Goal: Task Accomplishment & Management: Use online tool/utility

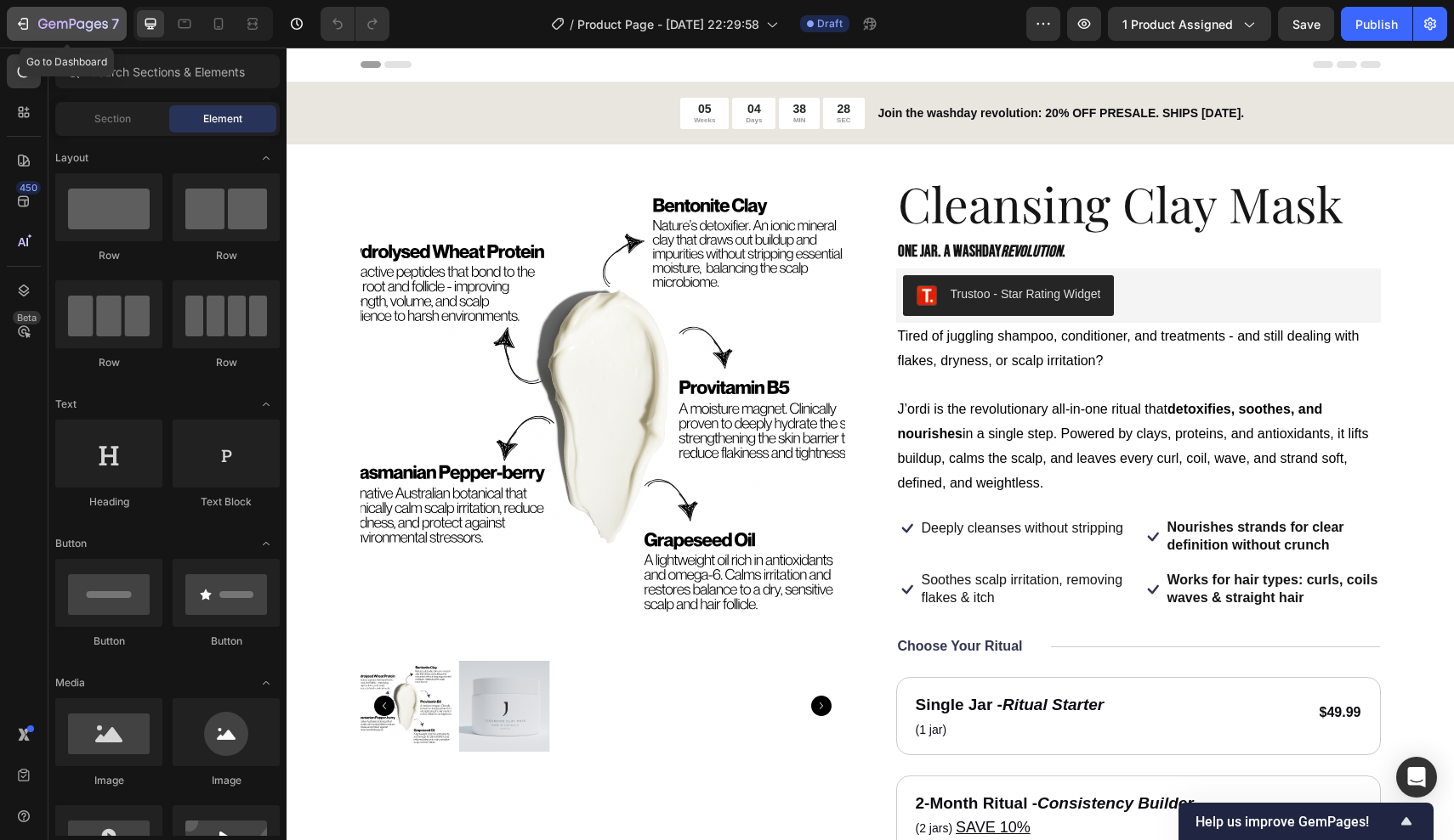
click at [37, 31] on div "7" at bounding box center [66, 24] width 104 height 21
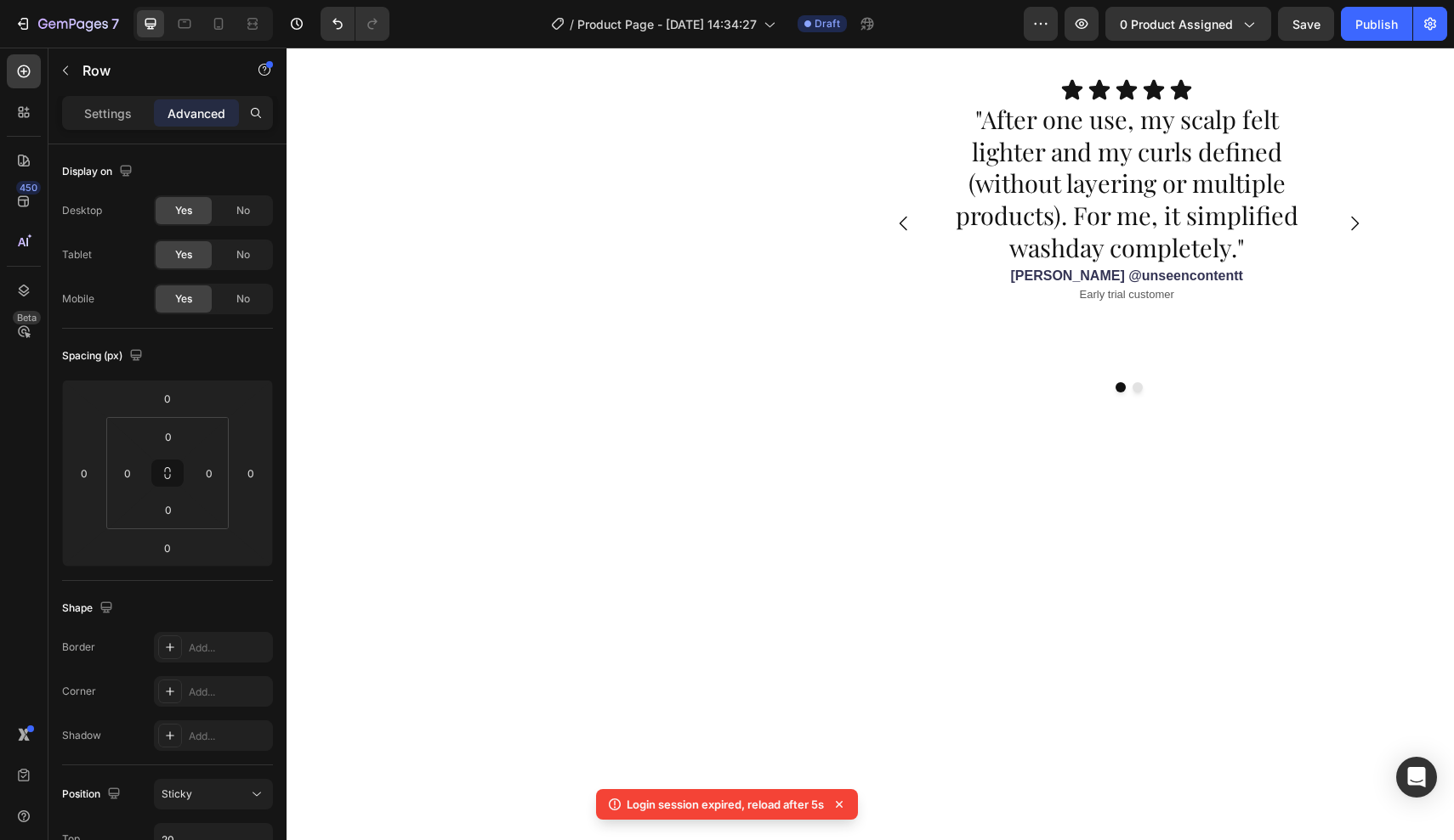
scroll to position [811, 0]
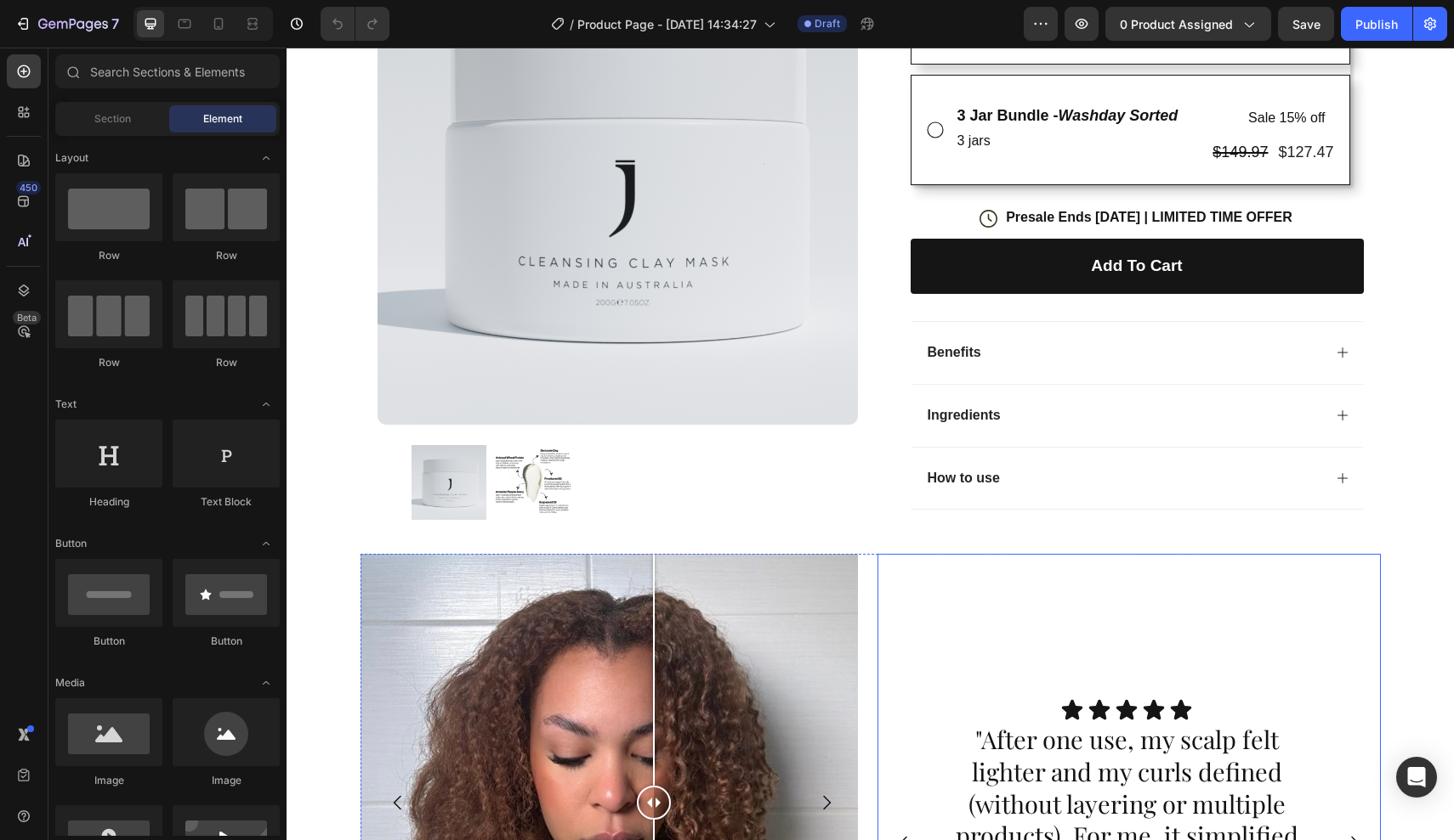
scroll to position [439, 0]
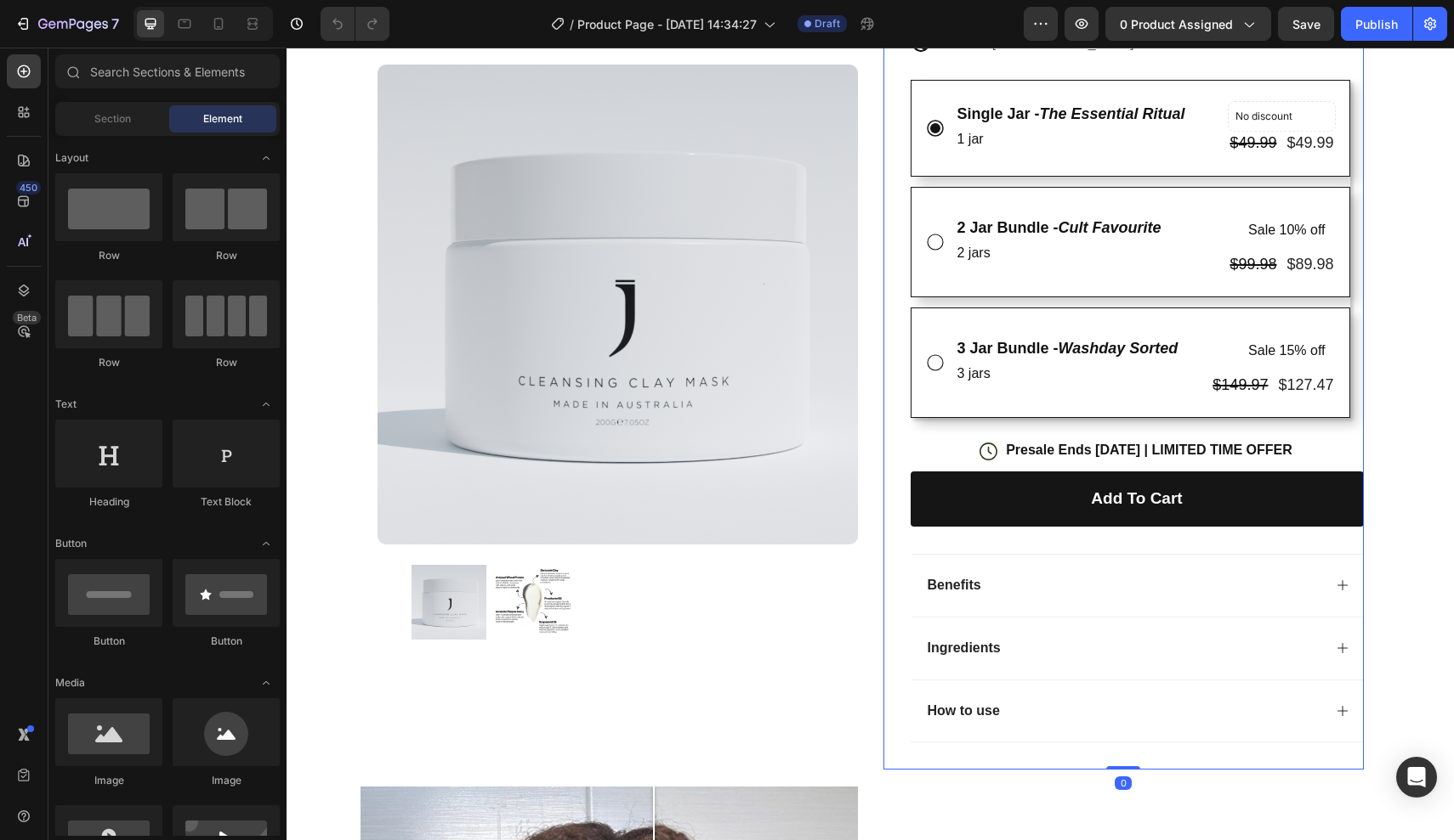
click at [951, 427] on div "Trustoo - Star Rating Widget Trustoo Cleansing Clay Mask Product Title one jar.…" at bounding box center [1136, 242] width 453 height 1054
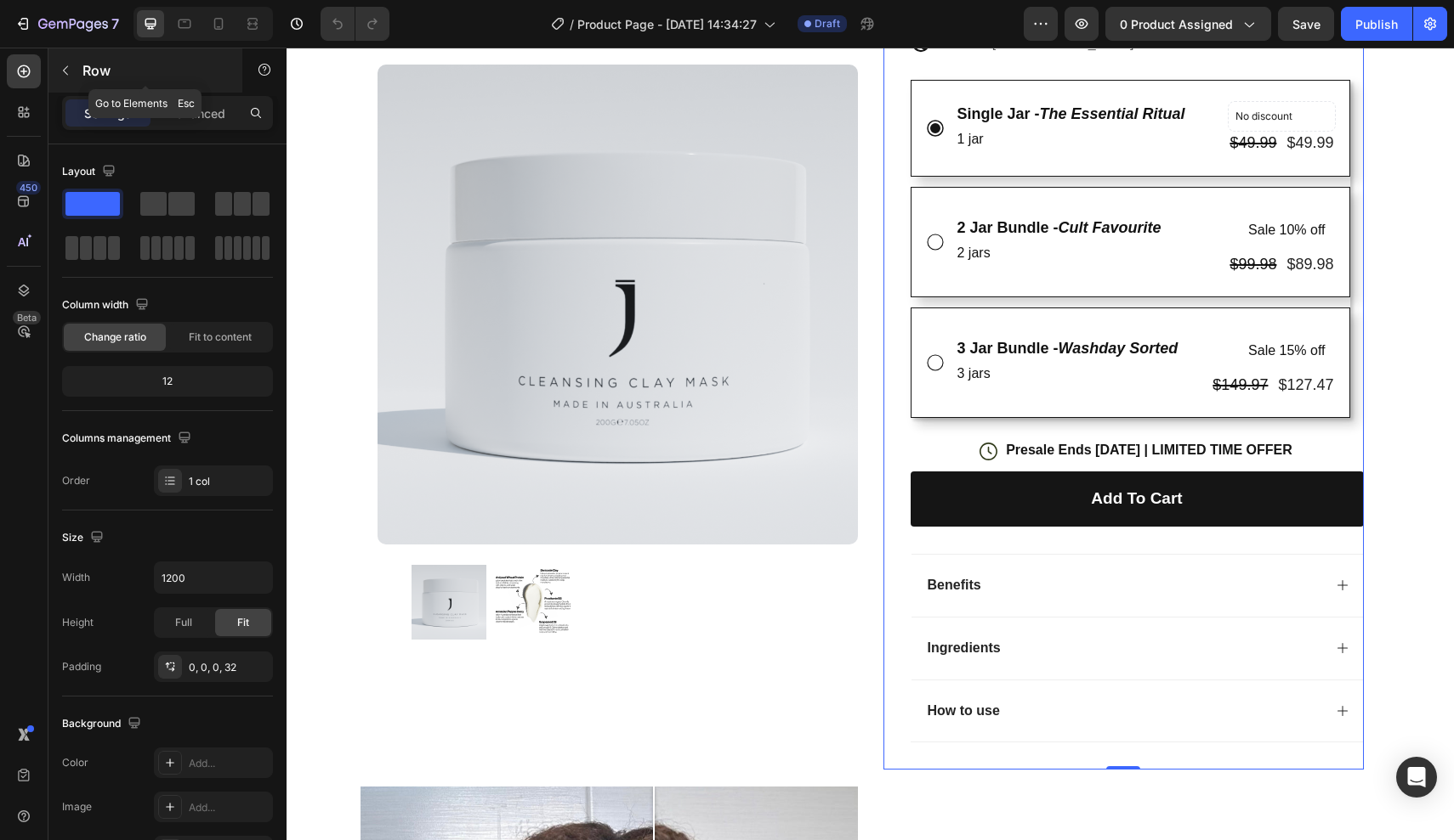
click at [61, 68] on icon "button" at bounding box center [65, 71] width 13 height 13
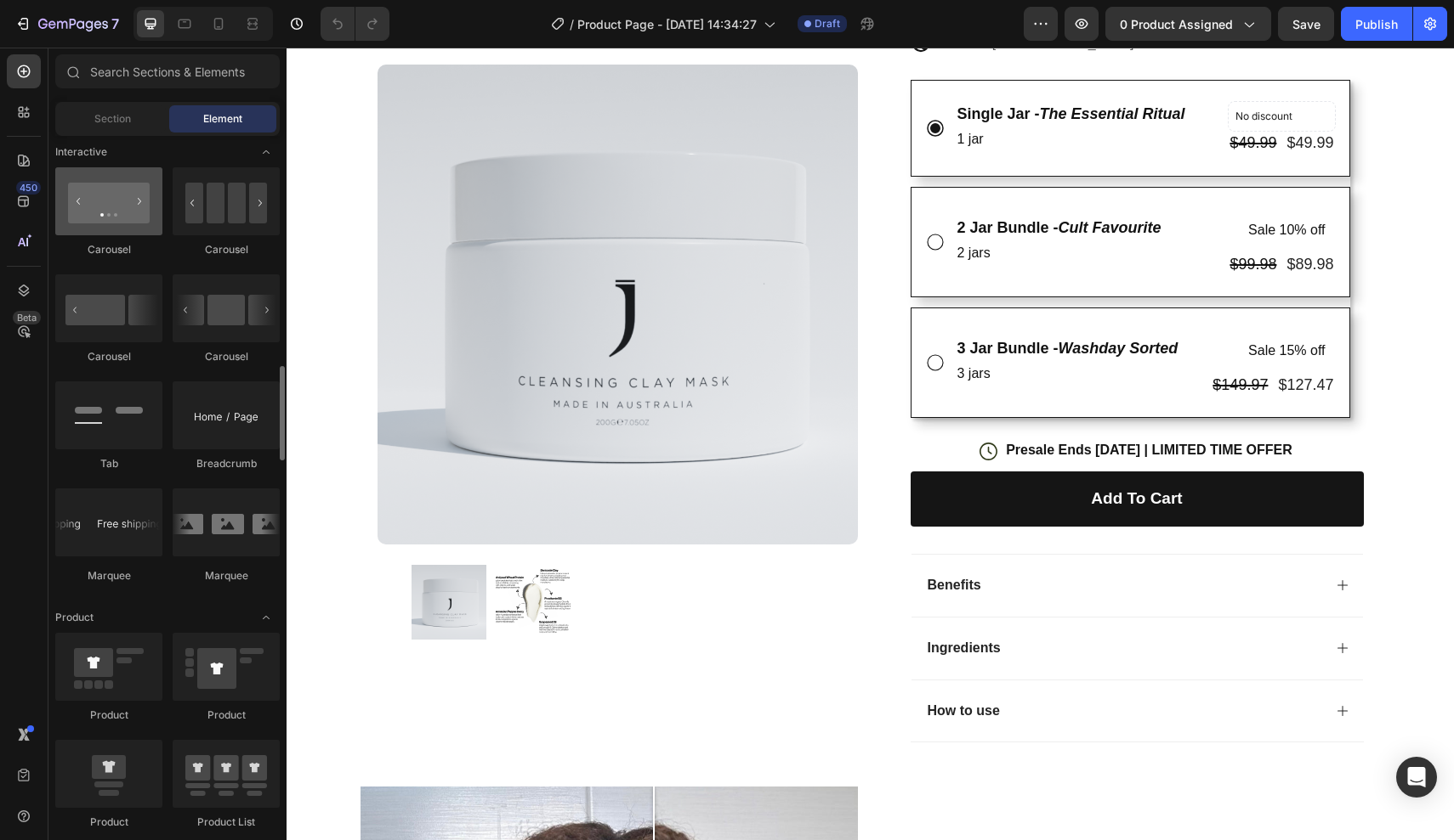
scroll to position [1703, 0]
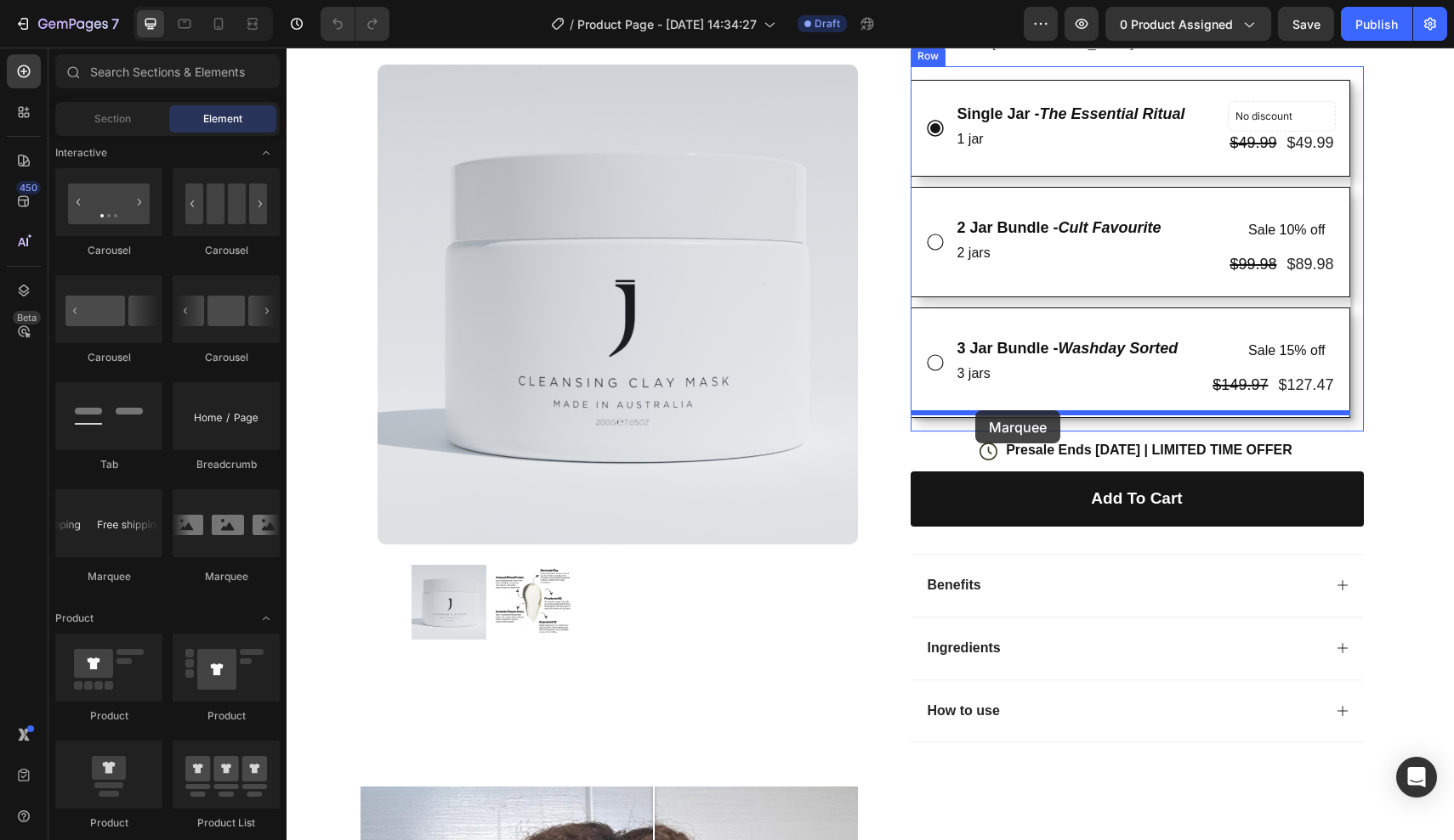
drag, startPoint x: 420, startPoint y: 582, endPoint x: 975, endPoint y: 410, distance: 581.0
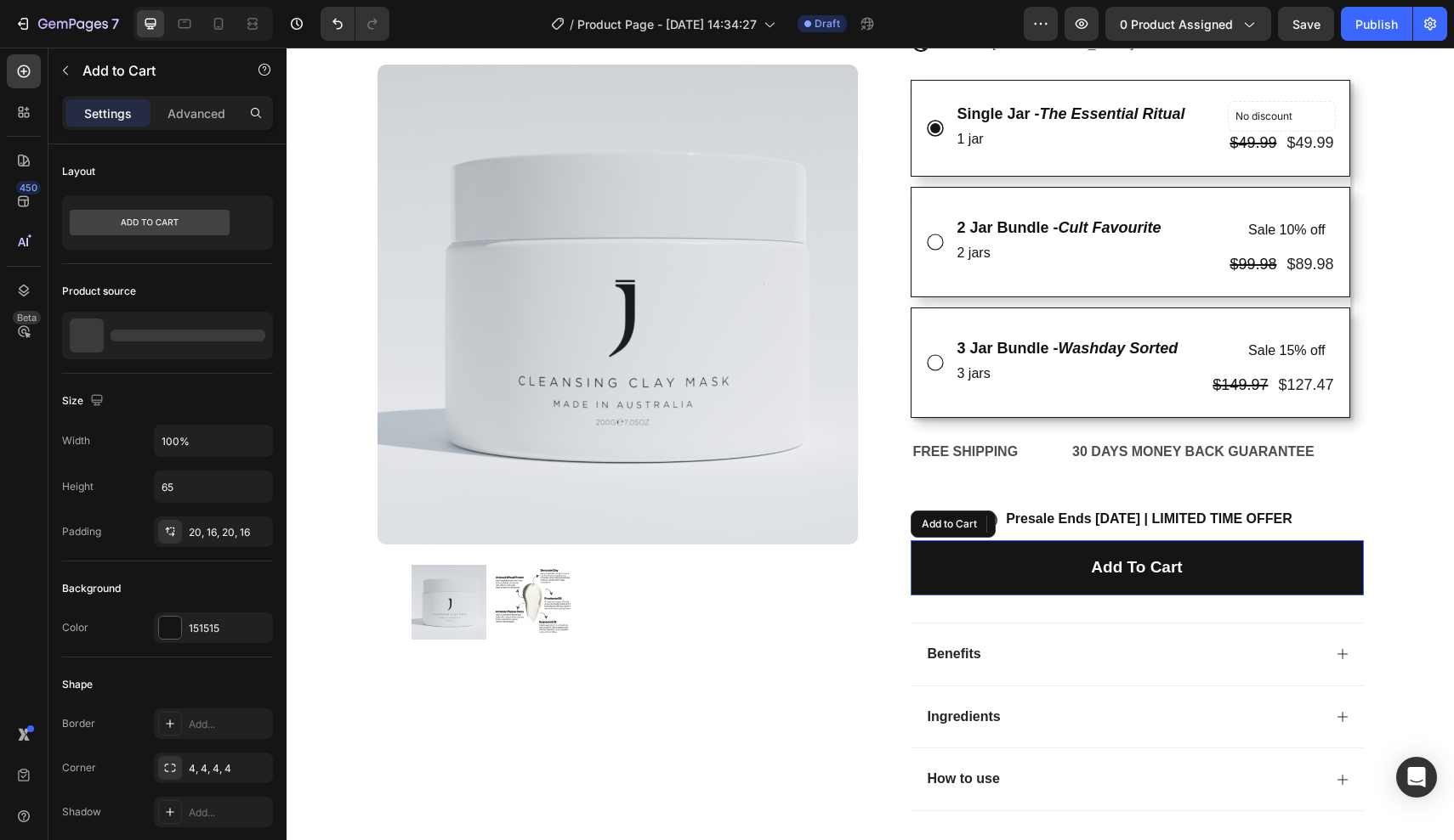
click at [954, 544] on button "Add to cart" at bounding box center [1136, 568] width 453 height 55
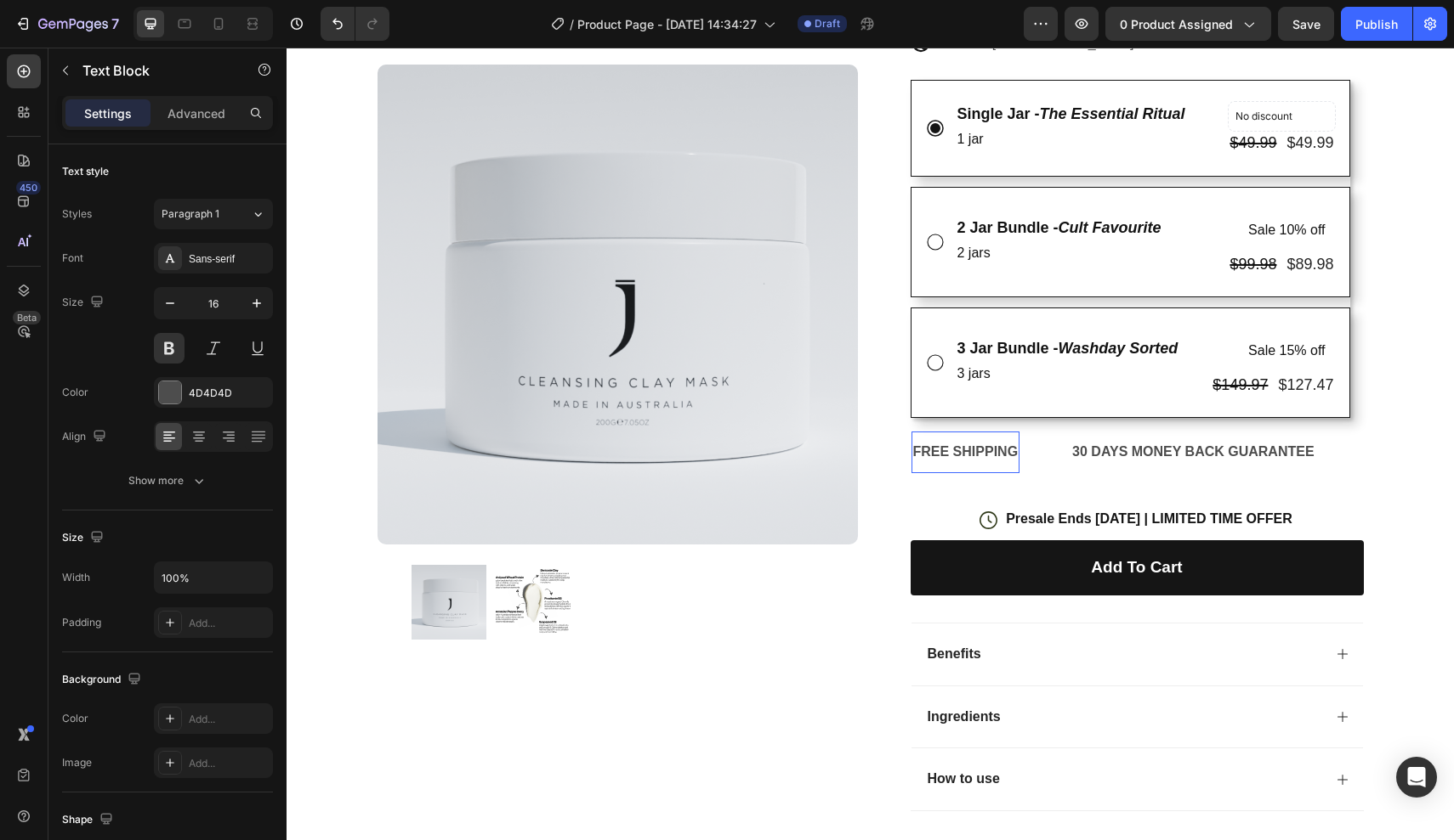
click at [963, 449] on div "FREE SHIPPING" at bounding box center [966, 452] width 109 height 28
click at [1015, 443] on p "FREE SHIPPING" at bounding box center [966, 452] width 105 height 24
click at [1186, 445] on div "30 DAYS MONEY BACK GUARANTEE" at bounding box center [1276, 452] width 246 height 28
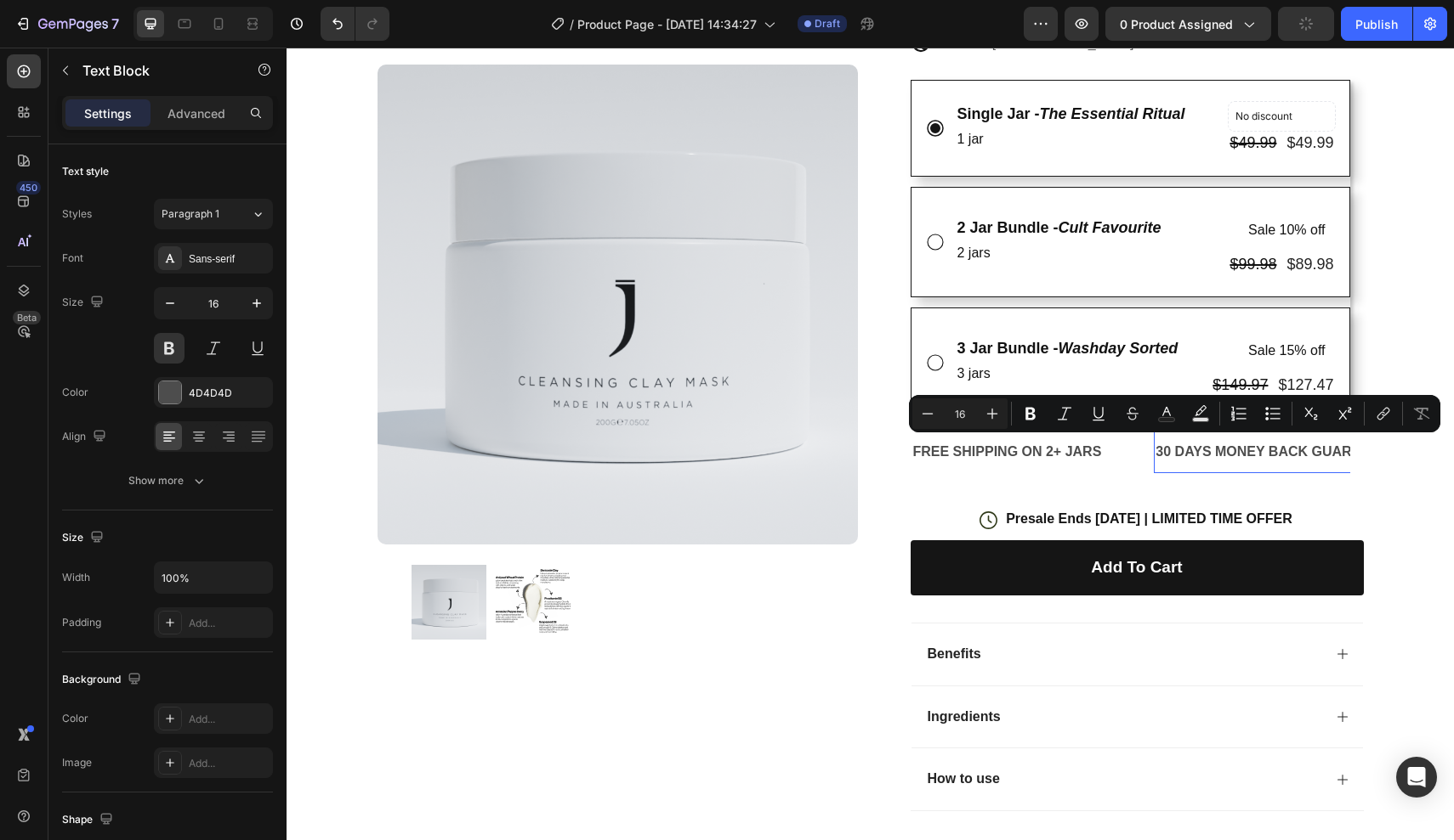
click at [1172, 445] on p "30 DAYS MONEY BACK GUARANTEE" at bounding box center [1276, 452] width 242 height 24
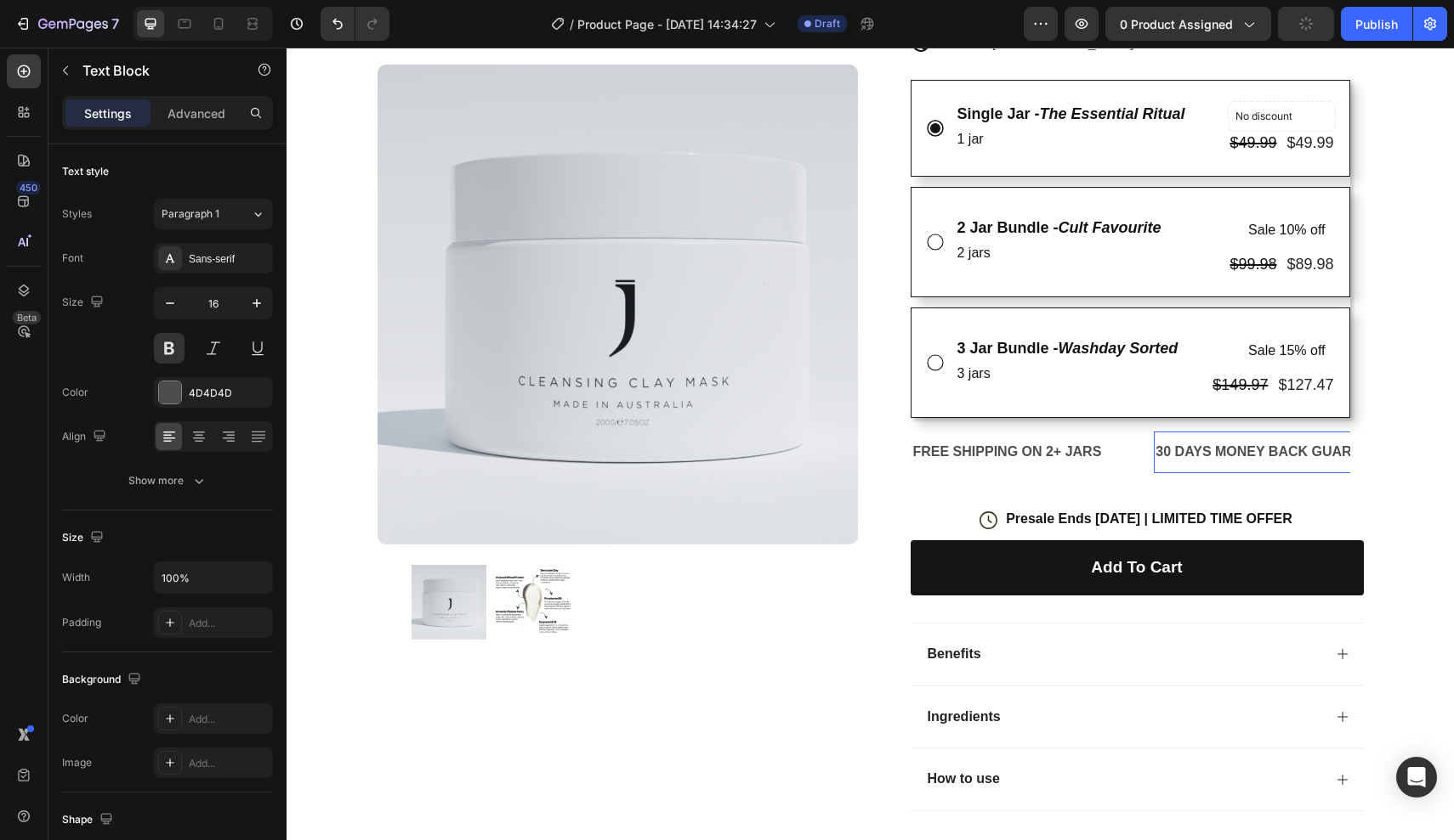
click at [1165, 445] on p "30 DAYS MONEY BACK GUARANTEE" at bounding box center [1276, 452] width 242 height 24
click at [1158, 448] on p "30 DAYS MONEY BACK GUARANTEE" at bounding box center [1276, 452] width 242 height 24
click at [1060, 446] on p "FREE SHIPPING ON 2+ JARS" at bounding box center [1007, 452] width 189 height 24
click at [1172, 445] on p "30 DAYS MONEY BACK GUARANTEE" at bounding box center [1276, 452] width 242 height 24
click at [1165, 446] on p "30 DAYS MONEY BACK GUARANTEE" at bounding box center [1276, 452] width 242 height 24
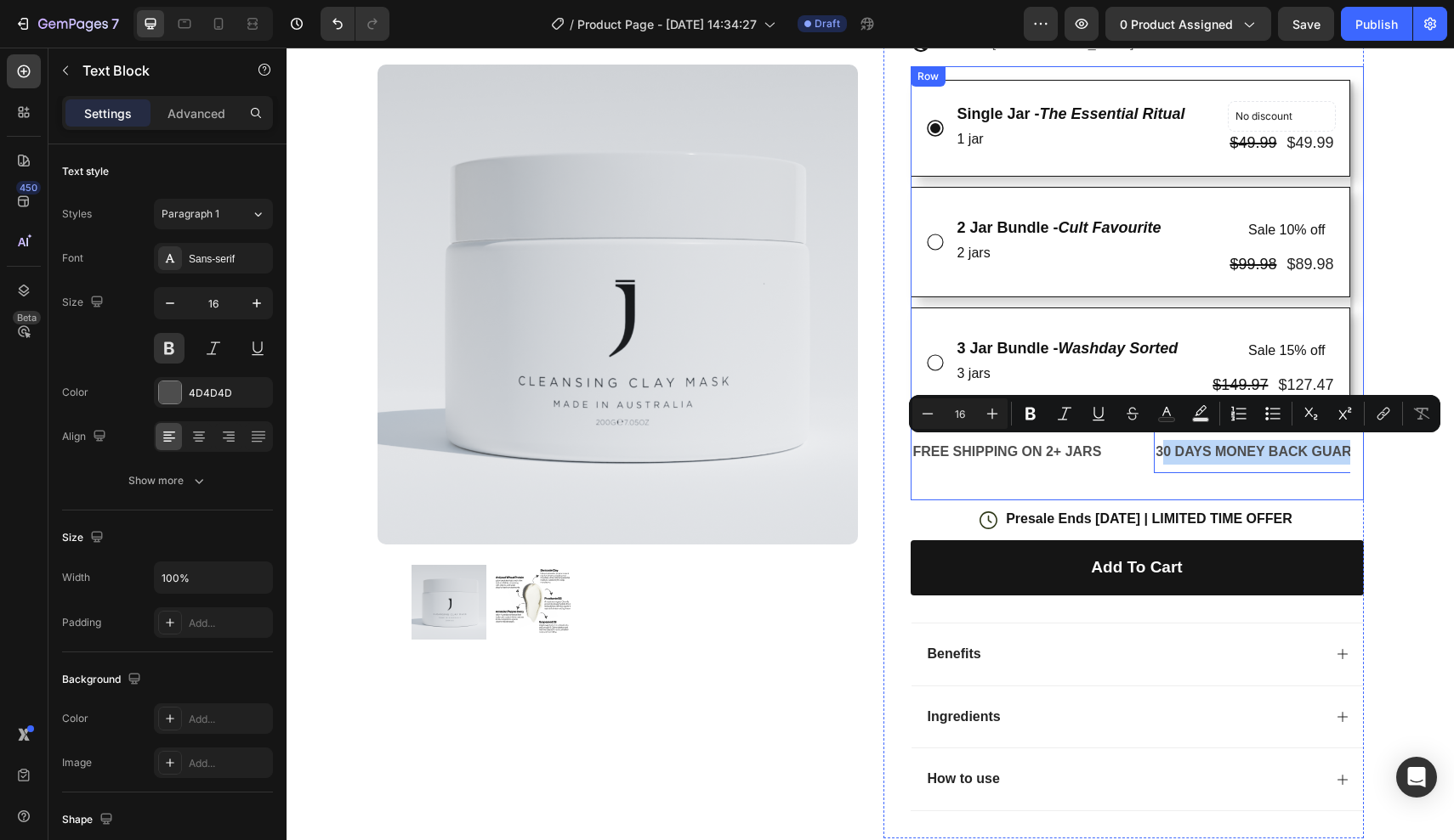
drag, startPoint x: 1160, startPoint y: 446, endPoint x: 1354, endPoint y: 458, distance: 194.4
click at [1354, 458] on div "Single Jar - The Essential Ritual Text Block 1 jar Text Block No discount Not b…" at bounding box center [1136, 283] width 453 height 435
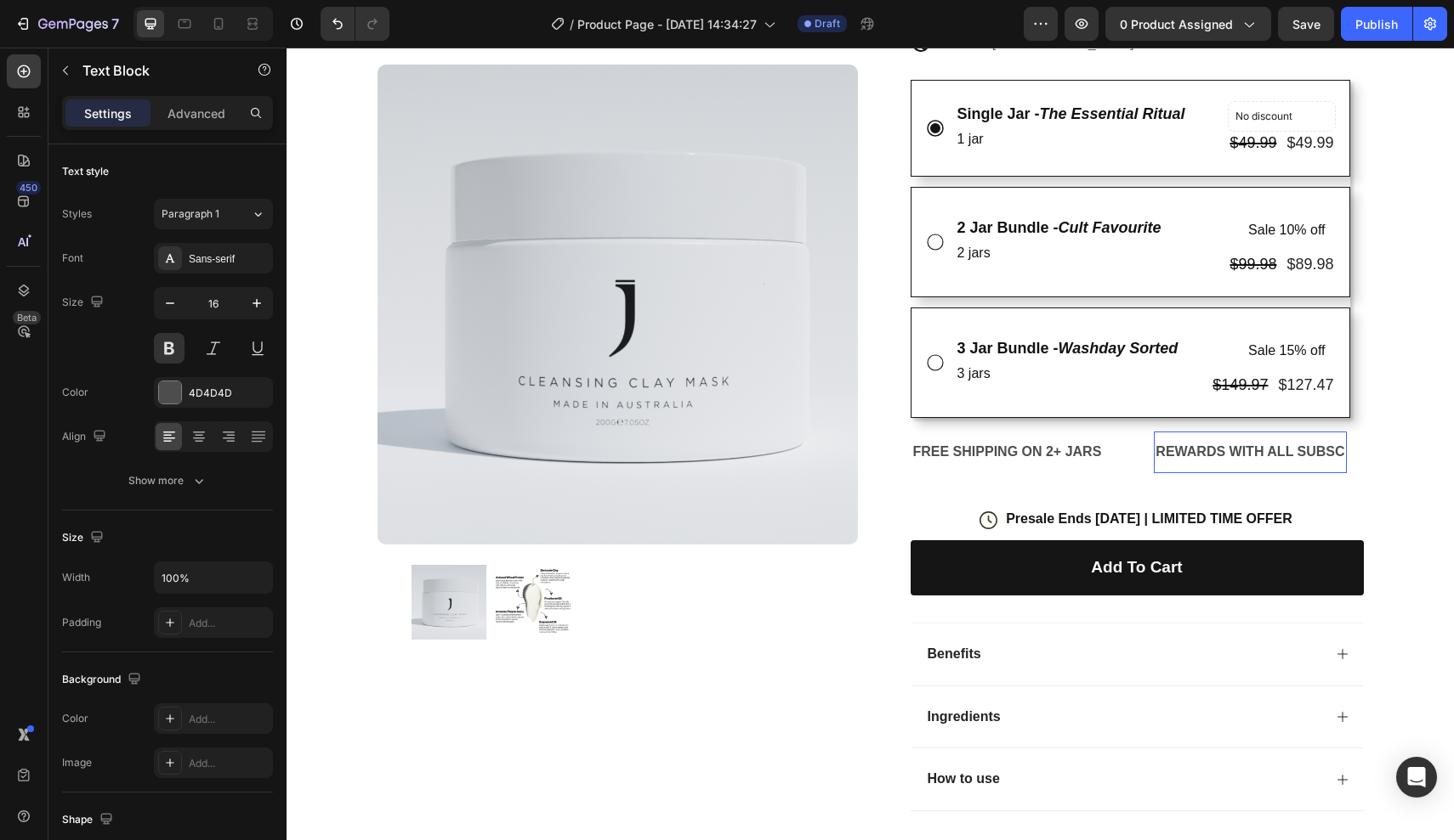
scroll to position [0, 225]
click at [1241, 449] on div "LIMITED TIME 50% OFF SALE" at bounding box center [1318, 452] width 197 height 28
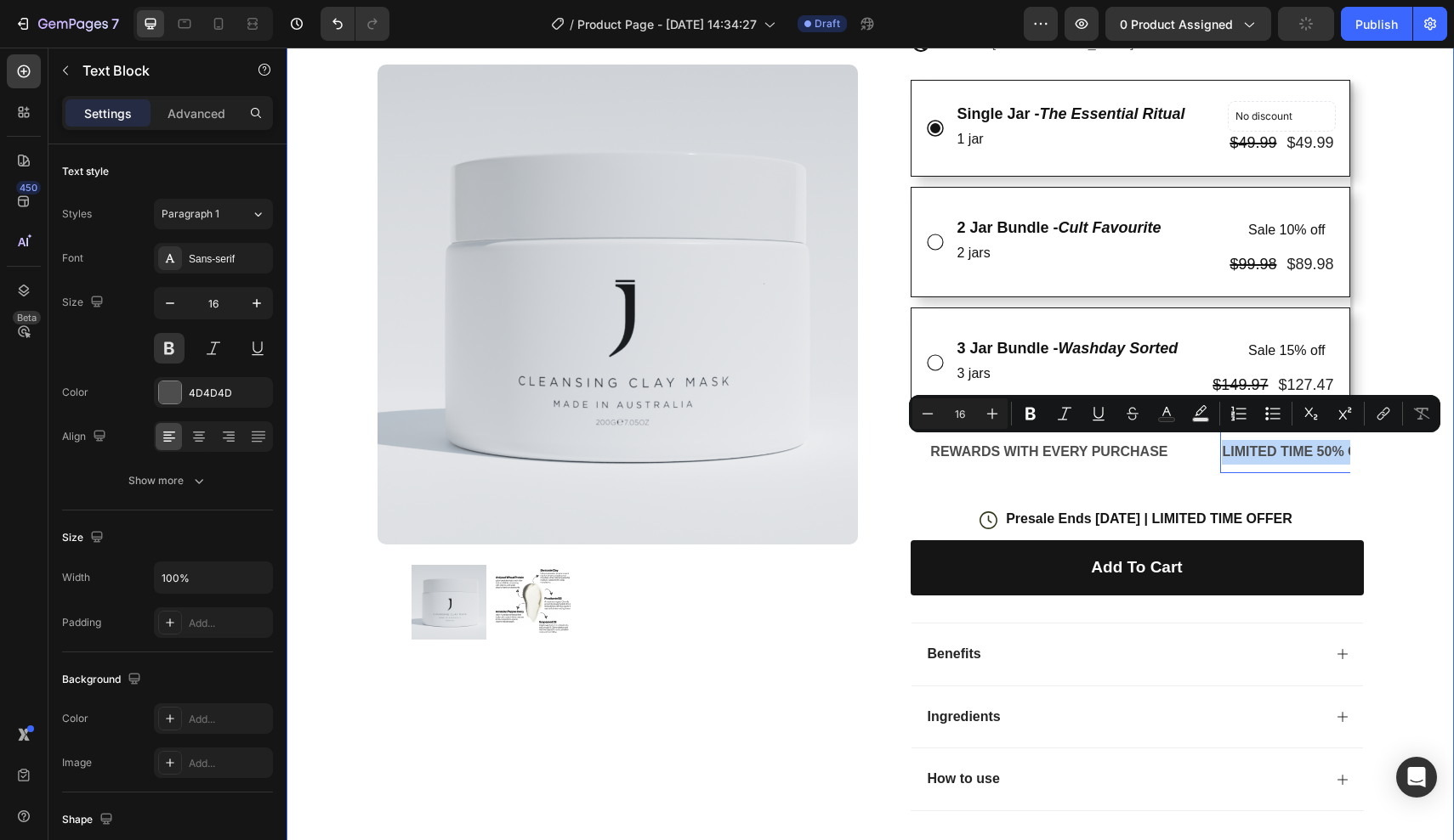
drag, startPoint x: 1235, startPoint y: 449, endPoint x: 1401, endPoint y: 449, distance: 166.0
click at [1401, 449] on div "Icon Free Shipping Today Only Text Block Row Icon 84,000+ Happy Customer Text B…" at bounding box center [870, 249] width 1167 height 1212
click at [1334, 452] on p "LIMITED TIME 50% OFF SALE" at bounding box center [1318, 452] width 193 height 24
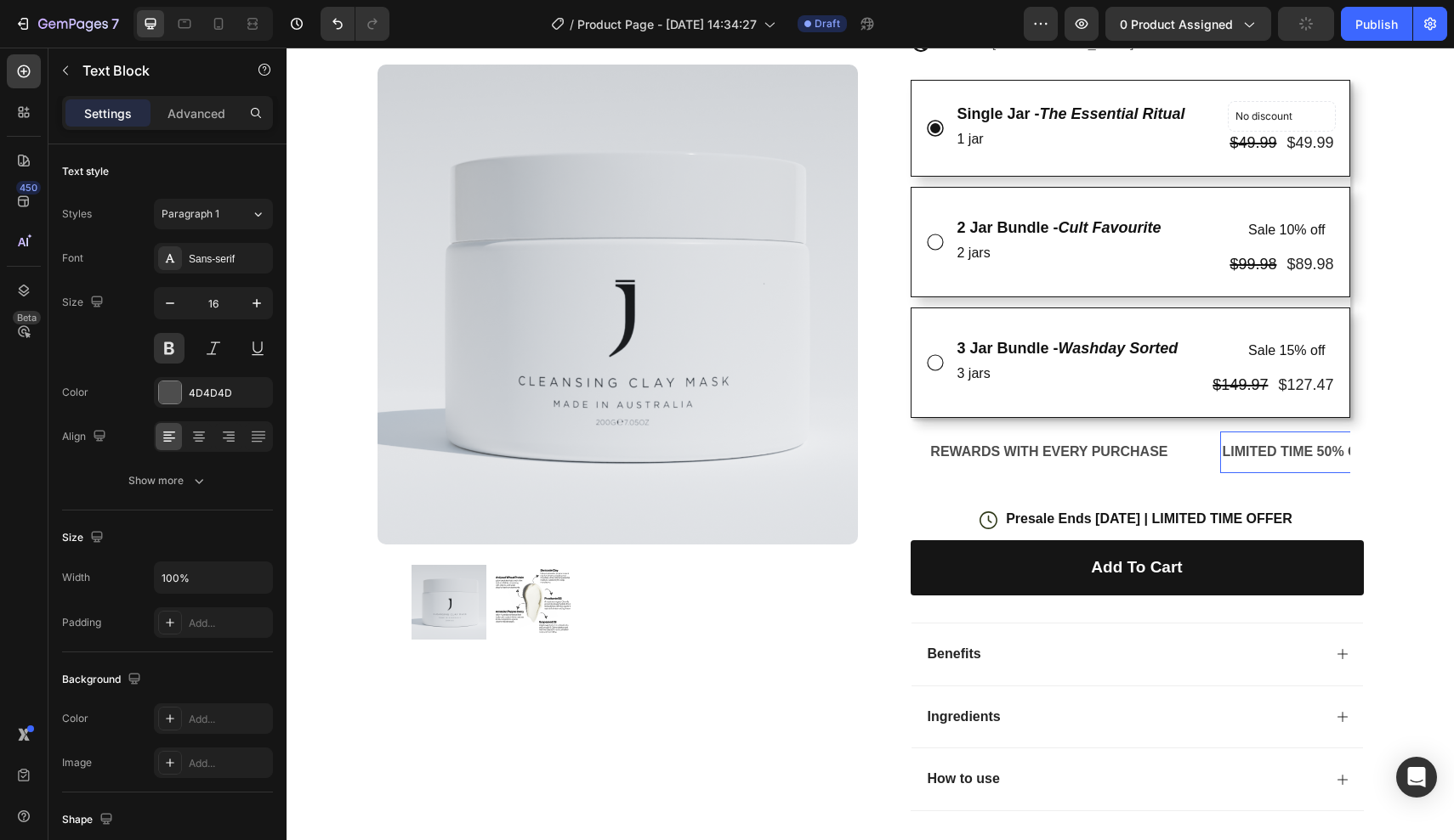
click at [1327, 452] on p "LIMITED TIME 50% OFF SALE" at bounding box center [1318, 452] width 193 height 24
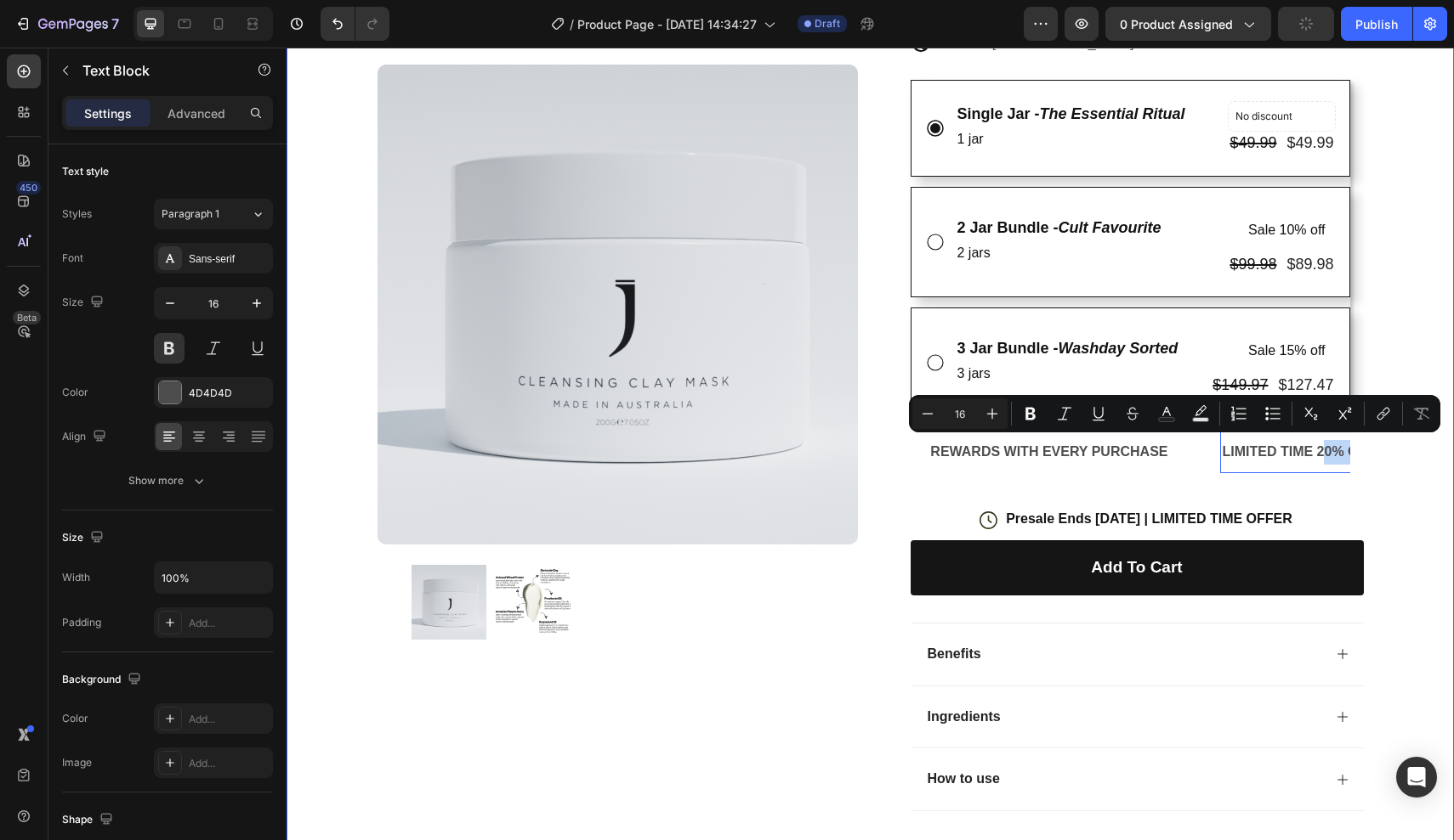
drag, startPoint x: 1327, startPoint y: 452, endPoint x: 1453, endPoint y: 452, distance: 126.0
click at [1453, 452] on div "Icon Free Shipping Today Only Text Block Row Icon 84,000+ Happy Customer Text B…" at bounding box center [870, 249] width 1167 height 1212
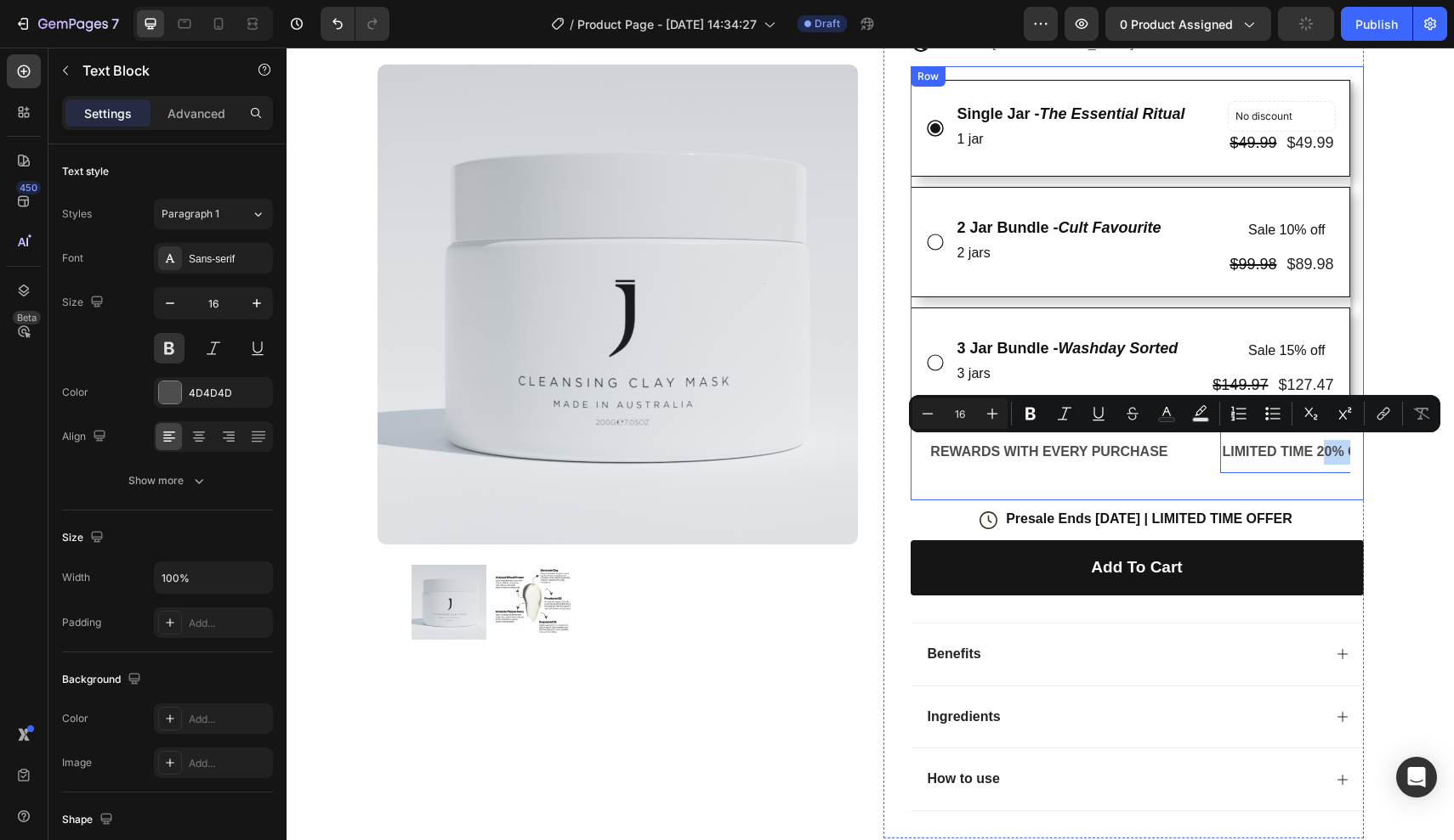
click at [1344, 447] on p "LIMITED TIME 20% OFF SALE" at bounding box center [1318, 452] width 193 height 24
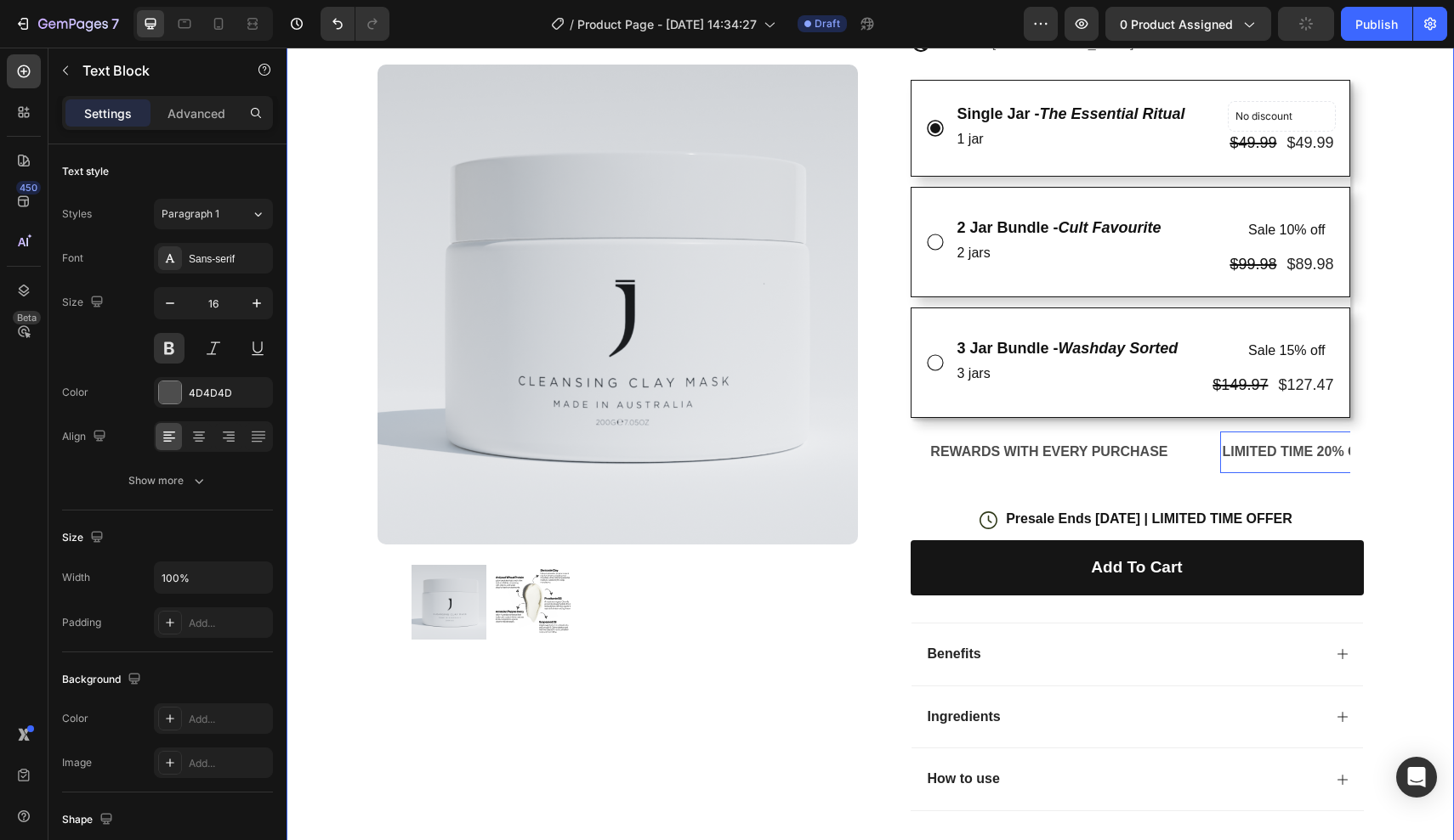
click at [1394, 478] on div "Icon Free Shipping Today Only Text Block Row Icon 84,000+ Happy Customer Text B…" at bounding box center [870, 249] width 1167 height 1212
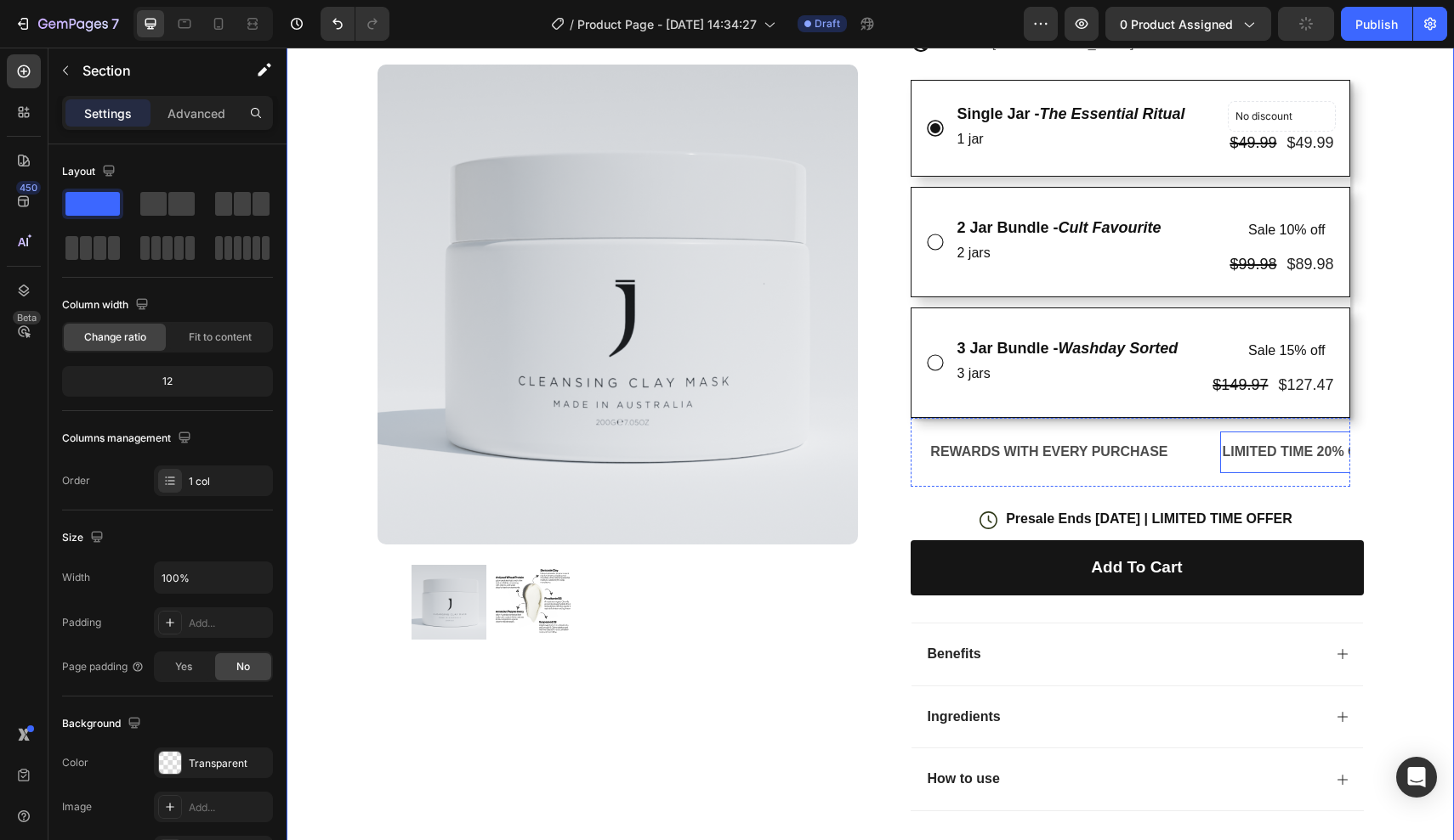
click at [1306, 452] on p "LIMITED TIME 20% OFF SALE" at bounding box center [1318, 452] width 193 height 24
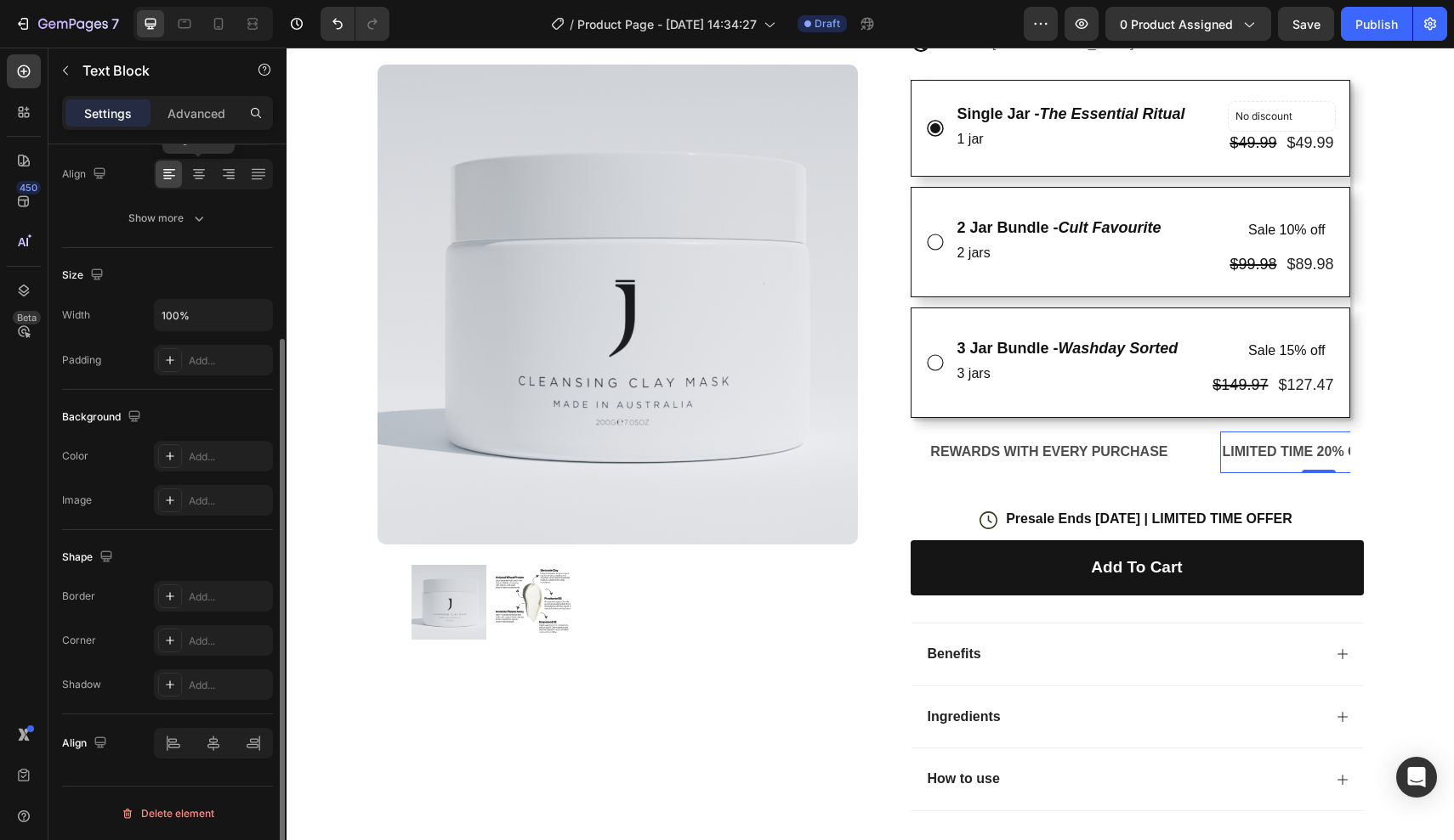
scroll to position [0, 0]
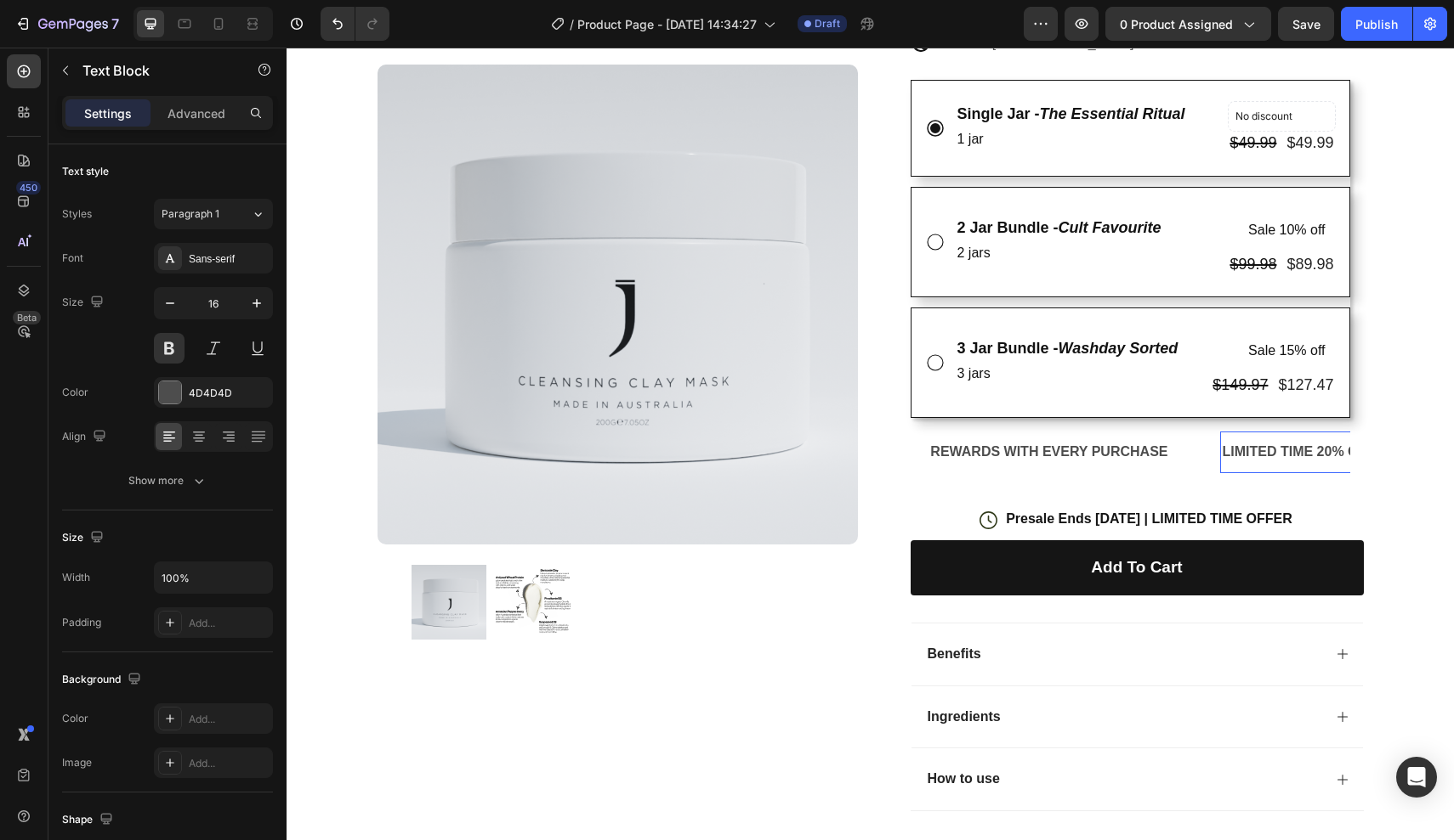
click at [1341, 443] on p "LIMITED TIME 20% OFF SALE" at bounding box center [1318, 452] width 193 height 24
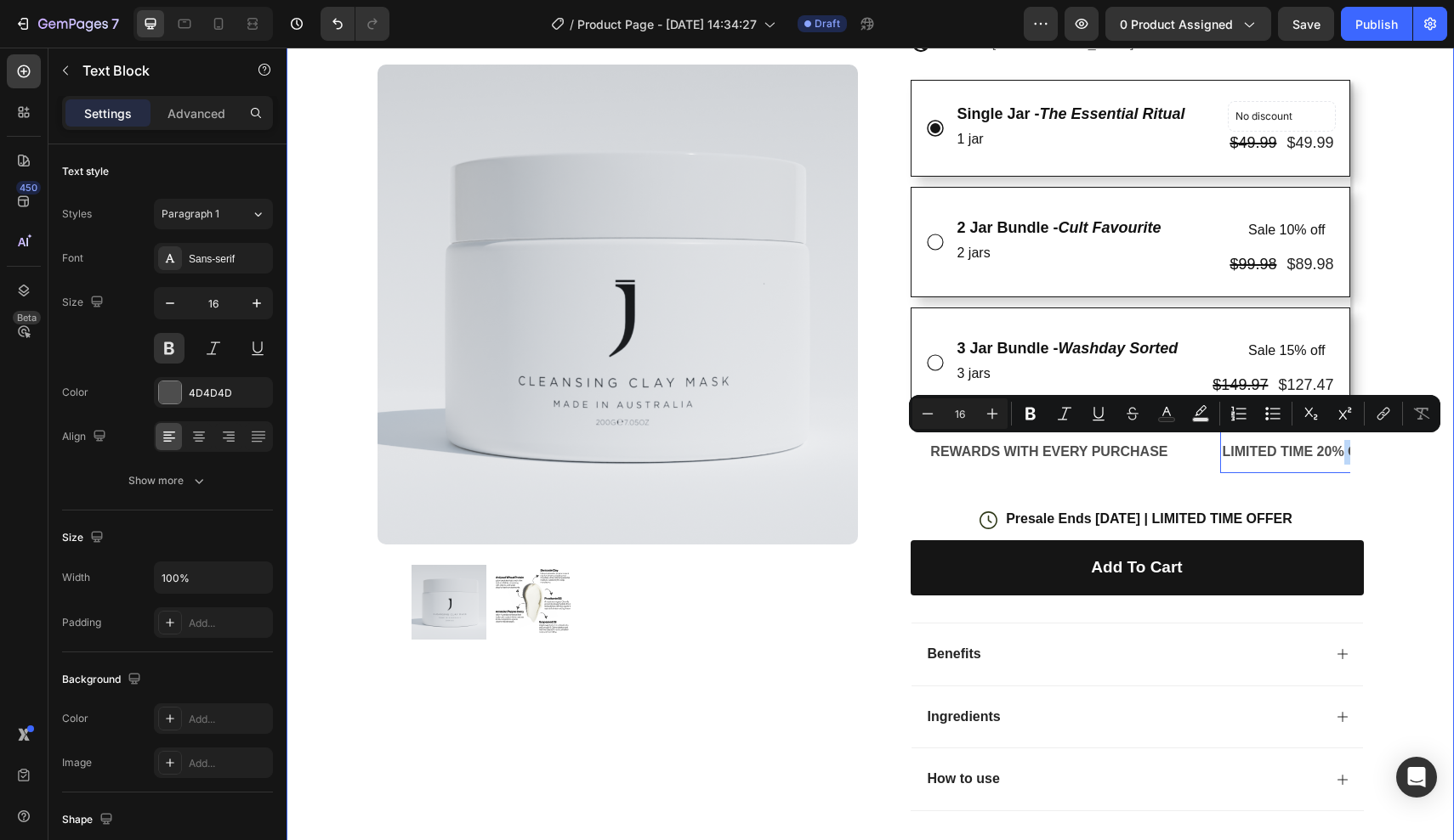
drag, startPoint x: 1343, startPoint y: 442, endPoint x: 1453, endPoint y: 450, distance: 110.3
click at [1453, 450] on div "Icon Free Shipping Today Only Text Block Row Icon 84,000+ Happy Customer Text B…" at bounding box center [870, 249] width 1167 height 1212
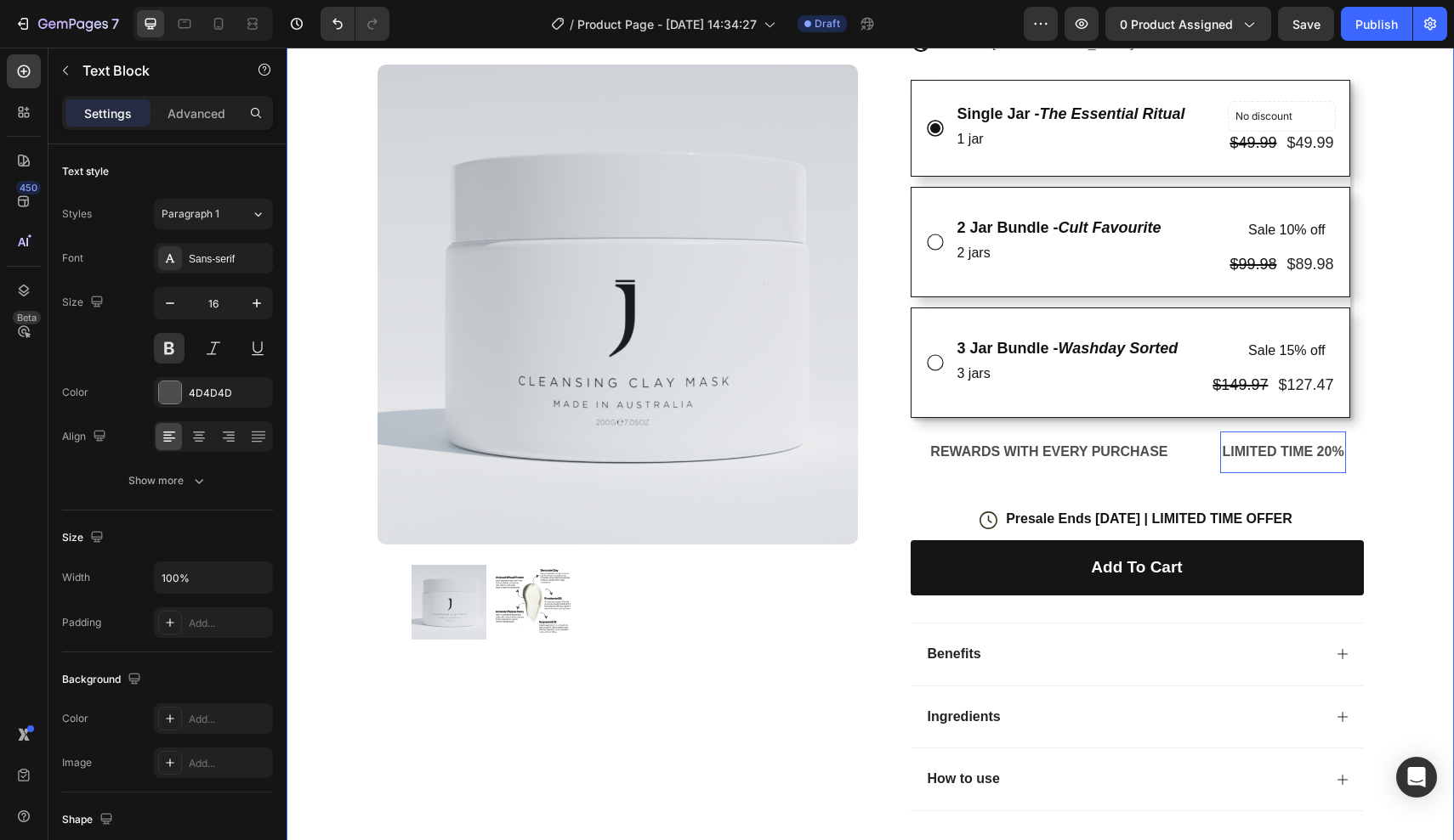
scroll to position [0, 454]
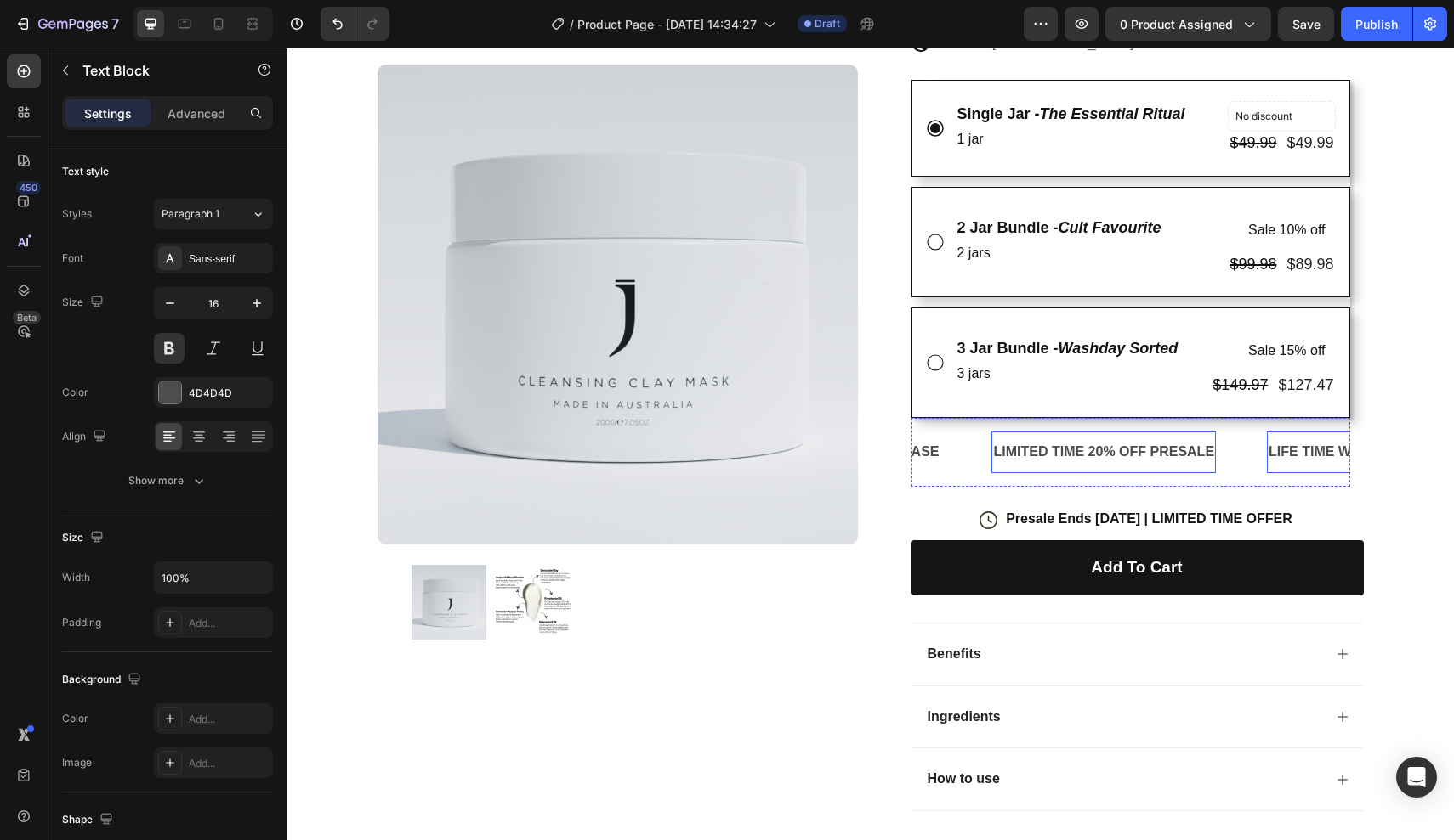
click at [1309, 449] on div "LIFE TIME WARRANTY" at bounding box center [1342, 452] width 152 height 28
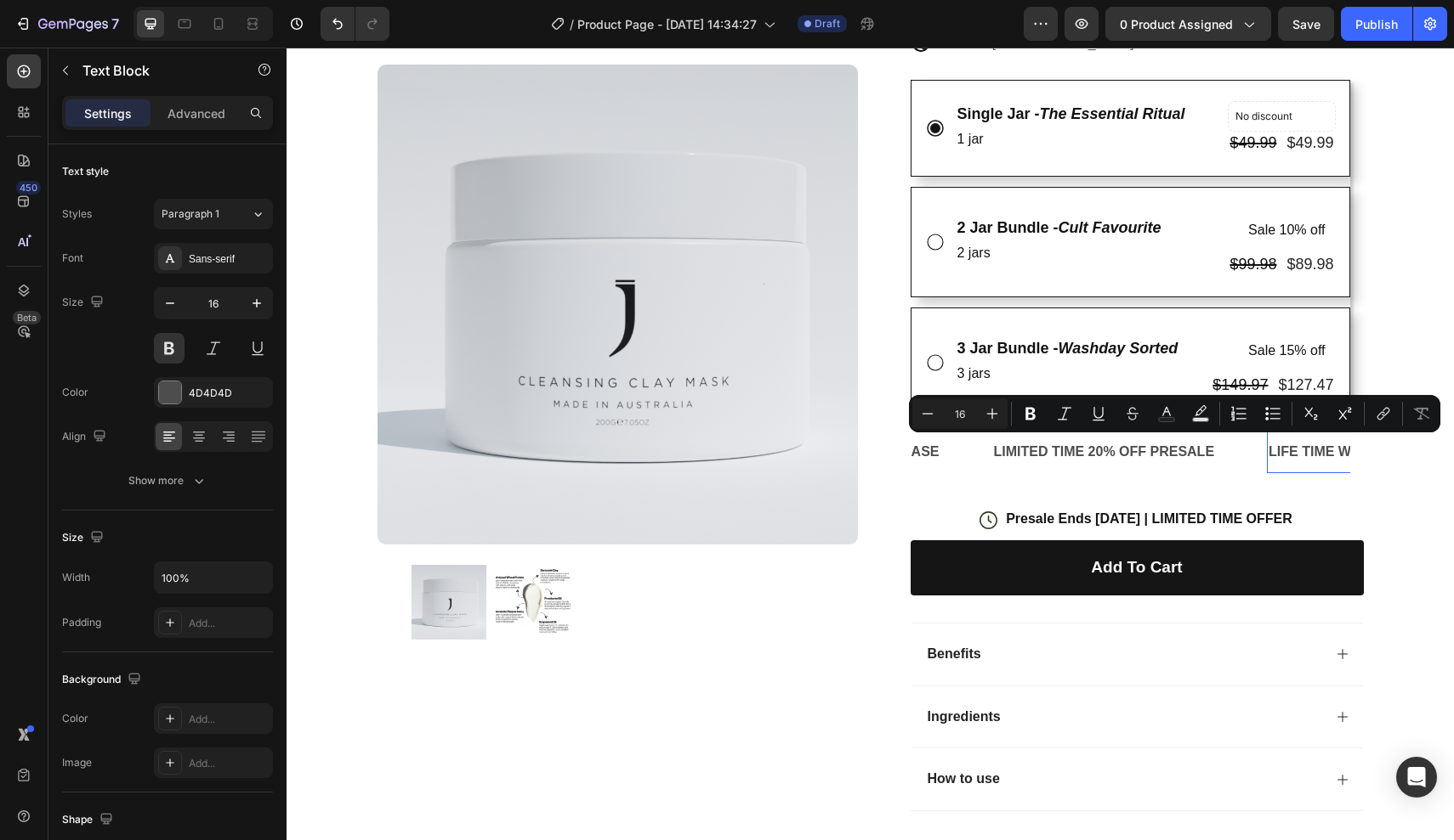
click at [1280, 448] on p "LIFE TIME WARRANTY" at bounding box center [1342, 452] width 148 height 24
drag, startPoint x: 1268, startPoint y: 449, endPoint x: 1453, endPoint y: 455, distance: 185.1
click at [1453, 458] on div "Icon Free Shipping Today Only Text Block Row Icon 84,000+ Happy Customer Text B…" at bounding box center [870, 249] width 1167 height 1212
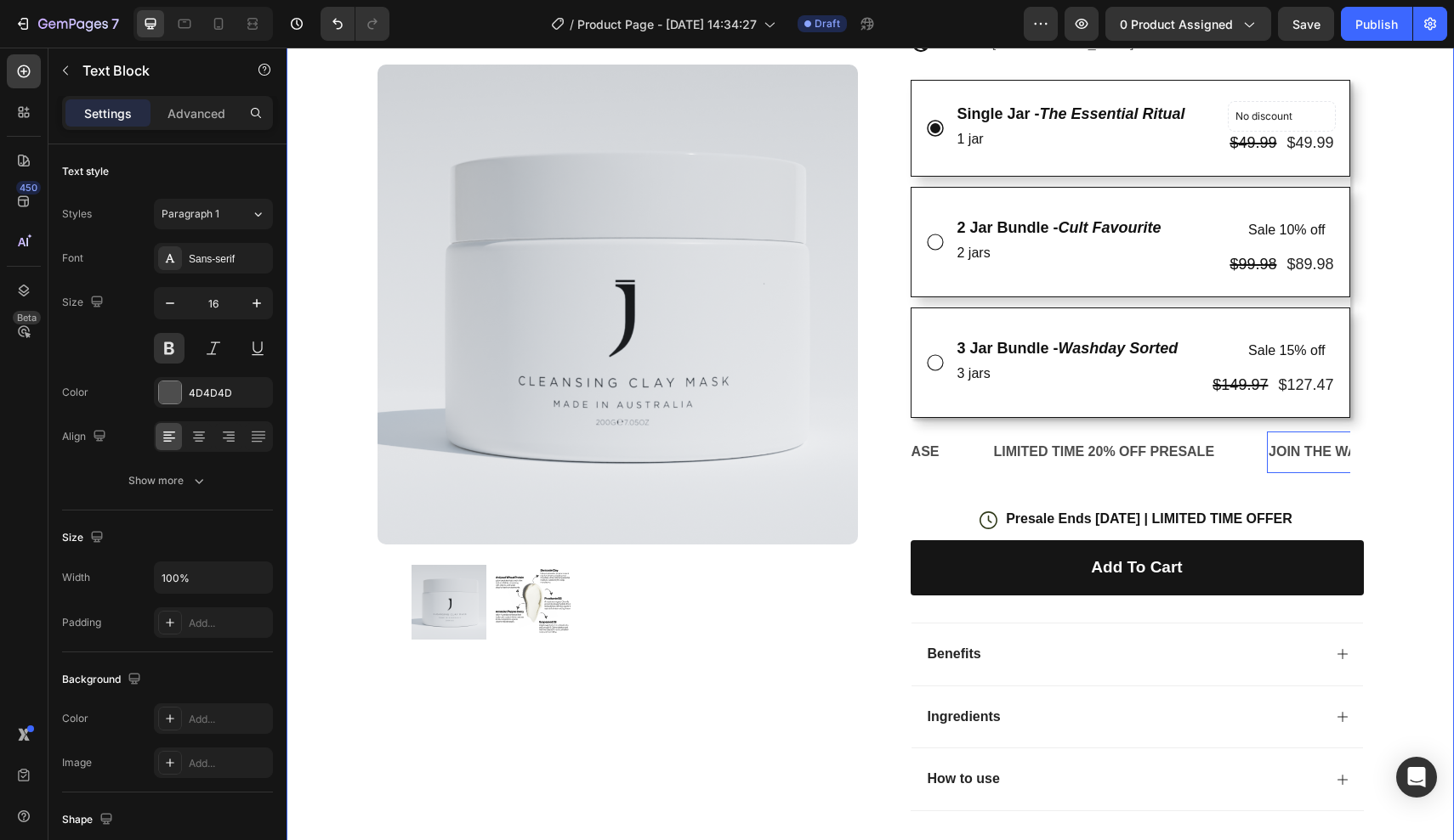
scroll to position [0, 681]
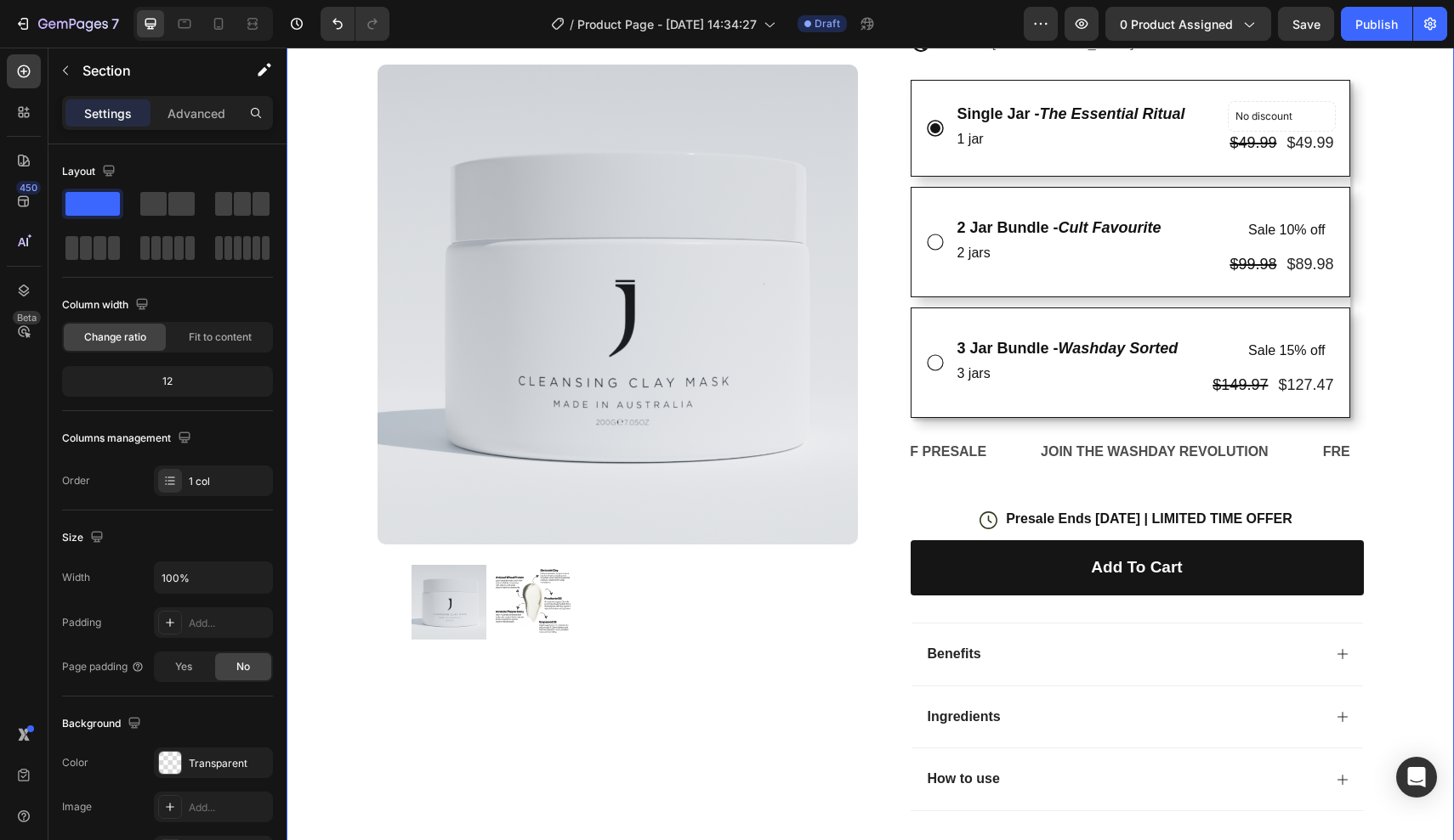
click at [1439, 531] on div "Icon Free Shipping Today Only Text Block Row Icon 84,000+ Happy Customer Text B…" at bounding box center [870, 249] width 1167 height 1212
click at [1051, 447] on p "JOIN THE WASHDAY REVOLUTION" at bounding box center [1155, 452] width 228 height 24
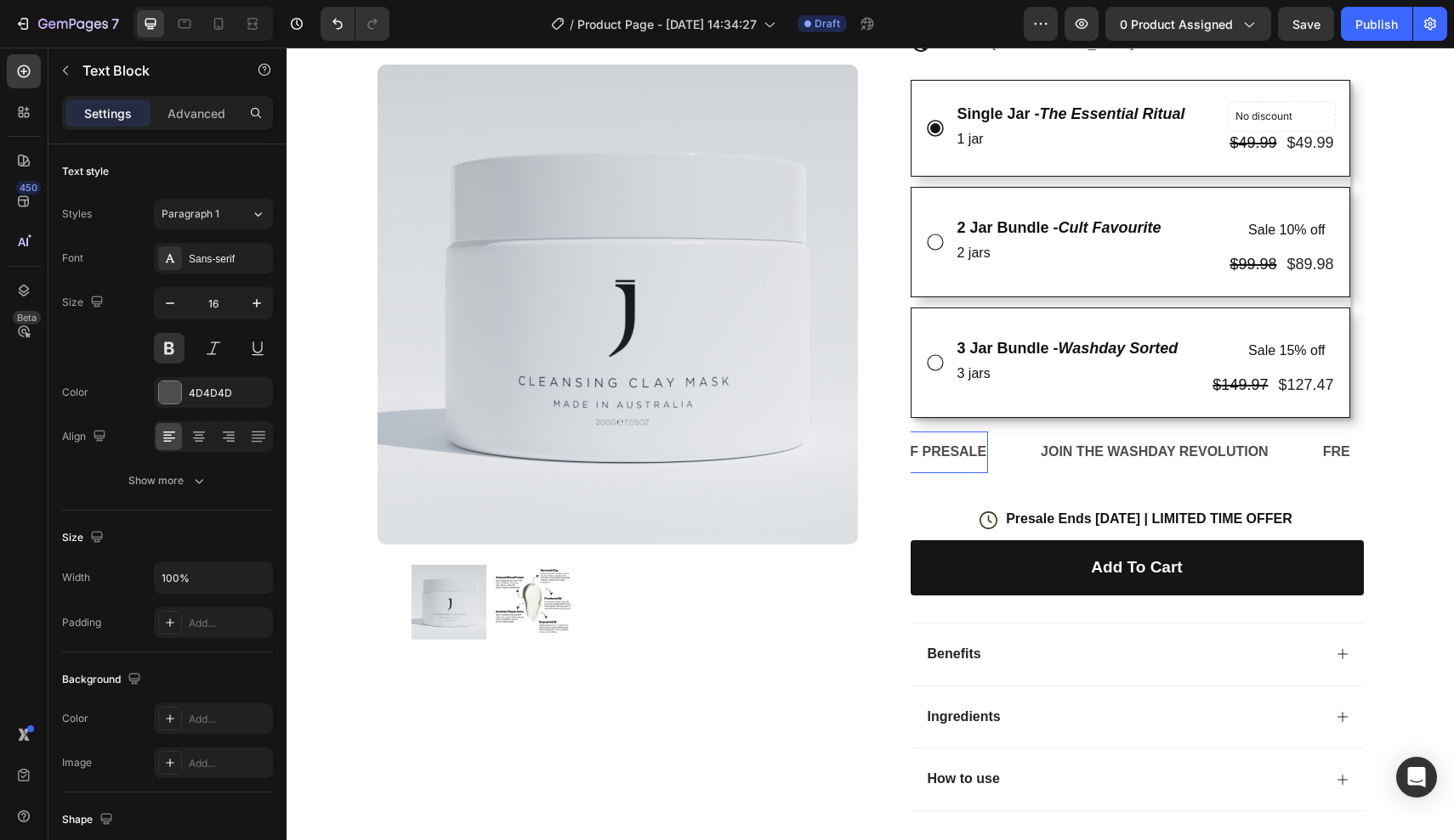
click at [934, 440] on p "LIMITED TIME 20% OFF PRESALE" at bounding box center [875, 452] width 221 height 24
click at [932, 421] on div "FREE SHIPPING ON 2+ JARS Text Block REWARDS WITH EVERY PURCHASE Text Block LIMI…" at bounding box center [1129, 452] width 439 height 69
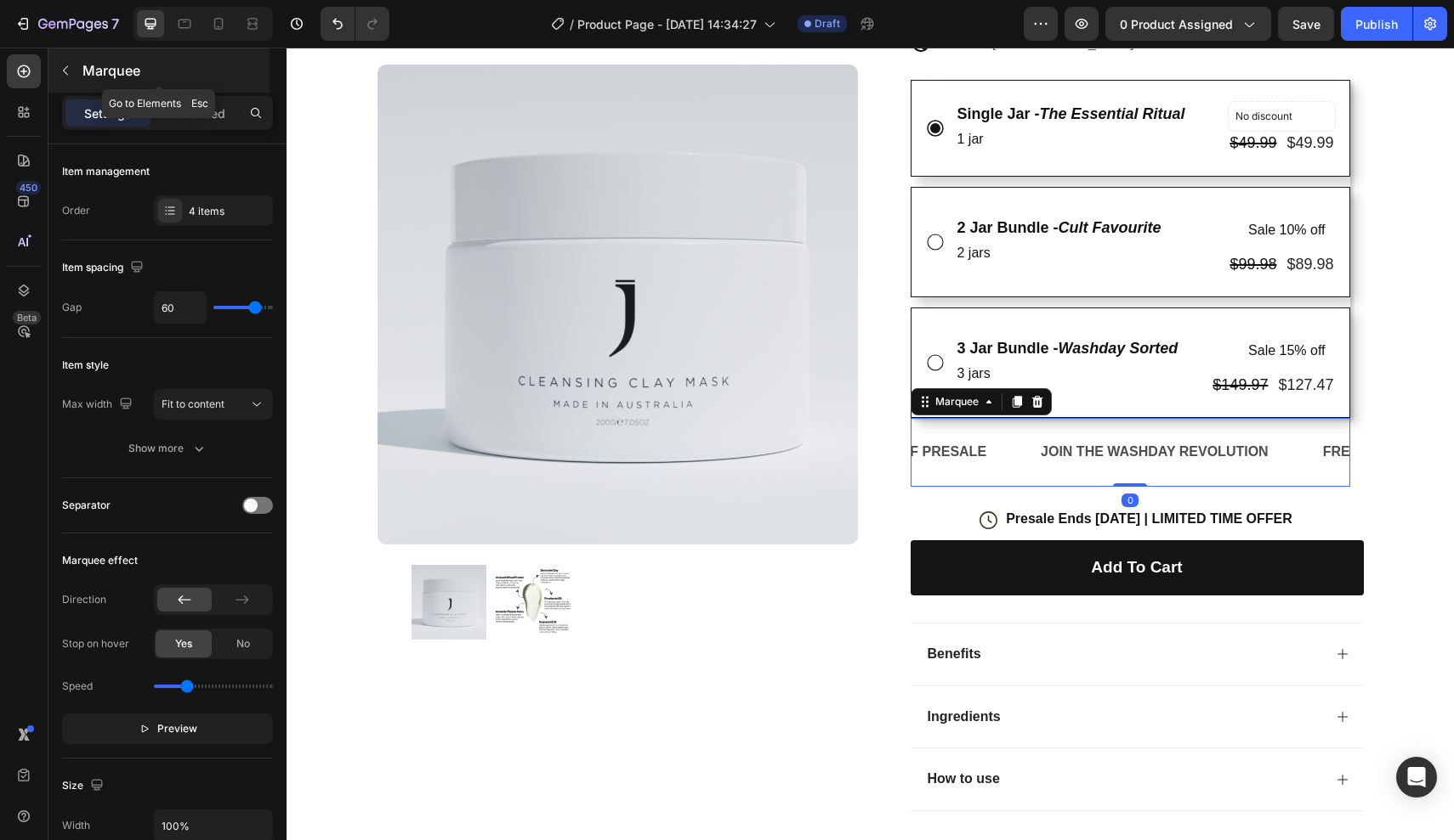
click at [72, 75] on button "button" at bounding box center [65, 71] width 27 height 27
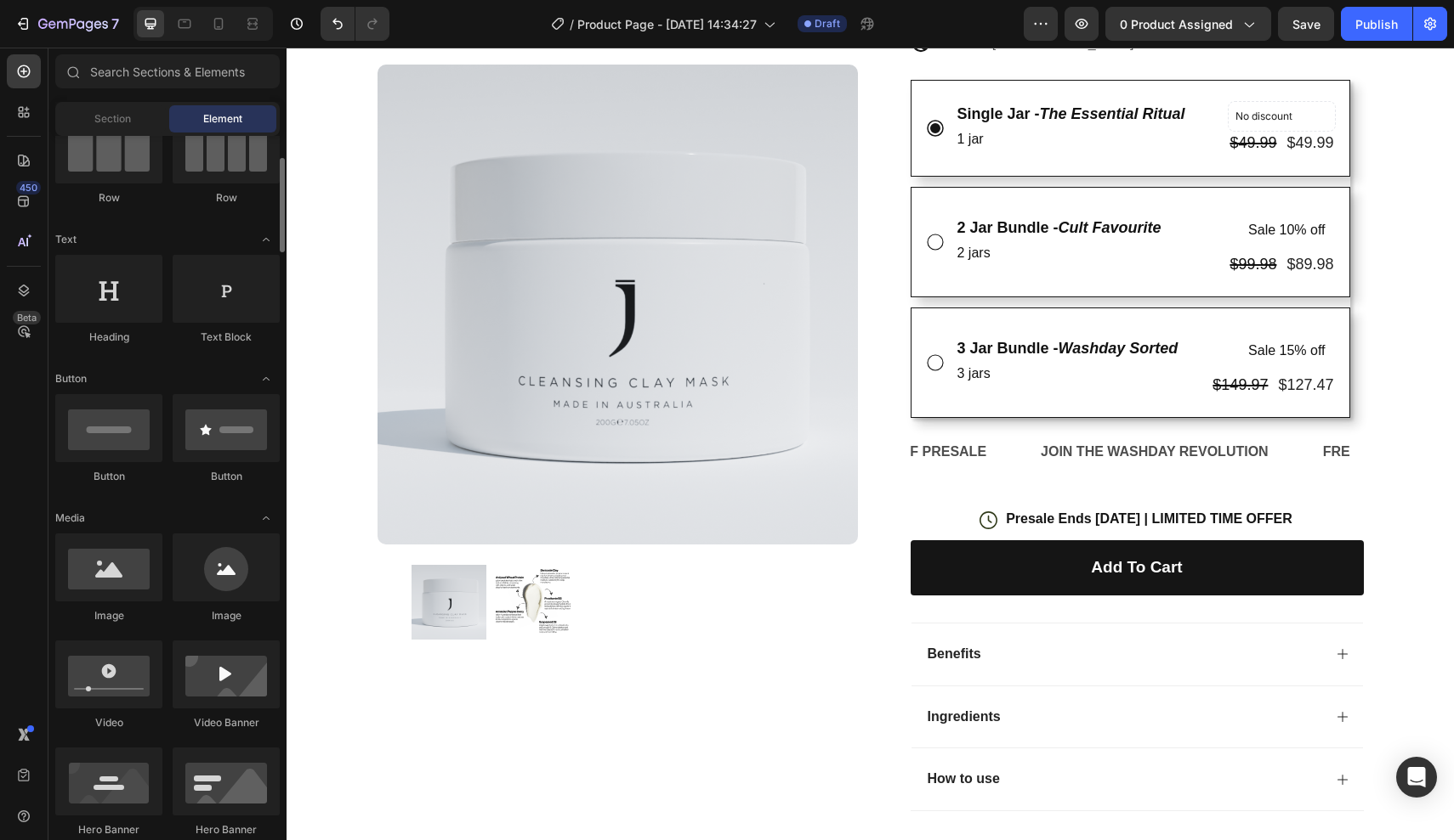
scroll to position [0, 0]
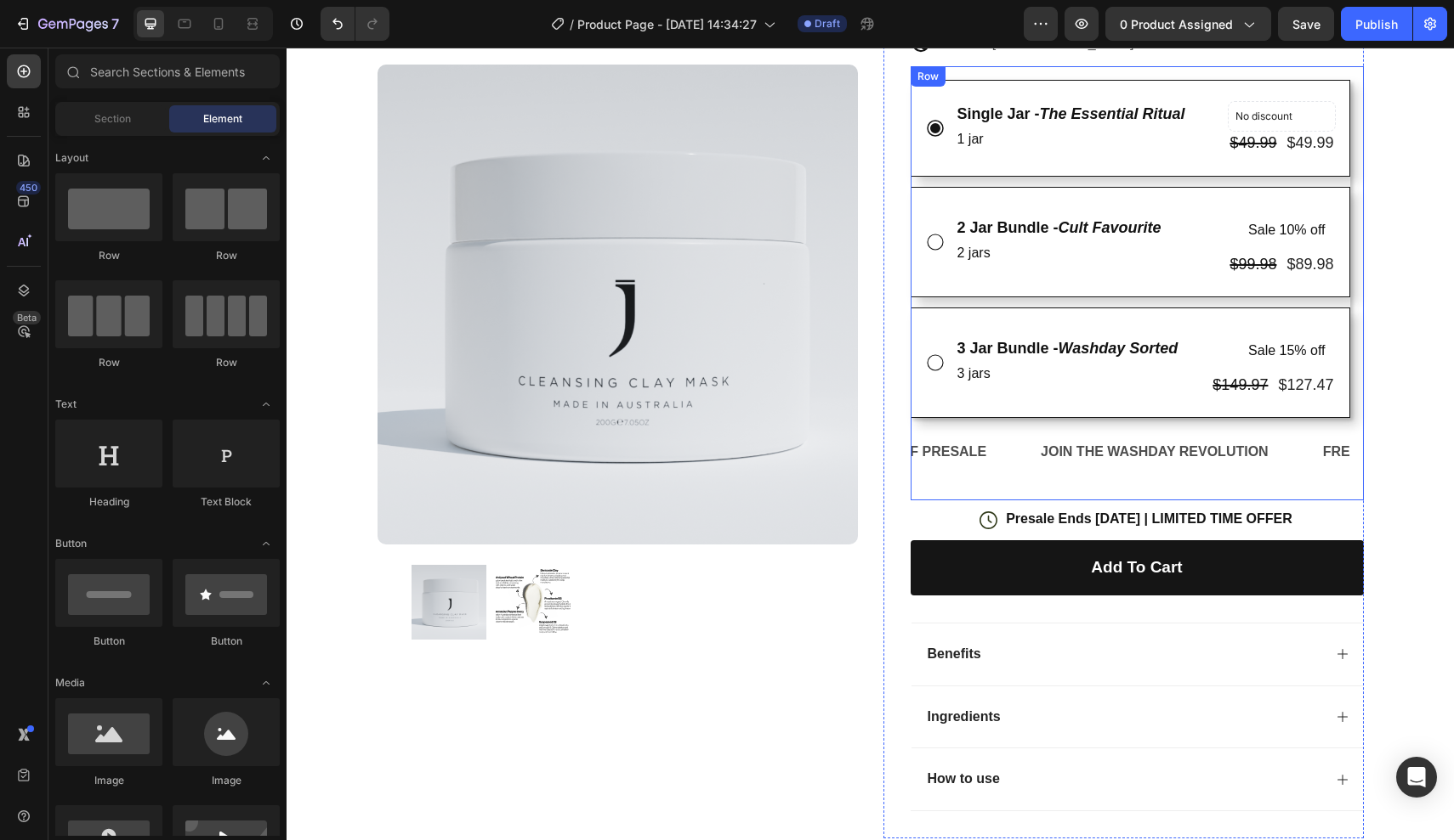
click at [953, 482] on div "Single Jar - The Essential Ritual Text Block 1 jar Text Block No discount Not b…" at bounding box center [1136, 283] width 453 height 435
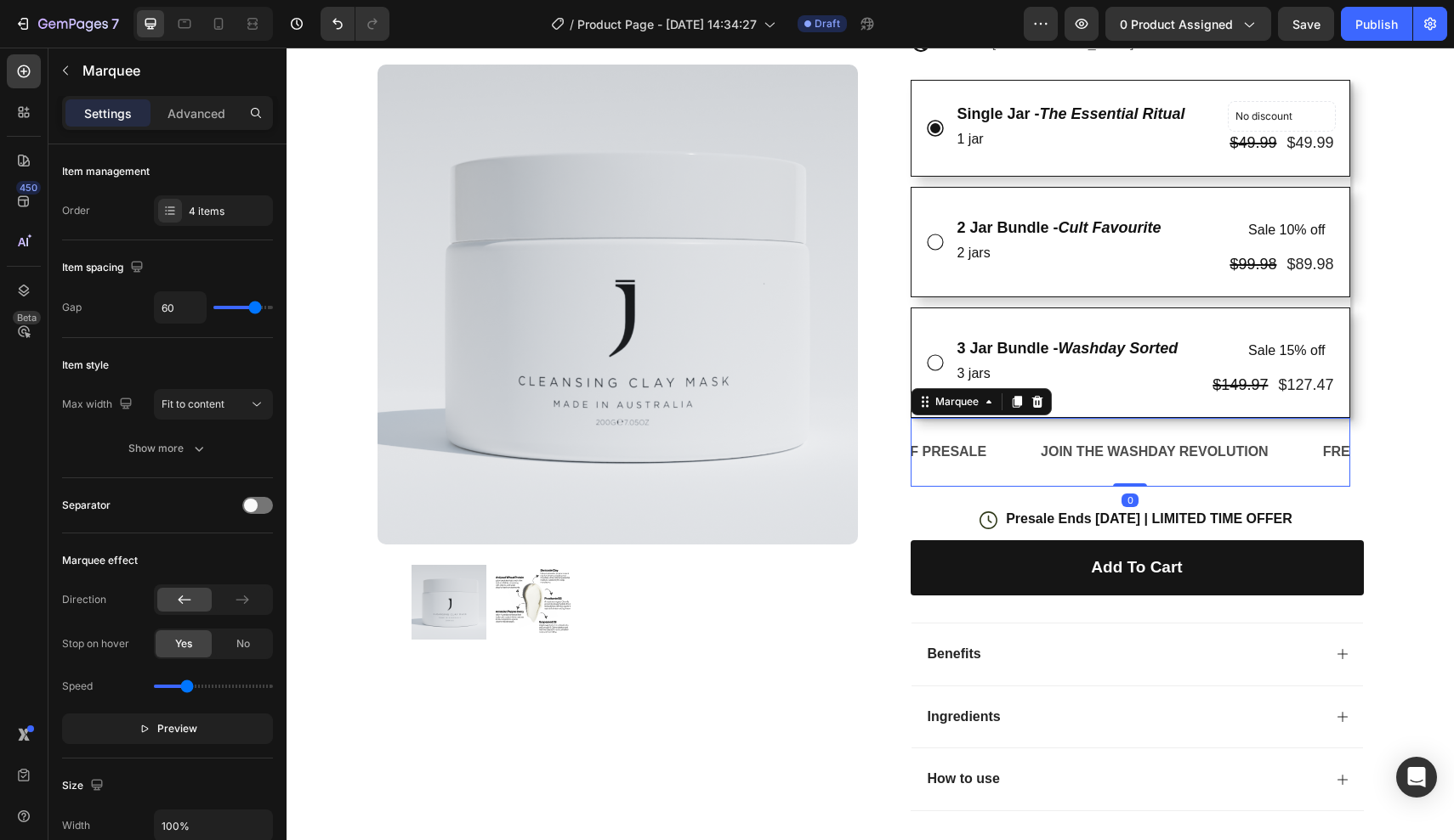
click at [1022, 465] on div "LIMITED TIME 20% OFF PRESALE Text Block" at bounding box center [901, 452] width 276 height 41
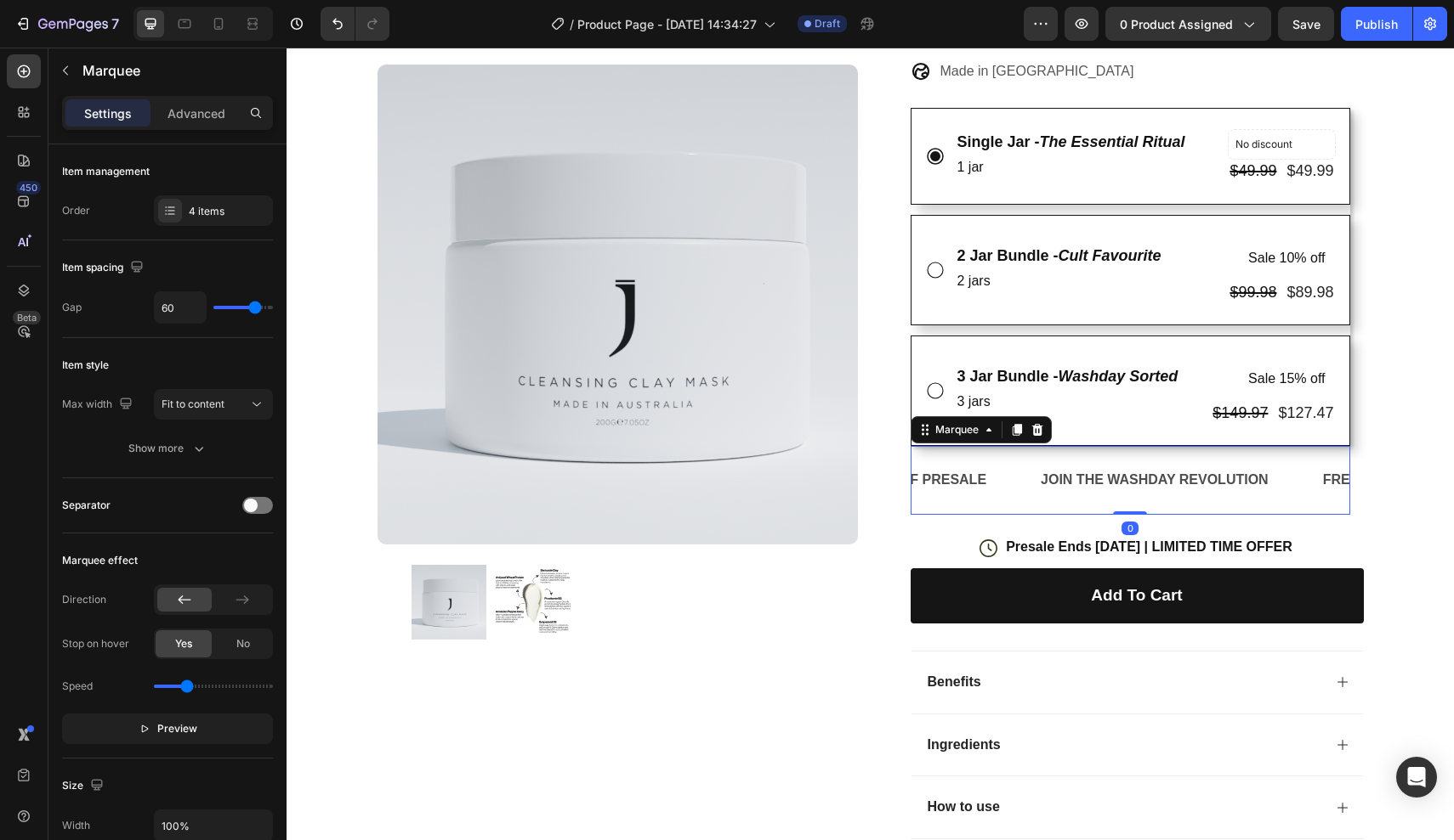
scroll to position [409, 0]
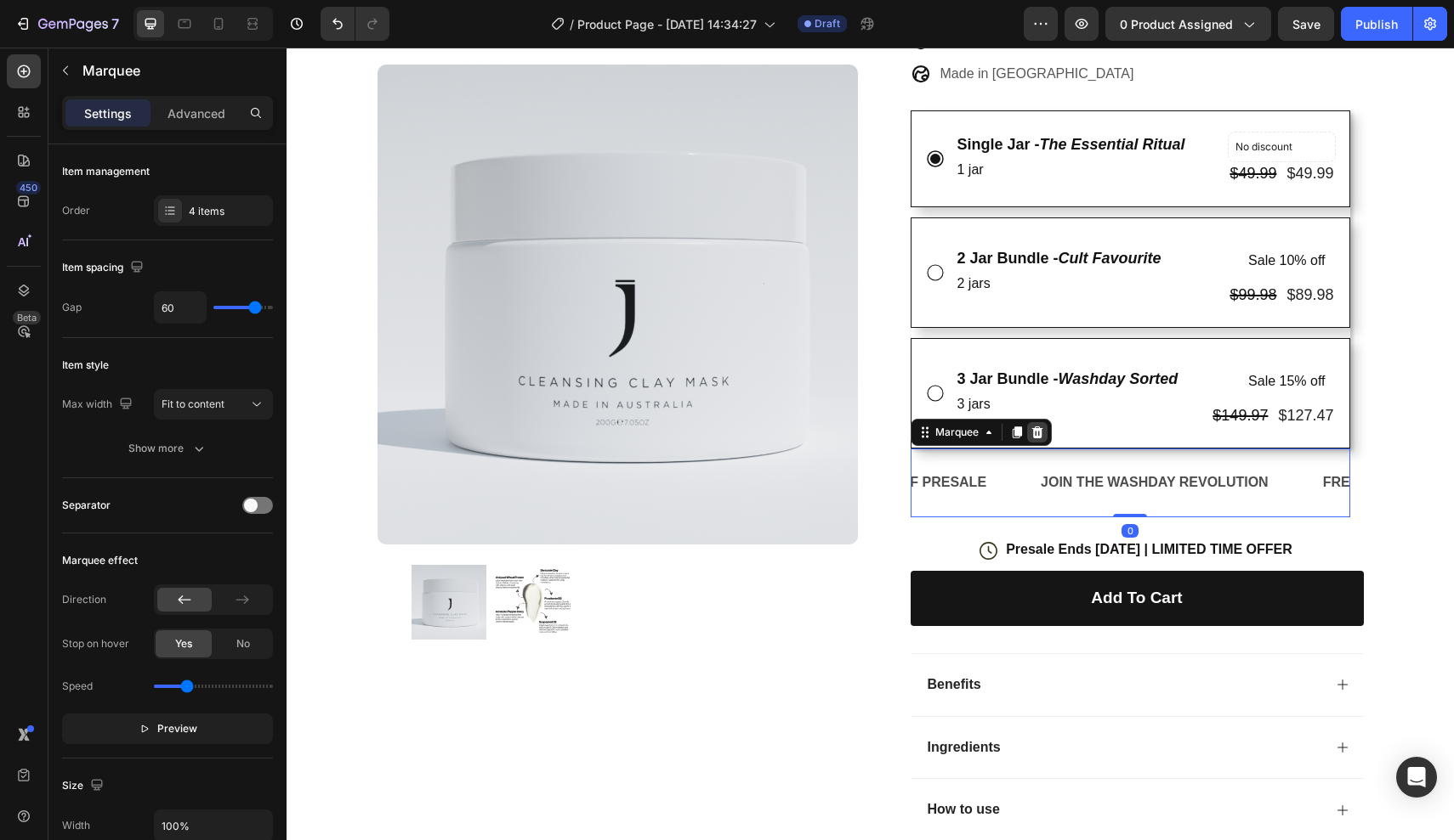
click at [1041, 433] on icon at bounding box center [1037, 432] width 11 height 12
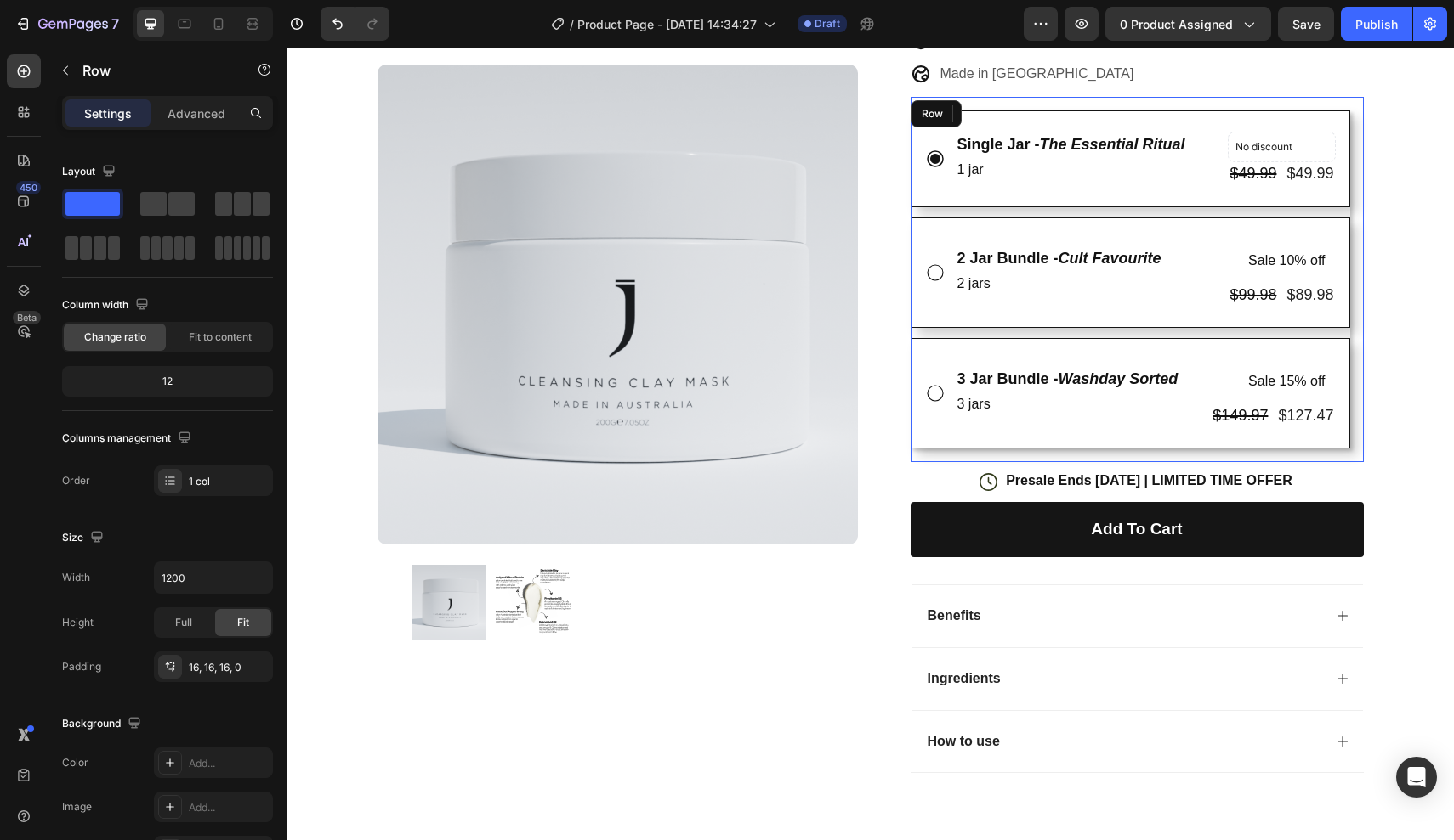
click at [937, 452] on div "Single Jar - The Essential Ritual Text Block 1 jar Text Block No discount Not b…" at bounding box center [1136, 279] width 453 height 365
click at [1138, 454] on div "Single Jar - The Essential Ritual Text Block 1 jar Text Block No discount Not b…" at bounding box center [1136, 279] width 453 height 365
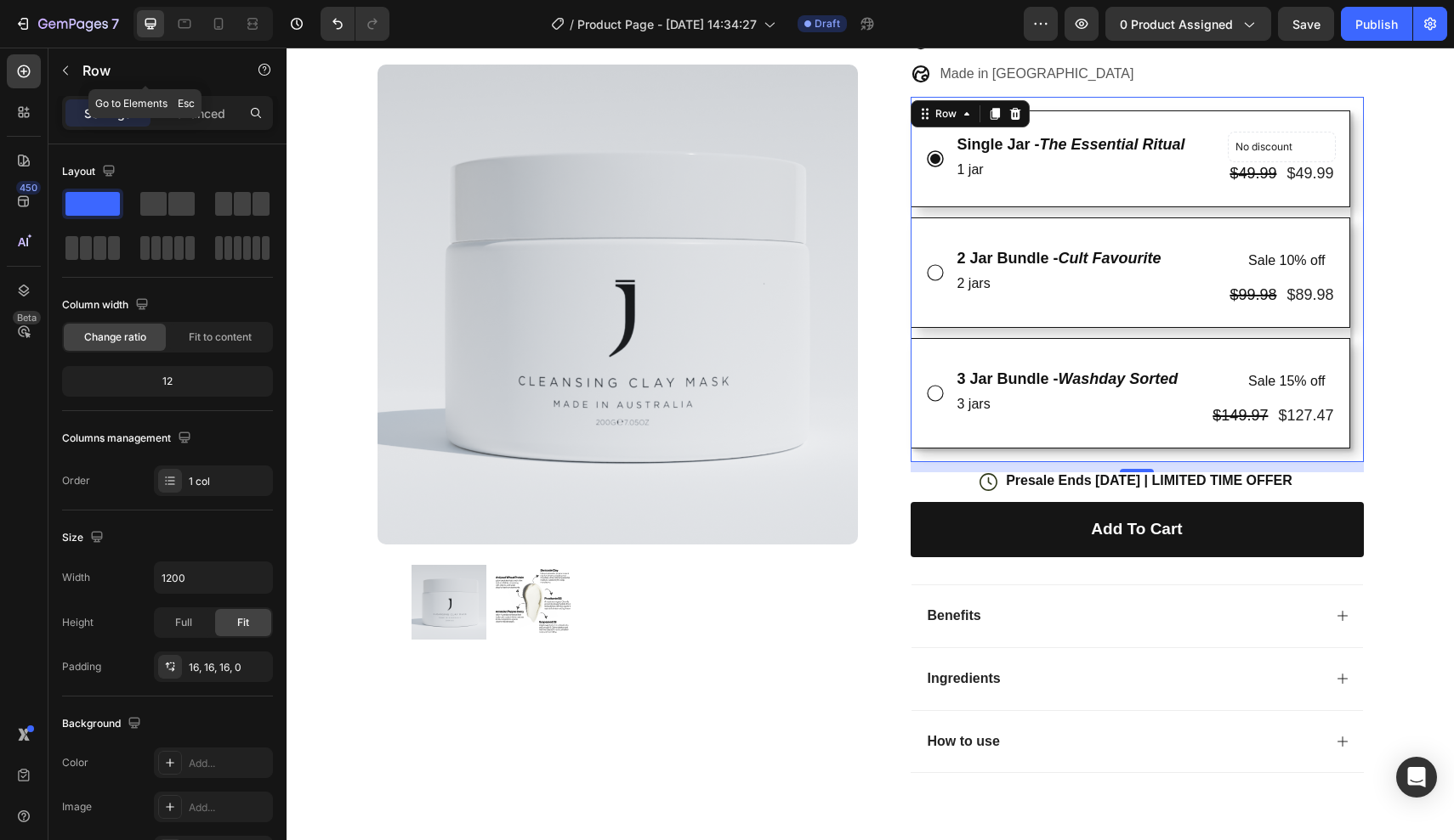
click at [84, 69] on p "Row" at bounding box center [155, 71] width 145 height 21
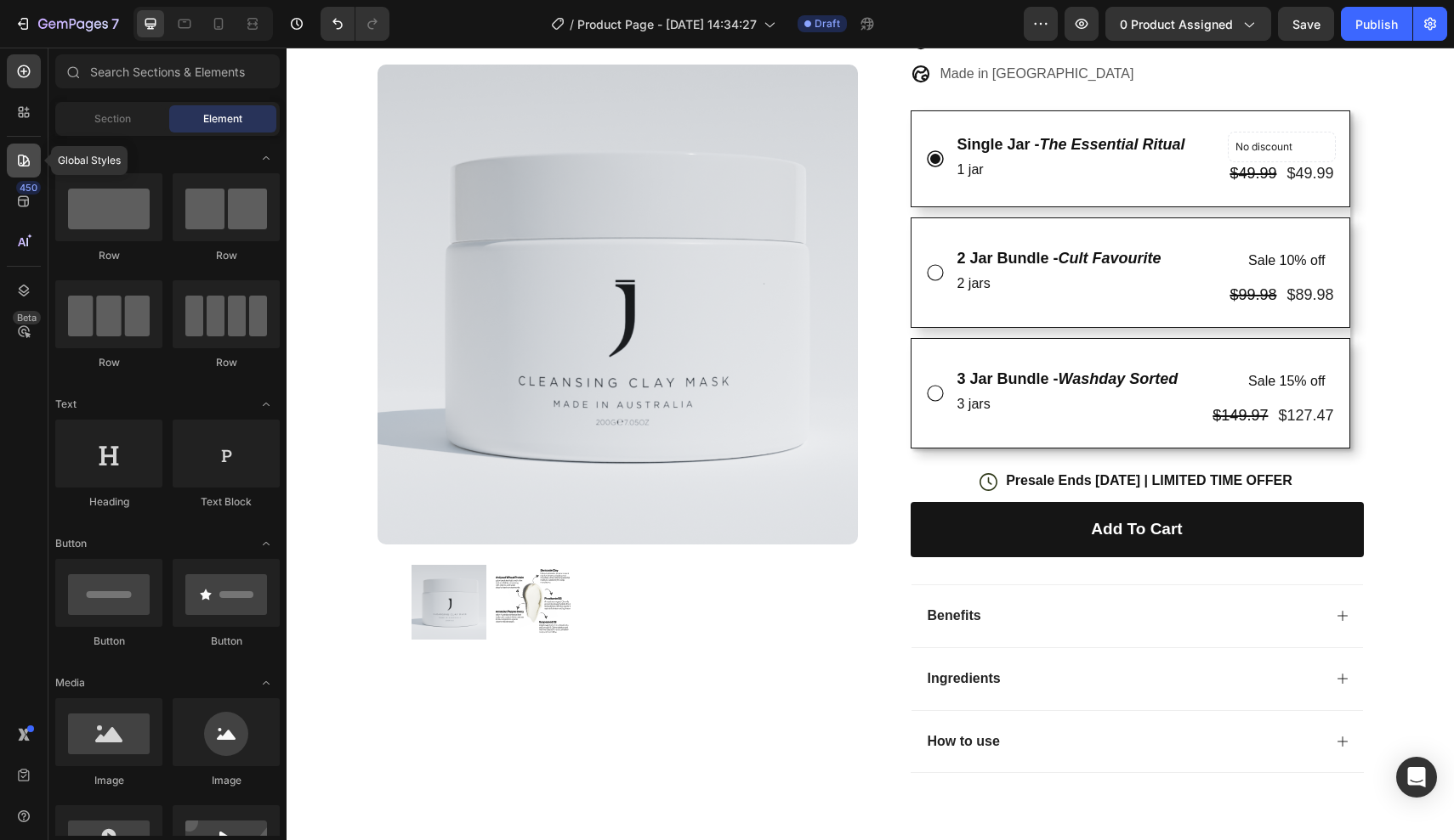
click at [27, 170] on div at bounding box center [24, 161] width 34 height 34
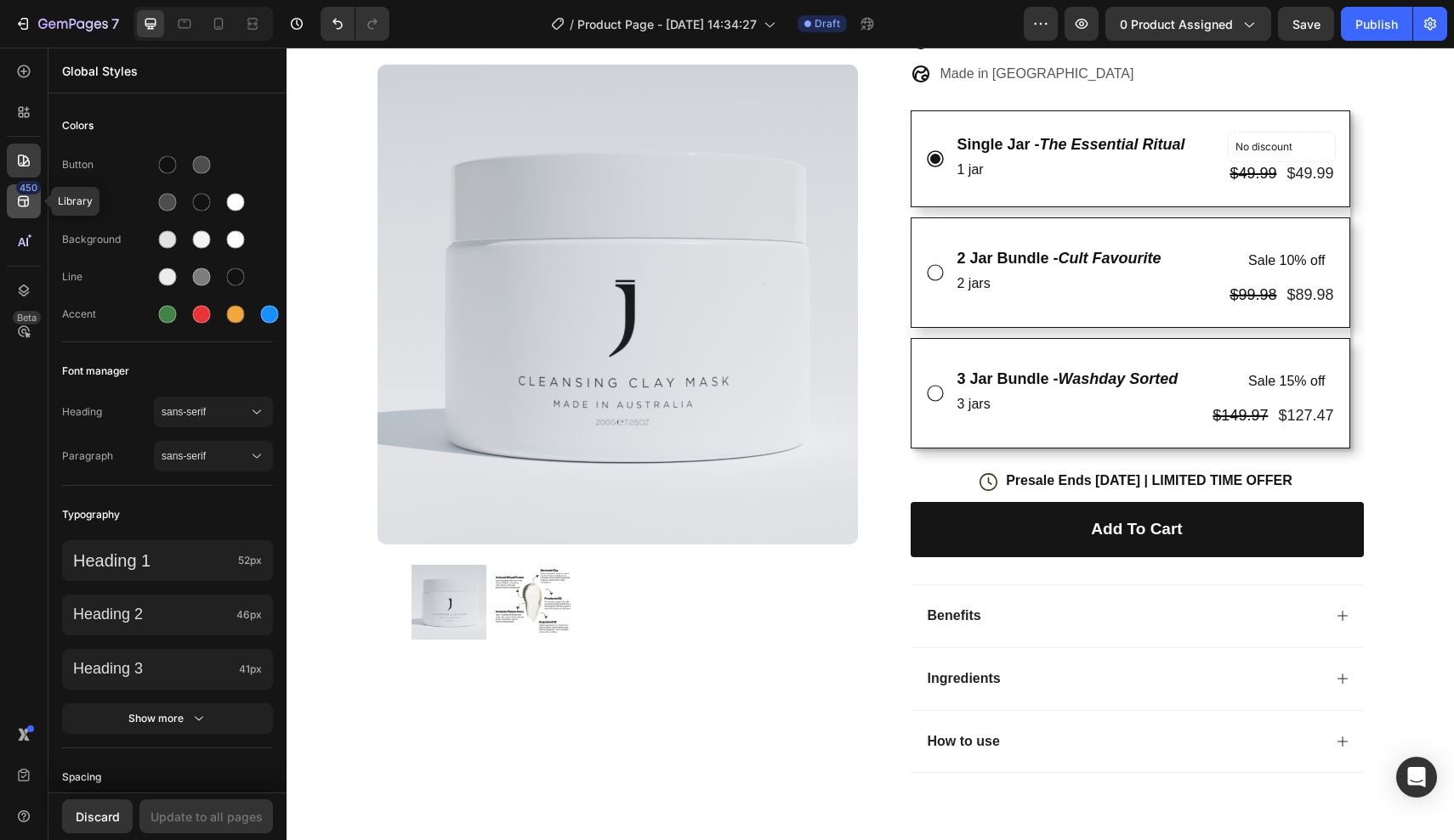
click at [21, 198] on icon at bounding box center [24, 201] width 17 height 17
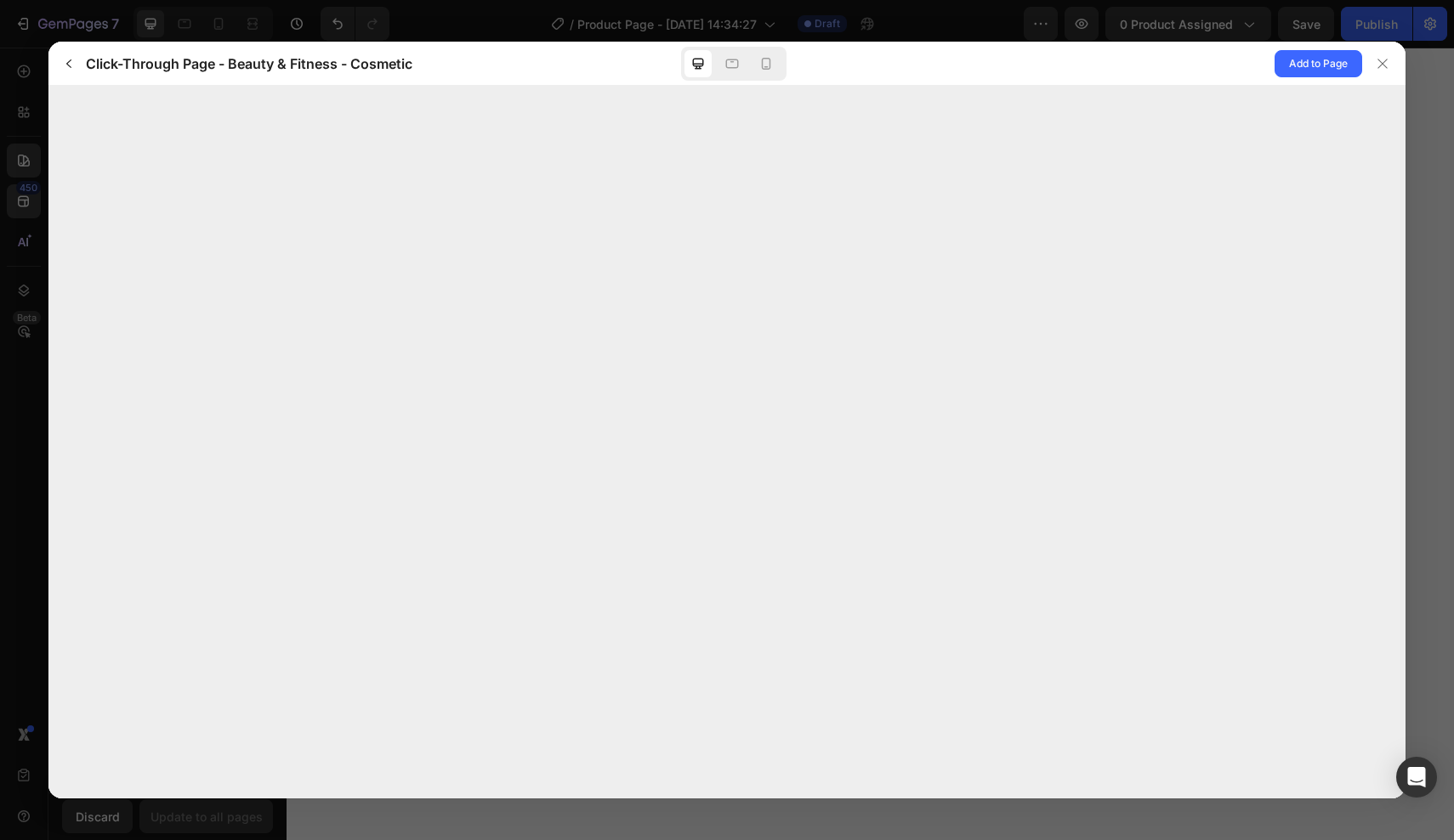
click at [98, 64] on h3 "Click-Through Page - Beauty & Fitness - Cosmetic" at bounding box center [248, 64] width 327 height 21
click at [79, 64] on button "button" at bounding box center [69, 63] width 27 height 27
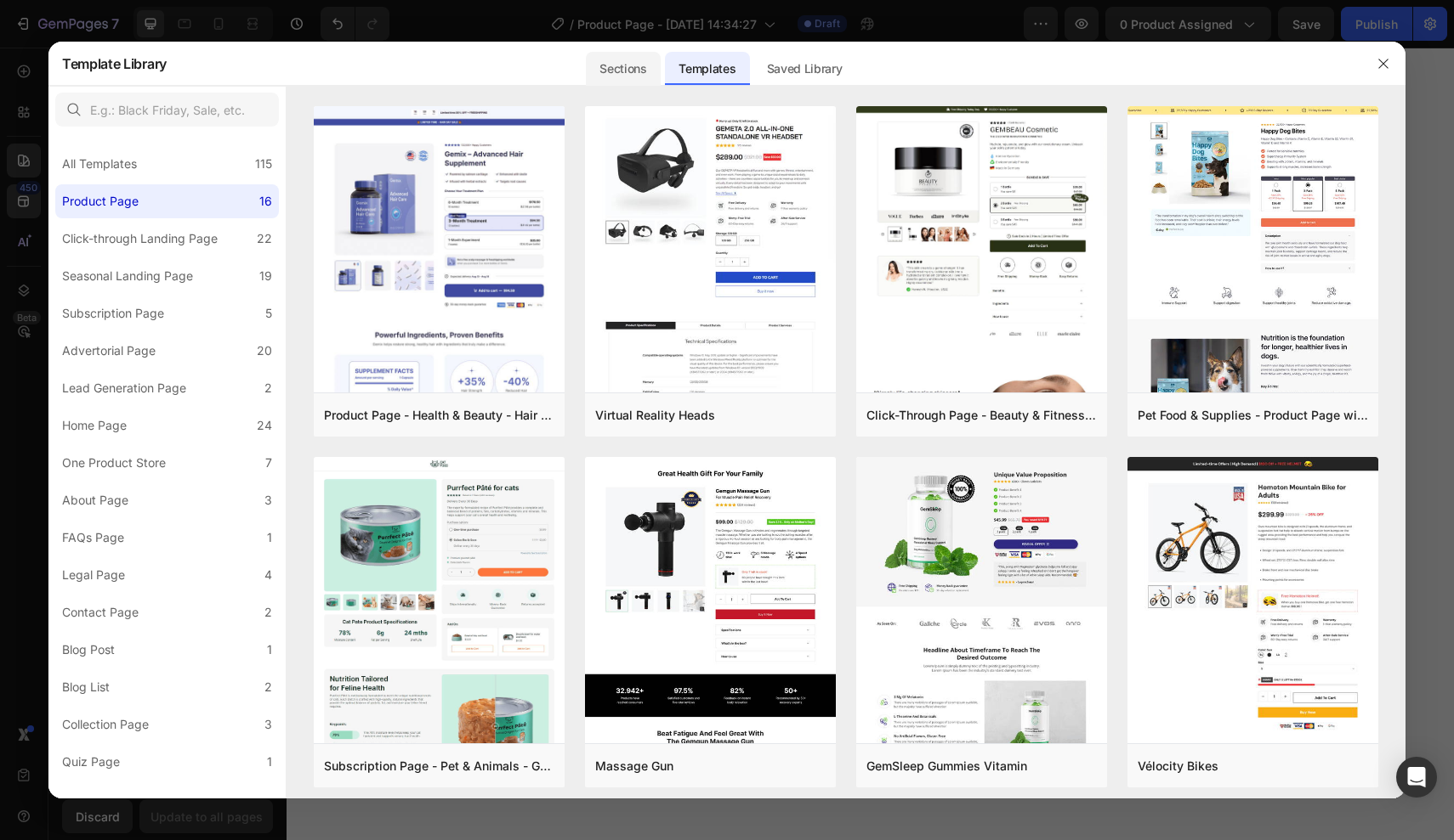
click at [638, 66] on div "Sections" at bounding box center [622, 69] width 74 height 34
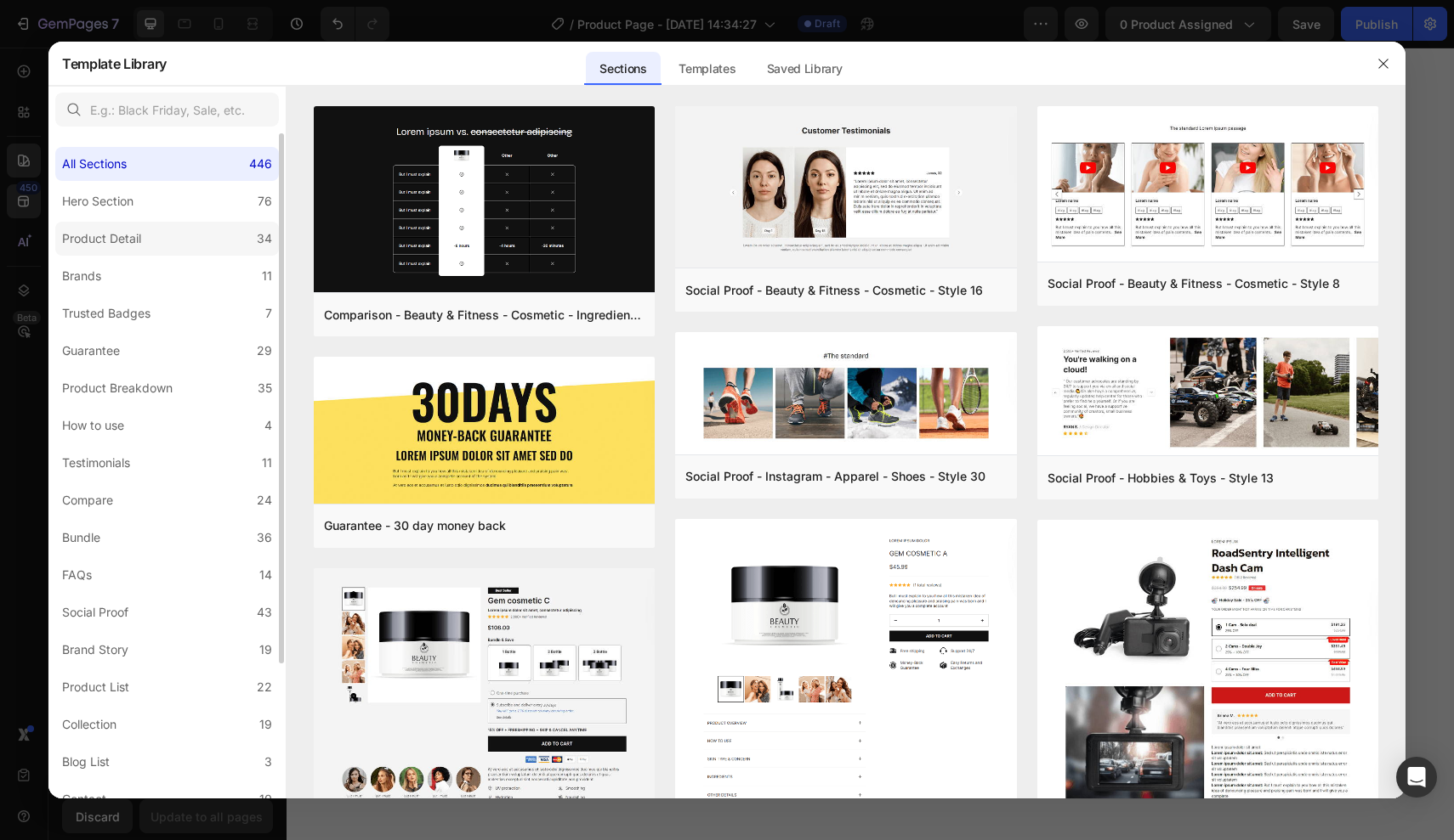
click at [116, 238] on div "Product Detail" at bounding box center [102, 239] width 79 height 21
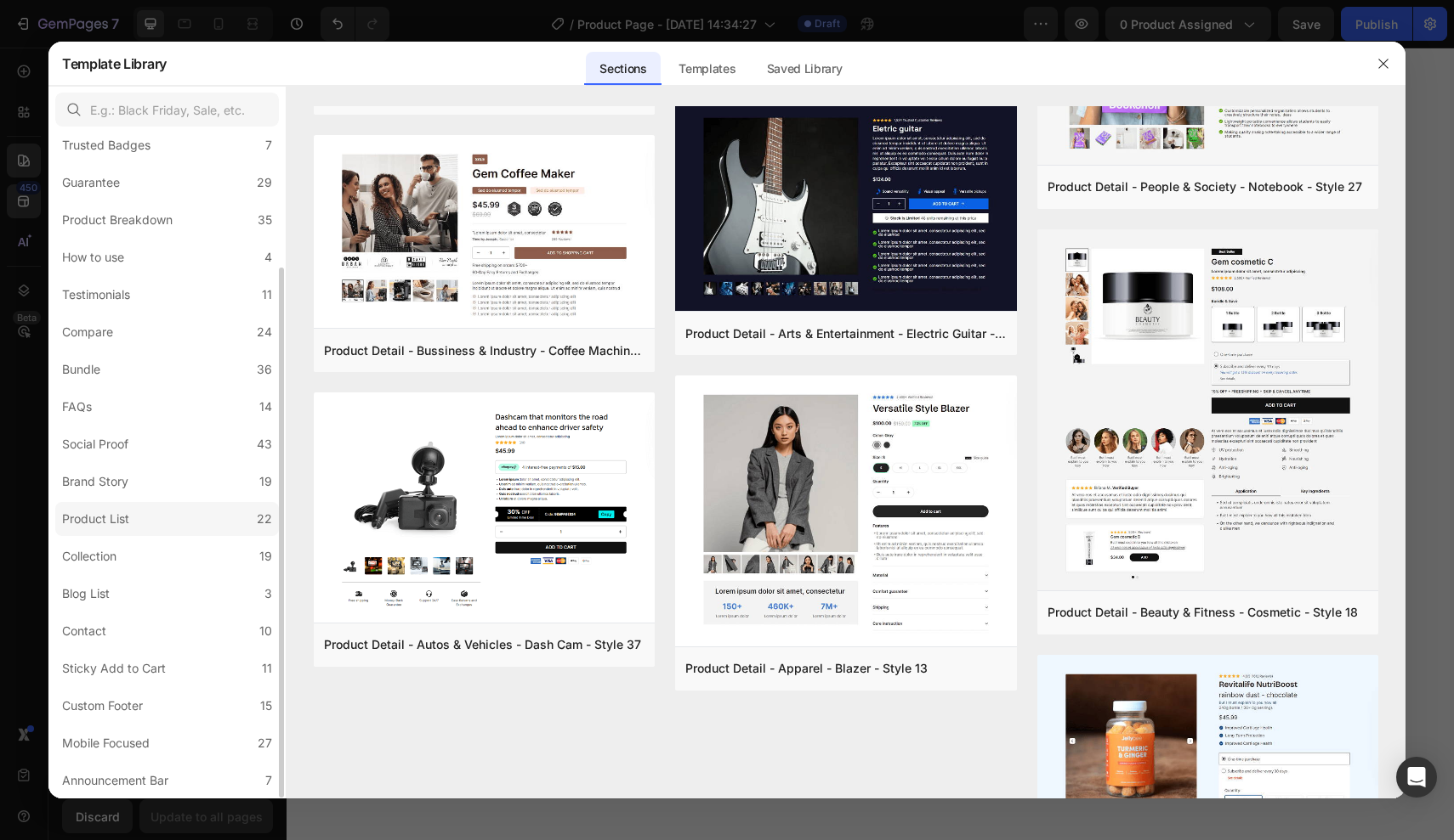
scroll to position [168, 0]
click at [135, 702] on div "Custom Footer" at bounding box center [103, 706] width 81 height 21
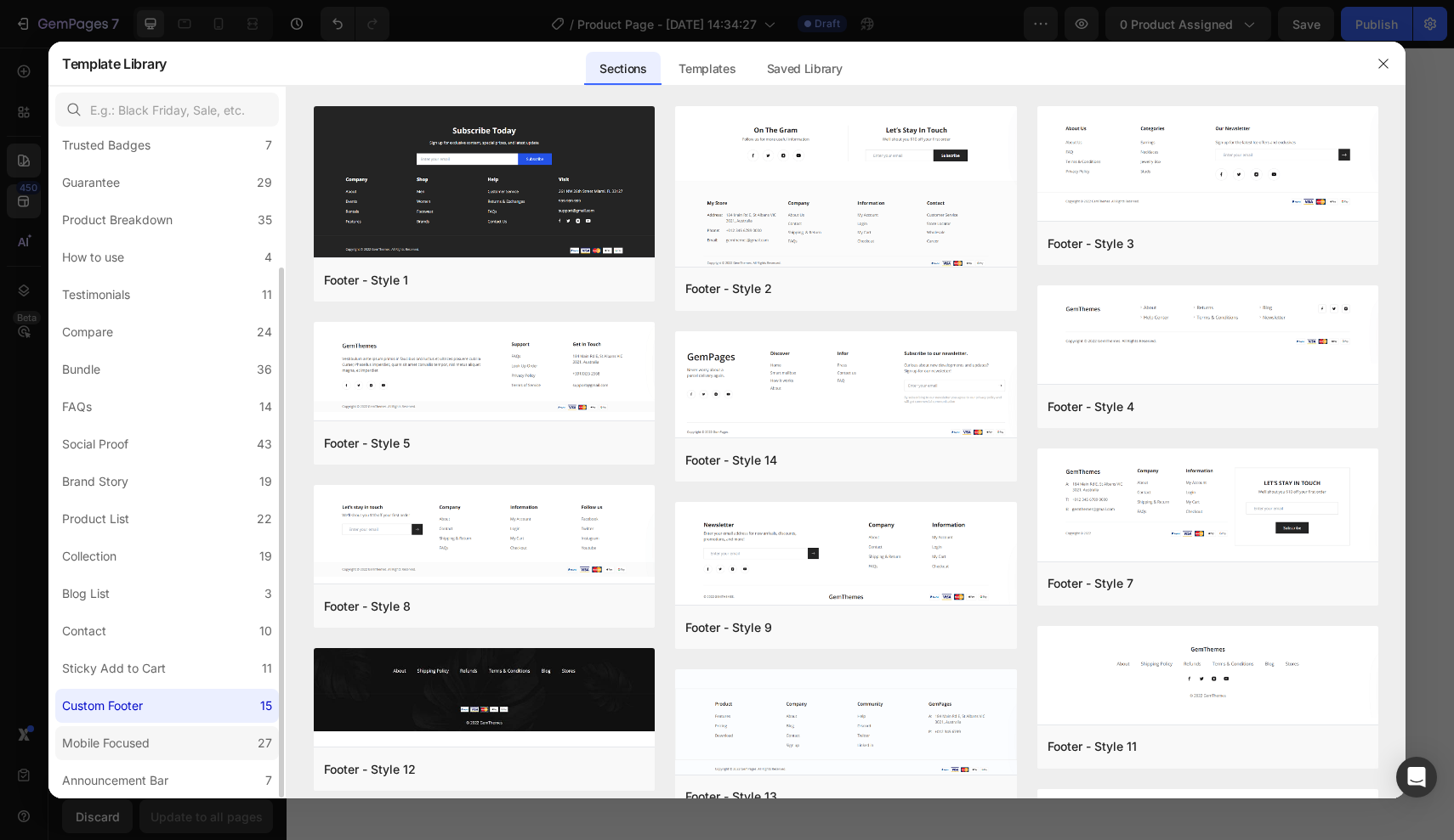
click at [128, 738] on div "Mobile Focused" at bounding box center [105, 744] width 88 height 21
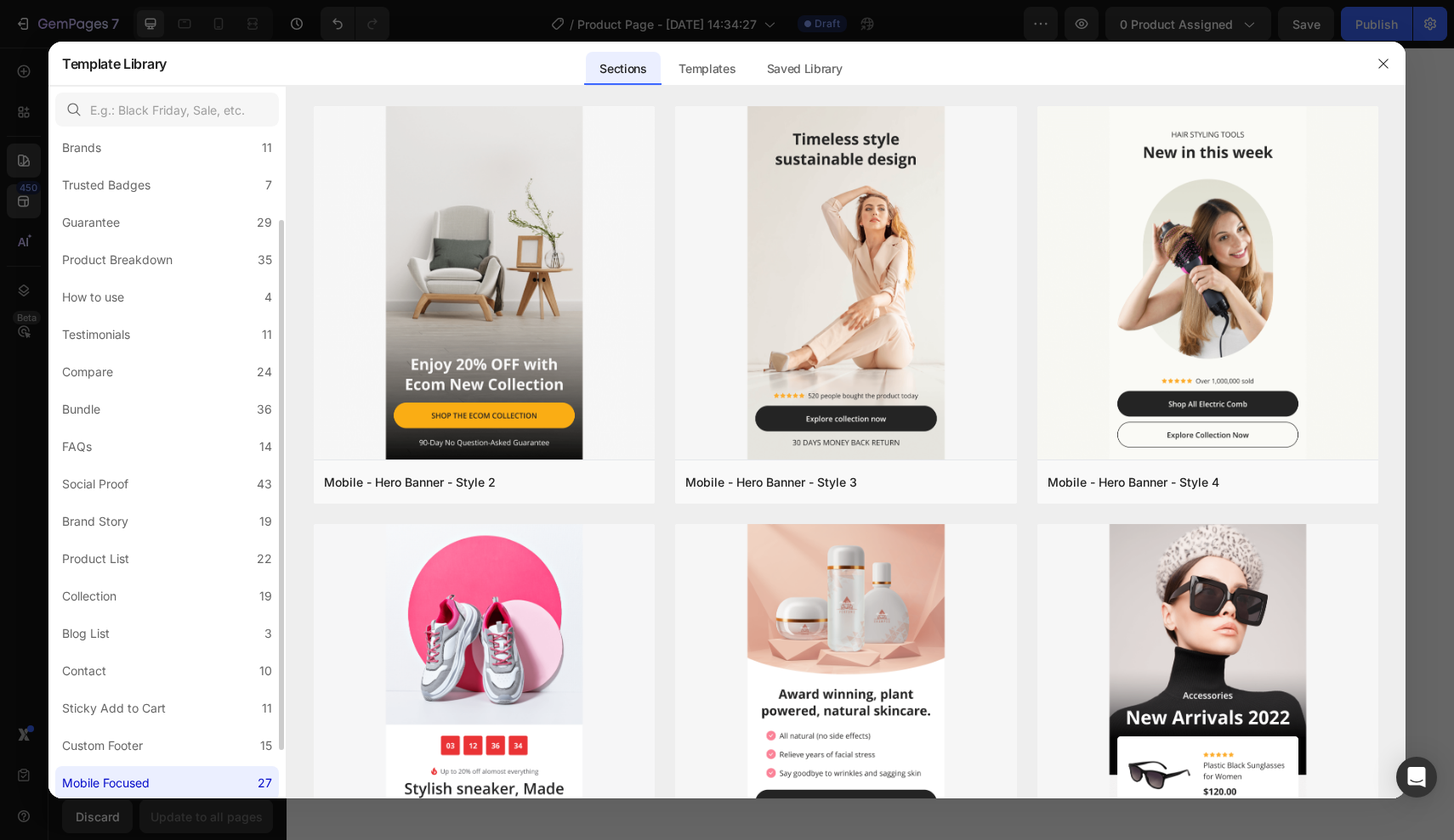
scroll to position [119, 0]
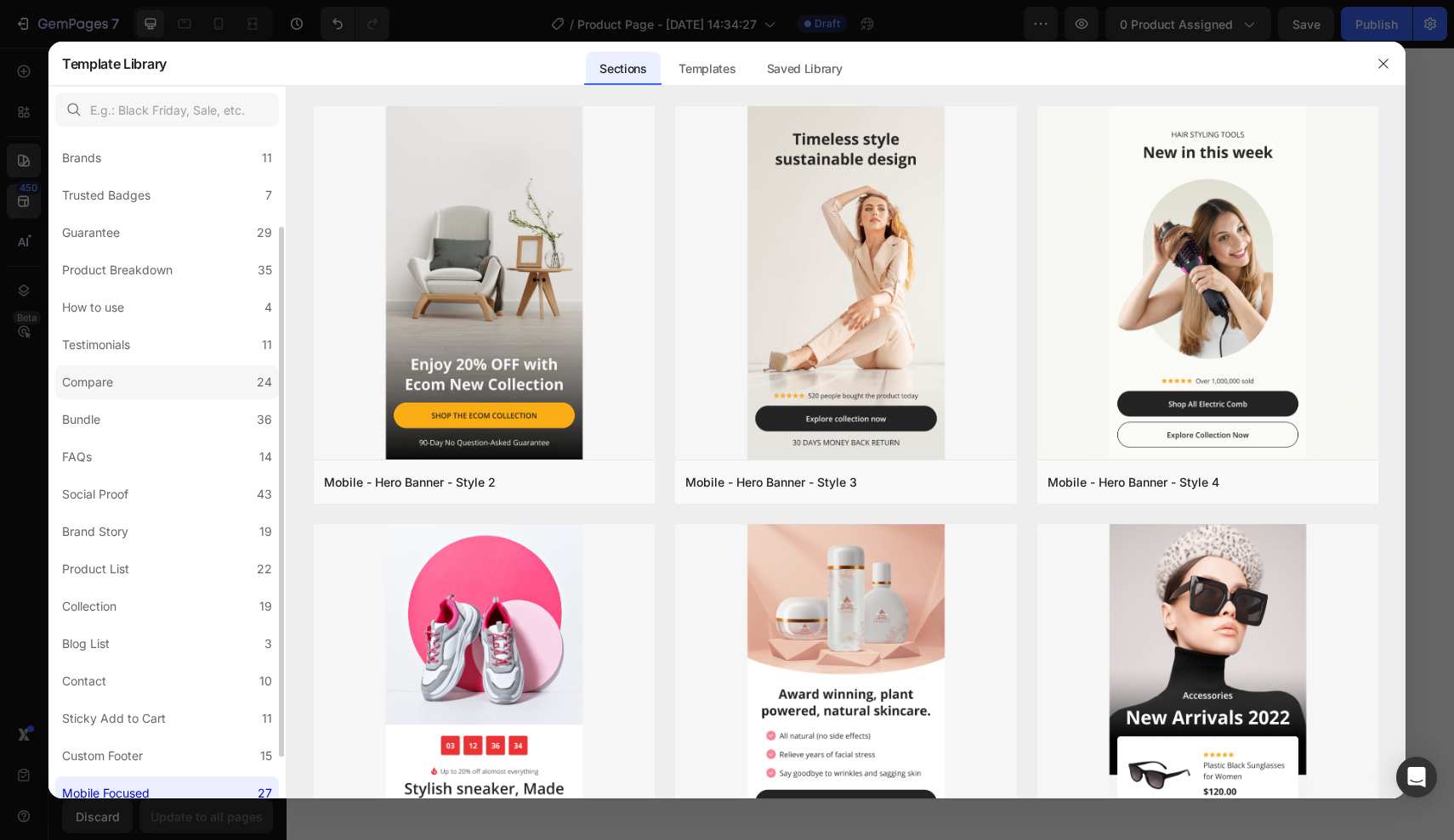
click at [158, 393] on label "Compare 24" at bounding box center [168, 382] width 224 height 34
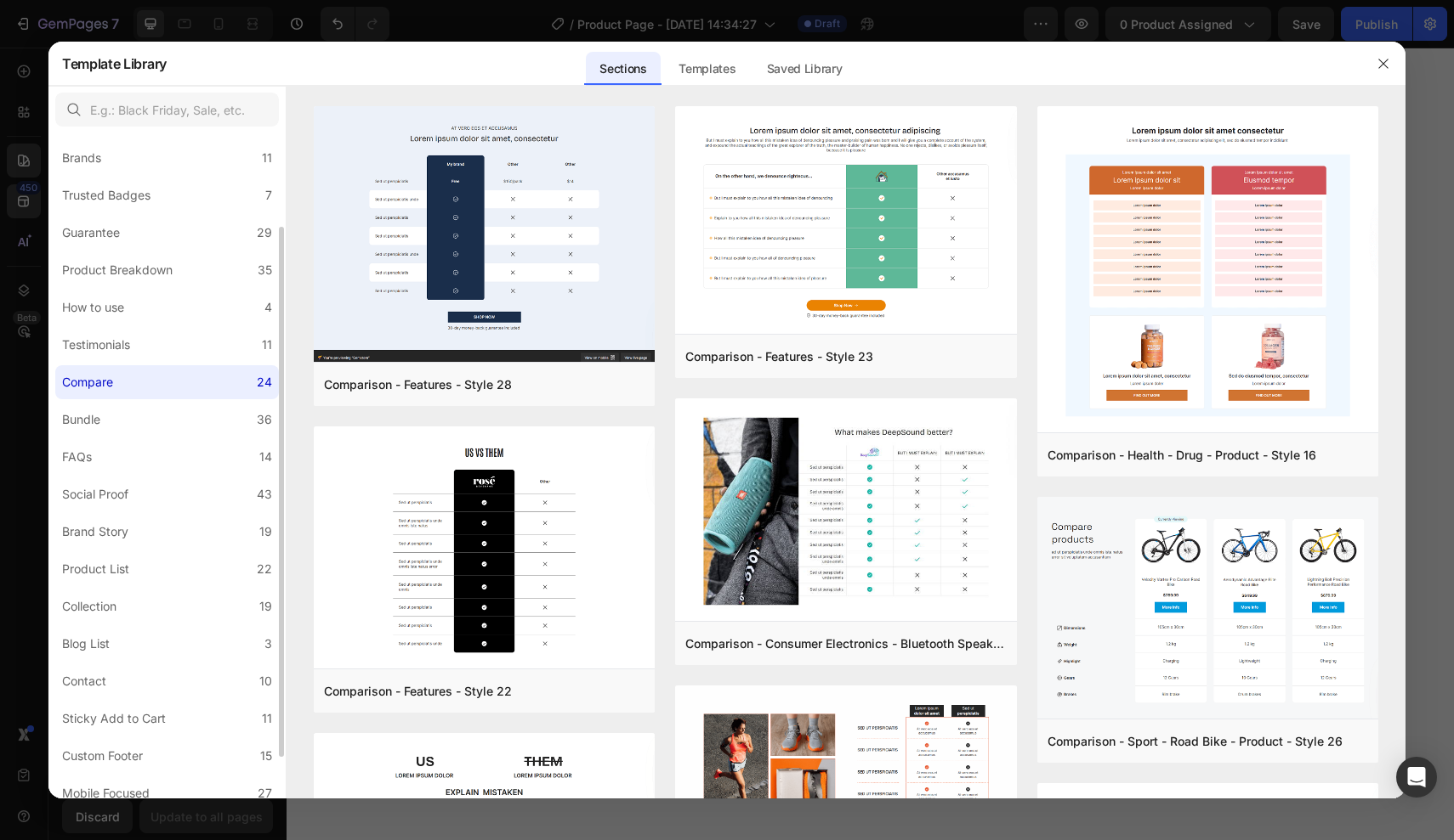
click at [163, 367] on label "Compare 24" at bounding box center [168, 382] width 224 height 34
click at [164, 349] on label "Testimonials 11" at bounding box center [168, 345] width 224 height 34
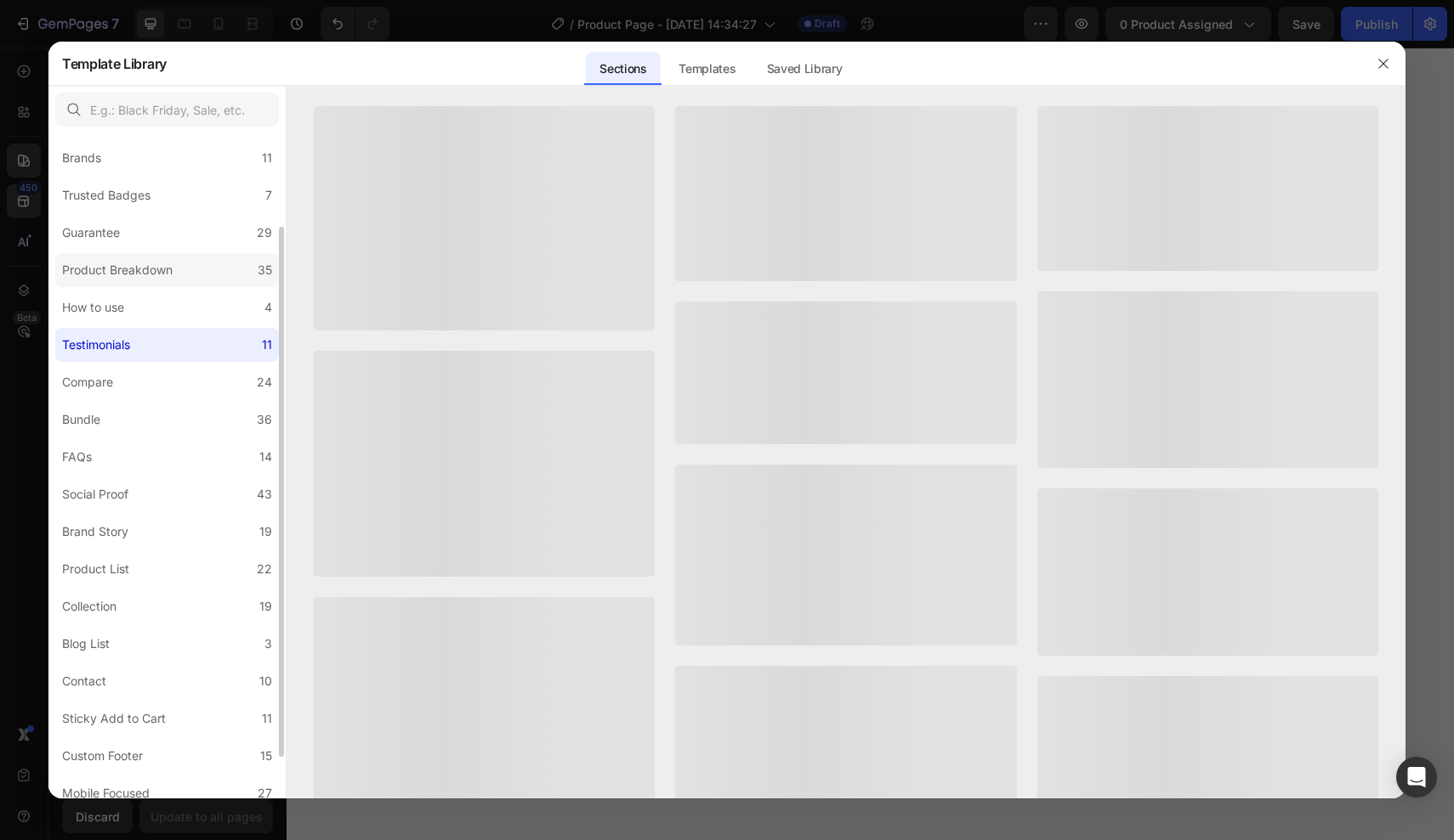
click at [171, 264] on div "Product Breakdown" at bounding box center [117, 270] width 110 height 21
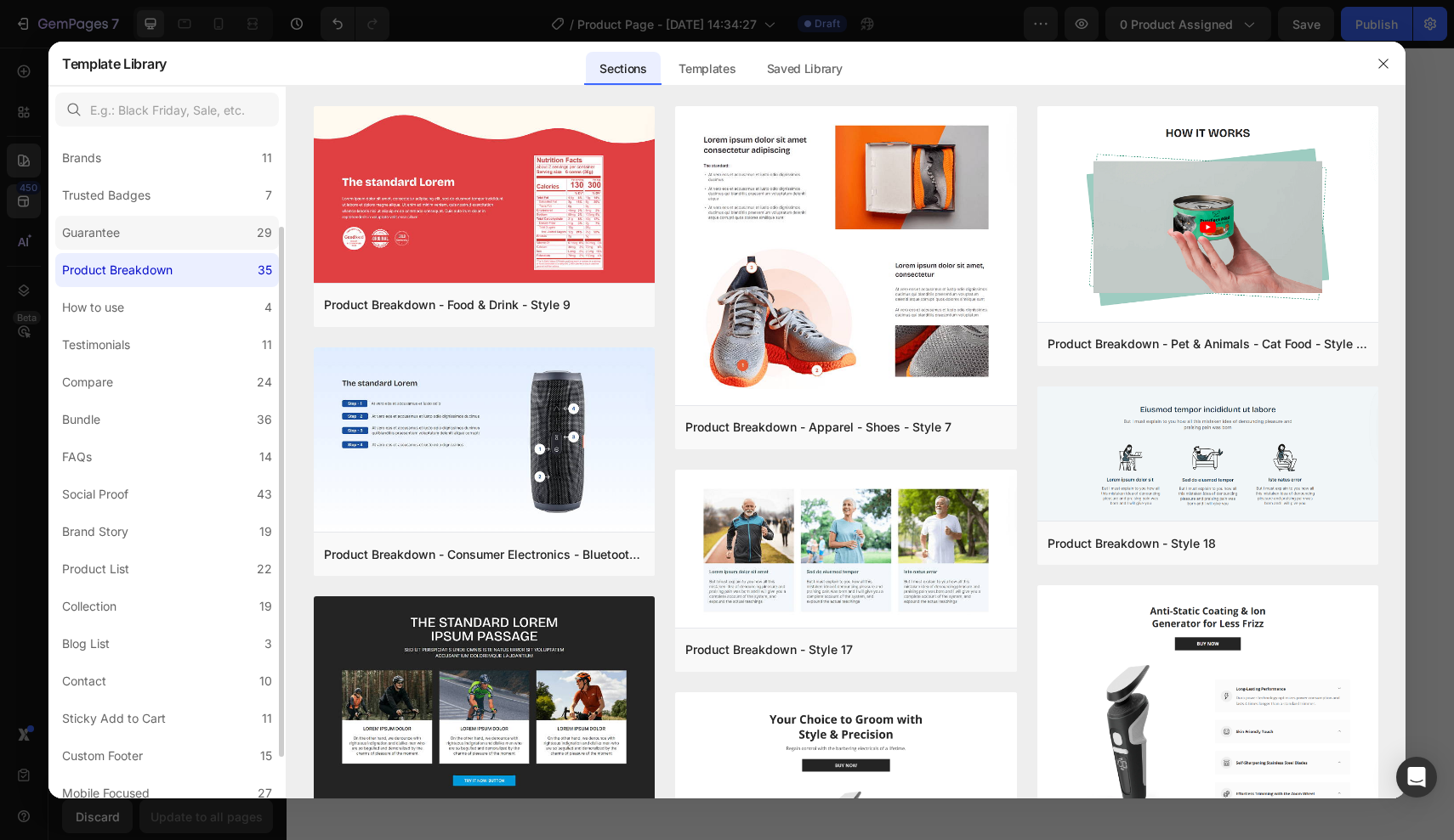
click at [171, 233] on label "Guarantee 29" at bounding box center [168, 232] width 224 height 34
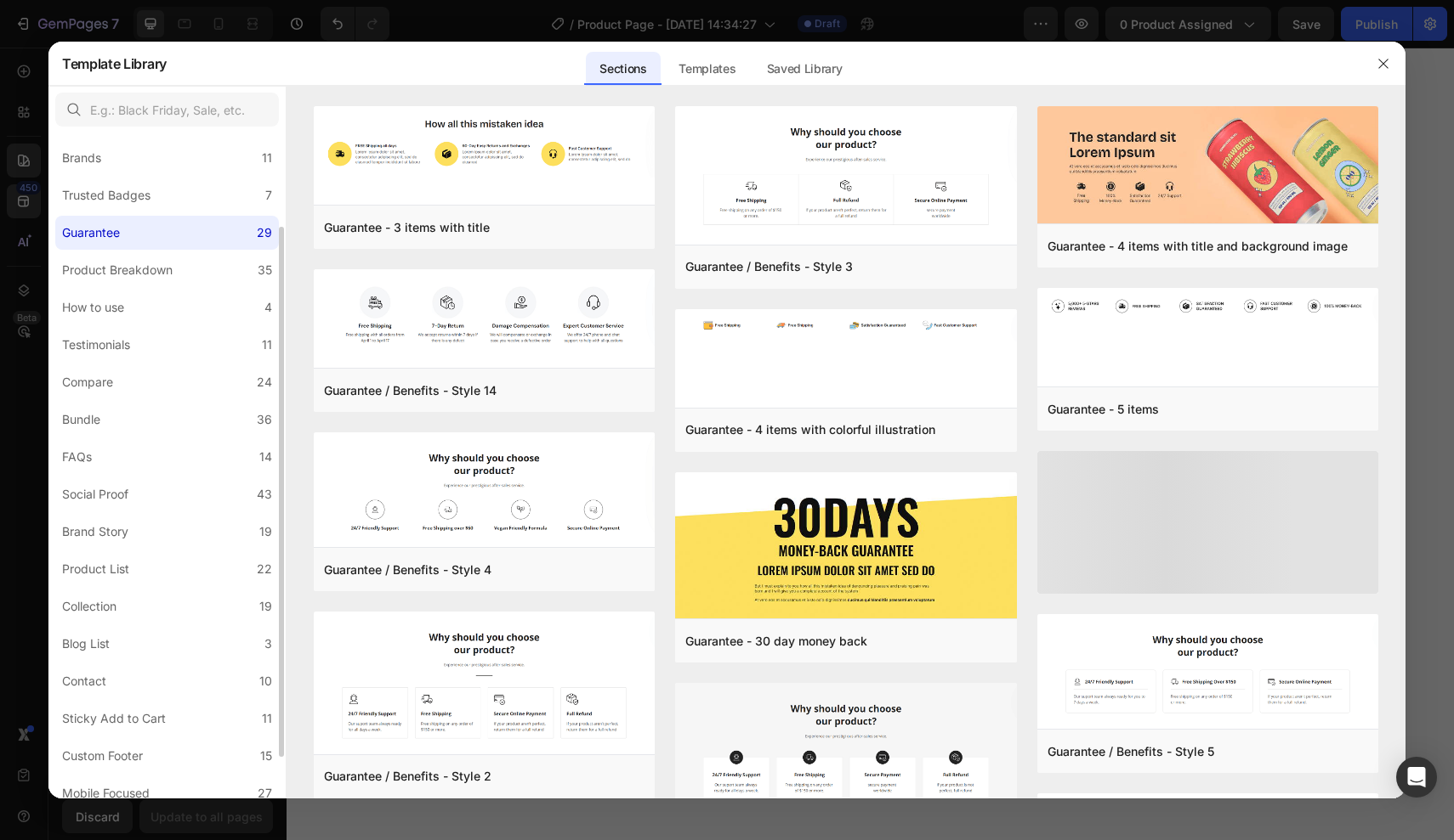
click at [144, 176] on div "All Sections 446 Hero Section 76 Product Detail 34 Brands 11 Trusted Badges 7 G…" at bounding box center [167, 431] width 237 height 832
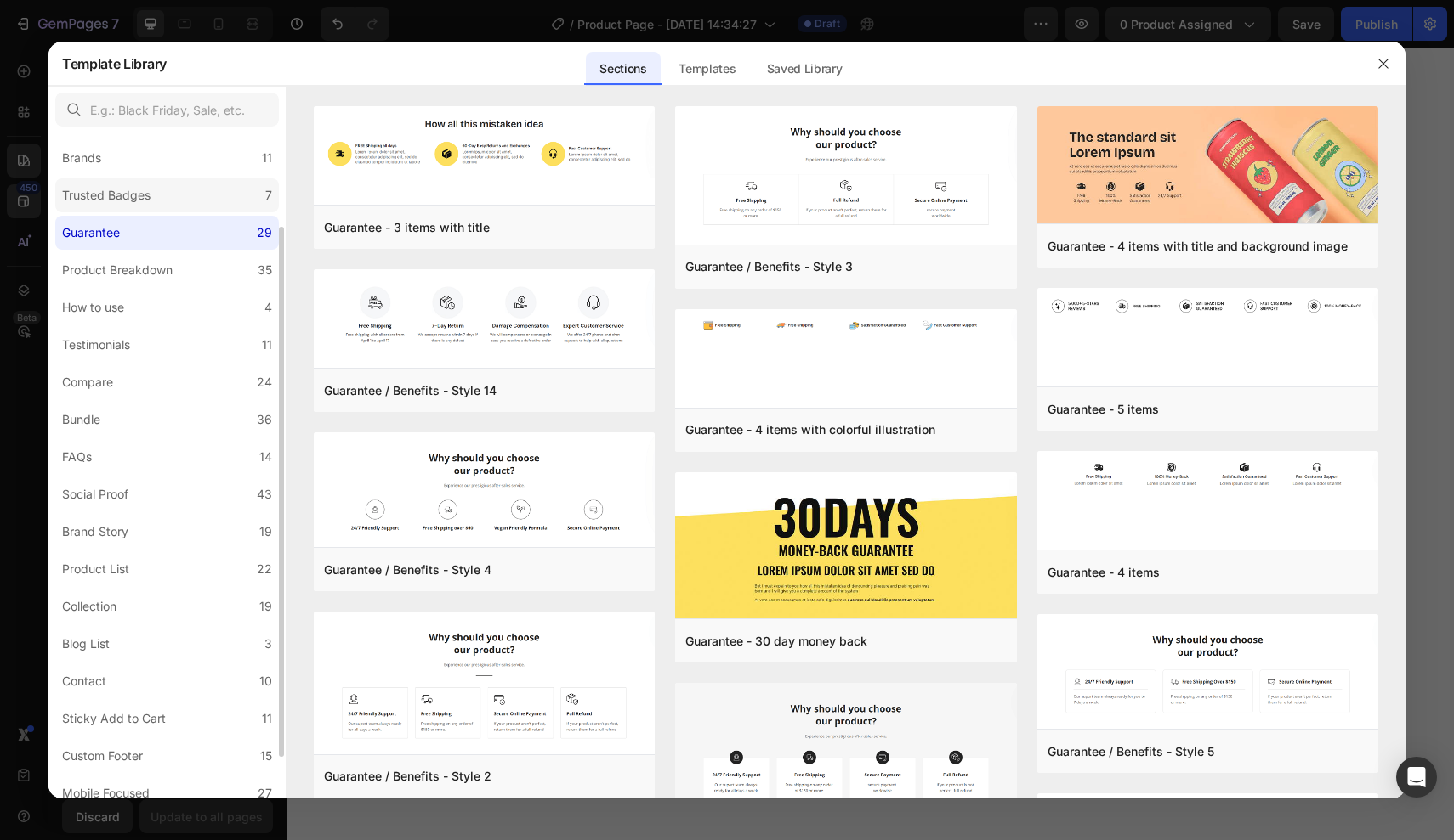
click at [139, 193] on div "Trusted Badges" at bounding box center [106, 196] width 88 height 21
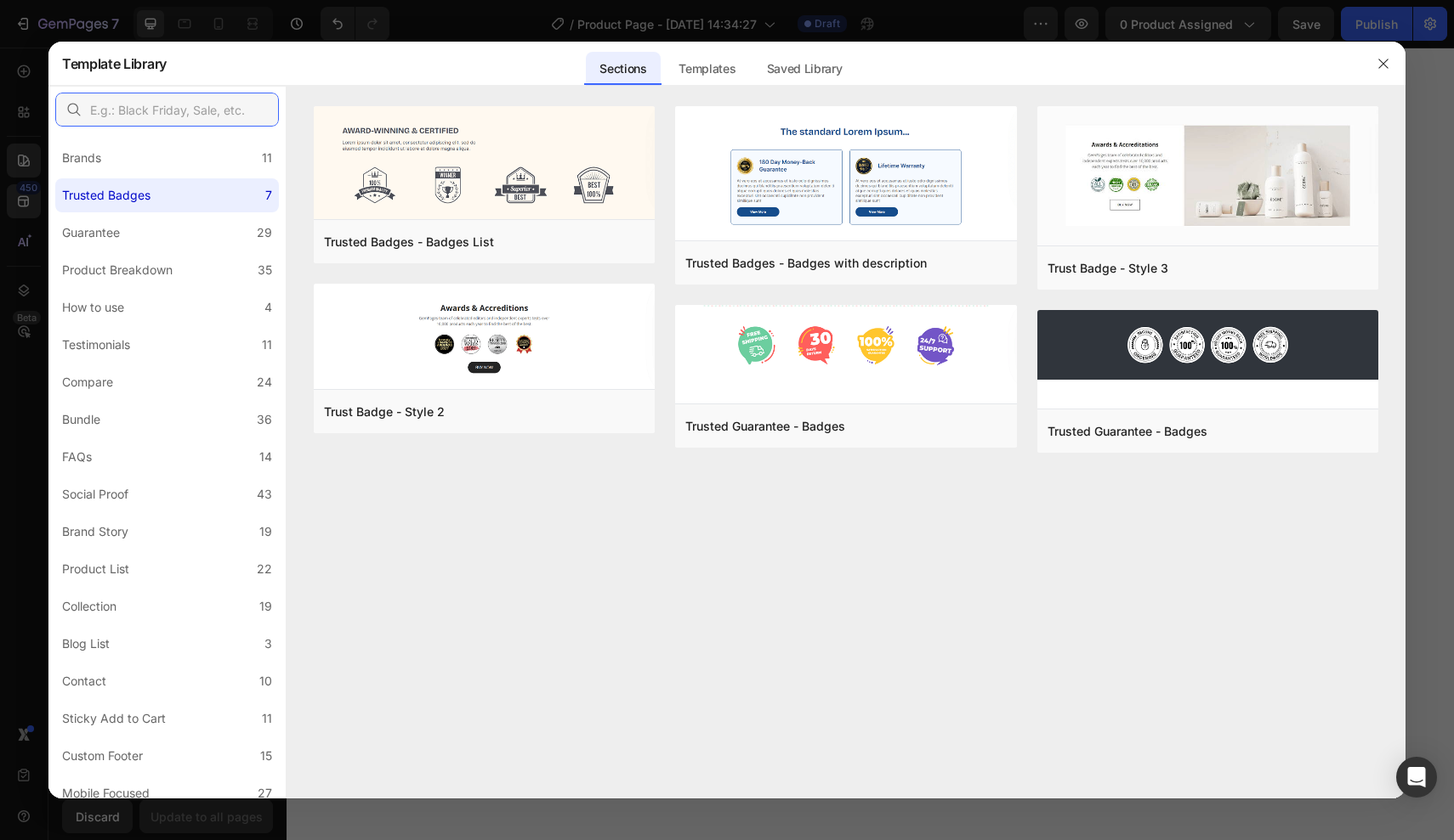
click at [178, 101] on input "text" at bounding box center [168, 109] width 224 height 34
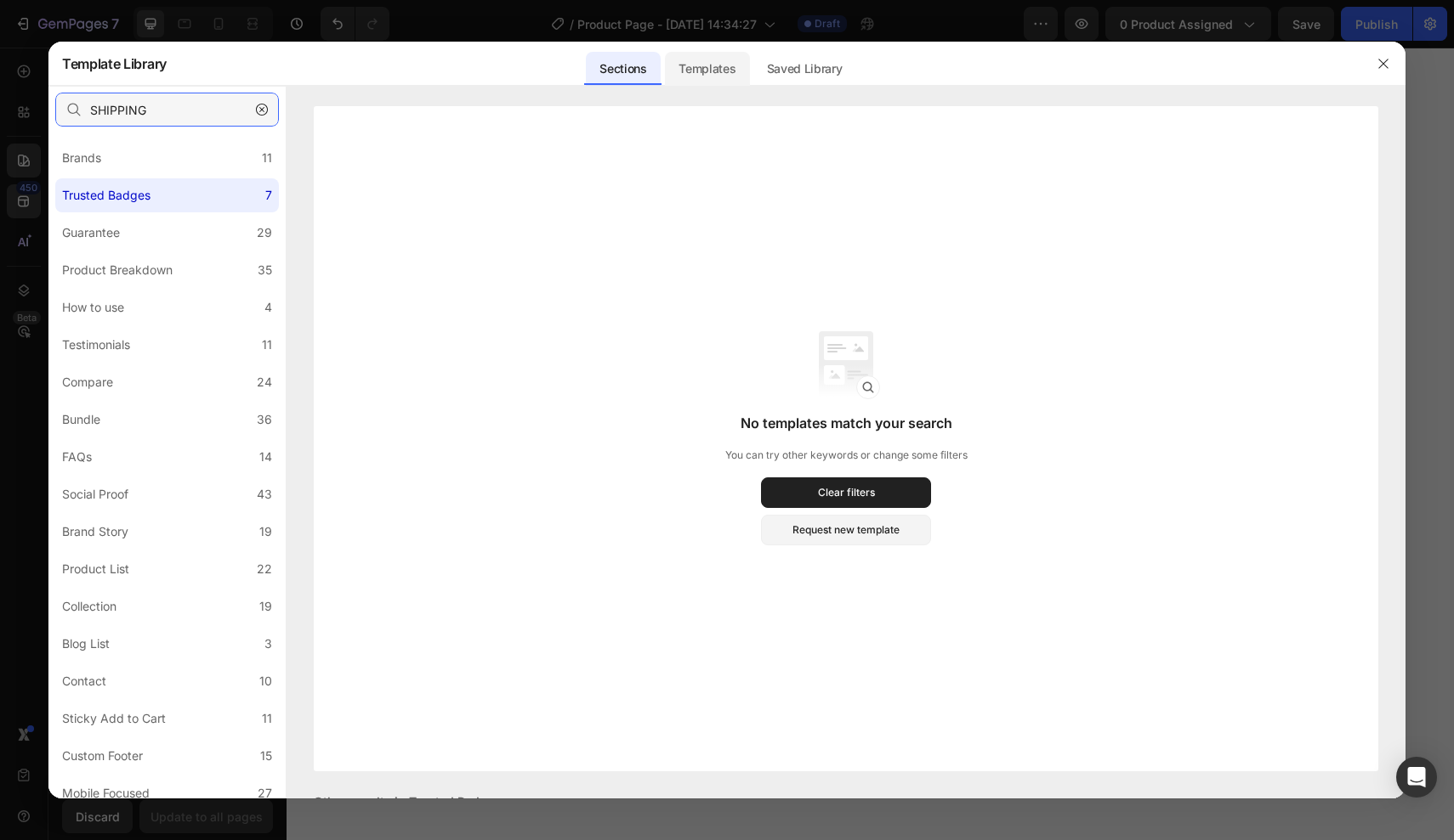
type input "SHIPPING"
click at [695, 74] on div "Templates" at bounding box center [706, 69] width 84 height 34
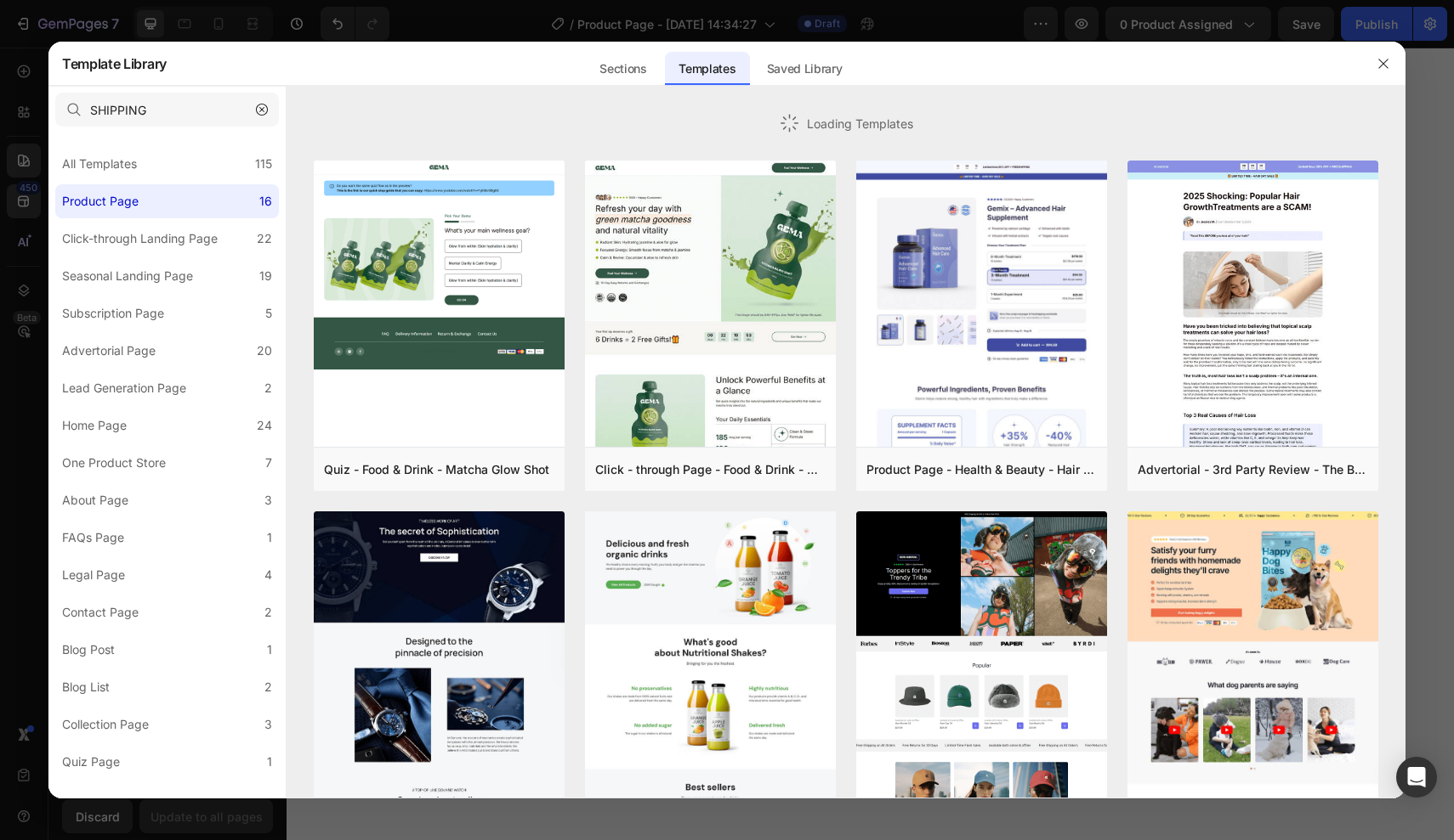
scroll to position [0, 0]
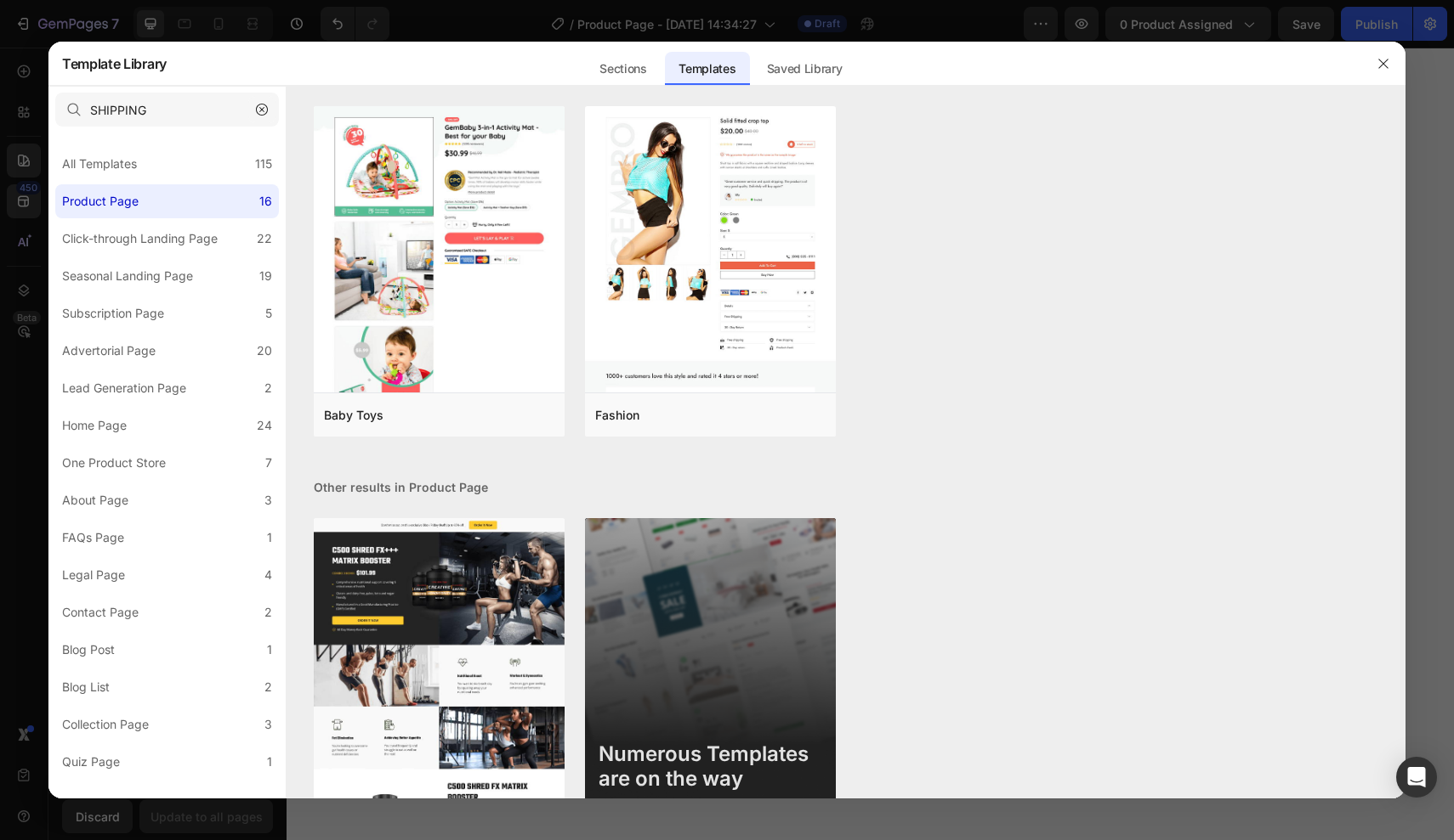
click at [258, 107] on icon "button" at bounding box center [262, 109] width 12 height 12
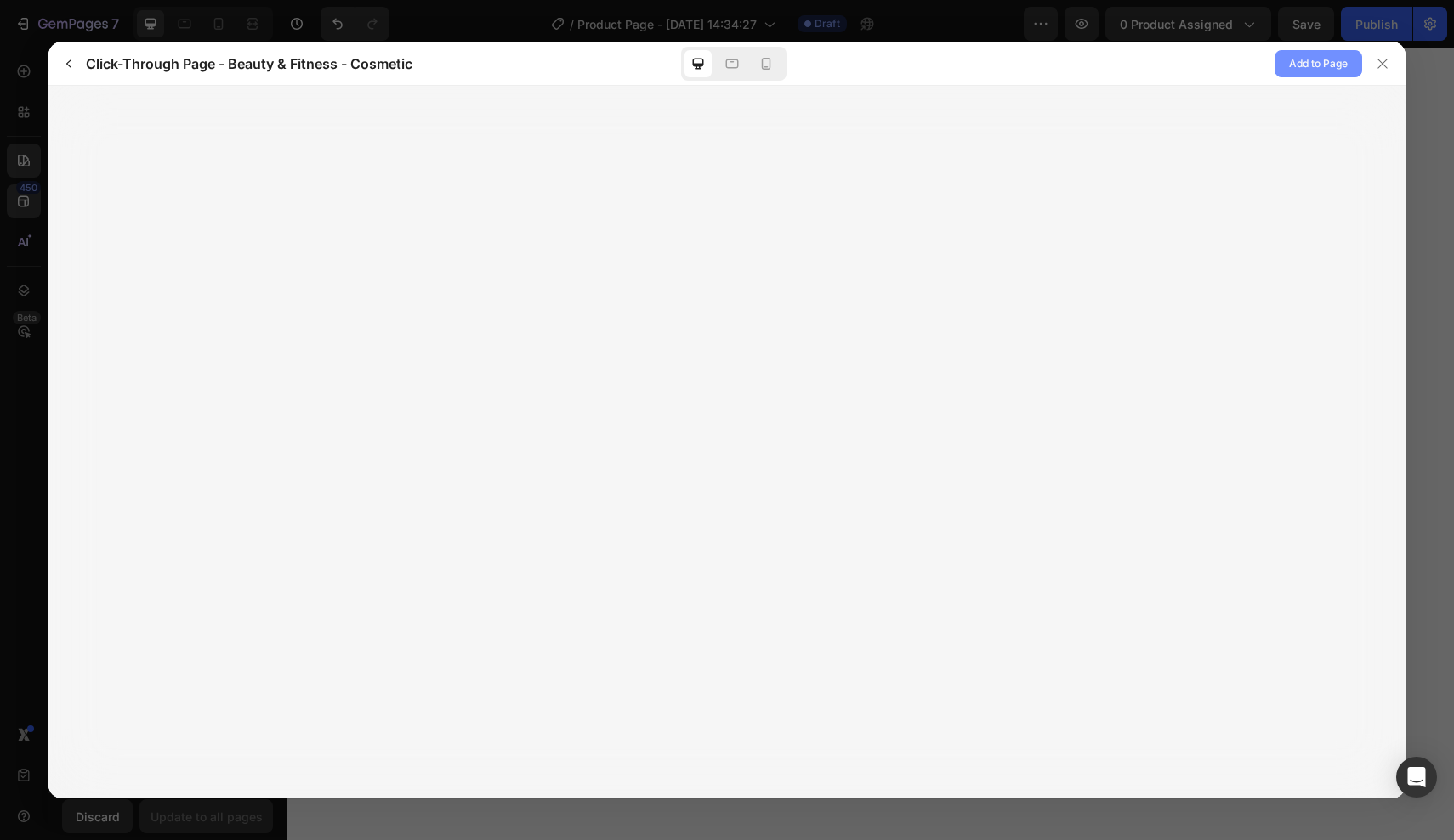
click at [1324, 57] on span "Add to Page" at bounding box center [1318, 64] width 58 height 21
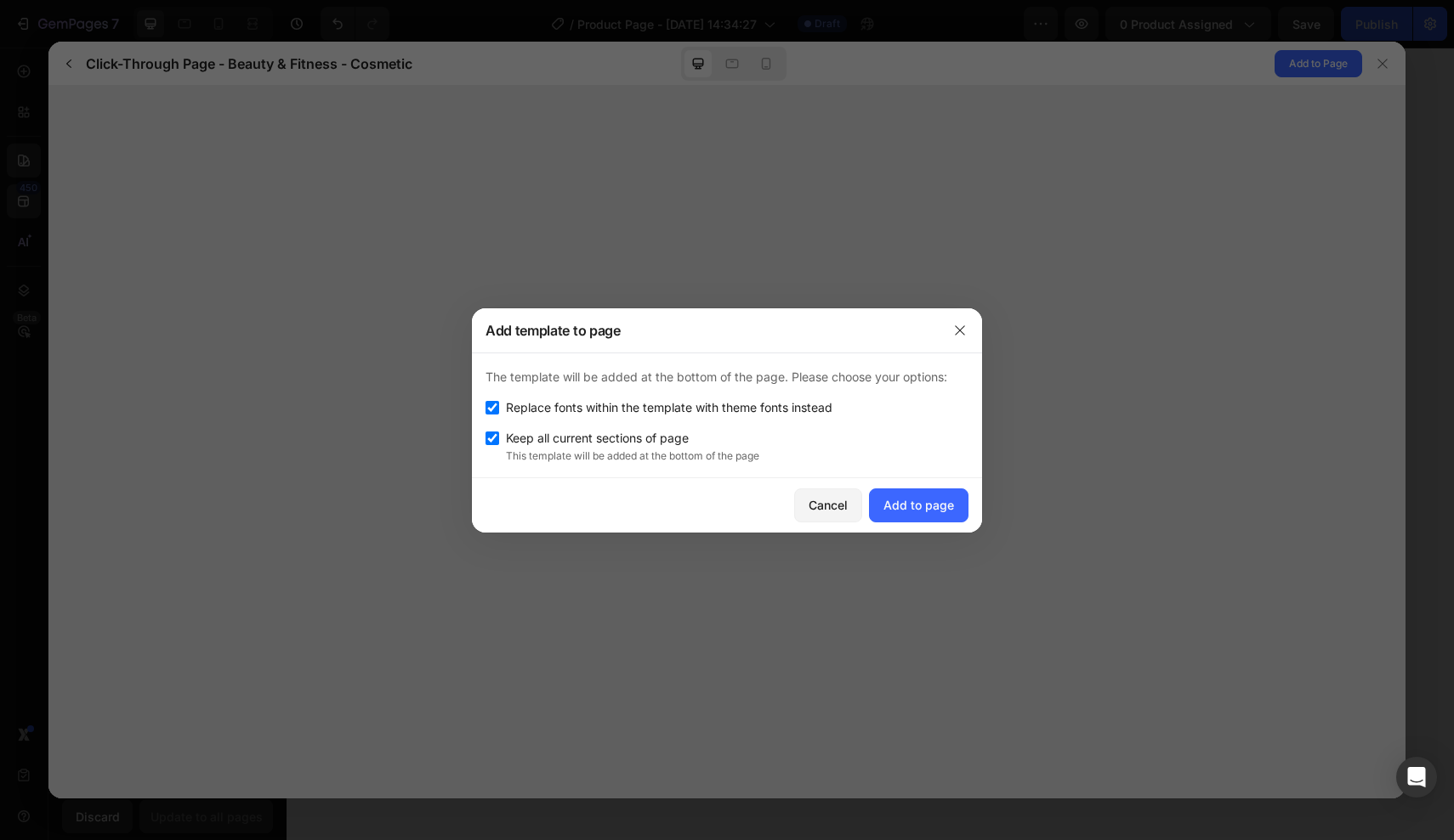
click at [497, 407] on input "checkbox" at bounding box center [492, 407] width 13 height 13
checkbox input "false"
click at [899, 506] on div "Add to page" at bounding box center [919, 505] width 71 height 18
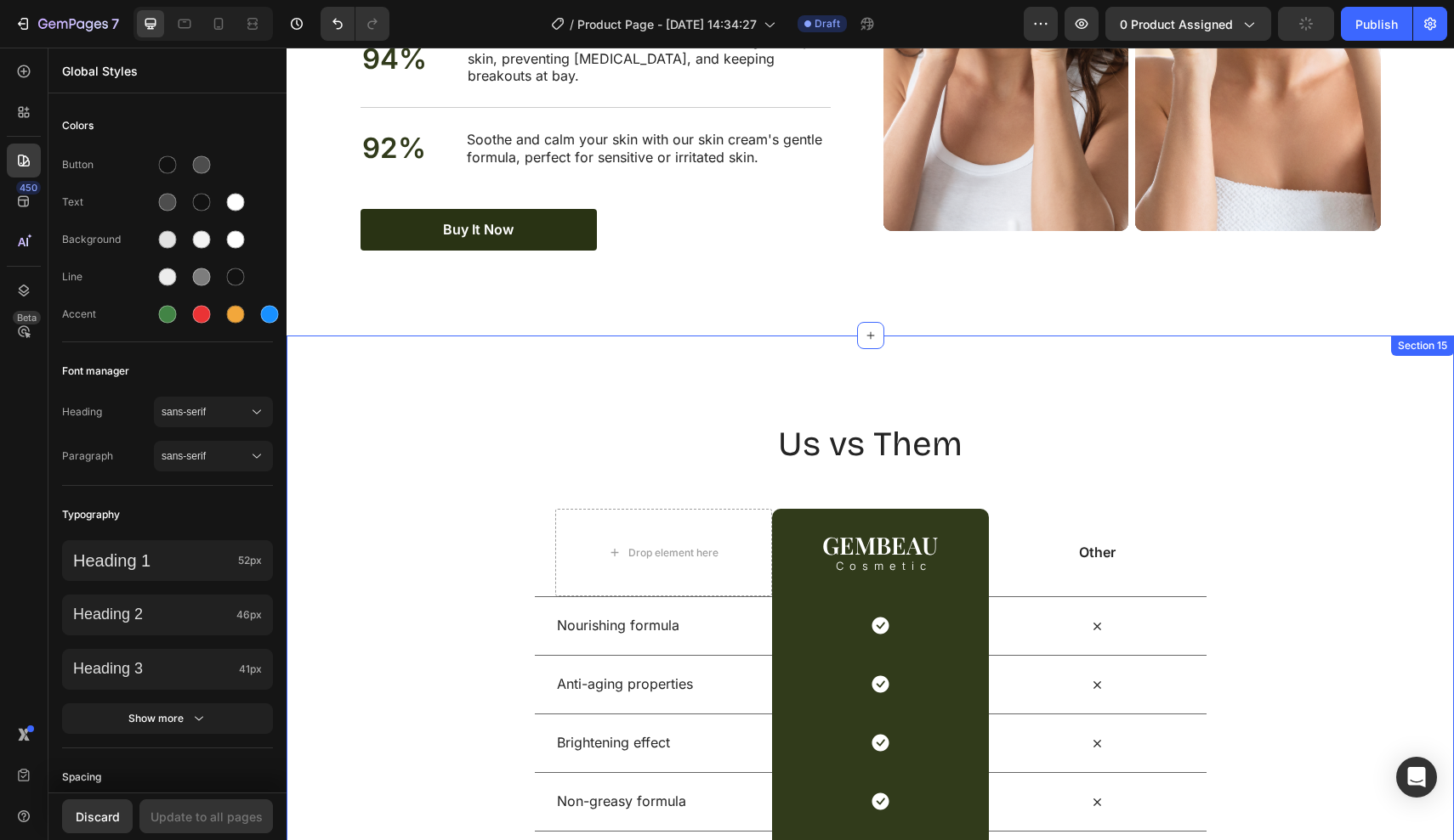
scroll to position [8190, 0]
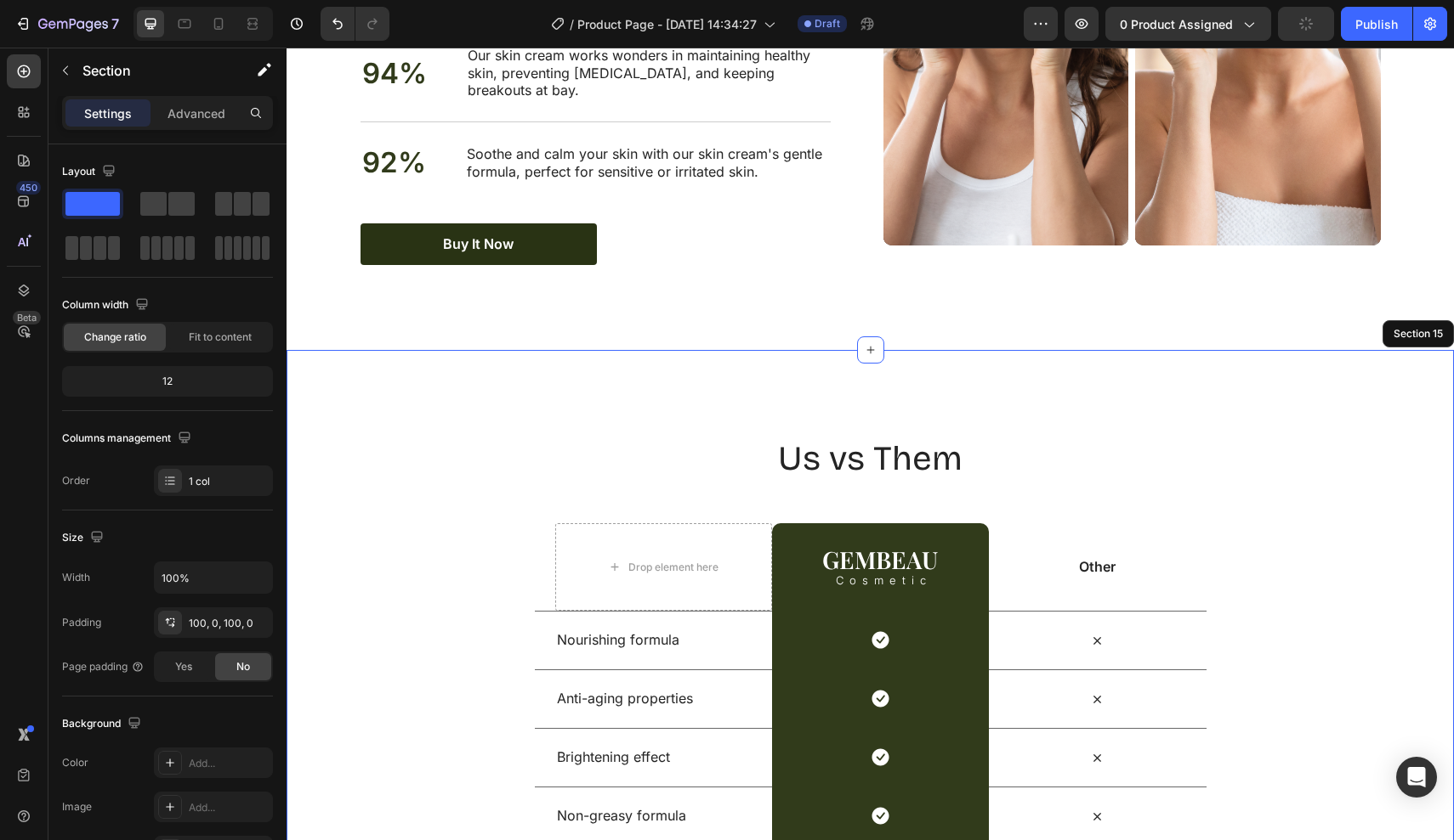
click at [949, 350] on div "Us vs Them Heading Row Drop element here GEMBEAU Heading Cosmetic Text Block Ro…" at bounding box center [870, 669] width 1167 height 639
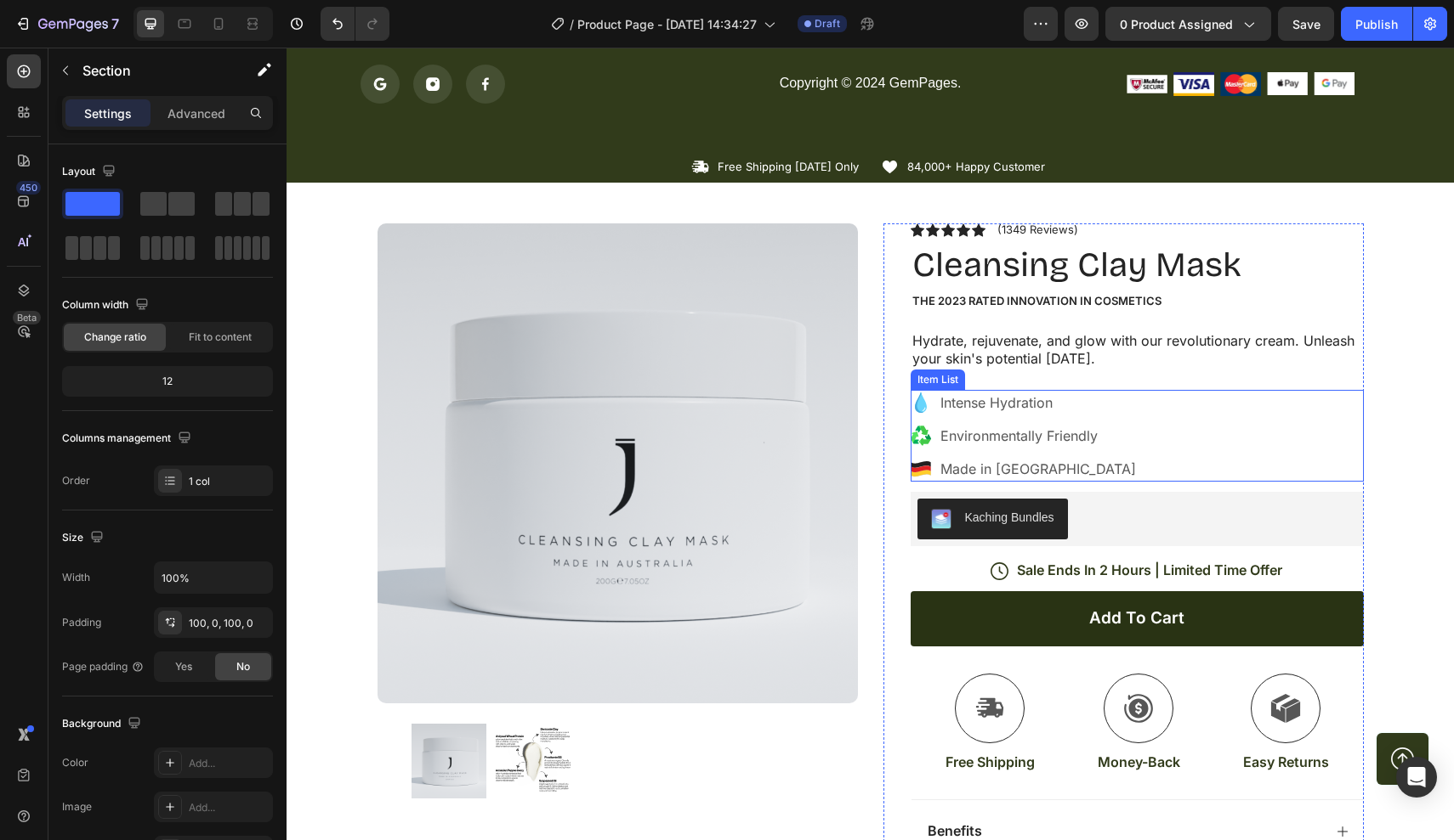
scroll to position [6215, 0]
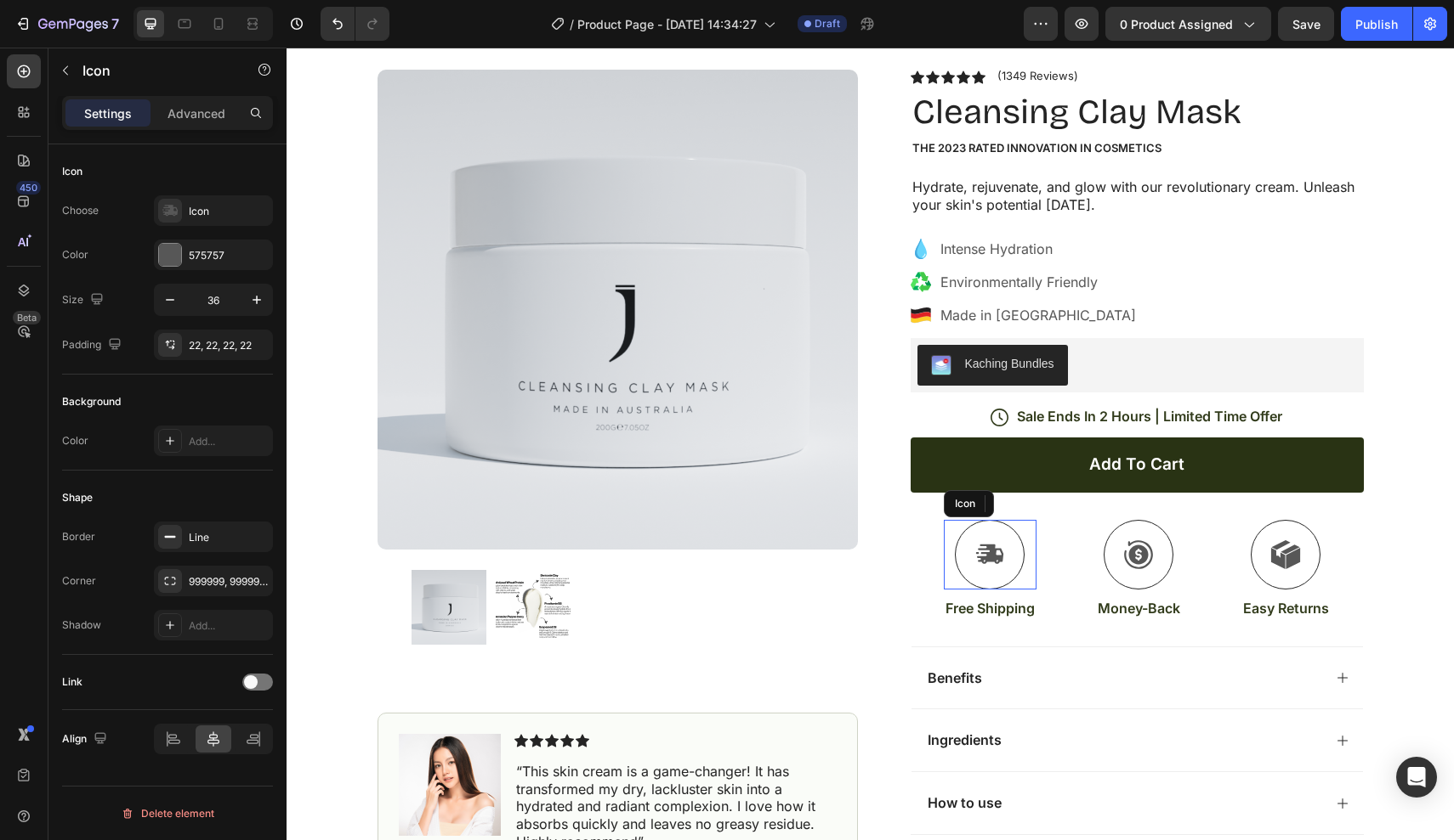
click at [954, 520] on div "Icon" at bounding box center [990, 555] width 92 height 70
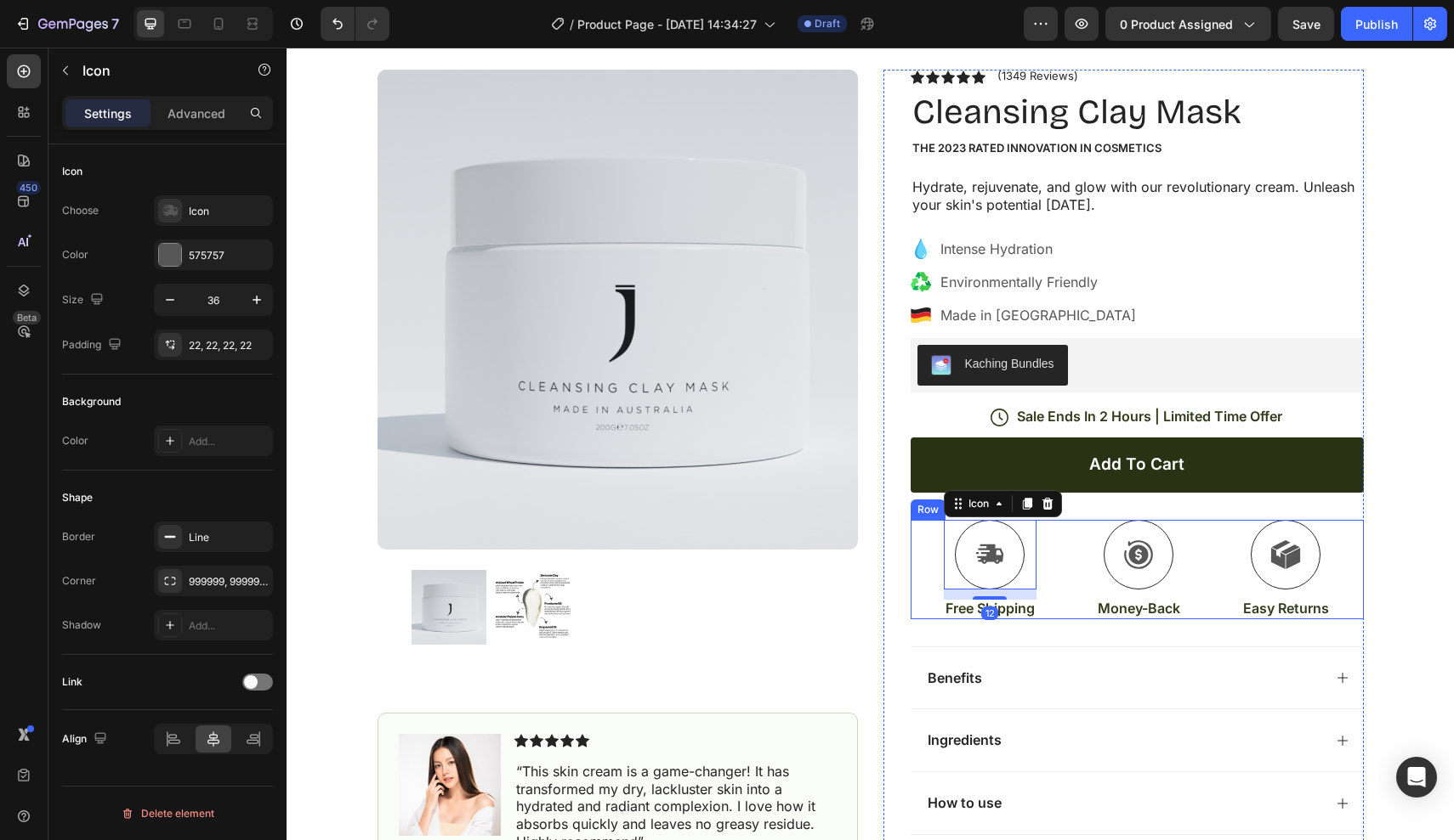
click at [926, 523] on div "Icon 12 Free Shipping Text Block Icon Money-Back Text Block Icon Easy Returns T…" at bounding box center [1136, 570] width 453 height 100
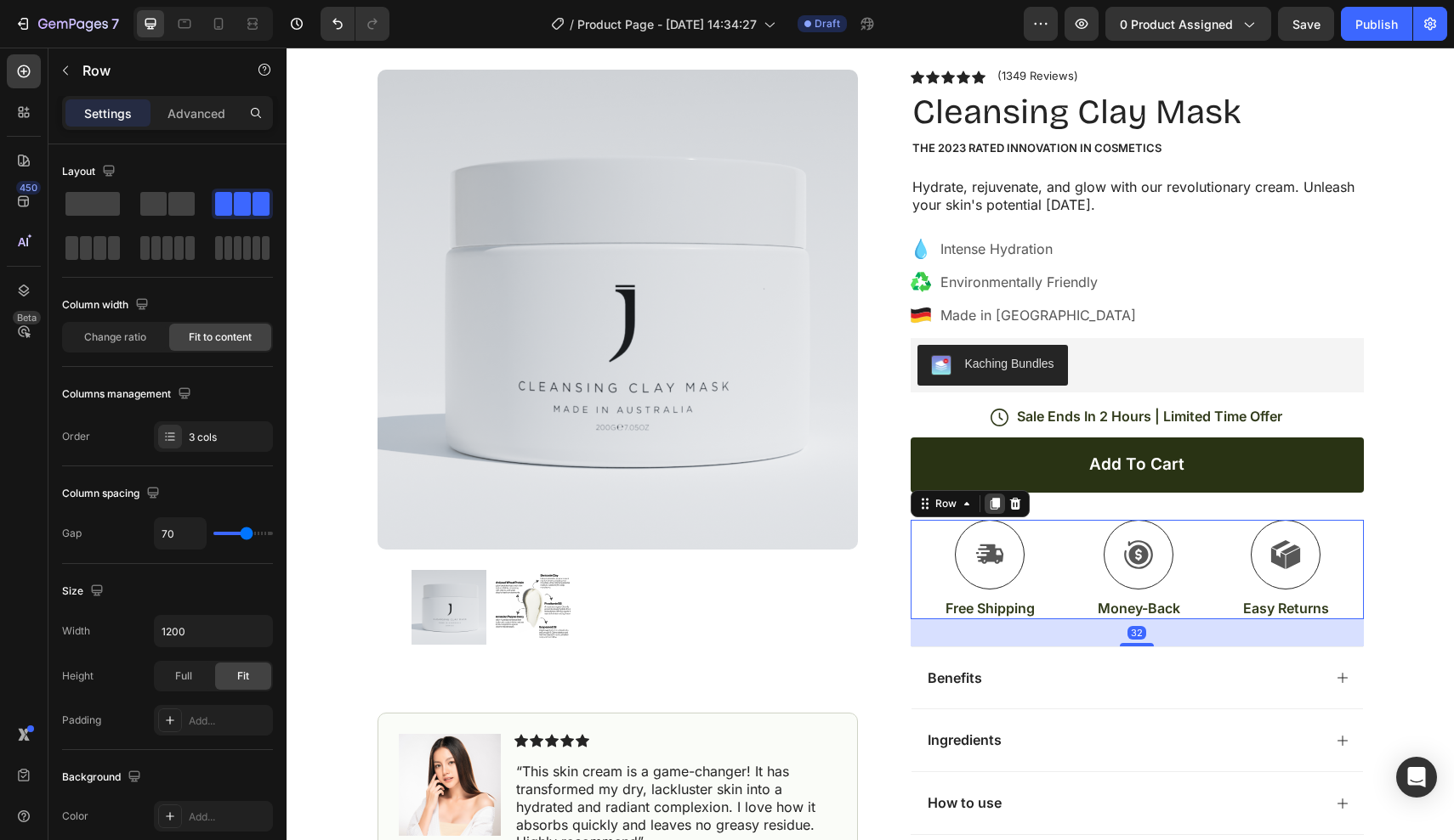
click at [997, 506] on icon at bounding box center [995, 503] width 13 height 13
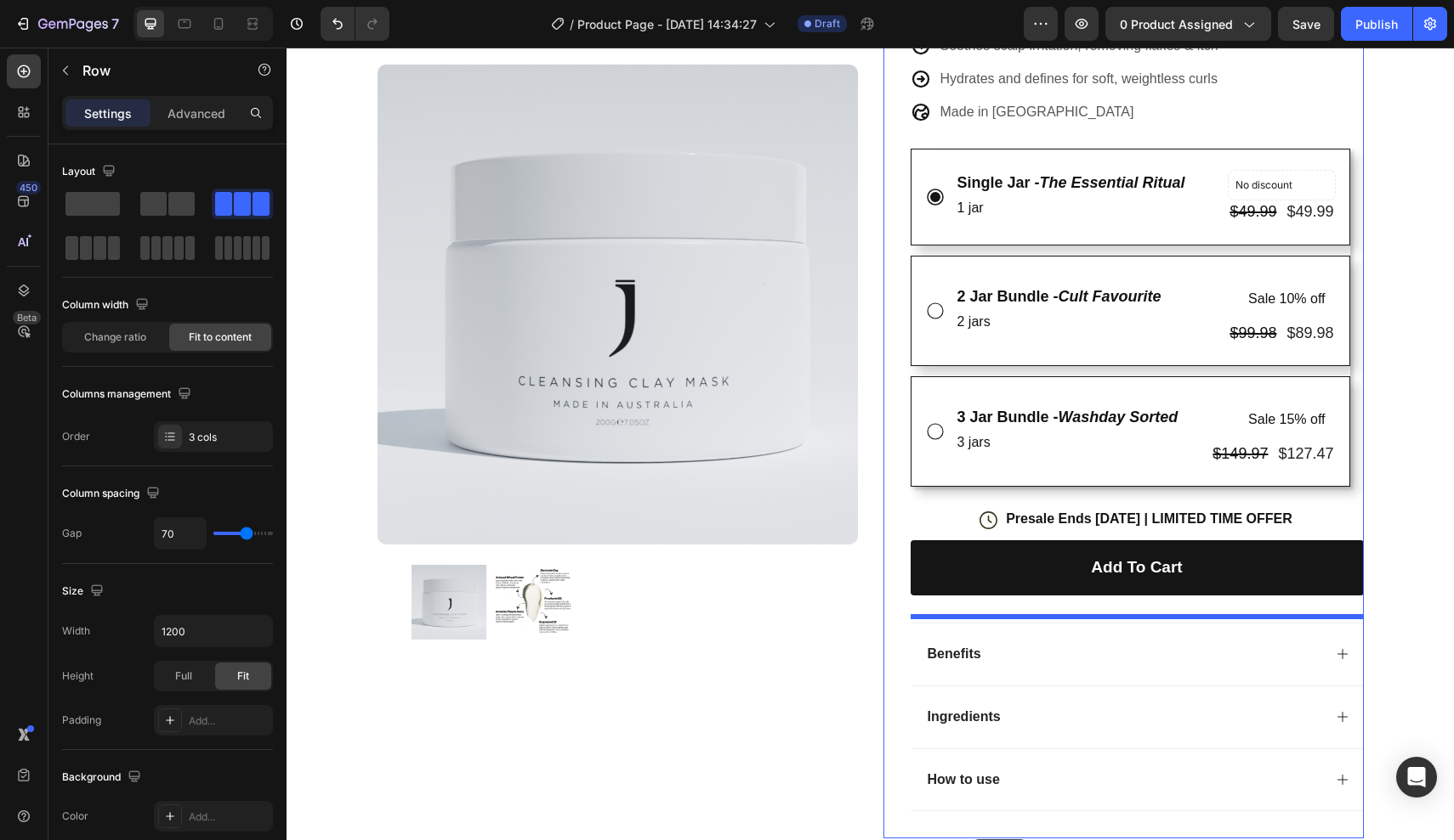
scroll to position [415, 0]
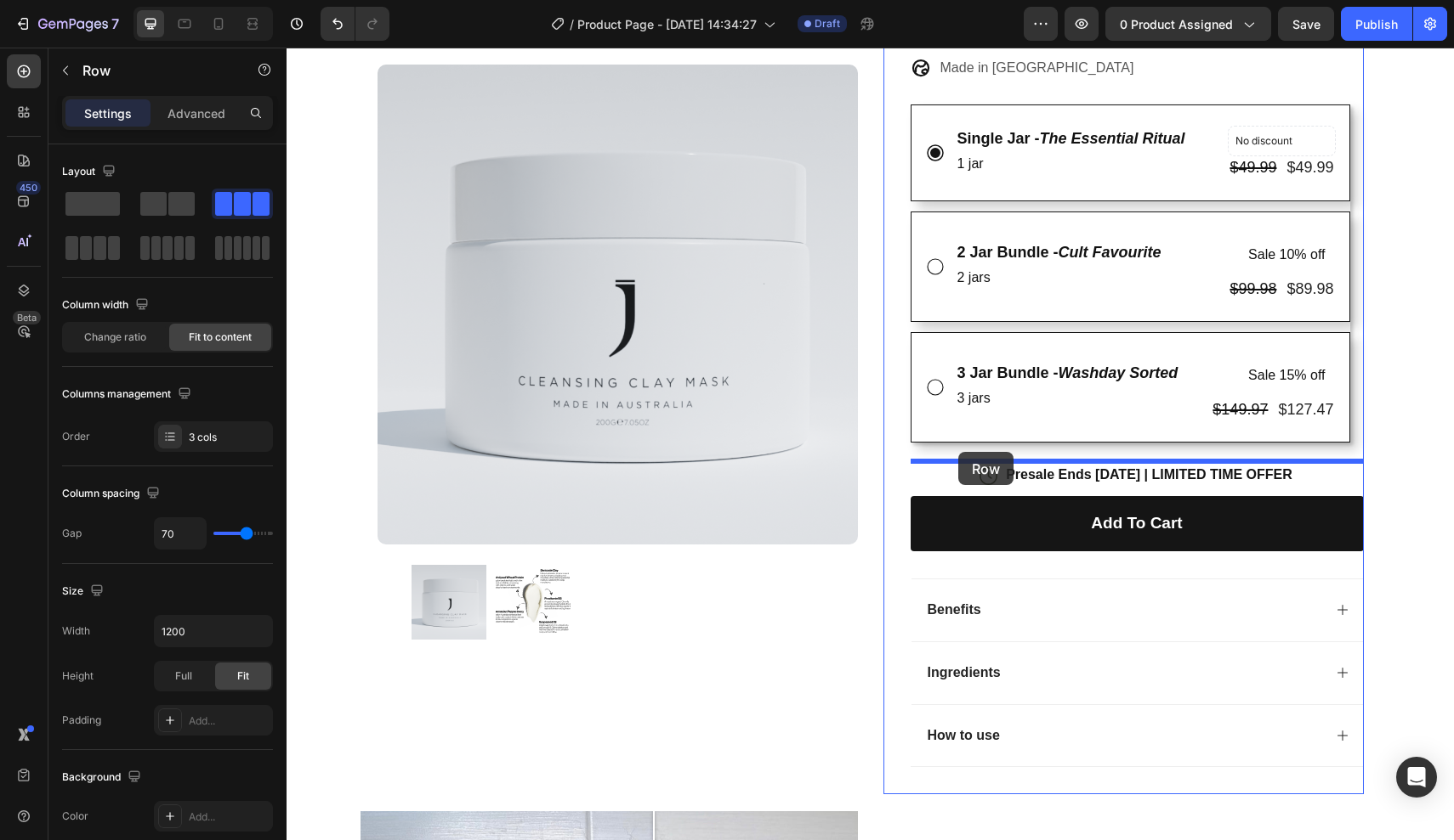
drag, startPoint x: 928, startPoint y: 673, endPoint x: 958, endPoint y: 452, distance: 223.0
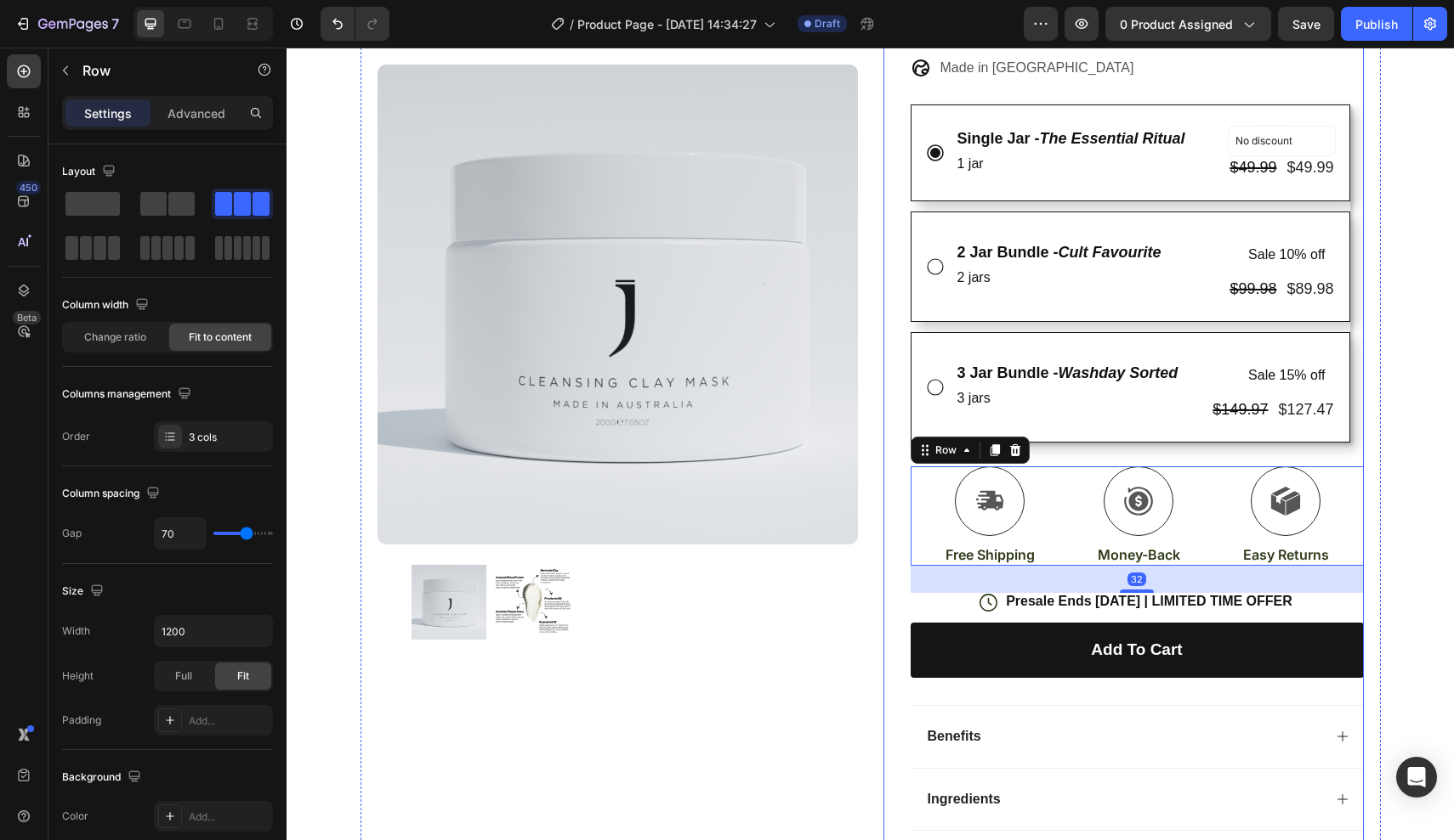
click at [884, 488] on div "Trustoo - Star Rating Widget Trustoo Cleansing Clay Mask Product Title one jar.…" at bounding box center [1124, 331] width 480 height 1181
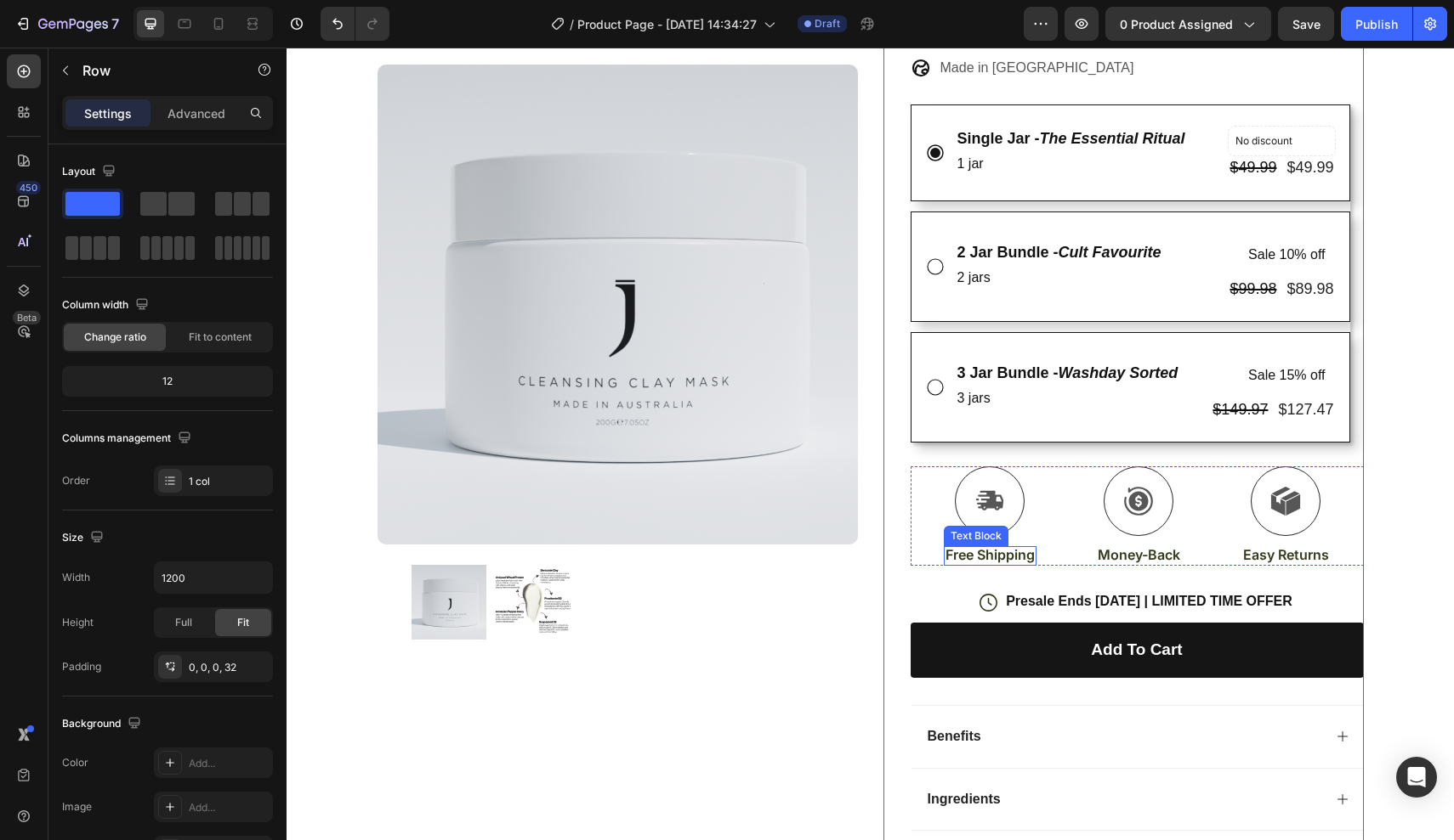
click at [994, 549] on p "Free Shipping" at bounding box center [990, 555] width 89 height 18
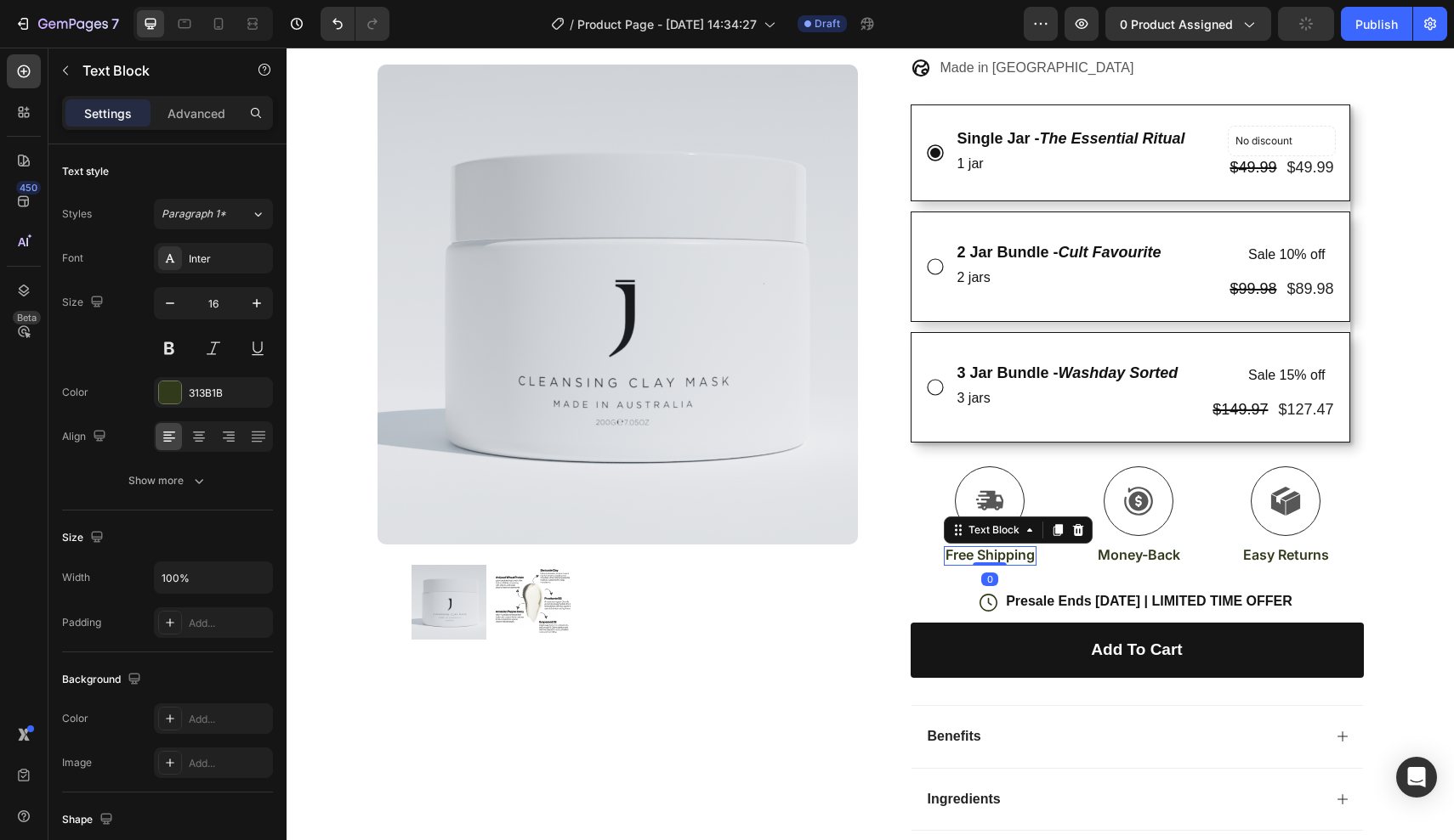
click at [994, 549] on p "Free Shipping" at bounding box center [990, 555] width 89 height 18
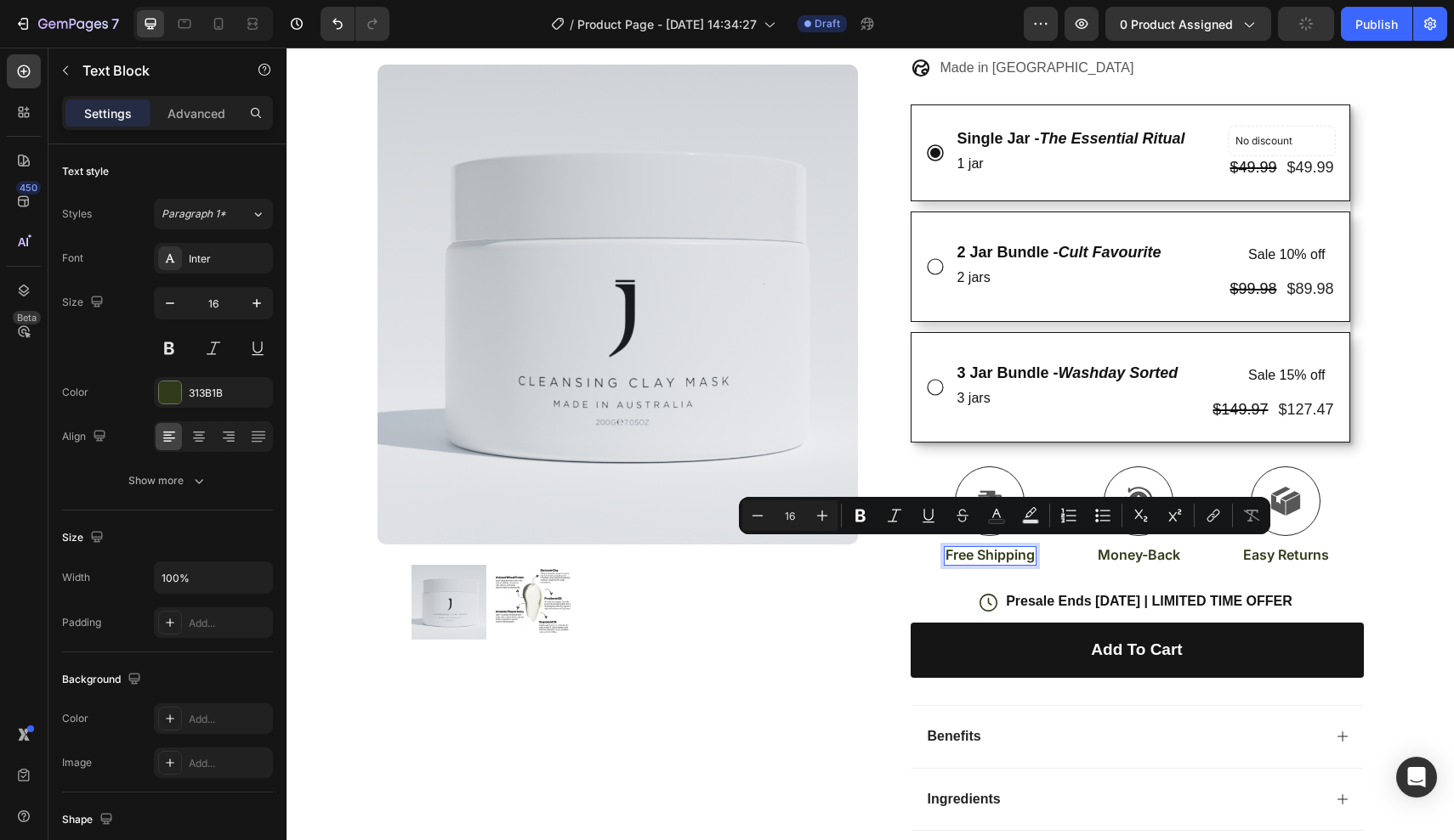
click at [1025, 549] on p "Free Shipping" at bounding box center [990, 555] width 89 height 18
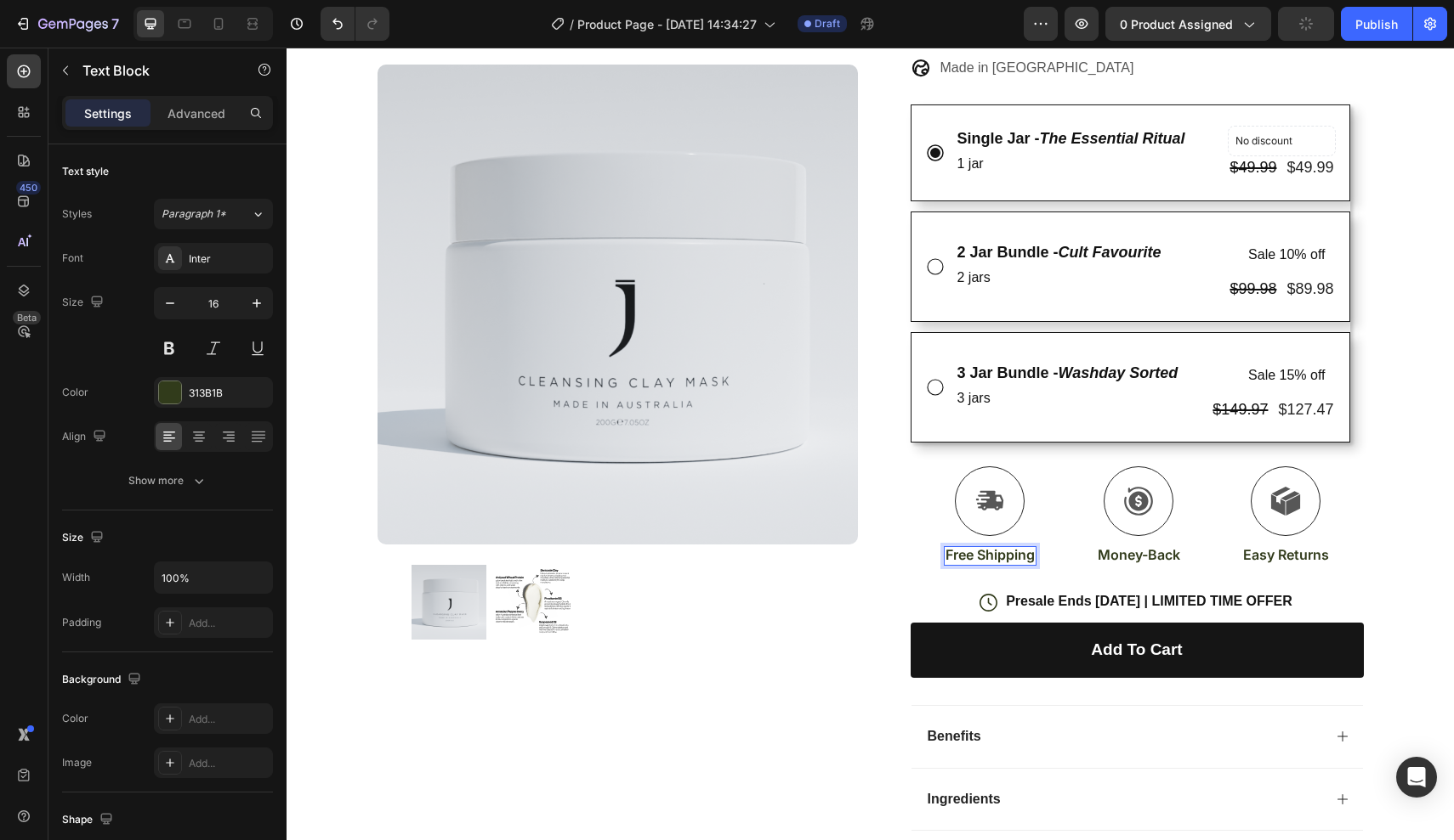
click at [1031, 549] on p "Free Shipping" at bounding box center [990, 555] width 89 height 18
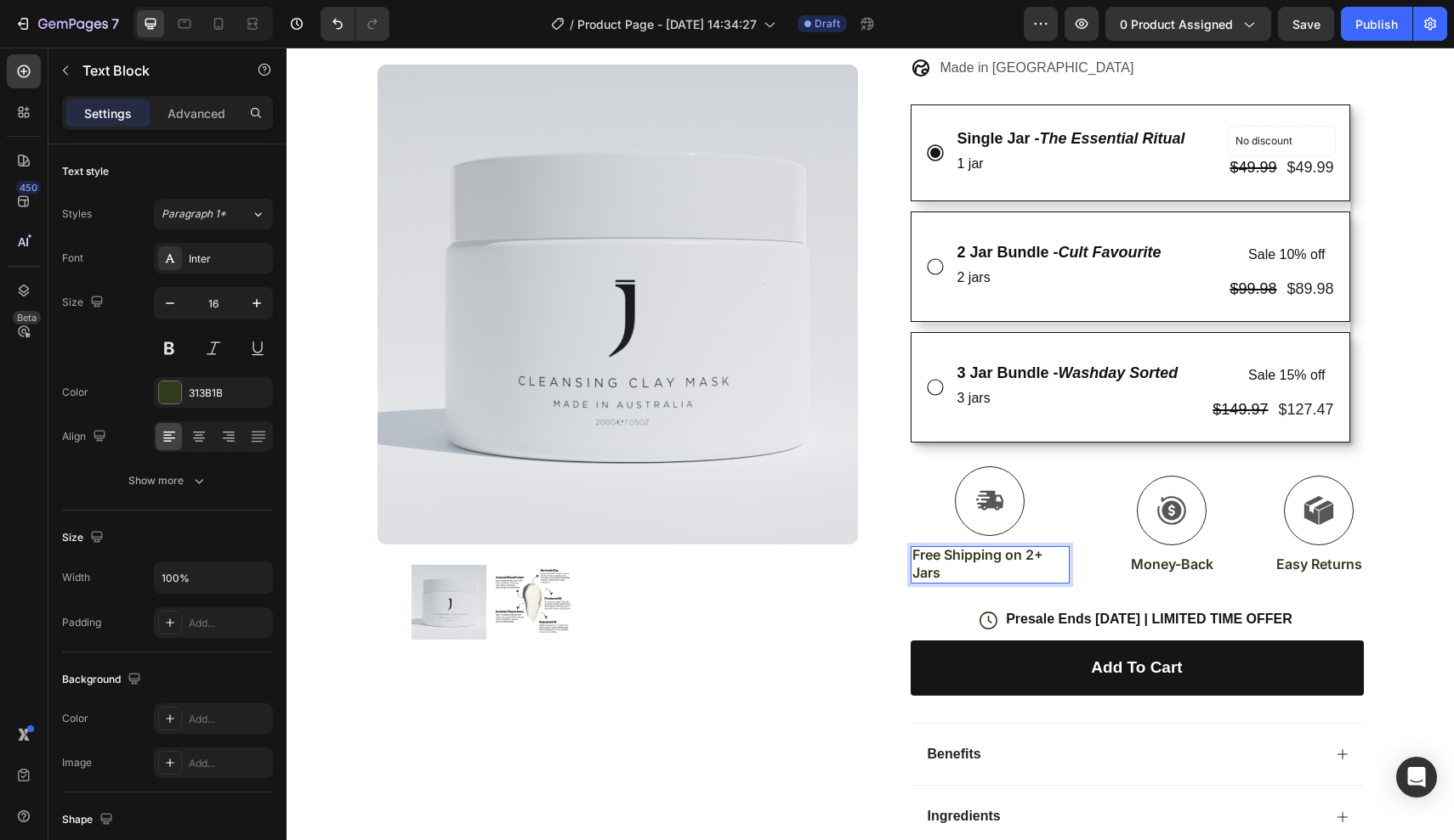
click at [1003, 553] on p "Free Shipping on 2+ Jars" at bounding box center [989, 564] width 155 height 36
click at [1010, 553] on p "Free Shipping on 2+ Jars" at bounding box center [989, 564] width 155 height 36
click at [1022, 553] on p "Free Shipping on 2+ Jars" at bounding box center [989, 564] width 155 height 36
click at [1023, 553] on p "Free Shipping on 2+ Jars" at bounding box center [989, 564] width 155 height 36
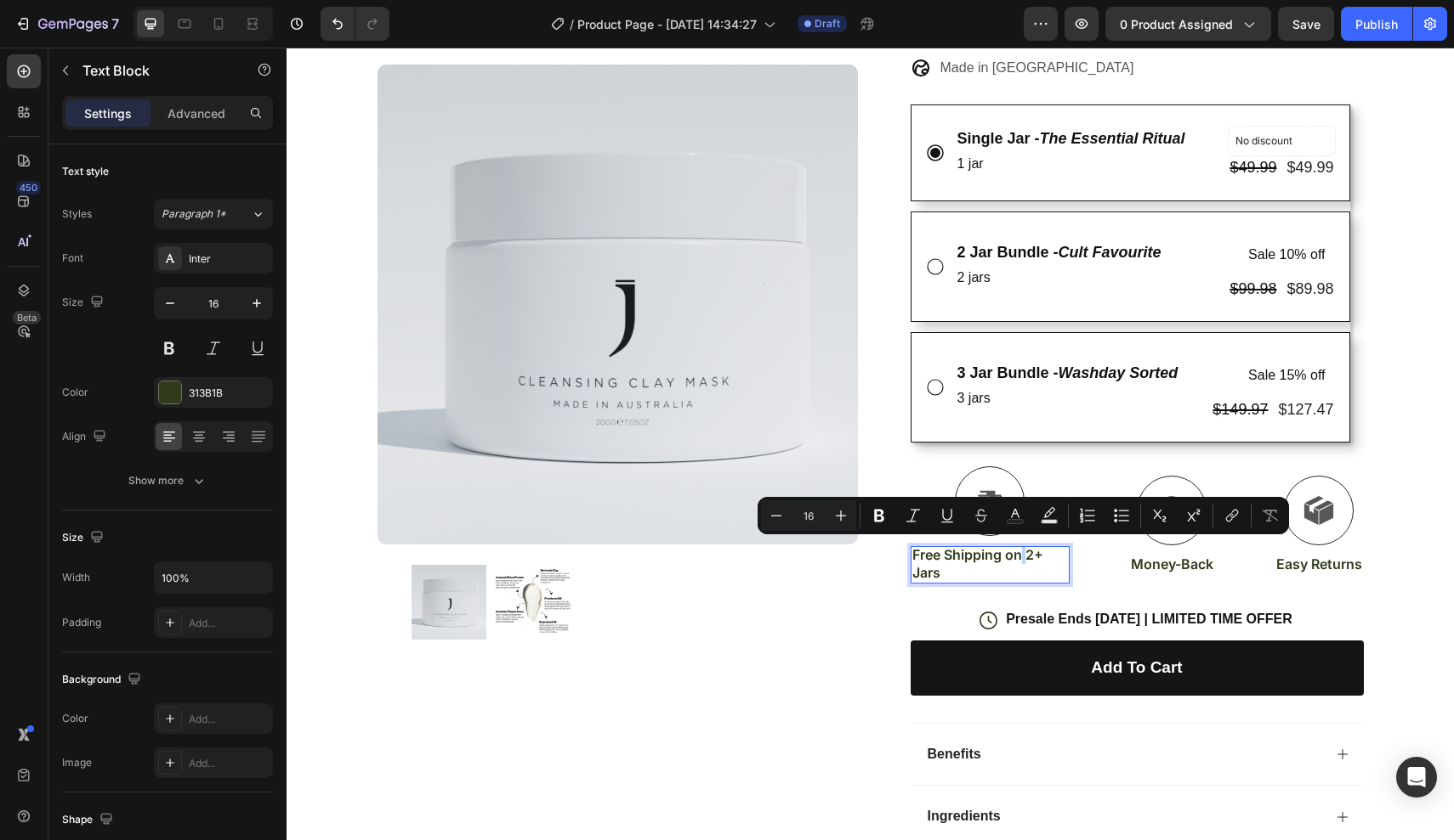
click at [1024, 550] on p "Free Shipping on 2+ Jars" at bounding box center [989, 564] width 155 height 36
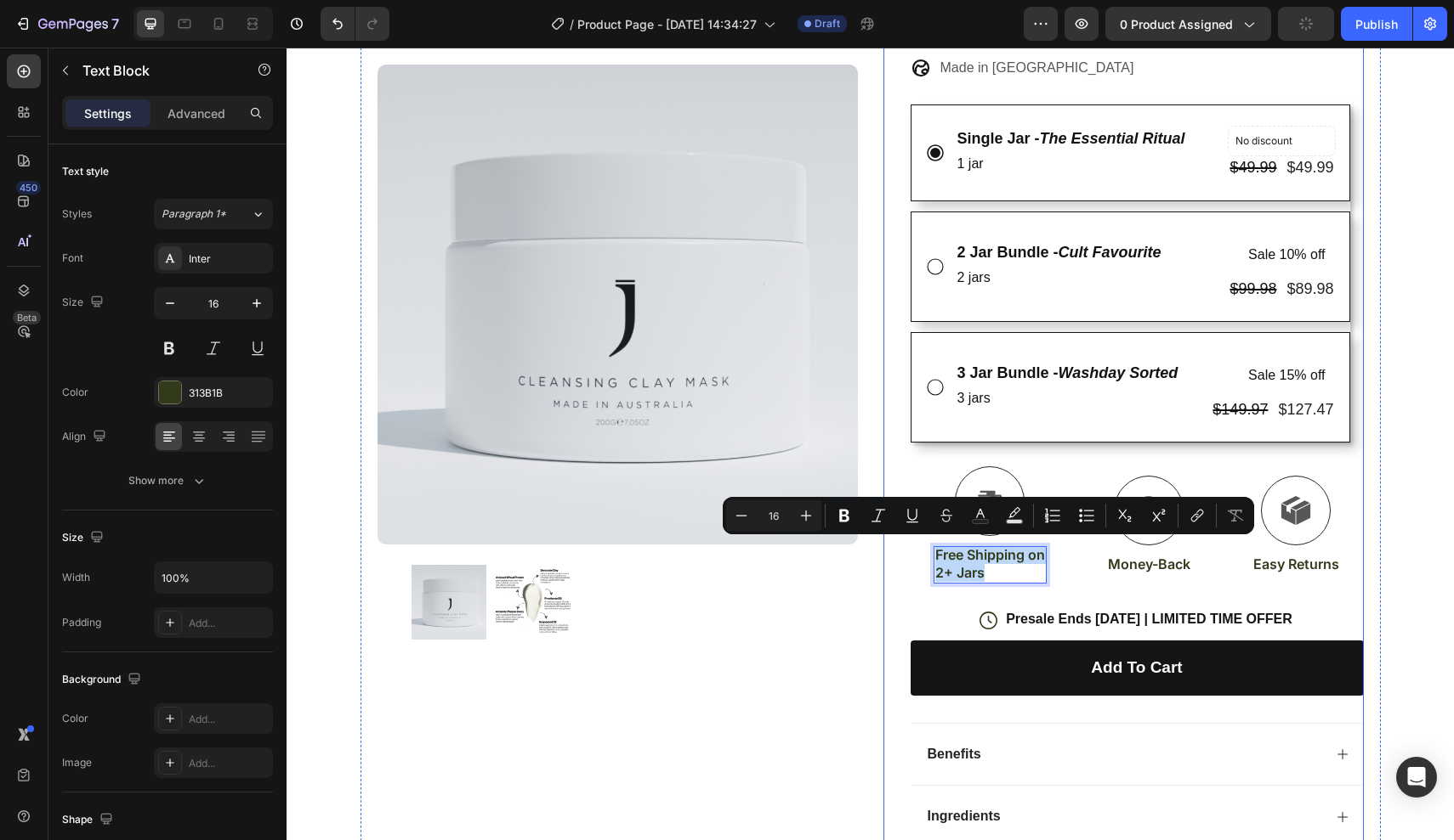
drag, startPoint x: 999, startPoint y: 569, endPoint x: 893, endPoint y: 536, distance: 111.0
click at [893, 535] on div "Trustoo - Star Rating Widget Trustoo Cleansing Clay Mask Product Title one jar.…" at bounding box center [1124, 340] width 480 height 1199
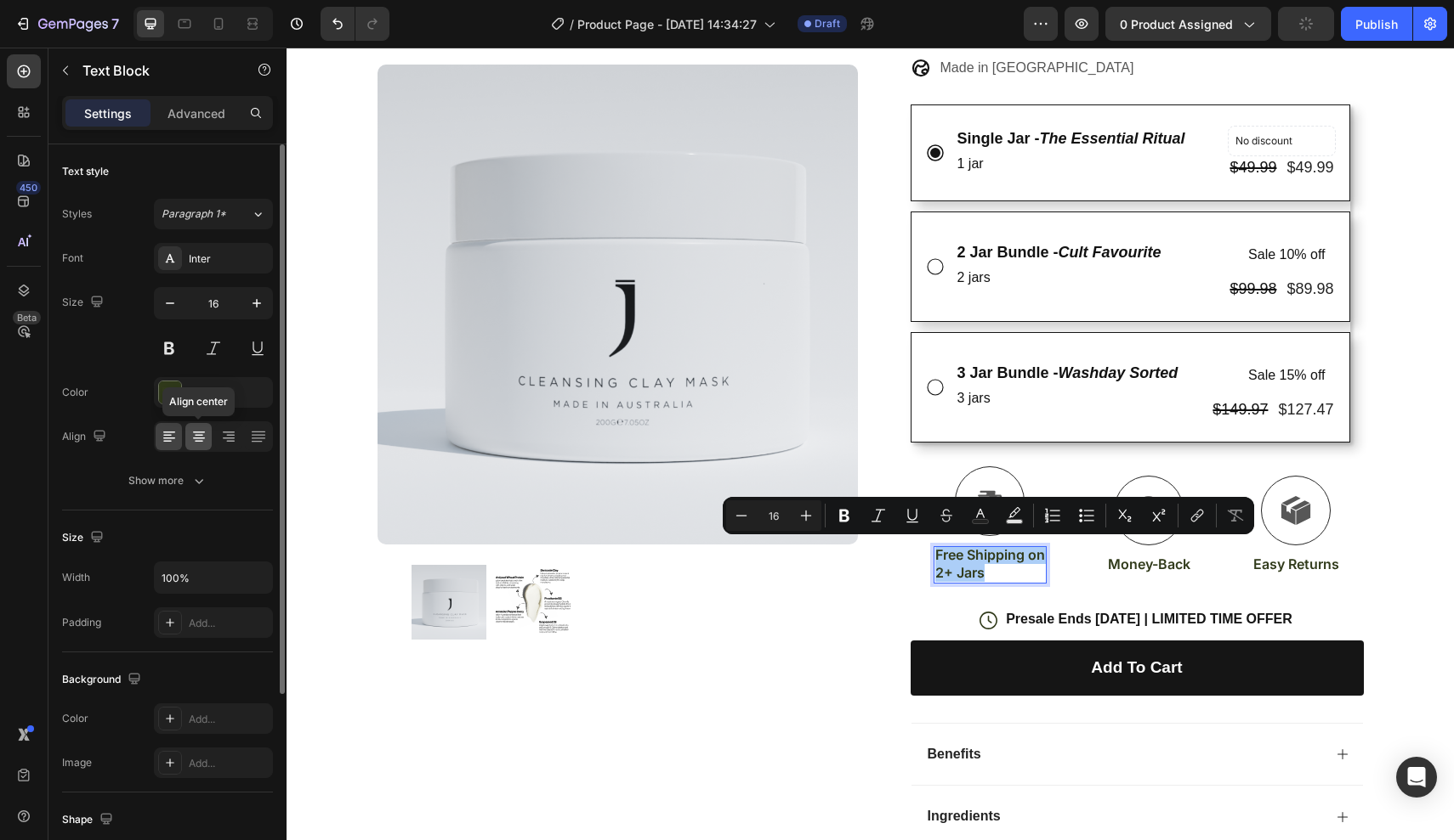
click at [194, 429] on icon at bounding box center [199, 436] width 17 height 17
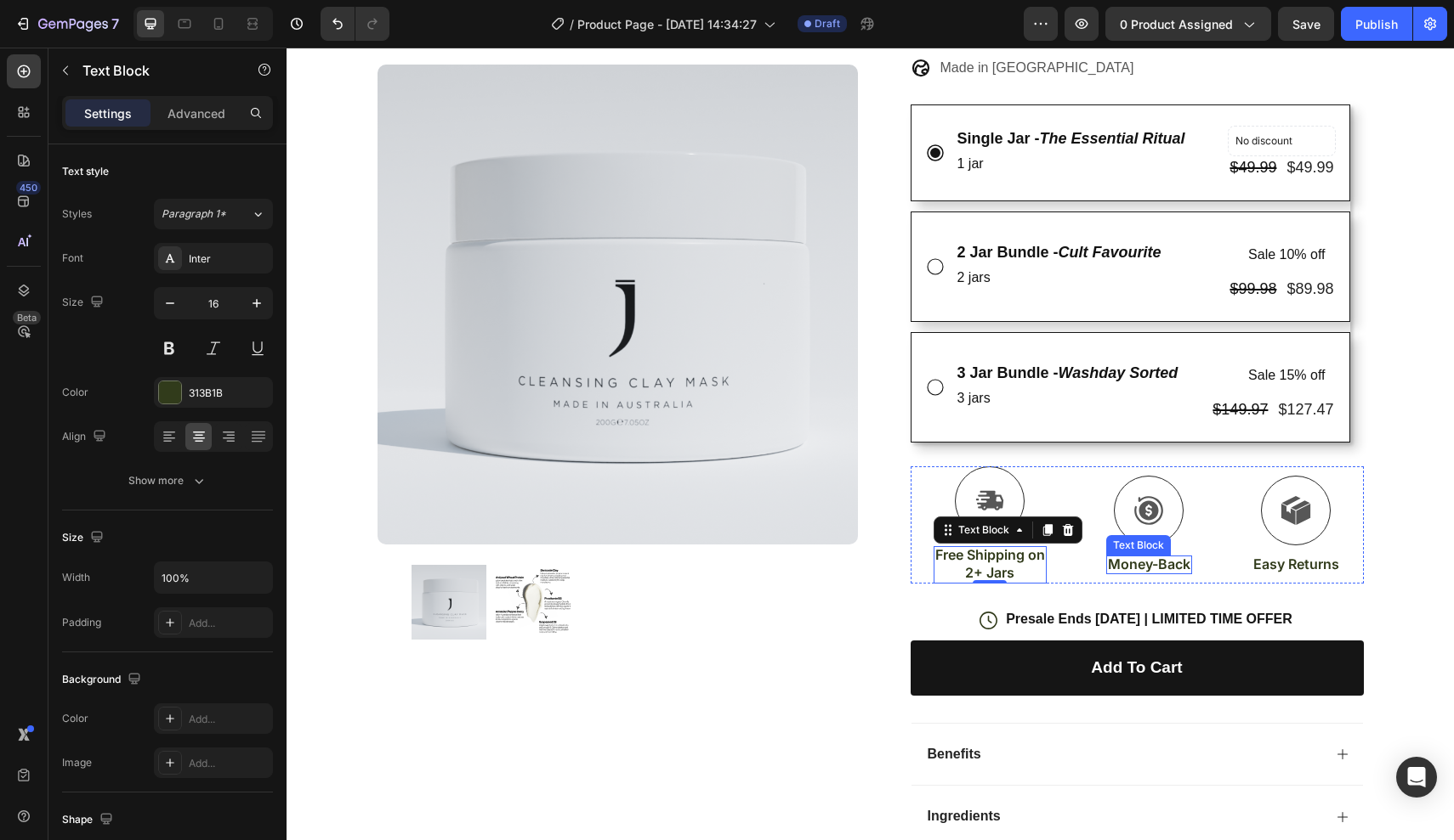
click at [1172, 556] on p "Money-Back" at bounding box center [1149, 564] width 83 height 18
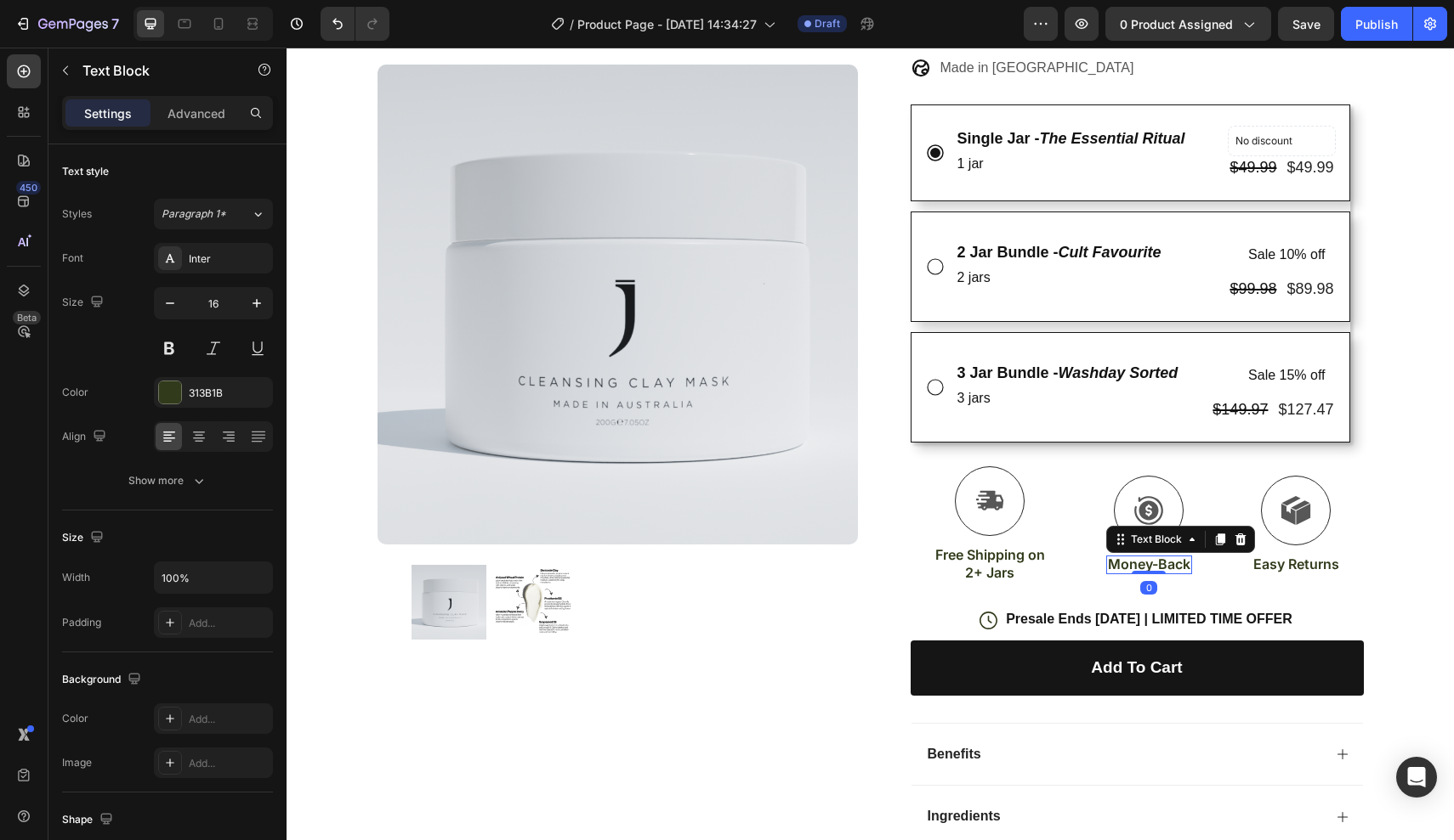
click at [1172, 556] on p "Money-Back" at bounding box center [1149, 564] width 83 height 18
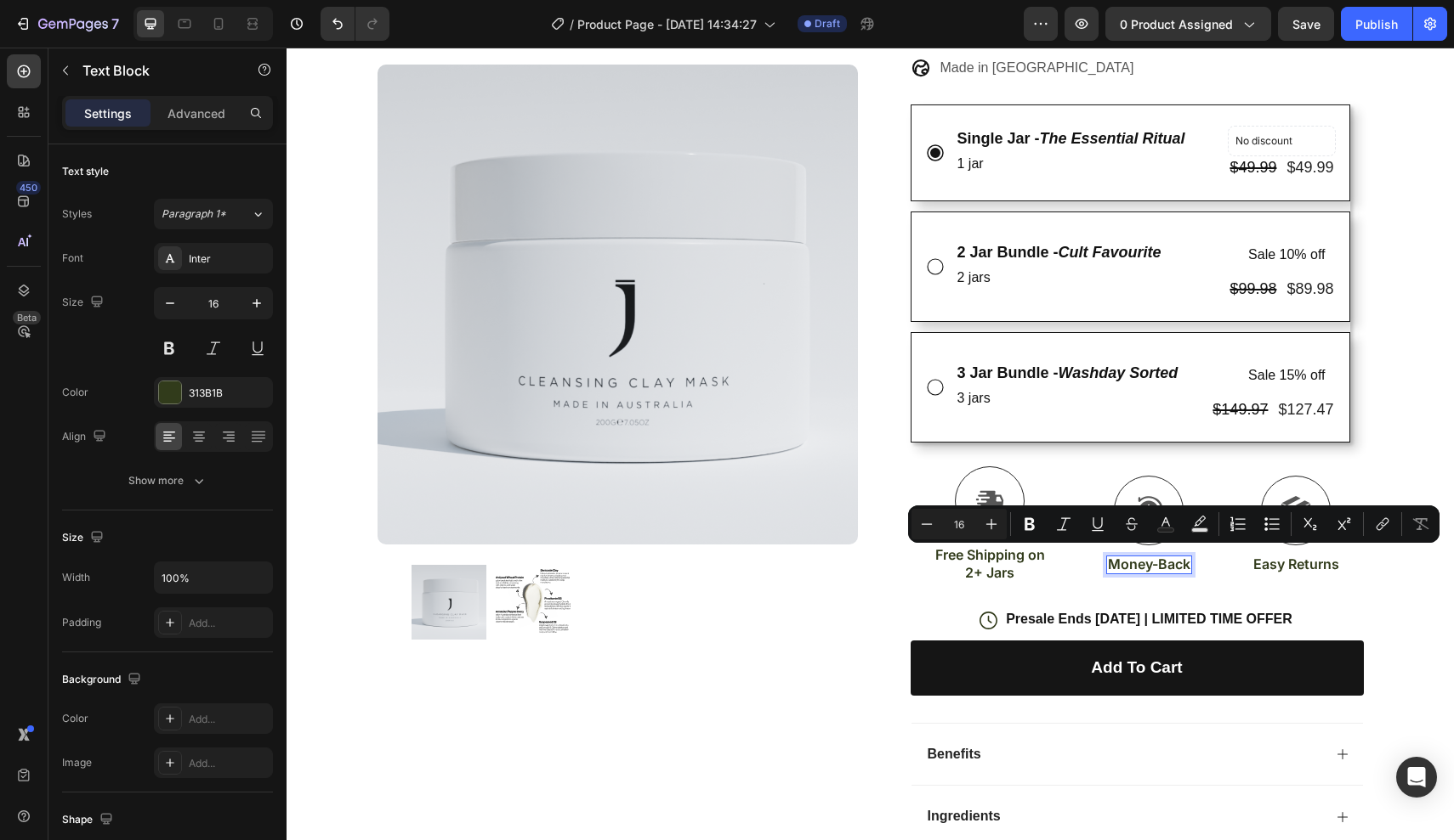
click at [1126, 556] on p "Money-Back" at bounding box center [1149, 564] width 83 height 18
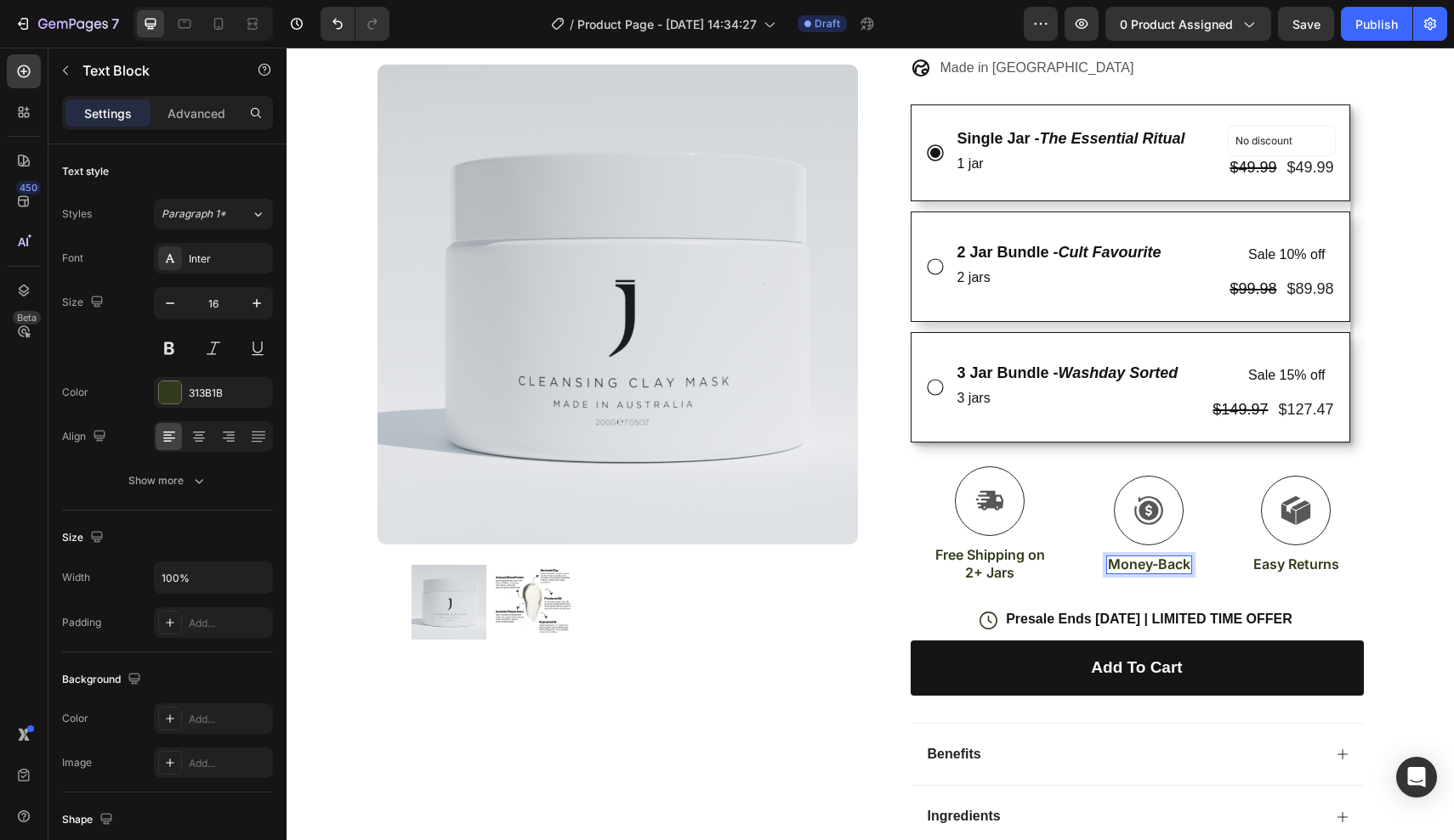
click at [1112, 559] on p "Money-Back" at bounding box center [1149, 564] width 83 height 18
drag, startPoint x: 1112, startPoint y: 559, endPoint x: 1209, endPoint y: 559, distance: 97.0
click at [1209, 559] on div "Icon Free Shipping on 2+ Jars Text Block Icon Money-Back Text Block 0 Icon Easy…" at bounding box center [1136, 525] width 453 height 118
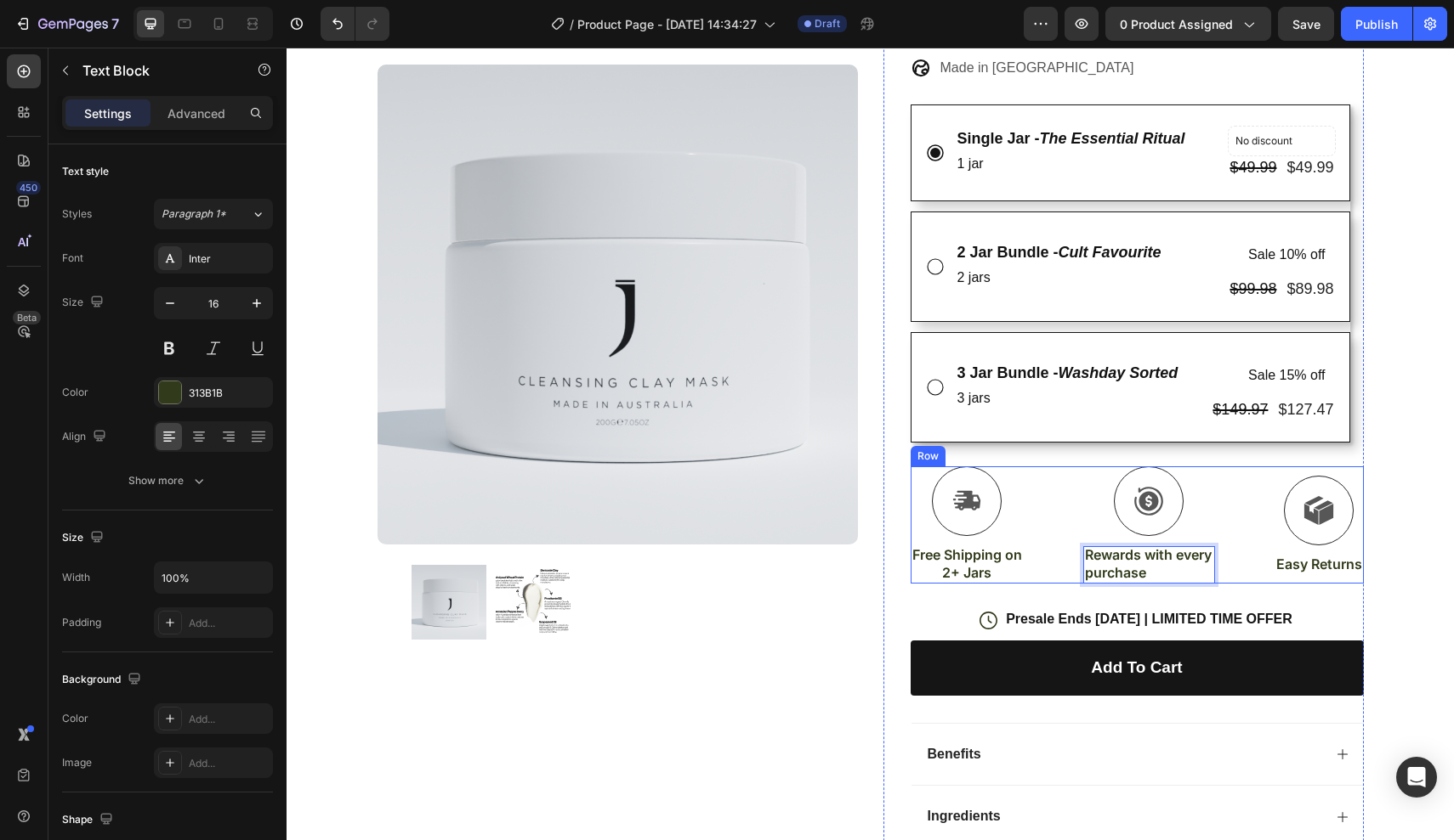
click at [1237, 541] on div "Icon Free Shipping on 2+ Jars Text Block Icon Rewards with every purchase Text …" at bounding box center [1136, 525] width 453 height 118
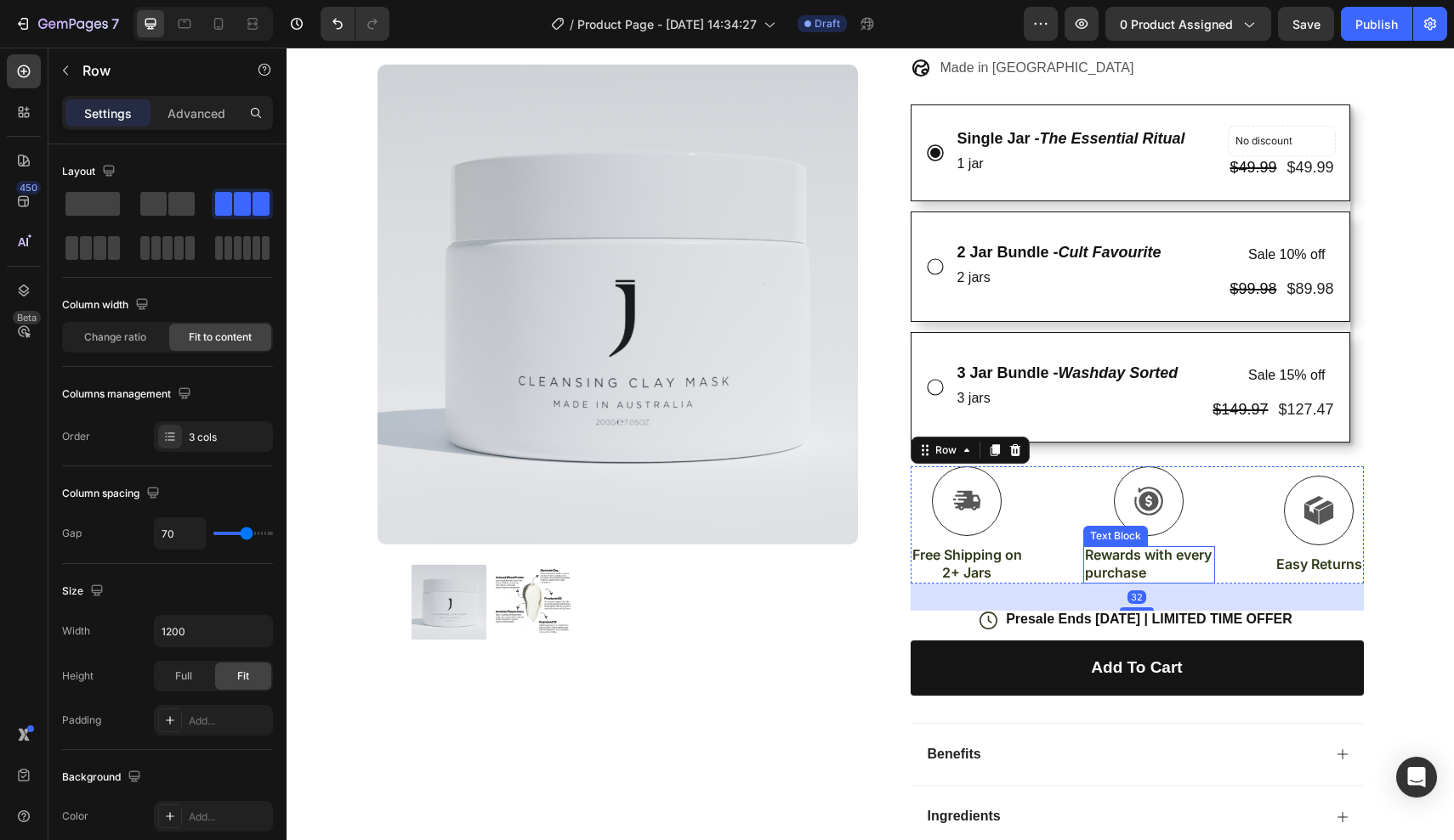
click at [1178, 560] on p "Rewards with every purchase" at bounding box center [1149, 564] width 128 height 36
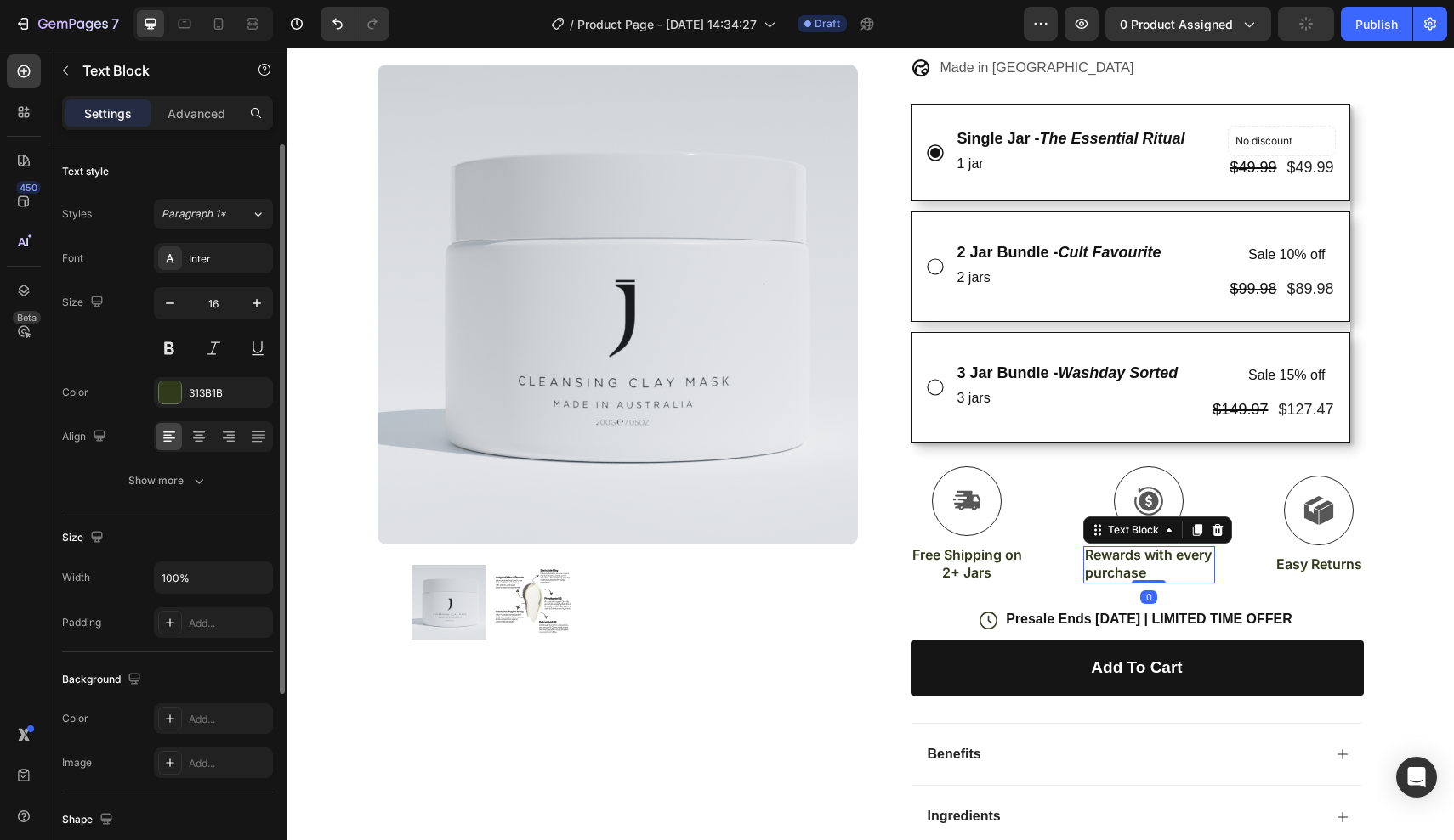
click at [212, 434] on div at bounding box center [214, 436] width 119 height 31
click at [202, 436] on icon at bounding box center [199, 436] width 8 height 2
click at [224, 399] on div "313B1B" at bounding box center [214, 393] width 49 height 15
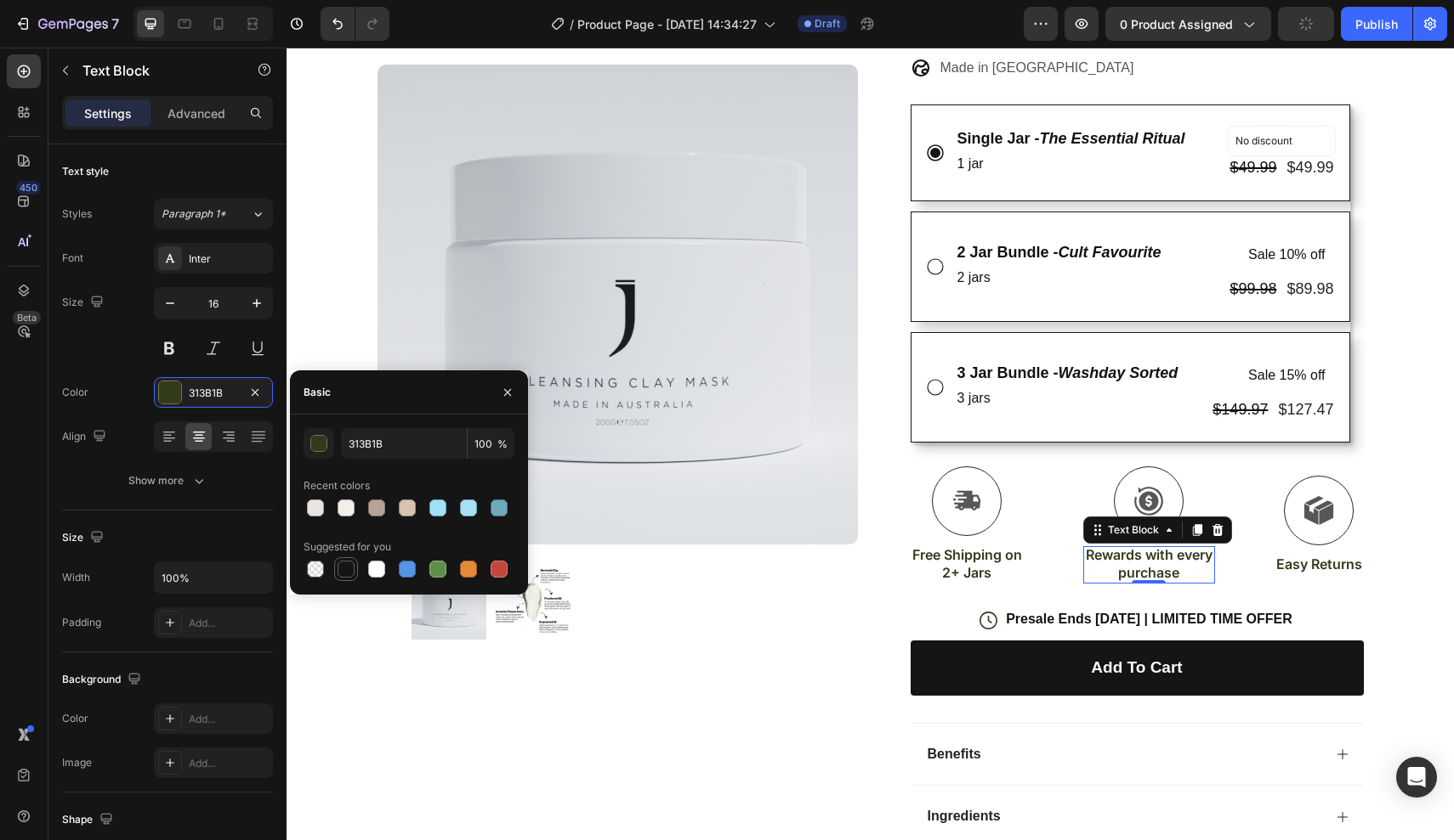
click at [347, 567] on div at bounding box center [346, 569] width 17 height 17
type input "151515"
click at [937, 550] on p "Free Shipping on 2+ Jars" at bounding box center [967, 564] width 110 height 36
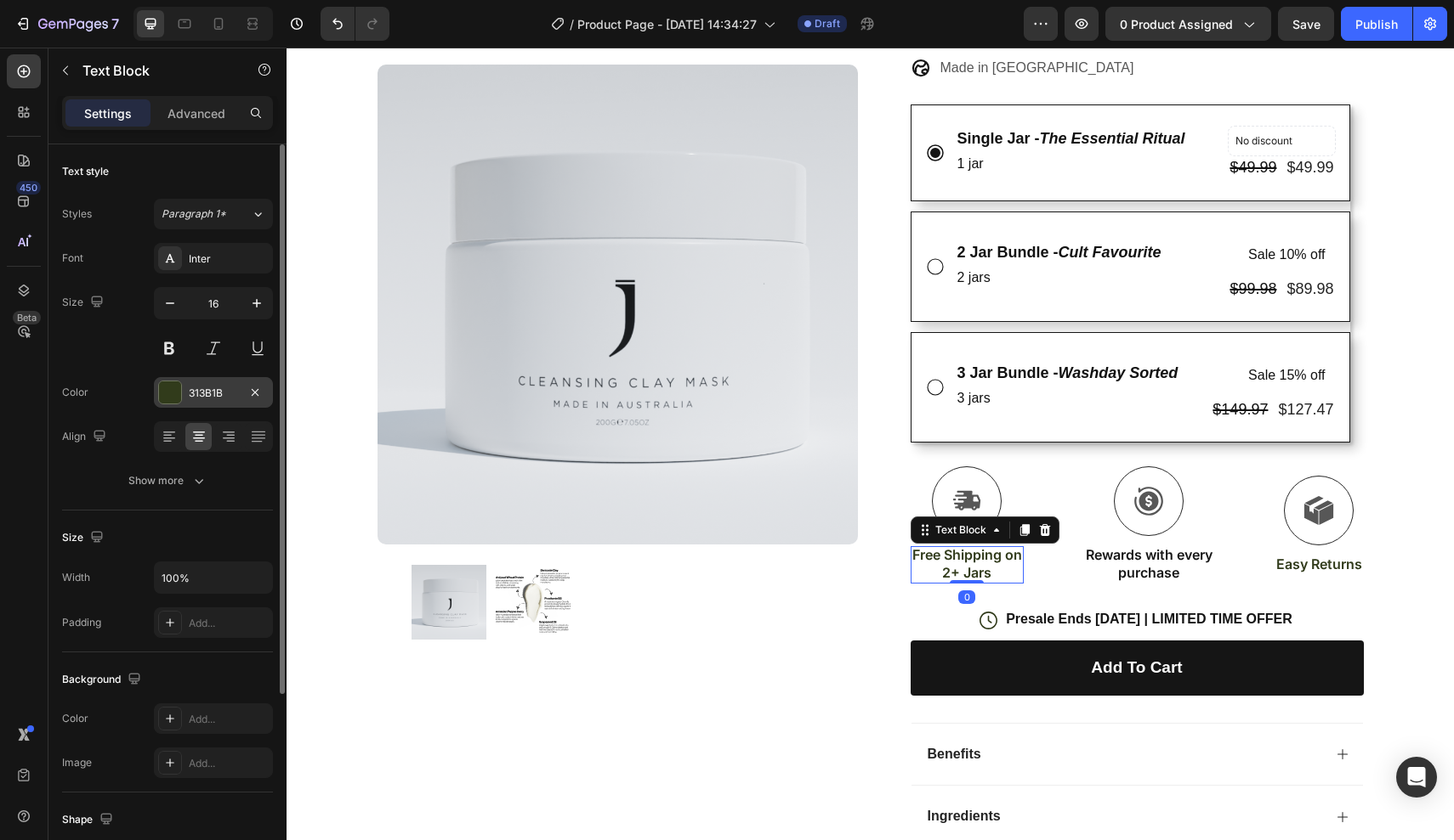
click at [204, 404] on div "313B1B" at bounding box center [214, 392] width 119 height 31
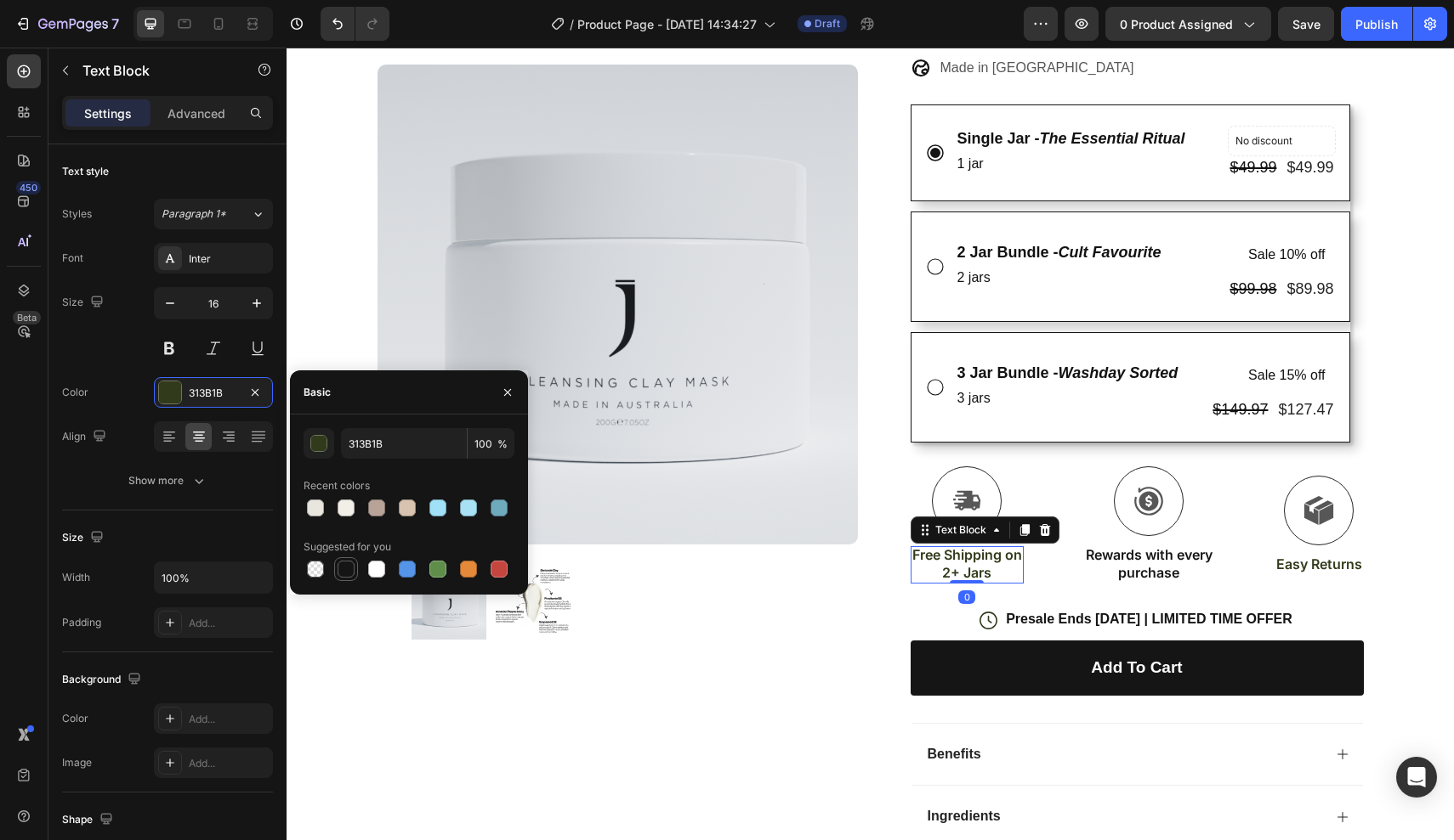
click at [347, 567] on div at bounding box center [346, 569] width 17 height 17
type input "151515"
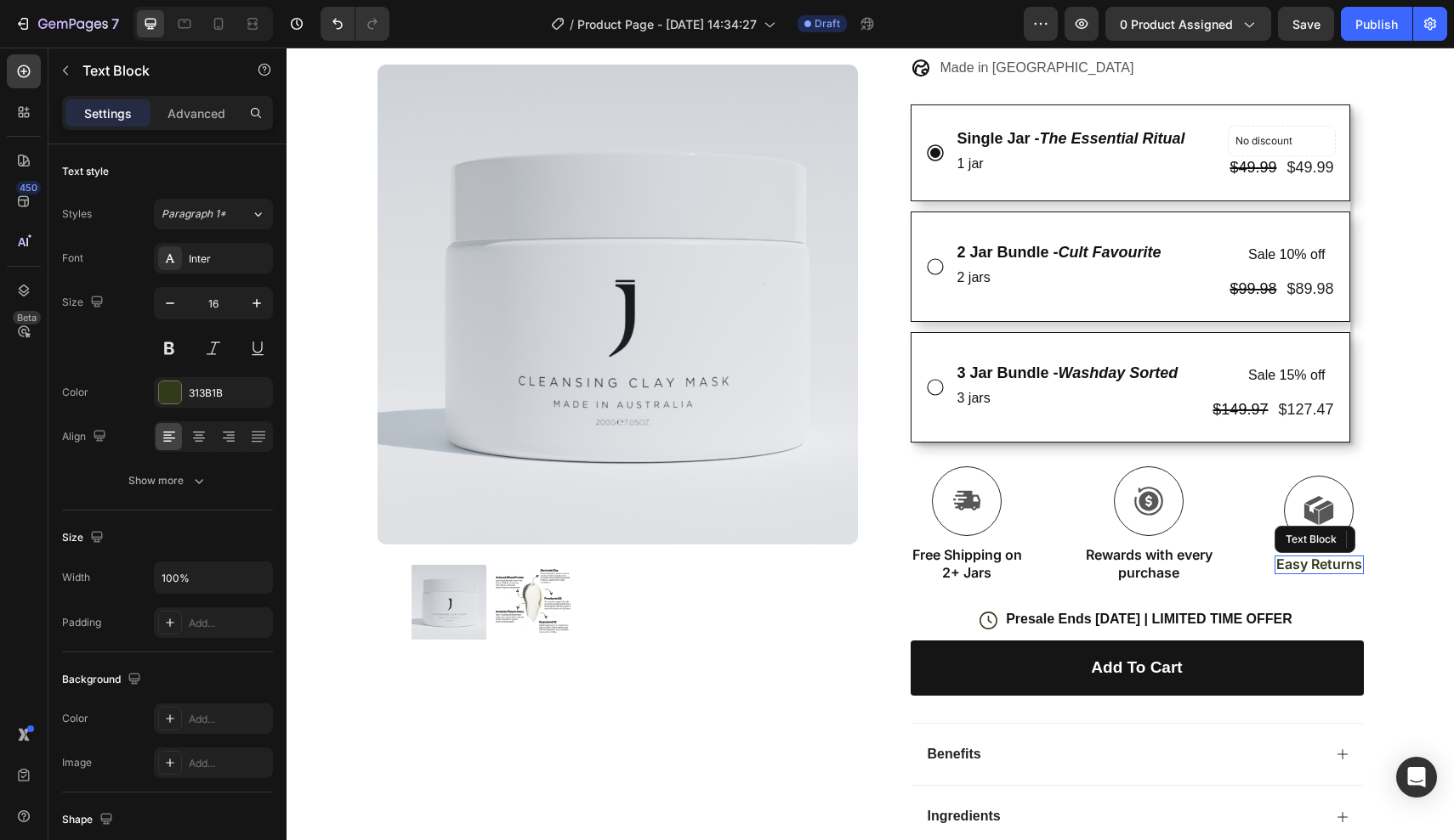
click at [1319, 556] on p "Easy Returns" at bounding box center [1318, 564] width 86 height 18
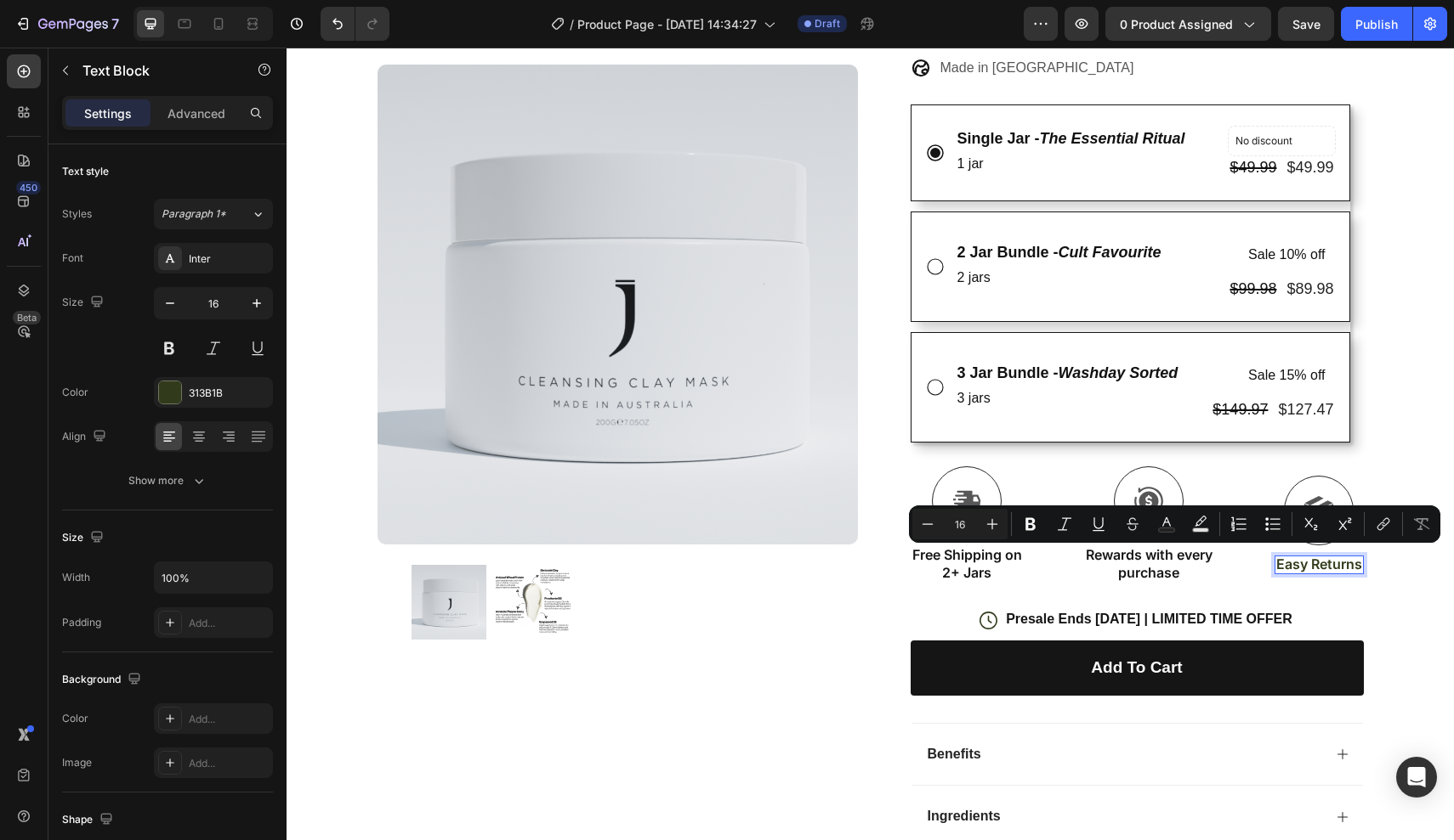
click at [1302, 556] on p "Easy Returns" at bounding box center [1318, 564] width 86 height 18
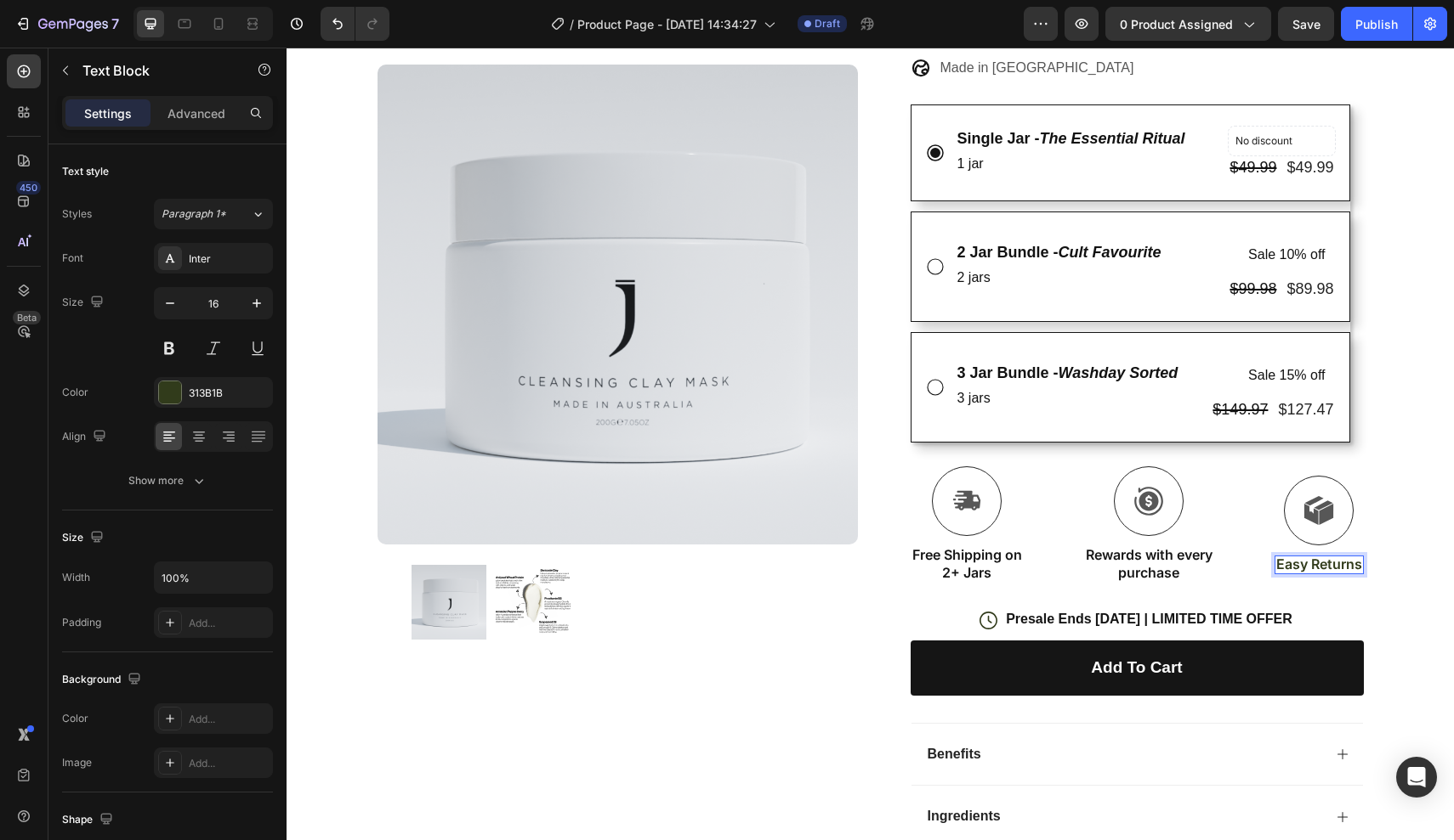
click at [1282, 556] on p "Easy Returns" at bounding box center [1318, 564] width 86 height 18
drag, startPoint x: 1276, startPoint y: 557, endPoint x: 1371, endPoint y: 558, distance: 95.0
click at [1371, 558] on div "Product Images Row Trustoo - Star Rating Widget Trustoo Cleansing Clay Mask Pro…" at bounding box center [871, 327] width 1020 height 1257
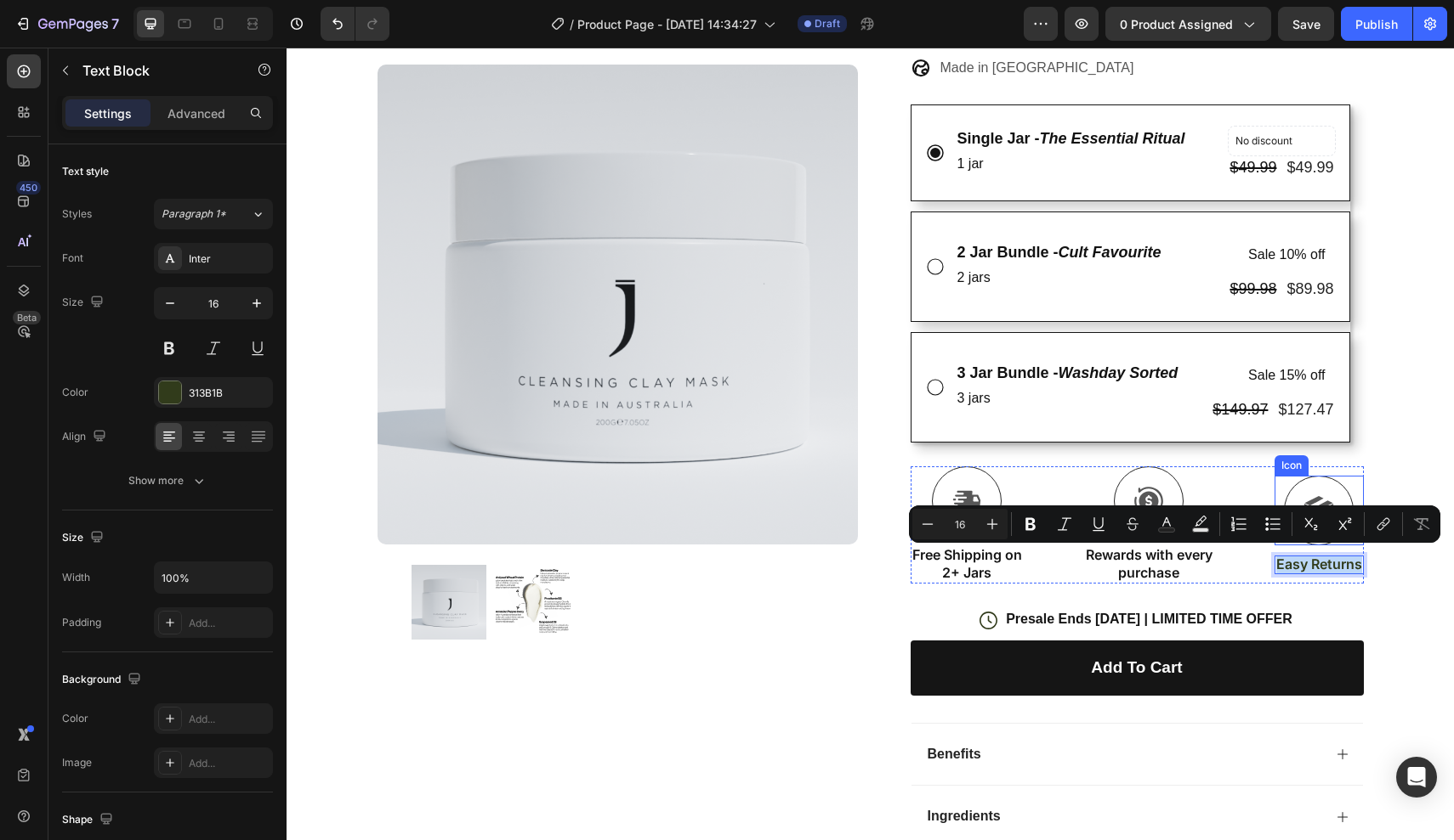
click at [1310, 479] on div at bounding box center [1318, 511] width 70 height 70
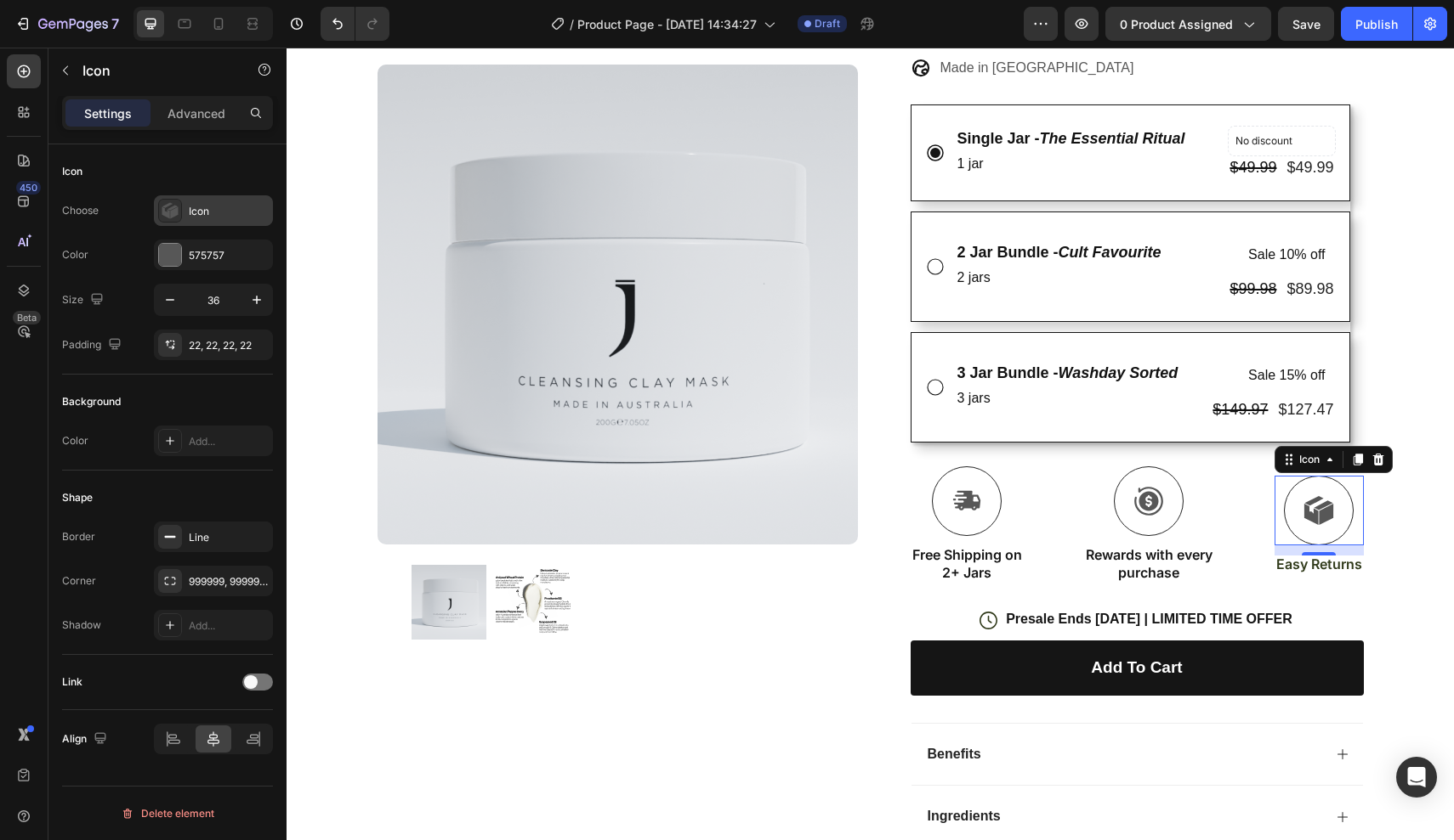
click at [176, 211] on icon at bounding box center [174, 213] width 8 height 12
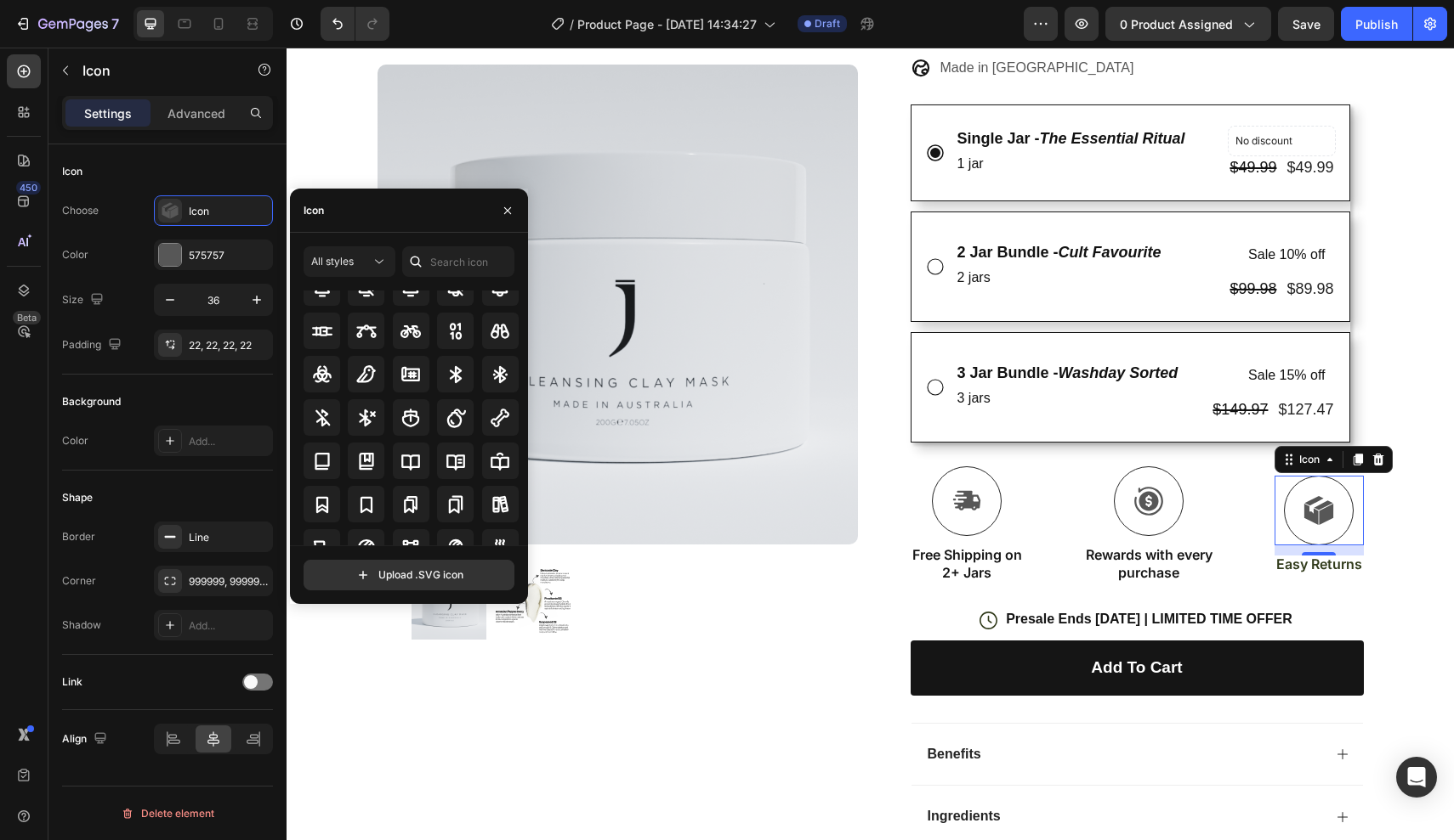
scroll to position [1452, 0]
click at [1298, 556] on p "Easy Returns" at bounding box center [1318, 564] width 86 height 18
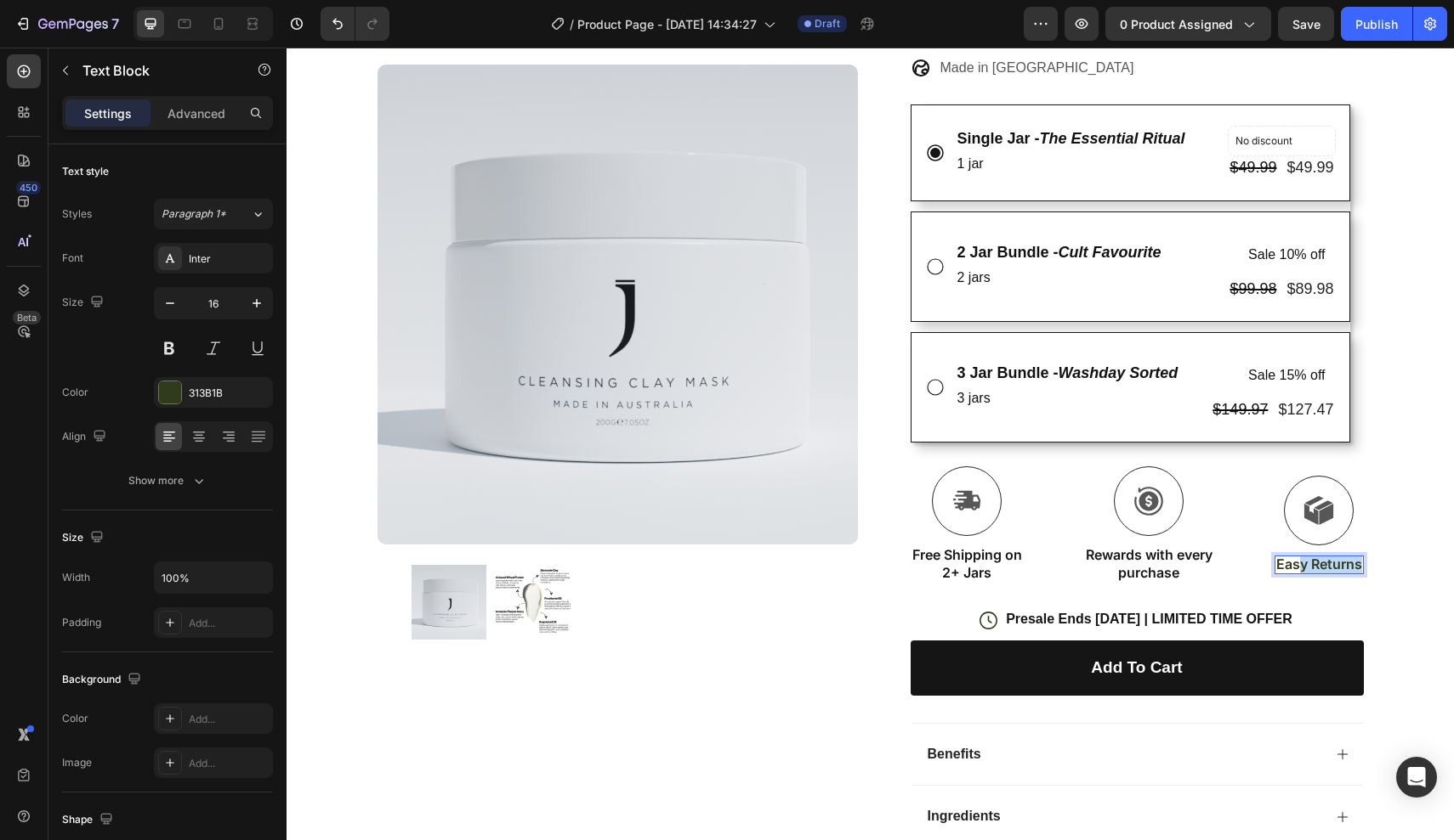
drag, startPoint x: 1298, startPoint y: 556, endPoint x: 1451, endPoint y: 556, distance: 153.0
click at [1450, 556] on div "Icon Free Shipping Today Only Text Block Row Icon 84,000+ Happy Customer Text B…" at bounding box center [870, 311] width 1167 height 1288
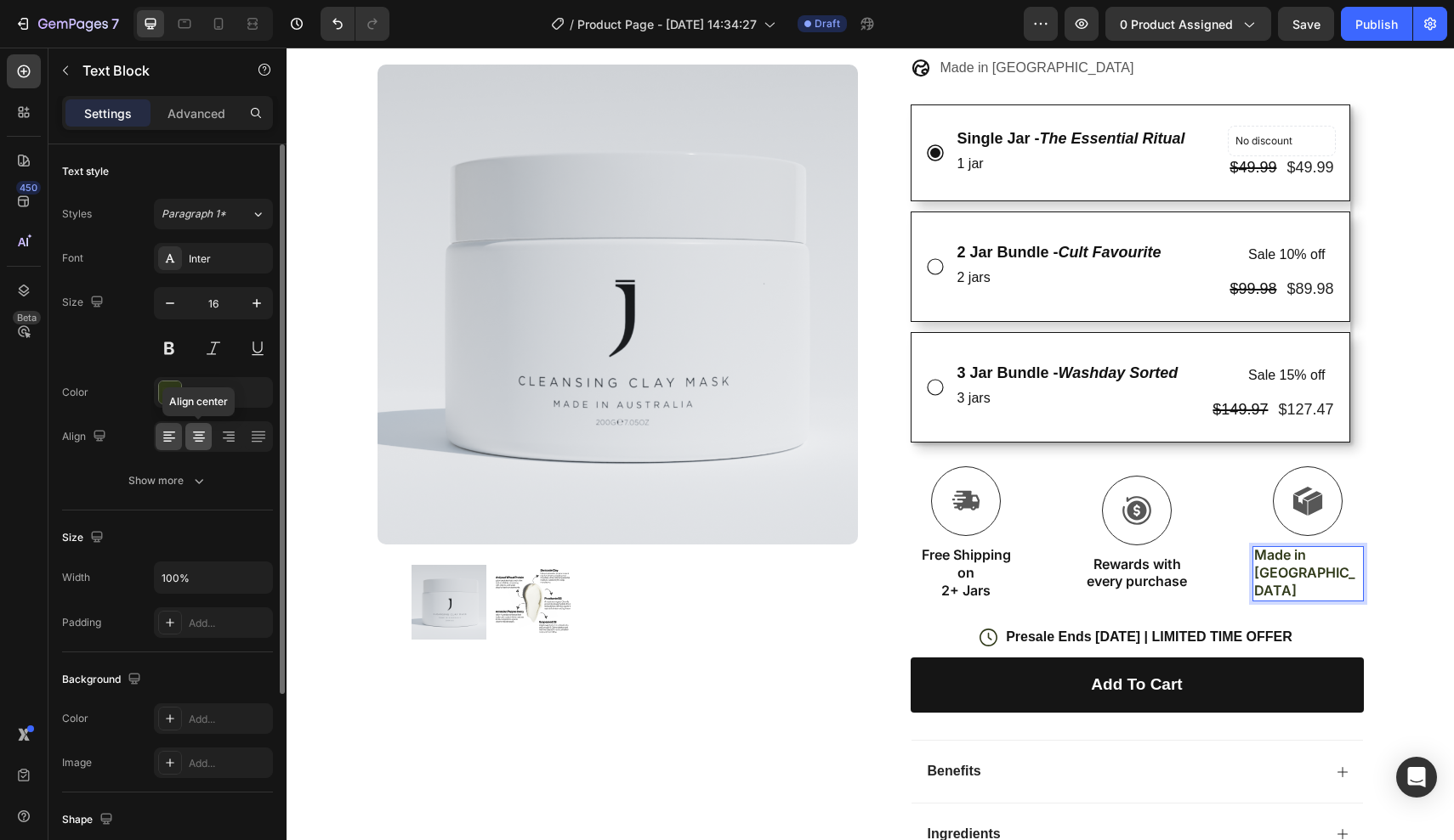
click at [199, 435] on icon at bounding box center [199, 436] width 17 height 17
click at [204, 398] on div "313B1B" at bounding box center [214, 393] width 49 height 15
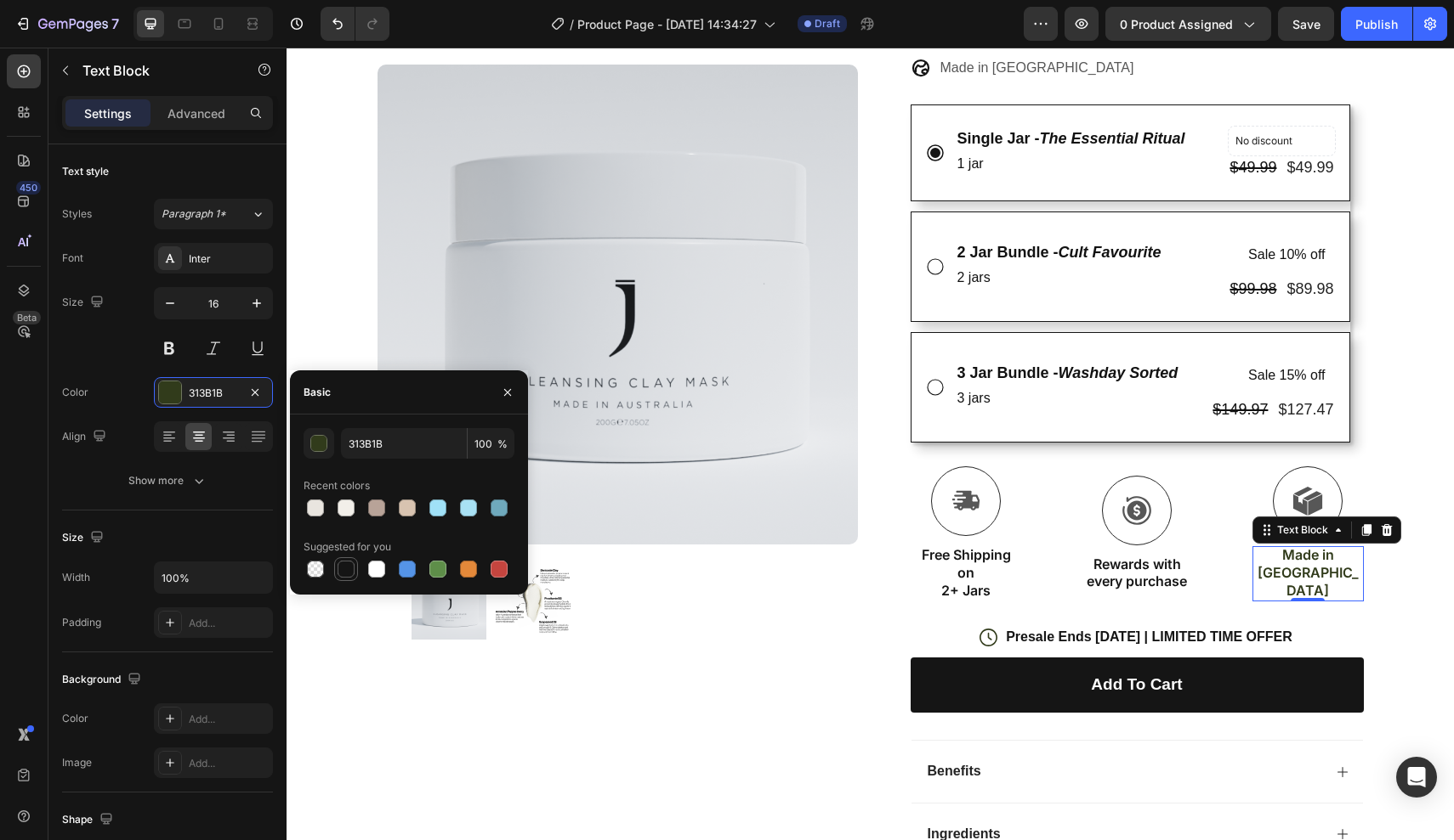
click at [346, 575] on div at bounding box center [346, 569] width 17 height 17
type input "151515"
click at [1297, 491] on icon at bounding box center [1307, 501] width 31 height 31
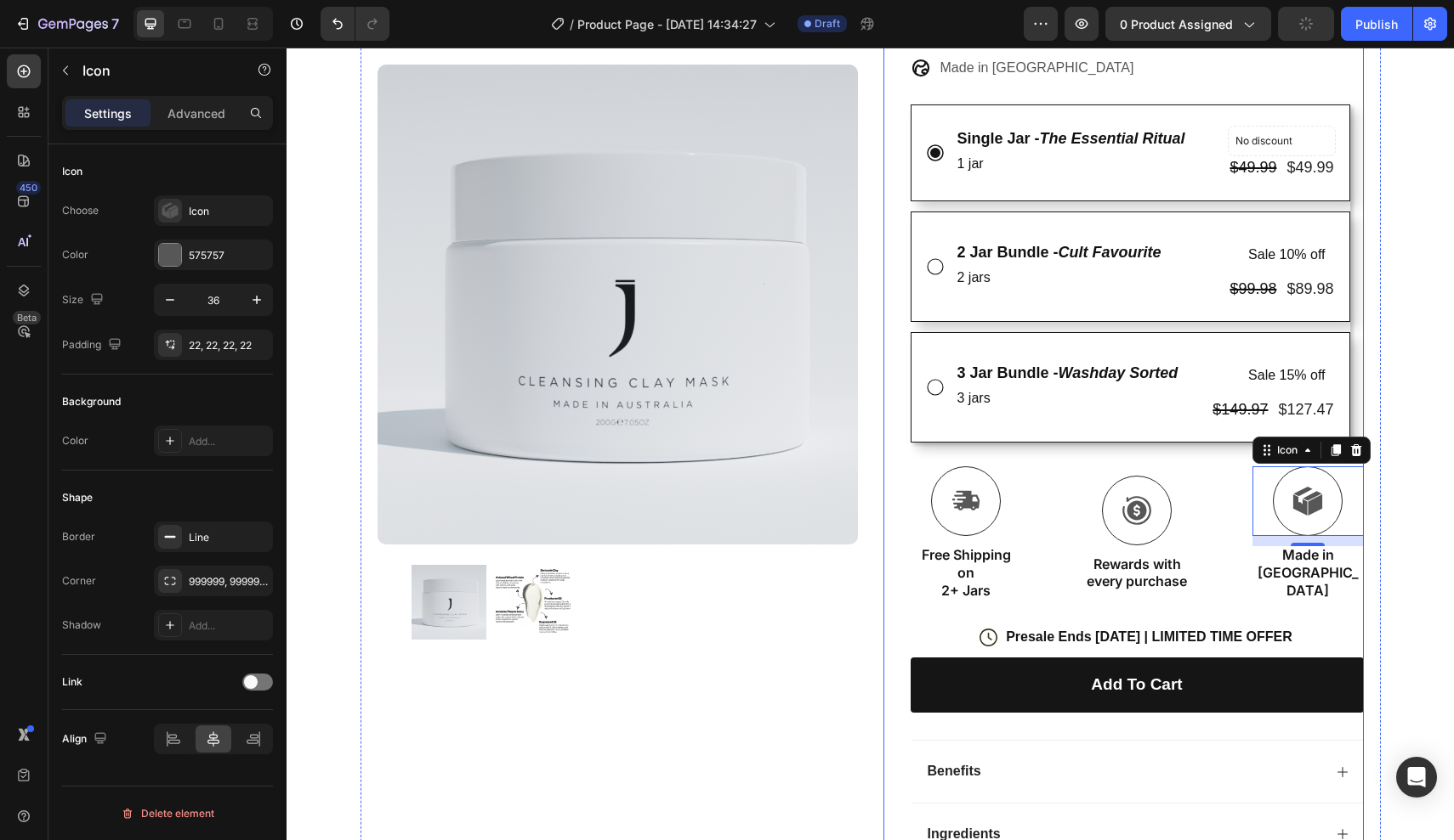
click at [983, 554] on p "Free Shipping on 2+ Jars" at bounding box center [966, 573] width 108 height 53
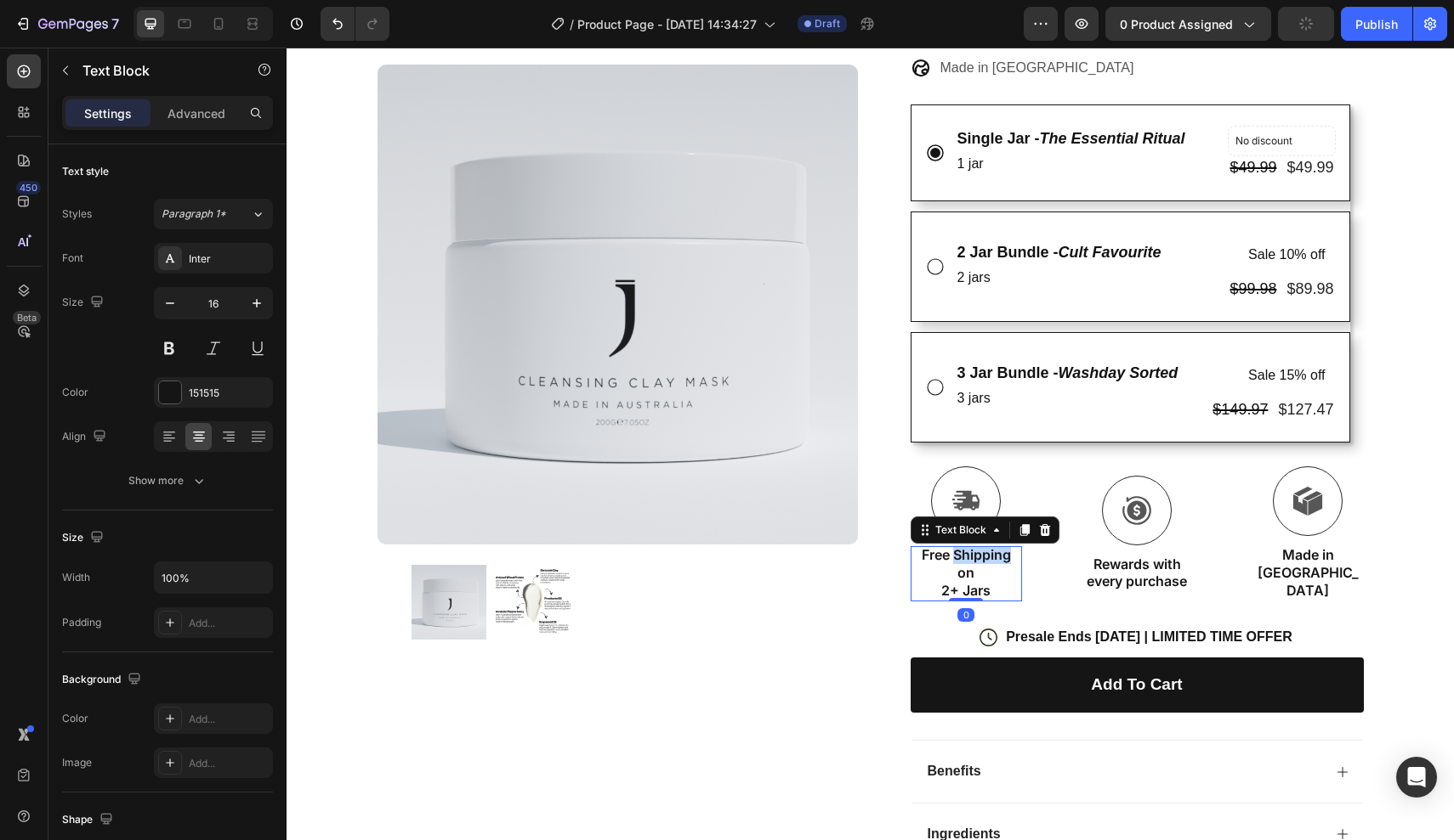
click at [976, 555] on p "Free Shipping on 2+ Jars" at bounding box center [966, 573] width 108 height 53
click at [946, 563] on p "Free Shipping on 2+ Jars" at bounding box center [966, 573] width 108 height 53
click at [937, 579] on p "Free Shipping on 2+ Jars" at bounding box center [966, 573] width 108 height 53
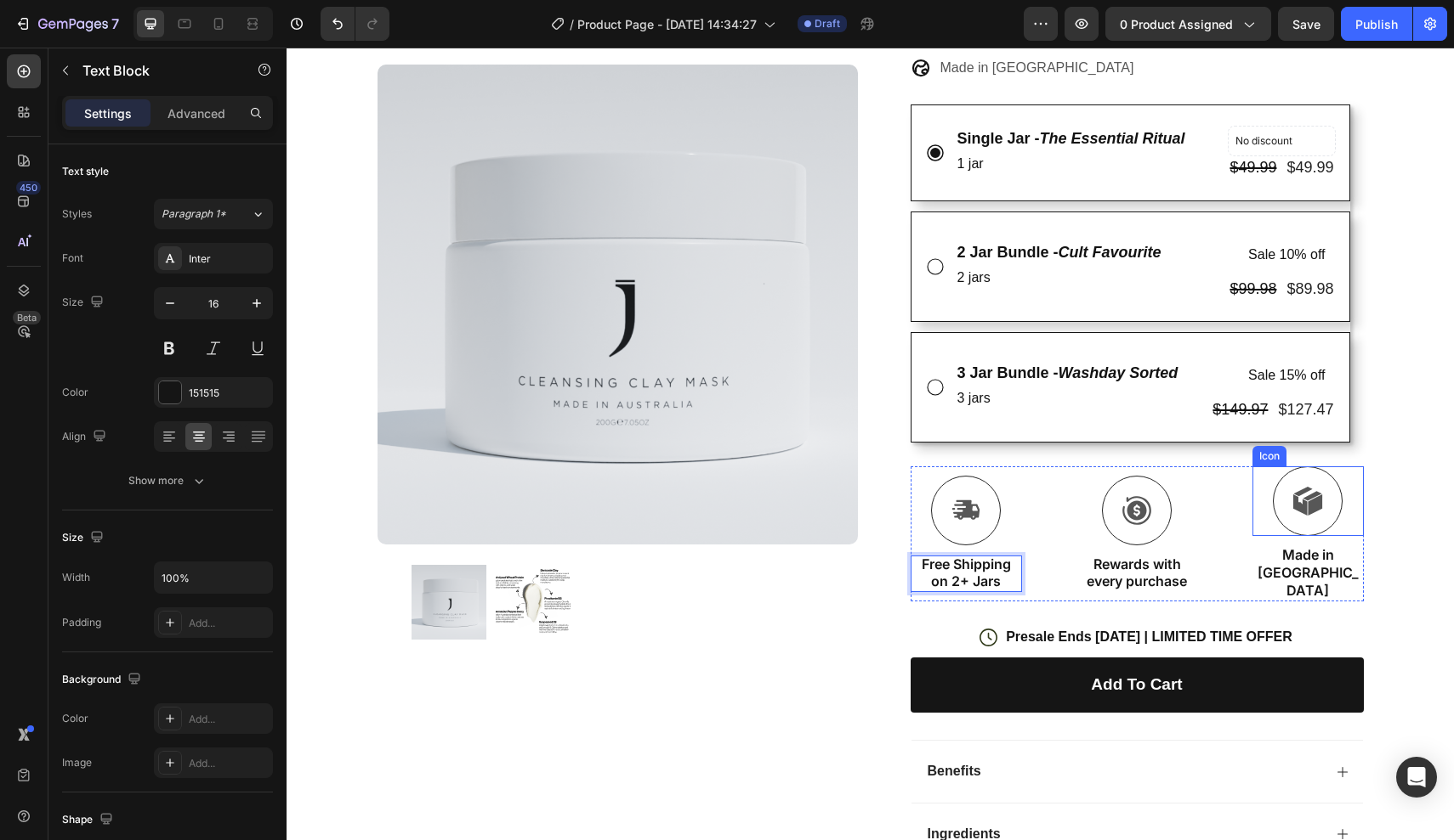
click at [1310, 493] on icon at bounding box center [1312, 496] width 19 height 9
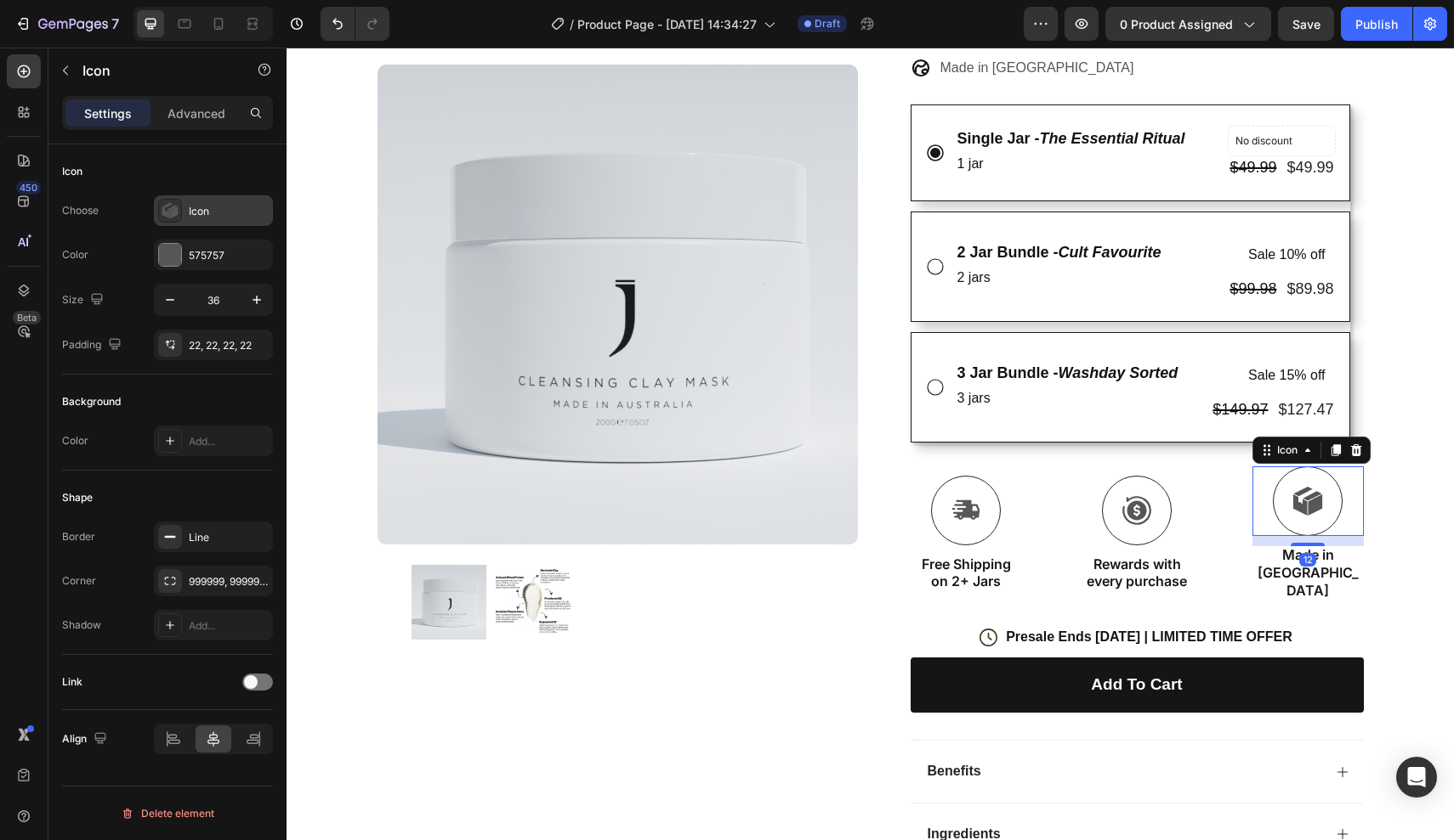
click at [201, 215] on div "Icon" at bounding box center [229, 212] width 80 height 15
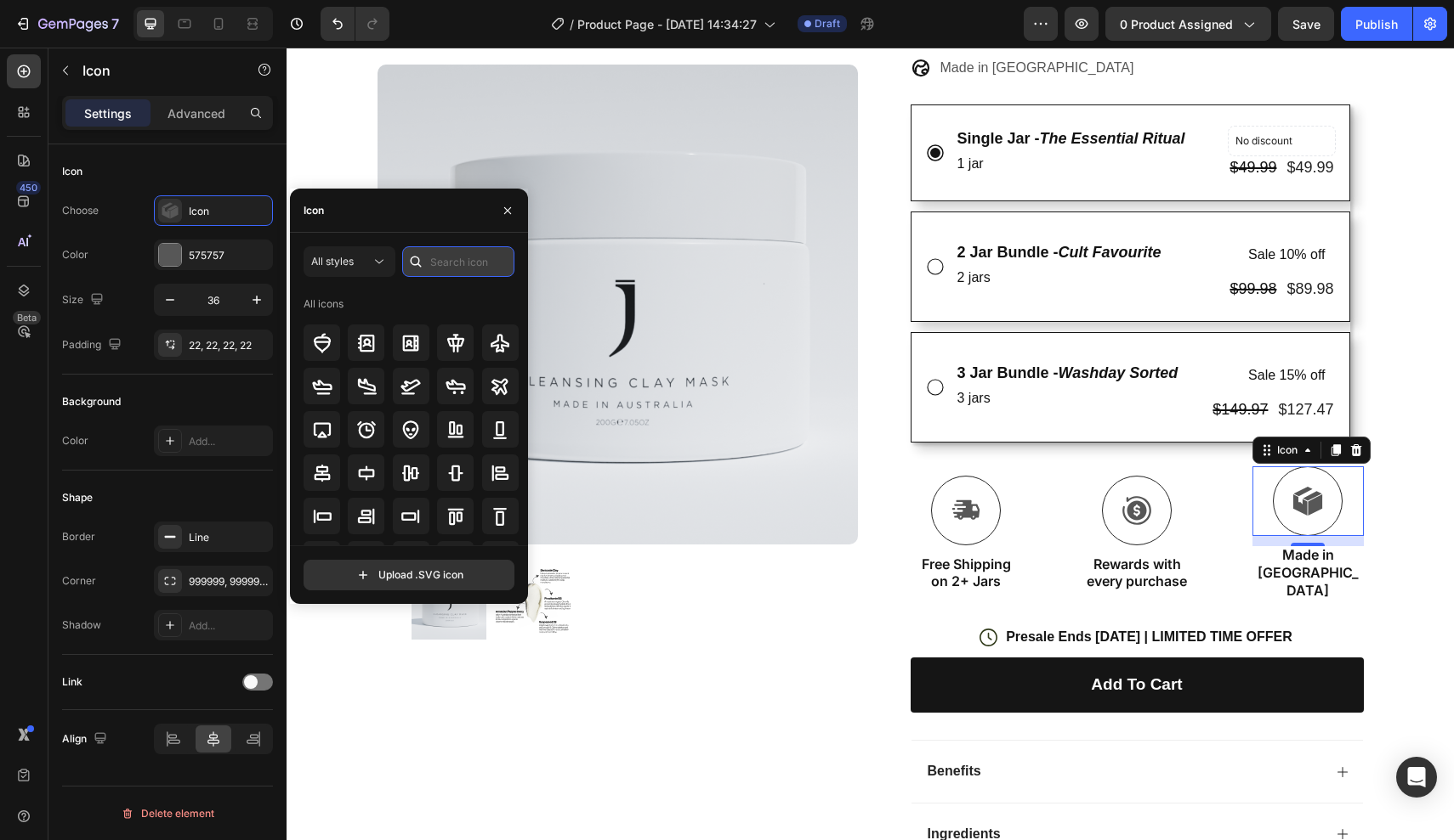
click at [462, 250] on input "text" at bounding box center [457, 262] width 112 height 31
type input "australia"
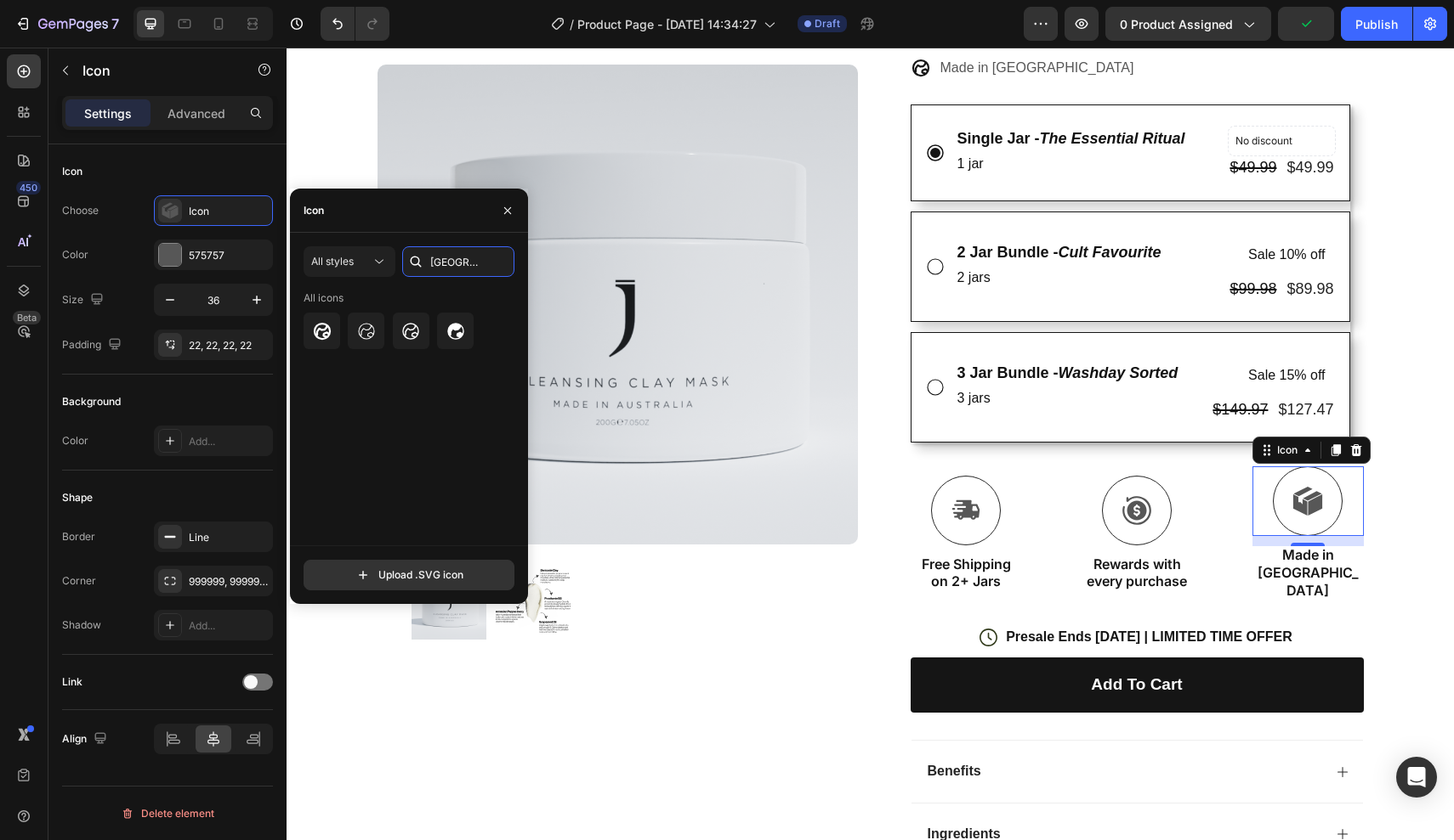
scroll to position [0, 0]
click at [448, 333] on icon at bounding box center [455, 331] width 17 height 17
click at [1058, 505] on div "Icon Free Shipping on 2+ Jars Text Block Icon Rewards with every purchase Text …" at bounding box center [1136, 533] width 453 height 135
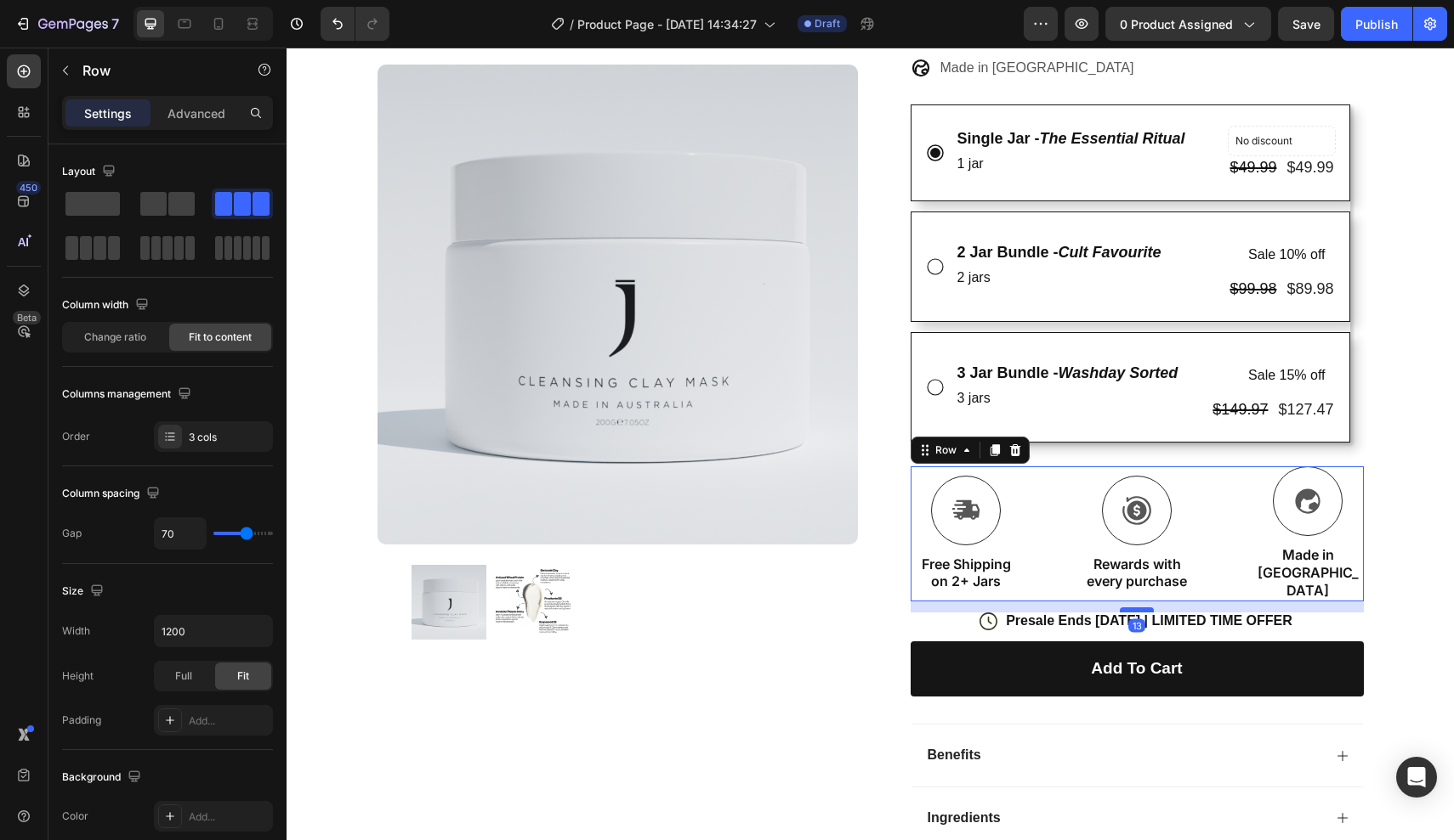
drag, startPoint x: 1138, startPoint y: 601, endPoint x: 1139, endPoint y: 585, distance: 16.0
click at [1139, 608] on div at bounding box center [1137, 610] width 34 height 5
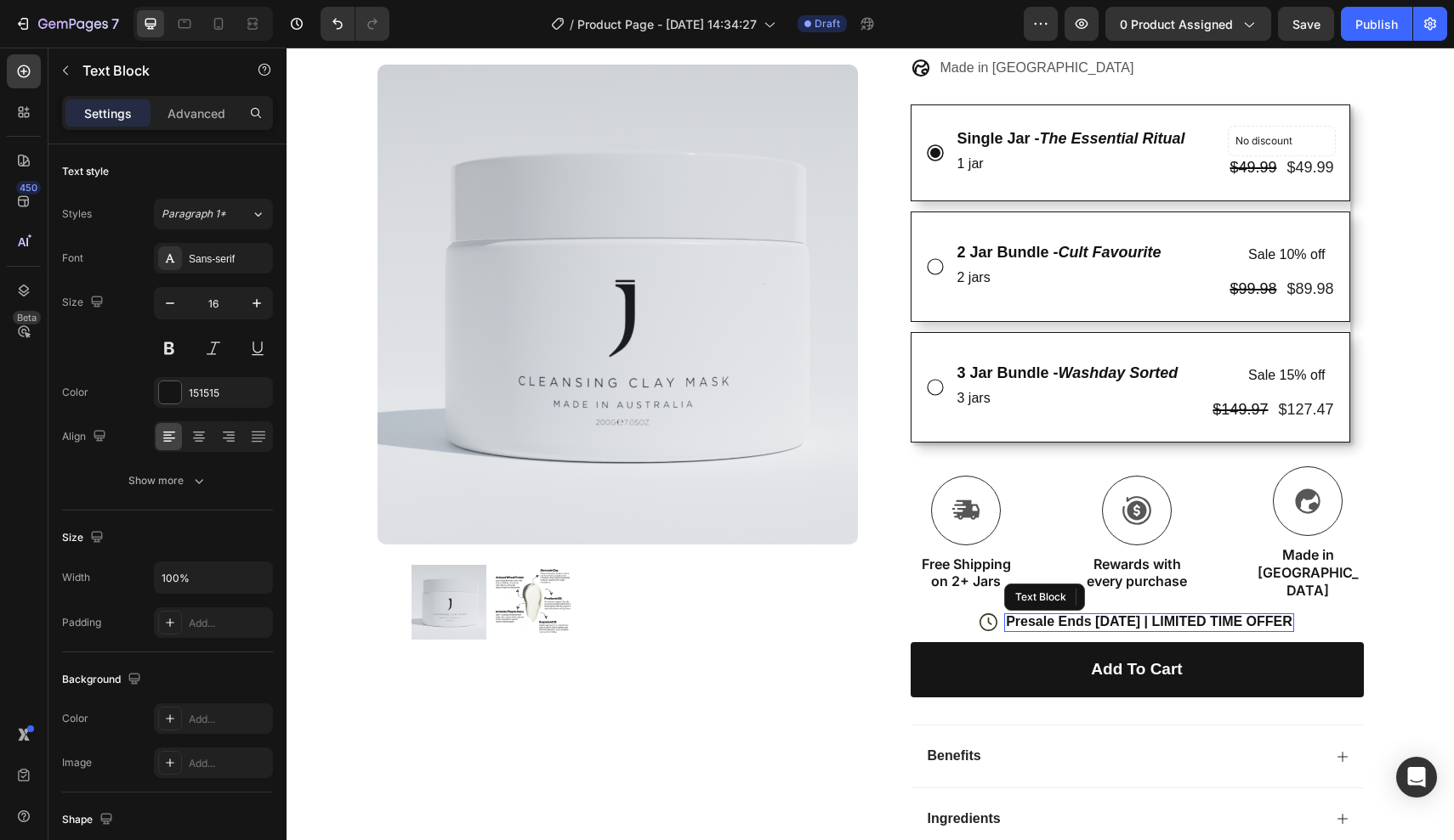
click at [1112, 613] on p "Presale Ends [DATE] | LIMITED TIME OFFER" at bounding box center [1149, 622] width 286 height 18
click at [252, 294] on button "button" at bounding box center [257, 303] width 31 height 31
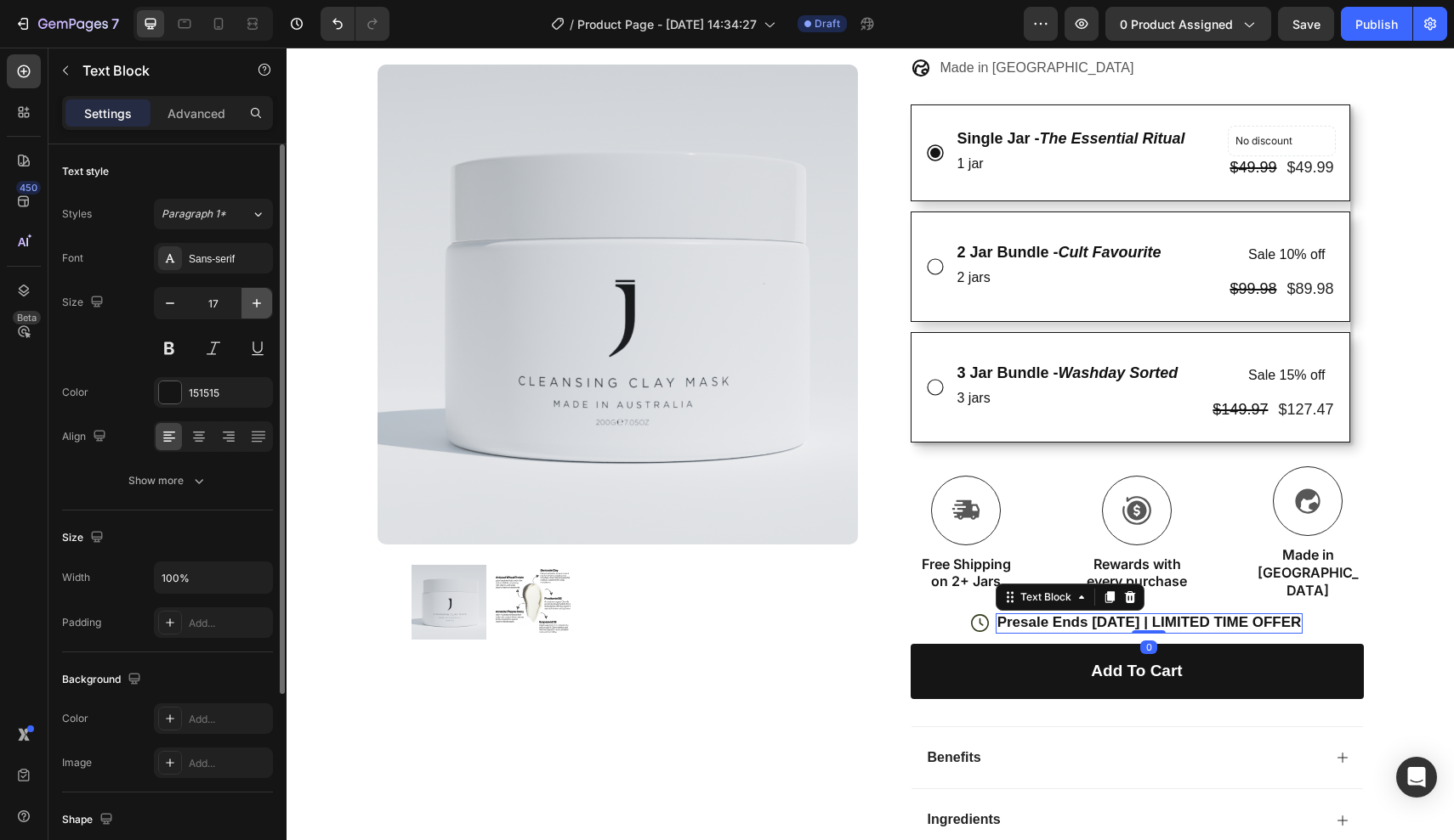
click at [252, 294] on button "button" at bounding box center [257, 303] width 31 height 31
type input "18"
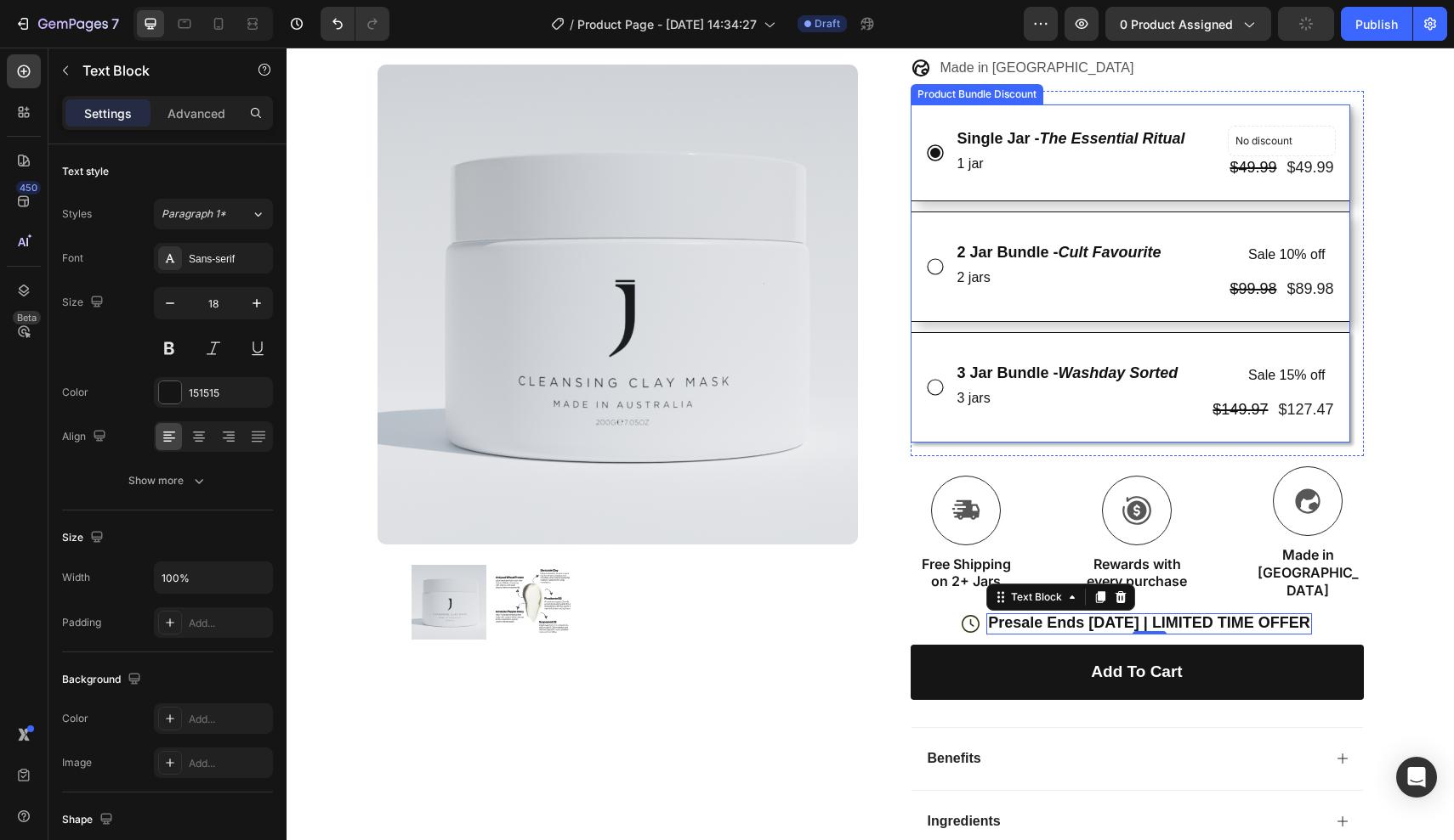
click at [1042, 387] on p "3 jars" at bounding box center [1067, 399] width 221 height 24
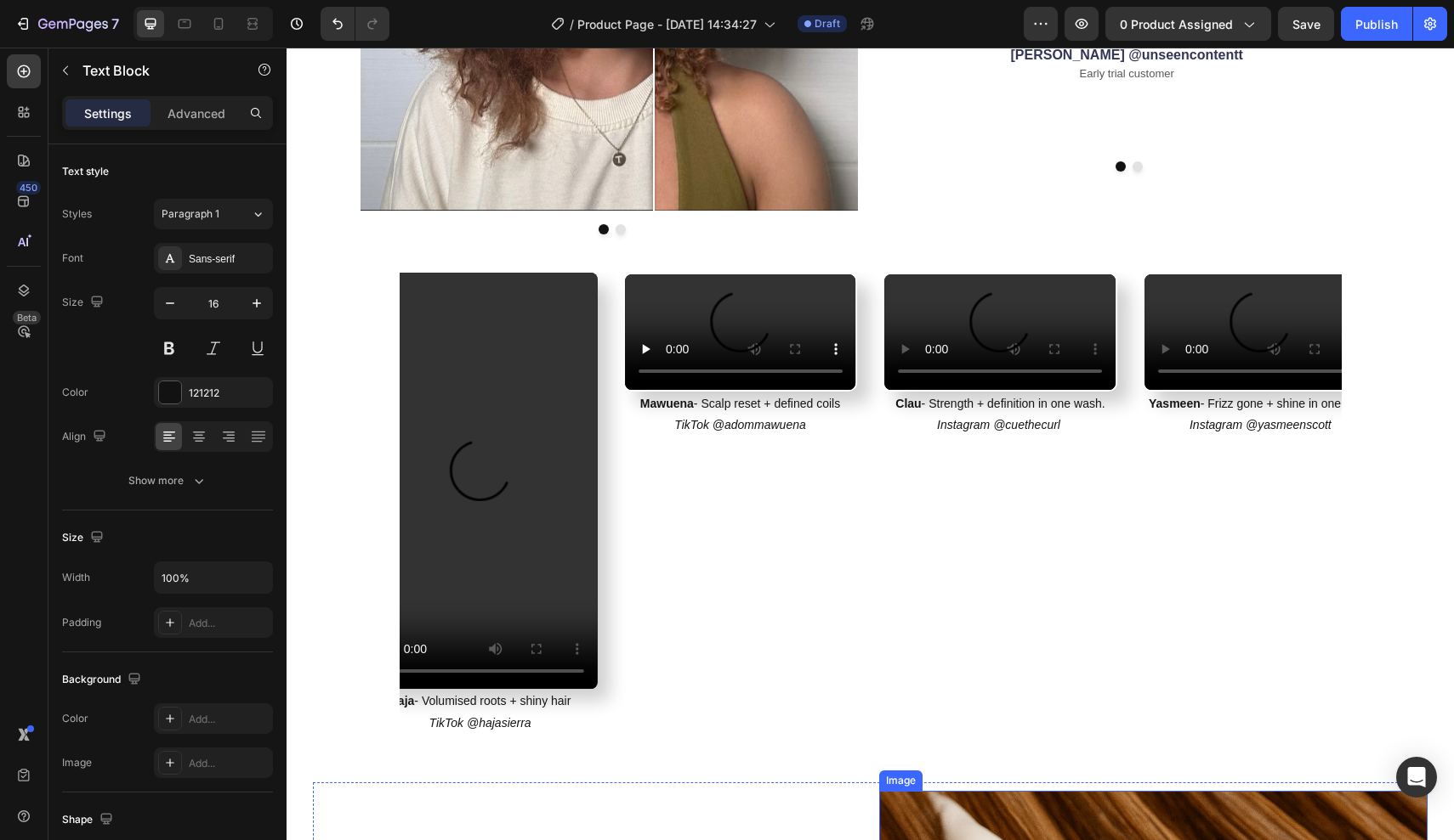
scroll to position [1605, 0]
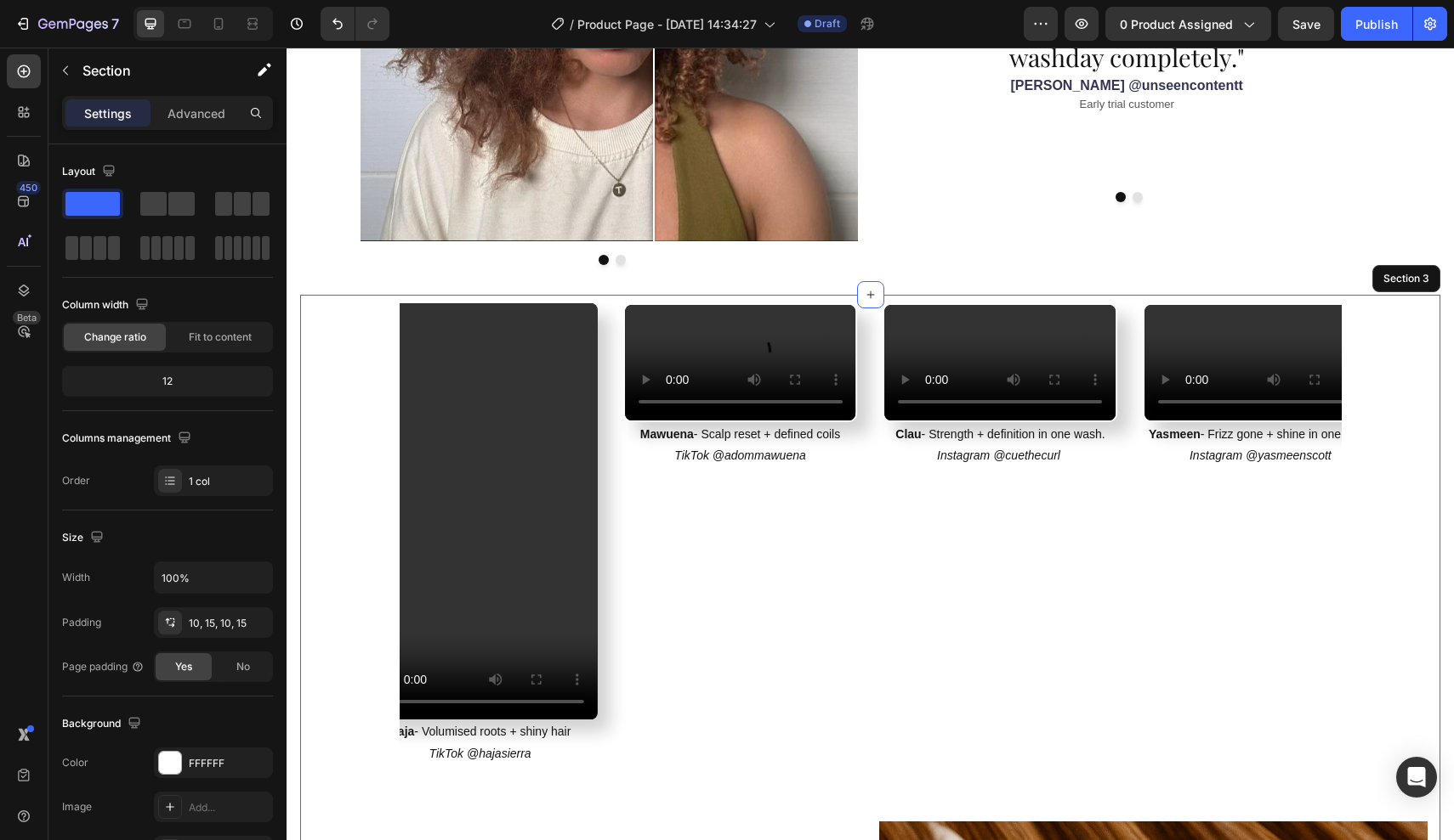
click at [1416, 380] on div "Video Mawuena - Scalp reset + defined coils TikTok @adommawuena Text Block Vide…" at bounding box center [870, 558] width 1114 height 510
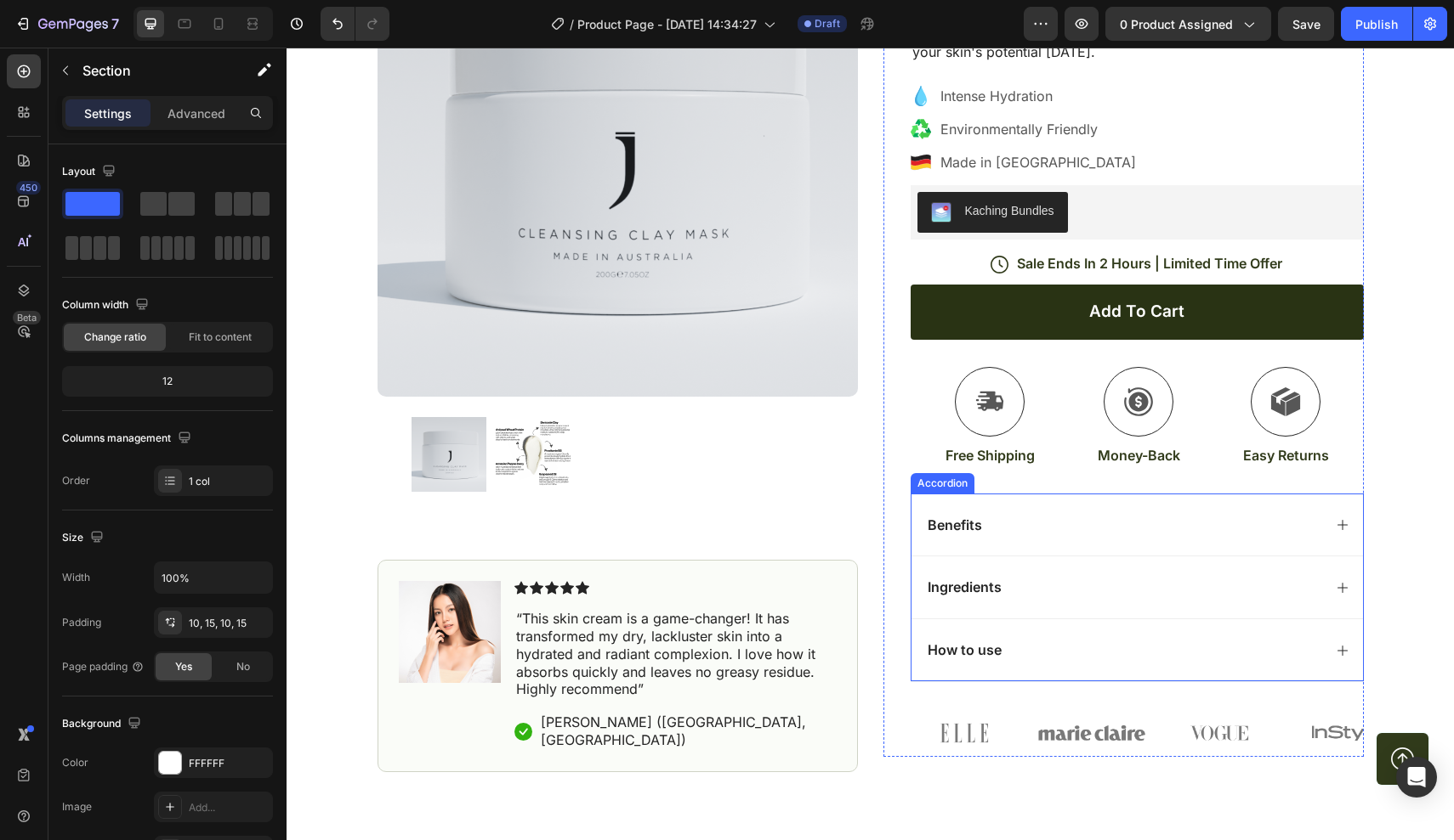
scroll to position [6037, 0]
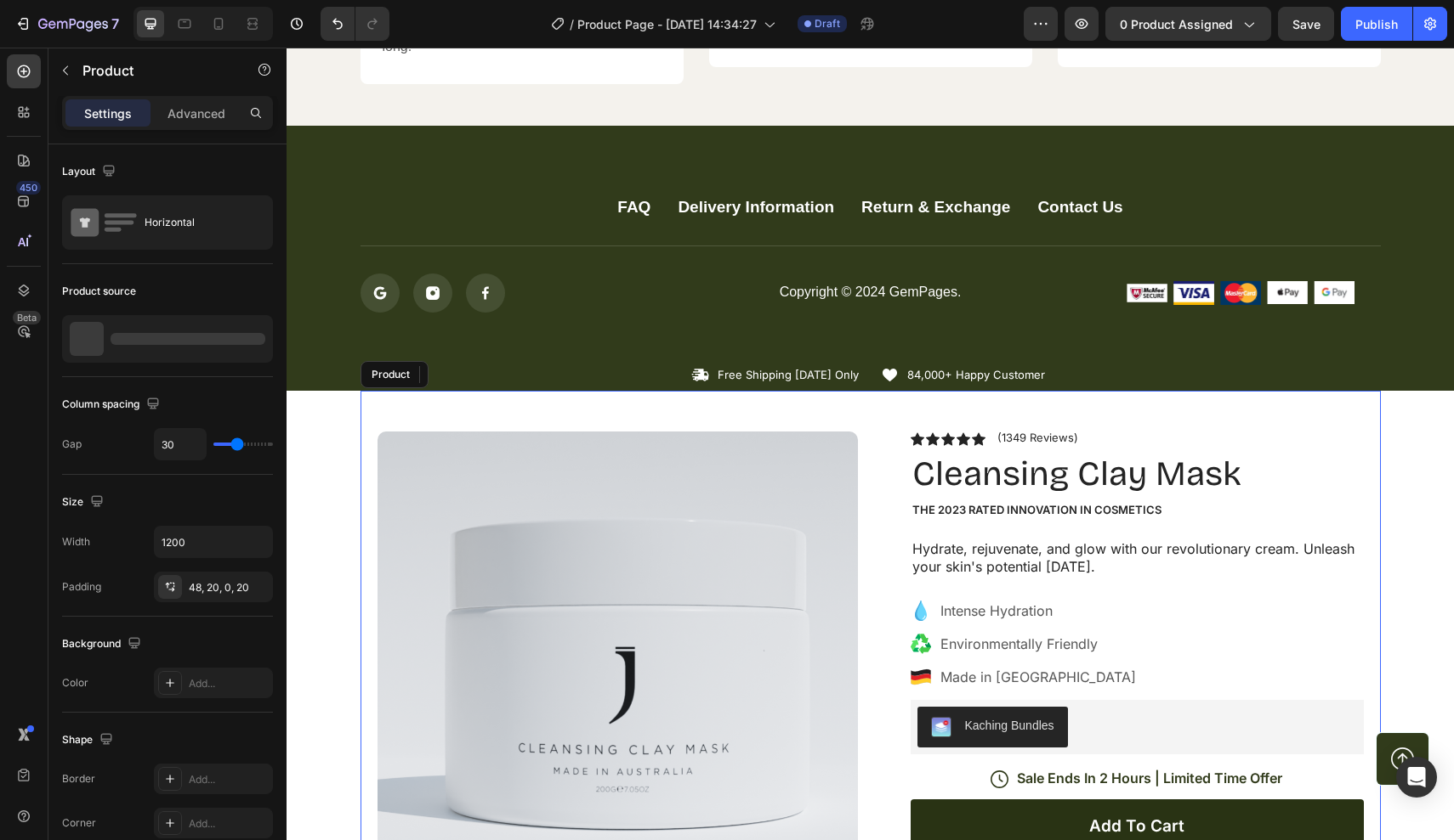
click at [1306, 391] on div "Product Images Image Icon Icon Icon Icon Icon Icon List “This skin cream is a g…" at bounding box center [871, 839] width 1020 height 896
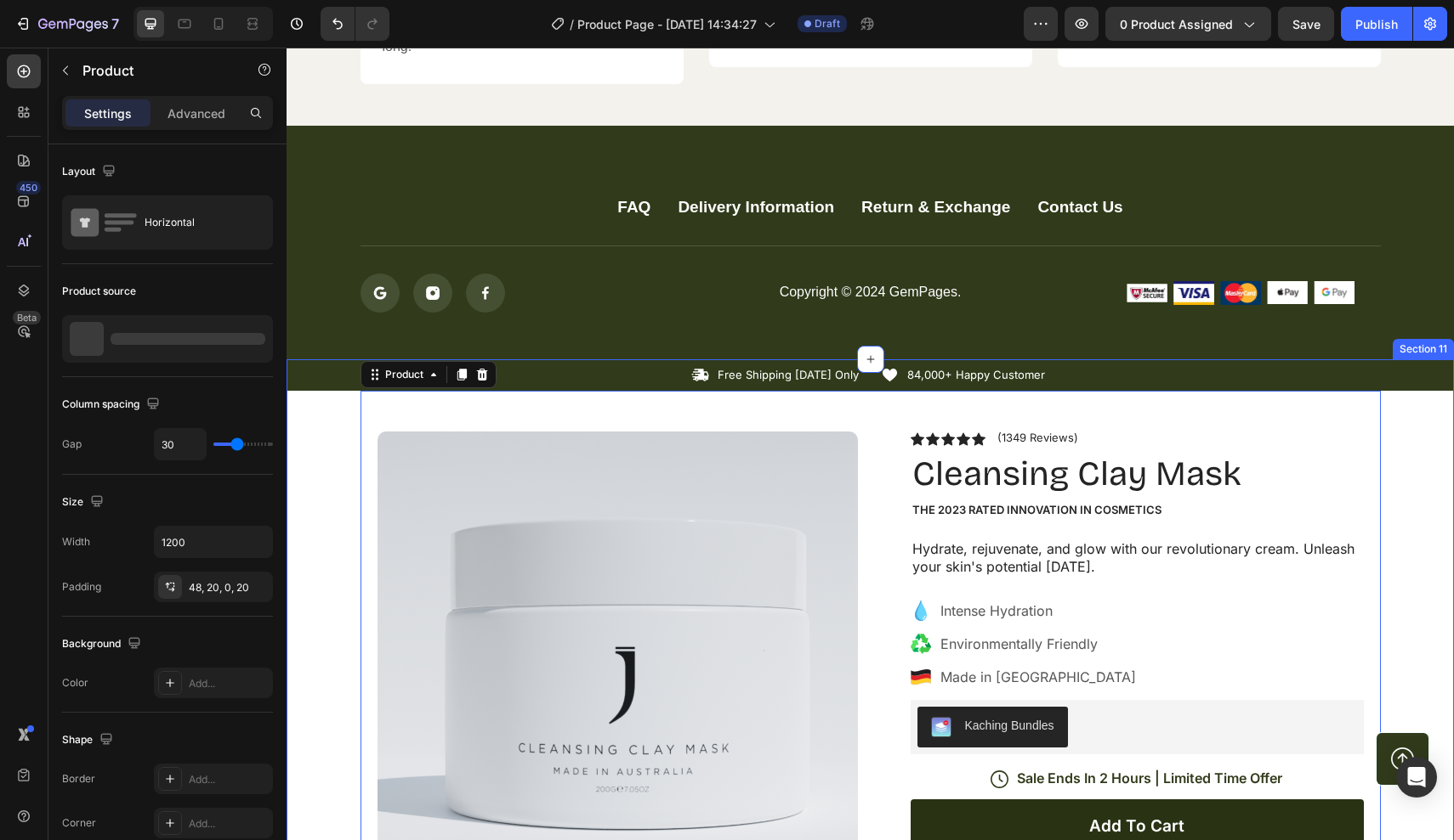
click at [1392, 405] on div "Icon Free Shipping Today Only Text Block Row Icon 84,000+ Happy Customer Text B…" at bounding box center [870, 823] width 1167 height 927
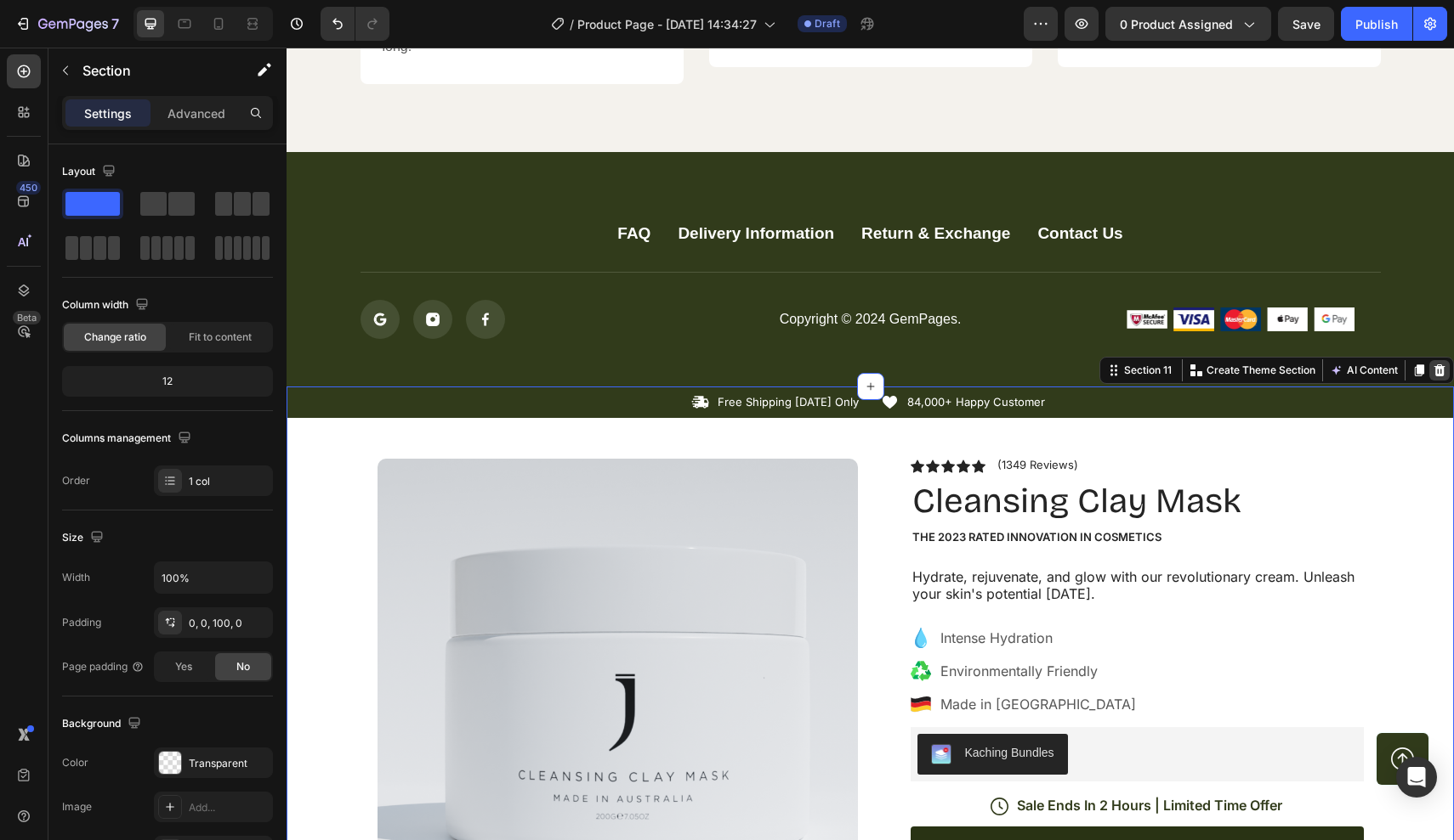
click at [1433, 364] on icon at bounding box center [1439, 371] width 13 height 13
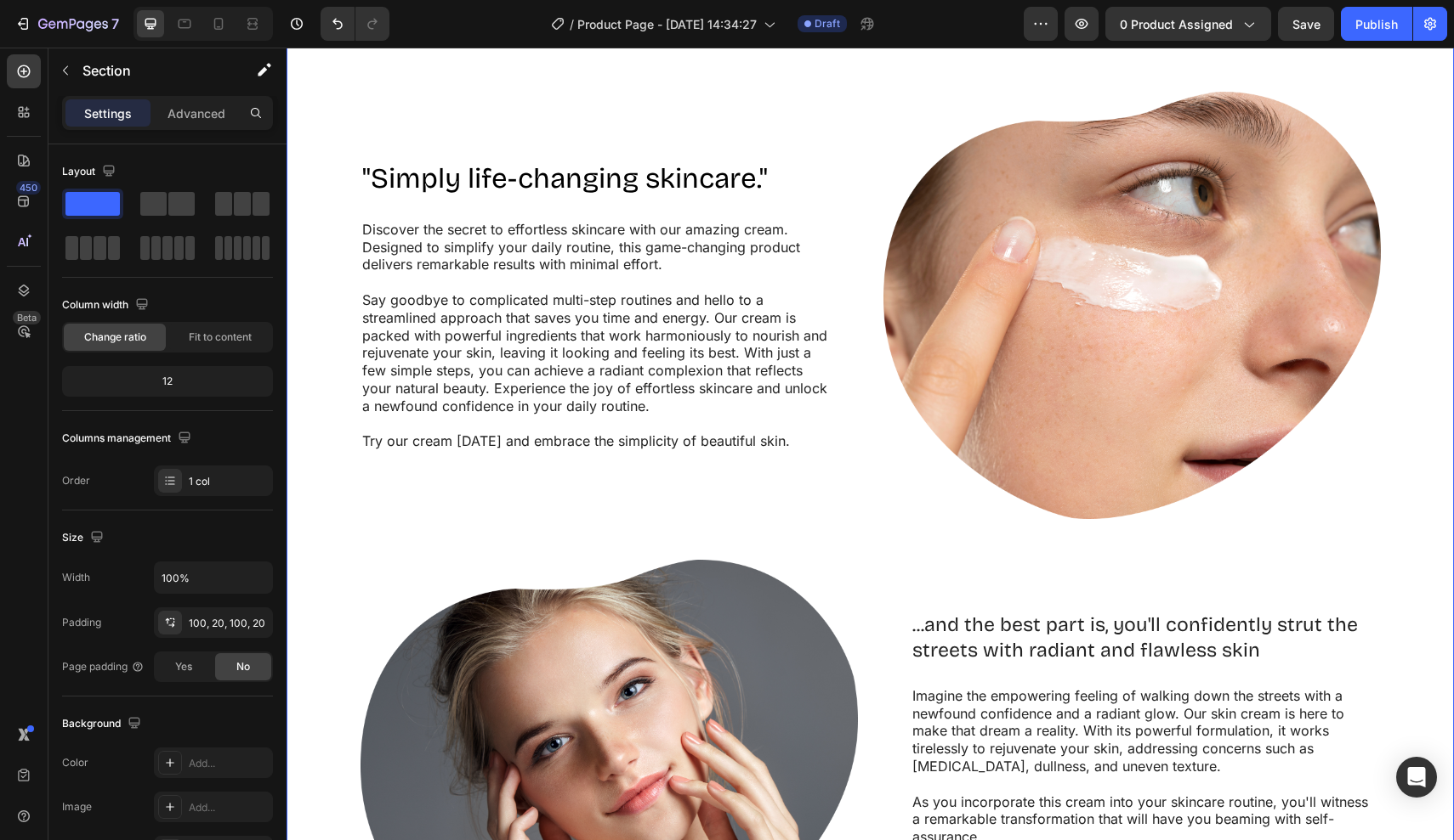
scroll to position [6211, 0]
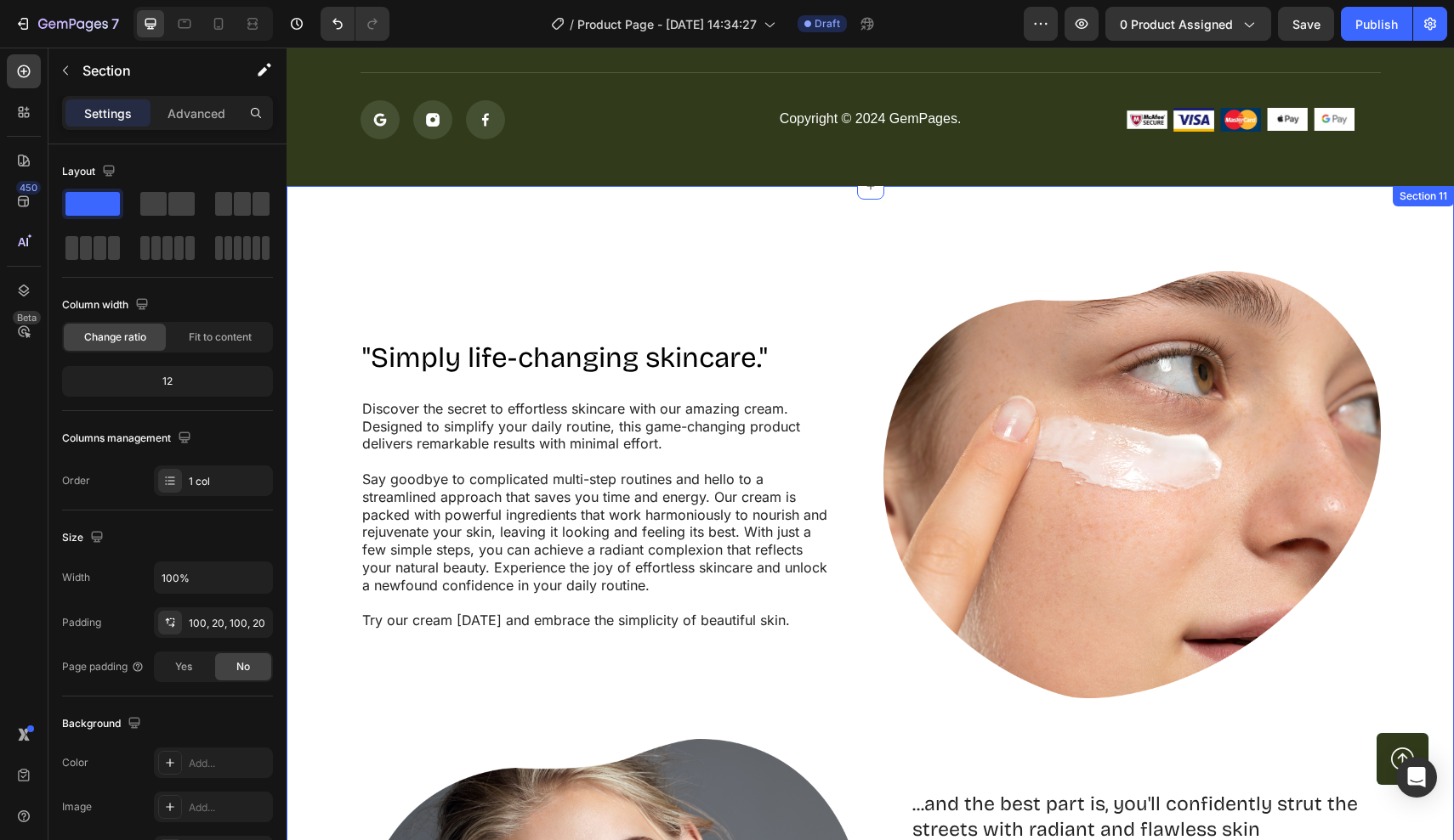
click at [1358, 207] on div ""Simply life-changing skincare." Heading Discover the secret to effortless skin…" at bounding box center [870, 719] width 1167 height 1066
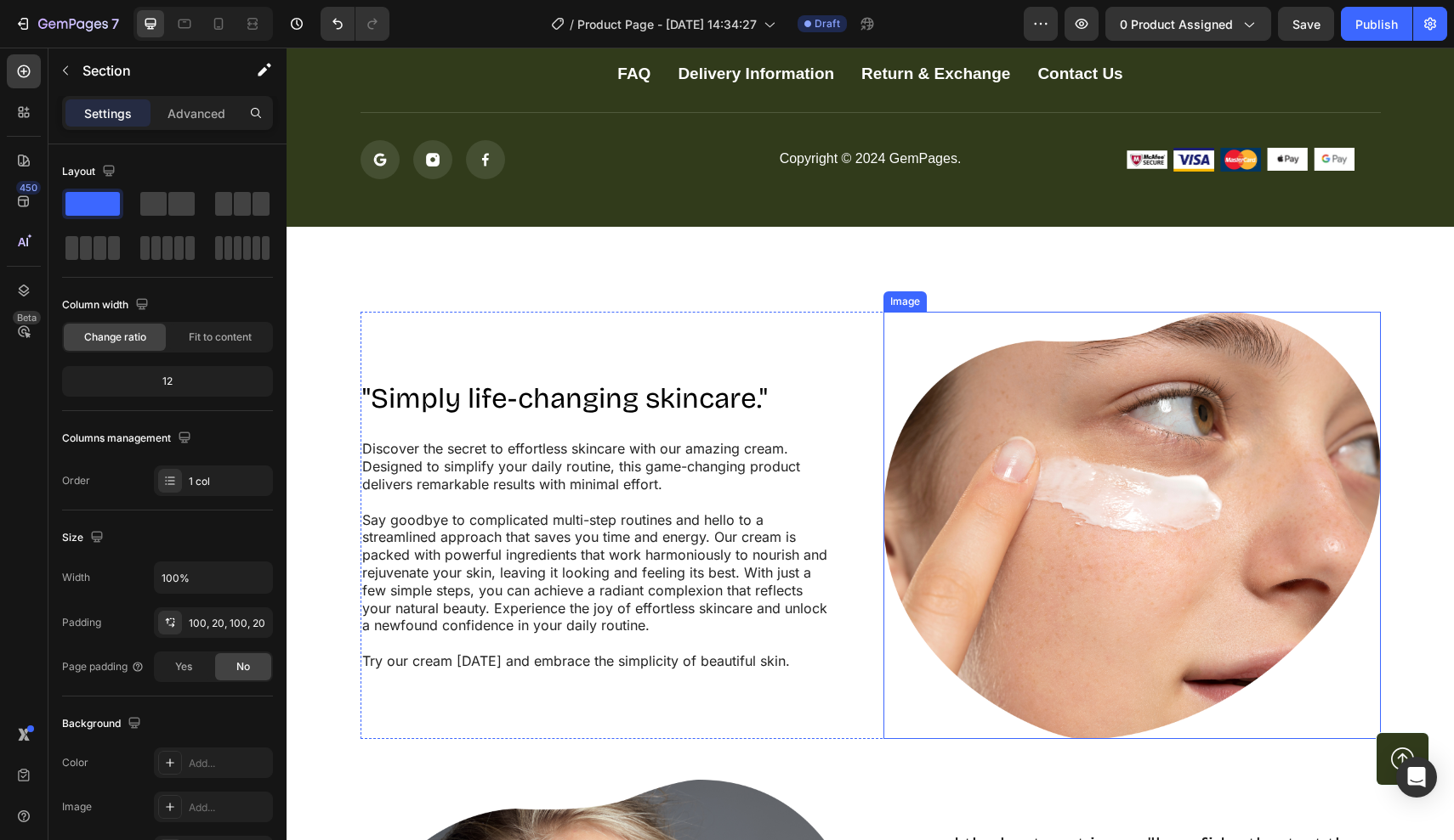
scroll to position [6157, 0]
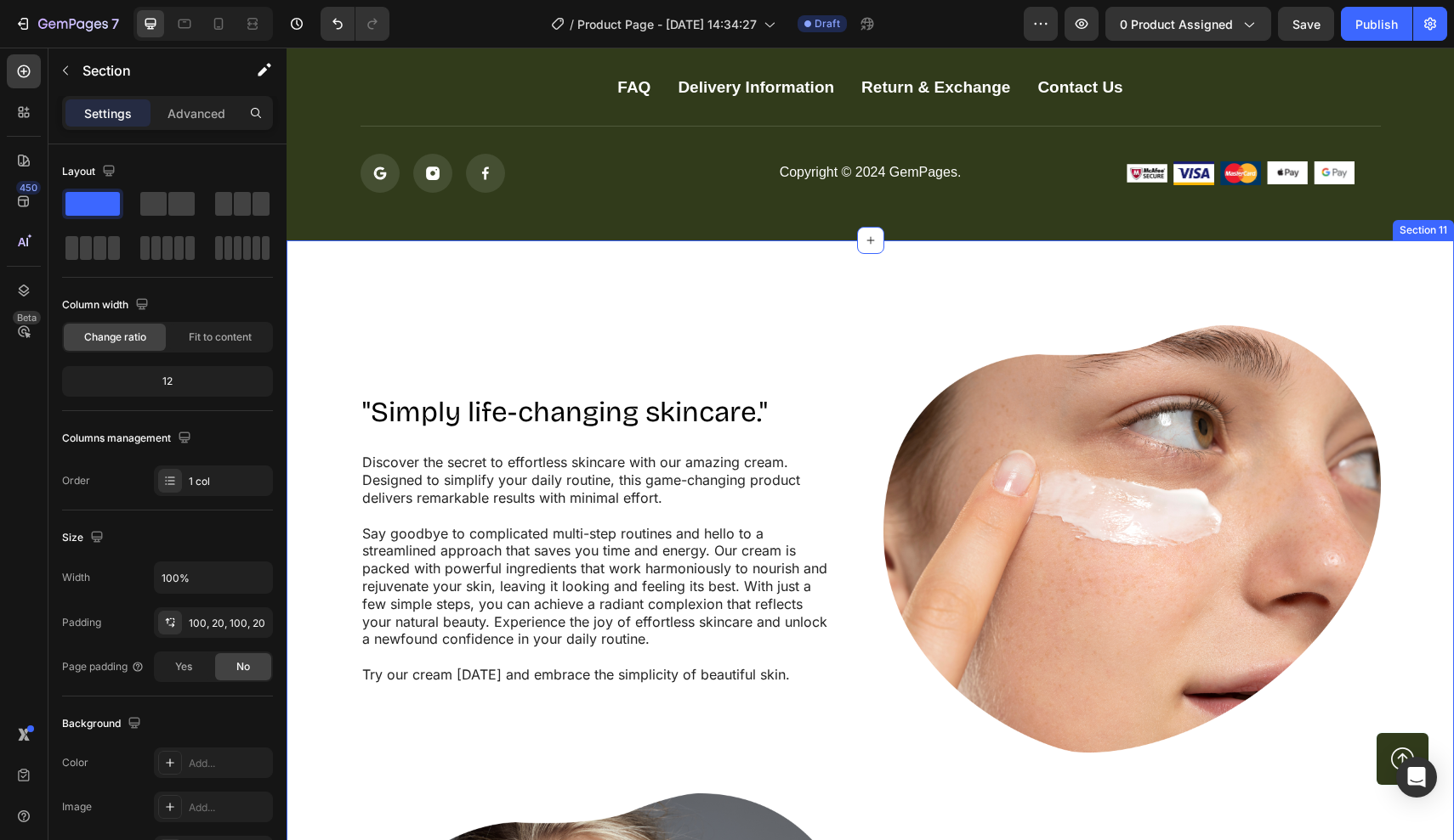
click at [1246, 263] on div ""Simply life-changing skincare." Heading Discover the secret to effortless skin…" at bounding box center [870, 773] width 1167 height 1066
click at [1318, 251] on div ""Simply life-changing skincare." Heading Discover the secret to effortless skin…" at bounding box center [870, 773] width 1167 height 1066
click at [563, 236] on div "FAQ Button Delivery Information Button Return & Exchange Button Contact Us Butt…" at bounding box center [870, 122] width 1167 height 234
click at [559, 318] on div ""Simply life-changing skincare." Heading Discover the secret to effortless skin…" at bounding box center [870, 773] width 1167 height 1066
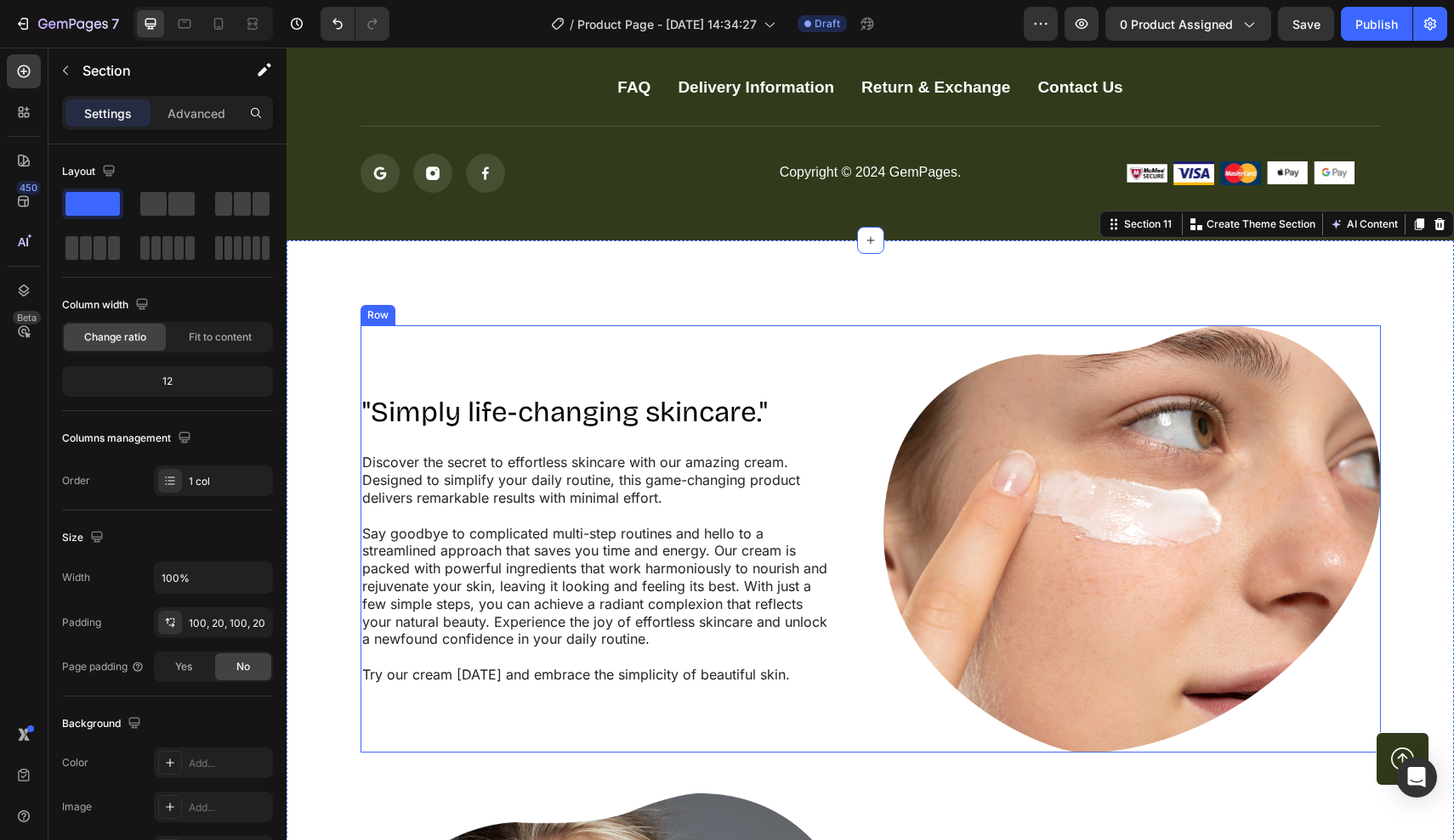
click at [572, 380] on div ""Simply life-changing skincare." Heading Discover the secret to effortless skin…" at bounding box center [609, 539] width 497 height 427
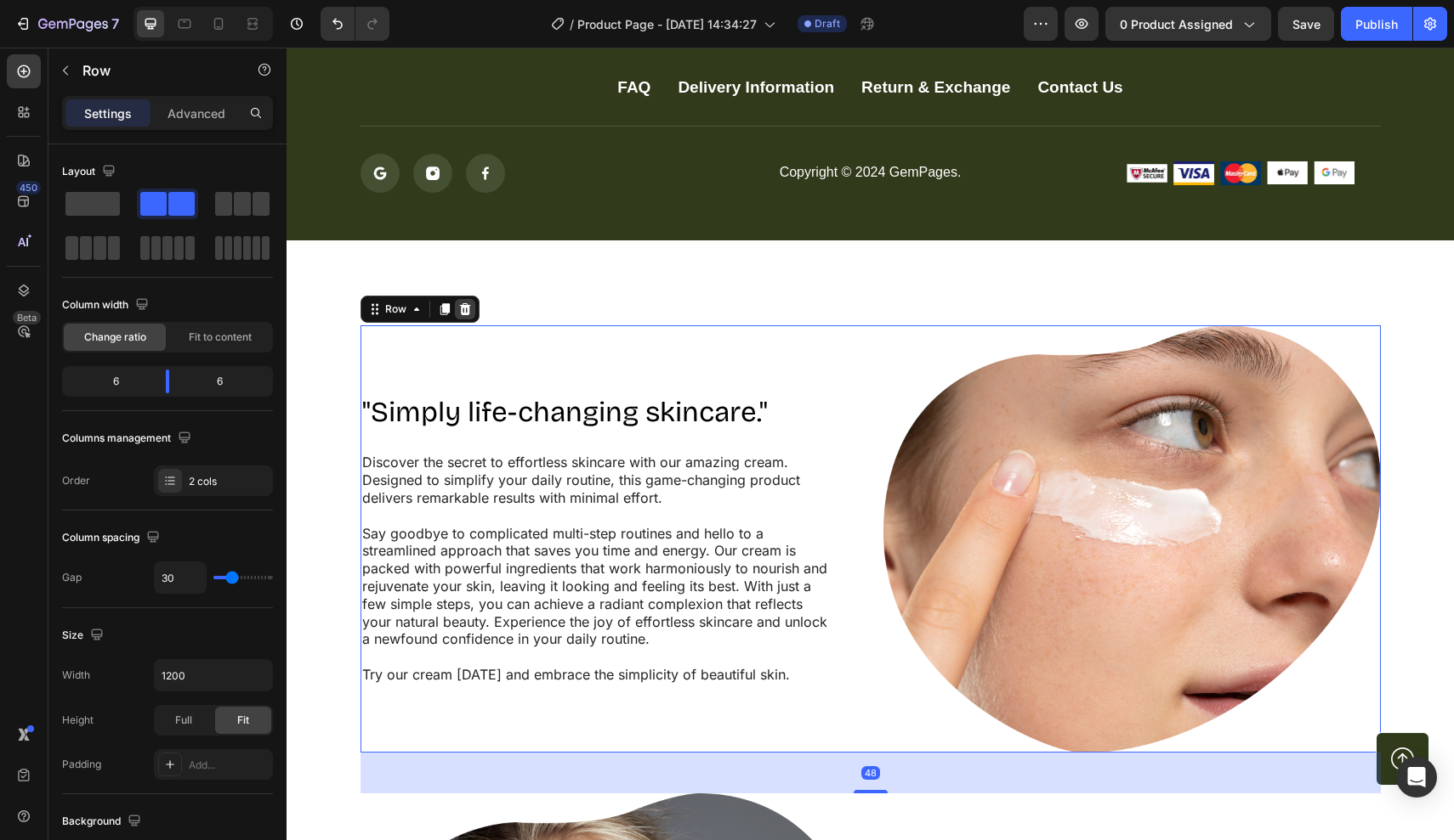
click at [462, 310] on icon at bounding box center [465, 309] width 11 height 12
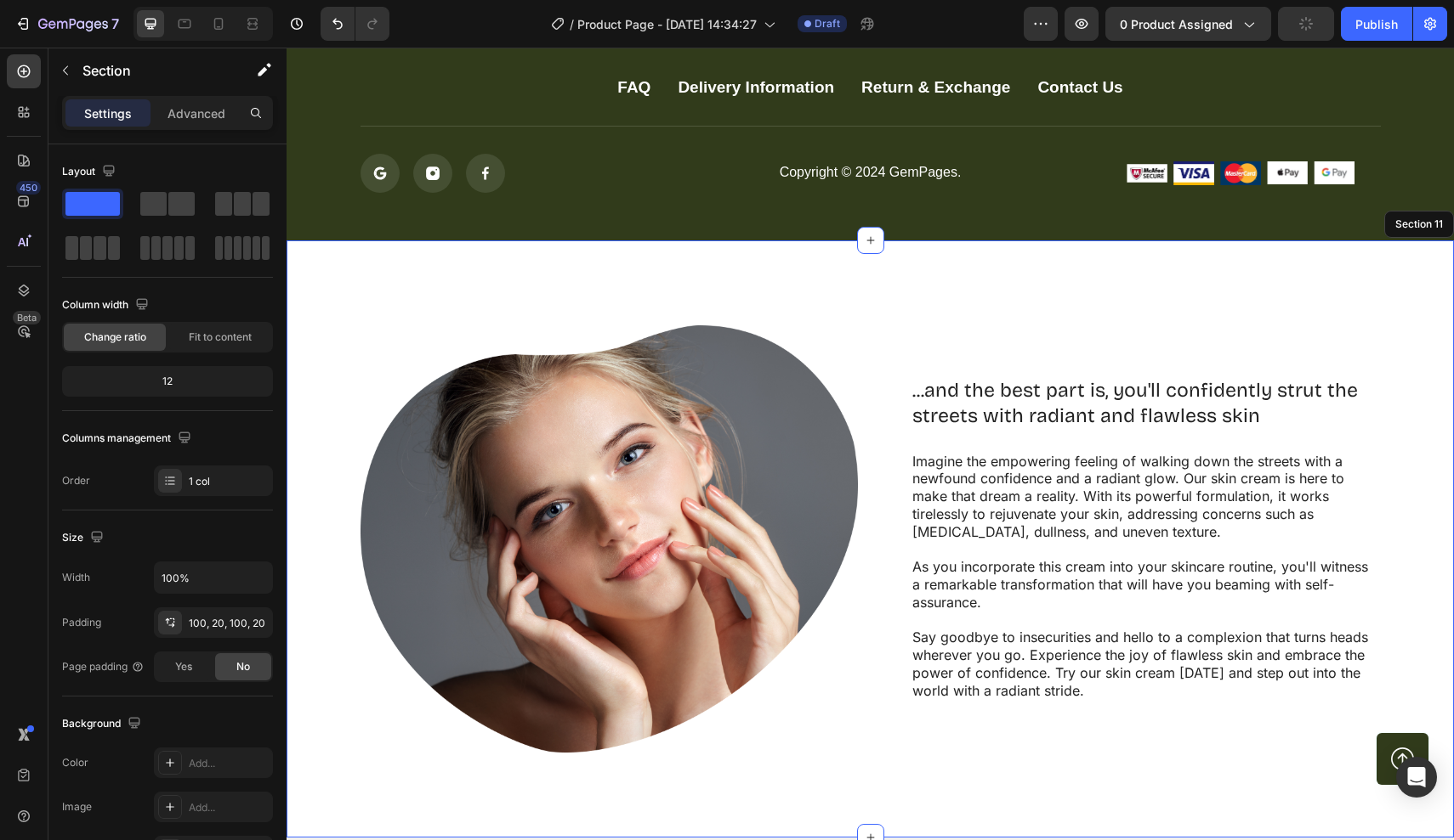
click at [464, 321] on div "...and the best part is, you'll confidently strut the streets with radiant and …" at bounding box center [870, 539] width 1167 height 597
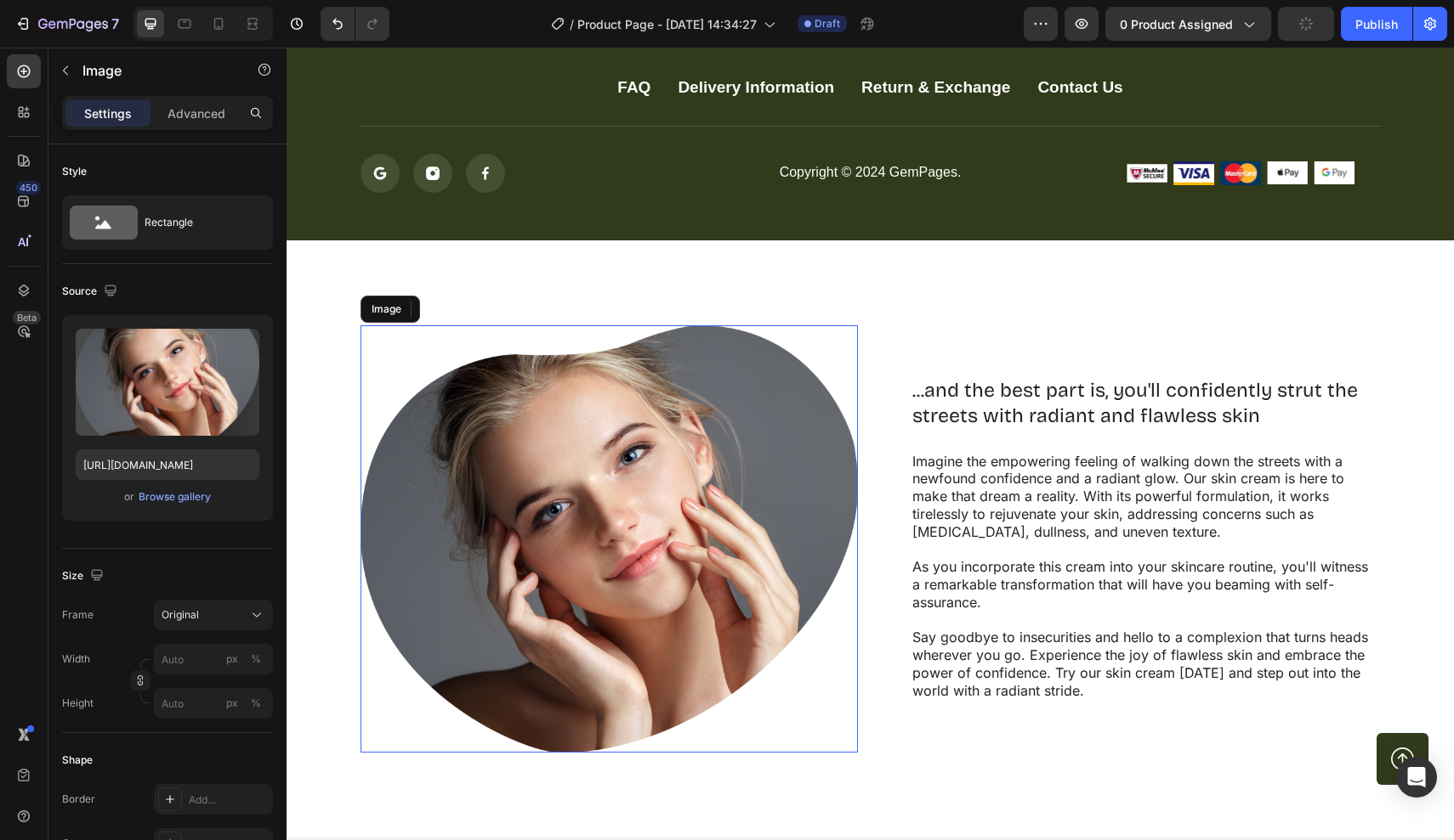
click at [449, 332] on img at bounding box center [609, 539] width 497 height 427
click at [515, 283] on div "...and the best part is, you'll confidently strut the streets with radiant and …" at bounding box center [870, 539] width 1167 height 597
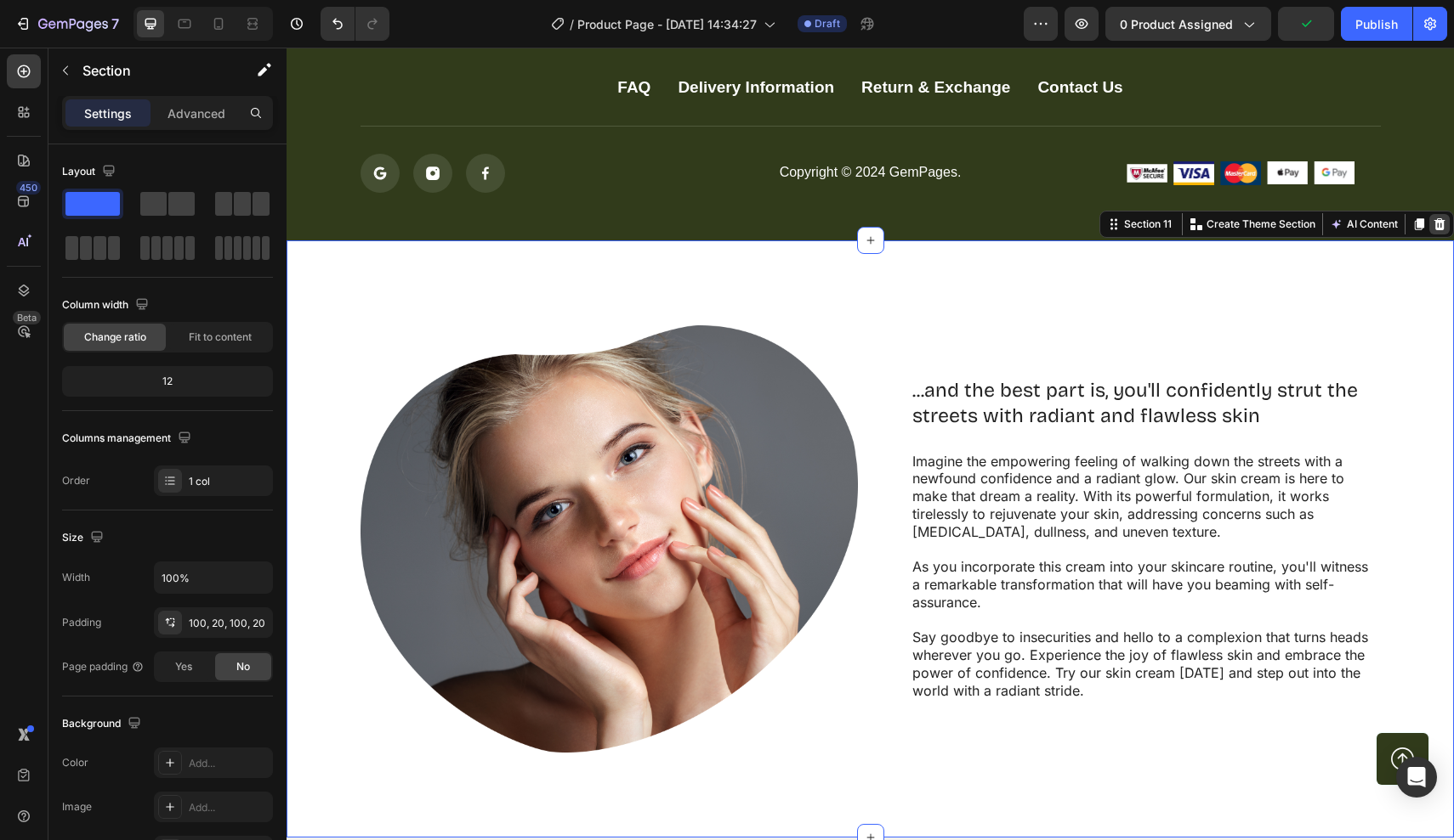
click at [1439, 228] on icon at bounding box center [1440, 224] width 11 height 12
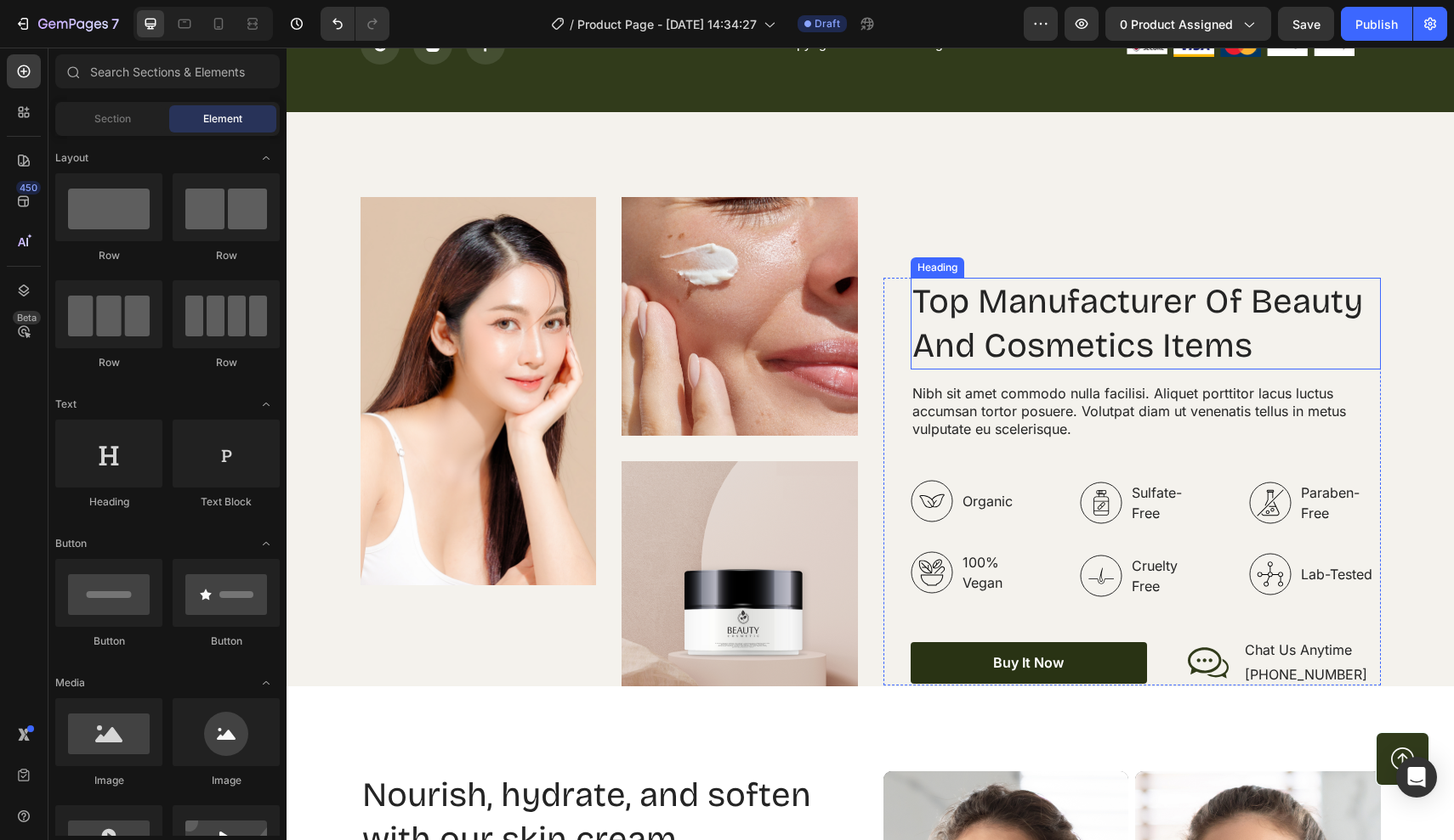
scroll to position [6276, 0]
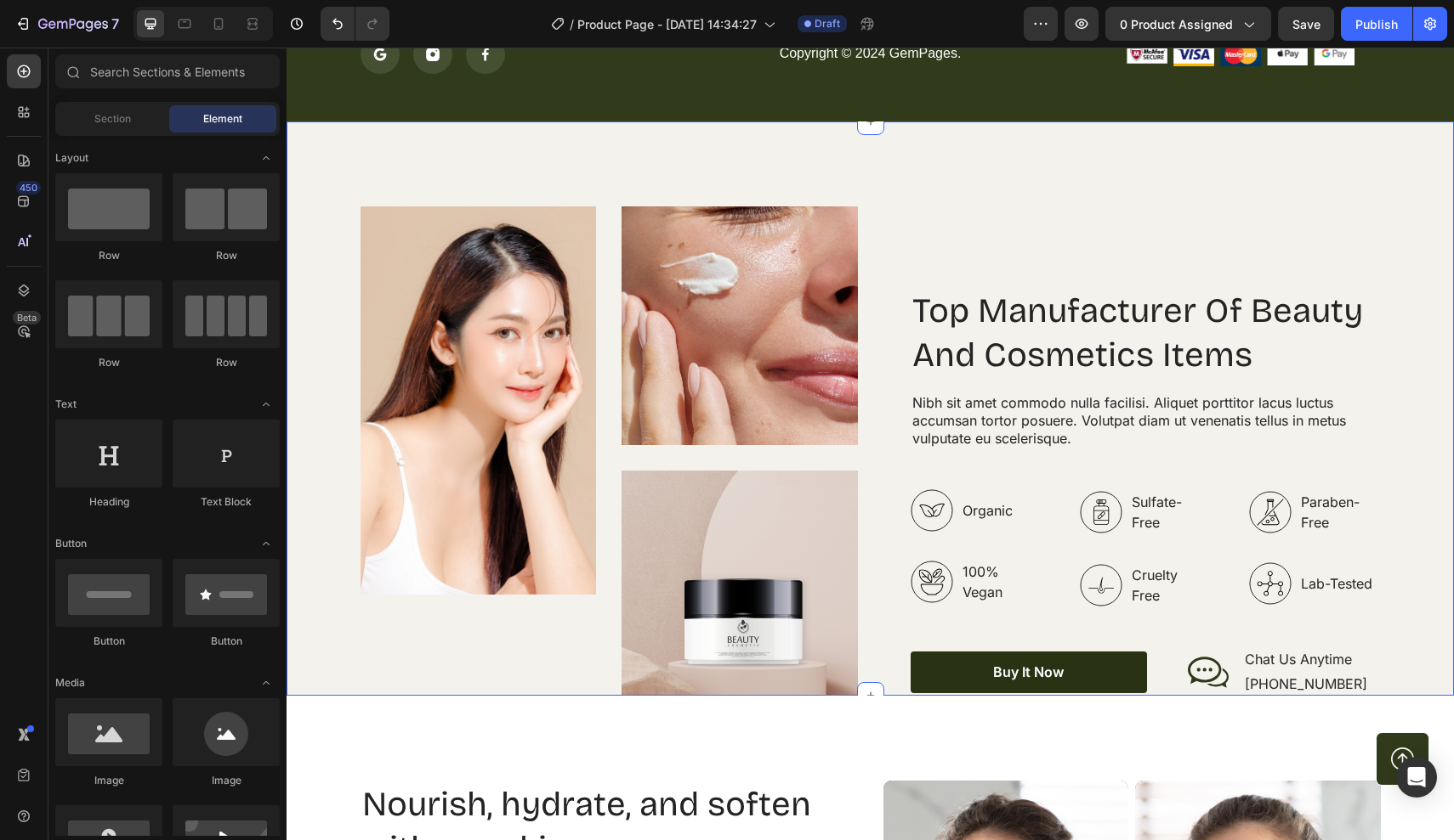
click at [1092, 177] on div "Image Image Image Row Top Manufacturer Of Beauty And Cosmetics Items Heading Ni…" at bounding box center [870, 408] width 1167 height 575
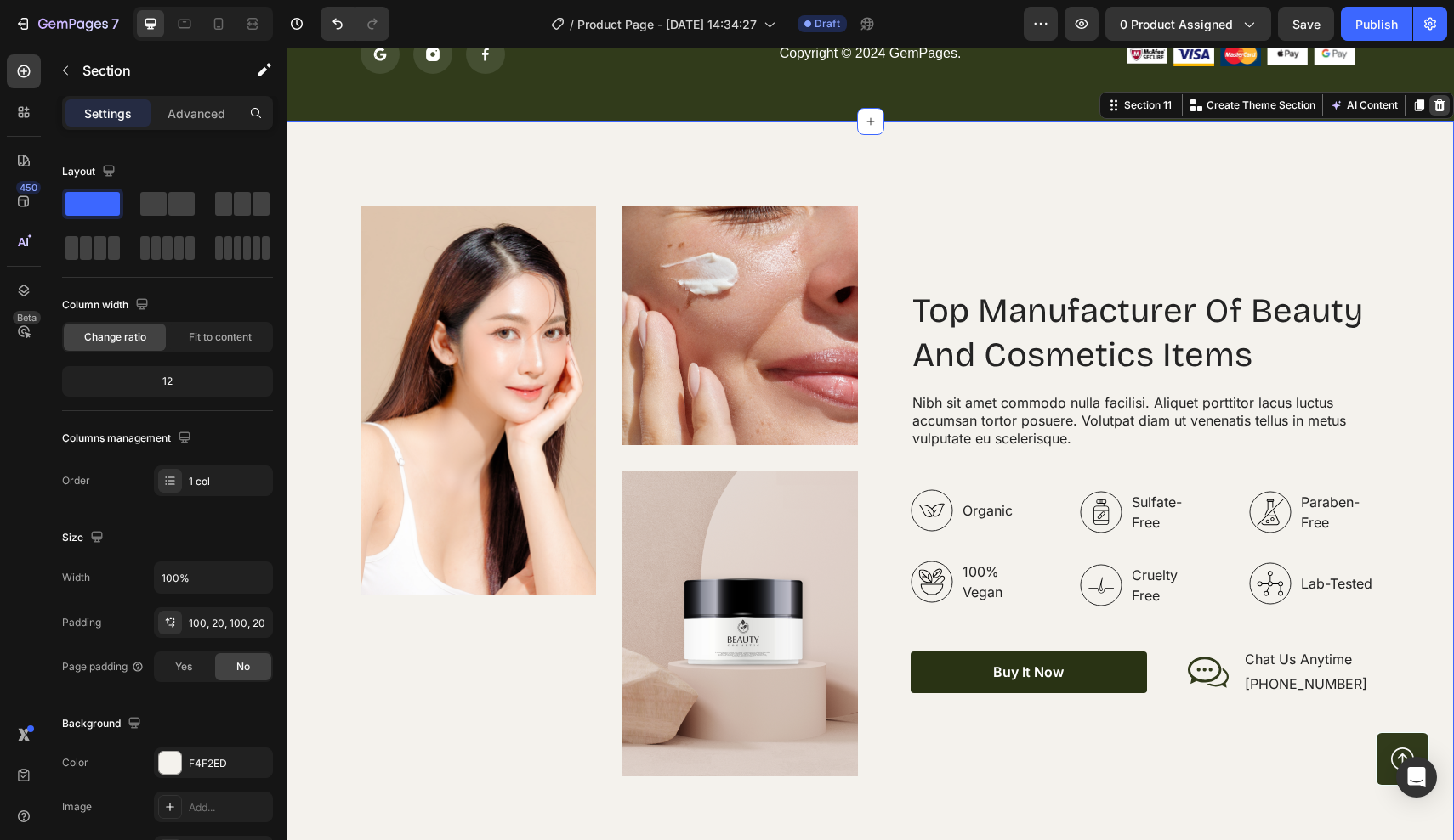
click at [1439, 100] on icon at bounding box center [1439, 105] width 13 height 13
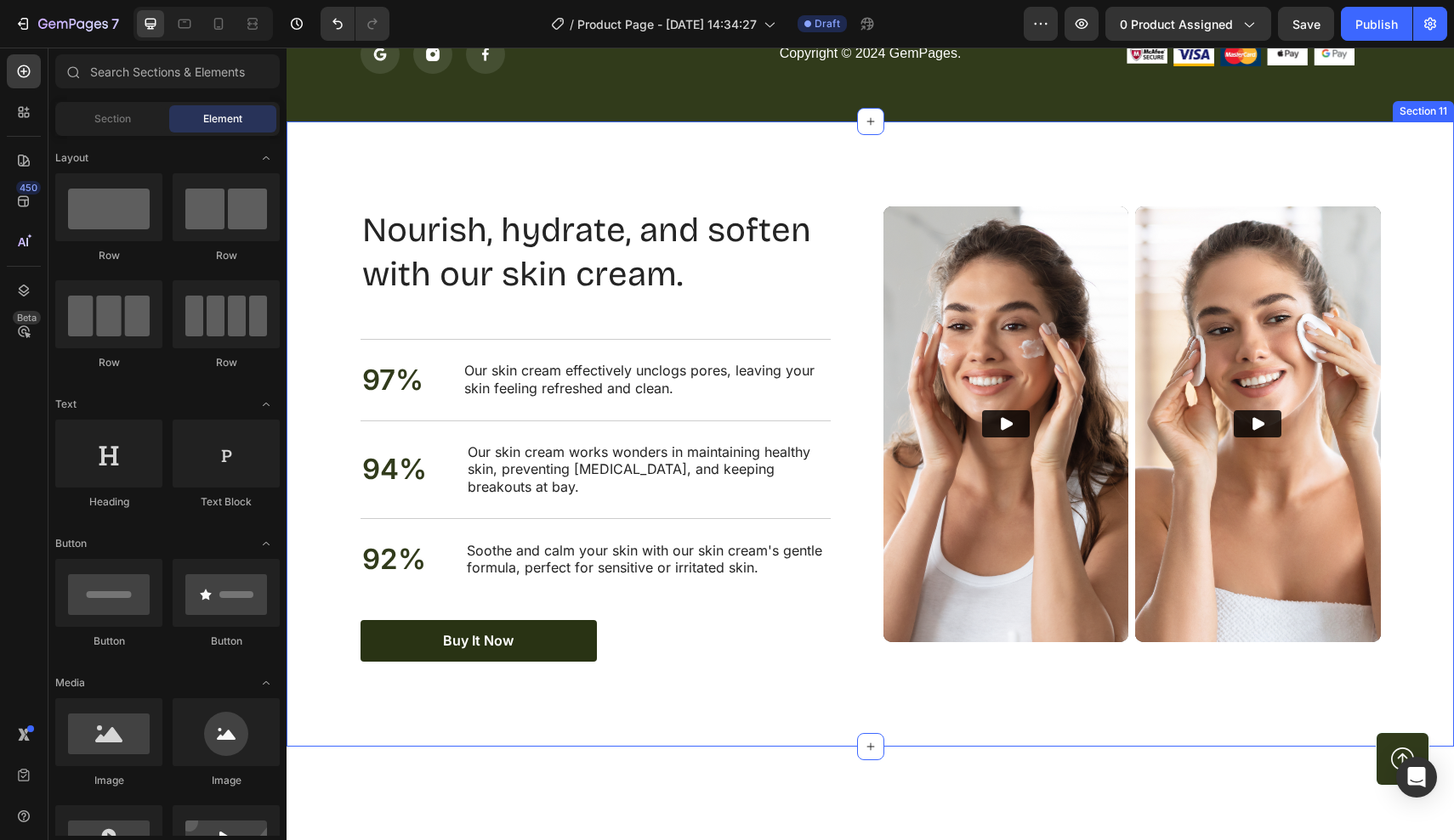
click at [1160, 159] on div "Nourish, hydrate, and soften with our skin cream. Heading Nourish, hydrate, and…" at bounding box center [870, 434] width 1167 height 626
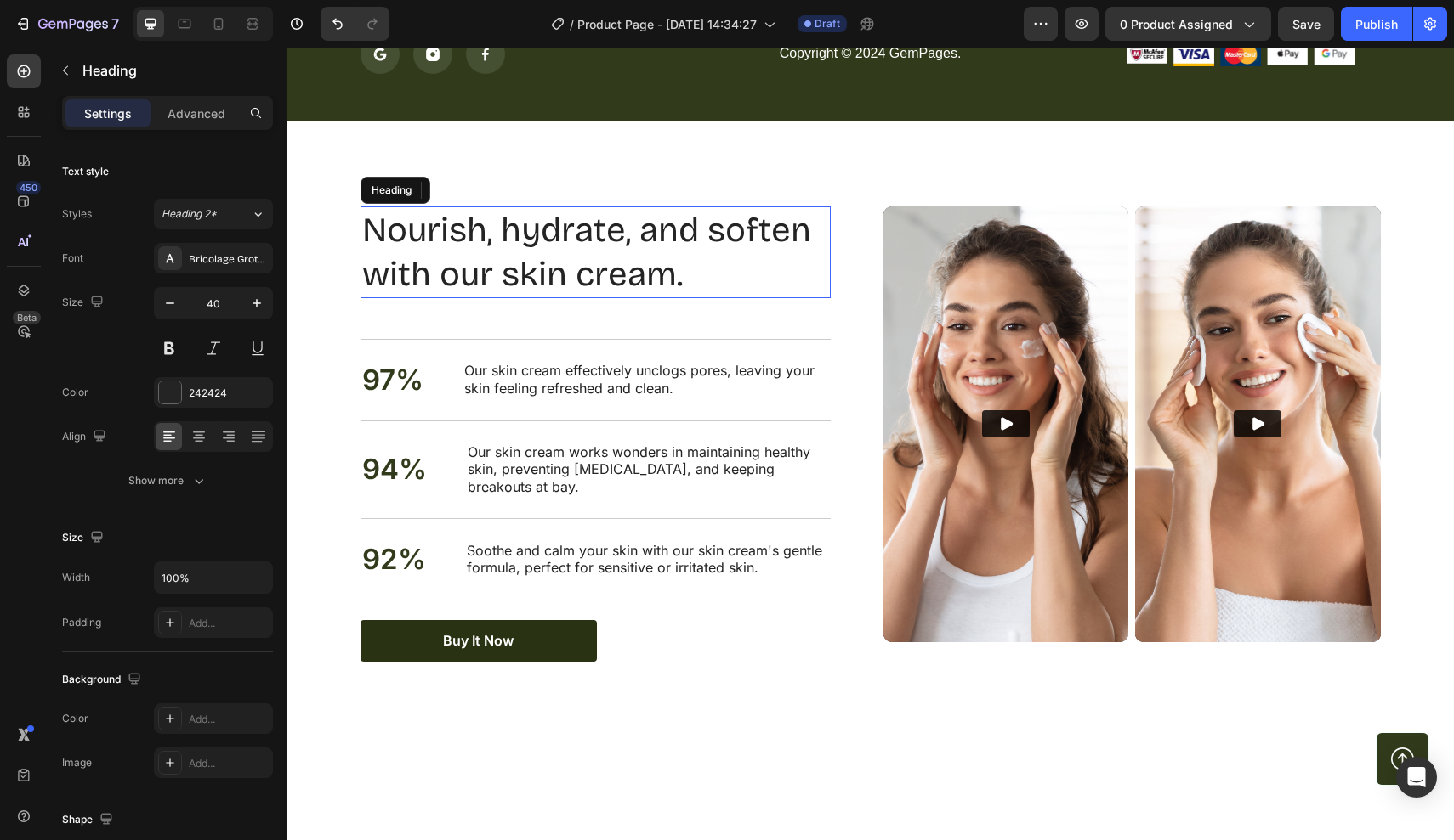
click at [655, 265] on h2 "Nourish, hydrate, and soften with our skin cream." at bounding box center [596, 253] width 471 height 92
click at [683, 272] on p "Nourish, hydrate, and soften with our skin cream." at bounding box center [596, 252] width 467 height 88
click at [851, 339] on div "Nourish, hydrate, and soften with our skin cream. Heading 48 97% Text Block Our…" at bounding box center [609, 435] width 497 height 455
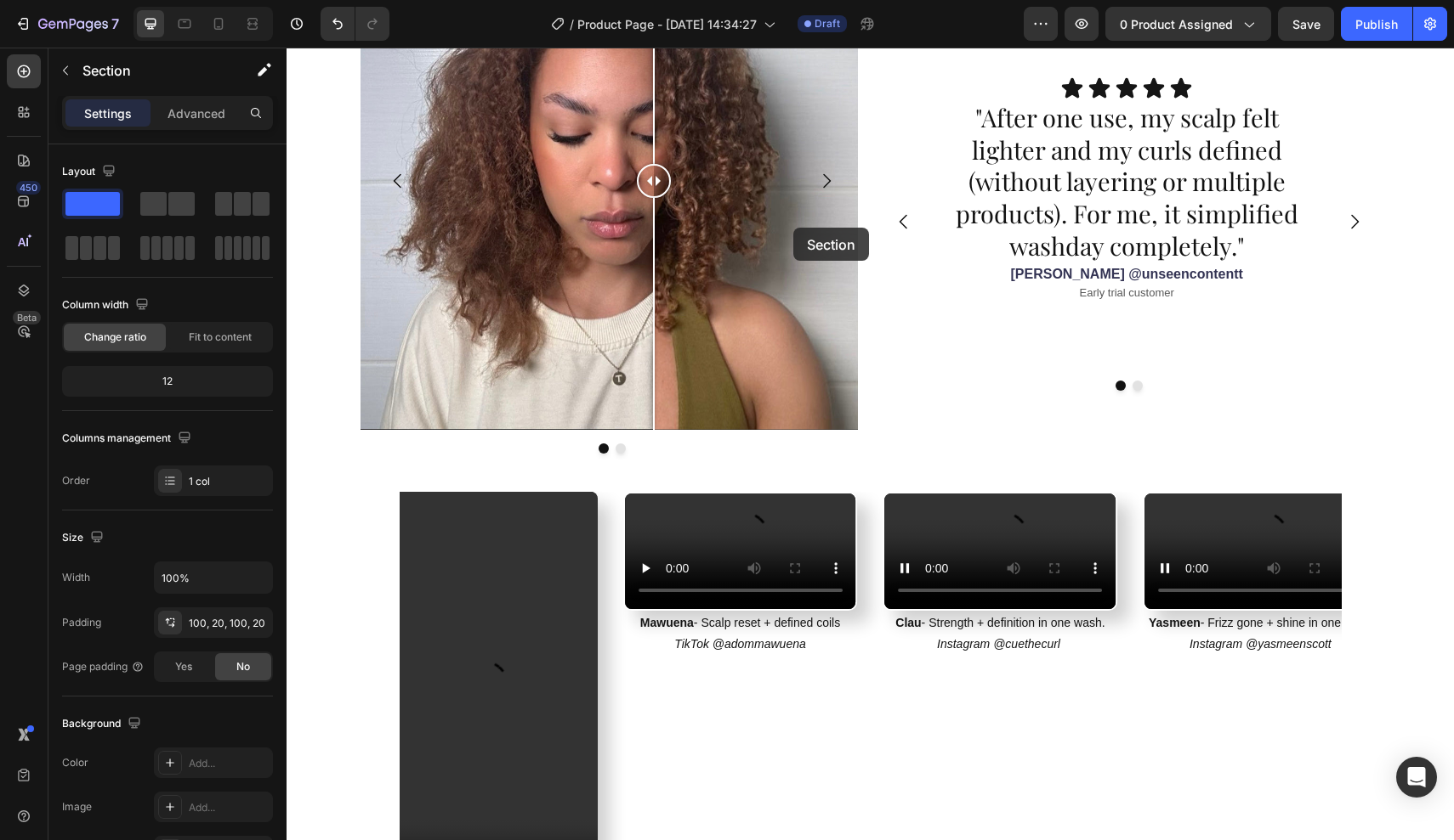
scroll to position [1405, 0]
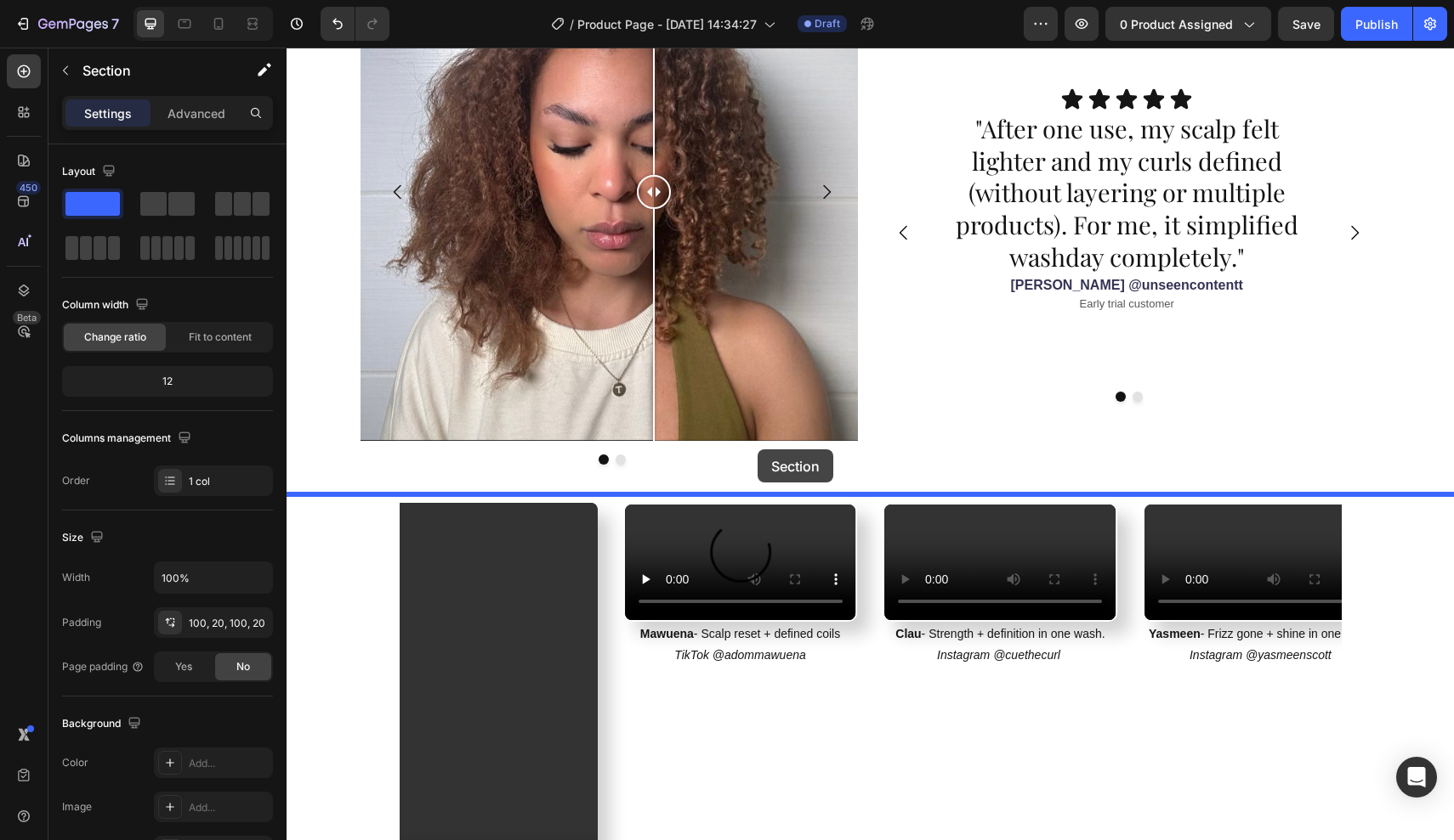
drag, startPoint x: 849, startPoint y: 327, endPoint x: 758, endPoint y: 450, distance: 153.0
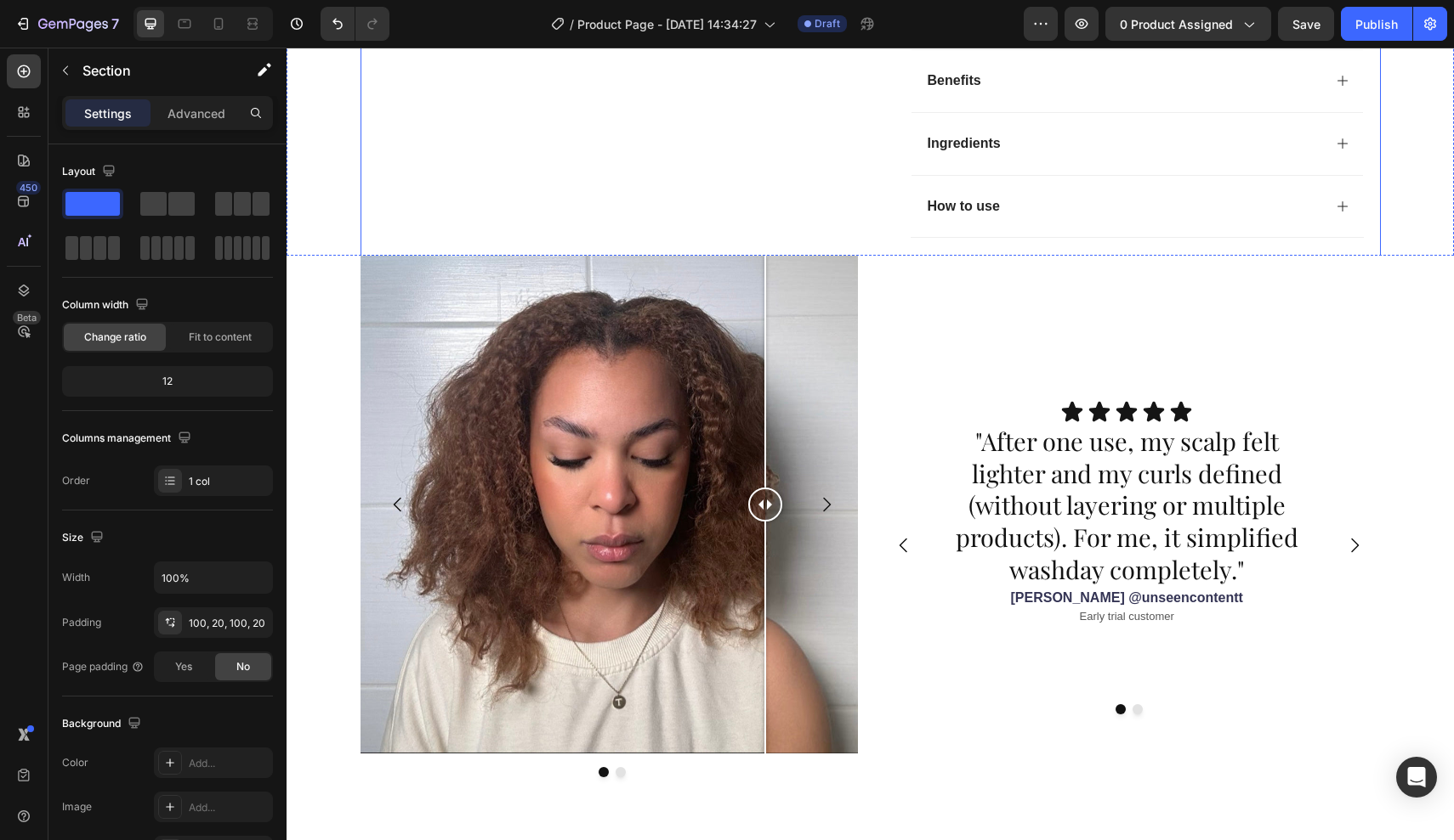
scroll to position [1121, 0]
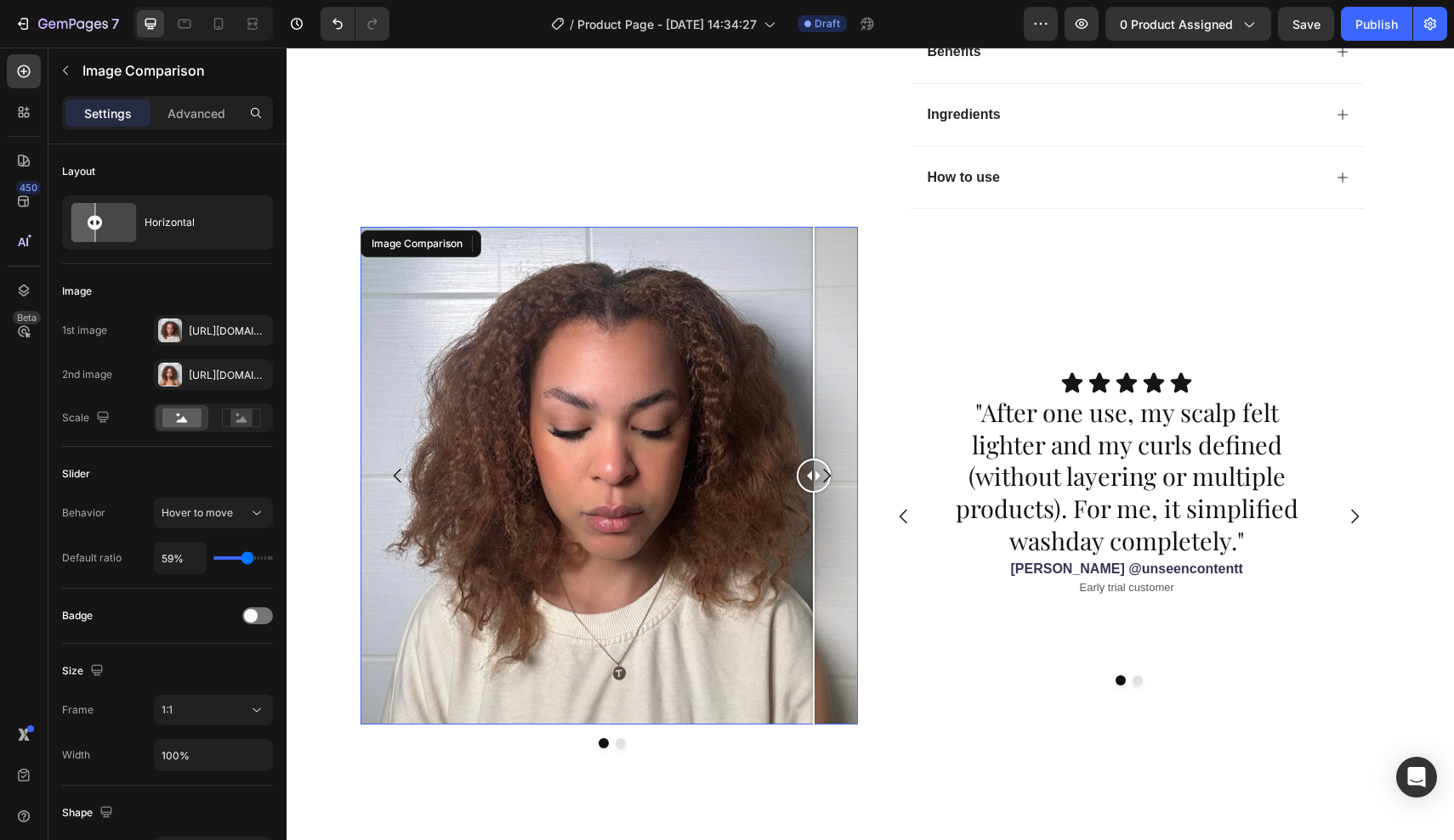
click at [814, 334] on div at bounding box center [814, 342] width 2 height 232
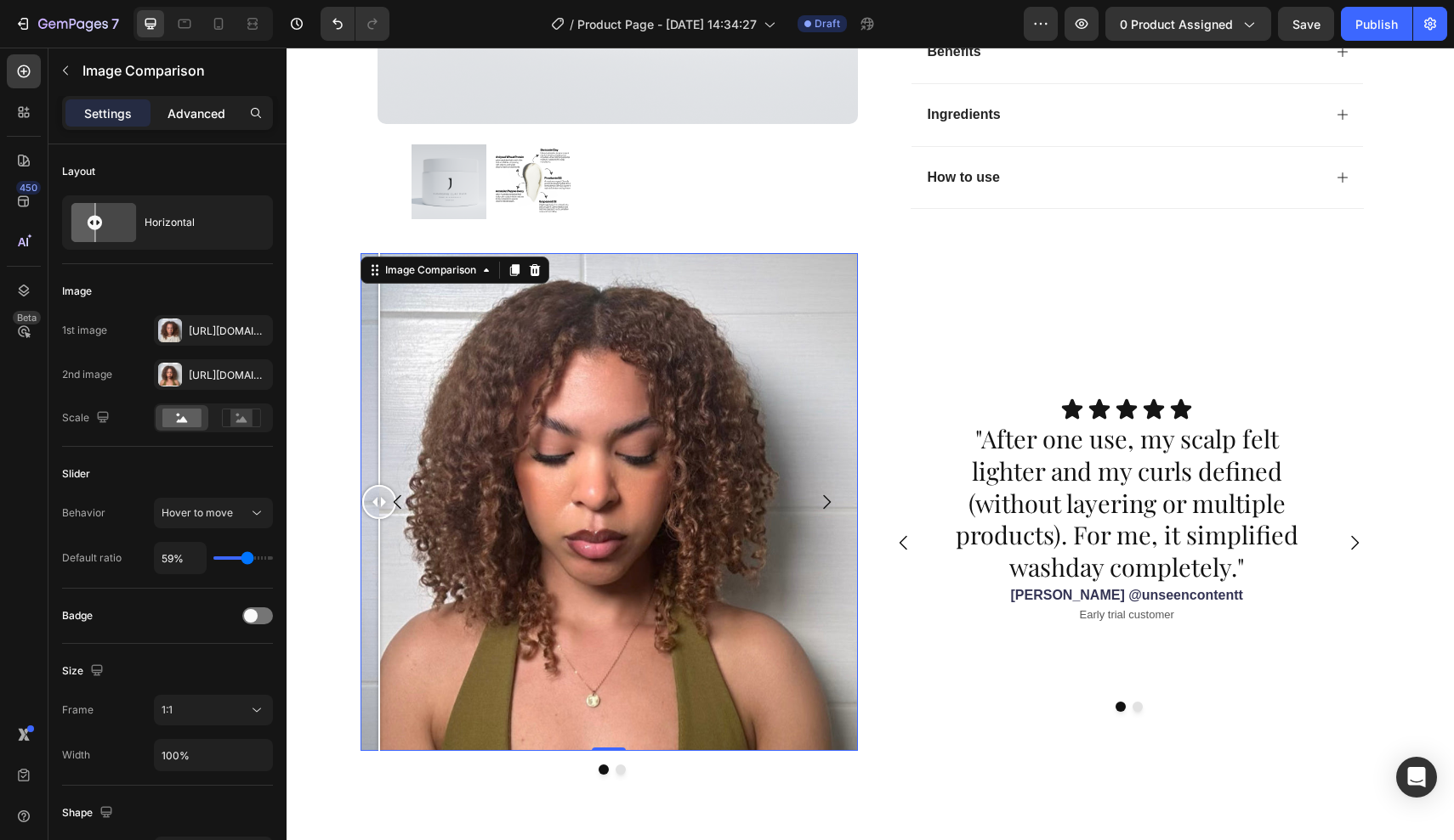
click at [210, 110] on p "Advanced" at bounding box center [196, 113] width 57 height 18
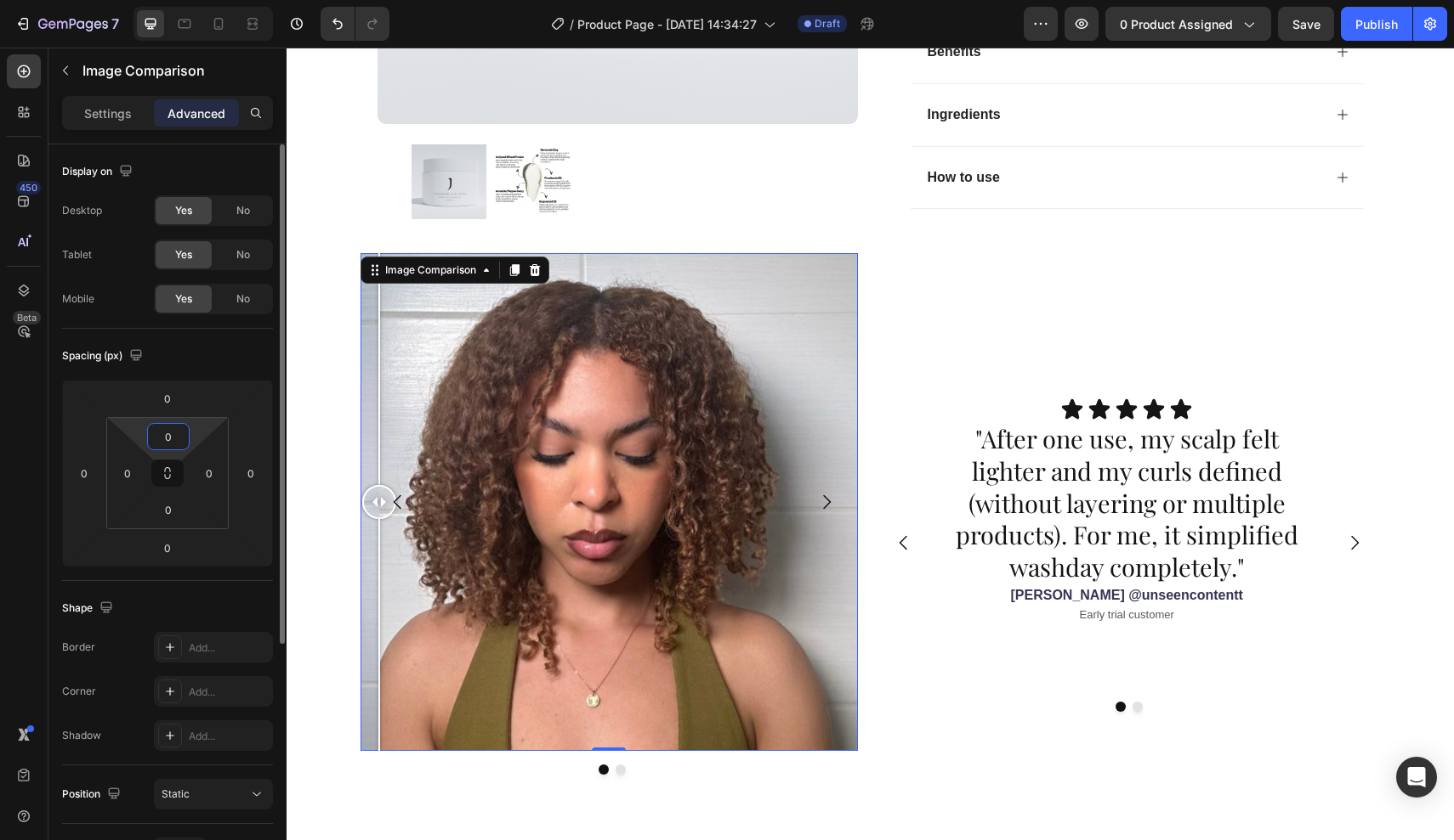
click at [168, 428] on input "0" at bounding box center [168, 436] width 34 height 25
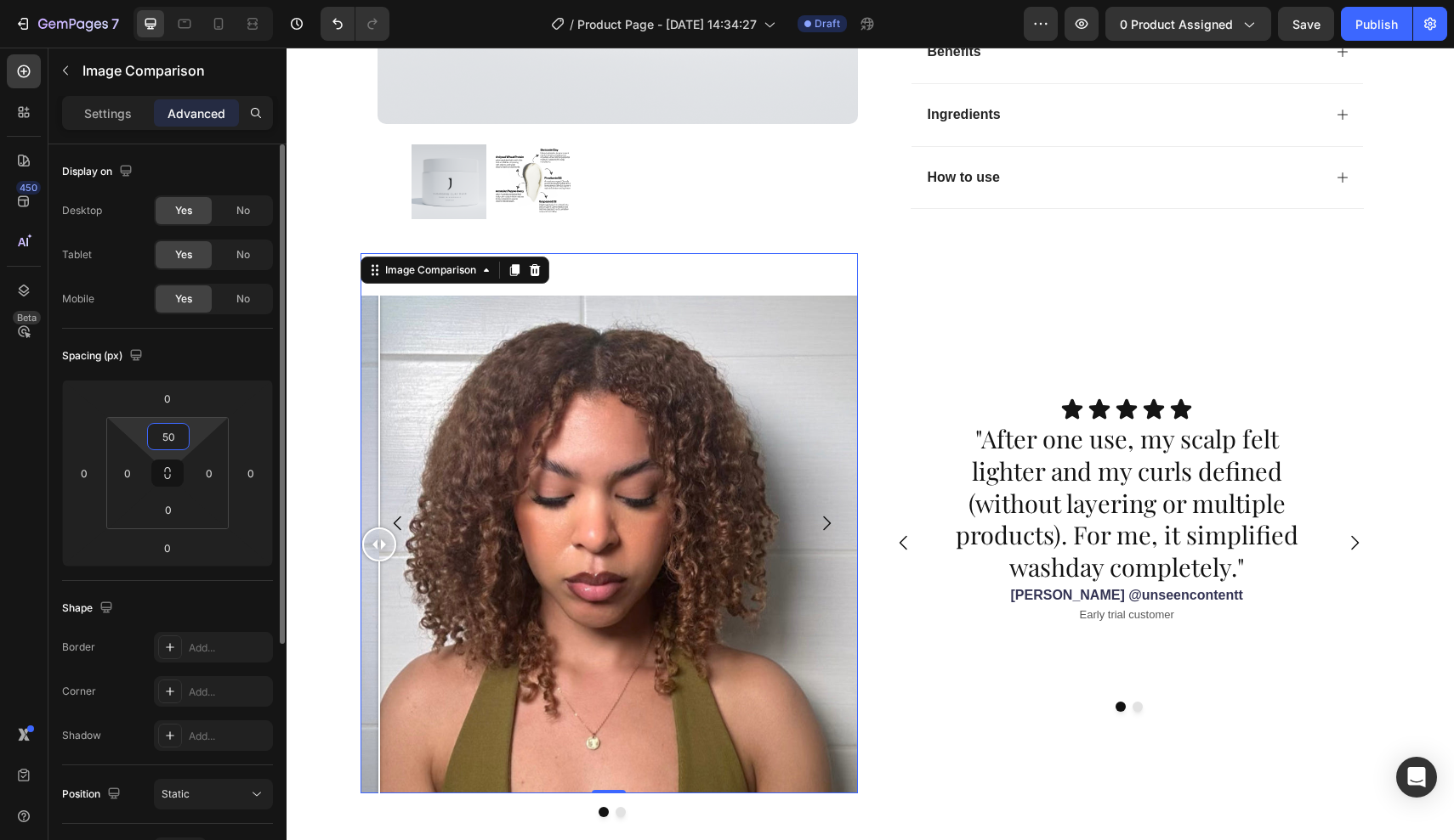
type input "5"
type input "50"
click at [213, 468] on input "0" at bounding box center [209, 473] width 25 height 25
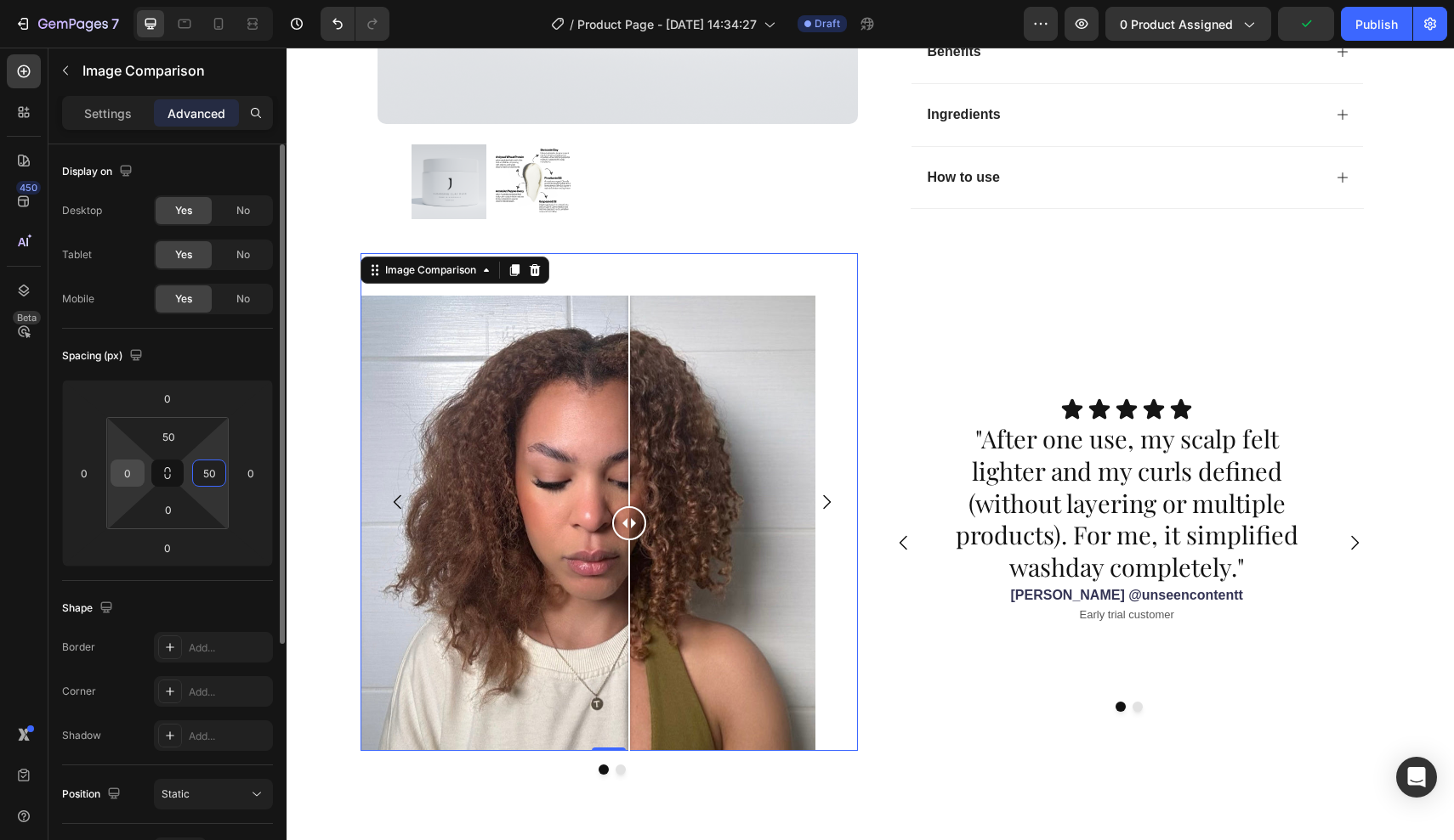
type input "50"
click at [140, 469] on div "0" at bounding box center [127, 473] width 34 height 27
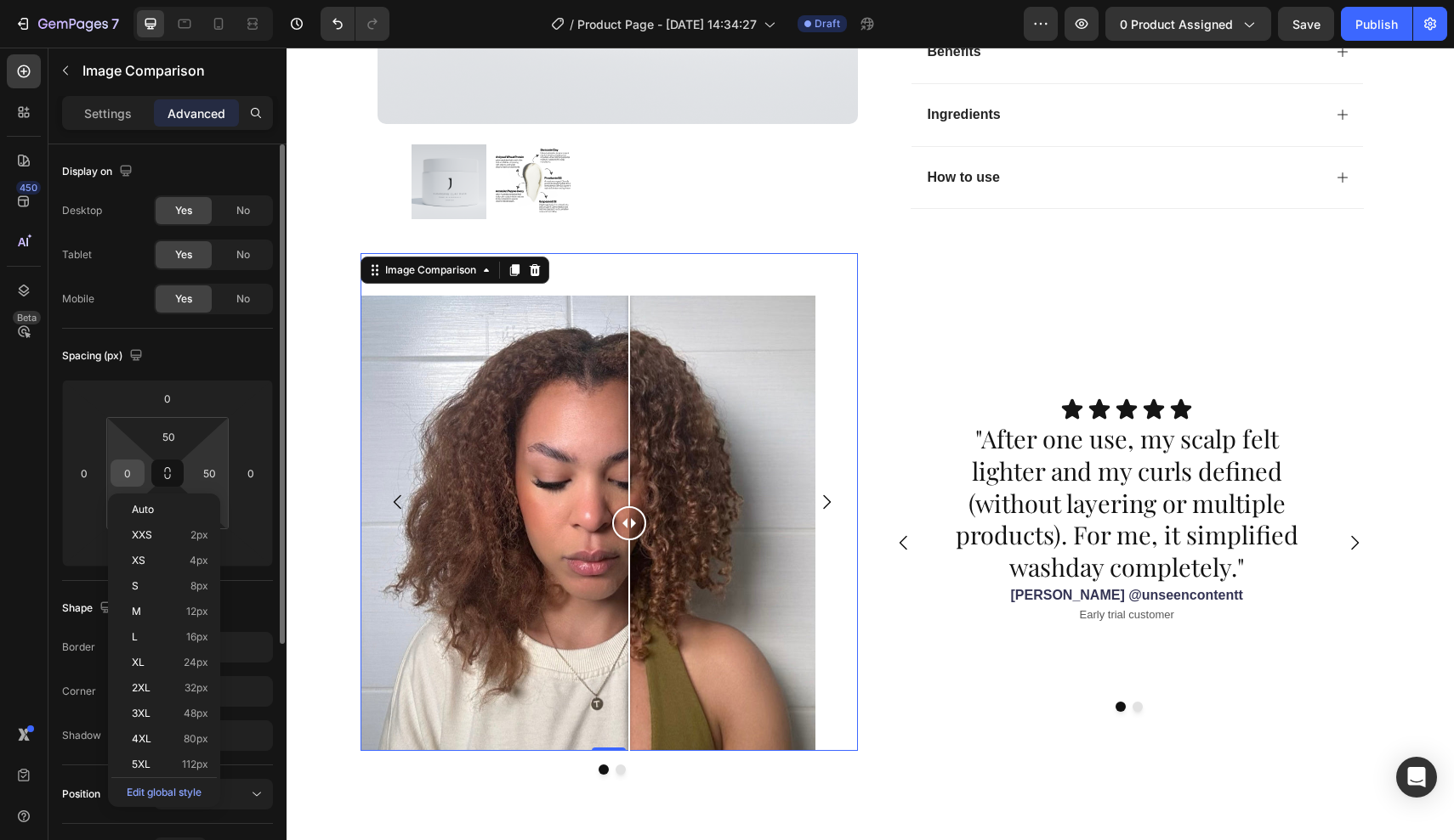
click at [135, 471] on input "0" at bounding box center [127, 473] width 25 height 25
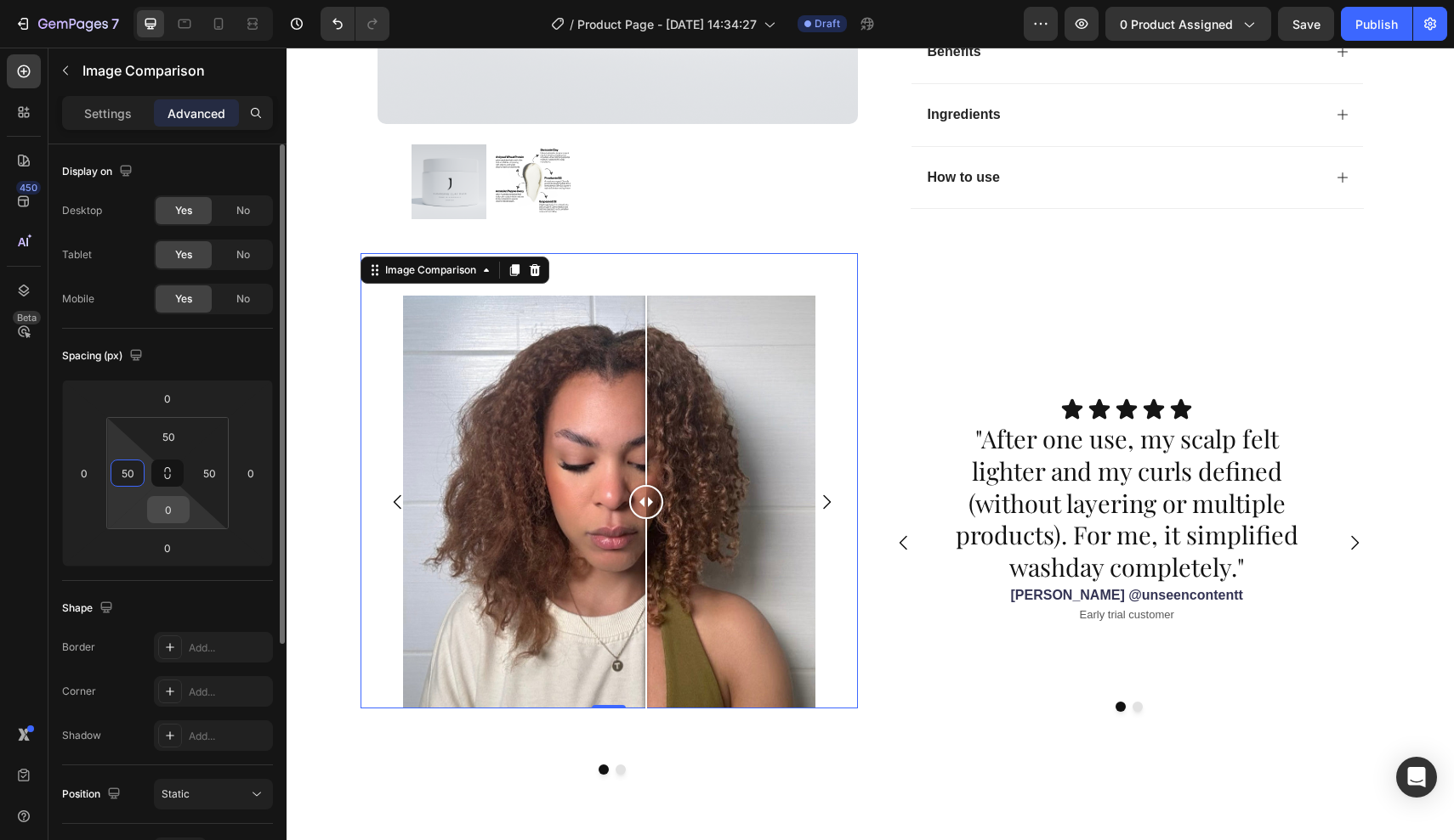
type input "50"
click at [178, 515] on input "0" at bounding box center [168, 509] width 34 height 25
type input "50"
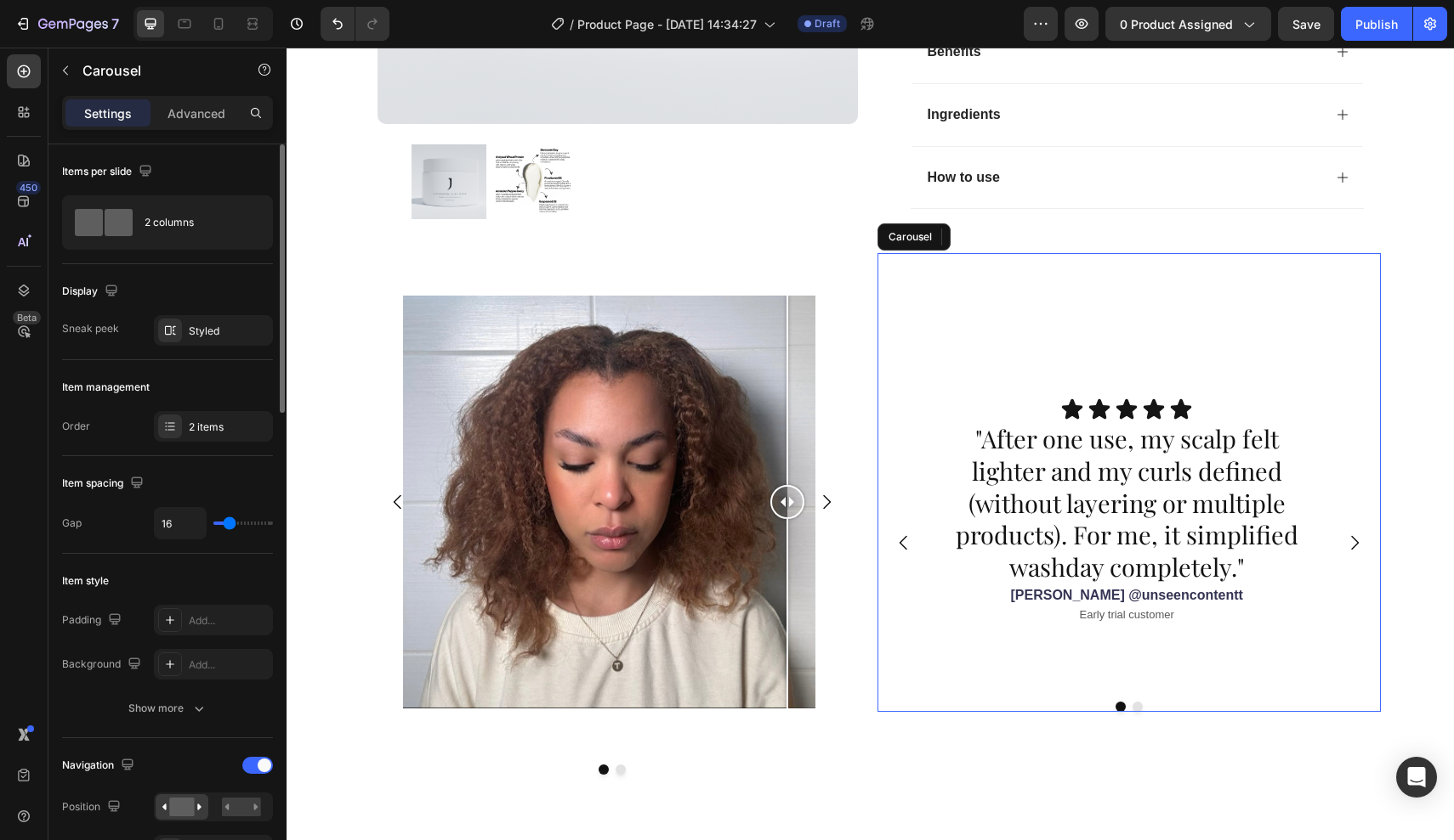
click at [981, 626] on div "Icon Icon Icon Icon Icon Icon List "After one use, my scalp felt lighter and my…" at bounding box center [1126, 543] width 376 height 291
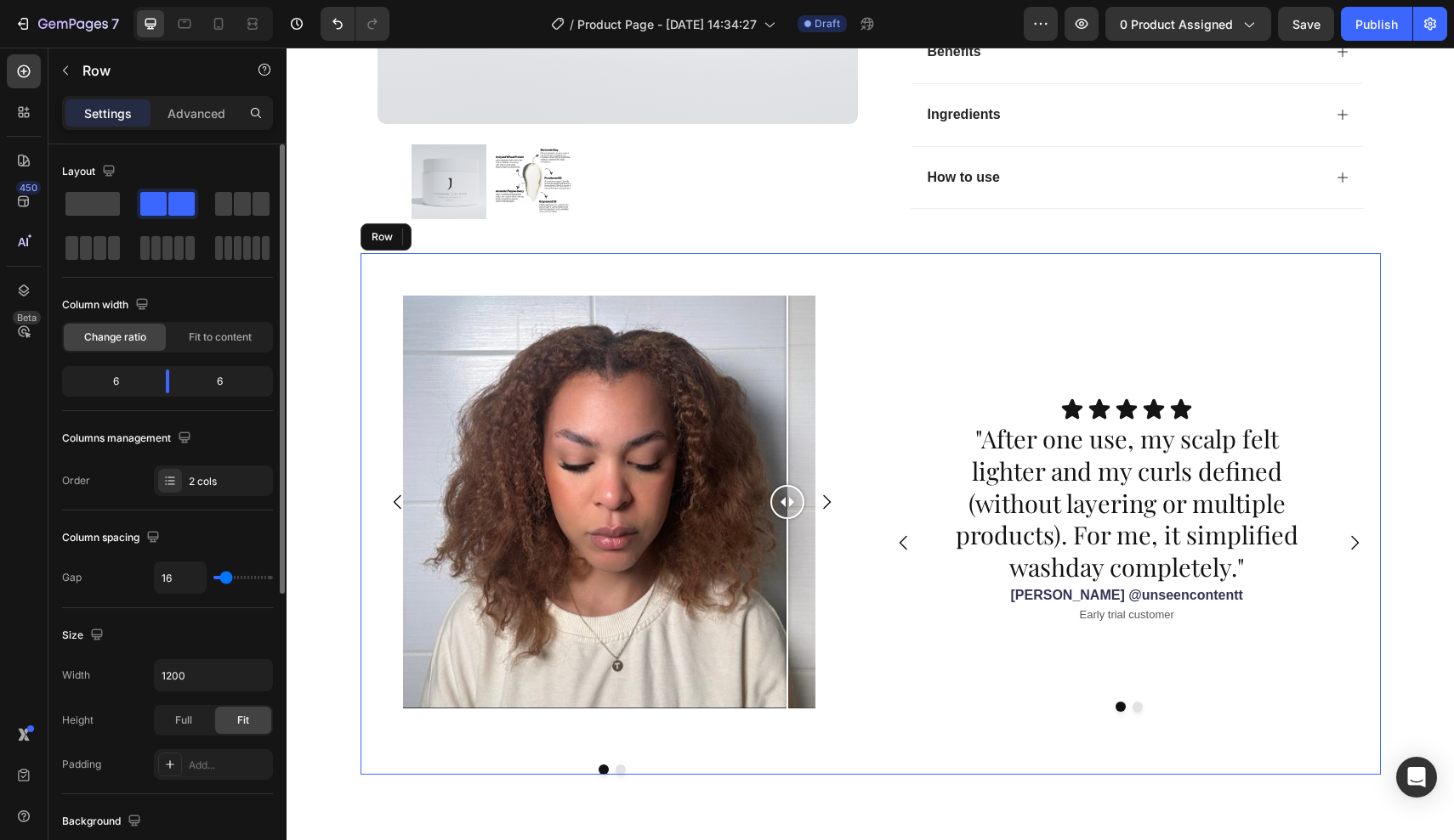
click at [999, 731] on div "Icon Icon Icon Icon Icon Icon List "After one use, my scalp felt lighter and my…" at bounding box center [1128, 514] width 503 height 522
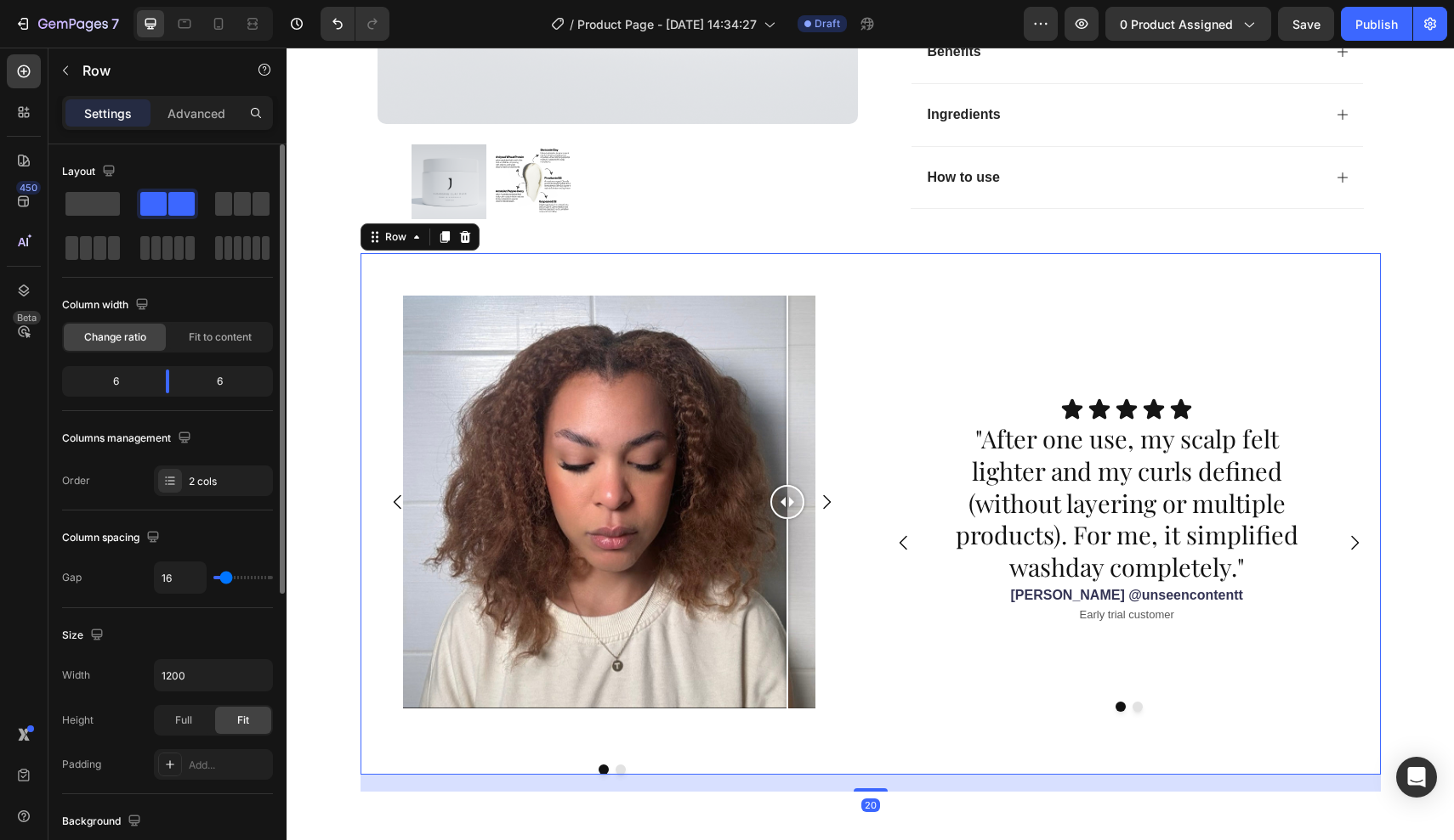
scroll to position [1156, 0]
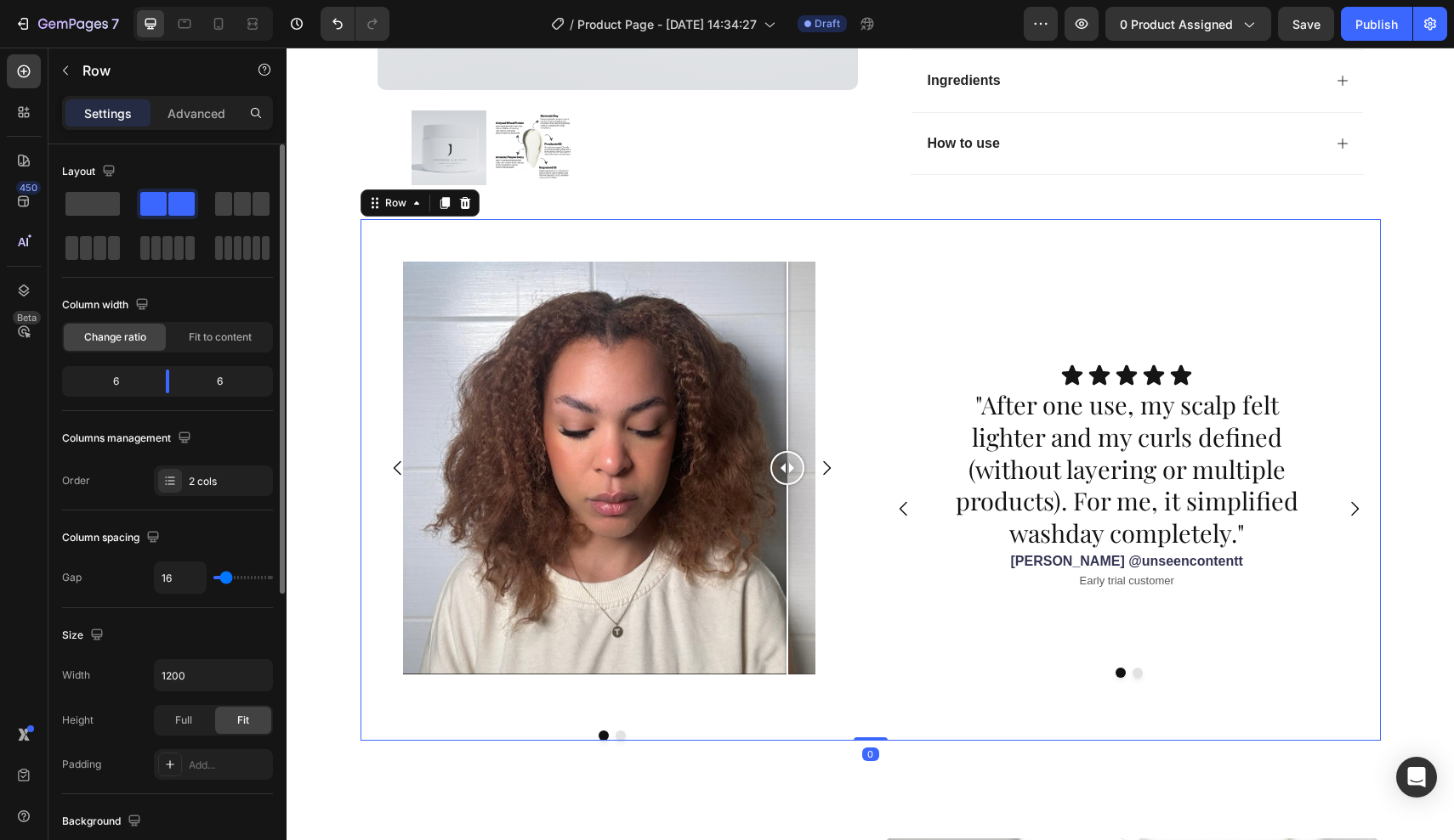
drag, startPoint x: 882, startPoint y: 730, endPoint x: 884, endPoint y: 705, distance: 25.1
click at [884, 705] on div "Image Comparison Image Comparison Carousel Icon Icon Icon Icon Icon Icon List "…" at bounding box center [871, 480] width 1020 height 522
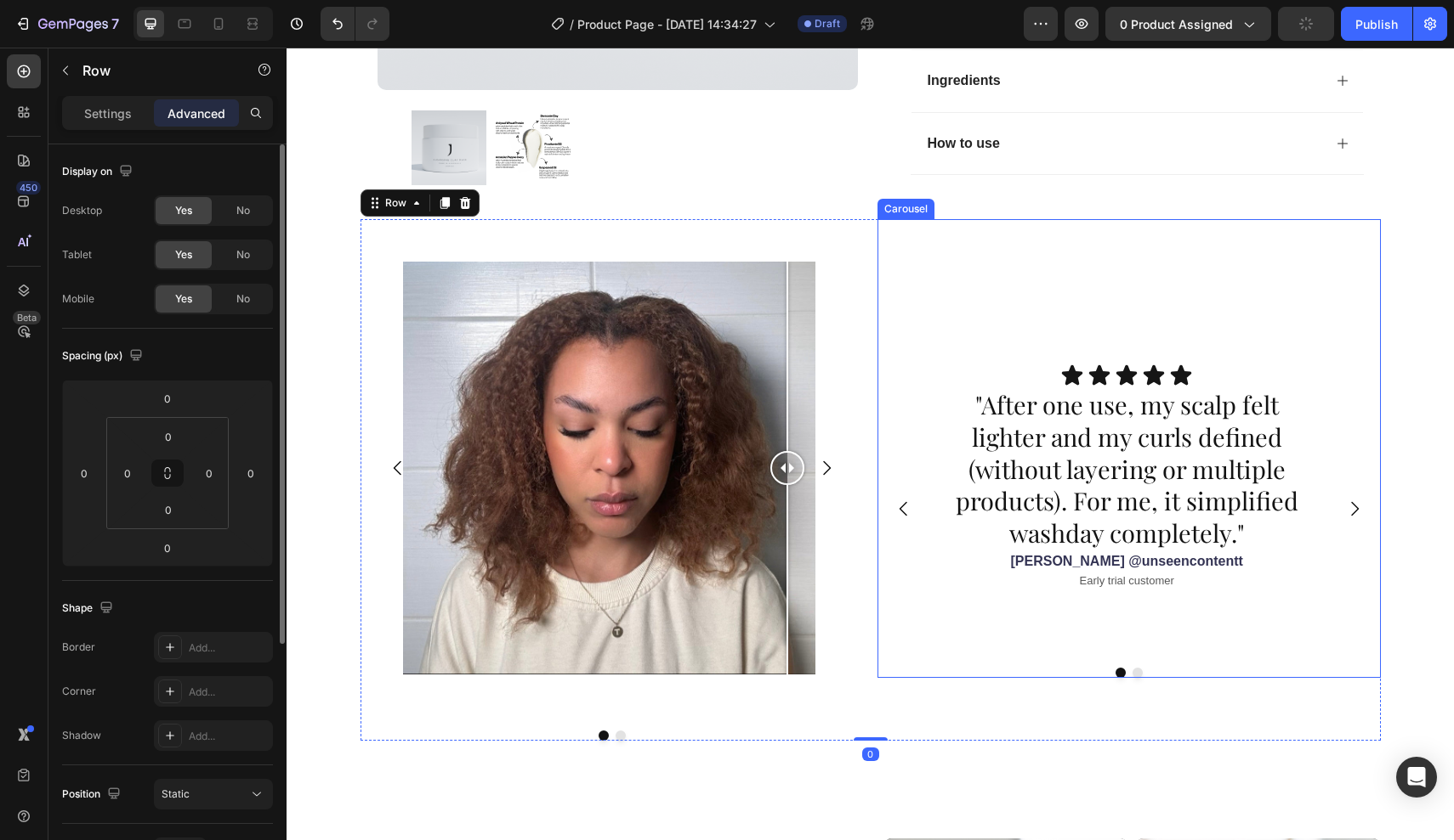
click at [902, 601] on div "Icon Icon Icon Icon Icon Icon List "After one use, my scalp felt lighter and my…" at bounding box center [1128, 509] width 503 height 291
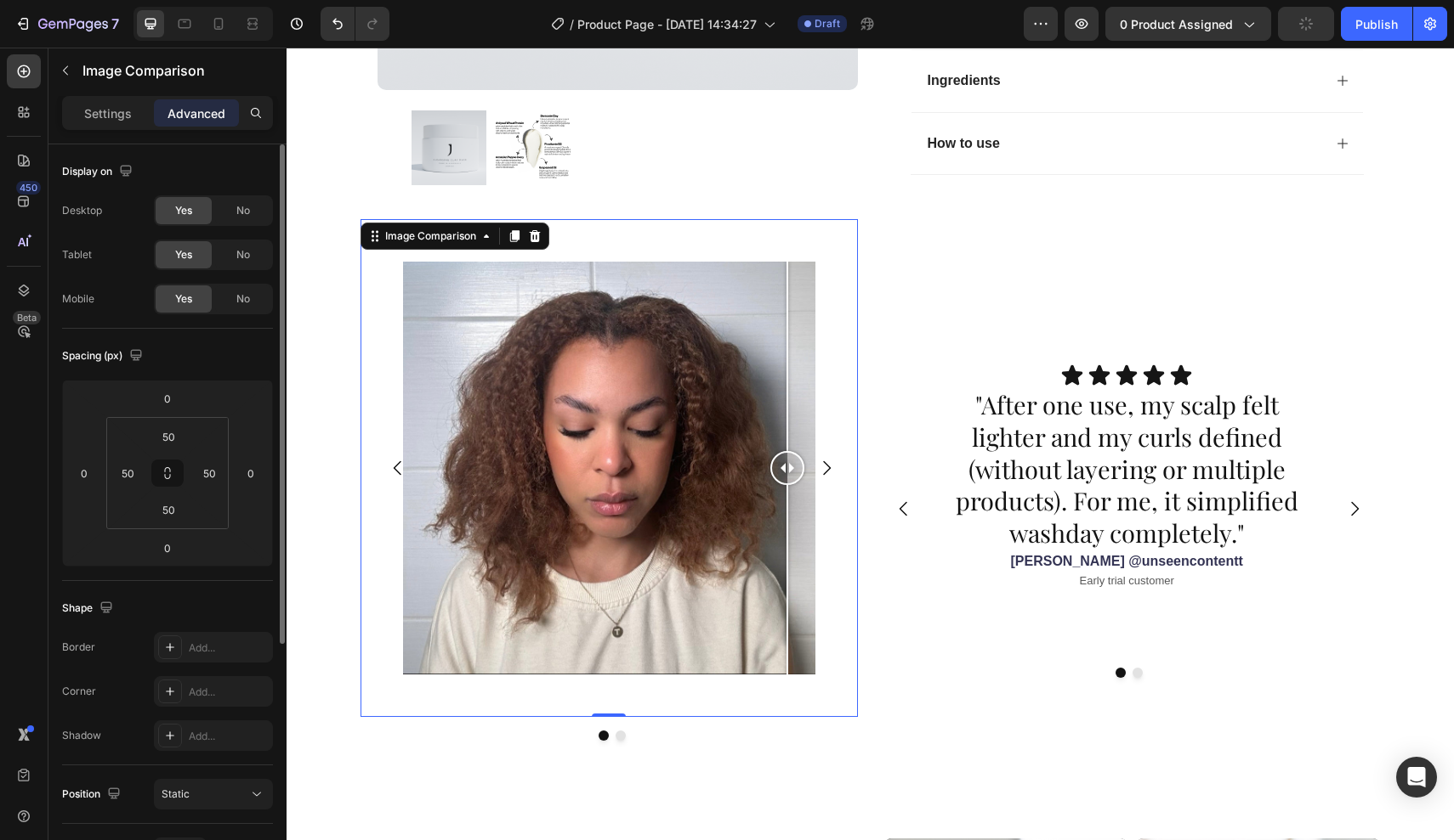
click at [849, 514] on div "Image Comparison 0" at bounding box center [609, 468] width 498 height 498
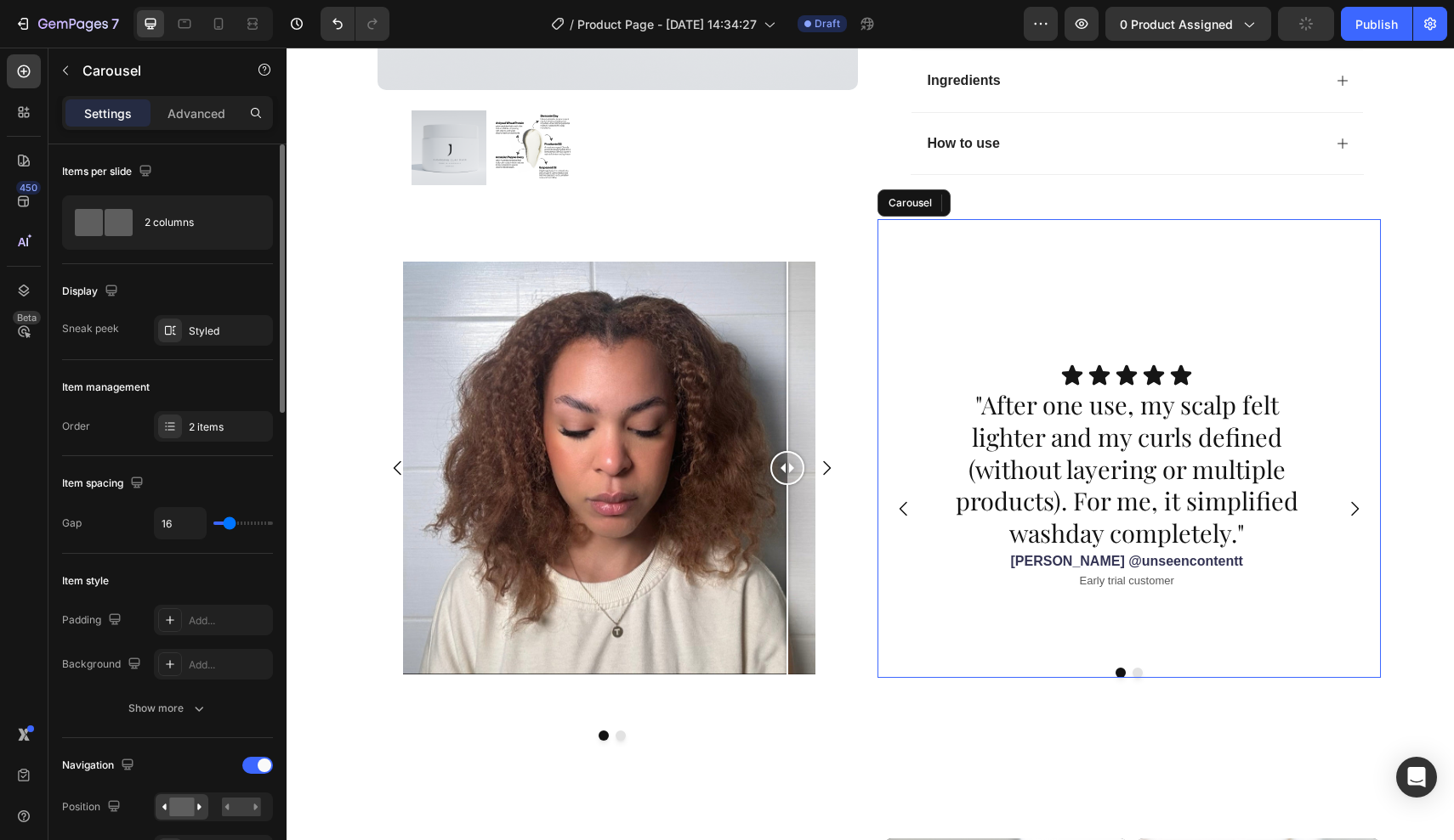
click at [880, 514] on div "Icon Icon Icon Icon Icon Icon List "After one use, my scalp felt lighter and my…" at bounding box center [1128, 509] width 503 height 291
click at [861, 511] on div "Image Comparison Image Comparison" at bounding box center [612, 468] width 503 height 498
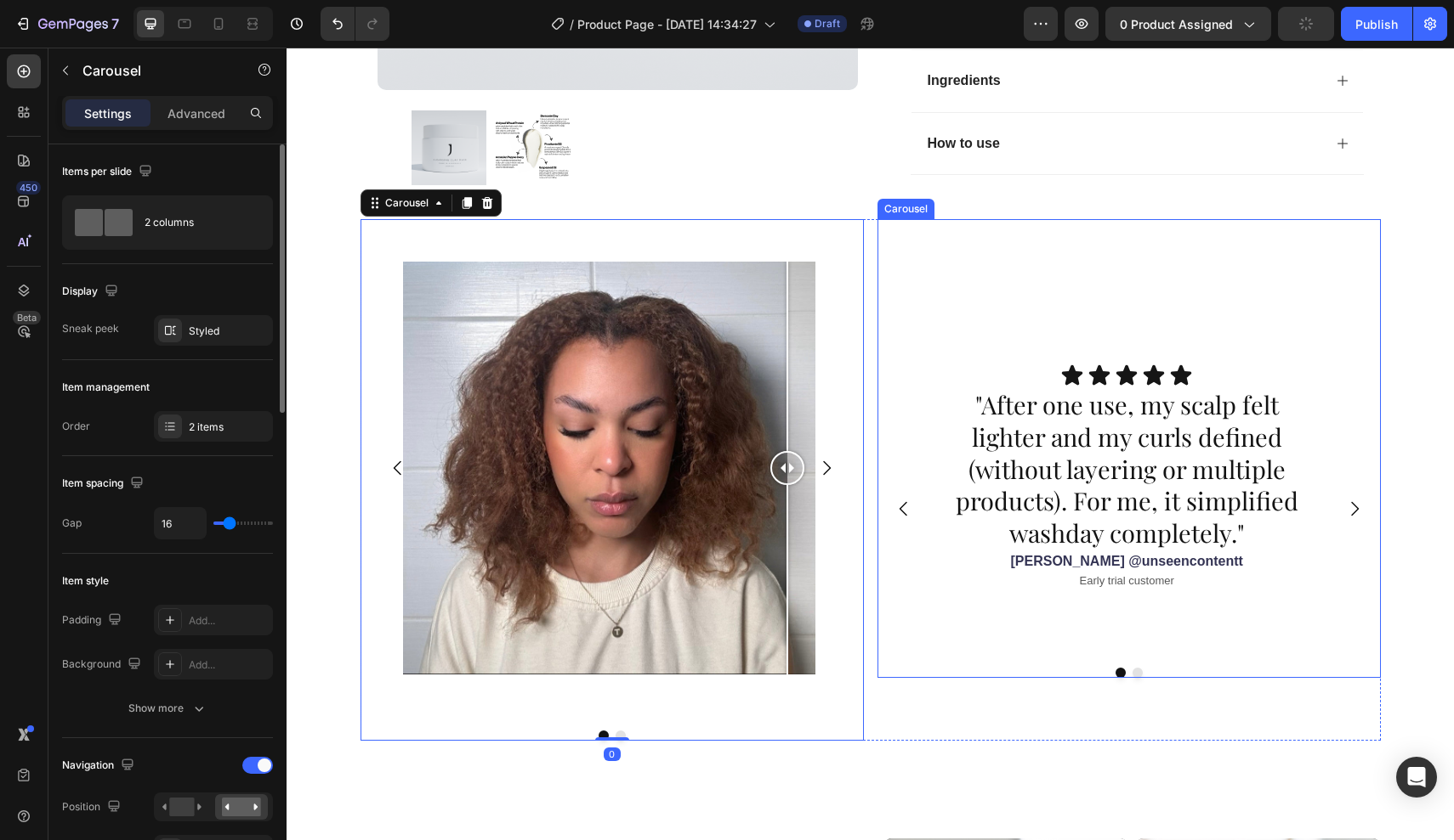
click at [886, 514] on div "Icon Icon Icon Icon Icon Icon List "After one use, my scalp felt lighter and my…" at bounding box center [1128, 509] width 503 height 291
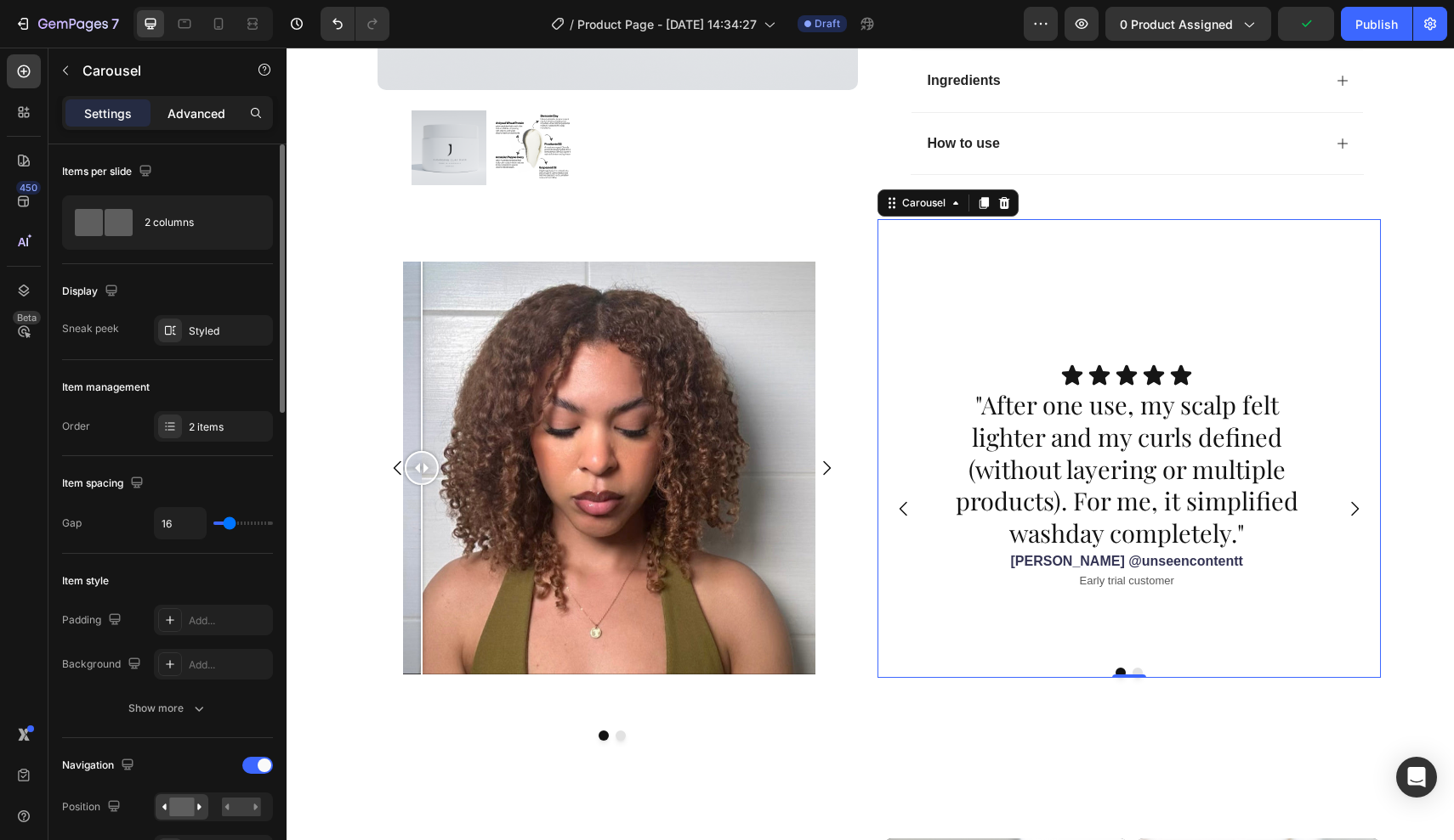
click at [211, 112] on p "Advanced" at bounding box center [196, 113] width 57 height 18
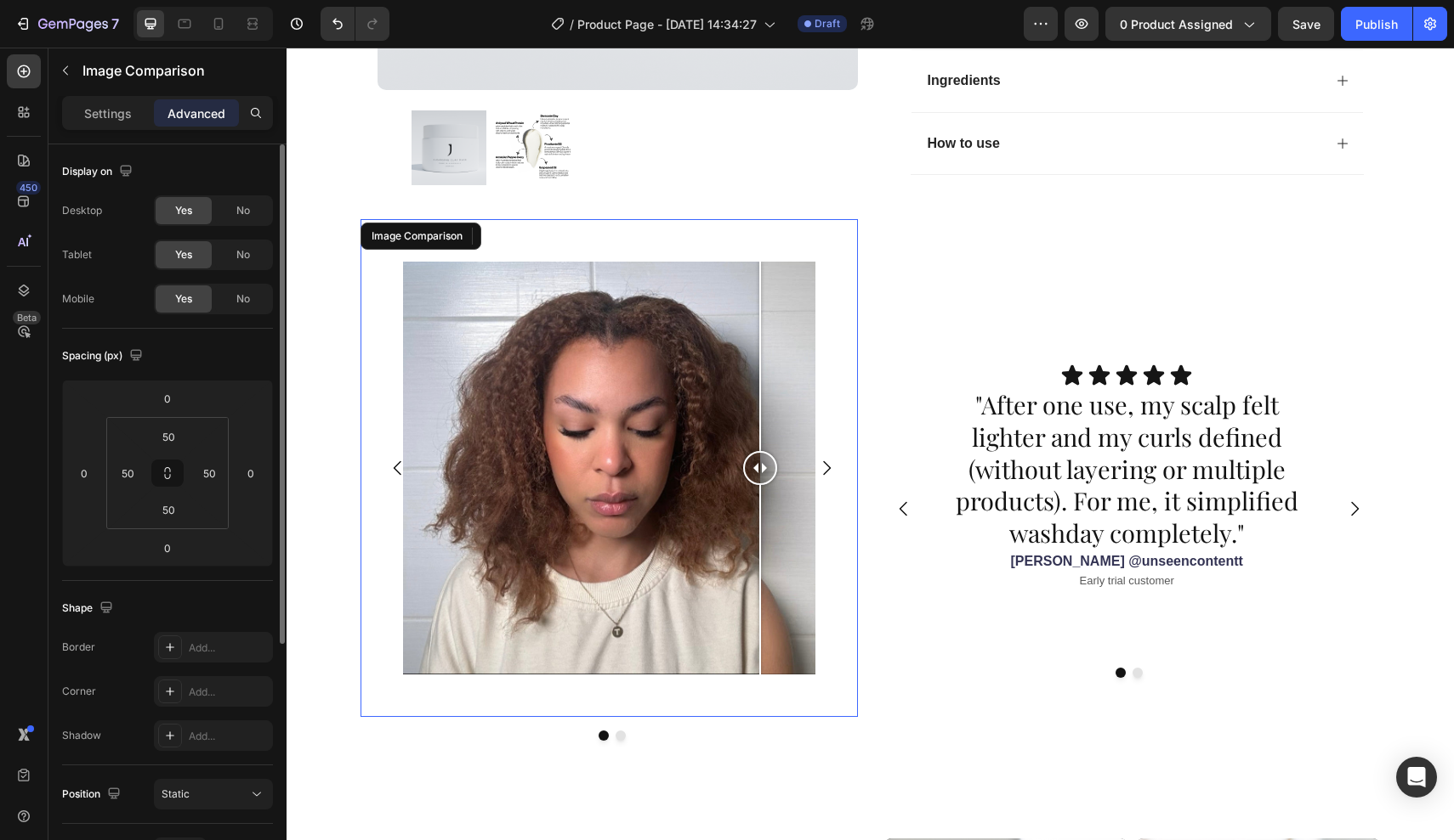
click at [816, 675] on div "Image Comparison" at bounding box center [609, 468] width 498 height 498
click at [817, 731] on div at bounding box center [612, 736] width 503 height 10
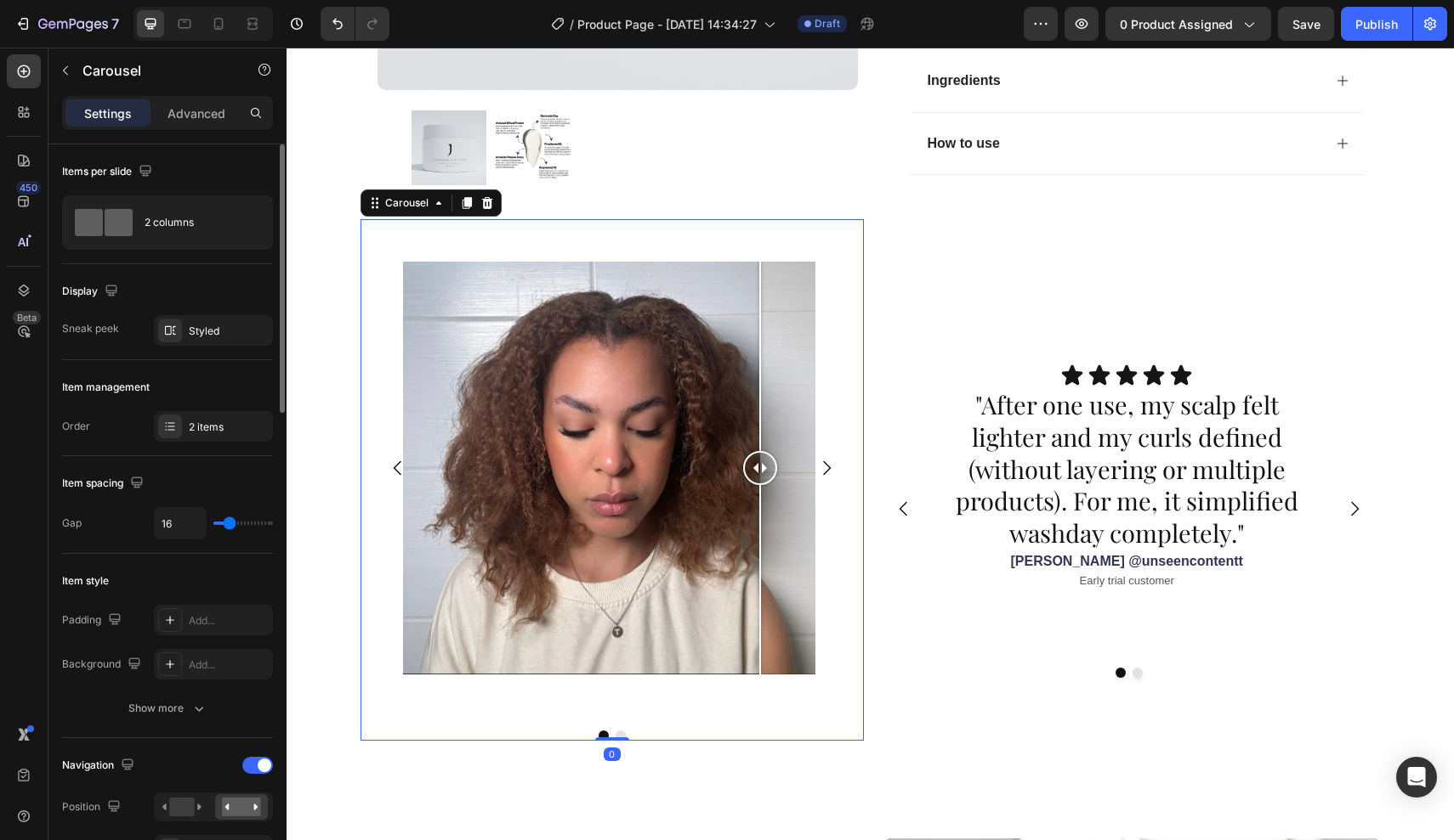
click at [863, 740] on div at bounding box center [871, 753] width 27 height 27
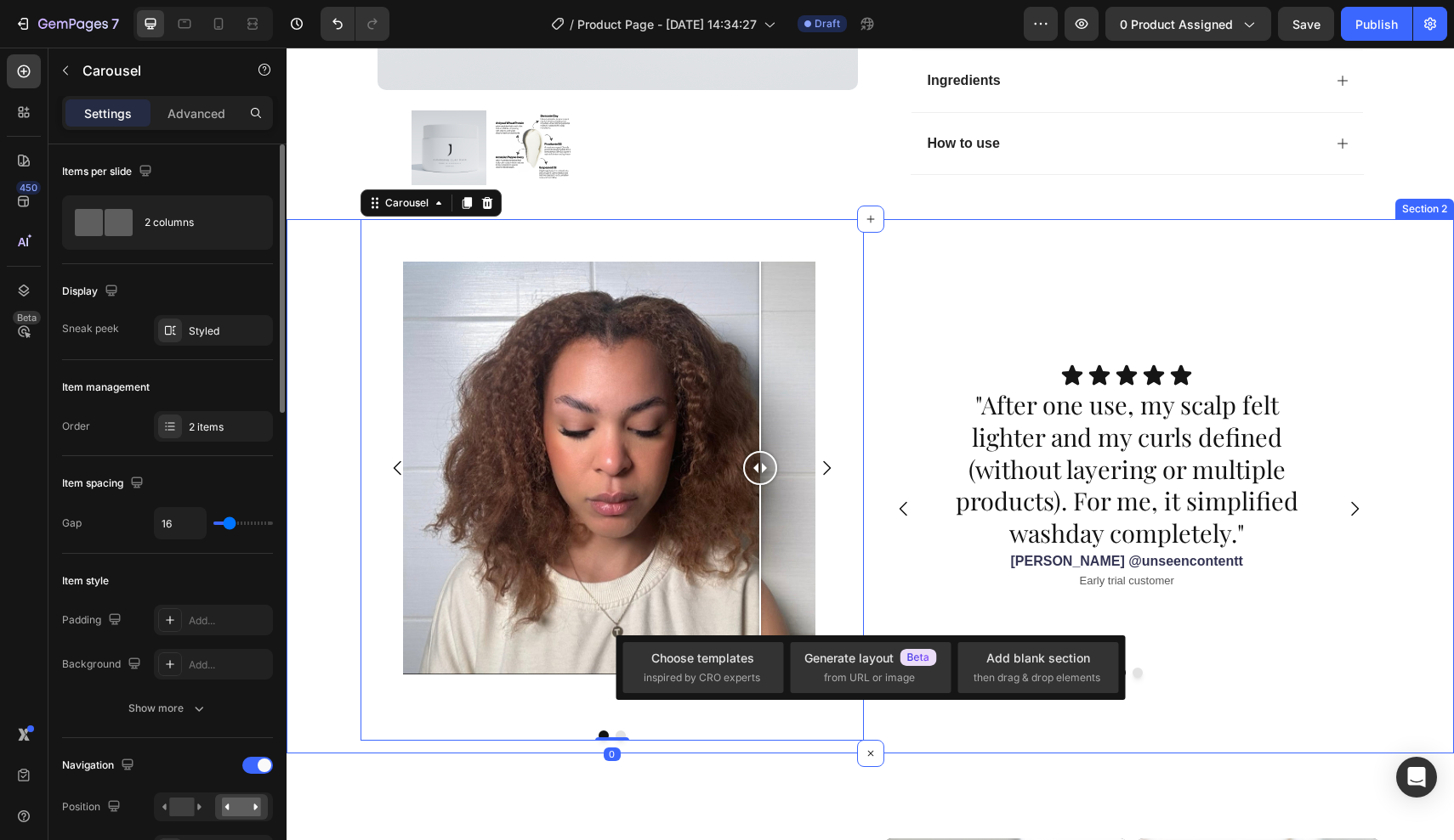
click at [900, 723] on div "Image Comparison Image Comparison Carousel 0 Icon Icon Icon Icon Icon Icon List…" at bounding box center [870, 486] width 1167 height 534
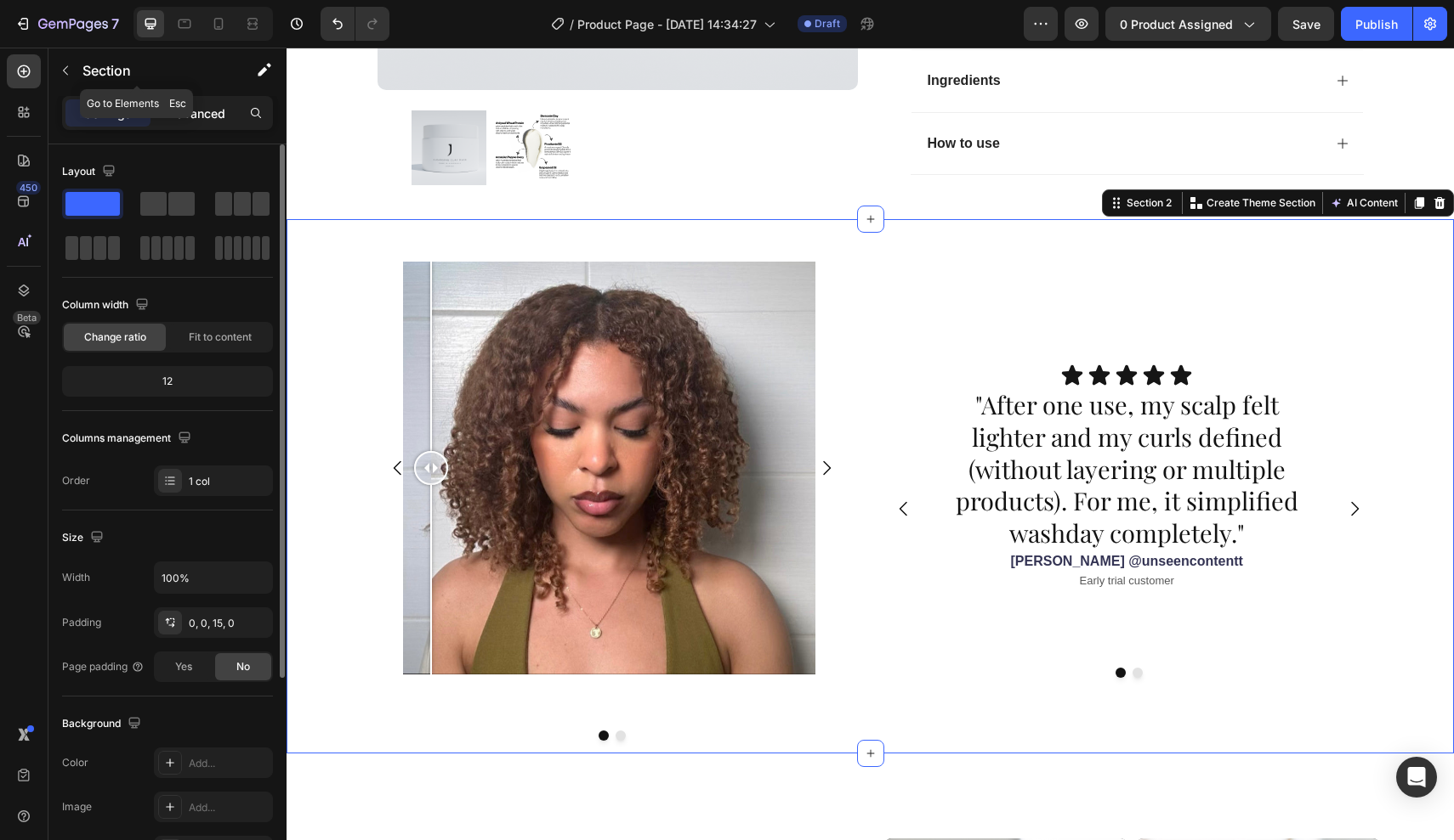
click at [209, 111] on p "Advanced" at bounding box center [196, 113] width 57 height 18
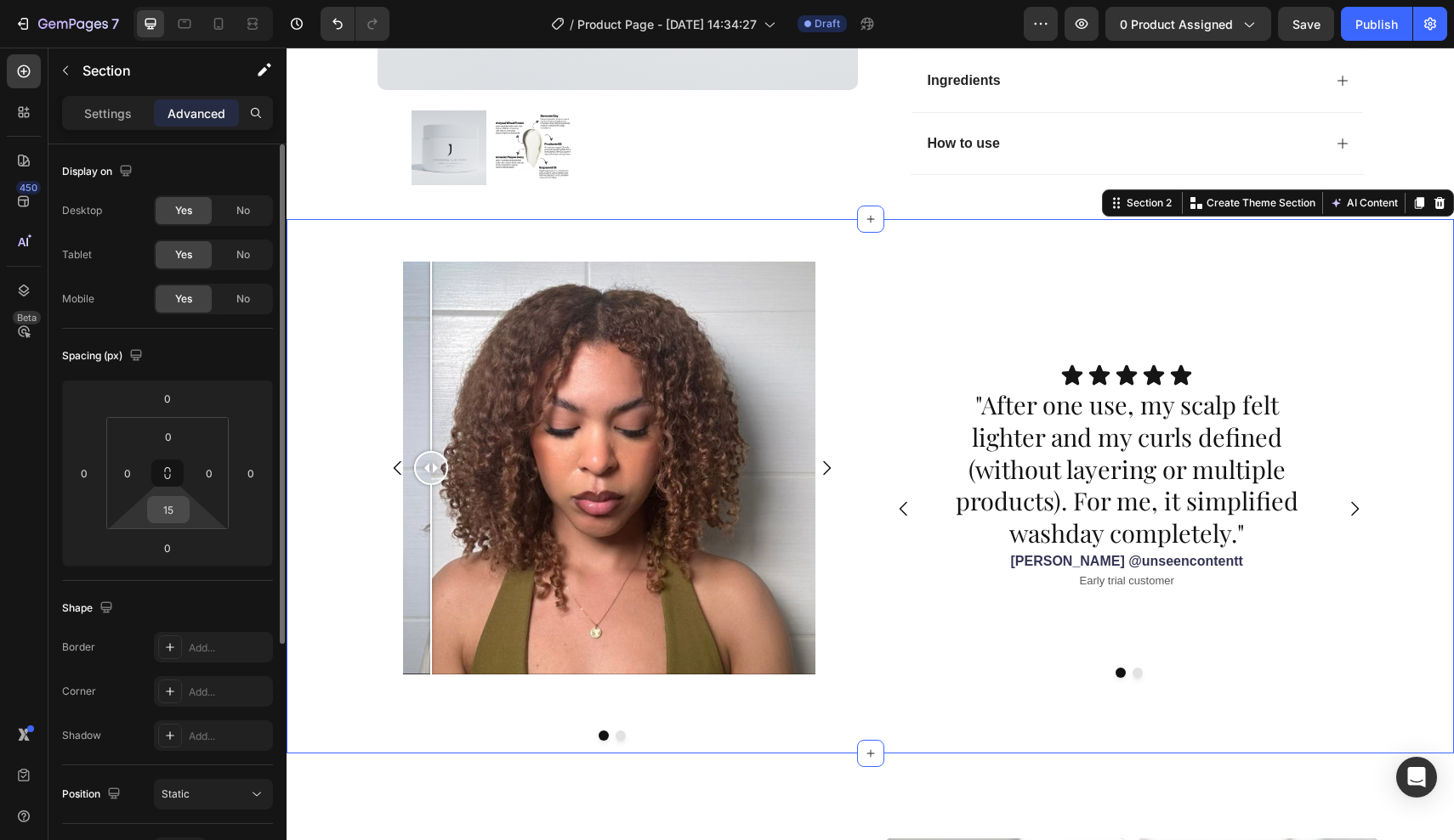
click at [175, 500] on input "15" at bounding box center [168, 509] width 34 height 25
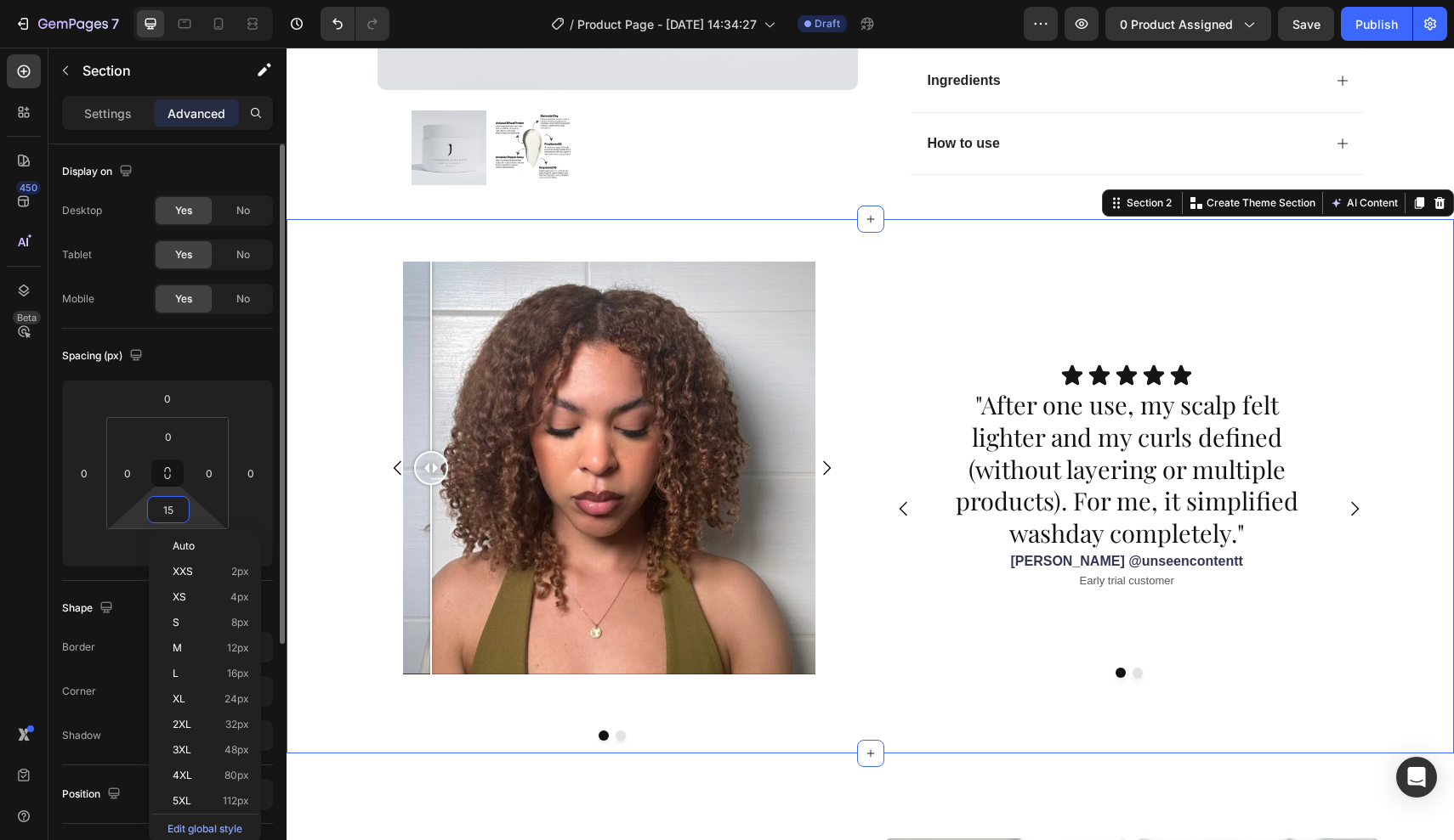
type input "0"
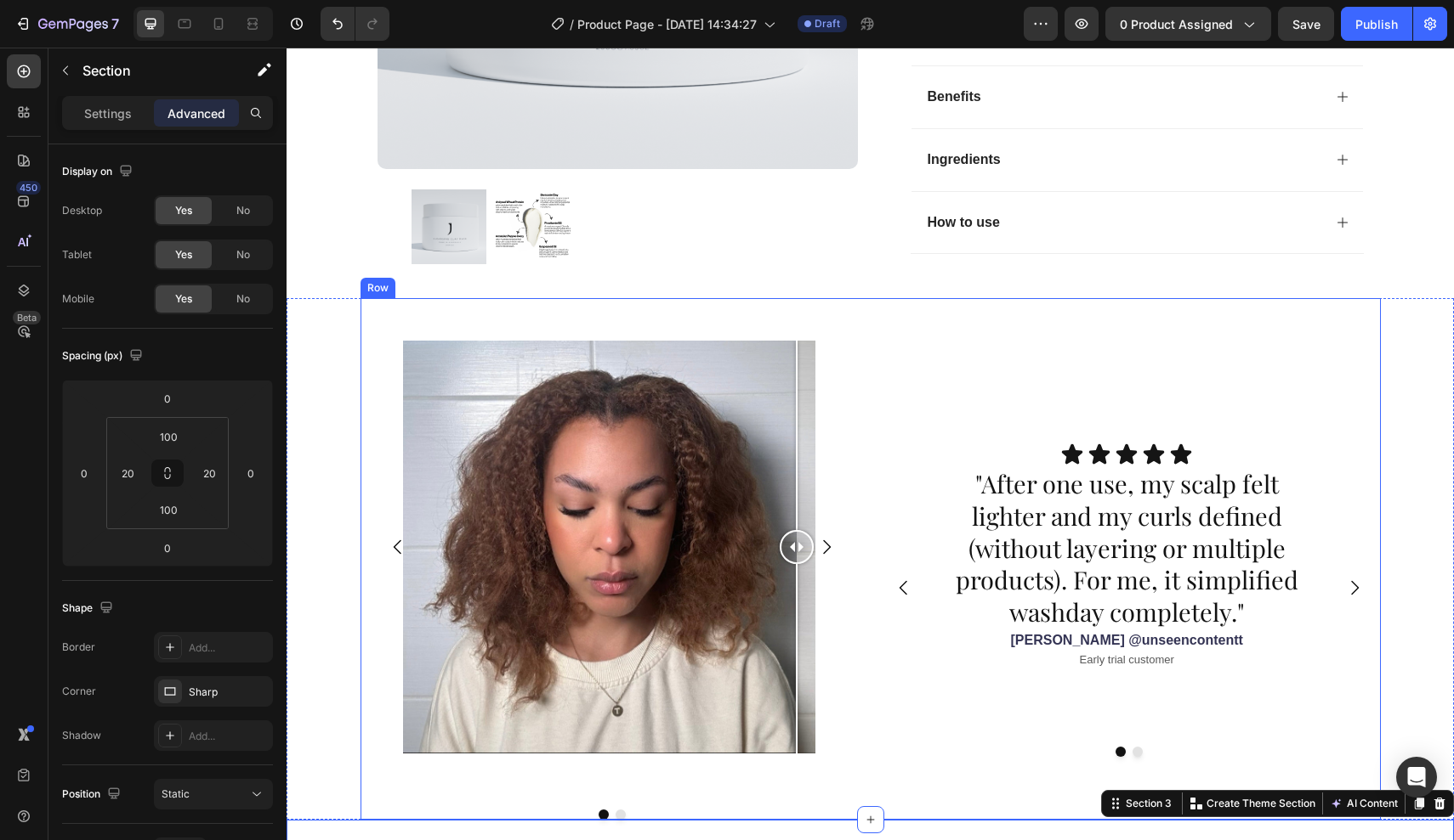
scroll to position [1075, 0]
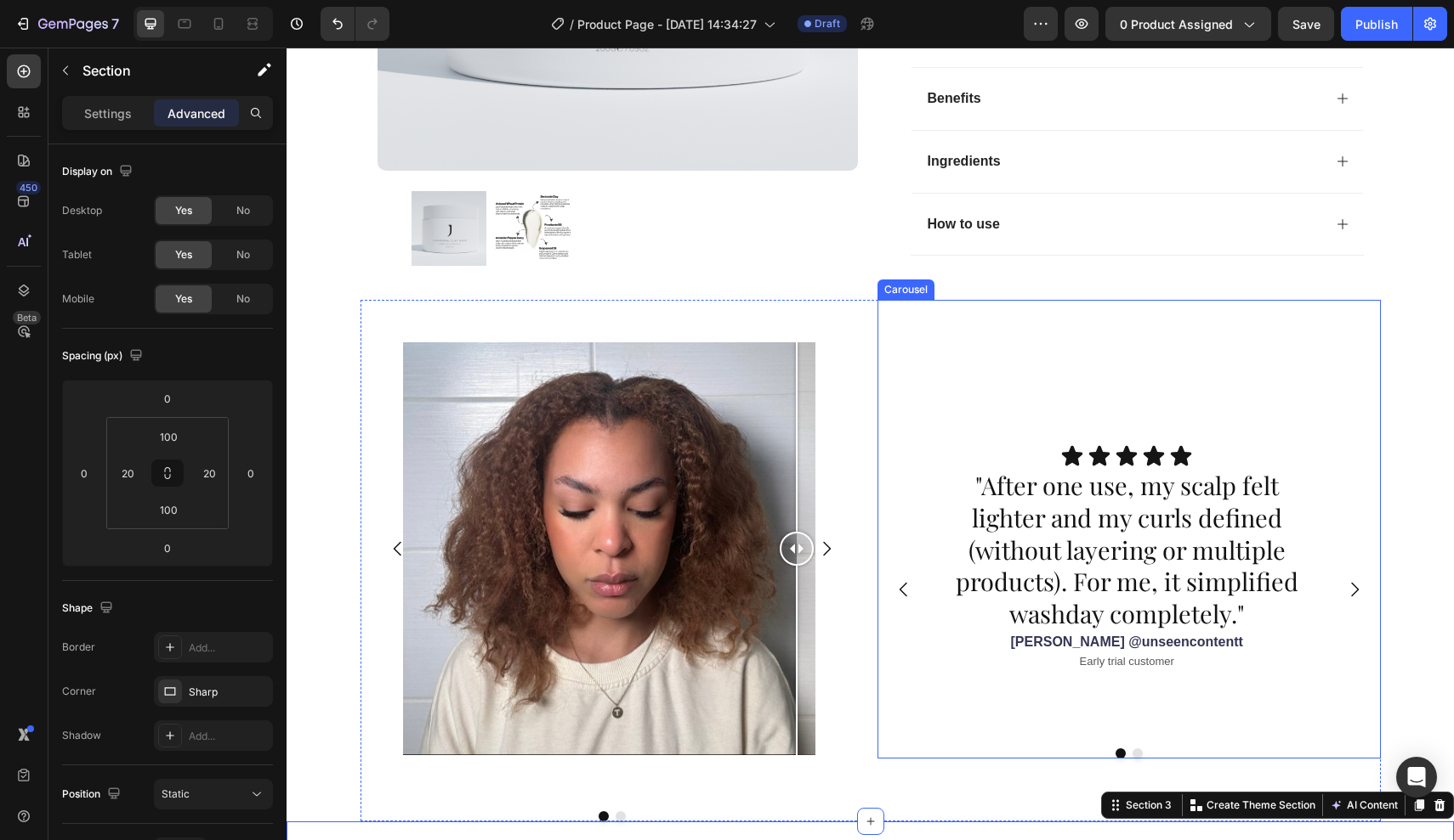
click at [905, 490] on div "Icon Icon Icon Icon Icon Icon List "After one use, my scalp felt lighter and my…" at bounding box center [1128, 589] width 503 height 291
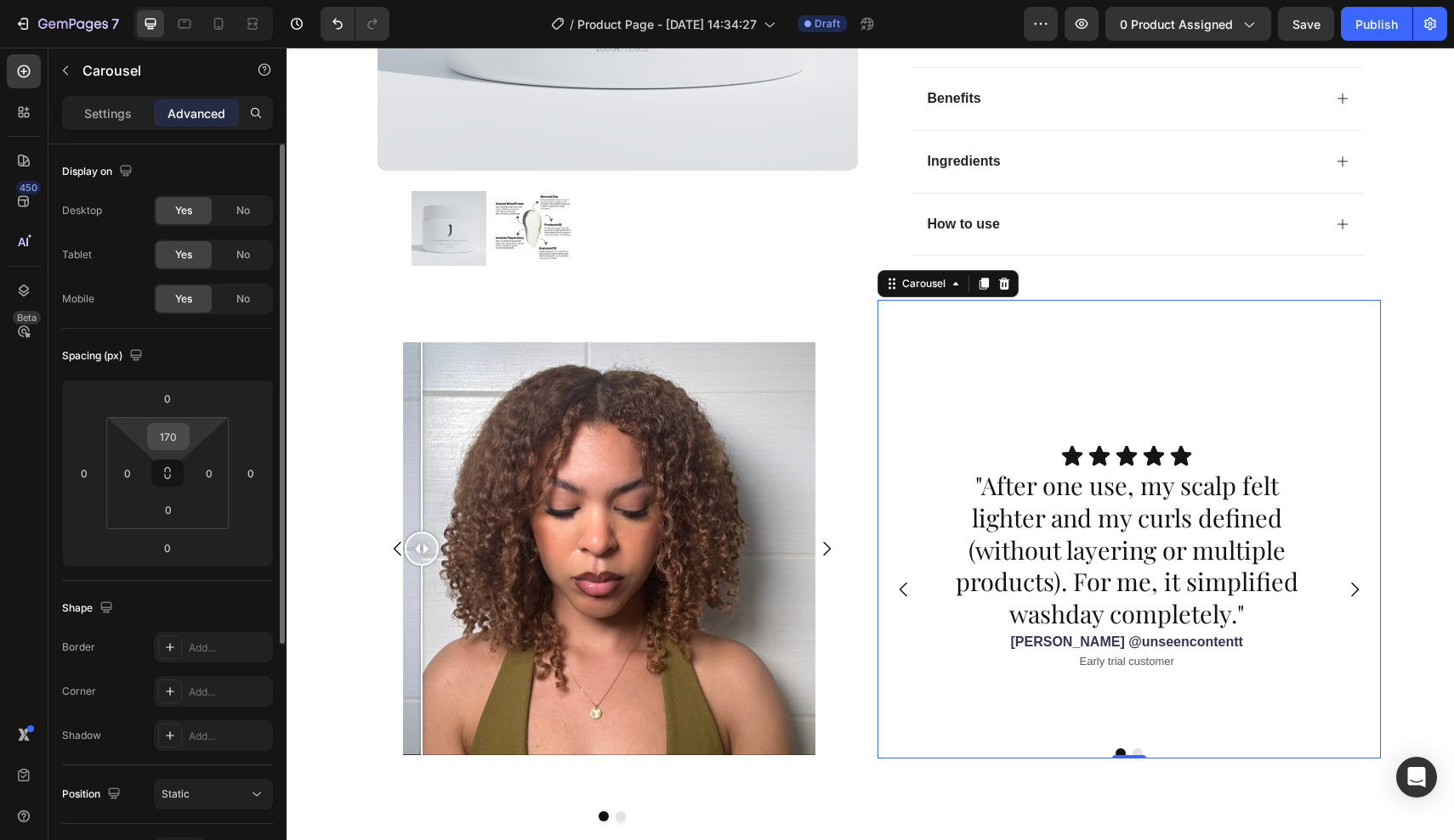
click at [184, 438] on input "170" at bounding box center [168, 436] width 34 height 25
type input "150"
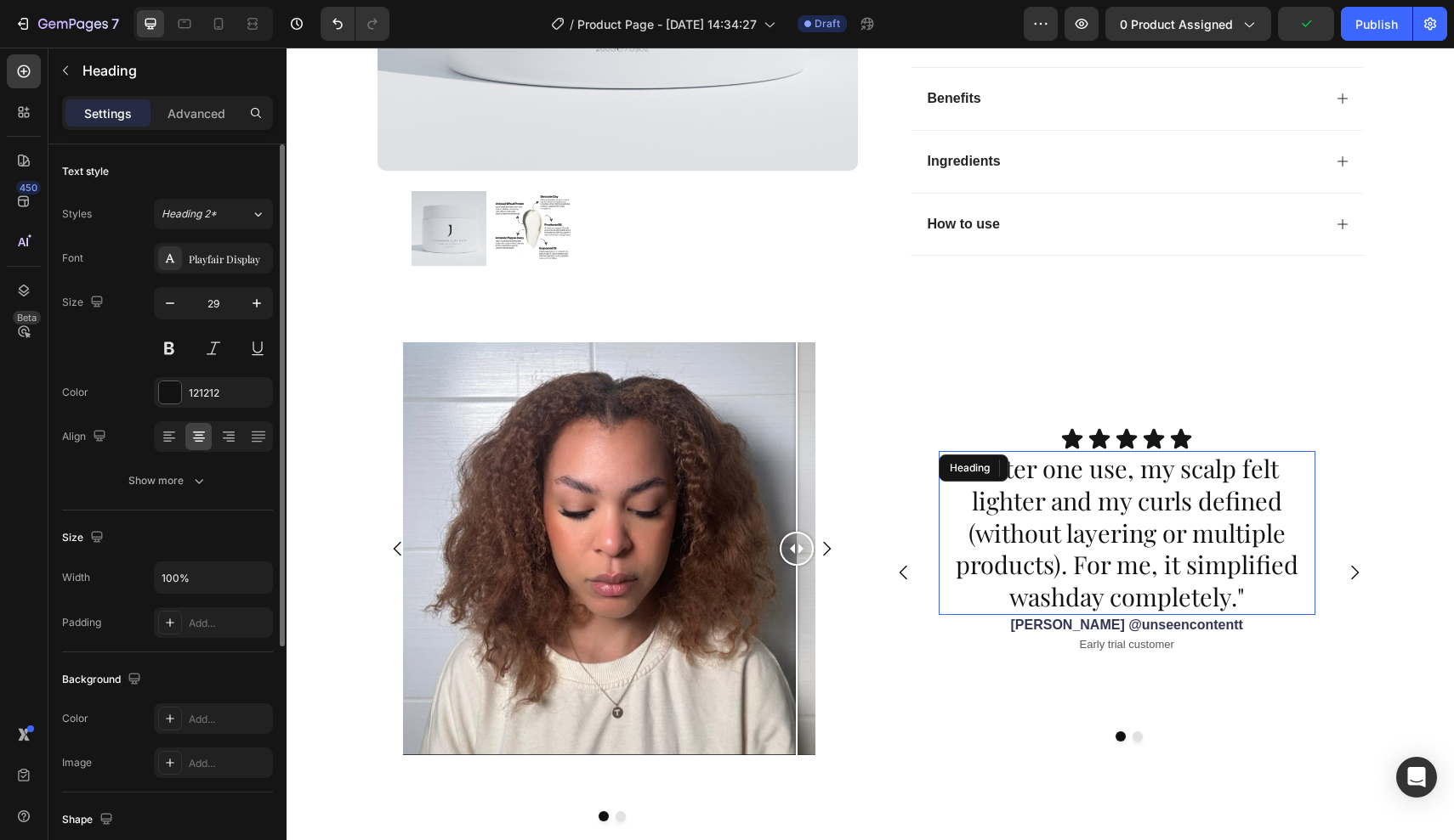
click at [1049, 452] on h2 ""After one use, my scalp felt lighter and my curls defined (without layering or…" at bounding box center [1126, 533] width 376 height 164
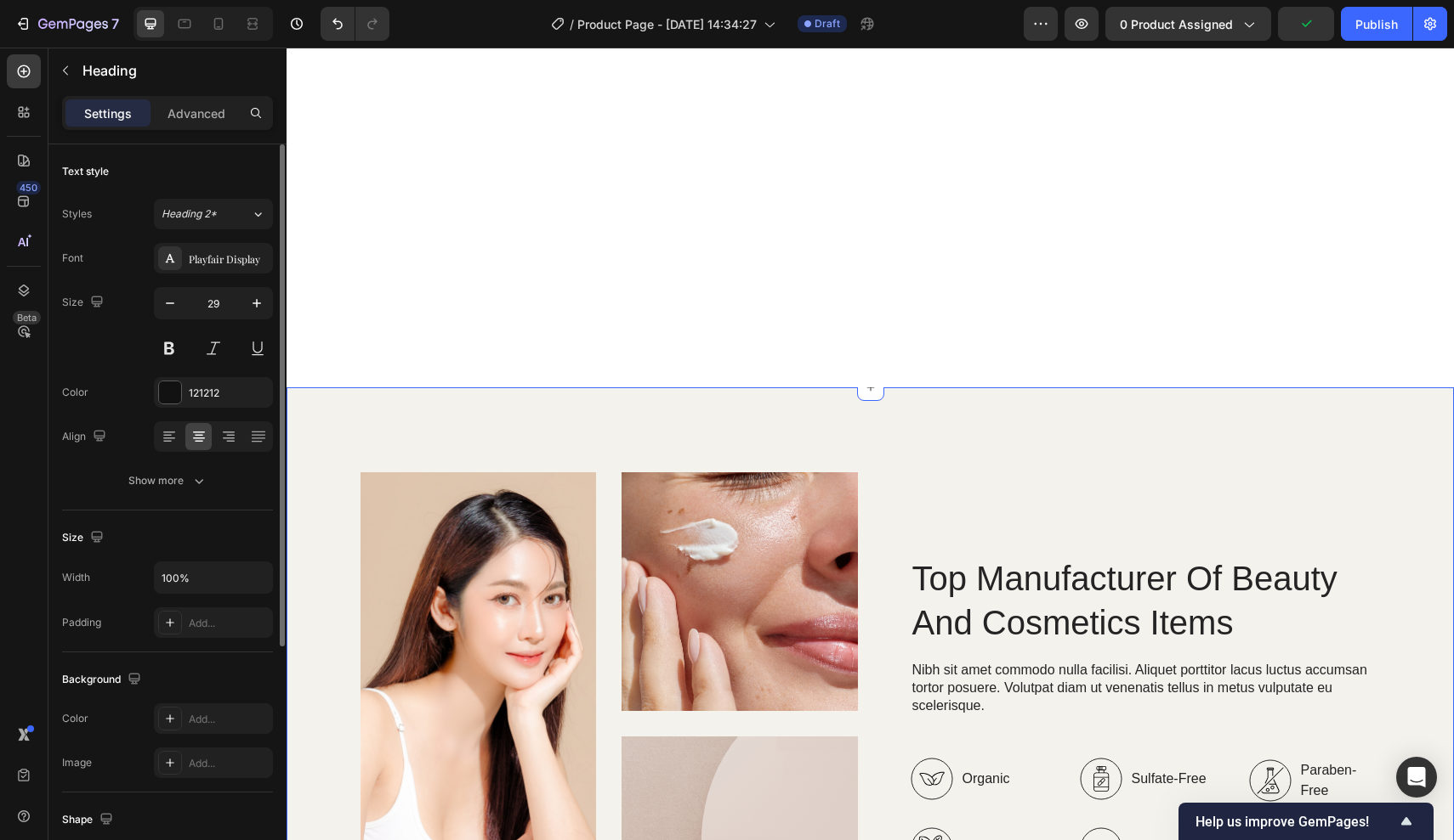
scroll to position [4099, 0]
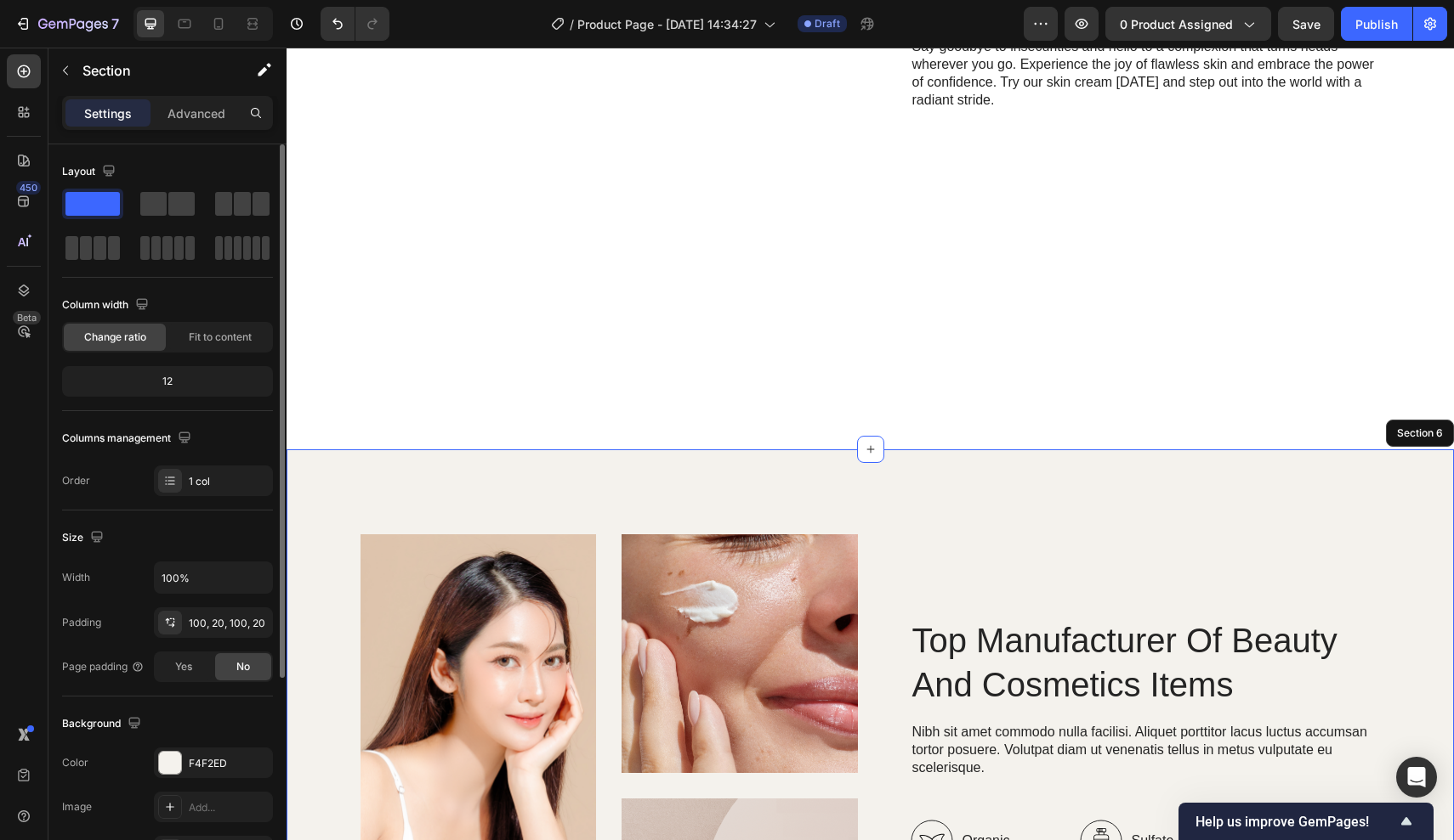
click at [993, 468] on div "Image Image Image Row Top Manufacturer Of Beauty And Cosmetics Items Heading Ni…" at bounding box center [870, 819] width 1167 height 740
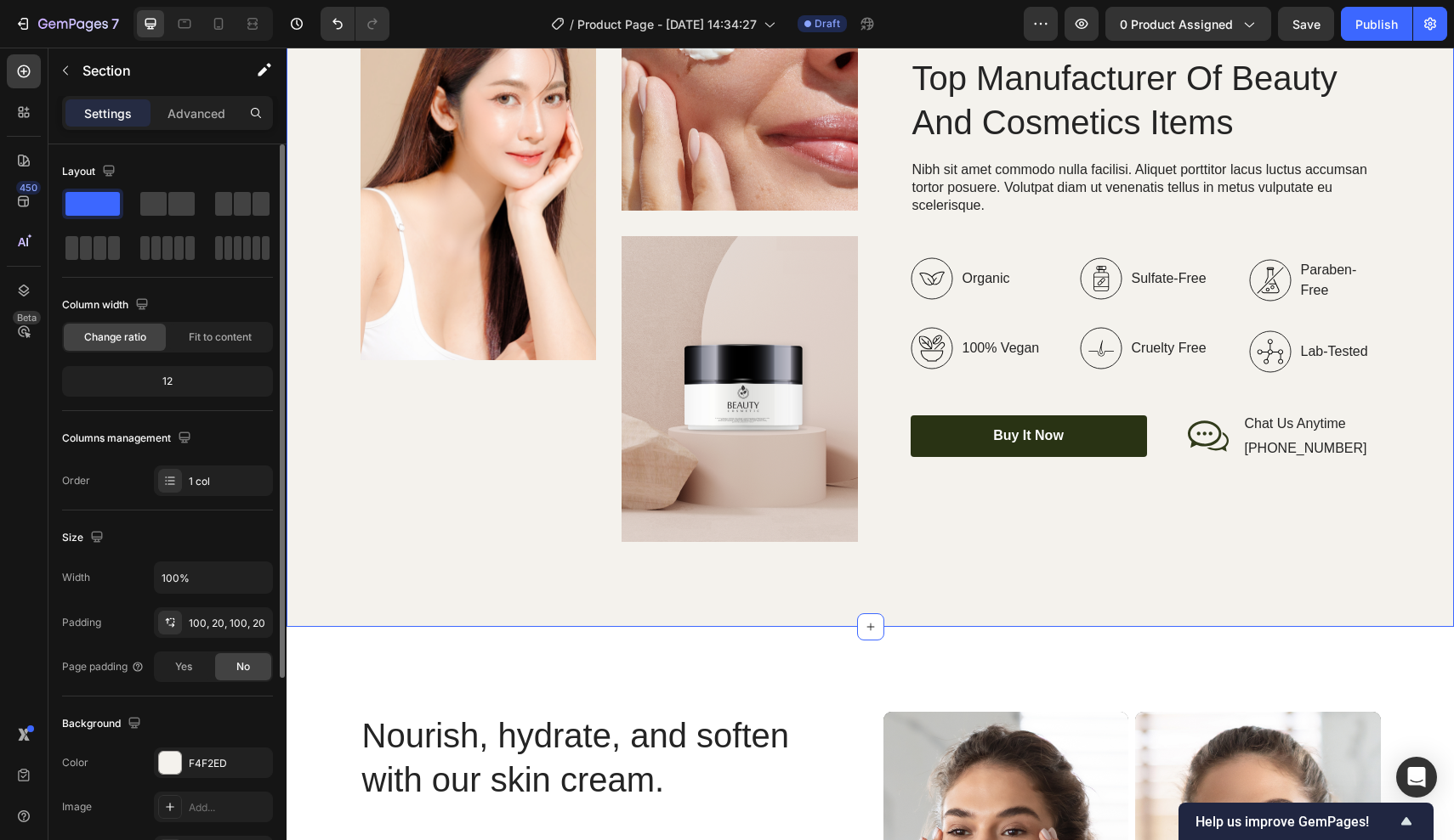
scroll to position [4222, 0]
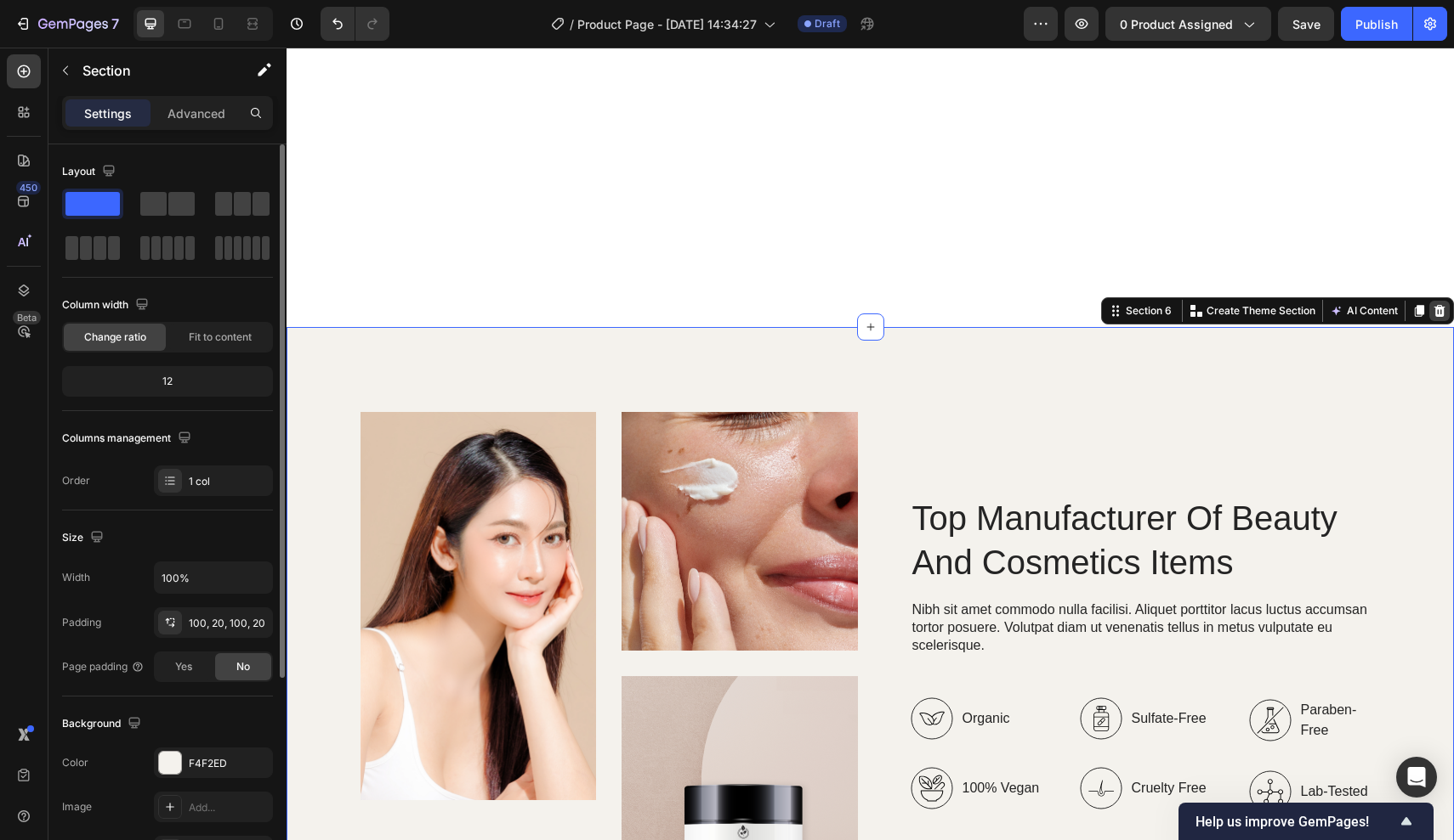
click at [1431, 312] on div at bounding box center [1440, 311] width 21 height 21
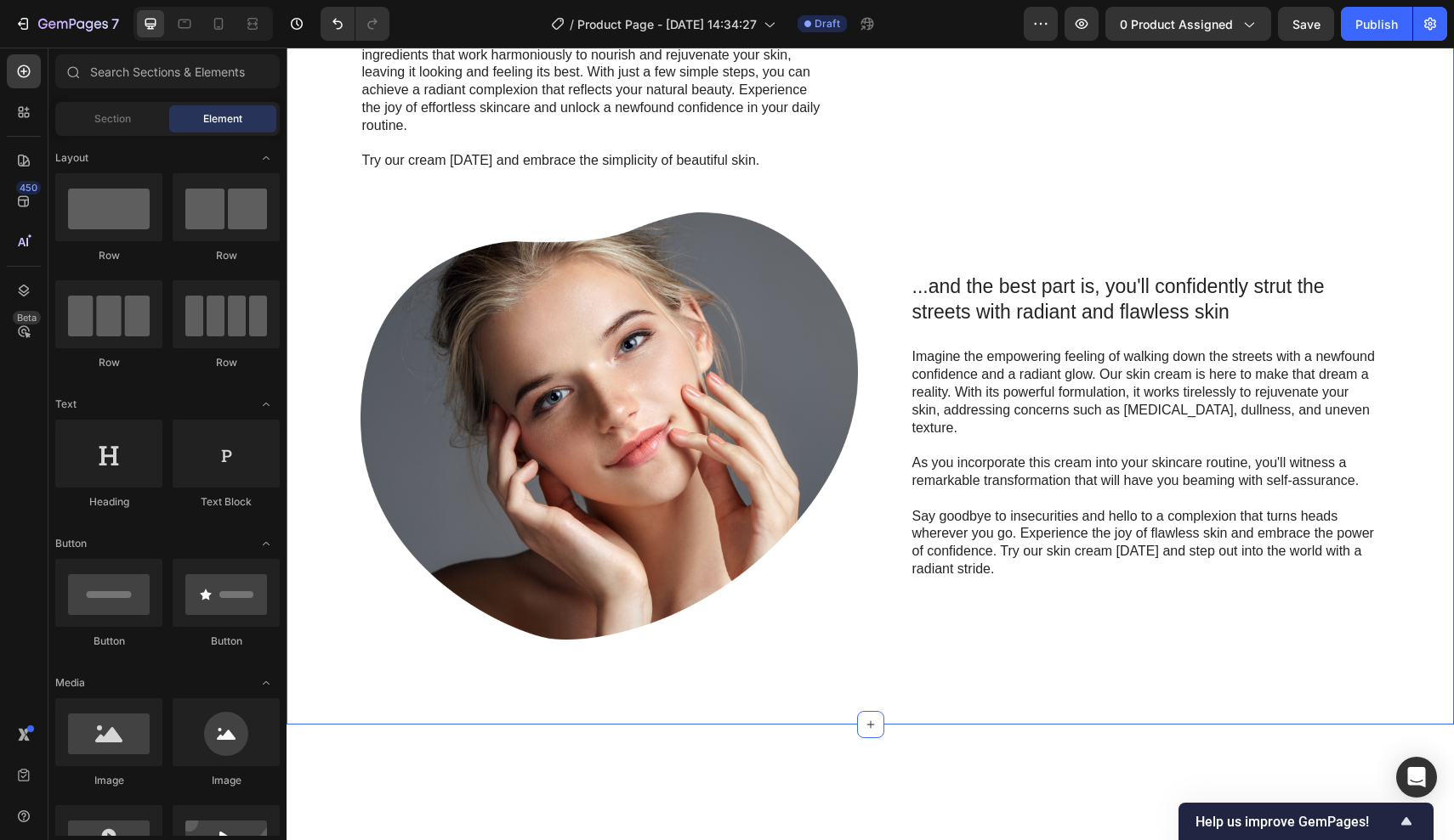
scroll to position [3267, 0]
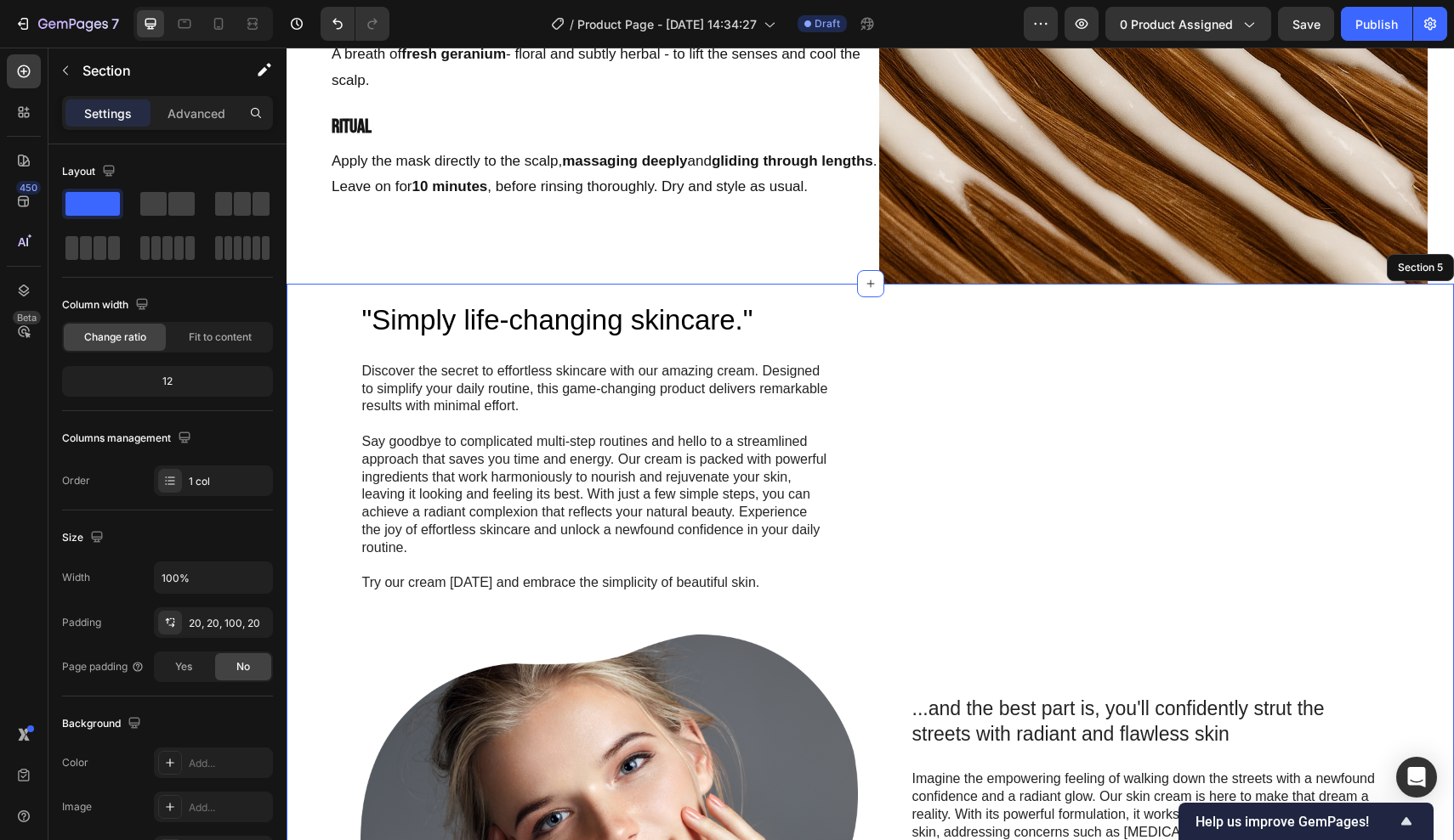
click at [957, 294] on div ""Simply life-changing skincare." Heading Discover the secret to effortless skin…" at bounding box center [870, 783] width 1167 height 998
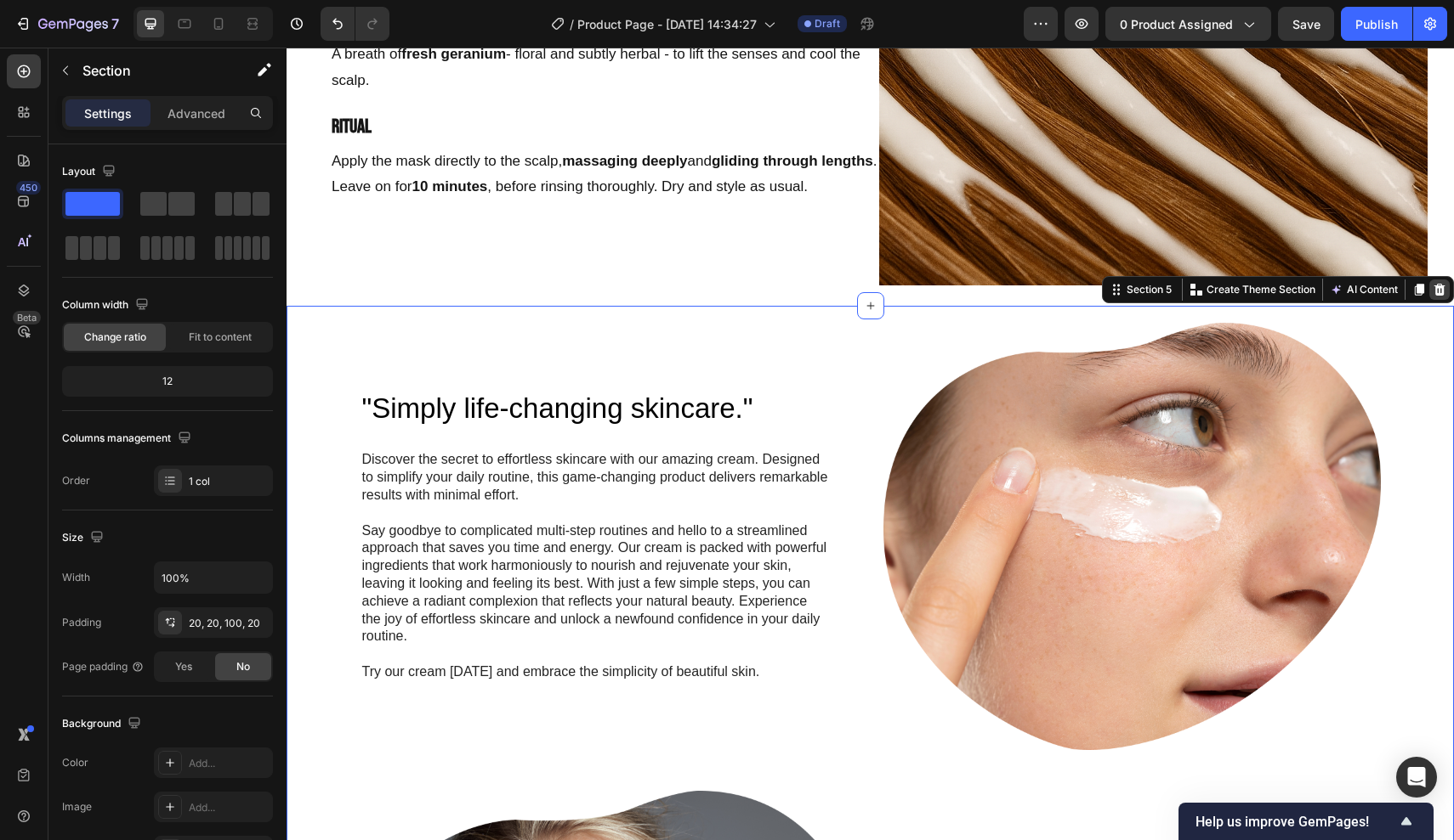
click at [1438, 283] on icon at bounding box center [1440, 289] width 11 height 12
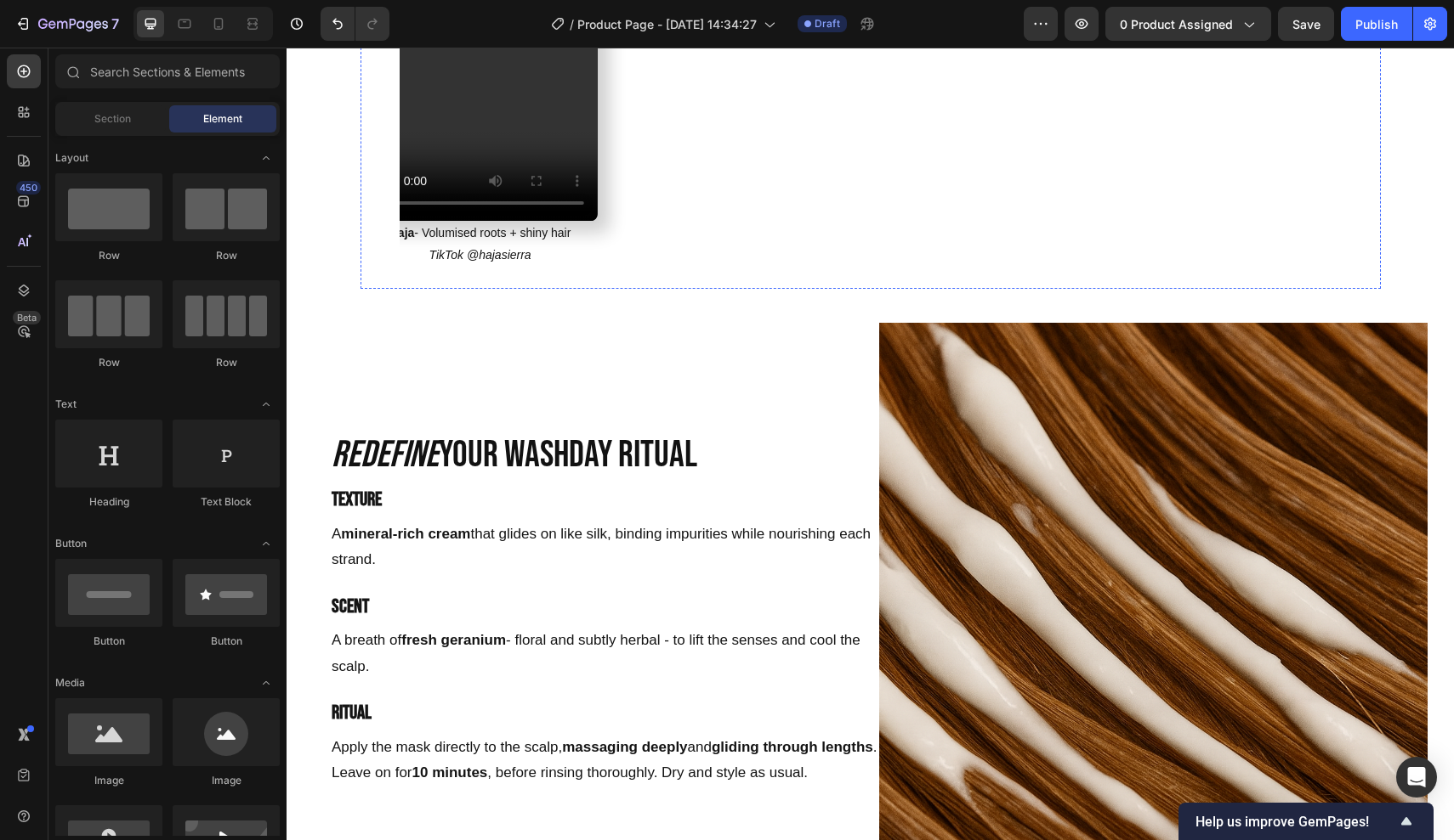
scroll to position [2786, 0]
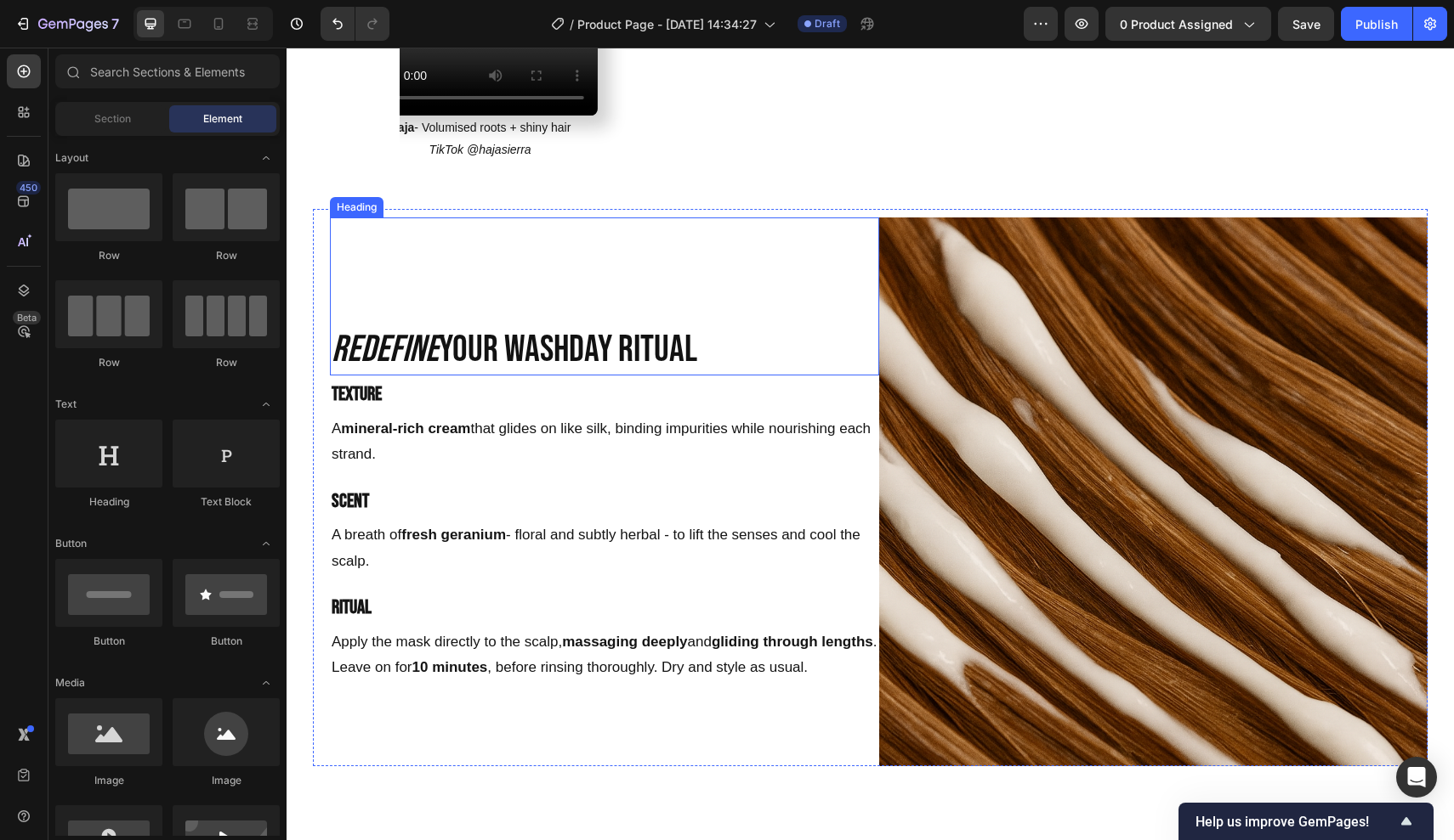
click at [507, 325] on h2 "Redefine your washday ritual" at bounding box center [605, 349] width 550 height 52
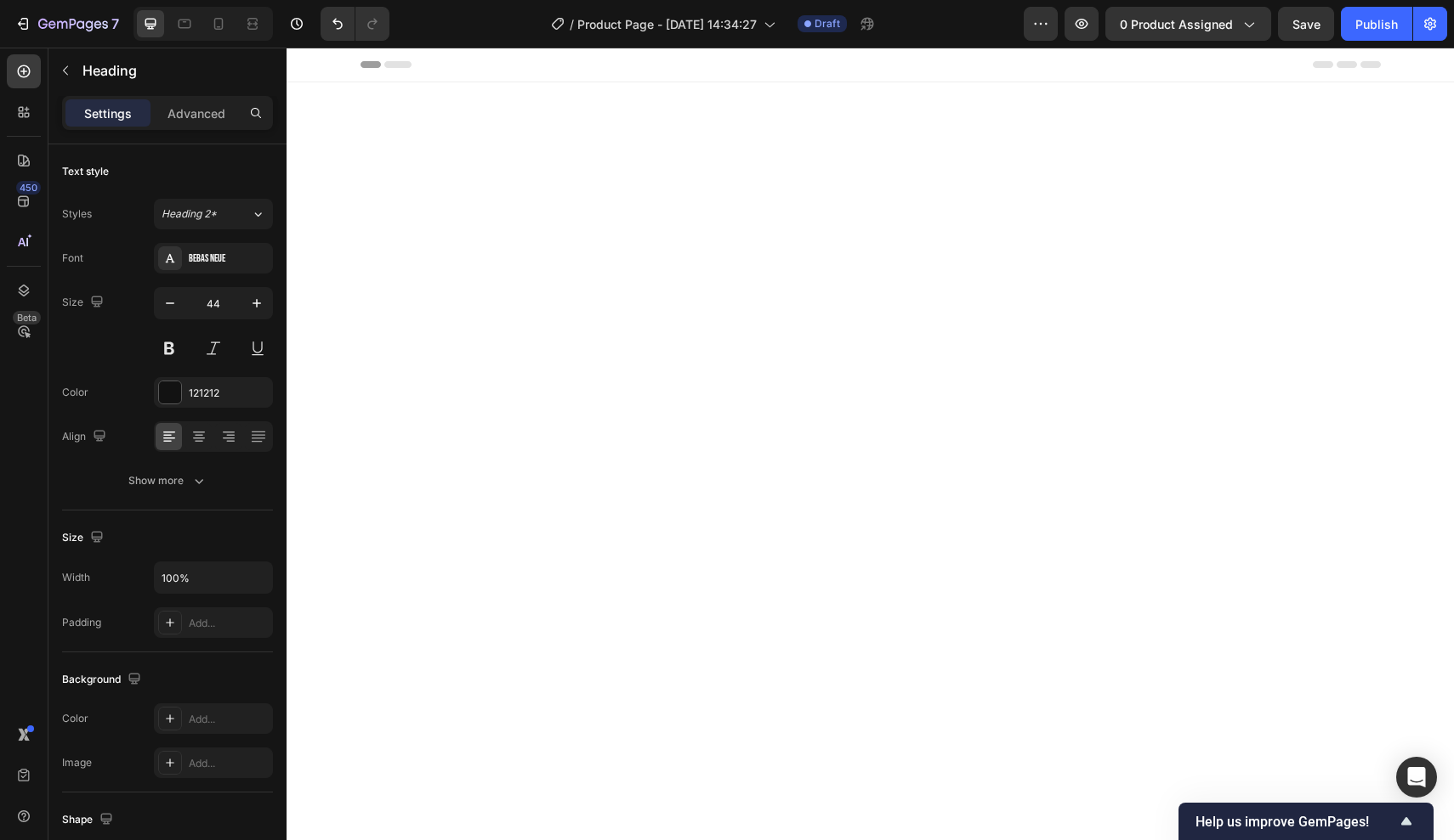
scroll to position [2786, 0]
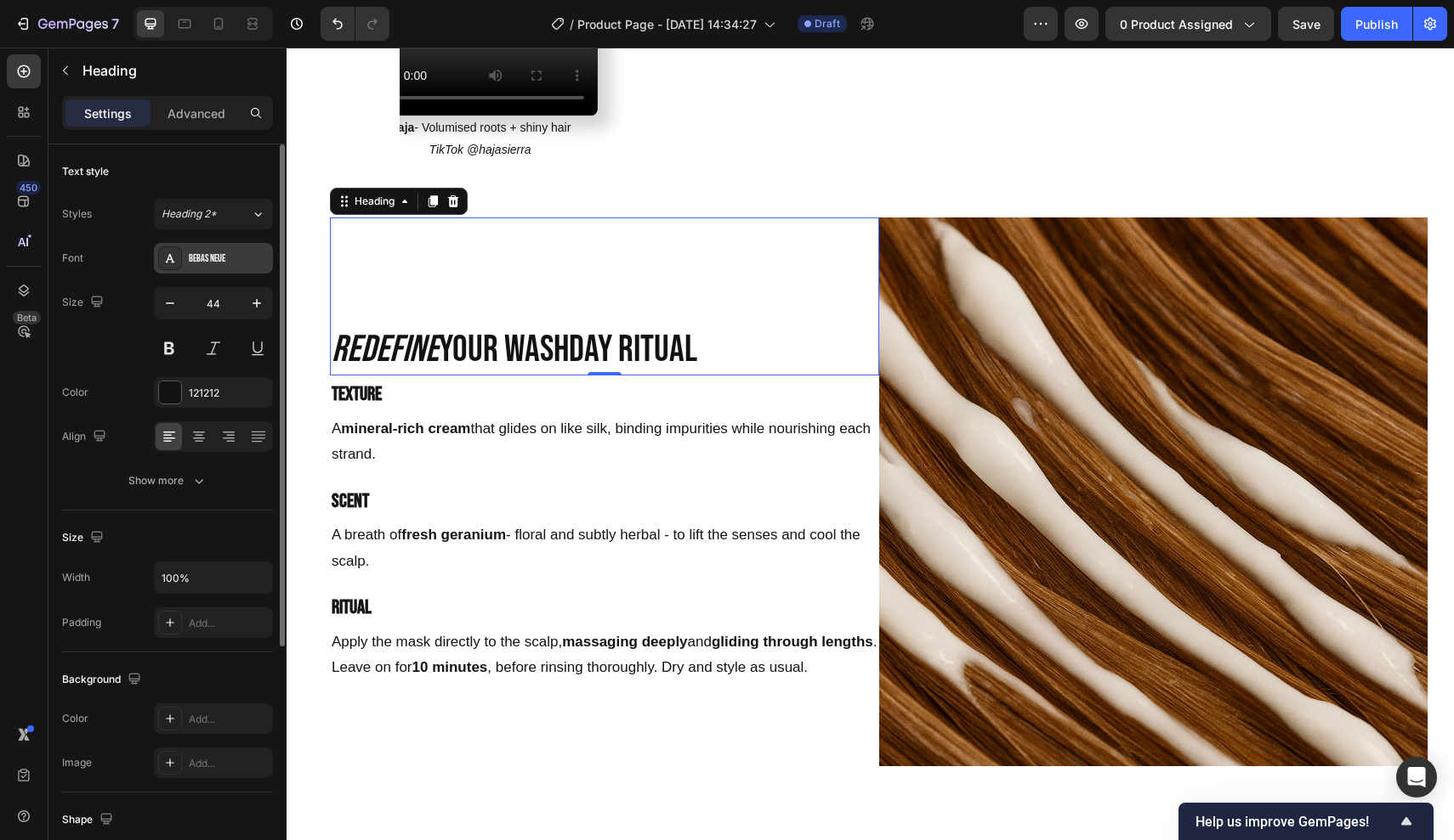
click at [239, 268] on div "Bebas Neue" at bounding box center [214, 258] width 119 height 31
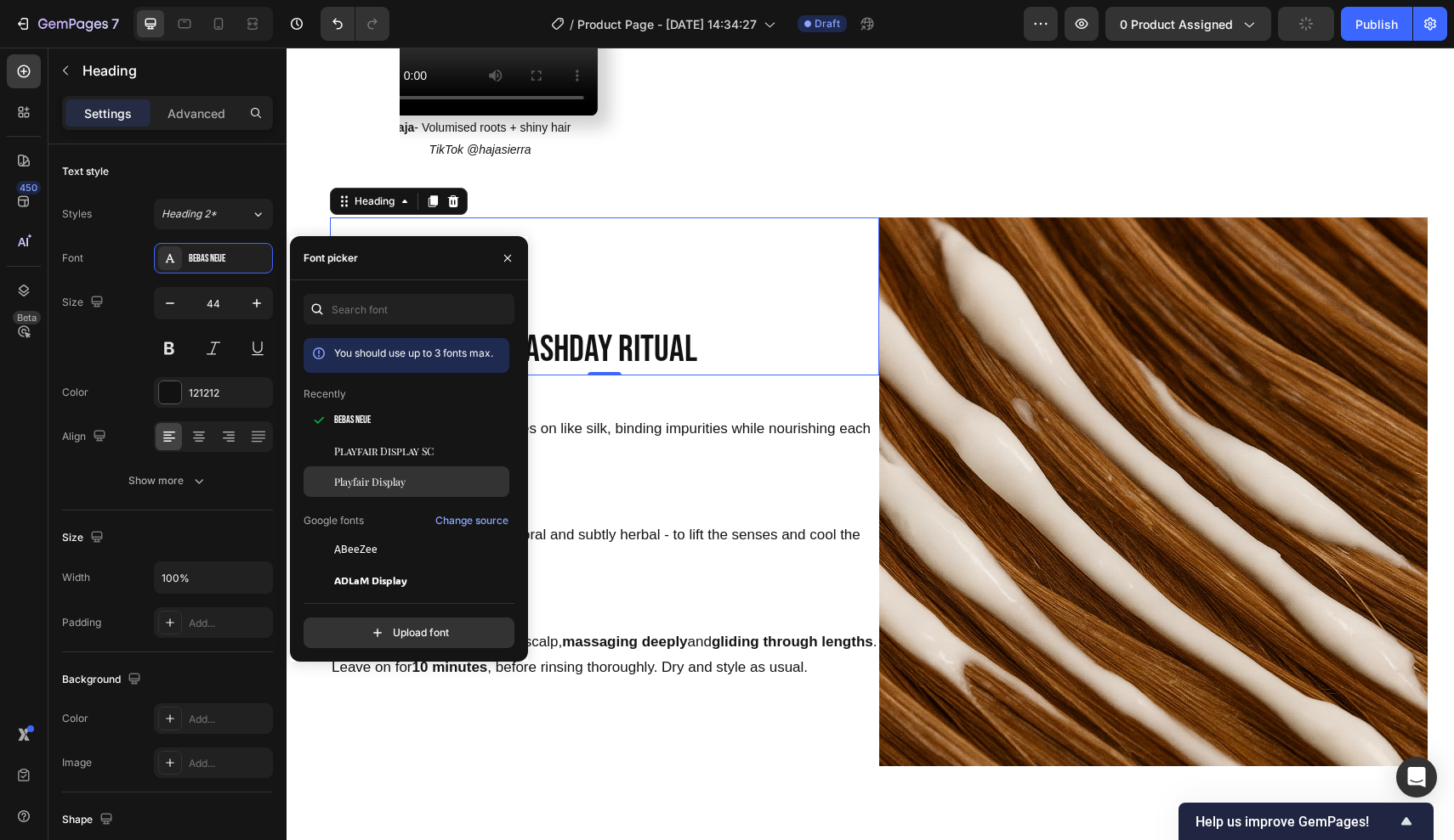
click at [365, 477] on span "Playfair Display" at bounding box center [370, 482] width 72 height 15
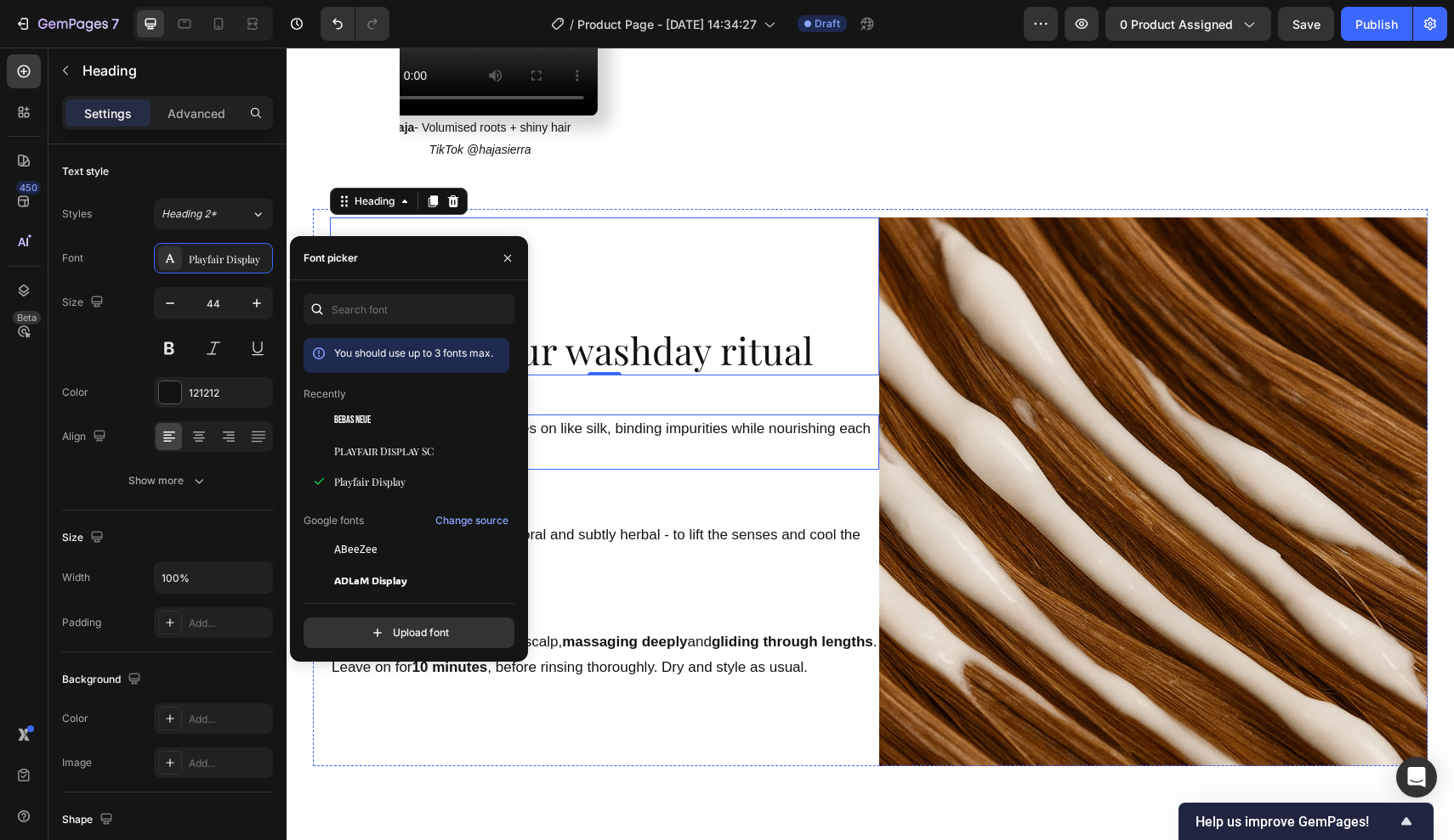
click at [624, 422] on p "A mineral-rich cream that glides on like silk, binding impurities while nourish…" at bounding box center [604, 442] width 546 height 52
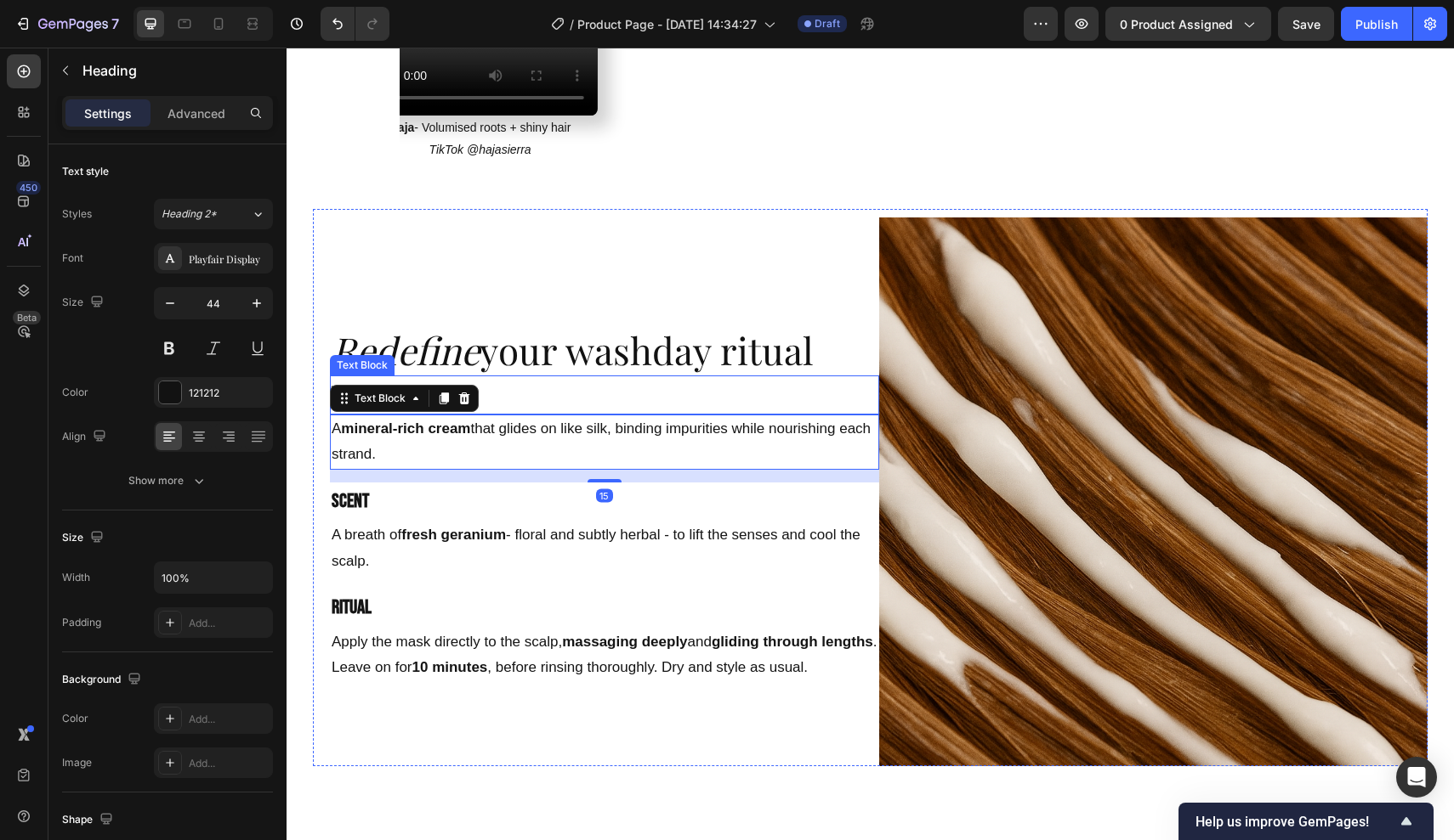
click at [674, 338] on h2 "Redefine your washday ritual" at bounding box center [605, 349] width 550 height 52
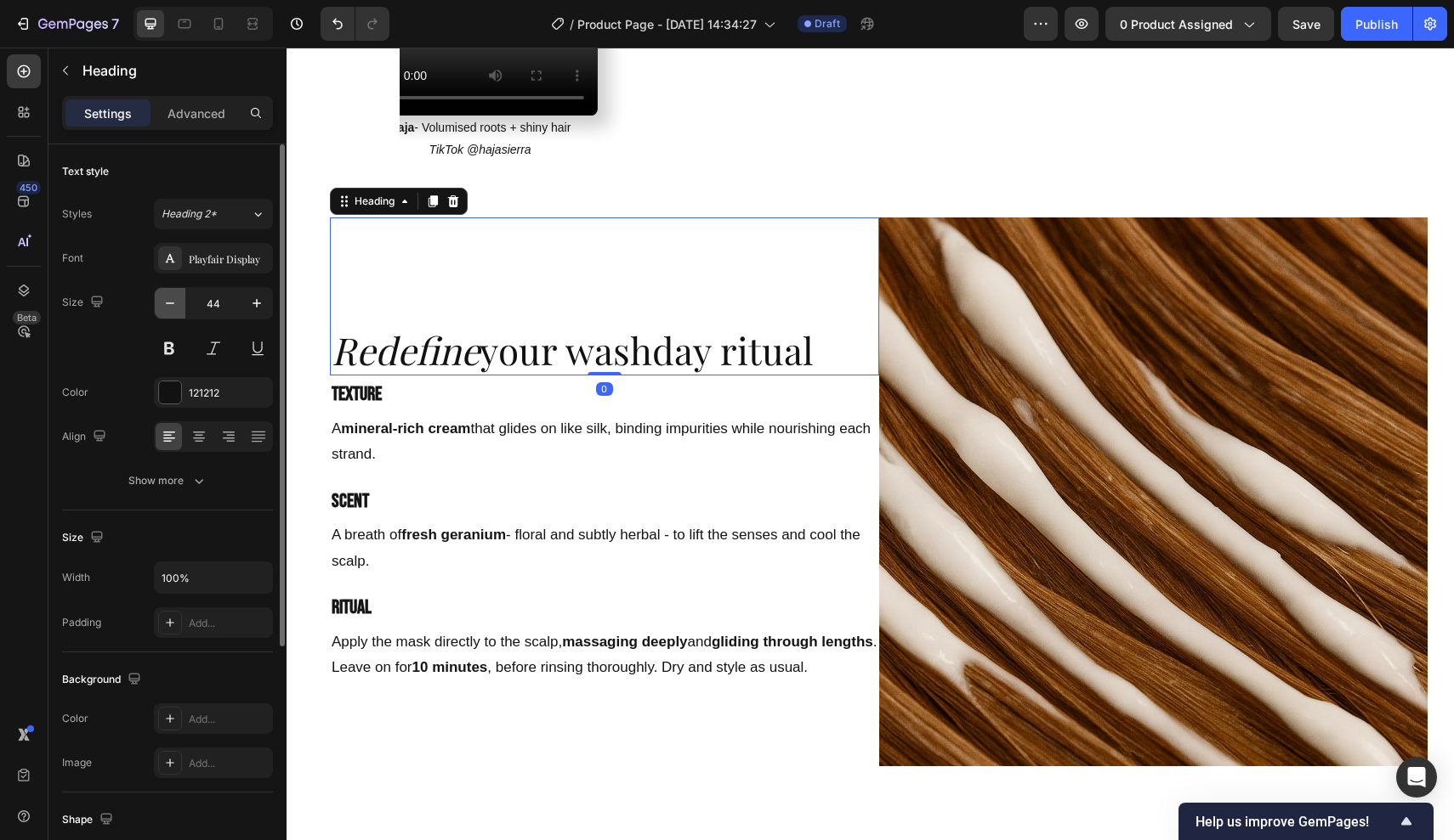
click at [172, 303] on icon "button" at bounding box center [170, 303] width 17 height 17
type input "42"
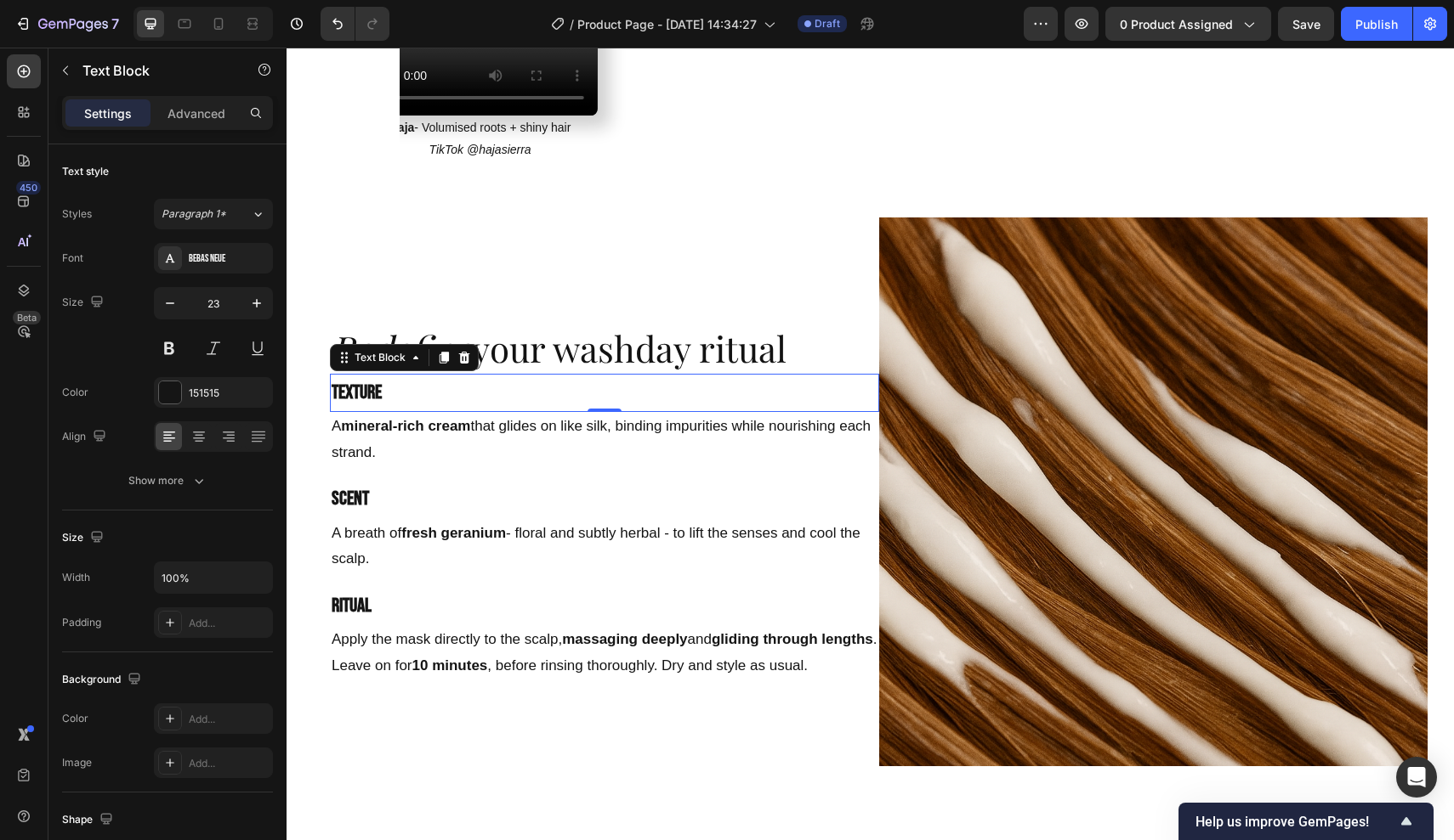
click at [365, 381] on strong "texture" at bounding box center [356, 392] width 50 height 24
click at [223, 269] on div "Bebas Neue" at bounding box center [214, 258] width 119 height 31
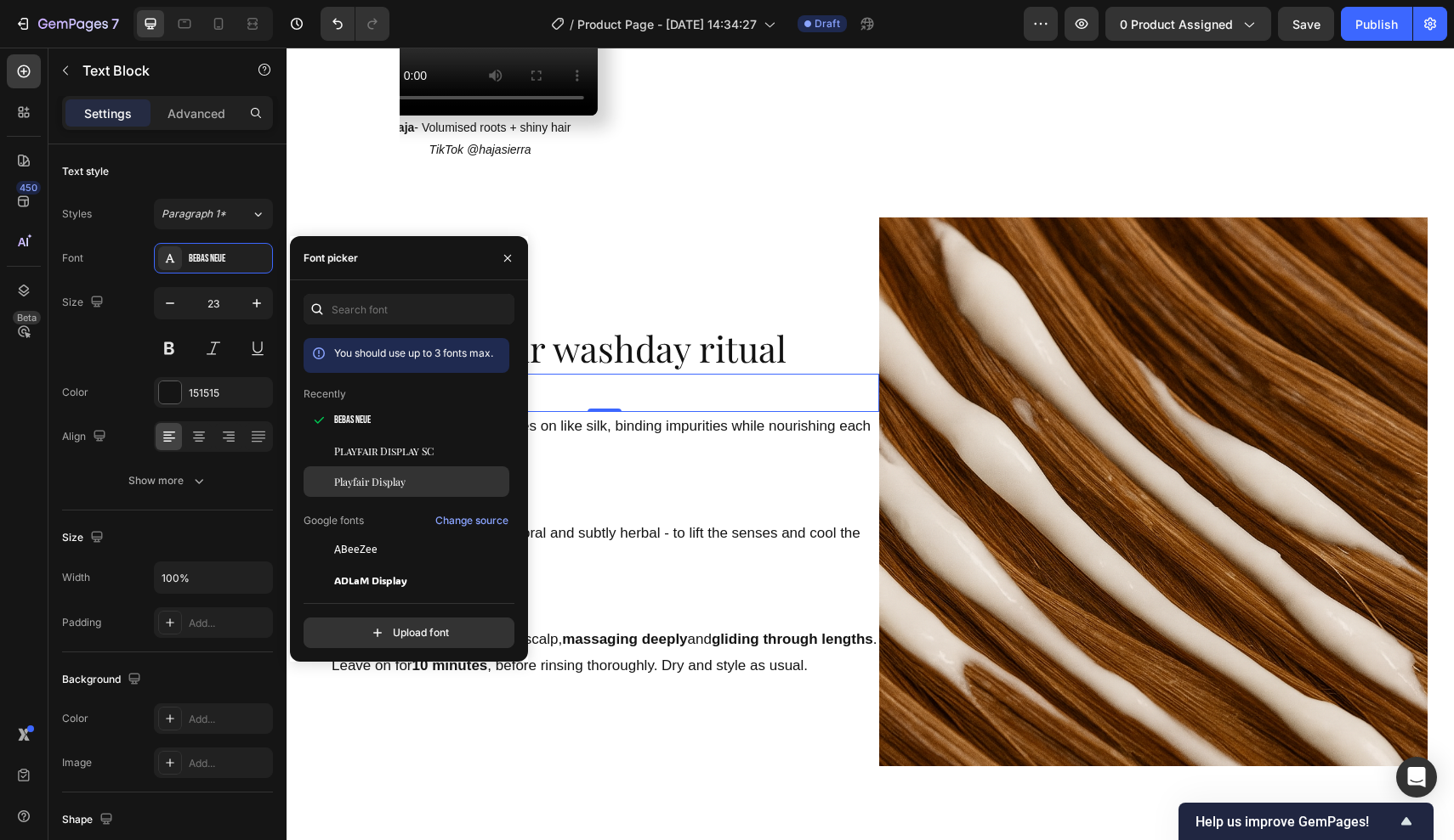
click at [398, 475] on span "Playfair Display" at bounding box center [370, 482] width 72 height 15
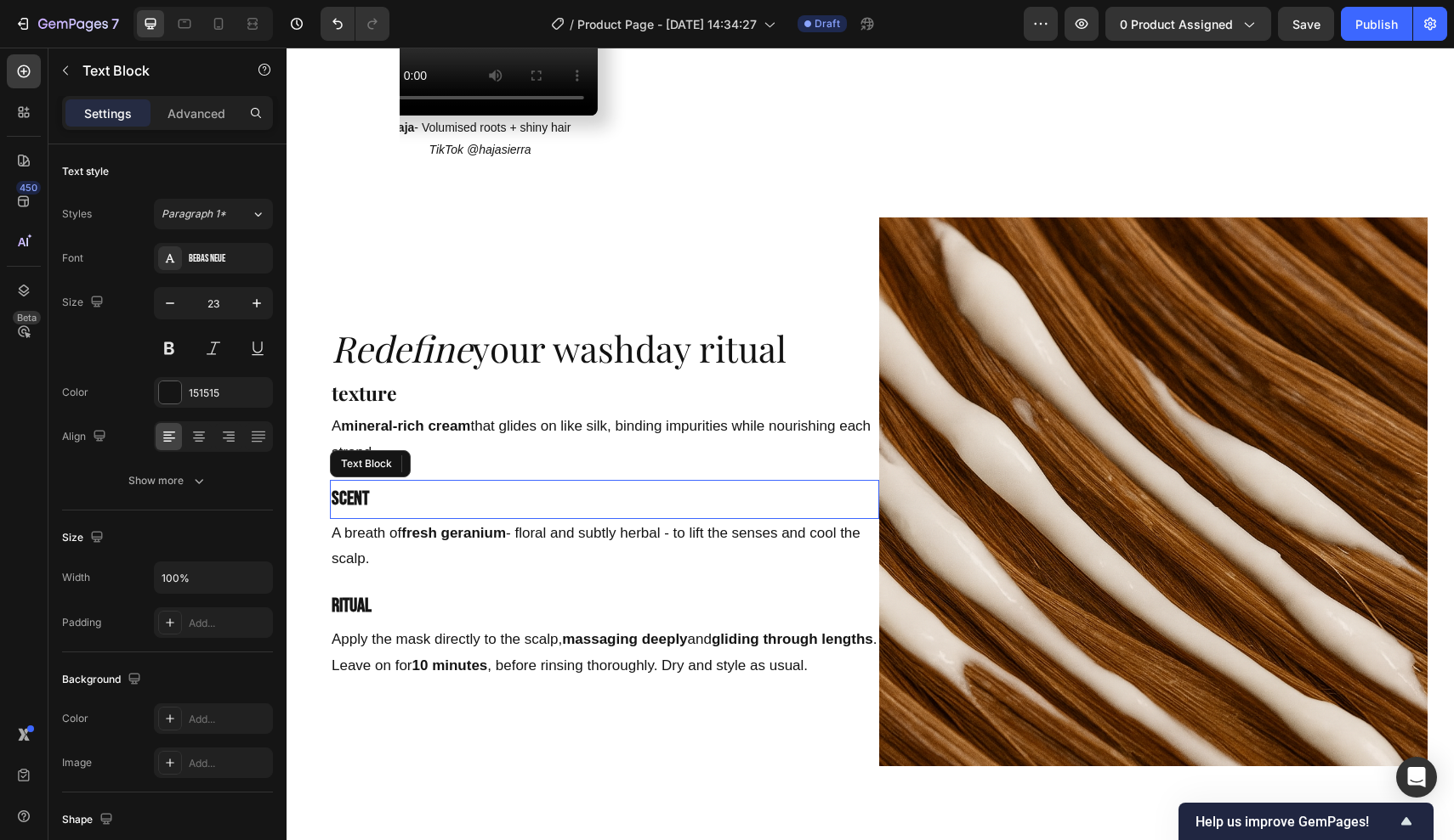
drag, startPoint x: 594, startPoint y: 488, endPoint x: 575, endPoint y: 487, distance: 19.0
click at [594, 488] on p "scent" at bounding box center [604, 499] width 546 height 35
click at [374, 483] on p "scent" at bounding box center [604, 499] width 546 height 35
click at [204, 253] on div "Bebas Neue" at bounding box center [229, 259] width 80 height 15
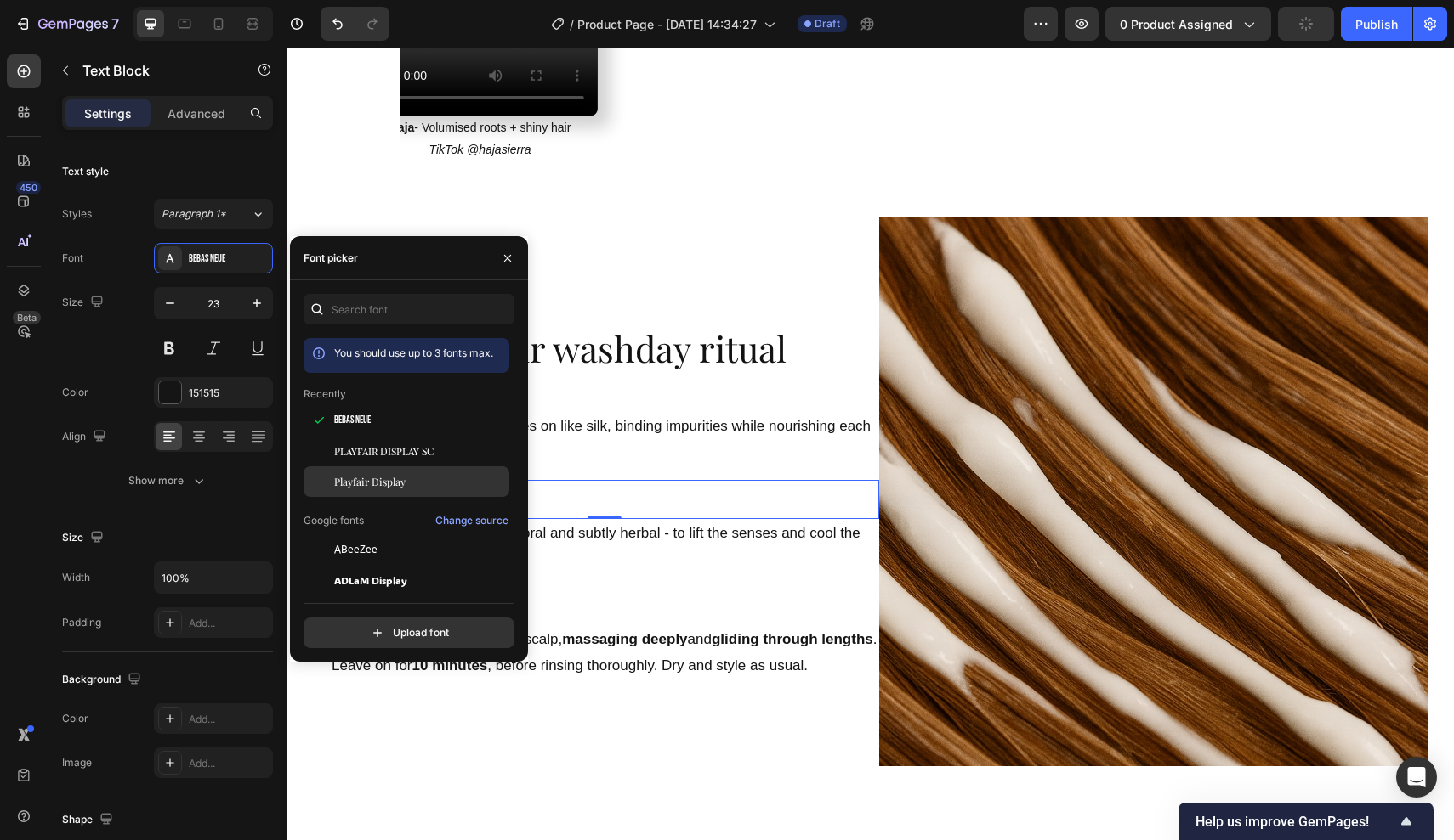
click at [376, 479] on span "Playfair Display" at bounding box center [370, 482] width 72 height 15
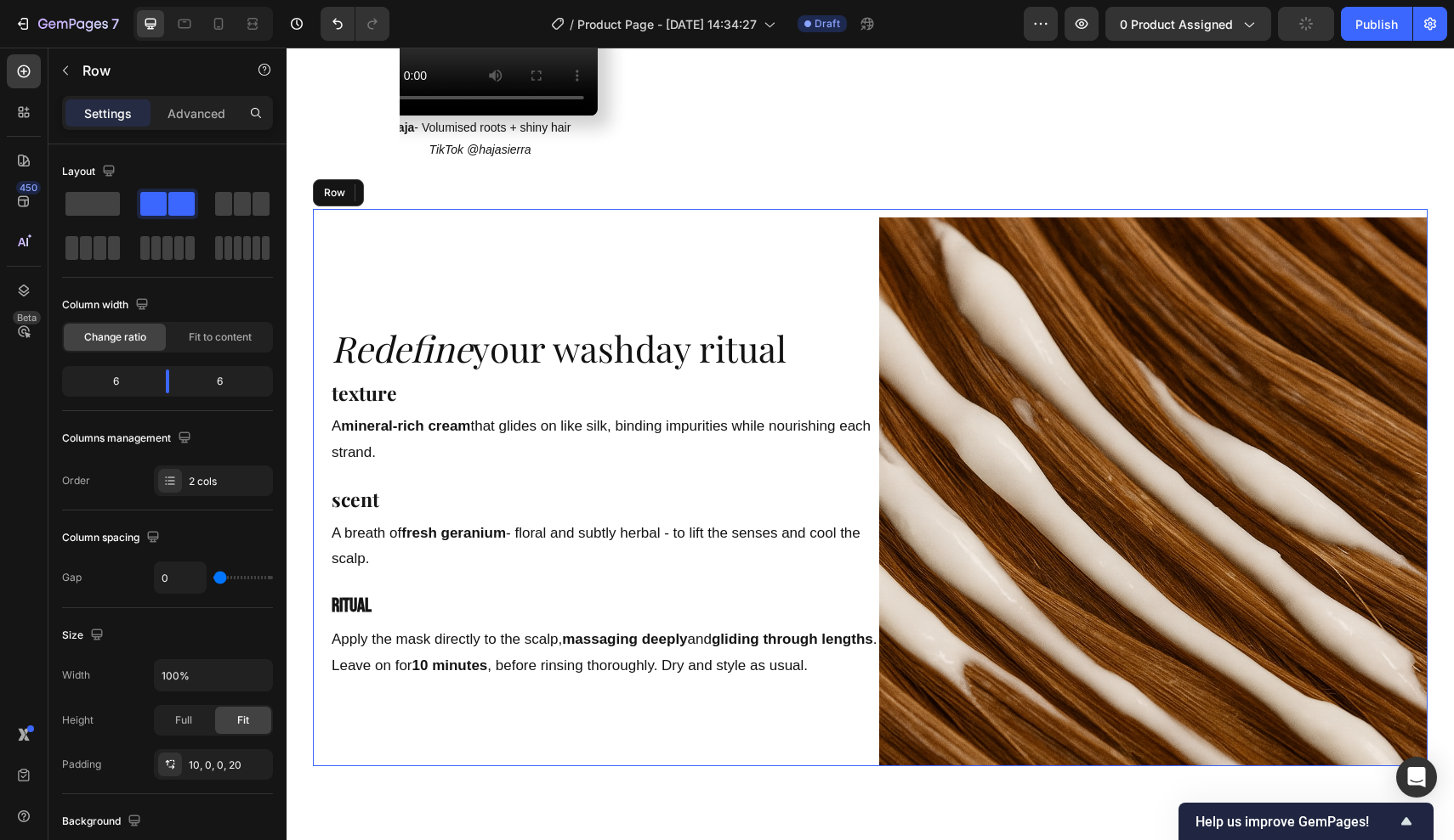
click at [631, 560] on div "Redefine your washday ritual Heading texture Text Block A mineral-rich cream th…" at bounding box center [605, 492] width 550 height 549
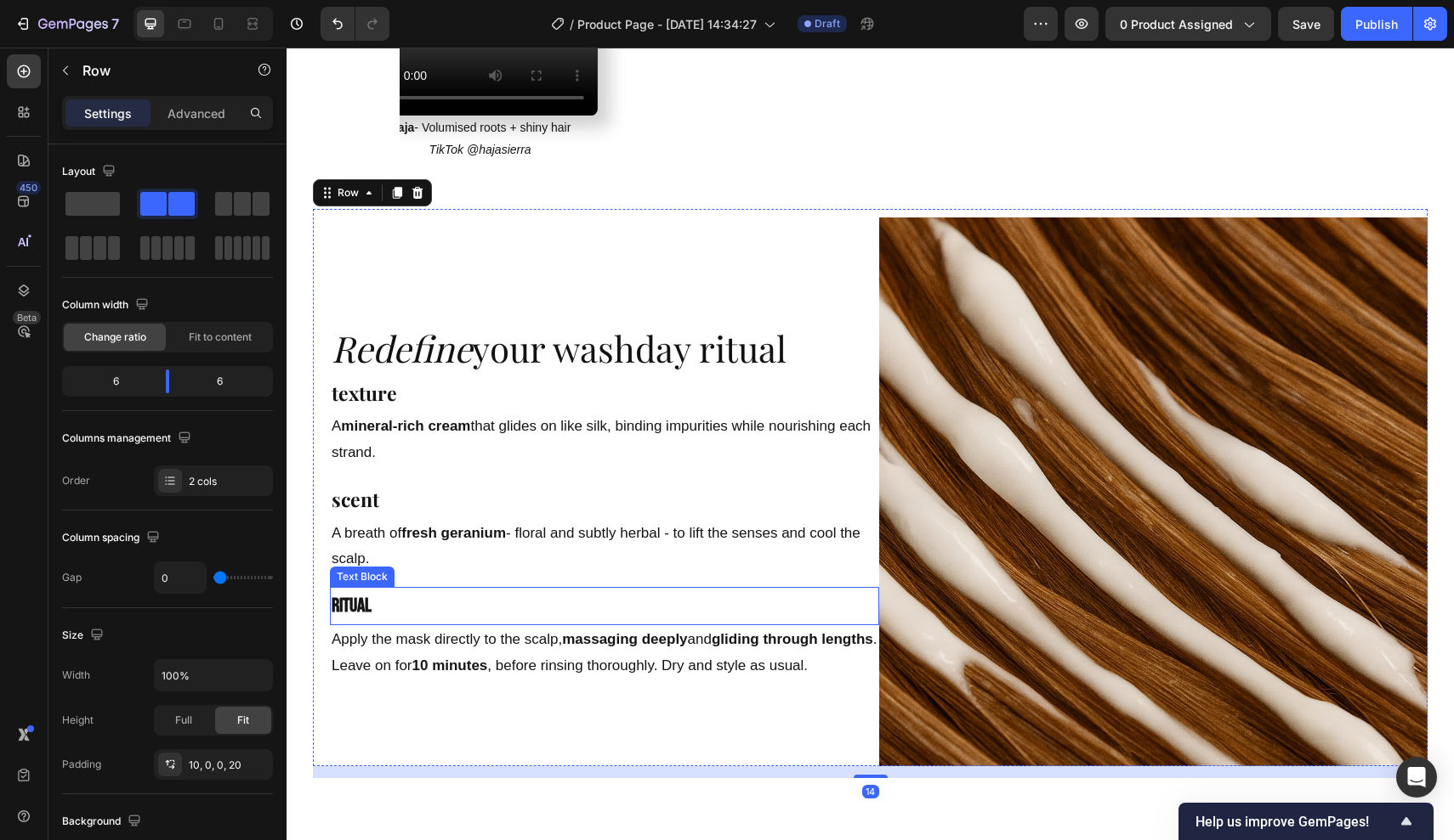
click at [352, 594] on strong "ritual" at bounding box center [351, 605] width 40 height 24
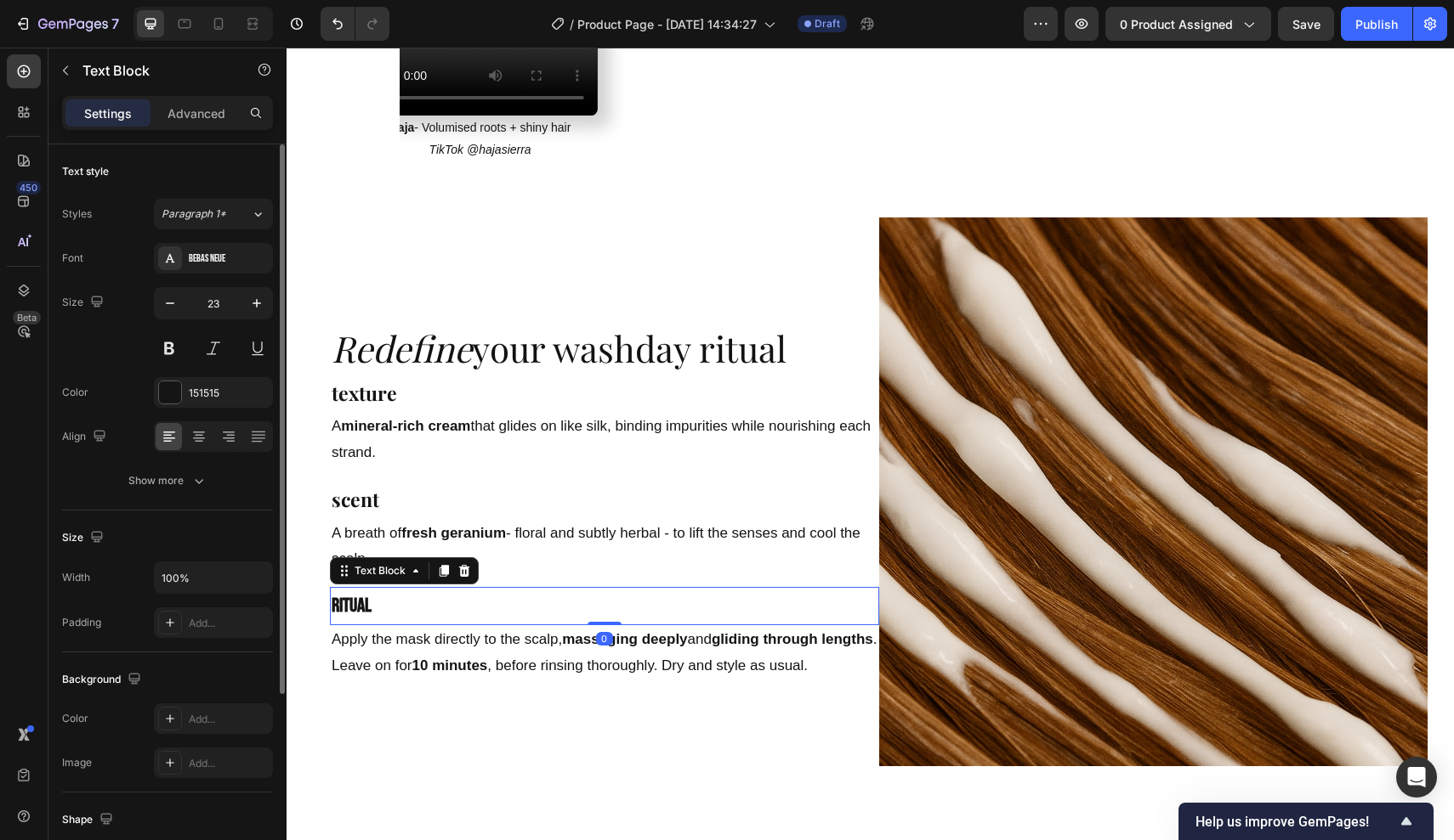
click at [216, 239] on div "Styles Paragraph 1* Font Bebas Neue Size 23 Color 151515 Align Show more" at bounding box center [168, 347] width 211 height 297
click at [210, 262] on div "Bebas Neue" at bounding box center [229, 259] width 80 height 15
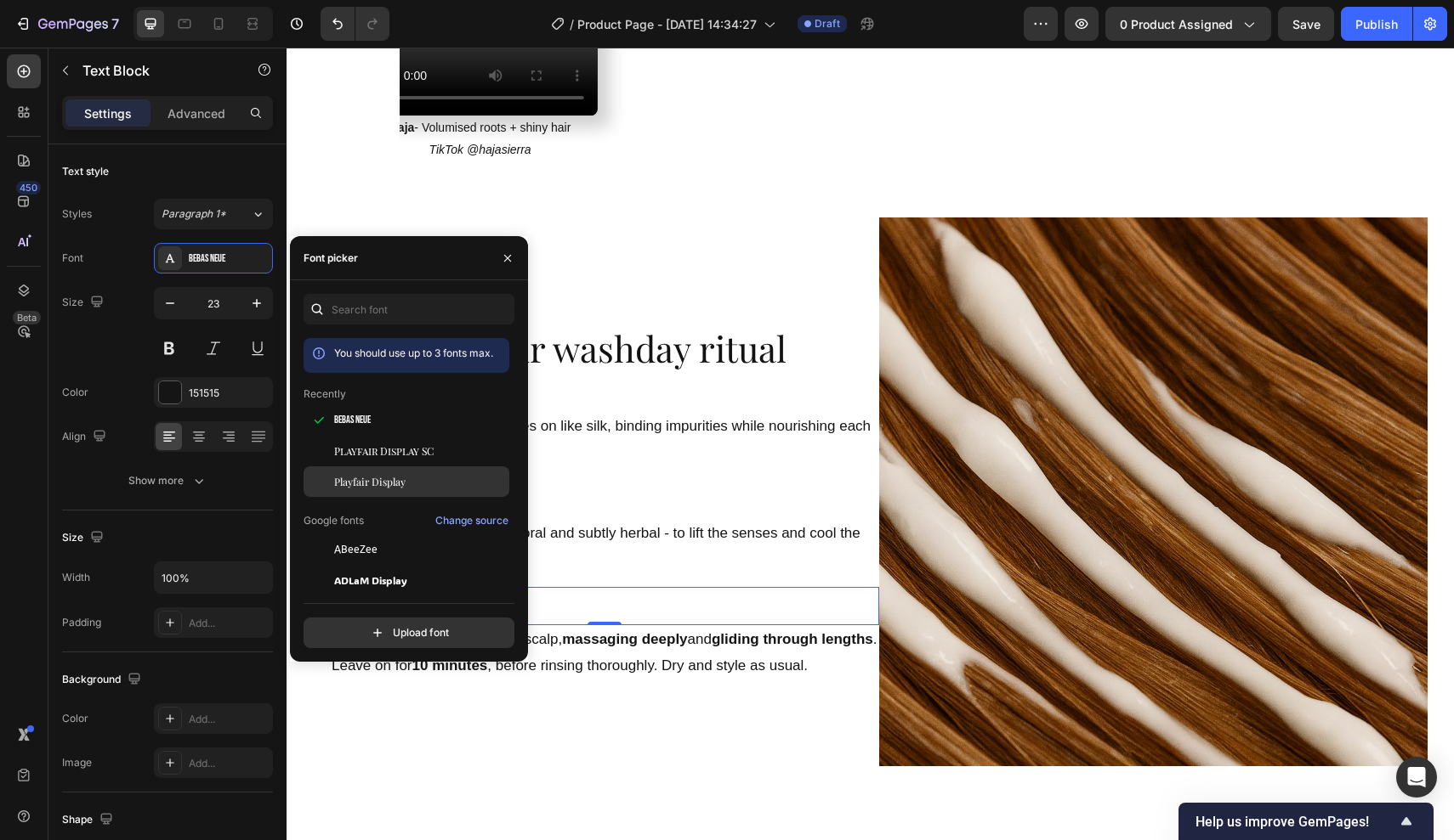
click at [393, 491] on div "Playfair Display" at bounding box center [406, 482] width 206 height 31
click at [645, 482] on p "scent" at bounding box center [604, 499] width 546 height 35
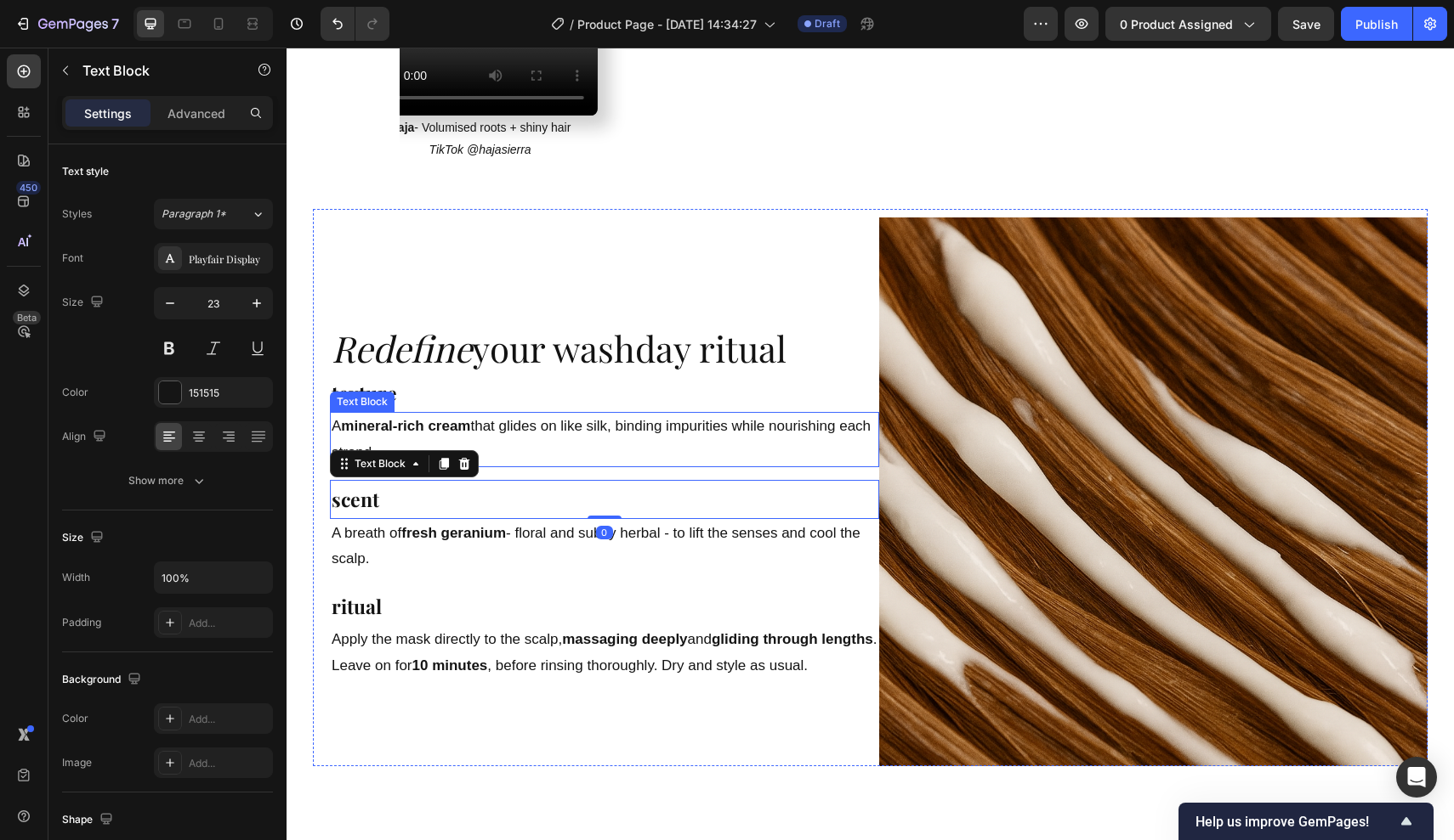
click at [556, 414] on p "A mineral-rich cream that glides on like silk, binding impurities while nourish…" at bounding box center [604, 439] width 546 height 52
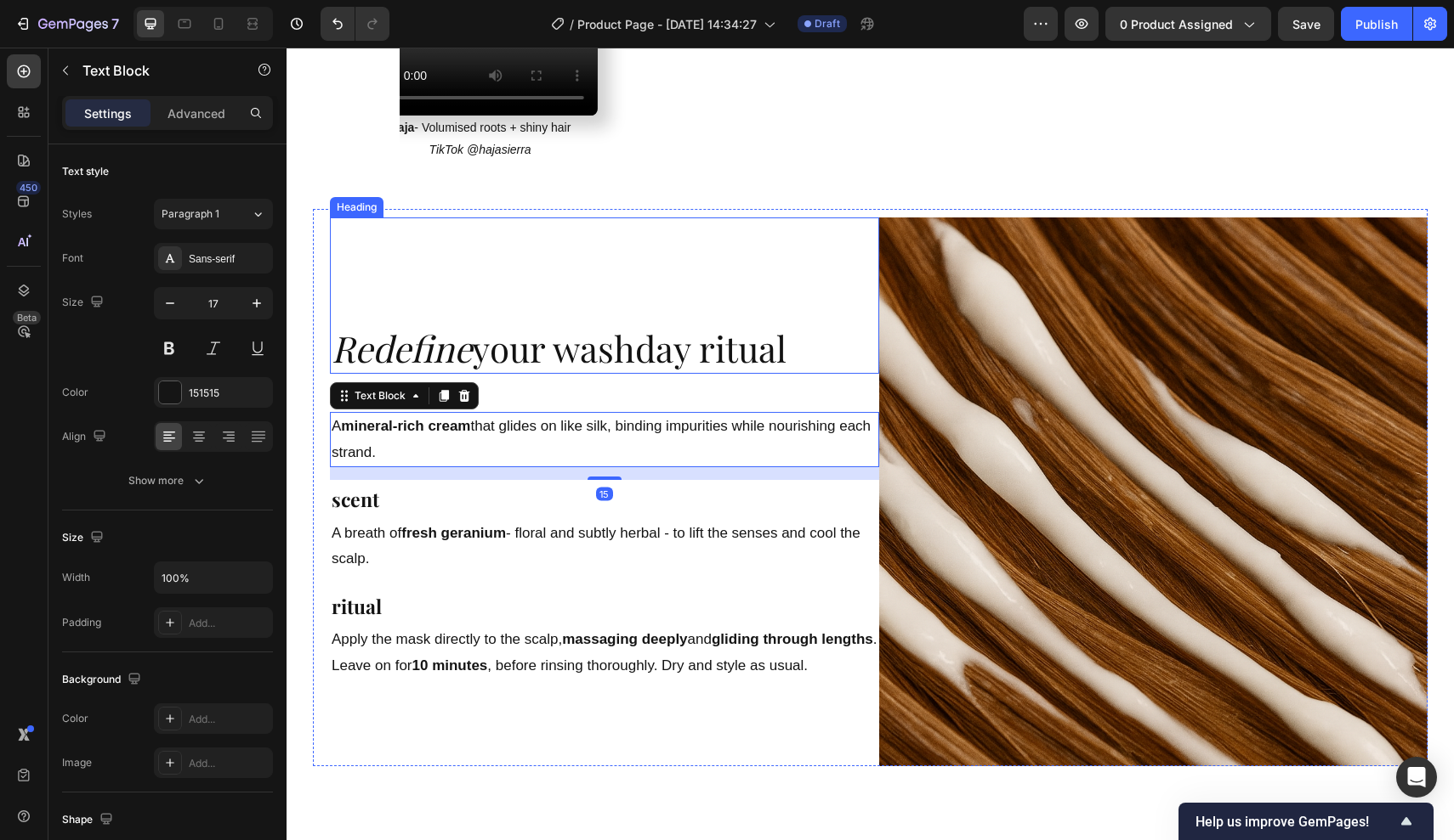
click at [583, 335] on h2 "Redefine your washday ritual" at bounding box center [605, 348] width 550 height 50
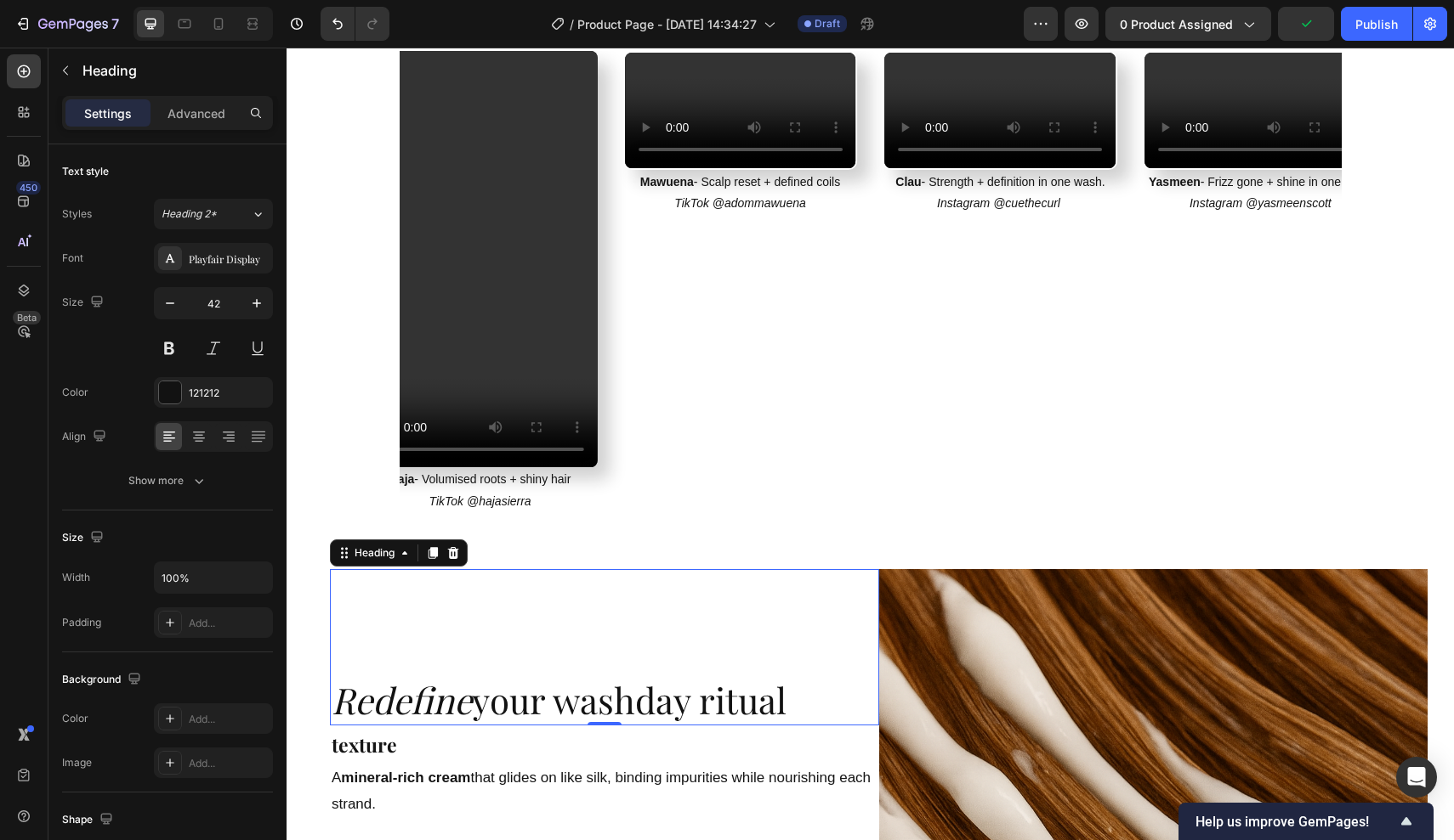
scroll to position [2354, 0]
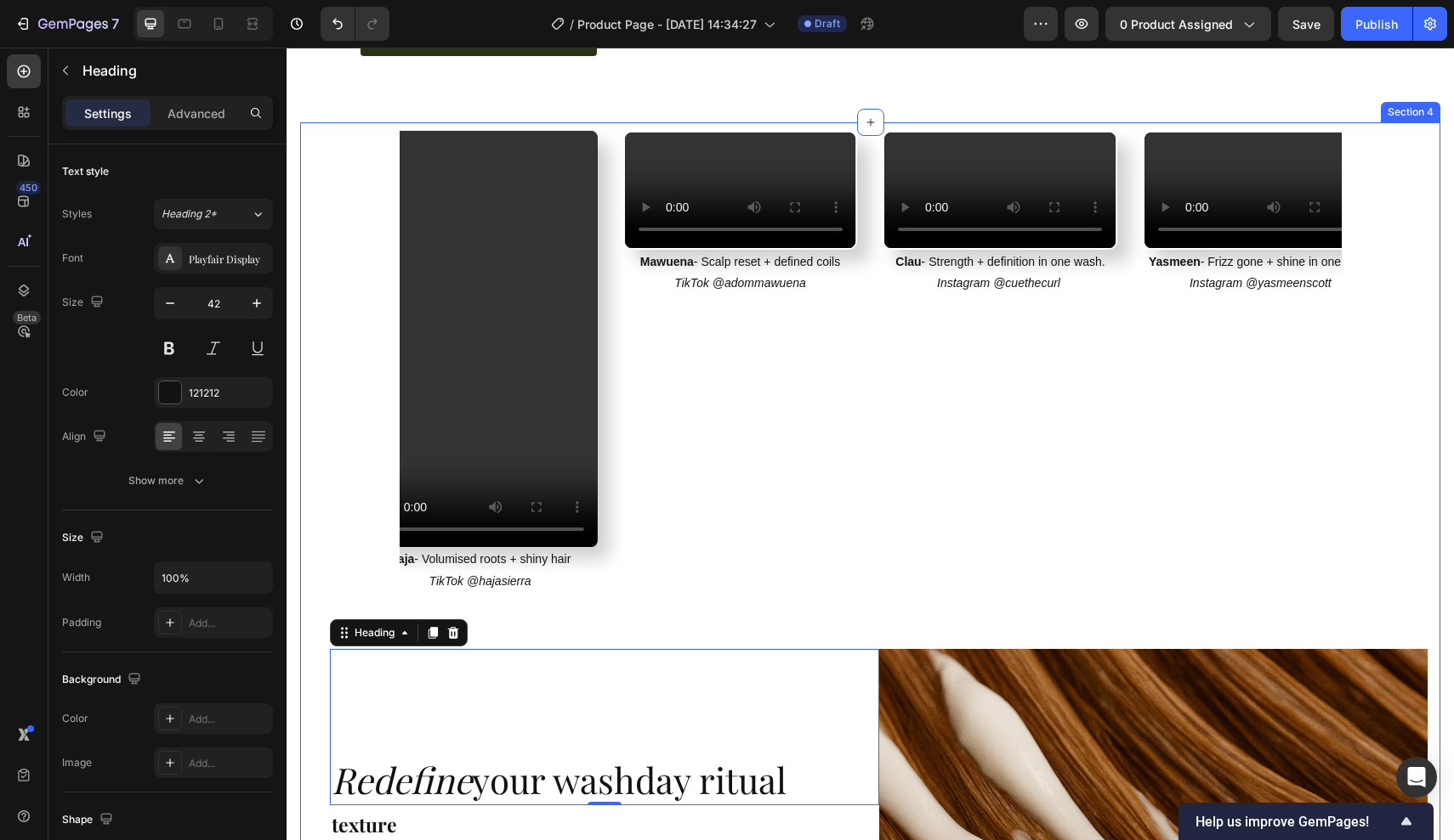
click at [682, 602] on div "Video Mawuena - Scalp reset + defined coils TikTok @adommawuena Text Block Vide…" at bounding box center [870, 386] width 1114 height 510
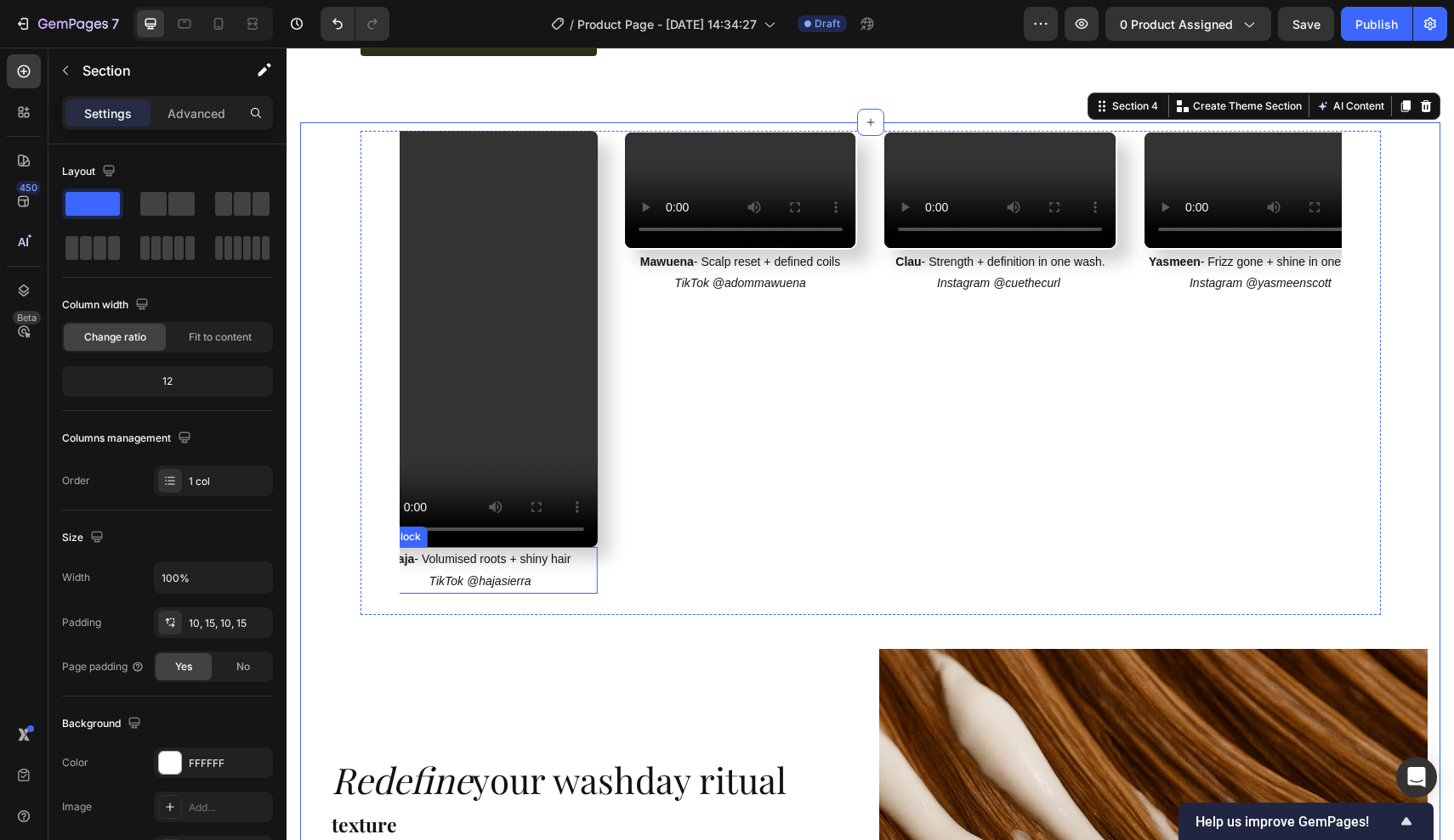
click at [414, 574] on p "Haja - Volumised roots + shiny hair TikTok @hajasierra" at bounding box center [481, 570] width 232 height 42
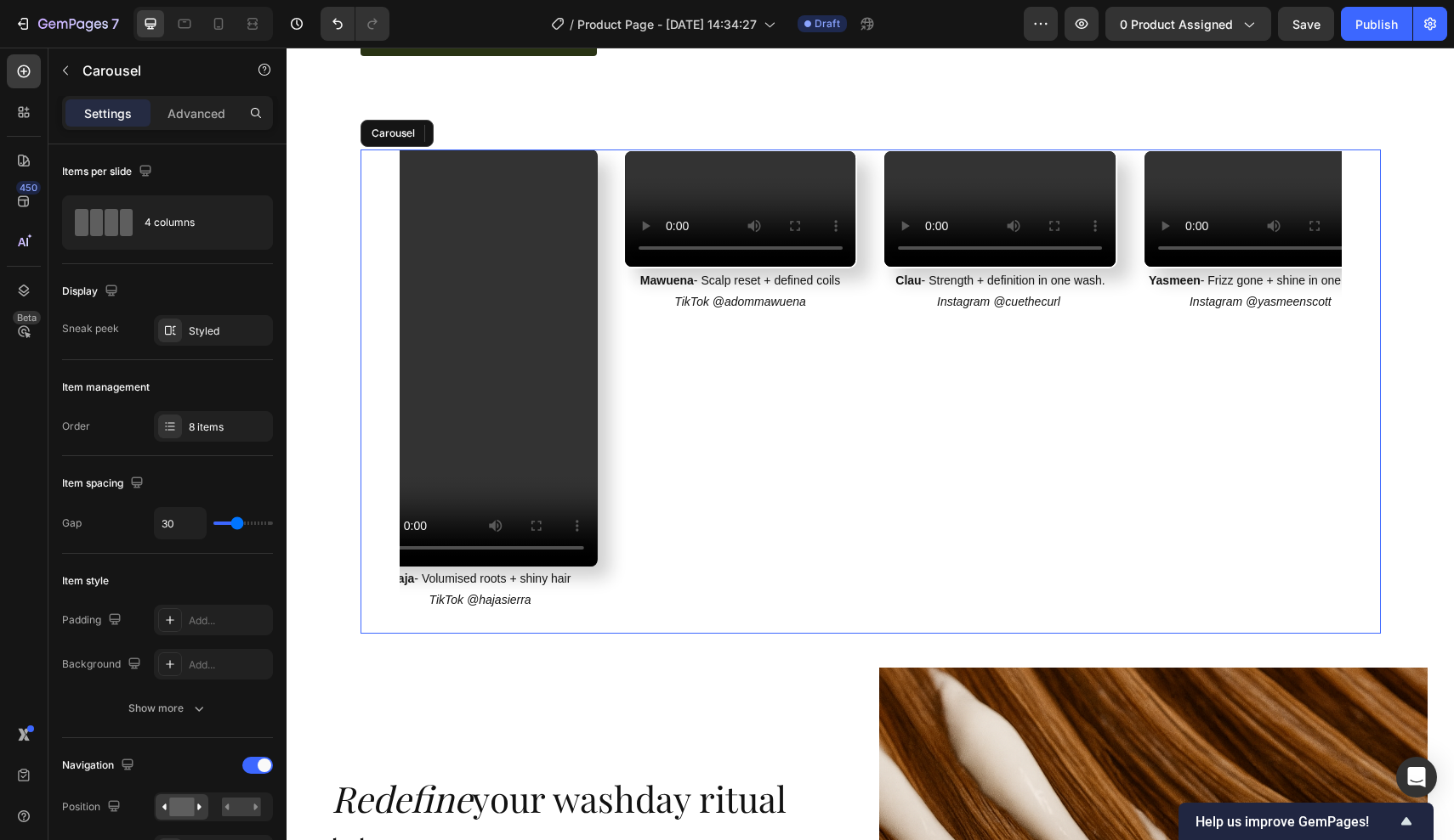
click at [376, 565] on div "Video Mawuena - Scalp reset + defined coils TikTok @adommawuena Text Block Vide…" at bounding box center [871, 391] width 1020 height 484
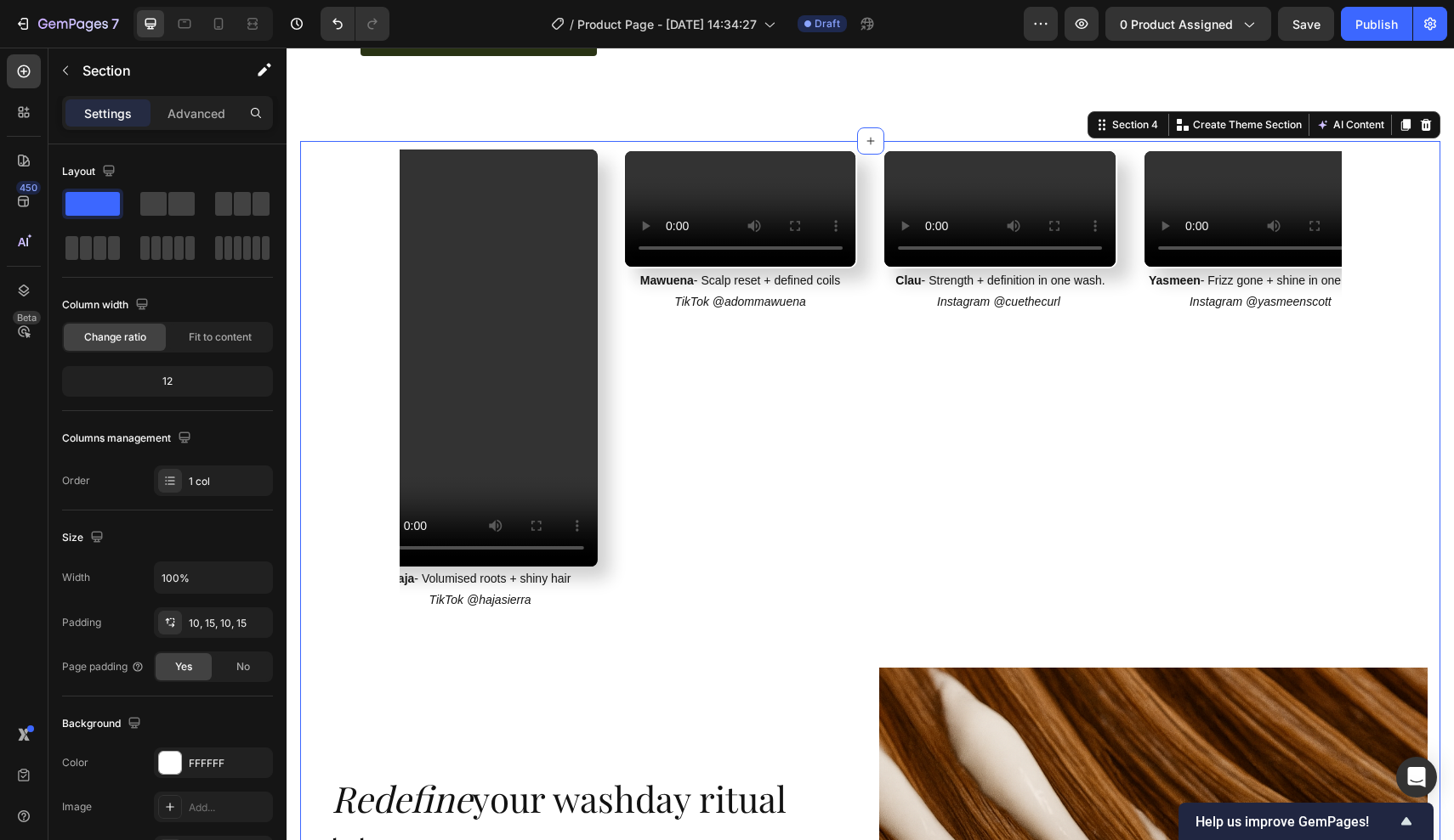
click at [334, 550] on div "Video Mawuena - Scalp reset + defined coils TikTok @adommawuena Text Block Vide…" at bounding box center [870, 404] width 1114 height 510
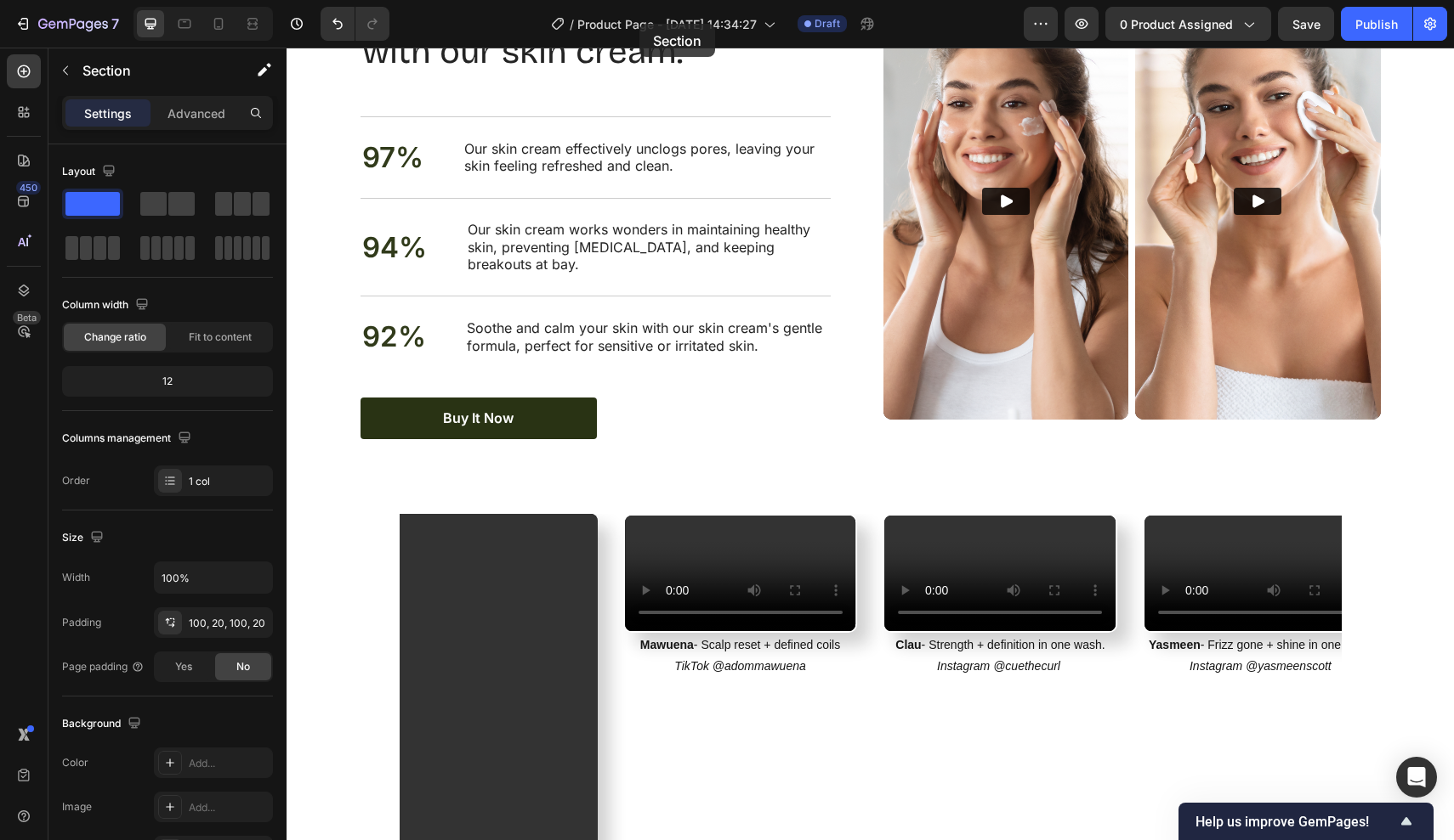
scroll to position [1963, 0]
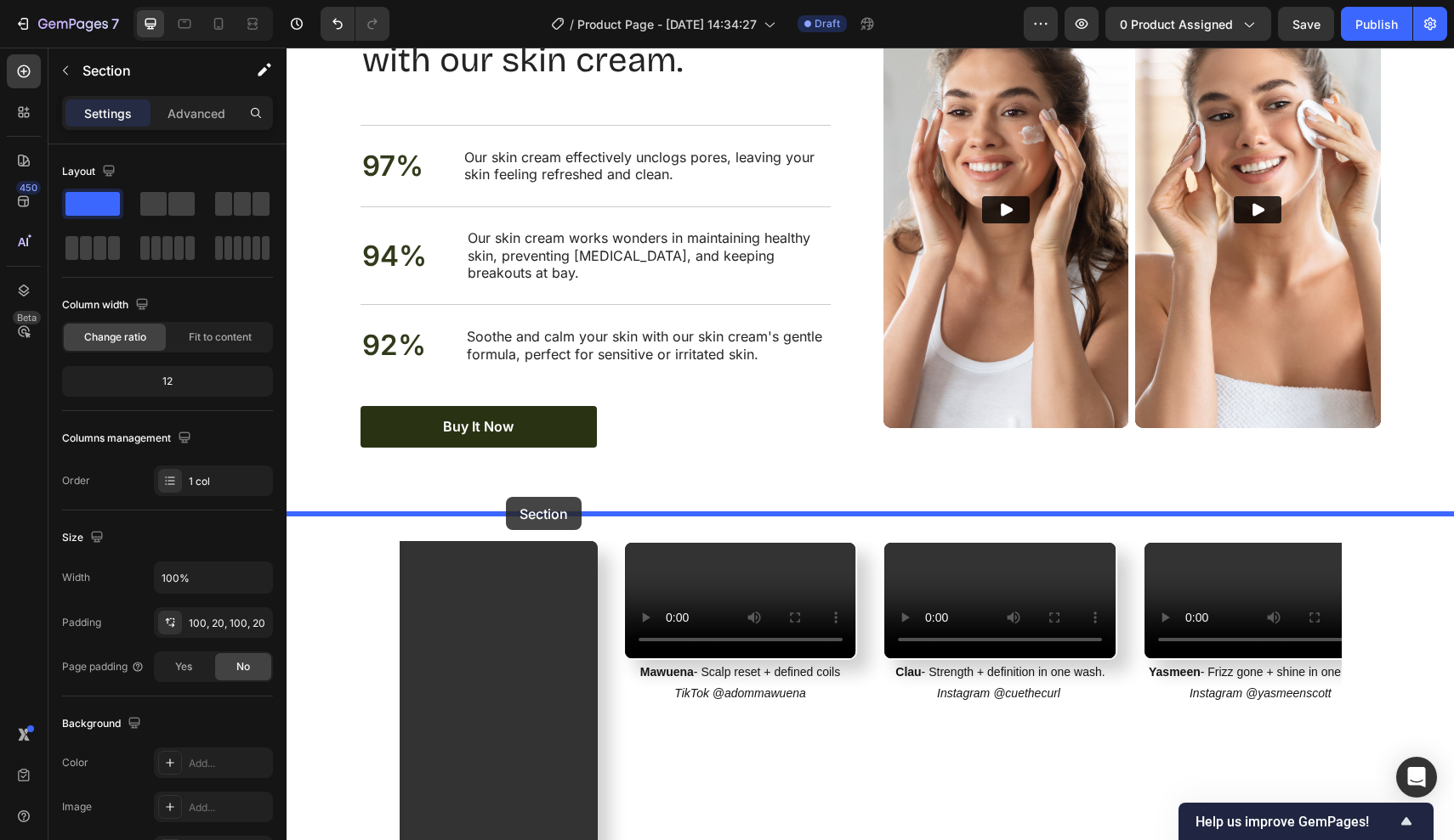
drag, startPoint x: 573, startPoint y: 364, endPoint x: 505, endPoint y: 497, distance: 149.4
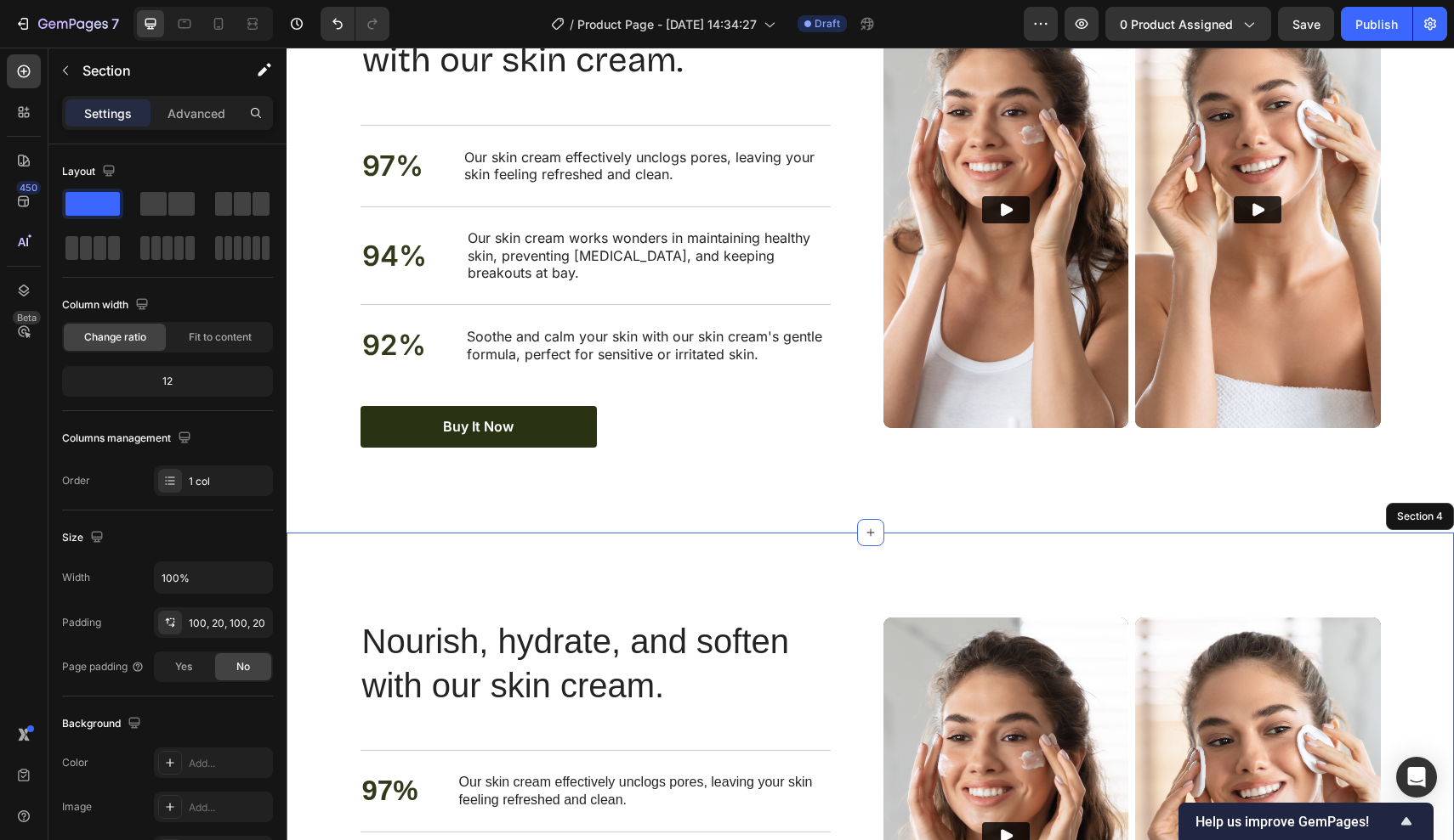
click at [1077, 549] on div "Nourish, hydrate, and soften with our skin cream. Heading Nourish, hydrate, and…" at bounding box center [870, 837] width 1167 height 610
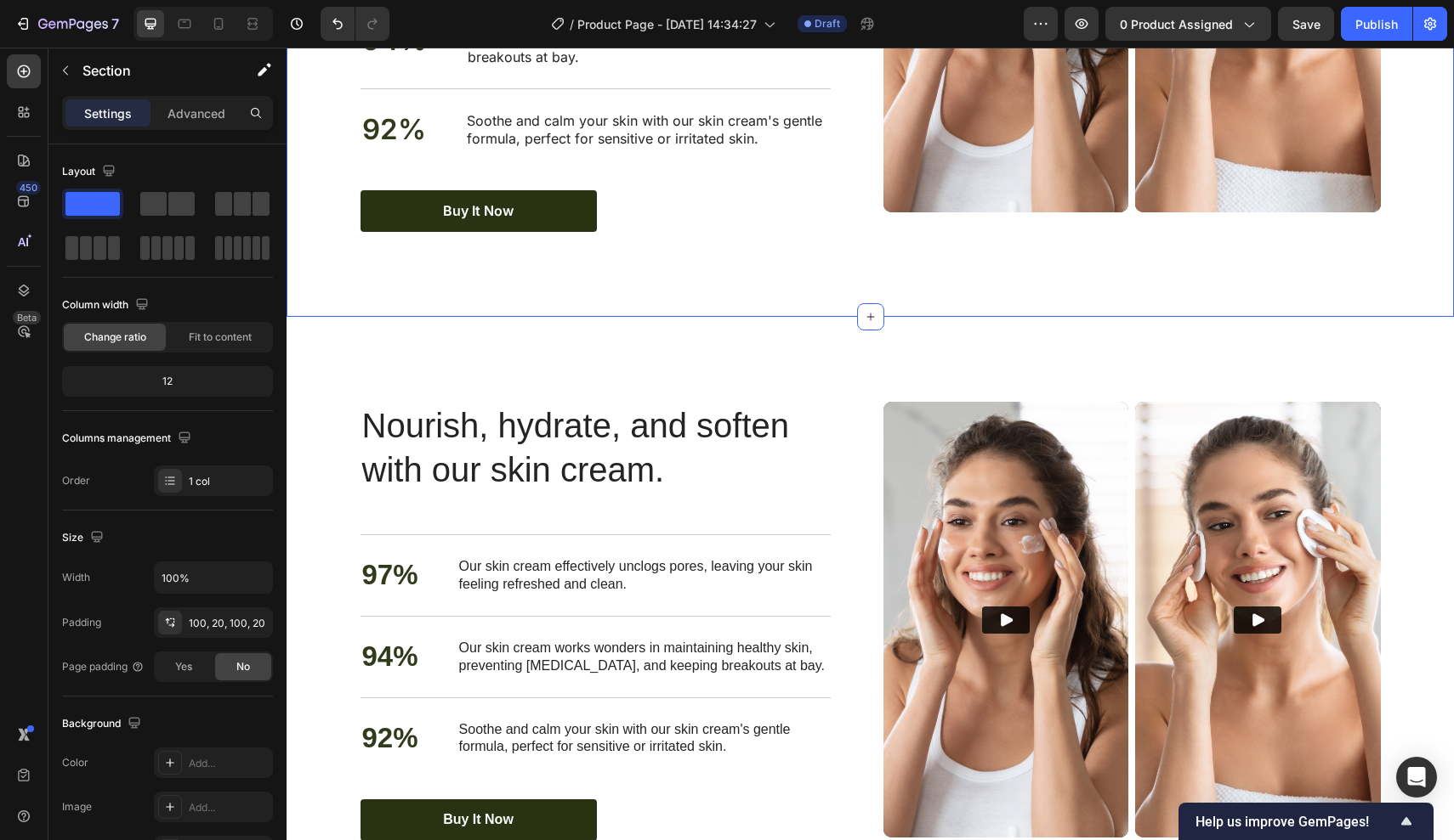
click at [1081, 293] on div "Nourish, hydrate, and soften with our skin cream. Heading Nourish, hydrate, and…" at bounding box center [870, 4] width 1167 height 626
click at [1093, 270] on div "Nourish, hydrate, and soften with our skin cream. Heading Nourish, hydrate, and…" at bounding box center [870, 4] width 1167 height 626
click at [1094, 325] on div "Nourish, hydrate, and soften with our skin cream. Heading Nourish, hydrate, and…" at bounding box center [870, 622] width 1167 height 610
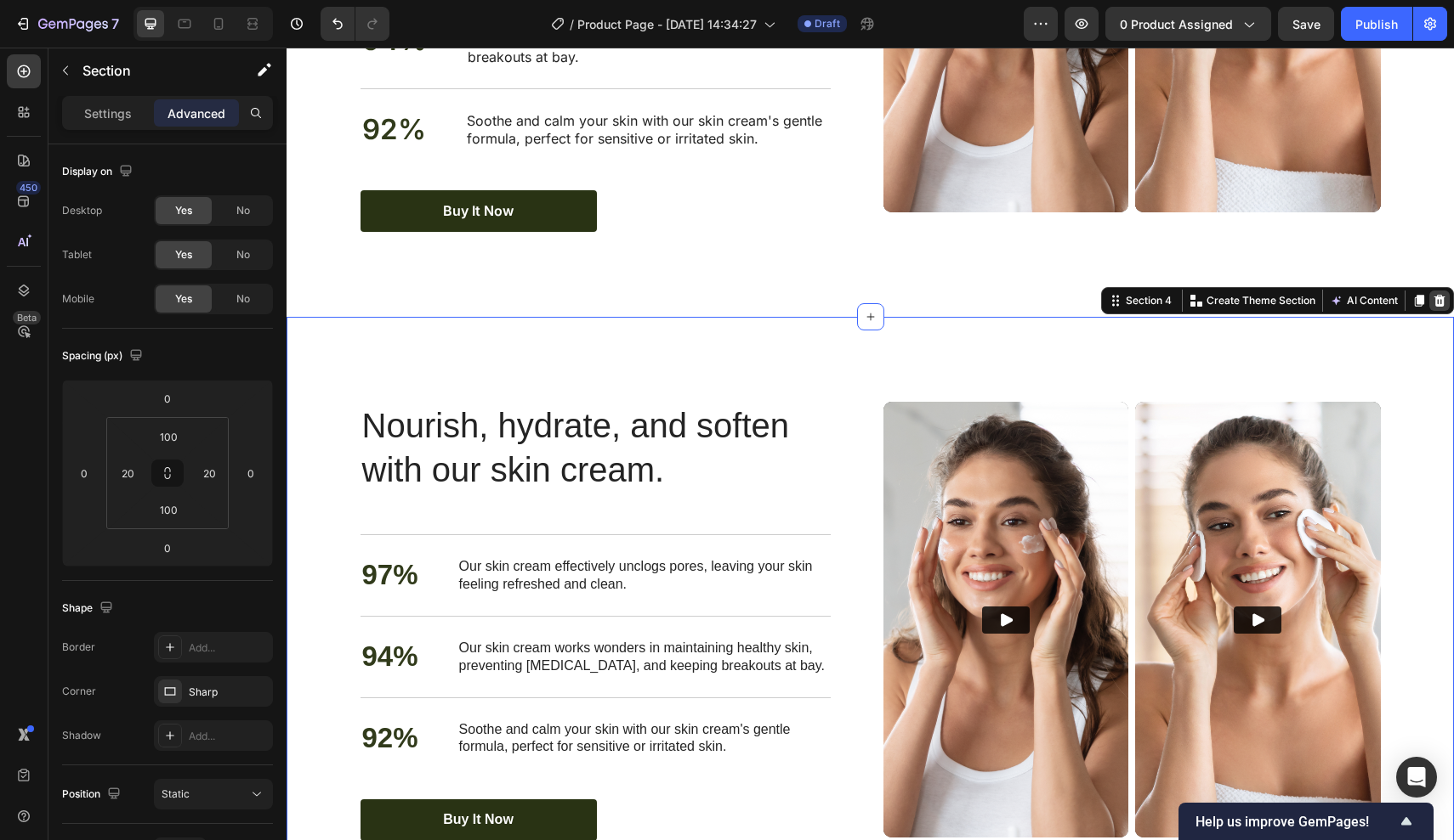
click at [1437, 294] on icon at bounding box center [1440, 300] width 11 height 12
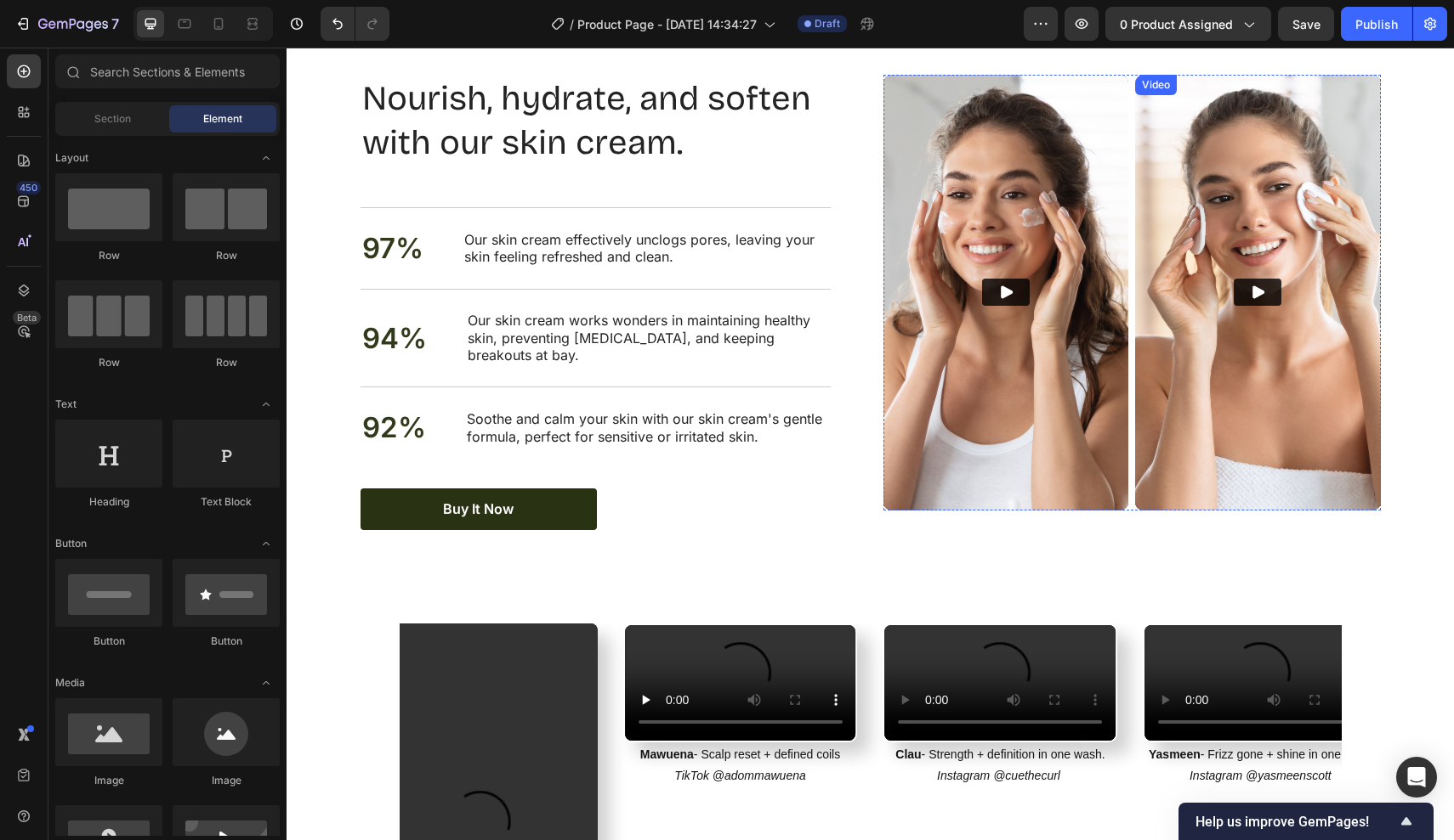
scroll to position [1702, 0]
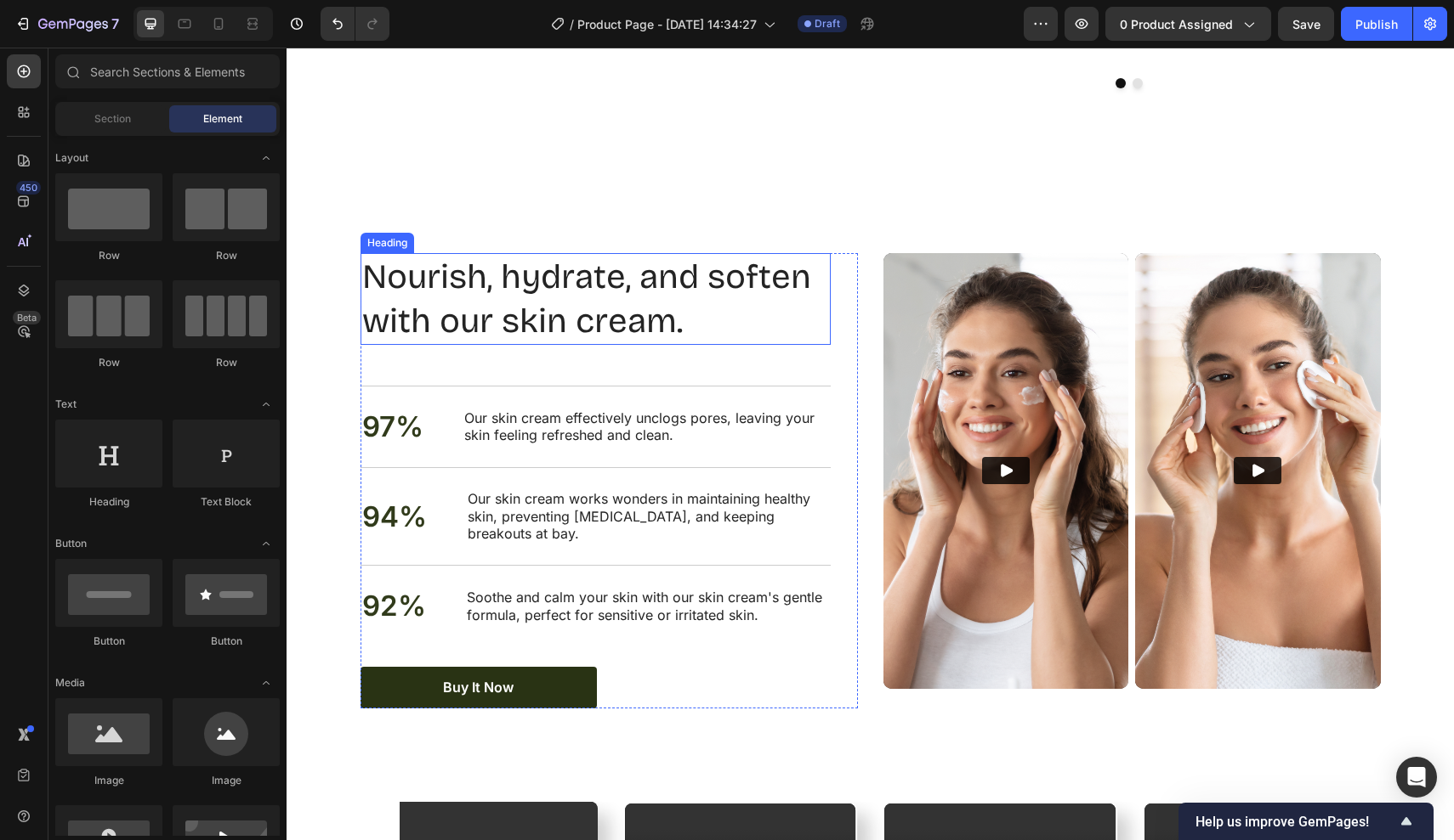
click at [599, 291] on h2 "Nourish, hydrate, and soften with our skin cream." at bounding box center [596, 299] width 471 height 92
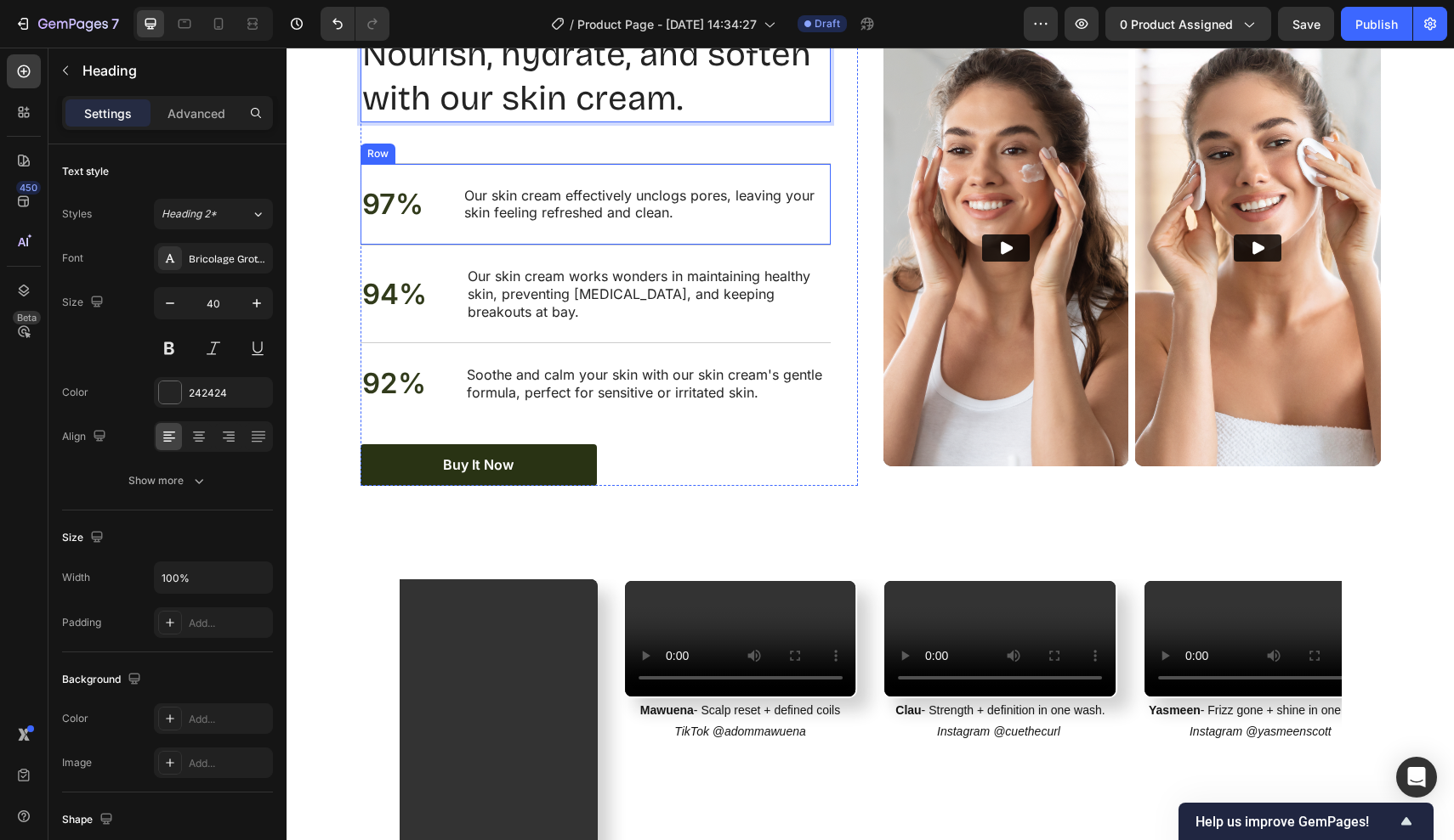
scroll to position [1842, 0]
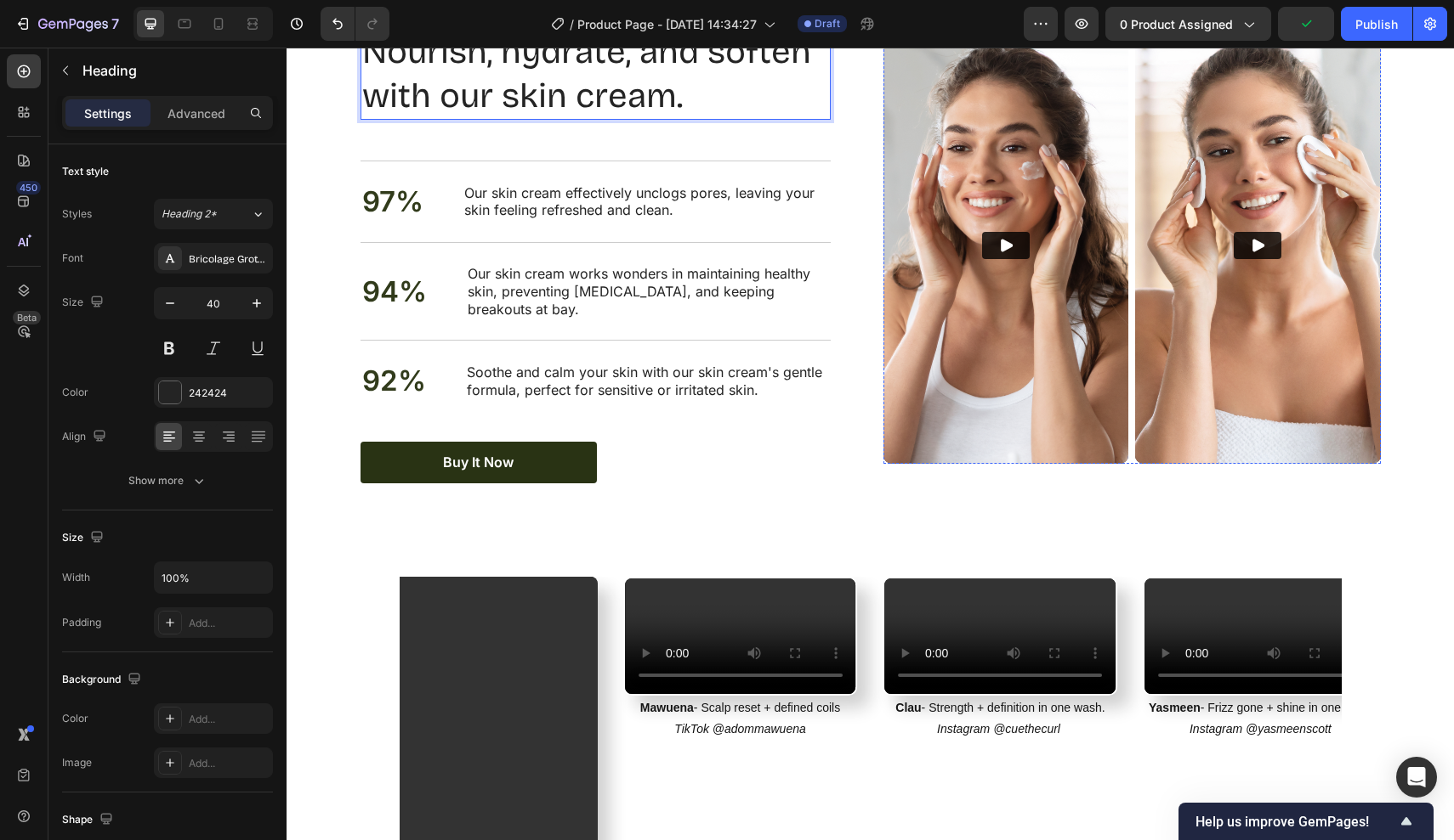
click at [1047, 298] on img at bounding box center [1006, 246] width 246 height 436
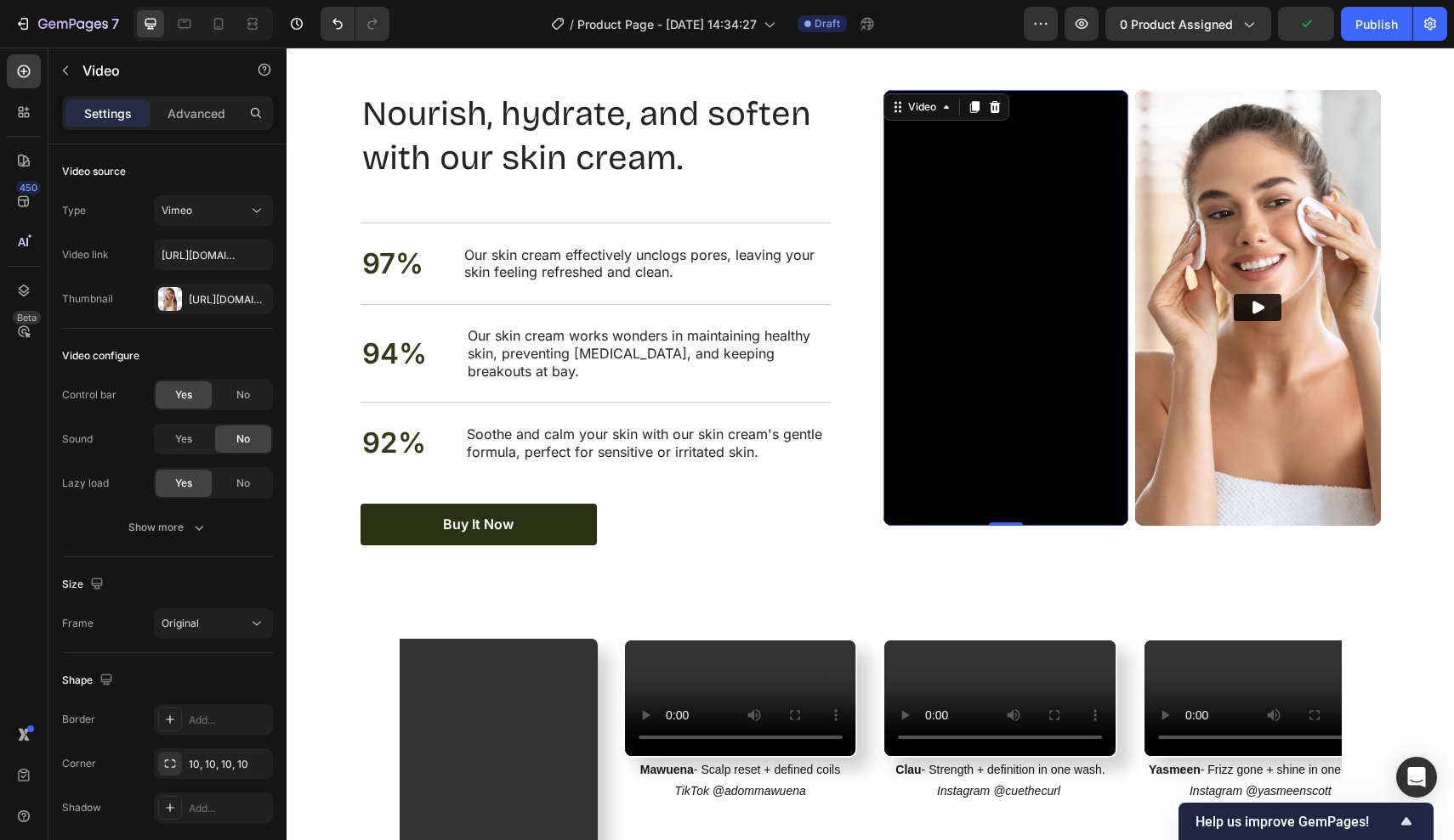
scroll to position [1775, 0]
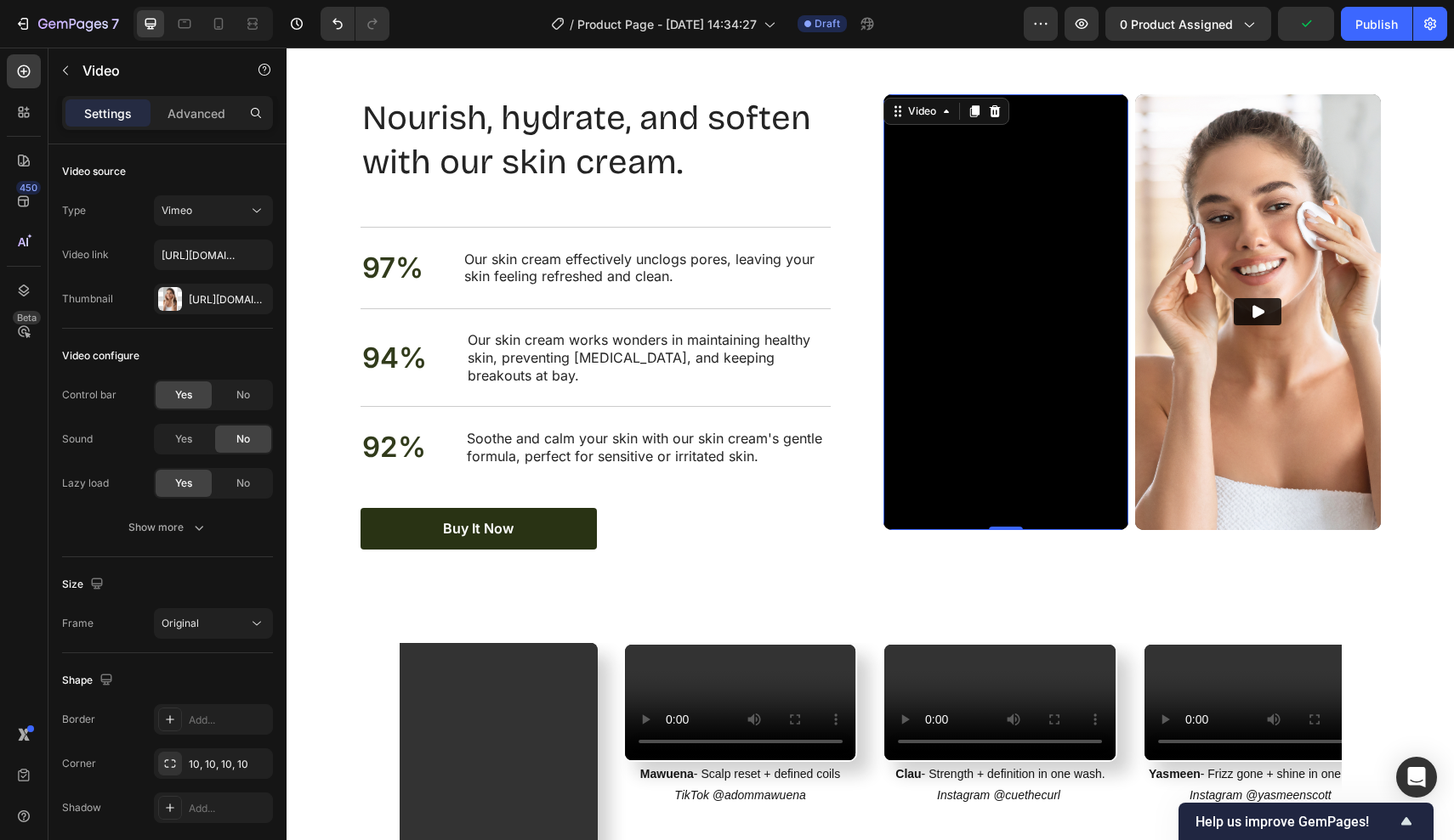
click at [875, 234] on div "Nourish, hydrate, and soften with our skin cream. Heading 97% Text Block Our sk…" at bounding box center [871, 322] width 1020 height 455
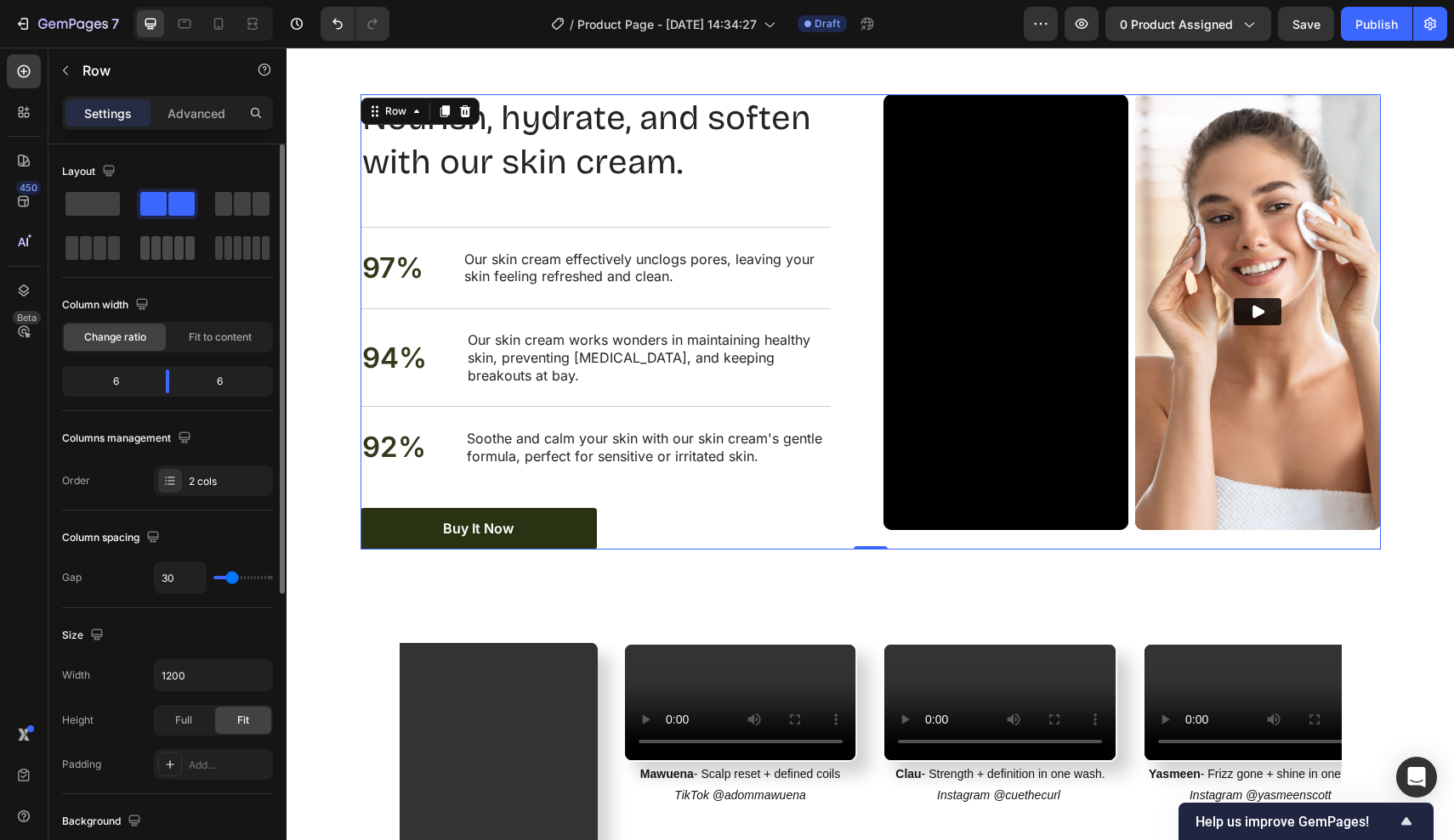
click at [147, 247] on span at bounding box center [145, 247] width 9 height 24
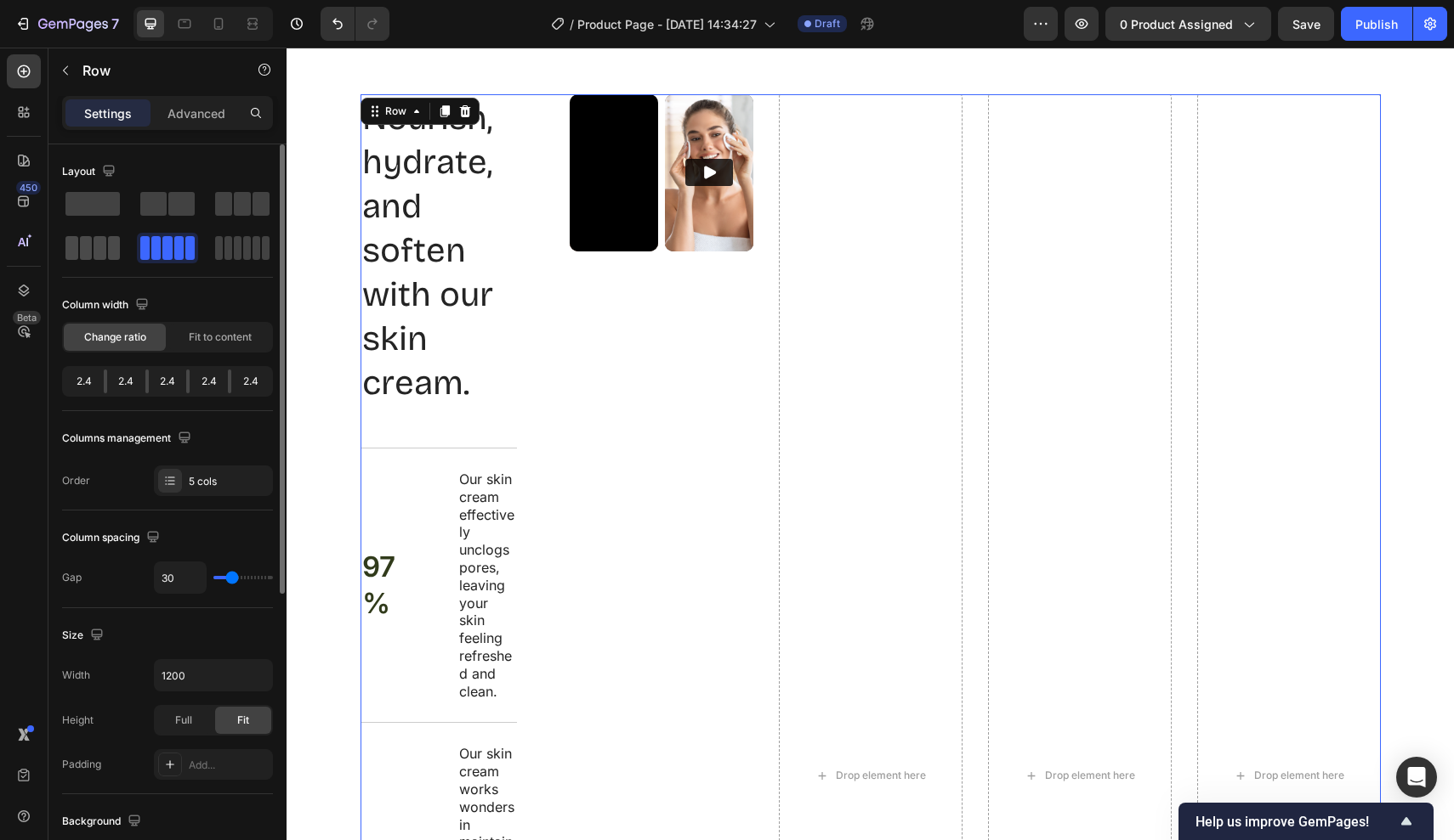
click at [100, 250] on span at bounding box center [100, 247] width 13 height 24
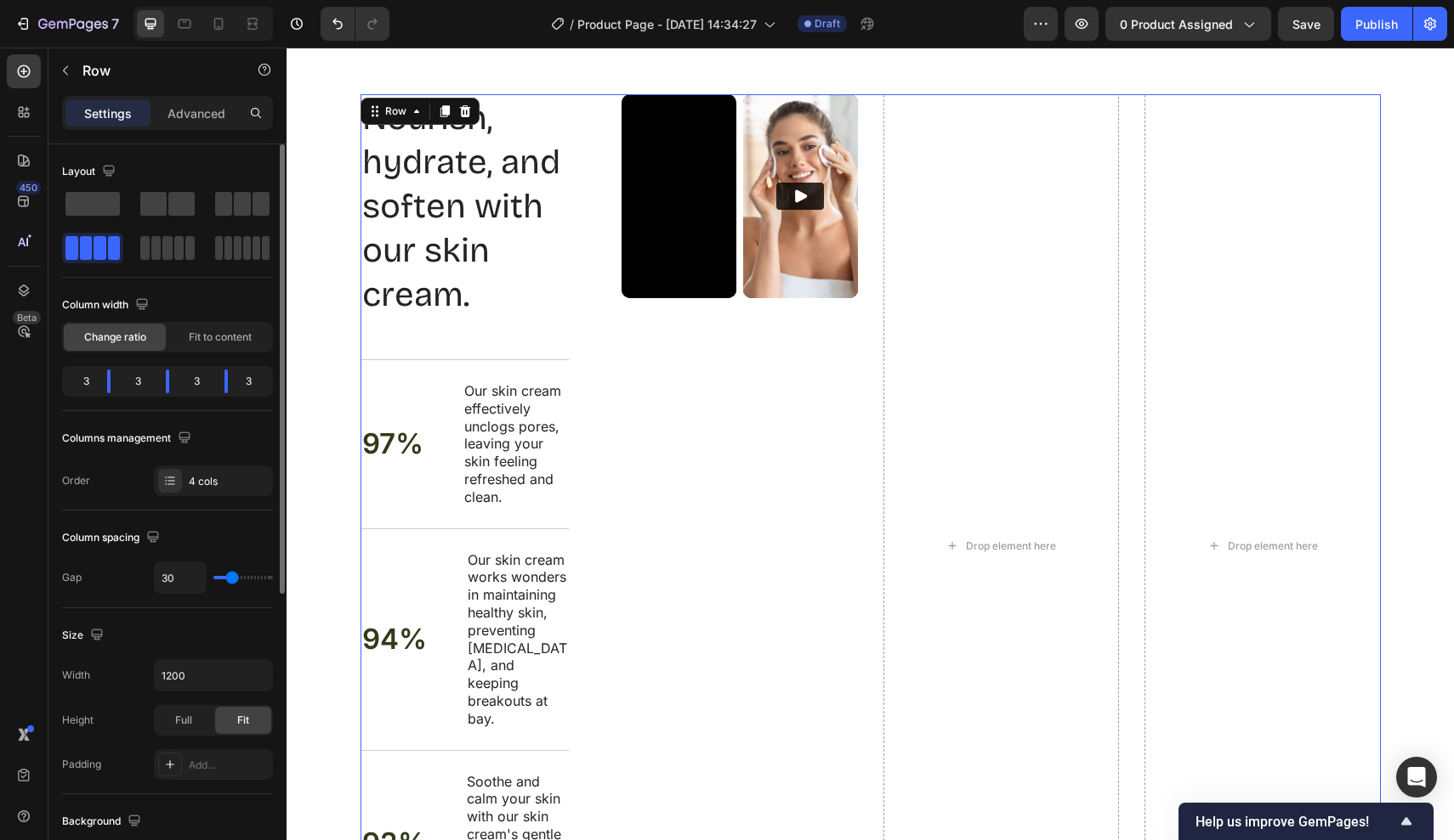
click at [191, 221] on div at bounding box center [168, 226] width 211 height 74
click at [236, 209] on span at bounding box center [242, 203] width 17 height 24
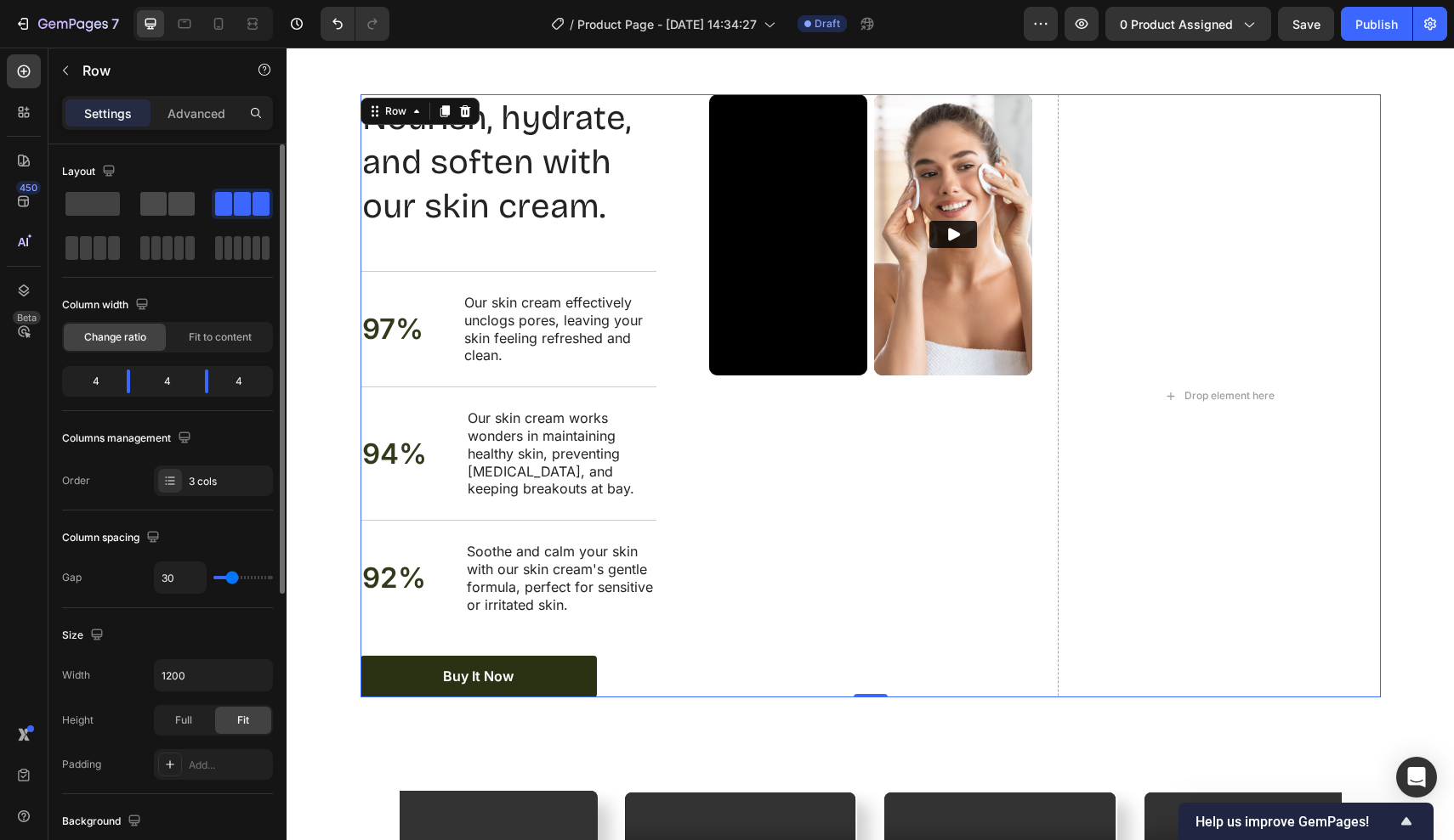
click at [175, 207] on span at bounding box center [182, 203] width 26 height 24
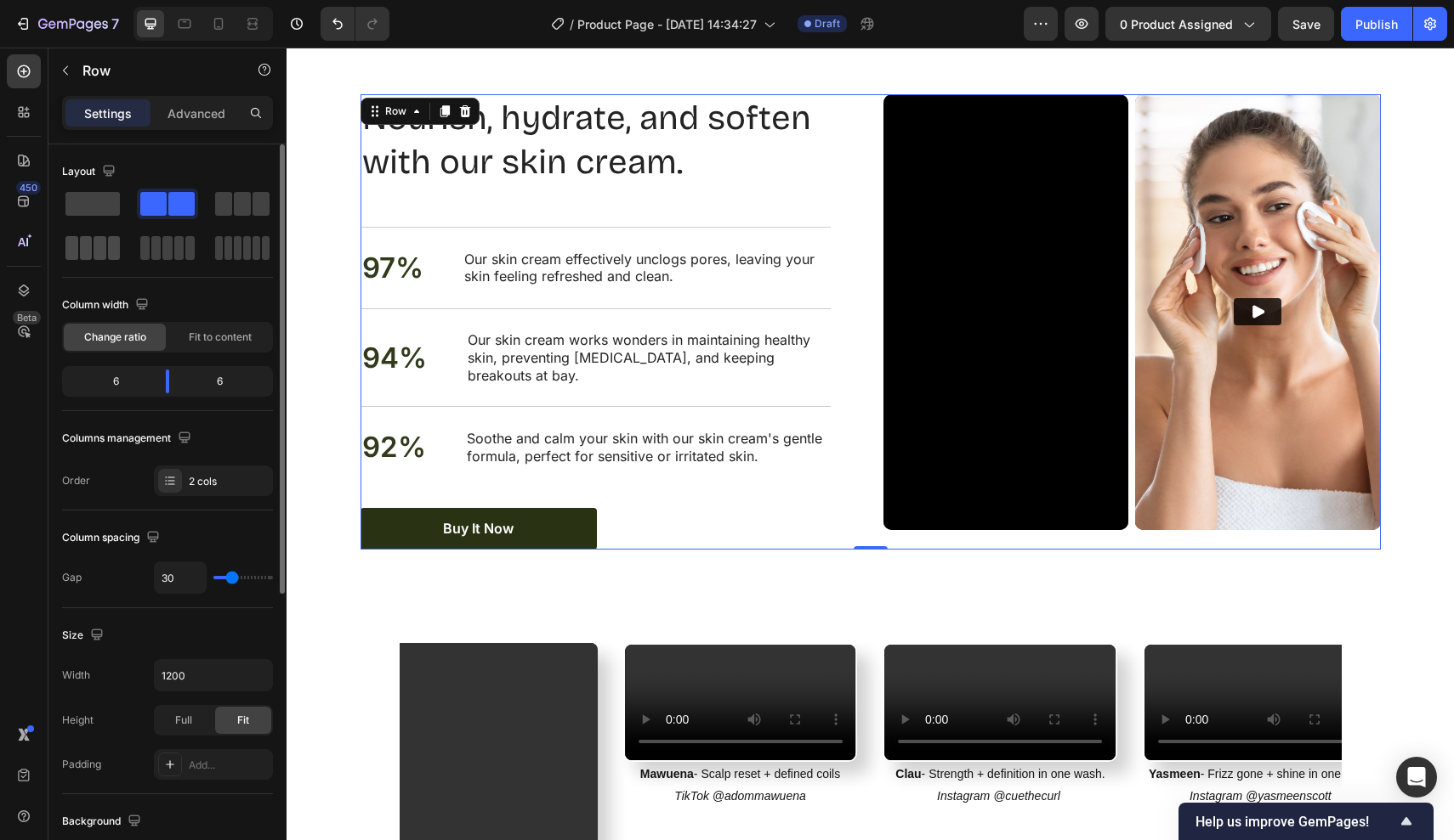
click at [102, 249] on span at bounding box center [100, 247] width 13 height 24
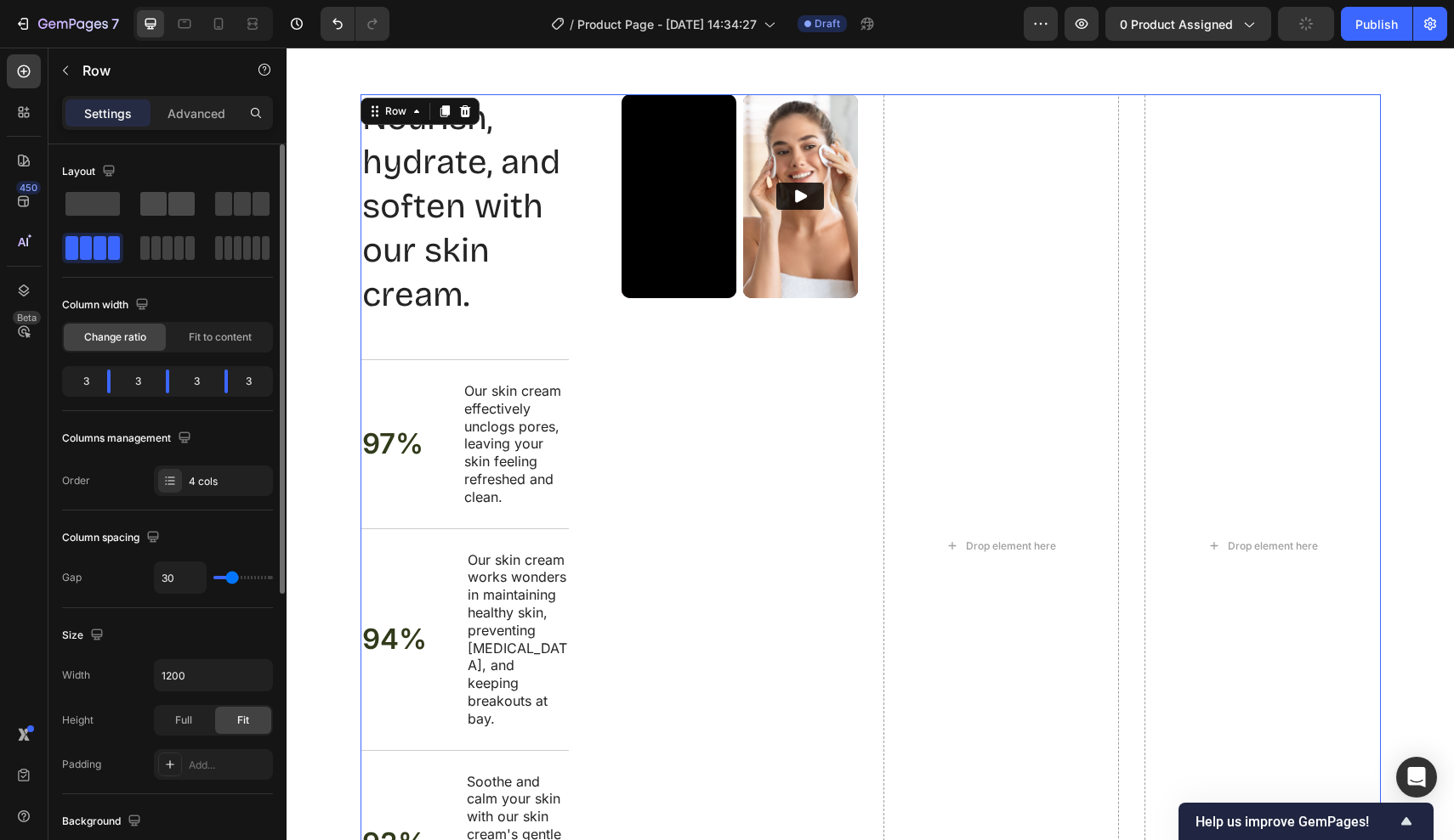
click at [188, 212] on span at bounding box center [182, 203] width 26 height 24
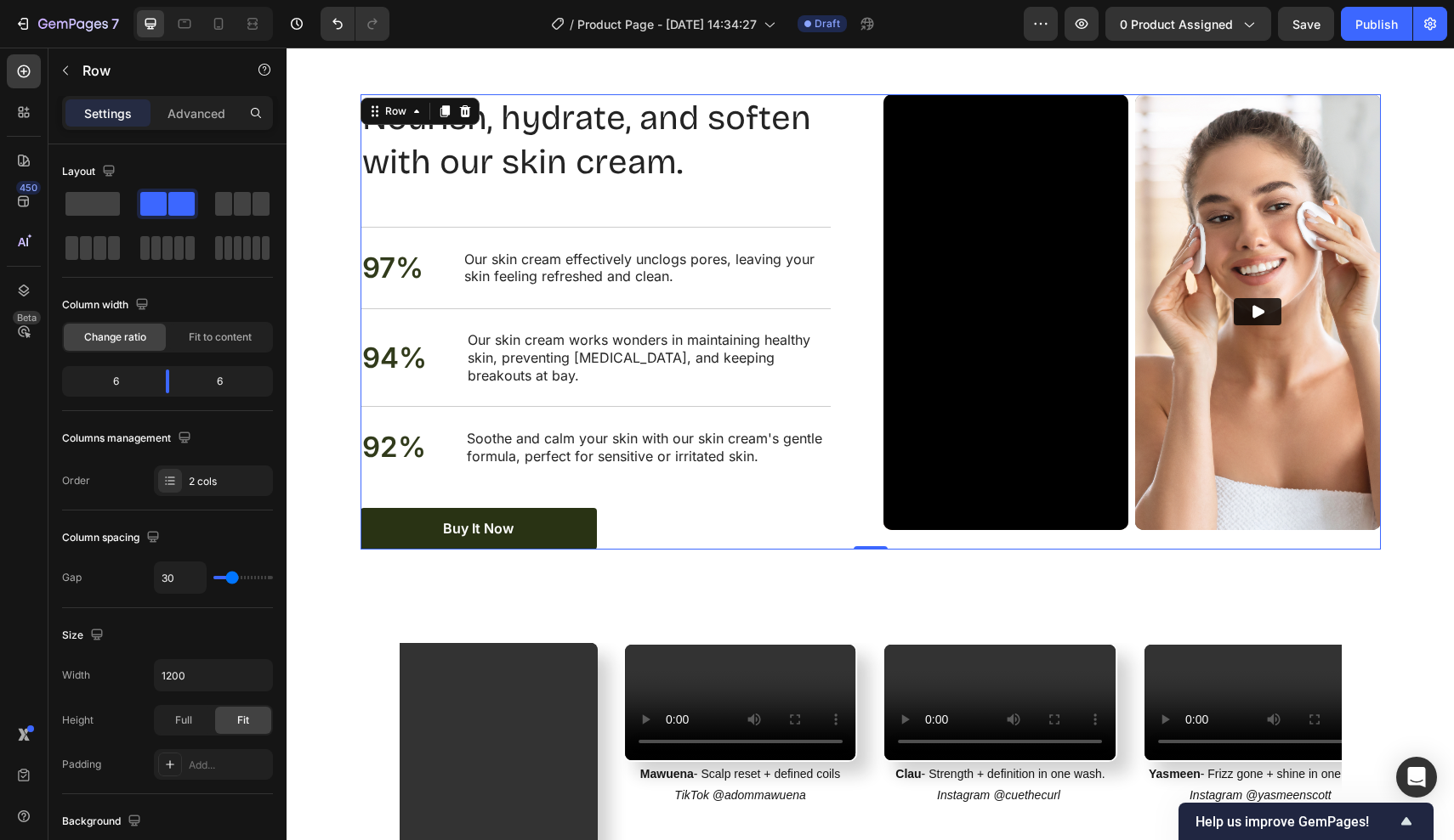
click at [870, 439] on div "Nourish, hydrate, and soften with our skin cream. Heading 97% Text Block Our sk…" at bounding box center [871, 322] width 1020 height 455
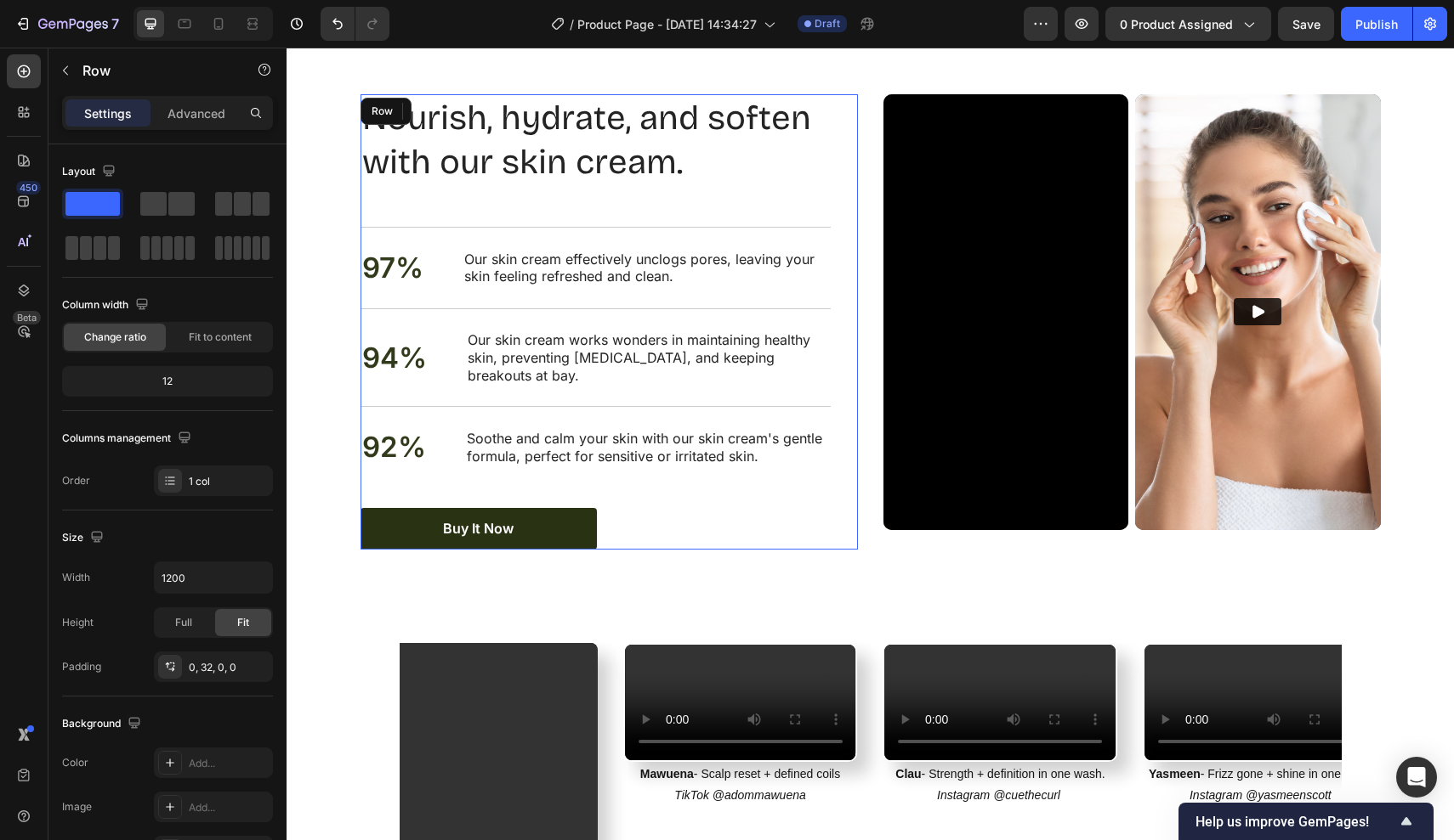
click at [854, 450] on div "Nourish, hydrate, and soften with our skin cream. Heading 97% Text Block Our sk…" at bounding box center [609, 322] width 497 height 455
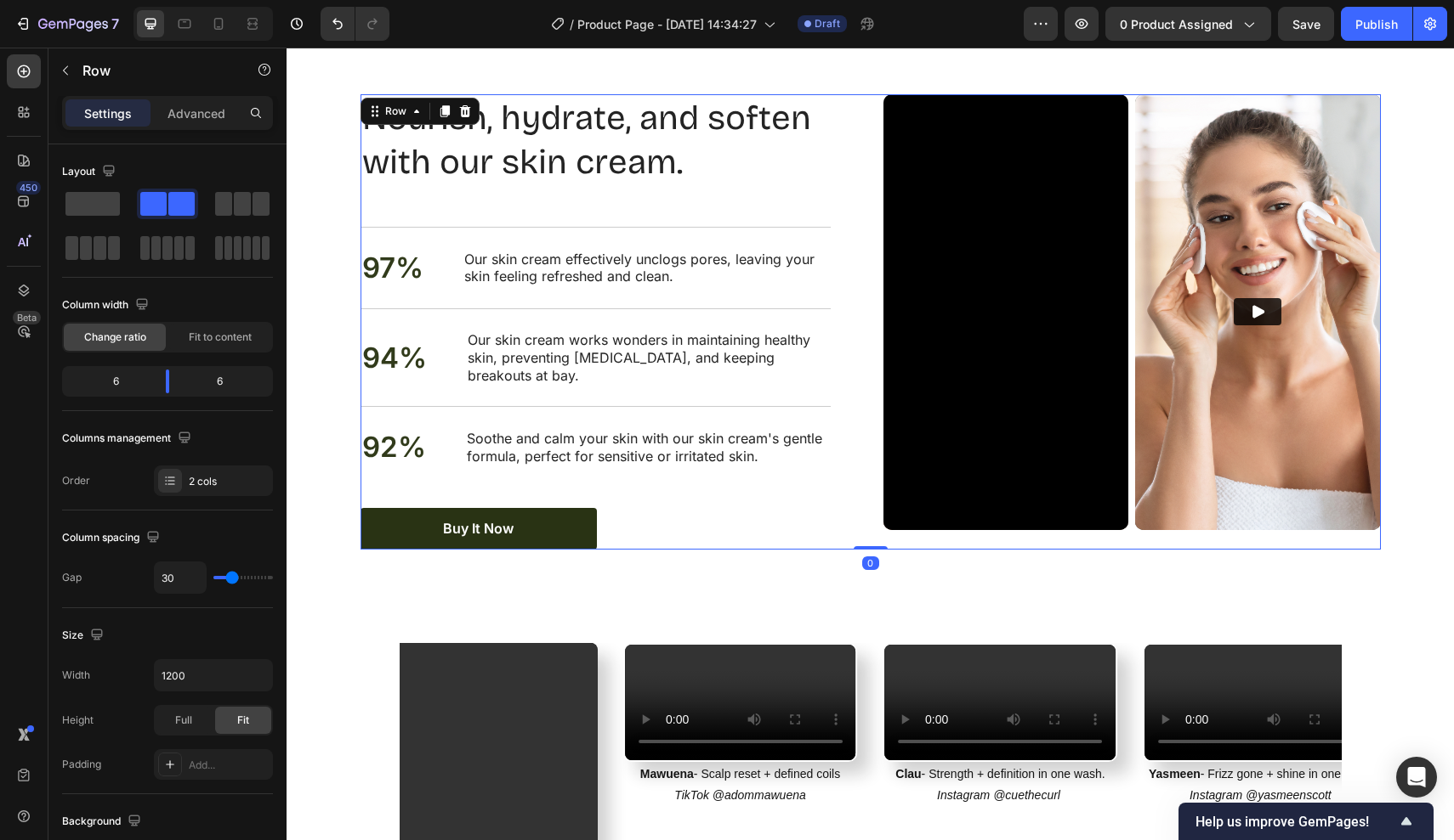
click at [881, 451] on div "Nourish, hydrate, and soften with our skin cream. Heading 97% Text Block Our sk…" at bounding box center [871, 322] width 1020 height 455
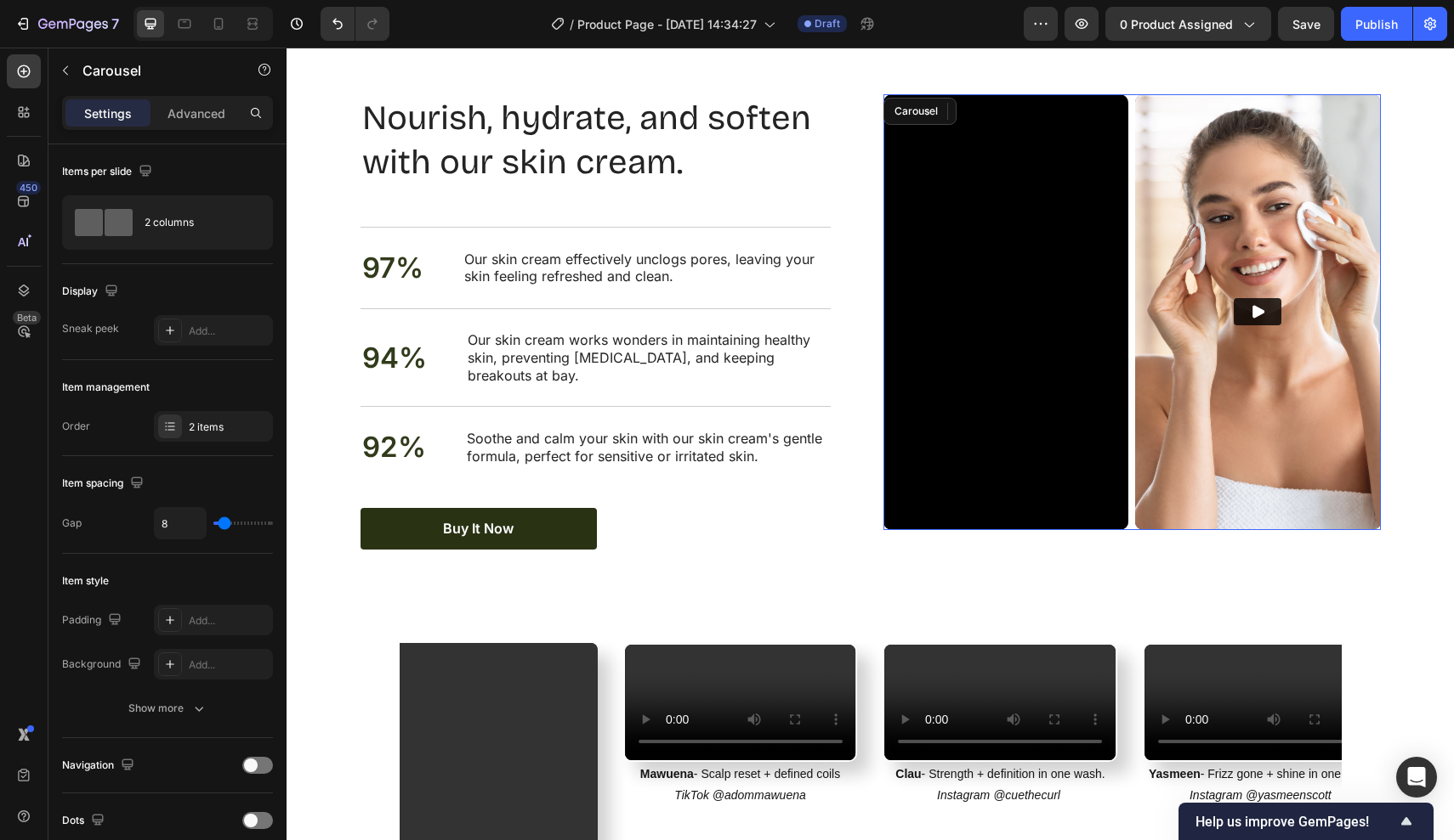
click at [1130, 484] on div "Video Video" at bounding box center [1132, 311] width 497 height 436
click at [1013, 119] on div at bounding box center [1010, 111] width 21 height 21
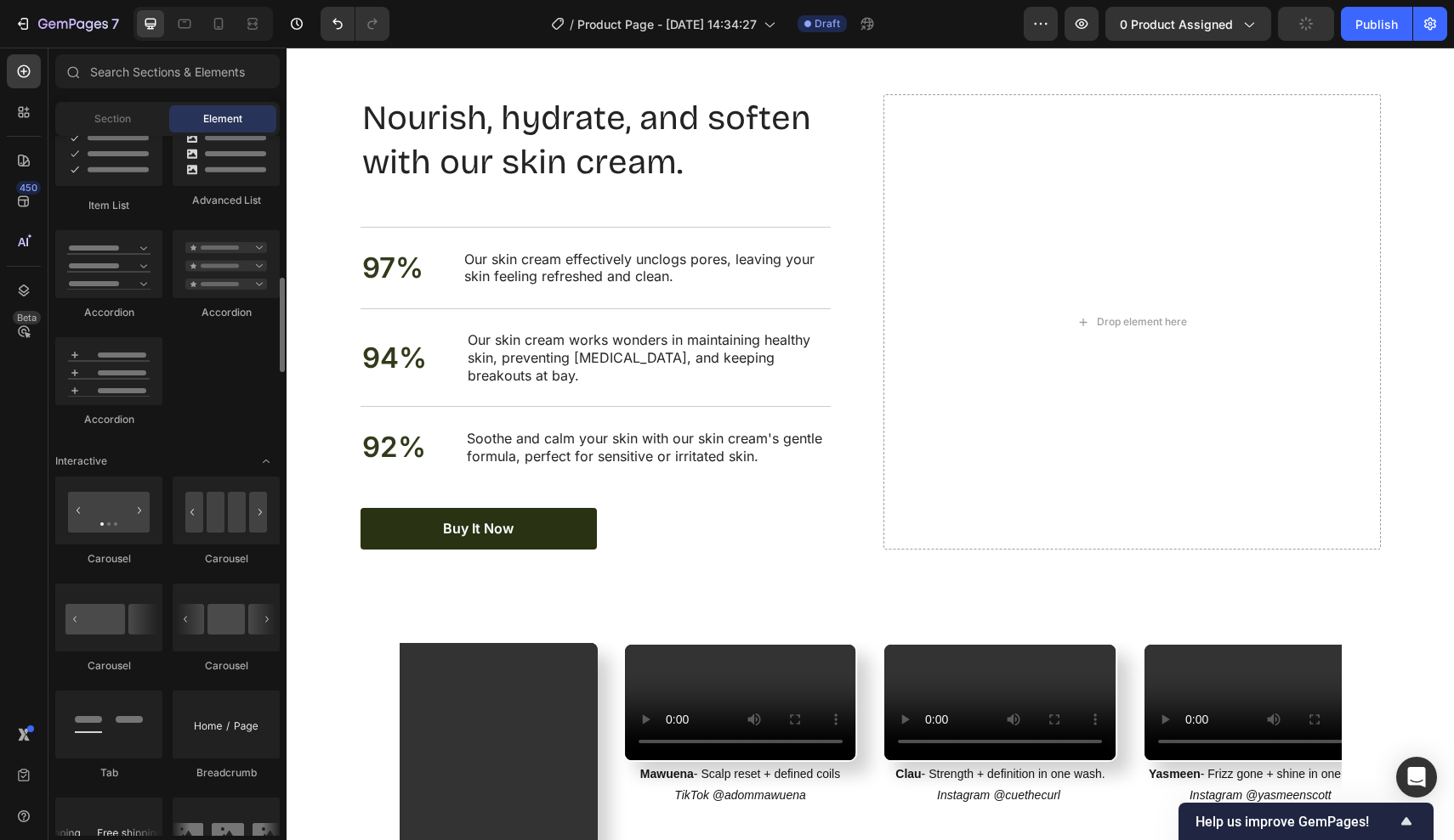
scroll to position [1466, 0]
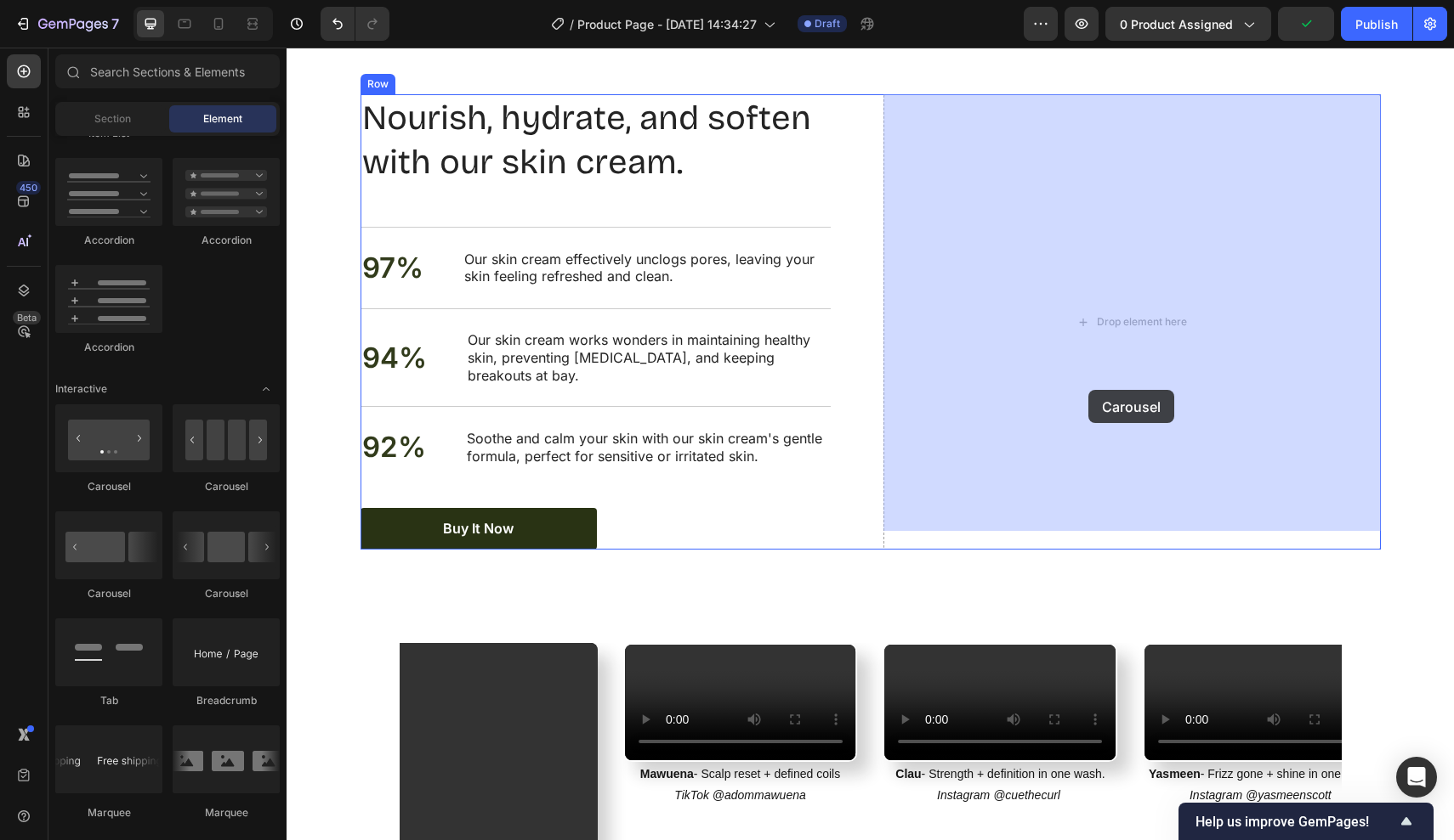
drag, startPoint x: 487, startPoint y: 499, endPoint x: 1088, endPoint y: 390, distance: 610.8
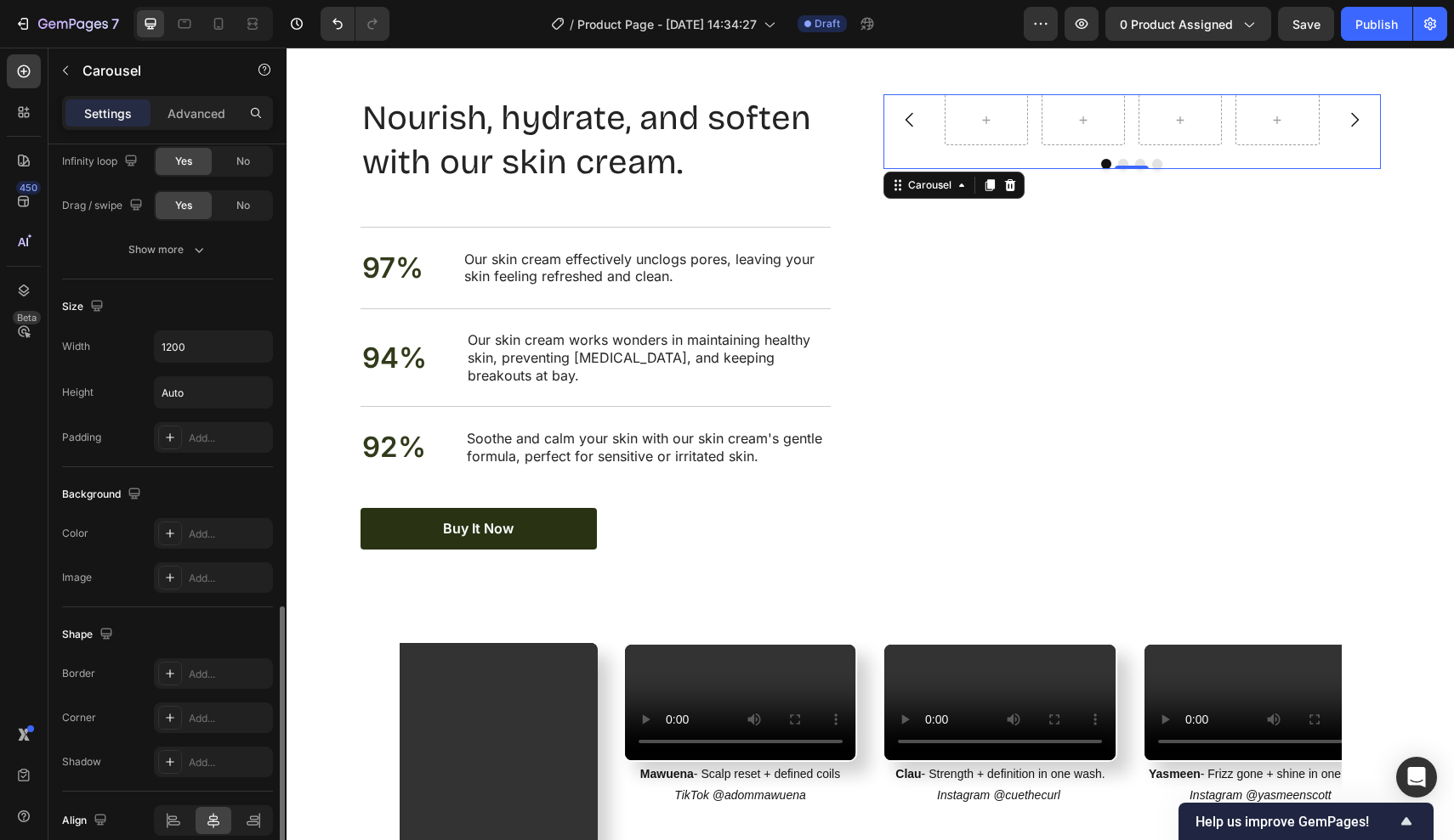
scroll to position [1253, 0]
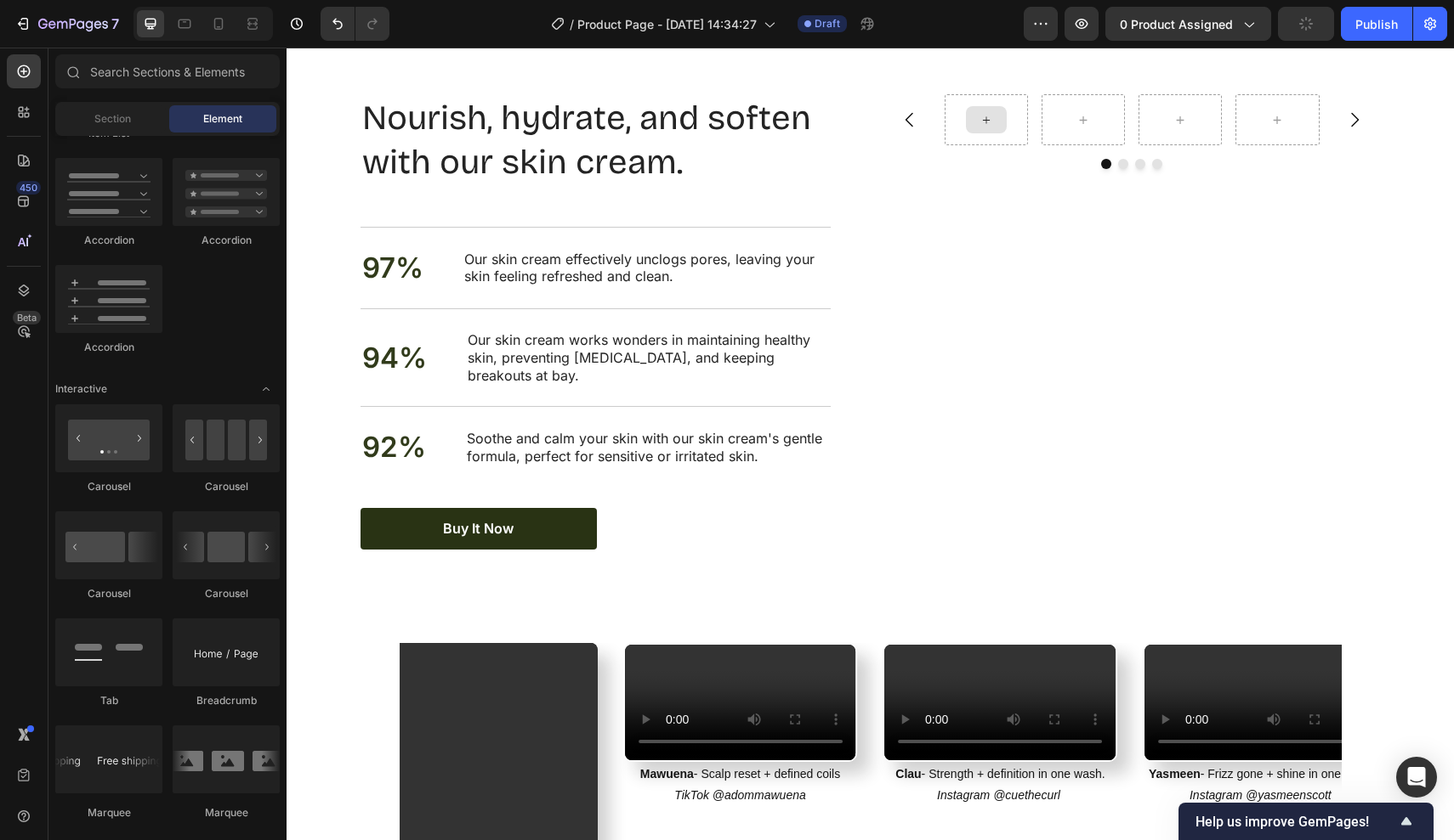
click at [990, 120] on icon at bounding box center [986, 119] width 13 height 14
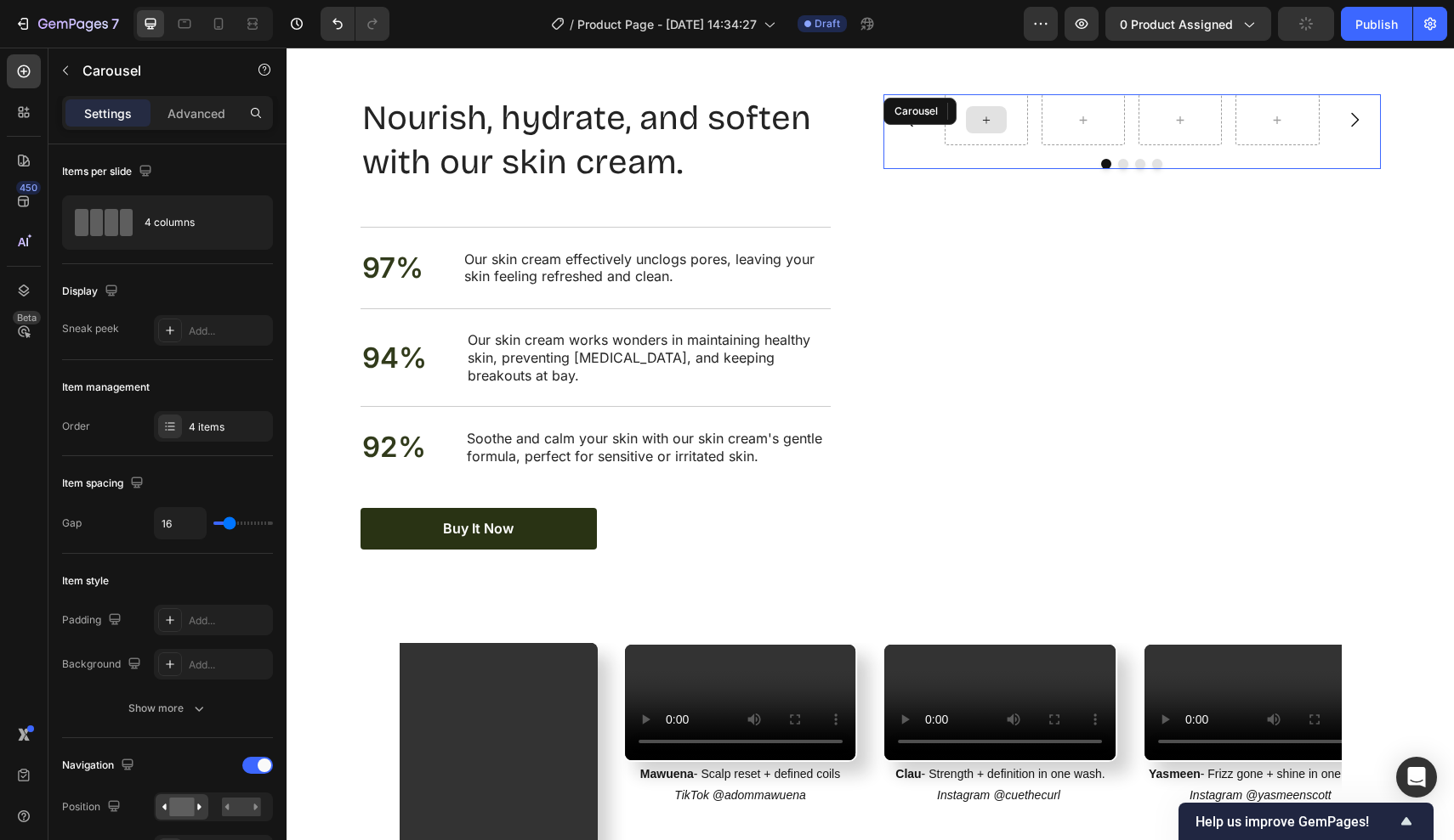
click at [1010, 134] on div at bounding box center [986, 119] width 84 height 51
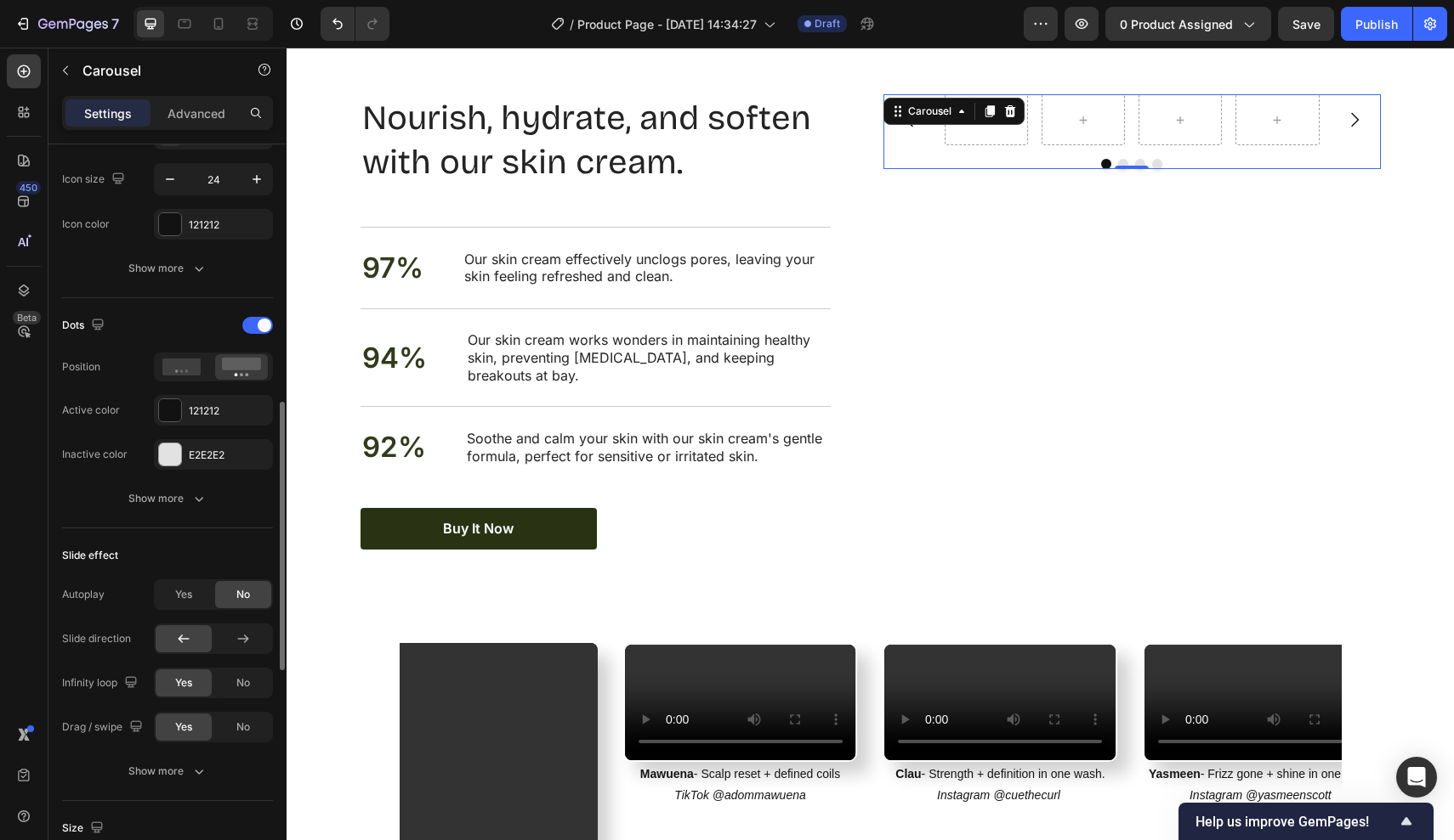
scroll to position [717, 0]
click at [179, 501] on div "Show more" at bounding box center [168, 499] width 79 height 17
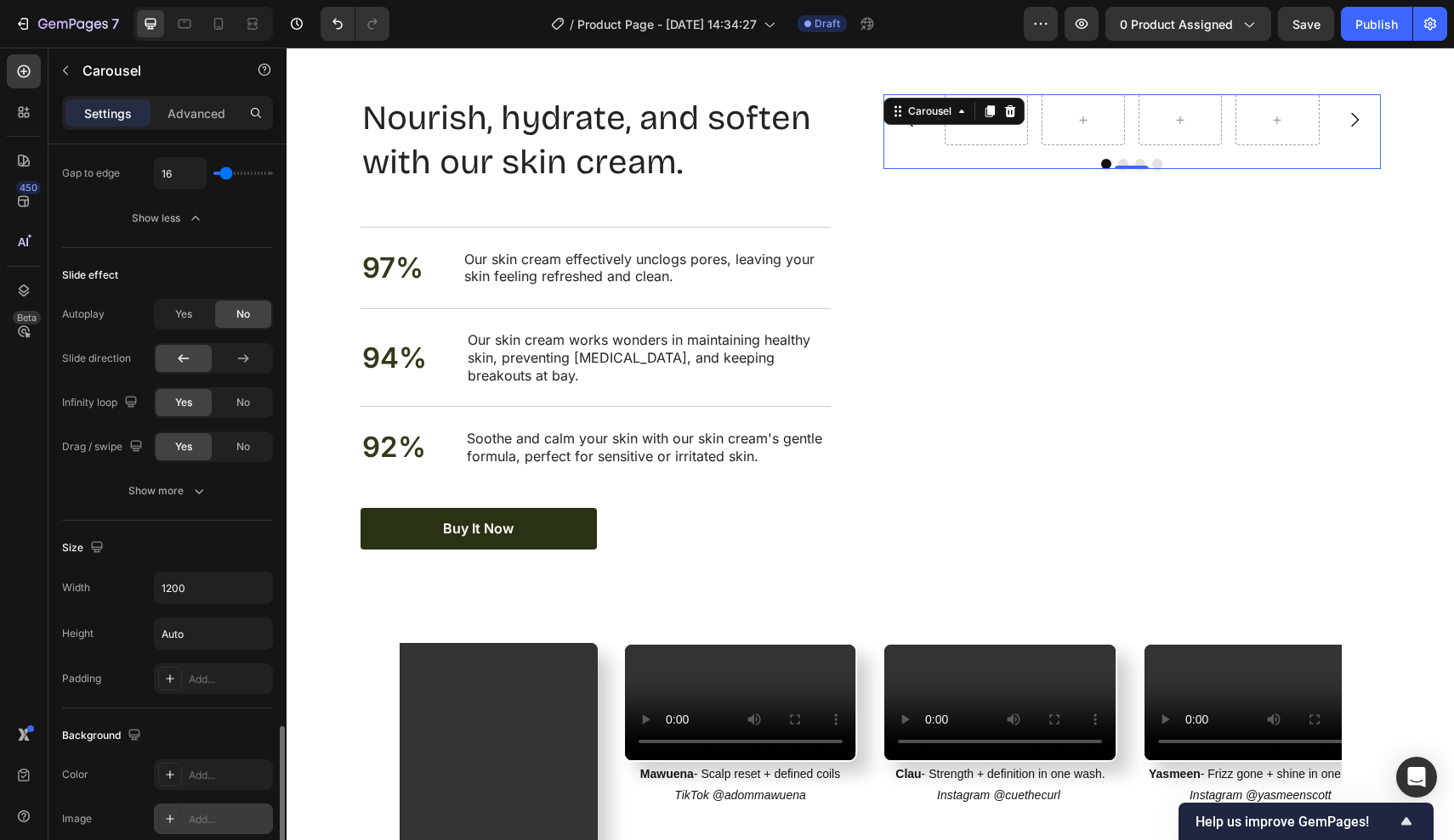
scroll to position [951, 0]
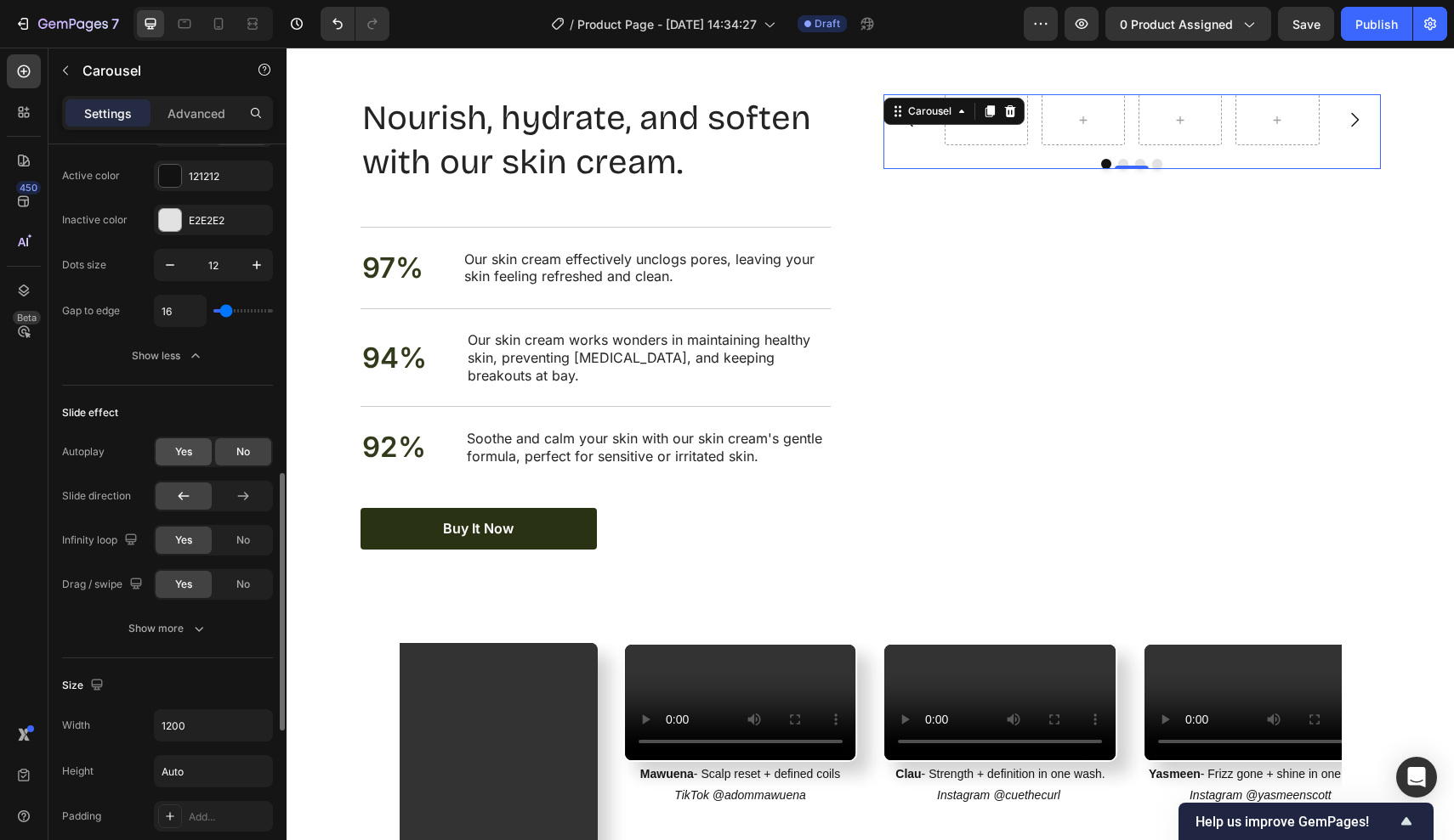
click at [183, 459] on span "Yes" at bounding box center [184, 452] width 17 height 15
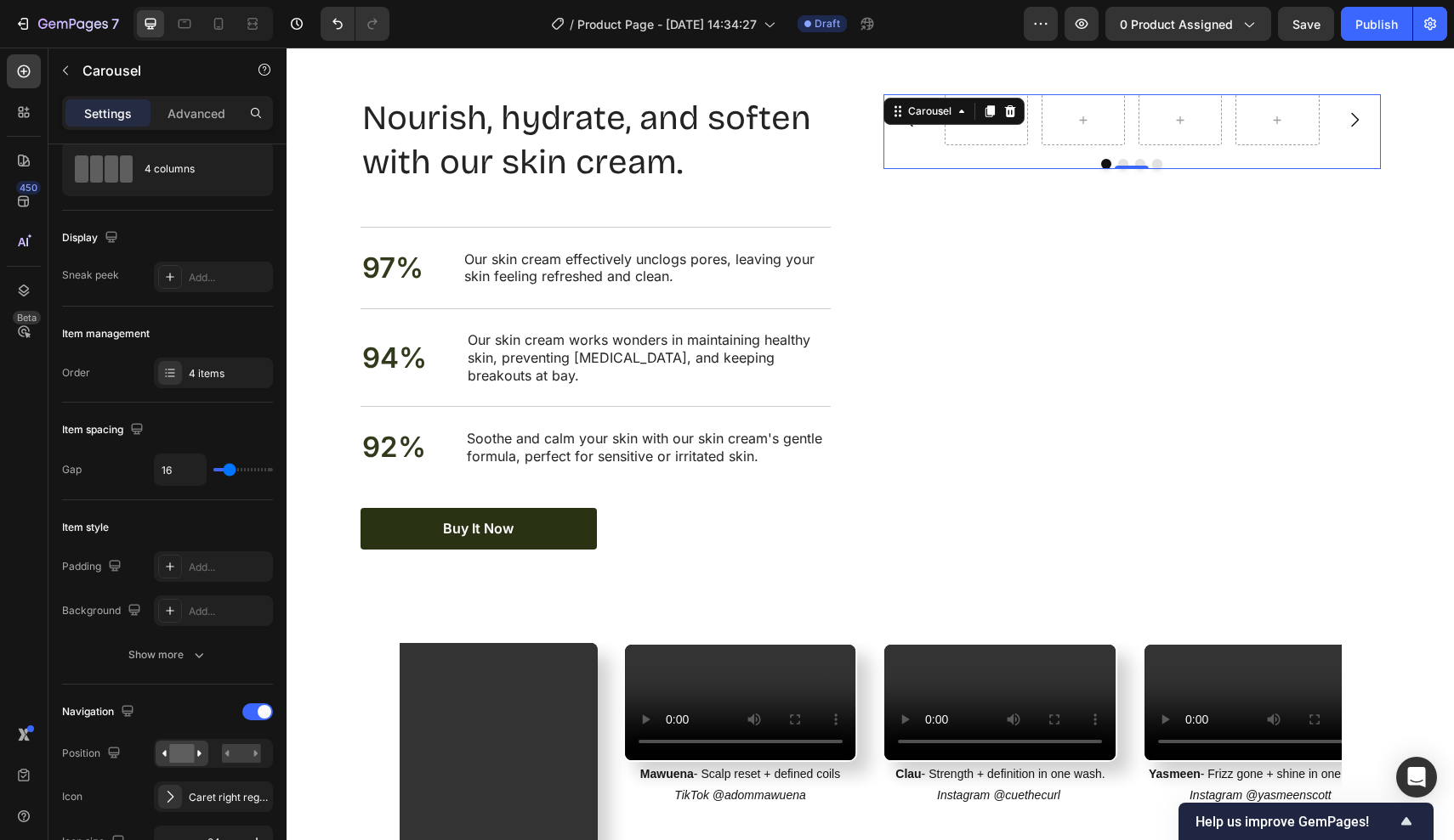
scroll to position [0, 0]
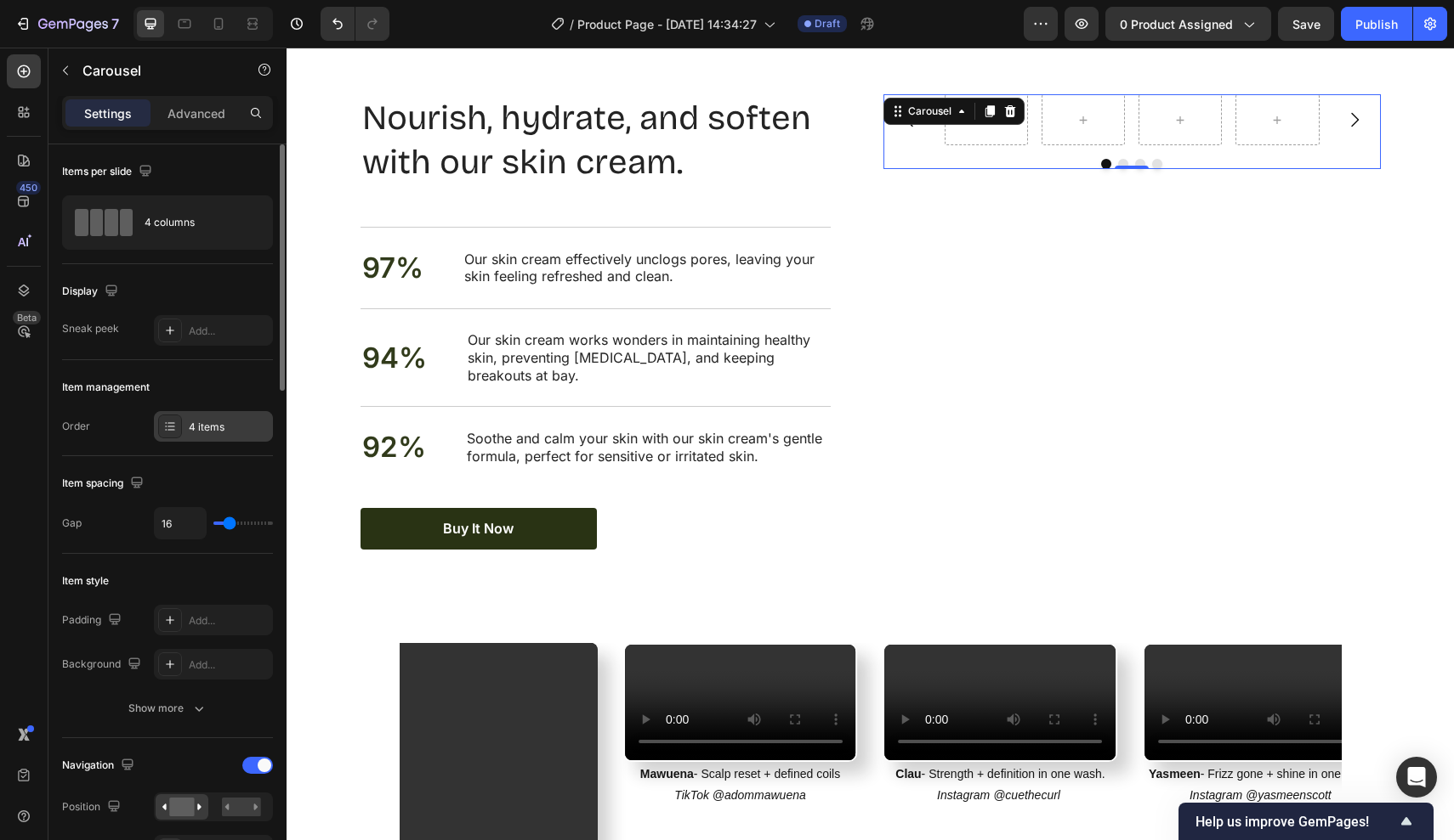
click at [200, 423] on div "4 items" at bounding box center [229, 427] width 80 height 15
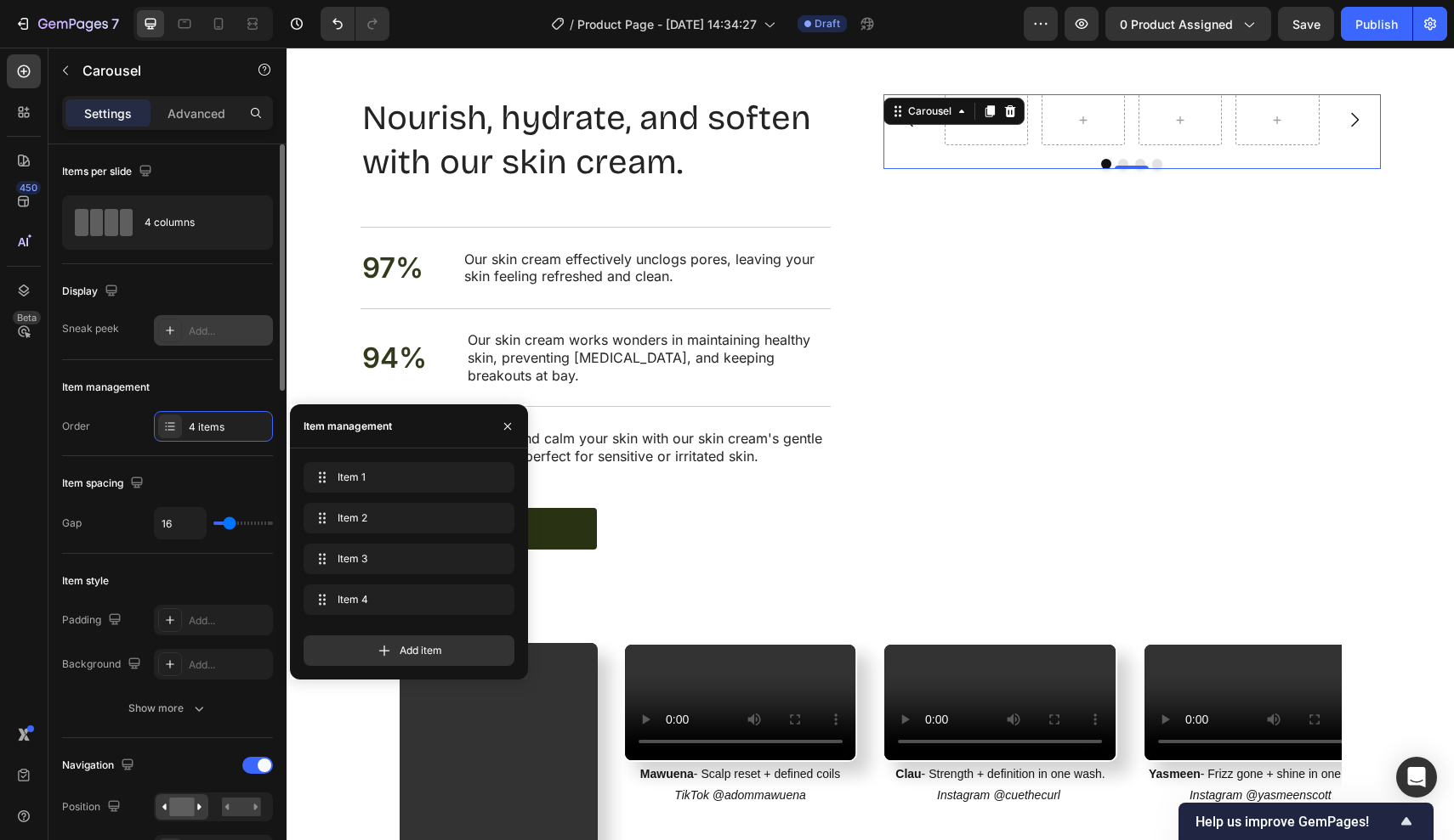
click at [207, 336] on div "Add..." at bounding box center [229, 331] width 80 height 15
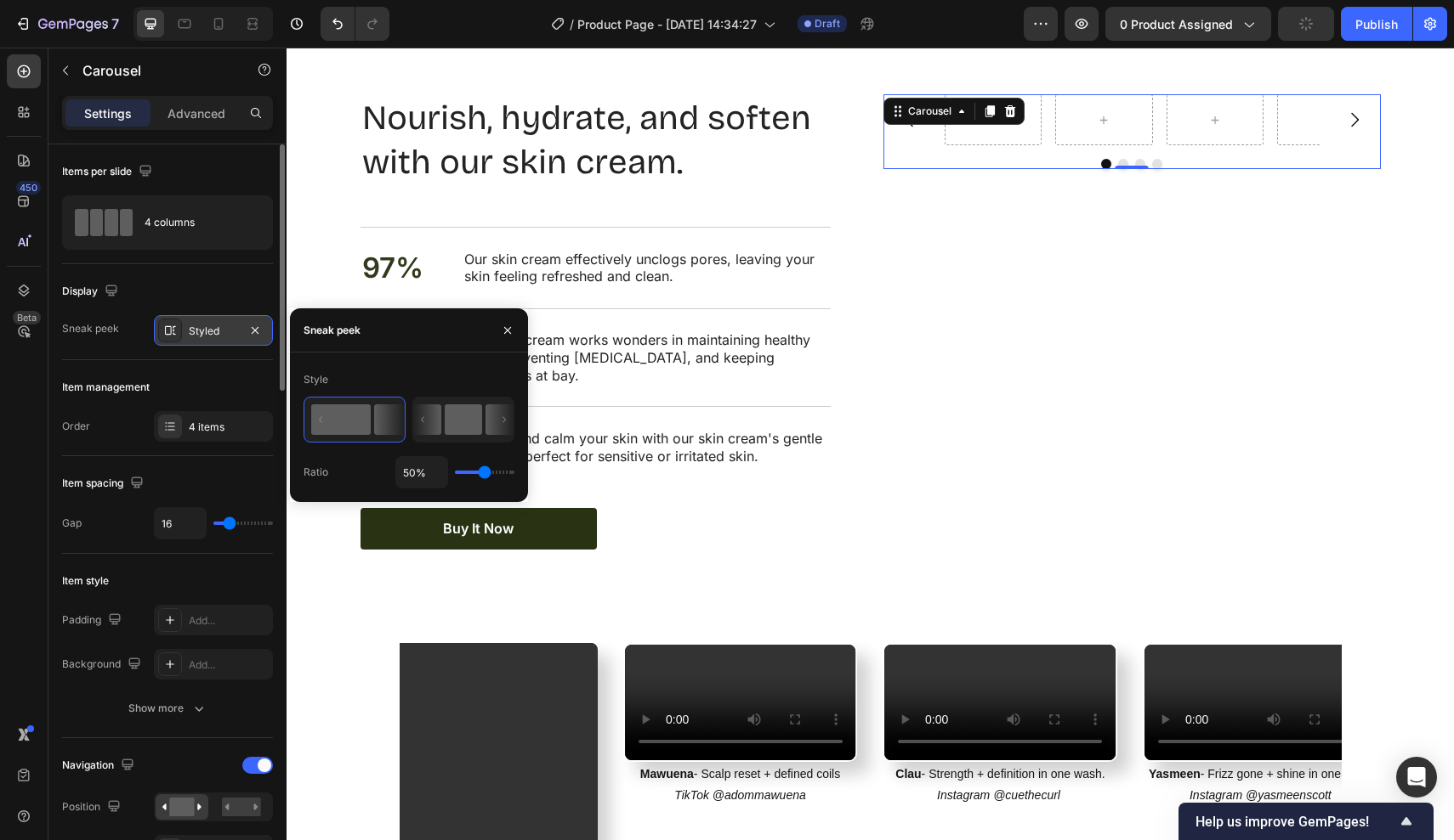
click at [441, 419] on icon at bounding box center [427, 420] width 28 height 31
click at [191, 119] on p "Advanced" at bounding box center [196, 113] width 57 height 18
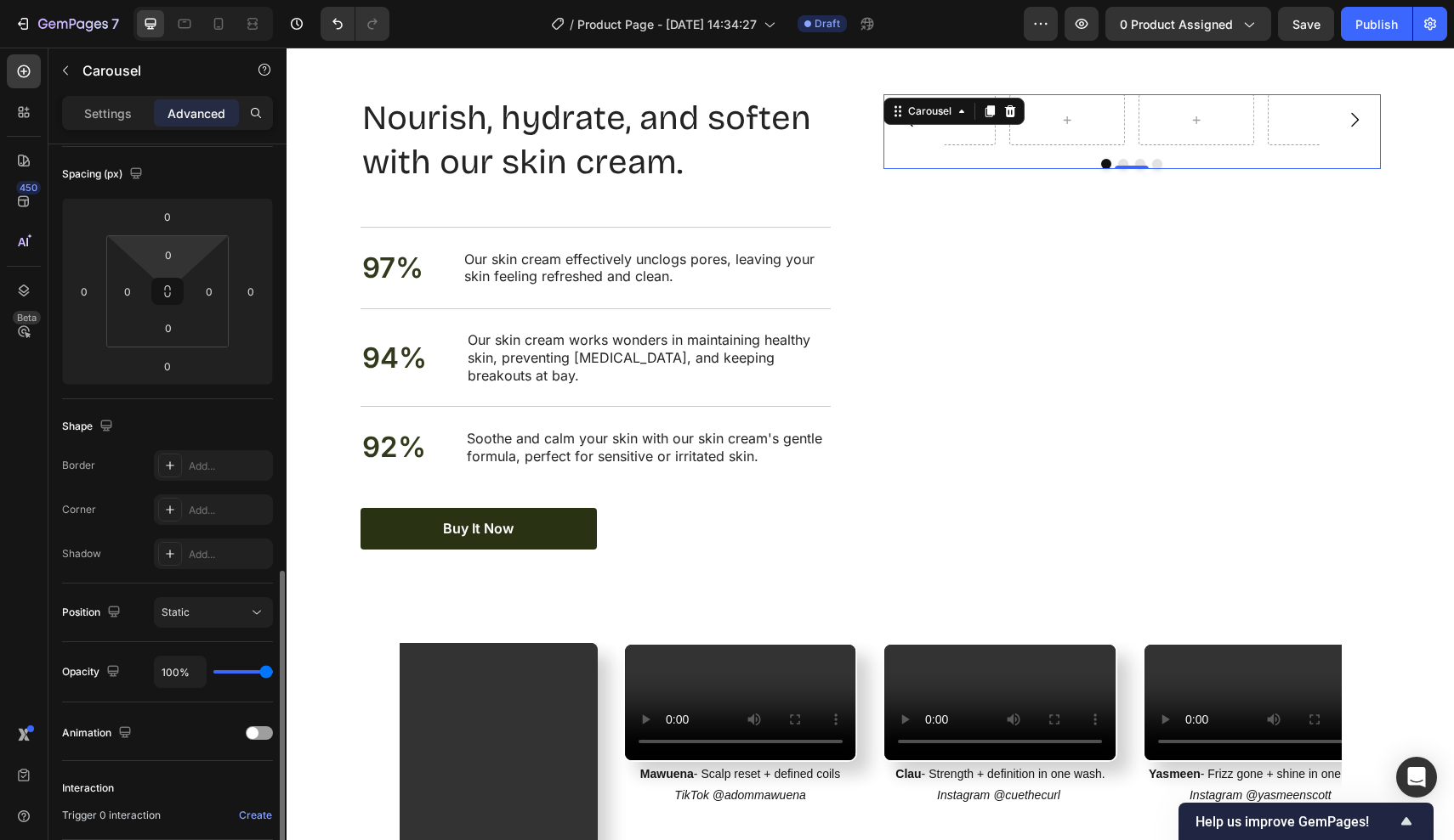
scroll to position [364, 0]
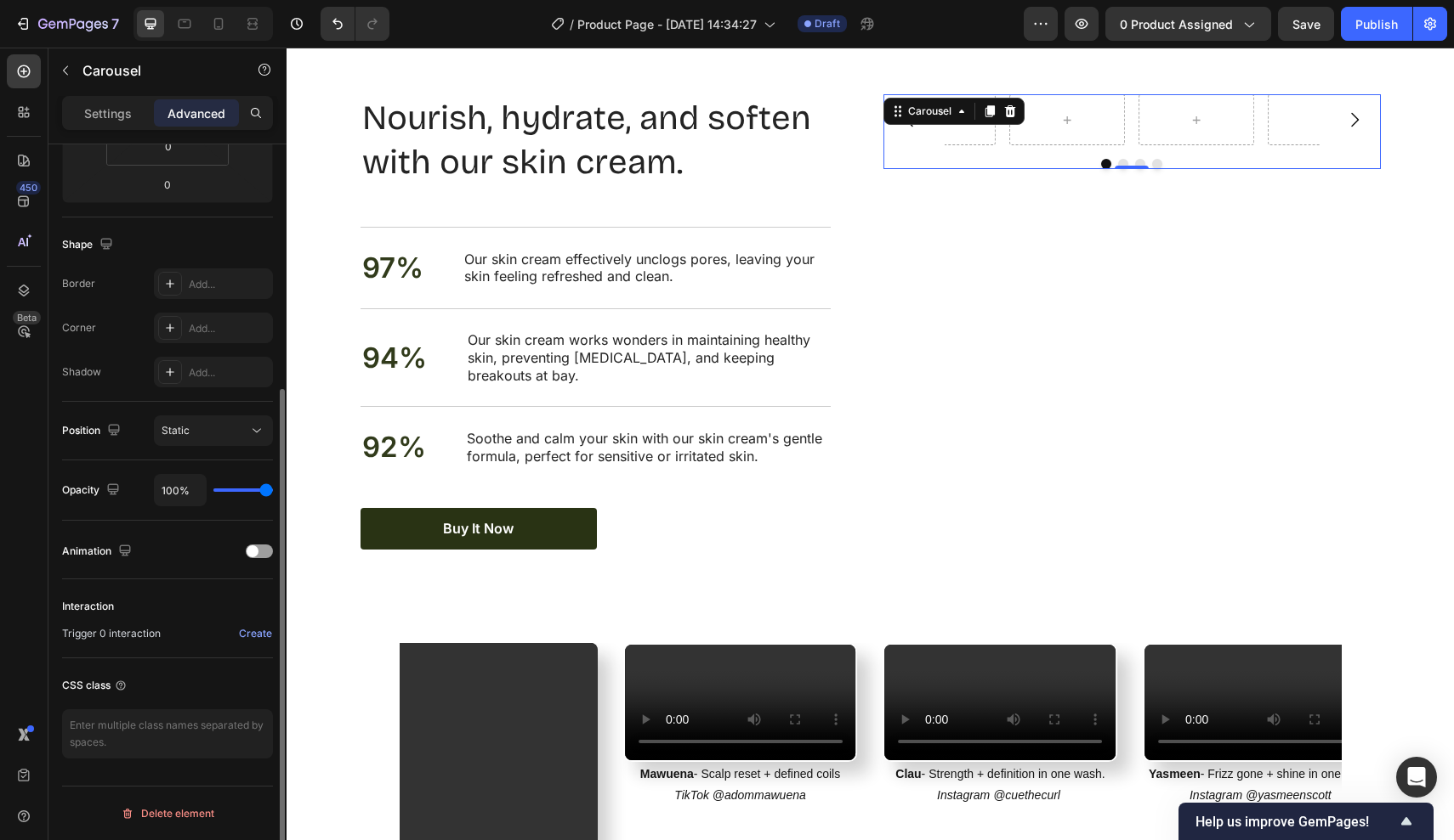
drag, startPoint x: 120, startPoint y: 106, endPoint x: 157, endPoint y: 324, distance: 221.1
click at [120, 106] on p "Settings" at bounding box center [107, 113] width 48 height 18
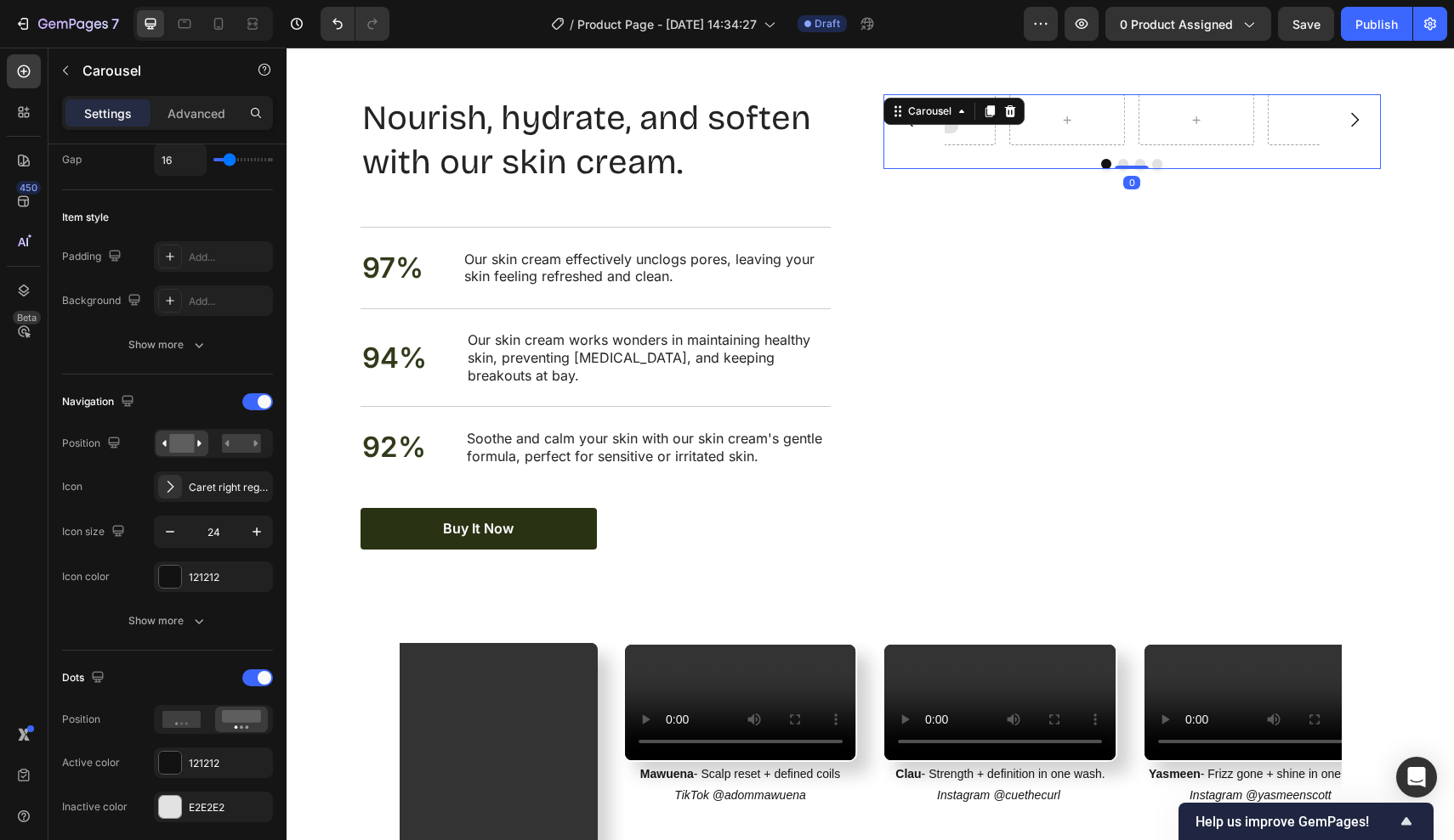
click at [972, 141] on div at bounding box center [936, 119] width 116 height 51
click at [918, 145] on div "Carousel 0" at bounding box center [1132, 131] width 497 height 74
click at [1018, 187] on div "Carousel 0" at bounding box center [1132, 322] width 497 height 455
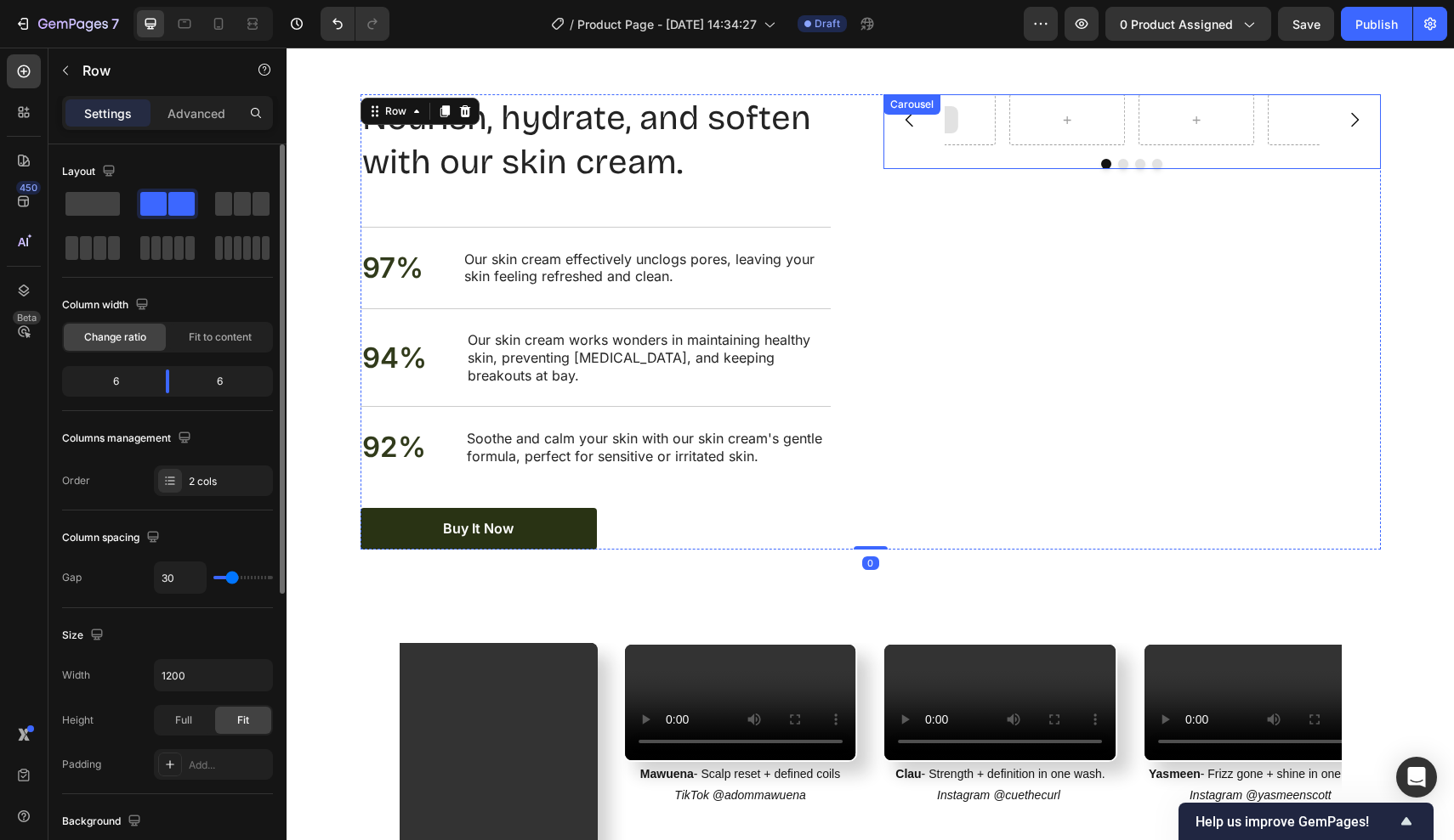
click at [970, 120] on div "Carousel" at bounding box center [1132, 131] width 497 height 74
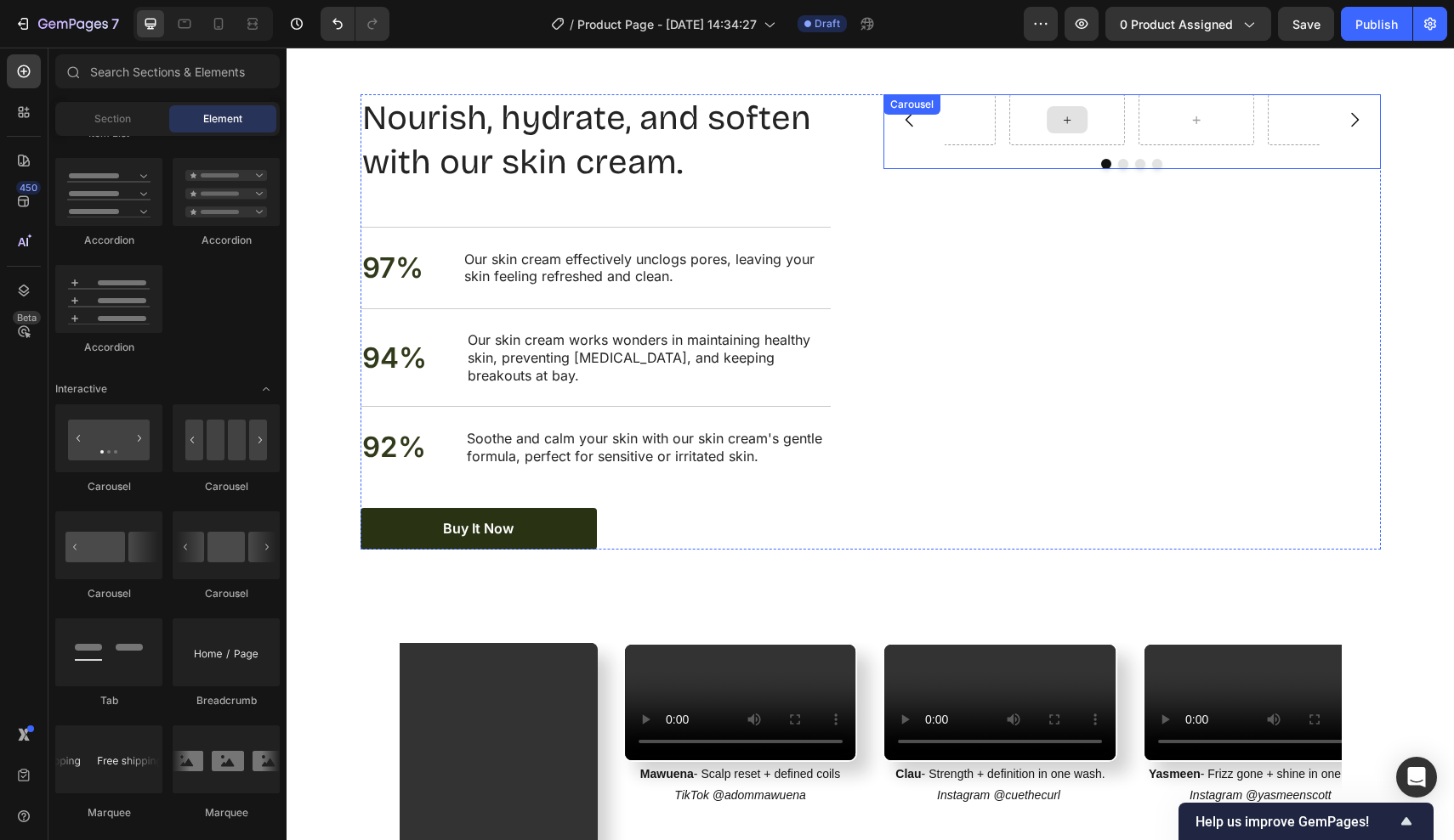
click at [1078, 131] on div at bounding box center [1066, 119] width 40 height 27
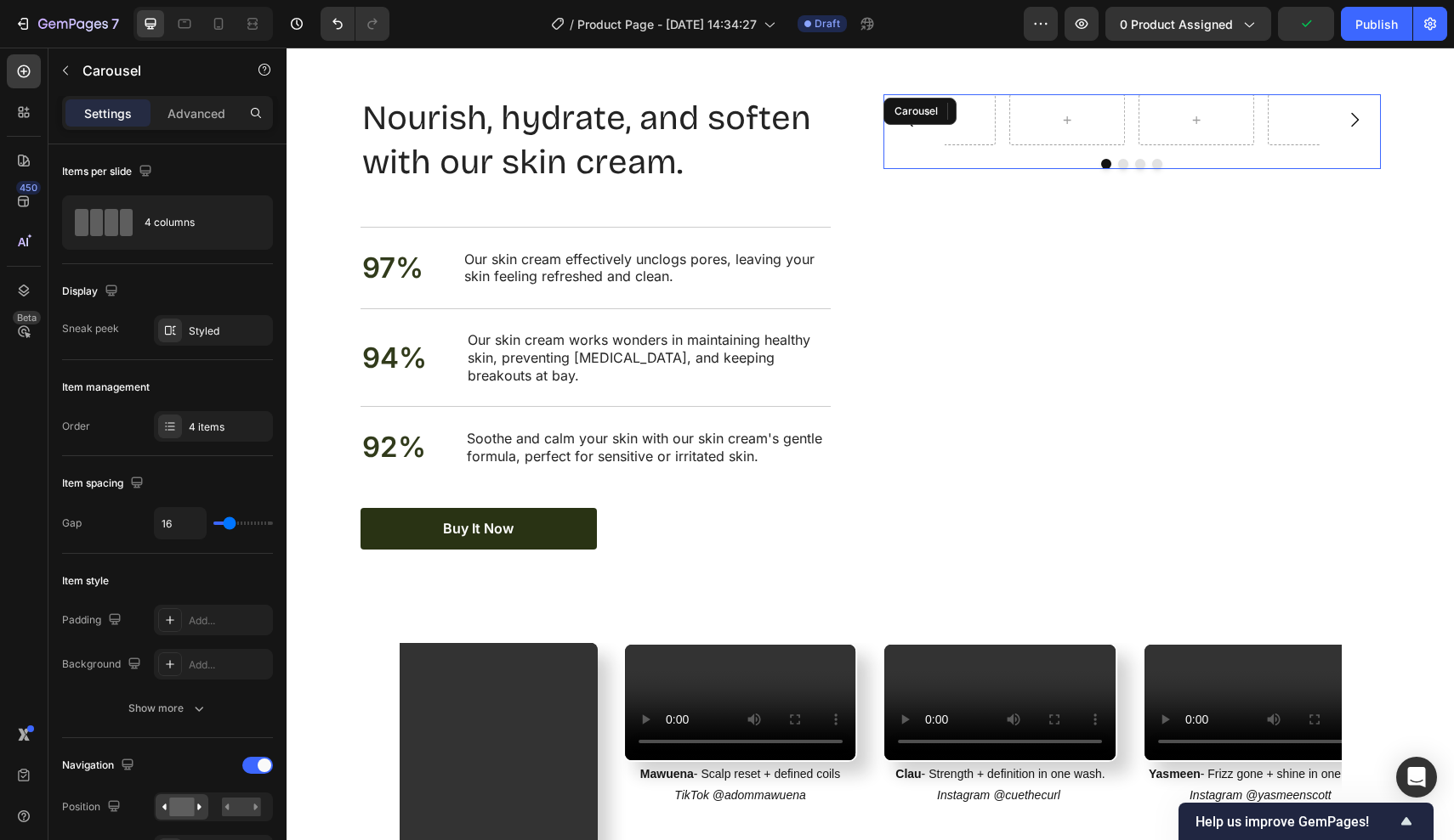
click at [1219, 156] on div "Carousel" at bounding box center [1132, 131] width 497 height 74
click at [1010, 106] on icon at bounding box center [1010, 111] width 13 height 13
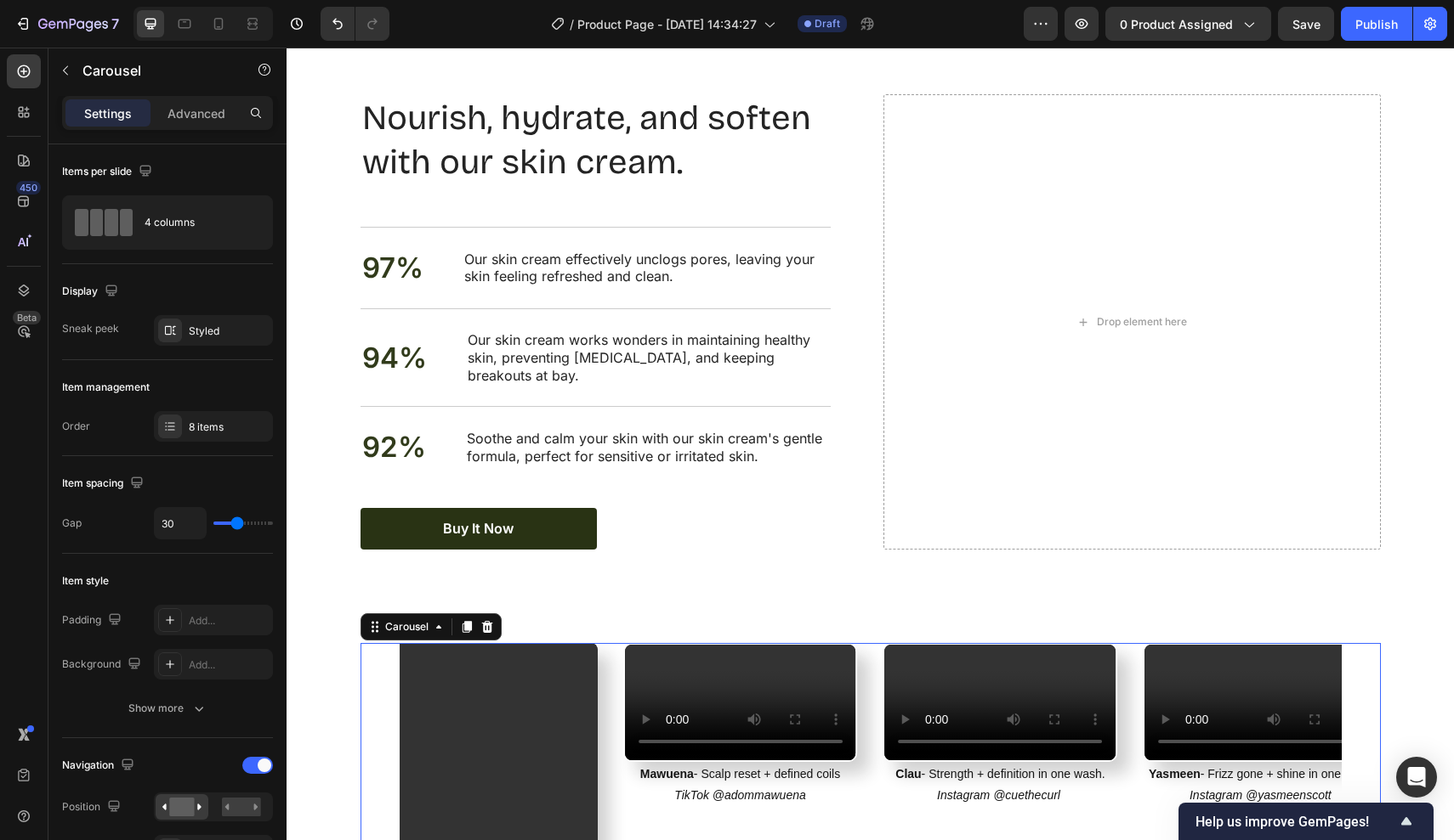
click at [476, 613] on div "Carousel" at bounding box center [431, 626] width 141 height 27
click at [470, 621] on icon at bounding box center [467, 626] width 9 height 12
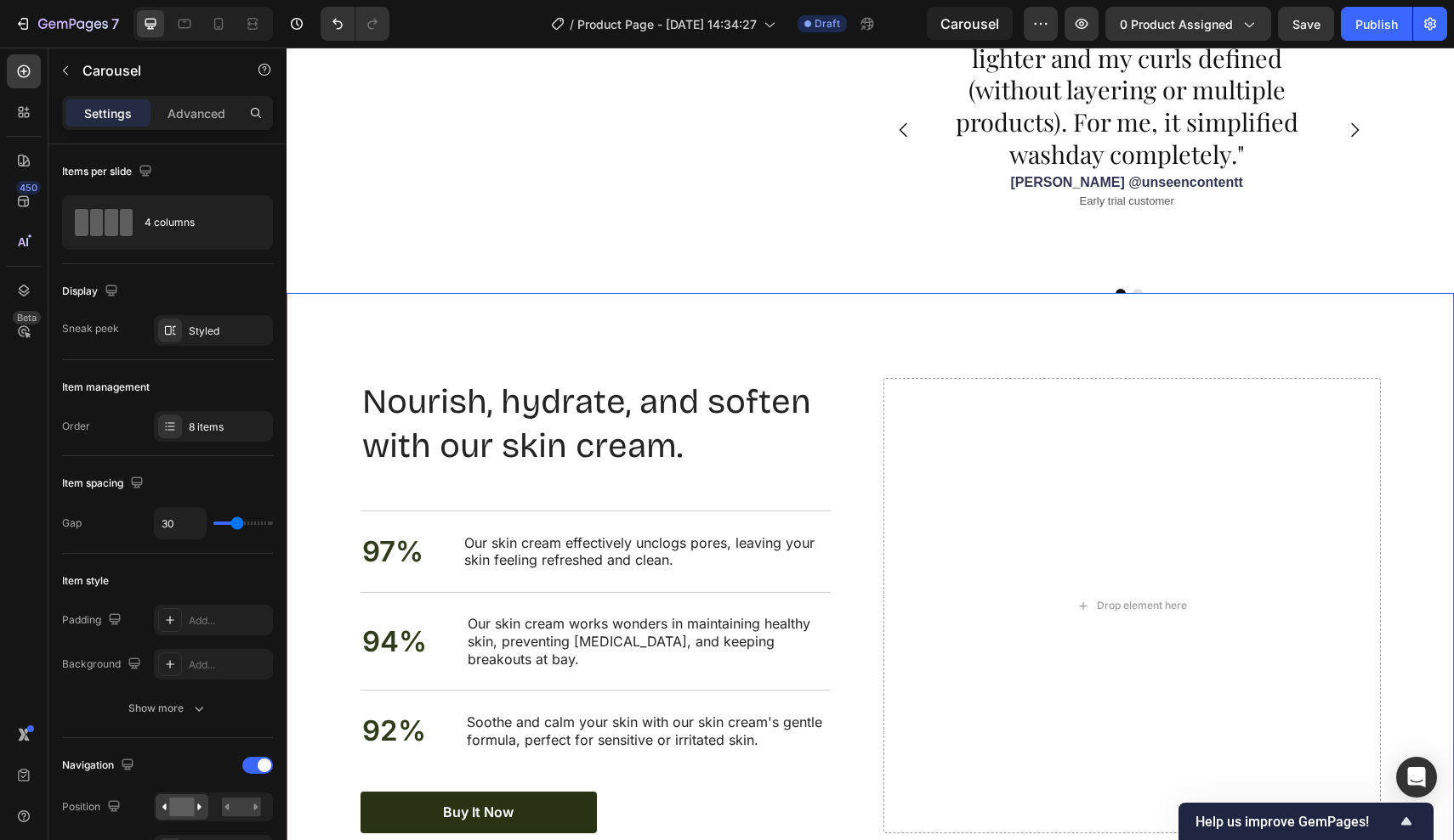
scroll to position [1412, 0]
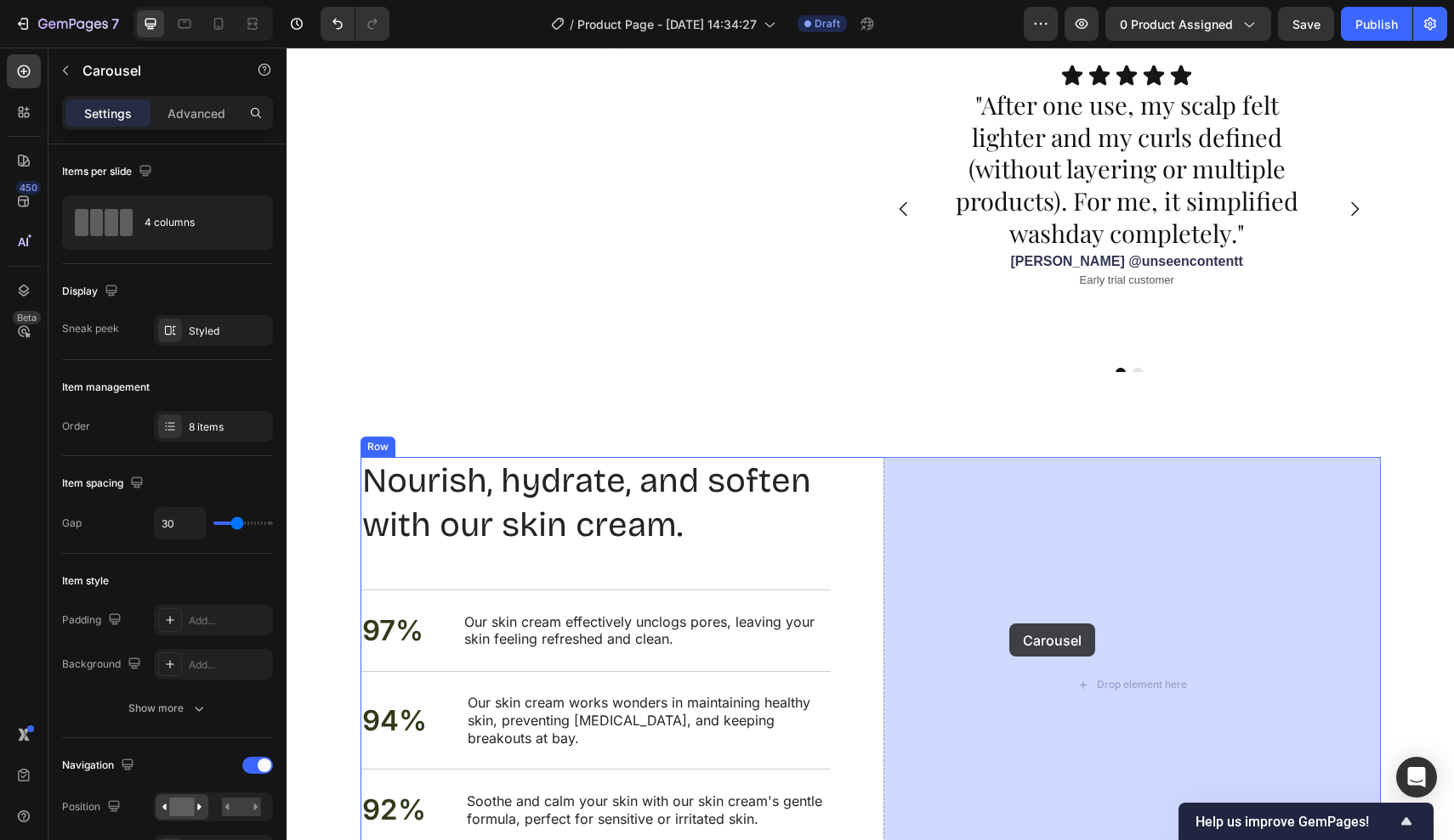
drag, startPoint x: 382, startPoint y: 452, endPoint x: 1009, endPoint y: 624, distance: 650.2
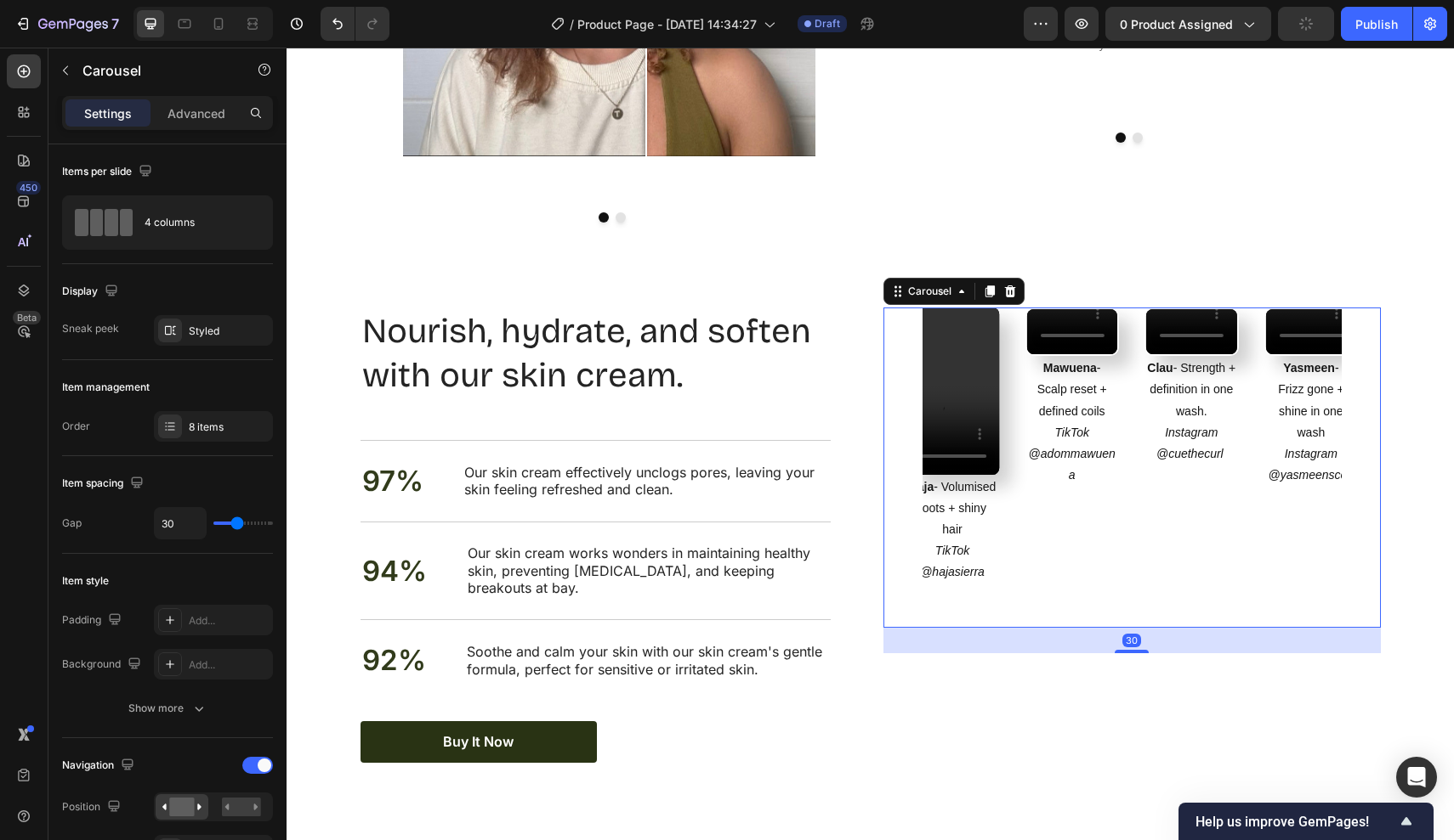
scroll to position [1749, 0]
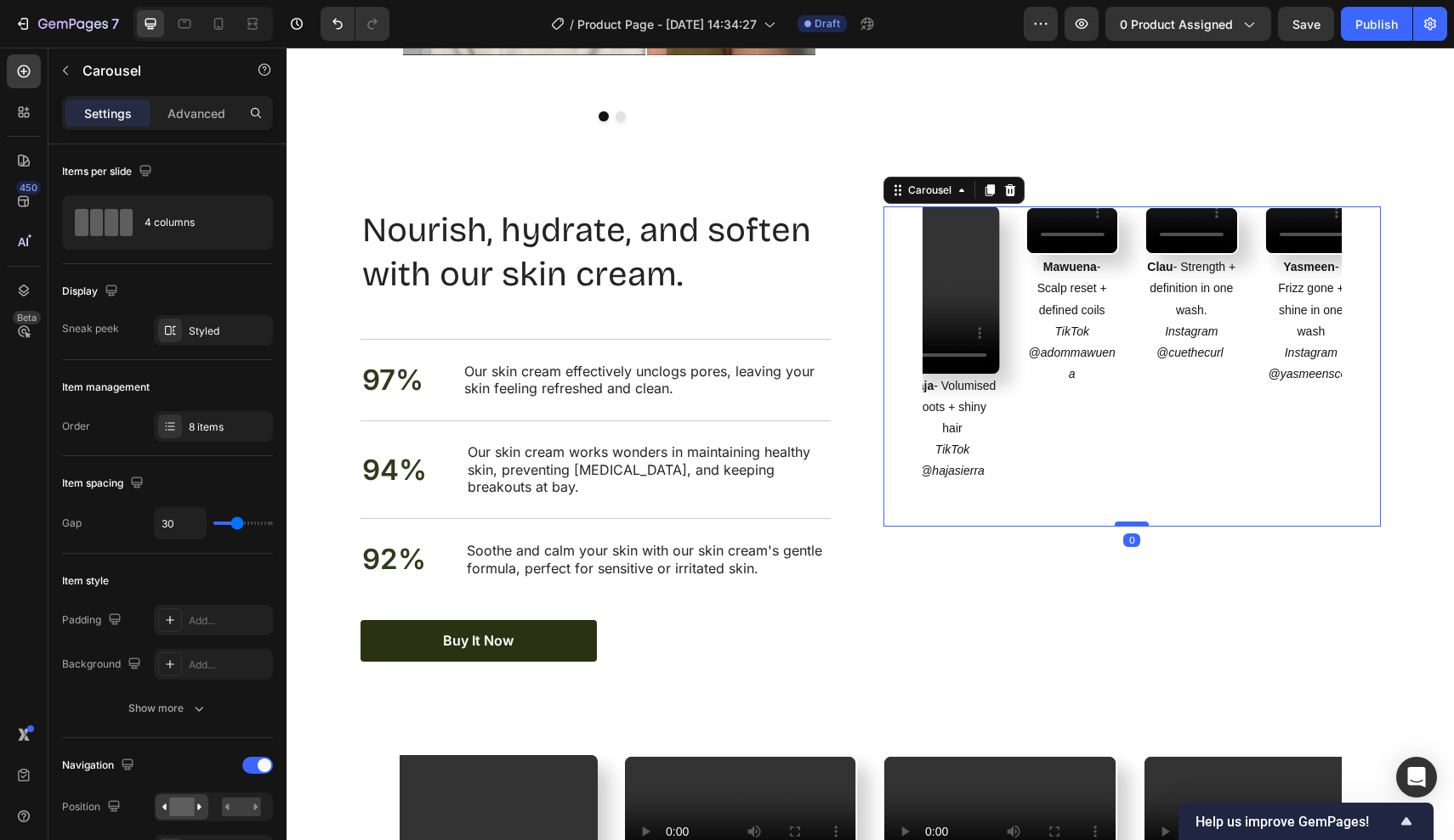
drag, startPoint x: 1125, startPoint y: 547, endPoint x: 1129, endPoint y: 519, distance: 28.3
click at [1129, 522] on div at bounding box center [1131, 524] width 34 height 5
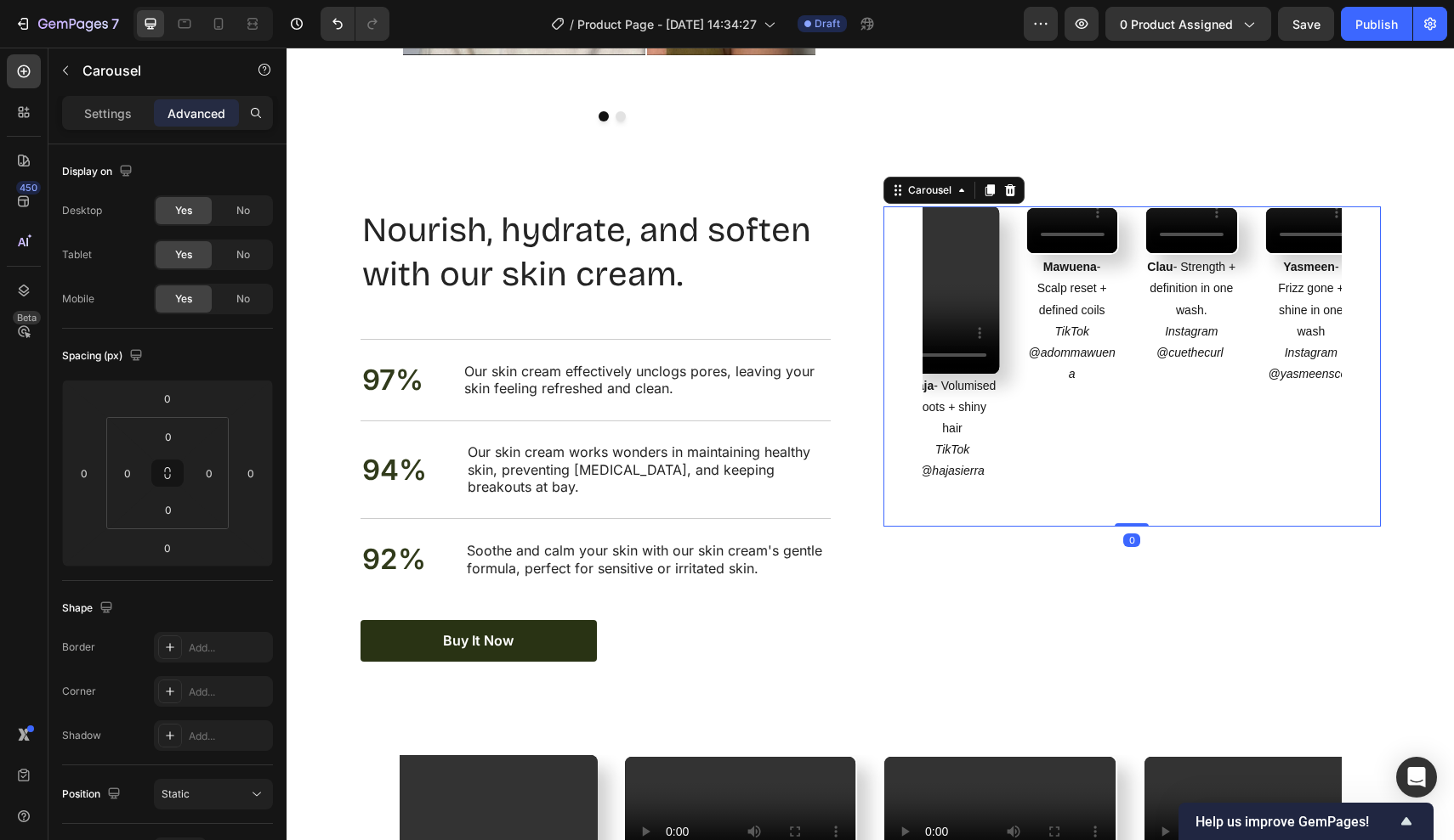
click at [929, 497] on div "Video Haja - Volumised roots + shiny hair TikTok @hajasierra Text Block" at bounding box center [952, 367] width 94 height 321
click at [92, 99] on div "Settings Advanced" at bounding box center [168, 113] width 211 height 34
click at [92, 112] on p "Settings" at bounding box center [107, 113] width 48 height 18
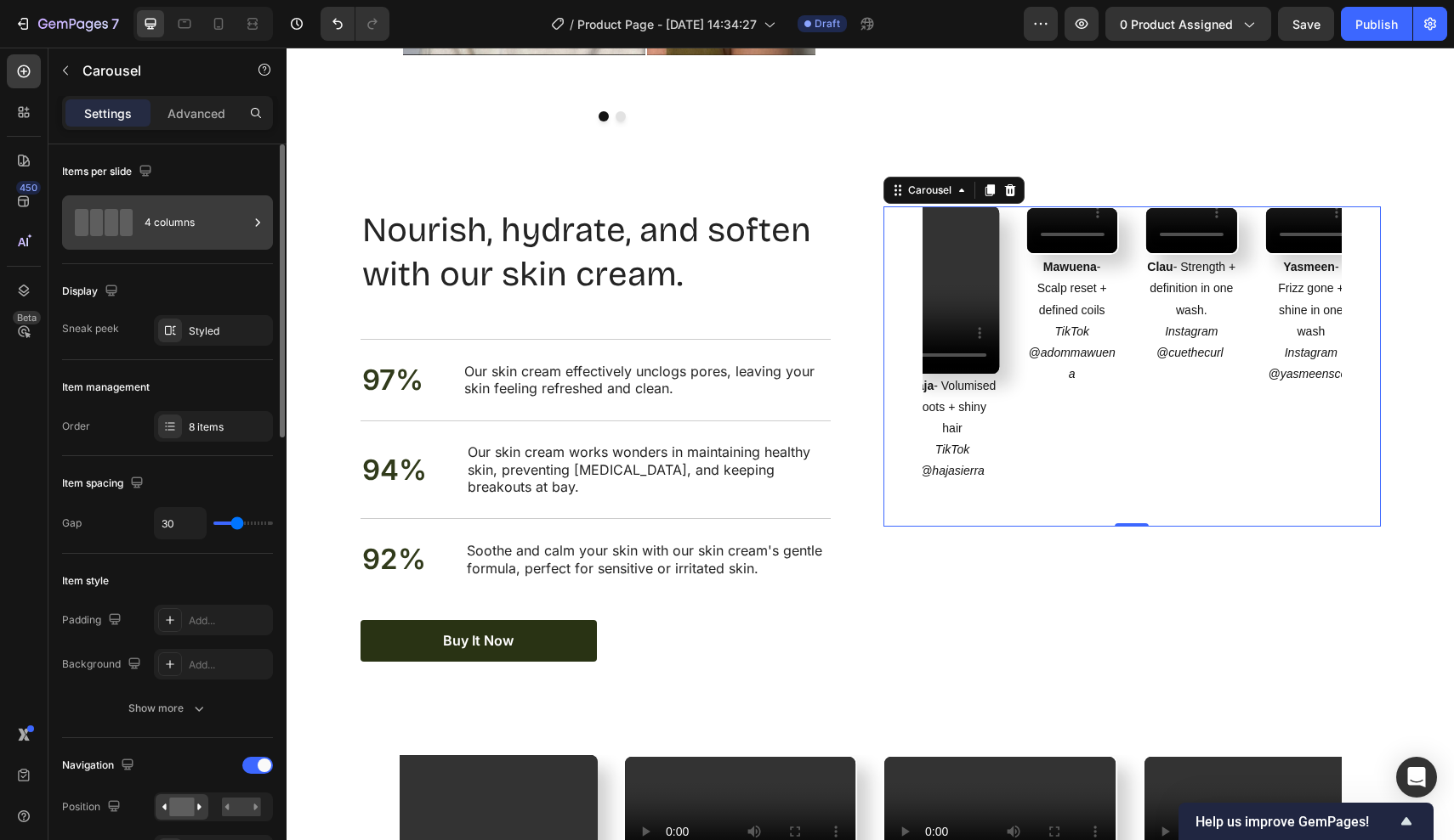
click at [199, 232] on div "4 columns" at bounding box center [197, 223] width 104 height 40
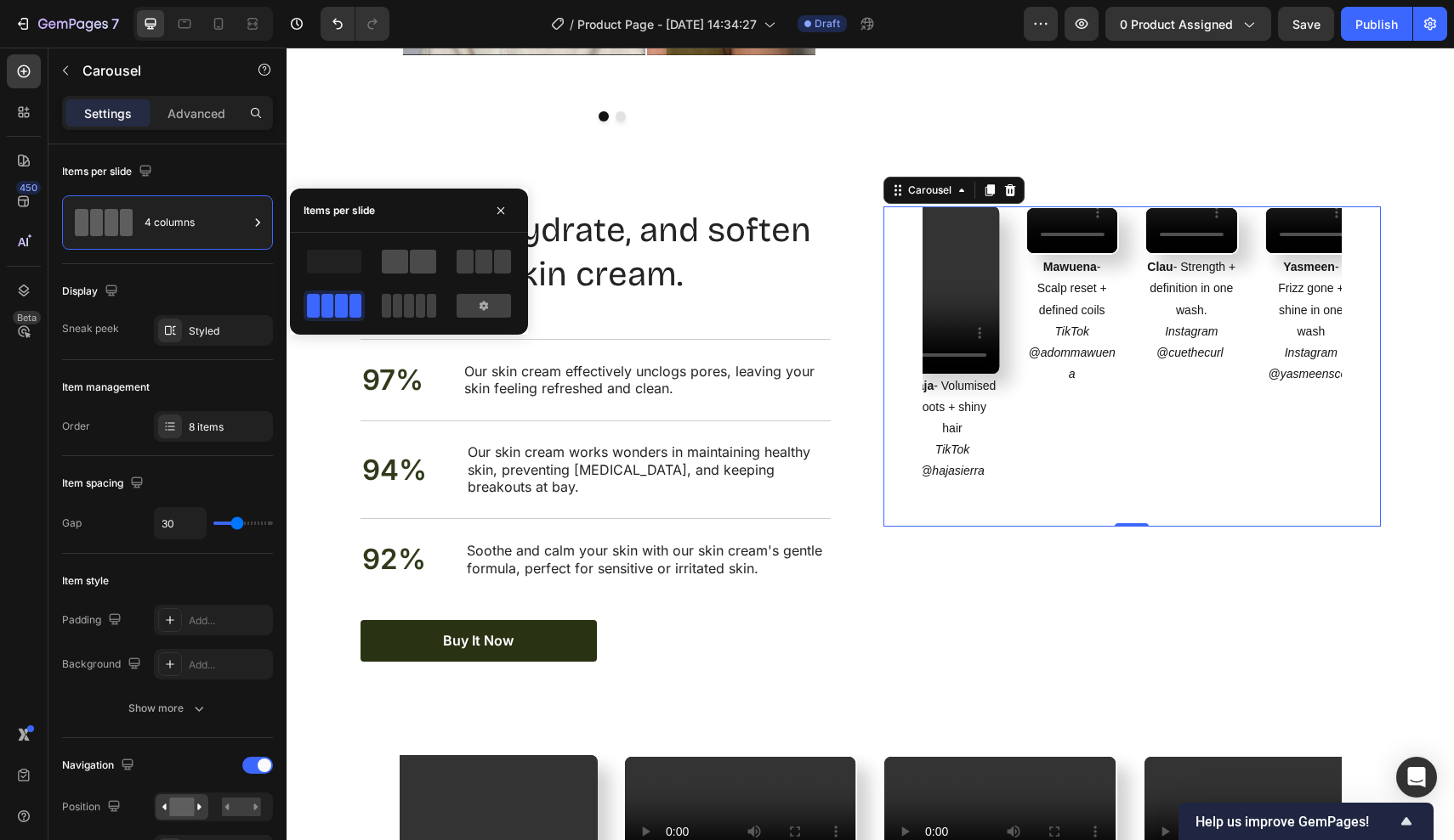
click at [407, 261] on span at bounding box center [395, 262] width 26 height 24
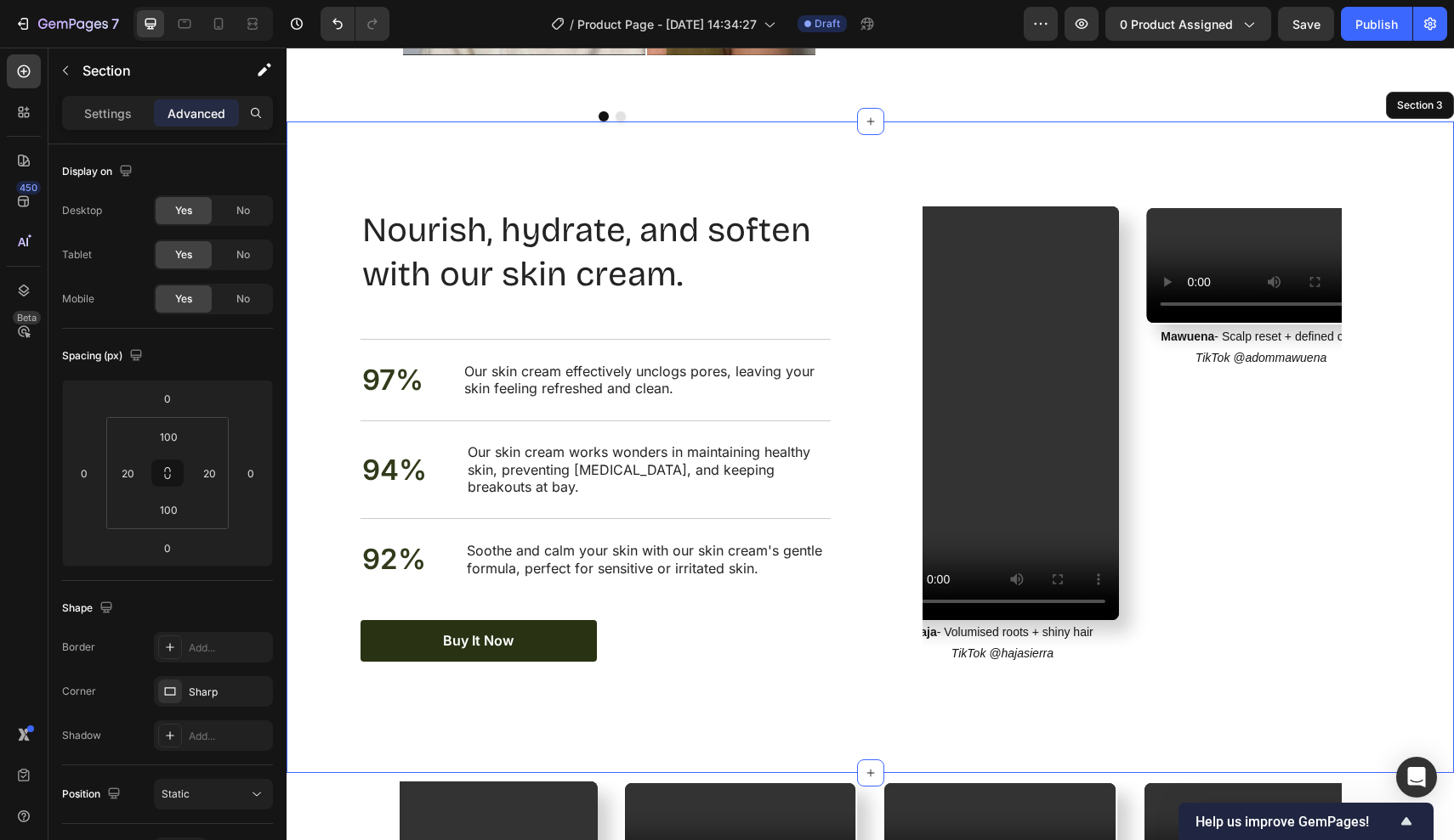
click at [1430, 457] on div "Nourish, hydrate, and soften with our skin cream. Heading Nourish, hydrate, and…" at bounding box center [870, 448] width 1133 height 482
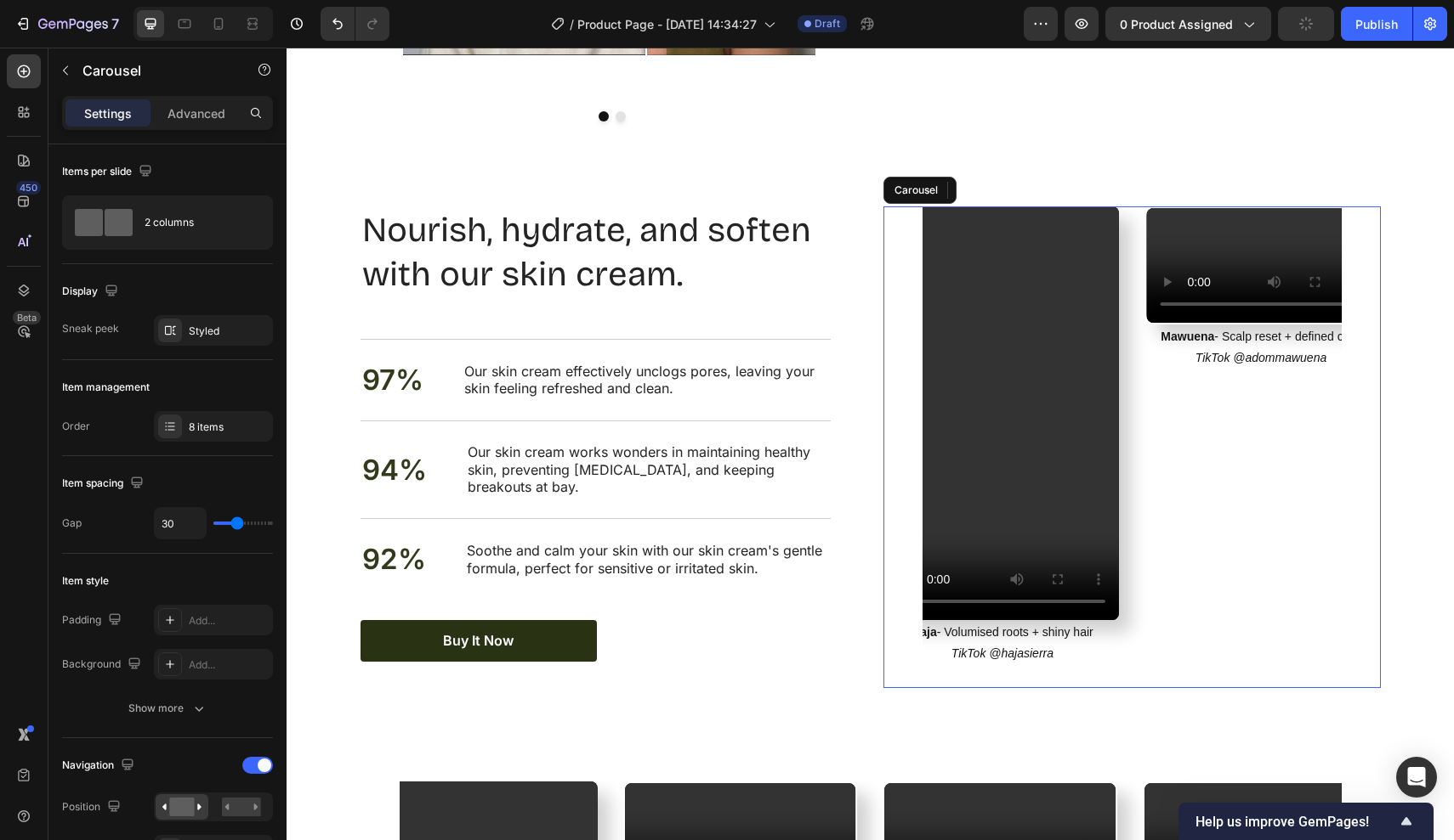
click at [903, 398] on div "Video Mawuena - Scalp reset + defined coils TikTok @adommawuena Text Block Vide…" at bounding box center [1132, 448] width 497 height 482
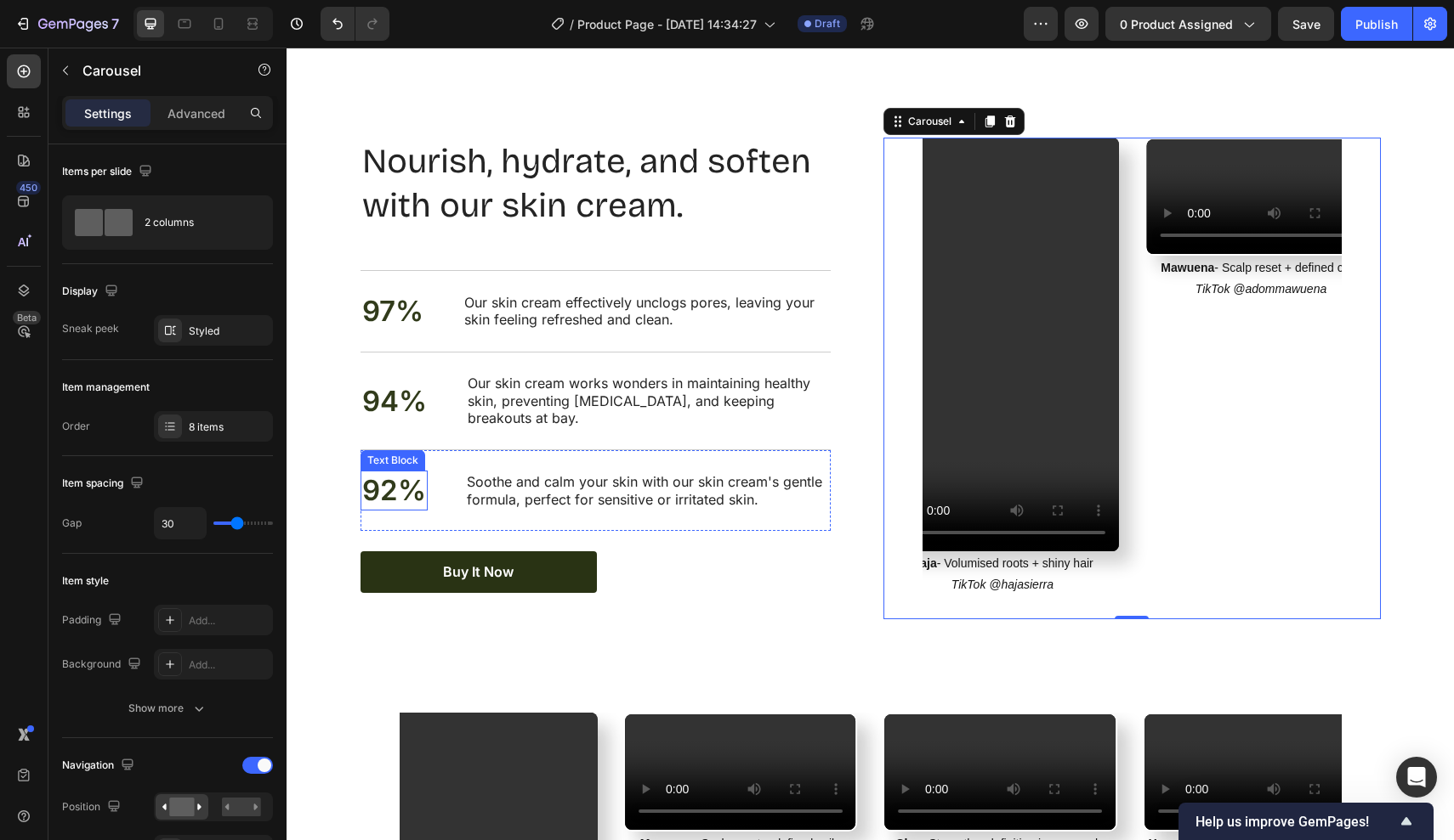
scroll to position [1836, 0]
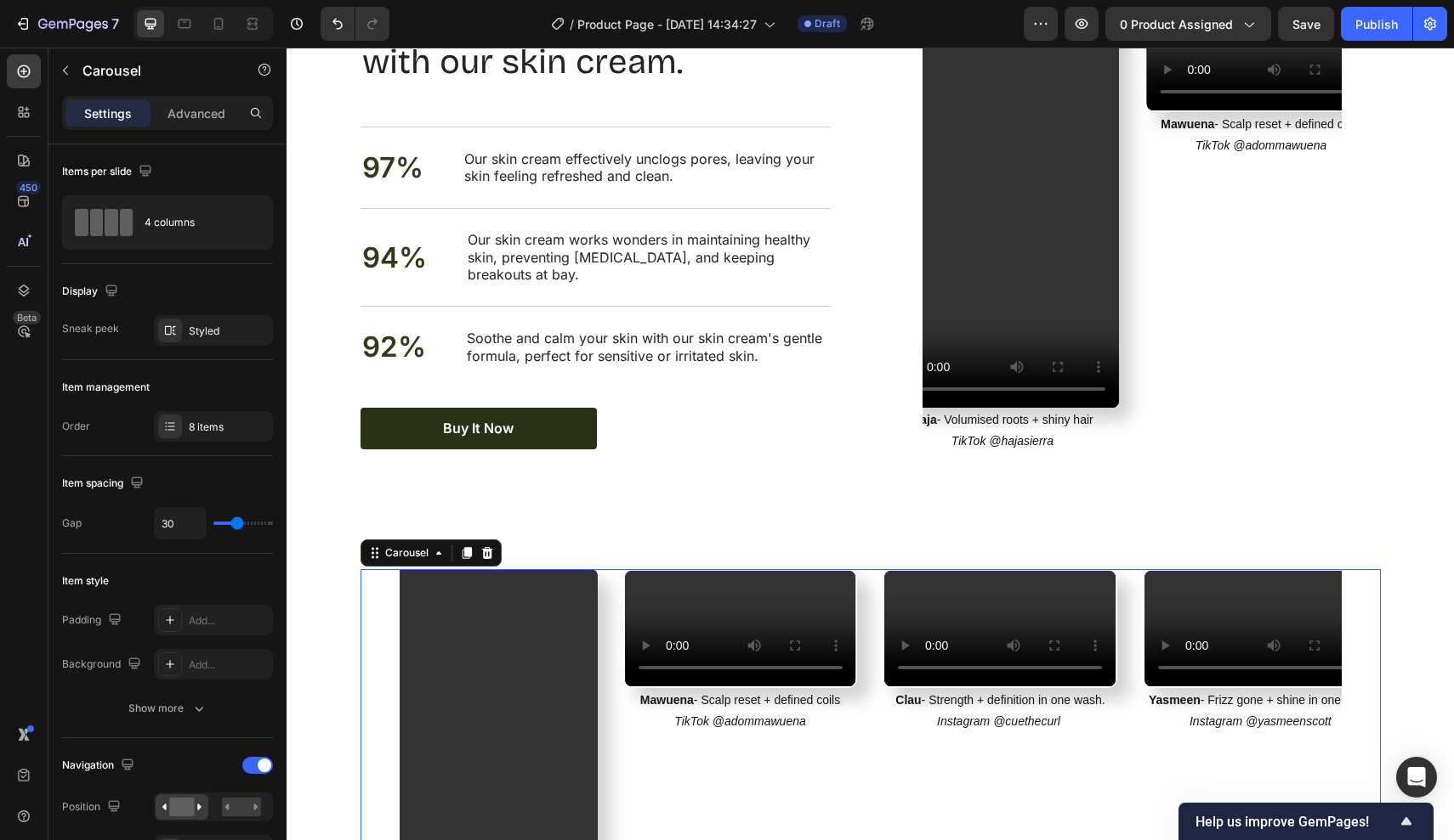
scroll to position [1982, 0]
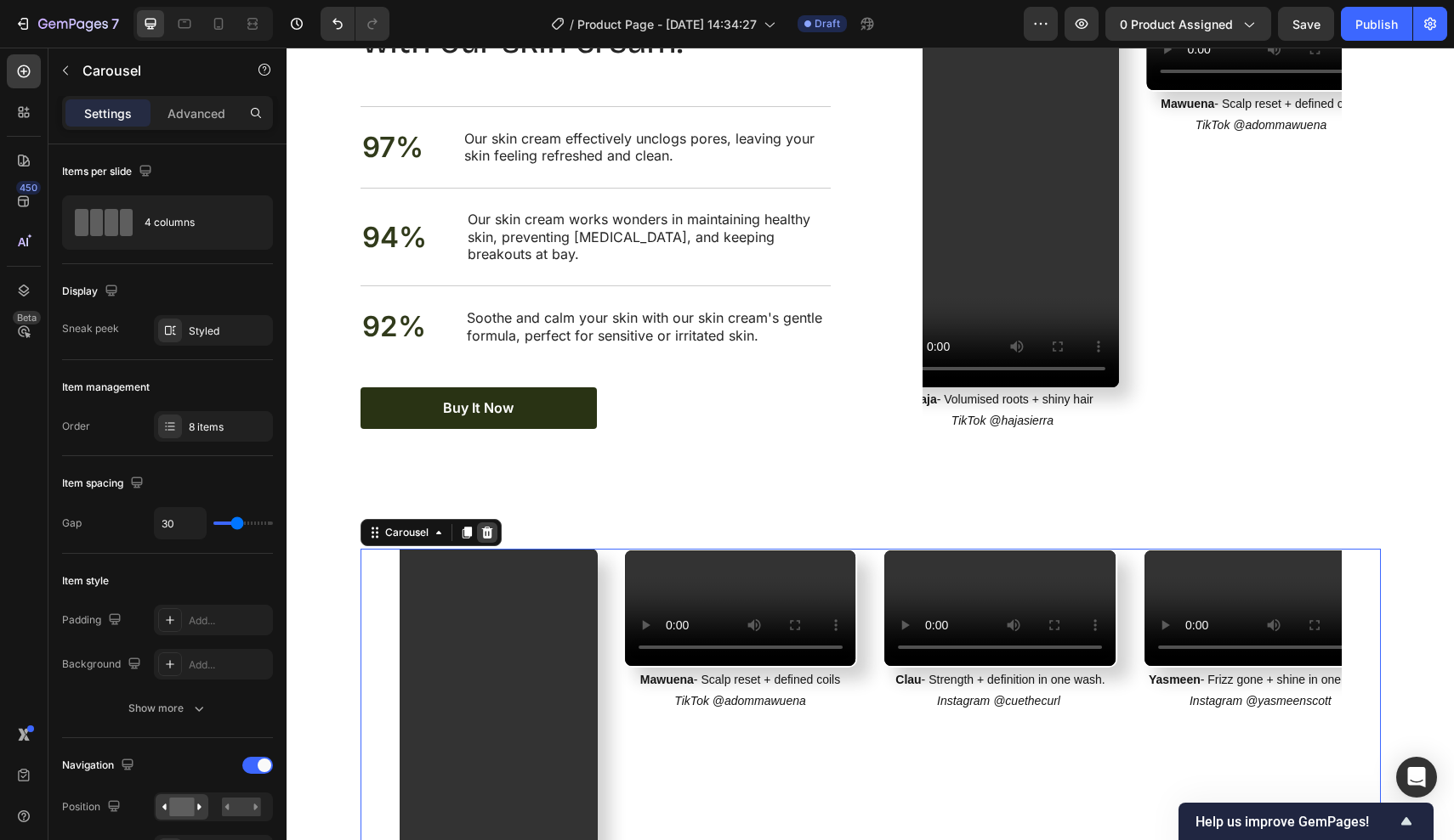
click at [487, 527] on icon at bounding box center [487, 532] width 11 height 12
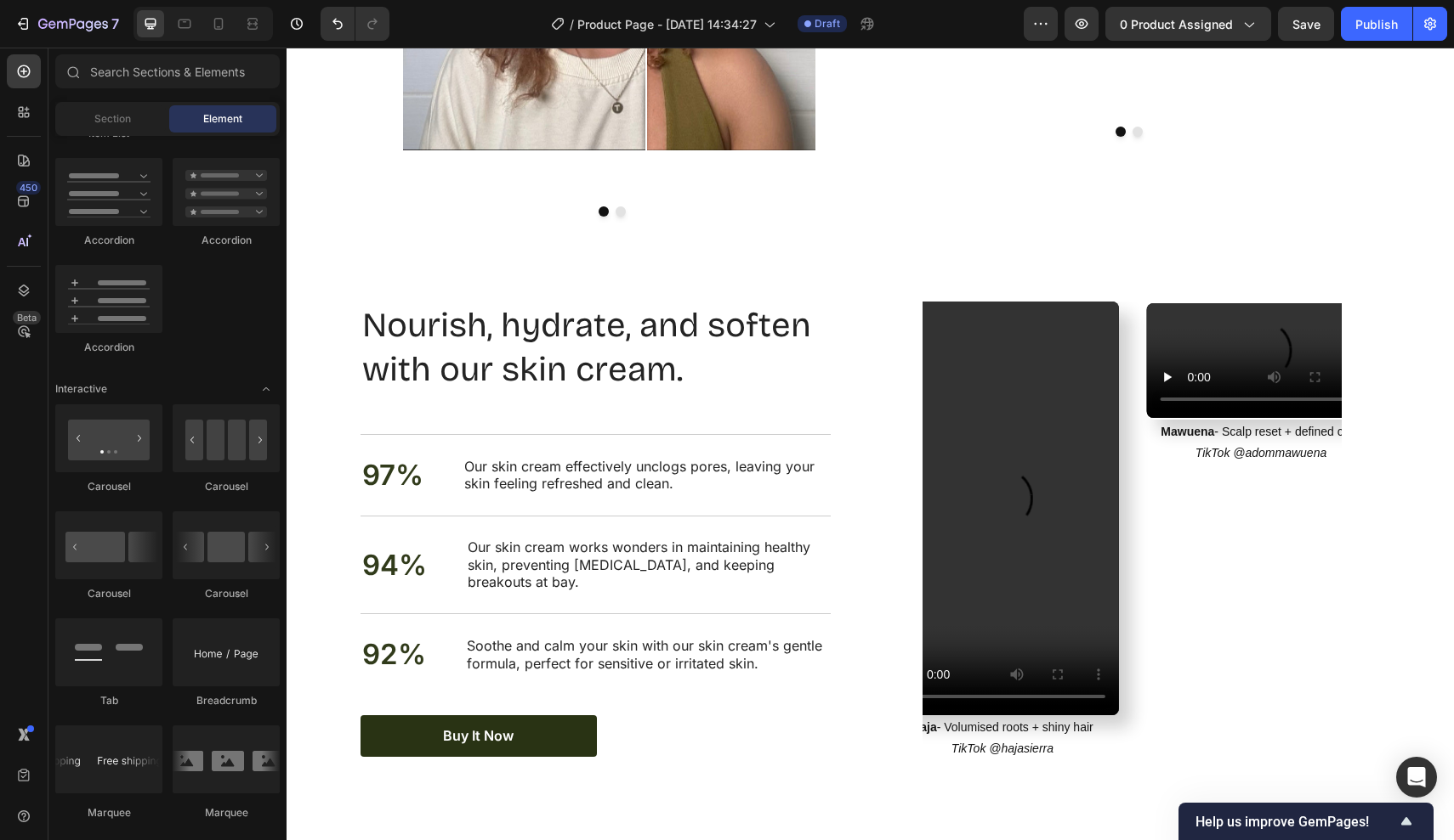
scroll to position [1655, 0]
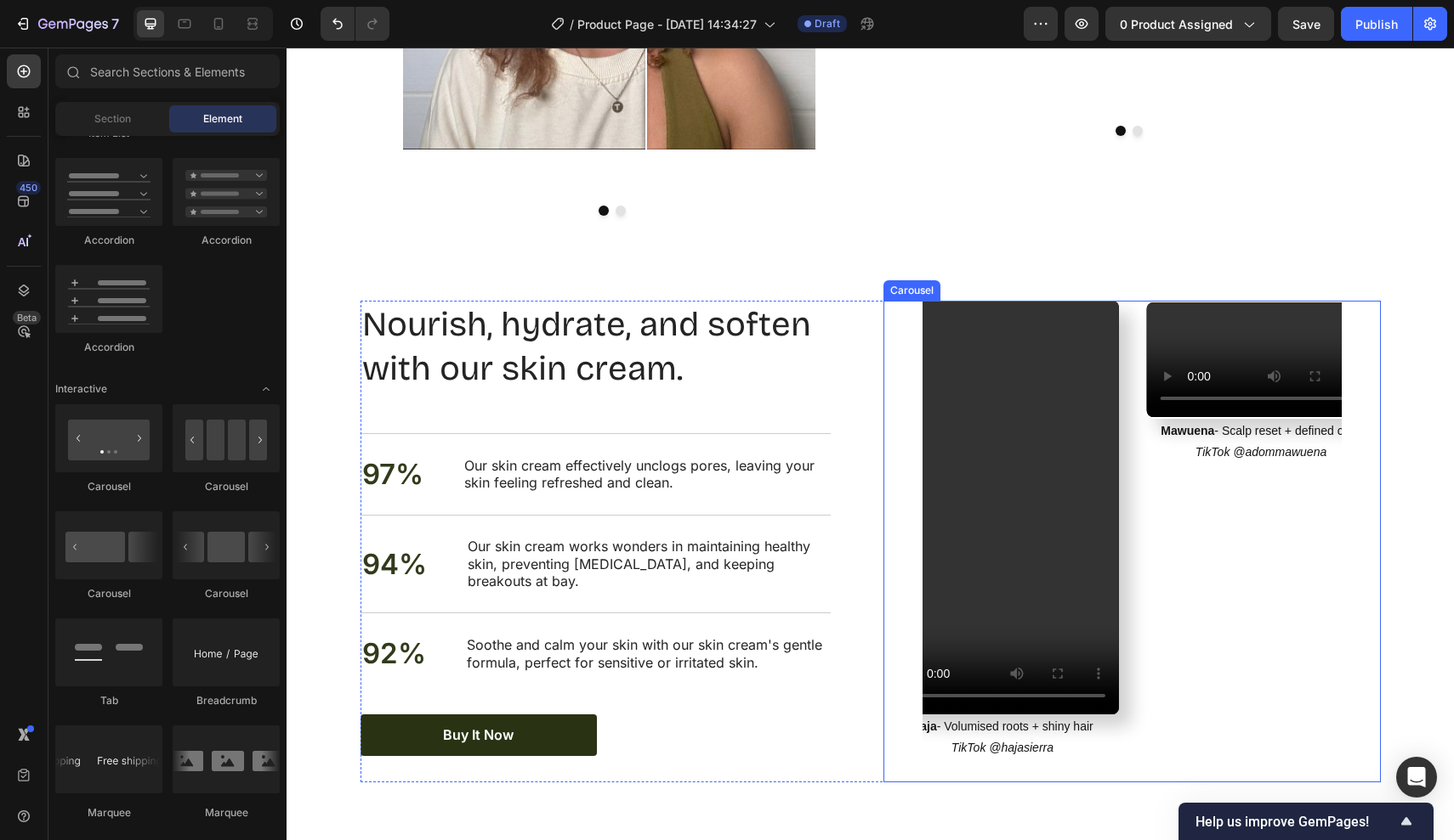
click at [901, 454] on div "Video Mawuena - Scalp reset + defined coils TikTok @adommawuena Text Block Vide…" at bounding box center [1132, 542] width 497 height 482
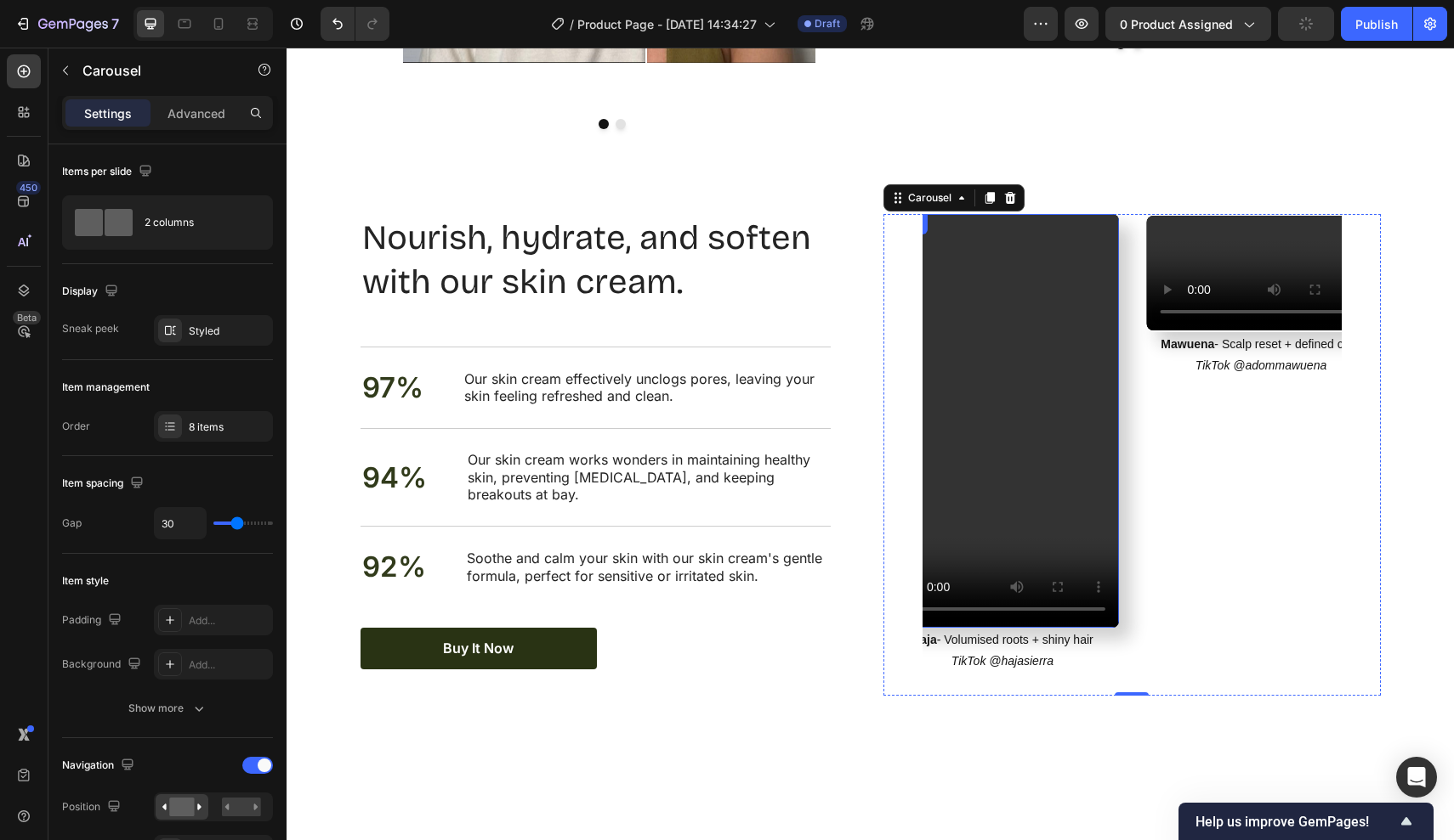
scroll to position [1776, 0]
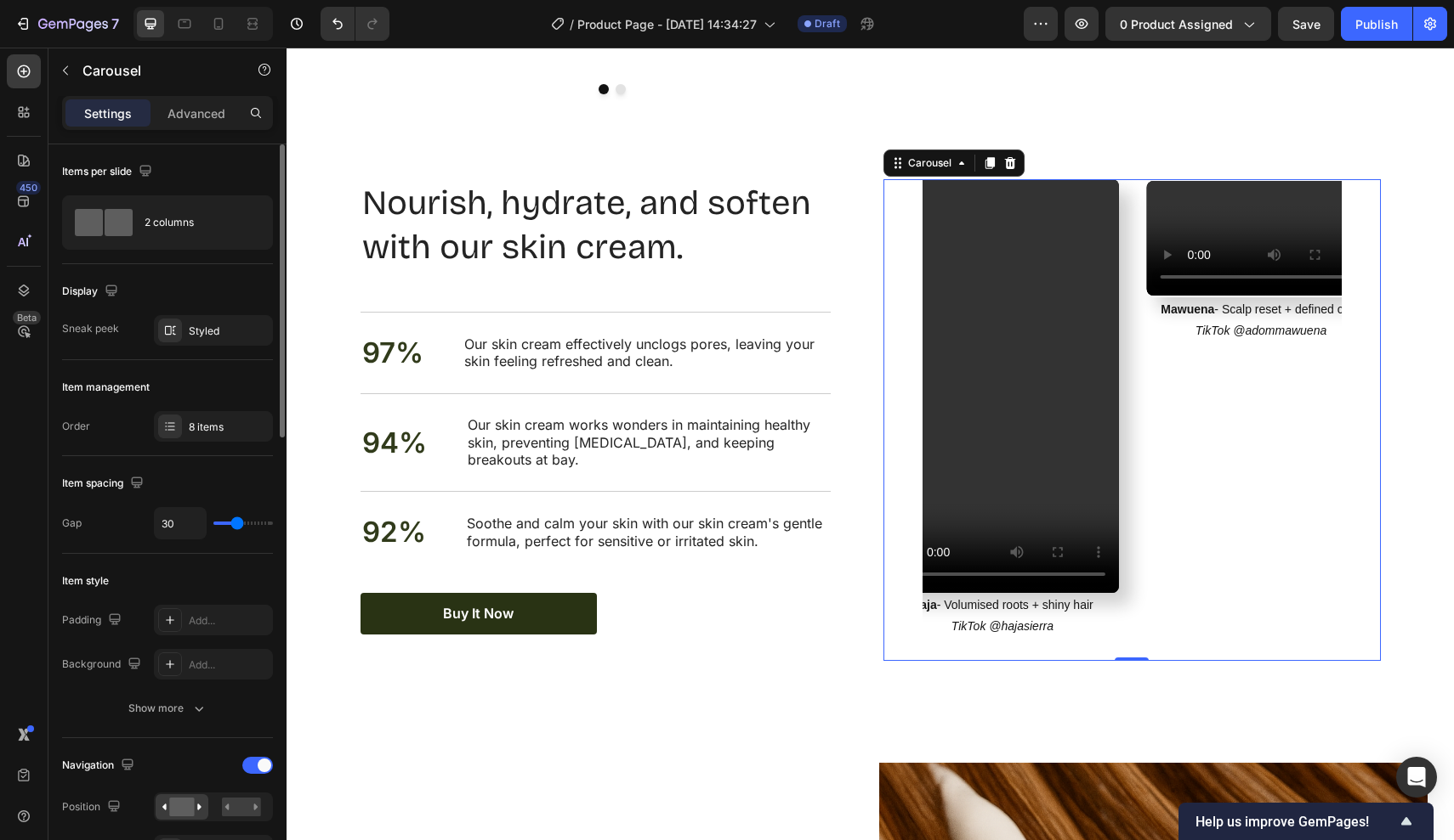
type input "8"
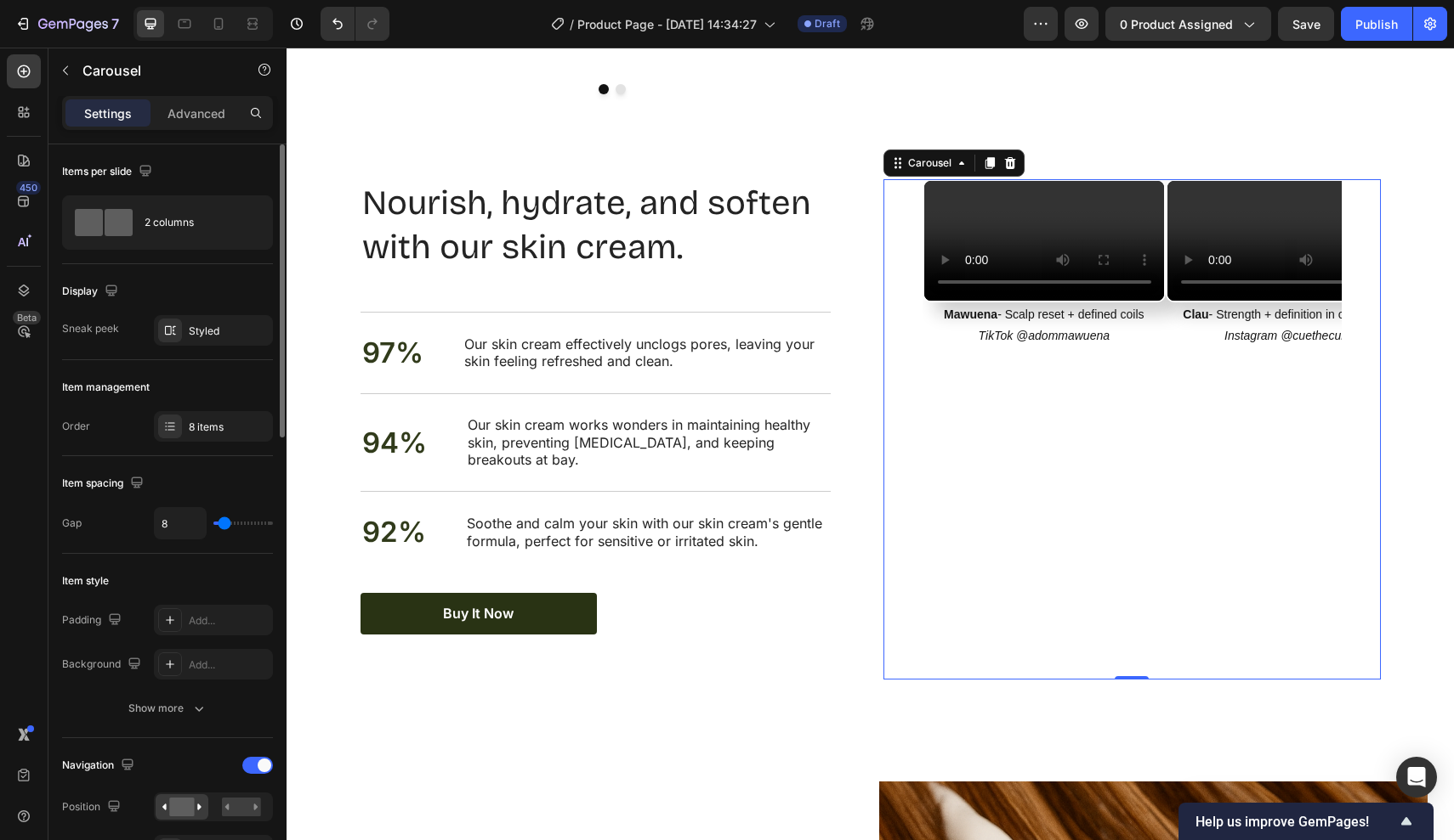
type input "0"
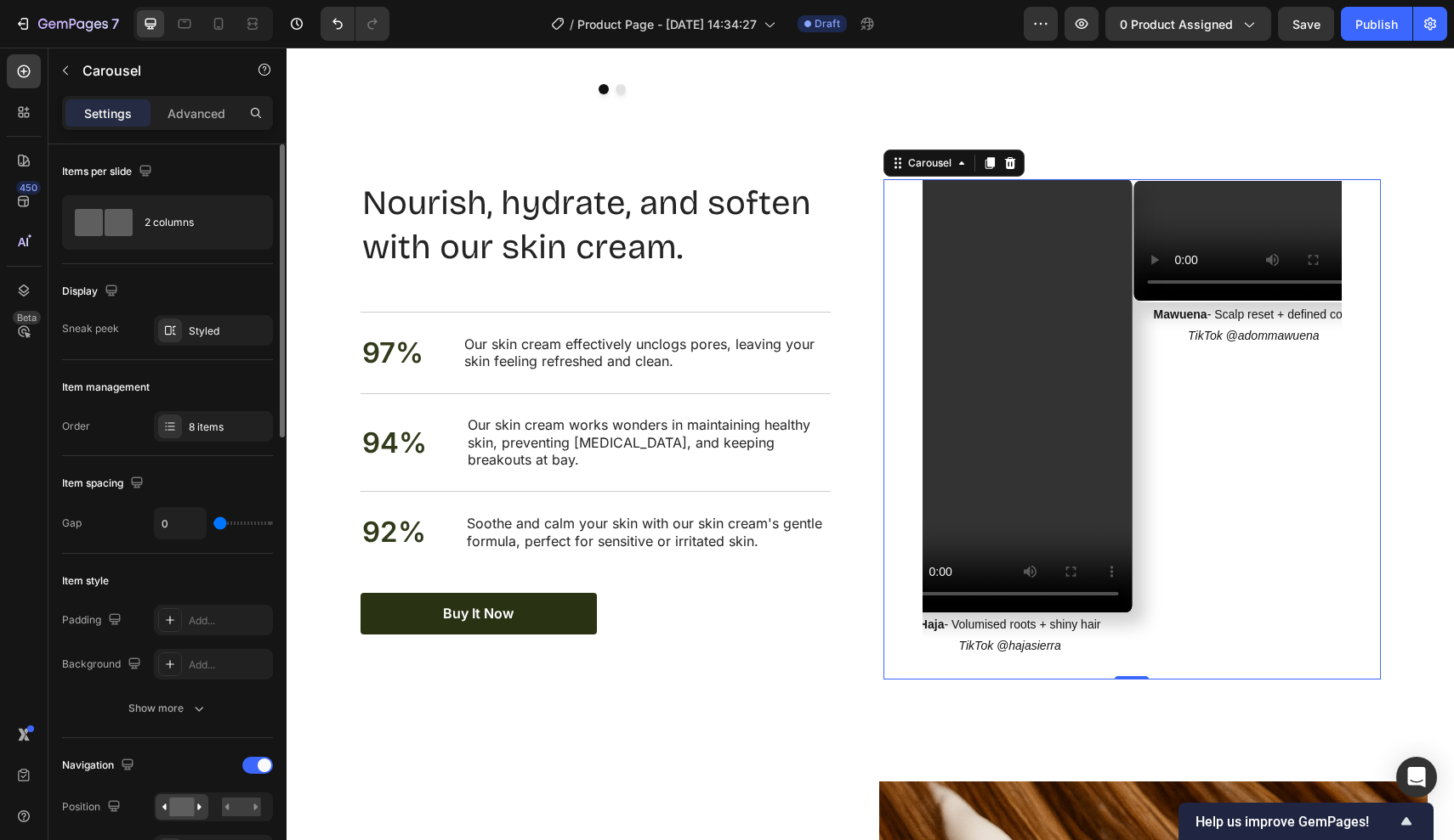
type input "1"
type input "4"
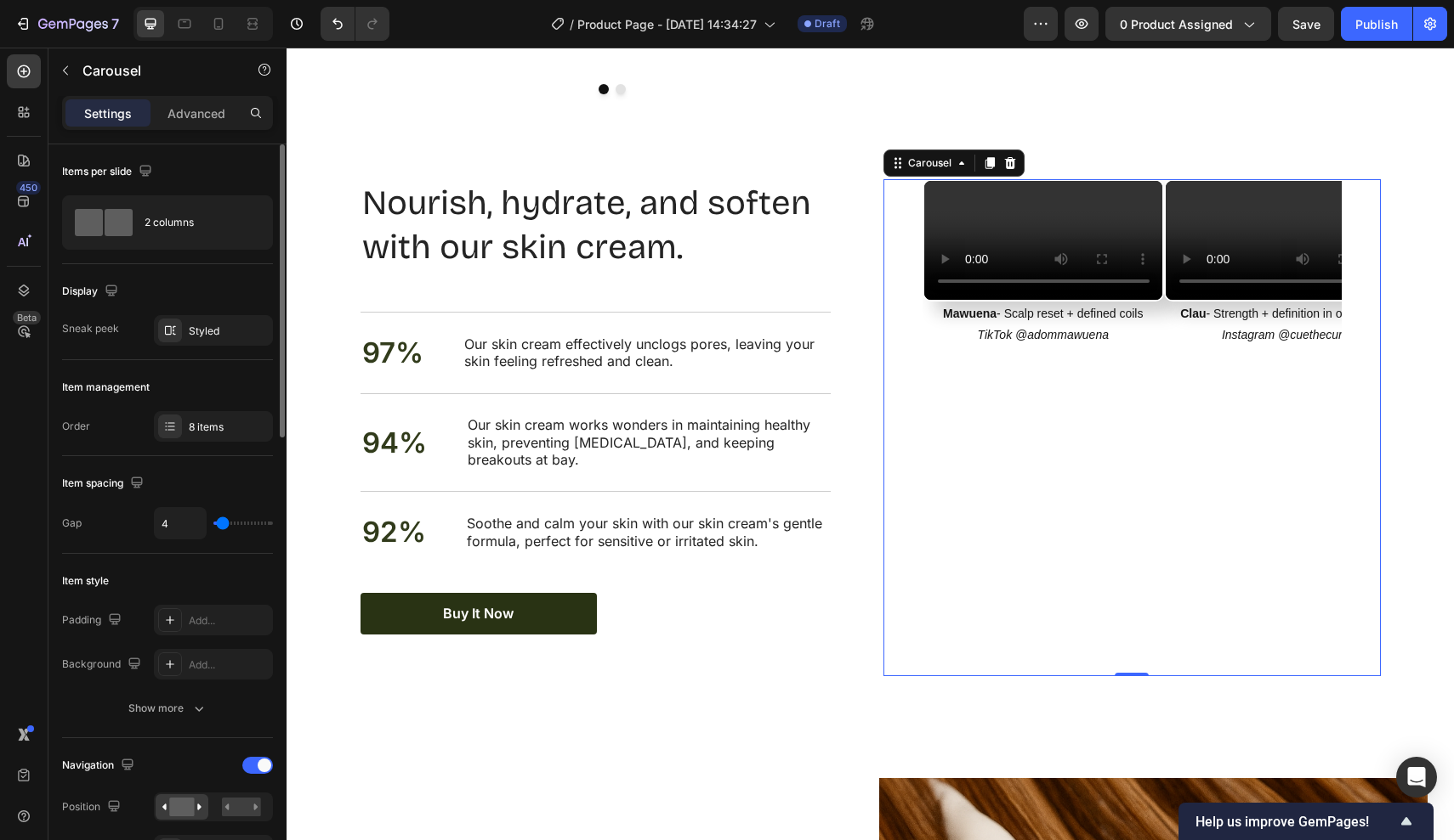
type input "5"
type input "6"
type input "8"
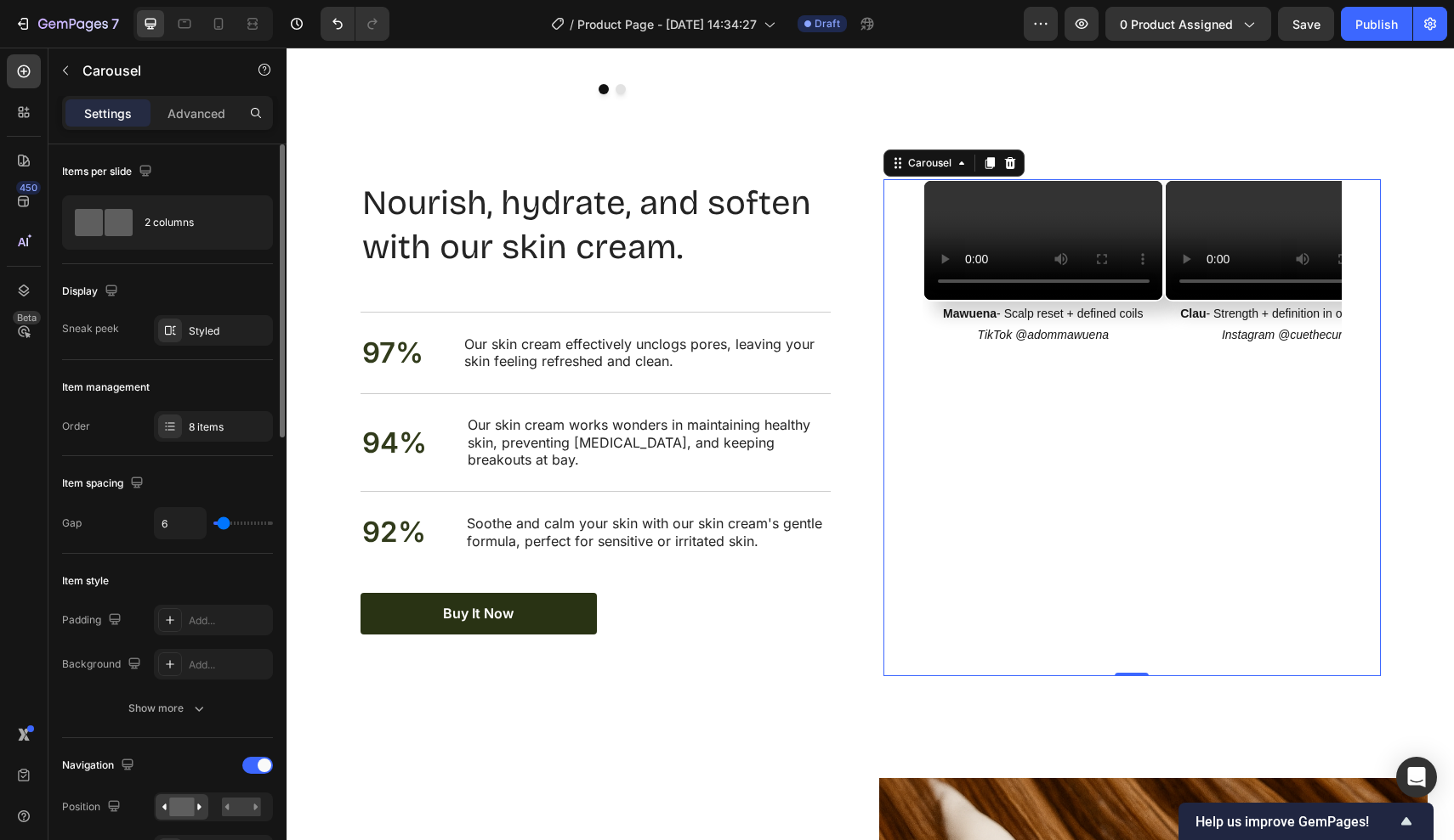
type input "8"
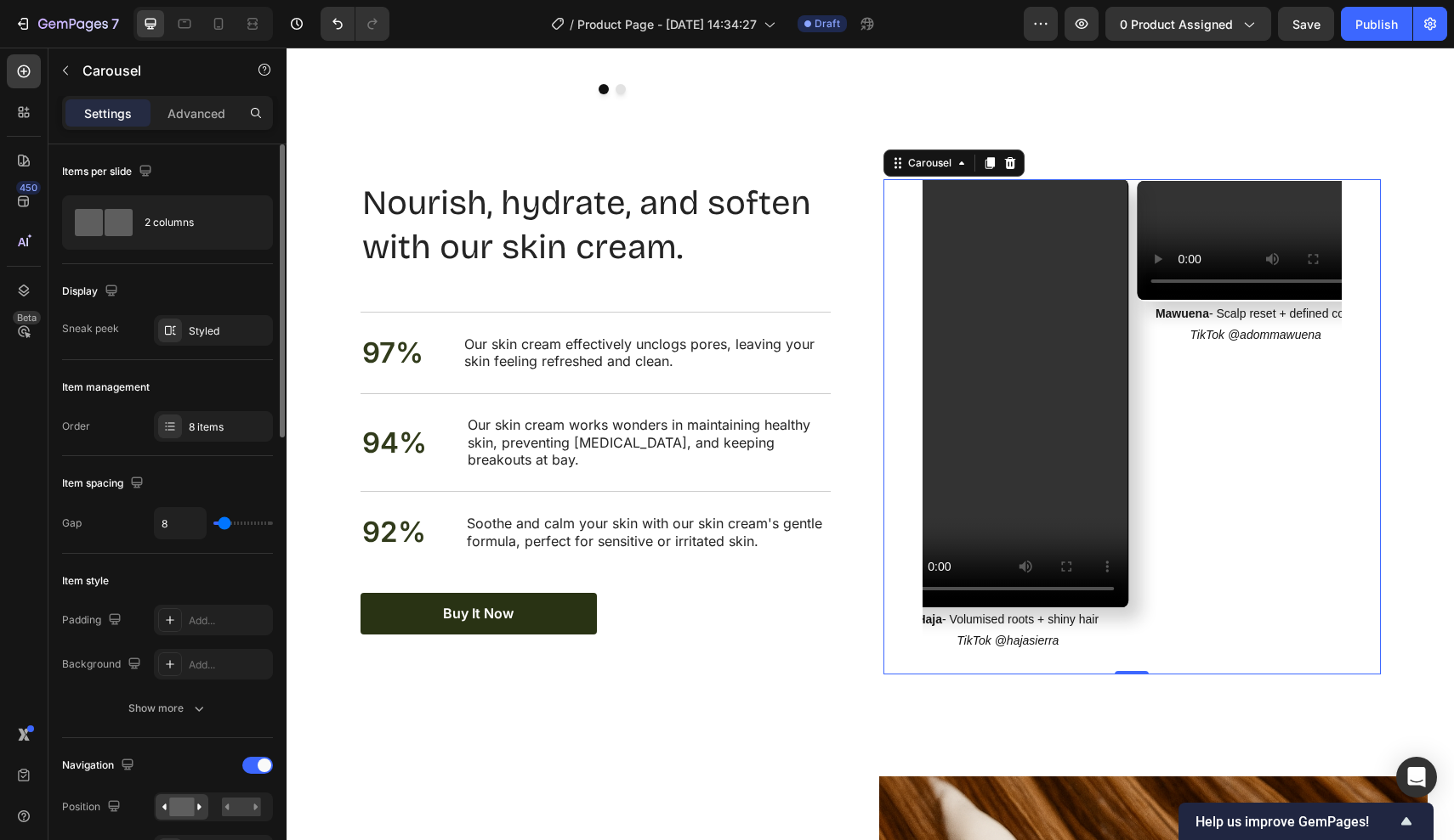
type input "9"
type input "11"
type input "12"
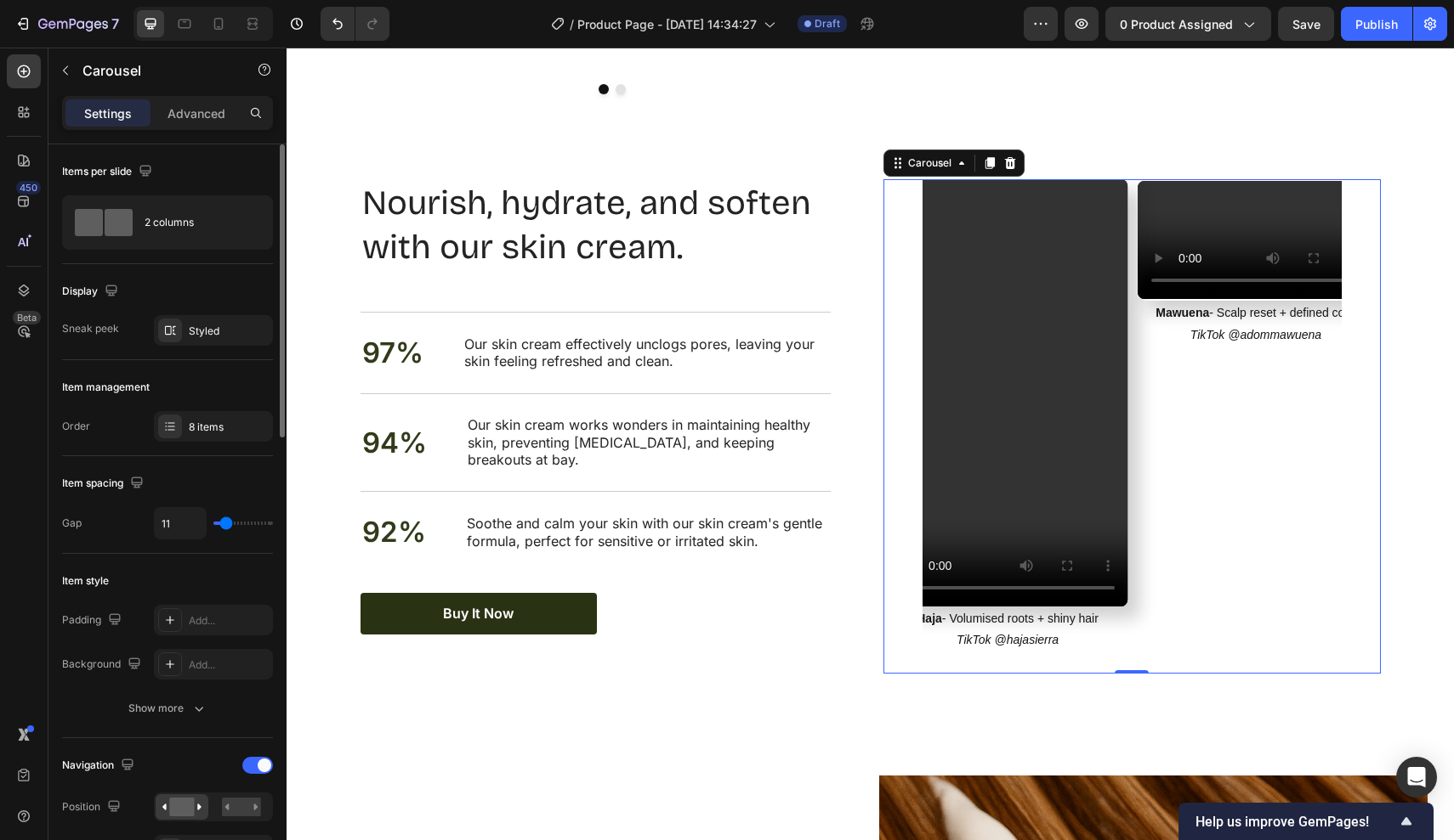
type input "12"
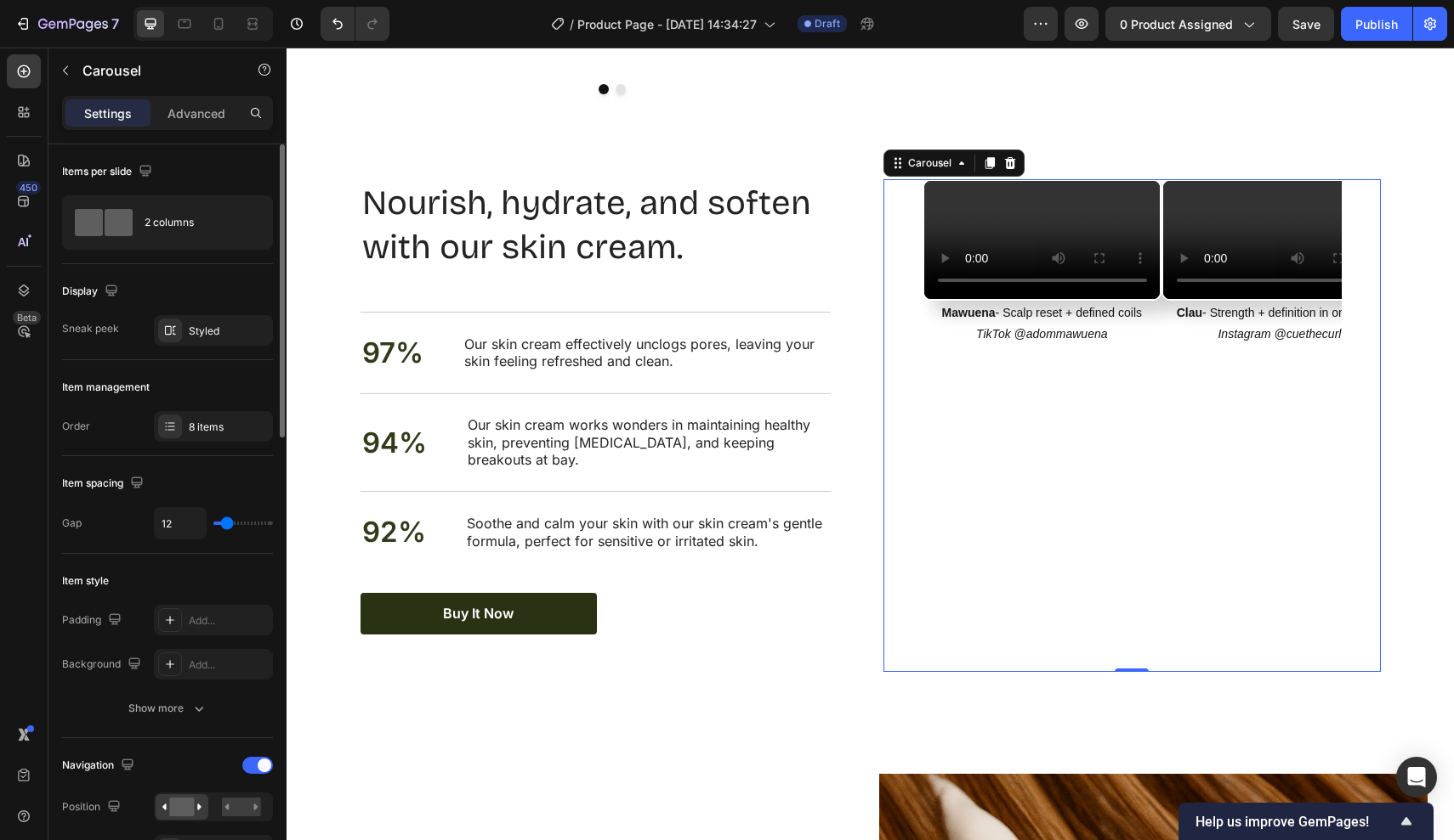
type input "13"
type input "15"
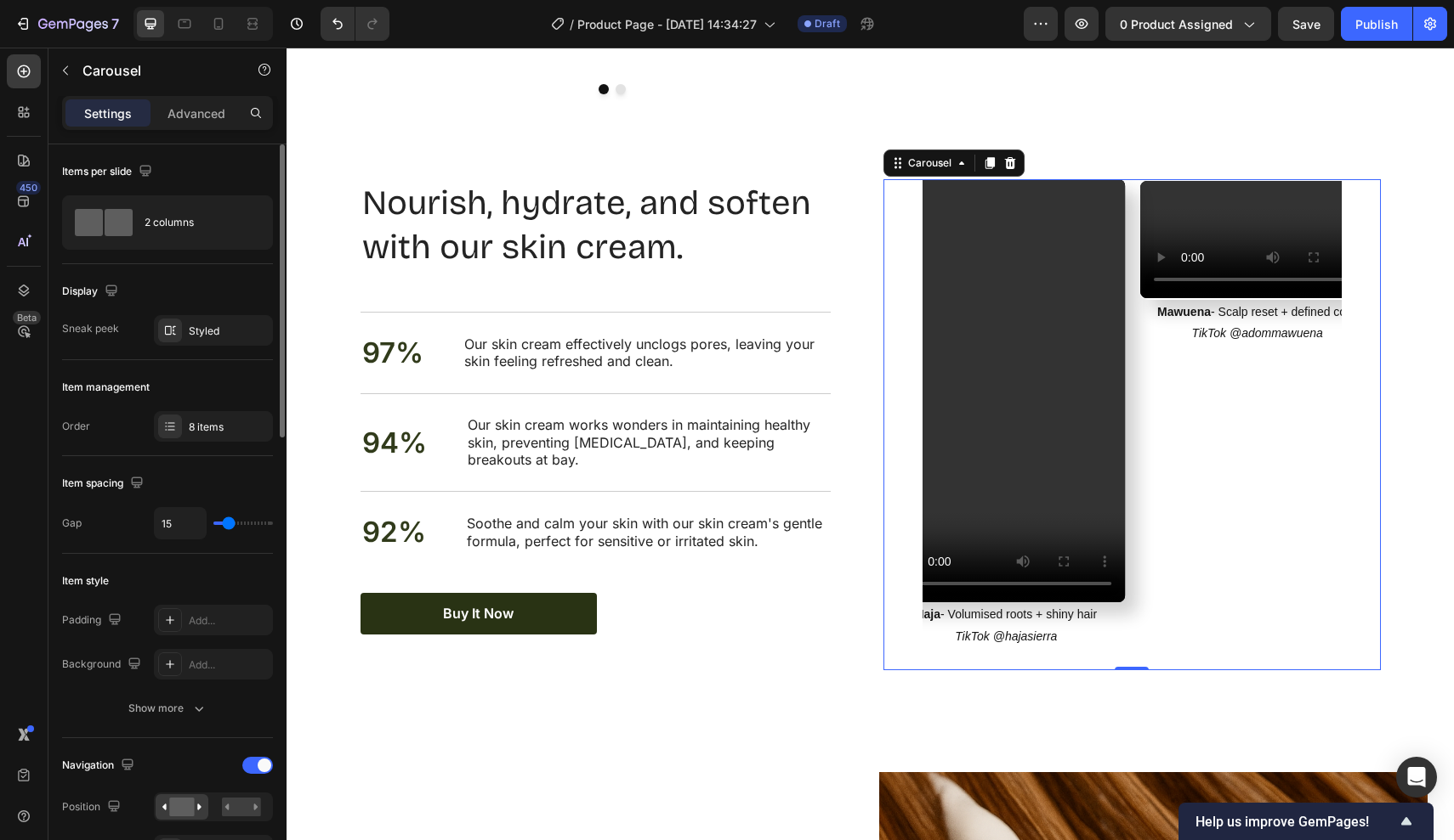
type input "12"
drag, startPoint x: 232, startPoint y: 523, endPoint x: 224, endPoint y: 523, distance: 8.0
type input "12"
click at [224, 523] on input "range" at bounding box center [243, 524] width 59 height 4
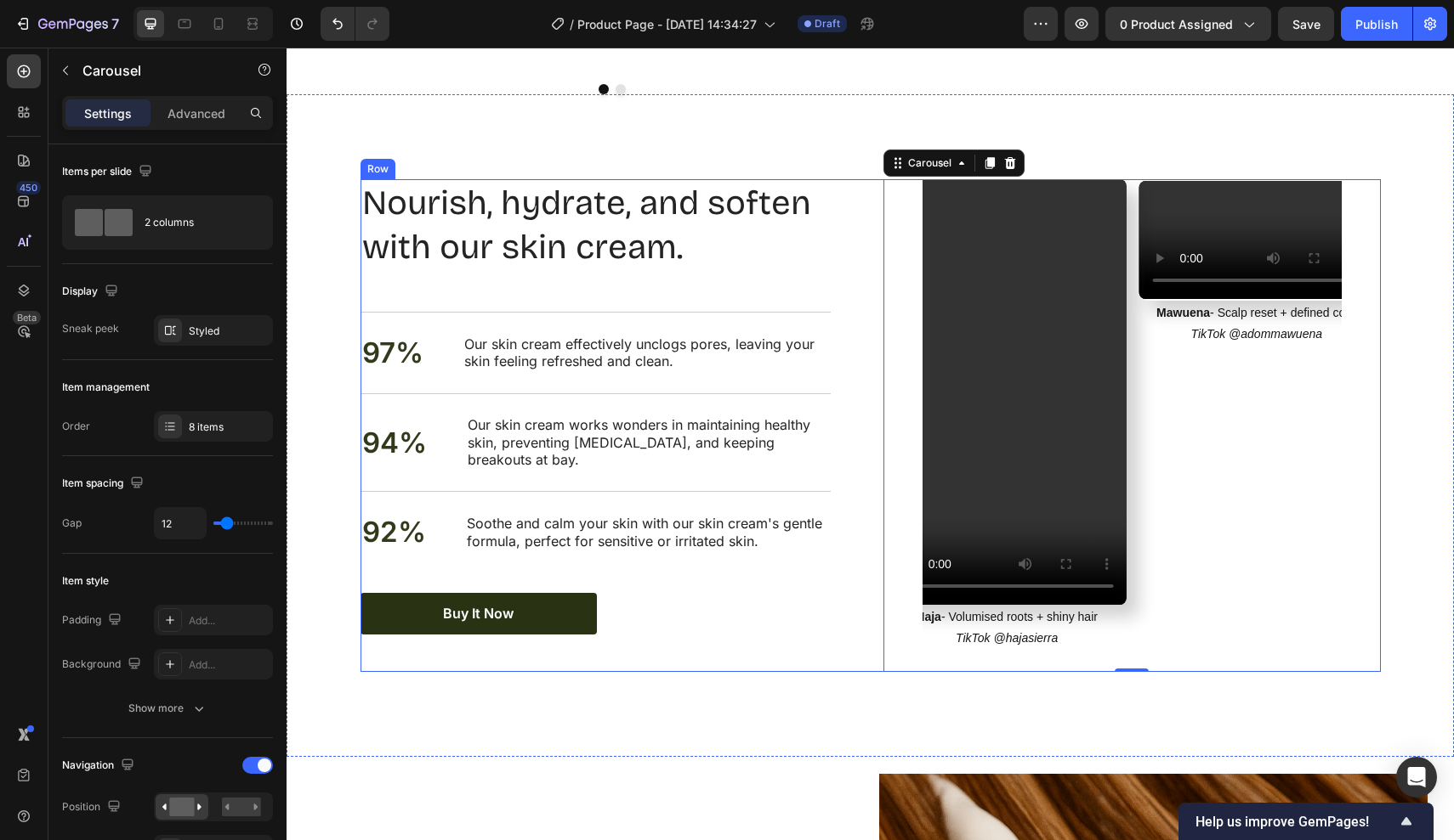
click at [871, 525] on div "Nourish, hydrate, and soften with our skin cream. Heading 97% Text Block Our sk…" at bounding box center [871, 426] width 1020 height 493
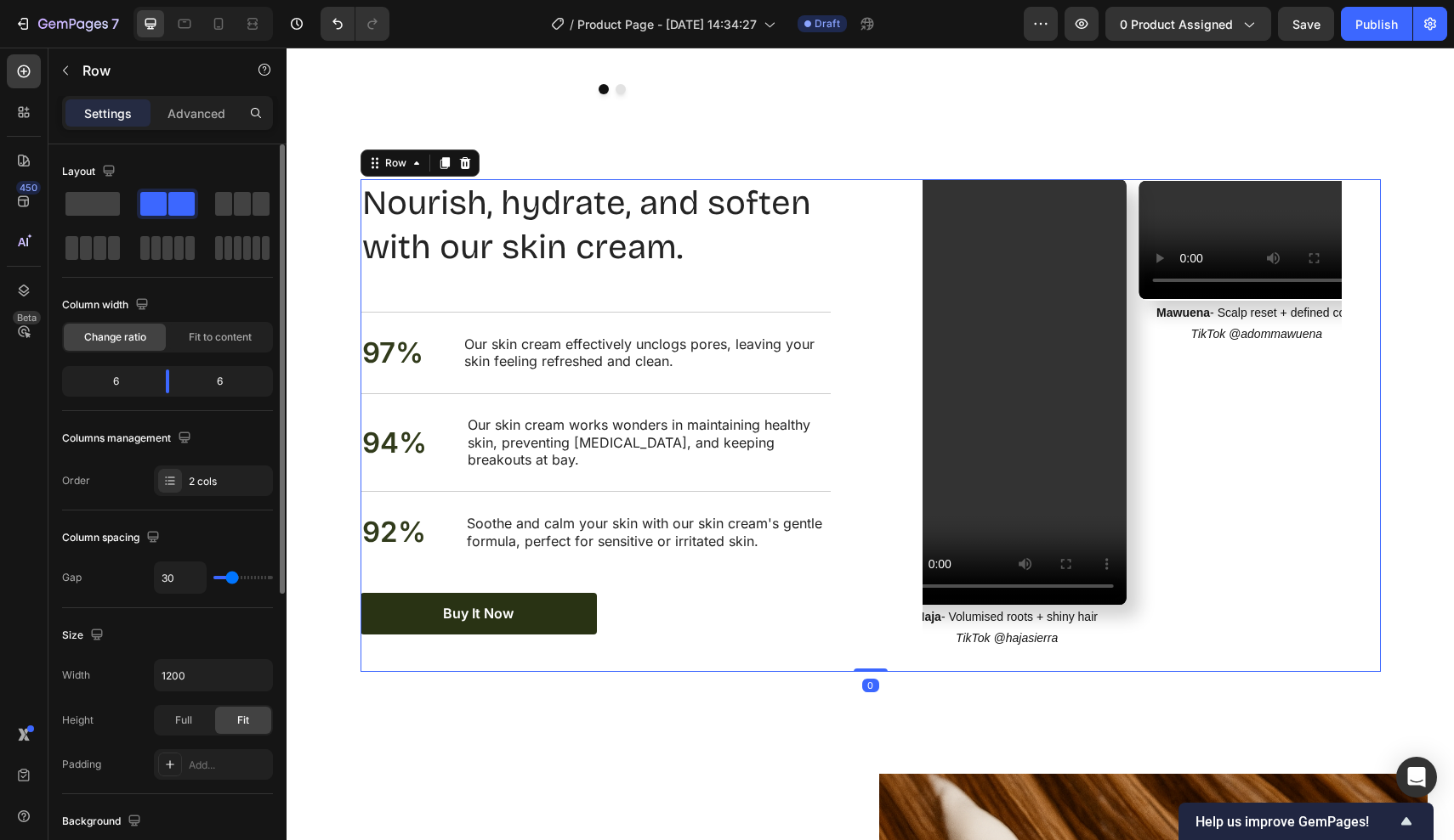
type input "20"
type input "18"
type input "12"
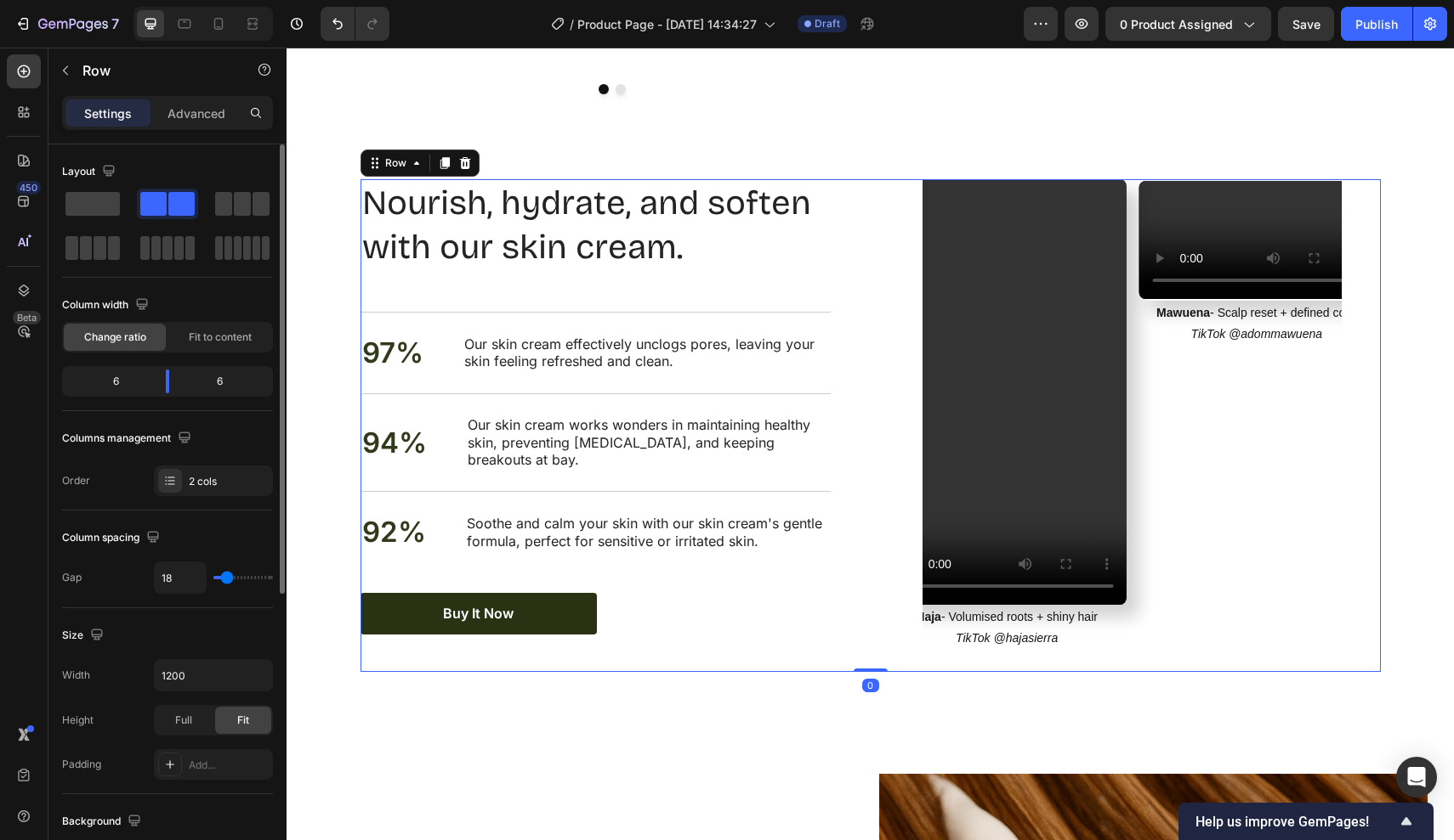
type input "12"
type input "7"
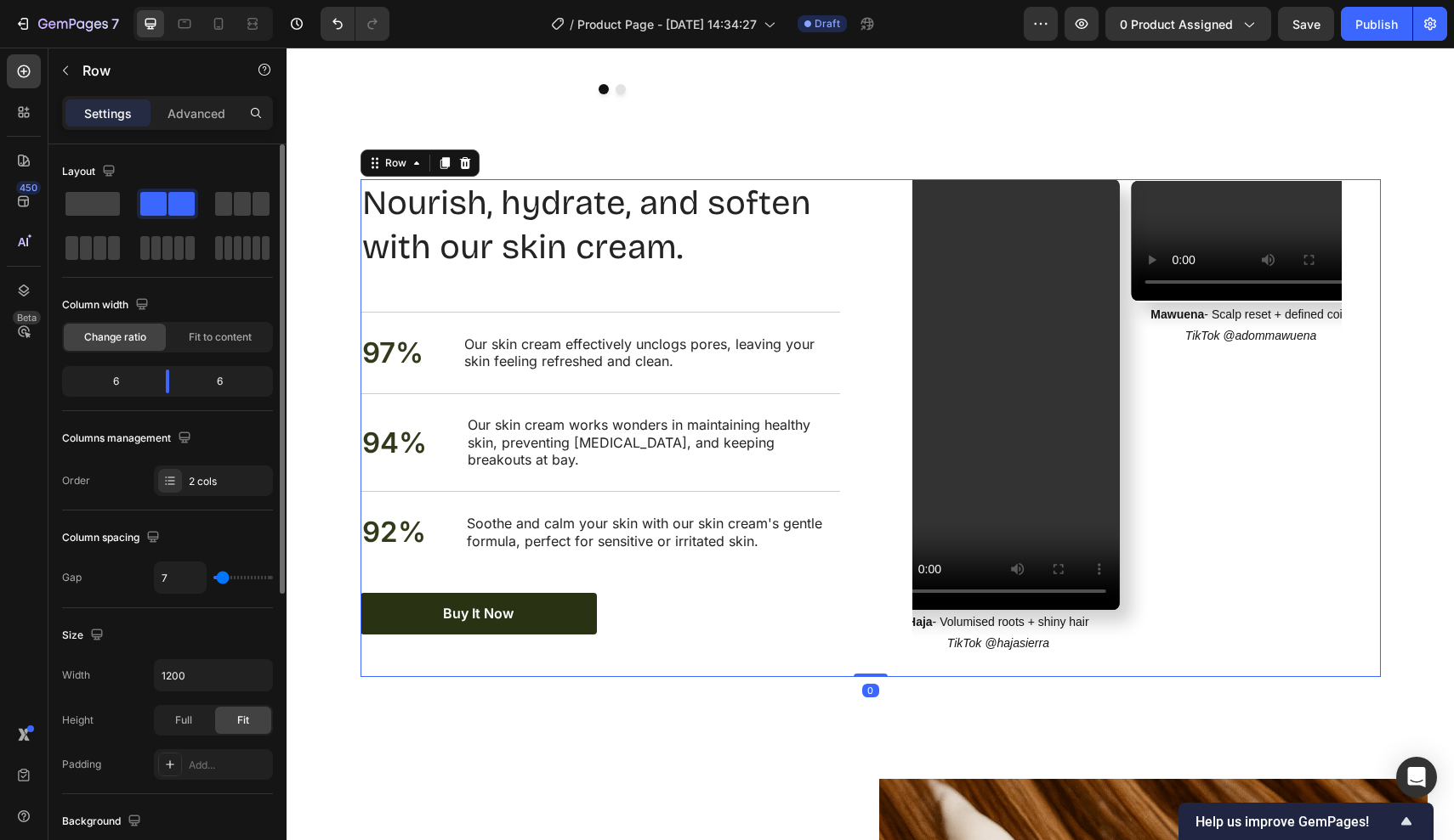
type input "0"
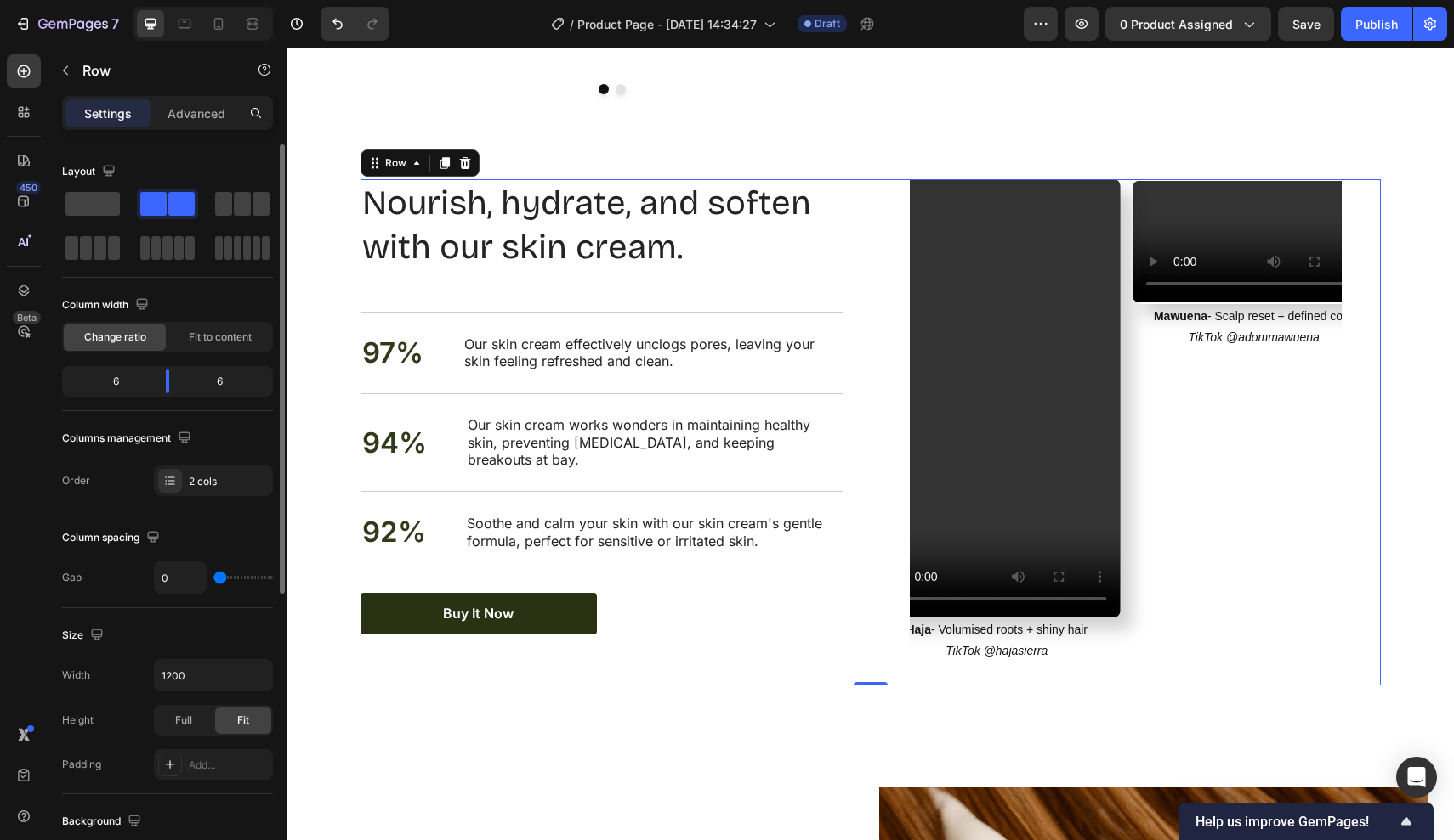
drag, startPoint x: 226, startPoint y: 578, endPoint x: 185, endPoint y: 581, distance: 41.1
type input "0"
click at [185, 581] on div "0" at bounding box center [214, 578] width 119 height 32
click at [889, 615] on div "Video Mawuena - Scalp reset + defined coils TikTok @adommawuena Text Block Vide…" at bounding box center [1126, 433] width 510 height 506
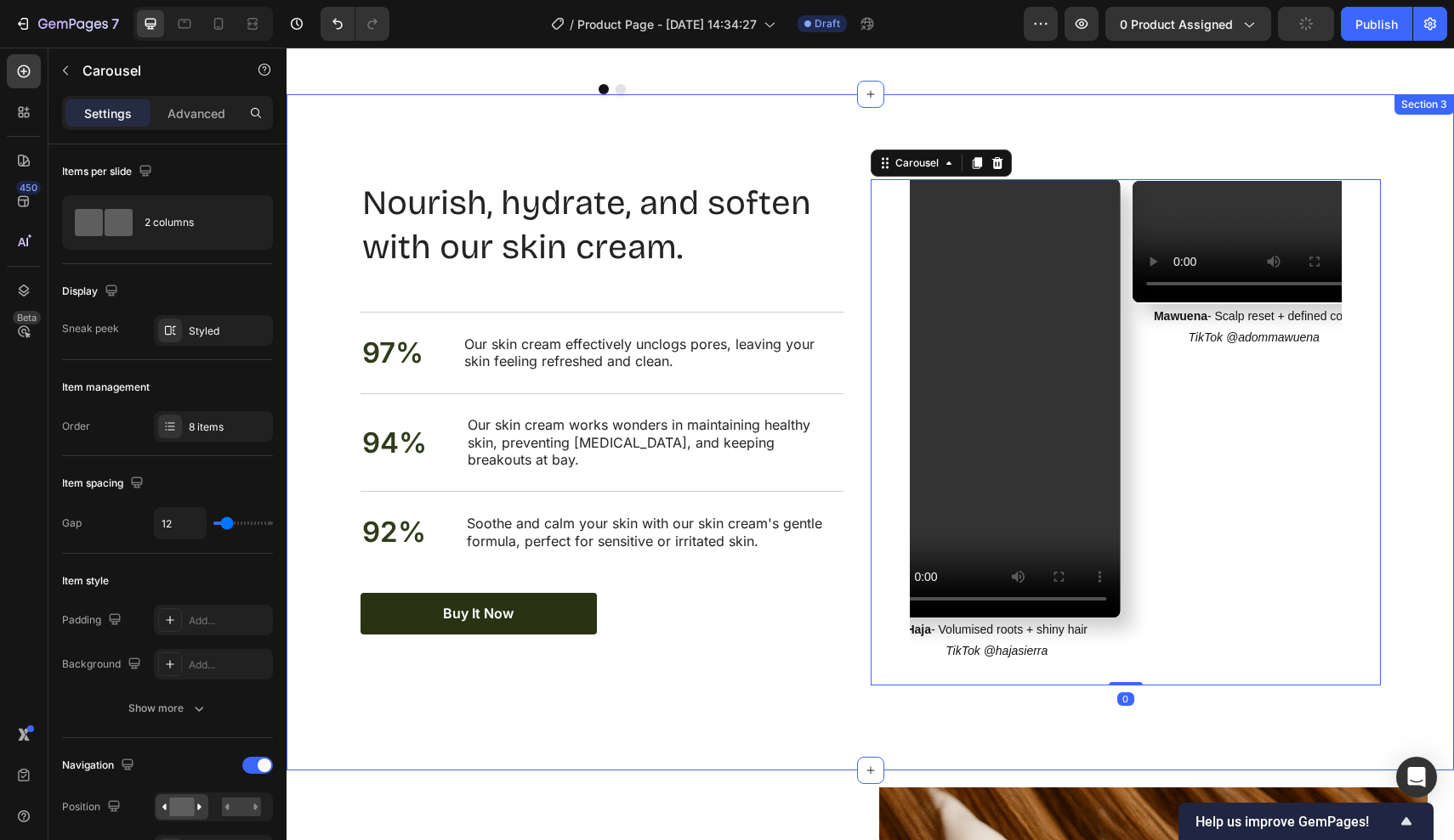
click at [782, 168] on div "Nourish, hydrate, and soften with our skin cream. Heading Nourish, hydrate, and…" at bounding box center [870, 432] width 1167 height 676
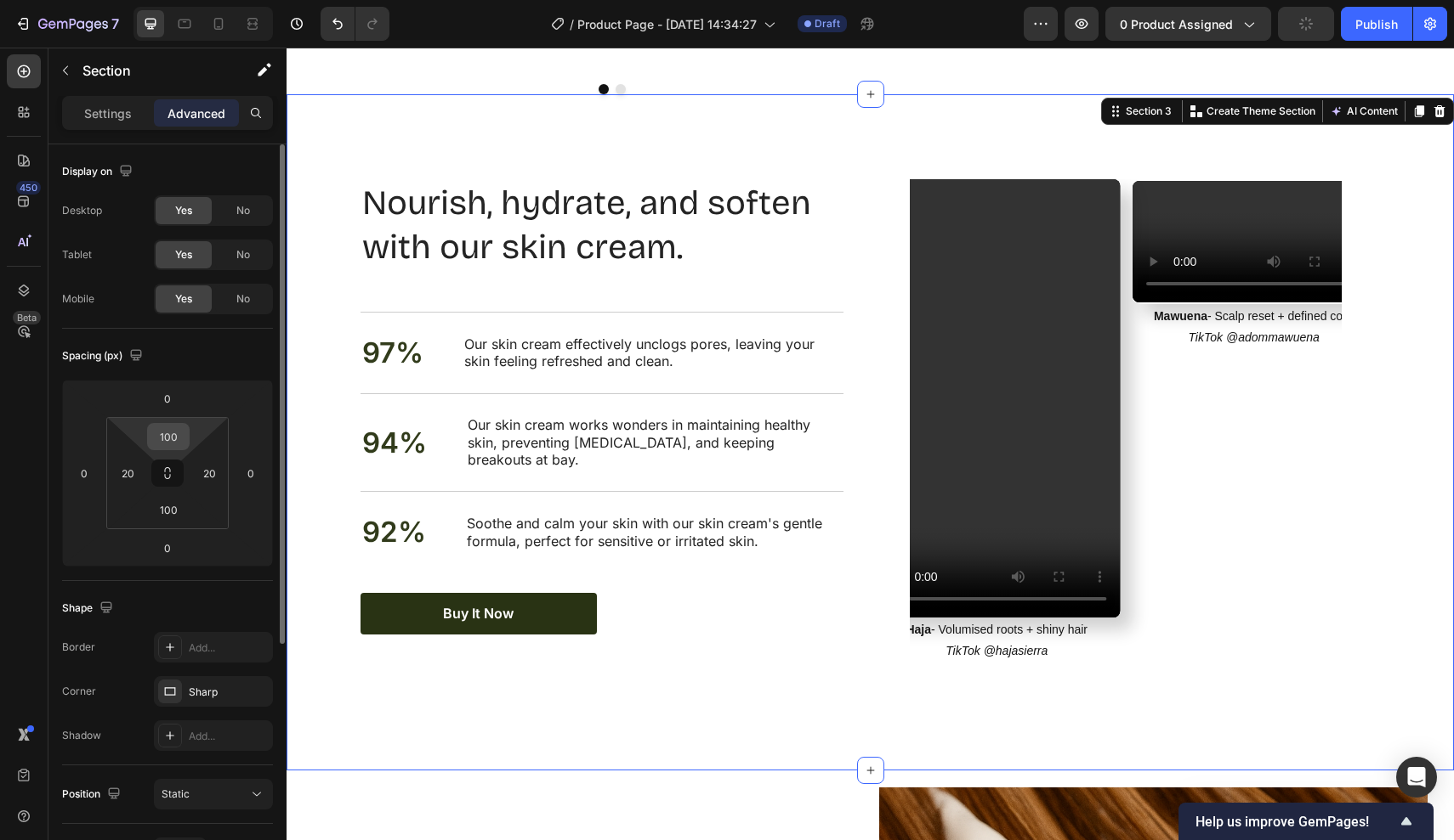
click at [180, 439] on input "100" at bounding box center [168, 436] width 34 height 25
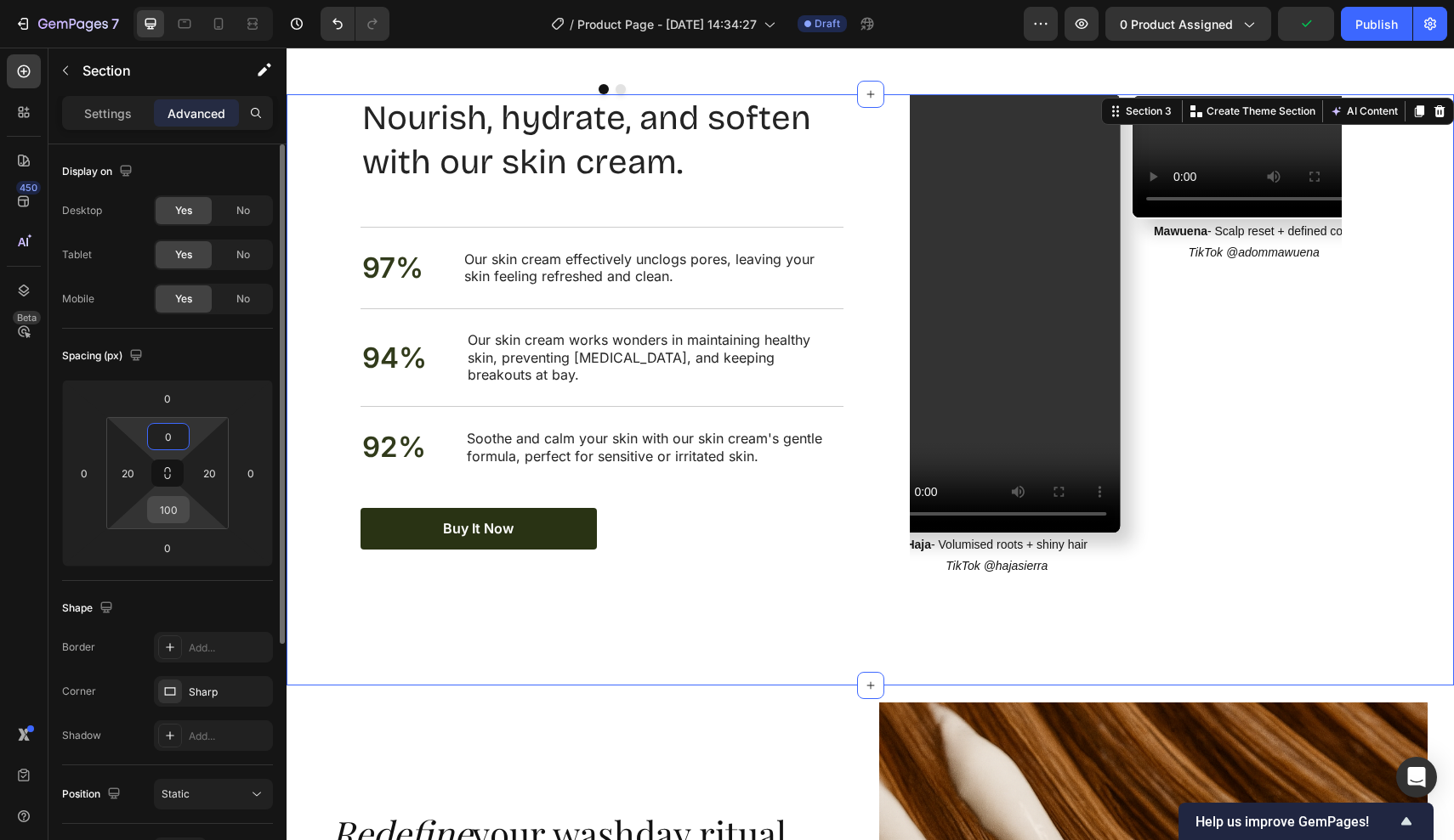
type input "0"
click at [182, 508] on input "100" at bounding box center [168, 509] width 34 height 25
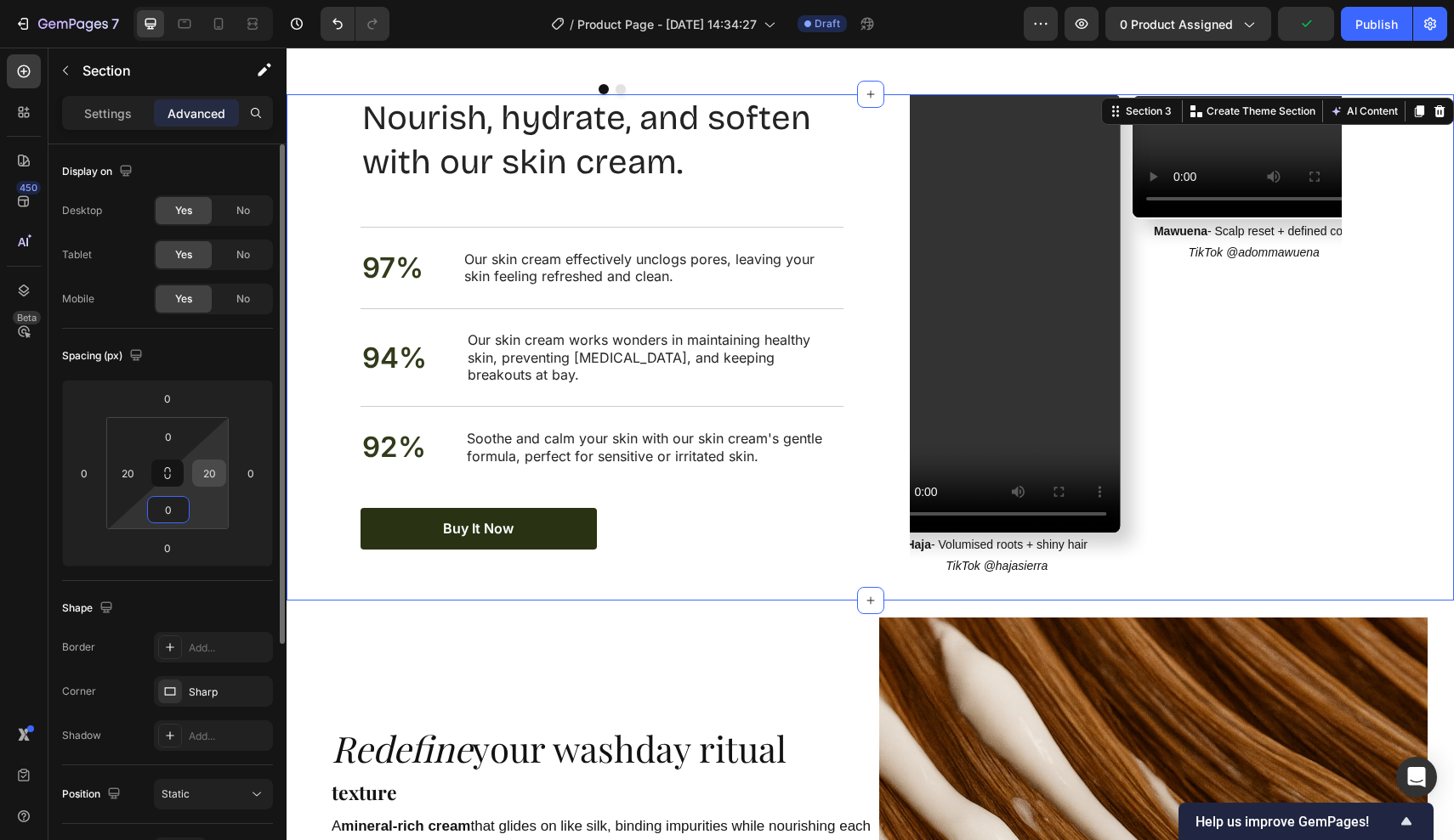
type input "0"
click at [217, 474] on input "20" at bounding box center [209, 473] width 25 height 25
type input "0"
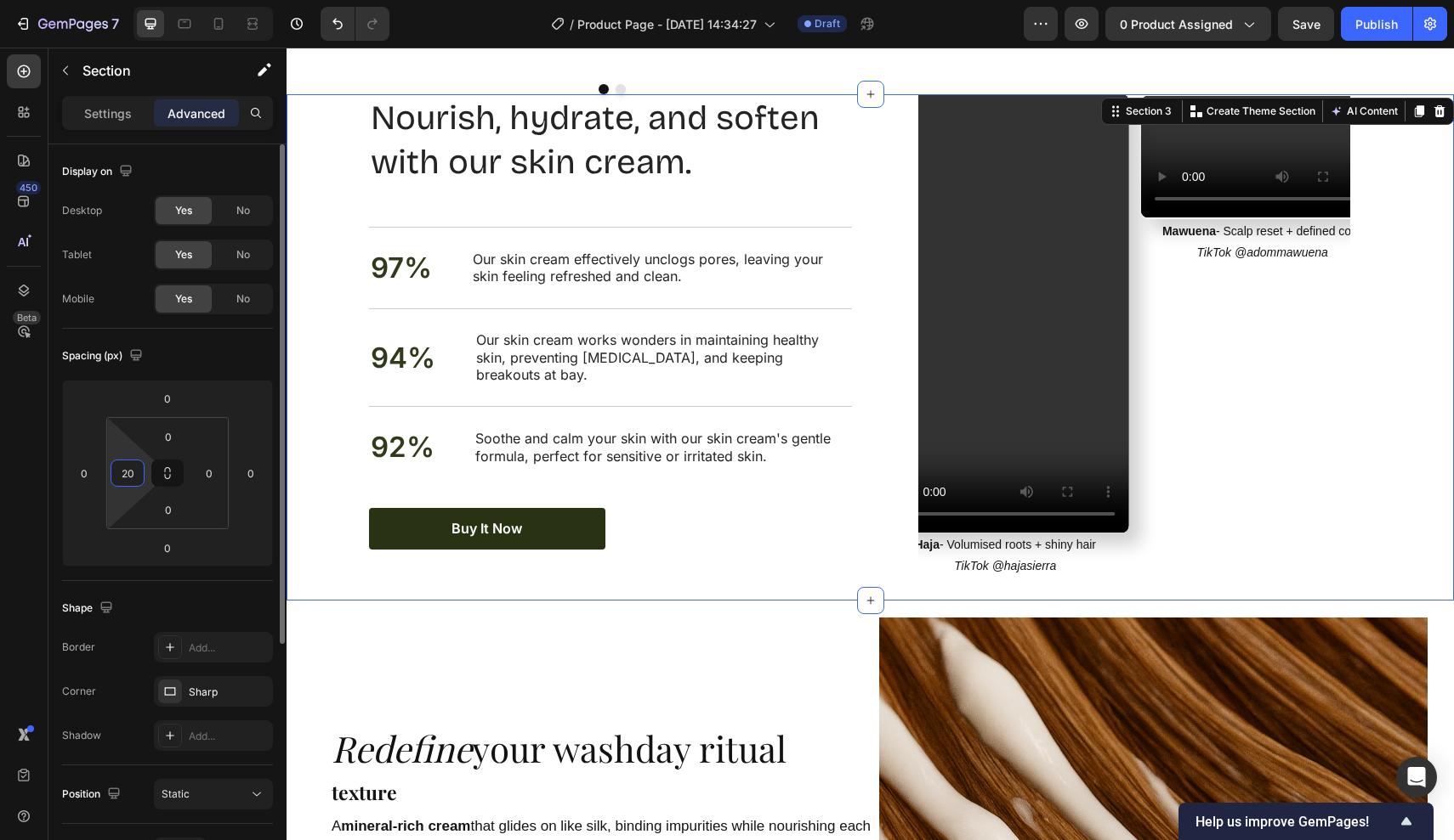
click at [131, 468] on input "20" at bounding box center [127, 473] width 25 height 25
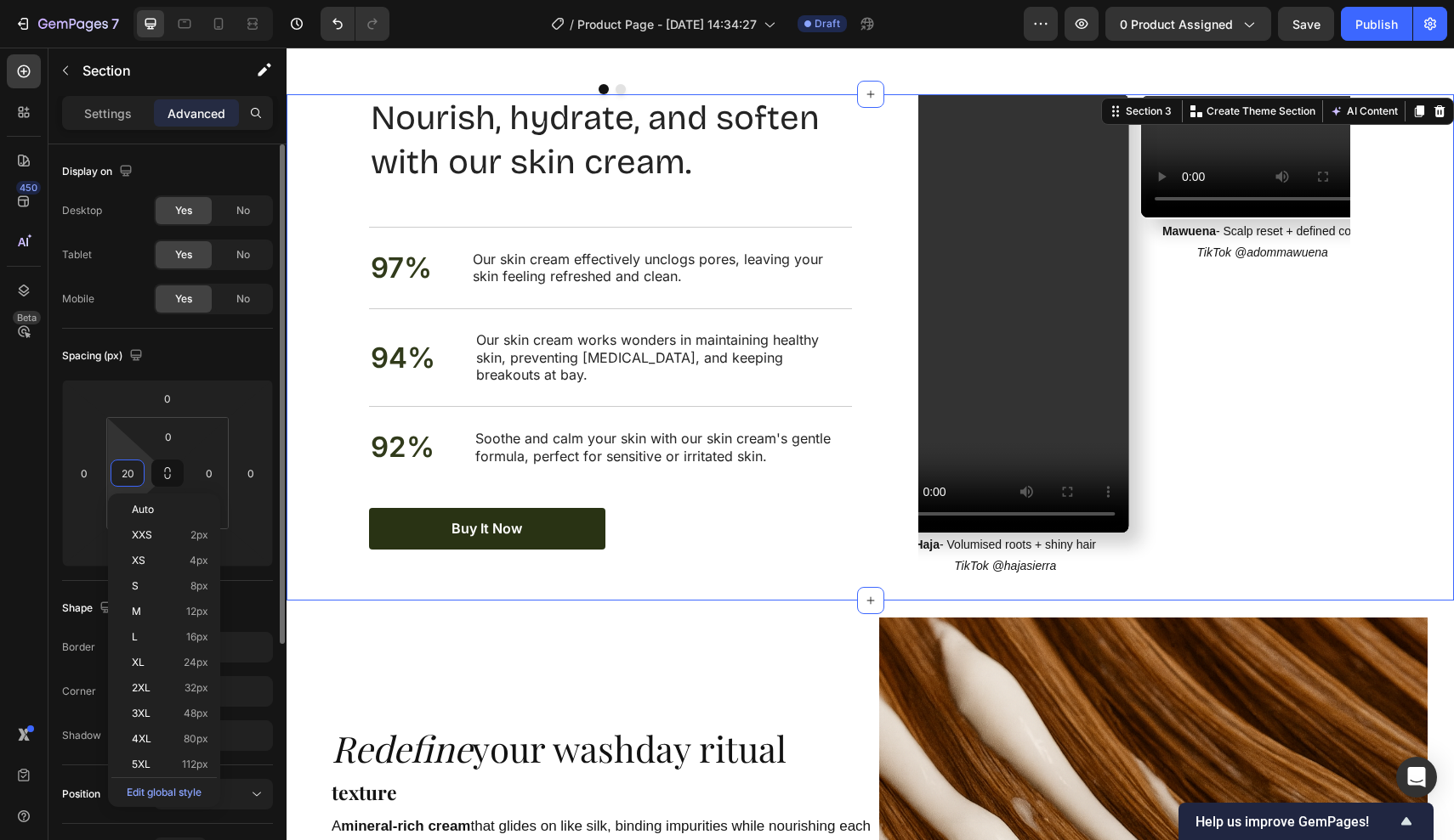
type input "0"
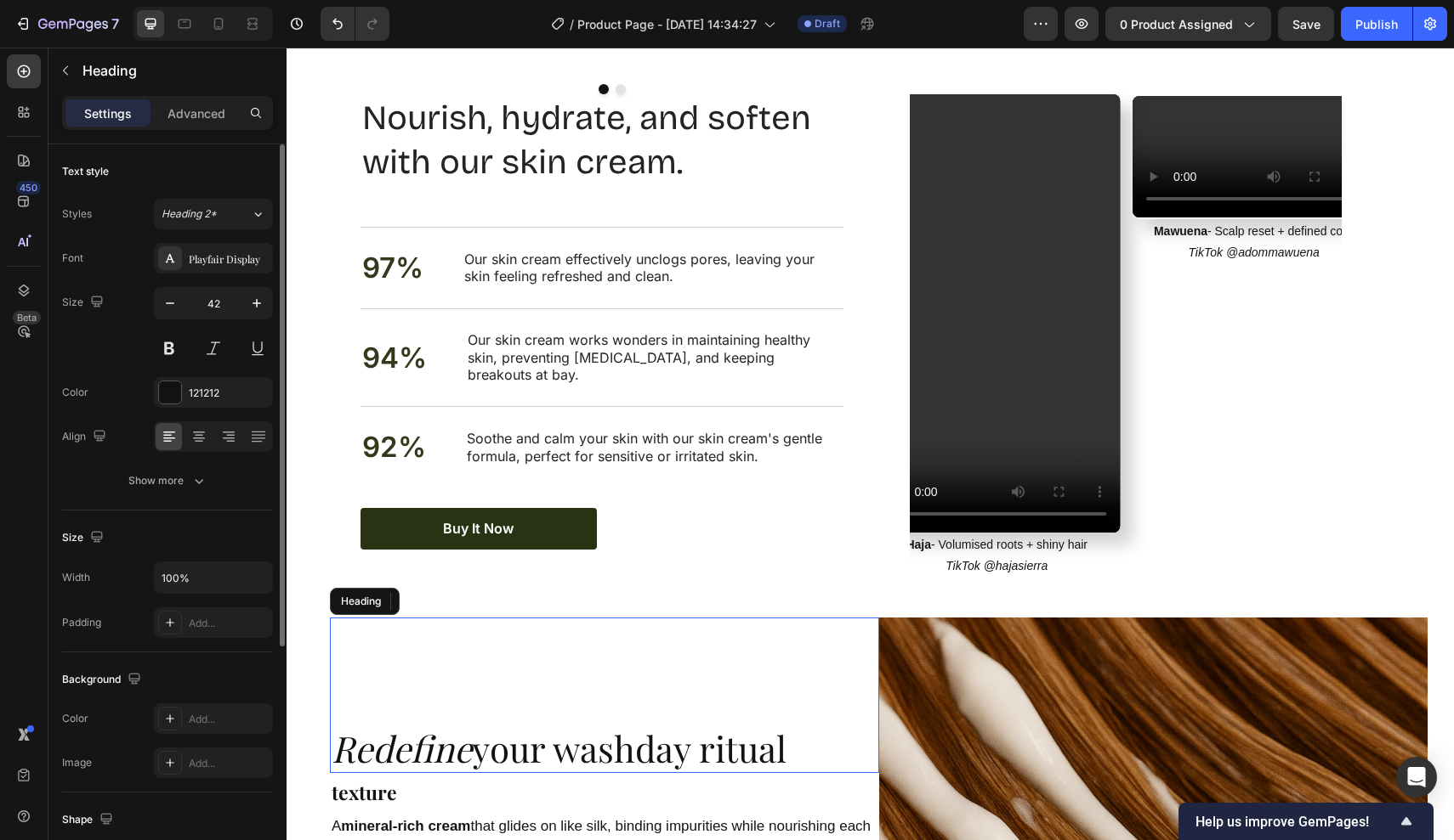
click at [499, 629] on div "Redefine your washday ritual Heading" at bounding box center [605, 696] width 550 height 156
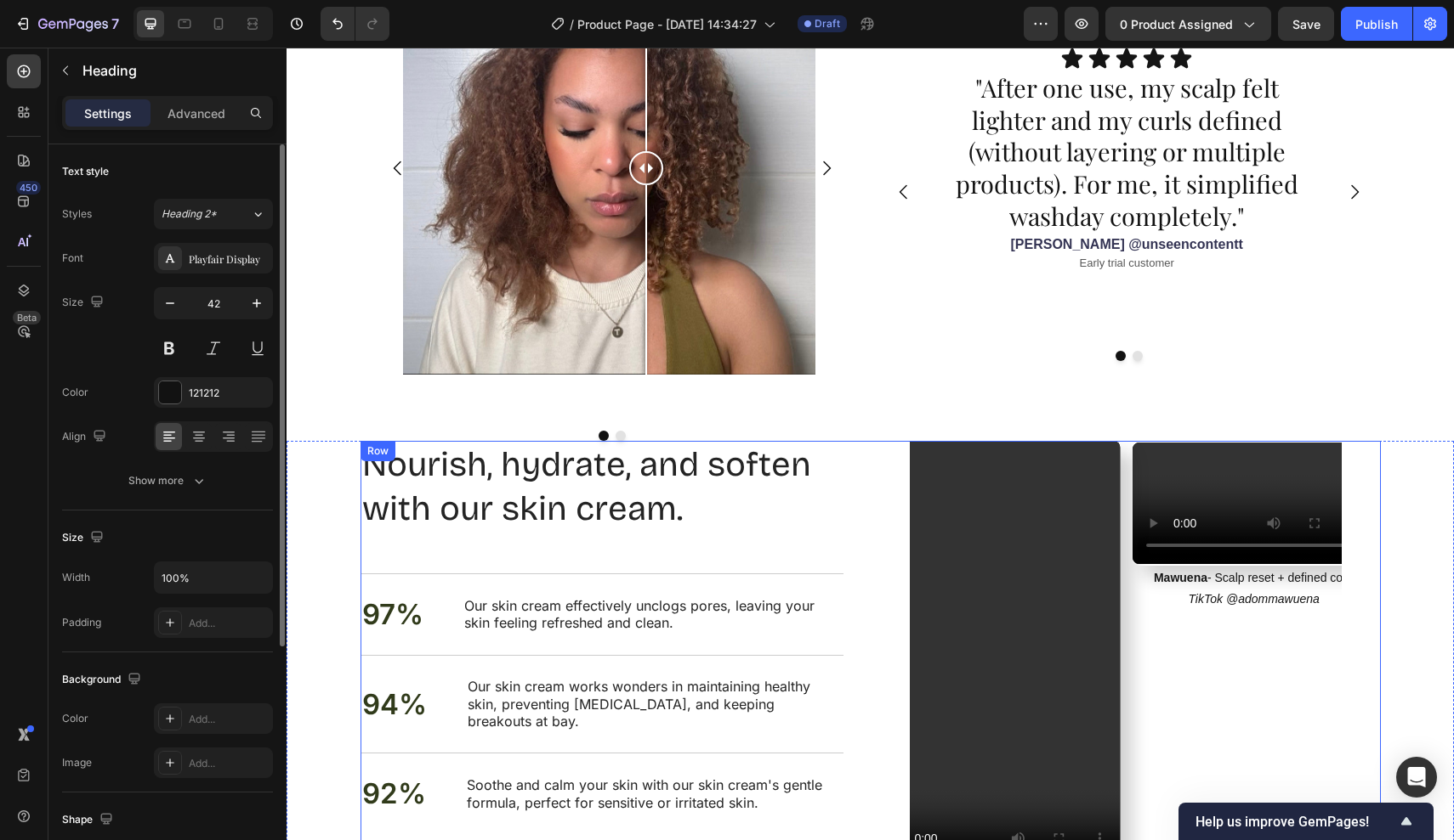
scroll to position [1352, 0]
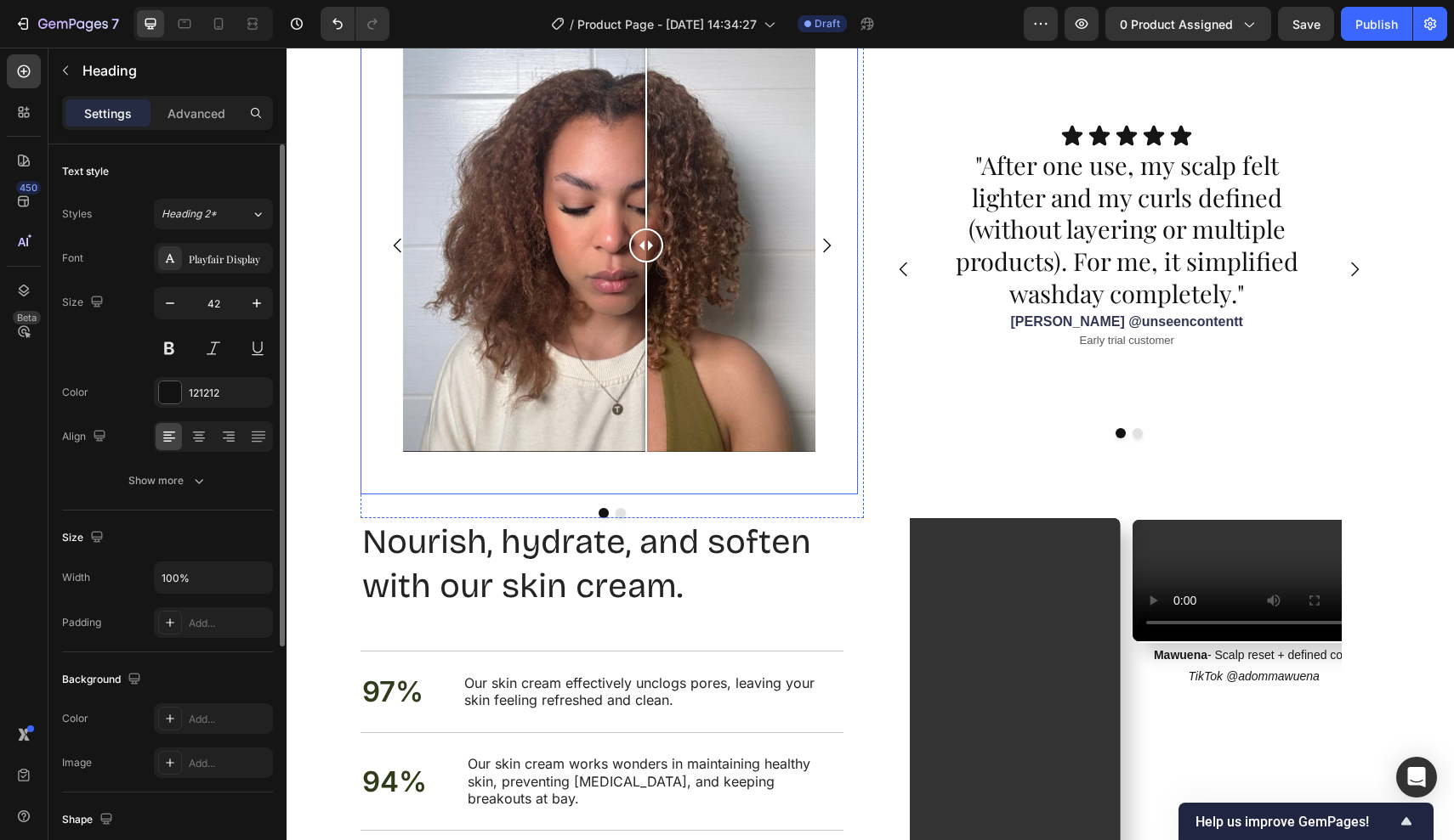
click at [573, 470] on div "Image Comparison" at bounding box center [609, 245] width 498 height 498
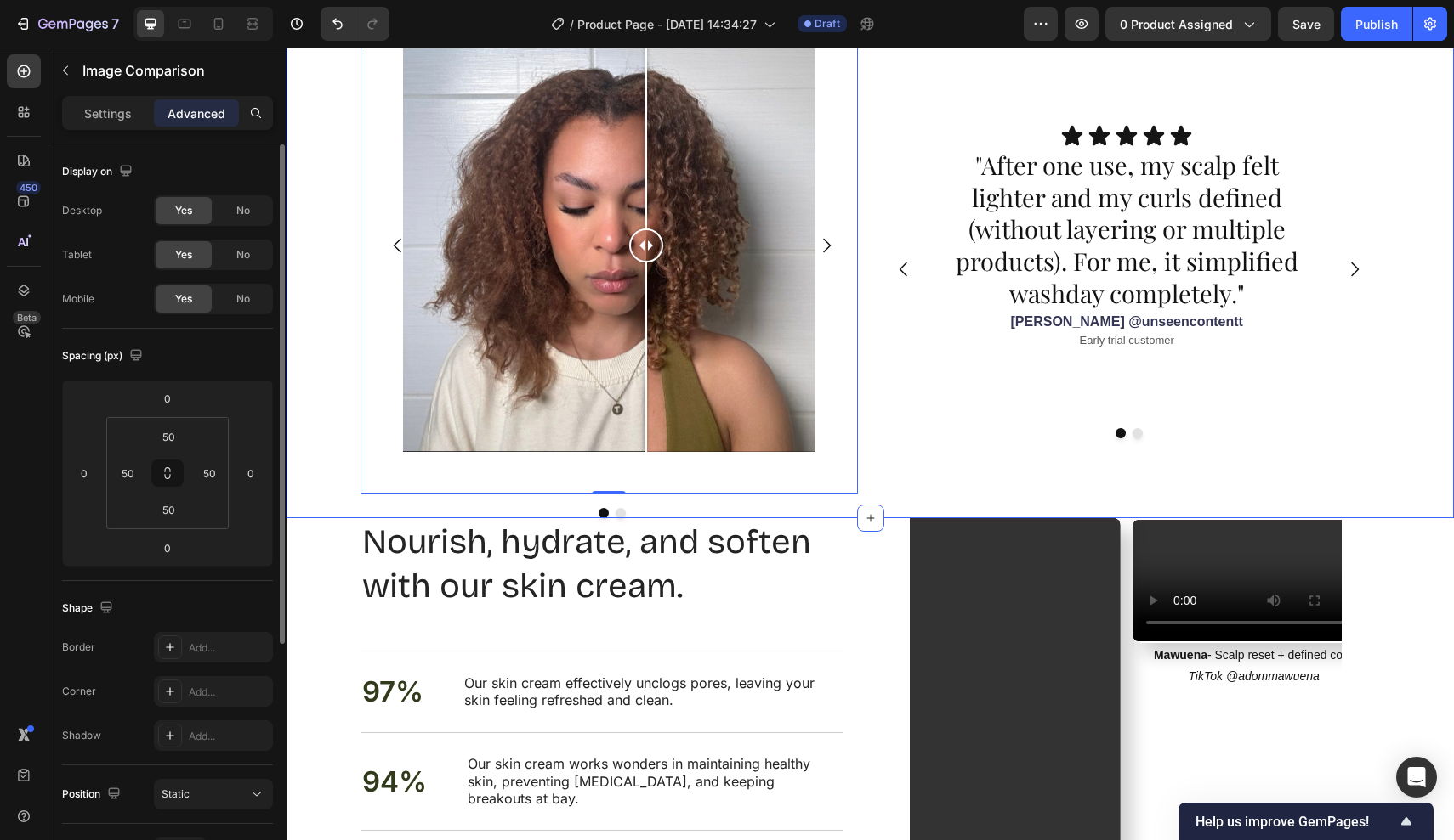
click at [337, 474] on div "Image Comparison 0 Image Comparison Carousel Icon Icon Icon Icon Icon Icon List…" at bounding box center [870, 257] width 1167 height 522
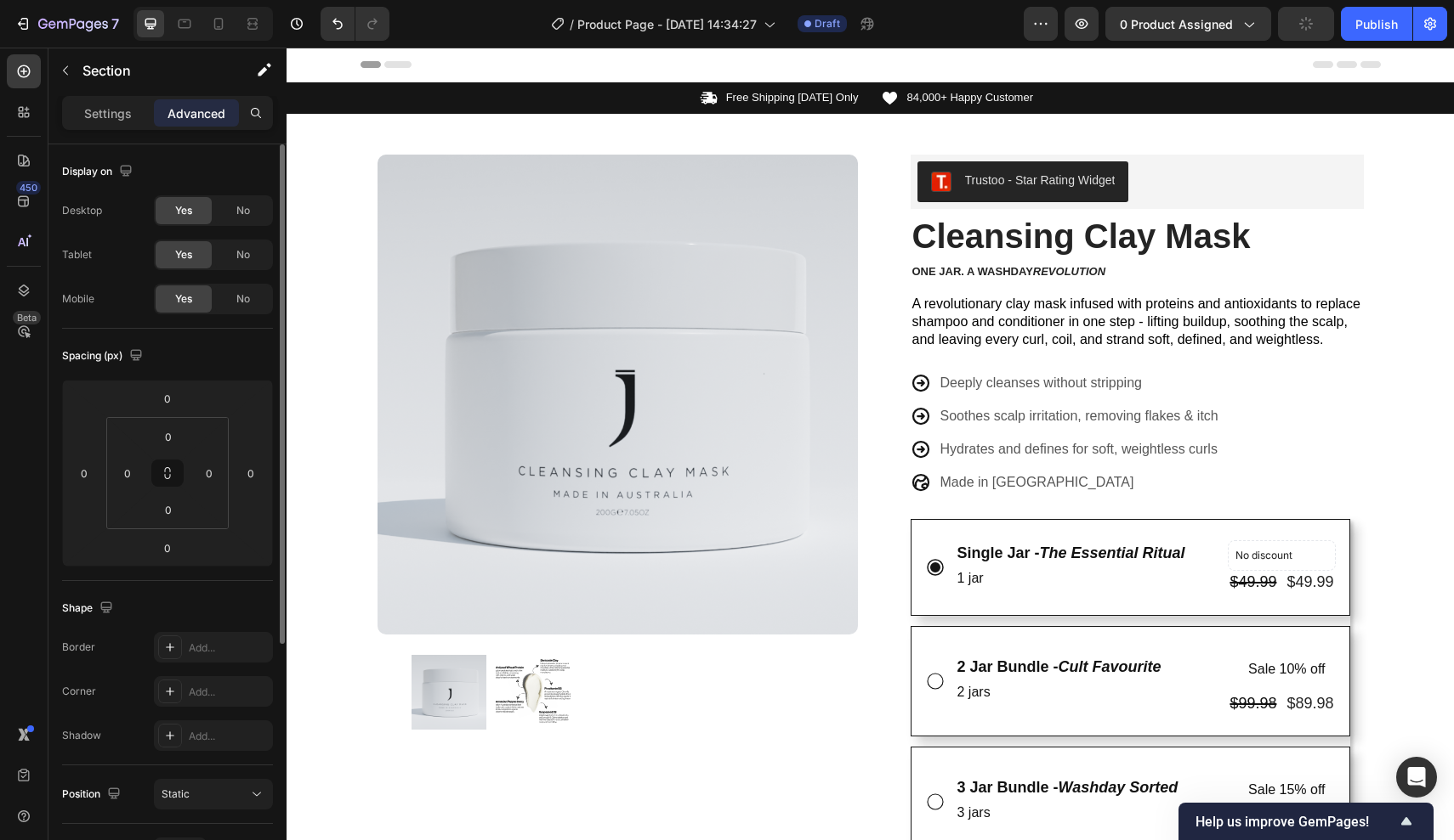
scroll to position [0, 0]
click at [1256, 340] on span "A revolutionary clay mask infused with proteins and antioxidants to replace sha…" at bounding box center [1136, 321] width 448 height 50
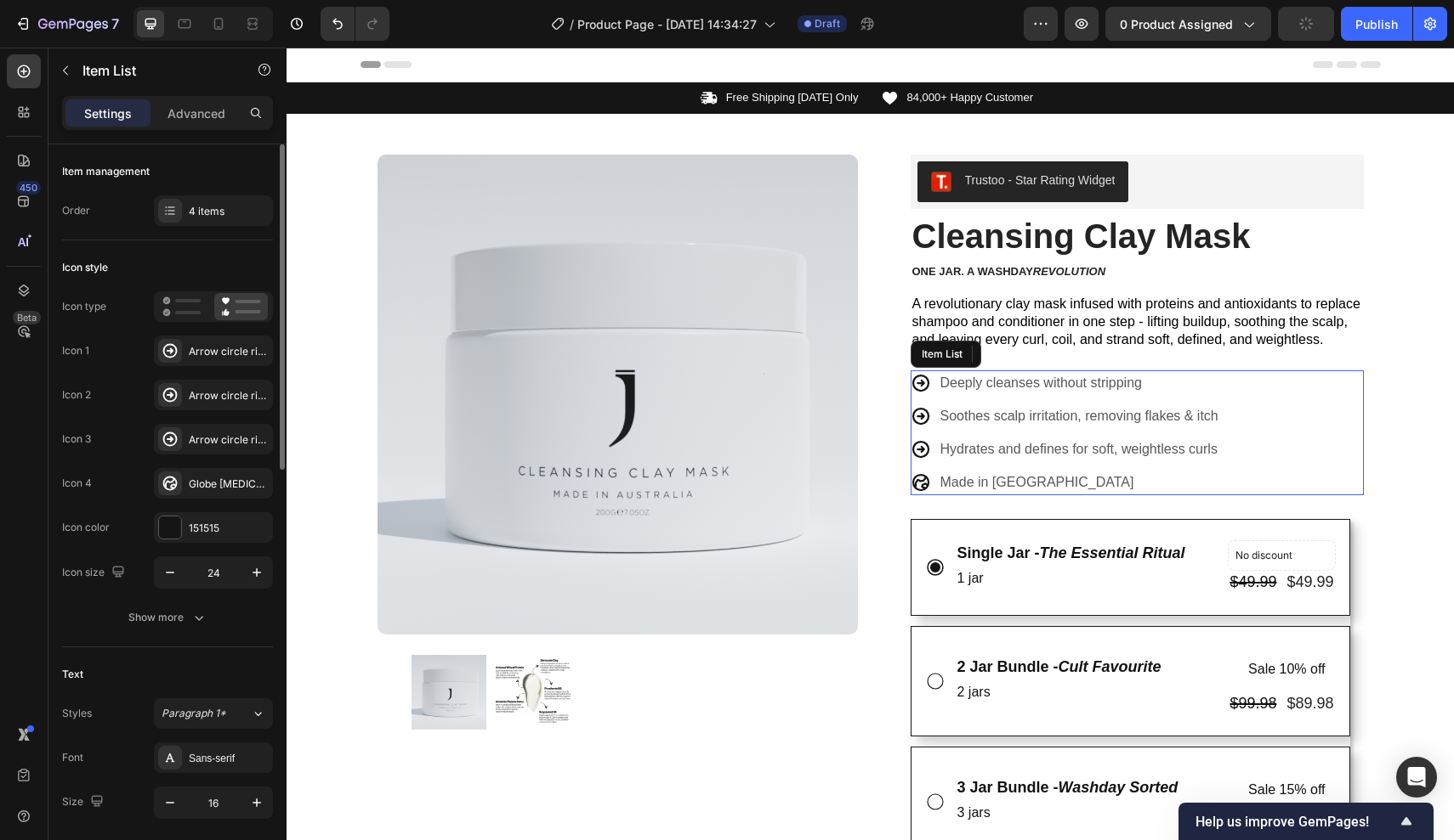
click at [1265, 399] on div "Deeply cleanses without stripping Soothes scalp irritation, removing flakes & i…" at bounding box center [1136, 433] width 453 height 125
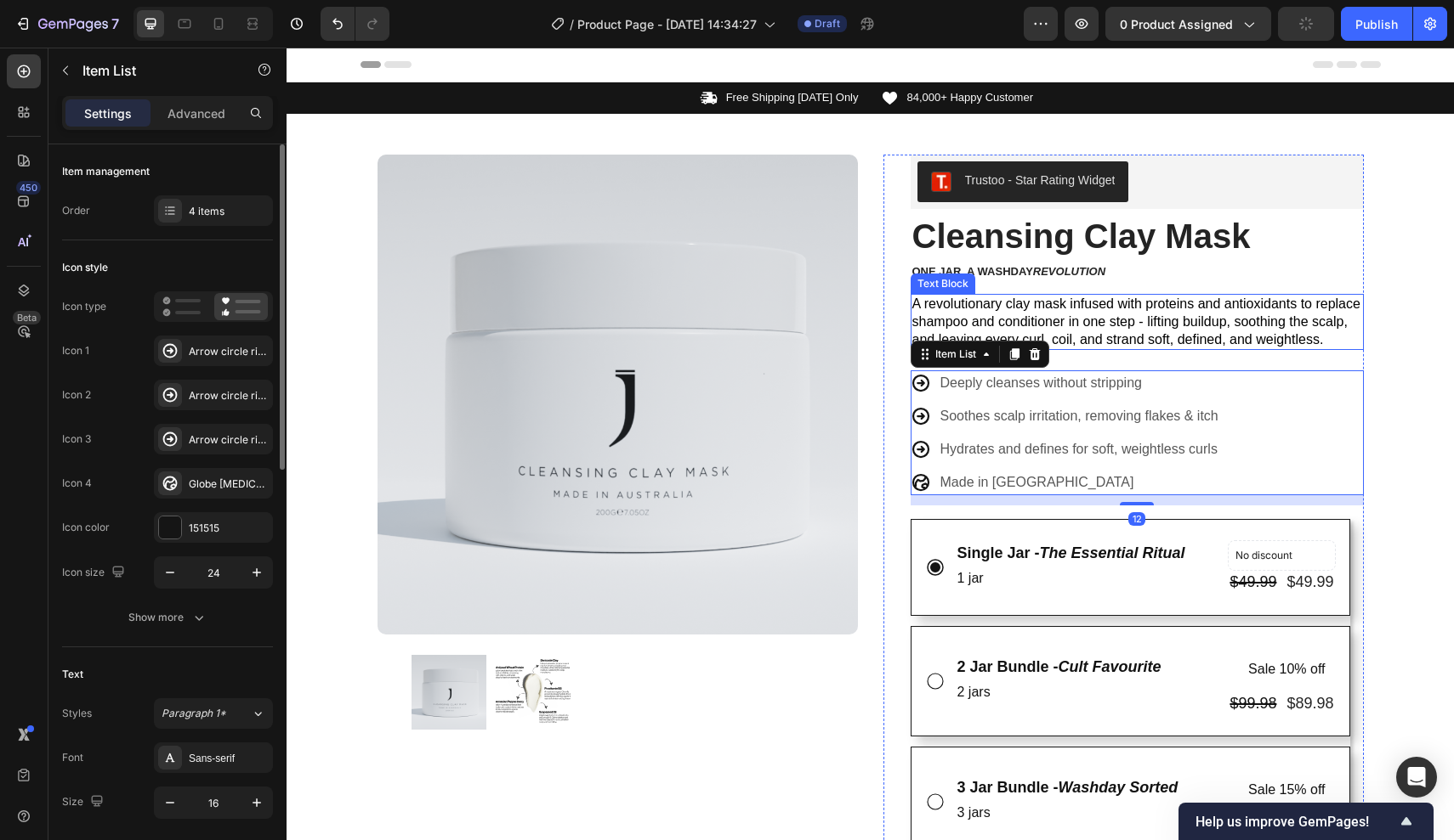
click at [1201, 344] on span "A revolutionary clay mask infused with proteins and antioxidants to replace sha…" at bounding box center [1136, 321] width 448 height 50
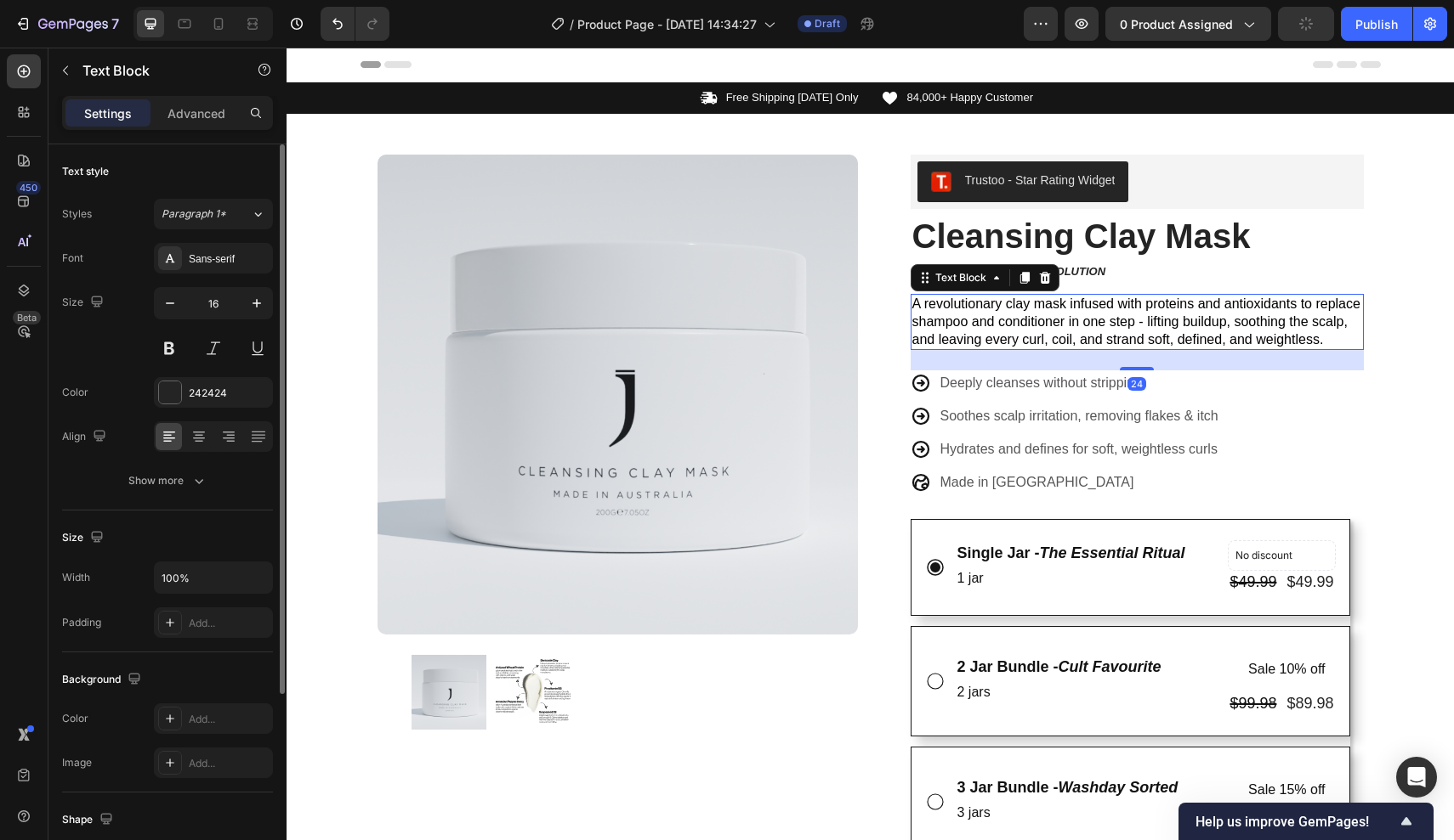
click at [1222, 331] on span "A revolutionary clay mask infused with proteins and antioxidants to replace sha…" at bounding box center [1136, 321] width 448 height 50
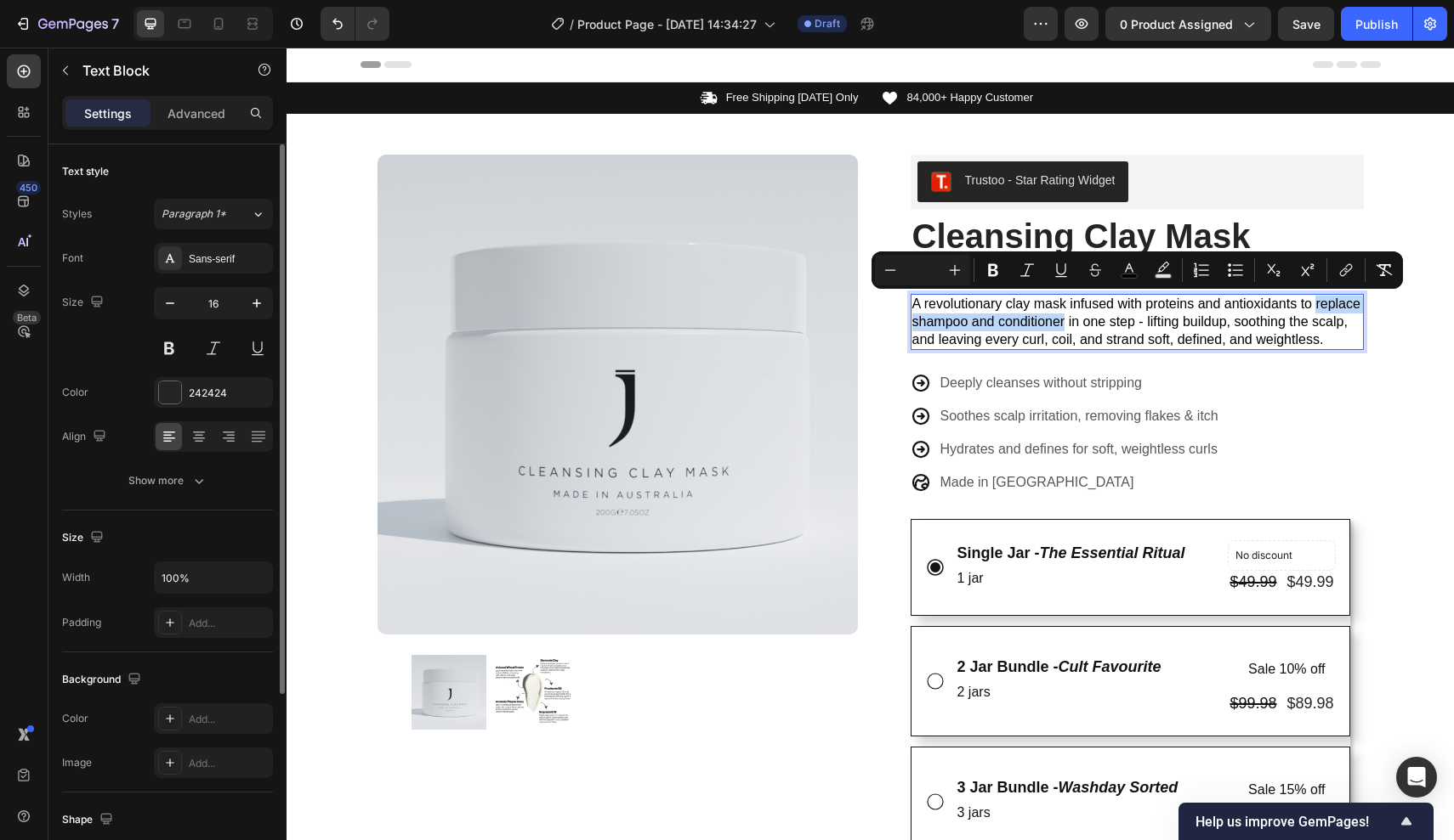
drag, startPoint x: 1317, startPoint y: 300, endPoint x: 1063, endPoint y: 318, distance: 254.6
click at [1063, 318] on span "A revolutionary clay mask infused with proteins and antioxidants to replace sha…" at bounding box center [1136, 321] width 448 height 50
click at [1119, 347] on p "A revolutionary clay mask infused with proteins and antioxidants to replace sha…" at bounding box center [1137, 322] width 450 height 53
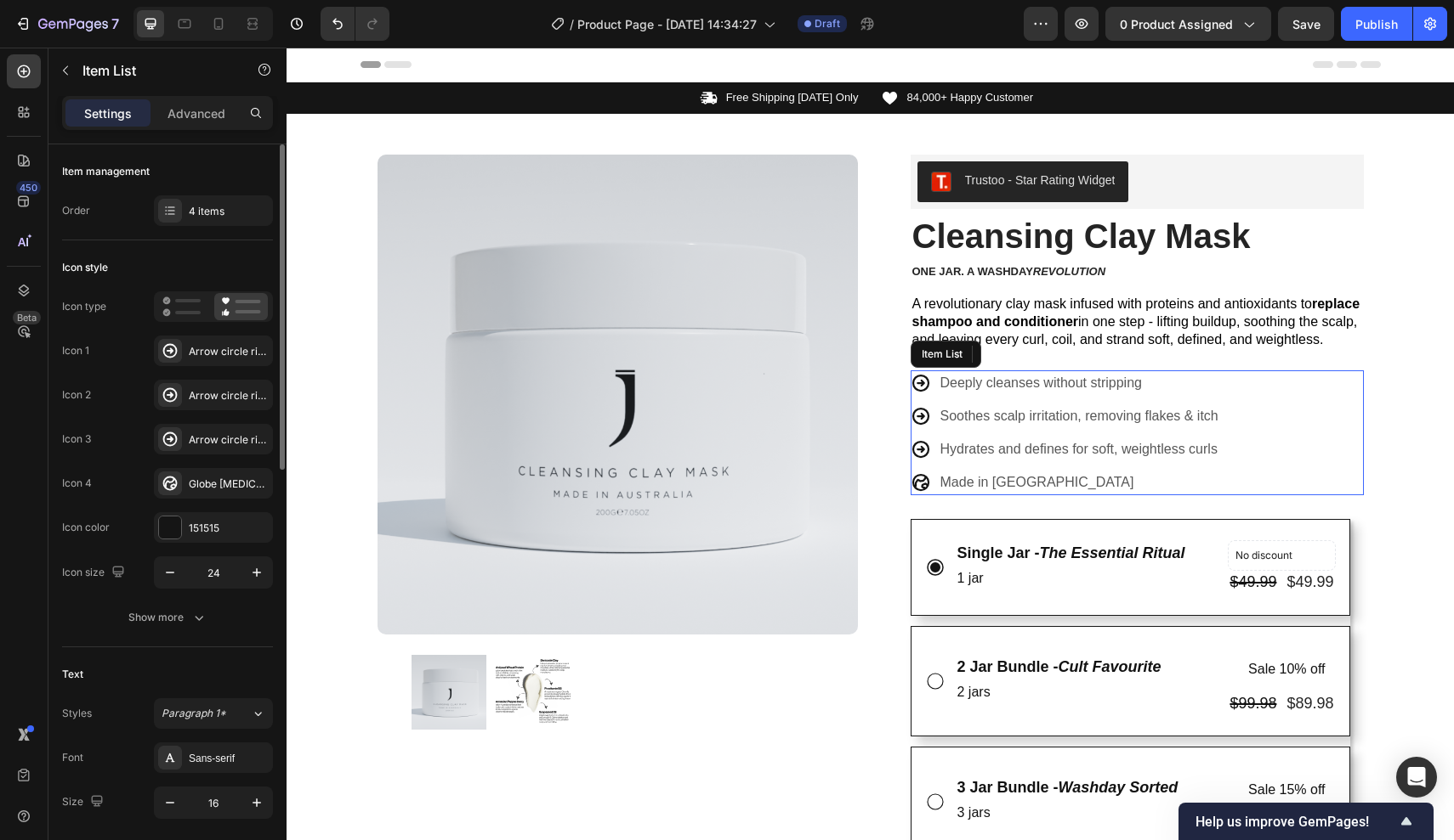
click at [1286, 439] on div "Deeply cleanses without stripping Soothes scalp irritation, removing flakes & i…" at bounding box center [1136, 433] width 453 height 125
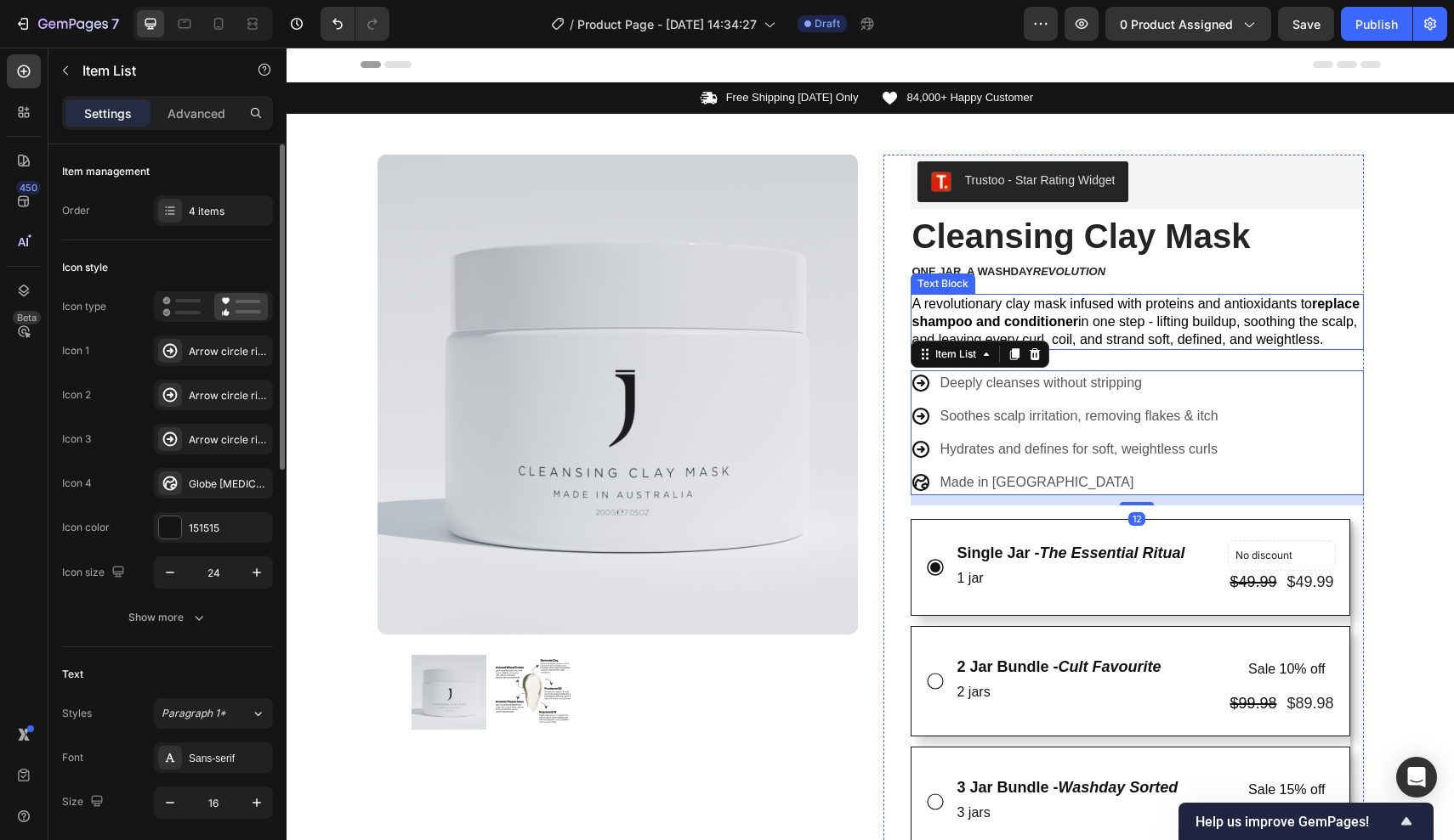
click at [1293, 345] on p "A revolutionary clay mask infused with proteins and antioxidants to replace sha…" at bounding box center [1137, 322] width 450 height 53
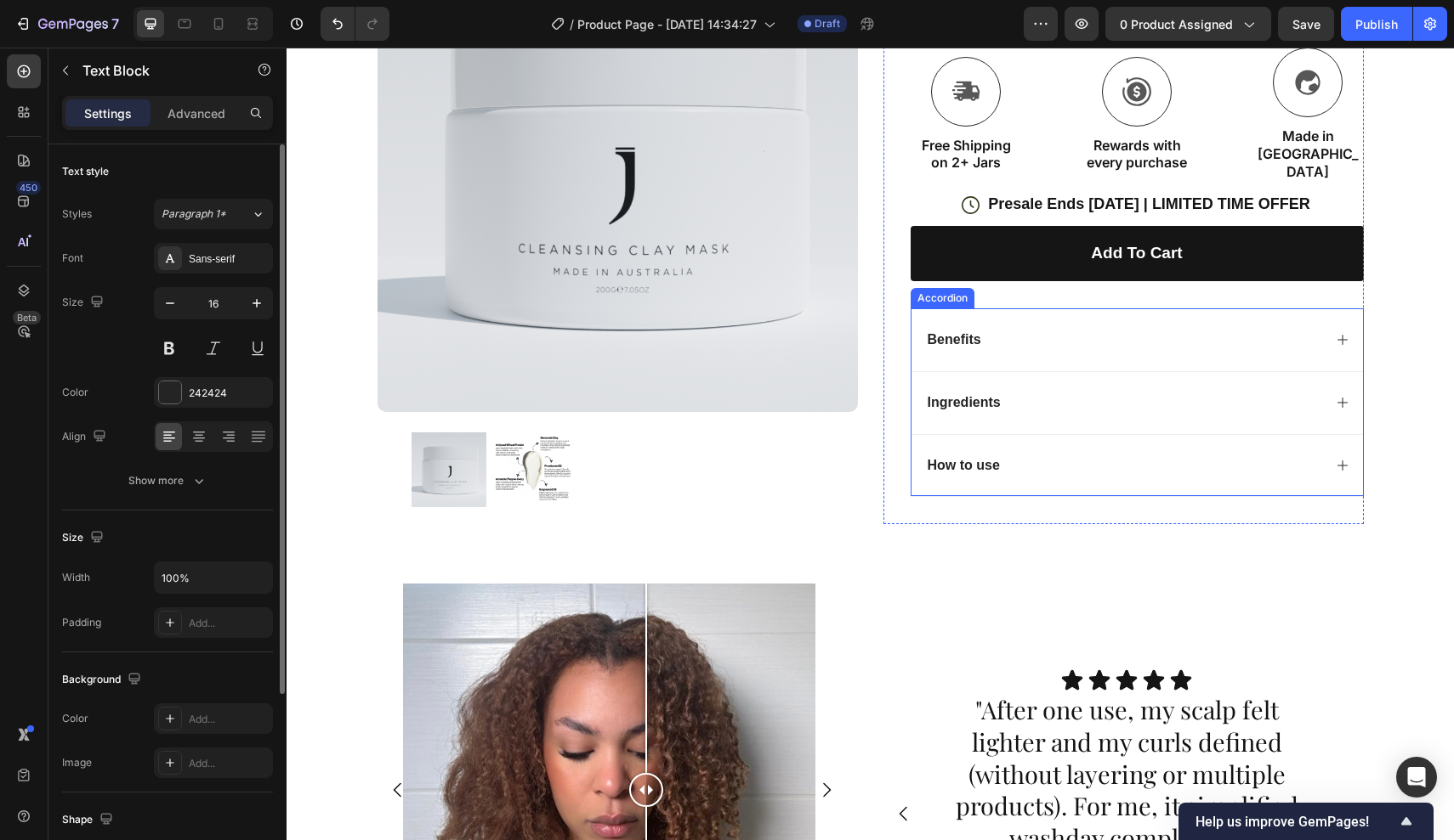
scroll to position [846, 0]
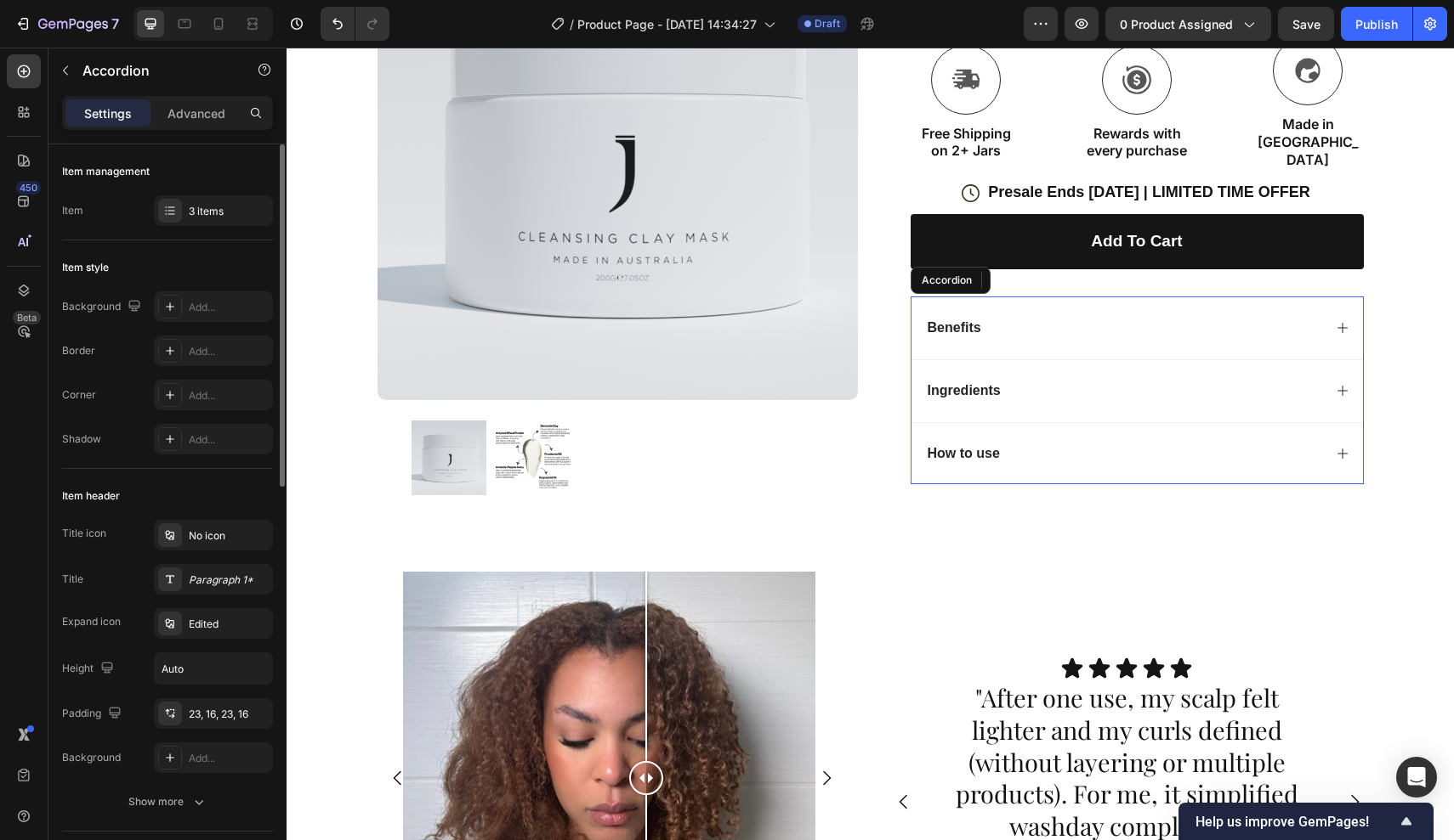
click at [1174, 385] on div "Ingredients" at bounding box center [1124, 391] width 397 height 23
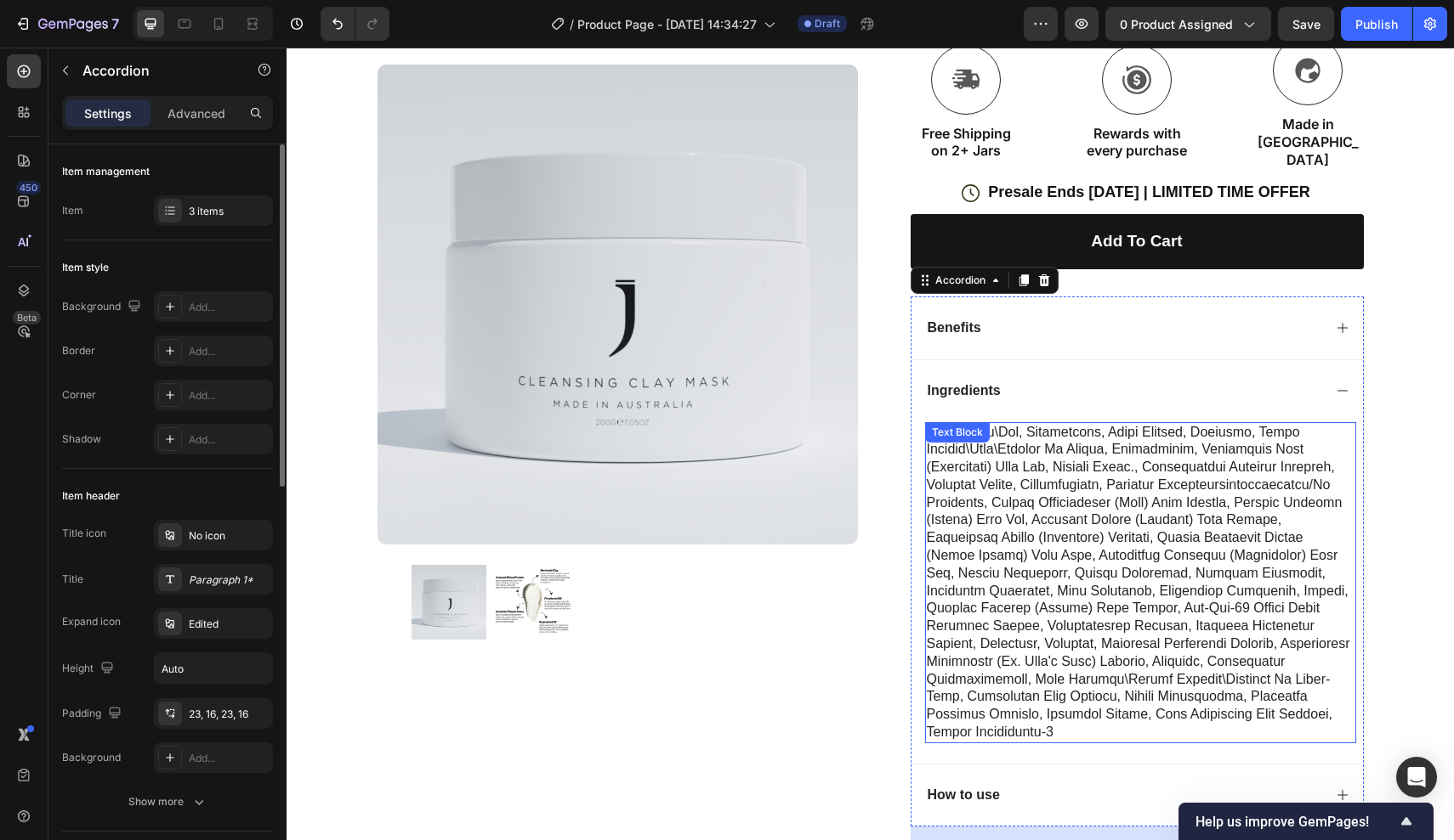
scroll to position [1077, 0]
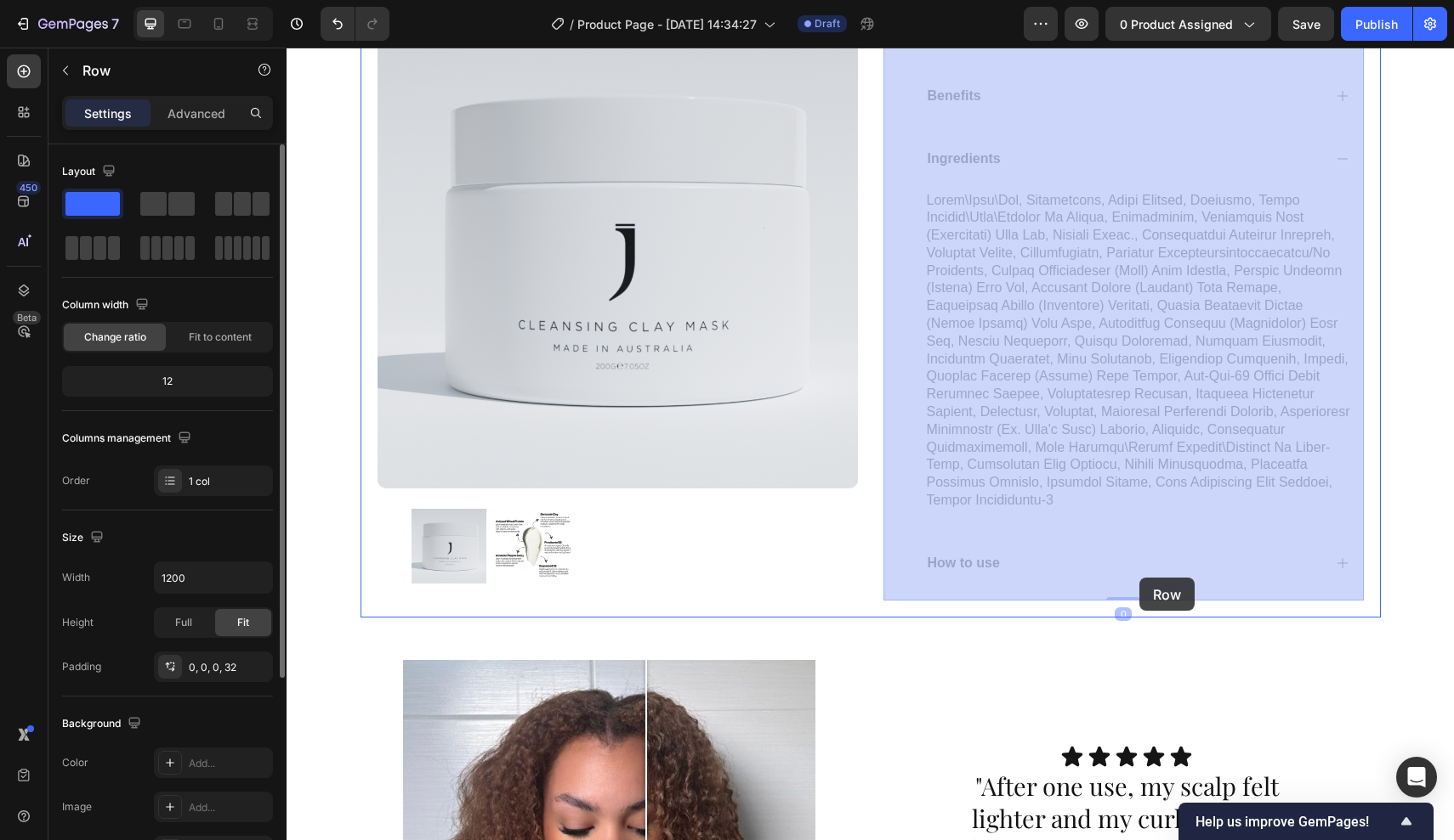
drag, startPoint x: 1140, startPoint y: 600, endPoint x: 1139, endPoint y: 578, distance: 22.0
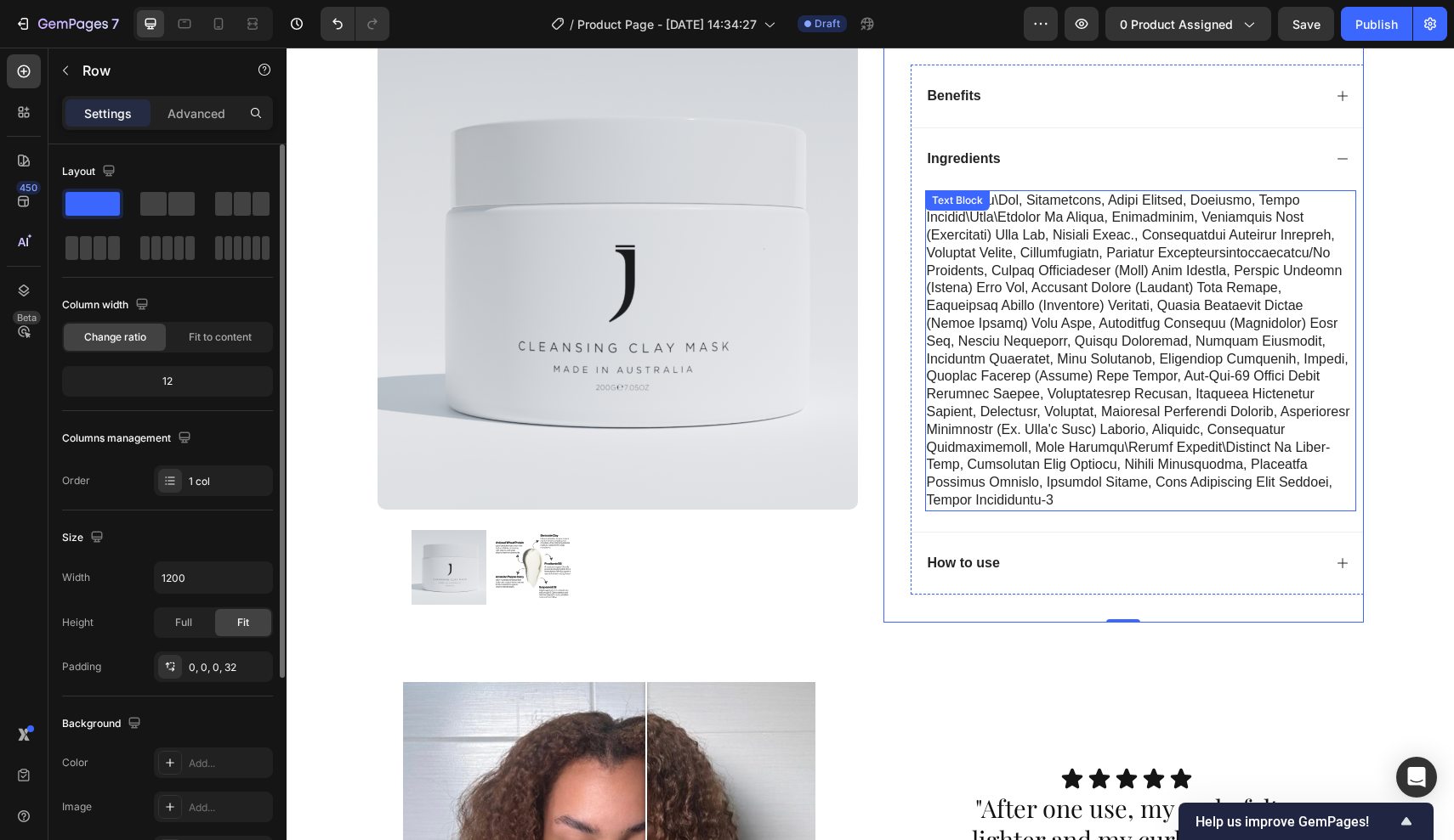
click at [1091, 459] on p at bounding box center [1141, 351] width 427 height 318
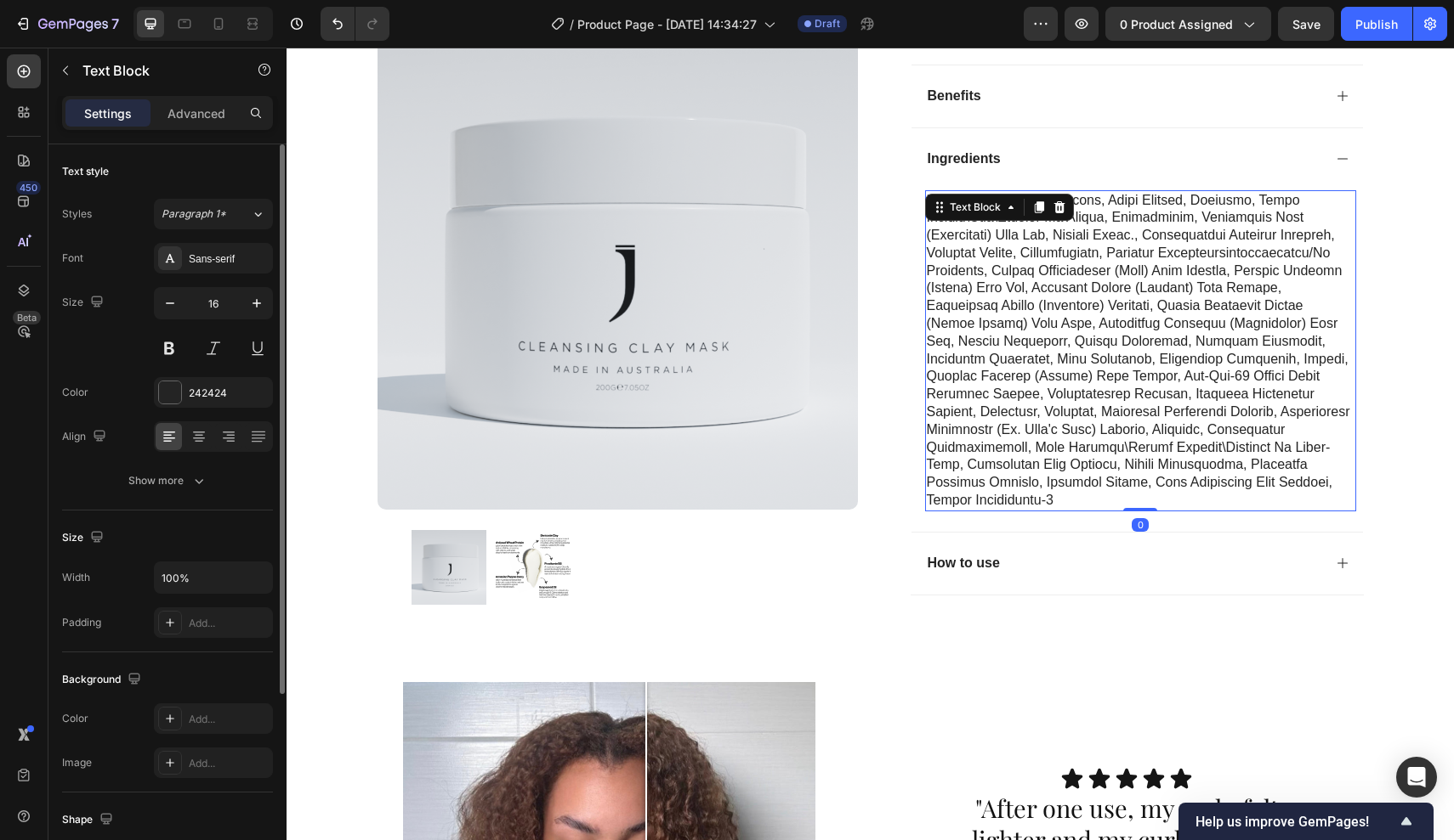
click at [1153, 469] on p at bounding box center [1141, 351] width 427 height 318
click at [1142, 478] on p "Rich Text Editor. Editing area: main" at bounding box center [1141, 351] width 427 height 318
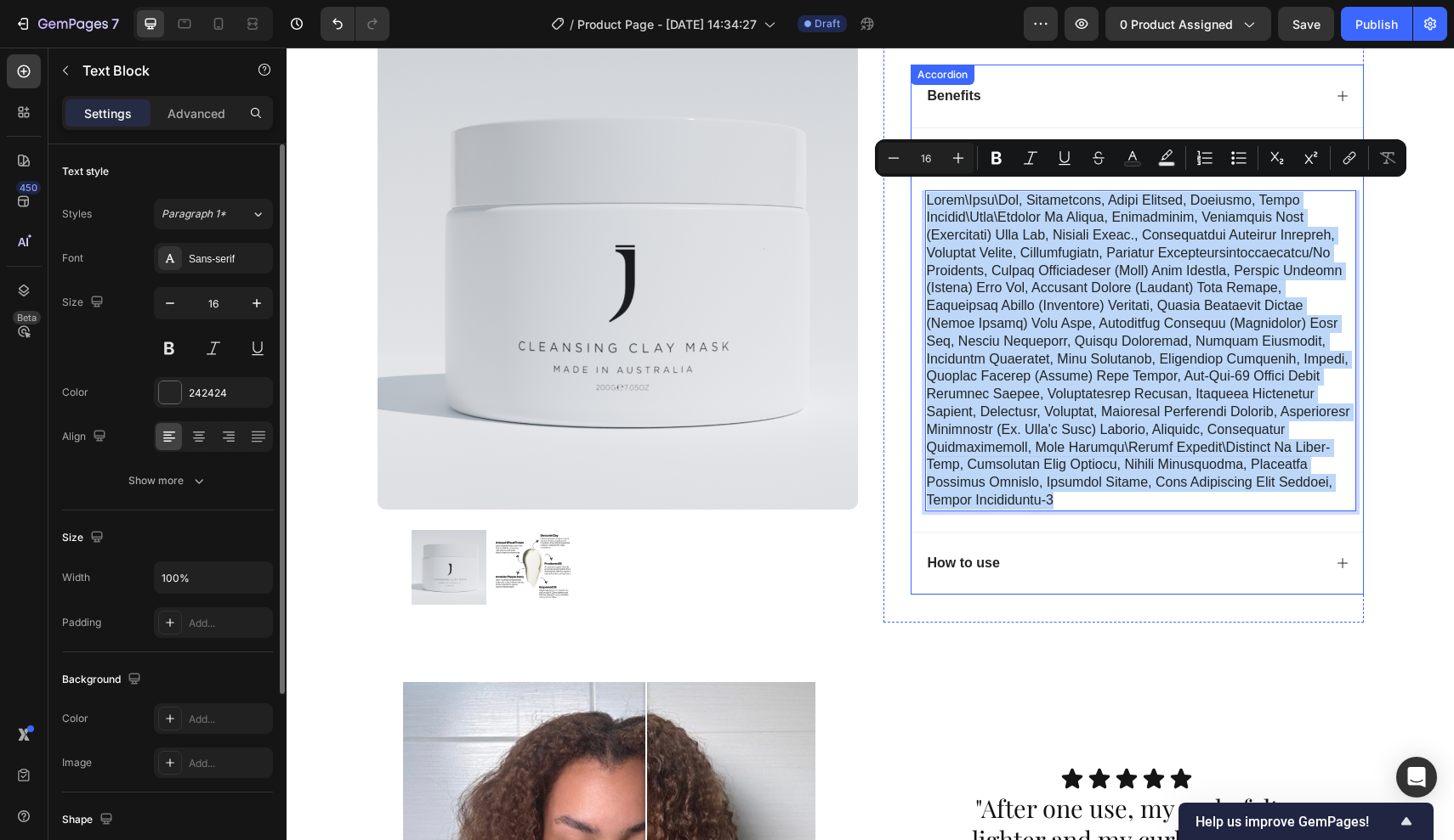
drag, startPoint x: 1142, startPoint y: 478, endPoint x: 941, endPoint y: 136, distance: 396.7
click at [941, 135] on div "Ingredients Text Block 0" at bounding box center [1137, 330] width 452 height 404
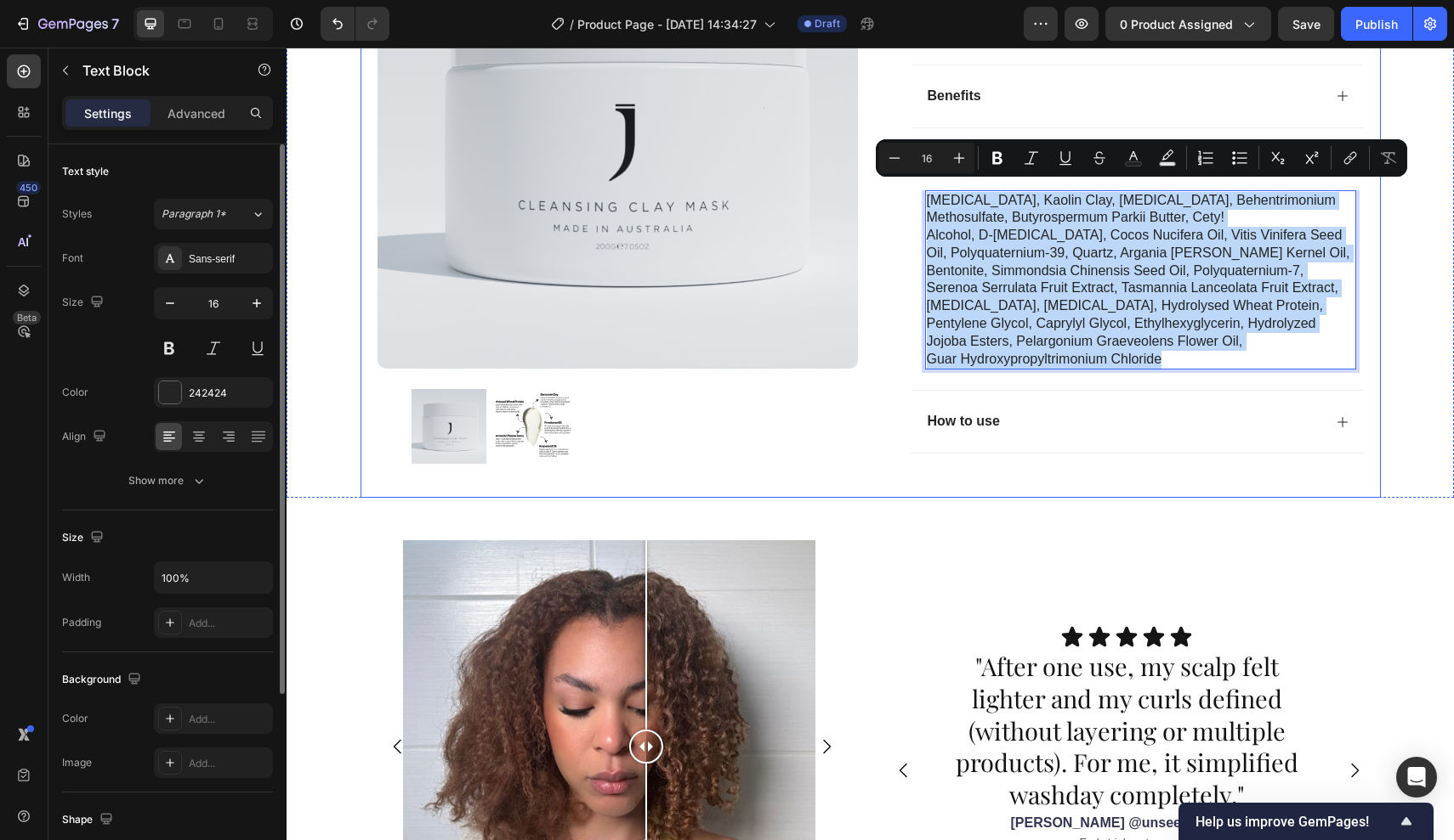
drag, startPoint x: 1179, startPoint y: 347, endPoint x: 871, endPoint y: 162, distance: 359.3
copy div "Purified Water, Kaolin Clay, Glycerin, Behentrimonium Methosulfate, Butyrosperm…"
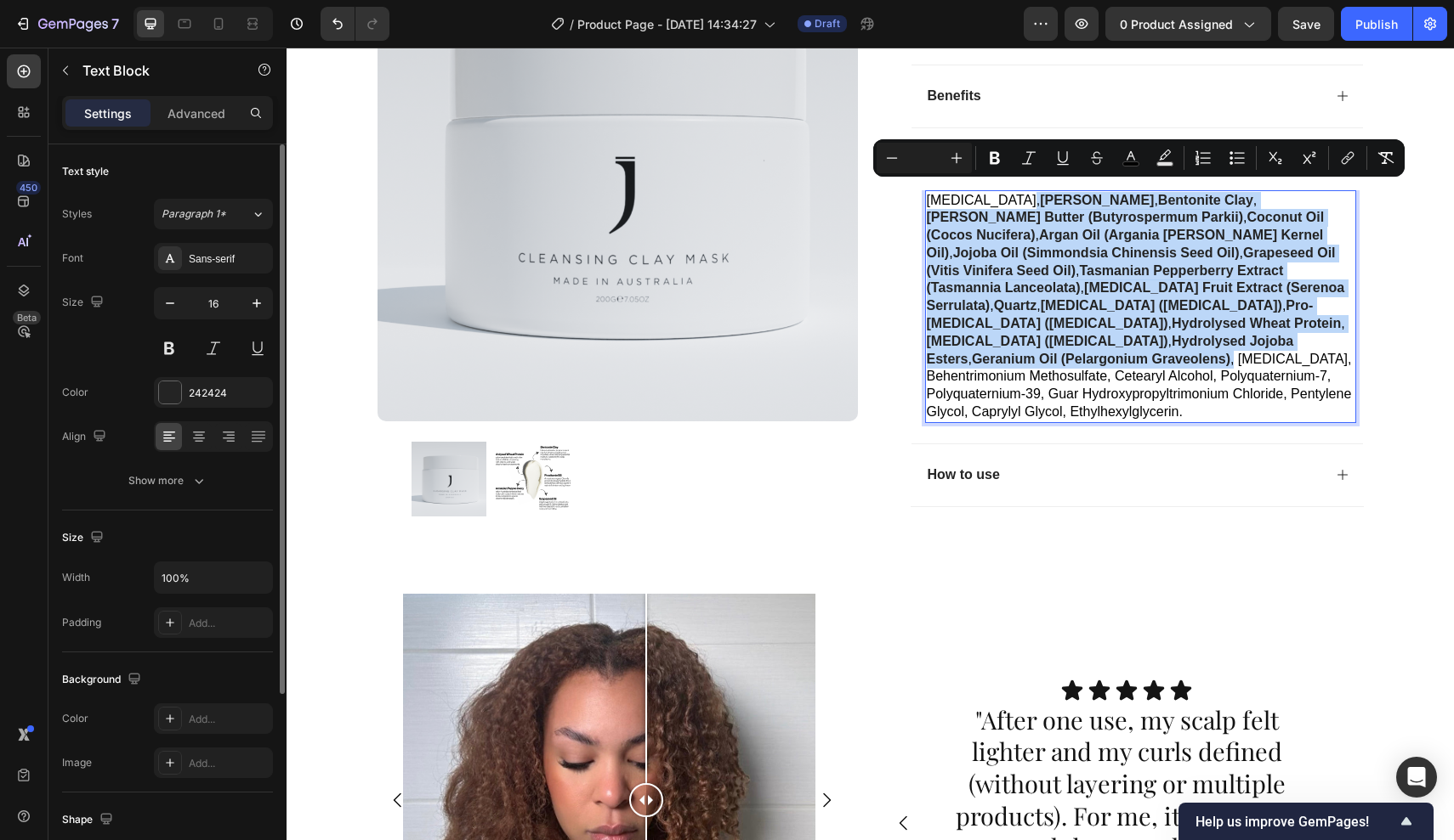
drag, startPoint x: 1099, startPoint y: 327, endPoint x: 1012, endPoint y: 190, distance: 162.3
click at [1011, 192] on p "Purified Water, Kaolin Clay , Bentonite Clay , Shea Butter (Butyrospermum Parki…" at bounding box center [1141, 307] width 427 height 230
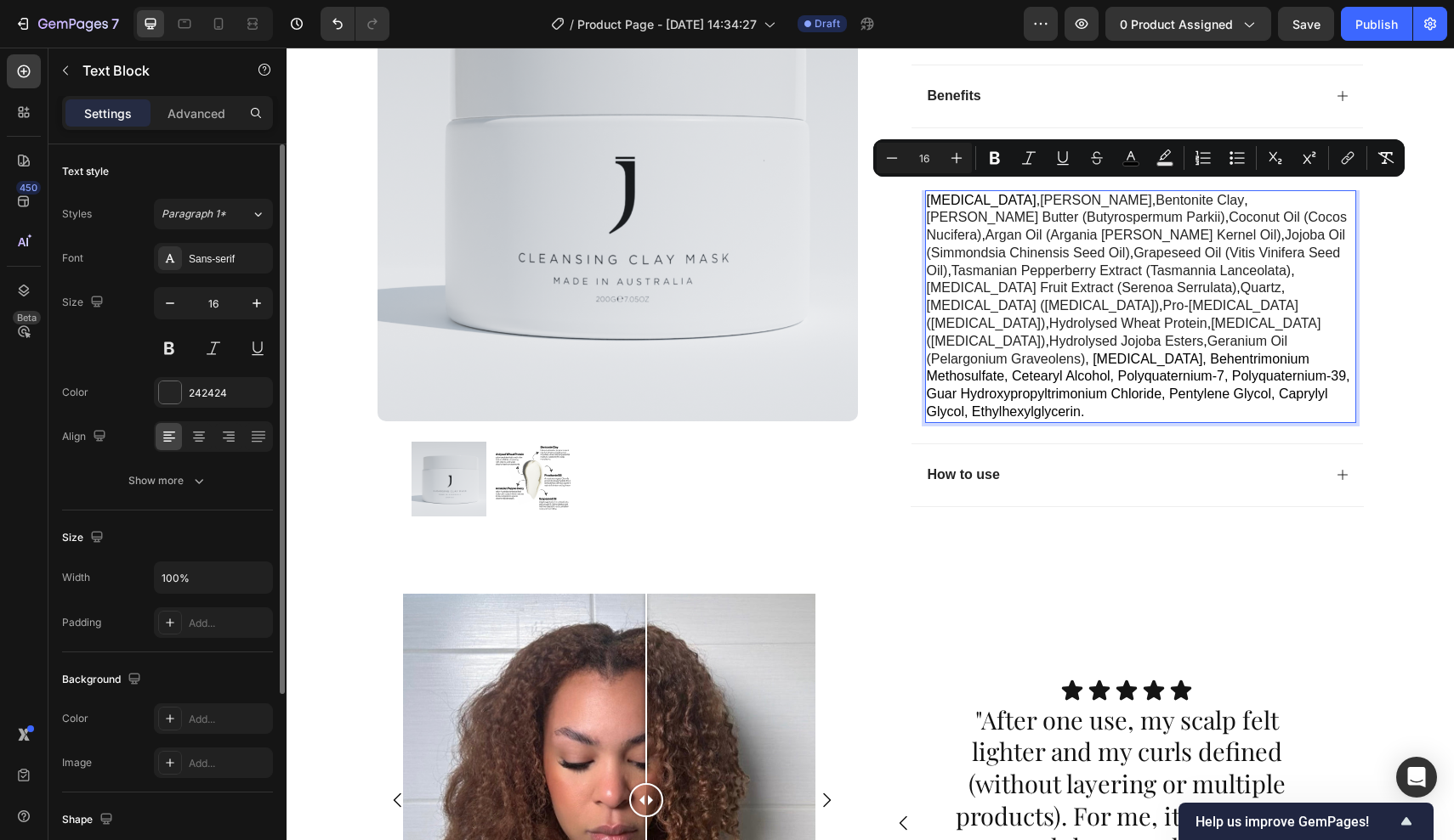
click at [1094, 292] on p "Purified Water, Kaolin Clay , Bentonite Clay , Shea Butter (Butyrospermum Parki…" at bounding box center [1141, 307] width 427 height 230
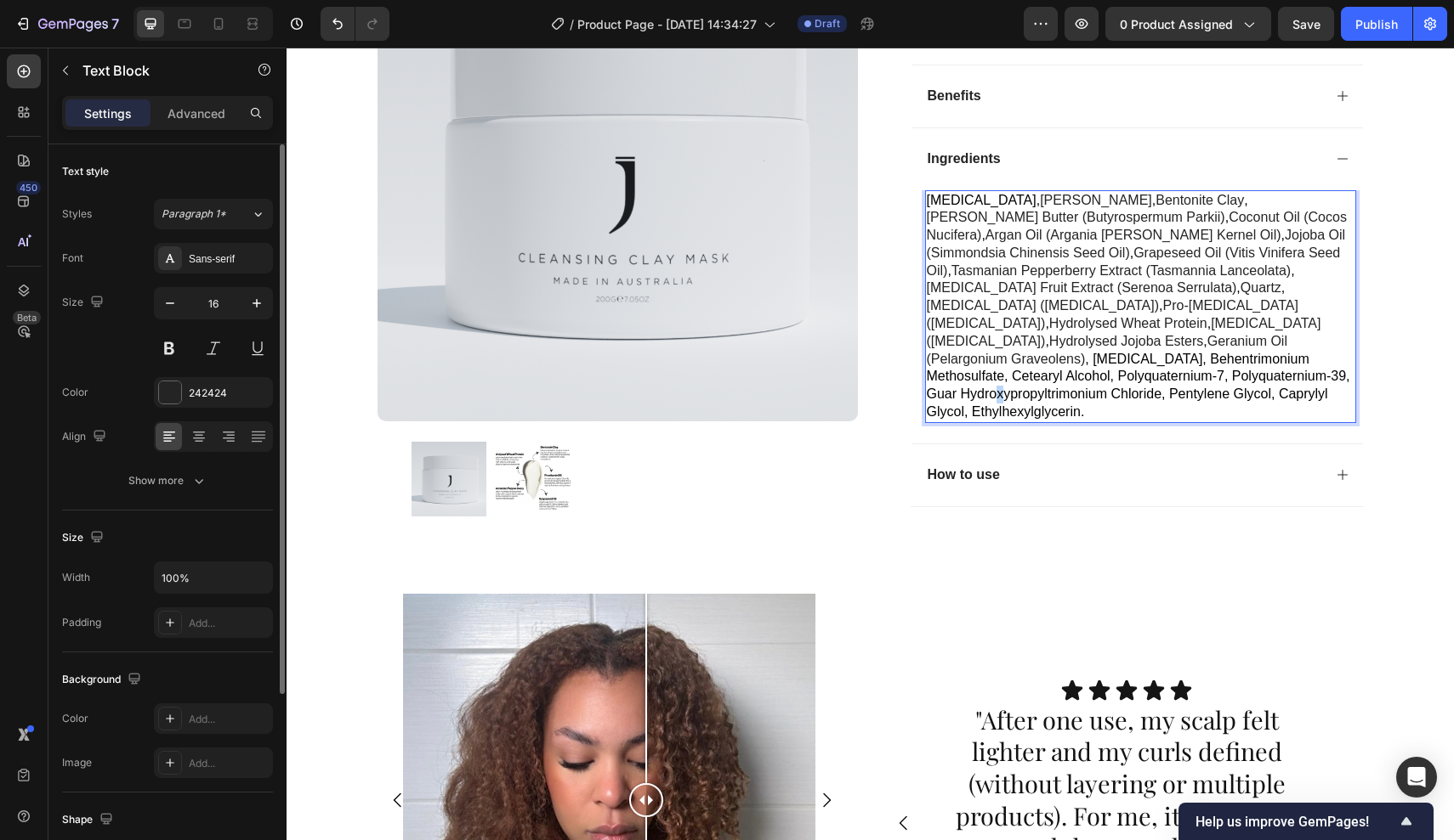
click at [1277, 335] on p "Purified Water, Kaolin Clay , Bentonite Clay , Shea Butter (Butyrospermum Parki…" at bounding box center [1141, 307] width 427 height 230
click at [1308, 357] on p "Purified Water, Kaolin Clay , Bentonite Clay , Shea Butter (Butyrospermum Parki…" at bounding box center [1141, 307] width 427 height 230
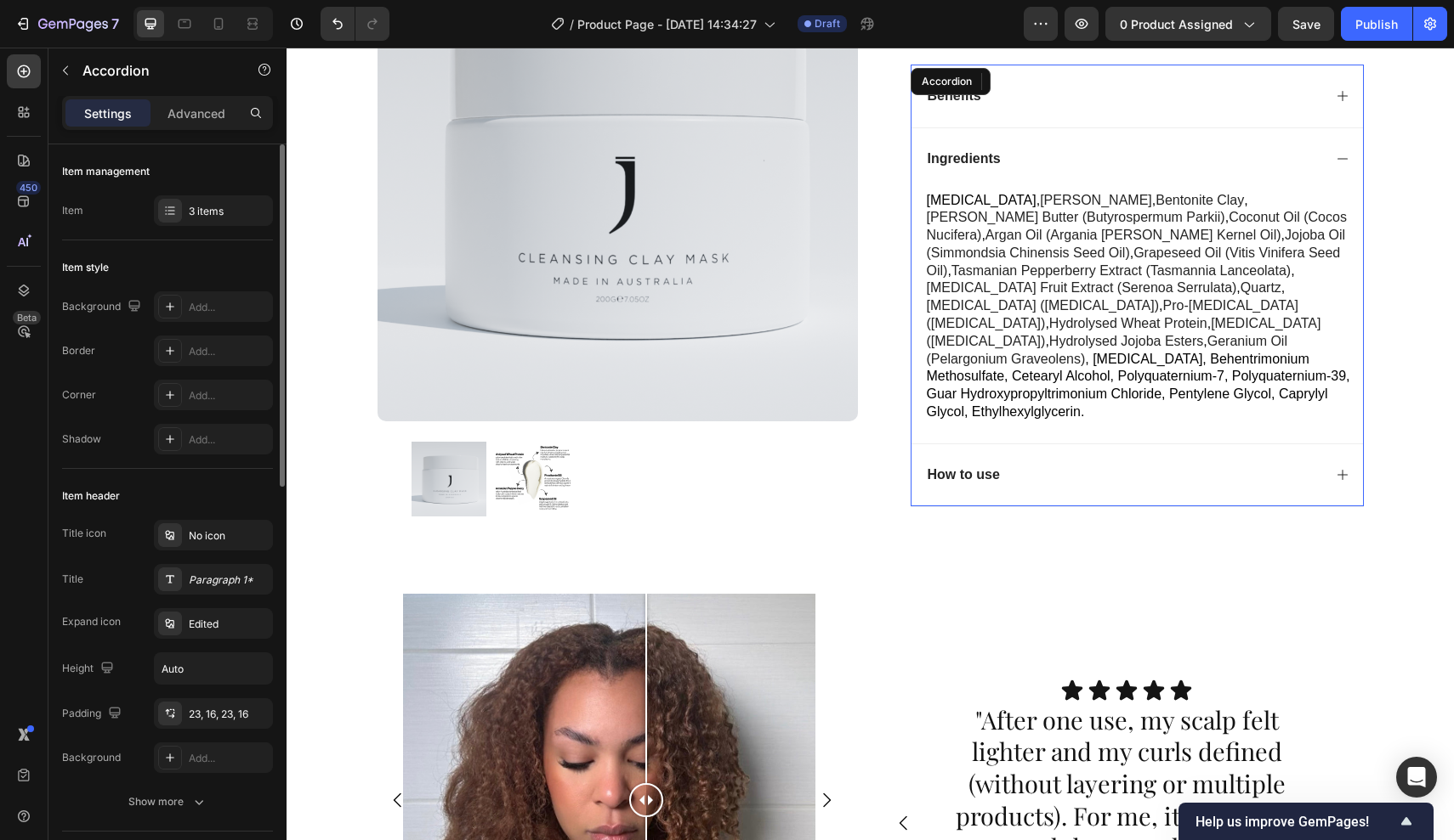
click at [1293, 444] on div "How to use" at bounding box center [1137, 475] width 452 height 63
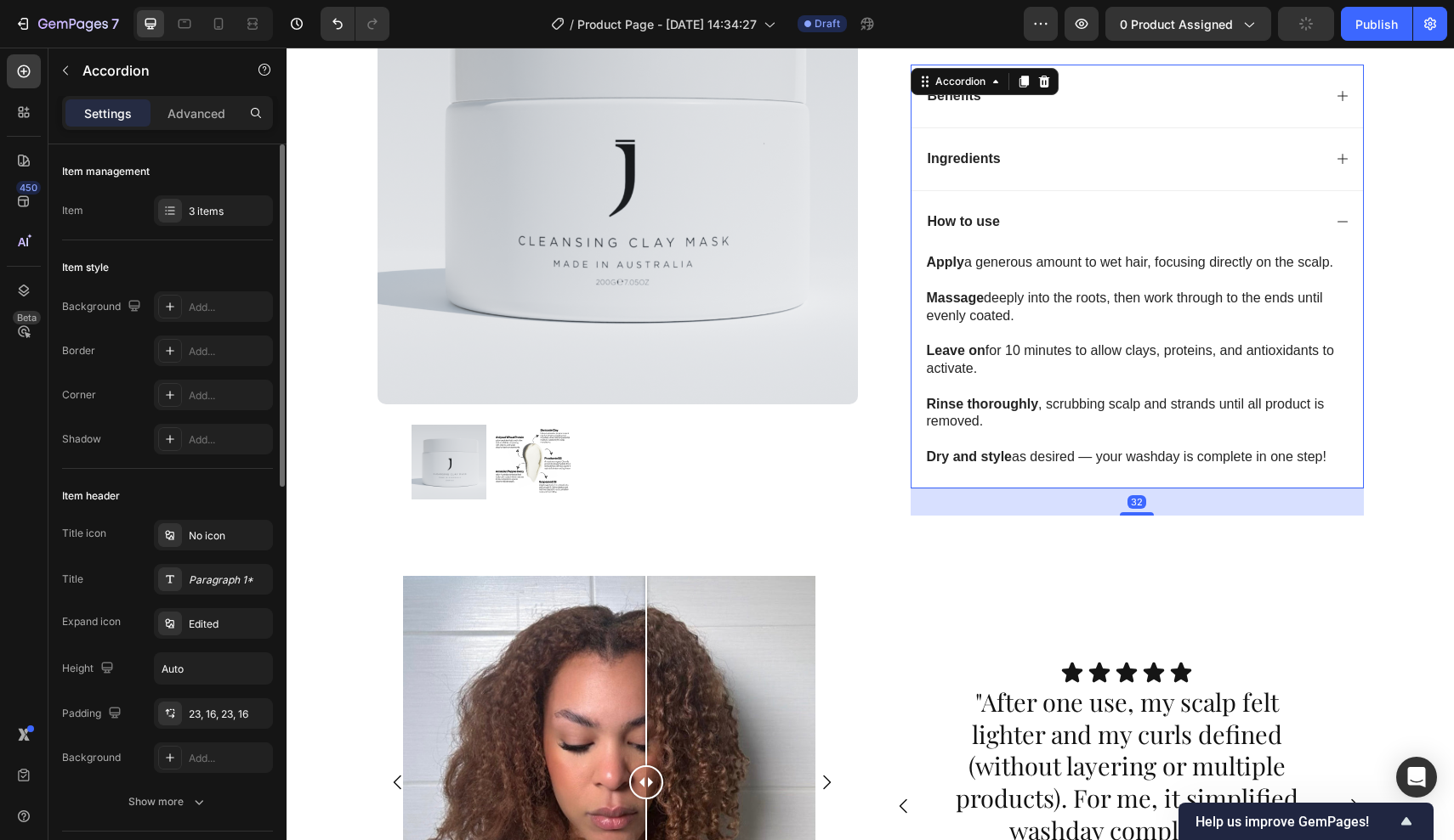
click at [1333, 214] on div "How to use" at bounding box center [1137, 221] width 452 height 63
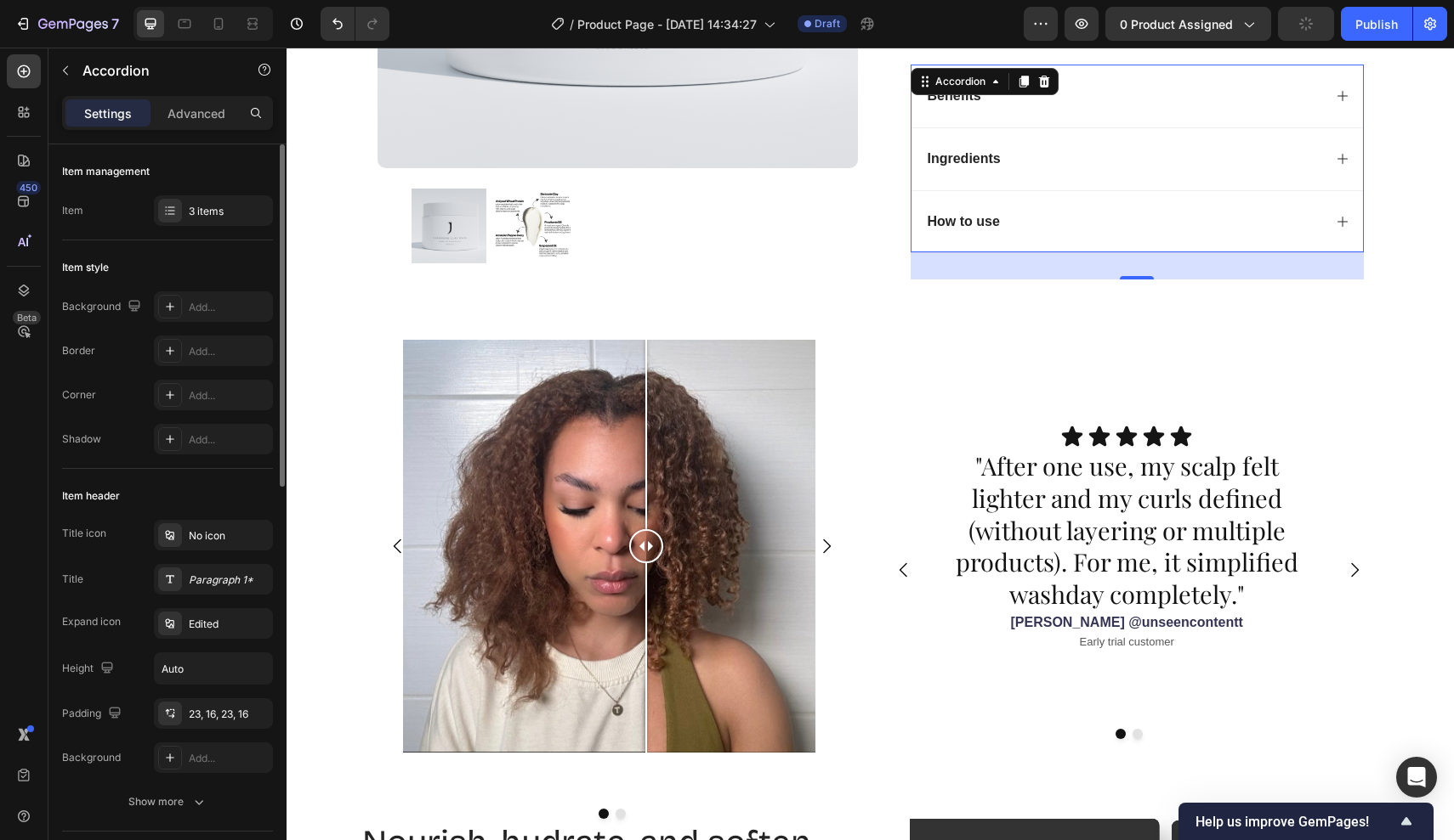
scroll to position [997, 0]
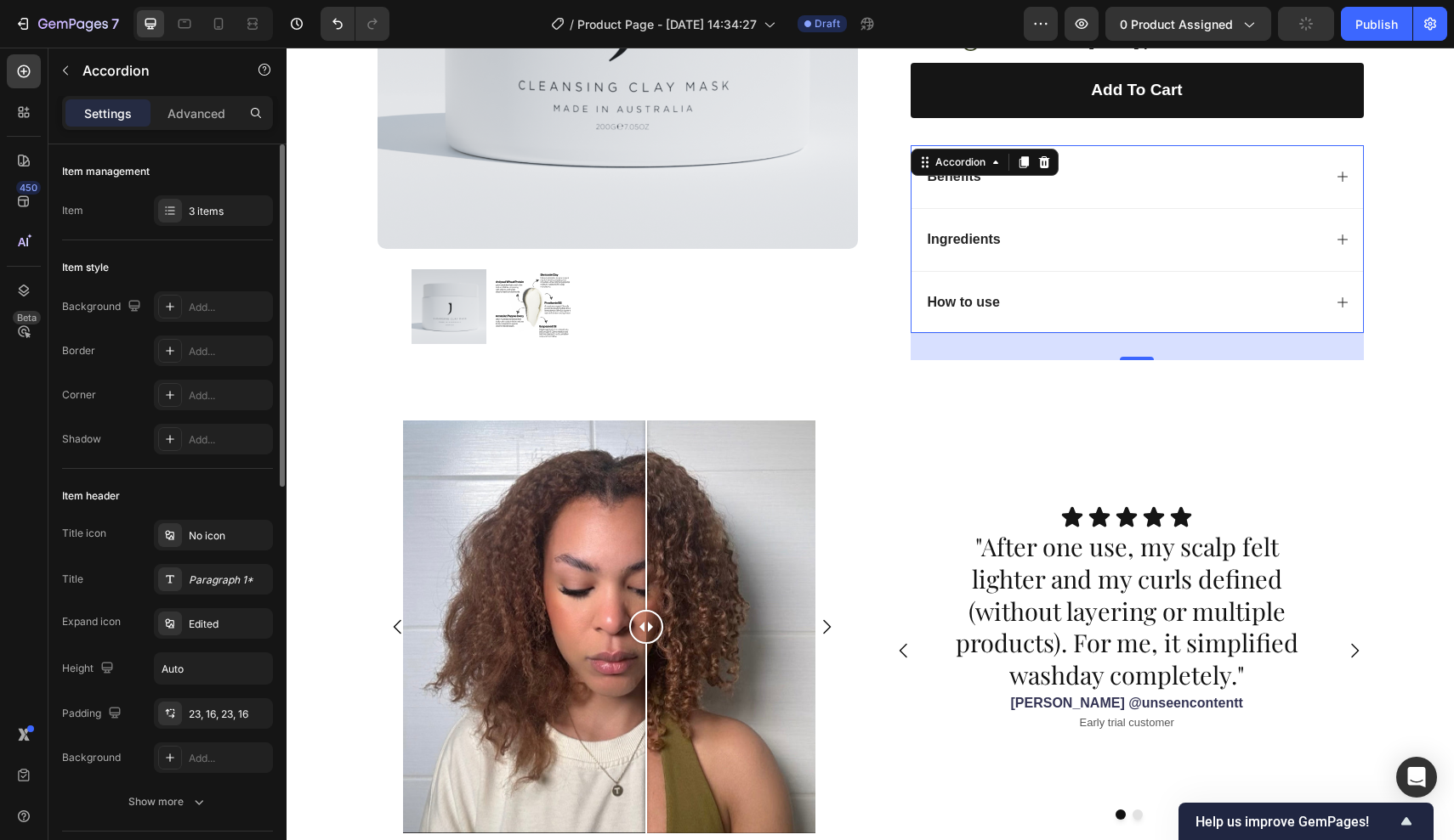
click at [1352, 170] on div "Benefits" at bounding box center [1137, 176] width 452 height 63
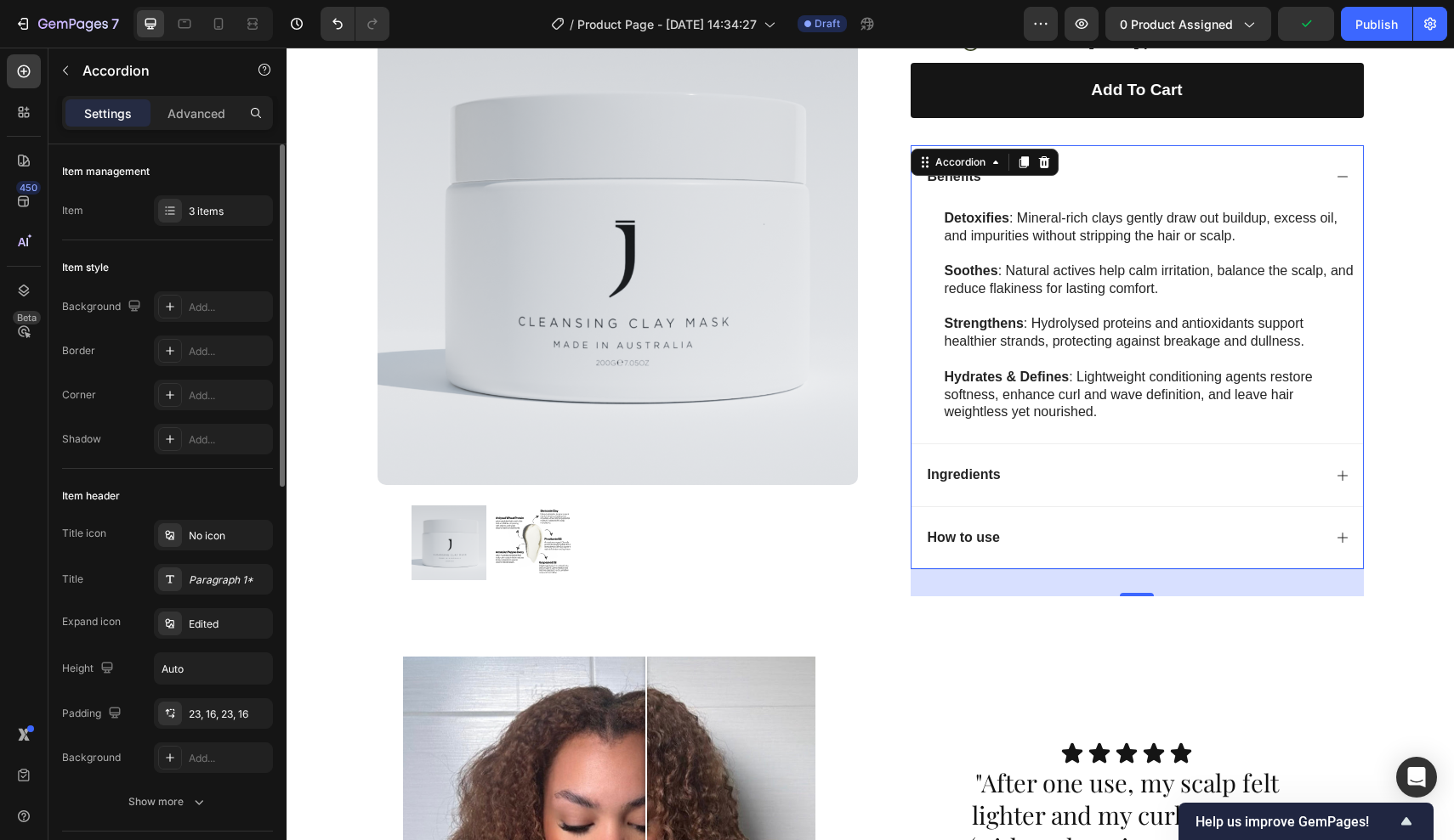
click at [1349, 170] on icon at bounding box center [1342, 177] width 13 height 13
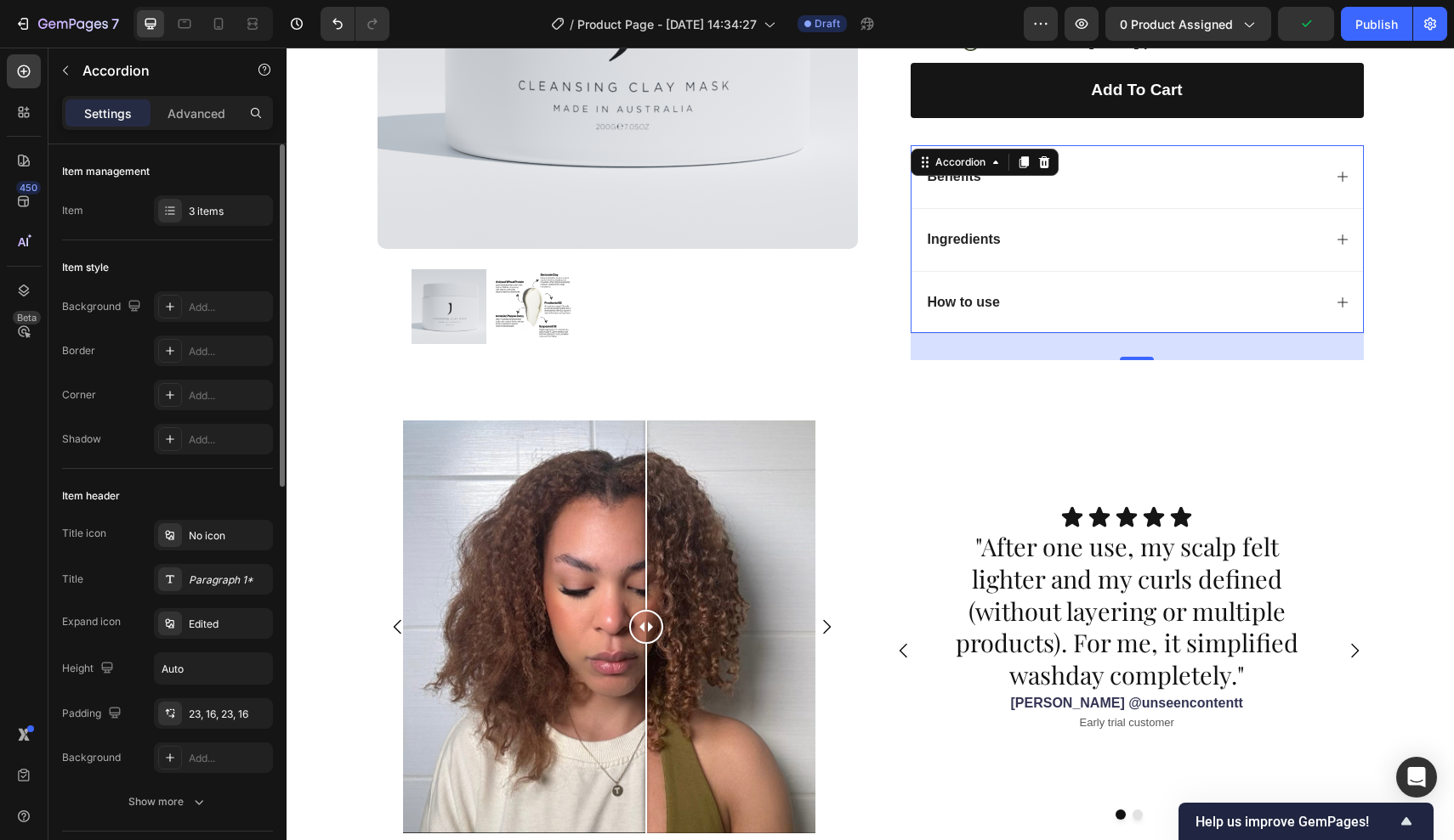
click at [1343, 222] on div "Ingredients" at bounding box center [1137, 239] width 452 height 63
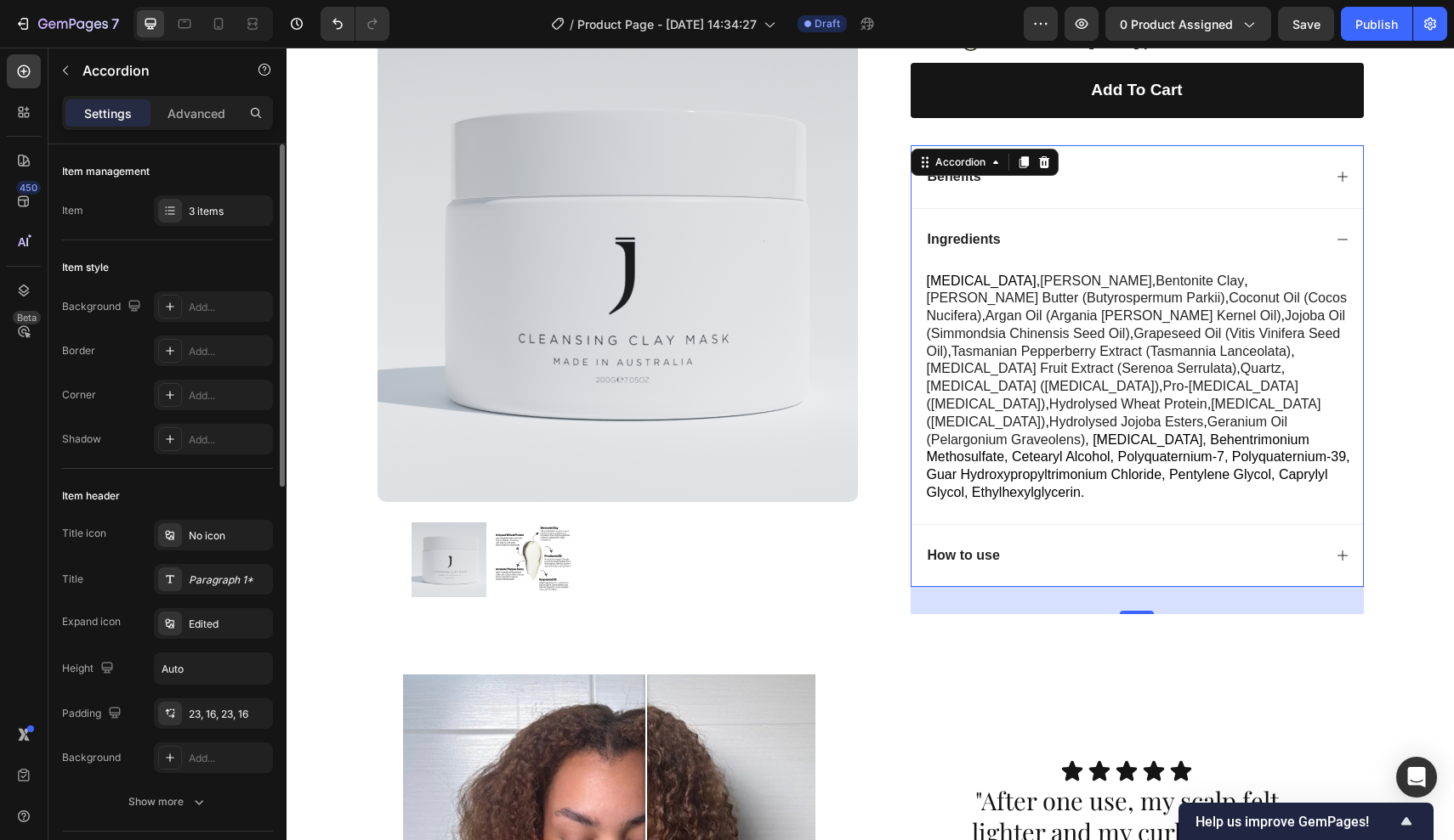
click at [1343, 222] on div "Ingredients" at bounding box center [1137, 239] width 452 height 63
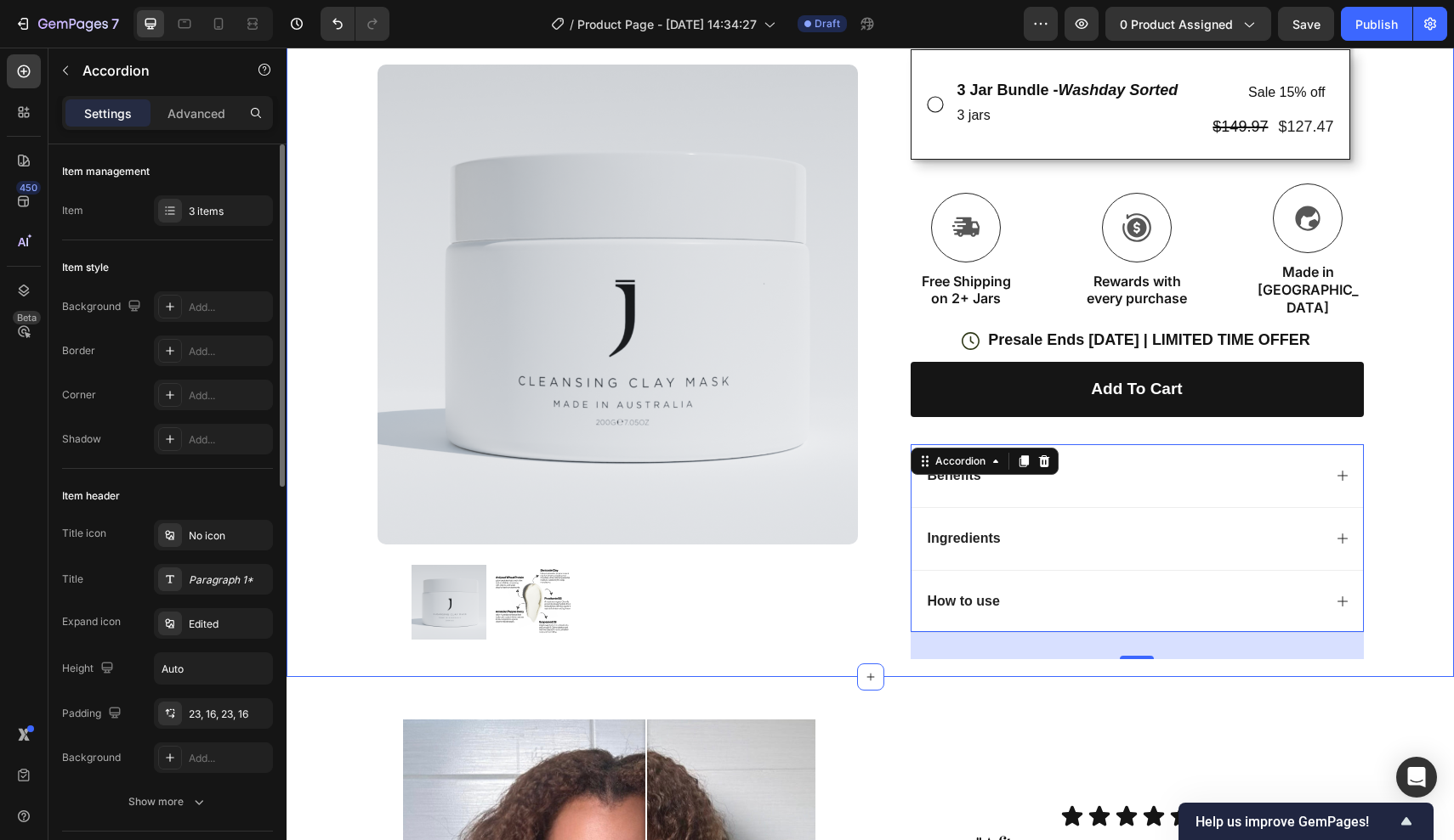
scroll to position [1040, 0]
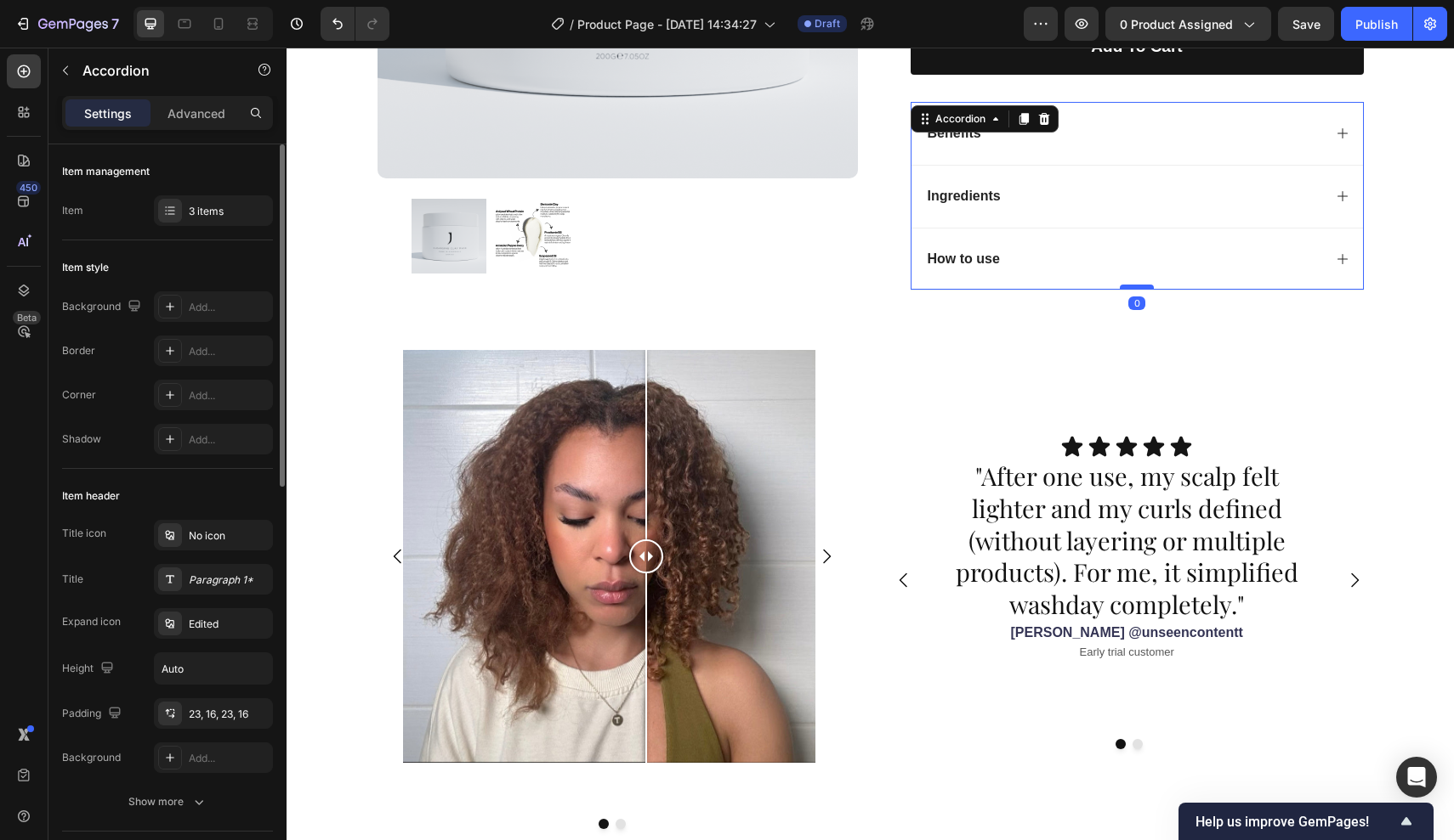
drag, startPoint x: 1136, startPoint y: 306, endPoint x: 1137, endPoint y: 277, distance: 29.0
click at [1137, 285] on div at bounding box center [1137, 287] width 34 height 5
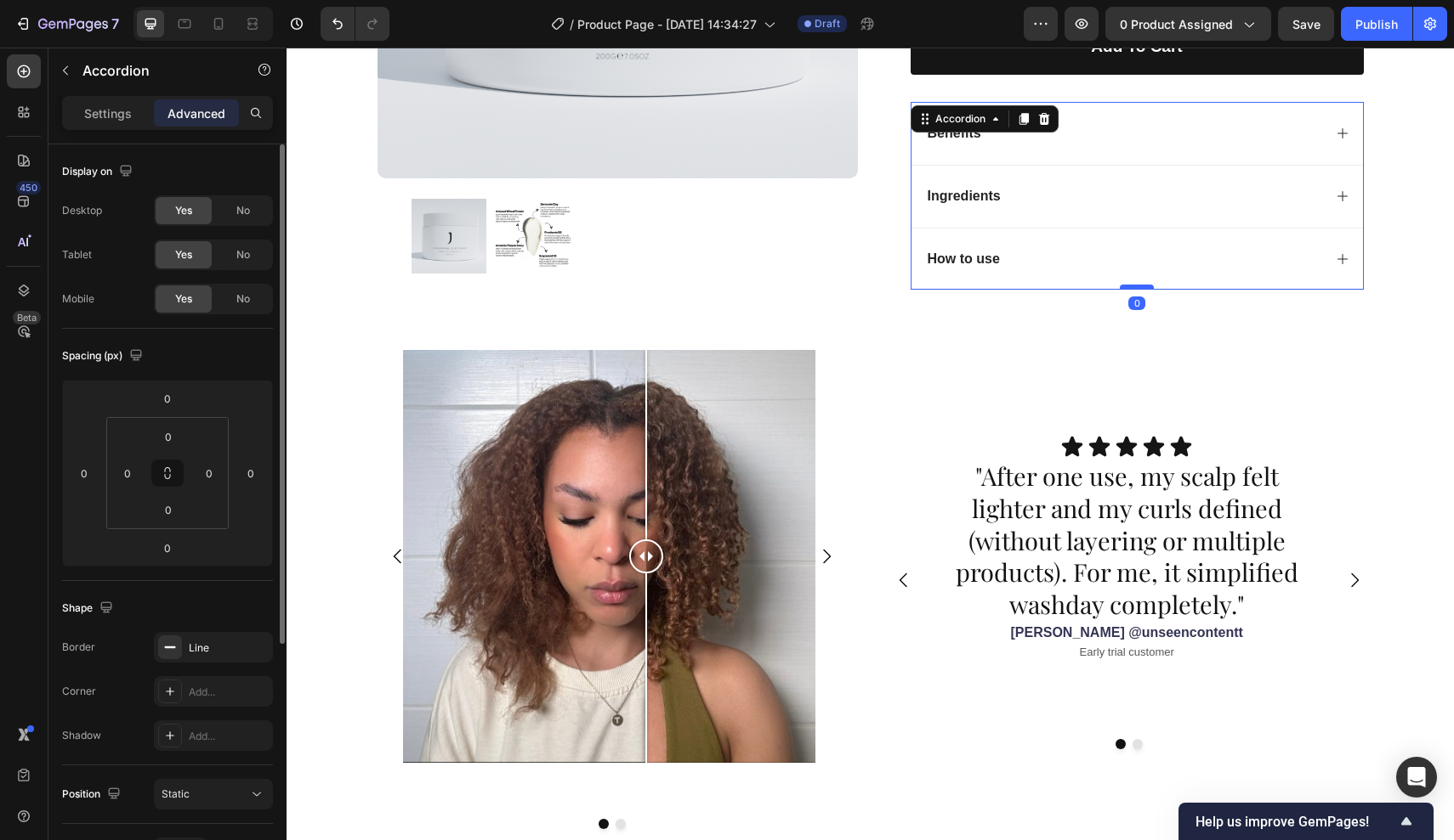
type input "100%"
type input "100"
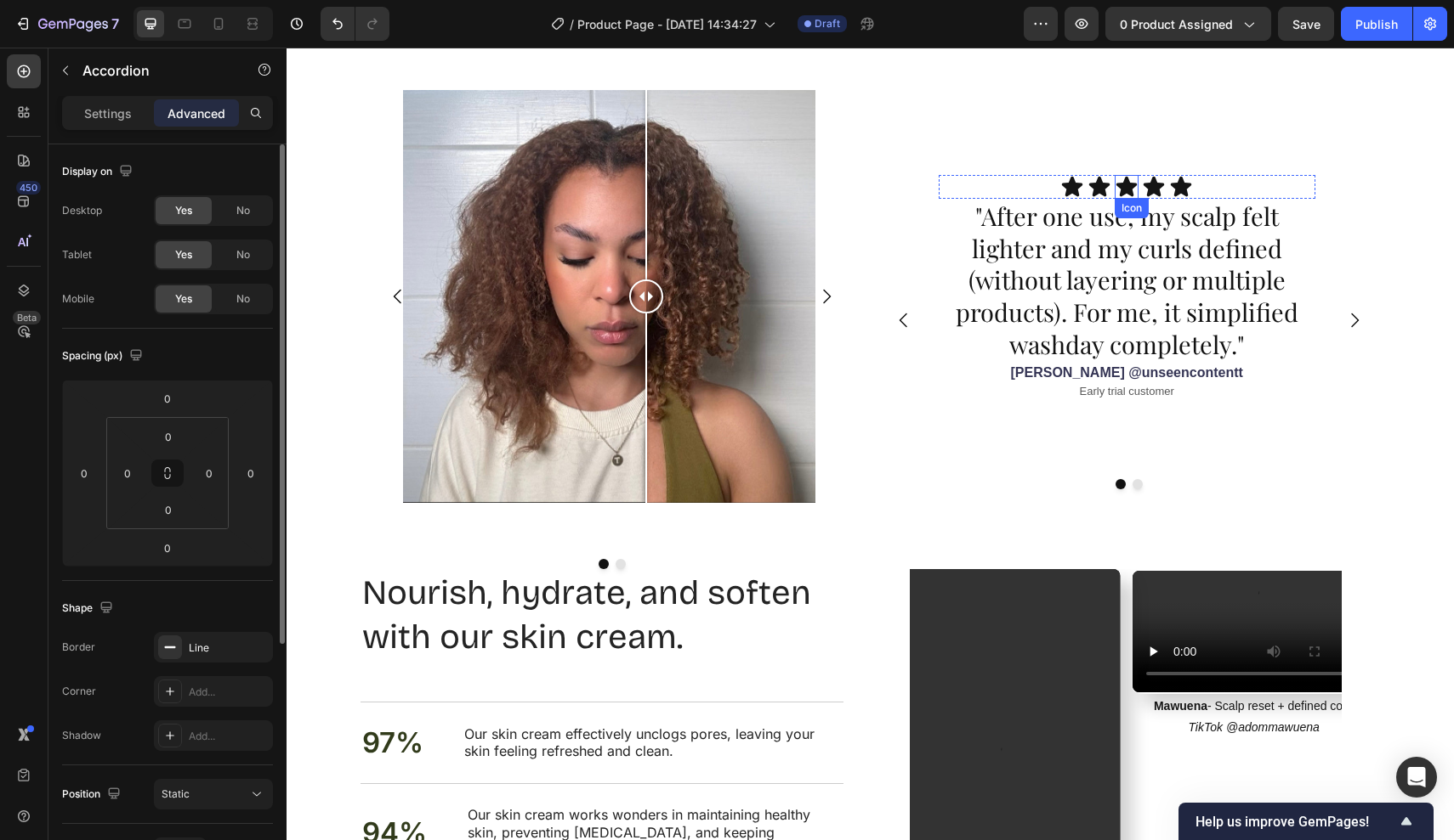
scroll to position [1385, 0]
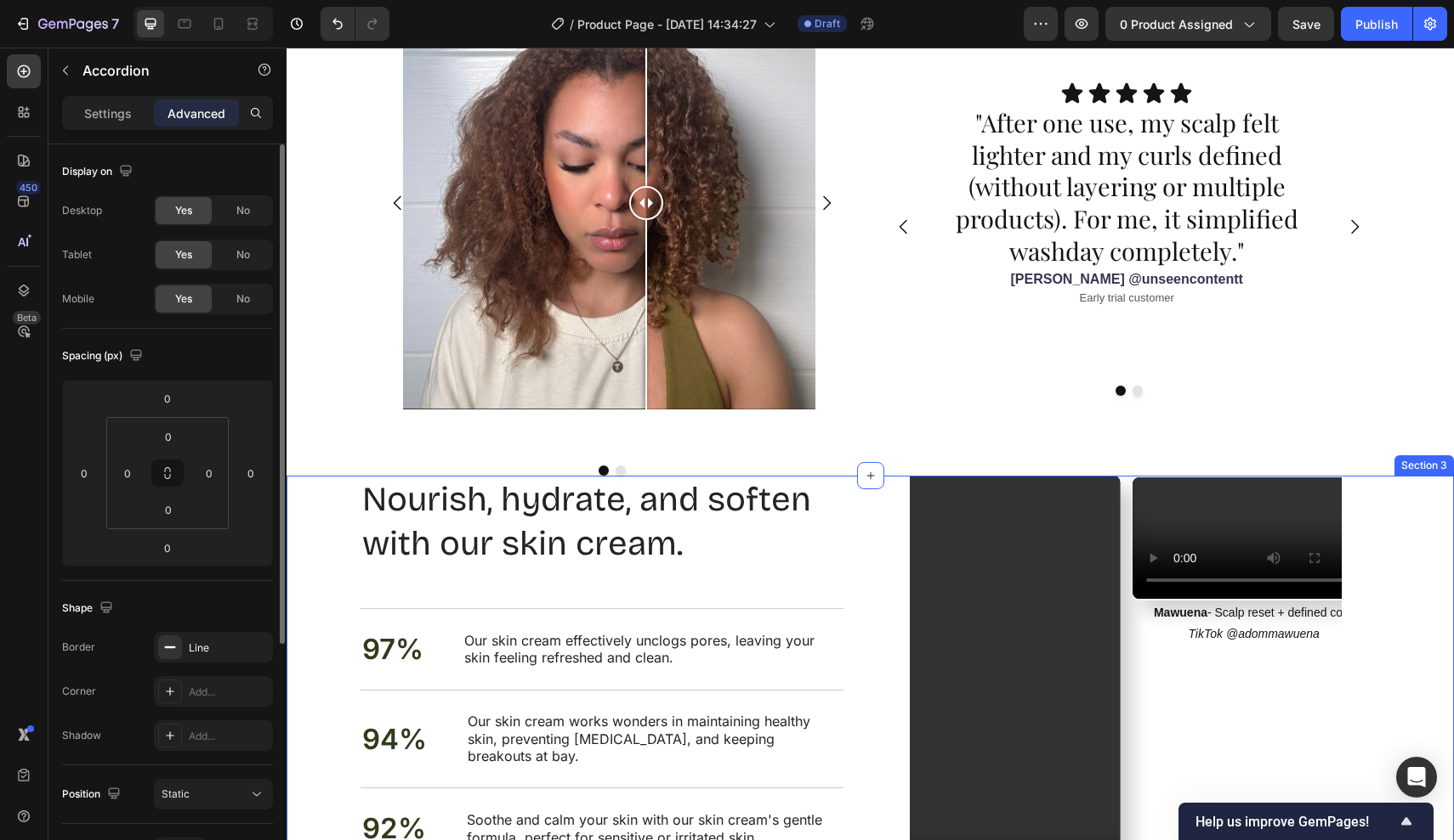
click at [333, 497] on div "Nourish, hydrate, and soften with our skin cream. Heading Nourish, hydrate, and…" at bounding box center [870, 729] width 1167 height 506
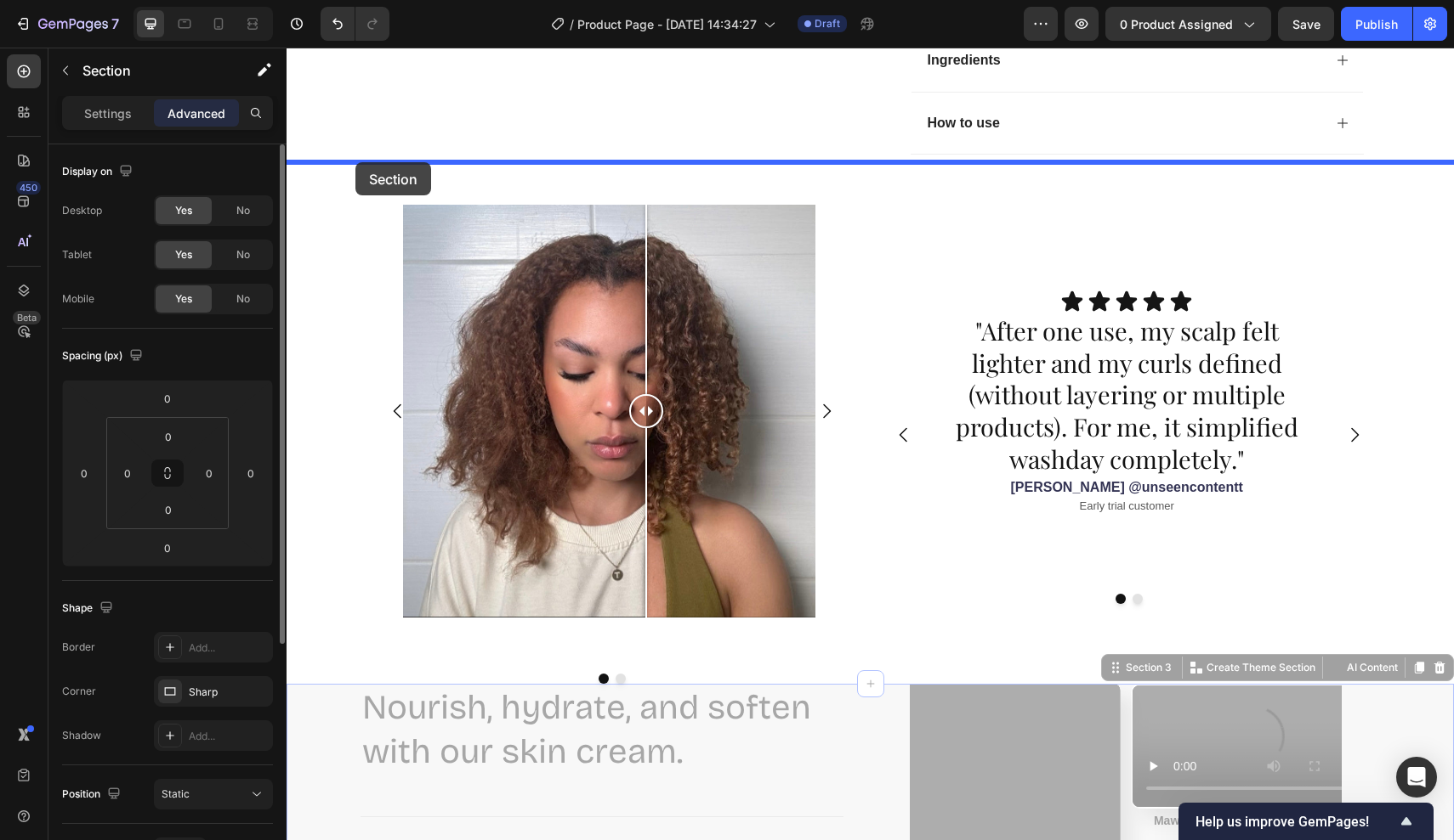
scroll to position [1164, 0]
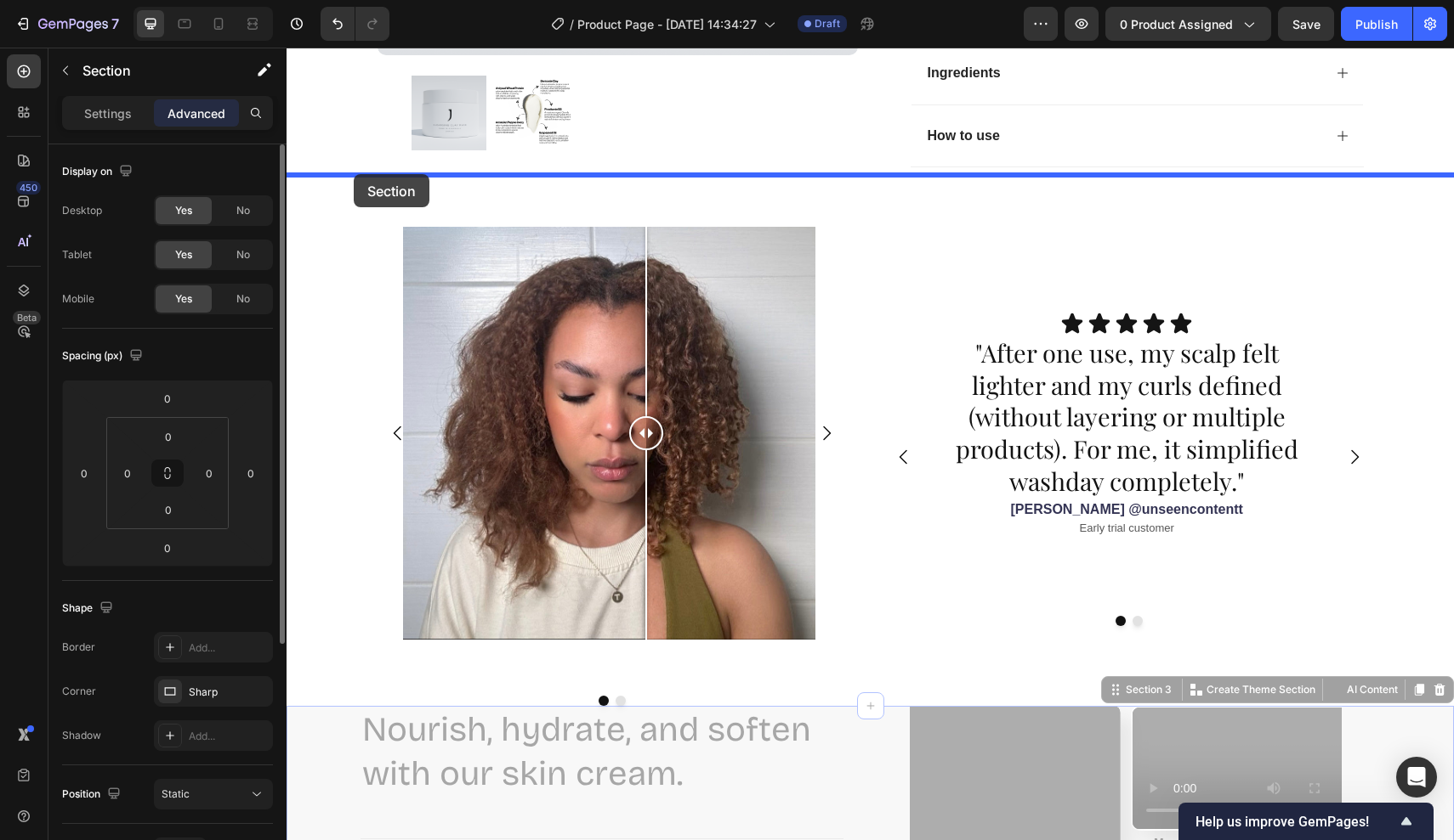
drag, startPoint x: 333, startPoint y: 497, endPoint x: 354, endPoint y: 174, distance: 323.7
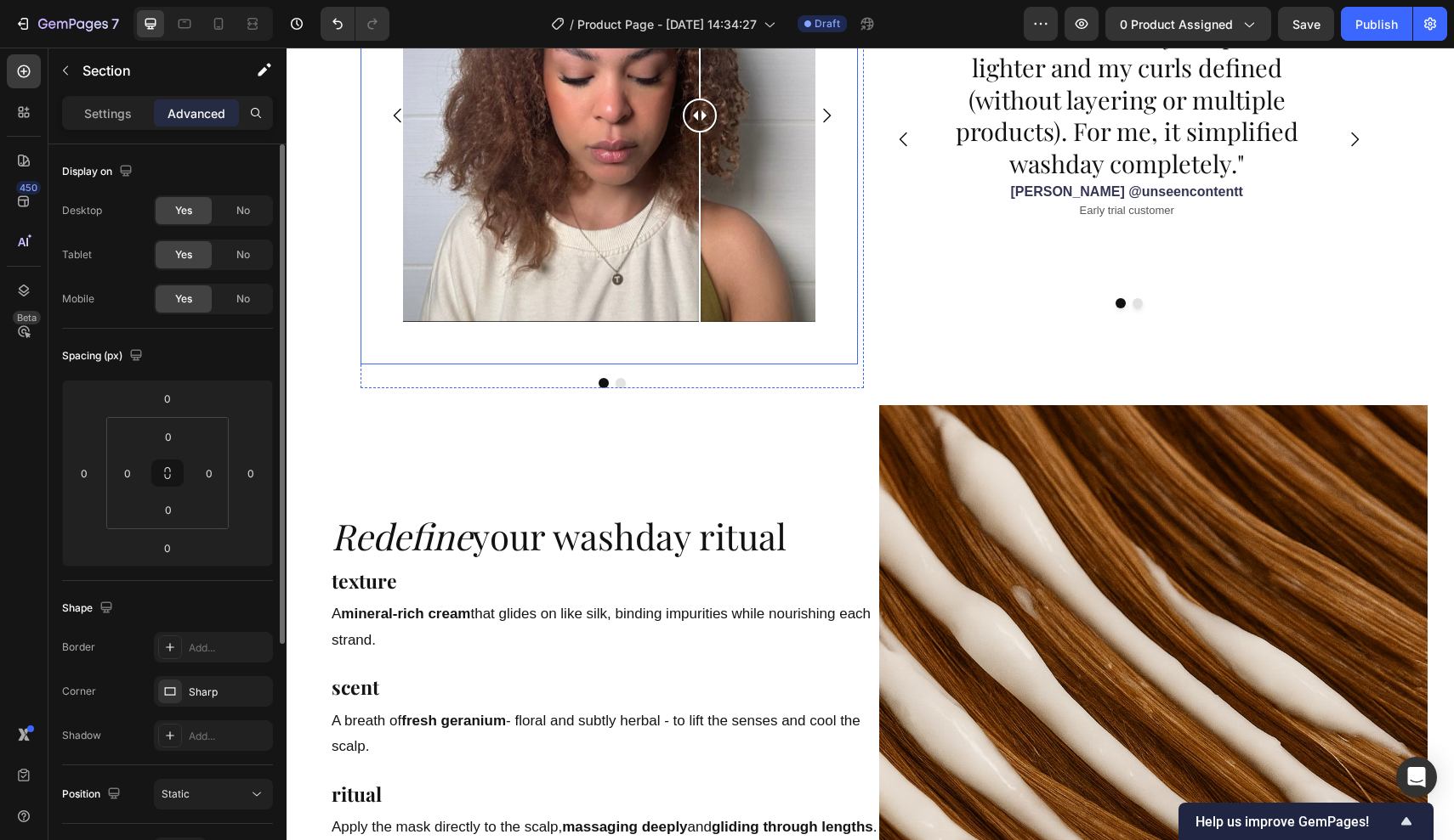
scroll to position [1958, 0]
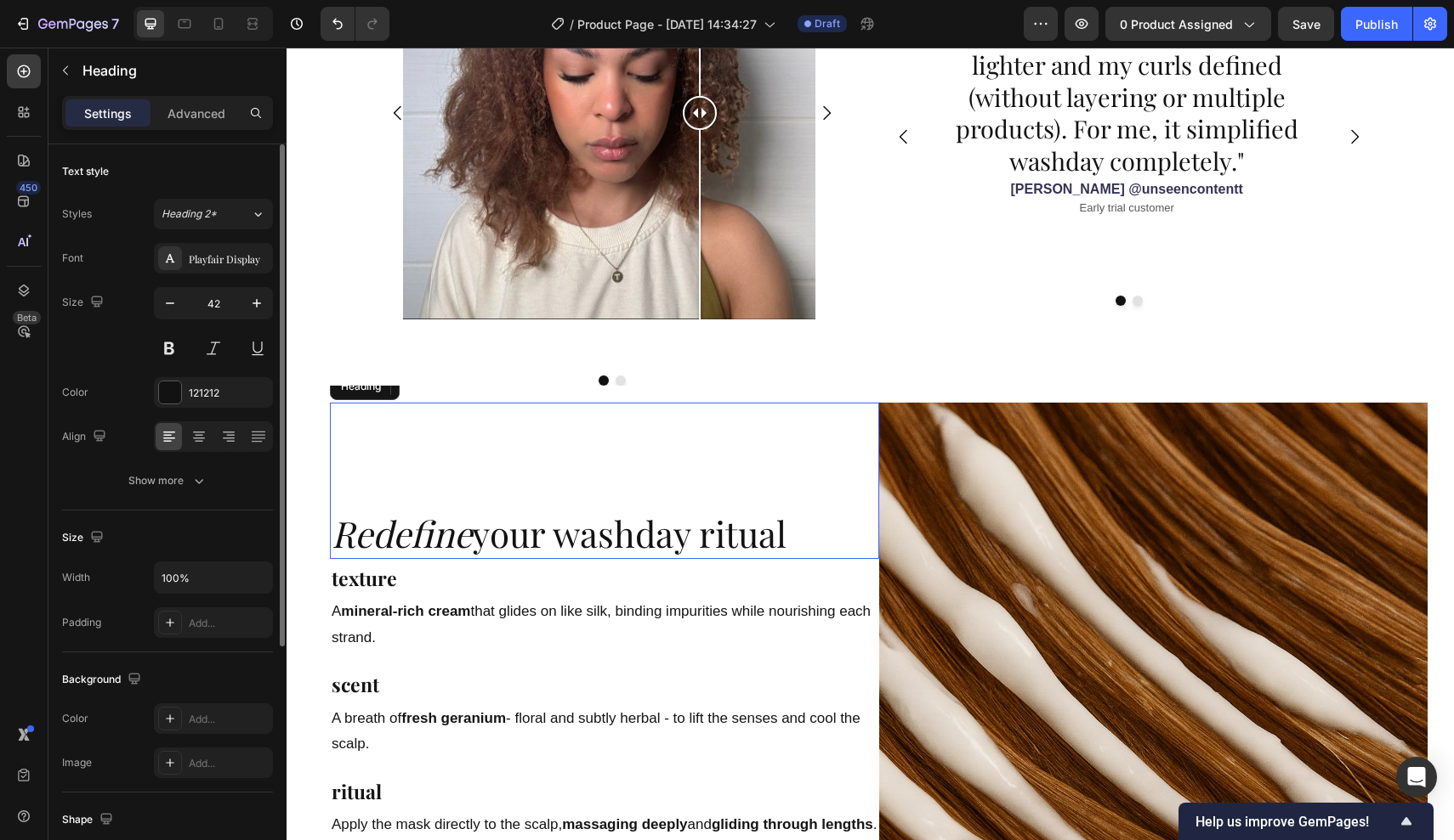
click at [625, 426] on div "Redefine your washday ritual Heading" at bounding box center [605, 481] width 550 height 156
click at [787, 372] on div "Image Comparison Image Comparison Carousel" at bounding box center [612, 124] width 503 height 522
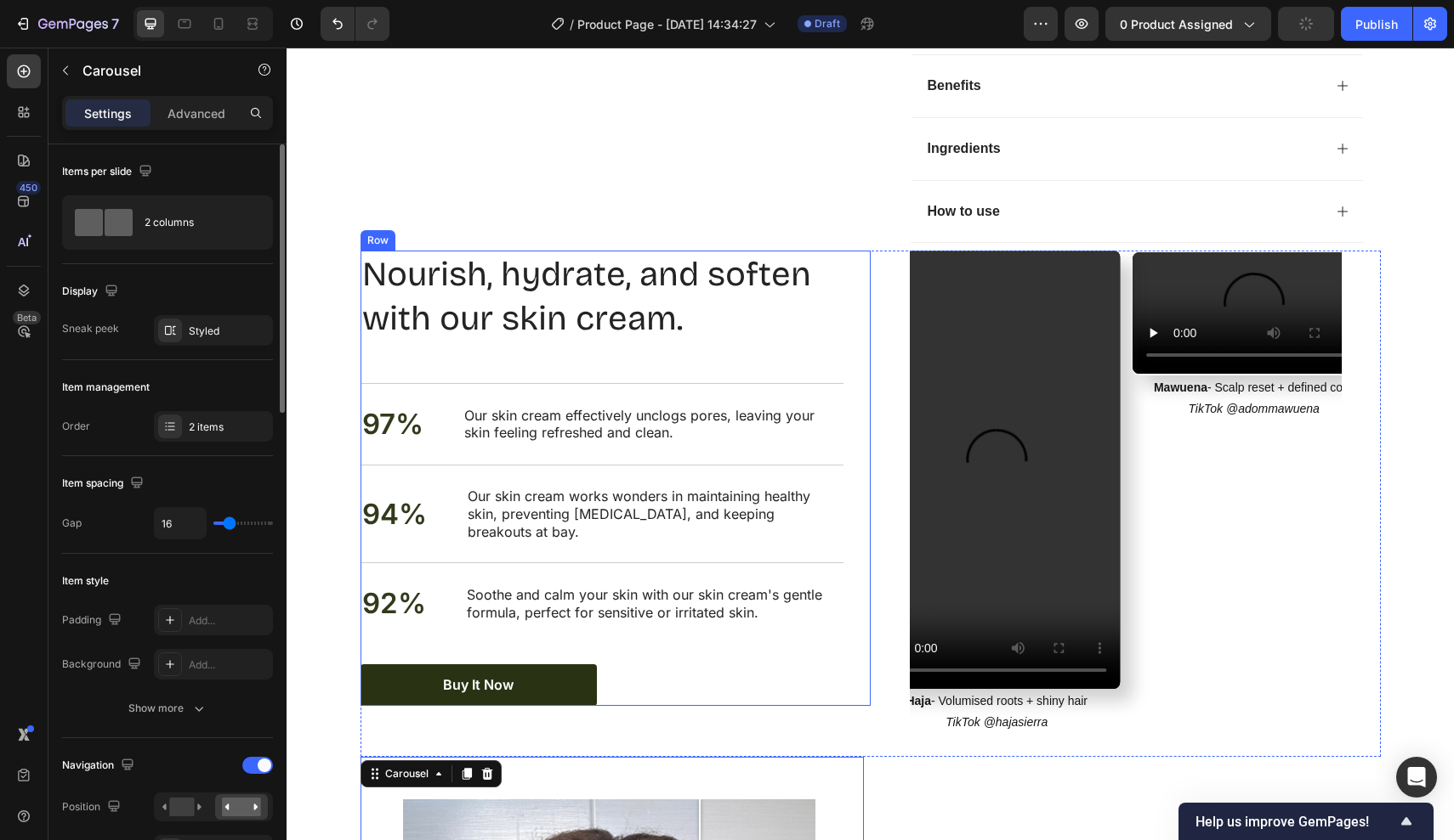
scroll to position [1152, 0]
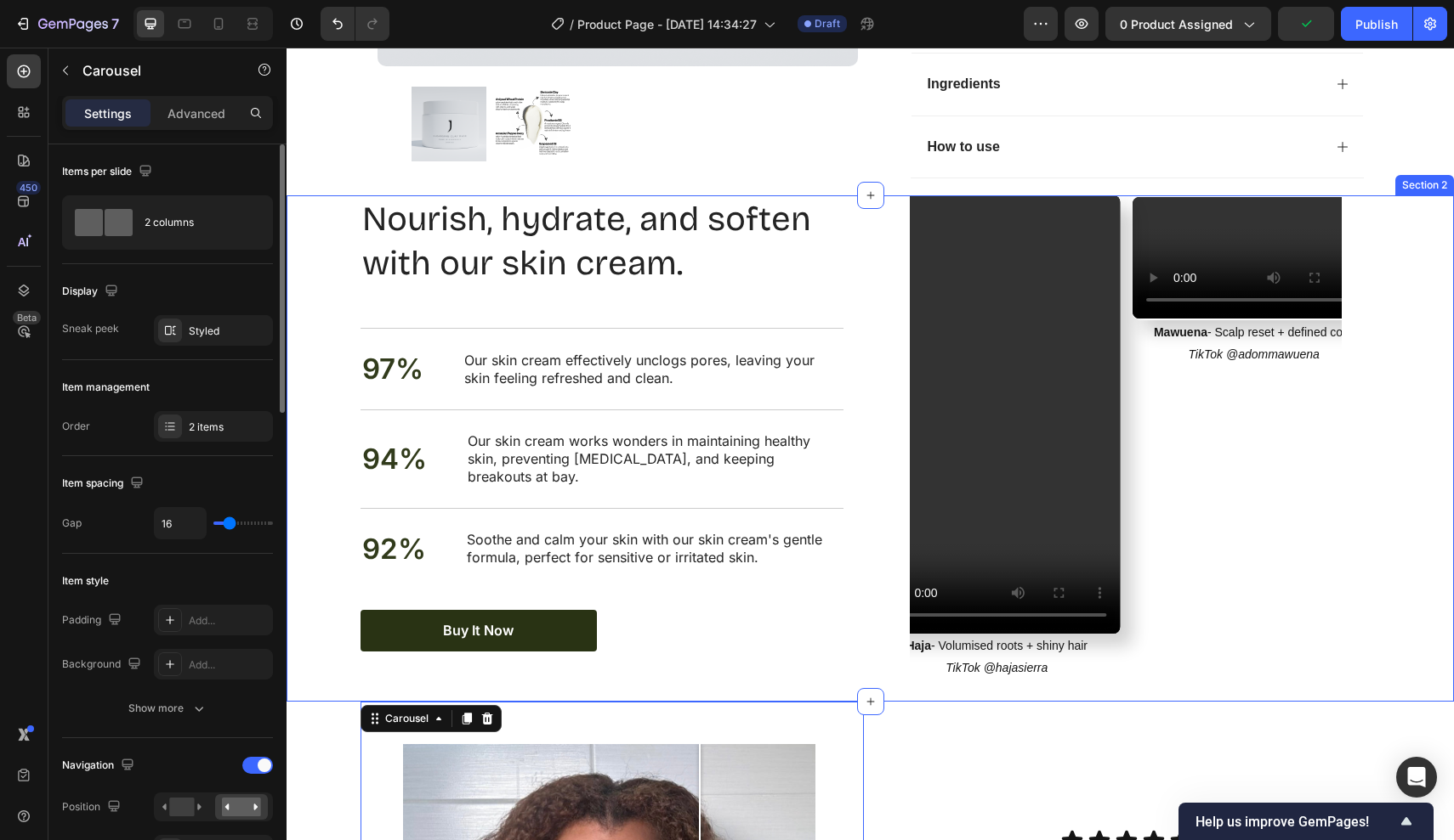
click at [311, 259] on div "Nourish, hydrate, and soften with our skin cream. Heading Nourish, hydrate, and…" at bounding box center [870, 449] width 1167 height 506
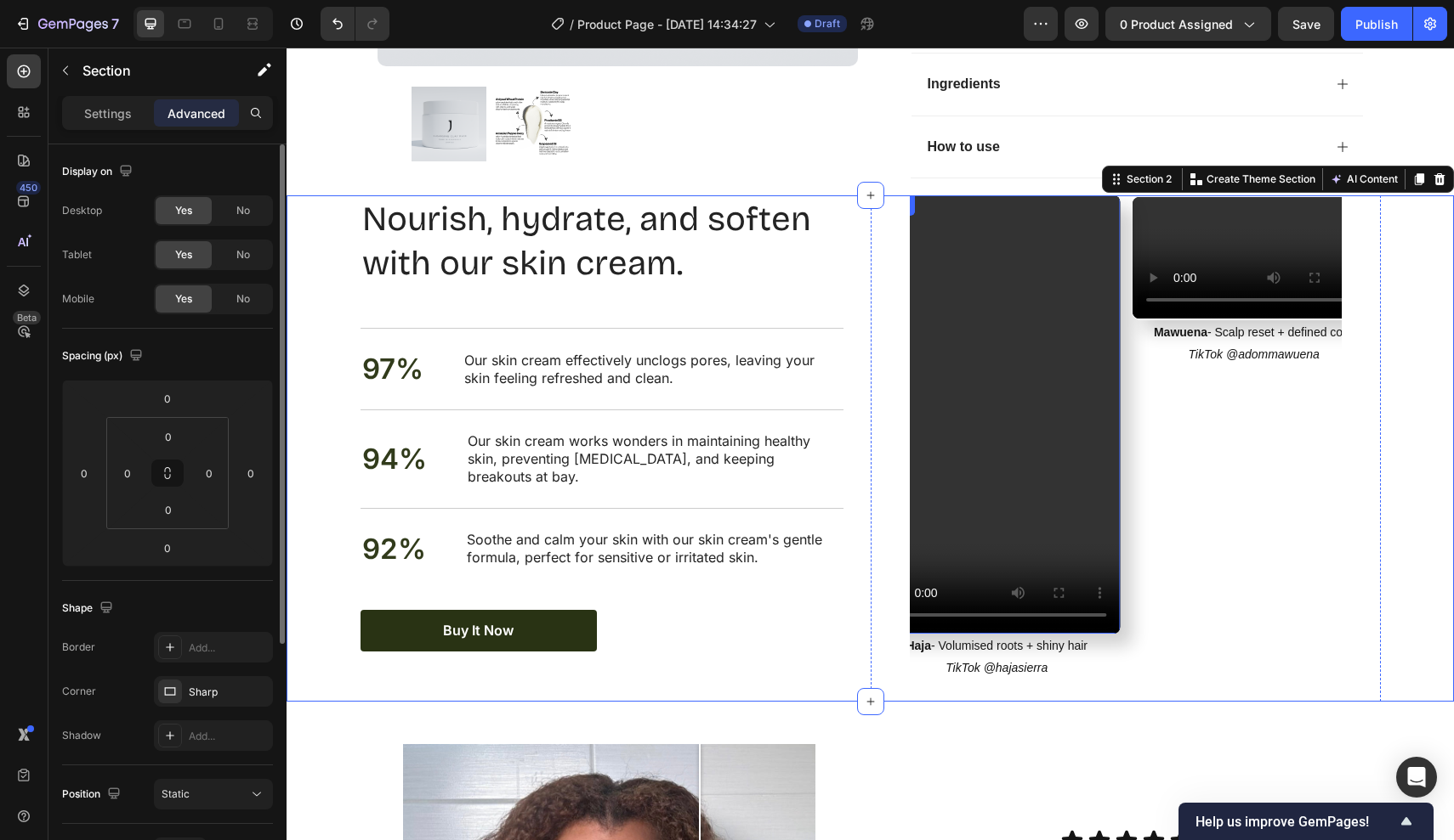
scroll to position [1006, 0]
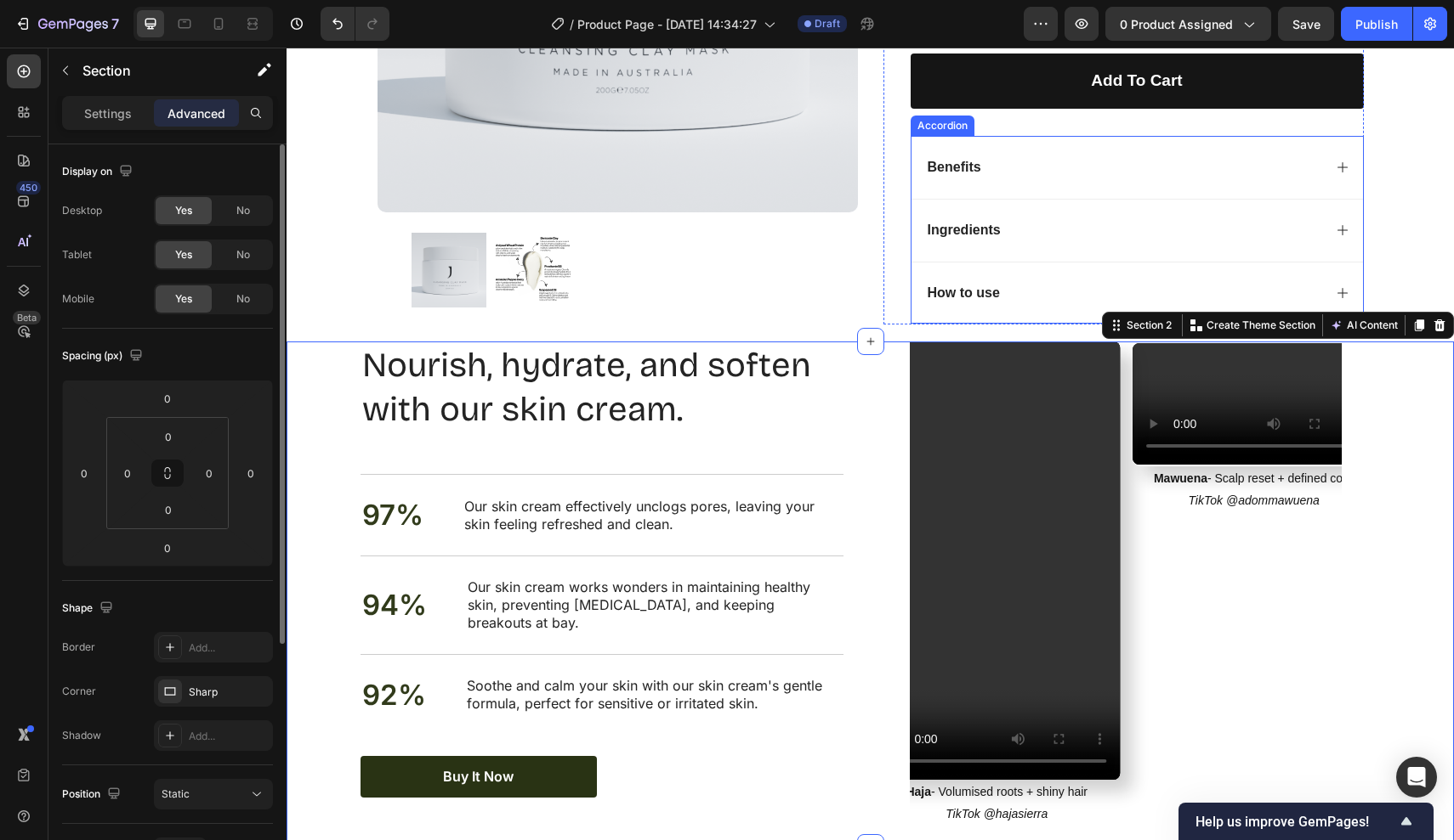
click at [1043, 219] on div "Ingredients" at bounding box center [1124, 230] width 397 height 23
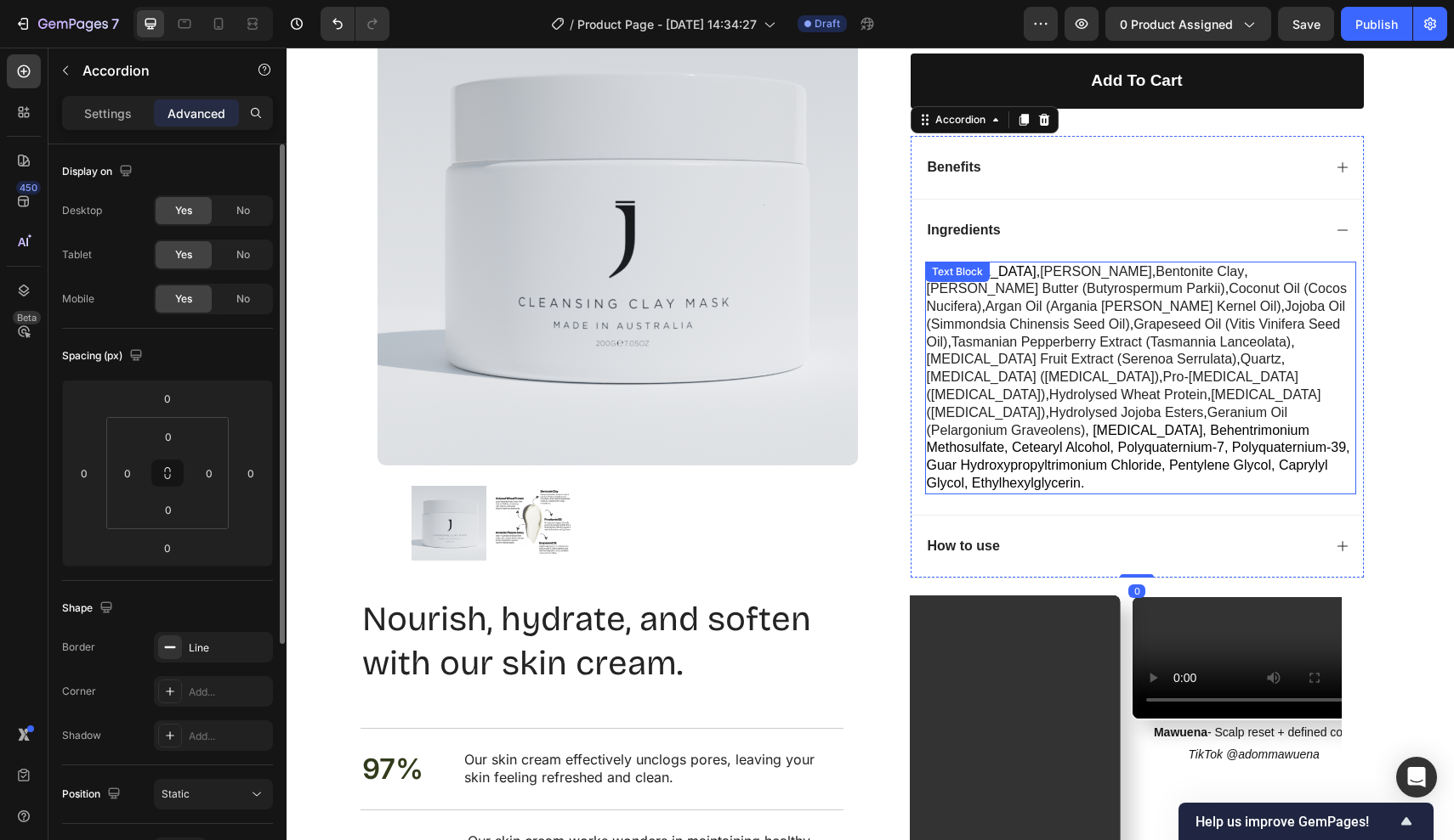
click at [923, 262] on div "purified water, kaolin clay , bentonite clay , shea butter (butyrospermum parki…" at bounding box center [1137, 388] width 452 height 253
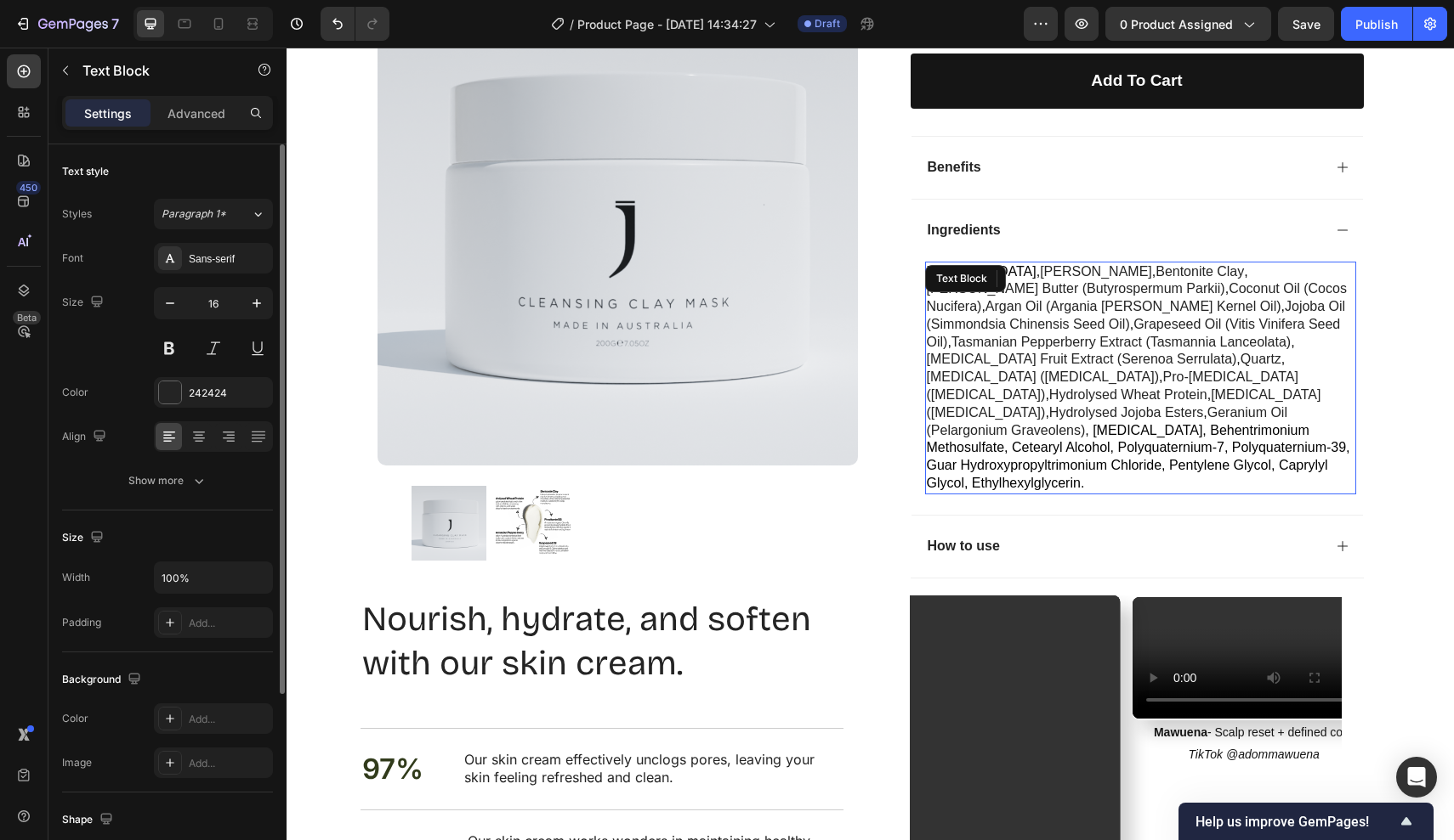
click at [943, 271] on div "Text Block" at bounding box center [966, 278] width 81 height 27
click at [1130, 317] on span "," at bounding box center [1132, 324] width 4 height 14
click at [930, 264] on span "purified water," at bounding box center [983, 271] width 114 height 14
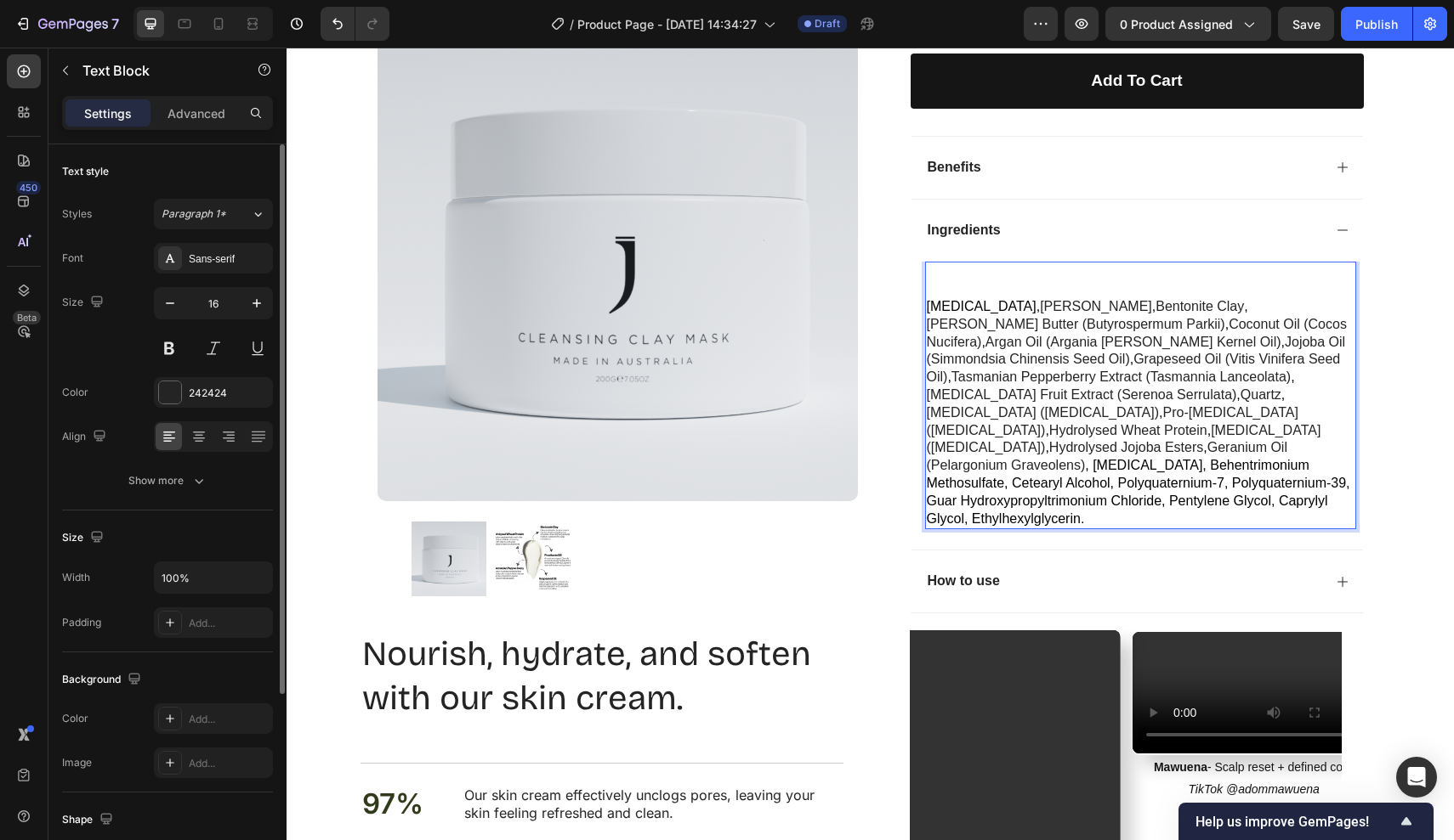
click at [930, 263] on p "Rich Text Editor. Editing area: main" at bounding box center [1141, 272] width 427 height 18
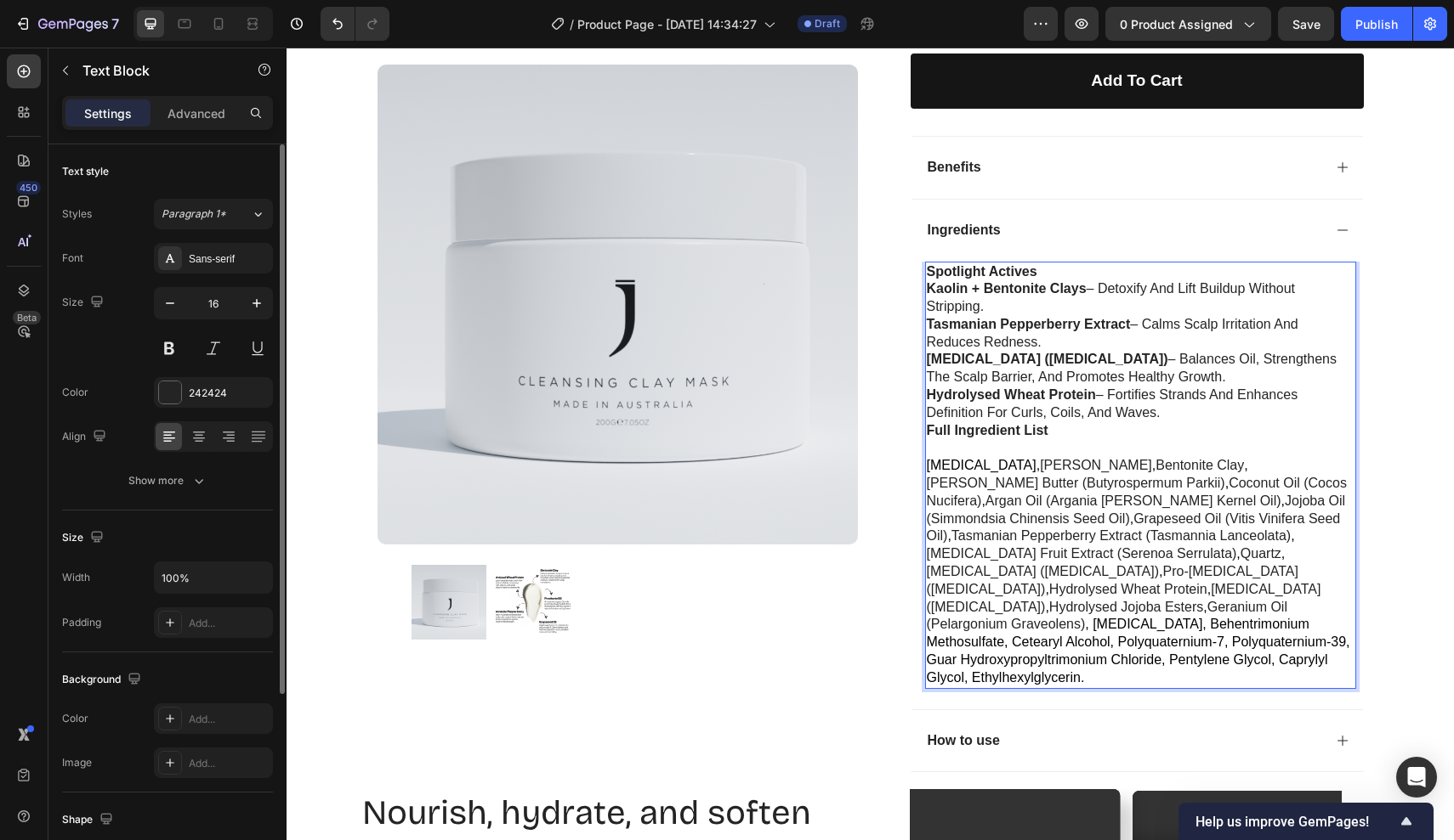
click at [1039, 263] on p "Spotlight Actives" at bounding box center [1141, 272] width 427 height 18
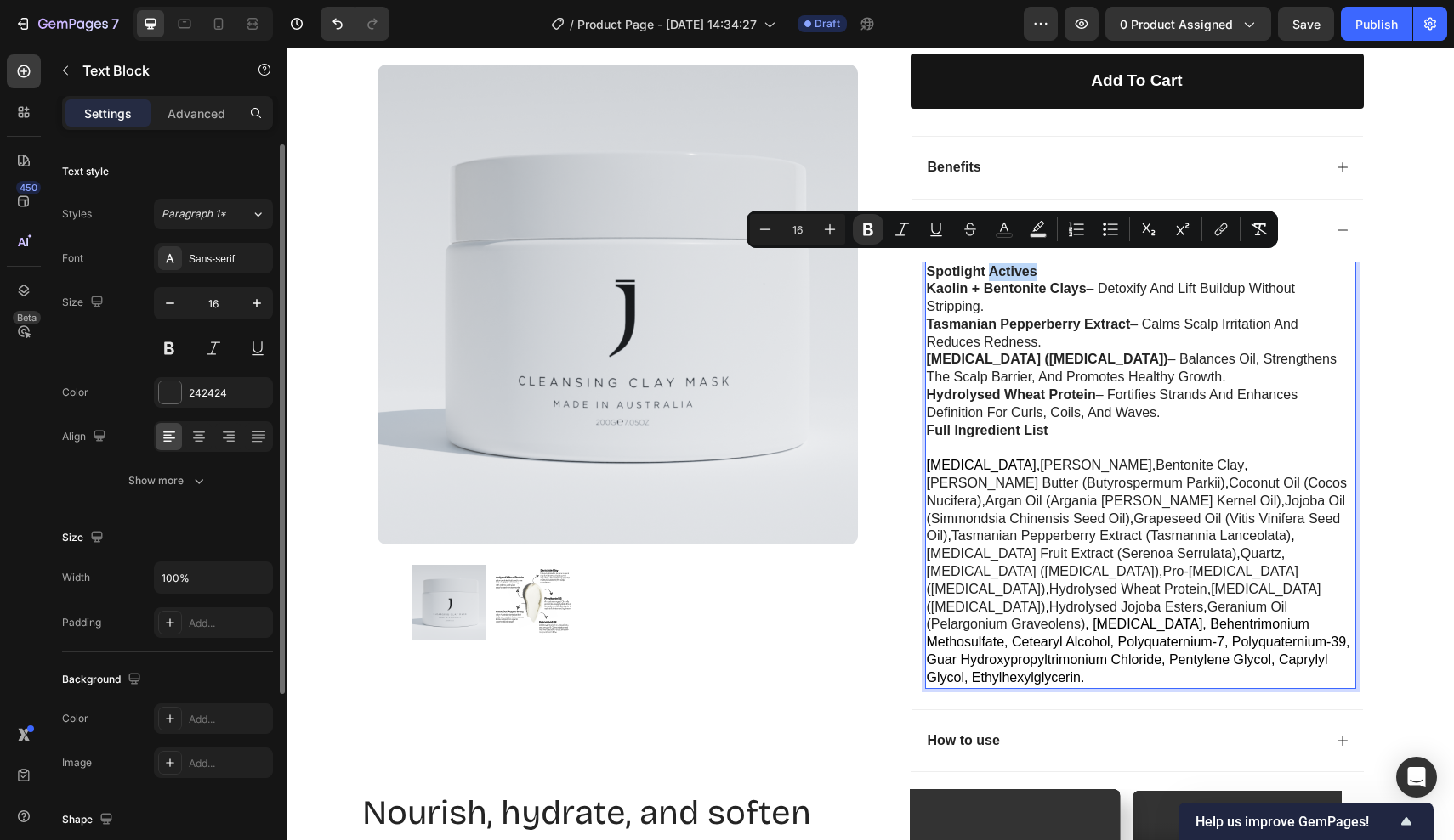
drag, startPoint x: 1039, startPoint y: 262, endPoint x: 990, endPoint y: 262, distance: 49.0
click at [990, 263] on p "Spotlight Actives" at bounding box center [1141, 272] width 427 height 18
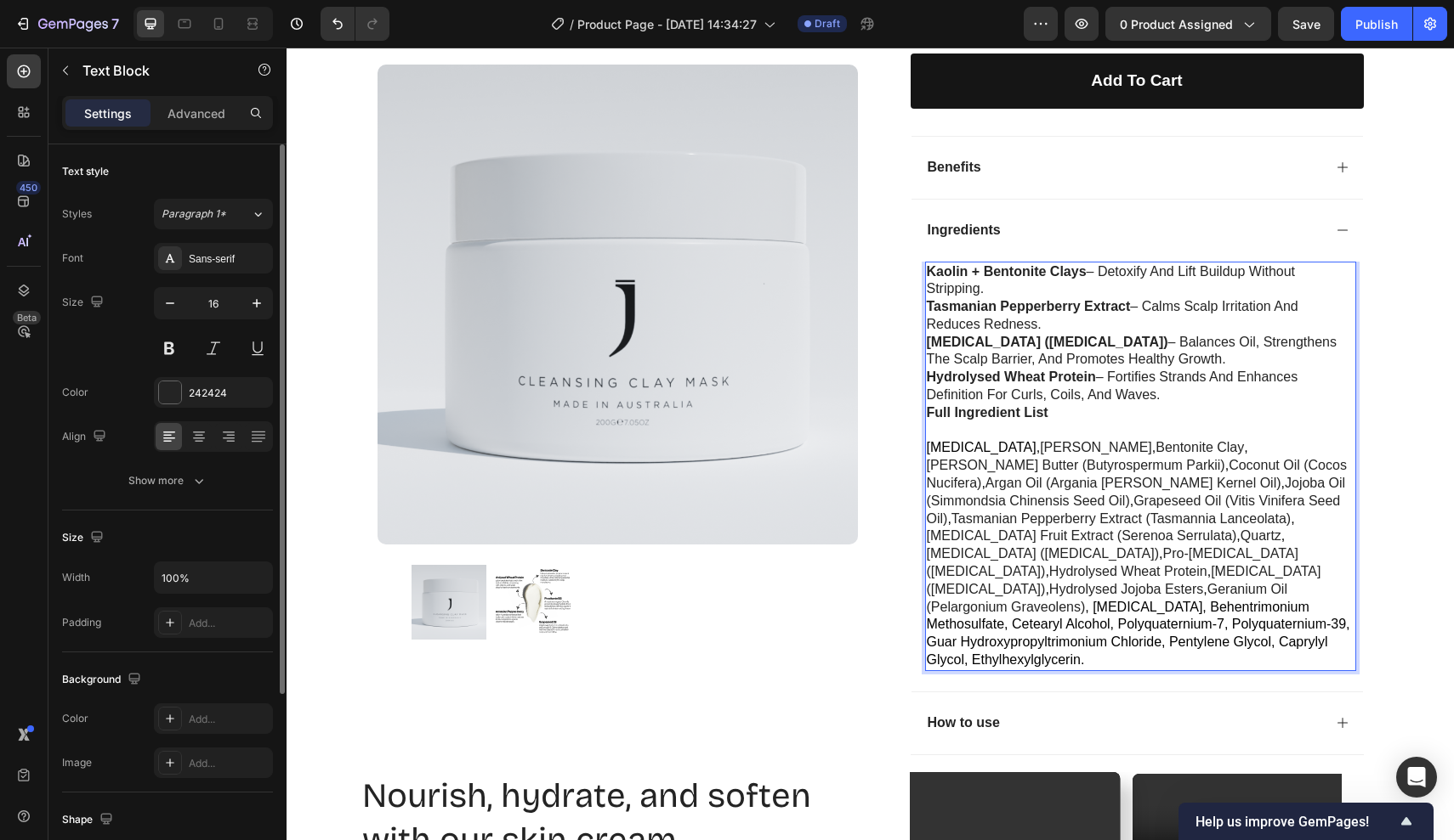
click at [1102, 270] on p "Kaolin + Bentonite Clays – detoxify and lift buildup without stripping." at bounding box center [1141, 281] width 427 height 36
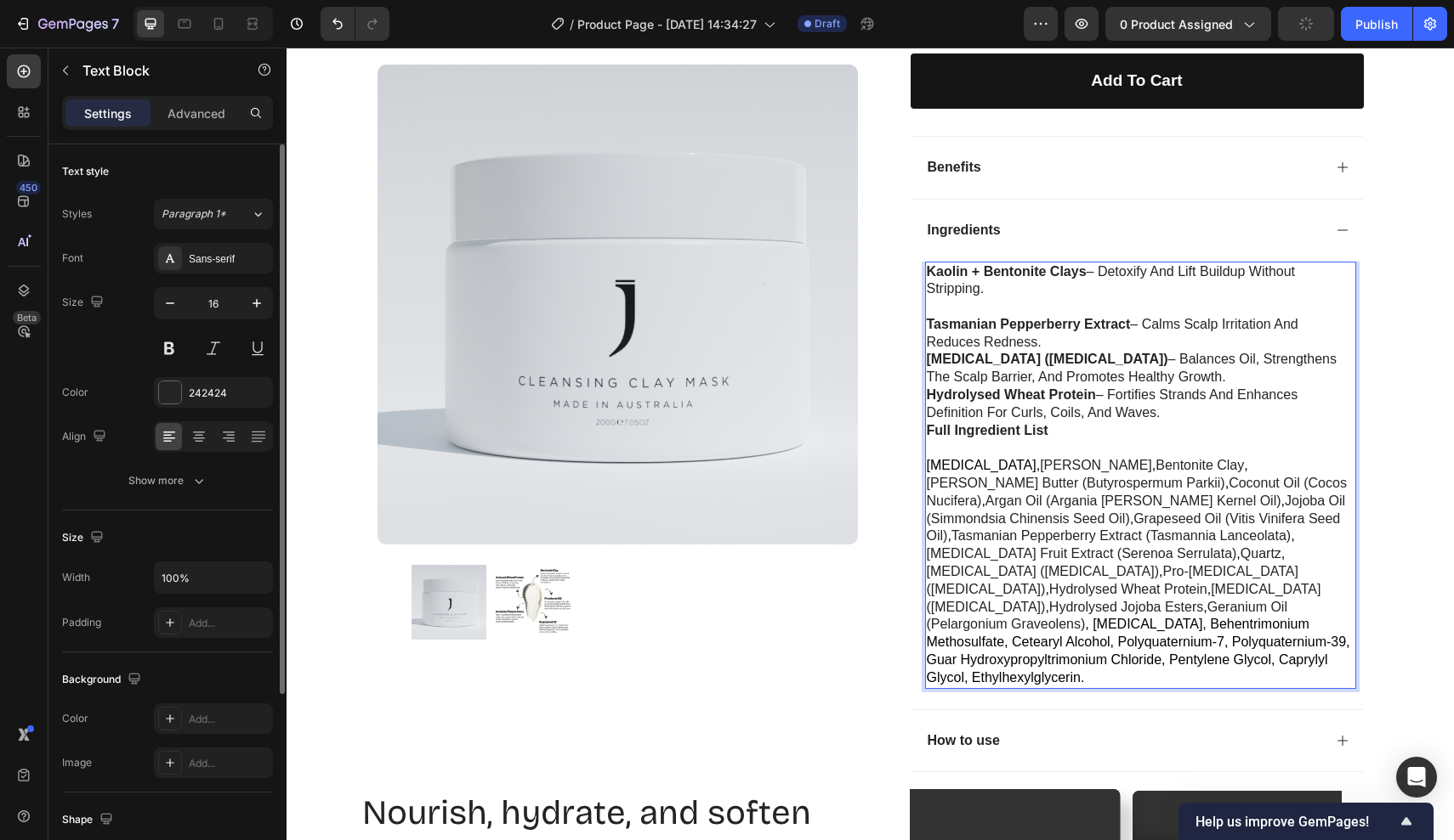
click at [1079, 322] on p "Tasmanian Pepperberry Extract – calms scalp irritation and reduces redness." at bounding box center [1141, 334] width 427 height 36
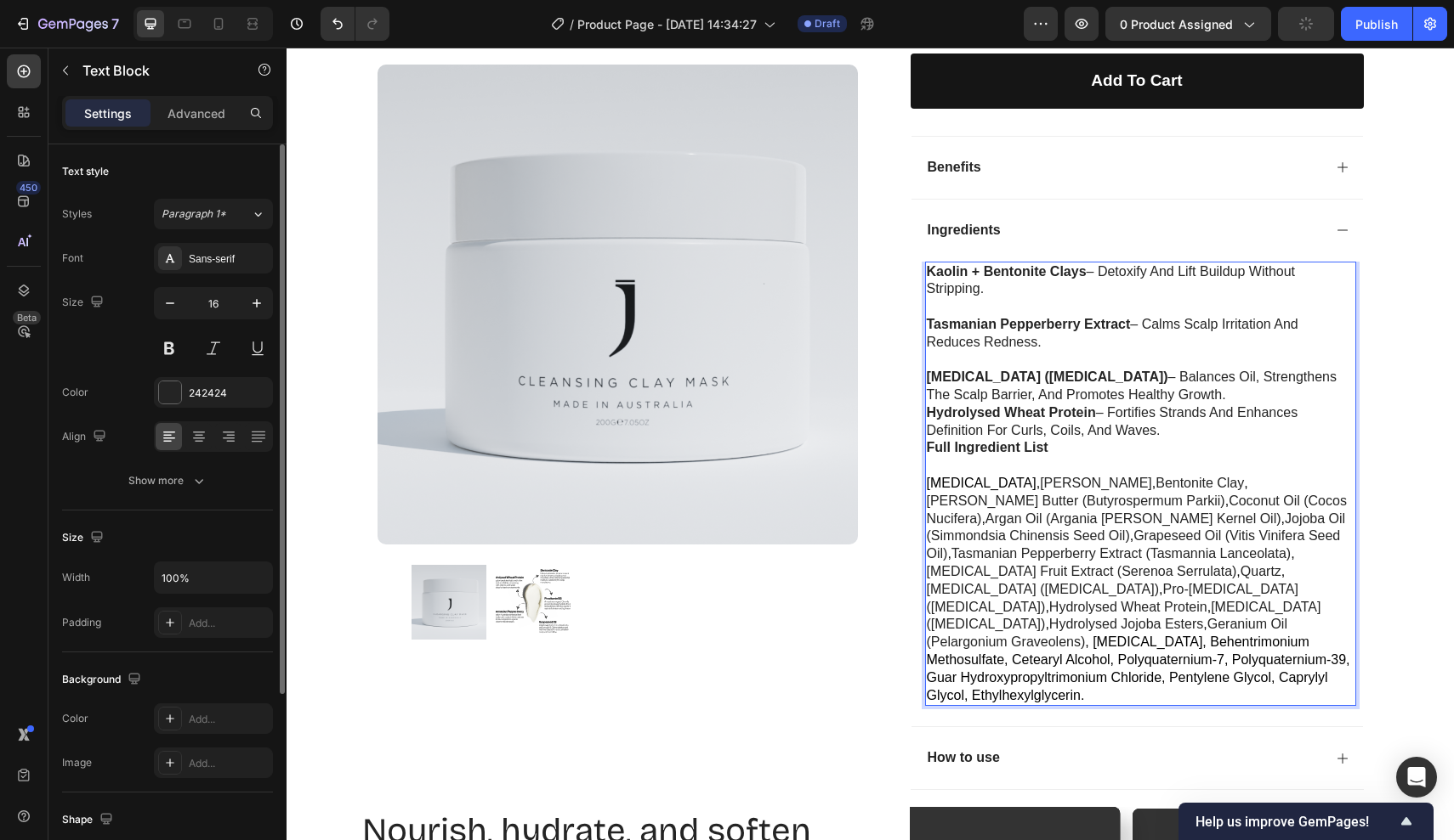
click at [1171, 374] on p "Niacinamide (Vitamin B3) – balances oil, strengthens the scalp barrier, and pro…" at bounding box center [1141, 387] width 427 height 36
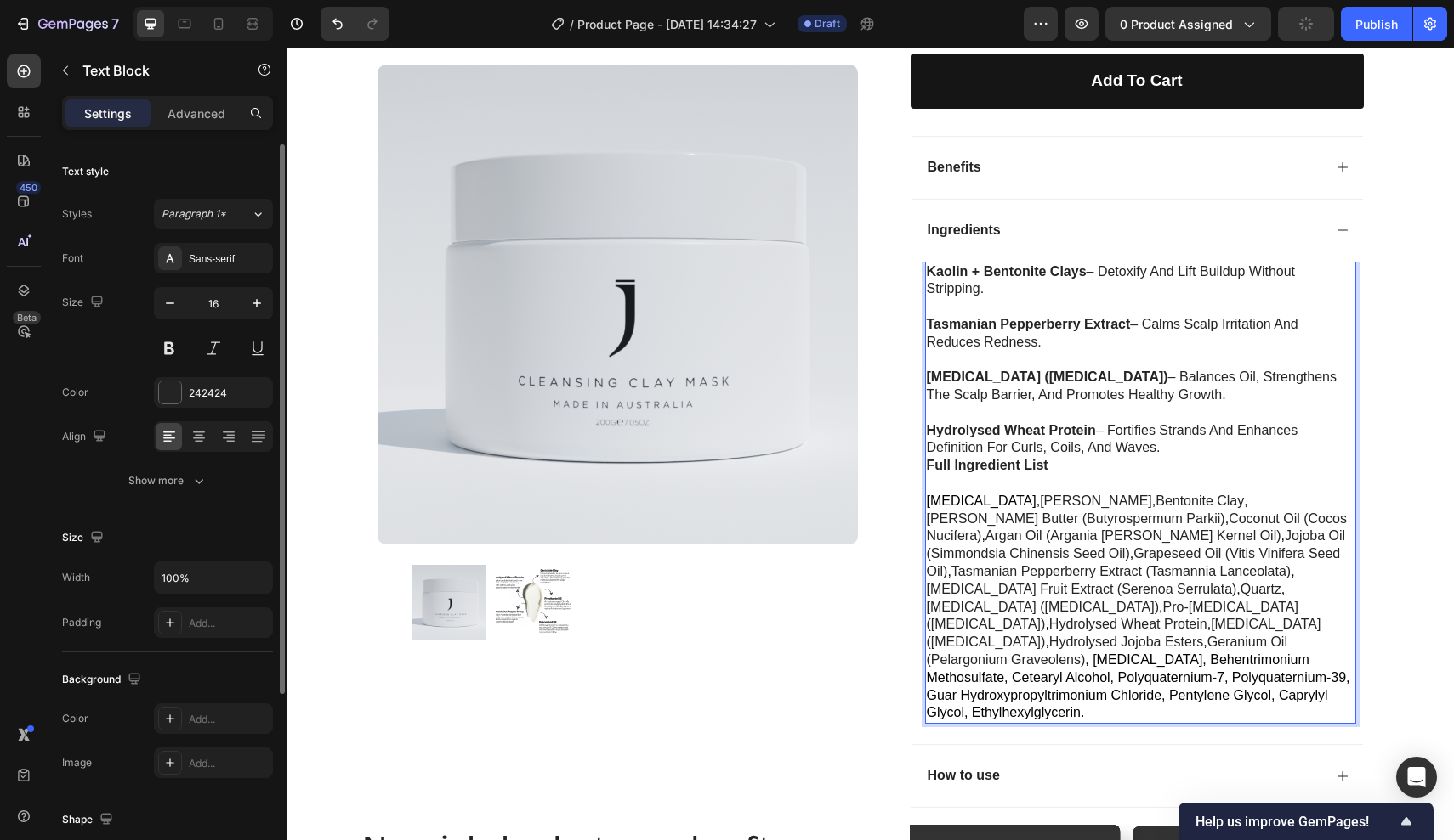
click at [1170, 429] on p "Hydrolysed Wheat Protein – fortifies strands and enhances definition for curls,…" at bounding box center [1141, 440] width 427 height 36
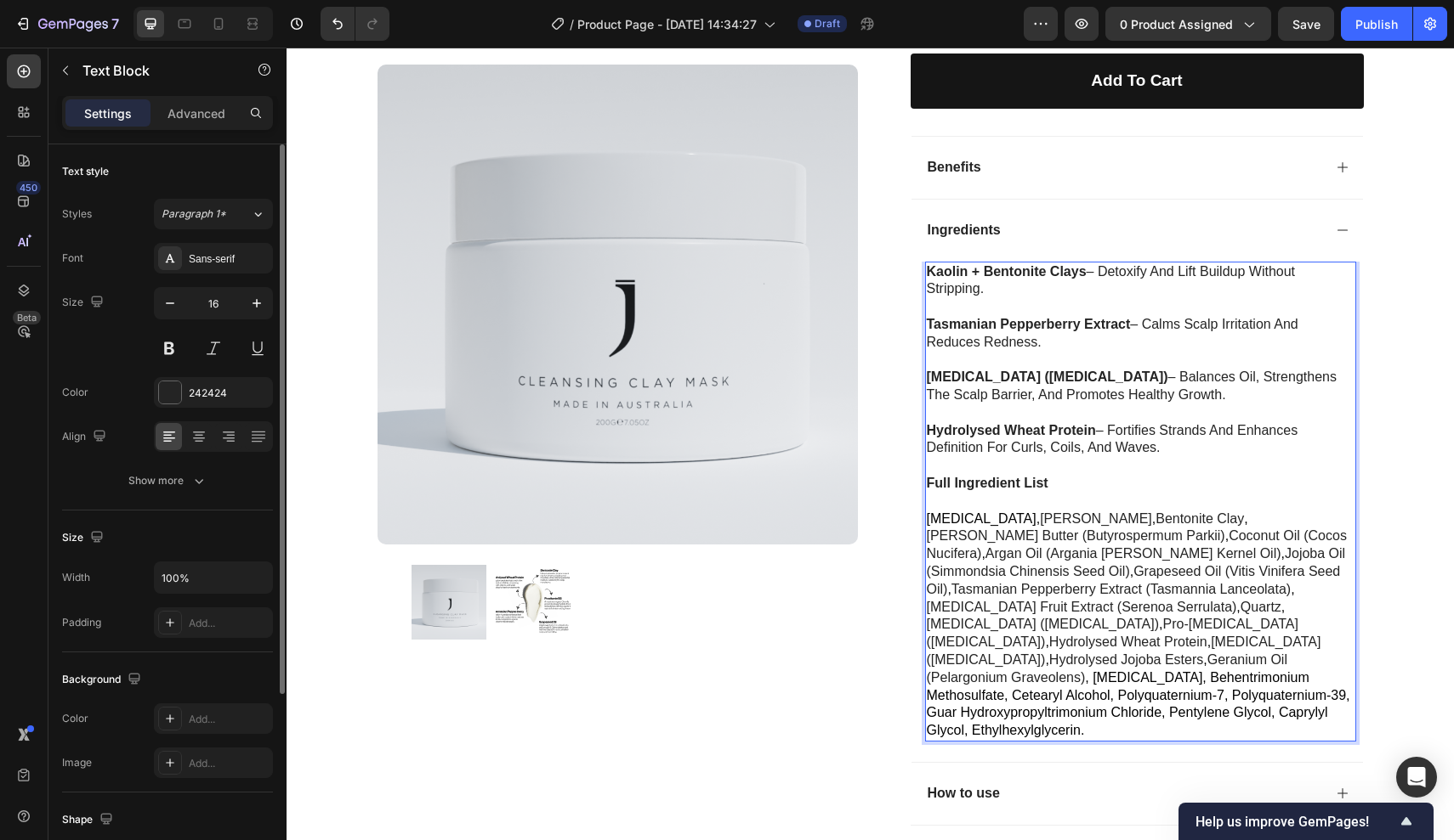
click at [978, 493] on p "Rich Text Editor. Editing area: main" at bounding box center [1141, 501] width 427 height 18
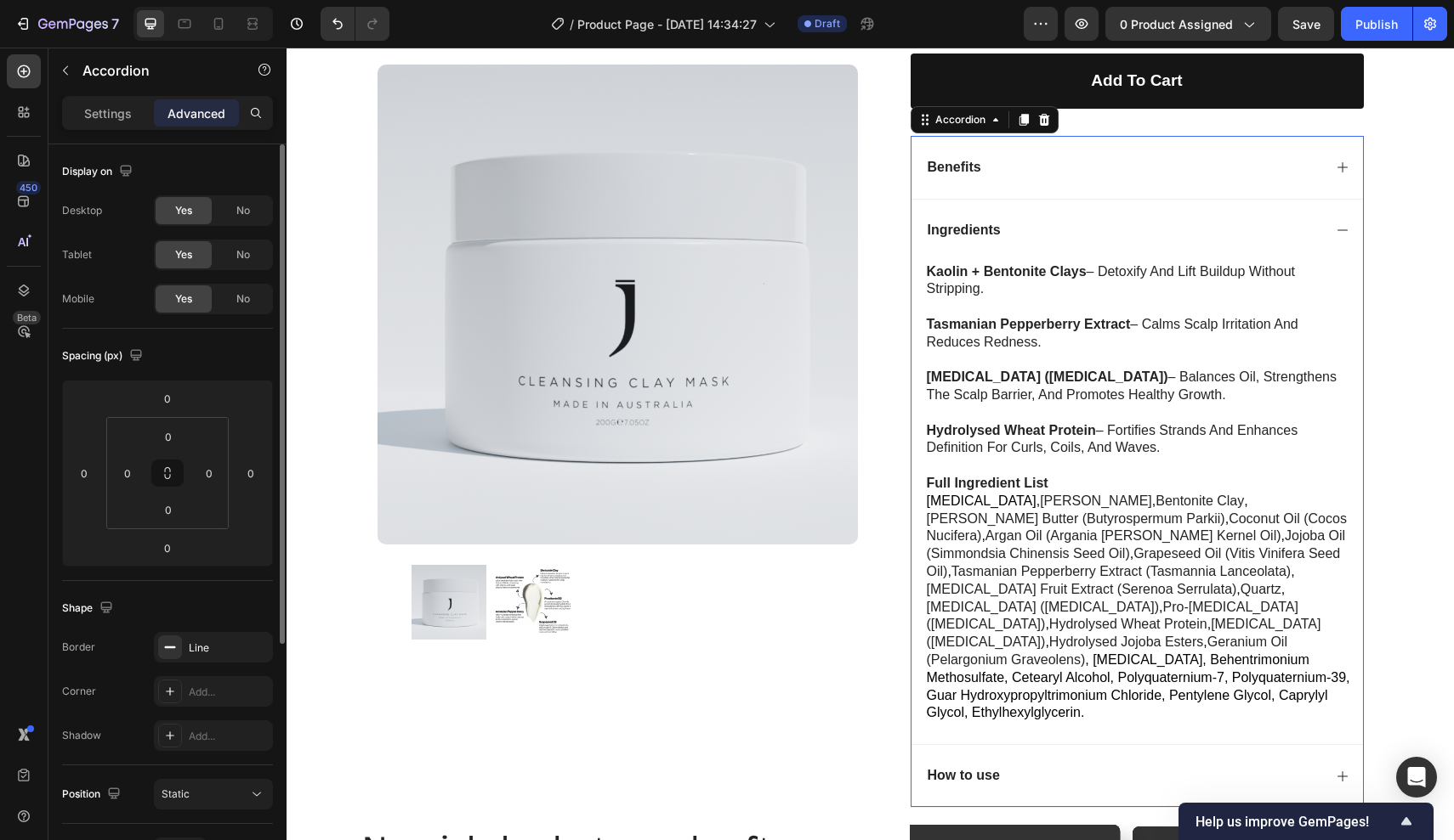
click at [1336, 224] on icon at bounding box center [1342, 230] width 13 height 13
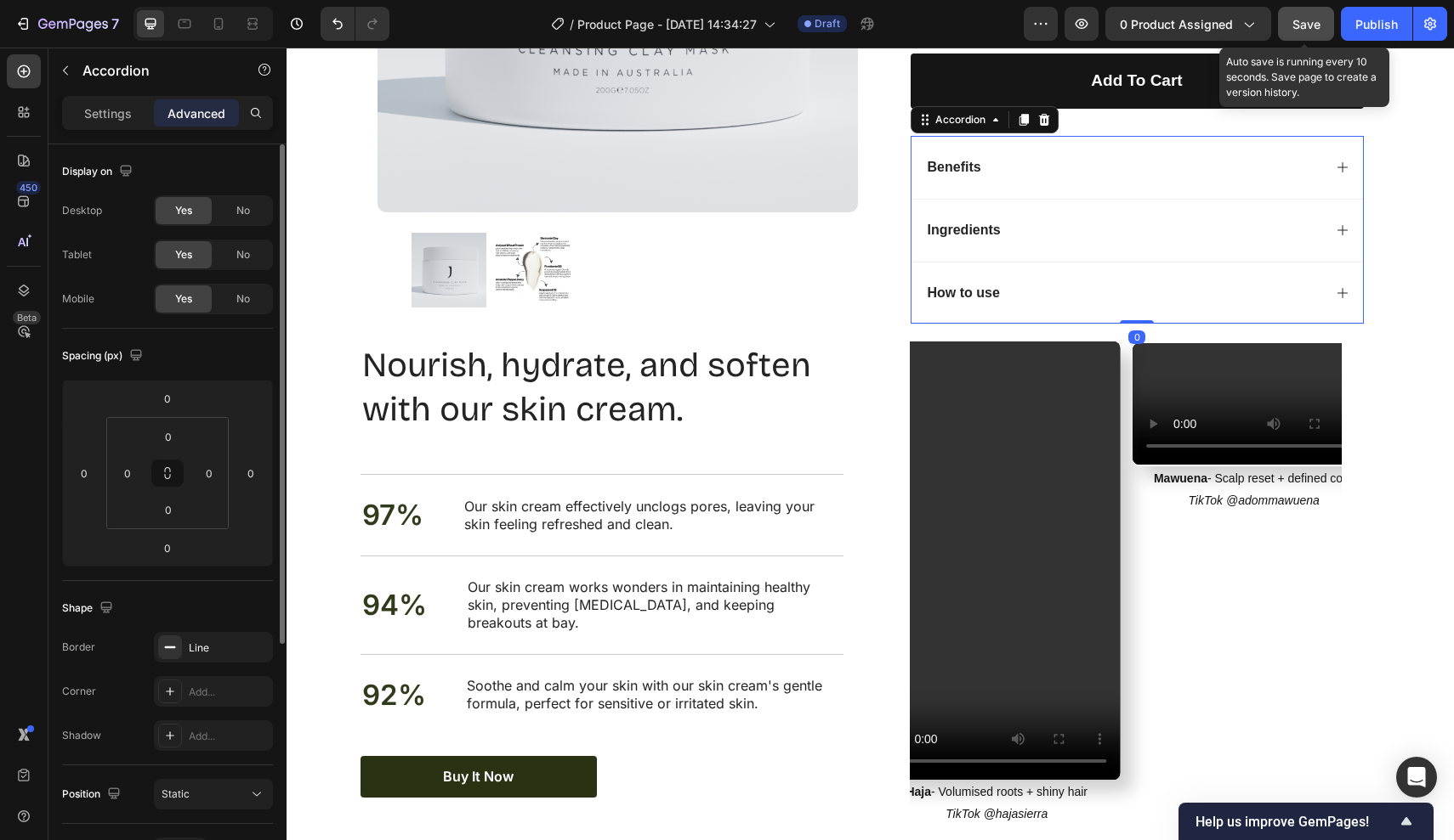
click at [1304, 27] on span "Save" at bounding box center [1306, 24] width 28 height 14
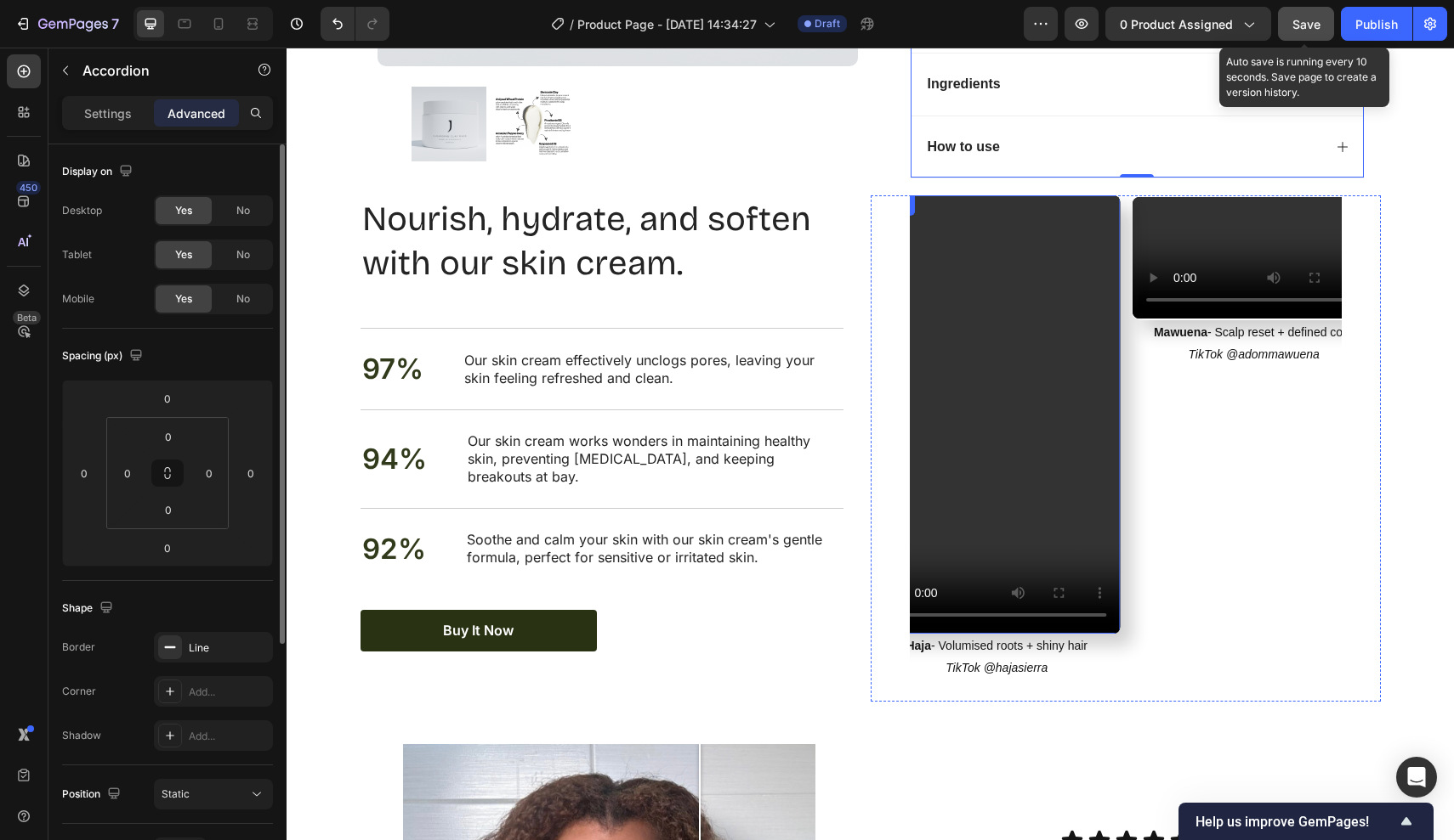
scroll to position [1144, 0]
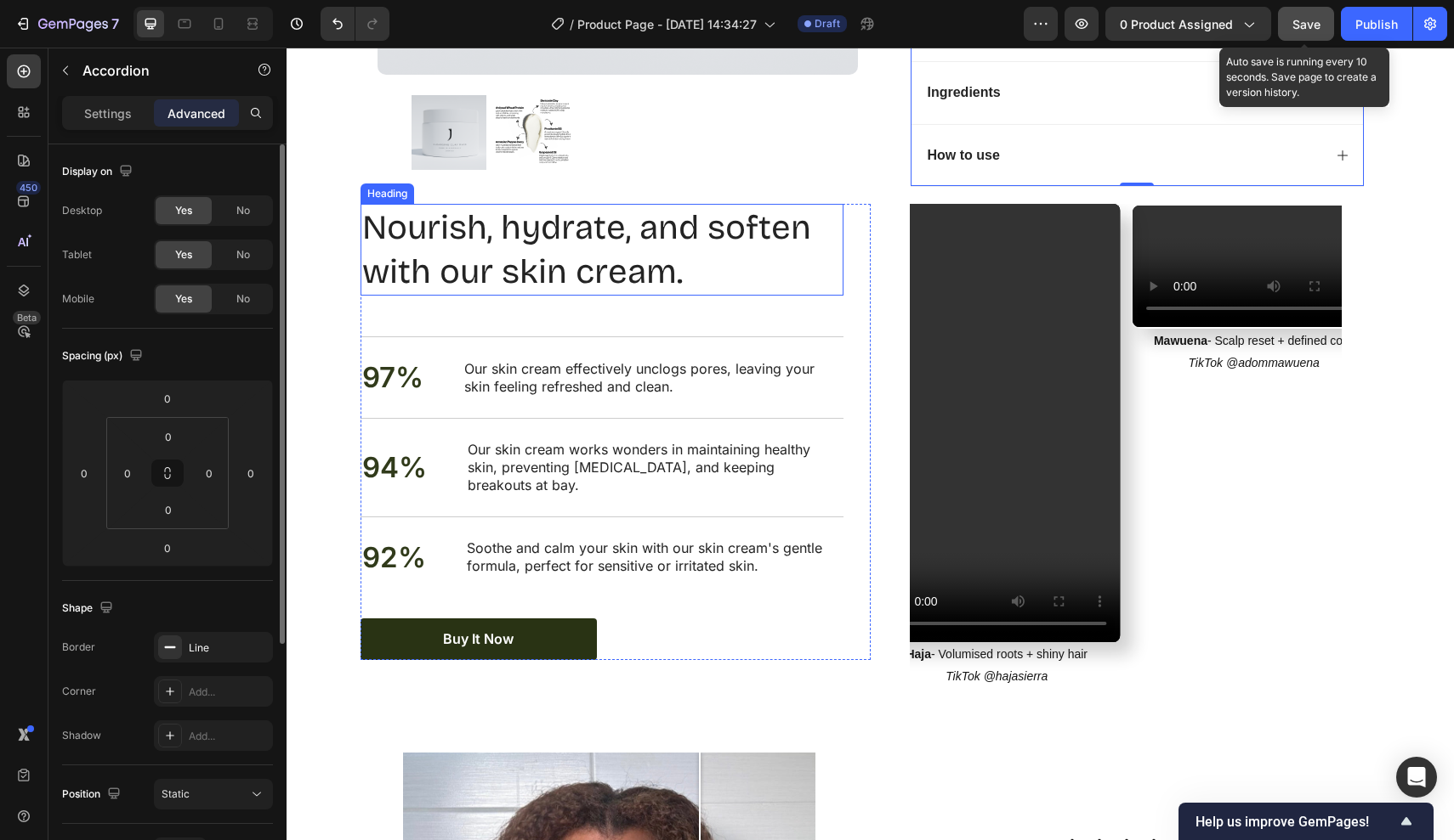
click at [705, 243] on h2 "Nourish, hydrate, and soften with our skin cream." at bounding box center [601, 250] width 483 height 92
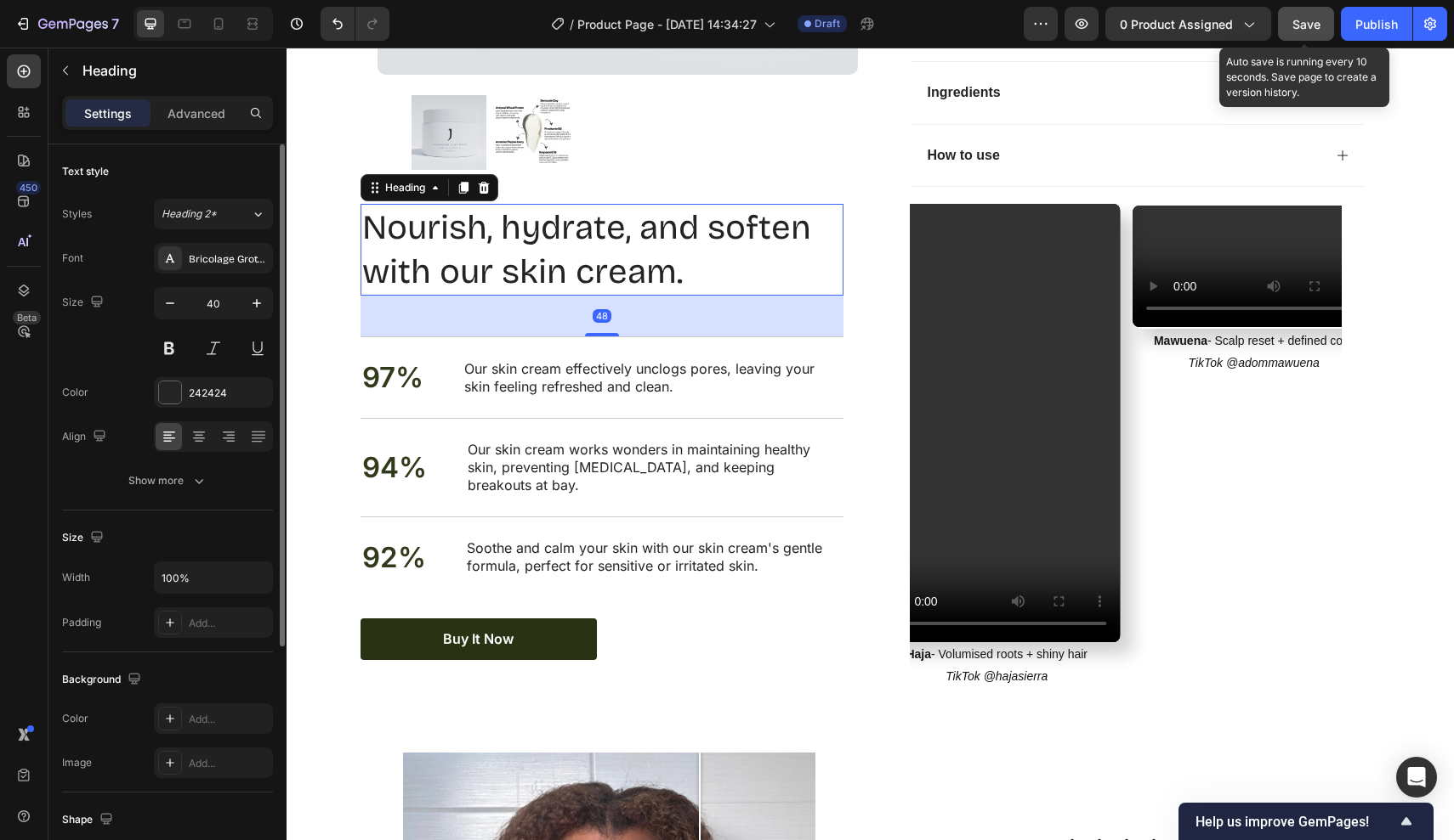
click at [695, 256] on h2 "Nourish, hydrate, and soften with our skin cream." at bounding box center [601, 250] width 483 height 92
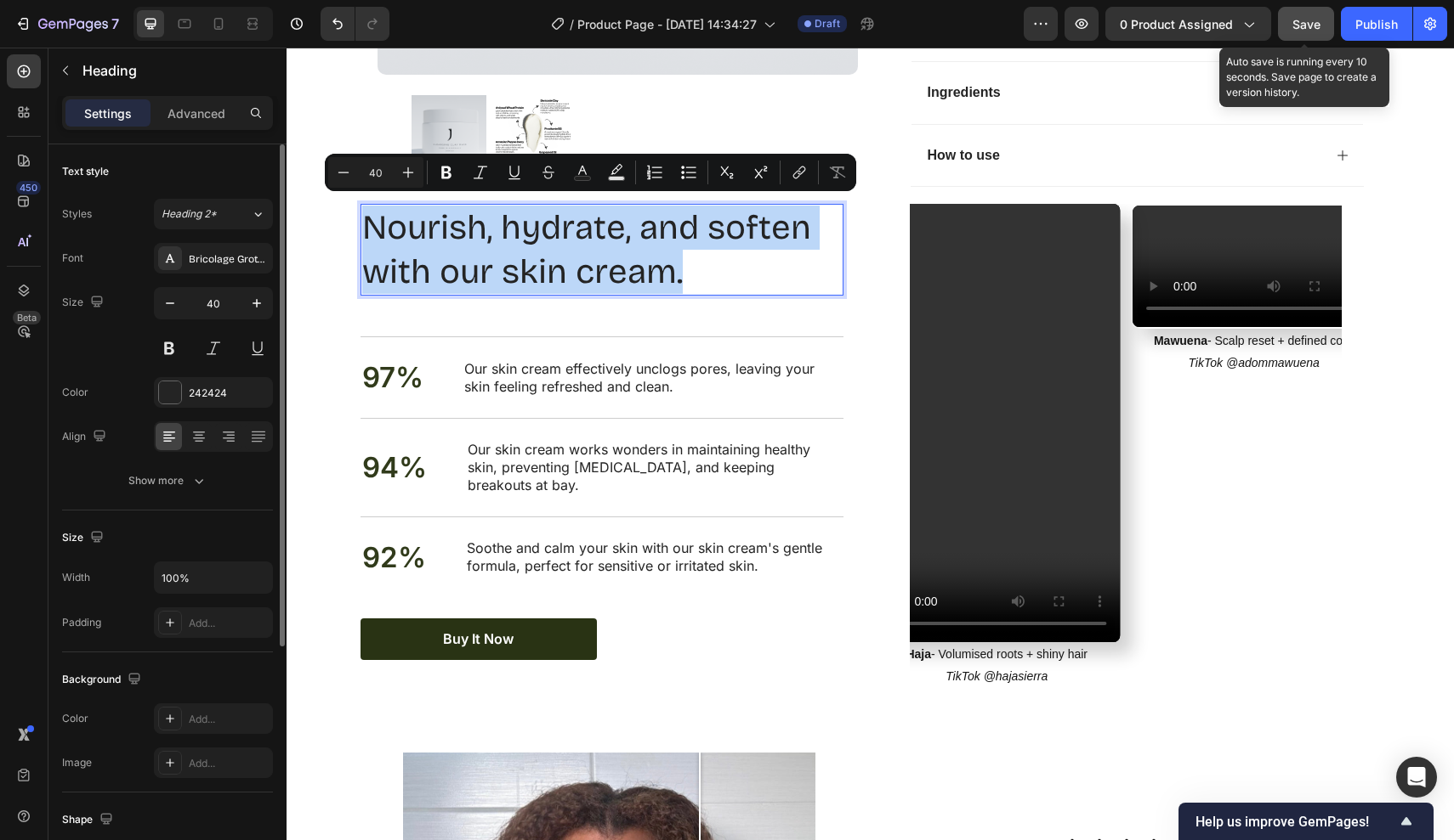
drag, startPoint x: 686, startPoint y: 261, endPoint x: 367, endPoint y: 206, distance: 323.7
click at [367, 206] on p "Nourish, hydrate, and soften with our skin cream." at bounding box center [601, 250] width 479 height 88
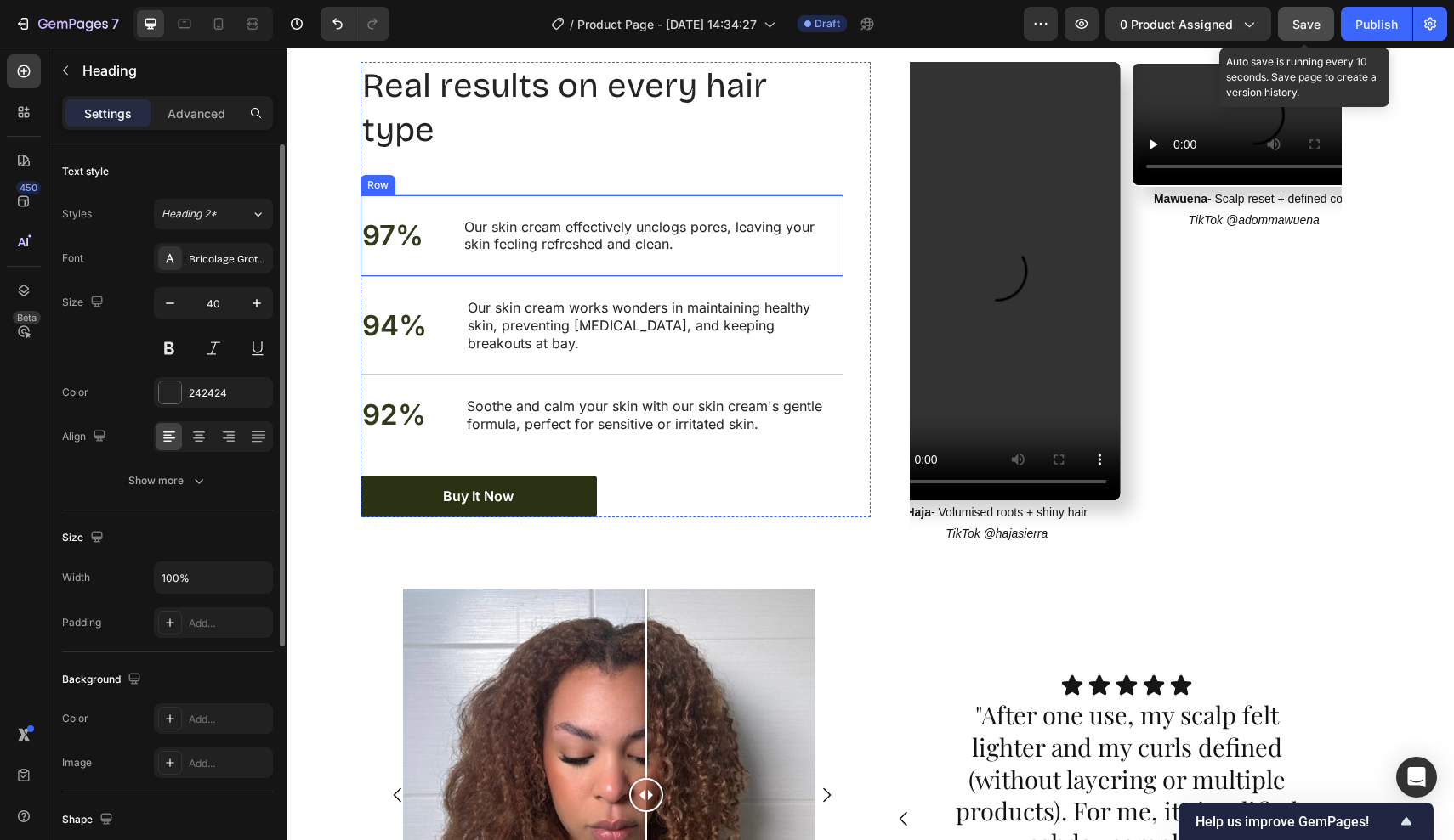
scroll to position [1613, 0]
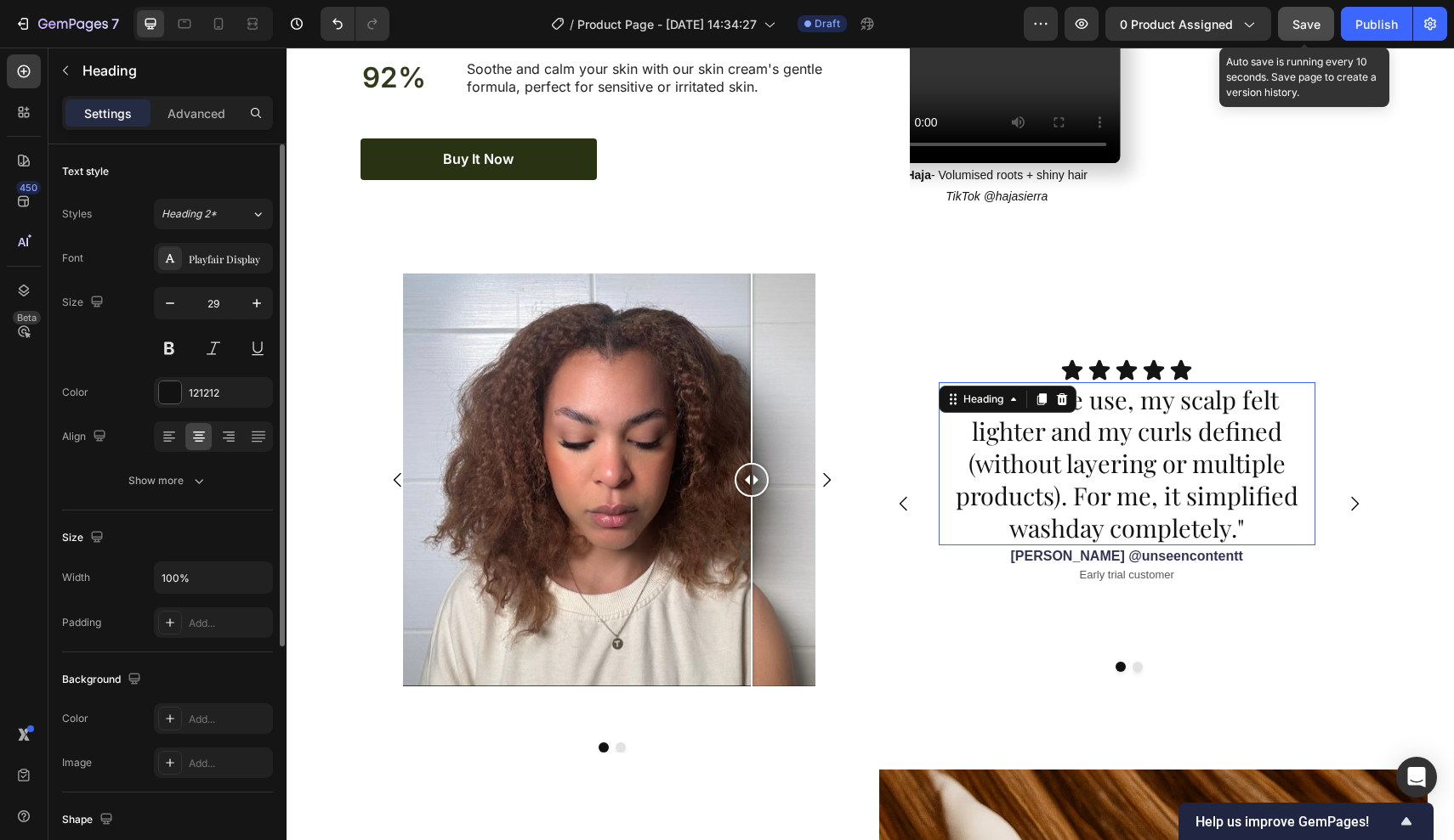
click at [1078, 409] on h2 ""After one use, my scalp felt lighter and my curls defined (without layering or…" at bounding box center [1126, 465] width 376 height 164
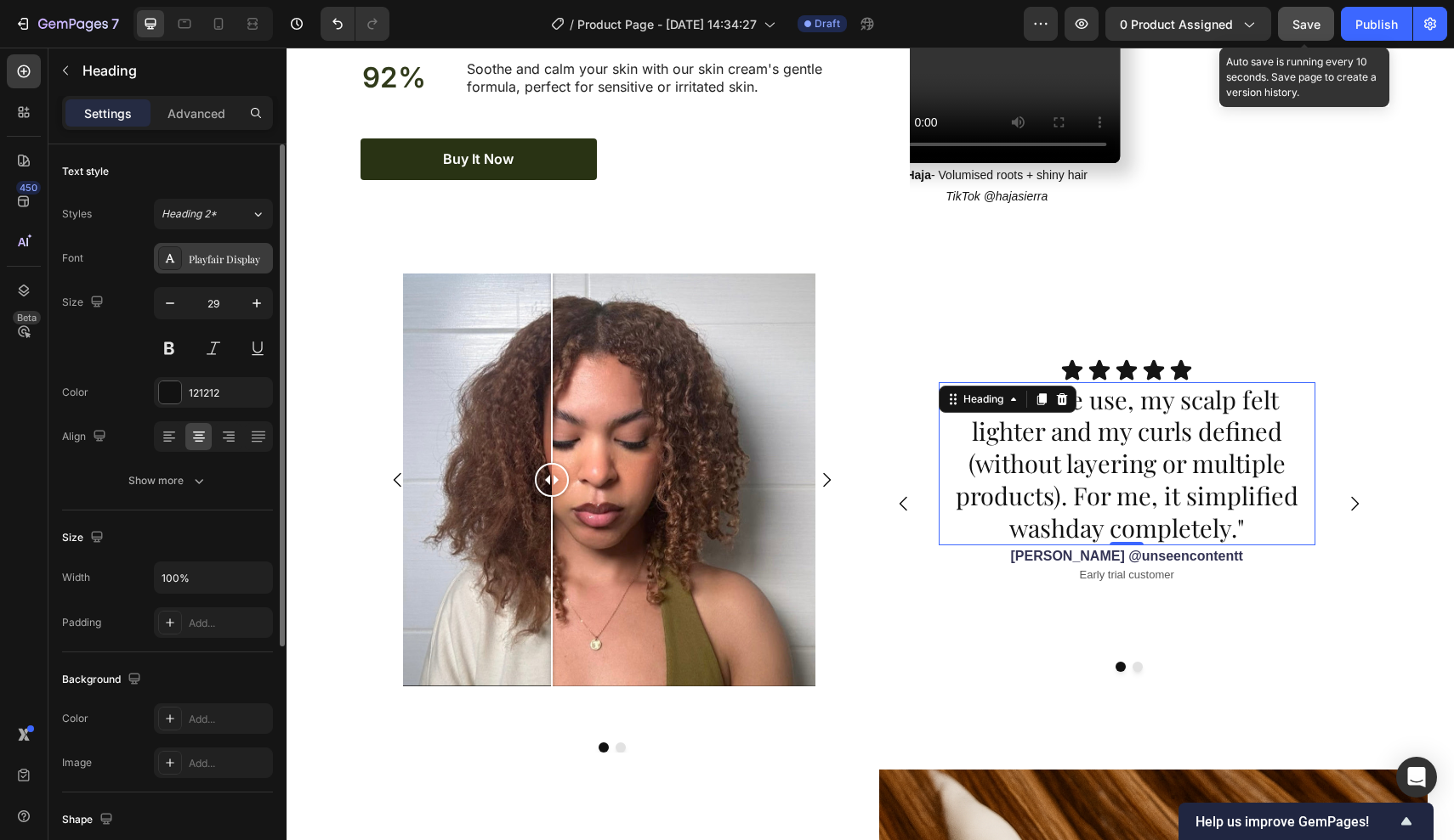
click at [226, 260] on div "Playfair Display" at bounding box center [229, 259] width 80 height 15
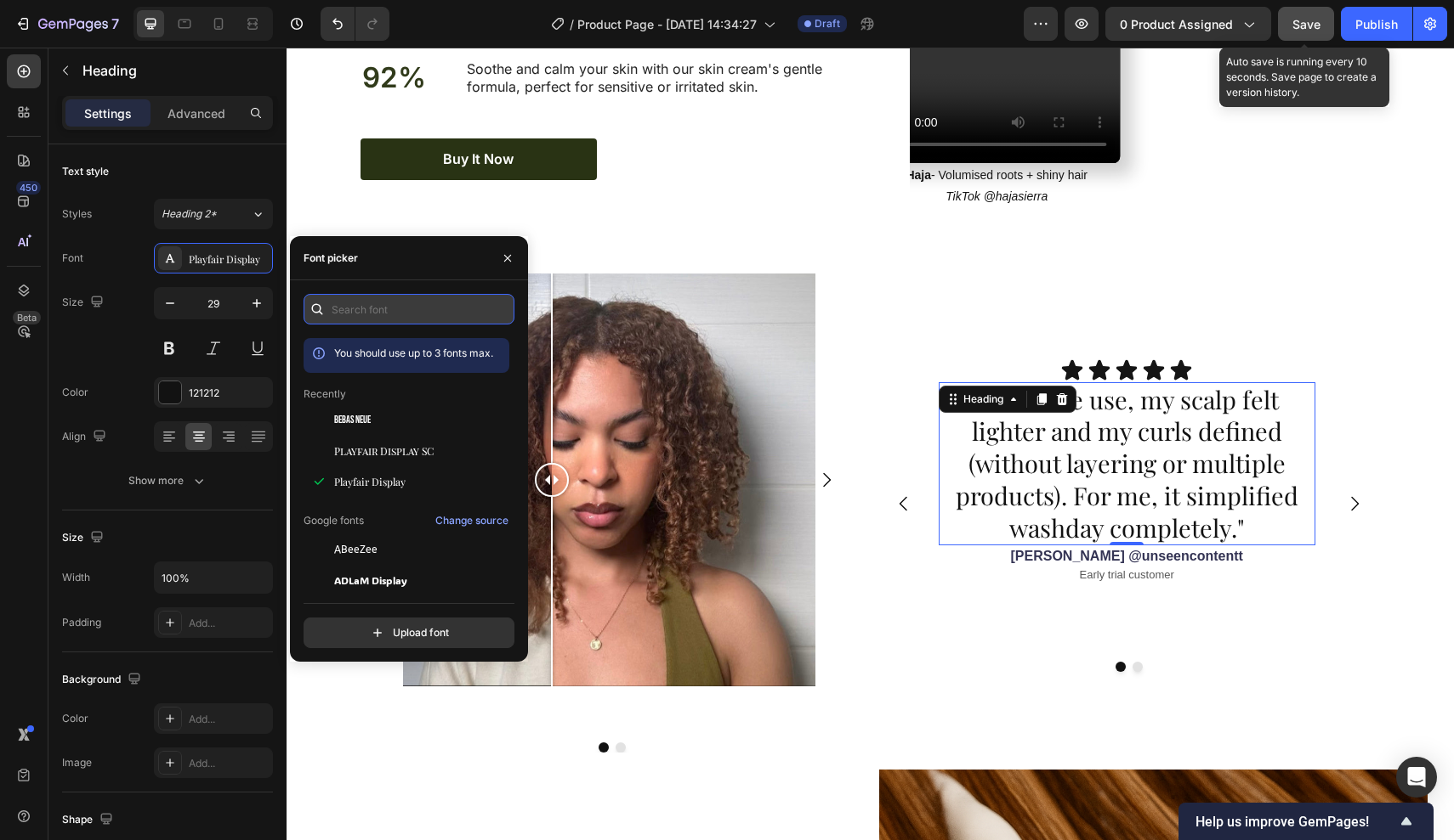
click at [350, 296] on input "text" at bounding box center [408, 309] width 211 height 31
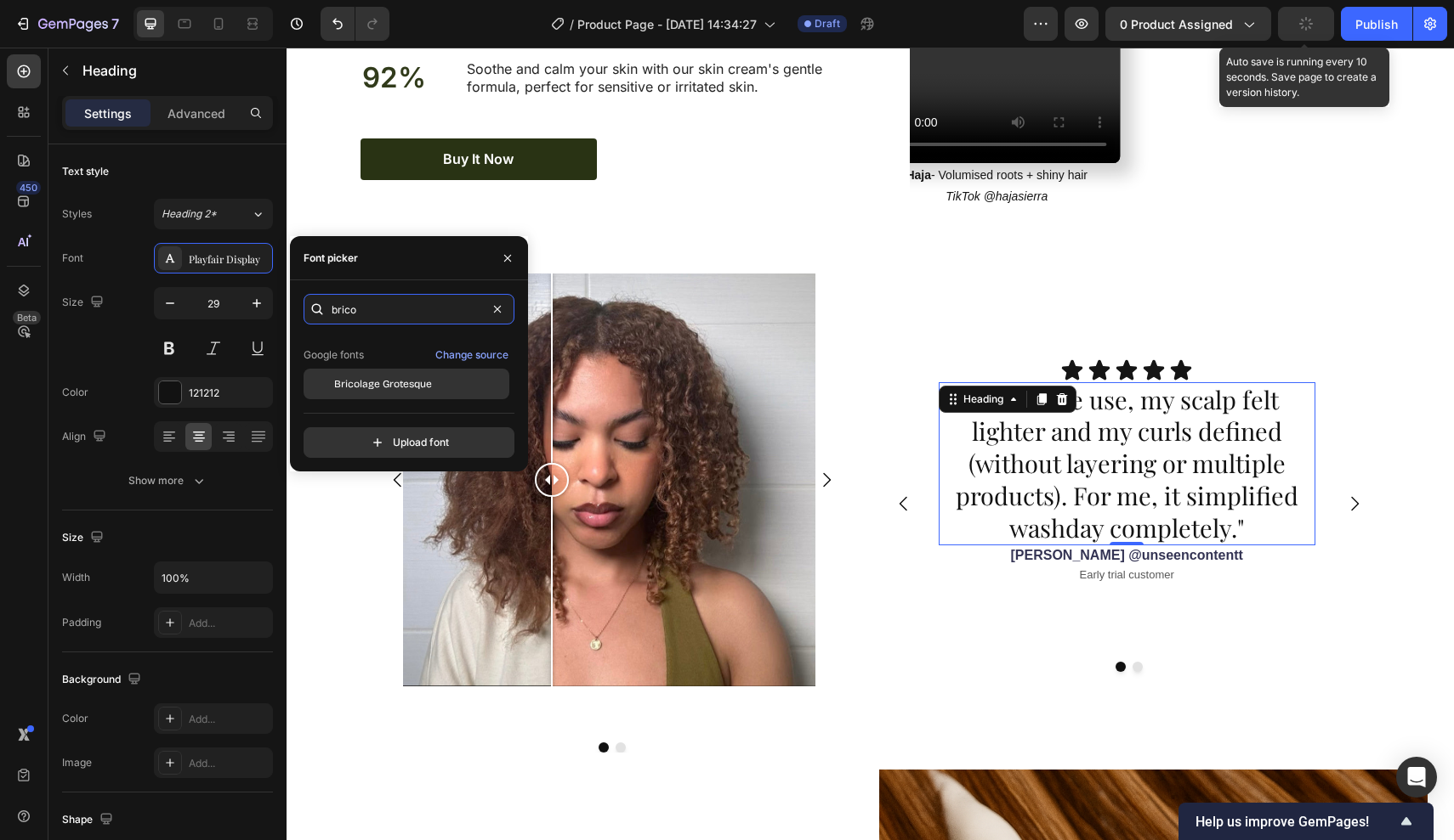
scroll to position [41, 0]
type input "brico"
click at [389, 380] on span "Bricolage Grotesque" at bounding box center [383, 384] width 98 height 15
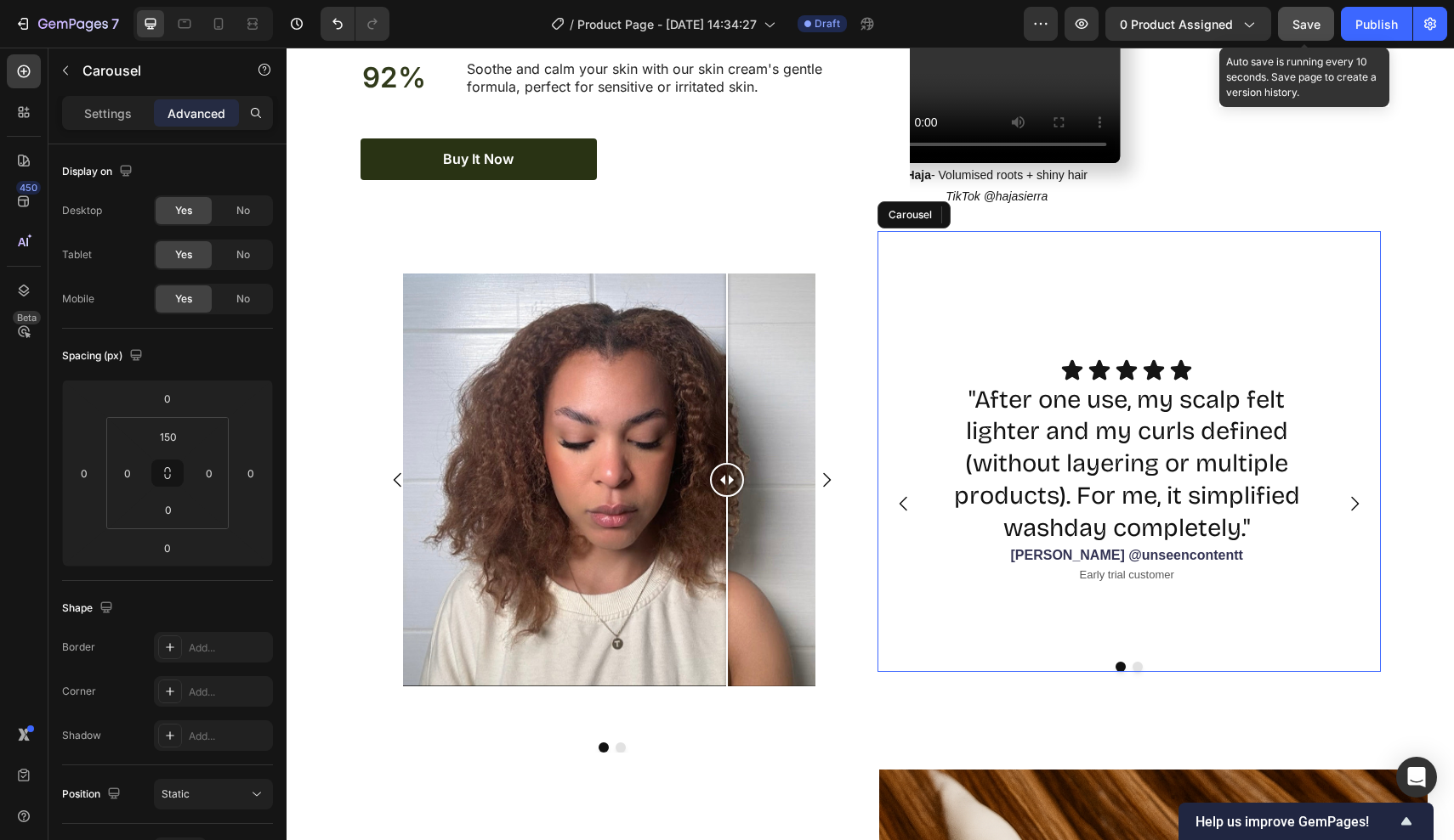
click at [1362, 494] on icon "Carousel Next Arrow" at bounding box center [1354, 504] width 21 height 21
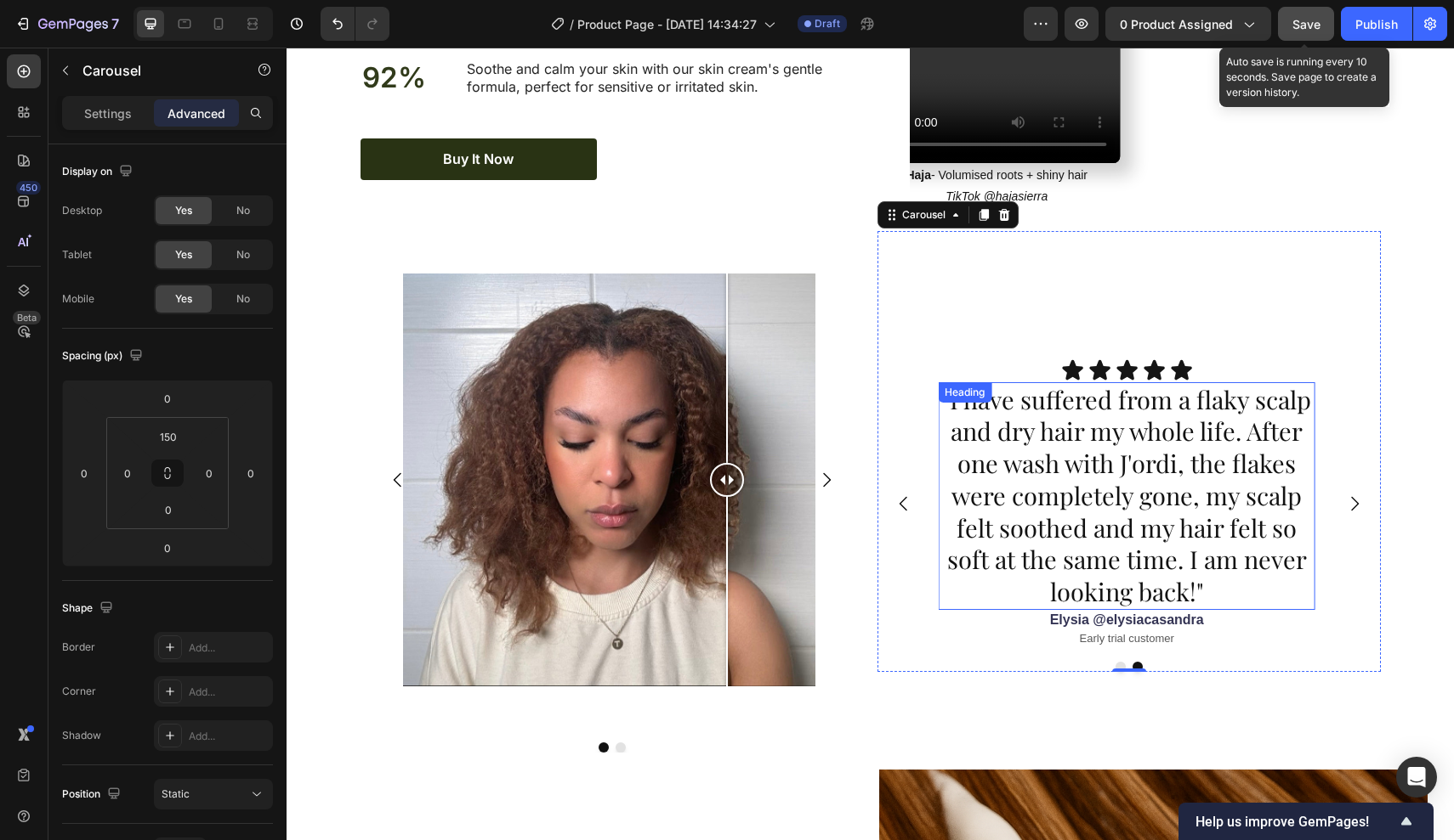
click at [1110, 430] on h2 ""I have suffered from a flaky scalp and dry hair my whole life. After one wash …" at bounding box center [1126, 497] width 376 height 228
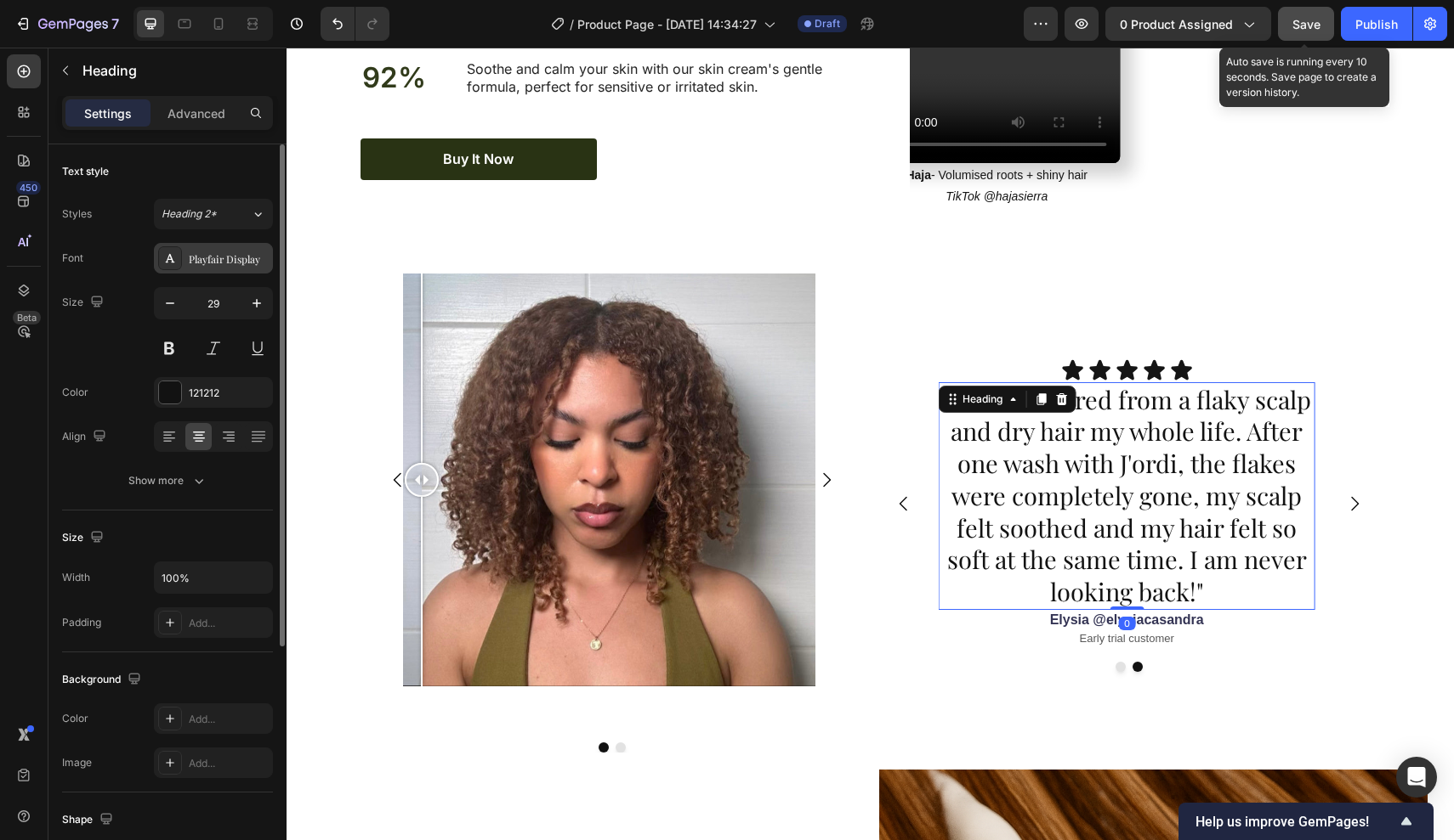
click at [220, 255] on div "Playfair Display" at bounding box center [229, 259] width 80 height 15
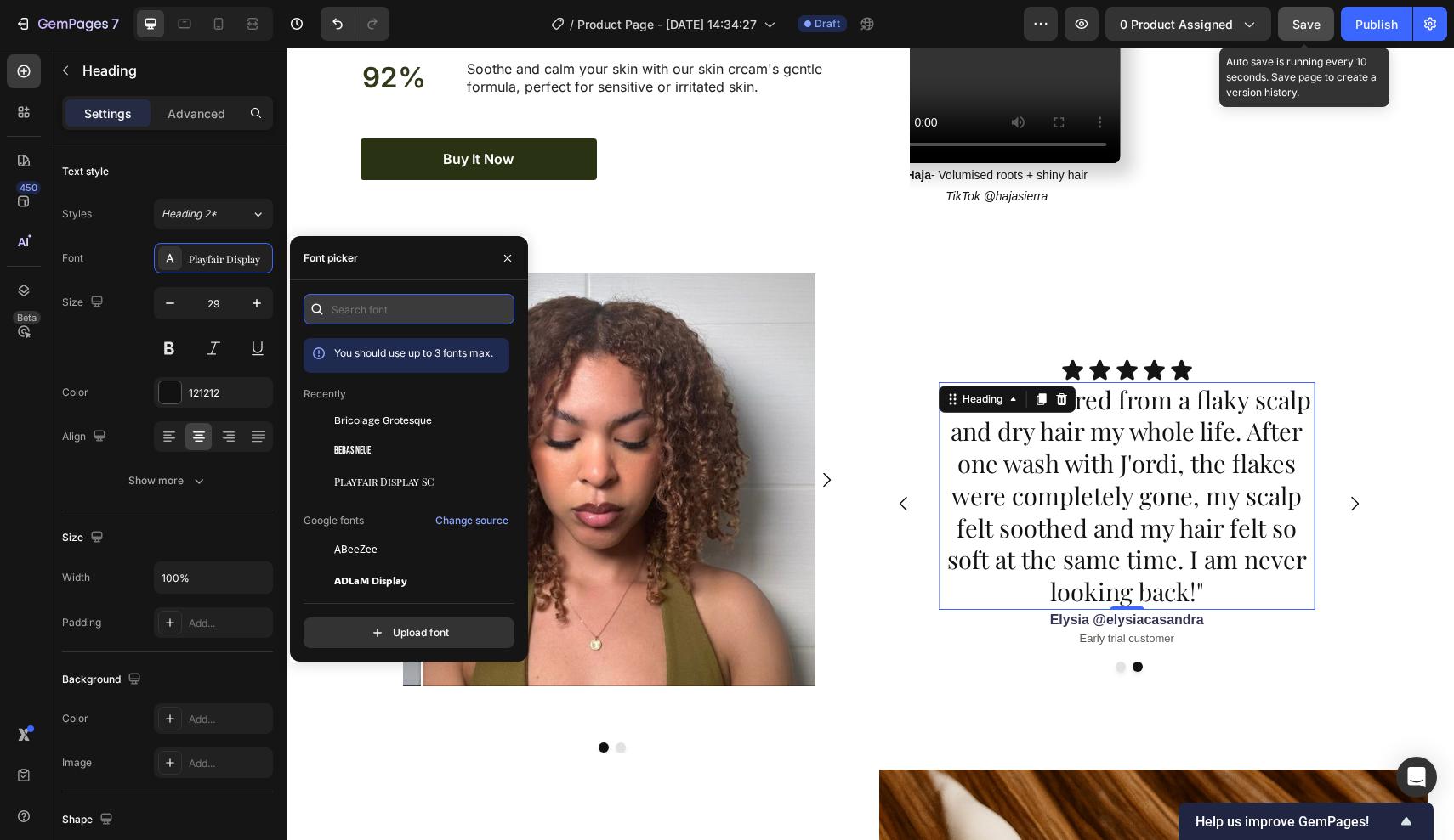
click at [432, 309] on input "text" at bounding box center [408, 309] width 211 height 31
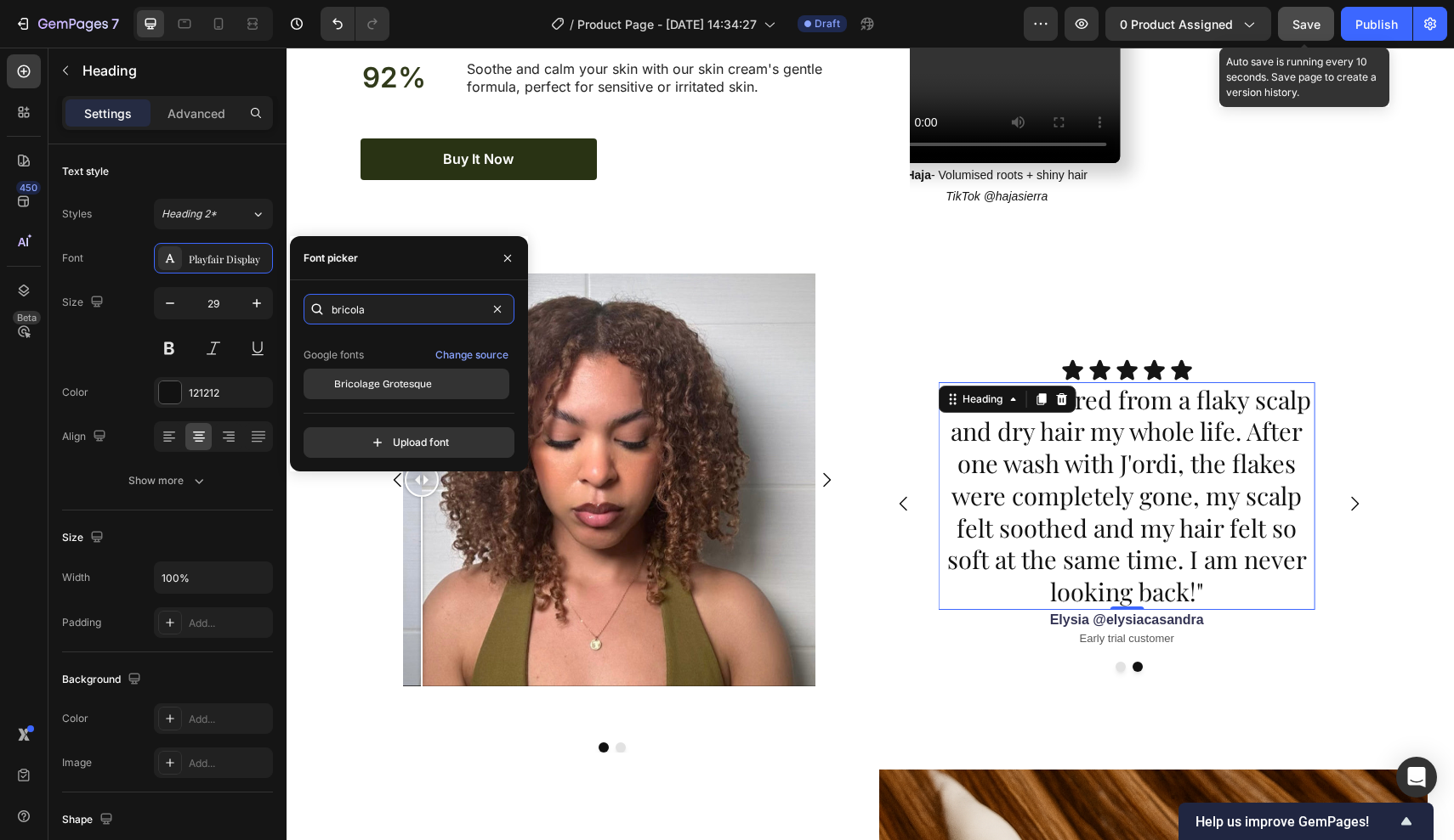
type input "bricola"
click at [409, 387] on span "Bricolage Grotesque" at bounding box center [383, 384] width 98 height 15
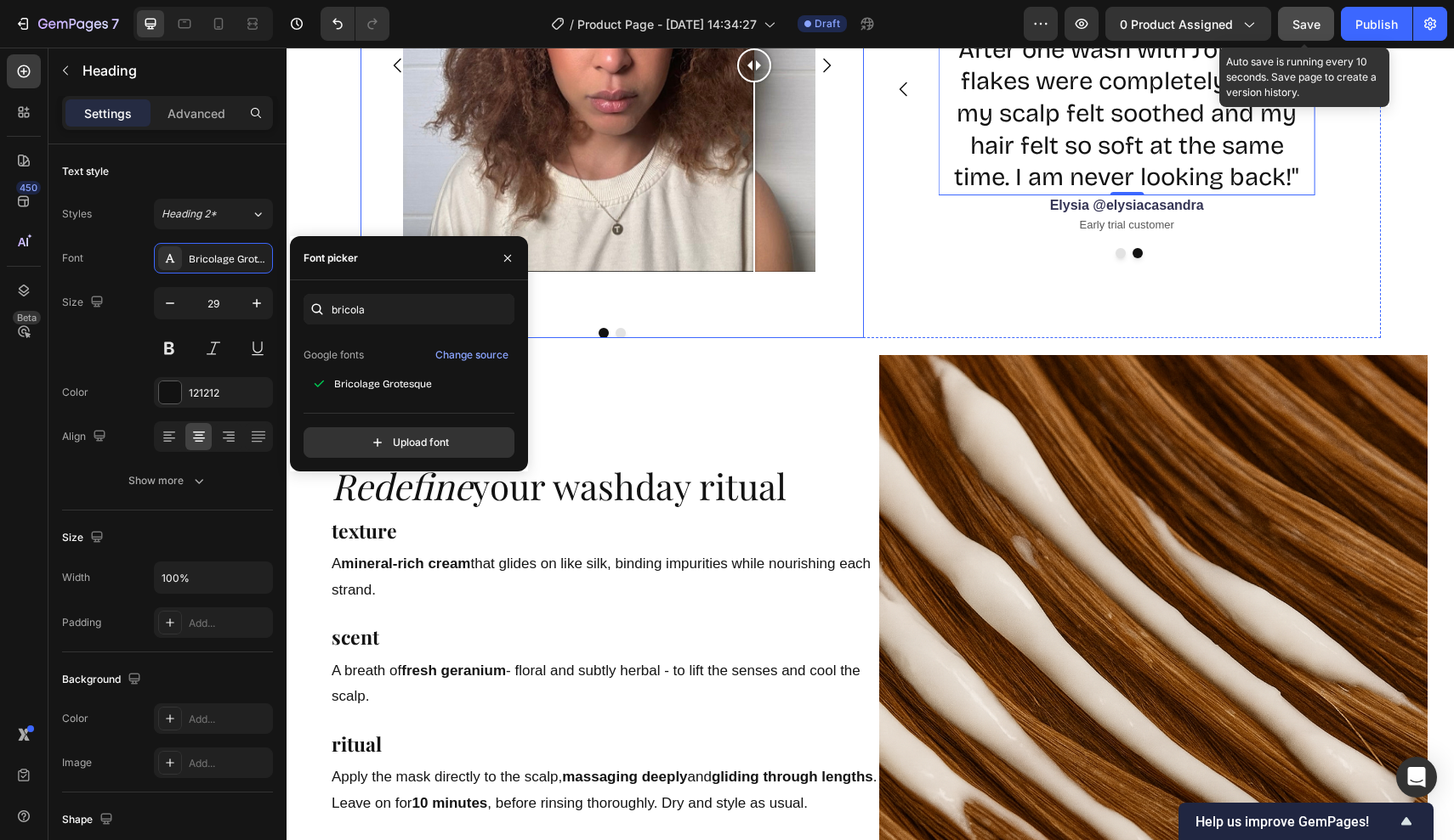
scroll to position [2081, 0]
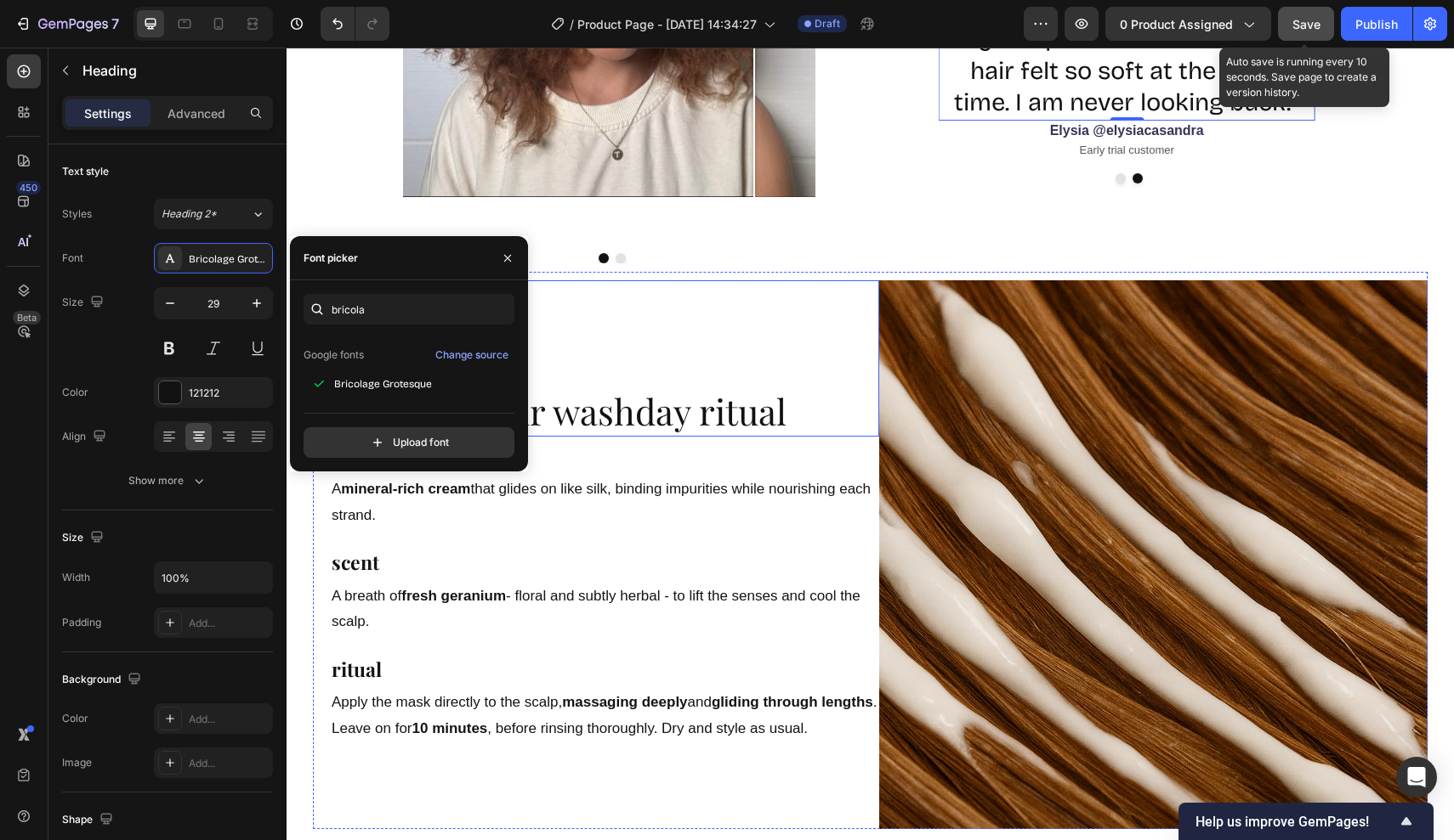
click at [672, 427] on h2 "Redefine your washday ritual" at bounding box center [605, 411] width 550 height 50
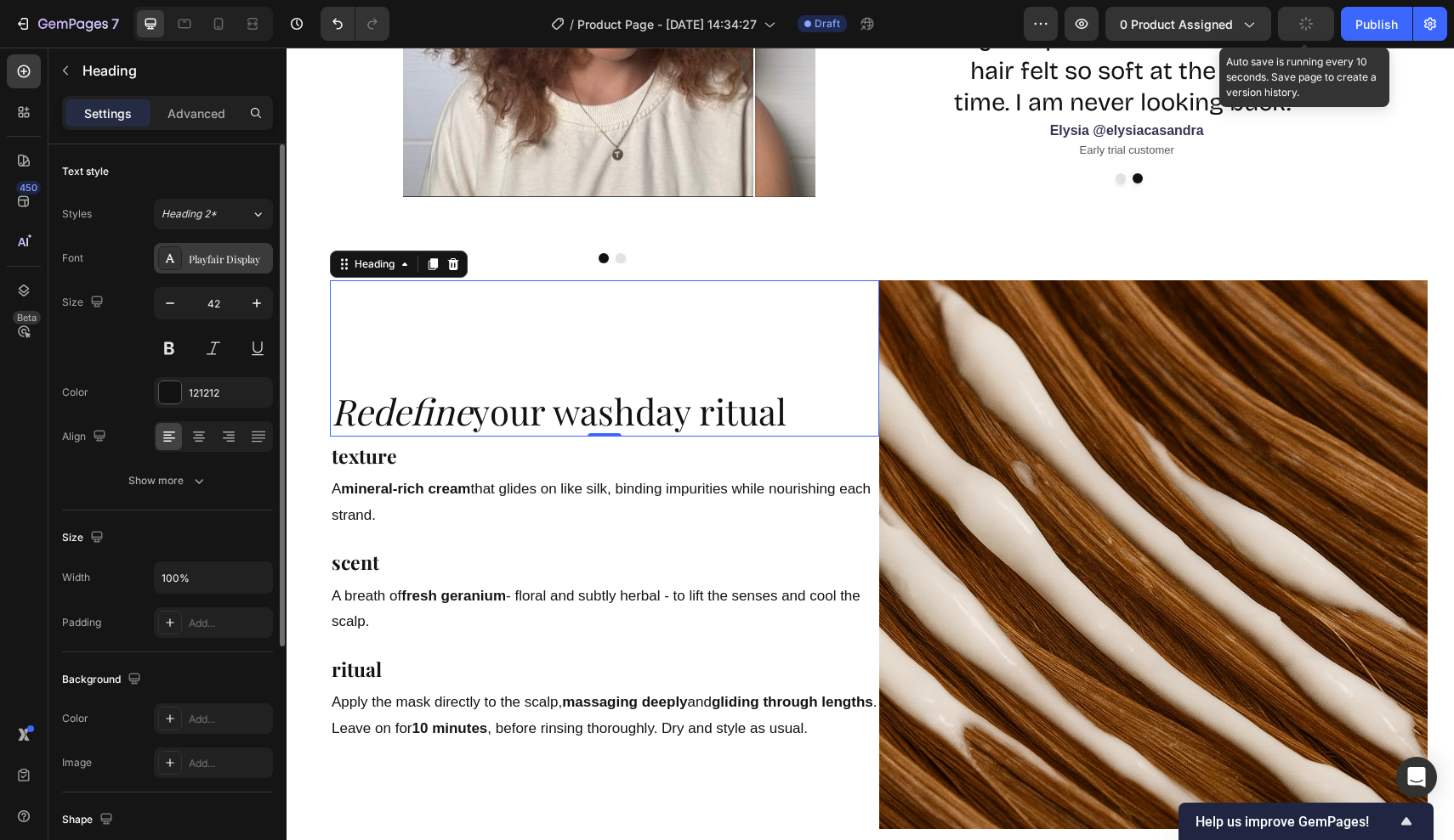
click at [208, 254] on div "Playfair Display" at bounding box center [229, 259] width 80 height 15
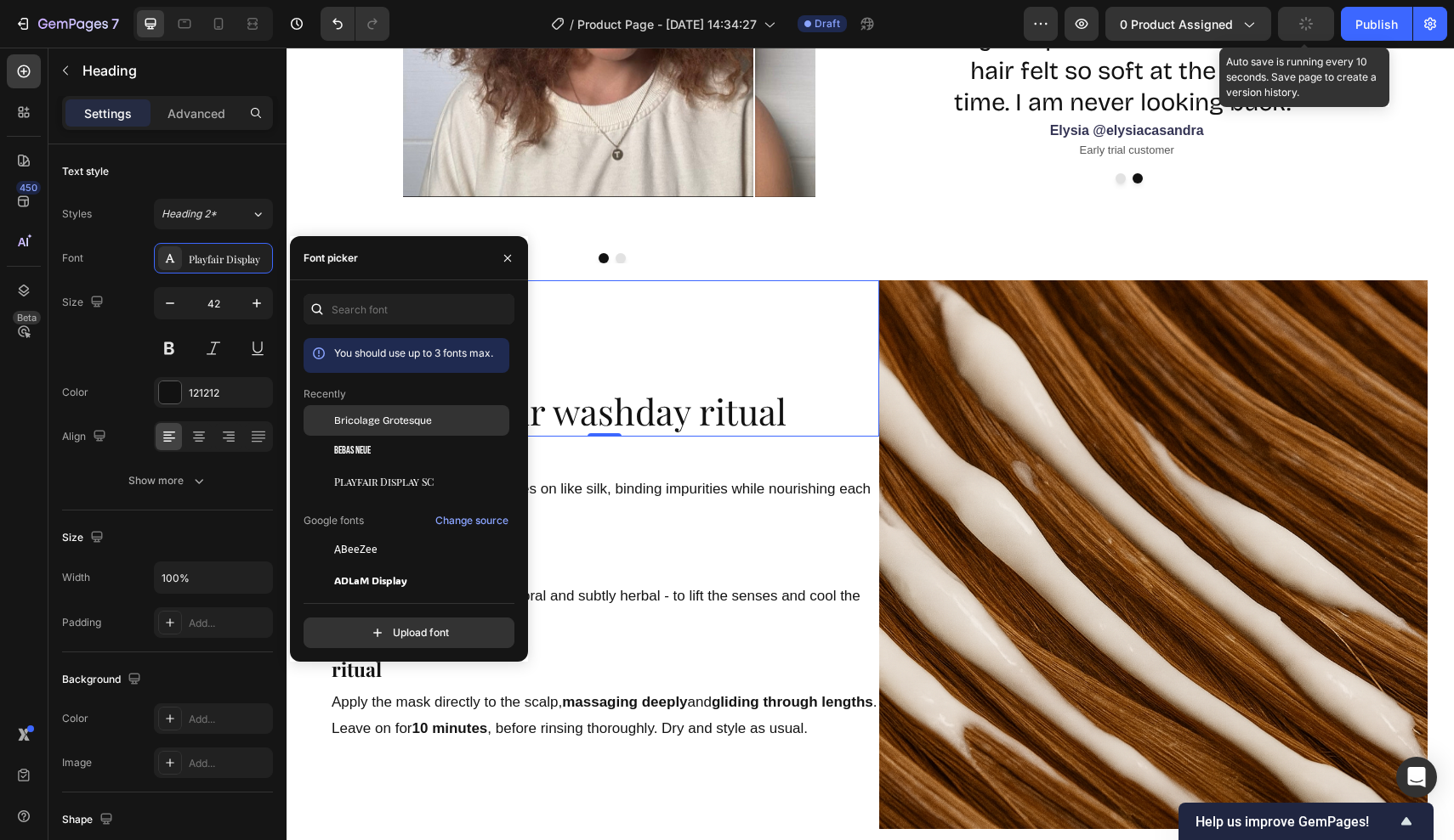
click at [373, 425] on span "Bricolage Grotesque" at bounding box center [383, 420] width 98 height 15
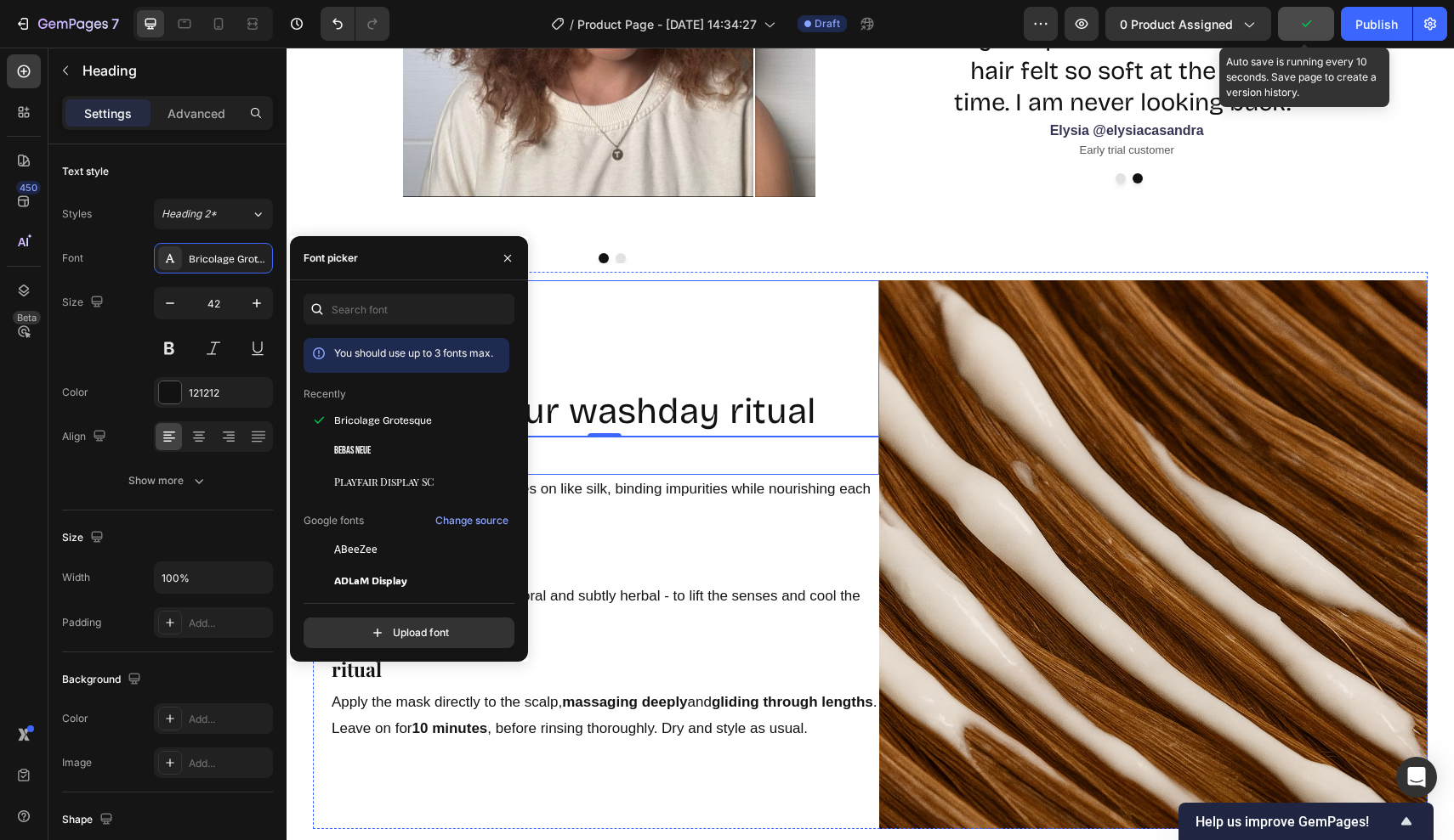
drag, startPoint x: 585, startPoint y: 467, endPoint x: 564, endPoint y: 467, distance: 21.0
click at [585, 467] on p "texture" at bounding box center [604, 455] width 546 height 35
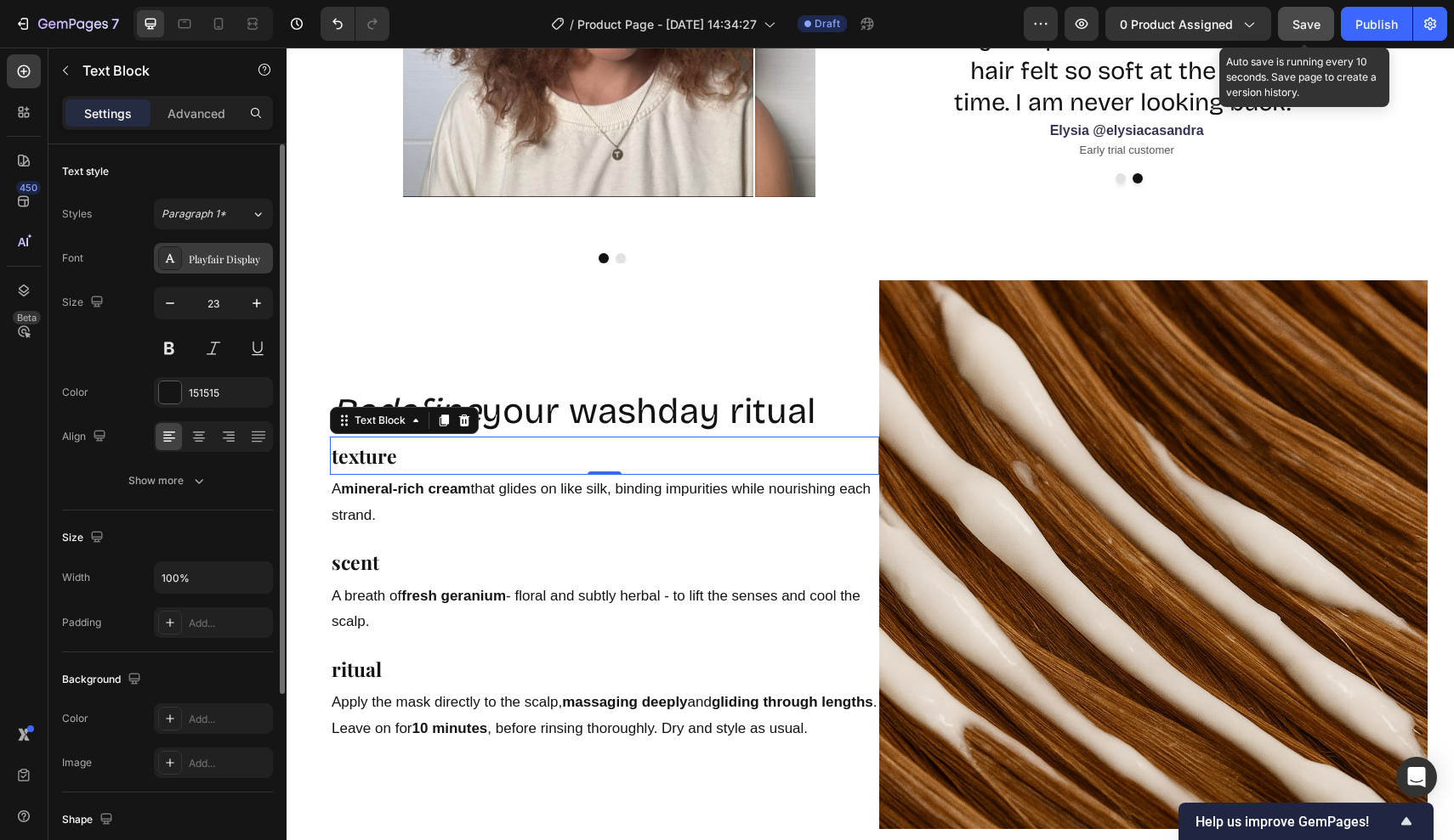
click at [232, 266] on div "Playfair Display" at bounding box center [229, 259] width 80 height 15
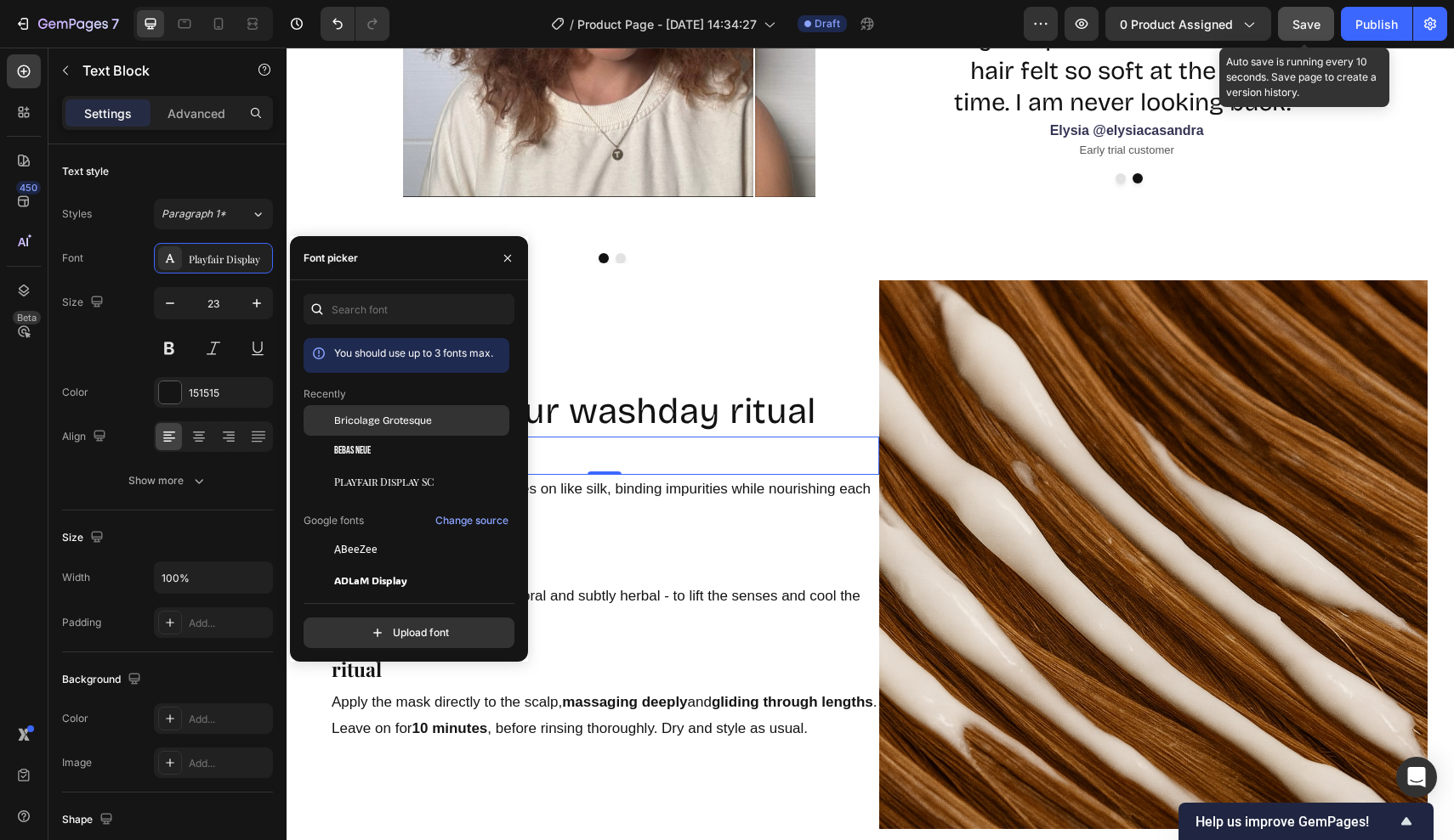
click at [389, 429] on div "Bricolage Grotesque" at bounding box center [406, 420] width 206 height 31
click at [598, 499] on p "A mineral-rich cream that glides on like silk, binding impurities while nourish…" at bounding box center [604, 502] width 546 height 52
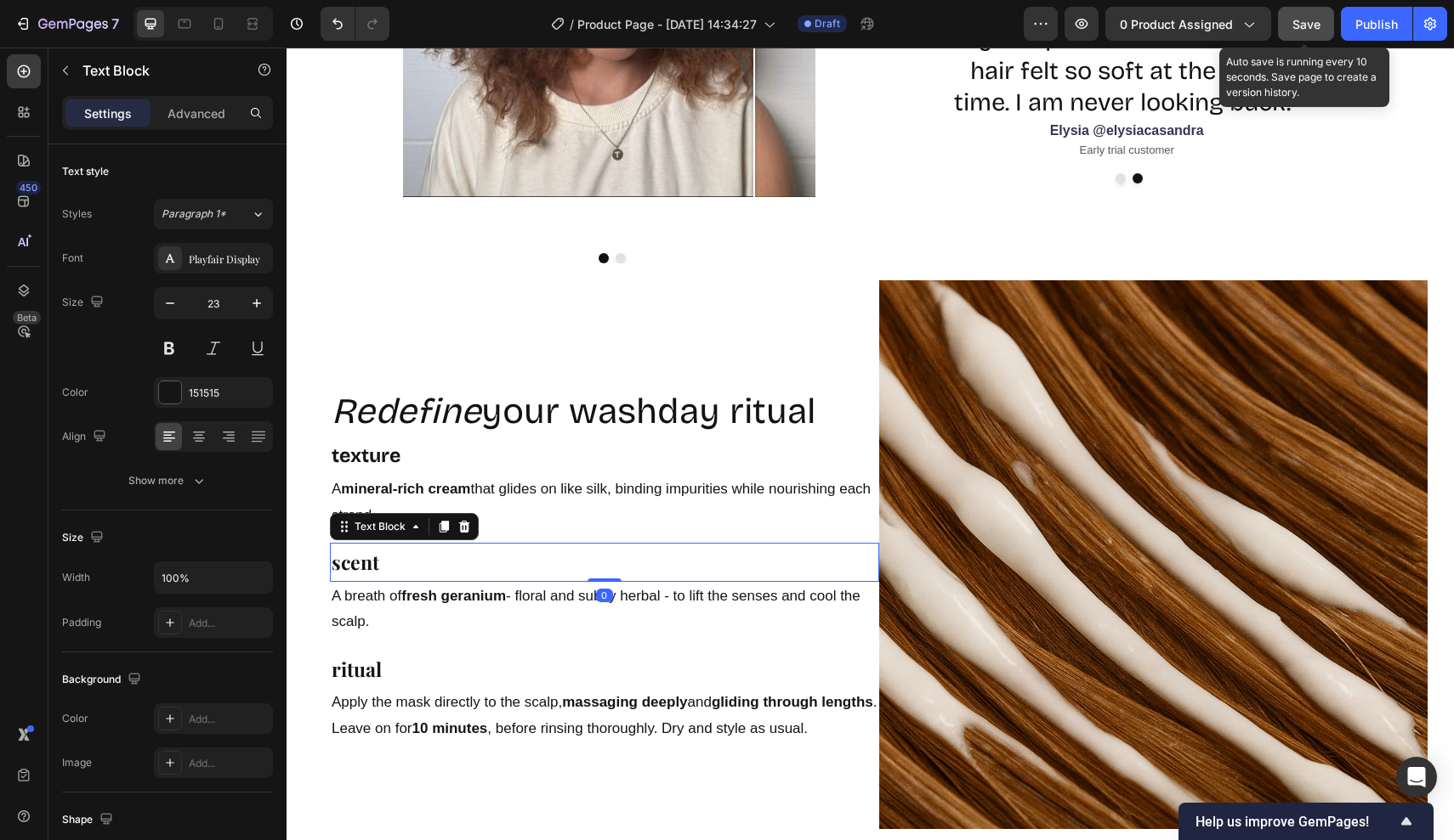
click at [357, 561] on strong "scent" at bounding box center [355, 563] width 48 height 26
click at [228, 260] on div "Playfair Display" at bounding box center [229, 259] width 80 height 15
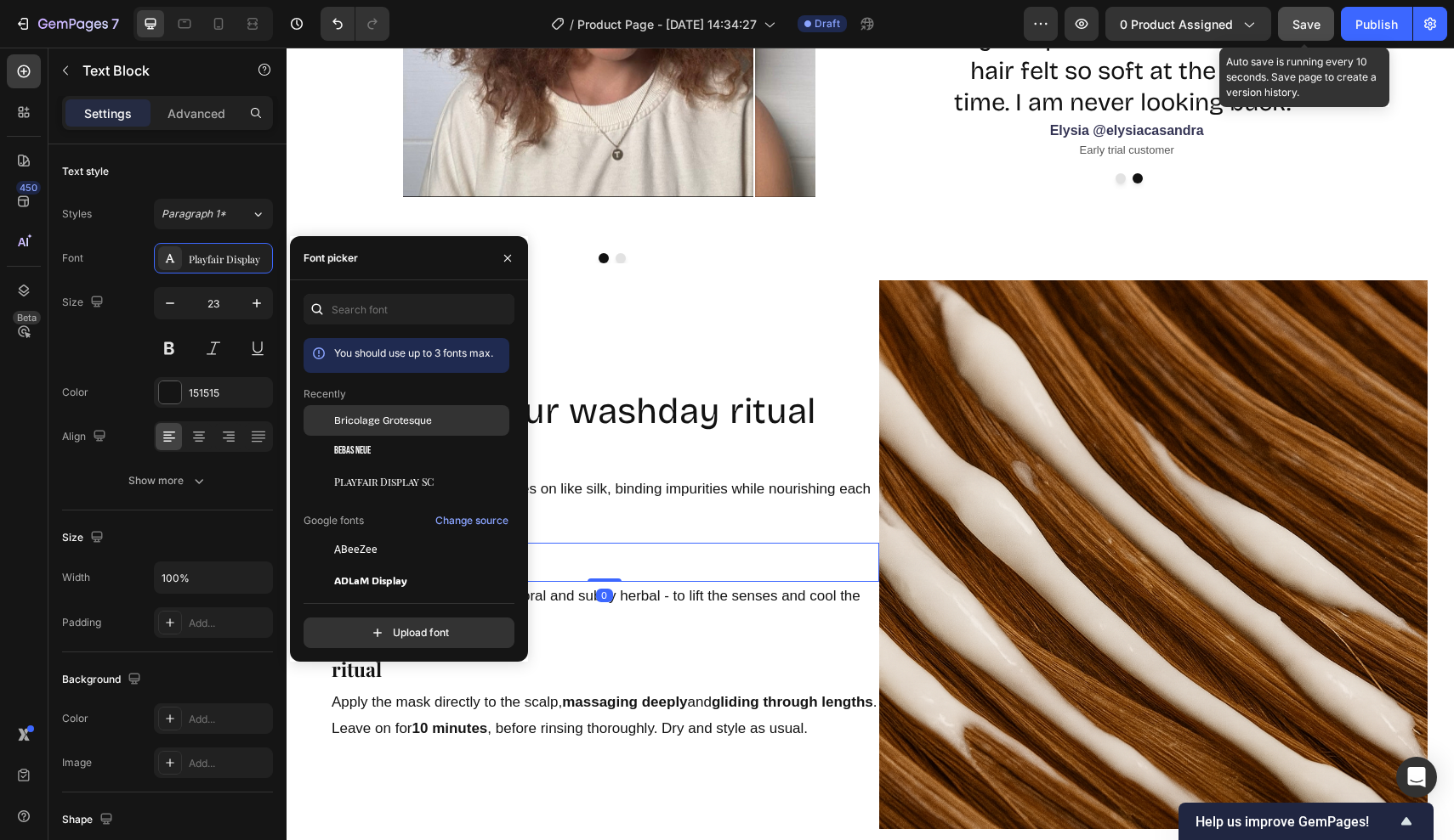
click at [404, 411] on div "Bricolage Grotesque" at bounding box center [406, 420] width 206 height 31
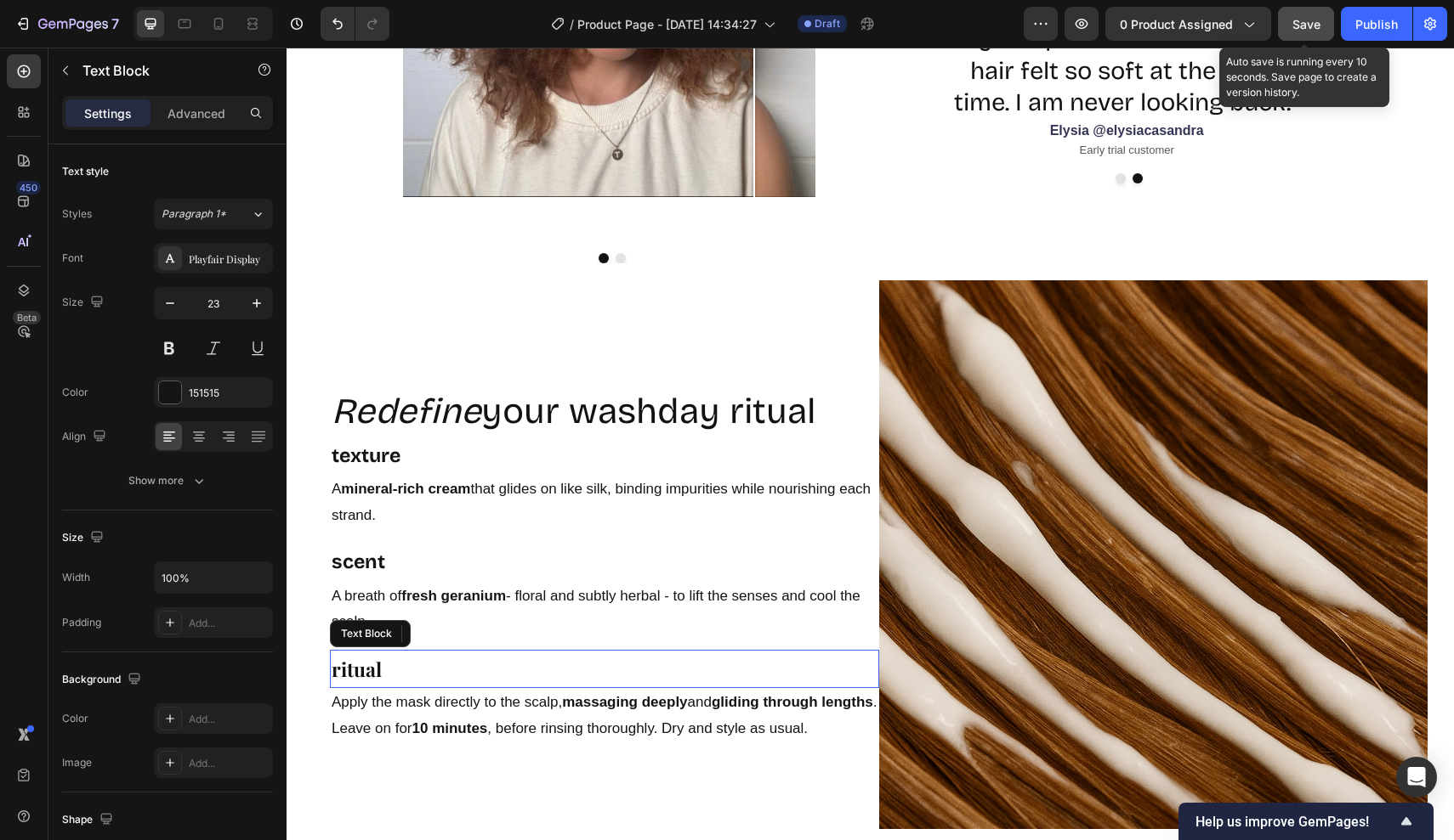
drag, startPoint x: 559, startPoint y: 655, endPoint x: 449, endPoint y: 650, distance: 110.1
click at [560, 655] on p "ritual" at bounding box center [604, 669] width 546 height 35
click at [229, 269] on div "Playfair Display" at bounding box center [214, 258] width 119 height 31
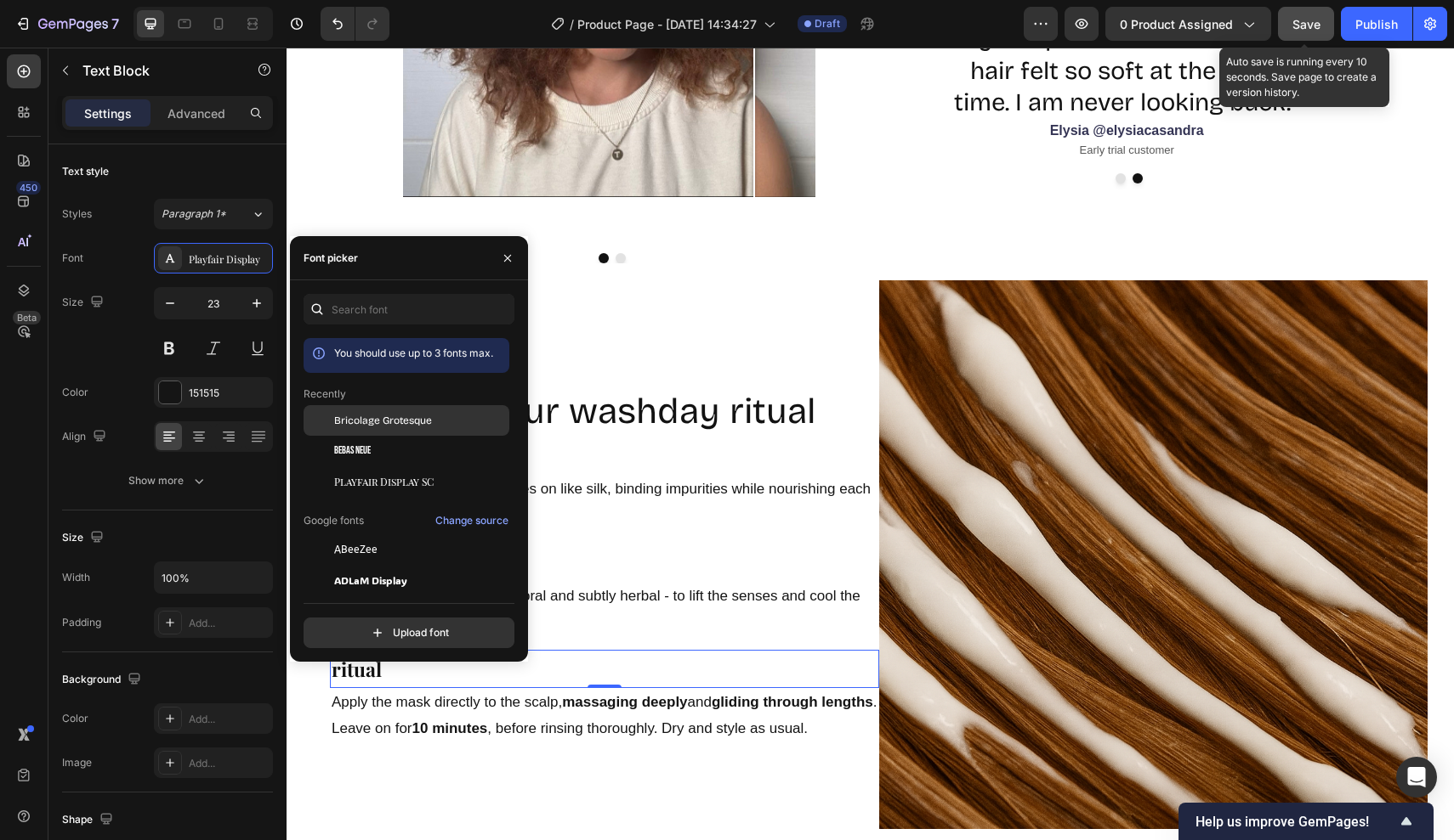
click at [383, 419] on span "Bricolage Grotesque" at bounding box center [383, 420] width 98 height 15
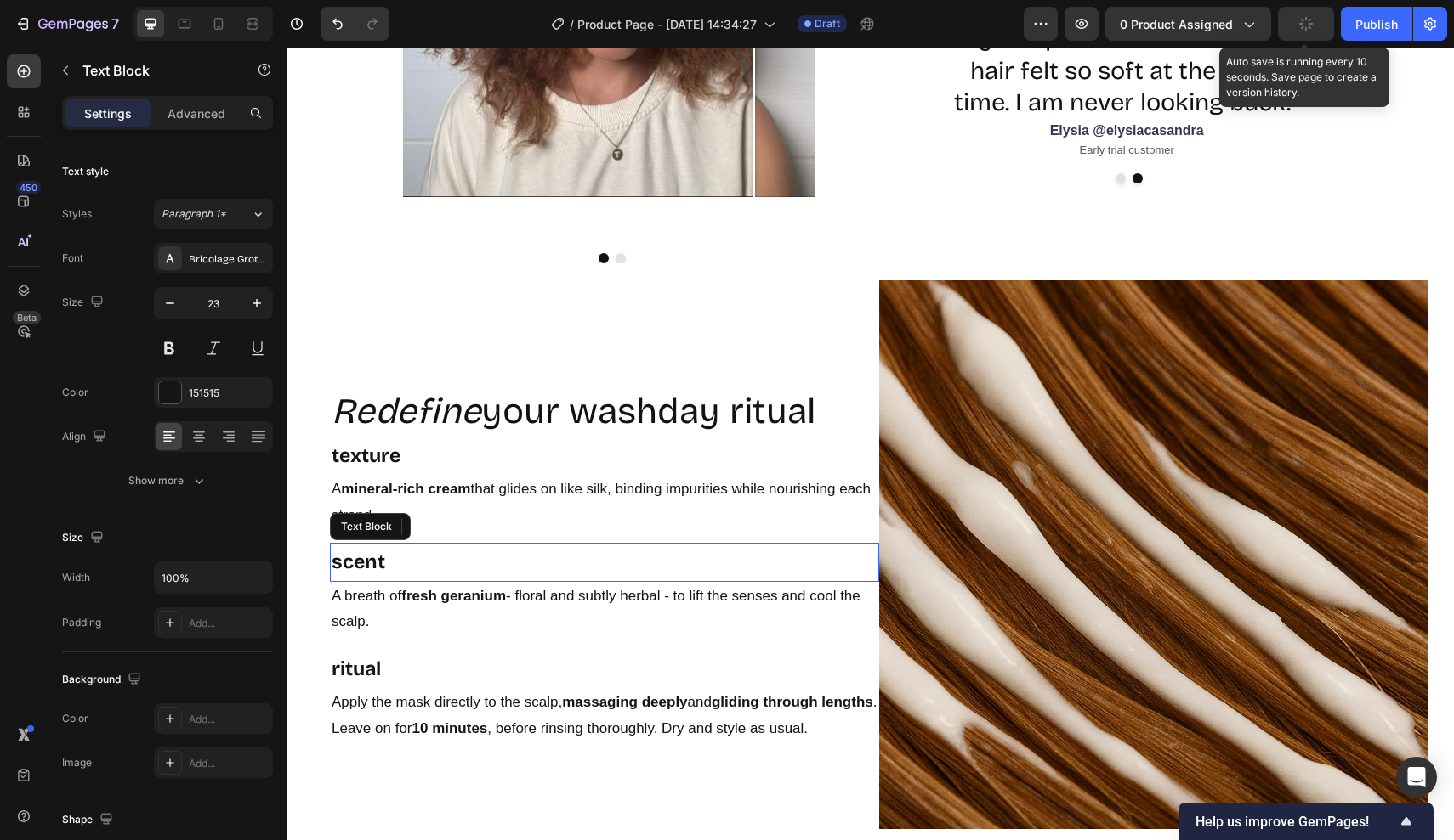
click at [637, 572] on p "scent" at bounding box center [604, 562] width 546 height 35
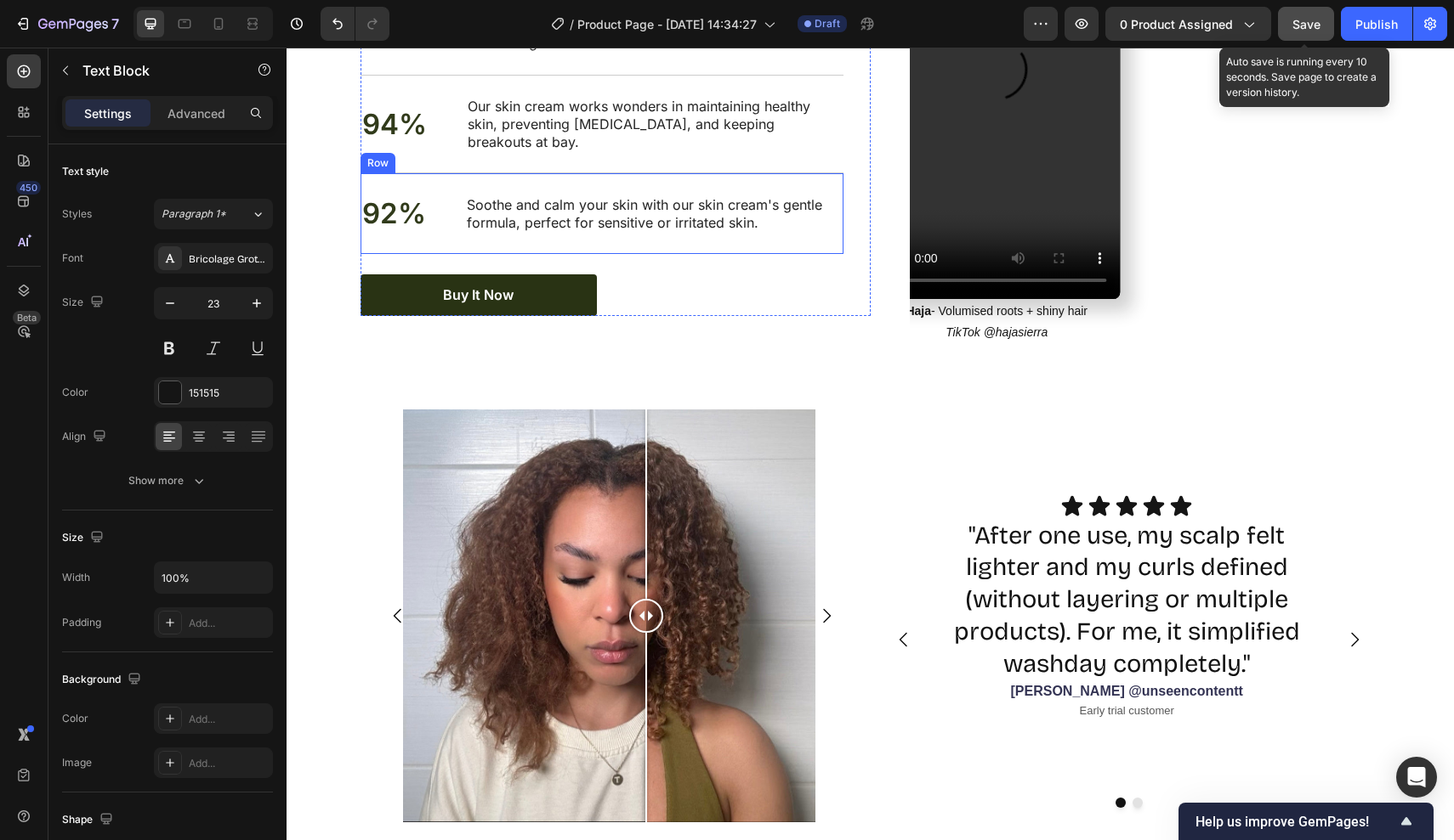
scroll to position [1533, 0]
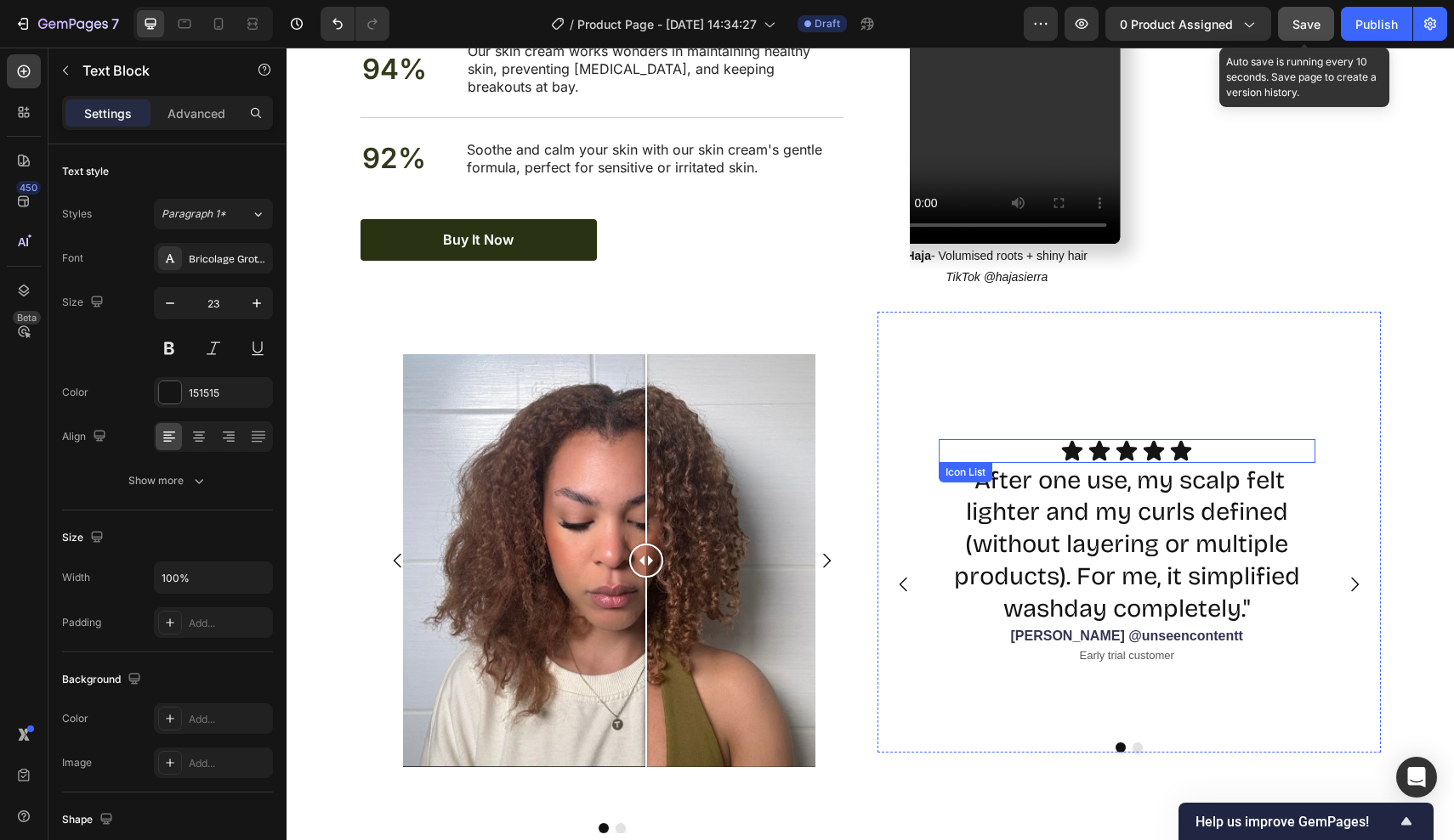
click at [941, 439] on div "Icon Icon Icon Icon Icon" at bounding box center [1126, 451] width 376 height 24
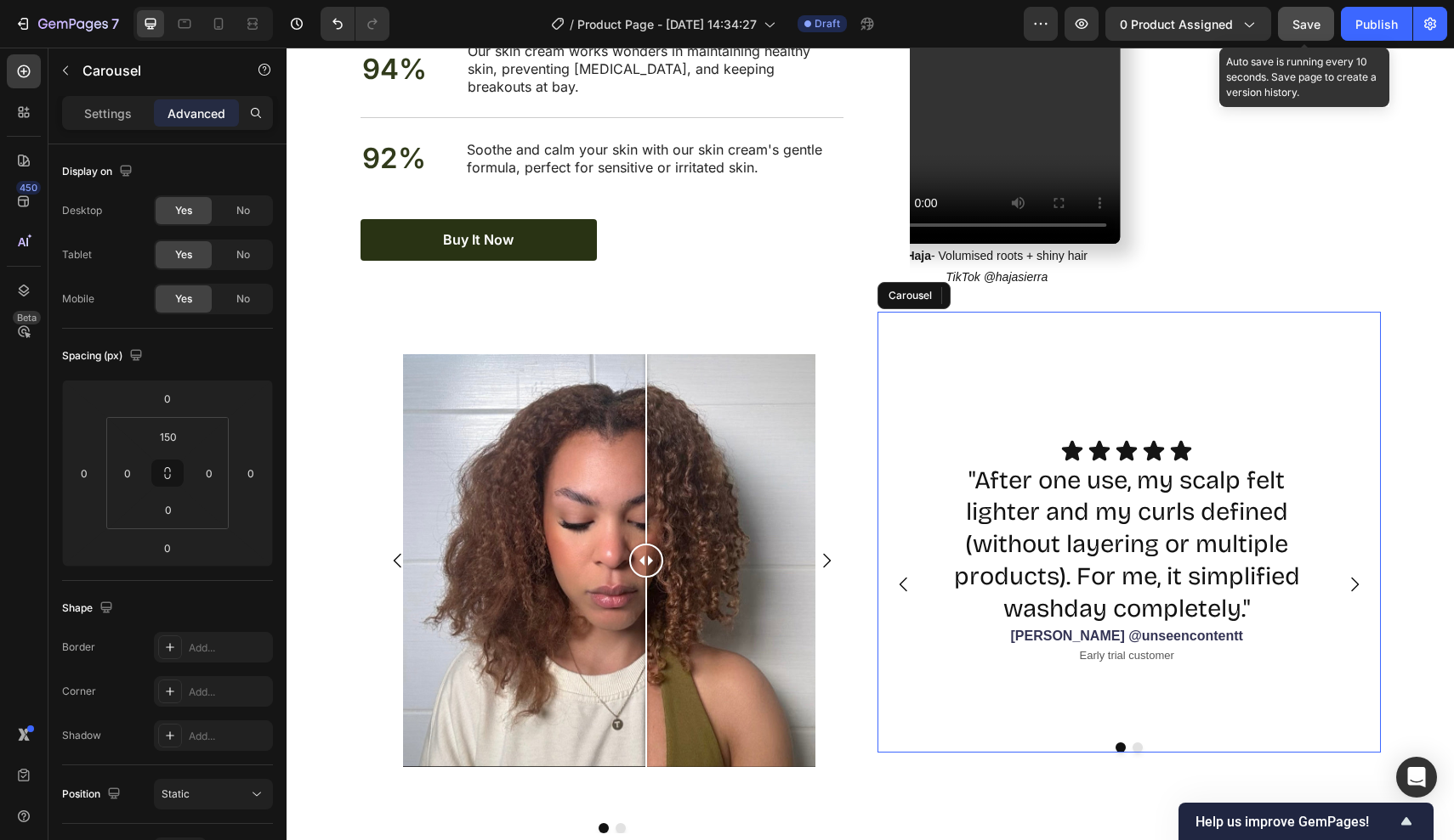
click at [960, 400] on div "Icon Icon Icon Icon Icon Icon List 0 "After one use, my scalp felt lighter and …" at bounding box center [1128, 533] width 503 height 442
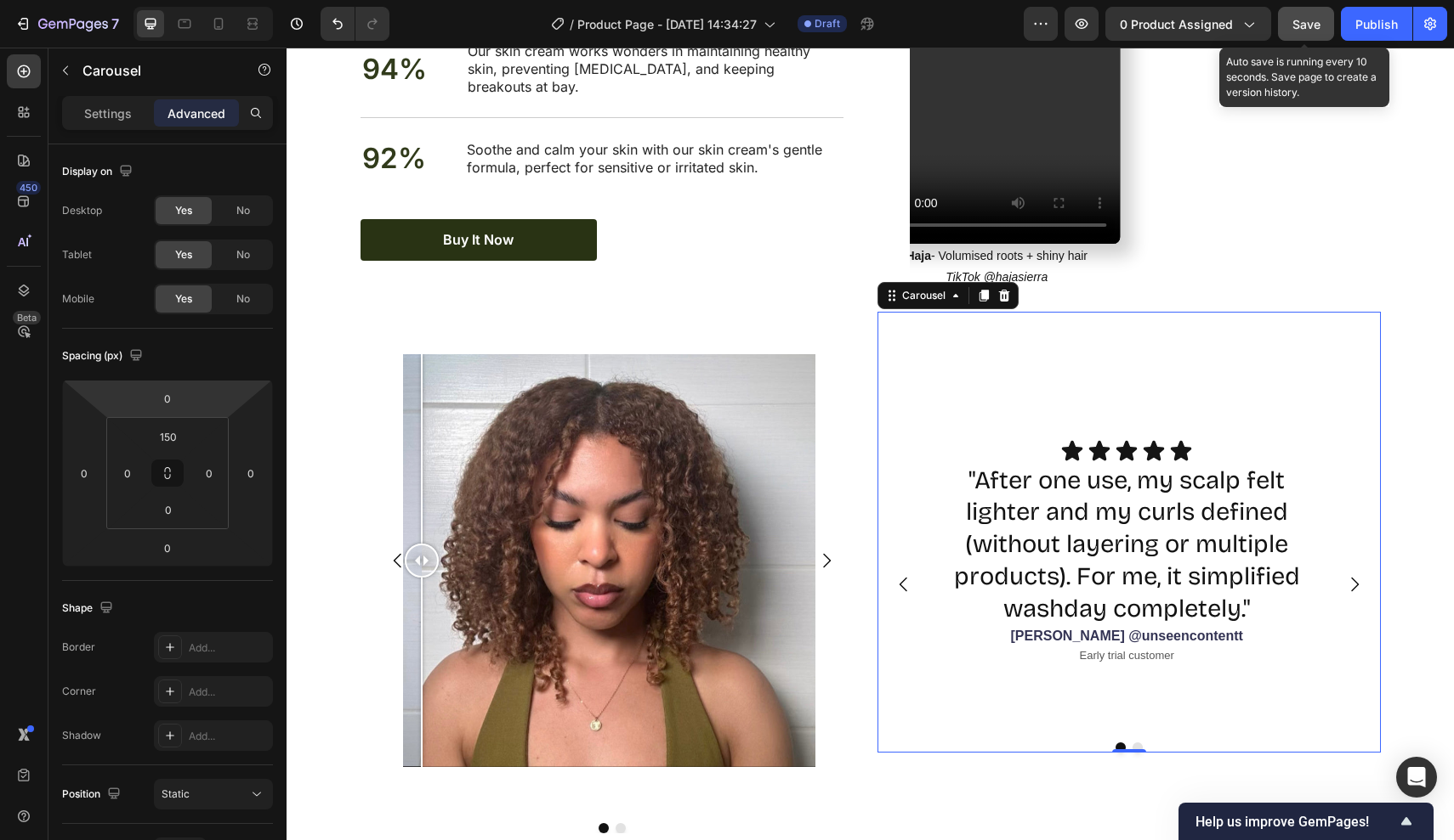
click at [133, 132] on div "Settings Advanced" at bounding box center [167, 119] width 238 height 48
click at [136, 119] on div "Settings" at bounding box center [108, 113] width 85 height 27
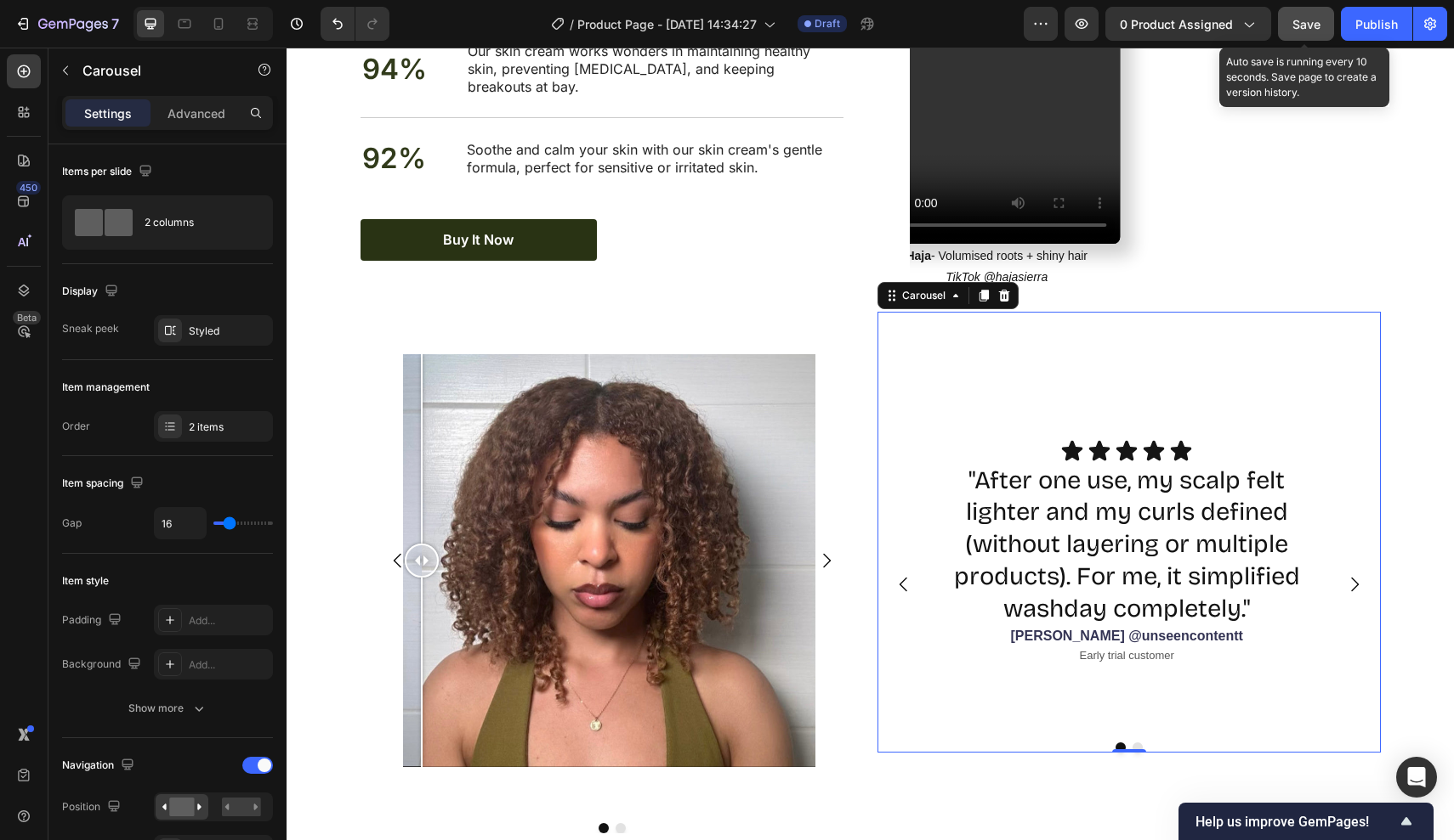
scroll to position [25, 0]
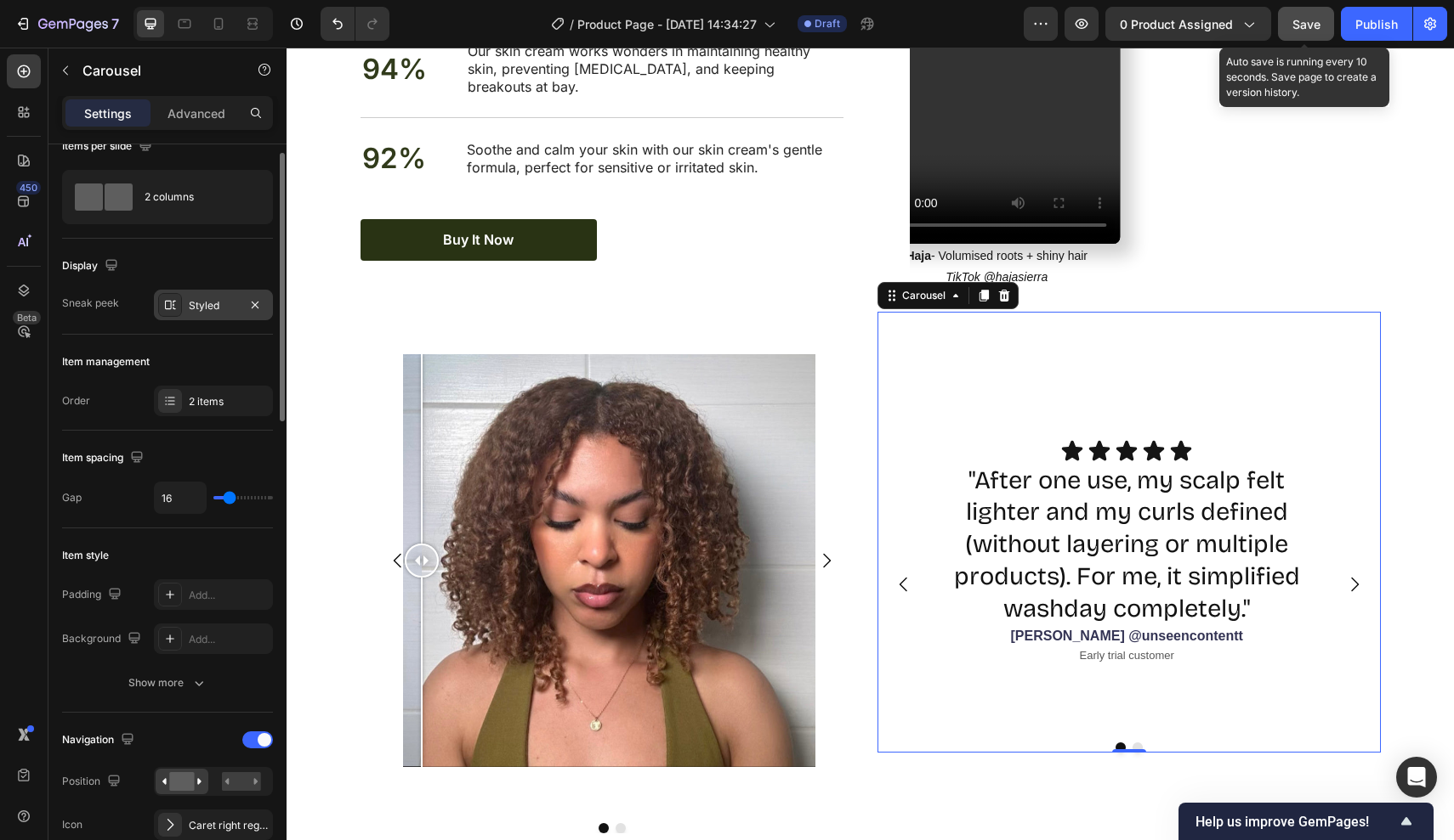
click at [205, 301] on div "Styled" at bounding box center [214, 306] width 49 height 15
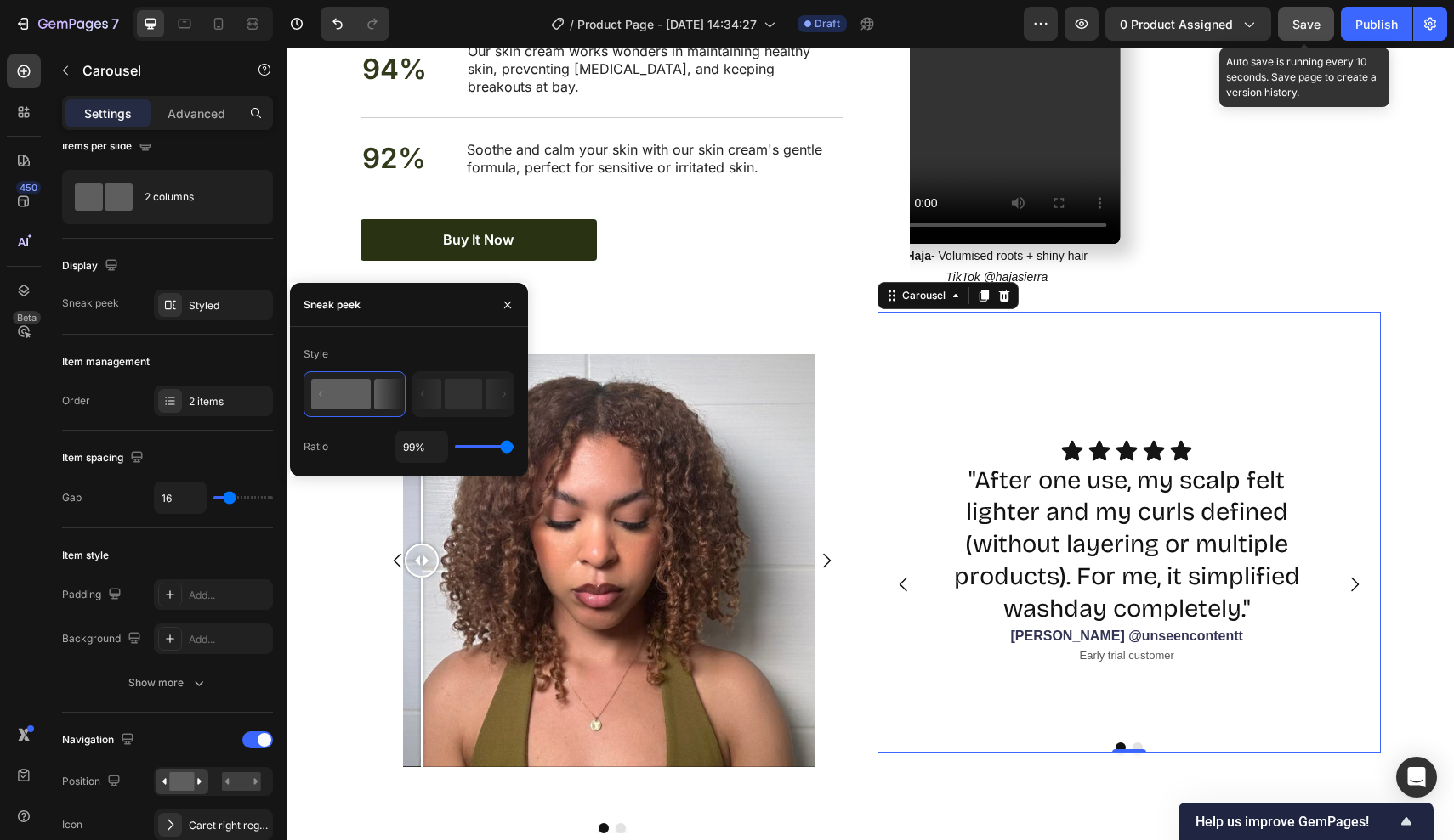
click at [230, 357] on div "Item management" at bounding box center [168, 361] width 211 height 27
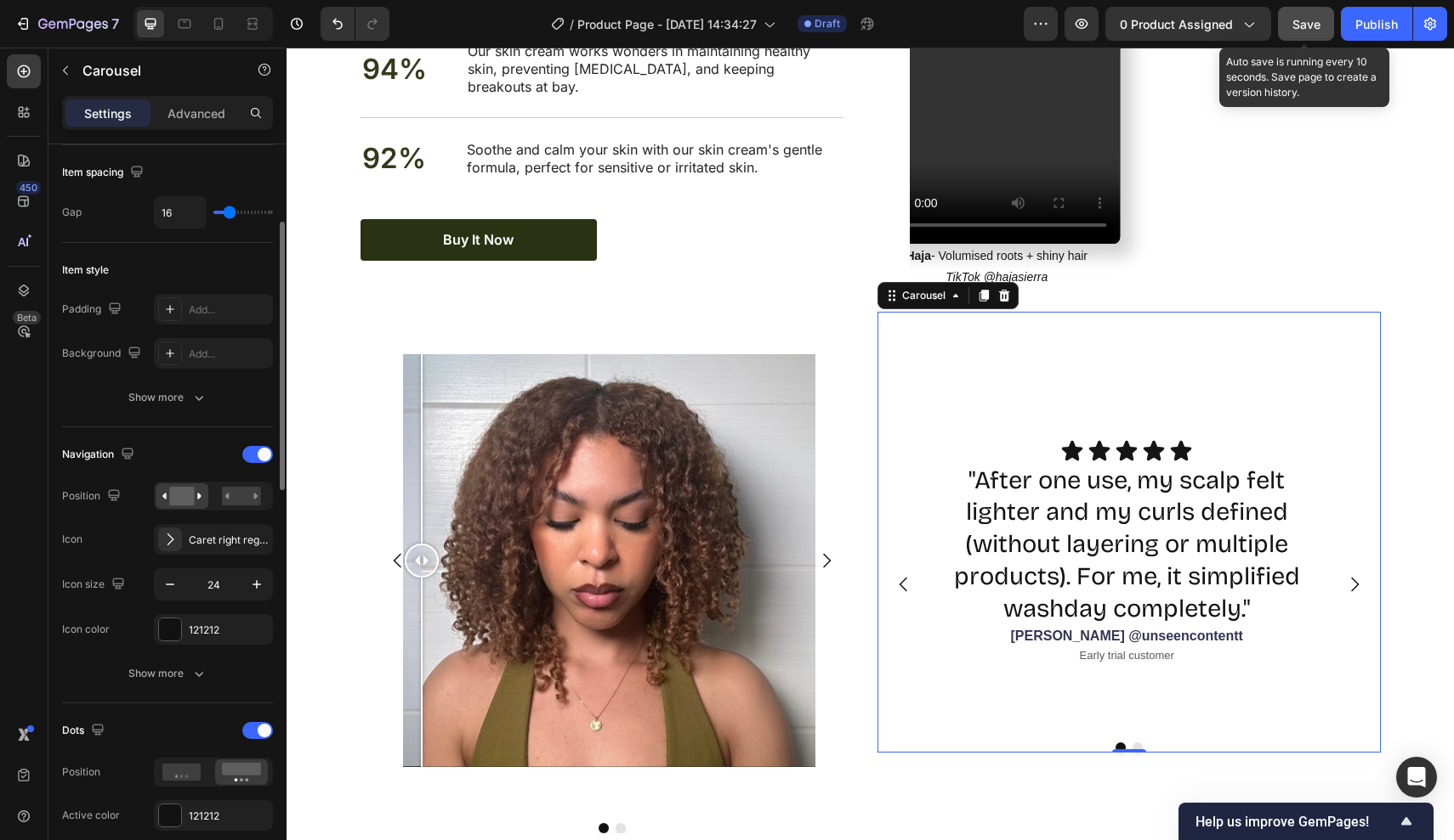
scroll to position [373, 0]
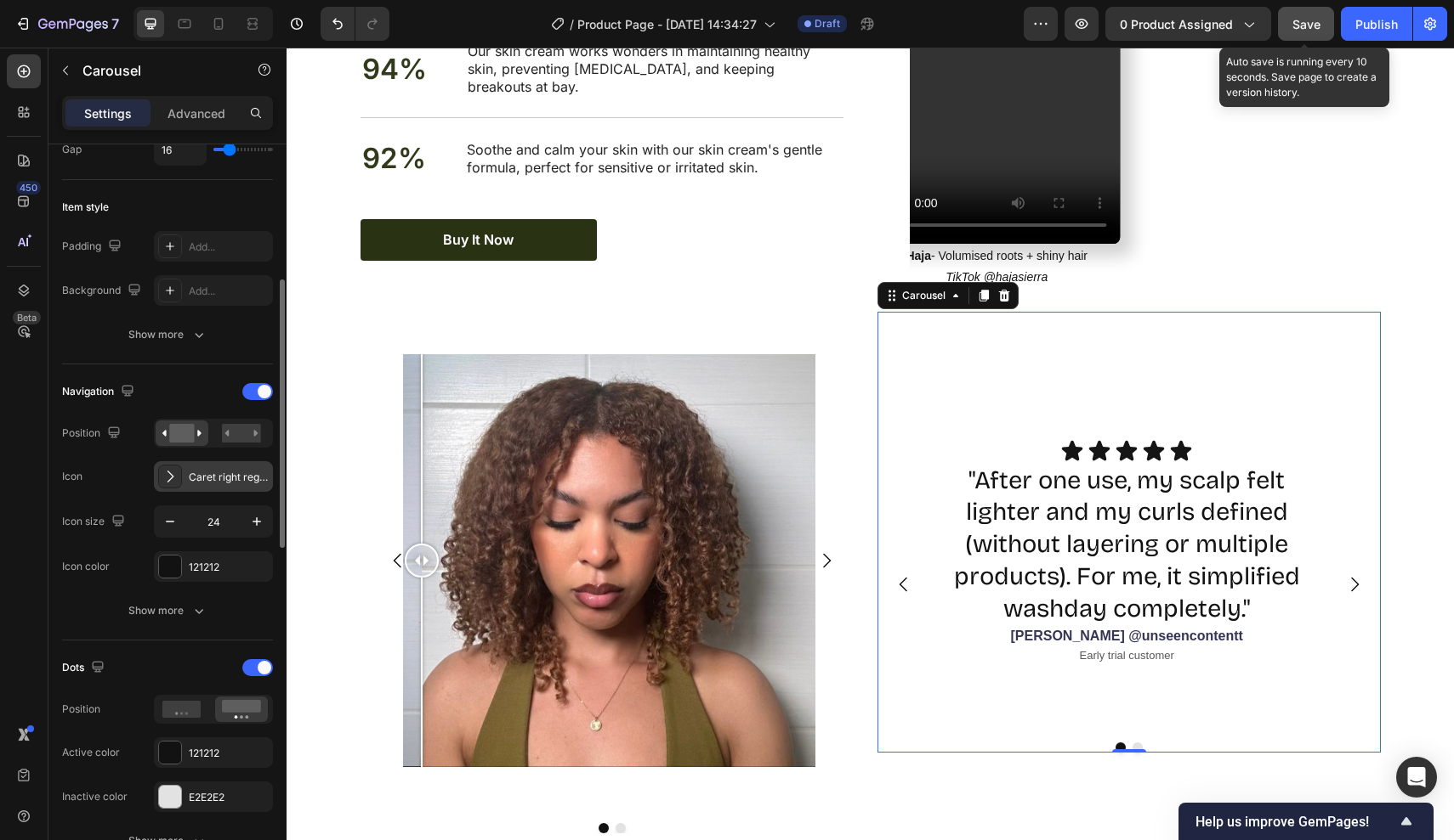
click at [200, 470] on div "Caret right regular" at bounding box center [229, 478] width 80 height 15
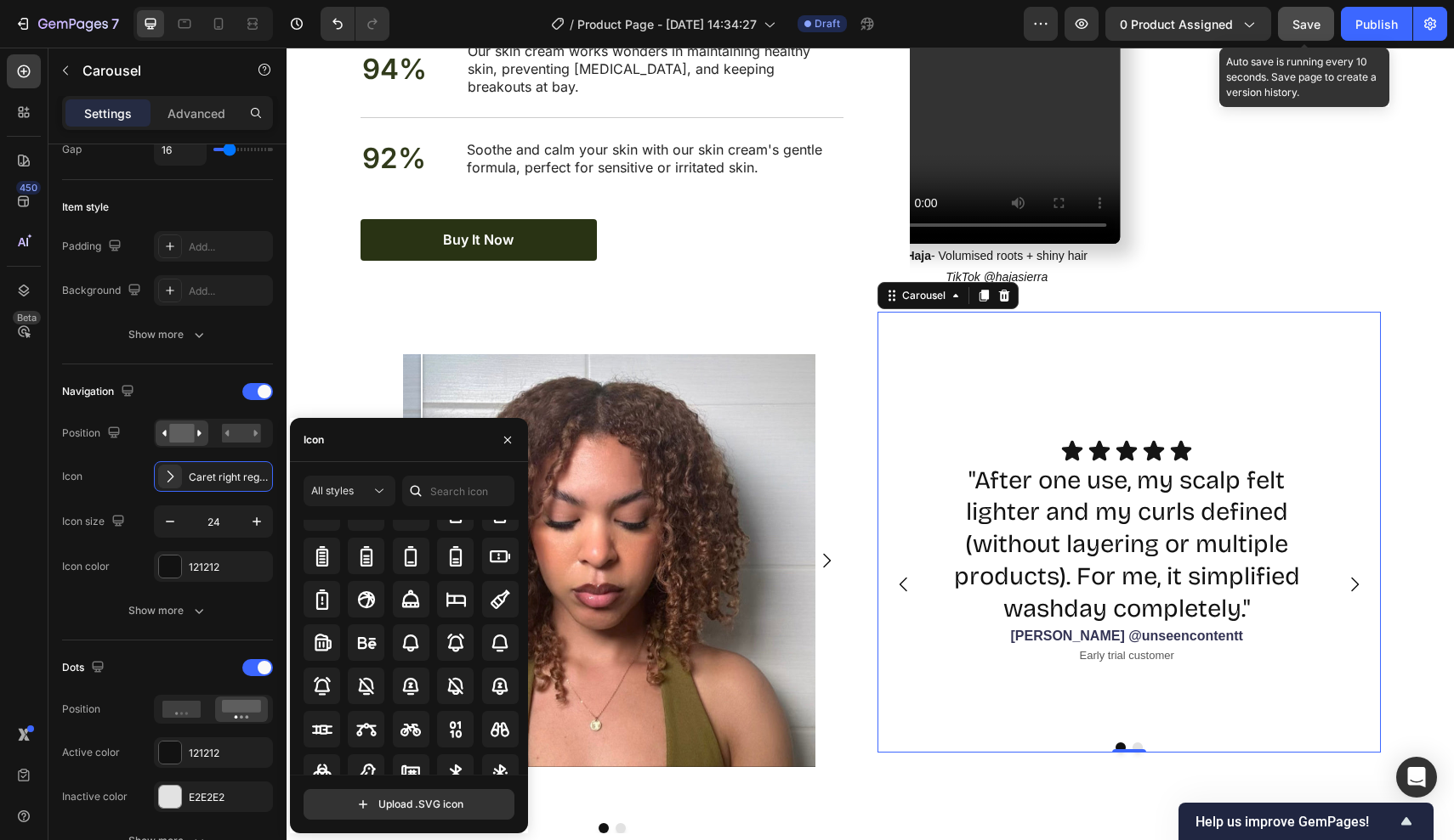
scroll to position [1350, 0]
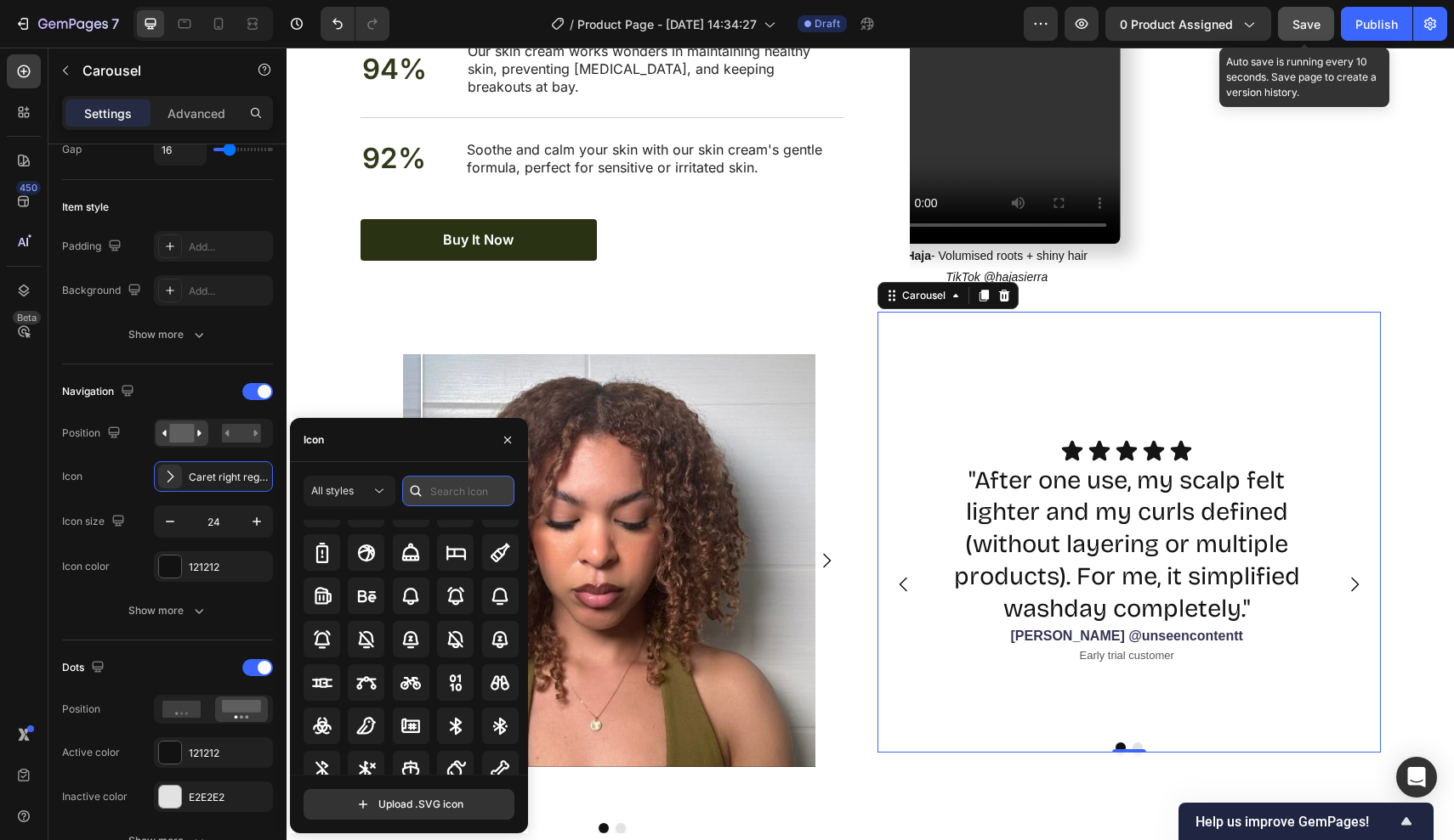
click at [453, 502] on input "text" at bounding box center [457, 491] width 112 height 31
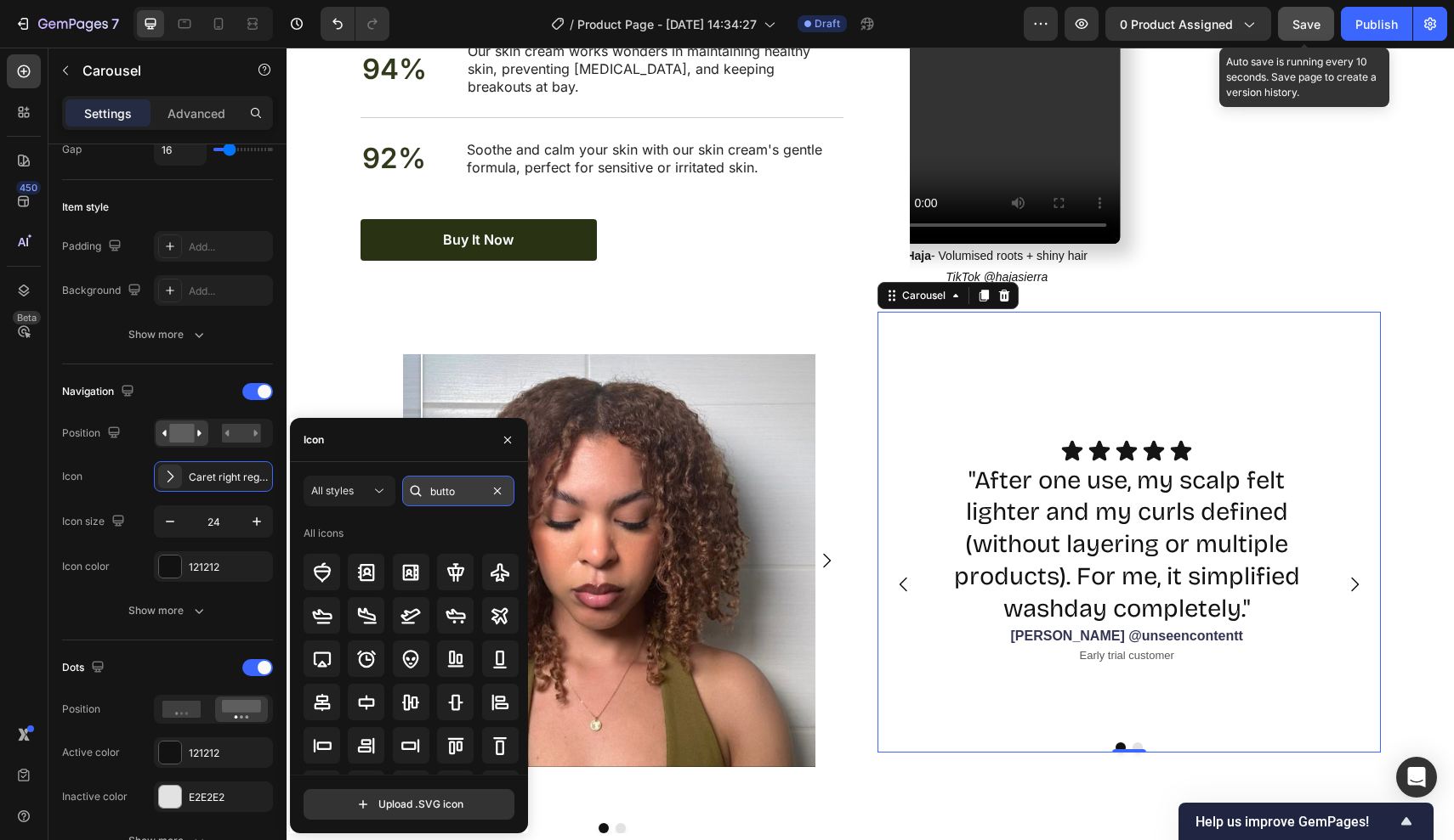
type input "button"
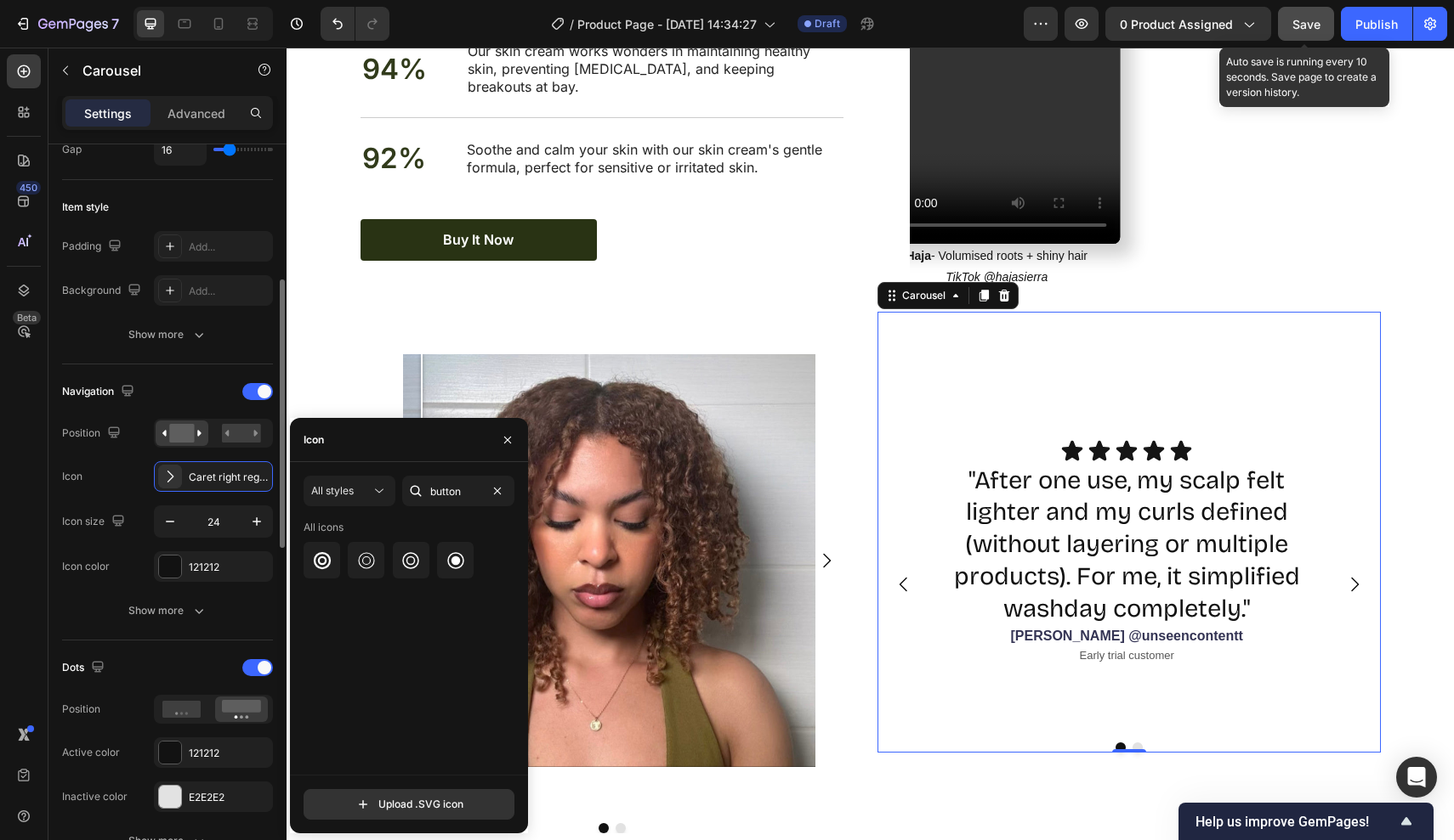
click at [109, 552] on div "Icon color 121212" at bounding box center [168, 566] width 211 height 31
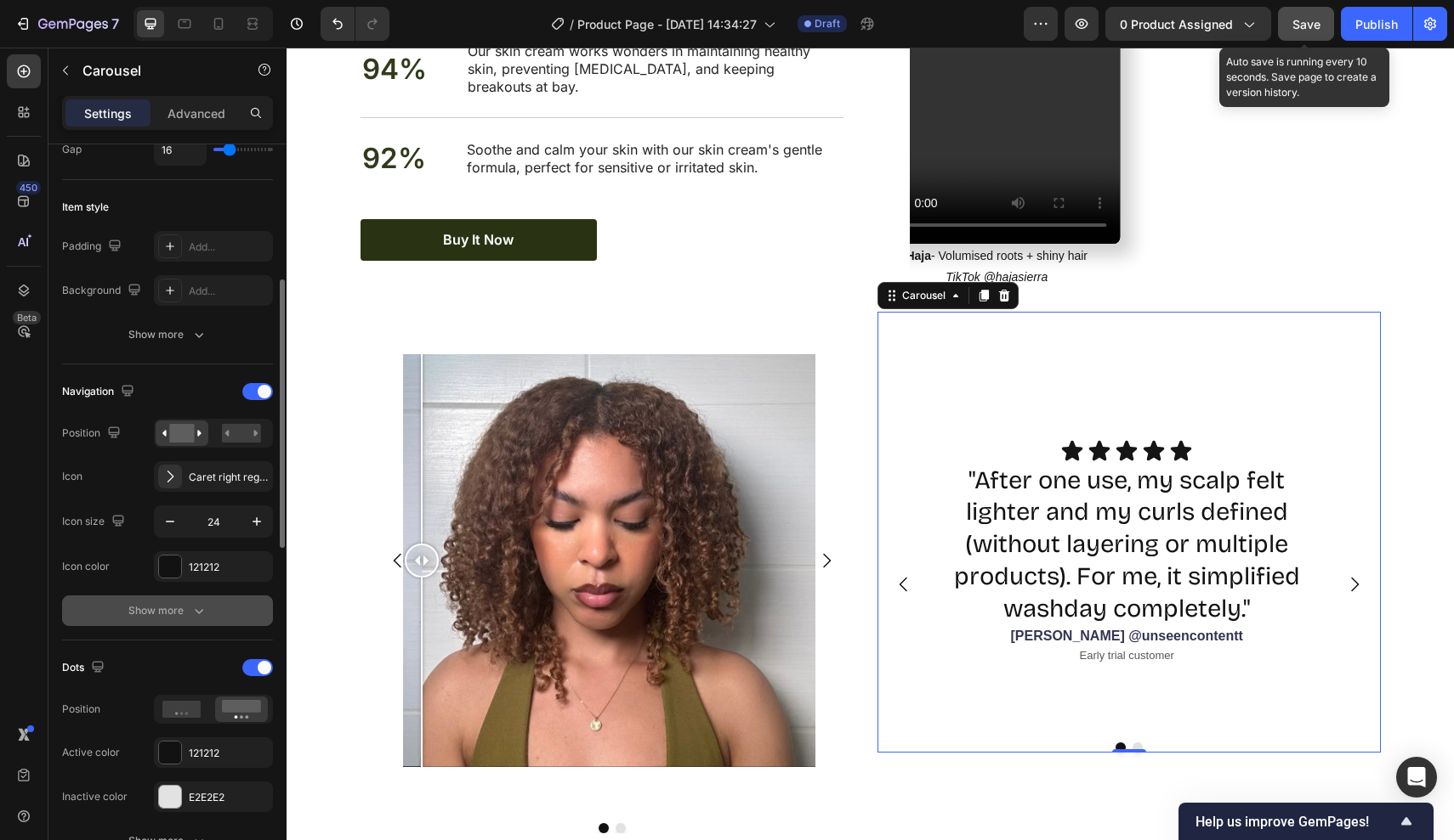
click at [148, 602] on button "Show more" at bounding box center [168, 610] width 211 height 31
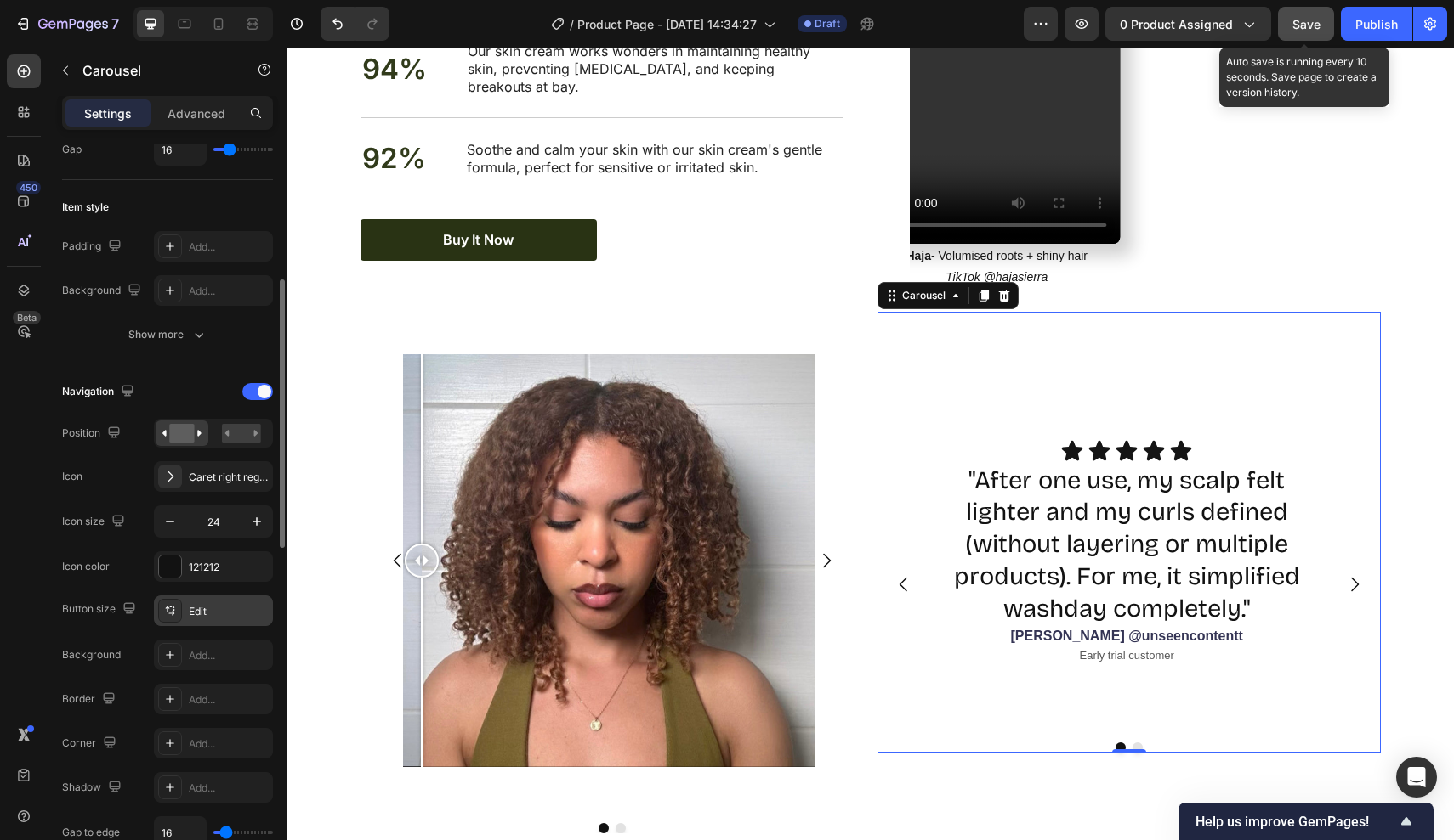
click at [224, 617] on div "Edit" at bounding box center [229, 611] width 80 height 15
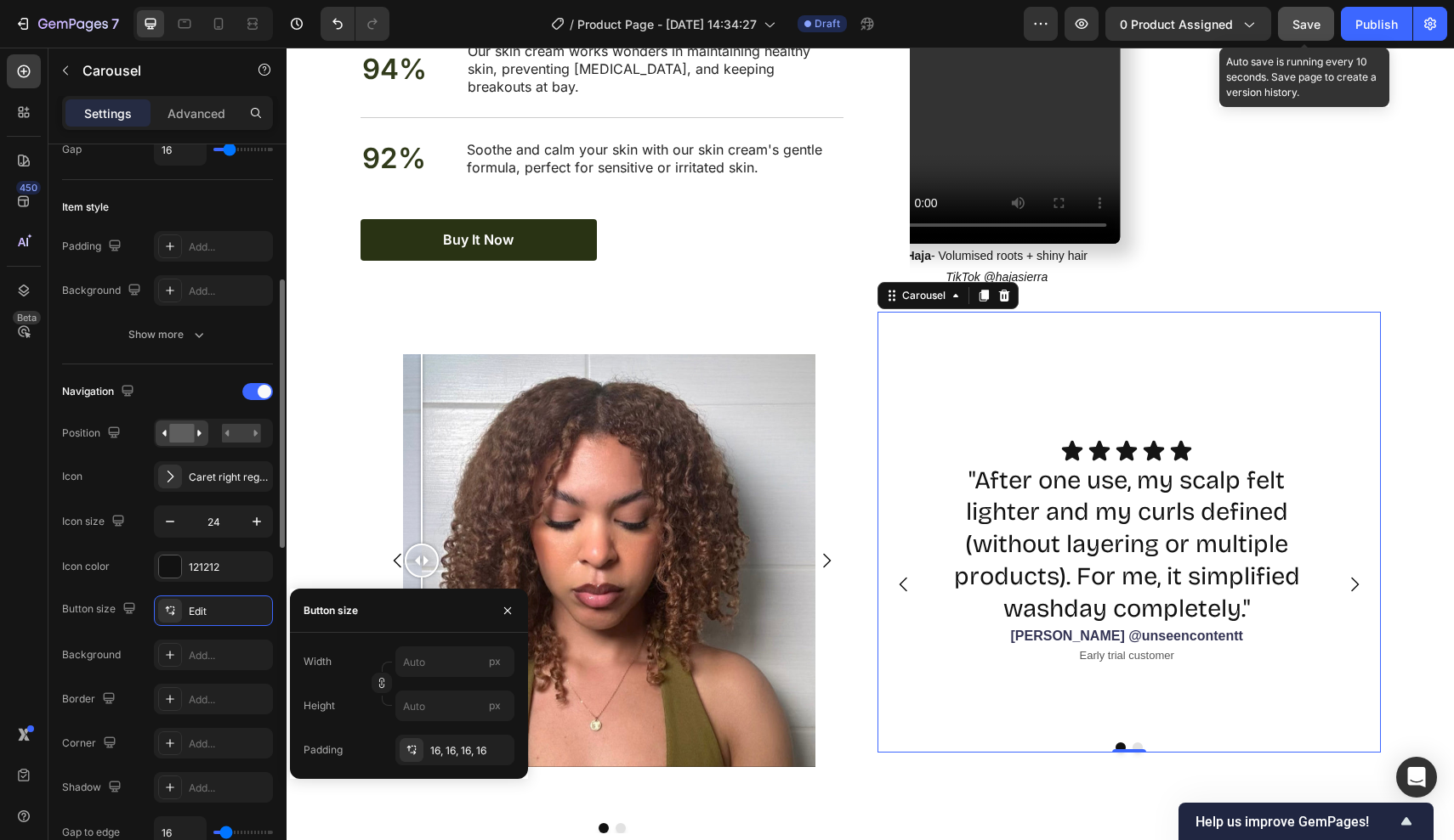
click at [119, 626] on div "Button size Edit" at bounding box center [168, 610] width 211 height 31
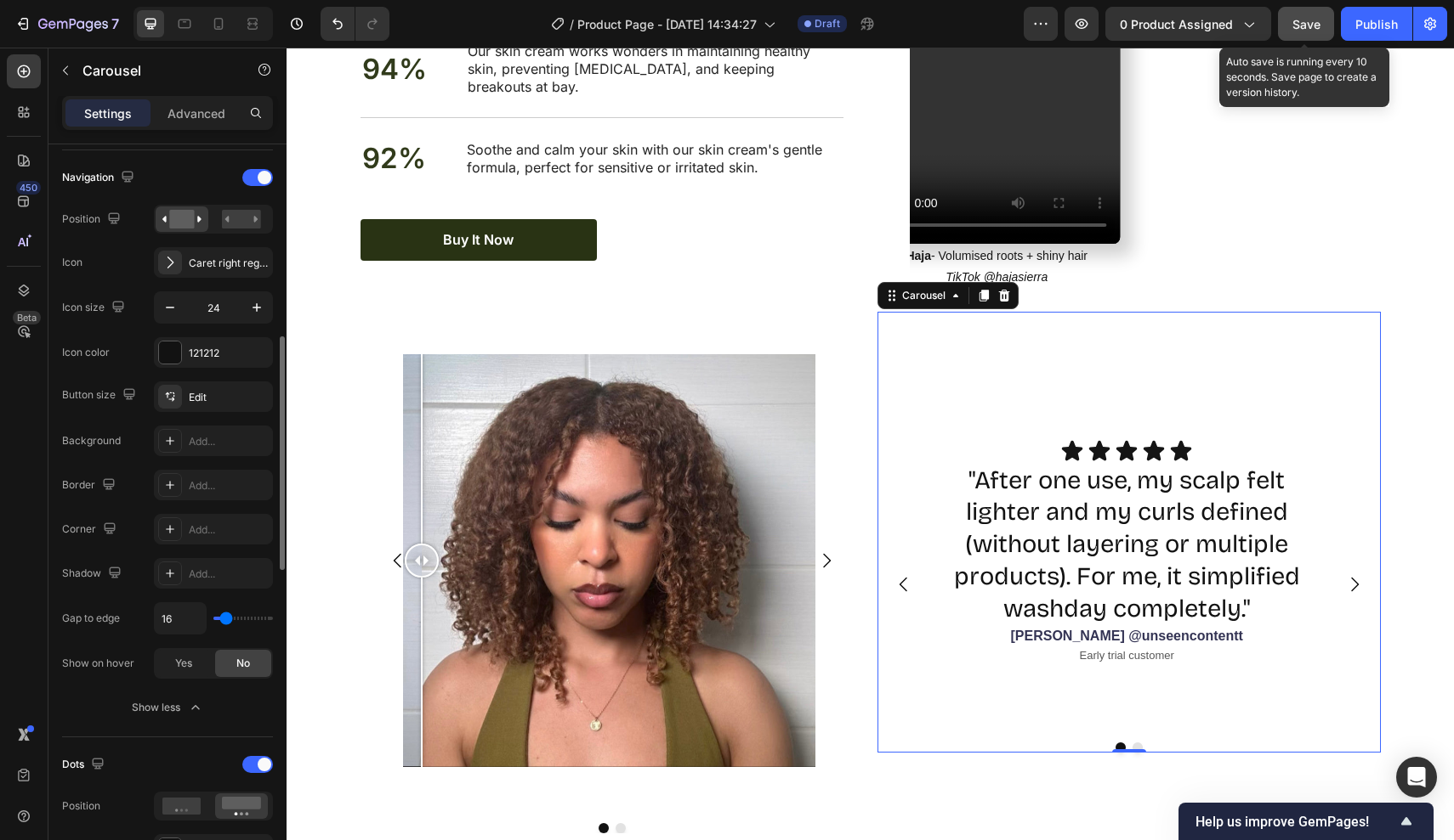
scroll to position [594, 0]
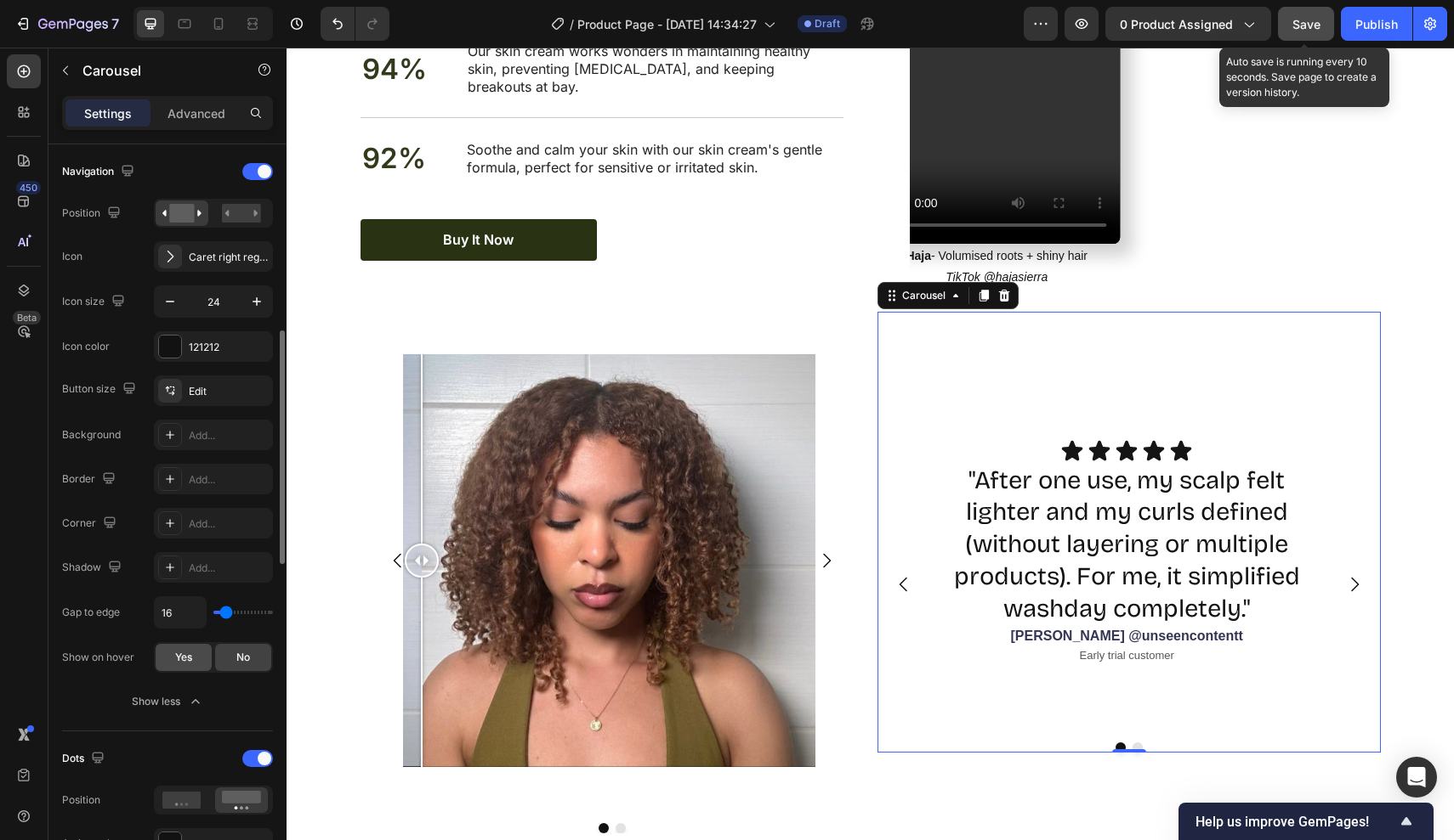
click at [184, 661] on span "Yes" at bounding box center [184, 658] width 17 height 15
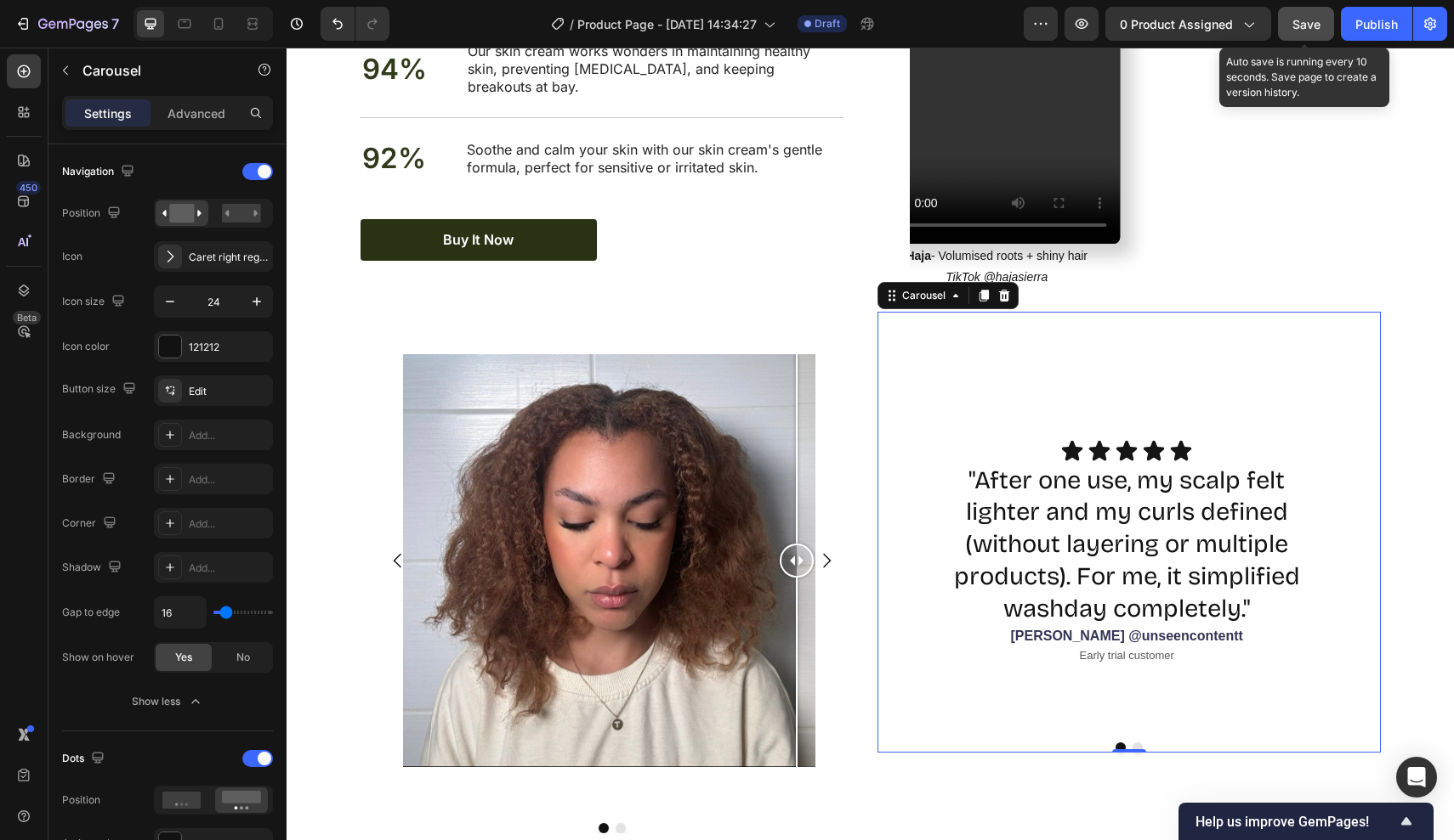
click at [1052, 690] on div "Icon Icon Icon Icon Icon Icon List "After one use, my scalp felt lighter and my…" at bounding box center [1126, 584] width 376 height 291
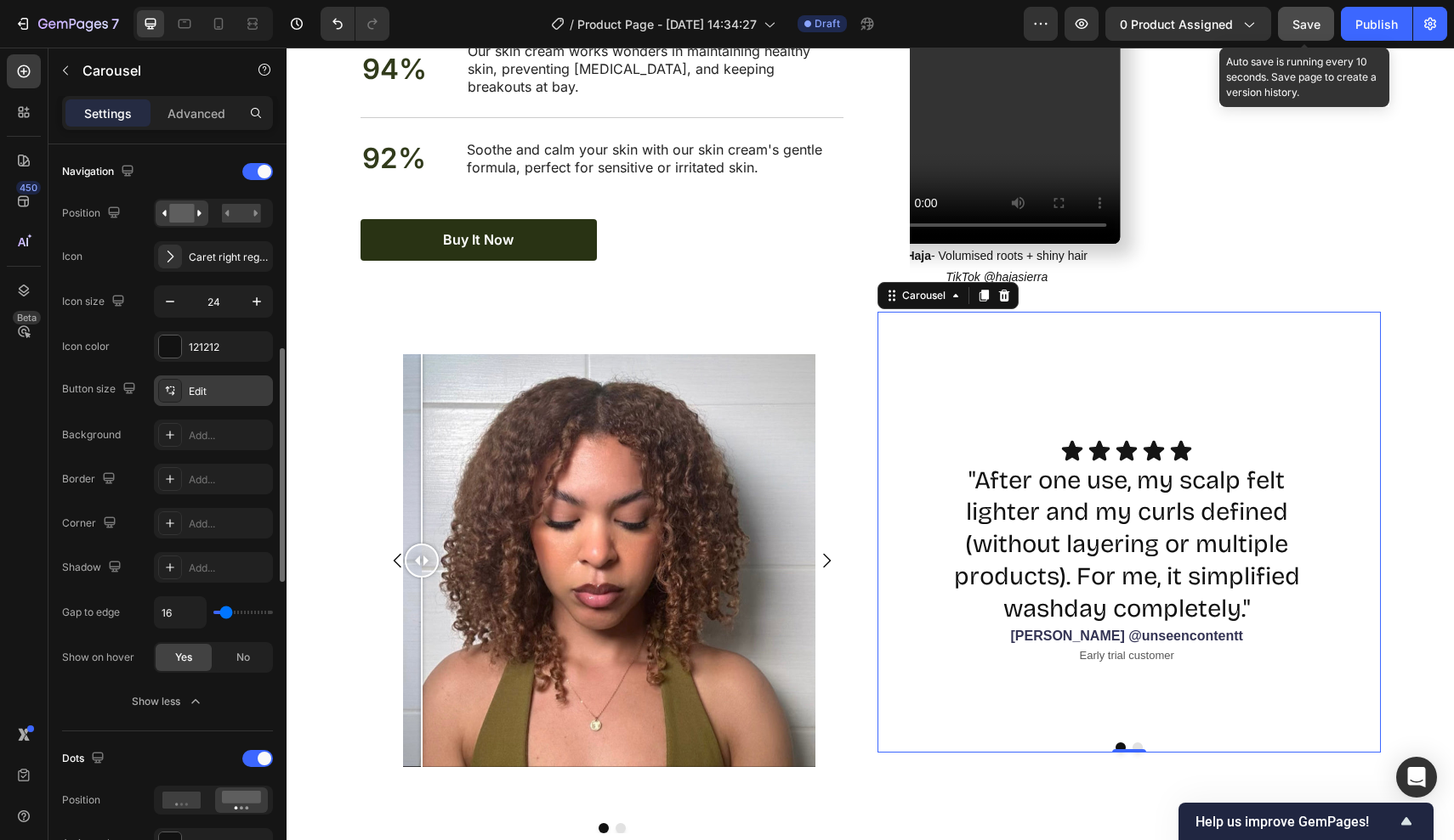
scroll to position [776, 0]
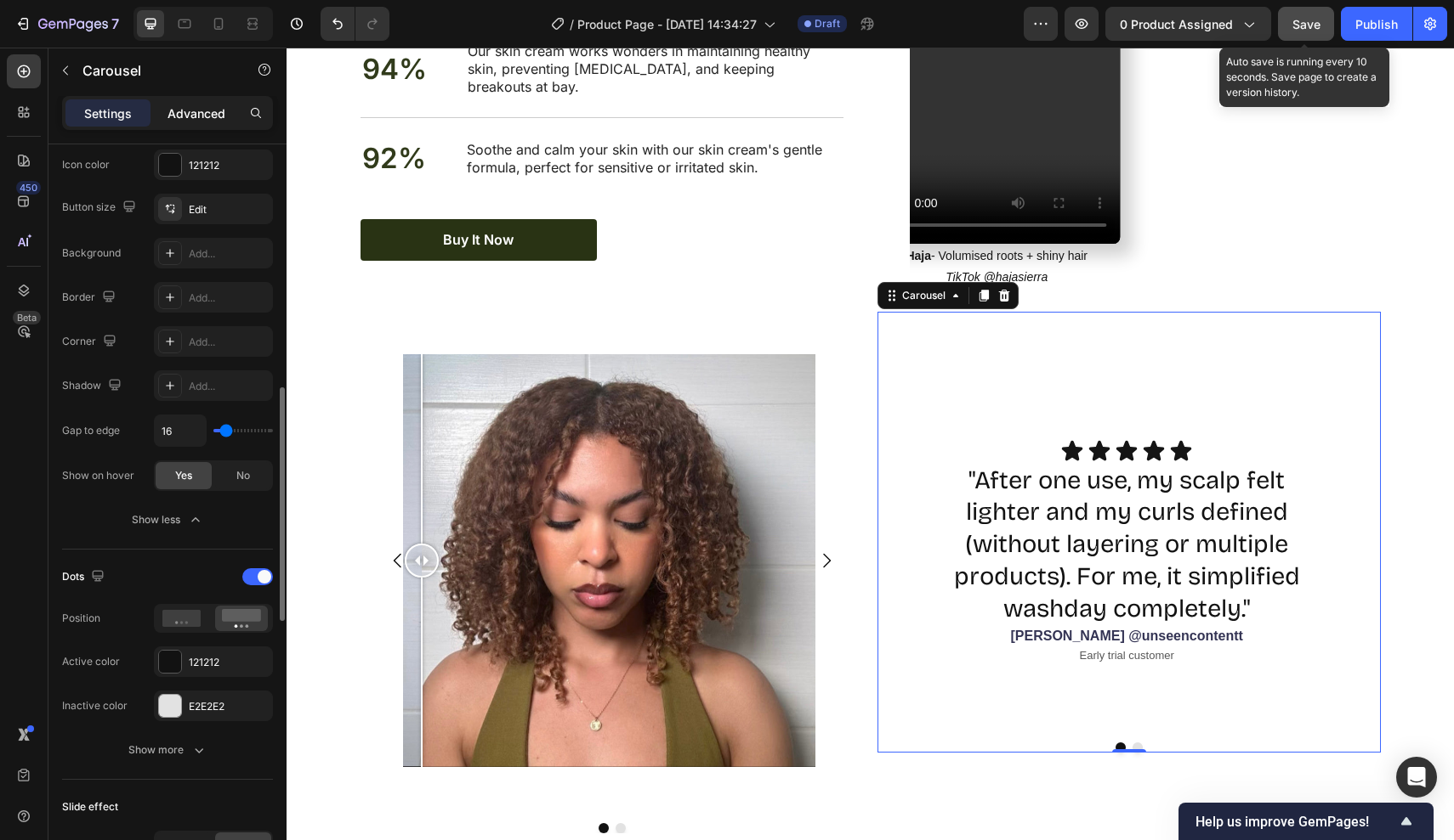
click at [189, 115] on p "Advanced" at bounding box center [196, 113] width 57 height 18
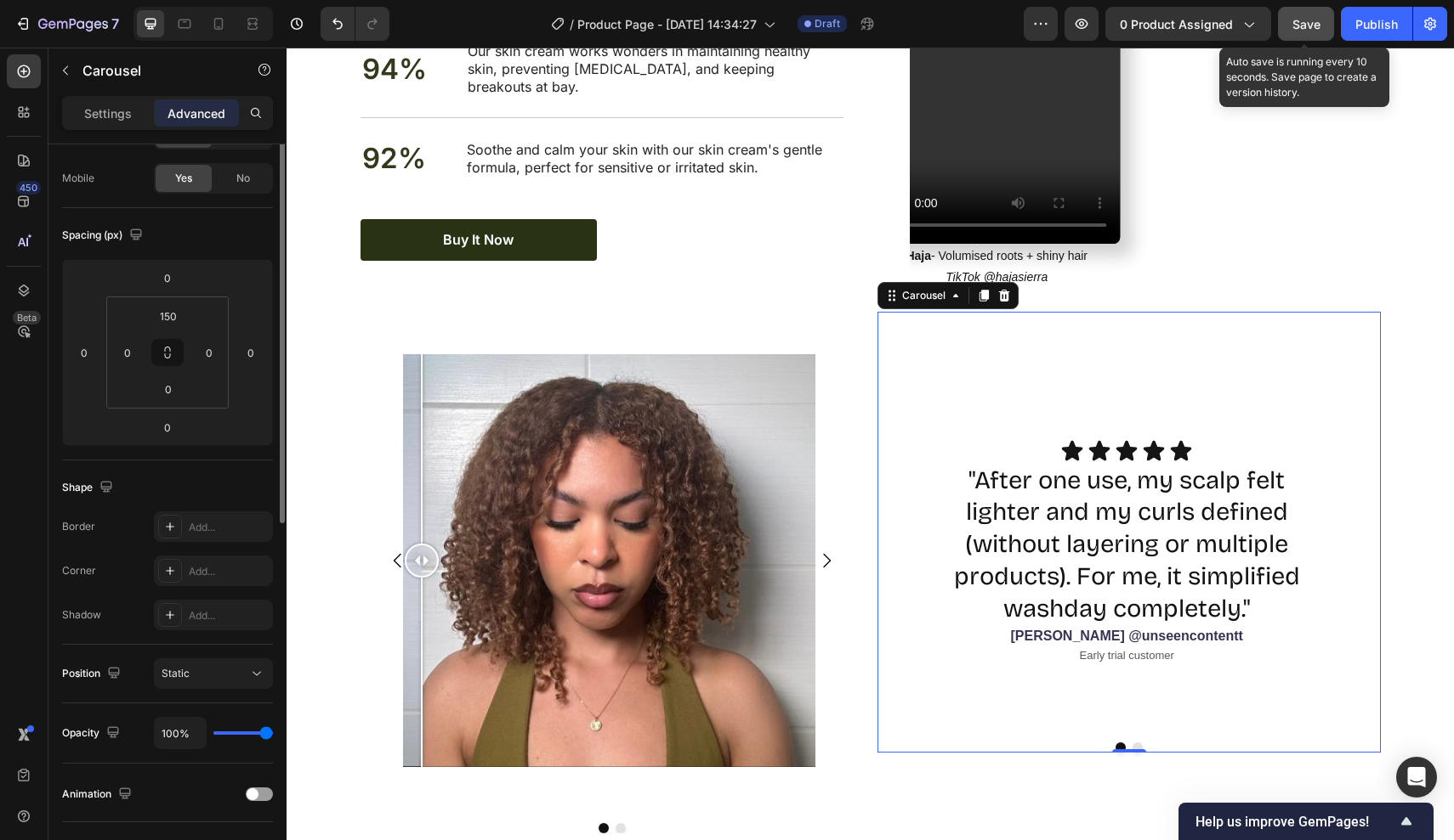
scroll to position [0, 0]
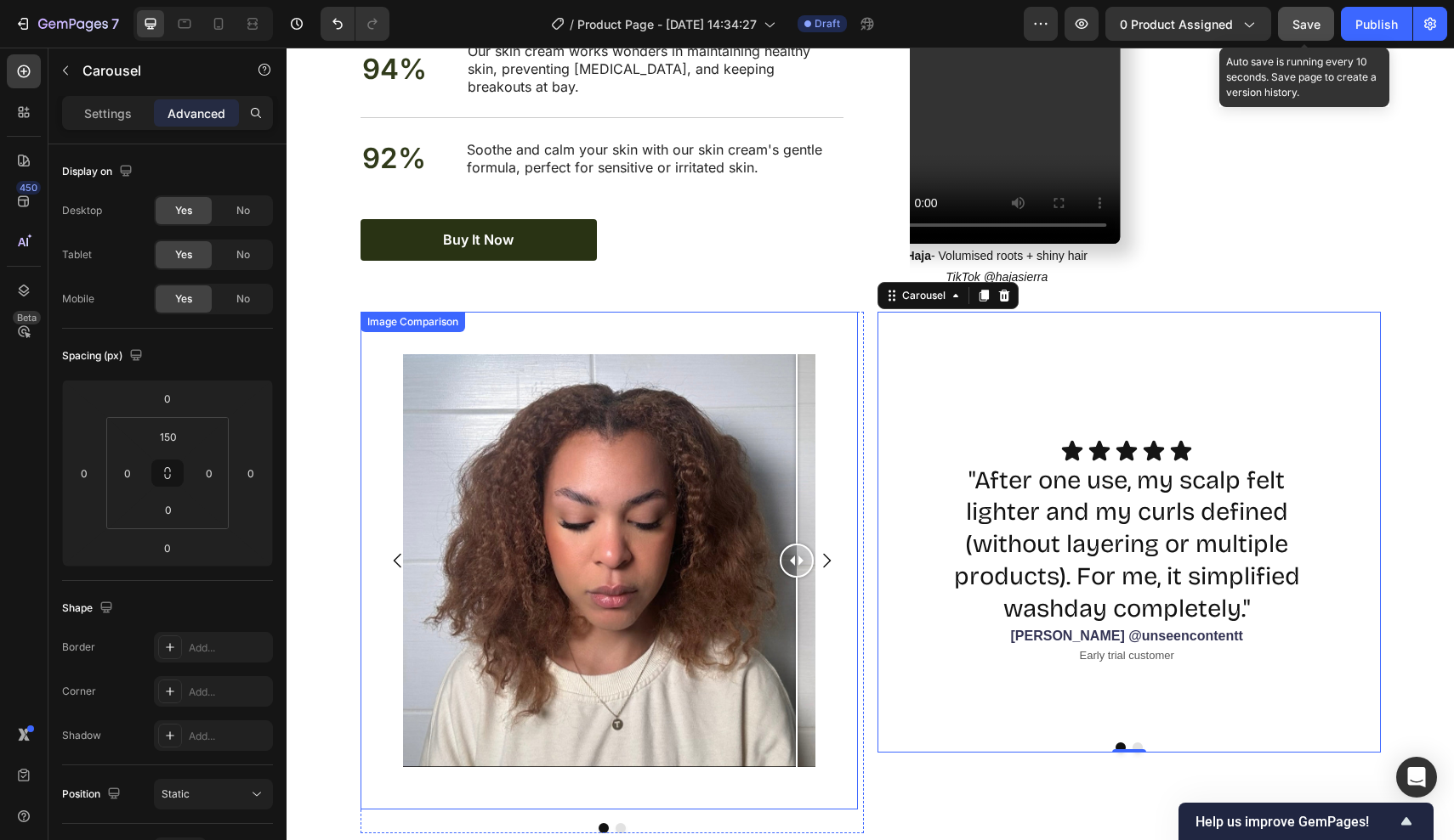
click at [851, 658] on div "Image Comparison" at bounding box center [609, 561] width 498 height 498
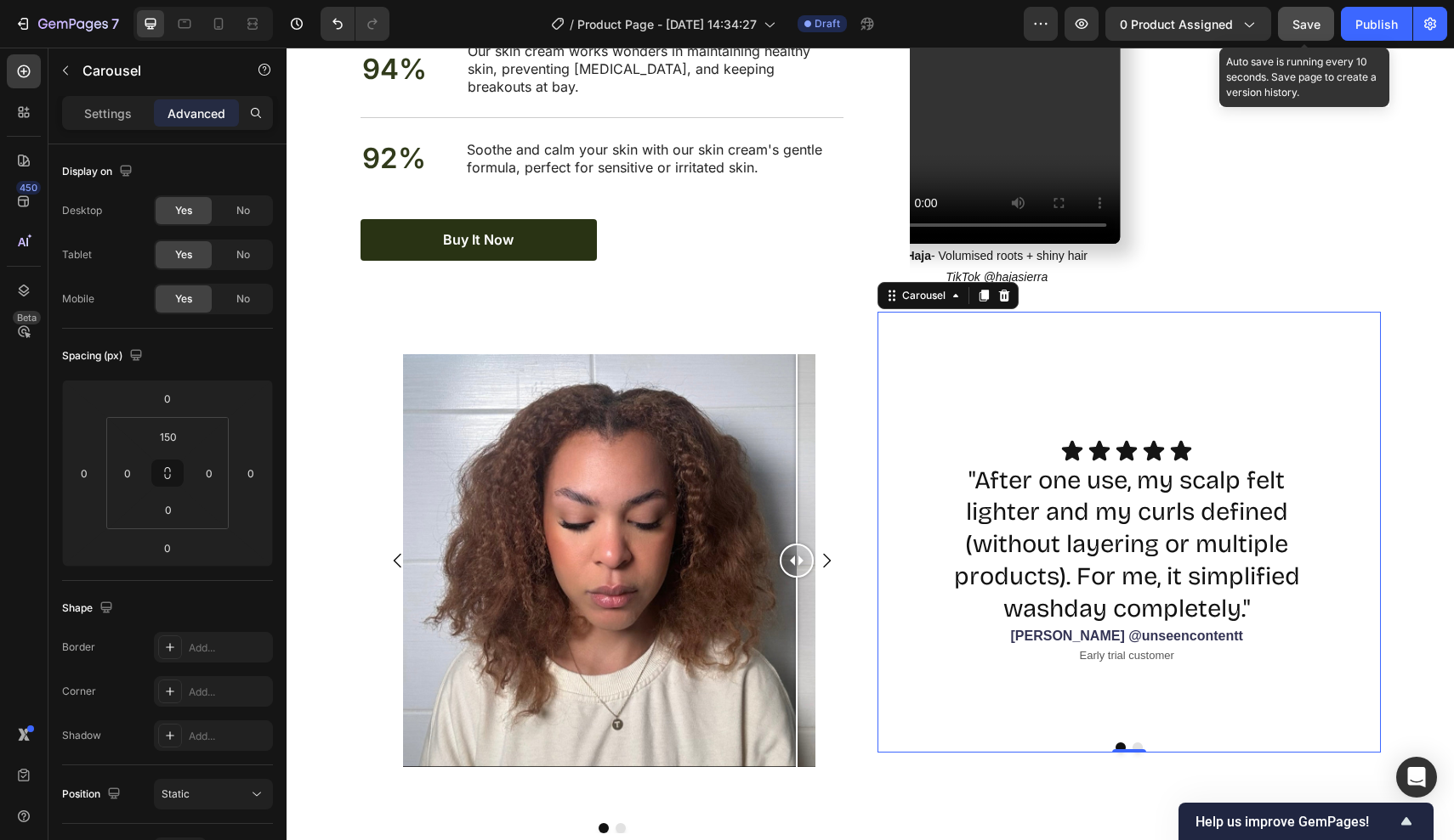
click at [960, 694] on div "Icon Icon Icon Icon Icon Icon List "After one use, my scalp felt lighter and my…" at bounding box center [1126, 584] width 376 height 291
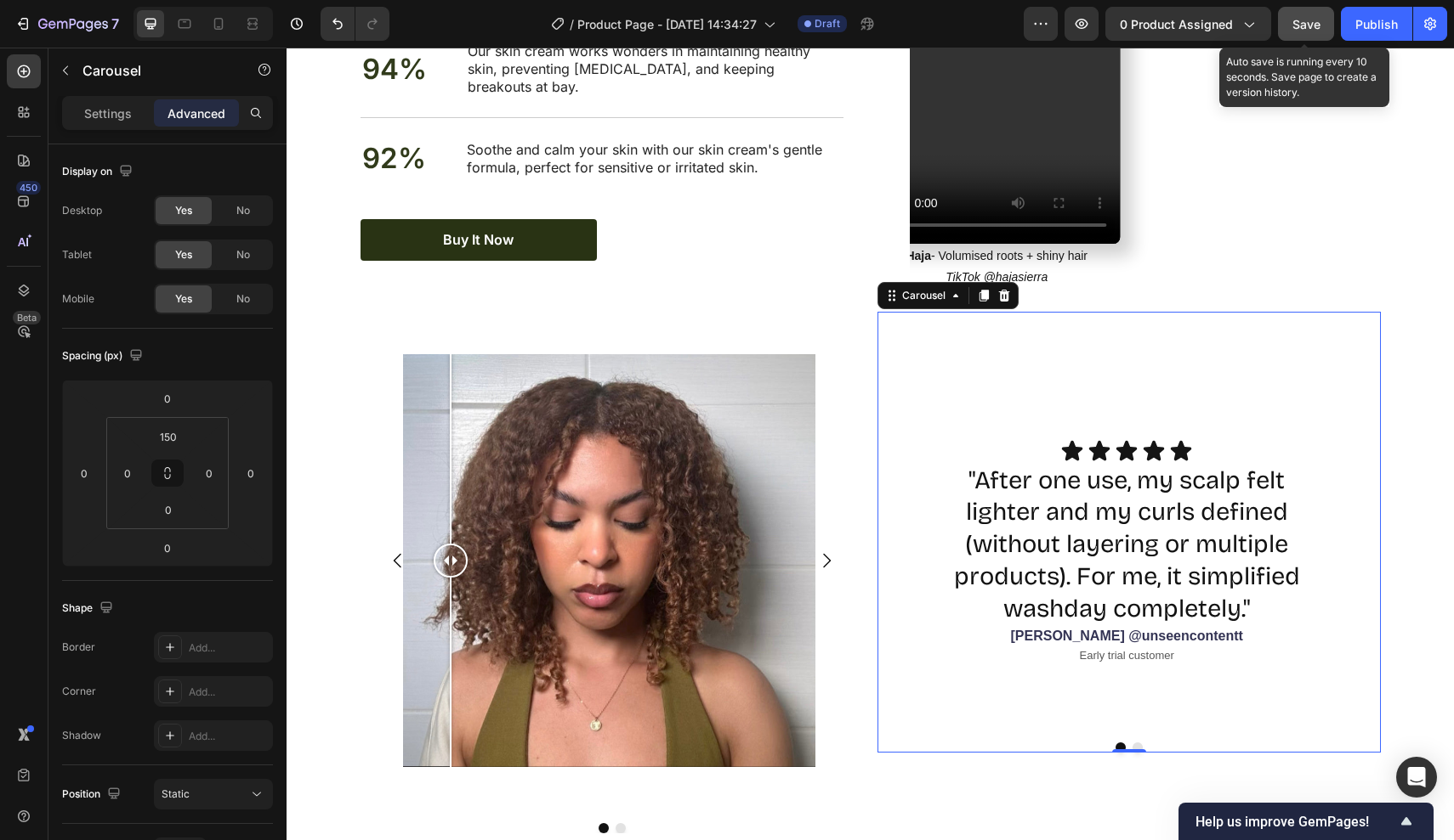
click at [128, 130] on div "Settings Advanced" at bounding box center [167, 119] width 238 height 48
click at [128, 115] on p "Settings" at bounding box center [107, 113] width 48 height 18
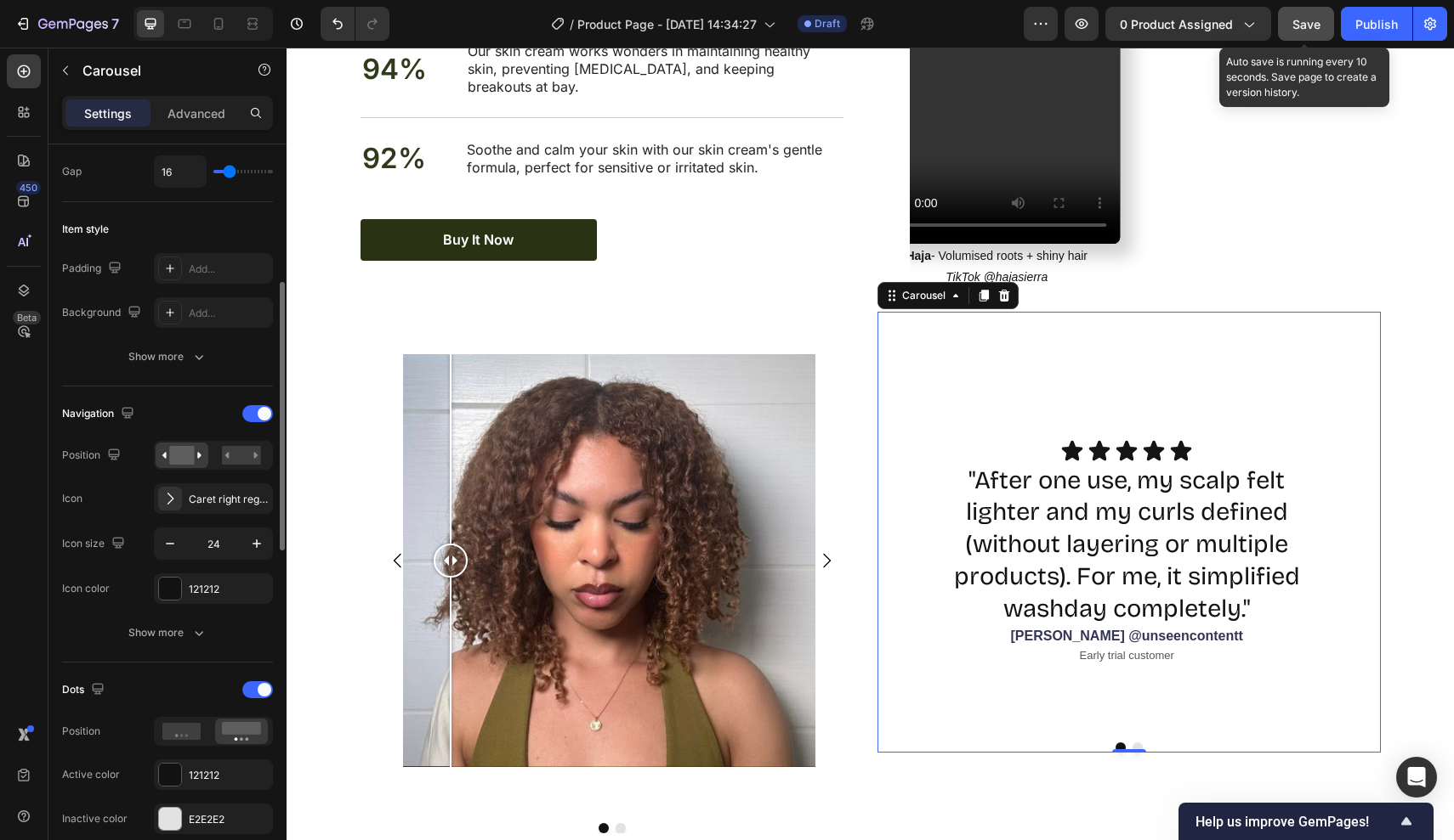
scroll to position [362, 0]
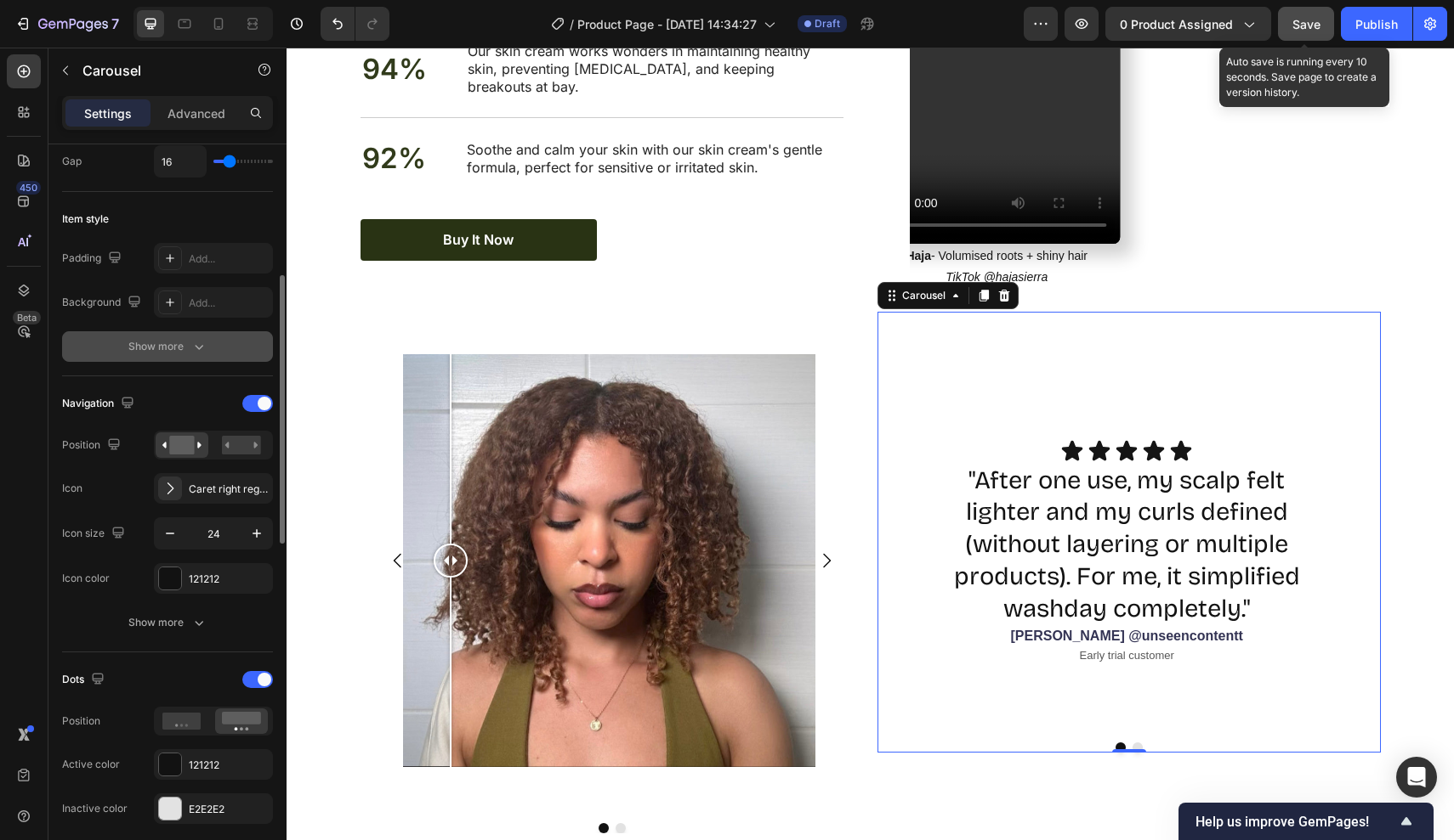
click at [183, 361] on button "Show more" at bounding box center [168, 346] width 211 height 31
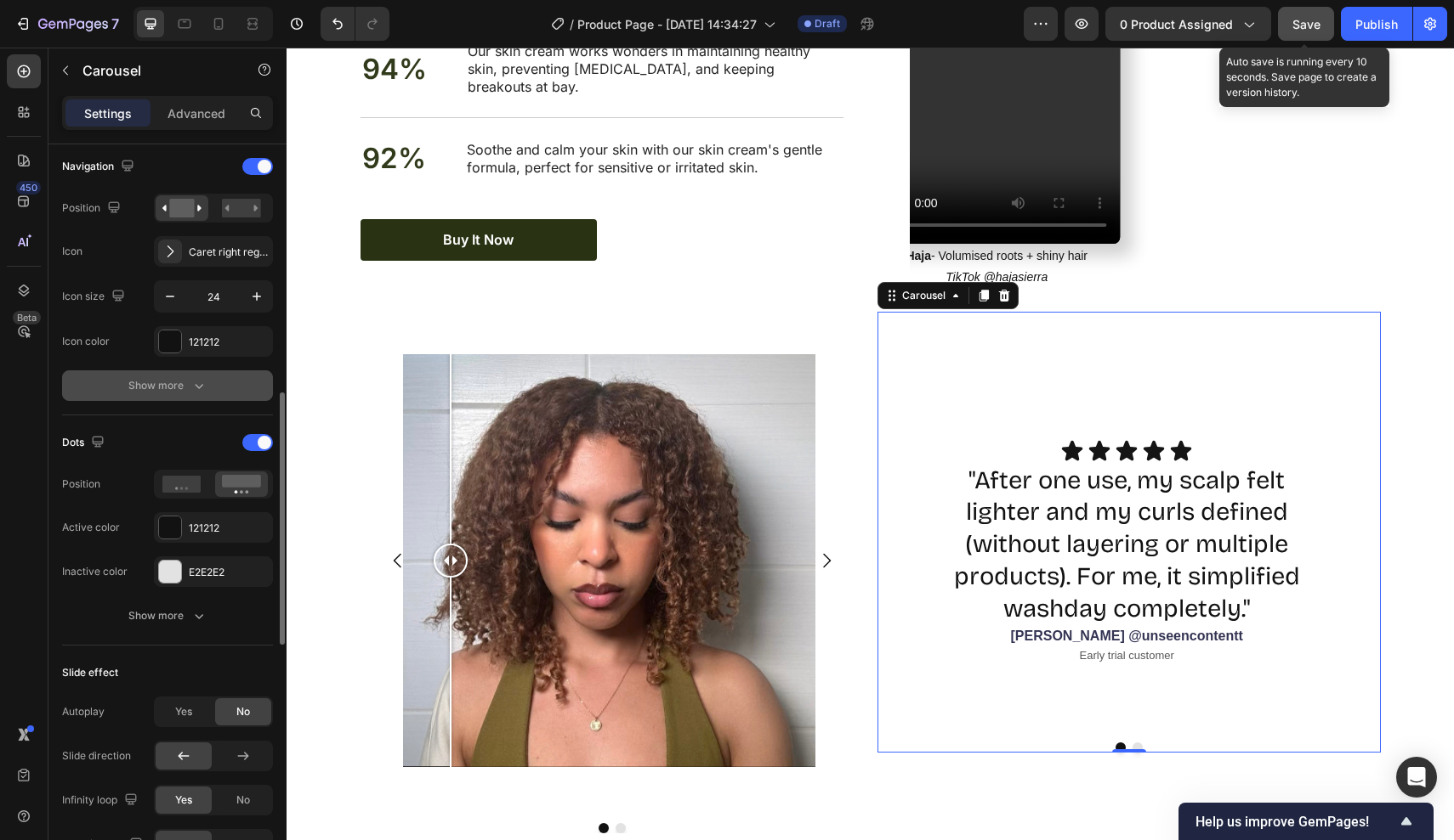
scroll to position [705, 0]
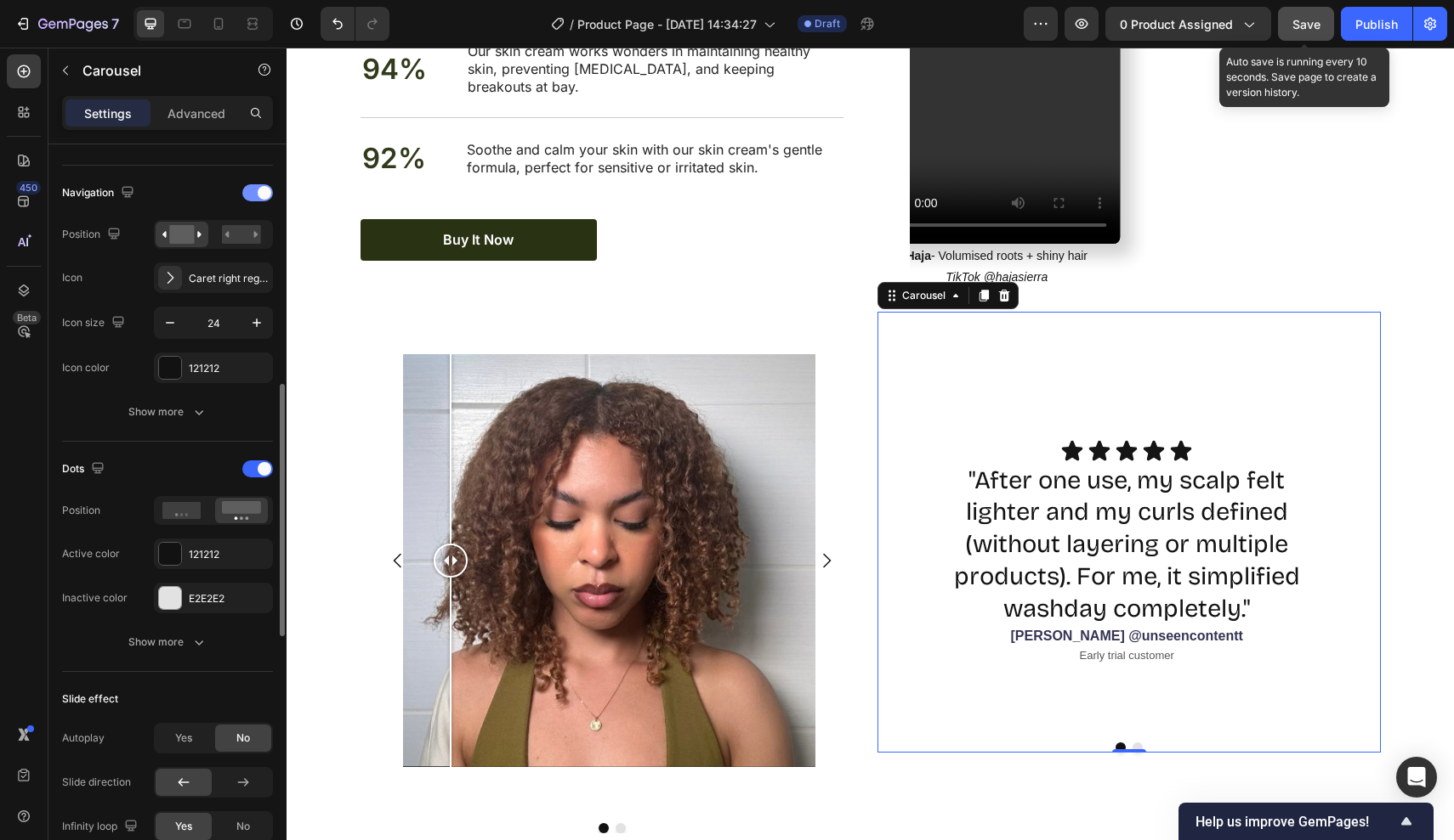
click at [262, 193] on span at bounding box center [264, 193] width 13 height 13
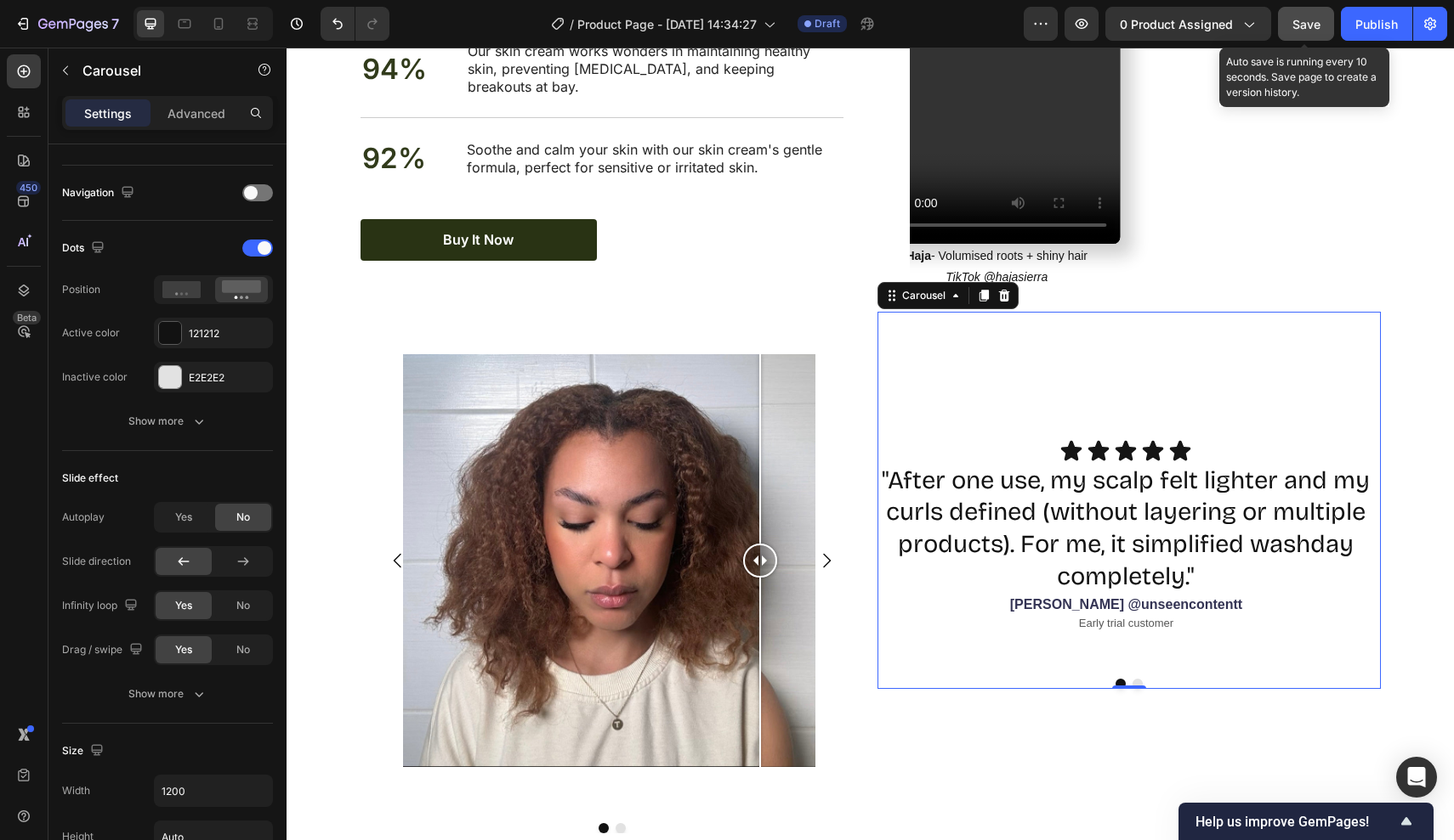
click at [1138, 688] on button "Dot" at bounding box center [1137, 684] width 10 height 10
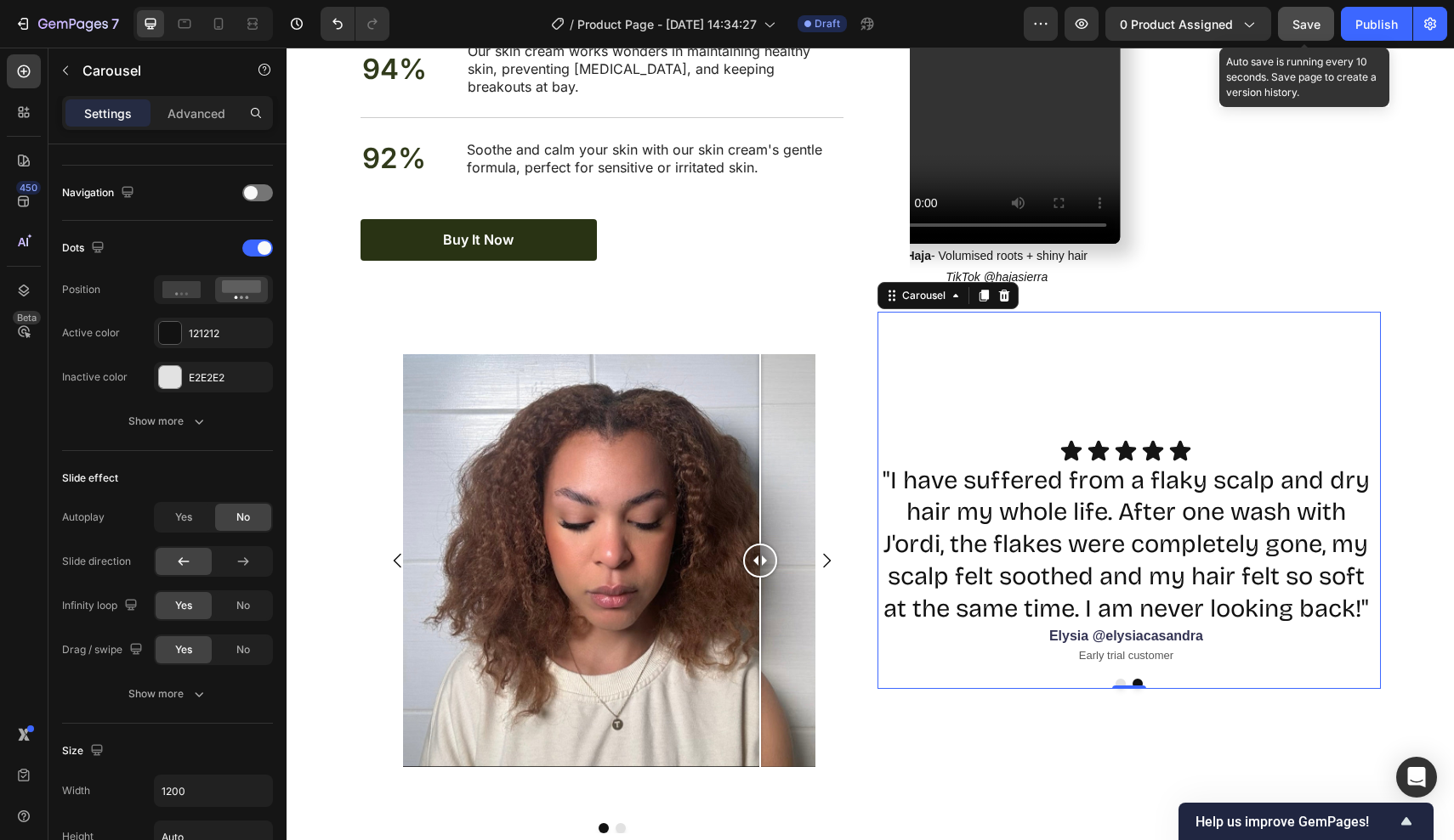
click at [1120, 684] on button "Dot" at bounding box center [1120, 684] width 10 height 10
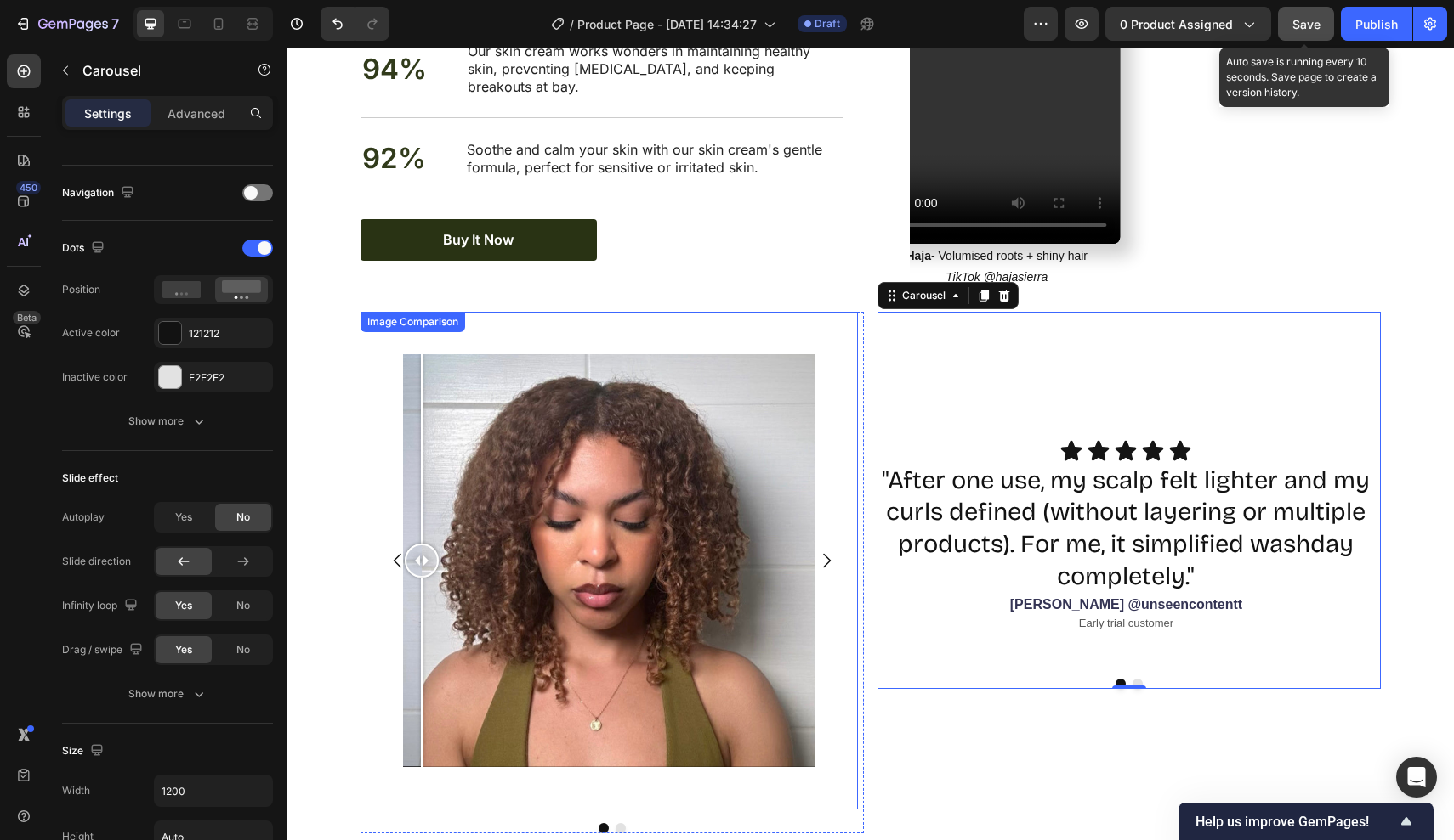
click at [407, 453] on div at bounding box center [422, 561] width 34 height 413
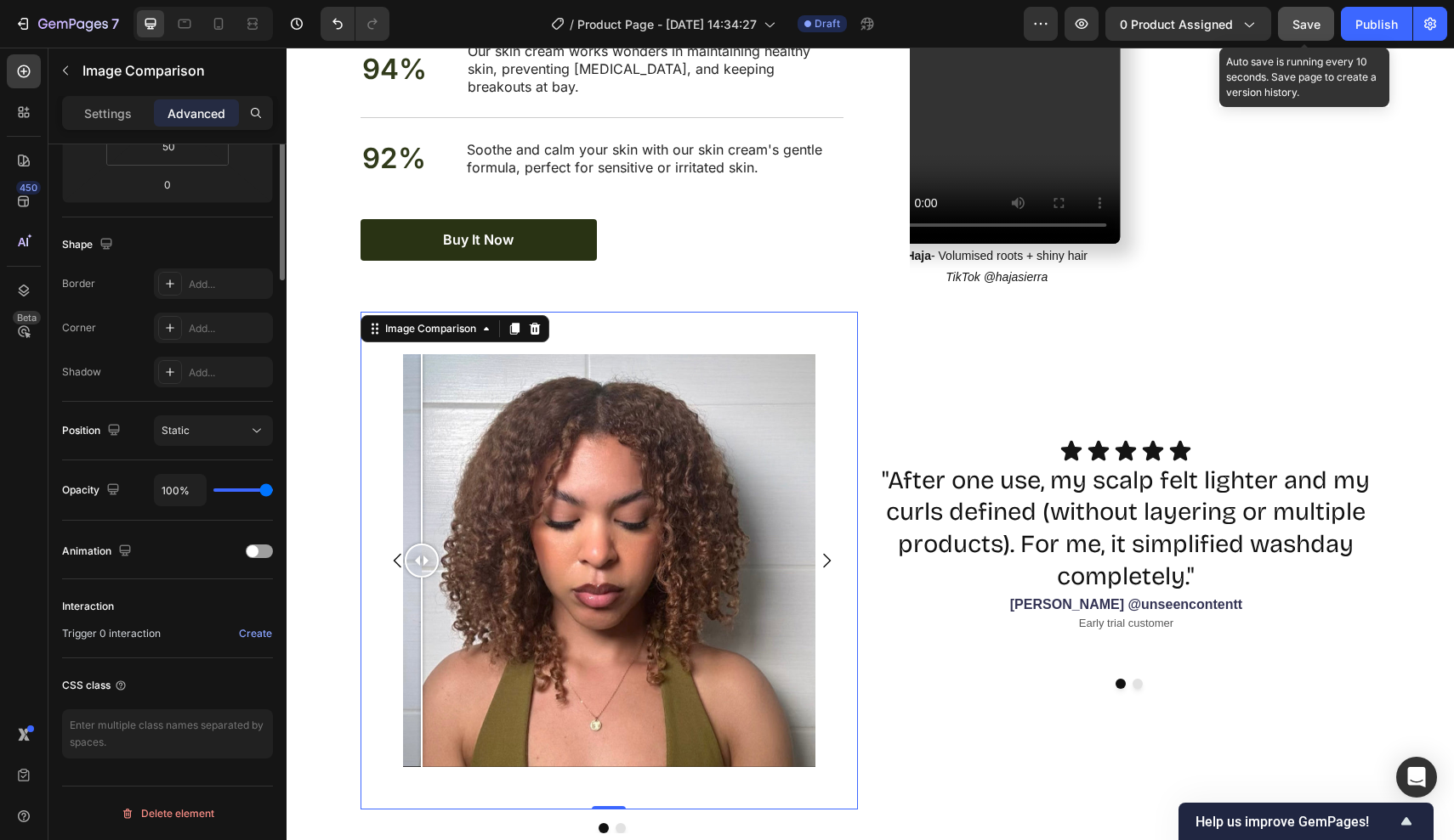
scroll to position [0, 0]
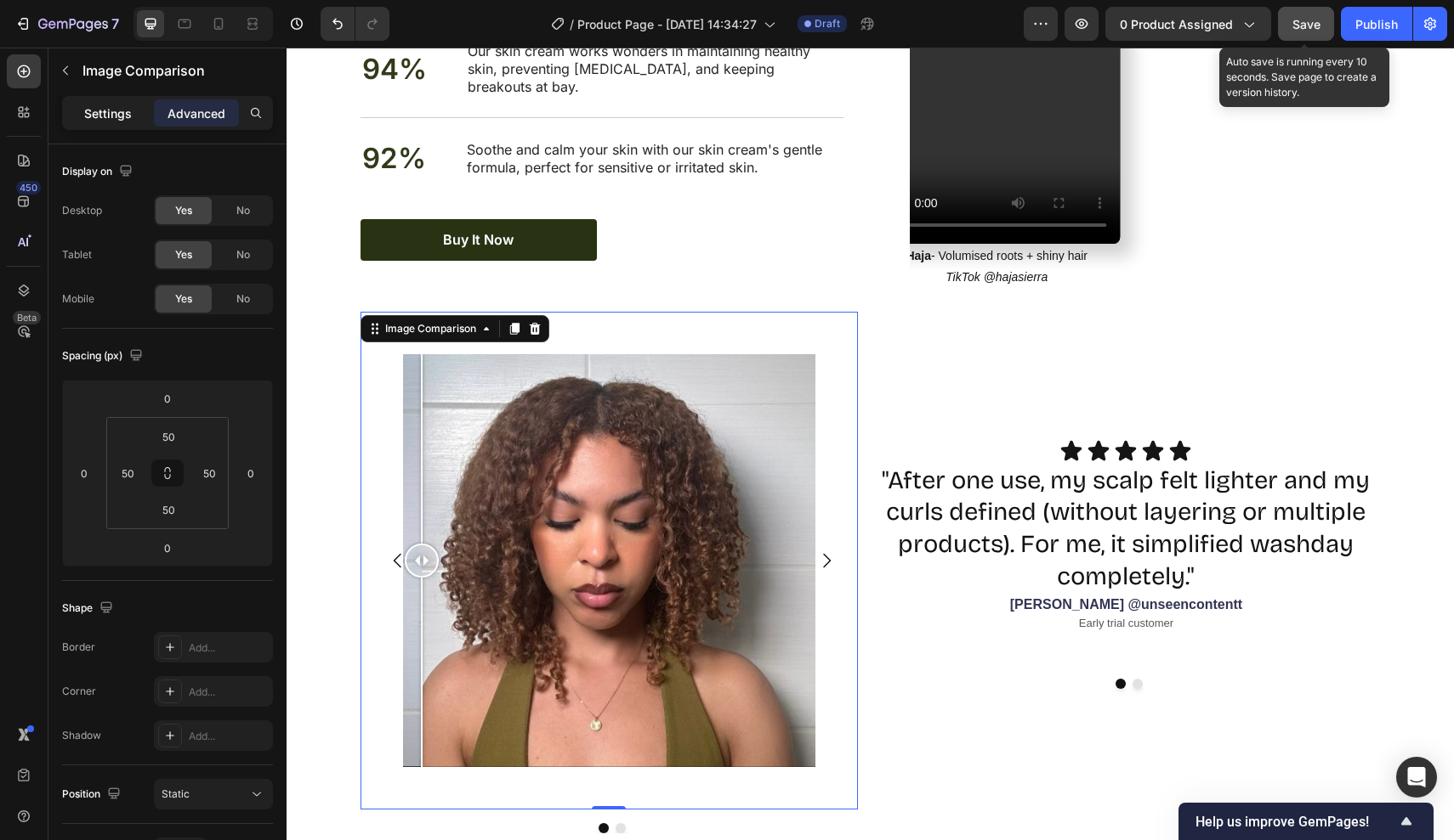
click at [109, 119] on p "Settings" at bounding box center [107, 113] width 48 height 18
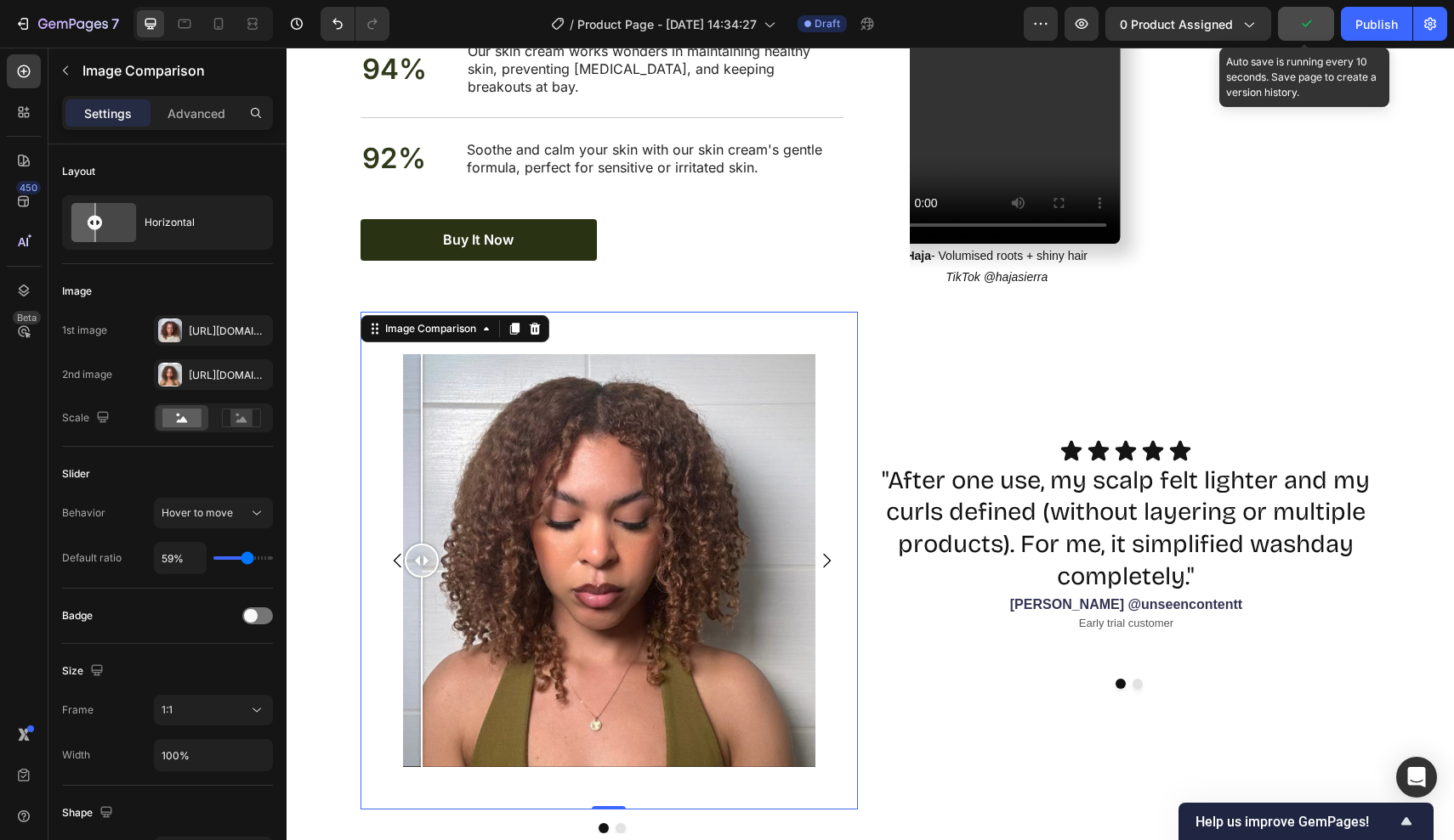
click at [387, 471] on div "Image Comparison 0" at bounding box center [609, 561] width 498 height 498
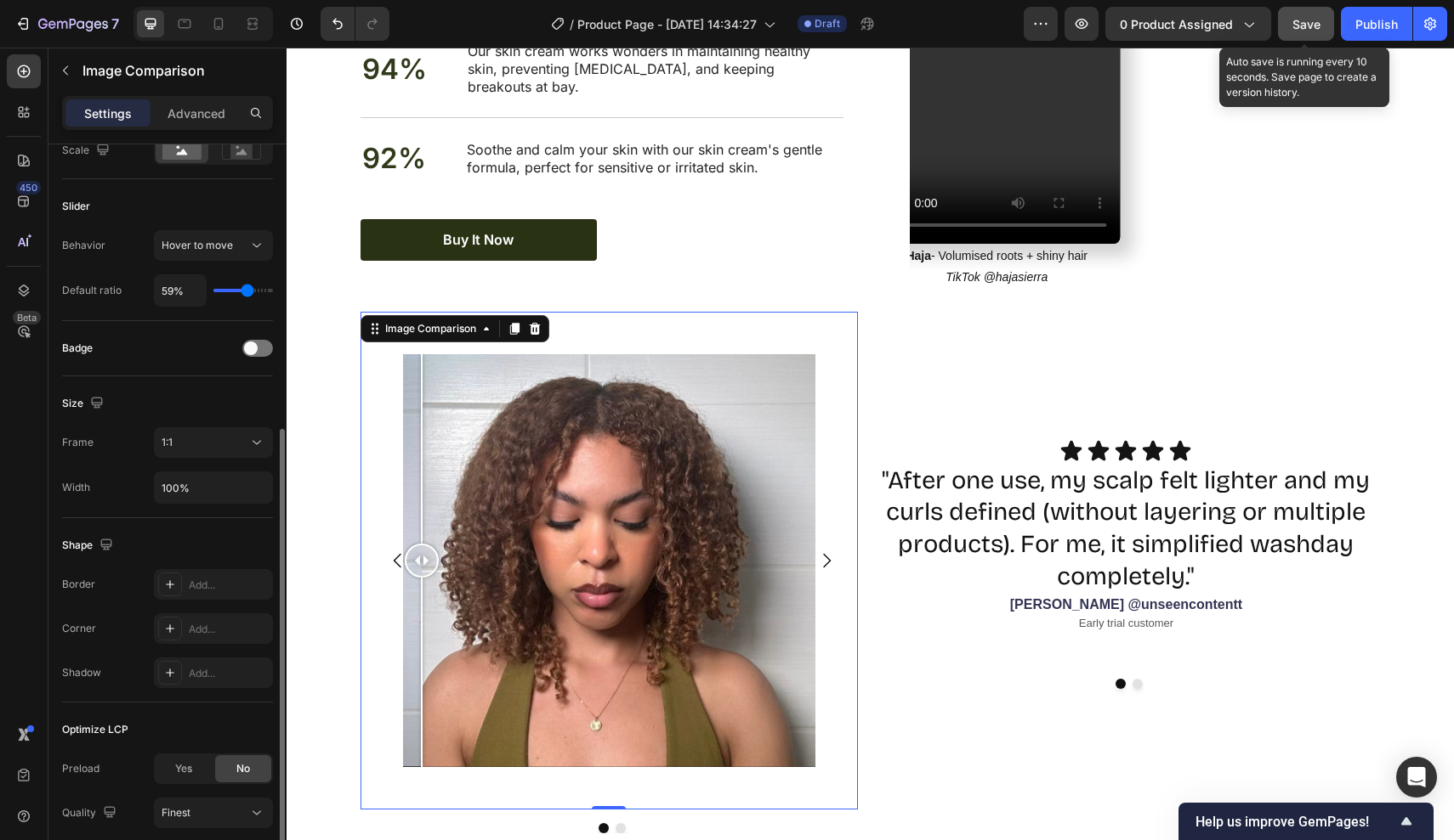
scroll to position [349, 0]
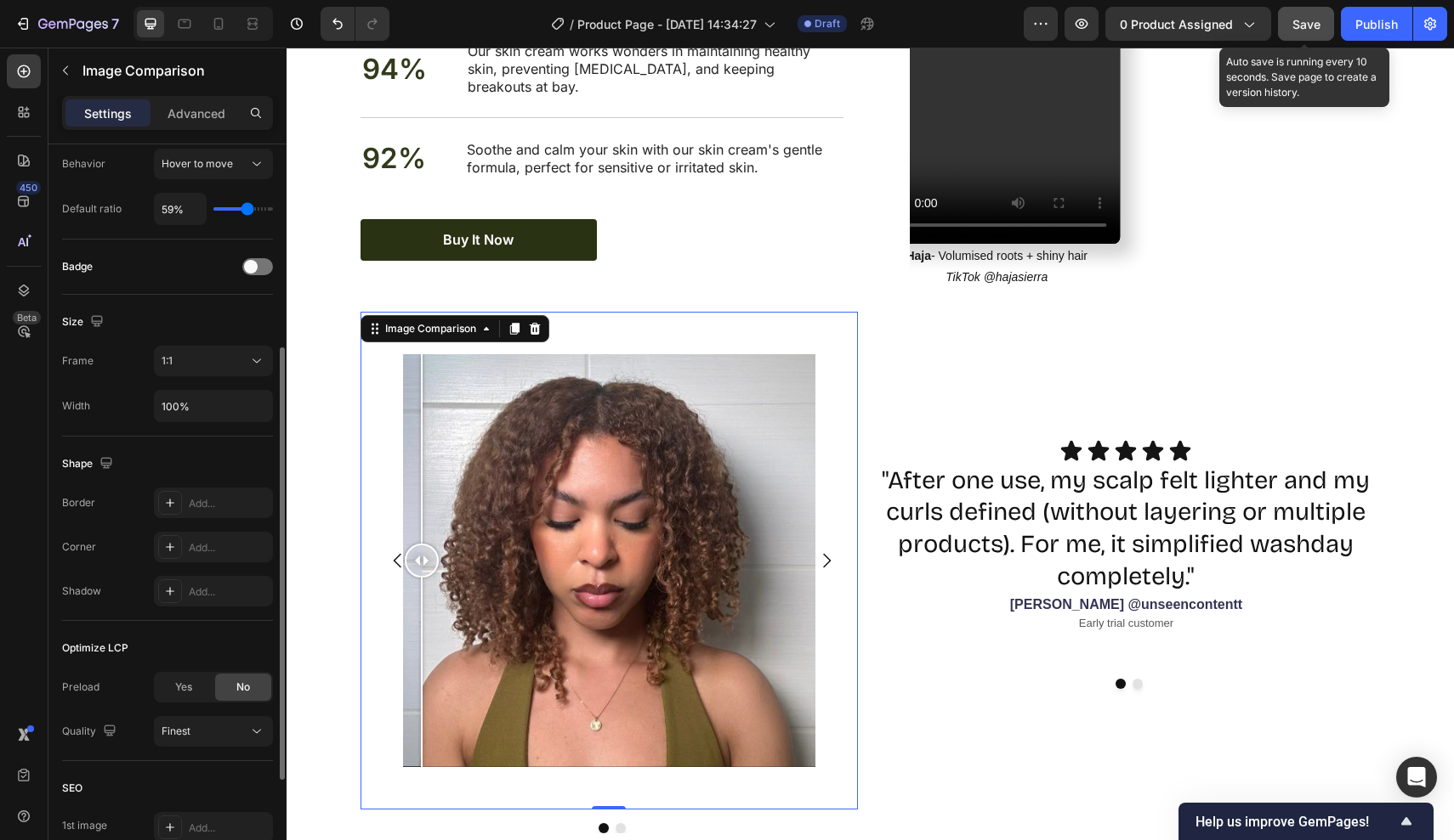
click at [364, 400] on div "Image Comparison 0" at bounding box center [609, 561] width 498 height 498
click at [441, 388] on div at bounding box center [441, 449] width 2 height 189
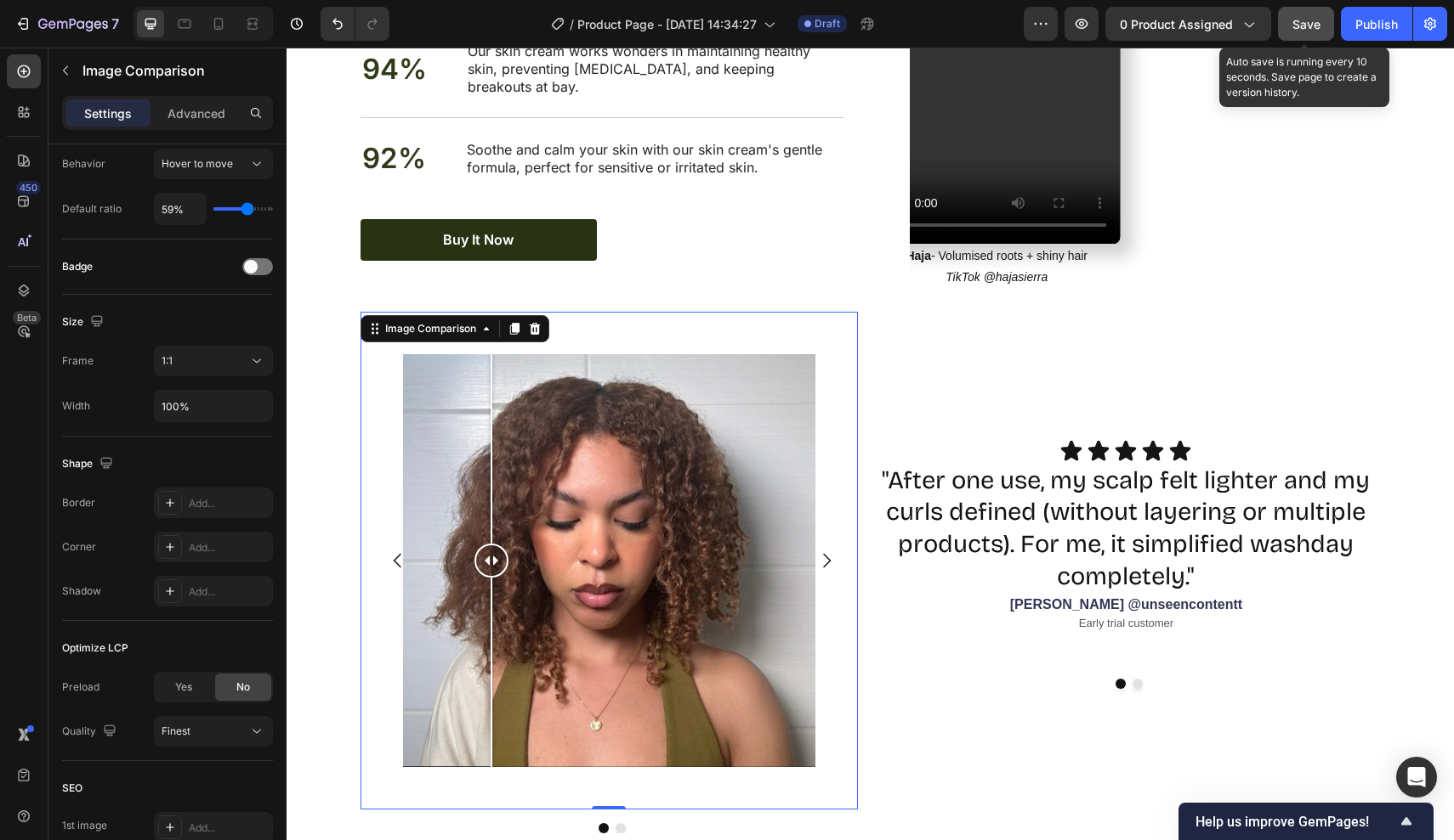
click at [491, 385] on div at bounding box center [491, 449] width 2 height 189
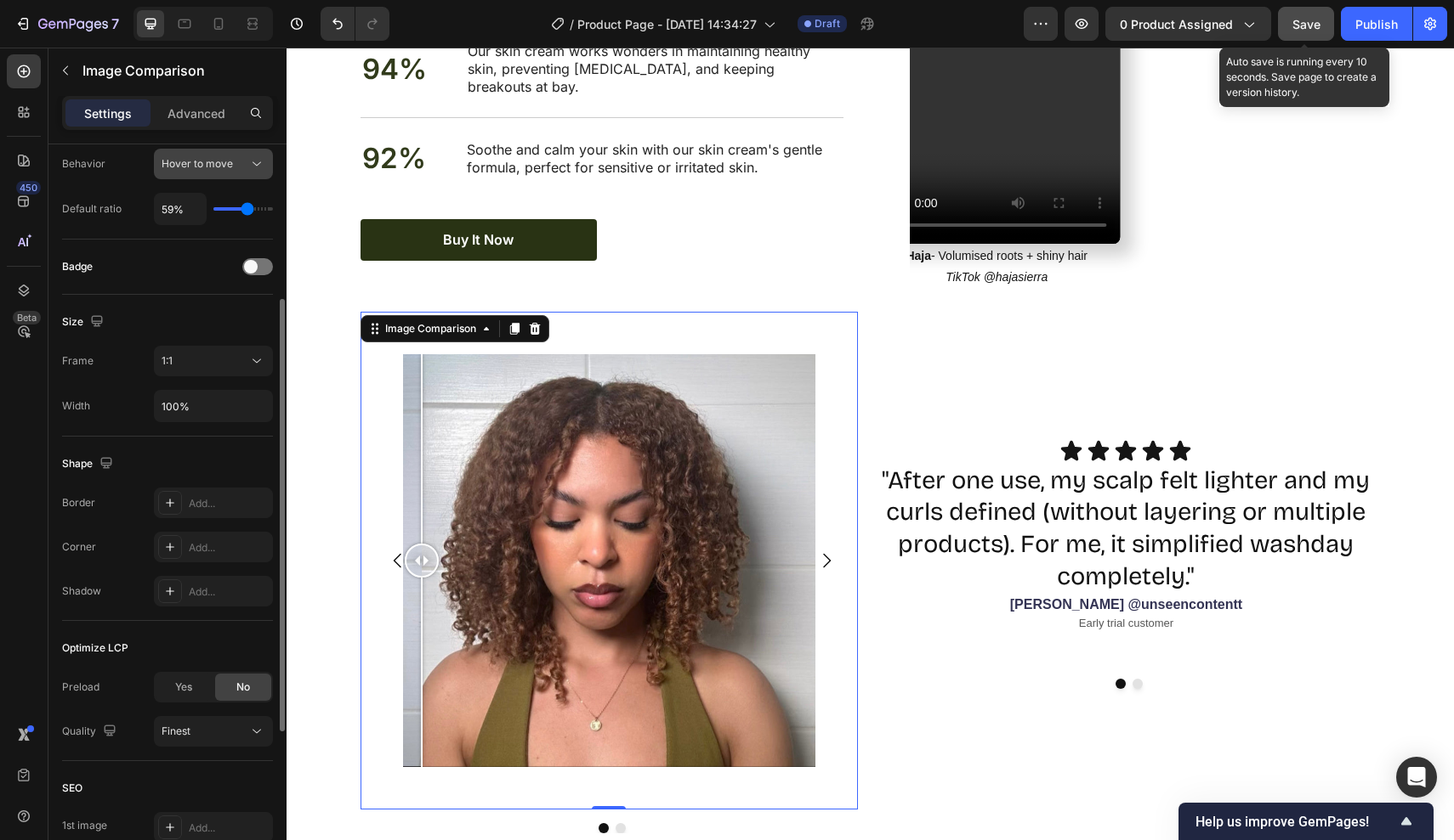
scroll to position [273, 0]
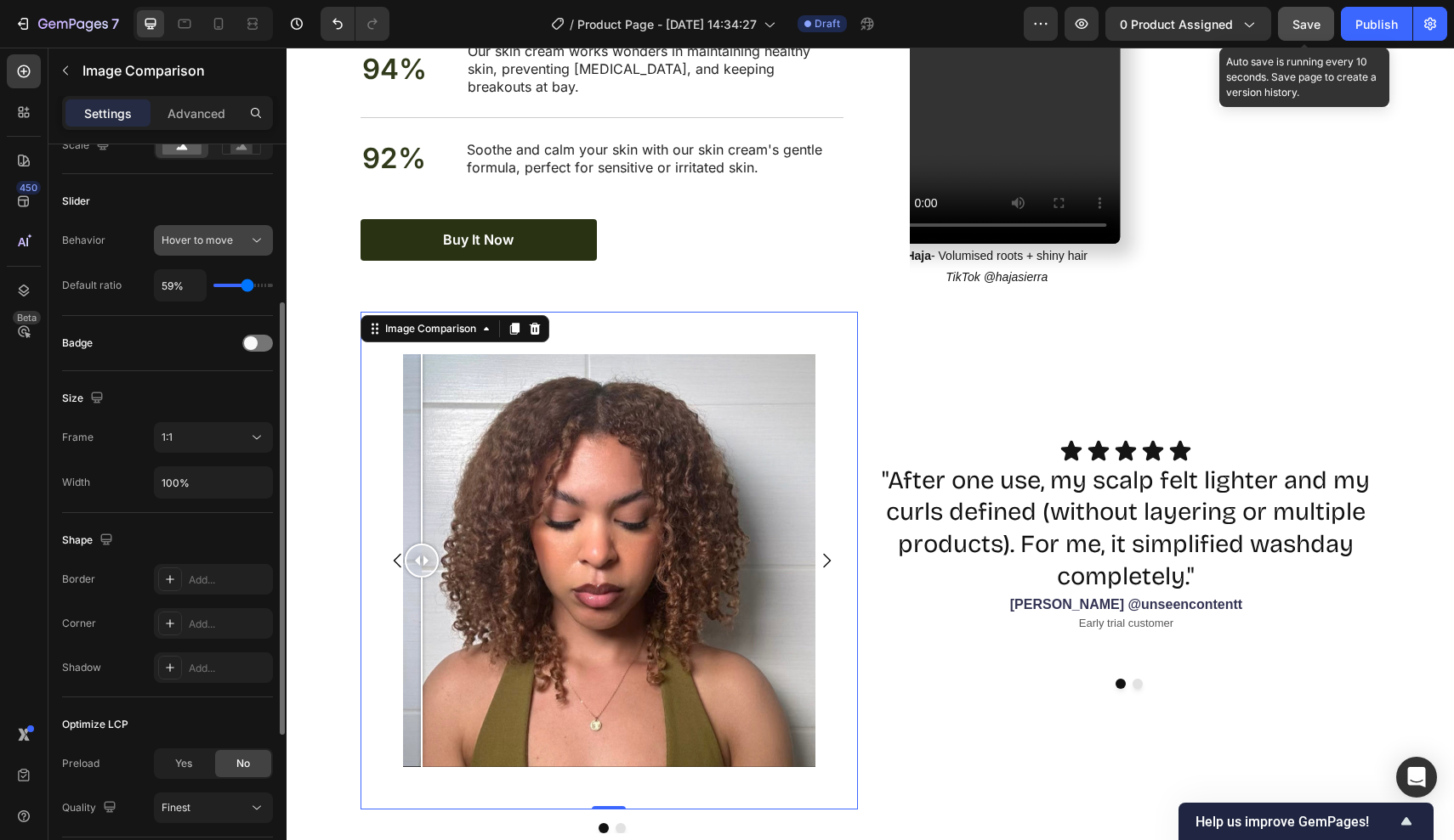
click at [217, 239] on span "Hover to move" at bounding box center [198, 240] width 72 height 13
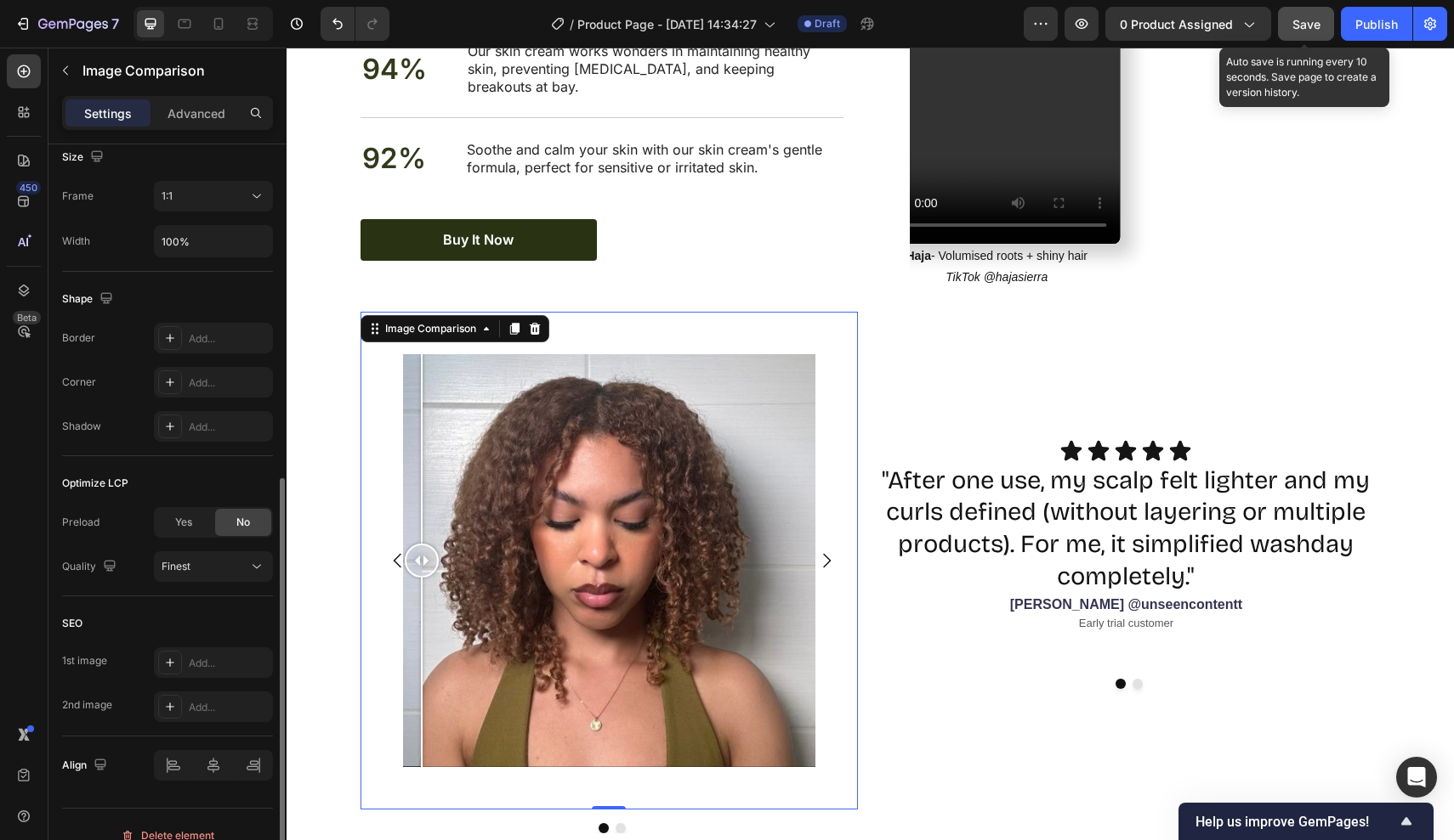
scroll to position [536, 0]
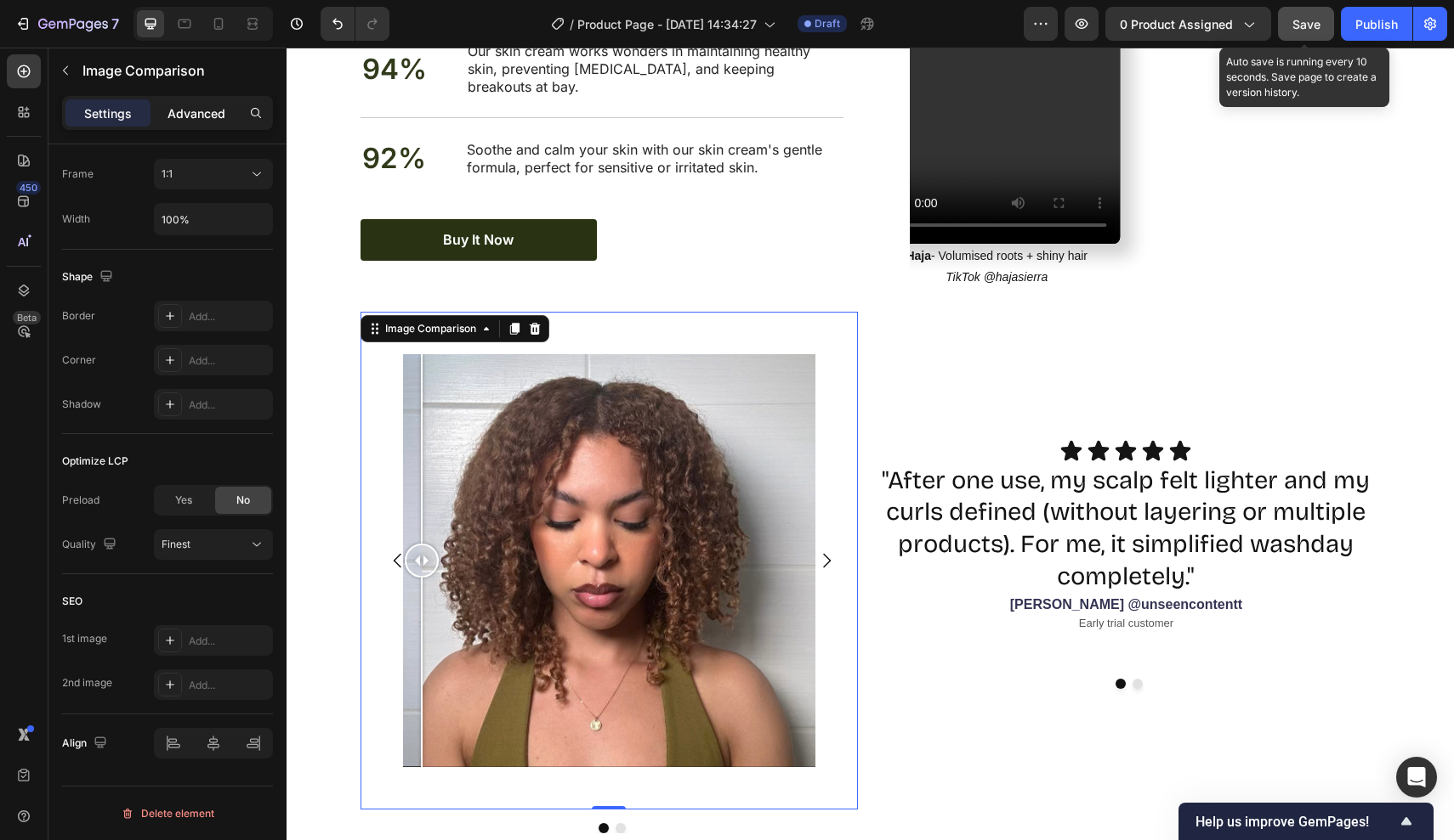
click at [184, 118] on p "Advanced" at bounding box center [196, 113] width 57 height 18
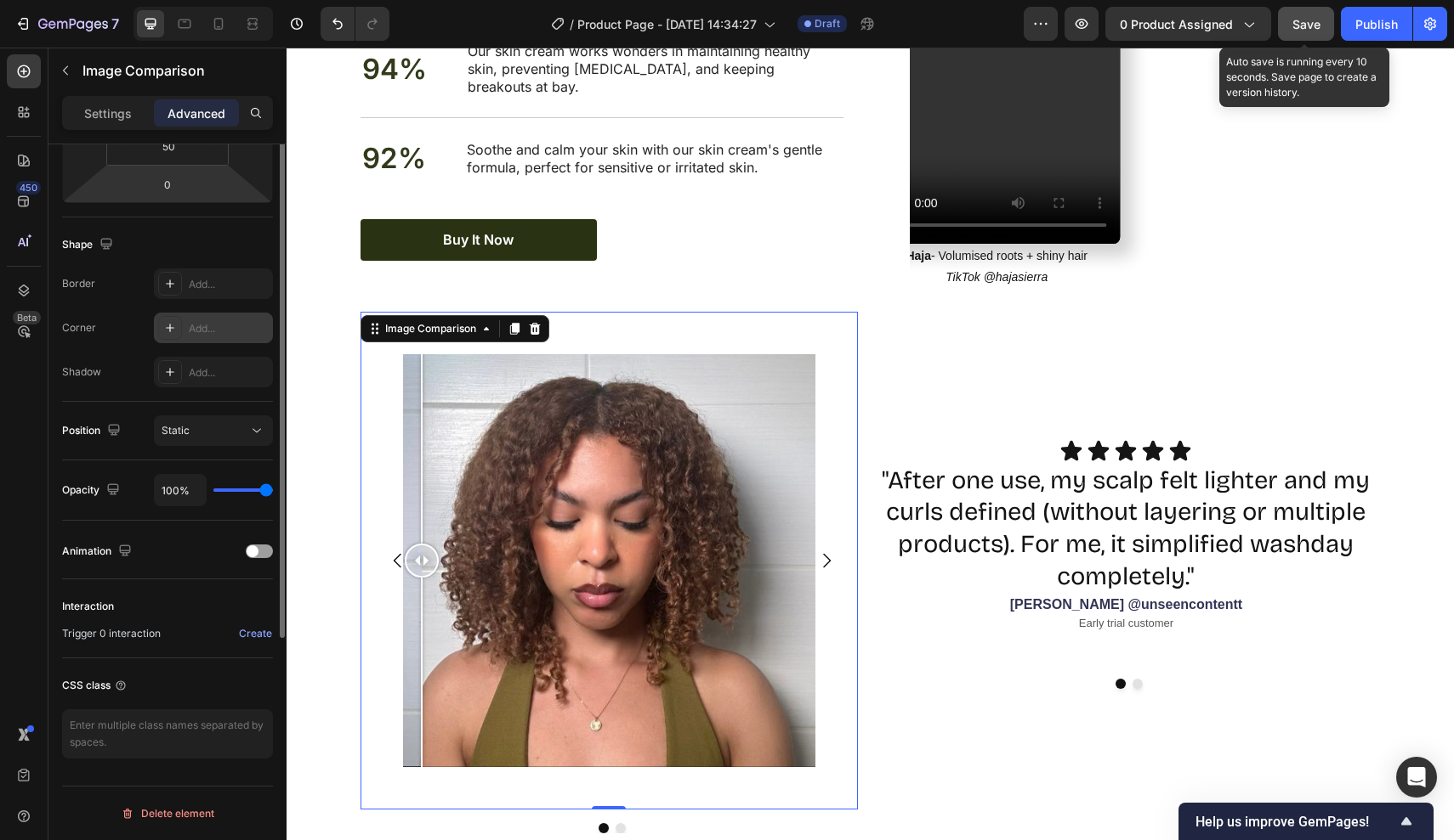
scroll to position [0, 0]
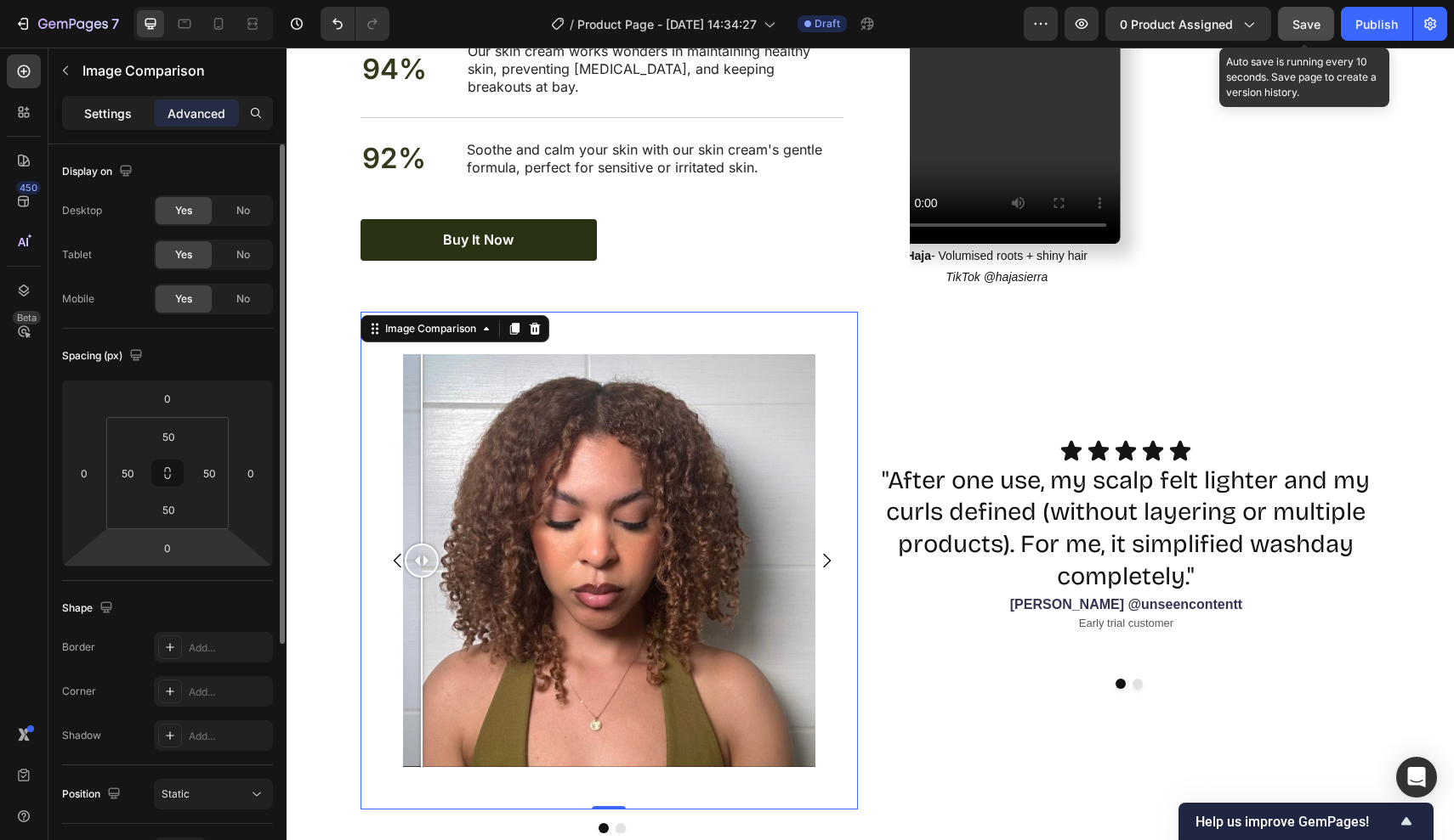
click at [114, 115] on p "Settings" at bounding box center [107, 113] width 48 height 18
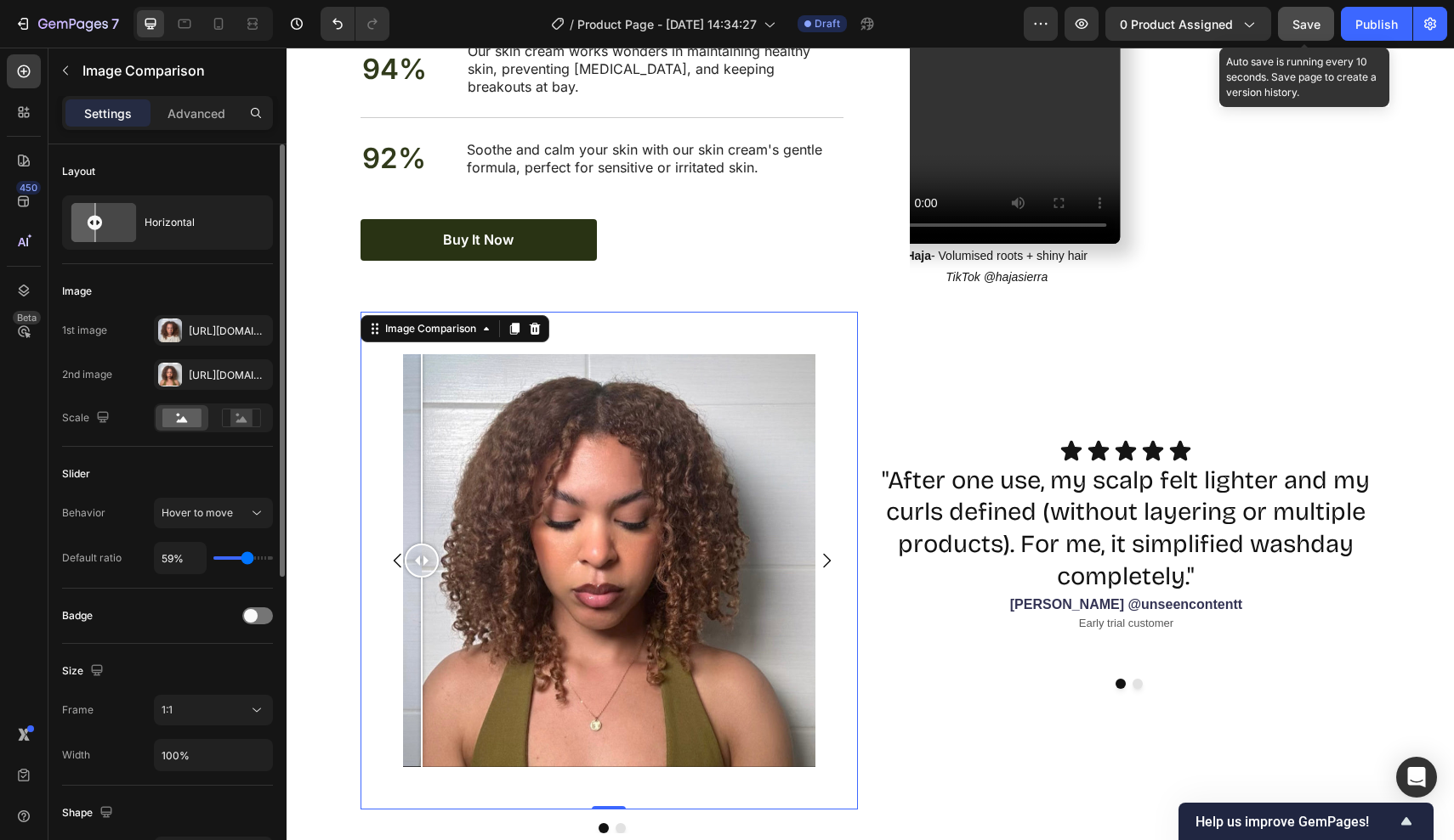
type input "57%"
type input "57"
type input "56%"
type input "56"
type input "54%"
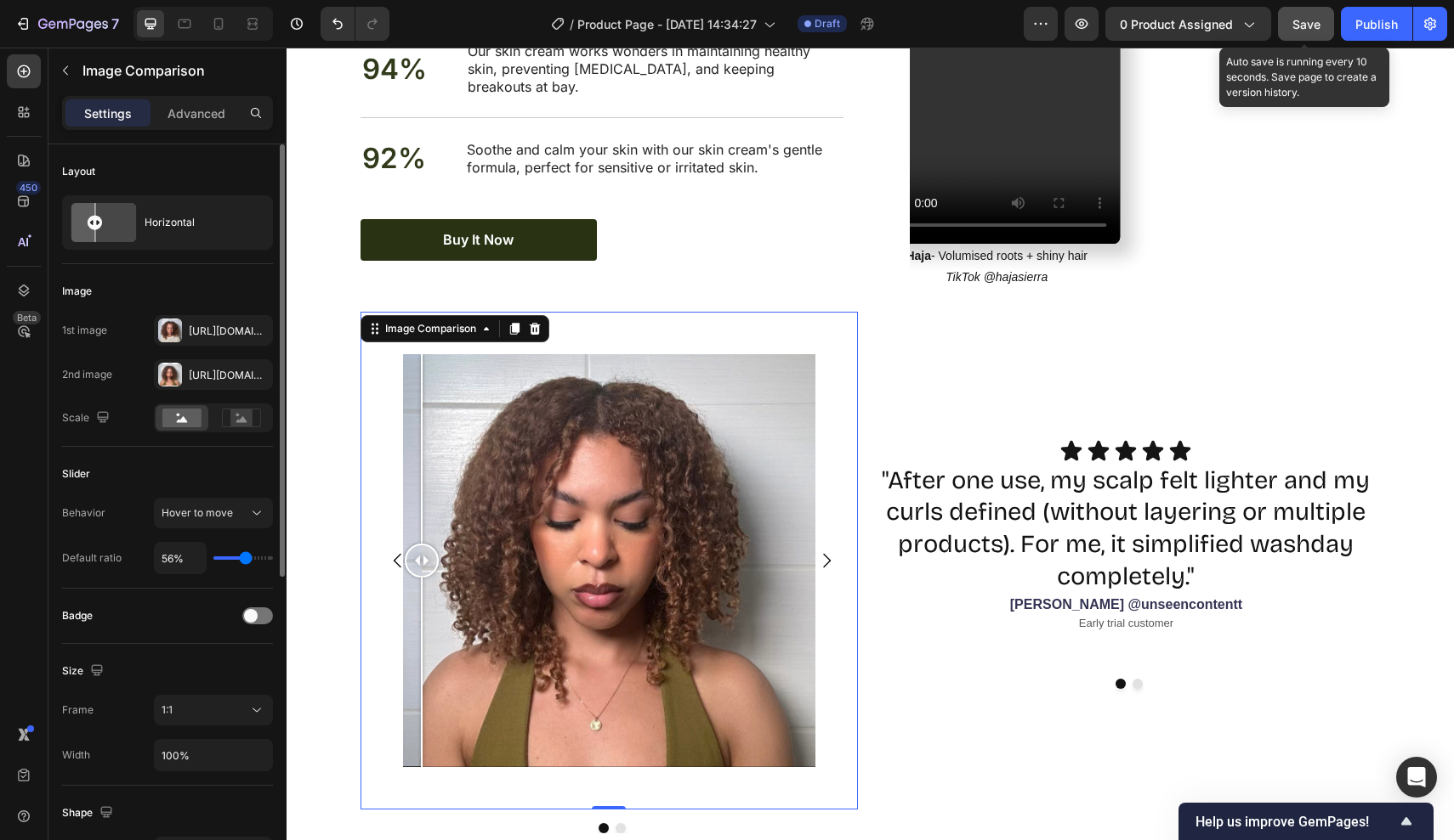
type input "54"
type input "52%"
type input "52"
type input "51%"
type input "51"
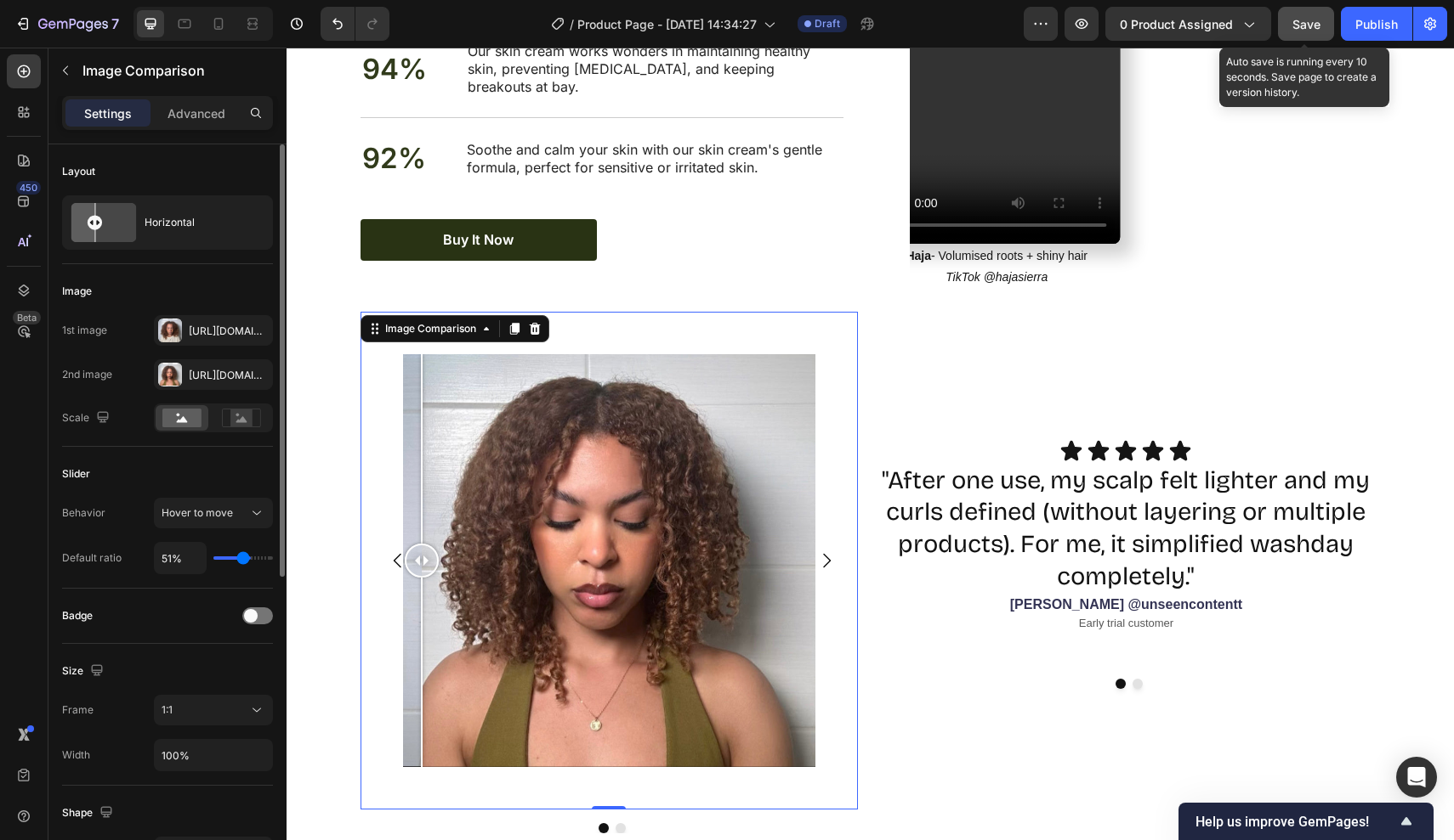
type input "49%"
type input "49"
type input "45%"
type input "45"
type input "44%"
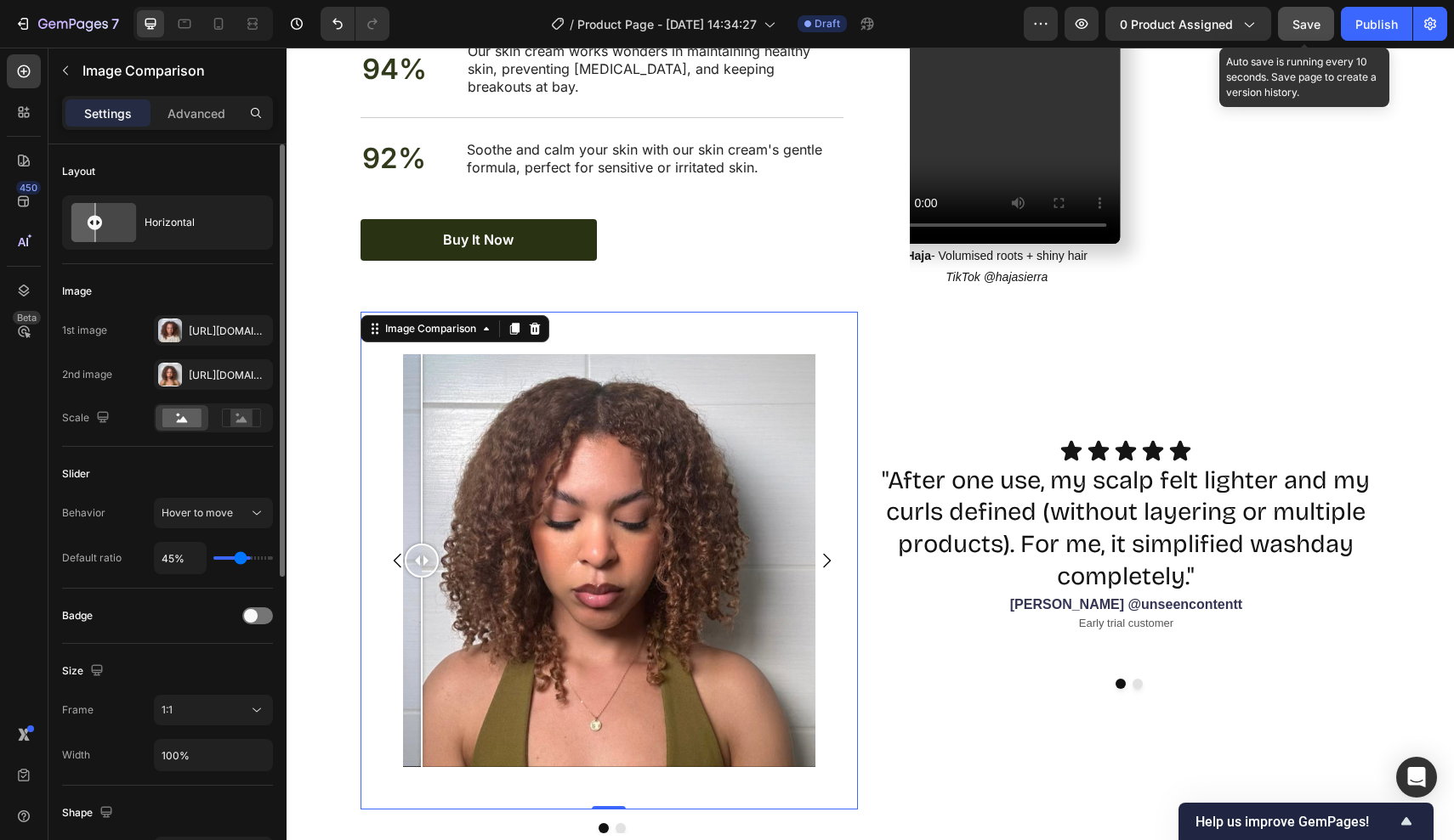
type input "44"
type input "42%"
type input "42"
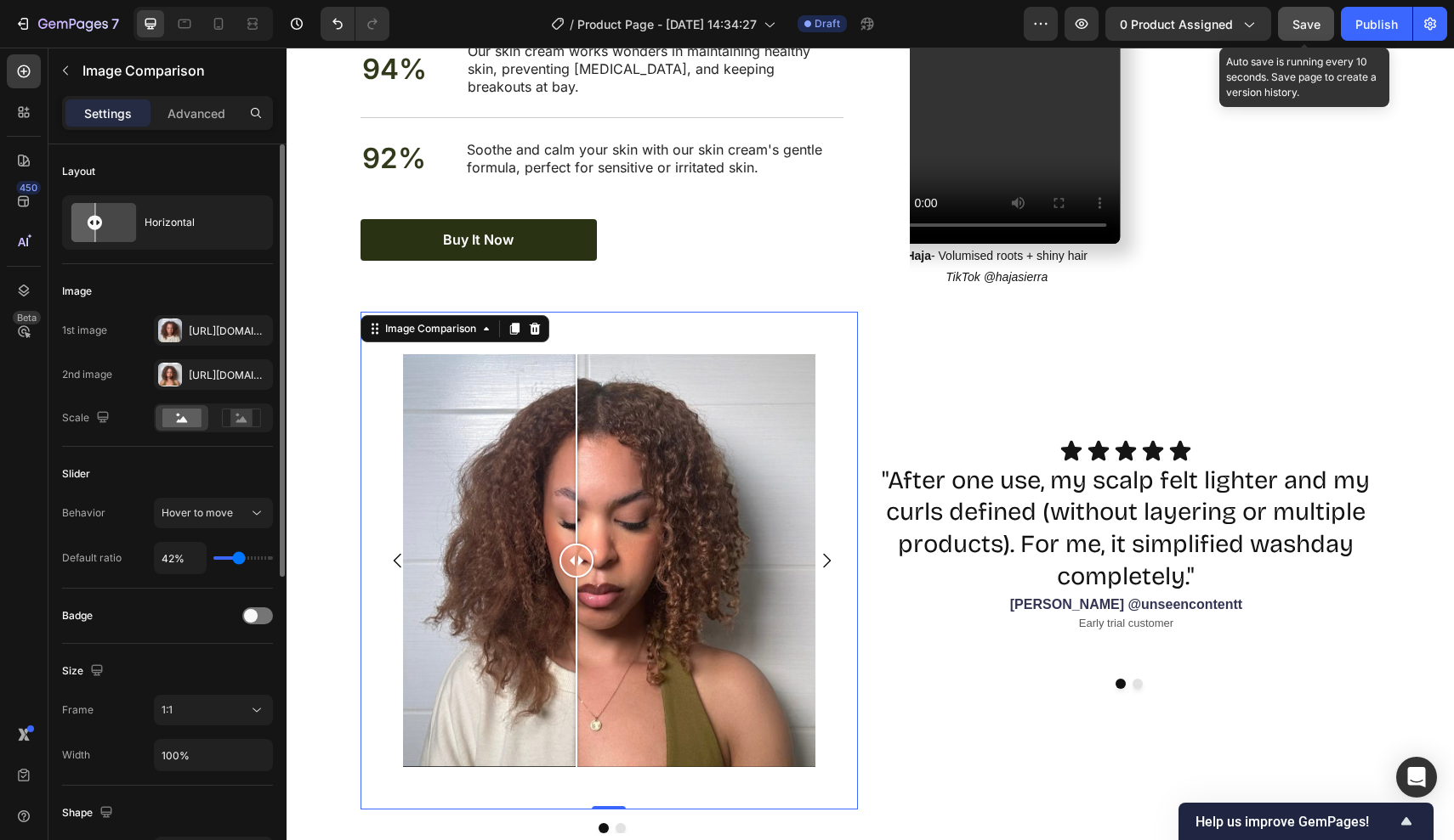
type input "40%"
type input "40"
type input "38%"
type input "38"
type input "37%"
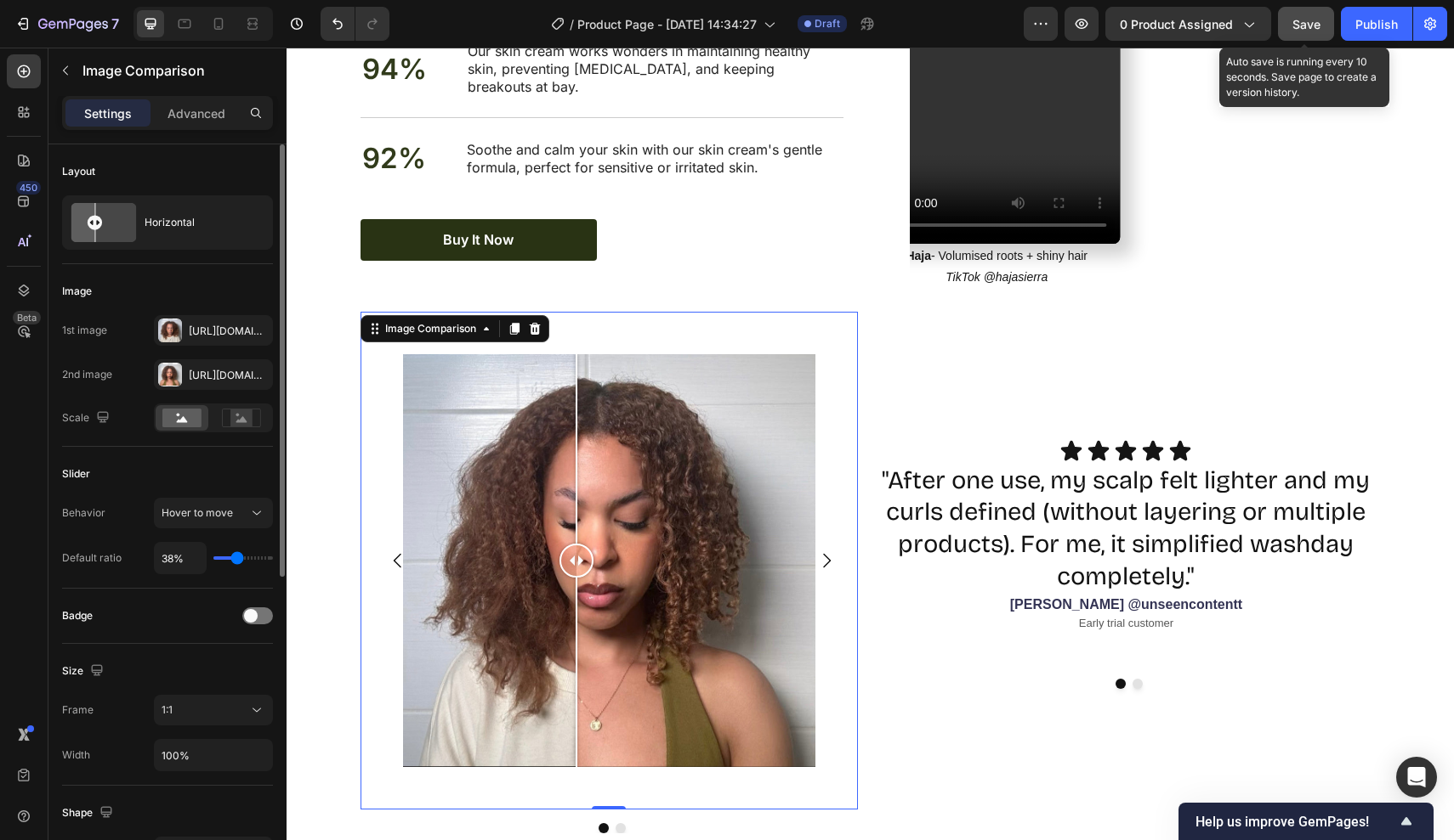
type input "37"
type input "35%"
type input "35"
type input "33%"
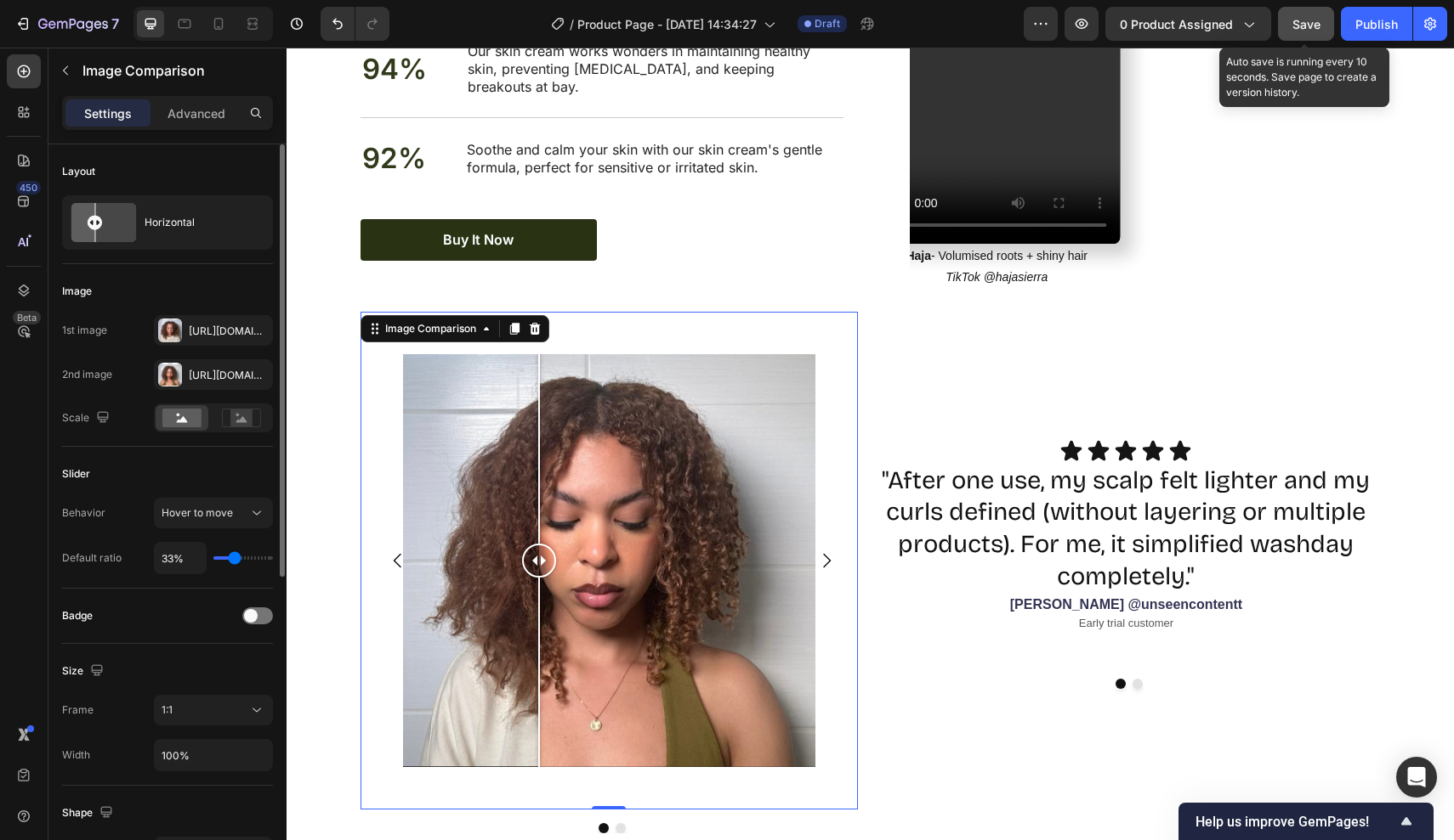
drag, startPoint x: 246, startPoint y: 560, endPoint x: 233, endPoint y: 560, distance: 13.0
type input "33"
click at [233, 560] on input "range" at bounding box center [243, 559] width 59 height 4
type input "35%"
type input "35"
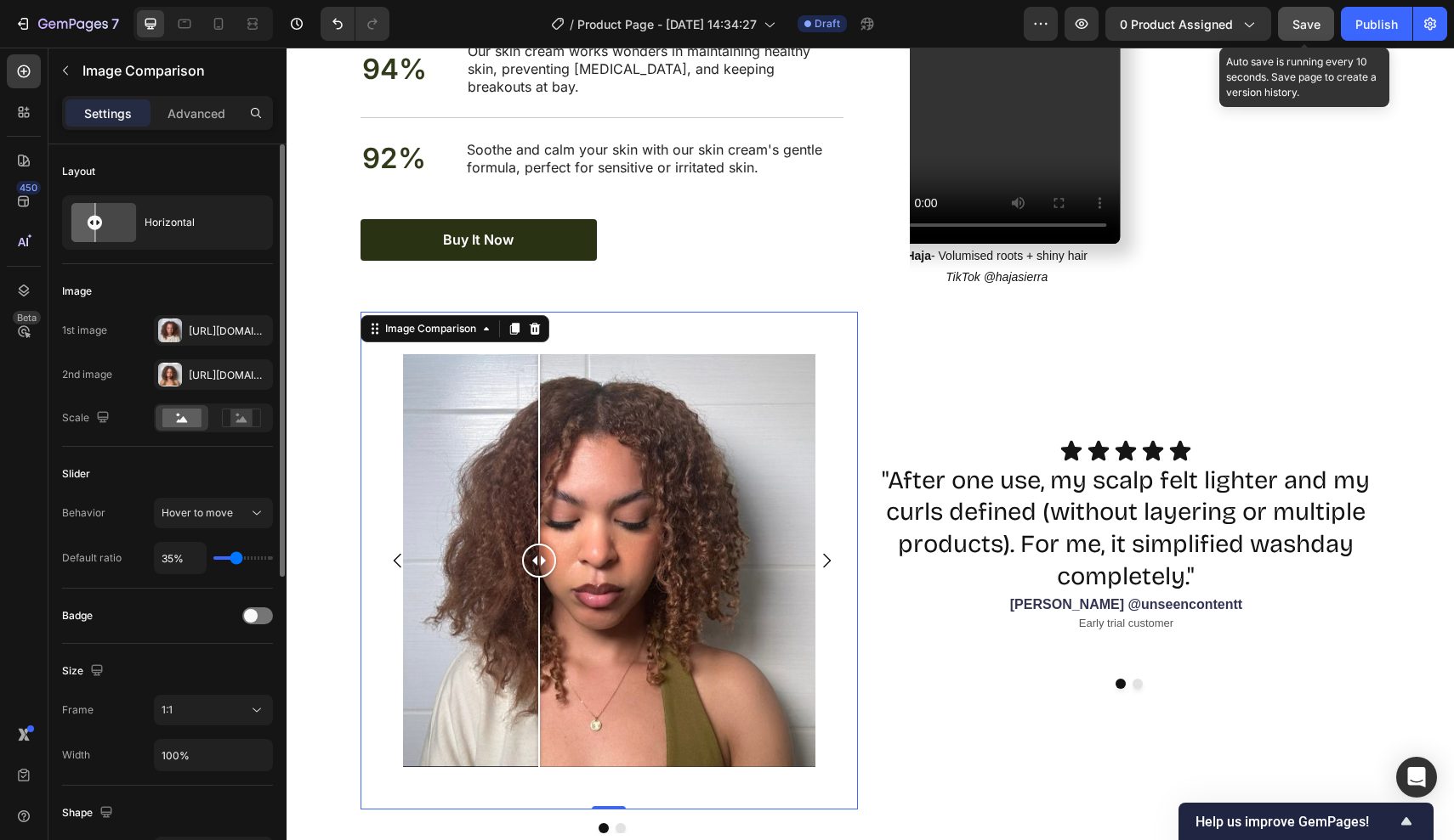
type input "37%"
type input "37"
type input "40%"
type input "40"
type input "42%"
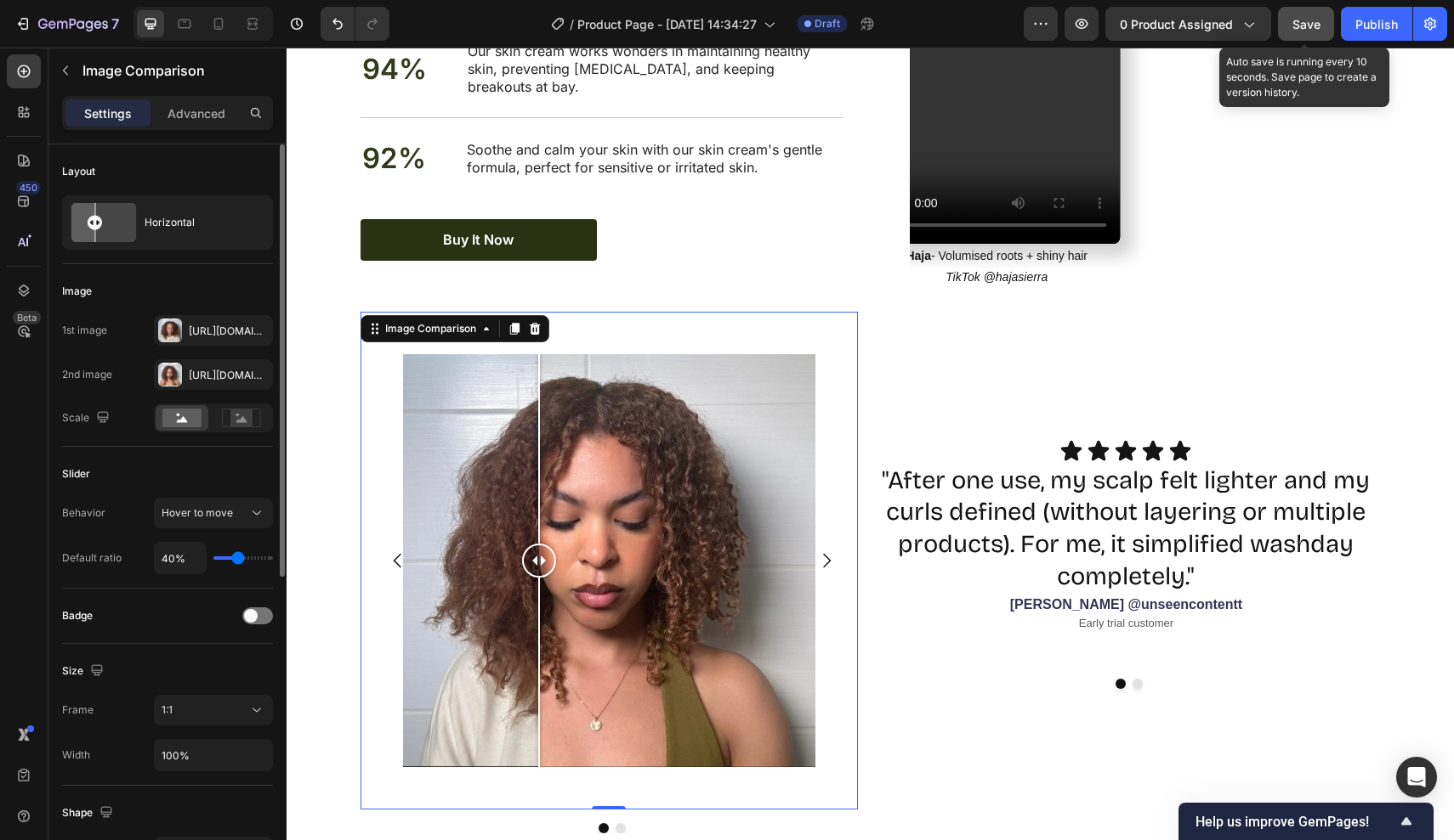
type input "42"
type input "44%"
type input "44"
type input "45%"
type input "45"
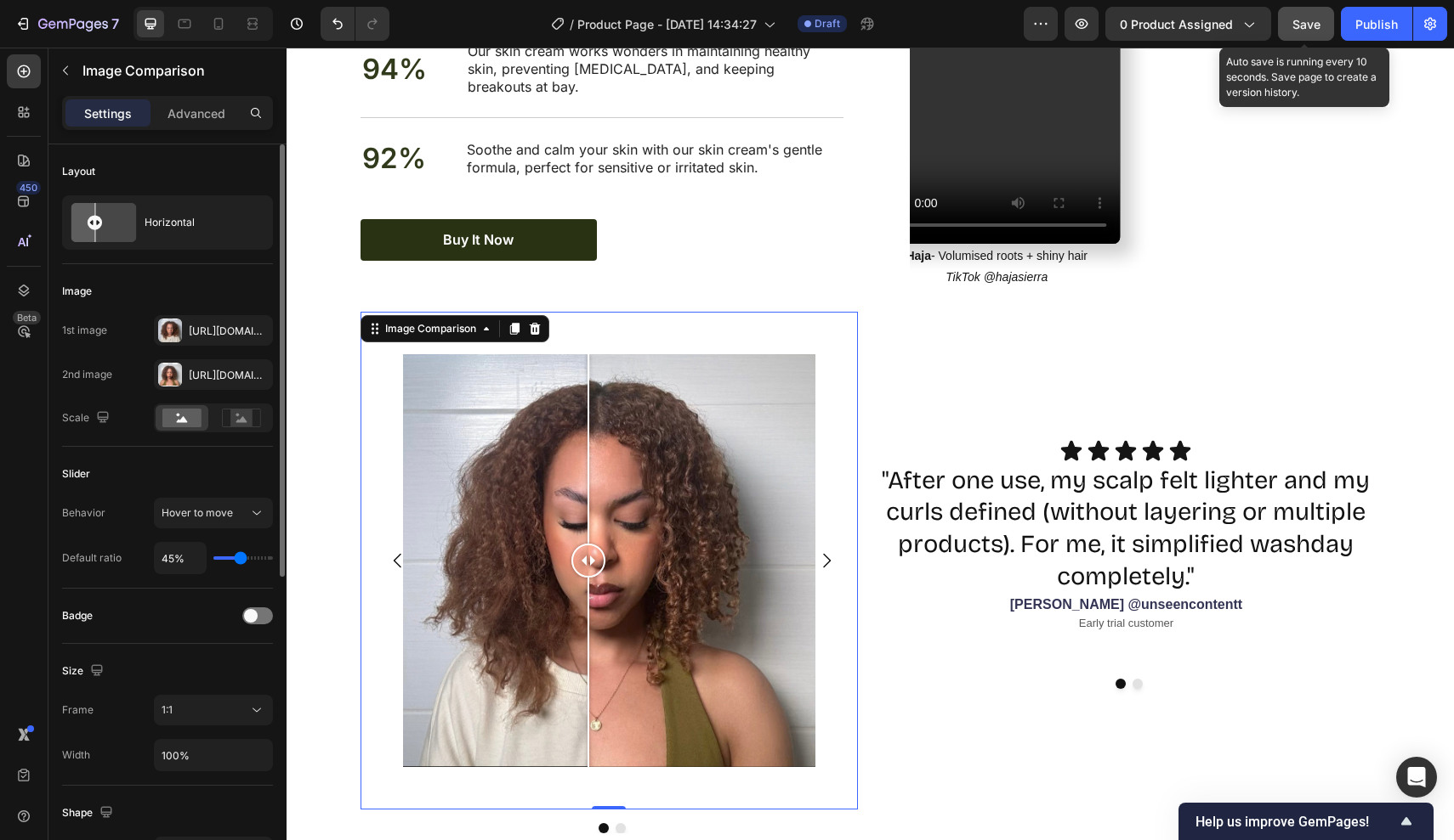
type input "44%"
type input "44"
type input "42%"
type input "42"
type input "40%"
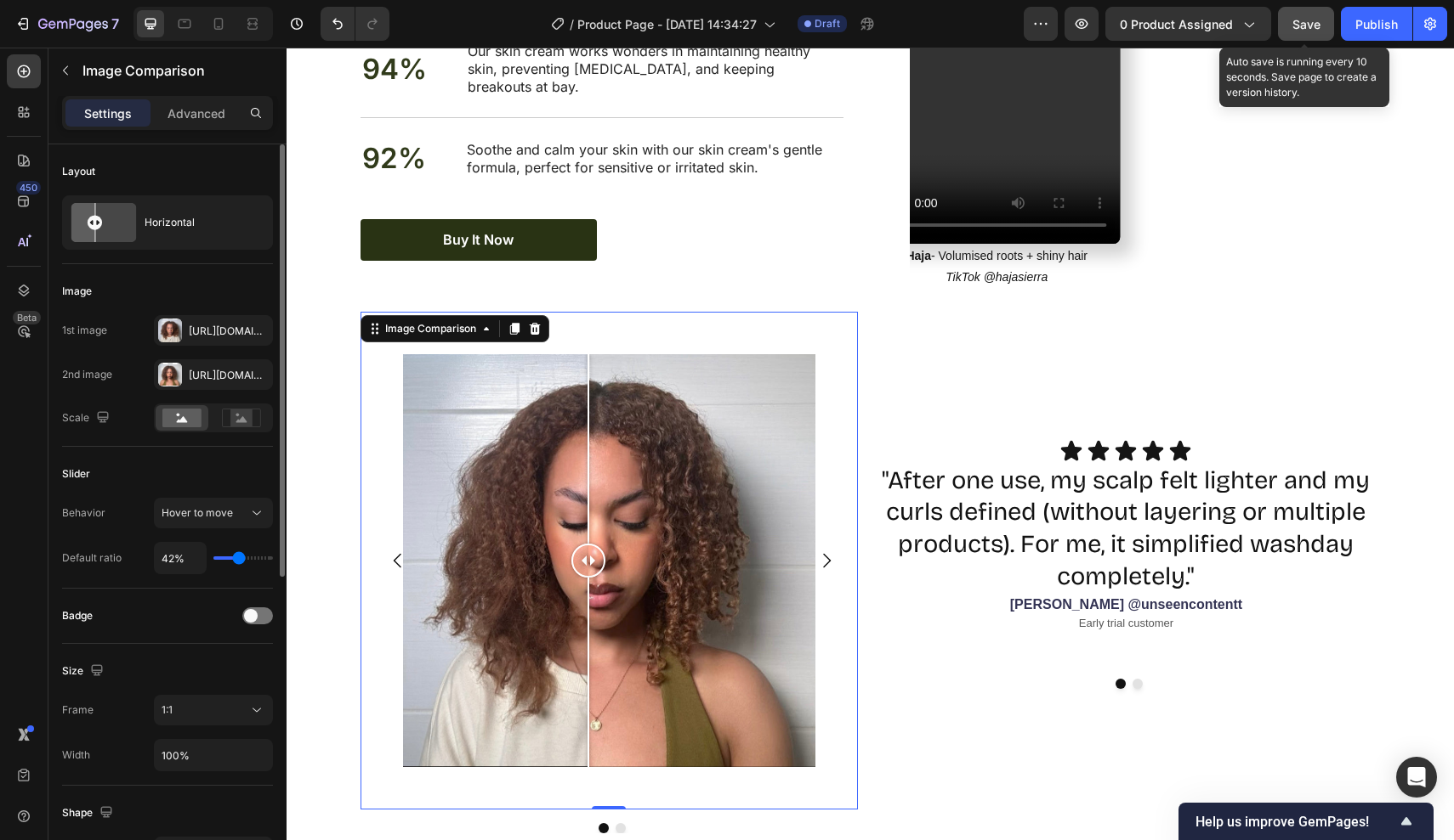
type input "40"
type input "37%"
type input "37"
type input "35%"
type input "35"
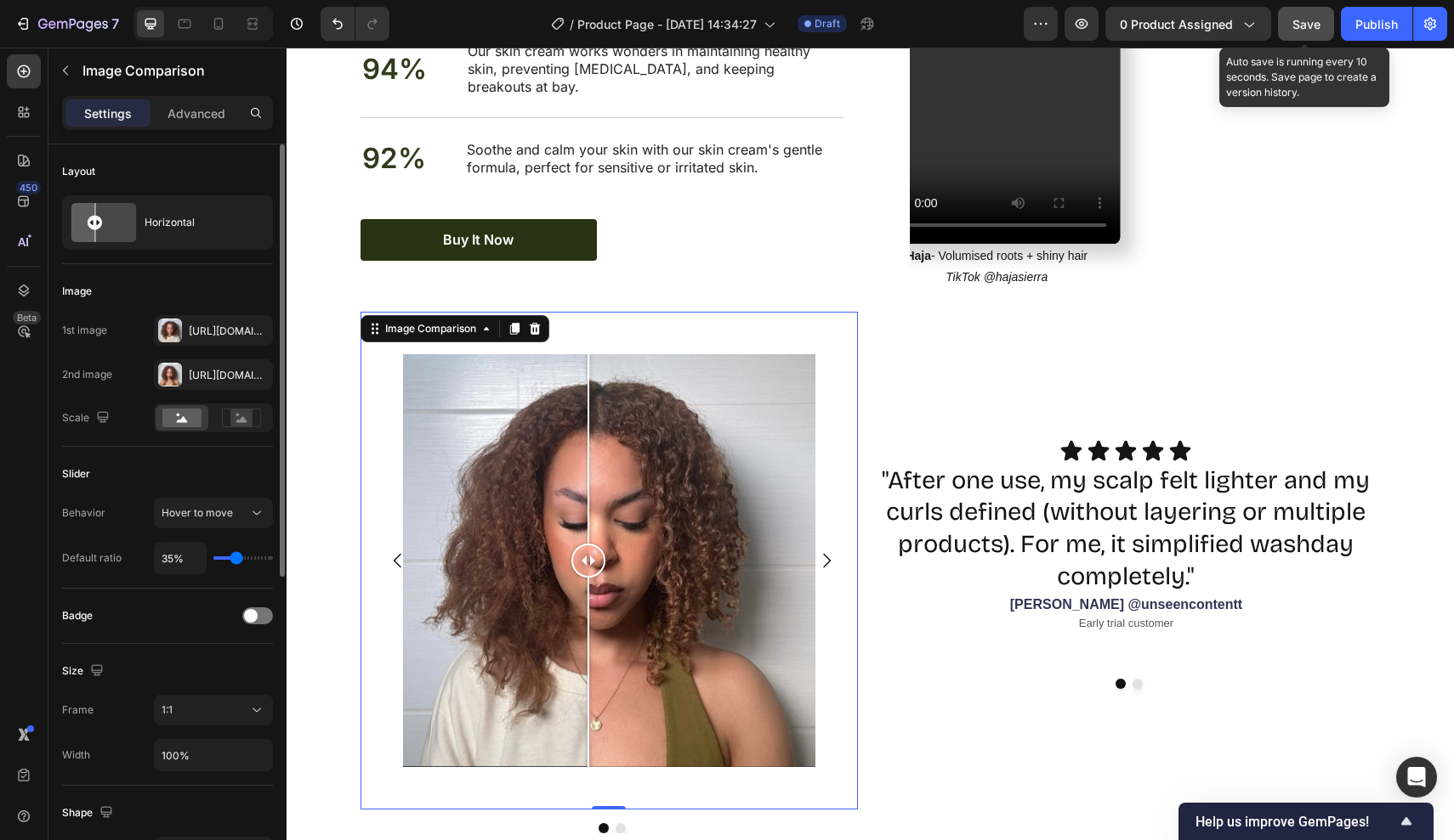
type input "33%"
type input "33"
type input "31%"
type input "31"
type input "30%"
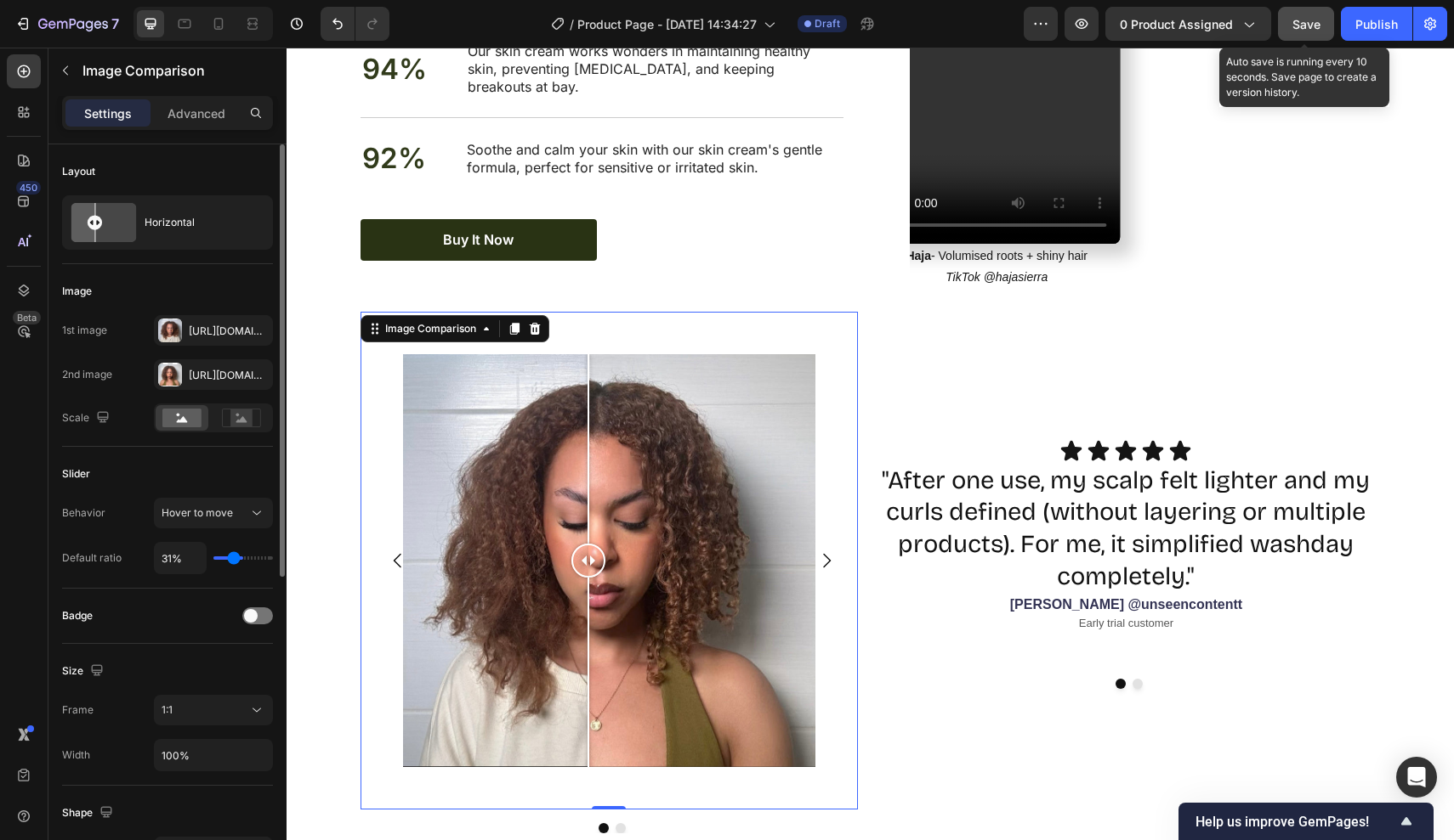
type input "30"
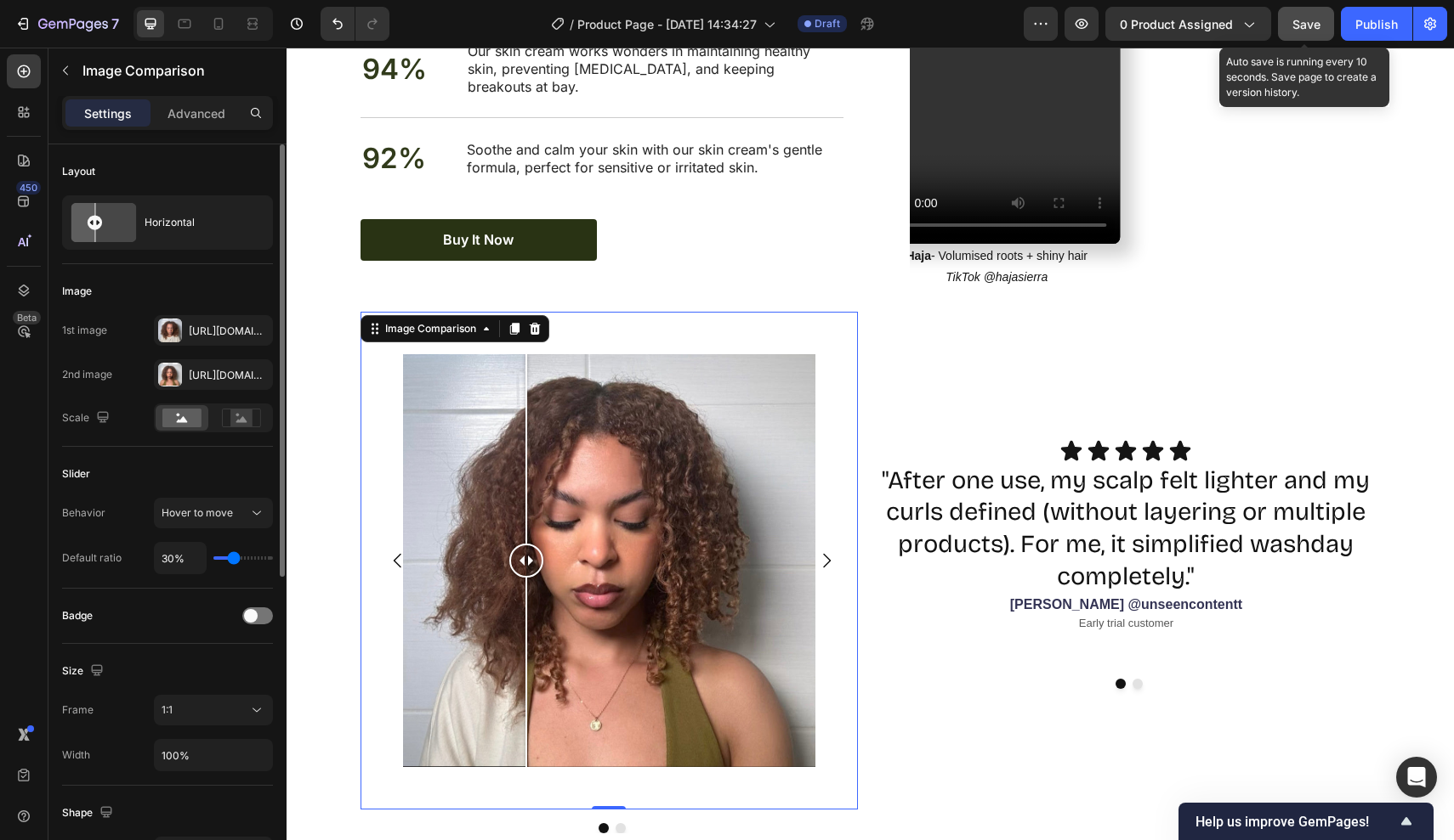
type input "31%"
type input "31"
type input "35%"
type input "35"
type input "40%"
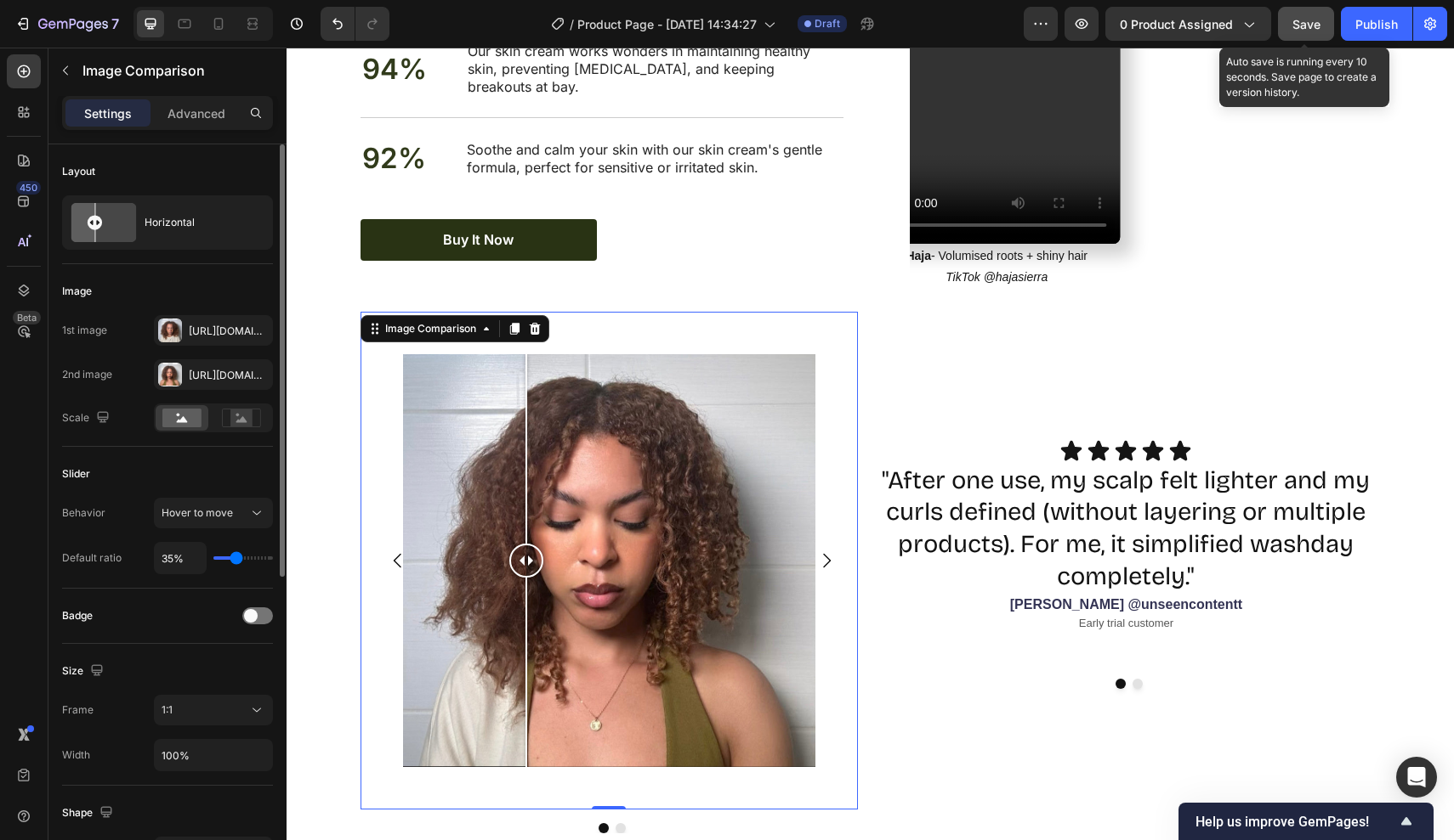
type input "40"
type input "47%"
type input "47"
type input "52%"
type input "52"
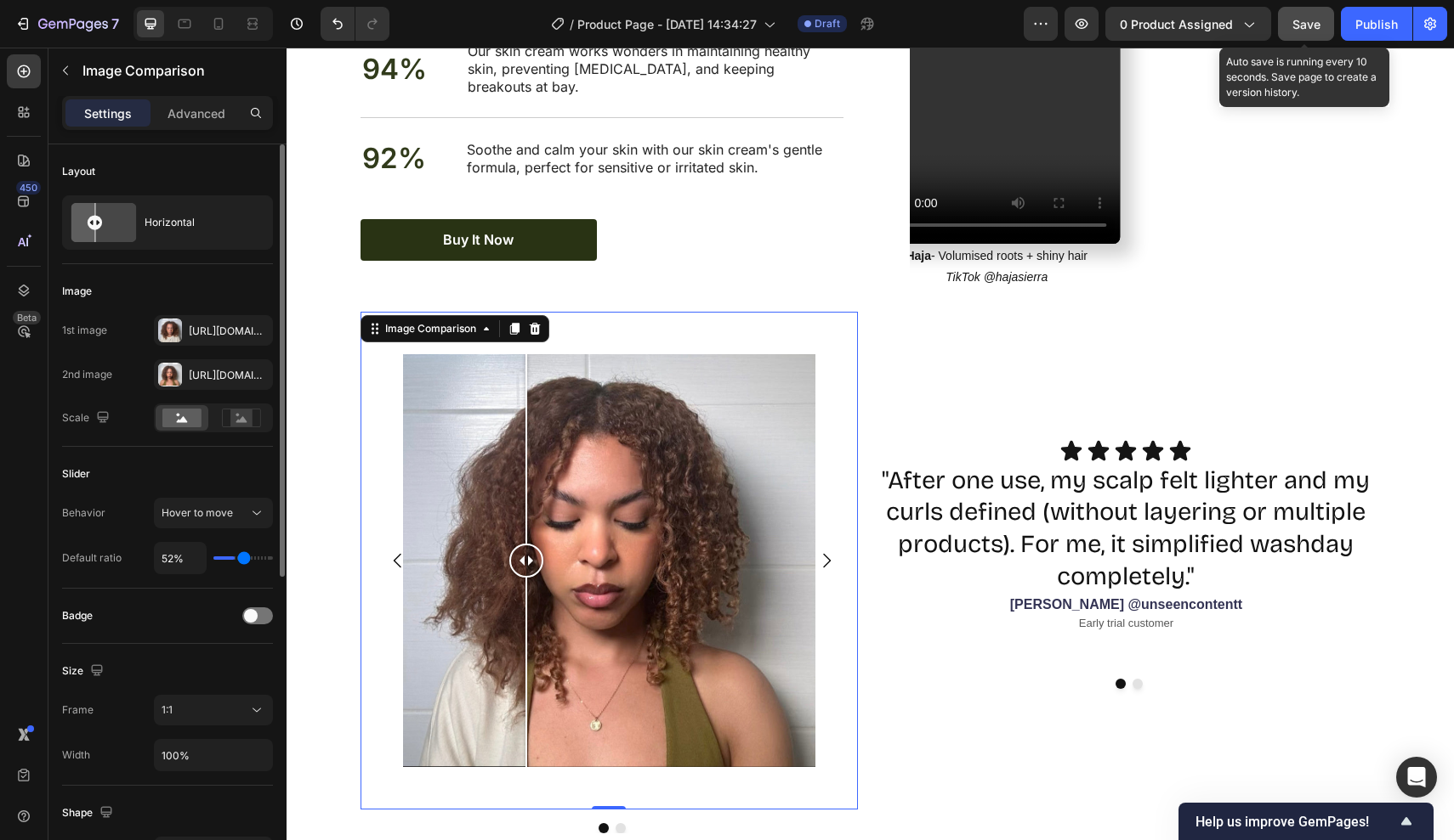
type input "57%"
type input "57"
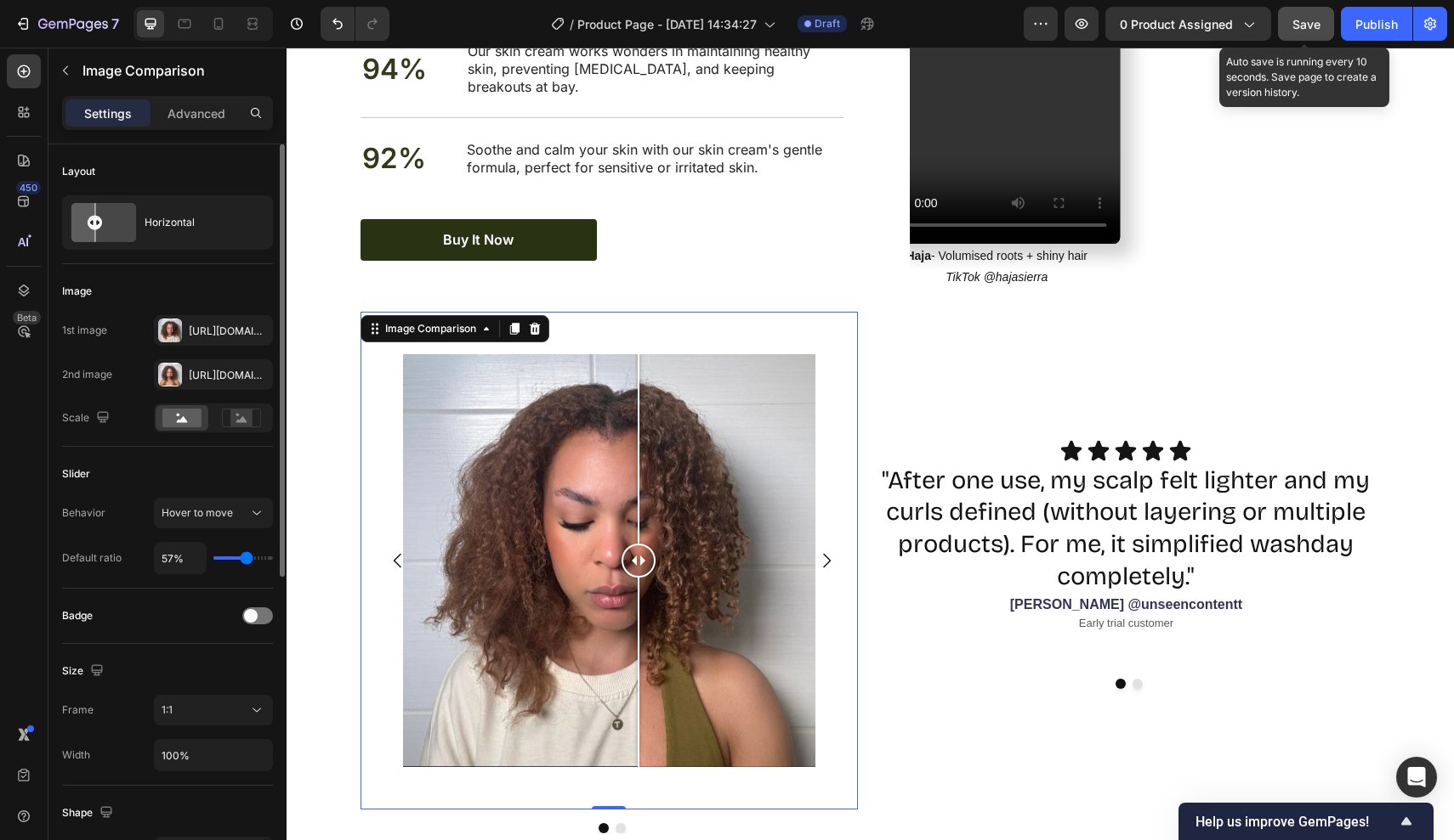
type input "61%"
type input "61"
type input "64%"
type input "64"
type input "66%"
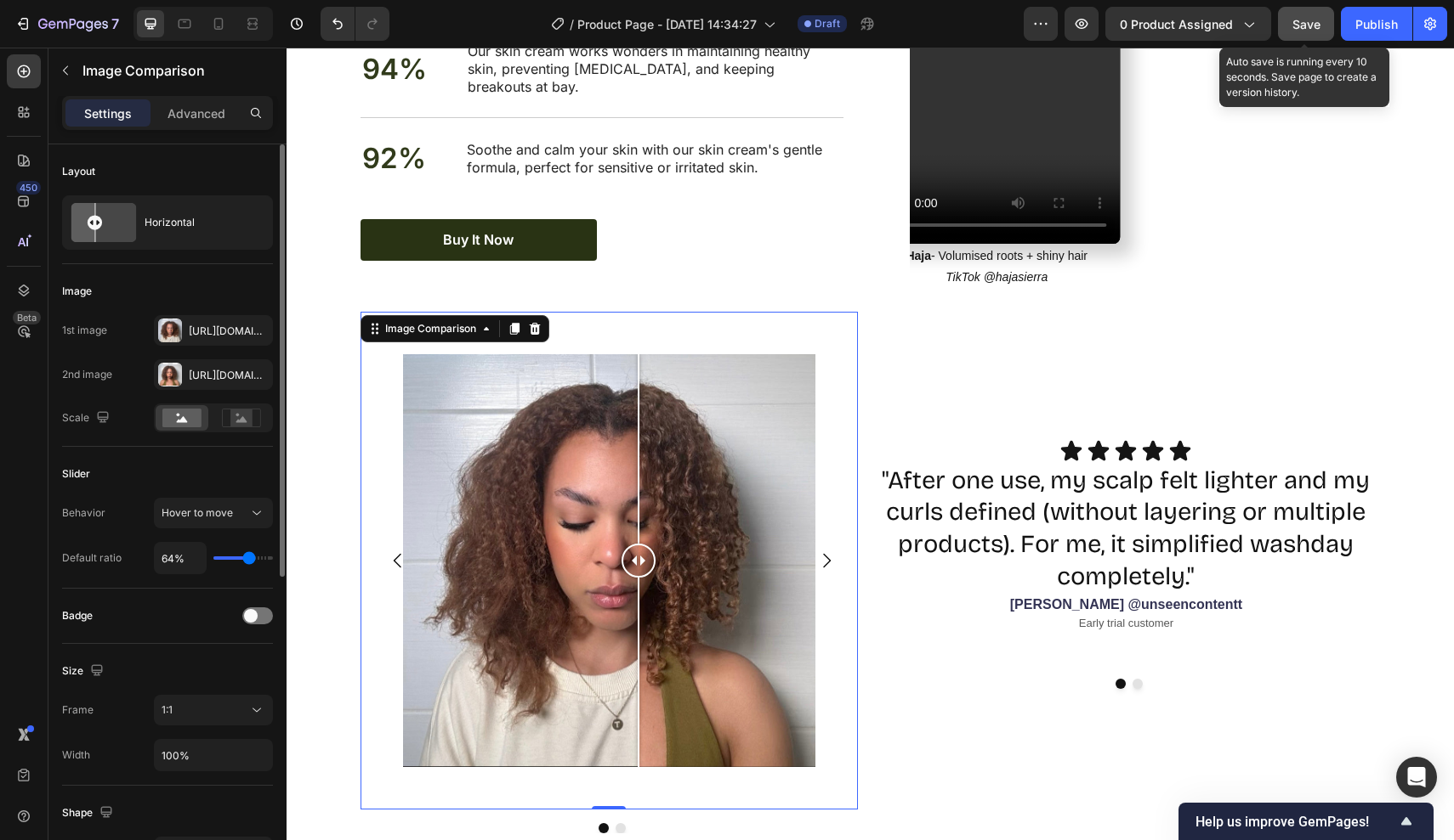
type input "66"
type input "68%"
type input "68"
type input "70%"
type input "70"
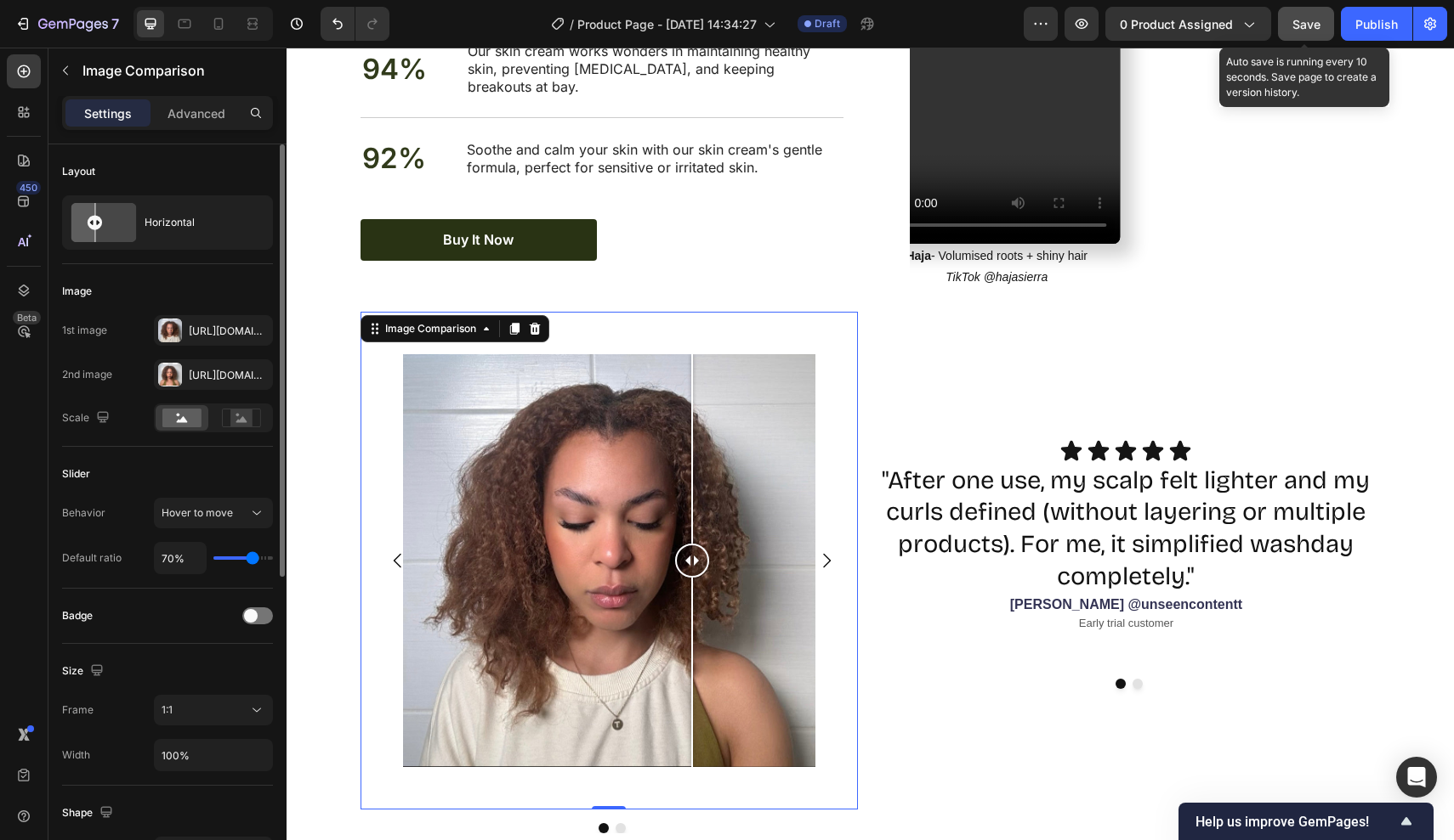
type input "68%"
type input "68"
type input "66%"
type input "66"
type input "64%"
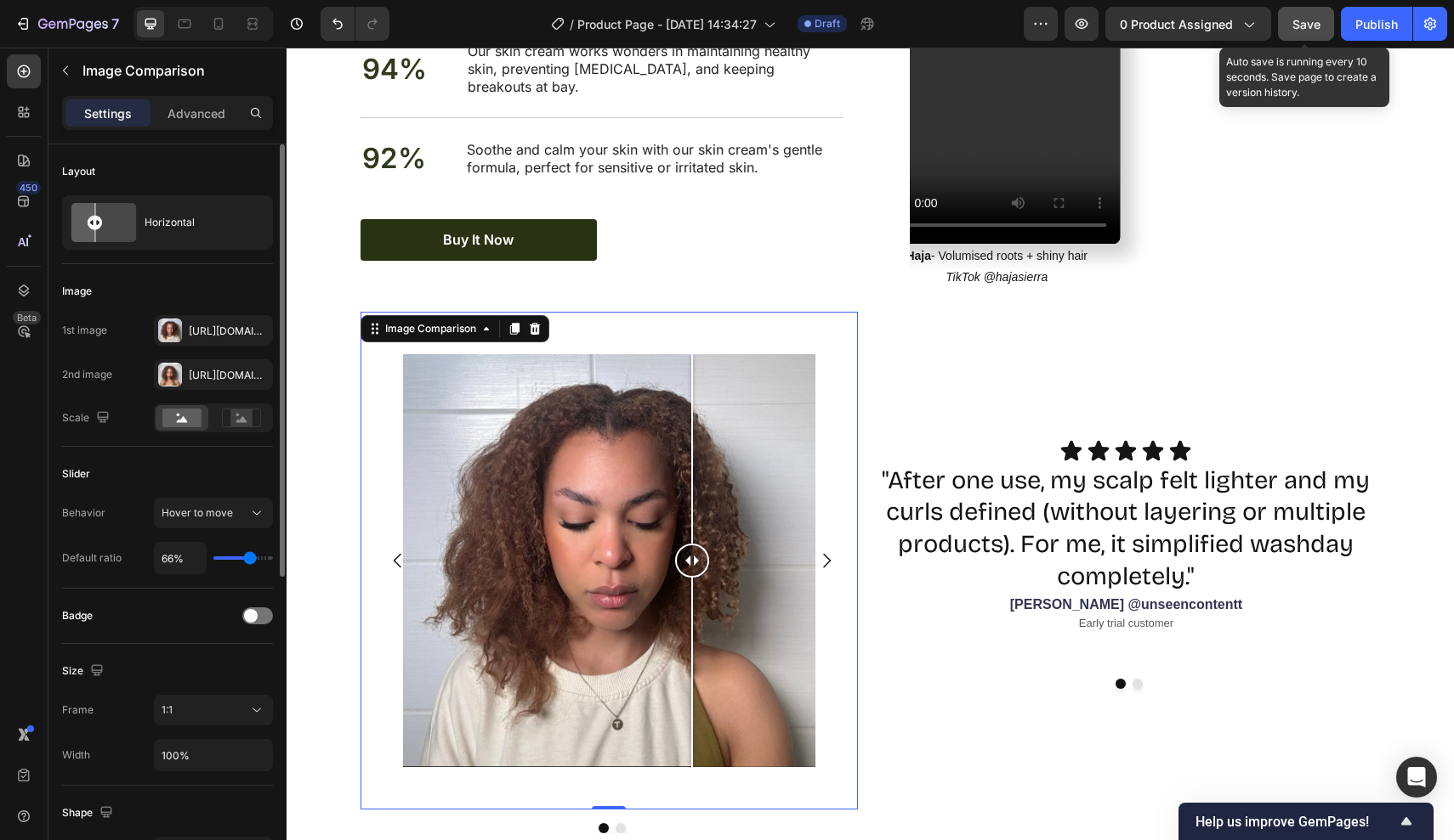
type input "64"
type input "63%"
type input "63"
type input "61%"
type input "61"
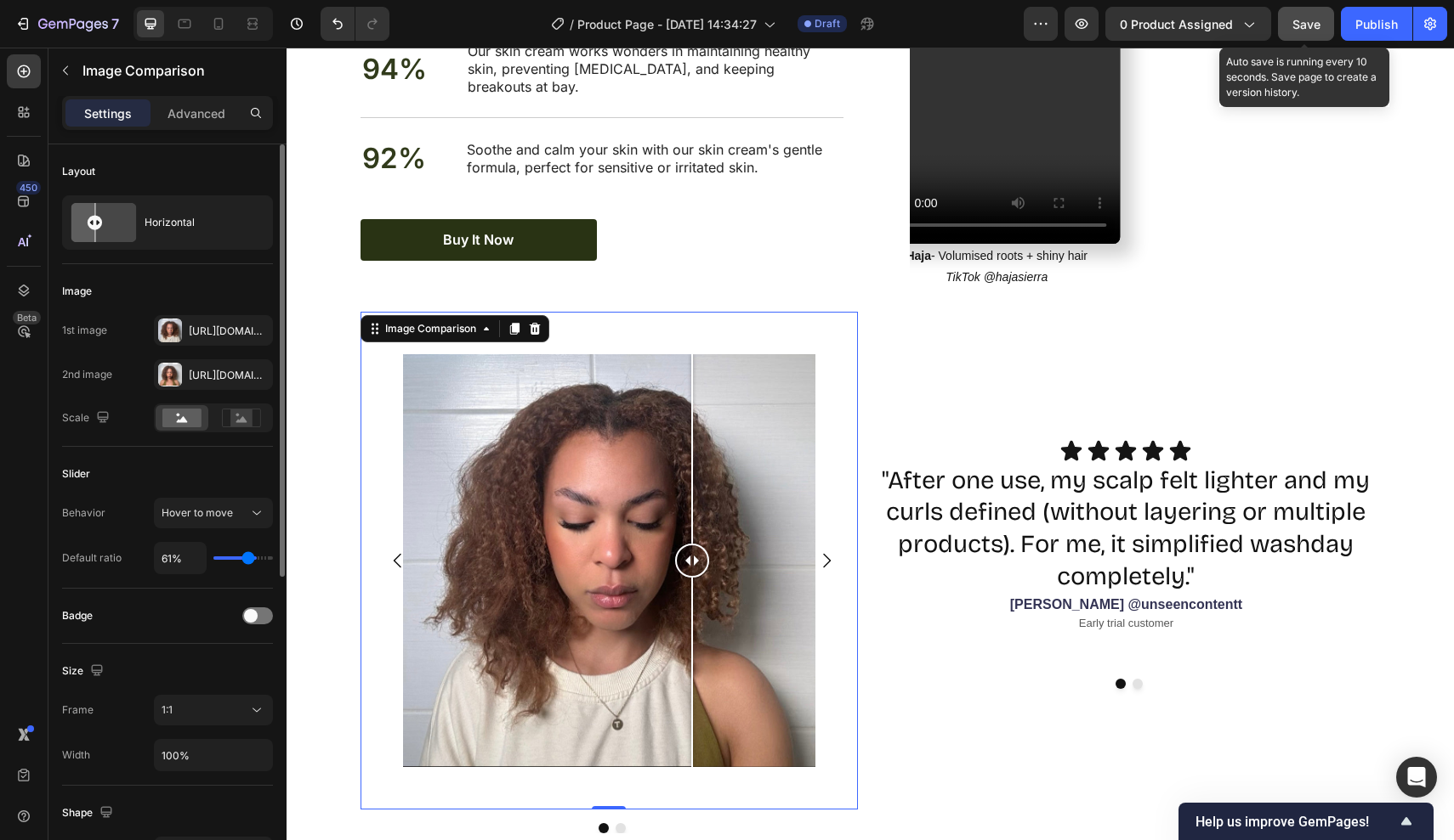
type input "59%"
type input "59"
type input "57%"
type input "57"
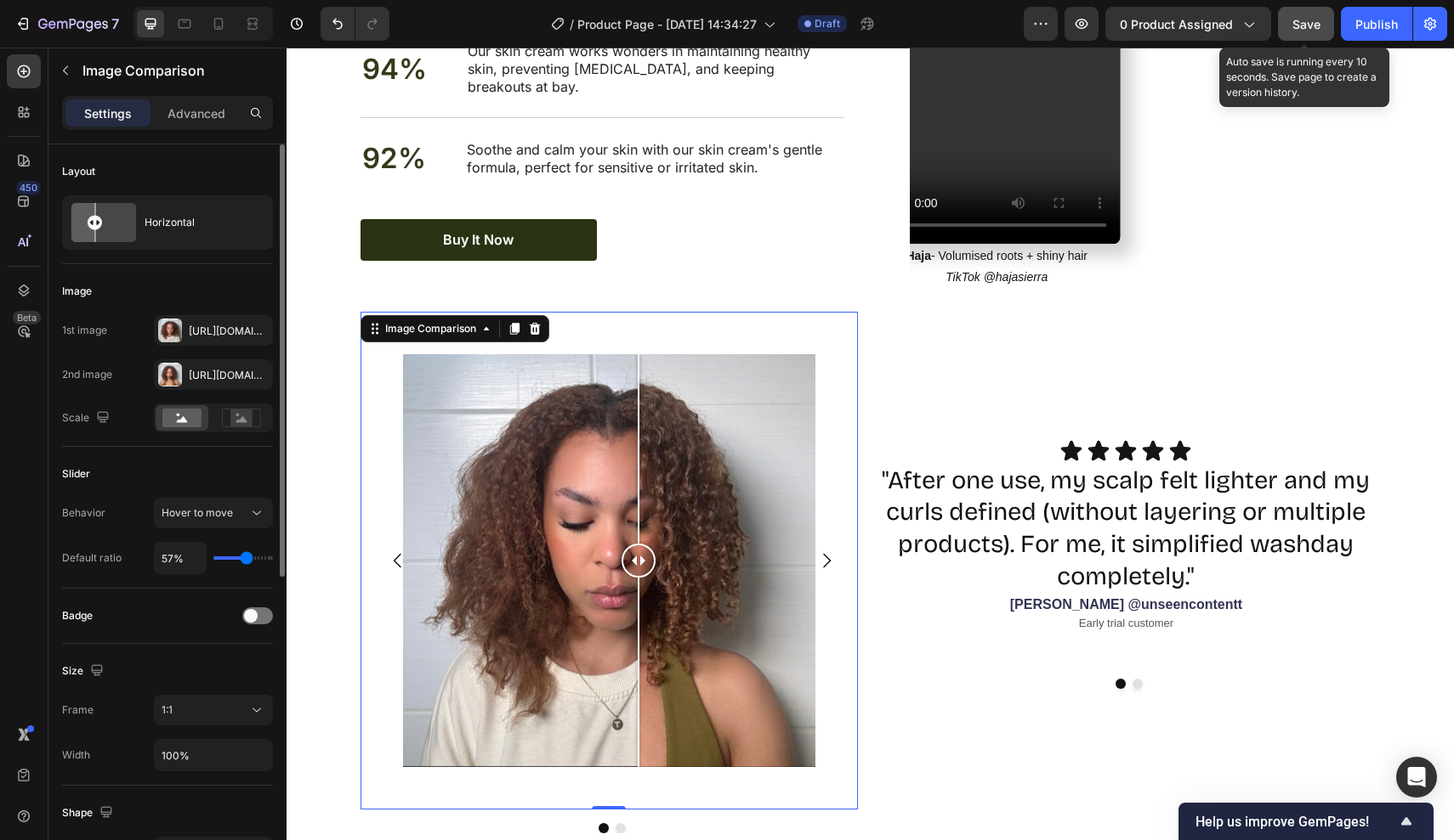
type input "56%"
type input "56"
type input "54%"
type input "54"
type input "52%"
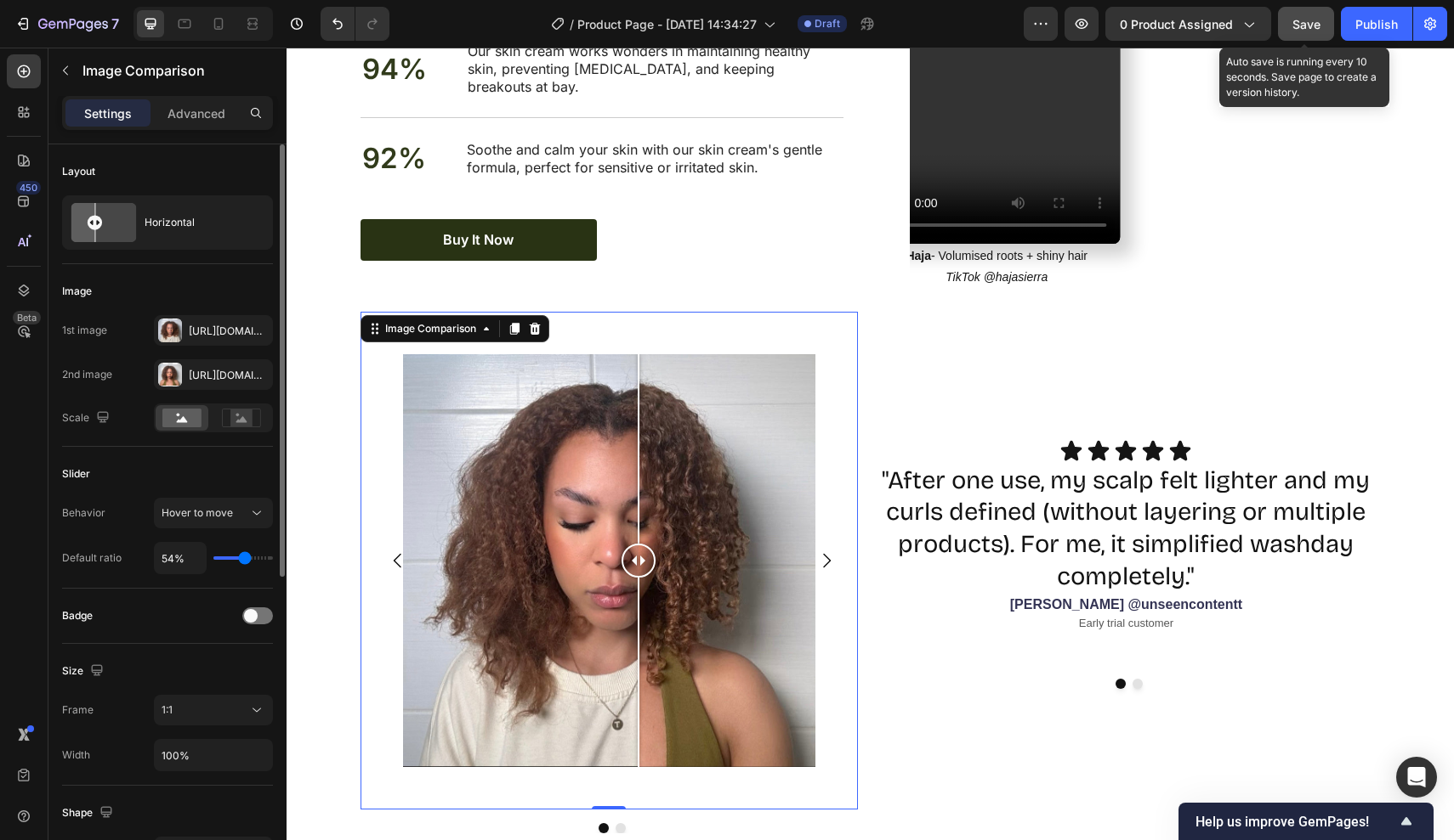
type input "52"
type input "51%"
type input "51"
type input "49%"
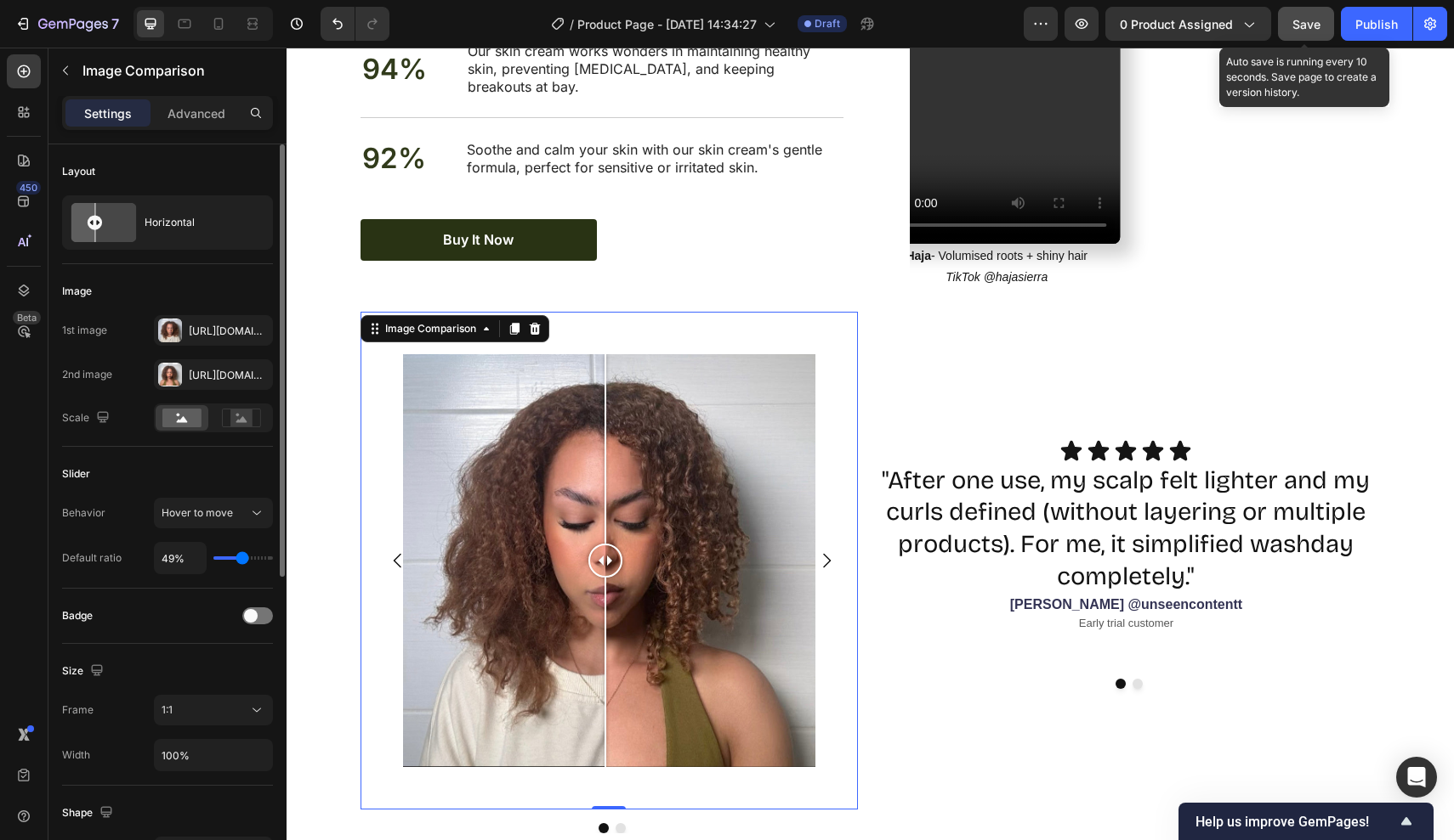
type input "49"
click at [241, 560] on input "range" at bounding box center [243, 559] width 59 height 4
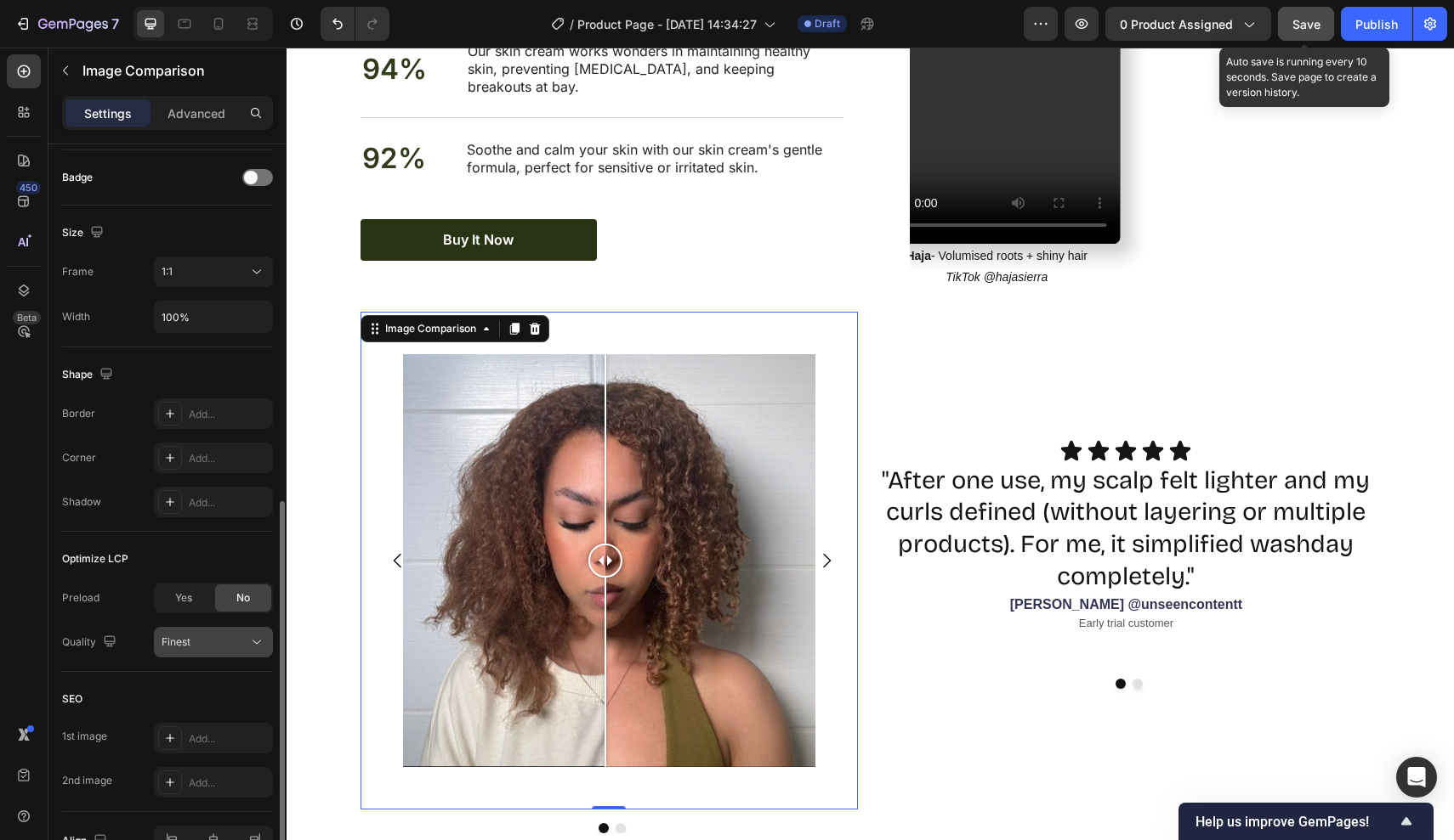
scroll to position [536, 0]
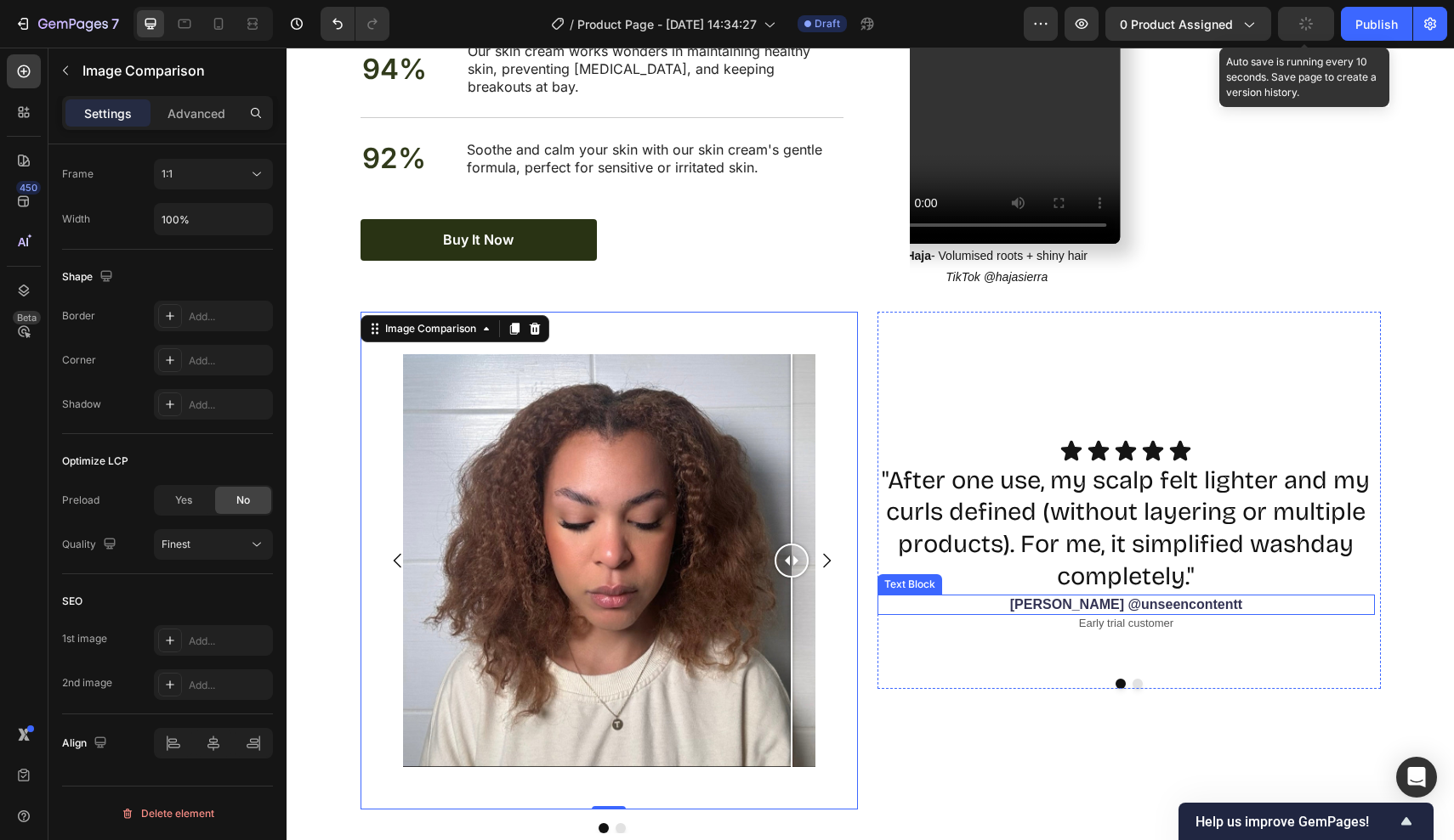
click at [1018, 596] on p "[PERSON_NAME] @unseencontentt" at bounding box center [1126, 605] width 495 height 18
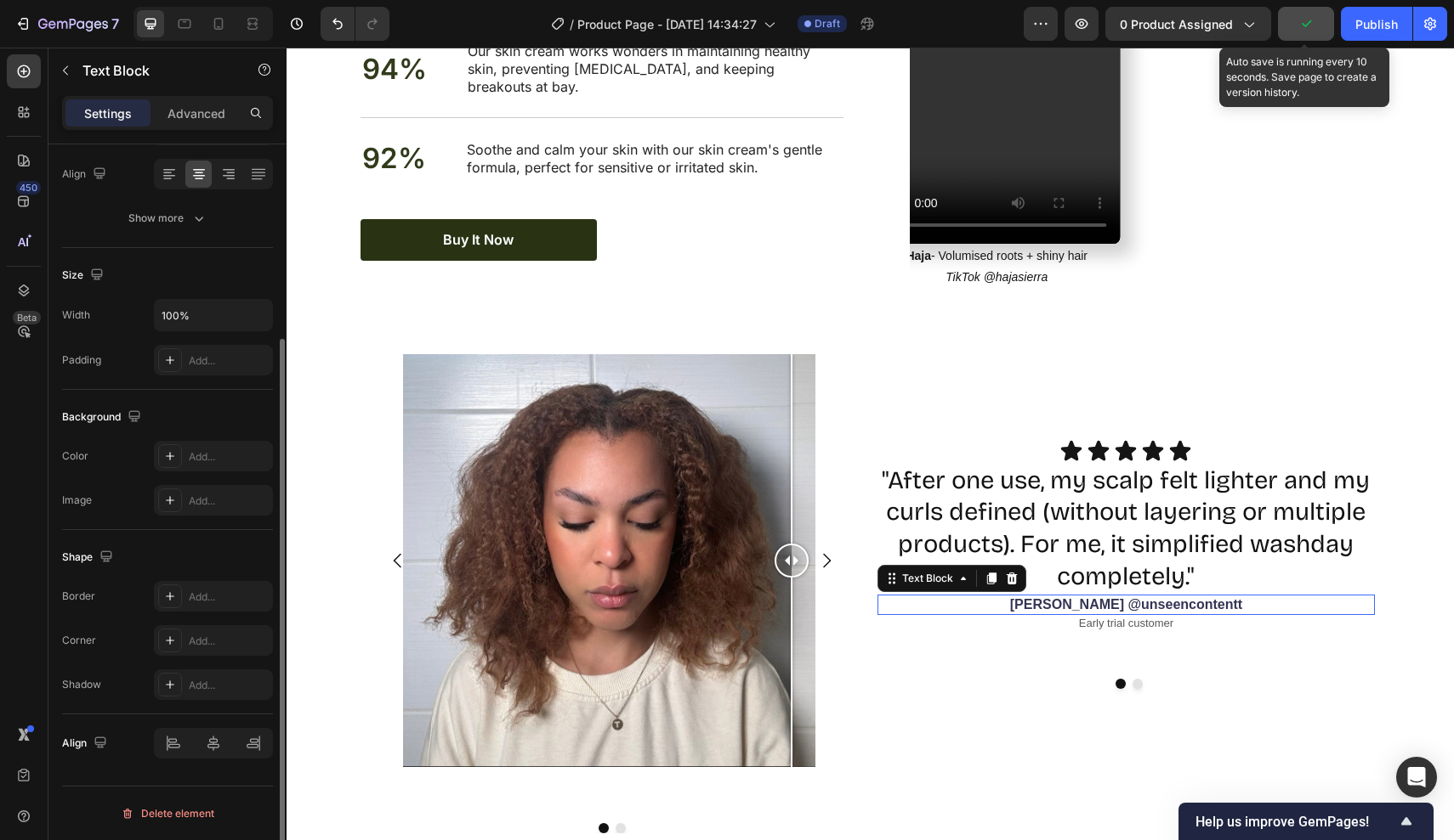
scroll to position [0, 0]
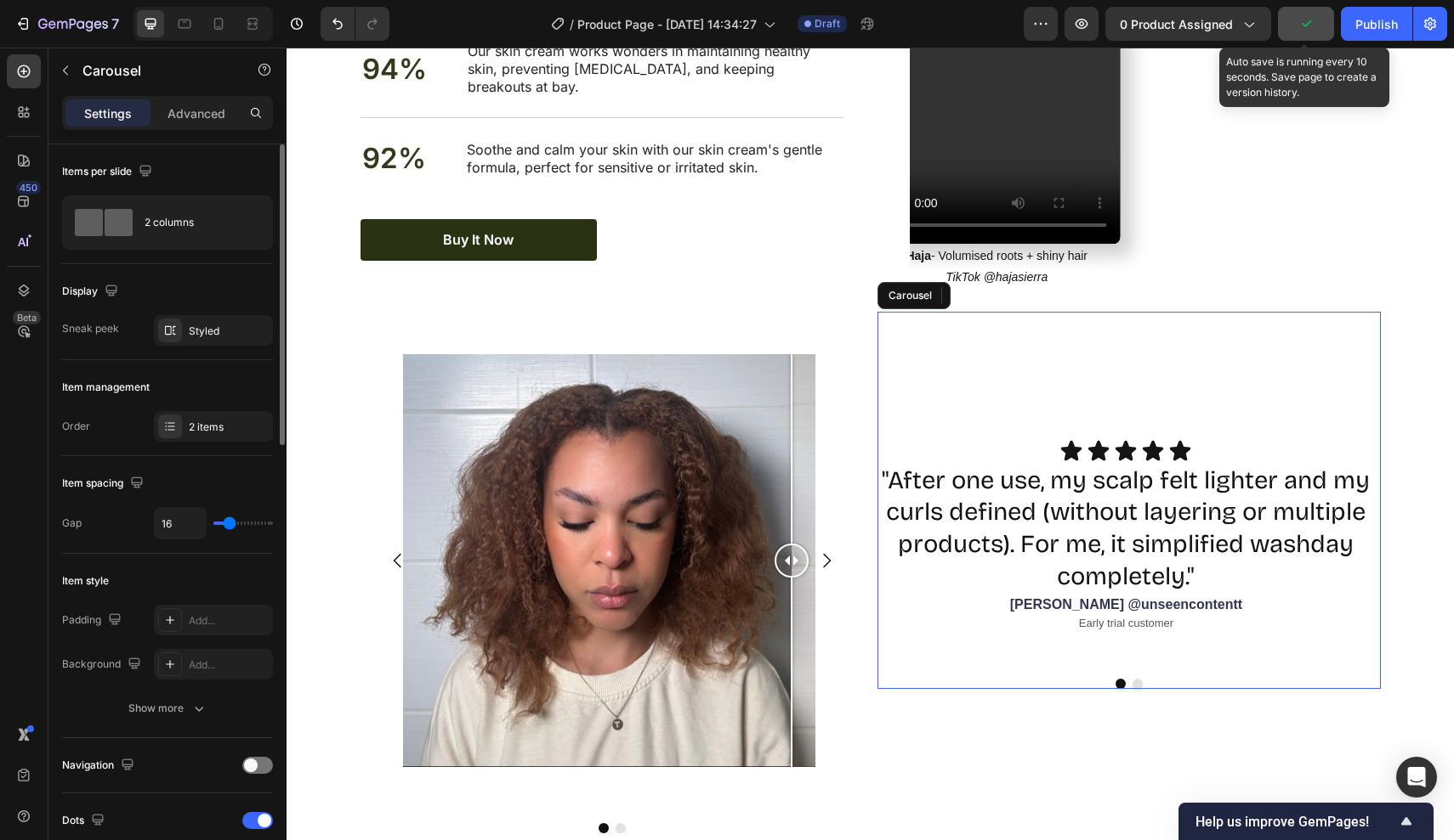
click at [922, 394] on div "Icon Icon Icon Icon Icon Icon List "After one use, my scalp felt lighter and my…" at bounding box center [1128, 500] width 503 height 377
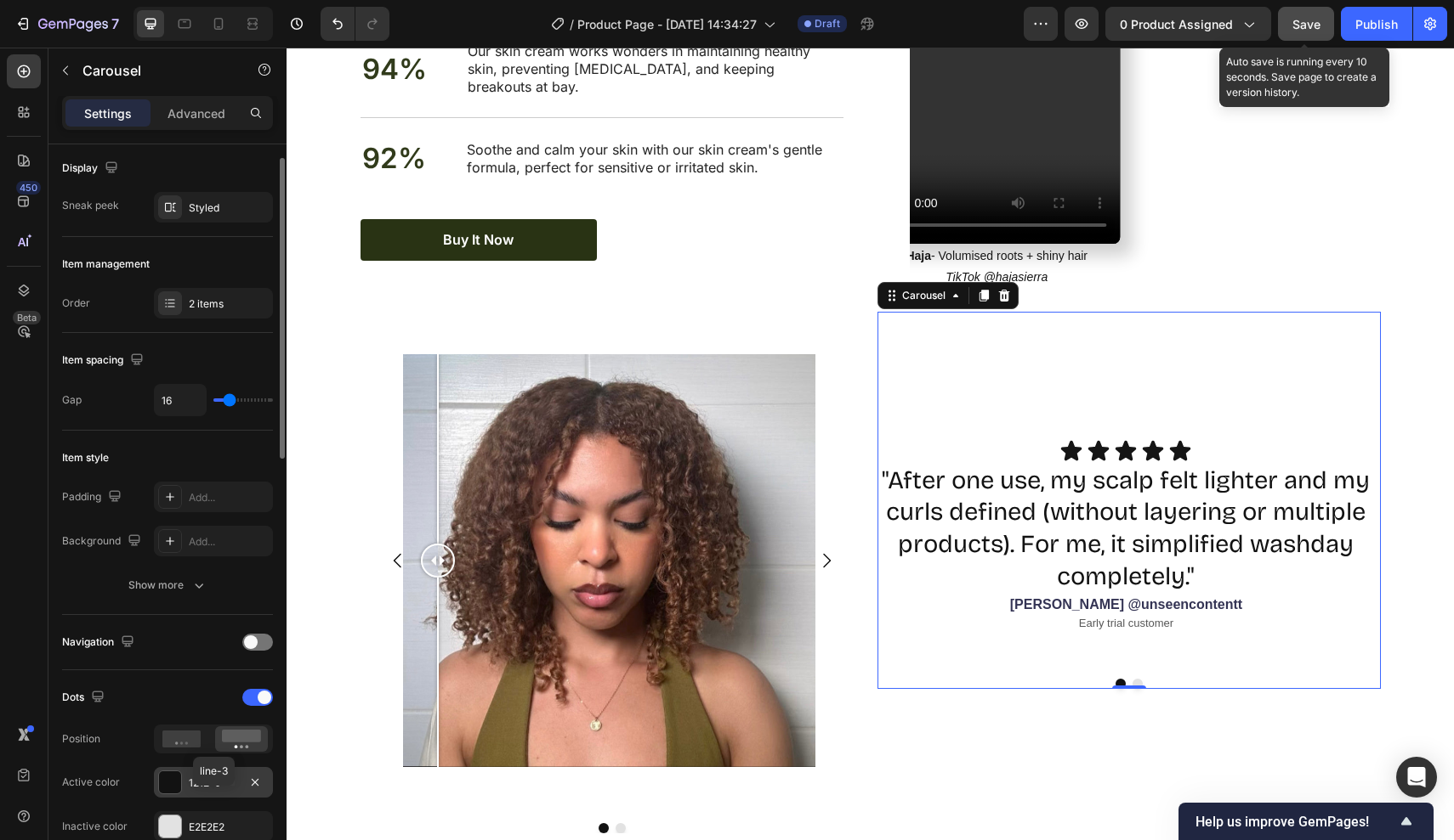
scroll to position [98, 0]
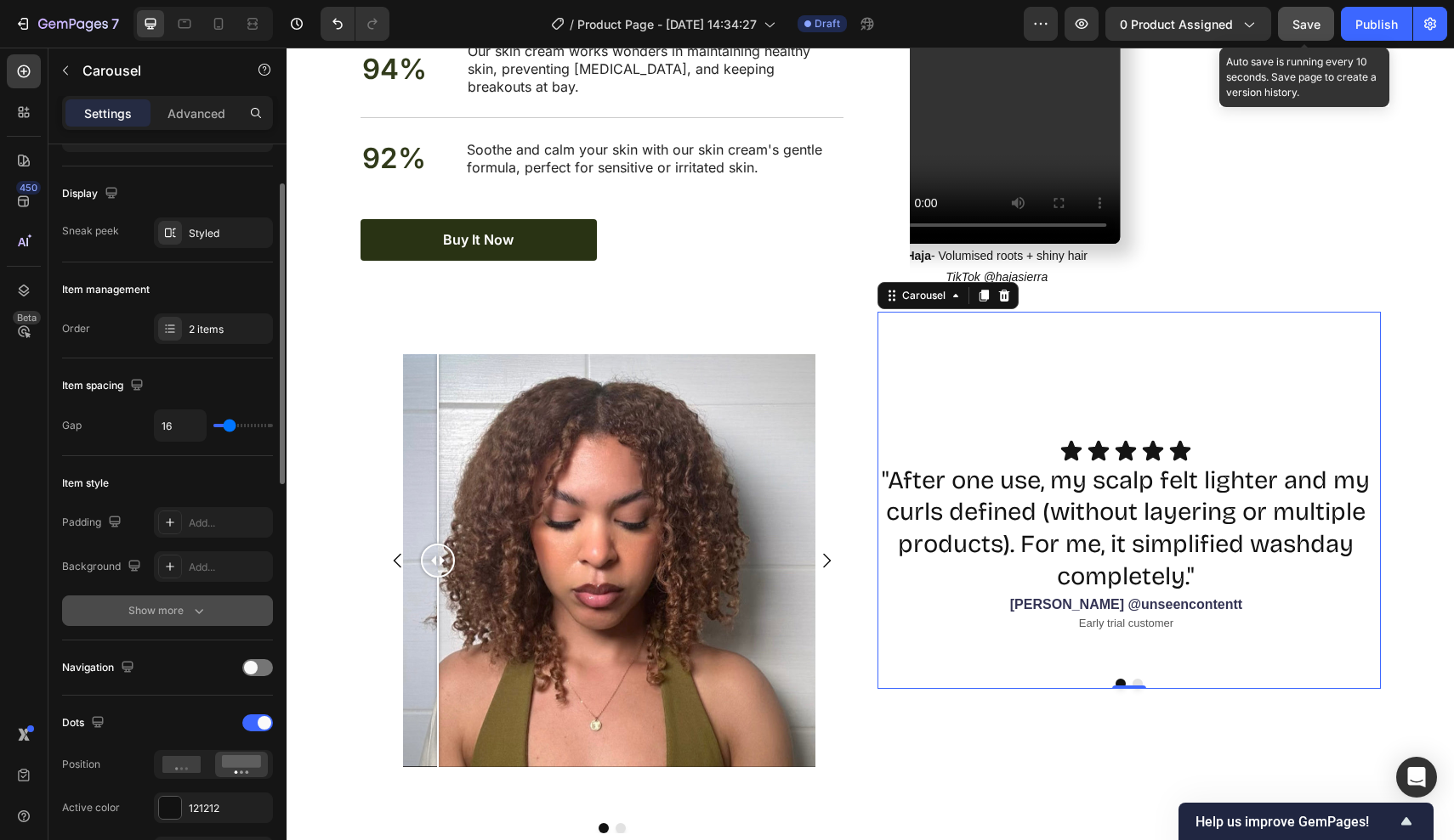
click at [158, 602] on button "Show more" at bounding box center [168, 610] width 211 height 31
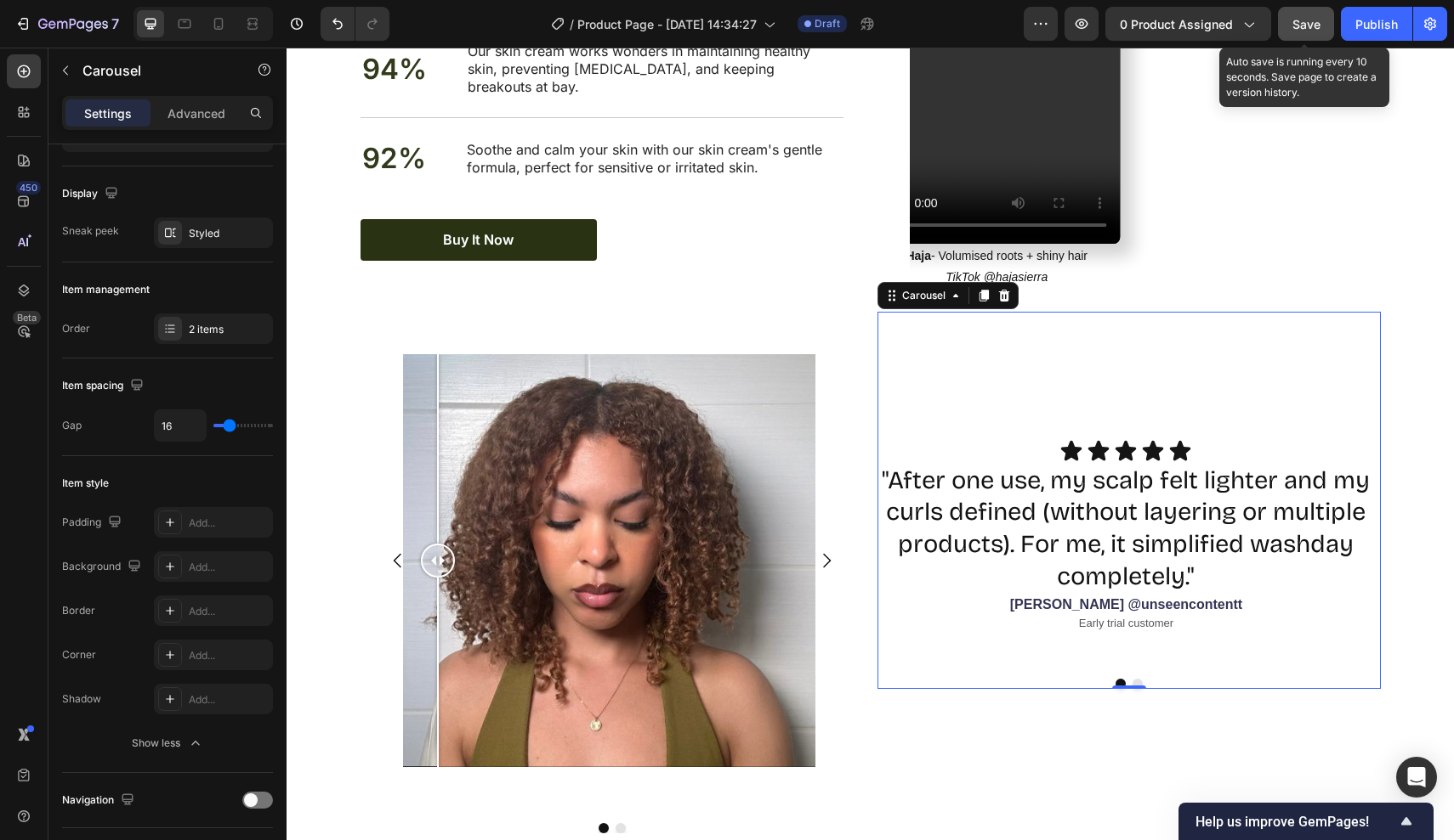
click at [207, 128] on div "Settings Advanced" at bounding box center [168, 113] width 211 height 34
click at [207, 122] on div "Advanced" at bounding box center [197, 113] width 85 height 27
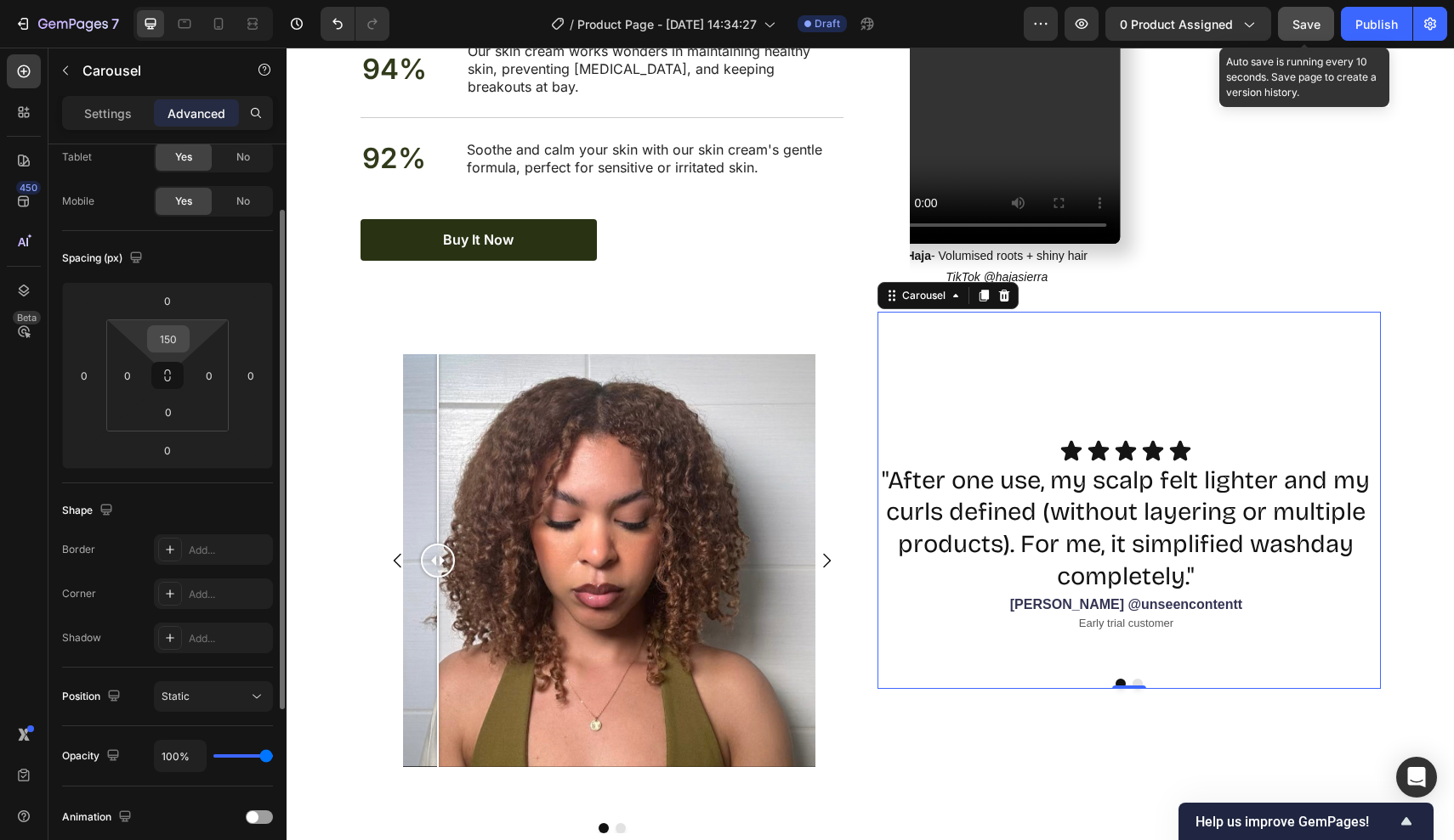
click at [188, 338] on div "150" at bounding box center [168, 339] width 42 height 27
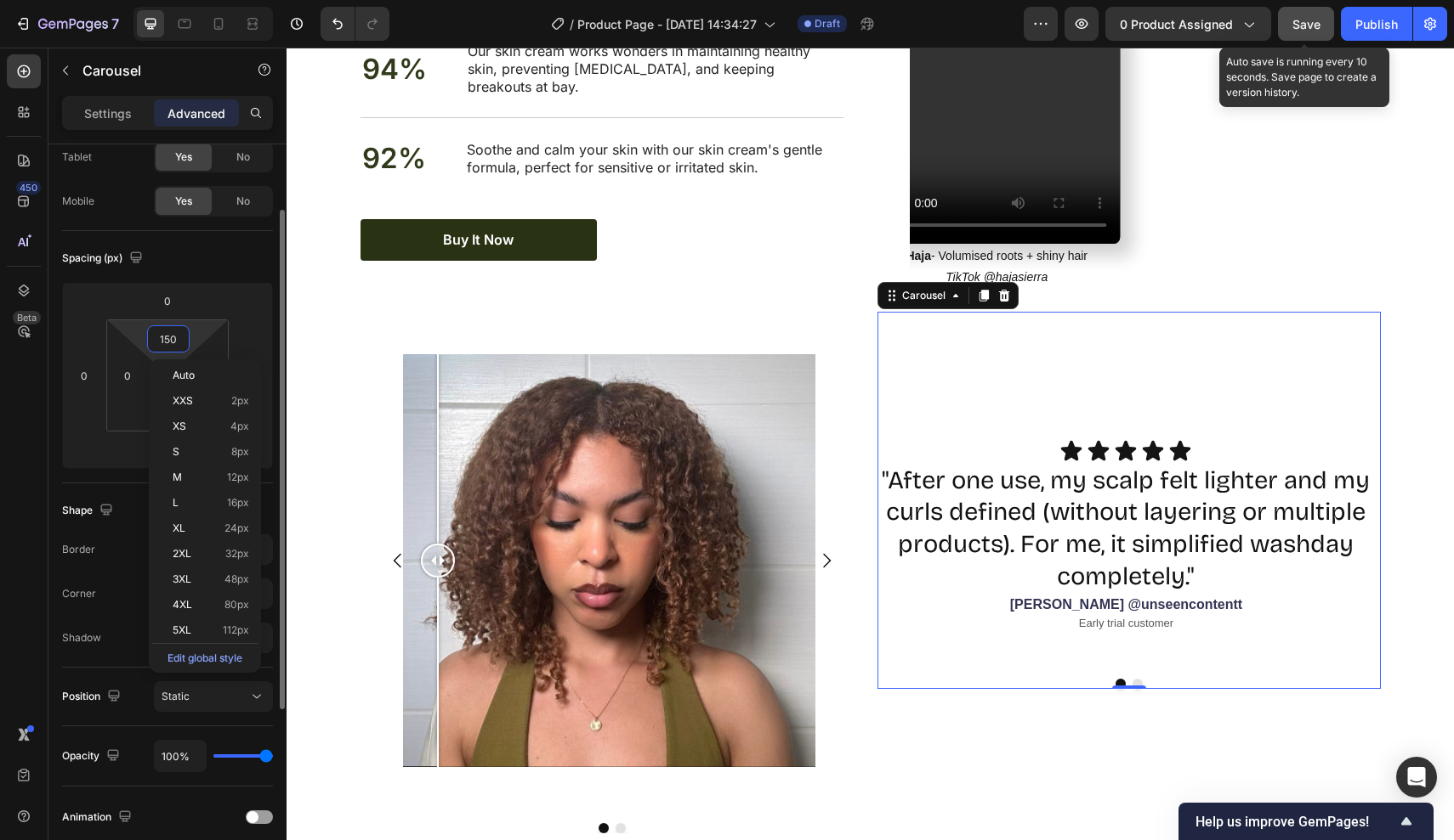
click at [165, 341] on input "150" at bounding box center [168, 339] width 34 height 25
click at [177, 341] on input "150" at bounding box center [168, 339] width 34 height 25
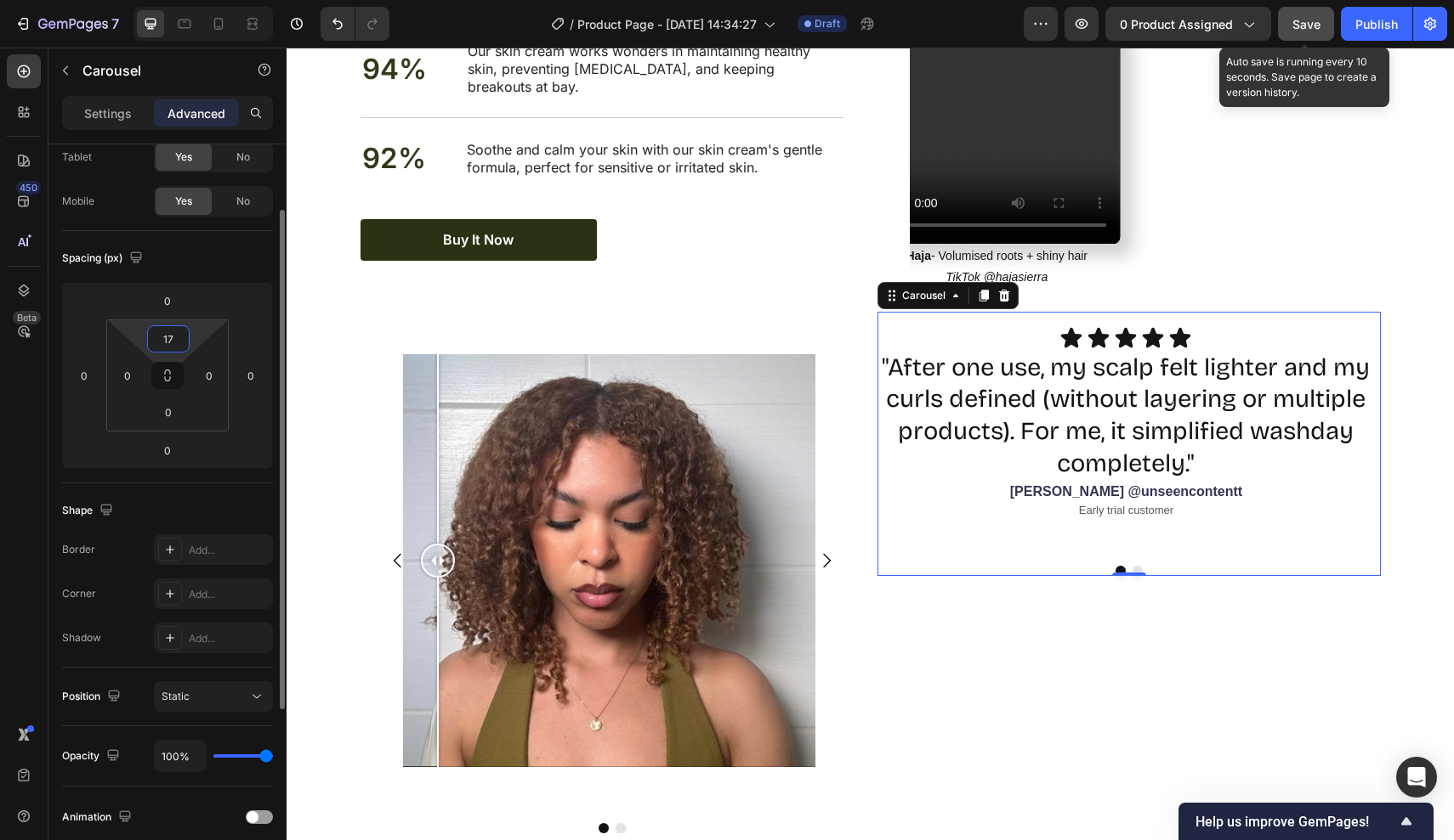
type input "1"
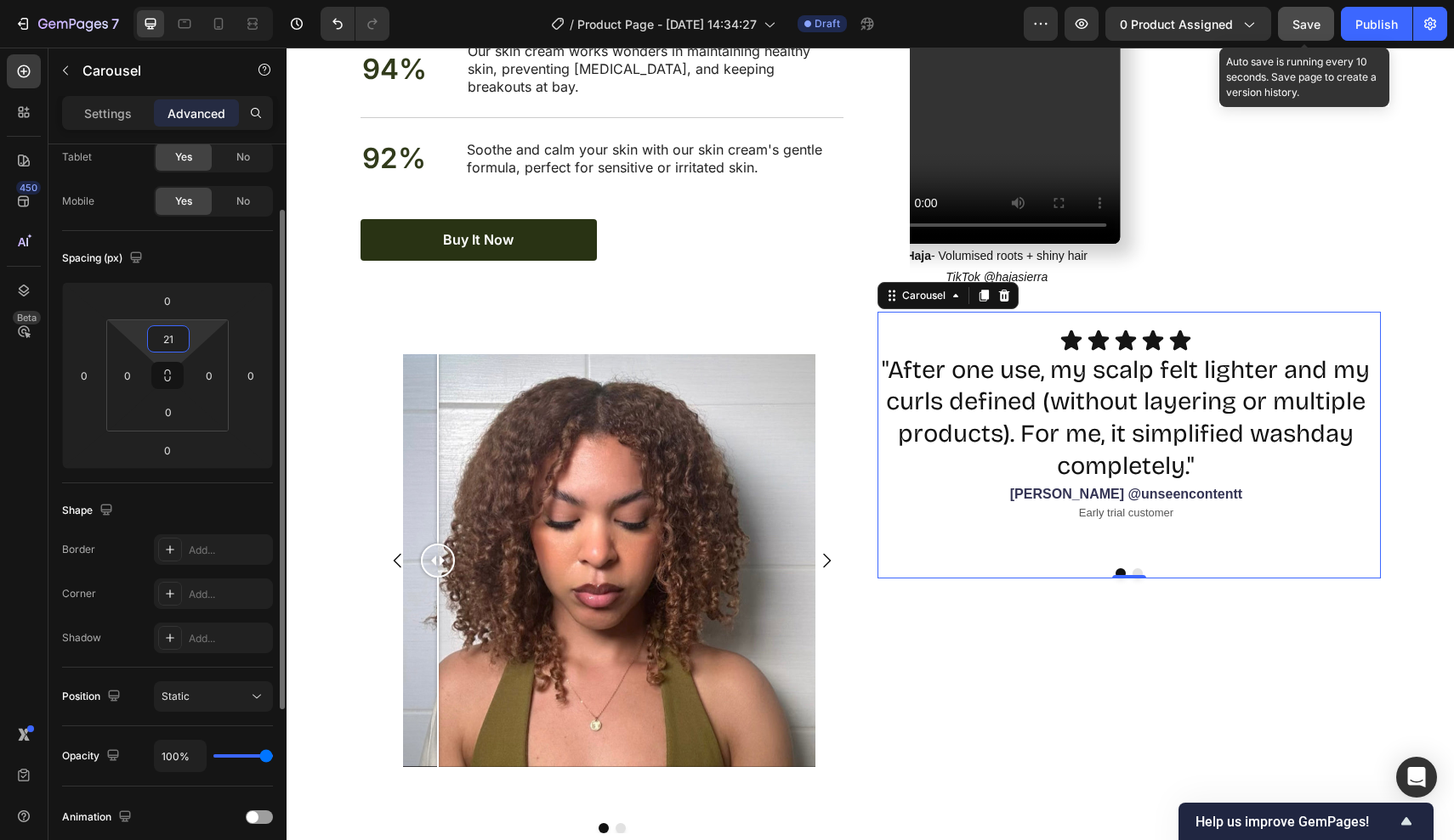
type input "210"
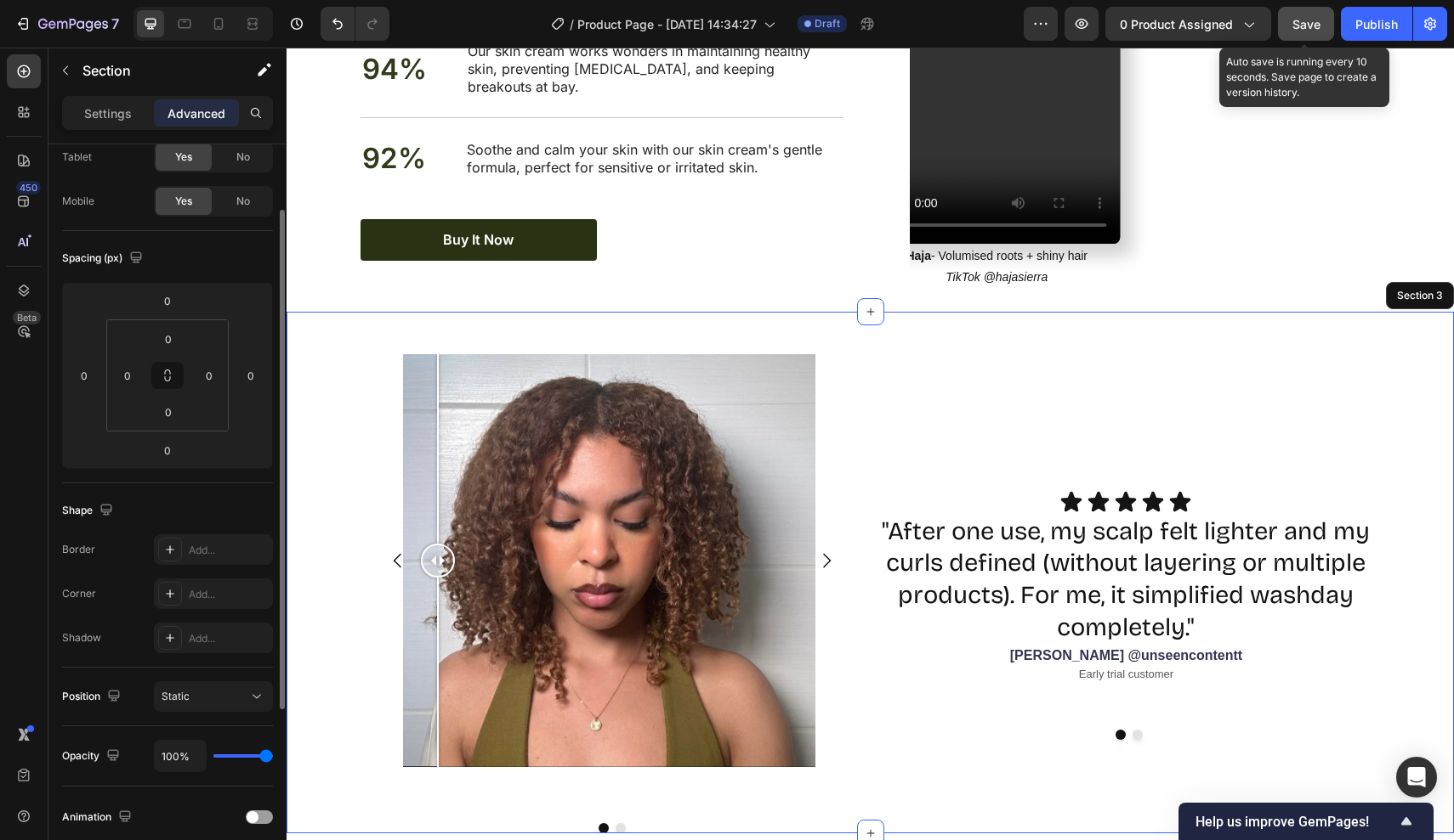
click at [296, 424] on div "Image Comparison Image Comparison Carousel Icon Icon Icon Icon Icon Icon List "…" at bounding box center [870, 573] width 1167 height 522
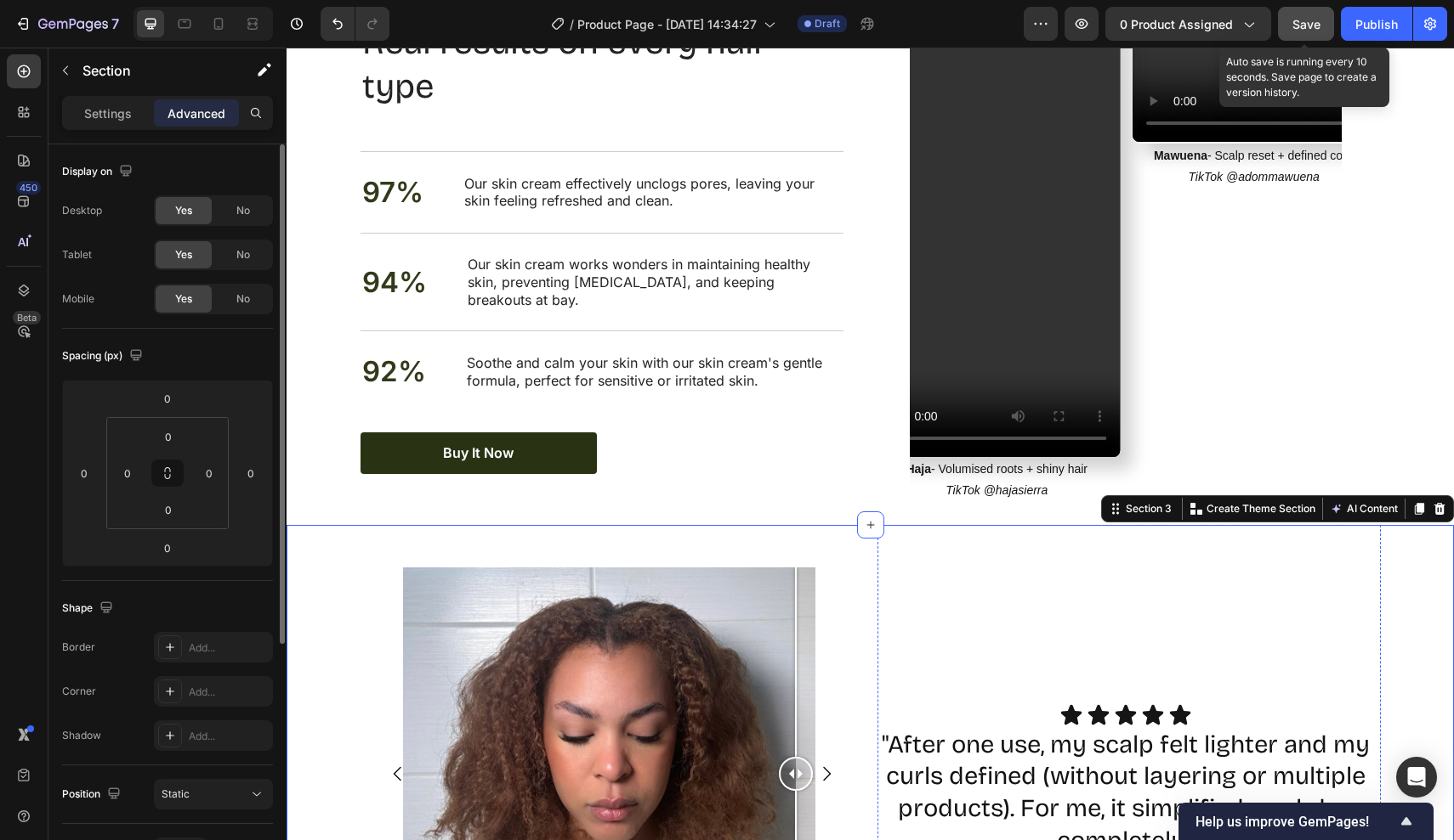
scroll to position [1236, 0]
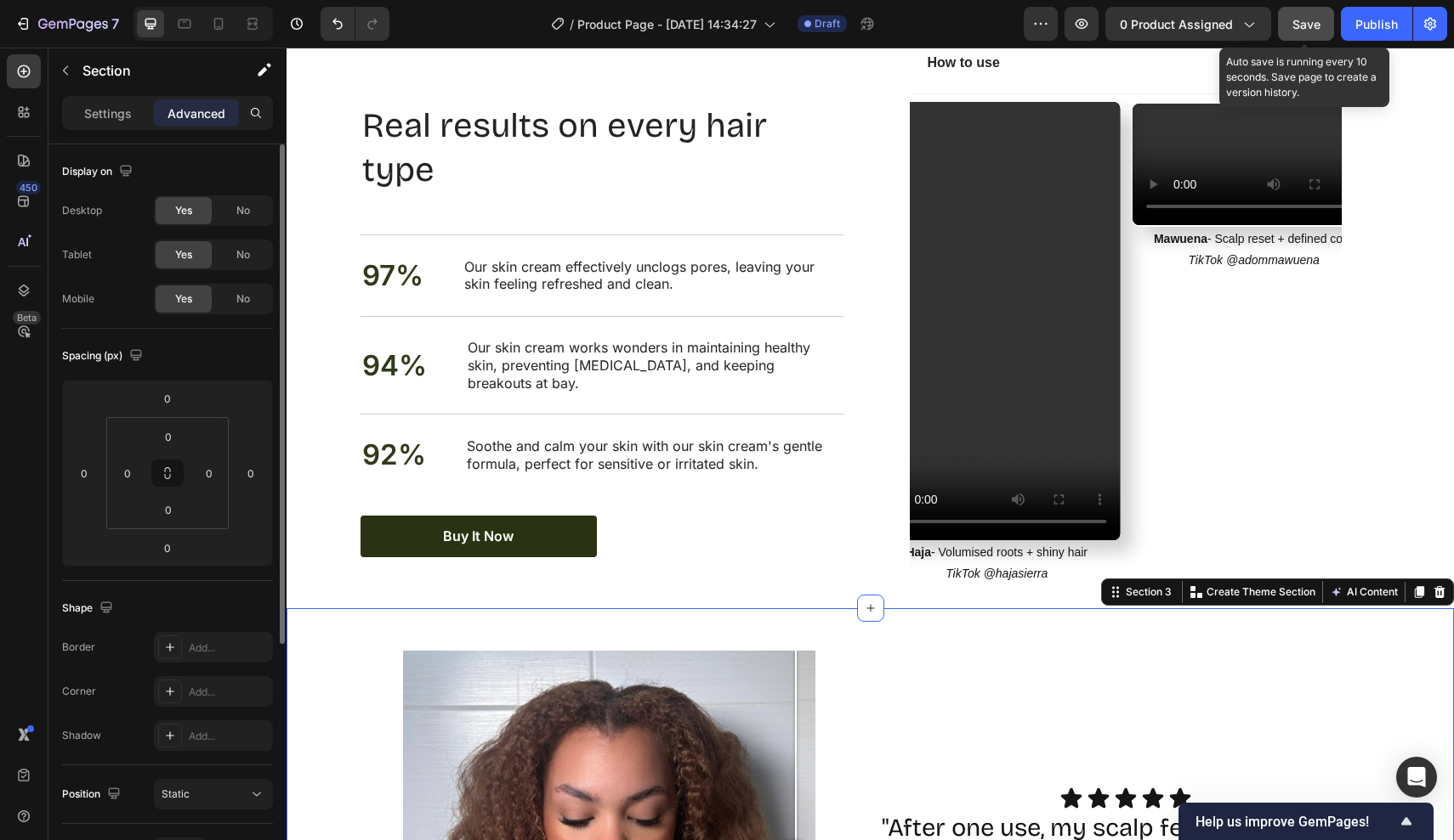
click at [1303, 23] on span "Save" at bounding box center [1306, 24] width 28 height 14
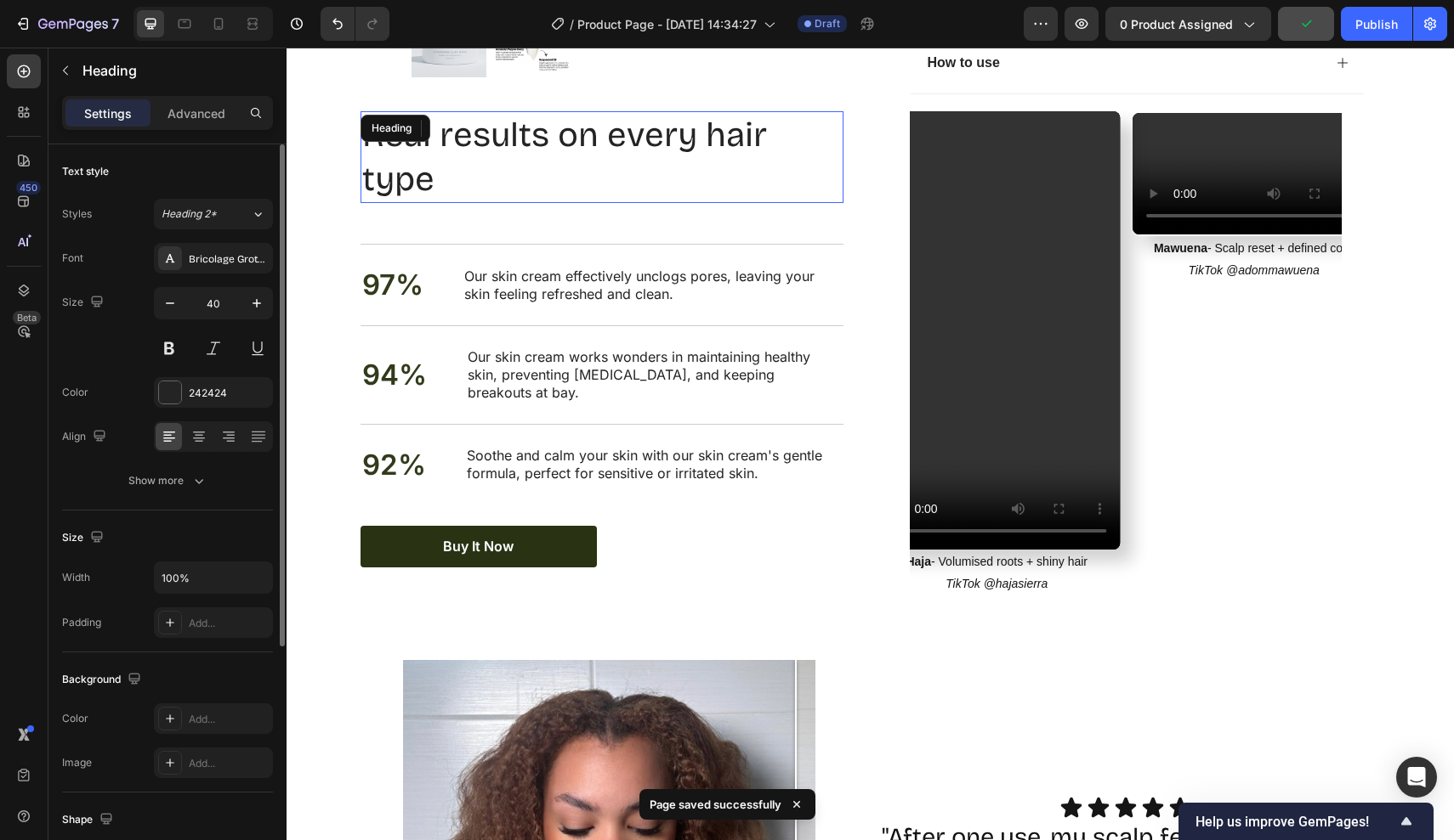
click at [594, 153] on h2 "Real results on every hair type" at bounding box center [601, 157] width 483 height 92
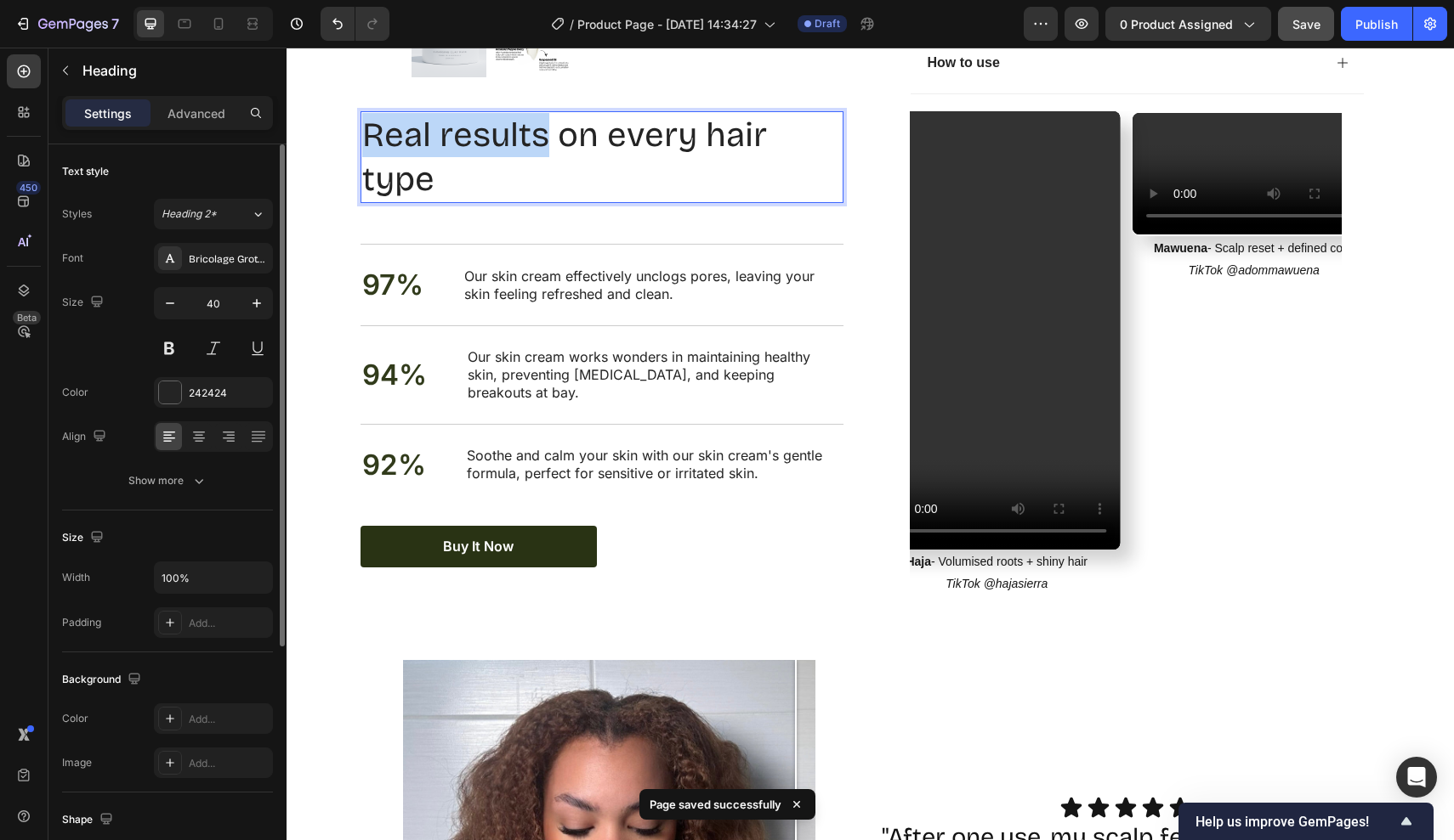
drag, startPoint x: 371, startPoint y: 126, endPoint x: 543, endPoint y: 130, distance: 172.0
click at [543, 130] on p "Real results on every hair type" at bounding box center [601, 157] width 479 height 88
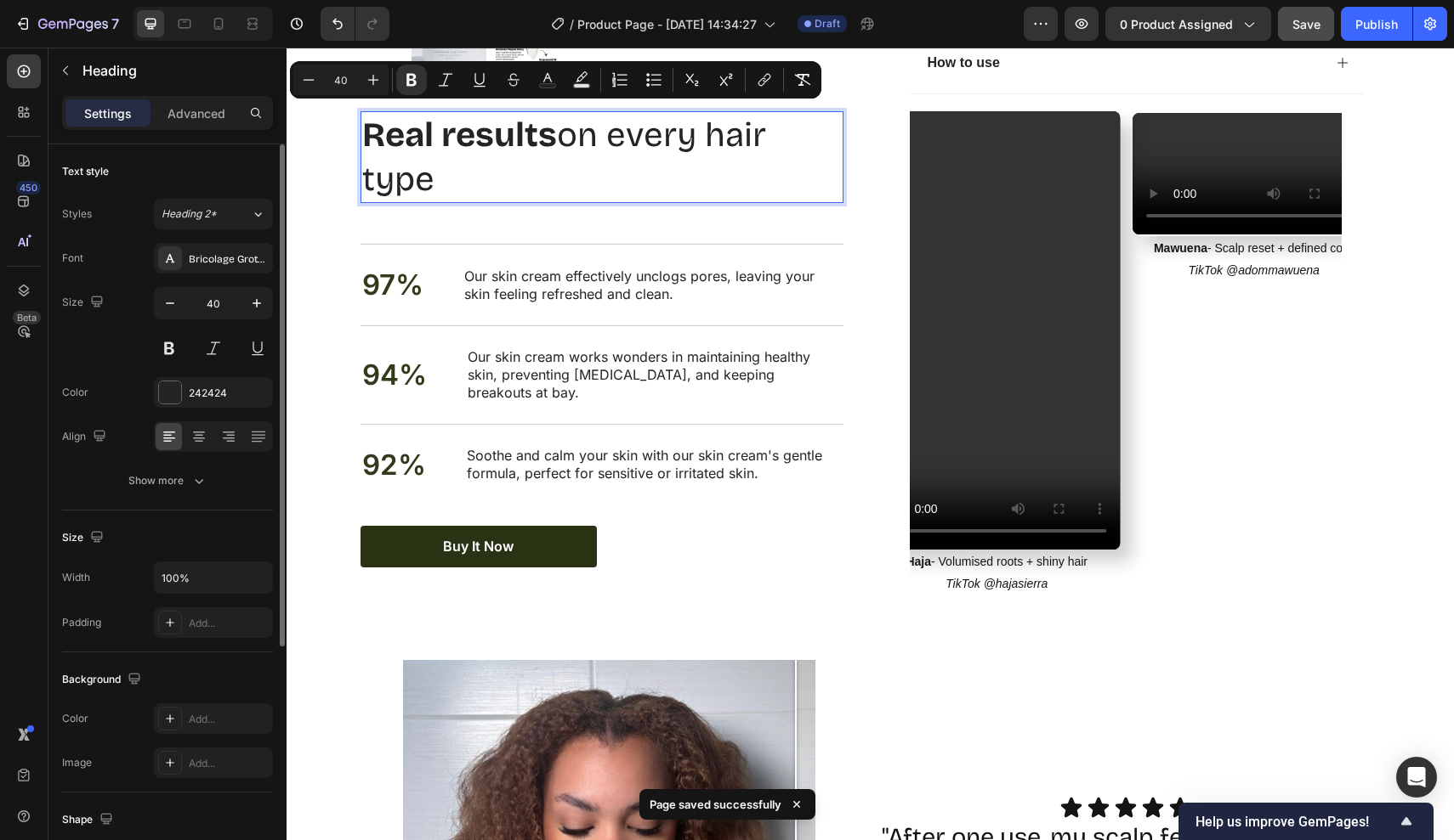
click at [578, 181] on p "Real results on every hair type" at bounding box center [601, 157] width 479 height 88
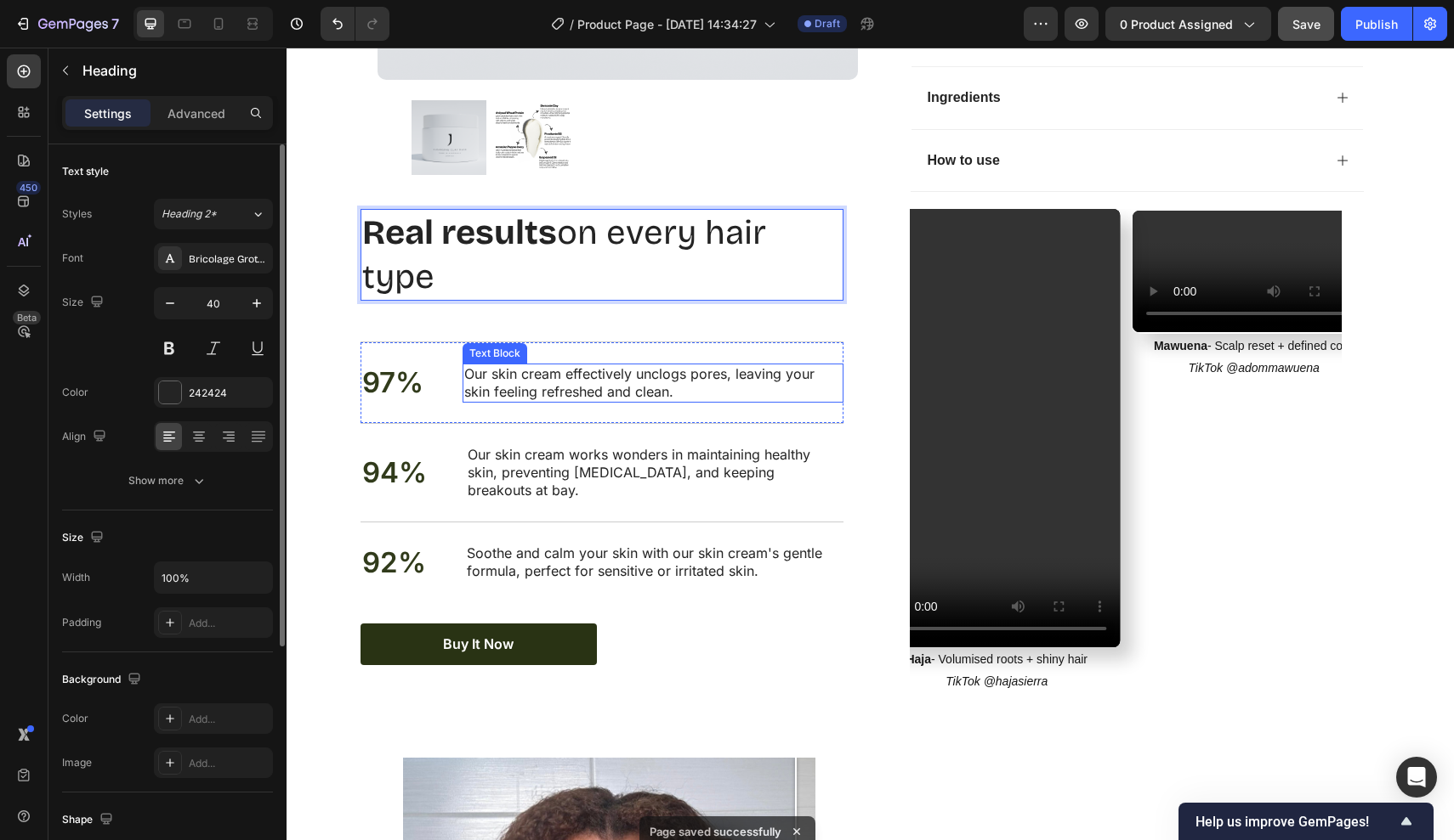
scroll to position [1116, 0]
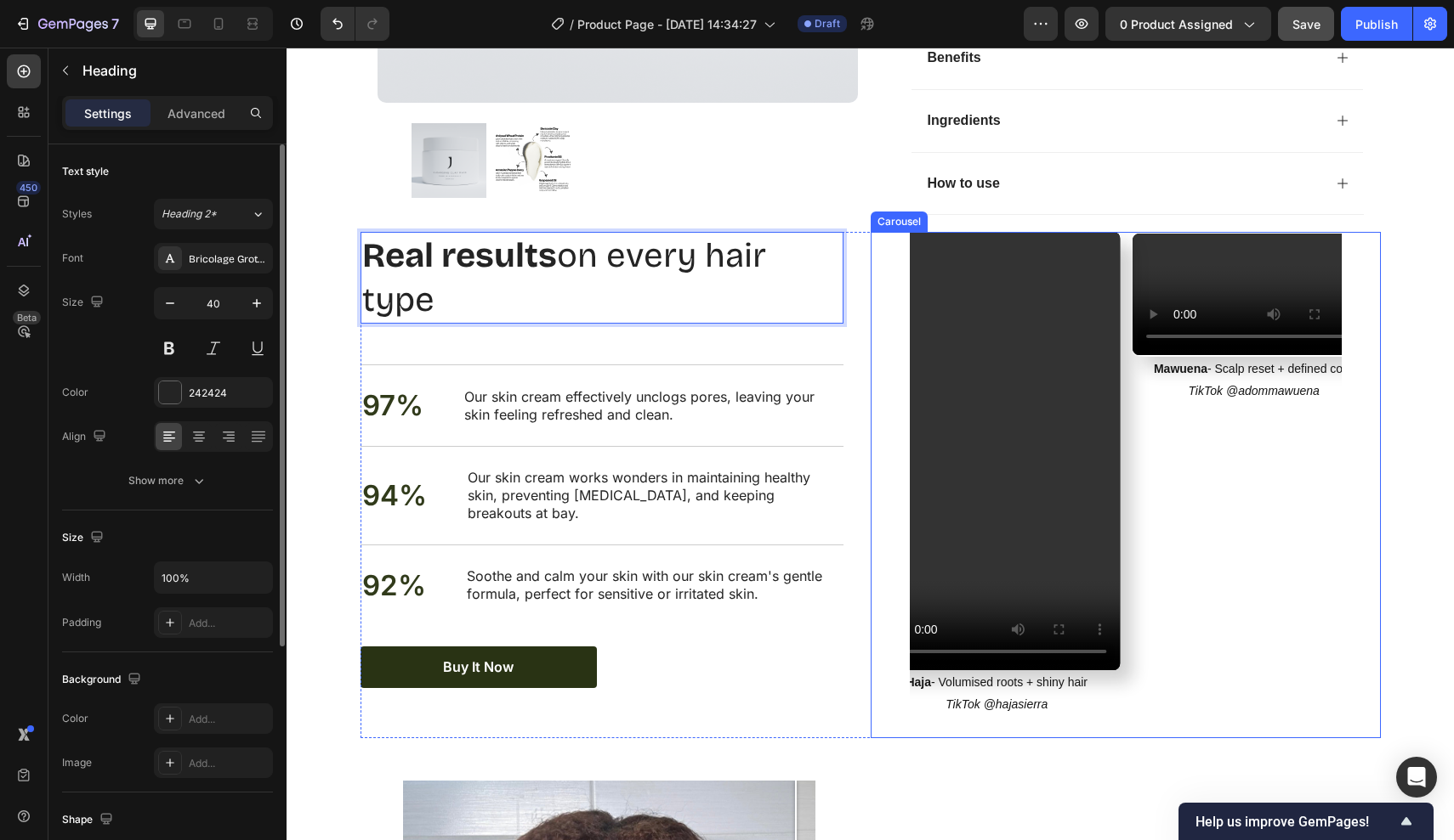
click at [1374, 278] on div "Video Mawuena - Scalp reset + defined coils TikTok @adommawuena Text Block Vide…" at bounding box center [1126, 485] width 510 height 506
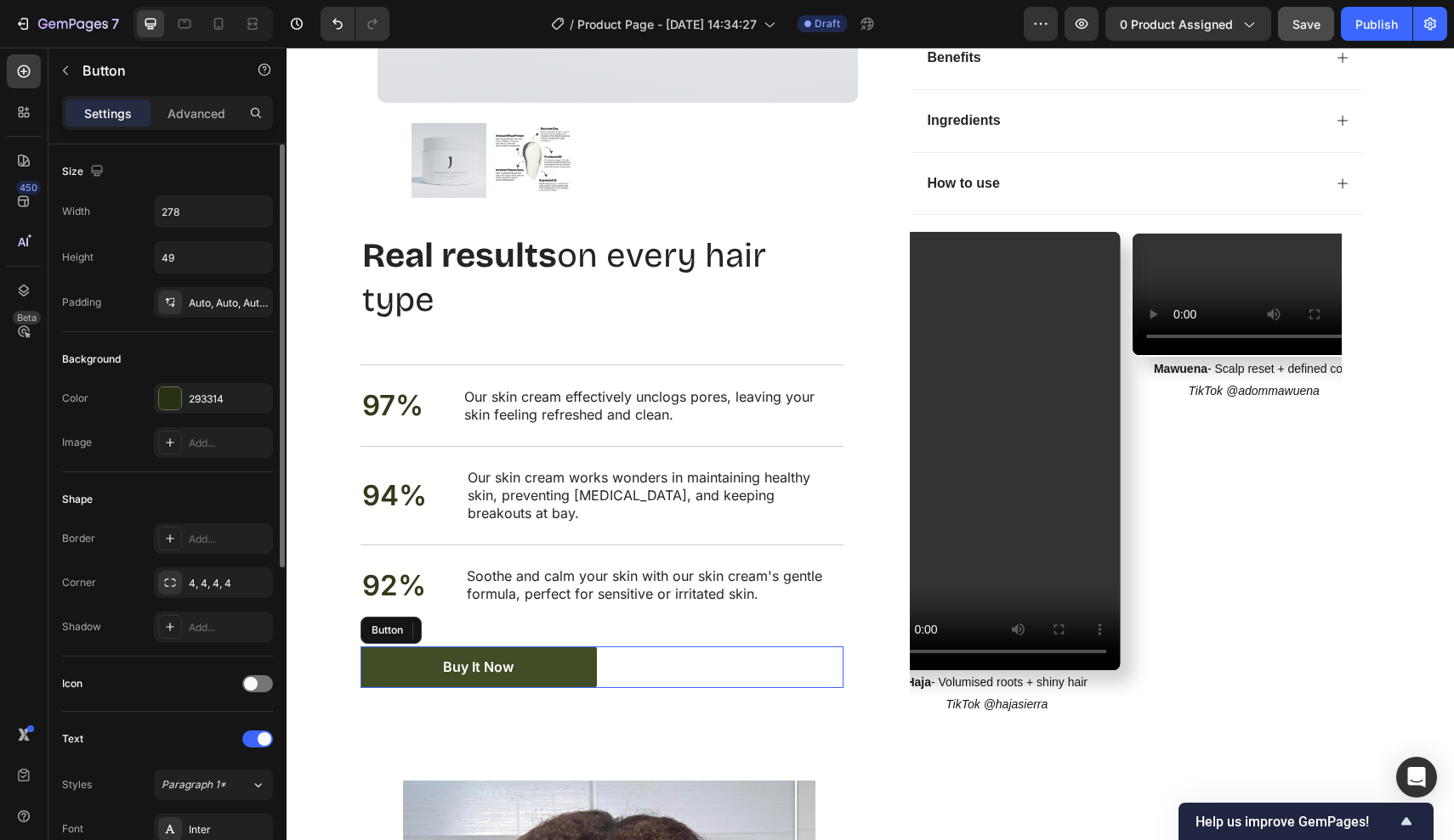
click at [516, 646] on link "Buy It Now" at bounding box center [478, 667] width 236 height 41
click at [200, 378] on div "Background Color 293314 Image Add..." at bounding box center [168, 402] width 211 height 140
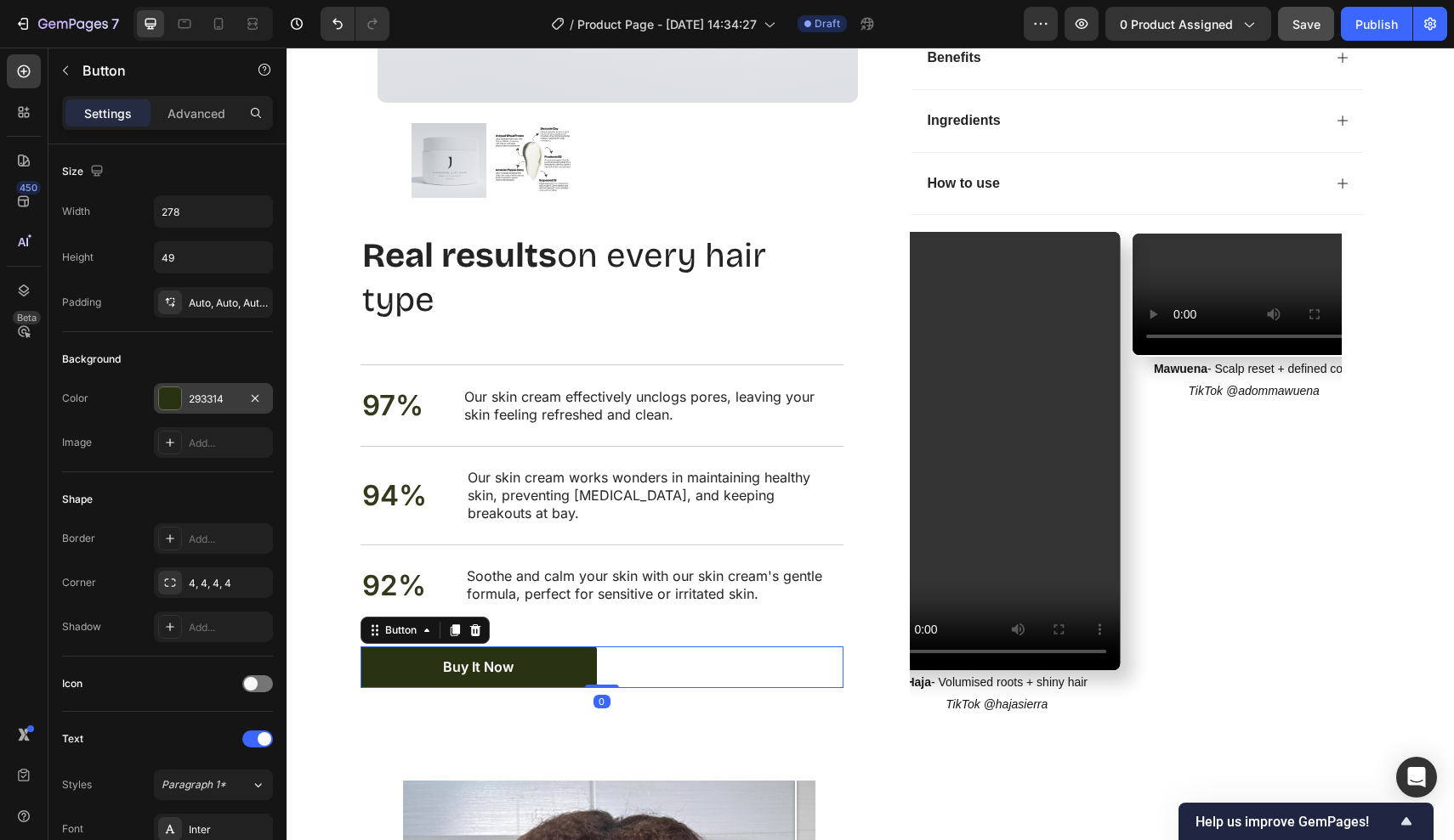
click at [197, 394] on div "293314" at bounding box center [214, 399] width 49 height 15
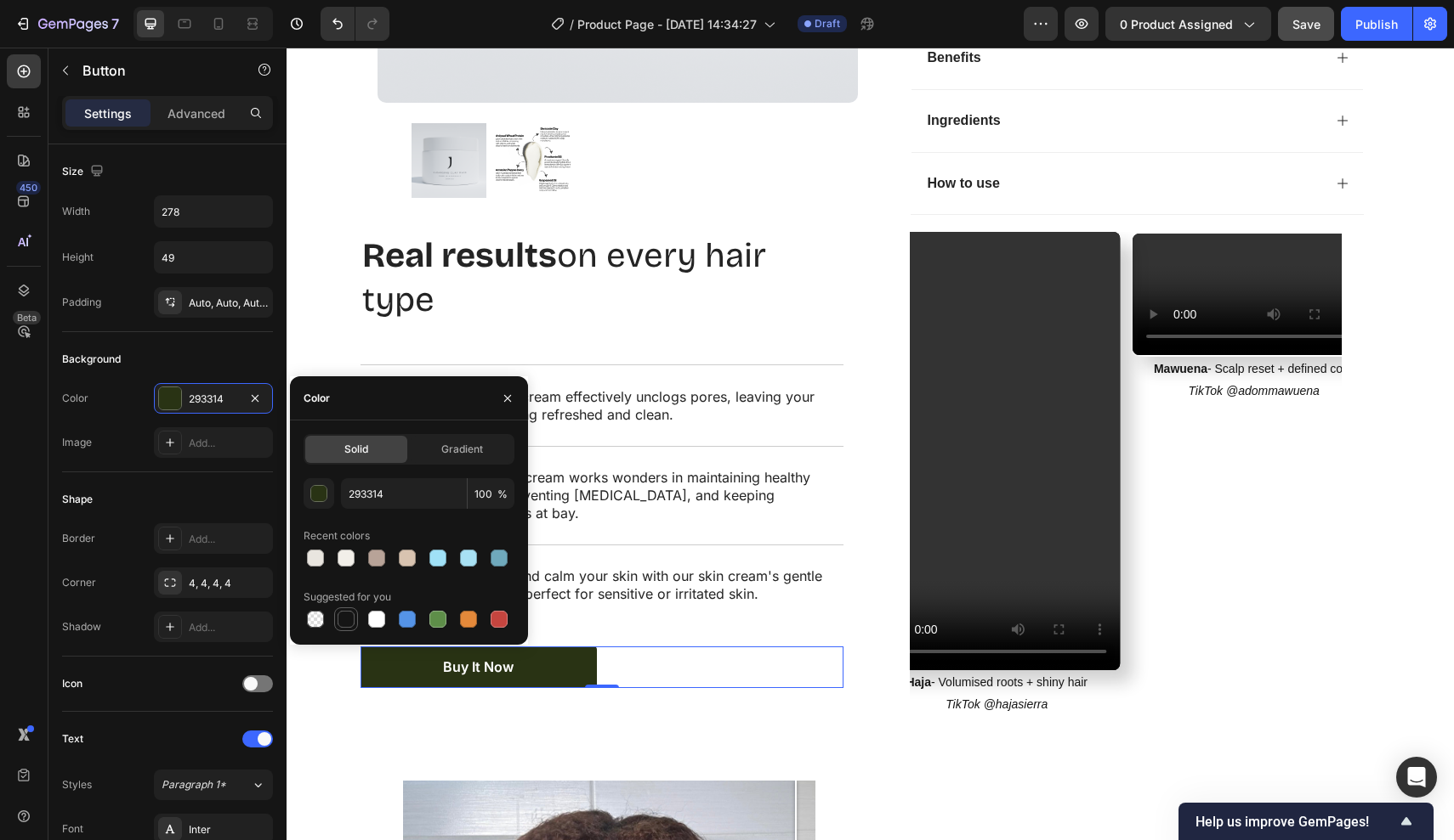
click at [348, 617] on div at bounding box center [346, 620] width 17 height 17
type input "151515"
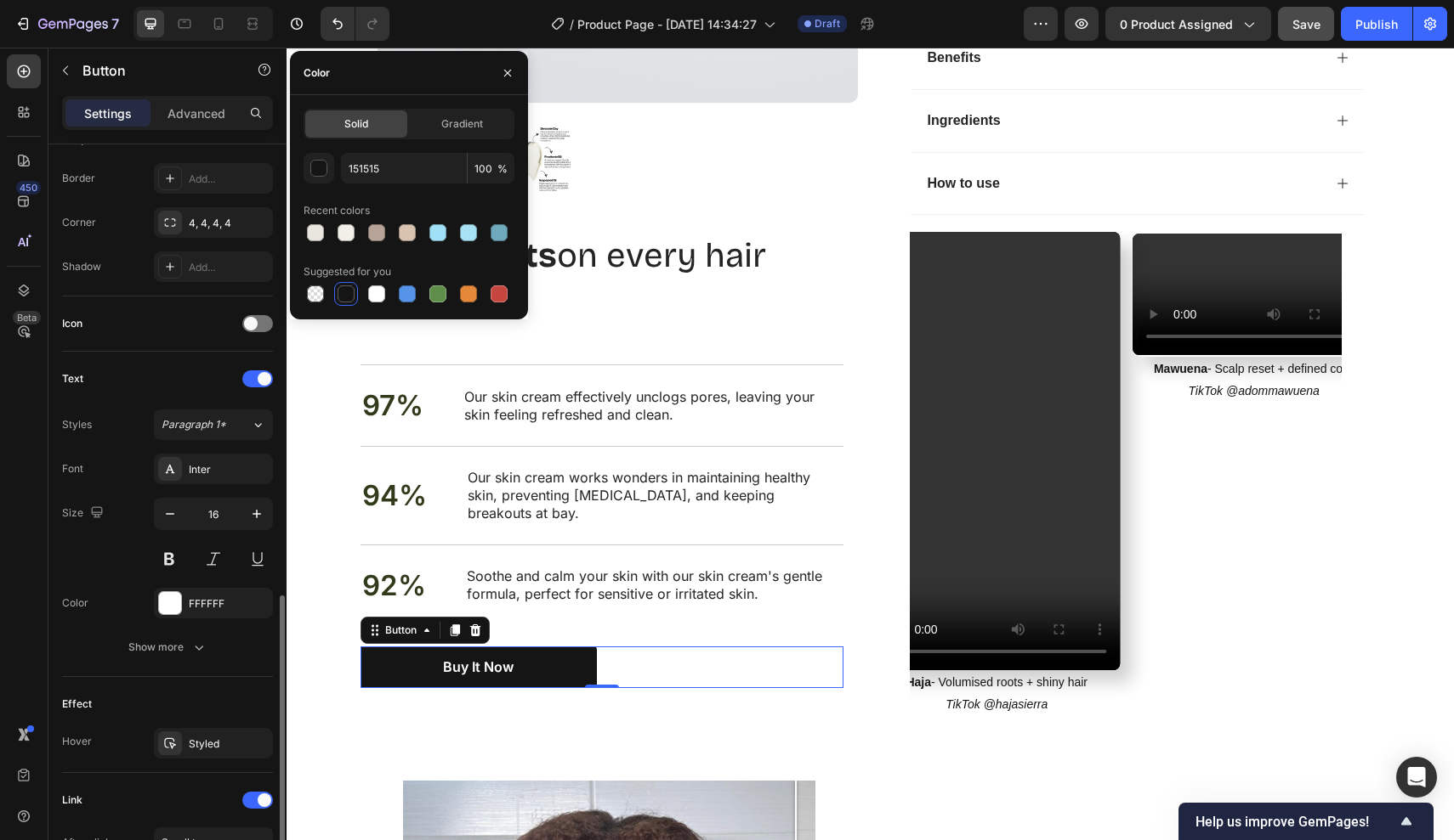
scroll to position [563, 0]
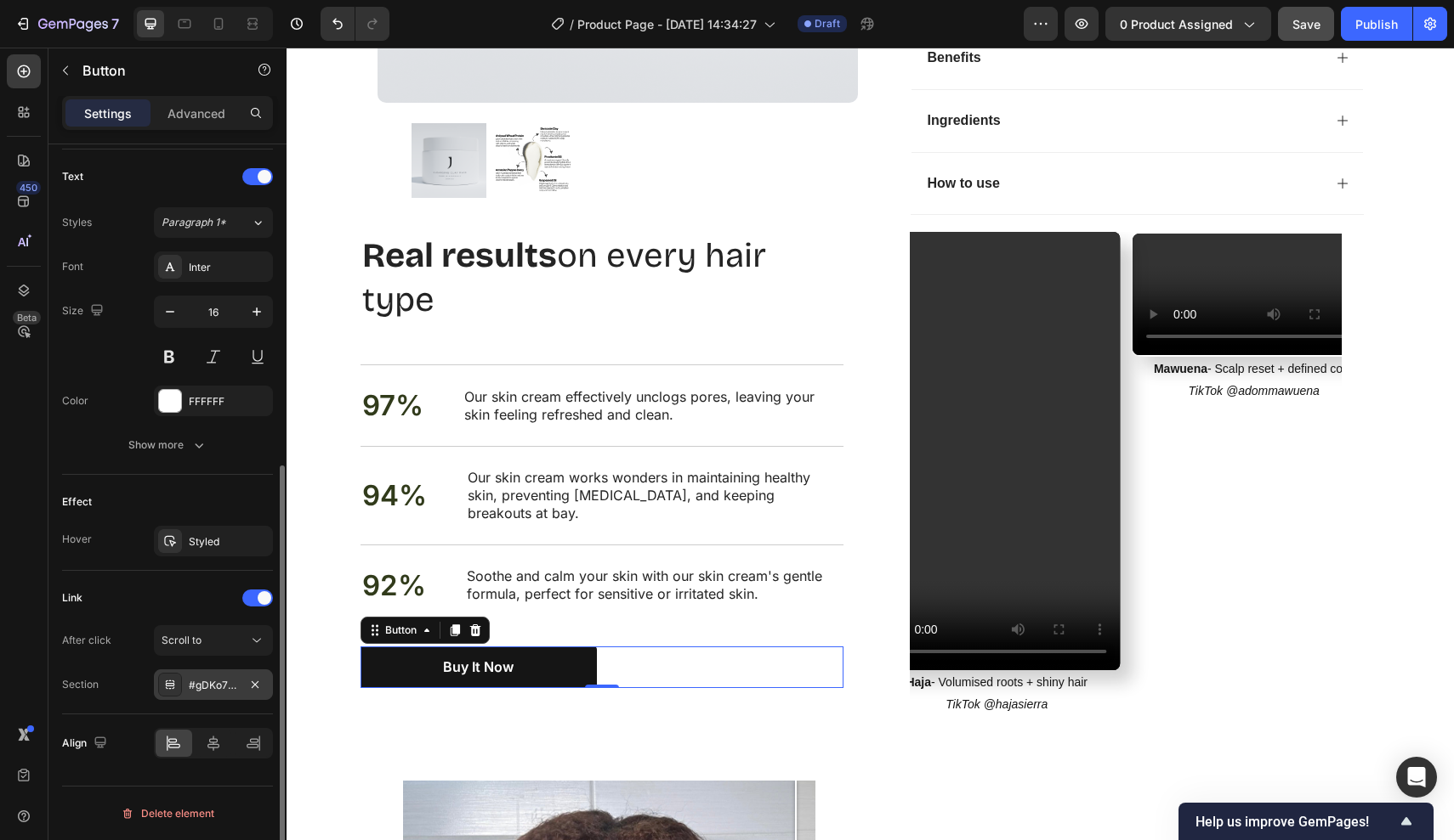
click at [208, 672] on div "#gDKo7uU22Q" at bounding box center [214, 685] width 119 height 31
click at [226, 644] on div "Scroll to" at bounding box center [205, 641] width 87 height 15
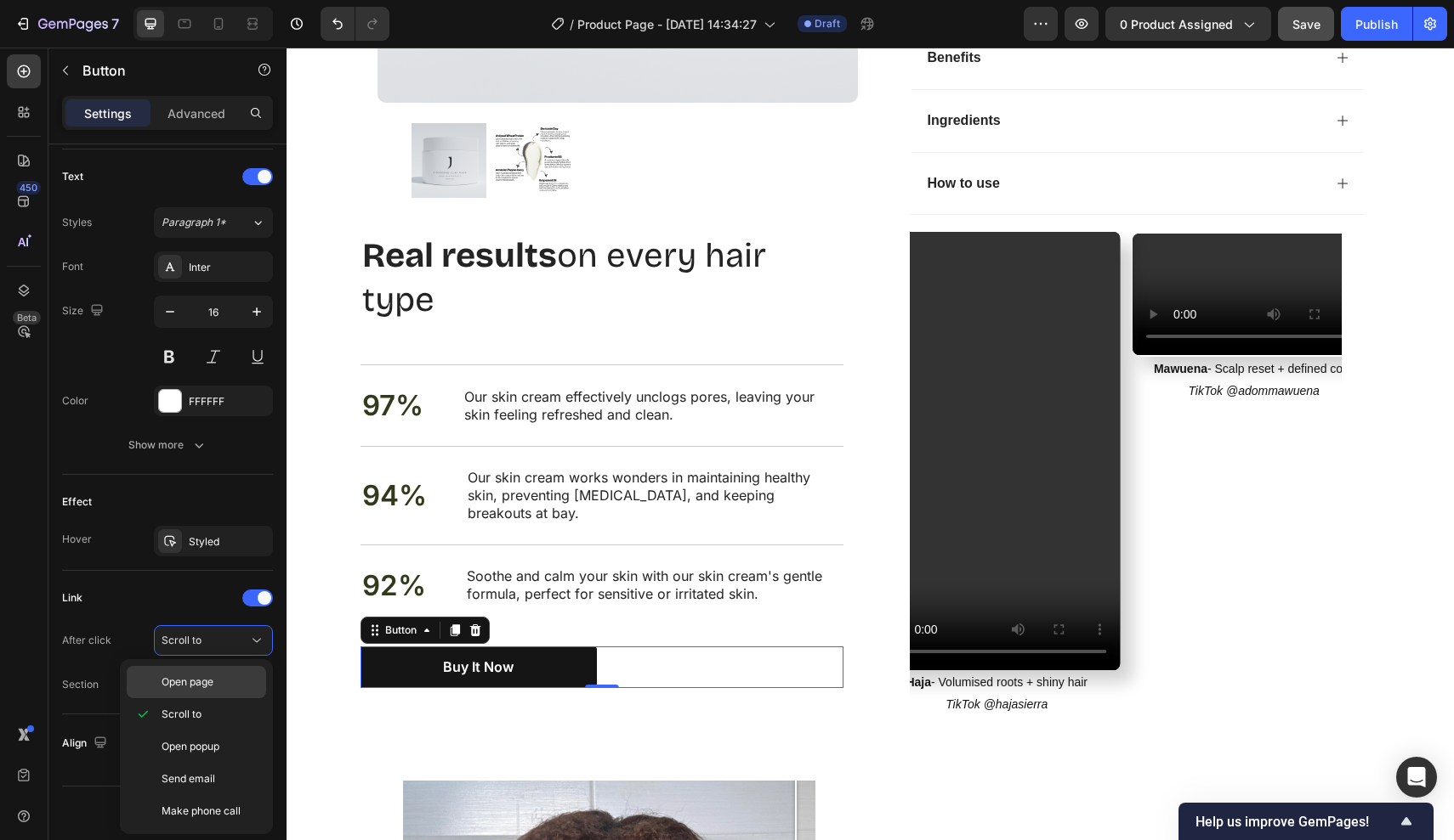
click at [218, 687] on p "Open page" at bounding box center [210, 682] width 97 height 15
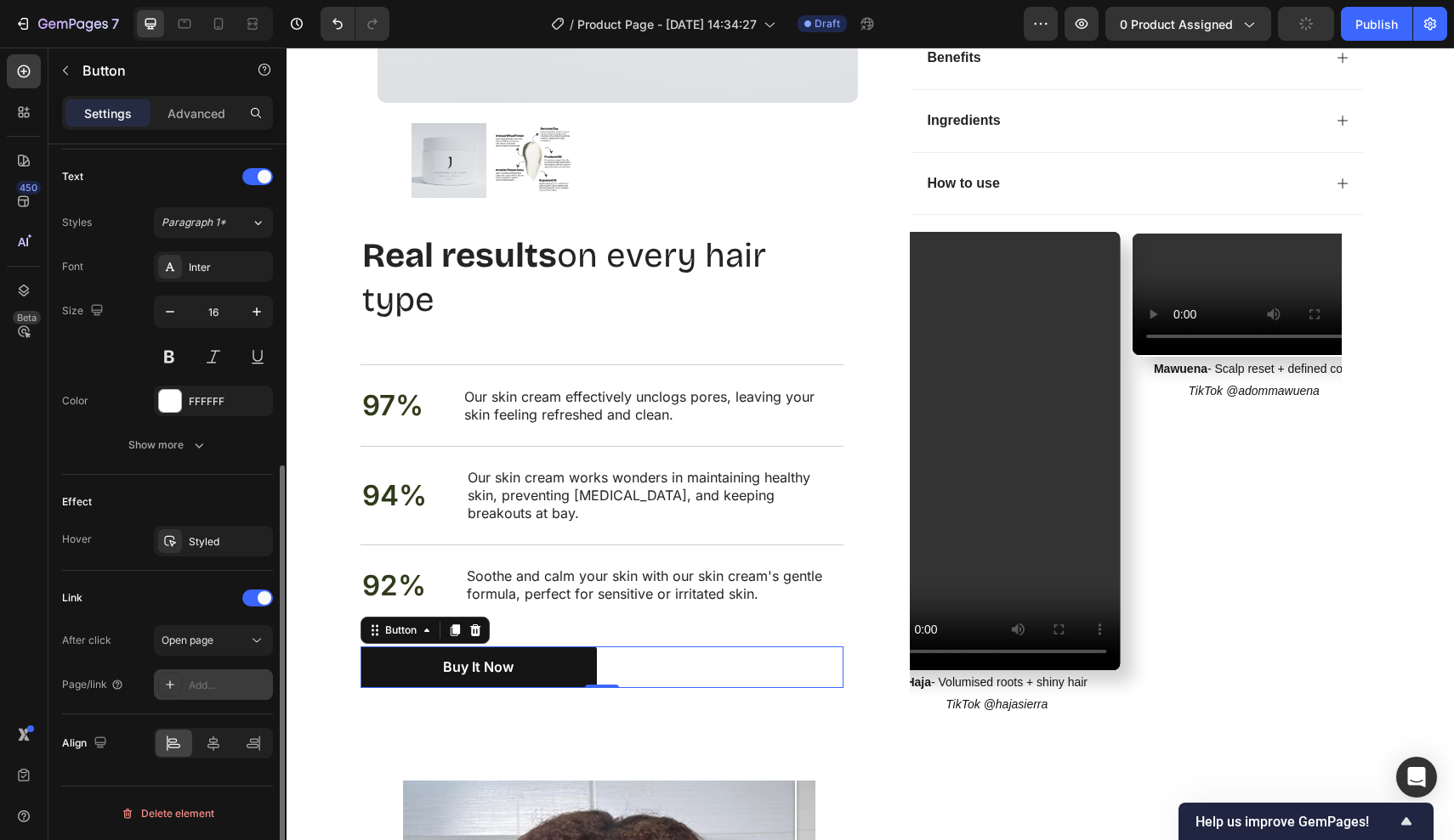
click at [220, 689] on div "Add..." at bounding box center [229, 686] width 80 height 15
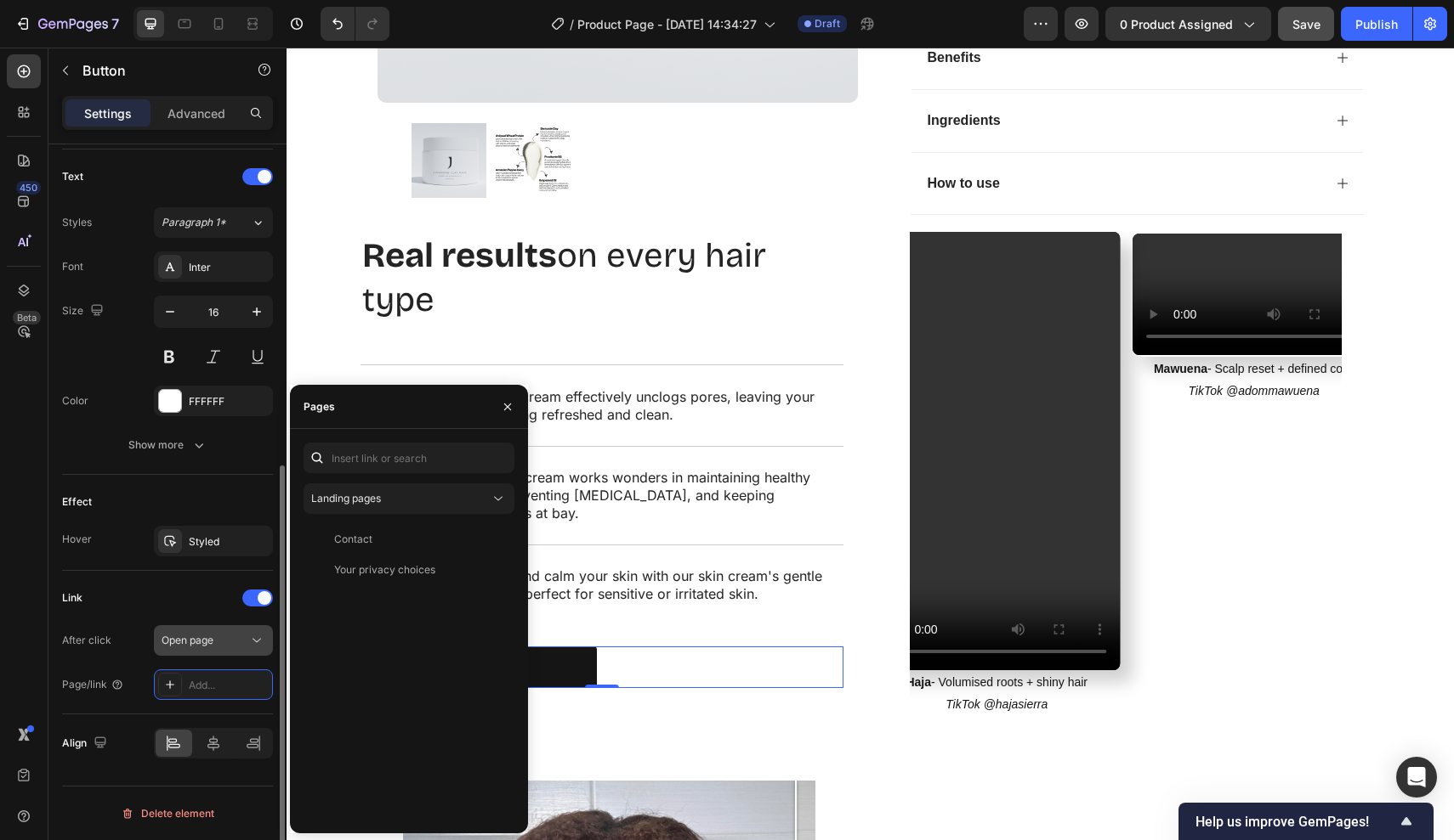
click at [204, 654] on button "Open page" at bounding box center [214, 641] width 119 height 31
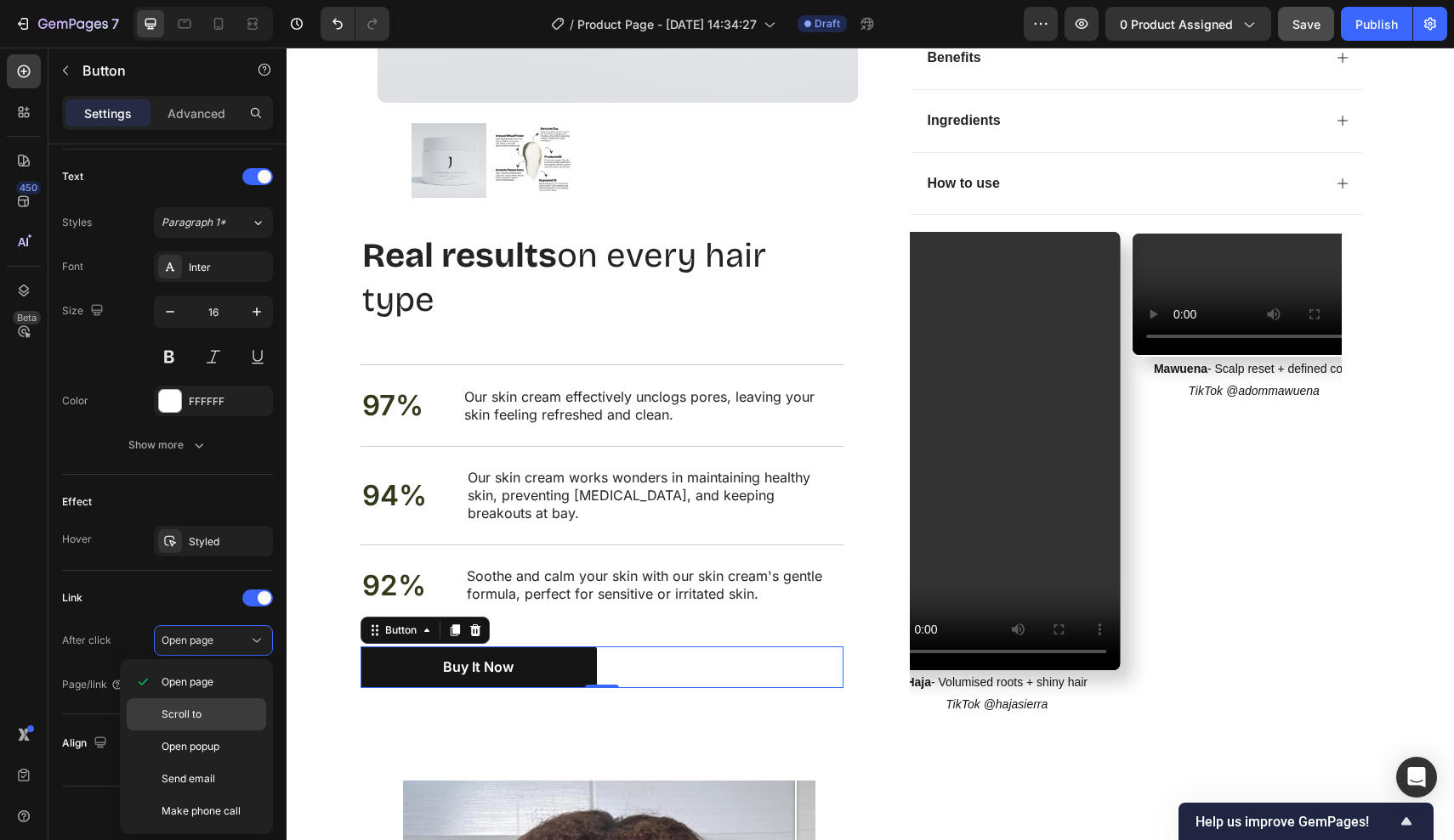
click at [207, 711] on p "Scroll to" at bounding box center [210, 715] width 97 height 15
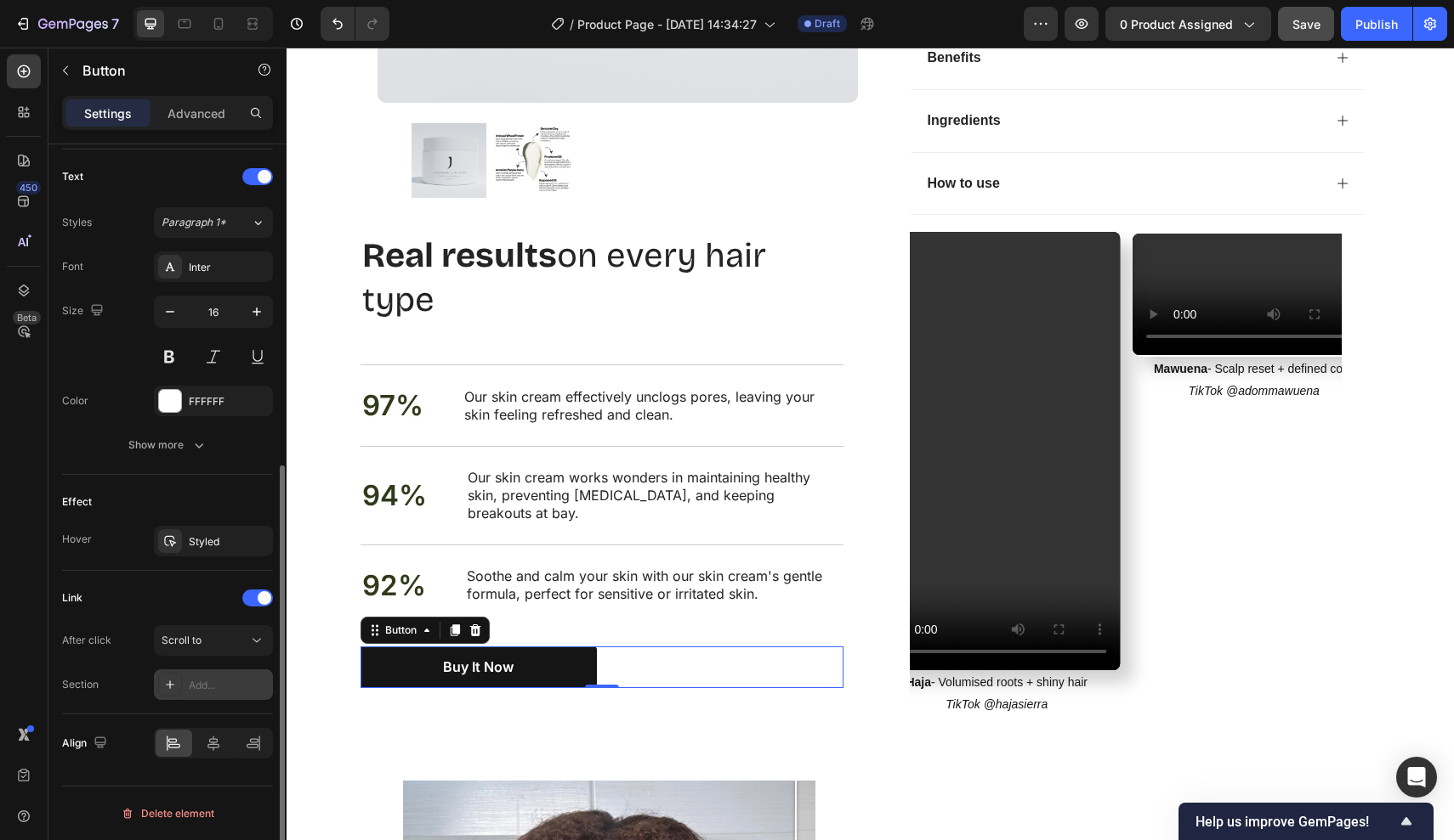
click at [207, 684] on div "Add..." at bounding box center [229, 686] width 80 height 15
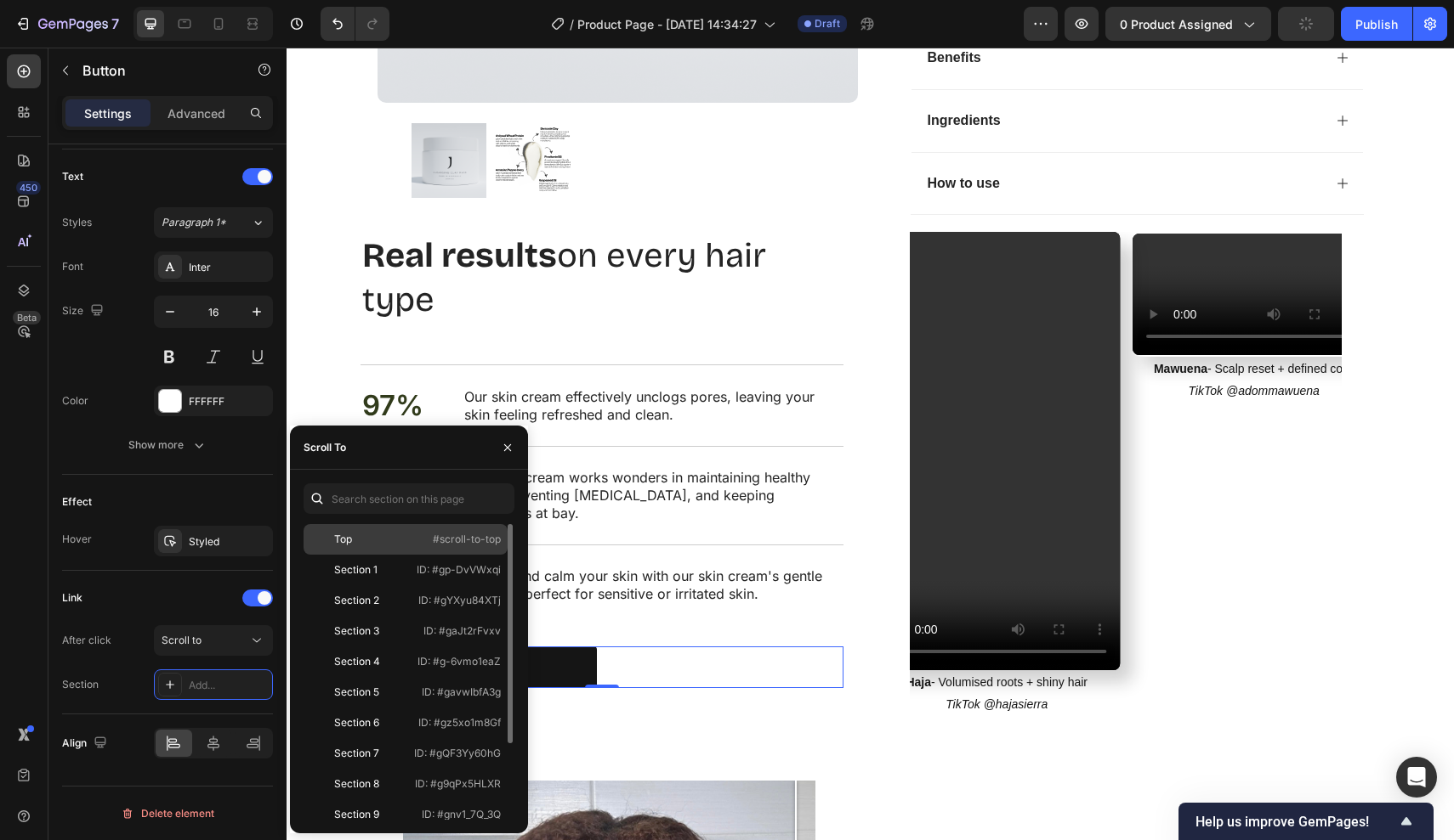
click at [410, 547] on div "Top #scroll-to-top" at bounding box center [405, 539] width 204 height 31
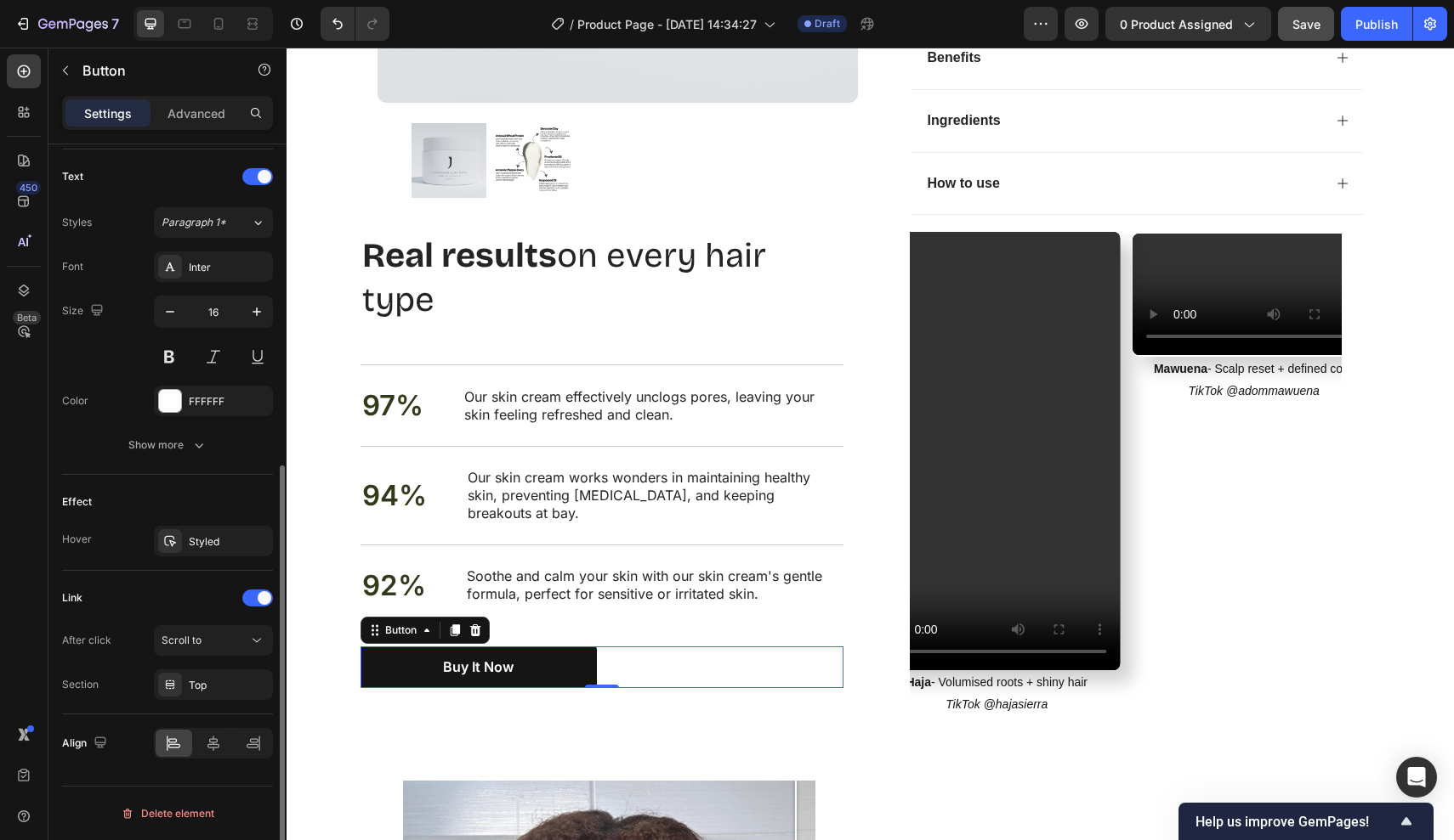
click at [152, 585] on div "Link" at bounding box center [168, 598] width 211 height 27
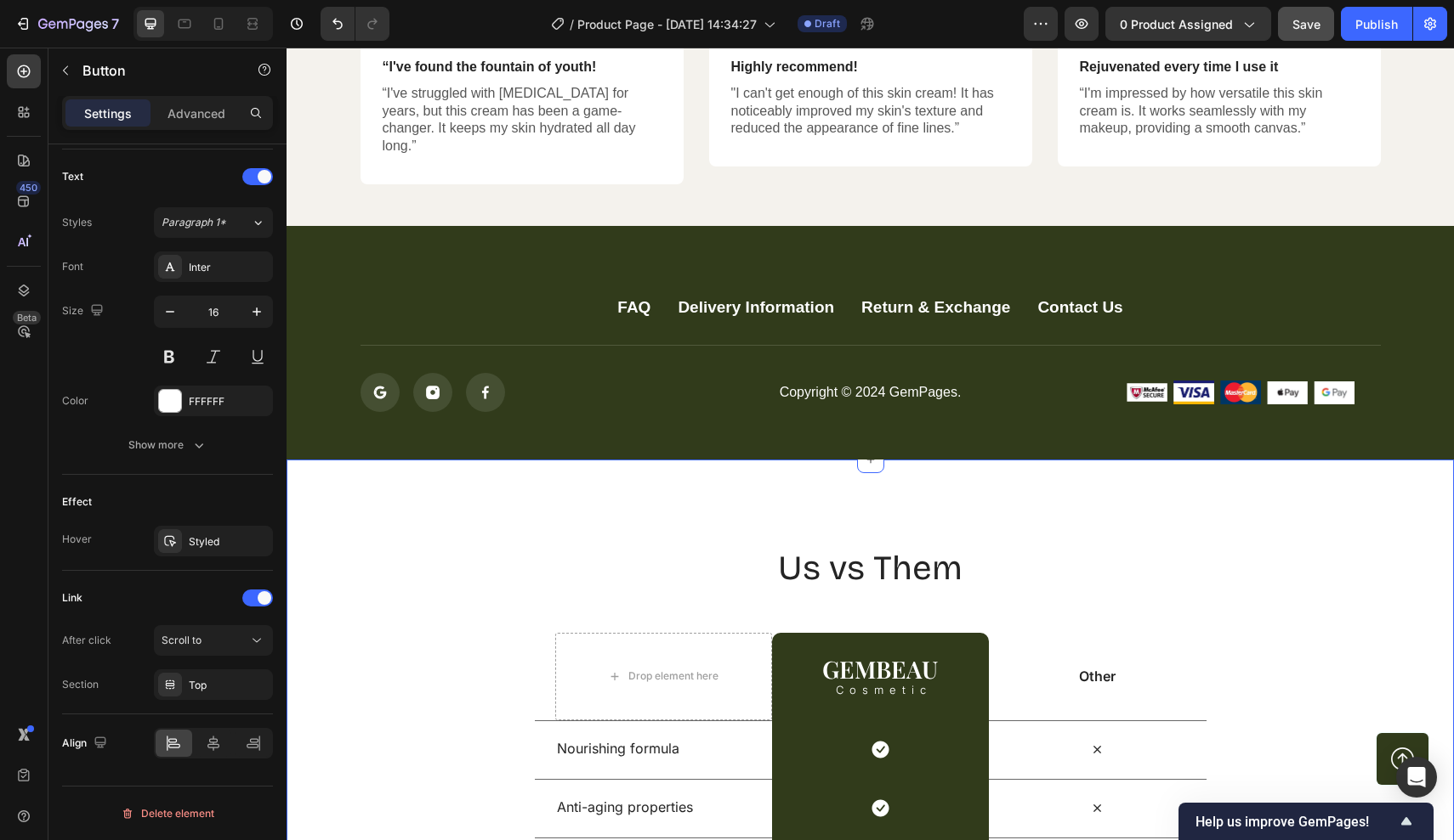
scroll to position [4208, 0]
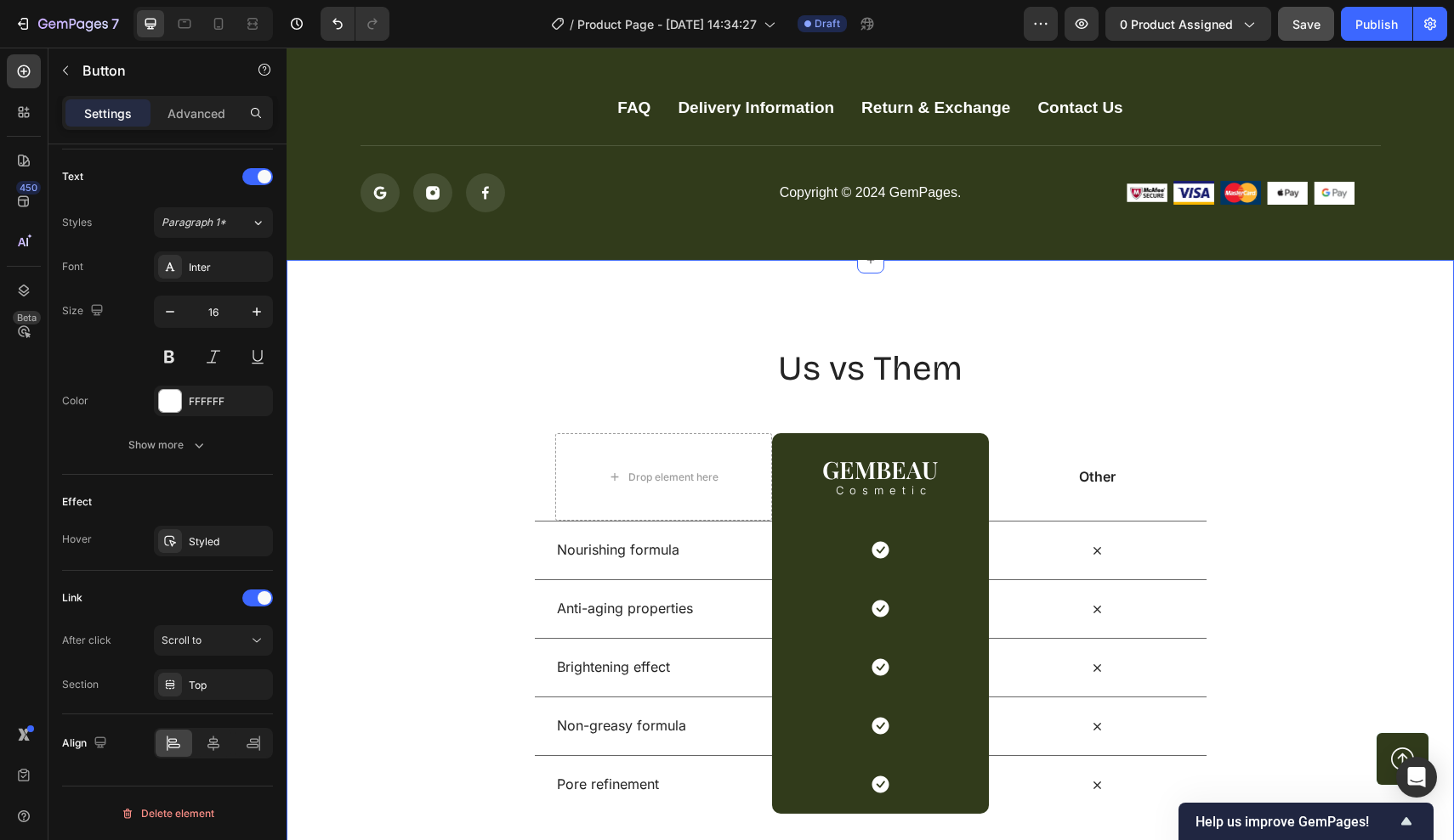
click at [467, 462] on div "Us vs Them Heading Row Drop element here GEMBEAU Heading Cosmetic Text Block Ro…" at bounding box center [870, 579] width 1167 height 469
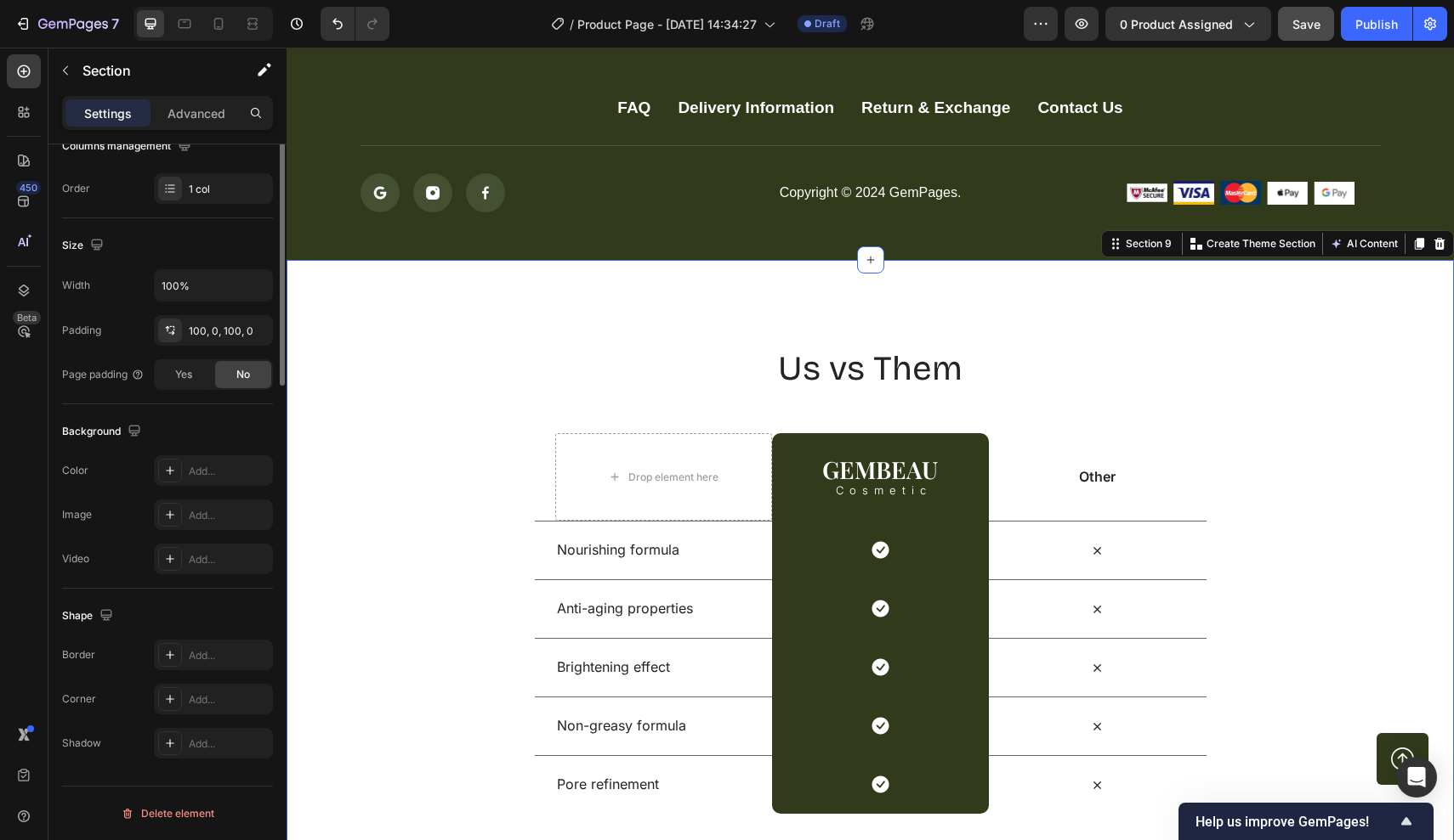
scroll to position [0, 0]
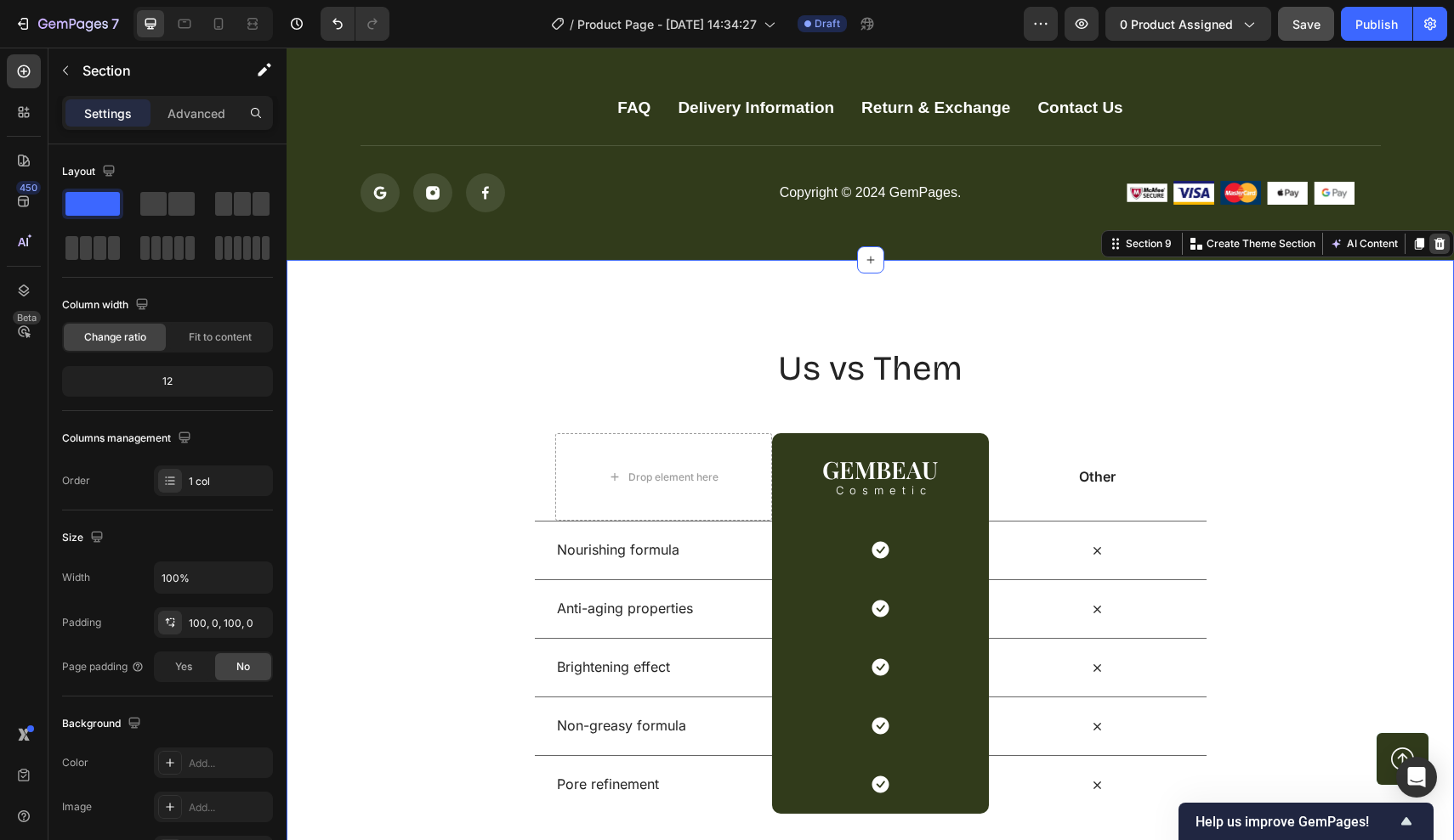
click at [1439, 242] on icon at bounding box center [1440, 244] width 11 height 12
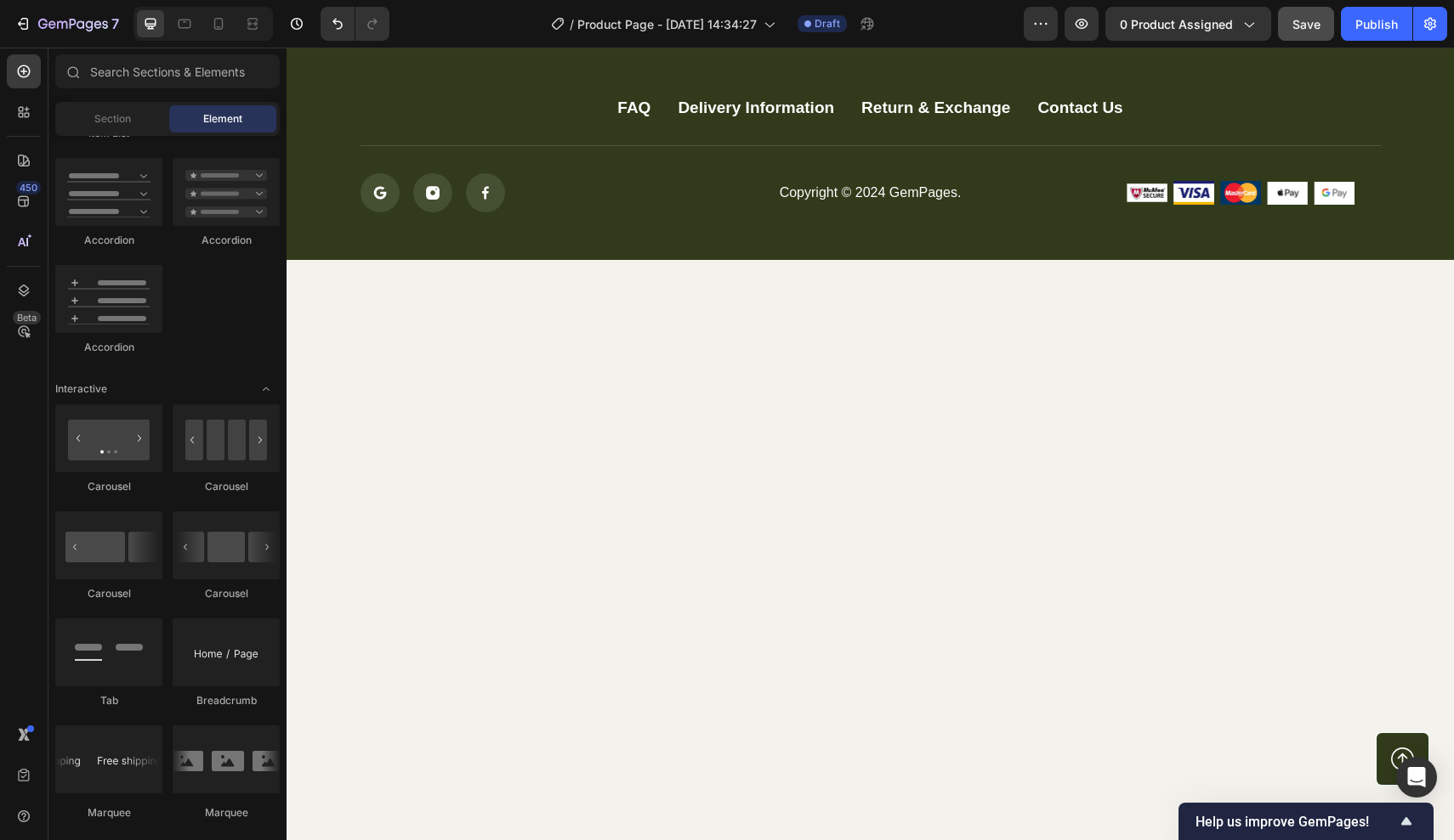
click at [1388, 323] on div at bounding box center [870, 592] width 1167 height 665
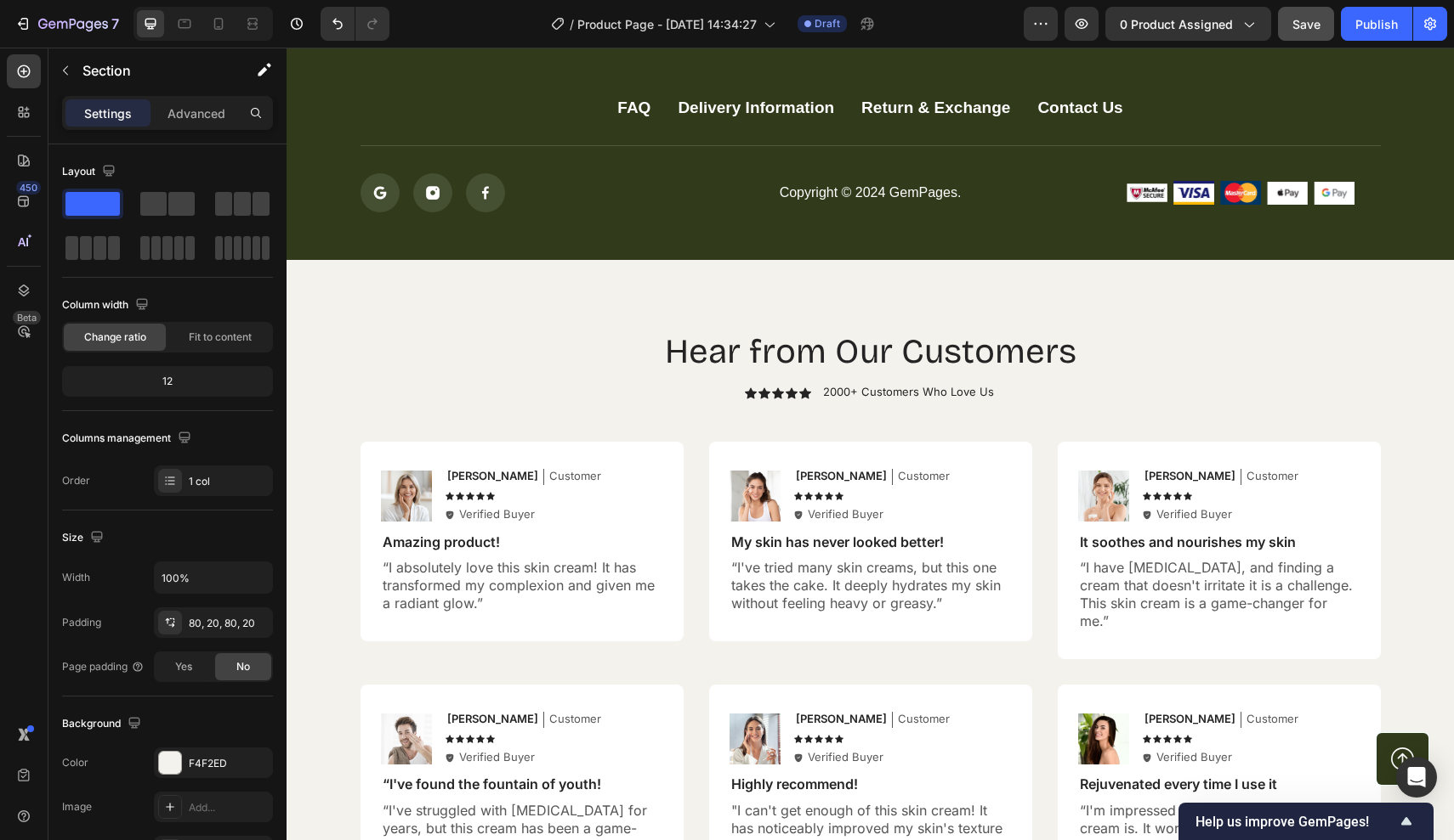
scroll to position [4102, 0]
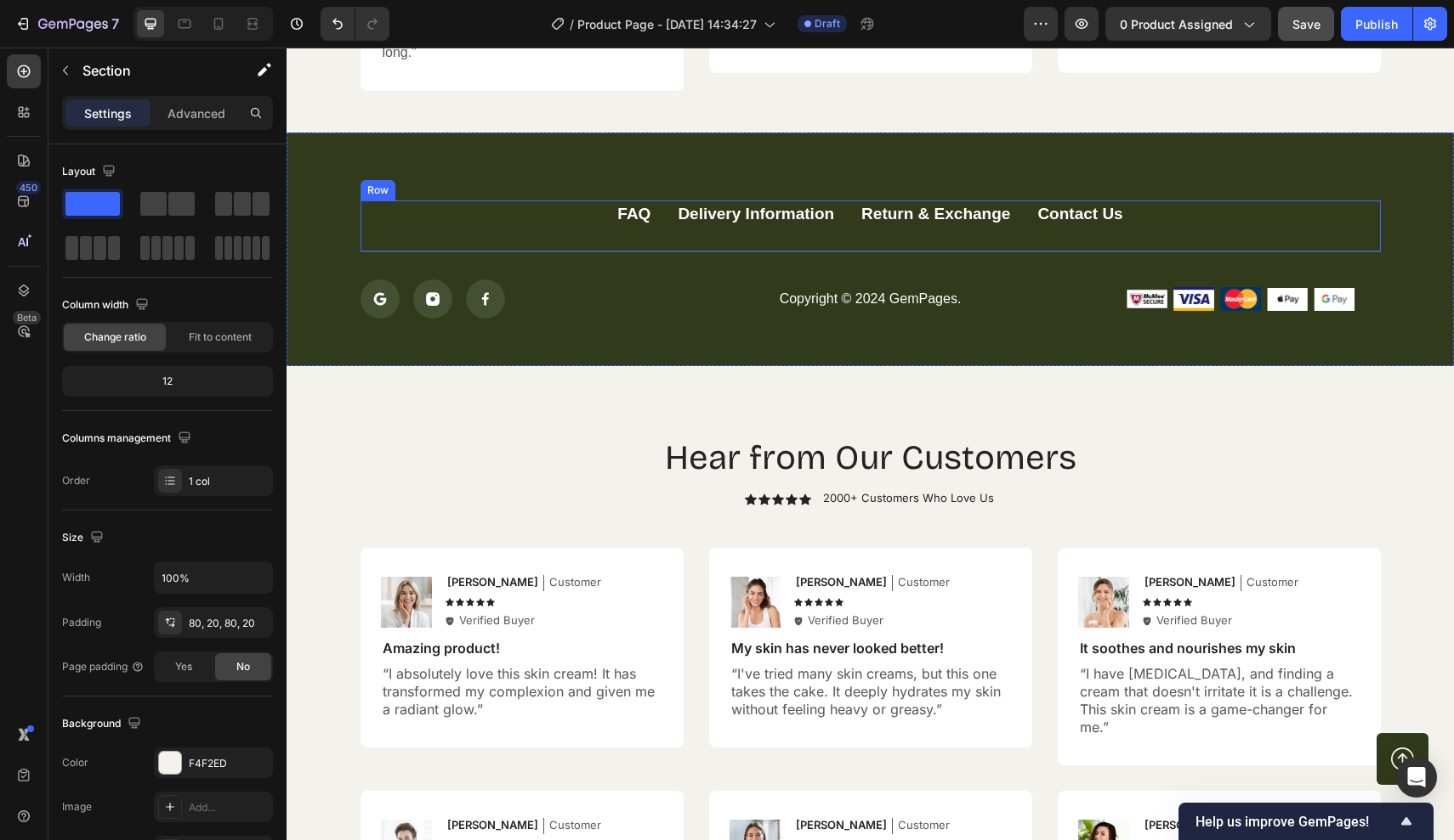
click at [1379, 208] on div "FAQ Button Delivery Information Button Return & Exchange Button Contact Us Butt…" at bounding box center [871, 227] width 1020 height 53
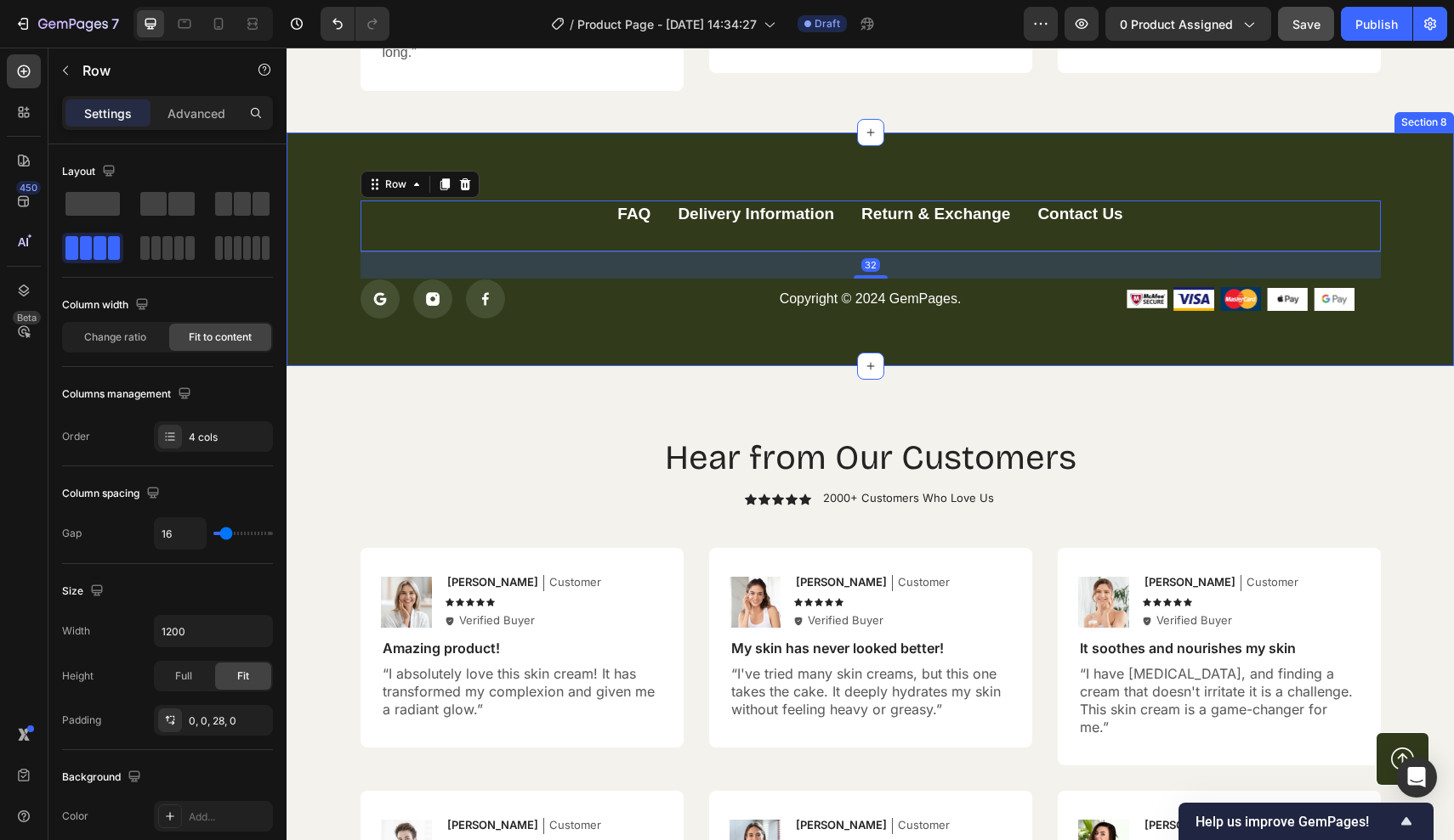
click at [1402, 166] on div "FAQ Button Delivery Information Button Return & Exchange Button Contact Us Butt…" at bounding box center [870, 249] width 1167 height 234
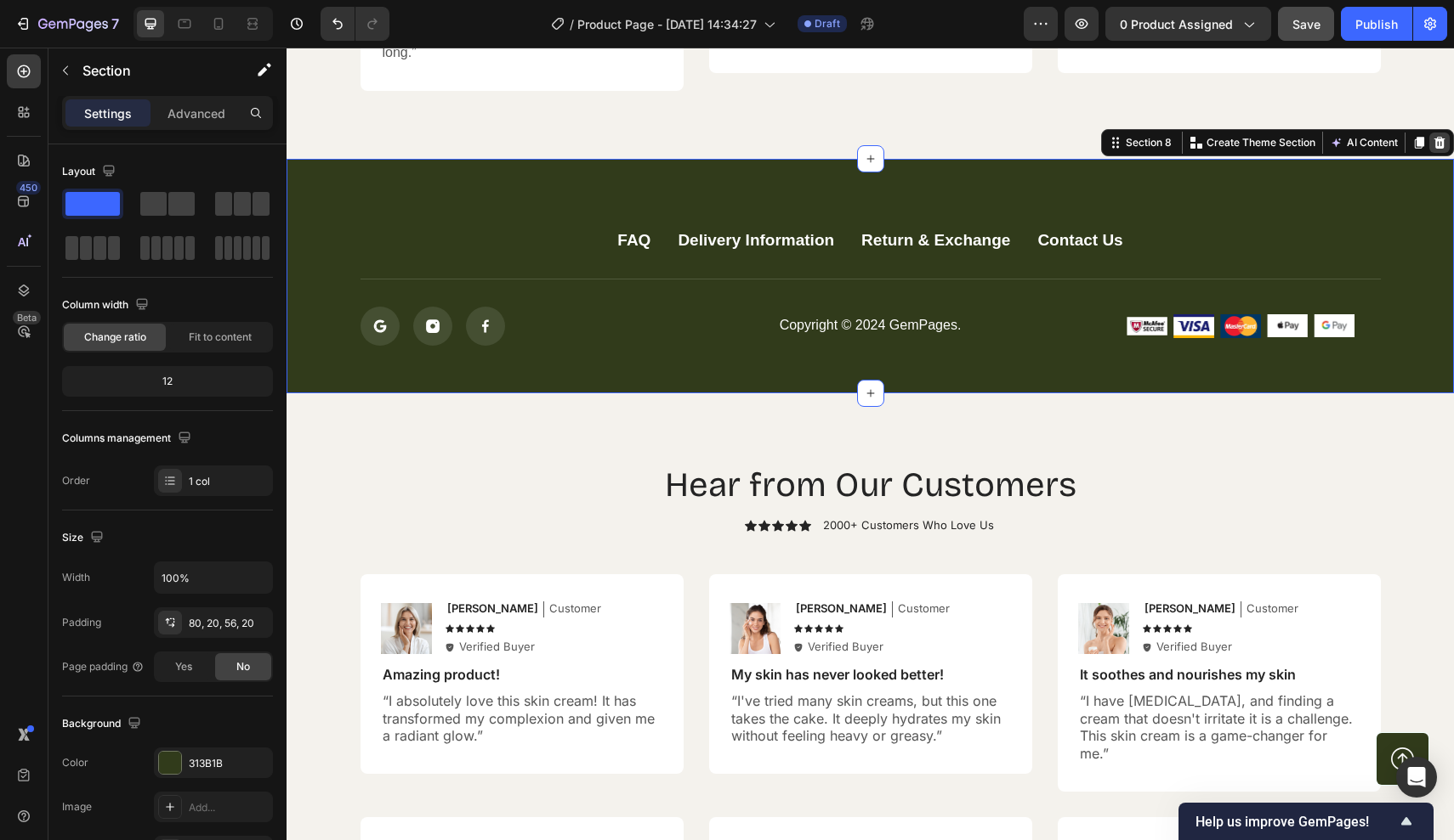
click at [1445, 133] on div at bounding box center [1440, 143] width 21 height 21
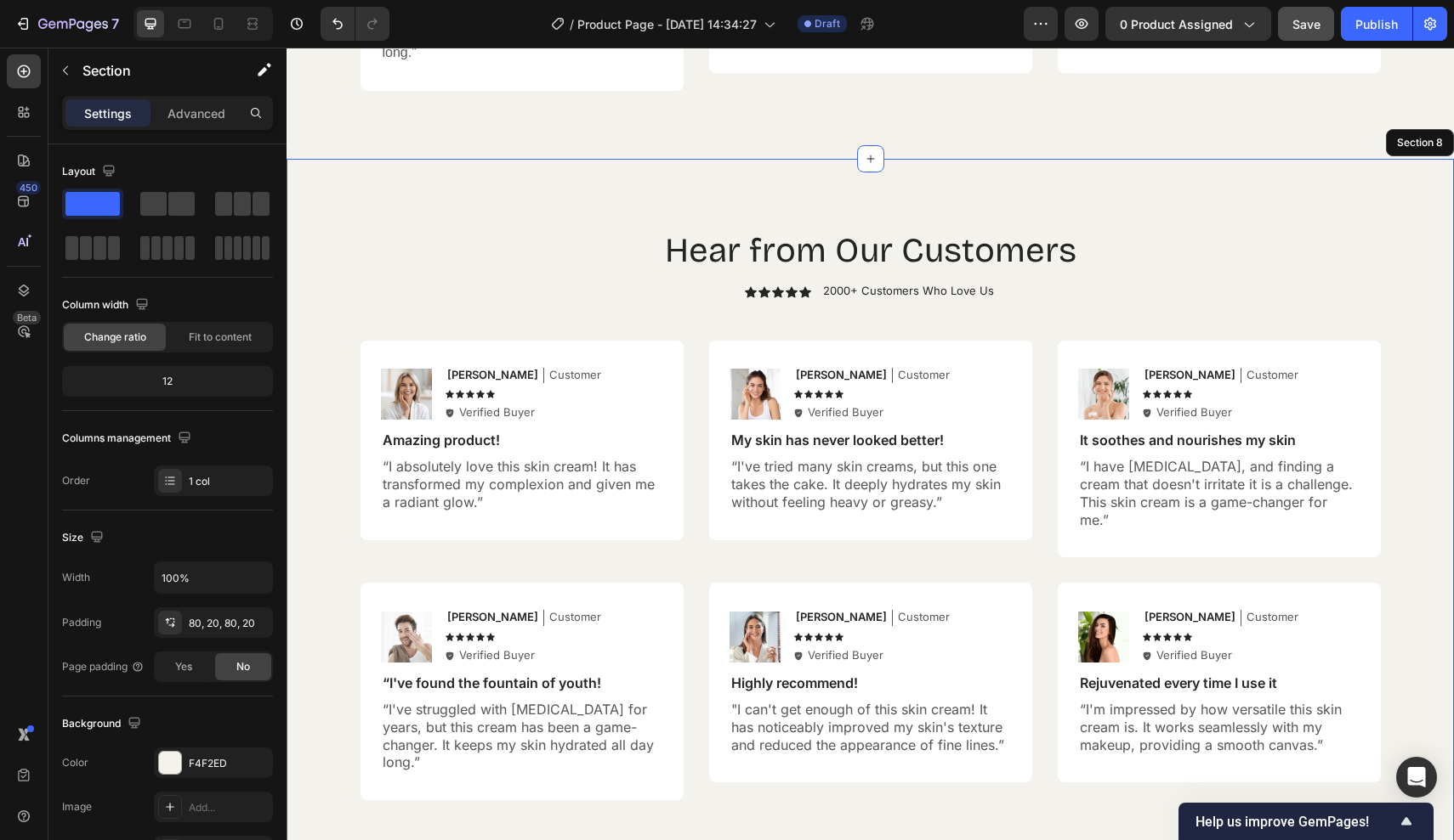
click at [1428, 227] on div "Hear from Our Customers Heading Icon Icon Icon Icon Icon Icon List 2000+ Custom…" at bounding box center [870, 514] width 1133 height 574
click at [1435, 136] on icon at bounding box center [1439, 143] width 13 height 13
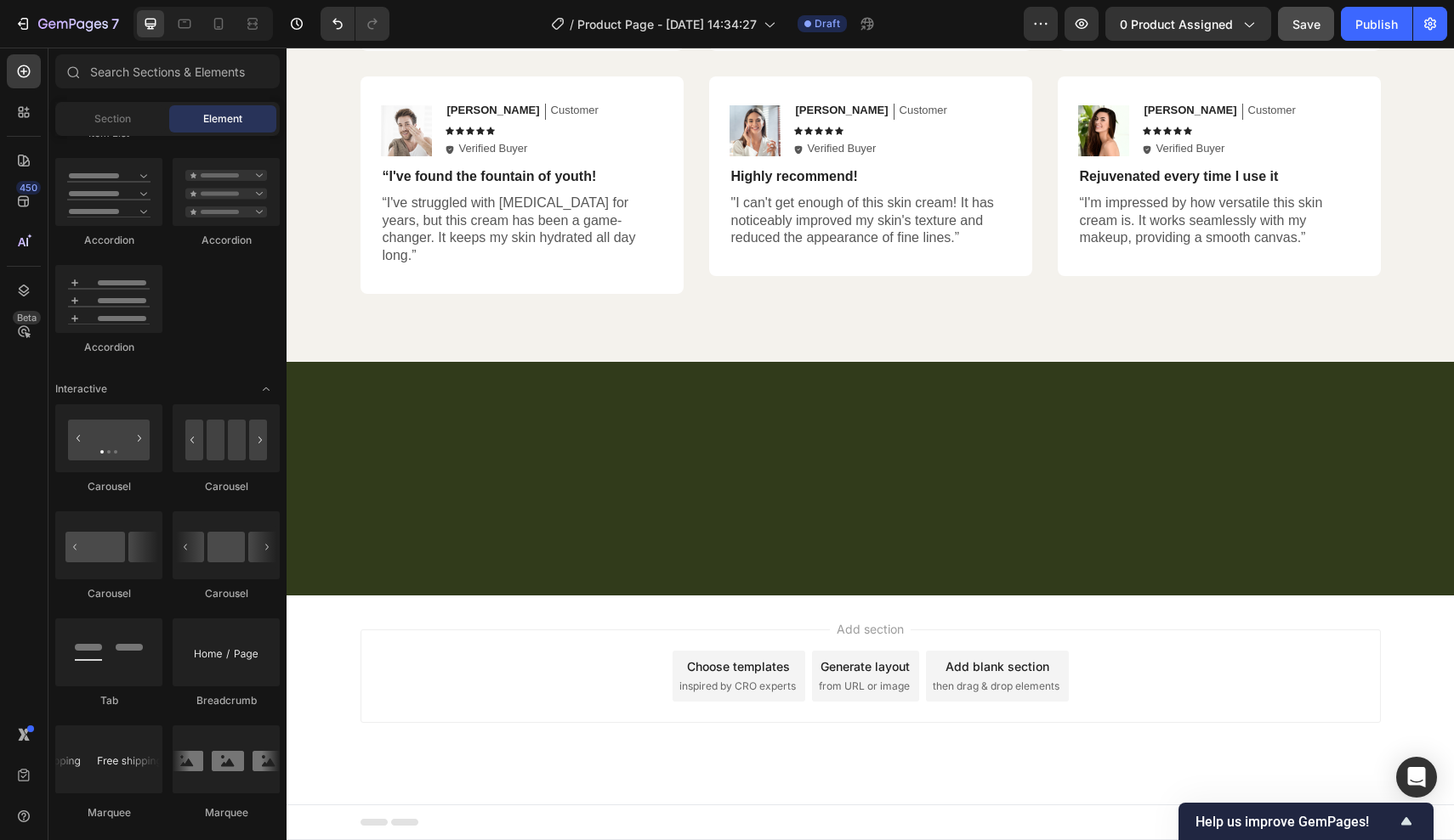
click at [1400, 595] on div "Add section Choose templates inspired by CRO experts Generate layout from URL o…" at bounding box center [870, 700] width 1167 height 209
click at [1407, 362] on div at bounding box center [870, 479] width 1167 height 233
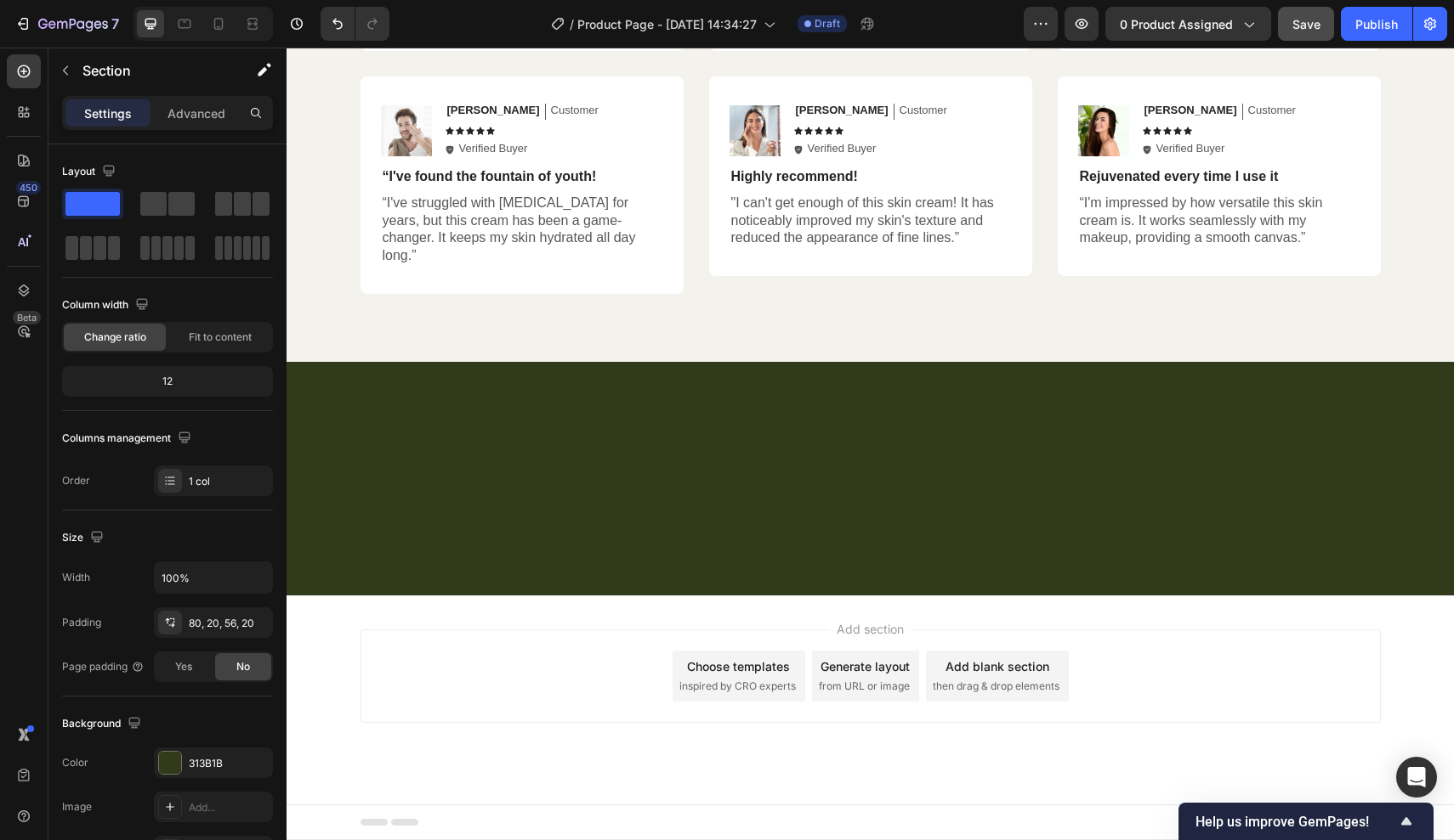
scroll to position [3638, 0]
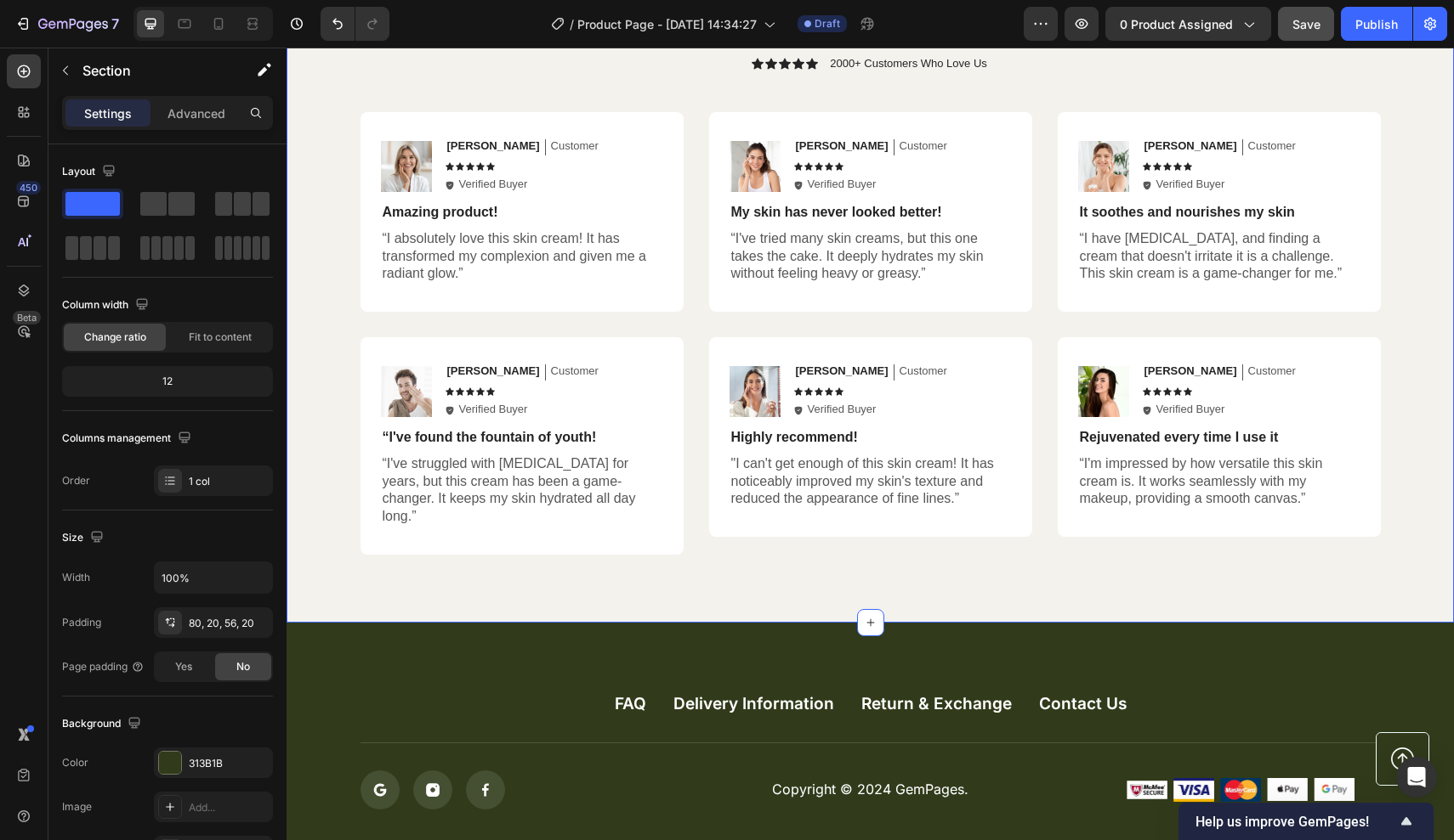
click at [1414, 592] on div "Hear from Our Customers Heading Icon Icon Icon Icon Icon Icon List 2000+ Custom…" at bounding box center [870, 277] width 1167 height 691
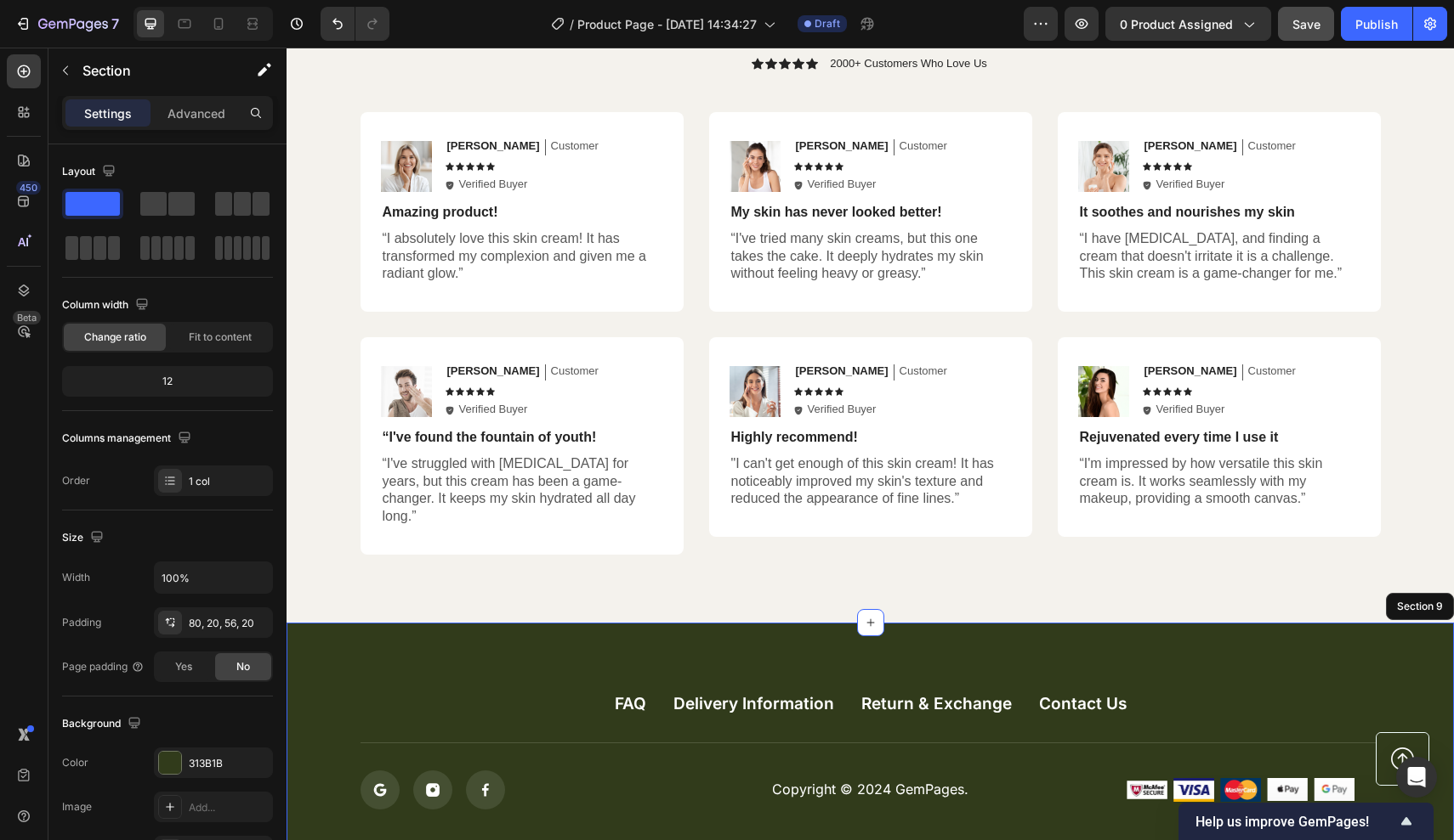
click at [1412, 623] on div "FAQ Button Delivery Information Button Return & Exchange Button Contact Us Butt…" at bounding box center [870, 739] width 1167 height 234
click at [1438, 600] on icon at bounding box center [1439, 607] width 13 height 13
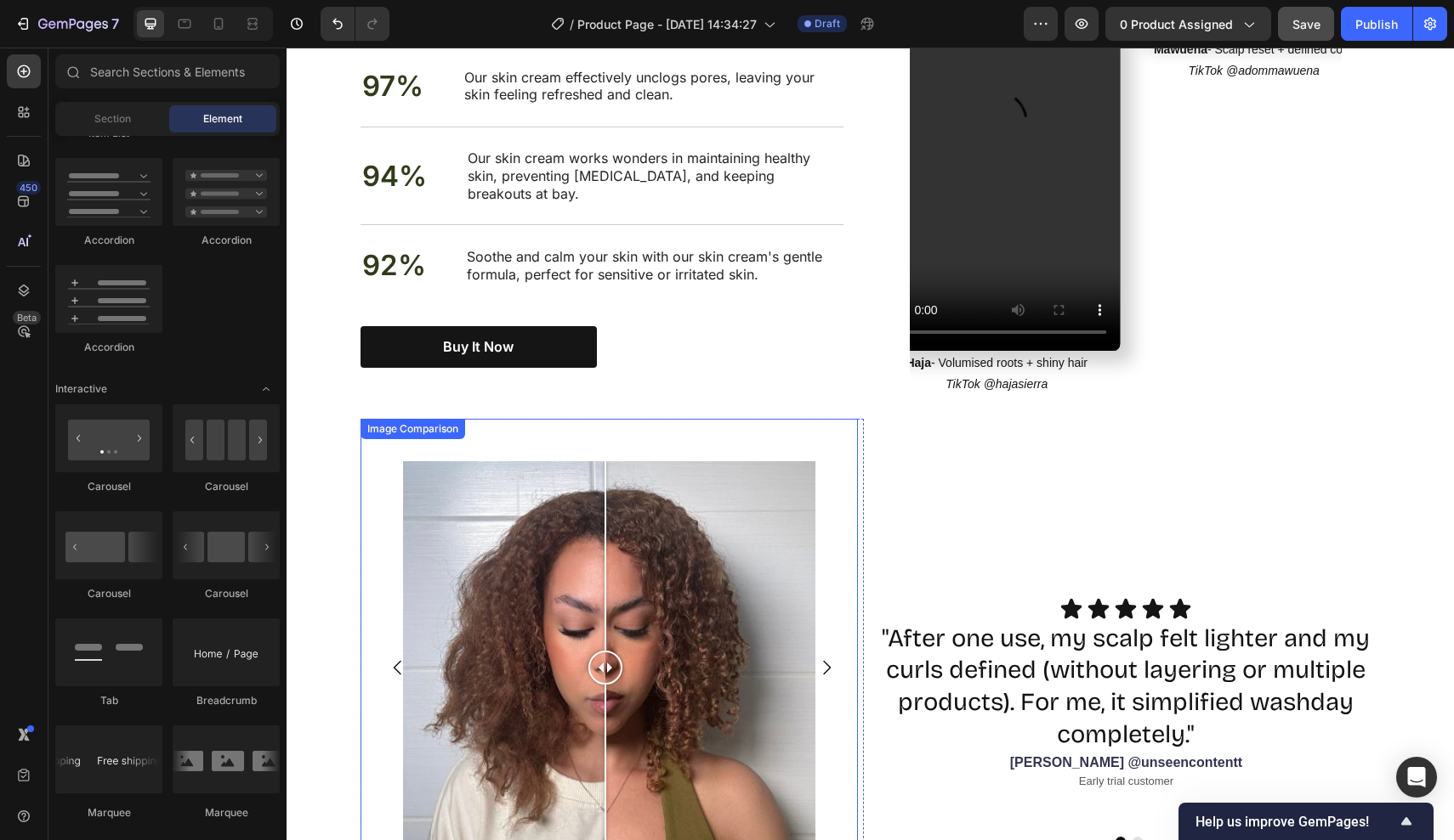
scroll to position [1305, 0]
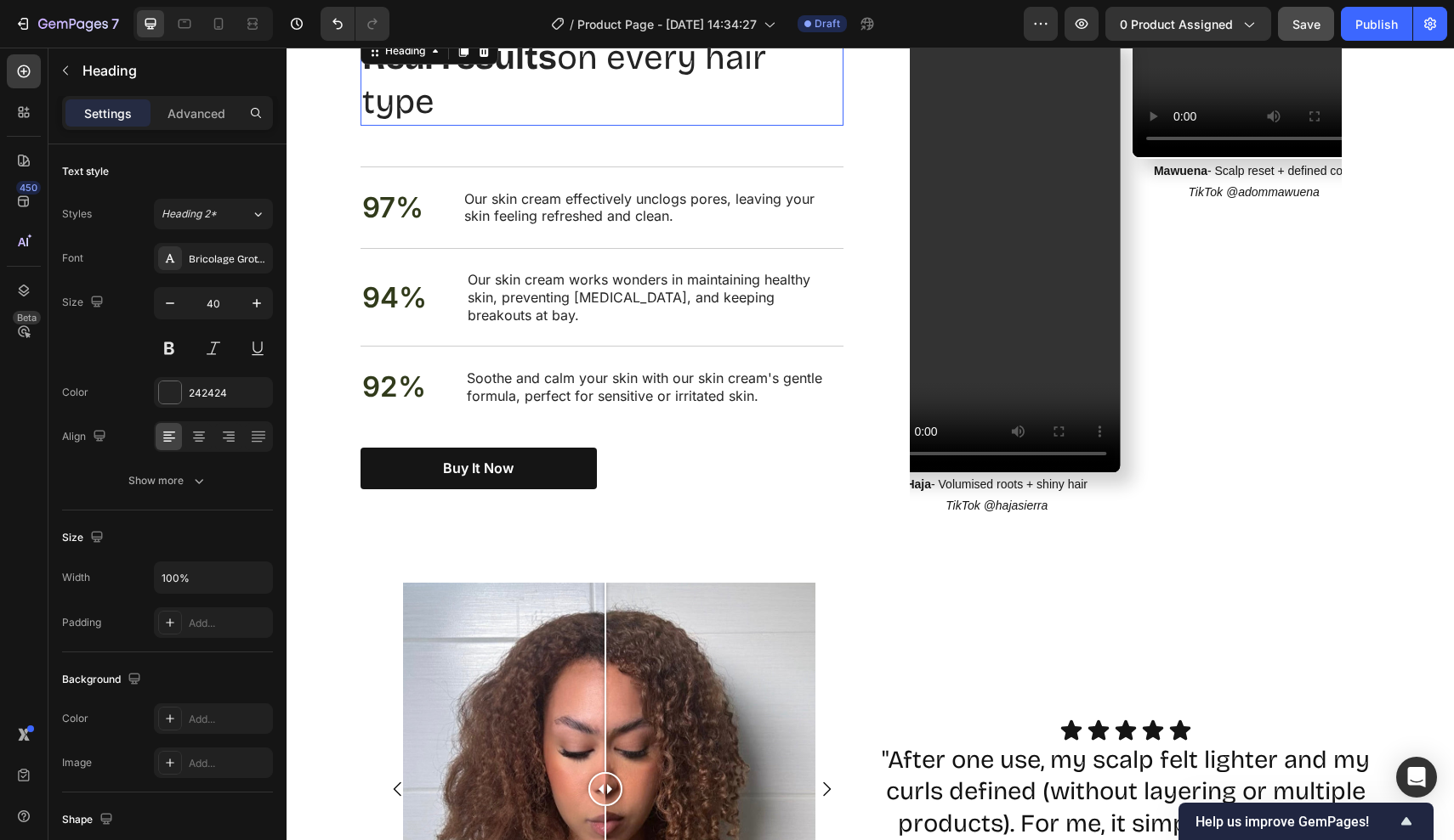
click at [574, 79] on h2 "Real results on every hair type" at bounding box center [601, 80] width 483 height 92
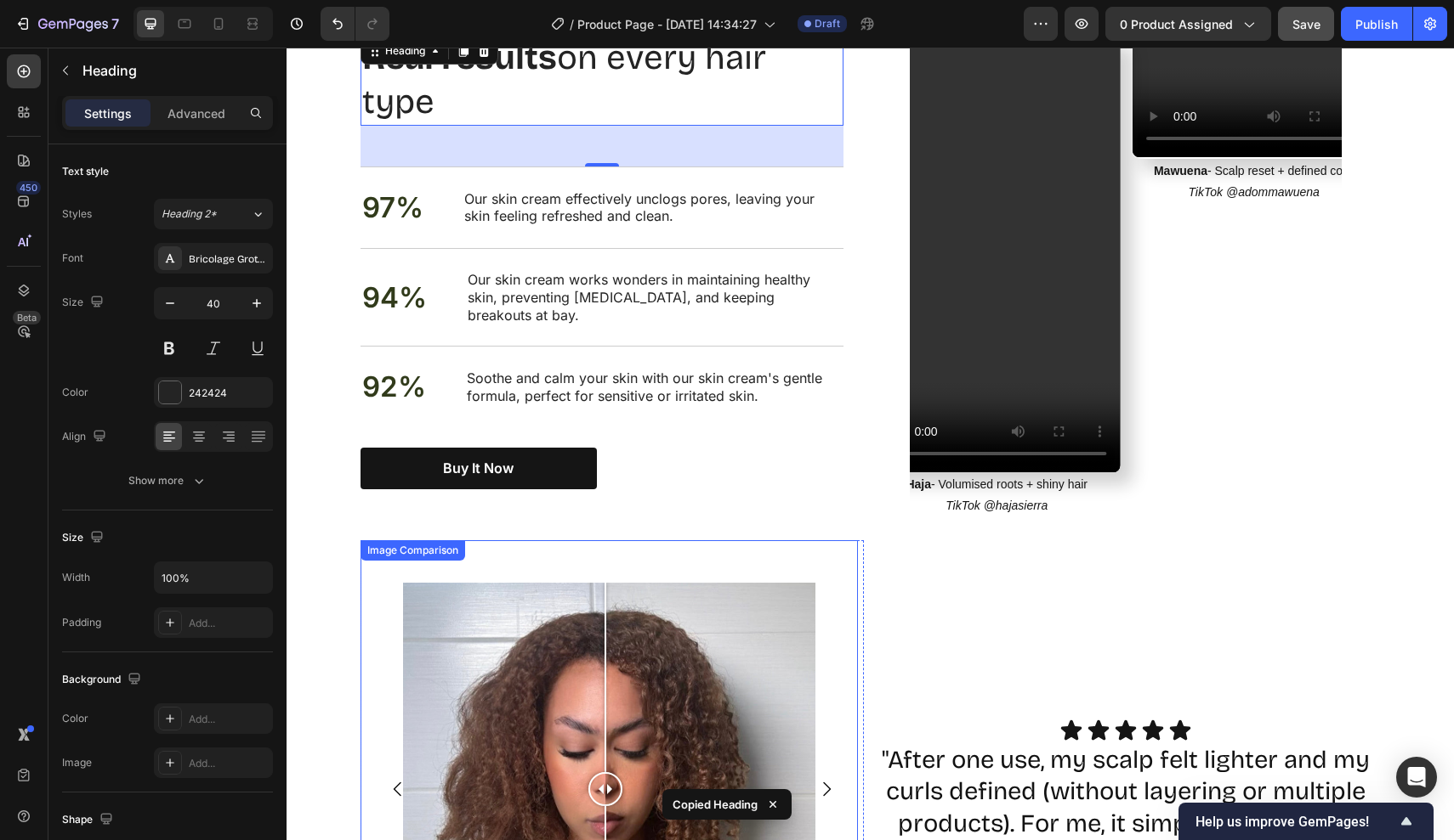
click at [839, 553] on div "Image Comparison" at bounding box center [609, 789] width 498 height 498
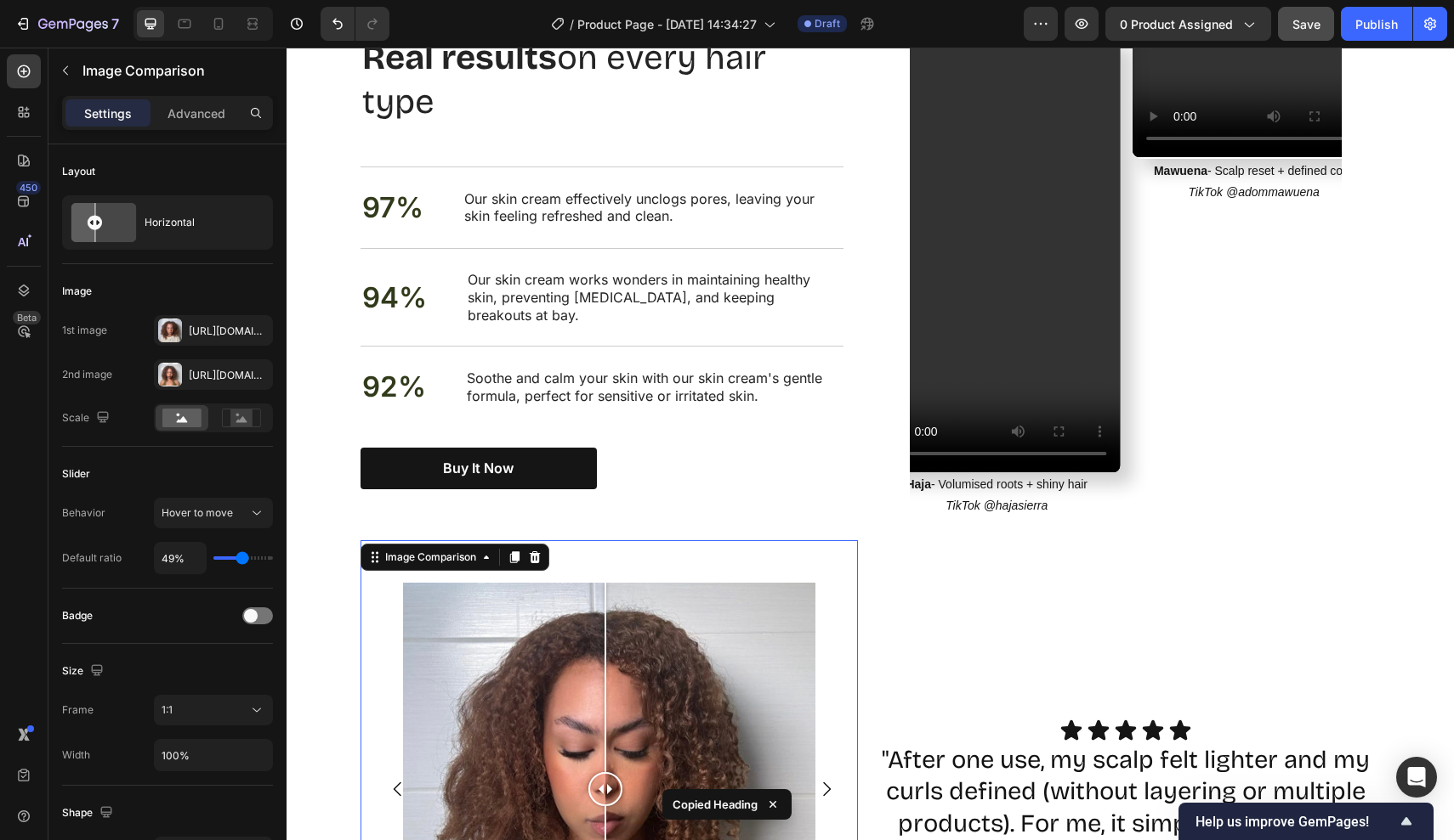
scroll to position [1417, 0]
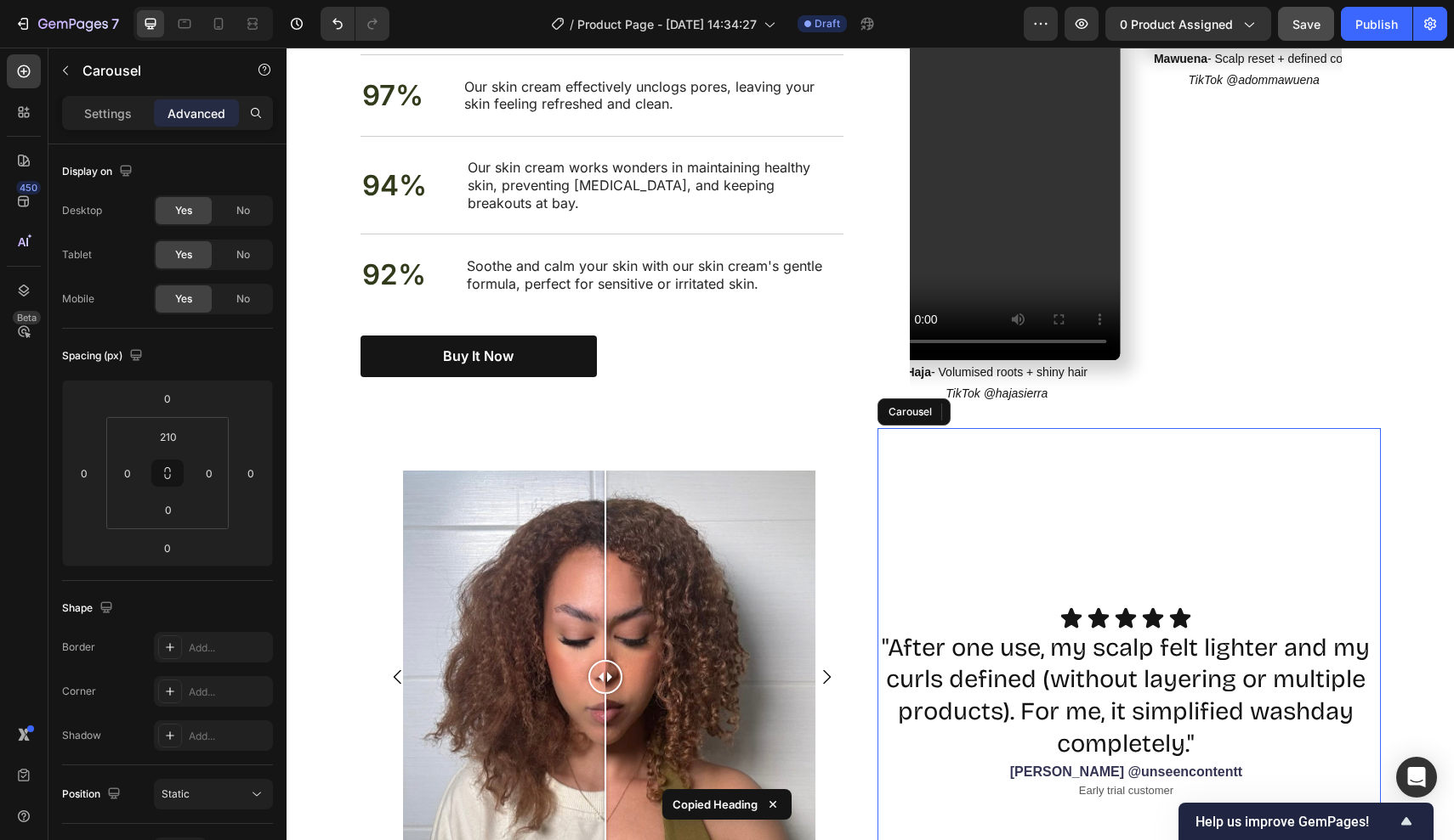
click at [915, 495] on div "Icon Icon Icon Icon Icon Icon List "After one use, my scalp felt lighter and my…" at bounding box center [1128, 642] width 503 height 428
click at [869, 428] on div "Image Comparison Image Comparison Carousel Icon Icon Icon Icon Icon Icon List "…" at bounding box center [871, 689] width 1020 height 522
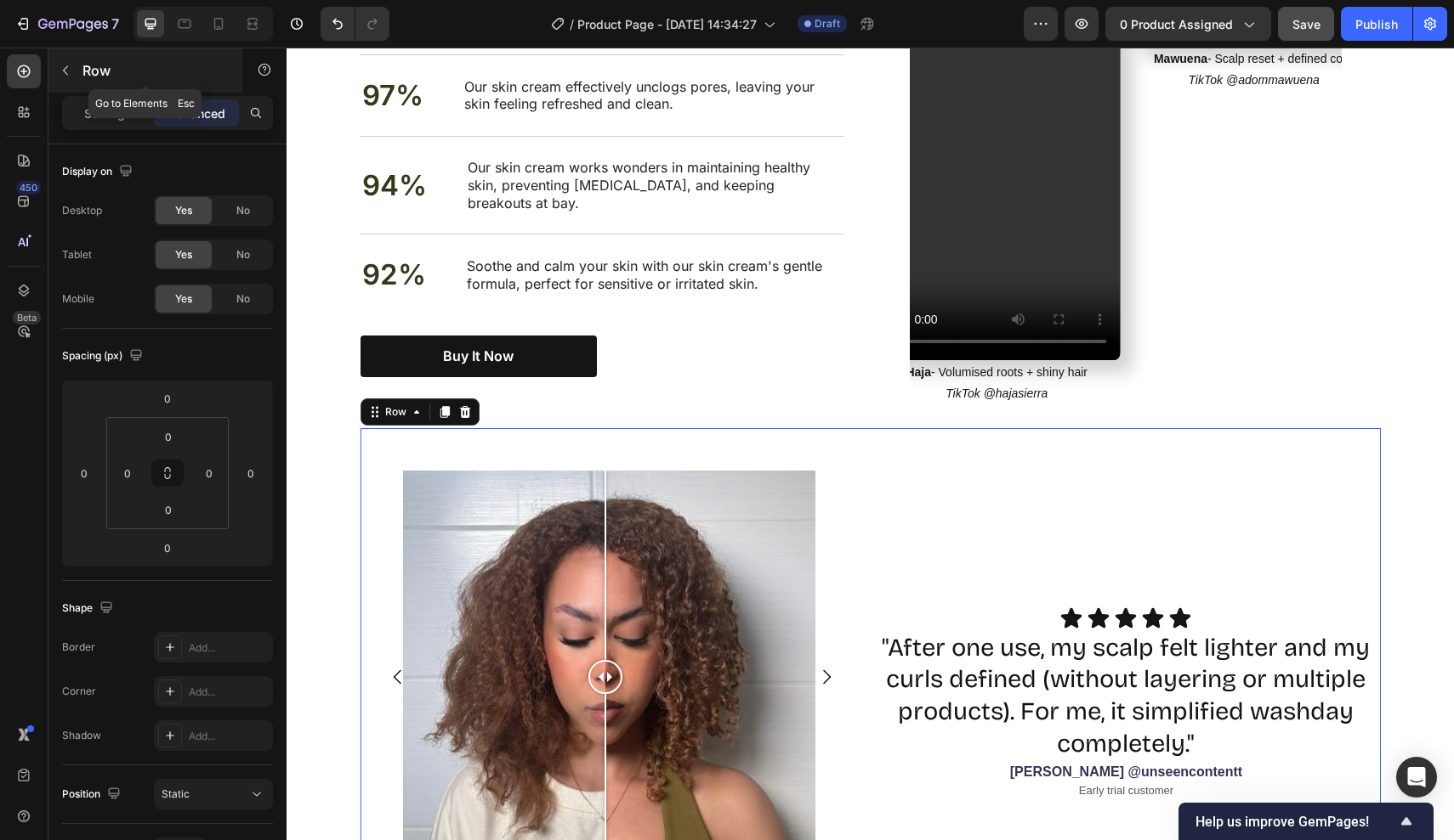
click at [107, 91] on div "Row" at bounding box center [145, 70] width 194 height 44
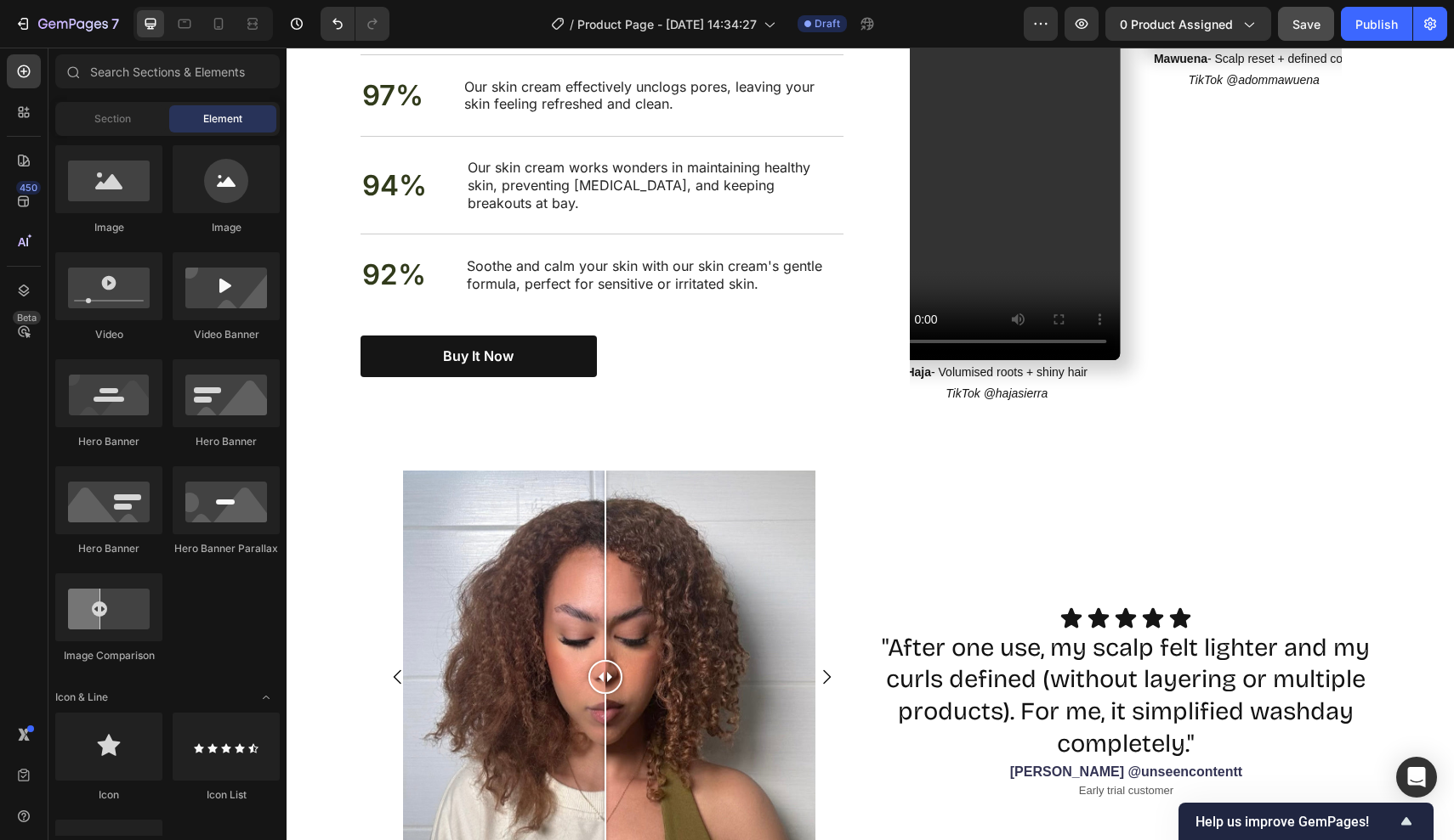
scroll to position [0, 0]
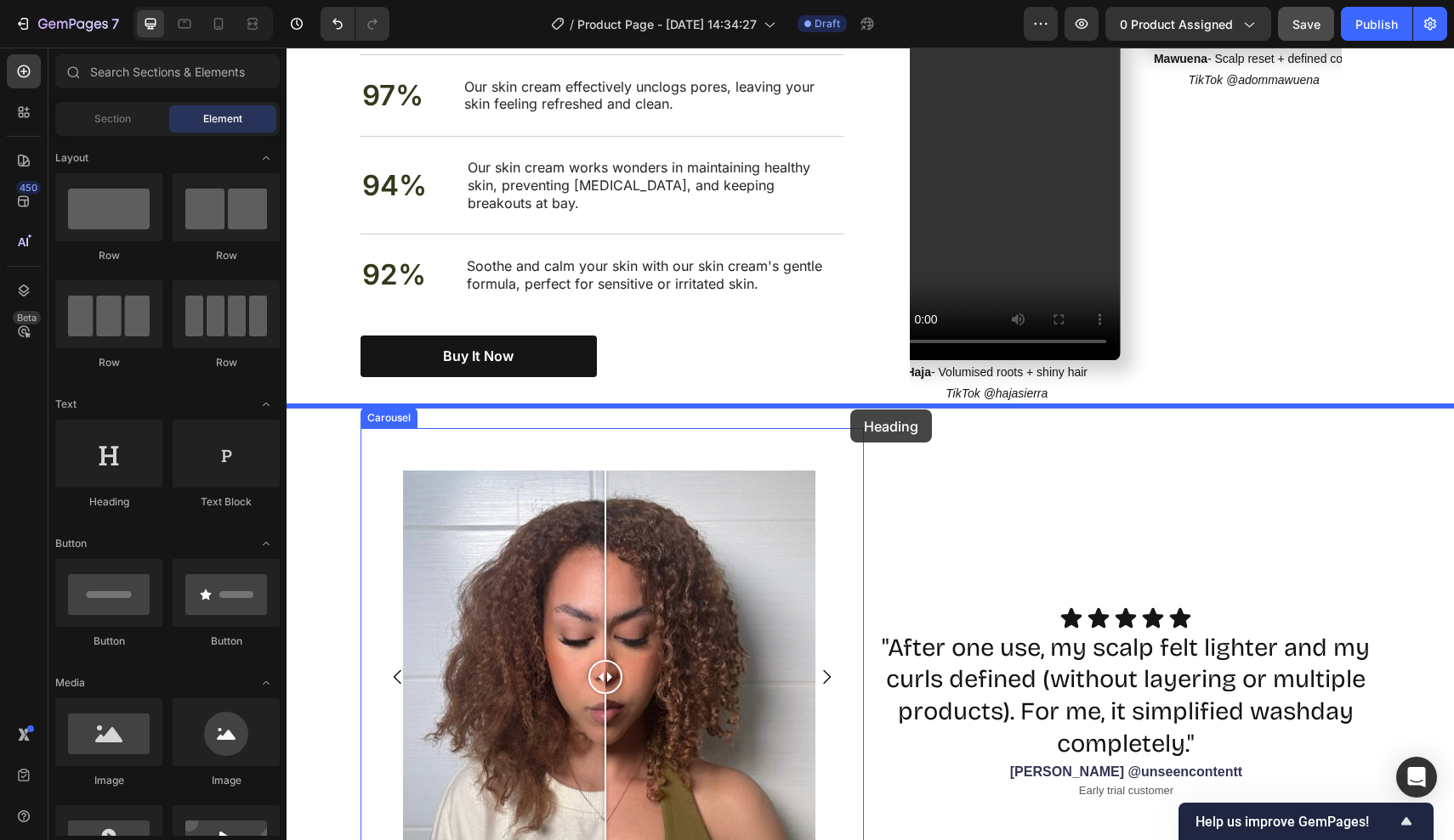
drag, startPoint x: 407, startPoint y: 486, endPoint x: 850, endPoint y: 409, distance: 449.6
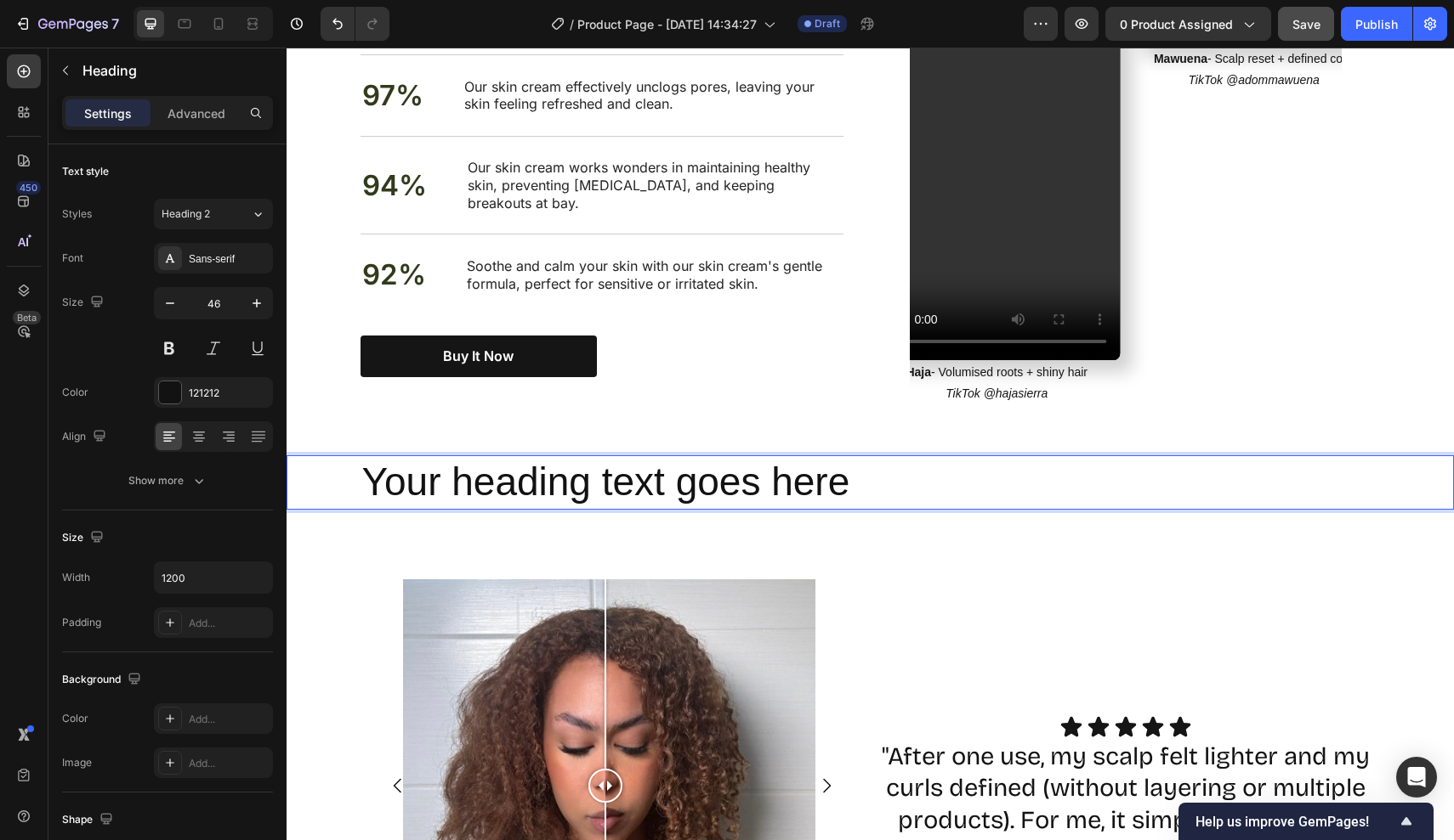
click at [858, 457] on p "Your heading text goes here" at bounding box center [871, 483] width 1016 height 51
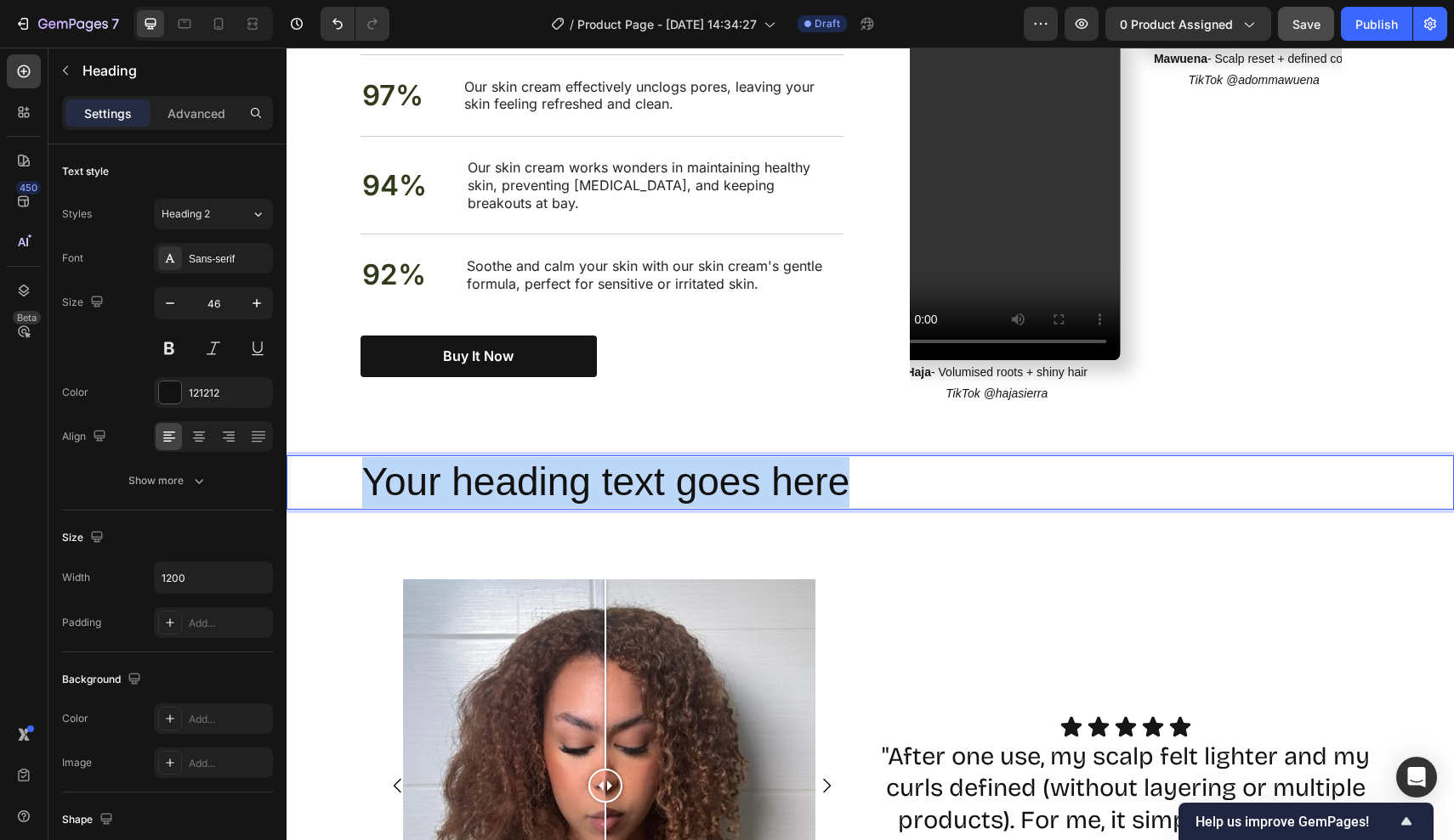
drag, startPoint x: 858, startPoint y: 455, endPoint x: 120, endPoint y: 416, distance: 739.0
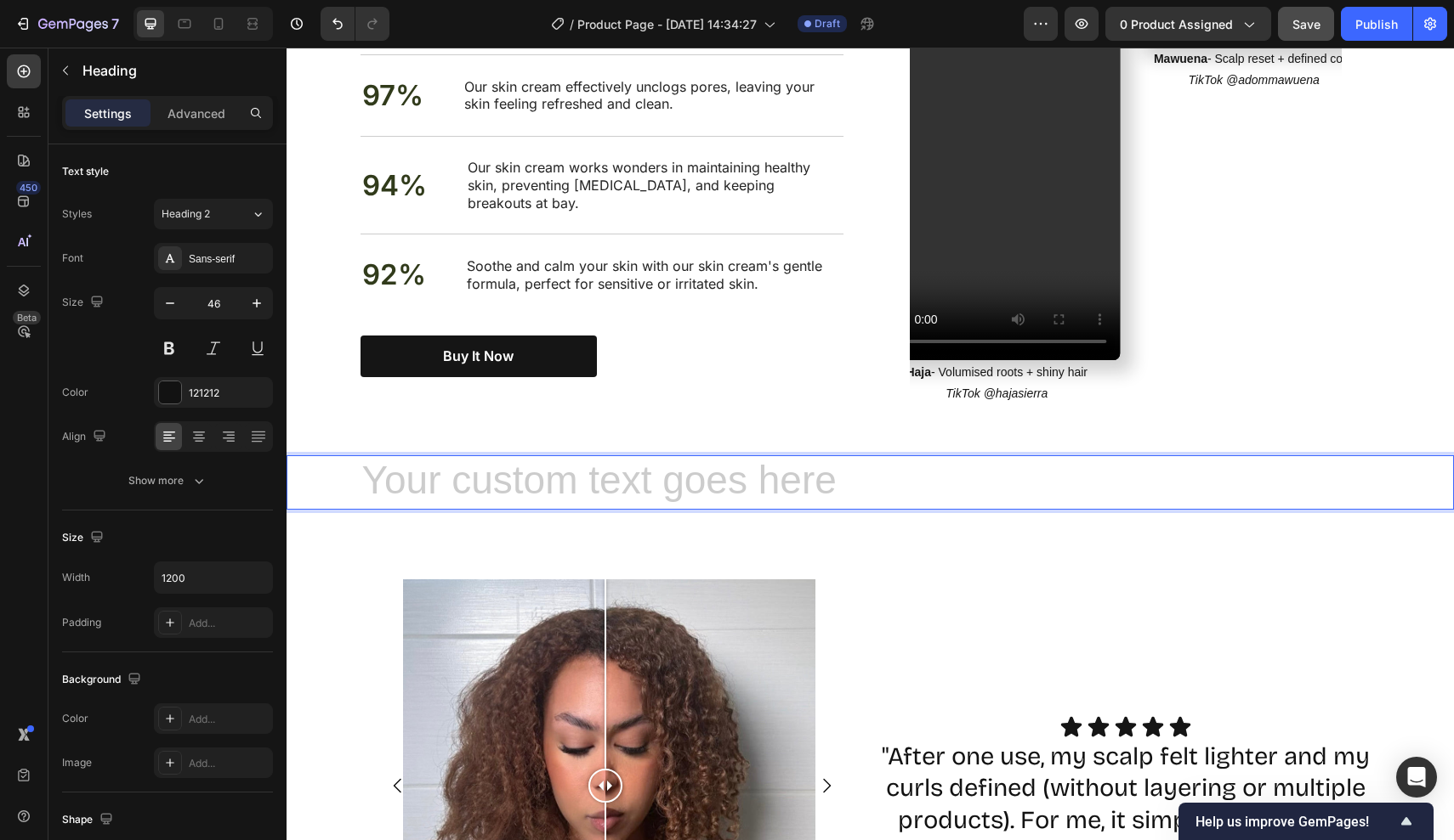
click at [592, 462] on h2 "Rich Text Editor. Editing area: main" at bounding box center [871, 483] width 1020 height 55
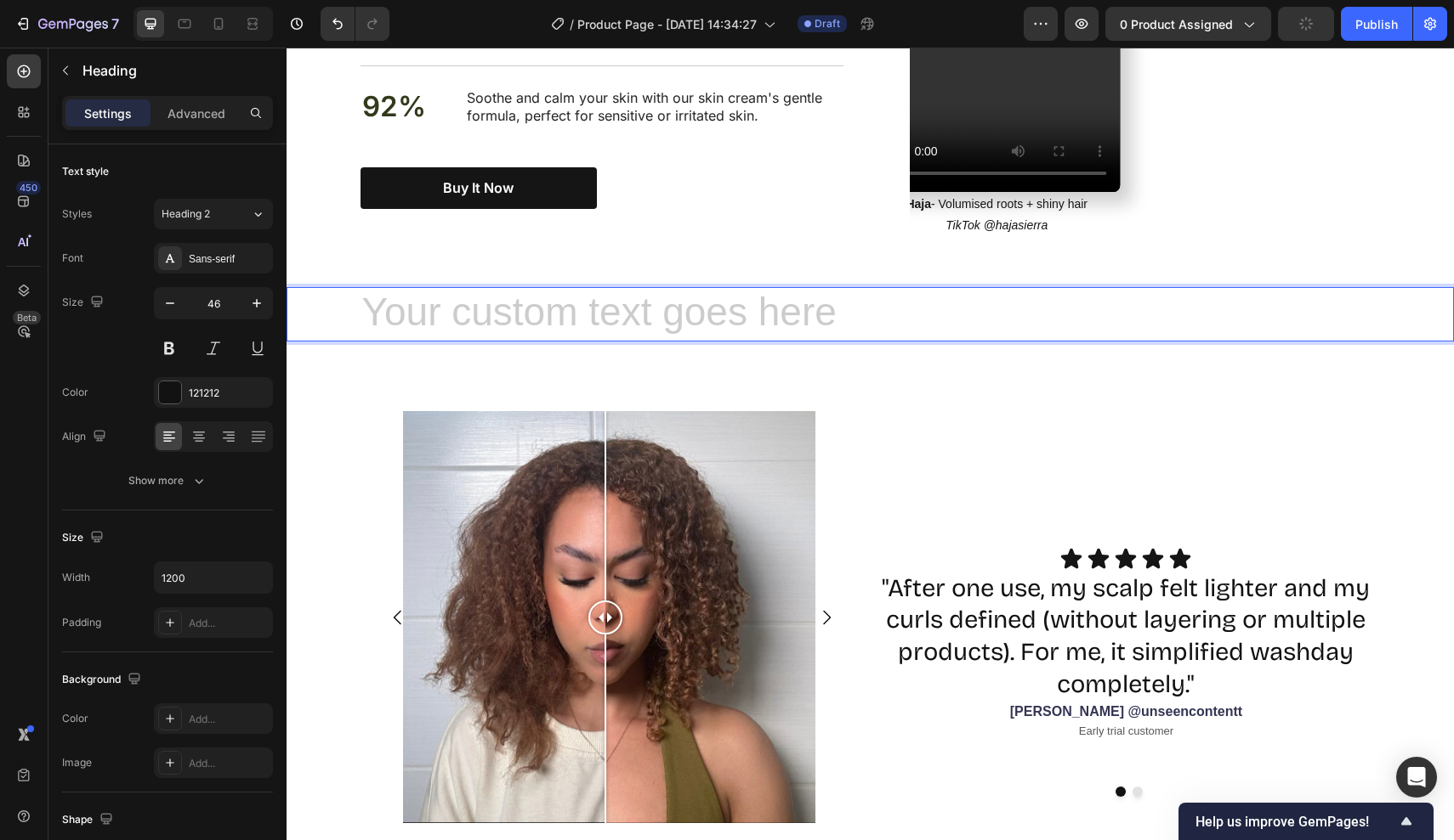
scroll to position [1587, 0]
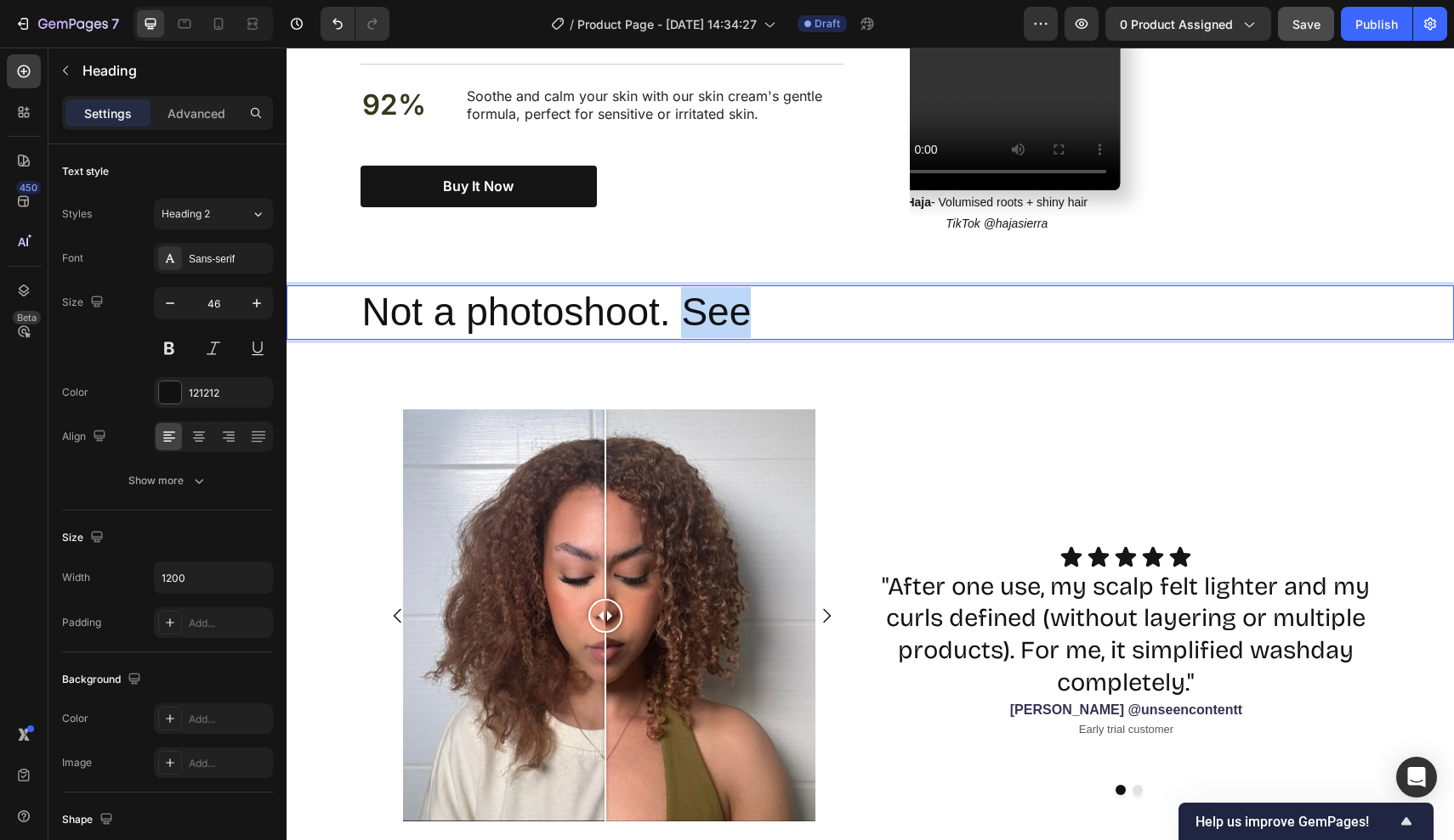
drag, startPoint x: 758, startPoint y: 305, endPoint x: 677, endPoint y: 304, distance: 81.0
click at [677, 304] on p "Not a photoshoot. See" at bounding box center [871, 312] width 1016 height 51
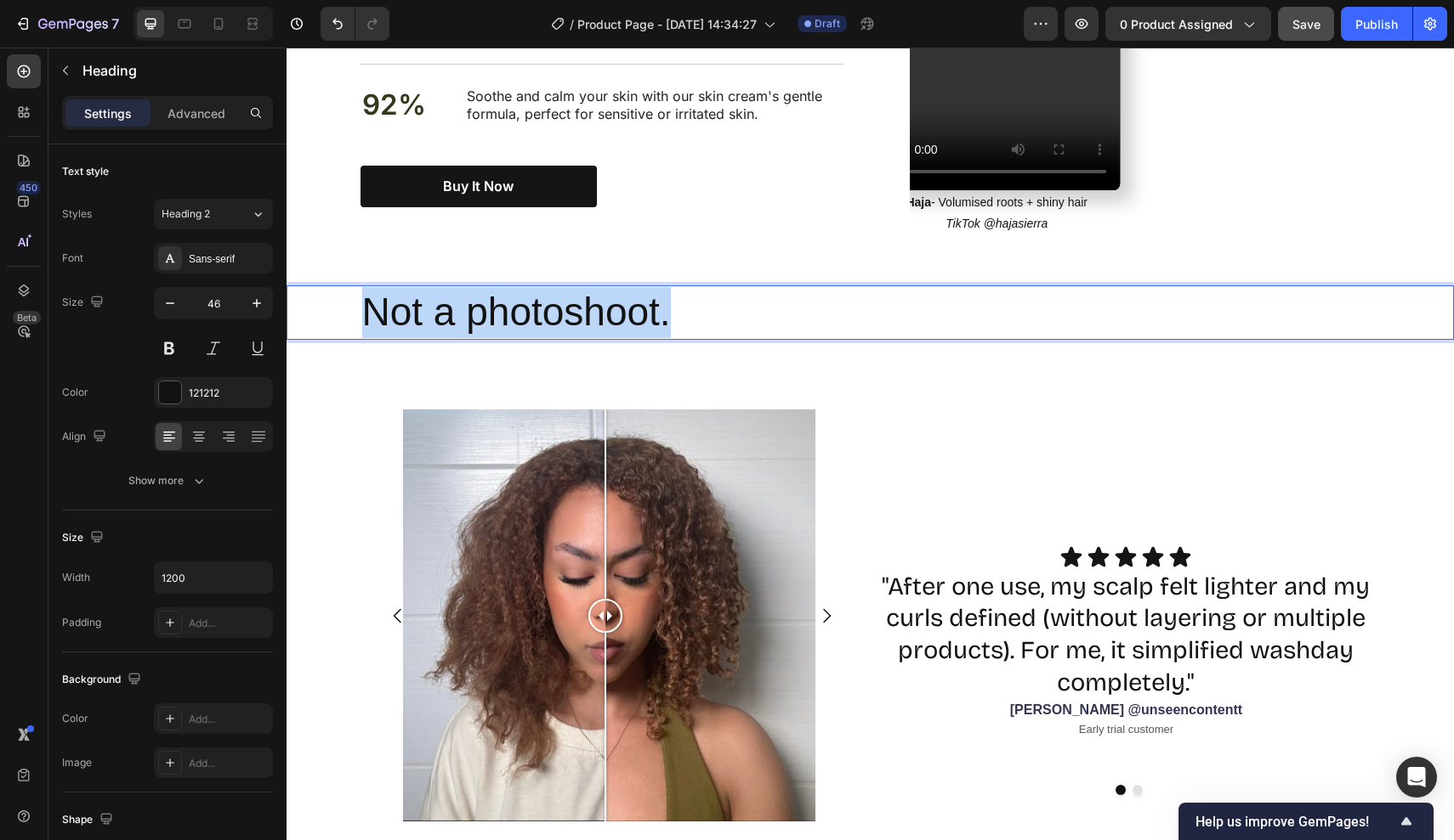
drag, startPoint x: 666, startPoint y: 288, endPoint x: 296, endPoint y: 288, distance: 370.0
click at [296, 288] on div "Not a photoshoot." at bounding box center [870, 313] width 1167 height 55
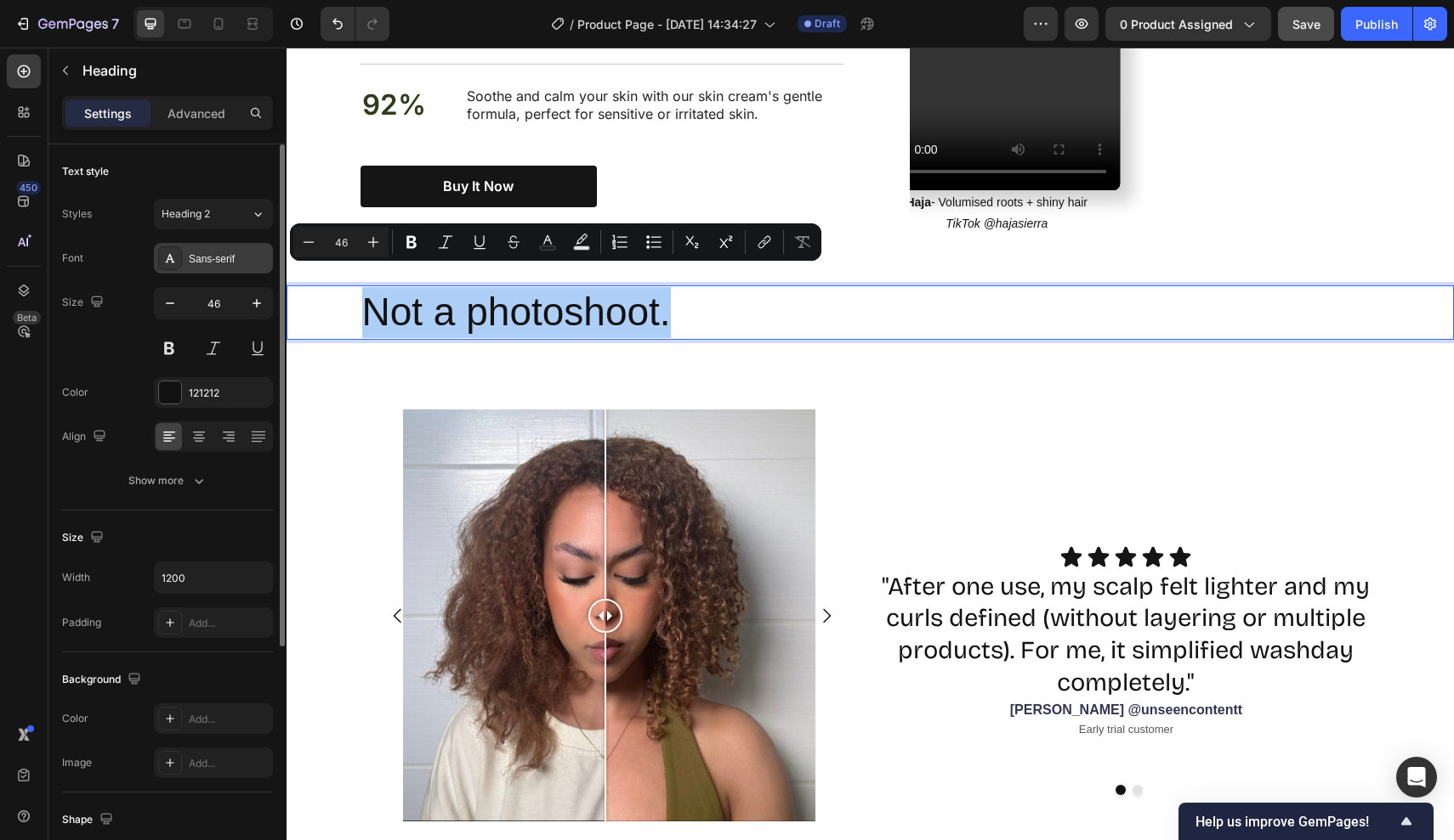
click at [207, 259] on div "Sans-serif" at bounding box center [229, 259] width 80 height 15
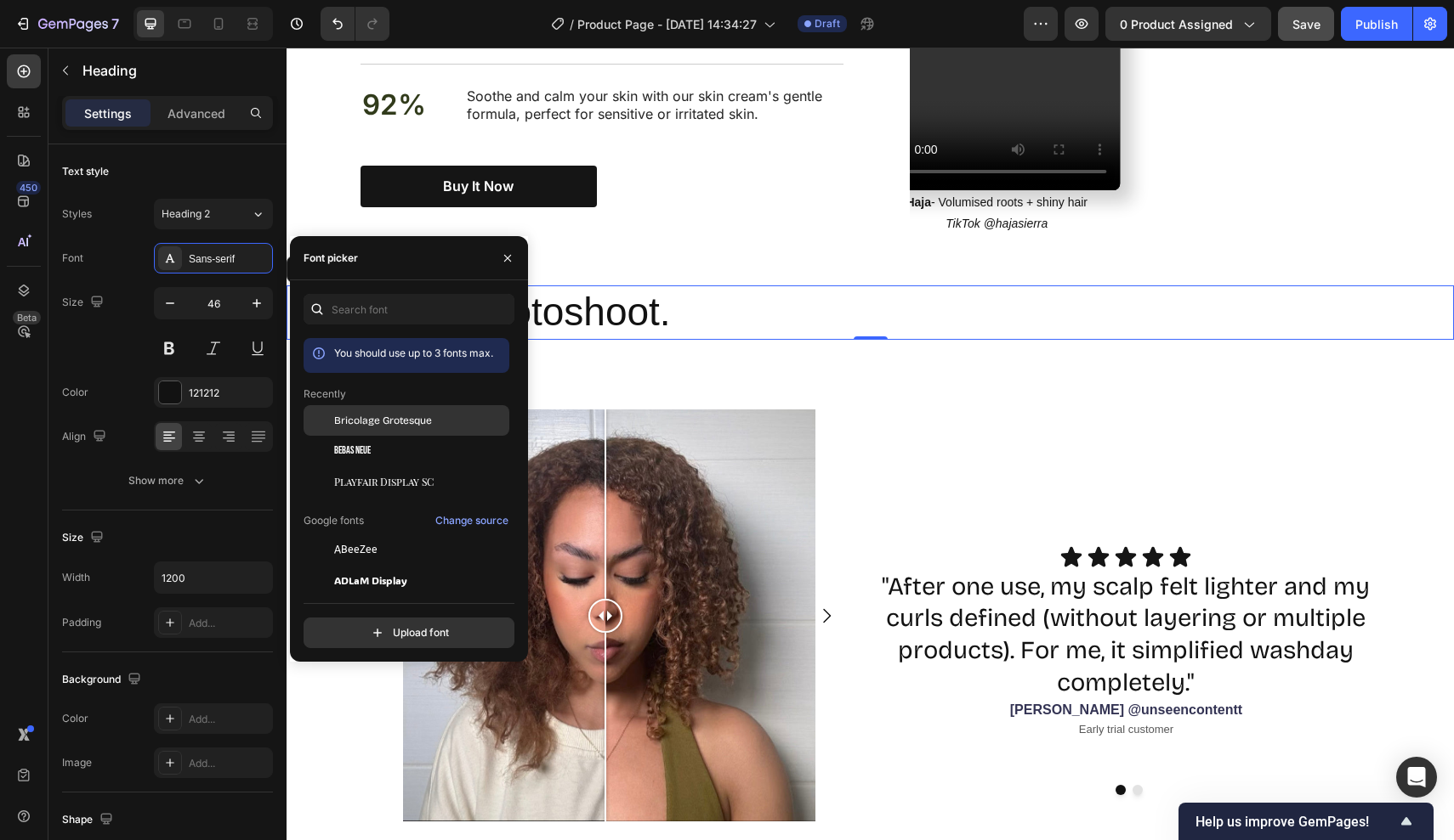
click at [357, 425] on span "Bricolage Grotesque" at bounding box center [383, 420] width 98 height 15
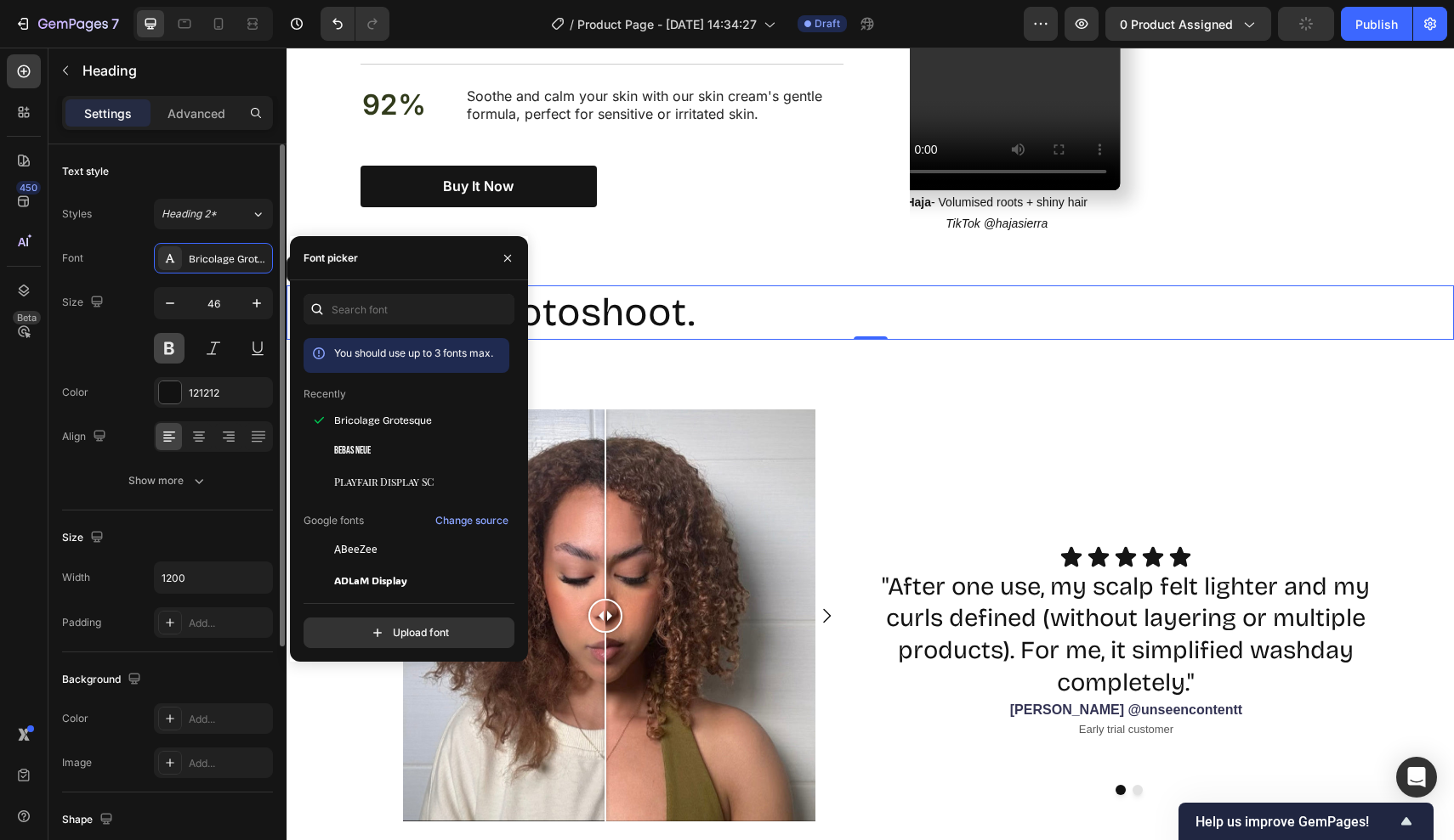
click at [174, 346] on button at bounding box center [169, 348] width 31 height 31
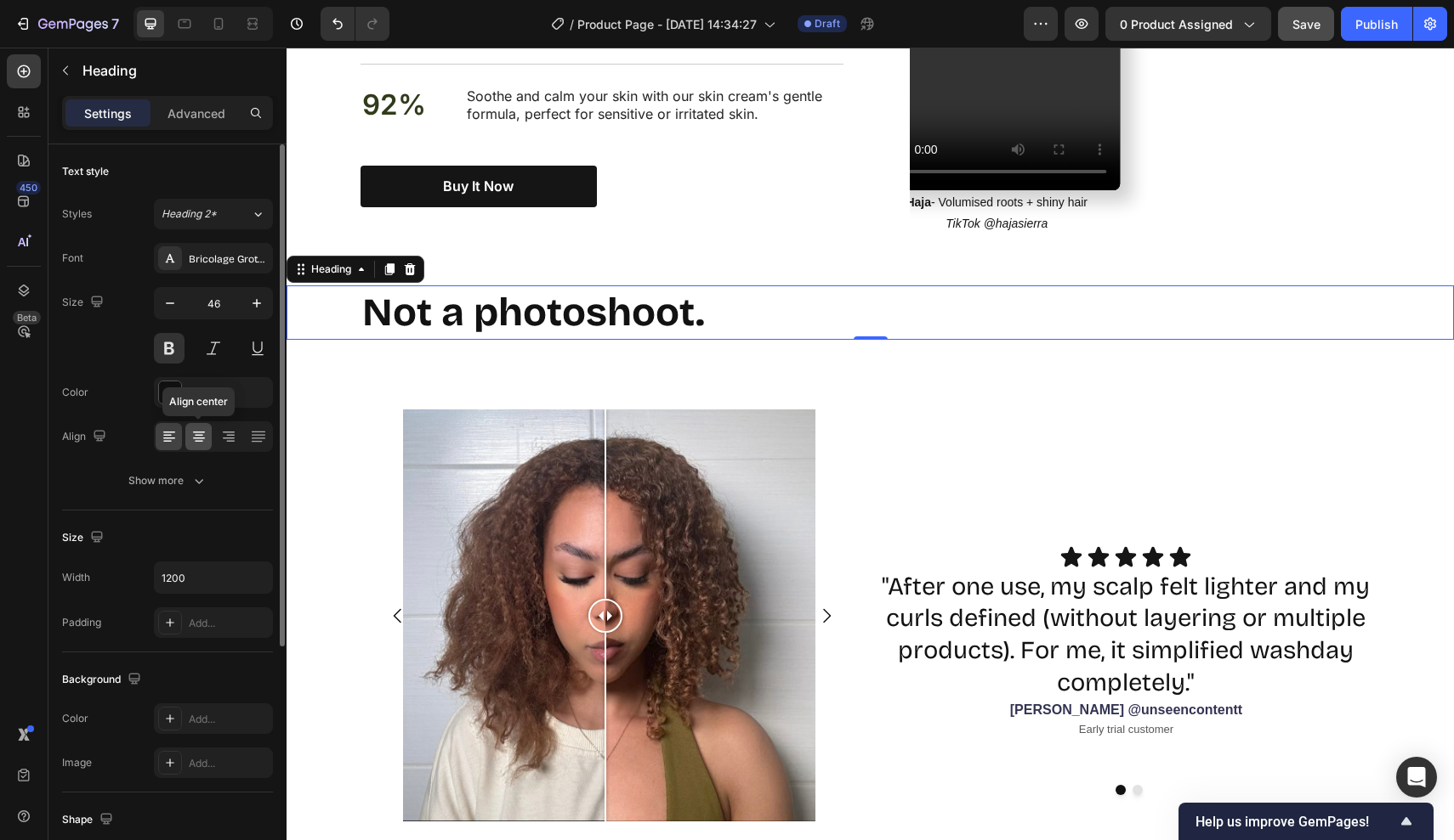
click at [190, 442] on icon at bounding box center [199, 436] width 17 height 17
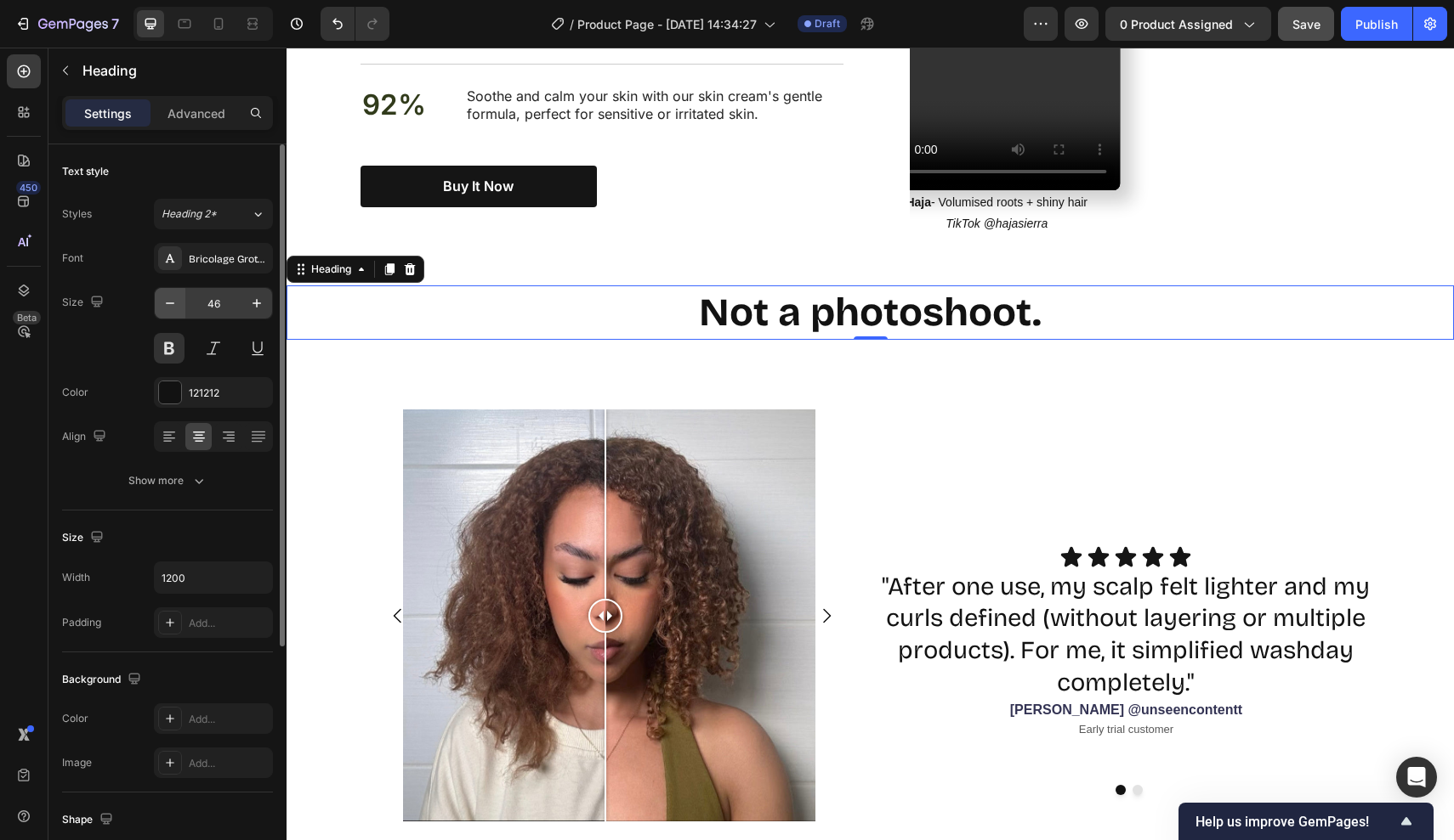
click at [171, 305] on icon "button" at bounding box center [170, 303] width 17 height 17
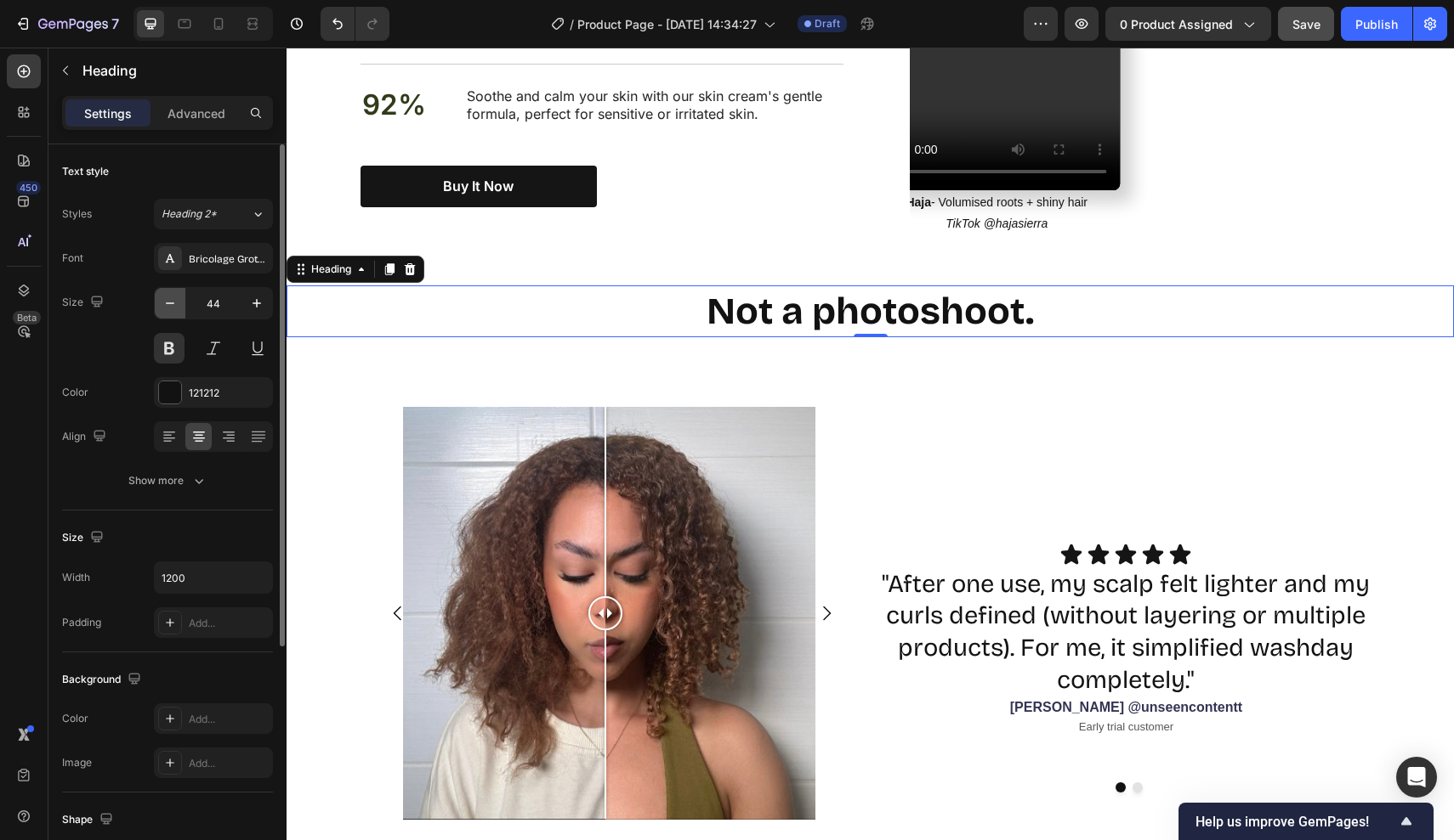
click at [171, 305] on icon "button" at bounding box center [170, 303] width 17 height 17
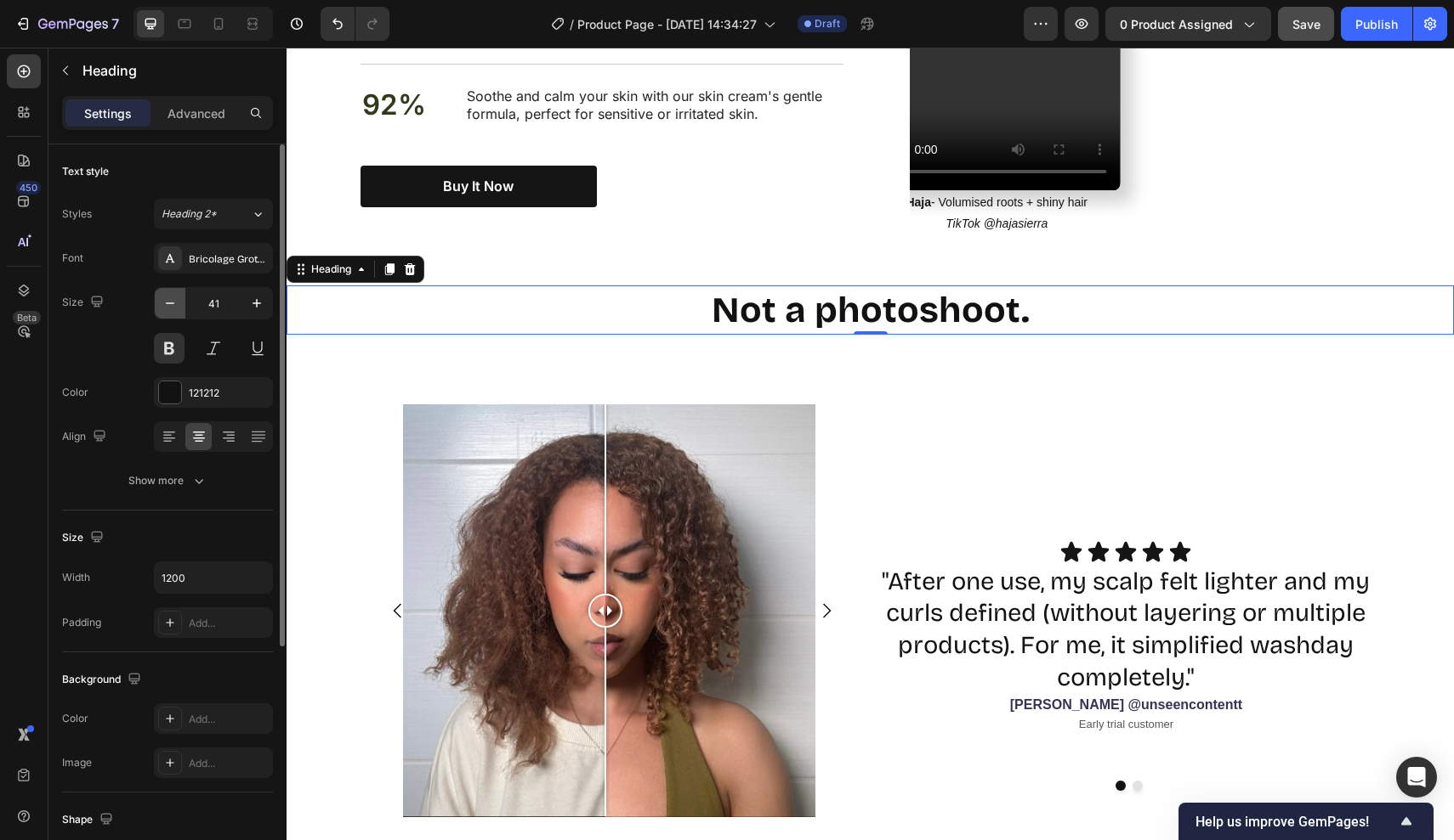
click at [171, 305] on icon "button" at bounding box center [170, 303] width 17 height 17
type input "40"
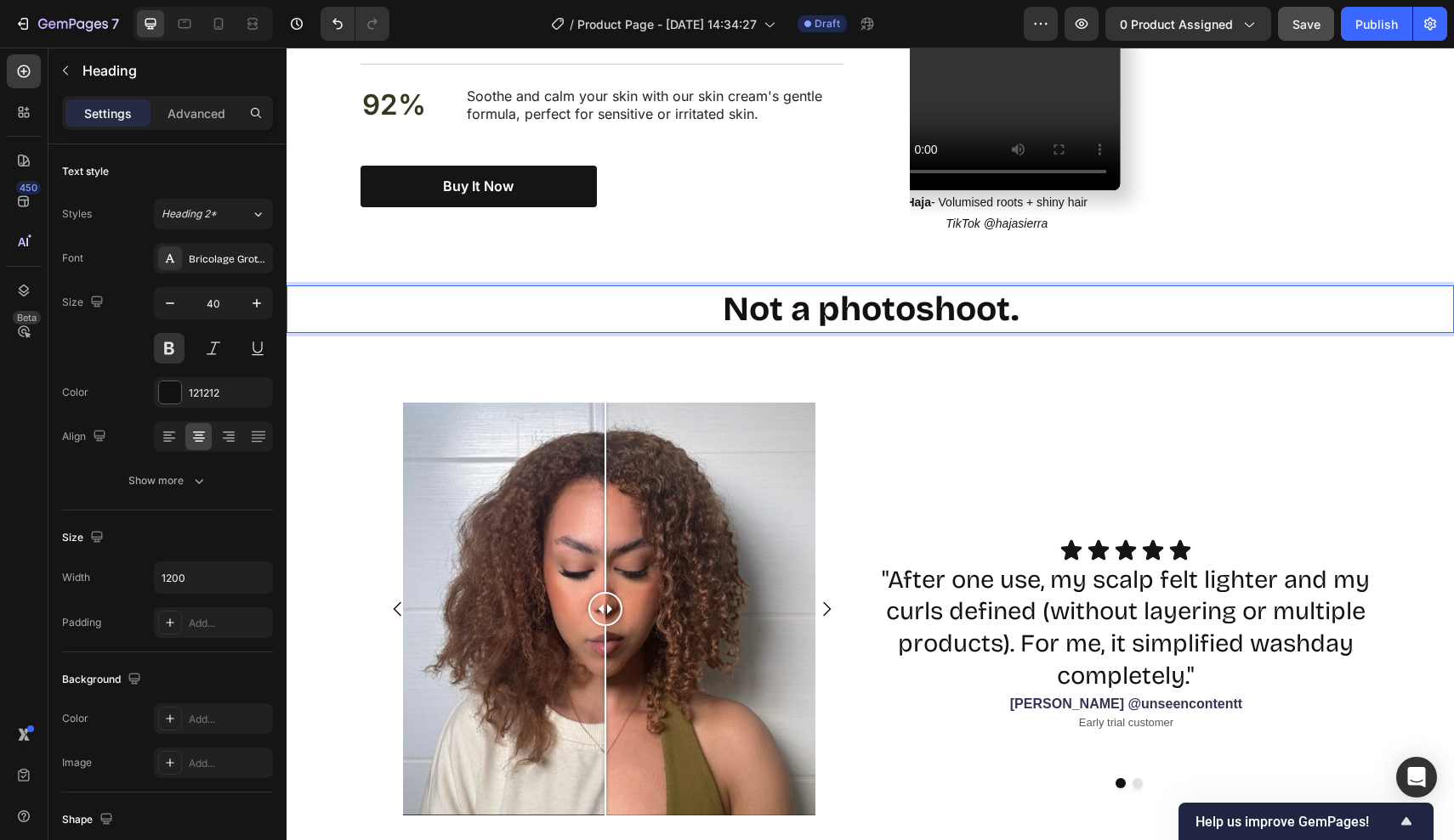
click at [194, 114] on p "Advanced" at bounding box center [196, 113] width 57 height 18
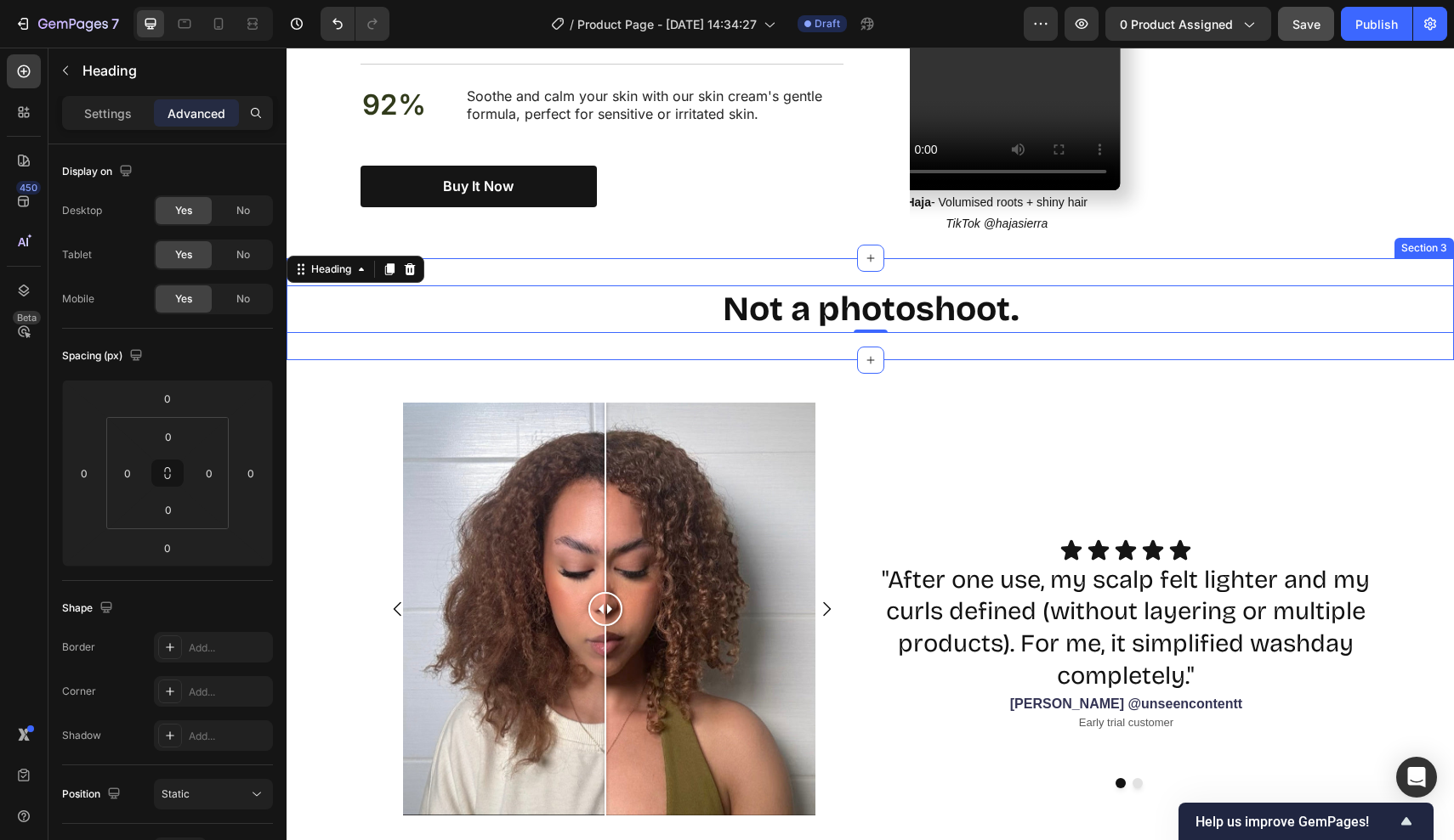
click at [641, 317] on div "Not a photoshoot. Heading 0 Section 3" at bounding box center [870, 309] width 1167 height 102
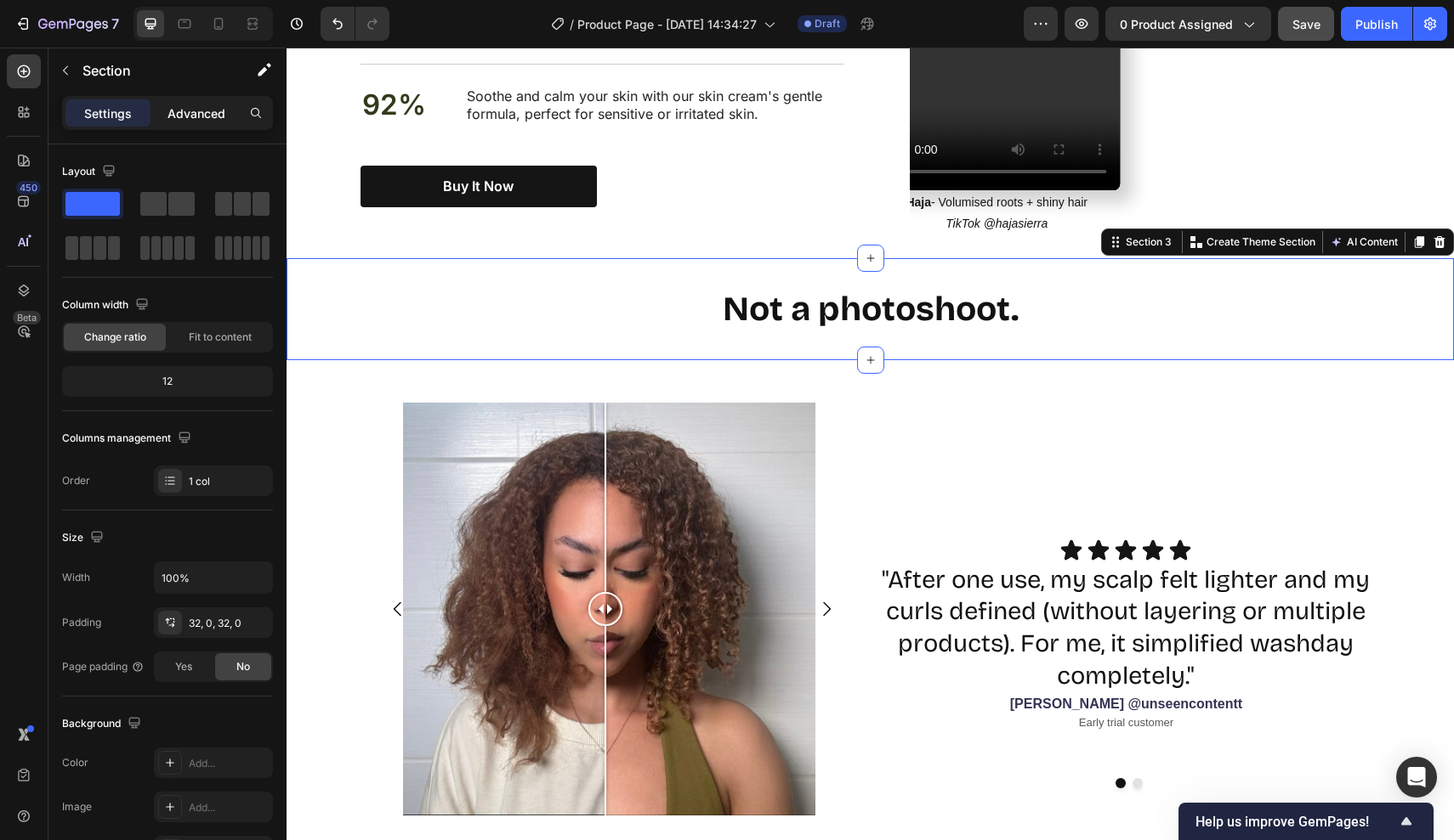
click at [216, 117] on p "Advanced" at bounding box center [196, 113] width 57 height 18
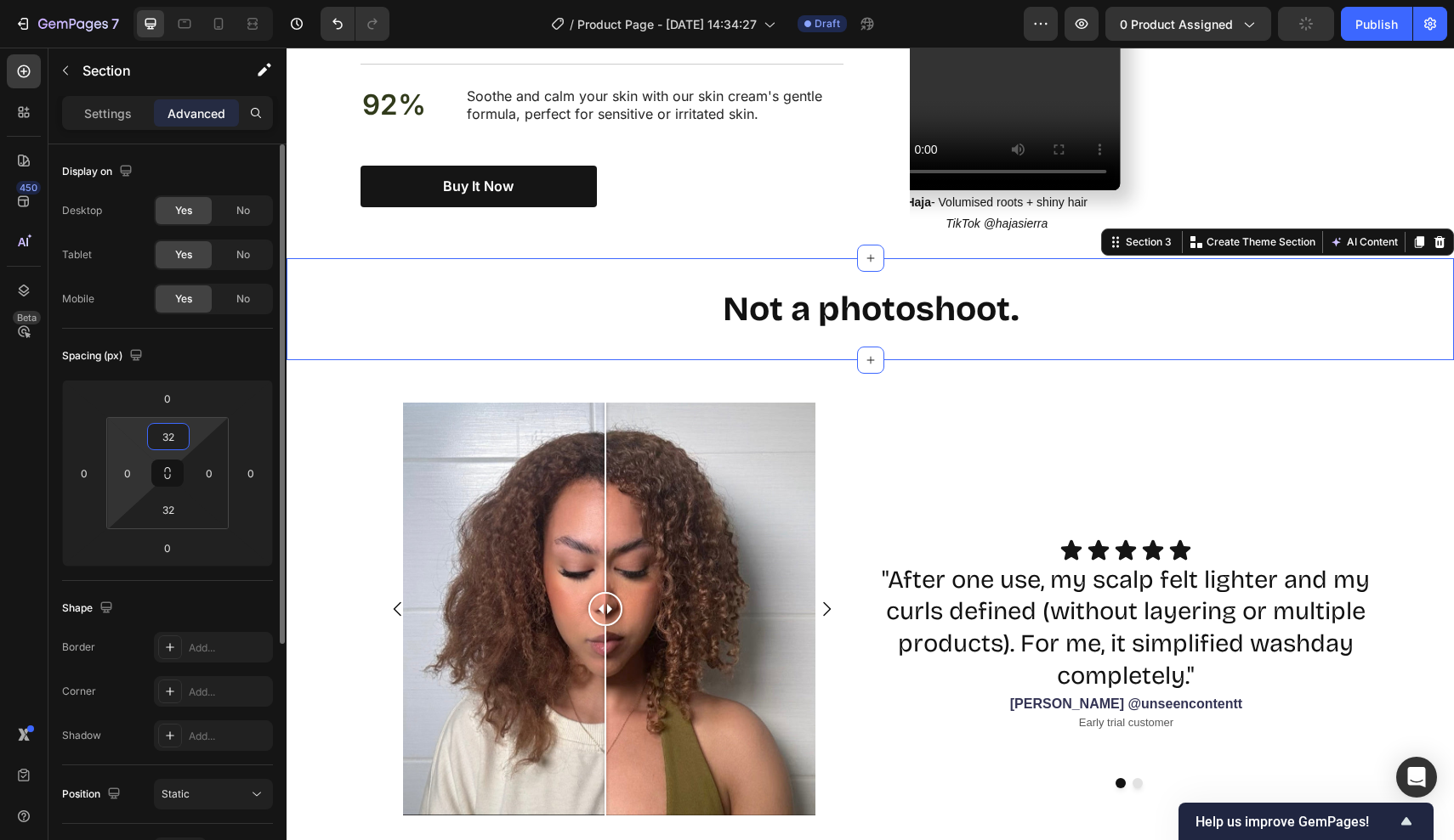
drag, startPoint x: 181, startPoint y: 439, endPoint x: 118, endPoint y: 436, distance: 63.1
click at [117, 439] on div "32 0 32 0" at bounding box center [168, 473] width 122 height 112
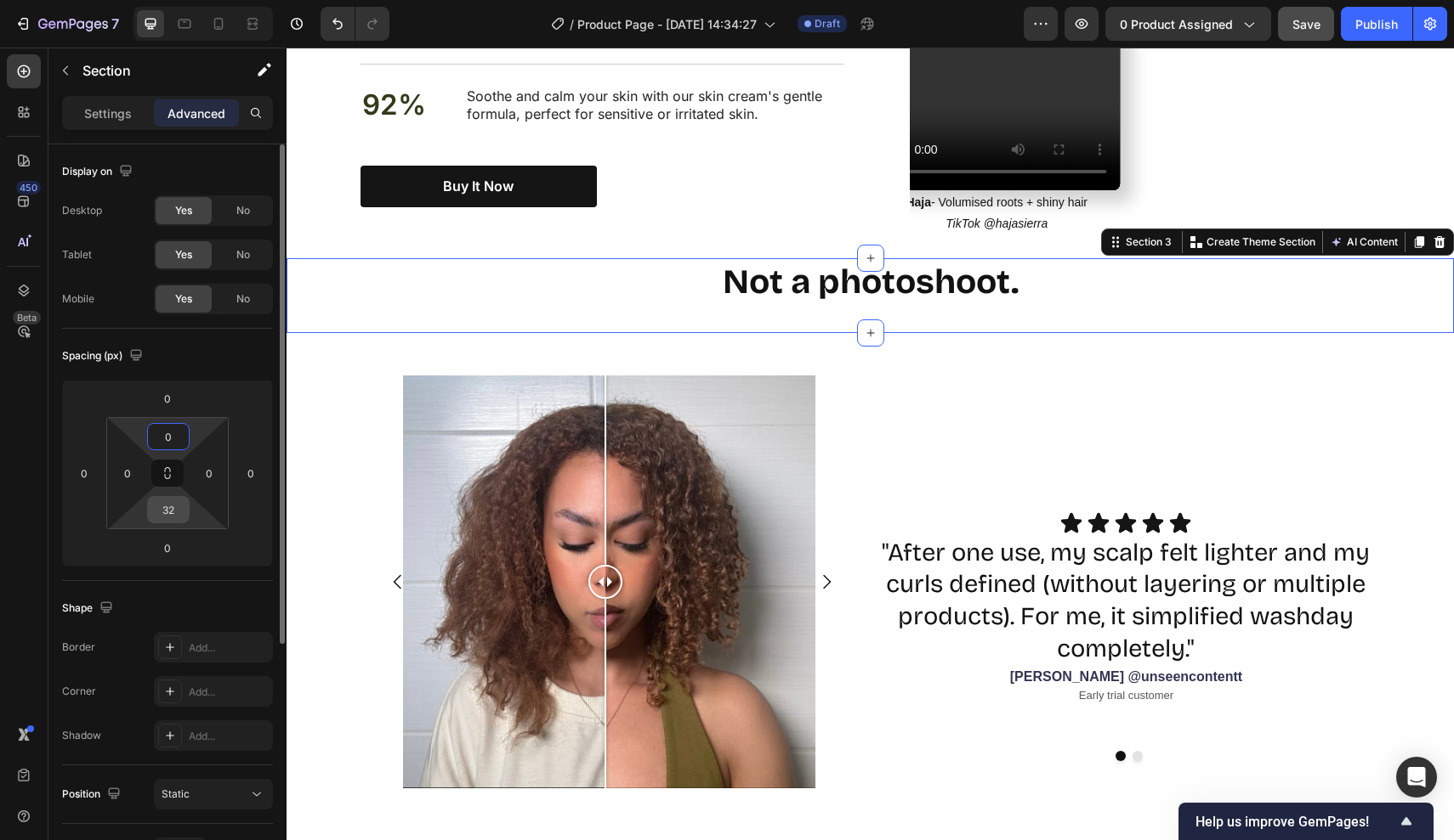
type input "0"
drag, startPoint x: 182, startPoint y: 515, endPoint x: 148, endPoint y: 515, distance: 34.0
click at [148, 515] on div "32" at bounding box center [168, 510] width 42 height 27
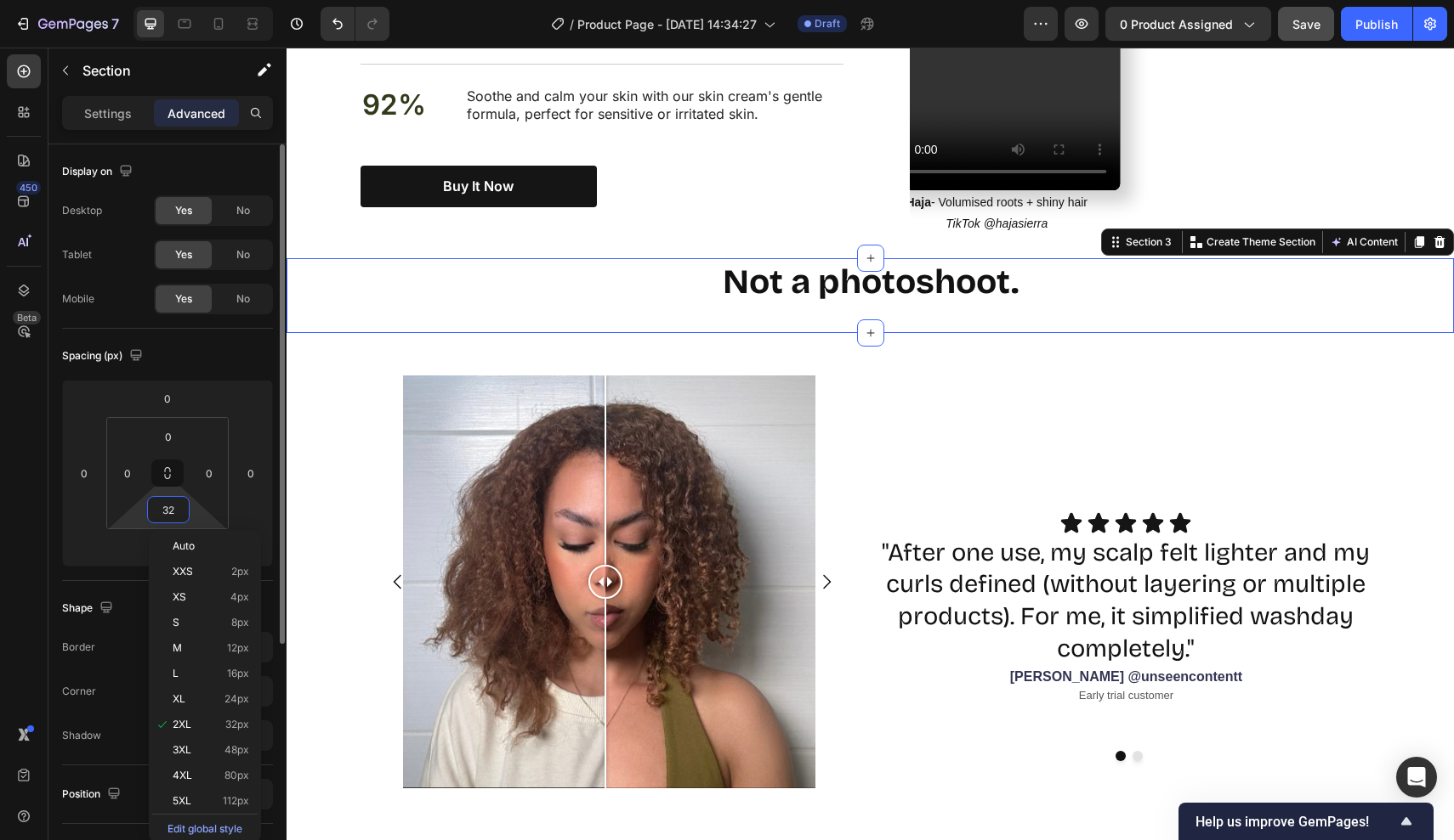
type input "2"
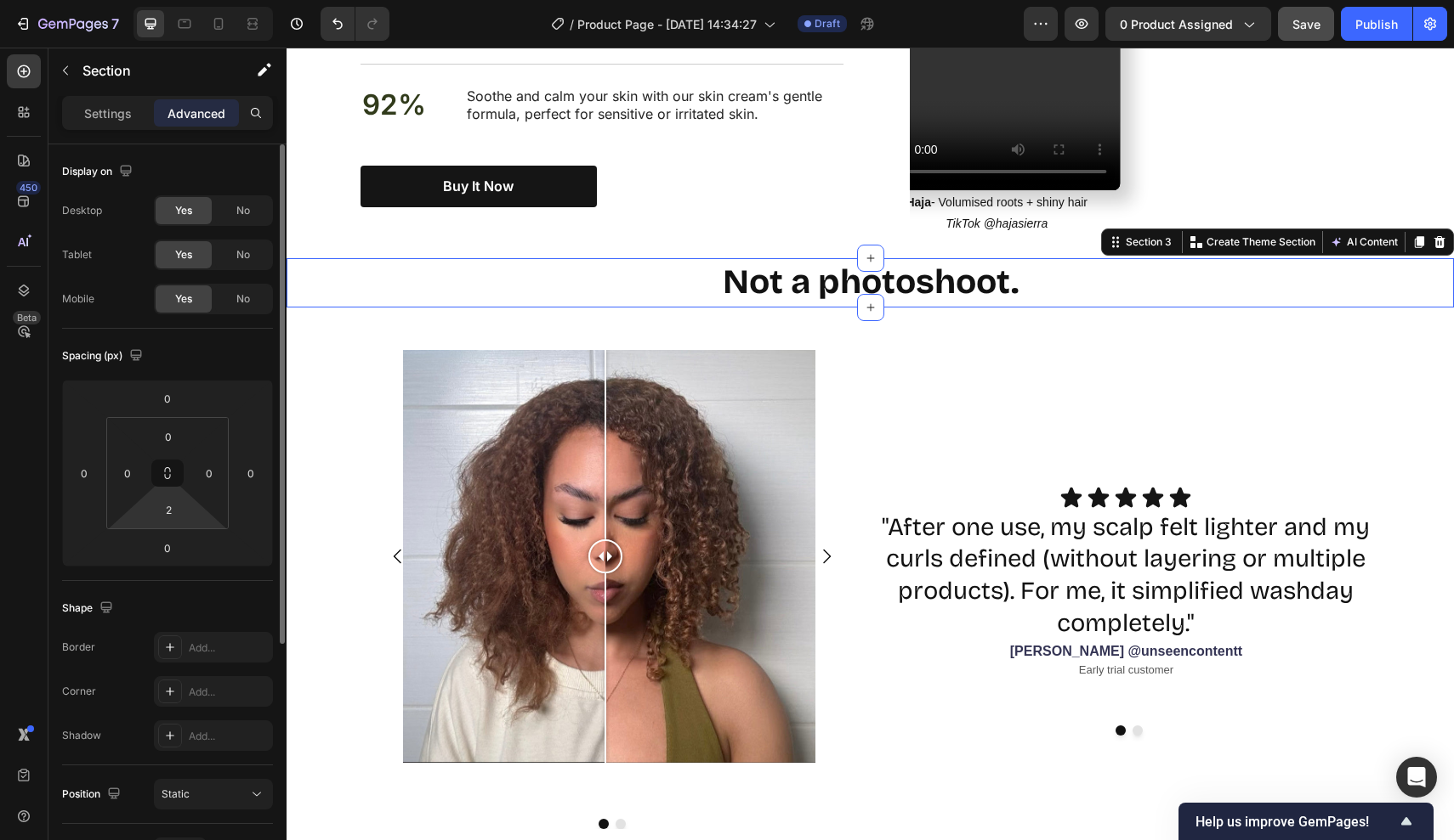
drag, startPoint x: 148, startPoint y: 515, endPoint x: 198, endPoint y: 515, distance: 50.0
click at [198, 515] on div "0 0 2 0" at bounding box center [168, 473] width 122 height 112
click at [177, 508] on input "2" at bounding box center [168, 509] width 34 height 25
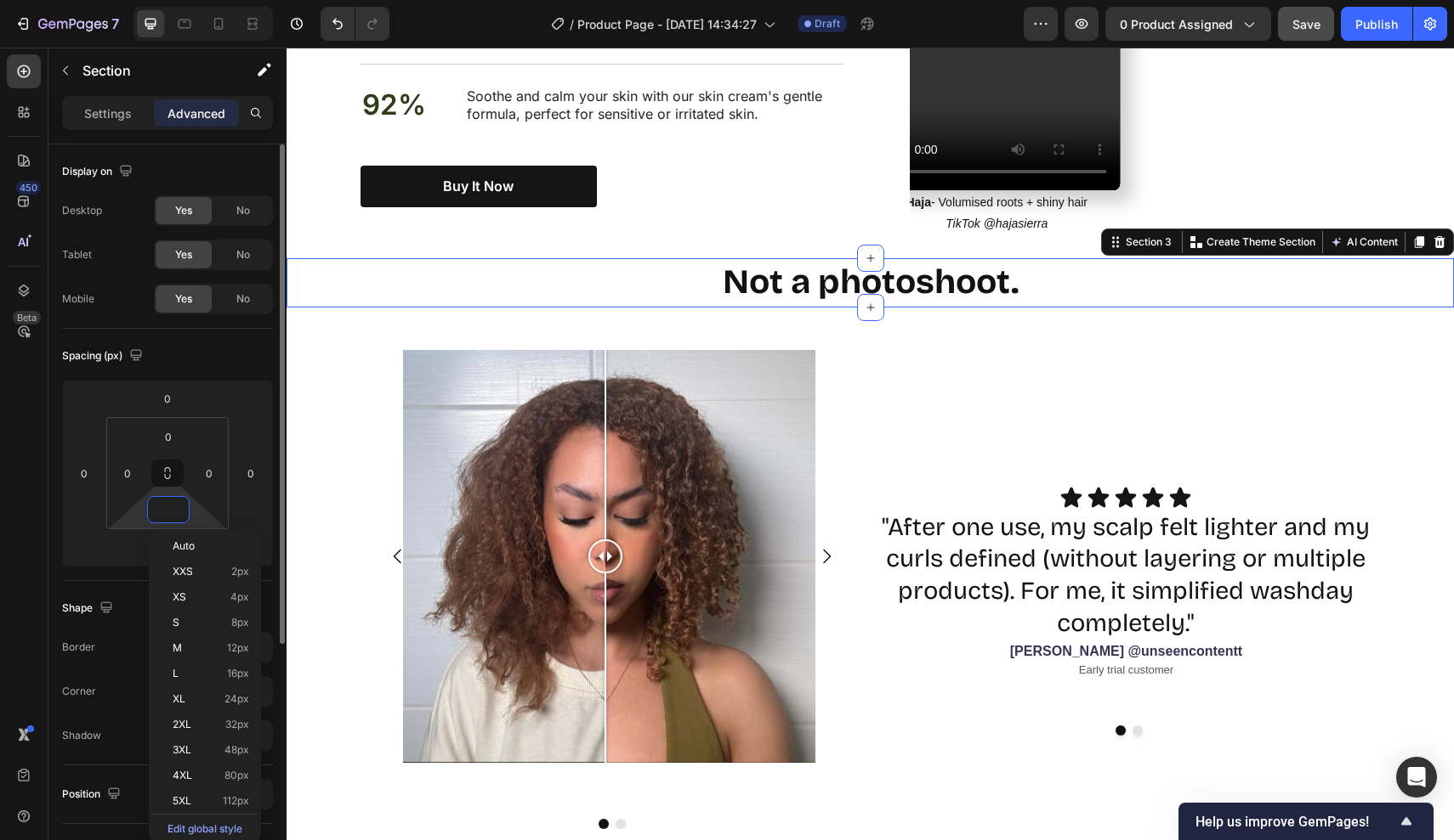
type input "0"
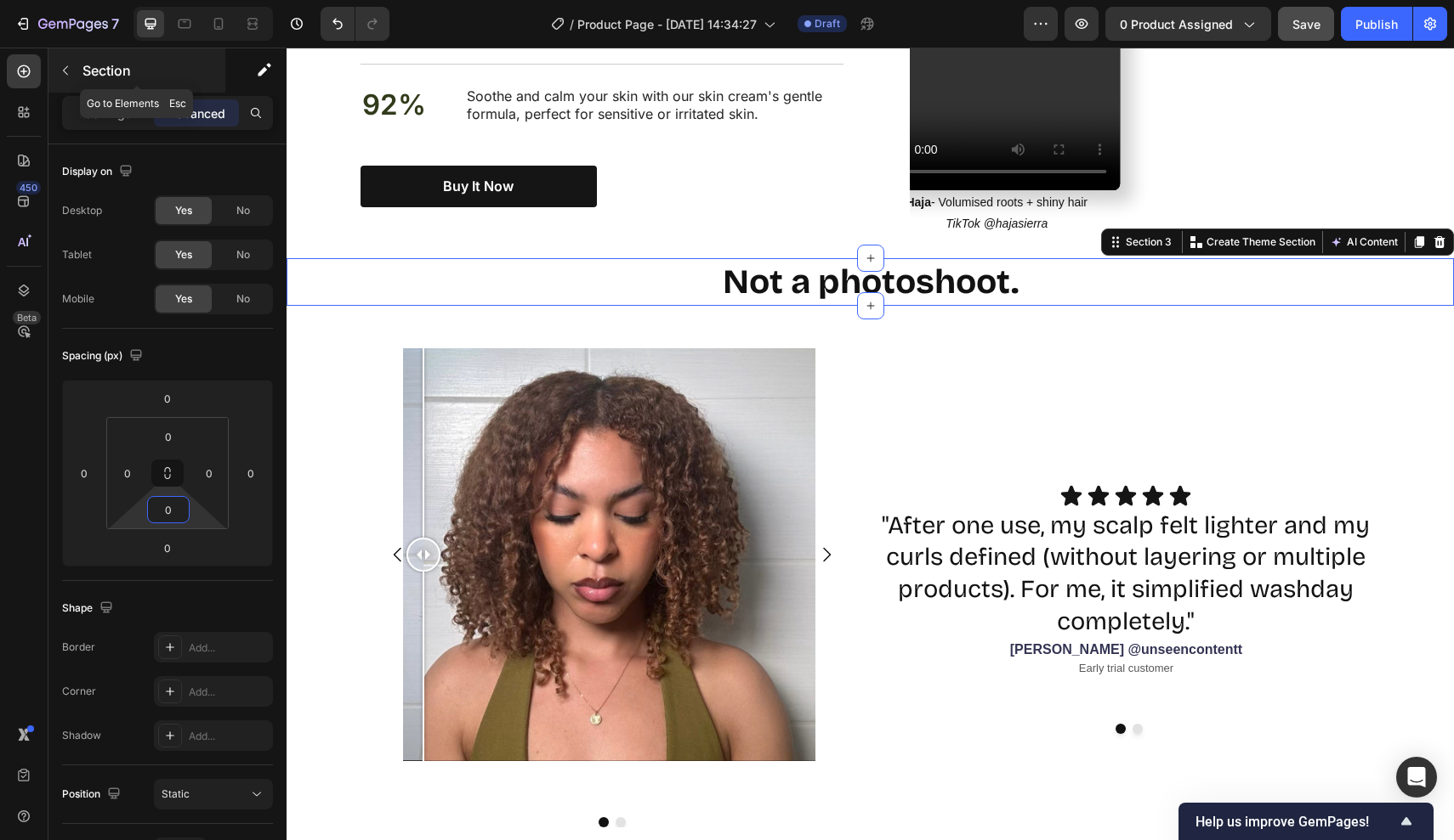
click at [72, 71] on button "button" at bounding box center [65, 71] width 27 height 27
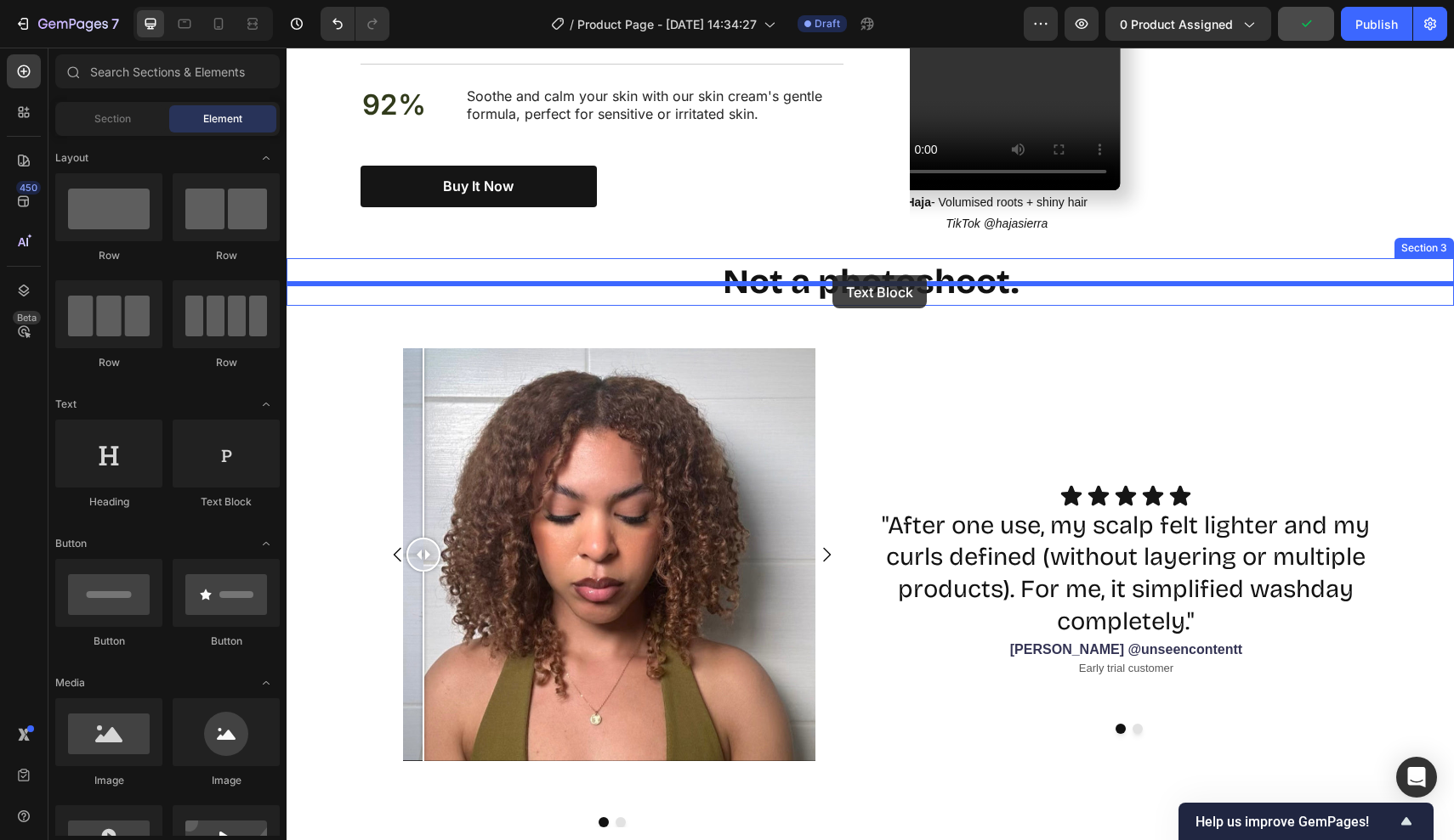
drag, startPoint x: 505, startPoint y: 531, endPoint x: 832, endPoint y: 276, distance: 414.7
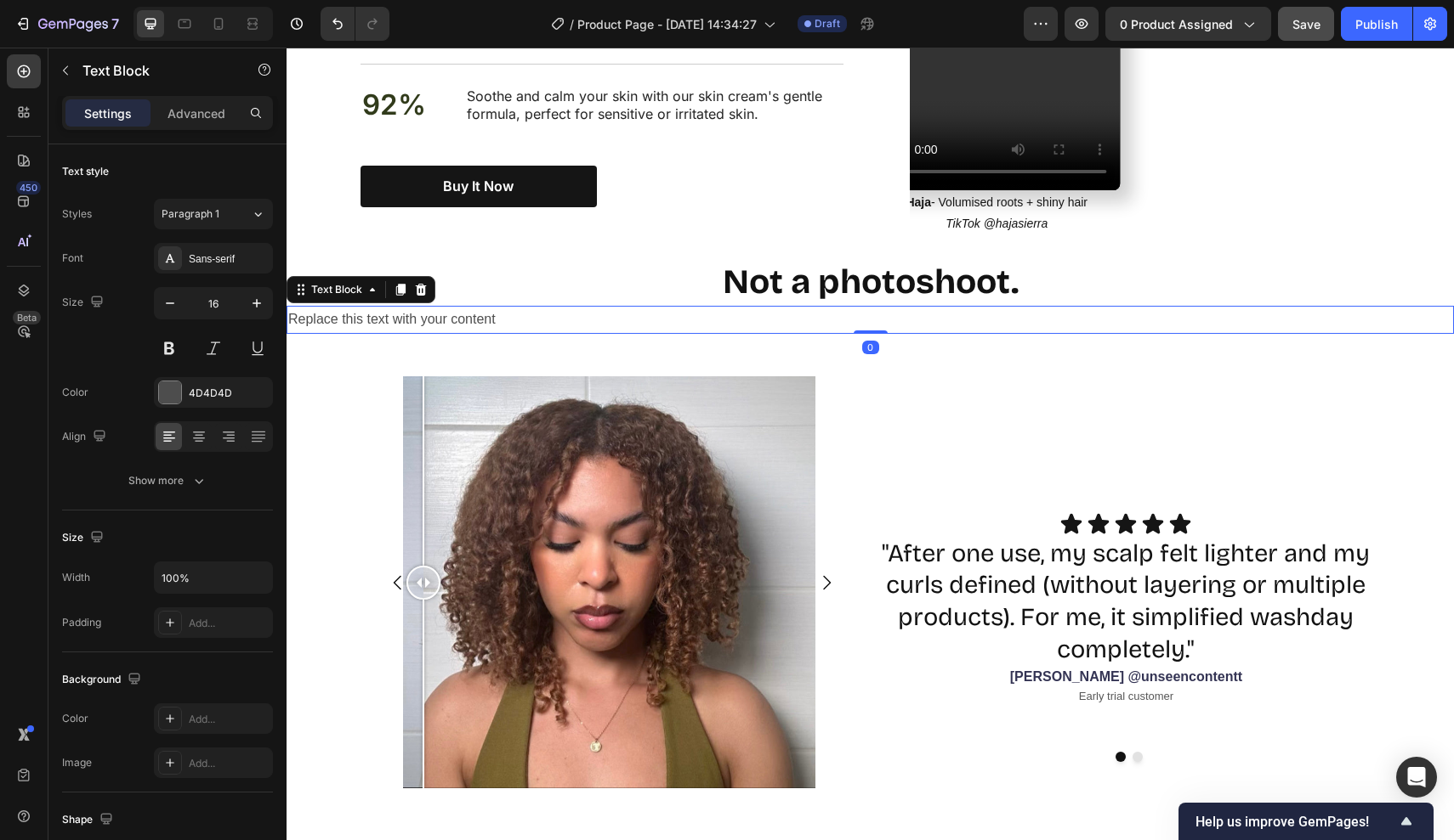
click at [599, 306] on div "Replace this text with your content" at bounding box center [870, 320] width 1167 height 28
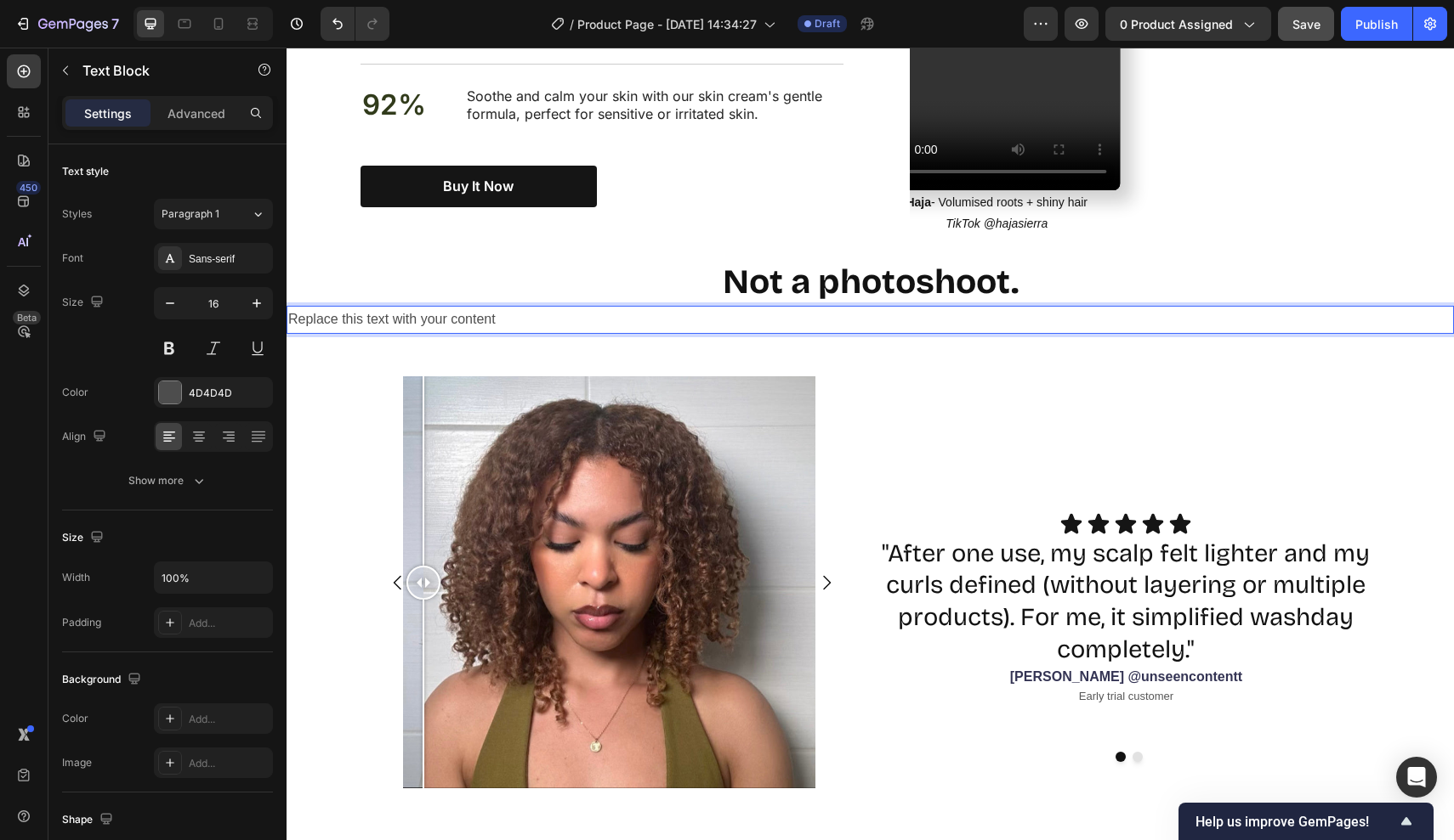
click at [599, 308] on p "Replace this text with your content" at bounding box center [870, 320] width 1164 height 24
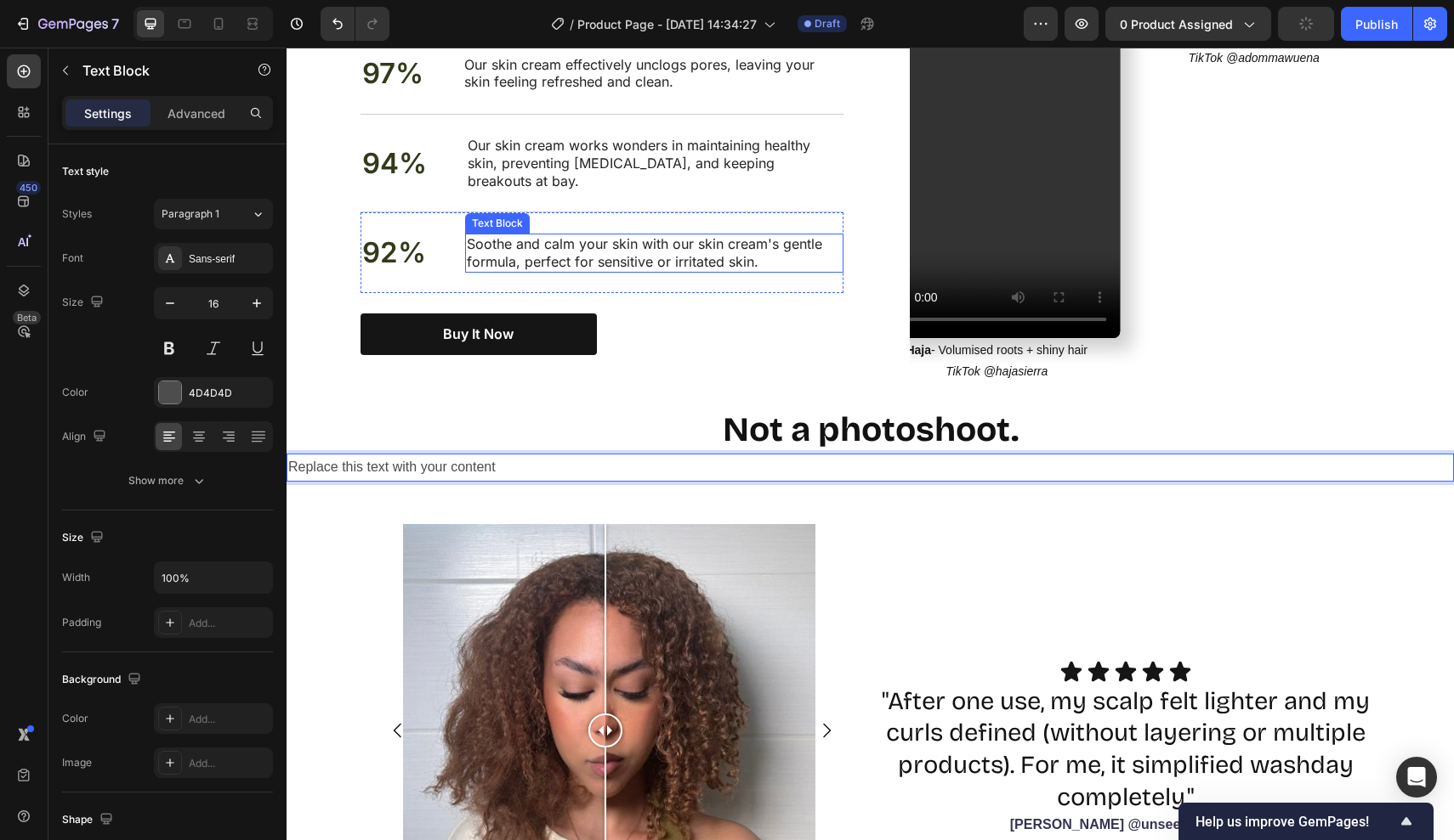
scroll to position [1452, 0]
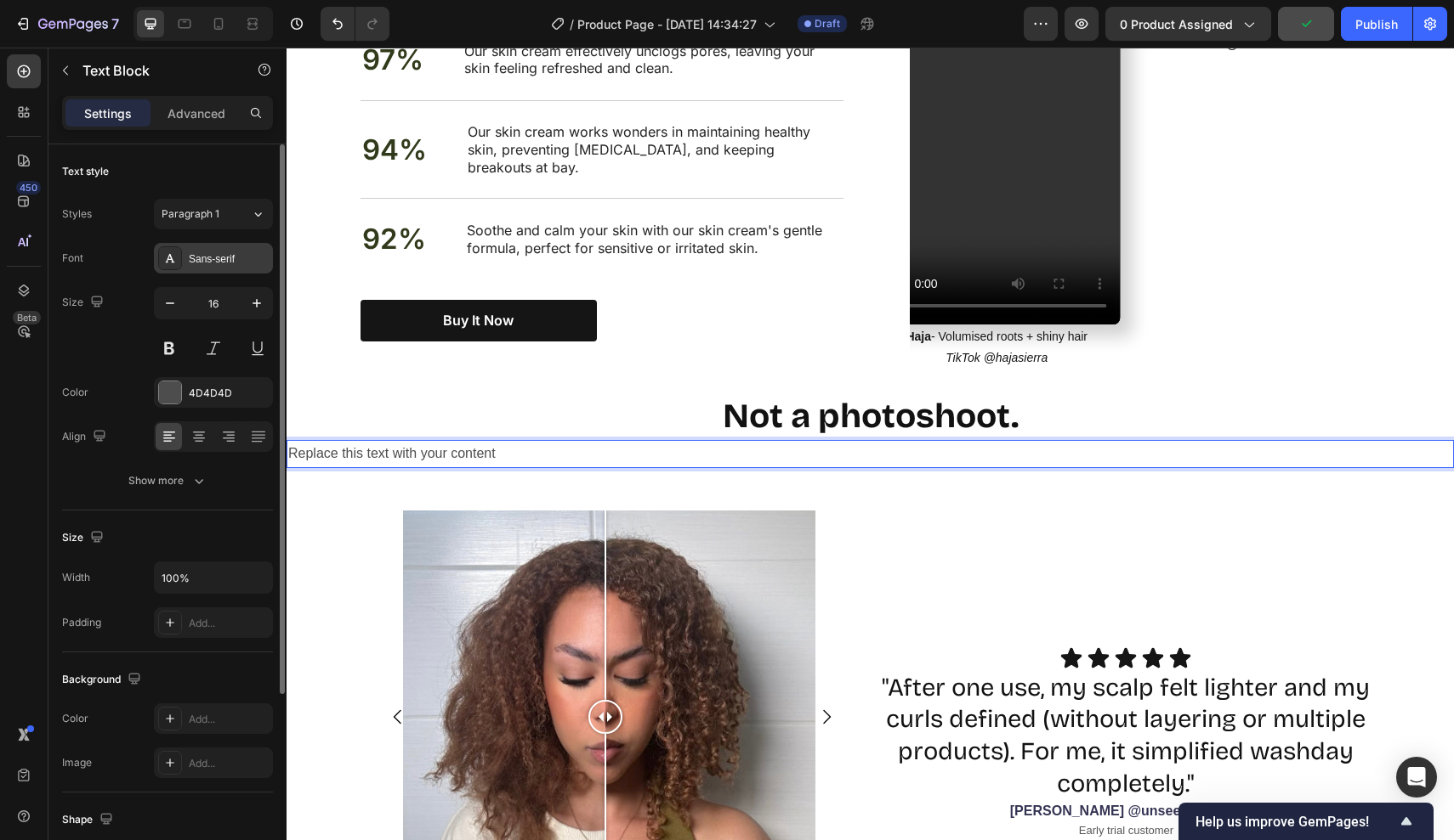
click at [231, 263] on div "Sans-serif" at bounding box center [229, 259] width 80 height 15
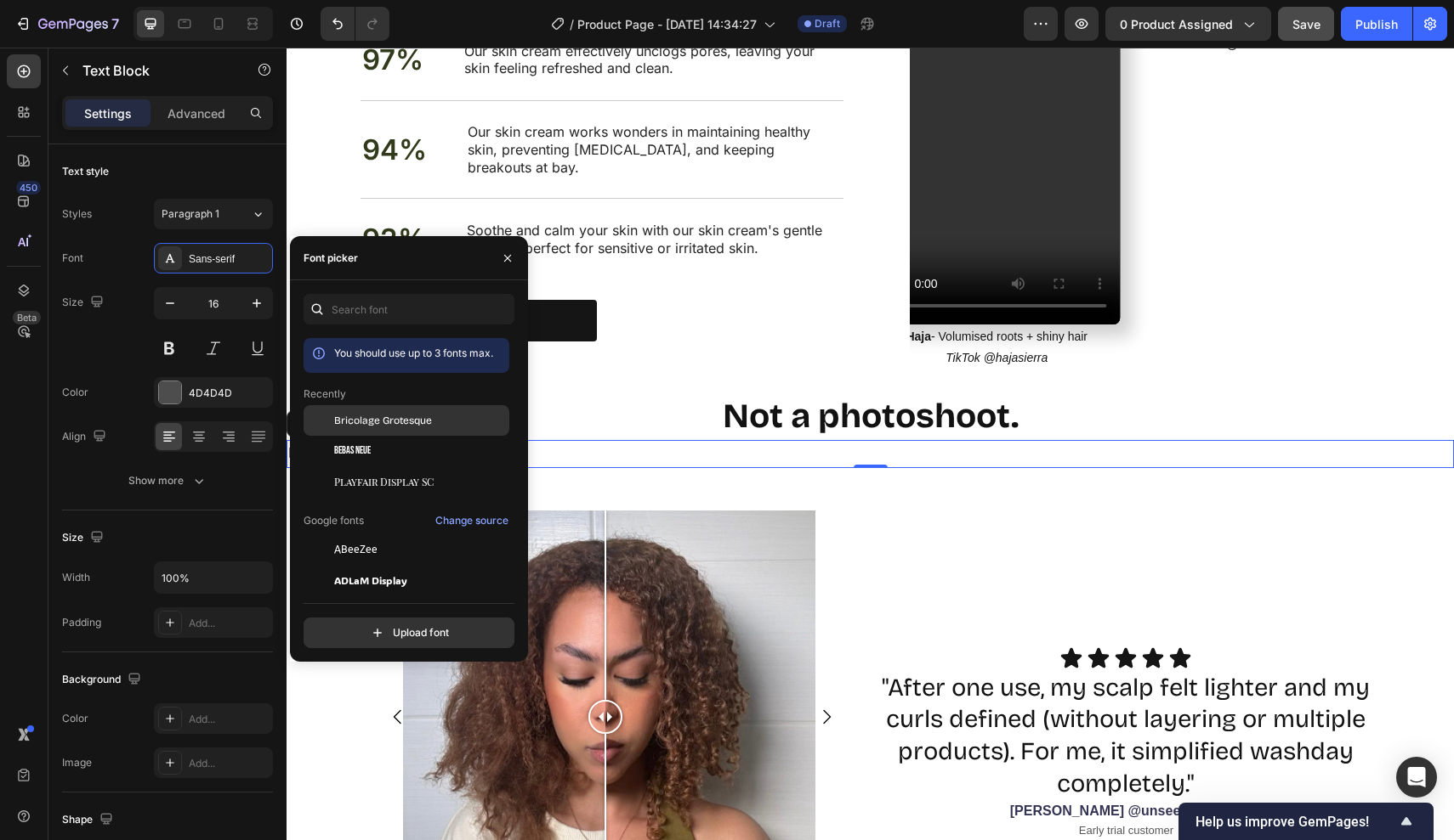
click at [357, 426] on span "Bricolage Grotesque" at bounding box center [383, 420] width 98 height 15
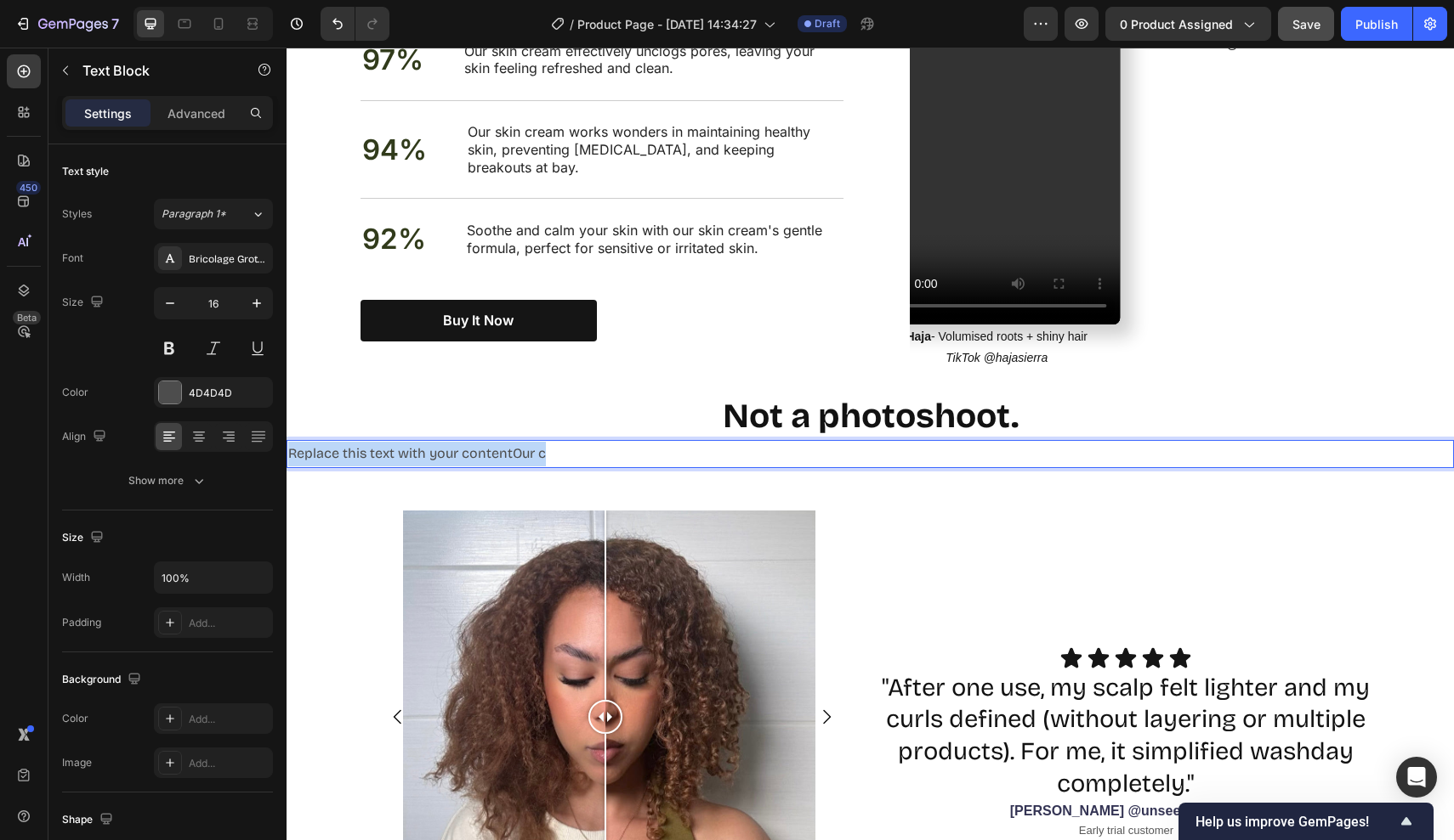
drag, startPoint x: 583, startPoint y: 434, endPoint x: 145, endPoint y: 418, distance: 438.3
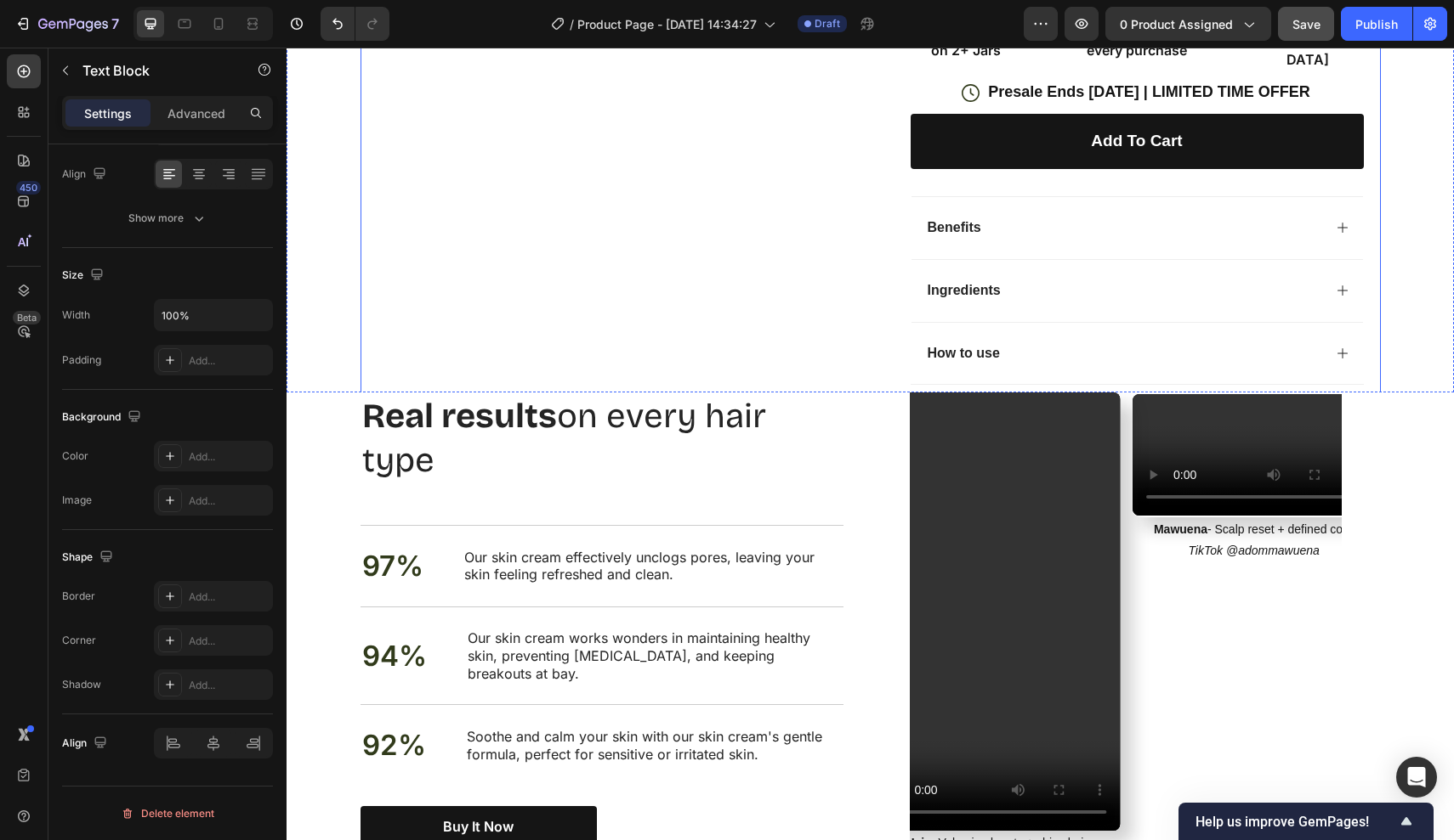
scroll to position [1115, 0]
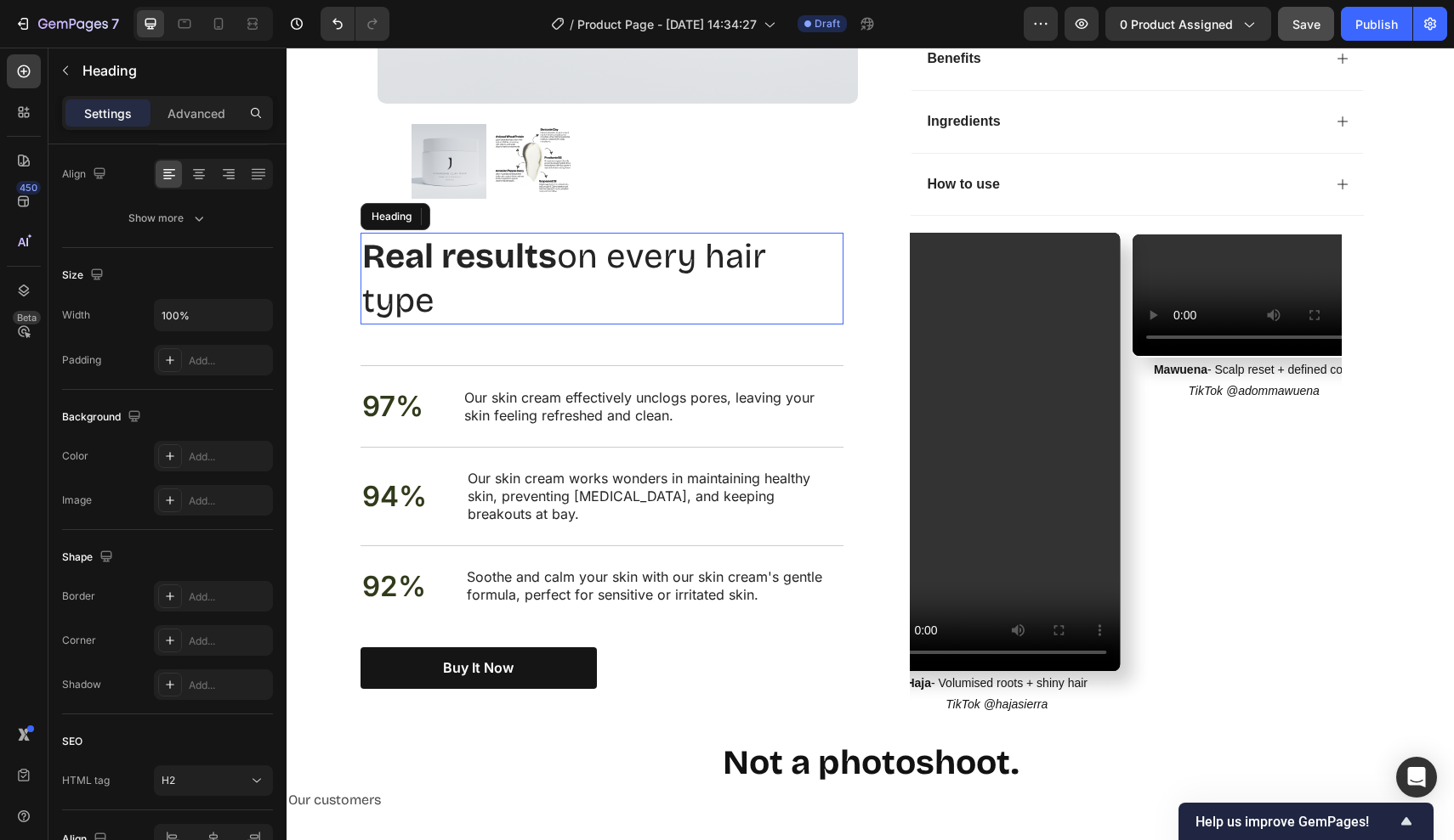
click at [416, 269] on h2 "Real results on every hair type" at bounding box center [601, 279] width 483 height 92
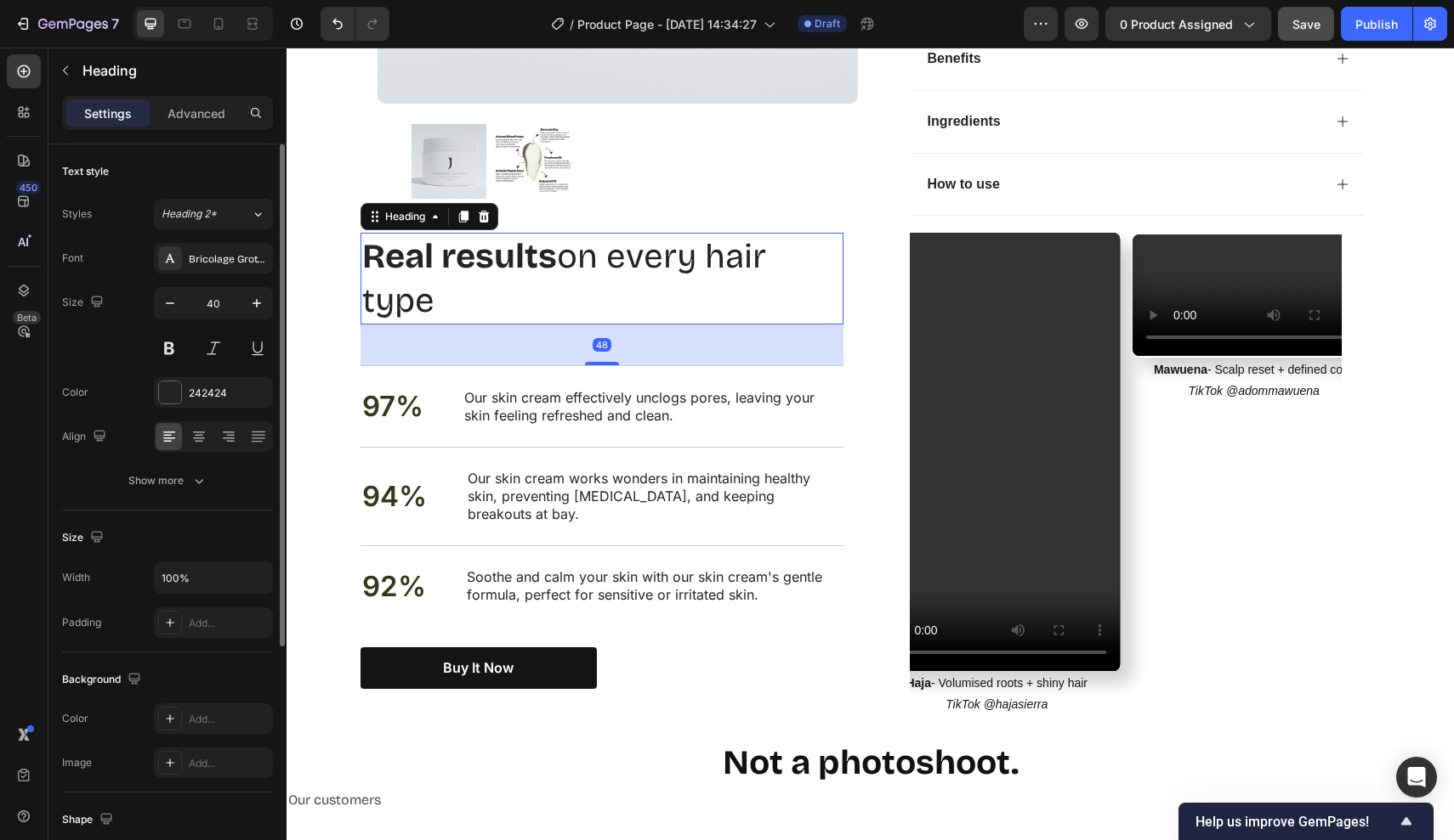
click at [443, 285] on h2 "Real results on every hair type" at bounding box center [601, 279] width 483 height 92
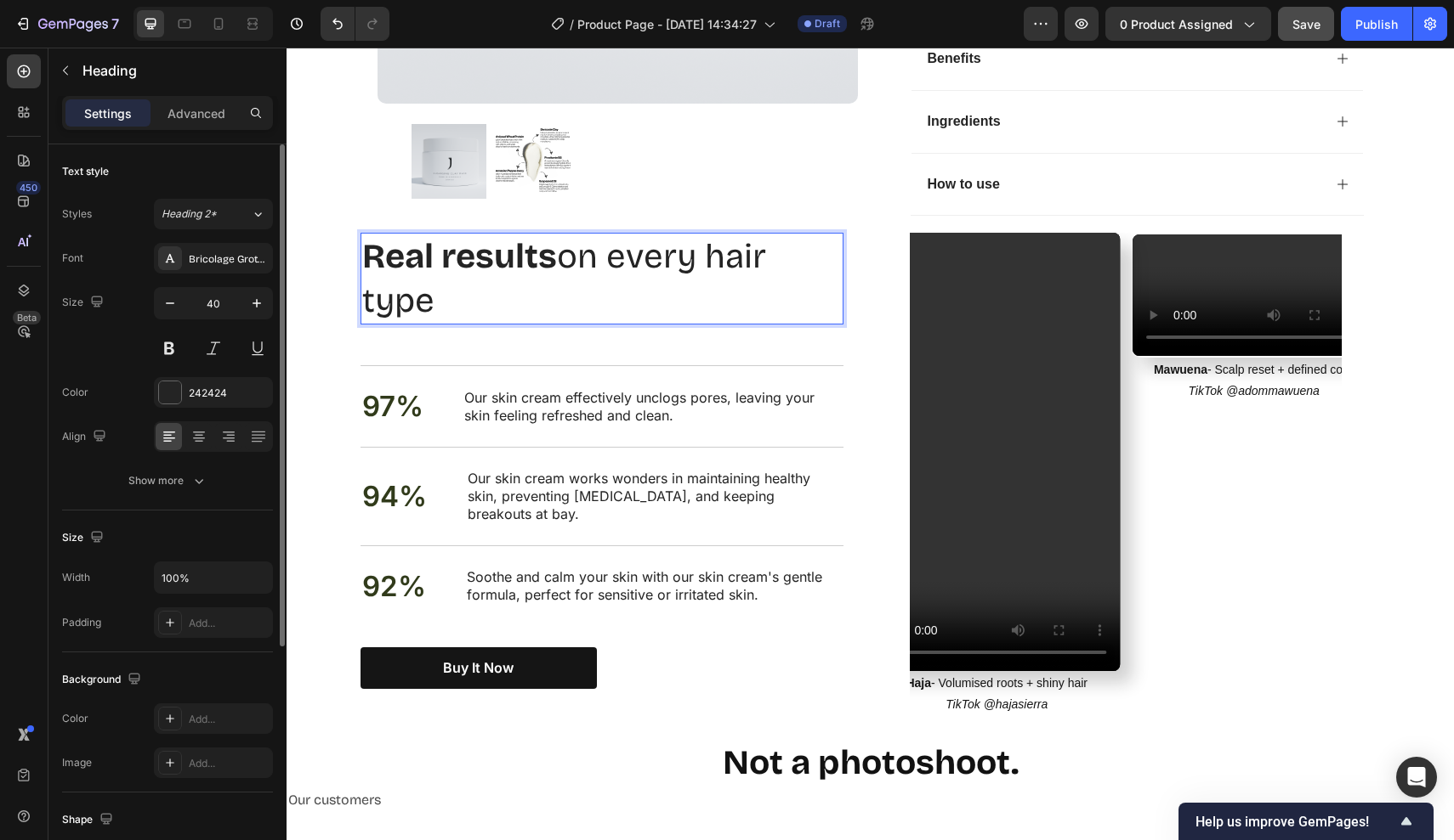
drag, startPoint x: 443, startPoint y: 285, endPoint x: 356, endPoint y: 233, distance: 101.4
click at [356, 233] on div "Nourish, hydrate, and soften with our skin cream. Heading Real results on every…" at bounding box center [870, 486] width 1167 height 506
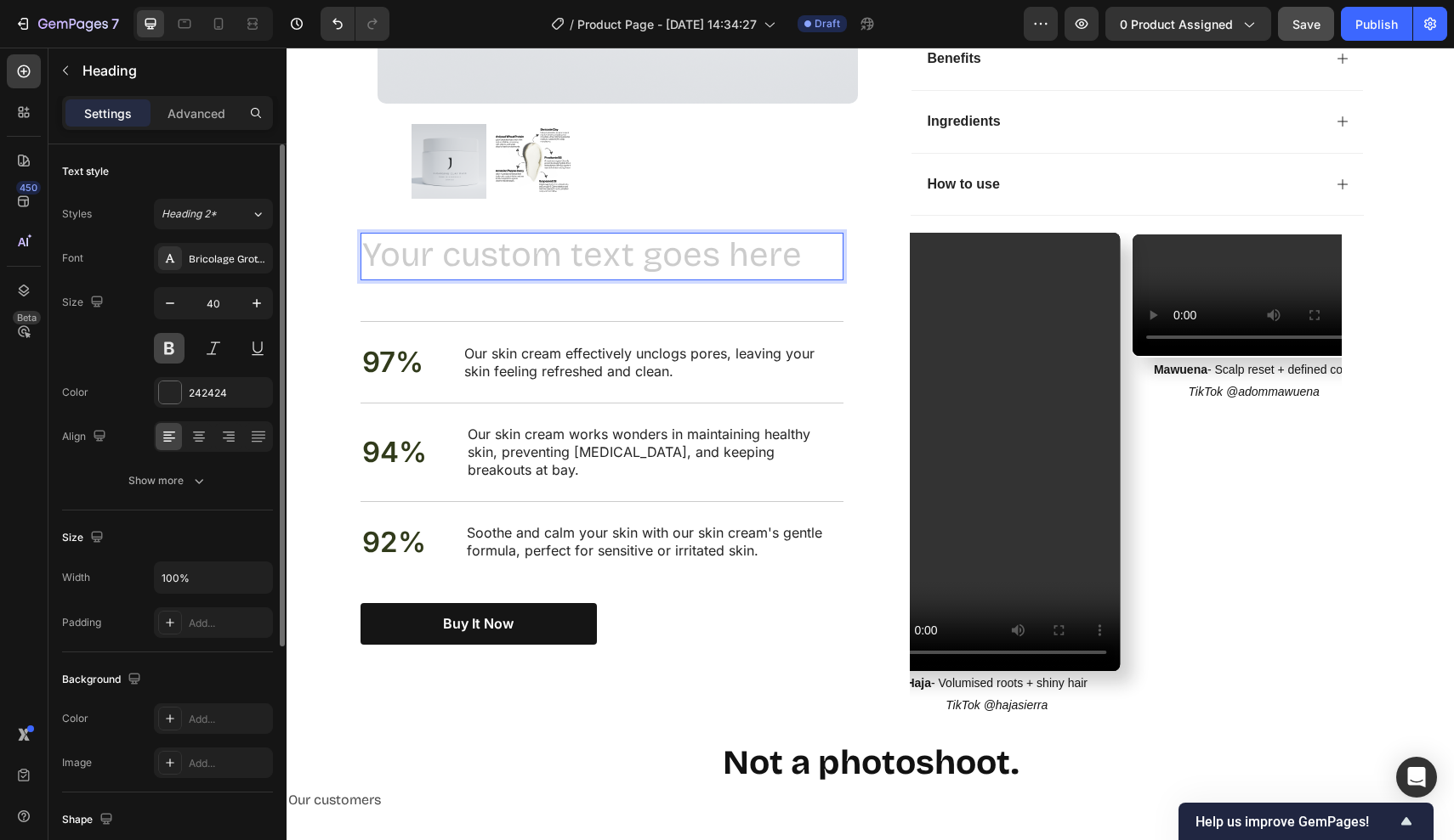
click at [173, 343] on button at bounding box center [169, 348] width 31 height 31
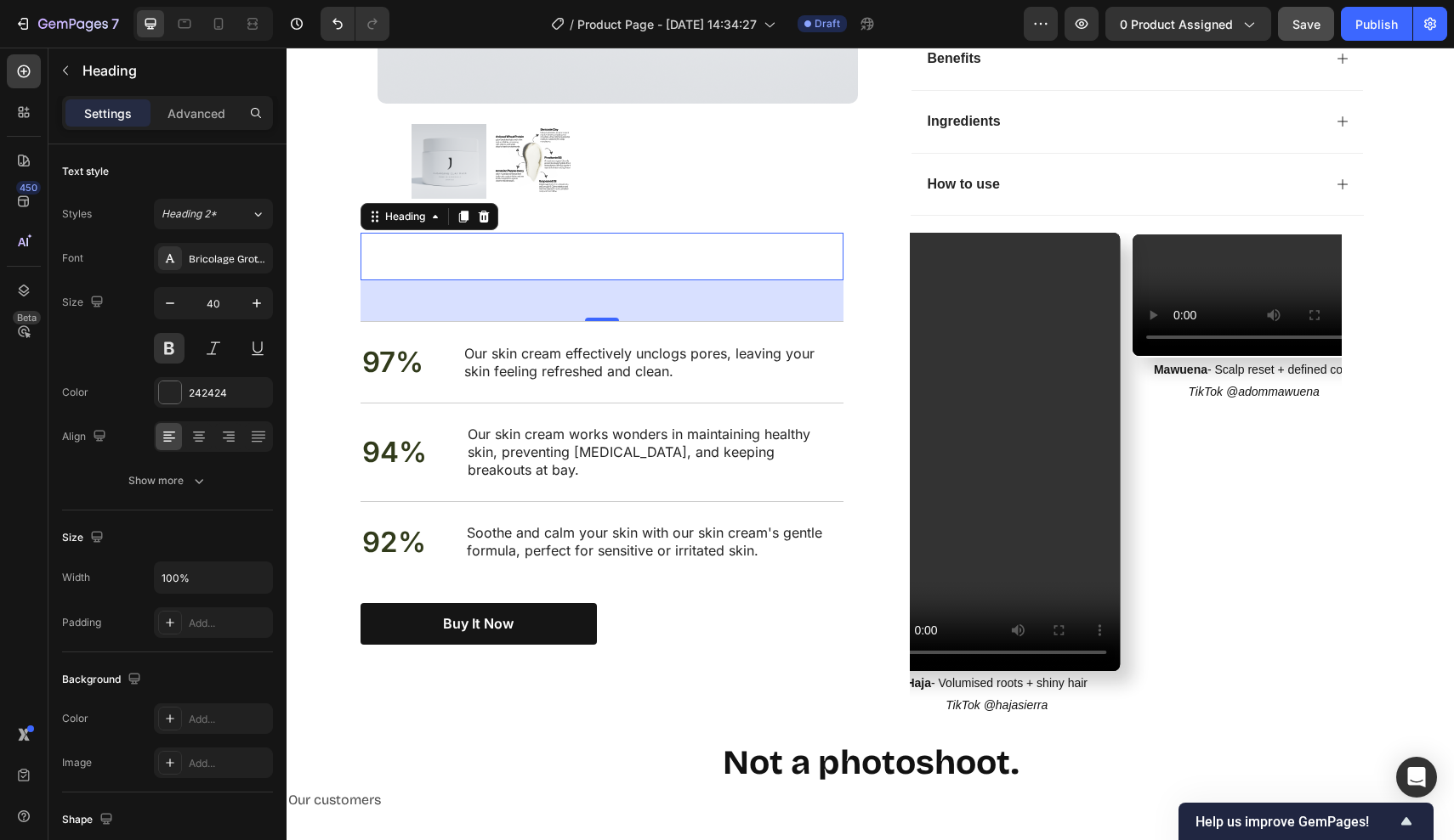
click at [418, 250] on h2 "Rich Text Editor. Editing area: main" at bounding box center [601, 257] width 483 height 48
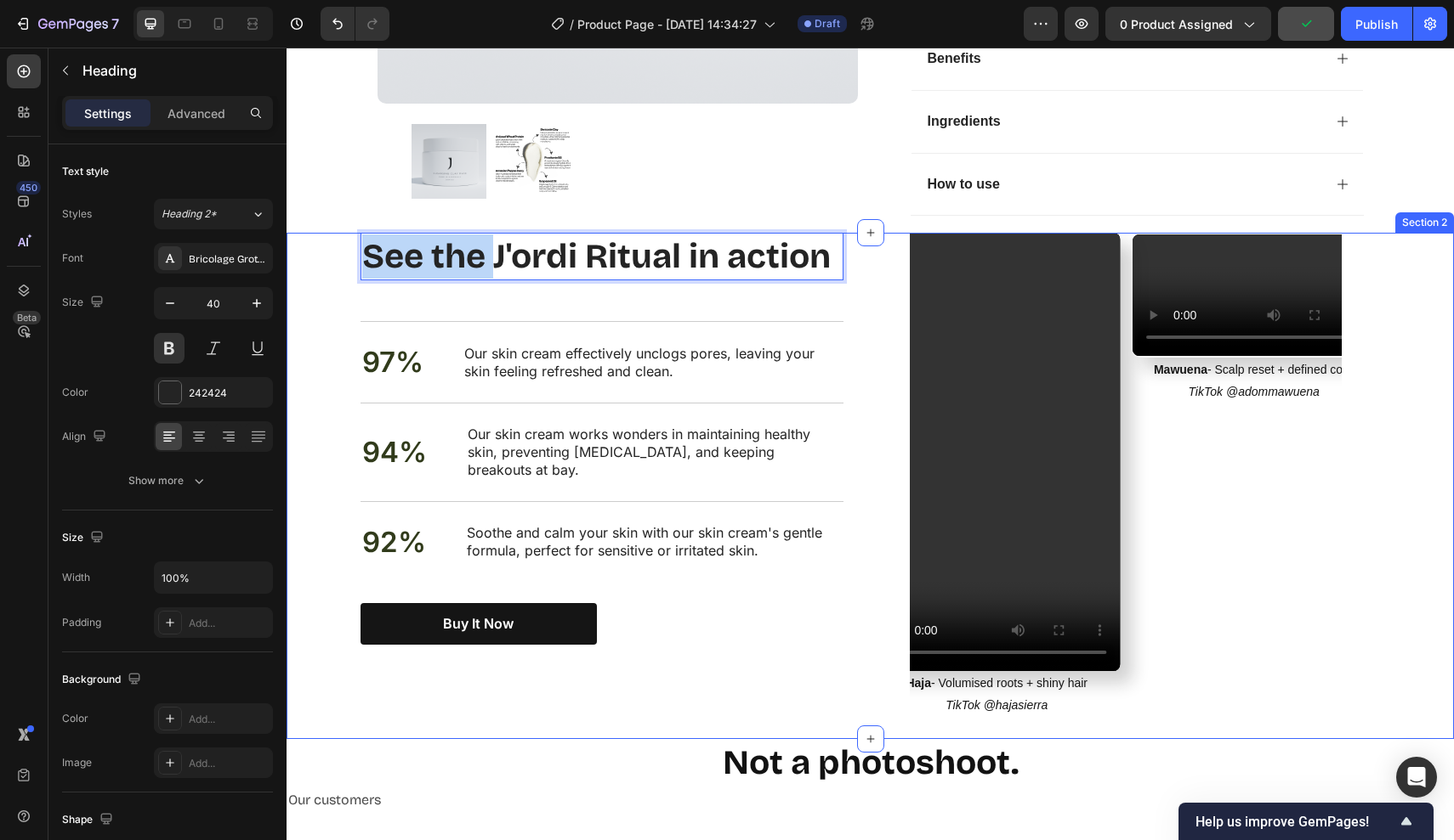
drag, startPoint x: 493, startPoint y: 245, endPoint x: 311, endPoint y: 242, distance: 182.0
click at [310, 242] on div "Nourish, hydrate, and soften with our skin cream. Heading See the J'ordi Ritual…" at bounding box center [870, 486] width 1167 height 506
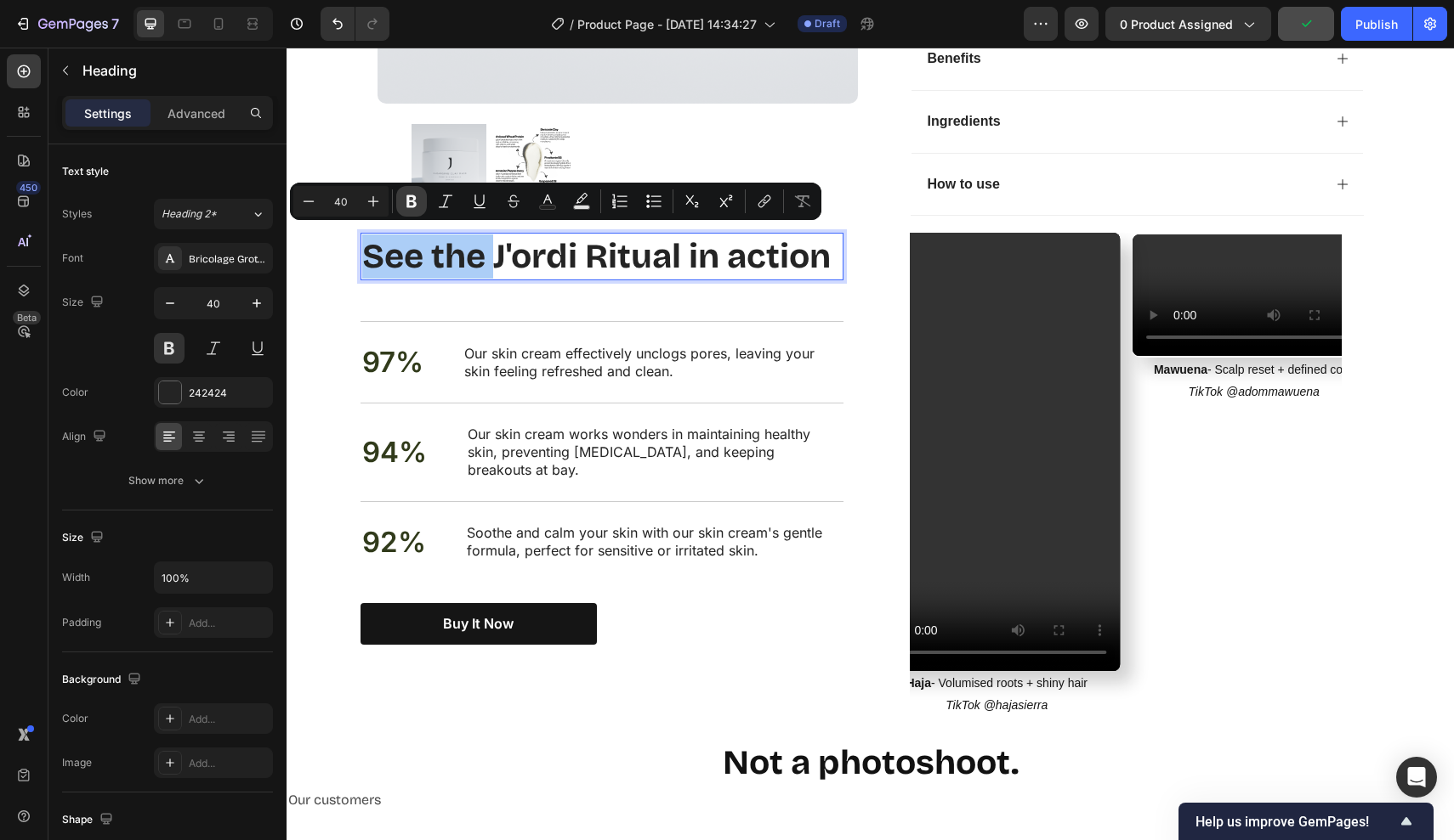
click at [409, 201] on icon "Editor contextual toolbar" at bounding box center [411, 202] width 10 height 13
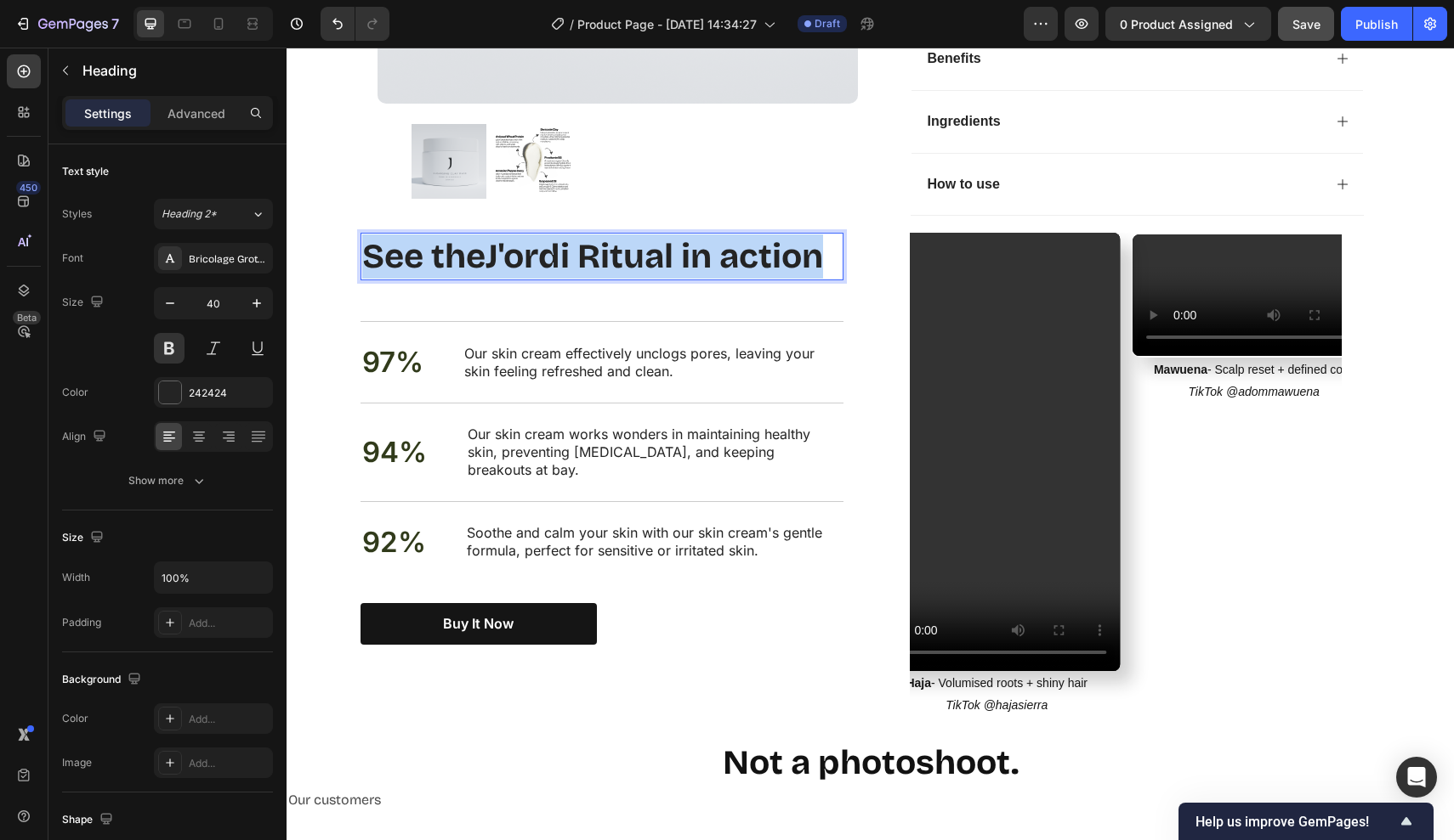
drag, startPoint x: 367, startPoint y: 242, endPoint x: 922, endPoint y: 262, distance: 555.4
click at [922, 262] on div "See the J'ordi Ritual in action Heading 48 97% Text Block Our skin cream effect…" at bounding box center [871, 486] width 1020 height 506
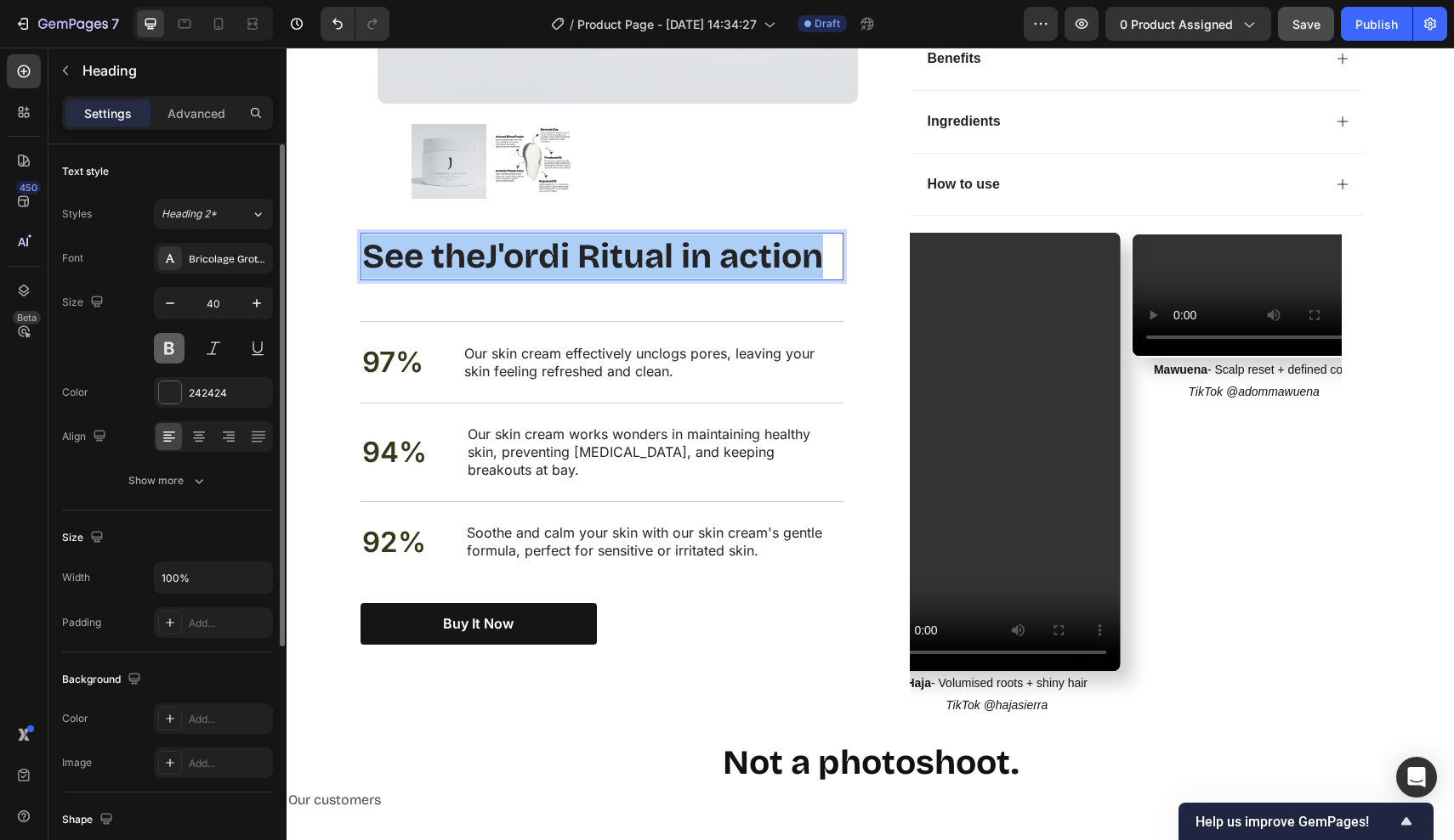
click at [173, 345] on button at bounding box center [169, 348] width 31 height 31
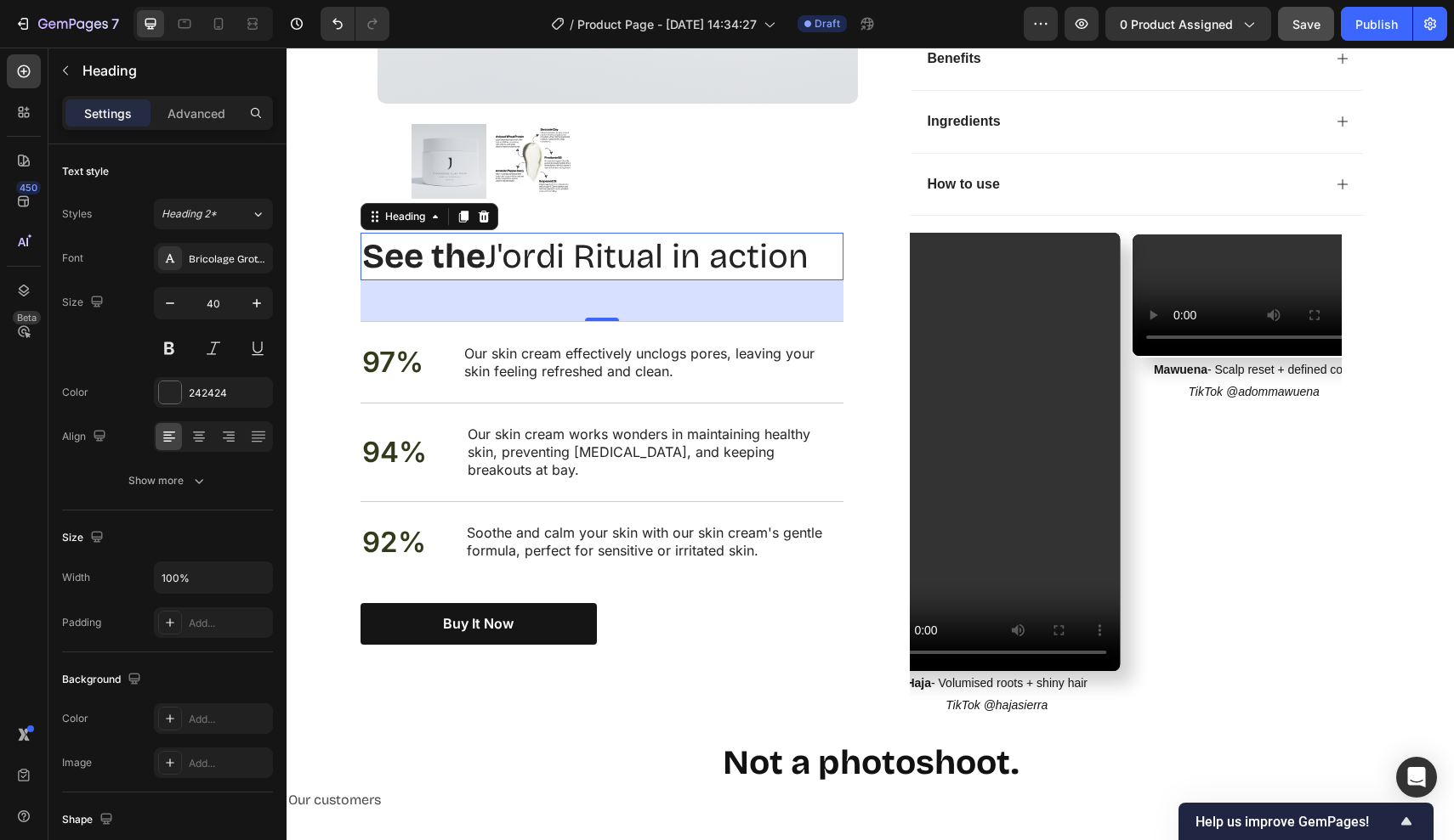
click at [484, 245] on strong "See the" at bounding box center [423, 256] width 123 height 40
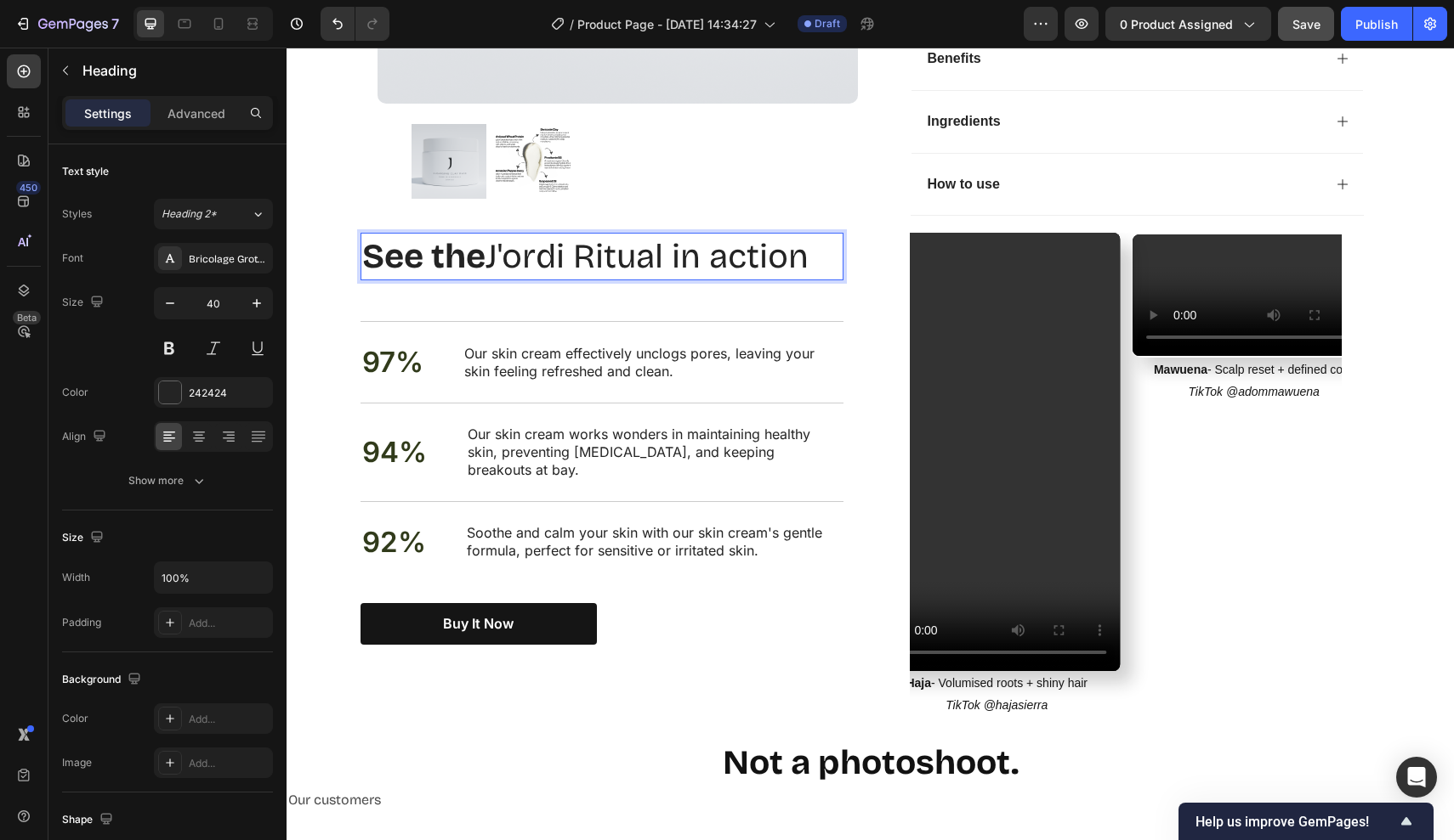
drag, startPoint x: 484, startPoint y: 245, endPoint x: 362, endPoint y: 245, distance: 122.0
click at [363, 245] on strong "See the" at bounding box center [423, 256] width 123 height 40
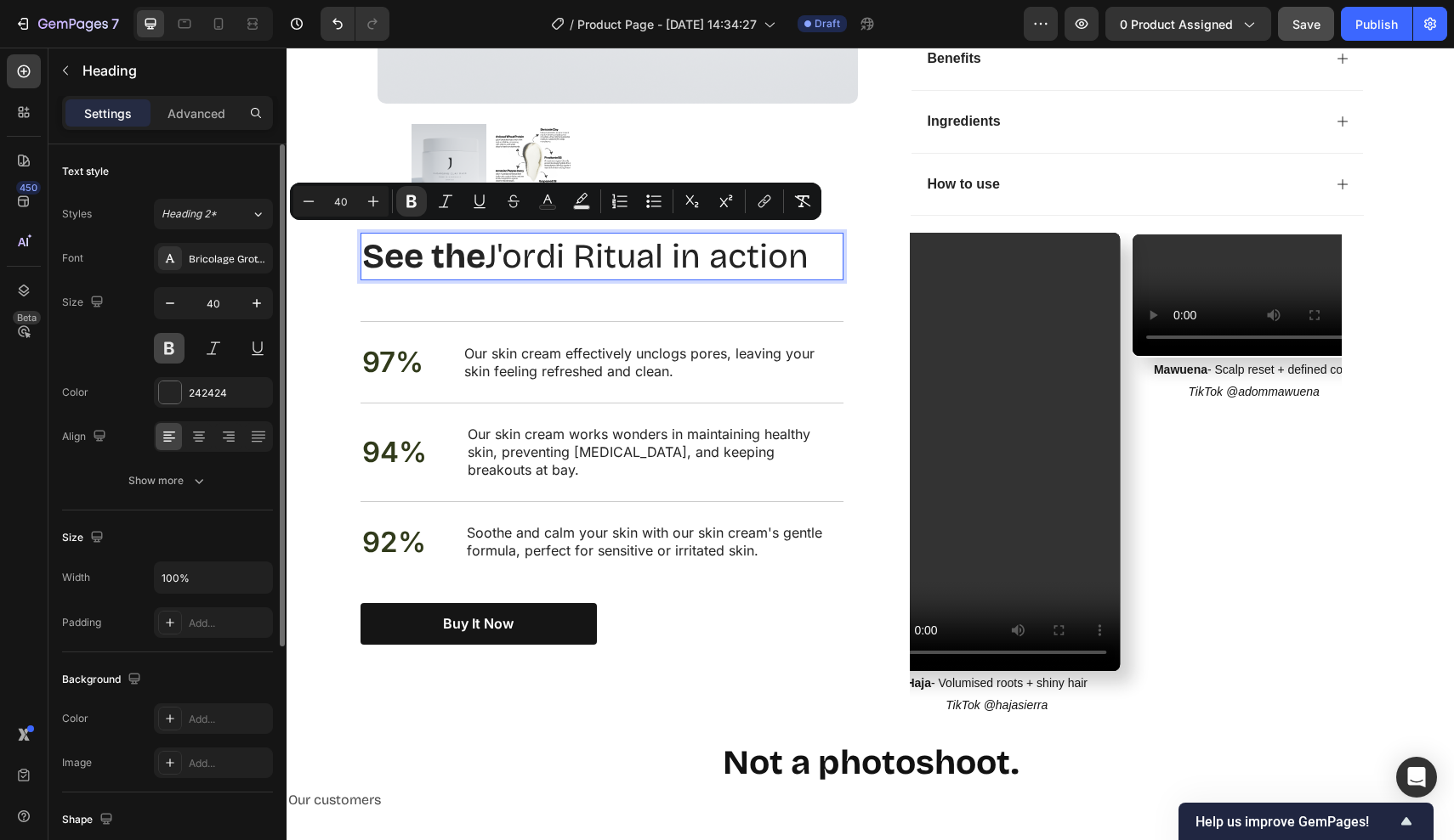
click at [179, 341] on button at bounding box center [169, 348] width 31 height 31
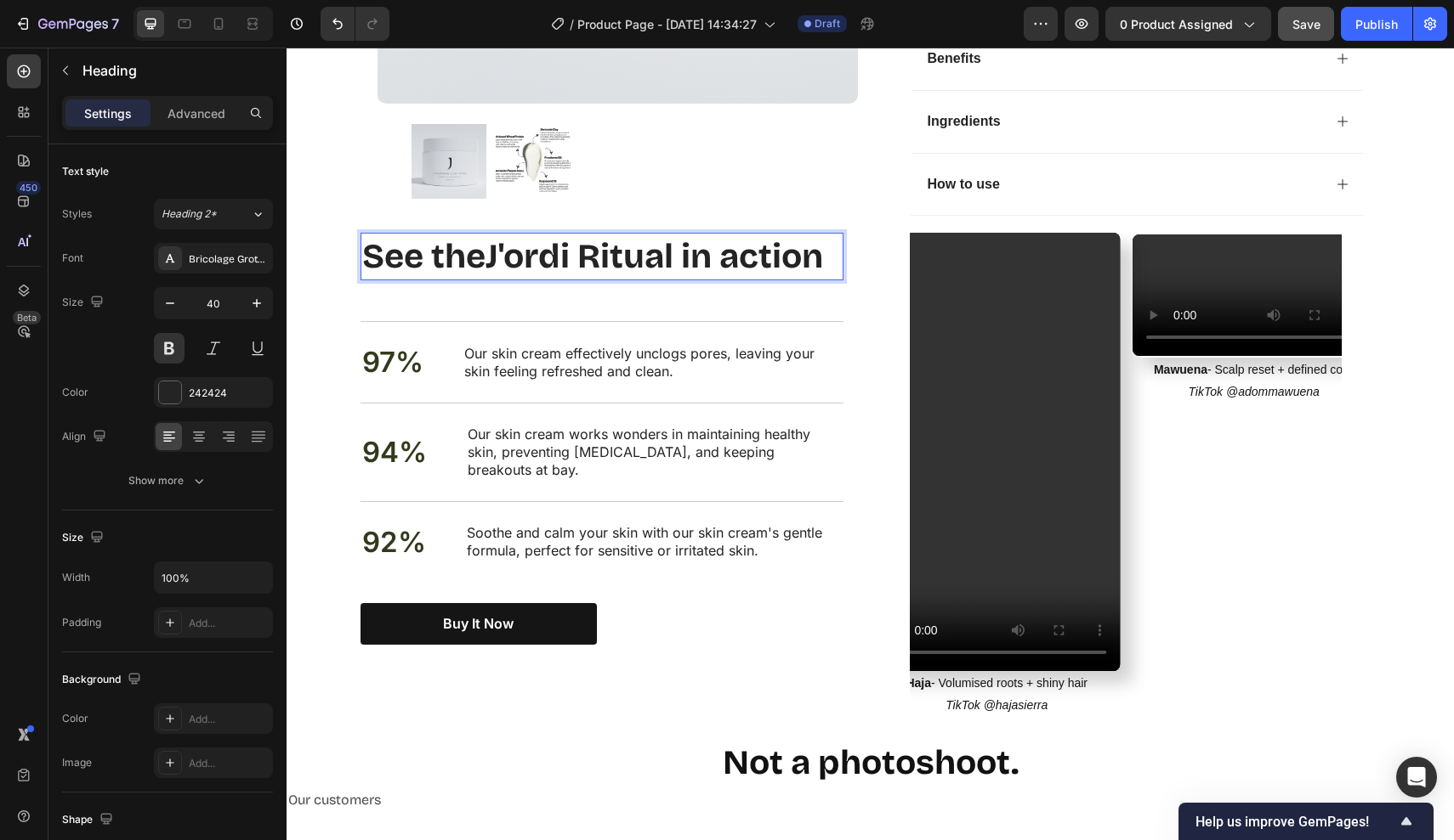
click at [507, 245] on p "See the J'ordi Ritual in action" at bounding box center [601, 256] width 479 height 44
drag, startPoint x: 497, startPoint y: 246, endPoint x: 856, endPoint y: 248, distance: 359.0
click at [856, 248] on div "See the J'ordi Ritual in action Heading 48 97% Text Block Our skin cream effect…" at bounding box center [615, 438] width 510 height 411
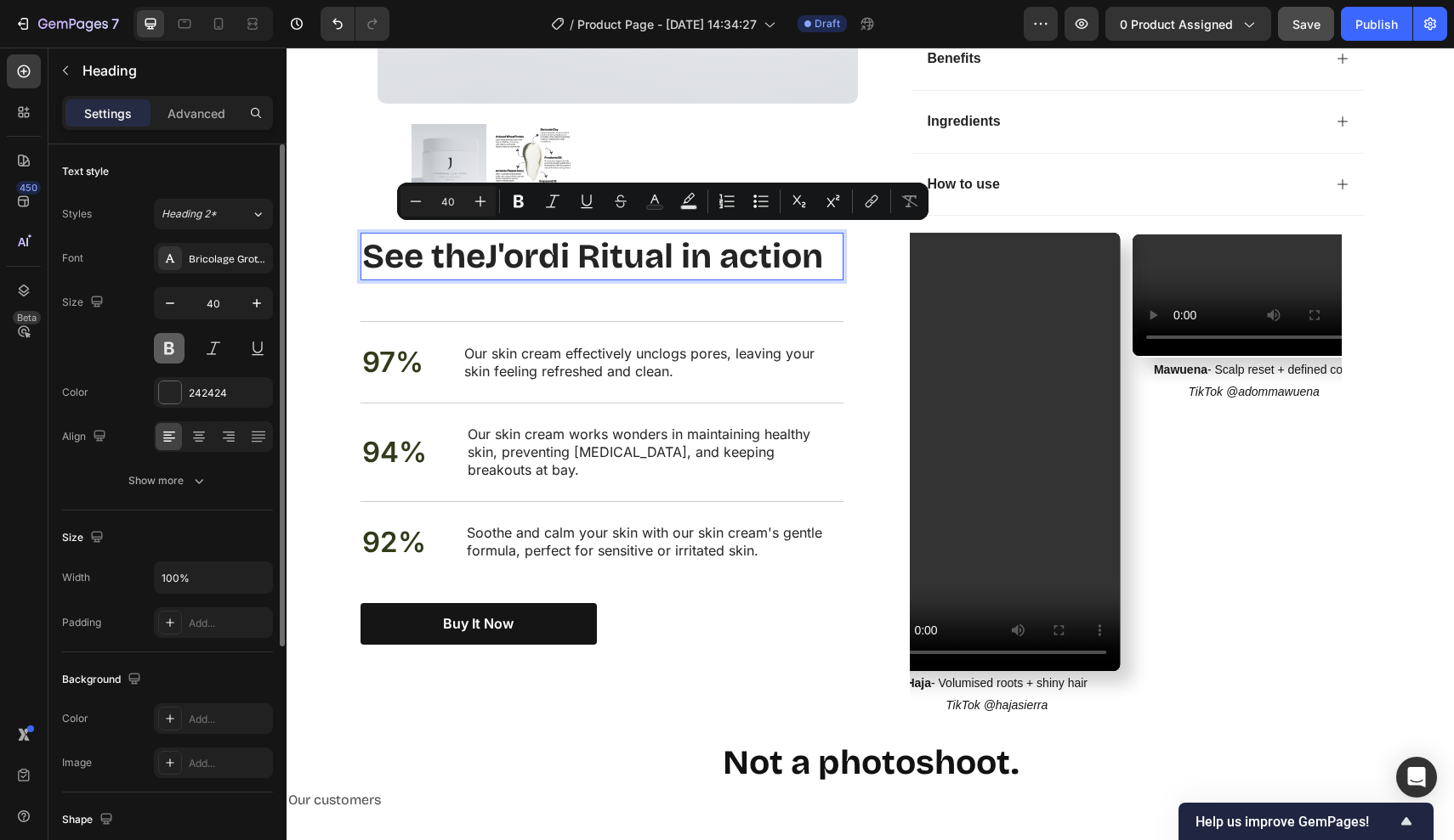
click at [180, 351] on button at bounding box center [169, 348] width 31 height 31
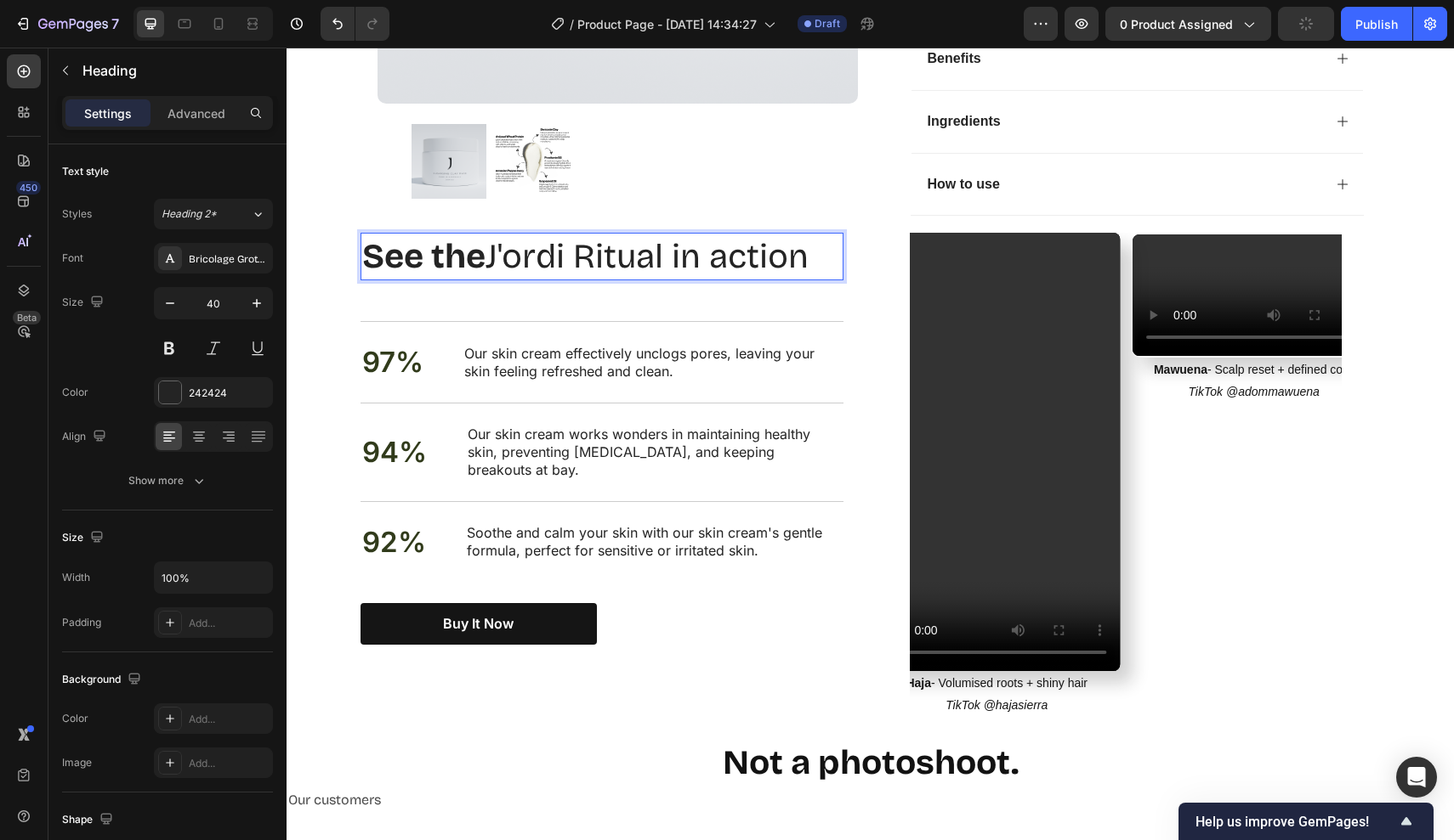
click at [512, 248] on p "See the J'ordi Ritual in action" at bounding box center [601, 256] width 479 height 44
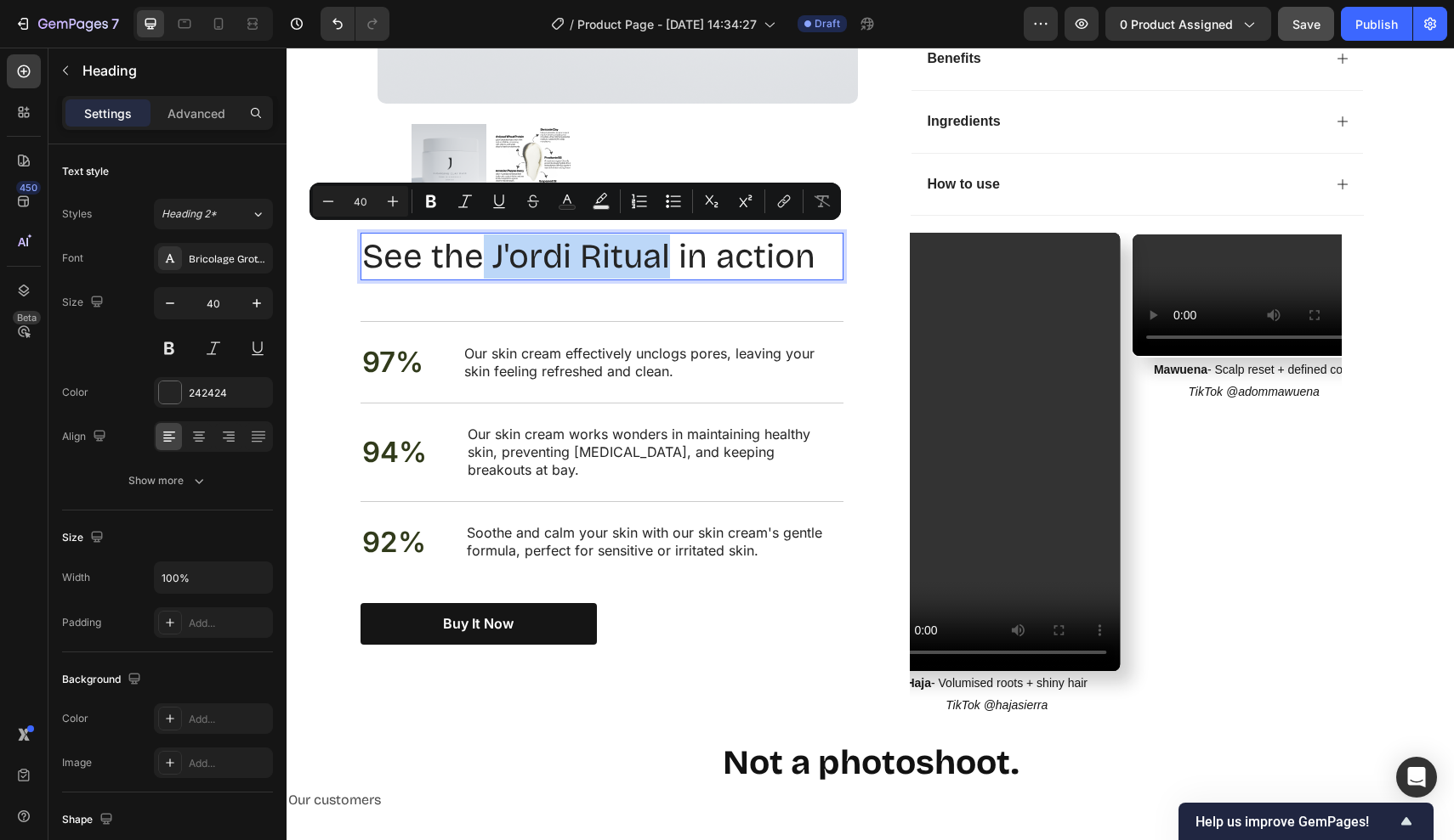
drag, startPoint x: 668, startPoint y: 242, endPoint x: 485, endPoint y: 244, distance: 183.0
click at [485, 244] on p "See the J'ordi Ritual in action" at bounding box center [601, 256] width 479 height 44
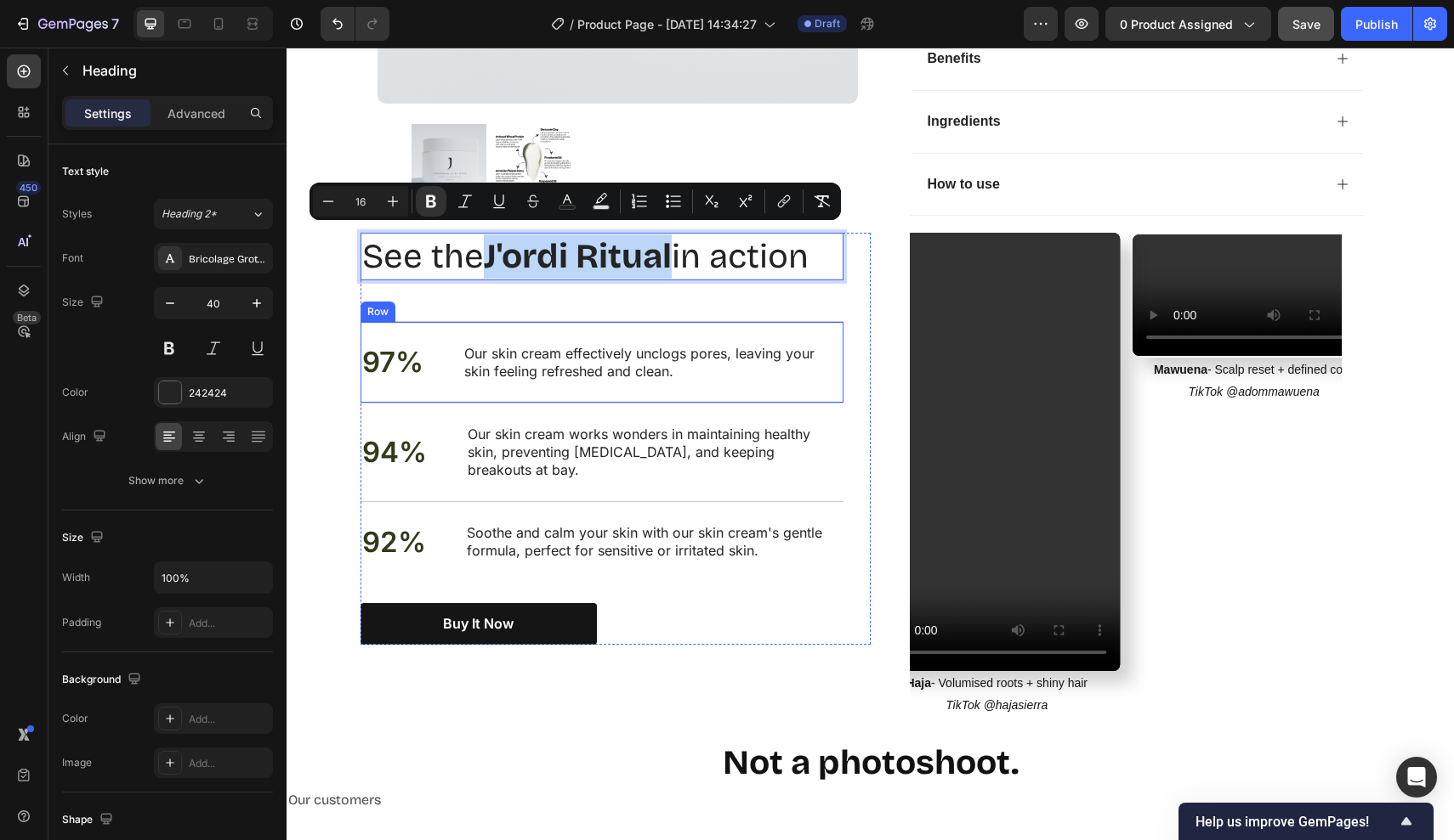
click at [610, 321] on div "97% Text Block Our skin cream effectively unclogs pores, leaving your skin feel…" at bounding box center [601, 361] width 483 height 82
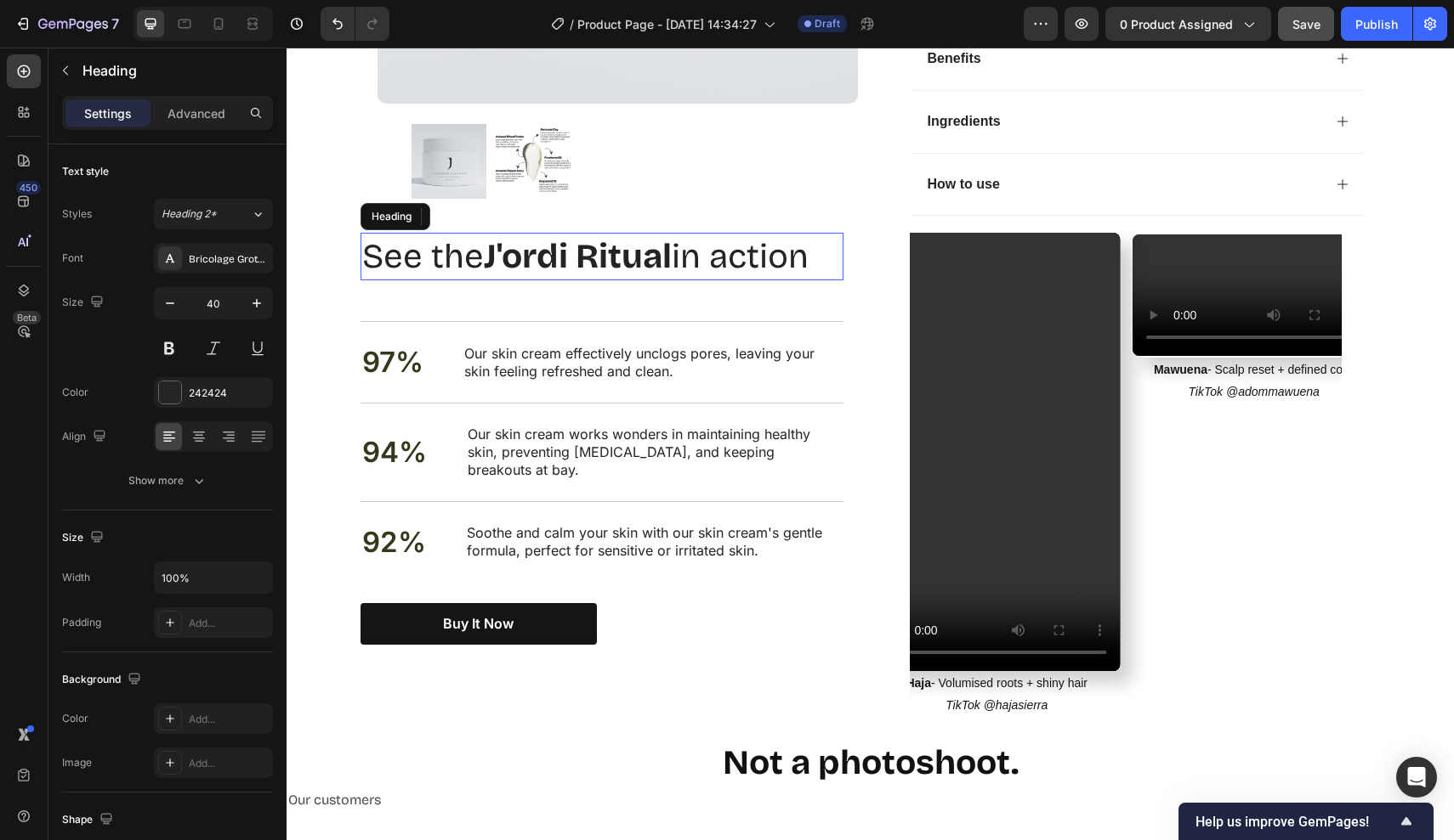
click at [726, 240] on p "See the J'ordi Ritual in action" at bounding box center [601, 256] width 479 height 44
drag, startPoint x: 823, startPoint y: 240, endPoint x: 256, endPoint y: 223, distance: 567.3
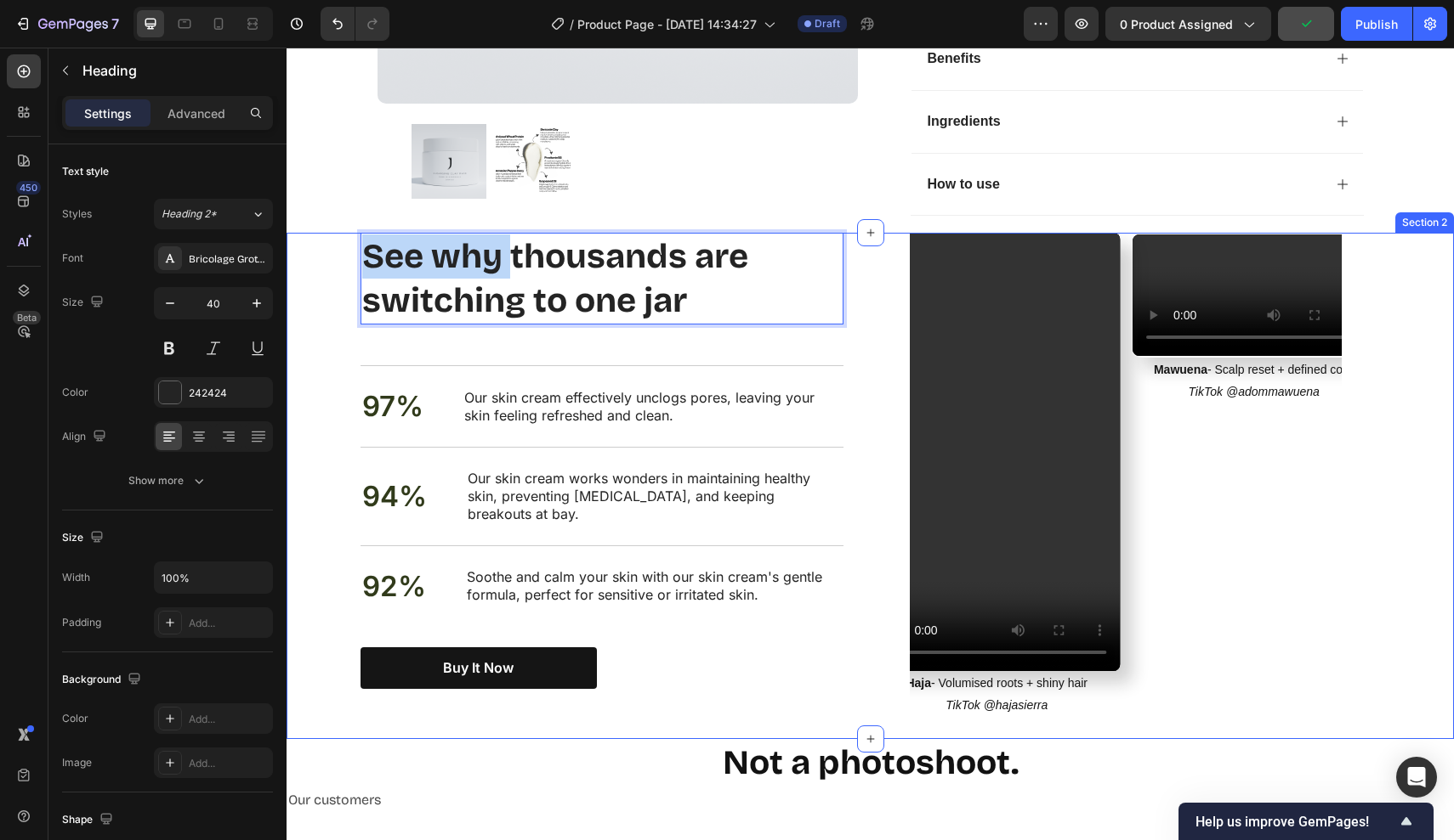
drag, startPoint x: 508, startPoint y: 244, endPoint x: 312, endPoint y: 238, distance: 196.1
click at [311, 239] on div "Nourish, hydrate, and soften with our skin cream. Heading See why thousands are…" at bounding box center [870, 486] width 1167 height 506
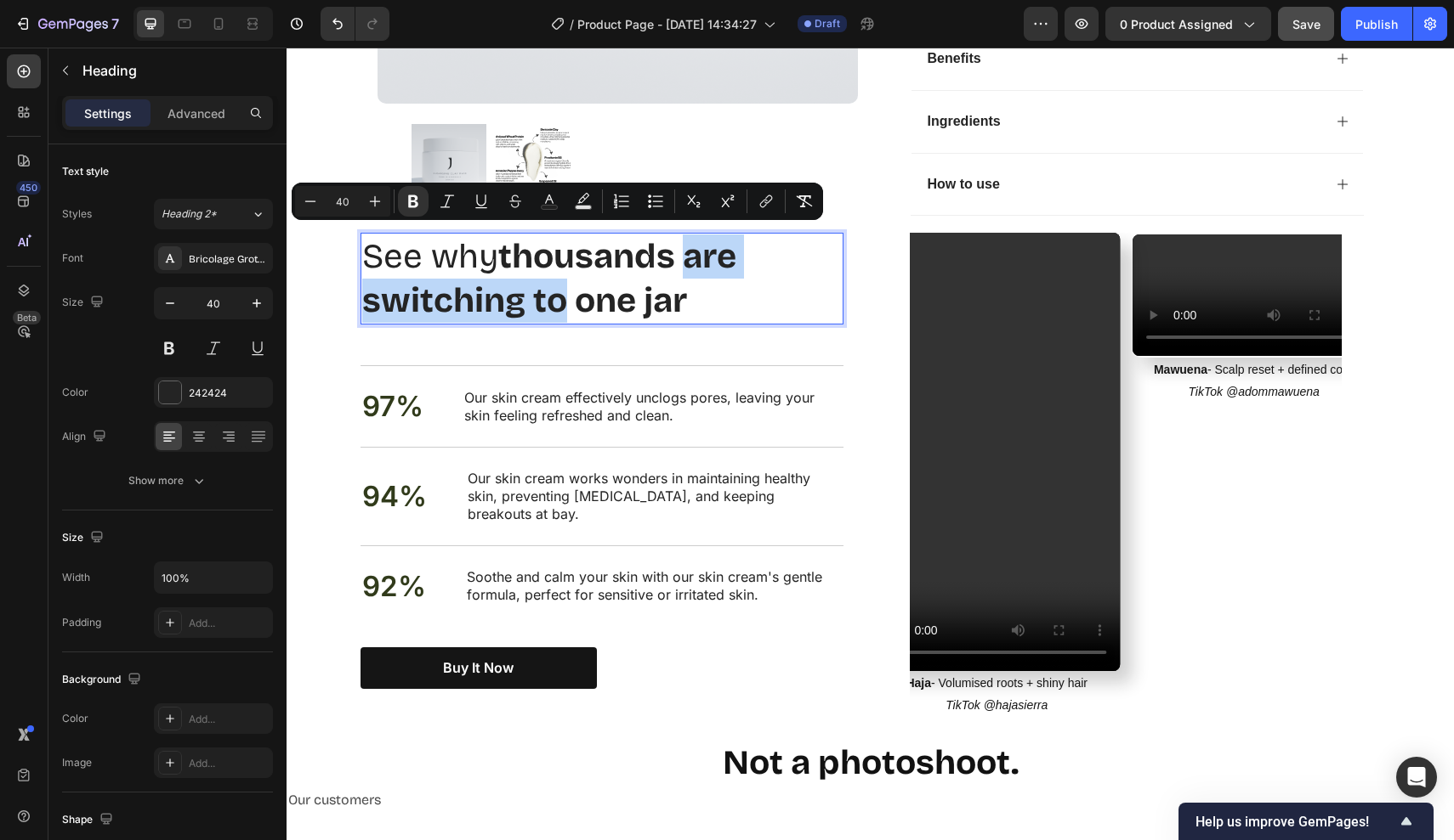
drag, startPoint x: 697, startPoint y: 244, endPoint x: 565, endPoint y: 288, distance: 139.1
click at [565, 288] on strong "thousands are switching to one jar" at bounding box center [549, 278] width 374 height 85
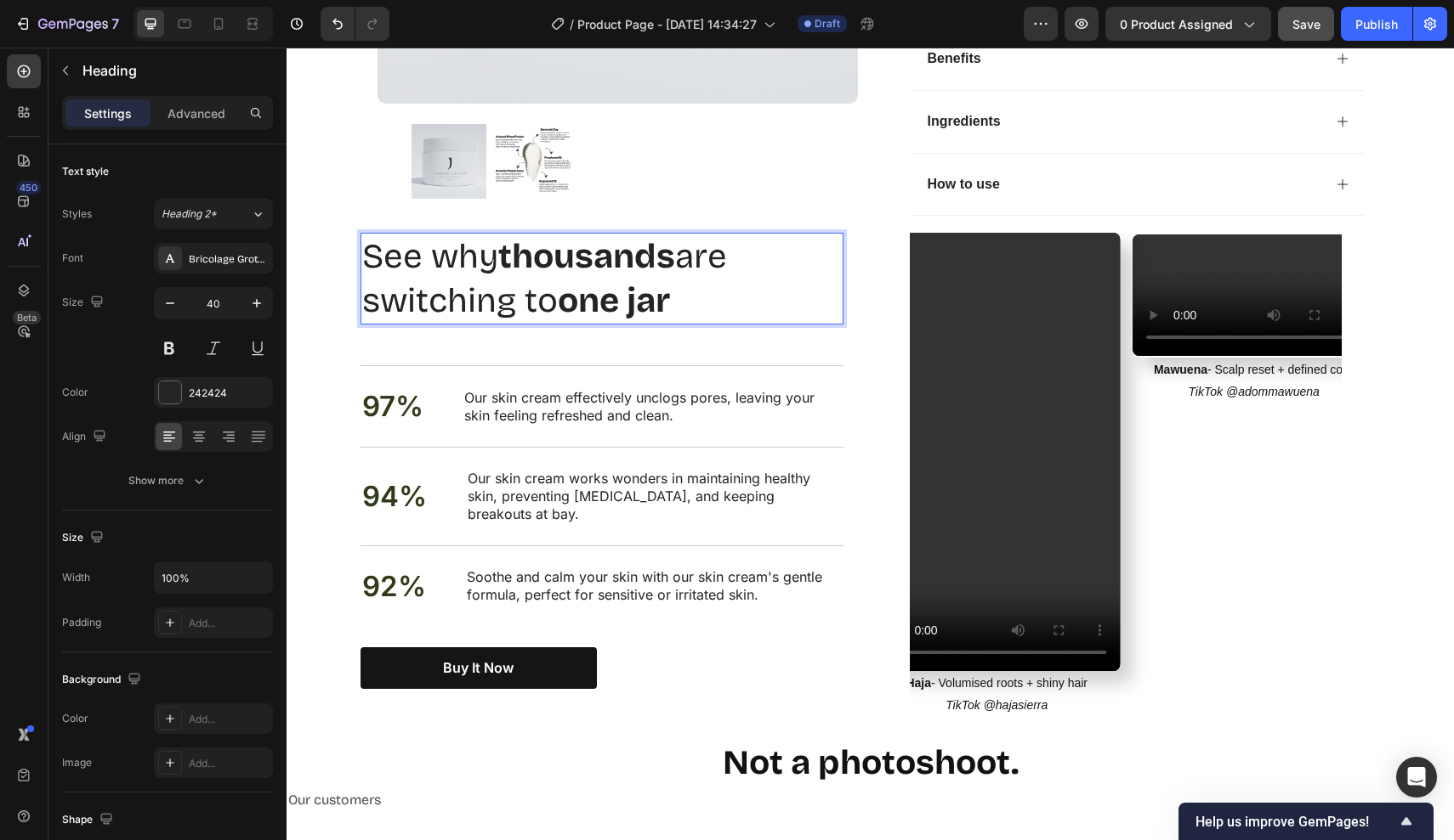
click at [753, 293] on p "See why thousands are switching to one jar" at bounding box center [601, 278] width 479 height 88
click at [661, 395] on p "Our skin cream effectively unclogs pores, leaving your skin feeling refreshed a…" at bounding box center [652, 407] width 377 height 36
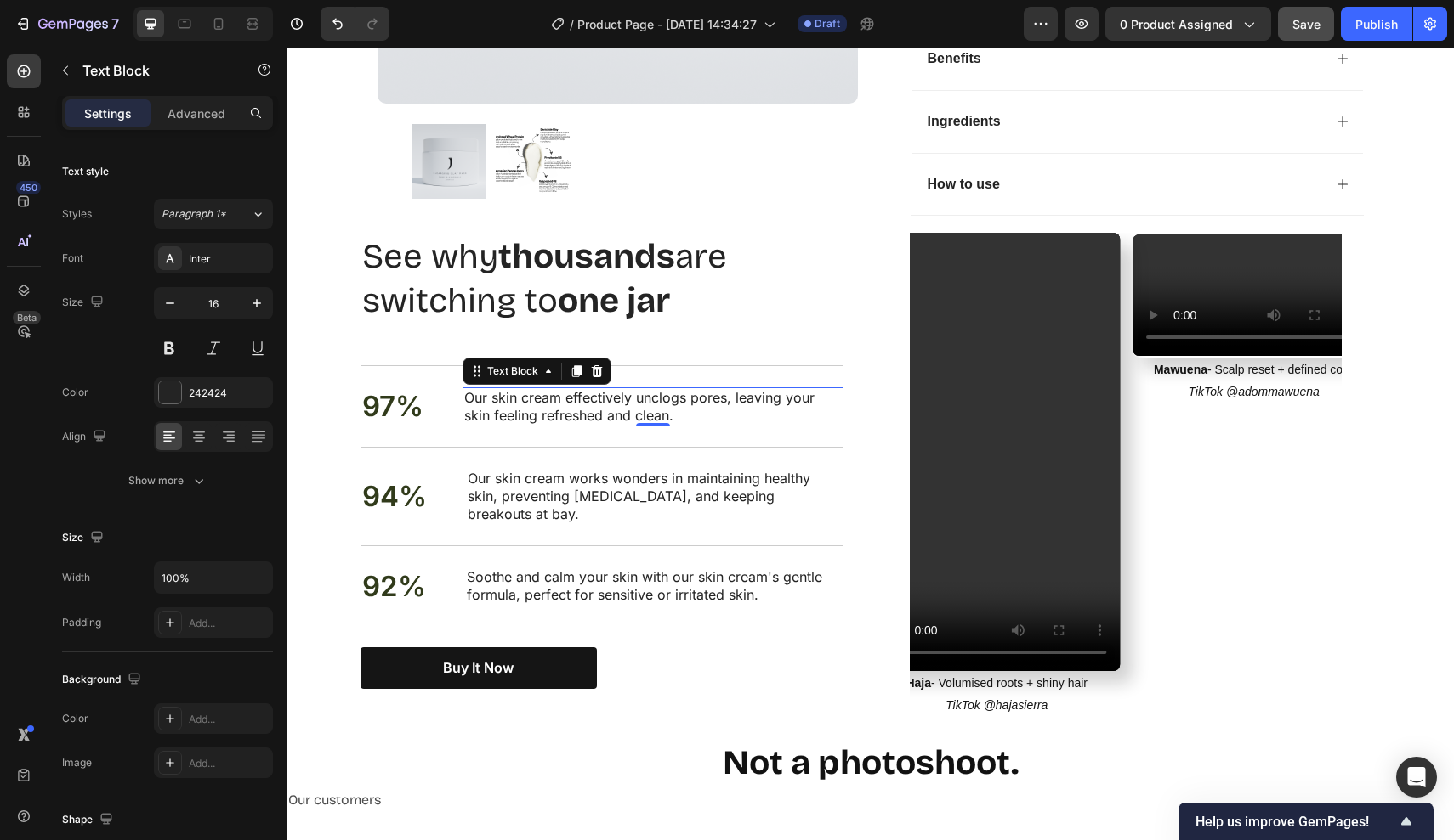
click at [708, 406] on p "Our skin cream effectively unclogs pores, leaving your skin feeling refreshed a…" at bounding box center [652, 407] width 377 height 36
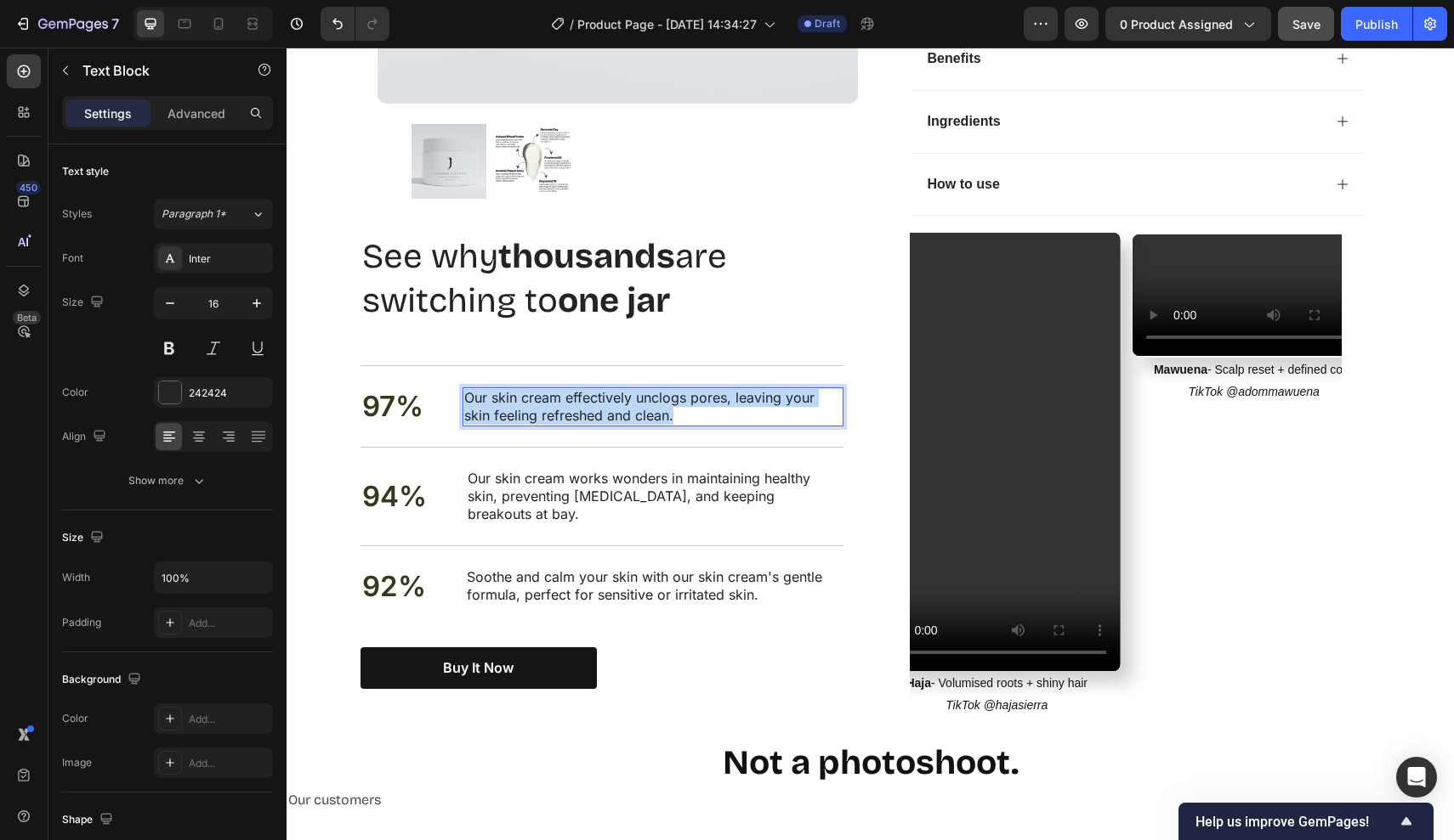
drag, startPoint x: 708, startPoint y: 406, endPoint x: 462, endPoint y: 396, distance: 246.2
click at [462, 396] on div "Our skin cream effectively unclogs pores, leaving your skin feeling refreshed a…" at bounding box center [652, 407] width 381 height 40
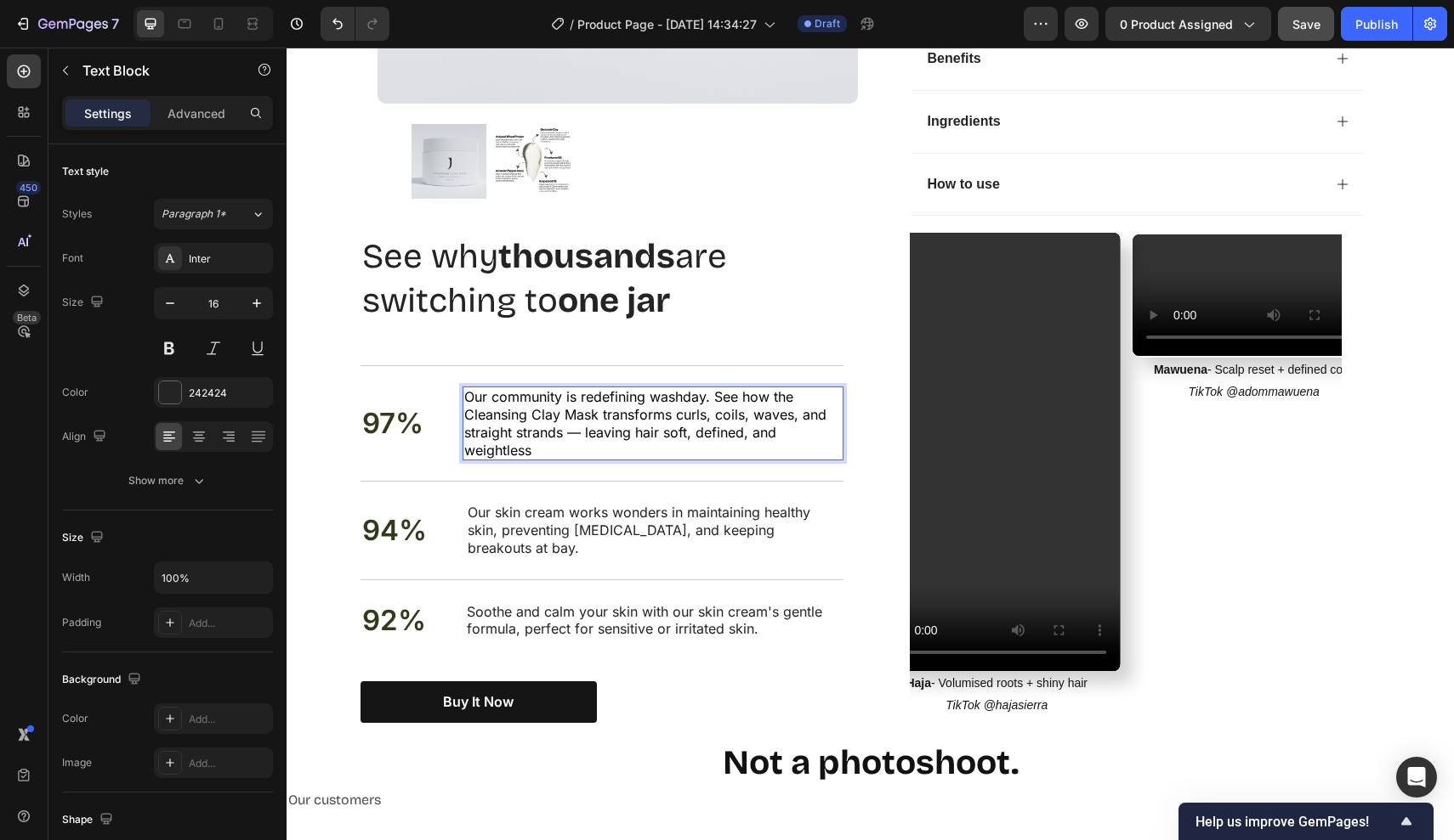
click at [576, 420] on span "Our community is redefining washday. See how the Cleansing Clay Mask transforms…" at bounding box center [645, 423] width 362 height 70
click at [449, 412] on div "97% Text Block Our community is redefining washday. See how the Cleansing Clay …" at bounding box center [601, 422] width 483 height 116
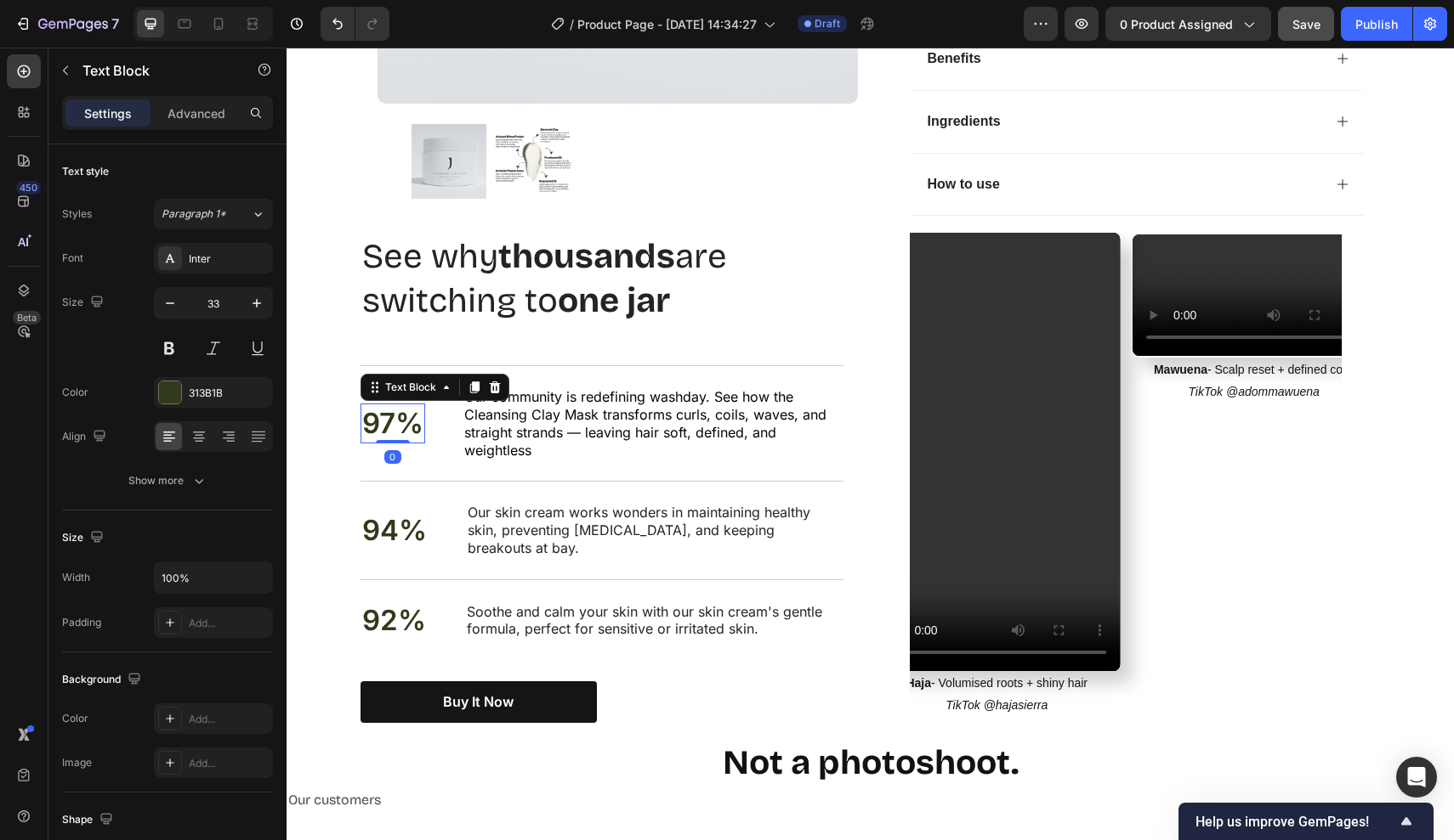
click at [401, 412] on p "97%" at bounding box center [392, 423] width 61 height 37
click at [405, 418] on p "97%" at bounding box center [392, 423] width 61 height 37
click at [421, 418] on p "97%" at bounding box center [392, 423] width 61 height 37
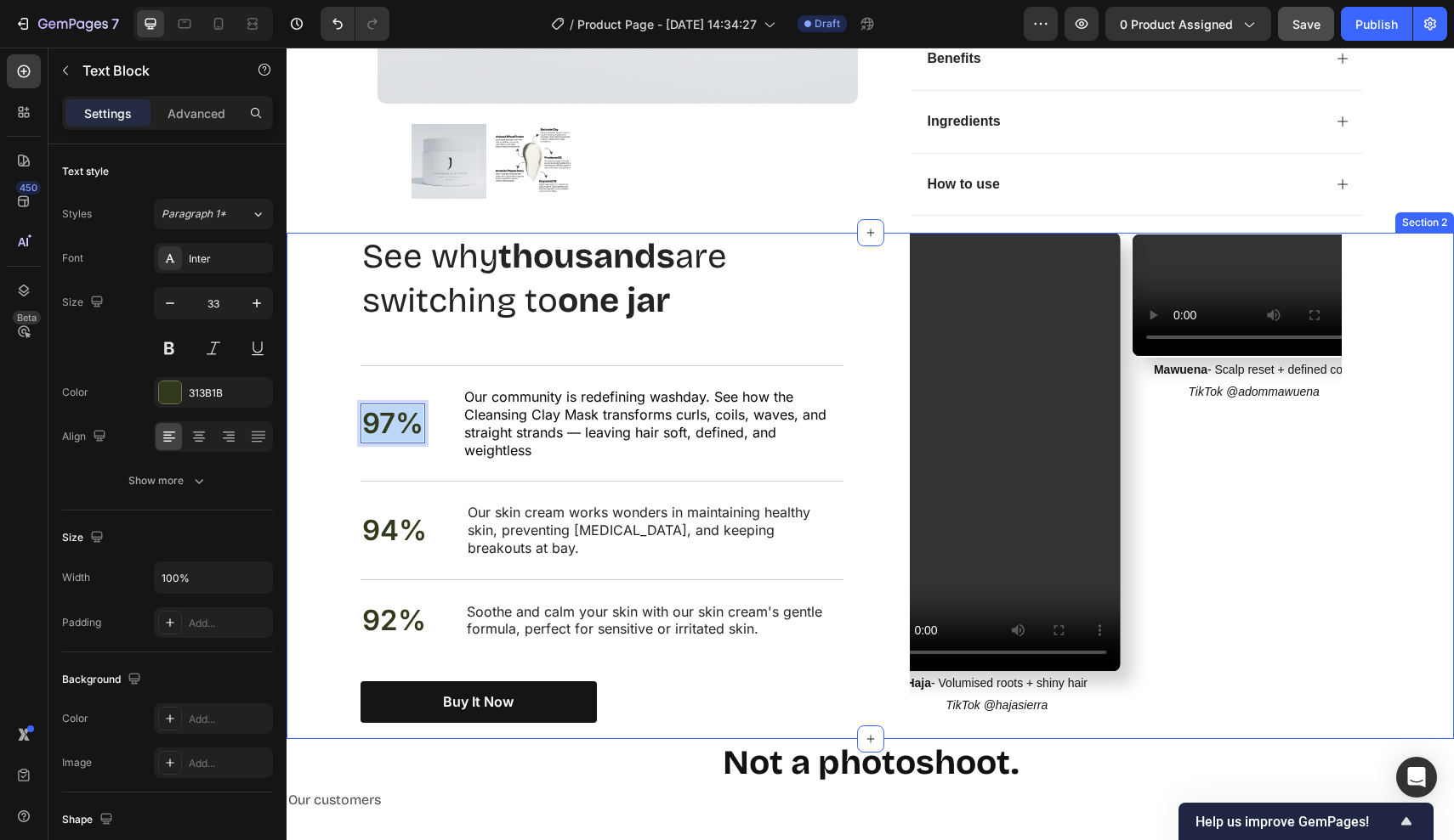
drag, startPoint x: 421, startPoint y: 418, endPoint x: 347, endPoint y: 418, distance: 74.0
click at [347, 418] on div "Nourish, hydrate, and soften with our skin cream. Heading See why thousands are…" at bounding box center [870, 486] width 1167 height 506
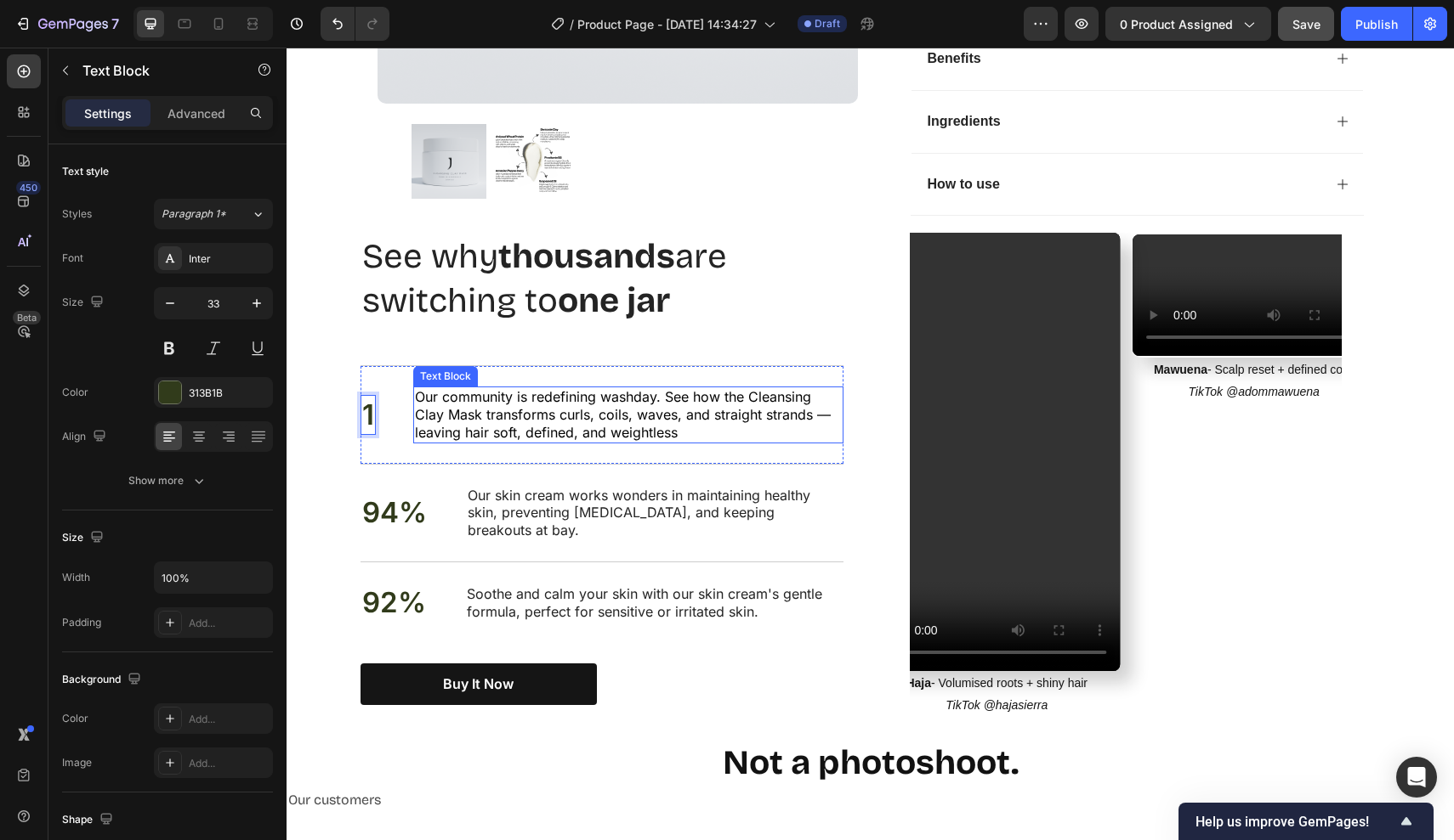
click at [453, 414] on span "Our community is redefining washday. See how the Cleansing Clay Mask transforms…" at bounding box center [623, 415] width 416 height 53
click at [401, 495] on p "94%" at bounding box center [394, 513] width 65 height 37
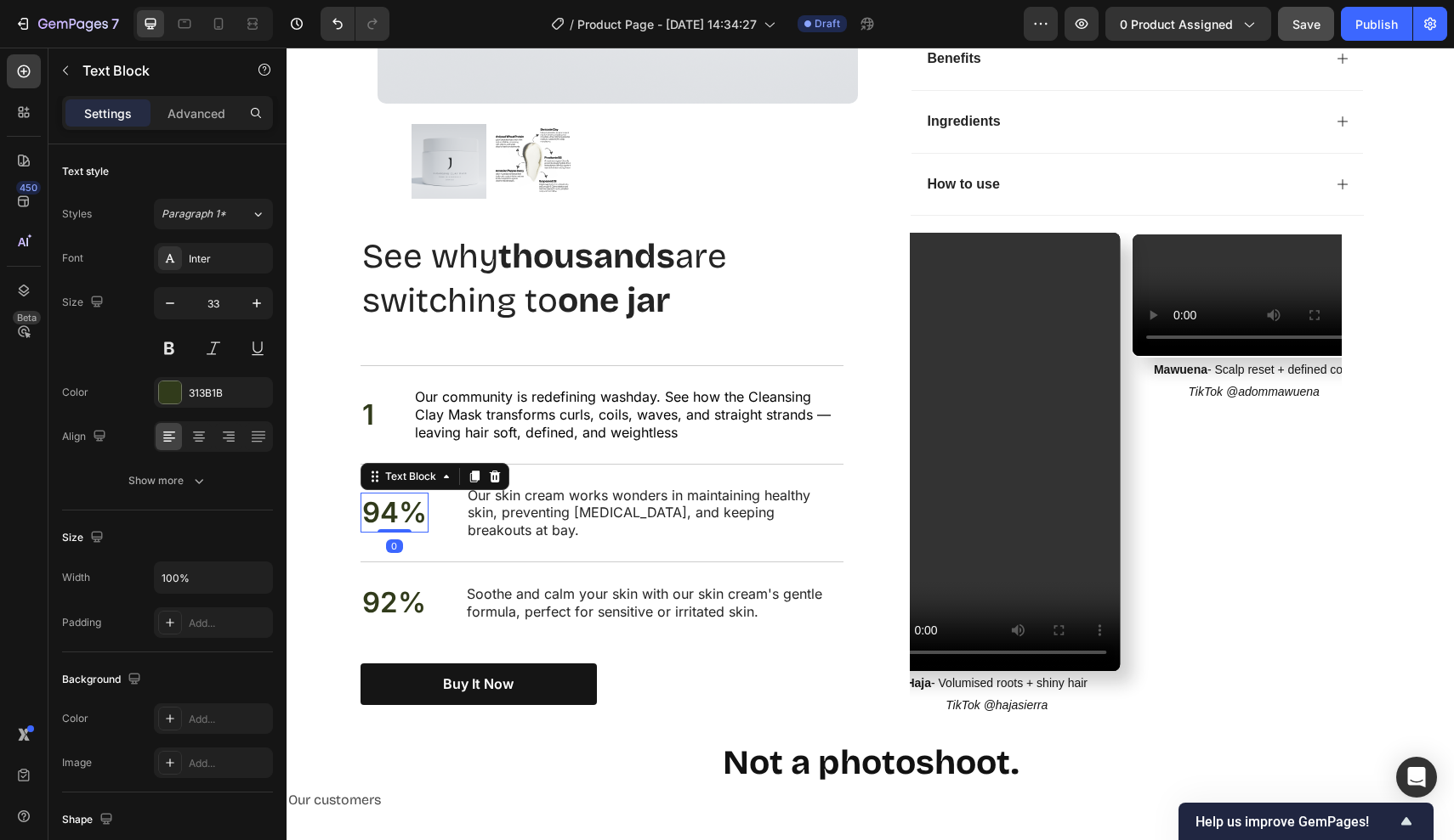
click at [411, 495] on p "94%" at bounding box center [394, 513] width 65 height 37
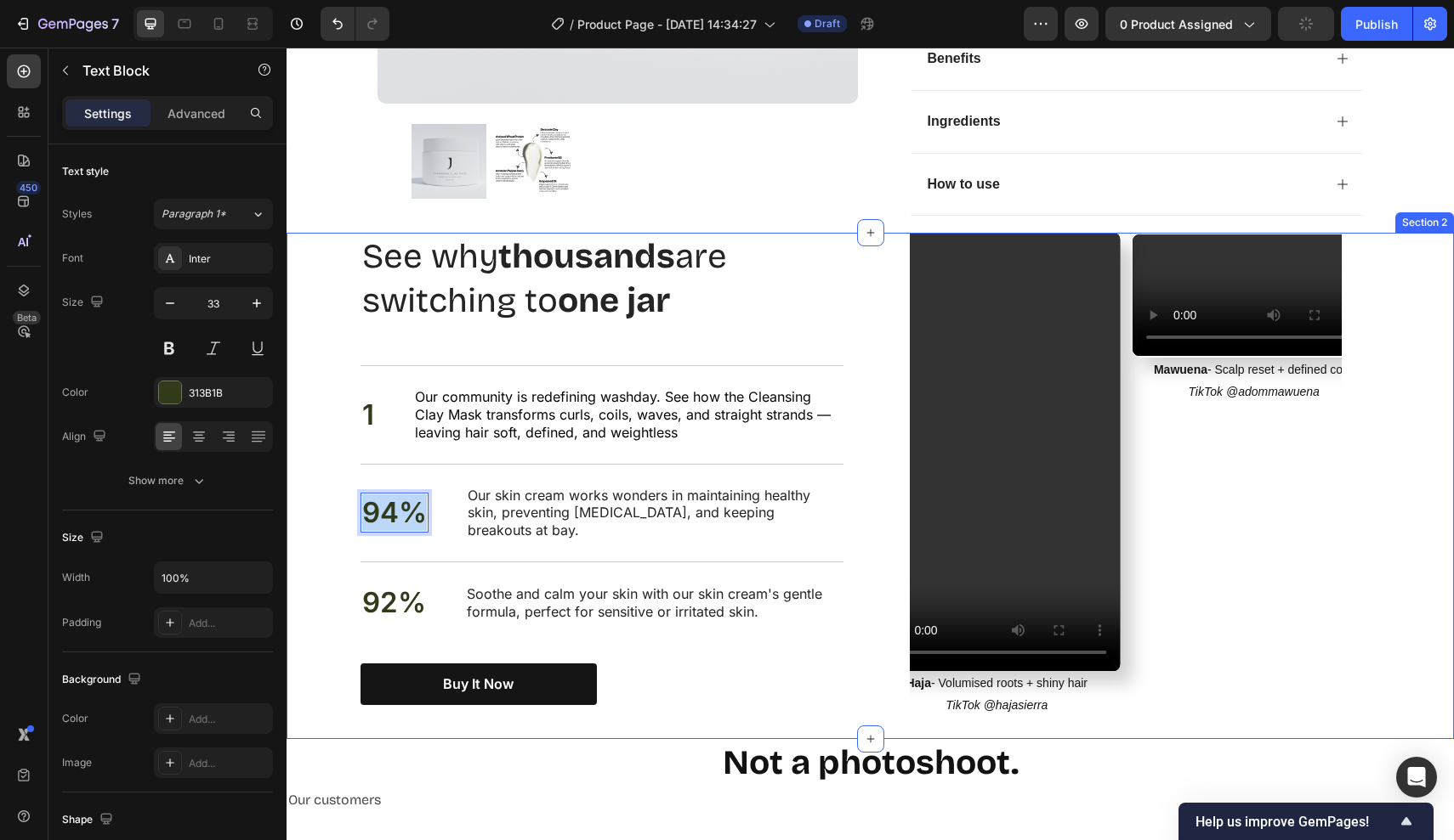
drag, startPoint x: 421, startPoint y: 488, endPoint x: 334, endPoint y: 488, distance: 87.0
click at [334, 488] on div "Nourish, hydrate, and soften with our skin cream. Heading See why thousands are…" at bounding box center [870, 486] width 1167 height 506
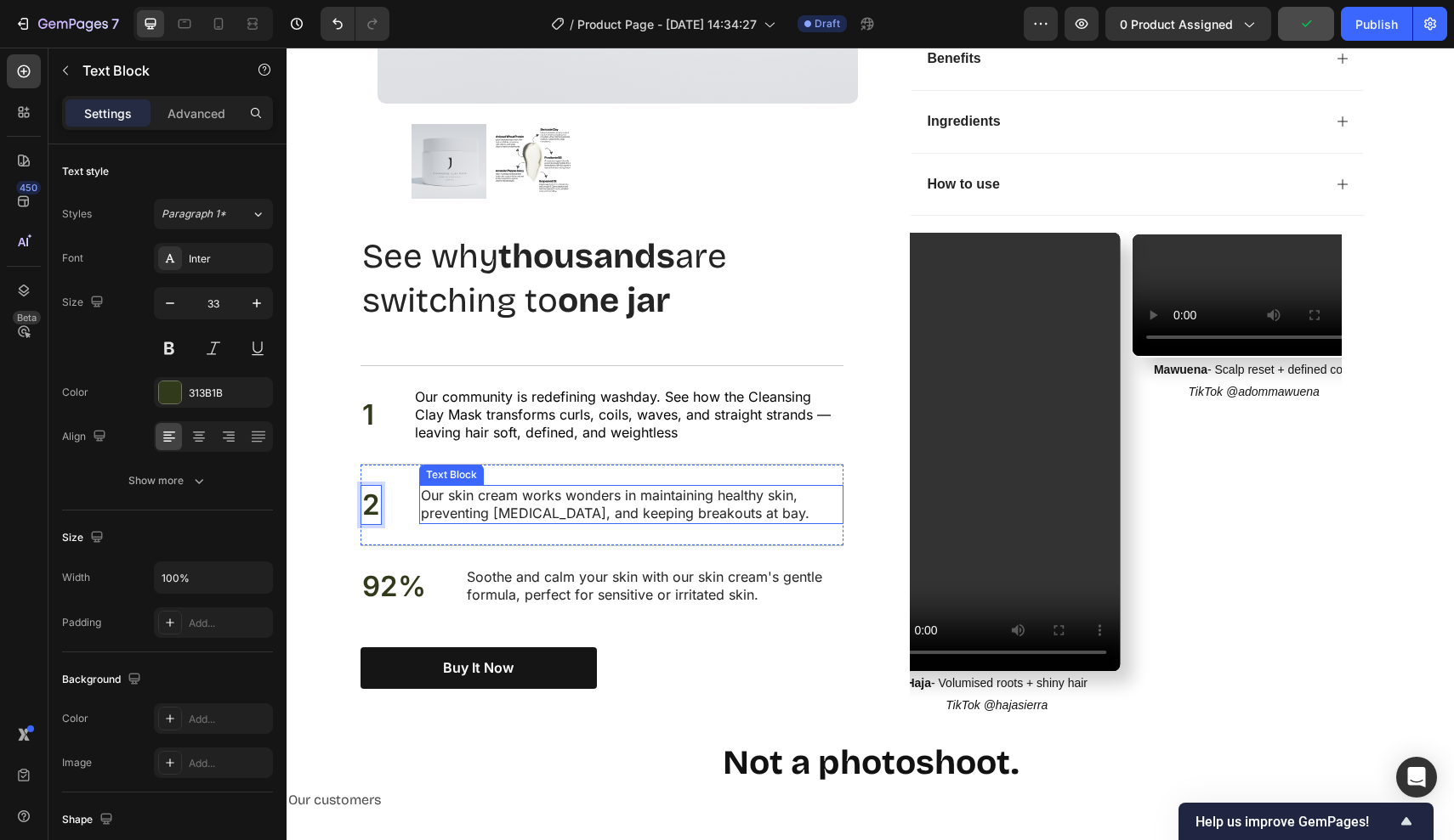
click at [509, 489] on p "Our skin cream works wonders in maintaining healthy skin, preventing dryness, a…" at bounding box center [631, 505] width 421 height 36
click at [399, 572] on p "92%" at bounding box center [394, 586] width 64 height 37
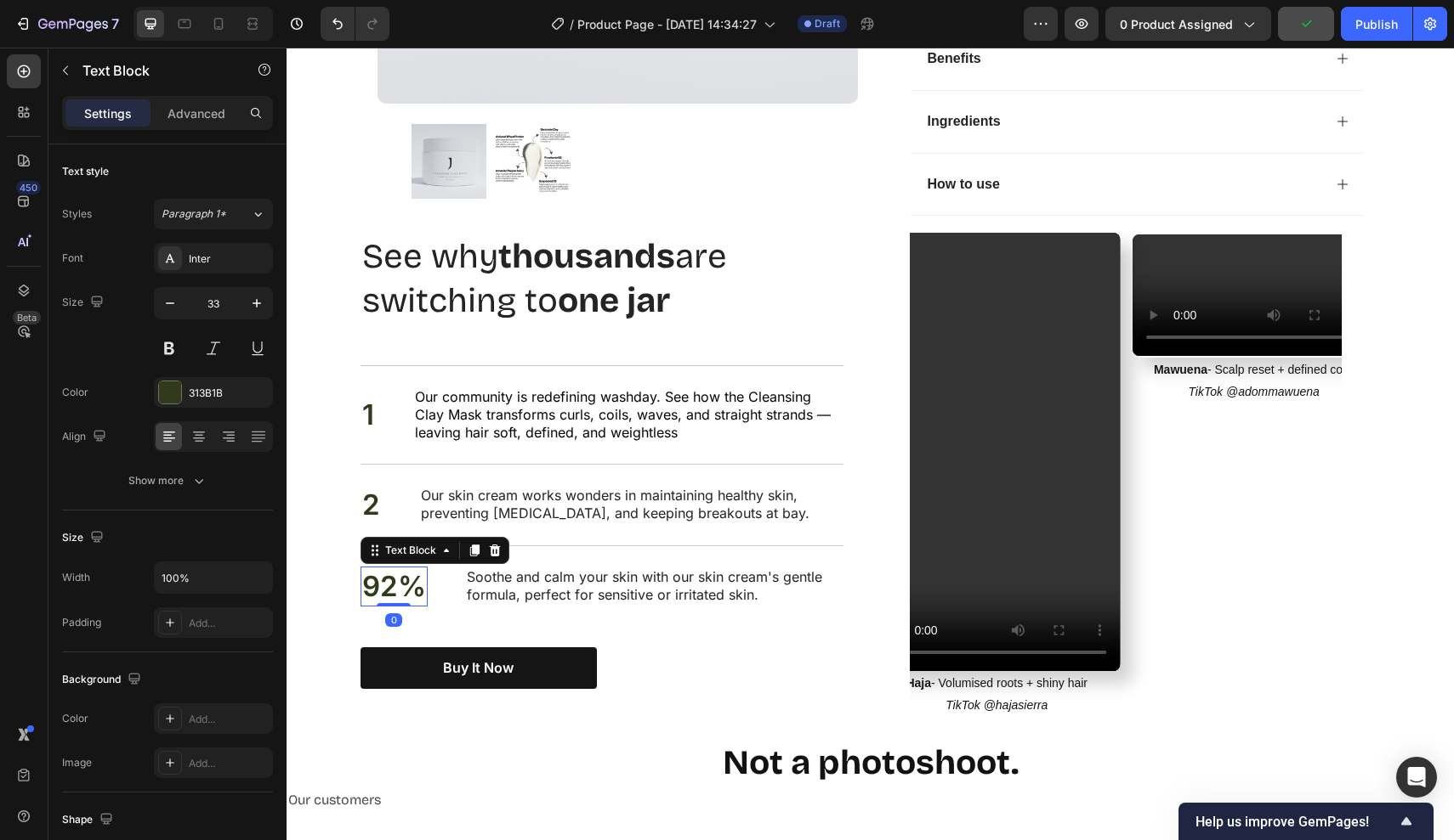
click at [422, 572] on p "92%" at bounding box center [394, 586] width 64 height 37
drag, startPoint x: 422, startPoint y: 572, endPoint x: 330, endPoint y: 572, distance: 92.0
click at [330, 572] on div "Nourish, hydrate, and soften with our skin cream. Heading See why thousands are…" at bounding box center [870, 486] width 1167 height 506
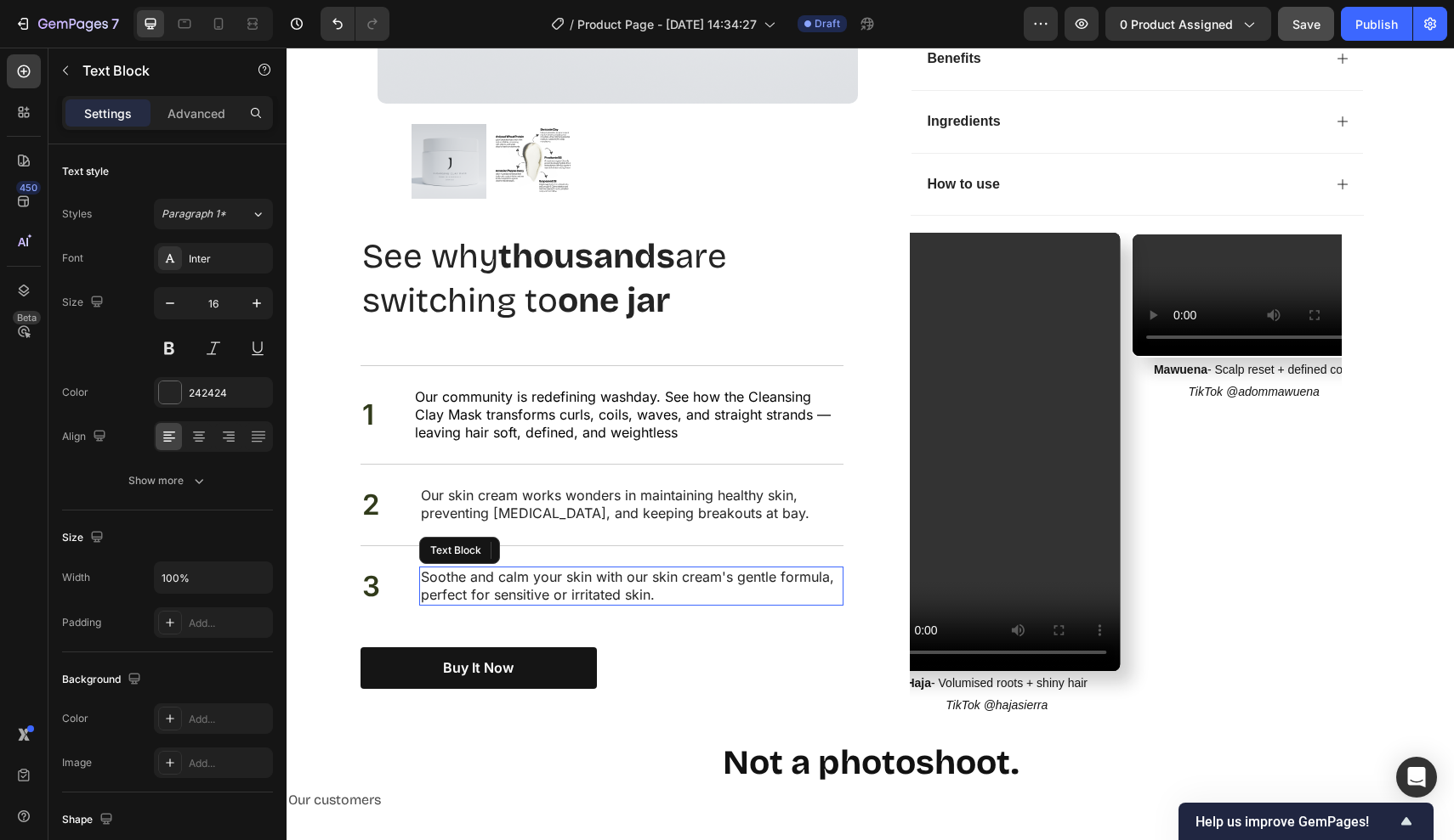
click at [527, 570] on p "Soothe and calm your skin with our skin cream's gentle formula, perfect for sen…" at bounding box center [631, 586] width 421 height 36
click at [501, 491] on p "Our skin cream works wonders in maintaining healthy skin, preventing dryness, a…" at bounding box center [631, 505] width 421 height 36
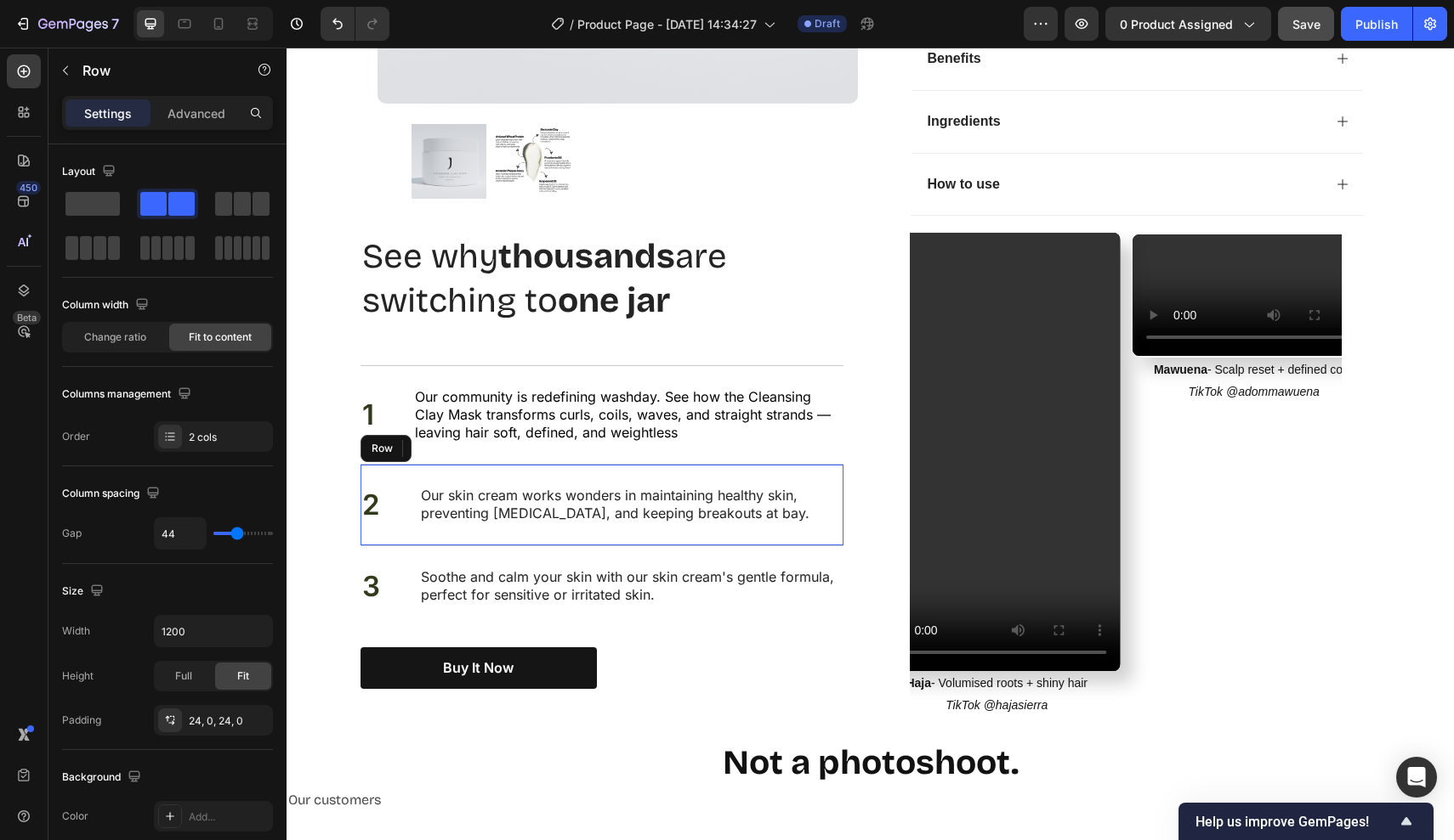
click at [409, 490] on div "2 Text Block Our skin cream works wonders in maintaining healthy skin, preventi…" at bounding box center [601, 504] width 483 height 82
click at [429, 487] on p "Our skin cream works wonders in maintaining healthy skin, preventing dryness, a…" at bounding box center [631, 505] width 421 height 36
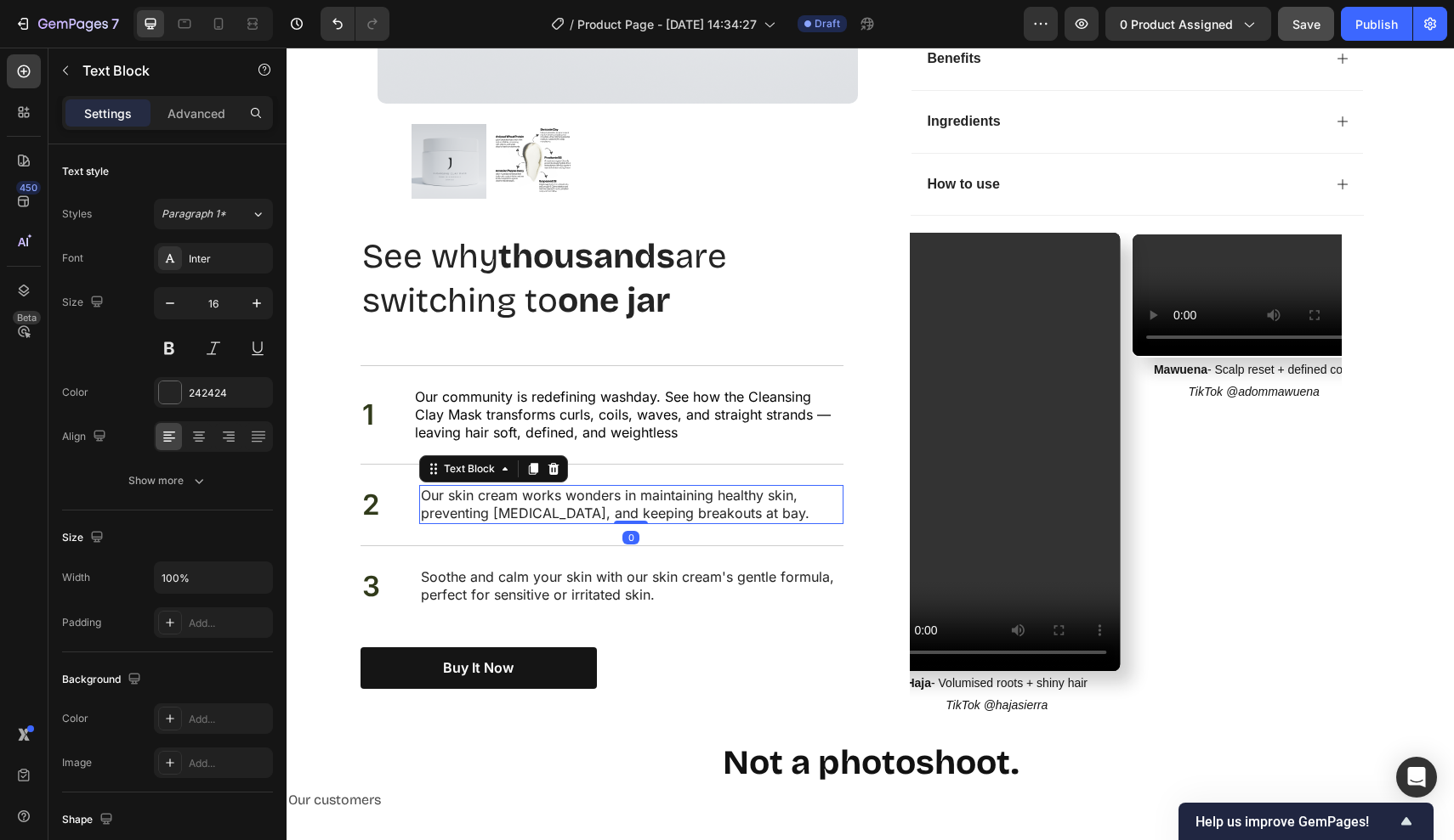
click at [429, 487] on p "Our skin cream works wonders in maintaining healthy skin, preventing dryness, a…" at bounding box center [631, 505] width 421 height 36
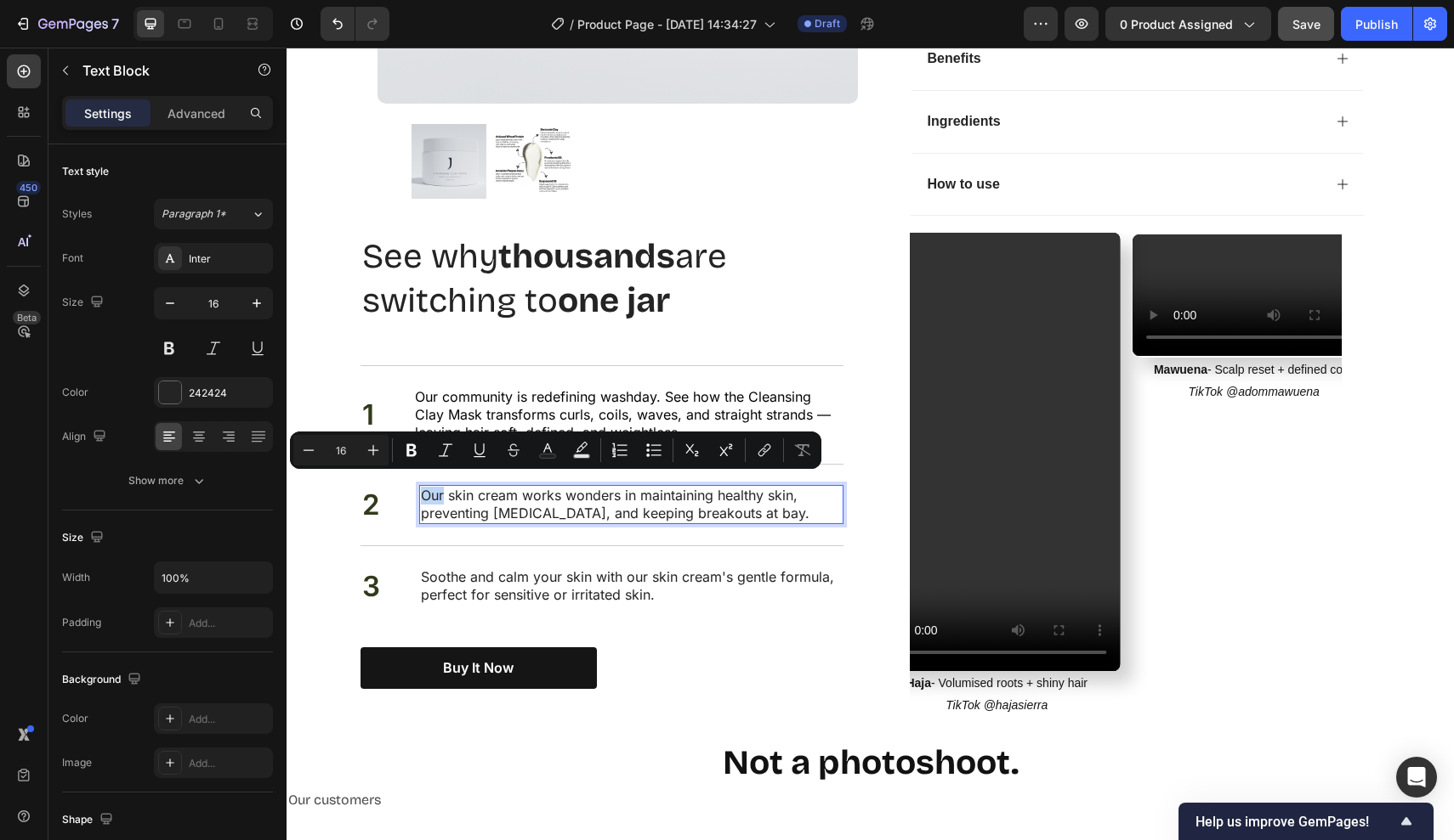
click at [425, 487] on p "Our skin cream works wonders in maintaining healthy skin, preventing dryness, a…" at bounding box center [631, 505] width 421 height 36
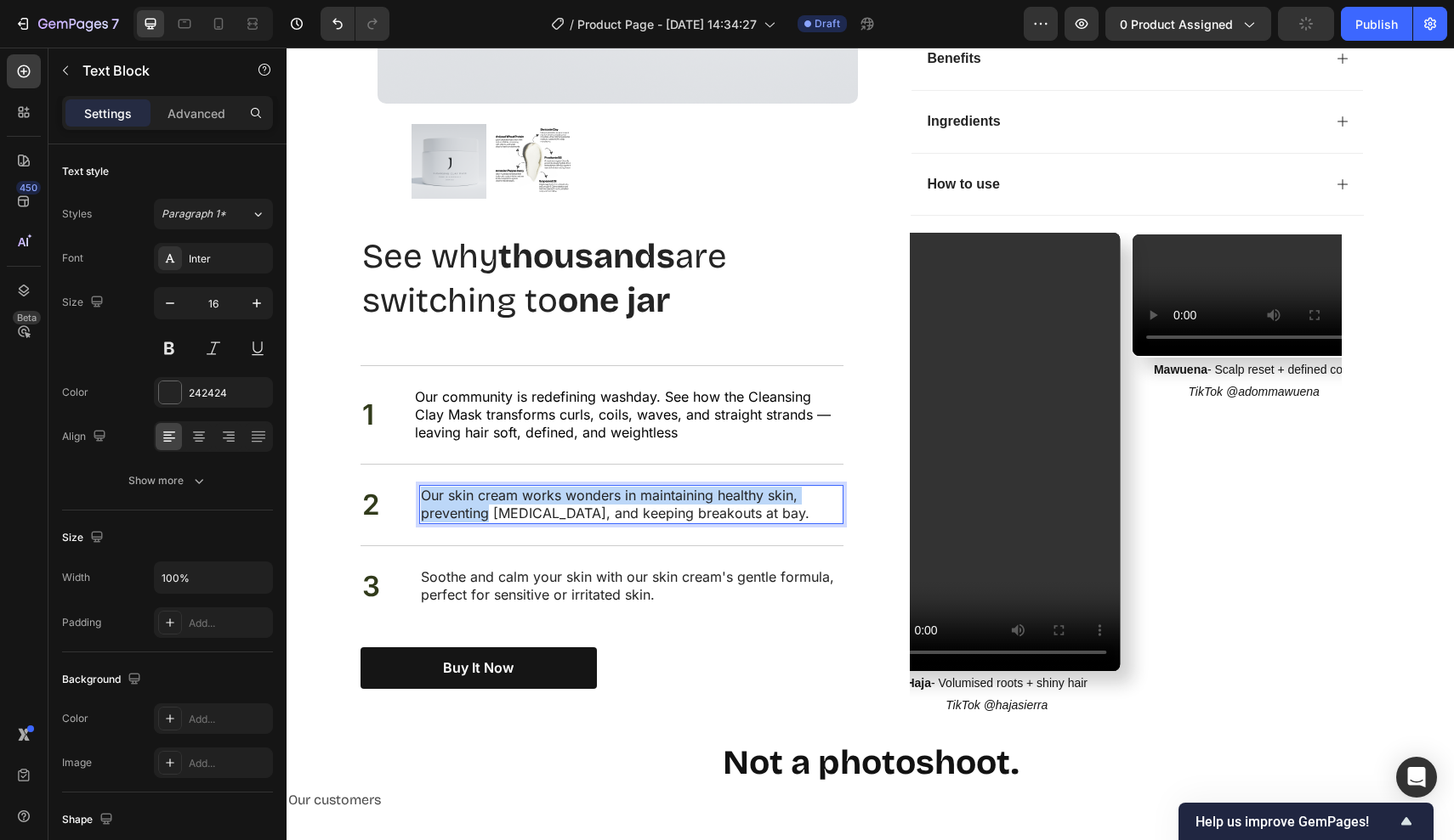
drag, startPoint x: 425, startPoint y: 484, endPoint x: 823, endPoint y: 491, distance: 398.1
click at [823, 491] on p "Our skin cream works wonders in maintaining healthy skin, preventing dryness, a…" at bounding box center [631, 505] width 421 height 36
click at [779, 500] on p "Our skin cream works wonders in maintaining healthy skin, preventing dryness, a…" at bounding box center [631, 505] width 421 height 36
drag, startPoint x: 779, startPoint y: 500, endPoint x: 313, endPoint y: 484, distance: 466.3
click at [313, 484] on div "Nourish, hydrate, and soften with our skin cream. Heading See why thousands are…" at bounding box center [870, 486] width 1167 height 506
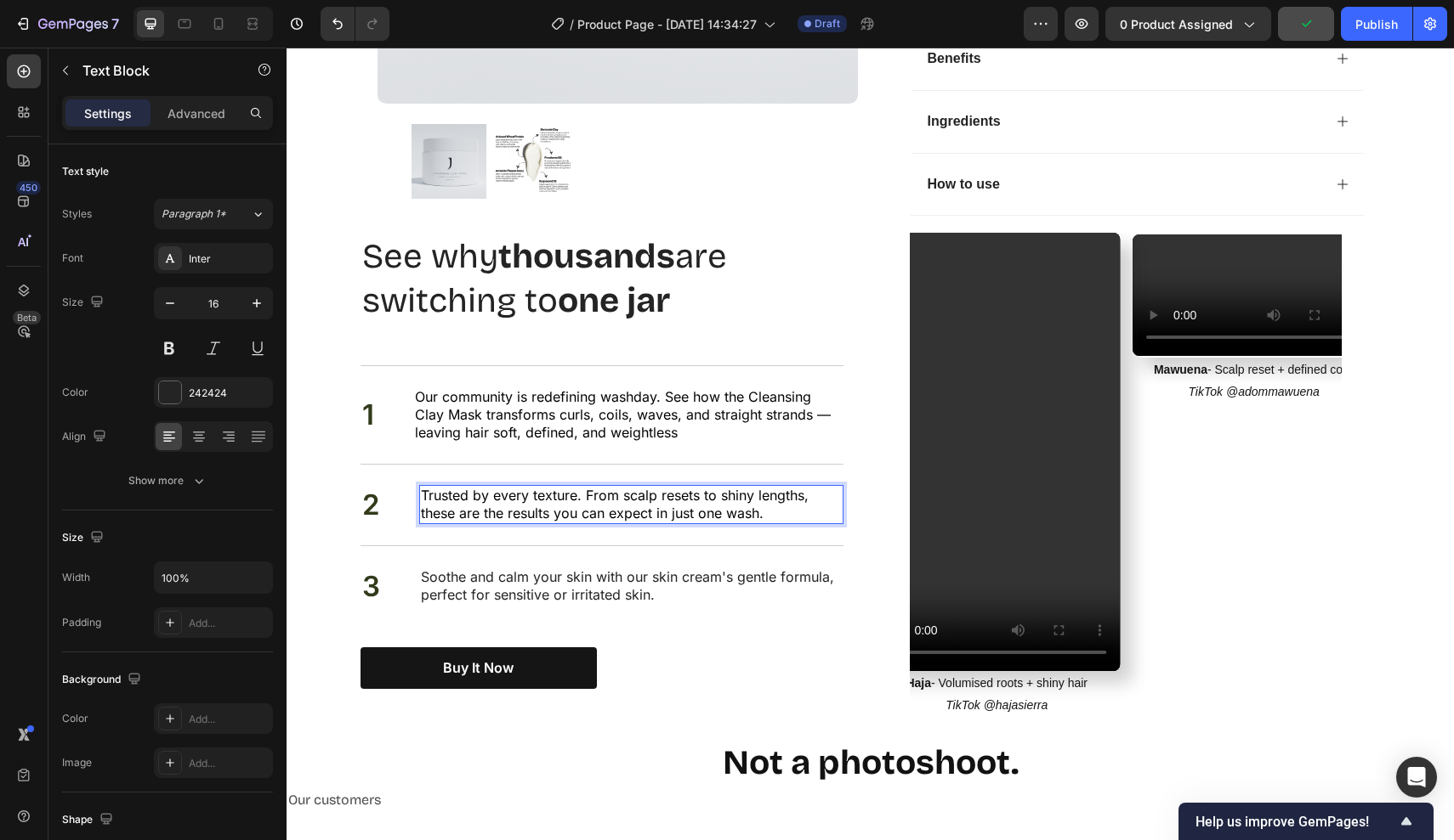
click at [621, 491] on span "Trusted by every texture. From scalp resets to shiny lengths, these are the res…" at bounding box center [615, 504] width 388 height 35
click at [585, 487] on span "Trusted by every texture. From scalp resets to shiny lengths, these are the res…" at bounding box center [615, 504] width 388 height 35
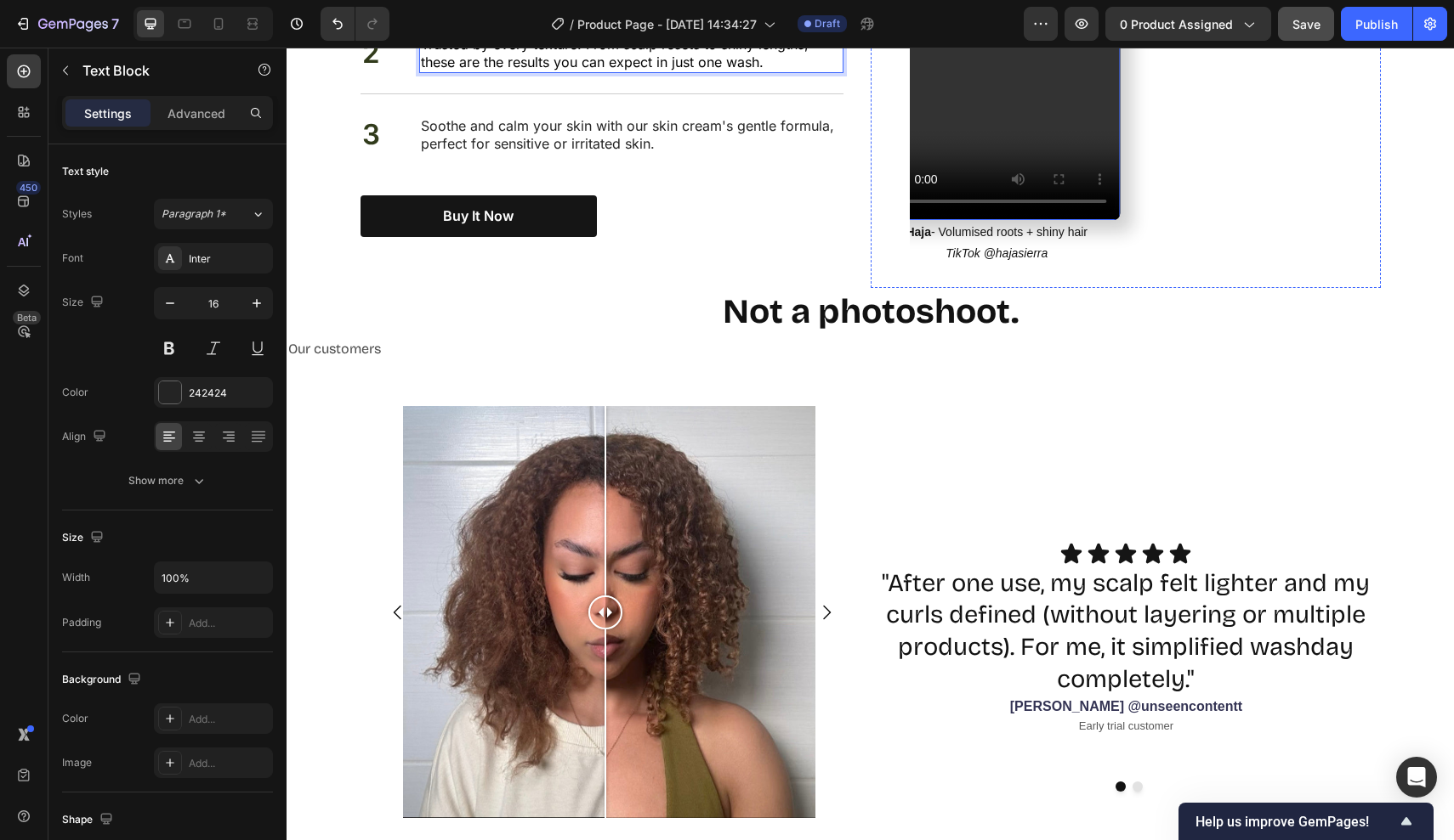
scroll to position [1585, 0]
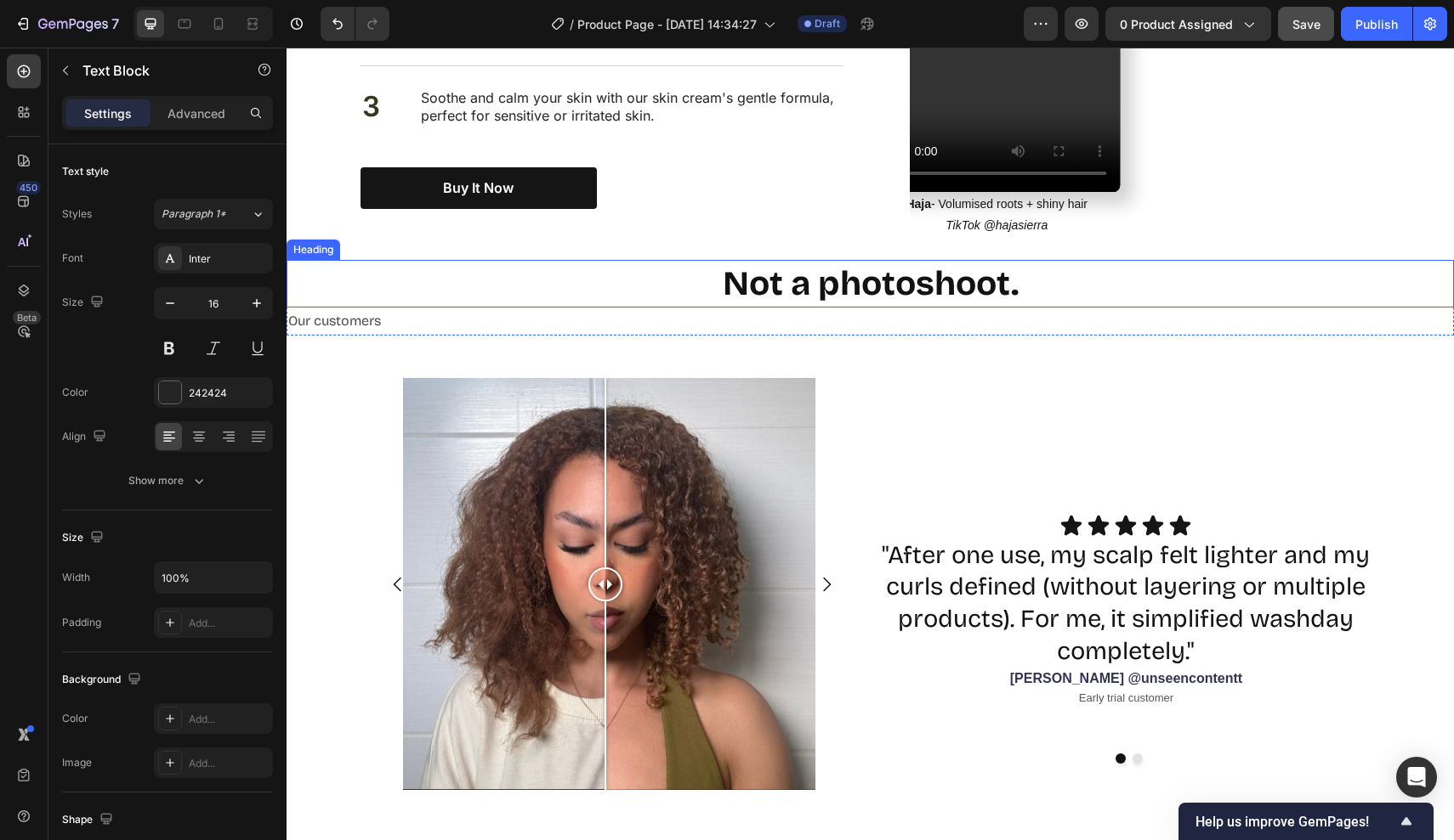
click at [870, 272] on h2 "Not a photoshoot." at bounding box center [871, 283] width 1020 height 48
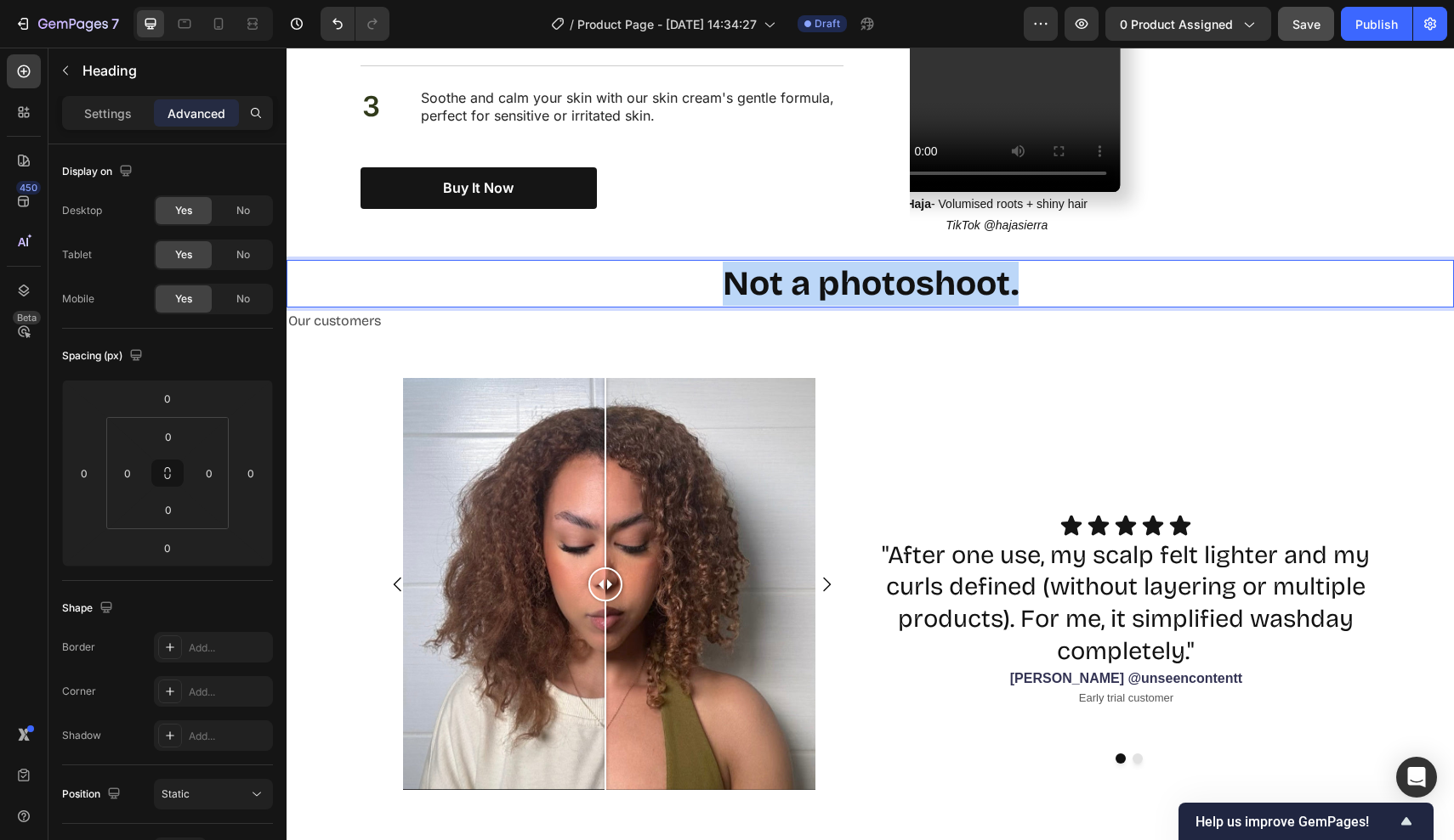
drag, startPoint x: 1019, startPoint y: 261, endPoint x: 677, endPoint y: 259, distance: 342.0
click at [677, 262] on p "Not a photoshoot." at bounding box center [871, 283] width 1016 height 44
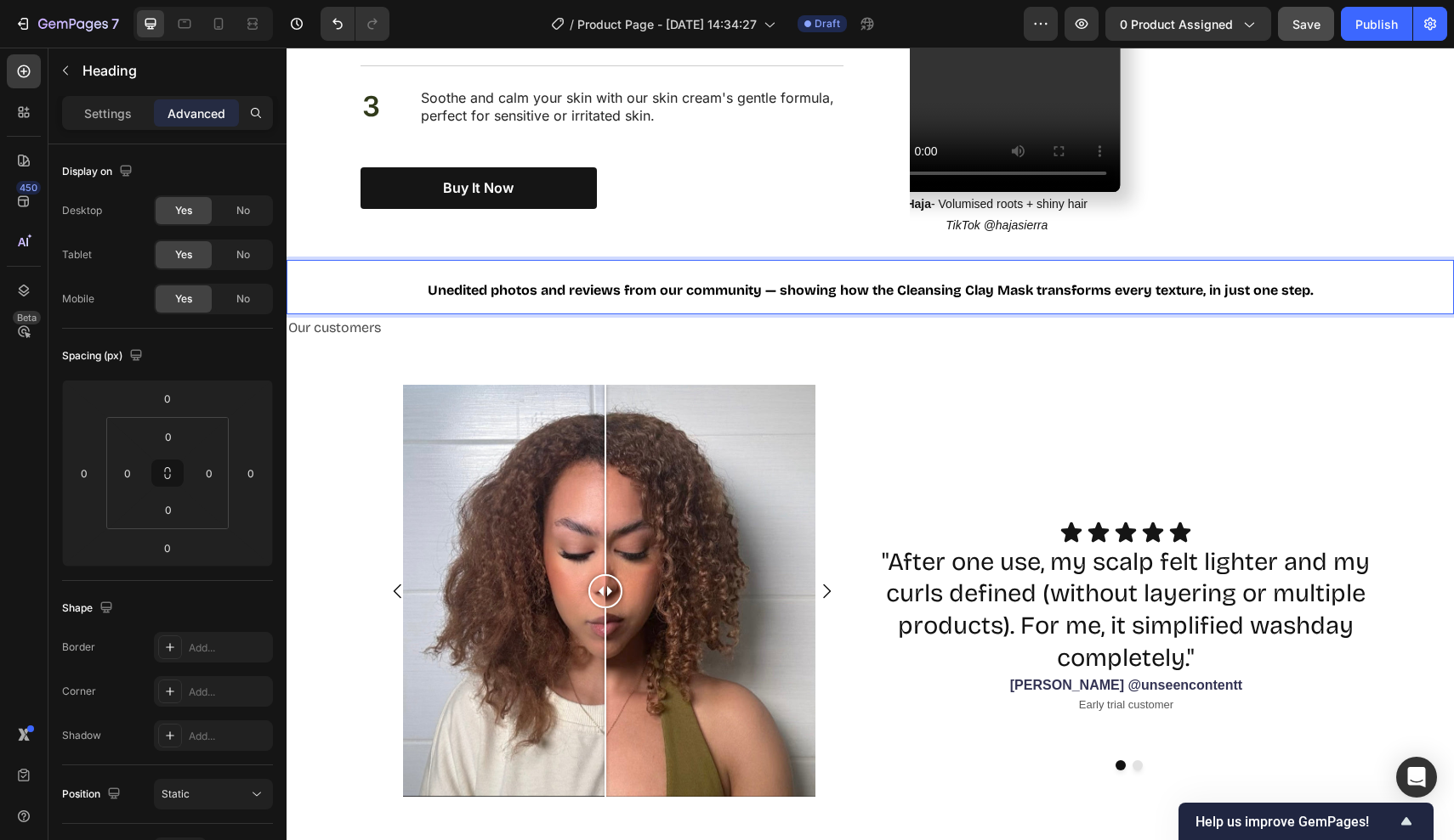
click at [418, 263] on p "Unedited photos and reviews from our community — showing how the Cleansing Clay…" at bounding box center [871, 287] width 1016 height 51
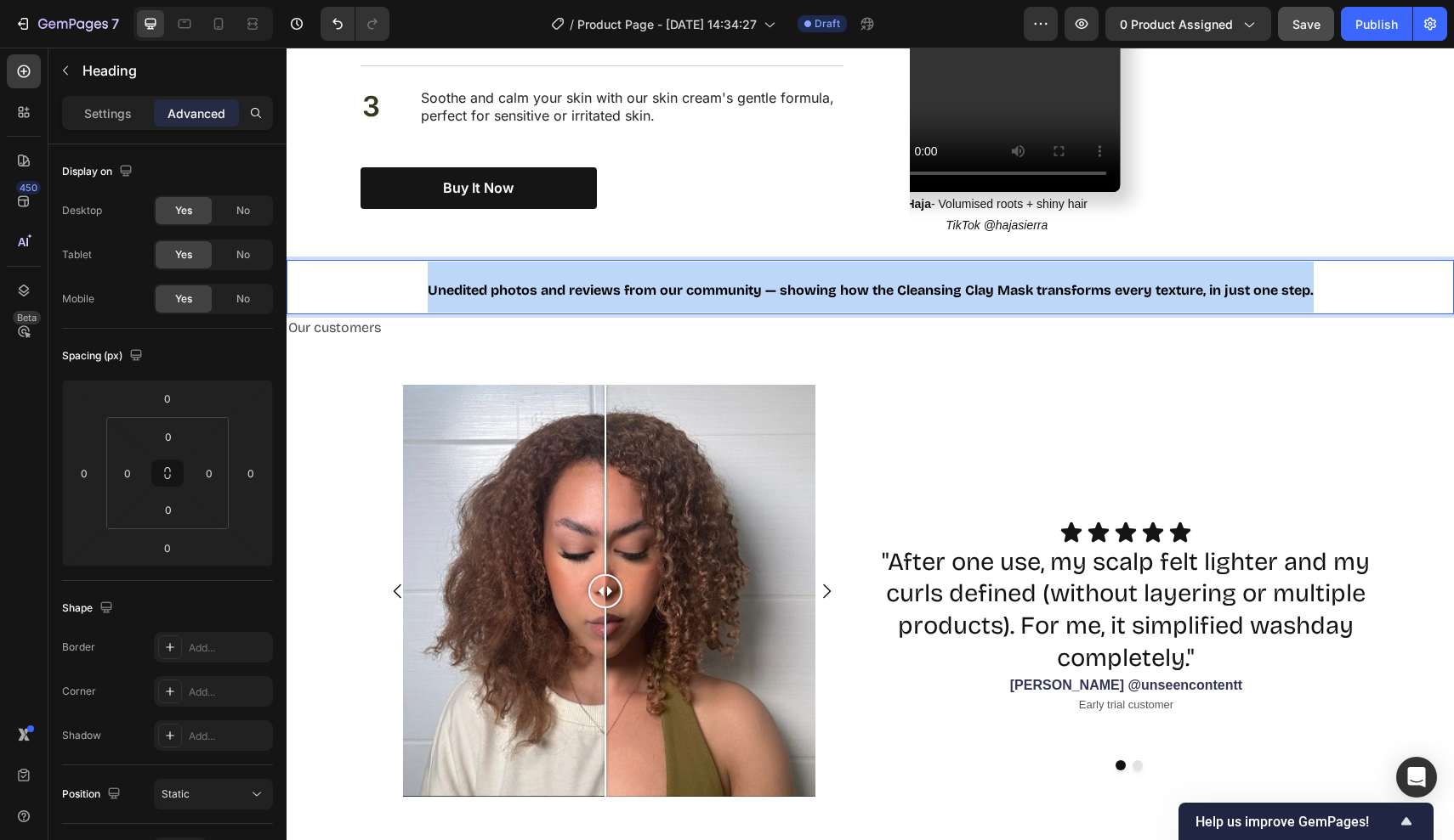
drag, startPoint x: 426, startPoint y: 265, endPoint x: 1409, endPoint y: 253, distance: 983.1
click at [1412, 260] on div "Unedited photos and reviews from our community — showing how the Cleansing Clay…" at bounding box center [870, 287] width 1167 height 55
copy span "Unedited photos and reviews from our community — showing how the Cleansing Clay…"
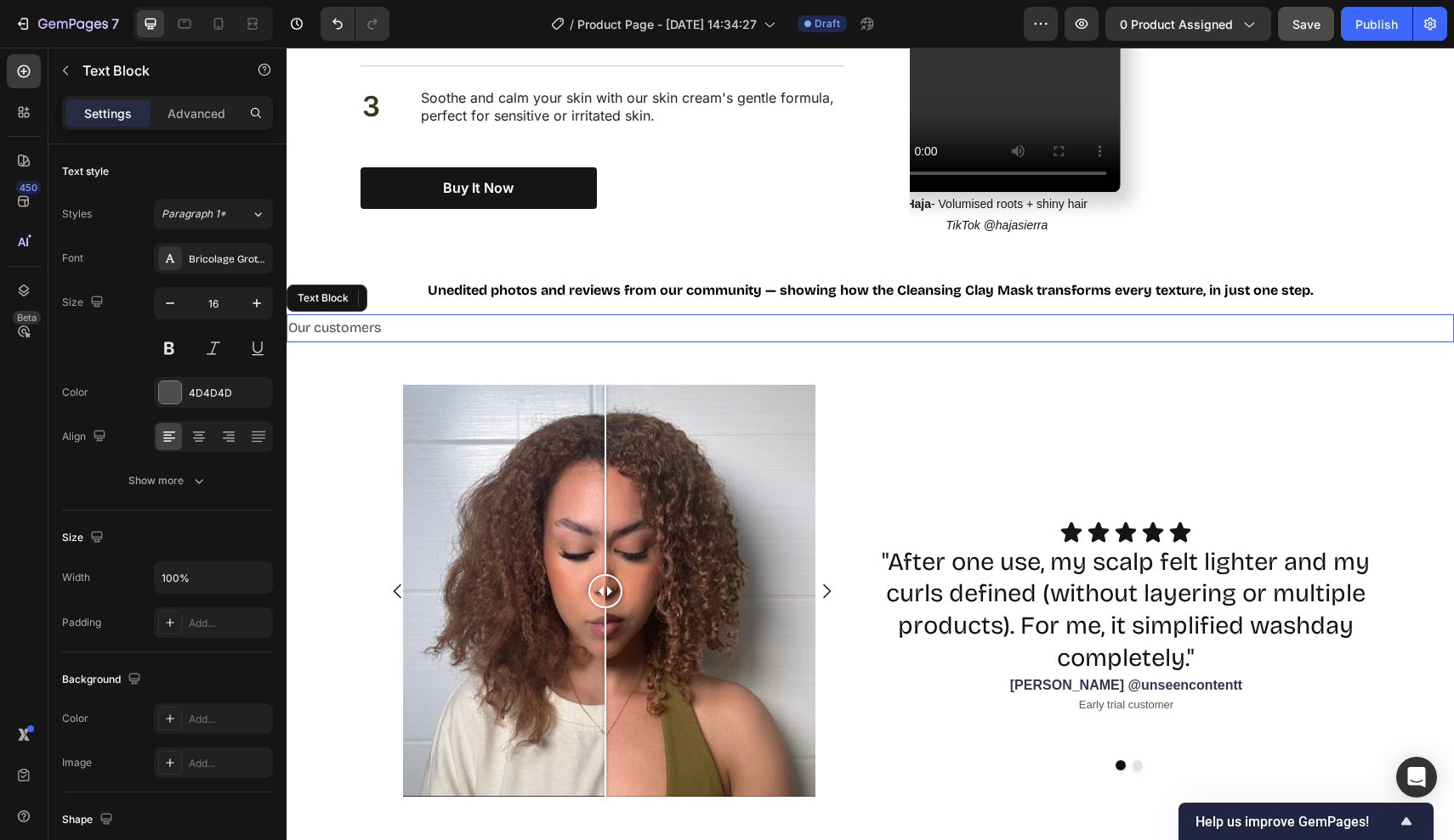
click at [703, 316] on p "Our customers" at bounding box center [870, 328] width 1164 height 24
click at [681, 316] on p "Our customers" at bounding box center [870, 328] width 1164 height 24
drag, startPoint x: 681, startPoint y: 303, endPoint x: 198, endPoint y: 311, distance: 483.1
click at [286, 311] on html "Header Nourish, hydrate, and soften with our skin cream. Heading See why thousa…" at bounding box center [870, 731] width 1167 height 4536
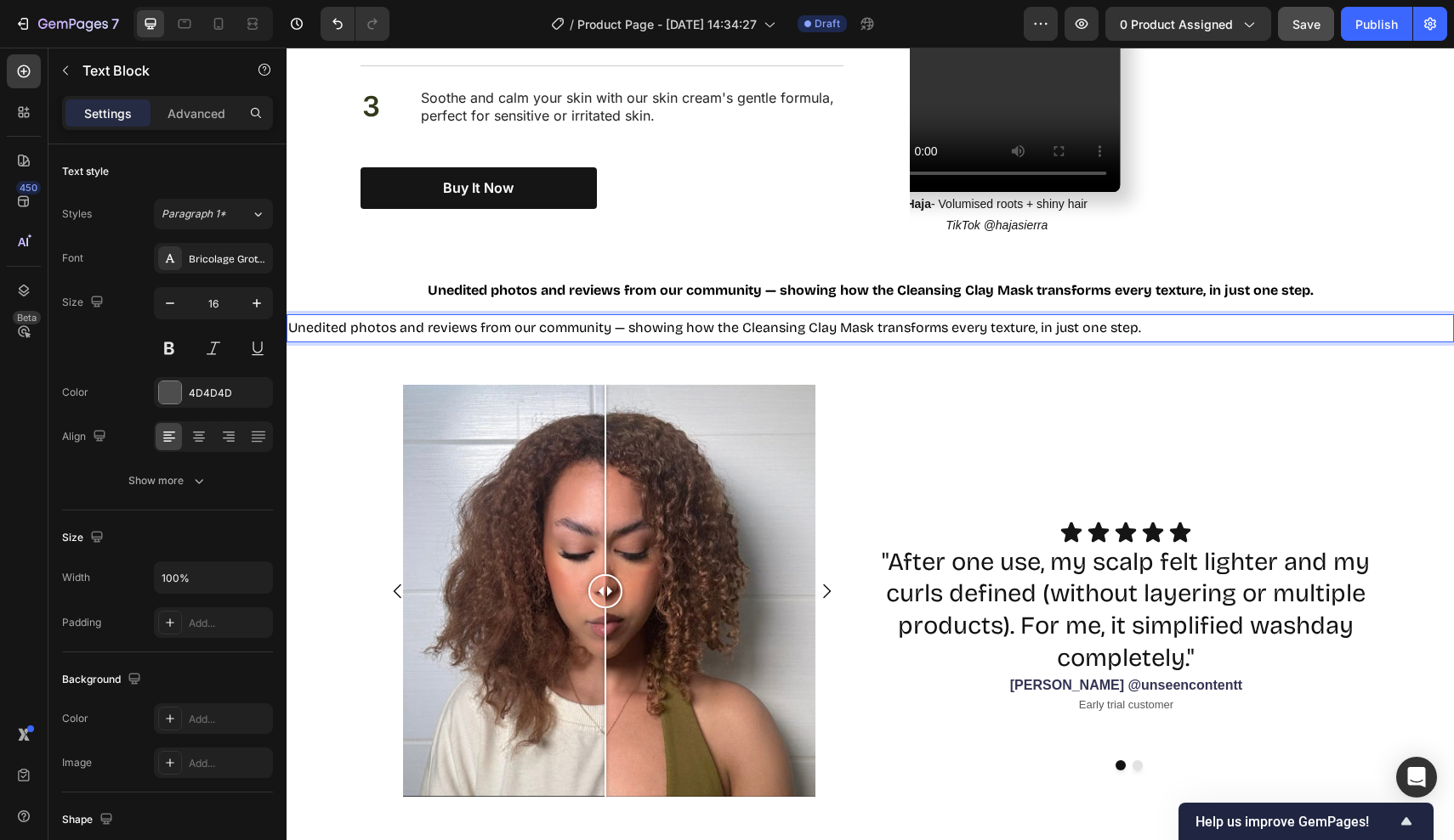
click at [631, 320] on span "Unedited photos and reviews from our community — showing how the Cleansing Clay…" at bounding box center [714, 327] width 853 height 16
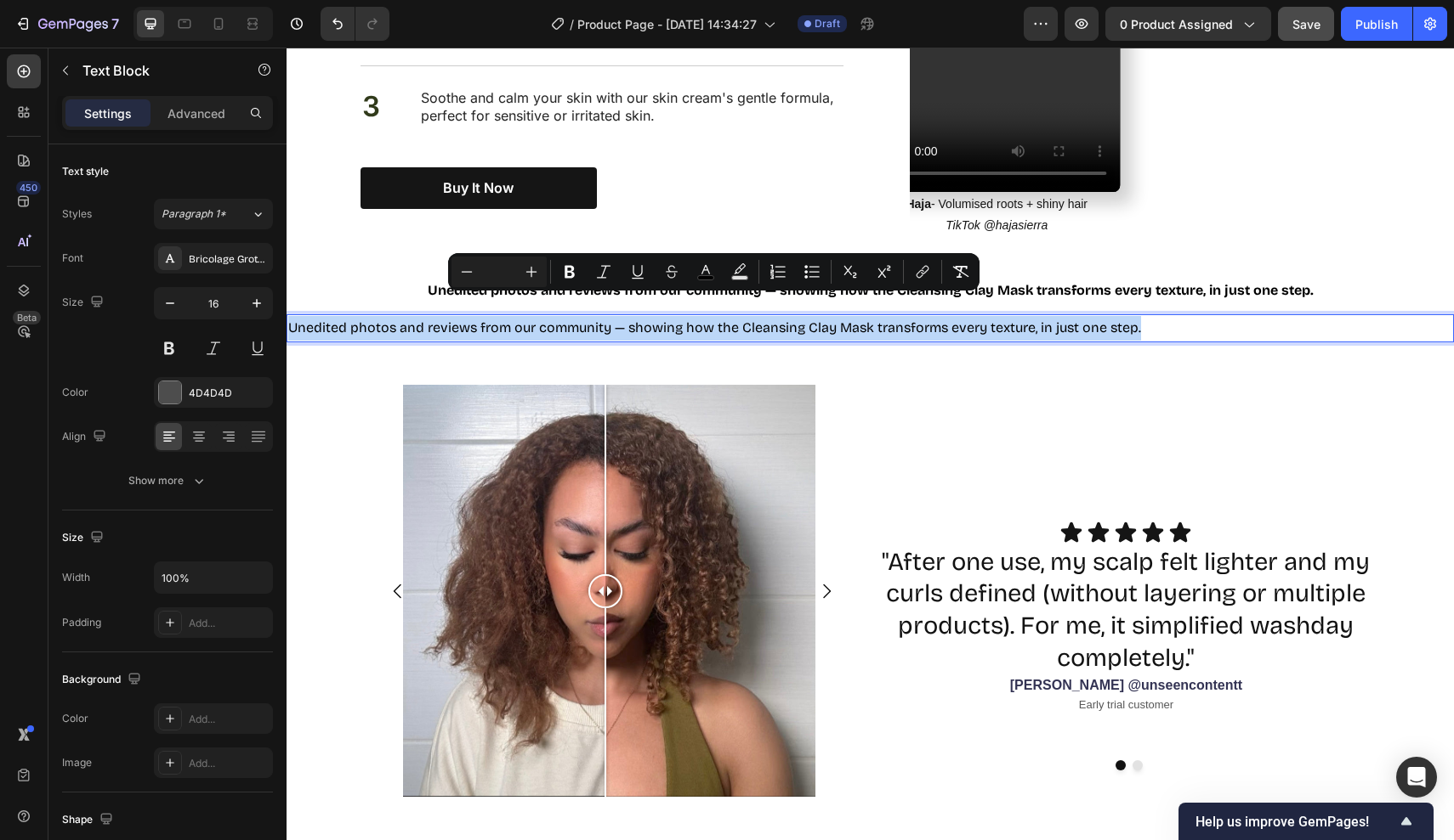
drag, startPoint x: 1149, startPoint y: 303, endPoint x: 231, endPoint y: 305, distance: 918.0
click at [286, 305] on html "Header Nourish, hydrate, and soften with our skin cream. Heading See why thousa…" at bounding box center [870, 731] width 1167 height 4536
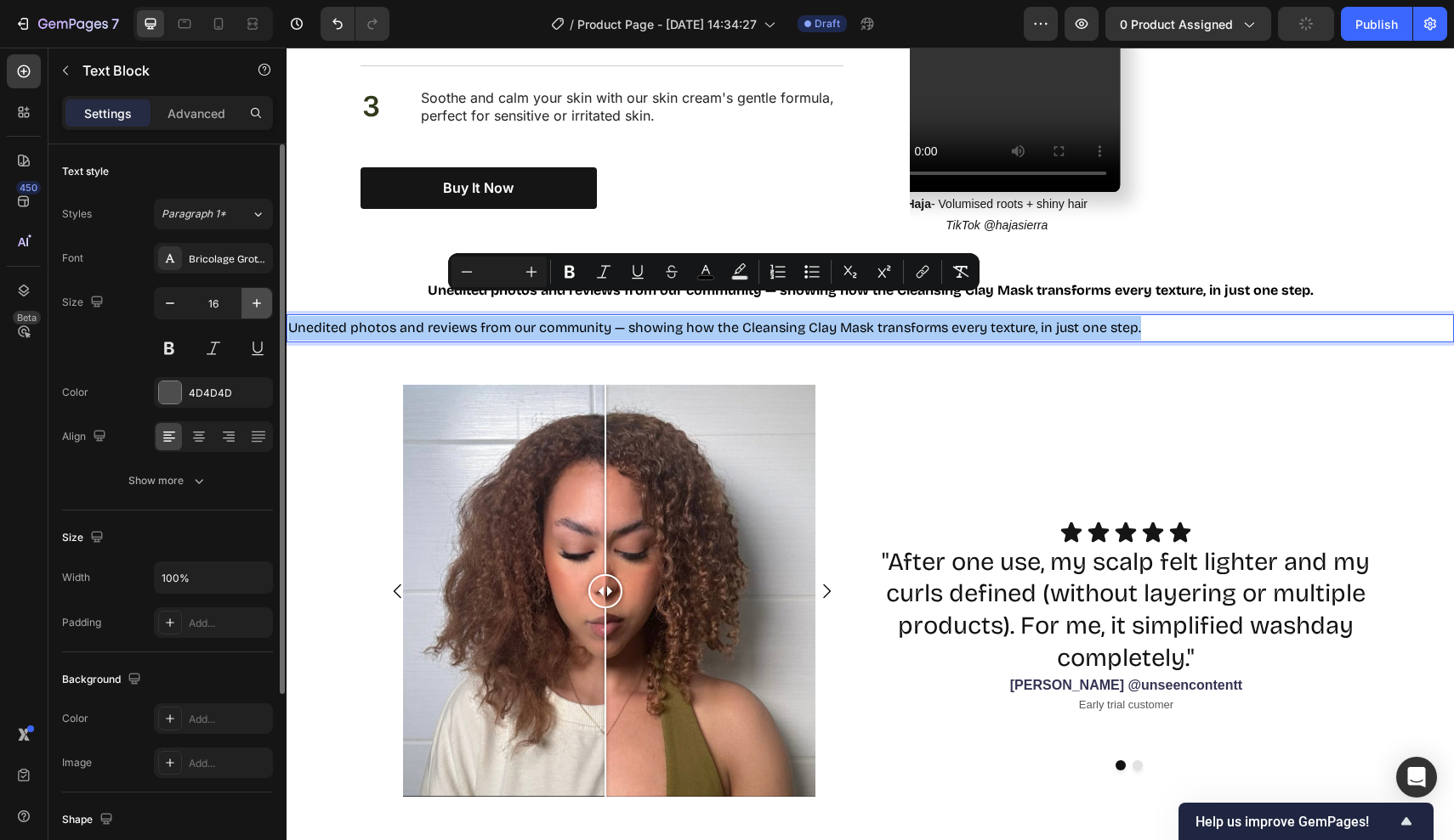
click at [251, 305] on icon "button" at bounding box center [257, 303] width 17 height 17
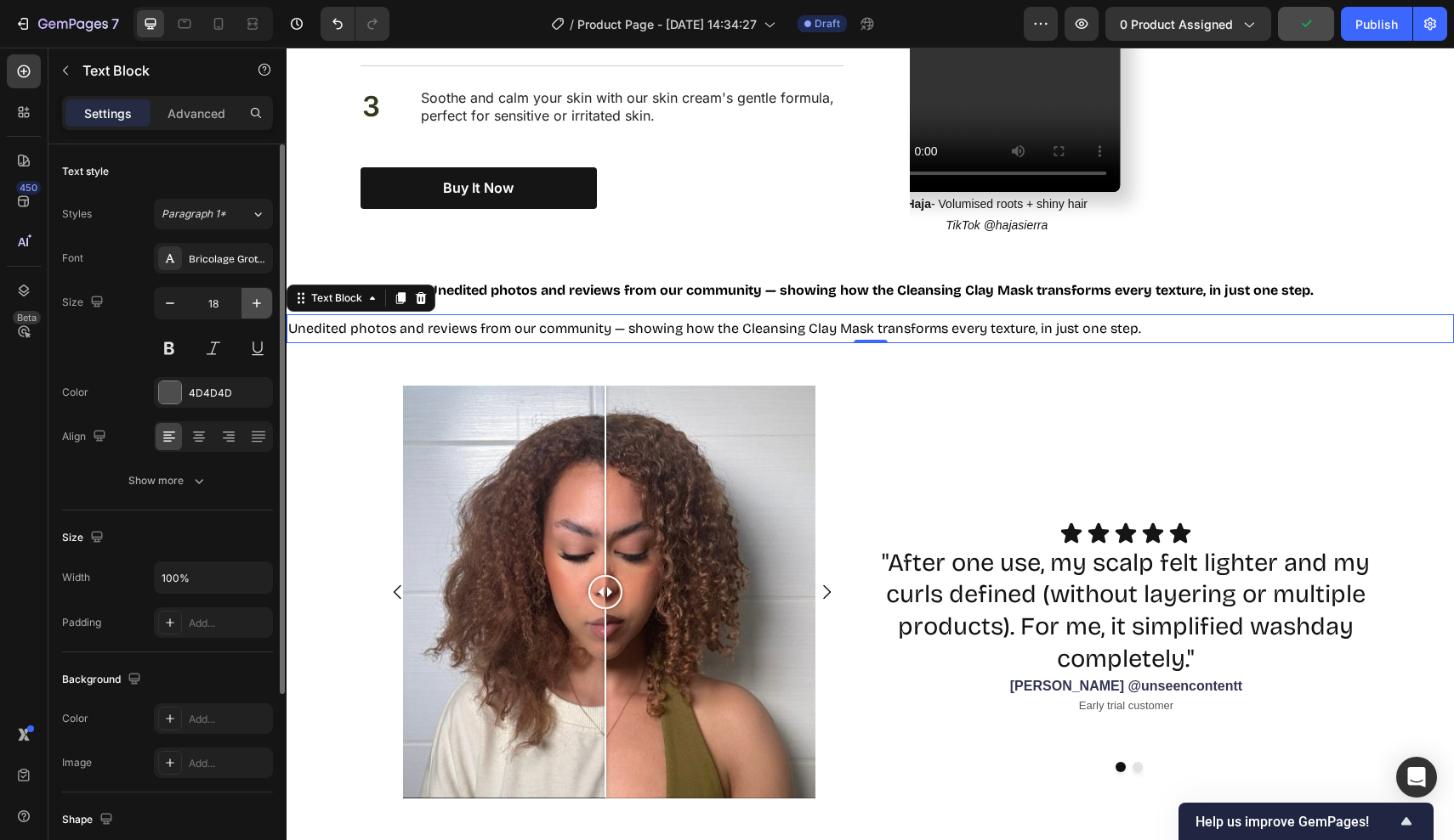
click at [251, 305] on icon "button" at bounding box center [257, 303] width 17 height 17
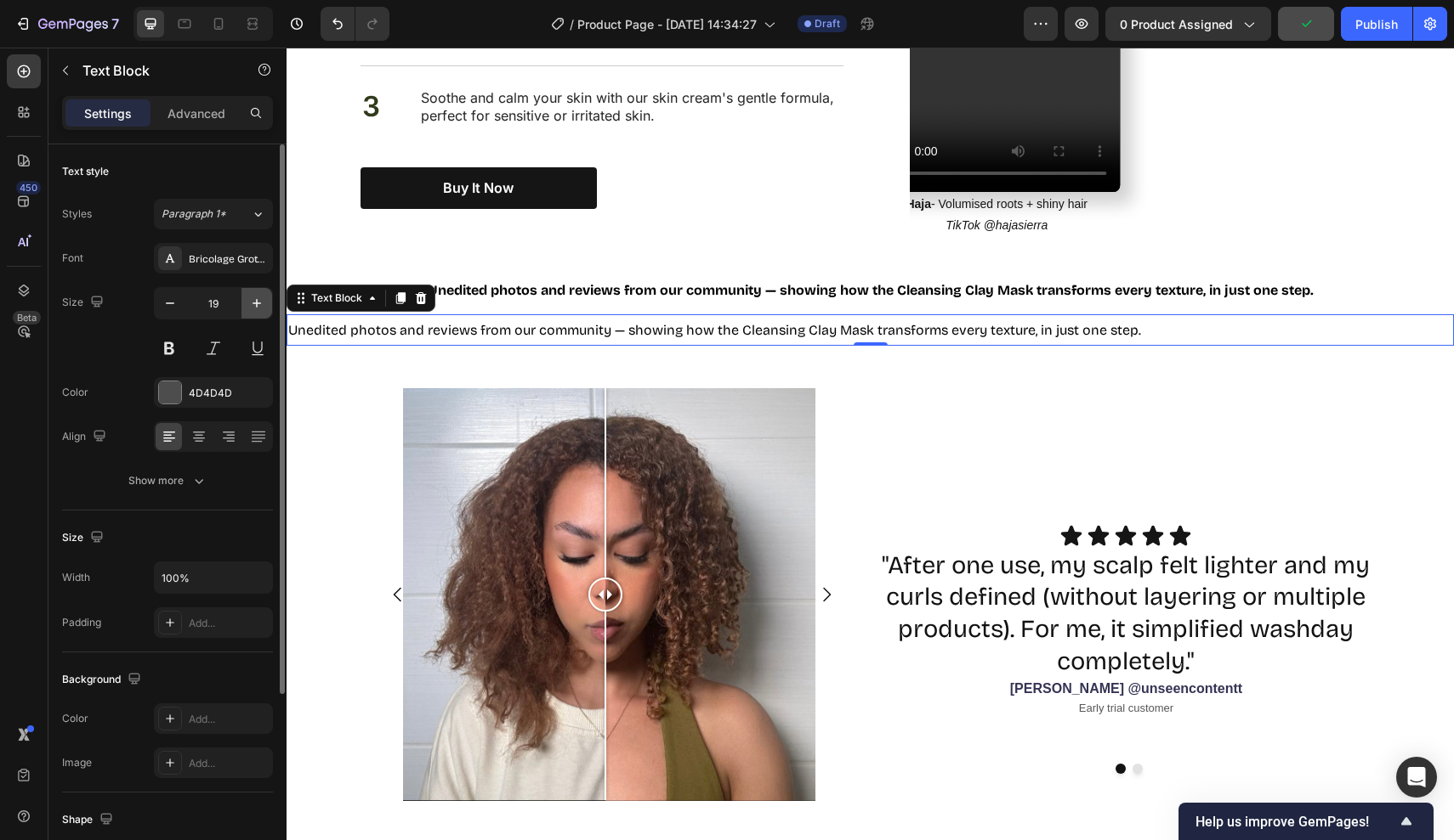
click at [251, 305] on icon "button" at bounding box center [257, 303] width 17 height 17
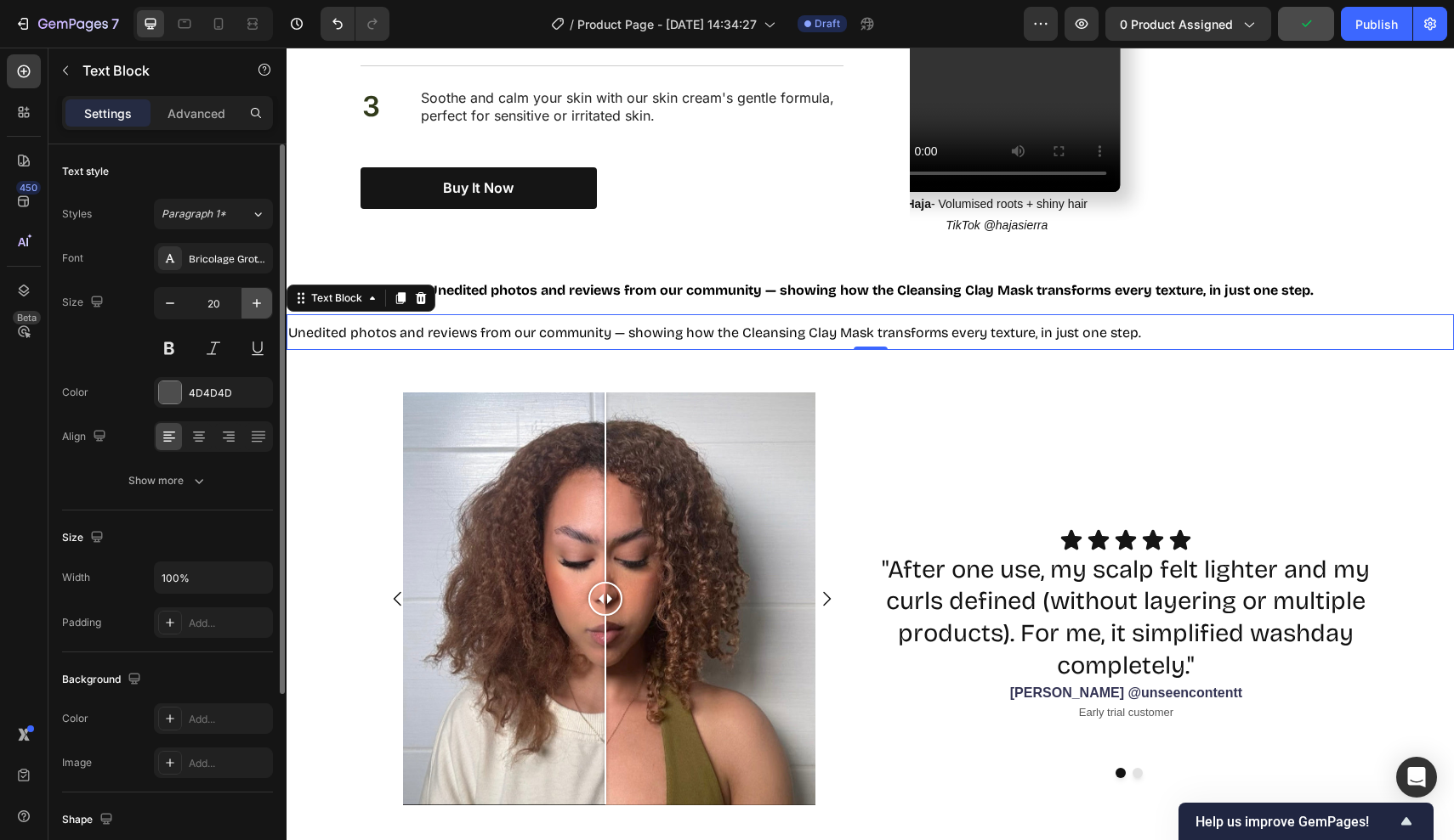
click at [251, 305] on icon "button" at bounding box center [257, 303] width 17 height 17
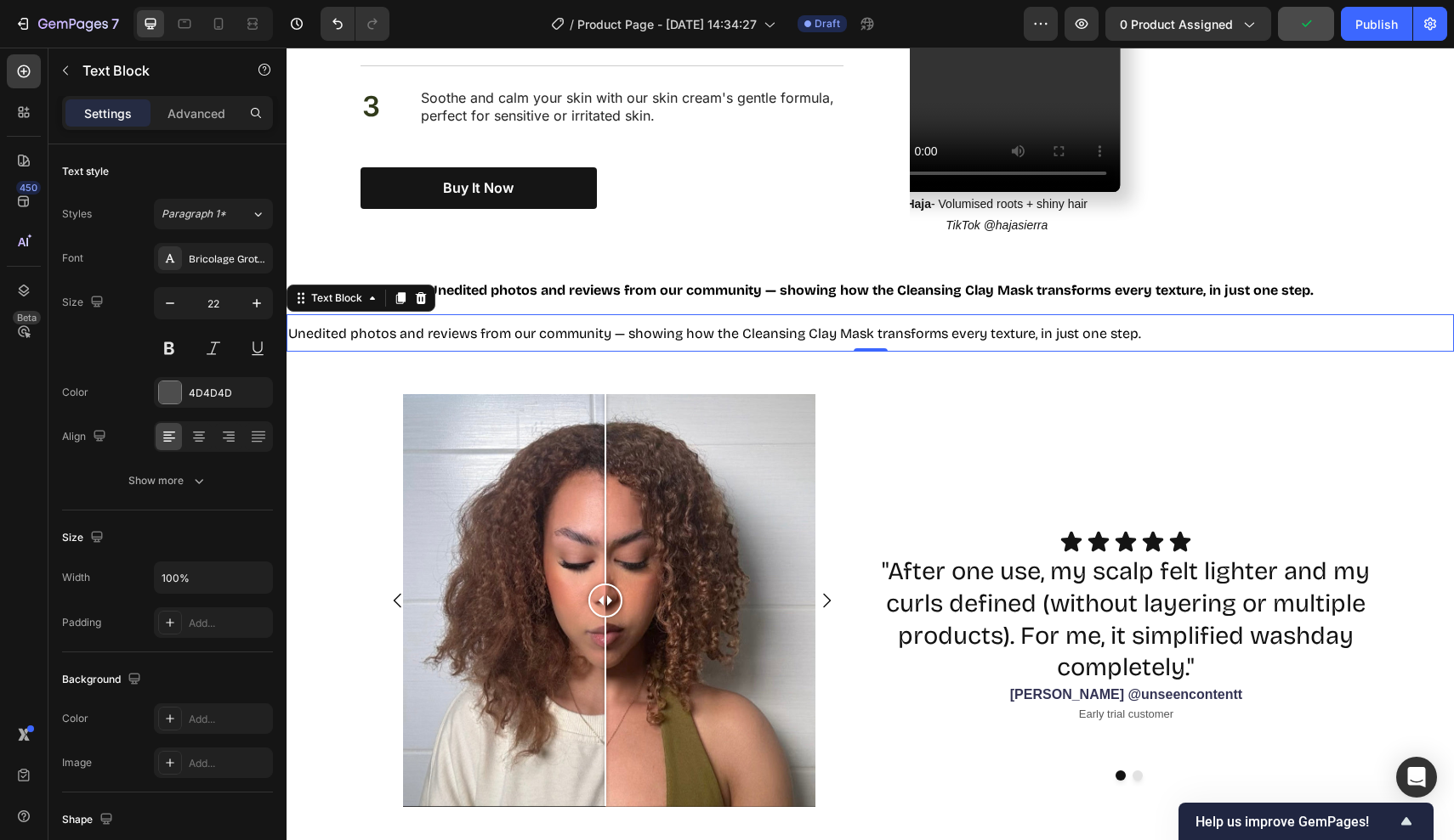
click at [330, 325] on span "Unedited photos and reviews from our community — showing how the Cleansing Clay…" at bounding box center [714, 333] width 853 height 16
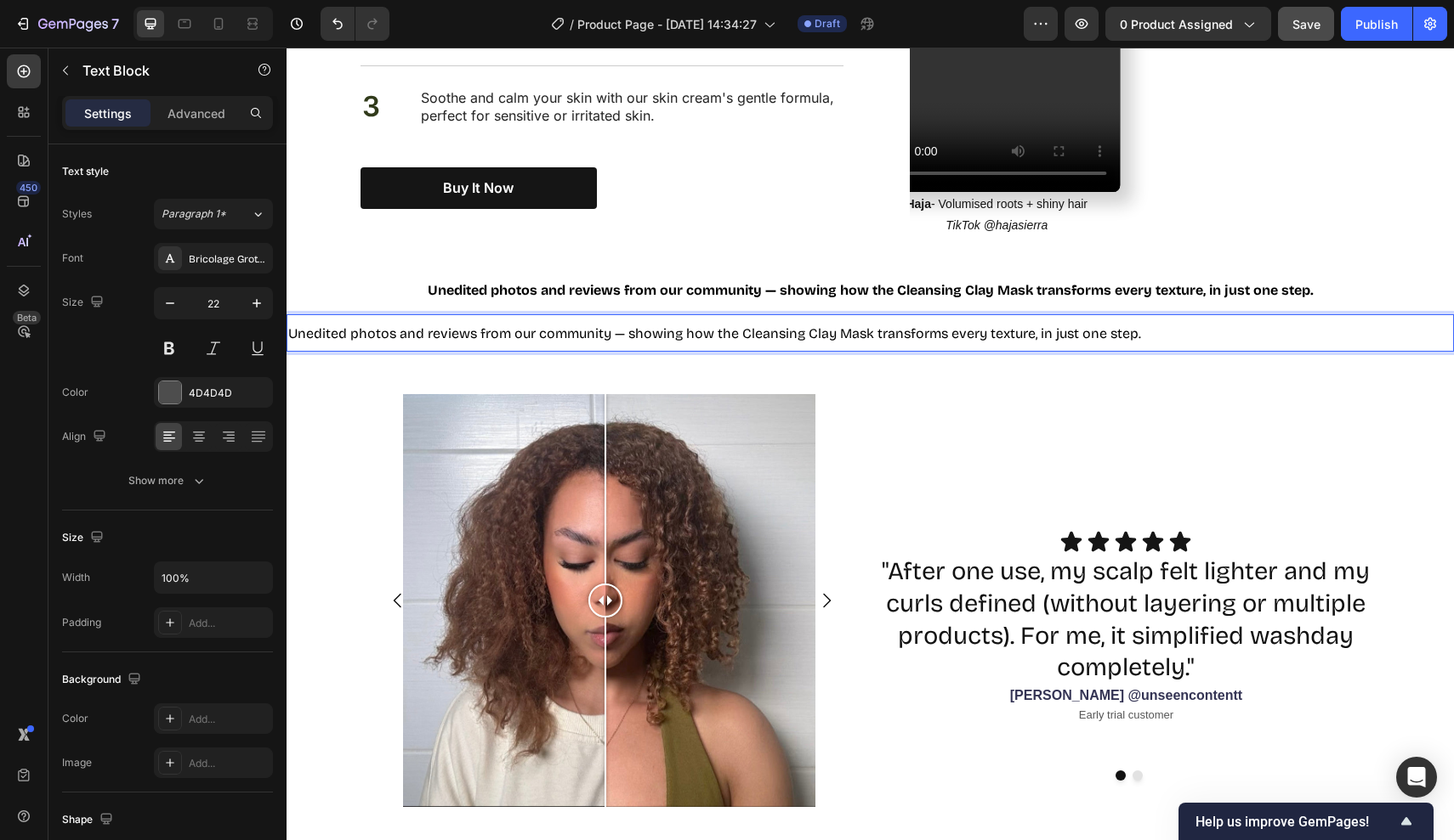
drag, startPoint x: 1142, startPoint y: 314, endPoint x: 74, endPoint y: 325, distance: 1068.1
click at [286, 325] on html "Header Nourish, hydrate, and soften with our skin cream. Heading See why thousa…" at bounding box center [870, 736] width 1167 height 4546
click at [169, 308] on icon "button" at bounding box center [170, 303] width 17 height 17
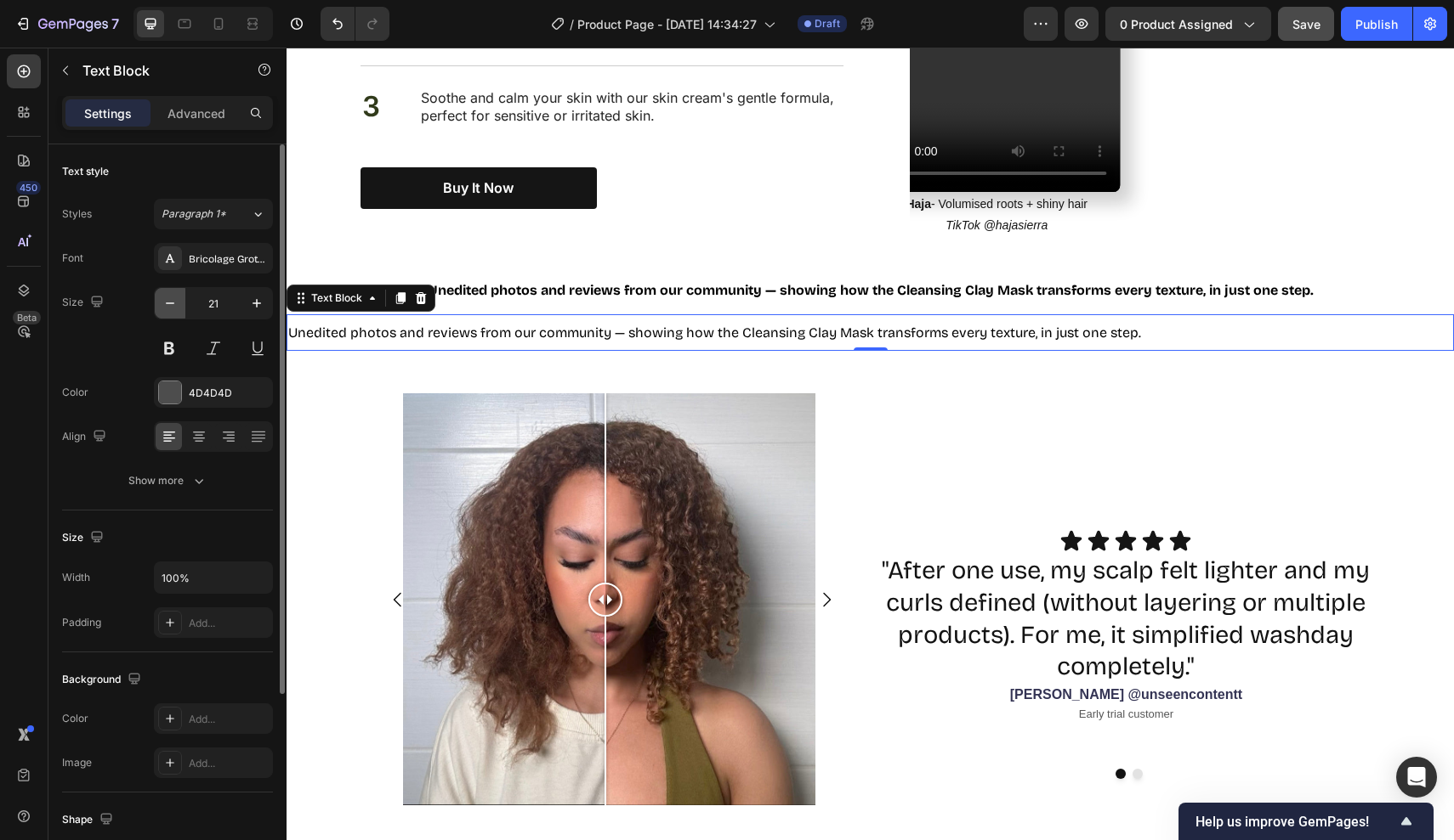
click at [169, 308] on icon "button" at bounding box center [170, 303] width 17 height 17
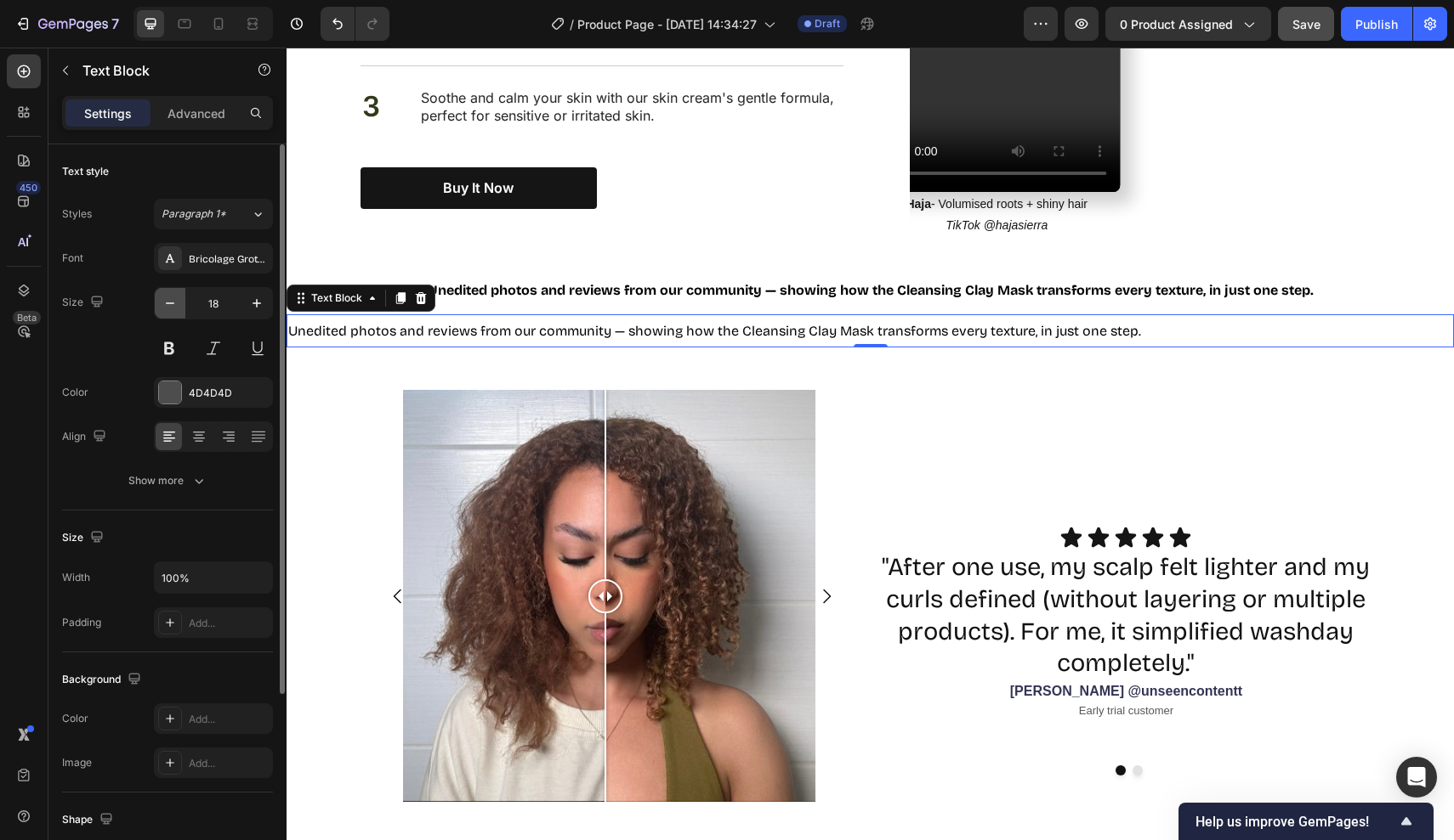
click at [169, 308] on icon "button" at bounding box center [170, 303] width 17 height 17
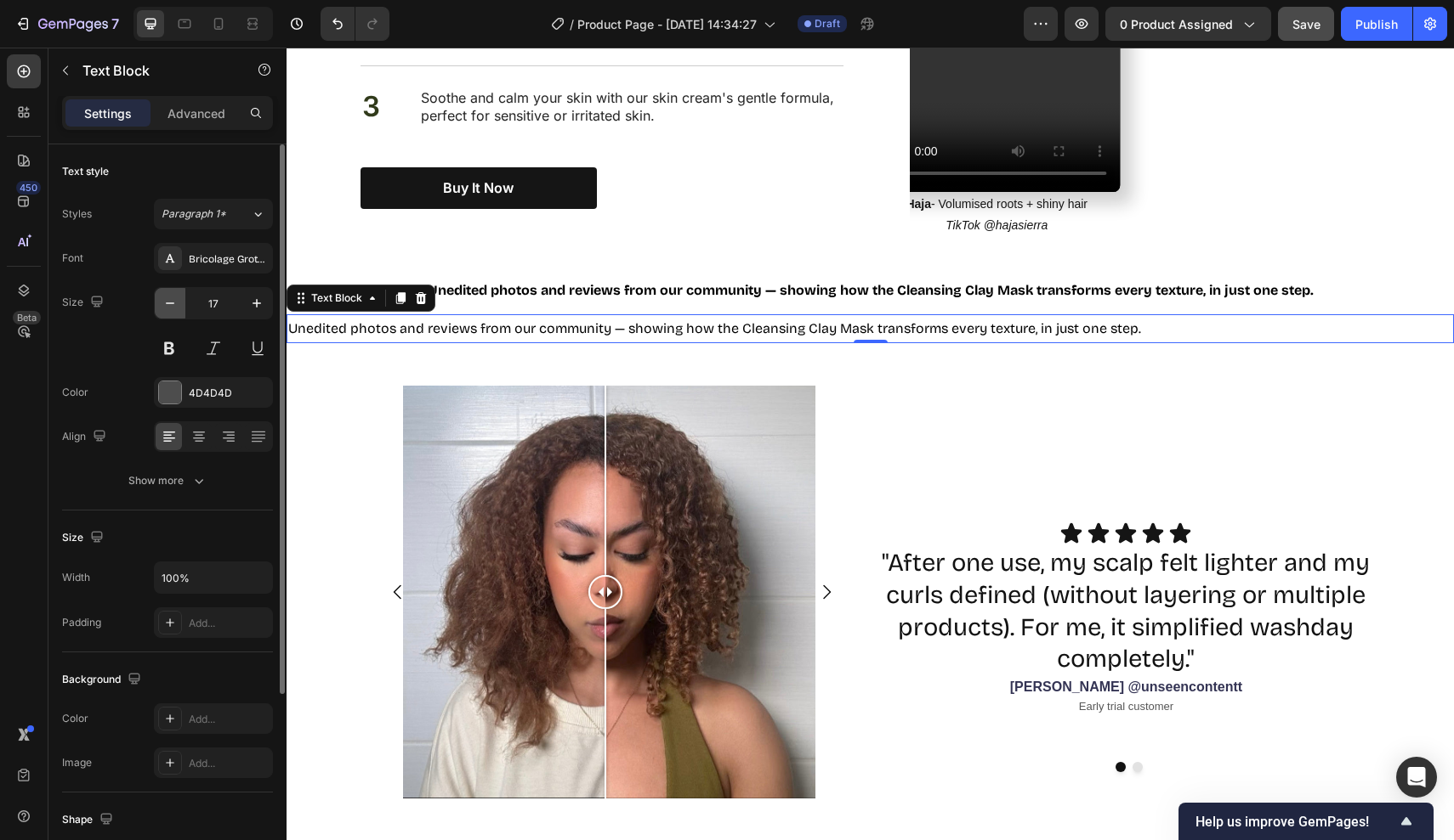
type input "16"
click at [1136, 316] on p "Unedited photos and reviews from our community — showing how the Cleansing Clay…" at bounding box center [870, 328] width 1164 height 24
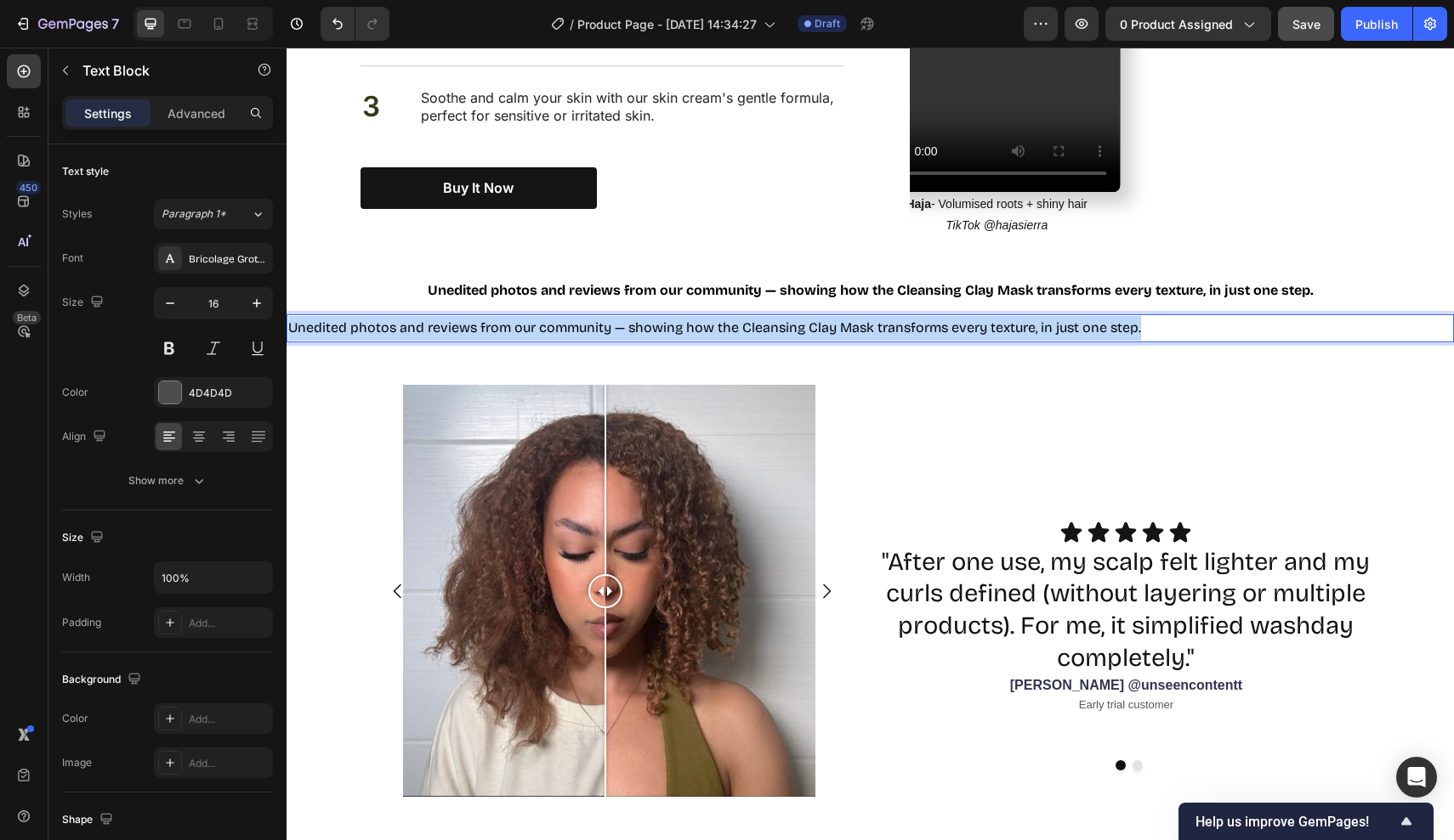
drag, startPoint x: 1141, startPoint y: 315, endPoint x: 249, endPoint y: 304, distance: 892.1
click at [286, 304] on html "Header Nourish, hydrate, and soften with our skin cream. Heading See why thousa…" at bounding box center [870, 731] width 1167 height 4536
click at [357, 320] on span "Unedited photos and reviews from our community — showing how the Cleansing Clay…" at bounding box center [714, 327] width 853 height 16
drag, startPoint x: 357, startPoint y: 309, endPoint x: 1056, endPoint y: 307, distance: 699.0
click at [1057, 320] on span "Unedited photos and reviews from our community — showing how the Cleansing Clay…" at bounding box center [714, 327] width 853 height 16
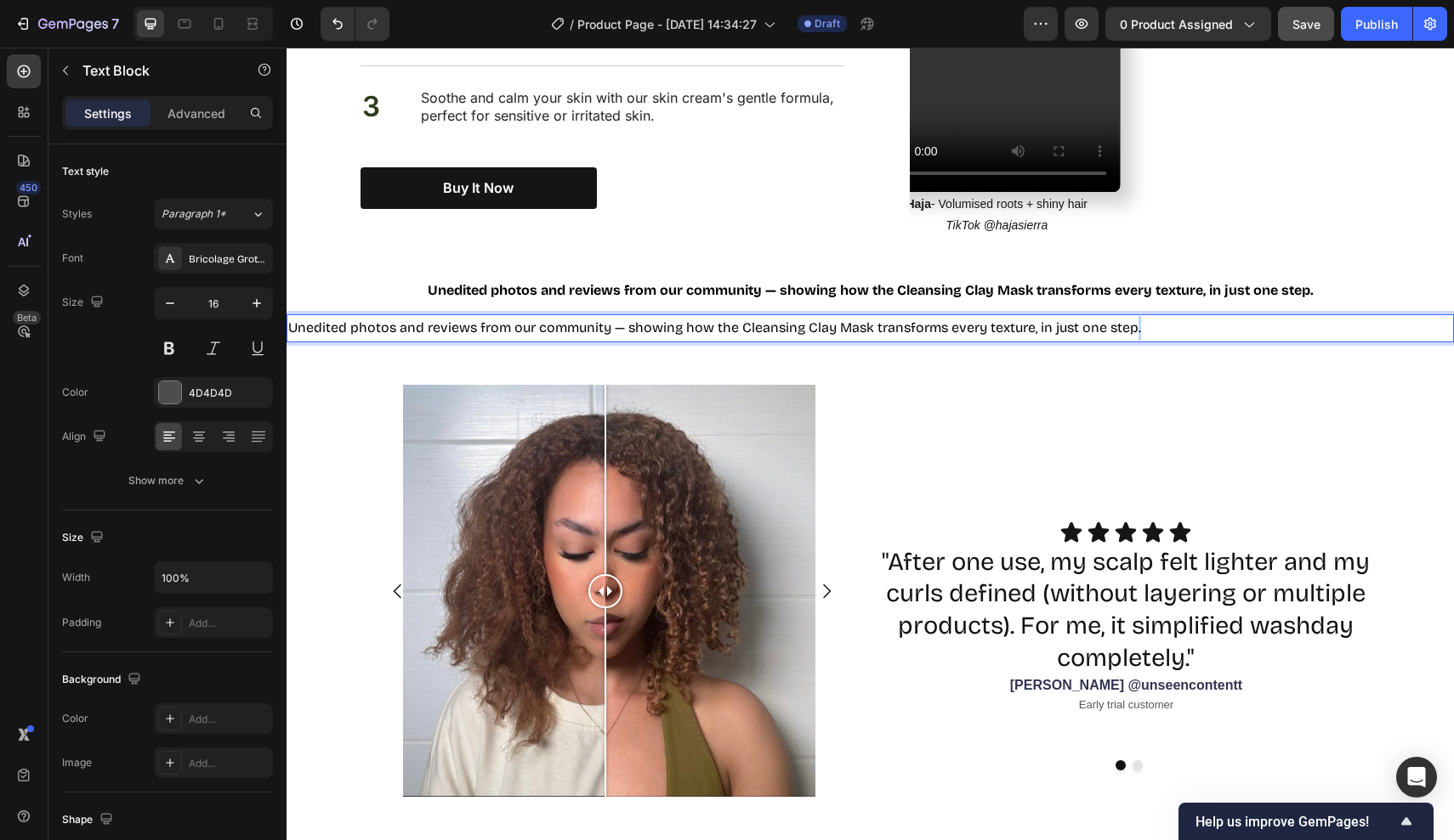
click at [1139, 320] on span "Unedited photos and reviews from our community — showing how the Cleansing Clay…" at bounding box center [714, 327] width 853 height 16
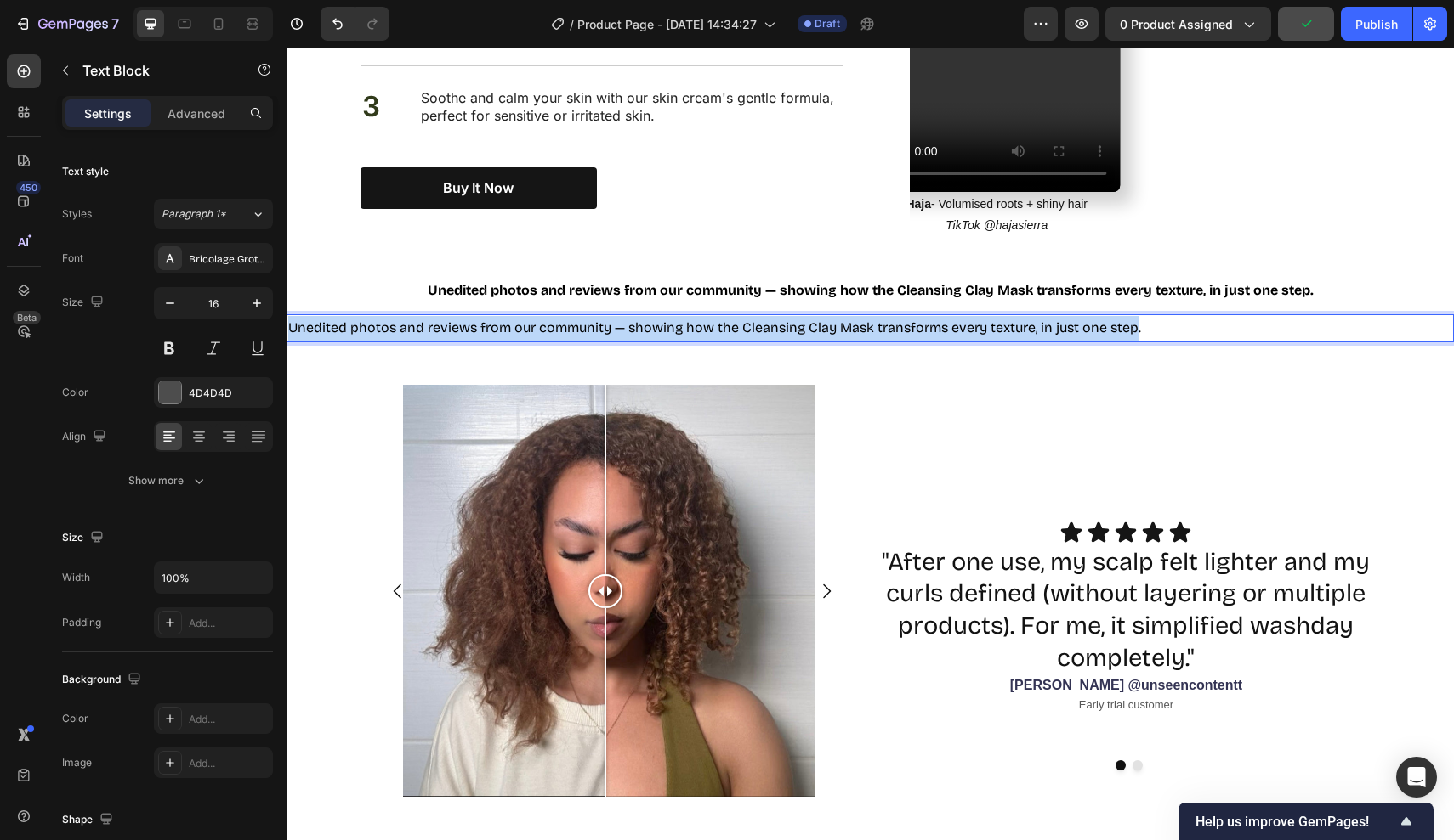
drag, startPoint x: 1139, startPoint y: 308, endPoint x: 433, endPoint y: 363, distance: 708.1
click at [286, 294] on html "Header Nourish, hydrate, and soften with our skin cream. Heading See why thousa…" at bounding box center [870, 731] width 1167 height 4536
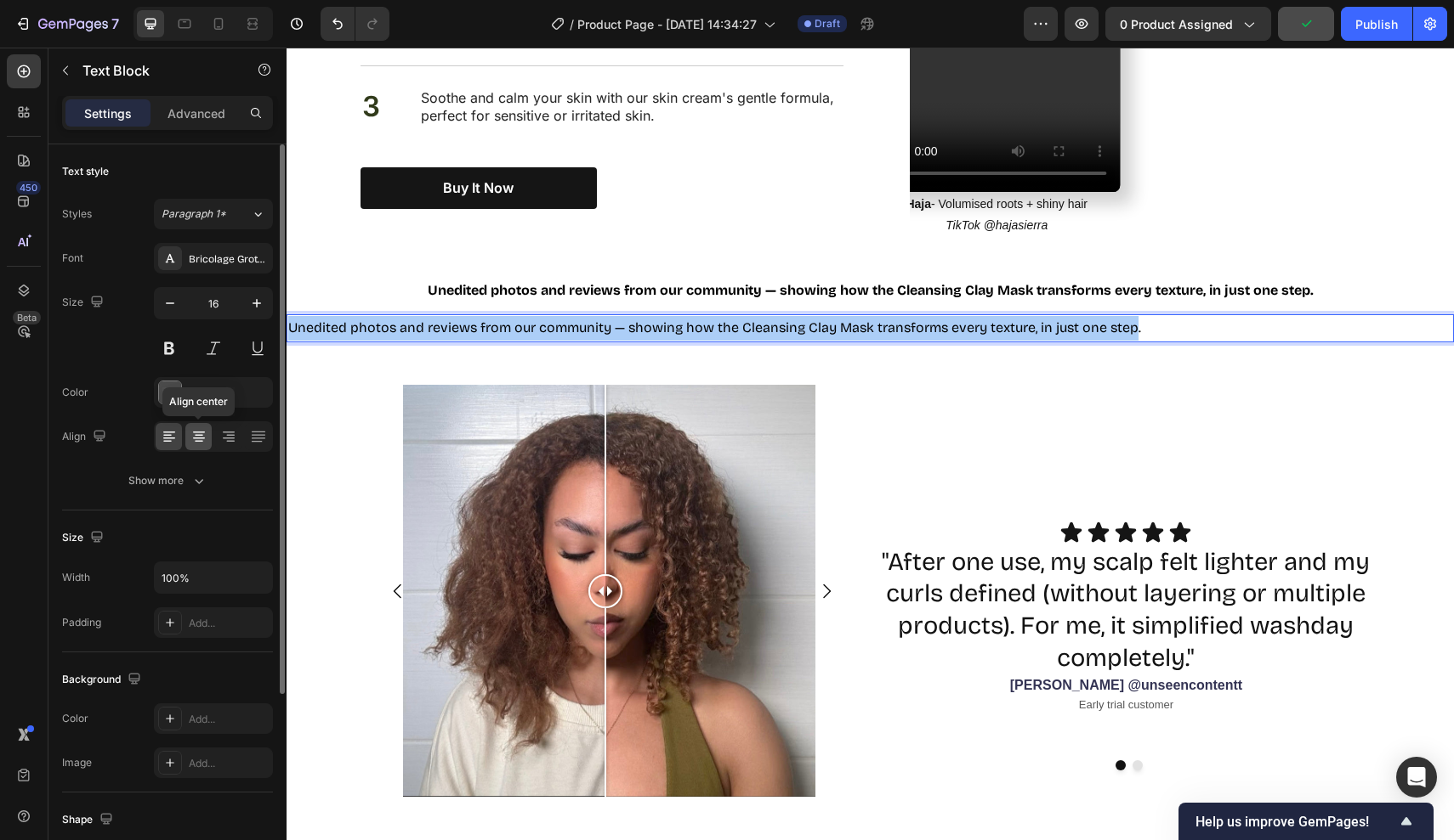
click at [193, 436] on icon at bounding box center [199, 436] width 17 height 17
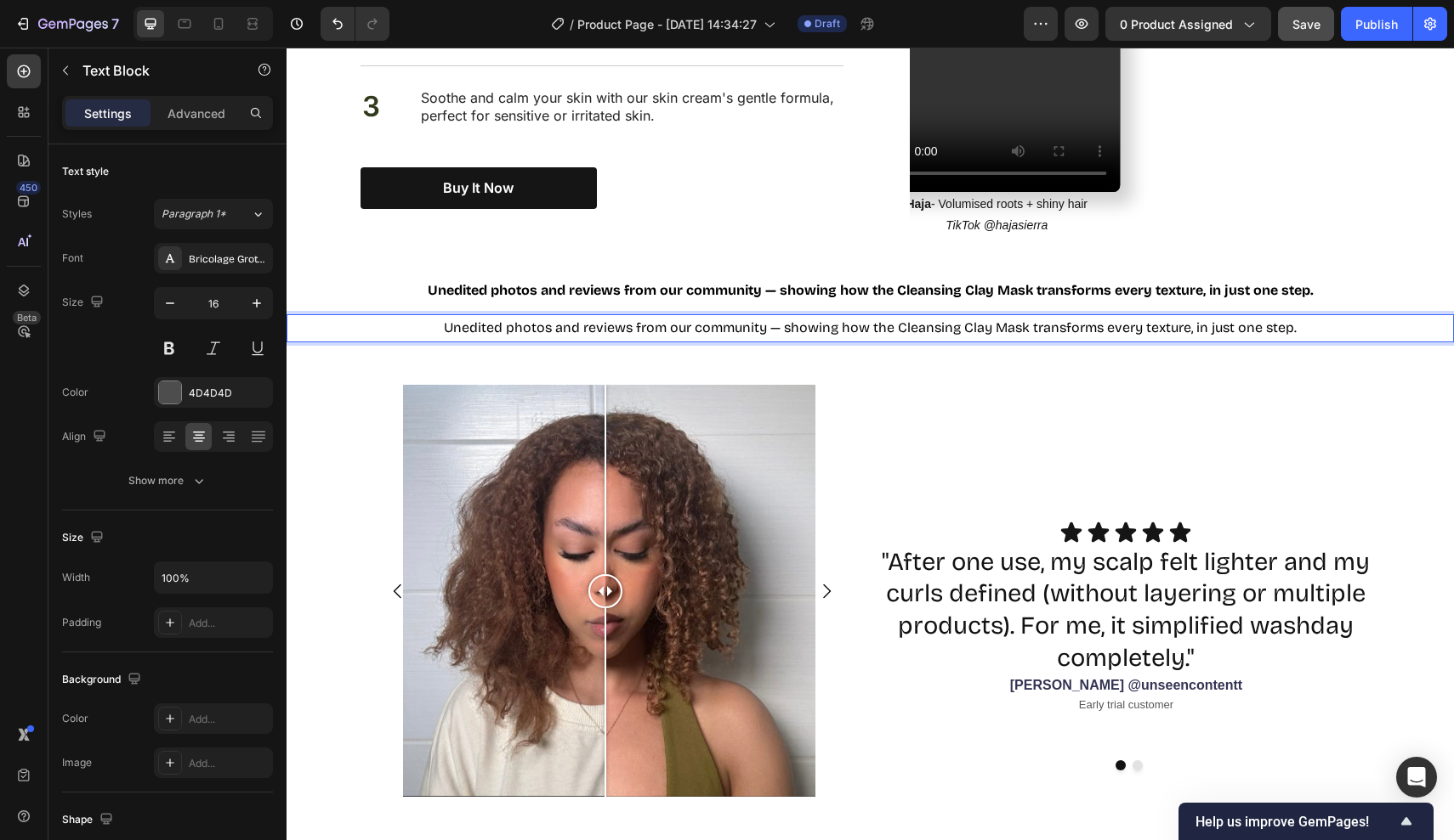
click at [1310, 316] on p "Unedited photos and reviews from our community — showing how the Cleansing Clay…" at bounding box center [870, 328] width 1164 height 24
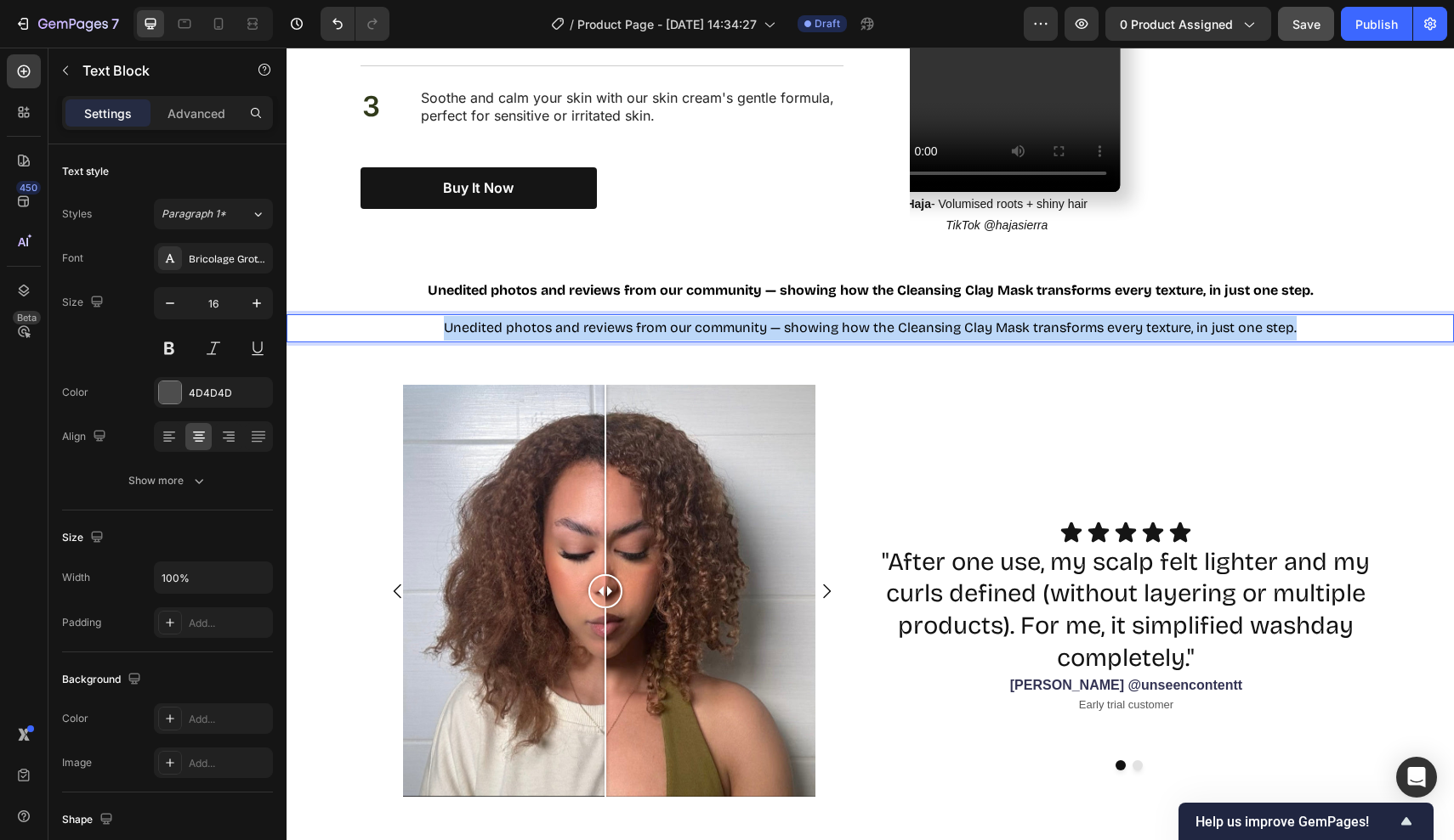
drag, startPoint x: 1310, startPoint y: 312, endPoint x: 426, endPoint y: 312, distance: 884.0
click at [426, 316] on p "Unedited photos and reviews from our community — showing how the Cleansing Clay…" at bounding box center [870, 328] width 1164 height 24
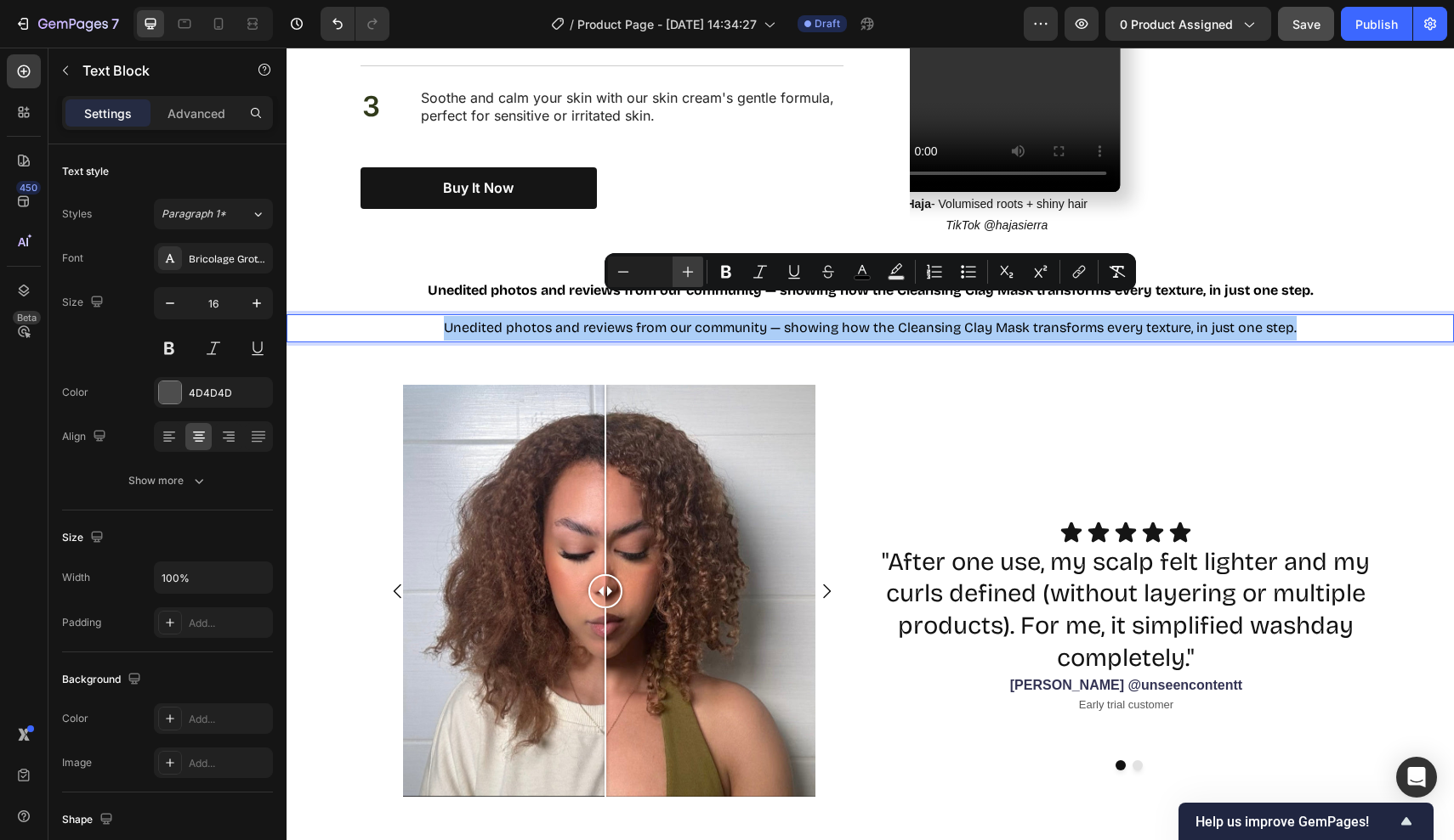
click at [683, 268] on icon "Editor contextual toolbar" at bounding box center [688, 272] width 17 height 17
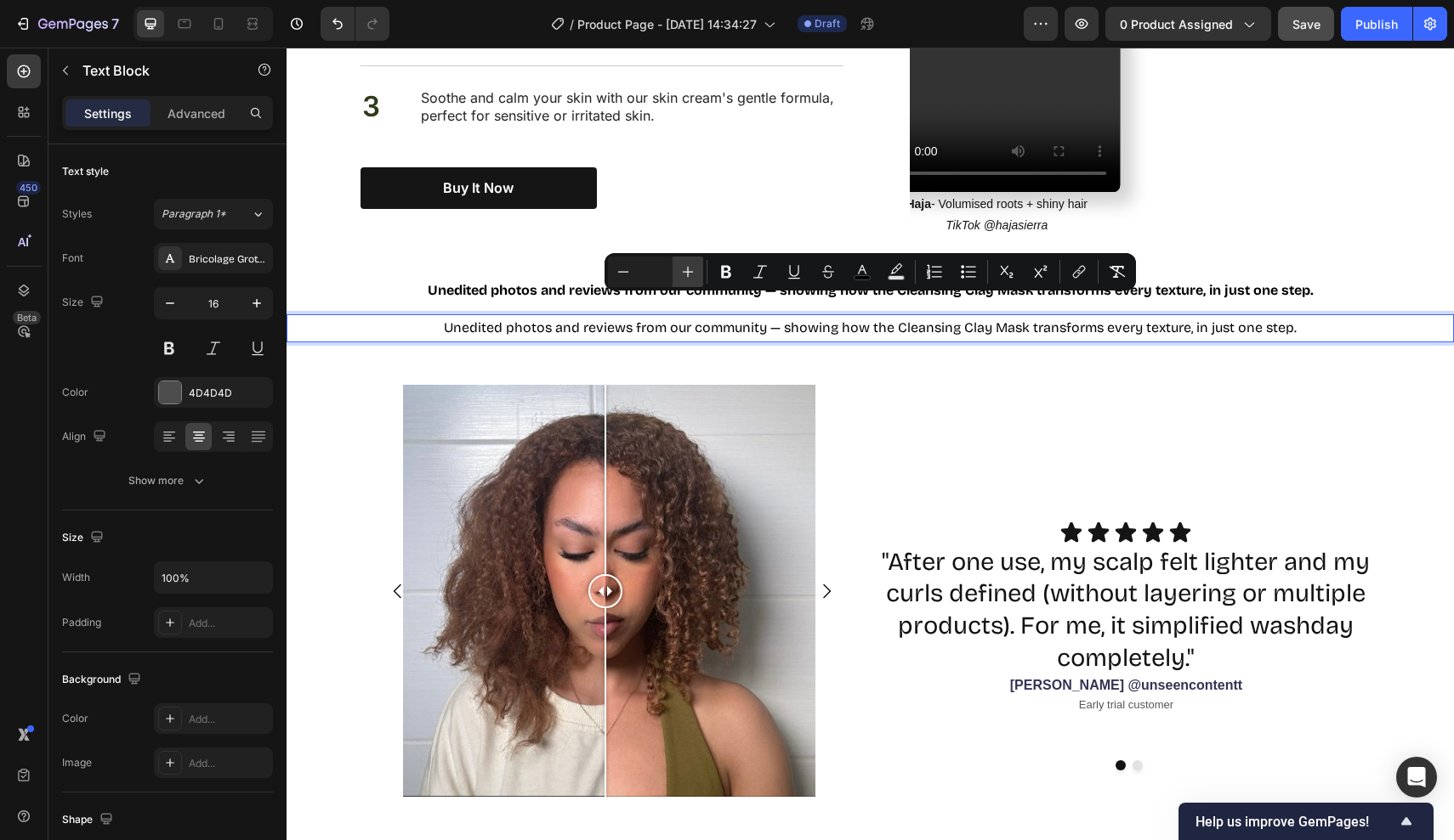
click at [683, 268] on icon "Editor contextual toolbar" at bounding box center [688, 272] width 17 height 17
click at [661, 268] on input "Editor contextual toolbar" at bounding box center [655, 272] width 34 height 21
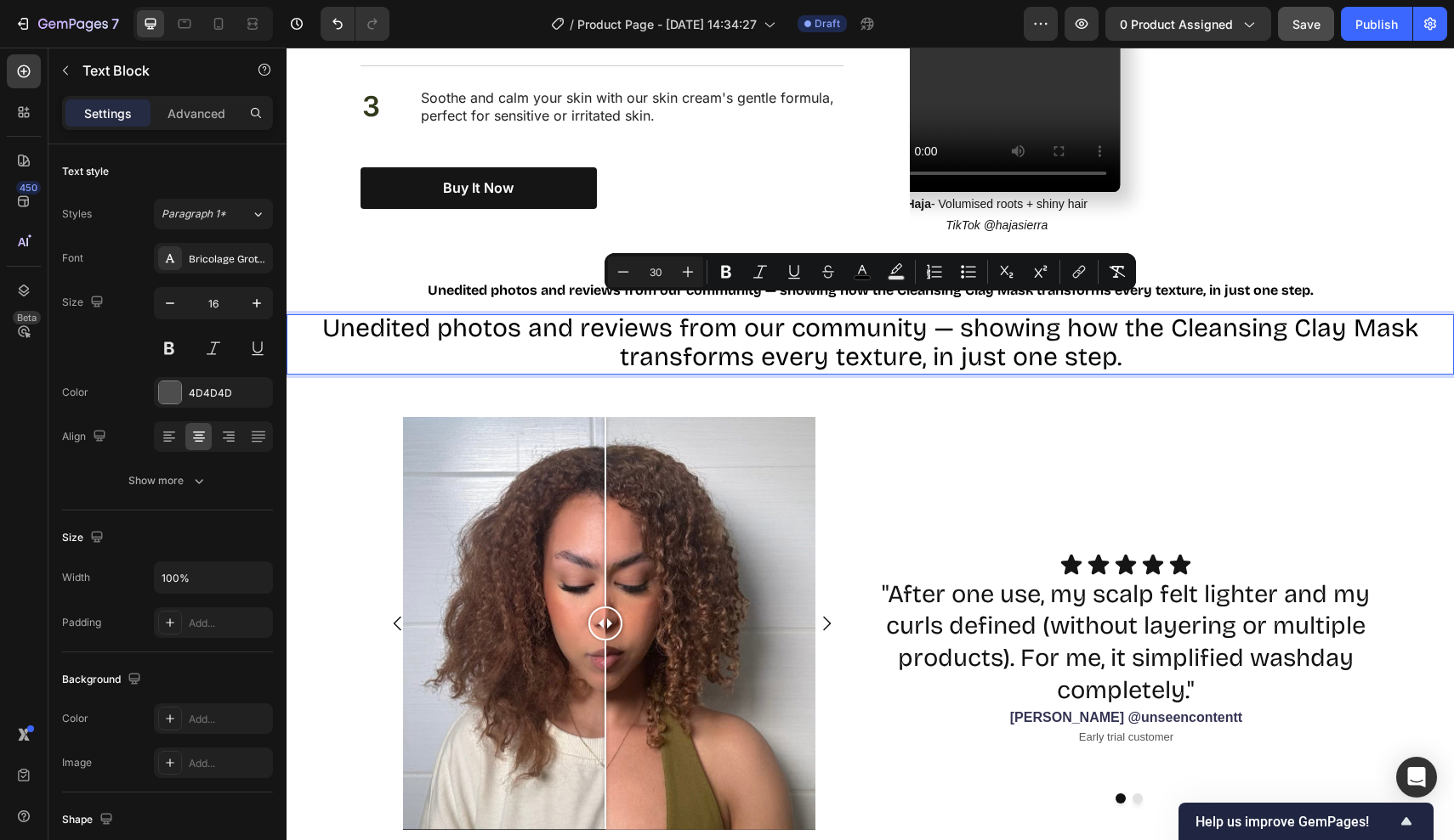
click at [668, 270] on input "30" at bounding box center [655, 272] width 34 height 21
type input "3"
type input "20"
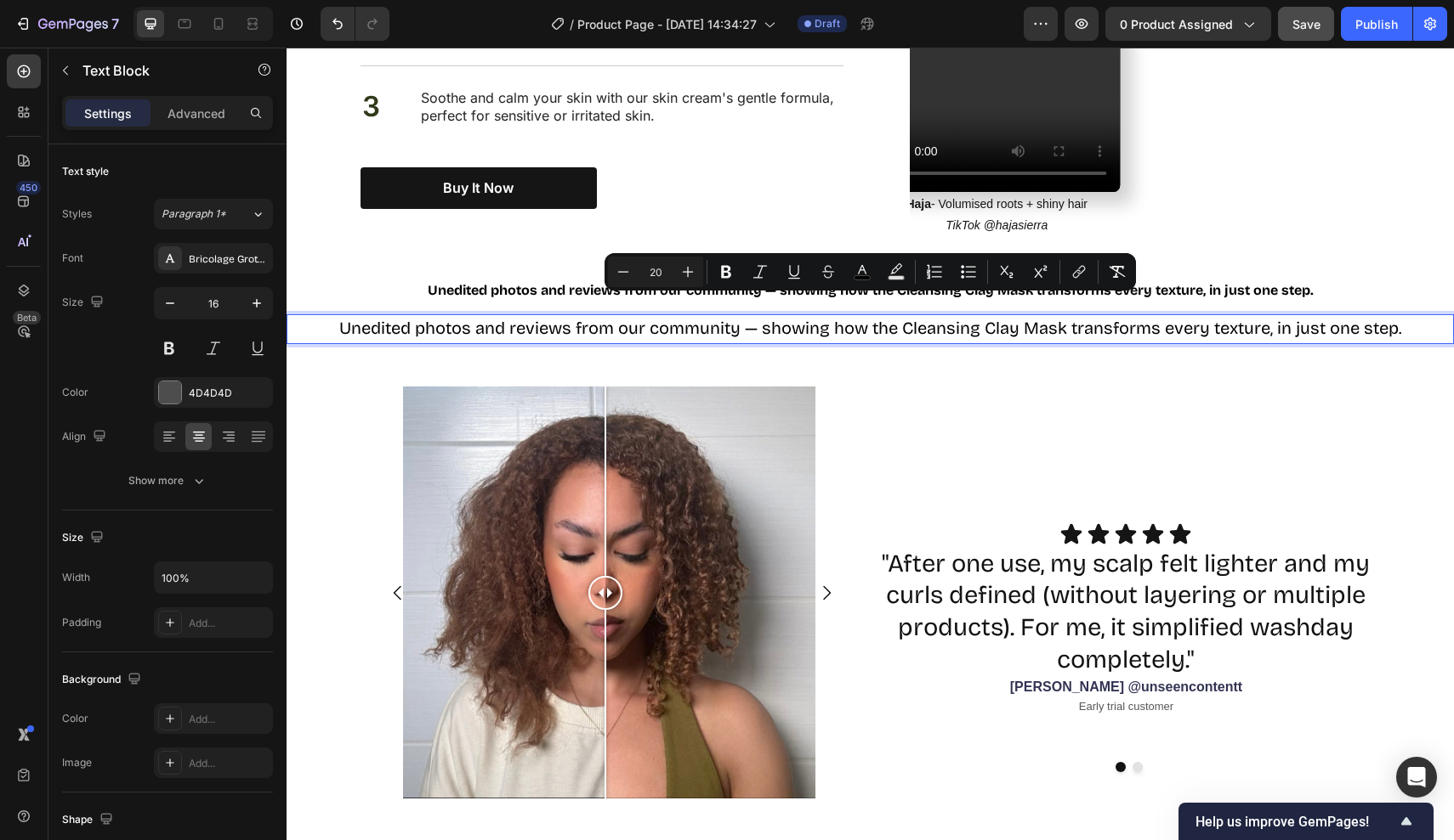
click at [670, 270] on input "20" at bounding box center [655, 272] width 34 height 21
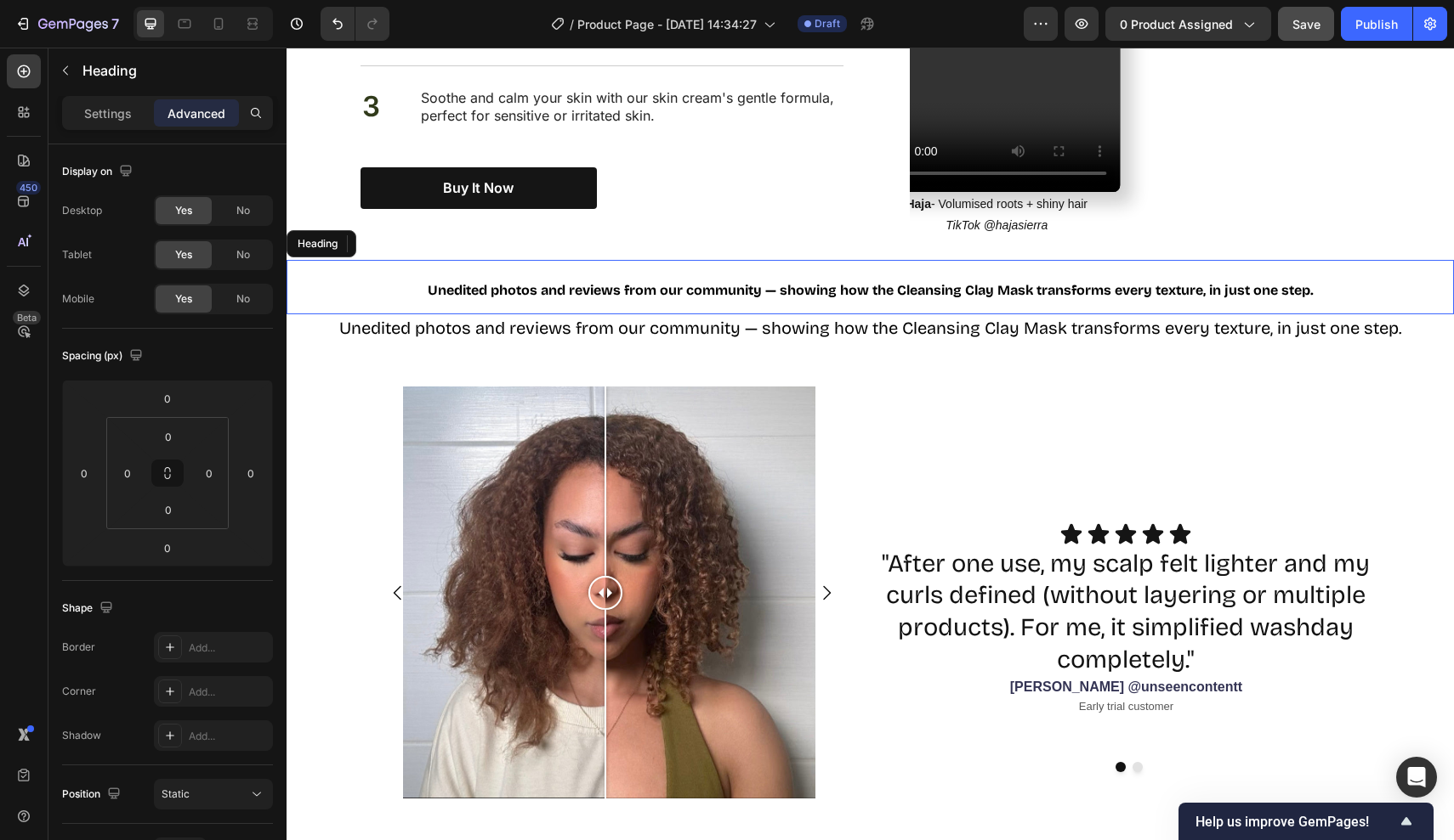
click at [452, 277] on p "⁠⁠⁠⁠⁠⁠⁠ Unedited photos and reviews from our community — showing how the Cleans…" at bounding box center [871, 287] width 1016 height 51
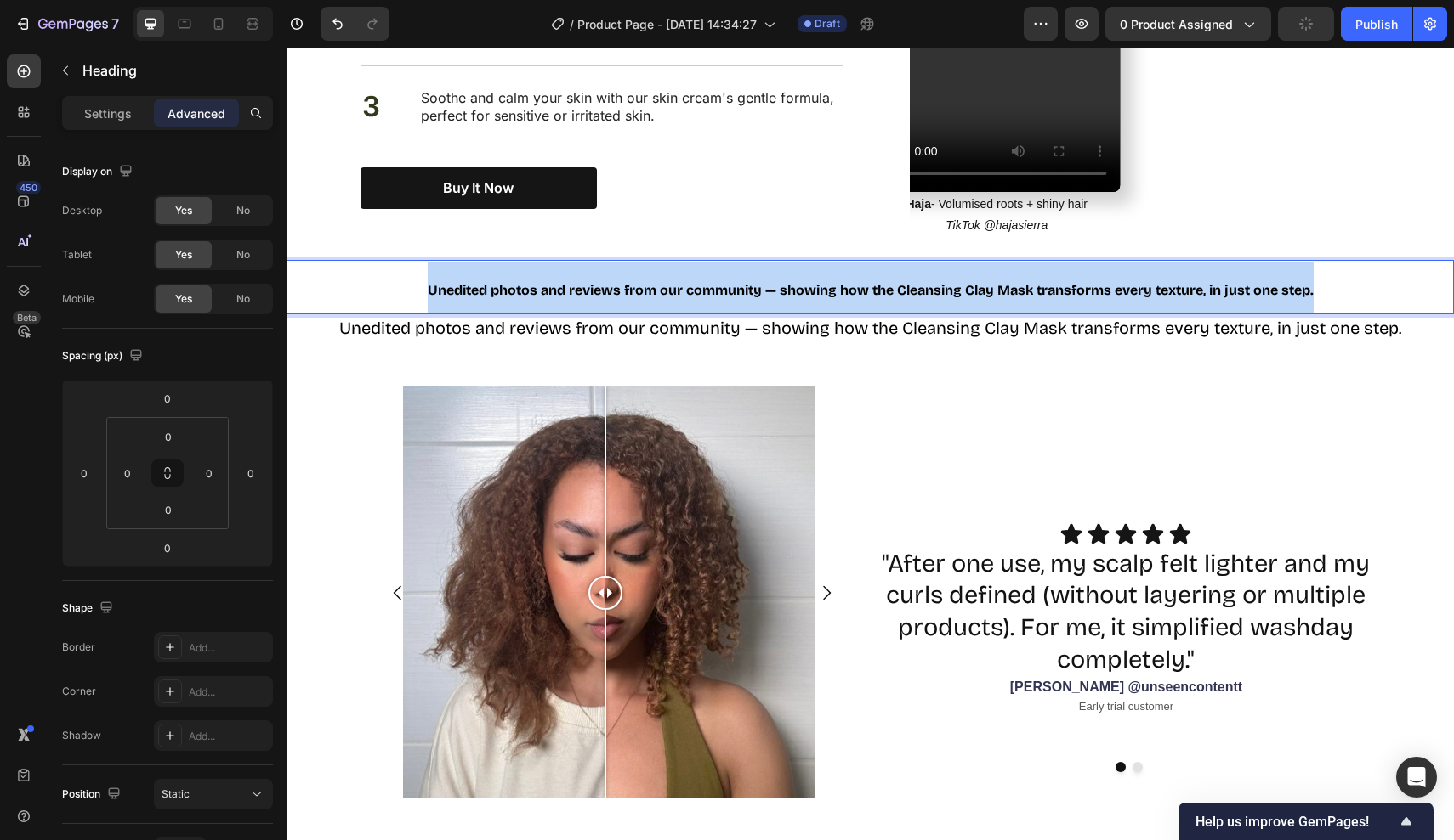
drag, startPoint x: 426, startPoint y: 261, endPoint x: 1447, endPoint y: 291, distance: 1021.4
click at [1447, 291] on div "Unedited photos and reviews from our community — showing how the Cleansing Clay…" at bounding box center [870, 287] width 1167 height 55
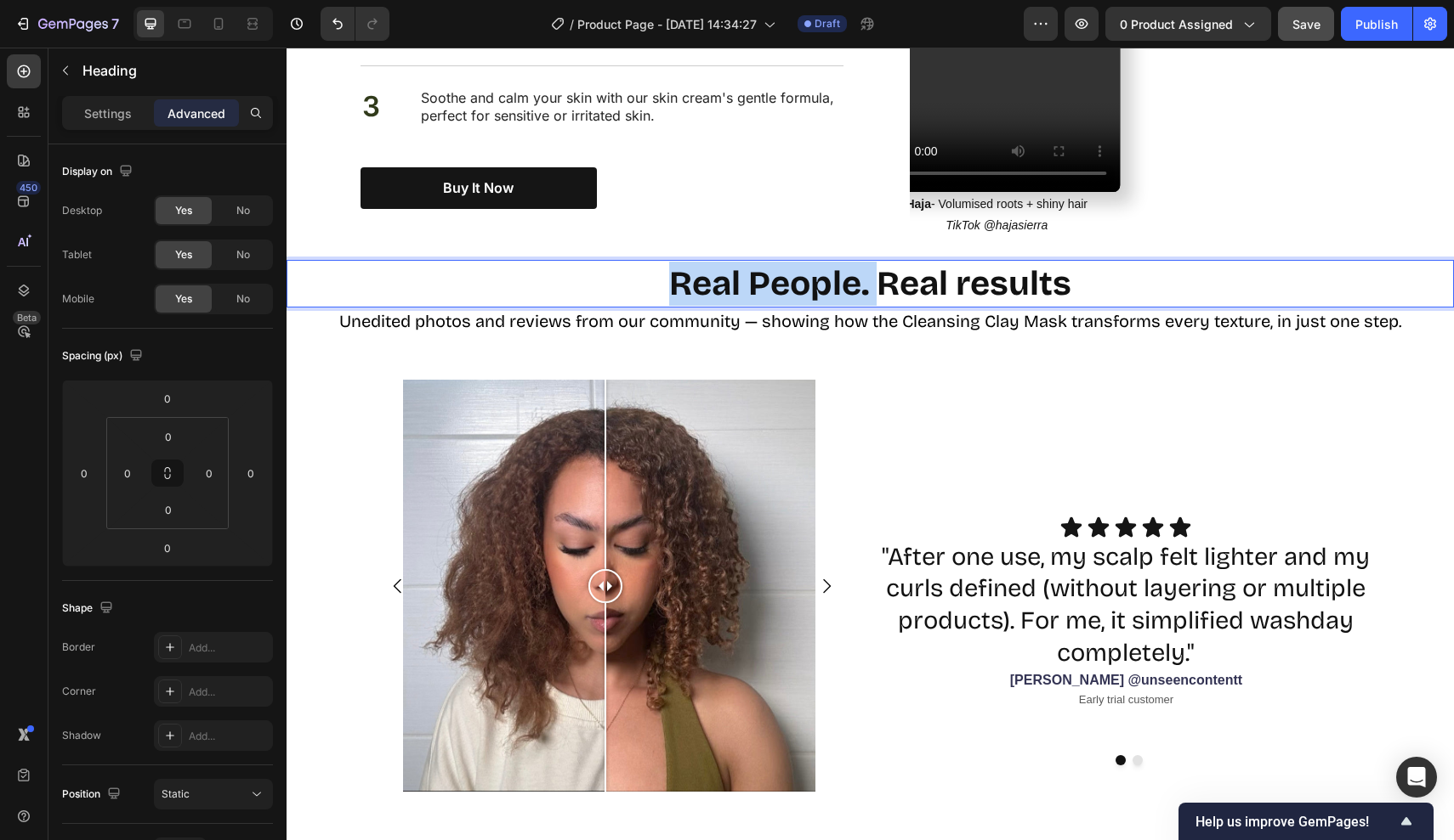
drag, startPoint x: 874, startPoint y: 260, endPoint x: 549, endPoint y: 242, distance: 325.5
click at [549, 262] on p "Real People. Real results" at bounding box center [871, 283] width 1016 height 44
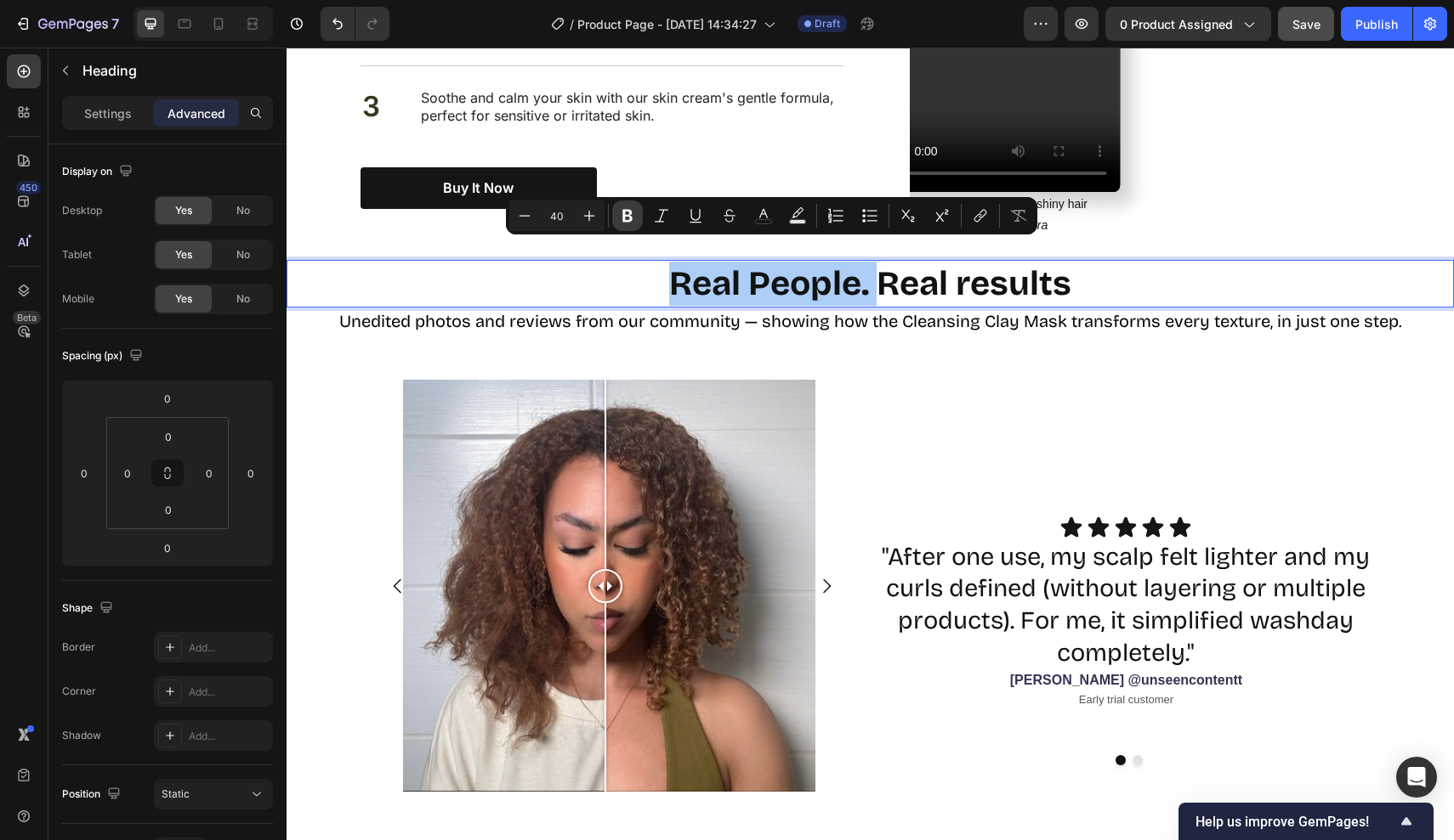
click at [639, 212] on button "Bold" at bounding box center [627, 215] width 31 height 31
click at [638, 212] on button "Bold" at bounding box center [627, 215] width 31 height 31
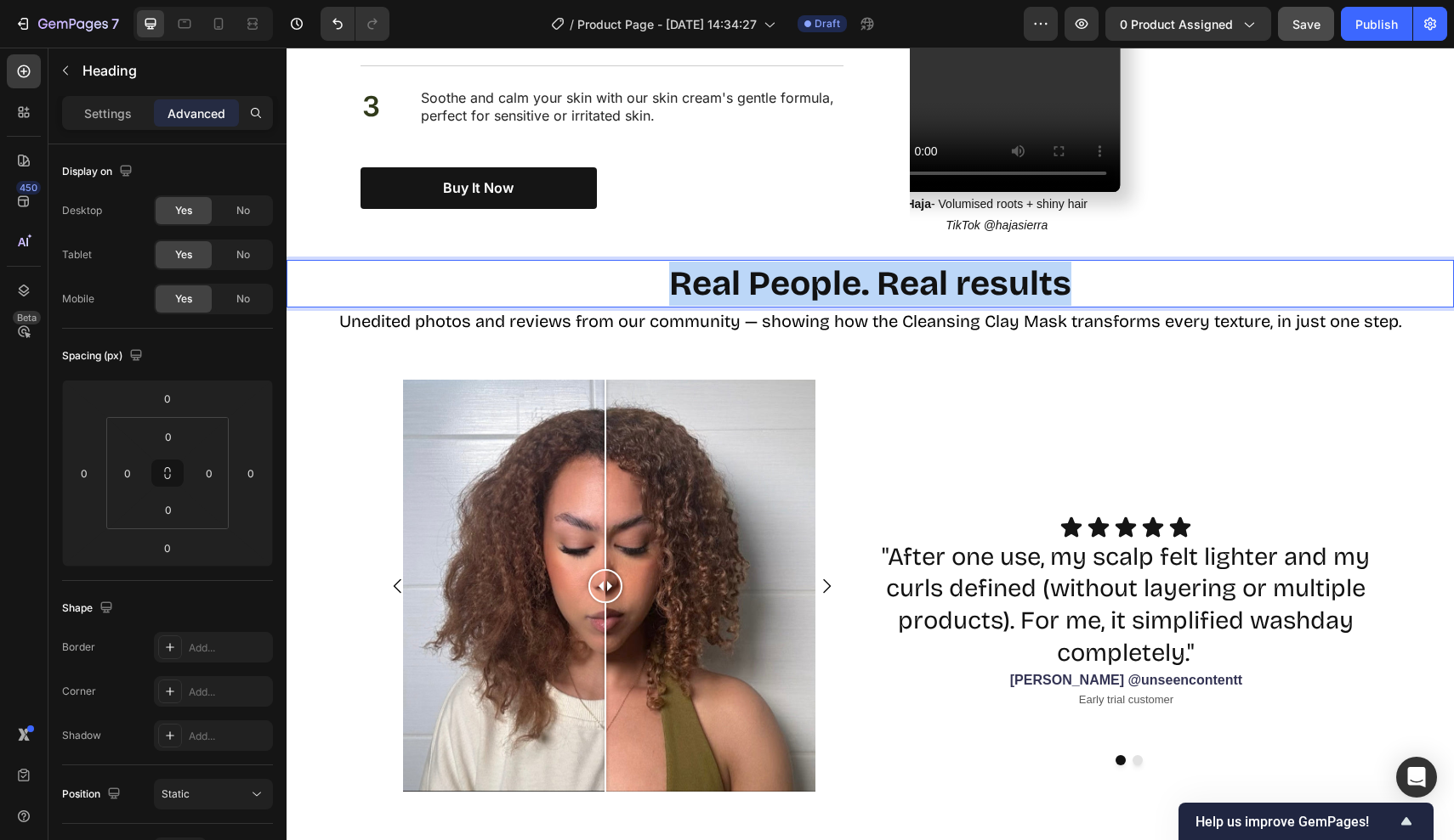
drag, startPoint x: 1099, startPoint y: 260, endPoint x: 567, endPoint y: 260, distance: 532.0
click at [567, 262] on p "Real People. Real results" at bounding box center [871, 283] width 1016 height 44
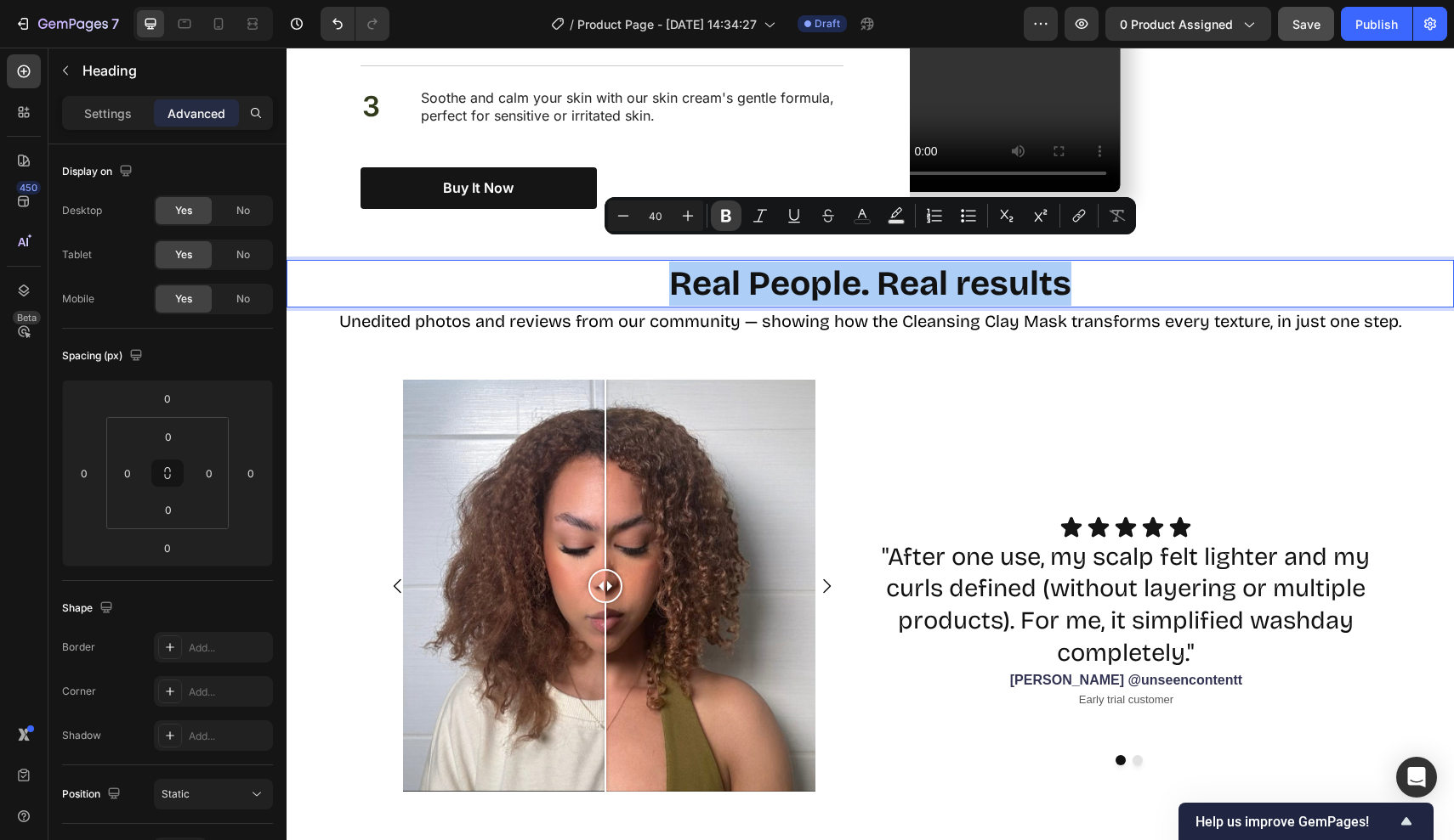
click at [714, 217] on button "Bold" at bounding box center [726, 215] width 31 height 31
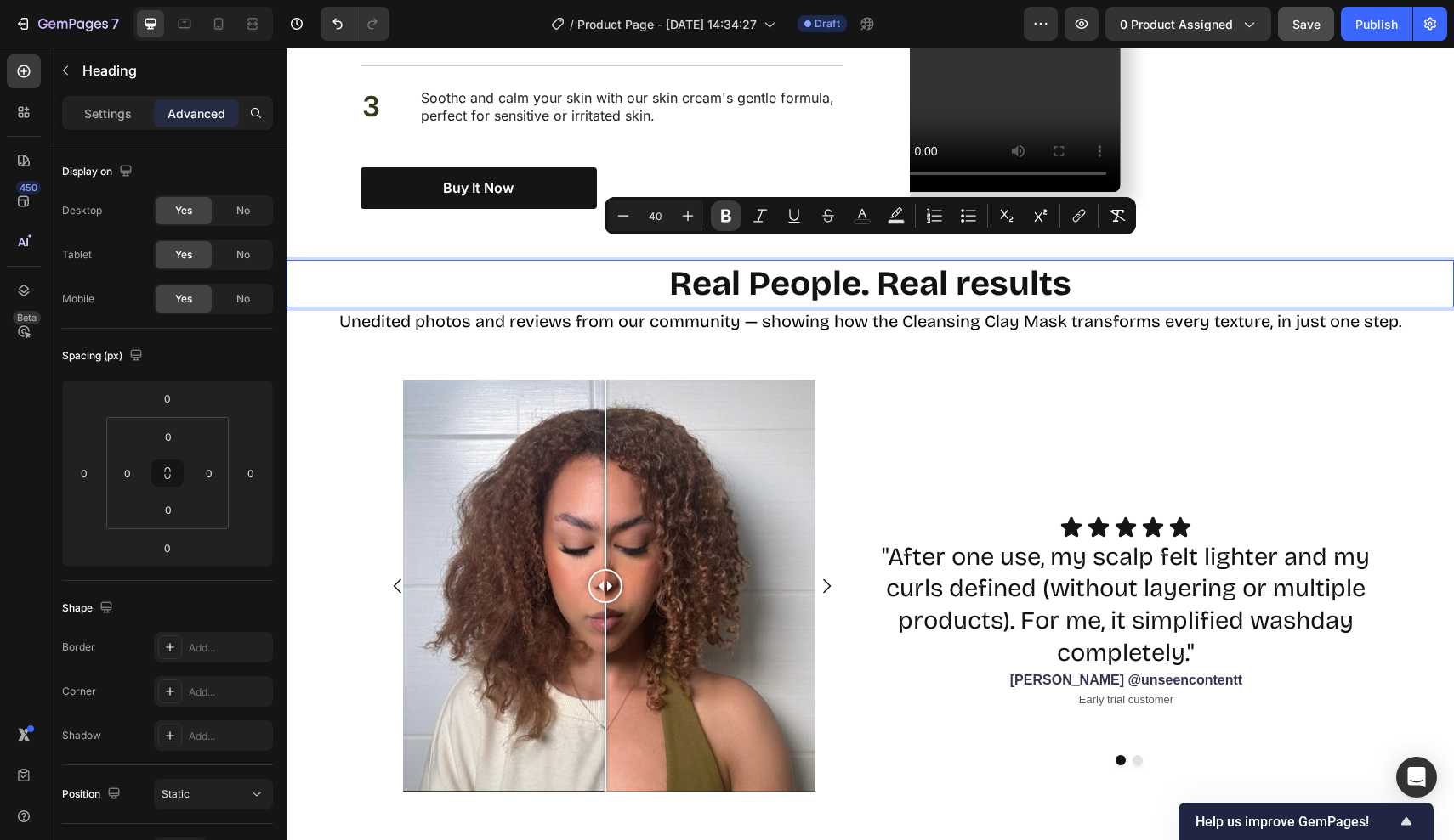
click at [719, 217] on icon "Editor contextual toolbar" at bounding box center [726, 215] width 17 height 17
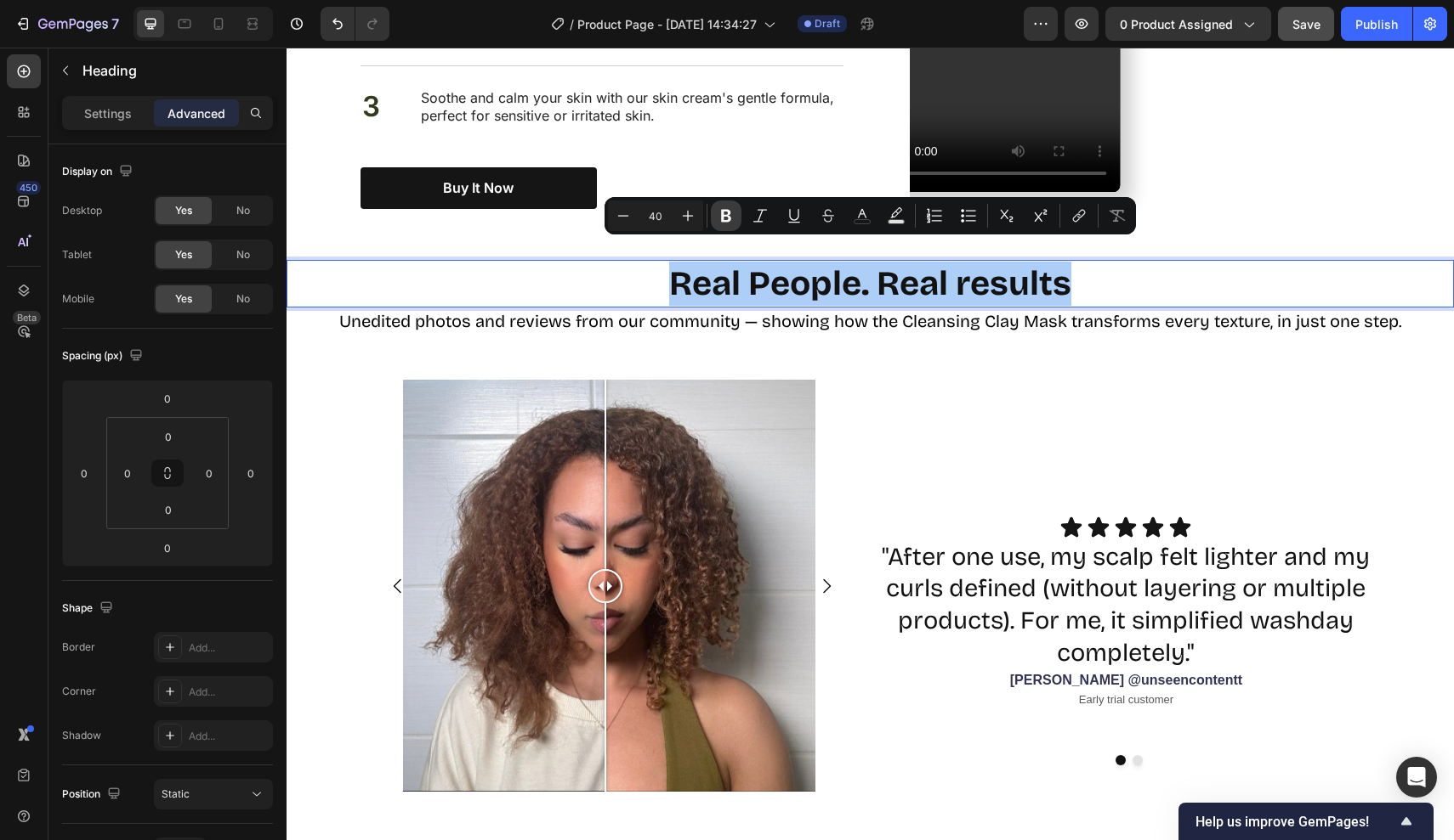
click at [719, 217] on icon "Editor contextual toolbar" at bounding box center [726, 215] width 17 height 17
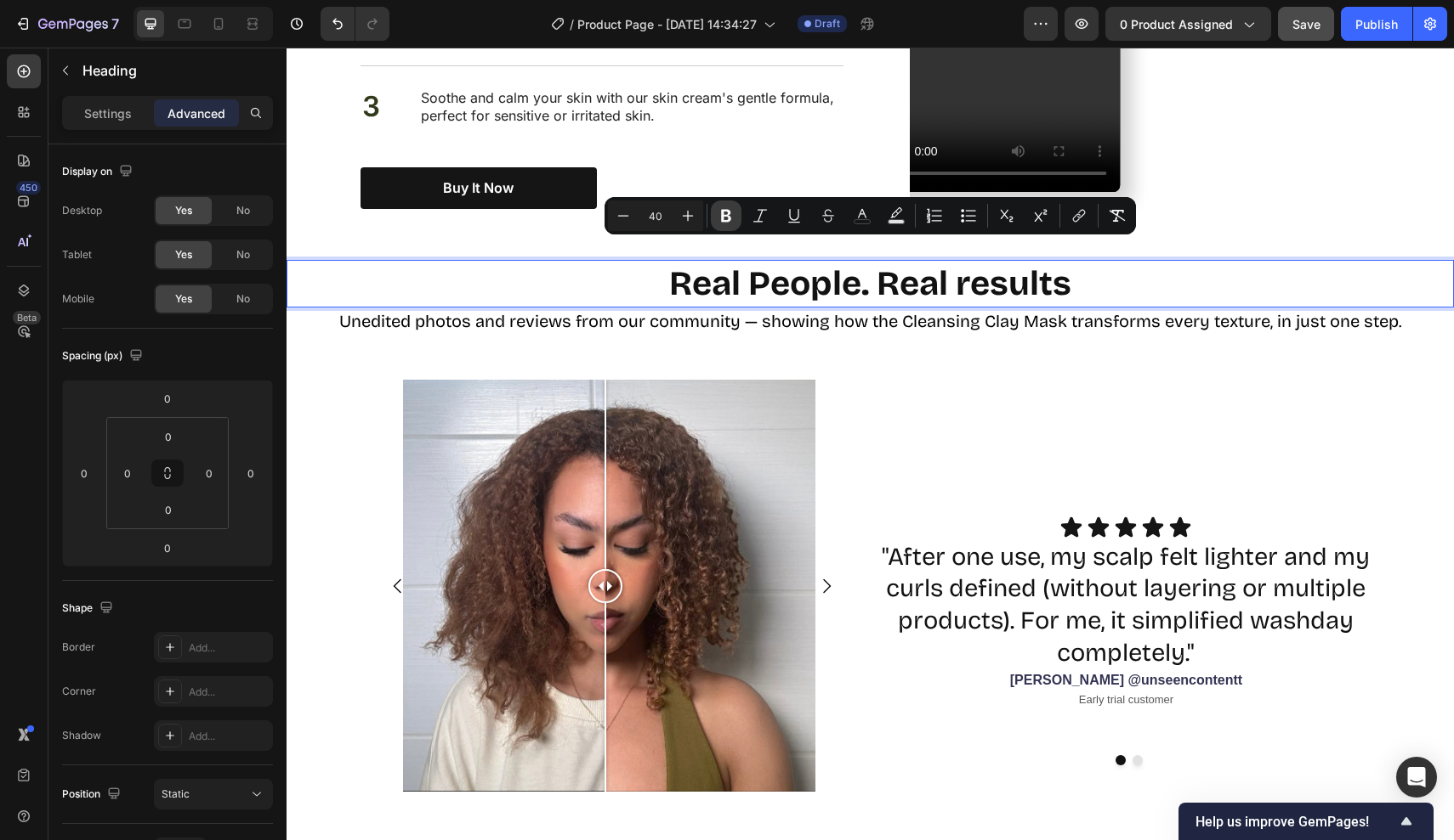
click at [719, 217] on icon "Editor contextual toolbar" at bounding box center [726, 215] width 17 height 17
click at [95, 108] on p "Settings" at bounding box center [107, 113] width 48 height 18
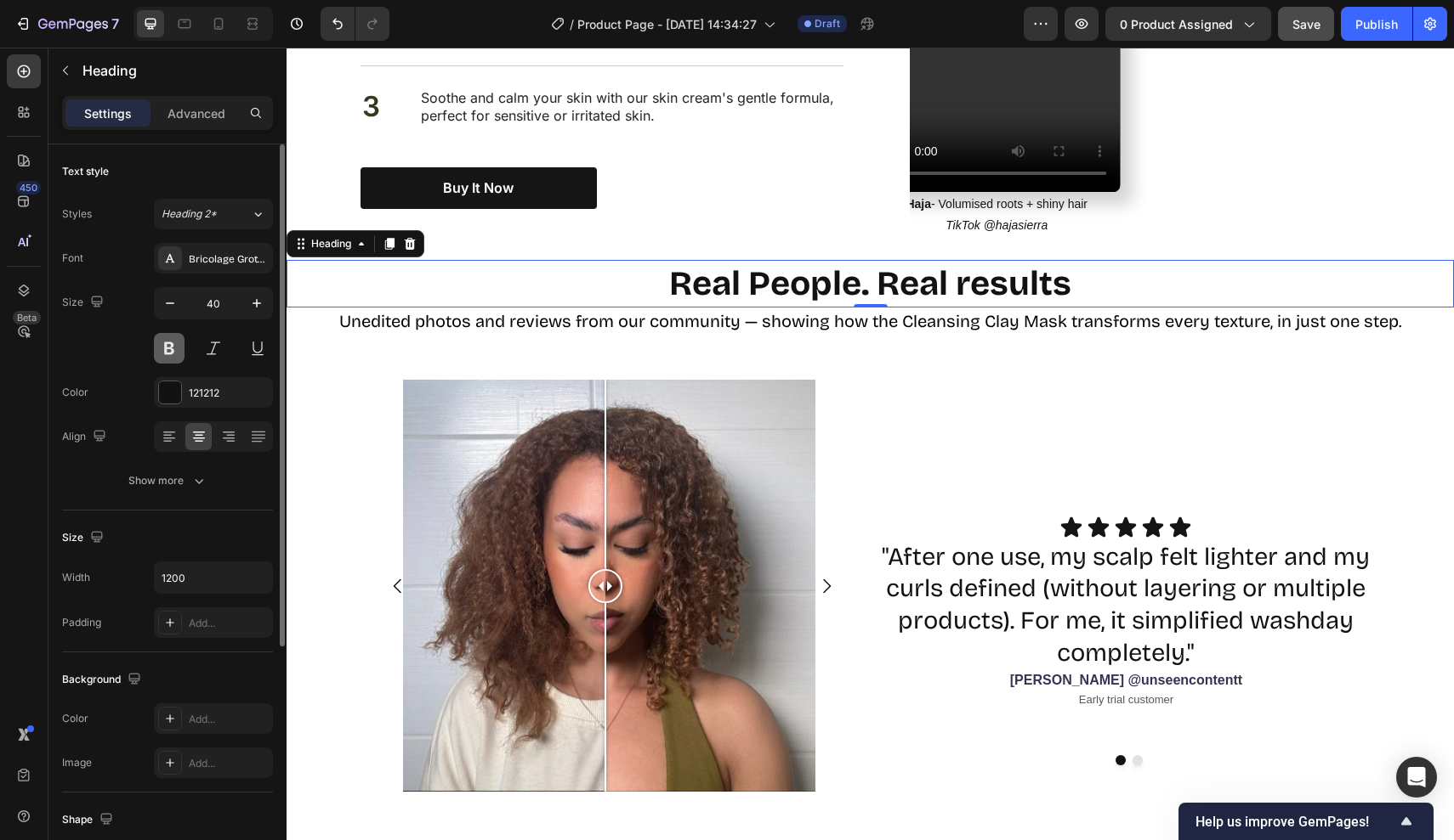
click at [165, 346] on button at bounding box center [169, 348] width 31 height 31
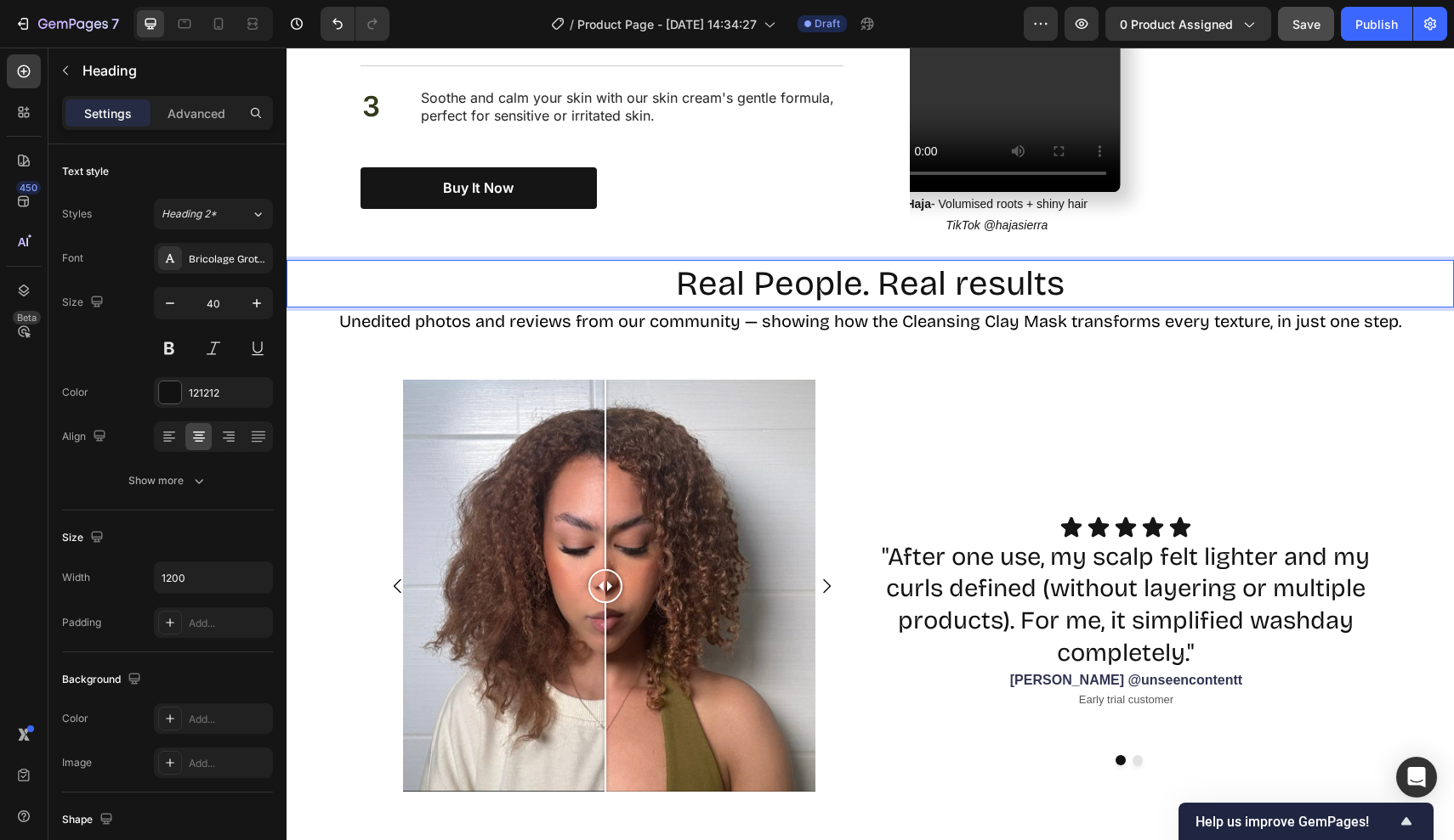
click at [880, 262] on p "Real People. Real results" at bounding box center [871, 283] width 1016 height 44
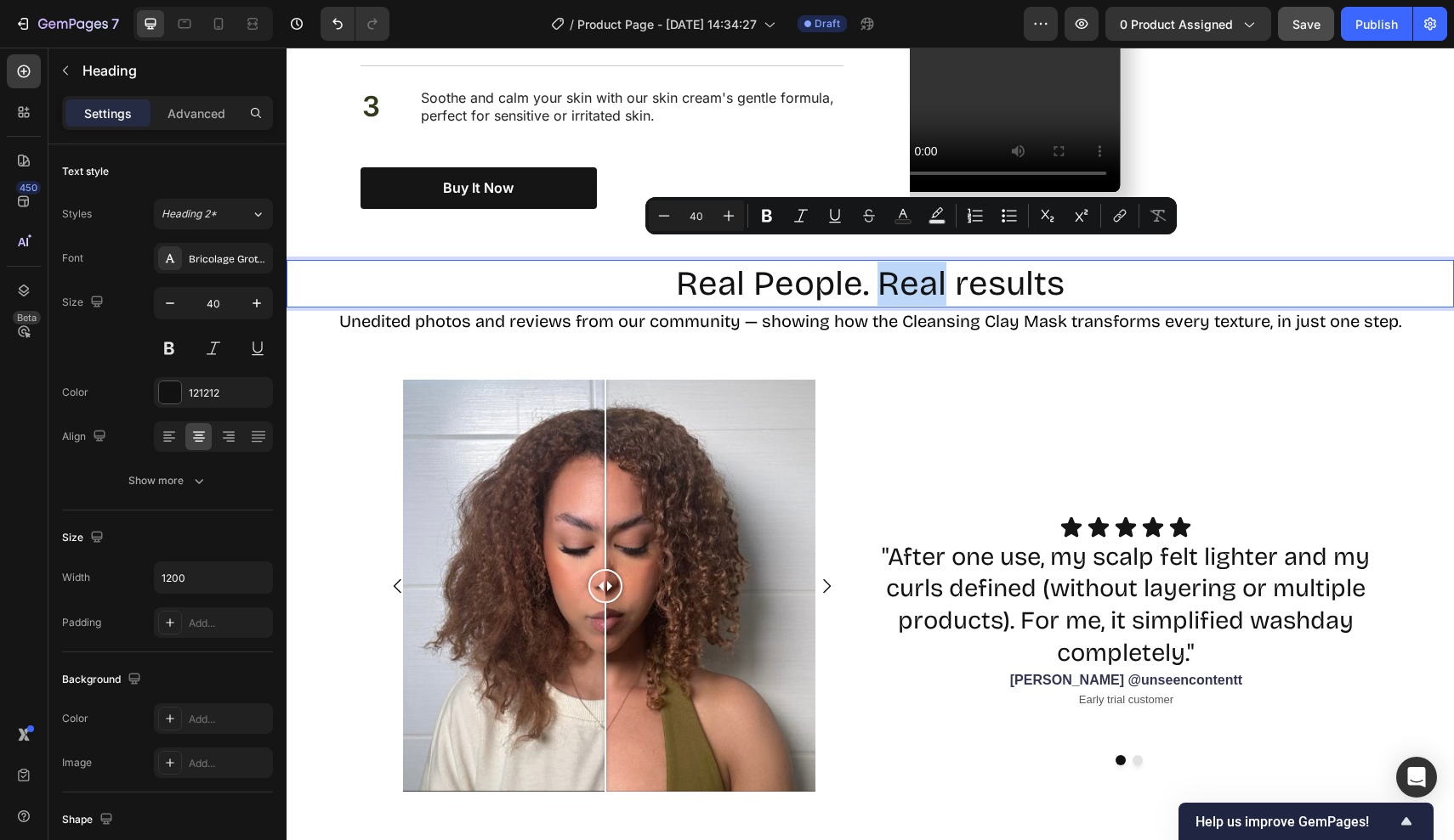
click at [878, 262] on p "Real People. Real results" at bounding box center [871, 283] width 1016 height 44
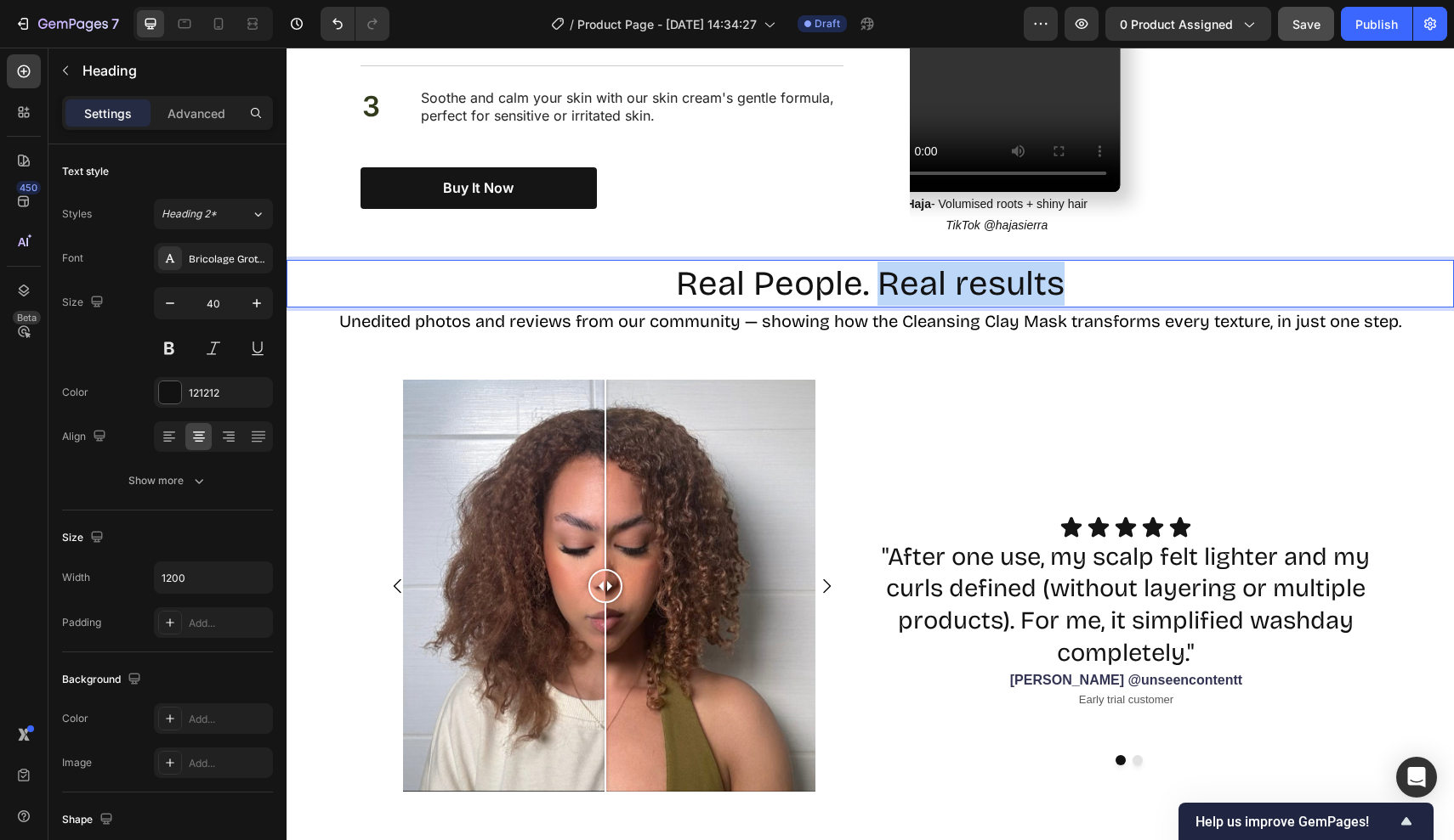
drag, startPoint x: 878, startPoint y: 258, endPoint x: 1183, endPoint y: 260, distance: 305.0
click at [1183, 262] on p "Real People. Real results" at bounding box center [871, 283] width 1016 height 44
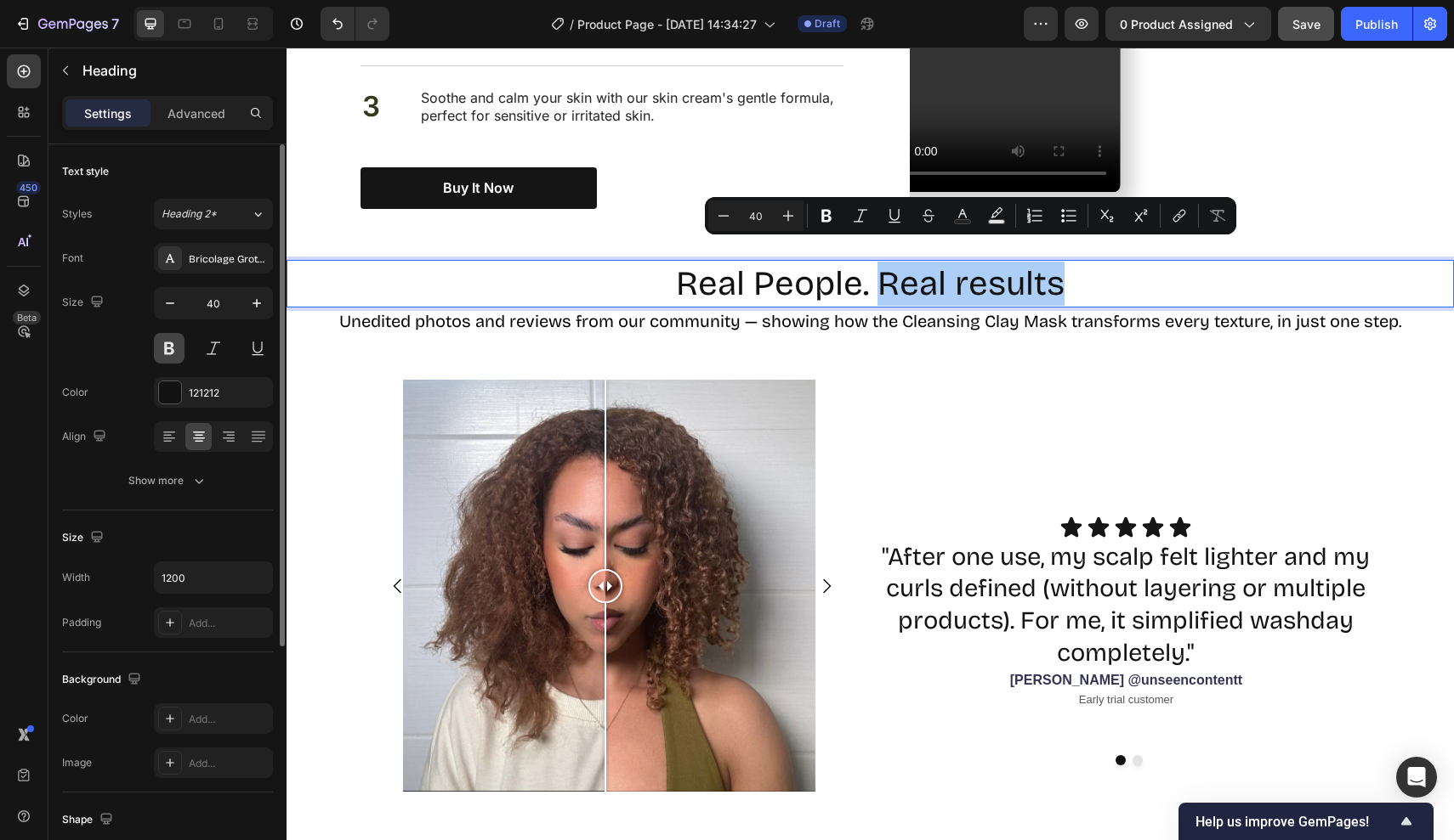
click at [169, 350] on button at bounding box center [169, 348] width 31 height 31
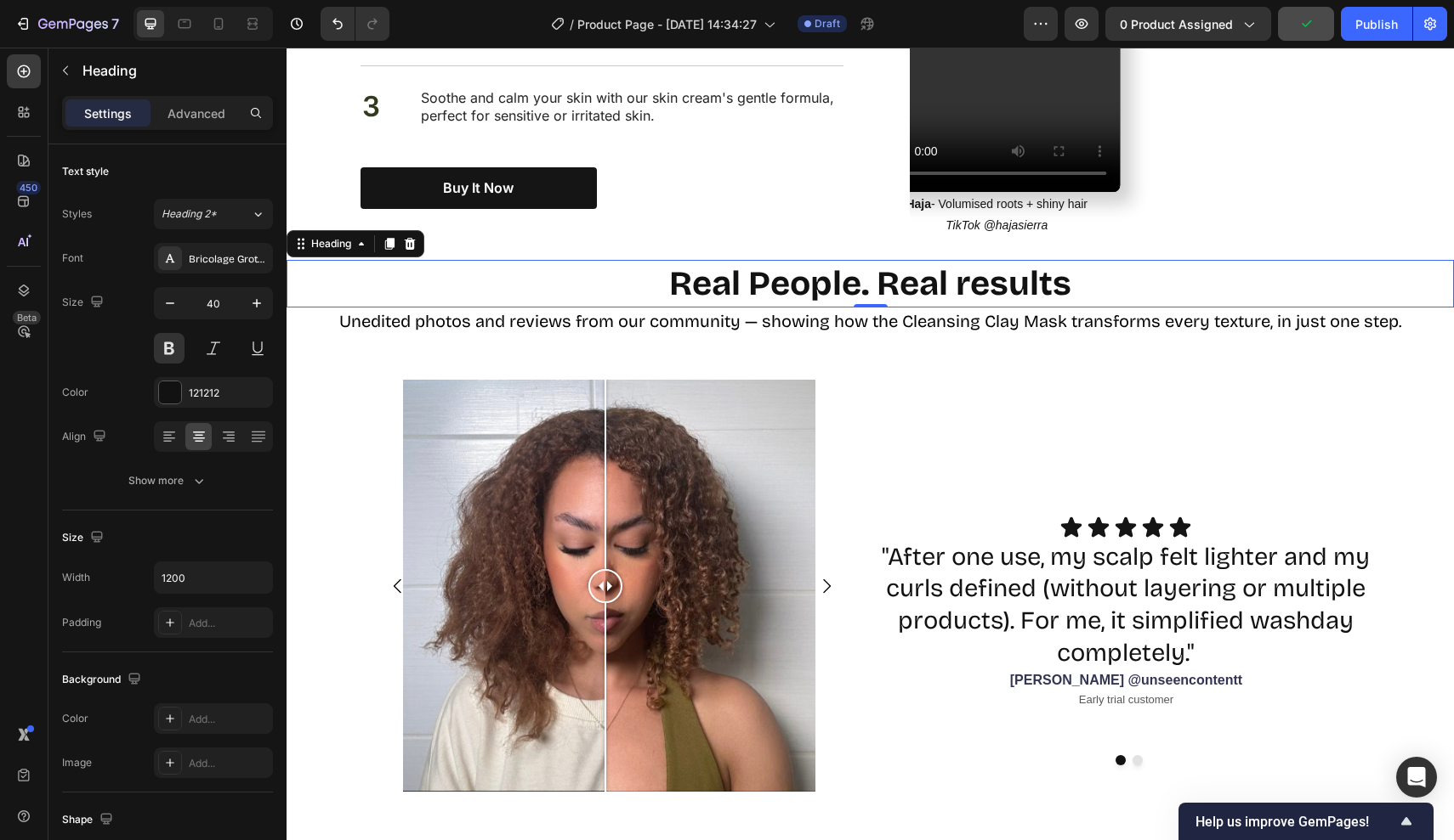
click at [1075, 262] on p "Real People. Real results" at bounding box center [871, 283] width 1016 height 44
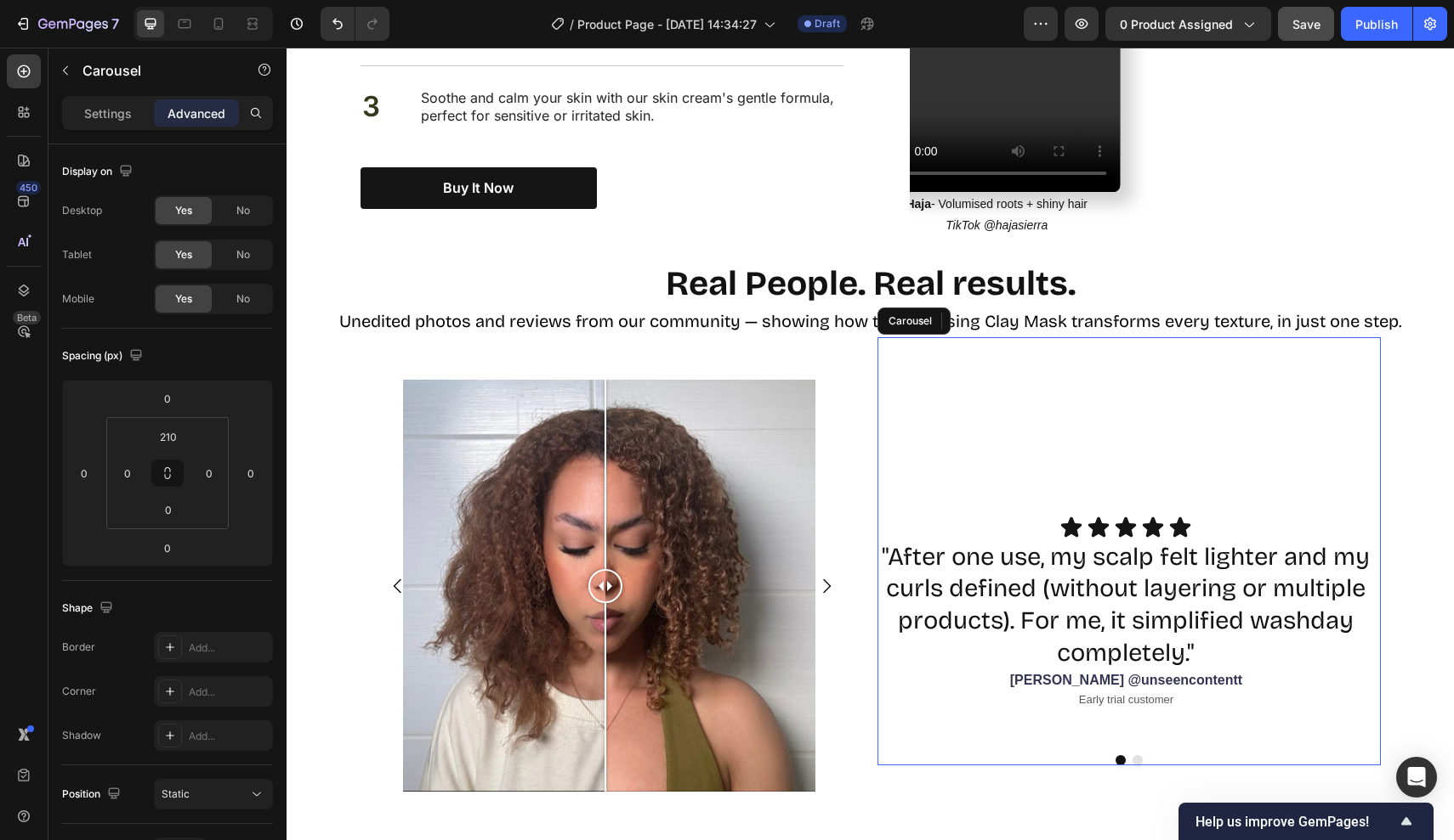
click at [1028, 341] on div "Icon Icon Icon Icon Icon Icon List "After one use, my scalp felt lighter and my…" at bounding box center [1128, 551] width 503 height 428
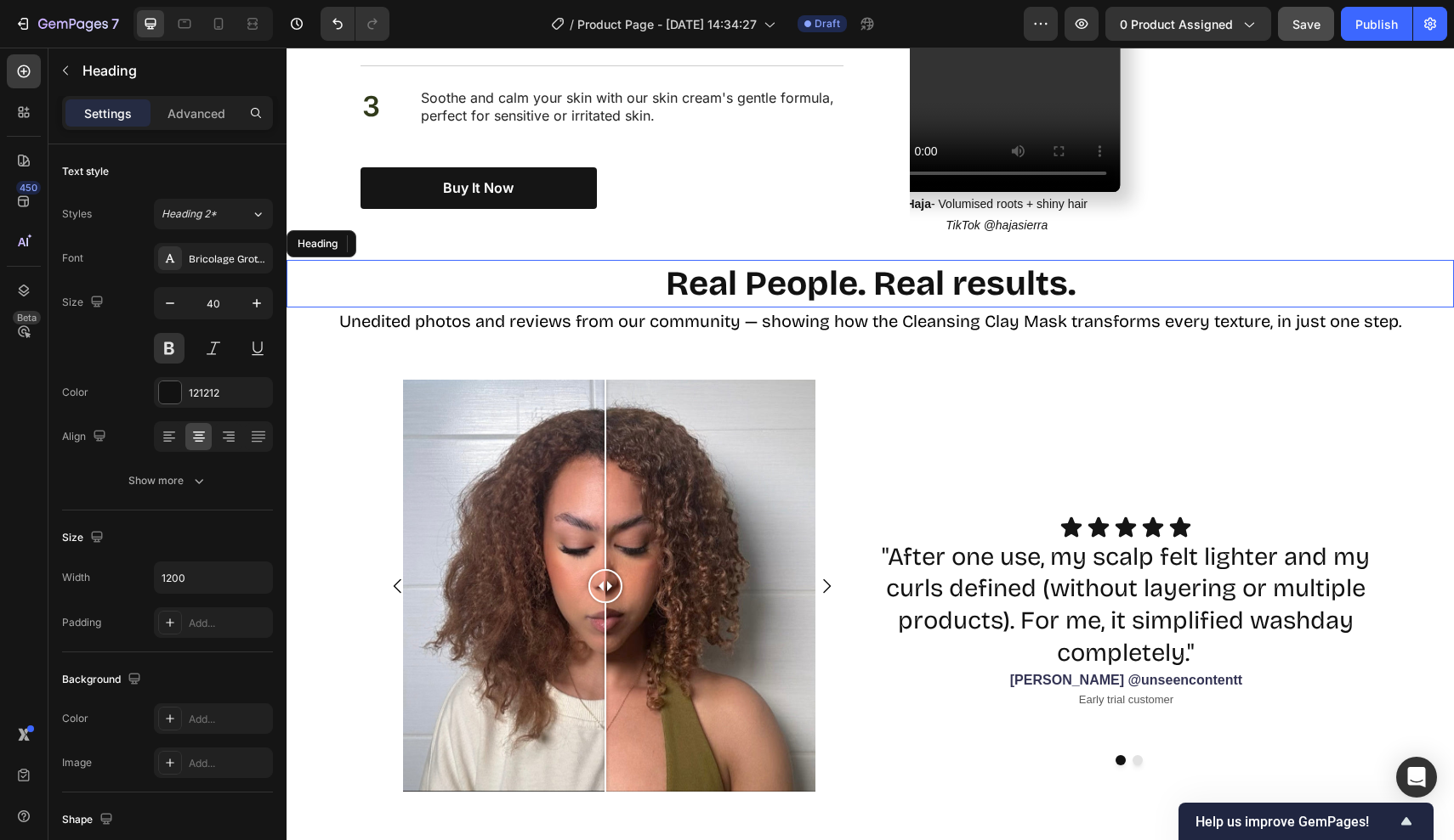
click at [868, 276] on p "Real People. Real results." at bounding box center [871, 283] width 1016 height 44
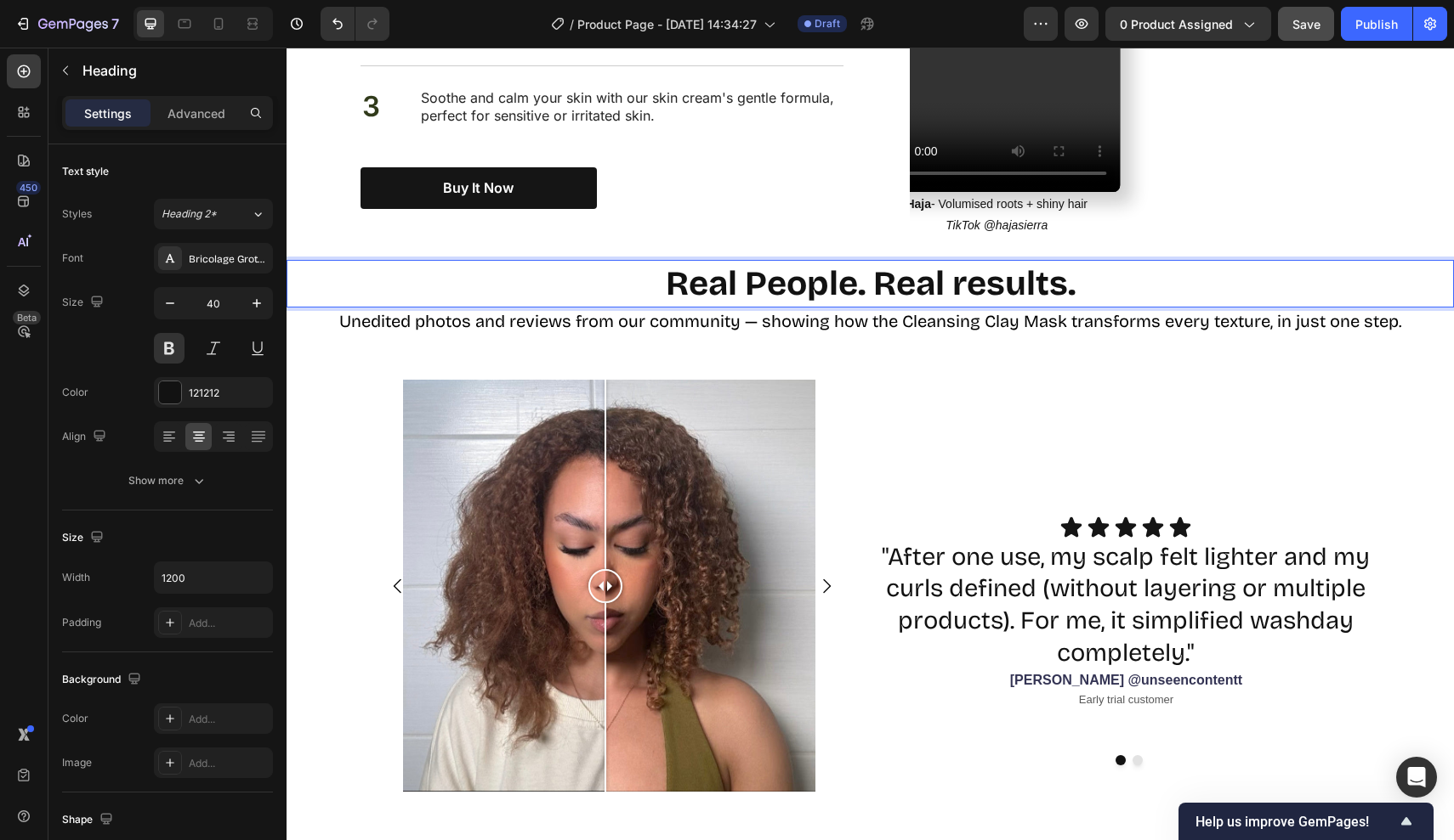
click at [868, 264] on p "Real People. Real results." at bounding box center [871, 283] width 1016 height 44
drag, startPoint x: 868, startPoint y: 264, endPoint x: 535, endPoint y: 263, distance: 333.0
click at [535, 263] on p "Real People. Real results." at bounding box center [871, 283] width 1016 height 44
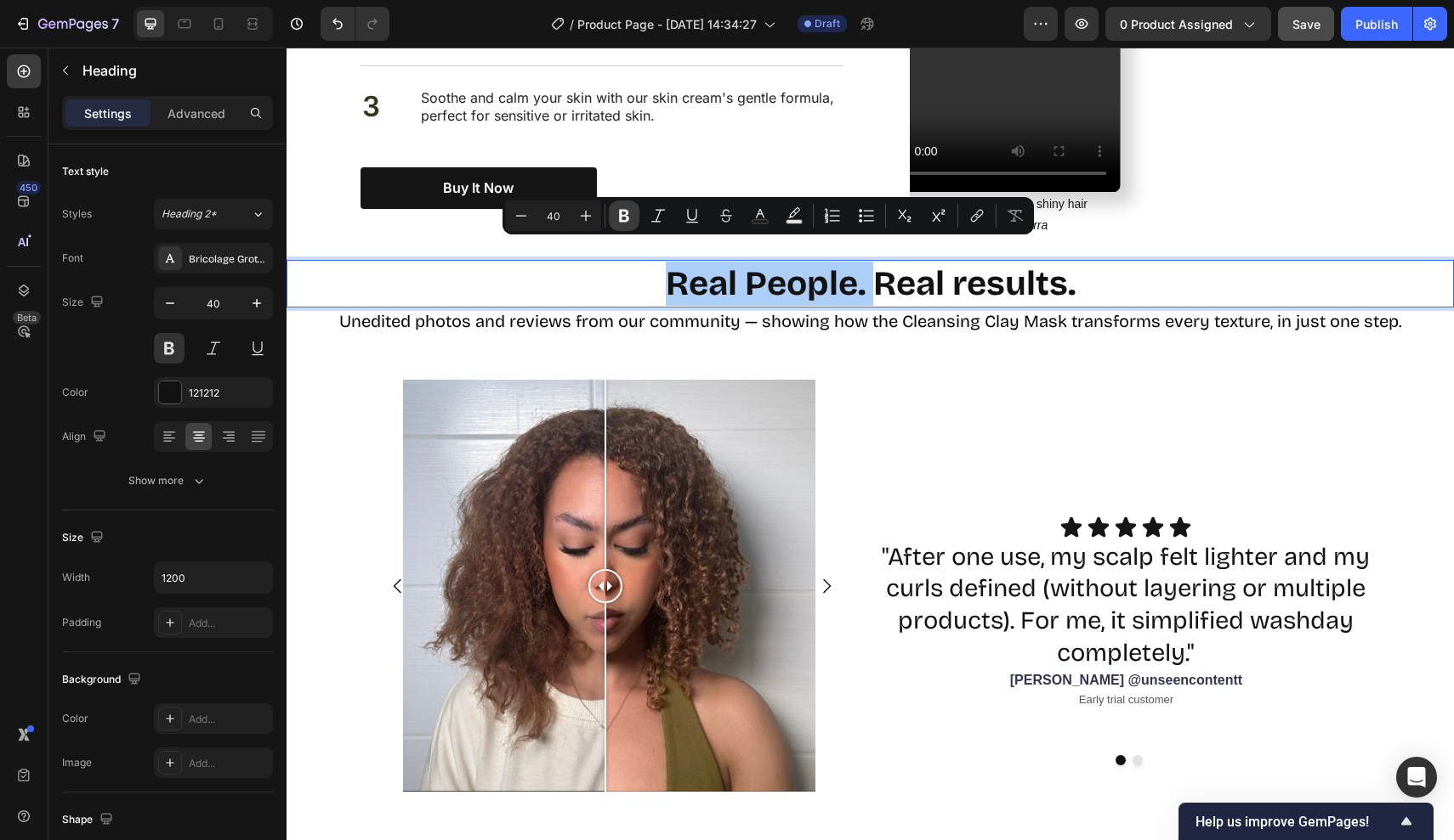
click at [635, 213] on button "Bold" at bounding box center [624, 215] width 31 height 31
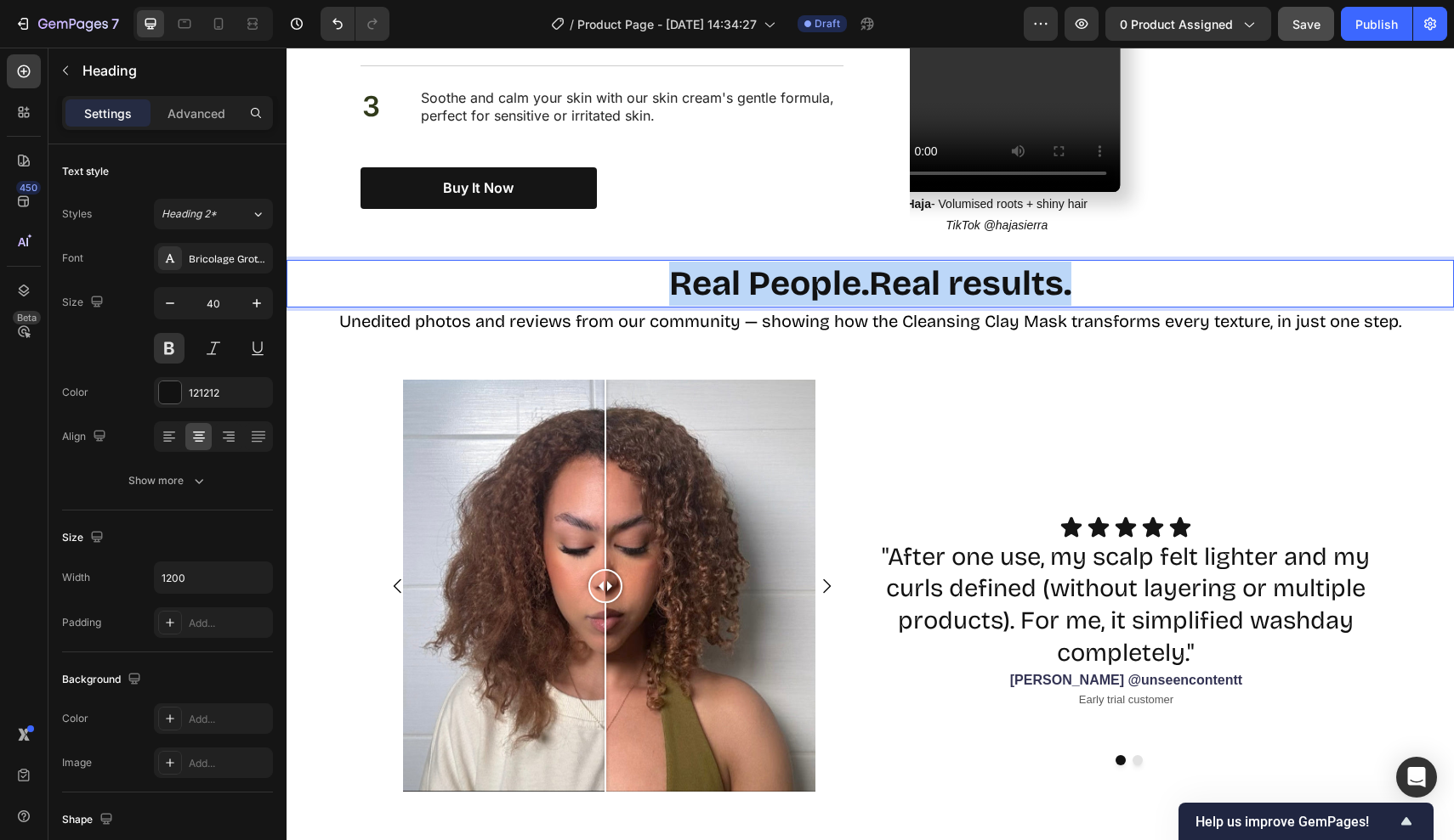
drag, startPoint x: 665, startPoint y: 262, endPoint x: 1167, endPoint y: 264, distance: 502.0
click at [1167, 264] on p "Real People. Real results." at bounding box center [871, 283] width 1016 height 44
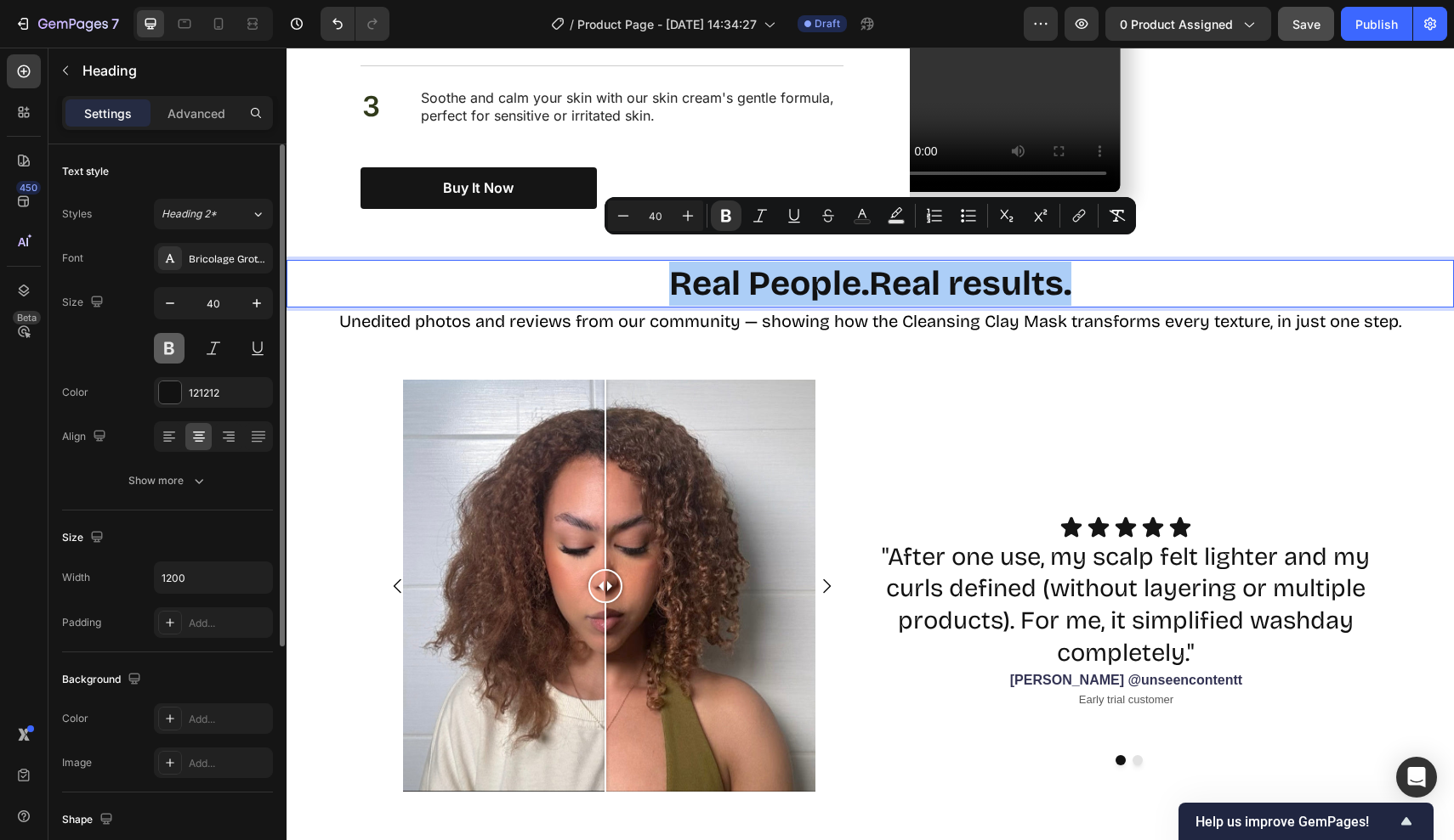
click at [168, 353] on button at bounding box center [169, 348] width 31 height 31
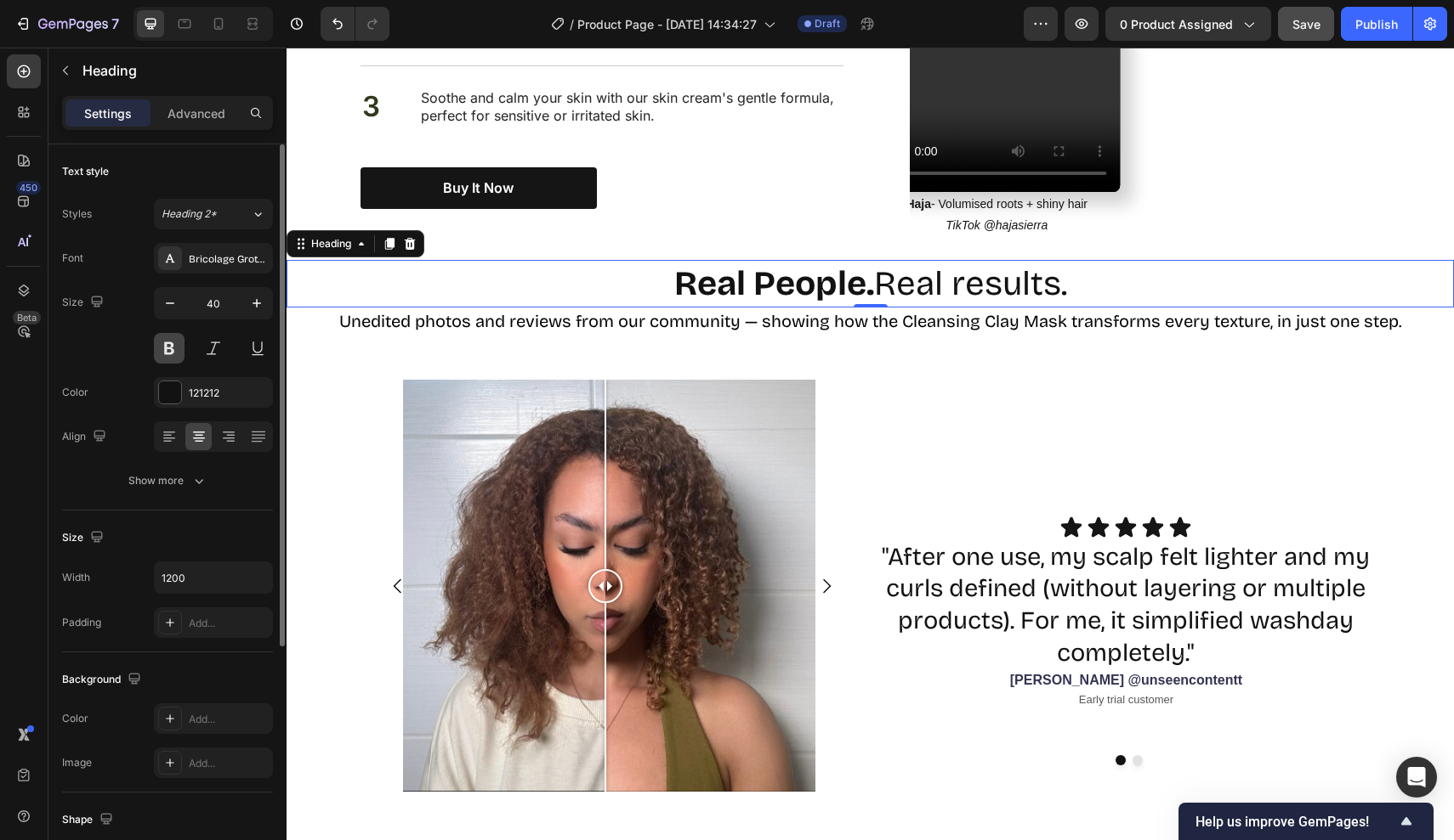
click at [168, 353] on button at bounding box center [169, 348] width 31 height 31
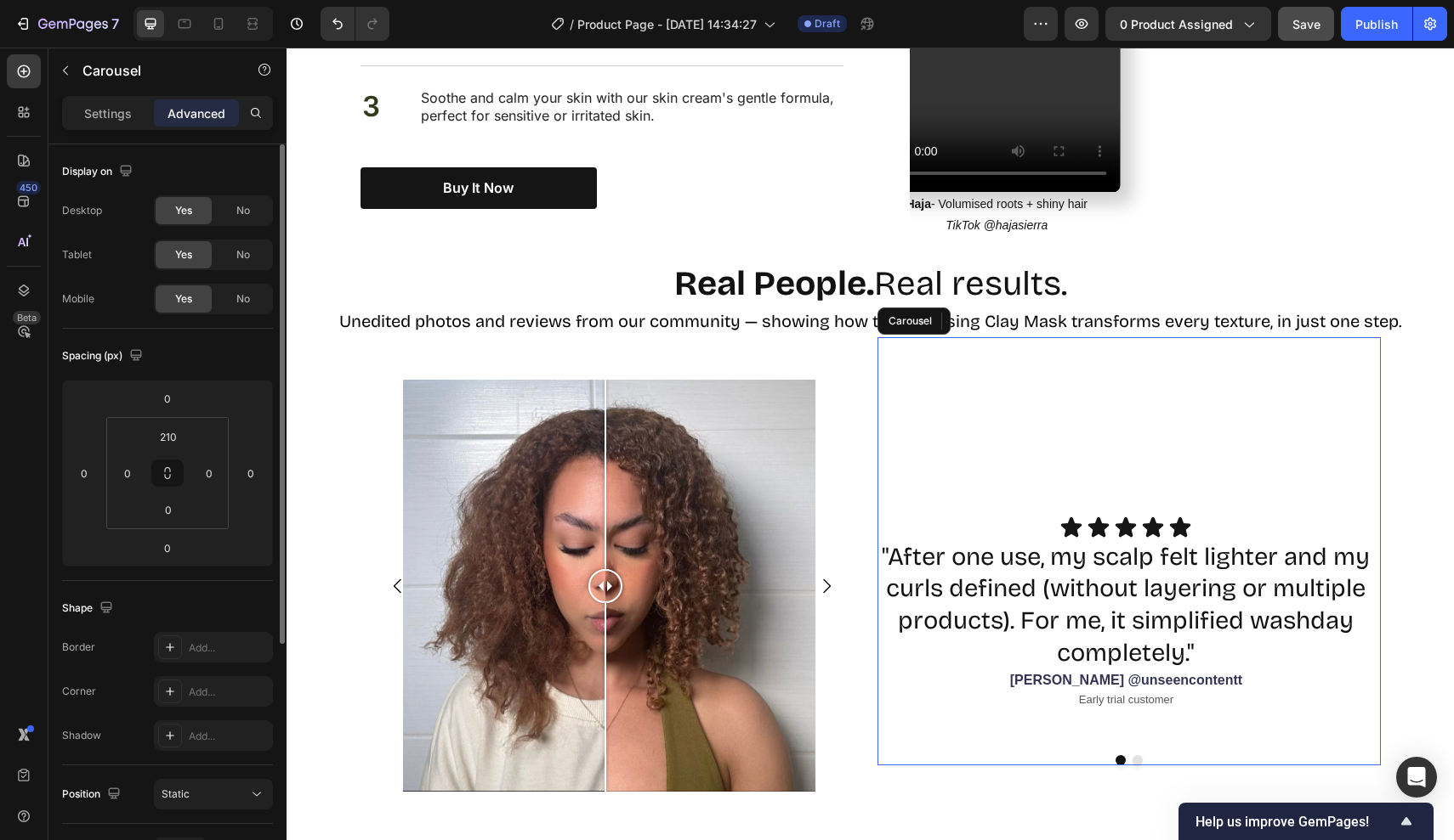
click at [877, 338] on div "Icon Icon Icon Icon Icon Icon List "After one use, my scalp felt lighter and my…" at bounding box center [1128, 551] width 503 height 428
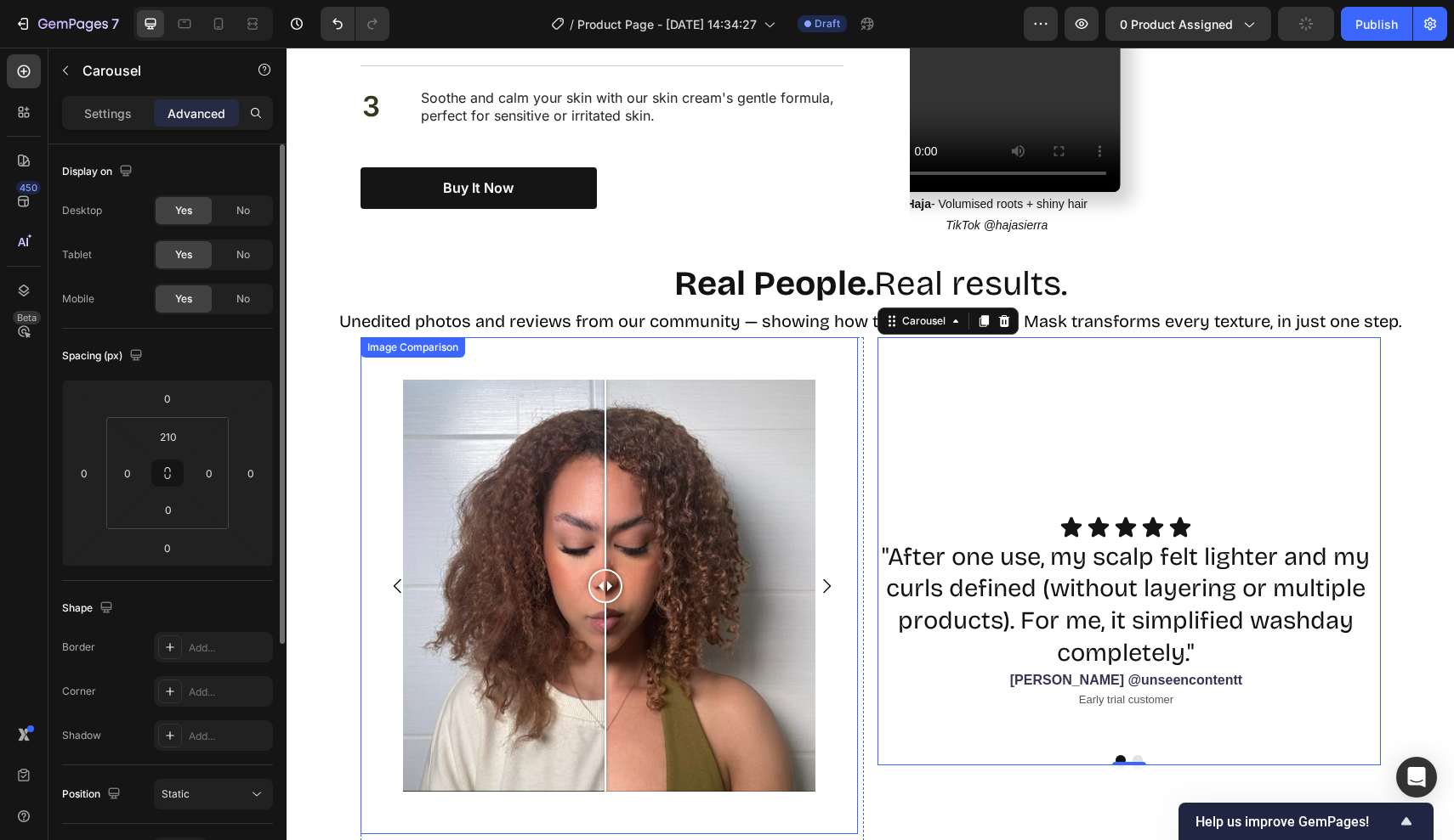
click at [854, 423] on div "Image Comparison" at bounding box center [609, 586] width 498 height 498
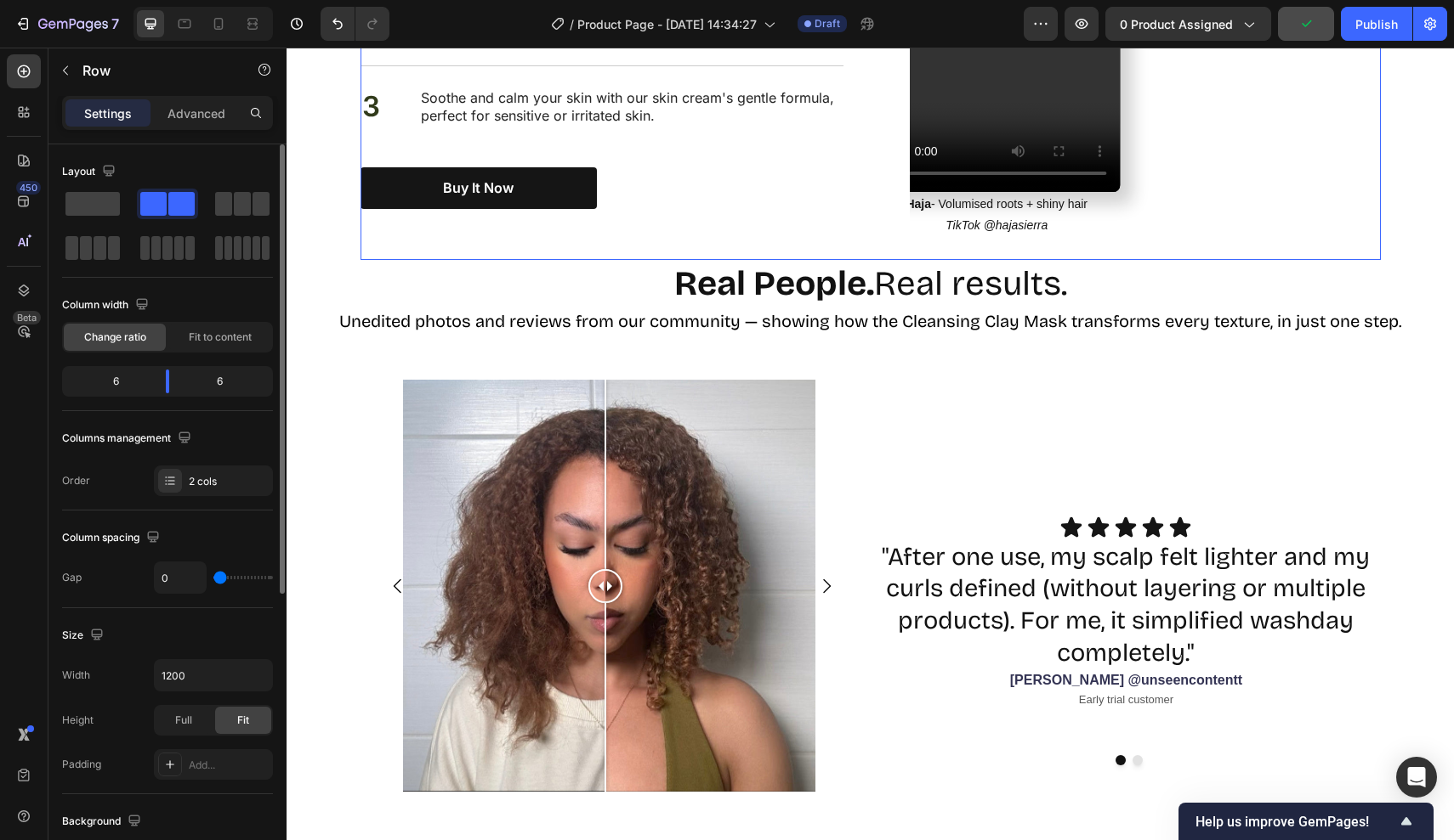
click at [838, 229] on div "See why thousands are switching to one jar Heading 1 Text Block Our community i…" at bounding box center [615, 7] width 510 height 506
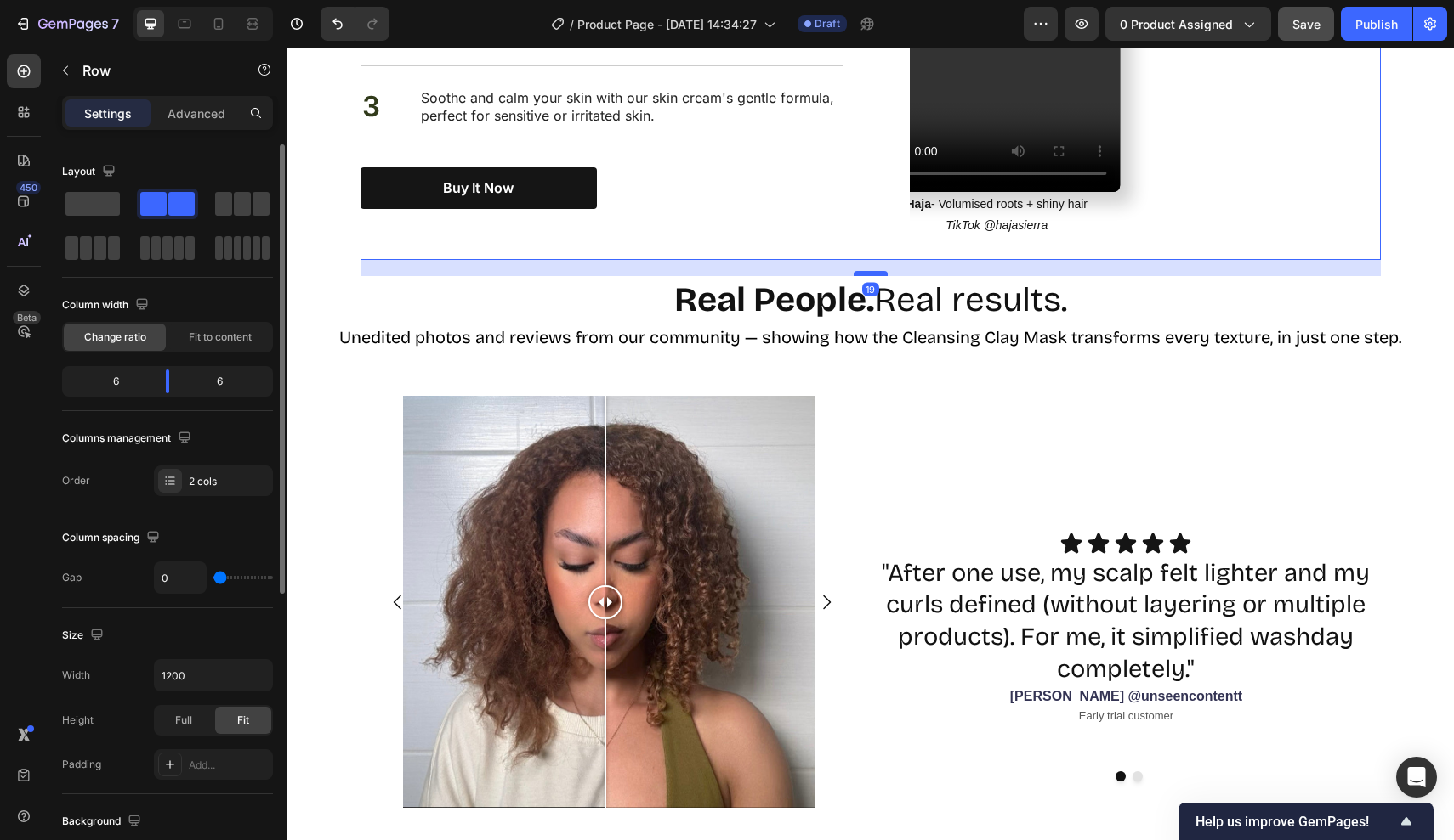
drag, startPoint x: 870, startPoint y: 237, endPoint x: 870, endPoint y: 257, distance: 20.0
click at [870, 271] on div at bounding box center [871, 273] width 34 height 5
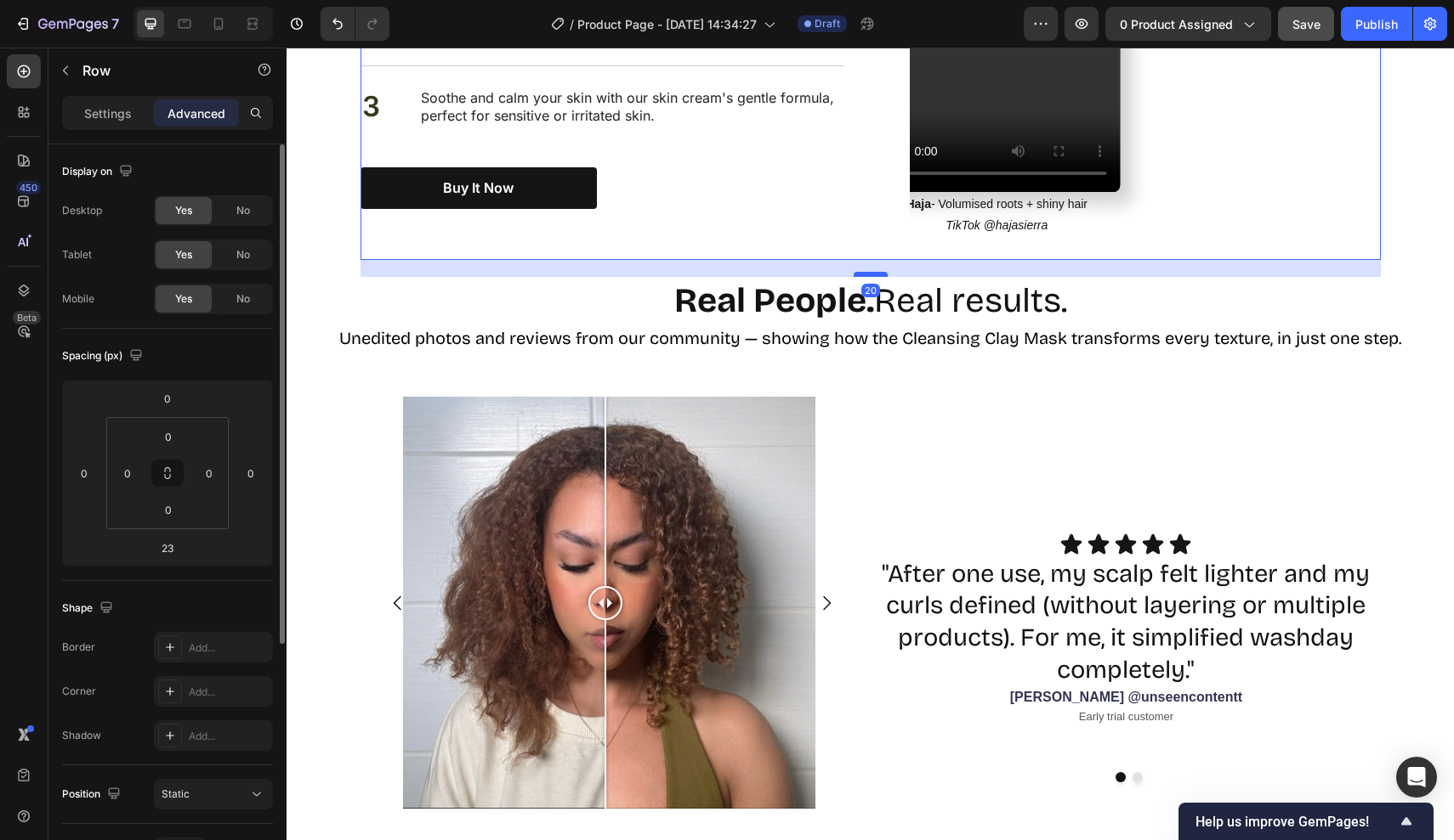
type input "20"
click at [870, 272] on div at bounding box center [871, 274] width 34 height 5
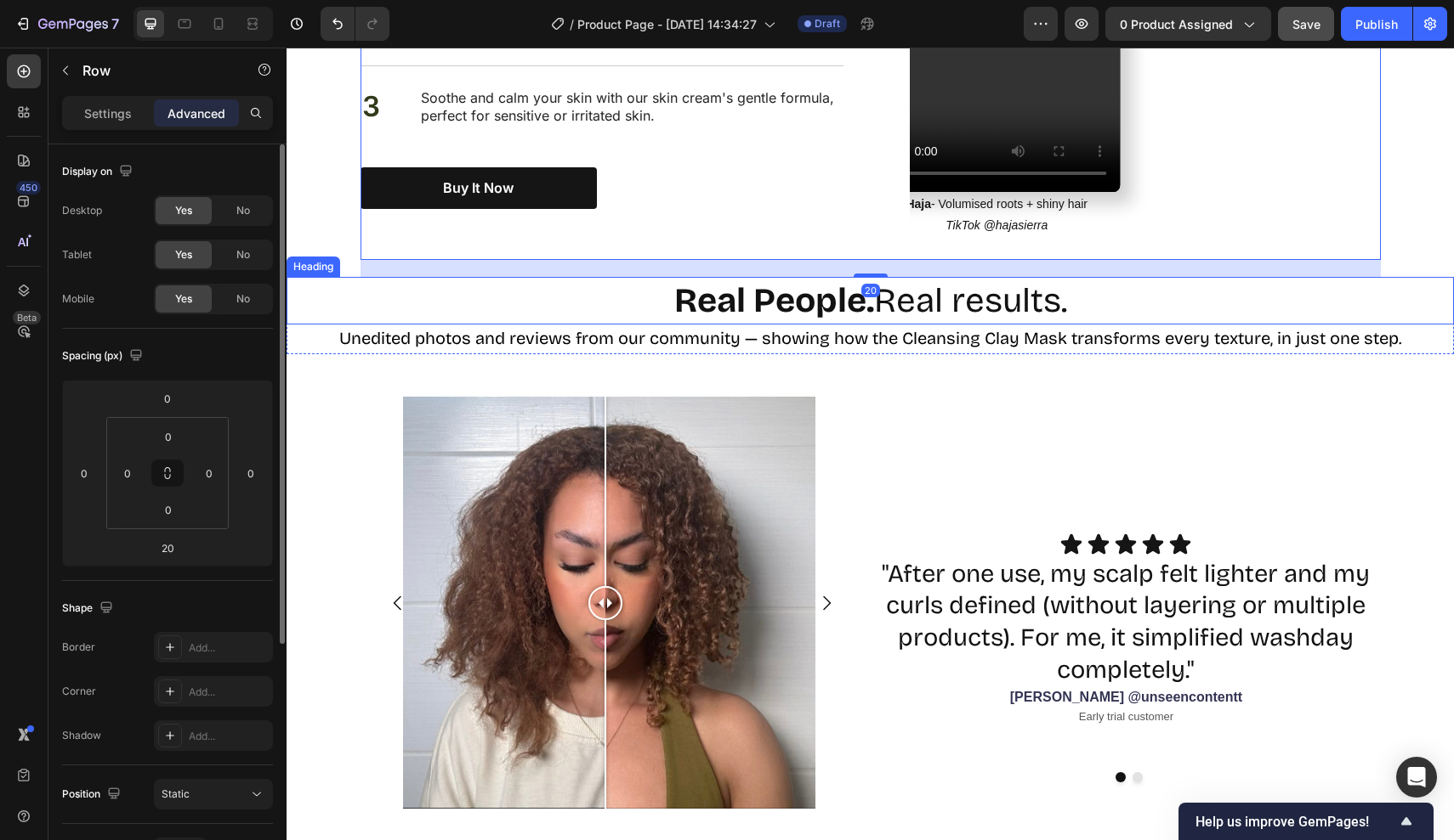
click at [862, 368] on div "Image Comparison Image Comparison" at bounding box center [612, 603] width 503 height 498
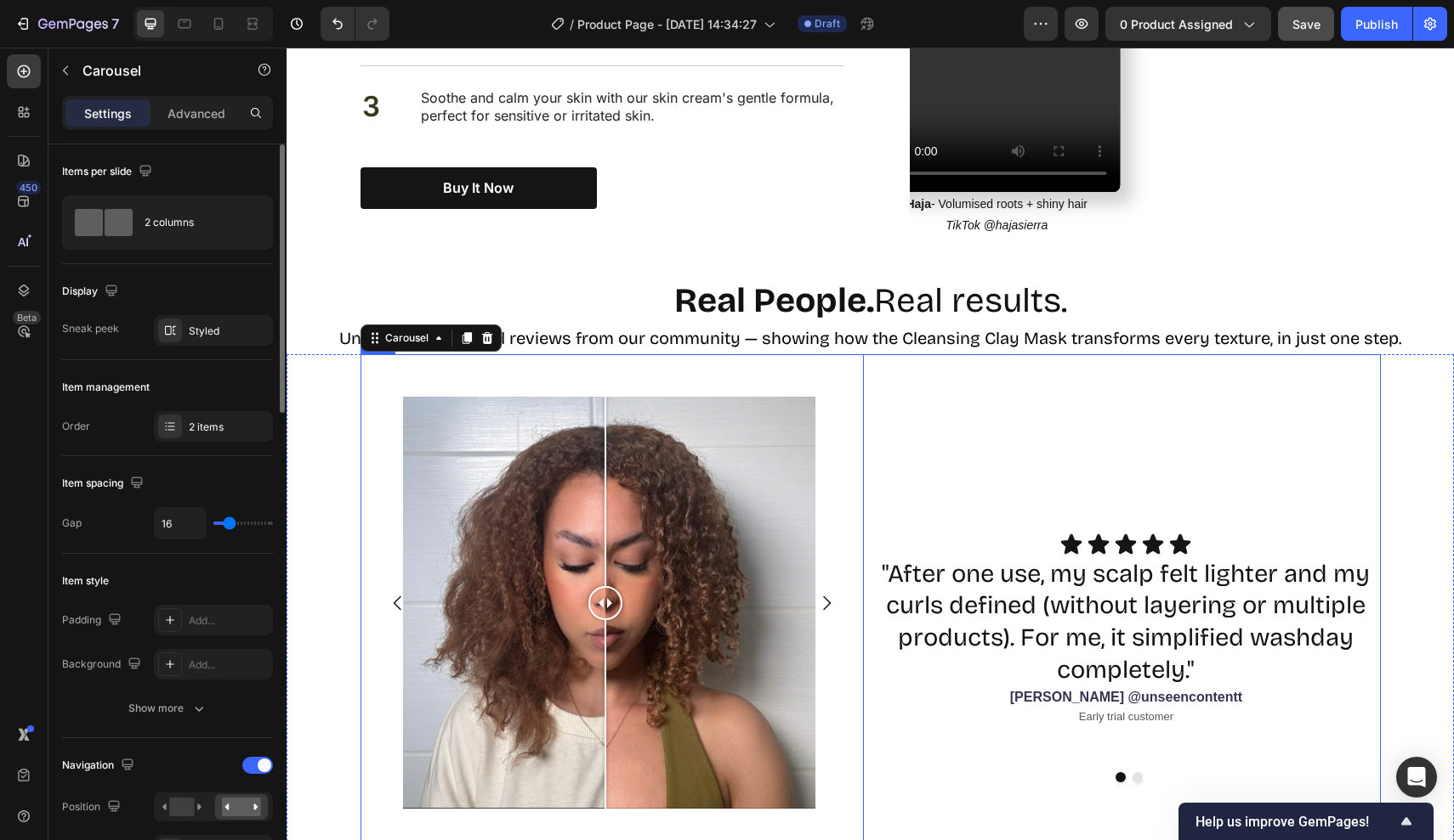
scroll to position [1647, 0]
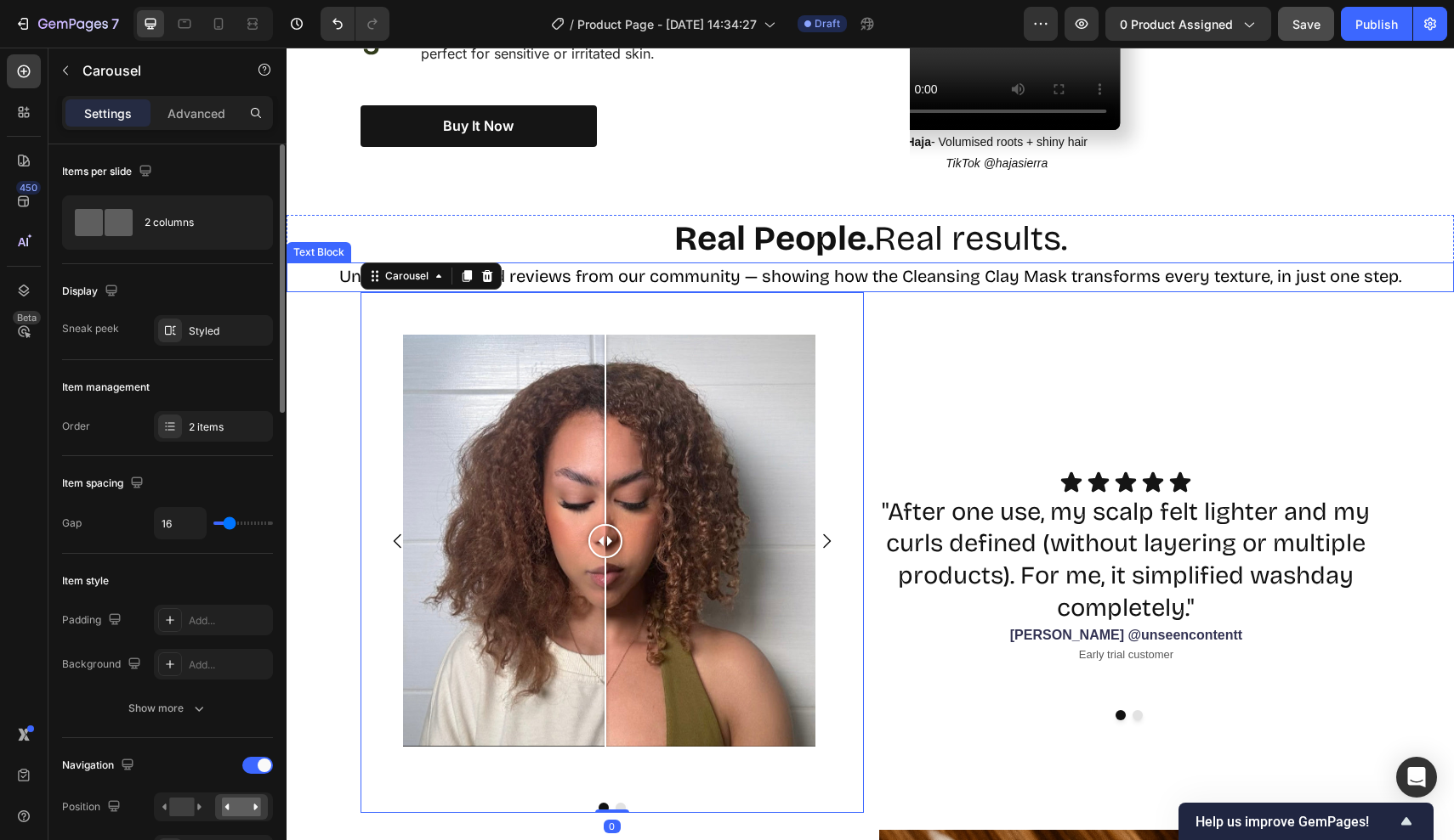
click at [753, 266] on span "Unedited photos and reviews from our community — showing how the Cleansing Clay…" at bounding box center [870, 277] width 1063 height 21
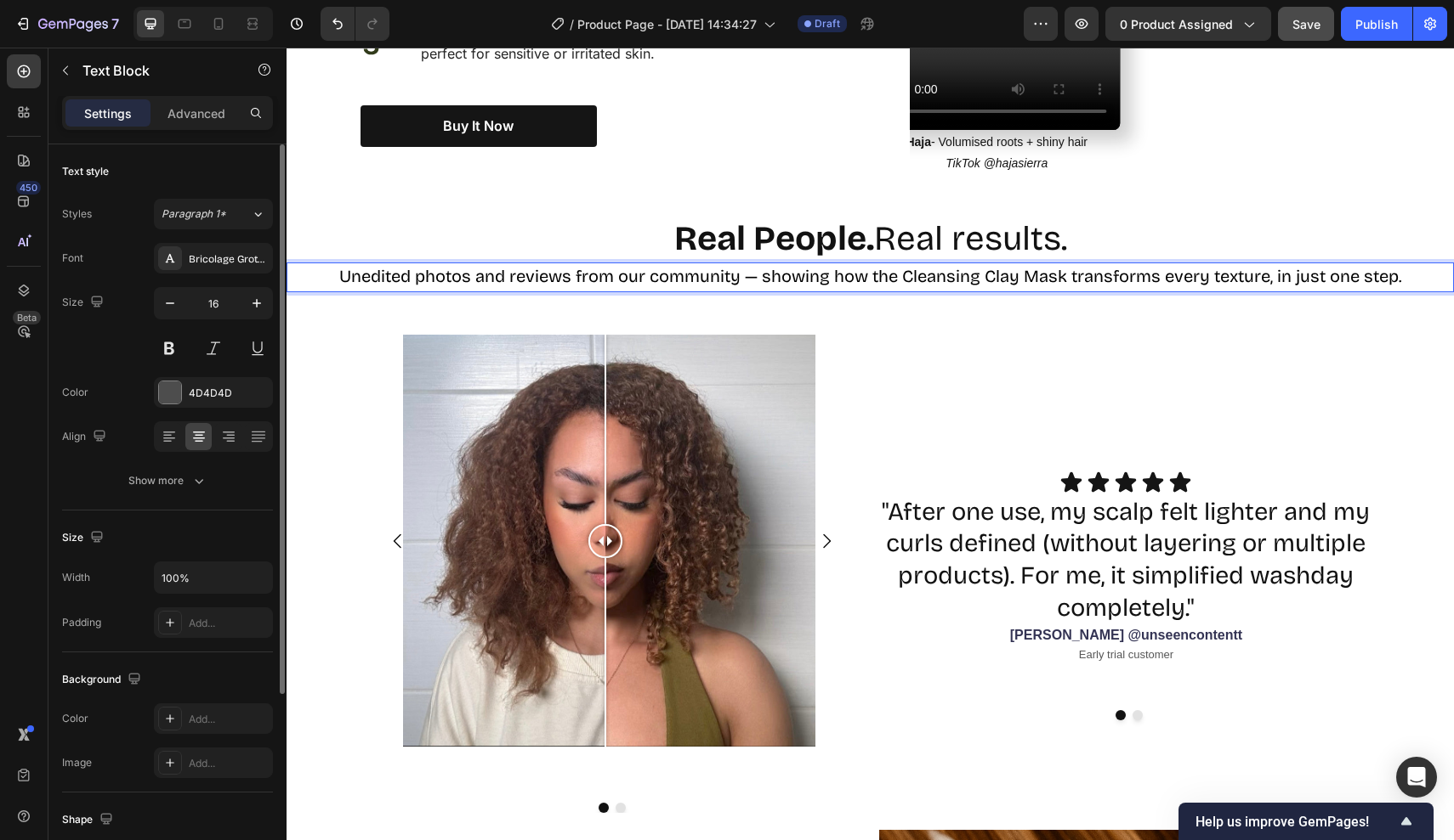
click at [753, 266] on span "Unedited photos and reviews from our community — showing how the Cleansing Clay…" at bounding box center [870, 277] width 1063 height 21
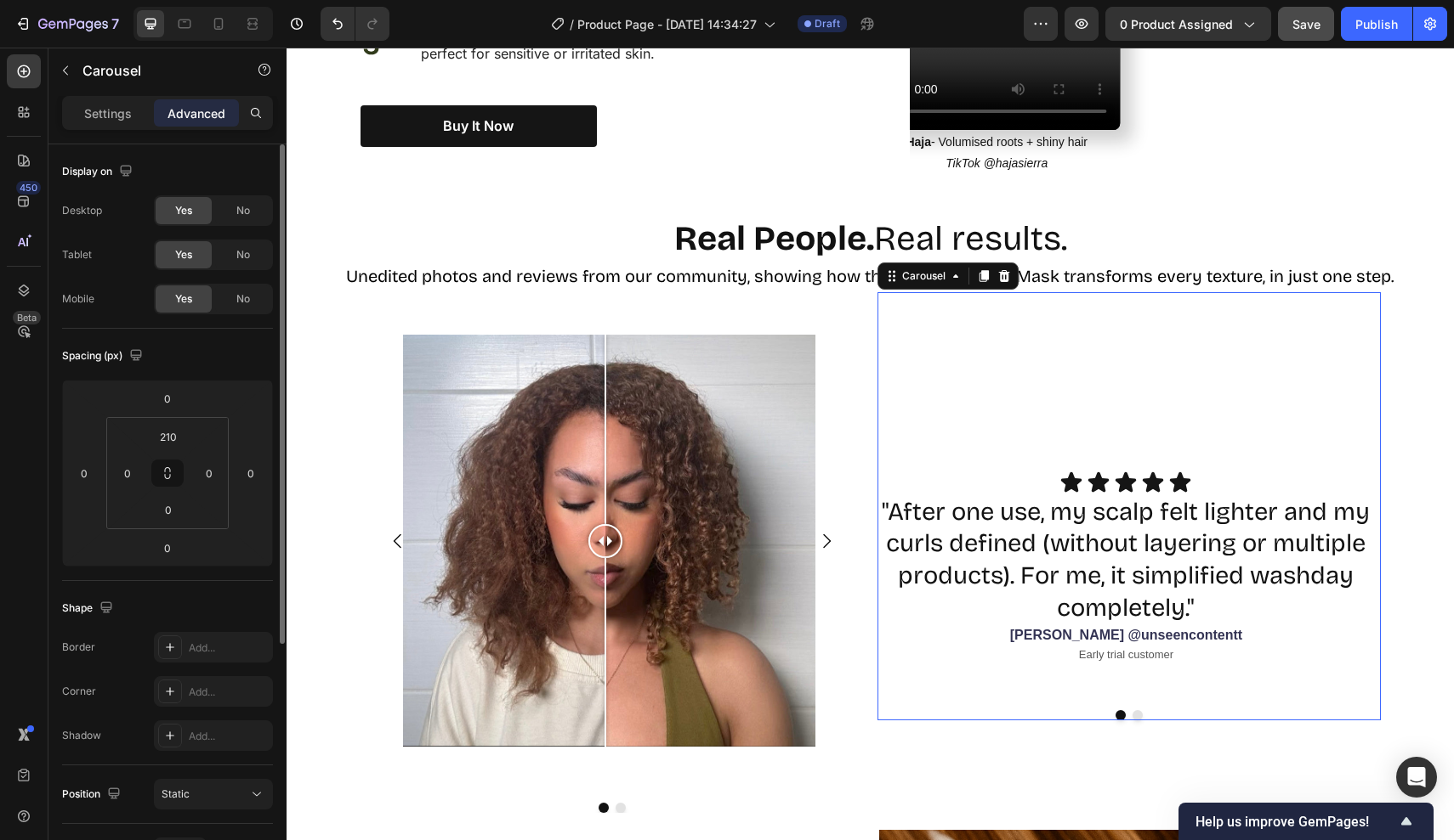
click at [907, 293] on div "Icon Icon Icon Icon Icon Icon List "After one use, my scalp felt lighter and my…" at bounding box center [1128, 506] width 503 height 428
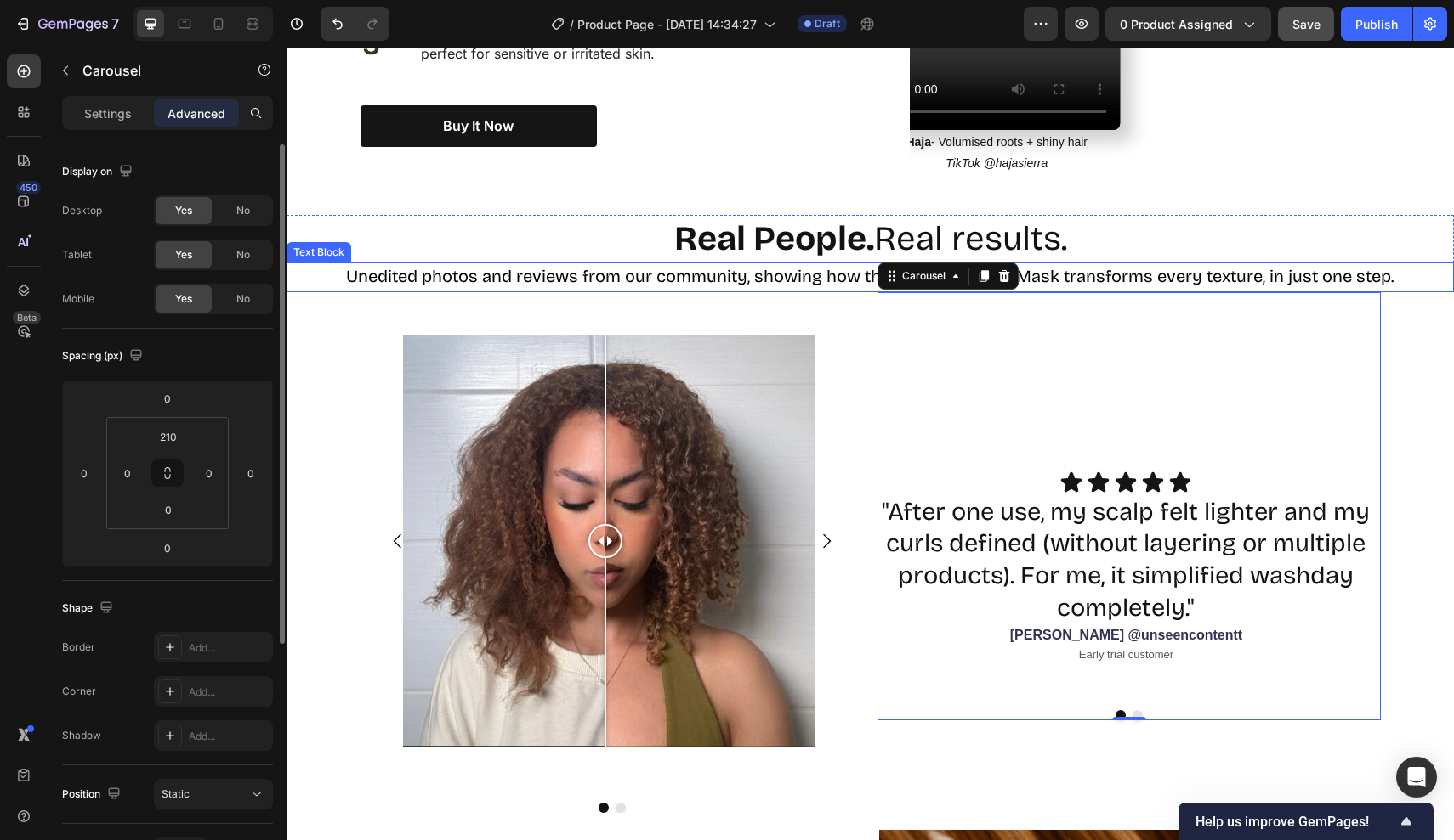
click at [1068, 262] on div "Unedited photos and reviews from our community, showing how the Cleansing Clay …" at bounding box center [870, 277] width 1167 height 30
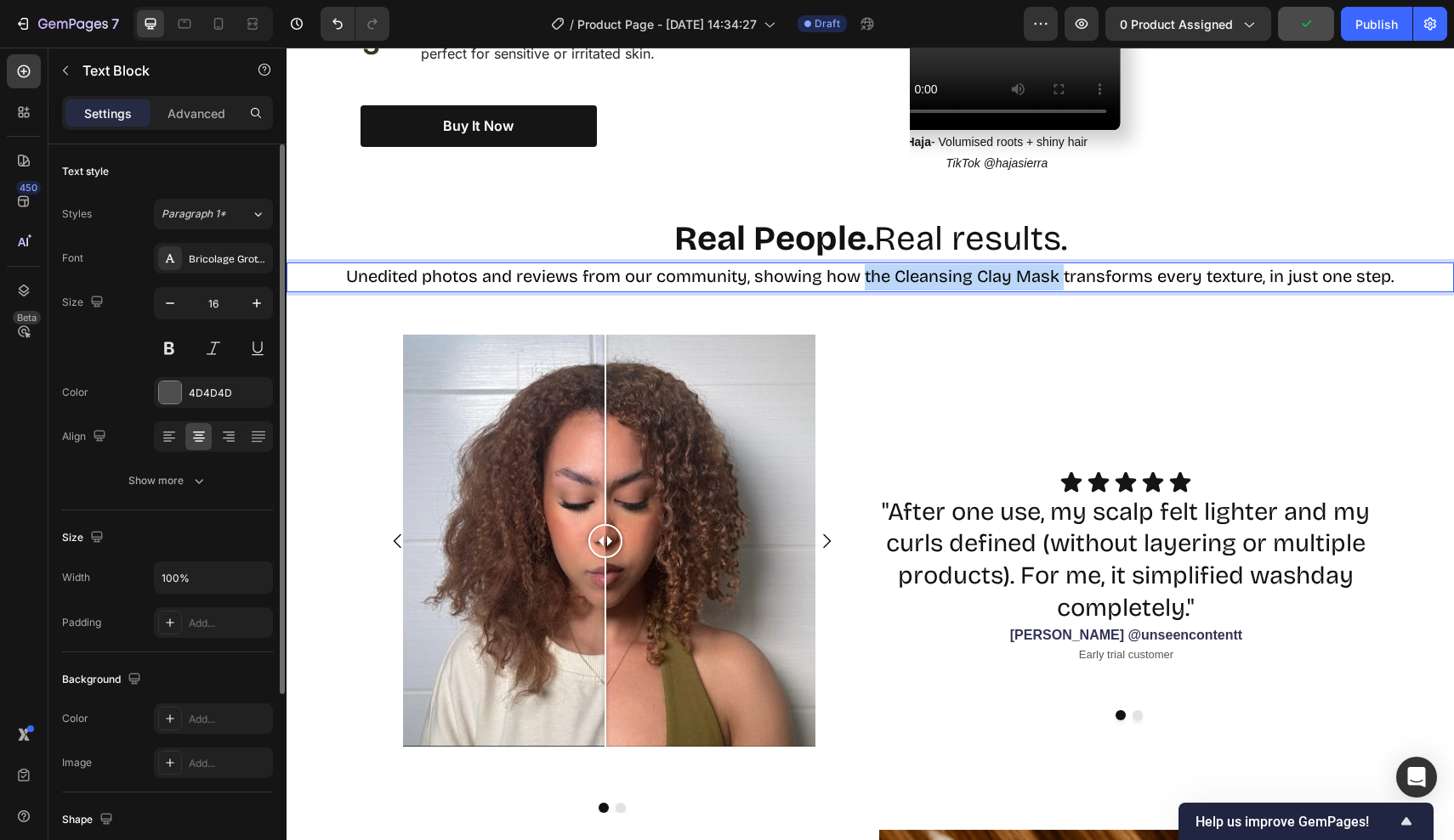
drag, startPoint x: 863, startPoint y: 252, endPoint x: 1062, endPoint y: 256, distance: 199.0
click at [1062, 266] on span "Unedited photos and reviews from our community, showing how the Cleansing Clay …" at bounding box center [871, 277] width 1048 height 21
click at [1184, 293] on div "Icon Icon Icon Icon Icon Icon List "After one use, my scalp felt lighter and my…" at bounding box center [1128, 506] width 503 height 428
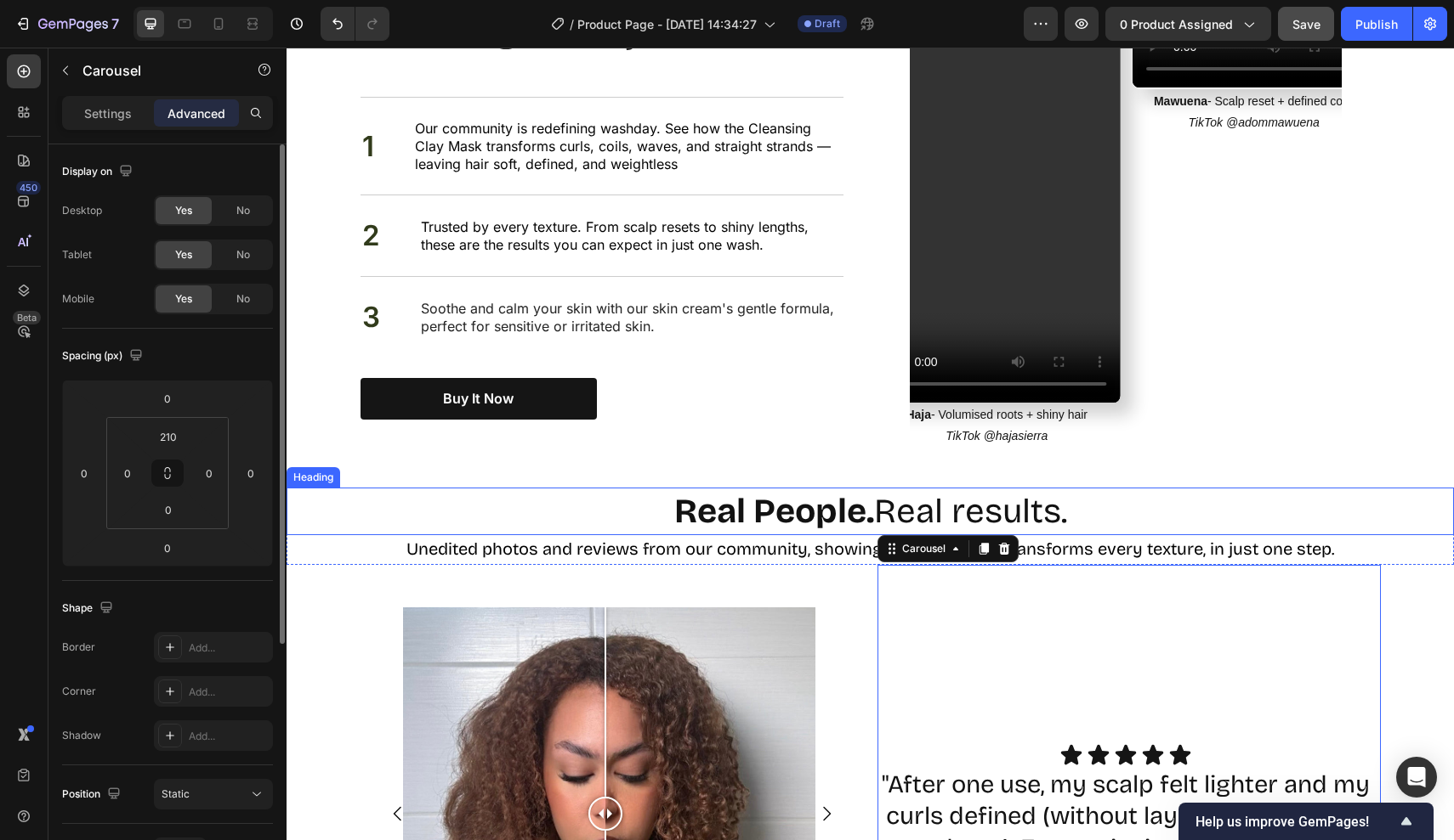
scroll to position [1006, 0]
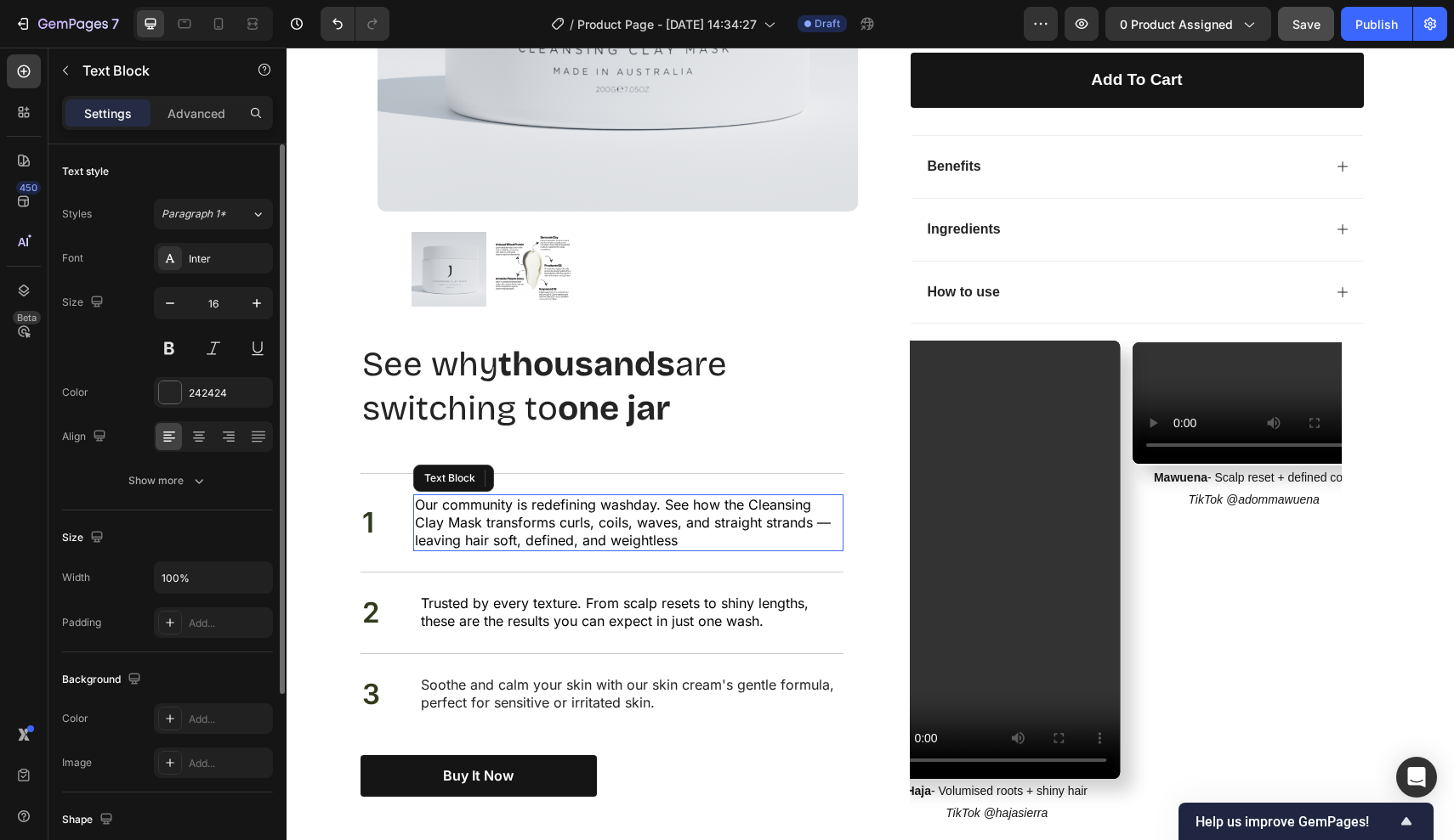
click at [444, 511] on span "Our community is redefining washday. See how the Cleansing Clay Mask transforms…" at bounding box center [623, 523] width 416 height 53
click at [680, 520] on span "Our community is redefining washday. See how the Cleansing Clay Mask transforms…" at bounding box center [623, 523] width 416 height 53
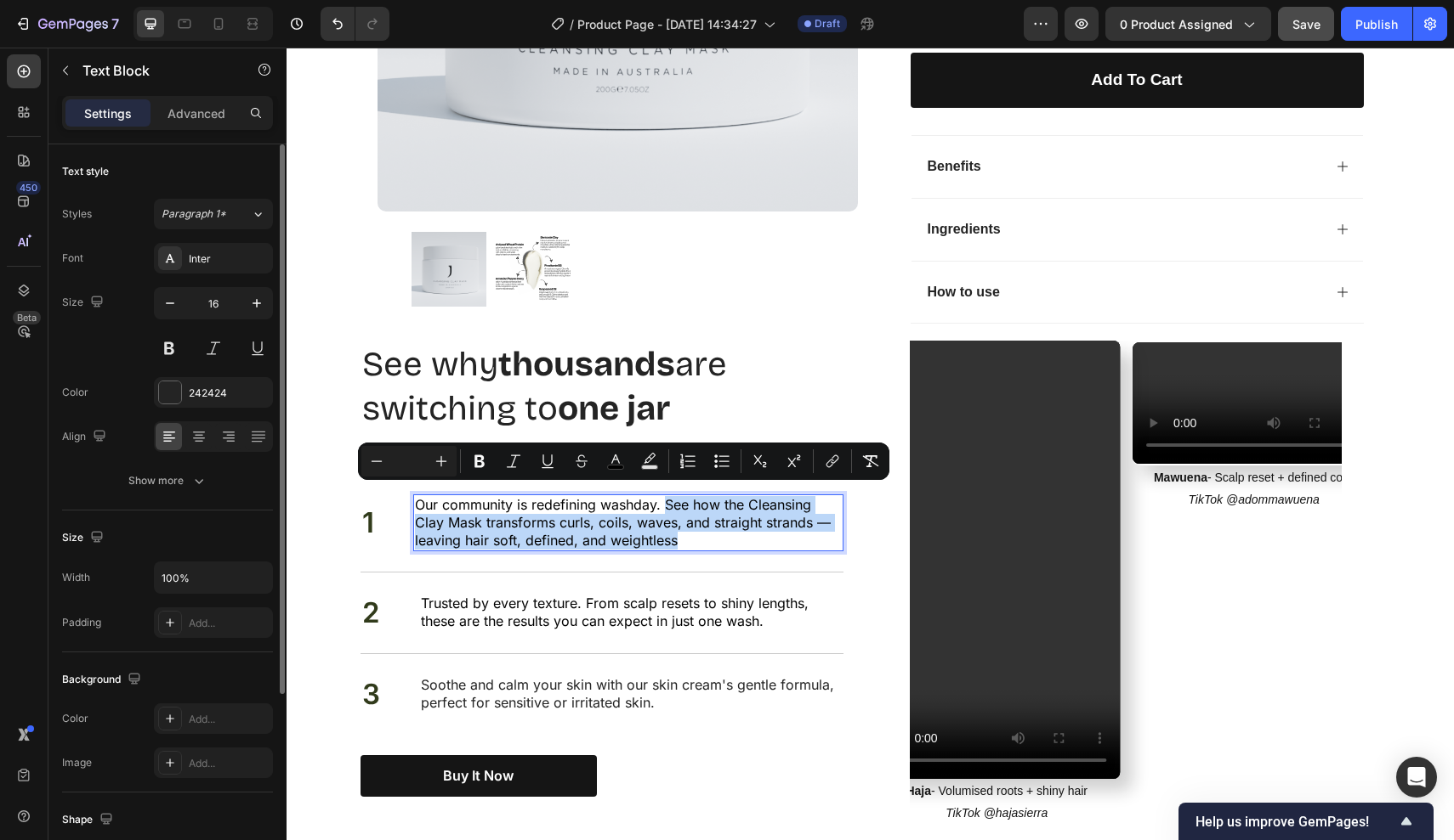
drag, startPoint x: 683, startPoint y: 529, endPoint x: 669, endPoint y: 498, distance: 34.0
click at [669, 498] on p "Our community is redefining washday. See how the Cleansing Clay Mask transforms…" at bounding box center [628, 523] width 426 height 53
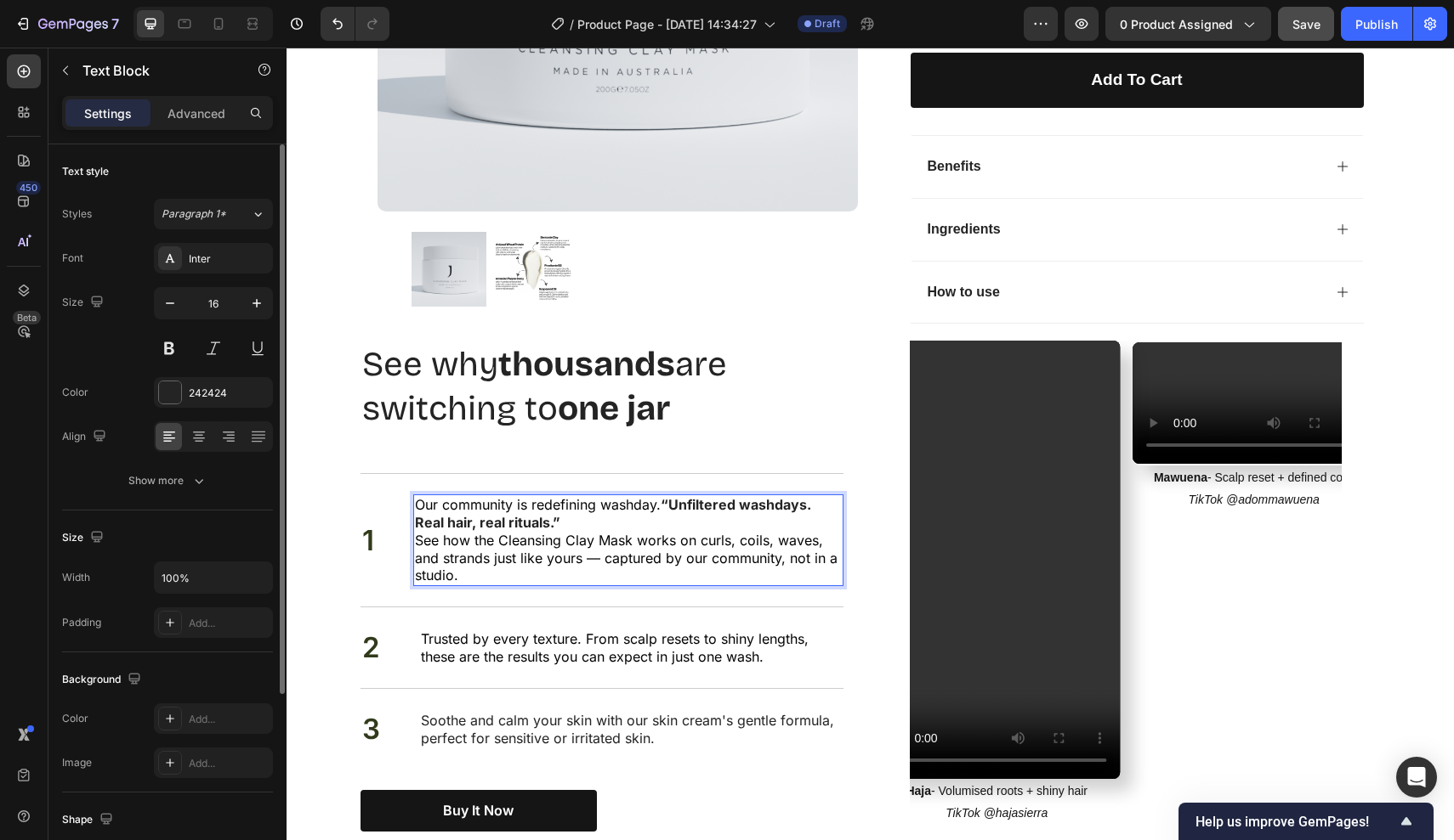
drag, startPoint x: 666, startPoint y: 495, endPoint x: 700, endPoint y: 508, distance: 36.4
click at [700, 508] on p "Our community is redefining washday. “Unfiltered washdays. Real hair, real ritu…" at bounding box center [628, 541] width 426 height 88
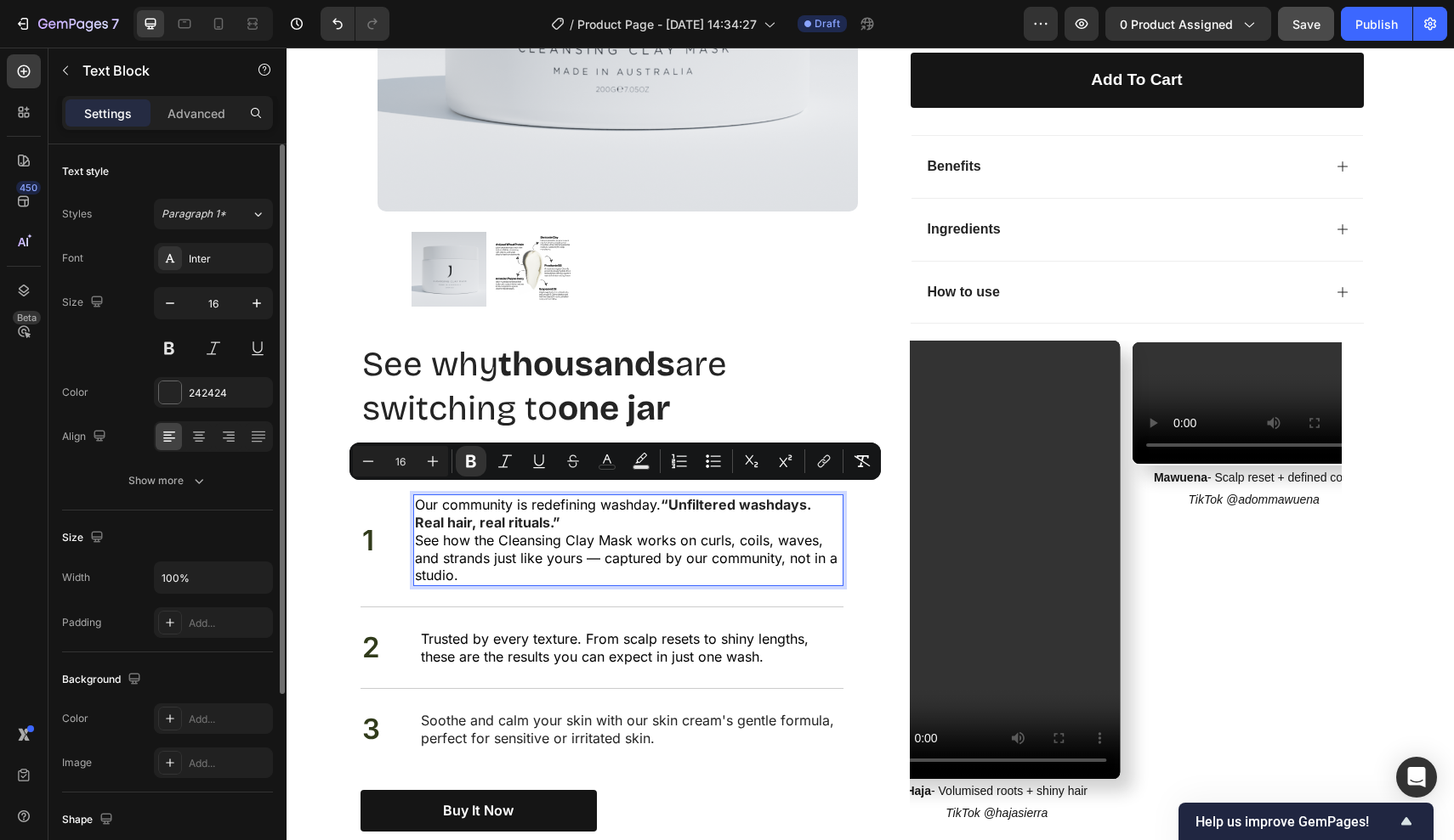
click at [645, 505] on p "Our community is redefining washday. “Unfiltered washdays. Real hair, real ritu…" at bounding box center [628, 541] width 426 height 88
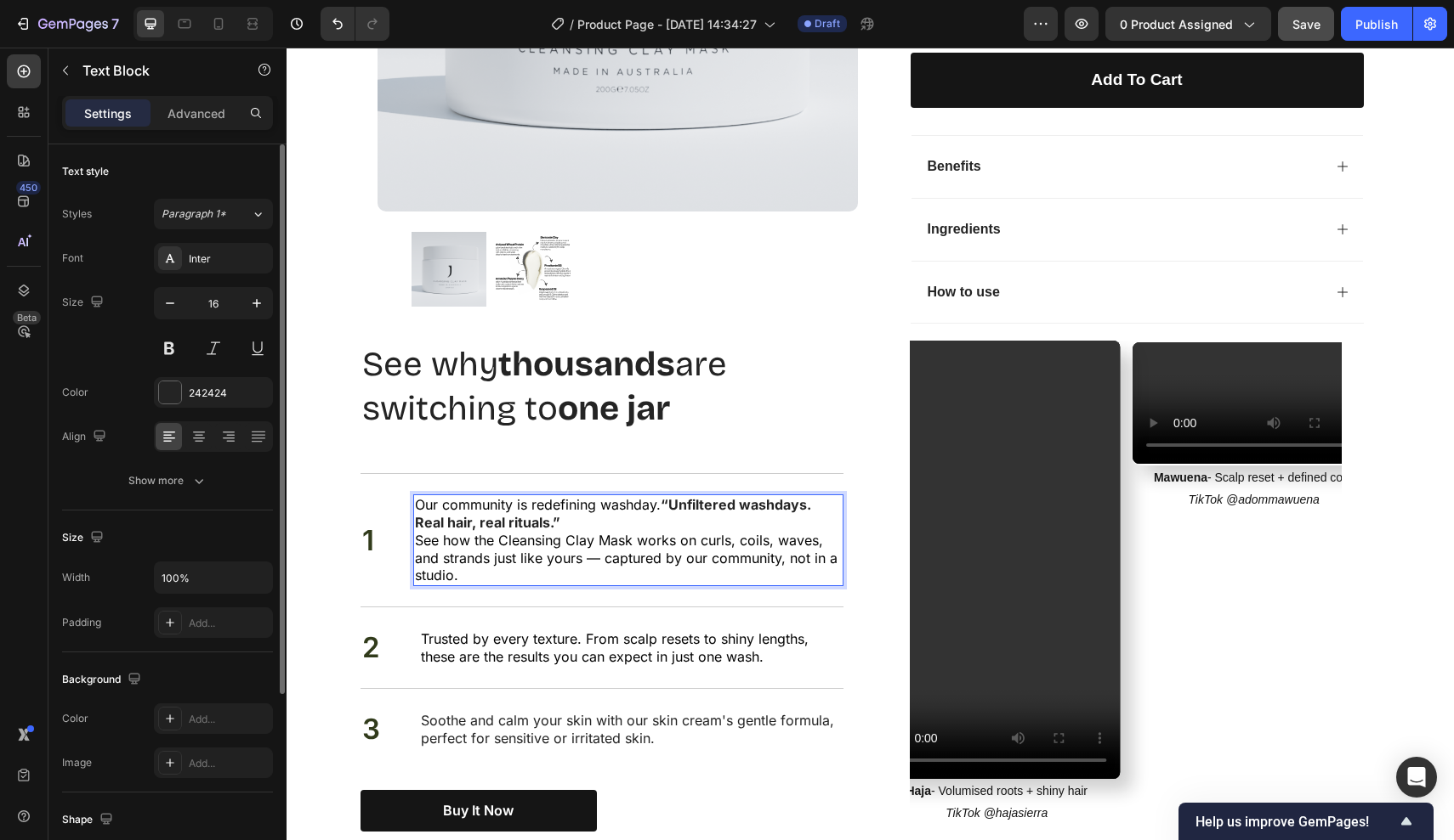
drag, startPoint x: 663, startPoint y: 490, endPoint x: 667, endPoint y: 508, distance: 18.4
click at [667, 508] on p "Our community is redefining washday. “Unfiltered washdays. Real hair, real ritu…" at bounding box center [628, 541] width 426 height 88
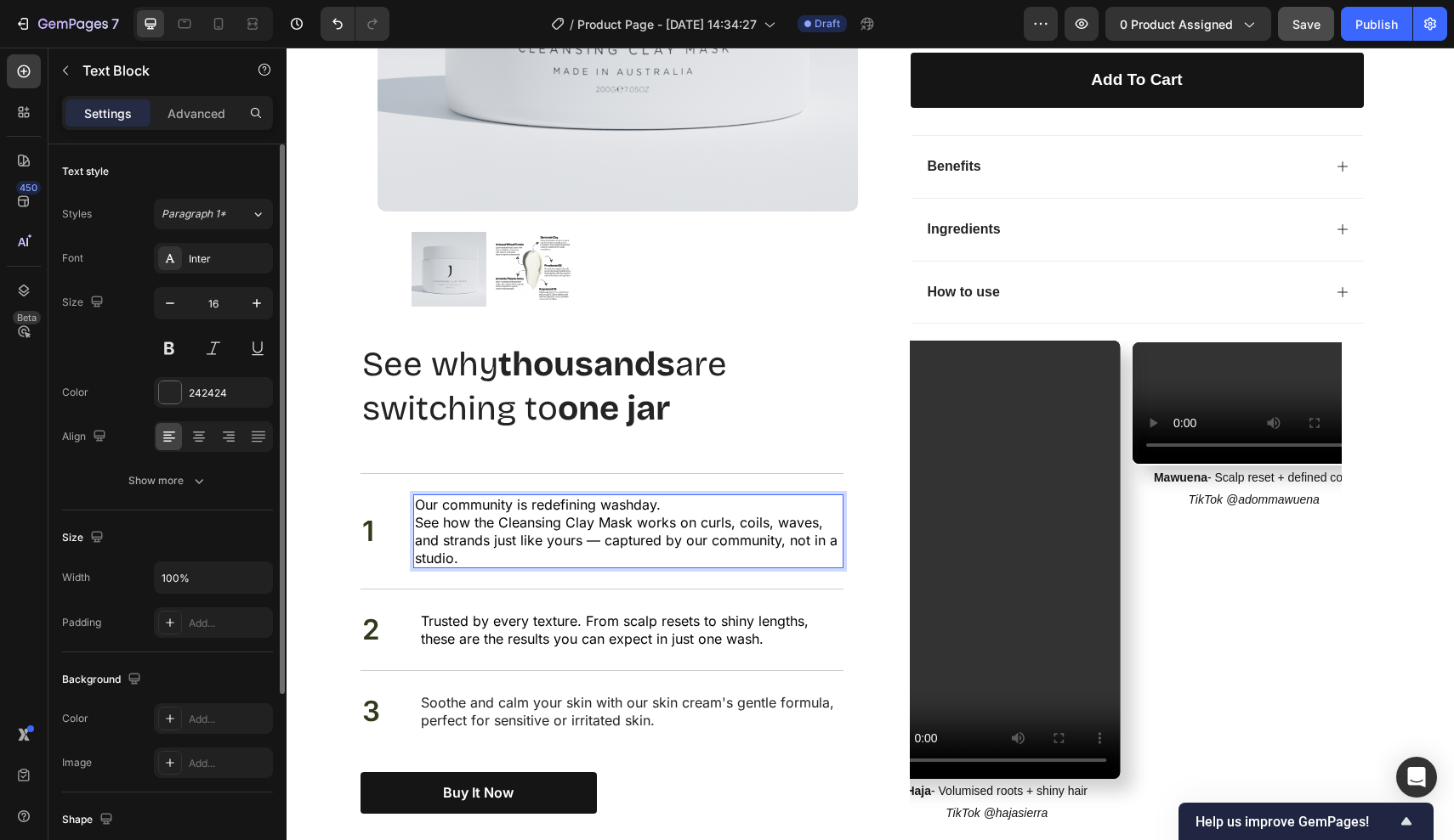
drag, startPoint x: 673, startPoint y: 492, endPoint x: 547, endPoint y: 528, distance: 131.0
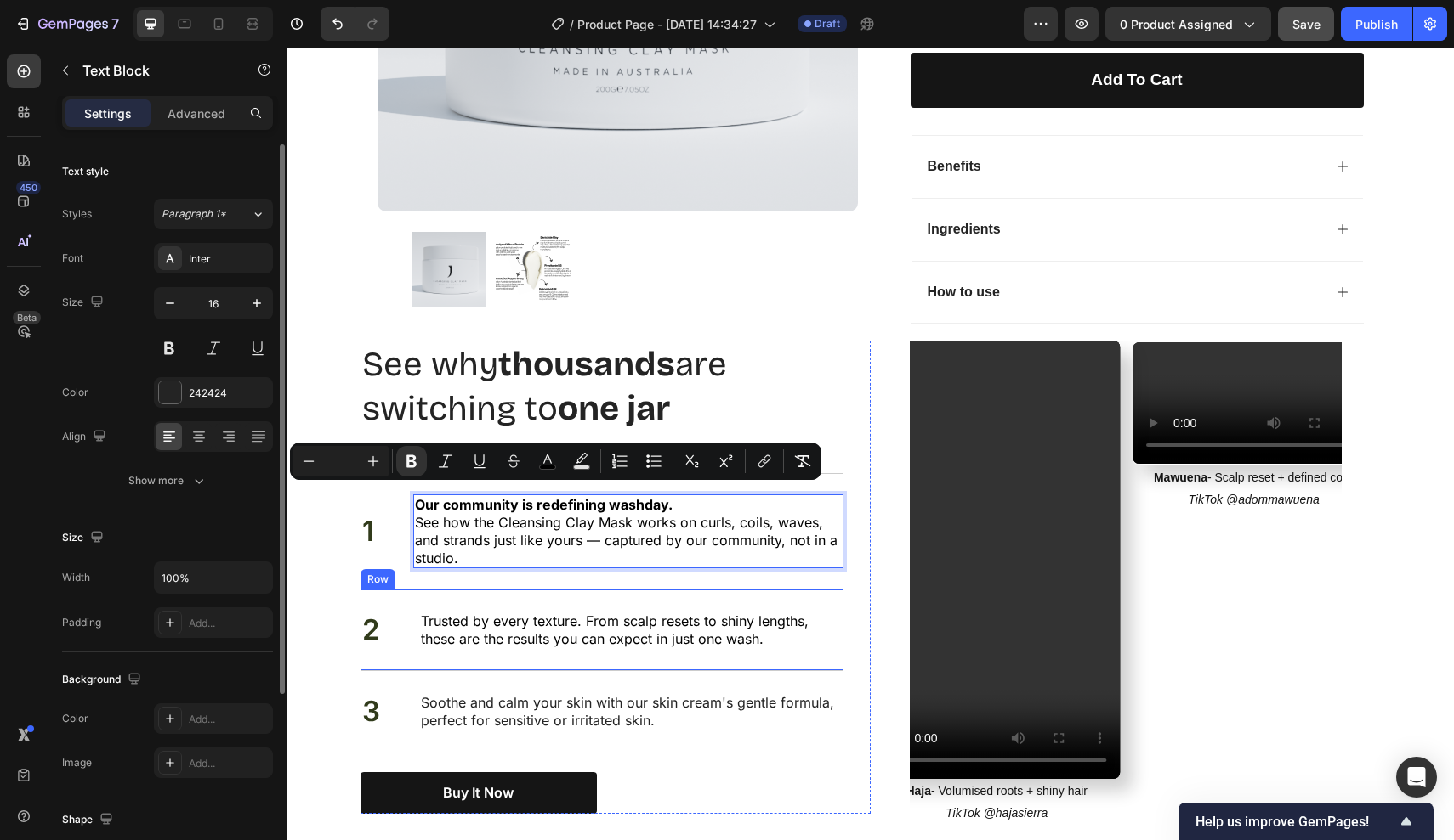
click at [503, 625] on span "Trusted by every texture. From scalp resets to shiny lengths, these are the res…" at bounding box center [615, 629] width 388 height 35
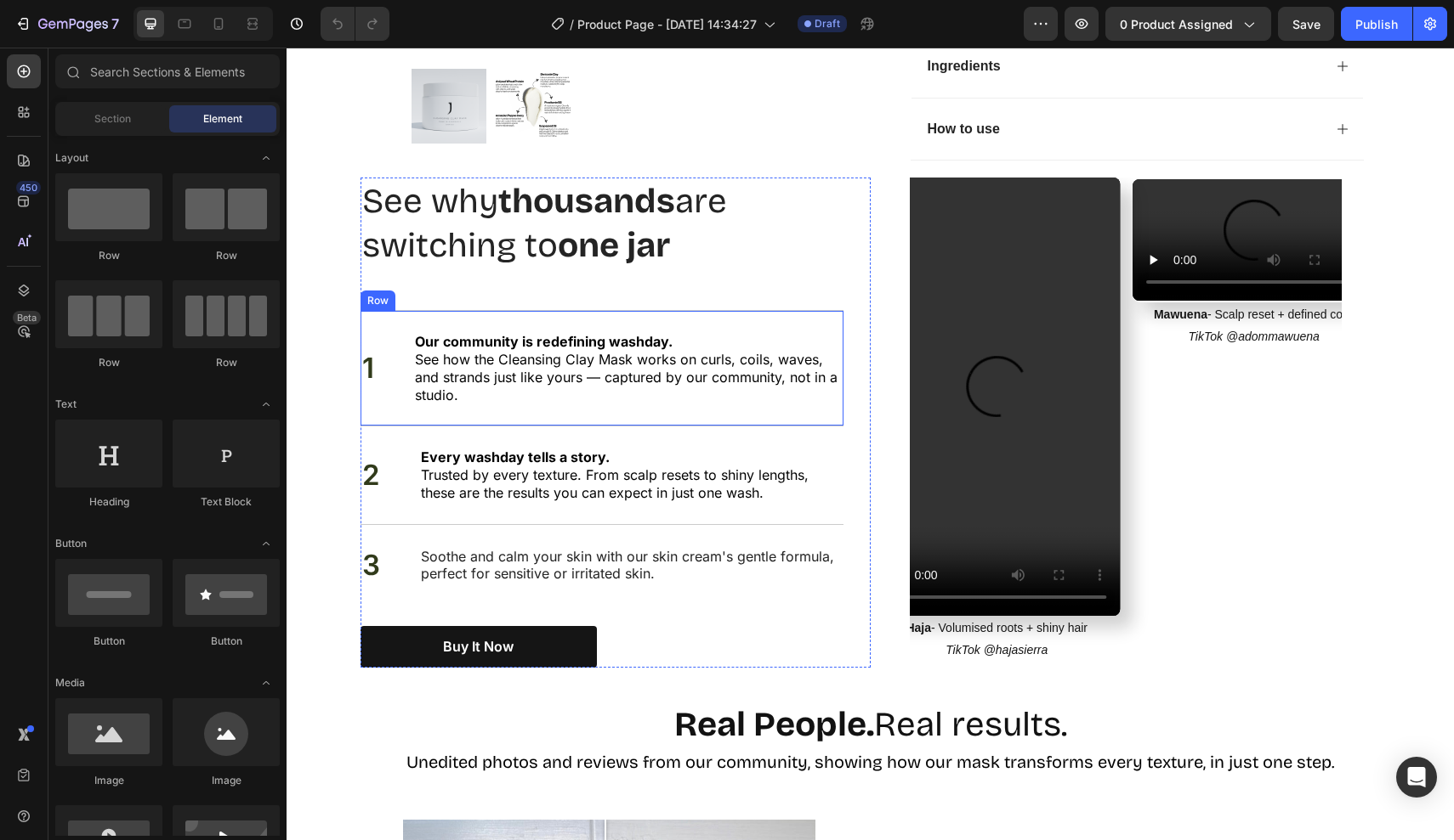
scroll to position [1174, 0]
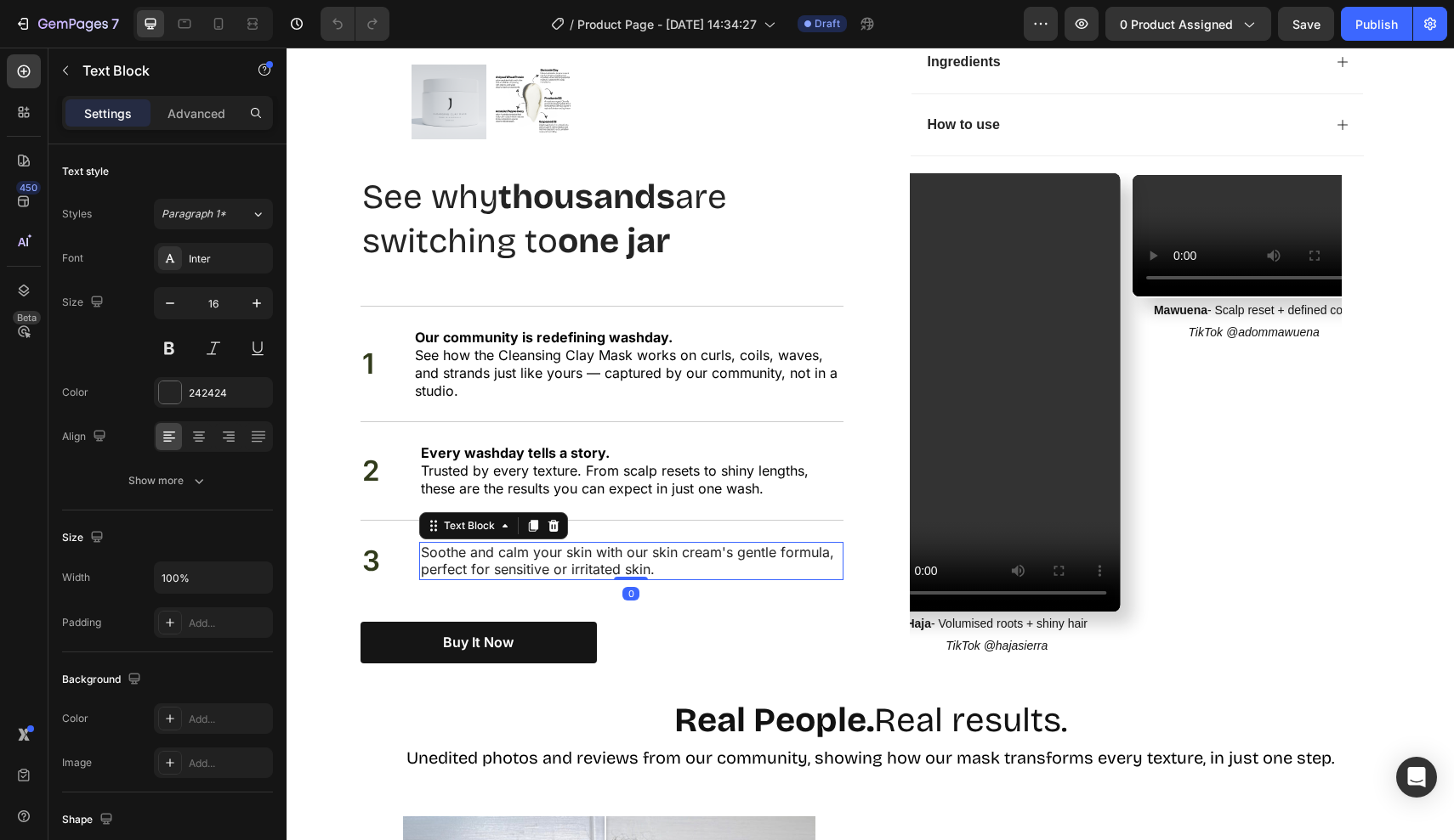
click at [425, 544] on p "Soothe and calm your skin with our skin cream's gentle formula, perfect for sen…" at bounding box center [631, 562] width 421 height 36
click at [421, 544] on p "Soothe and calm your skin with our skin cream's gentle formula, perfect for sen…" at bounding box center [631, 562] width 421 height 36
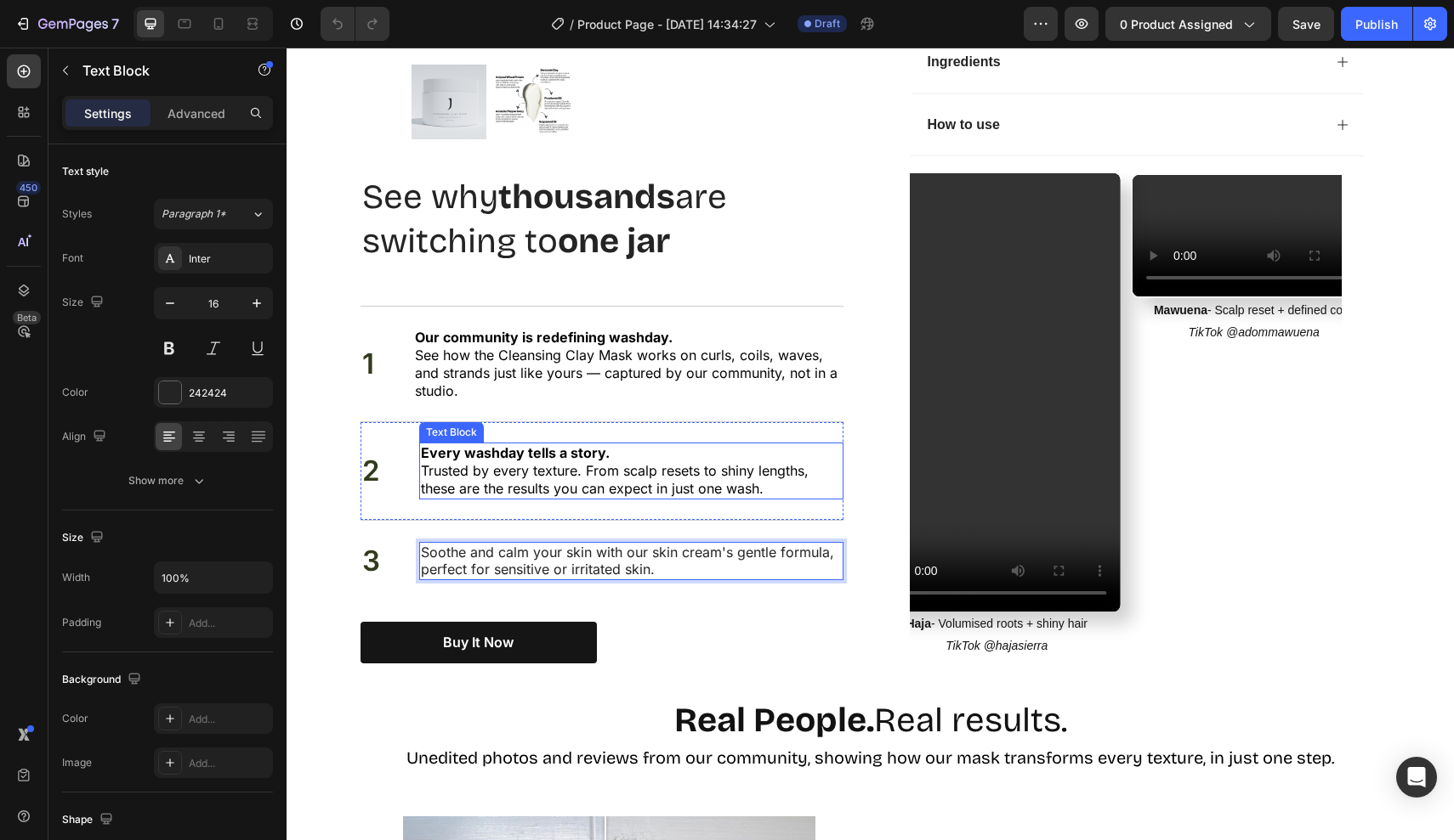
click at [598, 444] on strong "Every washday tells a story." at bounding box center [515, 452] width 189 height 17
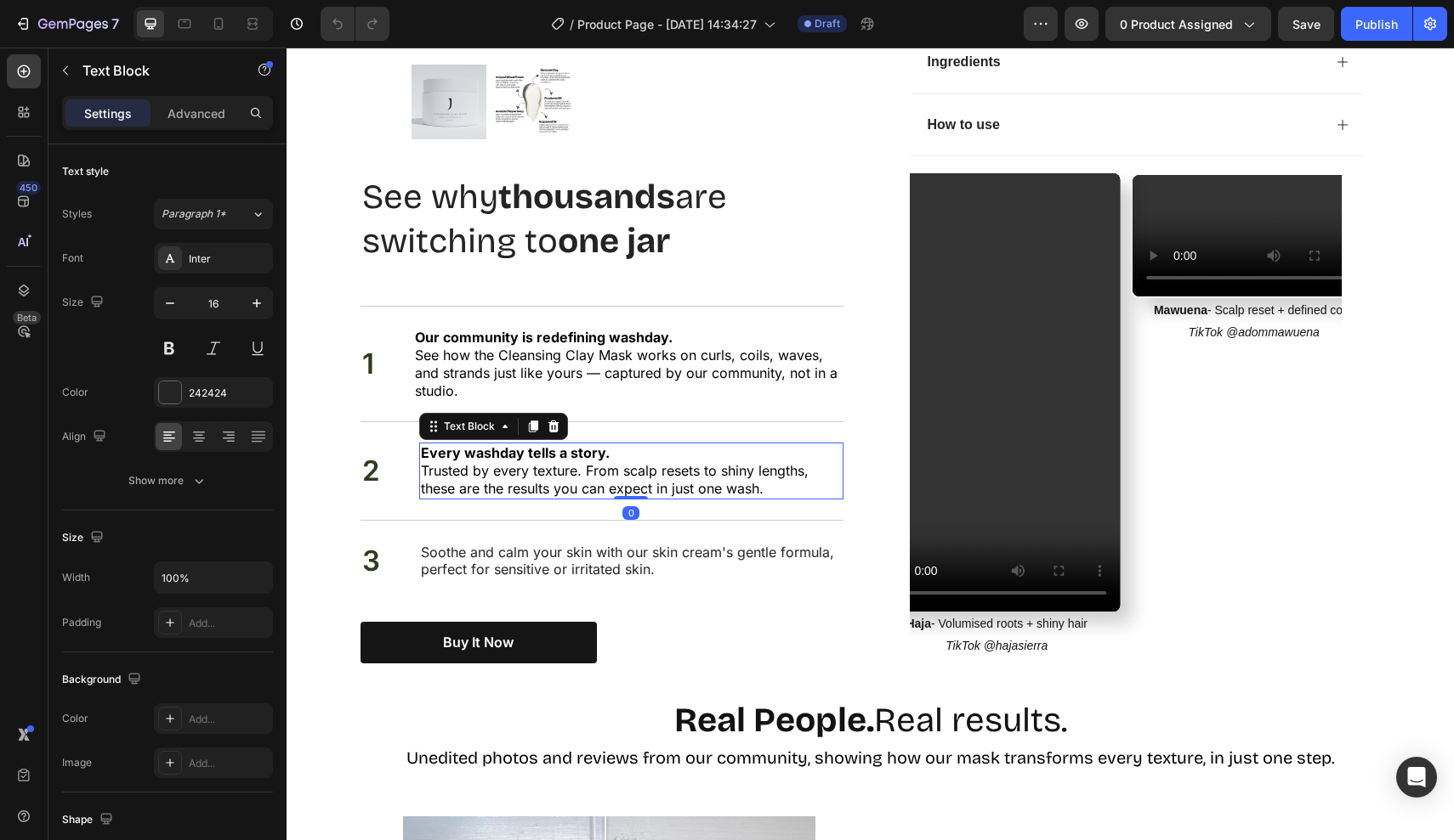
click at [605, 444] on strong "Every washday tells a story." at bounding box center [515, 452] width 189 height 17
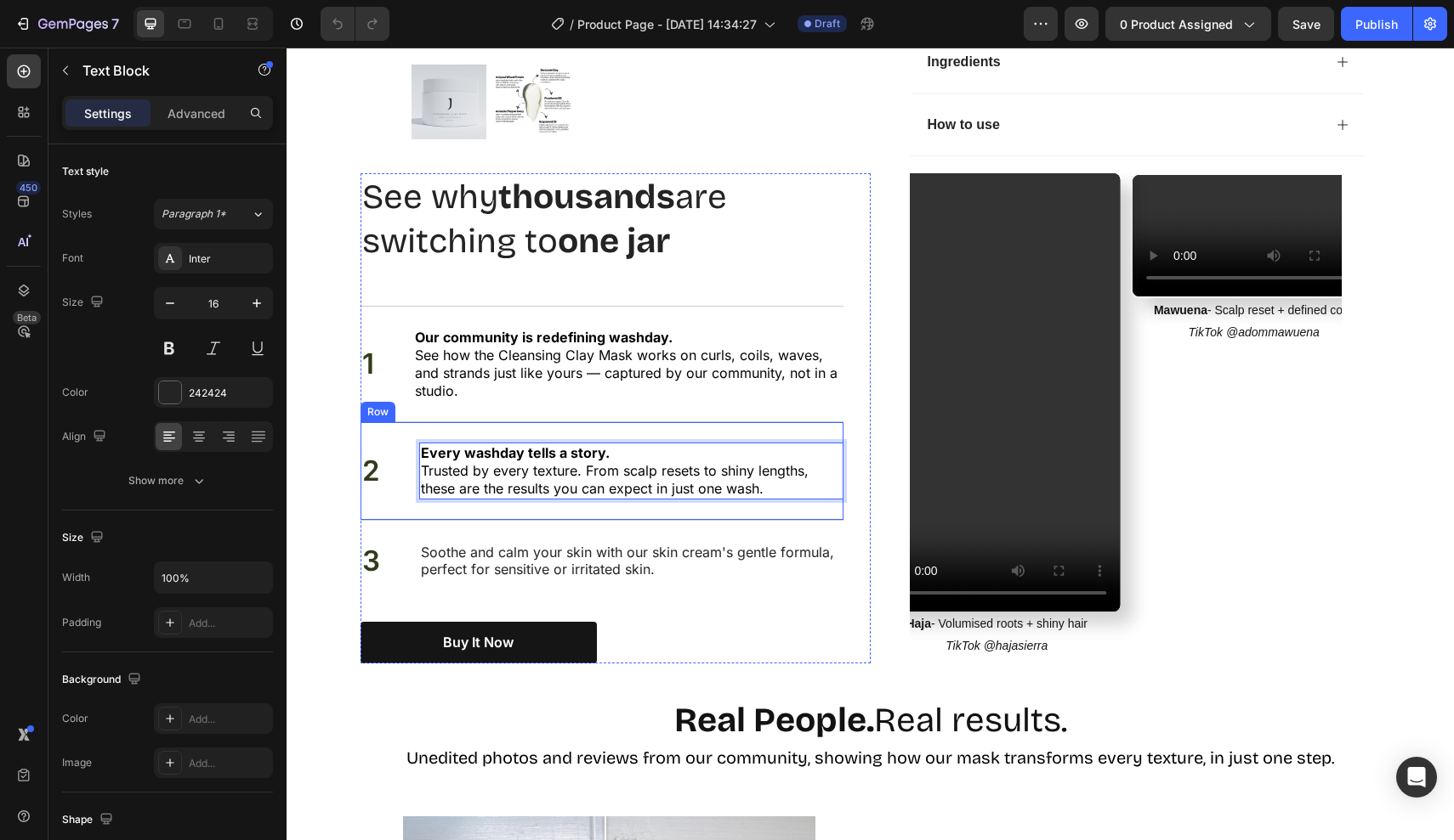
drag, startPoint x: 605, startPoint y: 444, endPoint x: 312, endPoint y: 444, distance: 293.0
click at [312, 444] on div "Nourish, hydrate, and soften with our skin cream. Heading See why thousands are…" at bounding box center [870, 435] width 1167 height 523
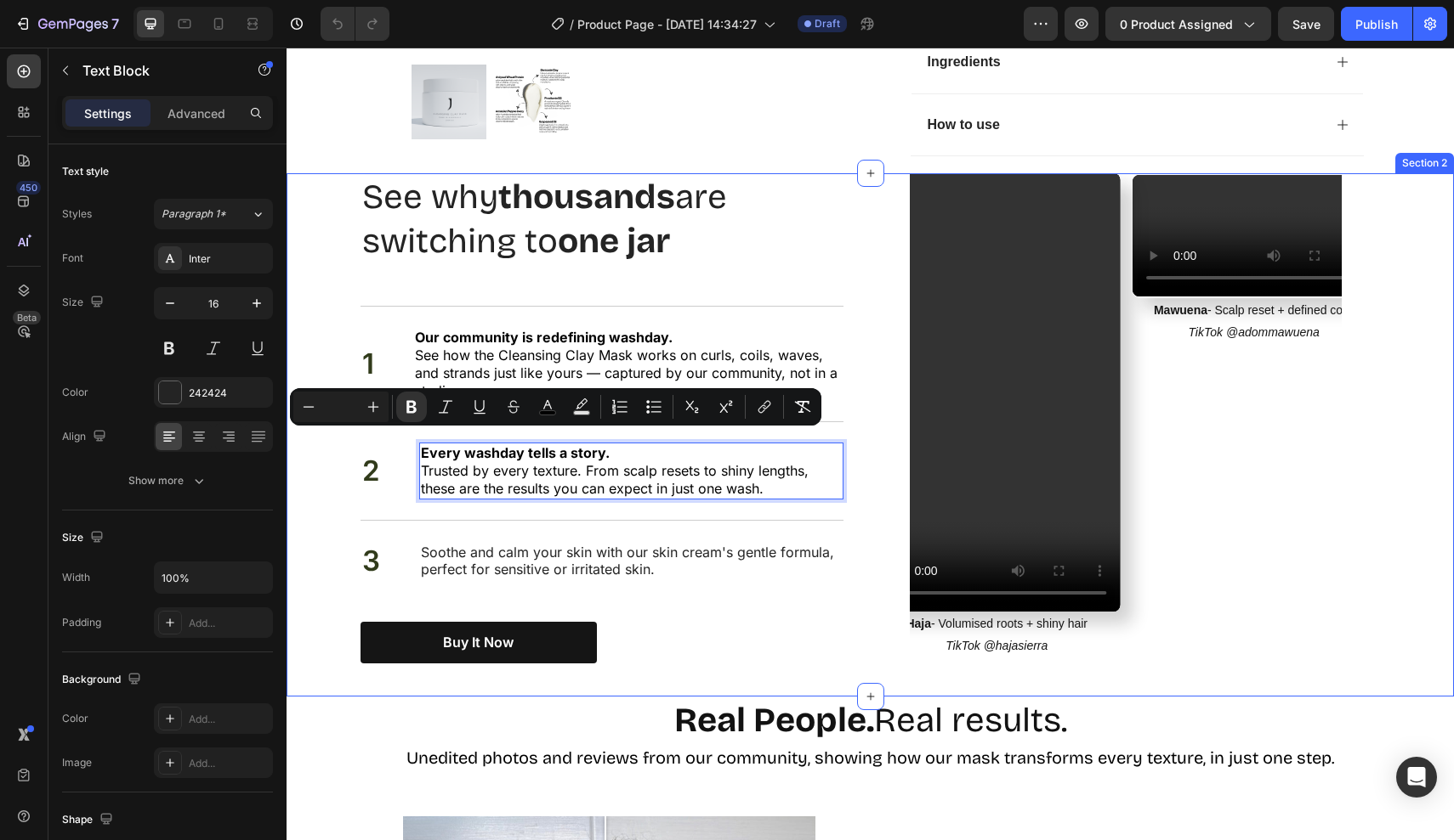
copy strong "Every washday tells a story."
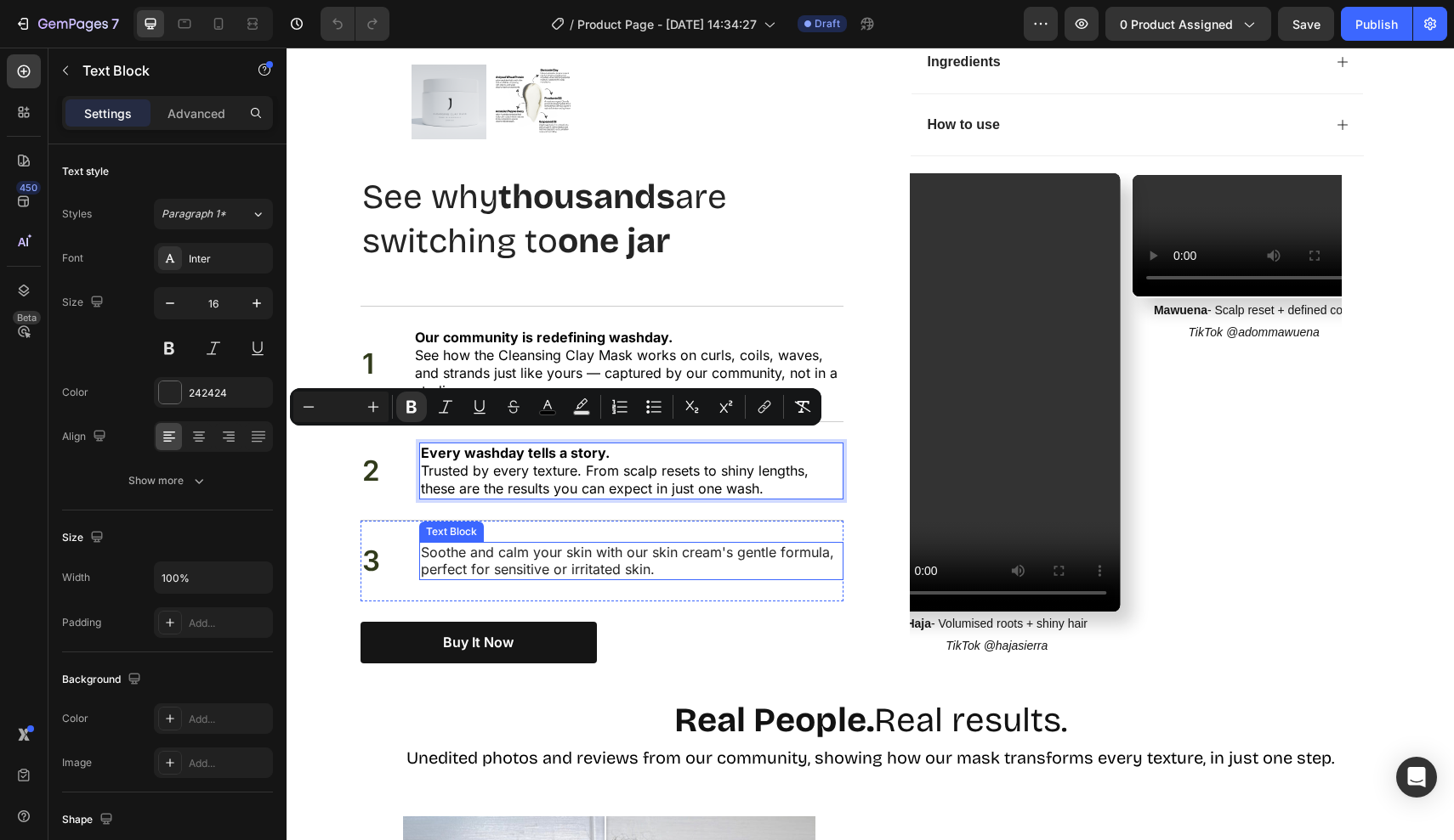
click at [433, 544] on p "Soothe and calm your skin with our skin cream's gentle formula, perfect for sen…" at bounding box center [631, 562] width 421 height 36
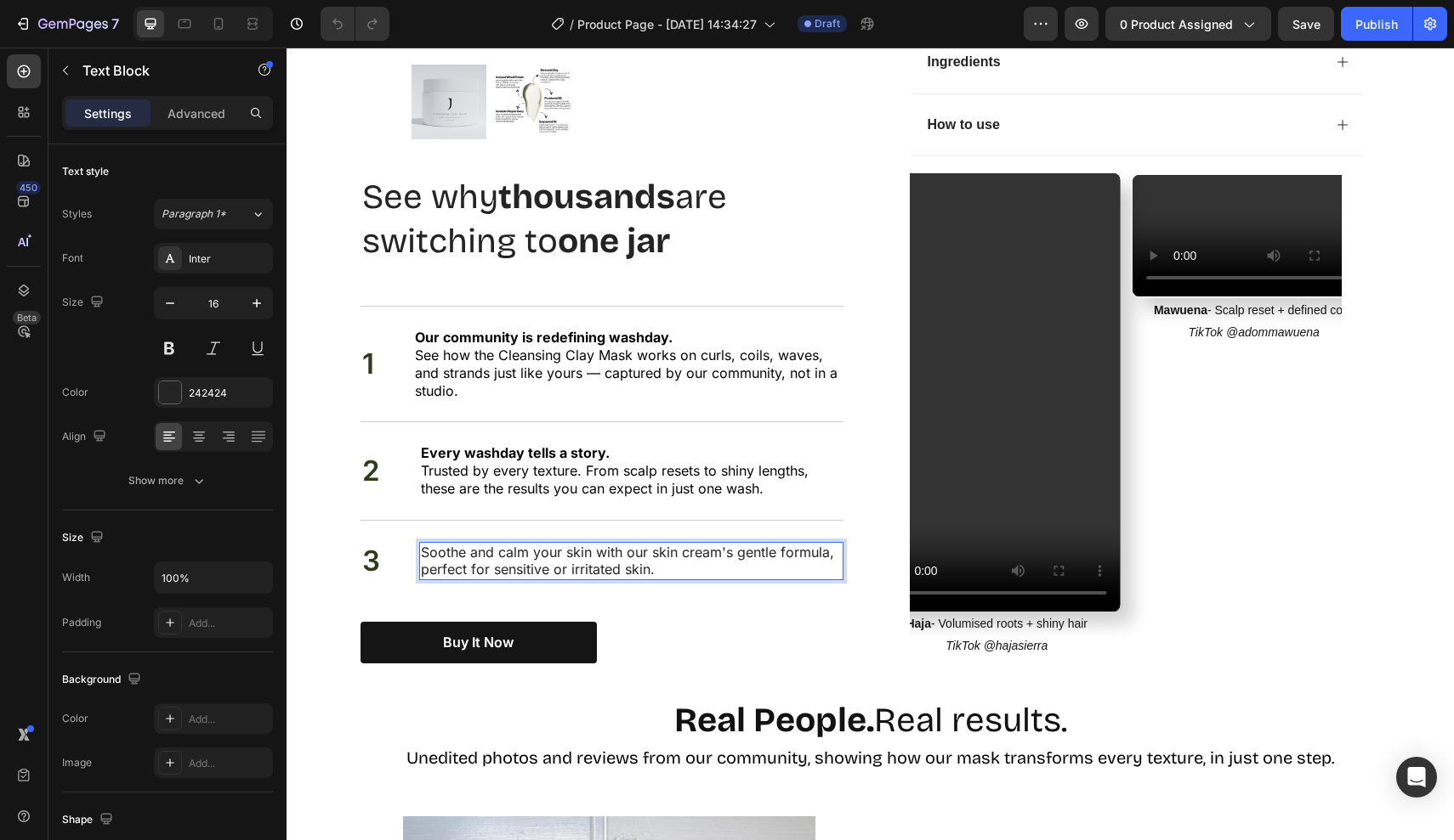
click at [421, 544] on p "Soothe and calm your skin with our skin cream's gentle formula, perfect for sen…" at bounding box center [631, 562] width 421 height 36
click at [587, 544] on p "Soothe and calm your skin with our skin cream's gentle formula, perfect for sen…" at bounding box center [631, 562] width 421 height 36
click at [663, 549] on p "Soothe and calm your scalp with our skin cream's gentle formula, perfect for se…" at bounding box center [631, 562] width 421 height 36
drag, startPoint x: 663, startPoint y: 549, endPoint x: 319, endPoint y: 513, distance: 345.9
click at [320, 513] on div "Nourish, hydrate, and soften with our skin cream. Heading See why thousands are…" at bounding box center [870, 435] width 1167 height 523
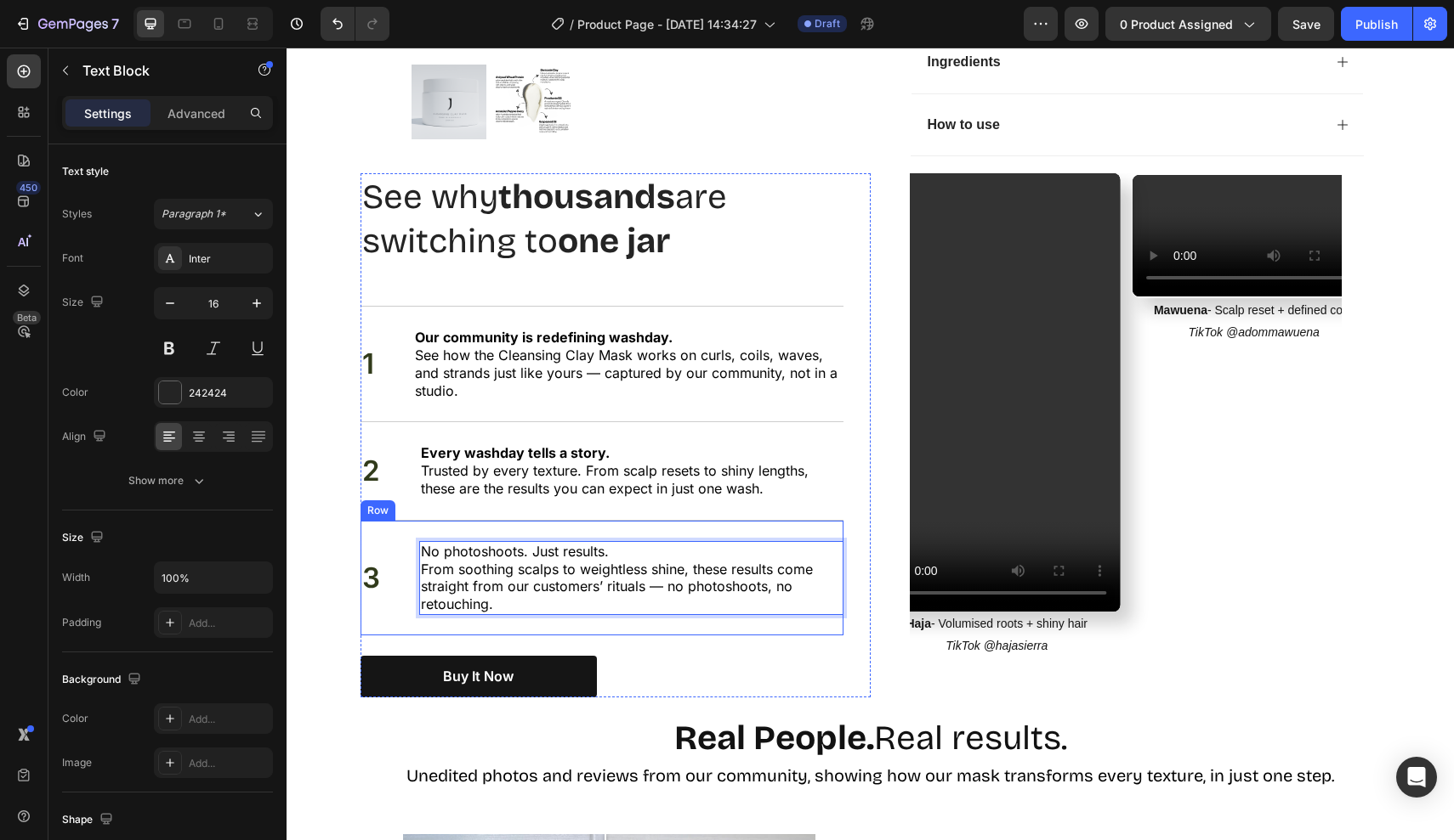
drag, startPoint x: 634, startPoint y: 534, endPoint x: 320, endPoint y: 533, distance: 314.0
click at [320, 533] on div "Nourish, hydrate, and soften with our skin cream. Heading See why thousands are…" at bounding box center [870, 443] width 1167 height 541
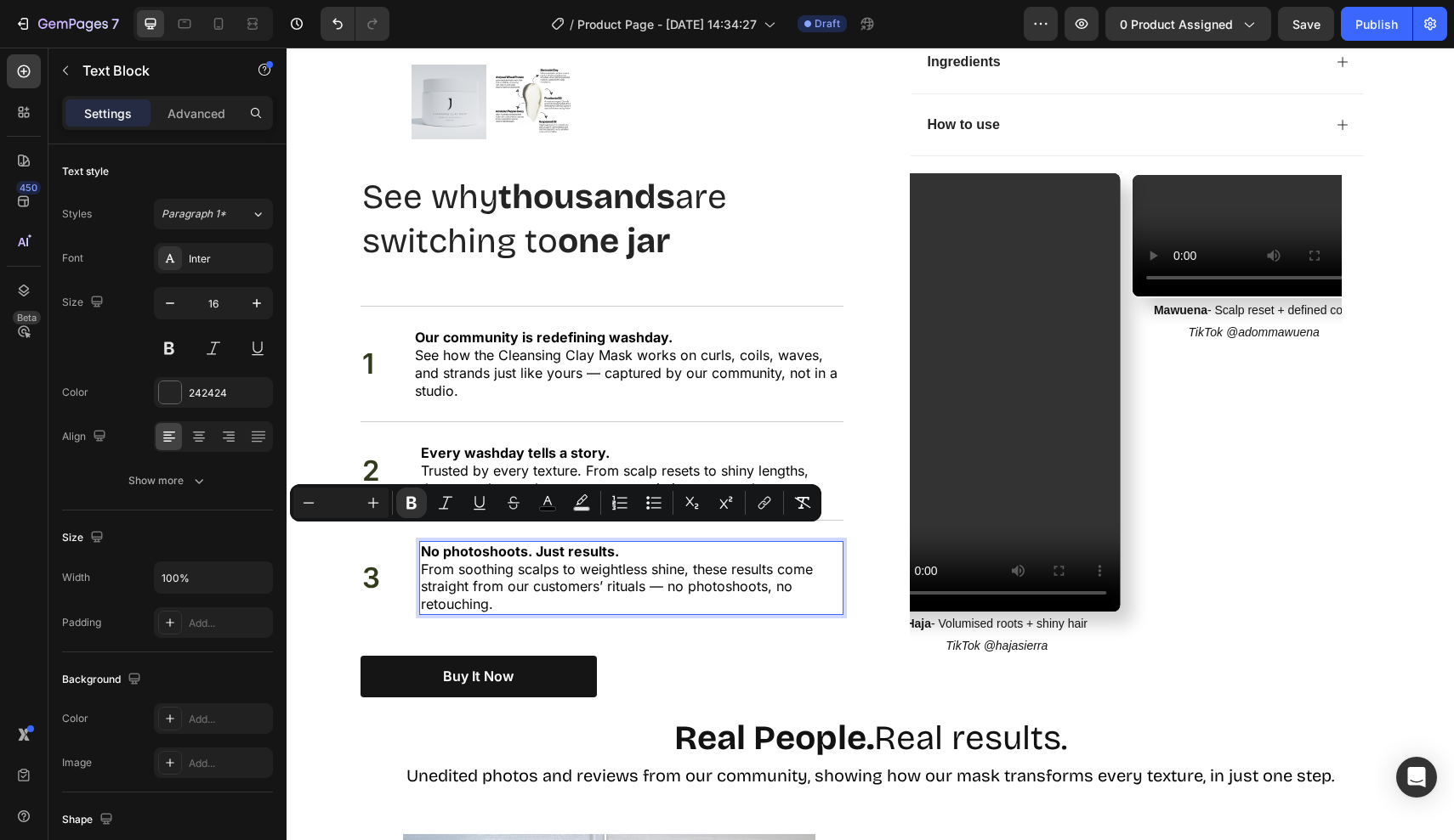
click at [551, 561] on span "From soothing scalps to weightless shine, these results come straight from our …" at bounding box center [616, 587] width 391 height 53
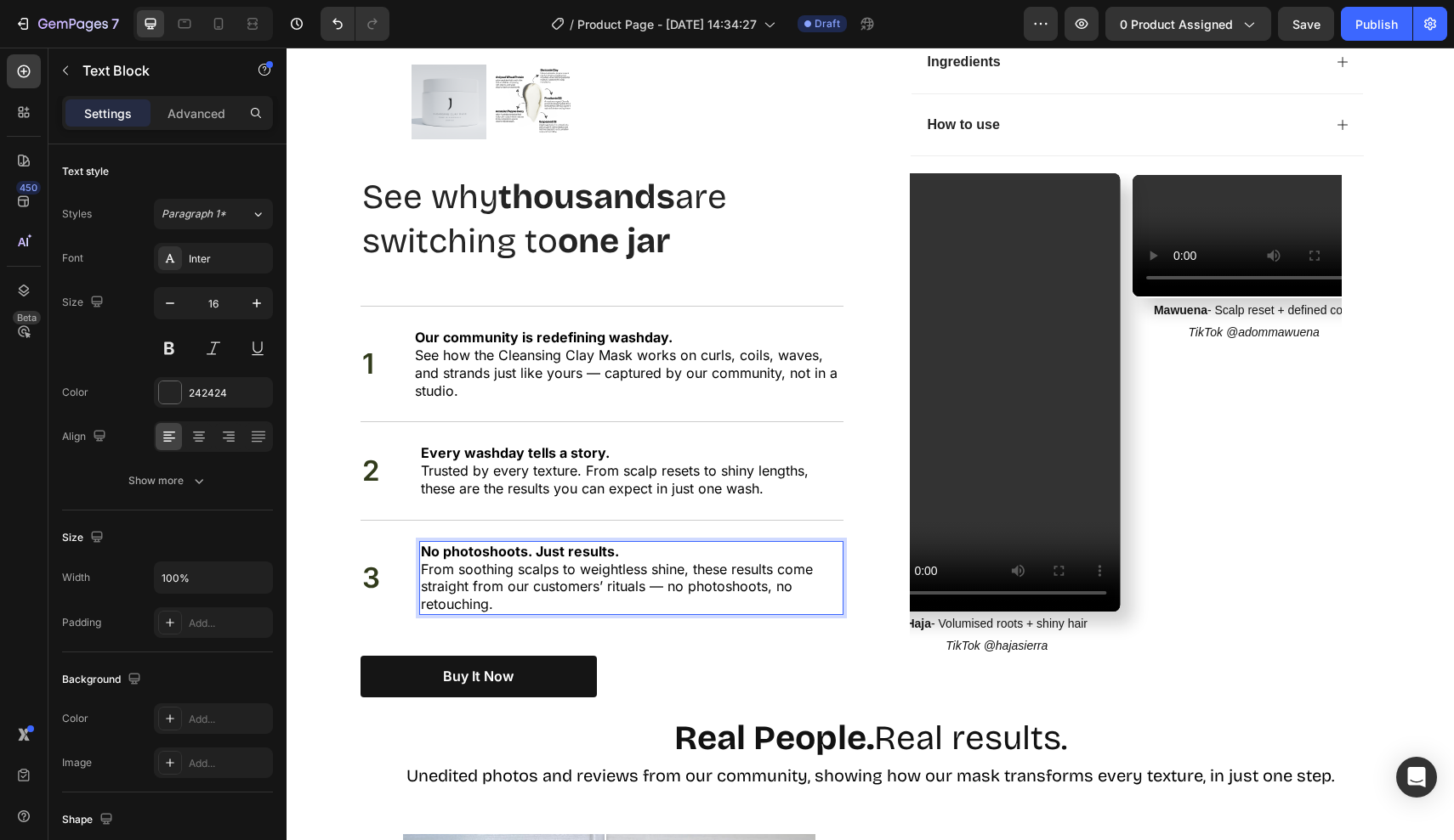
click at [670, 561] on span "From soothing scalps to weightless shine, these results come straight from our …" at bounding box center [616, 587] width 391 height 53
click at [667, 568] on span "From soothing scalps to weightless shine, these results come straight from our …" at bounding box center [616, 587] width 391 height 53
click at [674, 610] on div "3 Text Block No photoshoots. Just results. From soothing scalps to weightless s…" at bounding box center [601, 578] width 483 height 116
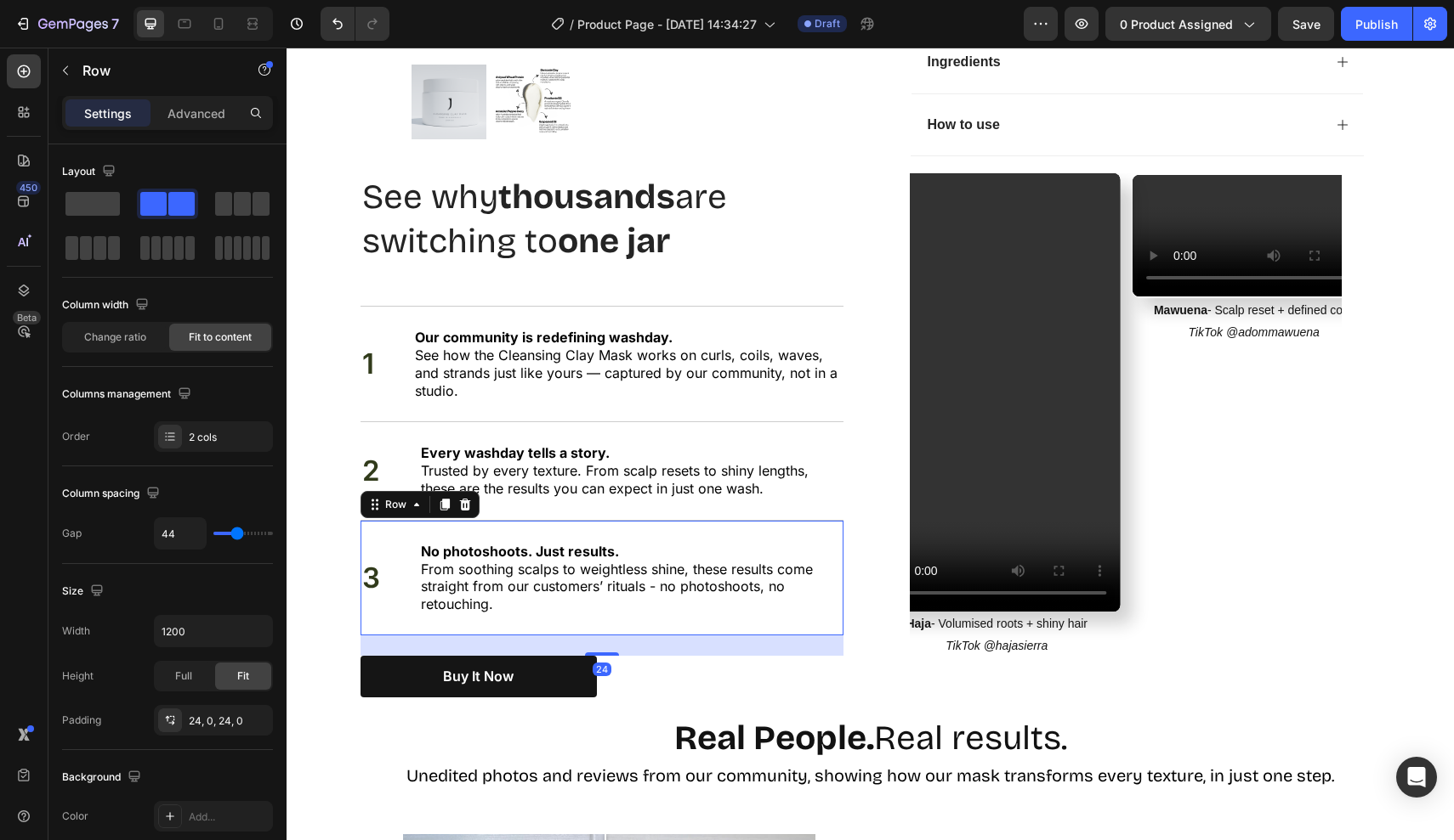
click at [691, 505] on div "2 Text Block Every washday tells a story. Trusted by every texture. From scalp …" at bounding box center [601, 470] width 483 height 98
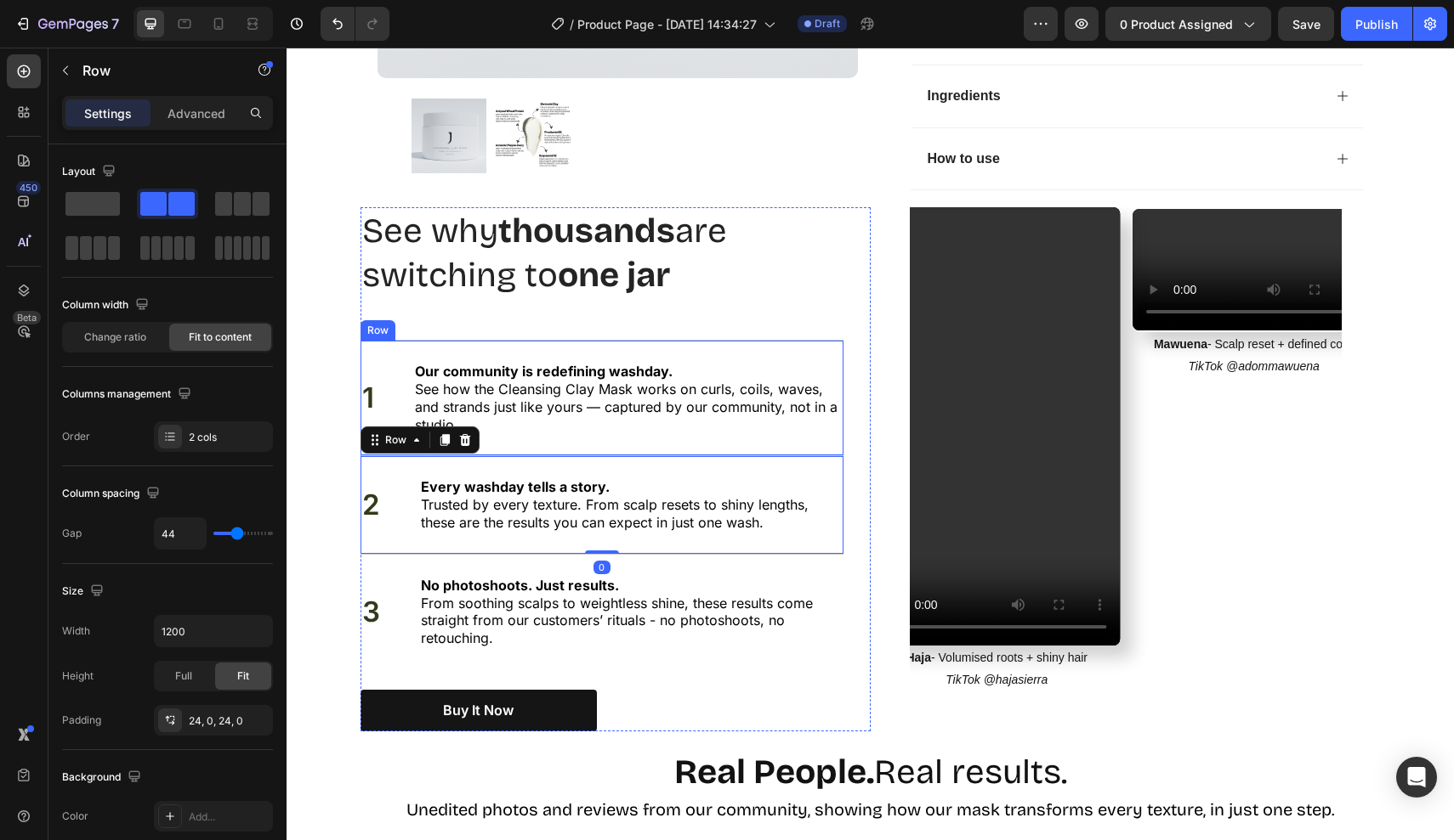
scroll to position [1218, 0]
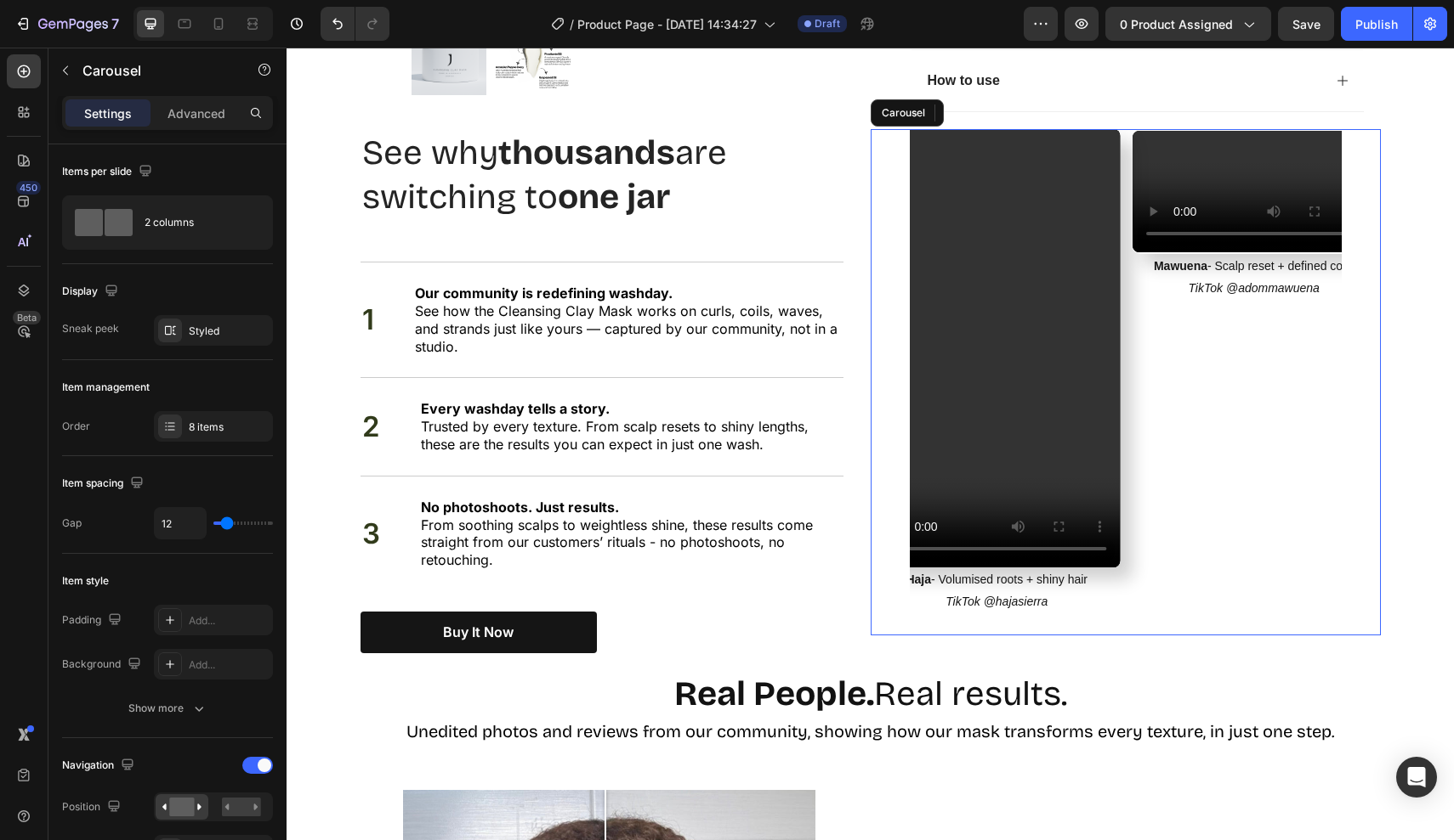
click at [888, 361] on icon "Carousel Back Arrow" at bounding box center [886, 383] width 25 height 55
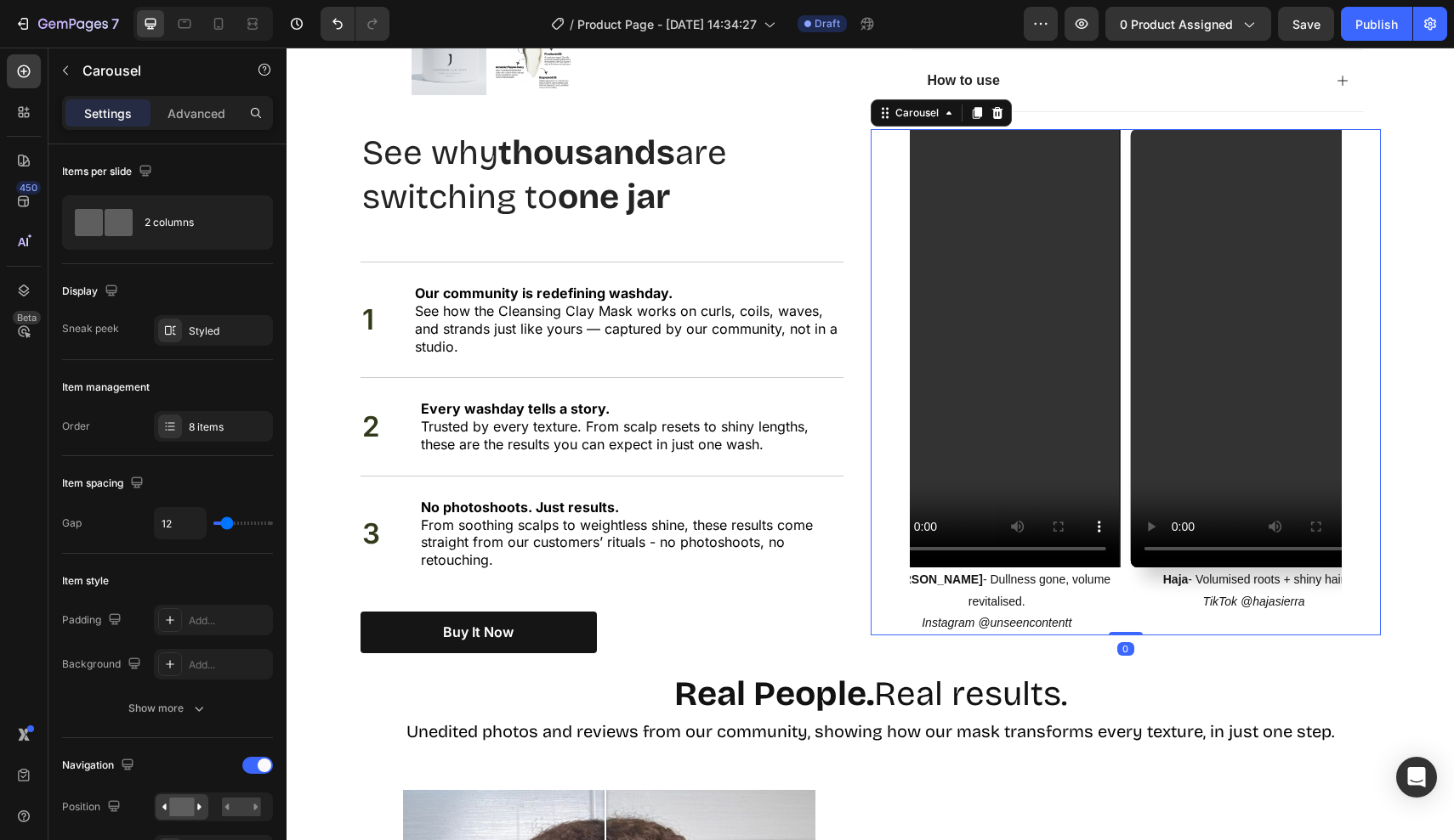
click at [888, 361] on icon "Carousel Back Arrow" at bounding box center [886, 383] width 25 height 55
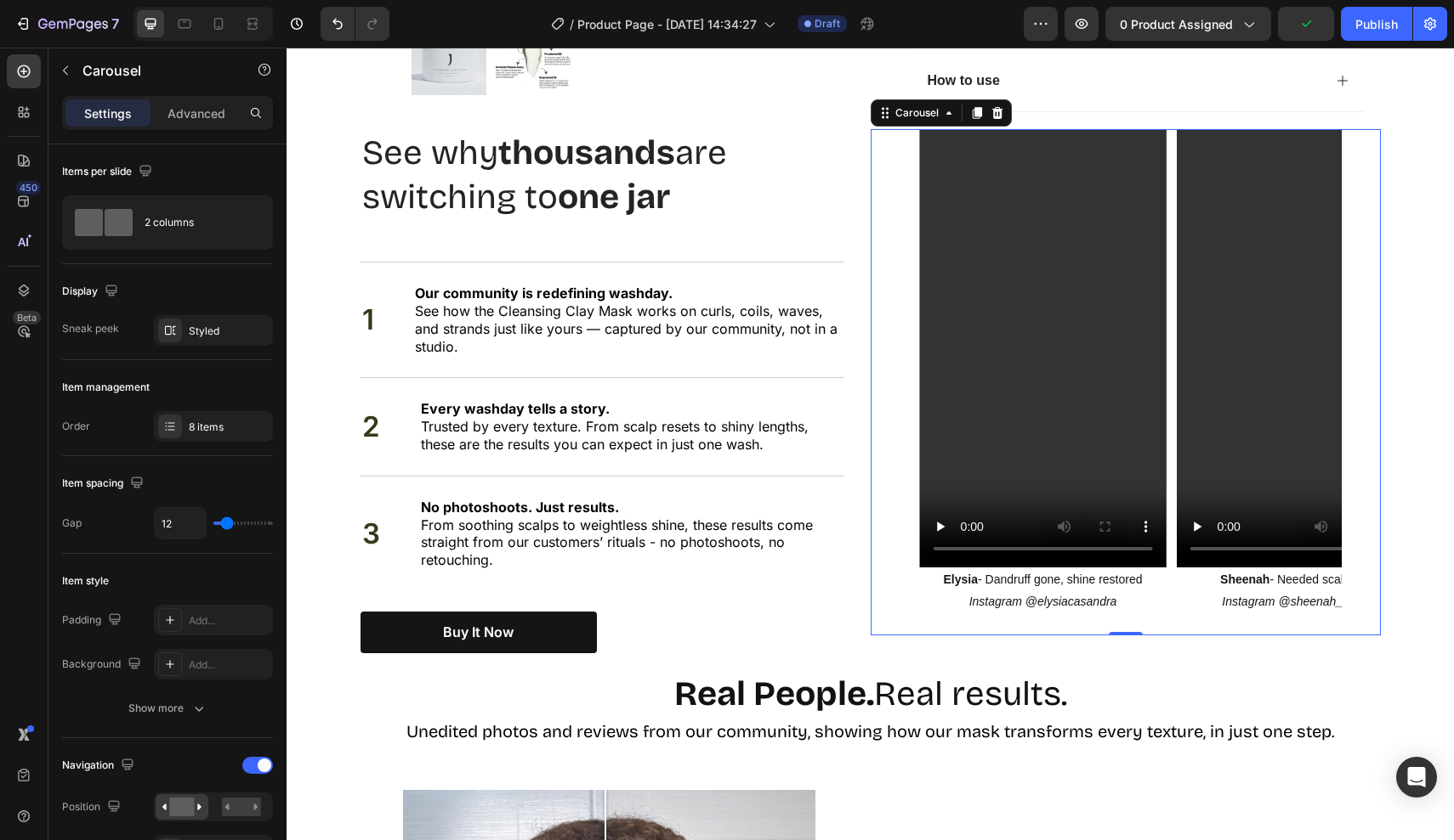
click at [888, 361] on icon "Carousel Back Arrow" at bounding box center [886, 383] width 25 height 55
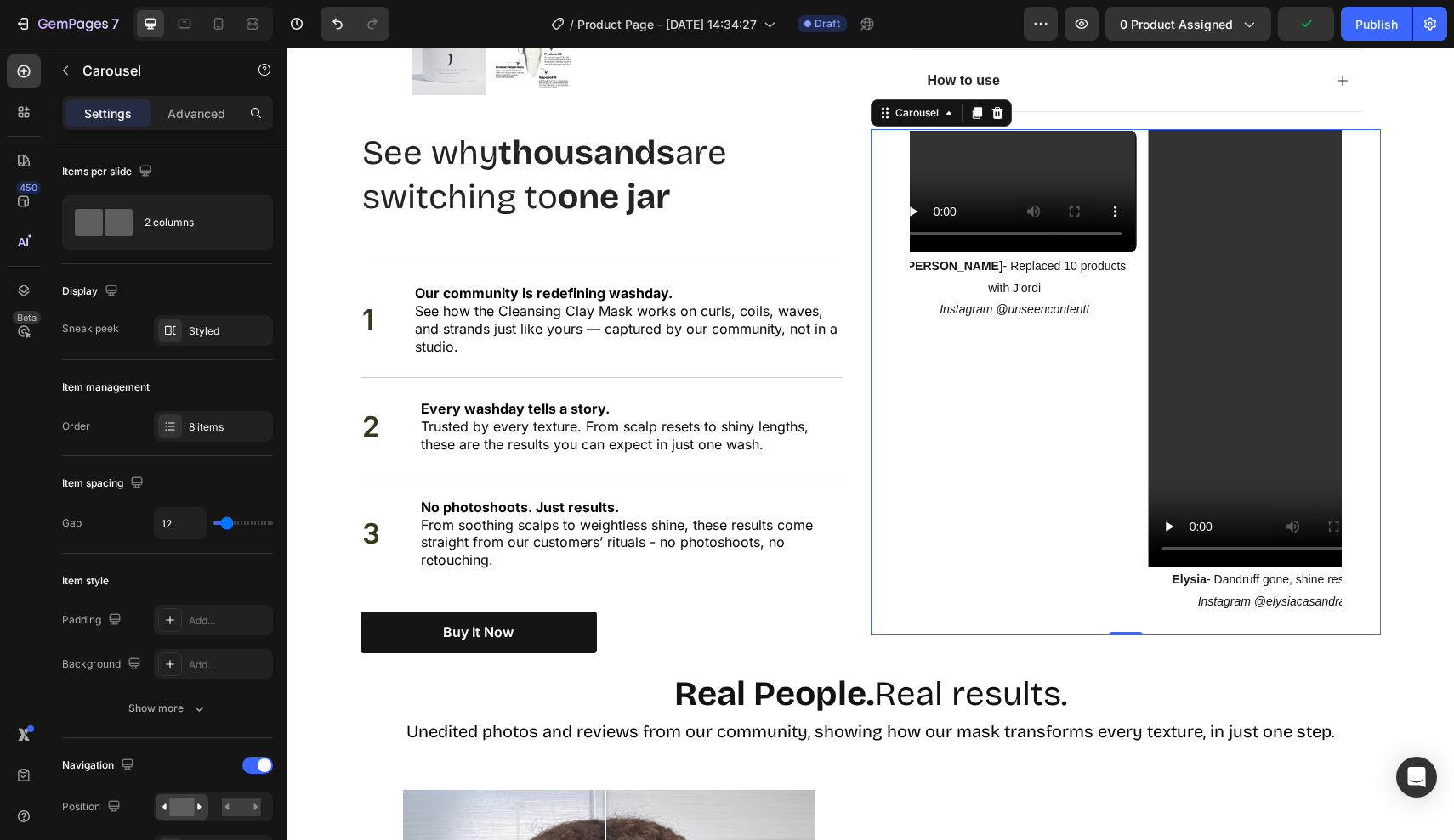
click at [886, 361] on icon "Carousel Back Arrow" at bounding box center [886, 383] width 25 height 55
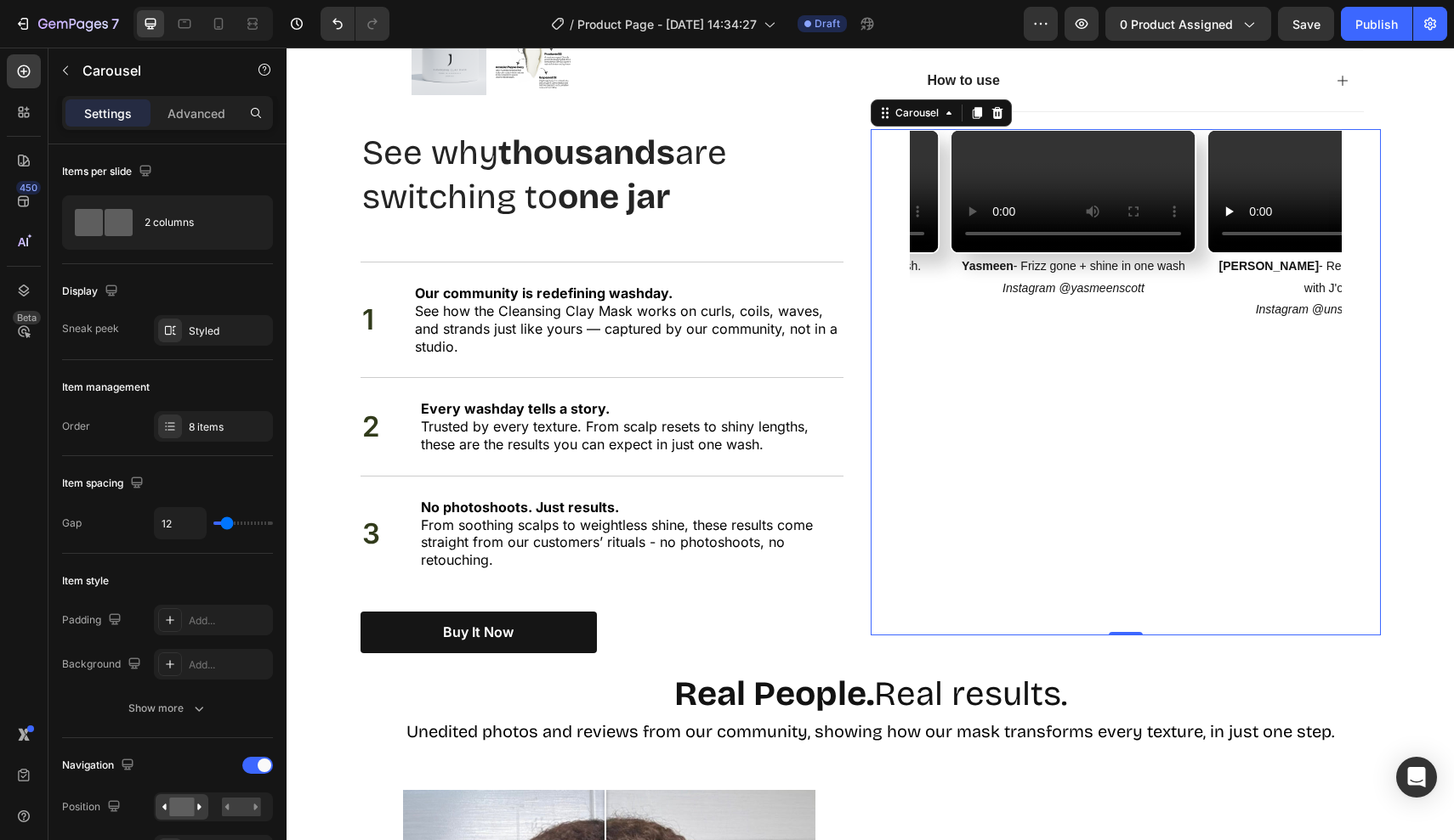
click at [886, 361] on icon "Carousel Back Arrow" at bounding box center [886, 383] width 25 height 55
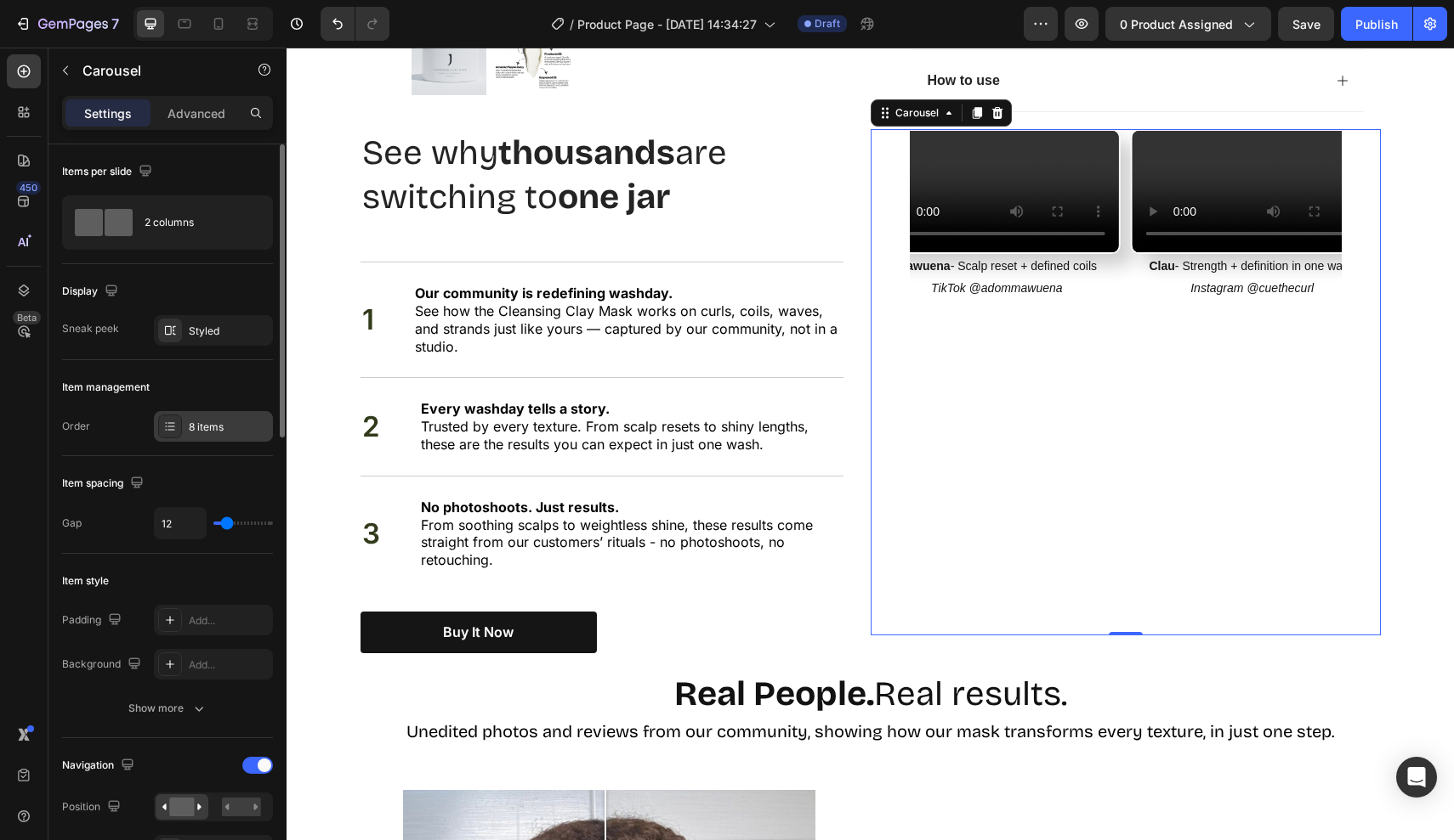
click at [216, 422] on div "8 items" at bounding box center [229, 427] width 80 height 15
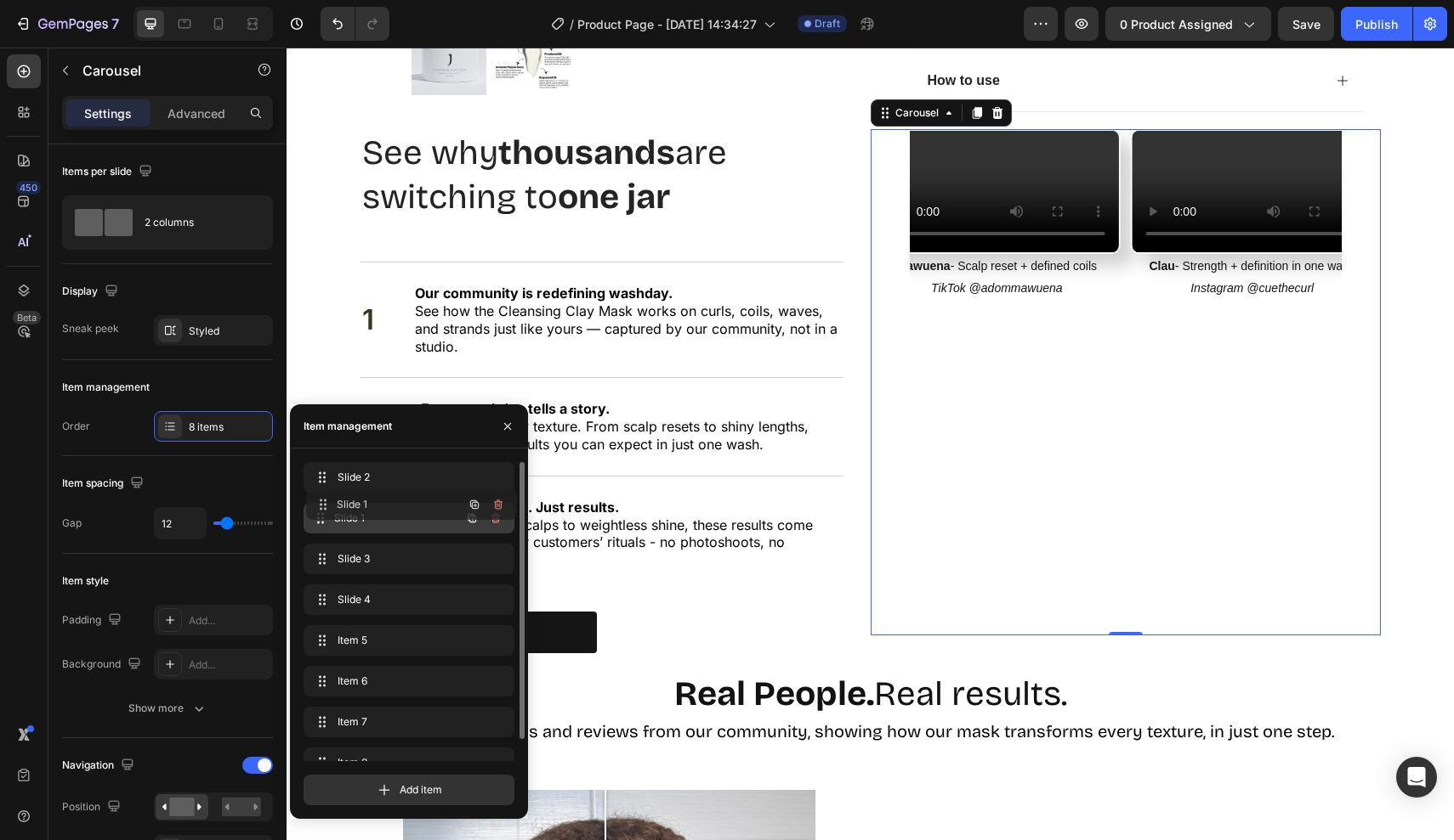
drag, startPoint x: 396, startPoint y: 488, endPoint x: 399, endPoint y: 515, distance: 27.2
drag, startPoint x: 399, startPoint y: 515, endPoint x: 399, endPoint y: 479, distance: 36.0
click at [508, 427] on icon "button" at bounding box center [507, 425] width 7 height 7
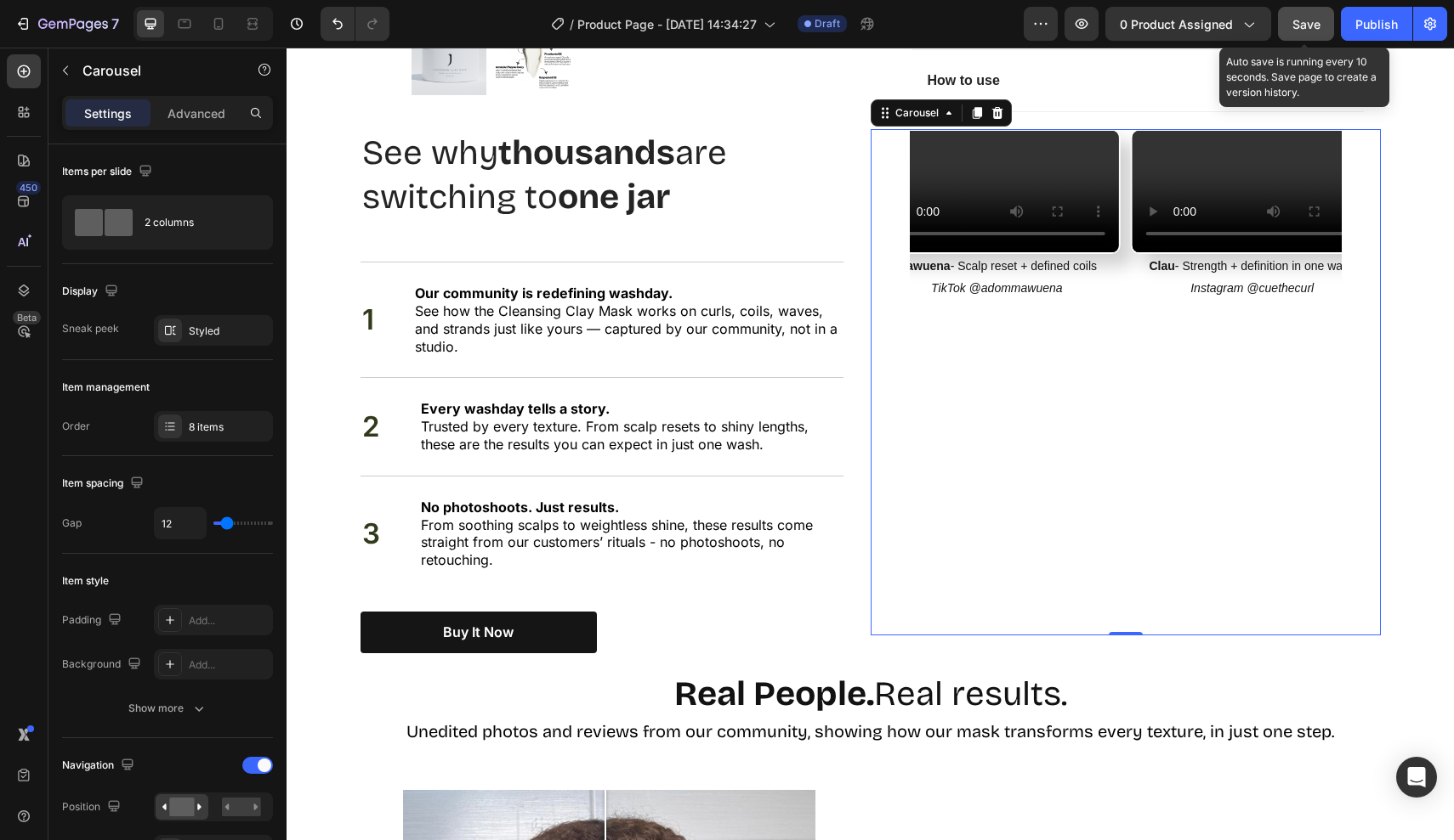
click at [1293, 31] on div "Save" at bounding box center [1306, 24] width 28 height 18
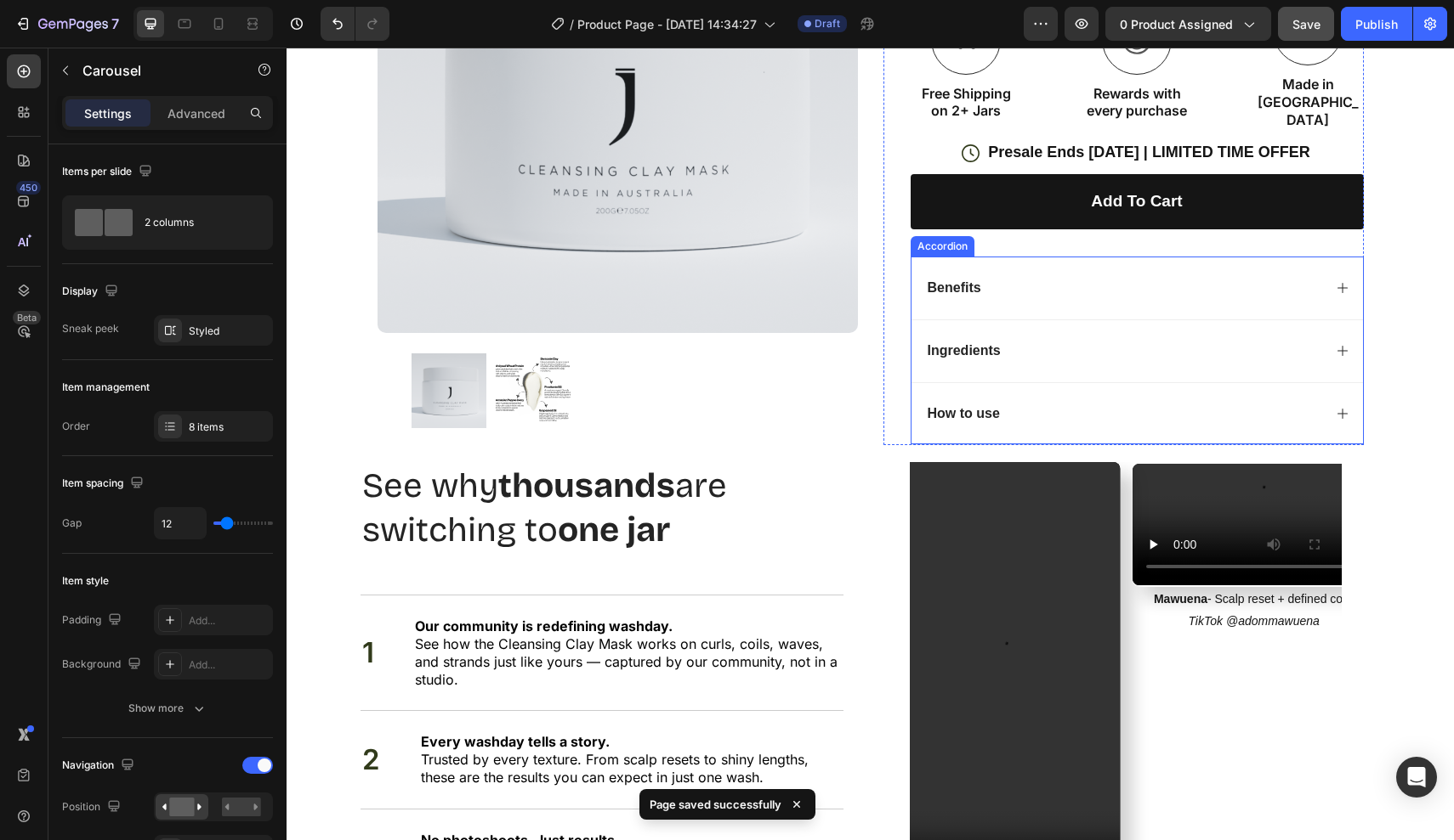
scroll to position [973, 0]
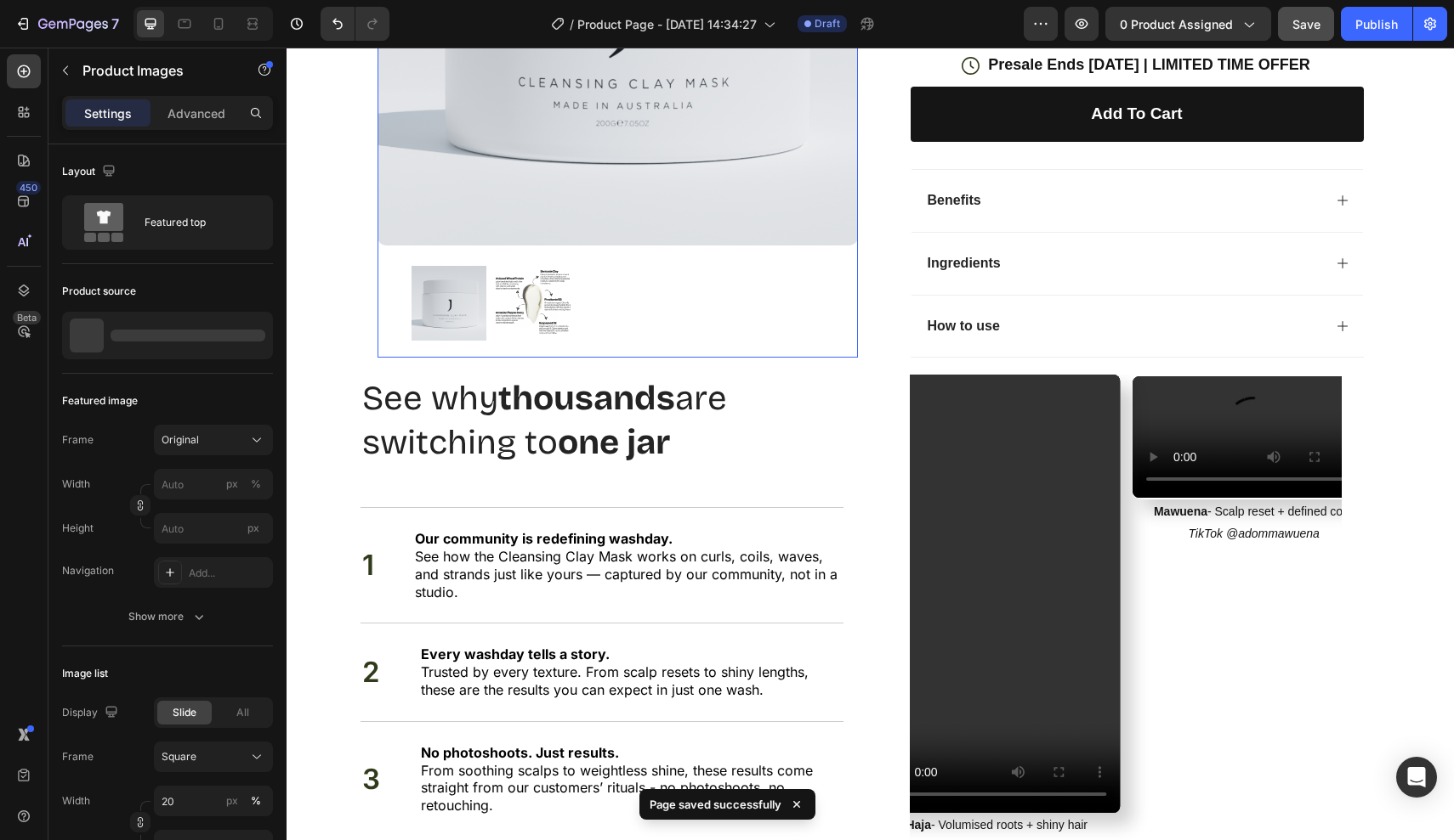
click at [849, 323] on div at bounding box center [617, 303] width 480 height 74
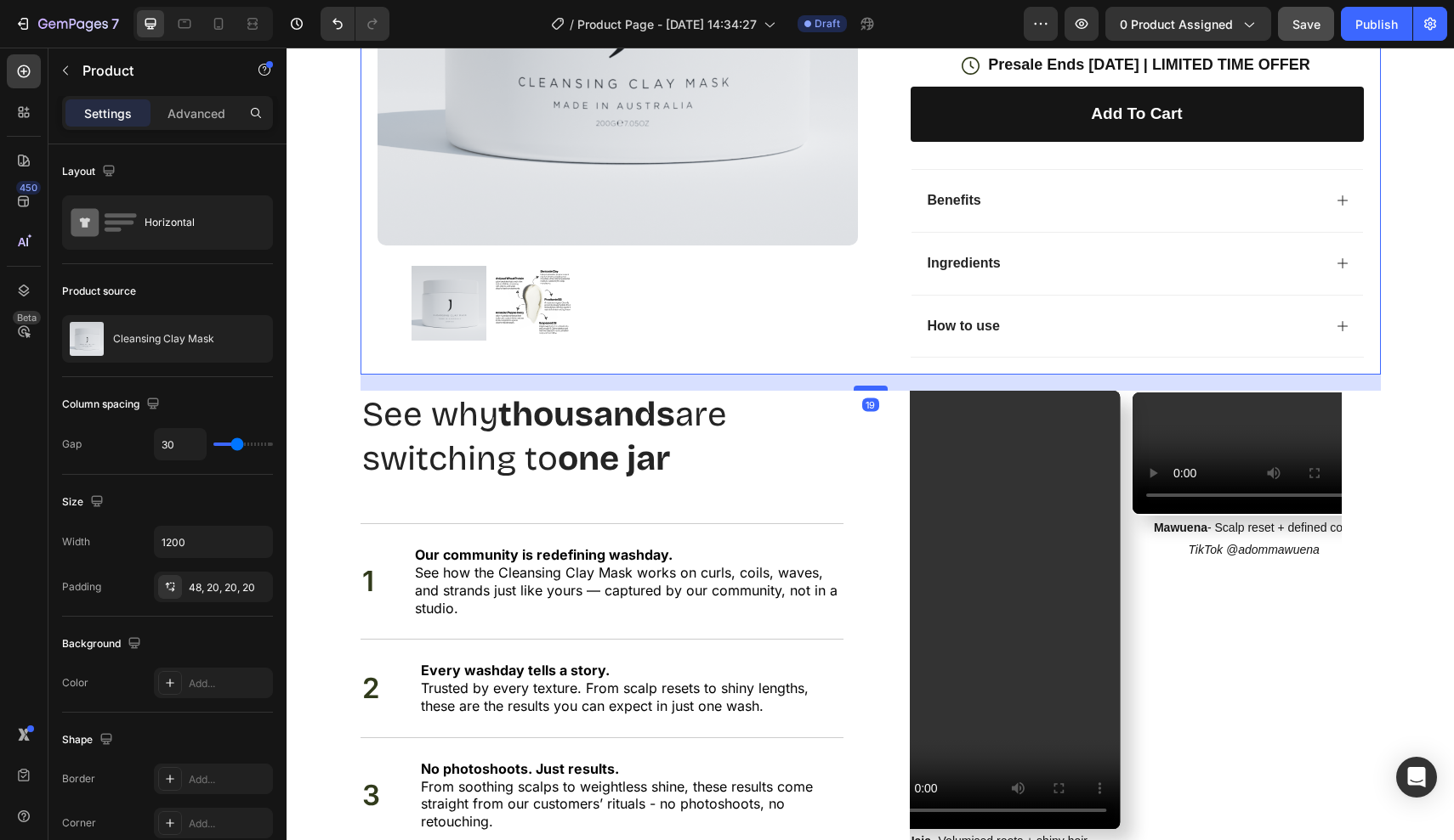
drag, startPoint x: 861, startPoint y: 362, endPoint x: 861, endPoint y: 380, distance: 18.0
click at [861, 386] on div at bounding box center [871, 388] width 34 height 5
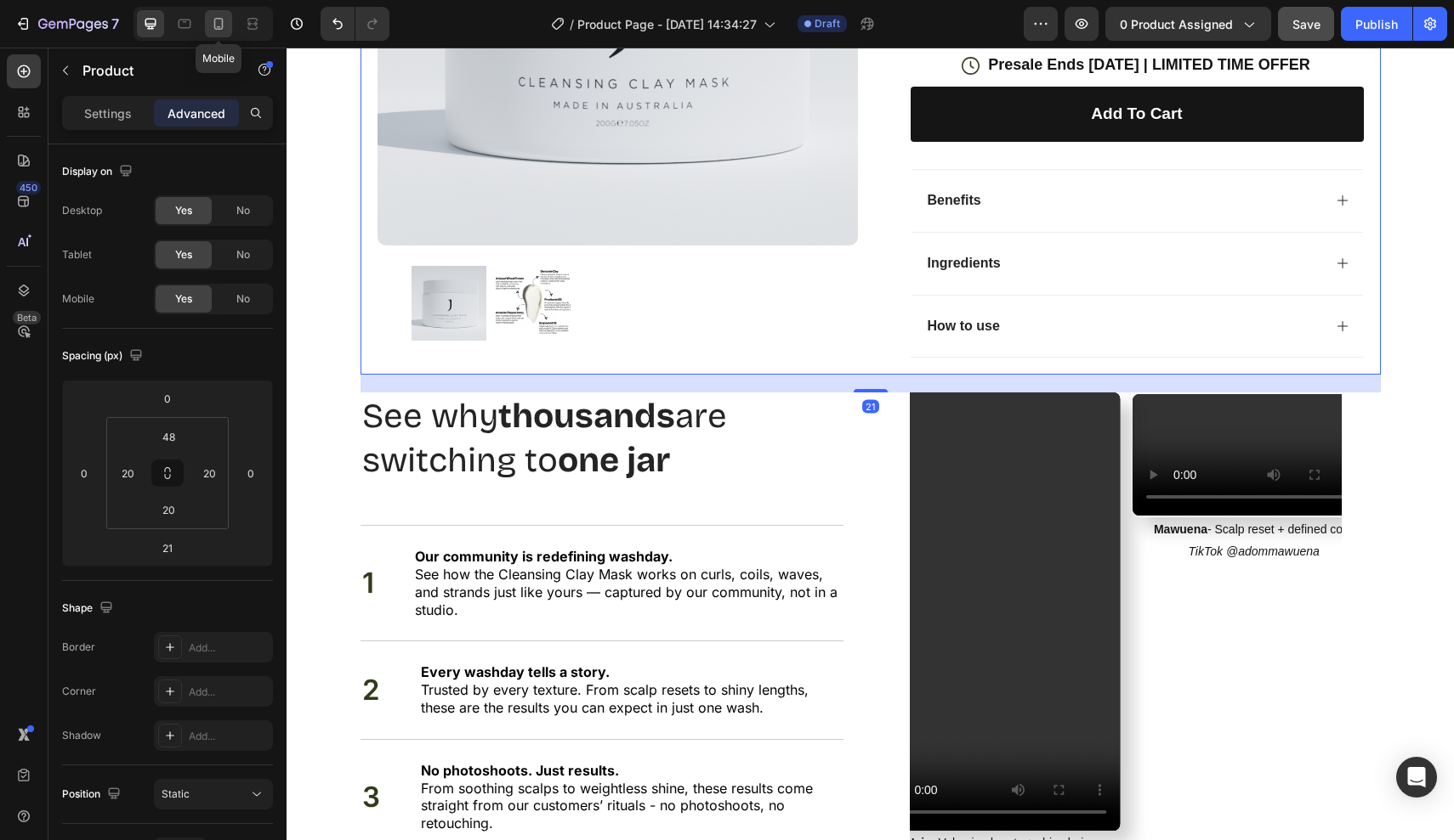
click at [207, 22] on div at bounding box center [218, 24] width 27 height 27
type input "0"
type input "20"
type input "0"
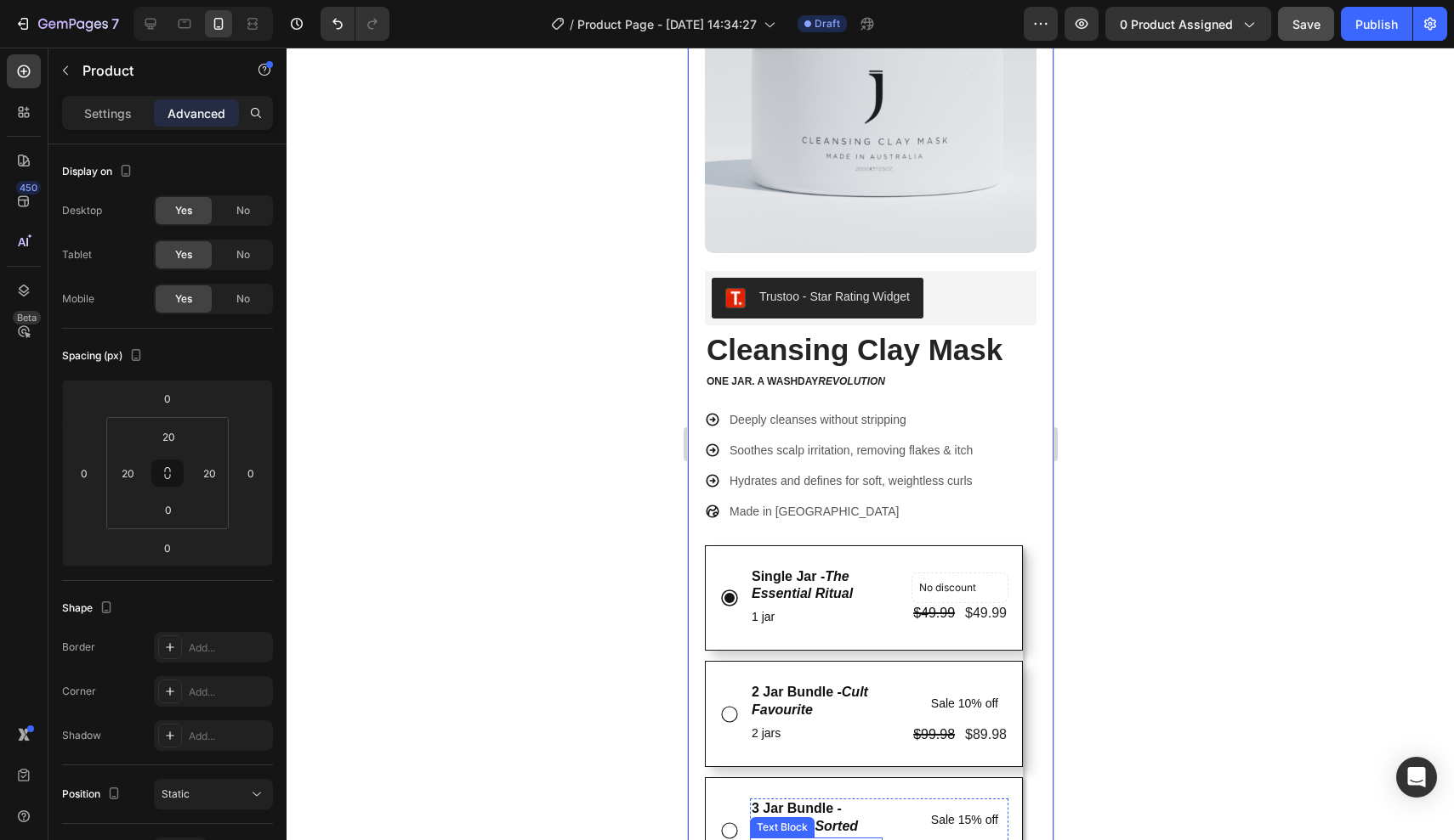
scroll to position [232, 0]
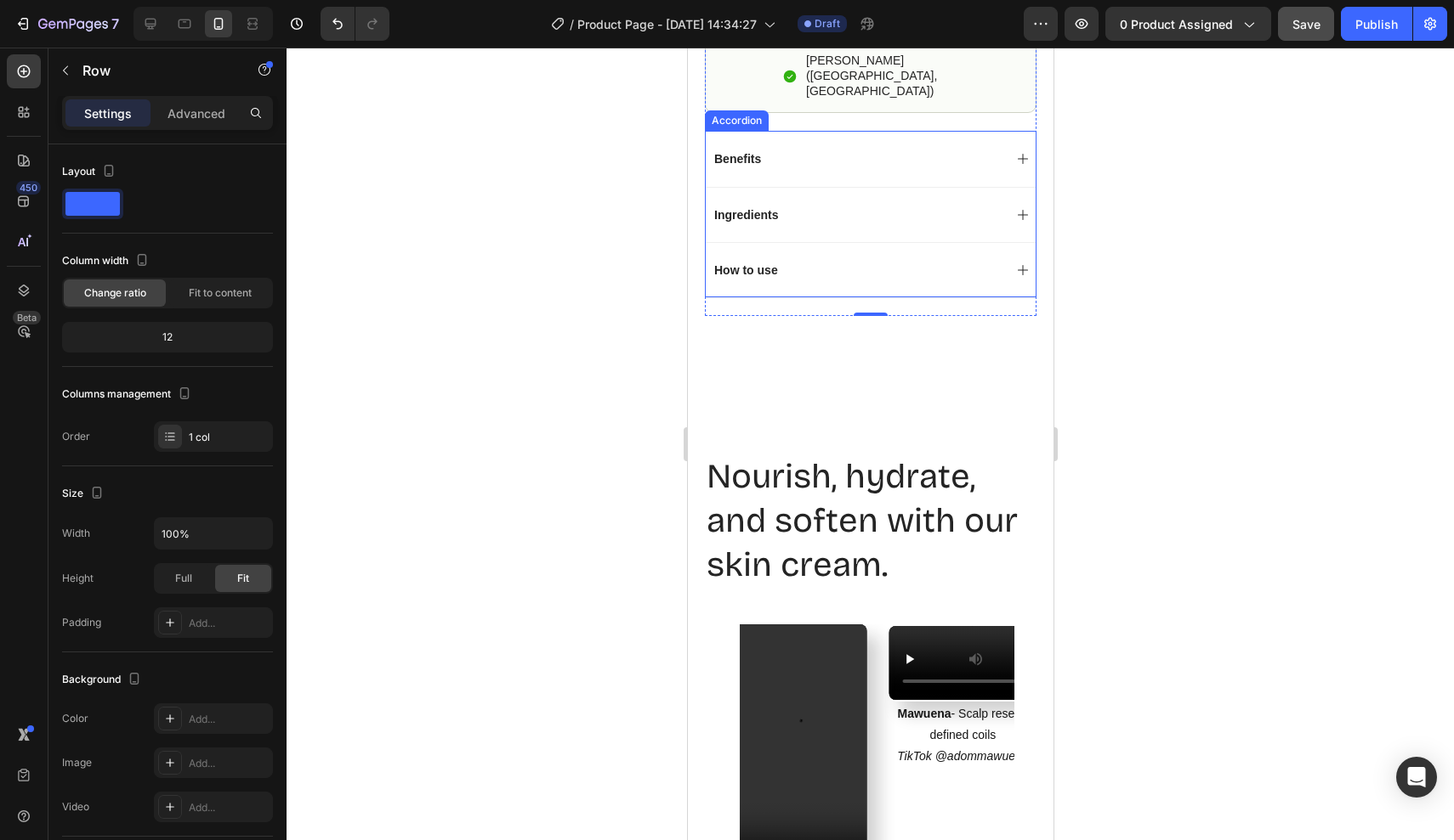
scroll to position [1430, 0]
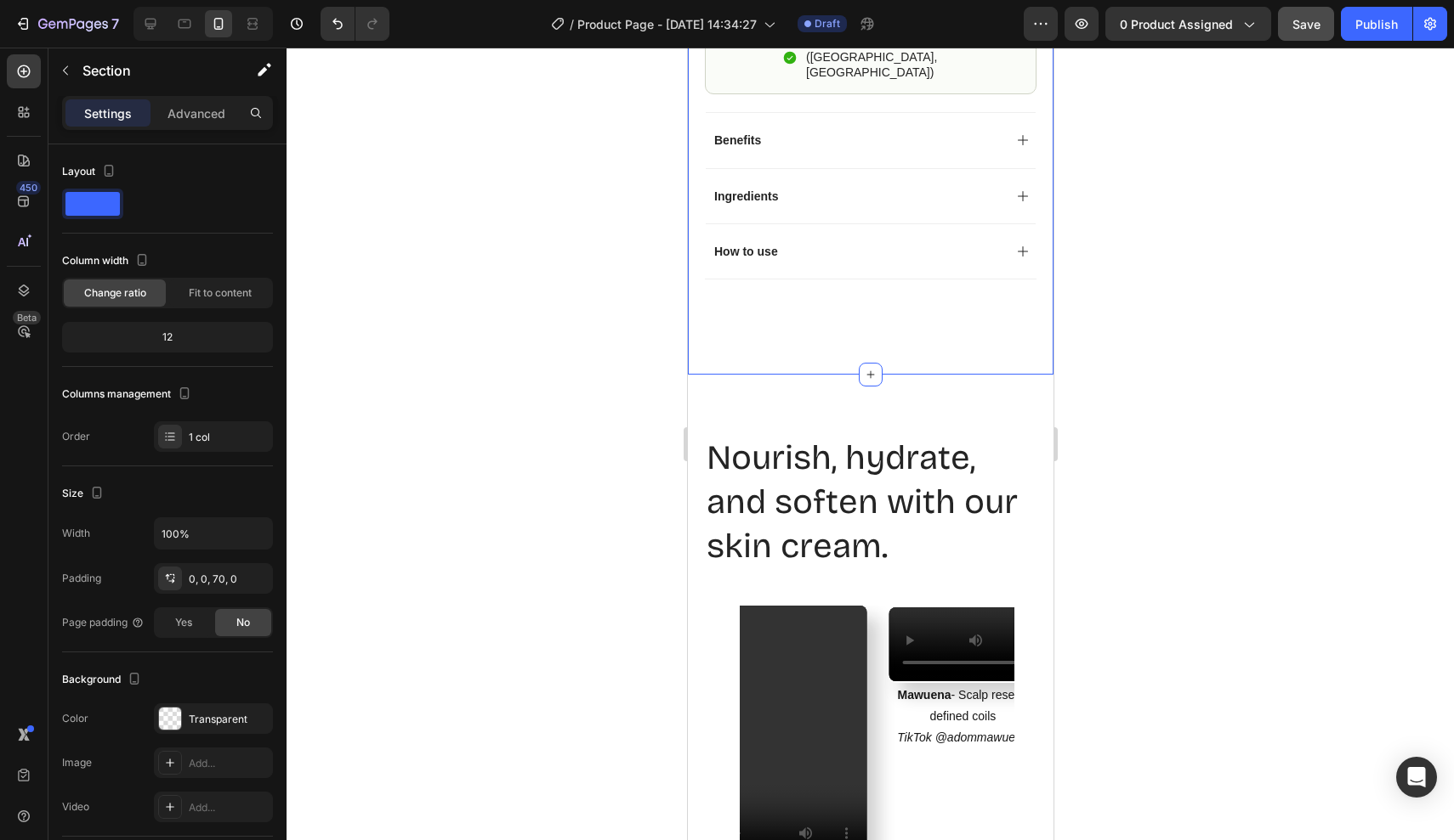
click at [211, 112] on p "Advanced" at bounding box center [196, 113] width 57 height 18
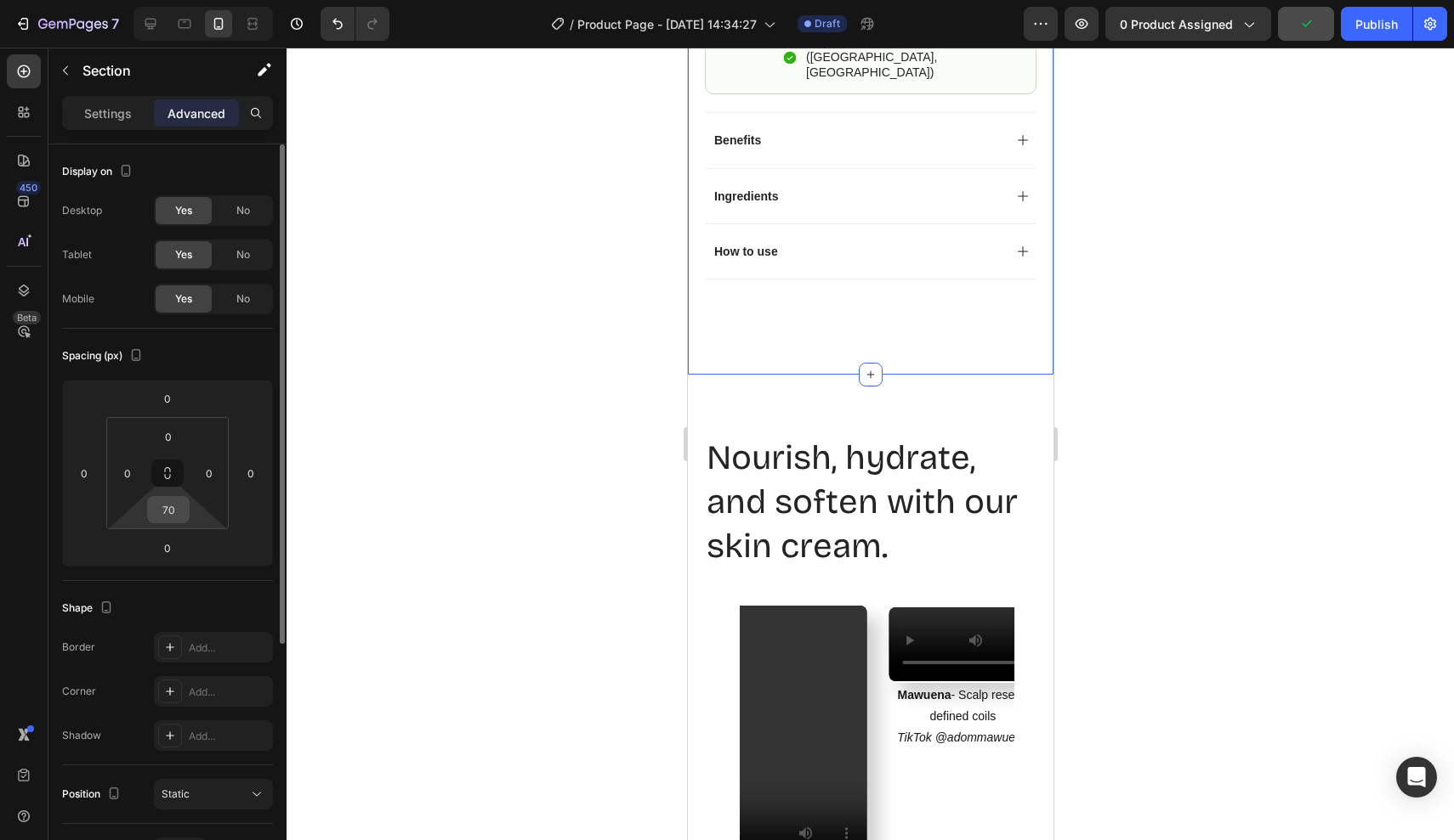
click at [177, 518] on input "70" at bounding box center [168, 509] width 34 height 25
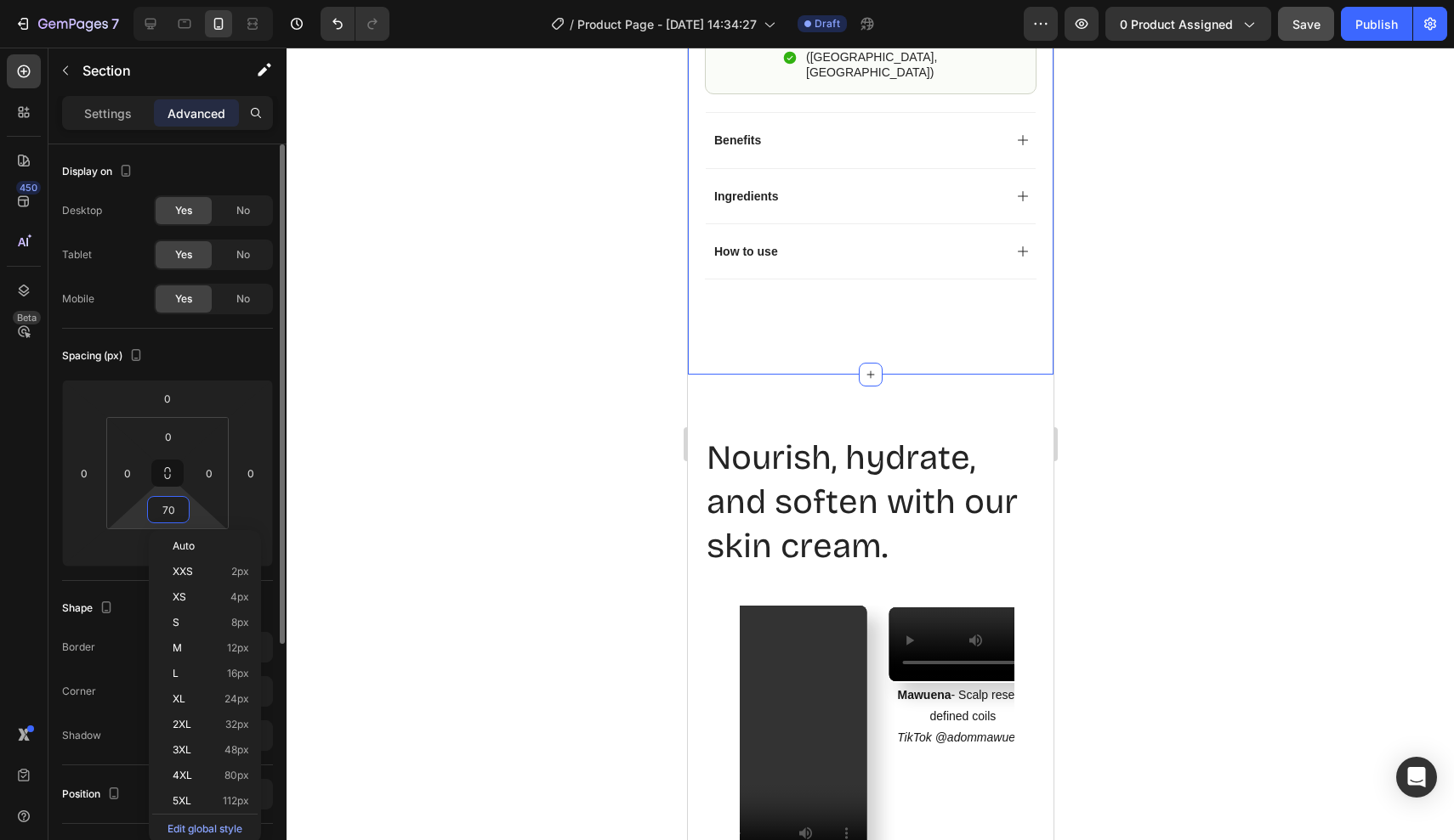
type input "0"
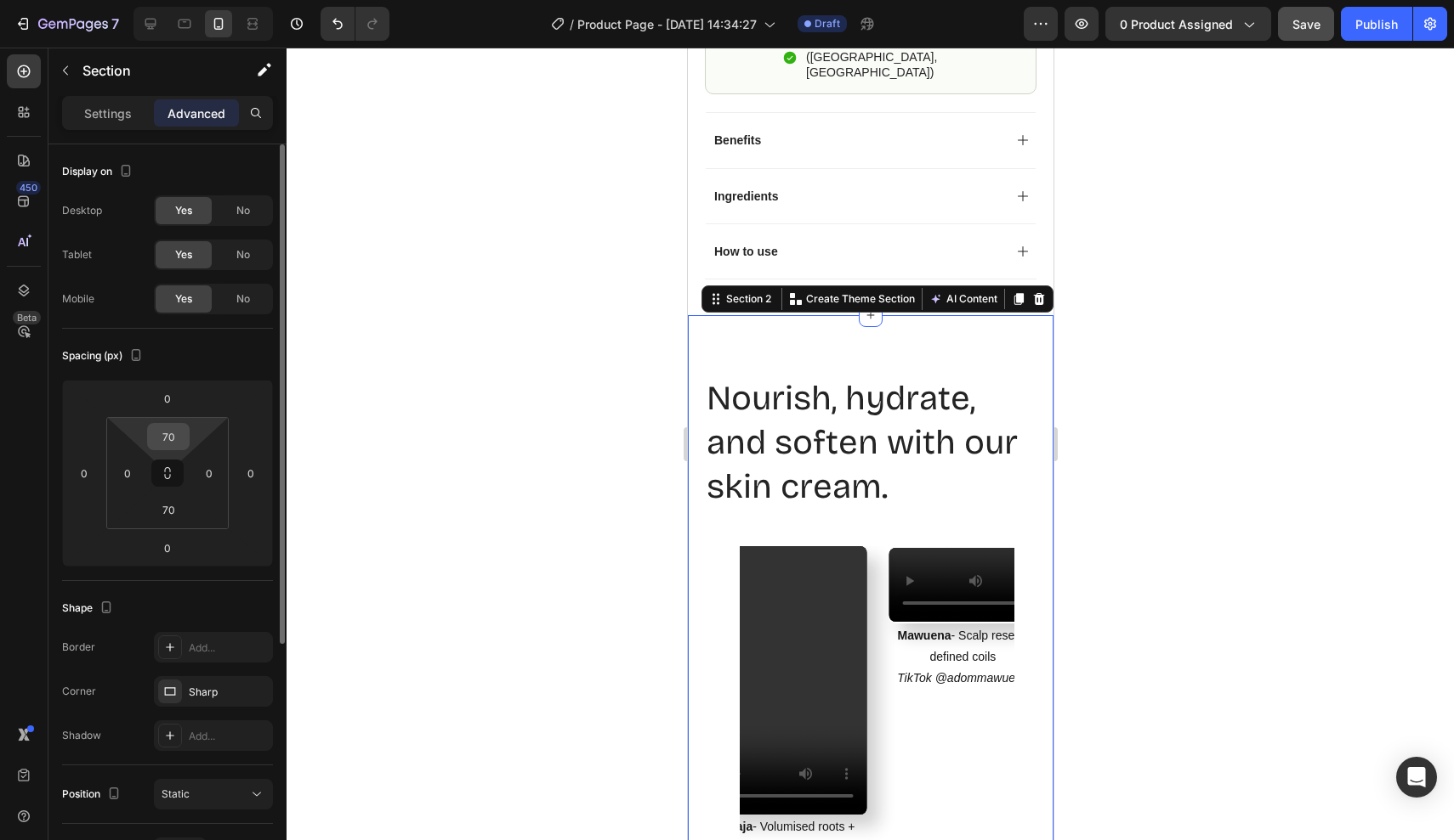
click at [171, 444] on input "70" at bounding box center [168, 436] width 34 height 25
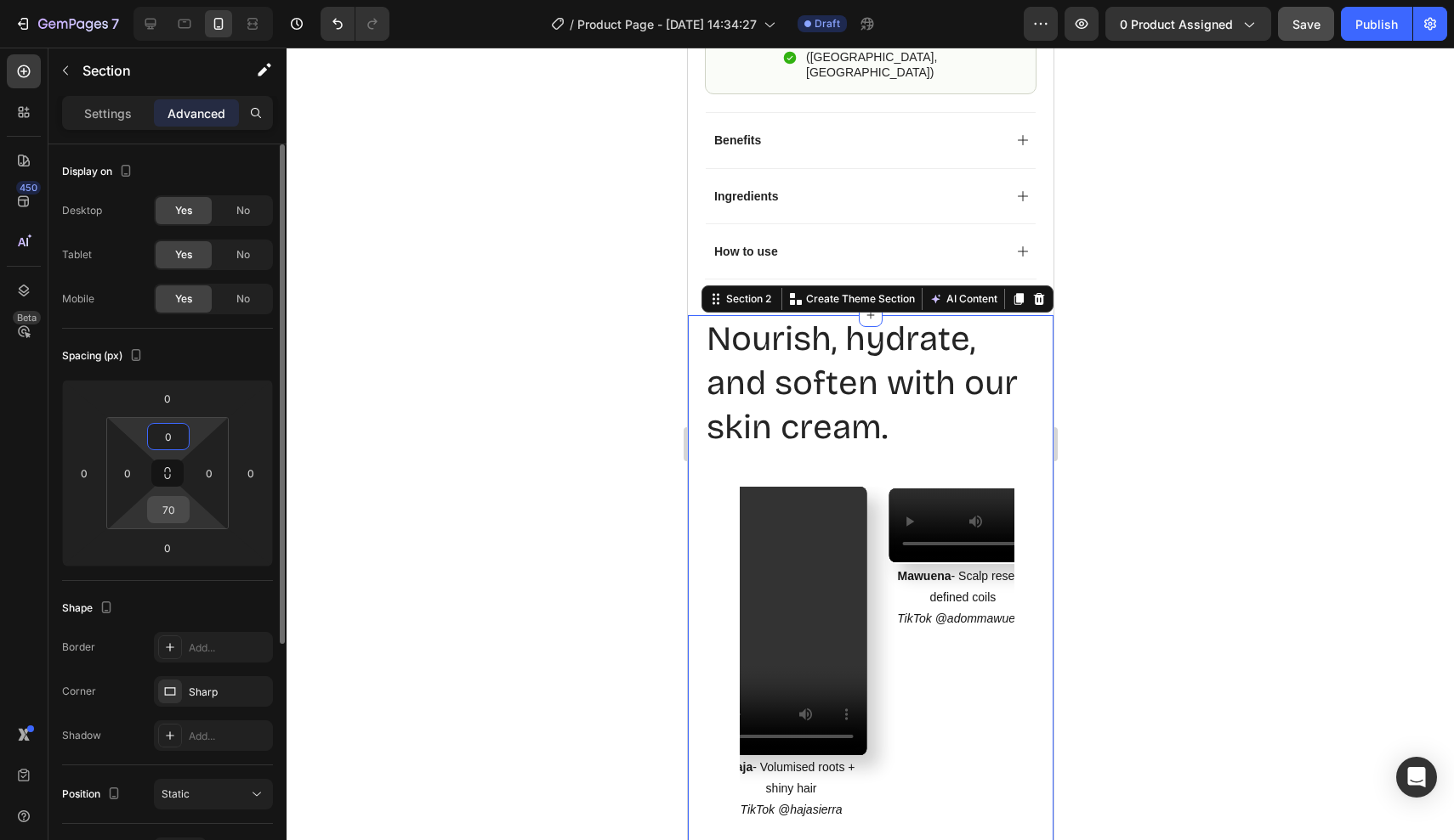
type input "0"
click at [177, 510] on input "70" at bounding box center [168, 509] width 34 height 25
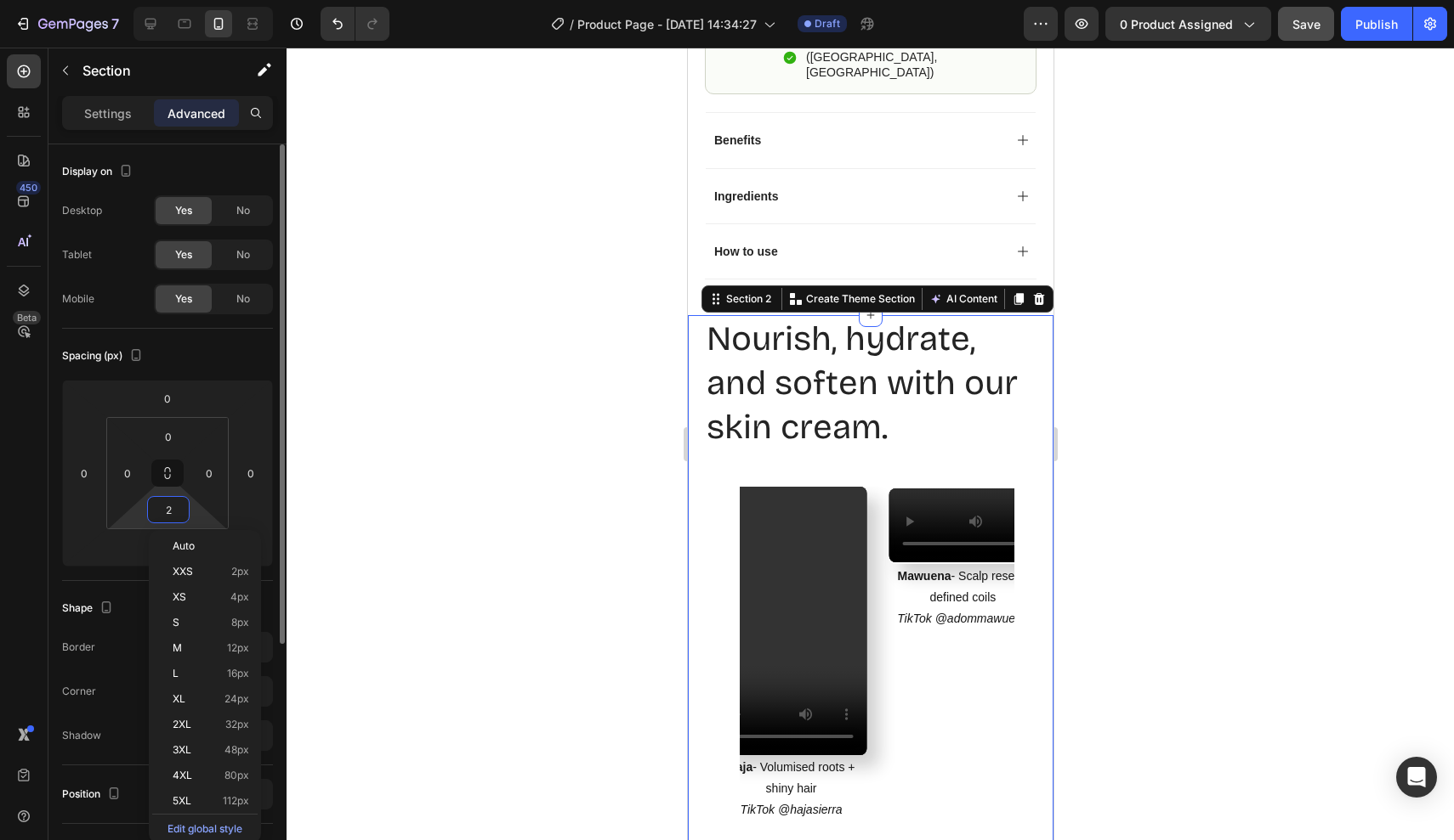
type input "20"
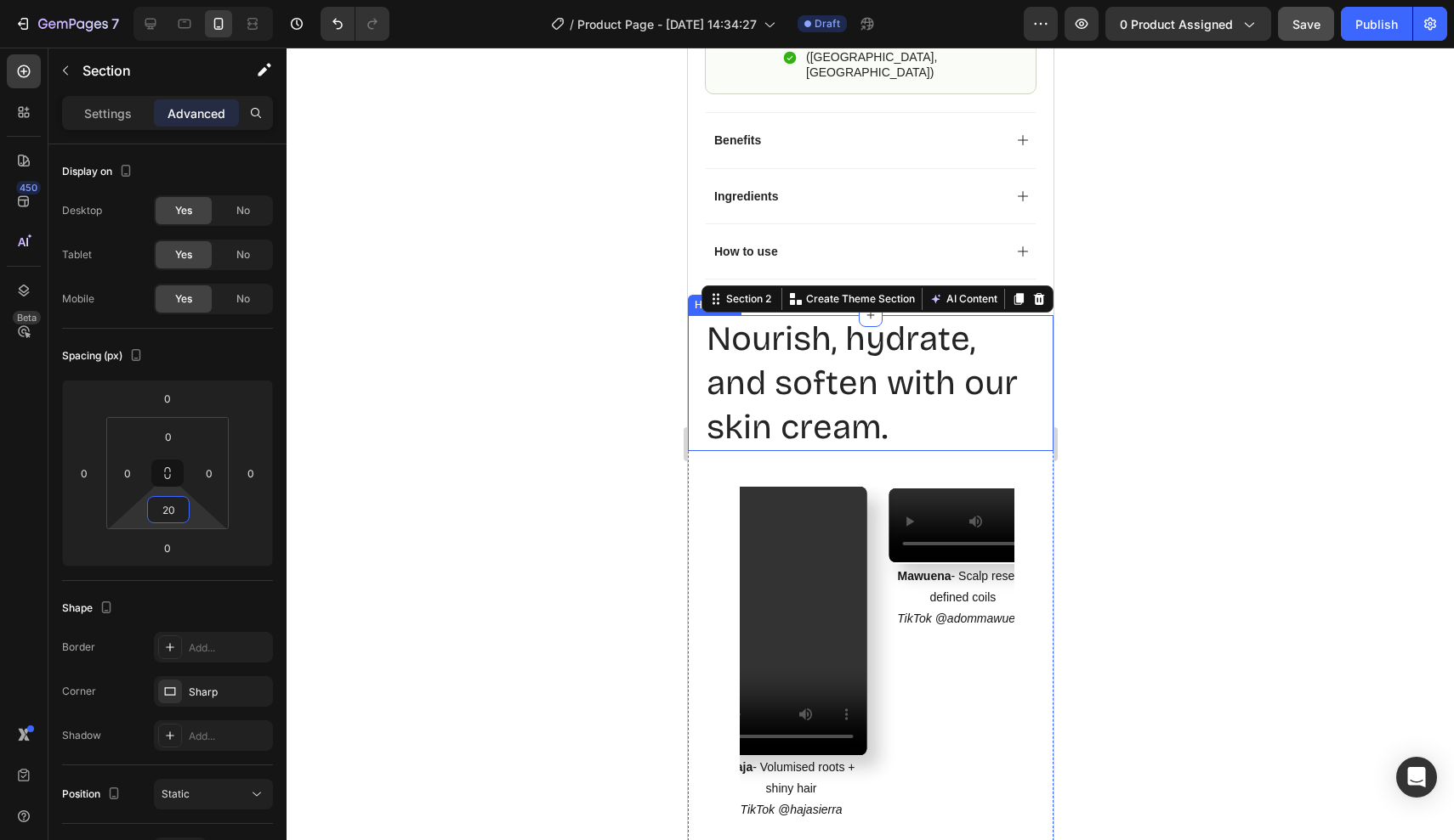
click at [908, 368] on h2 "Nourish, hydrate, and soften with our skin cream." at bounding box center [870, 383] width 331 height 136
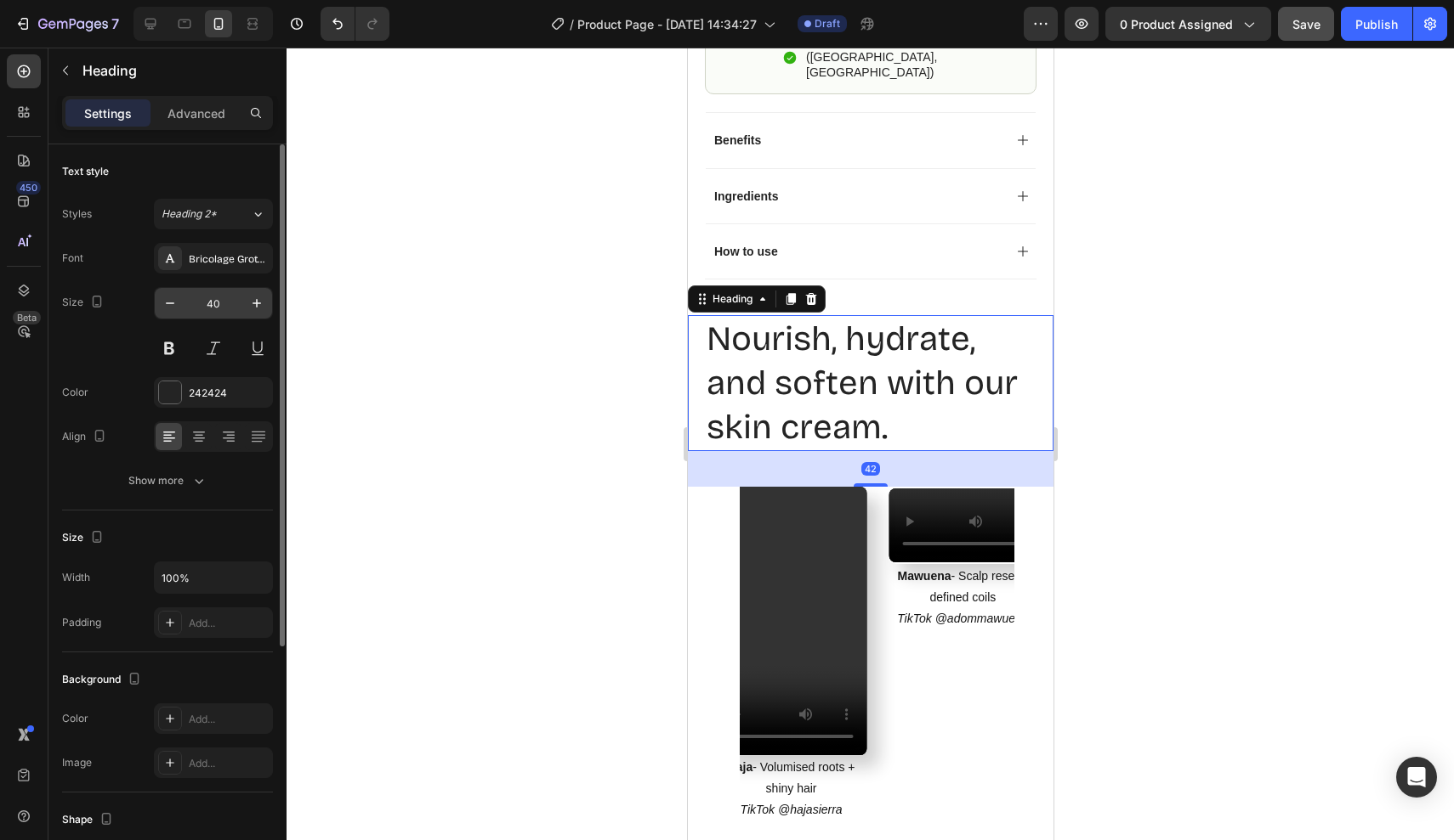
click at [202, 304] on input "40" at bounding box center [214, 303] width 56 height 31
drag, startPoint x: 212, startPoint y: 303, endPoint x: 250, endPoint y: 303, distance: 38.0
click at [250, 303] on div "40" at bounding box center [213, 303] width 118 height 31
type input "4"
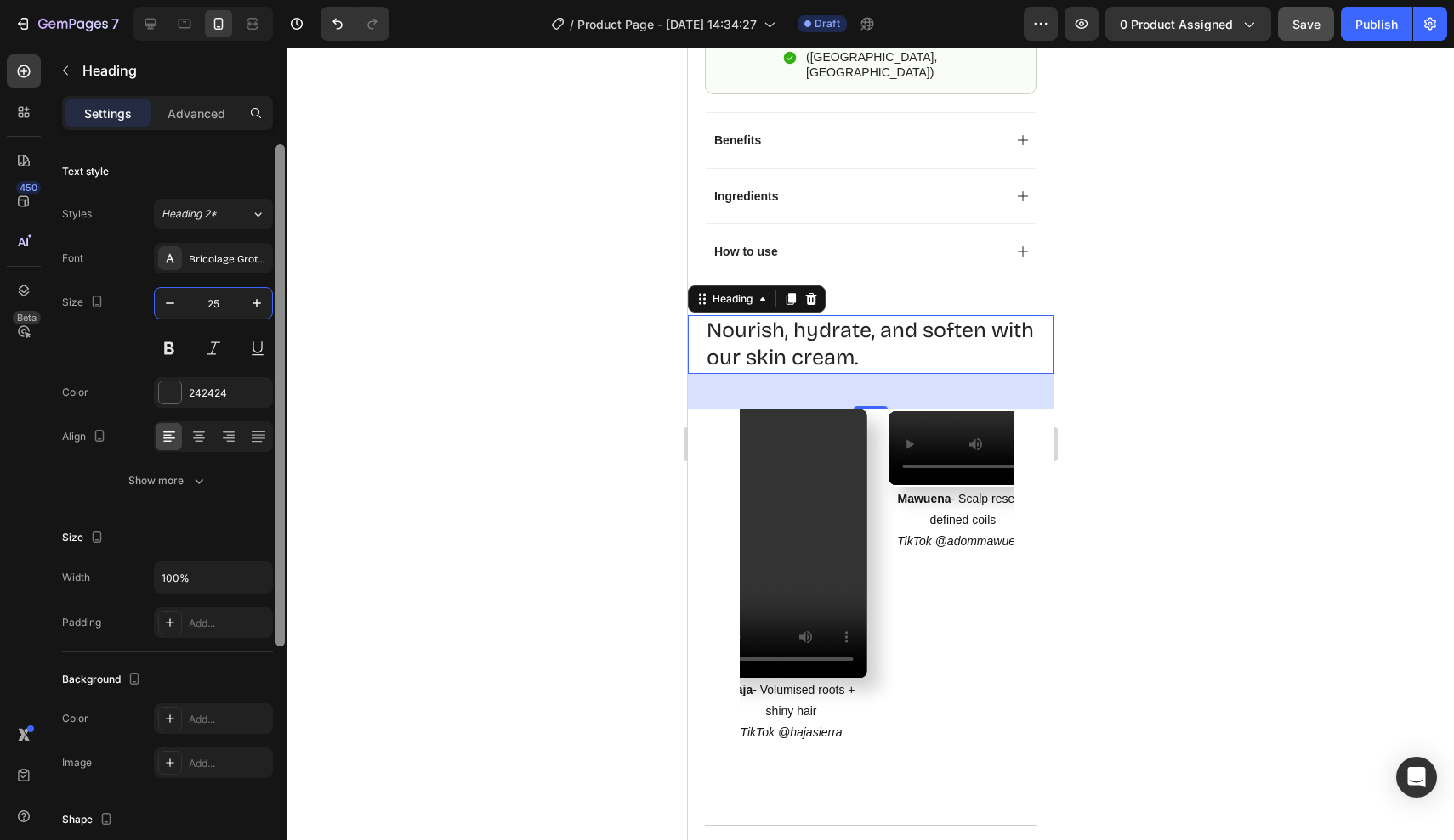
type input "2"
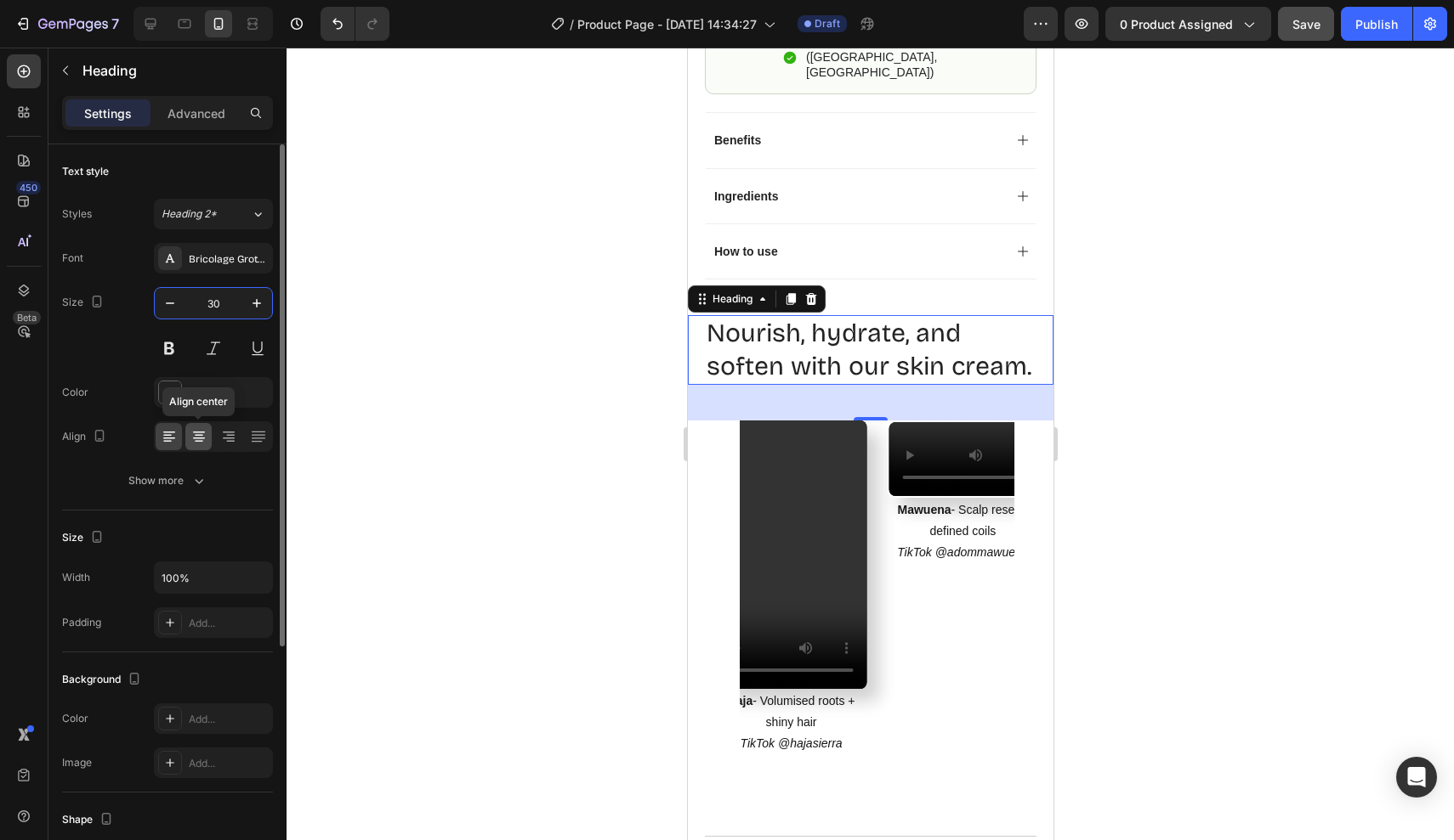
type input "30"
click at [194, 445] on div at bounding box center [199, 436] width 26 height 27
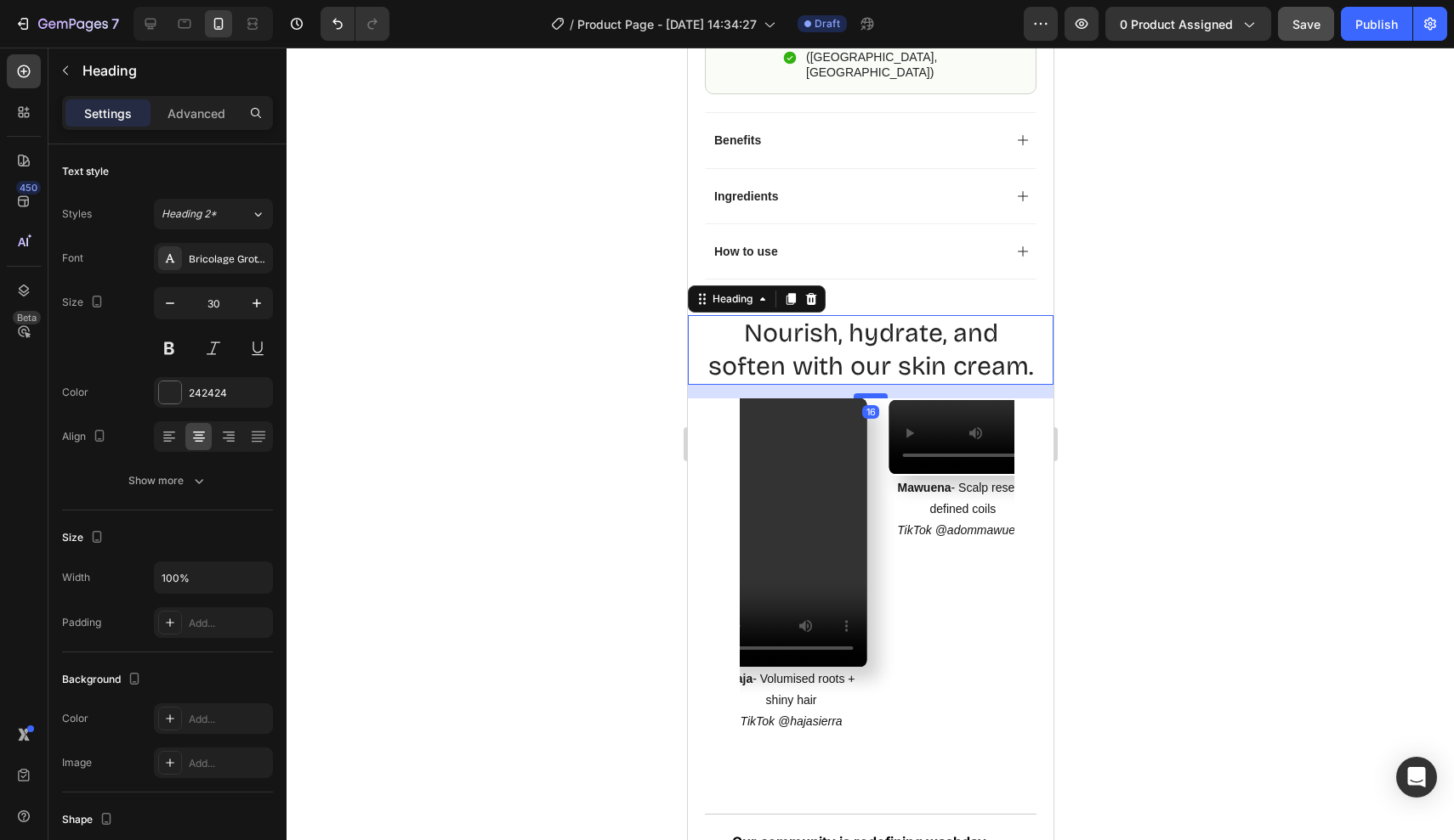
drag, startPoint x: 871, startPoint y: 363, endPoint x: 871, endPoint y: 345, distance: 18.0
click at [871, 393] on div at bounding box center [870, 395] width 34 height 5
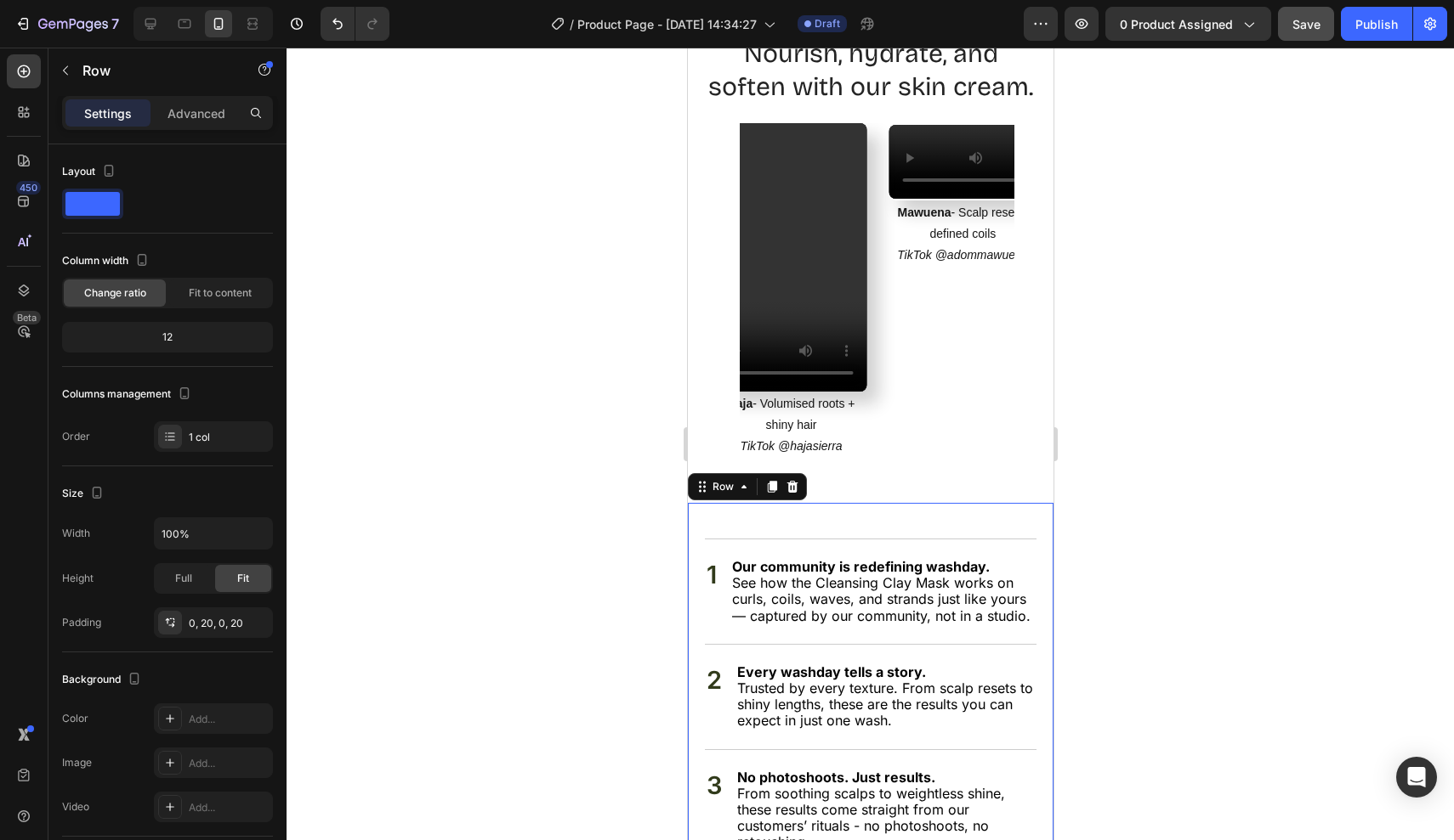
scroll to position [1818, 0]
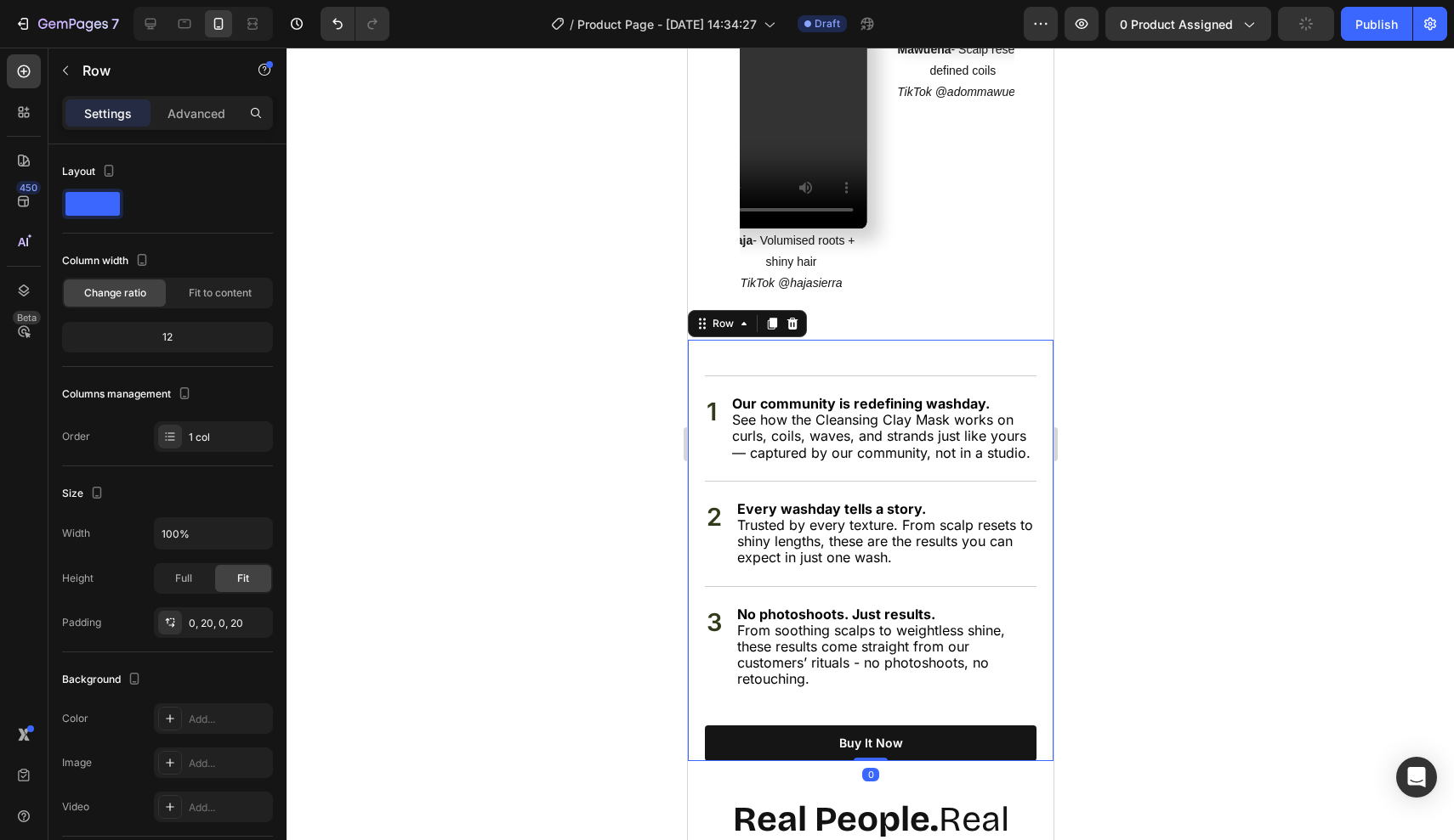
click at [188, 97] on div "Settings Advanced" at bounding box center [168, 113] width 211 height 34
click at [188, 103] on div "Advanced" at bounding box center [197, 113] width 85 height 27
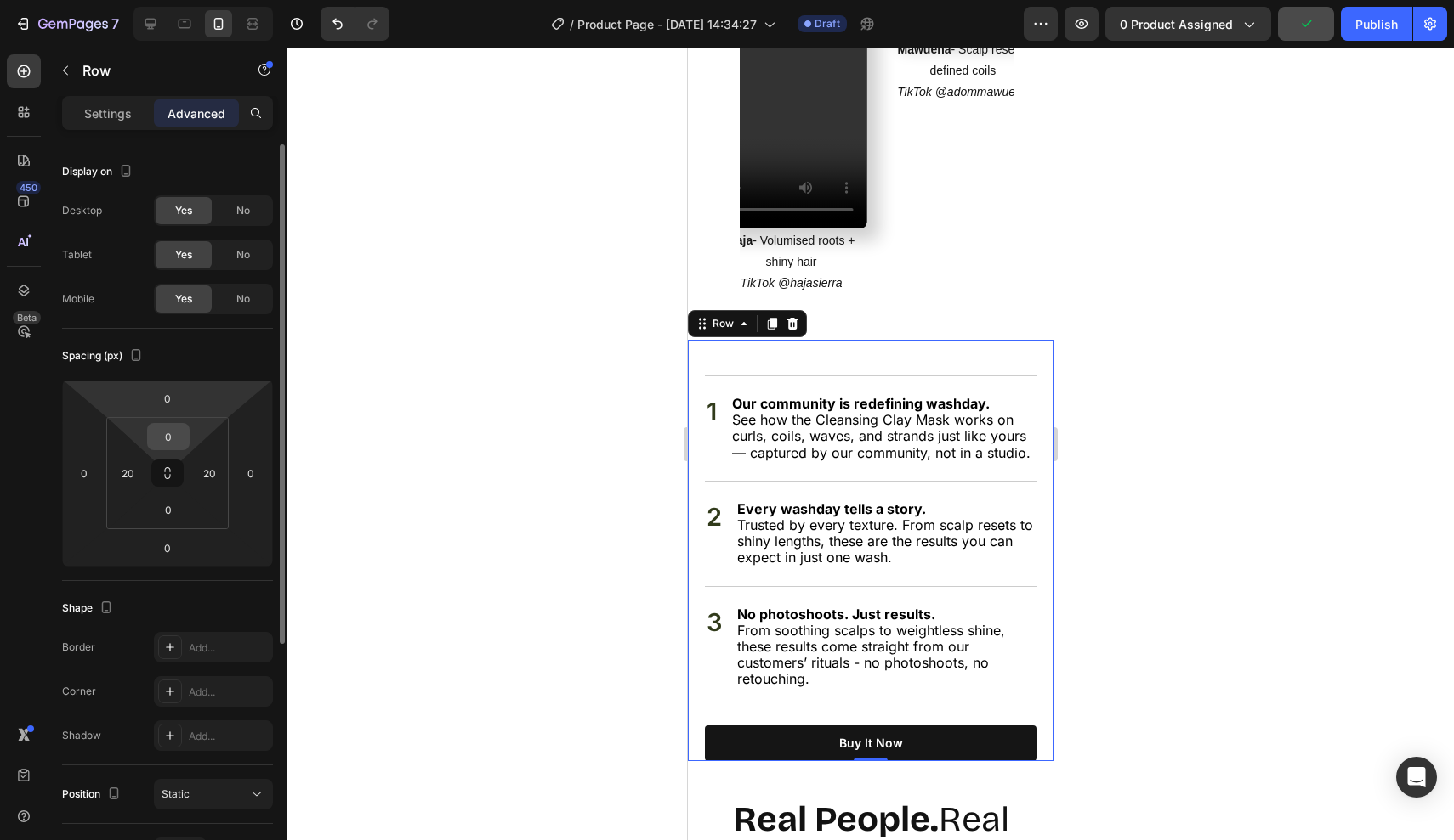
click at [177, 445] on input "0" at bounding box center [168, 436] width 34 height 25
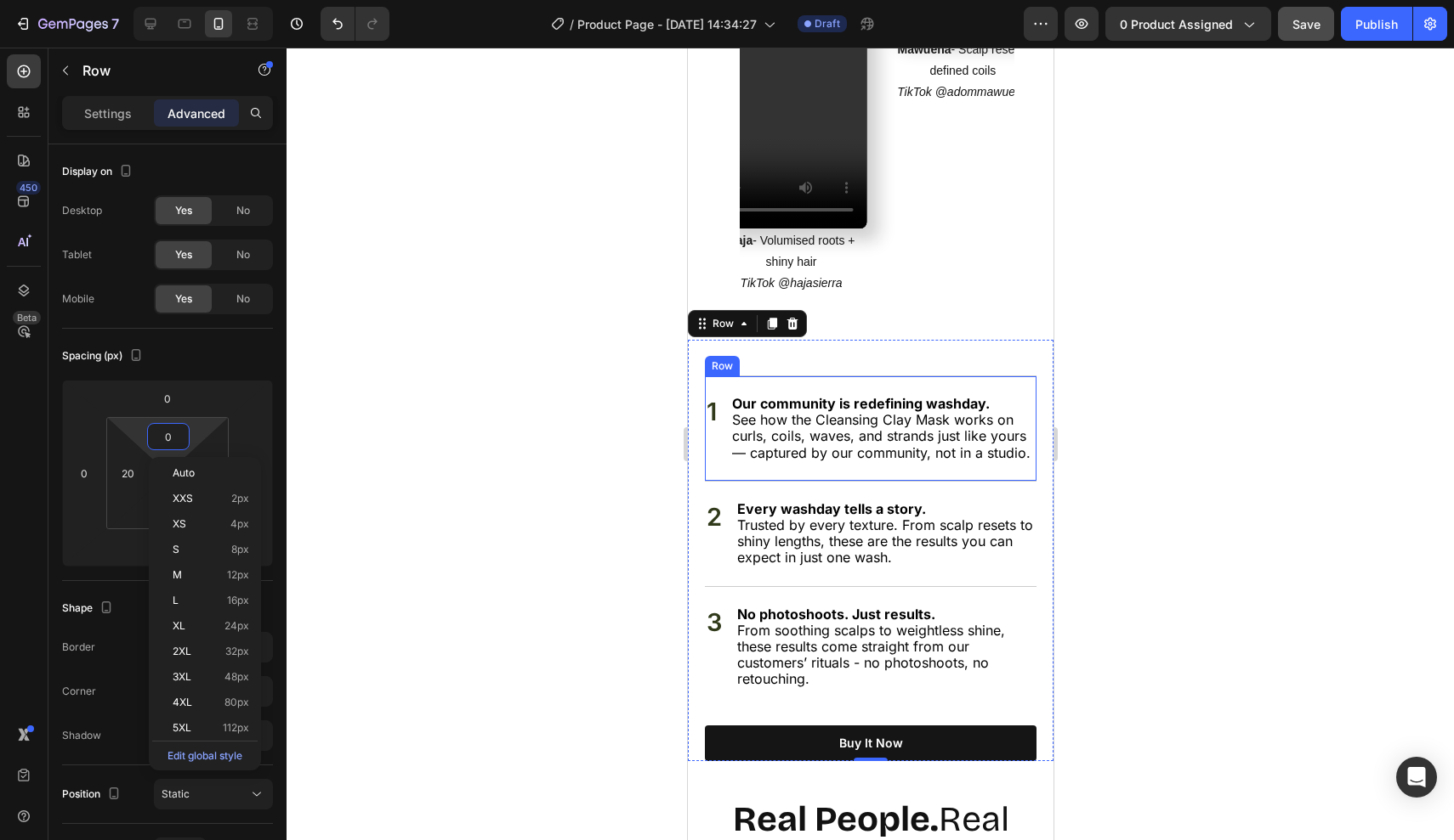
click at [740, 343] on div "See why thousands are switching to one jar Heading 1 Text Block Our community i…" at bounding box center [870, 550] width 331 height 421
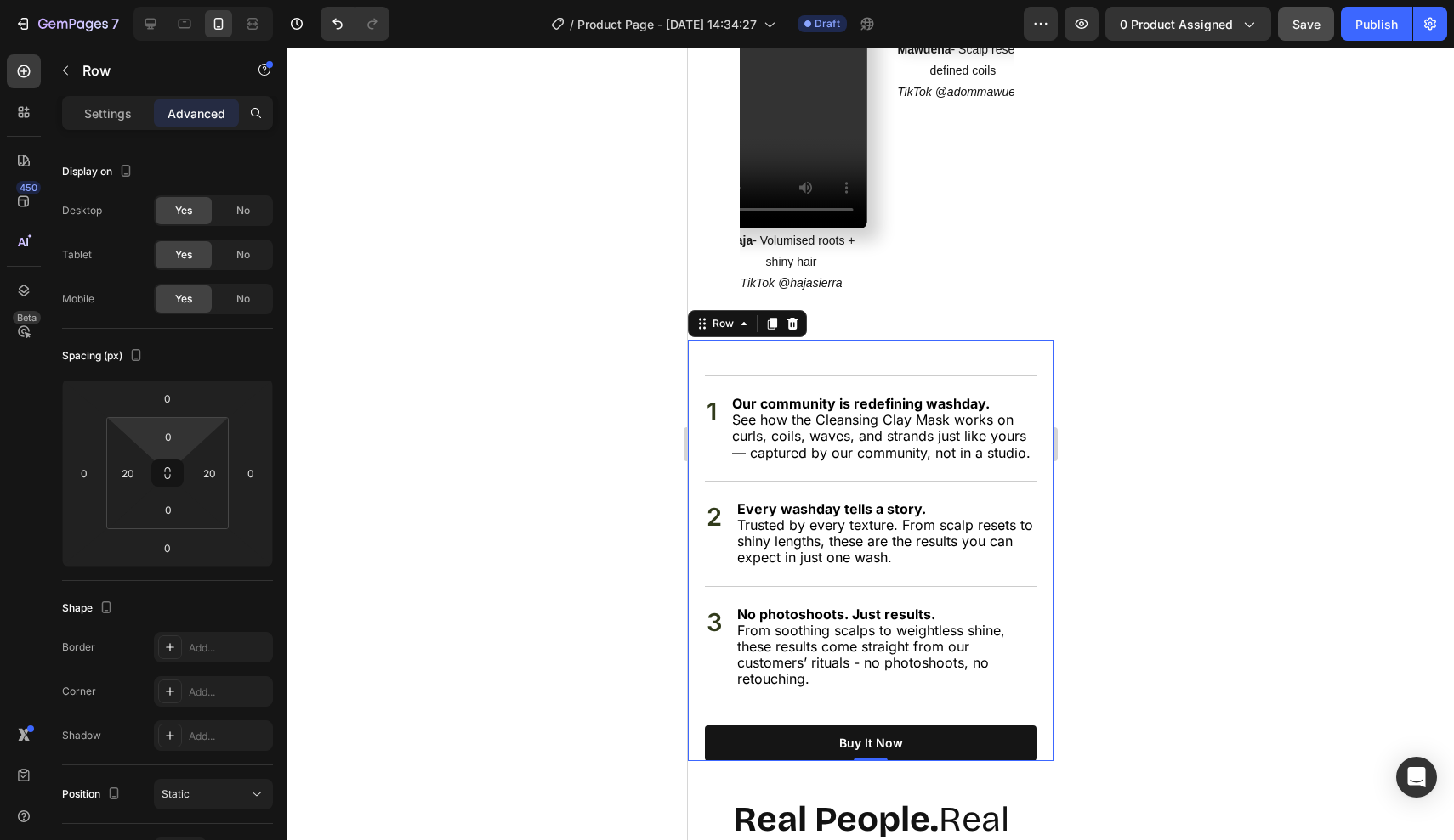
click at [762, 347] on div "See why thousands are switching to one jar Heading 1 Text Block Our community i…" at bounding box center [870, 550] width 331 height 421
click at [767, 341] on div "See why thousands are switching to one jar Heading 1 Text Block Our community i…" at bounding box center [870, 550] width 331 height 421
click at [837, 340] on div "See why thousands are switching to one jar Heading 1 Text Block Our community i…" at bounding box center [870, 550] width 331 height 421
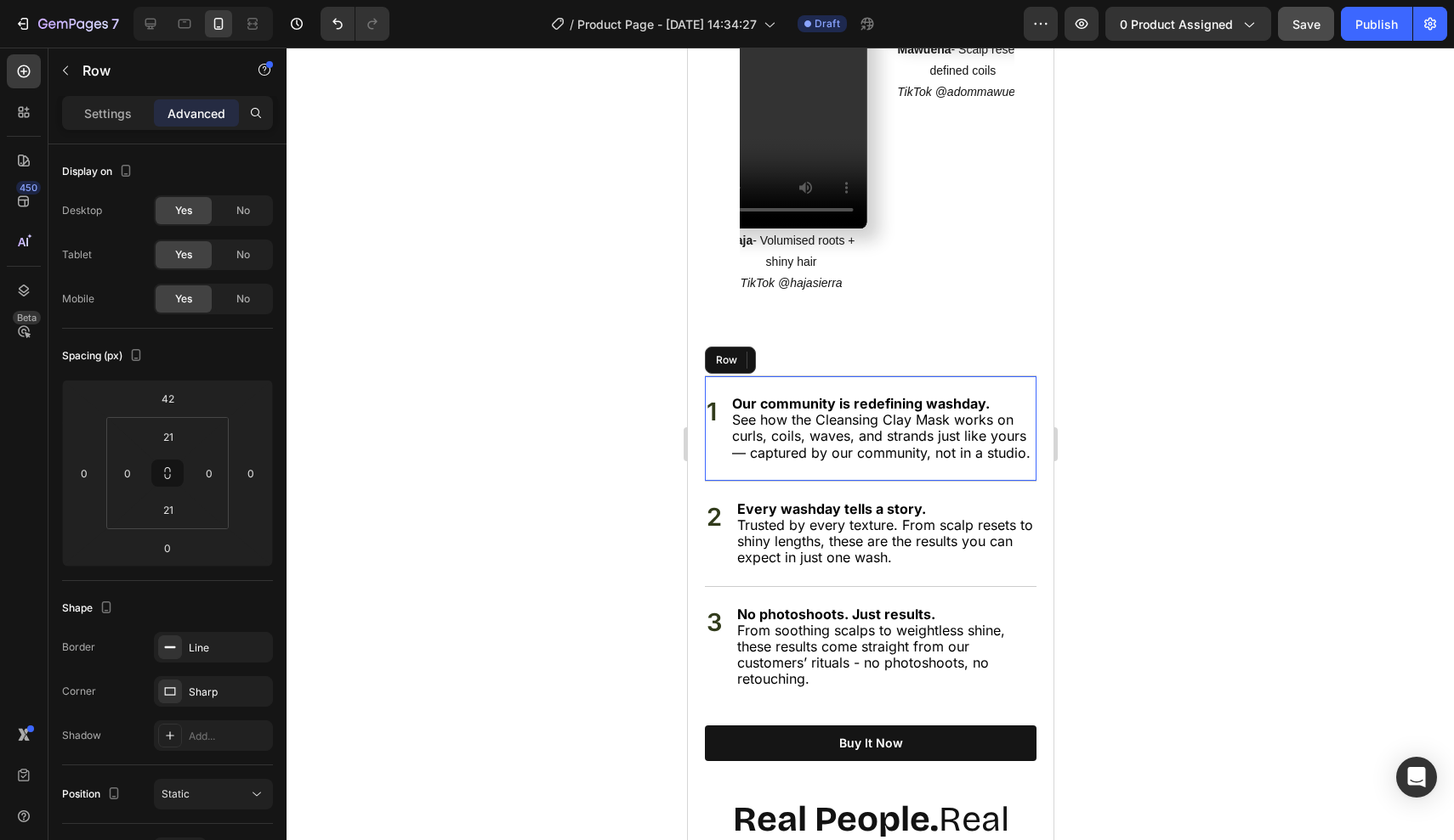
click at [823, 375] on div "1 Text Block Our community is redefining washday. See how the Cleansing Clay Ma…" at bounding box center [870, 428] width 331 height 105
click at [180, 437] on input "21" at bounding box center [168, 436] width 34 height 25
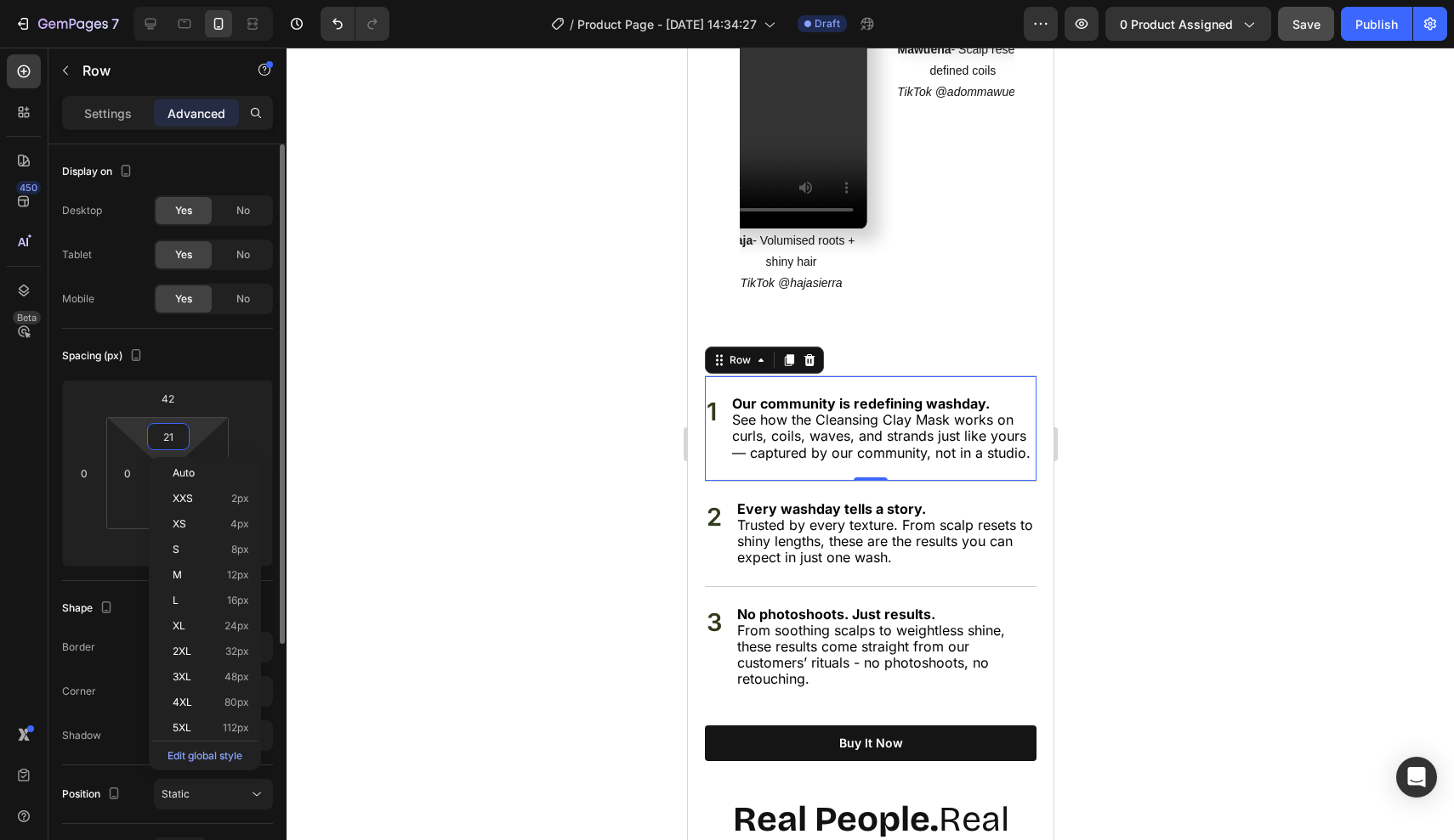
type input "0"
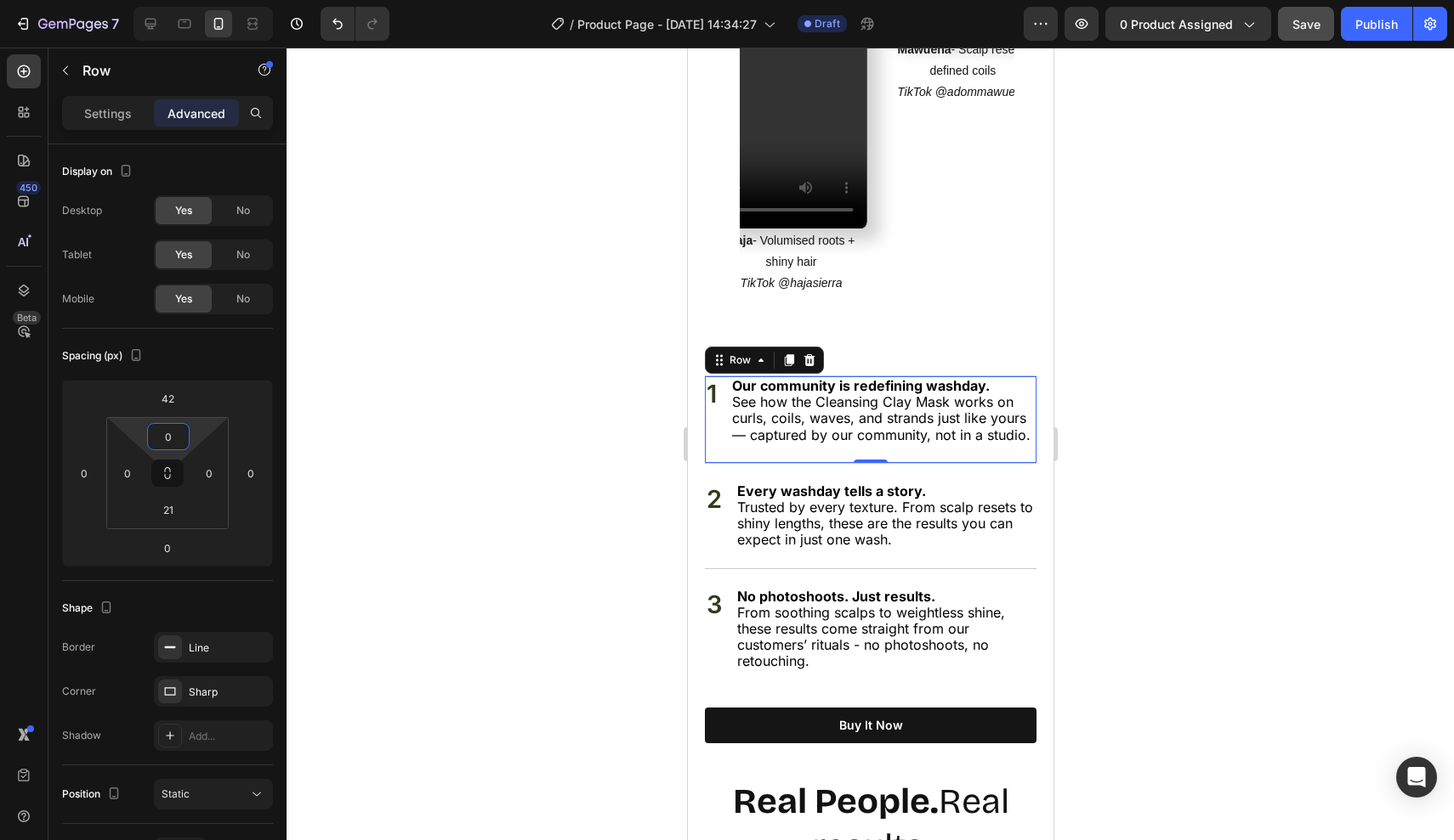
click at [1094, 528] on div at bounding box center [870, 444] width 1167 height 793
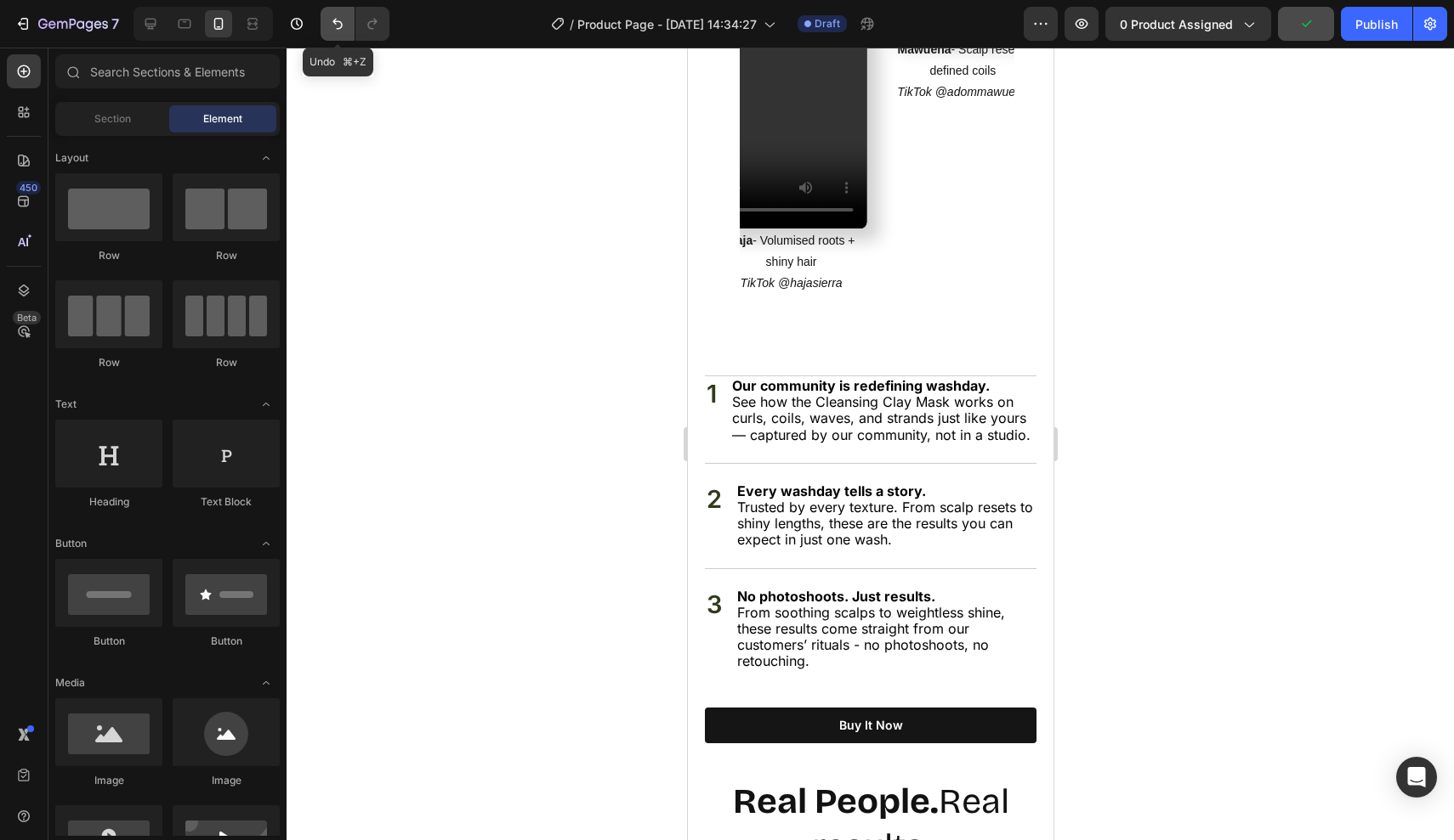
click at [324, 22] on button "Undo/Redo" at bounding box center [338, 24] width 34 height 34
click at [329, 24] on icon "Undo/Redo" at bounding box center [338, 24] width 17 height 17
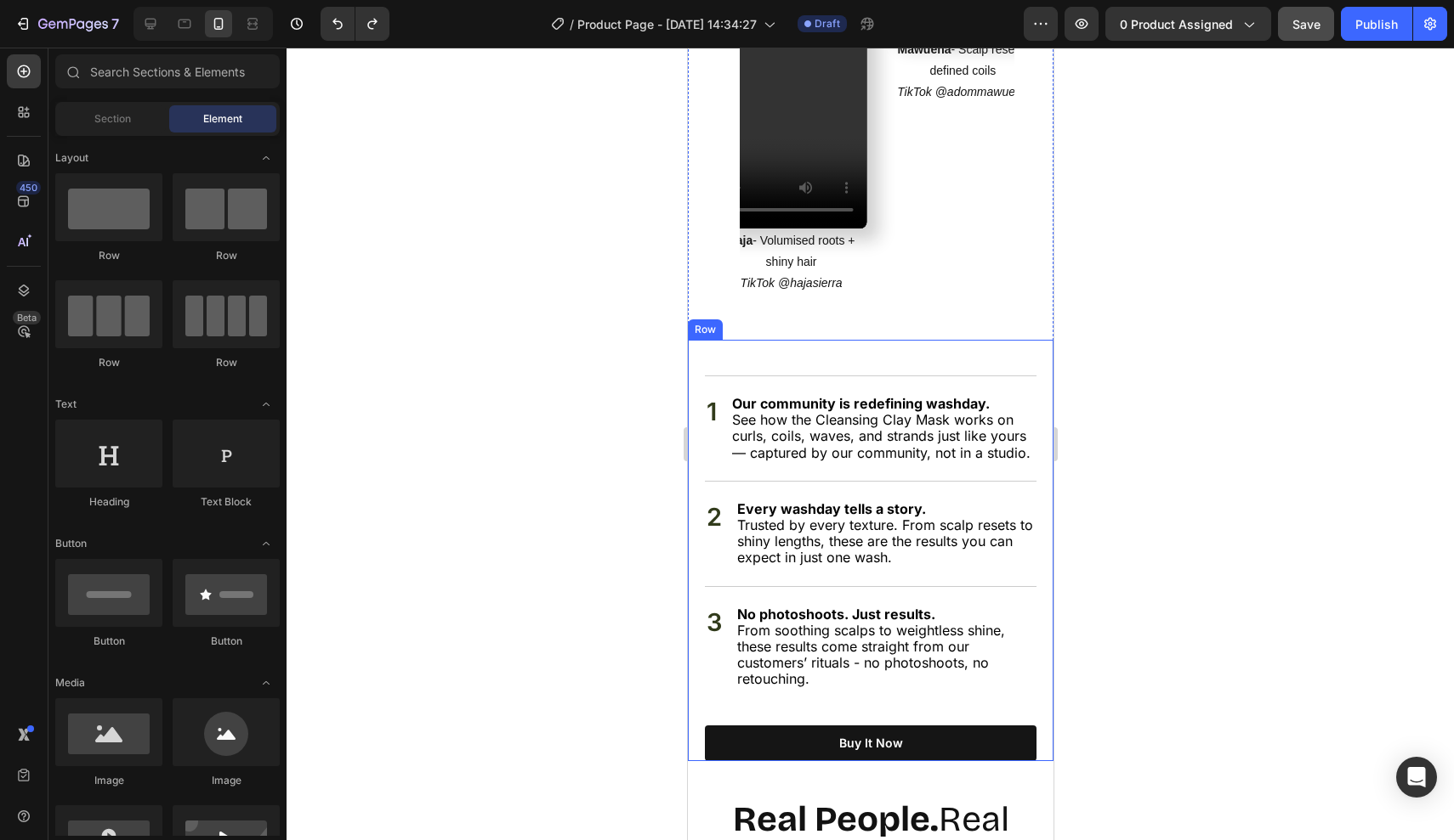
click at [823, 340] on div "See why thousands are switching to one jar Heading 1 Text Block Our community i…" at bounding box center [870, 550] width 331 height 421
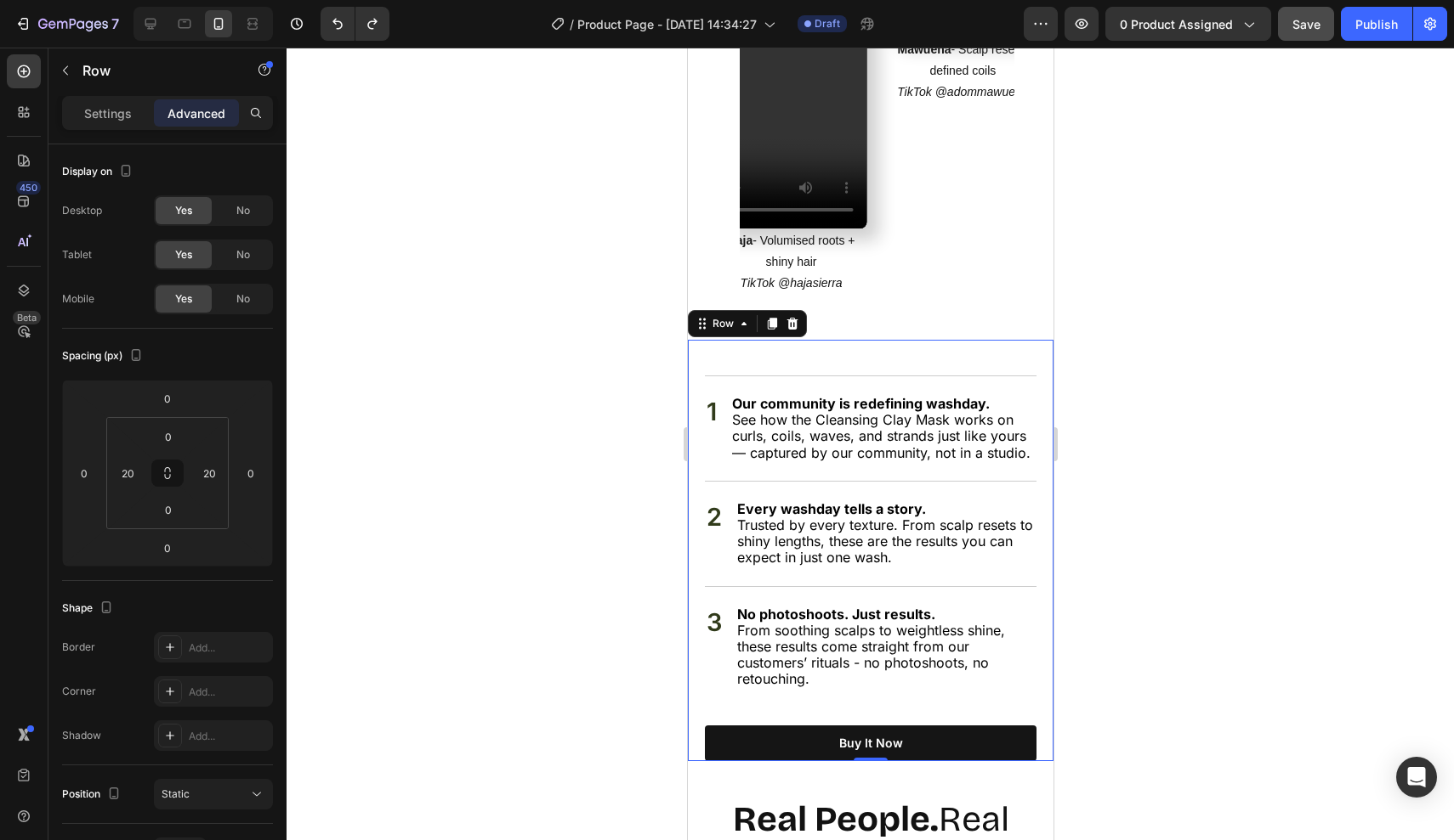
click at [834, 340] on div "See why thousands are switching to one jar Heading 1 Text Block Our community i…" at bounding box center [870, 550] width 331 height 421
click at [833, 375] on div "1 Text Block Our community is redefining washday. See how the Cleansing Clay Ma…" at bounding box center [870, 428] width 331 height 105
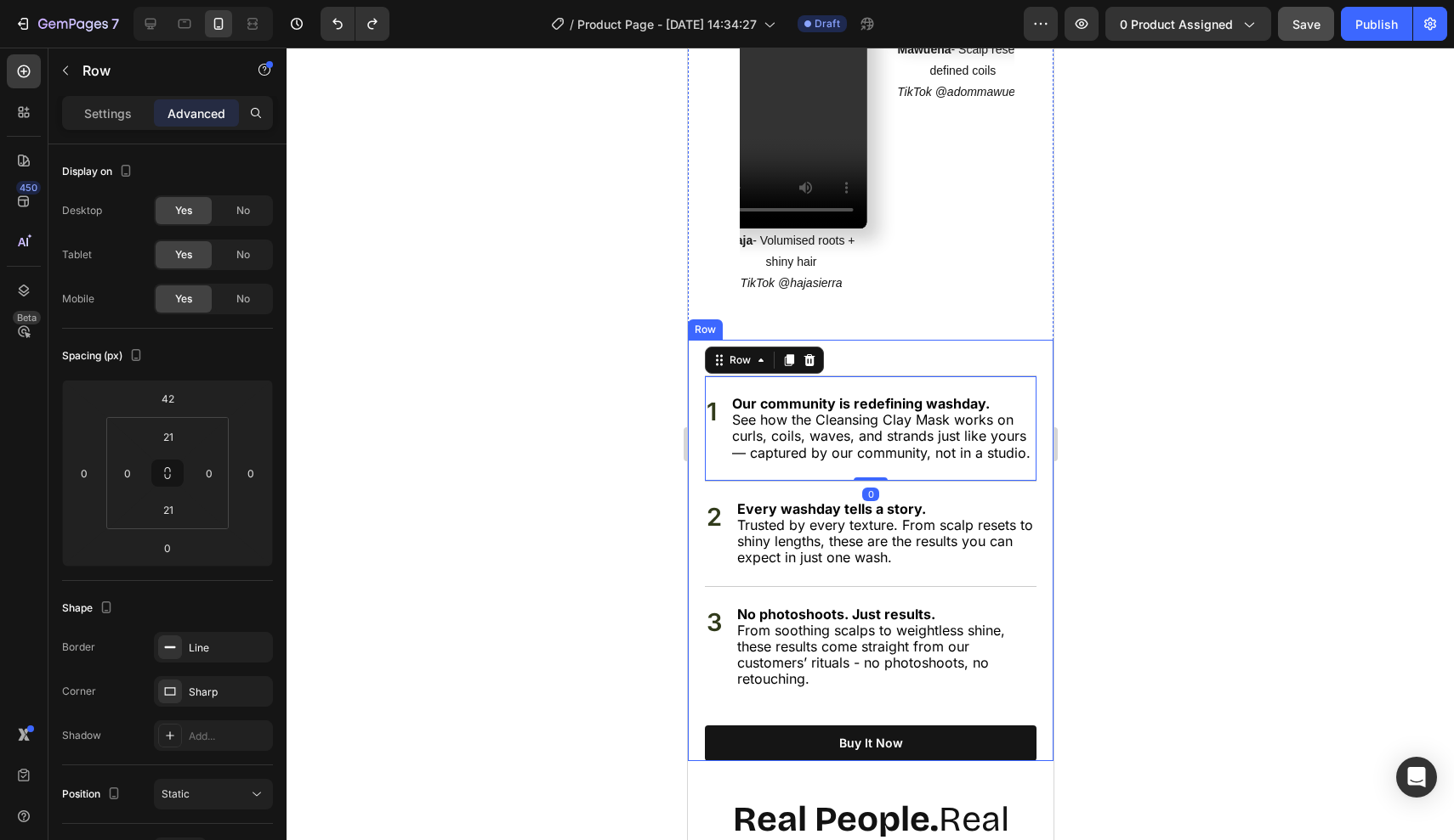
click at [850, 340] on div "See why thousands are switching to one jar Heading 1 Text Block Our community i…" at bounding box center [870, 550] width 331 height 421
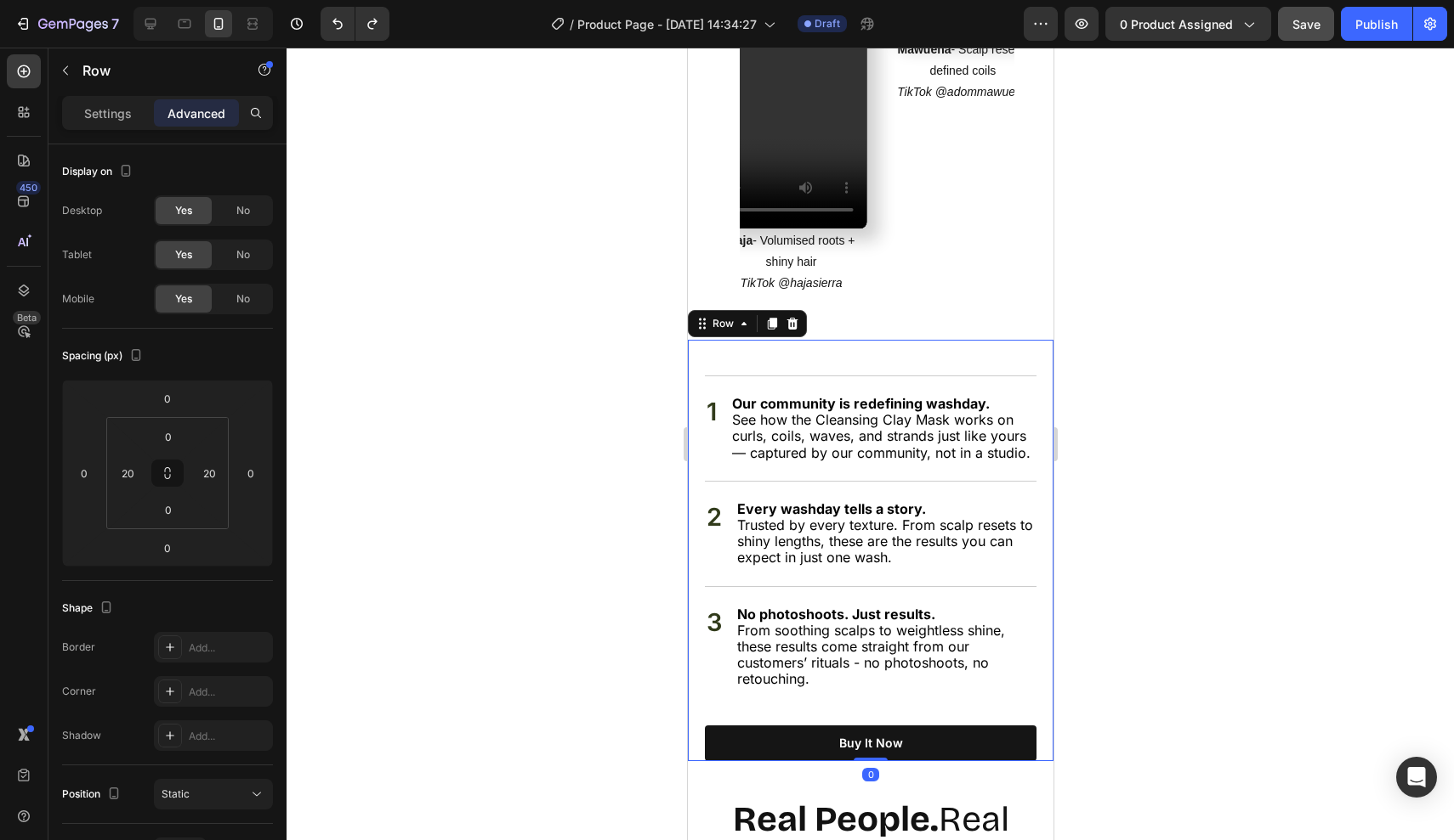
click at [850, 340] on div "See why thousands are switching to one jar Heading 1 Text Block Our community i…" at bounding box center [870, 550] width 331 height 421
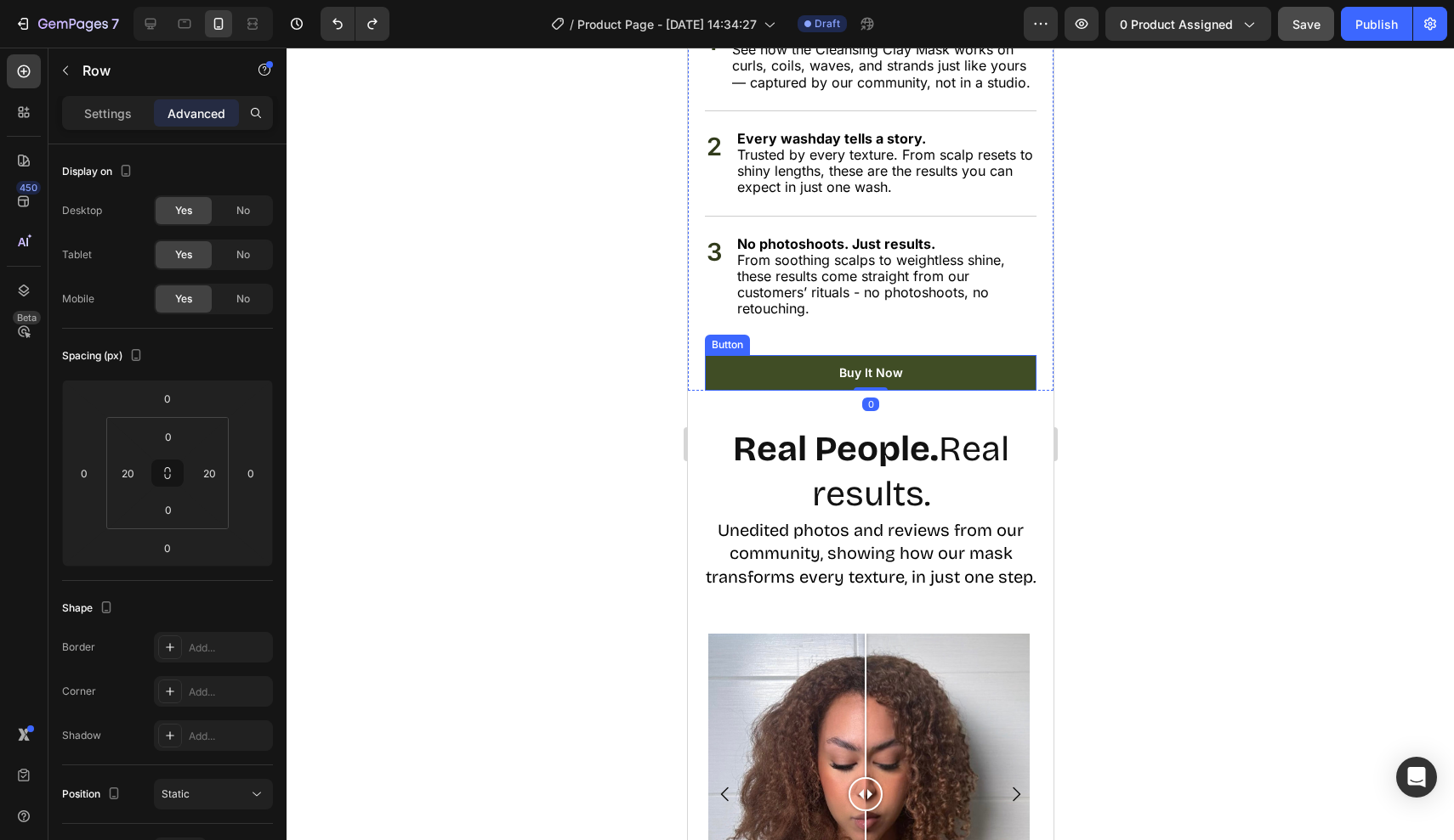
scroll to position [2261, 0]
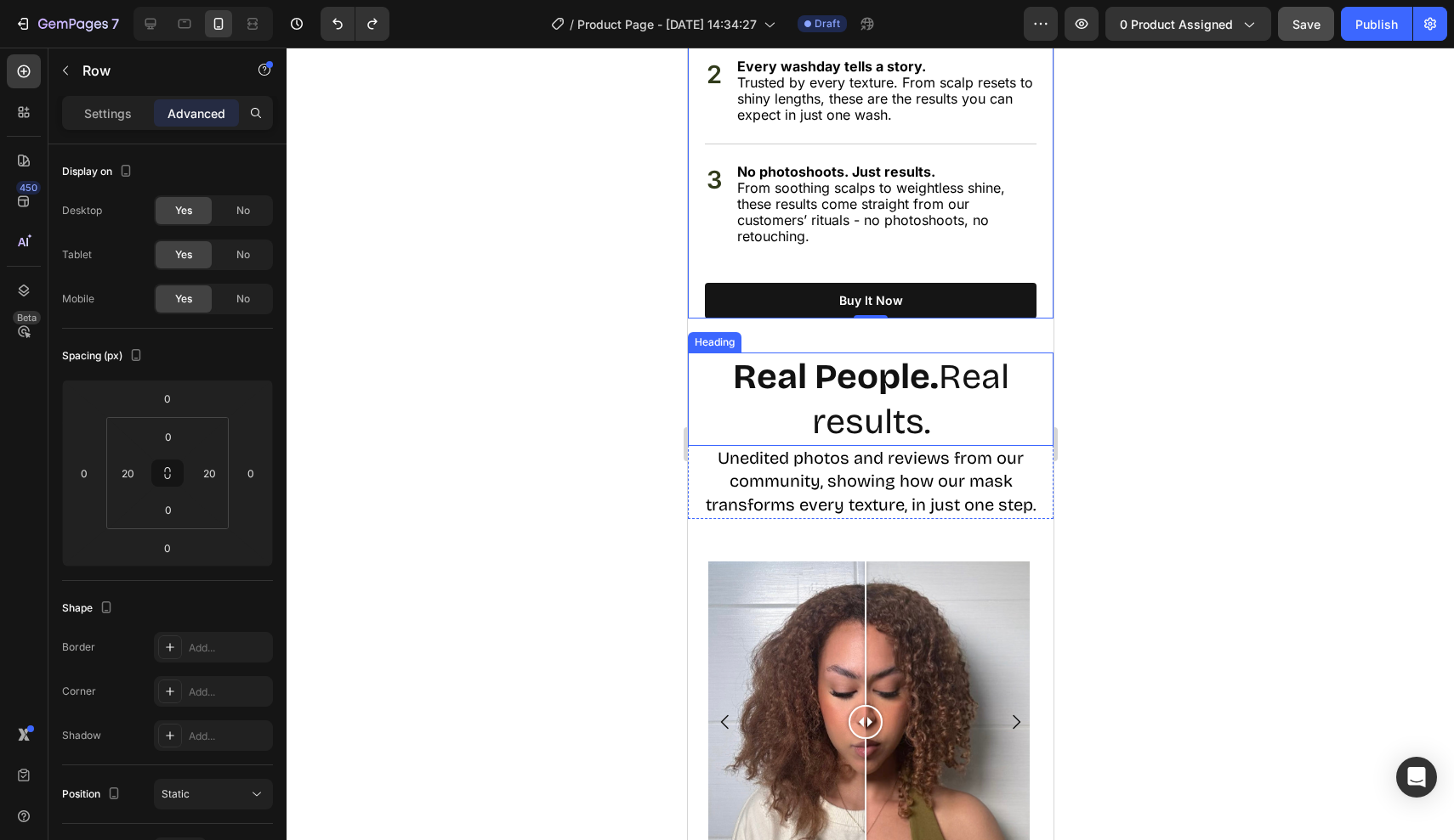
click at [862, 418] on h2 "Real People. Real results." at bounding box center [870, 400] width 365 height 94
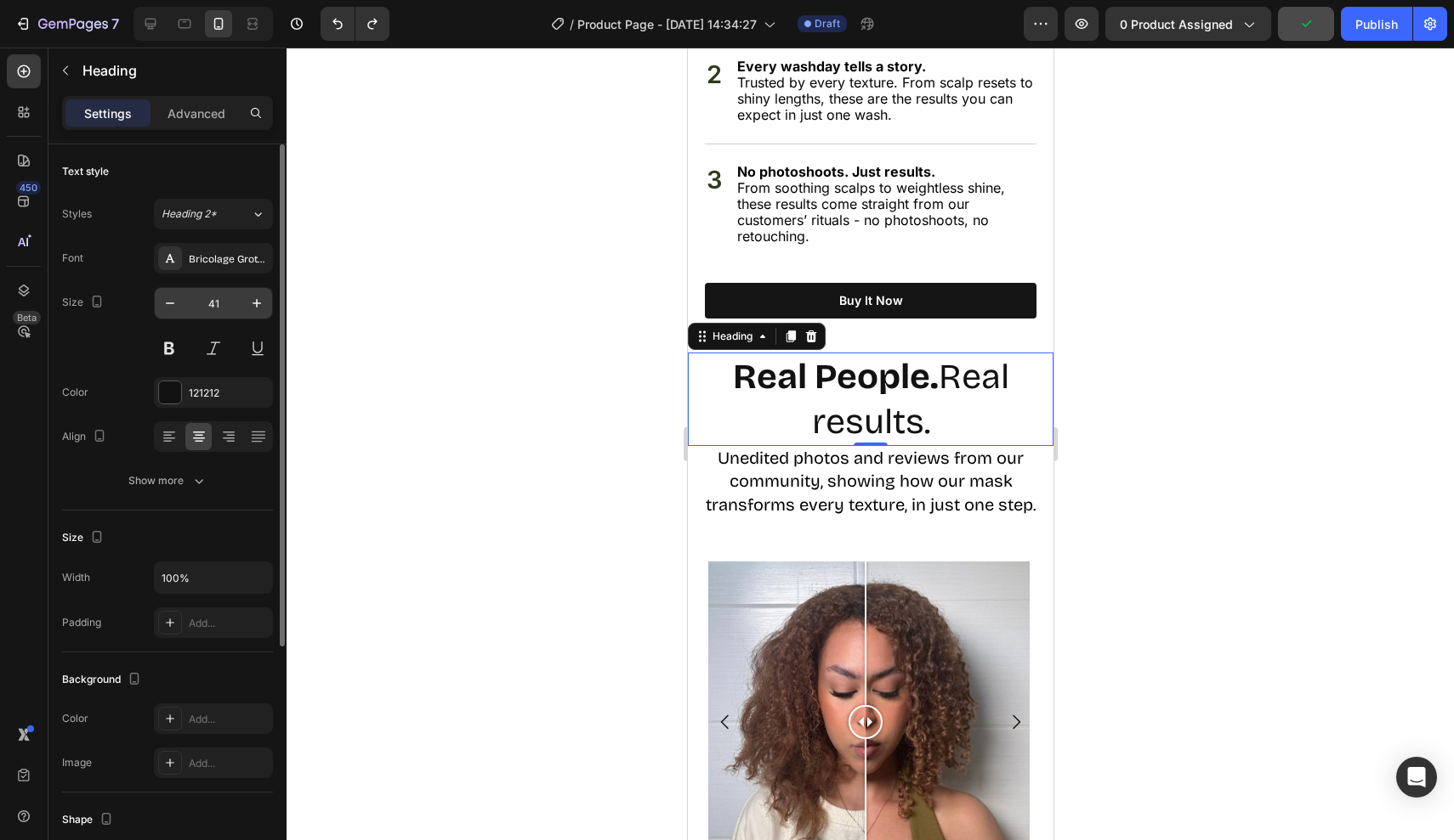
click at [211, 303] on input "41" at bounding box center [214, 303] width 56 height 31
drag, startPoint x: 212, startPoint y: 303, endPoint x: 230, endPoint y: 303, distance: 18.0
click at [230, 303] on input "41" at bounding box center [214, 303] width 56 height 31
type input "4"
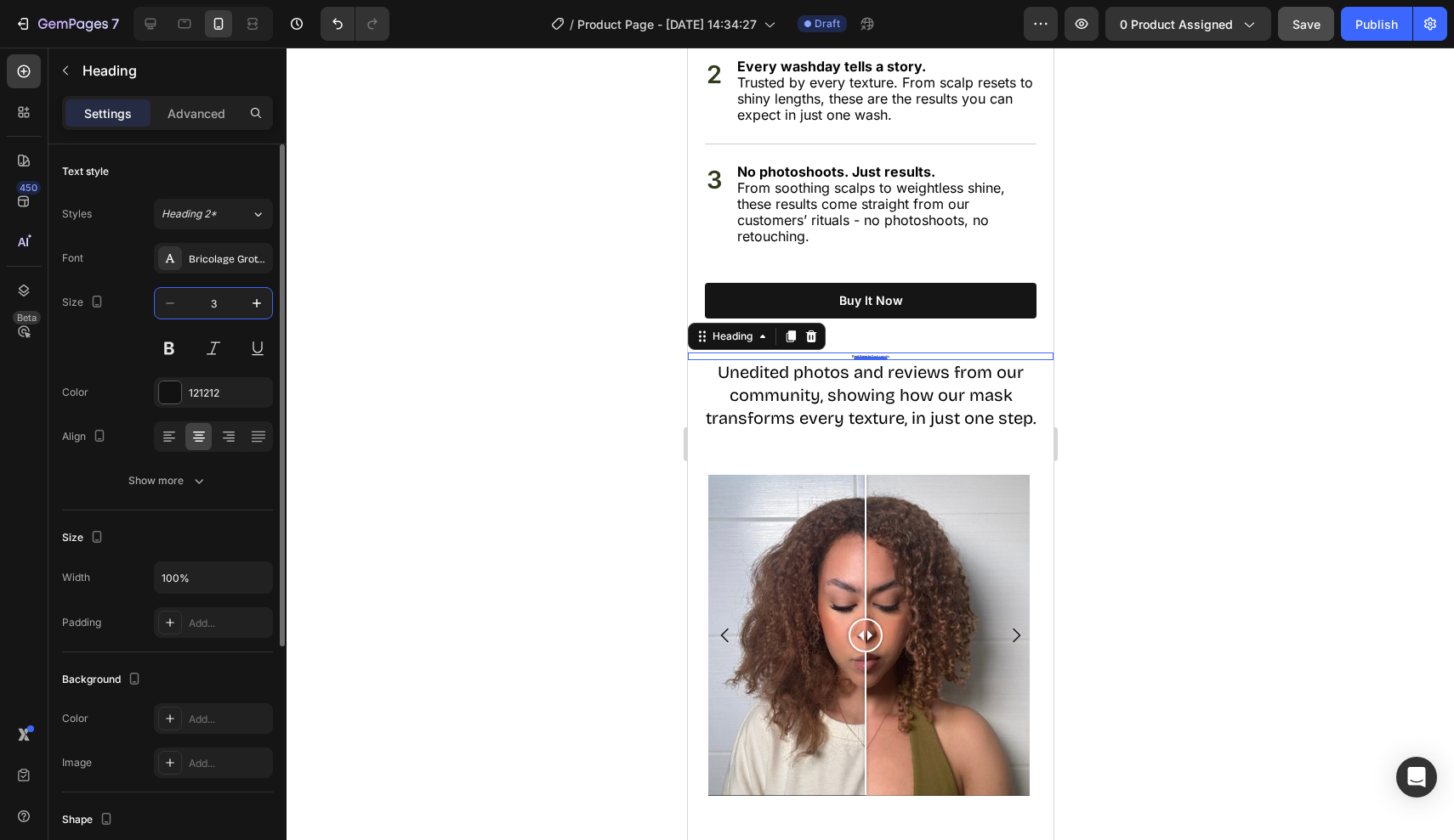
type input "30"
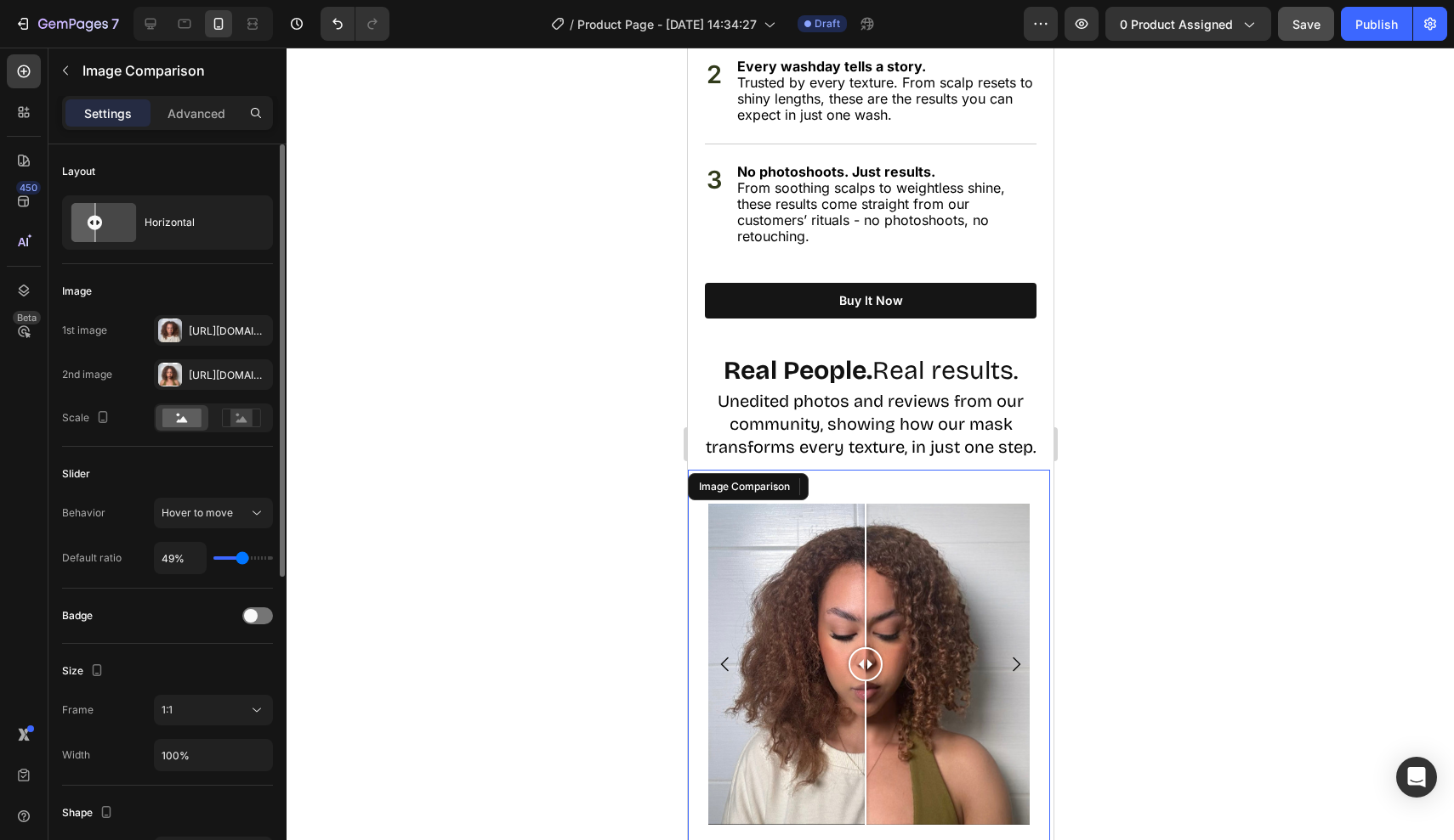
click at [808, 470] on div "Image Comparison" at bounding box center [868, 665] width 362 height 389
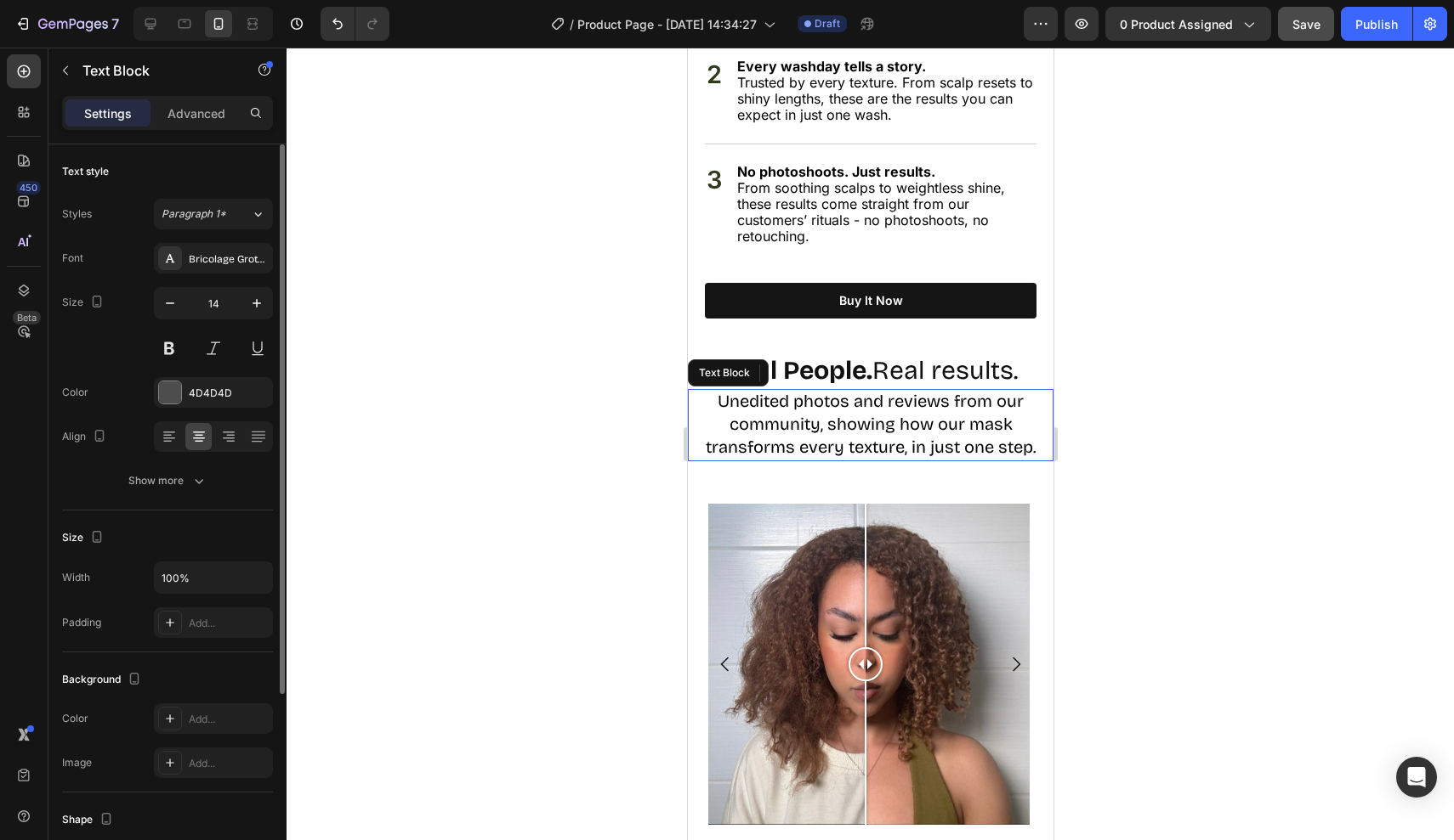
click at [832, 420] on span "Unedited photos and reviews from our community, showing how our mask transforms…" at bounding box center [870, 424] width 330 height 66
click at [223, 308] on input "14" at bounding box center [214, 303] width 56 height 31
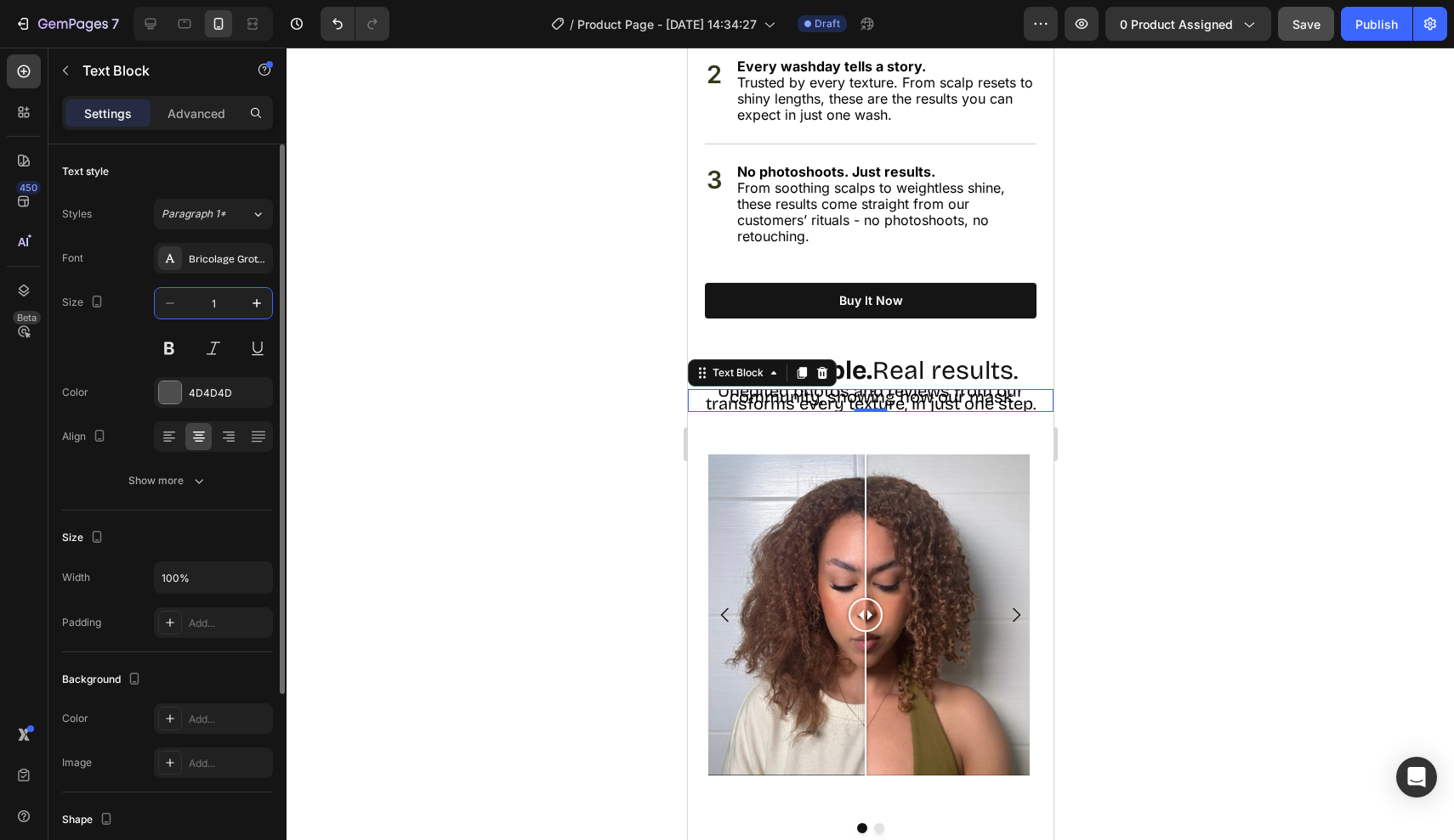
type input "10"
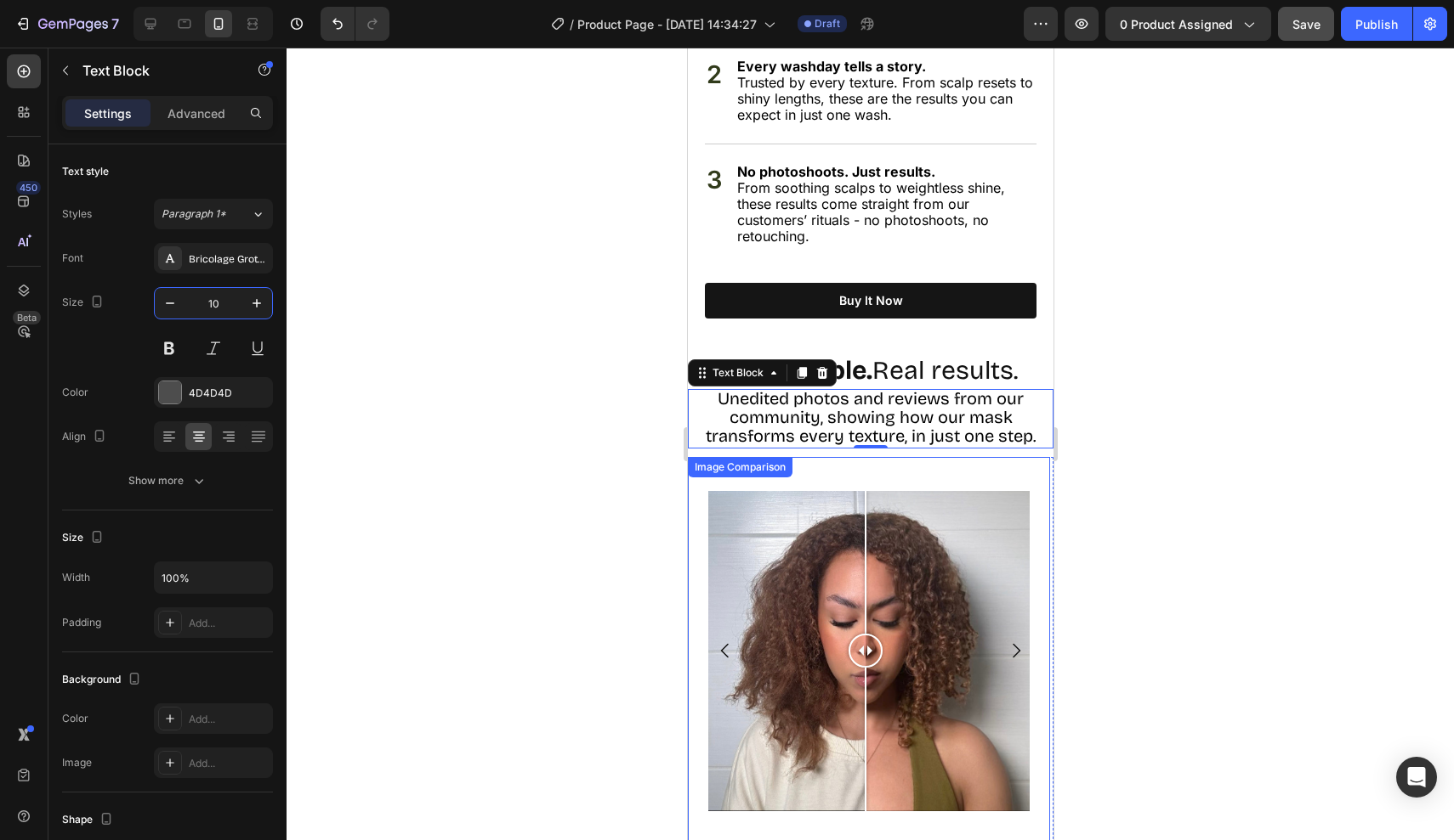
click at [794, 457] on div "Image Comparison" at bounding box center [868, 652] width 362 height 389
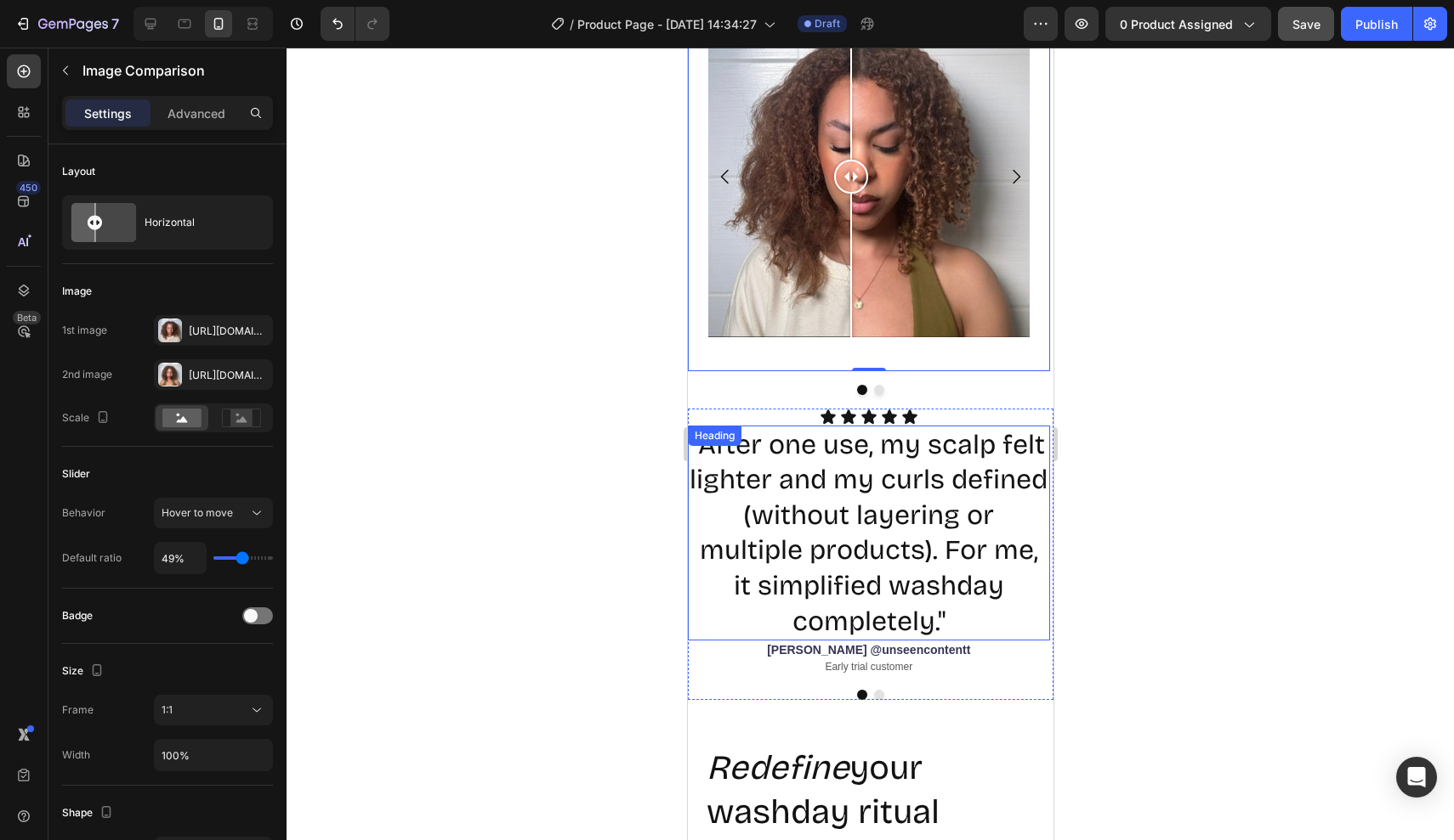
scroll to position [2728, 0]
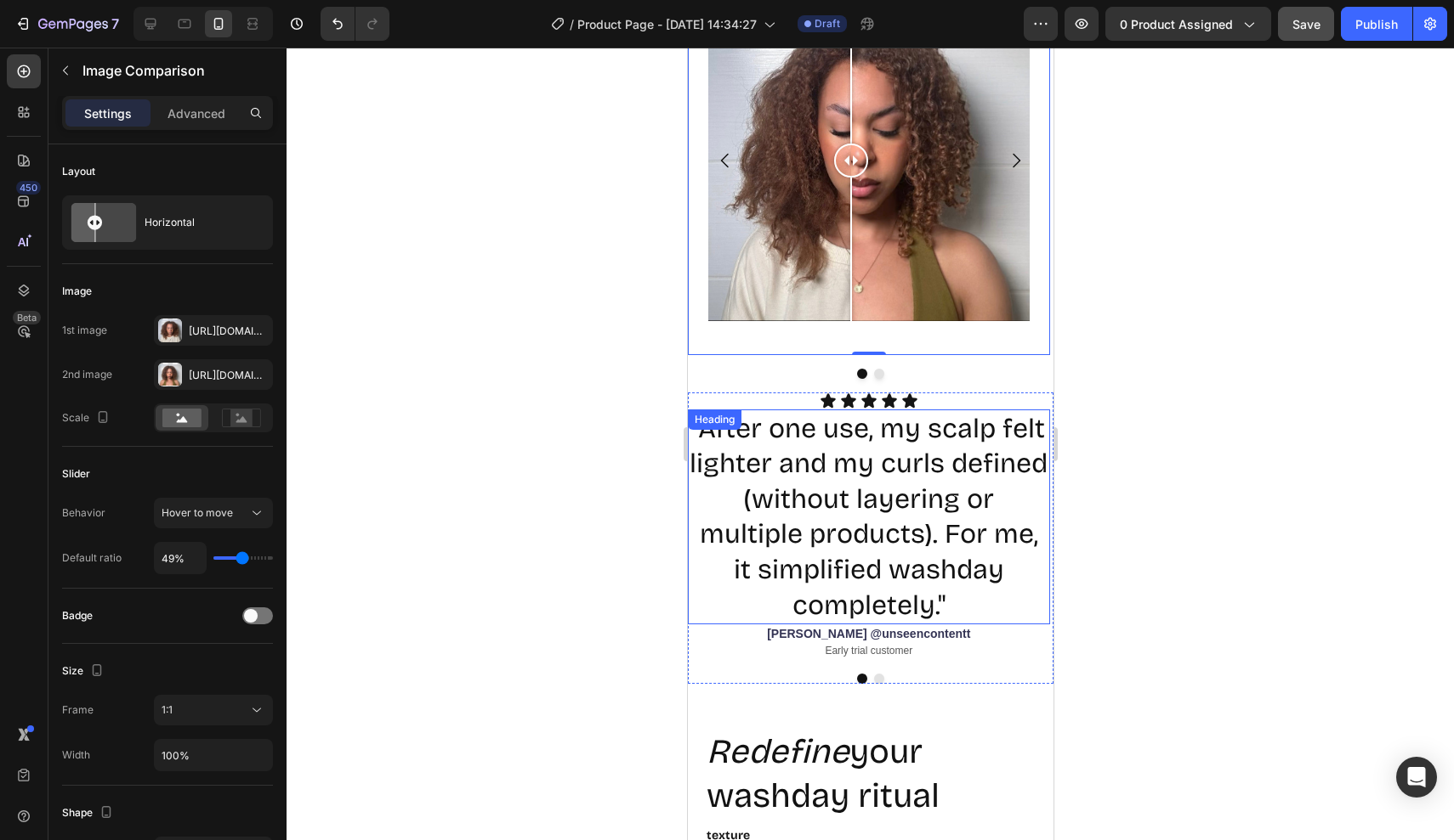
click at [854, 515] on h2 ""After one use, my scalp felt lighter and my curls defined (without layering or…" at bounding box center [868, 516] width 362 height 215
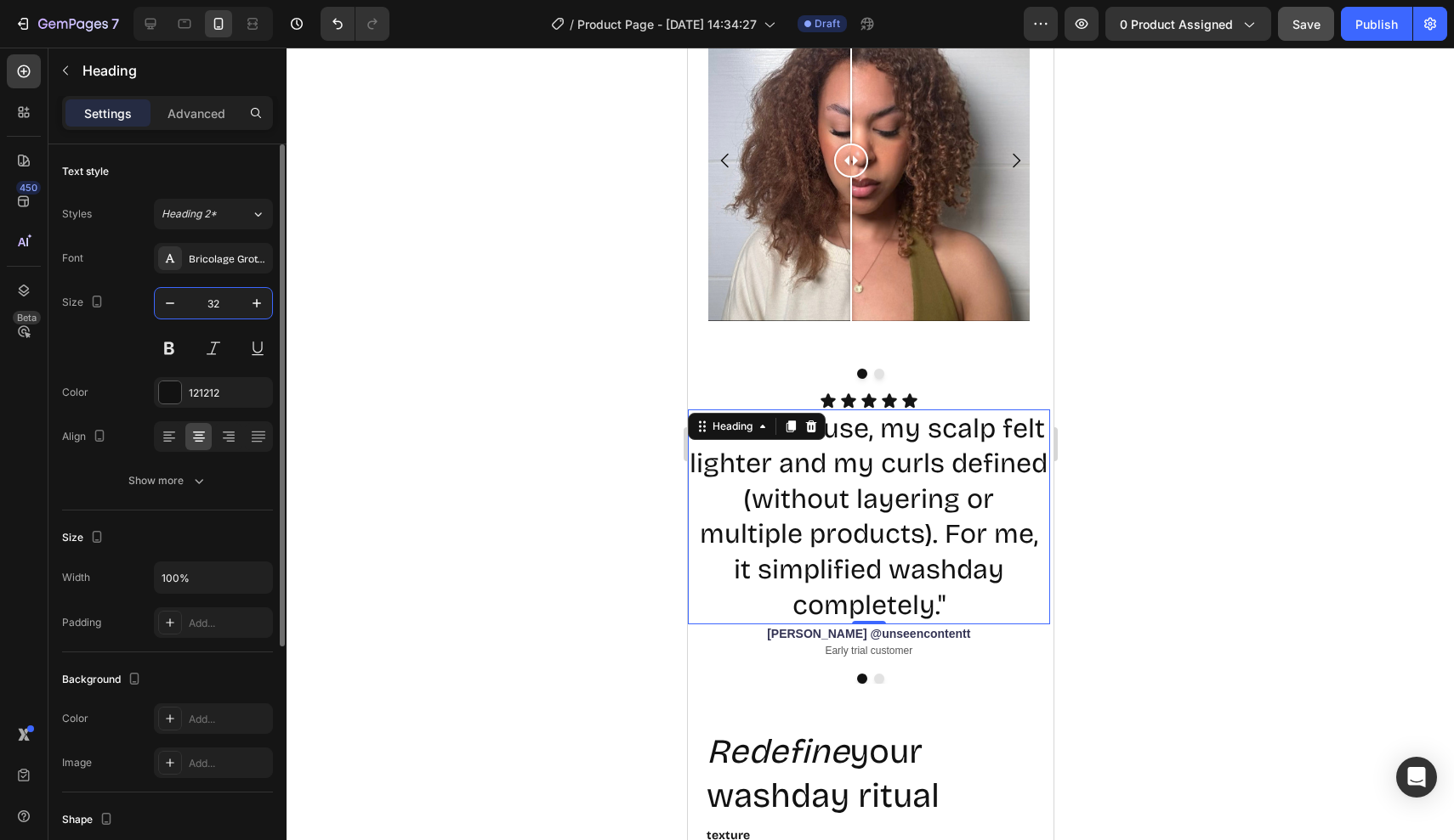
click at [224, 298] on input "32" at bounding box center [214, 303] width 56 height 31
type input "3"
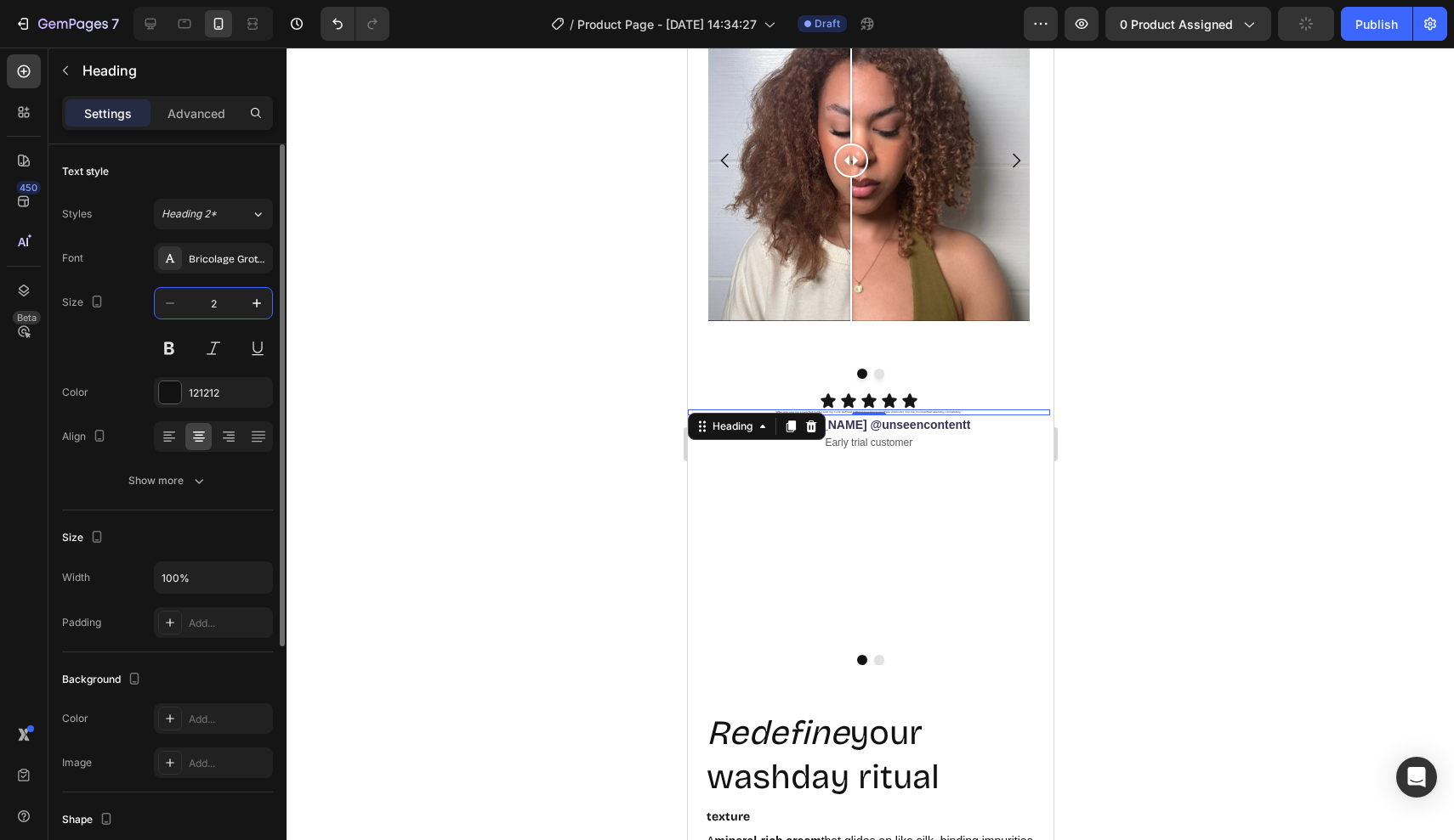
type input "20"
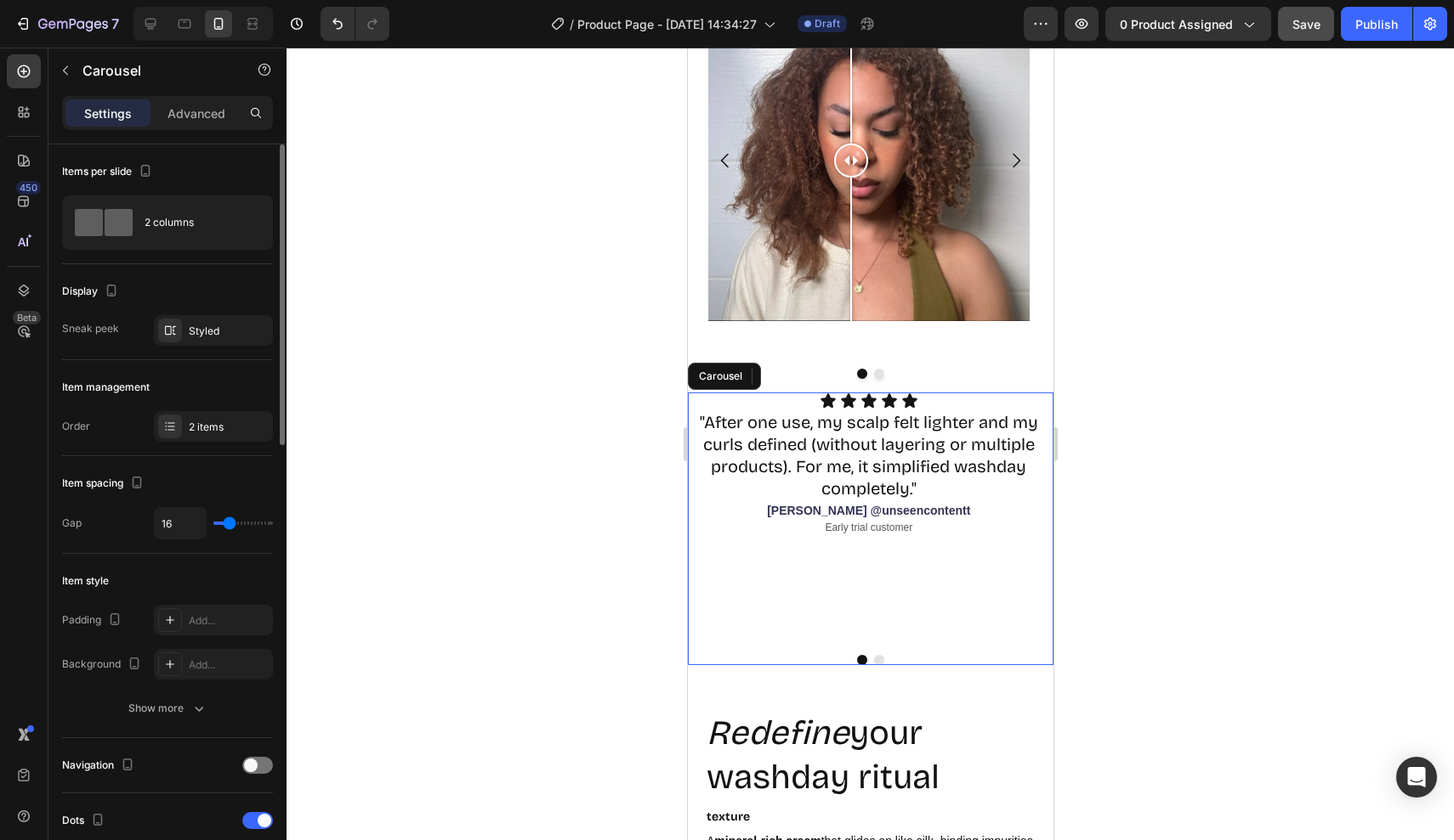
click at [887, 580] on div "Icon Icon Icon Icon Icon Icon List "After one use, my scalp felt lighter and my…" at bounding box center [868, 516] width 362 height 249
click at [760, 501] on div "[PERSON_NAME] @unseencontentt" at bounding box center [868, 511] width 362 height 19
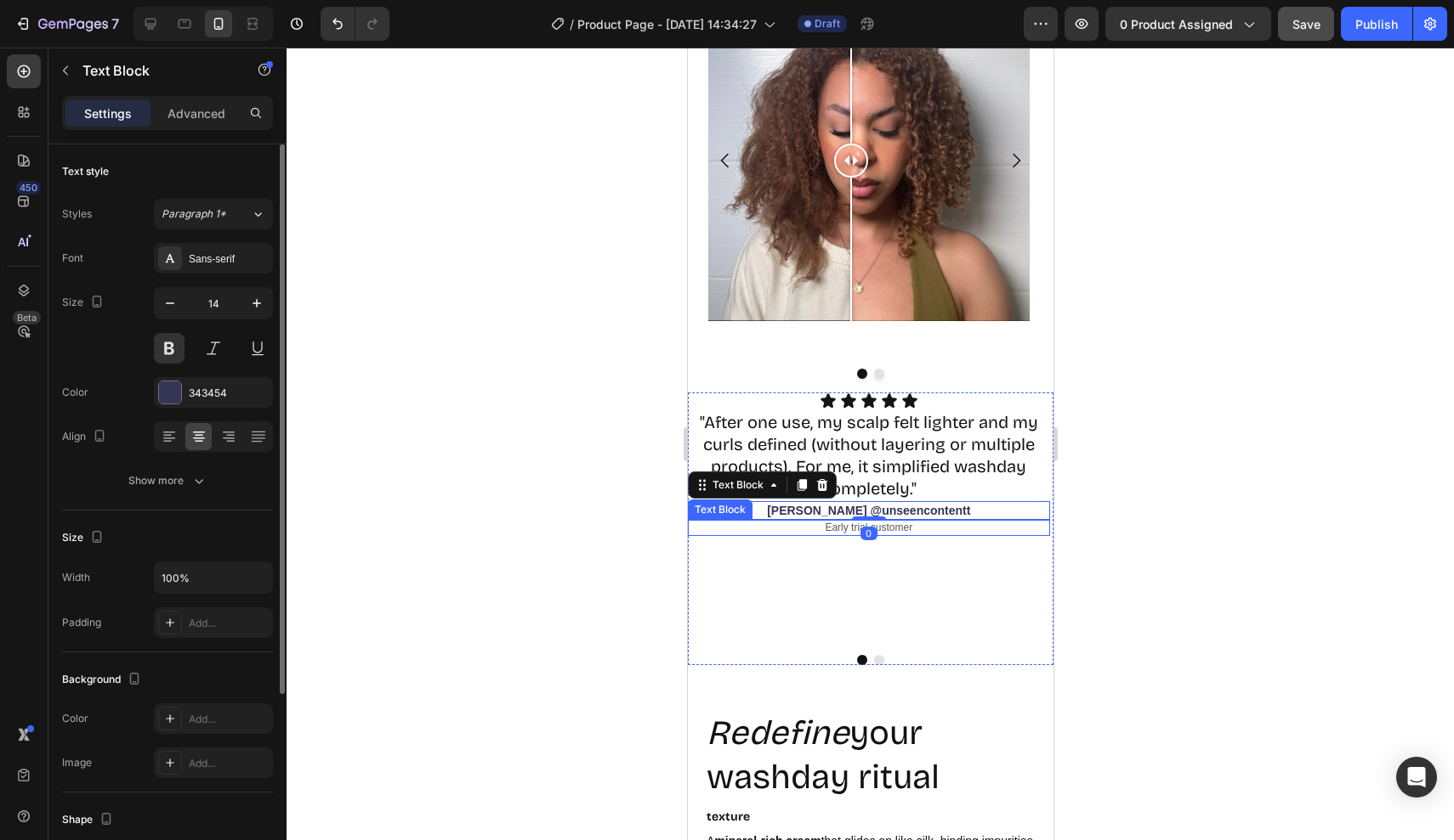
click at [753, 527] on p "Early trial customer" at bounding box center [868, 529] width 359 height 13
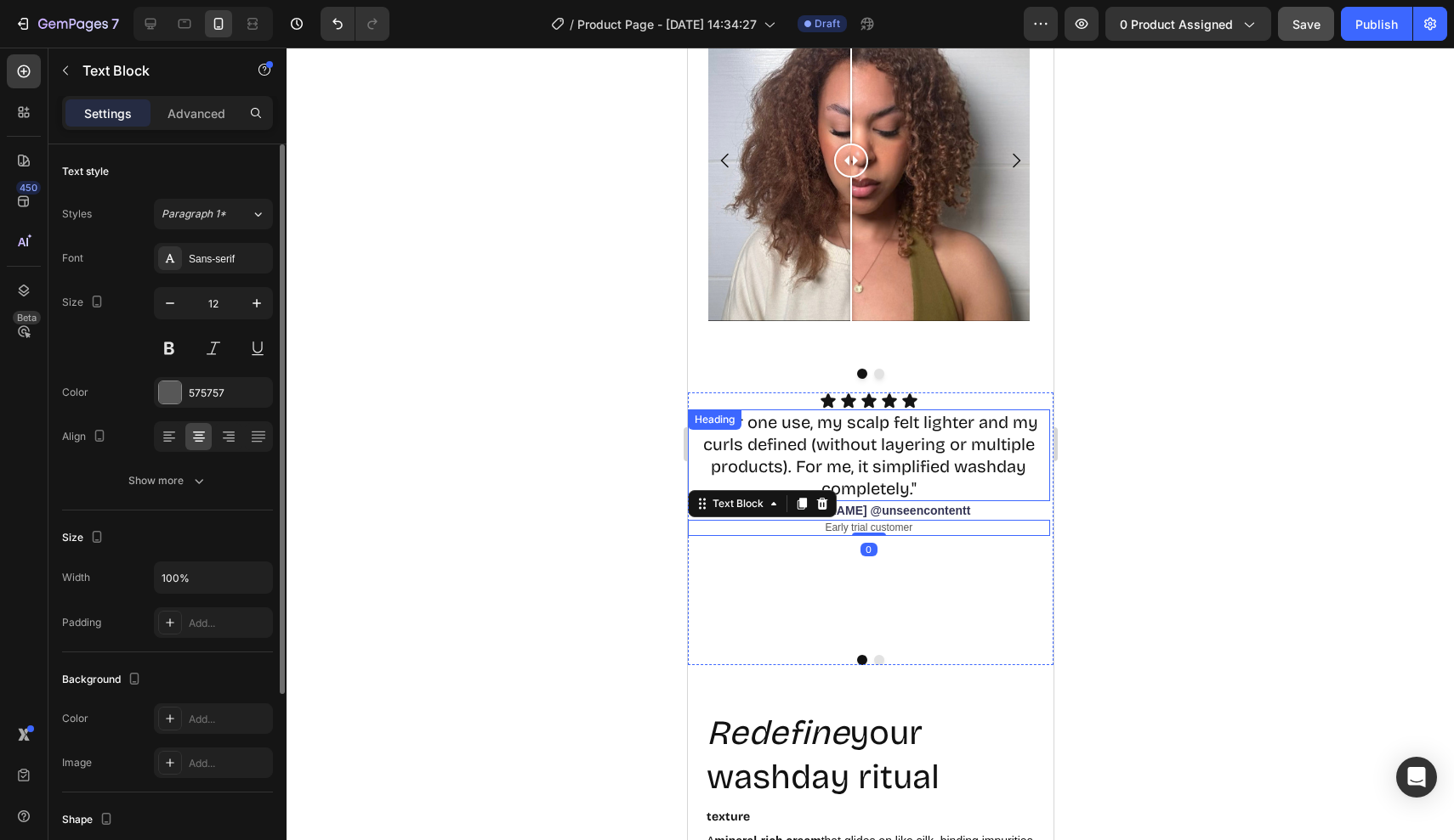
click at [696, 476] on h2 ""After one use, my scalp felt lighter and my curls defined (without layering or…" at bounding box center [868, 455] width 362 height 92
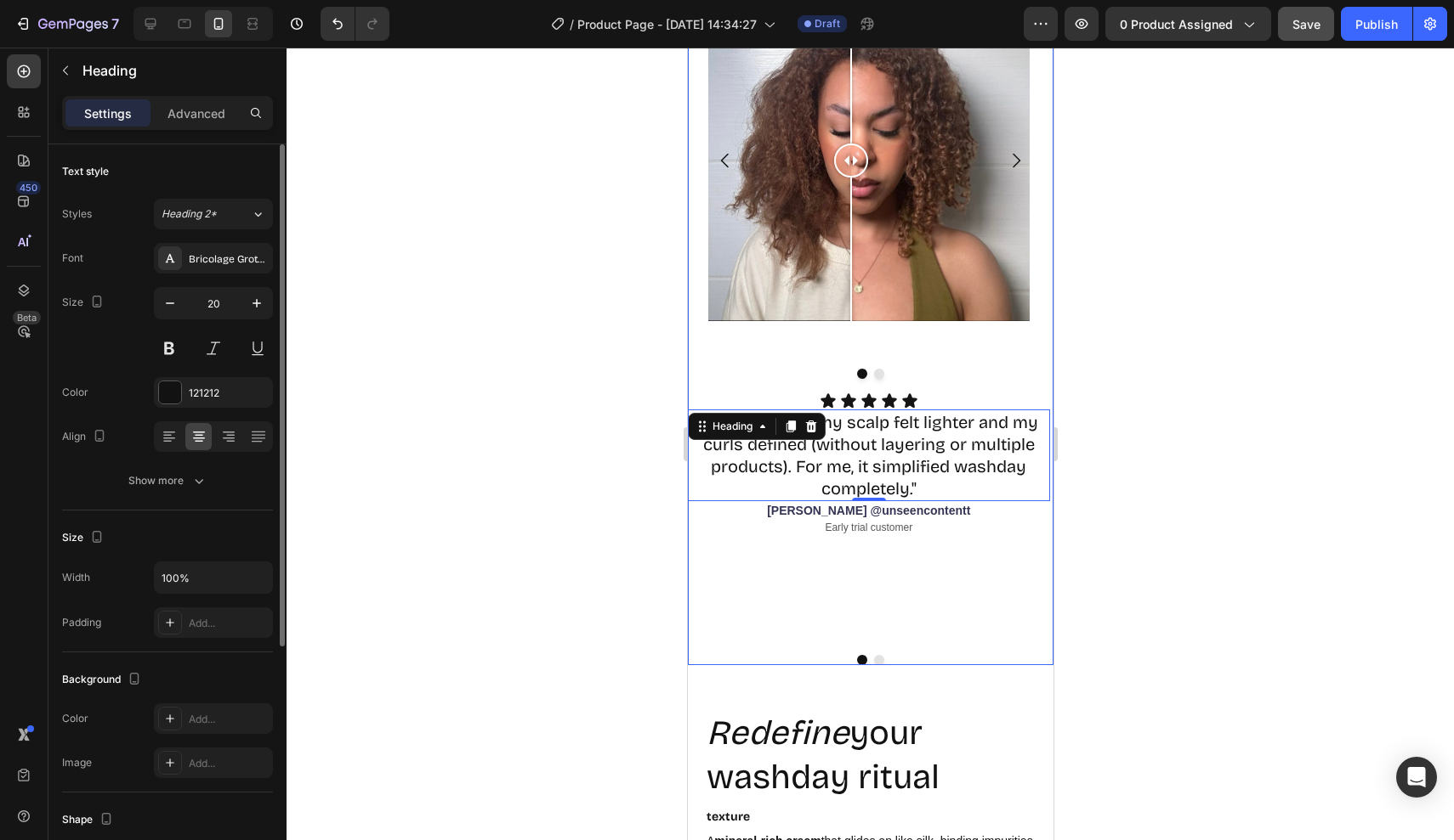
click at [696, 386] on div "Image Comparison Image Comparison Carousel Icon Icon Icon Icon Icon Icon List "…" at bounding box center [870, 315] width 365 height 699
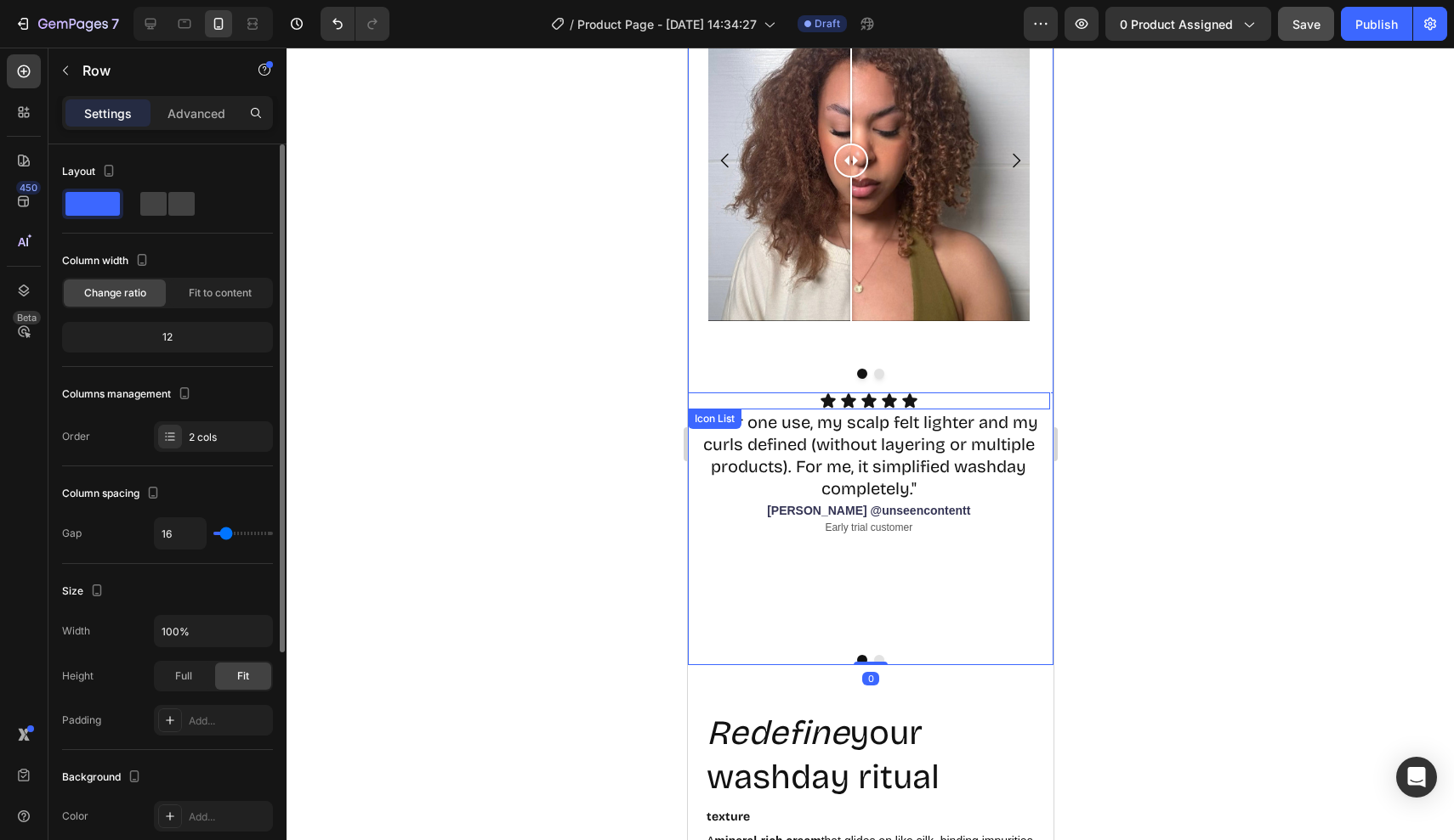
click at [714, 403] on div "Icon Icon Icon Icon Icon" at bounding box center [868, 401] width 362 height 17
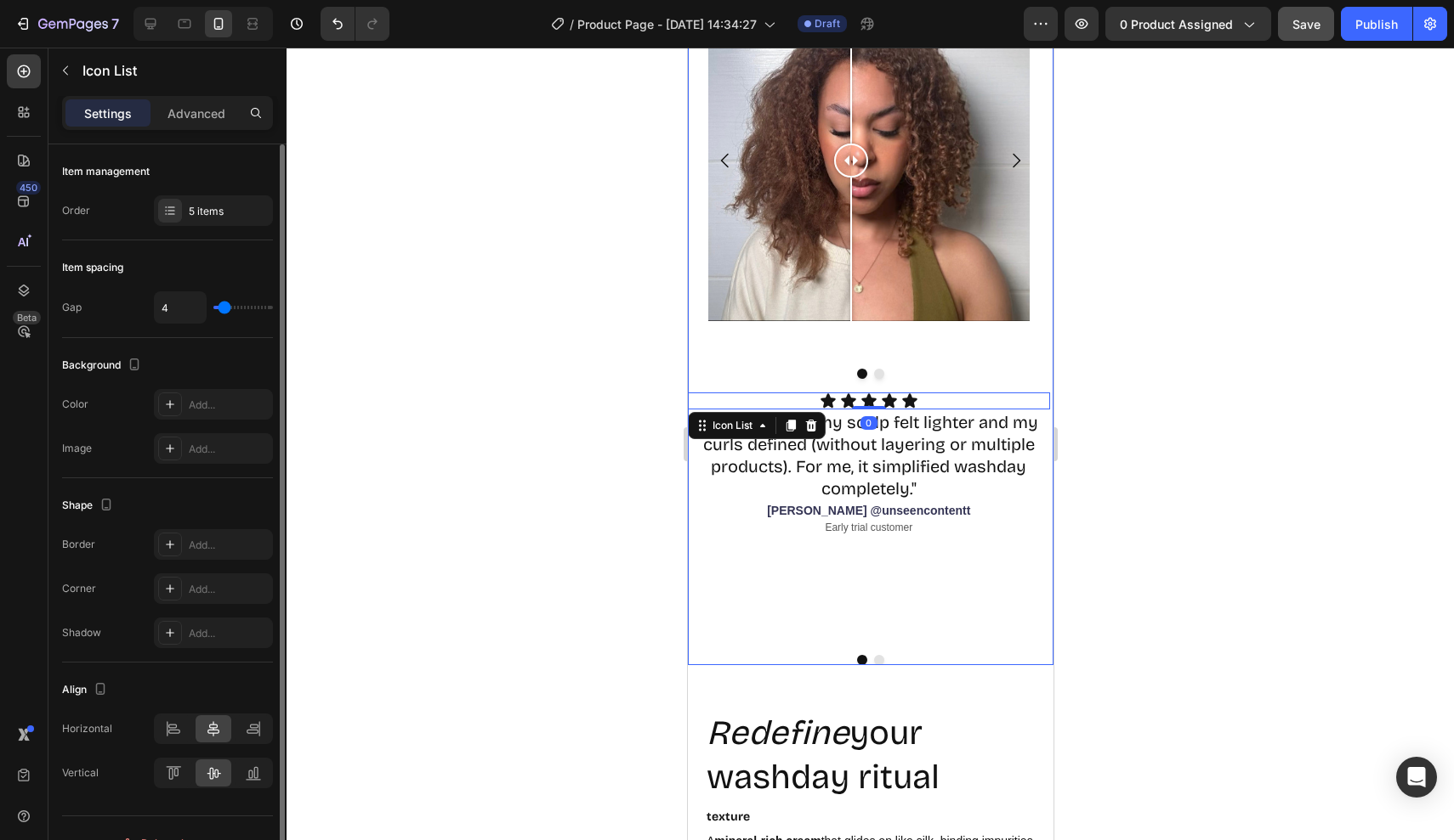
click at [773, 383] on div "Image Comparison Image Comparison Carousel Icon Icon Icon Icon Icon Icon List 0…" at bounding box center [870, 315] width 365 height 699
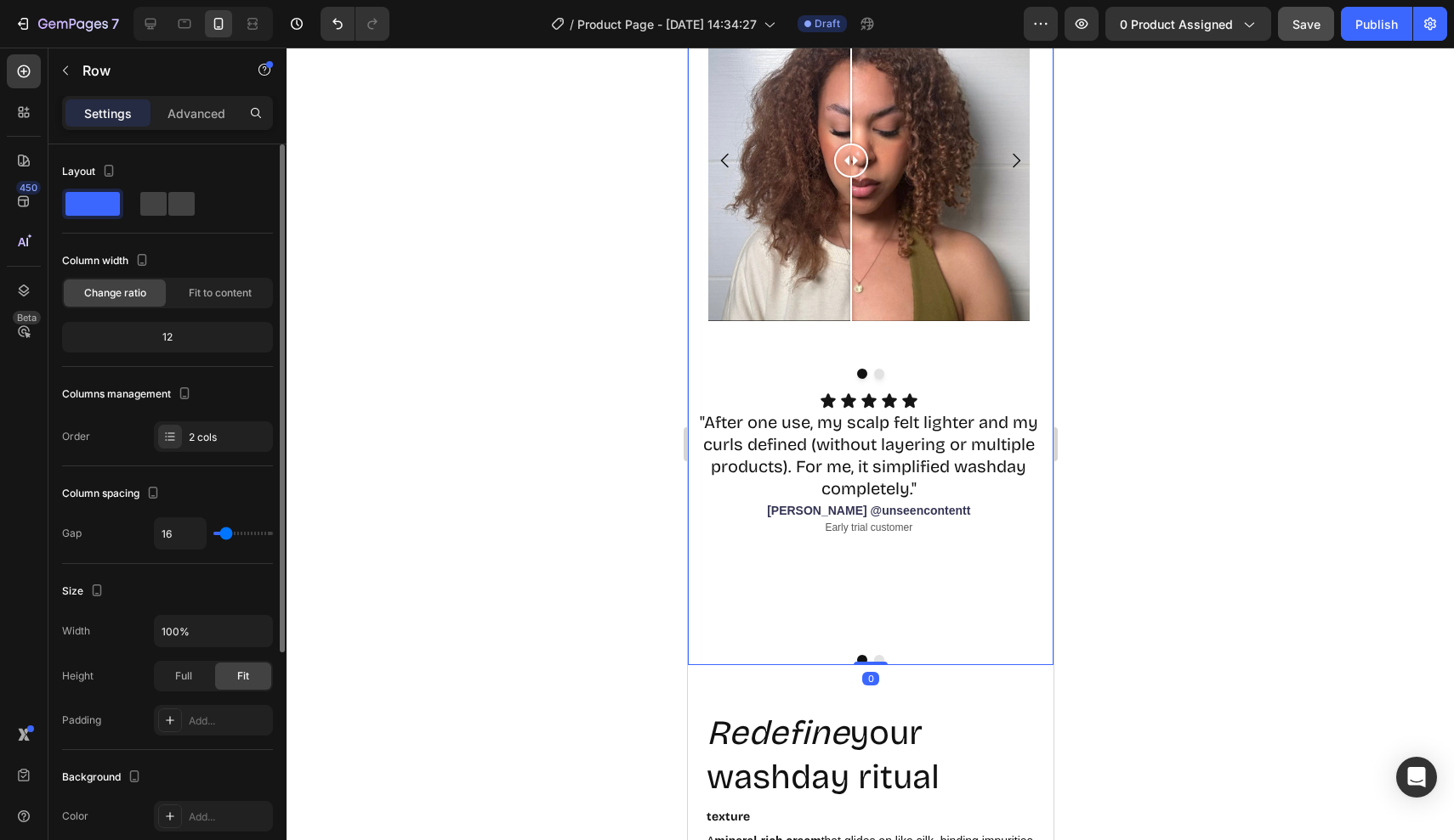
click at [874, 401] on icon at bounding box center [868, 401] width 17 height 17
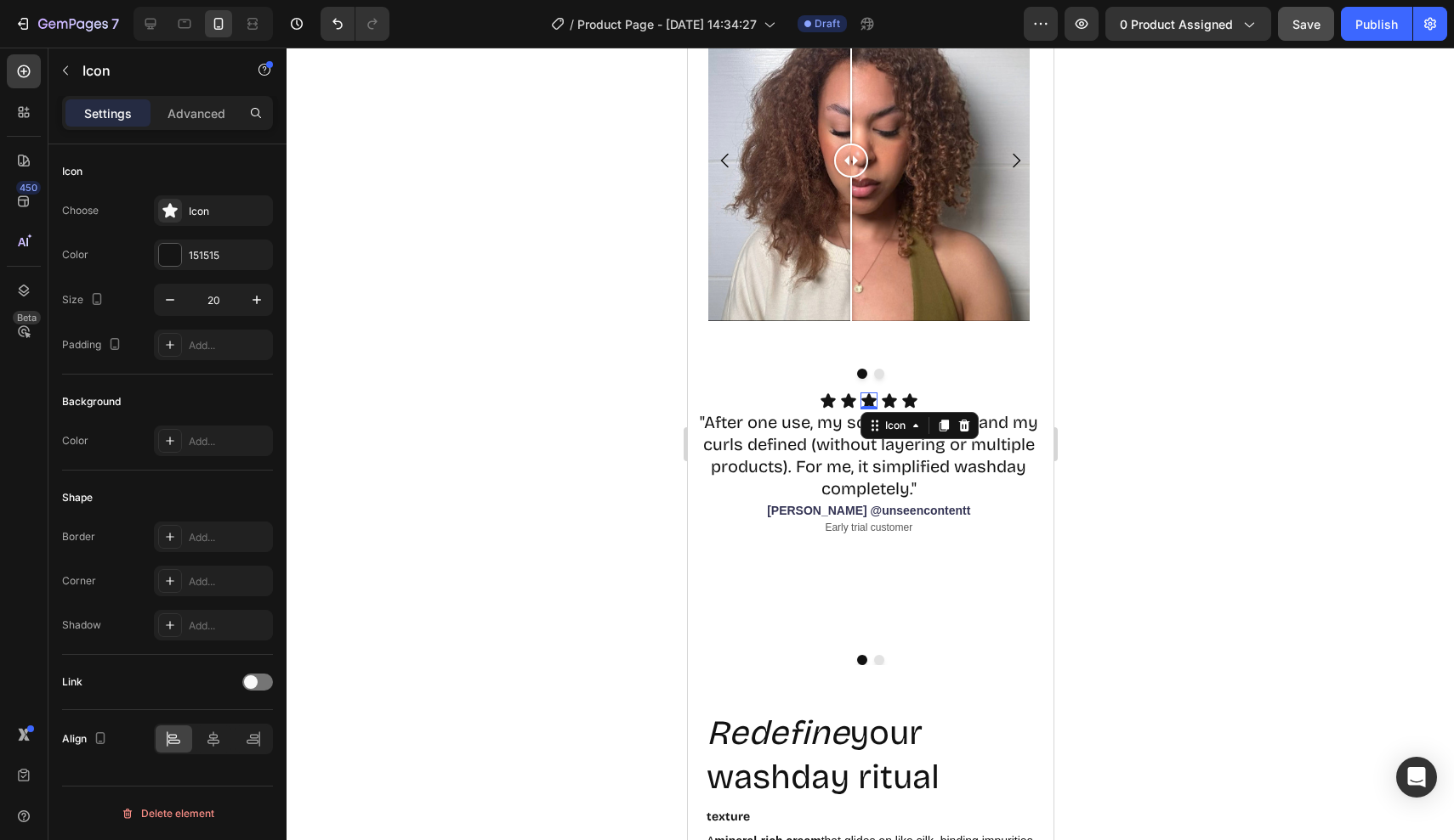
click at [975, 425] on div "Icon" at bounding box center [919, 425] width 119 height 27
click at [982, 492] on h2 ""After one use, my scalp felt lighter and my curls defined (without layering or…" at bounding box center [868, 455] width 362 height 92
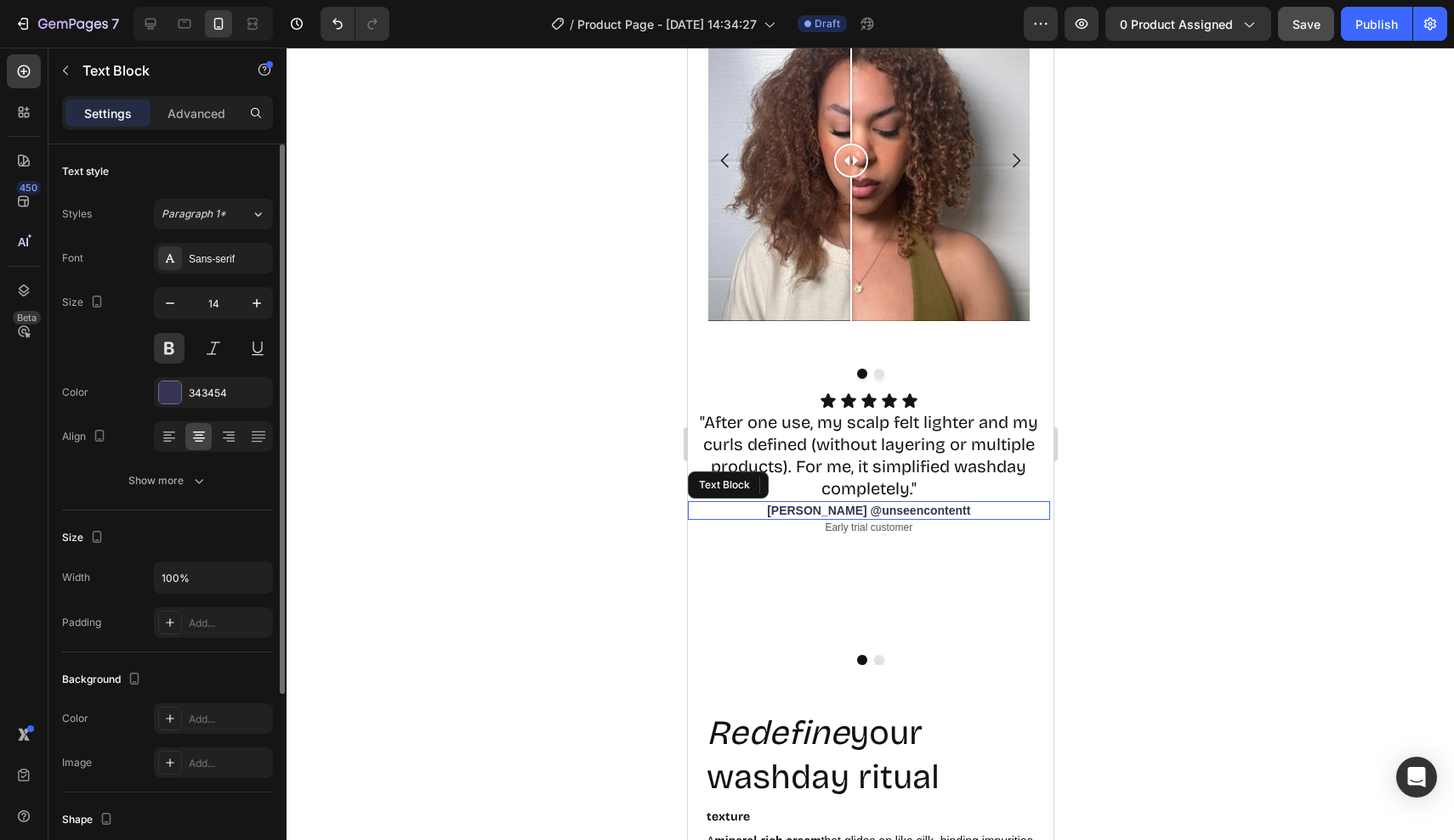
click at [975, 504] on p "[PERSON_NAME] @unseencontentt" at bounding box center [868, 511] width 359 height 15
click at [967, 523] on p "Early trial customer" at bounding box center [868, 529] width 359 height 13
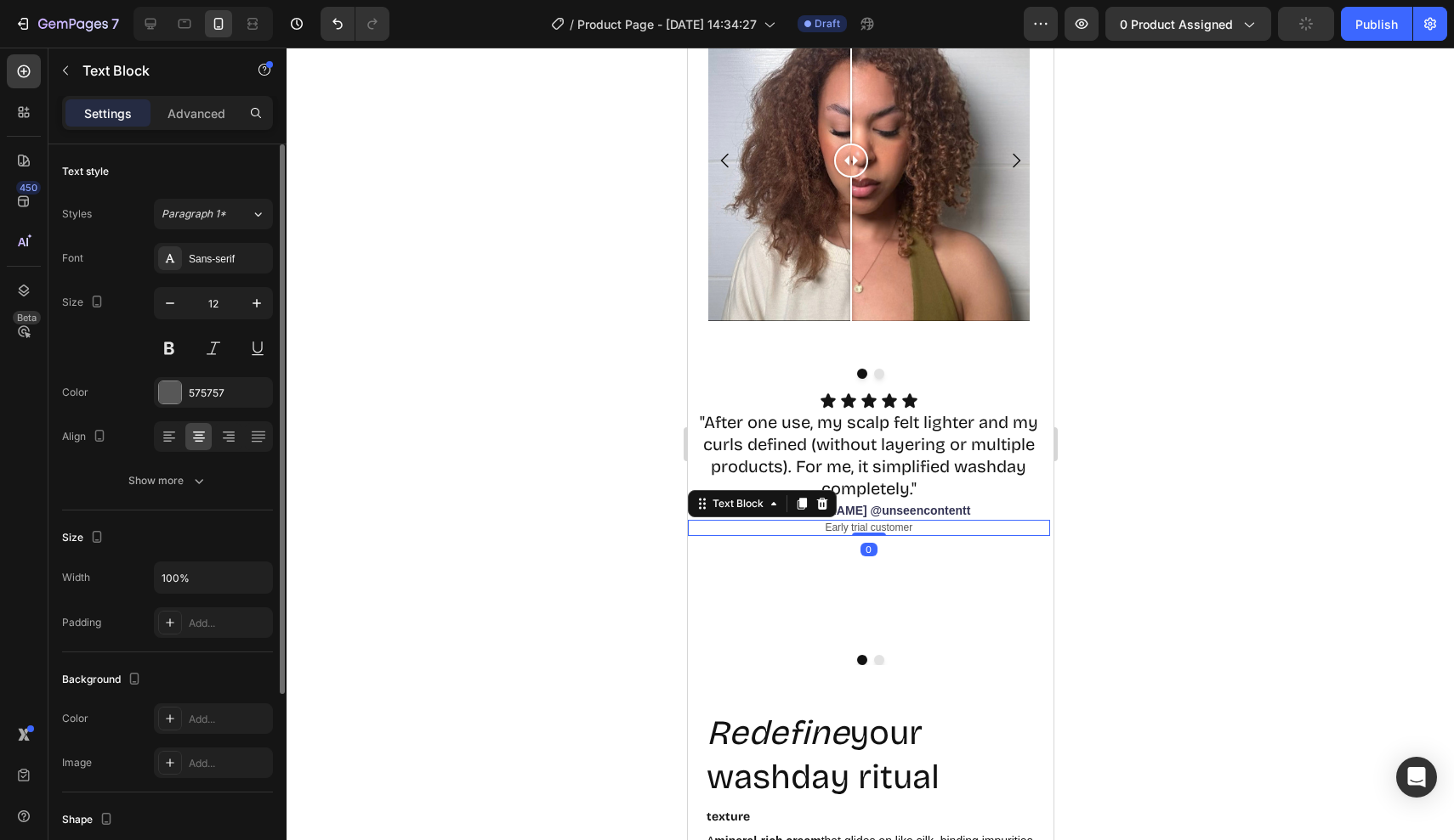
click at [967, 531] on p "Early trial customer" at bounding box center [868, 529] width 359 height 13
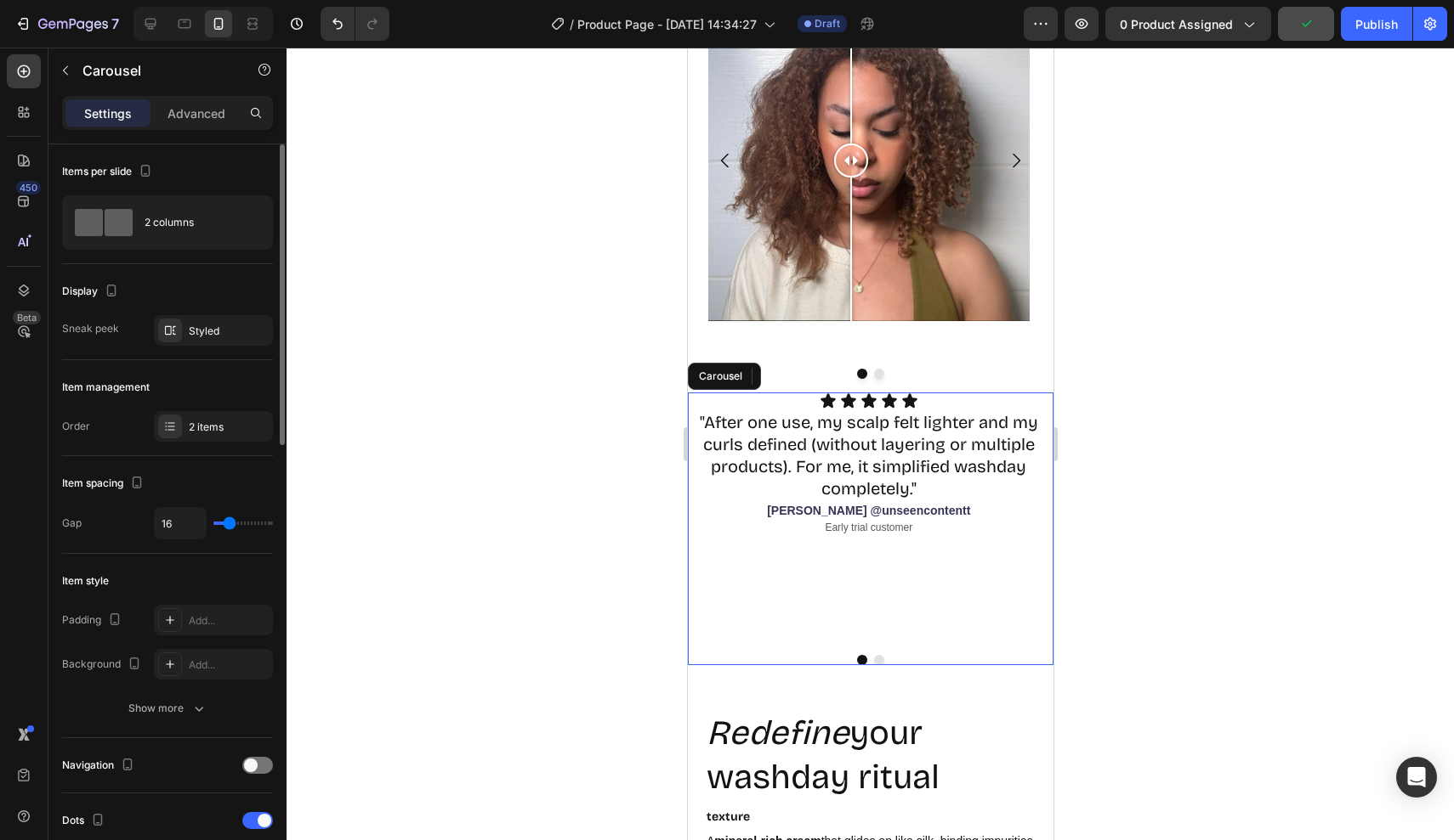
click at [965, 538] on div "Icon Icon Icon Icon Icon Icon List "After one use, my scalp felt lighter and my…" at bounding box center [868, 516] width 362 height 249
click at [196, 105] on p "Advanced" at bounding box center [196, 113] width 57 height 18
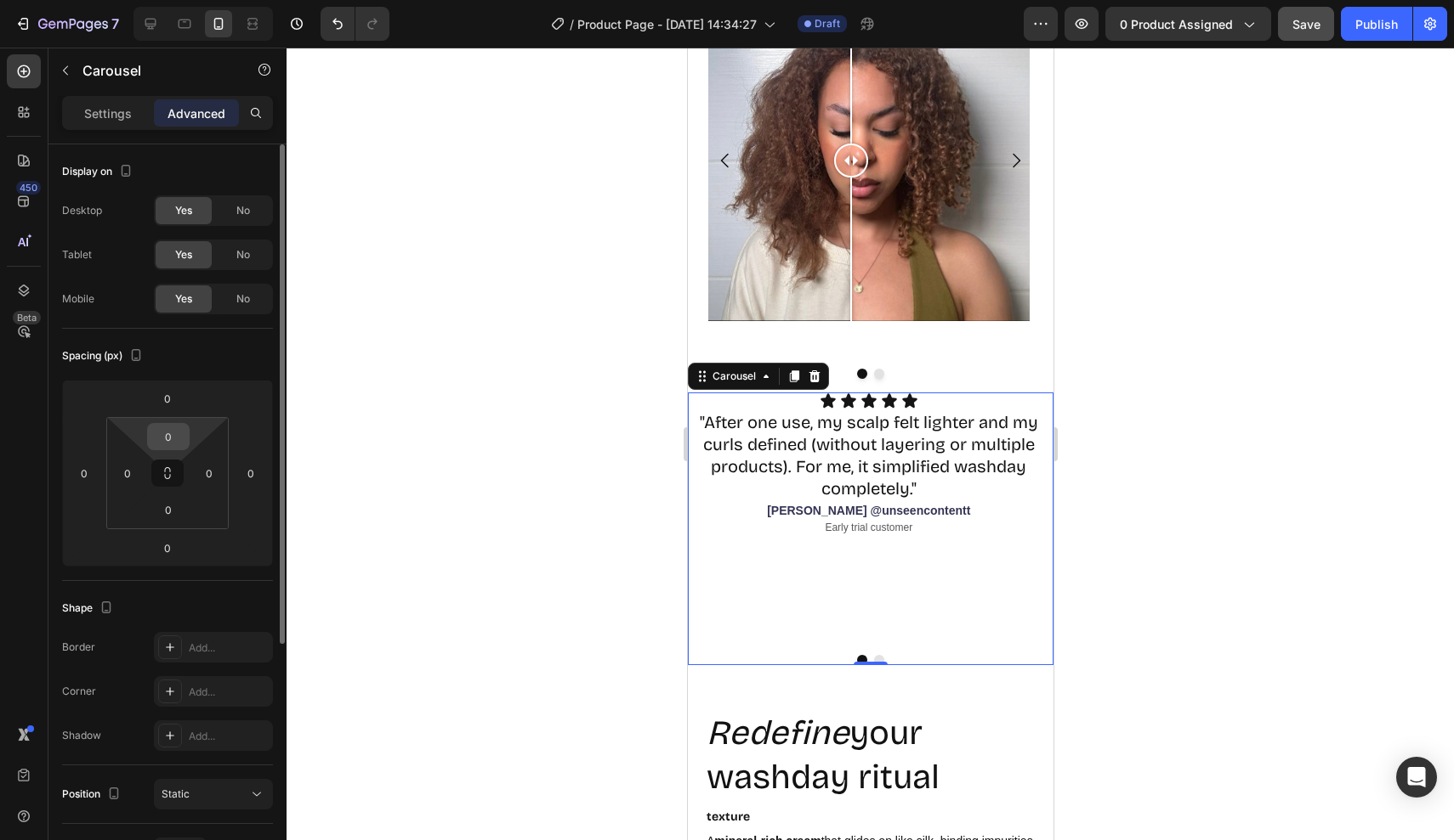
click at [182, 443] on input "0" at bounding box center [168, 436] width 34 height 25
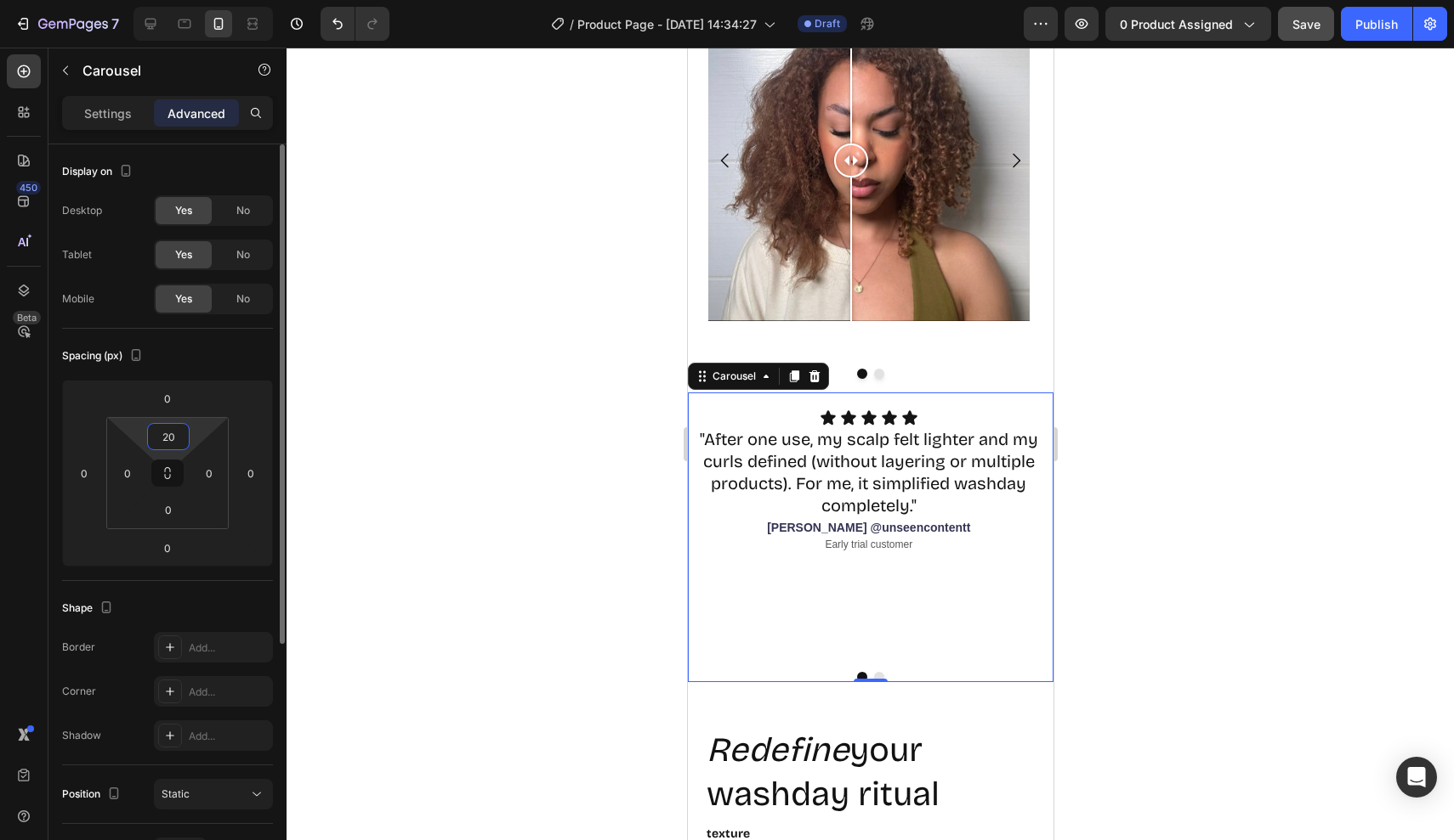
type input "2"
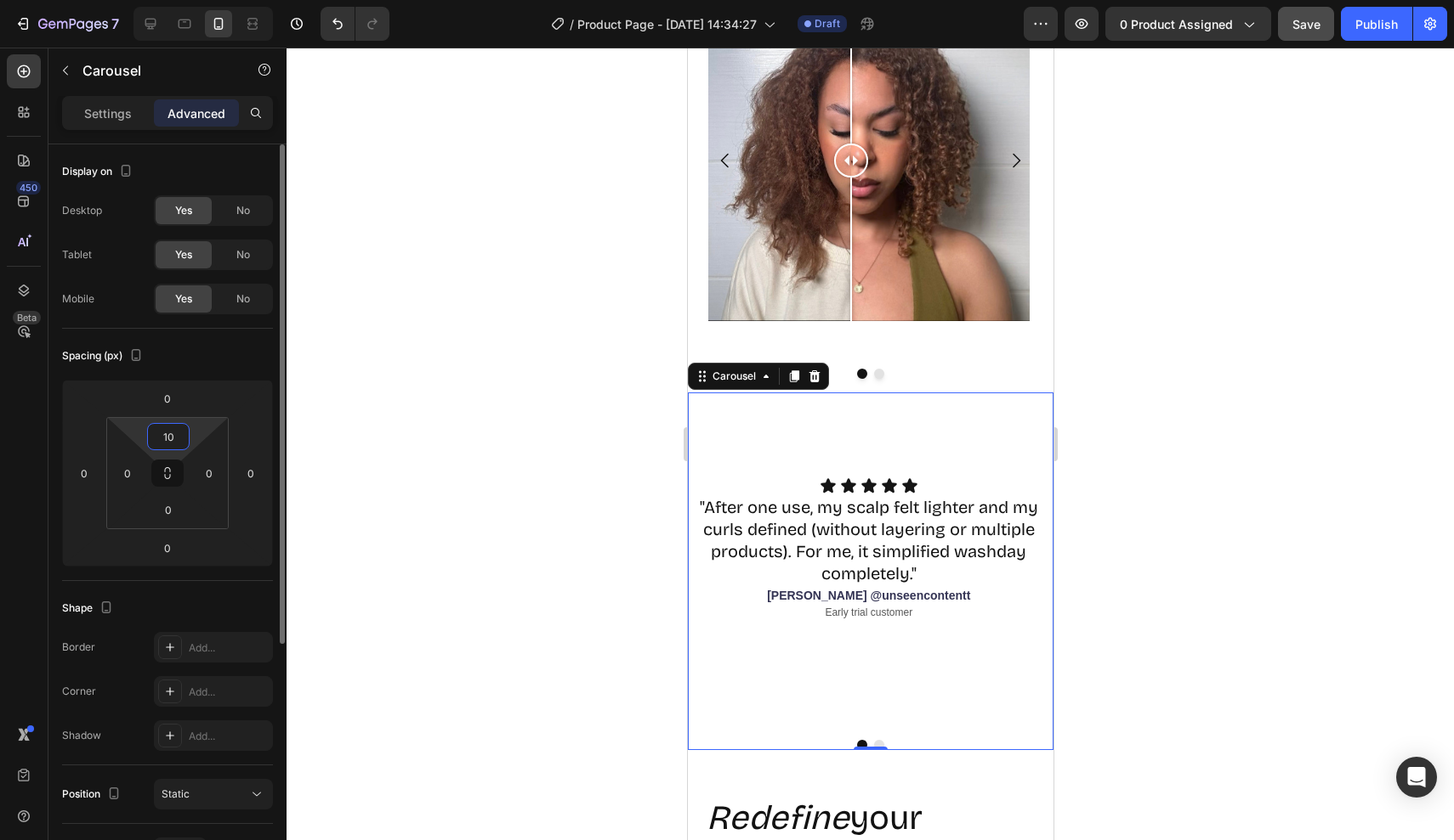
type input "1"
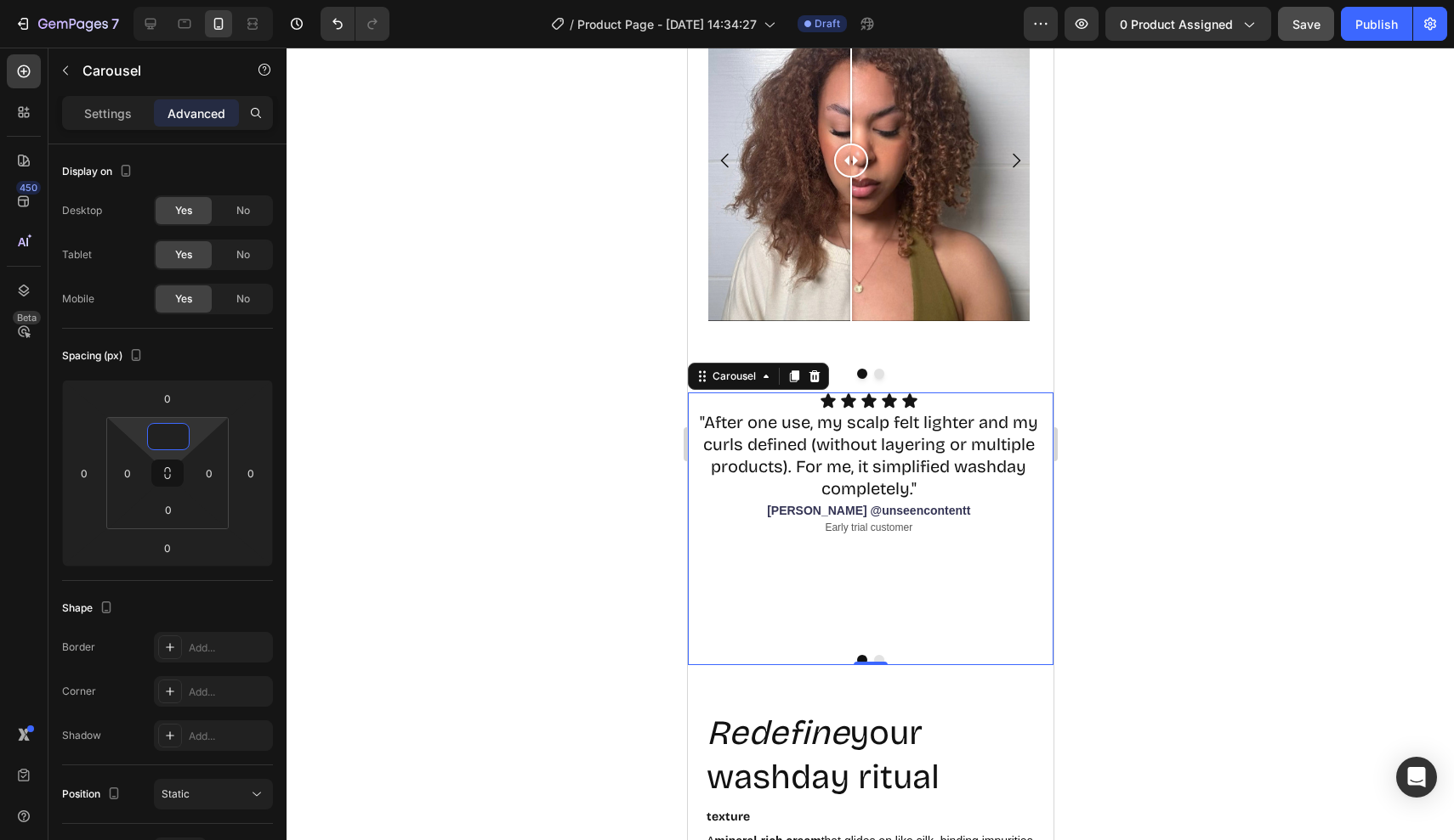
click at [835, 582] on div "Icon Icon Icon Icon Icon Icon List "After one use, my scalp felt lighter and my…" at bounding box center [868, 516] width 362 height 249
type input "0"
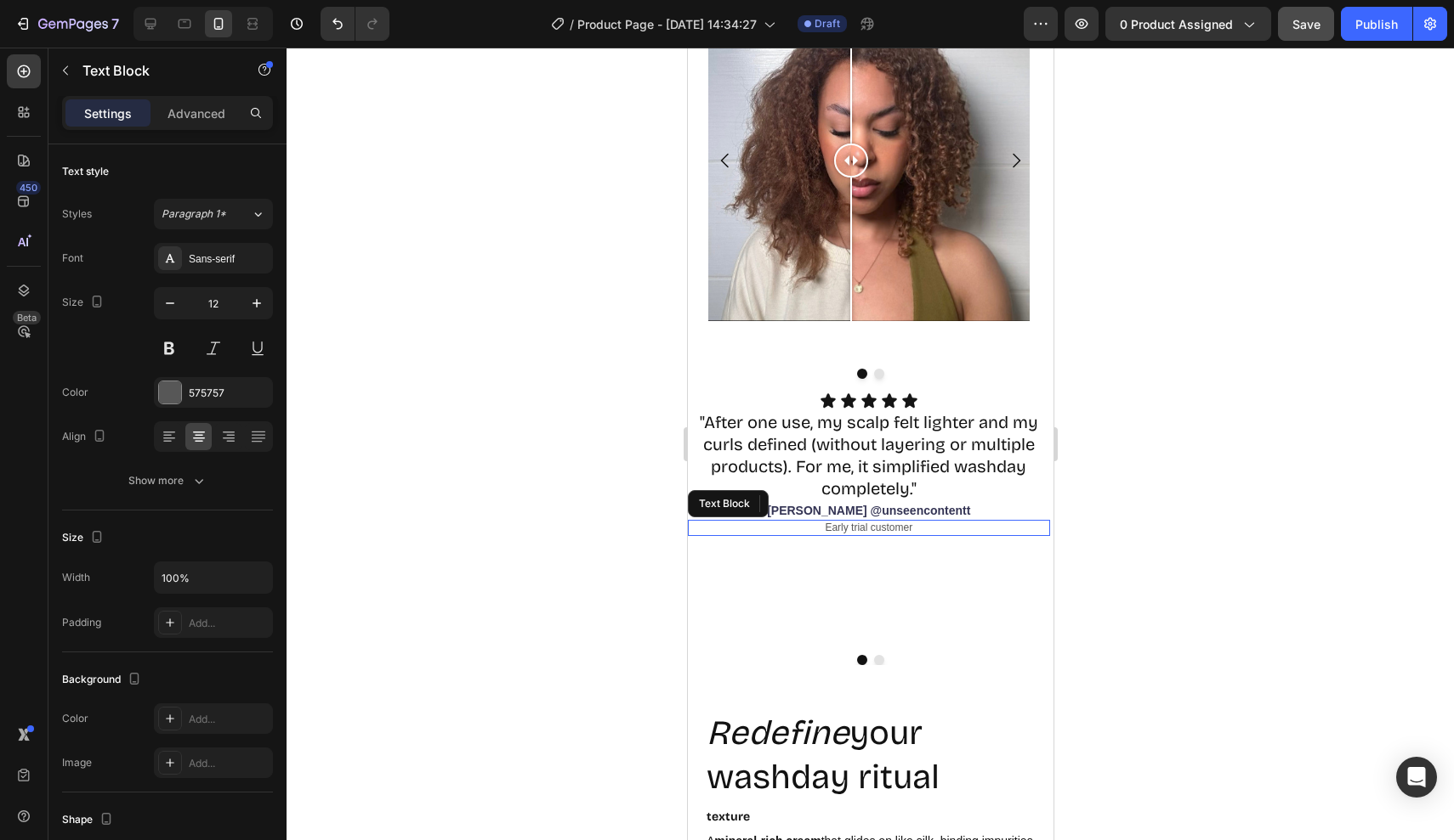
click at [788, 522] on p "Early trial customer" at bounding box center [868, 529] width 359 height 13
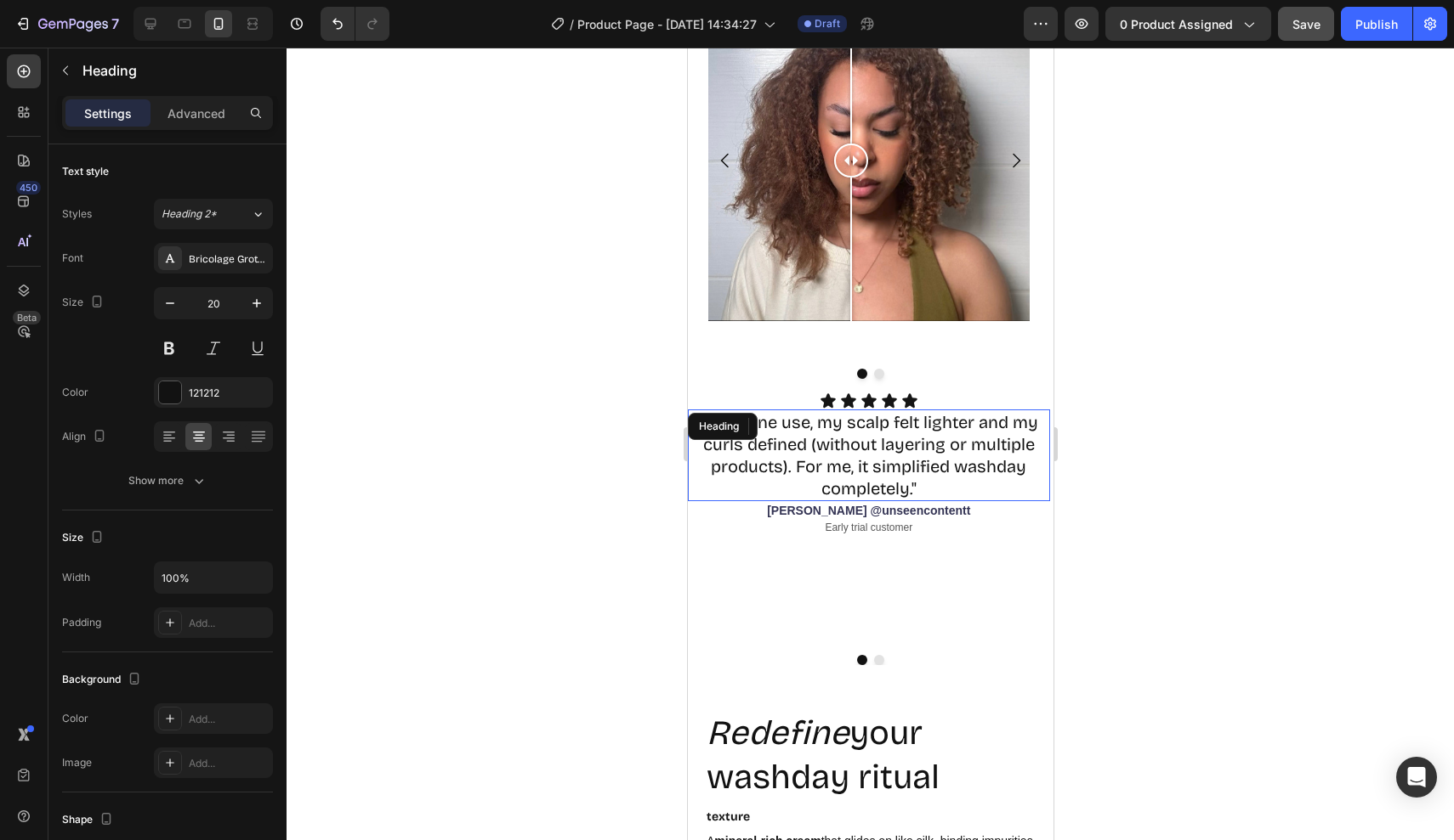
click at [700, 473] on h2 ""After one use, my scalp felt lighter and my curls defined (without layering or…" at bounding box center [868, 455] width 362 height 92
click at [704, 505] on p "[PERSON_NAME] @unseencontentt" at bounding box center [868, 511] width 359 height 15
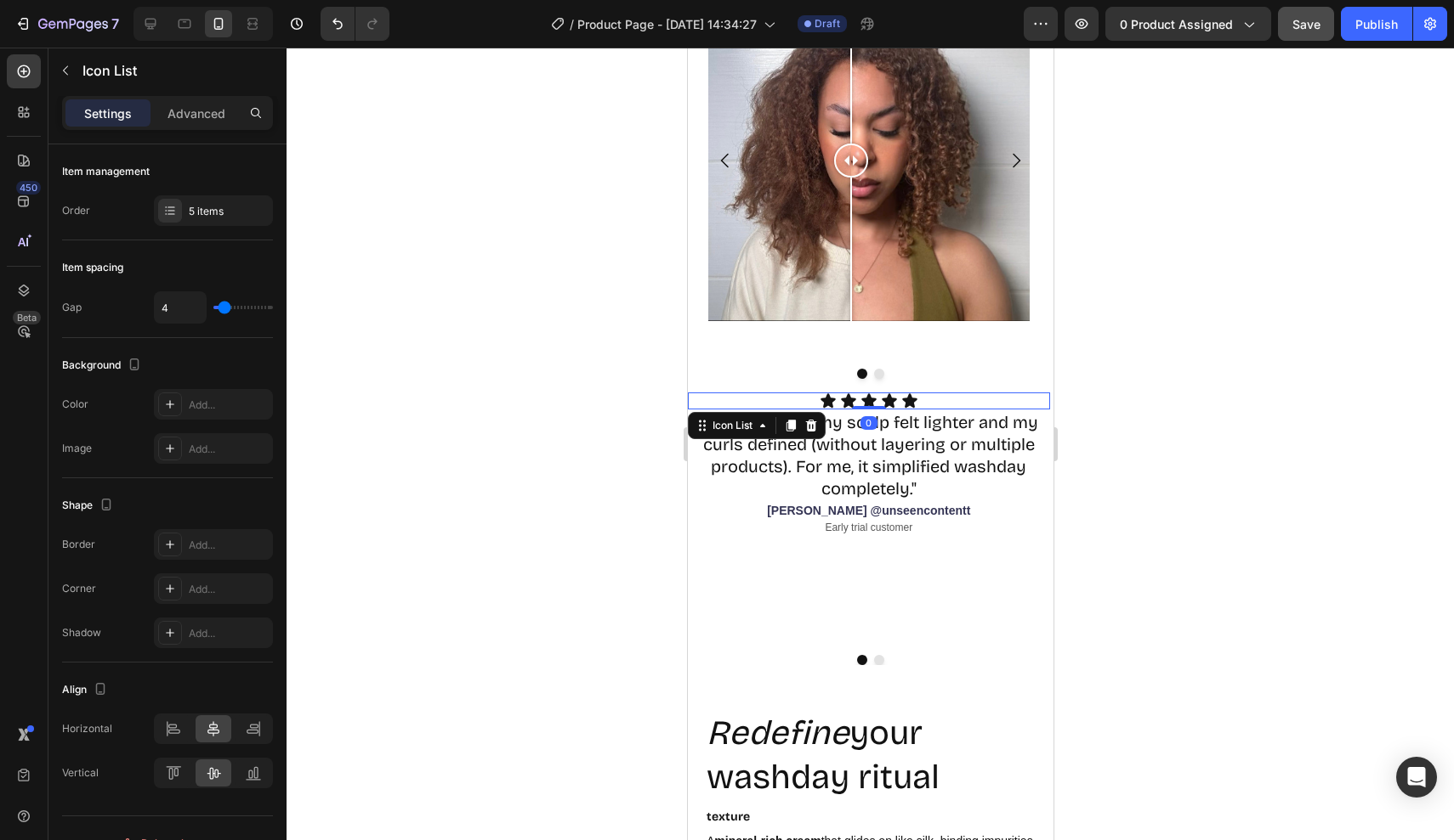
click at [694, 409] on div "Icon Icon Icon Icon Icon Icon List 0 "After one use, my scalp felt lighter and …" at bounding box center [868, 516] width 362 height 249
click at [707, 391] on div "Image Comparison Image Comparison Carousel Icon Icon Icon Icon Icon Icon List 0…" at bounding box center [870, 315] width 365 height 699
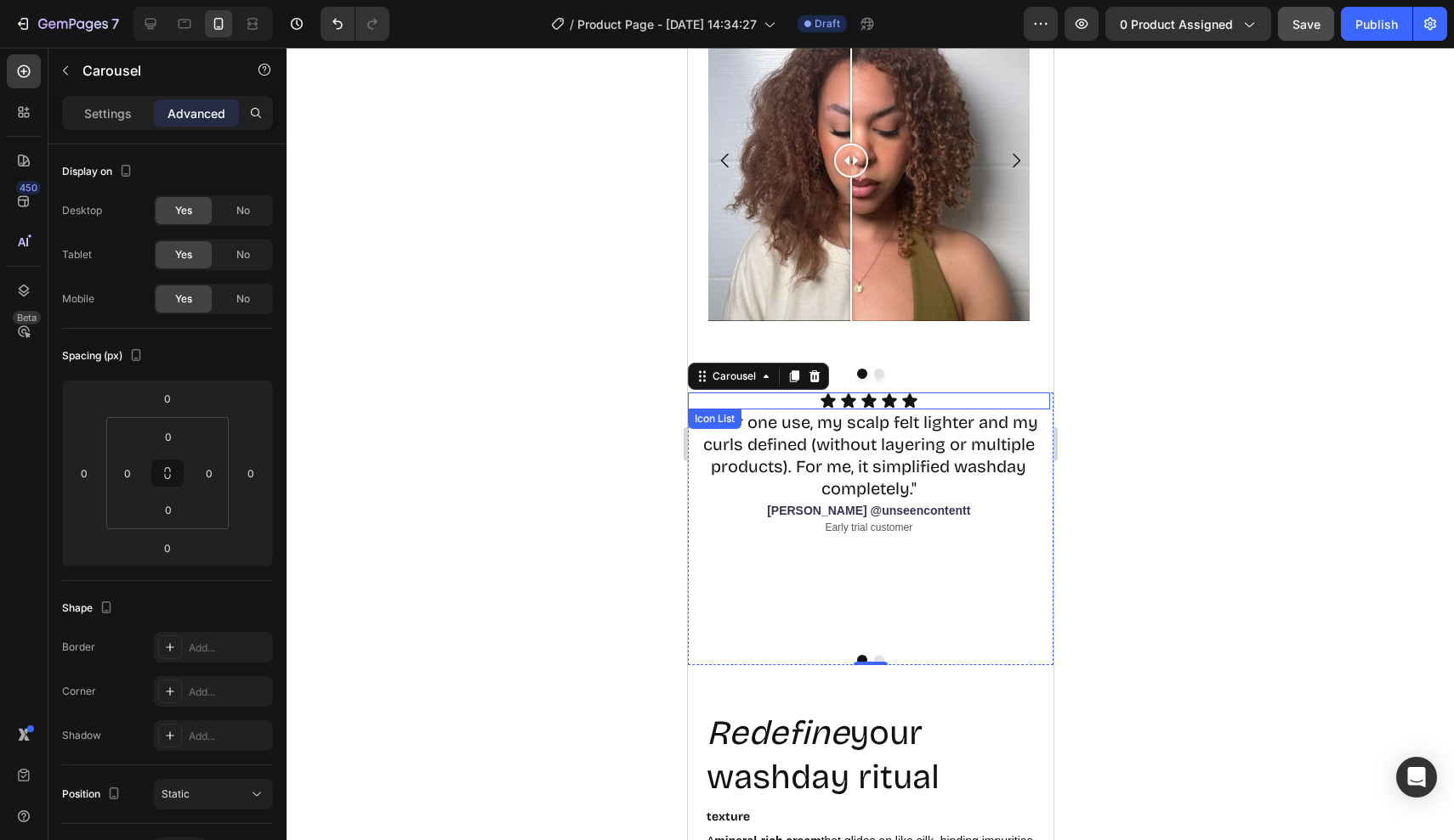
click at [713, 418] on div "Icon List" at bounding box center [714, 419] width 47 height 15
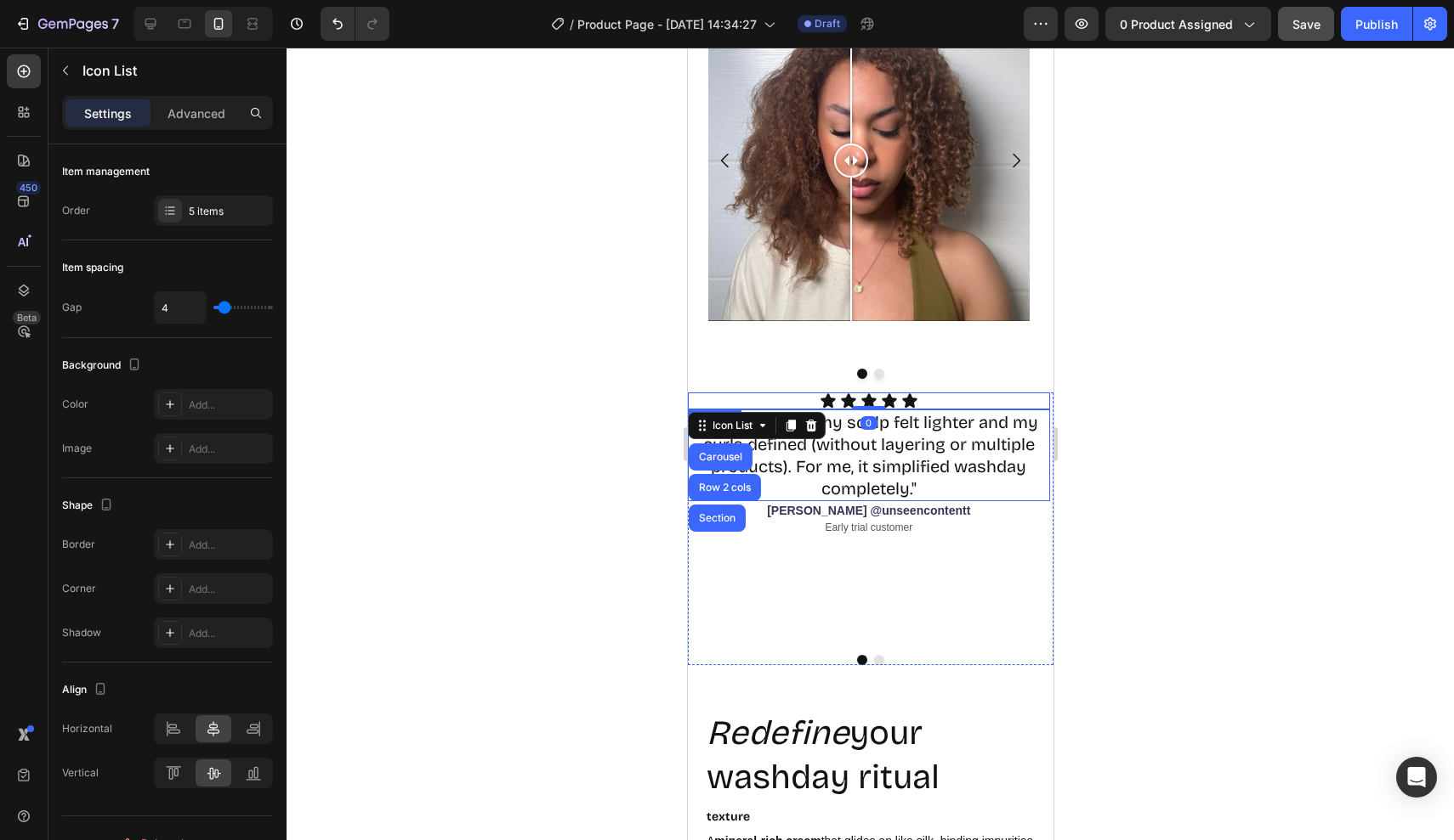
click at [1005, 528] on p "Early trial customer" at bounding box center [868, 529] width 359 height 13
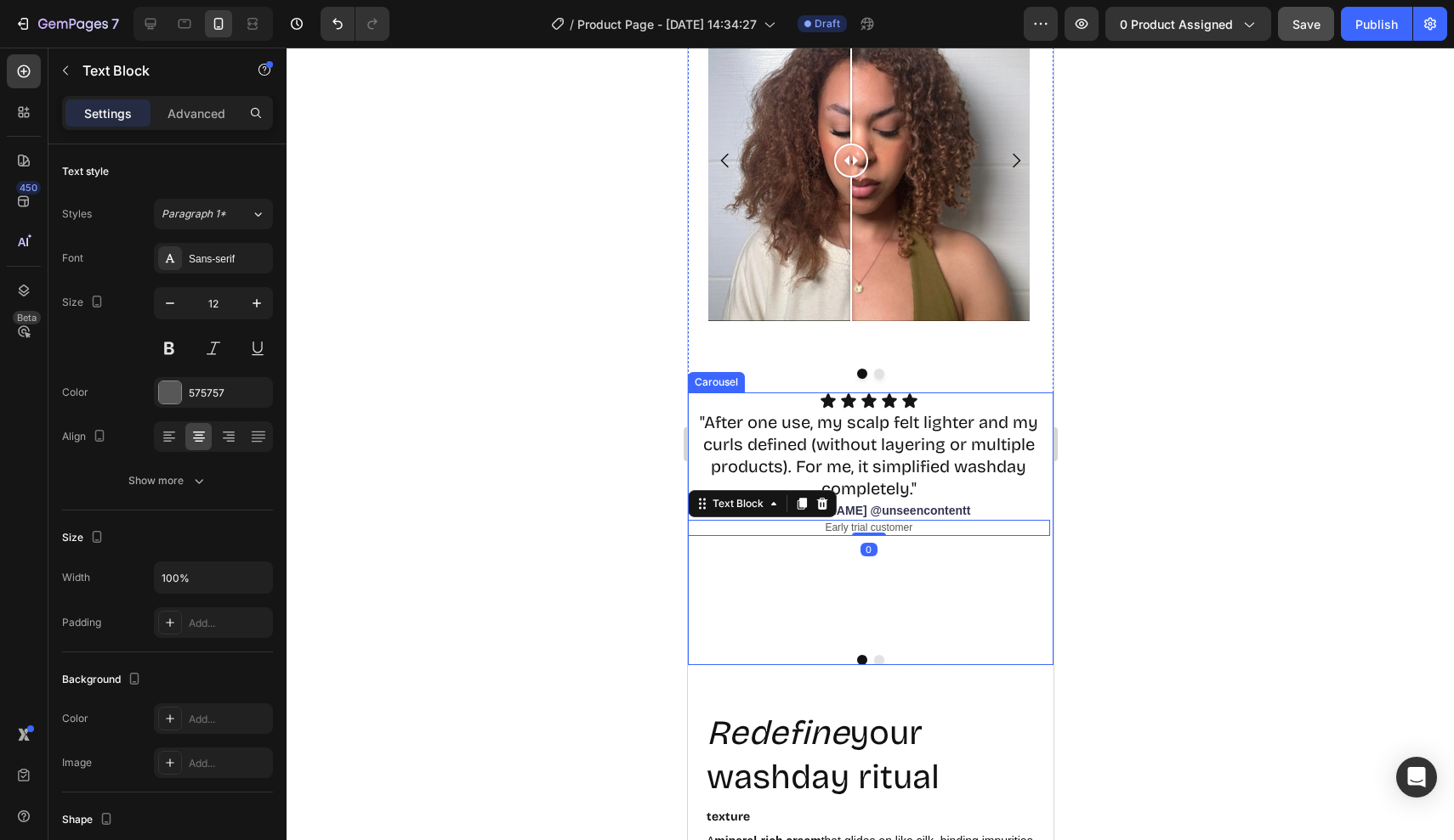
click at [930, 578] on div "Icon Icon Icon Icon Icon Icon List "After one use, my scalp felt lighter and my…" at bounding box center [868, 516] width 362 height 249
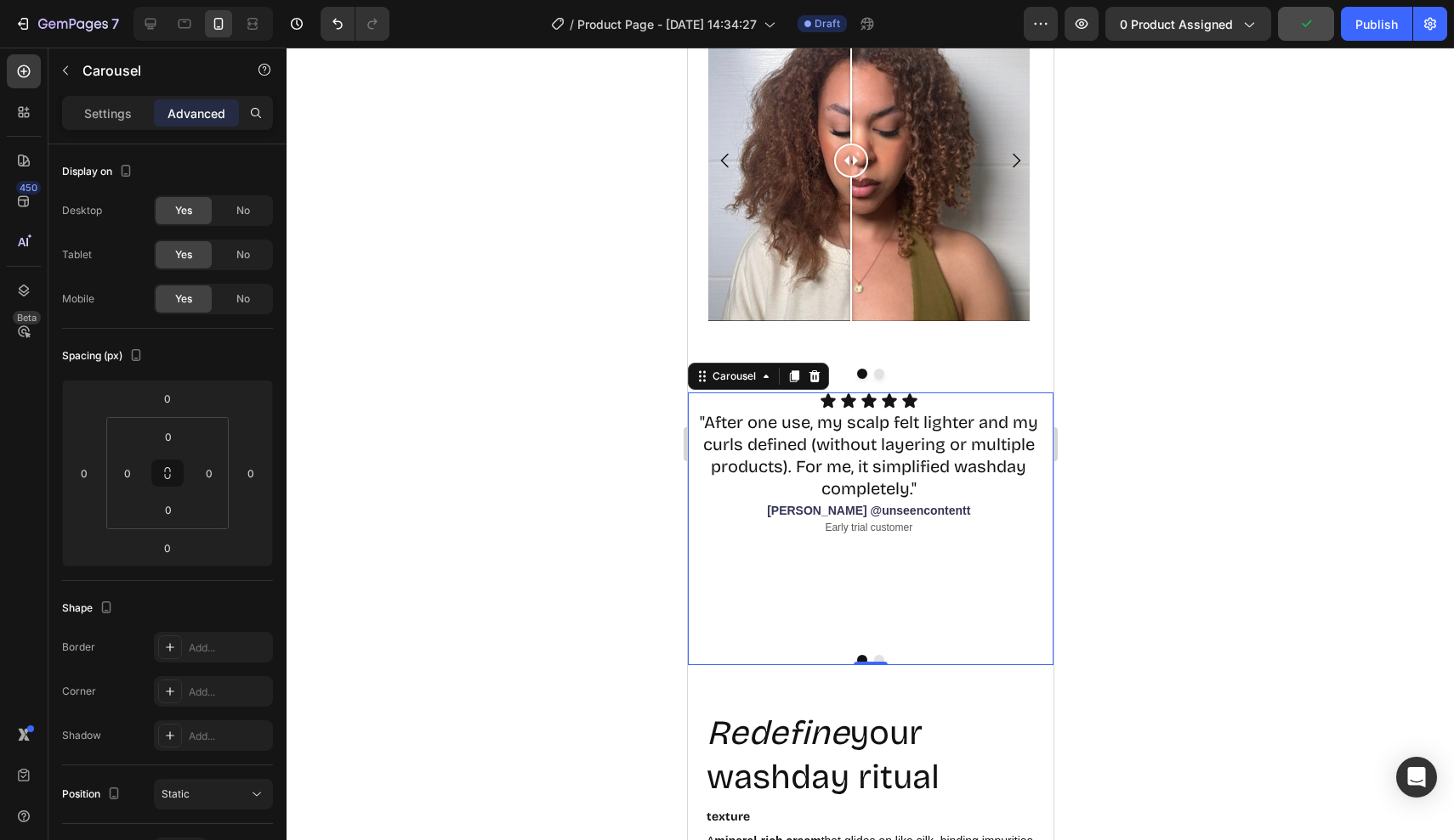
click at [902, 593] on div "Icon Icon Icon Icon Icon Icon List "After one use, my scalp felt lighter and my…" at bounding box center [868, 516] width 362 height 249
click at [902, 559] on div "Icon Icon Icon Icon Icon Icon List "After one use, my scalp felt lighter and my…" at bounding box center [868, 516] width 362 height 249
click at [909, 525] on p "Early trial customer" at bounding box center [868, 529] width 359 height 13
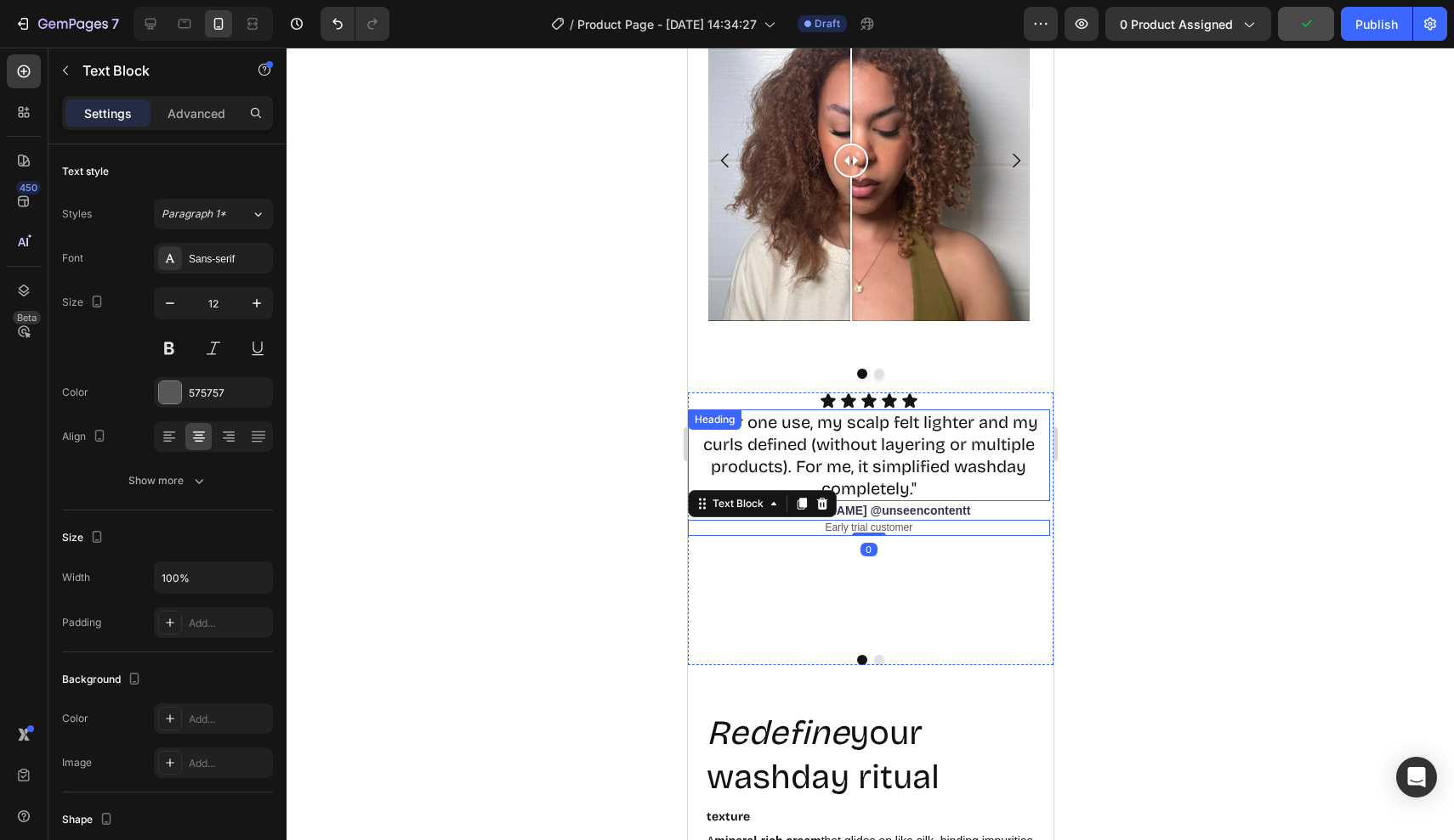
click at [839, 403] on div at bounding box center [848, 401] width 17 height 17
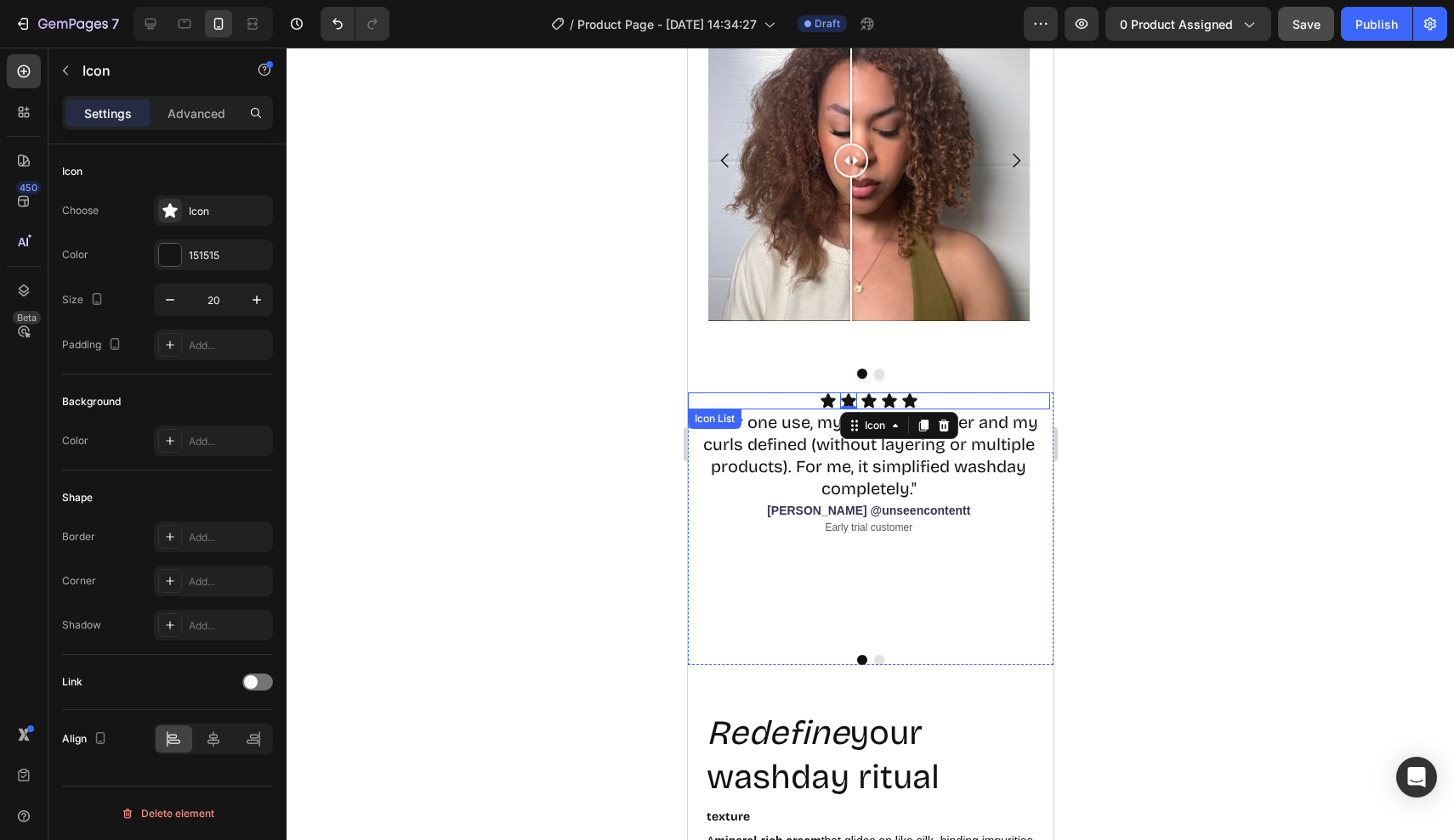
click at [810, 395] on div "Icon Icon 0 Icon Icon Icon" at bounding box center [868, 401] width 362 height 17
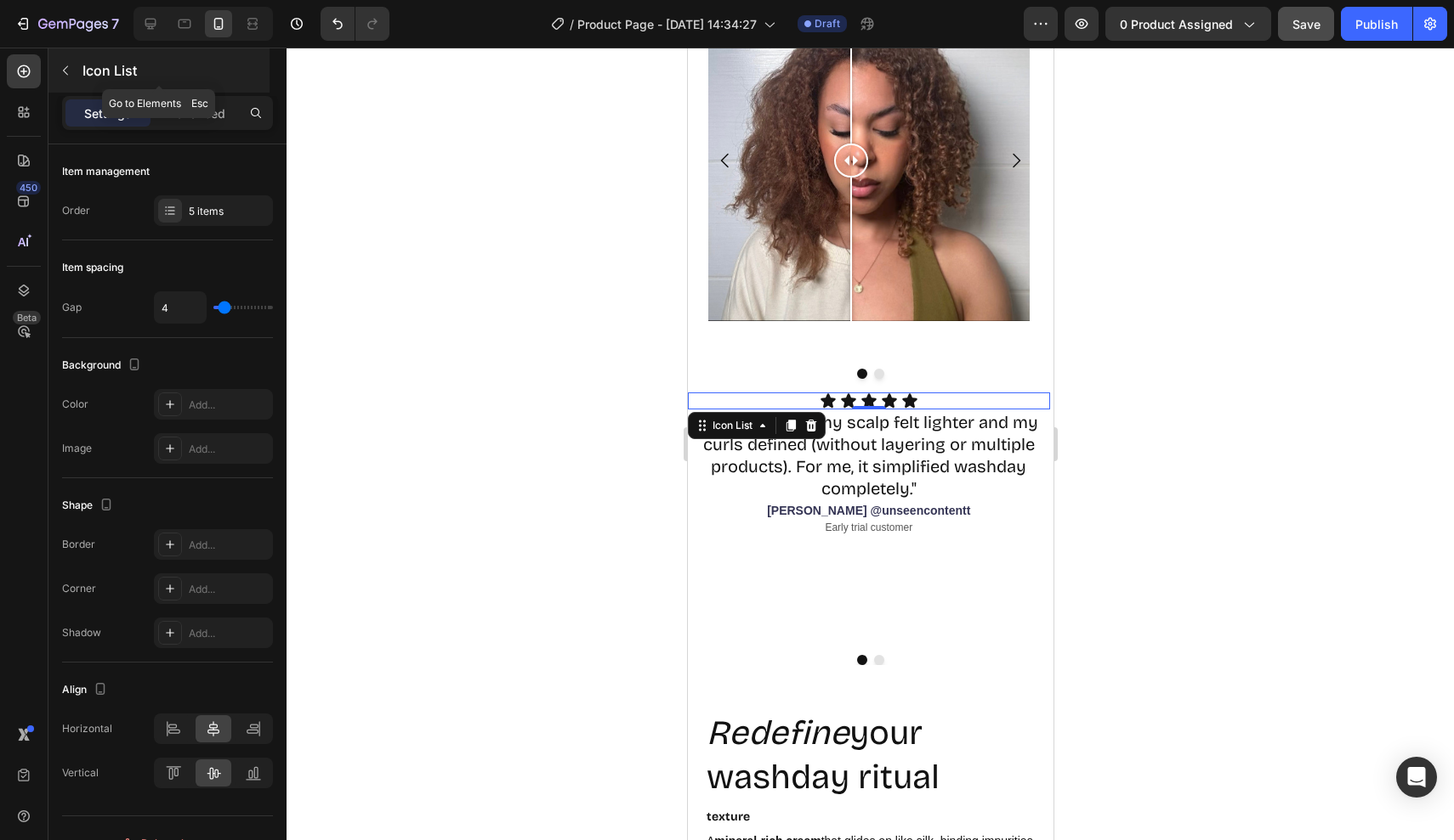
click at [216, 91] on div "Icon List" at bounding box center [158, 70] width 221 height 44
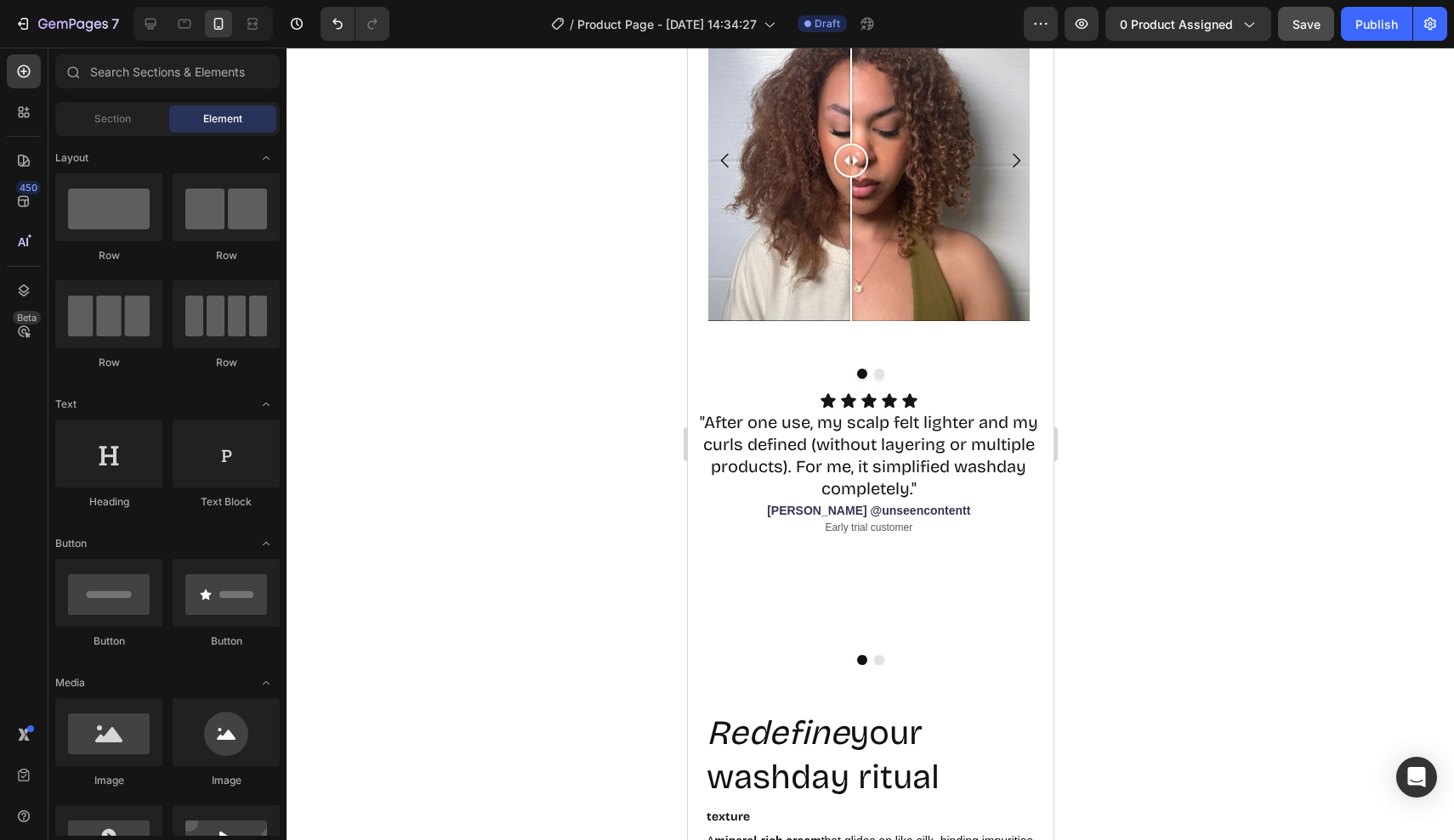
click at [128, 133] on div "Section Element" at bounding box center [168, 119] width 224 height 34
click at [148, 122] on div "Section" at bounding box center [112, 119] width 107 height 27
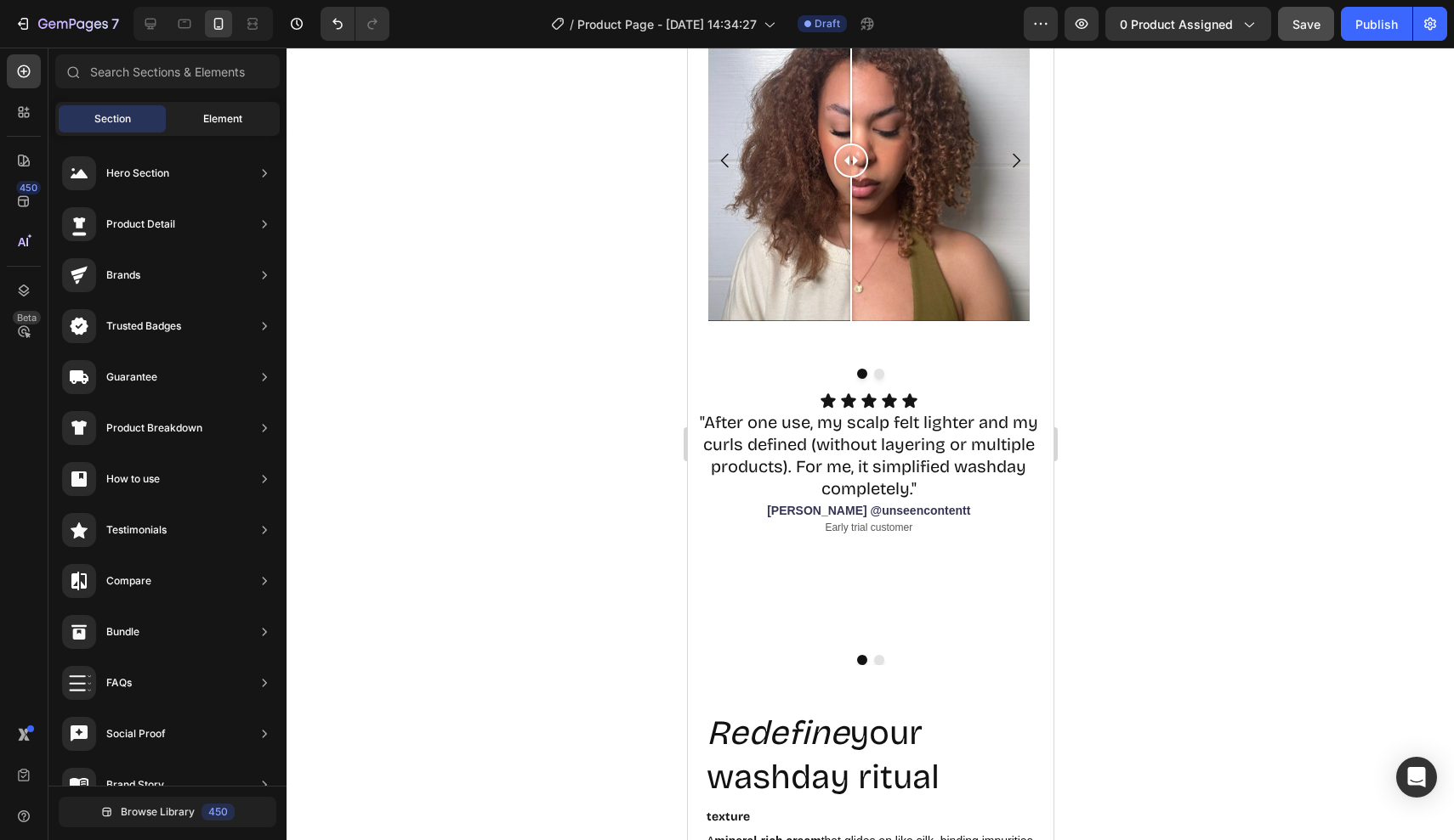
click at [198, 122] on div "Element" at bounding box center [223, 119] width 107 height 27
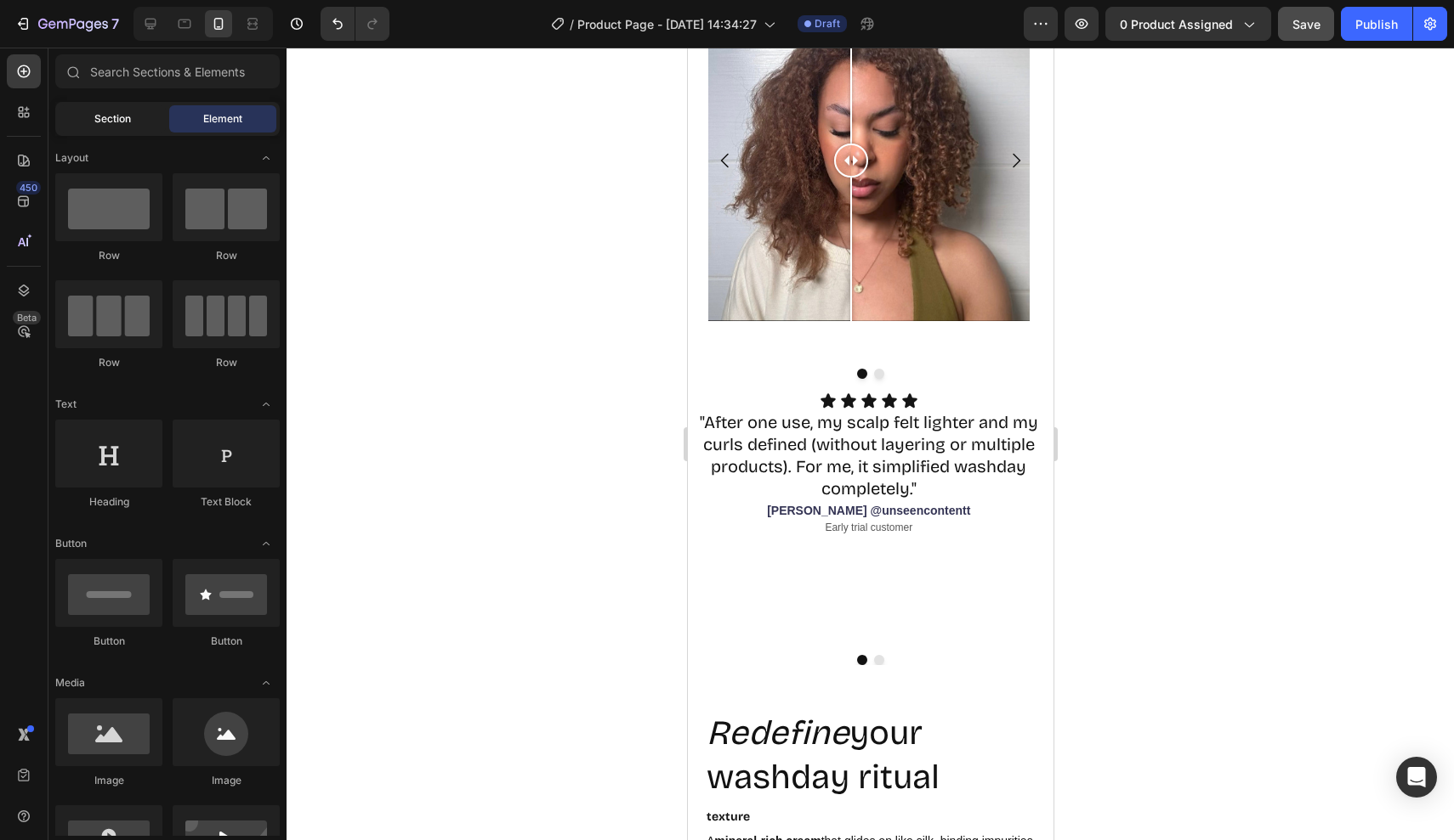
click at [145, 122] on div "Section" at bounding box center [112, 119] width 107 height 27
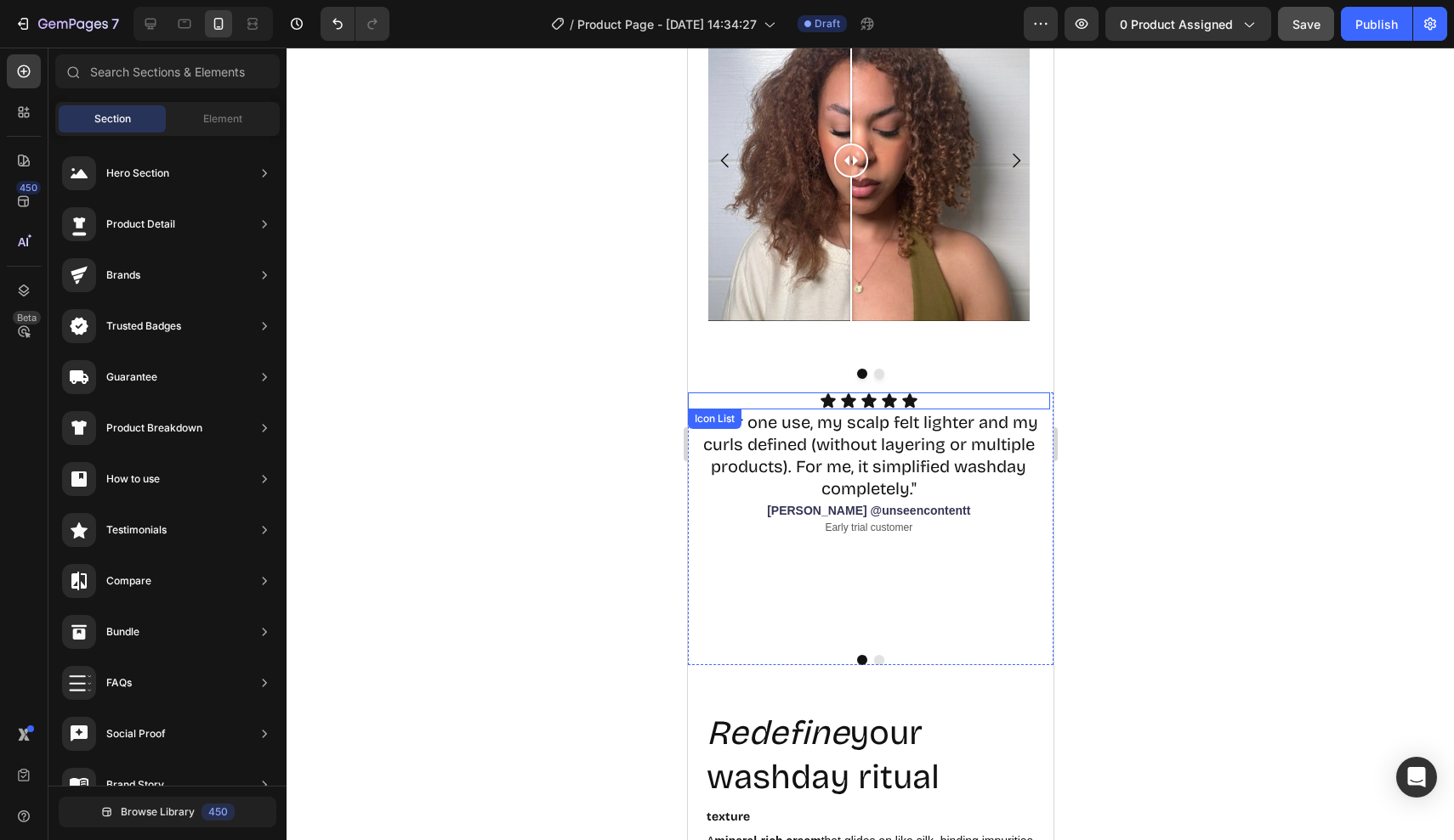
click at [805, 409] on div "Icon Icon Icon Icon Icon" at bounding box center [868, 401] width 362 height 17
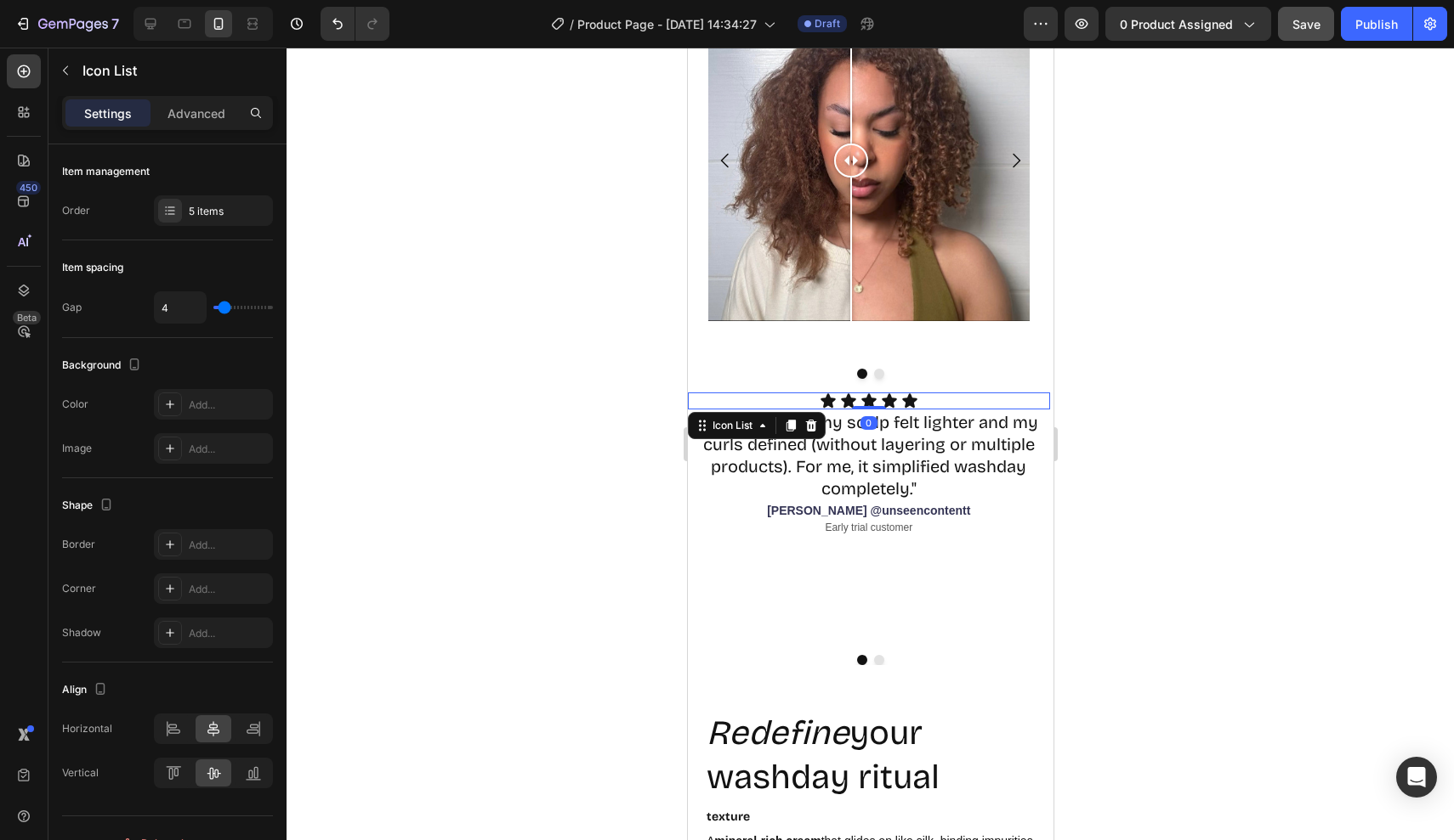
click at [806, 403] on div "Icon Icon Icon Icon Icon" at bounding box center [868, 401] width 362 height 17
click at [207, 122] on div "Advanced" at bounding box center [197, 113] width 85 height 27
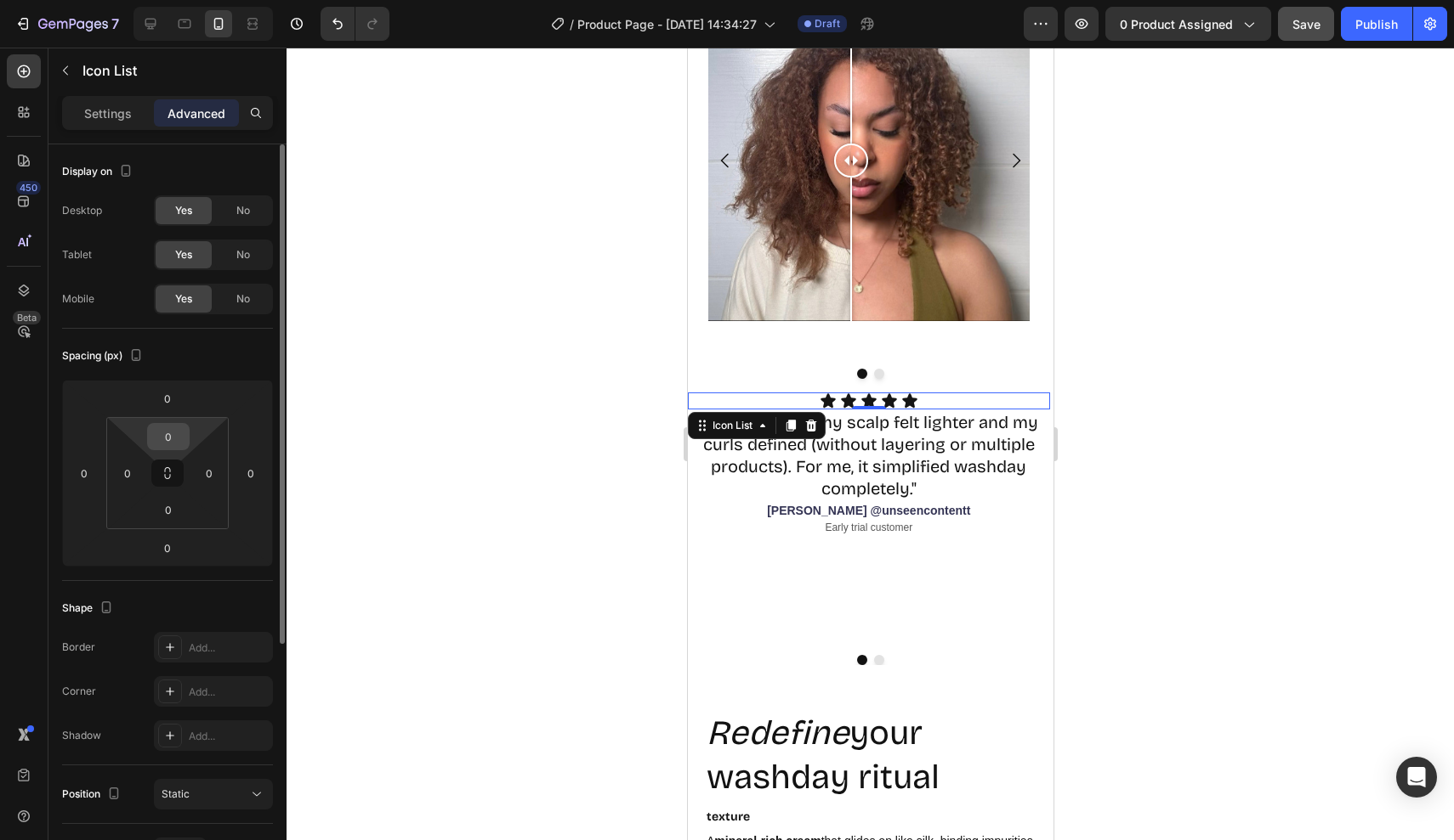
click at [181, 434] on input "0" at bounding box center [168, 436] width 34 height 25
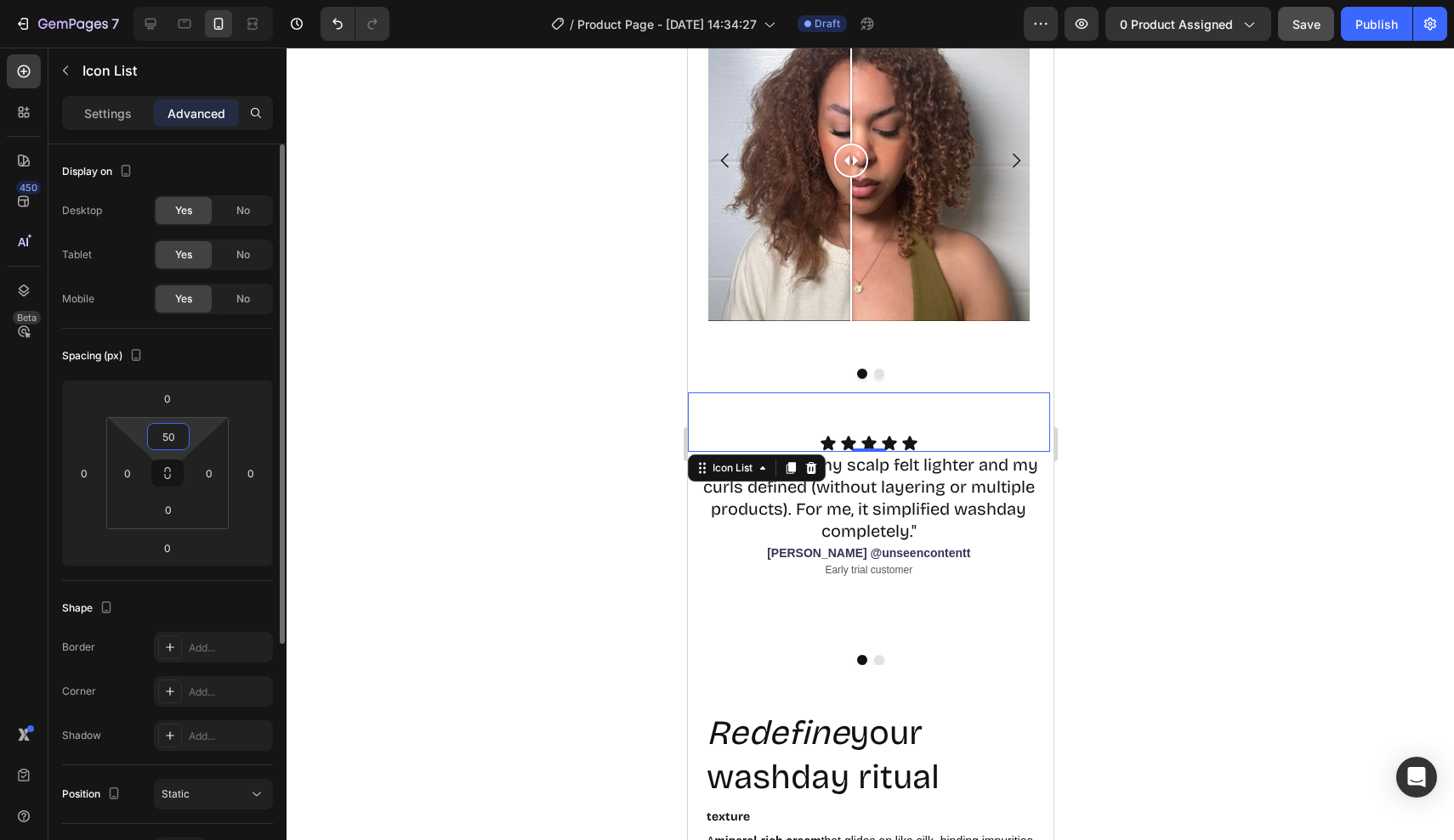
type input "5"
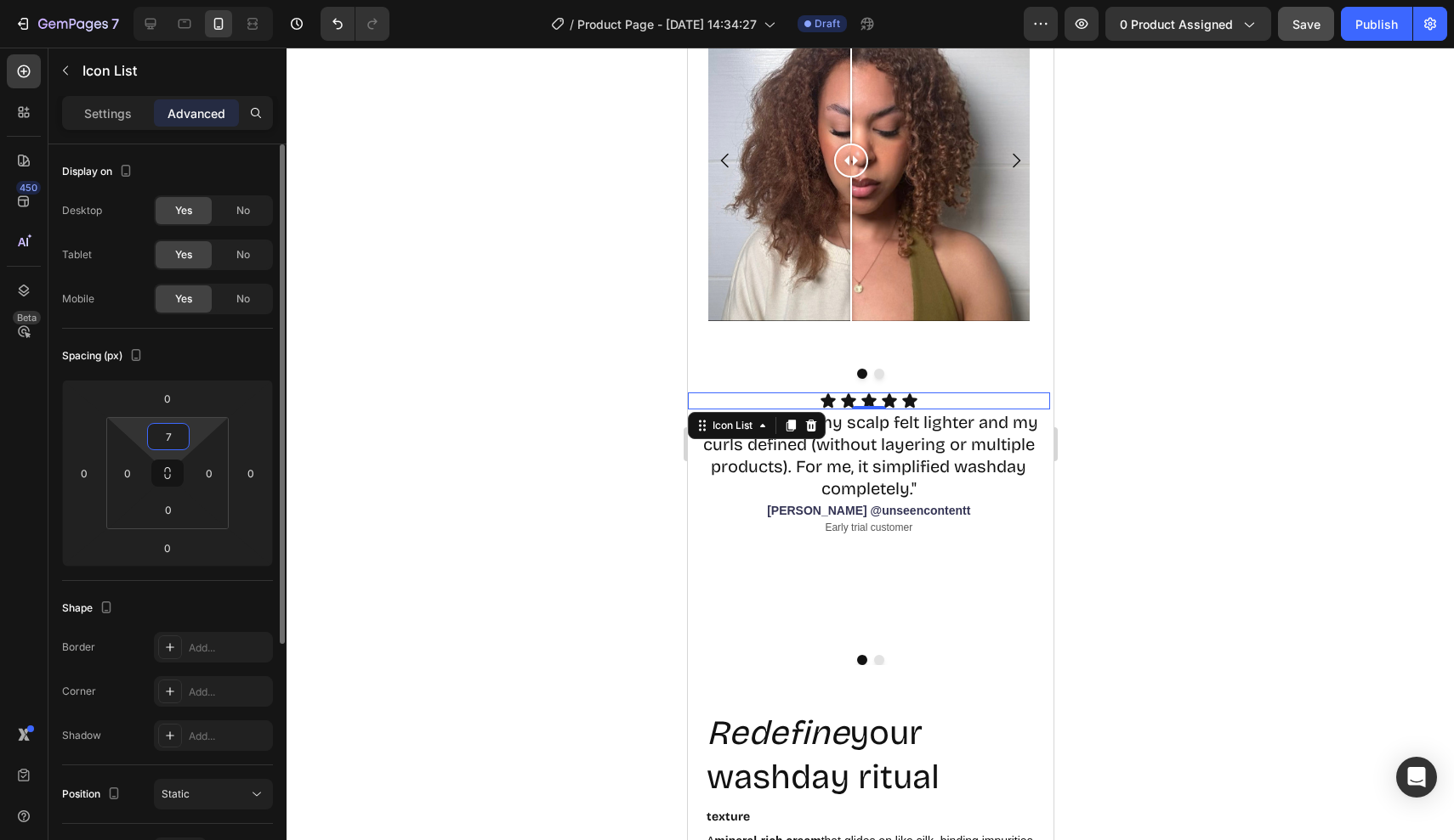
type input "75"
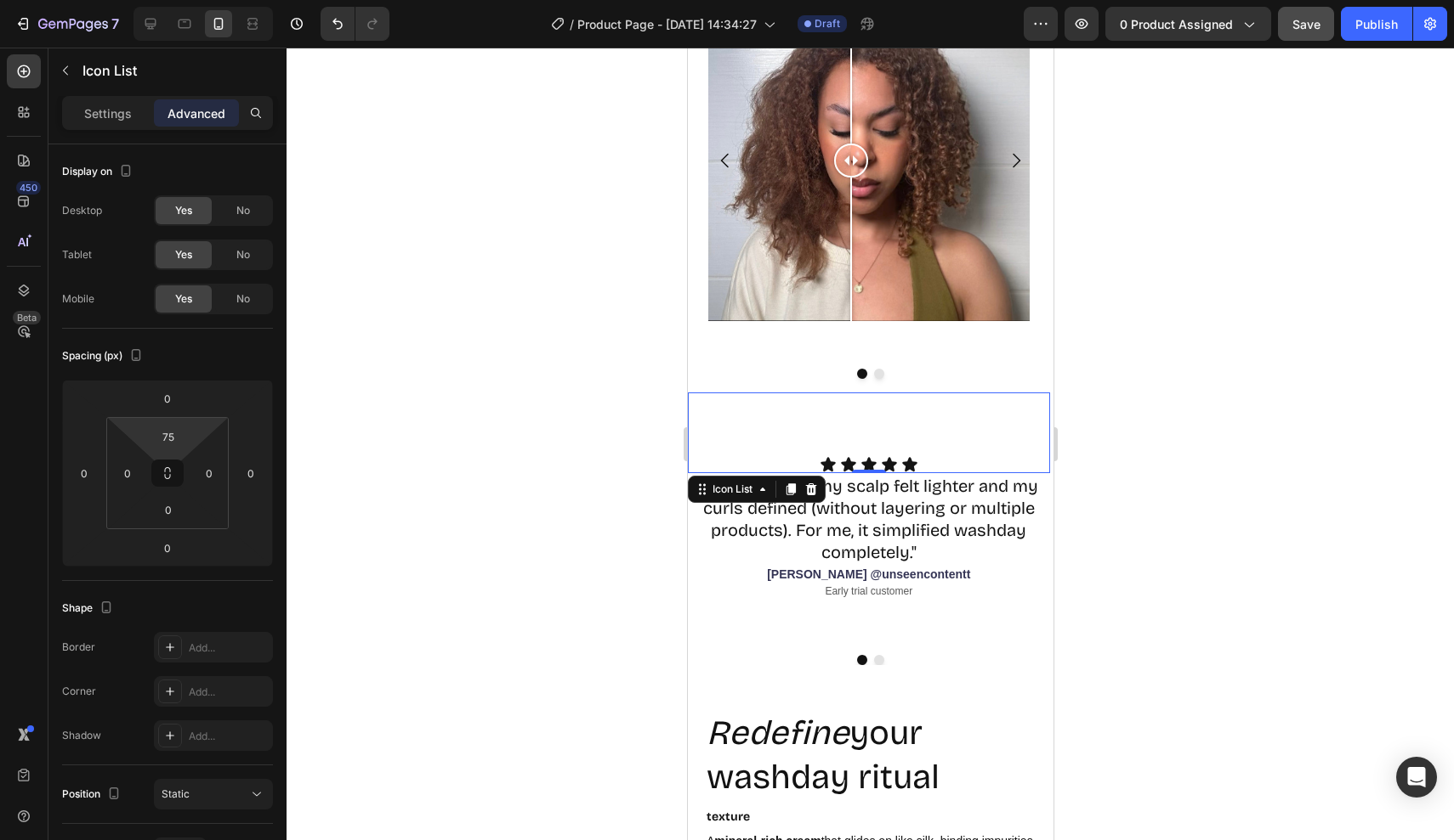
click at [1112, 519] on div at bounding box center [870, 444] width 1167 height 793
click at [891, 426] on div "Icon Icon Icon Icon Icon Icon List" at bounding box center [868, 433] width 362 height 81
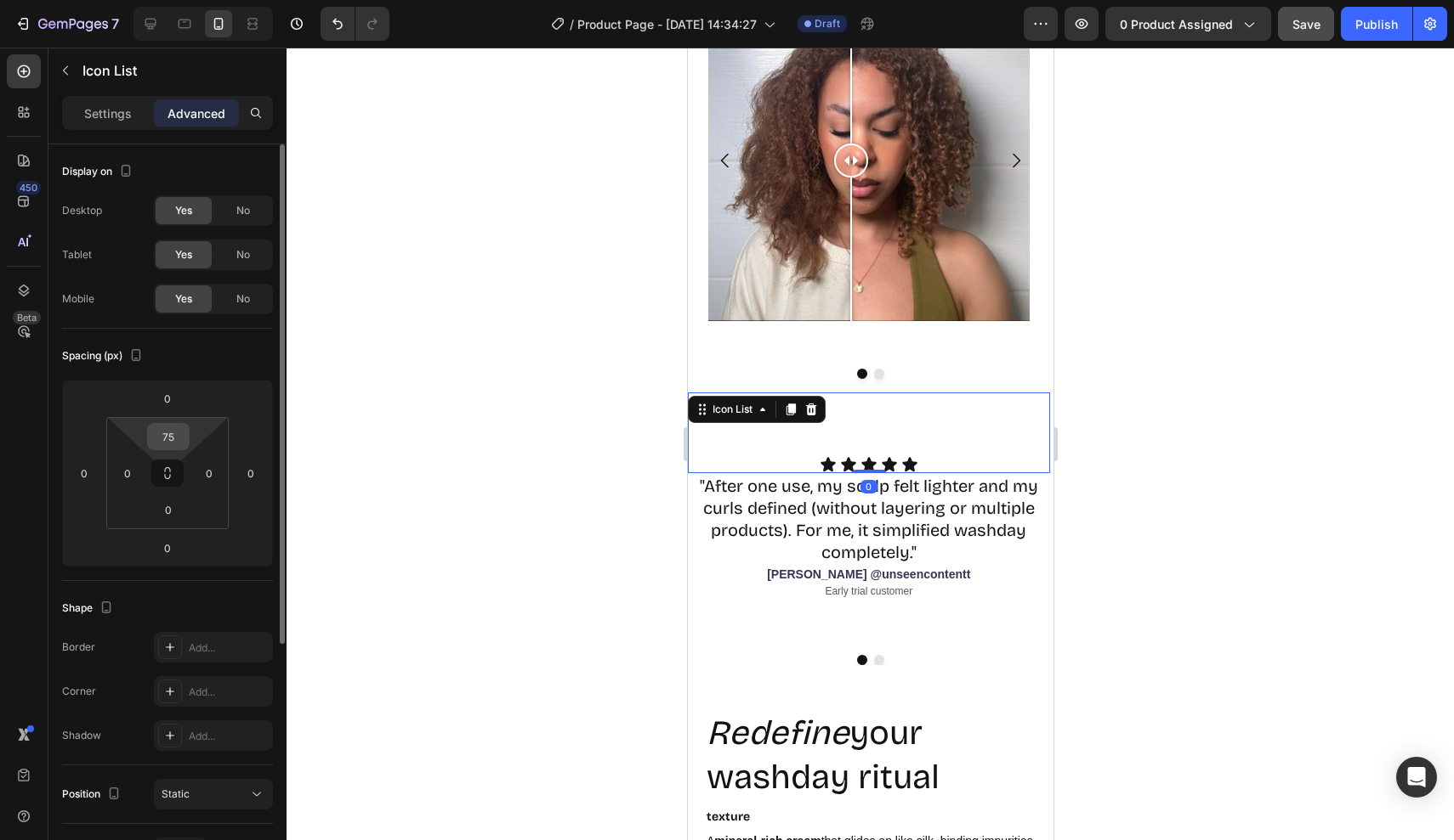
click at [181, 436] on input "75" at bounding box center [168, 436] width 34 height 25
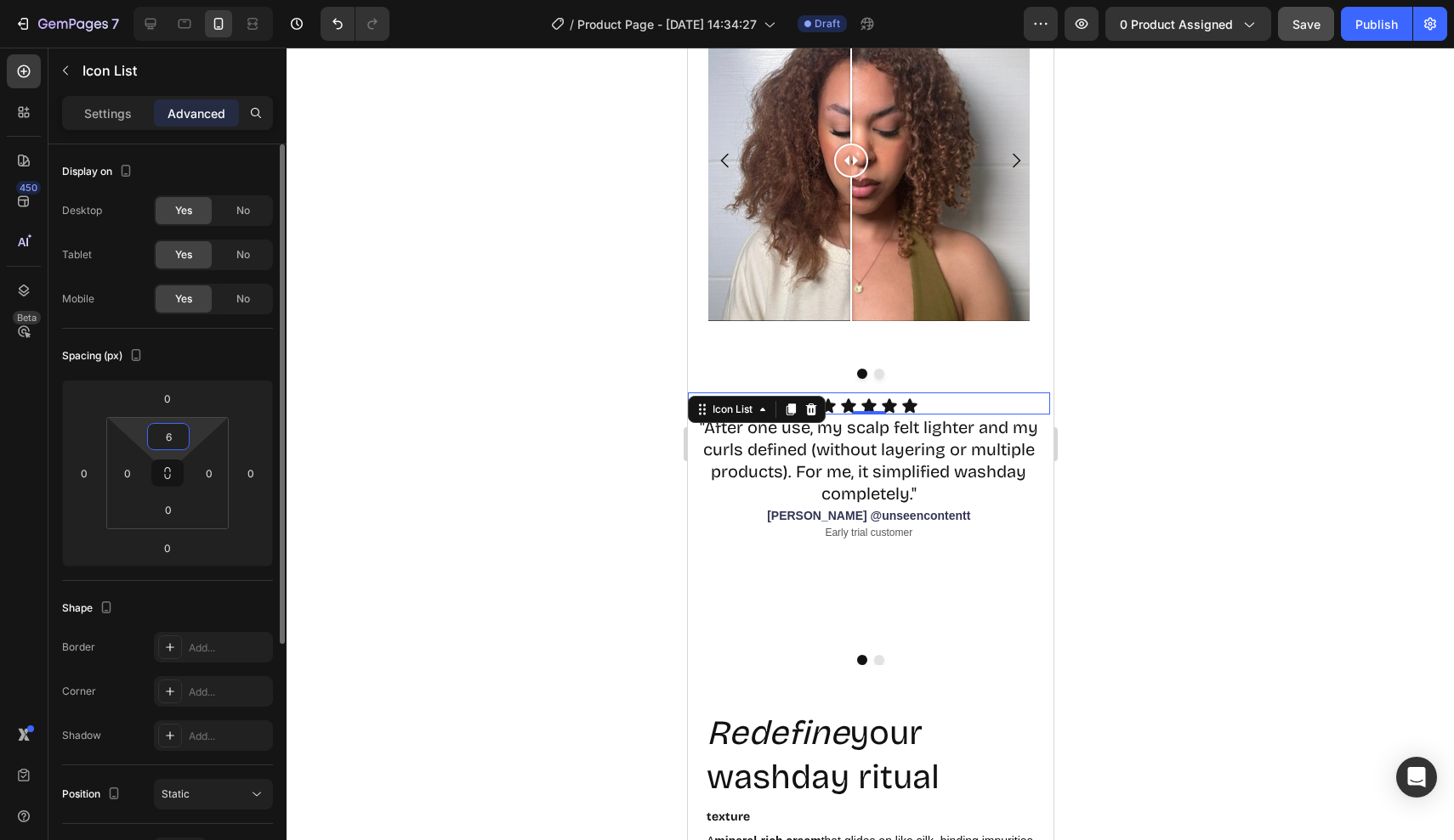
type input "65"
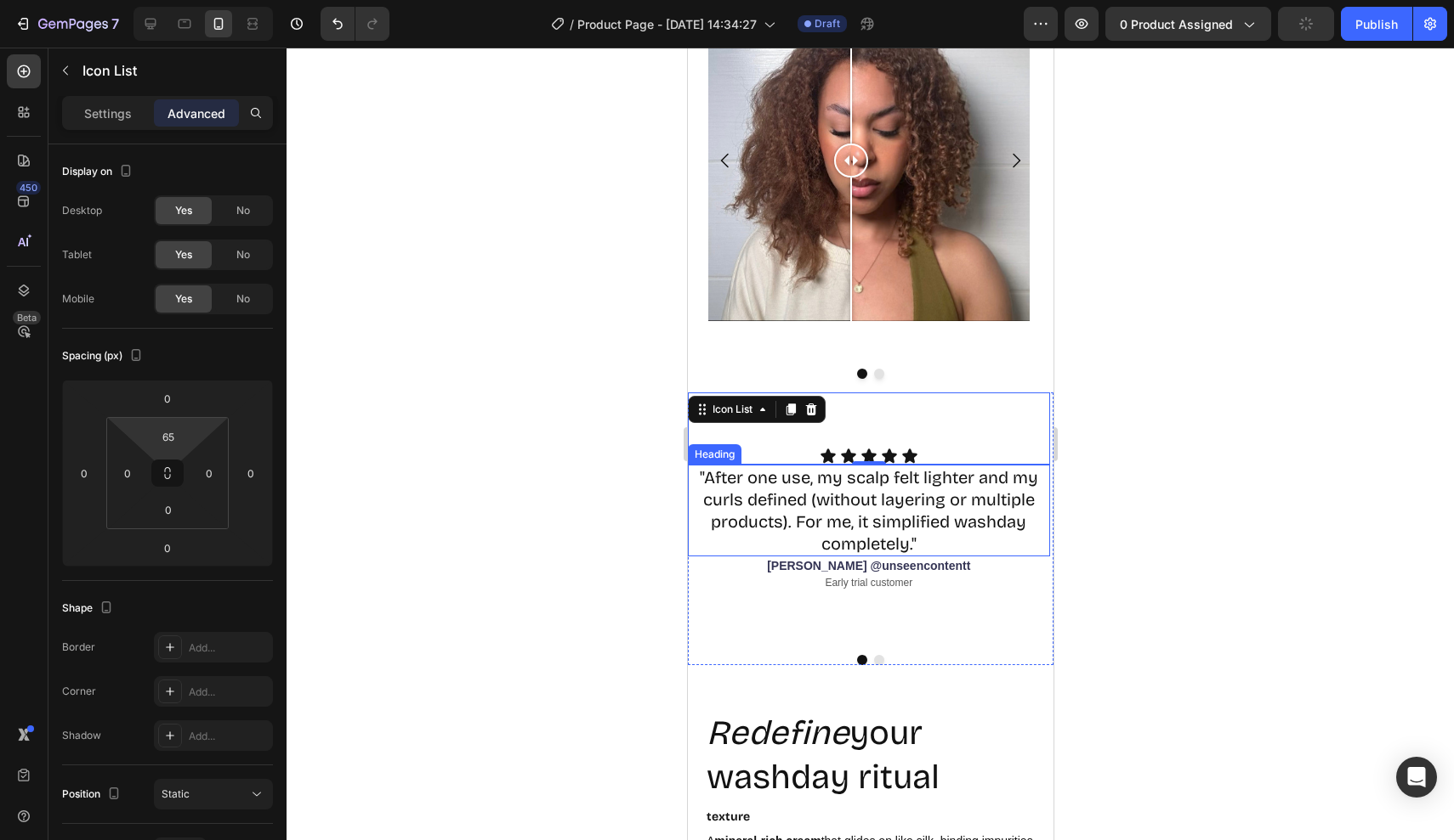
click at [1133, 541] on div at bounding box center [870, 444] width 1167 height 793
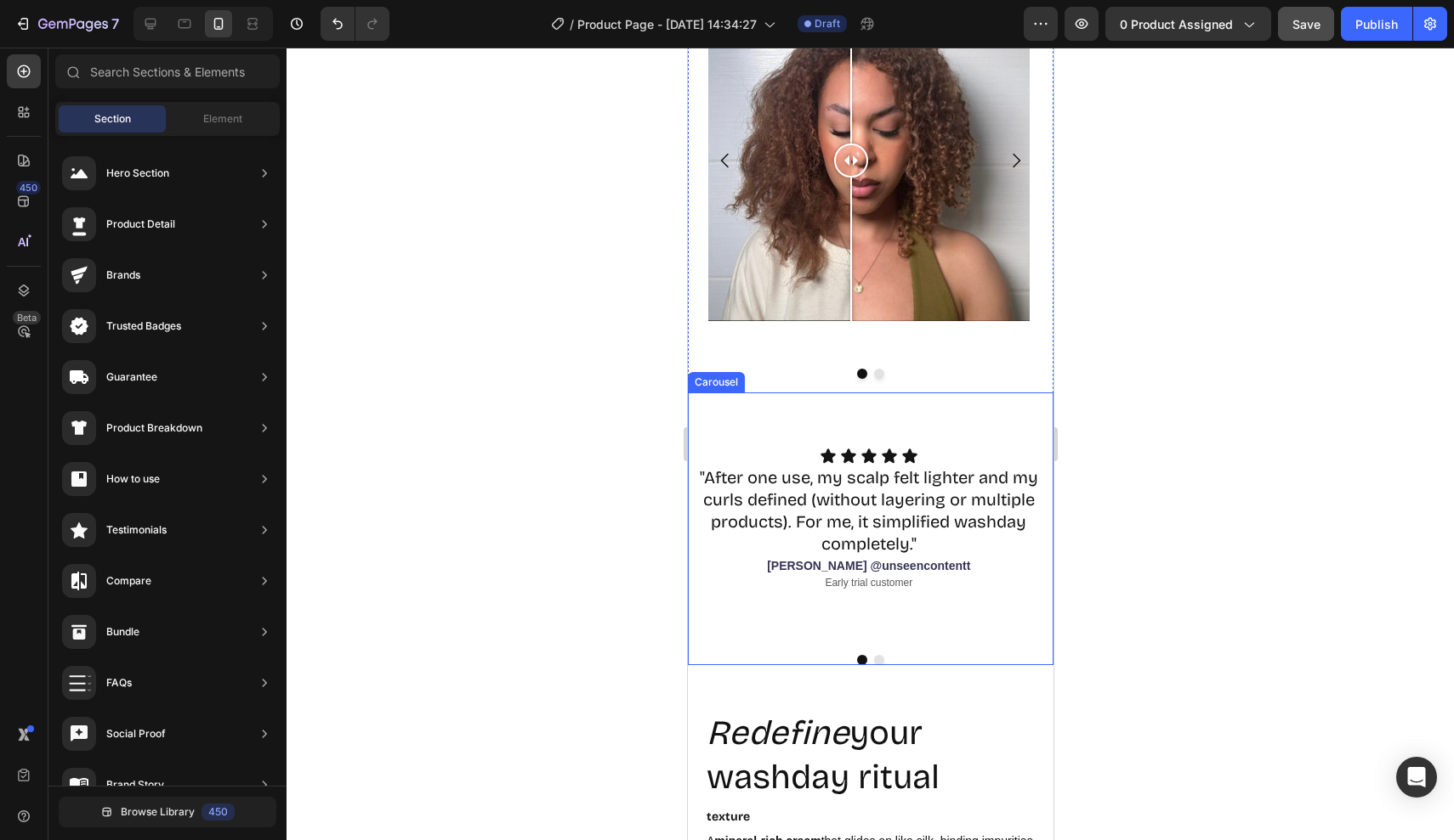
click at [881, 655] on button "Dot" at bounding box center [878, 659] width 10 height 10
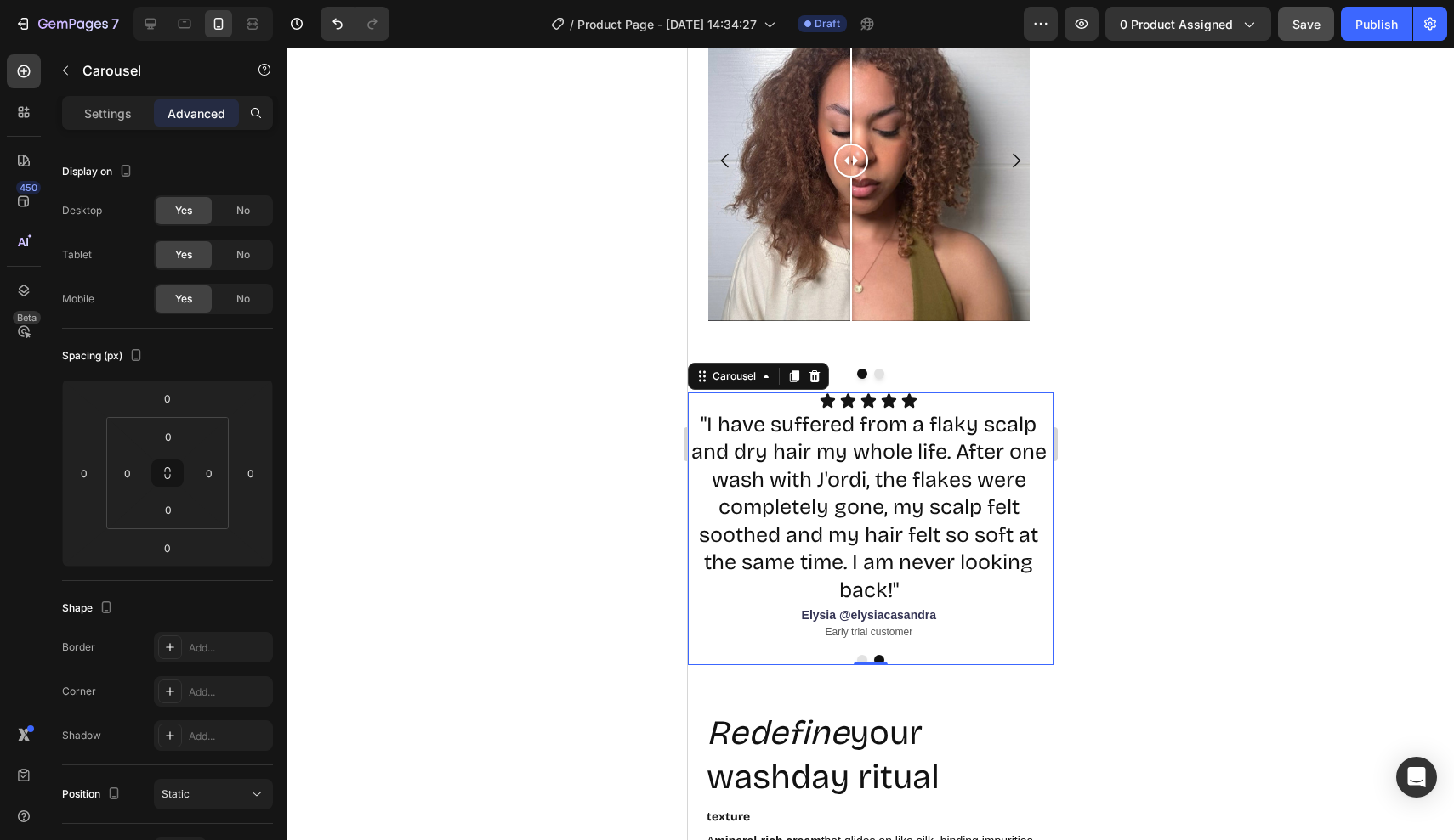
click at [865, 649] on div "Icon Icon Icon Icon Icon Icon List "After one use, my scalp felt lighter and my…" at bounding box center [870, 529] width 365 height 273
click at [864, 655] on button "Dot" at bounding box center [861, 659] width 10 height 10
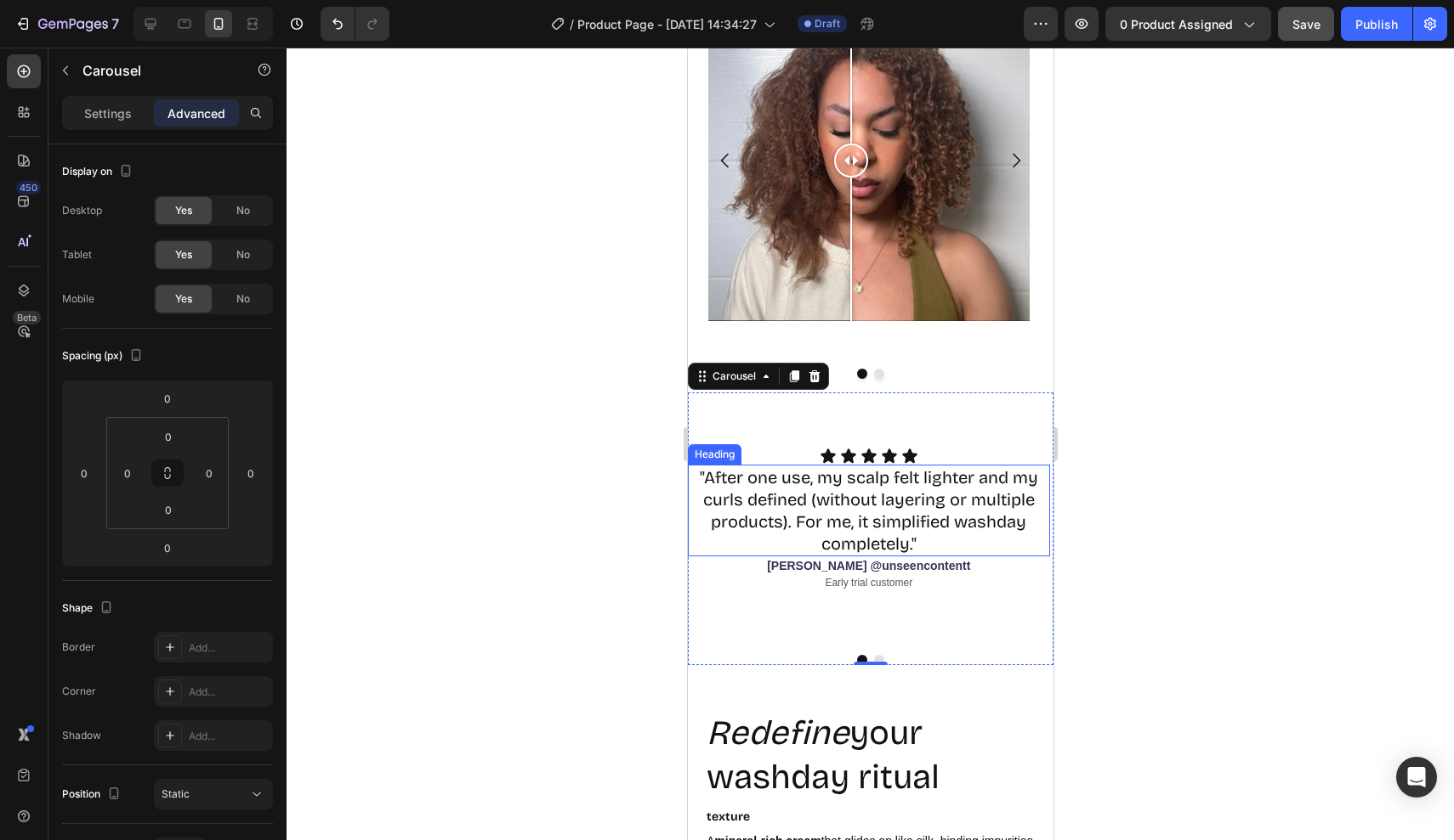
click at [855, 515] on h2 ""After one use, my scalp felt lighter and my curls defined (without layering or…" at bounding box center [868, 511] width 362 height 92
click at [879, 655] on button "Dot" at bounding box center [878, 659] width 10 height 10
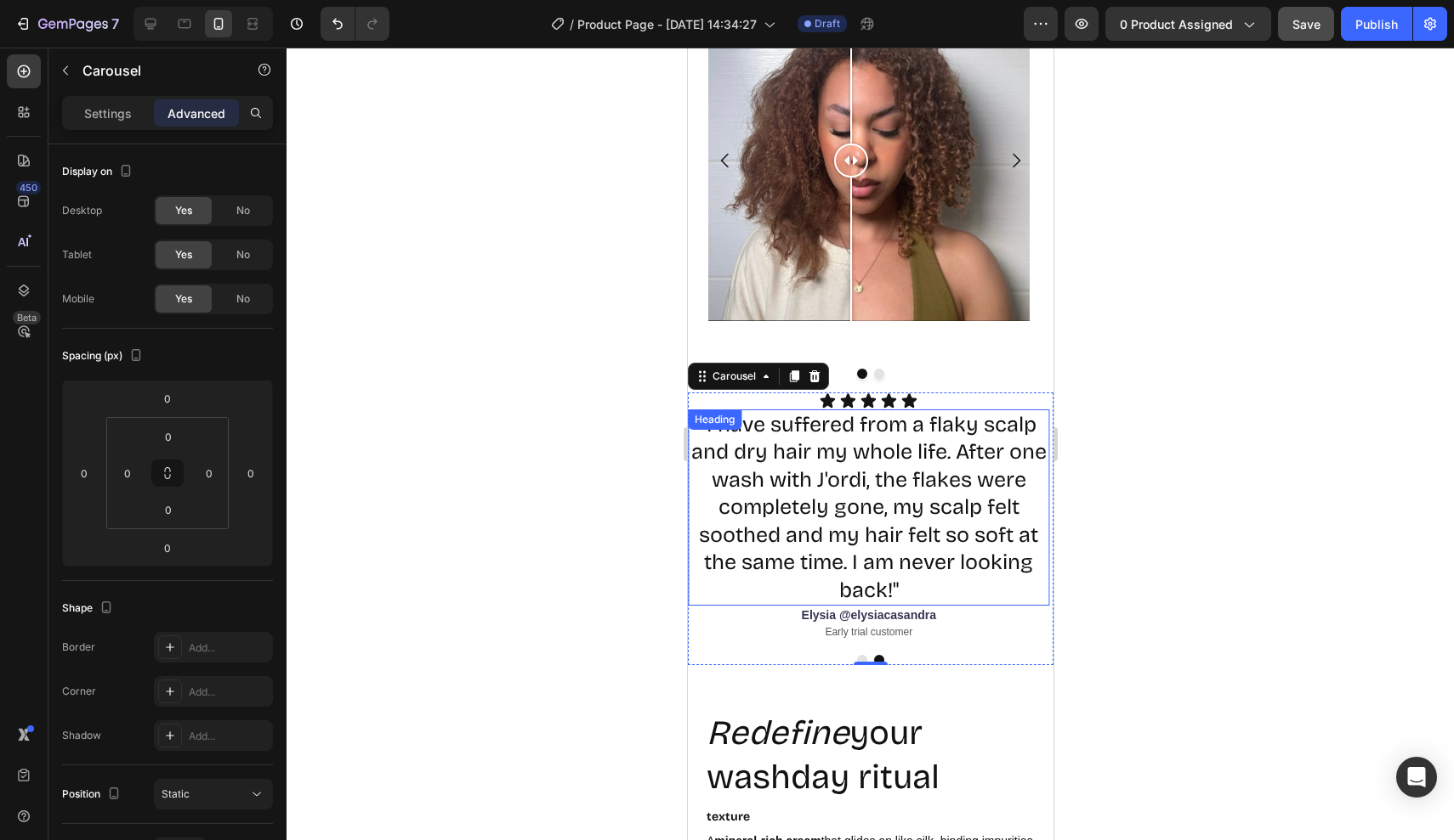
click at [888, 487] on h2 ""I have suffered from a flaky scalp and dry hair my whole life. After one wash …" at bounding box center [868, 508] width 362 height 198
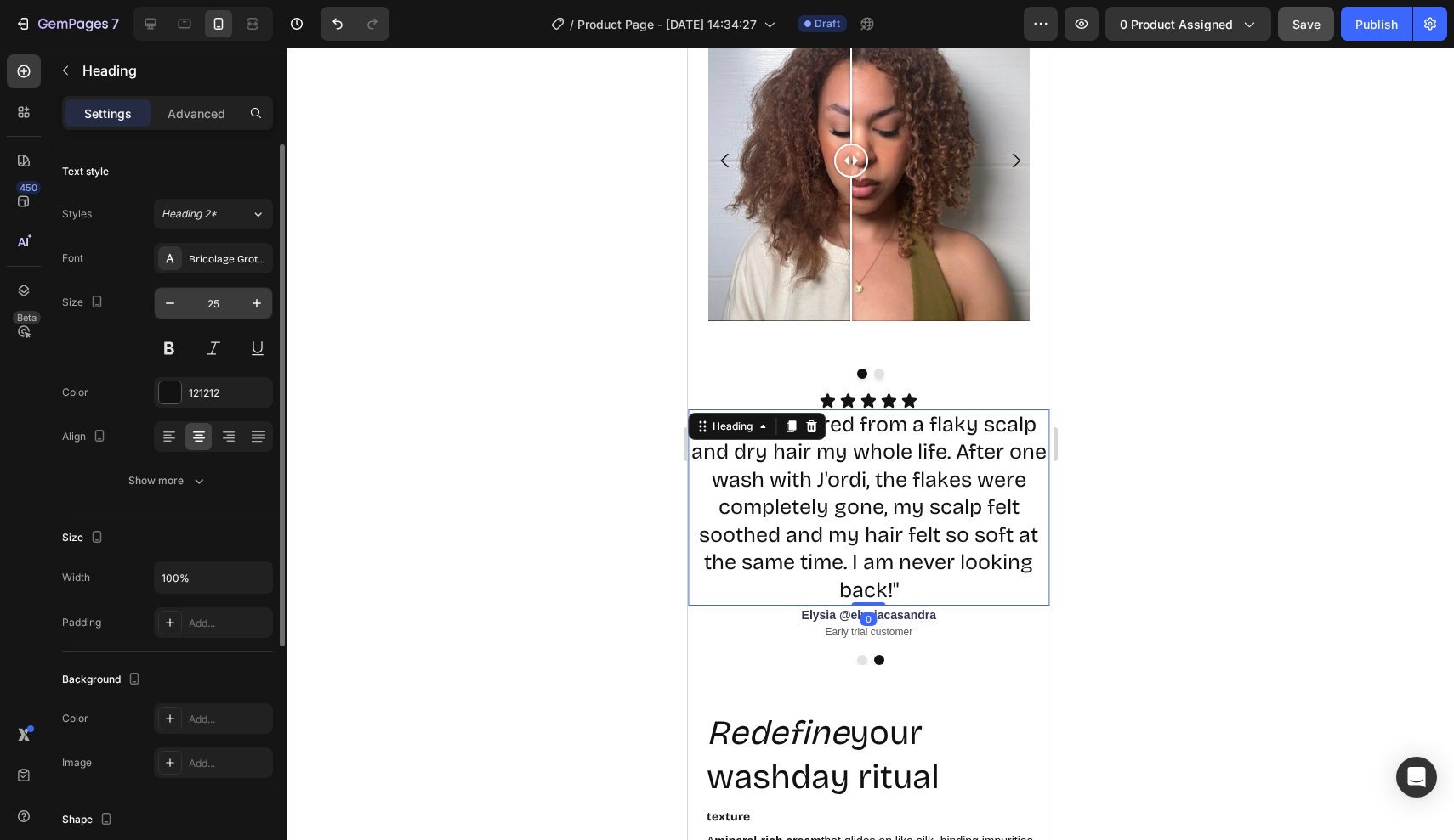
click at [234, 308] on input "25" at bounding box center [214, 303] width 56 height 31
type input "20"
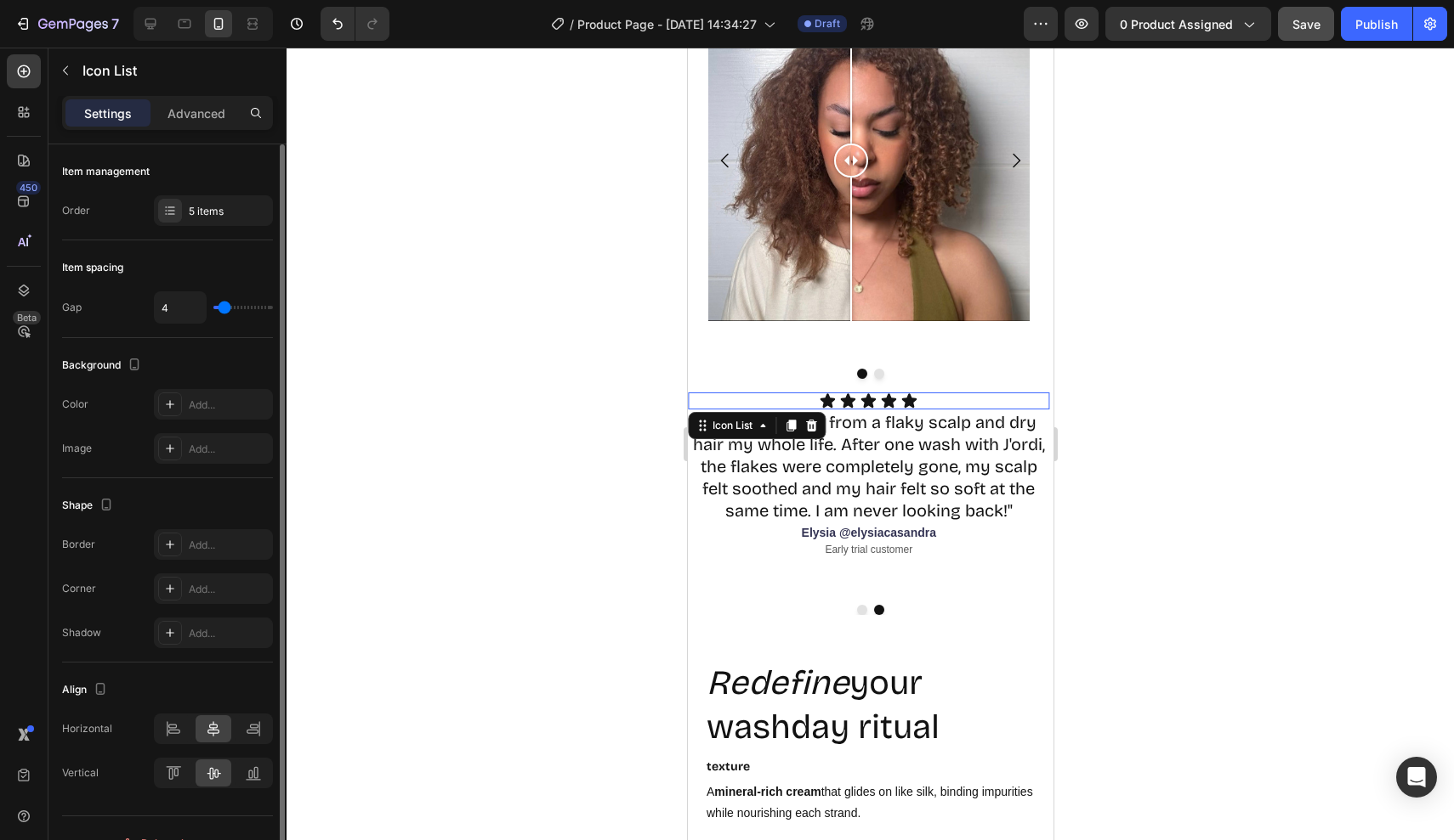
drag, startPoint x: 775, startPoint y: 395, endPoint x: 1324, endPoint y: 377, distance: 549.3
click at [775, 395] on div "Icon Icon Icon Icon Icon" at bounding box center [868, 401] width 362 height 17
click at [194, 117] on p "Advanced" at bounding box center [196, 113] width 57 height 18
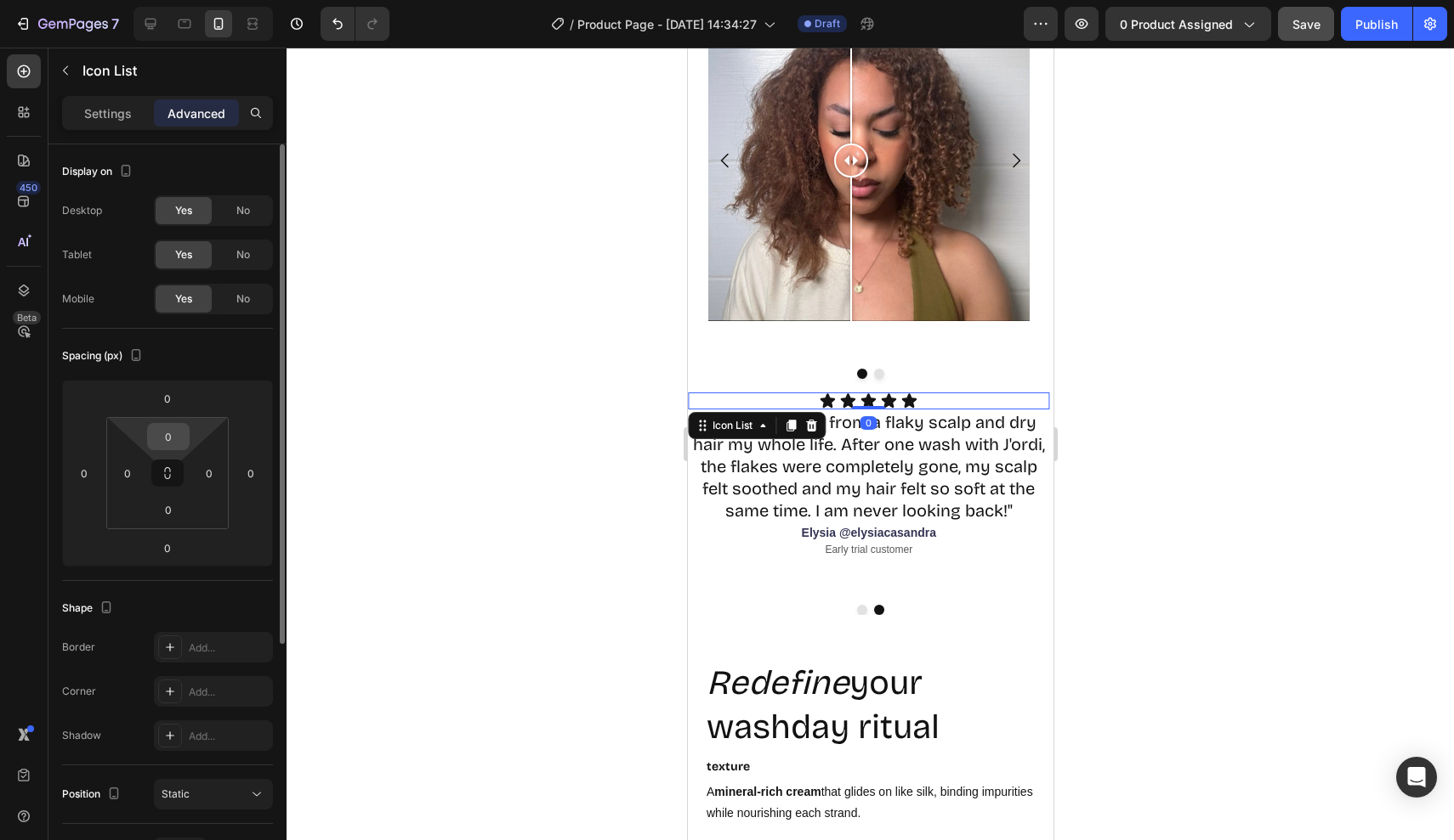
click at [171, 443] on input "0" at bounding box center [168, 436] width 34 height 25
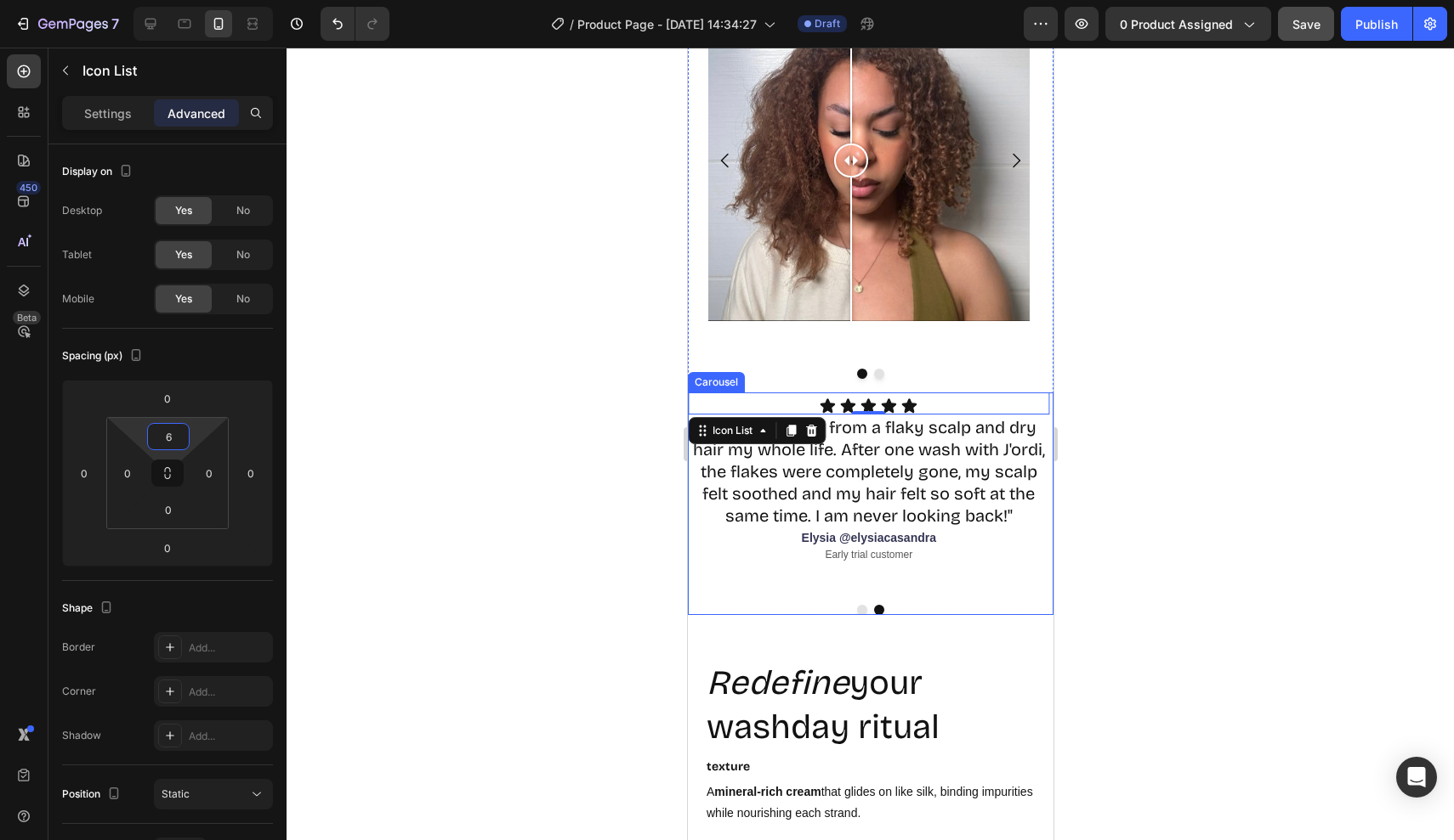
type input "60"
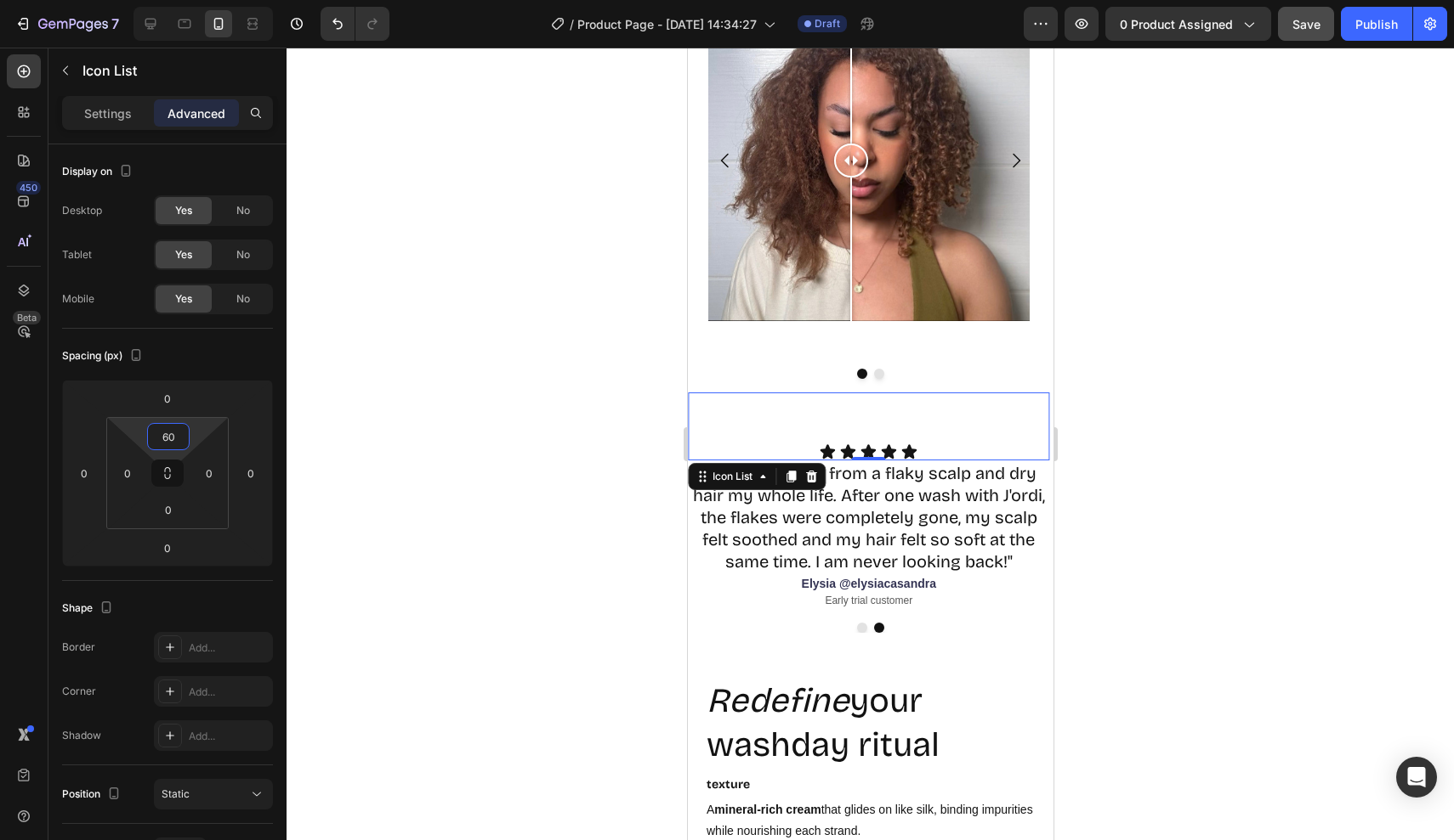
click at [1314, 699] on div at bounding box center [870, 444] width 1167 height 793
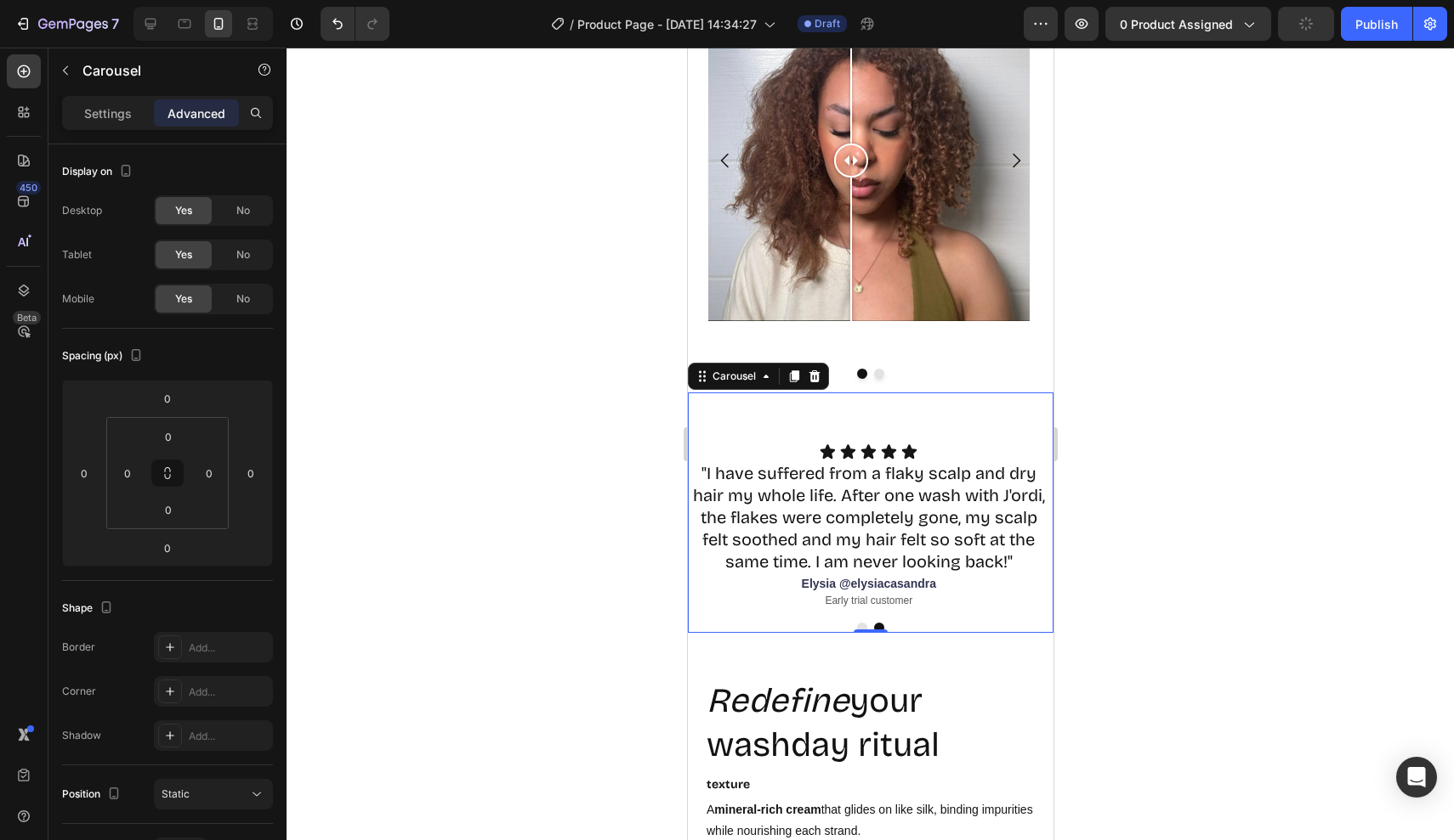
click at [857, 627] on button "Dot" at bounding box center [861, 627] width 10 height 10
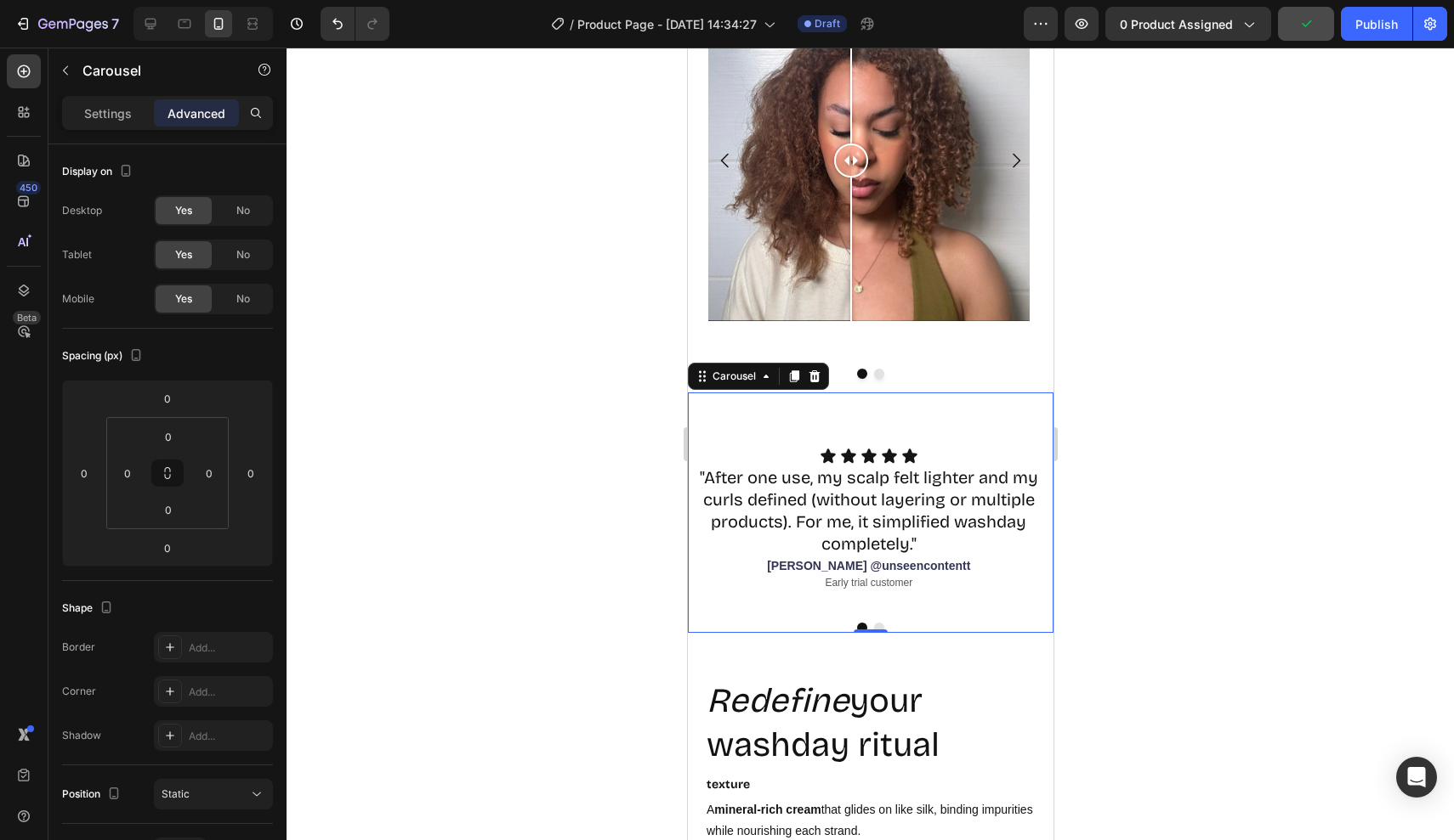
click at [881, 627] on button "Dot" at bounding box center [878, 627] width 10 height 10
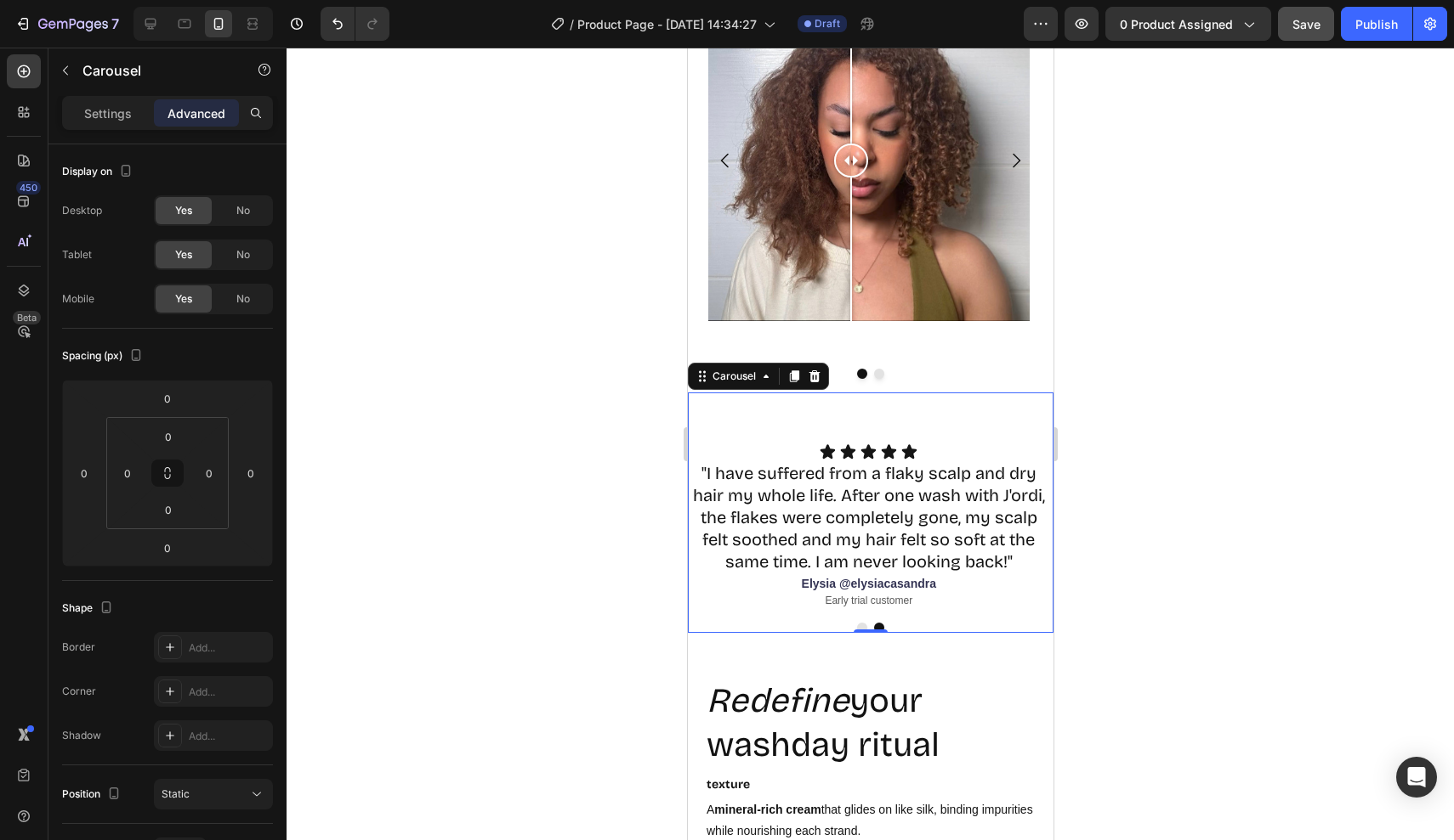
click at [1108, 591] on div at bounding box center [870, 444] width 1167 height 793
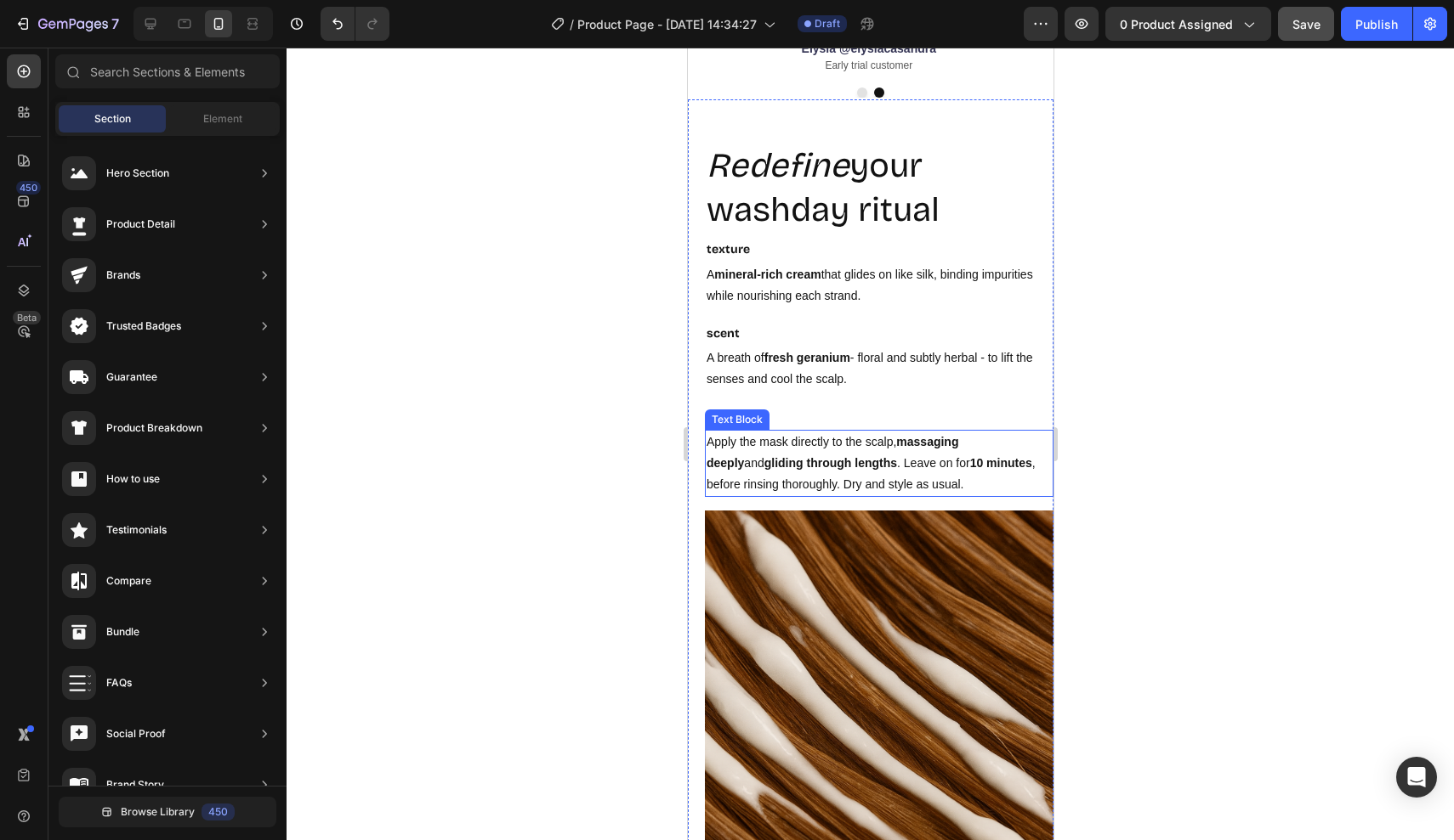
scroll to position [3264, 0]
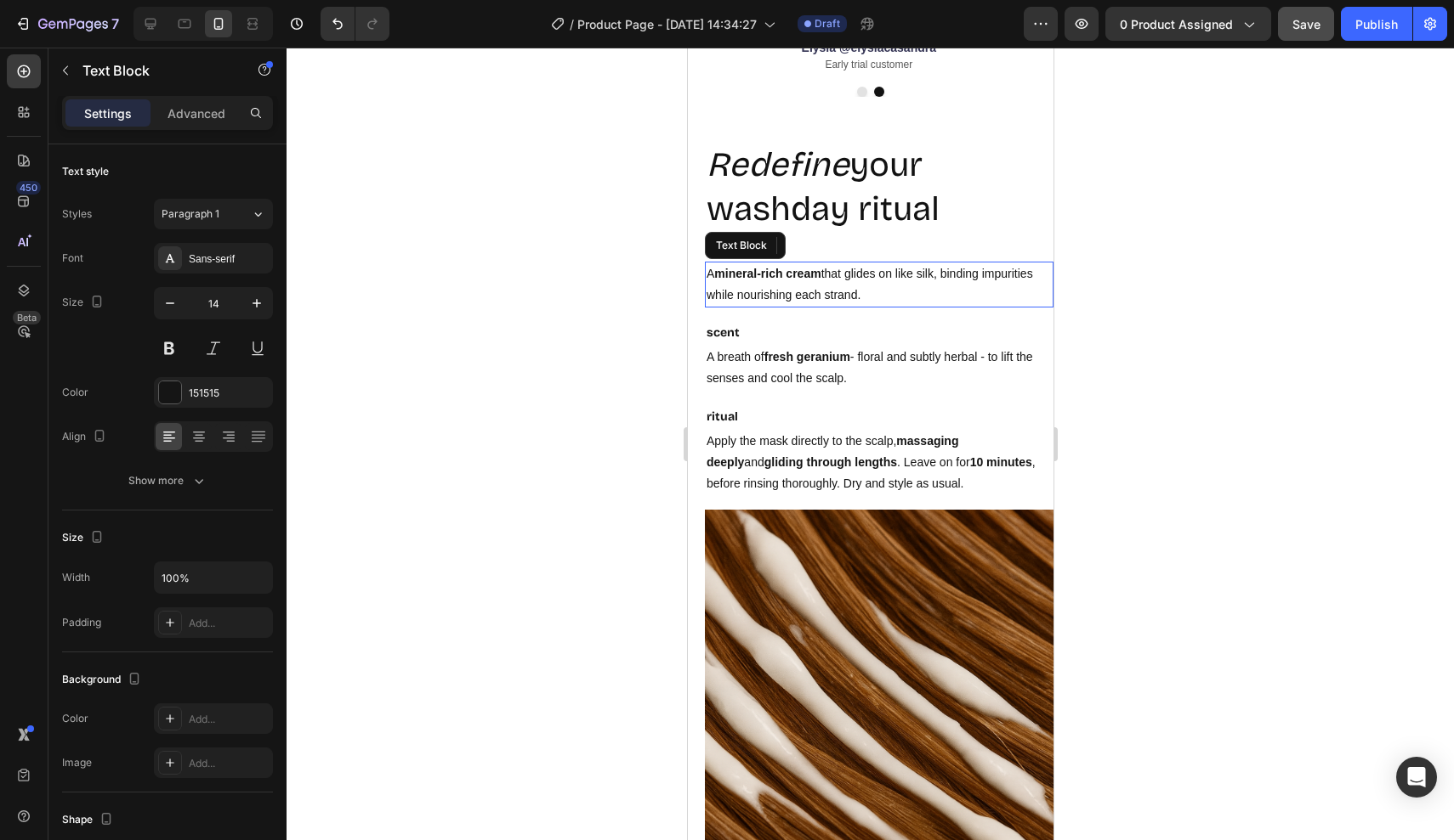
drag, startPoint x: 823, startPoint y: 292, endPoint x: 1111, endPoint y: 362, distance: 296.4
click at [823, 292] on p "A mineral-rich cream that glides on like silk, binding impurities while nourish…" at bounding box center [878, 284] width 345 height 42
click at [772, 341] on p "scent" at bounding box center [878, 332] width 345 height 22
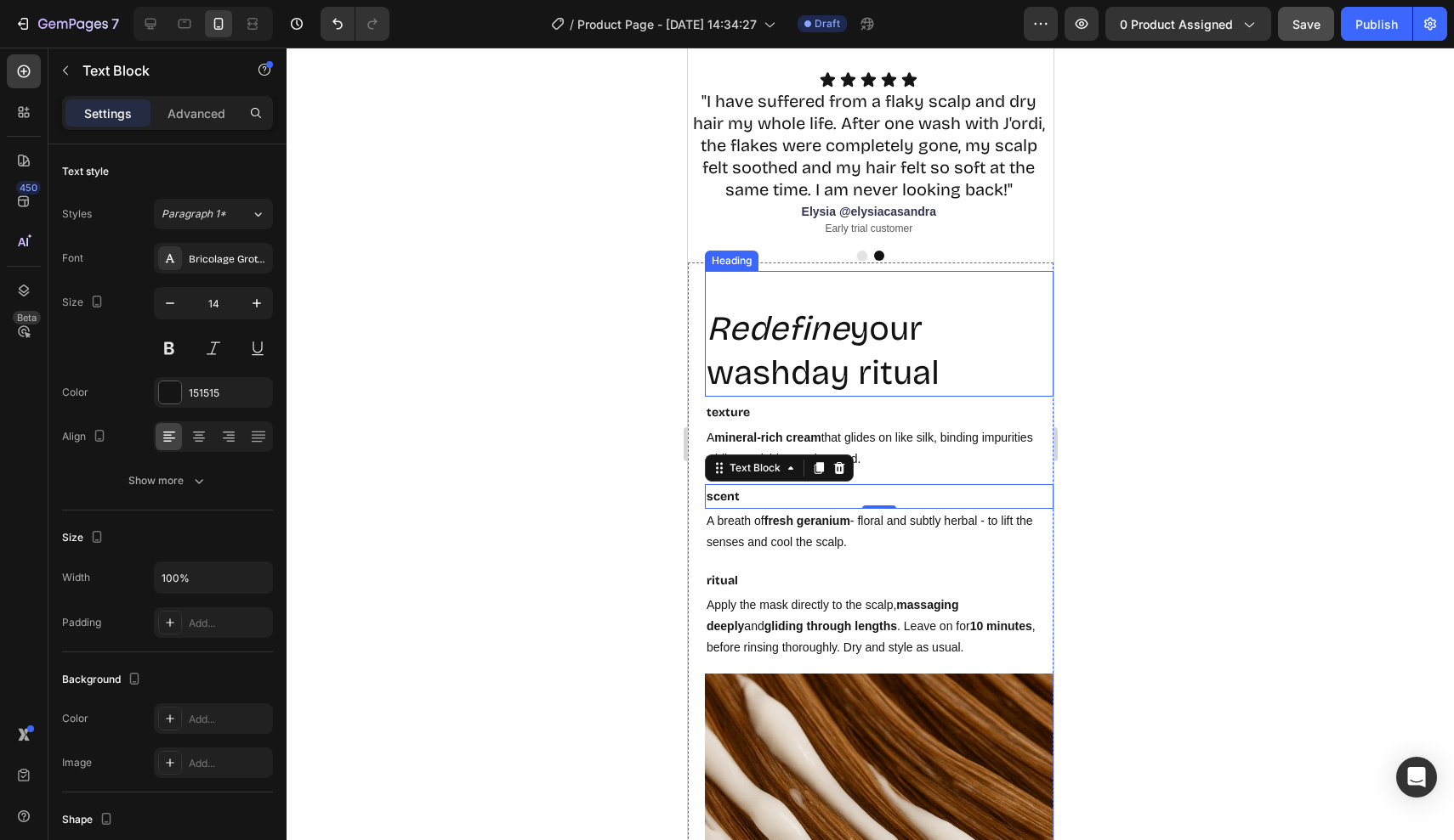
scroll to position [3169, 0]
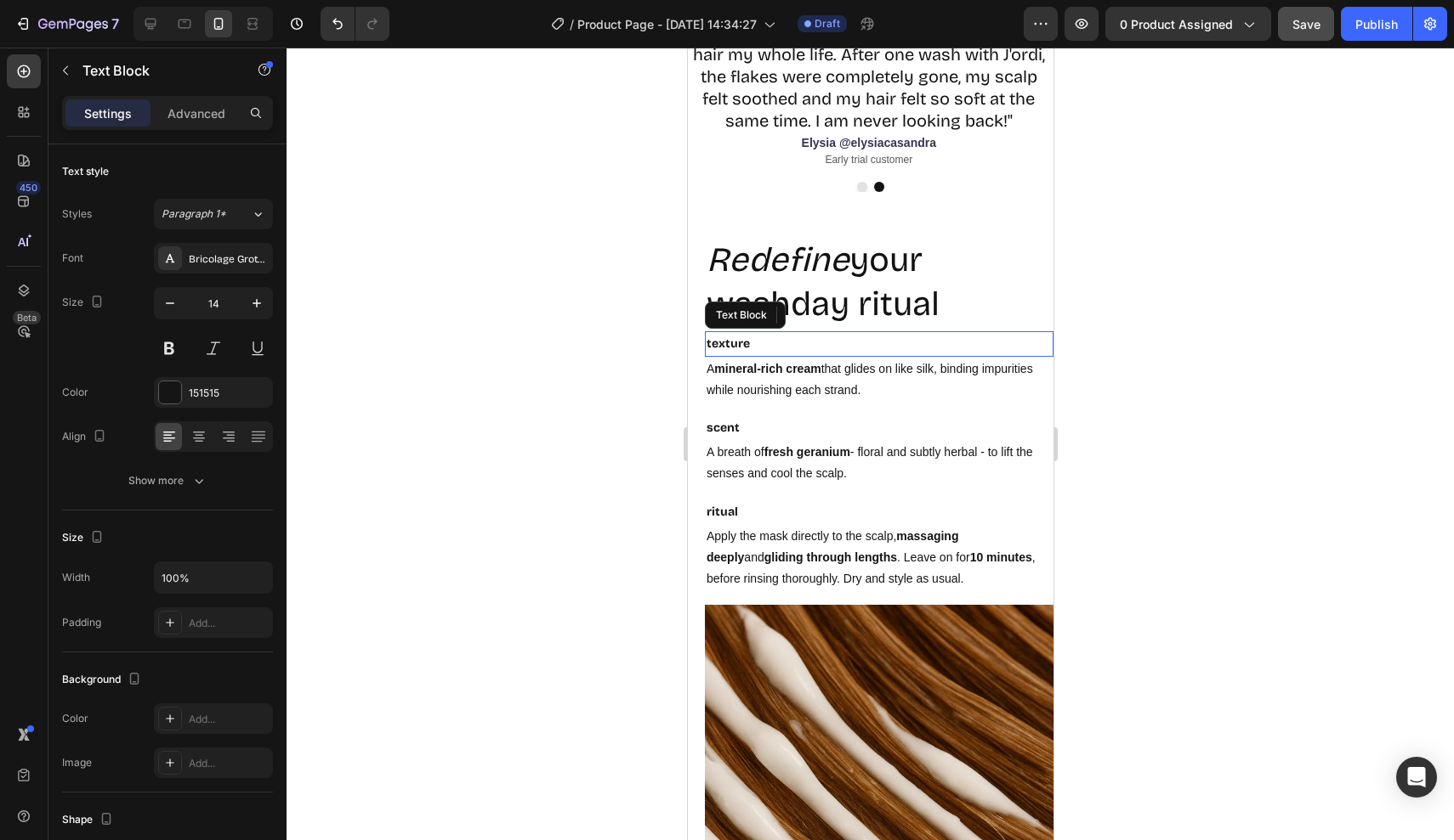
click at [745, 339] on strong "texture" at bounding box center [727, 343] width 43 height 14
click at [252, 308] on icon "button" at bounding box center [257, 303] width 17 height 17
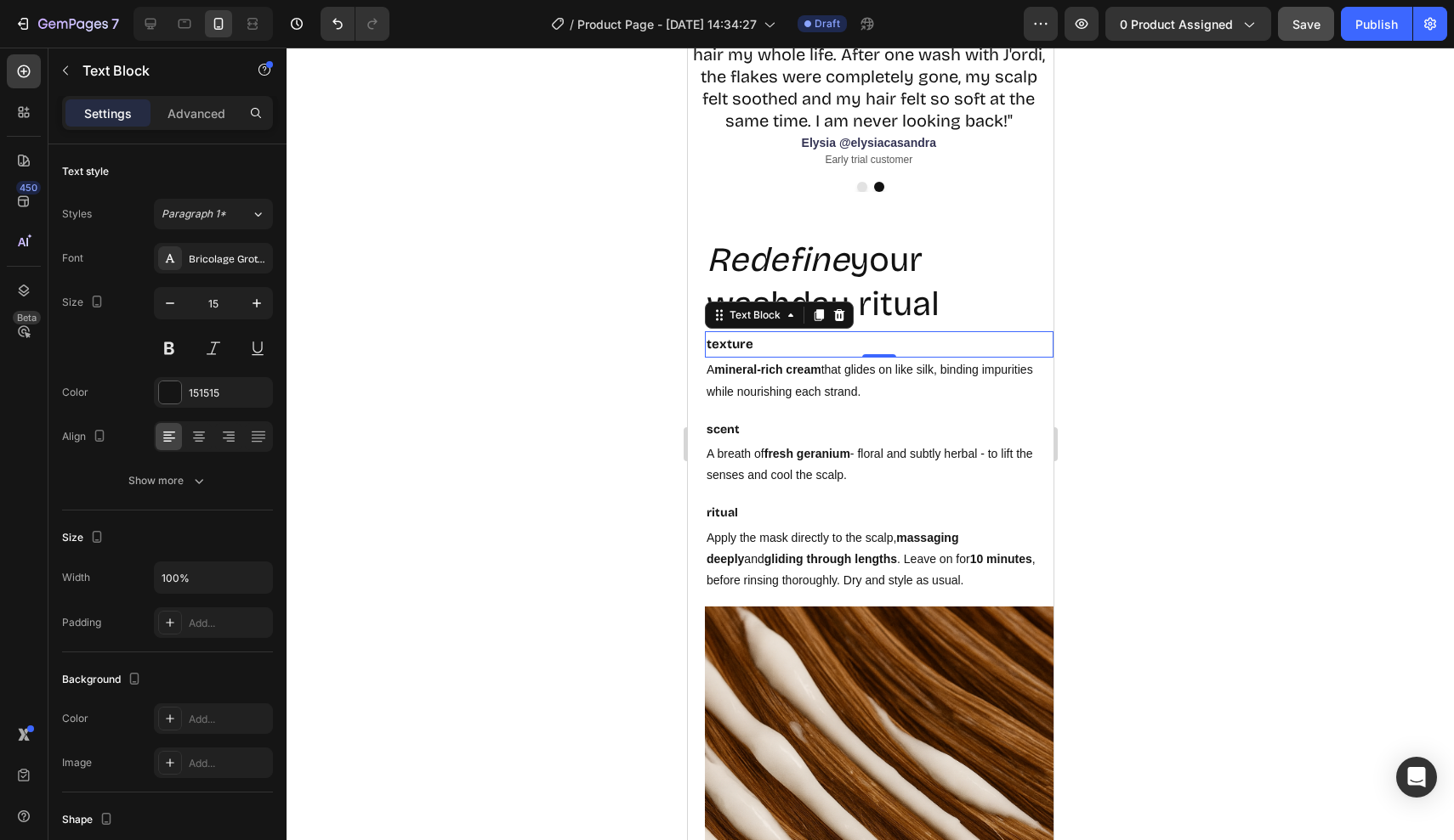
type input "16"
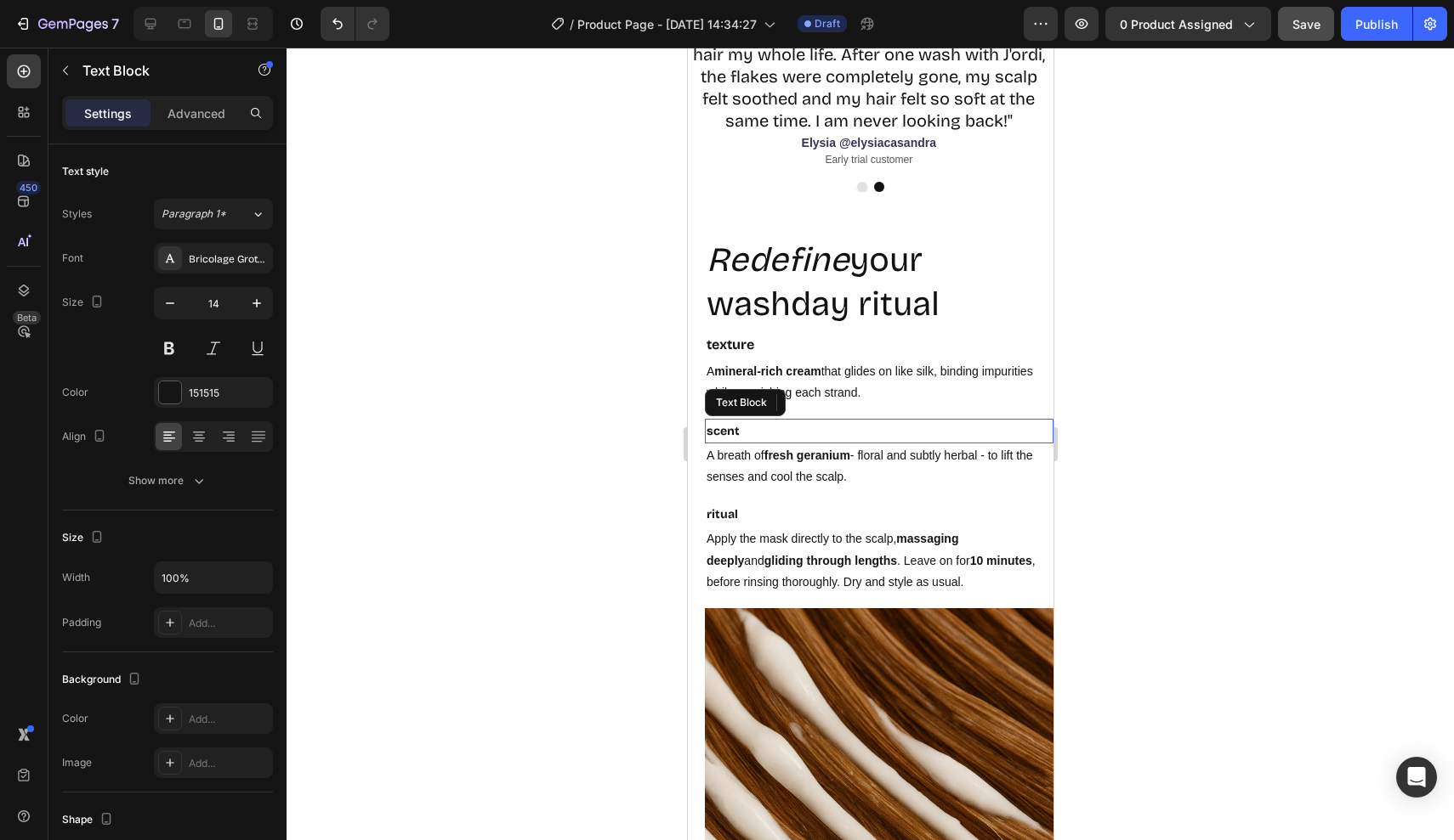
click at [726, 424] on strong "scent" at bounding box center [722, 431] width 33 height 14
click at [255, 303] on icon "button" at bounding box center [257, 303] width 17 height 17
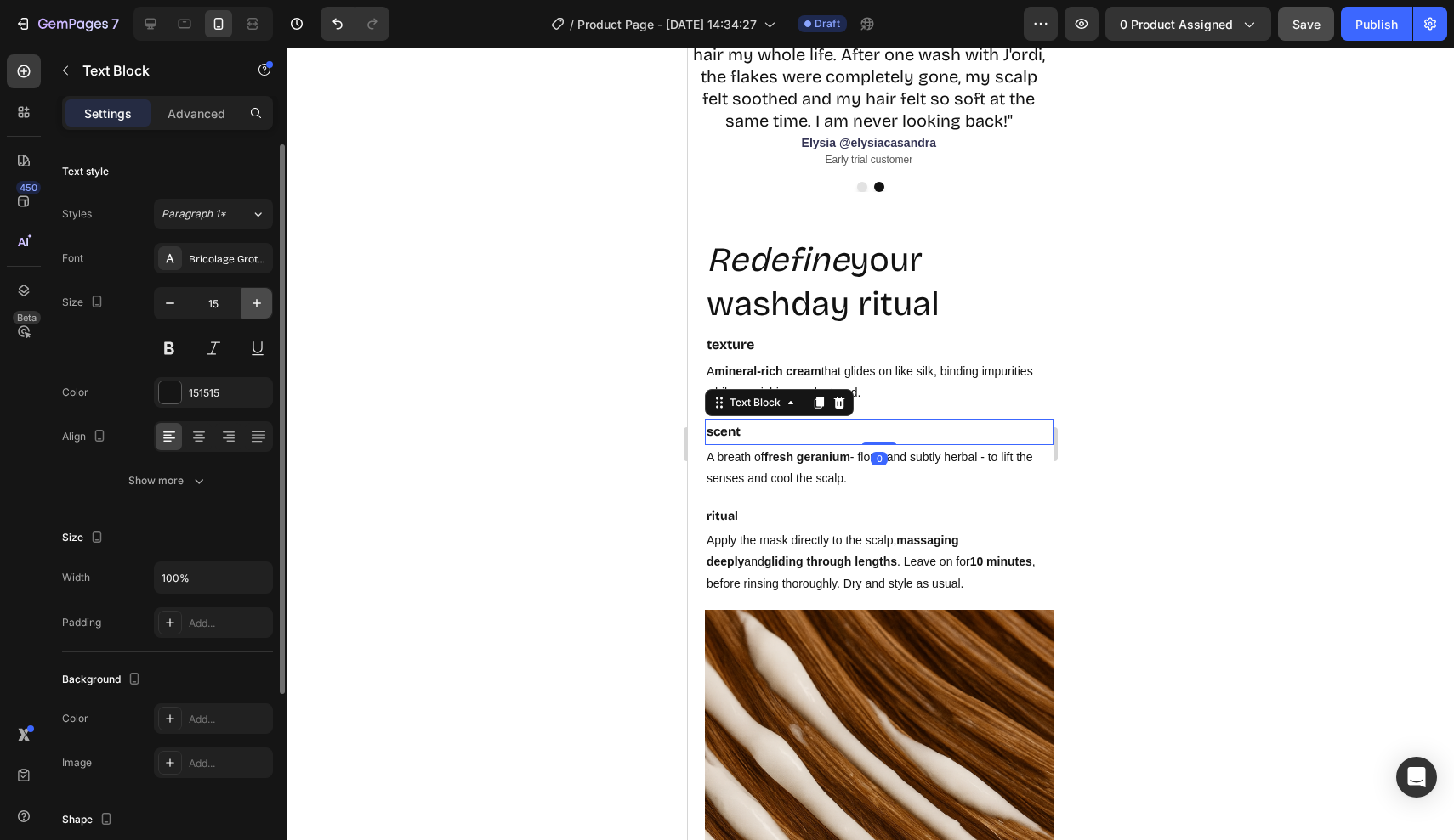
click at [255, 303] on icon "button" at bounding box center [257, 303] width 17 height 17
type input "16"
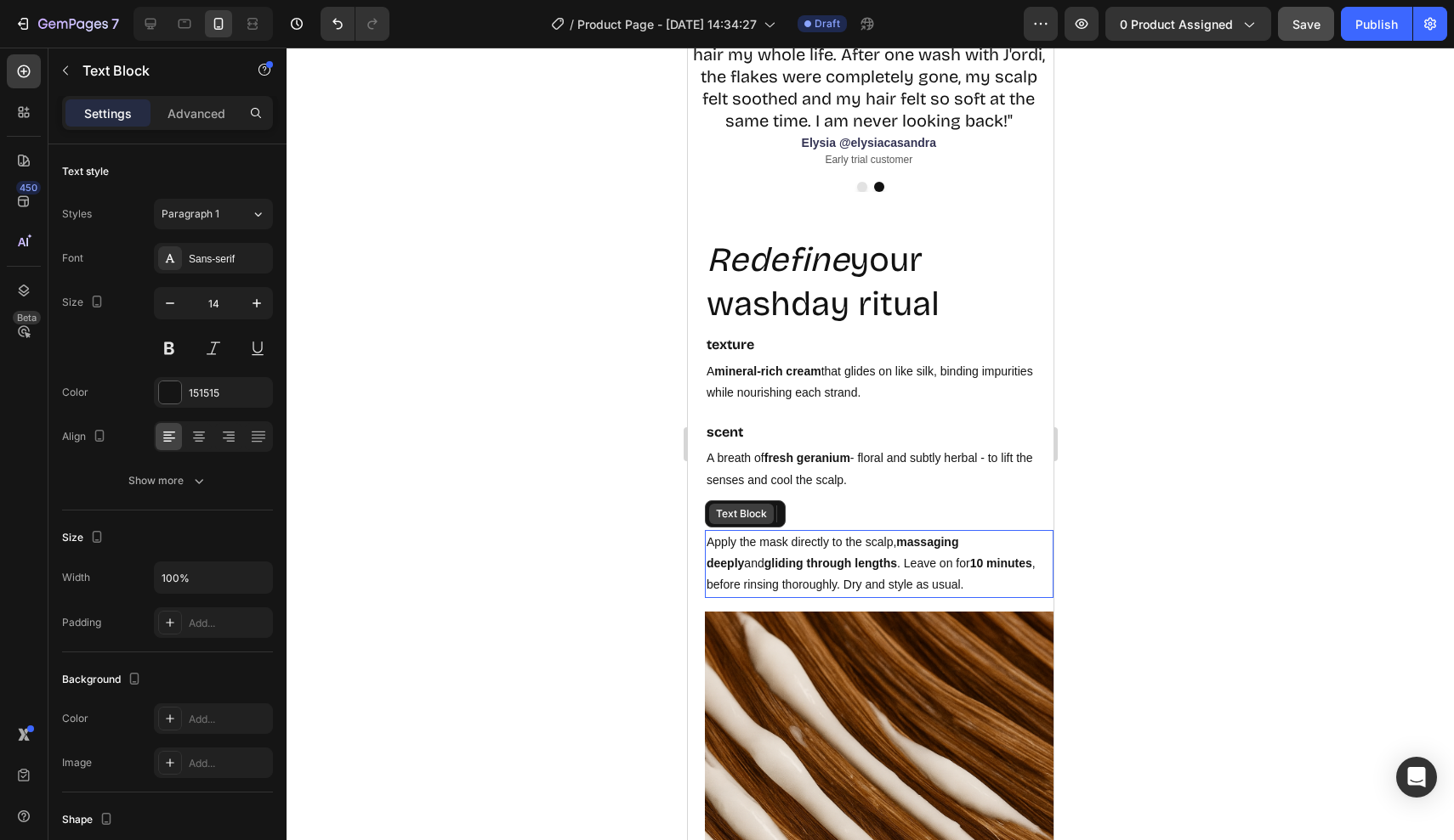
click at [724, 522] on div "Text Block" at bounding box center [744, 514] width 81 height 27
click at [901, 544] on strong "massaging deeply" at bounding box center [831, 552] width 251 height 35
click at [837, 518] on p "ritual" at bounding box center [878, 517] width 345 height 22
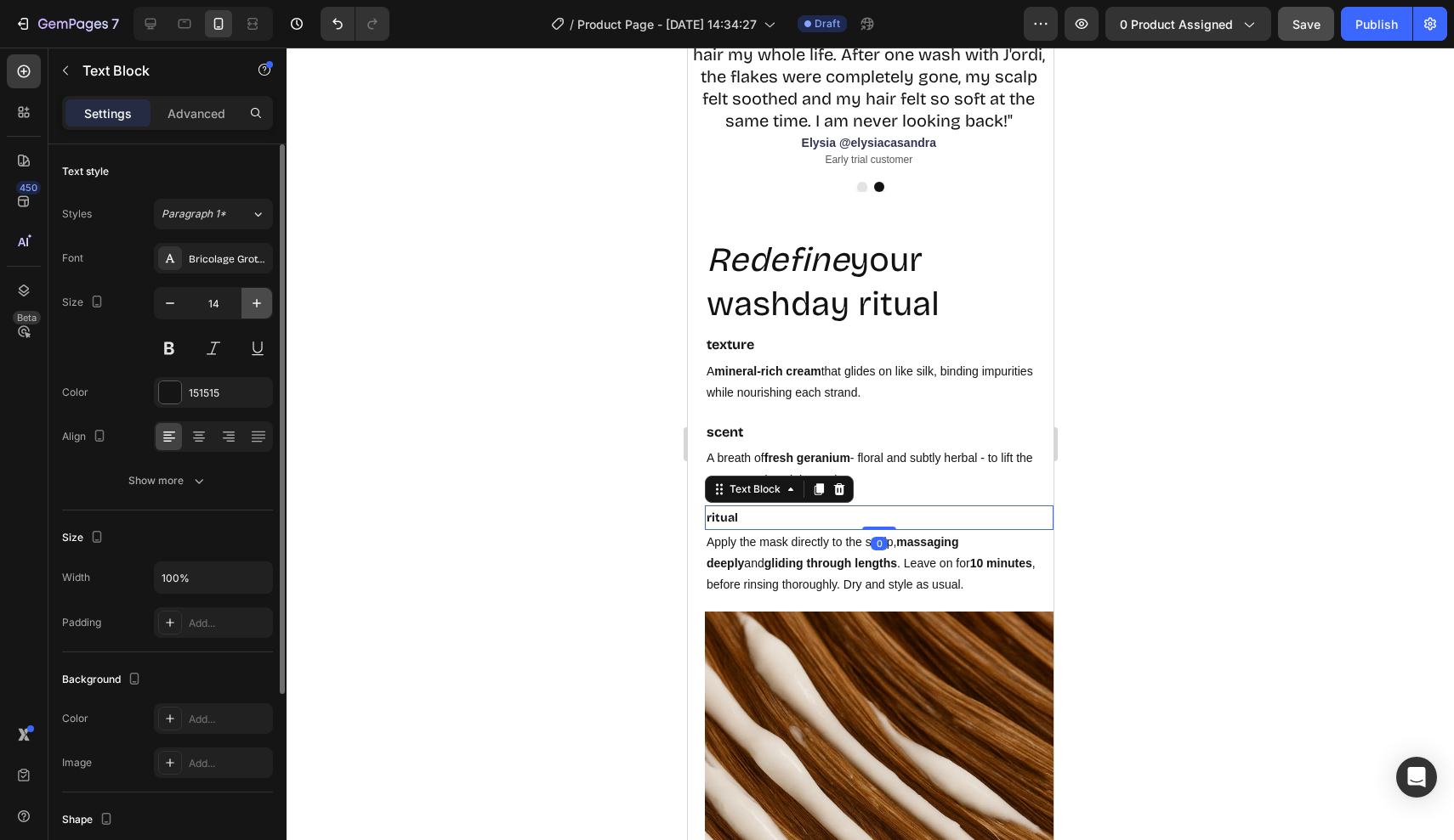
click at [256, 292] on button "button" at bounding box center [257, 303] width 31 height 31
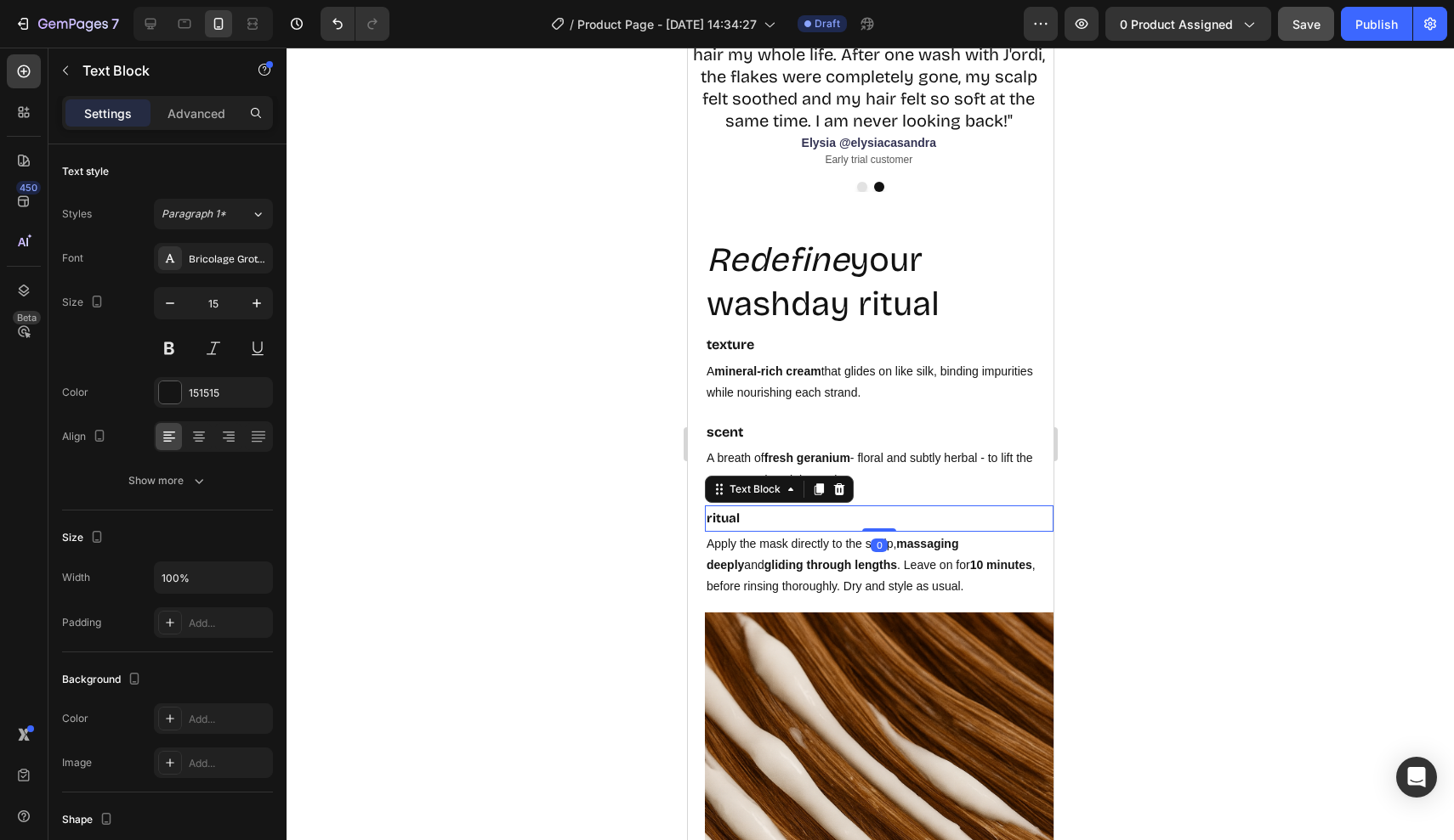
type input "16"
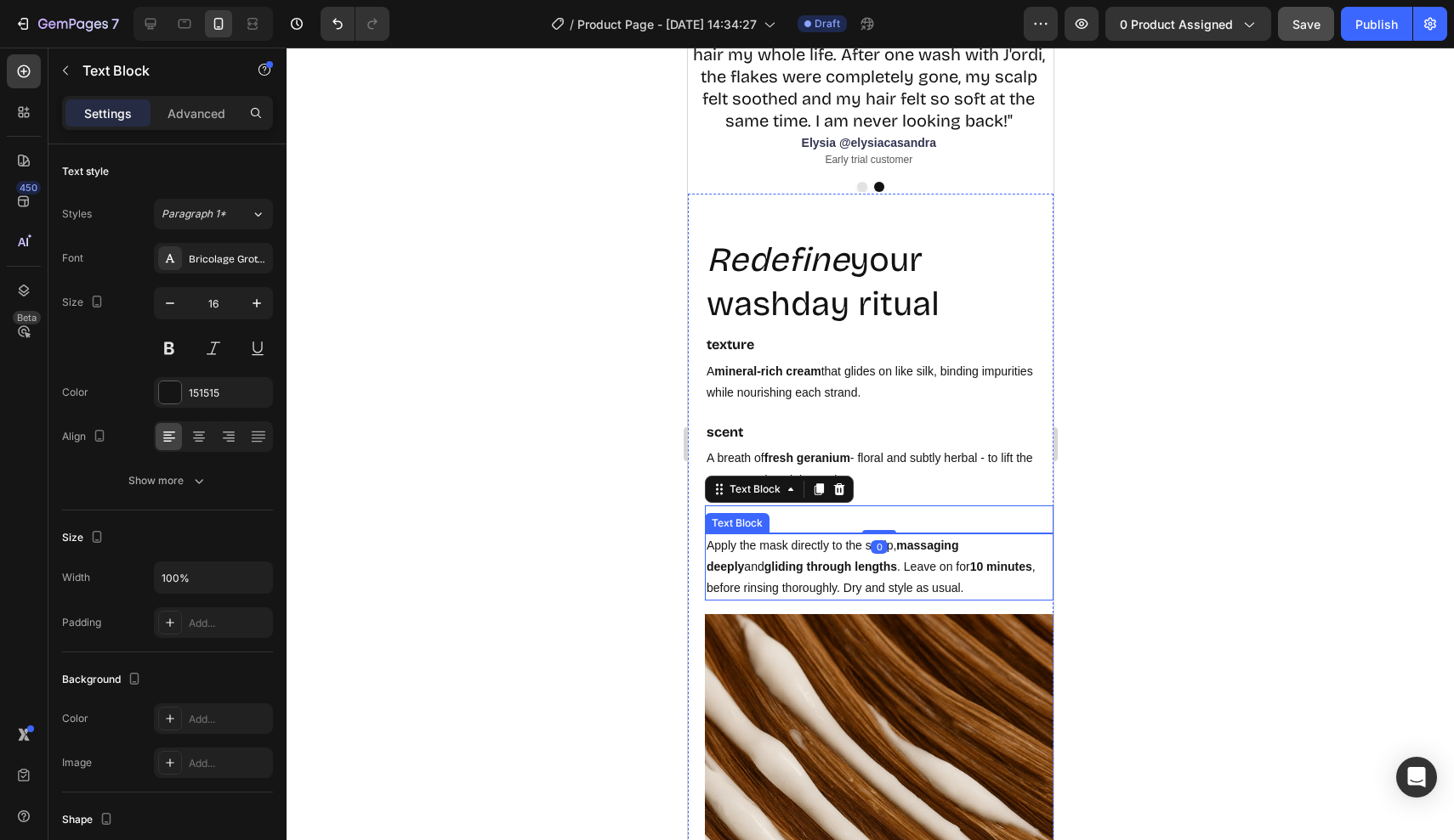
click at [857, 578] on p "Apply the mask directly to the scalp, massaging deeply and gliding through leng…" at bounding box center [878, 567] width 345 height 65
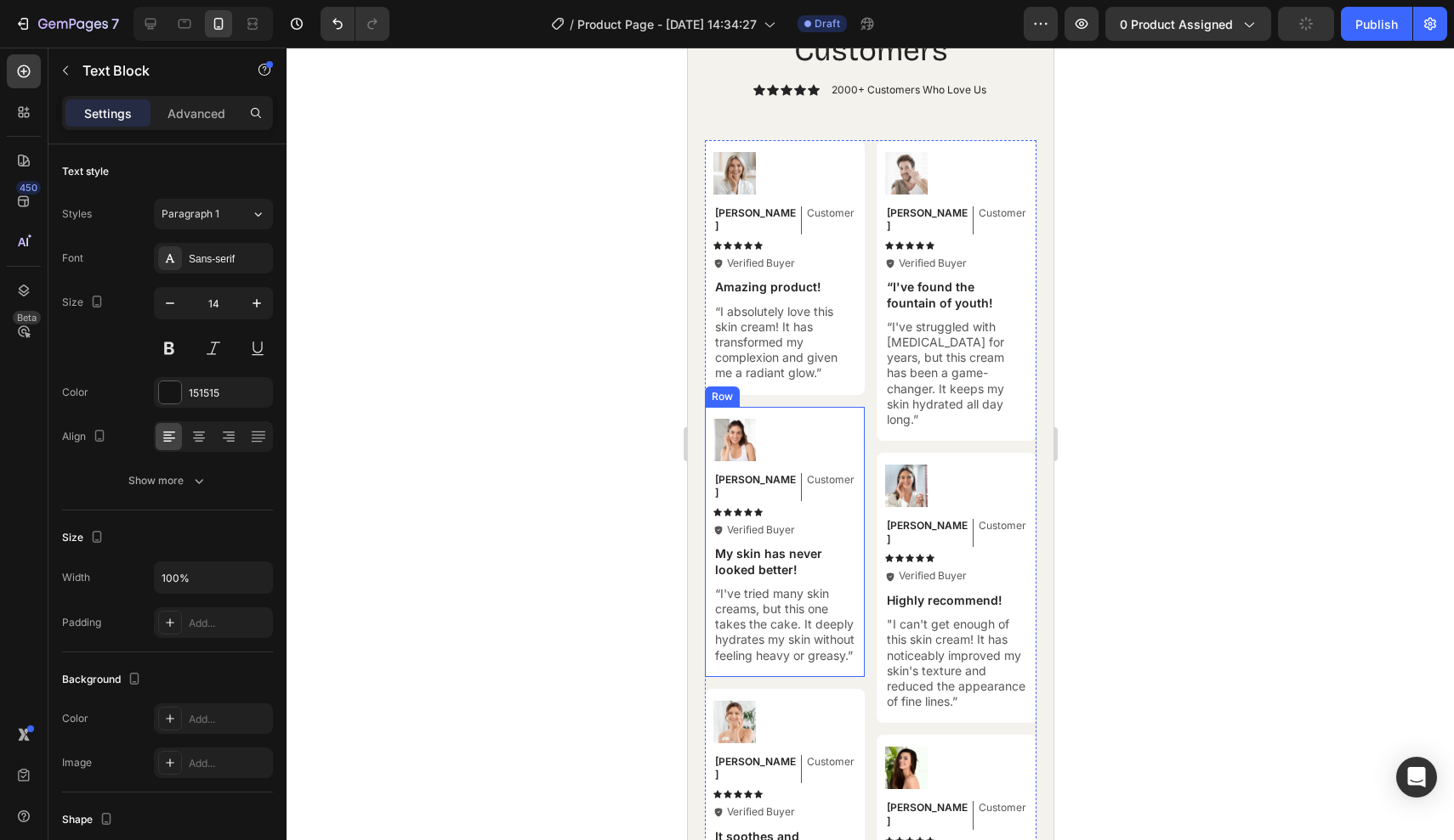
scroll to position [5396, 0]
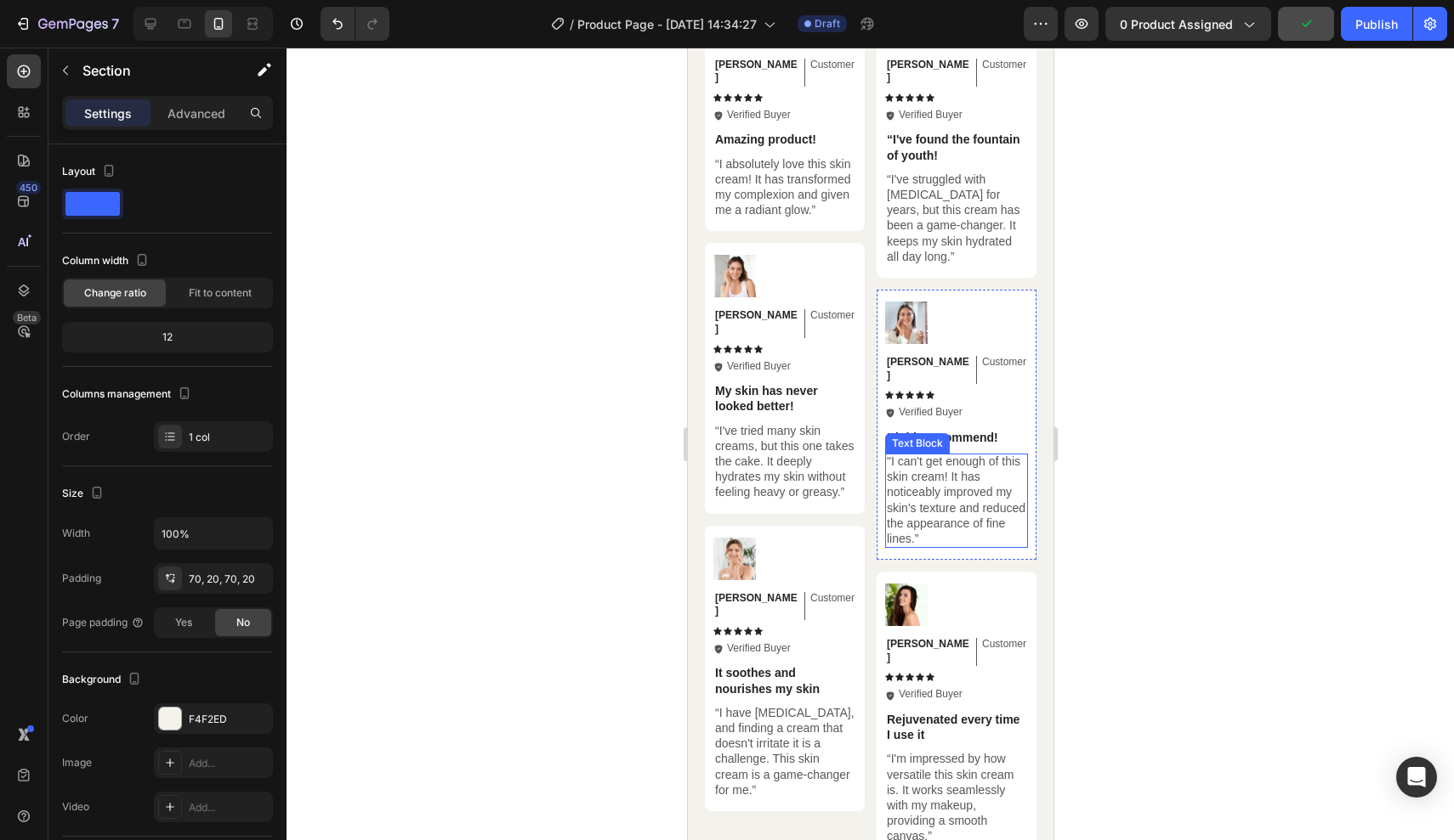
scroll to position [5365, 0]
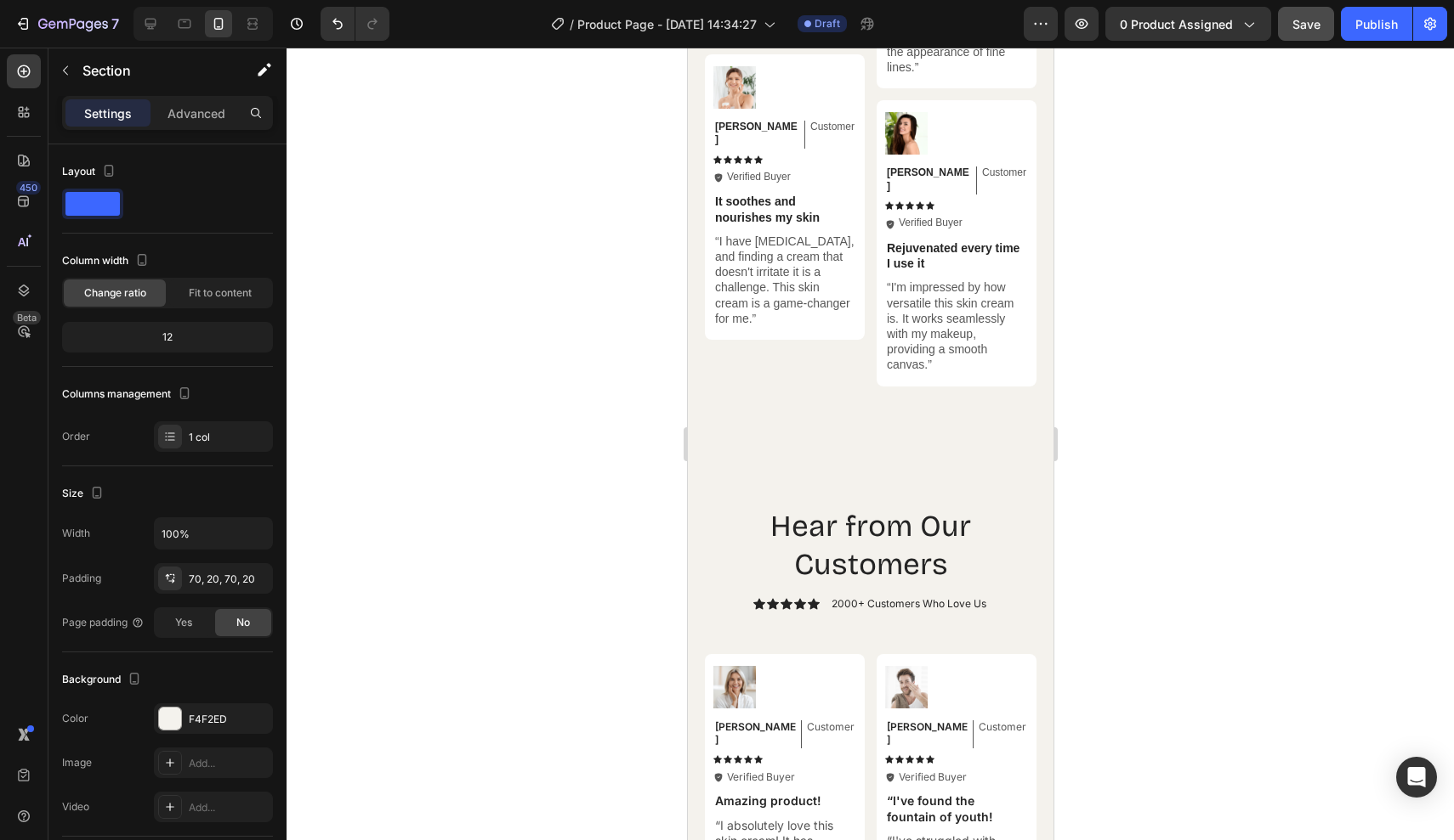
click at [982, 505] on h2 "Hear from Our Customers" at bounding box center [870, 546] width 331 height 81
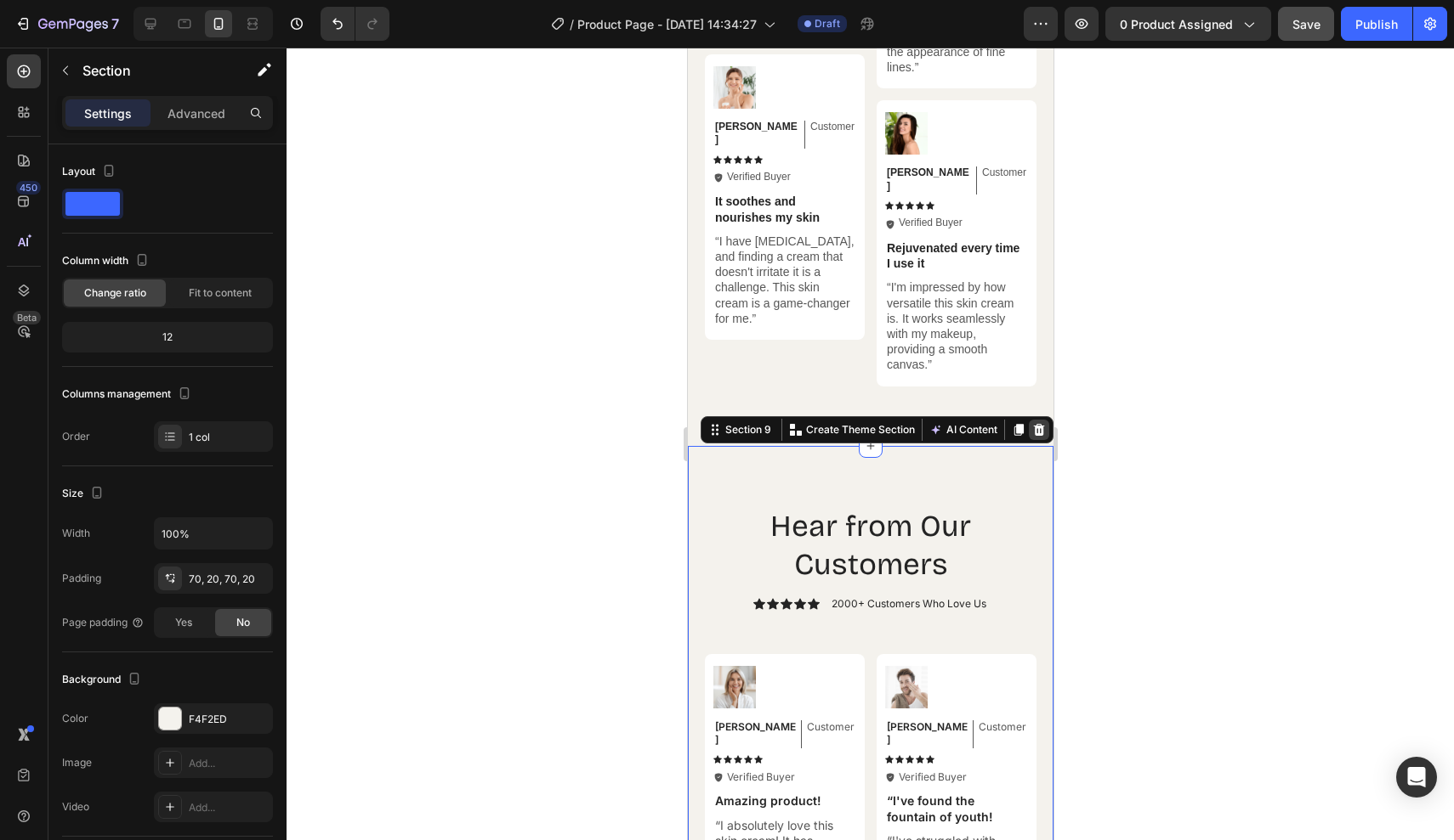
click at [1034, 423] on icon at bounding box center [1038, 430] width 13 height 13
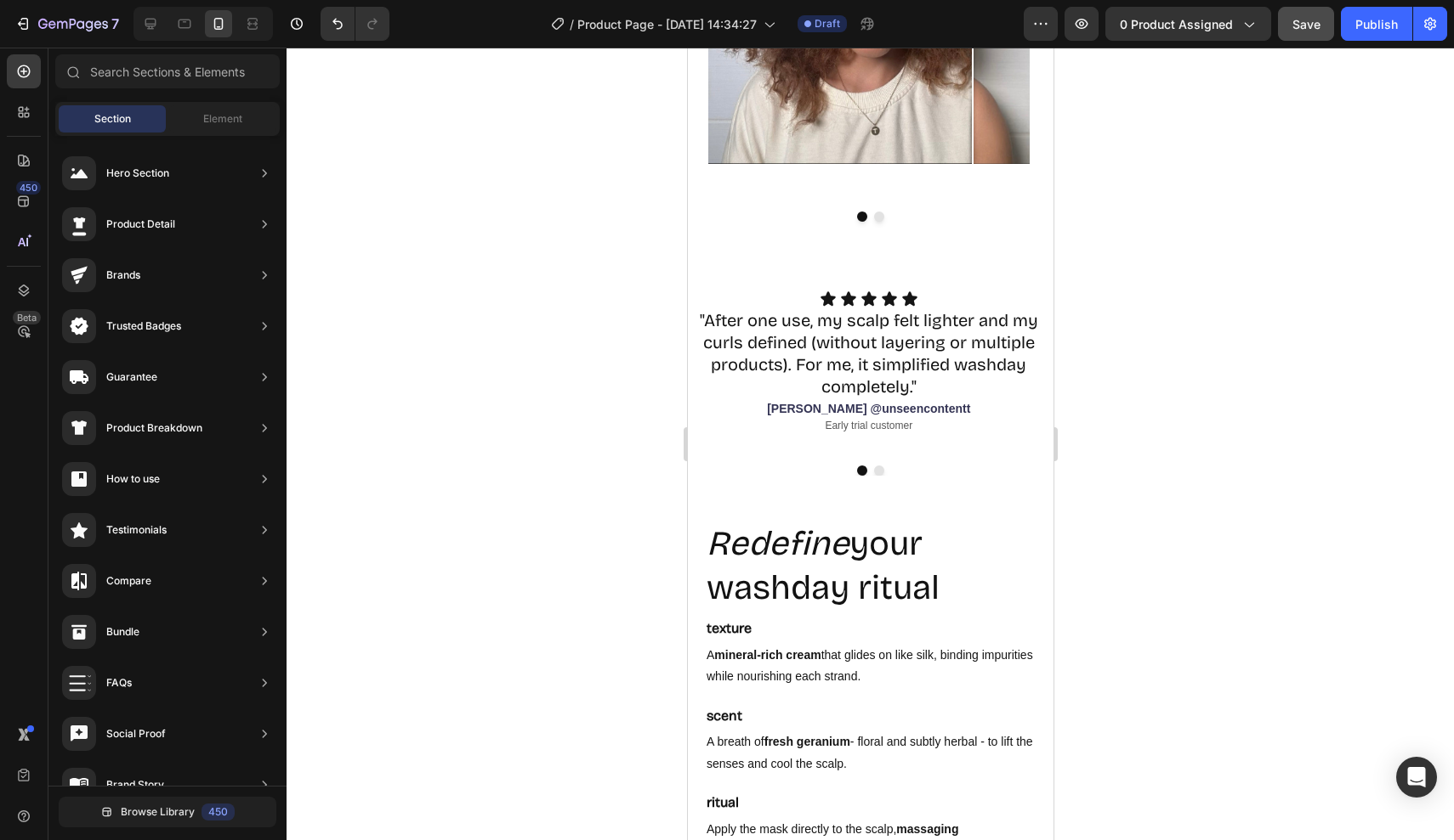
scroll to position [2917, 0]
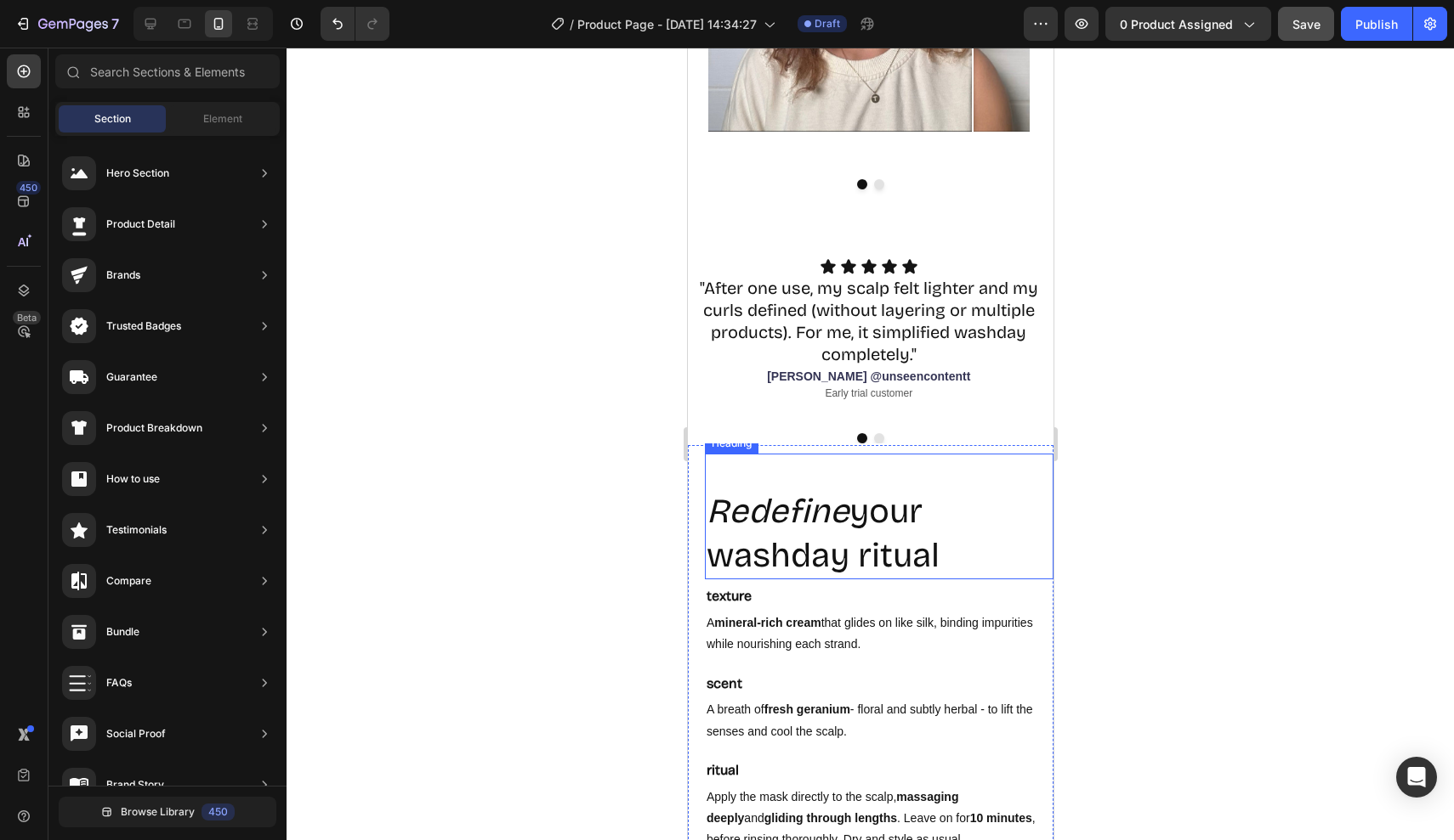
click at [900, 502] on h2 "Redefine your washday ritual" at bounding box center [878, 534] width 348 height 92
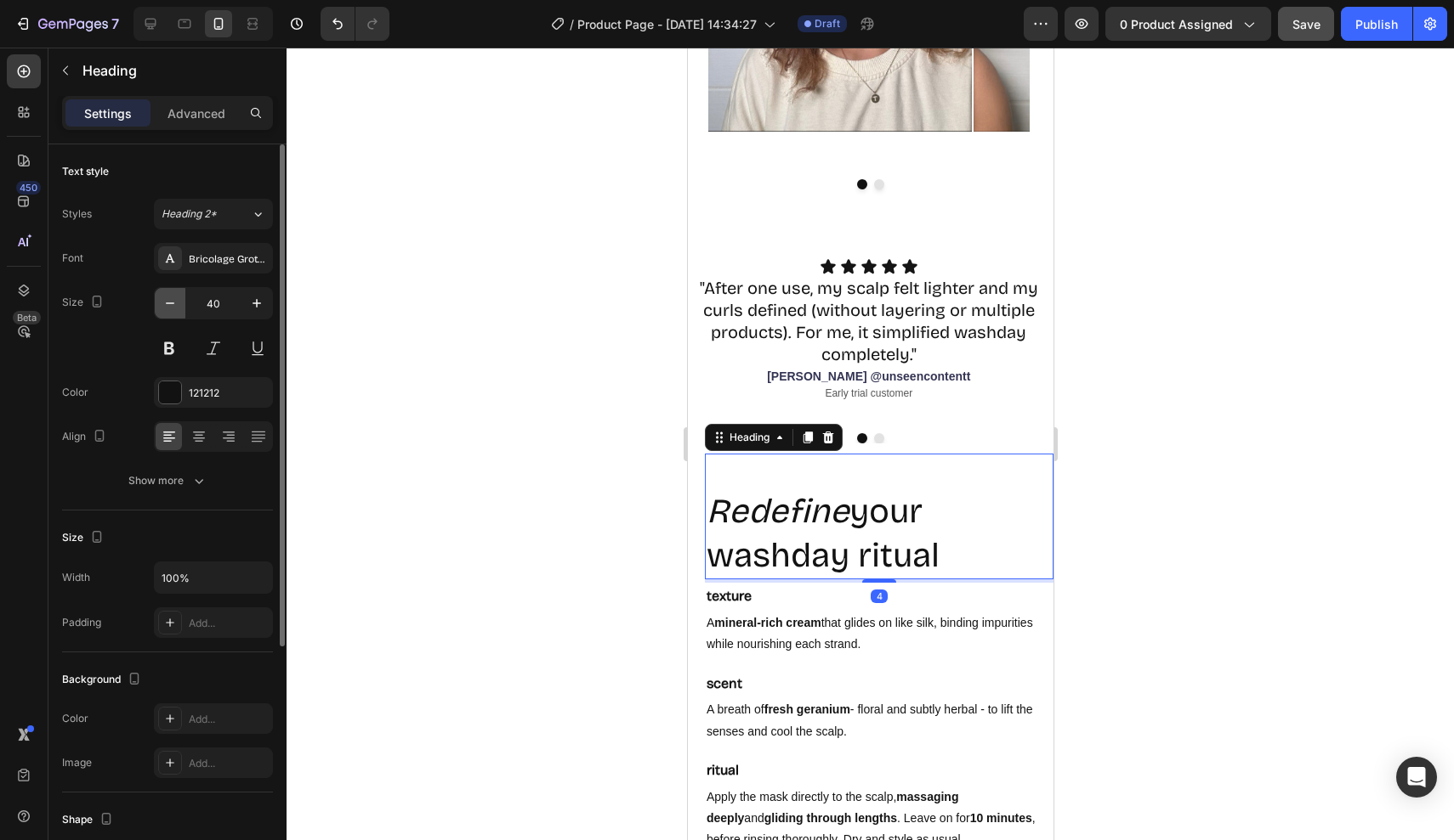
click at [168, 304] on icon "button" at bounding box center [170, 303] width 17 height 17
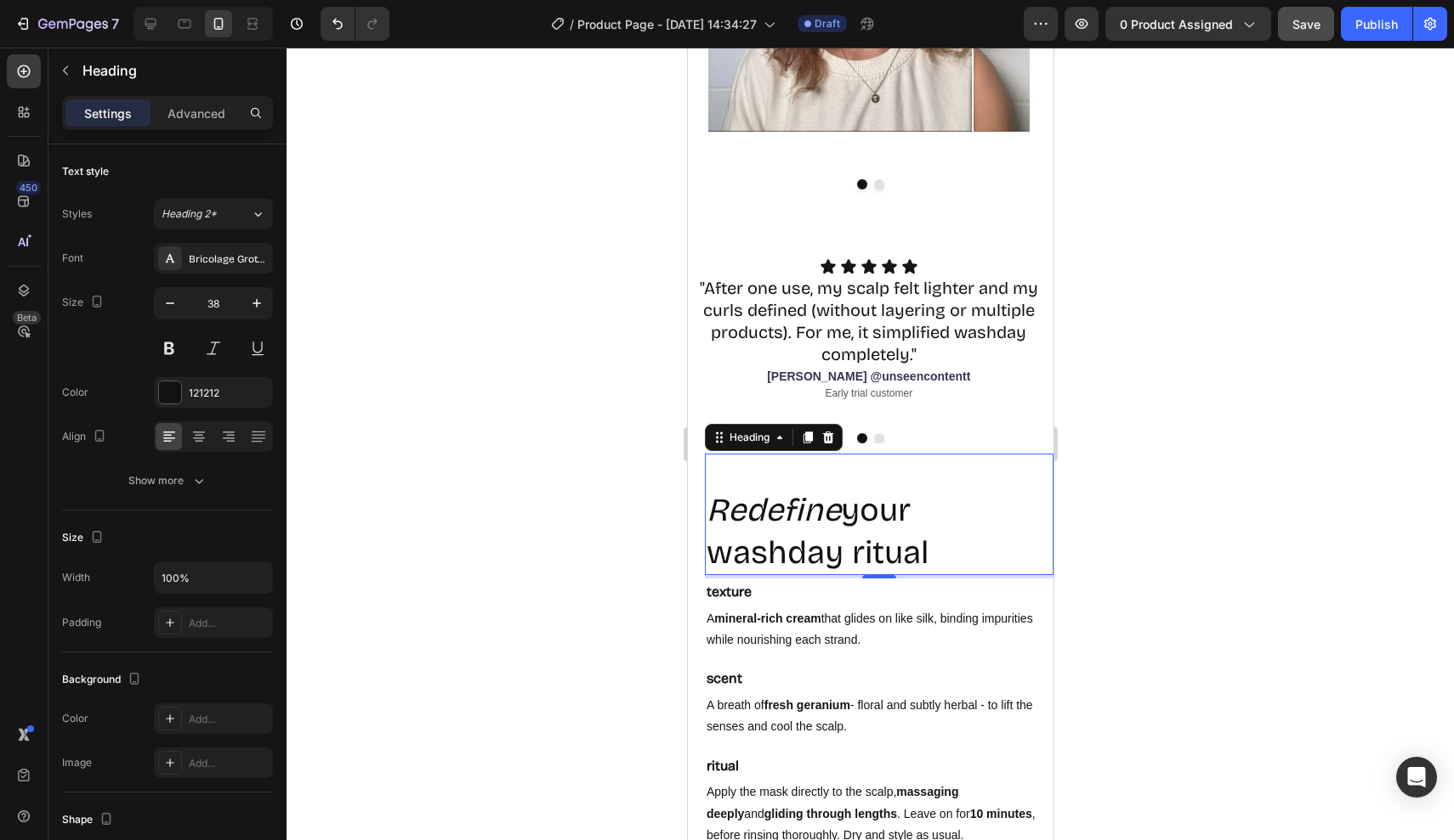
click at [959, 559] on h2 "Redefine your washday ritual" at bounding box center [878, 531] width 348 height 87
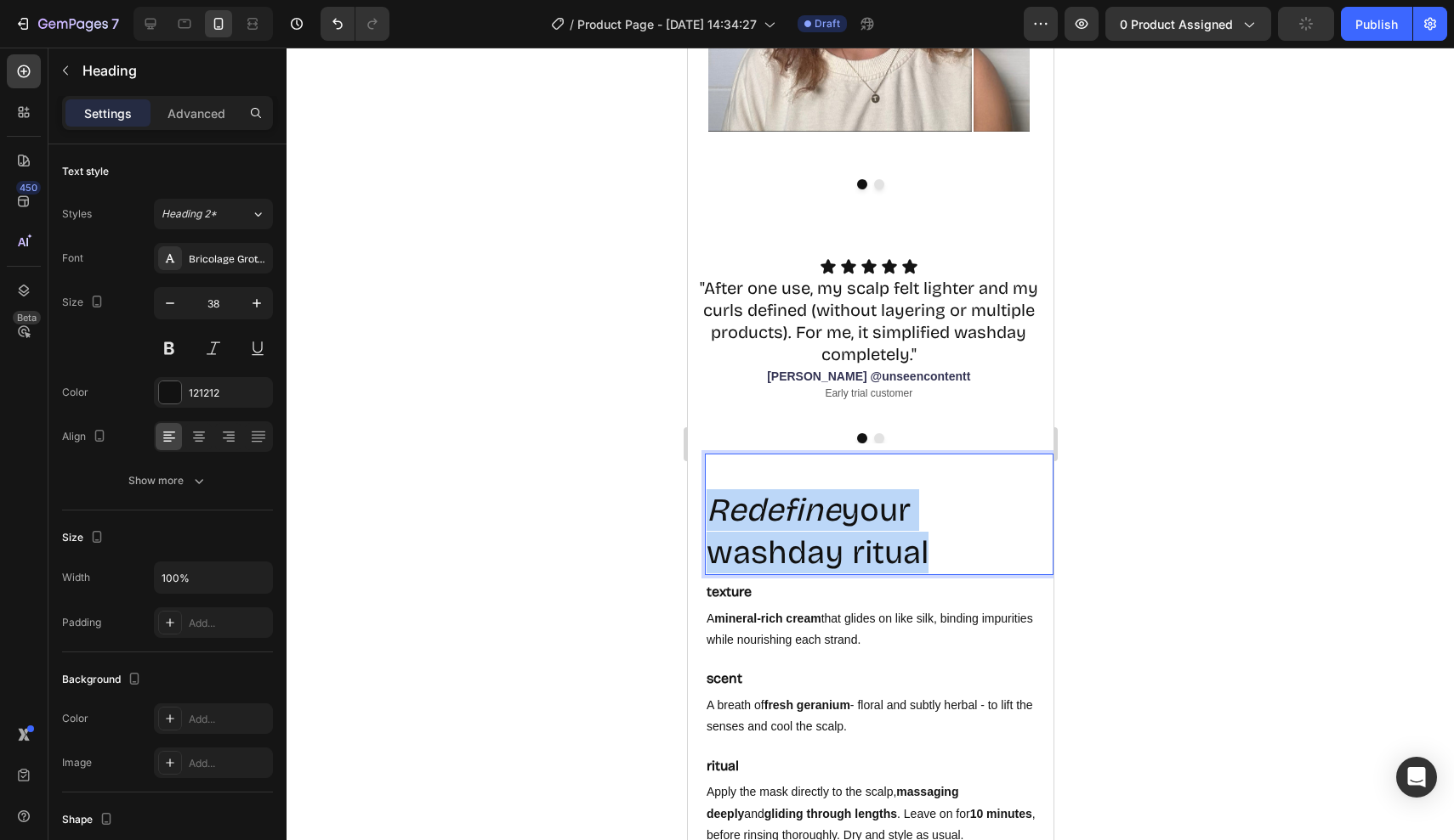
drag, startPoint x: 959, startPoint y: 559, endPoint x: 567, endPoint y: 472, distance: 401.5
click at [687, 472] on html "iPhone 15 Pro Max ( 430 px) iPhone 13 Mini iPhone 13 Pro iPhone 11 Pro Max iPho…" at bounding box center [870, 160] width 365 height 6060
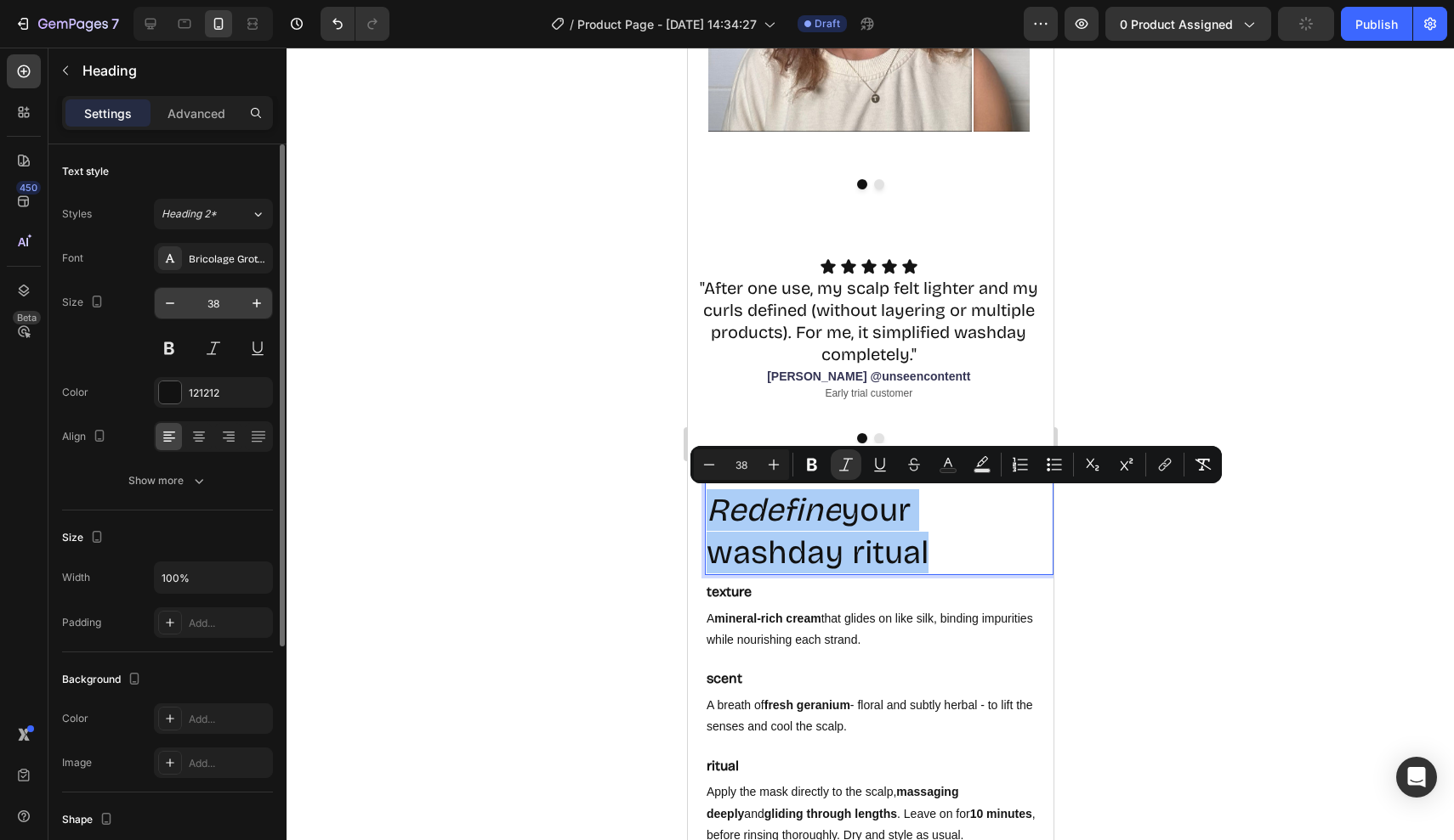
click at [217, 309] on input "38" at bounding box center [214, 303] width 56 height 31
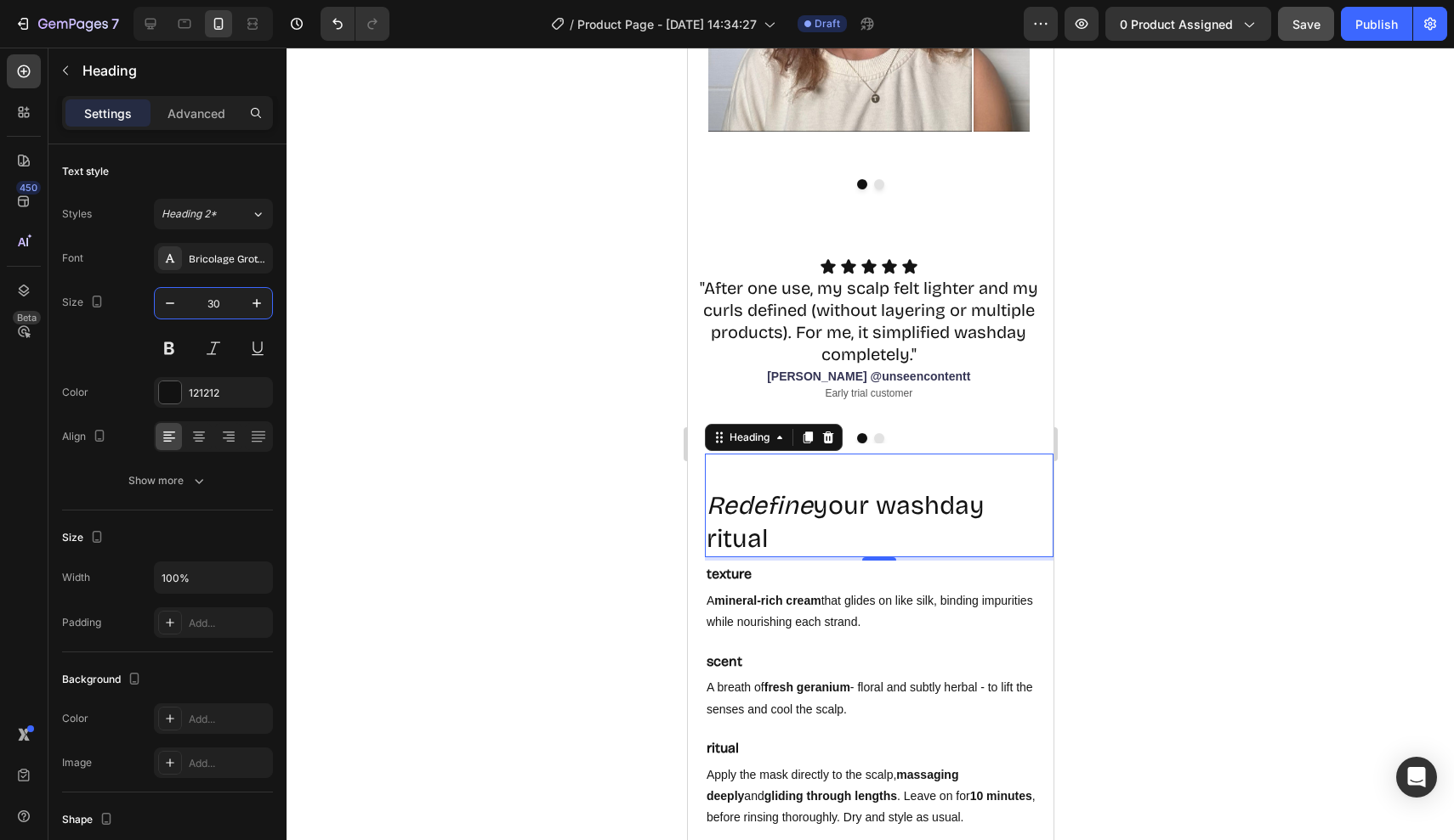
type input "30"
click at [860, 482] on div "Redefine your washday ritual Heading 4" at bounding box center [878, 505] width 348 height 103
click at [978, 470] on div "Redefine your washday ritual Heading 4" at bounding box center [878, 505] width 348 height 103
click at [1106, 464] on div at bounding box center [870, 444] width 1167 height 793
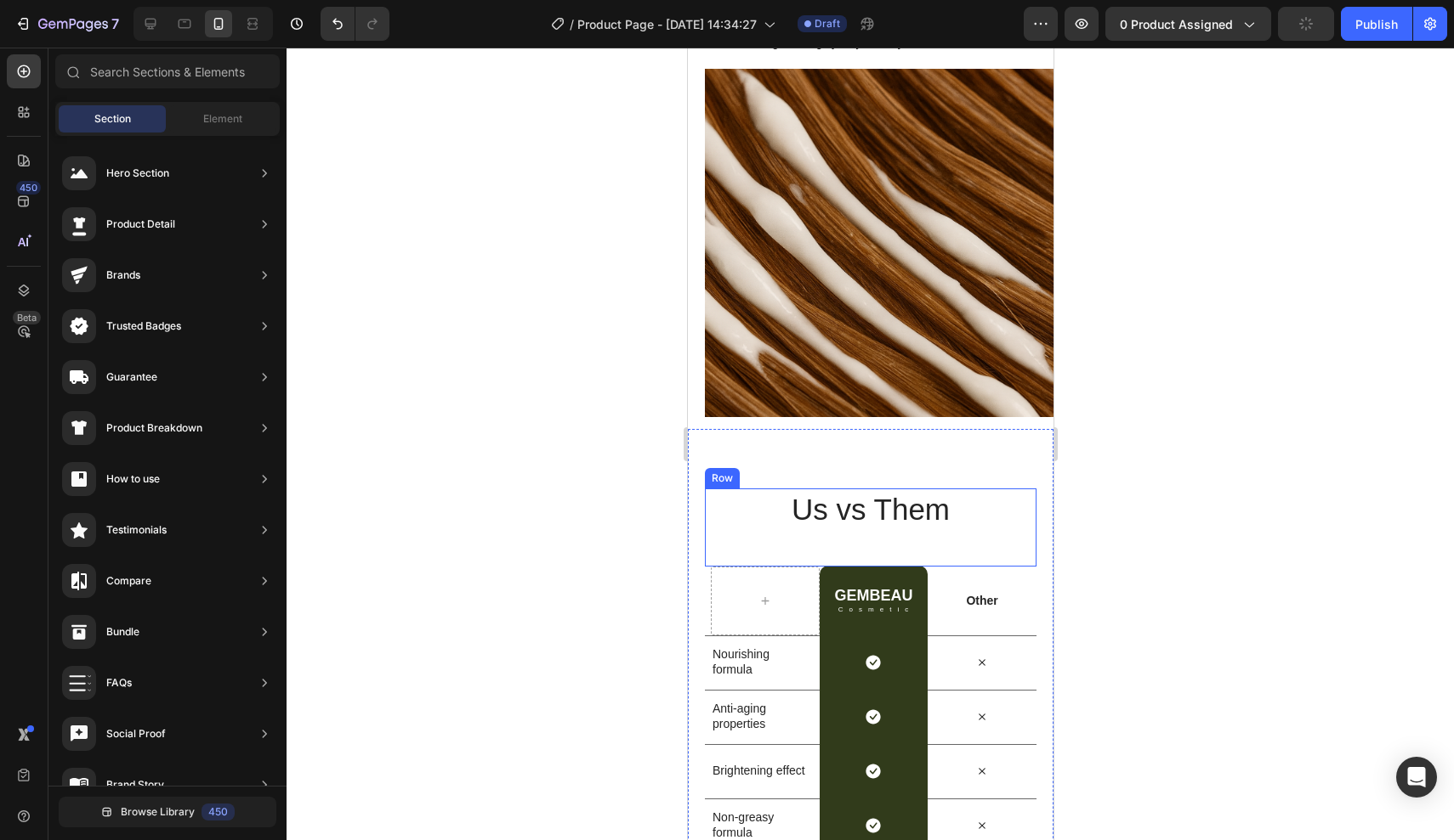
scroll to position [3782, 0]
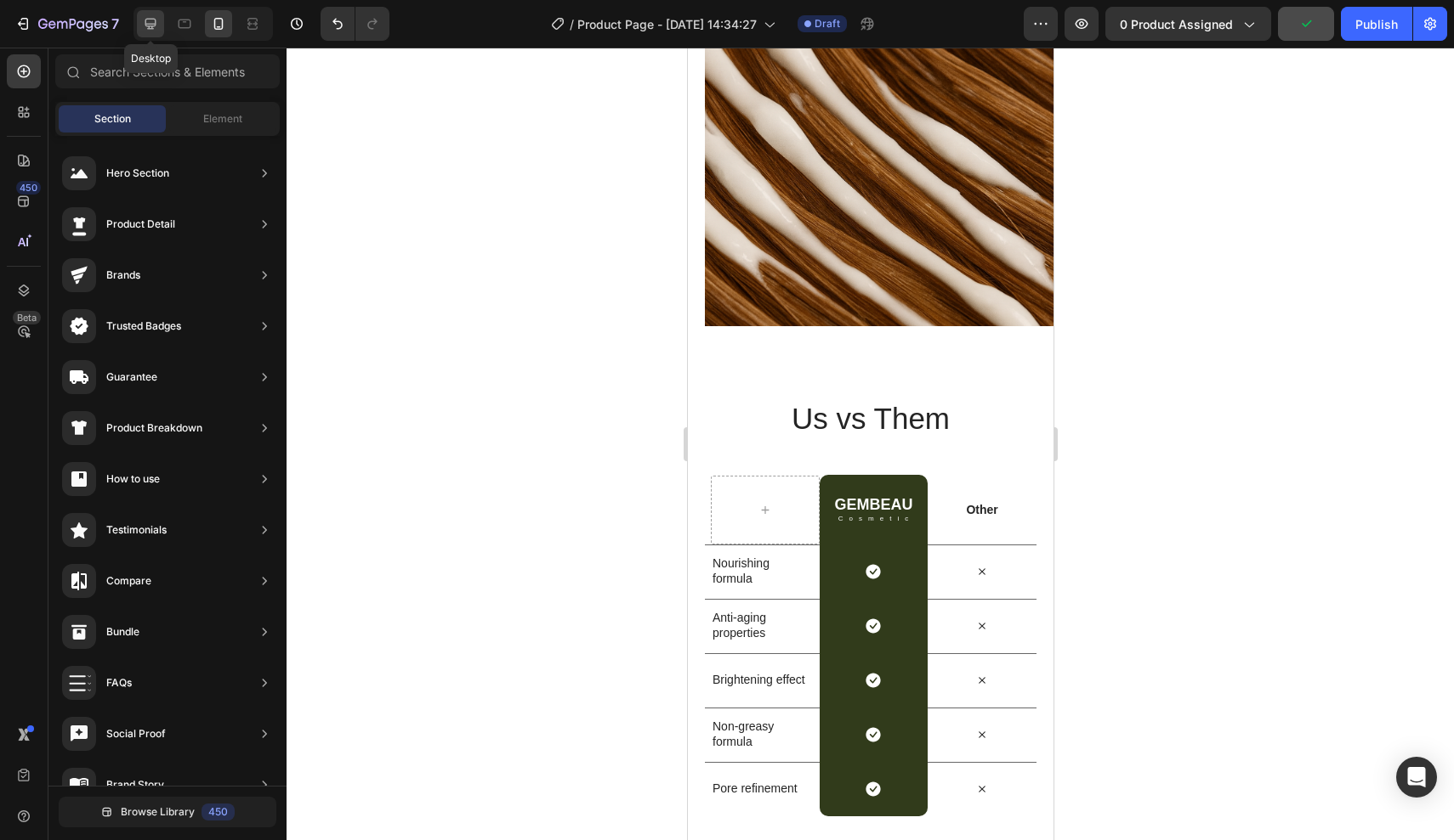
click at [150, 16] on icon at bounding box center [151, 24] width 17 height 17
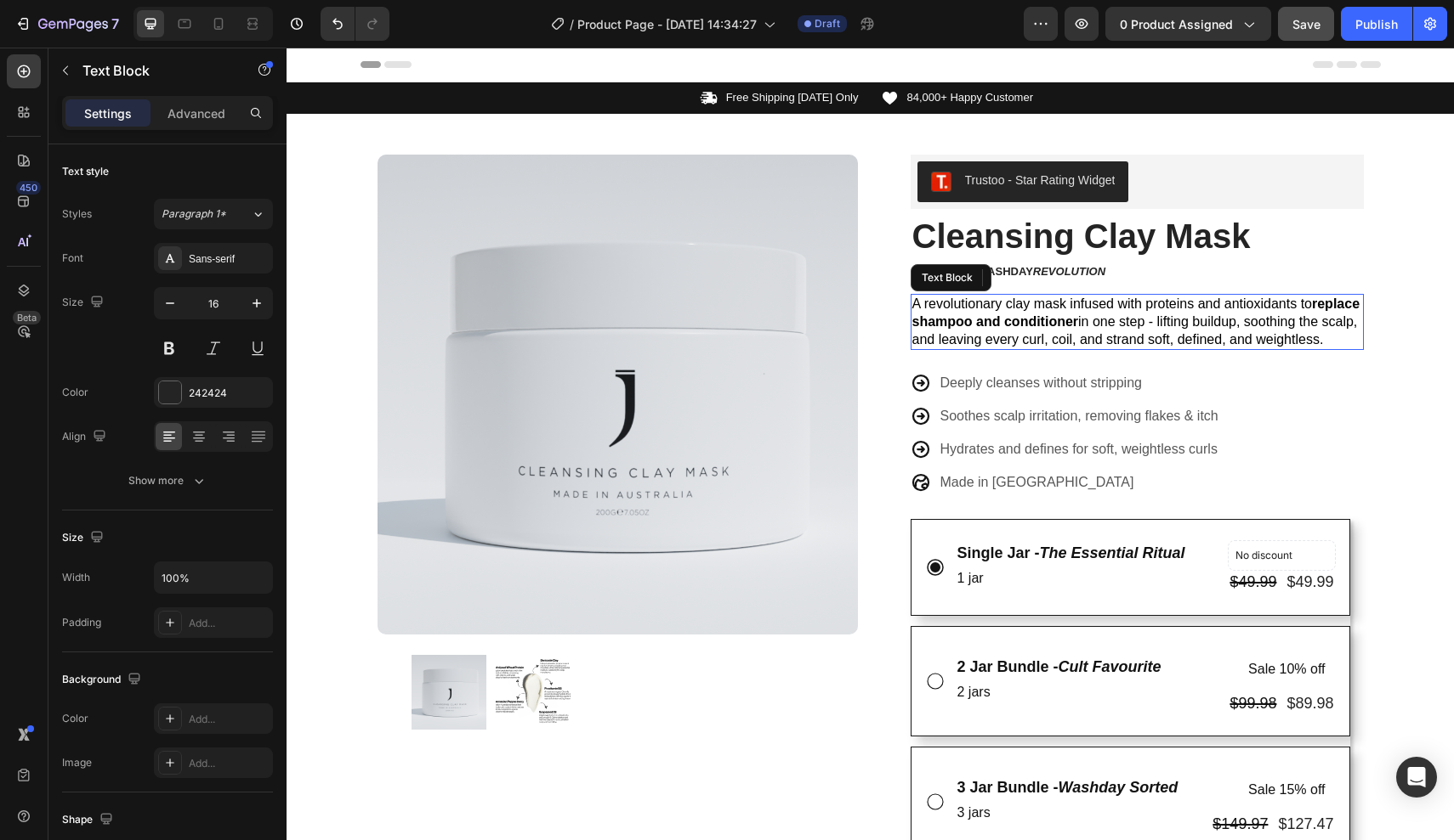
click at [1018, 314] on strong "replace shampoo and conditioner" at bounding box center [1136, 312] width 448 height 32
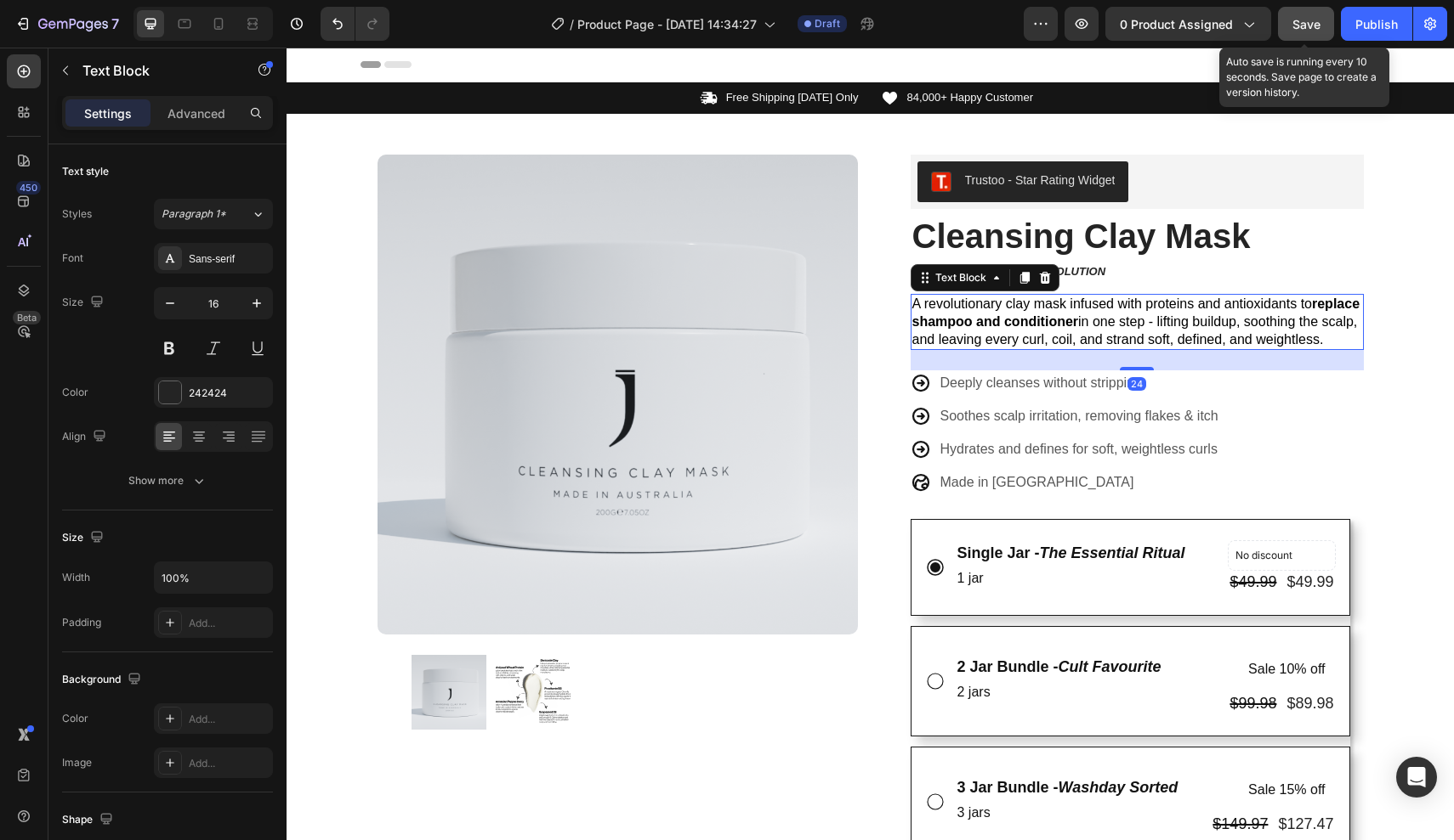
click at [1292, 25] on button "Save" at bounding box center [1306, 24] width 56 height 34
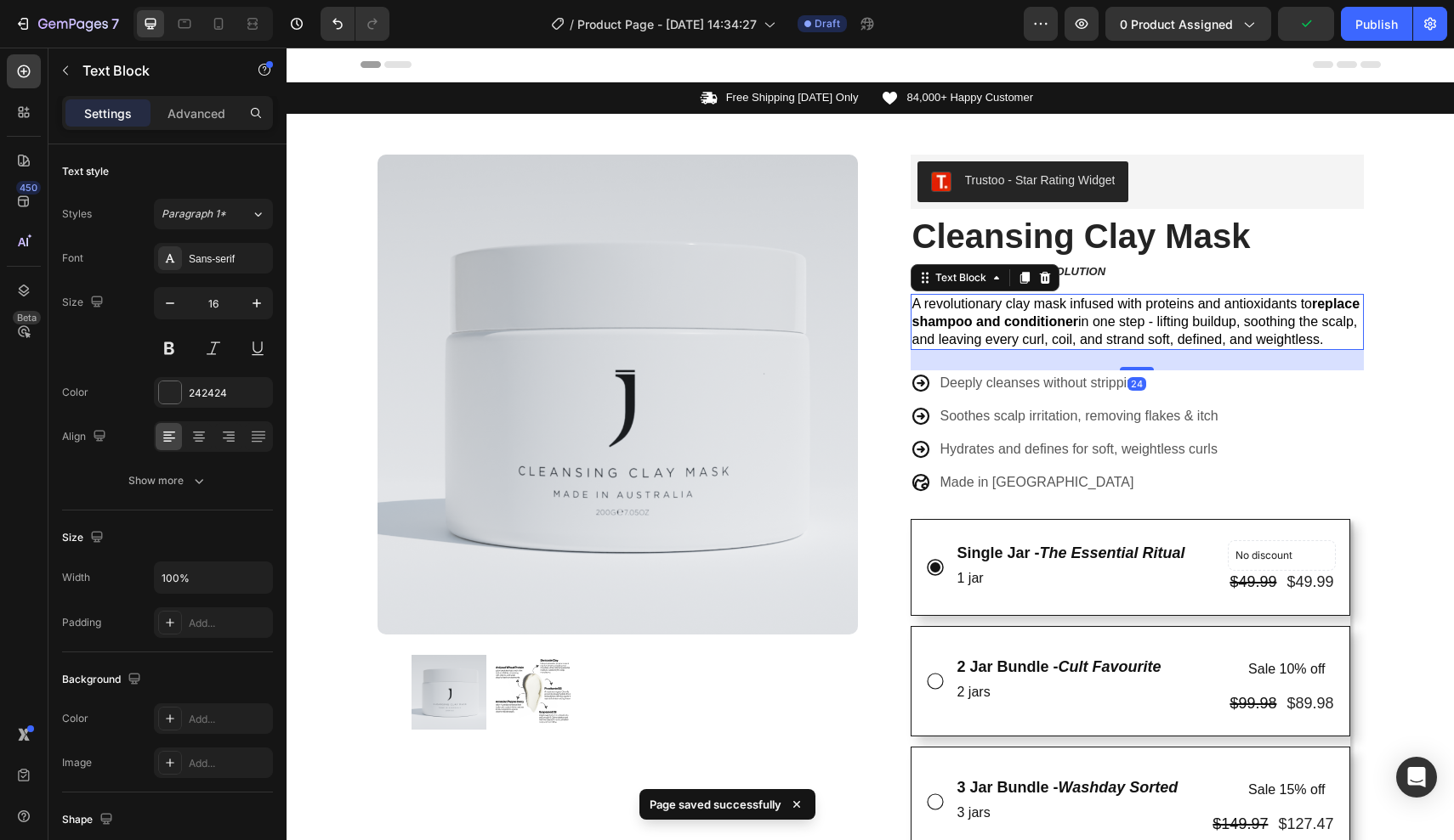
click at [1009, 334] on span "A revolutionary clay mask infused with proteins and antioxidants to replace sha…" at bounding box center [1136, 321] width 448 height 50
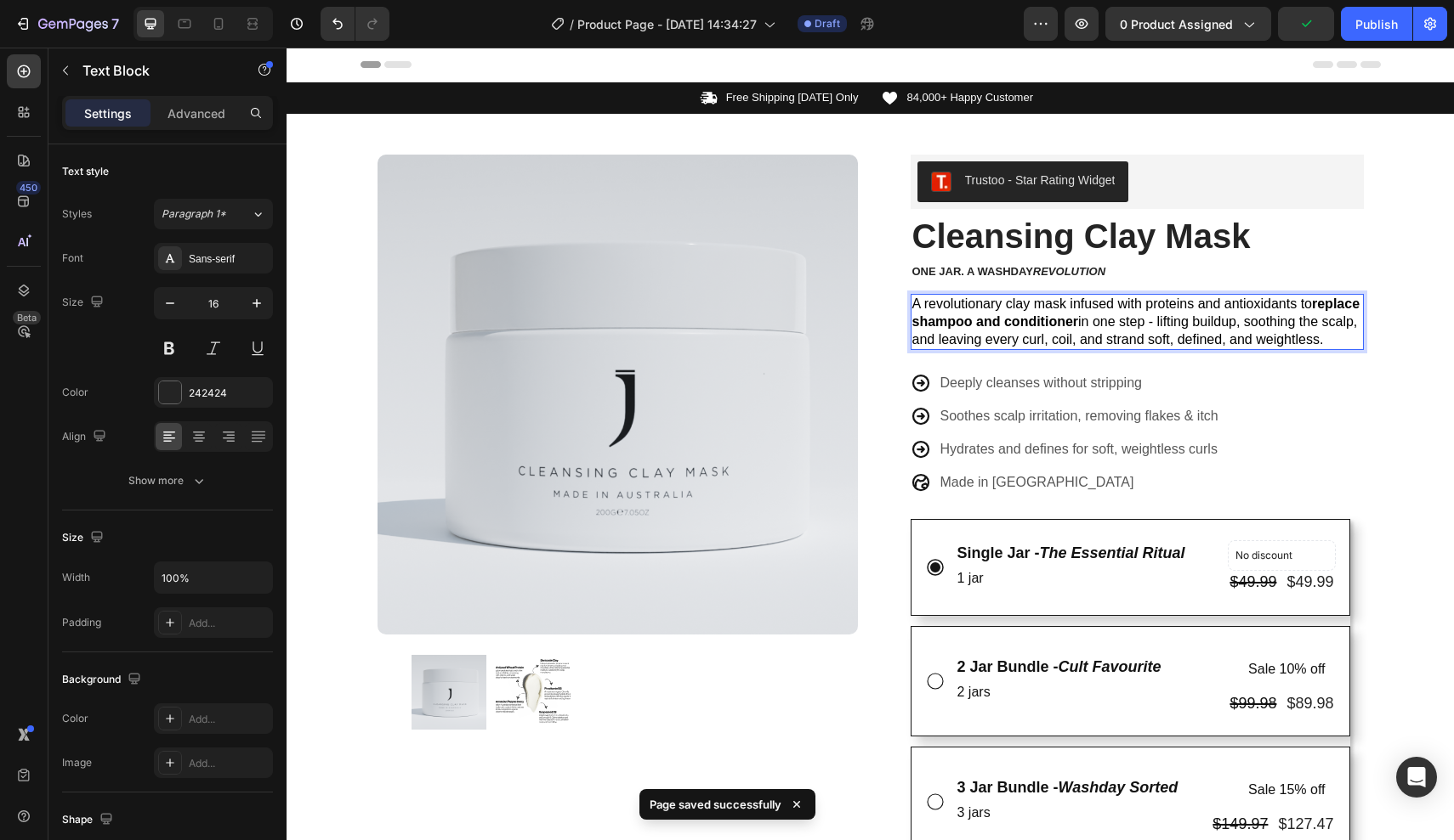
drag, startPoint x: 982, startPoint y: 353, endPoint x: 885, endPoint y: 283, distance: 119.6
click at [885, 283] on div "Trustoo - Star Rating Widget Trustoo Cleansing Clay Mask Product Title one jar.…" at bounding box center [1124, 742] width 480 height 1176
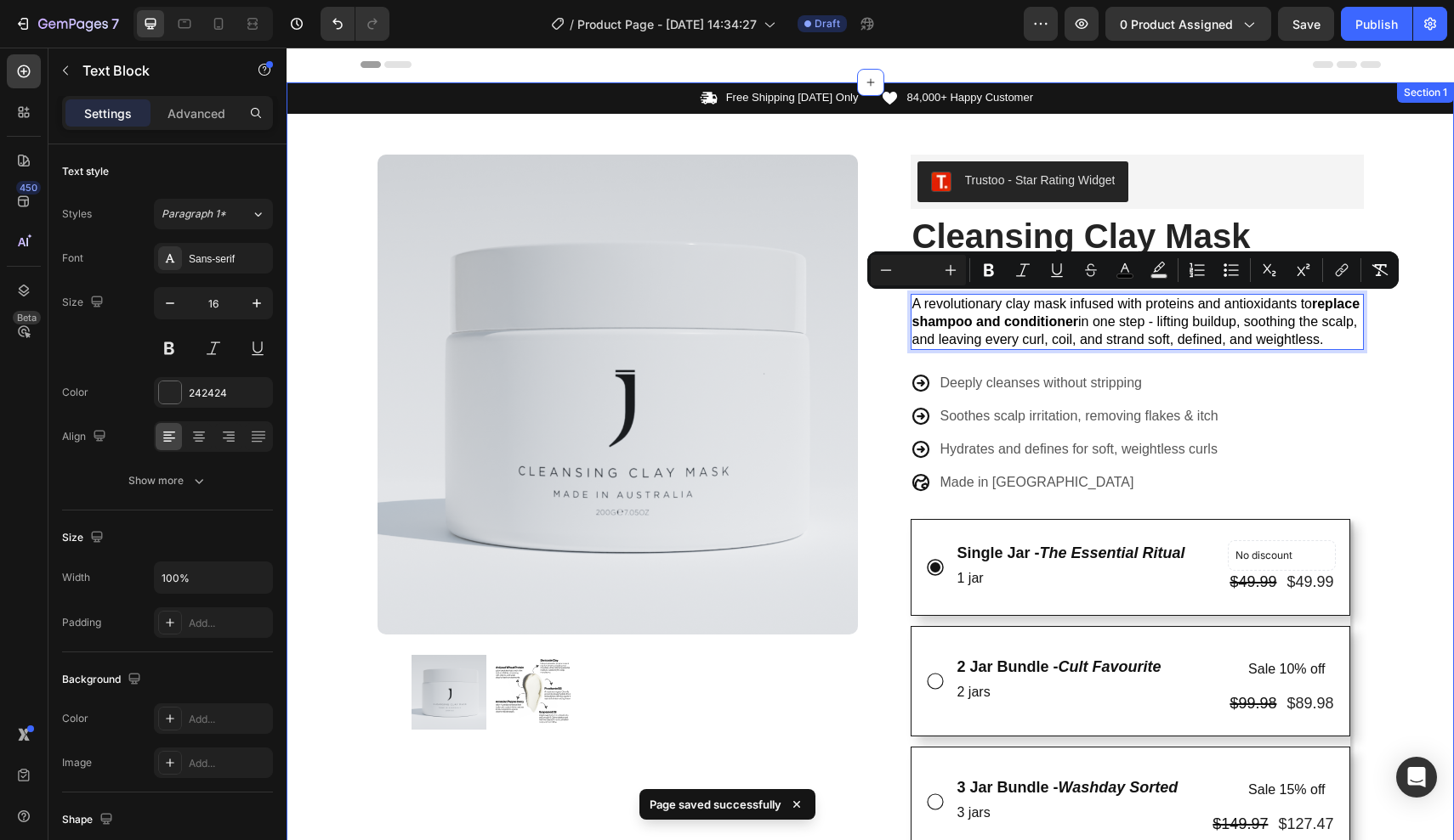
click at [1418, 418] on div "Icon Free Shipping Today Only Text Block Row Icon 84,000+ Happy Customer Text B…" at bounding box center [870, 724] width 1167 height 1283
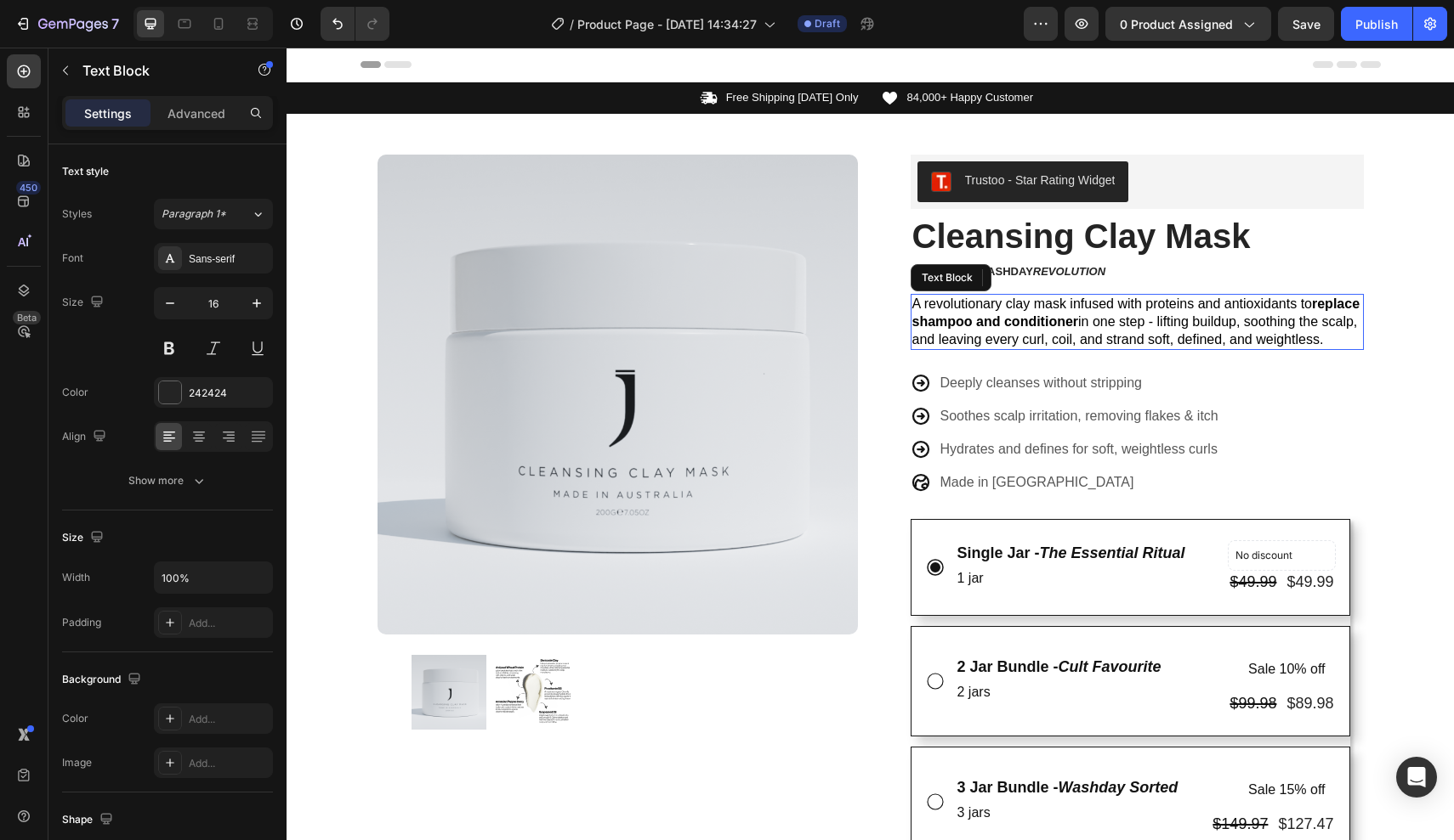
drag, startPoint x: 1007, startPoint y: 329, endPoint x: 988, endPoint y: 351, distance: 29.1
click at [1007, 329] on p "A revolutionary clay mask infused with proteins and antioxidants to replace sha…" at bounding box center [1137, 322] width 450 height 53
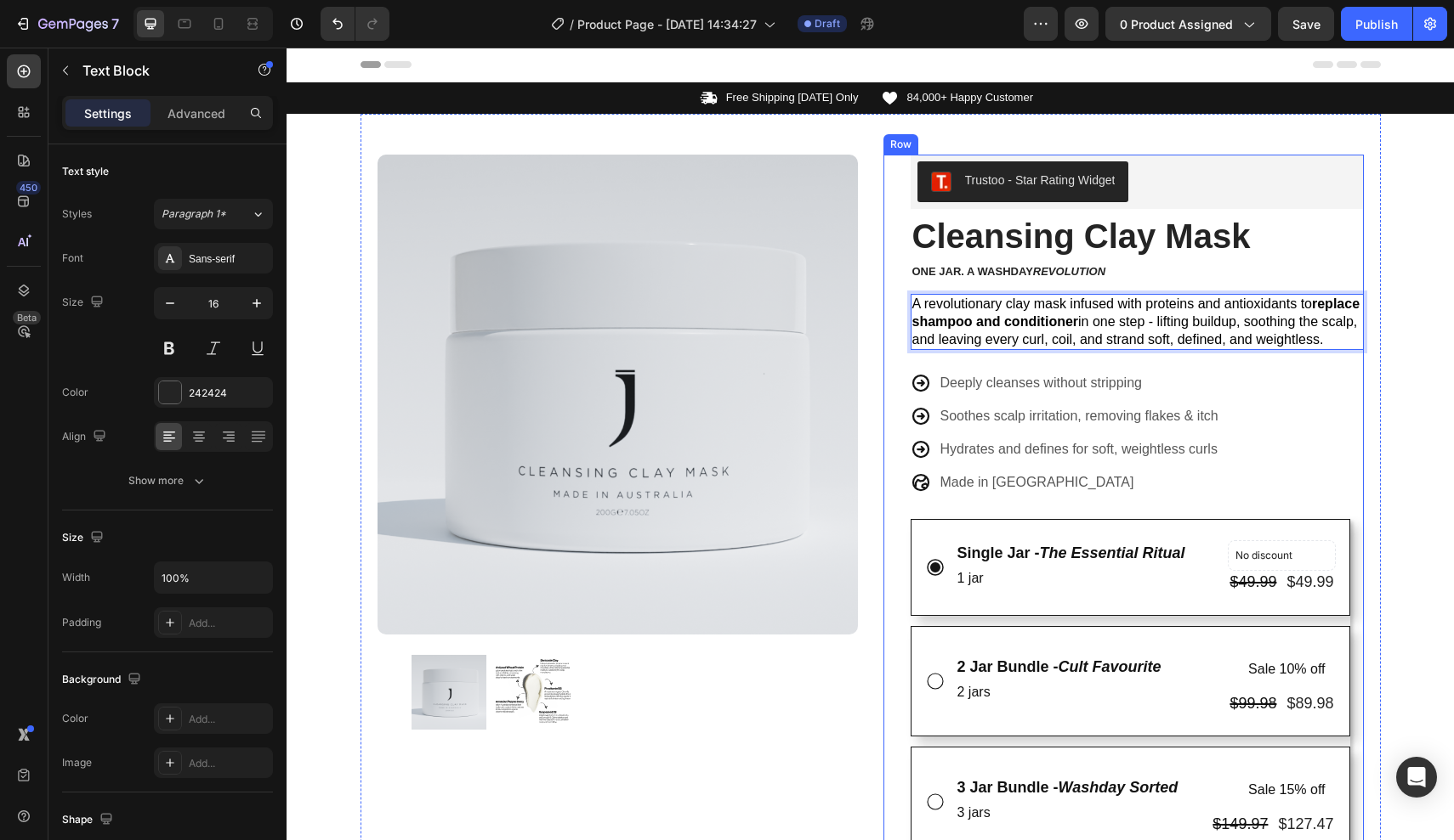
drag, startPoint x: 983, startPoint y: 357, endPoint x: 911, endPoint y: 292, distance: 97.0
click at [911, 292] on div "Trustoo - Star Rating Widget Trustoo Cleansing Clay Mask Product Title one jar.…" at bounding box center [1136, 742] width 453 height 1176
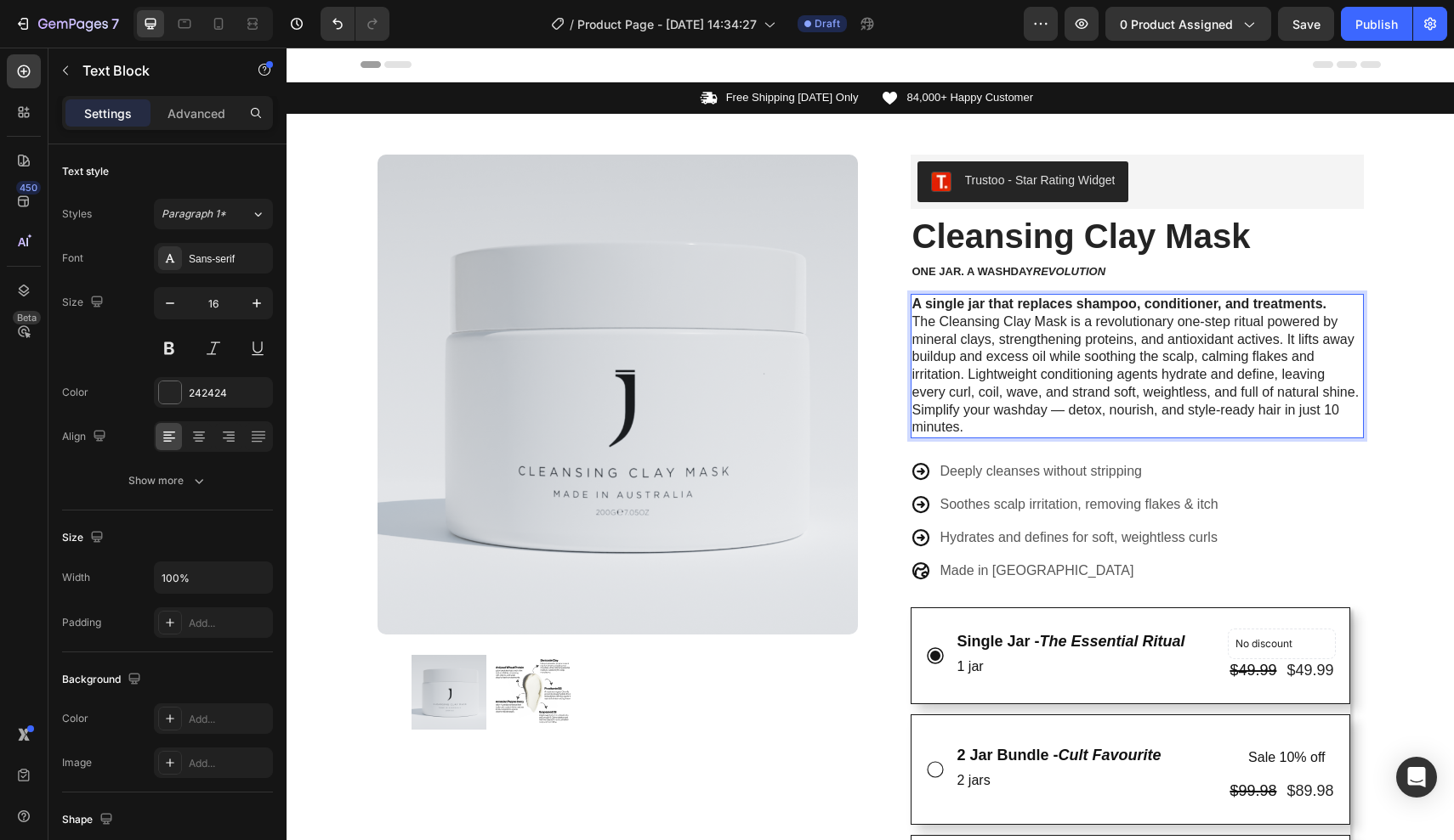
click at [1324, 301] on strong "A single jar that replaces shampoo, conditioner, and treatments." at bounding box center [1119, 303] width 415 height 14
click at [1338, 300] on p "A single jar that replaces shampoo, conditioner, and treatments. The Cleansing …" at bounding box center [1137, 348] width 450 height 106
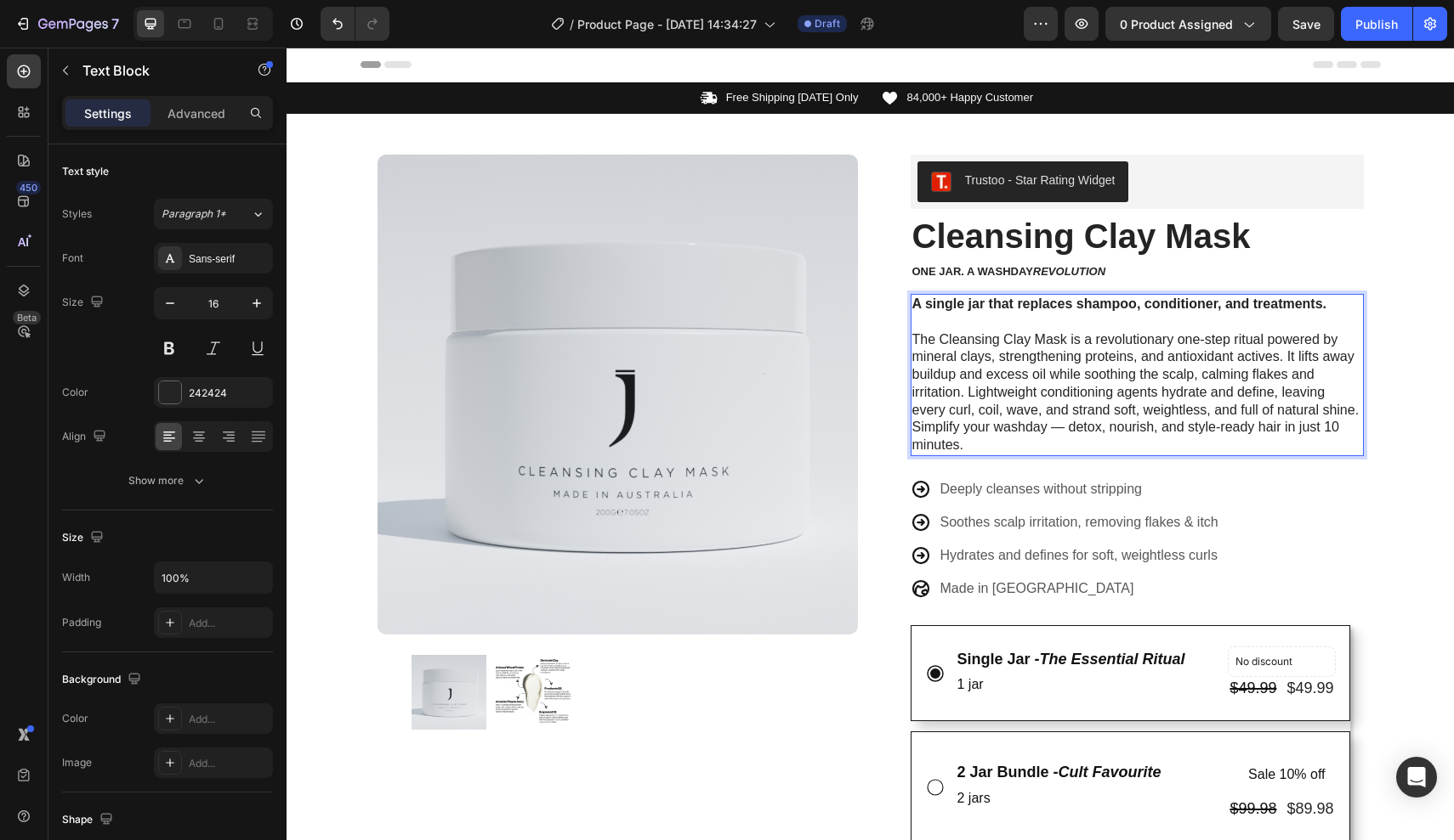
click at [966, 385] on p "A single jar that replaces shampoo, conditioner, and treatments. ⁠⁠⁠⁠⁠⁠⁠ The Cl…" at bounding box center [1137, 357] width 450 height 124
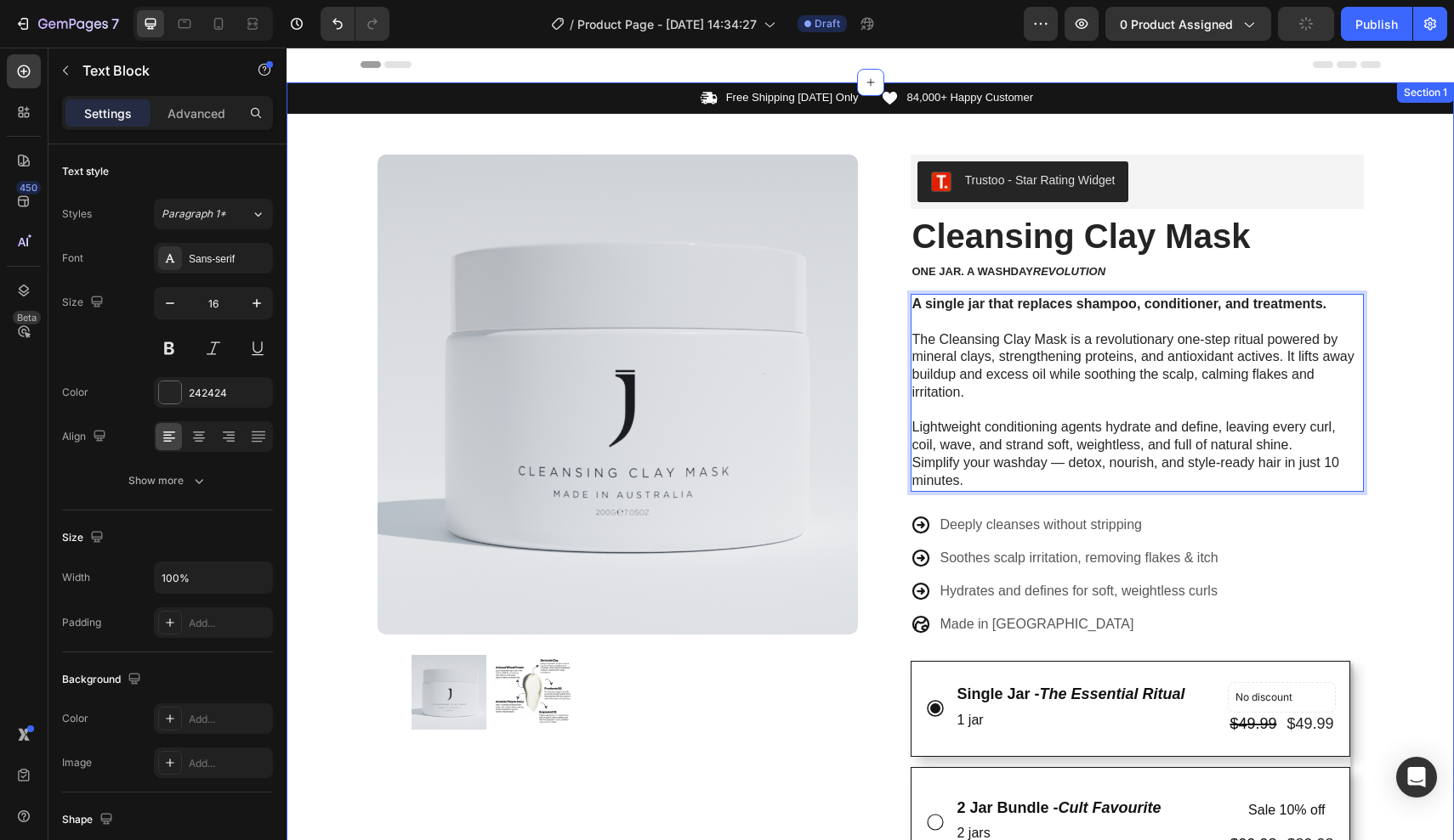
click at [1436, 400] on div "Icon Free Shipping Today Only Text Block Row Icon 84,000+ Happy Customer Text B…" at bounding box center [870, 795] width 1167 height 1425
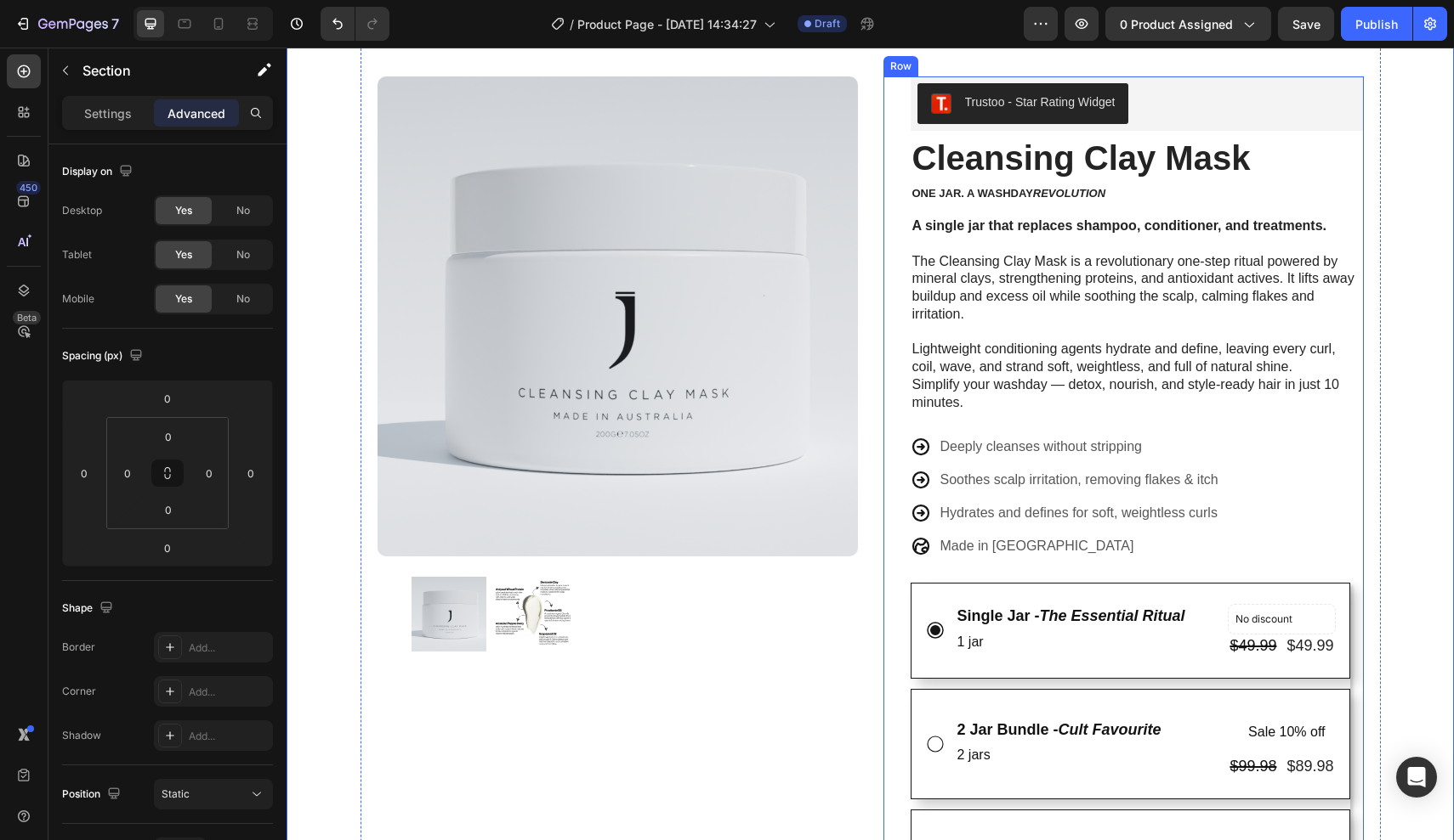
scroll to position [176, 0]
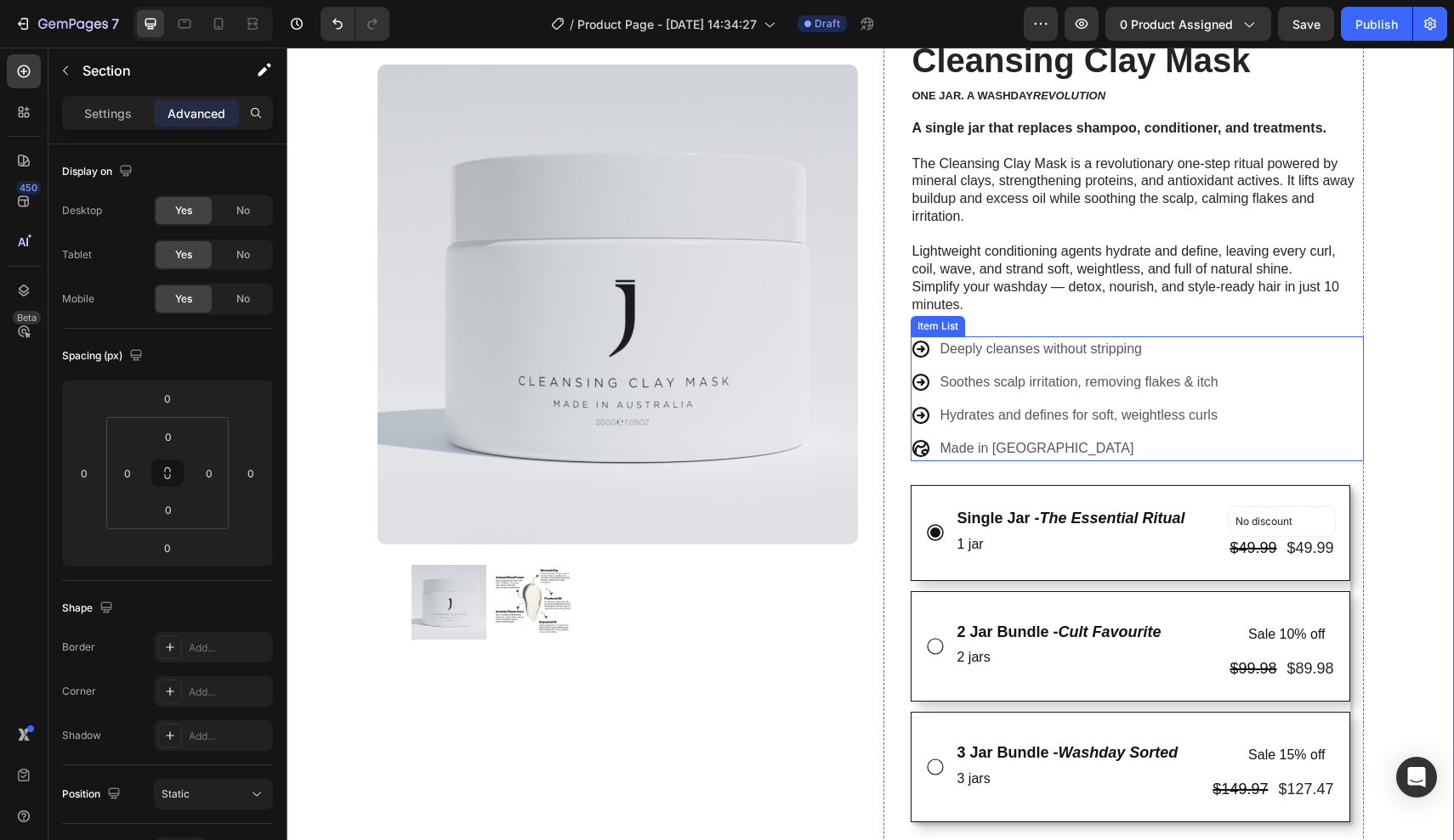
click at [1023, 347] on p "Deeply cleanses without stripping" at bounding box center [1079, 349] width 278 height 21
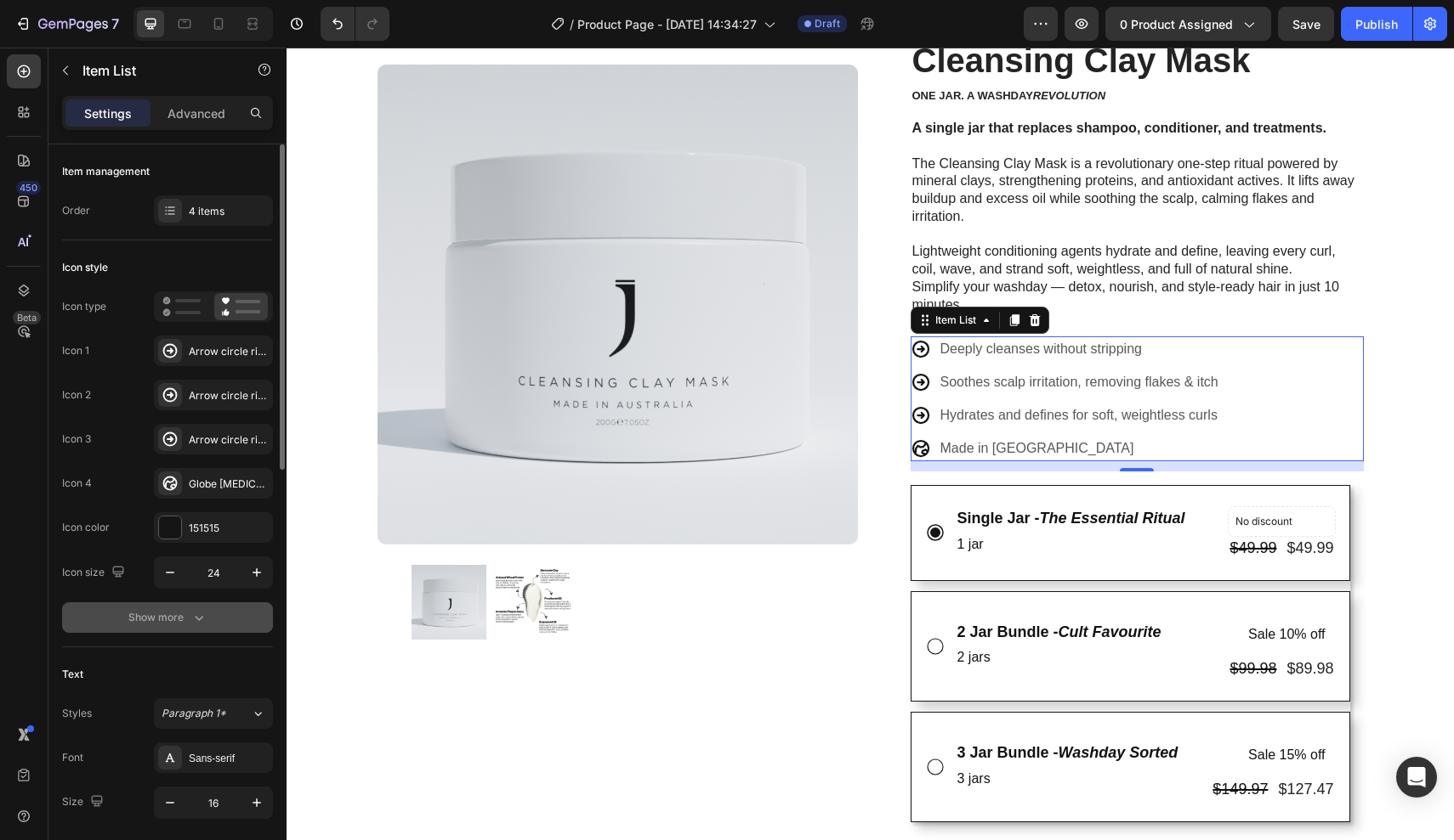
click at [198, 613] on icon "button" at bounding box center [199, 618] width 17 height 17
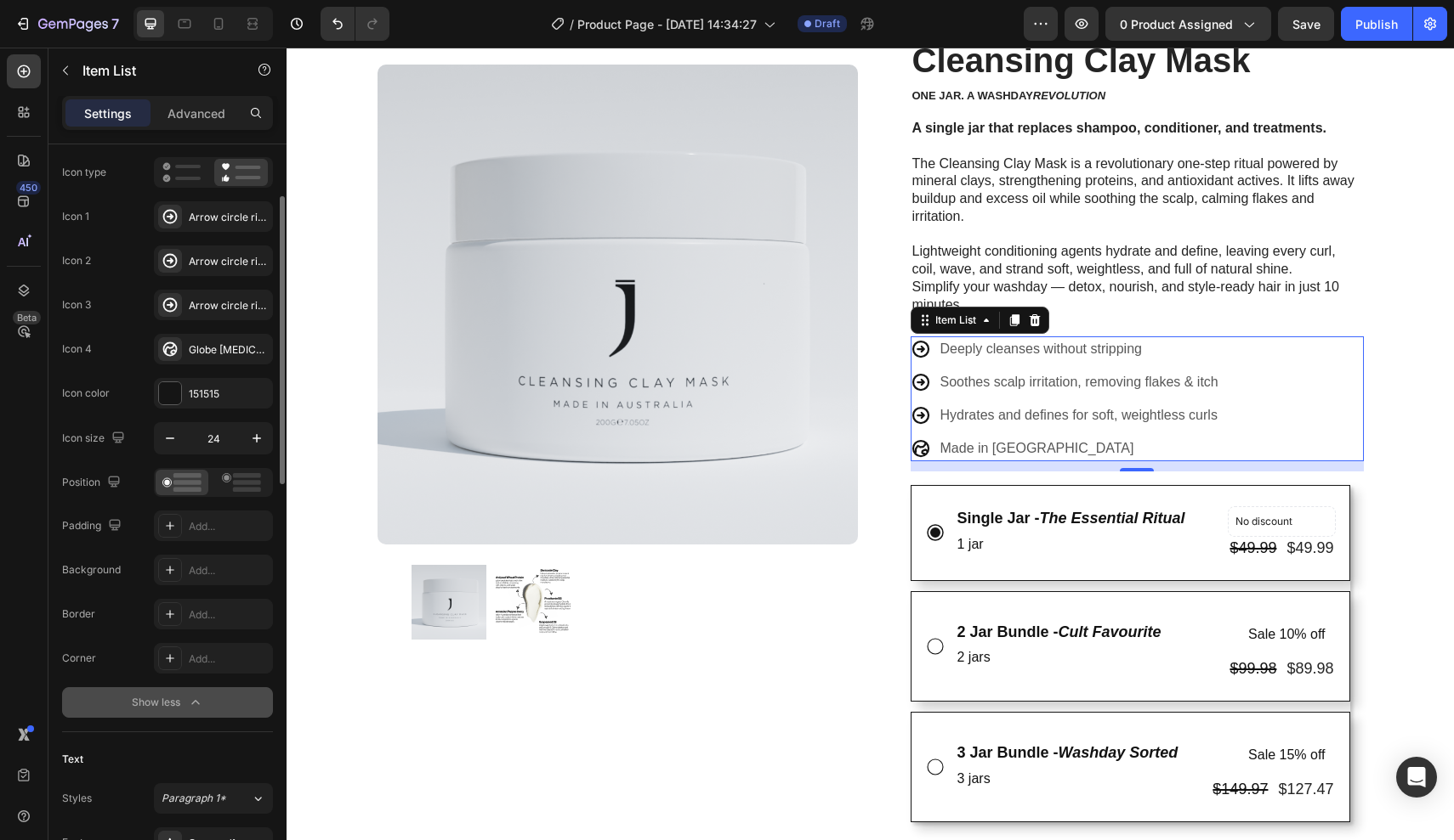
scroll to position [135, 0]
click at [1060, 339] on p "Deeply cleanses without stripping" at bounding box center [1079, 349] width 278 height 21
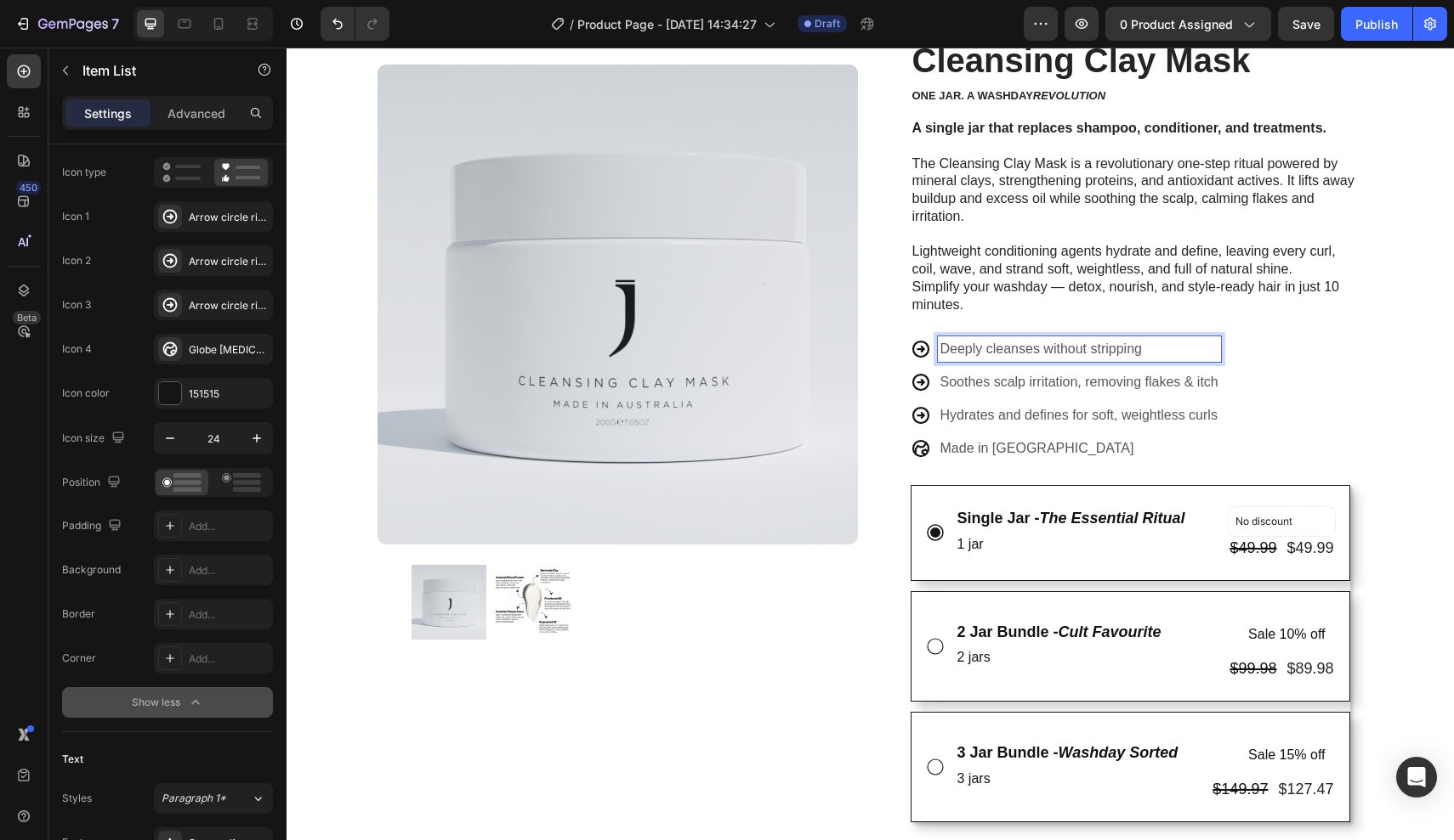
click at [1174, 337] on div "Deeply cleanses without stripping" at bounding box center [1079, 349] width 283 height 25
click at [1157, 339] on p "Deeply cleanses without stripping" at bounding box center [1079, 349] width 278 height 21
drag, startPoint x: 1157, startPoint y: 339, endPoint x: 849, endPoint y: 339, distance: 308.0
click at [850, 339] on div "Product Images Row Trustoo - Star Rating Widget Trustoo Cleansing Clay Mask Pro…" at bounding box center [871, 626] width 1020 height 1376
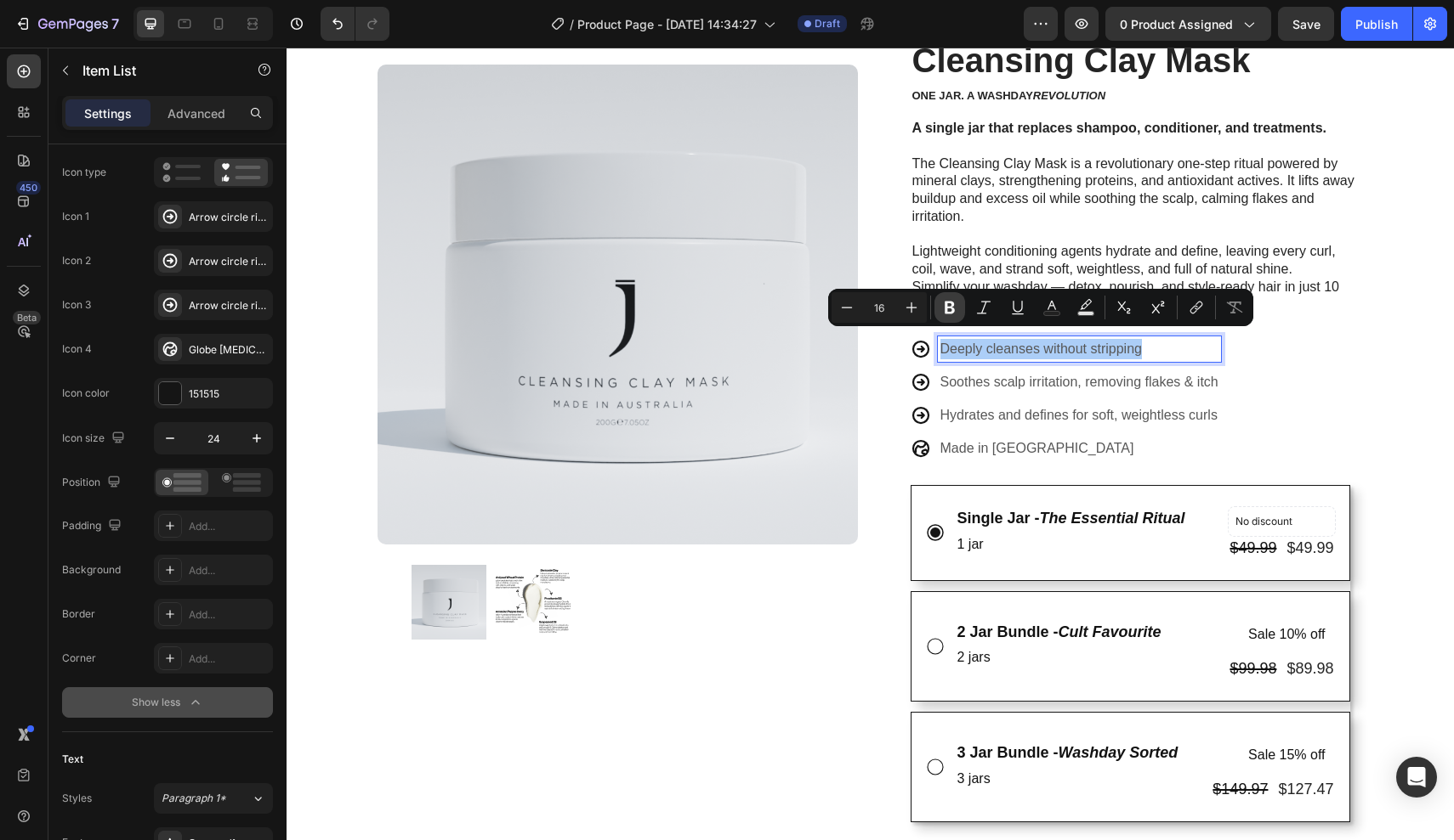
click at [949, 303] on icon "Editor contextual toolbar" at bounding box center [950, 309] width 10 height 13
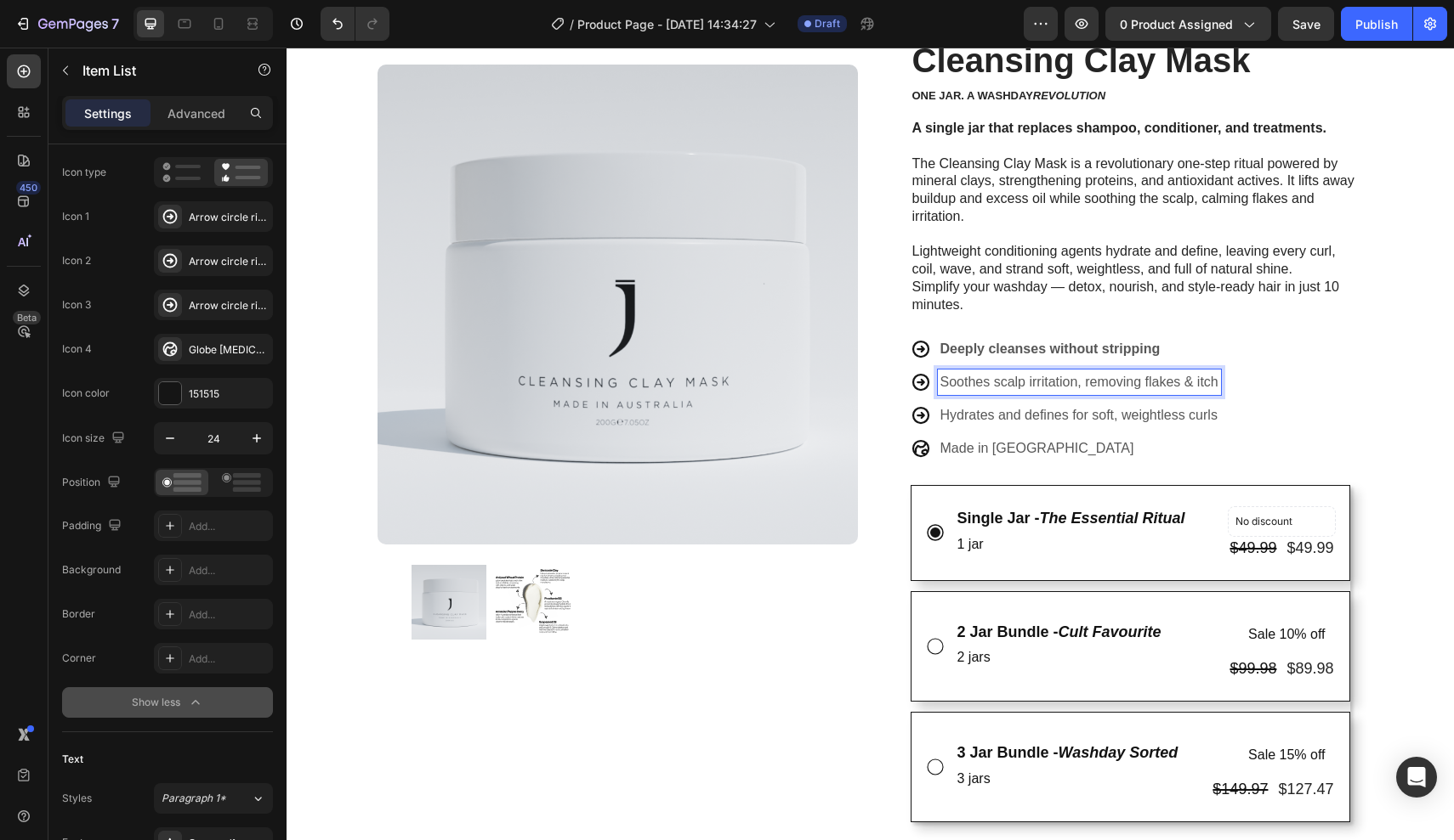
click at [998, 372] on p "Soothes scalp irritation, removing flakes & itch" at bounding box center [1079, 383] width 278 height 21
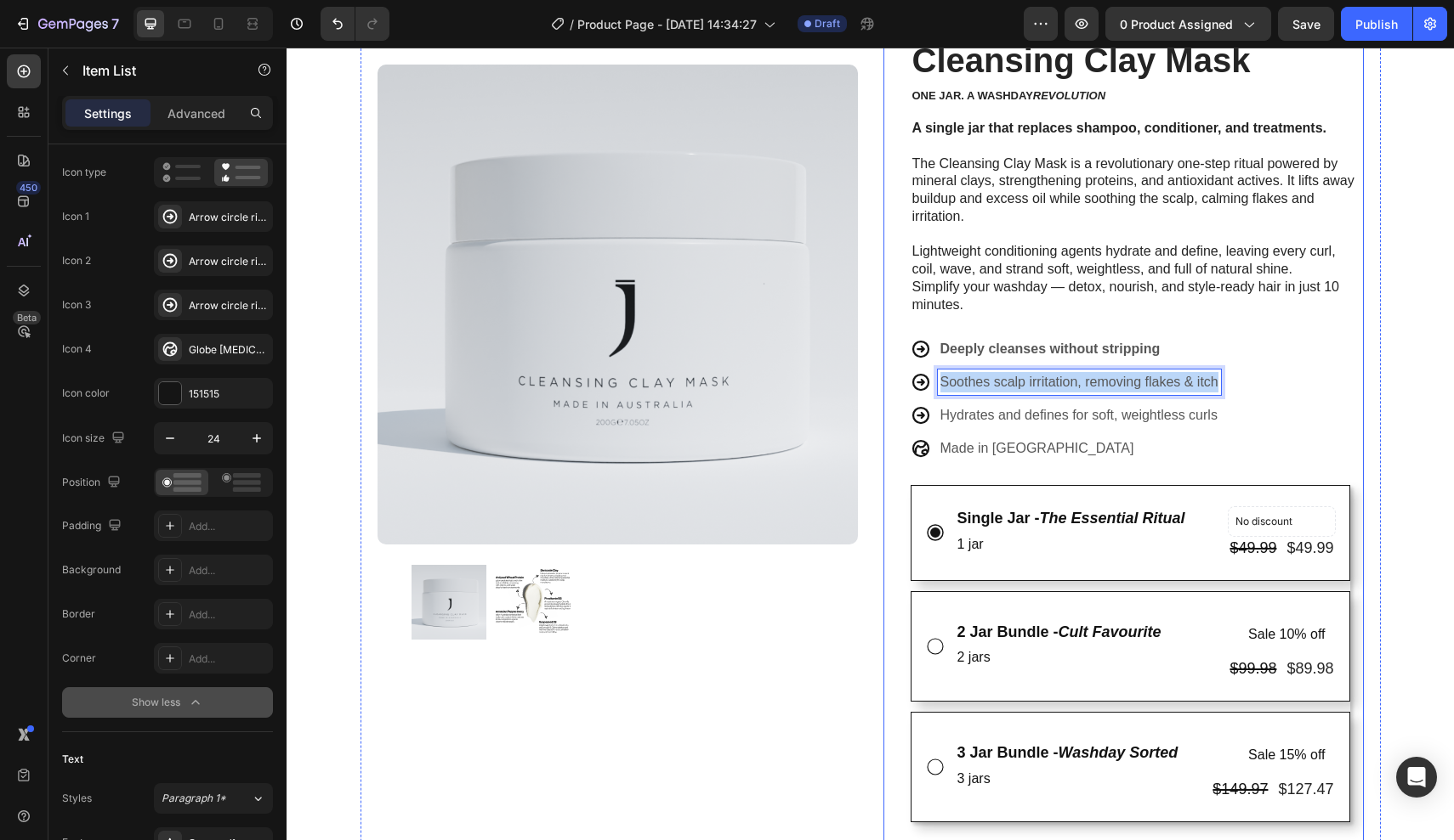
drag, startPoint x: 1217, startPoint y: 373, endPoint x: 872, endPoint y: 371, distance: 345.0
click at [872, 371] on div "Product Images Row Trustoo - Star Rating Widget Trustoo Cleansing Clay Mask Pro…" at bounding box center [871, 626] width 1020 height 1376
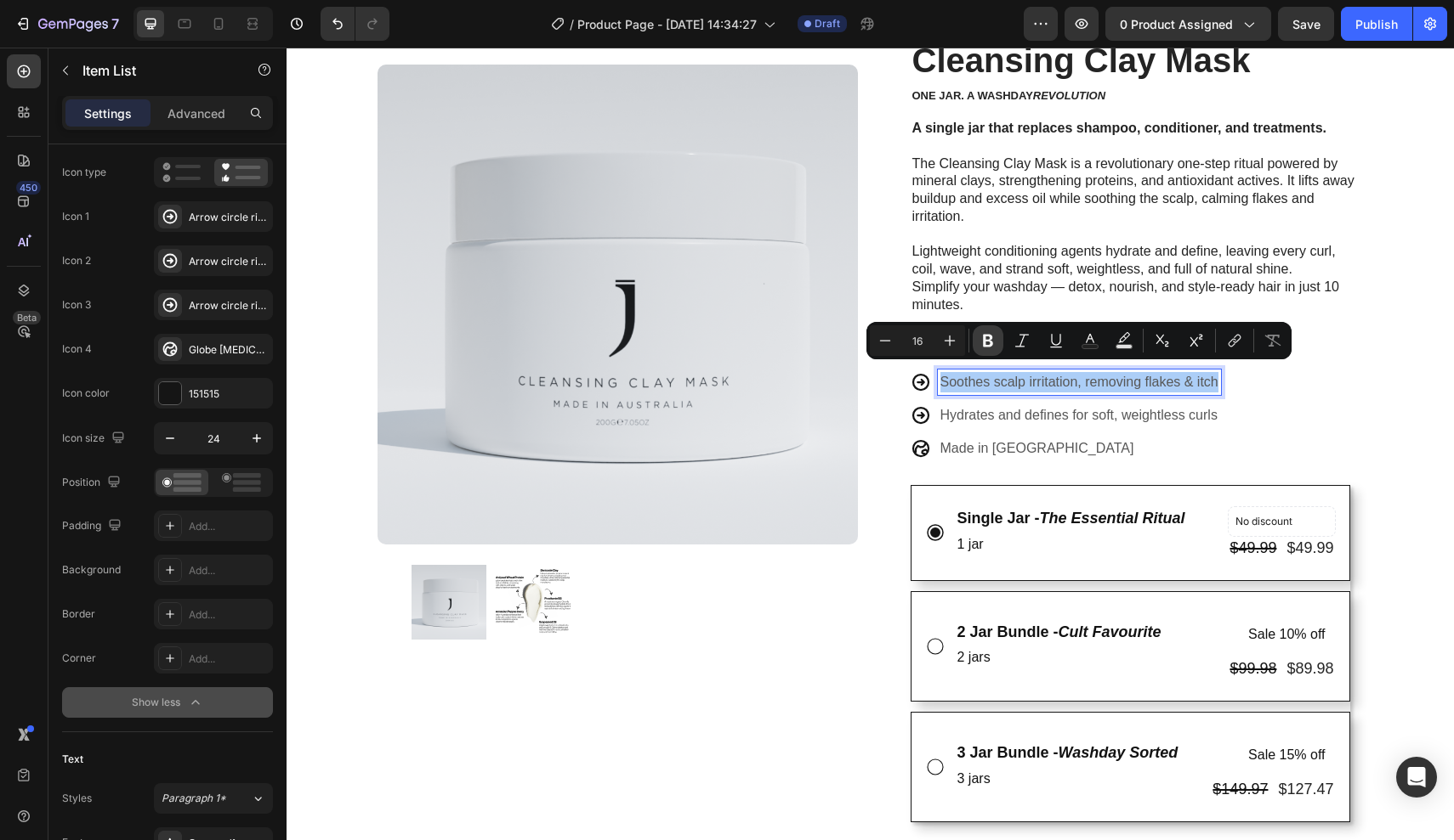
click at [981, 339] on icon "Editor contextual toolbar" at bounding box center [988, 341] width 17 height 17
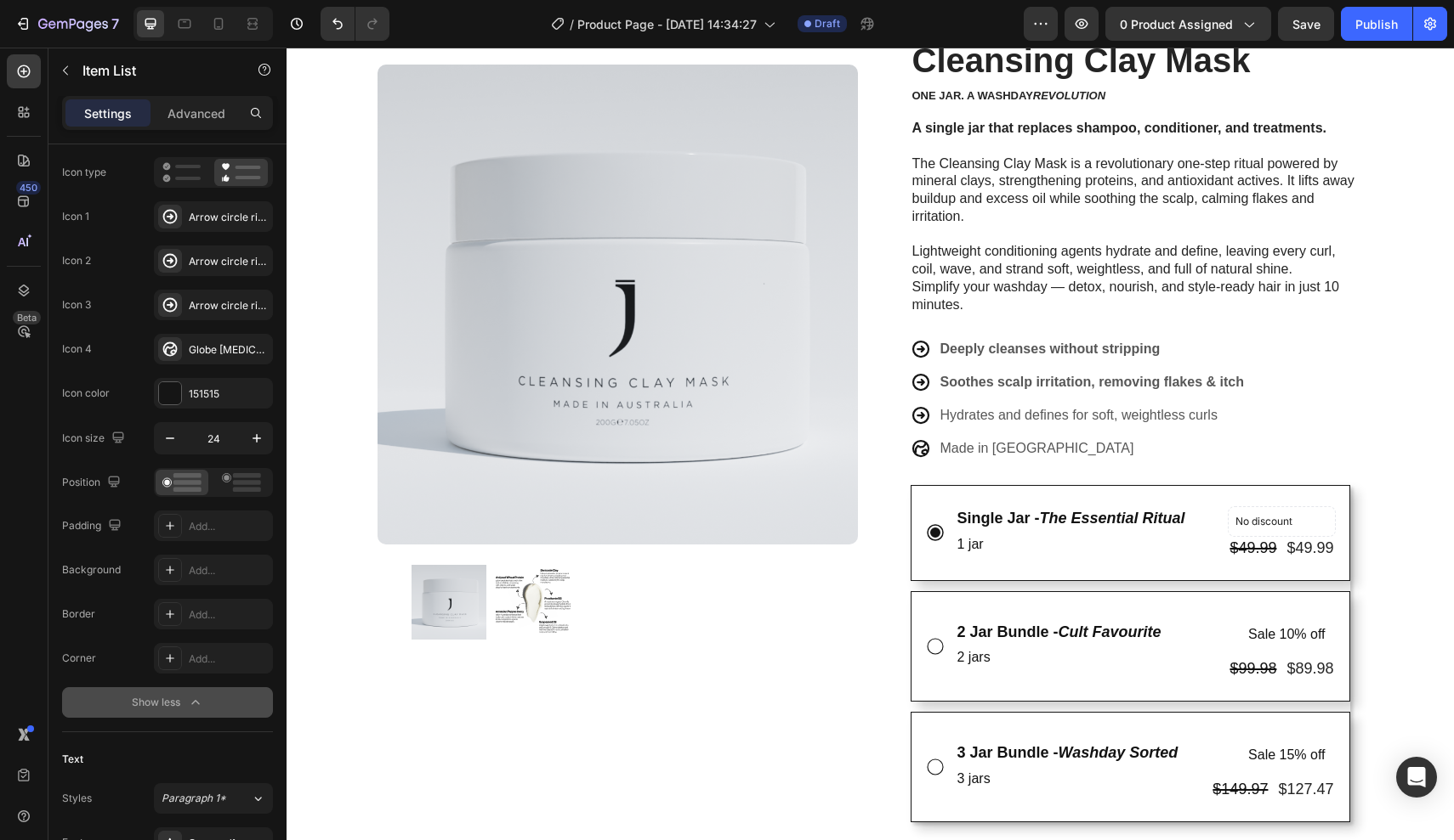
click at [1094, 349] on p "Deeply cleanses without stripping" at bounding box center [1092, 349] width 303 height 21
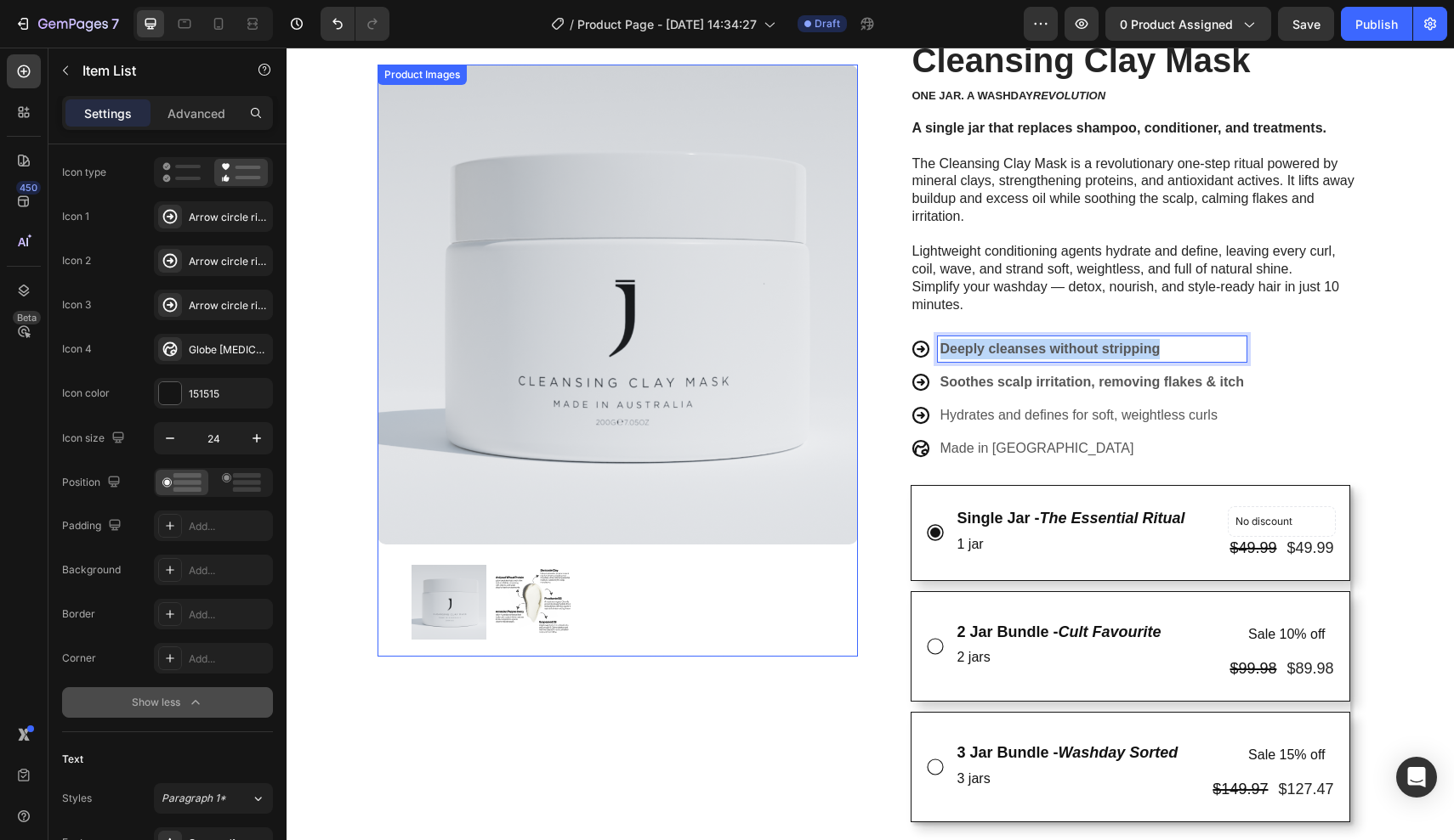
drag, startPoint x: 1160, startPoint y: 341, endPoint x: 810, endPoint y: 334, distance: 350.1
click at [810, 334] on div "Product Images Row Trustoo - Star Rating Widget Trustoo Cleansing Clay Mask Pro…" at bounding box center [871, 626] width 1020 height 1376
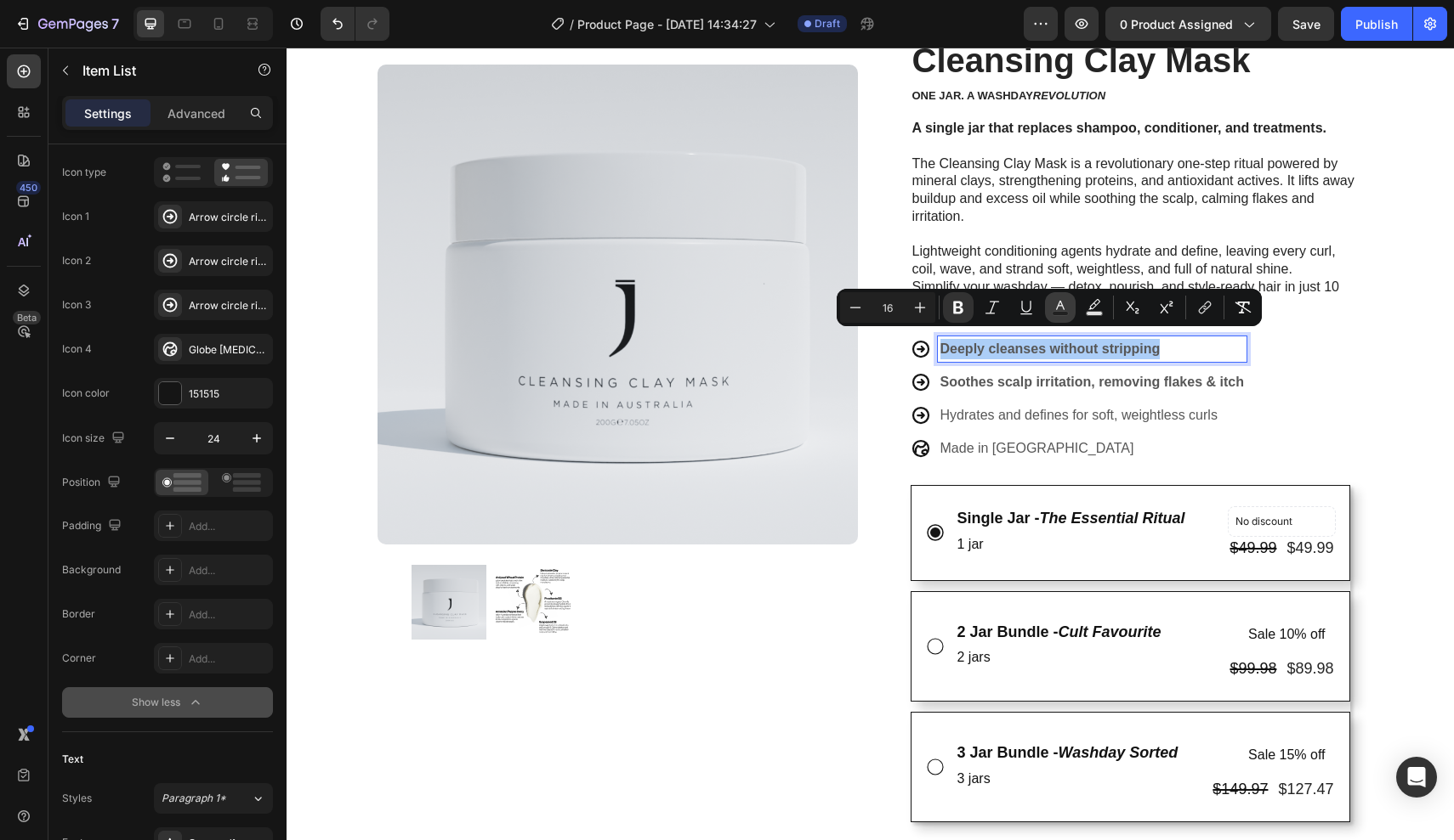
click at [1054, 313] on rect "Editor contextual toolbar" at bounding box center [1060, 314] width 16 height 5
type input "575757"
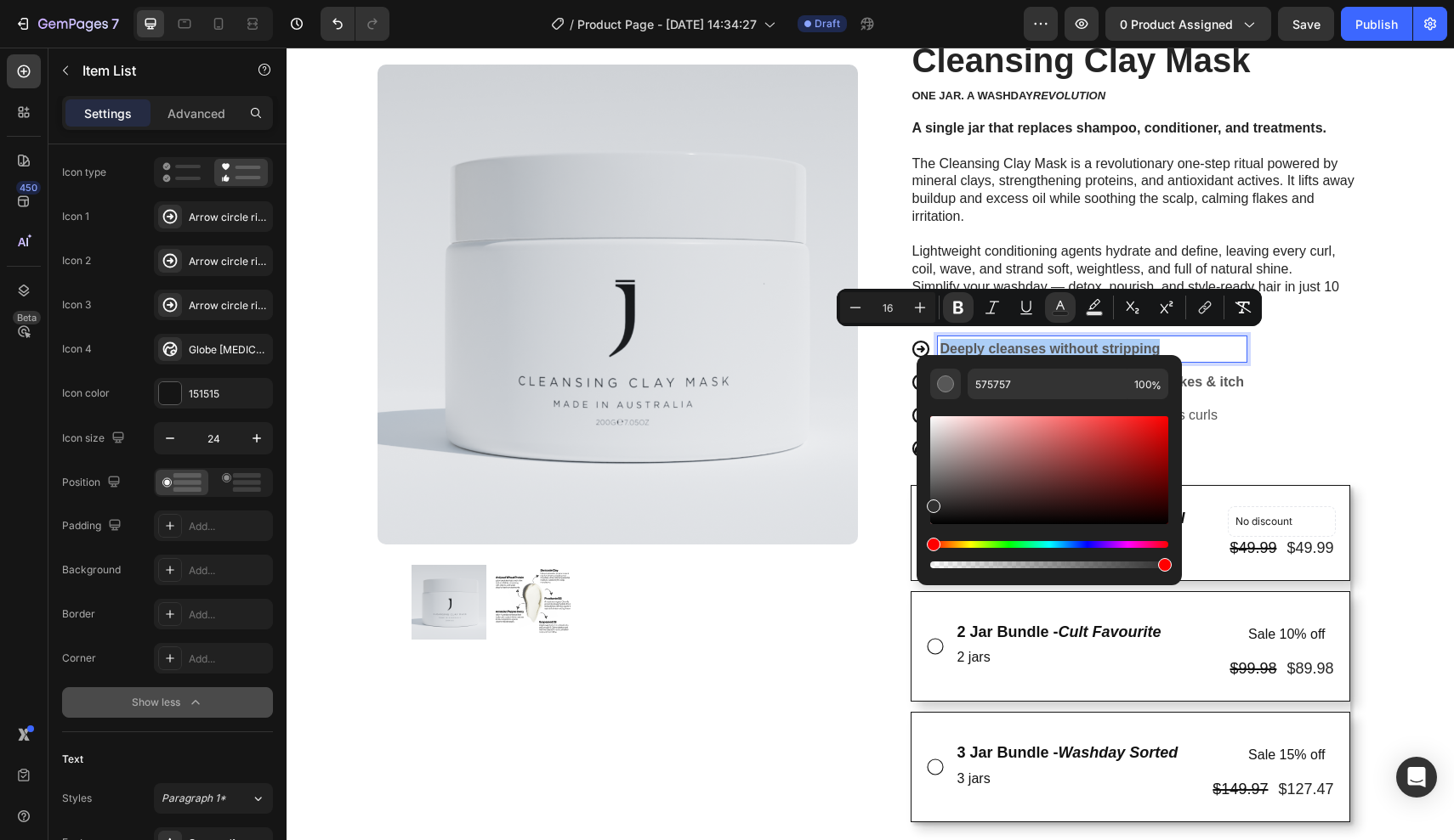
drag, startPoint x: 928, startPoint y: 488, endPoint x: 931, endPoint y: 553, distance: 65.1
click at [931, 553] on div "Editor contextual toolbar" at bounding box center [1048, 492] width 238 height 159
type input "000000"
click at [1204, 357] on div "Deeply cleanses without stripping Soothes scalp irritation, removing flakes & i…" at bounding box center [1078, 399] width 336 height 125
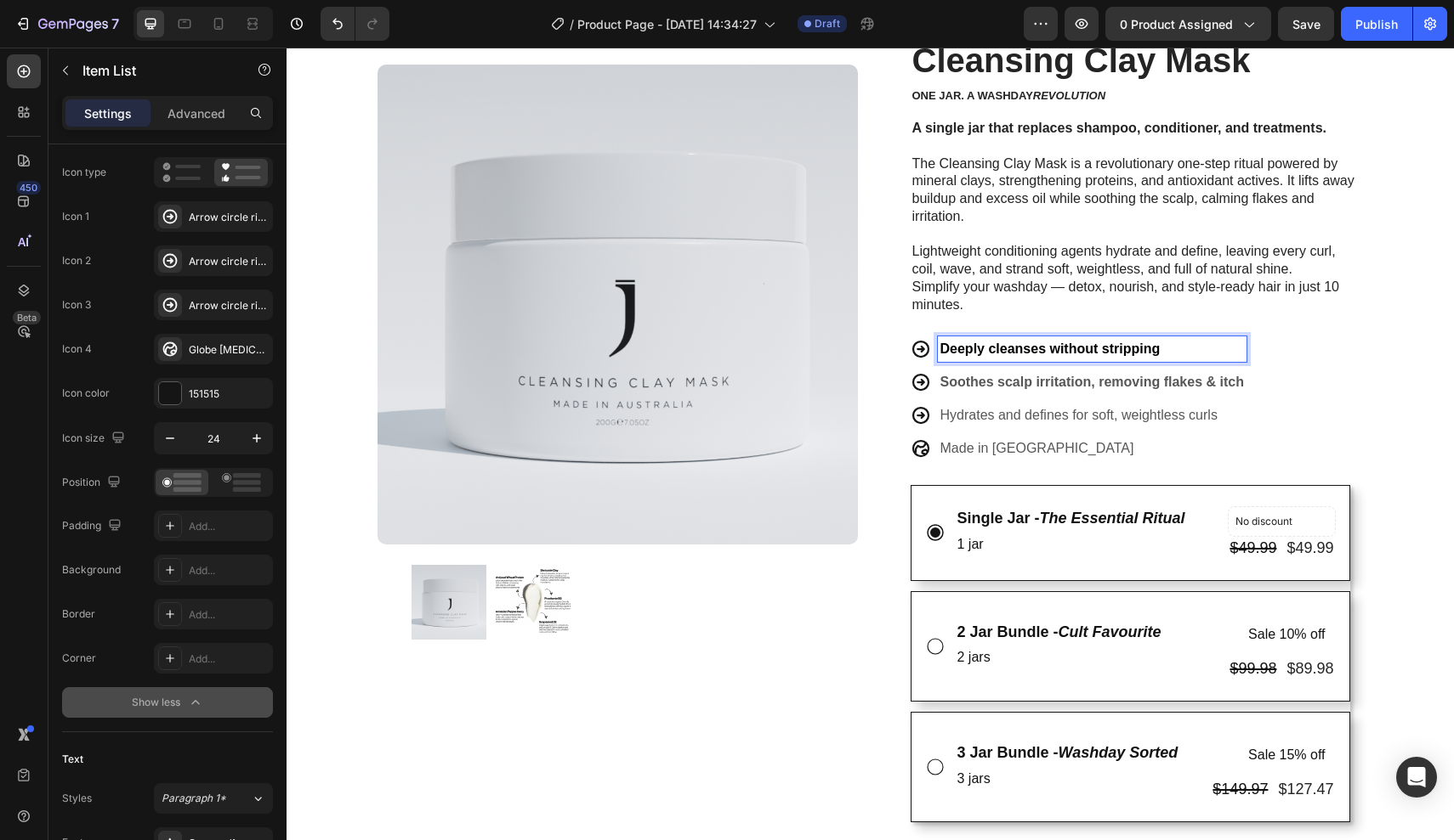
click at [1225, 374] on strong "Soothes scalp irritation, removing flakes & itch" at bounding box center [1092, 381] width 303 height 14
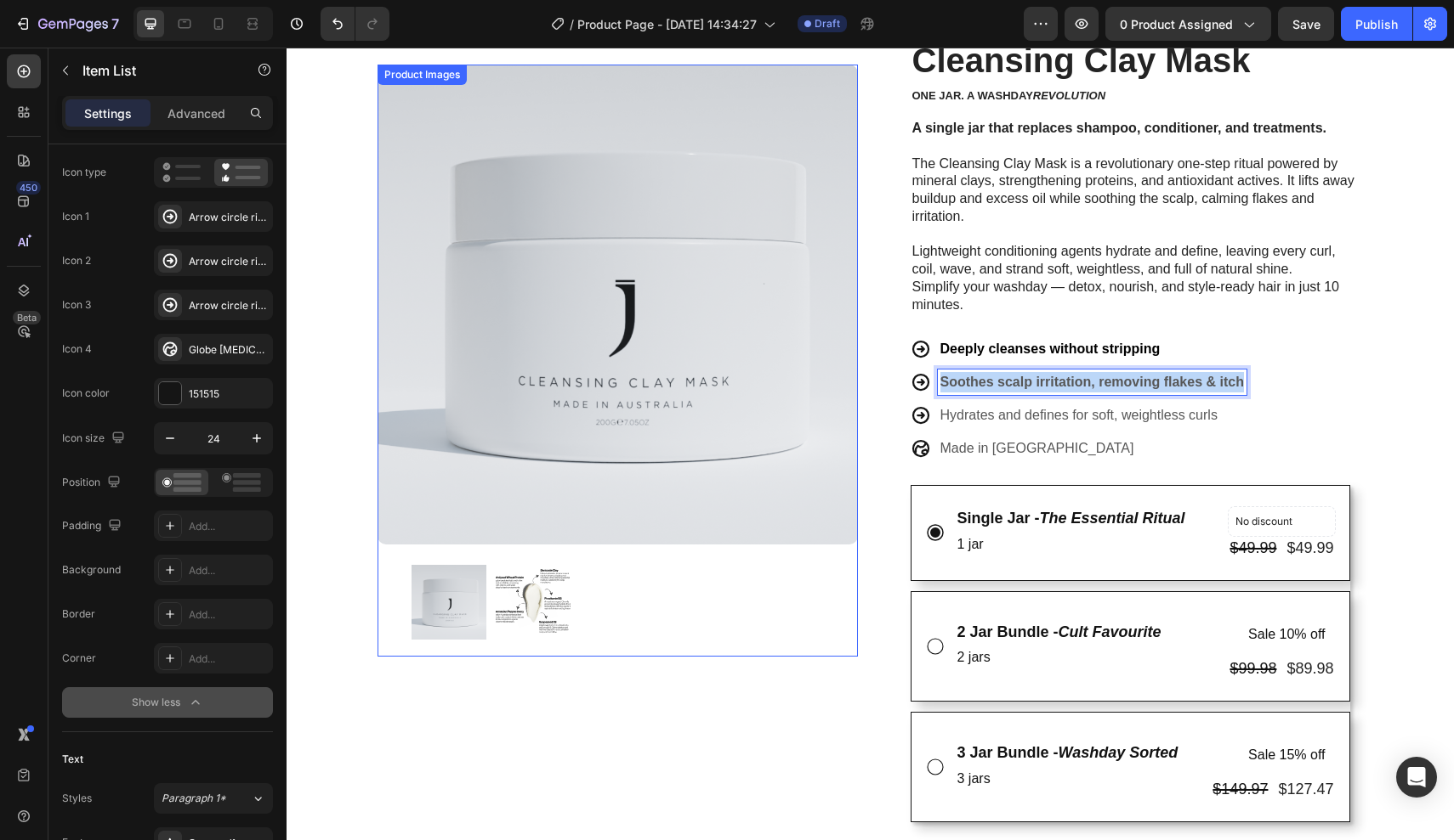
drag, startPoint x: 1242, startPoint y: 372, endPoint x: 759, endPoint y: 365, distance: 483.1
click at [759, 365] on div "Product Images Row Trustoo - Star Rating Widget Trustoo Cleansing Clay Mask Pro…" at bounding box center [871, 626] width 1020 height 1376
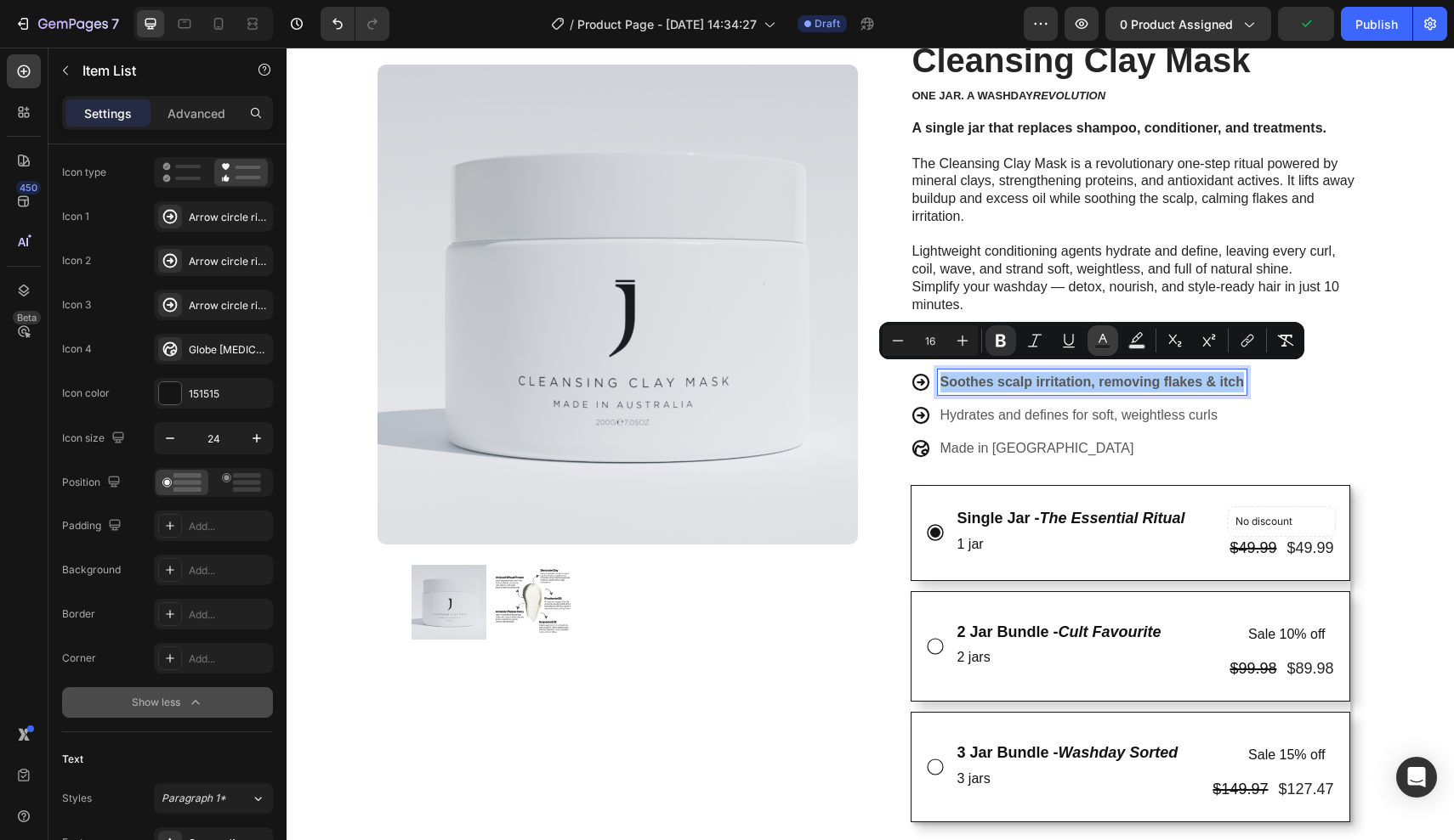
click at [1098, 339] on icon "Editor contextual toolbar" at bounding box center [1103, 341] width 17 height 17
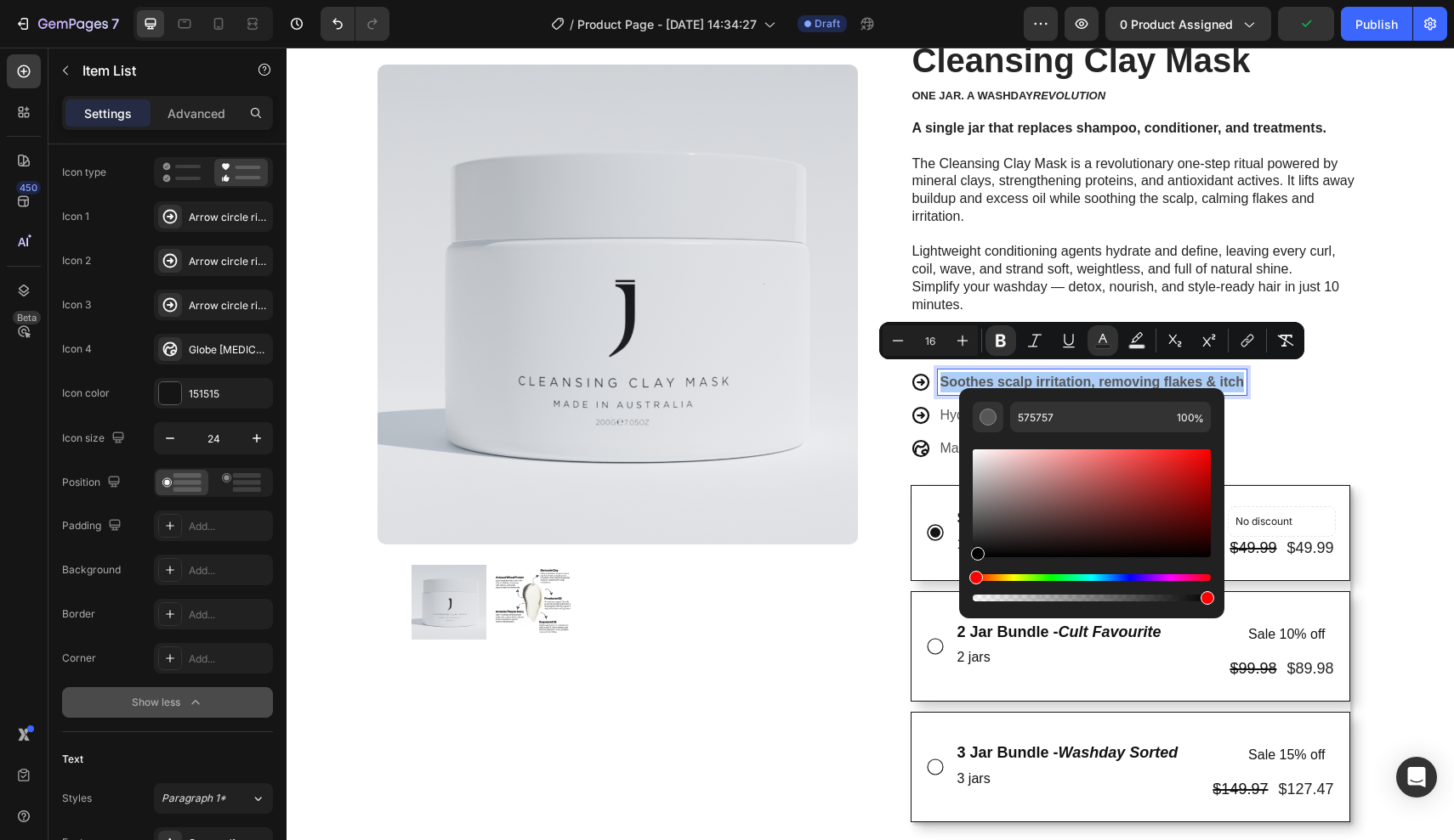
drag, startPoint x: 977, startPoint y: 520, endPoint x: 978, endPoint y: 578, distance: 58.0
click at [978, 578] on div "Editor contextual toolbar" at bounding box center [1091, 525] width 238 height 159
type input "000000"
click at [1231, 405] on p "Hydrates and defines for soft, weightless curls" at bounding box center [1092, 416] width 303 height 21
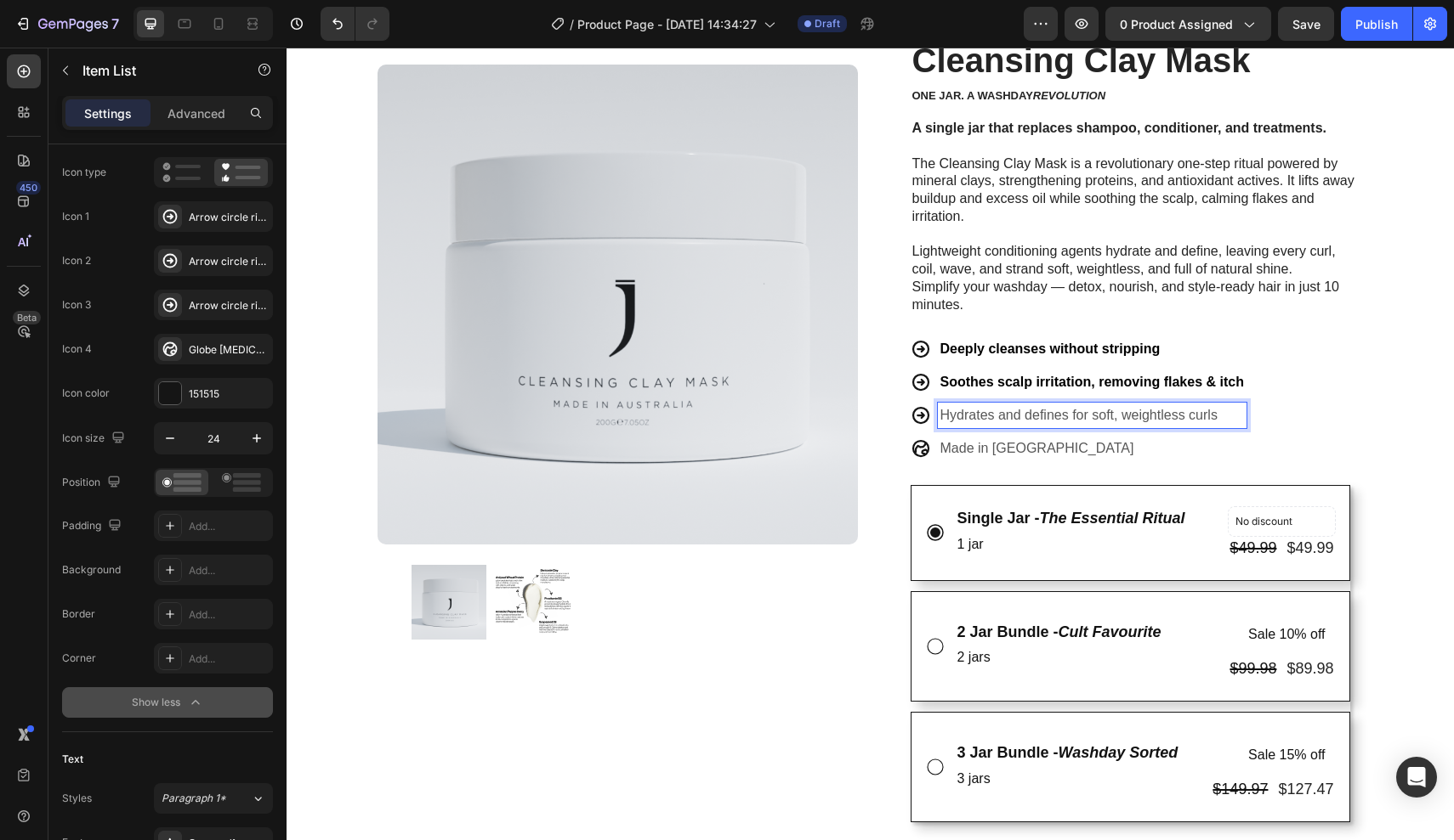
click at [1231, 405] on p "Hydrates and defines for soft, weightless curls" at bounding box center [1092, 416] width 303 height 21
drag, startPoint x: 1231, startPoint y: 404, endPoint x: 795, endPoint y: 404, distance: 436.0
click at [795, 404] on div "Product Images Row Trustoo - Star Rating Widget Trustoo Cleansing Clay Mask Pro…" at bounding box center [871, 626] width 1020 height 1376
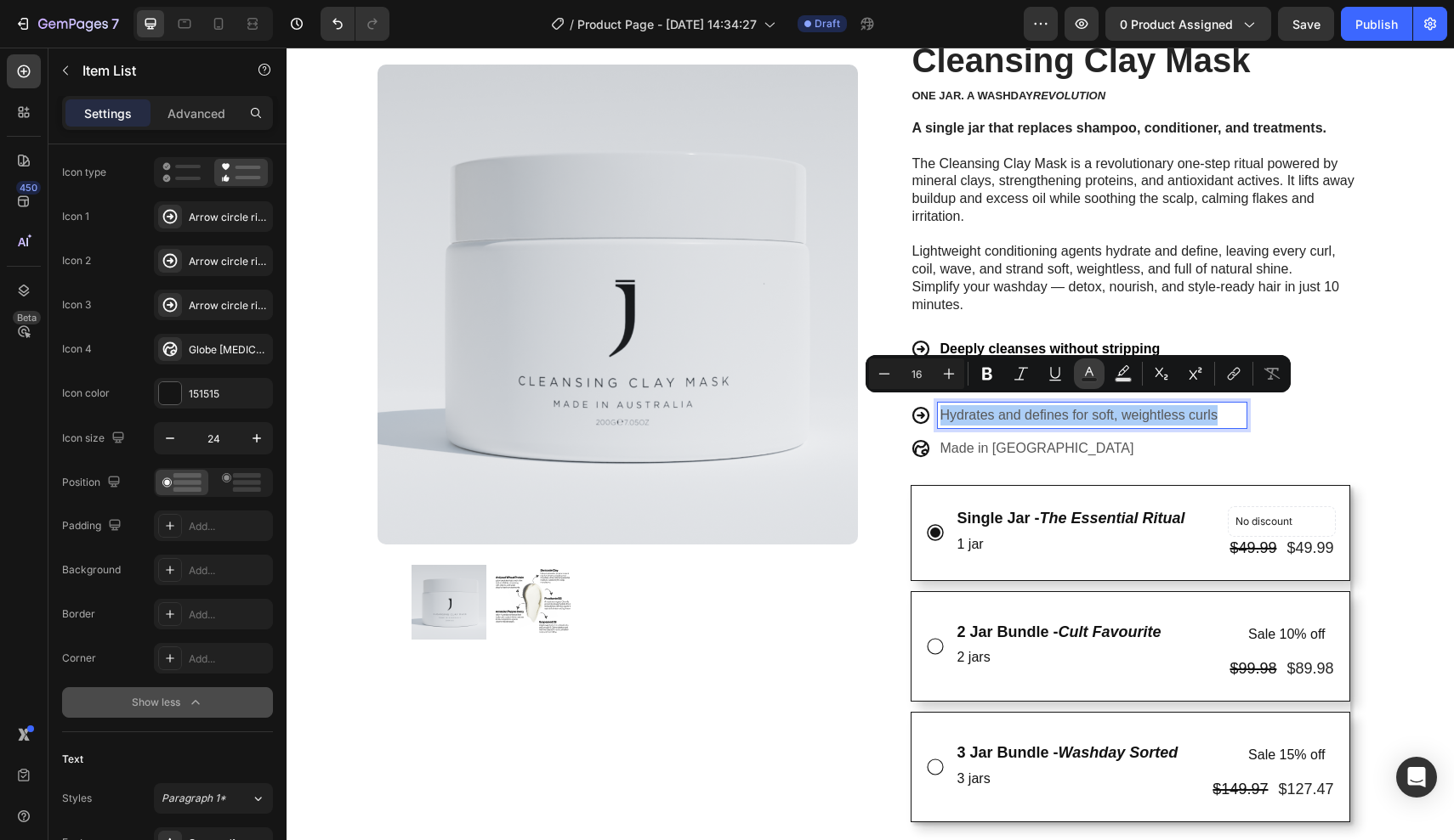
click at [1086, 372] on icon "Editor contextual toolbar" at bounding box center [1089, 373] width 17 height 17
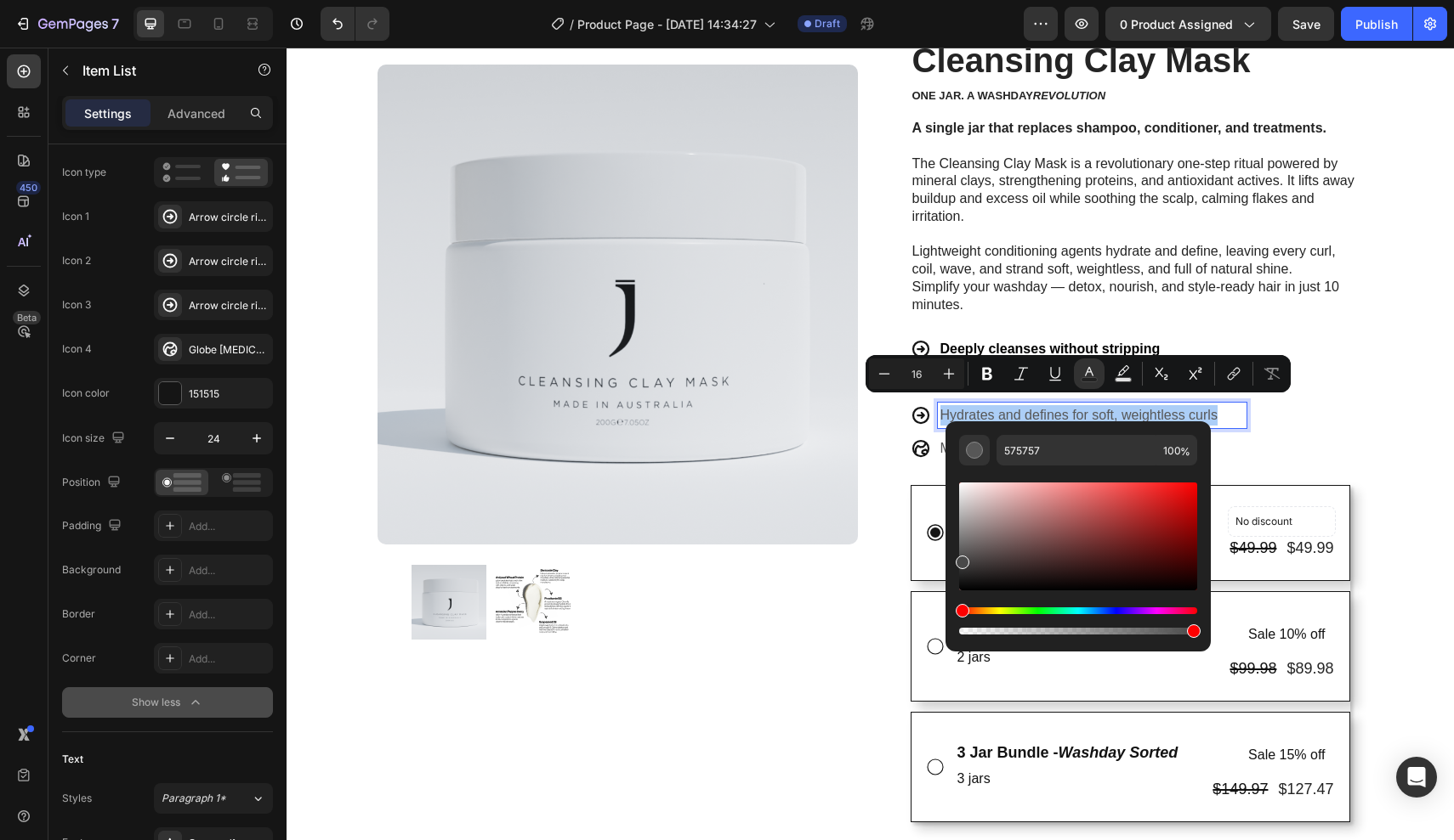
drag, startPoint x: 960, startPoint y: 559, endPoint x: 960, endPoint y: 602, distance: 43.0
click at [960, 602] on div "Editor contextual toolbar" at bounding box center [1078, 558] width 238 height 159
type input "000000"
click at [1271, 441] on div "Deeply cleanses without stripping Soothes scalp irritation, removing flakes & i…" at bounding box center [1136, 399] width 453 height 125
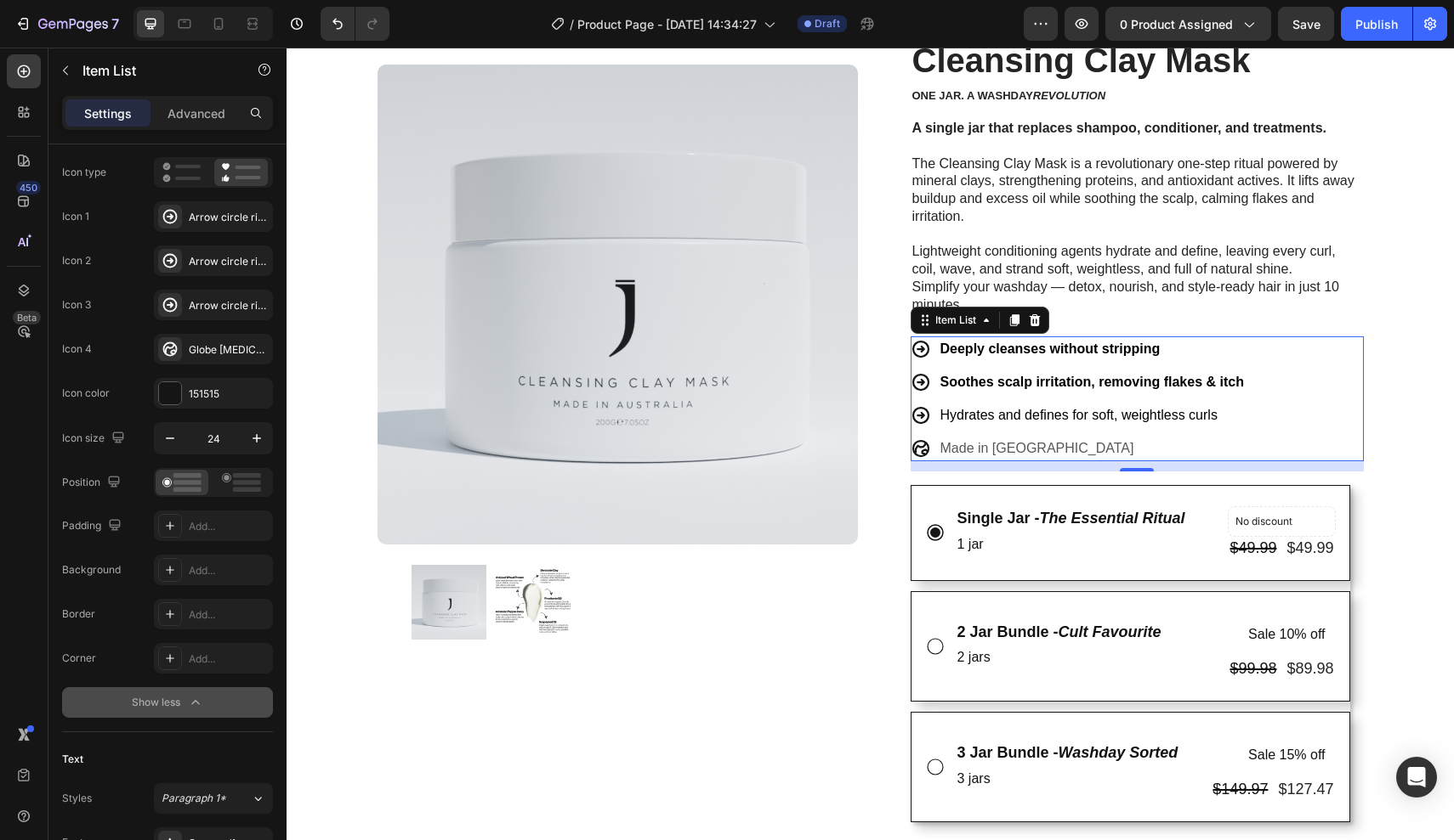
click at [1021, 414] on span "Hydrates and defines for soft, weightless curls" at bounding box center [1079, 415] width 277 height 14
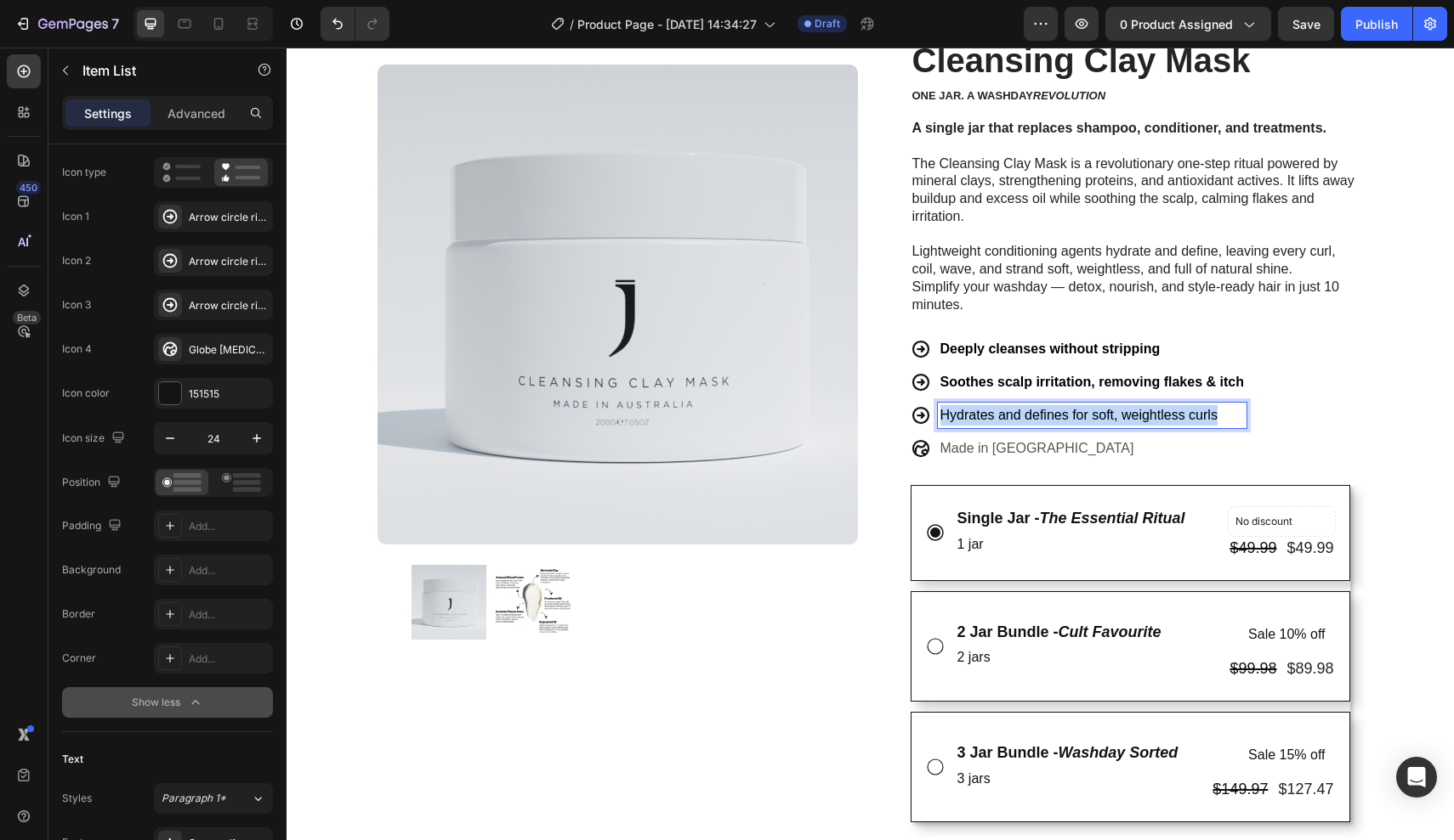
drag, startPoint x: 1222, startPoint y: 408, endPoint x: 796, endPoint y: 403, distance: 426.0
click at [796, 403] on div "Product Images Row Trustoo - Star Rating Widget Trustoo Cleansing Clay Mask Pro…" at bounding box center [871, 626] width 1020 height 1376
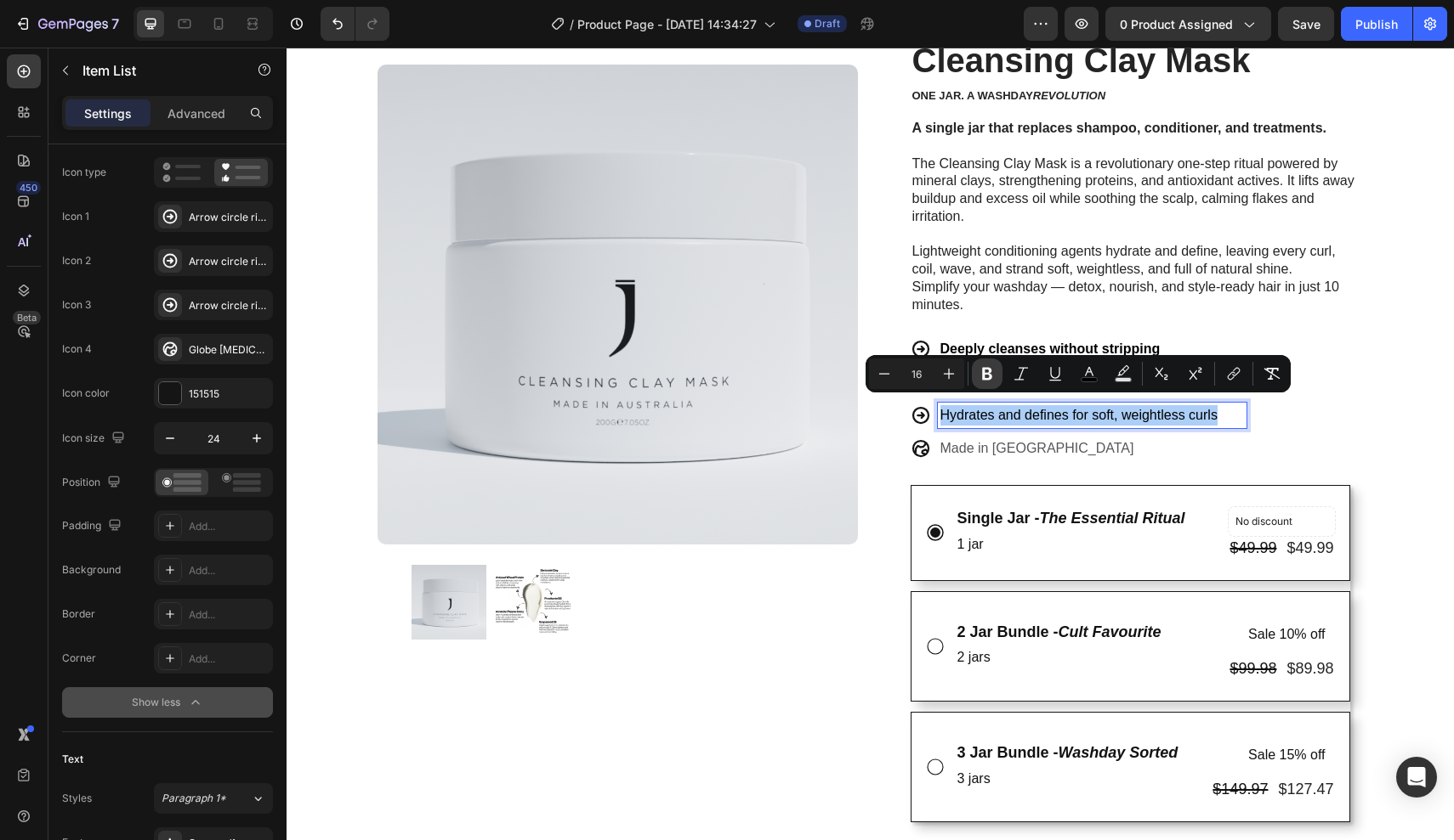
click at [985, 377] on icon "Editor contextual toolbar" at bounding box center [987, 373] width 17 height 17
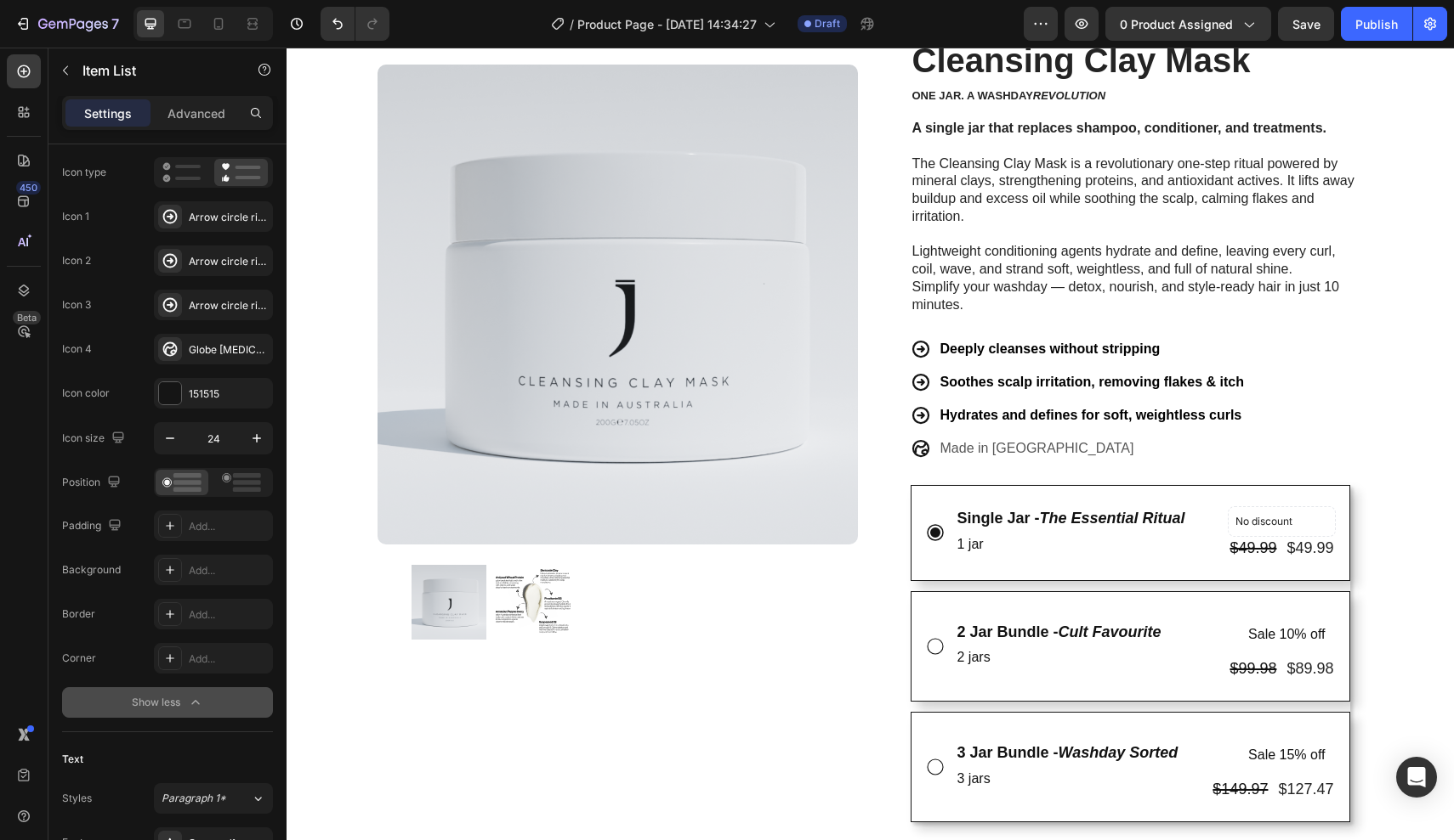
click at [991, 448] on p "Made in [GEOGRAPHIC_DATA]" at bounding box center [1092, 449] width 303 height 21
drag, startPoint x: 1056, startPoint y: 445, endPoint x: 849, endPoint y: 437, distance: 207.2
click at [849, 437] on div "Product Images Row Trustoo - Star Rating Widget Trustoo Cleansing Clay Mask Pro…" at bounding box center [871, 626] width 1020 height 1376
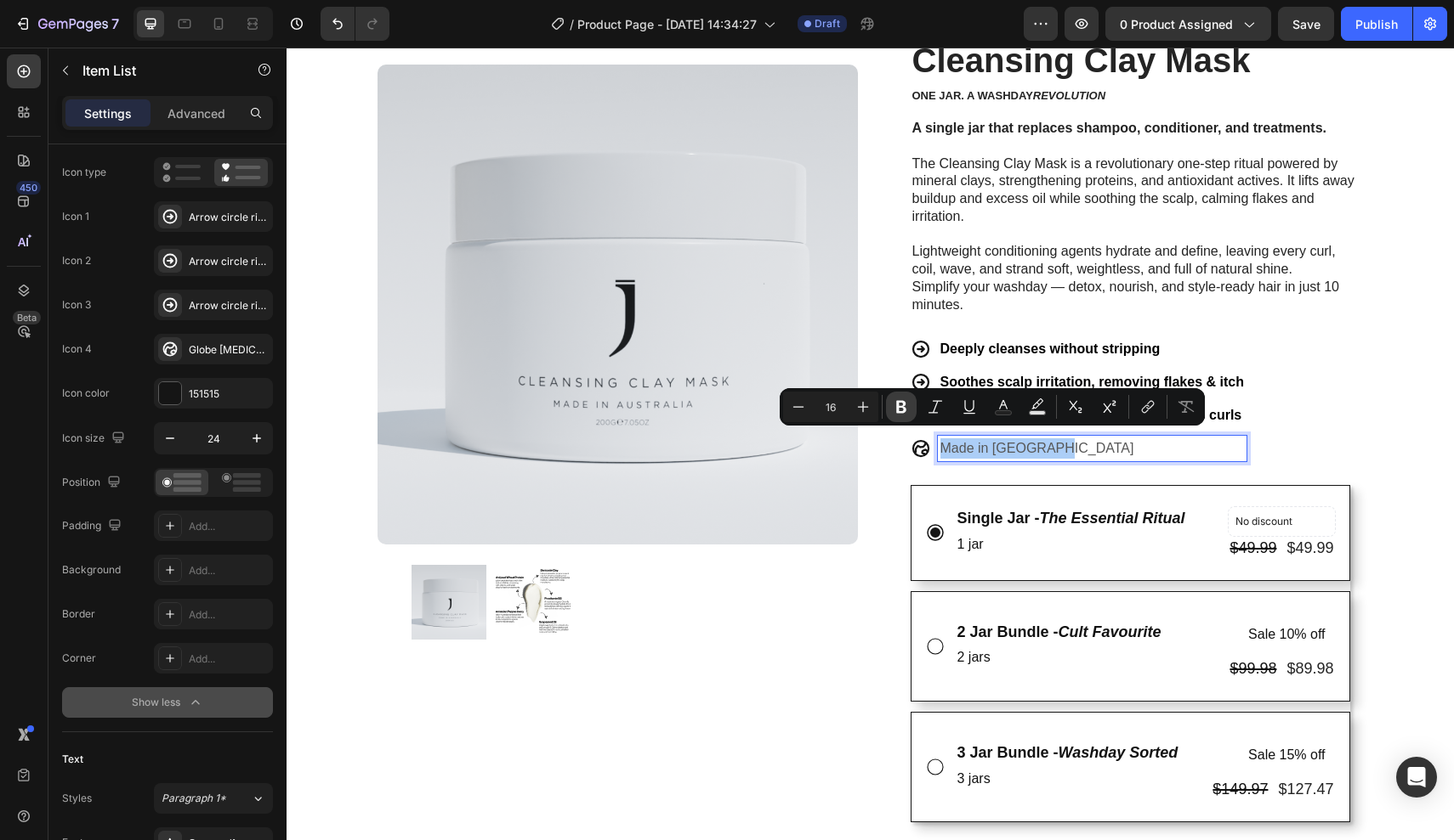
click at [913, 404] on button "Bold" at bounding box center [901, 406] width 31 height 31
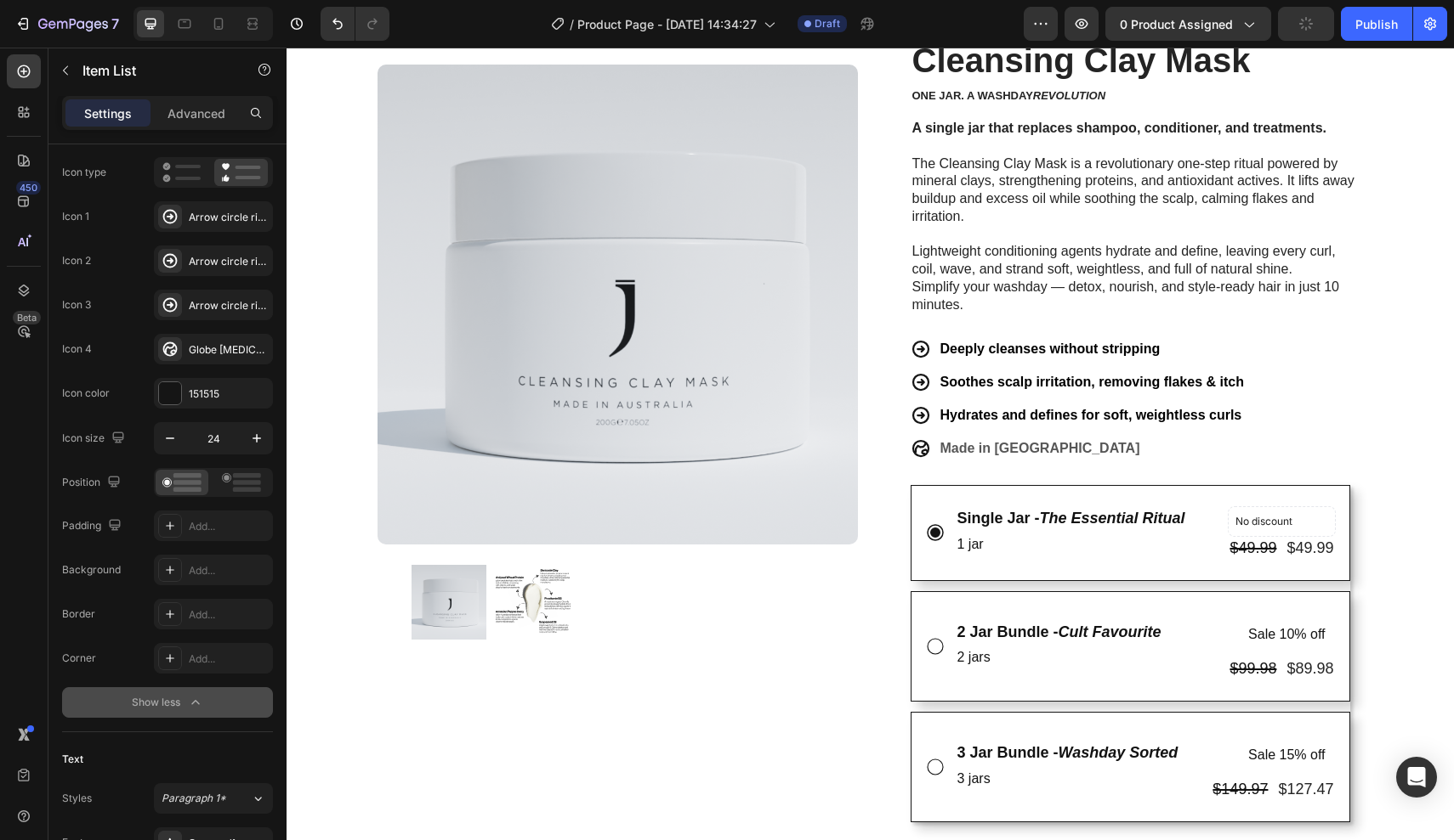
click at [1002, 408] on strong "Hydrates and defines for soft, weightless curls" at bounding box center [1091, 415] width 302 height 14
click at [1018, 441] on strong "Made in [GEOGRAPHIC_DATA]" at bounding box center [1040, 448] width 200 height 14
drag, startPoint x: 1059, startPoint y: 433, endPoint x: 871, endPoint y: 433, distance: 188.0
click at [872, 433] on div "Product Images Row Trustoo - Star Rating Widget Trustoo Cleansing Clay Mask Pro…" at bounding box center [871, 626] width 1020 height 1376
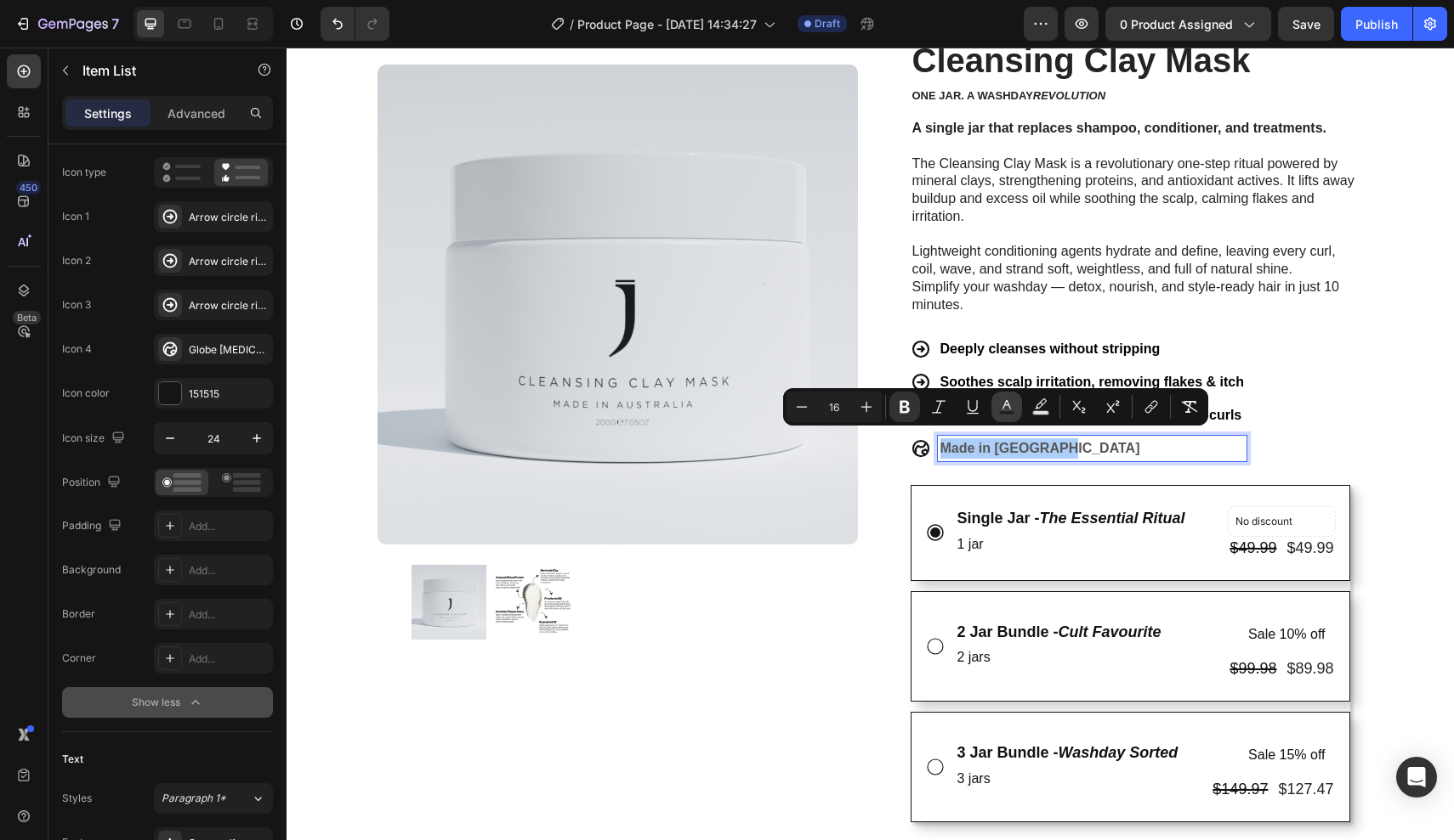
click at [1008, 416] on button "Text Color" at bounding box center [1006, 406] width 31 height 31
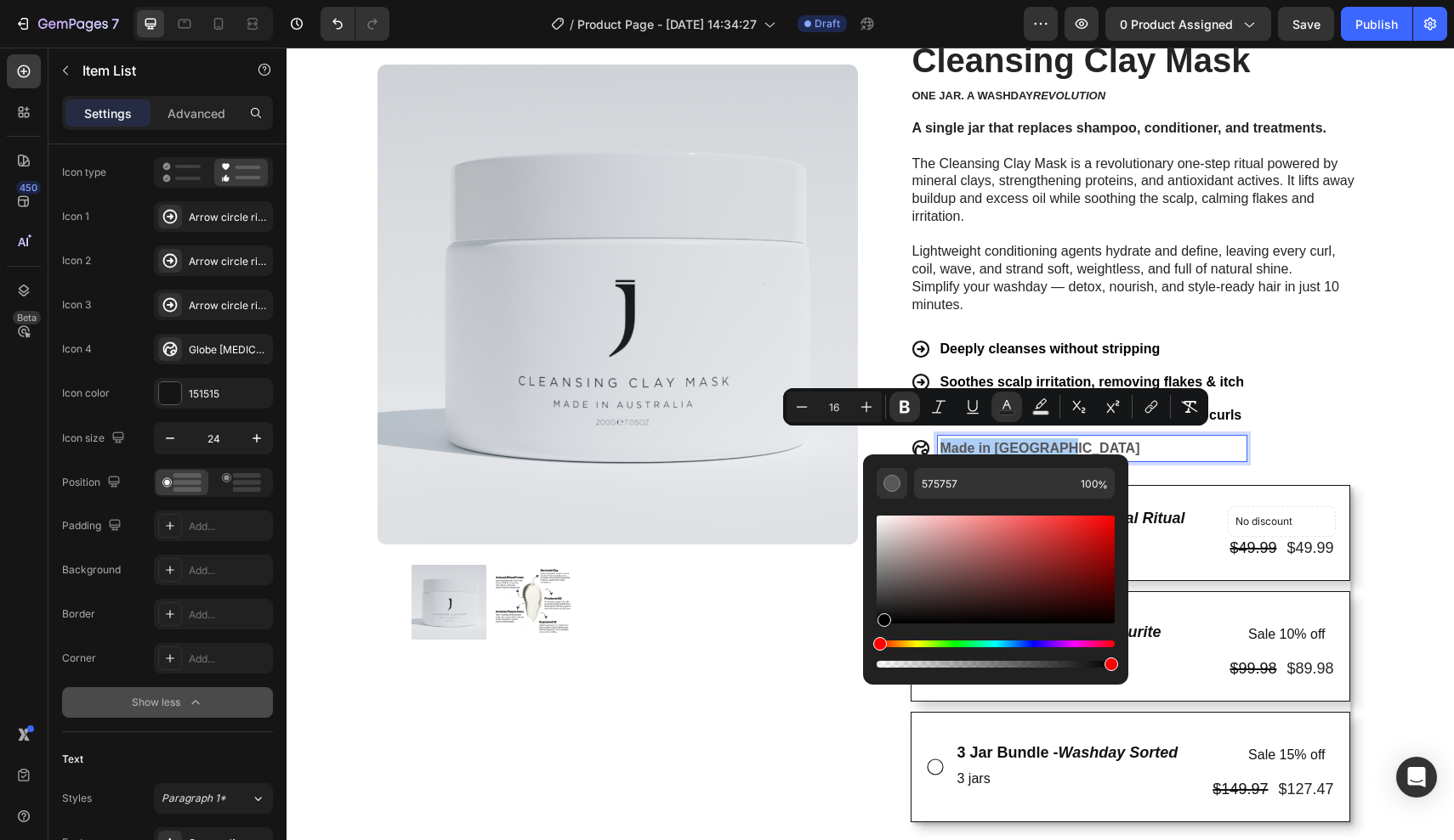
drag, startPoint x: 883, startPoint y: 594, endPoint x: 883, endPoint y: 646, distance: 52.0
click at [883, 646] on div "Editor contextual toolbar" at bounding box center [995, 592] width 238 height 159
type input "000000"
click at [1373, 412] on div "Product Images Row Trustoo - Star Rating Widget Trustoo Cleansing Clay Mask Pro…" at bounding box center [871, 626] width 1020 height 1376
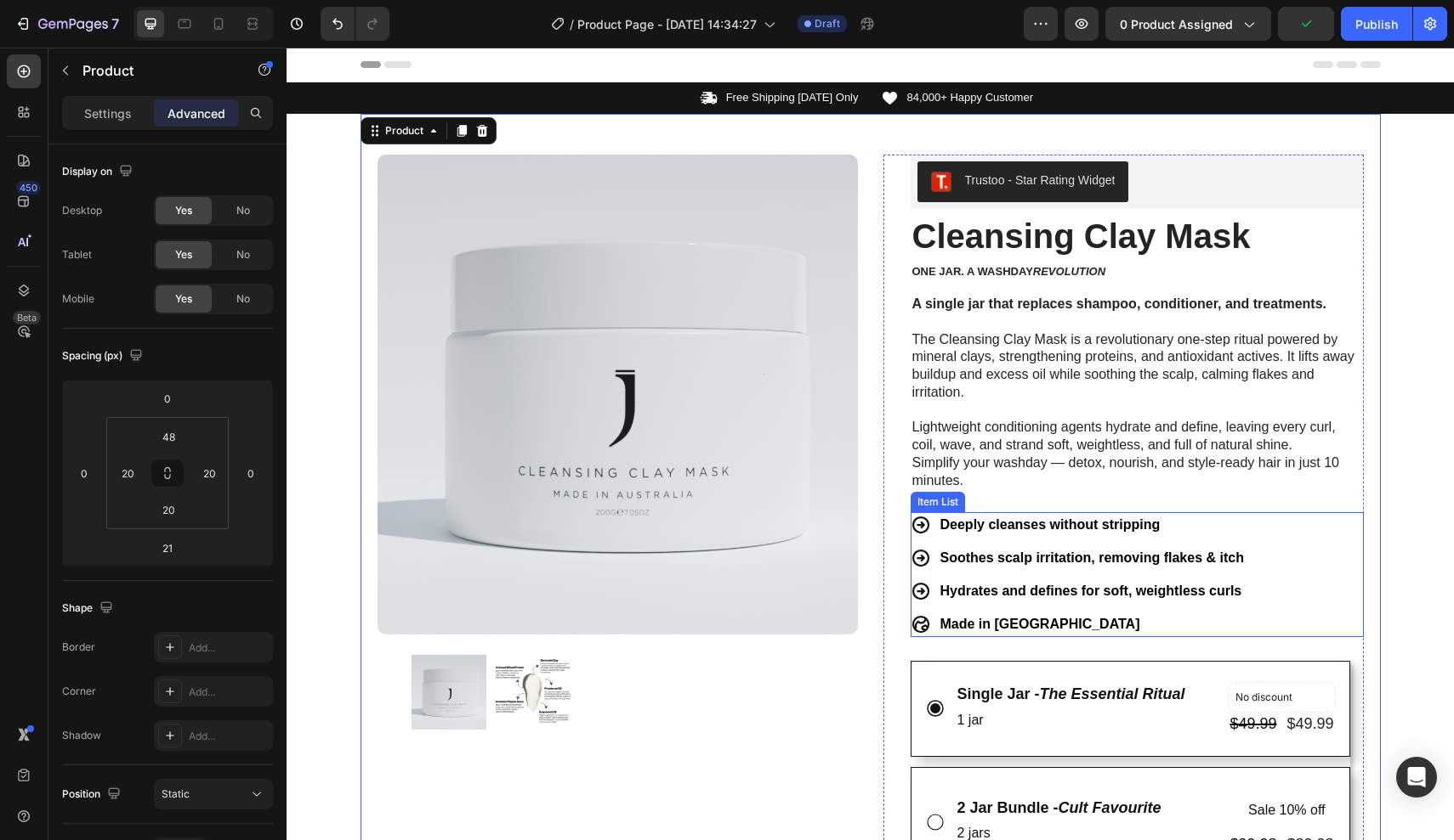
scroll to position [0, 0]
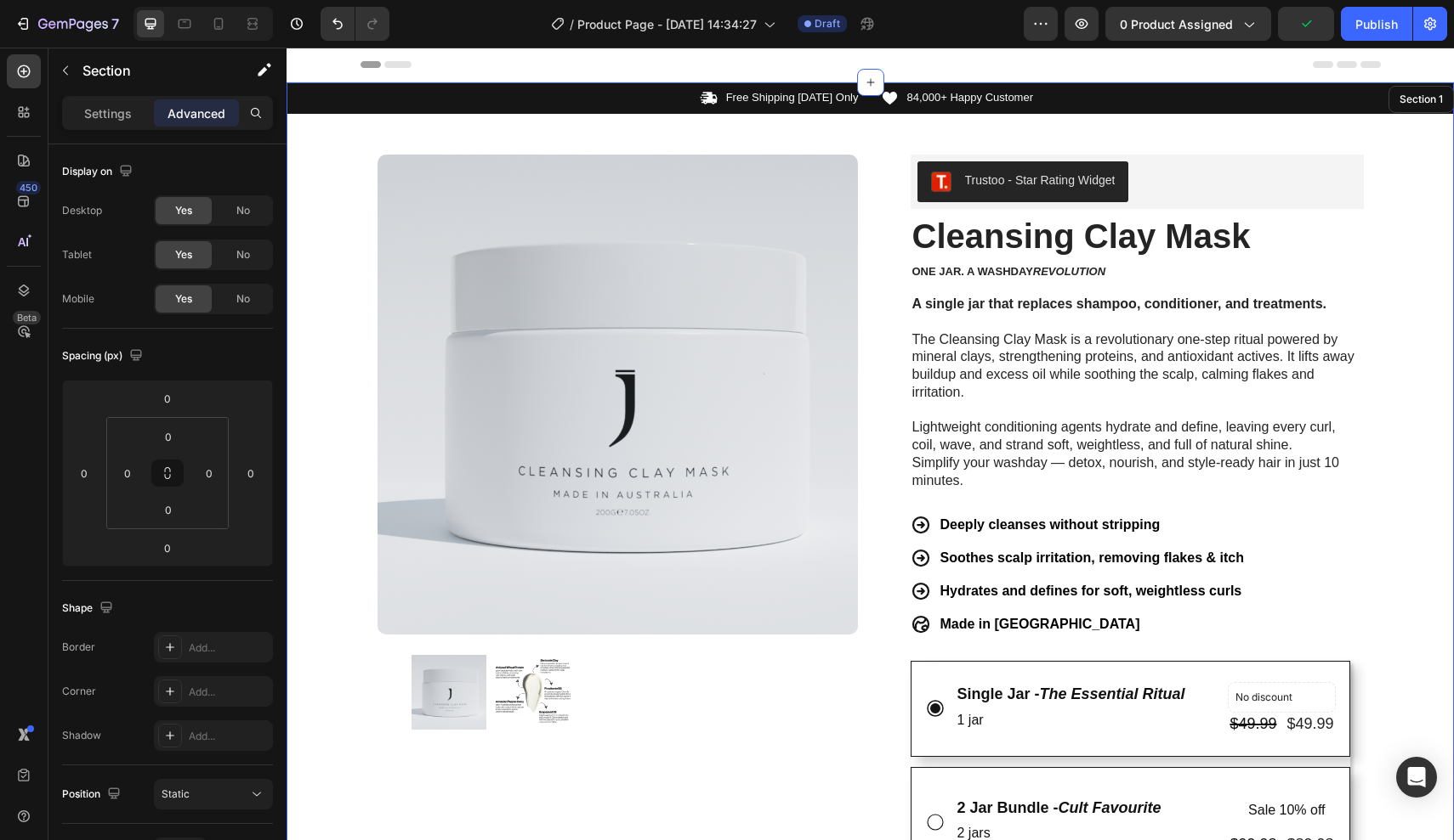
click at [1425, 497] on div "Icon Free Shipping Today Only Text Block Row Icon 84,000+ Happy Customer Text B…" at bounding box center [870, 795] width 1167 height 1425
click at [1306, 24] on span "Save" at bounding box center [1306, 24] width 28 height 14
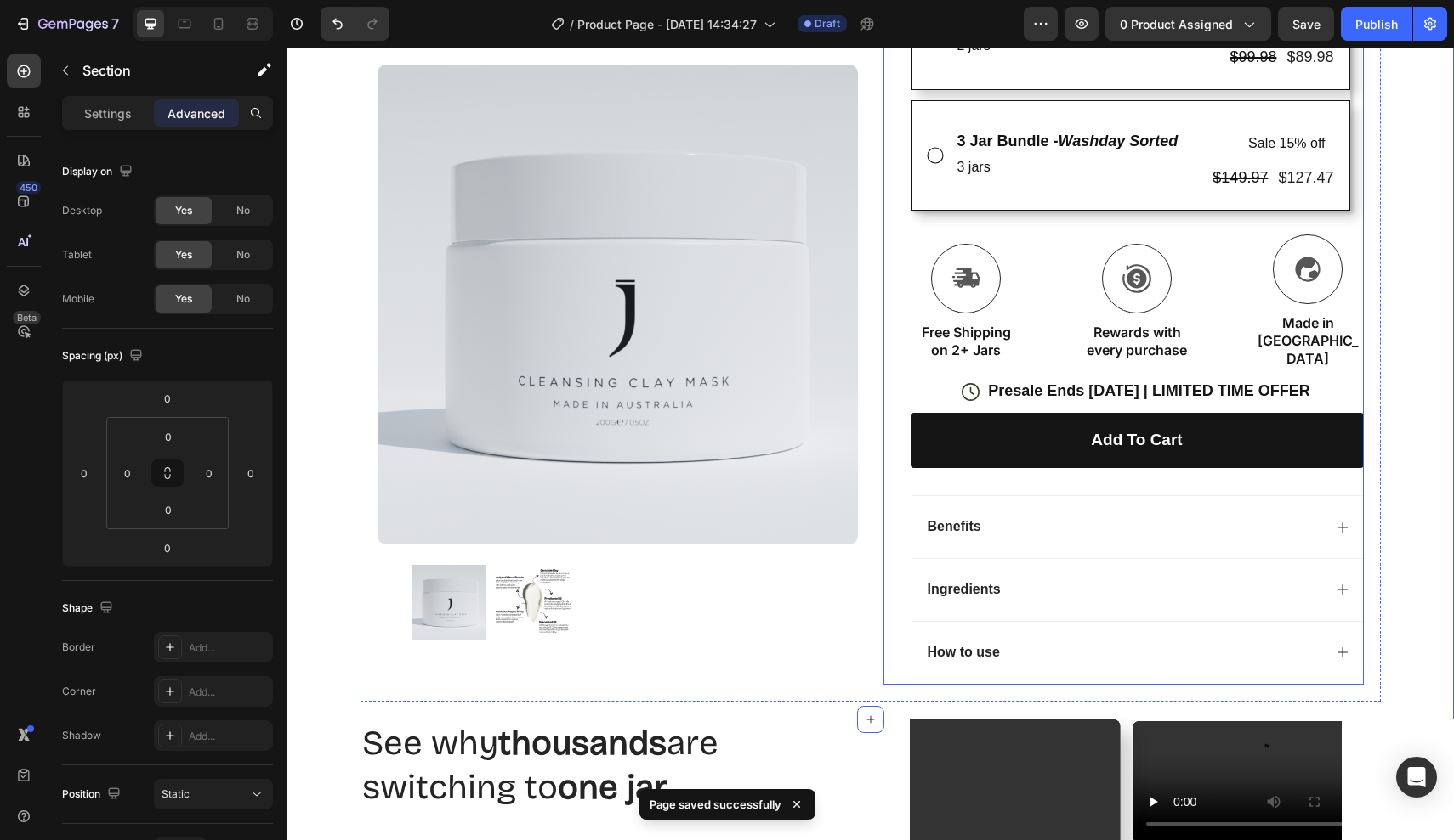
scroll to position [799, 0]
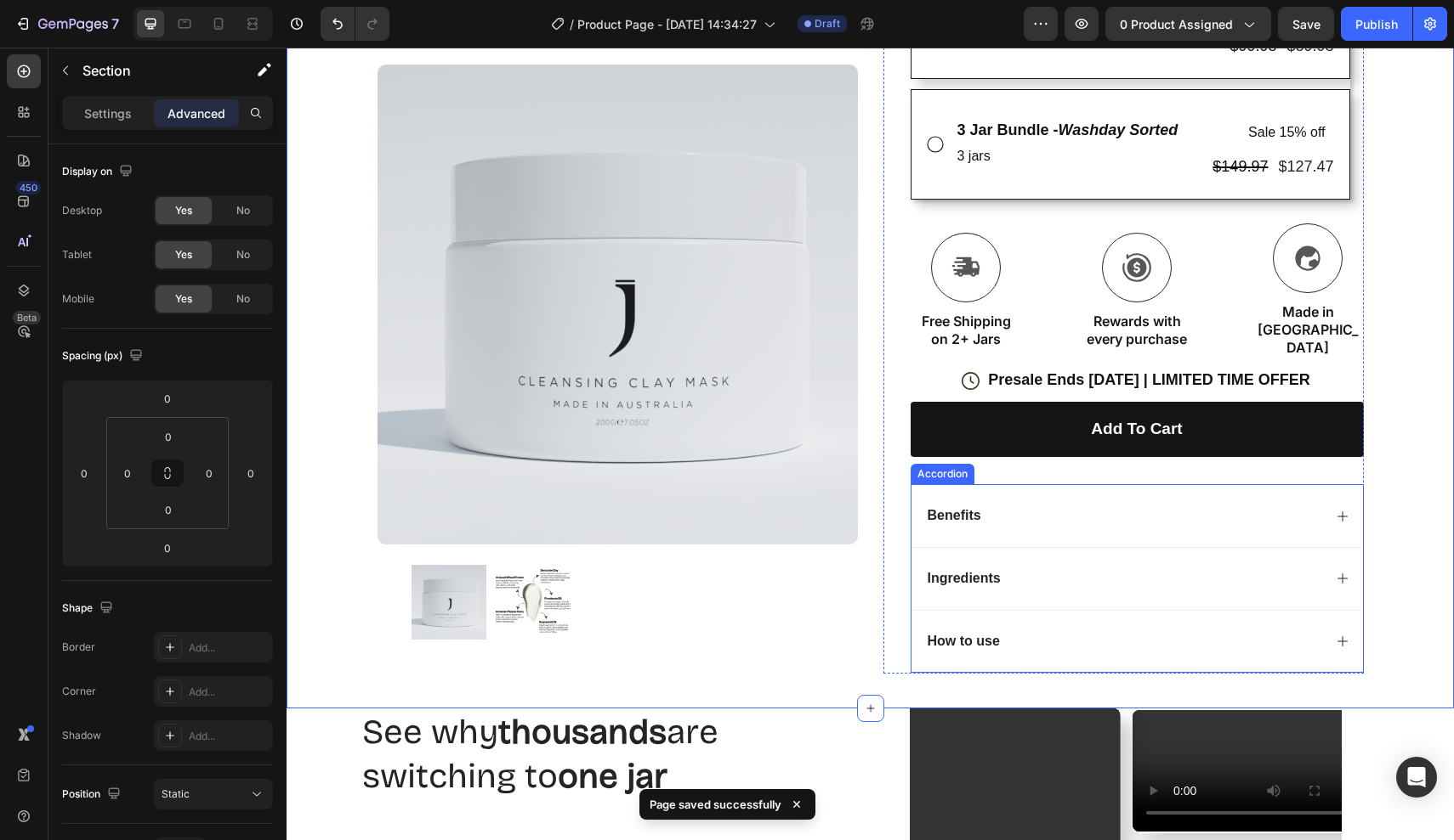
click at [1193, 505] on div "Benefits" at bounding box center [1124, 516] width 397 height 23
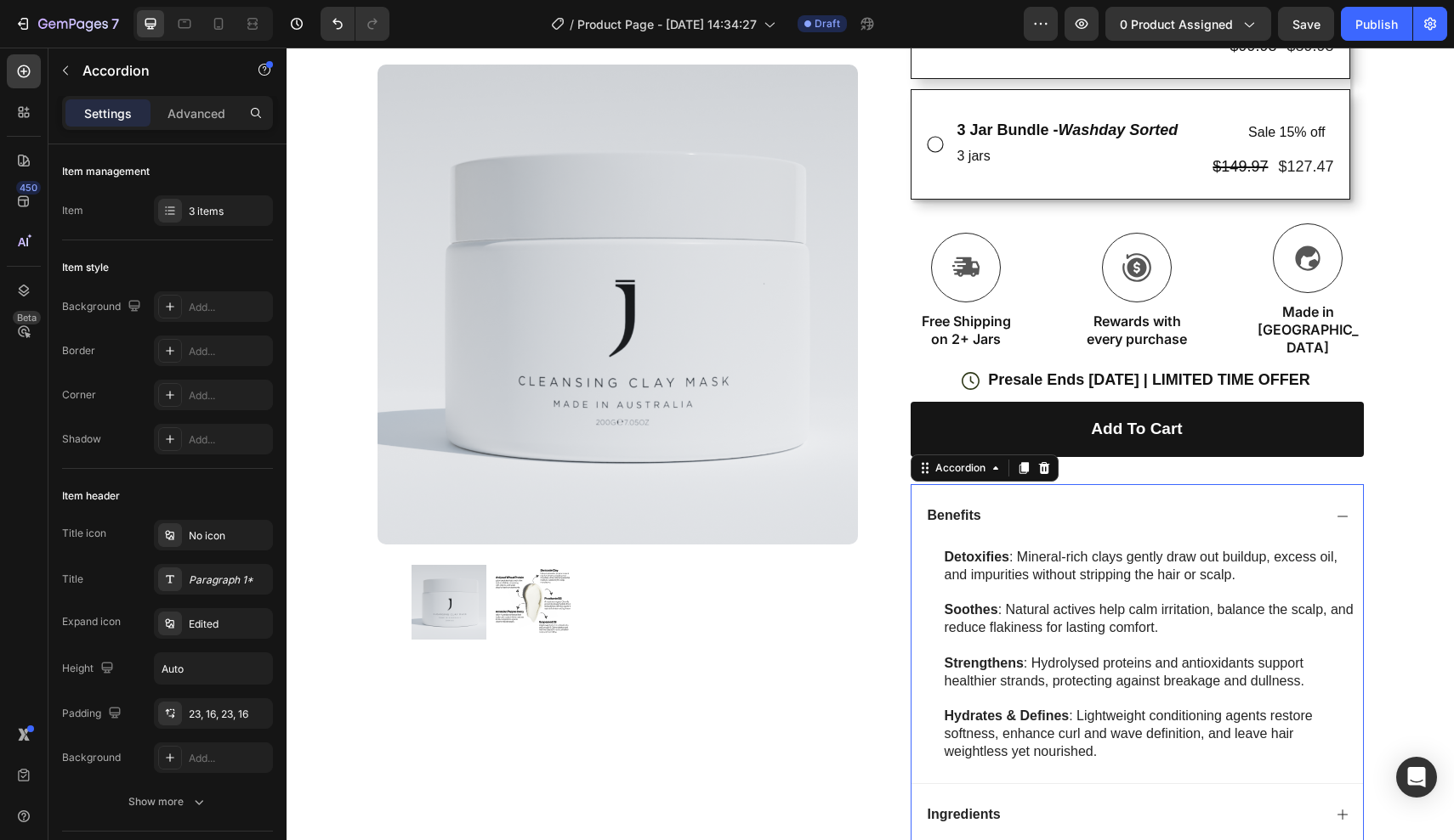
click at [1193, 505] on div "Benefits" at bounding box center [1124, 516] width 397 height 23
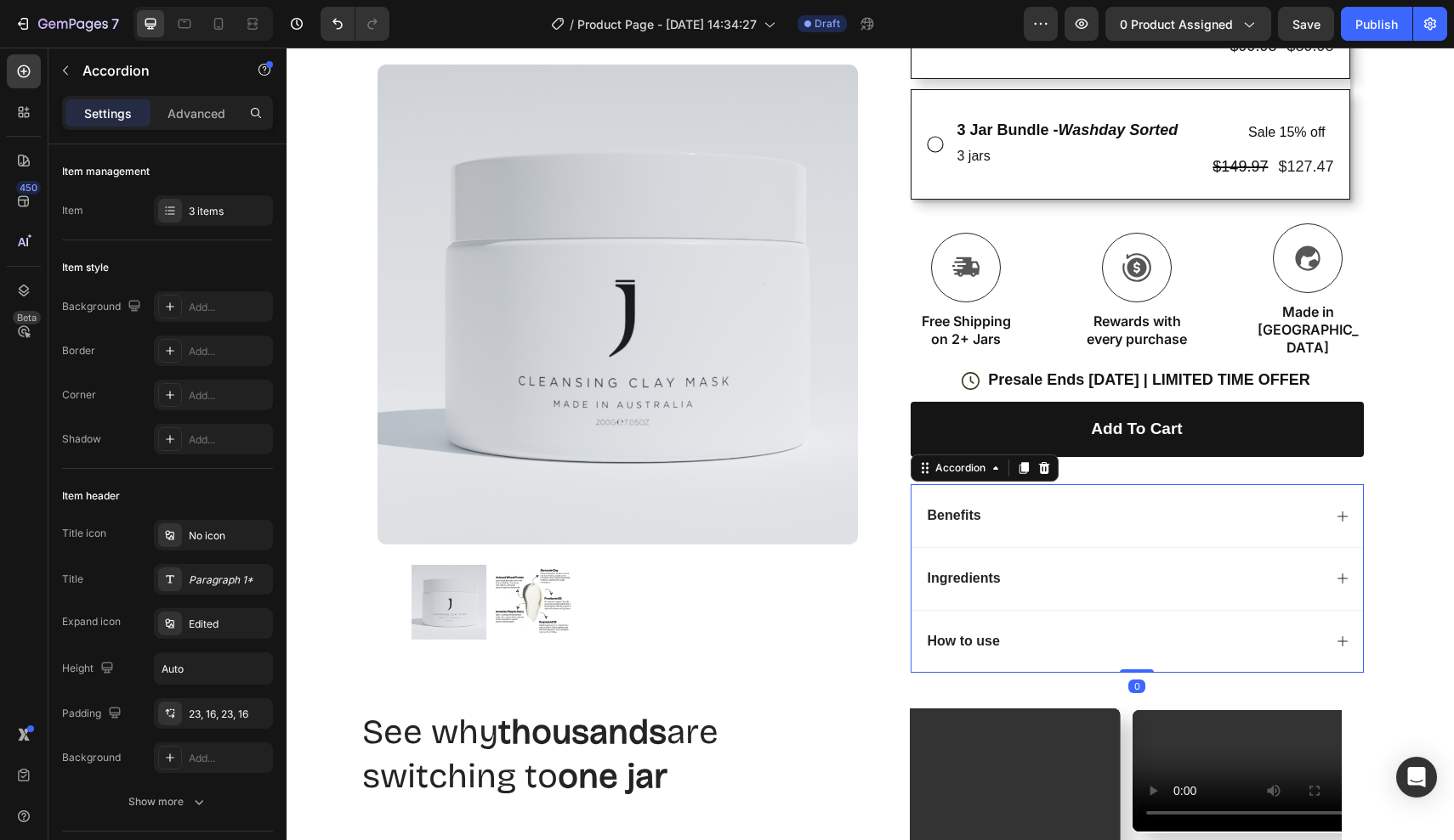
click at [1176, 567] on div "Ingredients" at bounding box center [1124, 578] width 397 height 23
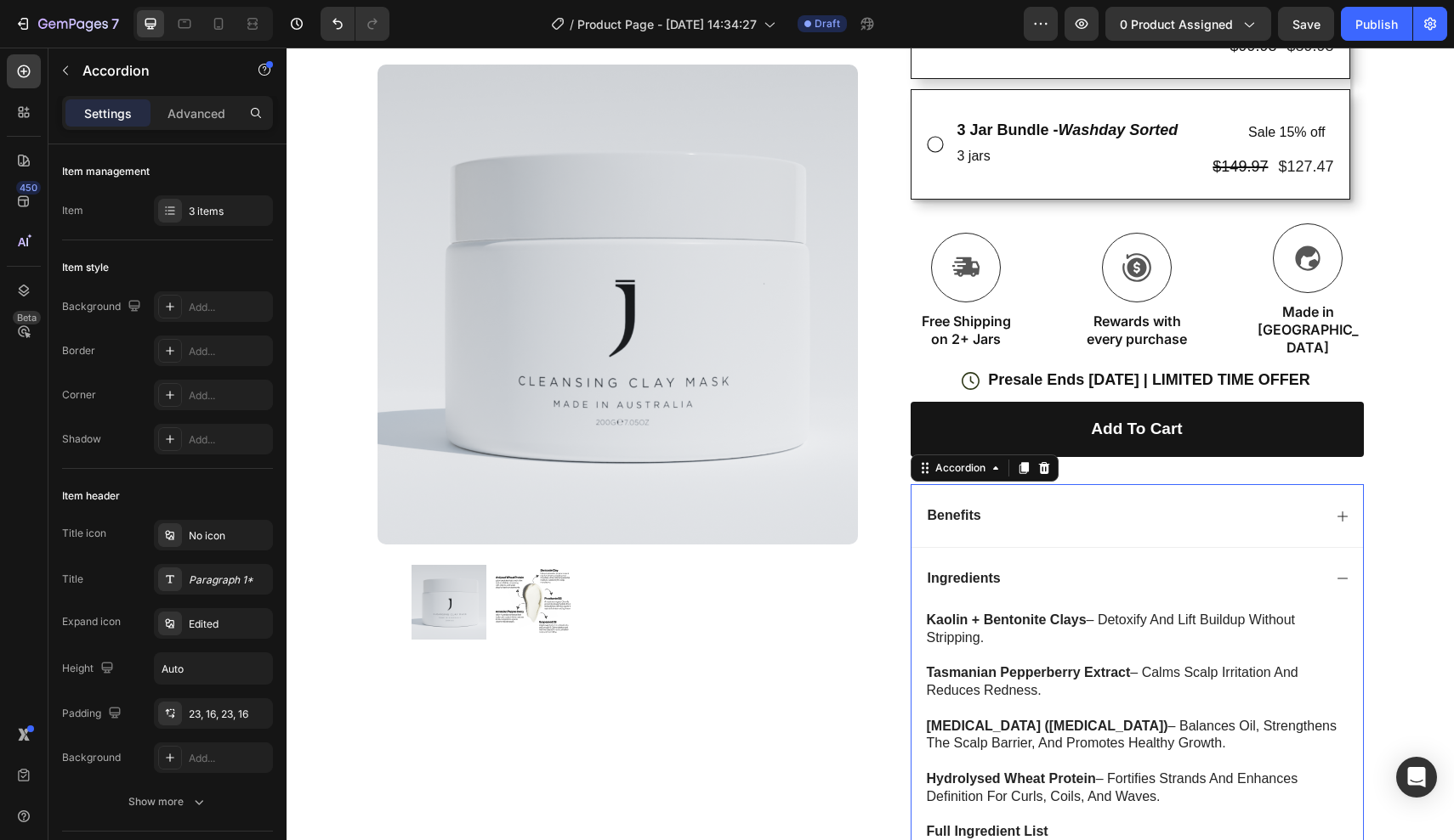
click at [1176, 567] on div "Ingredients" at bounding box center [1124, 578] width 397 height 23
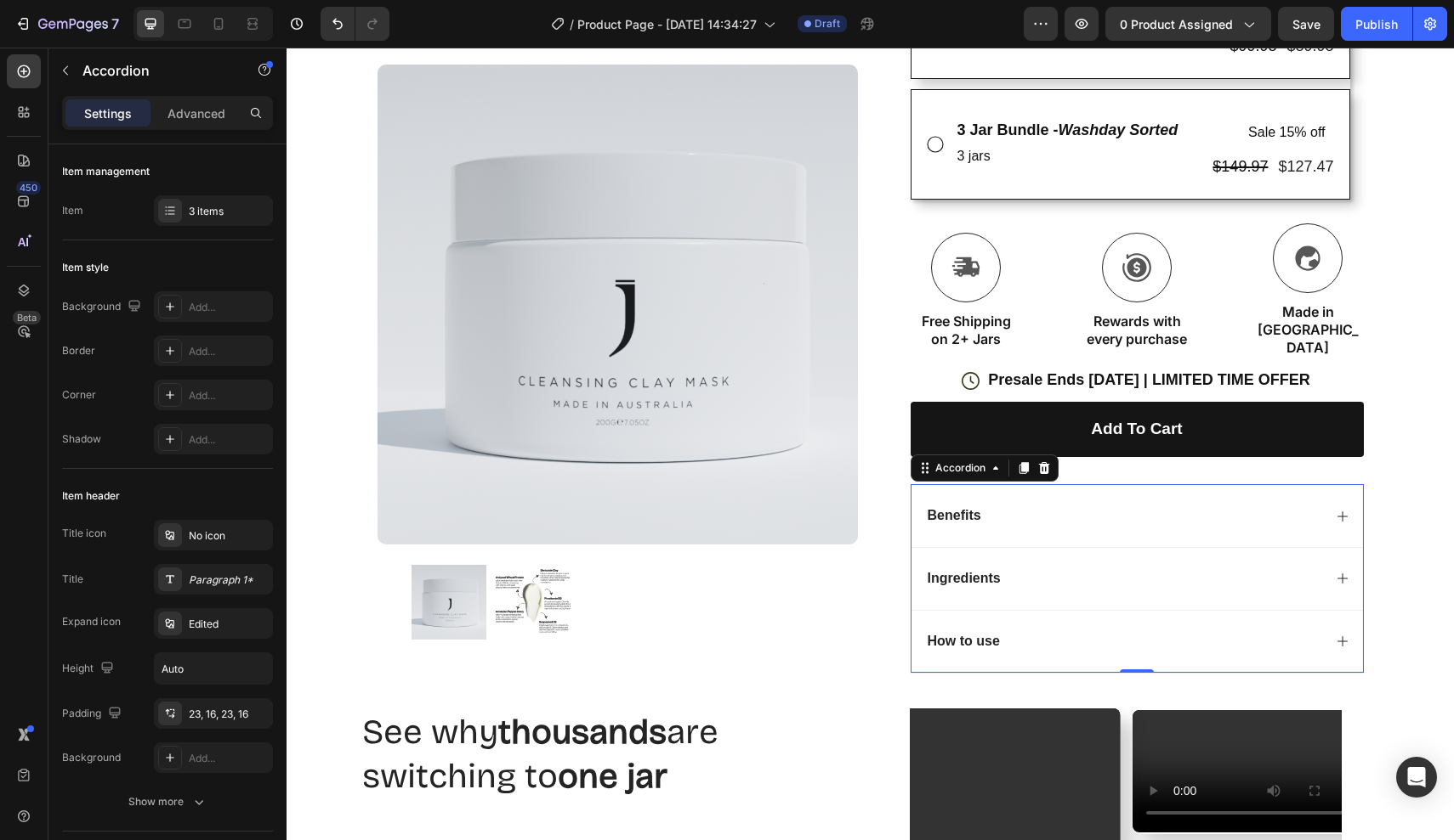
click at [1164, 630] on div "How to use" at bounding box center [1124, 642] width 397 height 23
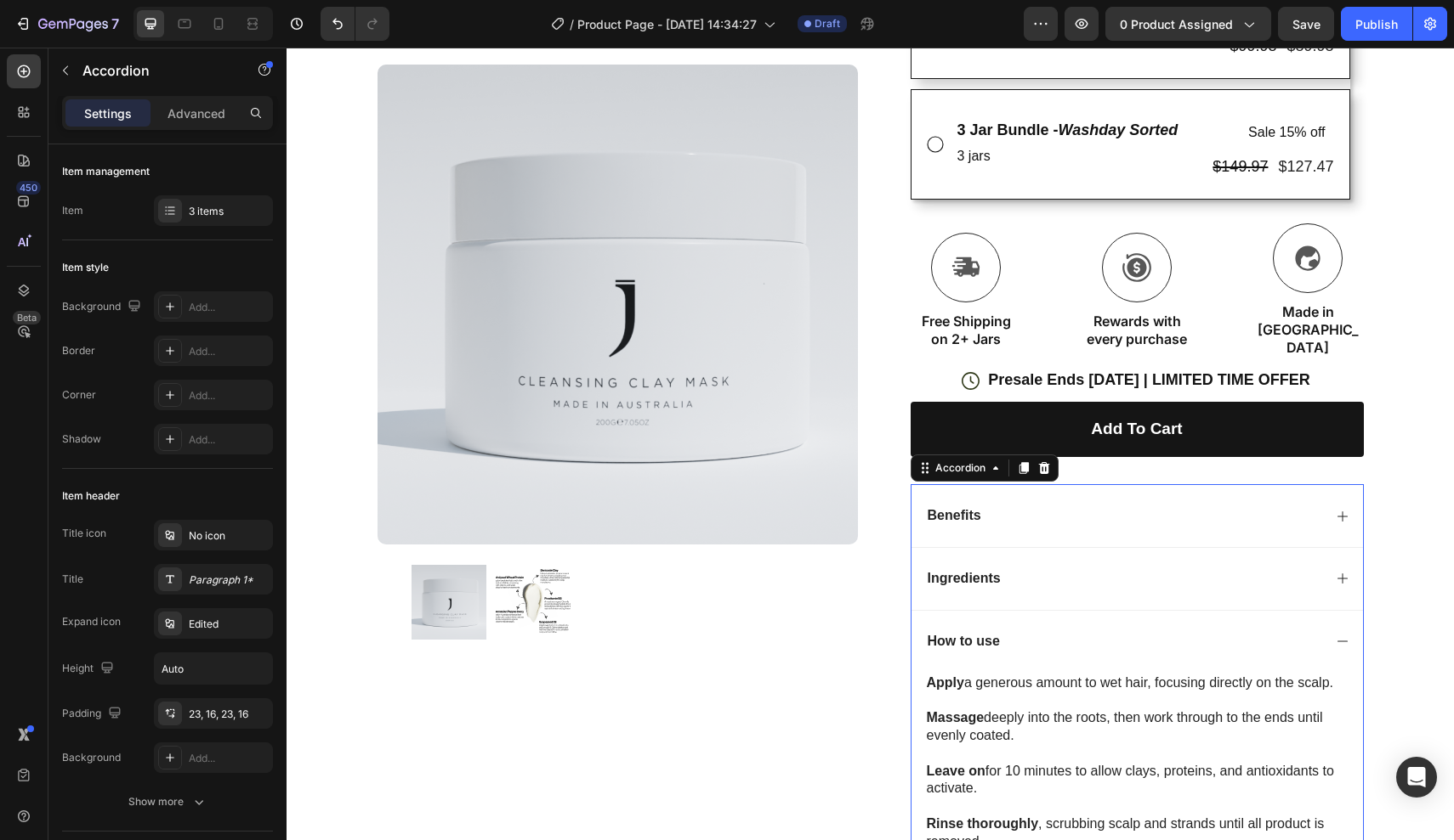
click at [1164, 630] on div "How to use" at bounding box center [1124, 642] width 397 height 23
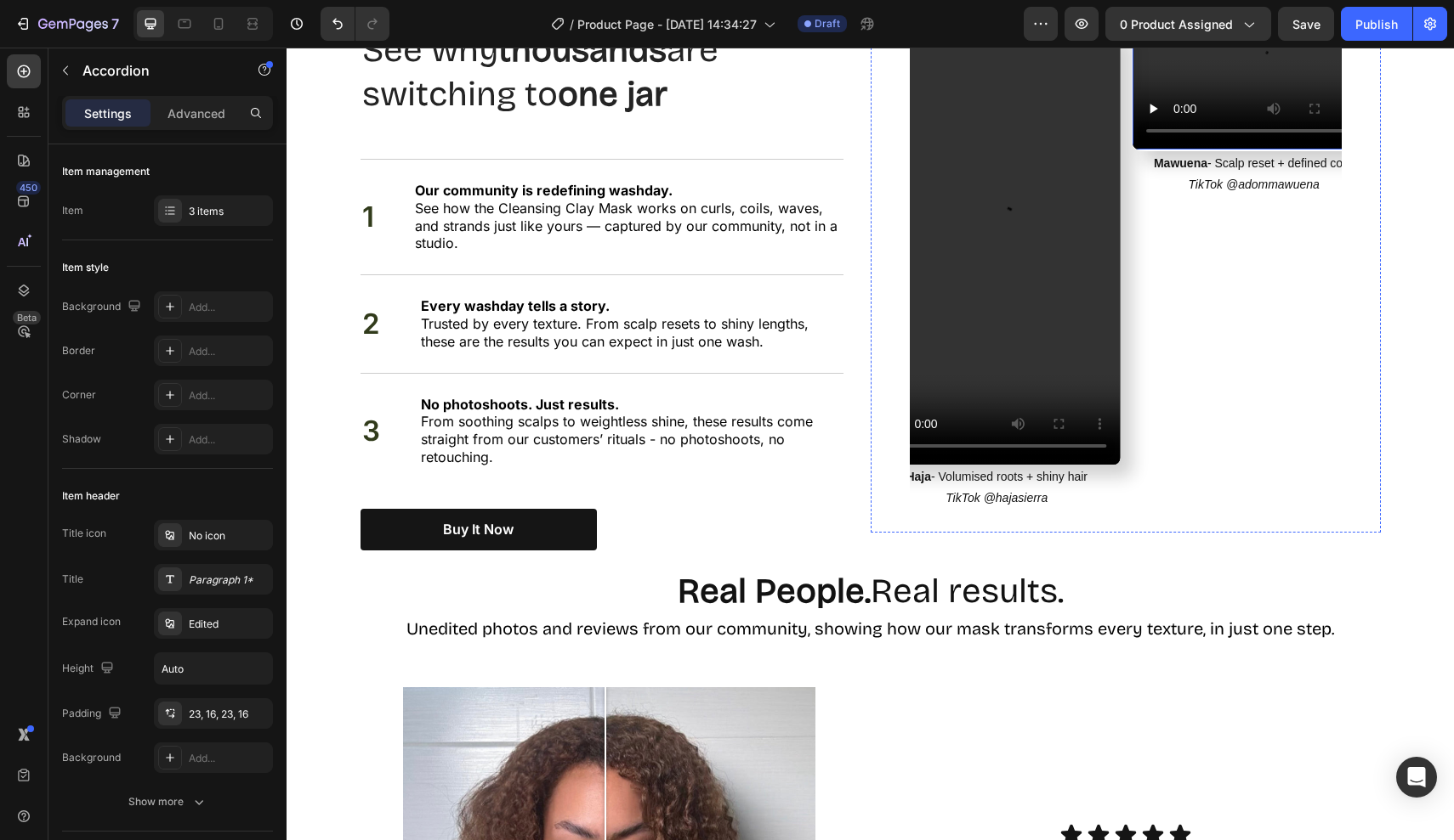
scroll to position [1203, 0]
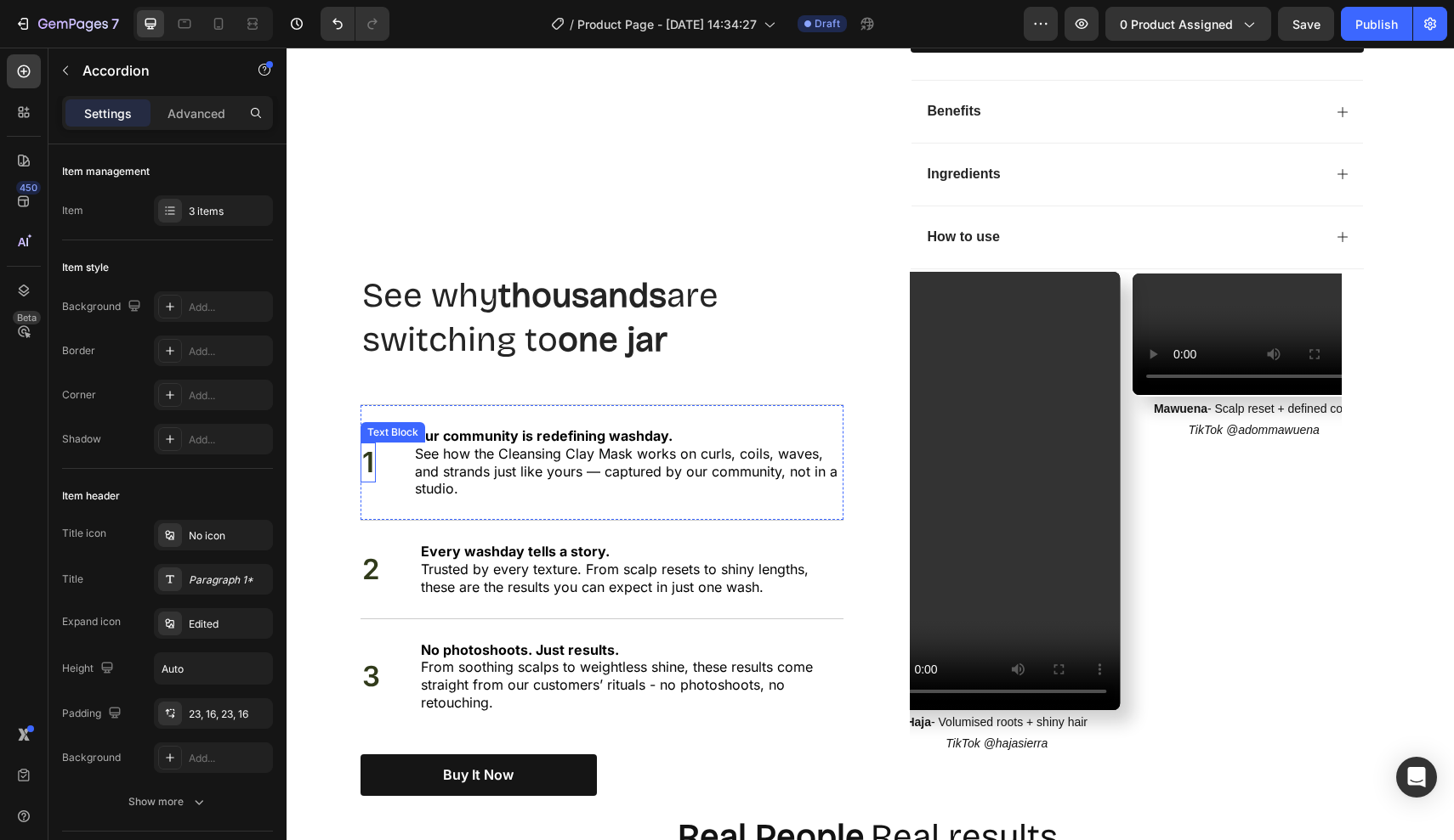
click at [367, 452] on p "1" at bounding box center [368, 462] width 12 height 37
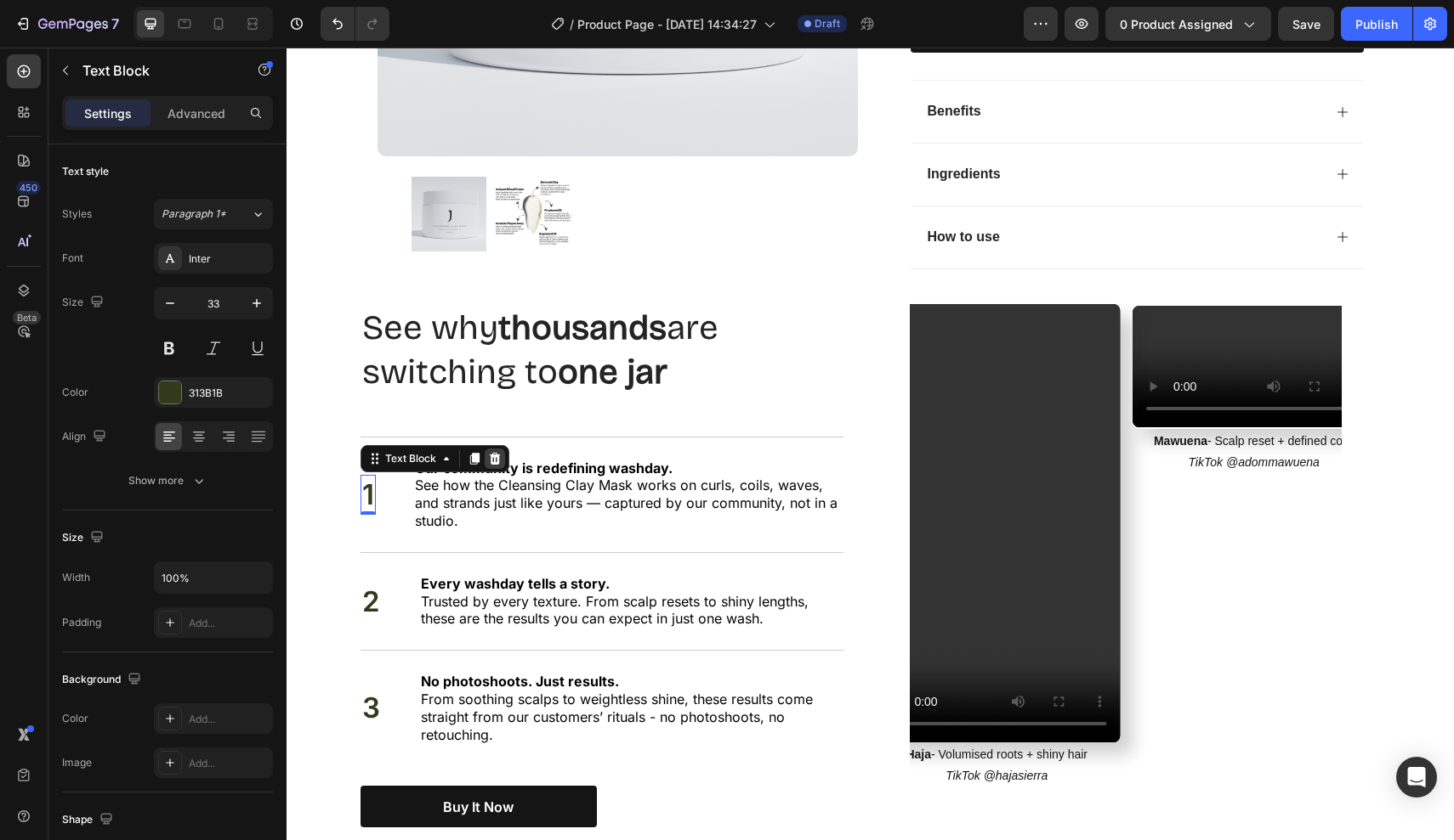
click at [492, 452] on icon at bounding box center [495, 459] width 13 height 13
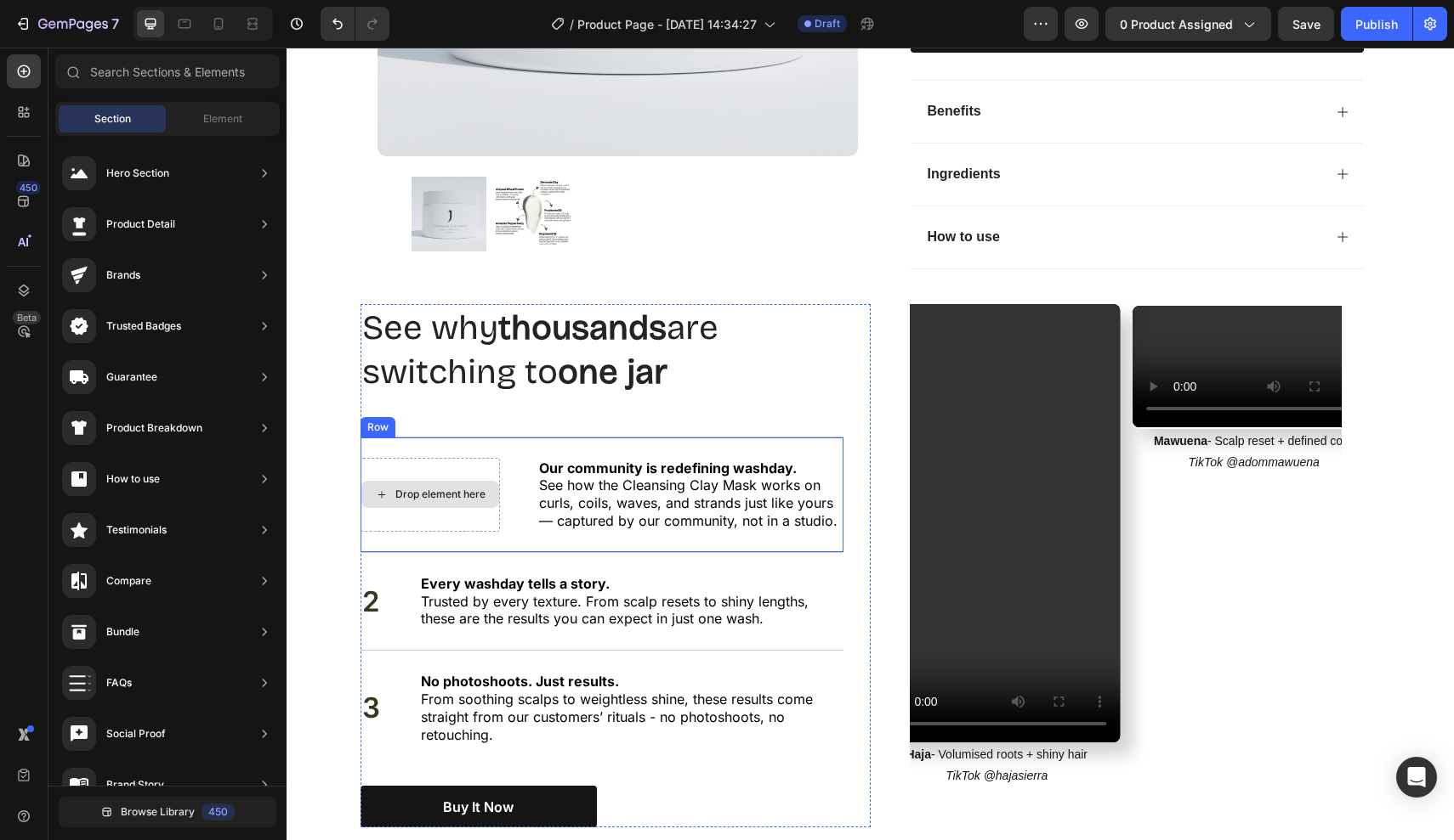
click at [381, 458] on div "Drop element here" at bounding box center [430, 495] width 139 height 74
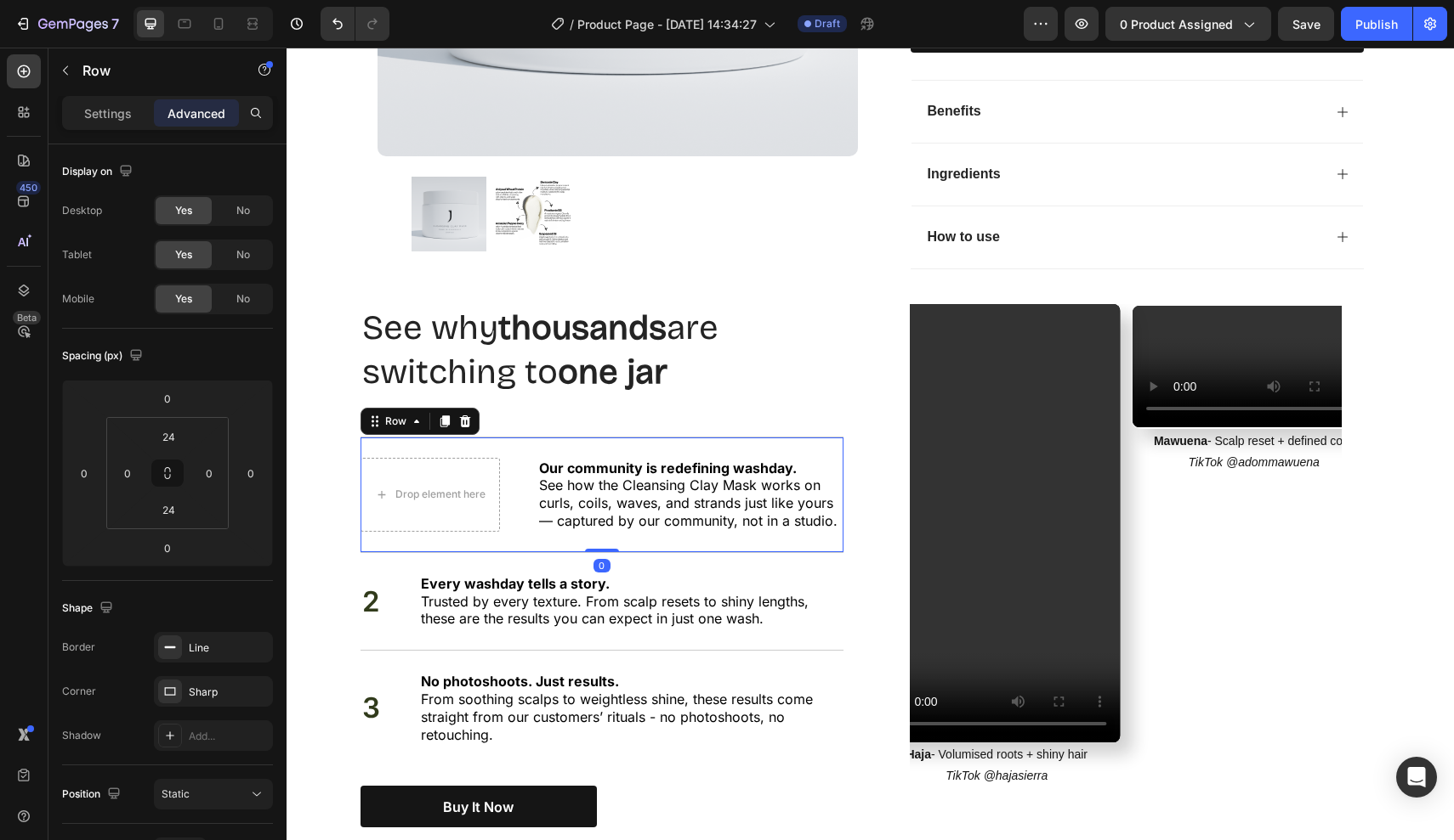
click at [104, 128] on div "Settings Advanced" at bounding box center [168, 113] width 211 height 34
click at [82, 83] on div "Row" at bounding box center [145, 70] width 194 height 44
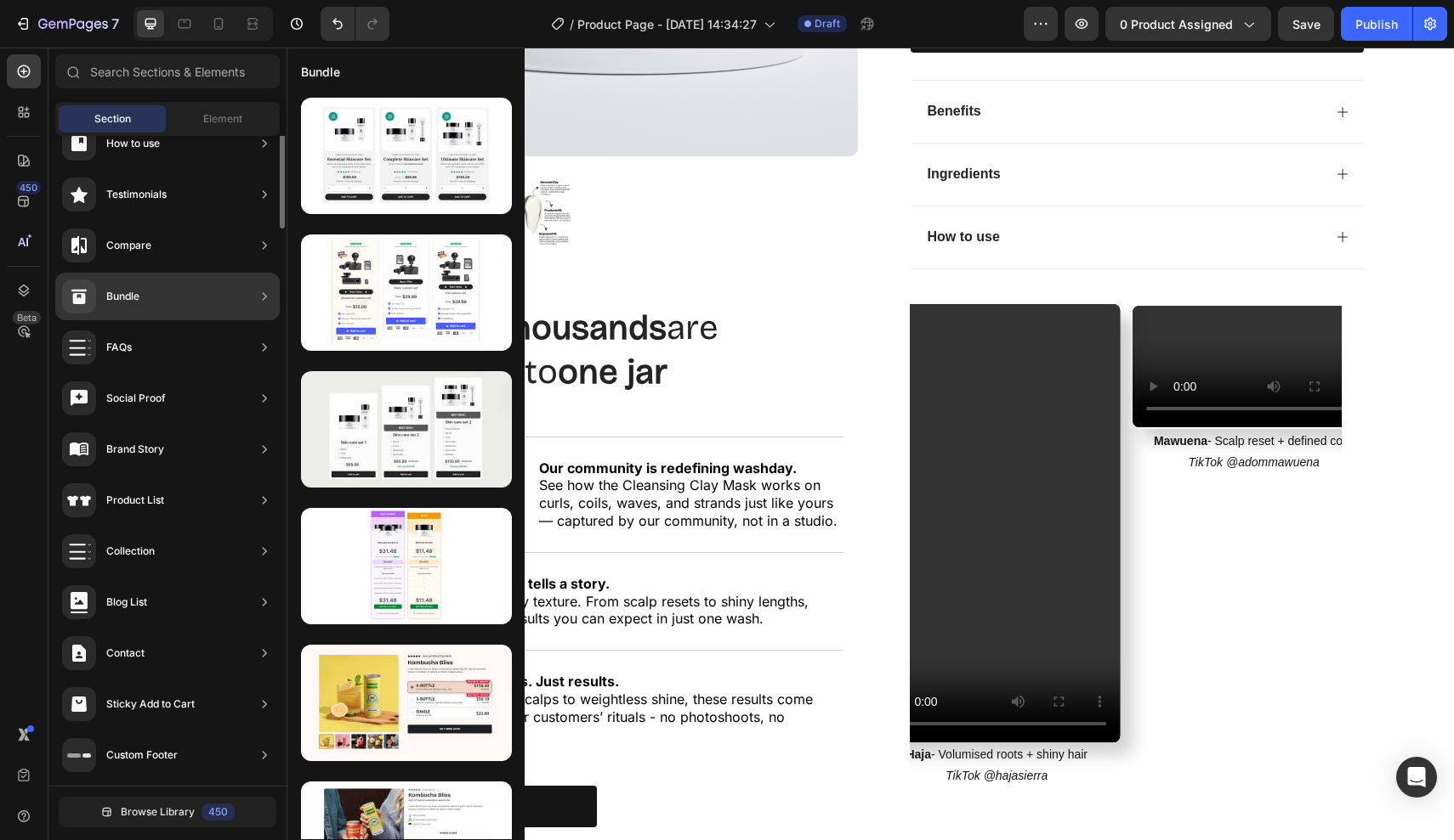
scroll to position [0, 0]
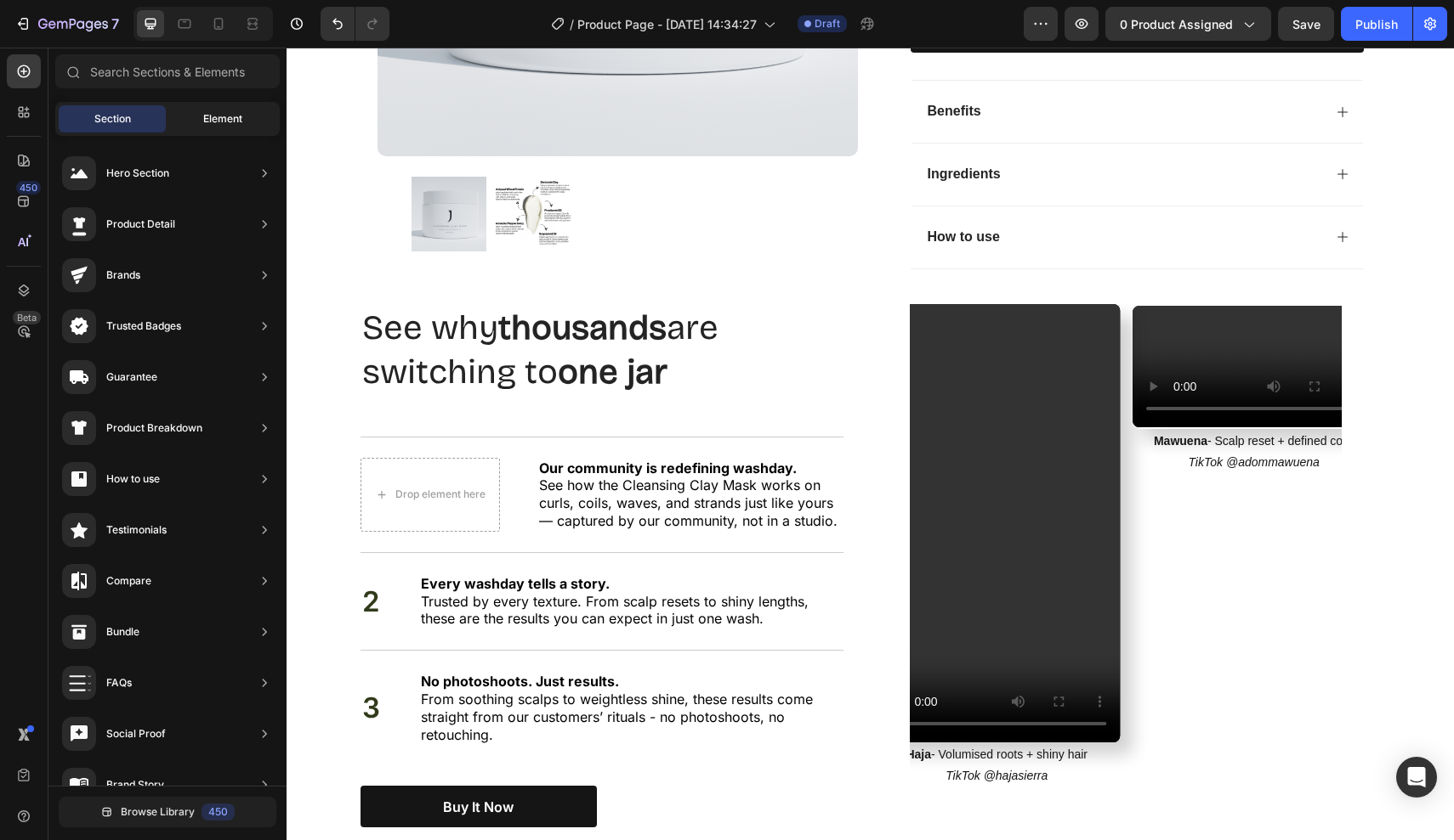
click at [198, 123] on div "Element" at bounding box center [223, 119] width 107 height 27
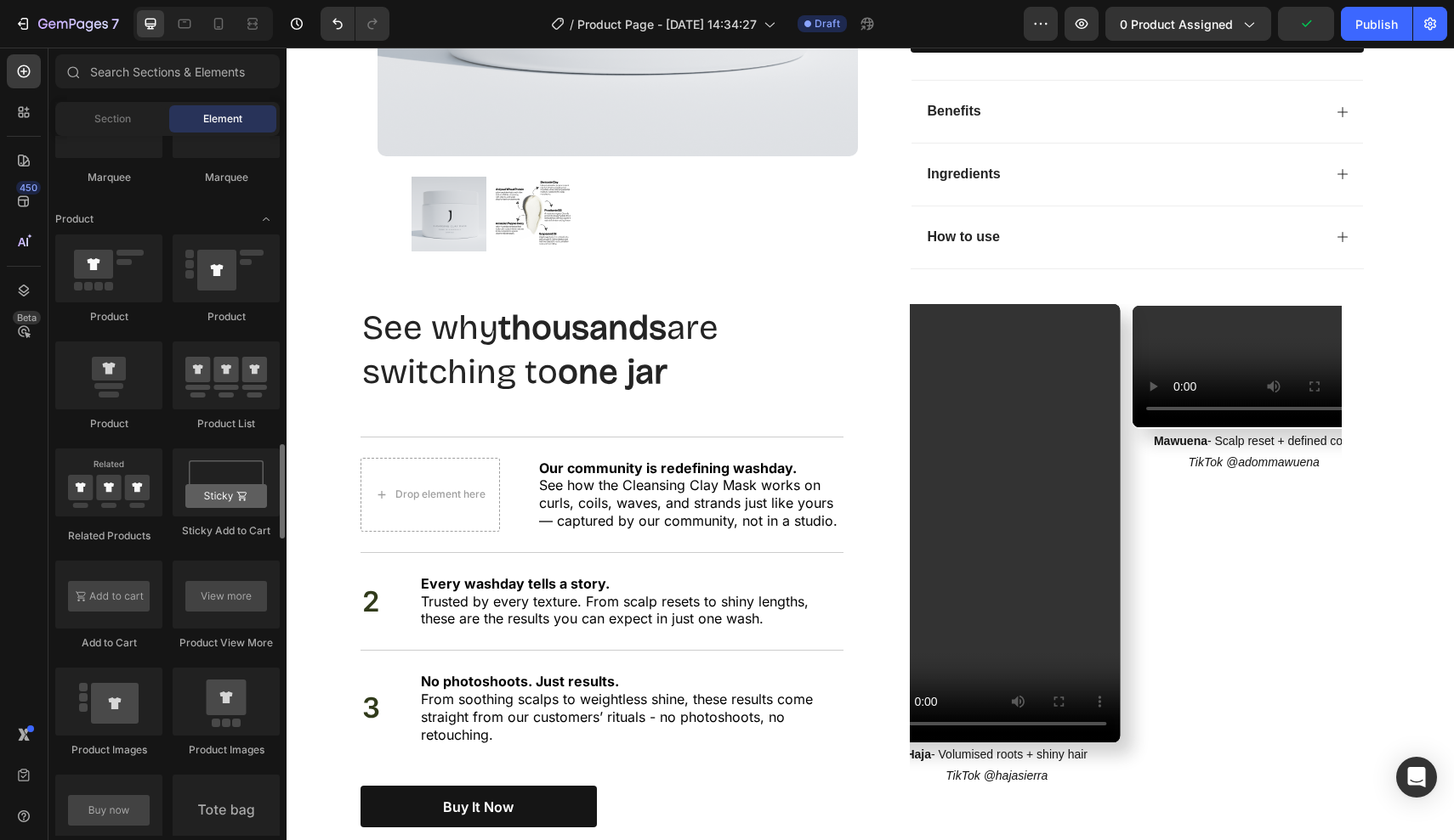
scroll to position [2123, 0]
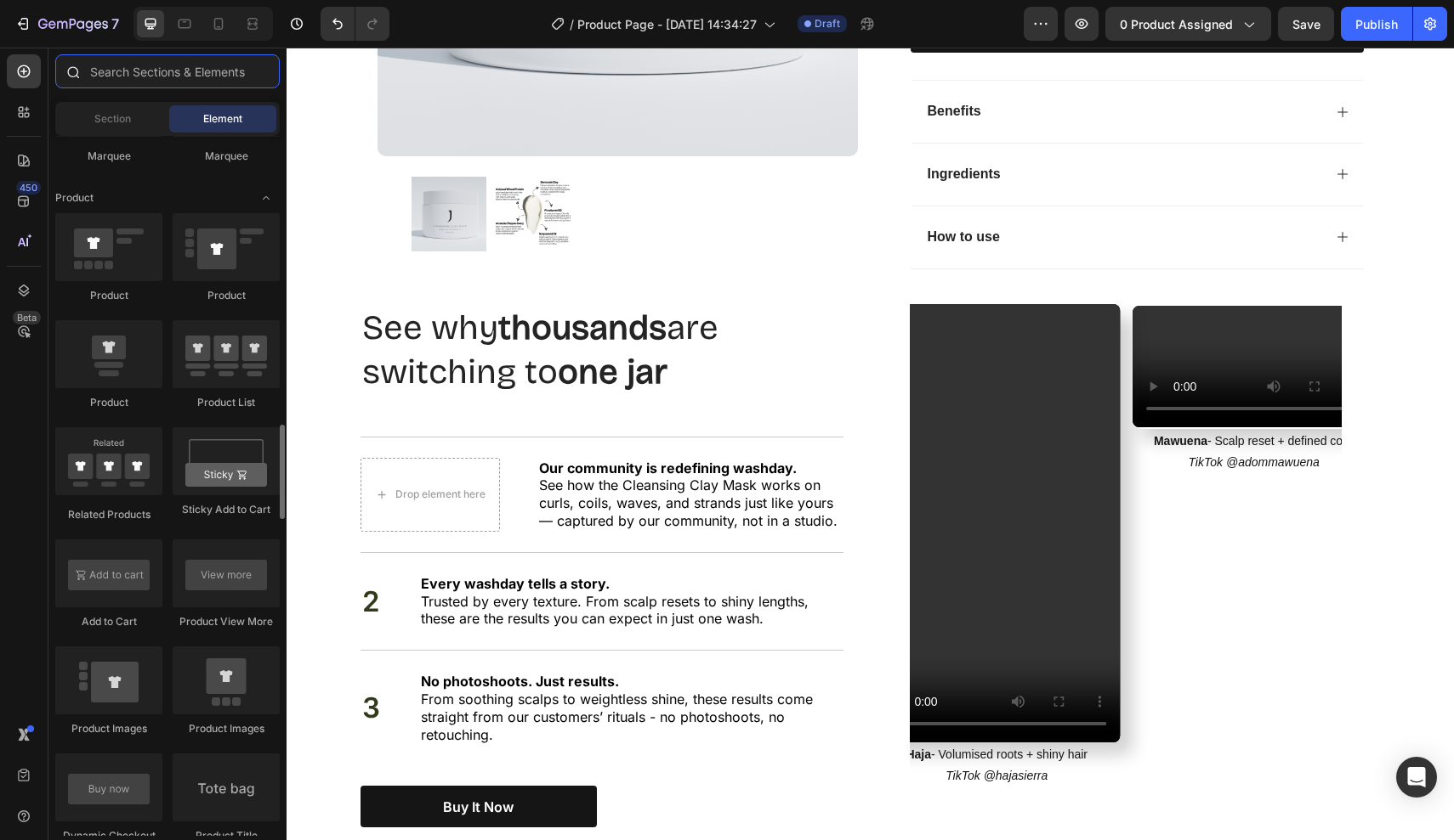
click at [157, 79] on input "text" at bounding box center [168, 71] width 224 height 34
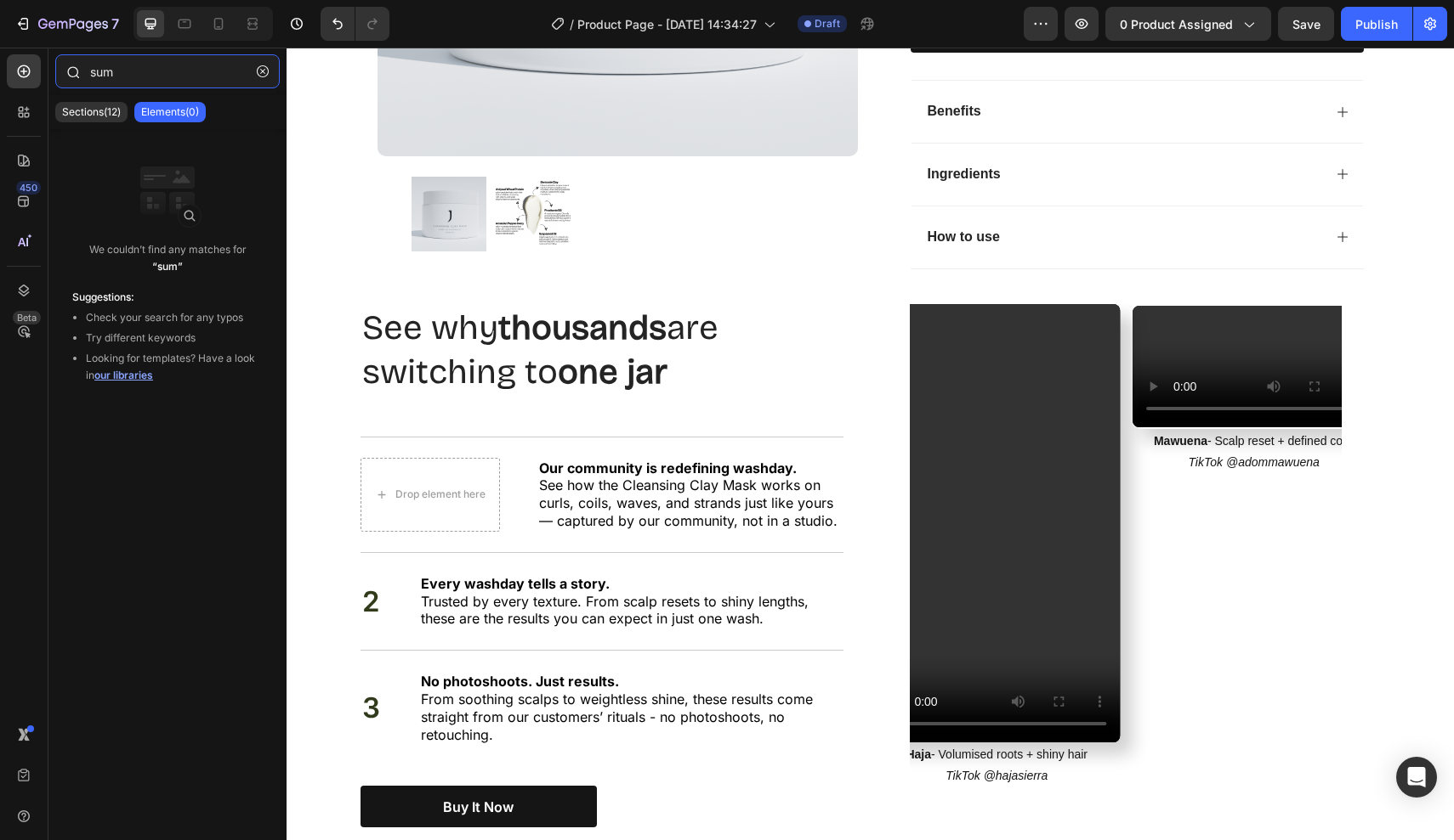
click at [145, 84] on input "sum" at bounding box center [168, 71] width 224 height 34
type input "s"
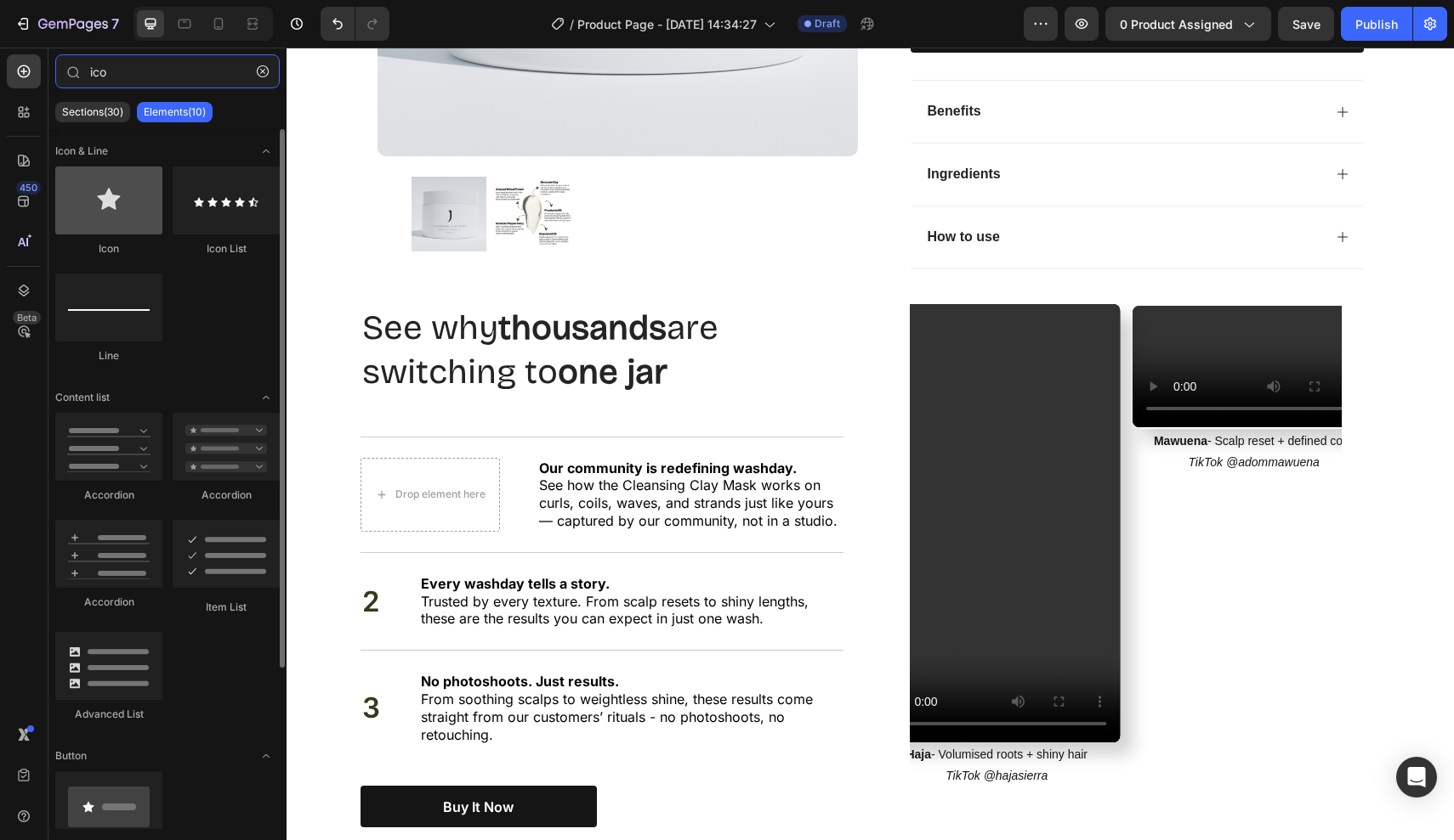
type input "ico"
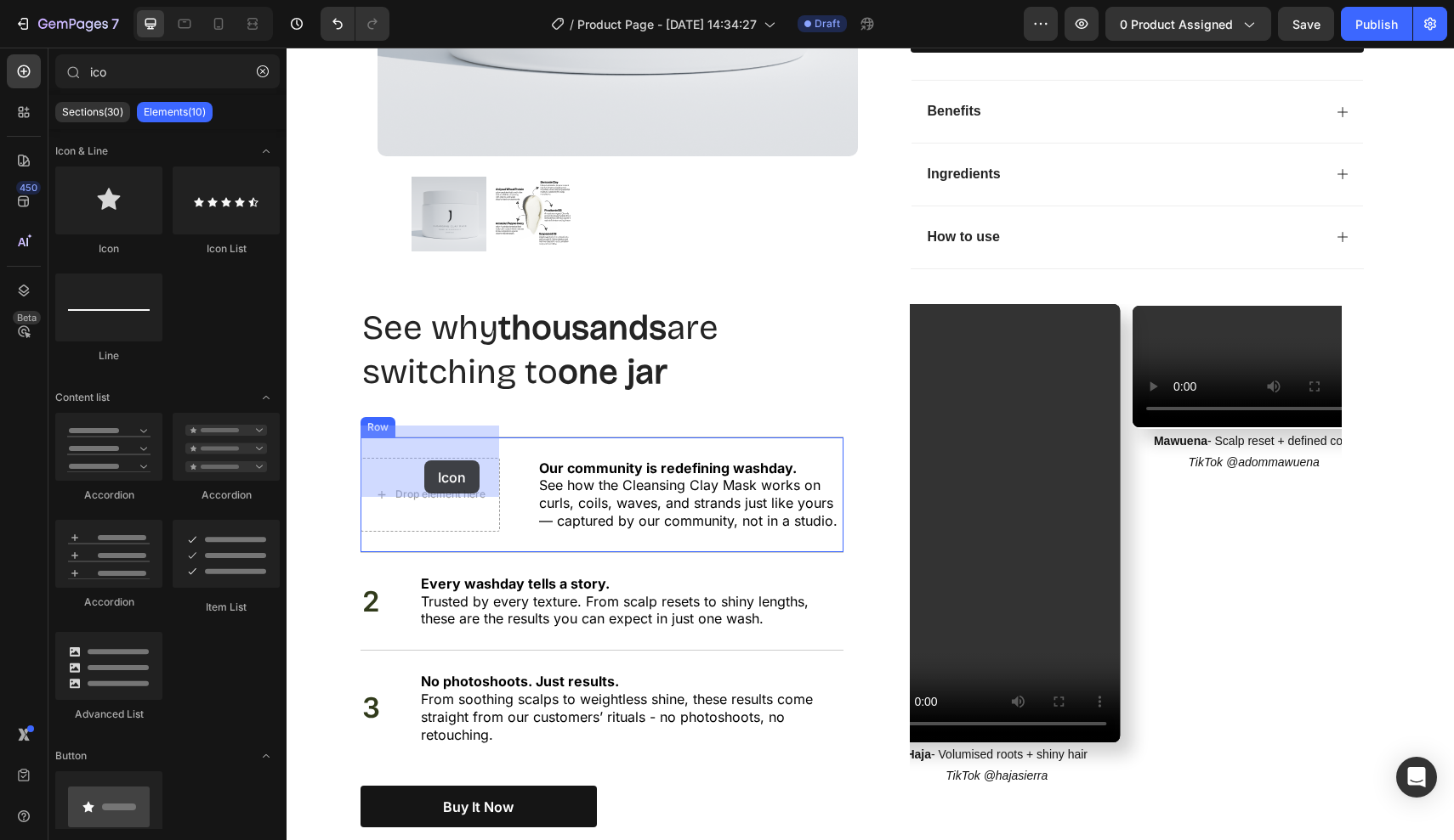
drag, startPoint x: 389, startPoint y: 271, endPoint x: 424, endPoint y: 461, distance: 193.2
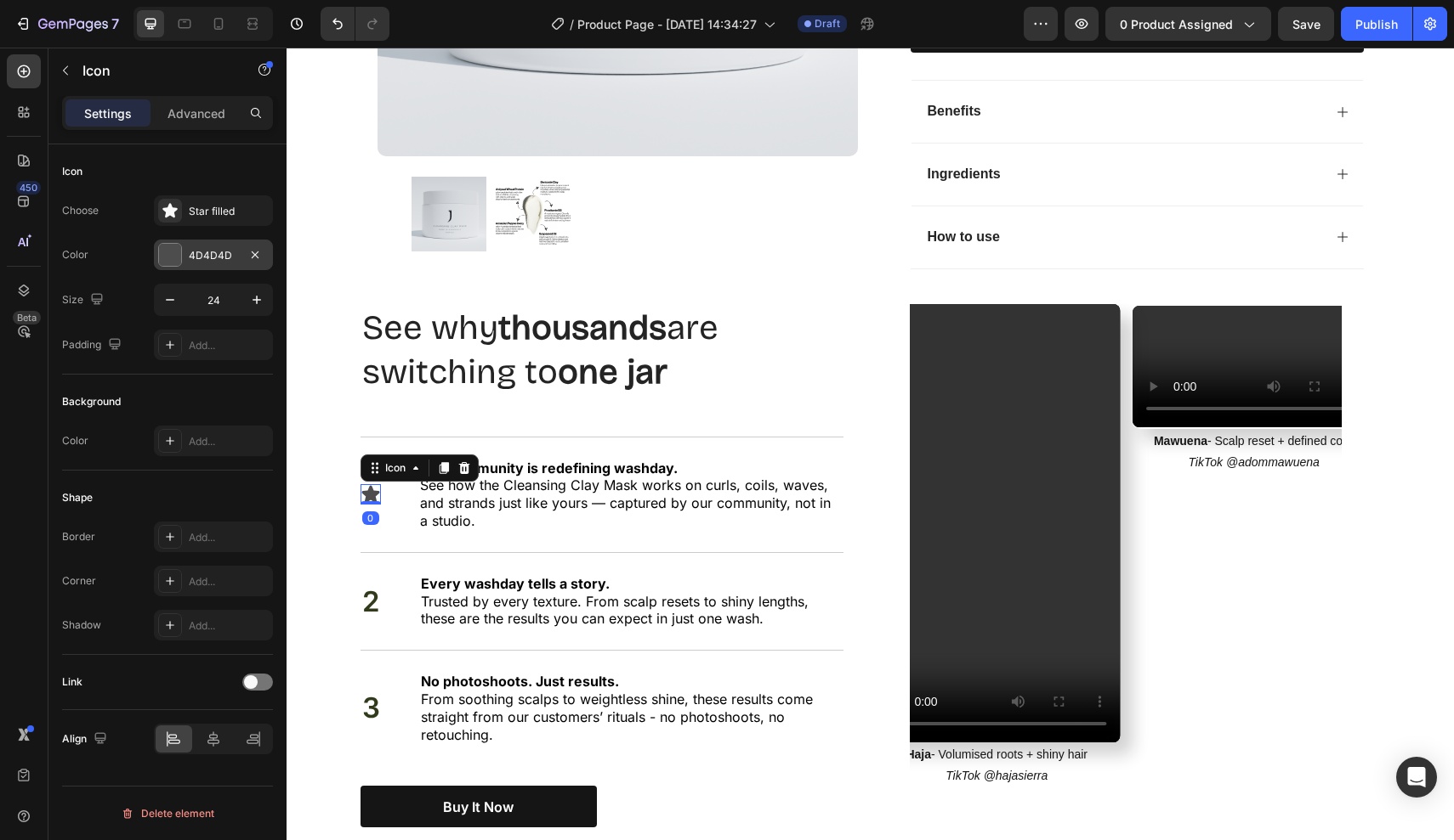
click at [229, 250] on div "4D4D4D" at bounding box center [214, 256] width 49 height 15
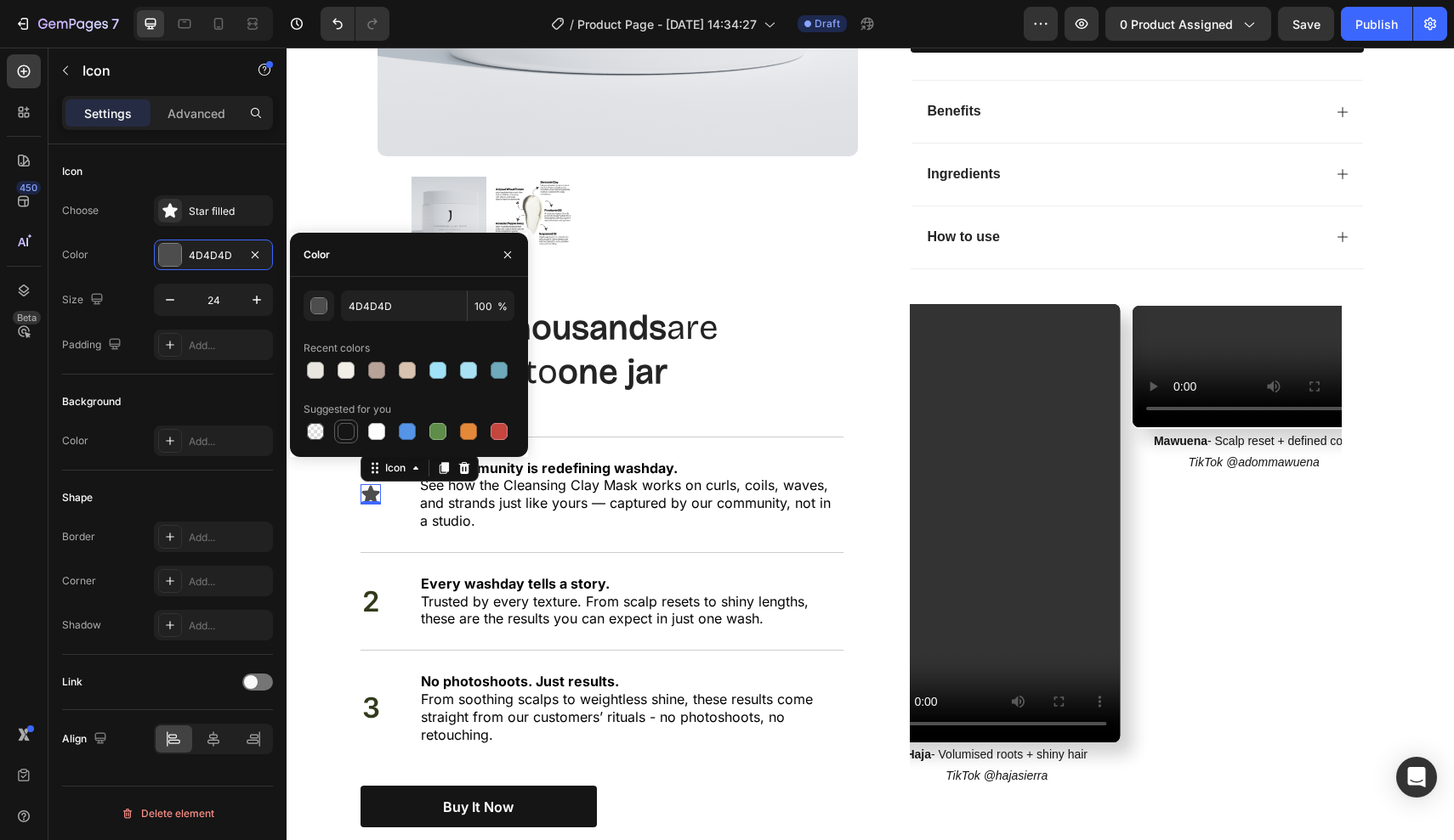
click at [347, 425] on div at bounding box center [346, 432] width 17 height 17
type input "151515"
click at [203, 210] on div "Star filled" at bounding box center [229, 212] width 80 height 15
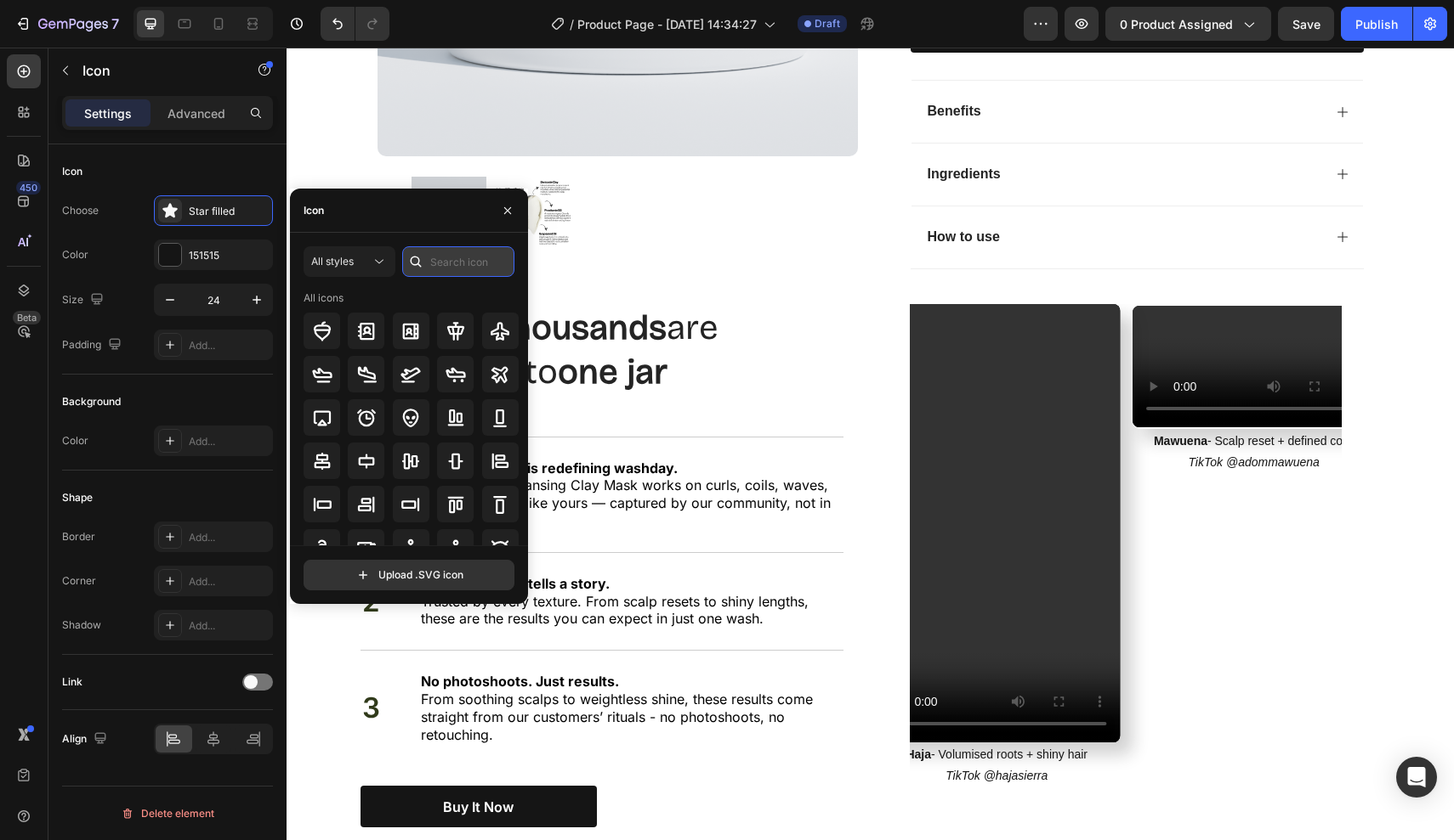
click at [442, 268] on input "text" at bounding box center [457, 262] width 112 height 31
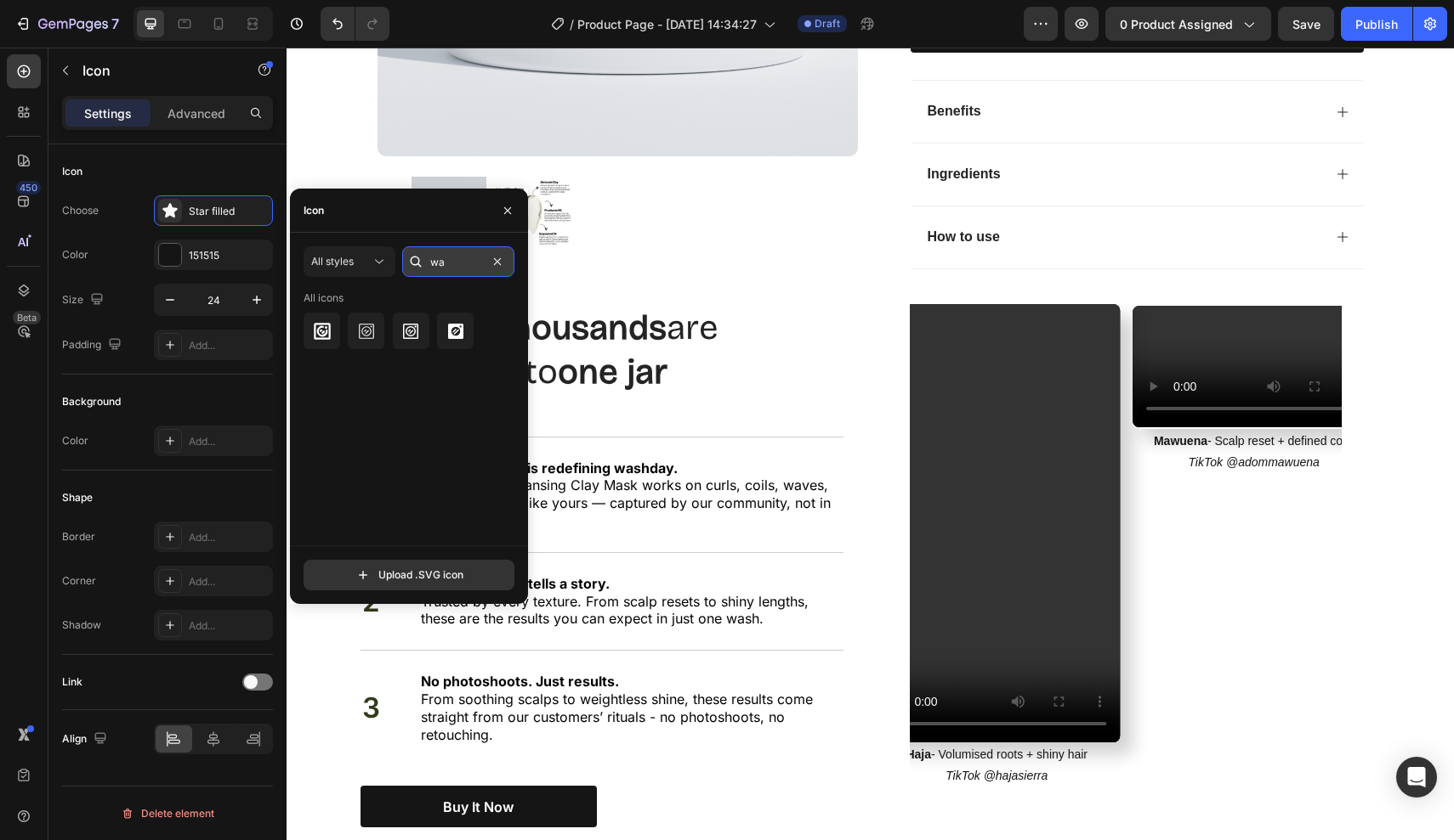
type input "w"
type input "s"
type input "hair"
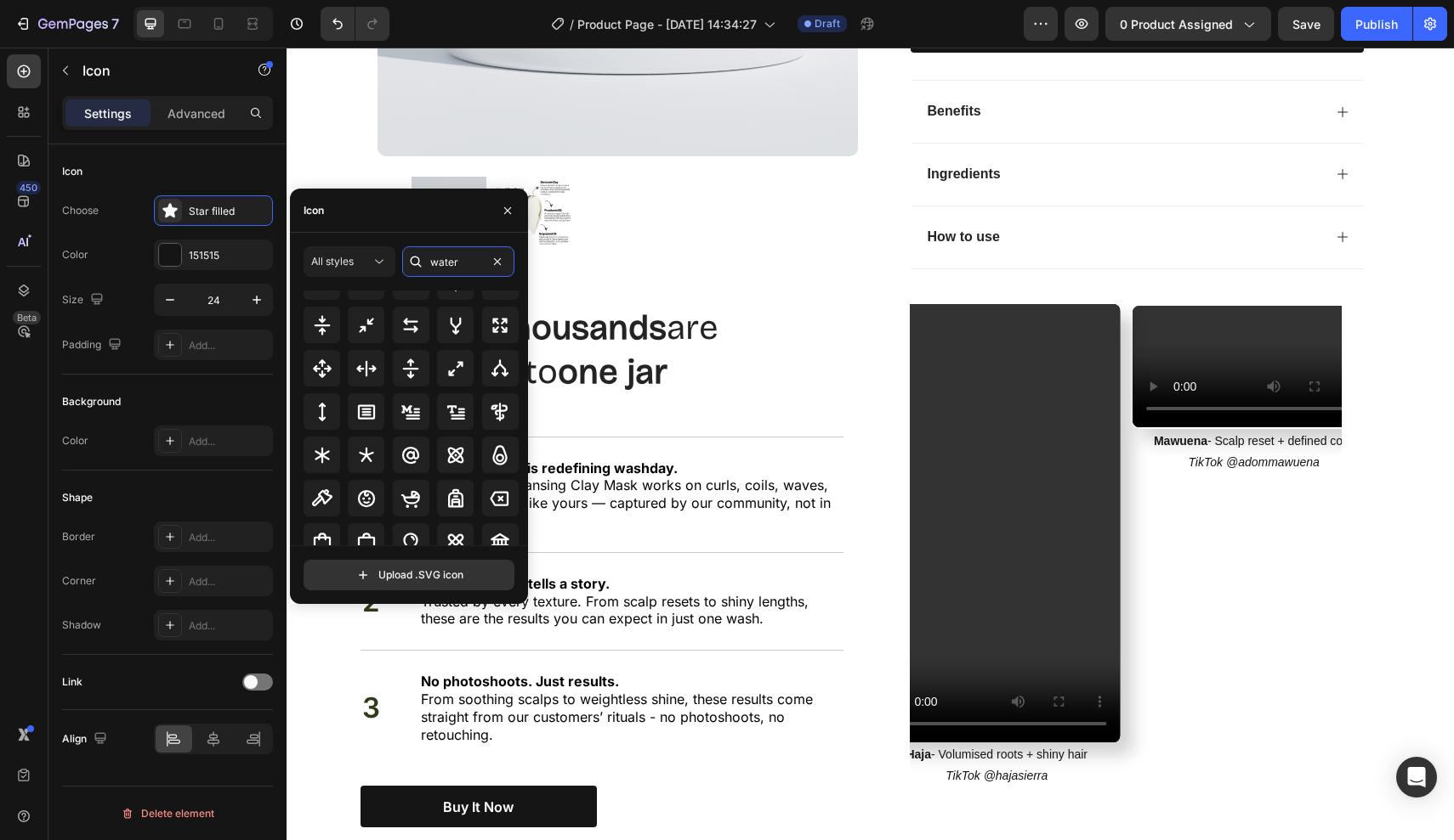
scroll to position [0, 0]
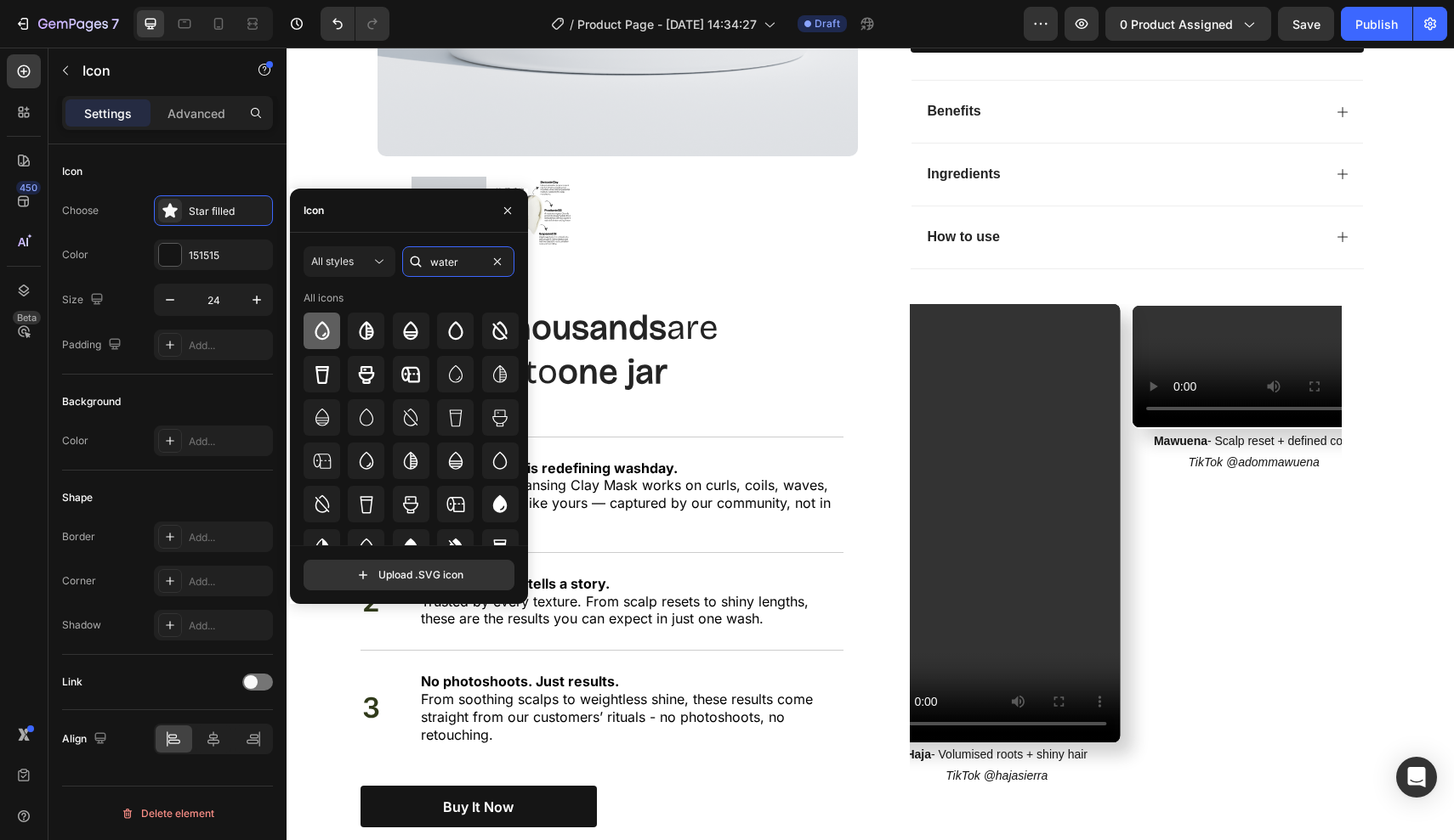
type input "water"
click at [328, 332] on icon at bounding box center [323, 331] width 21 height 21
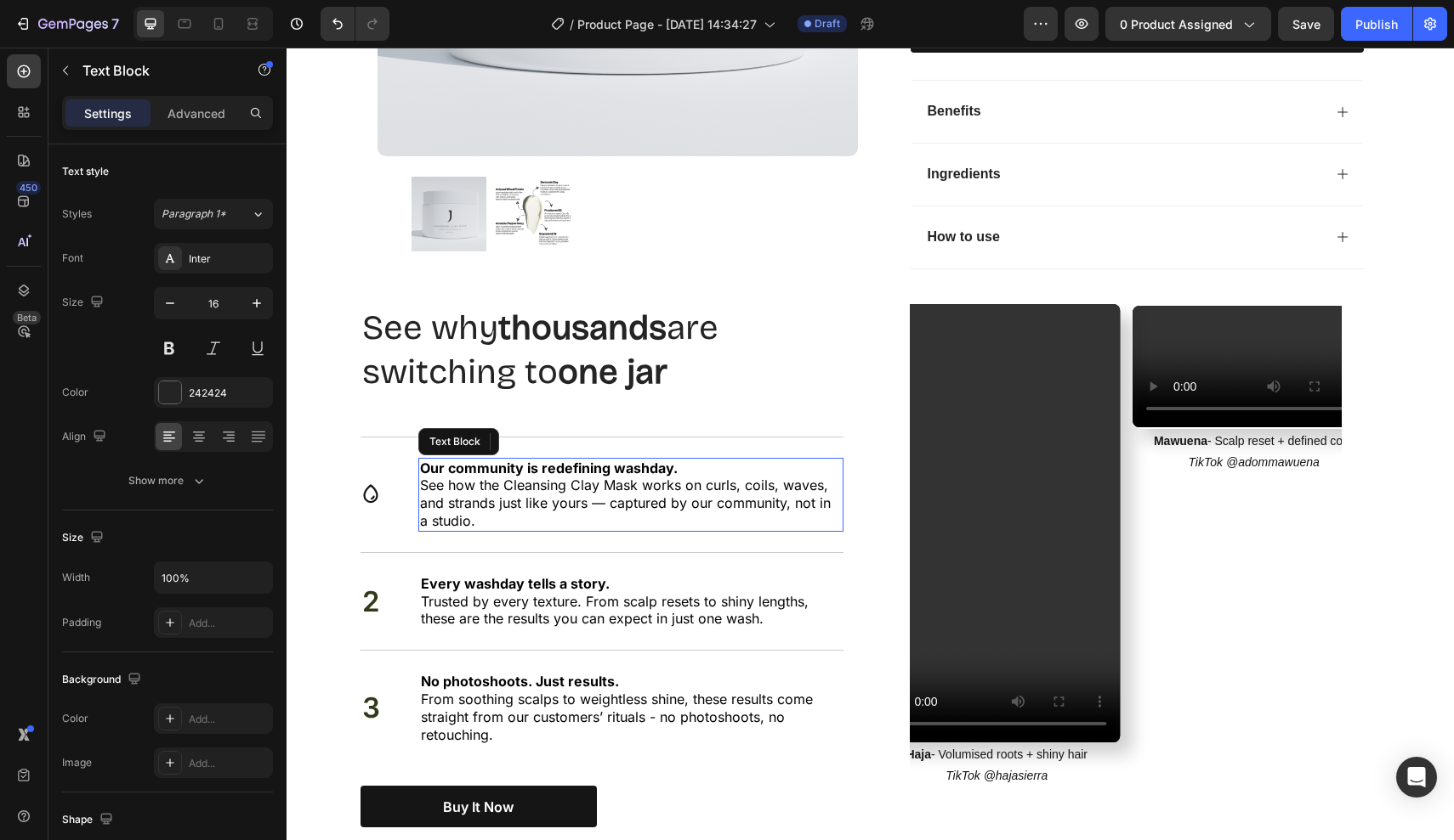
click at [555, 488] on p "Our community is redefining washday. See how the Cleansing Clay Mask works on c…" at bounding box center [631, 495] width 422 height 71
click at [369, 584] on p "2" at bounding box center [371, 602] width 18 height 37
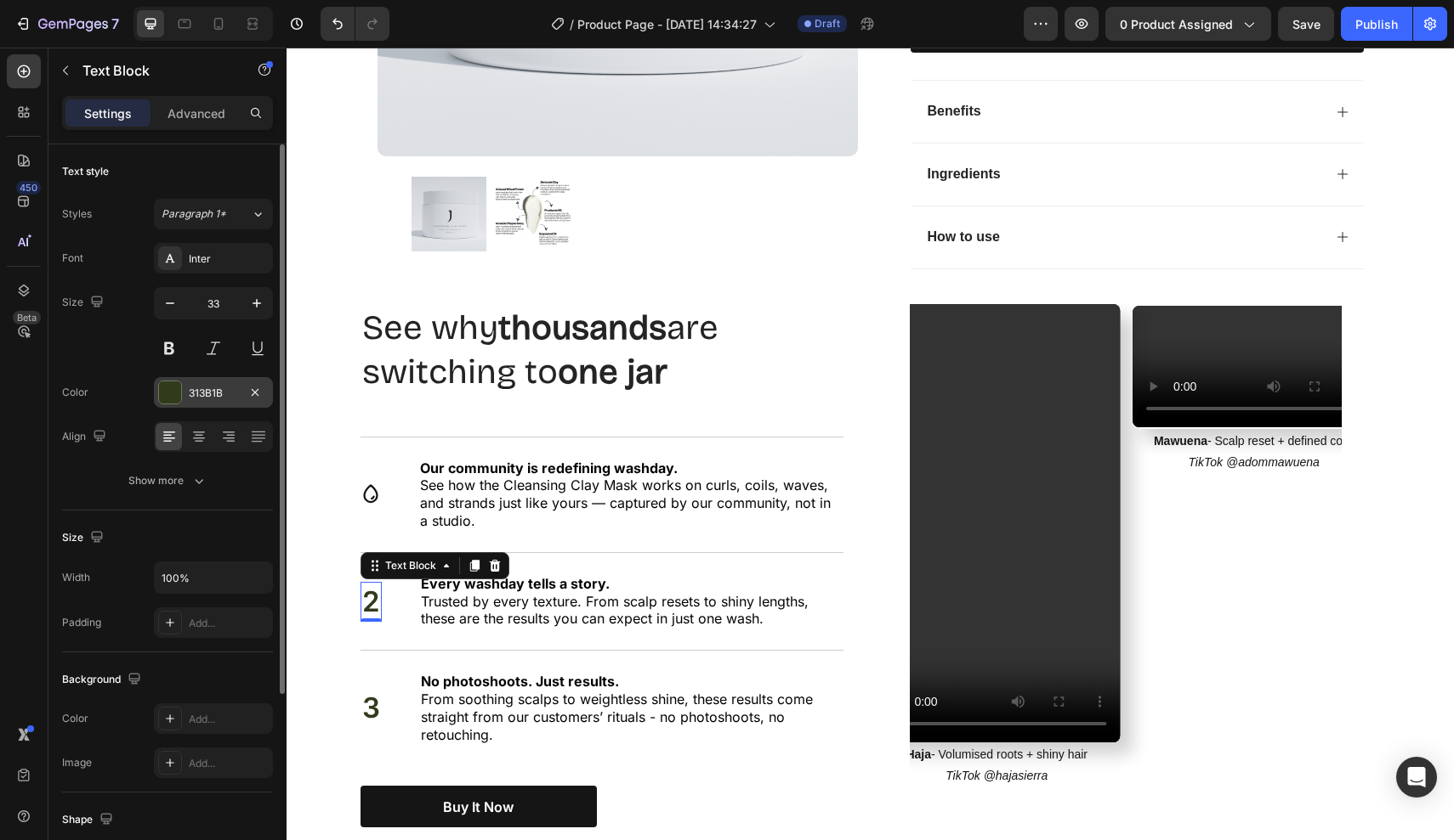
click at [216, 389] on div "313B1B" at bounding box center [214, 393] width 49 height 15
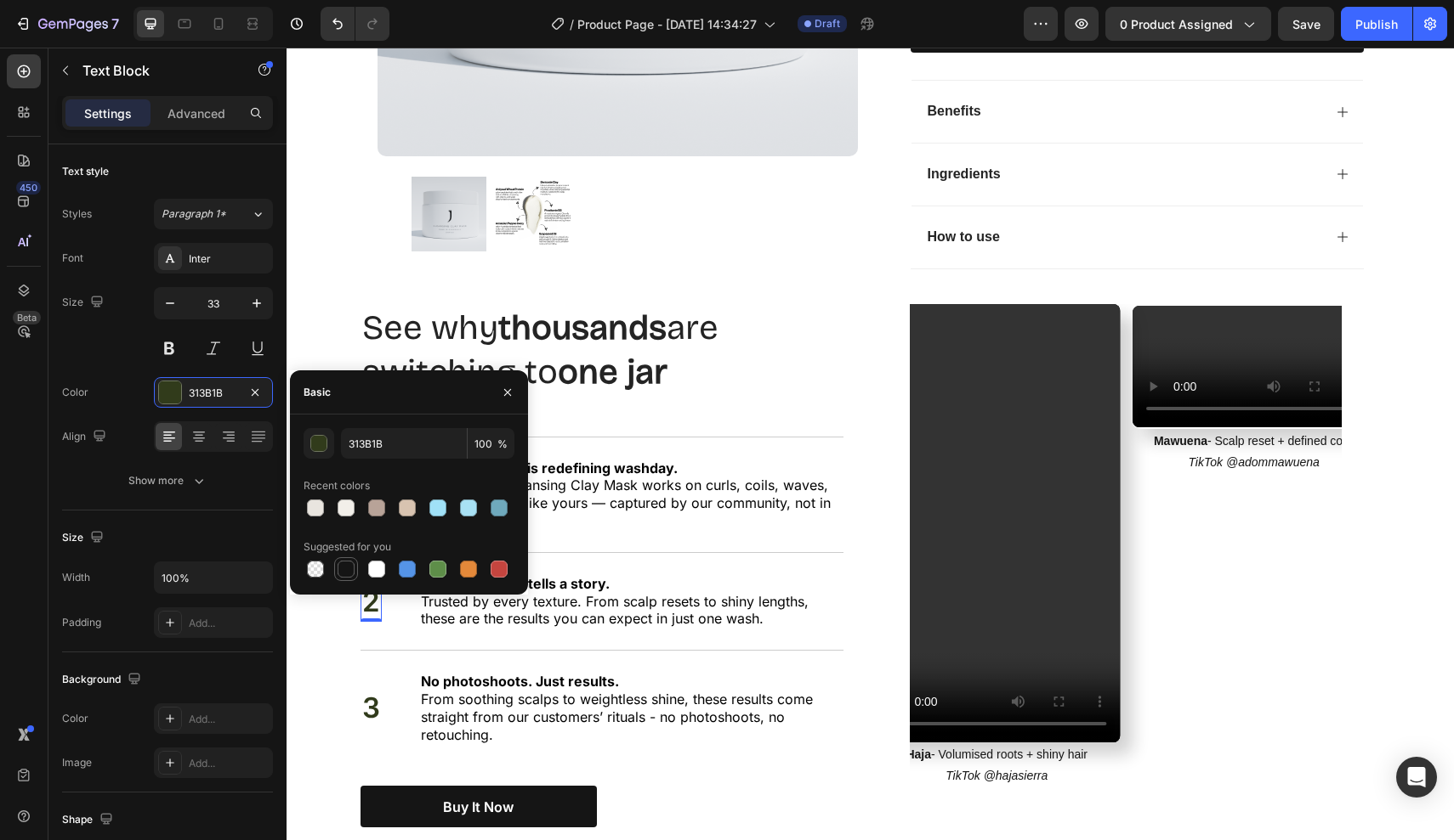
click at [347, 567] on div at bounding box center [346, 569] width 17 height 17
type input "151515"
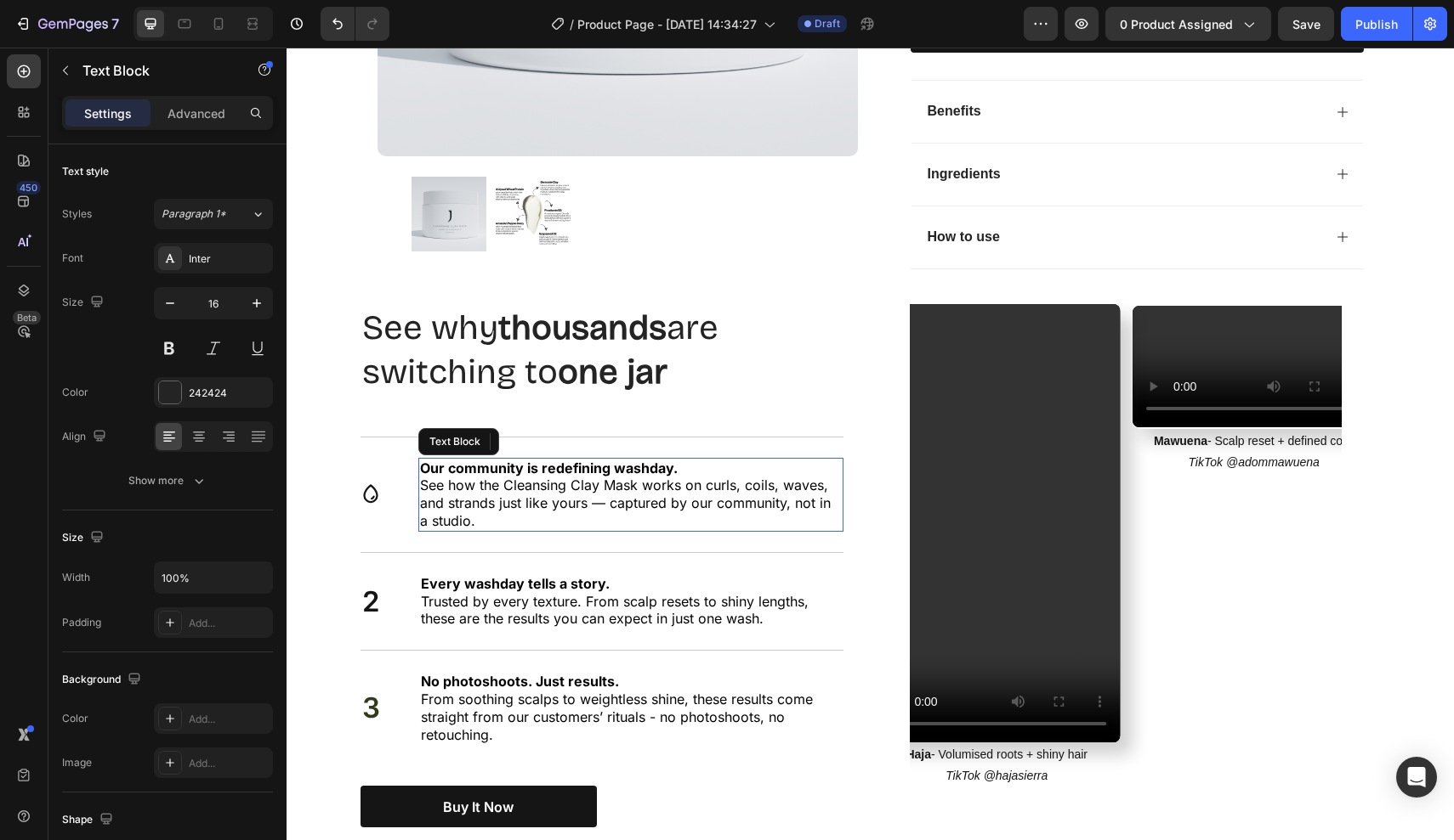
drag, startPoint x: 573, startPoint y: 462, endPoint x: 396, endPoint y: 519, distance: 186.0
click at [573, 477] on span "See how the Cleansing Clay Mask works on curls, coils, waves, and strands just …" at bounding box center [625, 503] width 410 height 53
click at [375, 584] on p "2" at bounding box center [371, 602] width 18 height 37
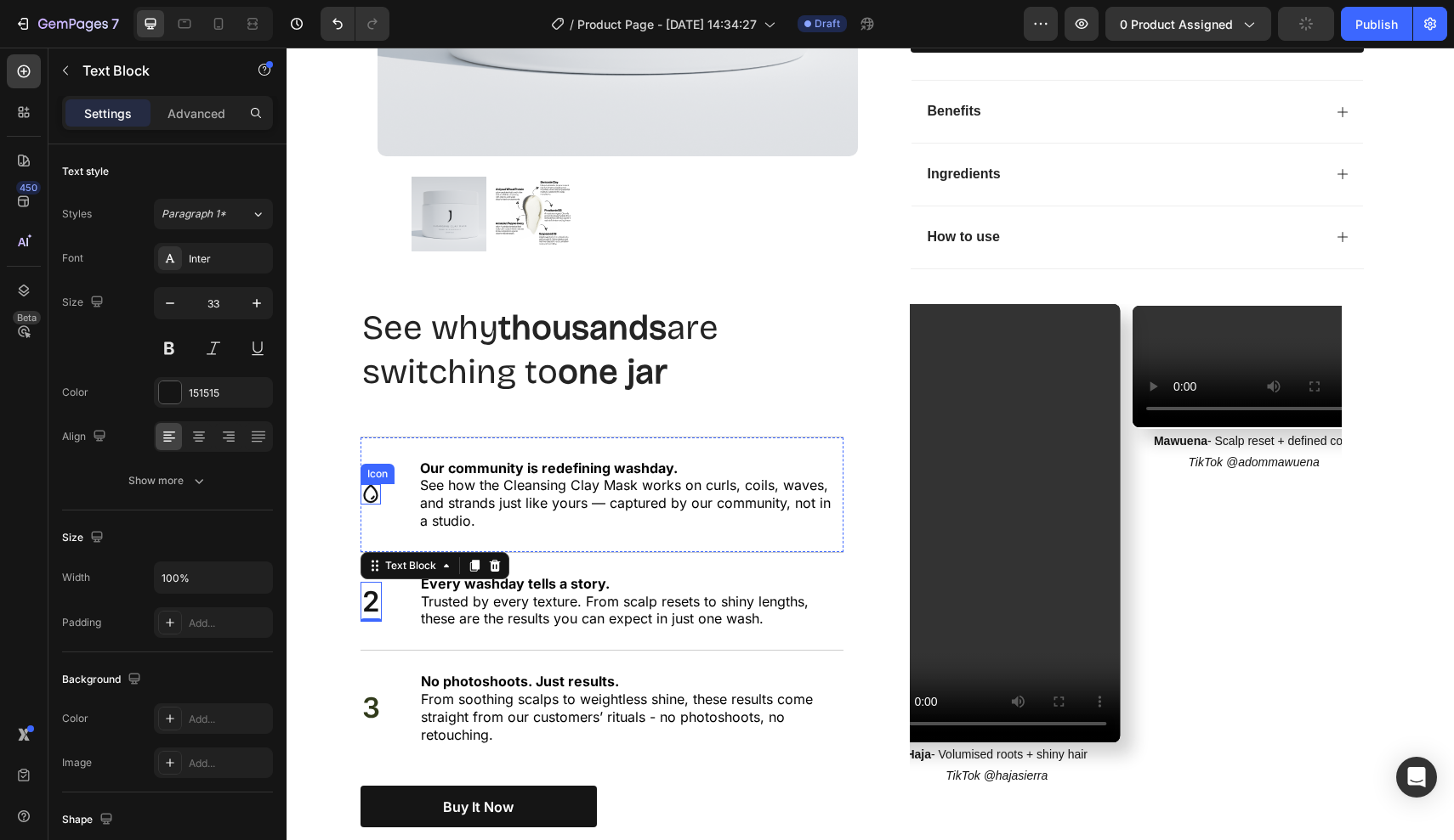
click at [364, 485] on icon at bounding box center [370, 495] width 14 height 19
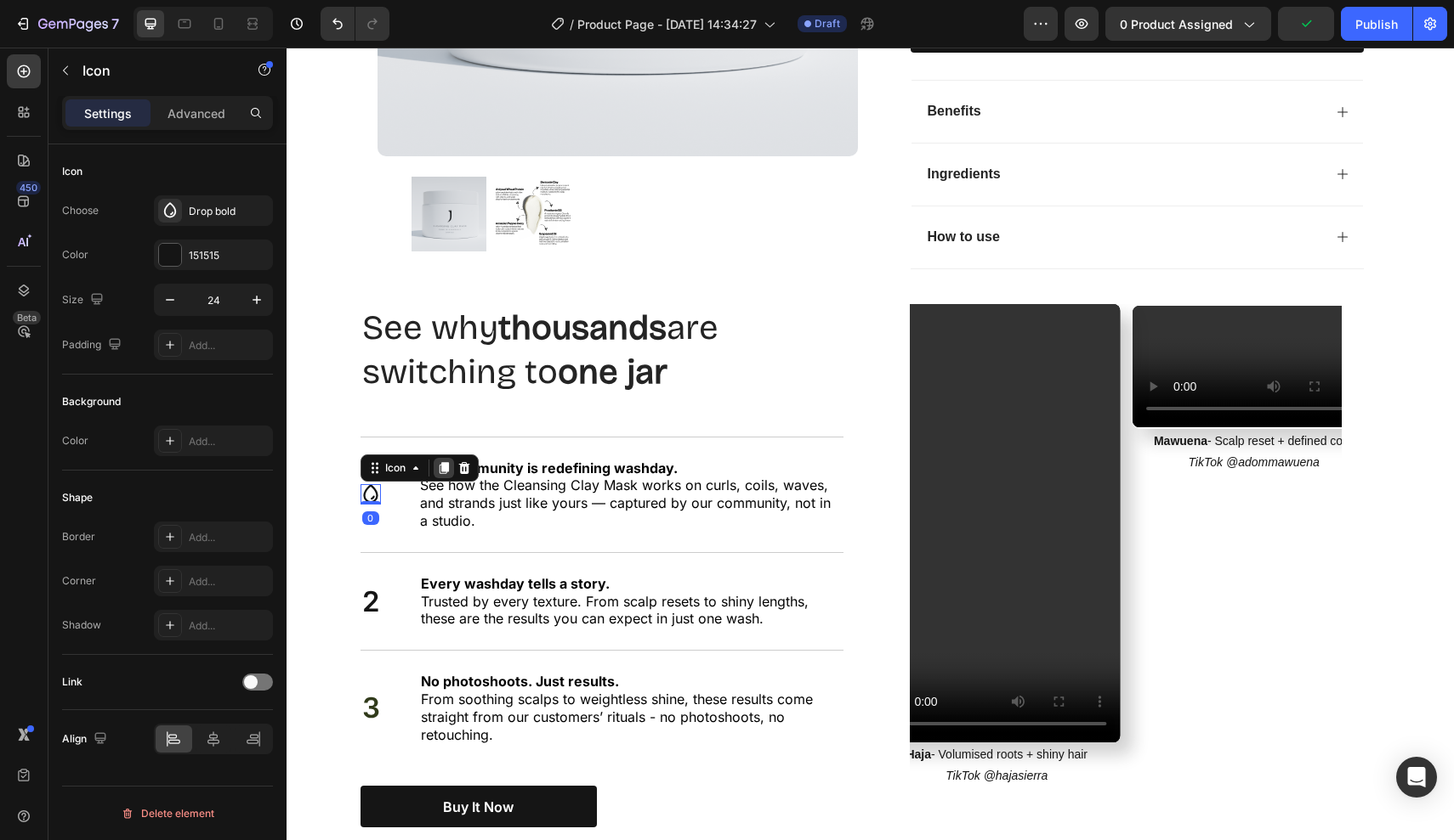
click at [447, 462] on icon at bounding box center [443, 468] width 9 height 12
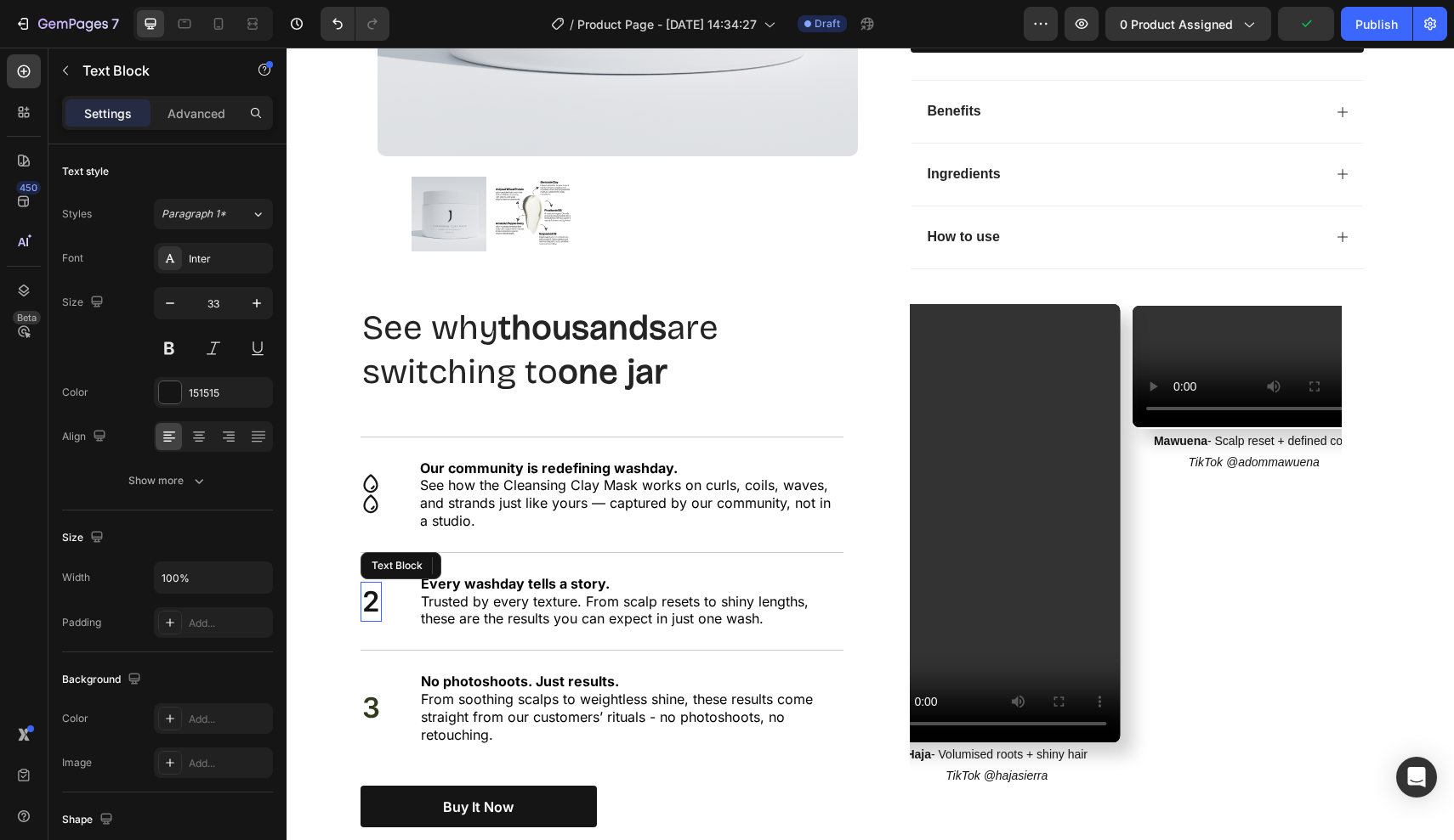
click at [375, 584] on p "2" at bounding box center [371, 602] width 18 height 37
click at [499, 559] on icon at bounding box center [494, 564] width 11 height 12
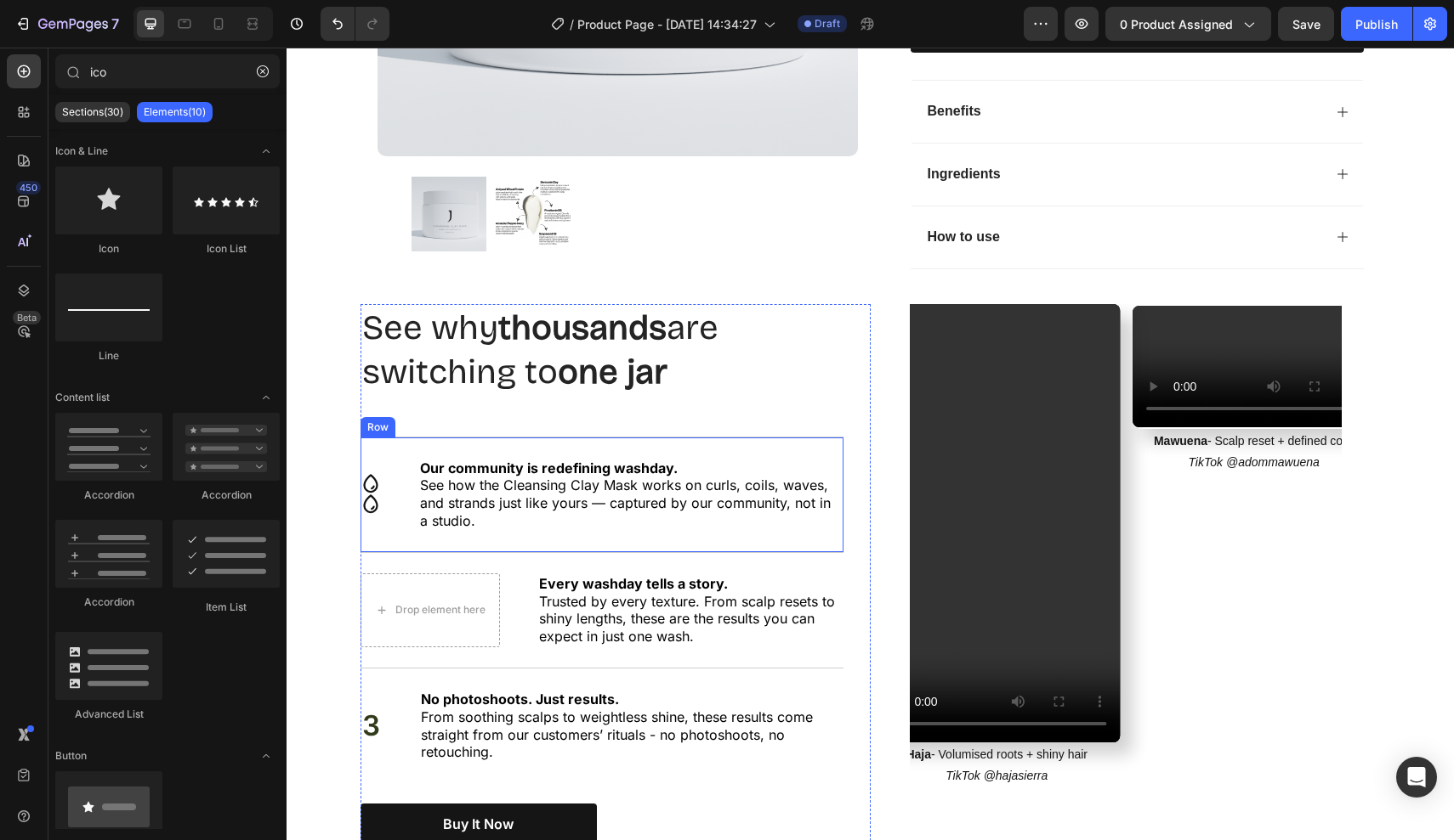
click at [374, 496] on icon at bounding box center [370, 505] width 14 height 19
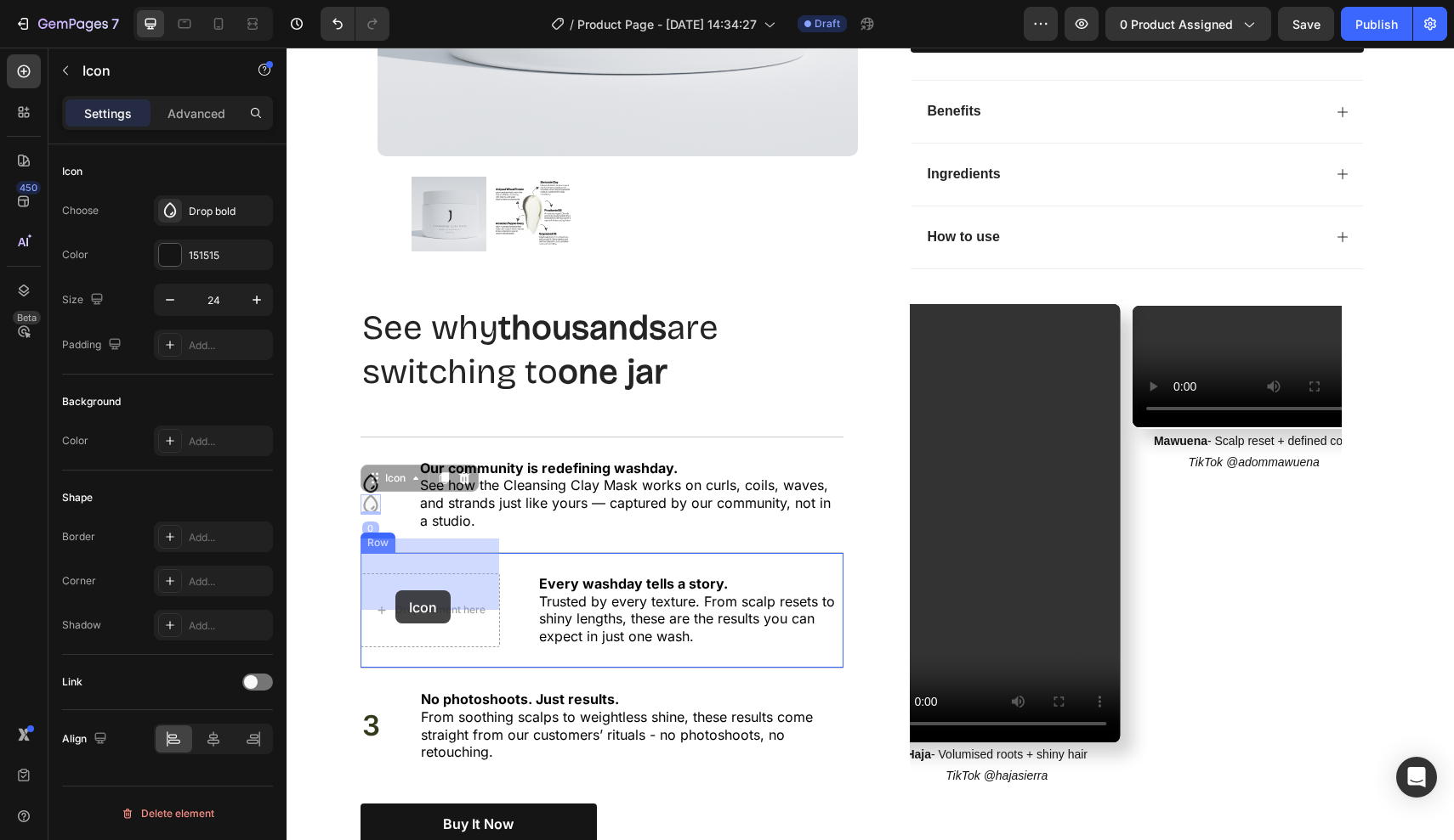
drag, startPoint x: 371, startPoint y: 472, endPoint x: 395, endPoint y: 591, distance: 121.4
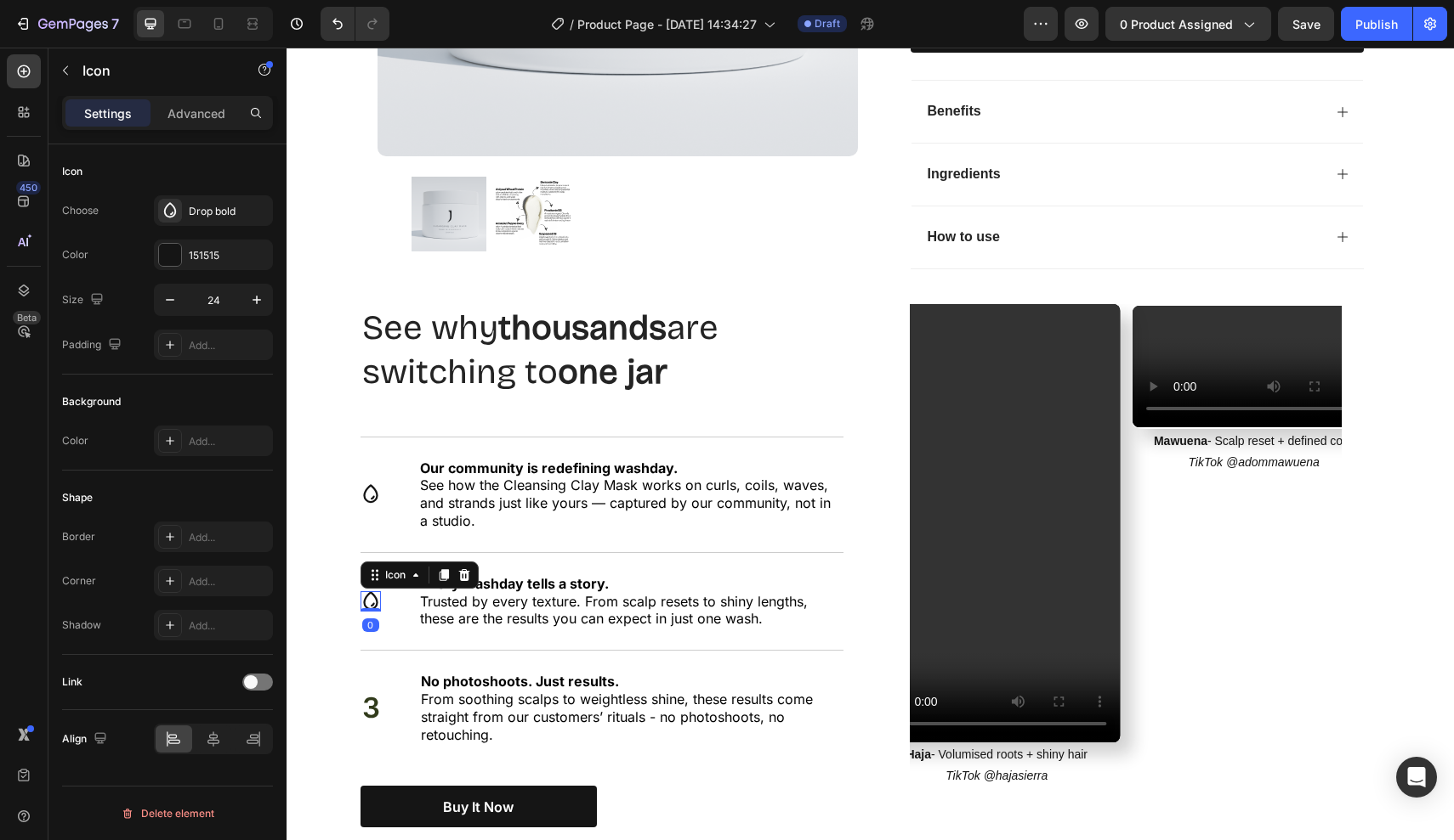
click at [366, 592] on icon at bounding box center [371, 602] width 21 height 21
click at [238, 211] on div "Drop bold" at bounding box center [229, 212] width 80 height 15
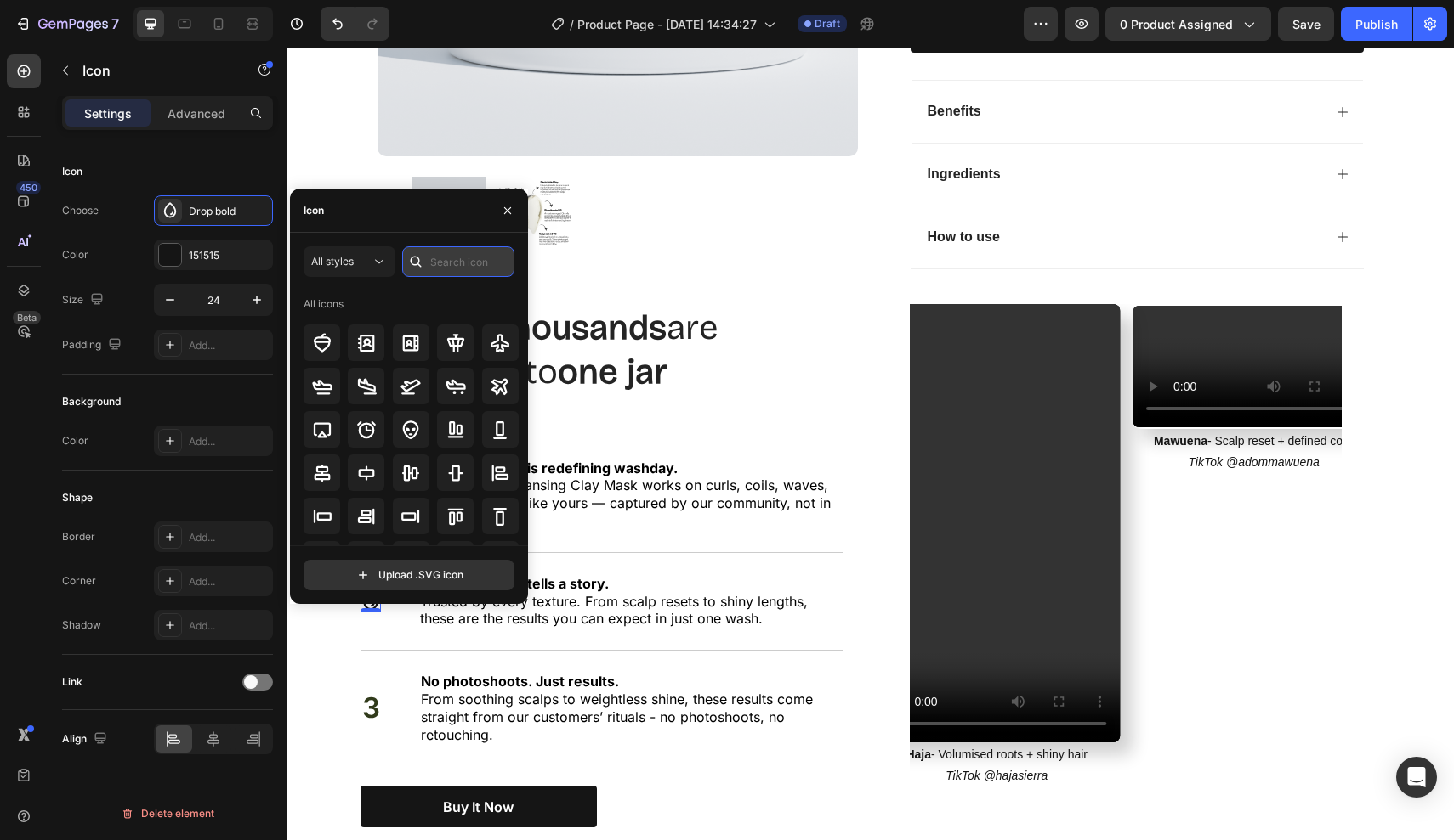
click at [453, 260] on input "text" at bounding box center [457, 262] width 112 height 31
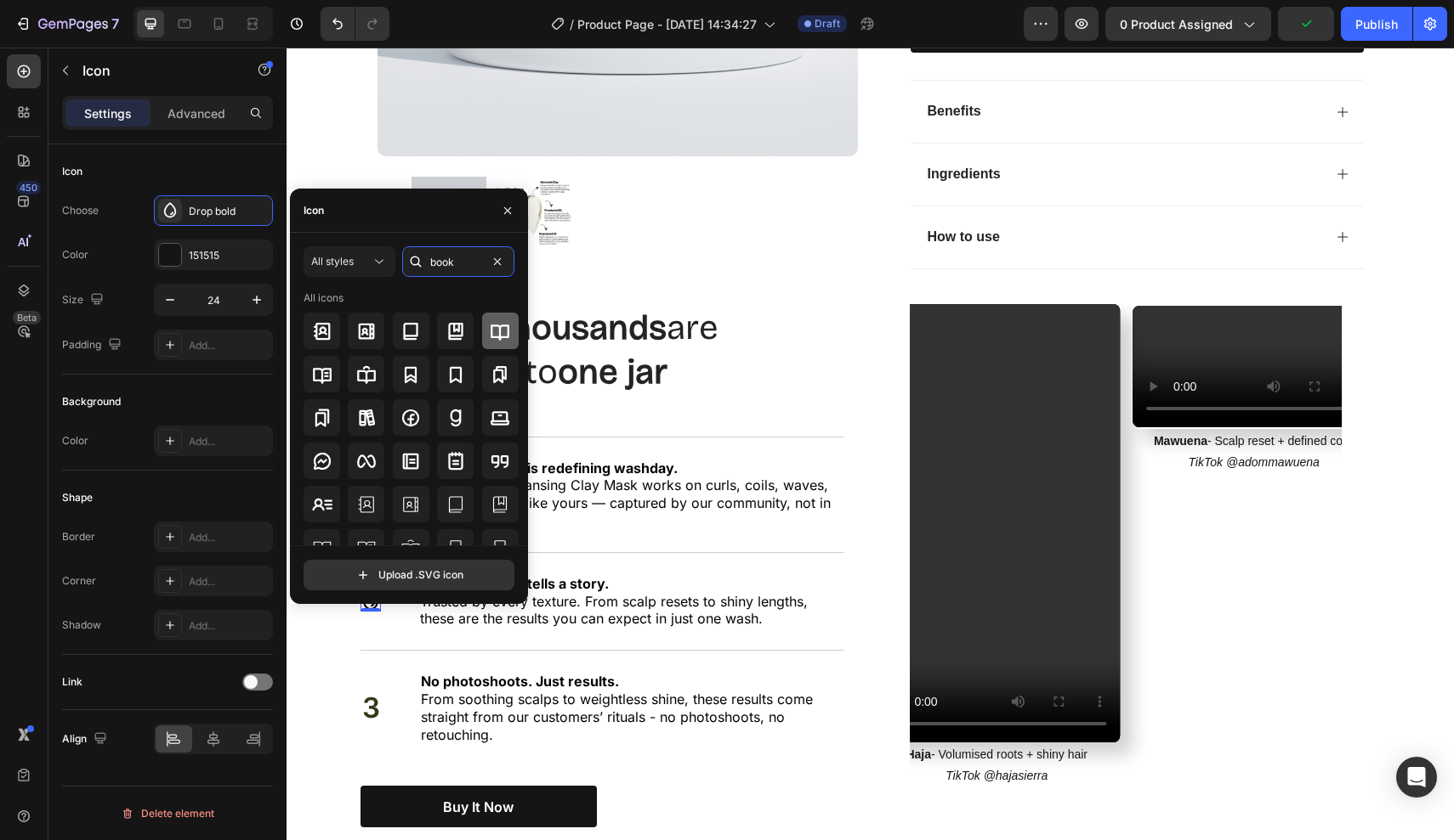
type input "book"
click at [482, 329] on div at bounding box center [500, 330] width 37 height 37
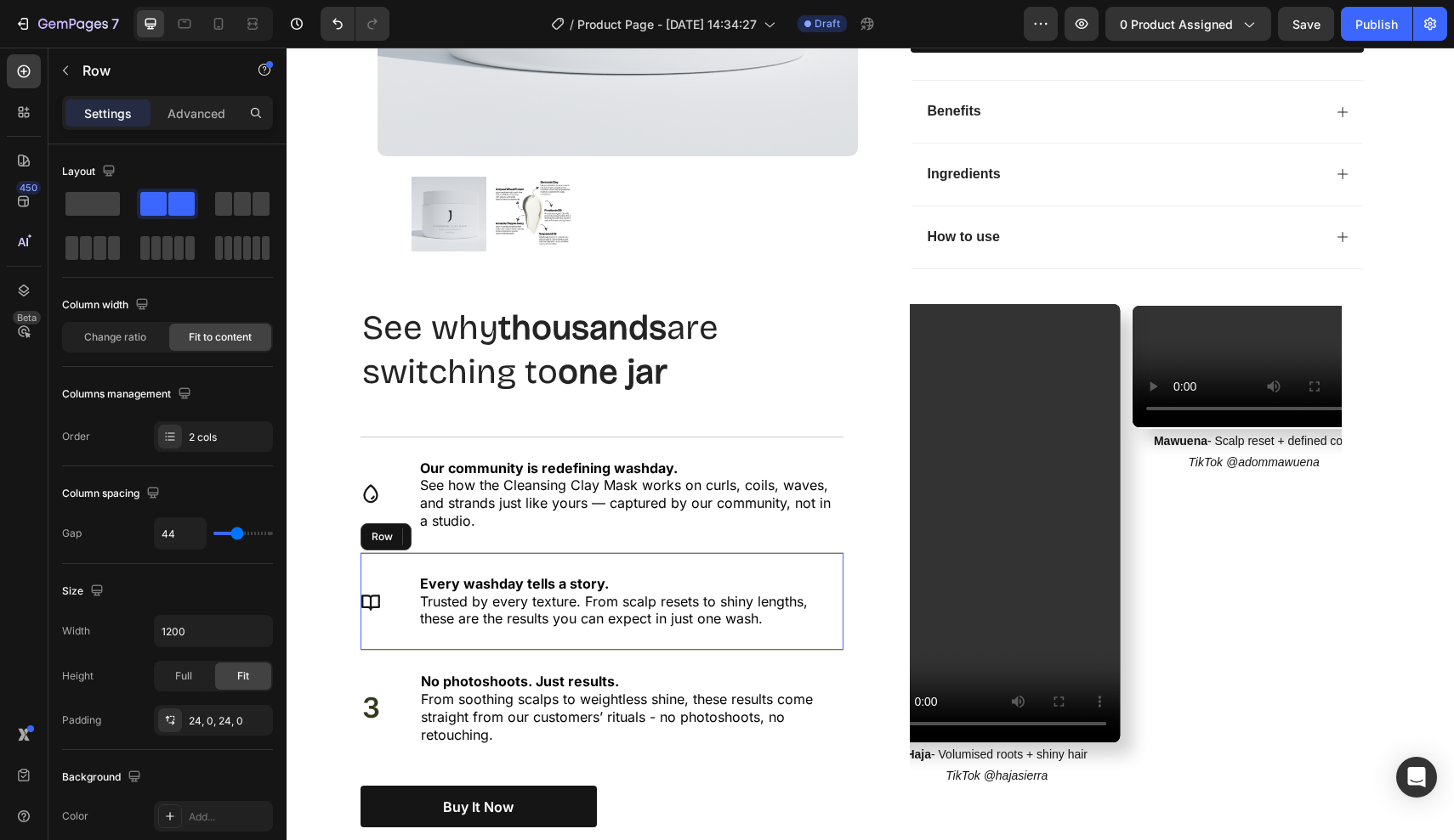
click at [620, 552] on div "Icon 0 Every washday tells a story. Trusted by every texture. From scalp resets…" at bounding box center [601, 601] width 483 height 98
click at [374, 690] on p "3" at bounding box center [371, 708] width 18 height 37
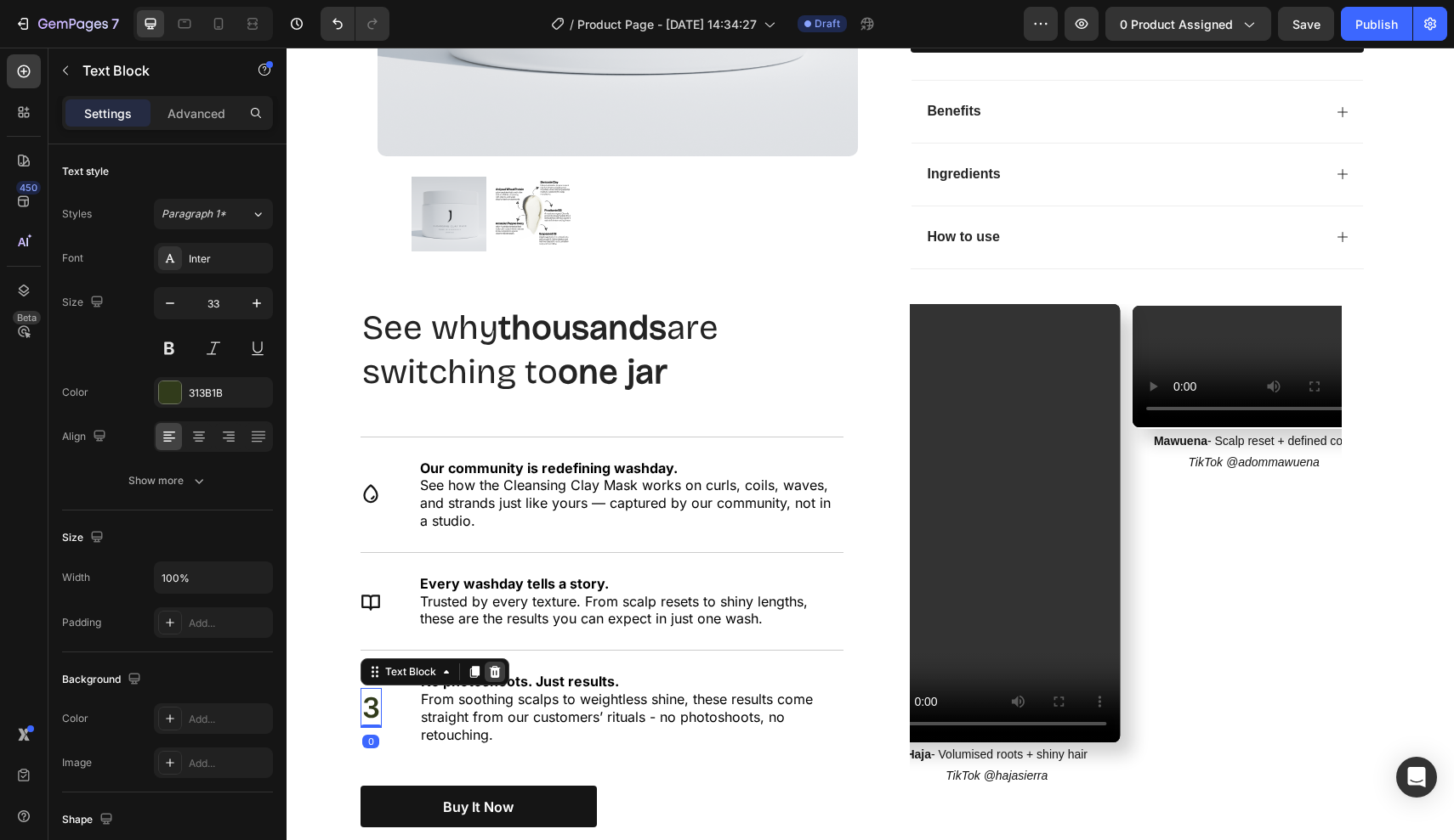
click at [492, 665] on icon at bounding box center [495, 672] width 13 height 13
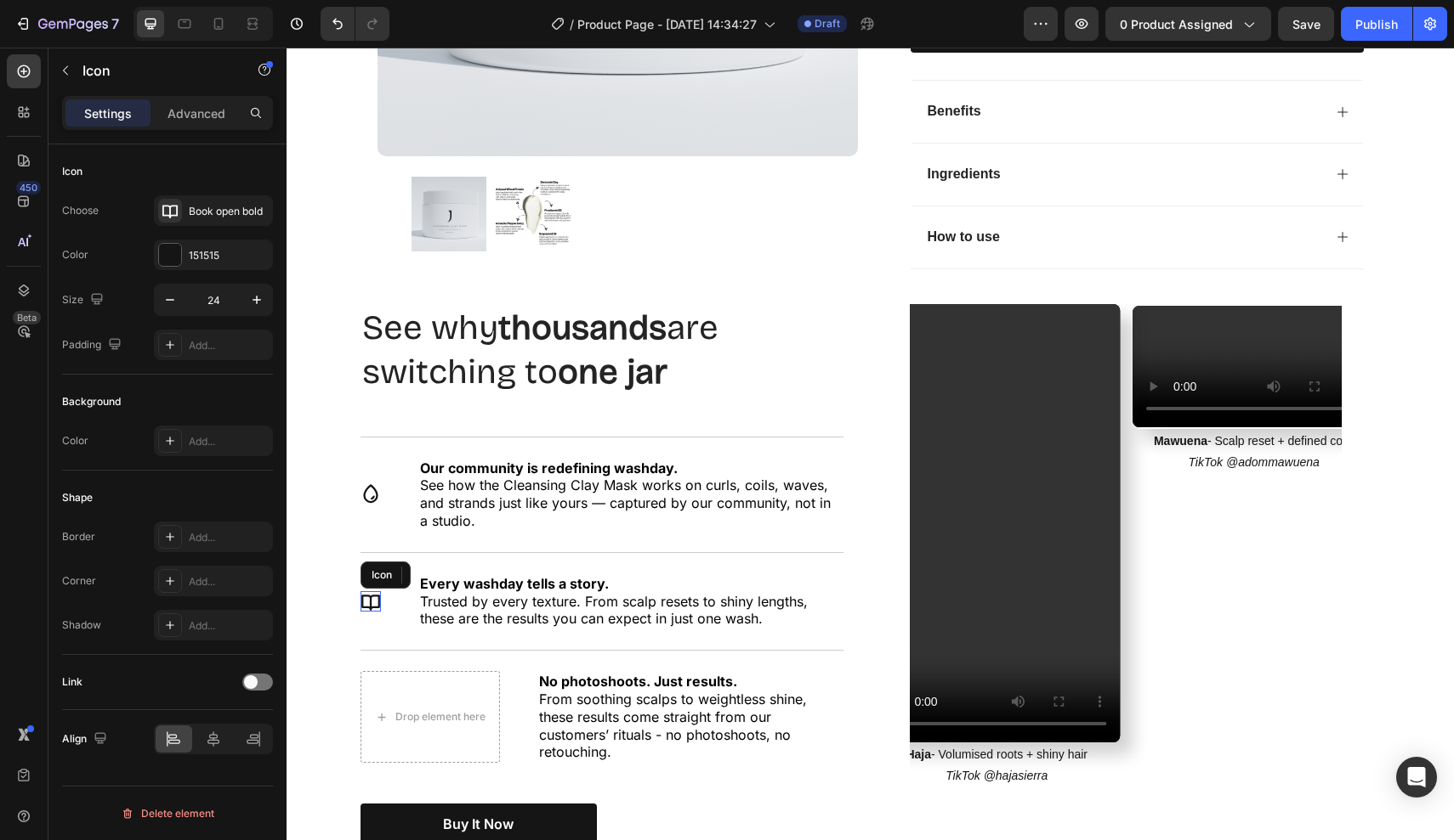
click at [373, 592] on icon at bounding box center [371, 602] width 21 height 21
click at [439, 568] on icon at bounding box center [443, 575] width 13 height 13
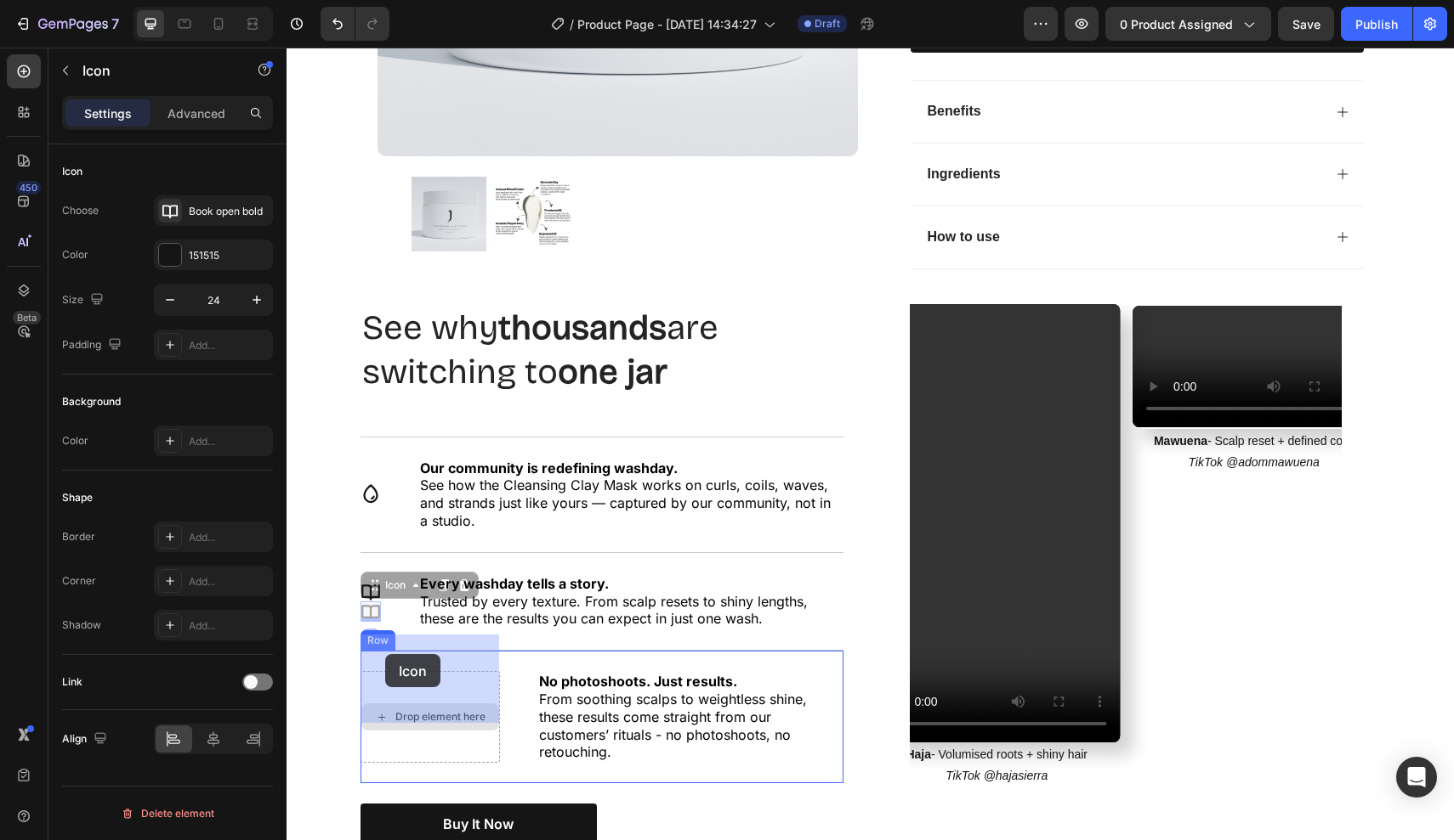
drag, startPoint x: 369, startPoint y: 574, endPoint x: 386, endPoint y: 658, distance: 85.7
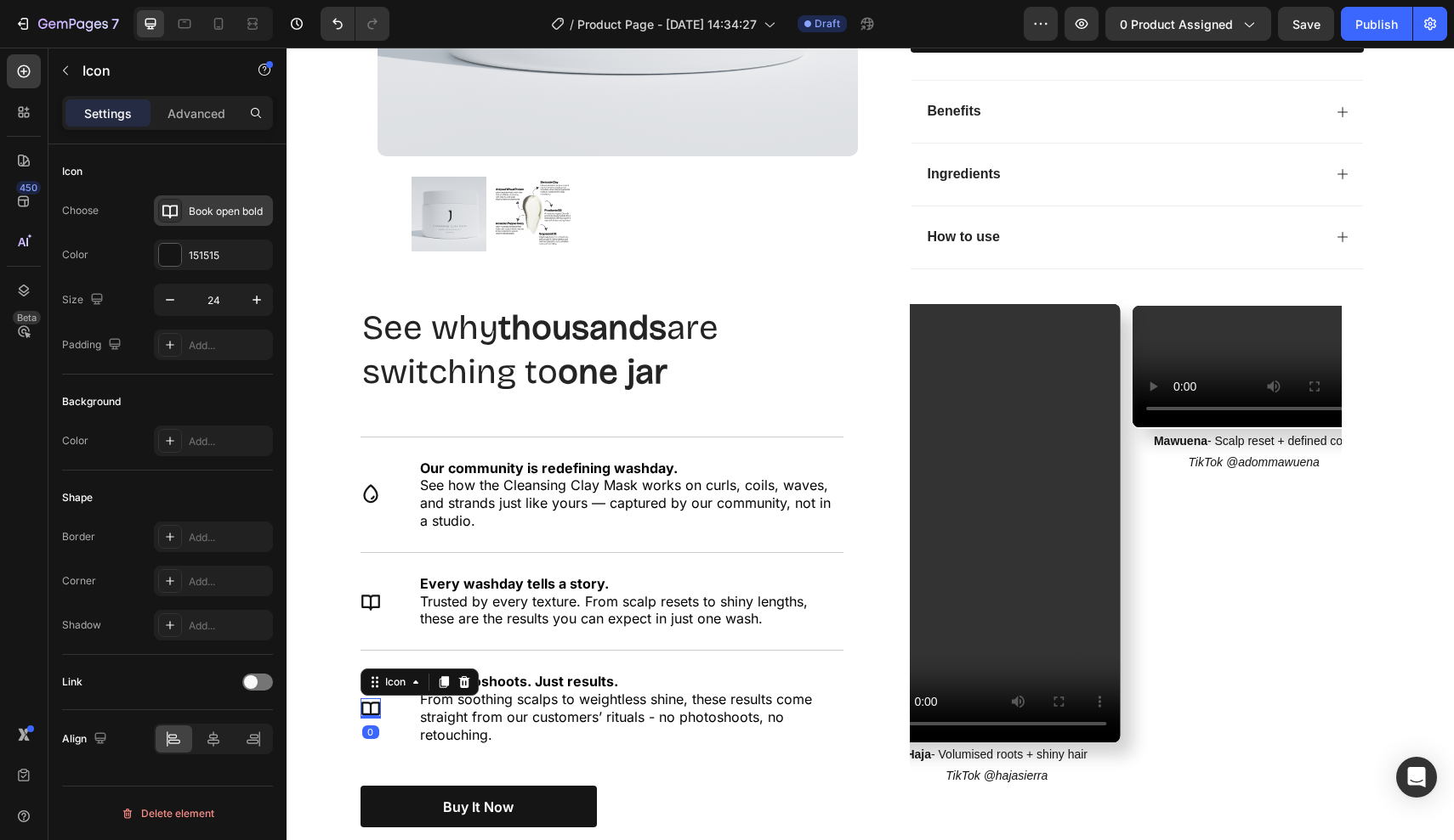
click at [236, 224] on div "Book open bold" at bounding box center [214, 211] width 119 height 31
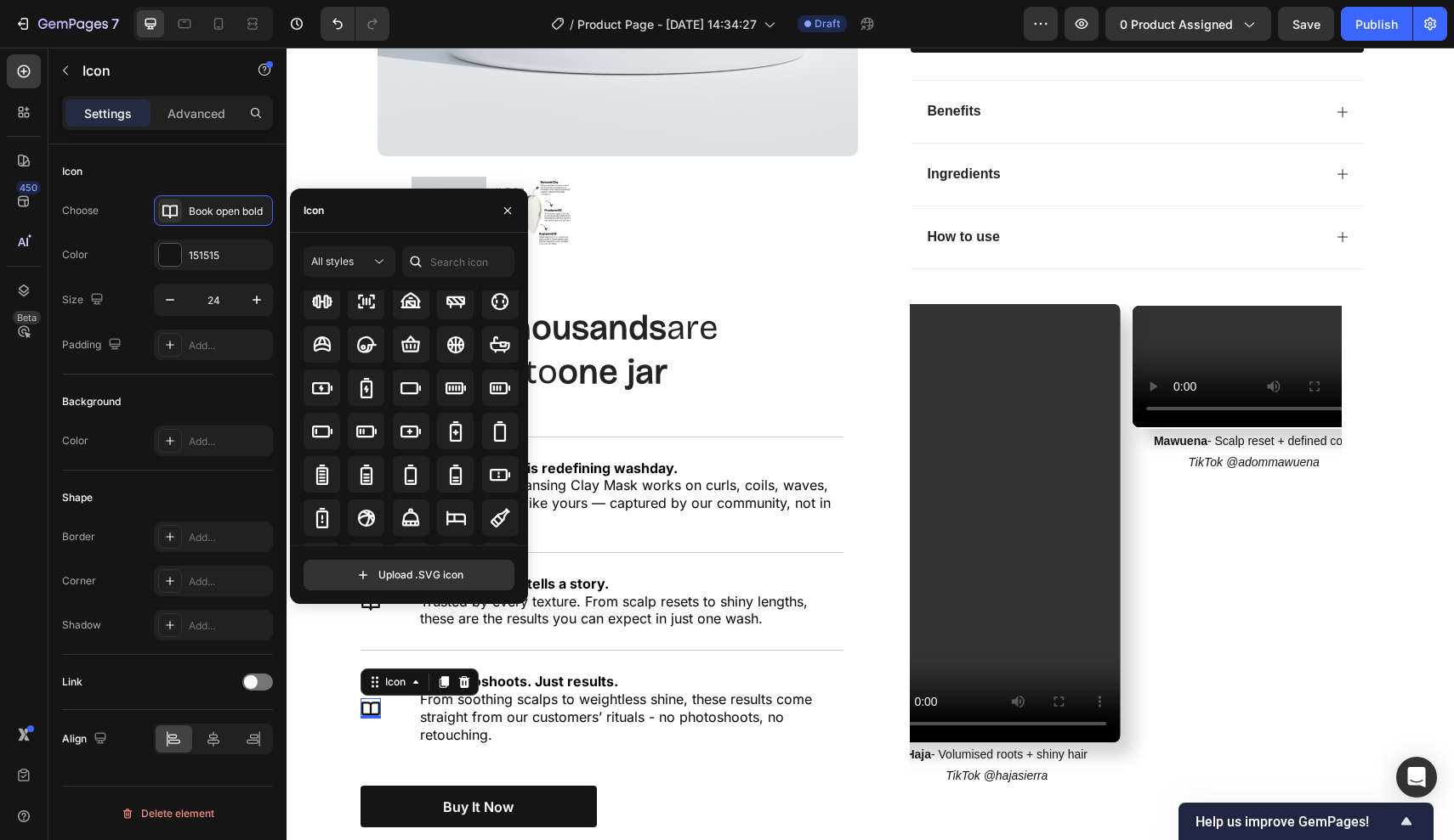
scroll to position [1193, 0]
click at [464, 264] on input "text" at bounding box center [457, 262] width 112 height 31
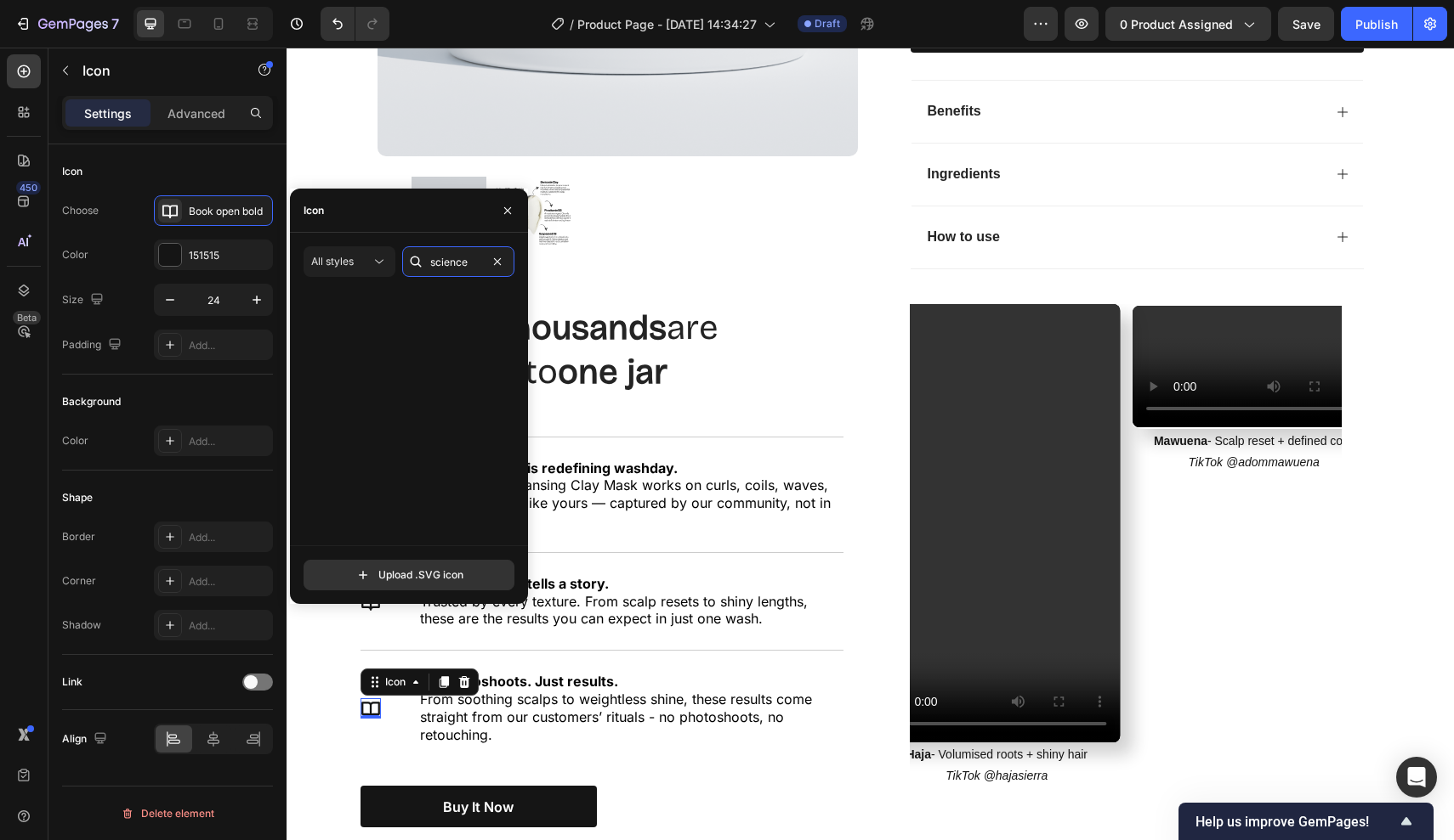
scroll to position [0, 0]
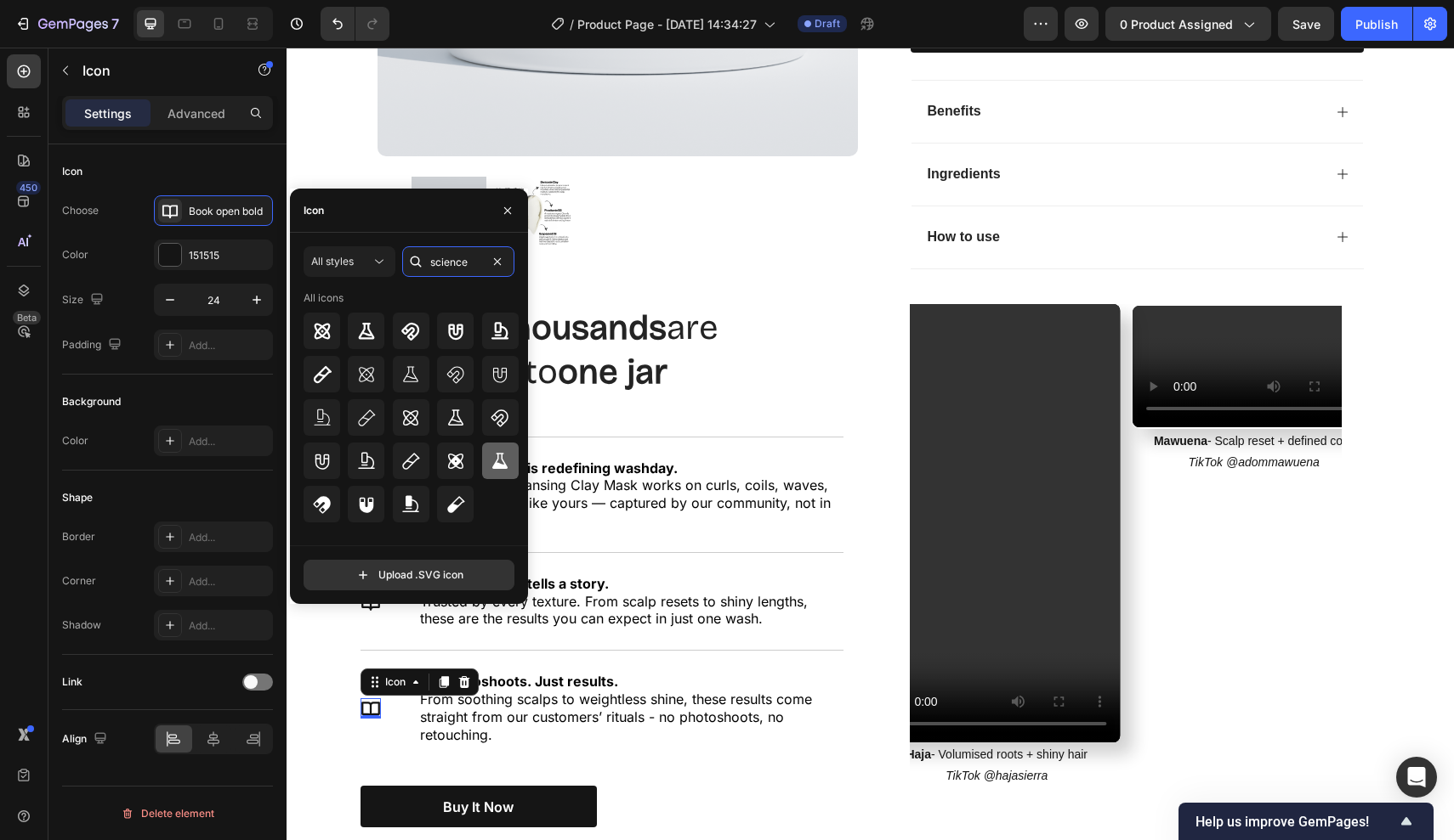
type input "science"
click at [499, 466] on icon at bounding box center [500, 460] width 15 height 16
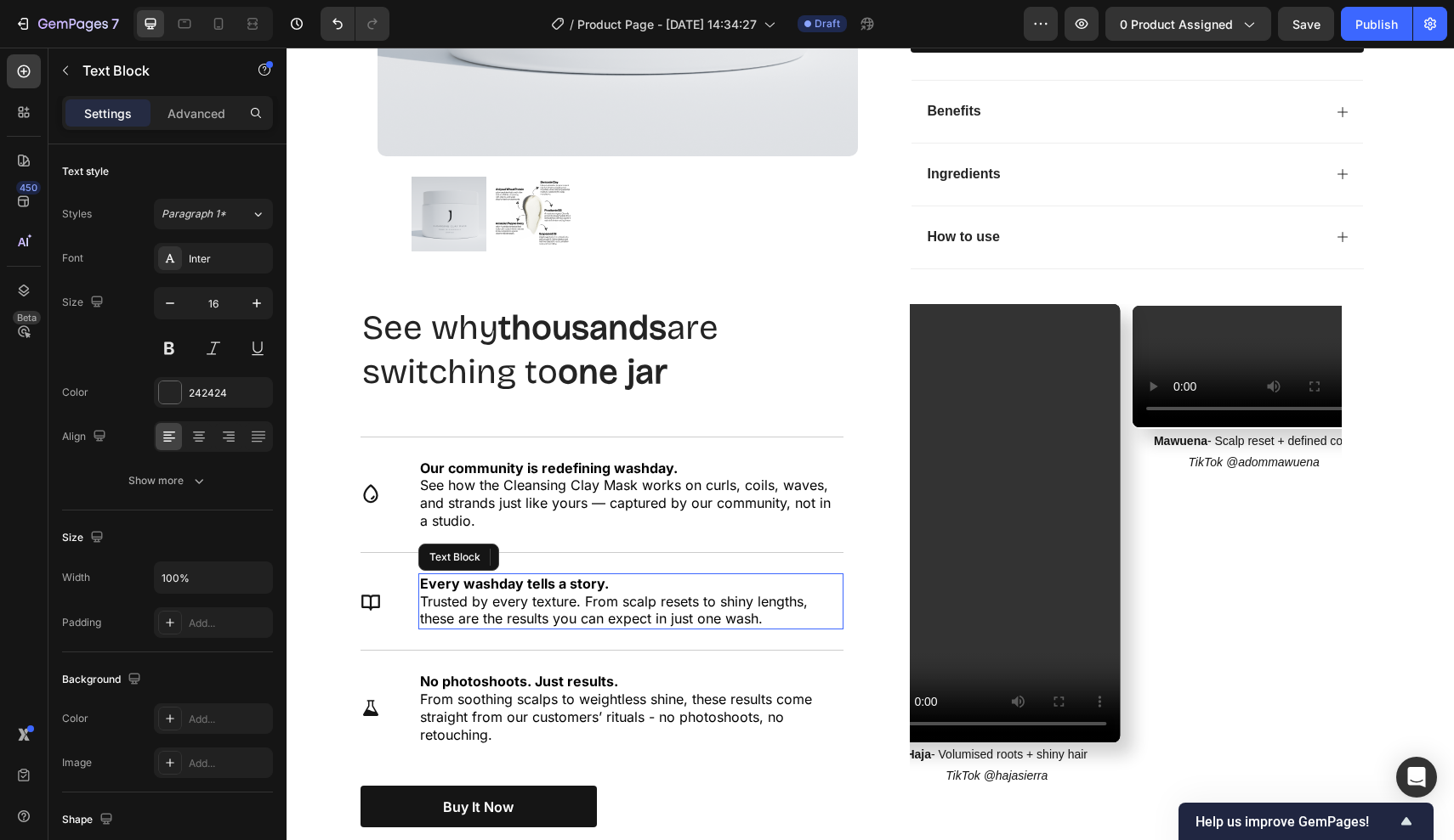
click at [608, 574] on div "Every washday tells a story. Trusted by every texture. From scalp resets to shi…" at bounding box center [631, 602] width 425 height 56
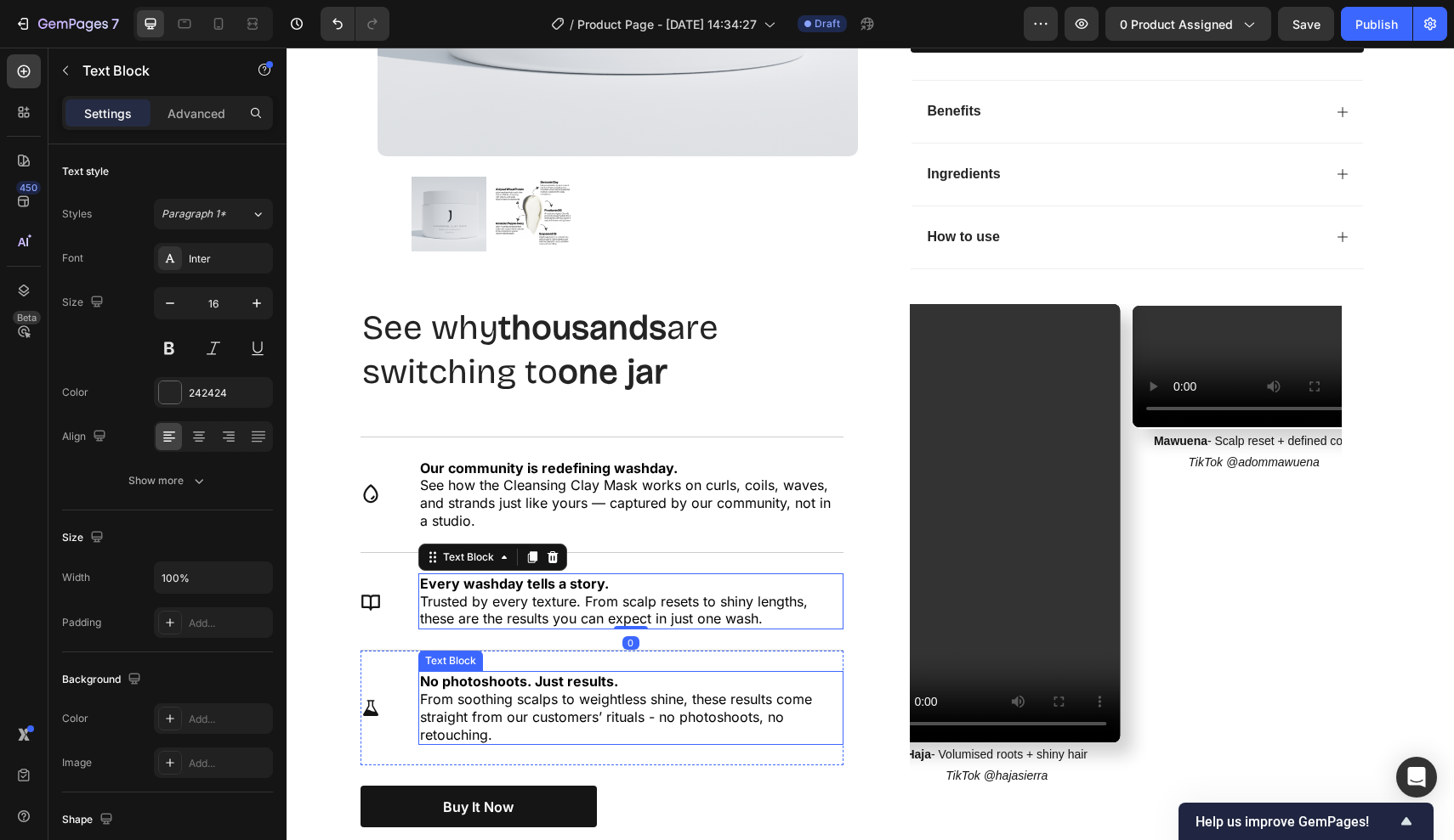
click at [642, 690] on span "From soothing scalps to weightless shine, these results come straight from our …" at bounding box center [615, 717] width 391 height 53
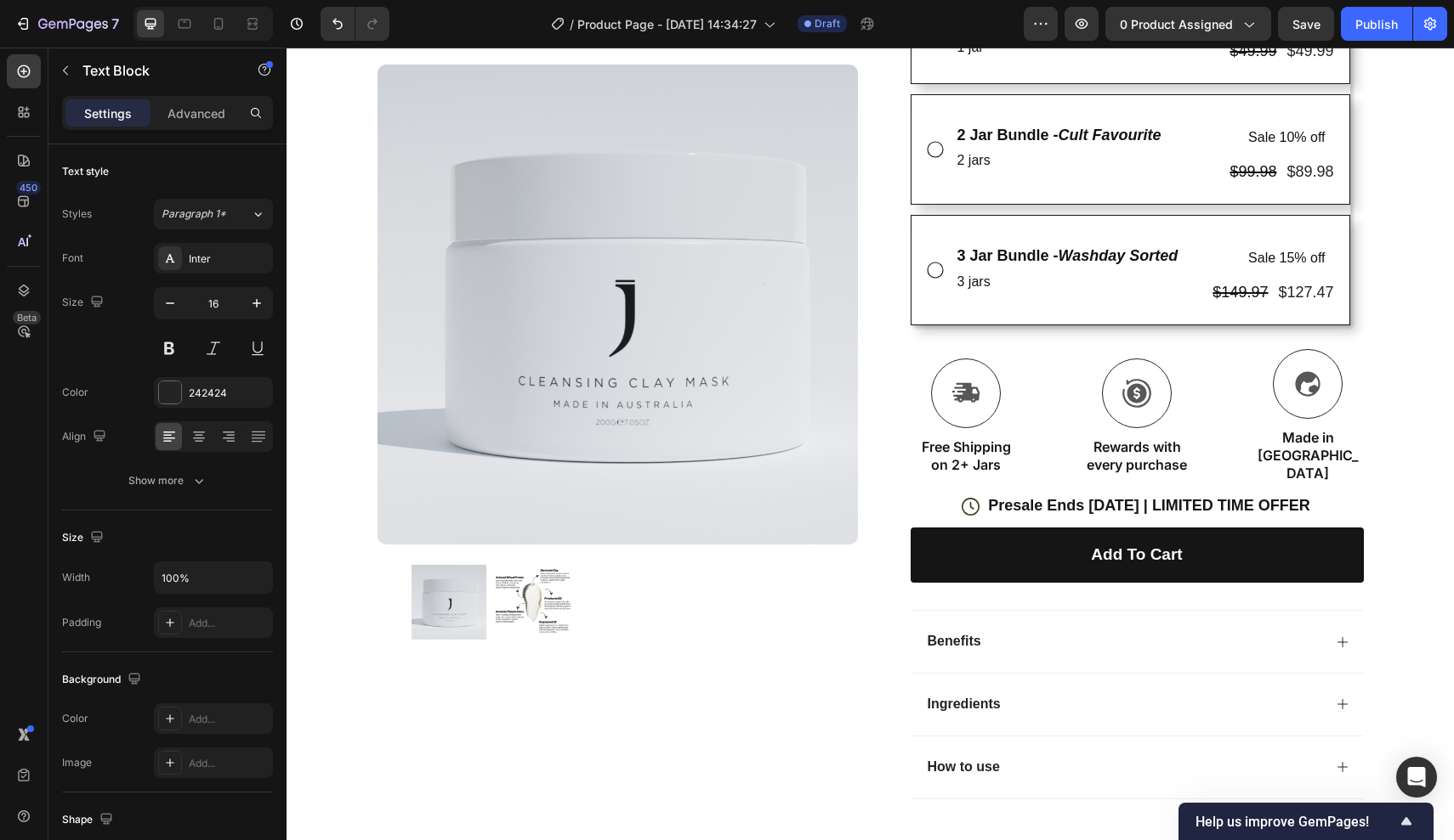
scroll to position [27, 0]
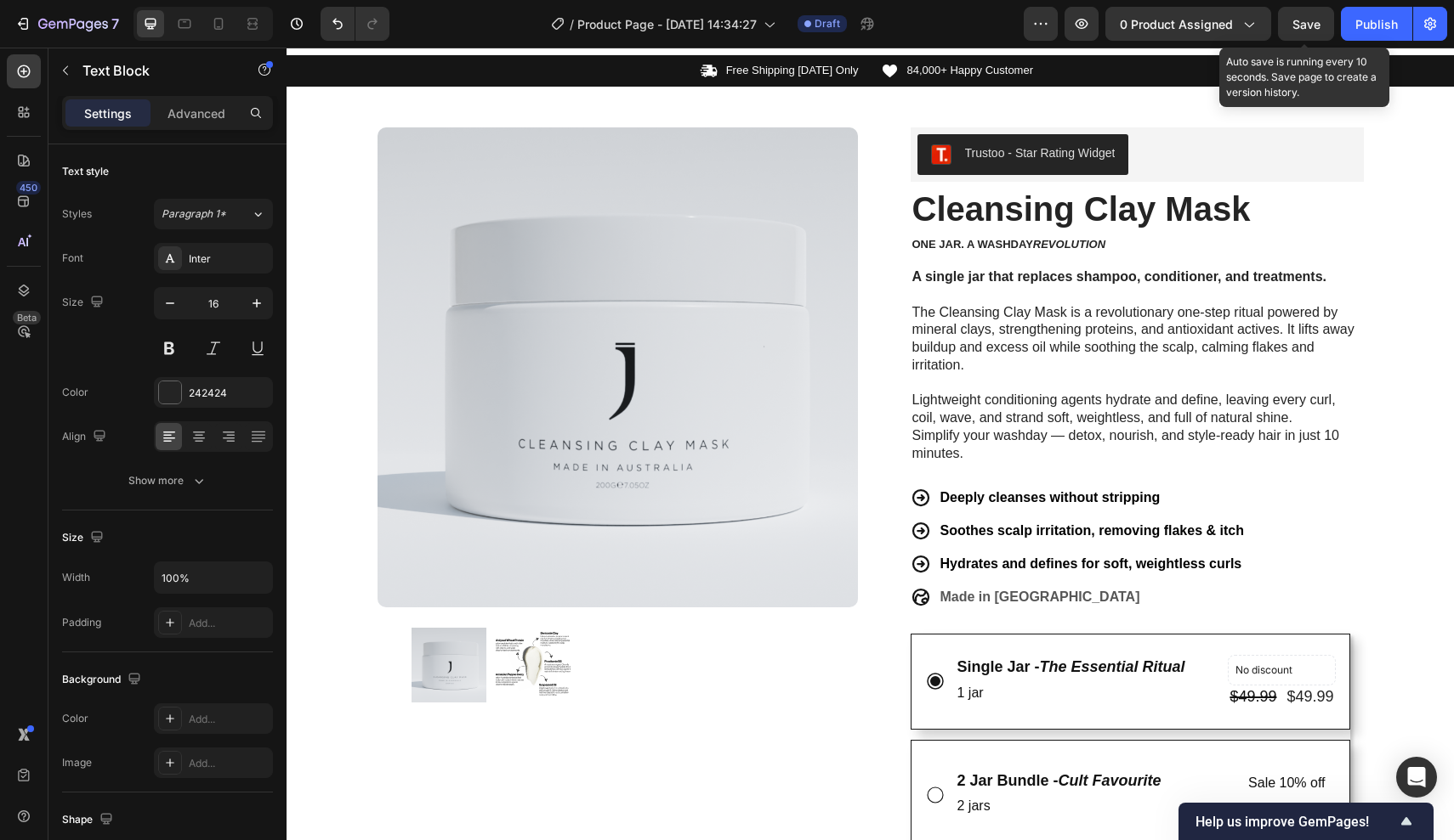
click at [1312, 32] on div "Save" at bounding box center [1306, 24] width 28 height 18
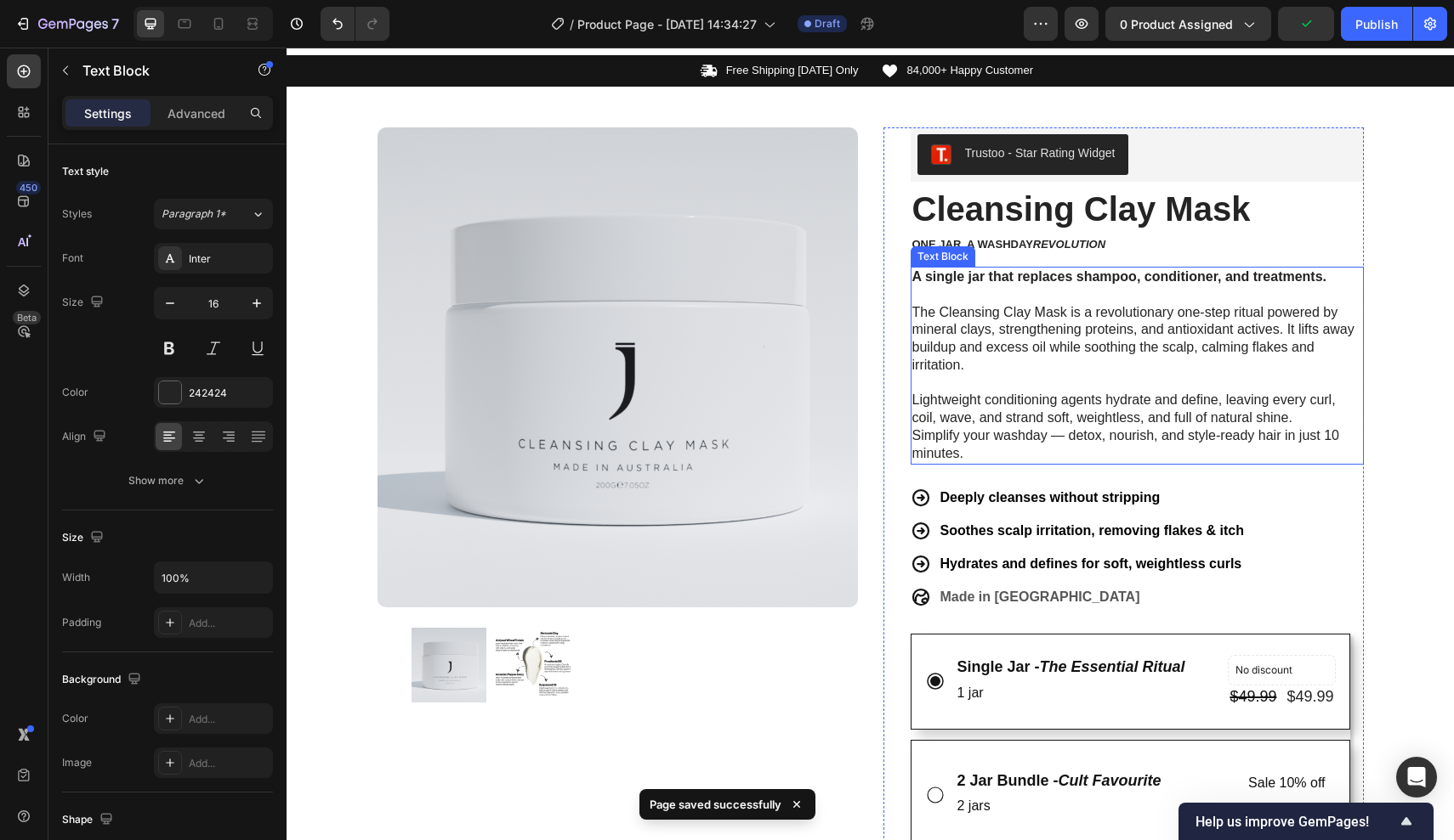
click at [1130, 299] on p "A single jar that replaces shampoo, conditioner, and treatments. The Cleansing …" at bounding box center [1137, 321] width 450 height 106
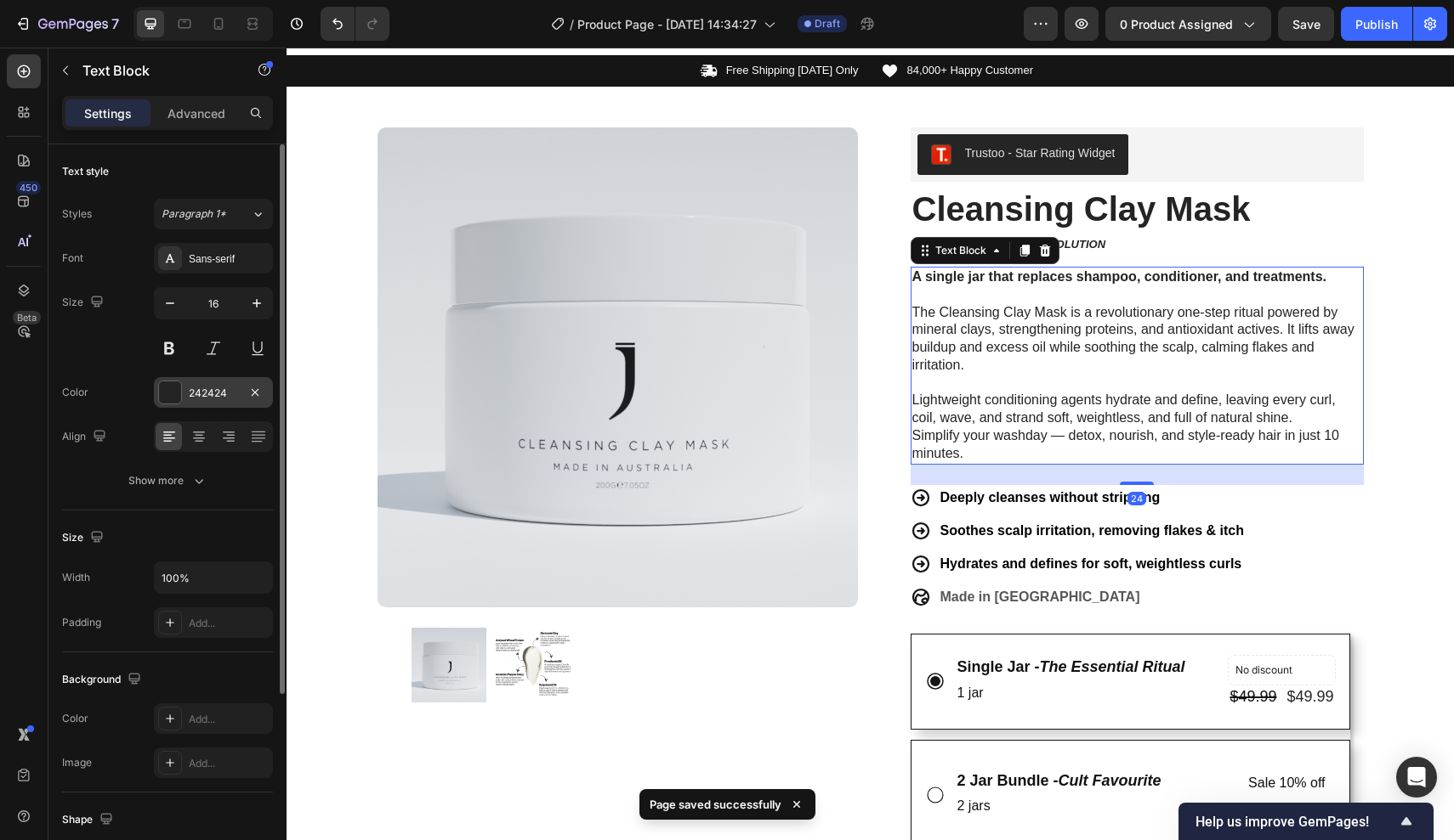
click at [232, 386] on div "242424" at bounding box center [214, 393] width 49 height 15
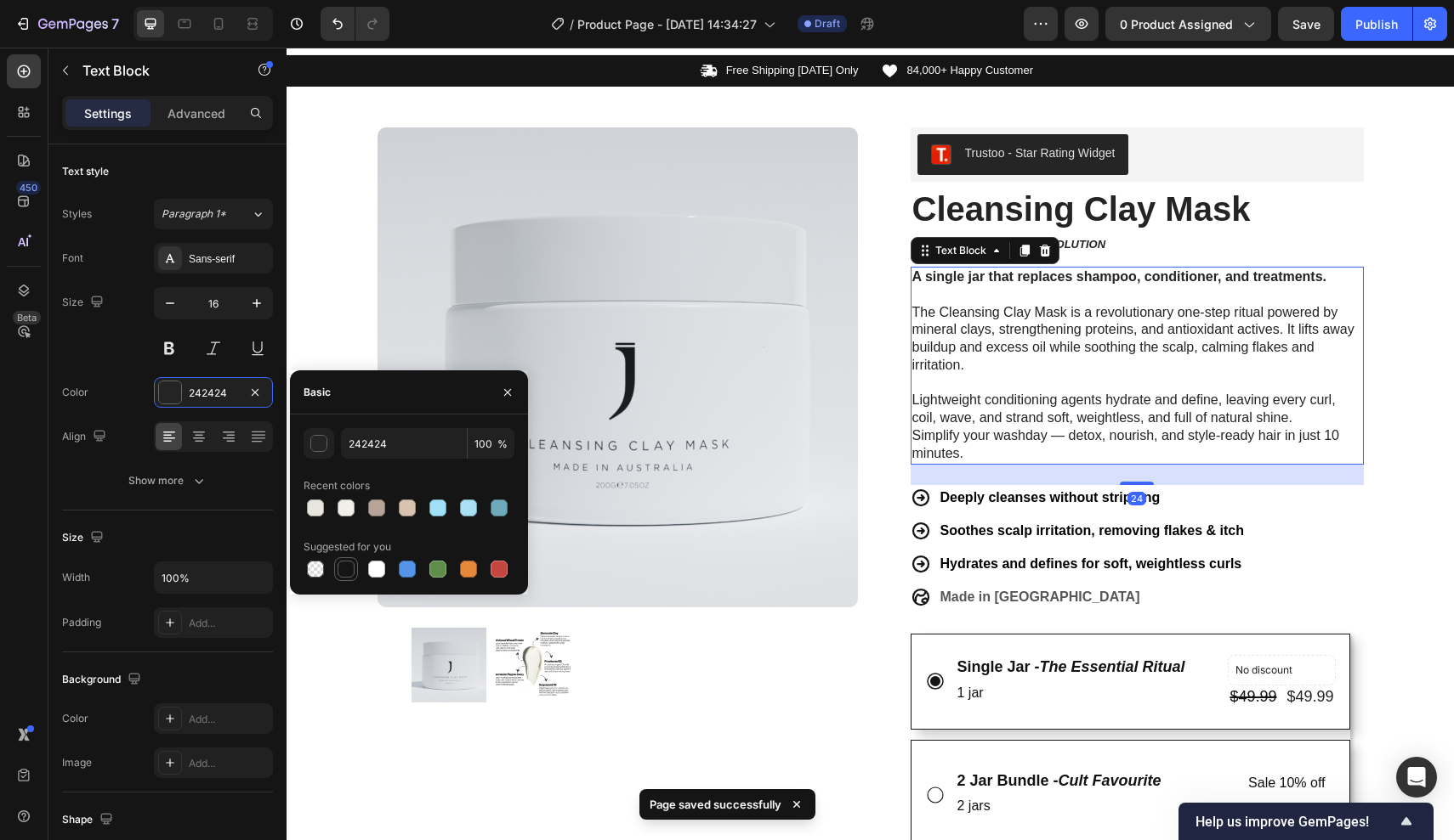
click at [340, 569] on div at bounding box center [346, 569] width 17 height 17
type input "151515"
click at [1012, 436] on p "Simplify your washday — detox, nourish, and style-ready hair in just 10 minutes." at bounding box center [1137, 445] width 450 height 36
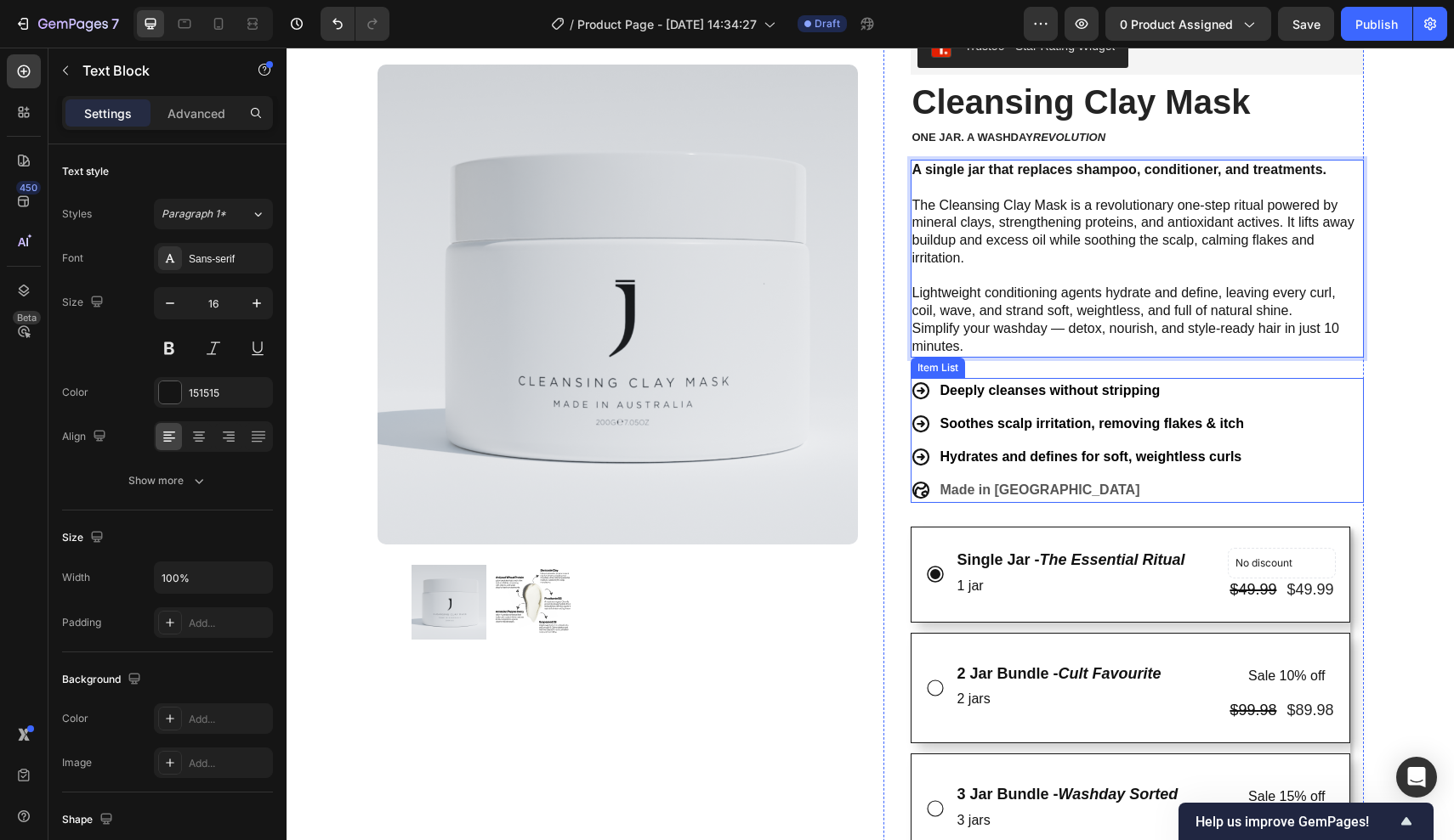
scroll to position [332, 0]
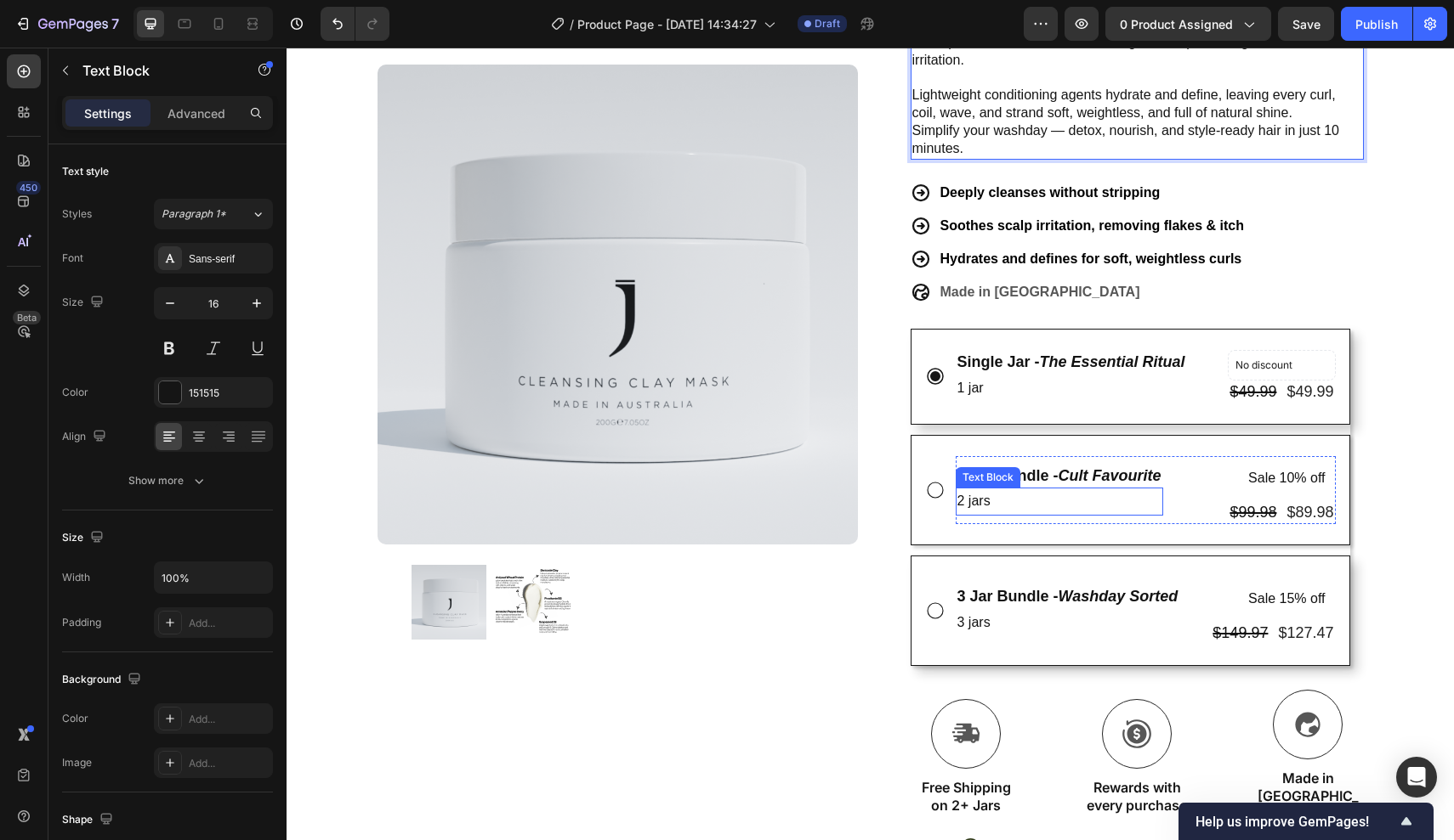
click at [1127, 496] on p "2 jars" at bounding box center [1059, 501] width 204 height 24
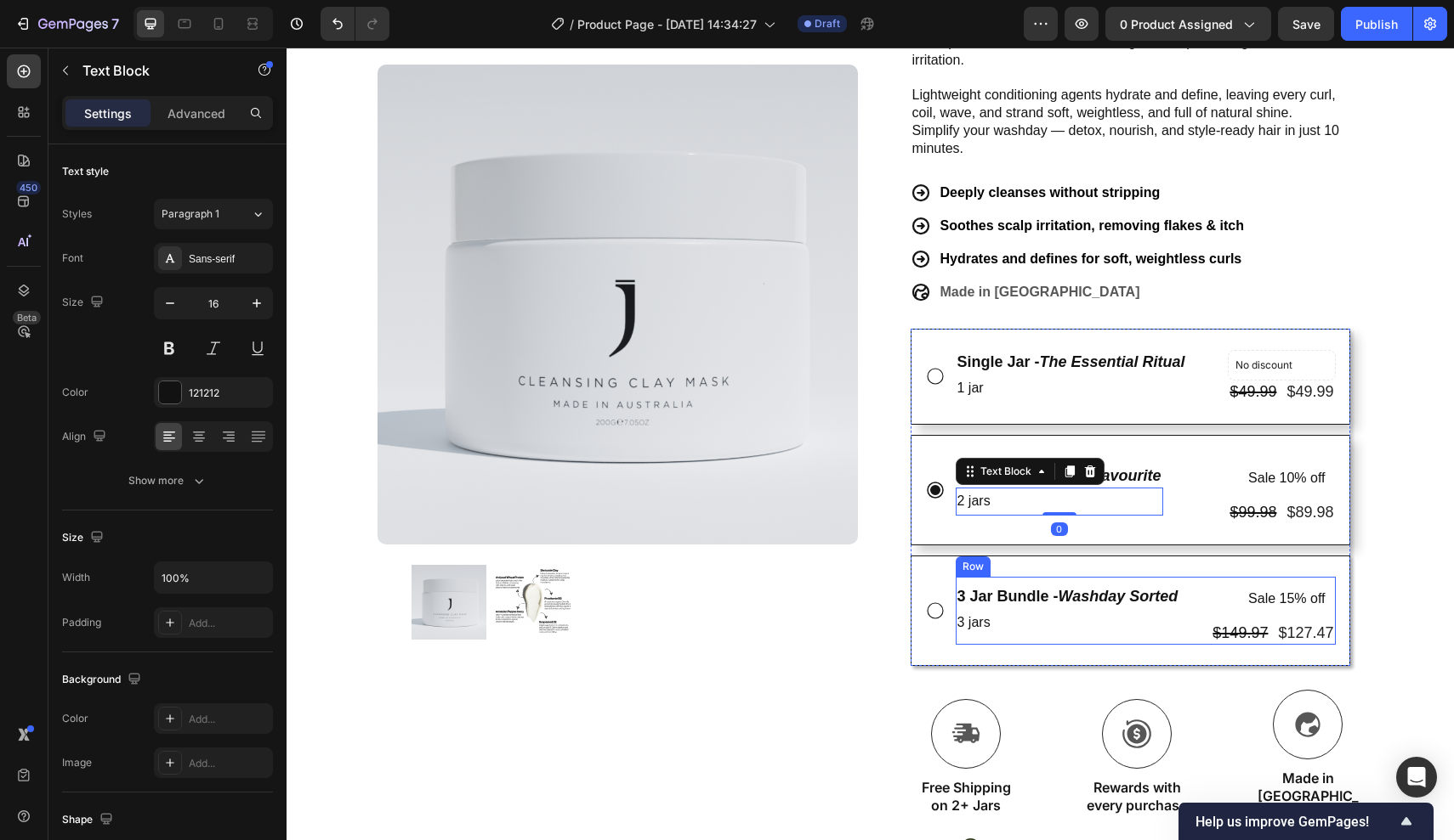
click at [1139, 577] on div "3 Jar Bundle - Washday Sorted Text Block 3 jars Text Block" at bounding box center [1067, 610] width 224 height 68
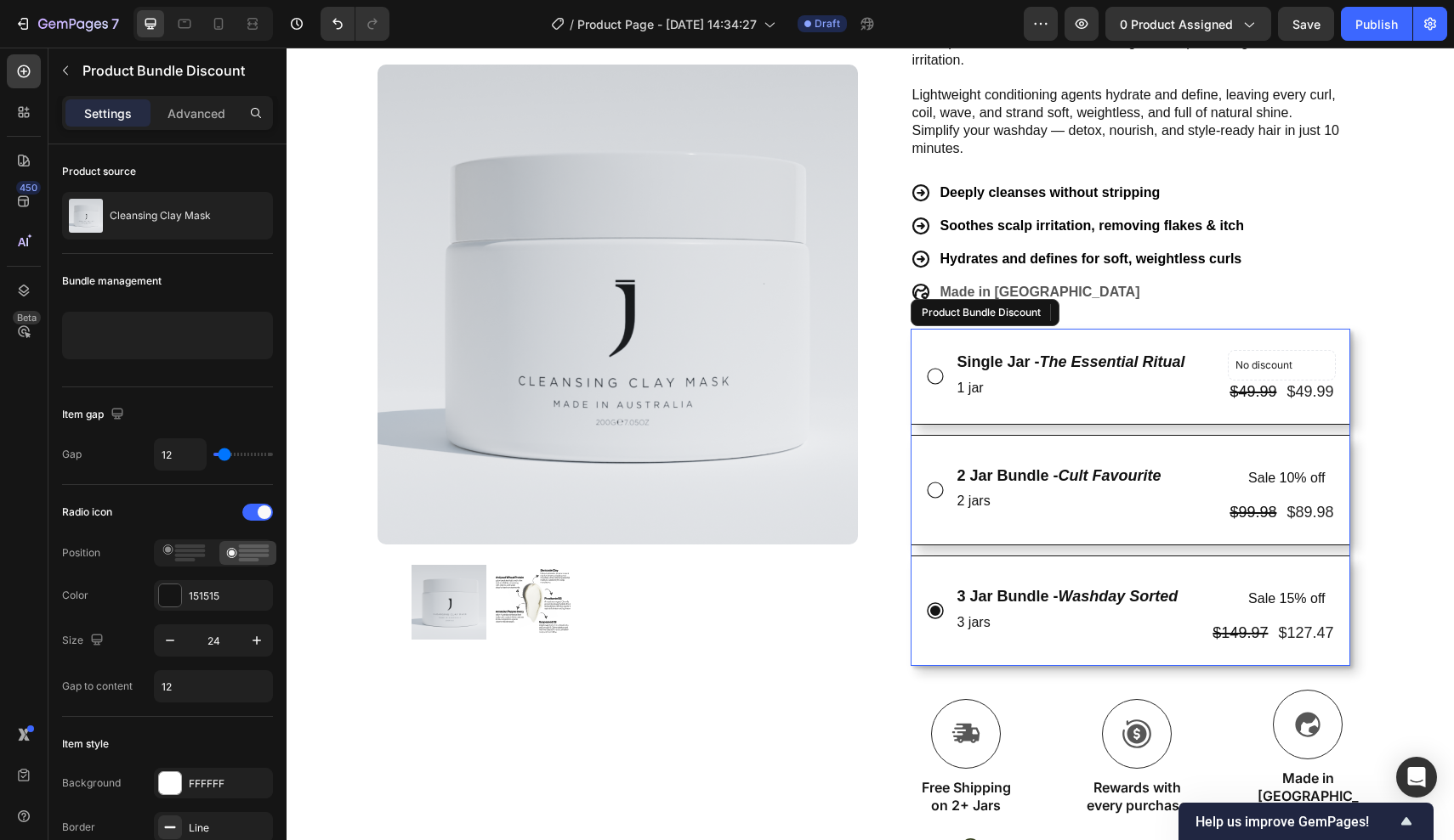
click at [1140, 563] on div "3 Jar Bundle - Washday Sorted Text Block 3 jars Text Block Sale 15% off Product…" at bounding box center [1129, 610] width 439 height 110
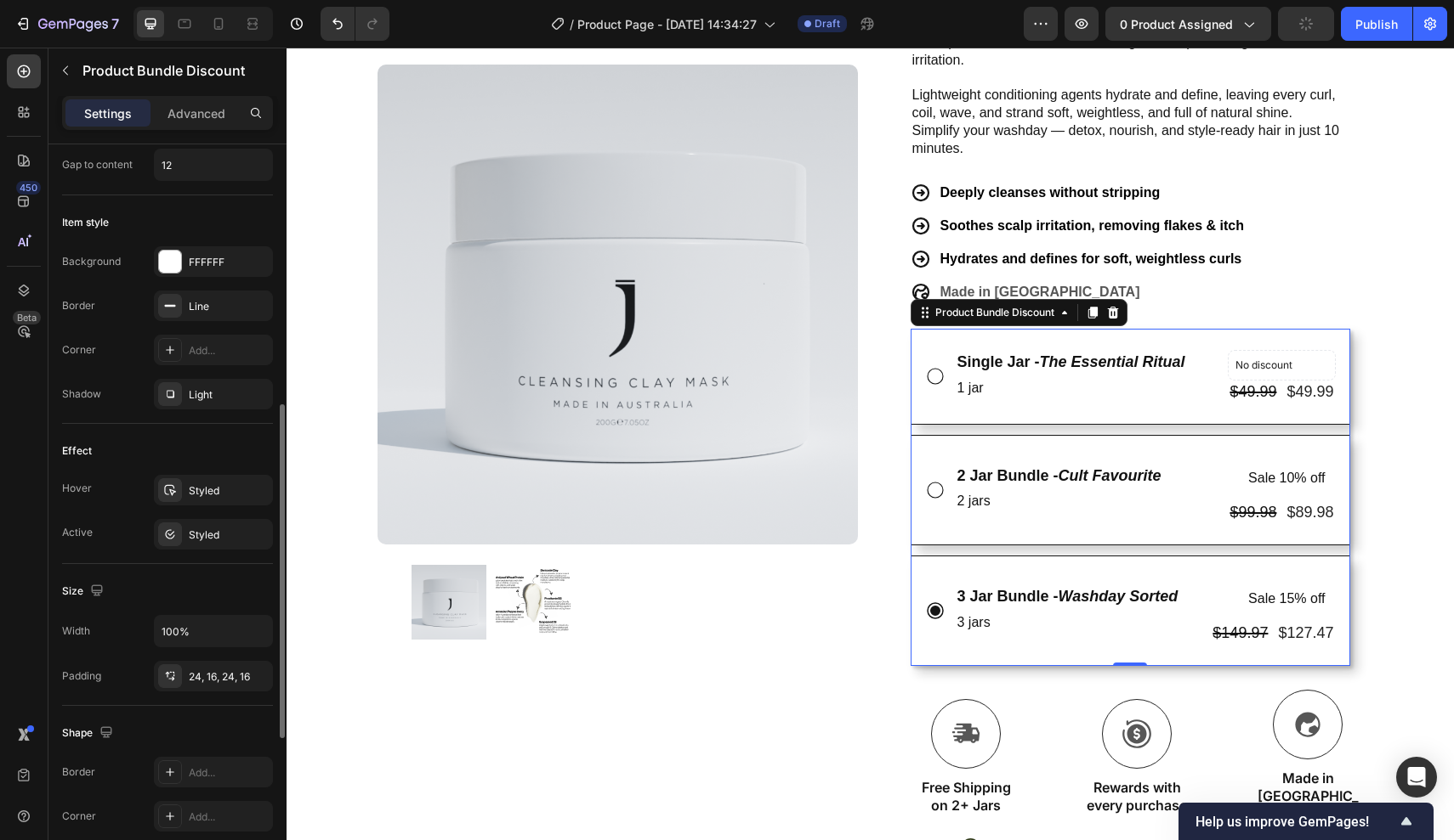
scroll to position [912, 0]
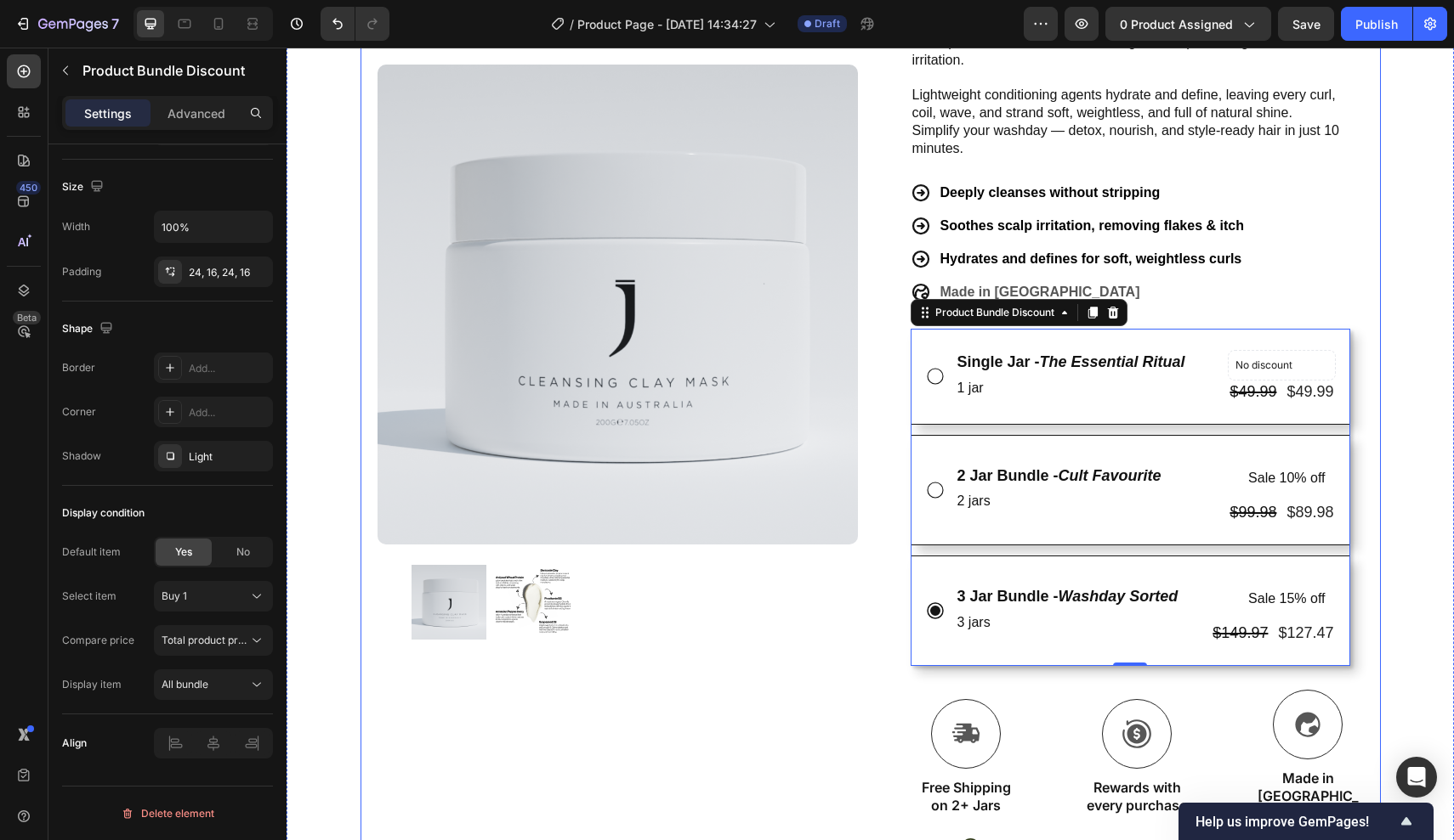
click at [1370, 505] on div "Product Images Row Trustoo - Star Rating Widget Trustoo Cleansing Clay Mask Pro…" at bounding box center [871, 469] width 1020 height 1376
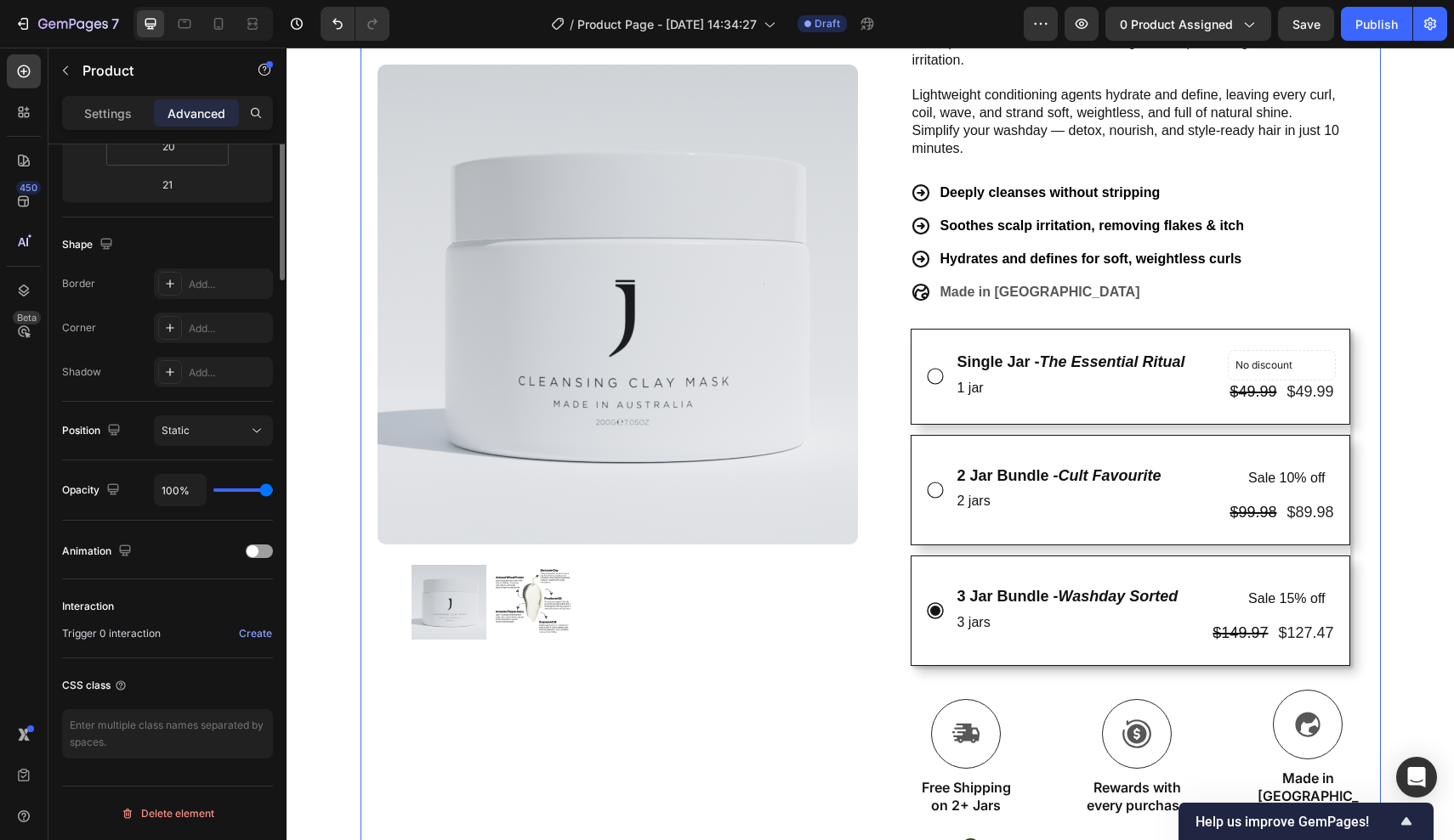
scroll to position [0, 0]
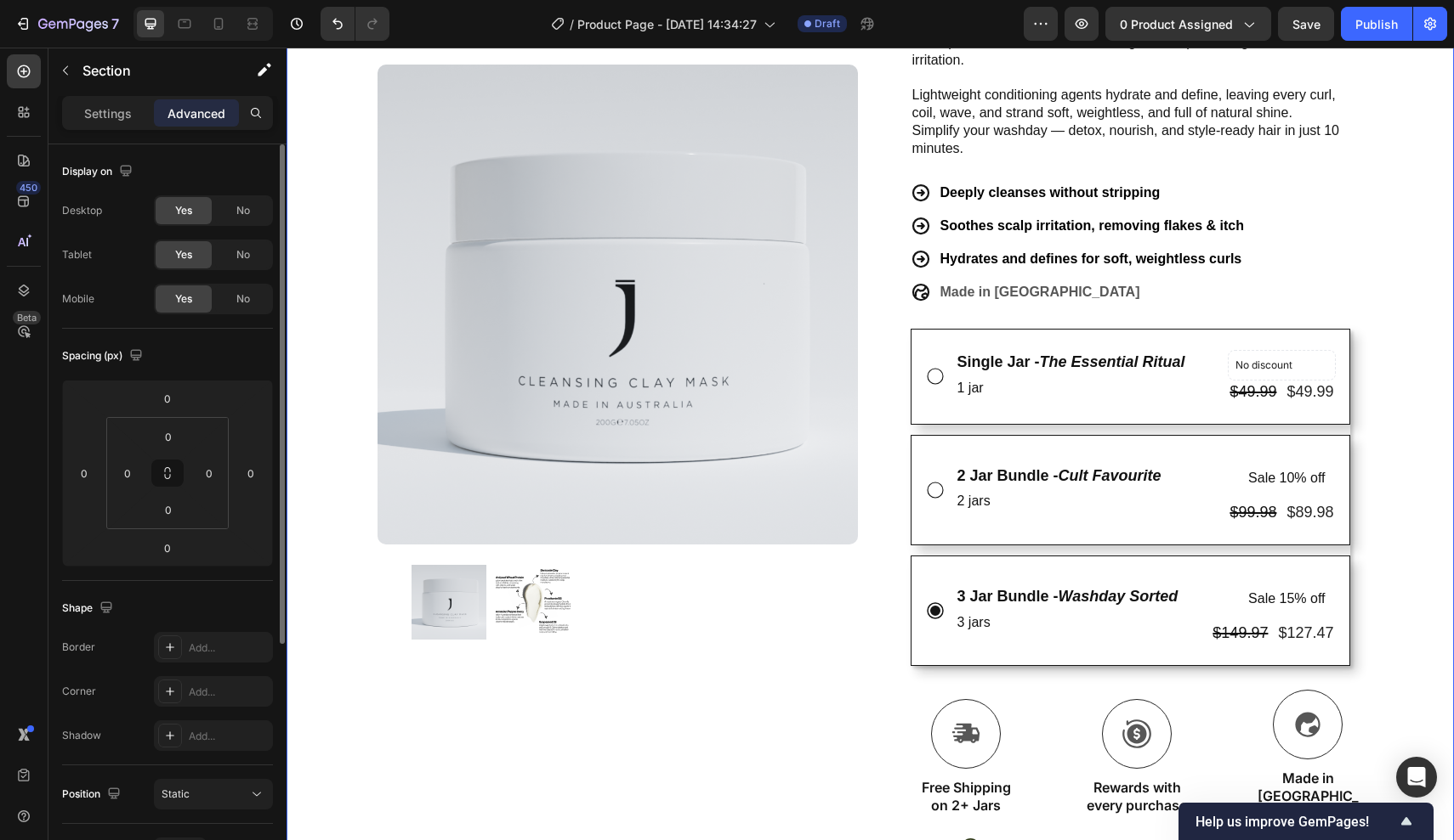
click at [1398, 493] on div "Icon Free Shipping Today Only Text Block Row Icon 84,000+ Happy Customer Text B…" at bounding box center [870, 462] width 1167 height 1425
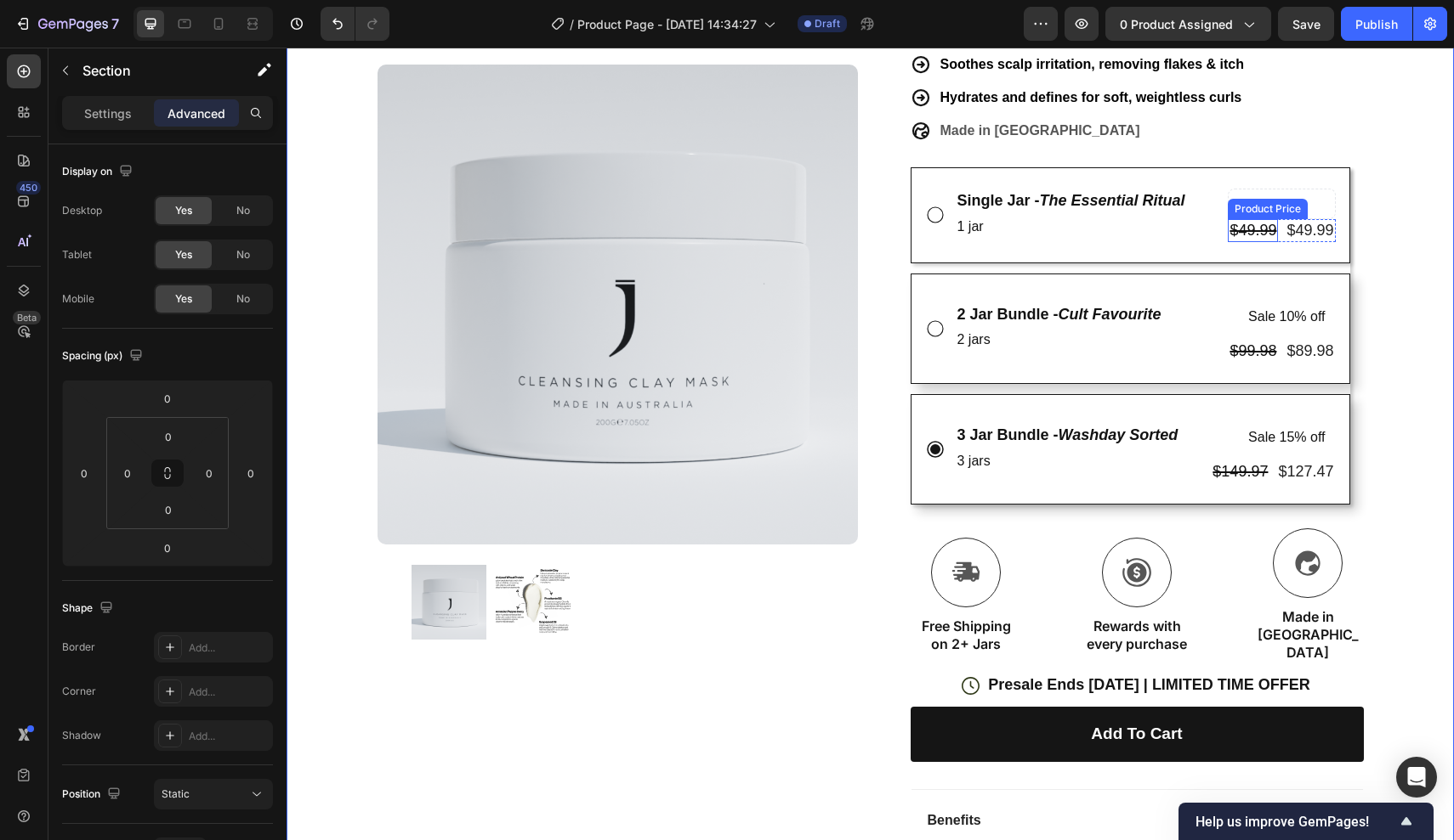
scroll to position [596, 0]
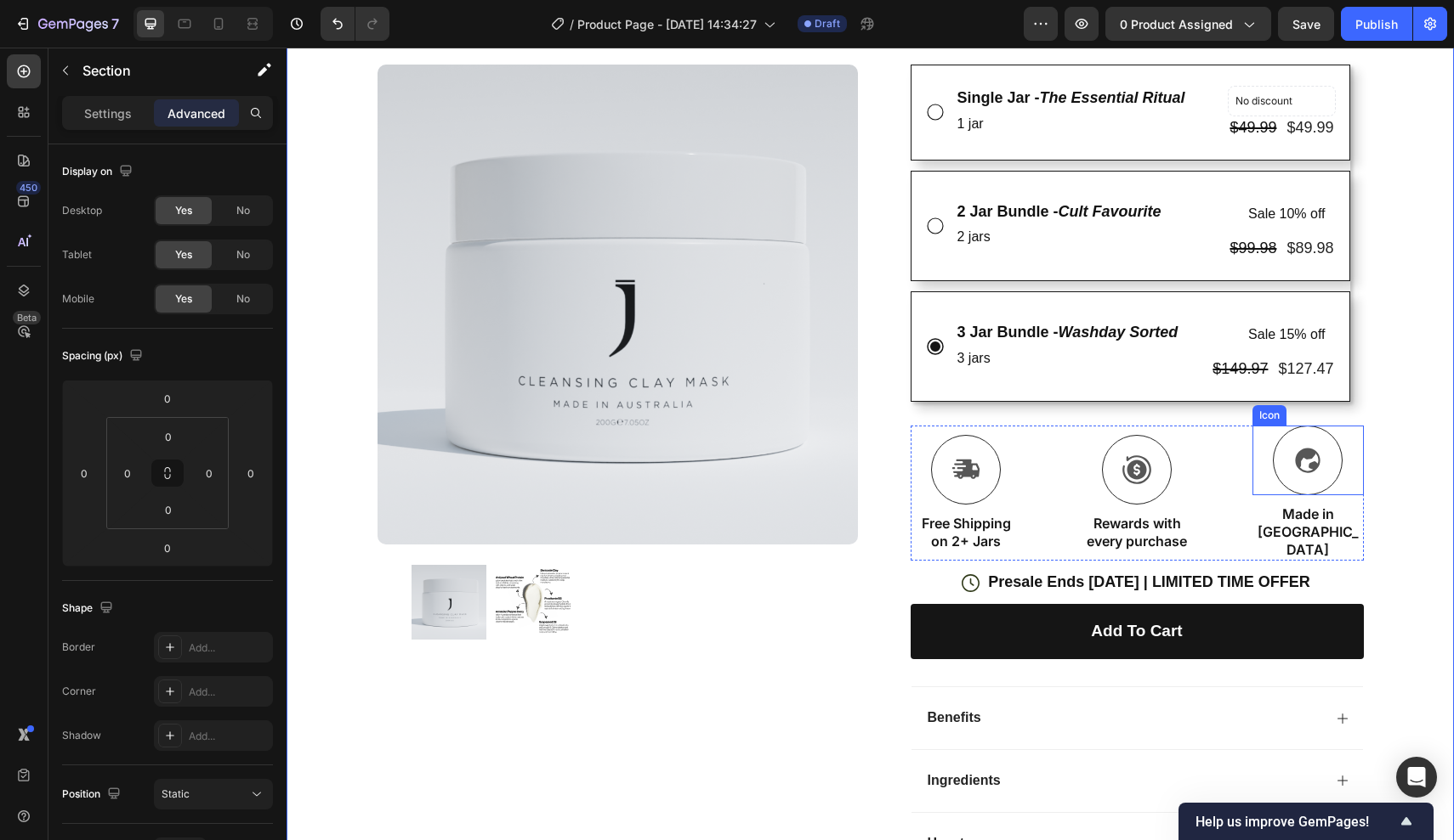
click at [1283, 444] on div at bounding box center [1307, 461] width 70 height 70
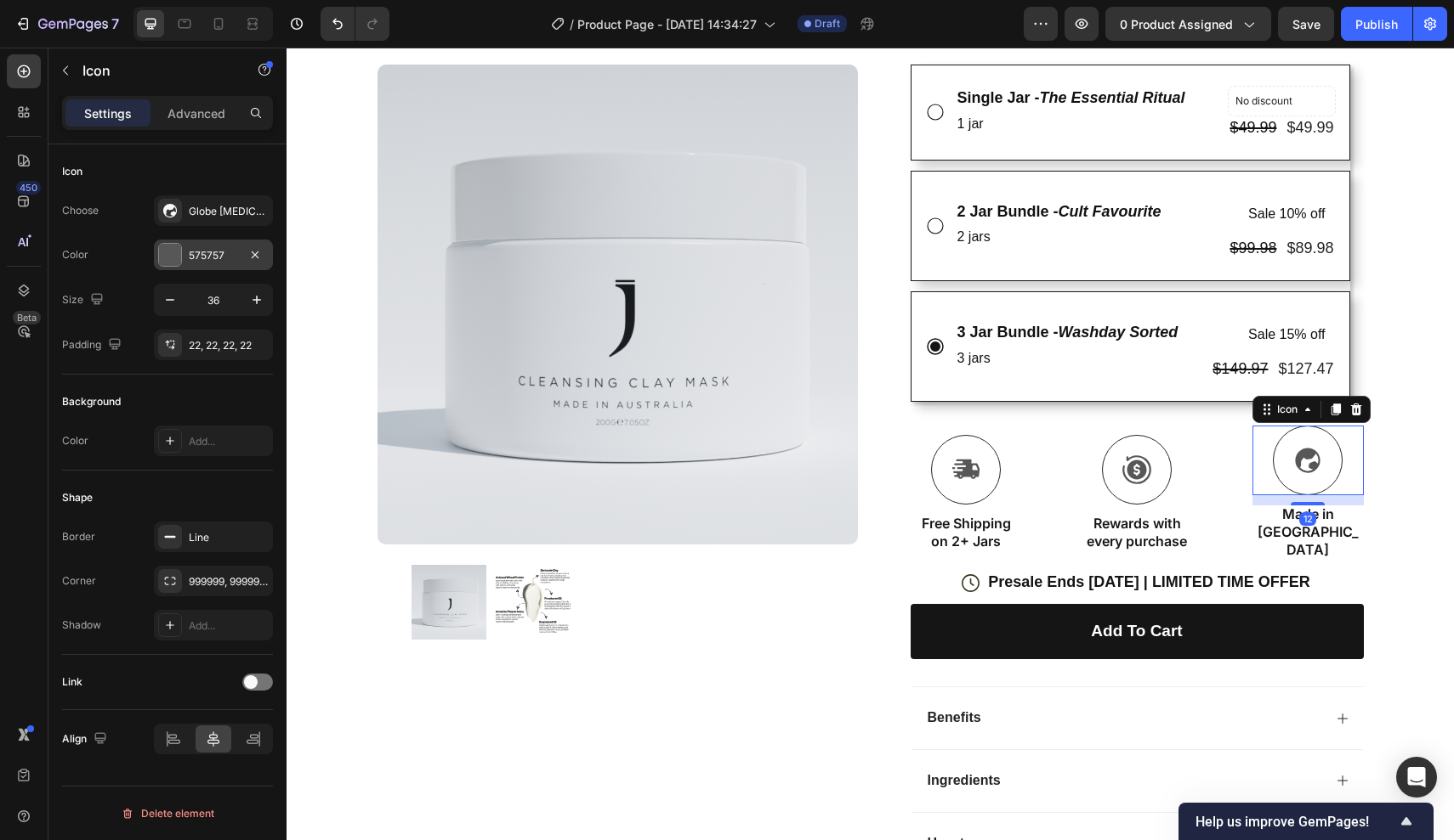
click at [208, 268] on div "575757" at bounding box center [214, 255] width 119 height 31
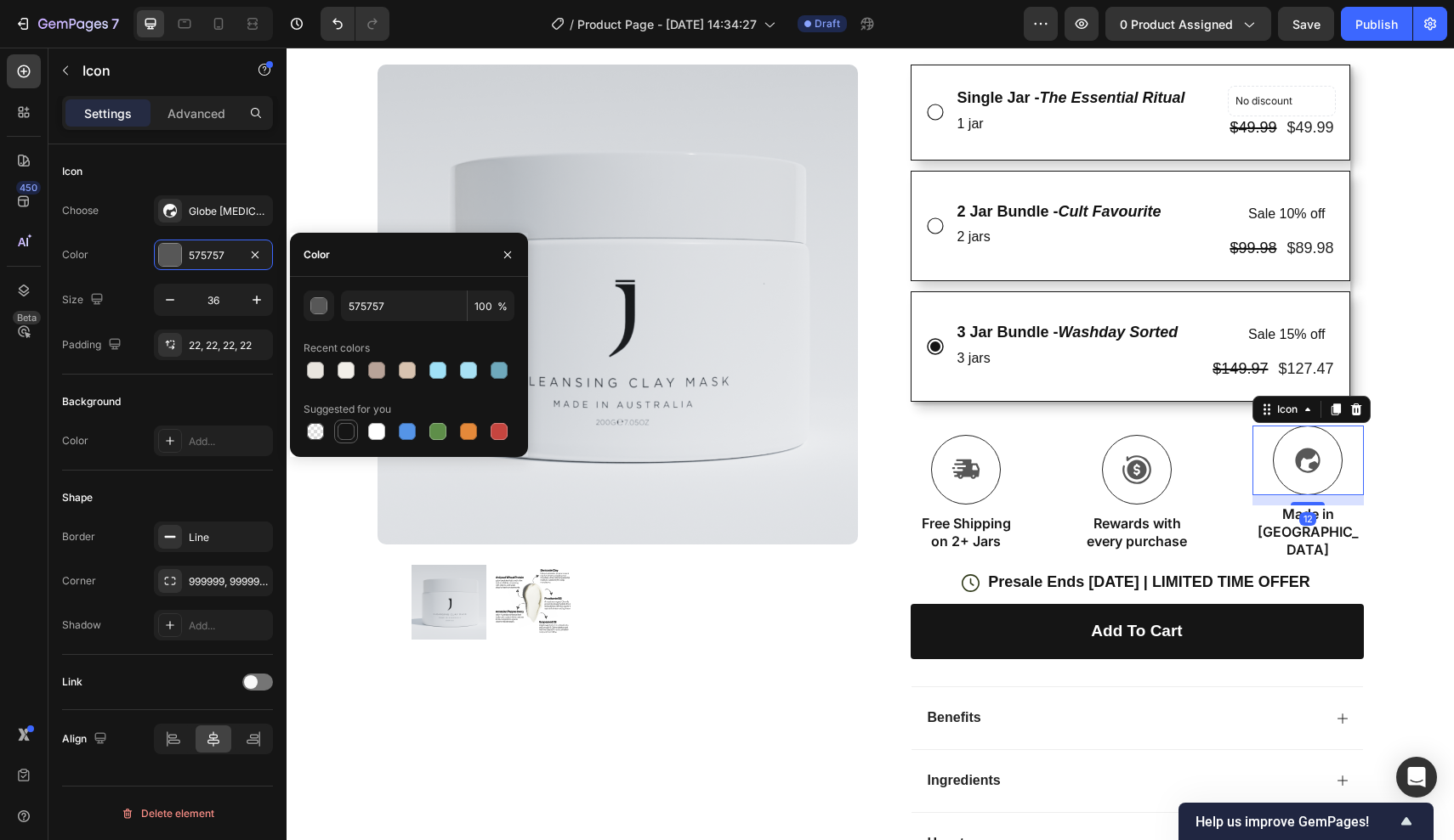
click at [347, 433] on div at bounding box center [346, 432] width 17 height 17
type input "151515"
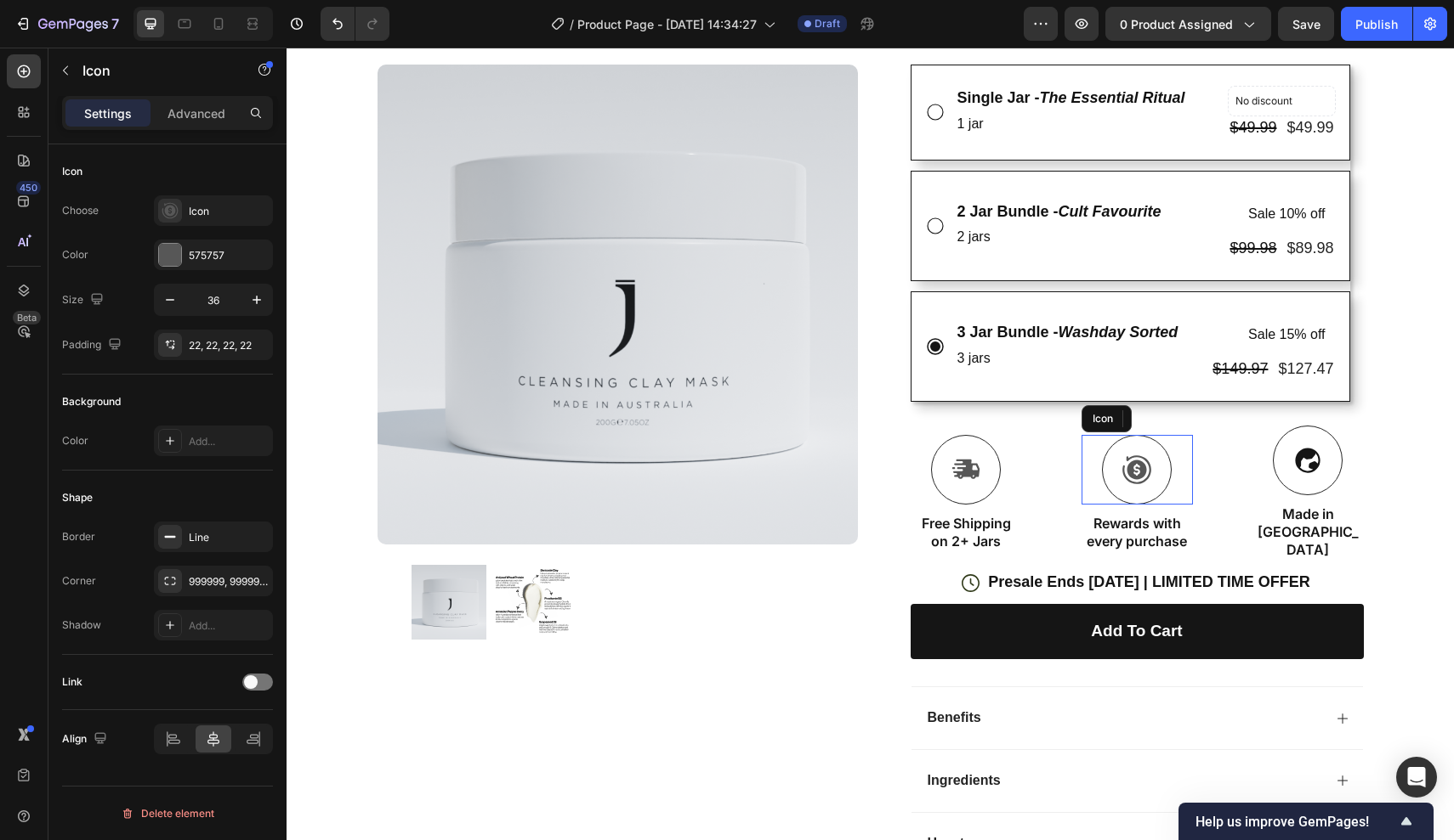
click at [1135, 465] on icon at bounding box center [1137, 469] width 31 height 31
click at [218, 250] on div "575757" at bounding box center [214, 256] width 49 height 15
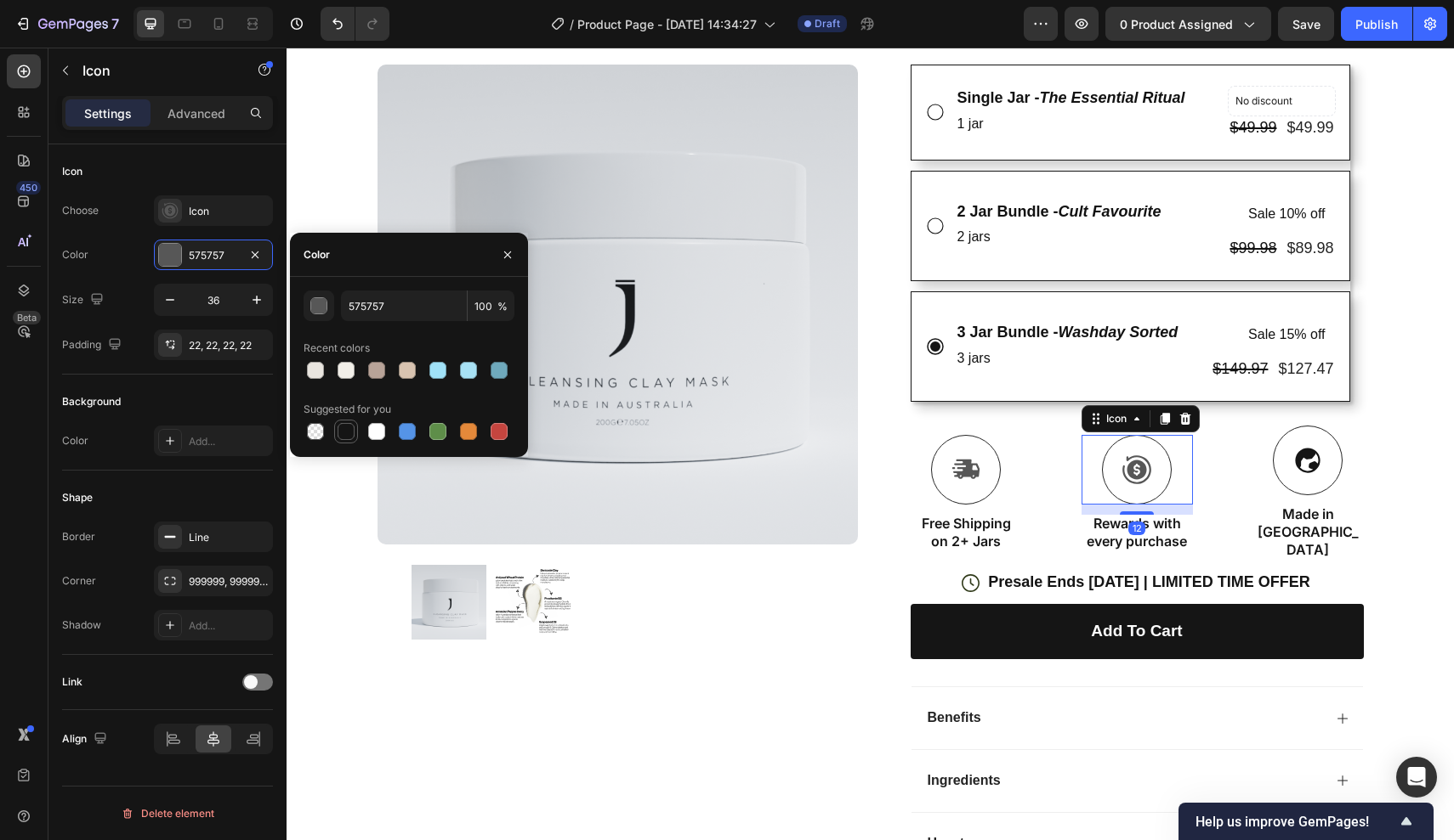
click at [346, 434] on div at bounding box center [346, 432] width 17 height 17
type input "151515"
click at [946, 459] on div at bounding box center [966, 470] width 70 height 70
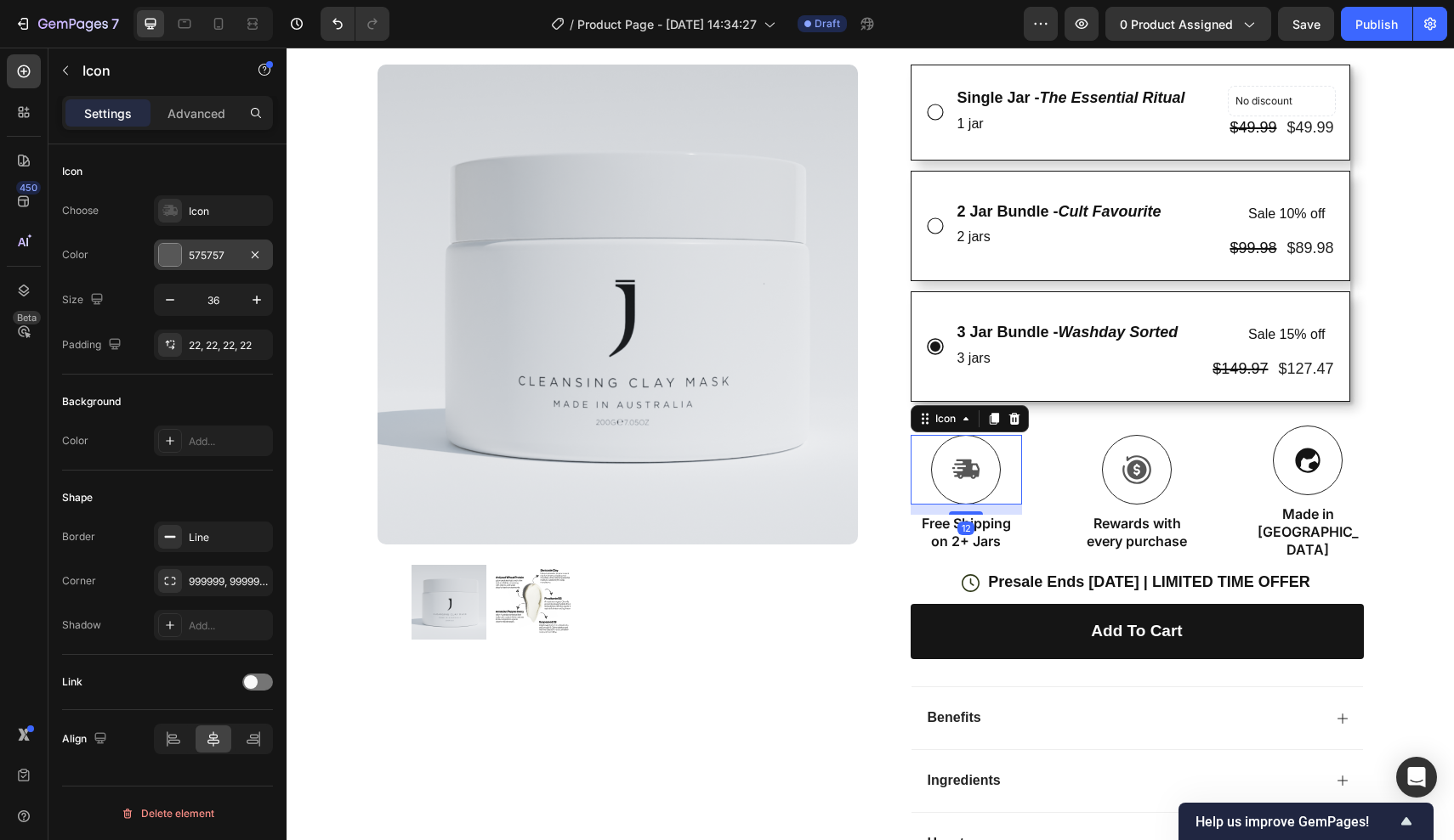
click at [208, 257] on div "575757" at bounding box center [214, 256] width 49 height 15
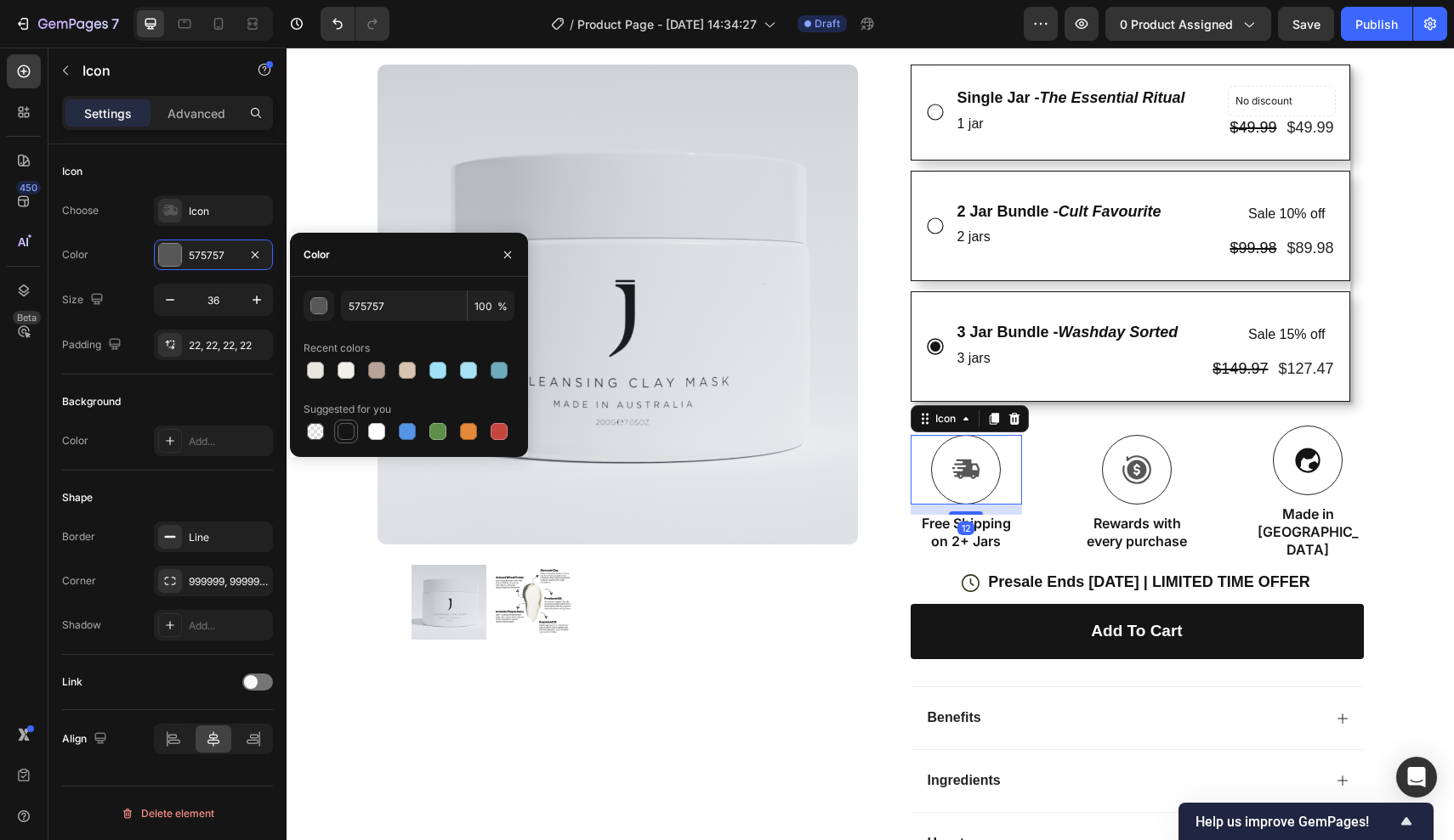
click at [349, 436] on div at bounding box center [346, 432] width 17 height 17
type input "151515"
click at [789, 563] on div at bounding box center [617, 353] width 480 height 576
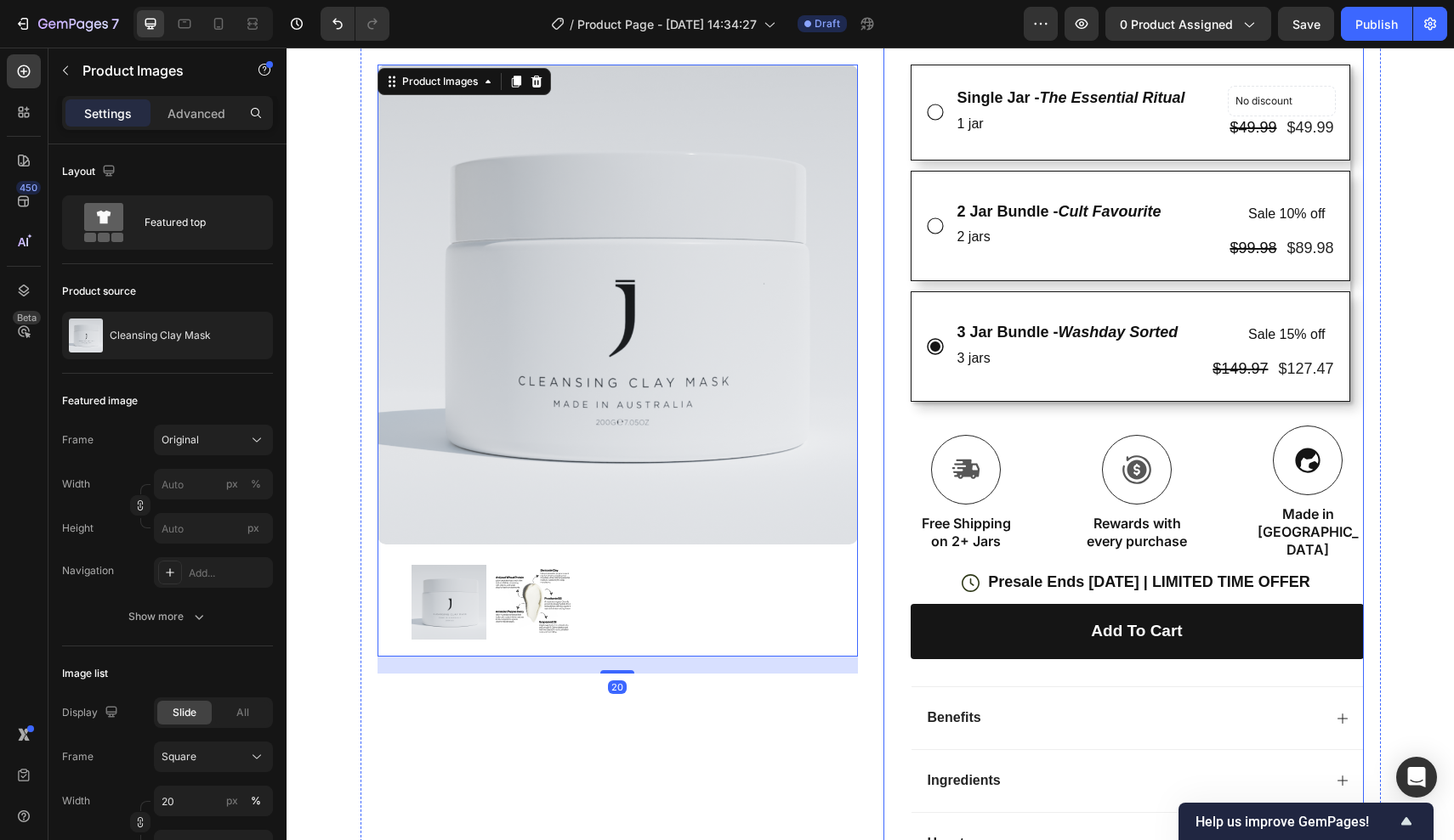
click at [902, 550] on div "Trustoo - Star Rating Widget Trustoo Cleansing Clay Mask Product Title one jar.…" at bounding box center [1124, 216] width 480 height 1318
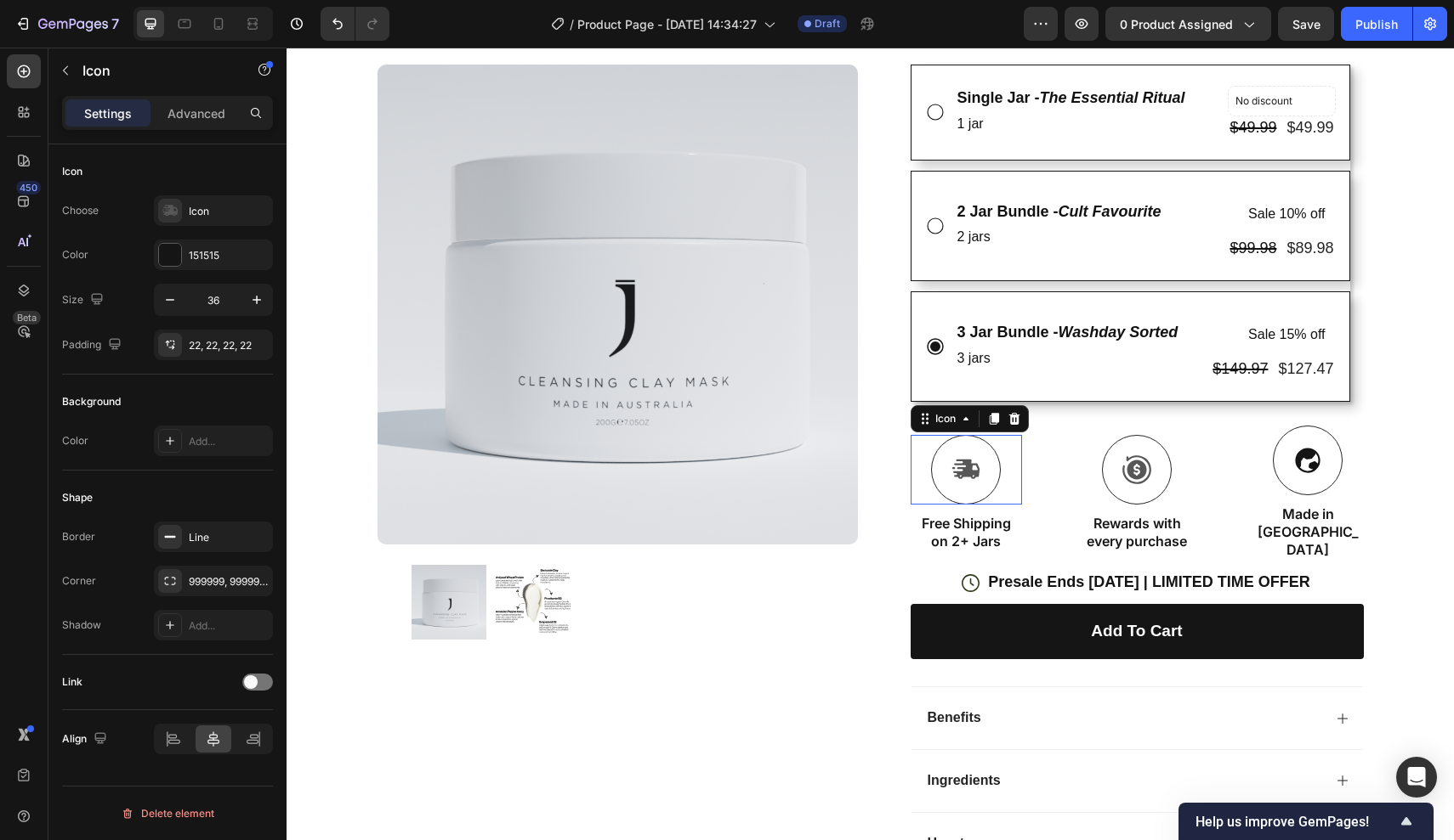
click at [955, 471] on div at bounding box center [966, 470] width 70 height 70
click at [233, 267] on div "151515" at bounding box center [214, 255] width 119 height 31
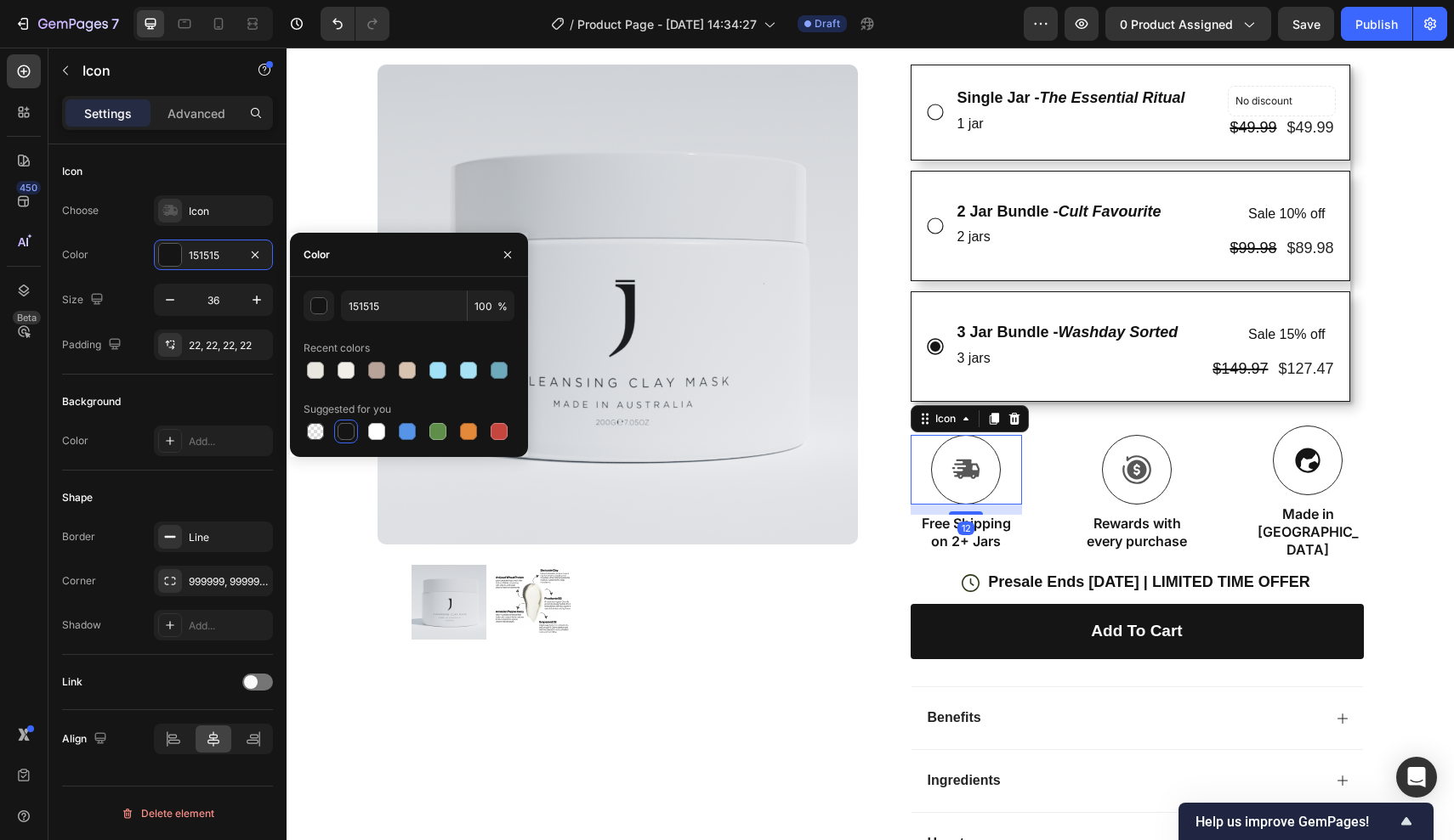
click at [338, 439] on div at bounding box center [346, 432] width 21 height 21
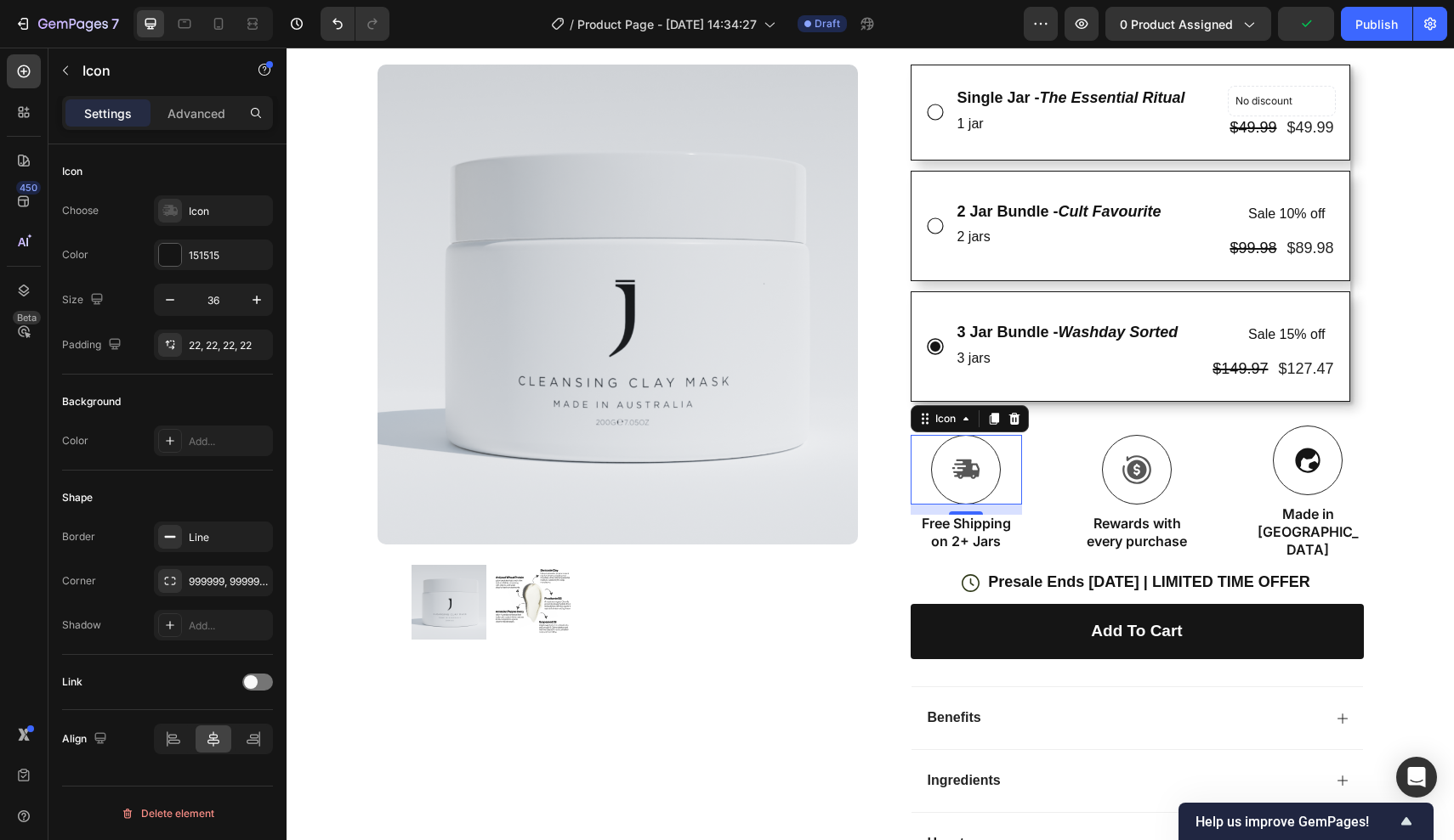
click at [972, 460] on icon at bounding box center [967, 469] width 27 height 20
click at [1147, 464] on icon at bounding box center [1137, 469] width 31 height 31
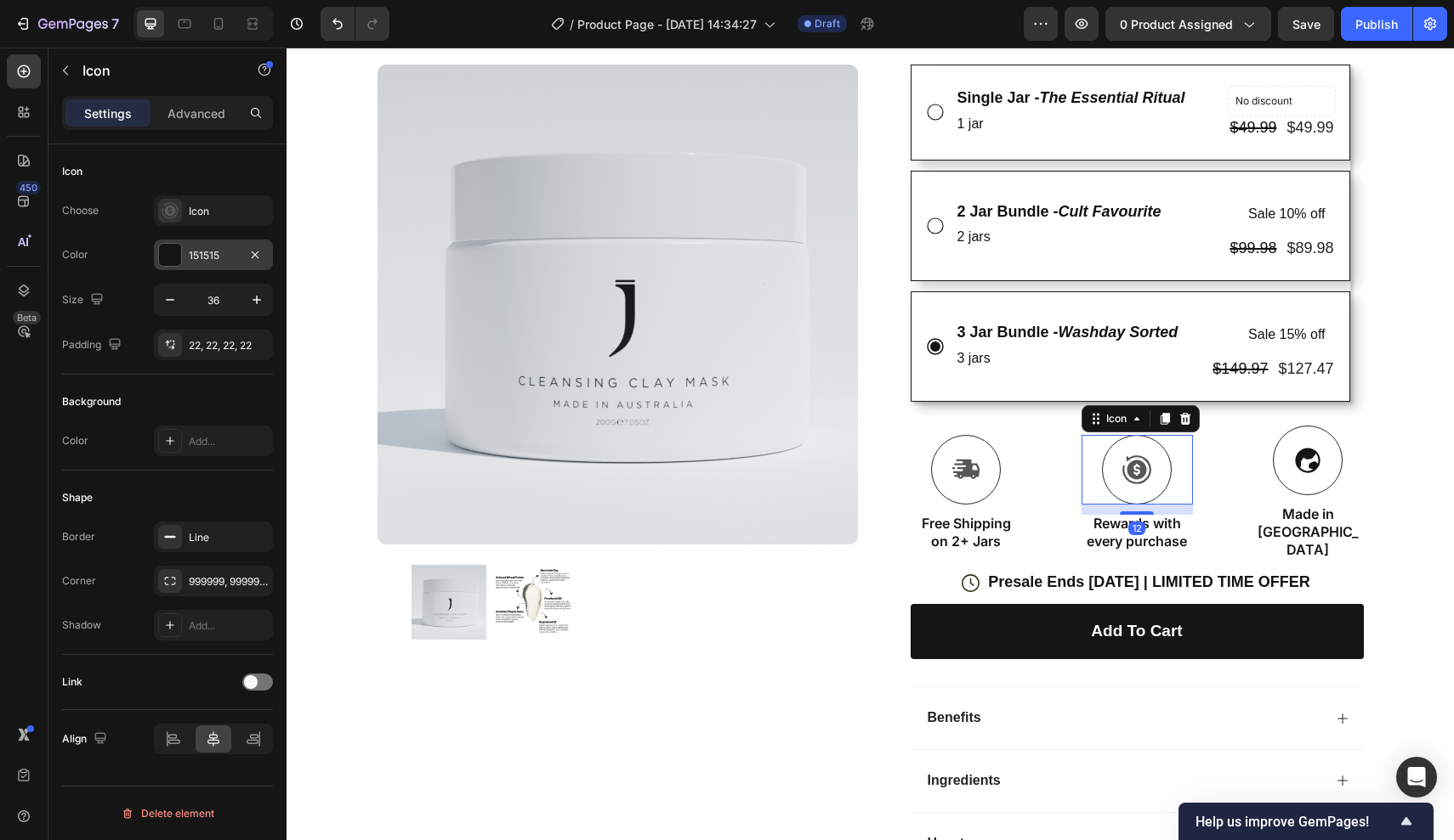
click at [199, 251] on div "151515" at bounding box center [214, 256] width 49 height 15
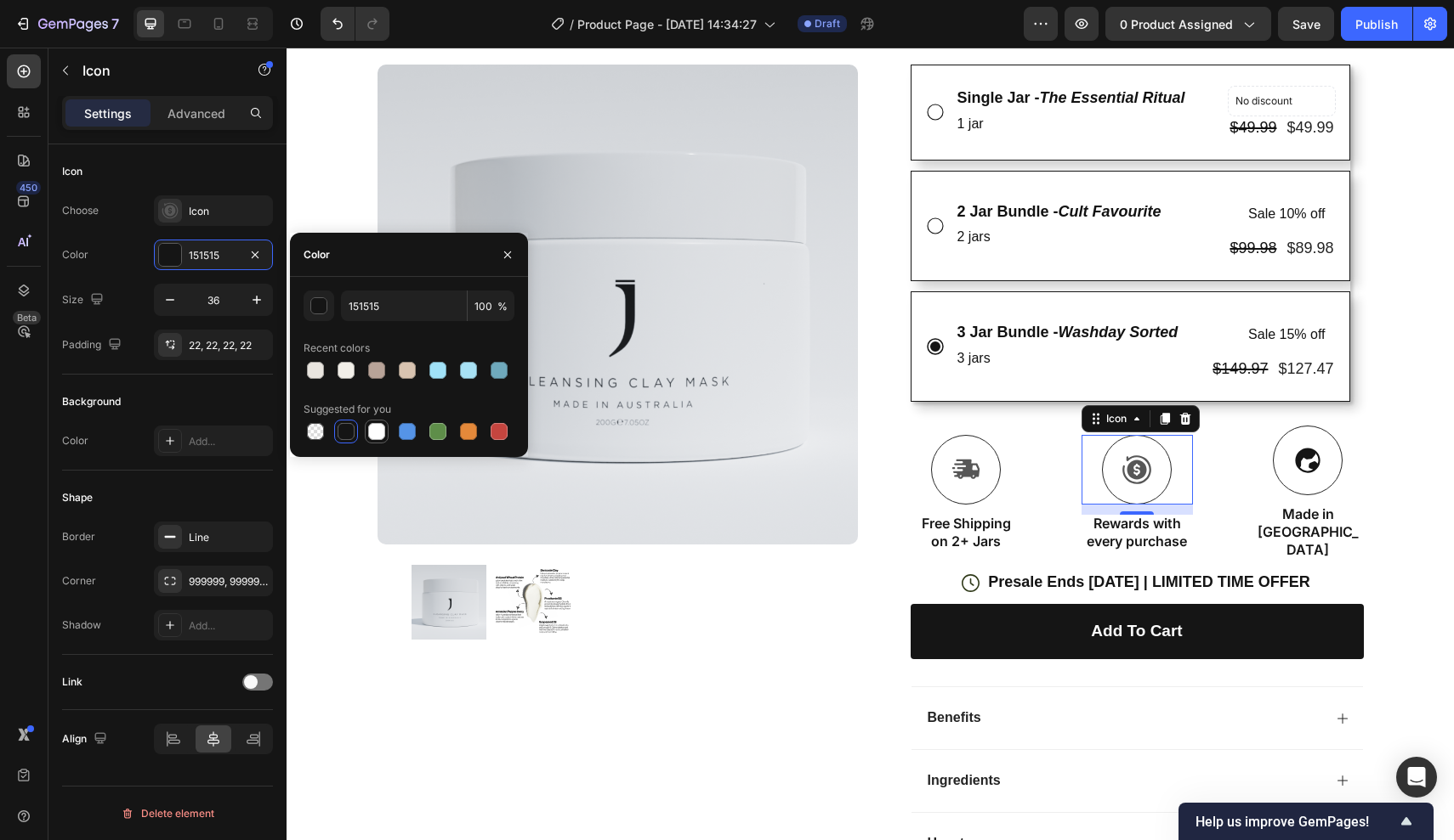
click at [378, 433] on div at bounding box center [376, 432] width 17 height 17
click at [349, 433] on div at bounding box center [346, 432] width 17 height 17
type input "151515"
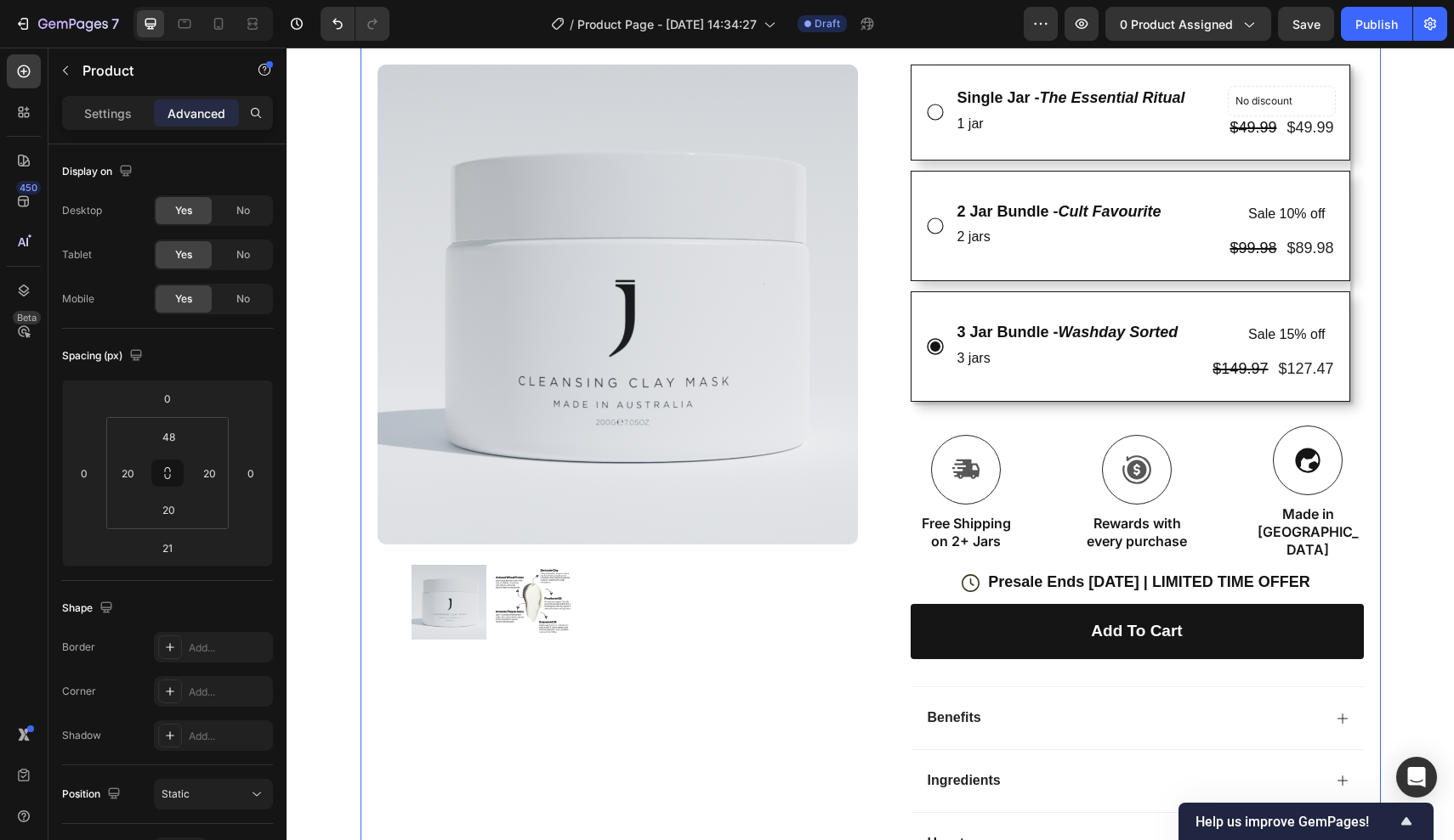
click at [647, 673] on div "Product Images Row" at bounding box center [617, 216] width 480 height 1318
click at [1297, 22] on span "Save" at bounding box center [1306, 24] width 28 height 14
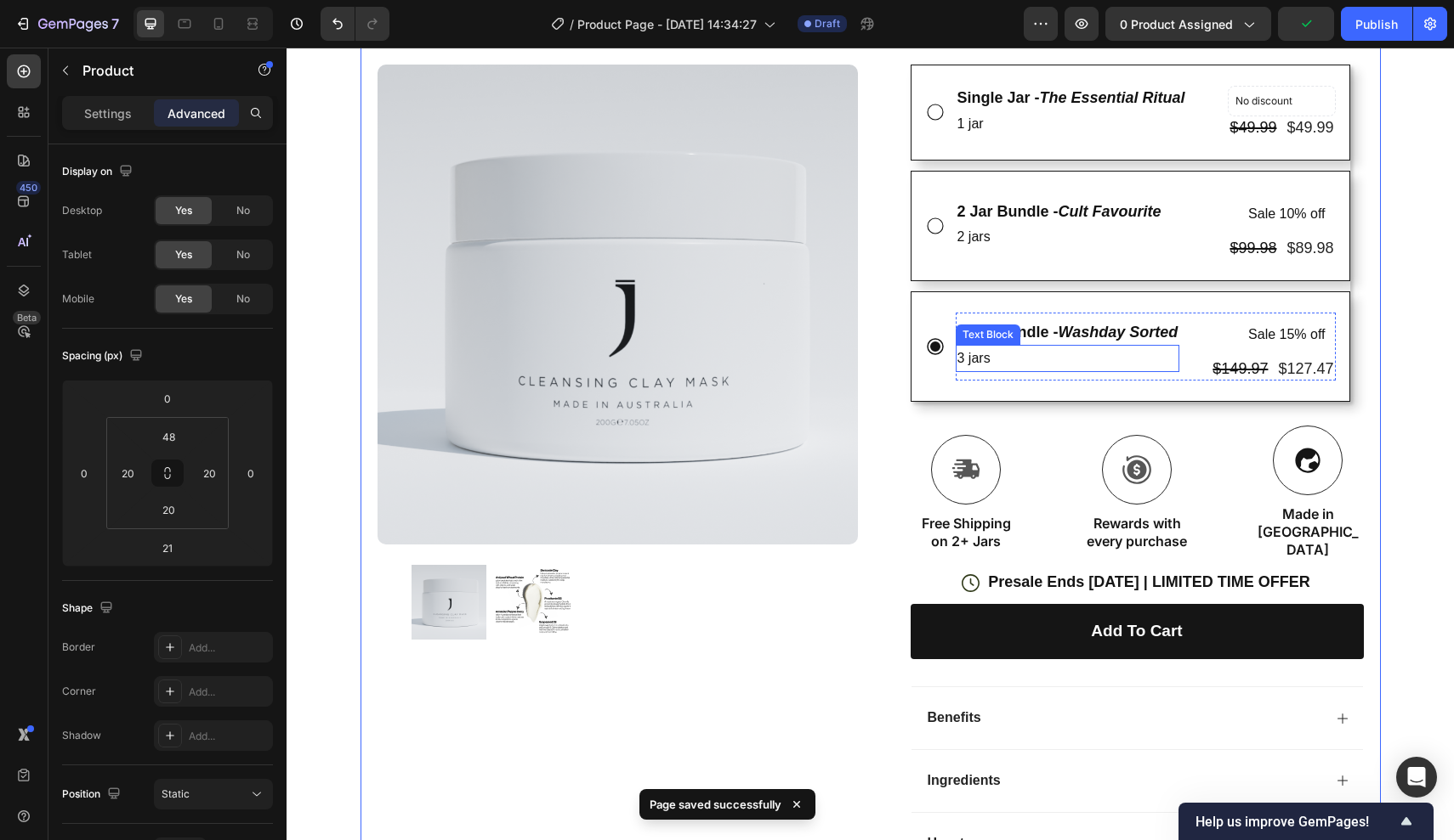
scroll to position [875, 0]
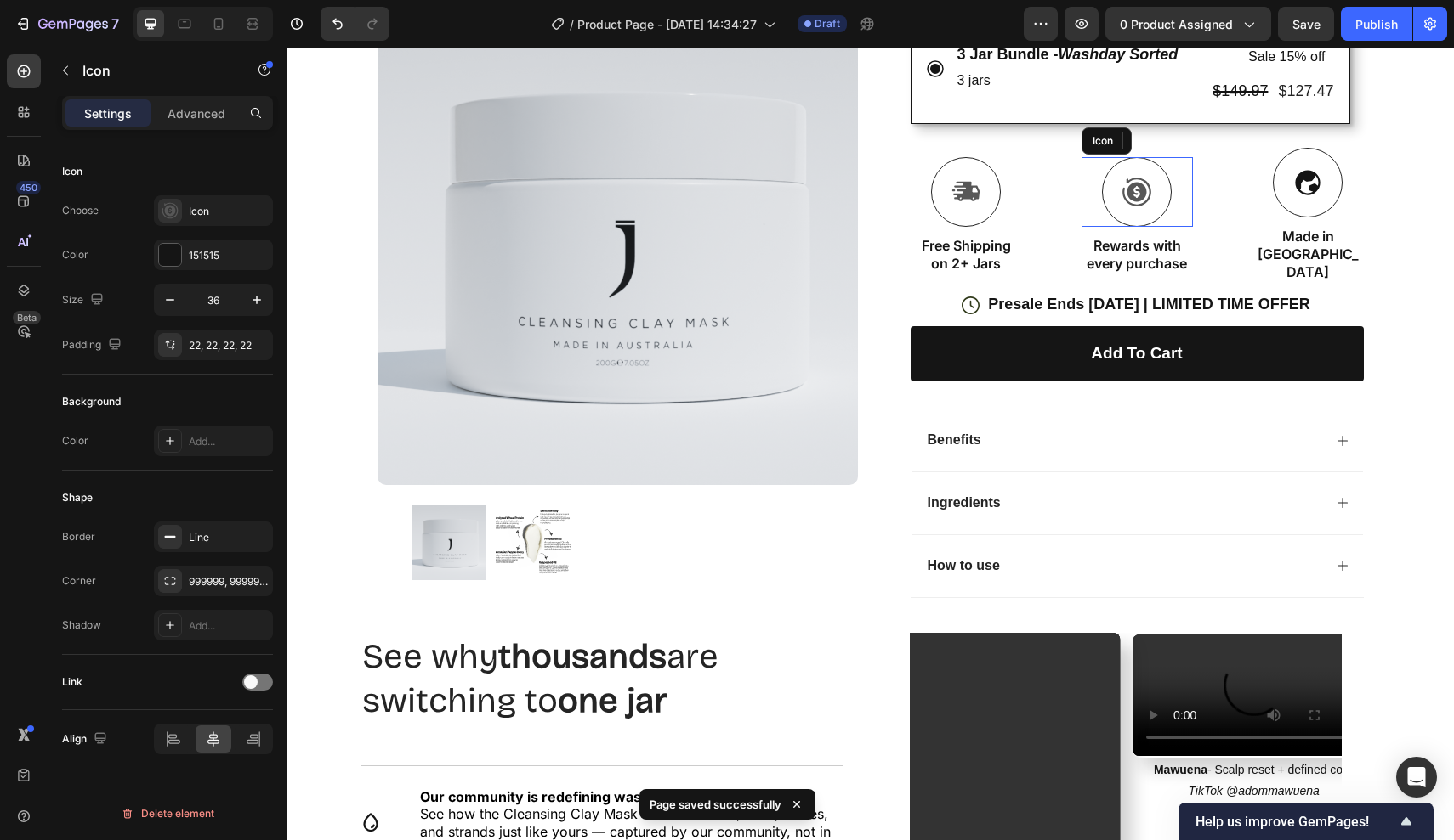
click at [1160, 187] on div at bounding box center [1137, 192] width 70 height 70
click at [261, 250] on icon "button" at bounding box center [255, 255] width 13 height 13
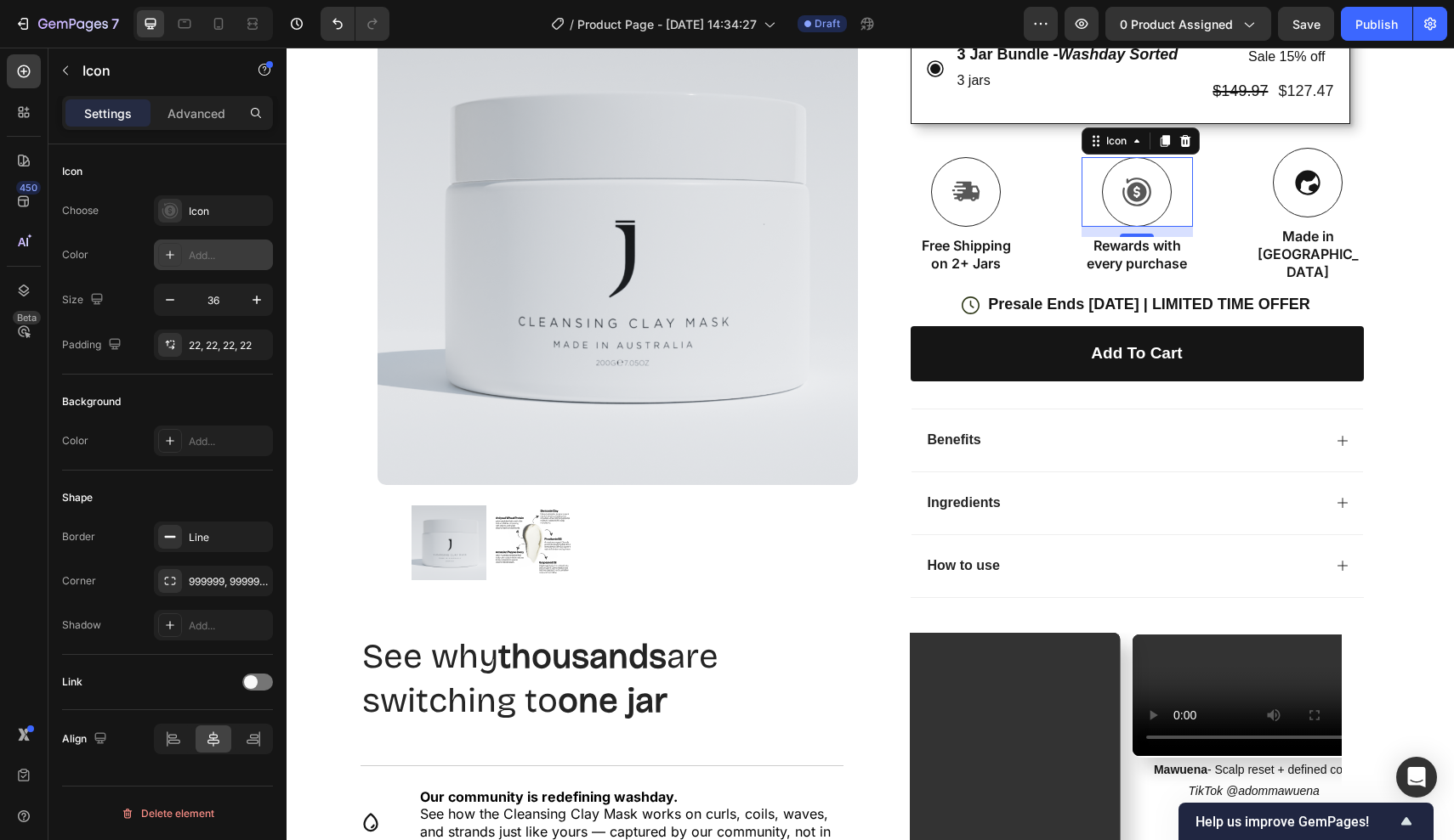
click at [208, 254] on div "Add..." at bounding box center [229, 256] width 80 height 15
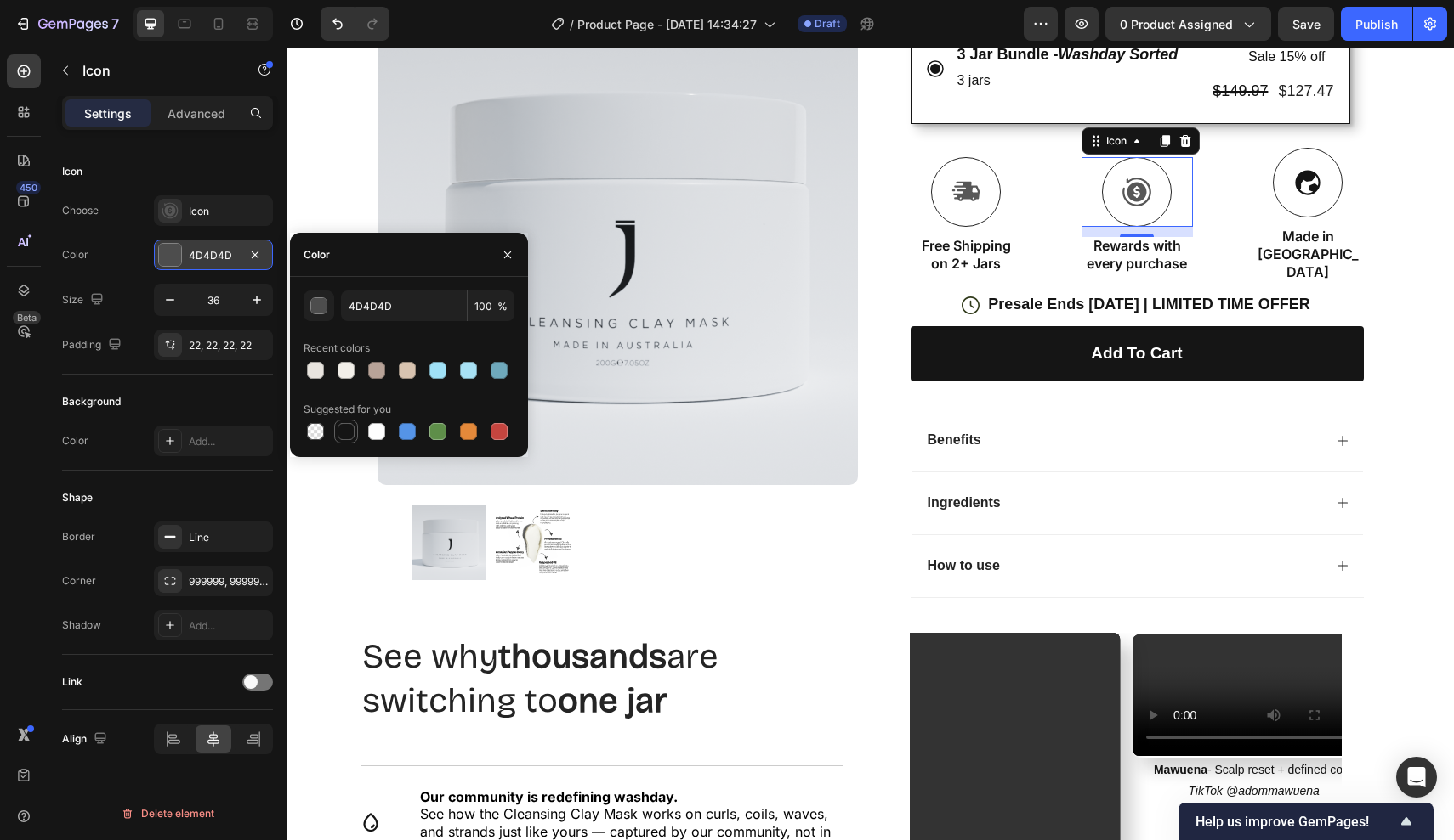
click at [349, 433] on div at bounding box center [346, 432] width 17 height 17
type input "151515"
click at [1031, 171] on div "Icon Free Shipping on 2+ Jars Text Block Icon 12 Rewards with every purchase Te…" at bounding box center [1136, 214] width 453 height 135
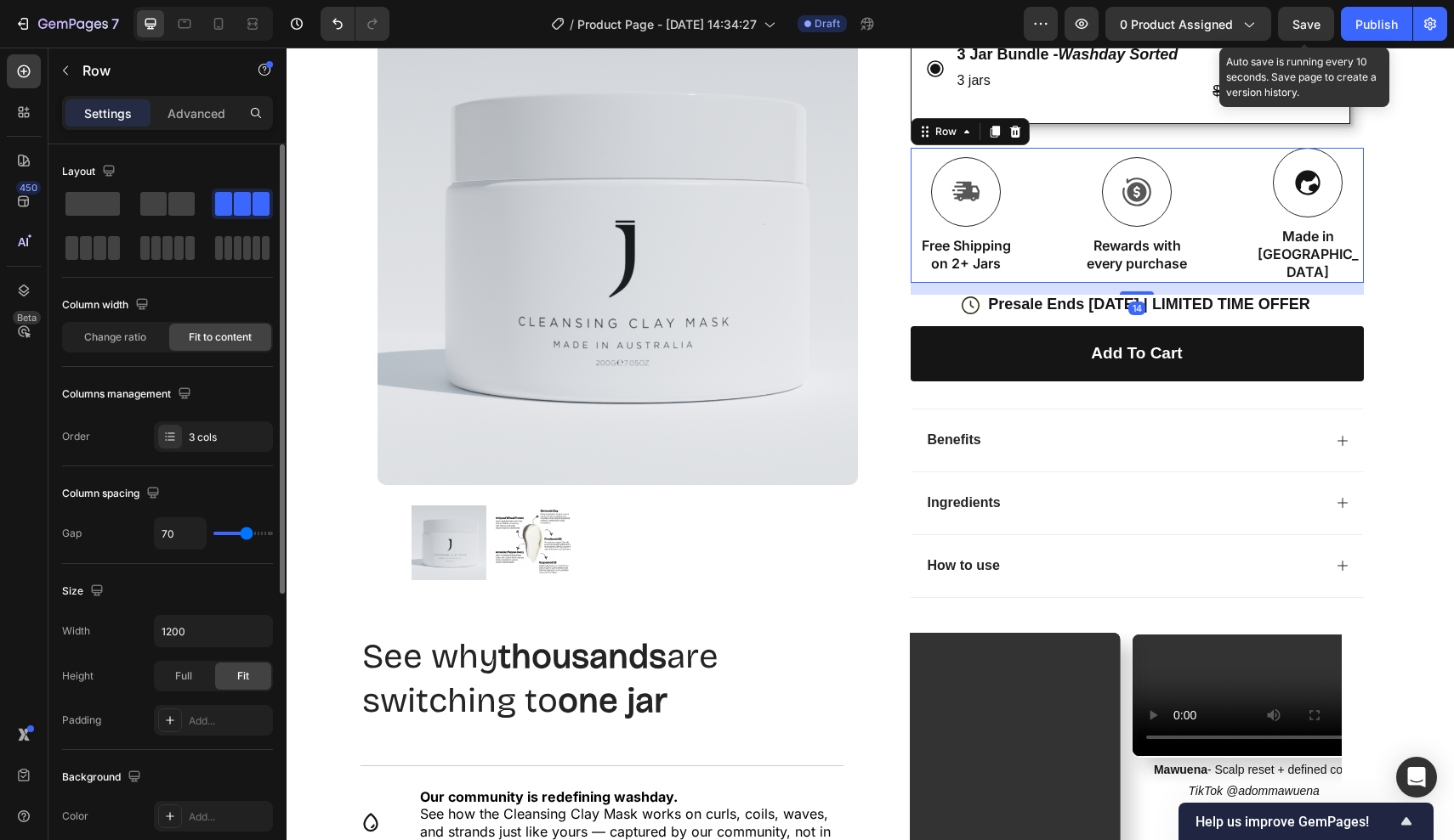
click at [1295, 28] on span "Save" at bounding box center [1306, 24] width 28 height 14
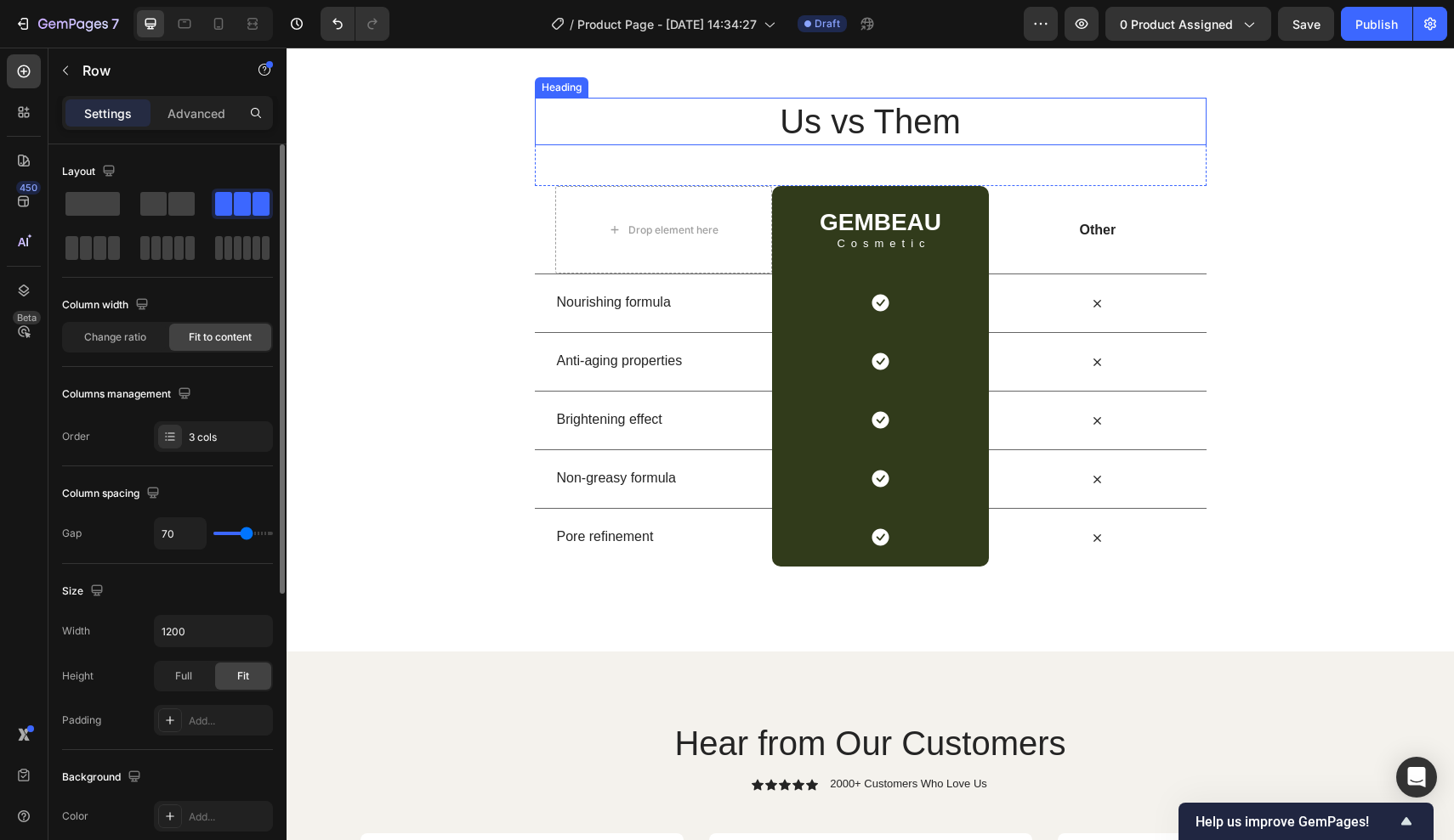
scroll to position [3064, 0]
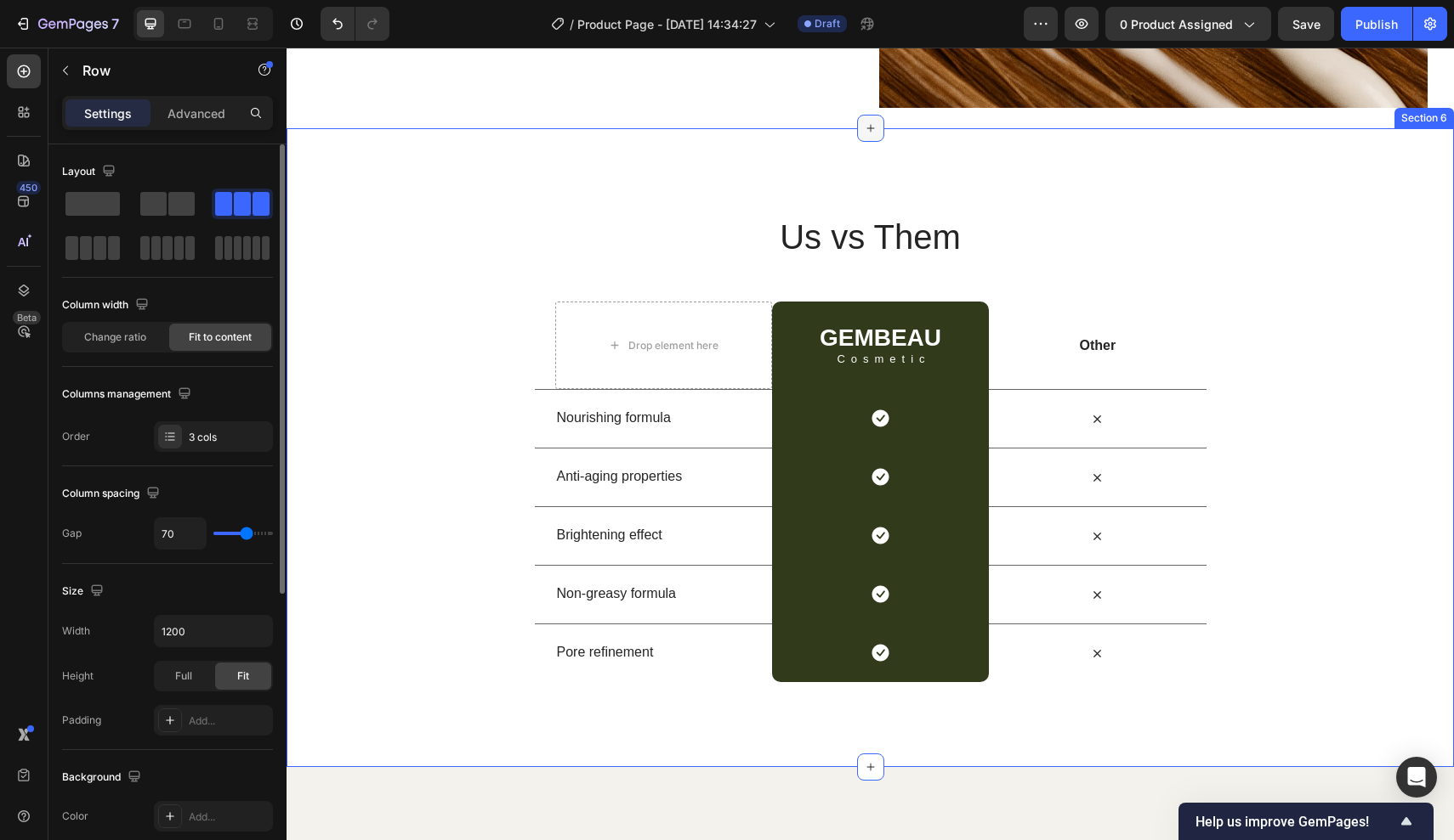
click at [869, 126] on icon at bounding box center [871, 128] width 13 height 13
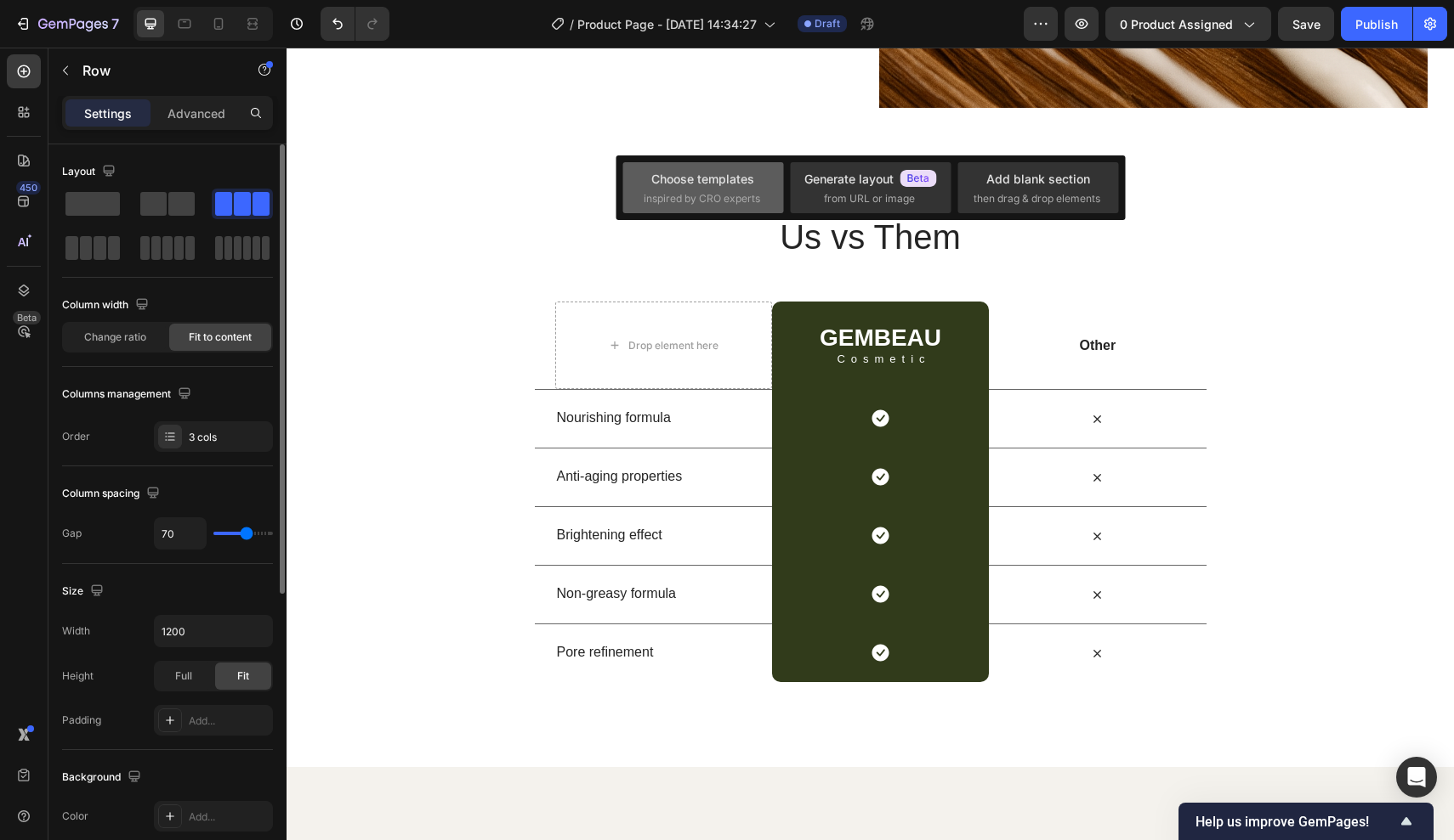
click at [683, 187] on div "Choose templates" at bounding box center [702, 179] width 103 height 18
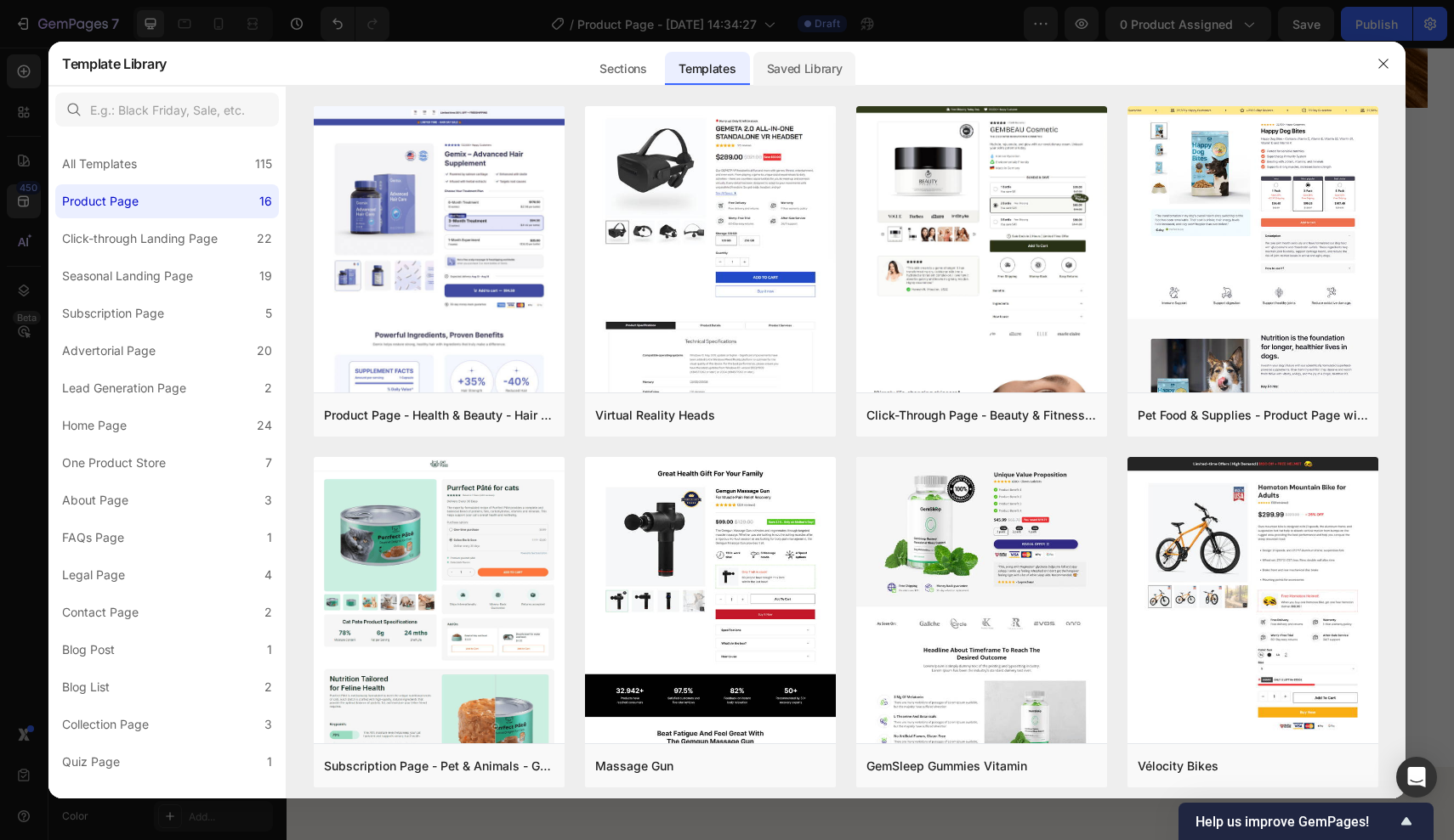
click at [778, 62] on div "Saved Library" at bounding box center [804, 69] width 103 height 34
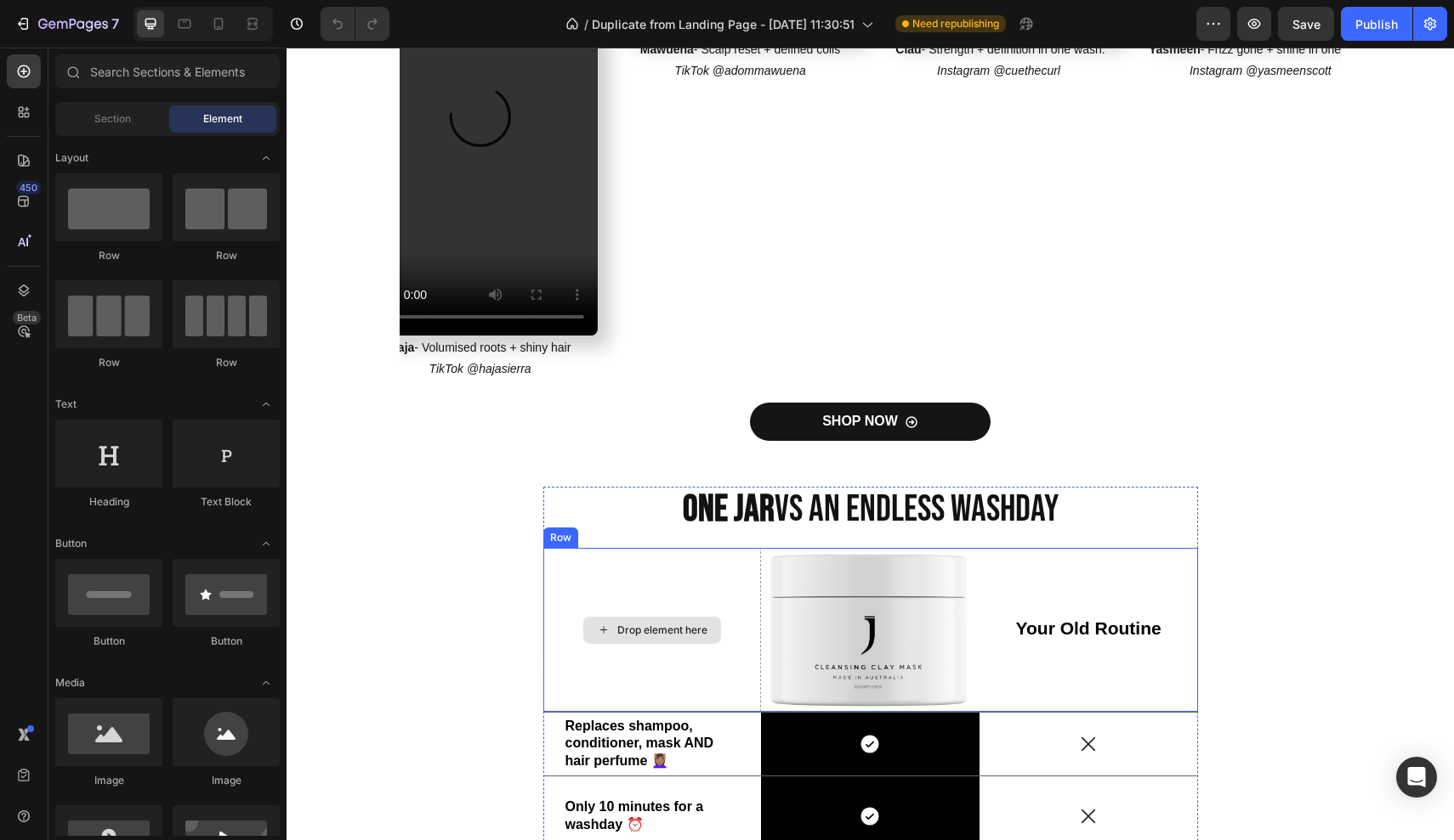
scroll to position [1314, 0]
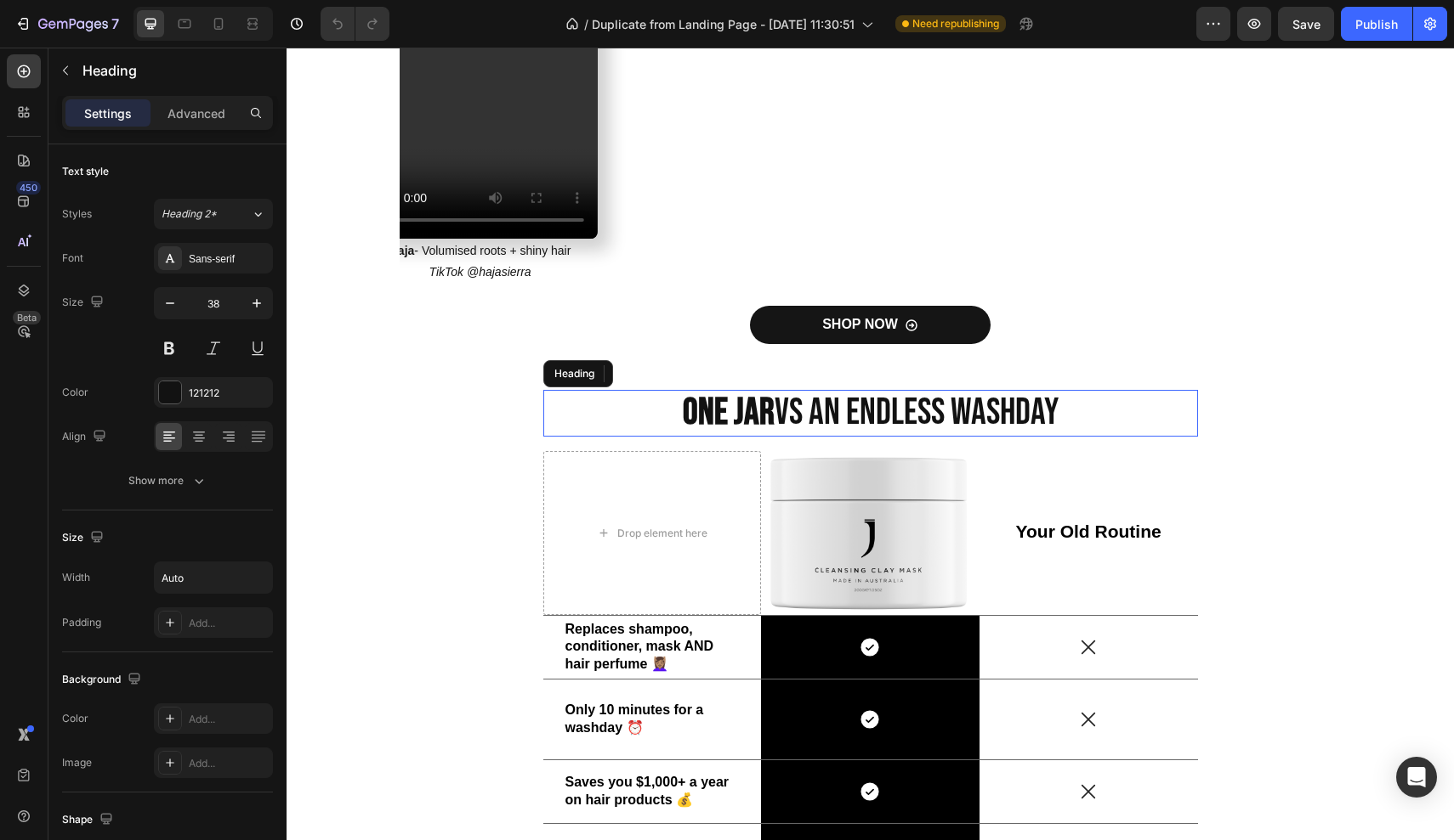
click at [681, 390] on h2 "One Jar vs An Endless Washday" at bounding box center [871, 414] width 379 height 47
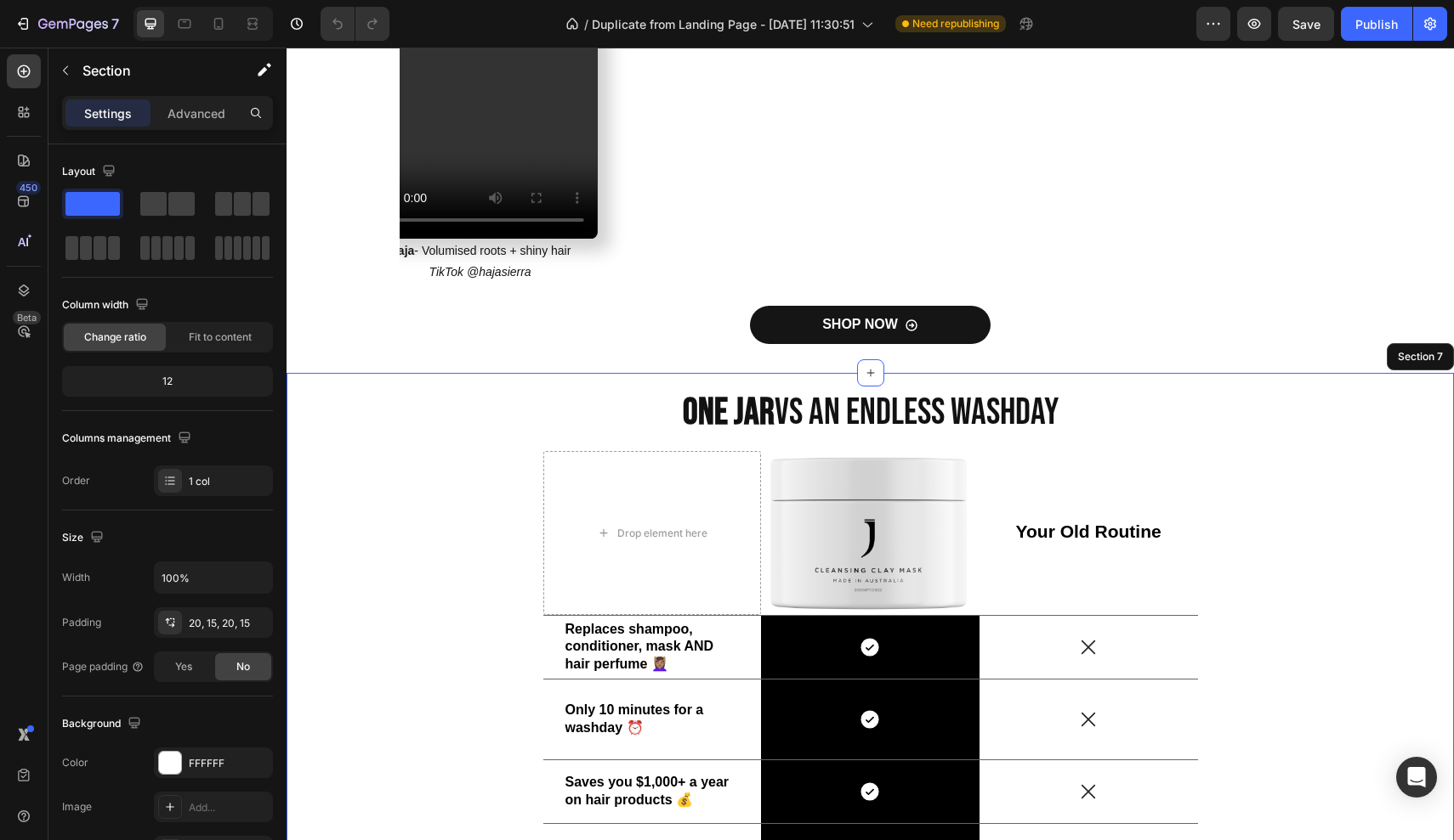
click at [458, 477] on div "One Jar vs An Endless Washday Heading 17 Drop element here Image Your Old Routi…" at bounding box center [870, 758] width 1142 height 737
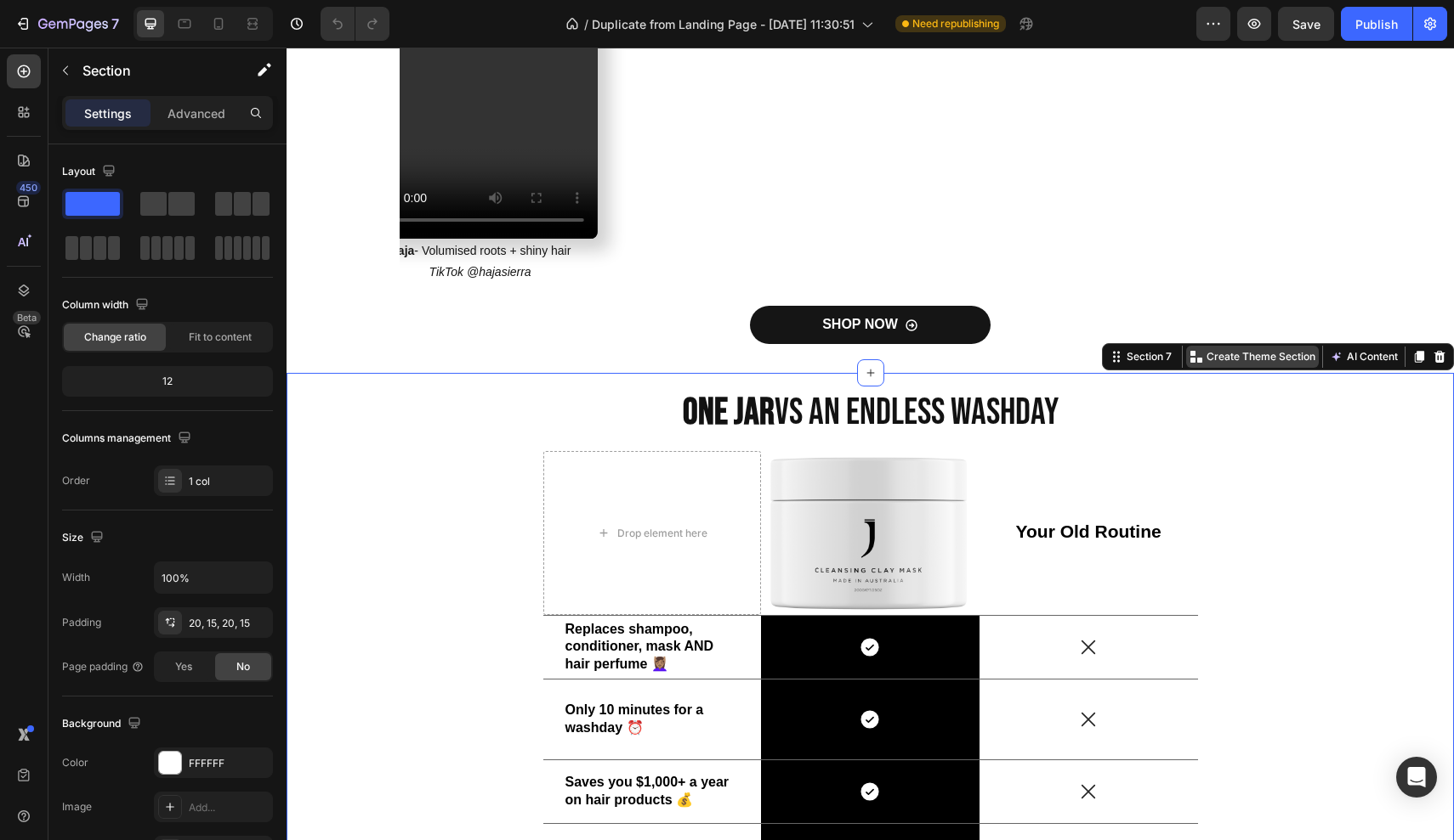
click at [1271, 349] on p "Create Theme Section" at bounding box center [1261, 357] width 109 height 15
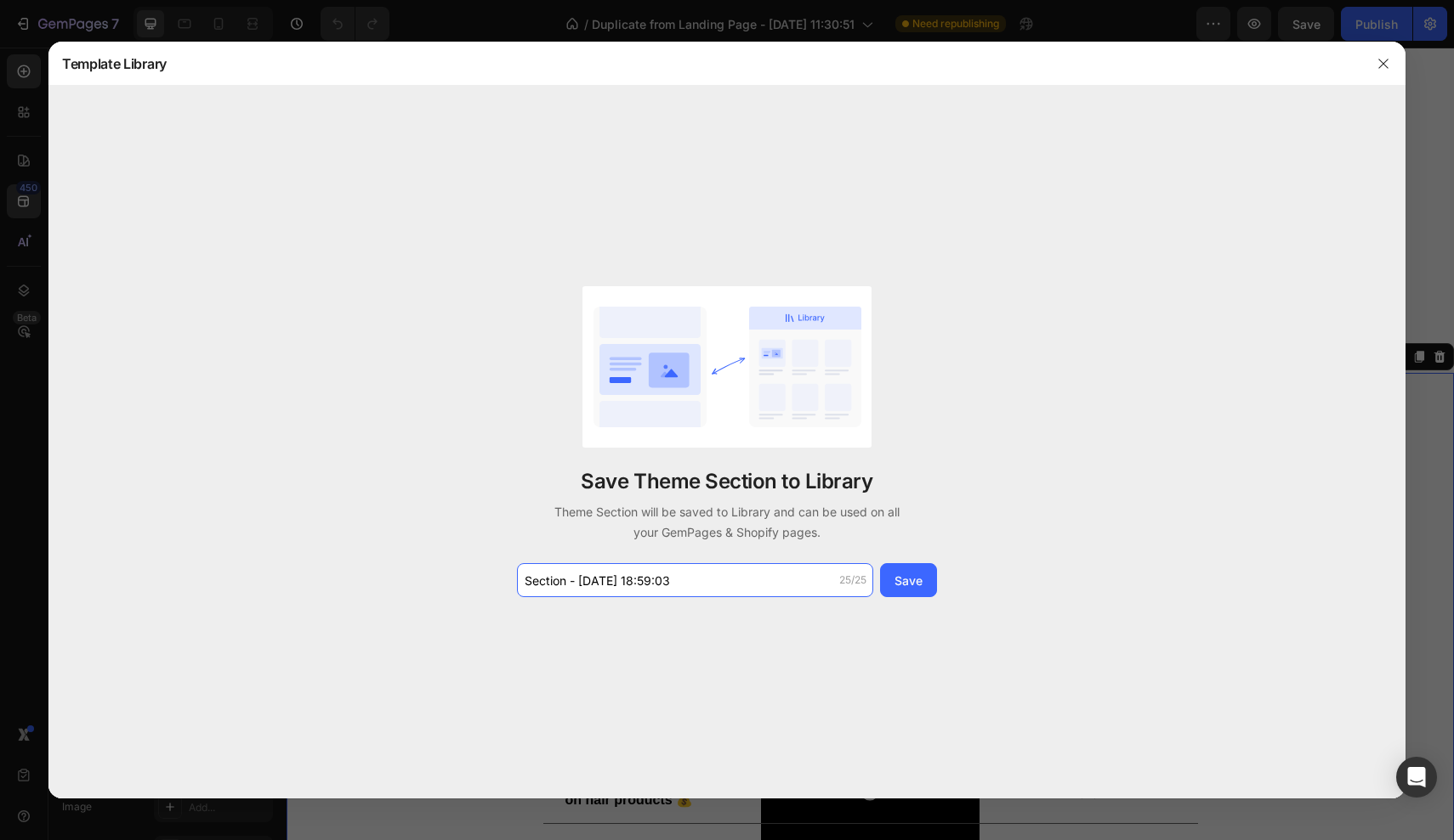
drag, startPoint x: 779, startPoint y: 590, endPoint x: 321, endPoint y: 550, distance: 459.7
click at [321, 550] on div "Save Theme Section to Library Theme Section will be saved to Library and can be…" at bounding box center [727, 441] width 1357 height 712
type input "us vs them"
click at [902, 571] on button "Save" at bounding box center [908, 580] width 57 height 34
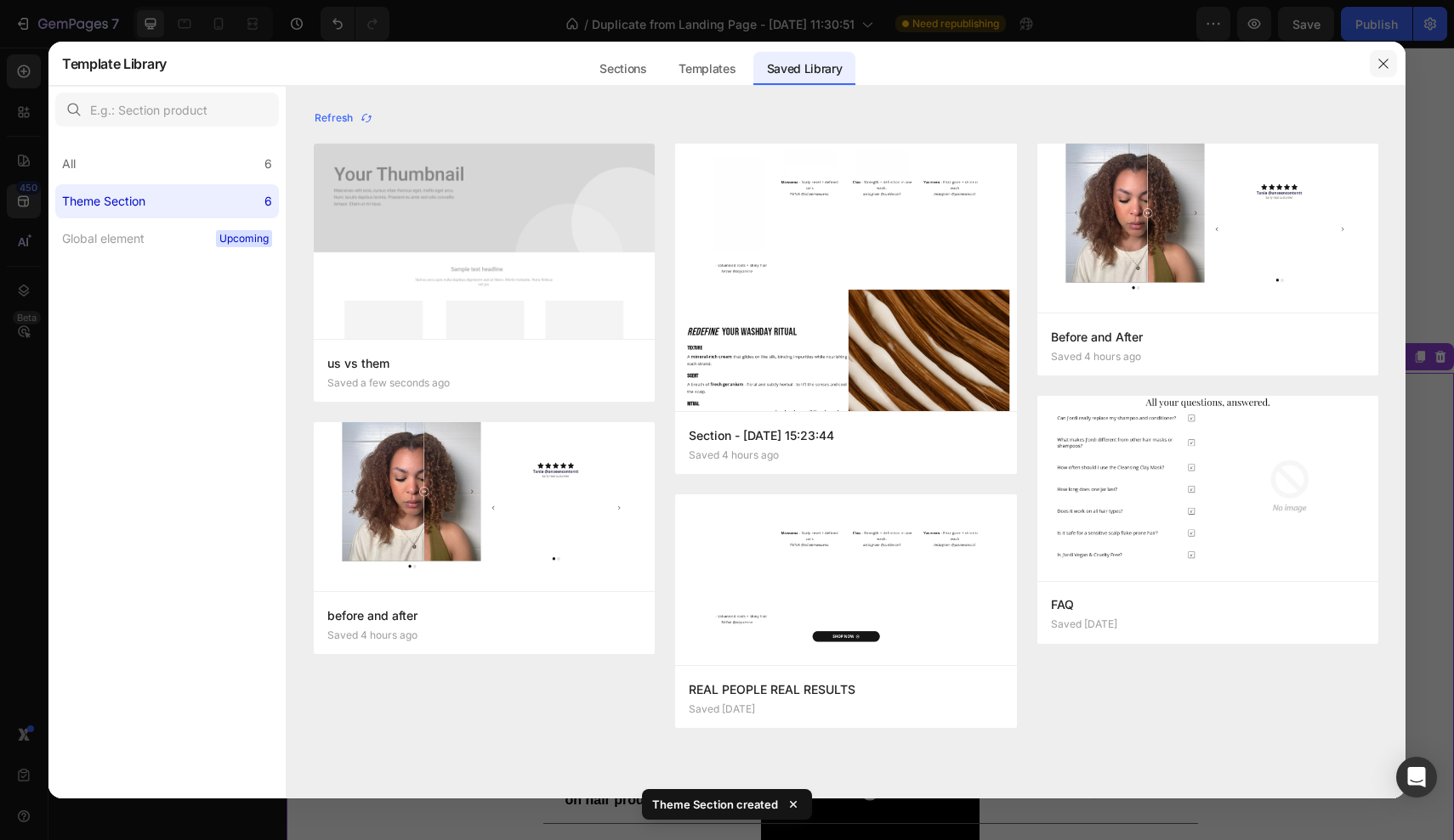
click at [1377, 64] on icon "button" at bounding box center [1383, 64] width 13 height 13
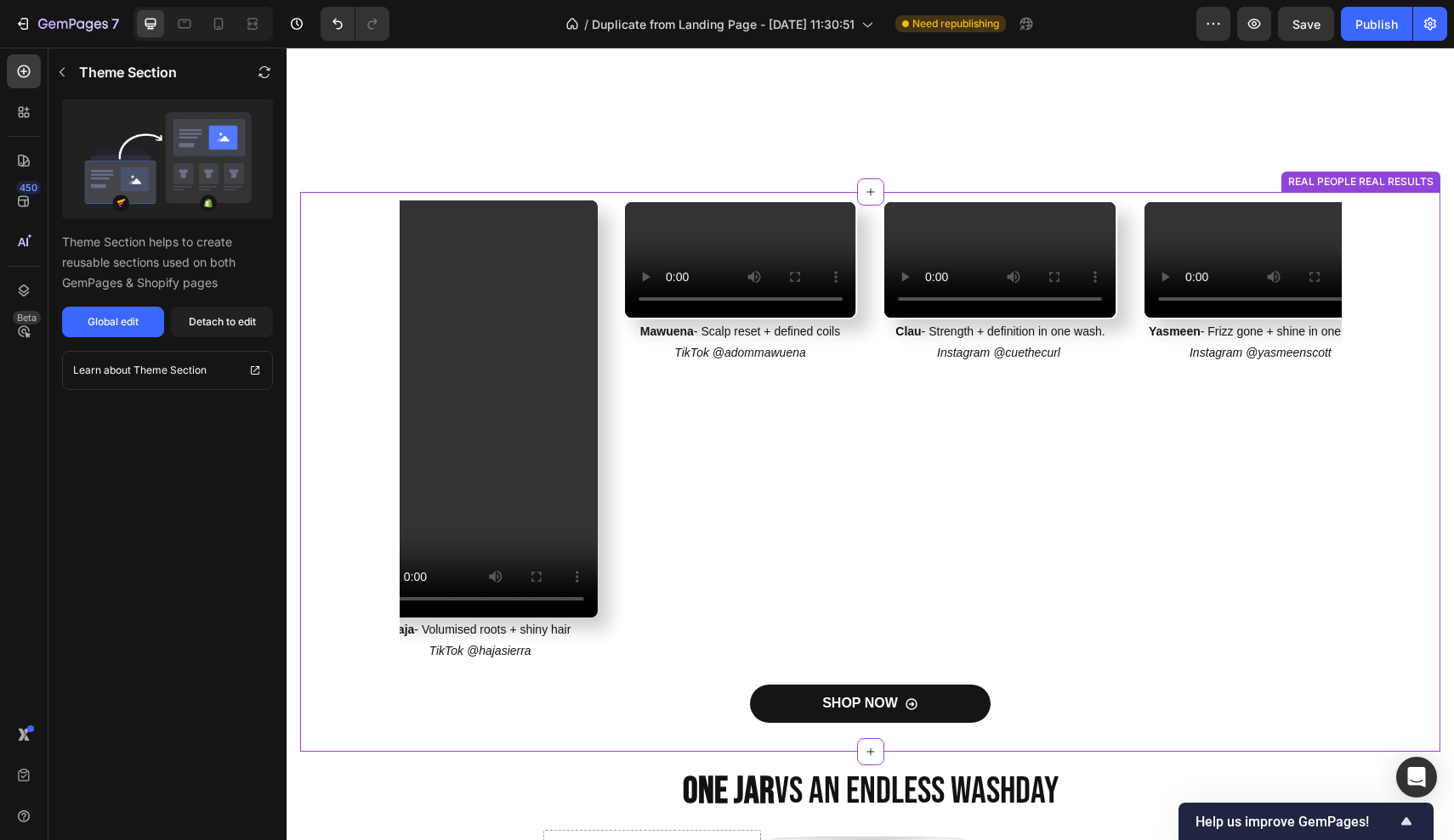
scroll to position [1545, 0]
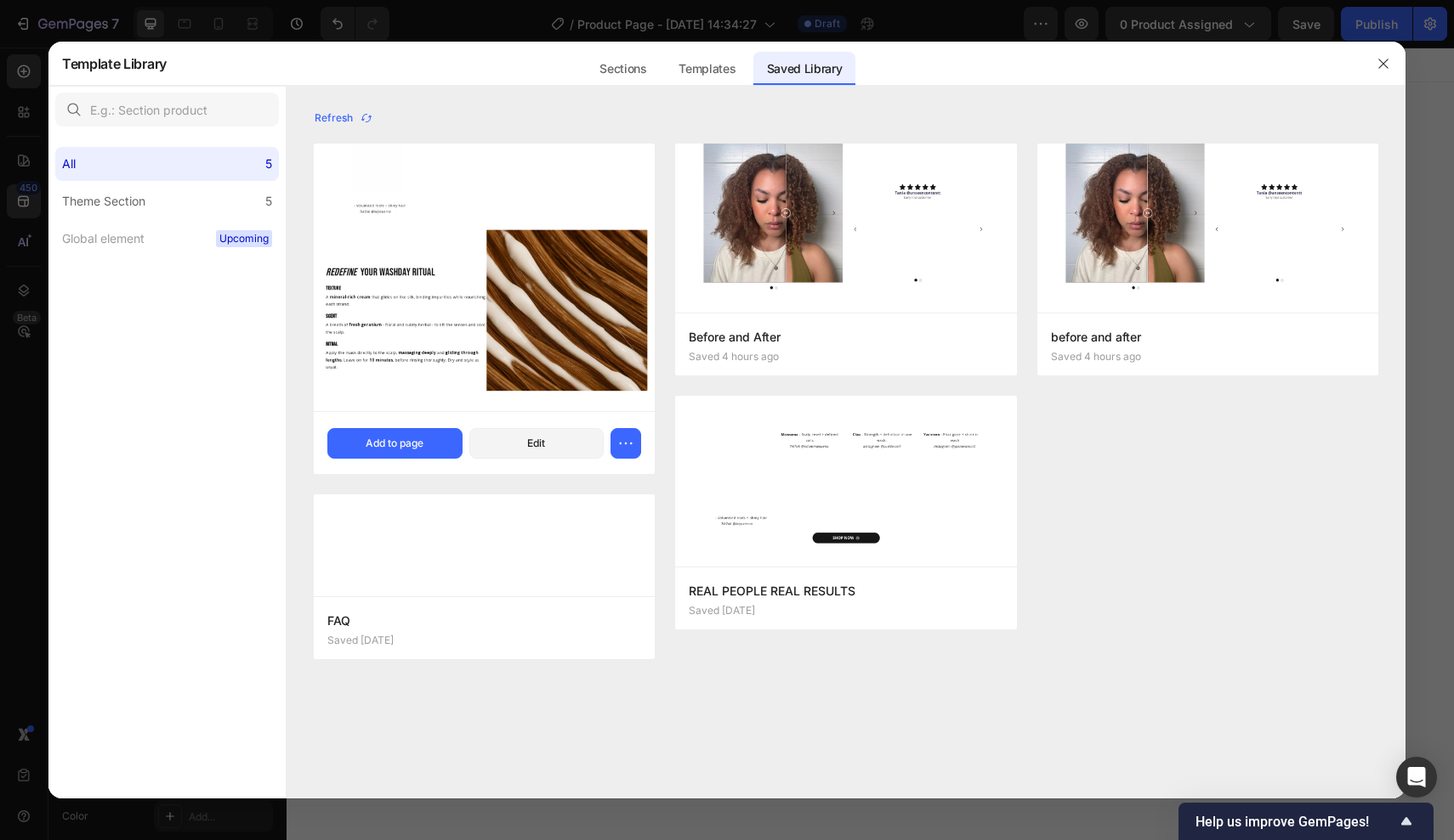
scroll to position [3064, 0]
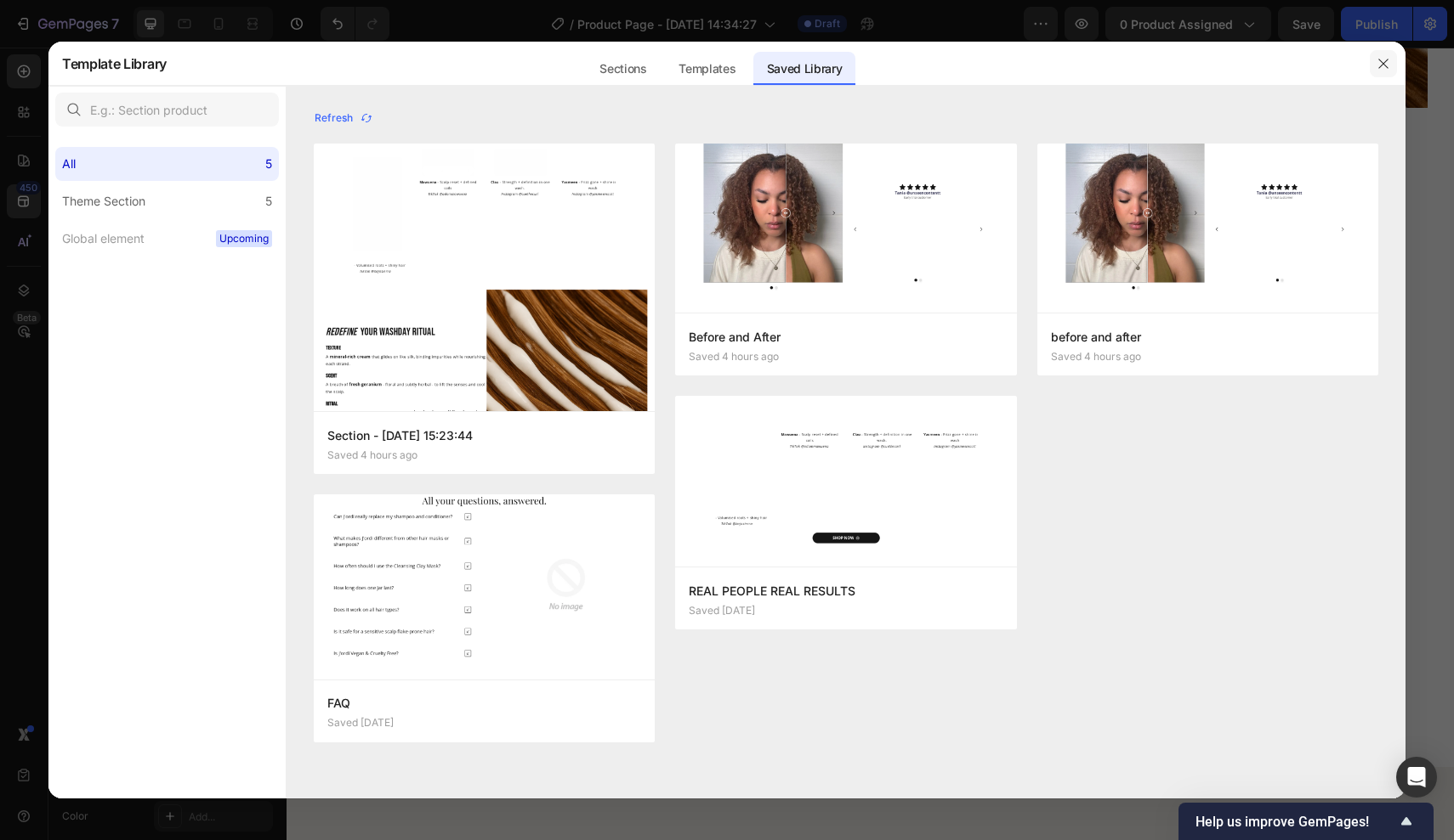
click at [1379, 61] on icon "button" at bounding box center [1383, 64] width 13 height 13
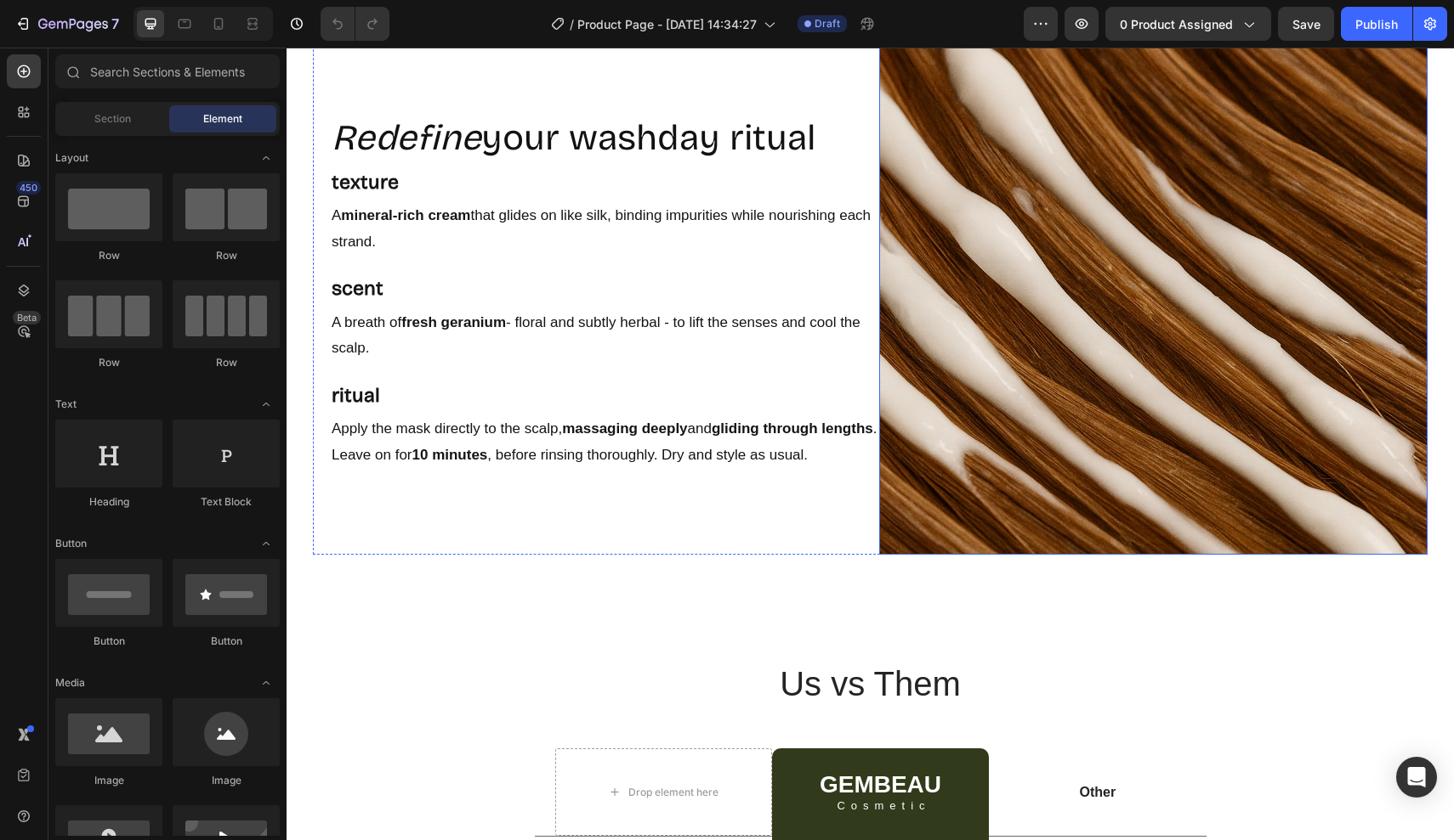
scroll to position [2969, 0]
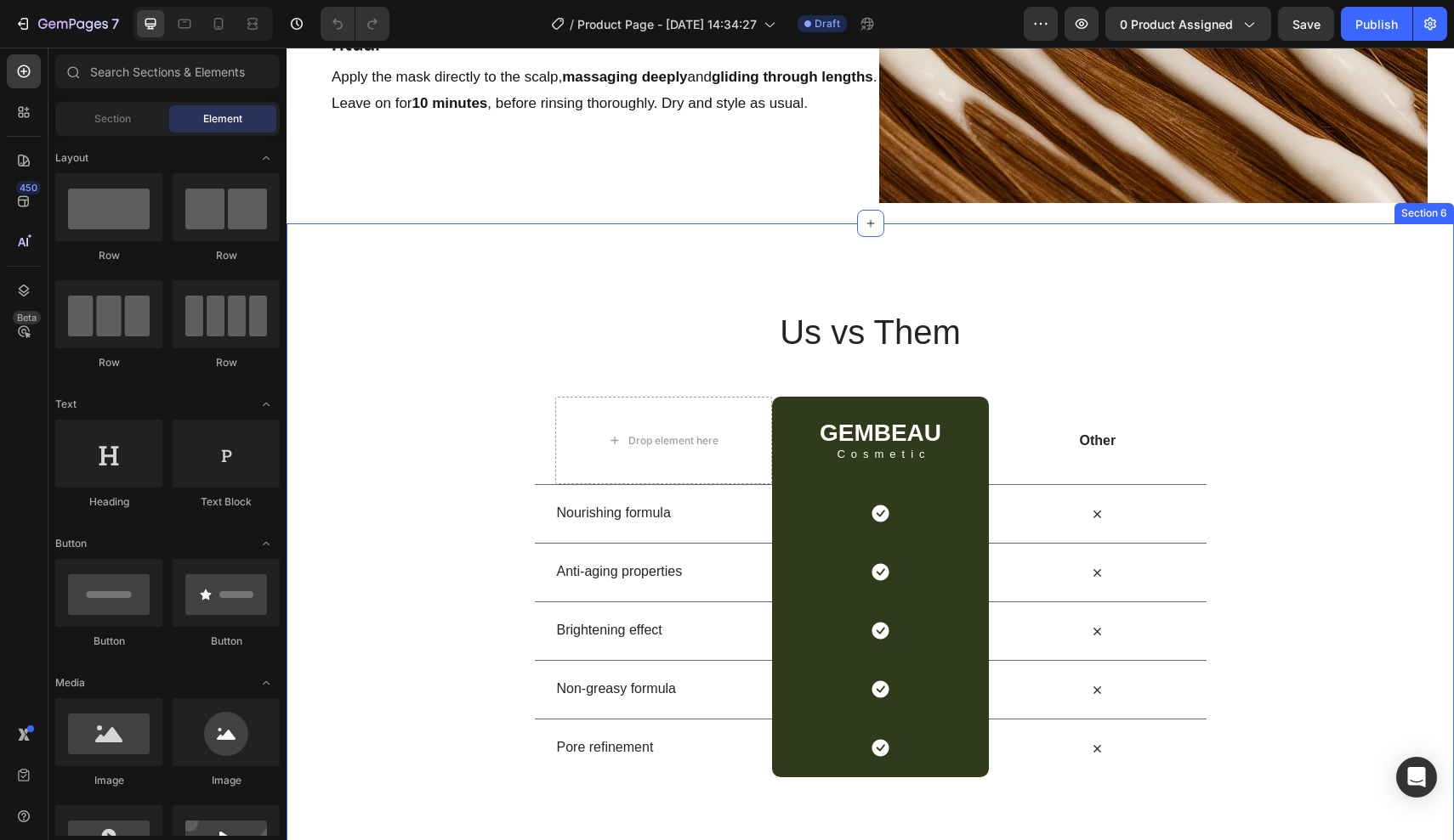
click at [871, 291] on div "Us vs Them Heading Row Drop element here GEMBEAU Heading Cosmetic Text Block Ro…" at bounding box center [870, 543] width 1167 height 639
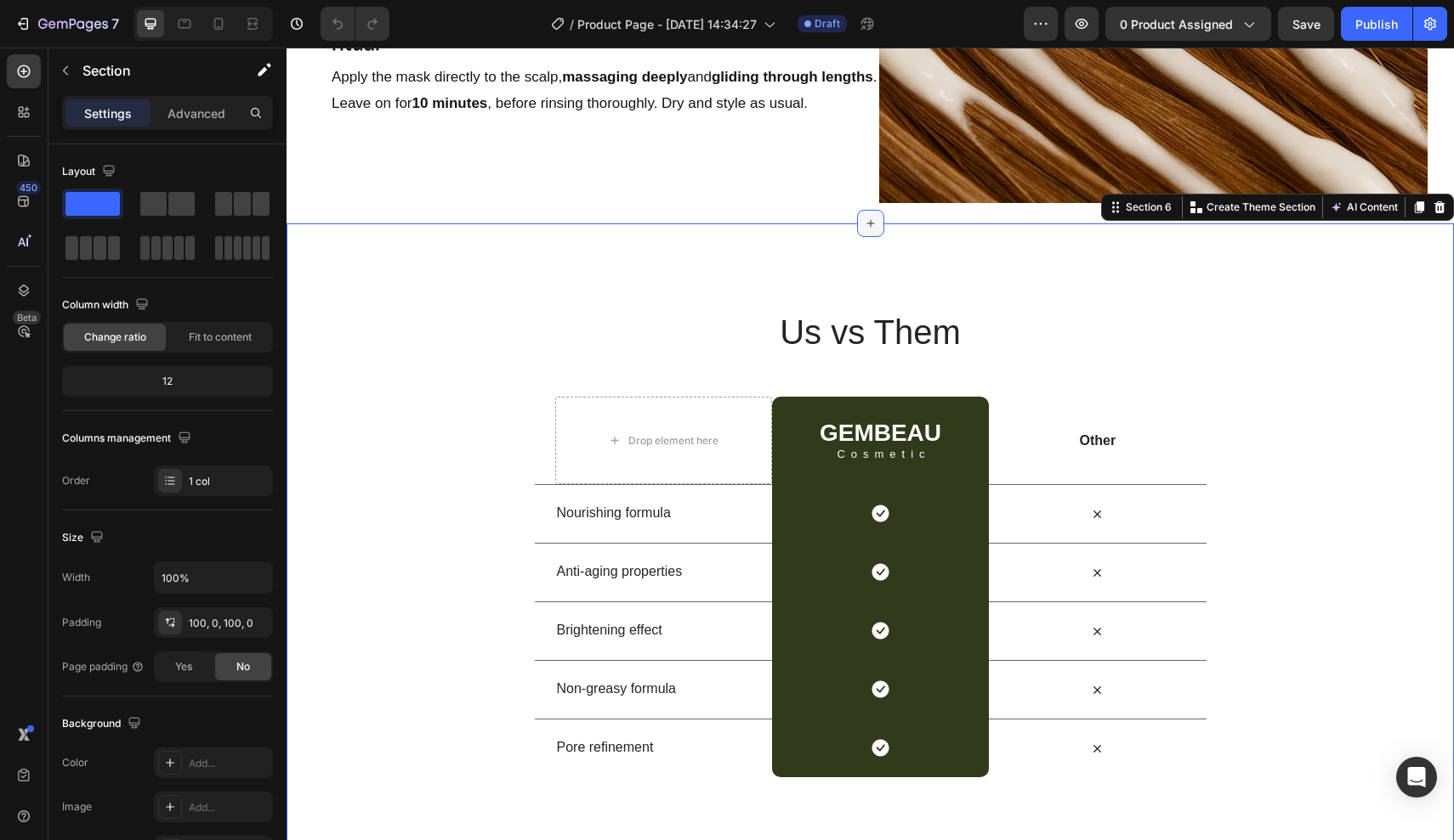
click at [865, 218] on icon at bounding box center [871, 223] width 13 height 13
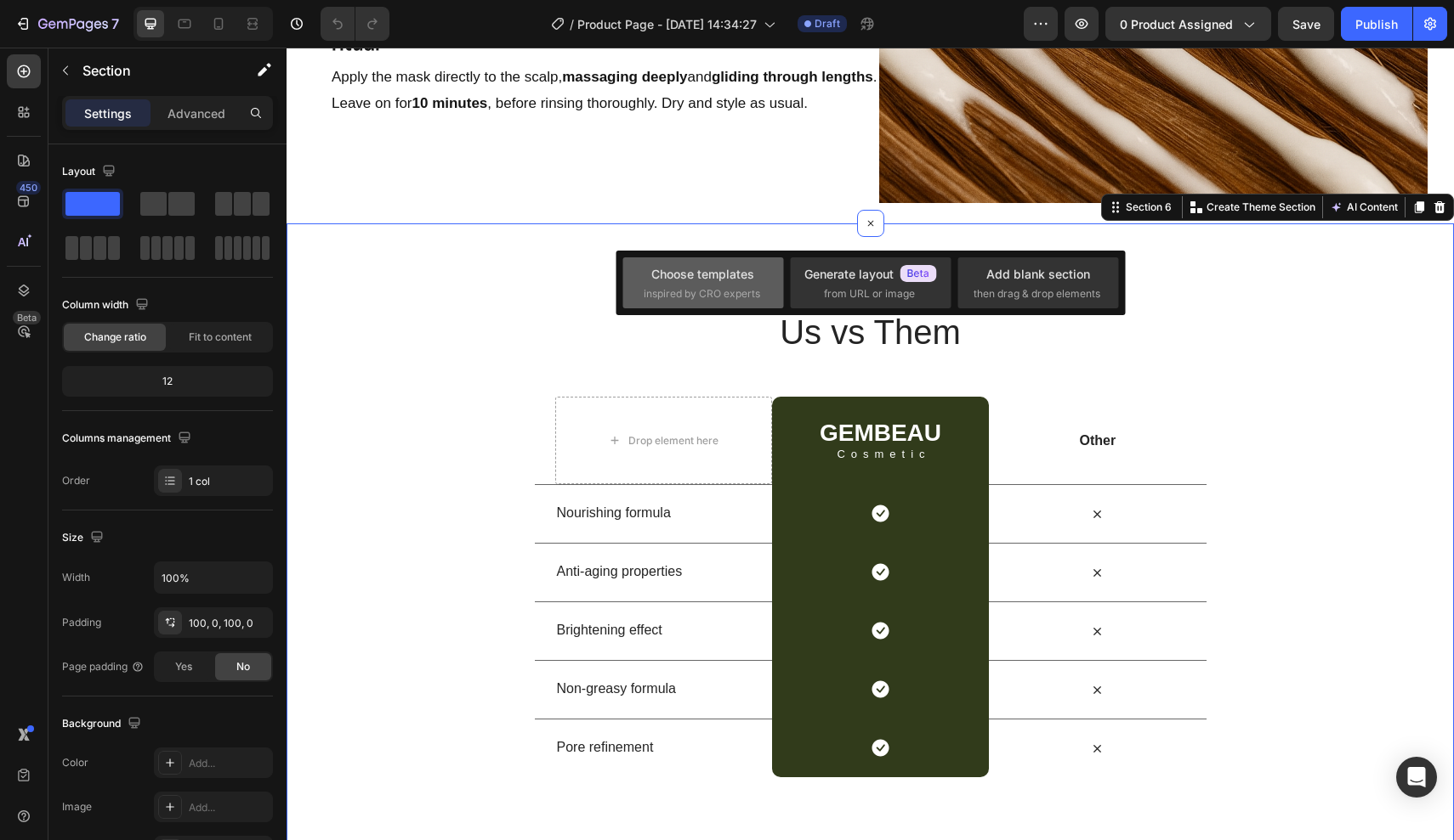
click at [753, 280] on div "Choose templates" at bounding box center [702, 274] width 103 height 18
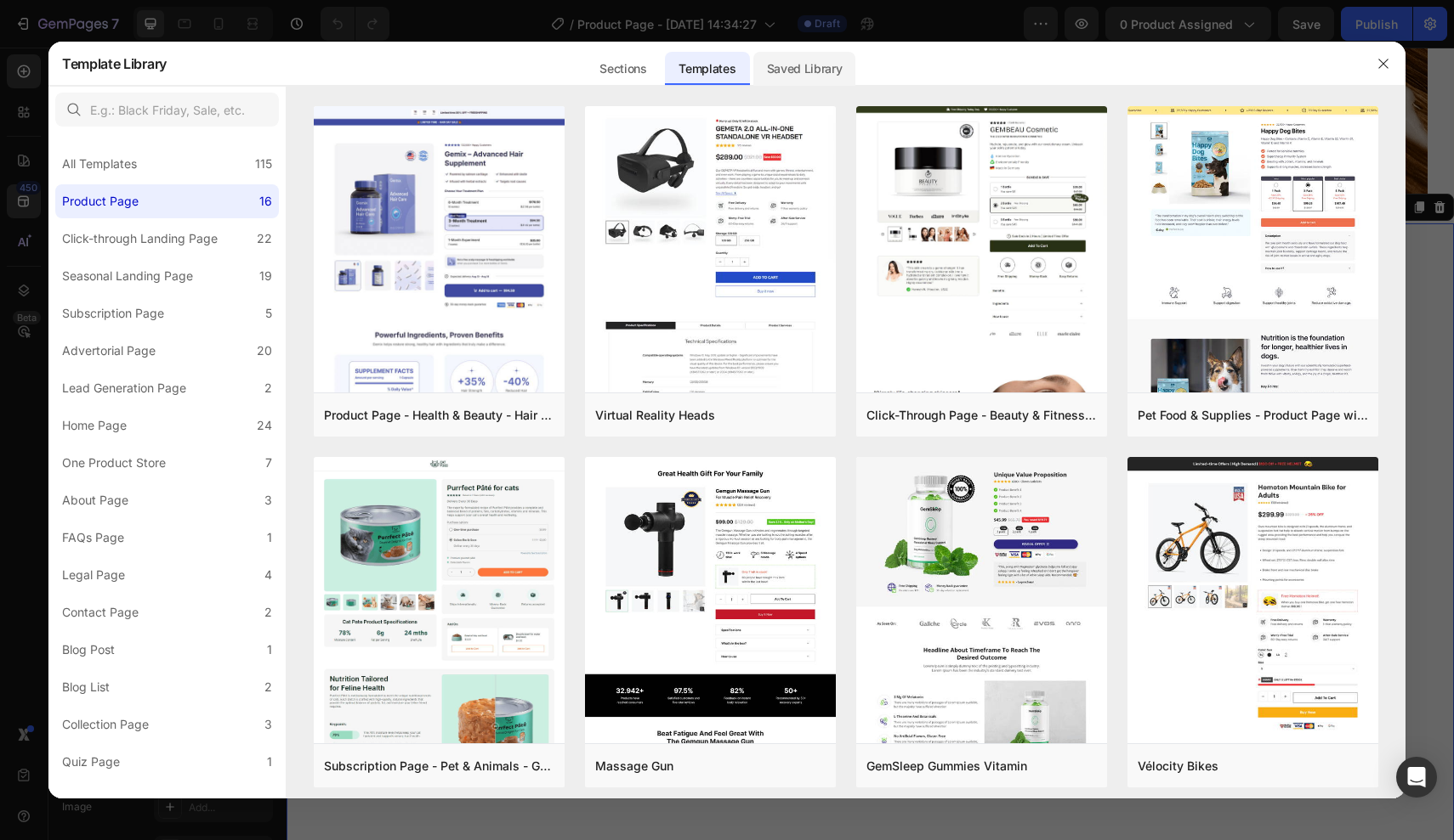
click at [796, 71] on div "Saved Library" at bounding box center [804, 69] width 103 height 34
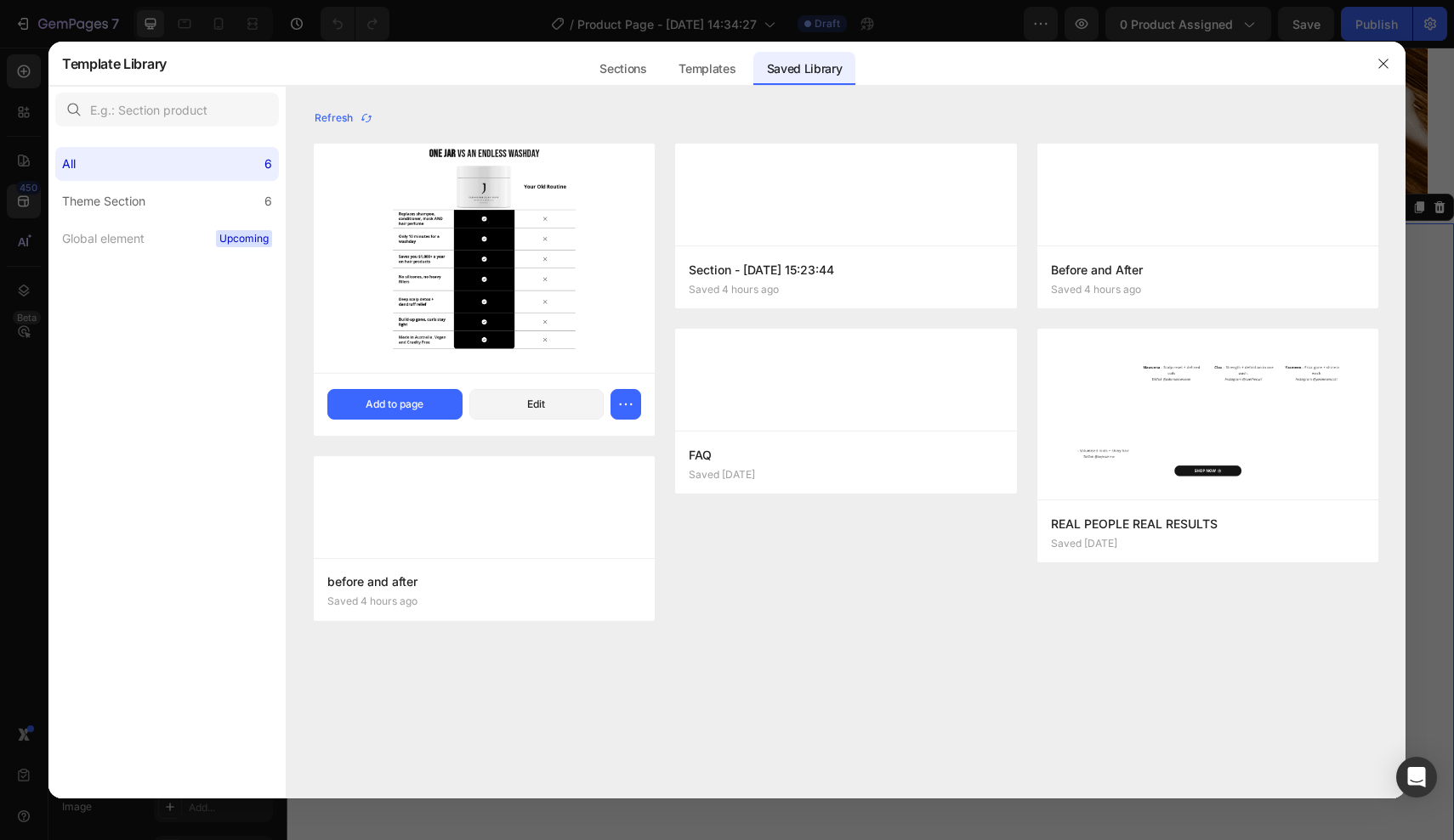
click at [477, 194] on img at bounding box center [484, 258] width 341 height 229
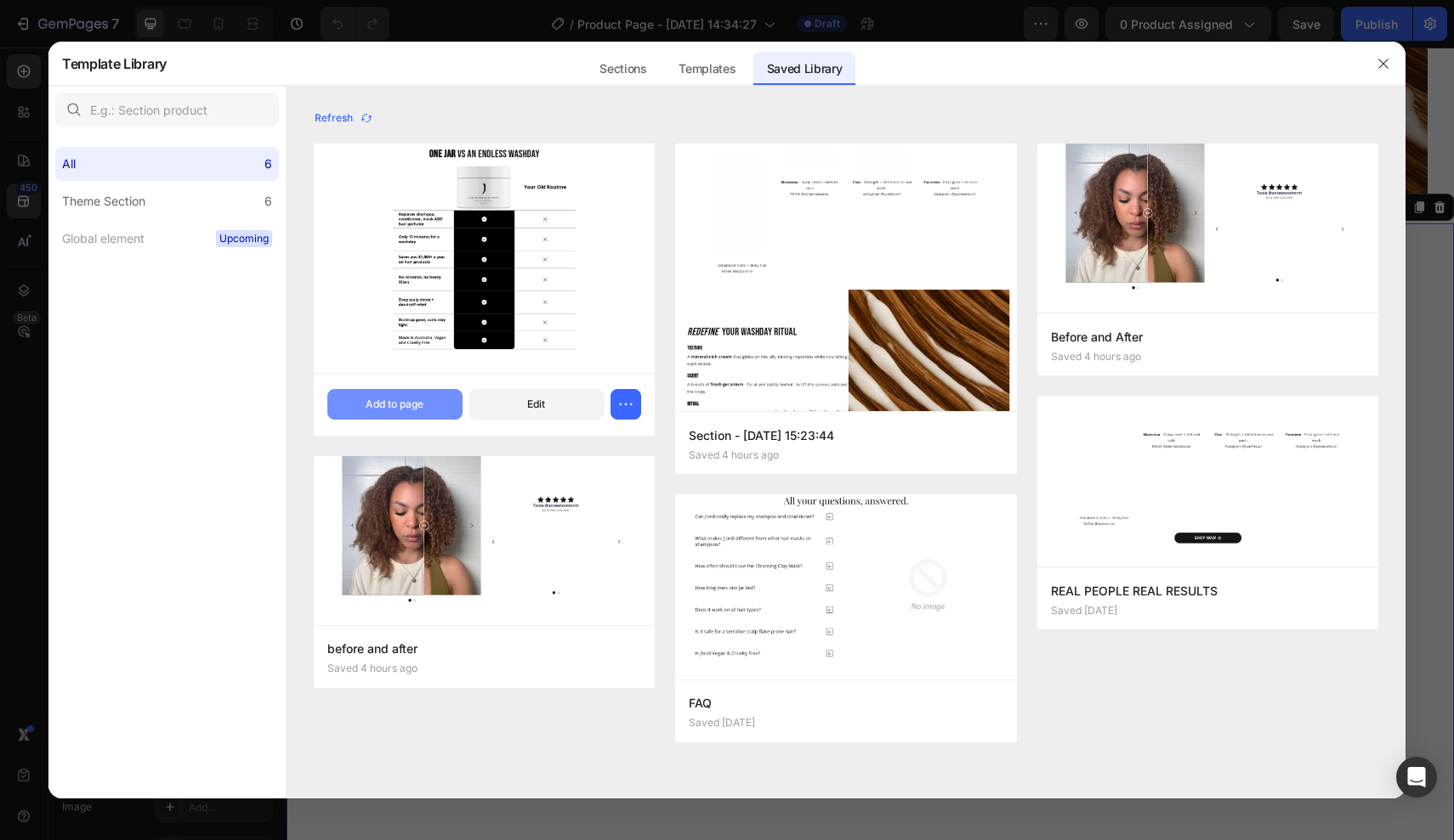
click at [391, 403] on div "Add to page" at bounding box center [393, 404] width 57 height 15
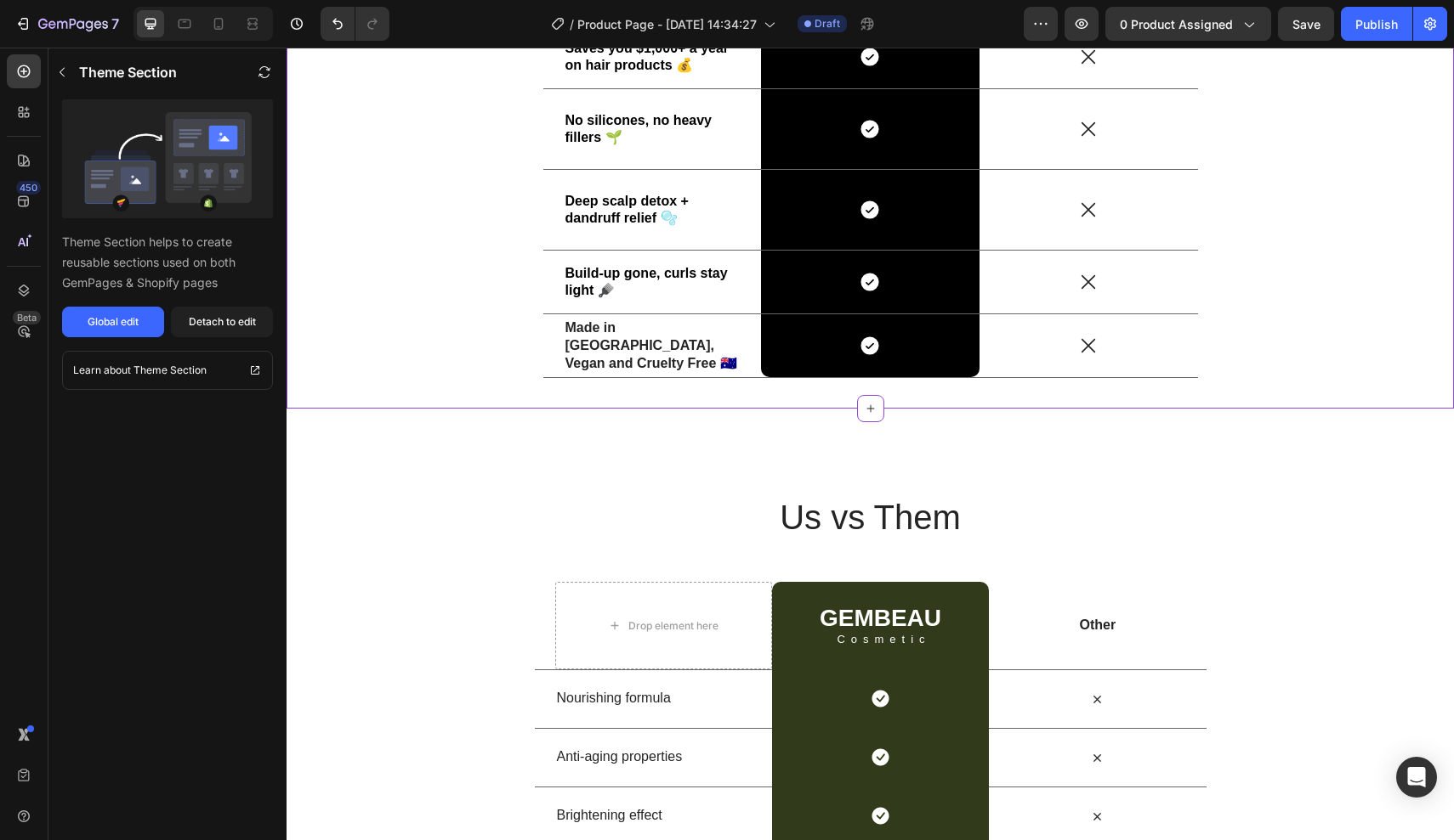
scroll to position [3582, 0]
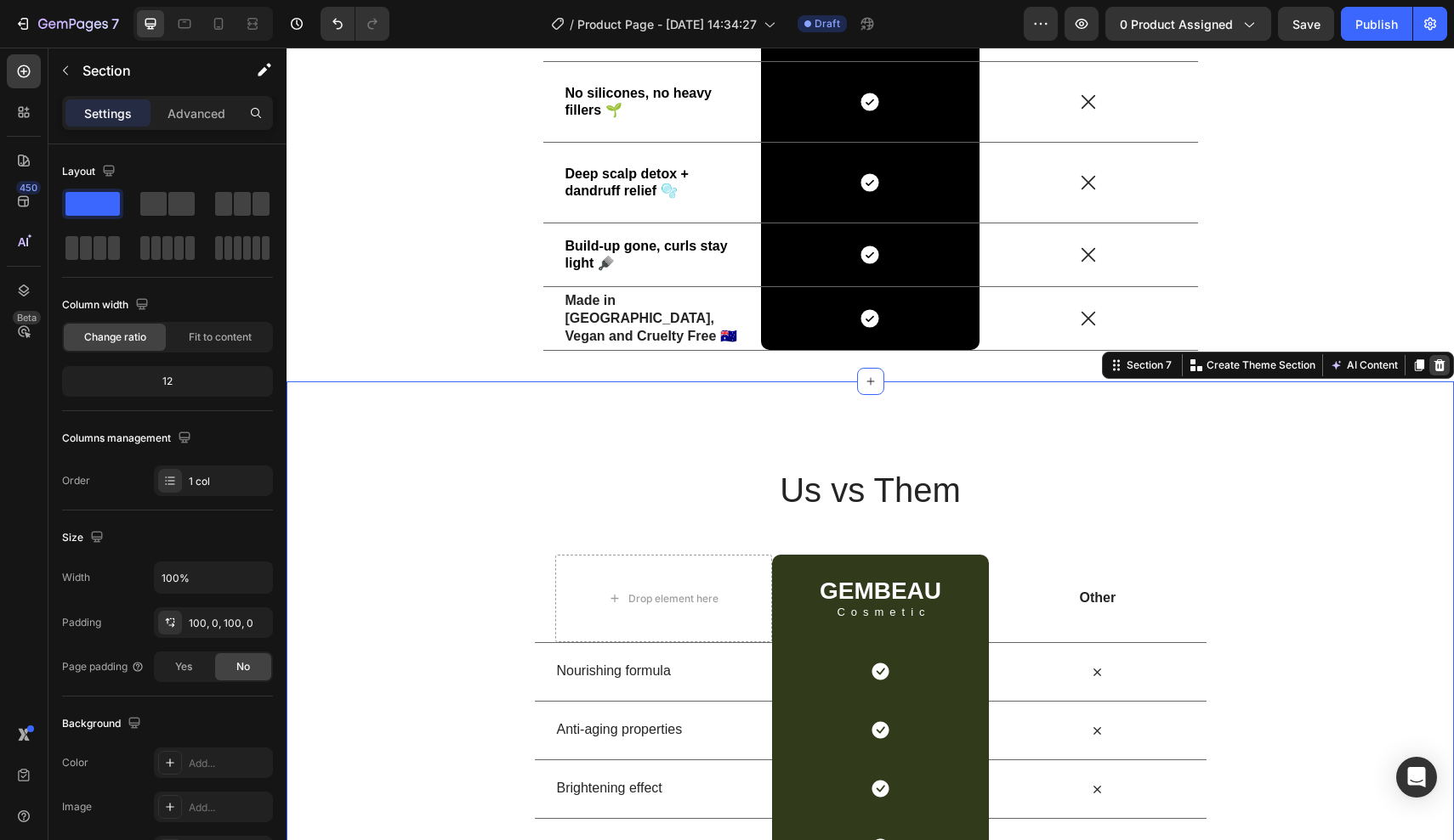
click at [1438, 359] on icon at bounding box center [1440, 365] width 11 height 12
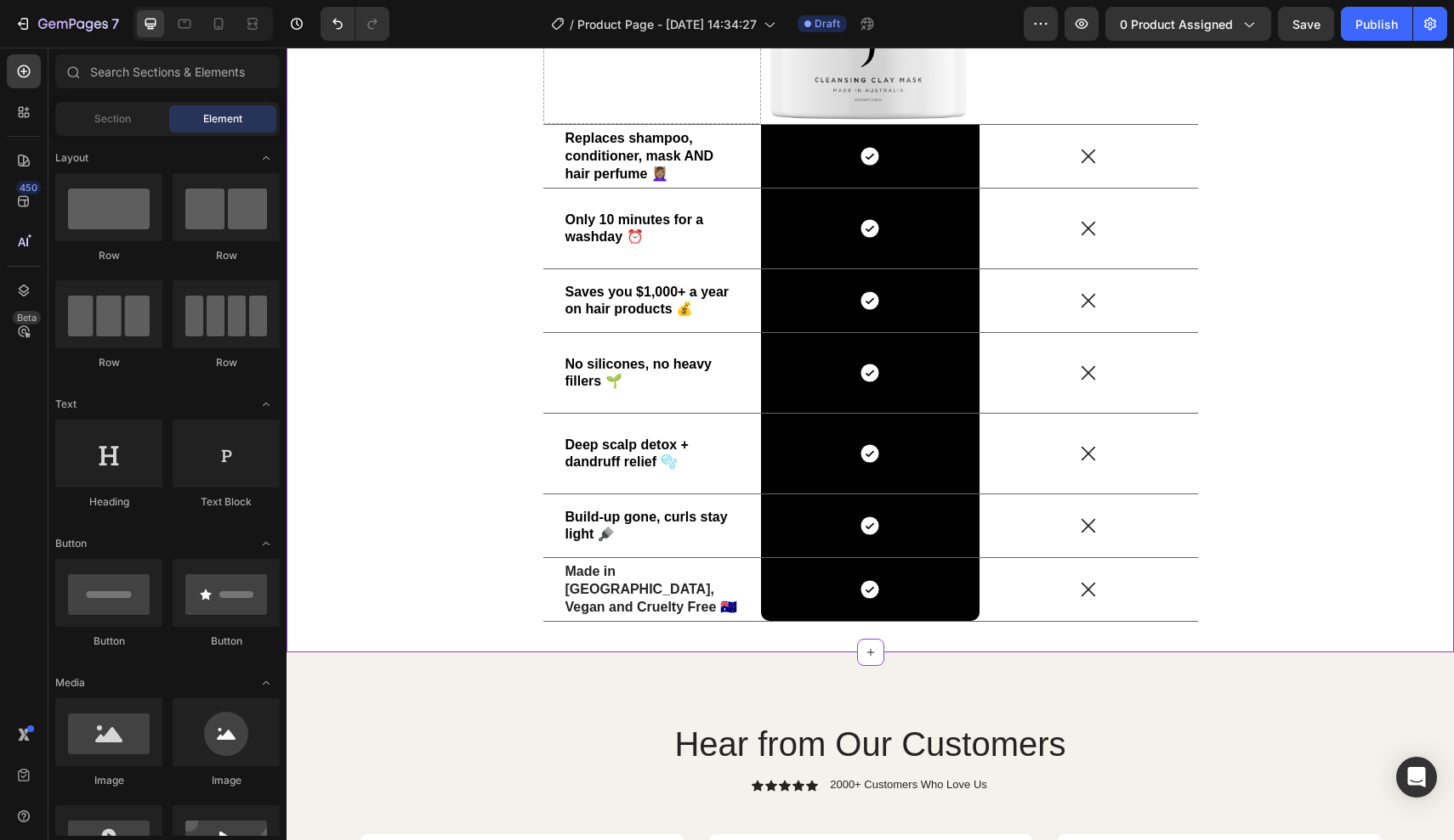
scroll to position [2978, 0]
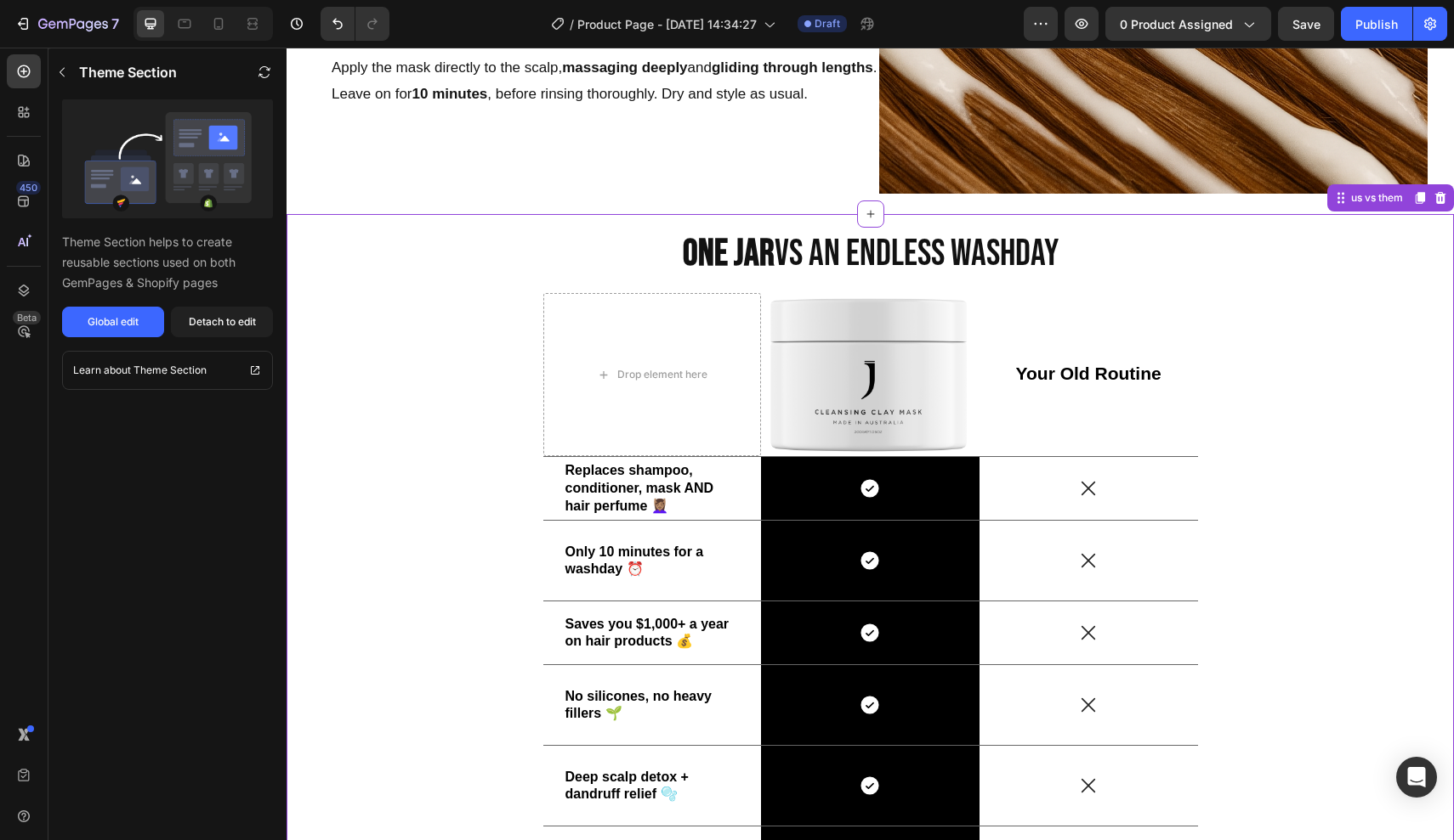
click at [850, 238] on span "One Jar vs An Endless Washday" at bounding box center [870, 254] width 375 height 45
click at [791, 250] on span "One Jar vs An Endless Washday" at bounding box center [870, 254] width 375 height 45
click at [721, 246] on strong "One Jar" at bounding box center [728, 254] width 92 height 45
click at [224, 325] on div "Detach to edit" at bounding box center [222, 322] width 67 height 15
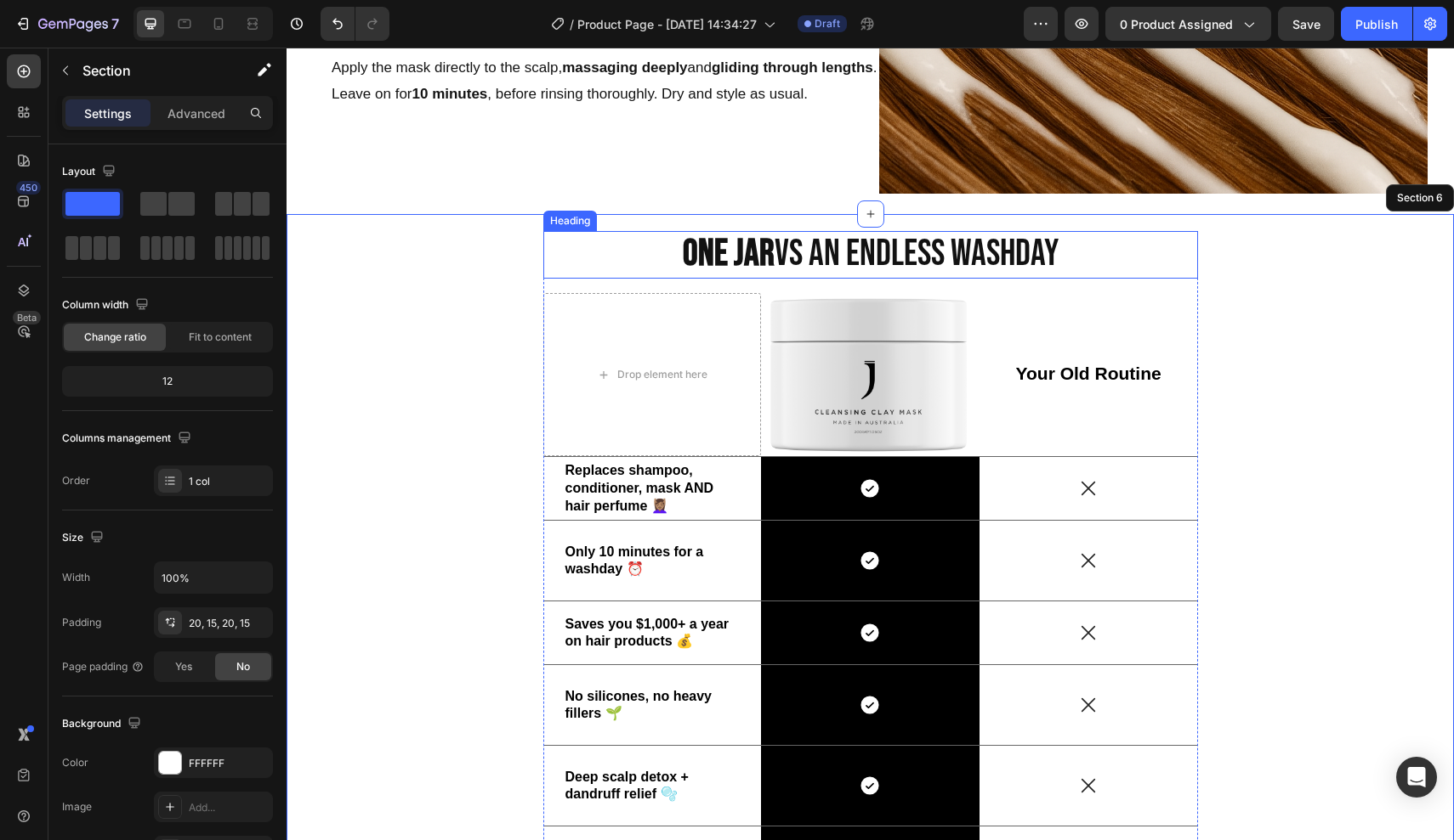
click at [730, 266] on strong "One Jar" at bounding box center [728, 254] width 92 height 45
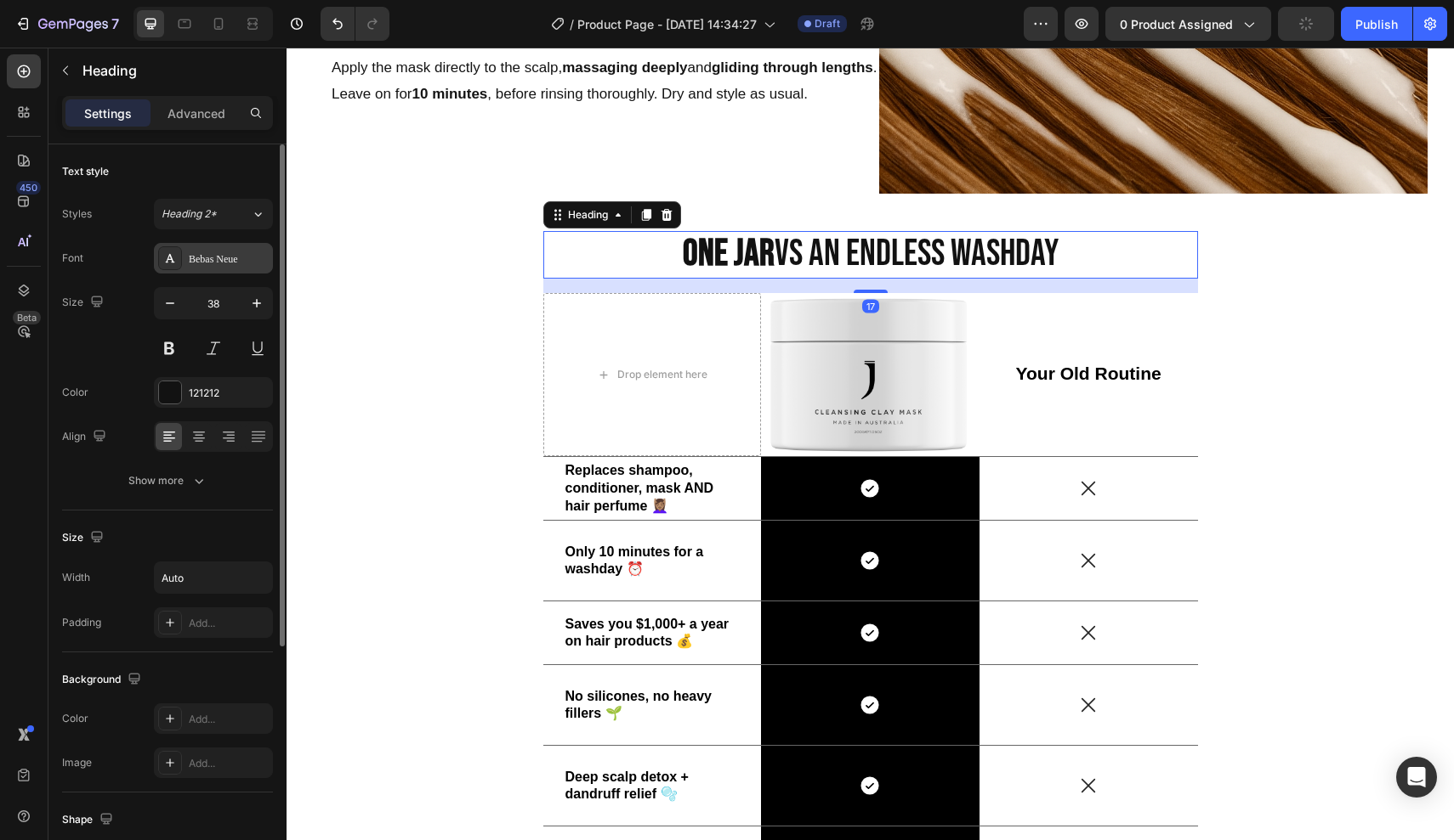
click at [238, 268] on div "Bebas Neue" at bounding box center [214, 258] width 119 height 31
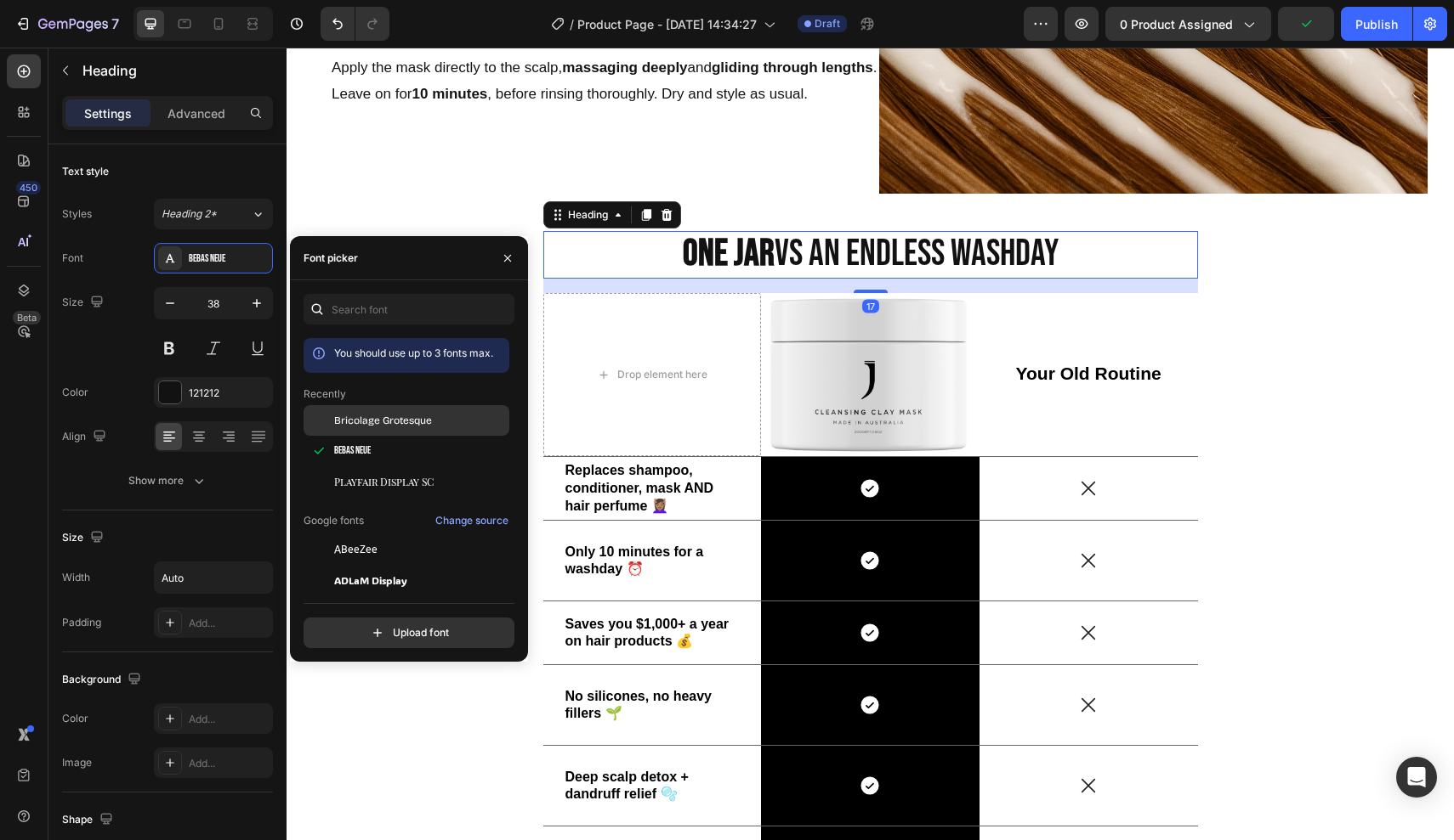
click at [385, 424] on span "Bricolage Grotesque" at bounding box center [383, 420] width 98 height 15
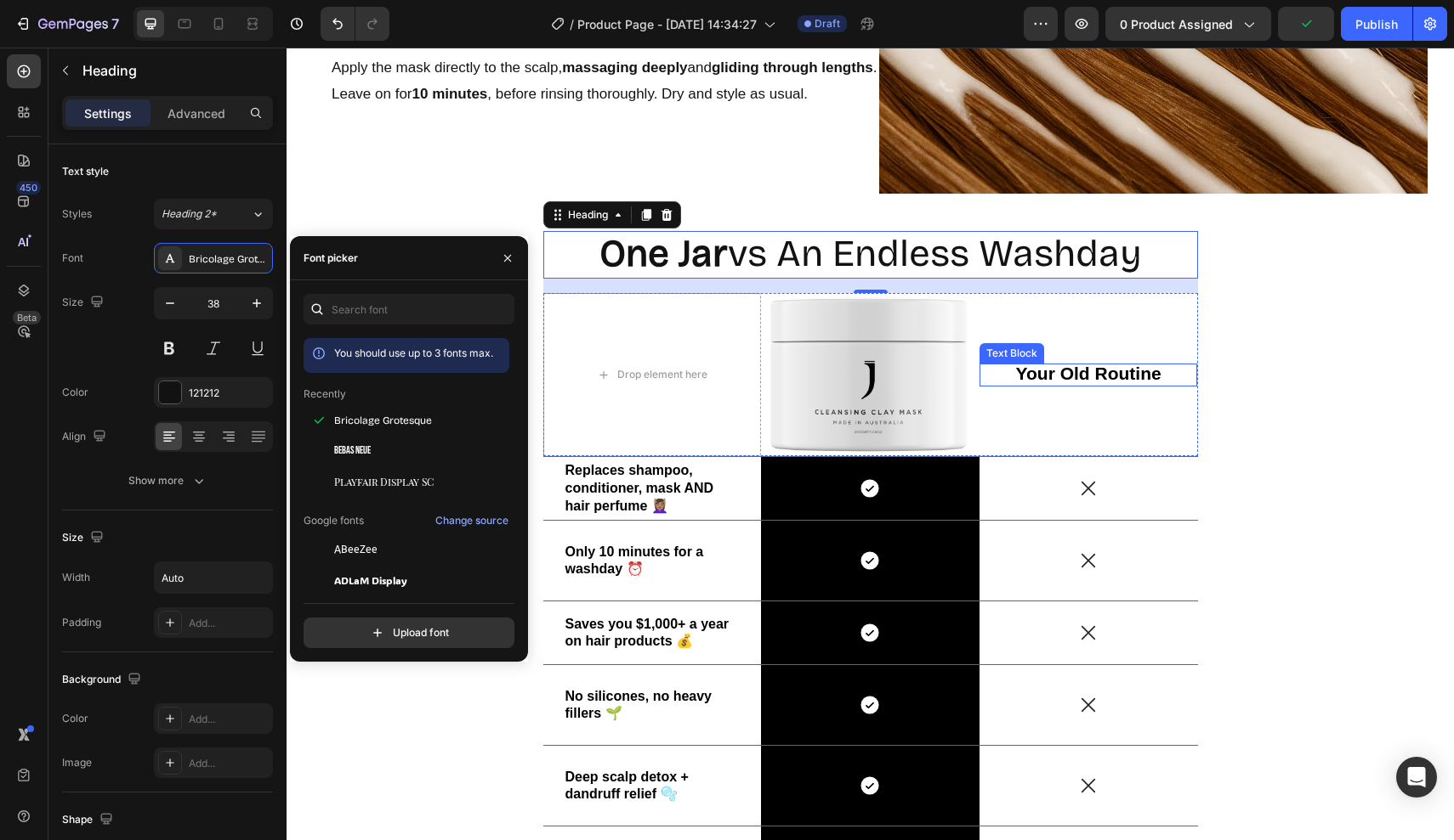
click at [1110, 373] on span "Your Old Routine" at bounding box center [1089, 373] width 145 height 20
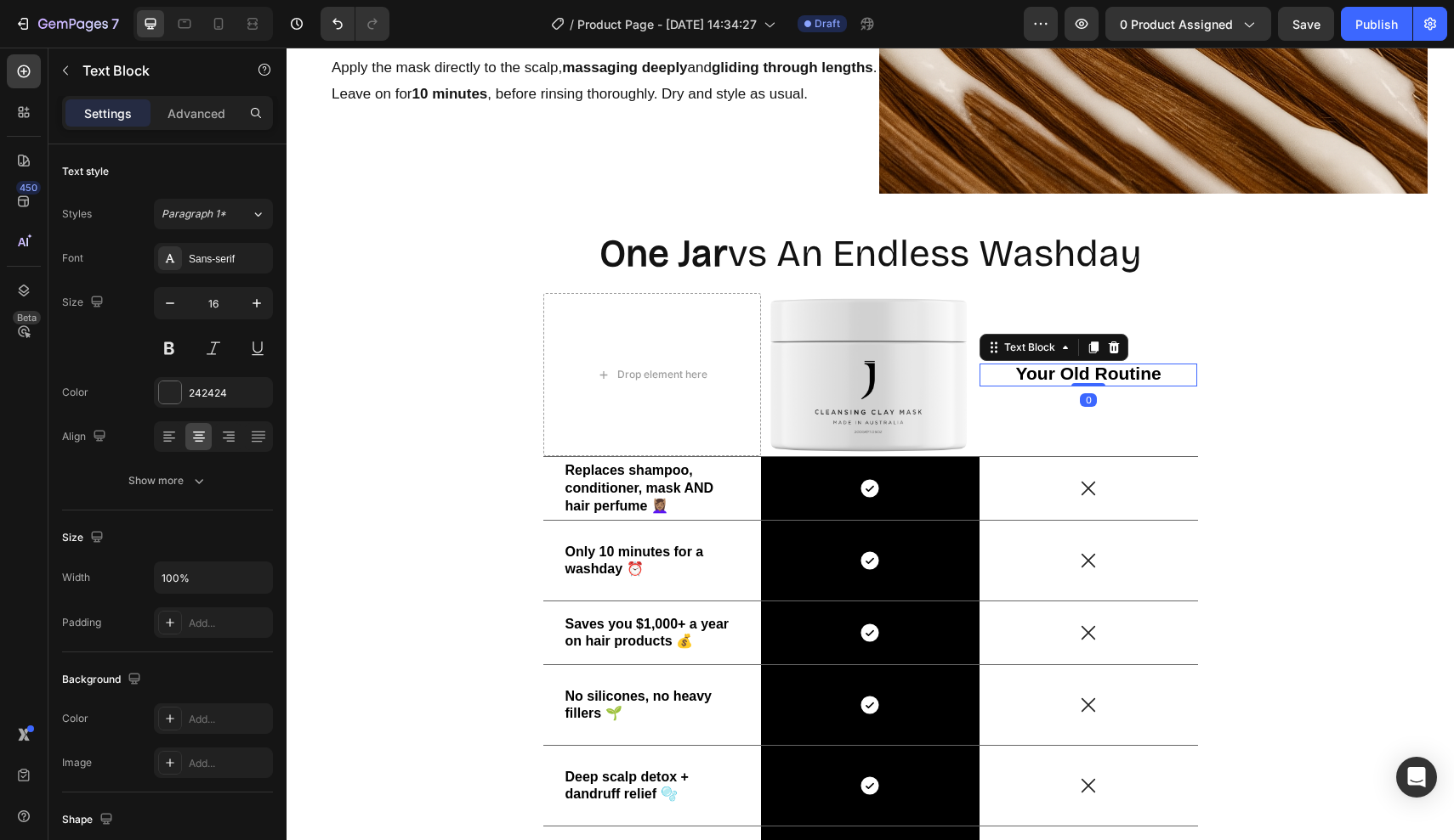
click at [1259, 379] on div "One Jar vs An Endless Washday Heading Drop element here Image Your Old Routine …" at bounding box center [870, 599] width 1142 height 737
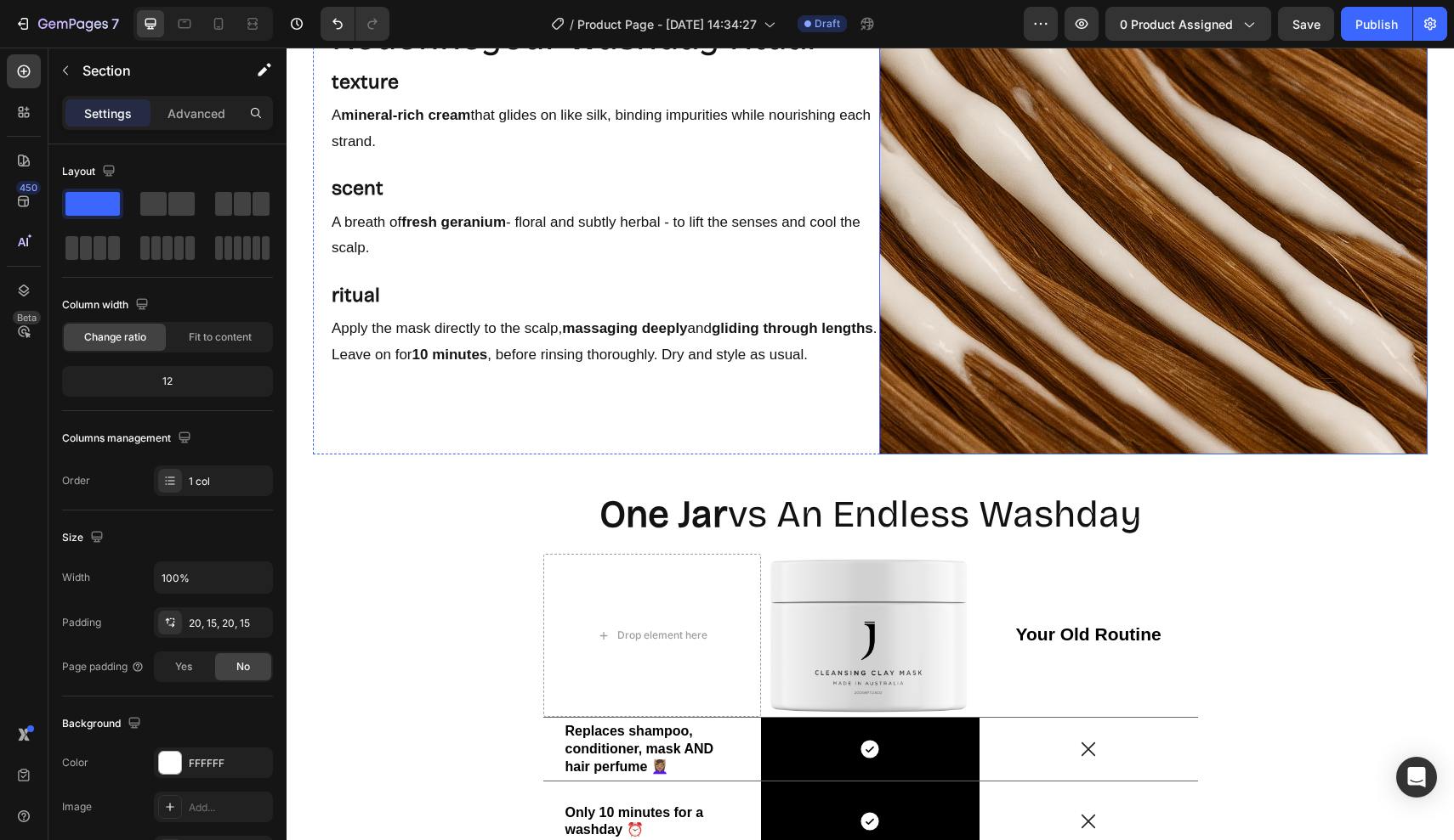
scroll to position [2824, 0]
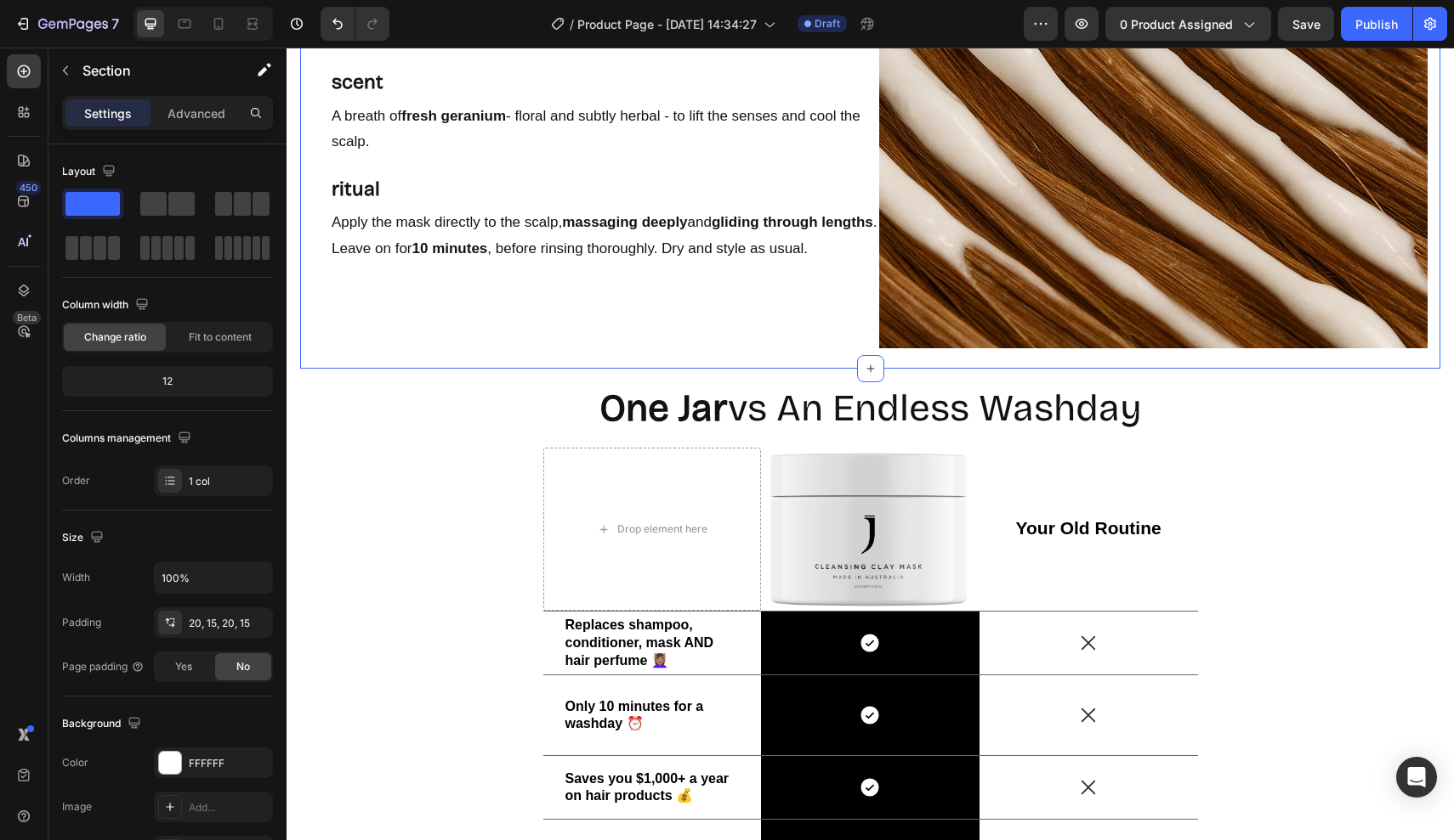
click at [448, 377] on div "One Jar vs An Endless Washday Heading Drop element here Image Your Old Routine …" at bounding box center [870, 753] width 1167 height 770
click at [395, 411] on div "One Jar vs An Endless Washday Heading Drop element here Image Your Old Routine …" at bounding box center [870, 753] width 1142 height 737
click at [507, 458] on div "One Jar vs An Endless Washday Heading Drop element here Image Your Old Routine …" at bounding box center [870, 753] width 1142 height 737
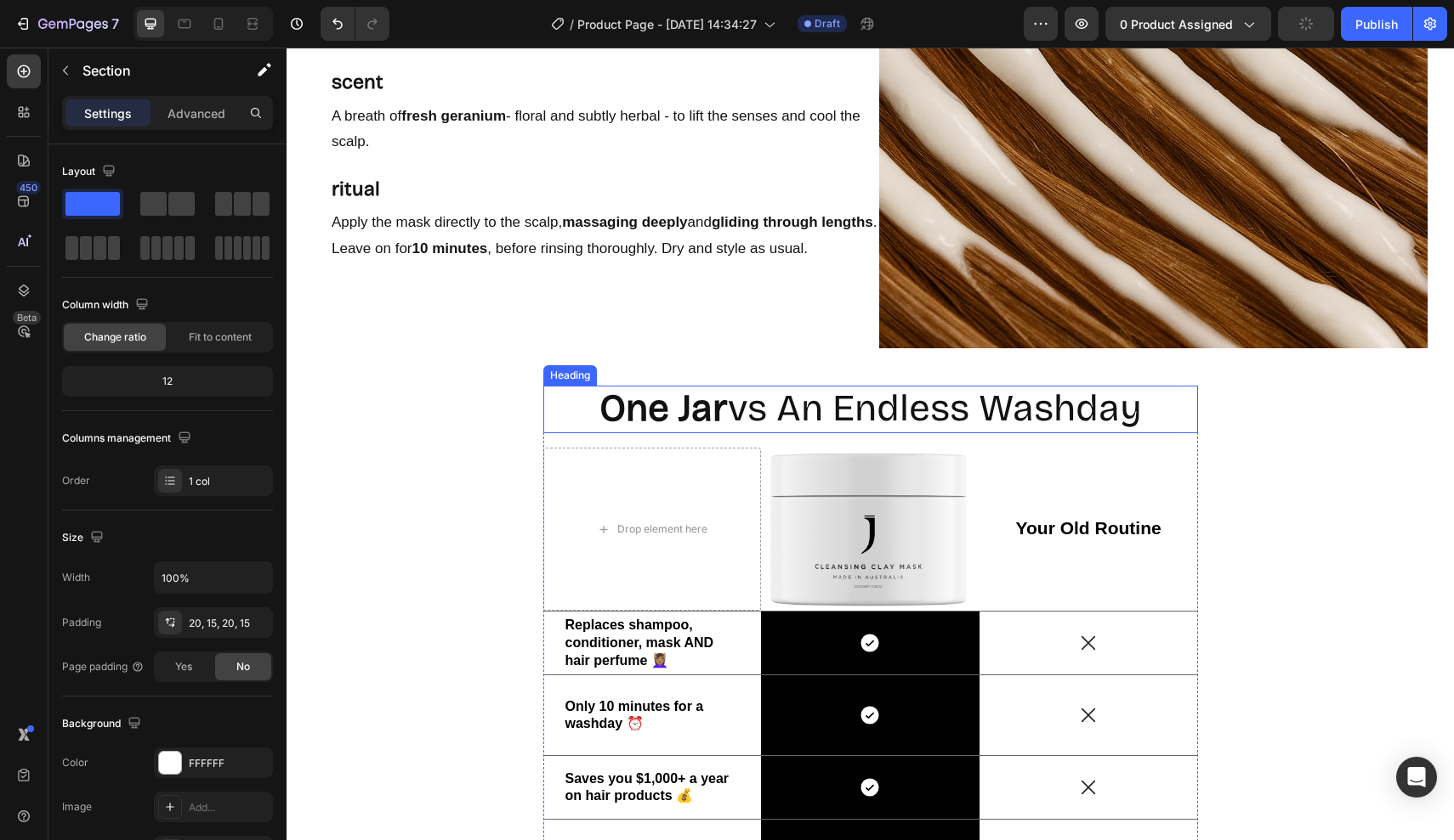
click at [559, 403] on div "One Jar vs An Endless Washday" at bounding box center [871, 409] width 655 height 47
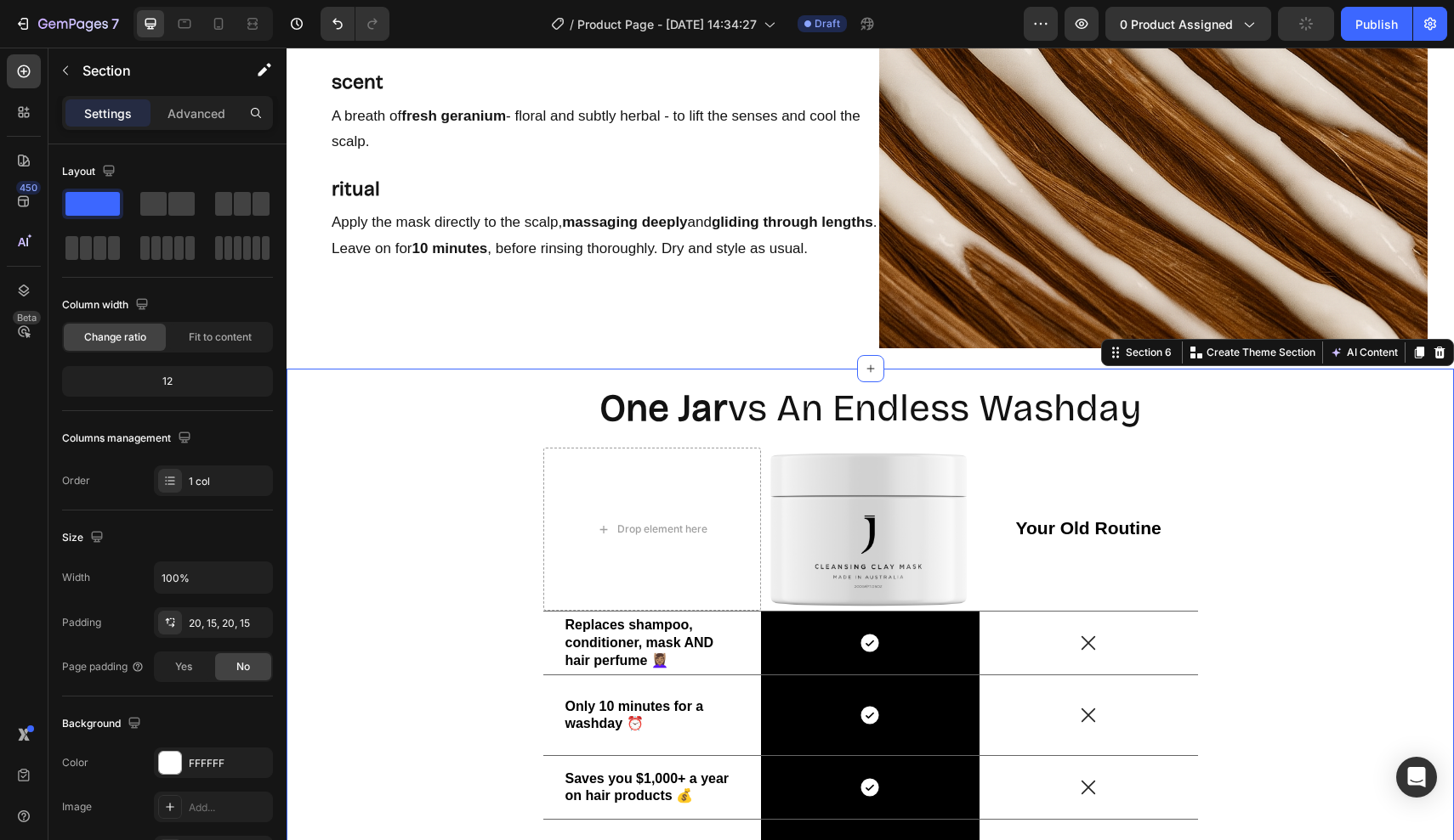
click at [446, 383] on div "One Jar vs An Endless Washday Heading Drop element here Image Your Old Routine …" at bounding box center [870, 753] width 1167 height 770
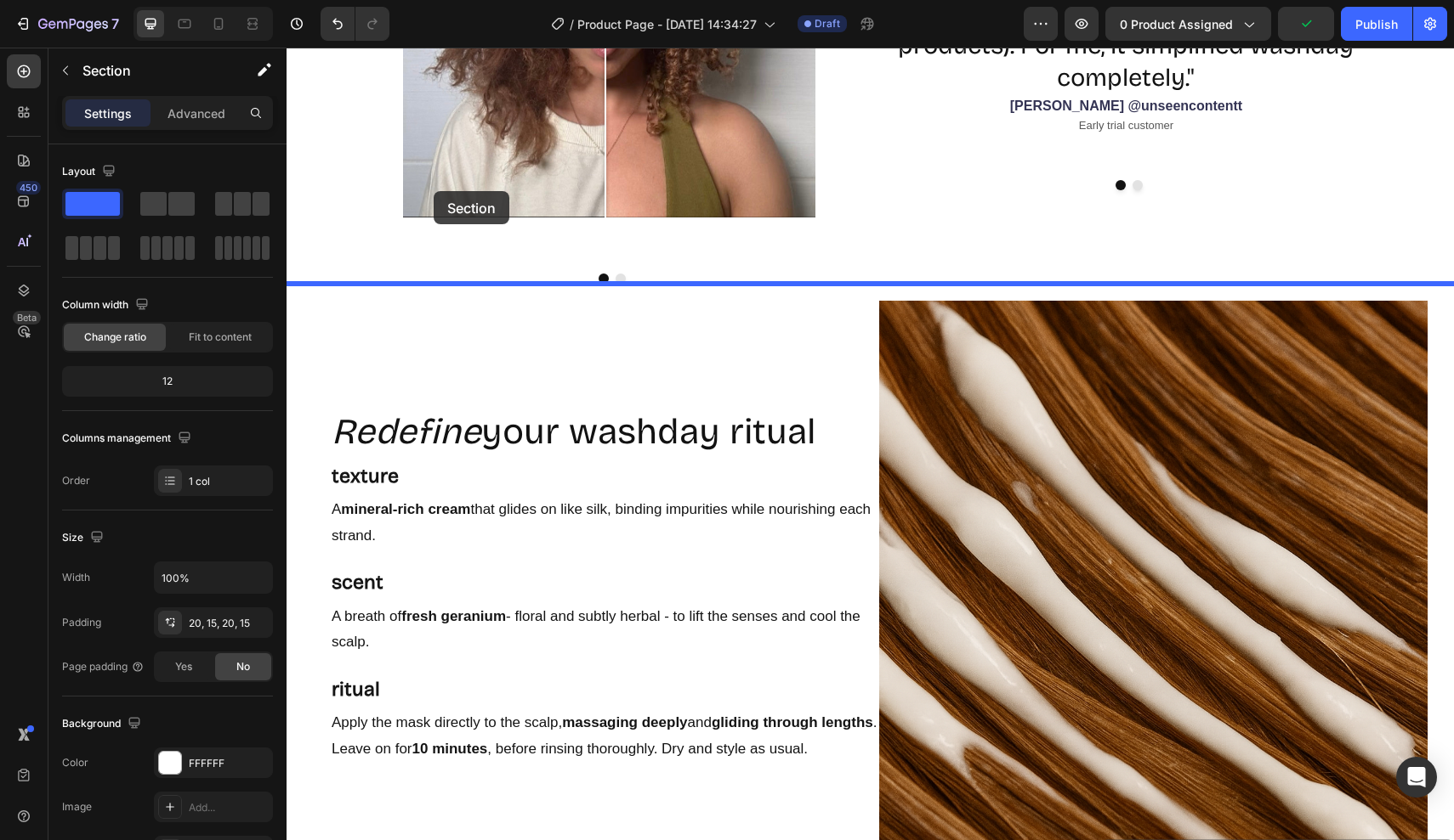
scroll to position [2301, 0]
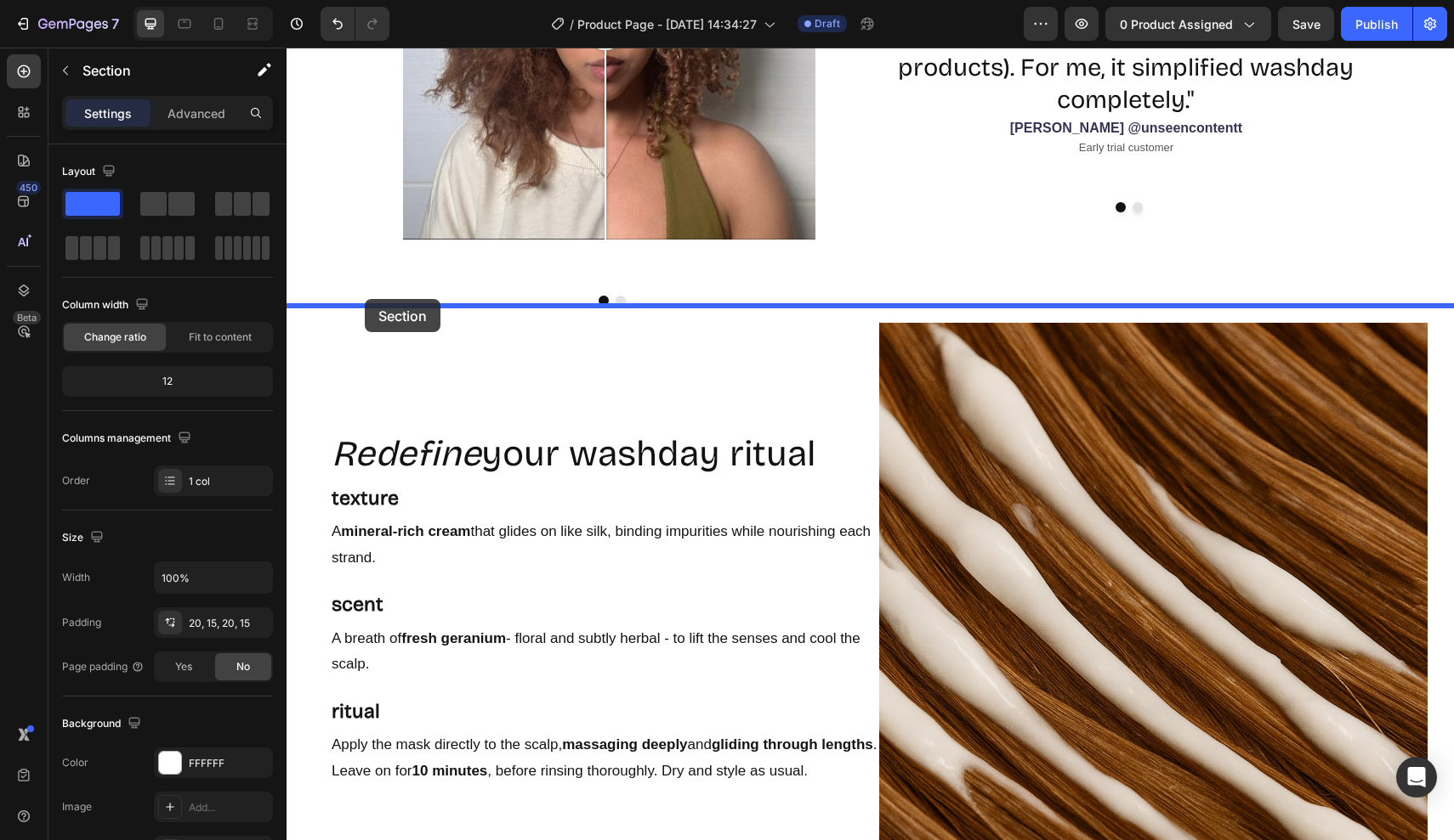
drag, startPoint x: 427, startPoint y: 388, endPoint x: 365, endPoint y: 299, distance: 108.5
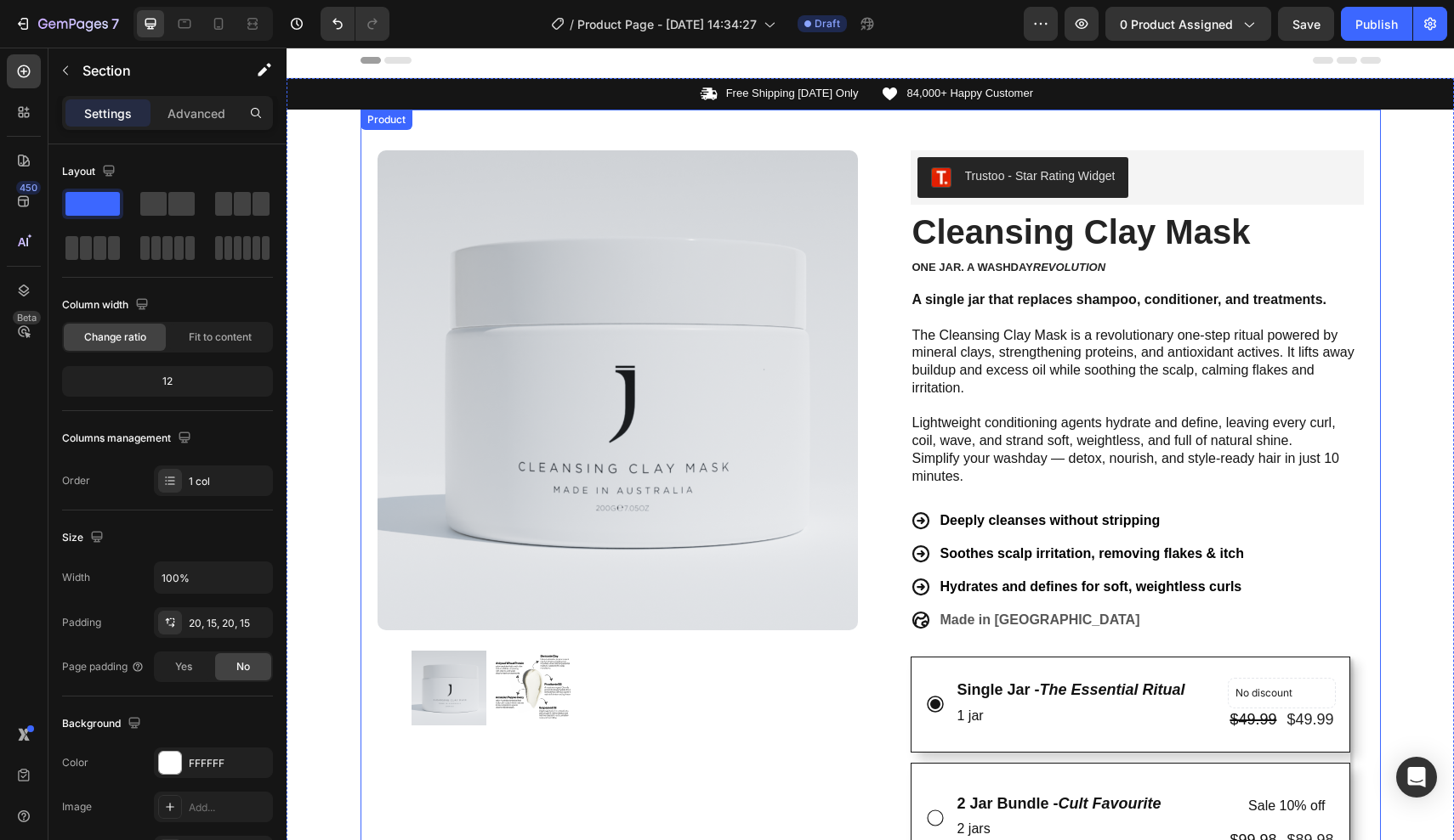
scroll to position [0, 0]
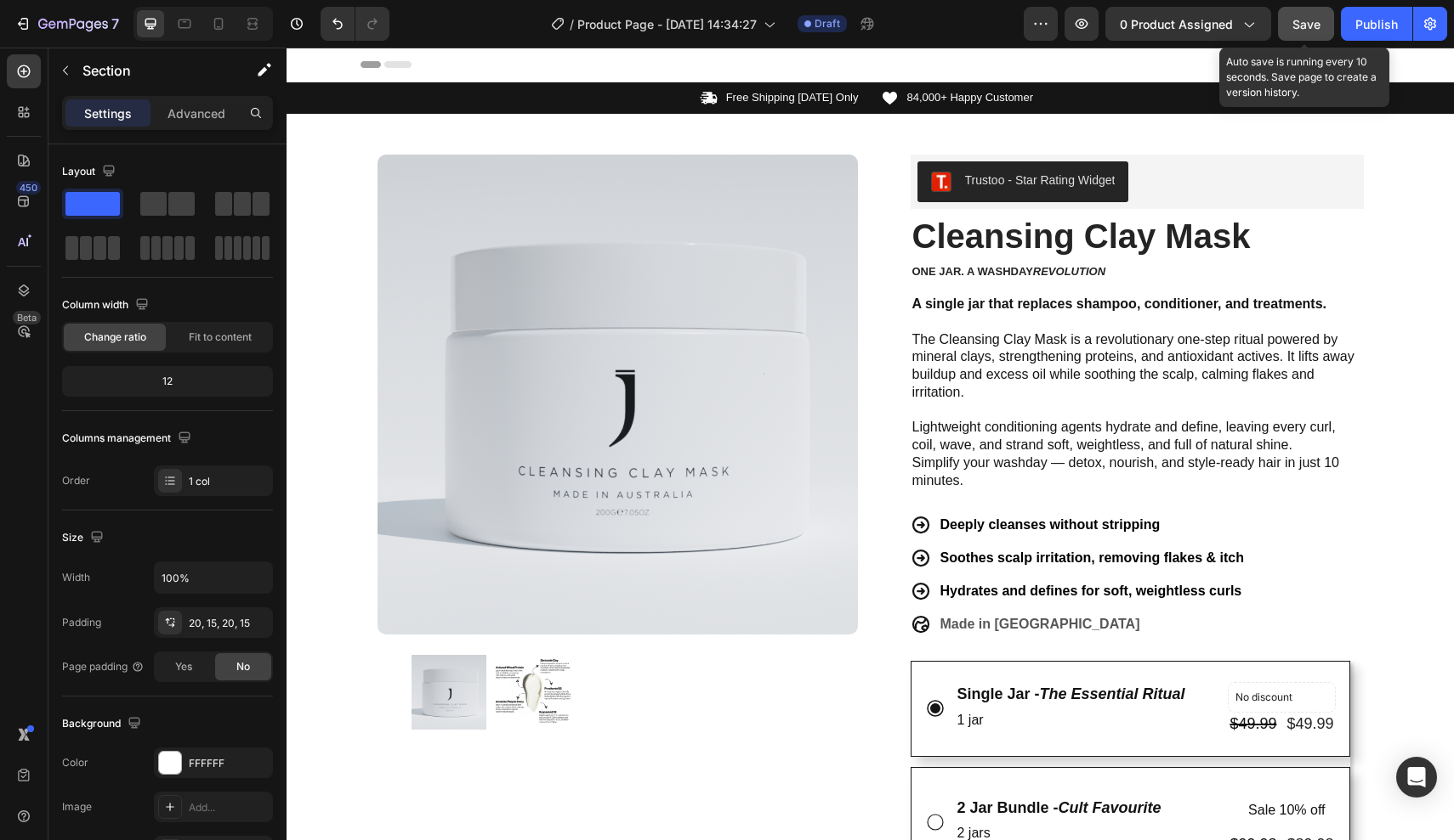
click at [1305, 18] on span "Save" at bounding box center [1306, 24] width 28 height 14
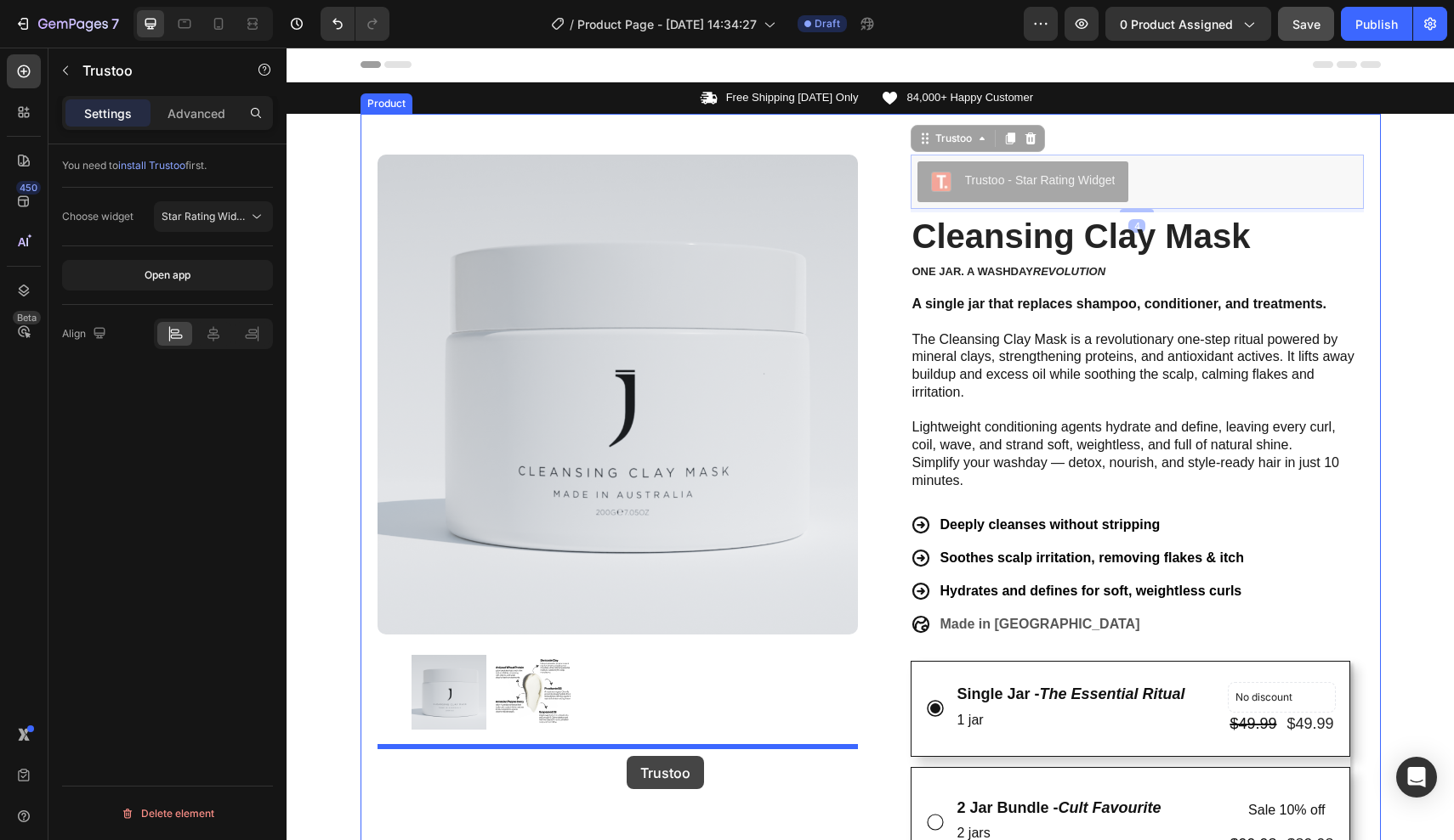
drag, startPoint x: 1144, startPoint y: 186, endPoint x: 627, endPoint y: 756, distance: 769.5
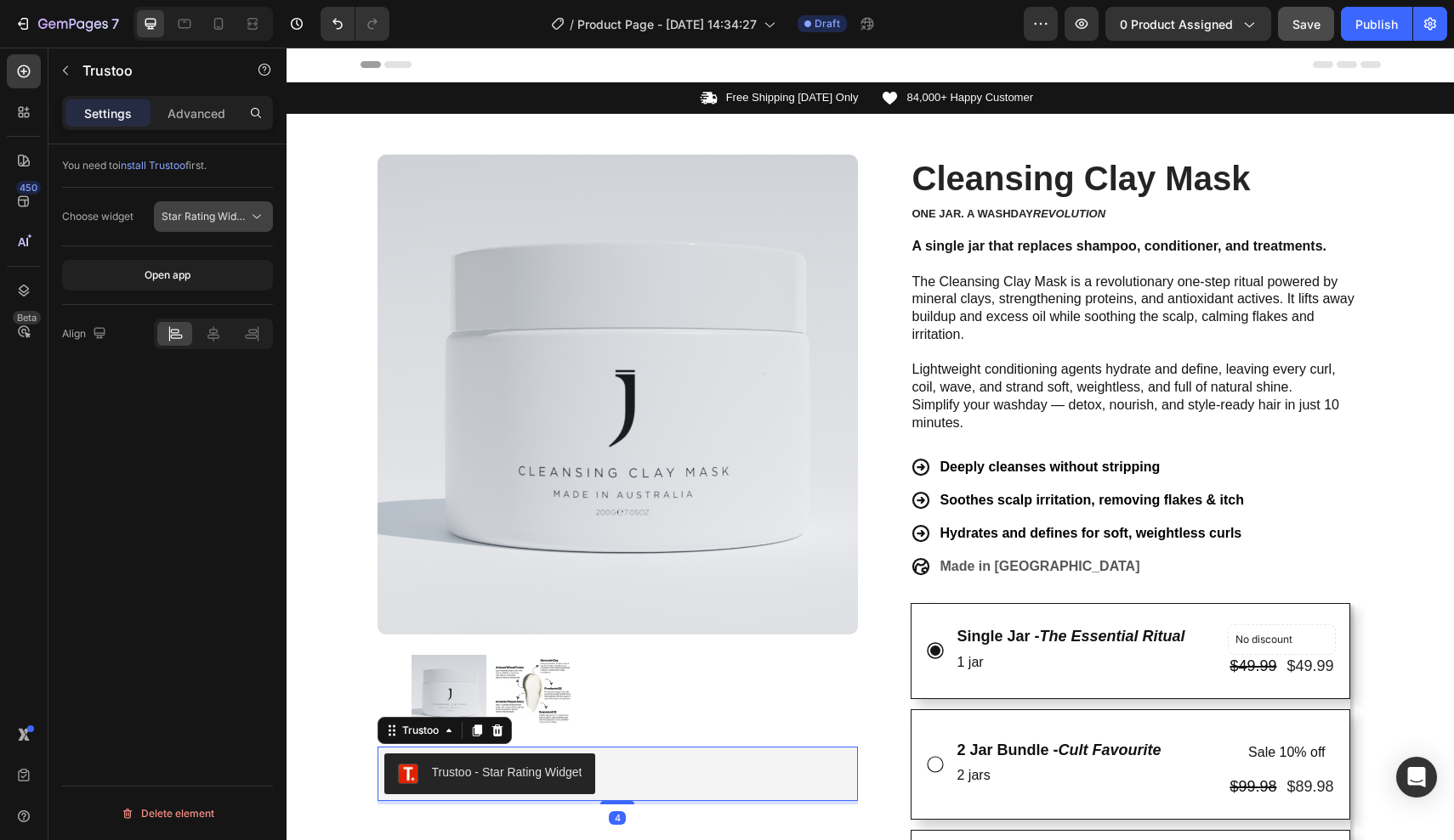
click at [242, 223] on span "Star Rating Widget" at bounding box center [205, 216] width 87 height 15
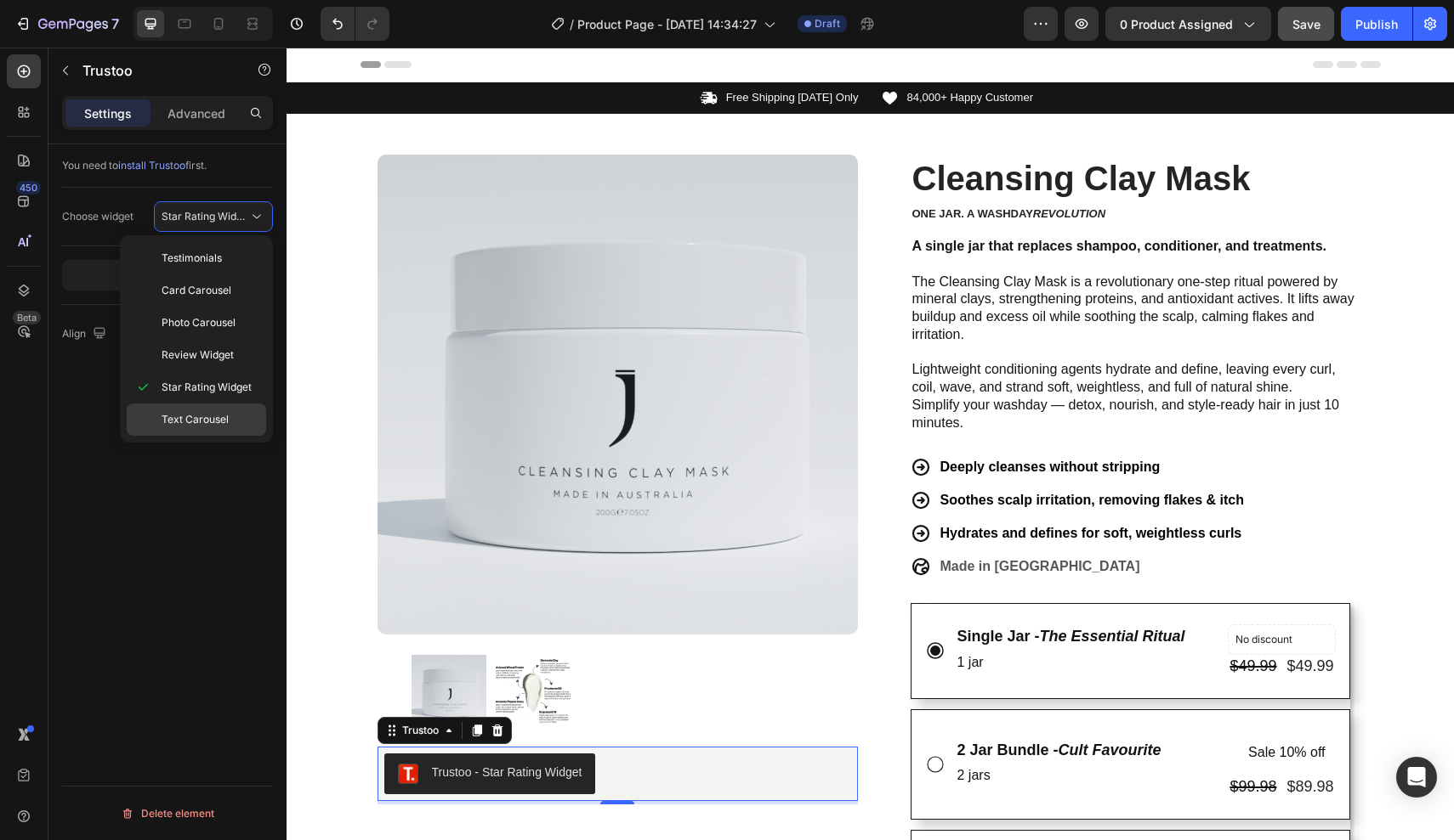
click at [220, 418] on span "Text Carousel" at bounding box center [195, 420] width 67 height 15
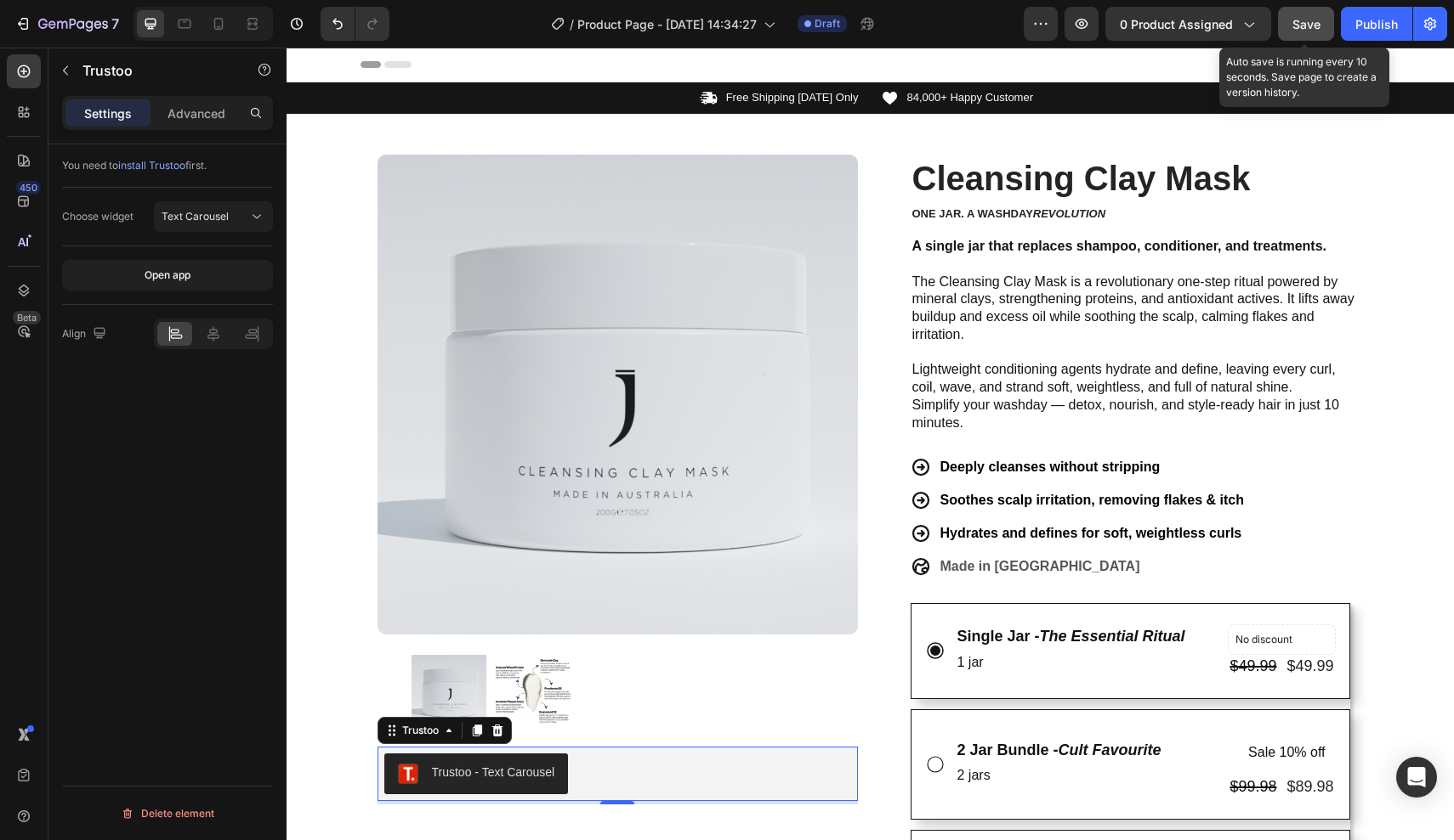
click at [1311, 31] on div "Save" at bounding box center [1306, 24] width 28 height 18
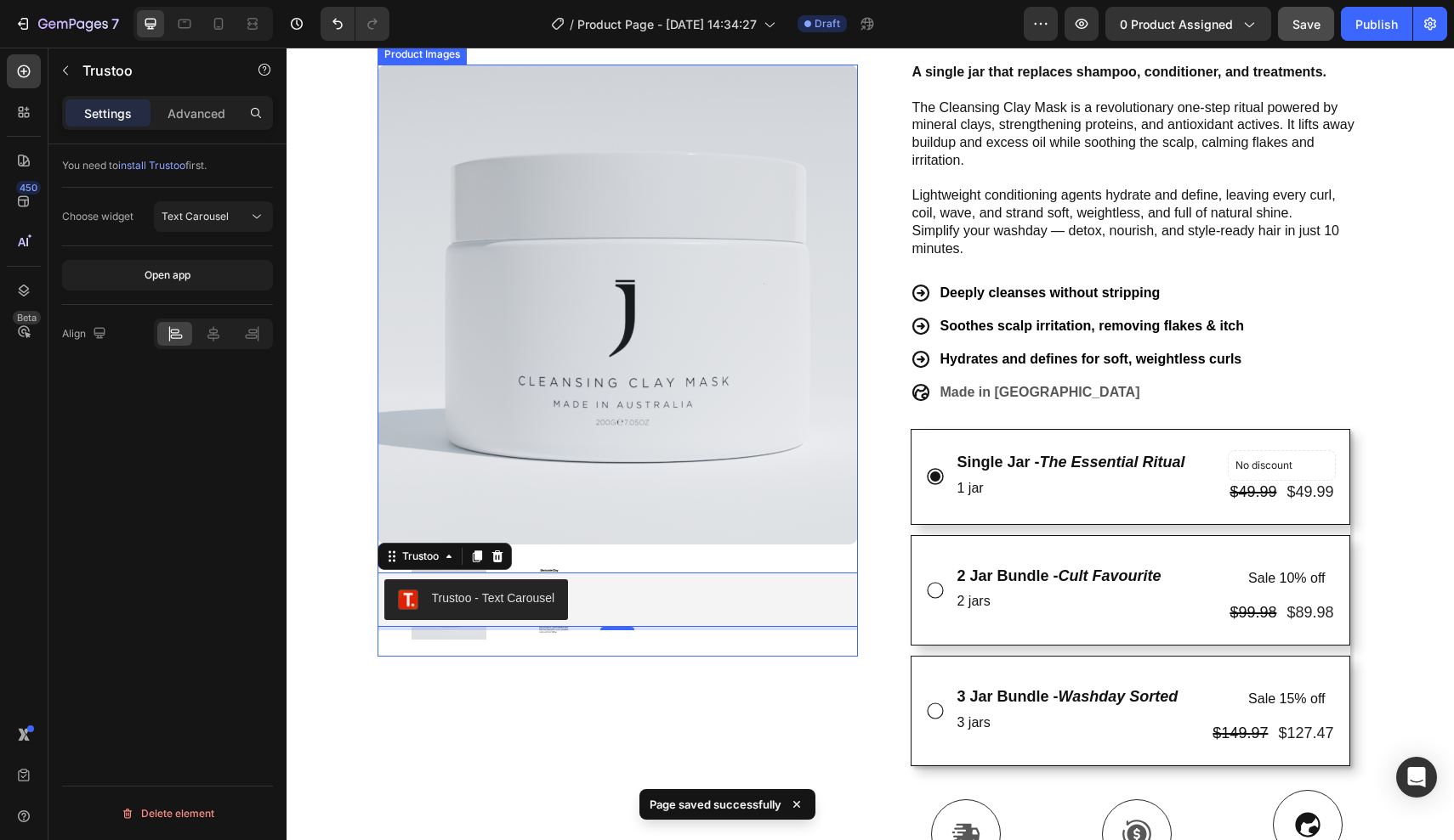
scroll to position [200, 0]
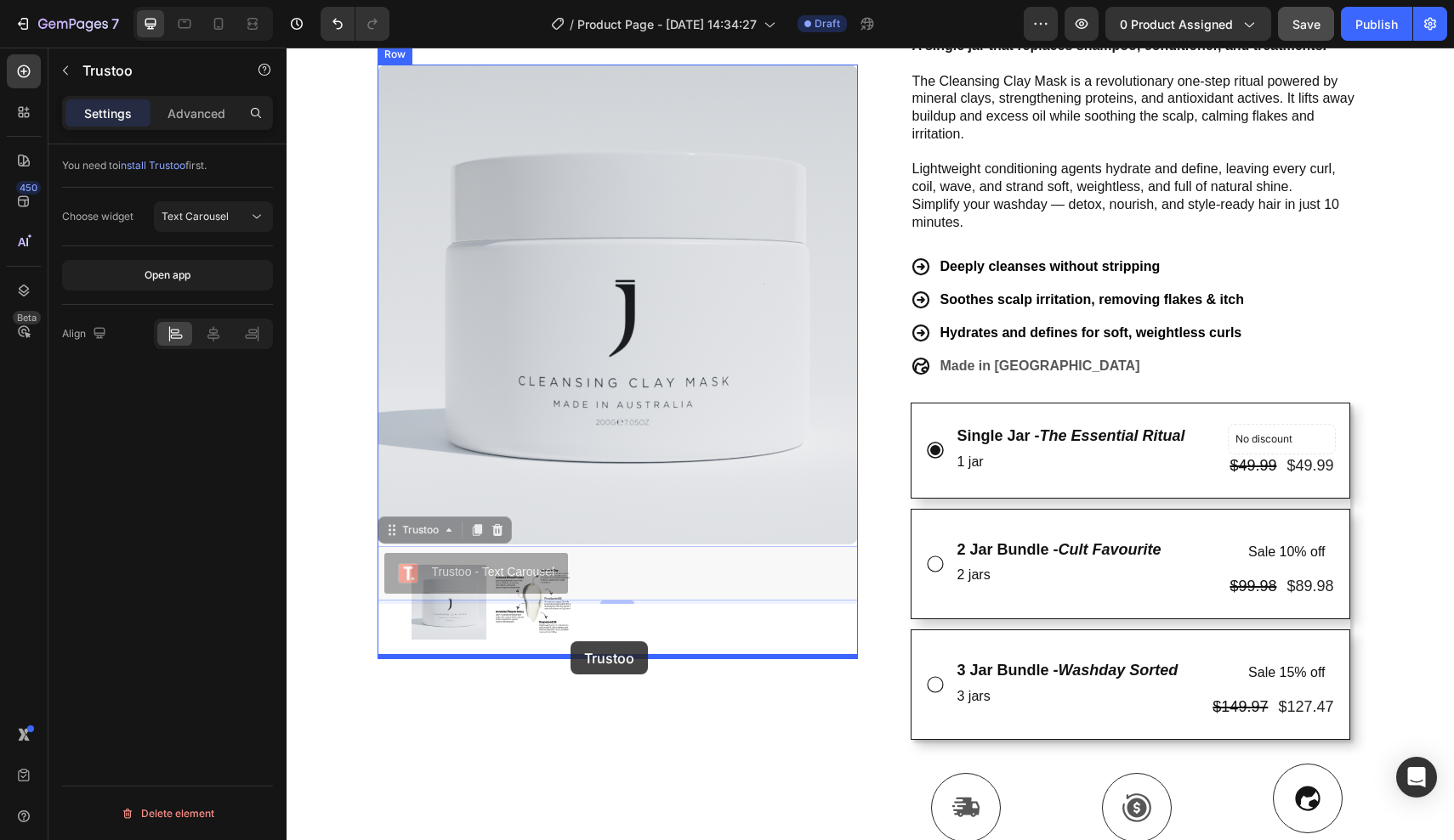
drag, startPoint x: 670, startPoint y: 570, endPoint x: 570, endPoint y: 642, distance: 123.2
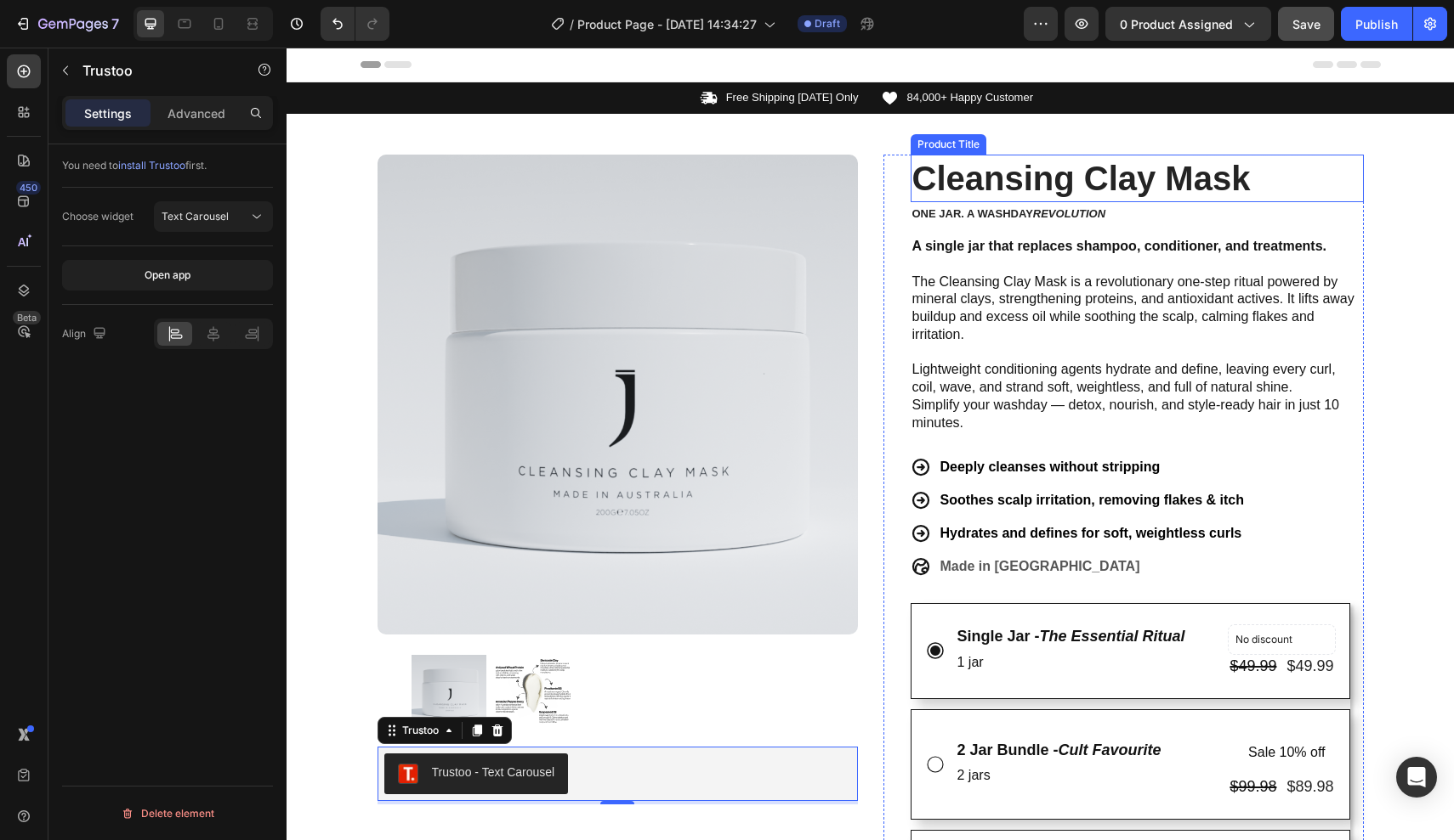
scroll to position [0, 0]
click at [950, 141] on div "Product Title" at bounding box center [948, 144] width 69 height 15
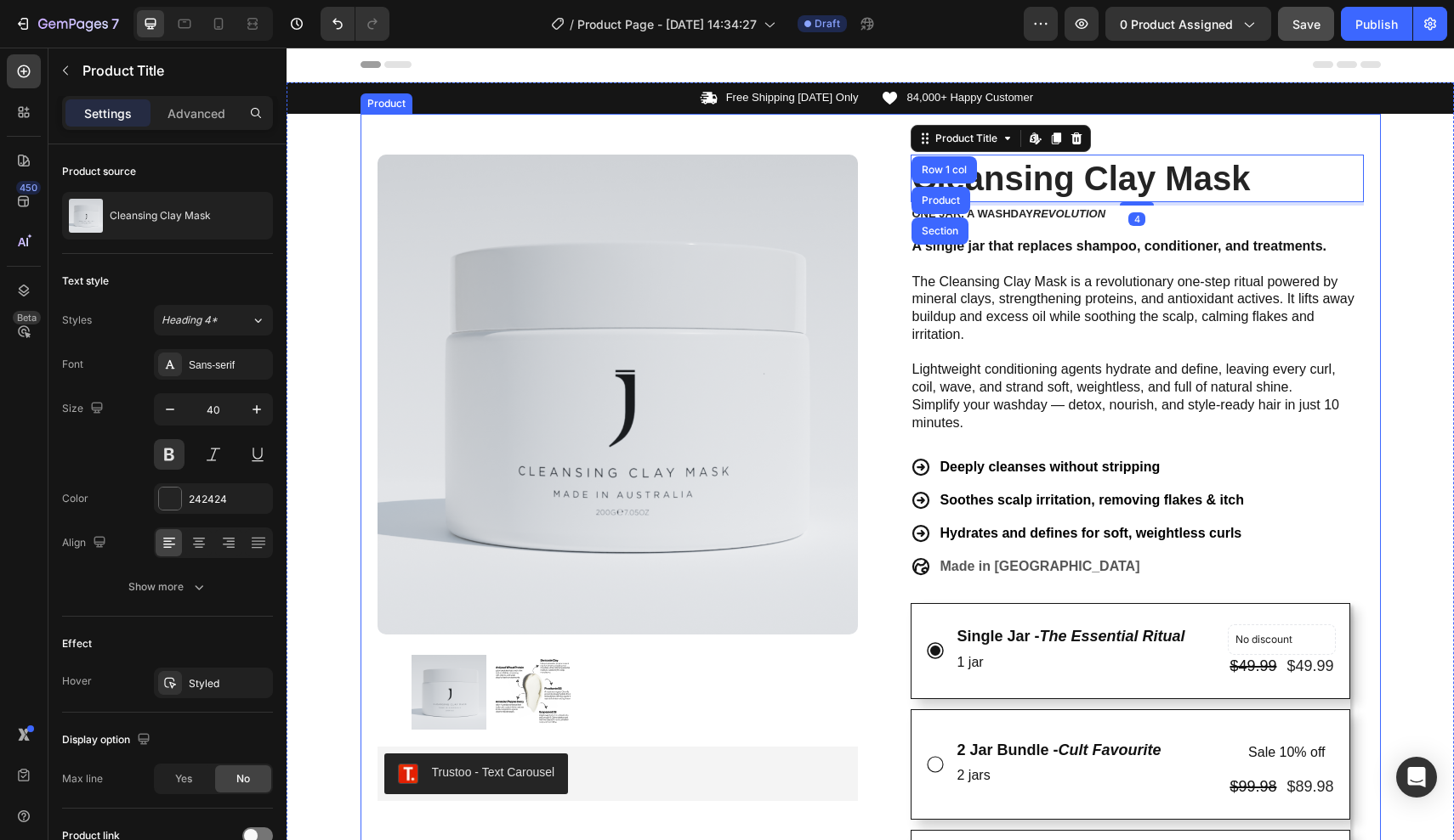
click at [886, 140] on div "Product Images Trustoo - Text Carousel Trustoo Row Cleansing Clay Mask Product …" at bounding box center [871, 772] width 1020 height 1318
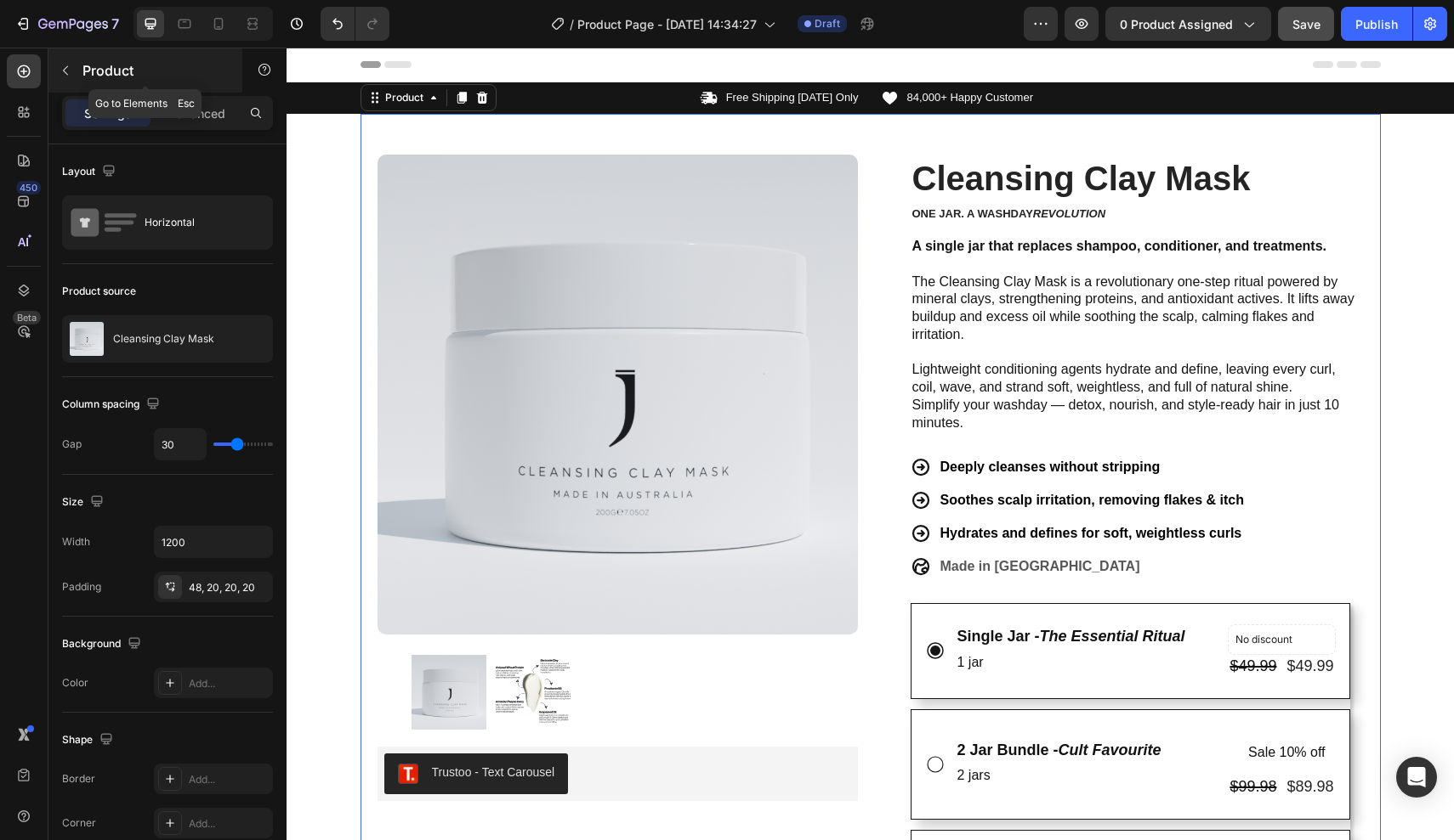
click at [75, 82] on button "button" at bounding box center [65, 71] width 27 height 27
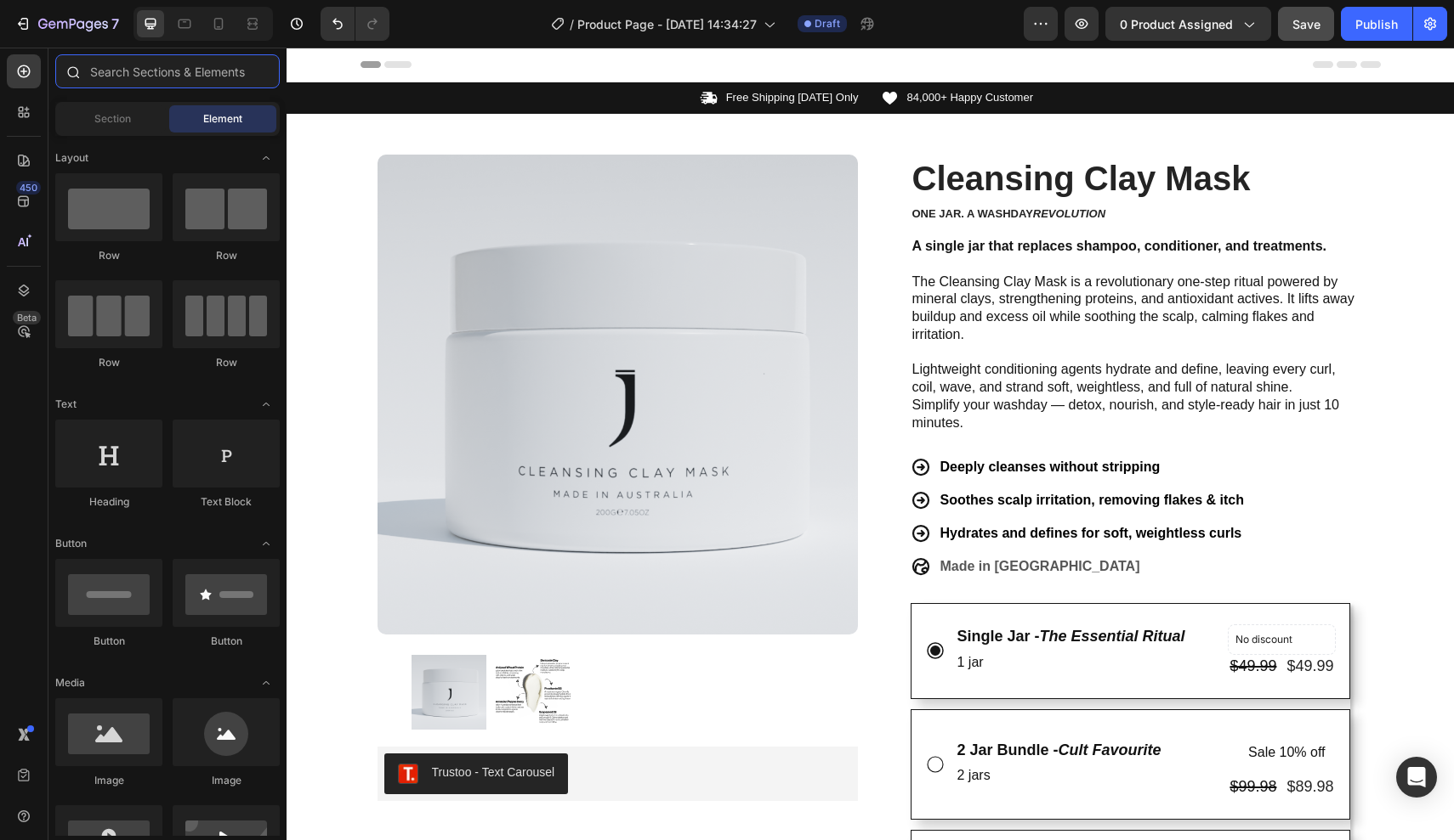
click at [160, 79] on input "text" at bounding box center [168, 71] width 224 height 34
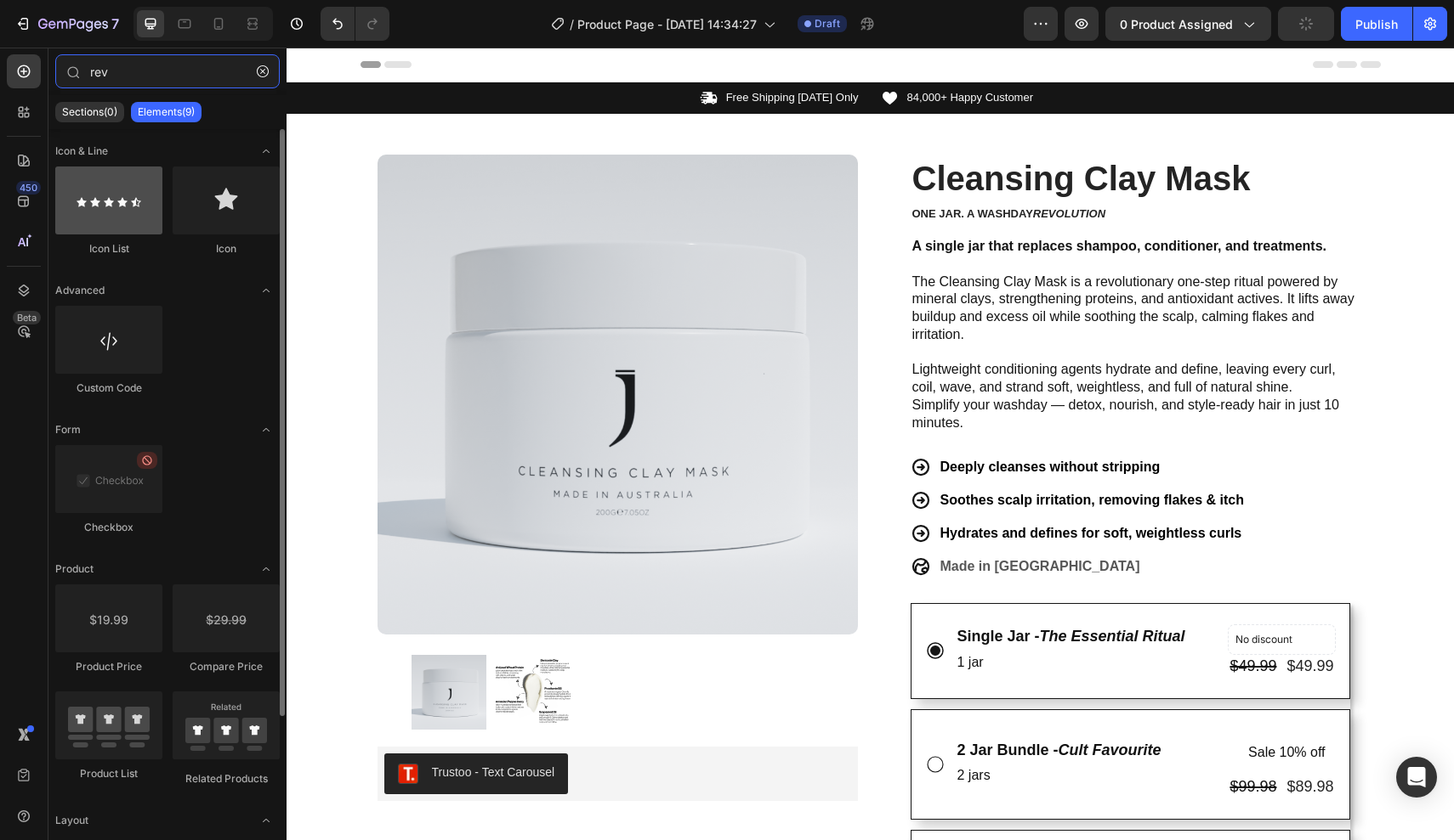
type input "rev"
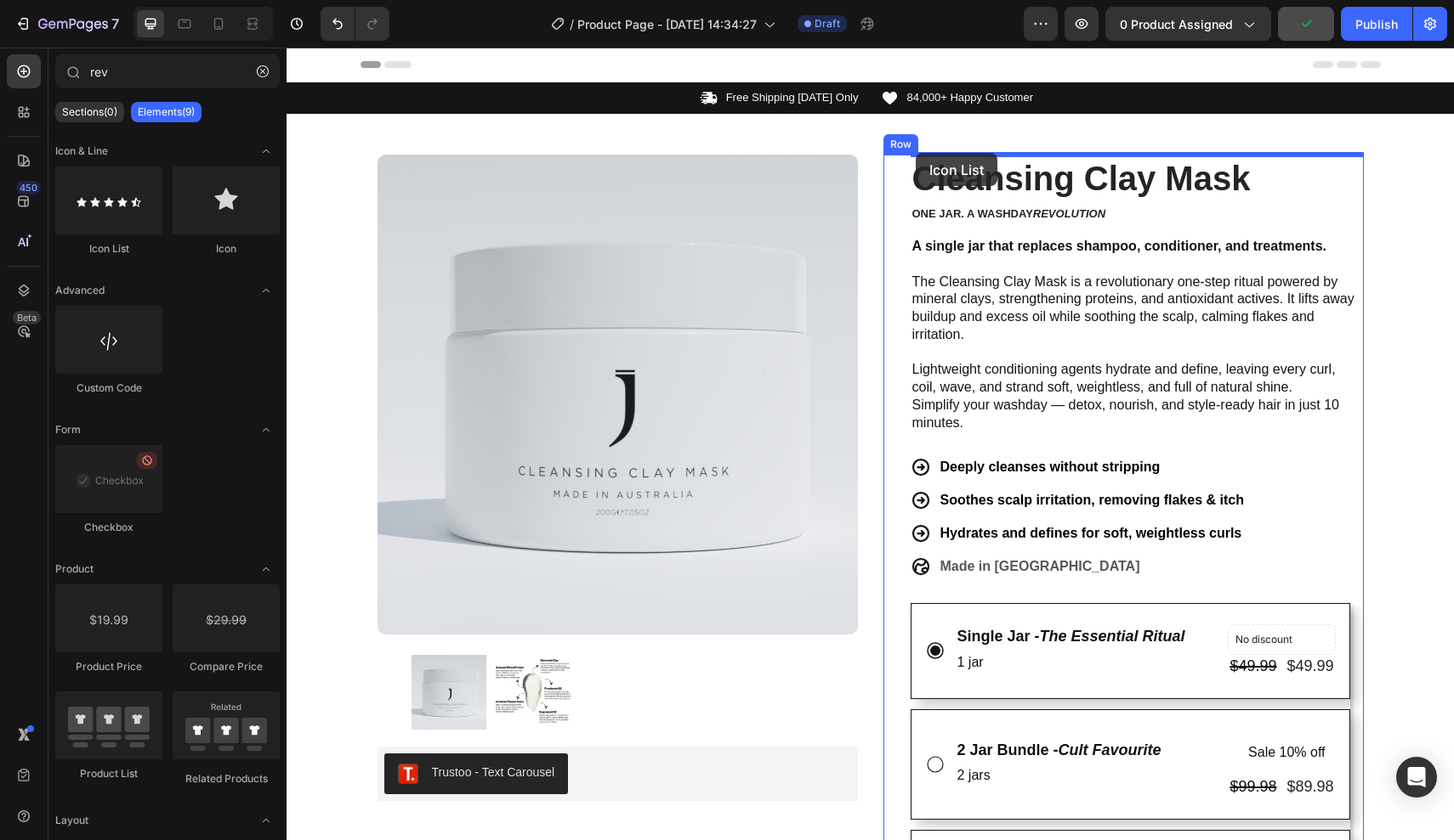
drag, startPoint x: 400, startPoint y: 245, endPoint x: 916, endPoint y: 153, distance: 524.1
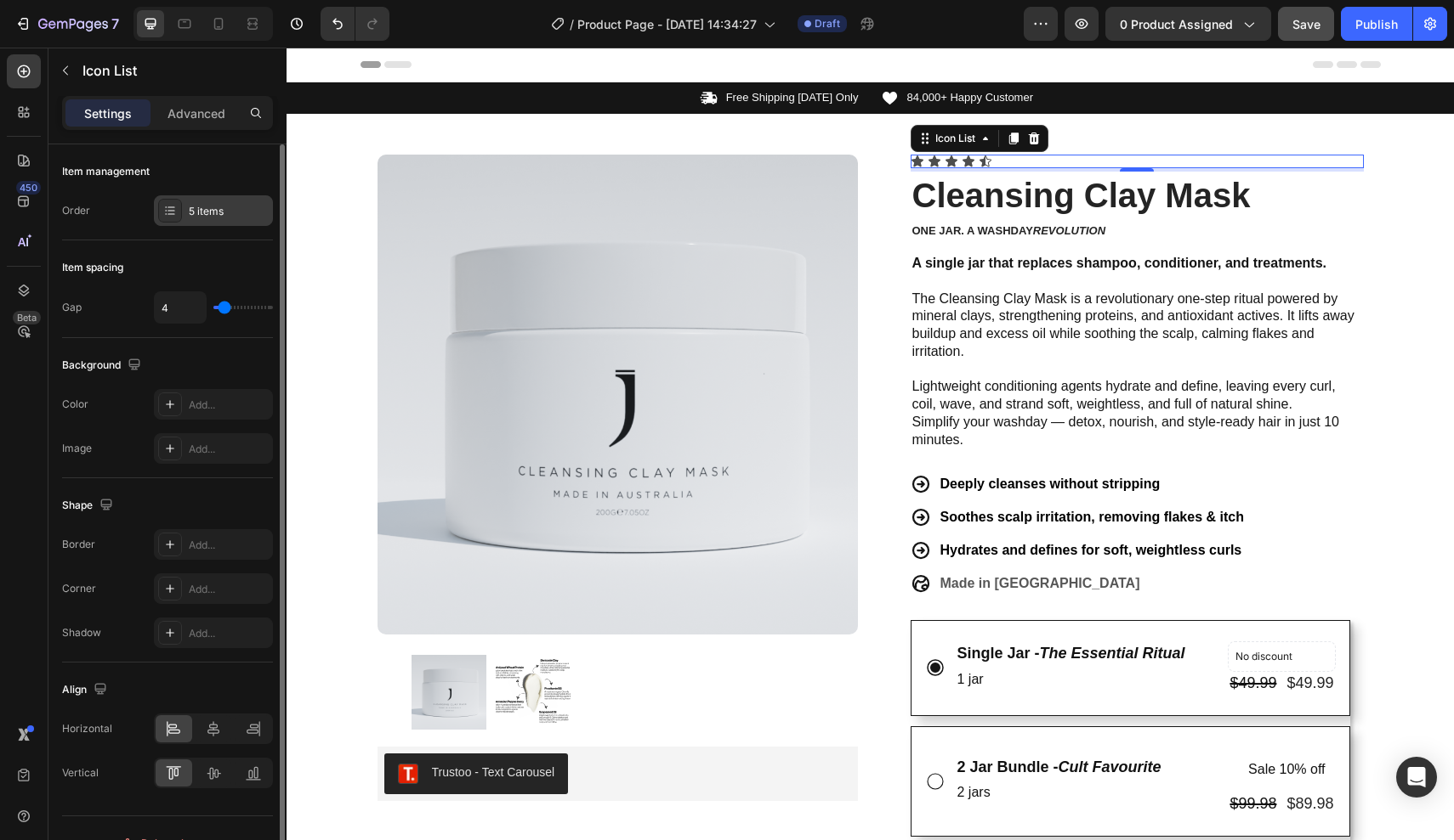
click at [216, 219] on div "5 items" at bounding box center [214, 211] width 119 height 31
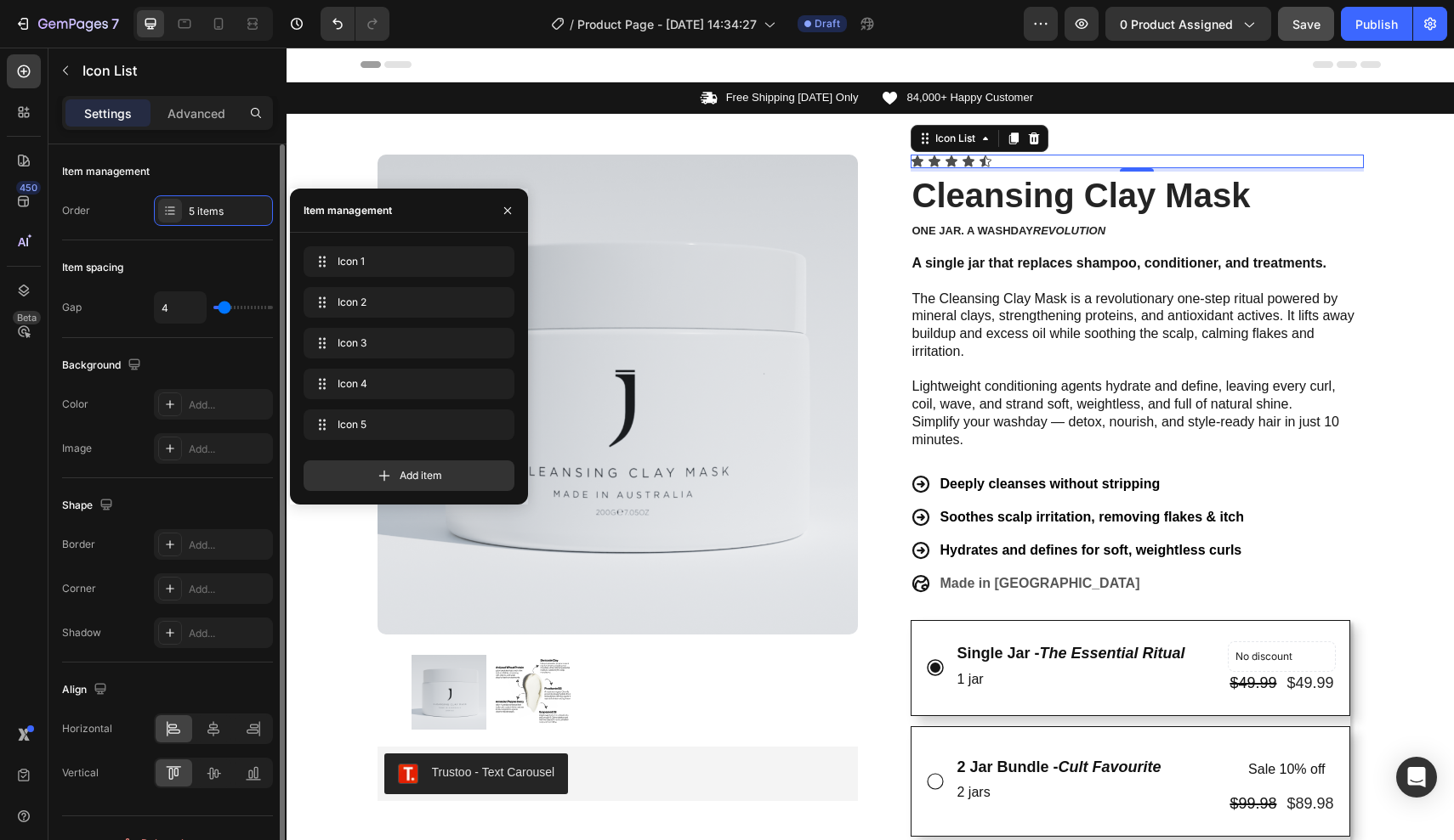
click at [165, 490] on div "Shape Border Add... Corner Add... Shadow Add..." at bounding box center [168, 571] width 211 height 184
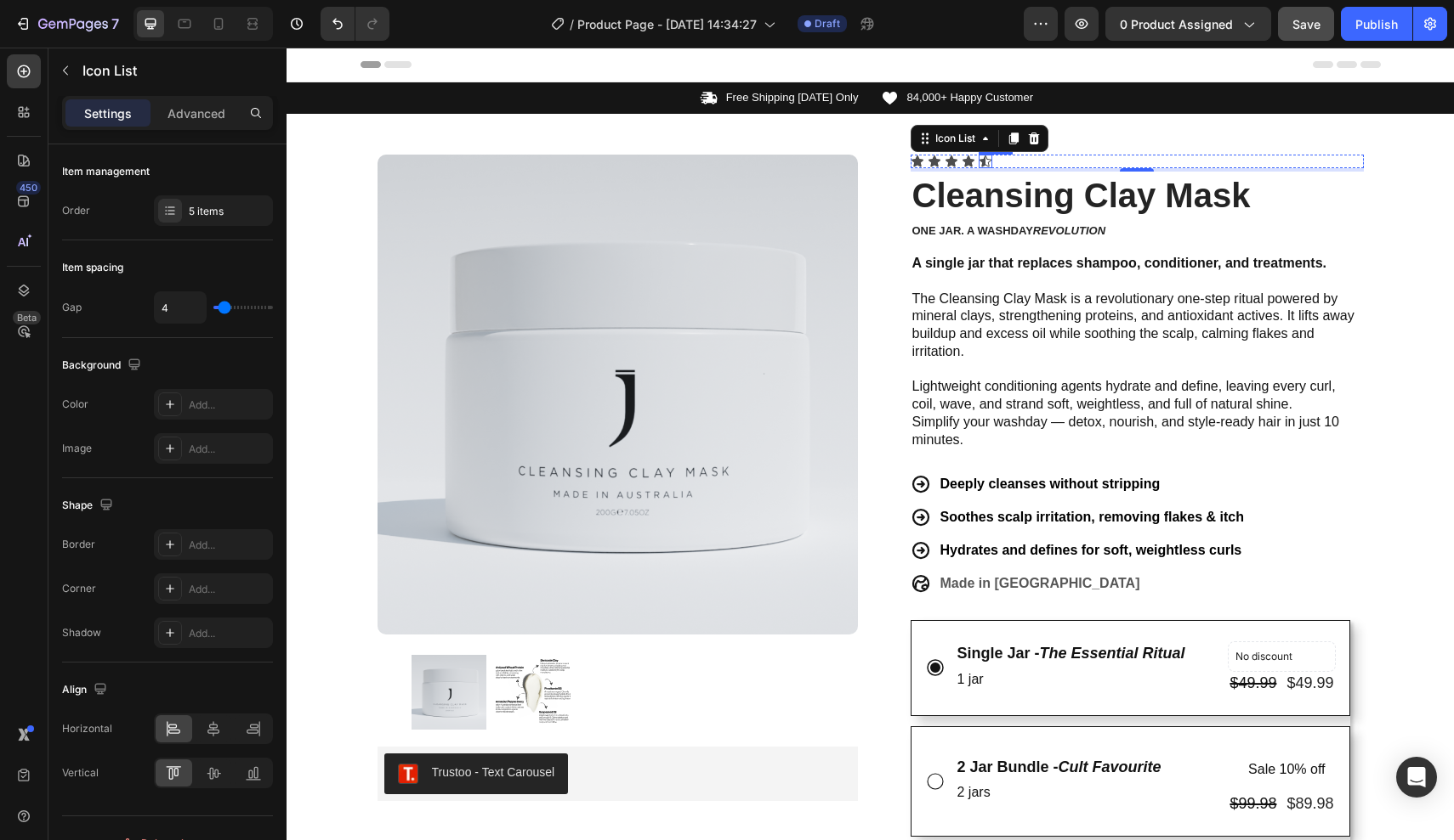
click at [987, 163] on icon at bounding box center [985, 161] width 13 height 13
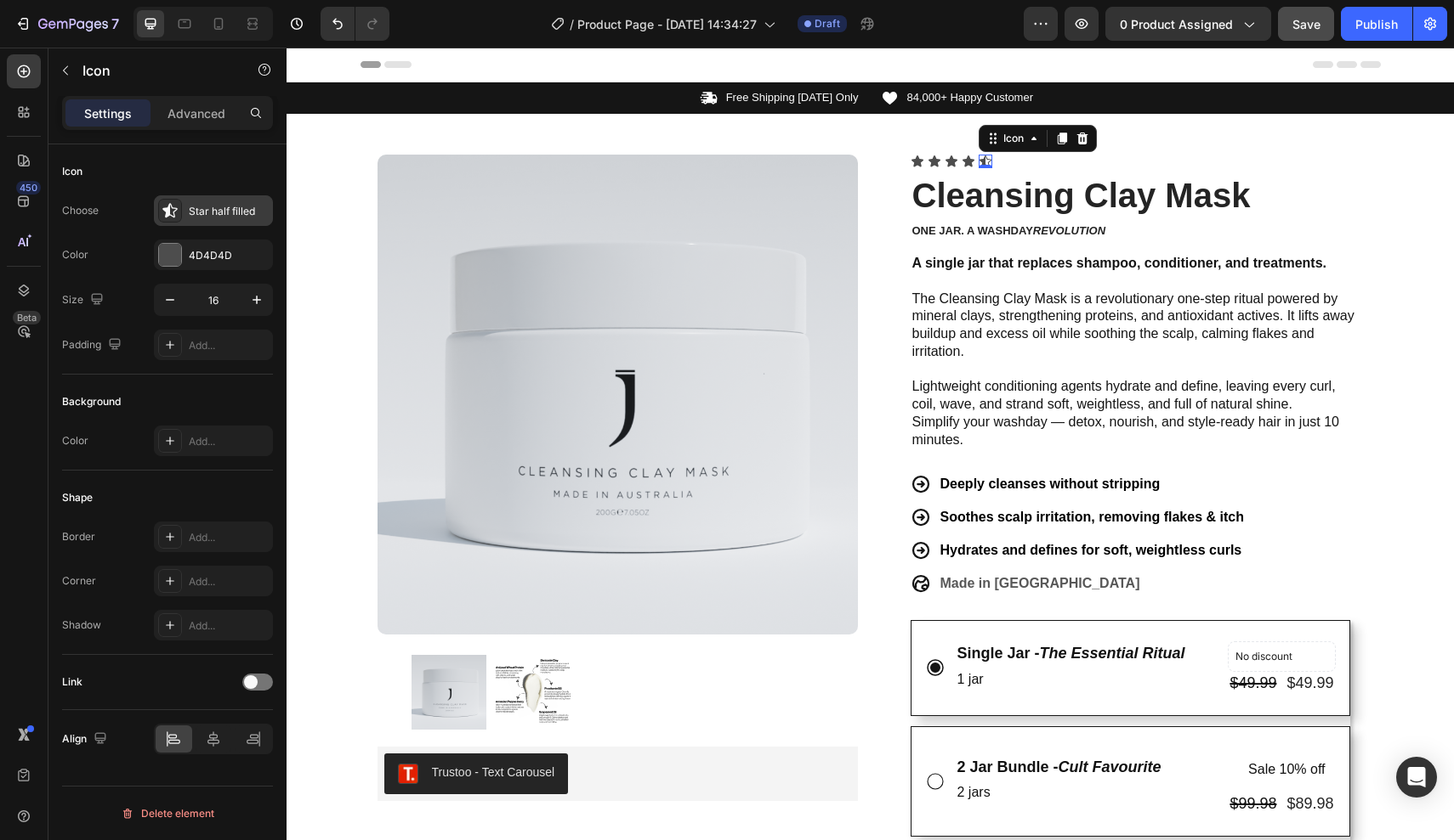
click at [245, 223] on div "Star half filled" at bounding box center [214, 211] width 119 height 31
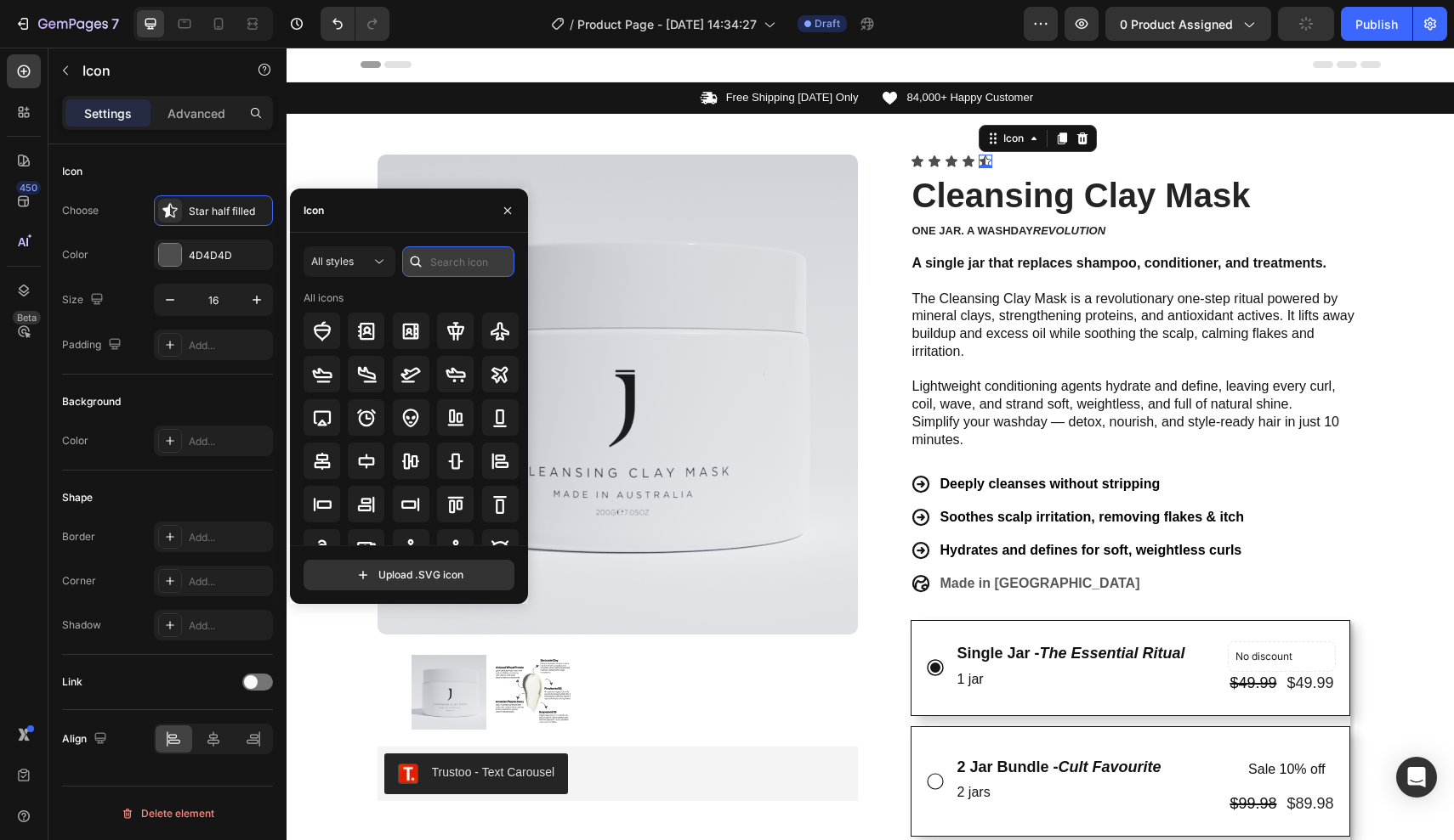
click at [450, 262] on input "text" at bounding box center [457, 262] width 112 height 31
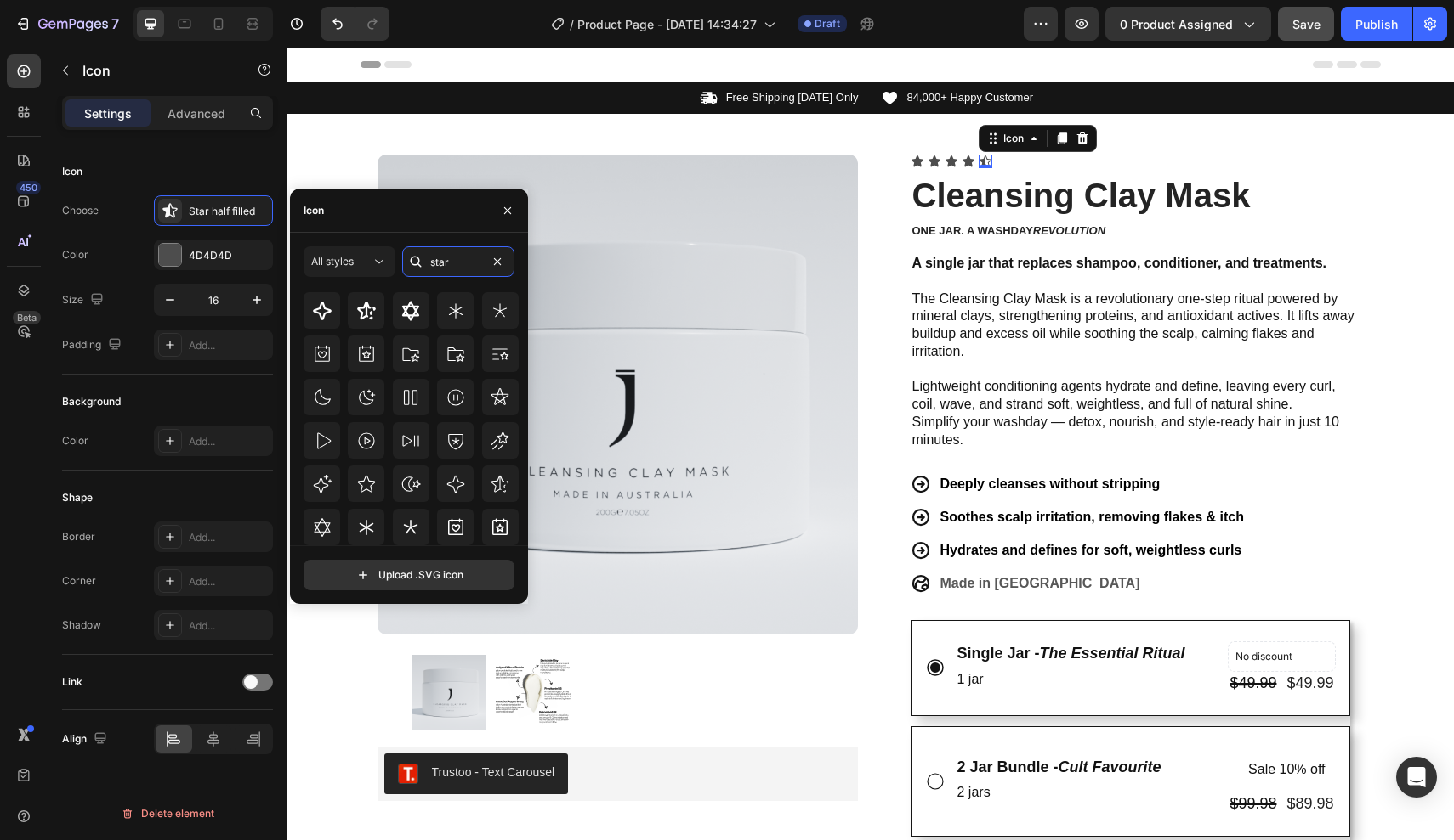
scroll to position [187, 0]
type input "star"
click at [375, 271] on button "All styles" at bounding box center [349, 262] width 92 height 31
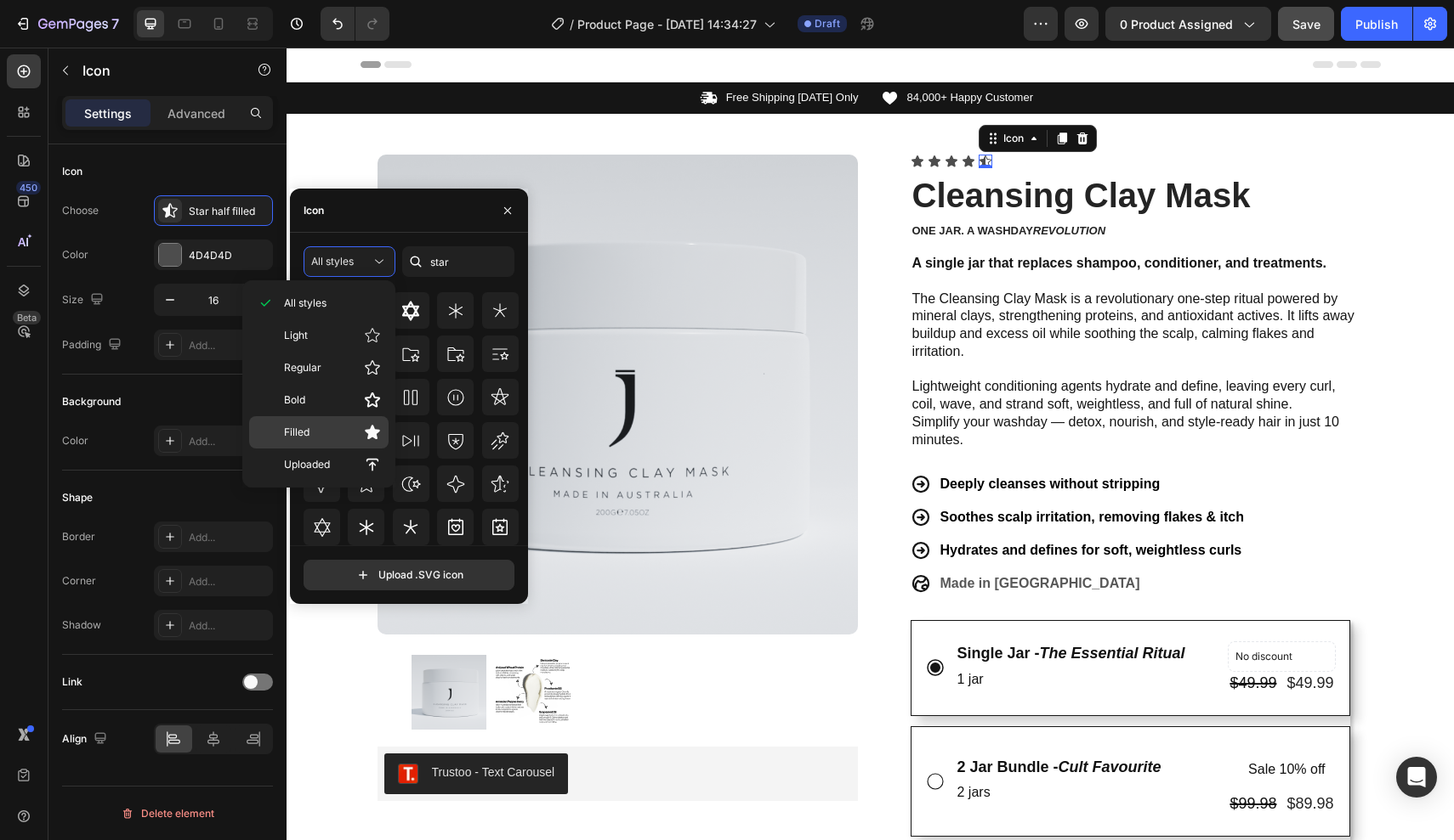
click at [342, 424] on p "Filled" at bounding box center [332, 433] width 97 height 17
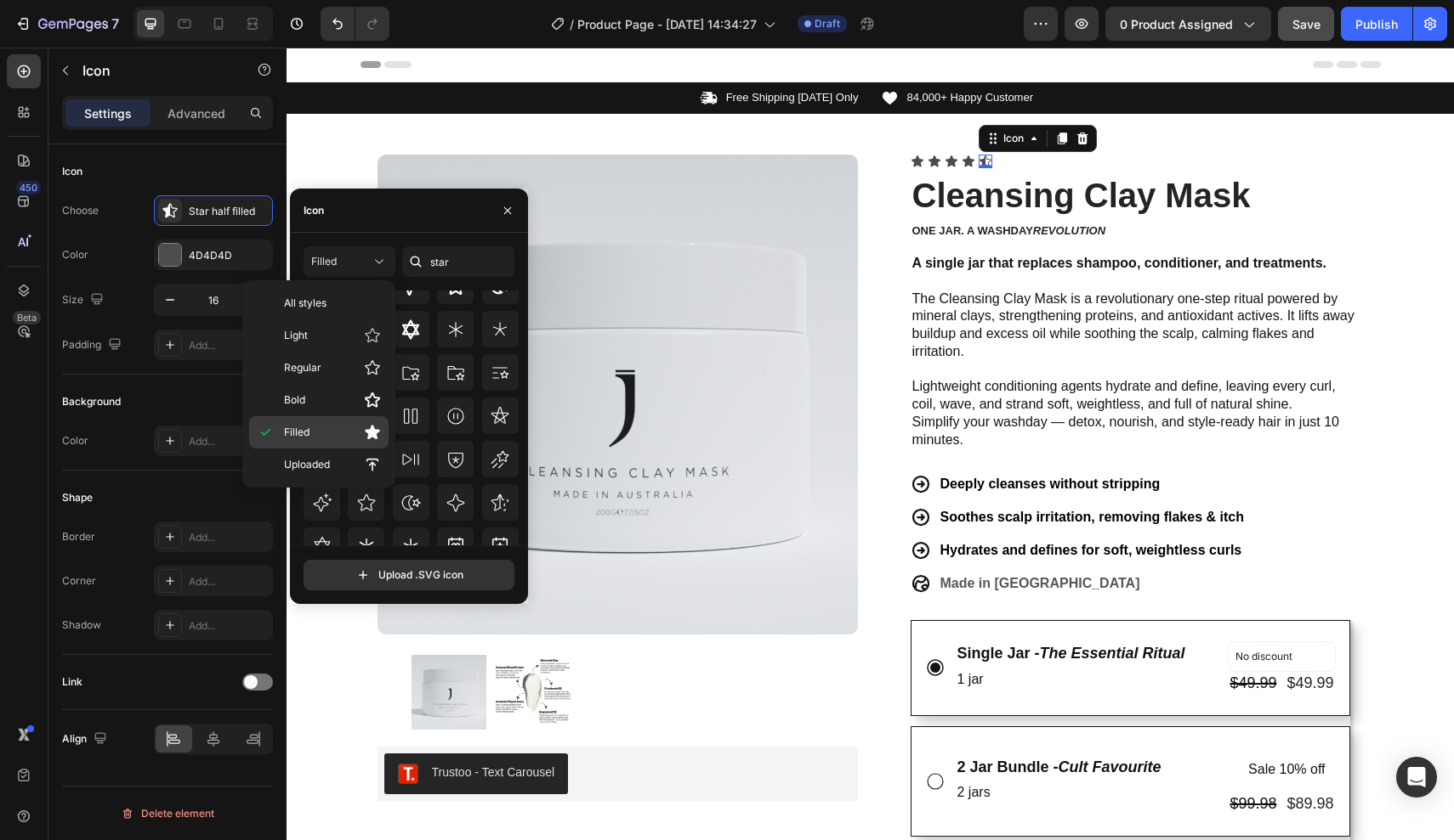
scroll to position [0, 0]
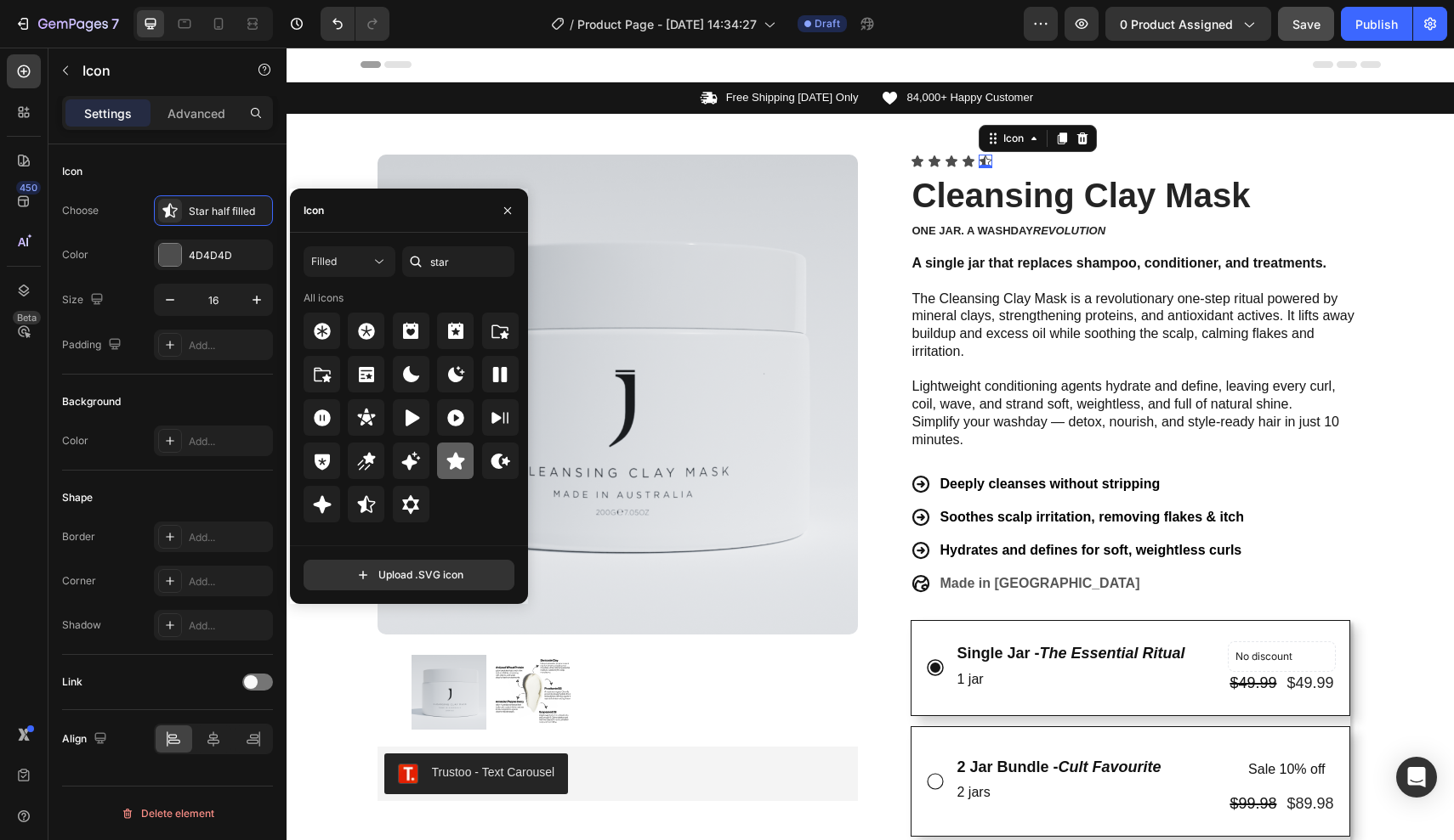
click at [462, 462] on icon at bounding box center [455, 462] width 21 height 21
click at [234, 262] on div "4D4D4D" at bounding box center [214, 256] width 49 height 15
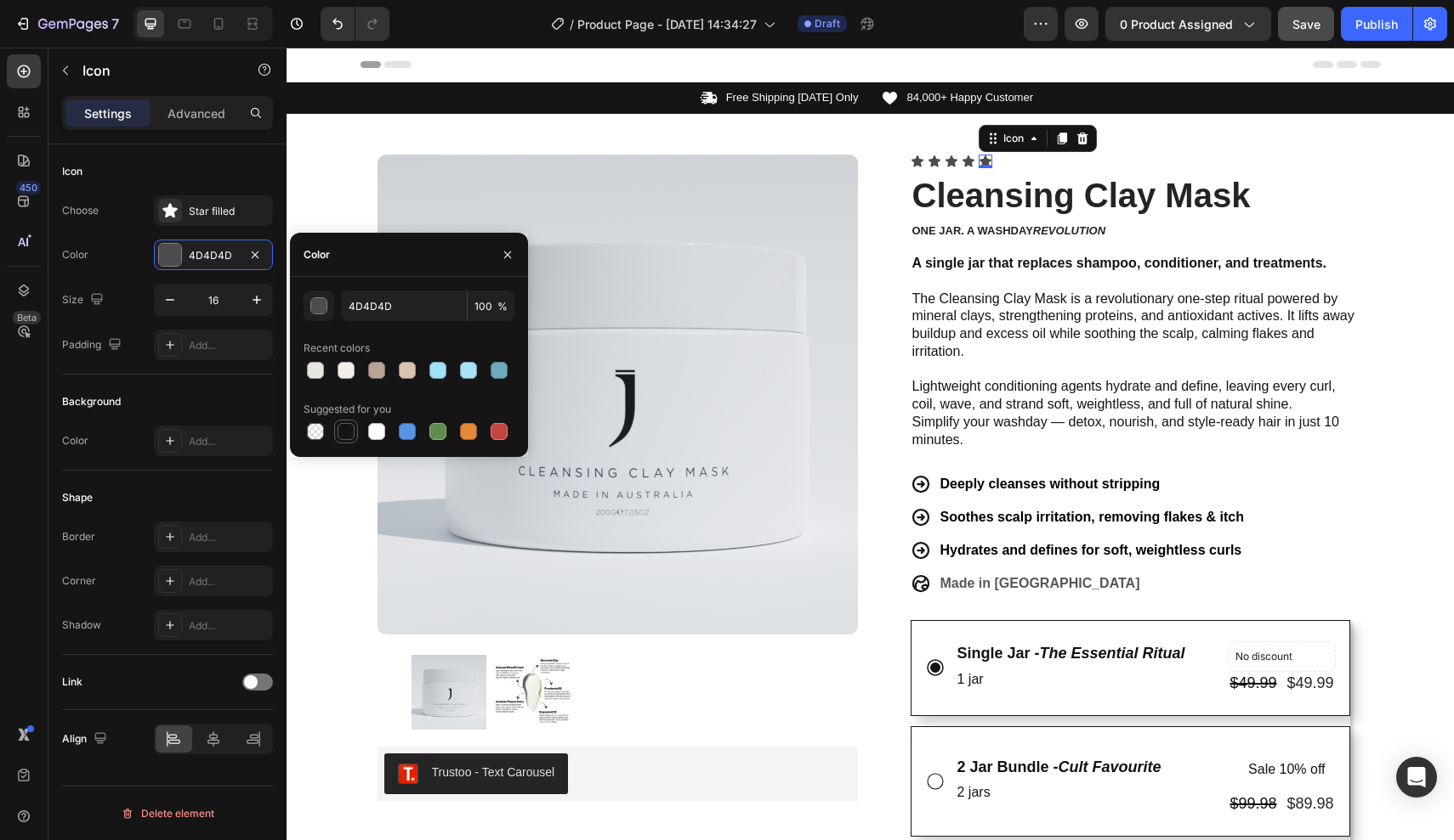
click at [345, 426] on div at bounding box center [346, 432] width 17 height 17
type input "151515"
click at [919, 163] on div "Icon" at bounding box center [917, 161] width 13 height 13
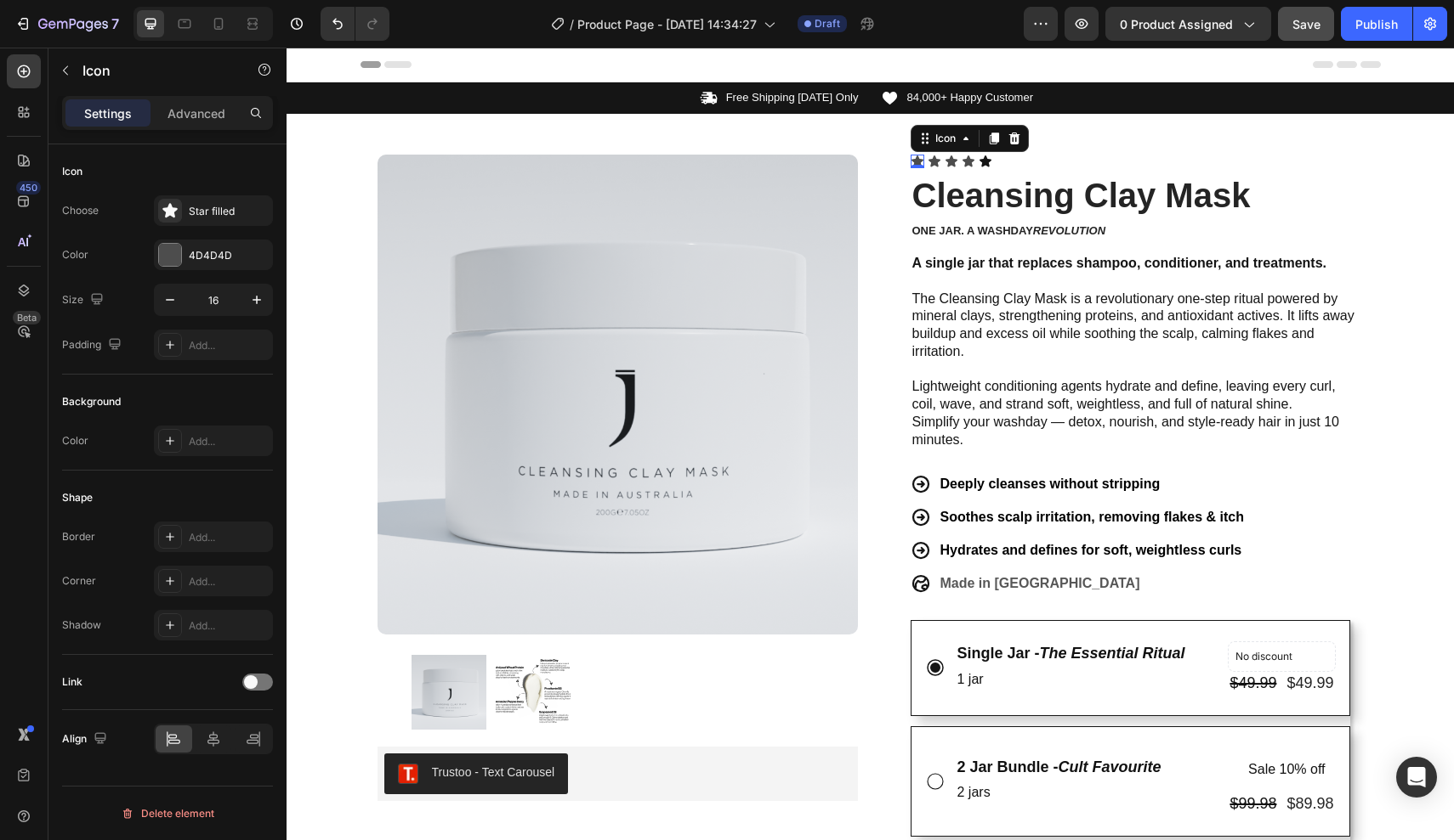
click at [909, 163] on div "0" at bounding box center [918, 168] width 17 height 13
click at [902, 162] on div "Icon 0 Icon Icon Icon Icon Icon List Cleansing Clay Mask Product Title one jar.…" at bounding box center [1124, 793] width 480 height 1277
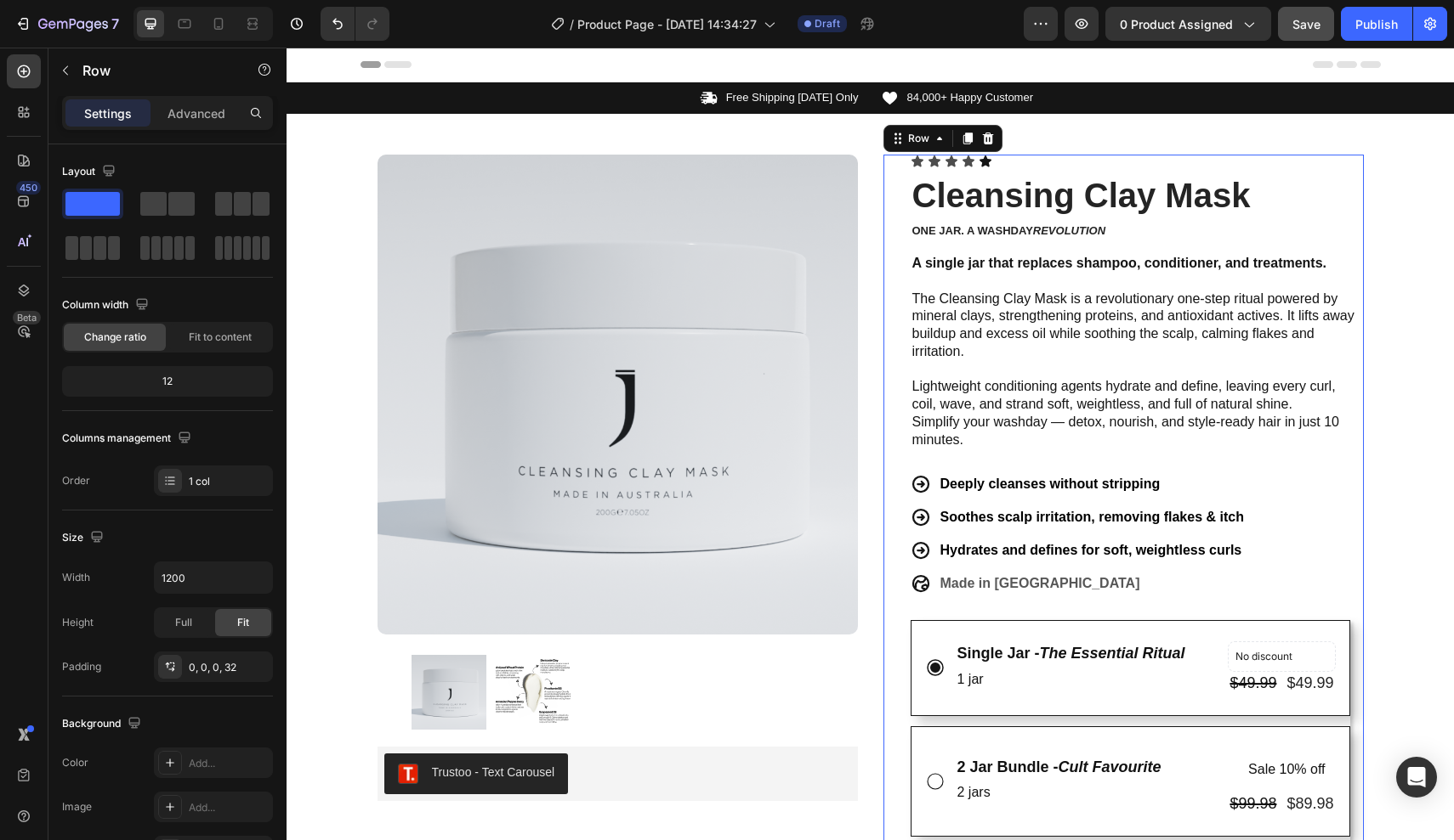
click at [908, 162] on div "Icon Icon Icon Icon Icon Icon List Cleansing Clay Mask Product Title one jar. a…" at bounding box center [1124, 793] width 480 height 1277
click at [923, 163] on div "Icon" at bounding box center [917, 161] width 13 height 13
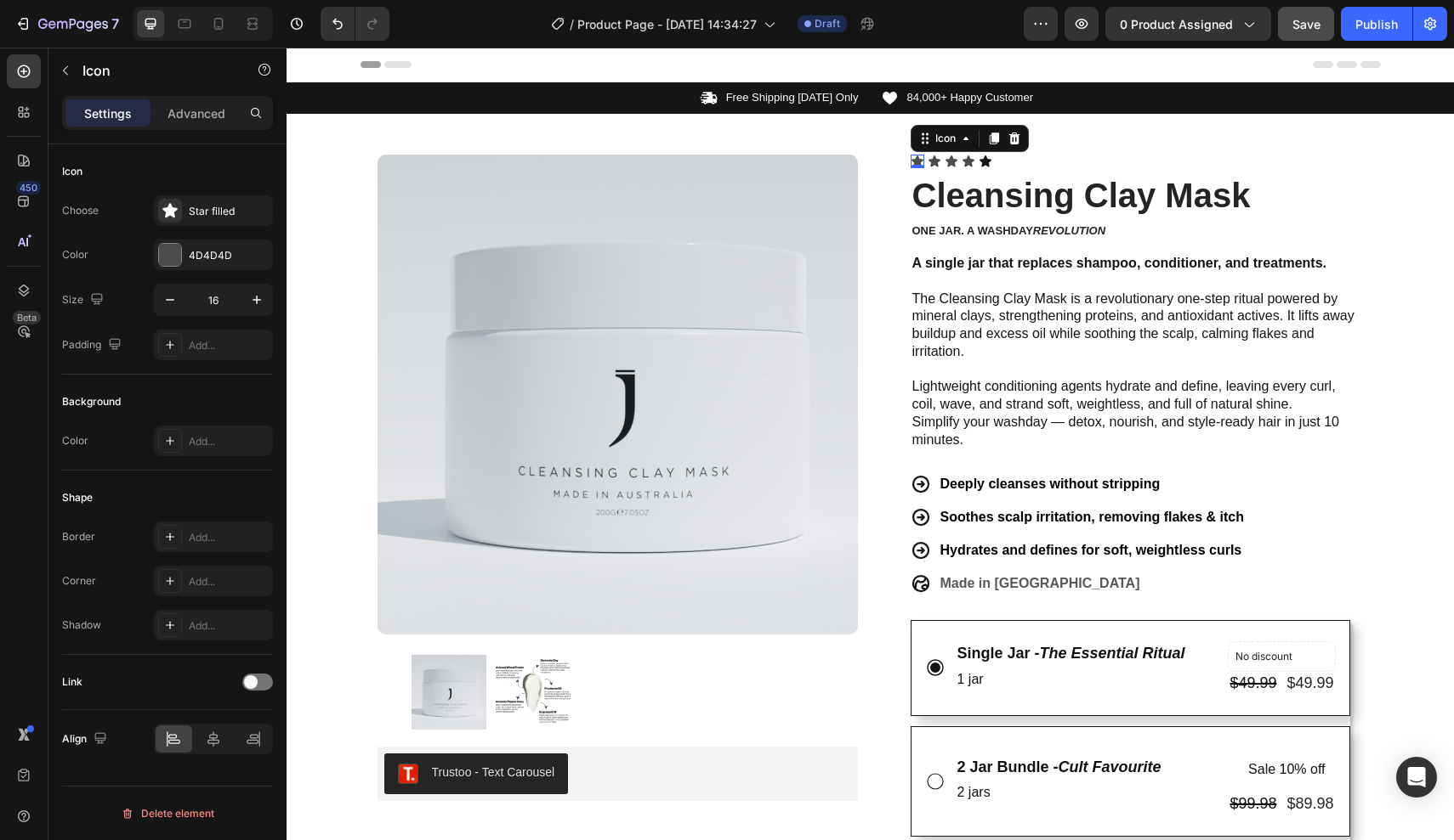
click at [923, 163] on div "0" at bounding box center [918, 168] width 17 height 13
click at [924, 163] on div "0" at bounding box center [918, 168] width 17 height 13
click at [931, 163] on div "Icon" at bounding box center [935, 161] width 13 height 13
click at [923, 162] on div "Icon" at bounding box center [917, 161] width 13 height 13
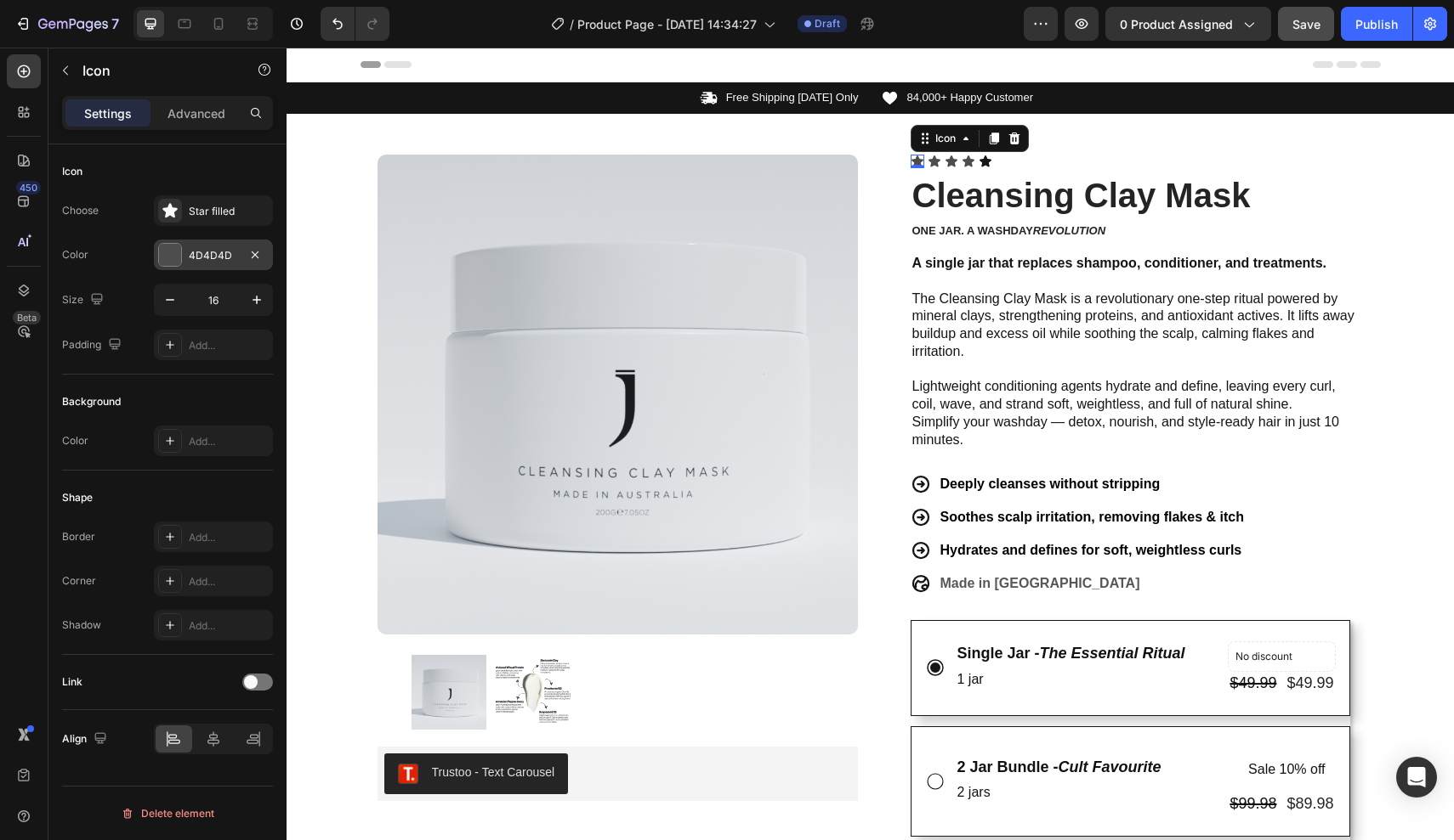
click at [213, 263] on div "4D4D4D" at bounding box center [214, 255] width 119 height 31
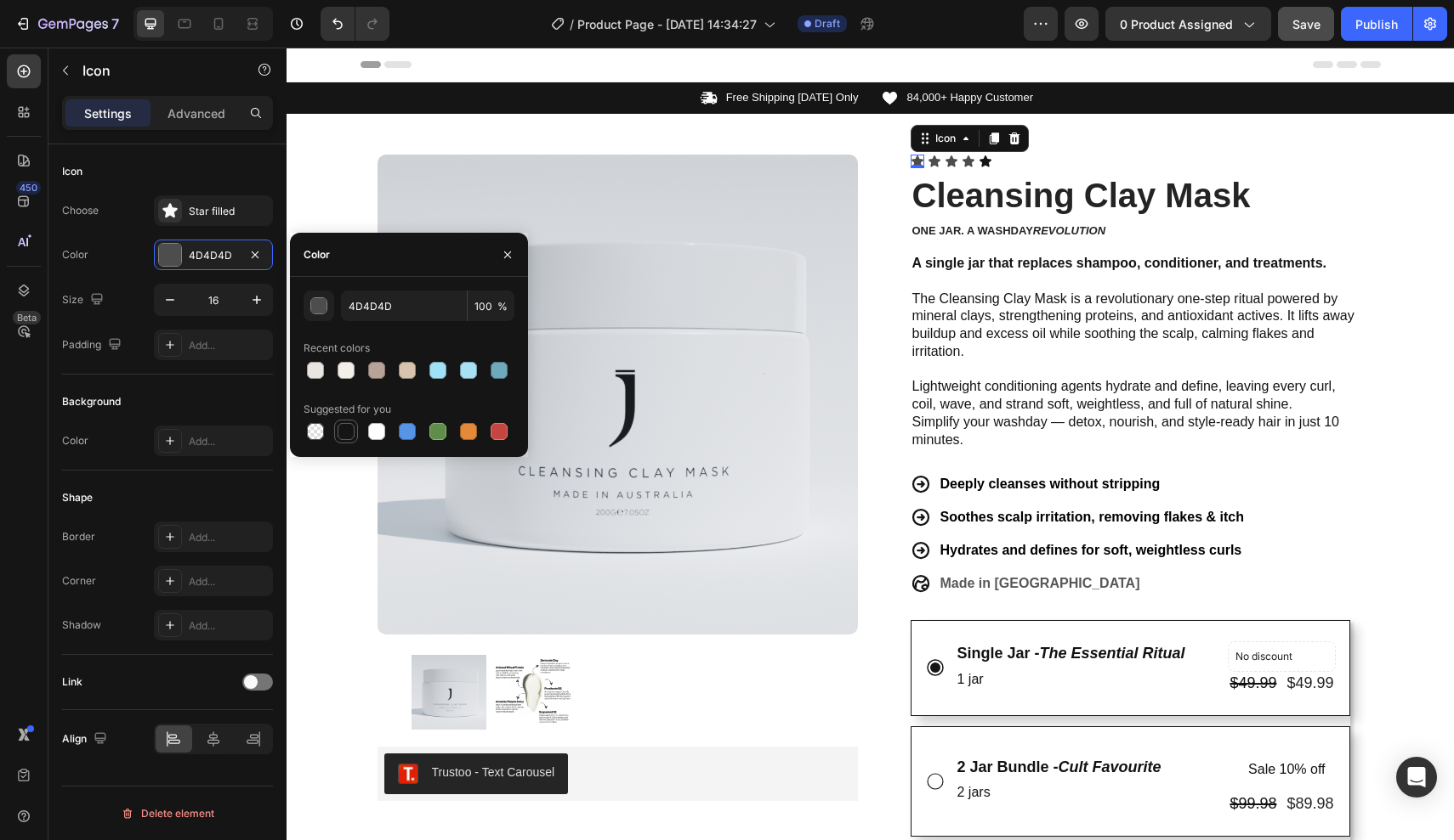
click at [347, 428] on div at bounding box center [346, 432] width 17 height 17
type input "151515"
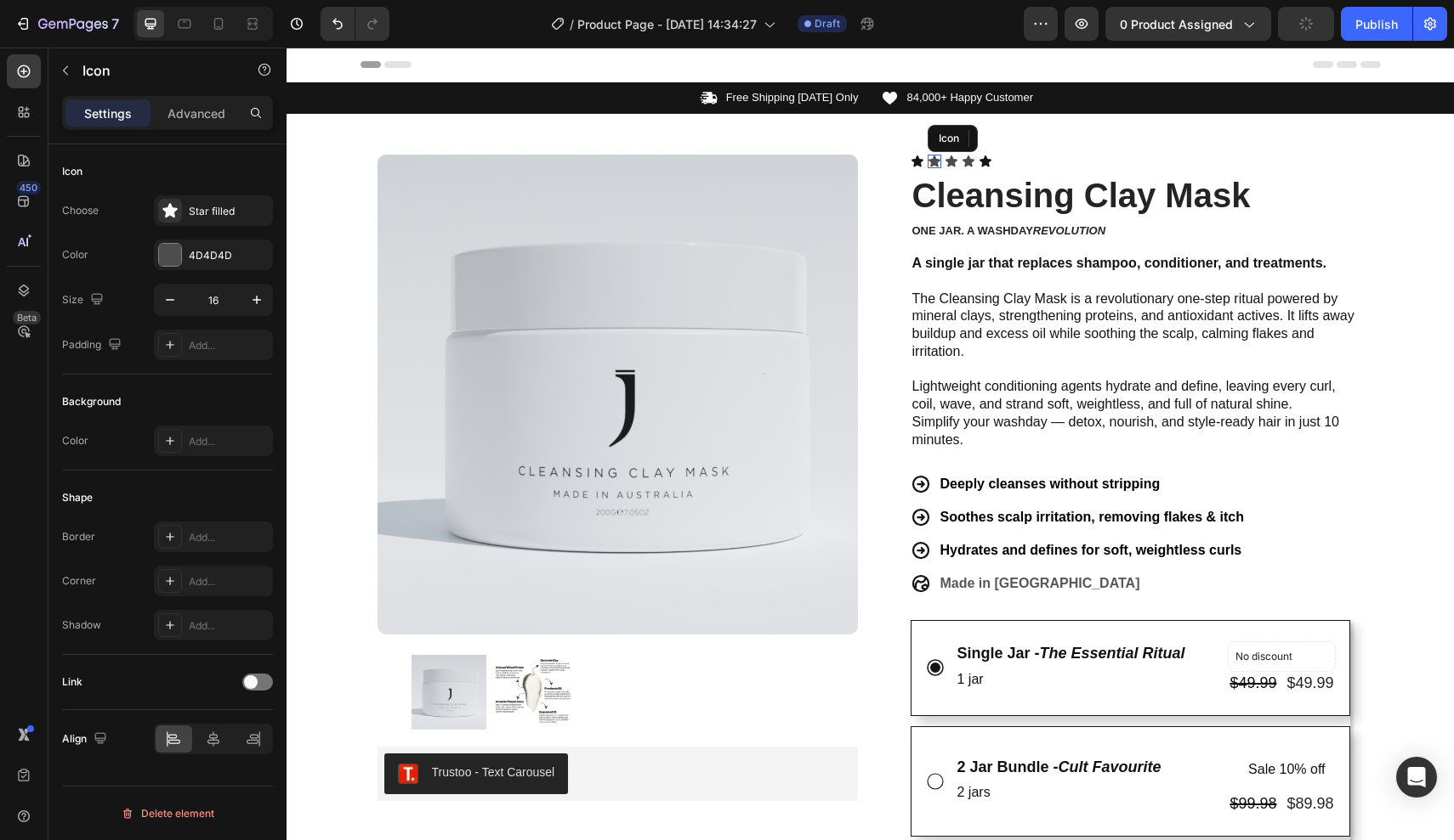
click at [929, 159] on icon at bounding box center [935, 161] width 13 height 13
click at [219, 248] on div "4D4D4D" at bounding box center [214, 256] width 49 height 15
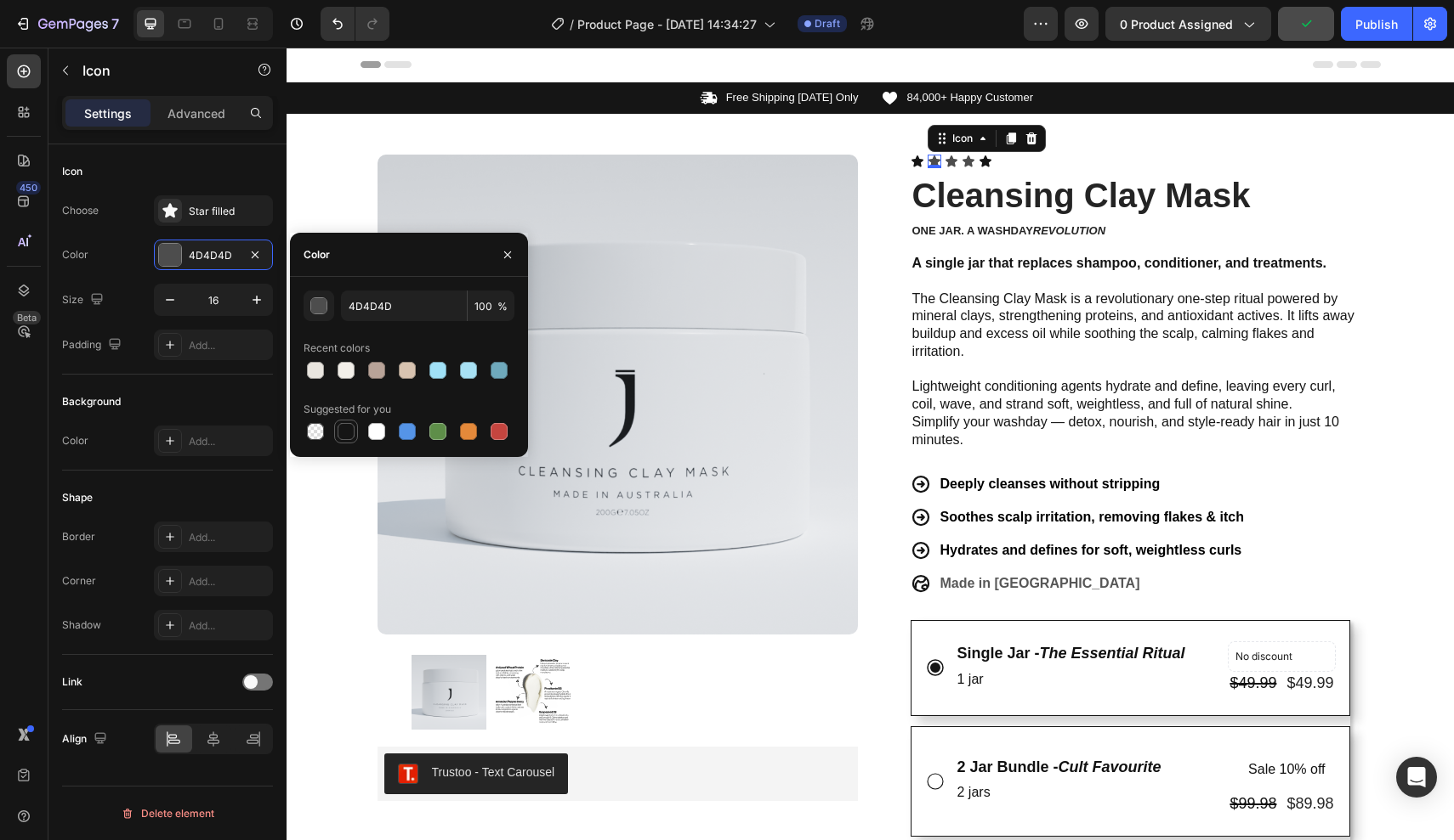
click at [347, 432] on div at bounding box center [346, 432] width 17 height 17
type input "151515"
click at [971, 163] on icon at bounding box center [968, 161] width 12 height 11
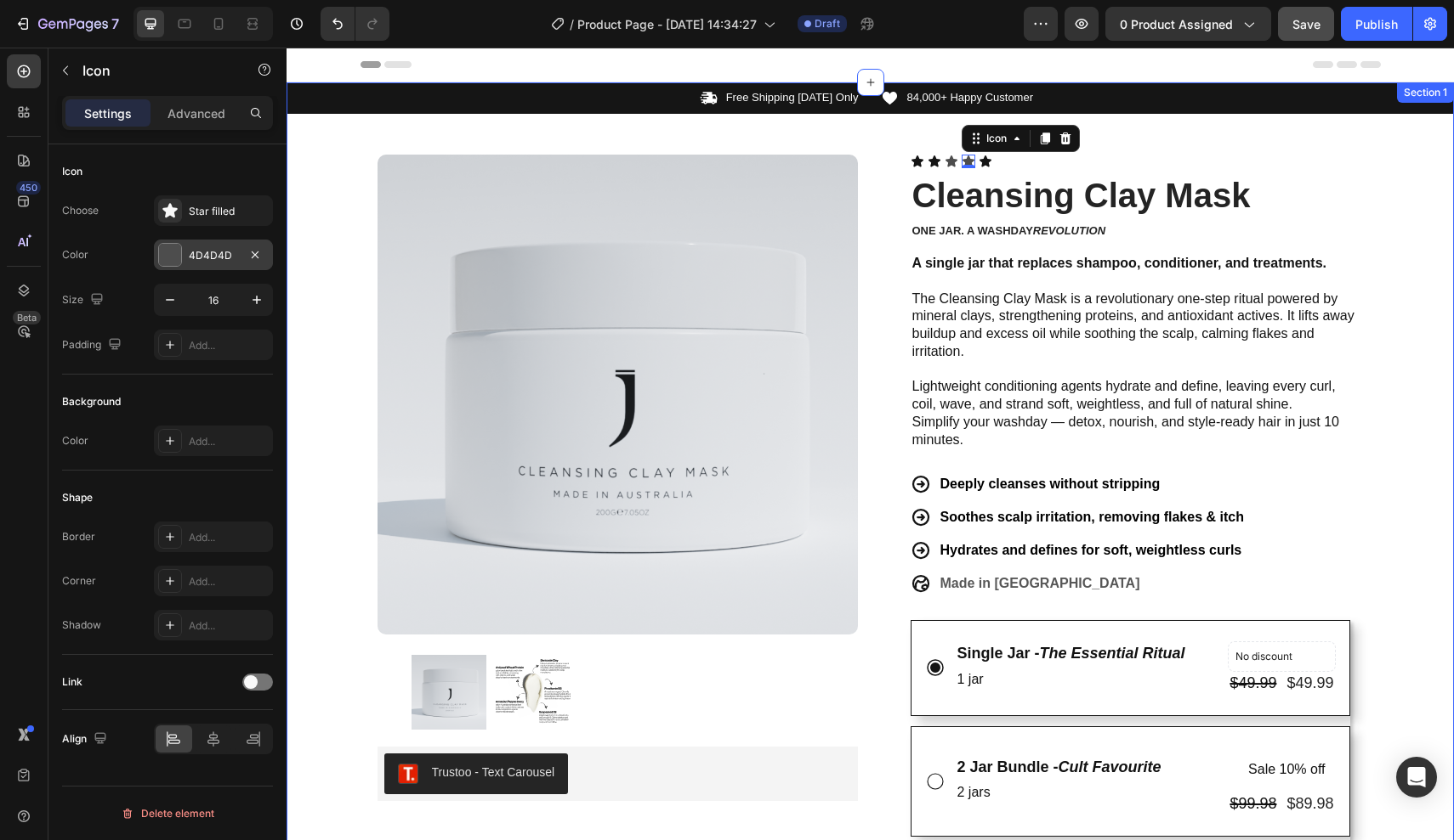
click at [240, 253] on div "4D4D4D" at bounding box center [214, 255] width 119 height 31
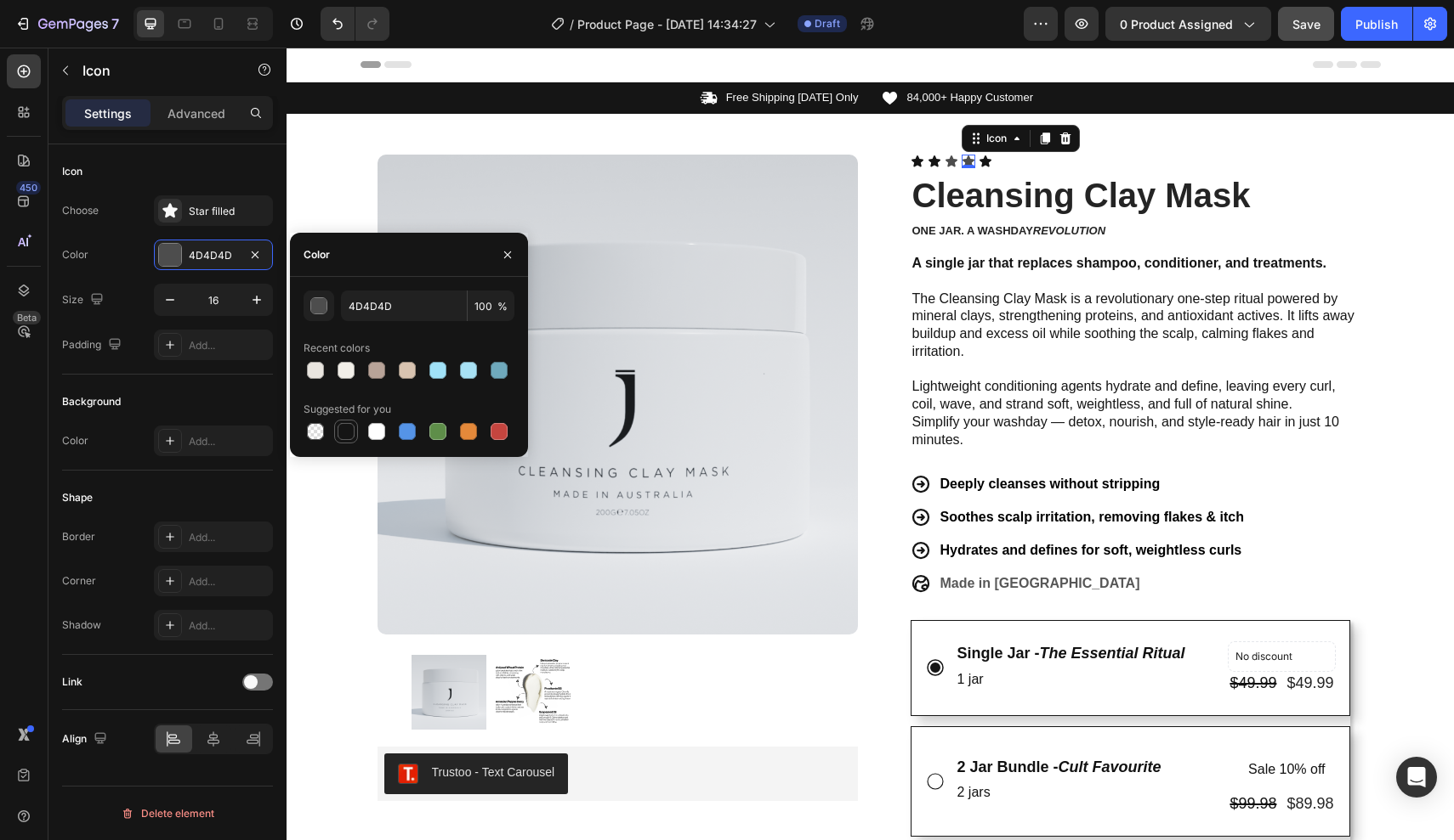
drag, startPoint x: 351, startPoint y: 425, endPoint x: 447, endPoint y: 190, distance: 253.9
click at [351, 425] on div at bounding box center [346, 432] width 17 height 17
type input "151515"
click at [954, 164] on div "Icon" at bounding box center [951, 161] width 13 height 13
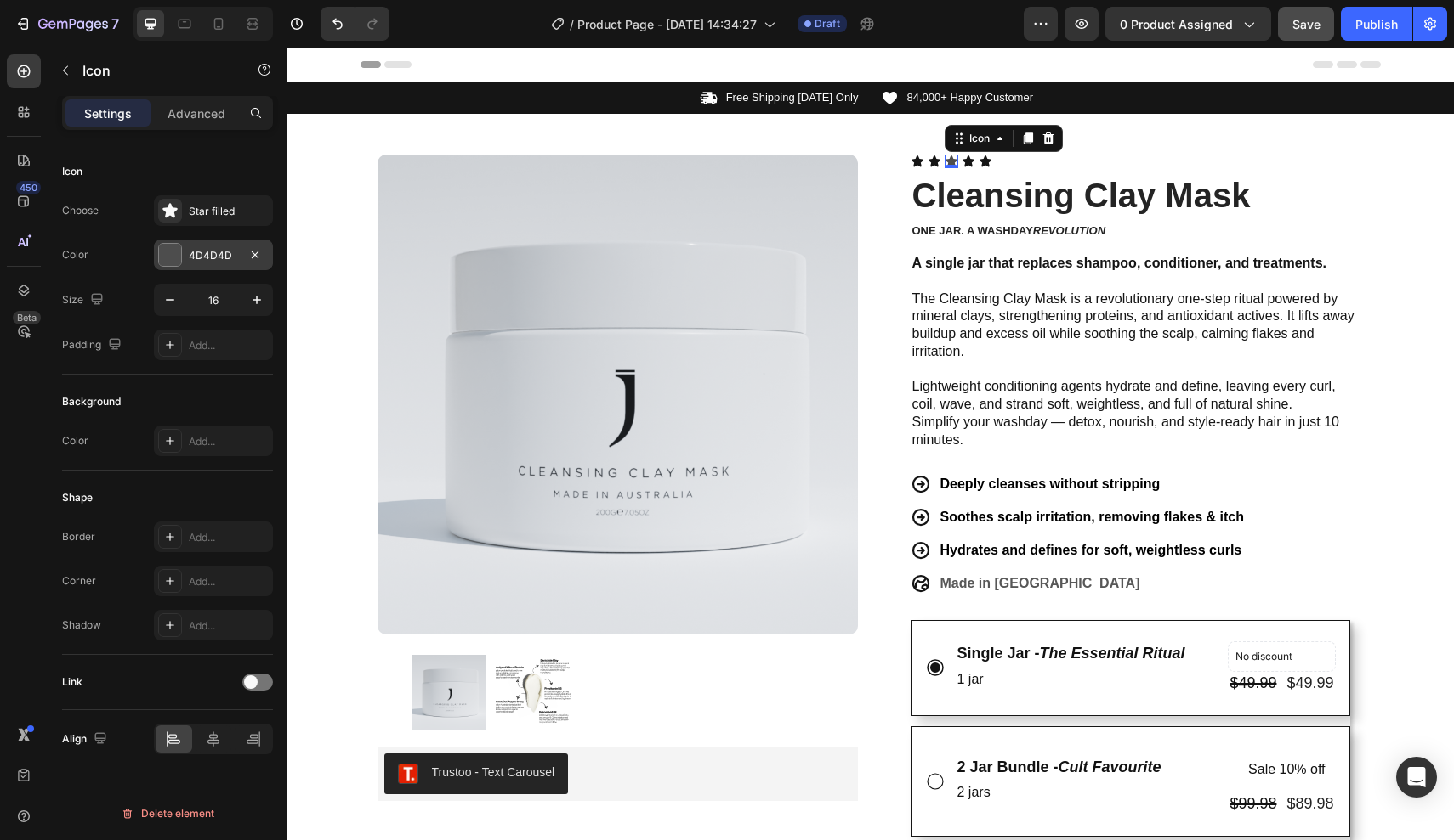
click at [219, 242] on div "4D4D4D" at bounding box center [214, 255] width 119 height 31
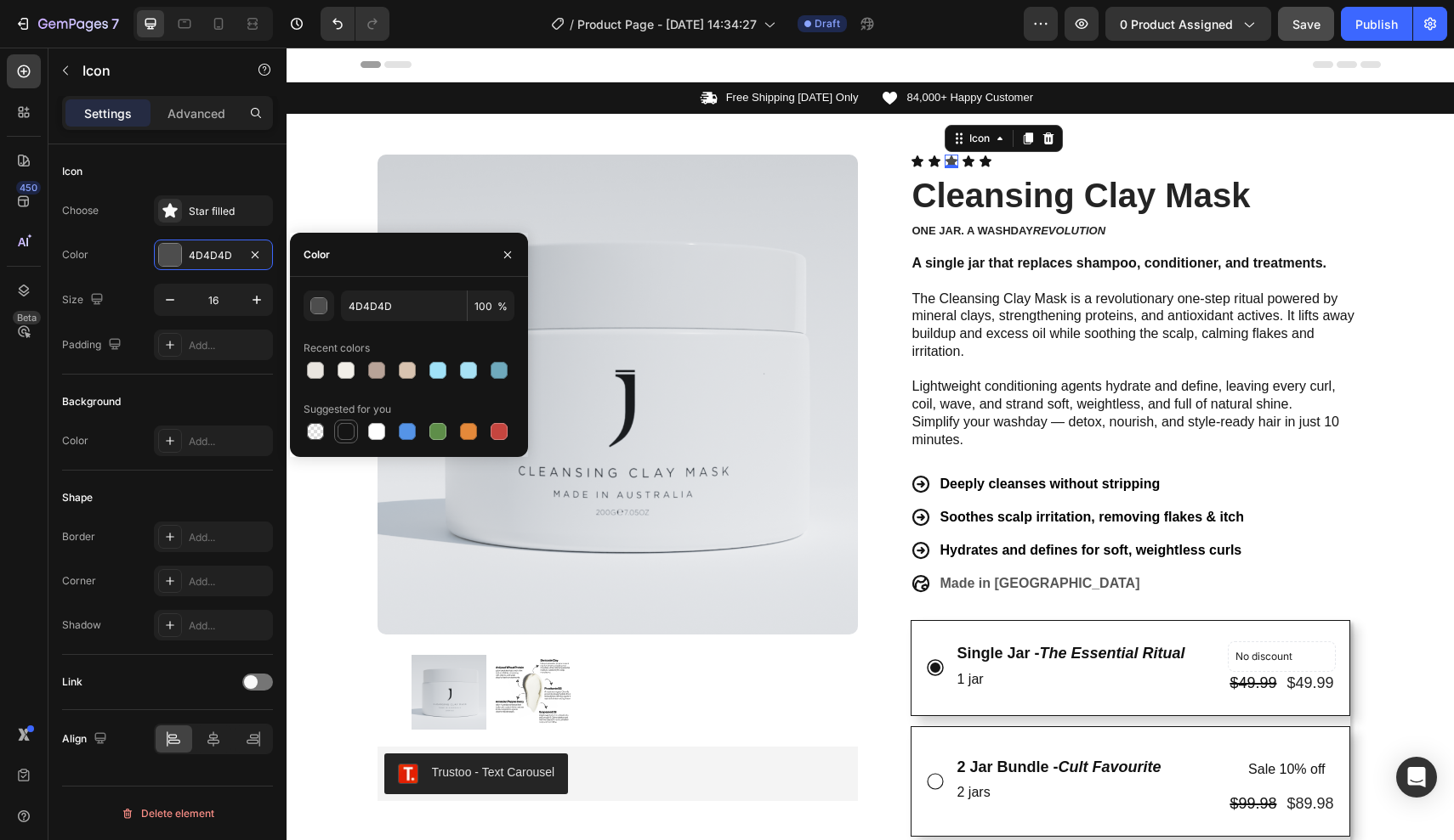
click at [350, 435] on div at bounding box center [346, 432] width 17 height 17
type input "151515"
click at [1053, 262] on strong "A single jar that replaces shampoo, conditioner, and treatments." at bounding box center [1119, 262] width 415 height 14
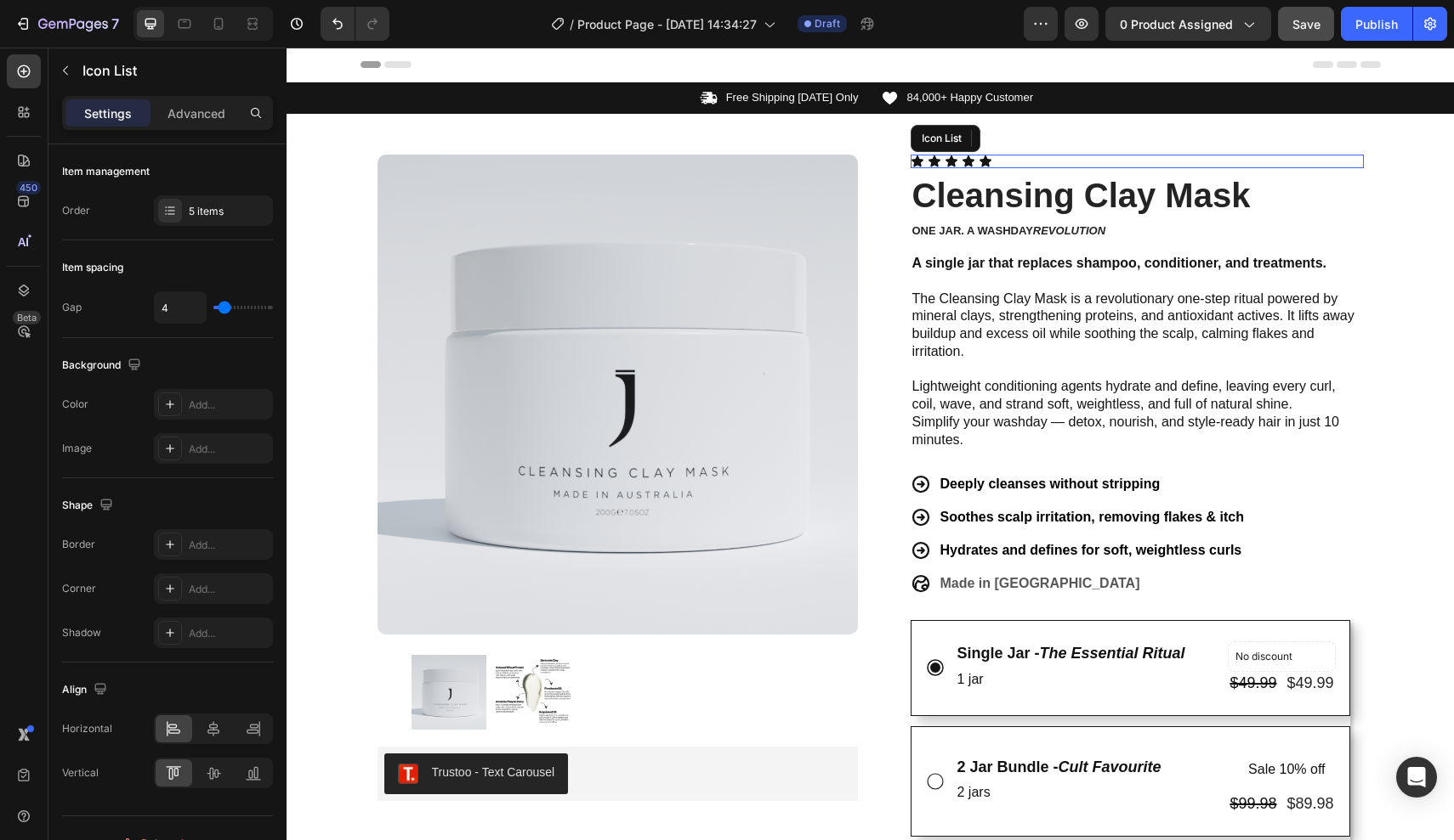
click at [1005, 158] on div "Icon Icon Icon Icon Icon" at bounding box center [1136, 161] width 453 height 13
click at [73, 75] on button "button" at bounding box center [65, 71] width 27 height 27
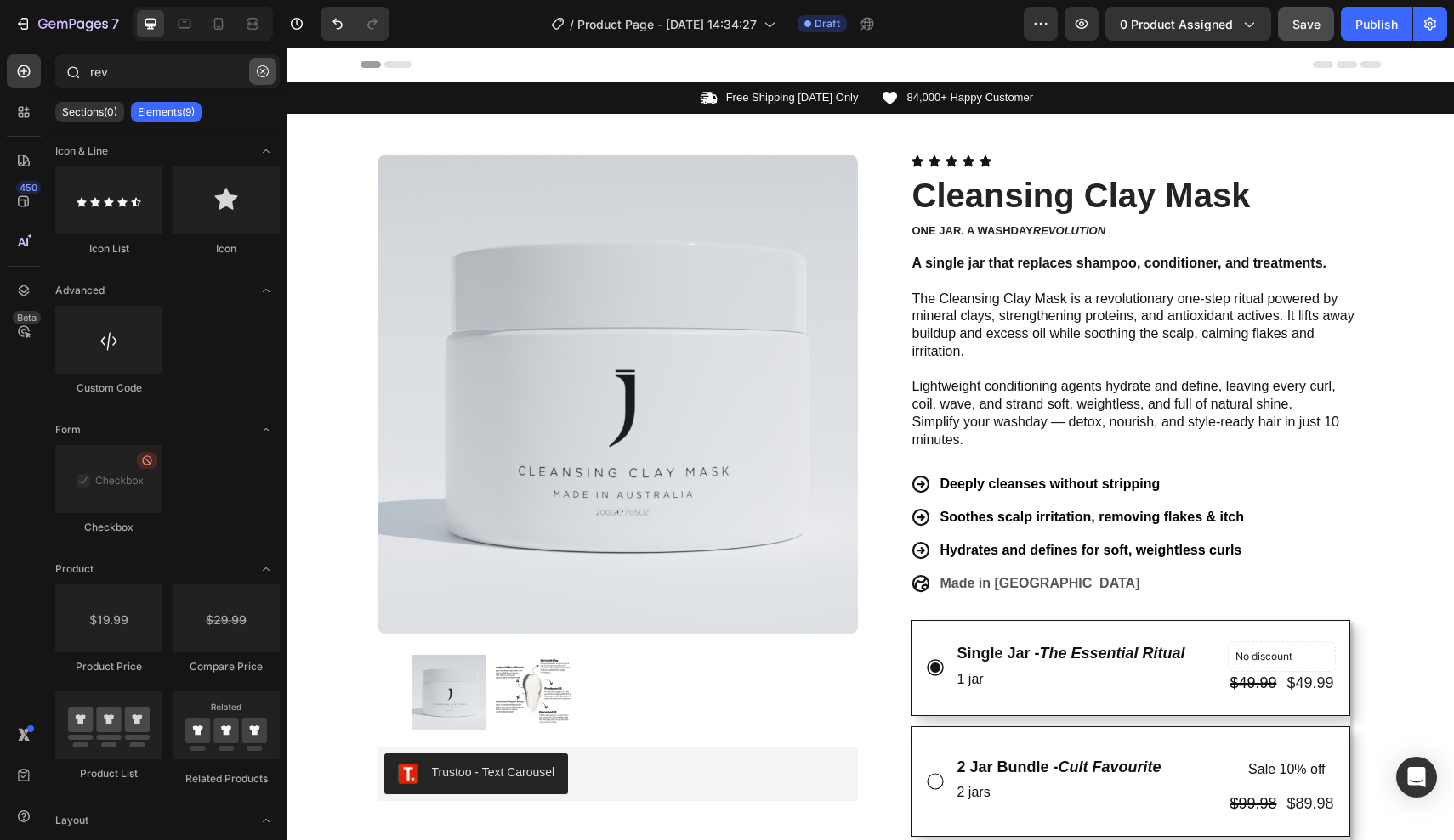
click at [261, 77] on button "button" at bounding box center [263, 71] width 27 height 27
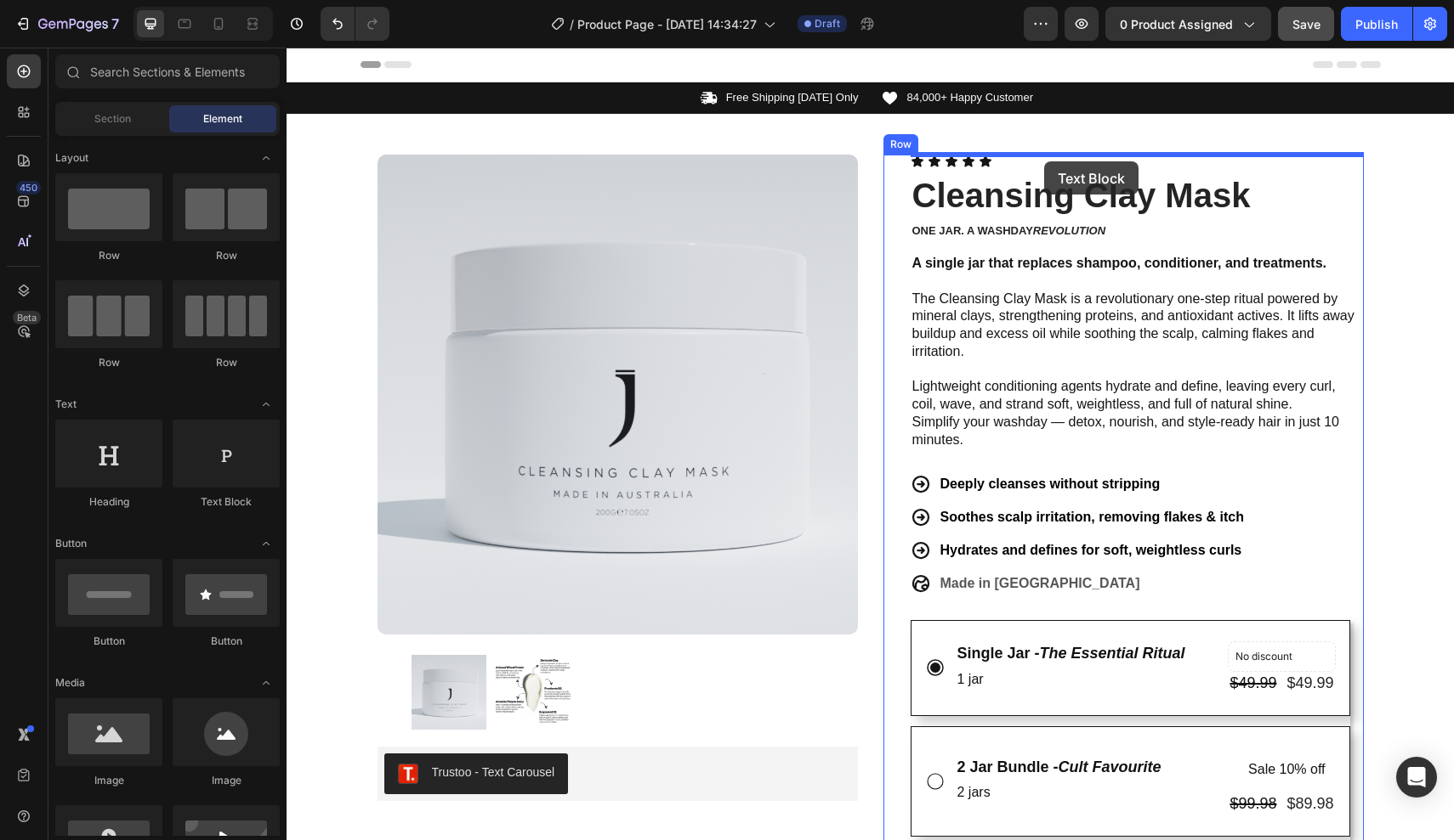
drag, startPoint x: 524, startPoint y: 505, endPoint x: 1044, endPoint y: 162, distance: 622.9
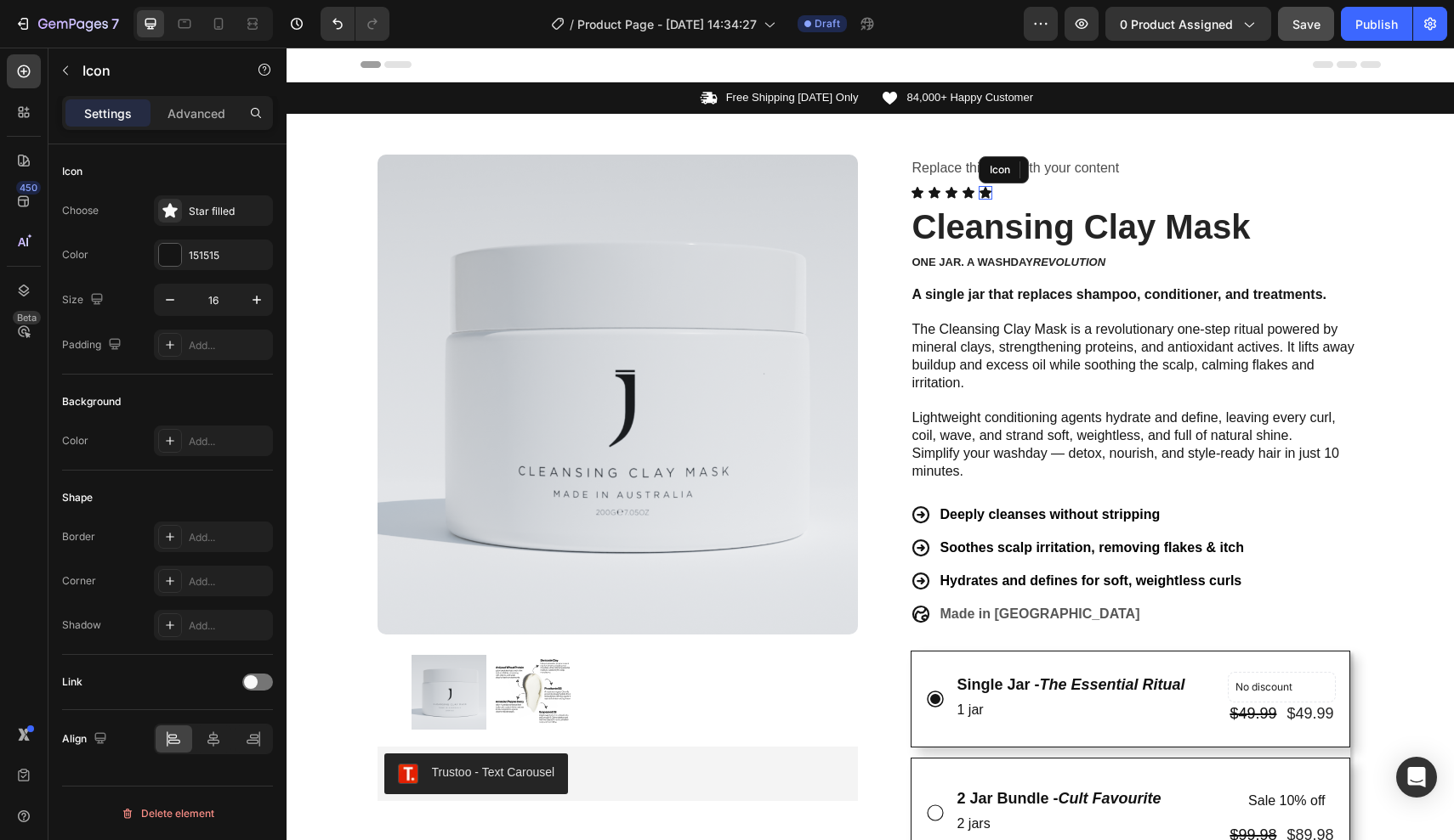
click at [988, 197] on div "Icon" at bounding box center [985, 193] width 13 height 13
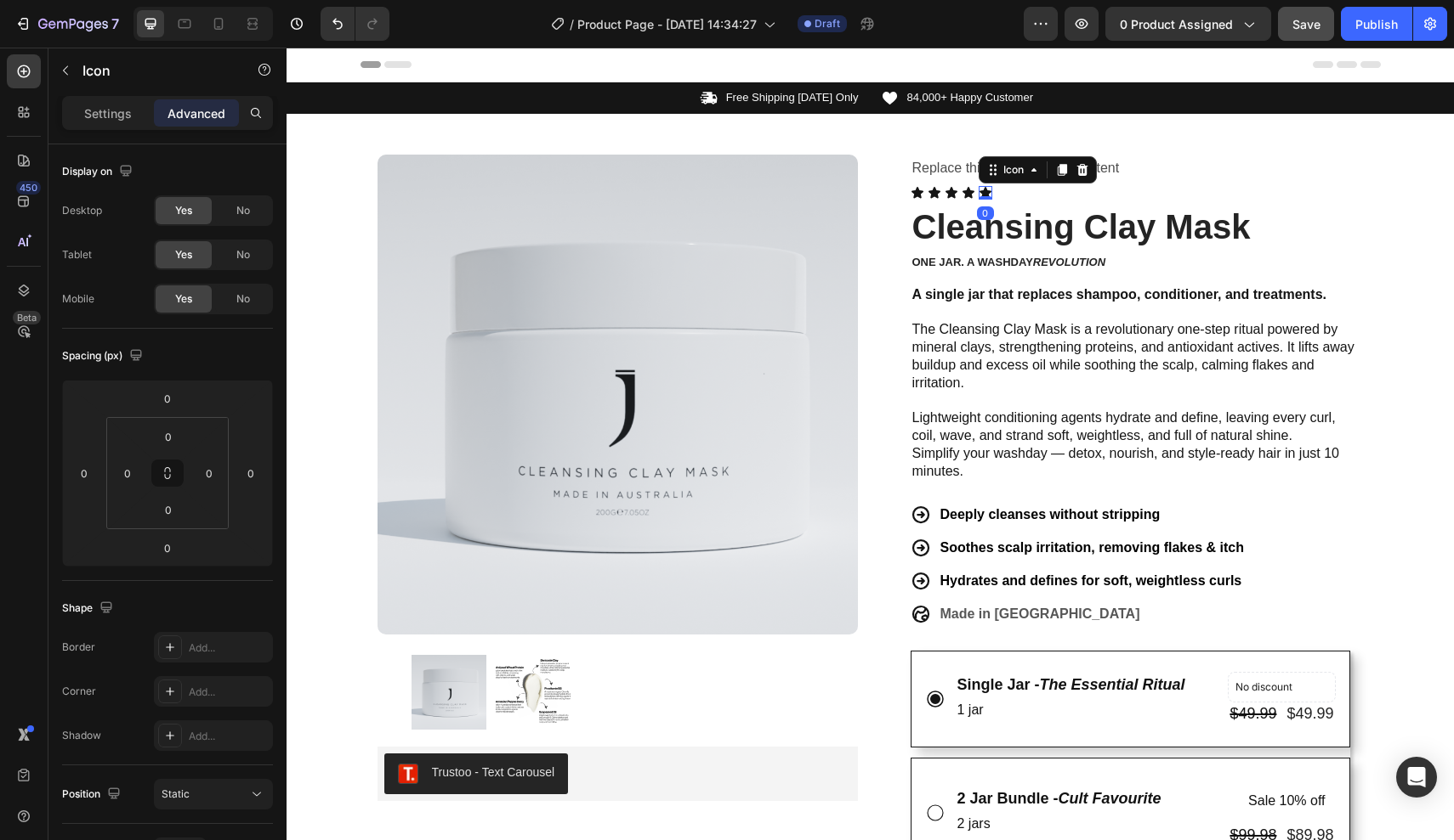
click at [1015, 190] on div "Icon Icon Icon Icon Icon 0" at bounding box center [1136, 193] width 453 height 13
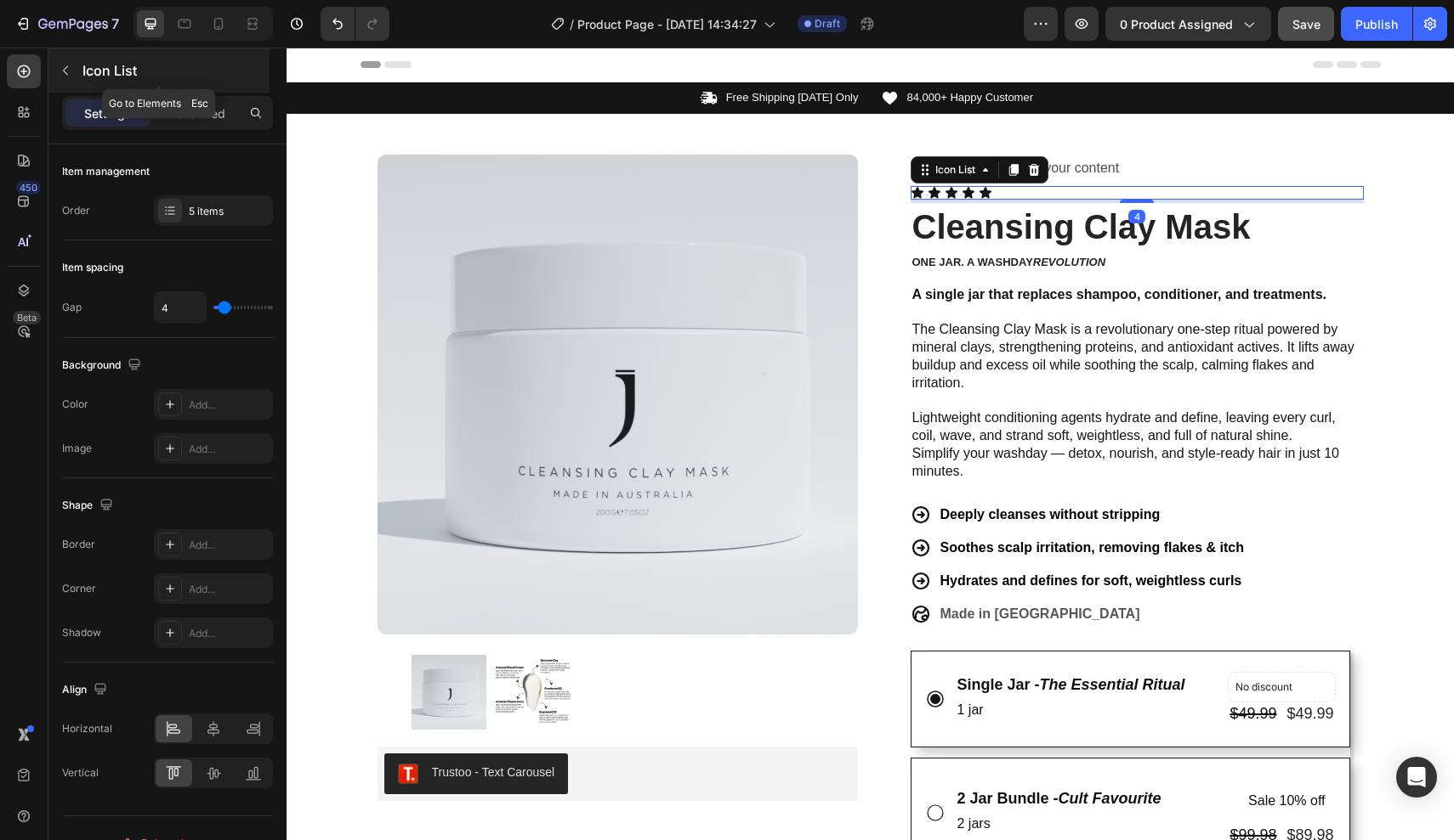
click at [67, 66] on icon "button" at bounding box center [65, 71] width 13 height 13
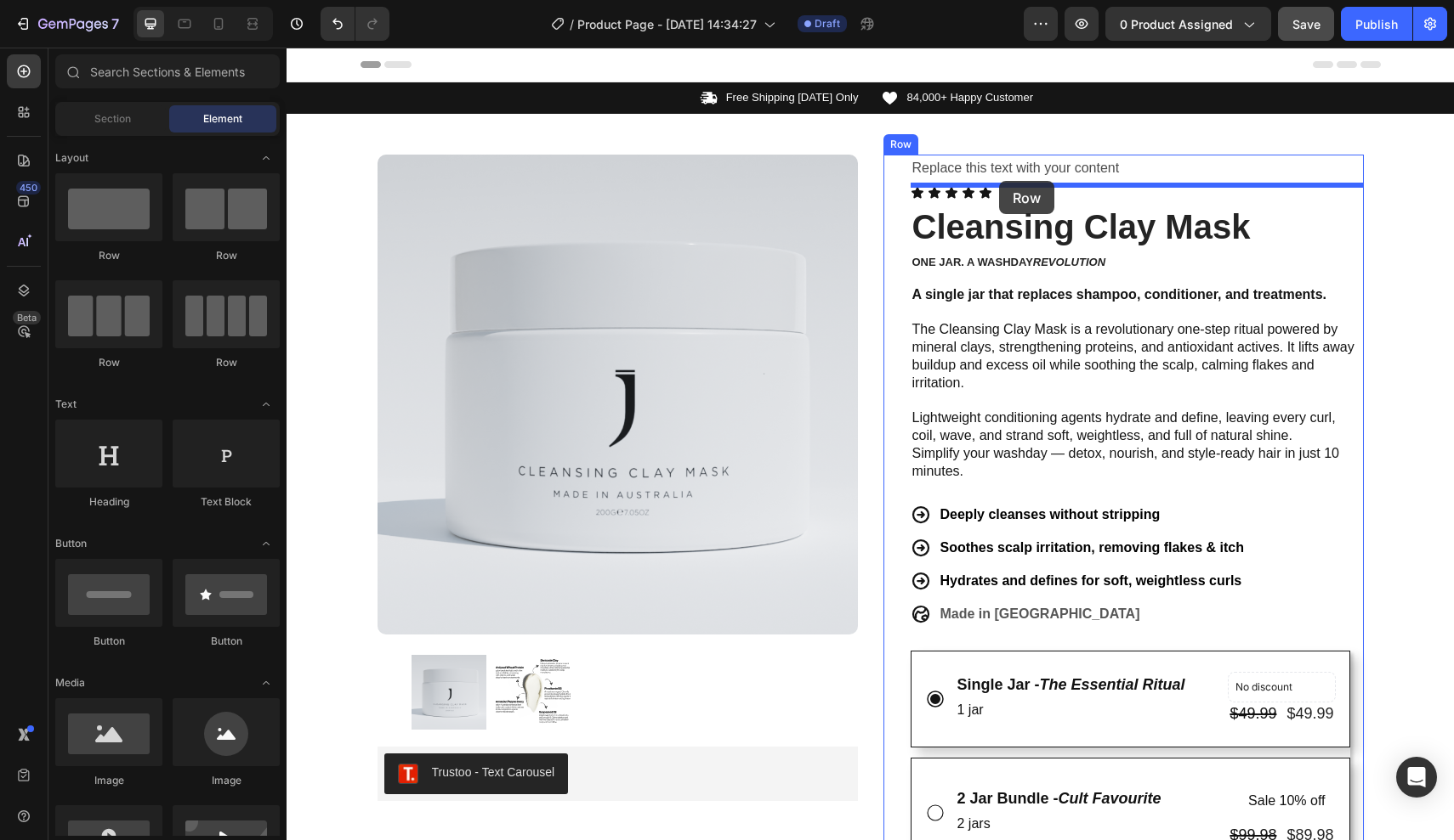
drag, startPoint x: 534, startPoint y: 266, endPoint x: 999, endPoint y: 181, distance: 472.7
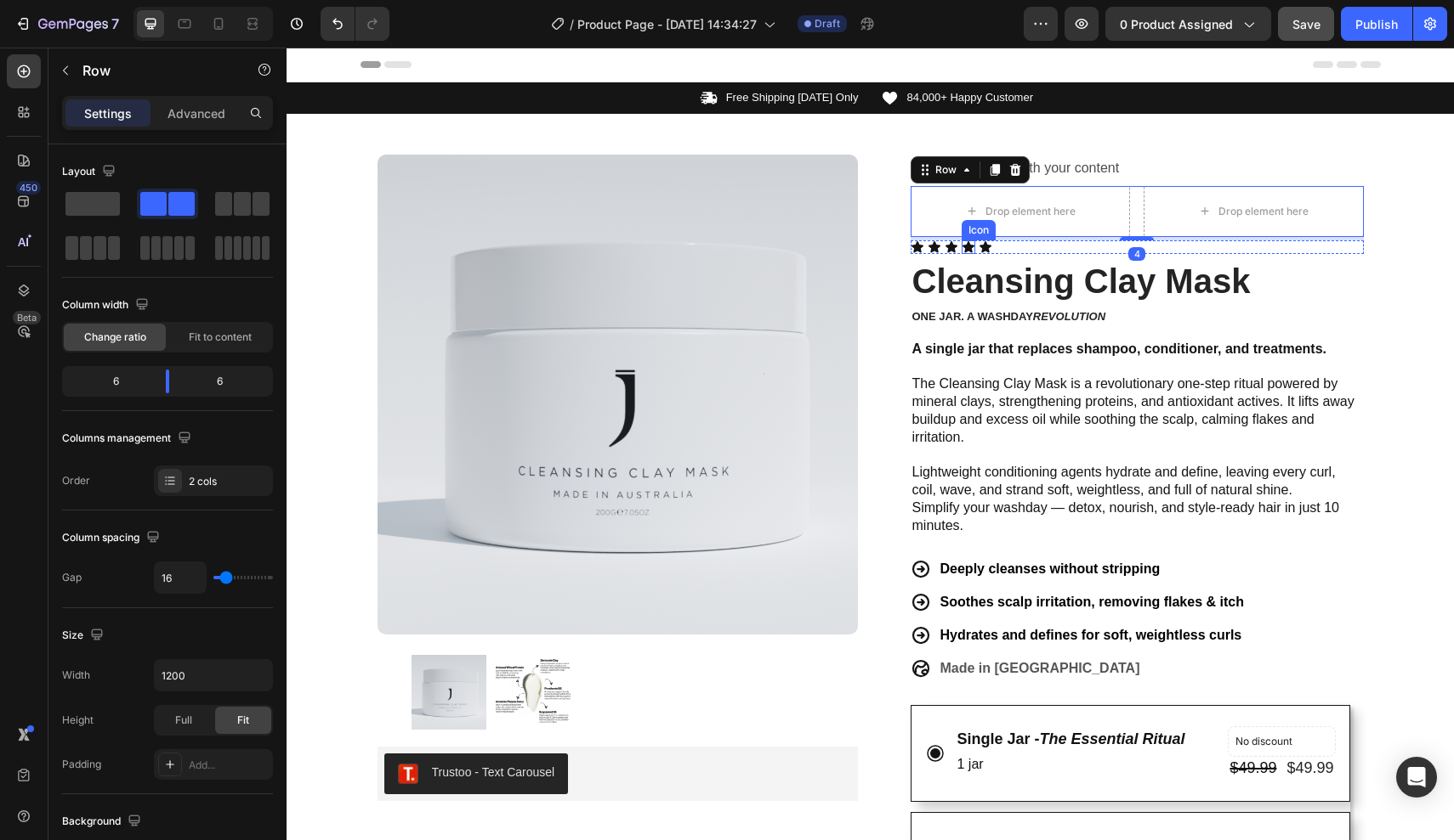
click at [969, 242] on icon at bounding box center [968, 247] width 12 height 11
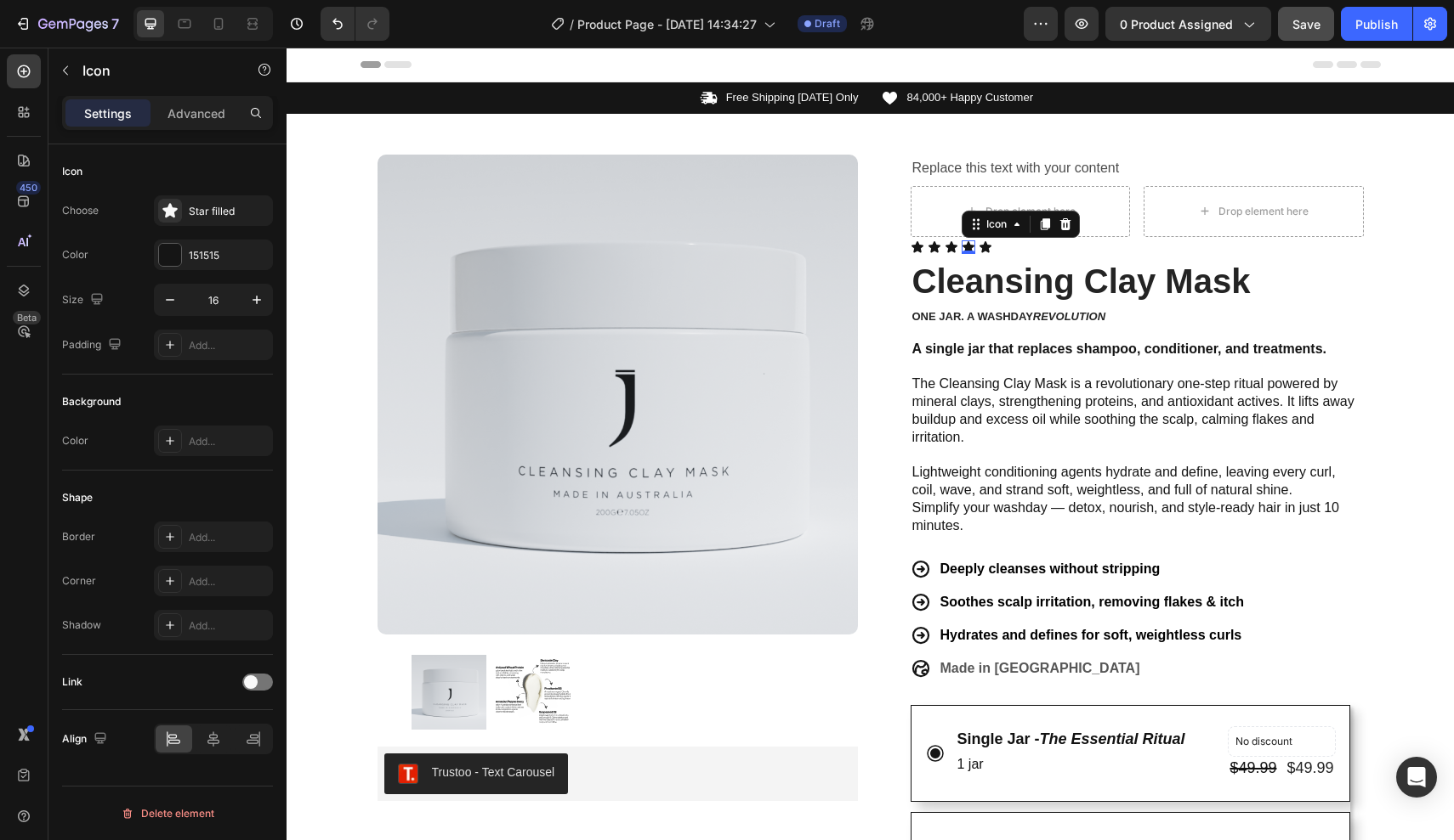
click at [1011, 242] on div "Icon Icon Icon Icon 0 Icon" at bounding box center [1136, 247] width 453 height 13
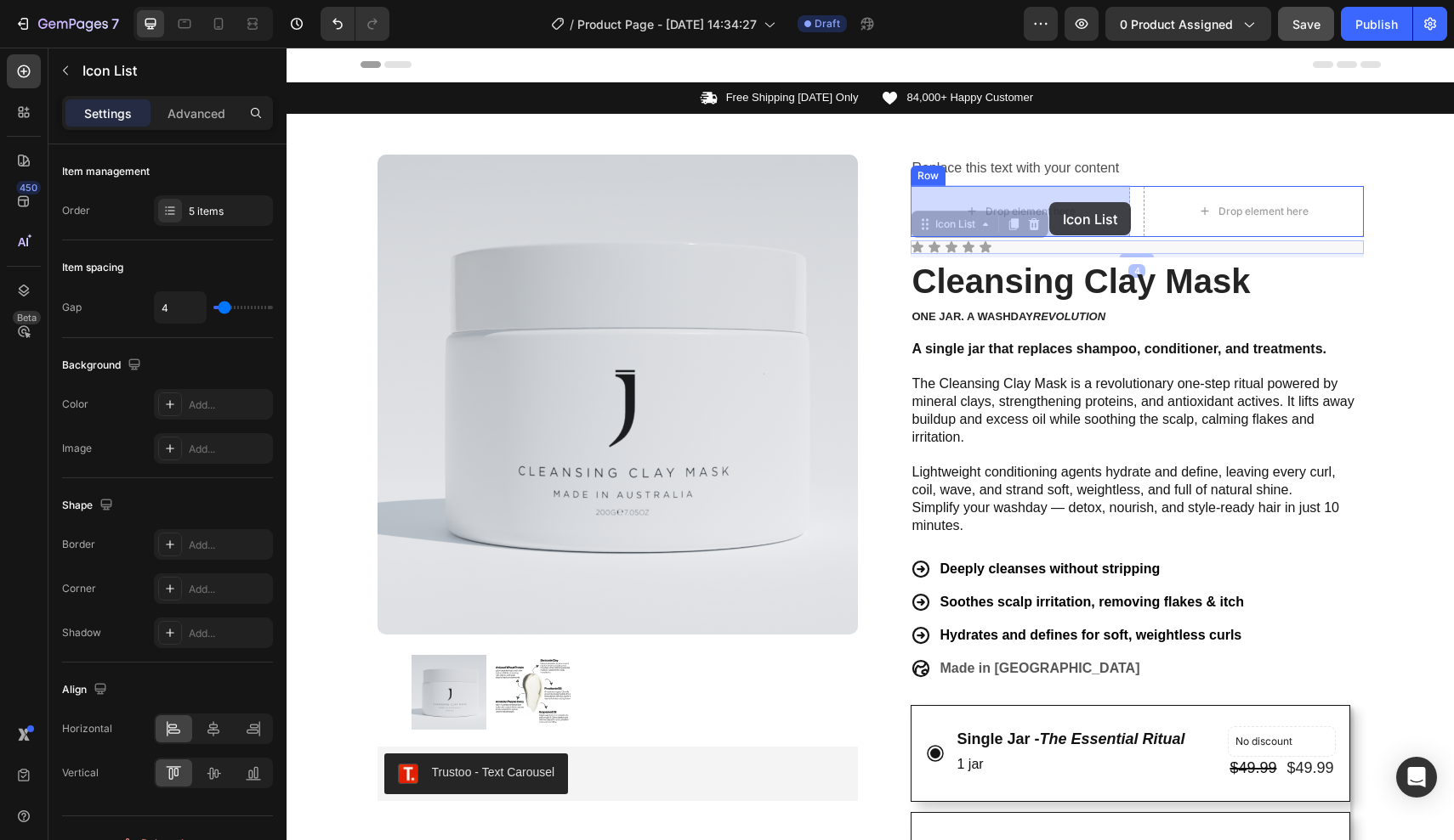
drag, startPoint x: 1011, startPoint y: 242, endPoint x: 1049, endPoint y: 202, distance: 55.2
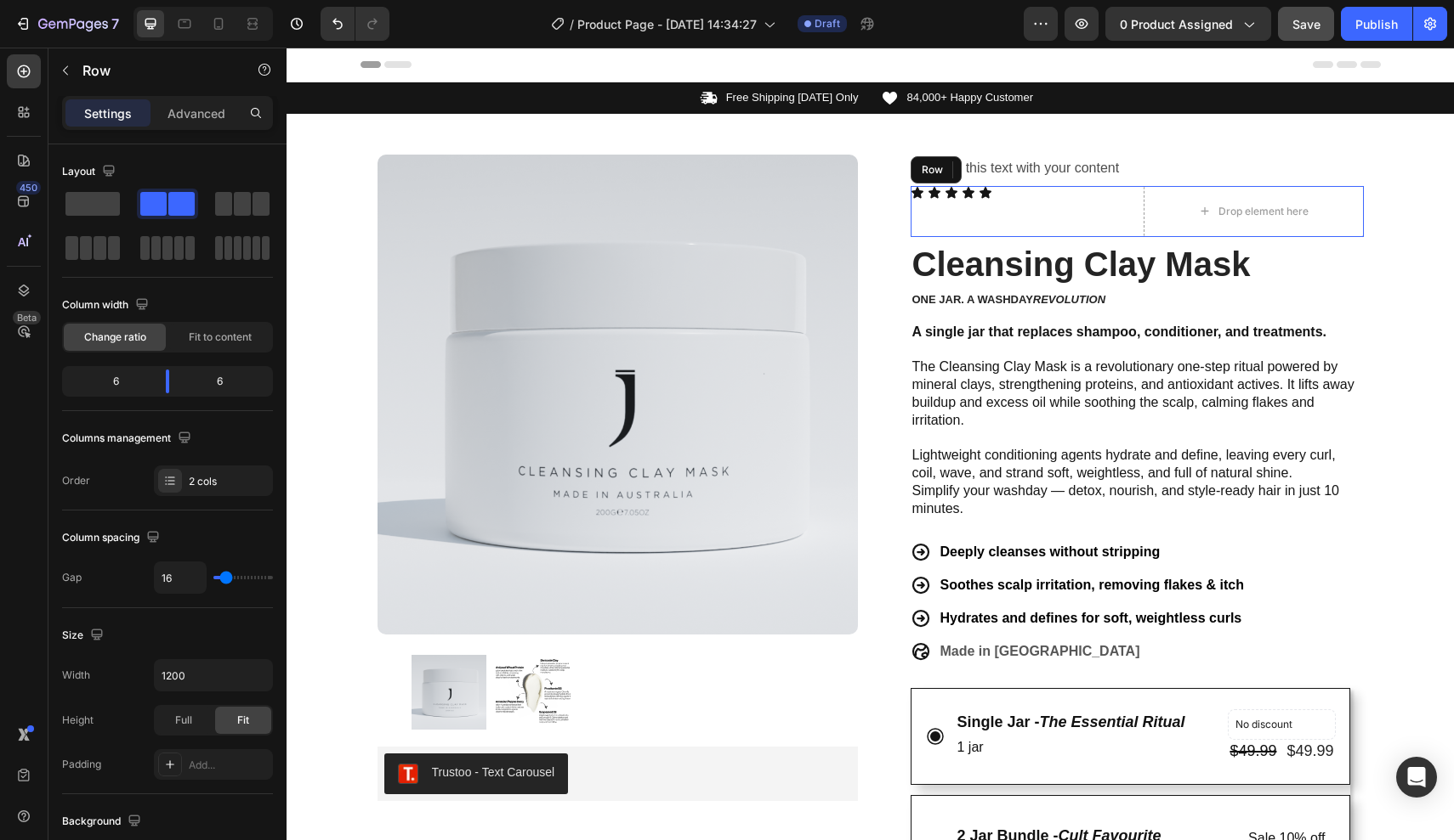
click at [1133, 214] on div "Icon Icon Icon Icon Icon Icon List 4 Drop element here Row" at bounding box center [1136, 212] width 453 height 51
drag, startPoint x: 166, startPoint y: 376, endPoint x: 109, endPoint y: 384, distance: 57.6
click at [109, 0] on body "7 Version history / Product Page - [DATE] 14:34:27 Draft Preview 0 product assi…" at bounding box center [727, 0] width 1454 height 0
click at [211, 117] on p "Advanced" at bounding box center [196, 113] width 57 height 18
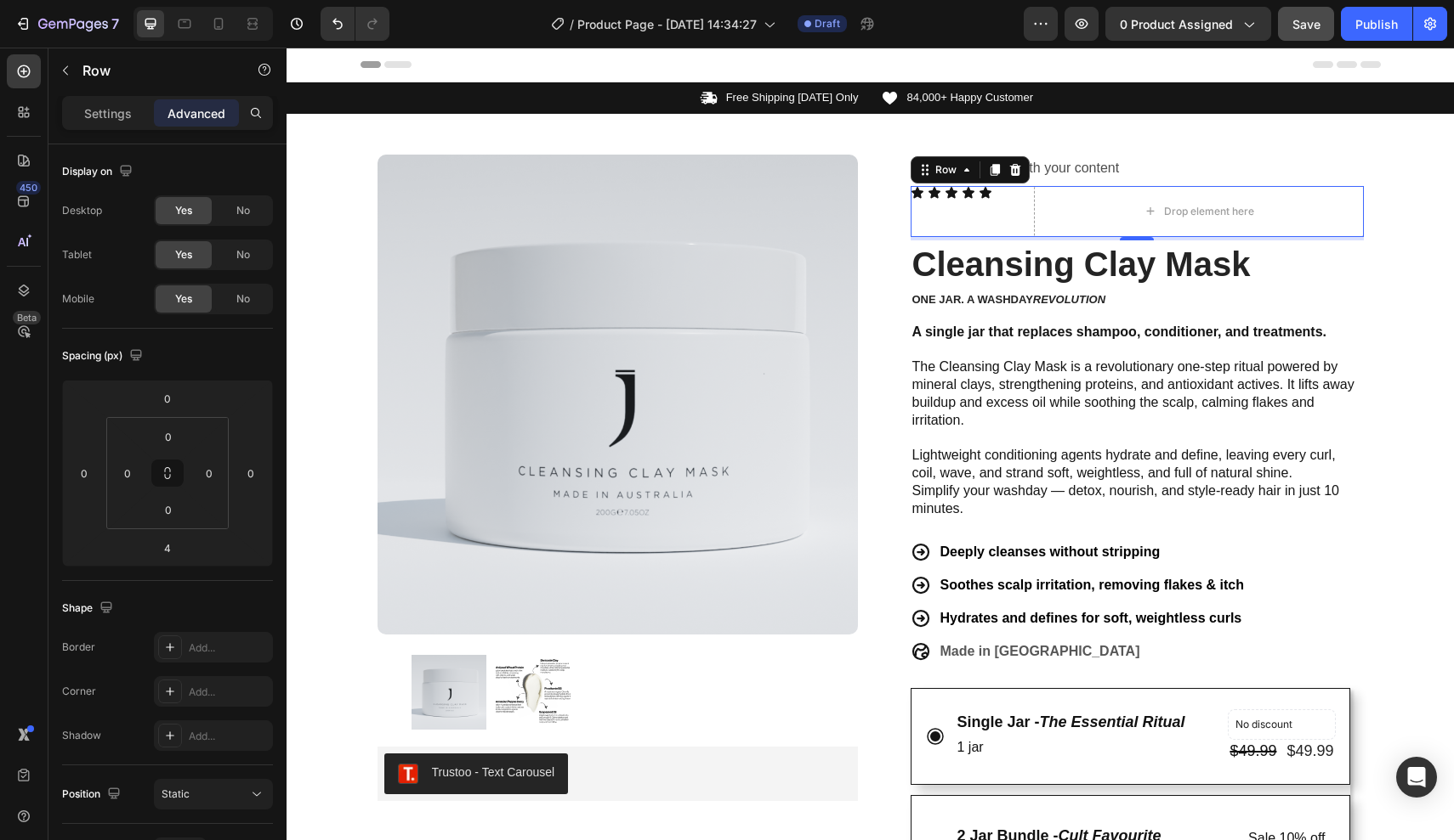
click at [952, 199] on div "Icon Icon Icon Icon Icon Icon List" at bounding box center [965, 212] width 110 height 51
click at [1010, 198] on div "Icon Icon Icon Icon Icon" at bounding box center [965, 193] width 110 height 13
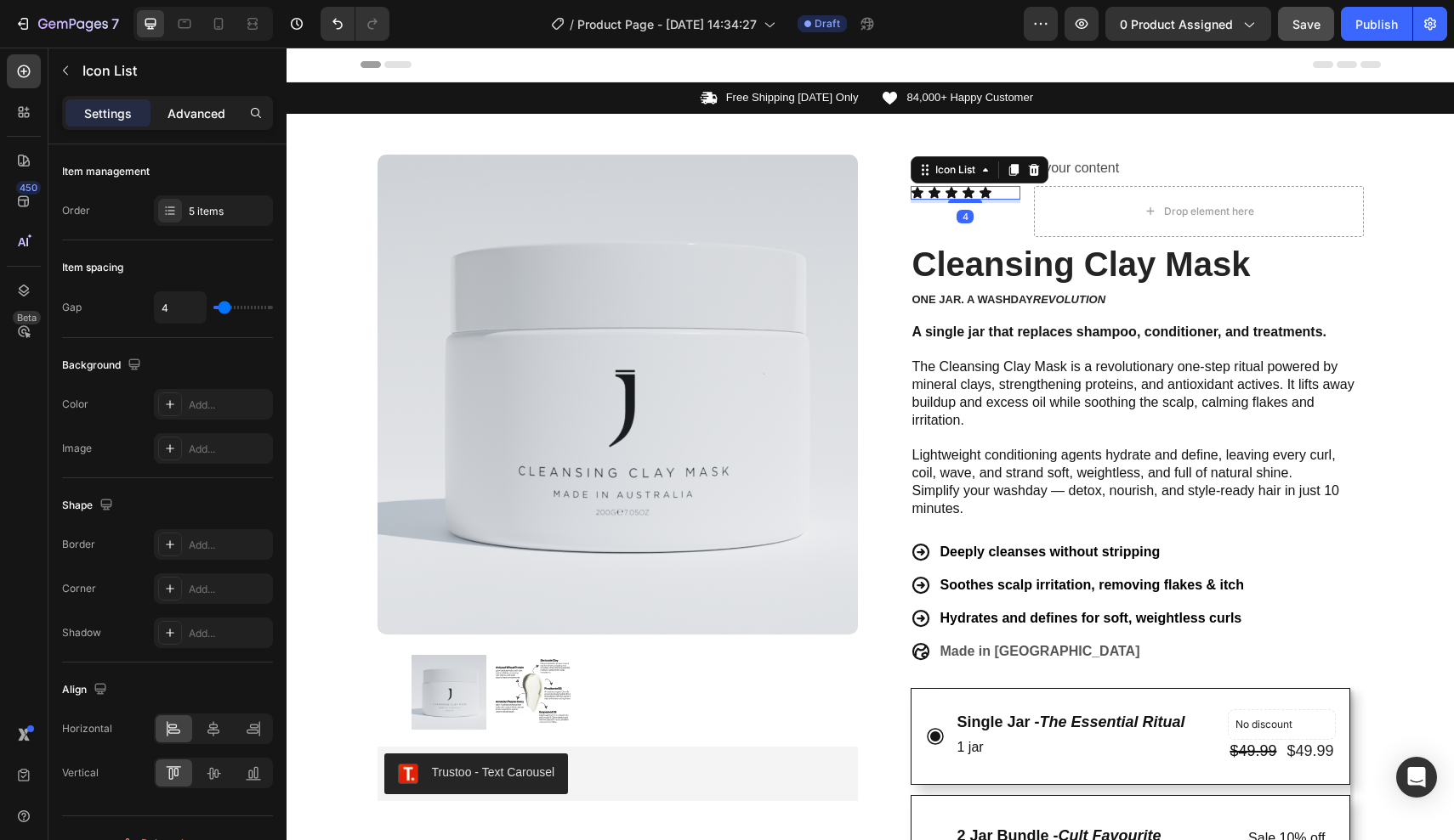
click at [208, 122] on div "Advanced" at bounding box center [197, 113] width 85 height 27
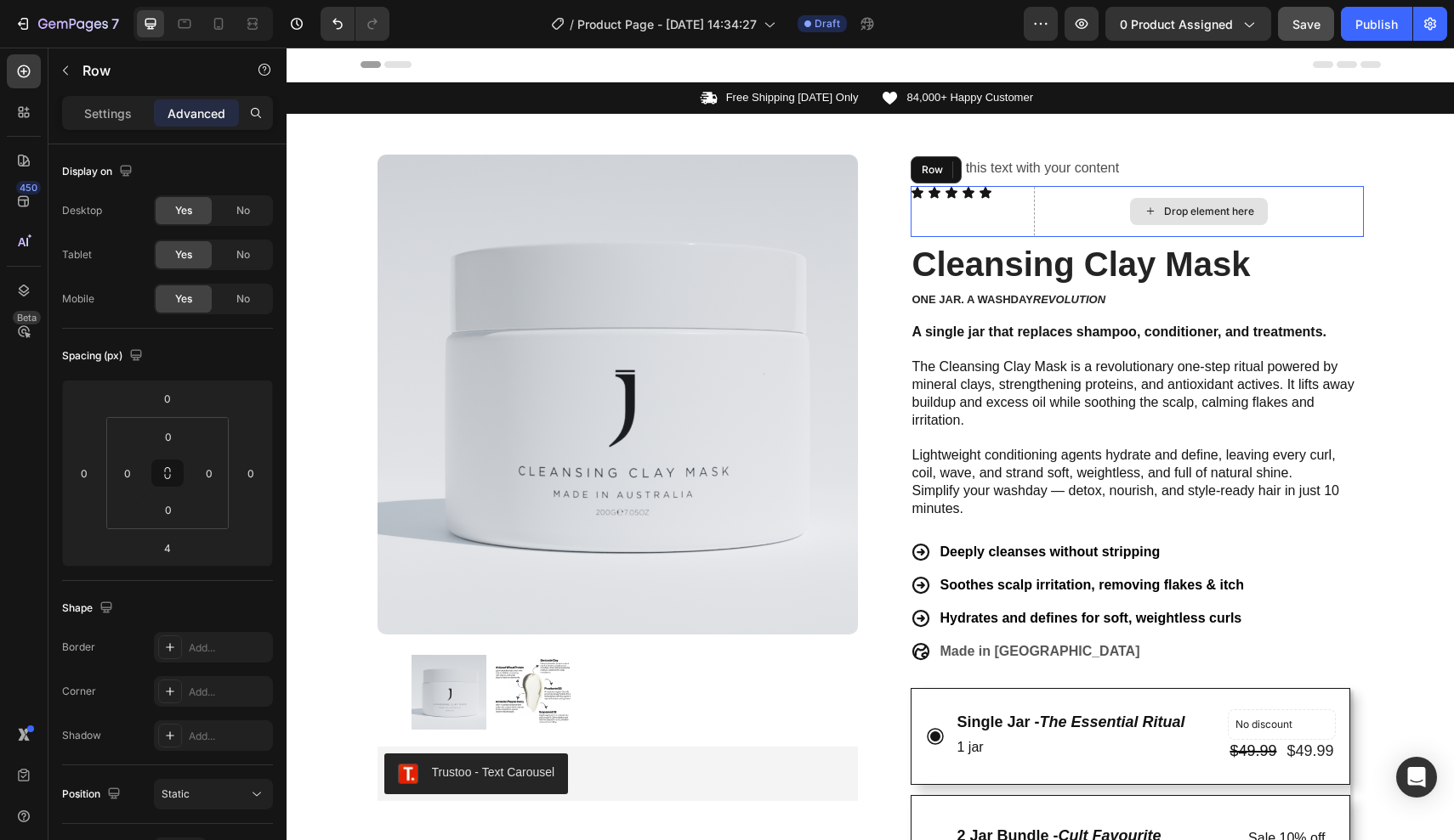
click at [1036, 194] on div "Drop element here" at bounding box center [1198, 212] width 330 height 51
click at [105, 107] on p "Settings" at bounding box center [107, 113] width 48 height 18
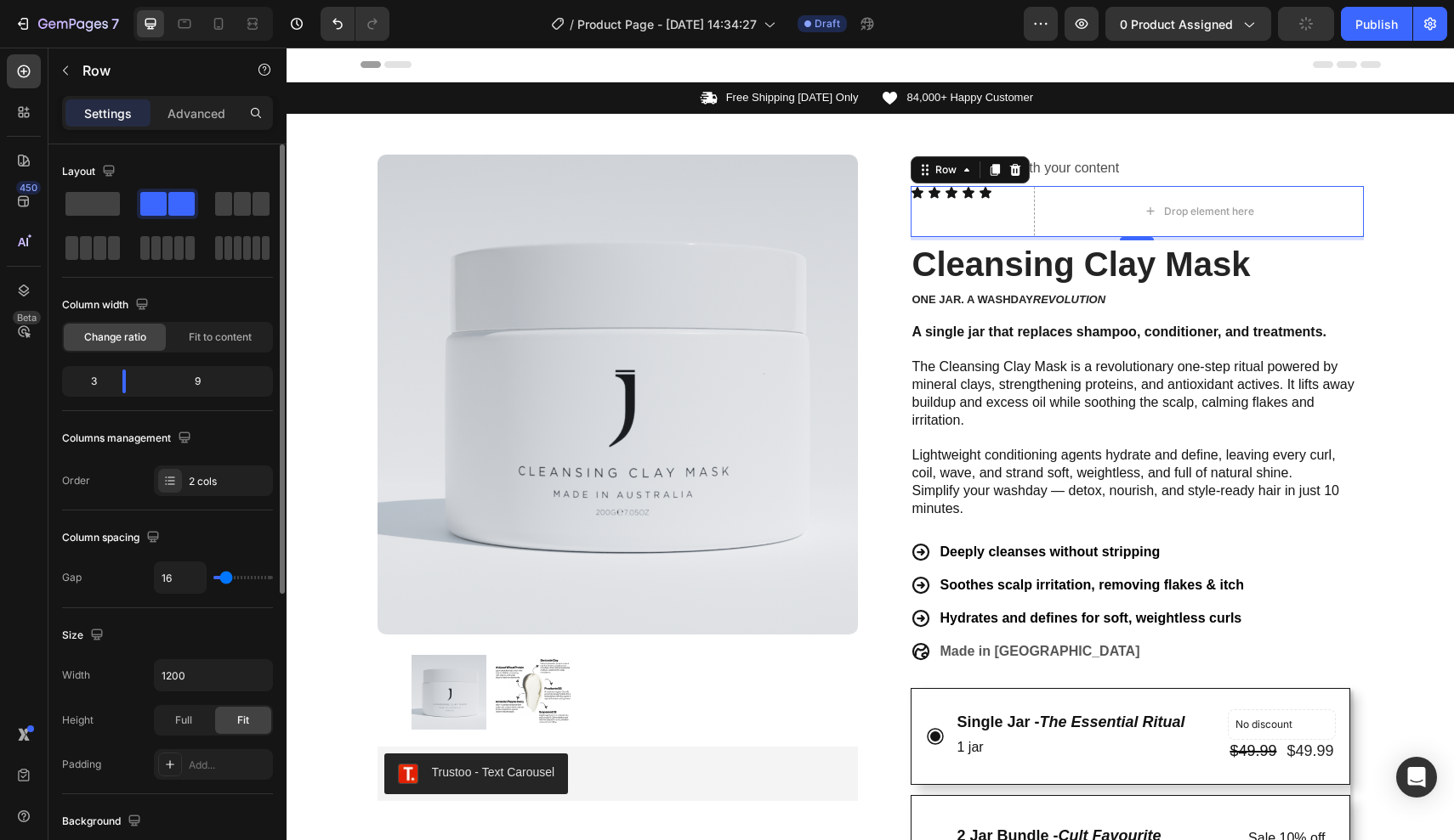
type input "12"
type input "7"
type input "0"
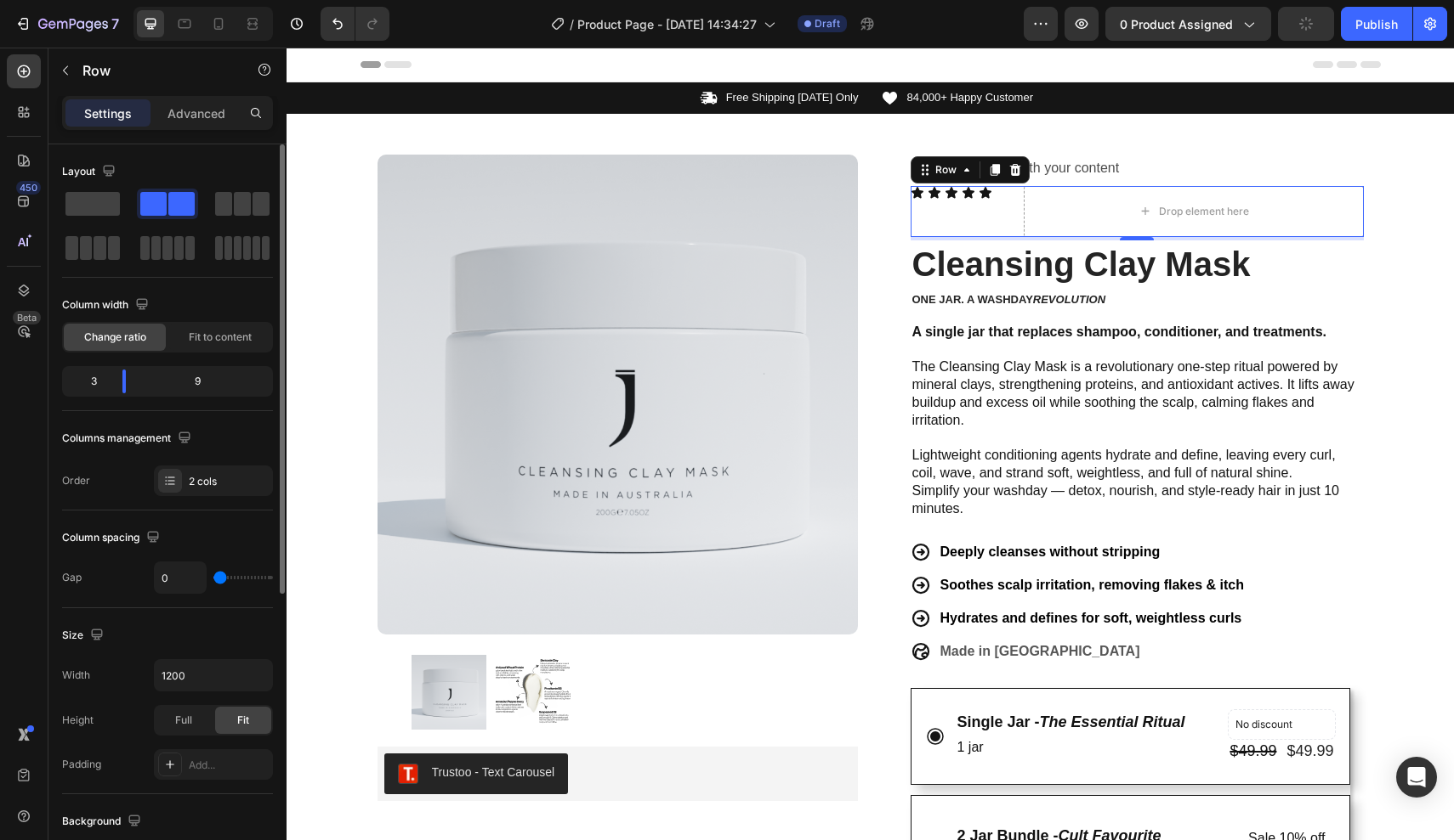
drag, startPoint x: 222, startPoint y: 578, endPoint x: 166, endPoint y: 578, distance: 56.0
type input "0"
click at [166, 578] on div "0" at bounding box center [214, 578] width 119 height 32
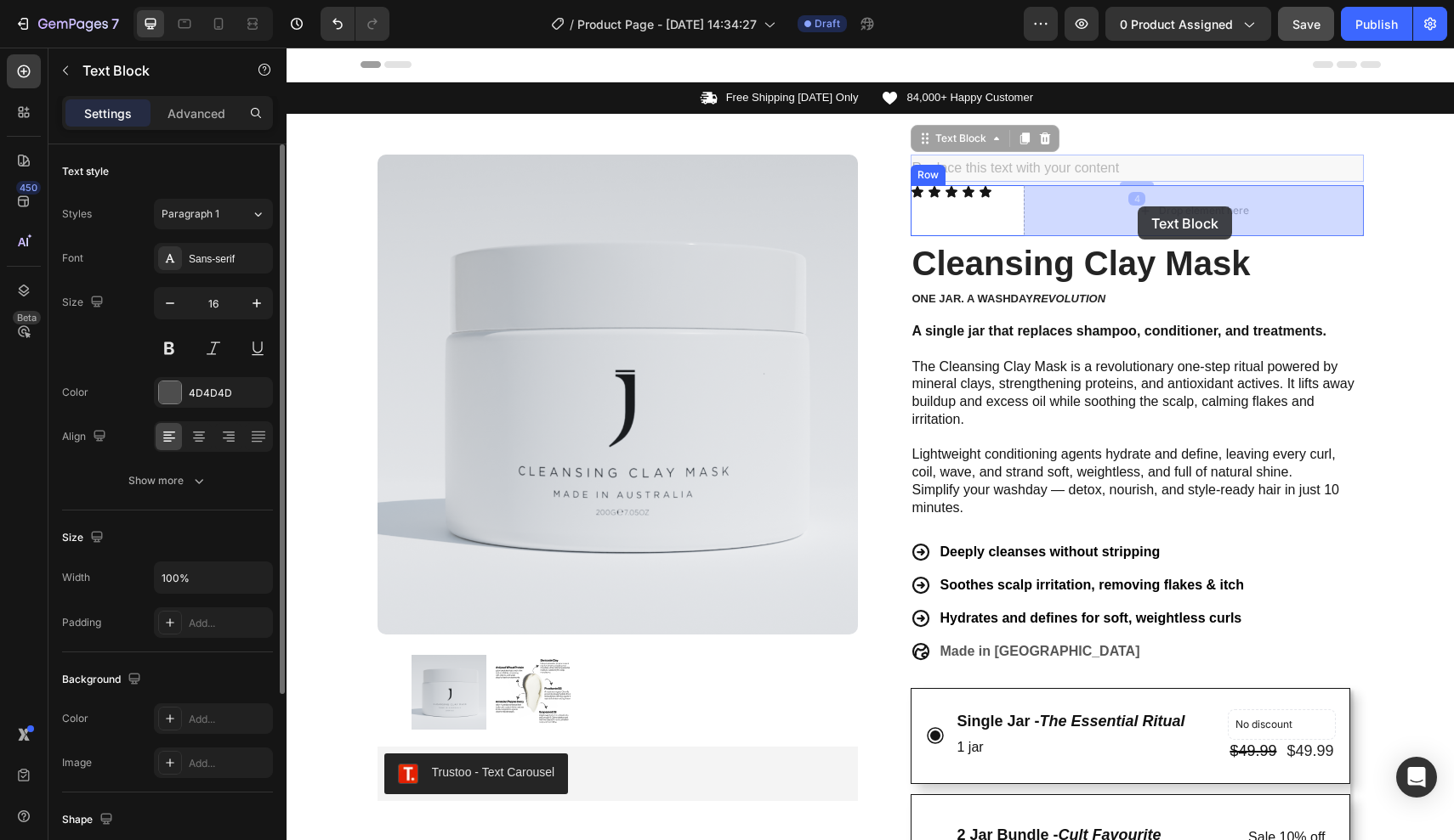
drag, startPoint x: 1083, startPoint y: 169, endPoint x: 1138, endPoint y: 207, distance: 66.9
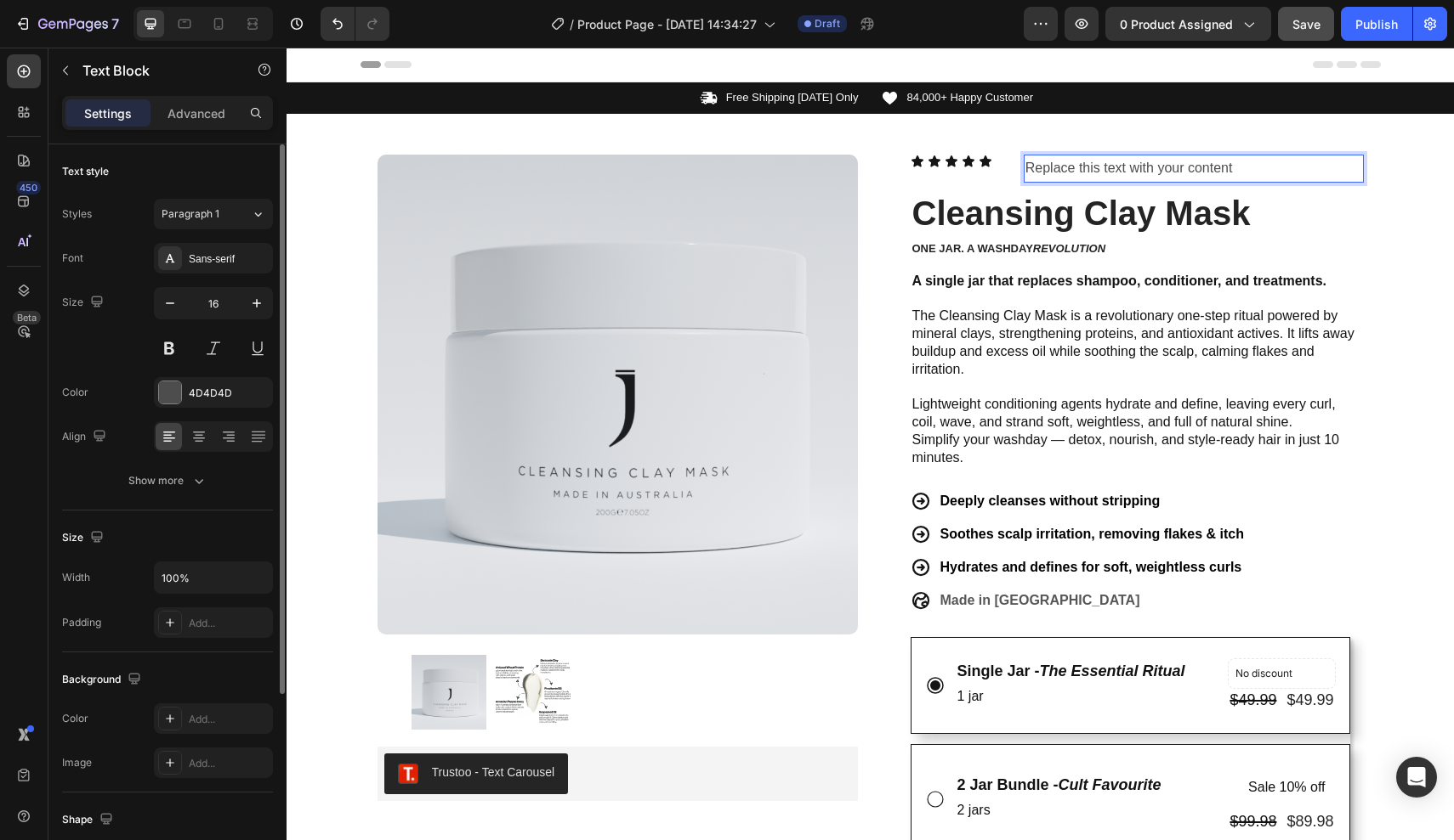
click at [1220, 165] on p "Replace this text with your content" at bounding box center [1193, 168] width 337 height 24
drag, startPoint x: 1248, startPoint y: 164, endPoint x: 865, endPoint y: 161, distance: 383.0
click at [865, 161] on div "Product Images Trustoo - Text Carousel Trustoo Row Icon Icon Icon Icon Icon Ico…" at bounding box center [871, 789] width 1020 height 1352
click at [953, 171] on div "Icon Icon Icon Icon Icon Icon List" at bounding box center [967, 169] width 113 height 31
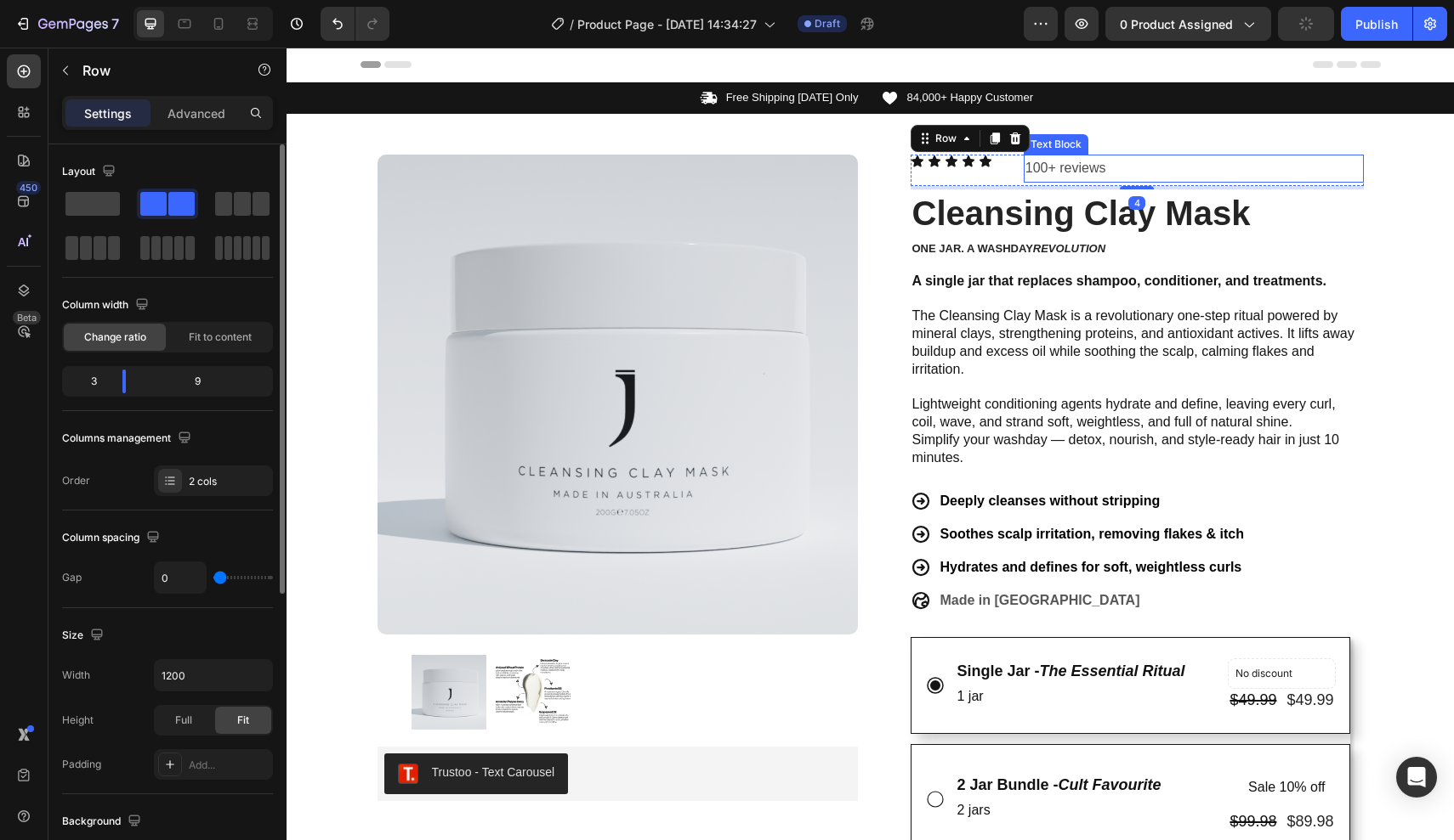
click at [1069, 173] on p "100+ reviews" at bounding box center [1193, 168] width 337 height 24
click at [1017, 173] on div "Icon Icon Icon Icon Icon Icon List" at bounding box center [967, 169] width 113 height 31
click at [987, 175] on div "Icon Icon Icon Icon Icon Icon List" at bounding box center [967, 169] width 113 height 31
click at [989, 169] on div "Icon Icon Icon Icon Icon Icon List" at bounding box center [967, 169] width 113 height 31
click at [994, 161] on div "Icon Icon Icon Icon Icon" at bounding box center [967, 161] width 113 height 13
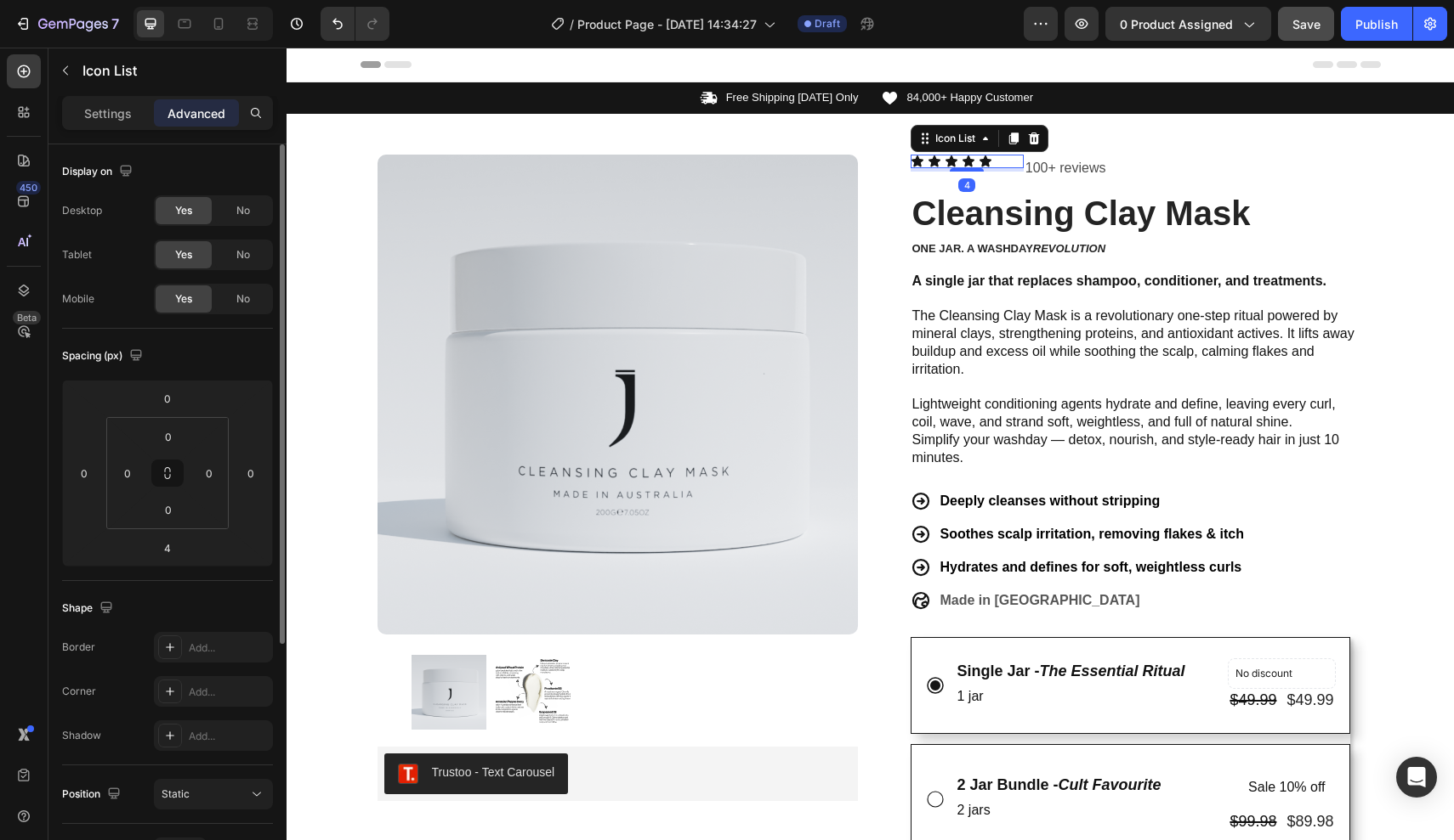
click at [1043, 165] on p "100+ reviews" at bounding box center [1193, 168] width 337 height 24
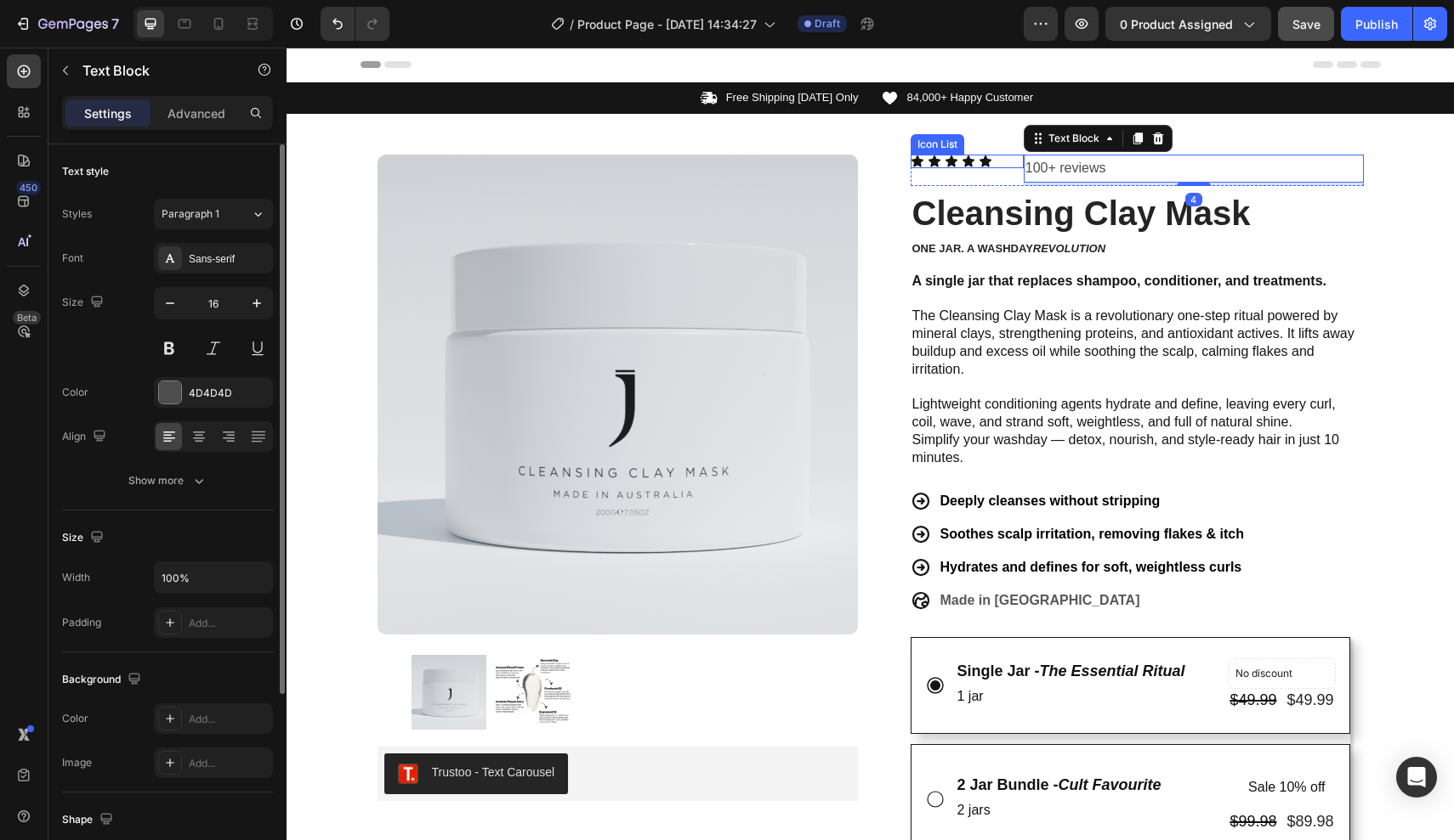
click at [1002, 162] on div "Icon Icon Icon Icon Icon" at bounding box center [967, 161] width 113 height 13
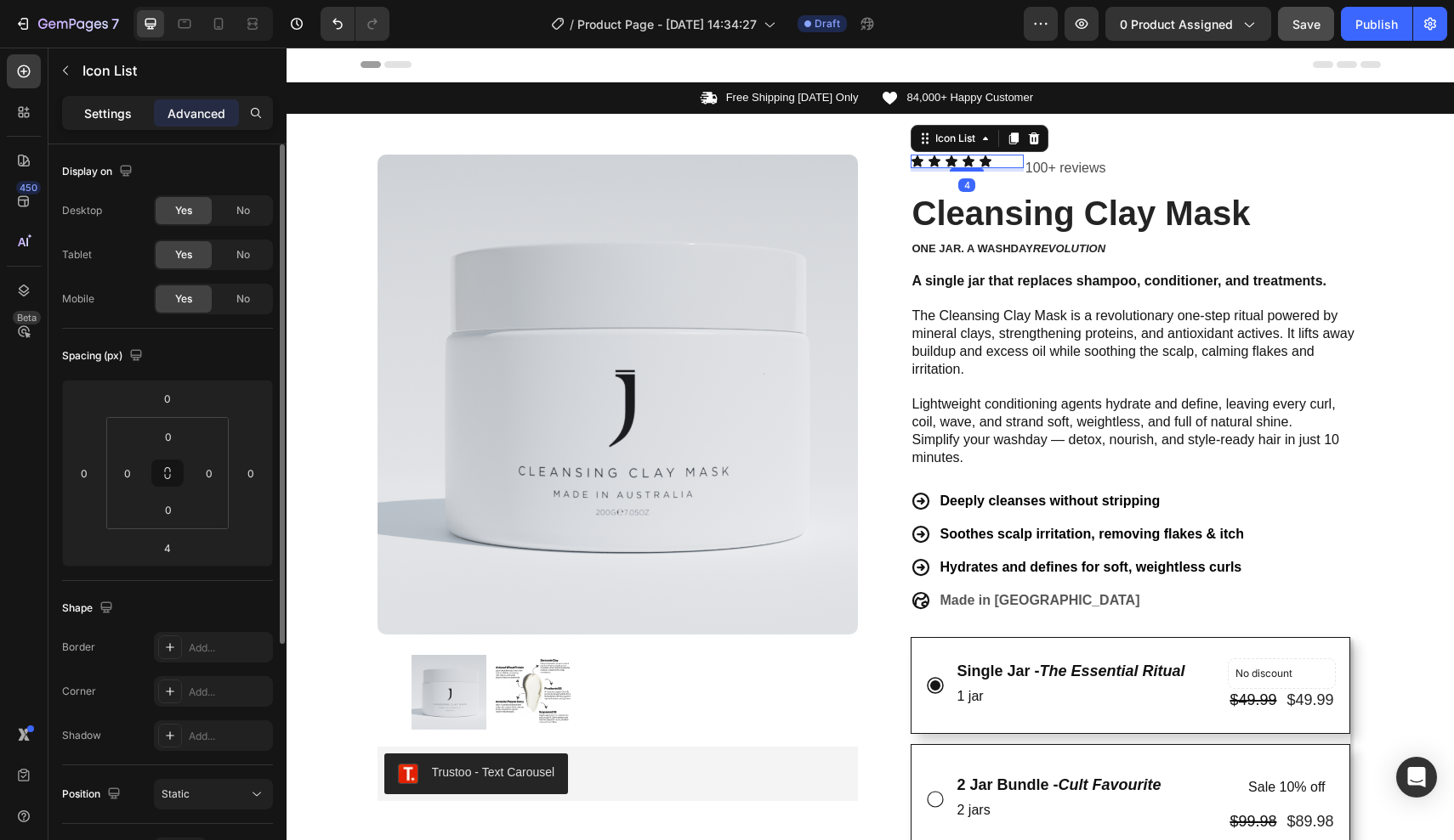
click at [104, 111] on p "Settings" at bounding box center [107, 113] width 48 height 18
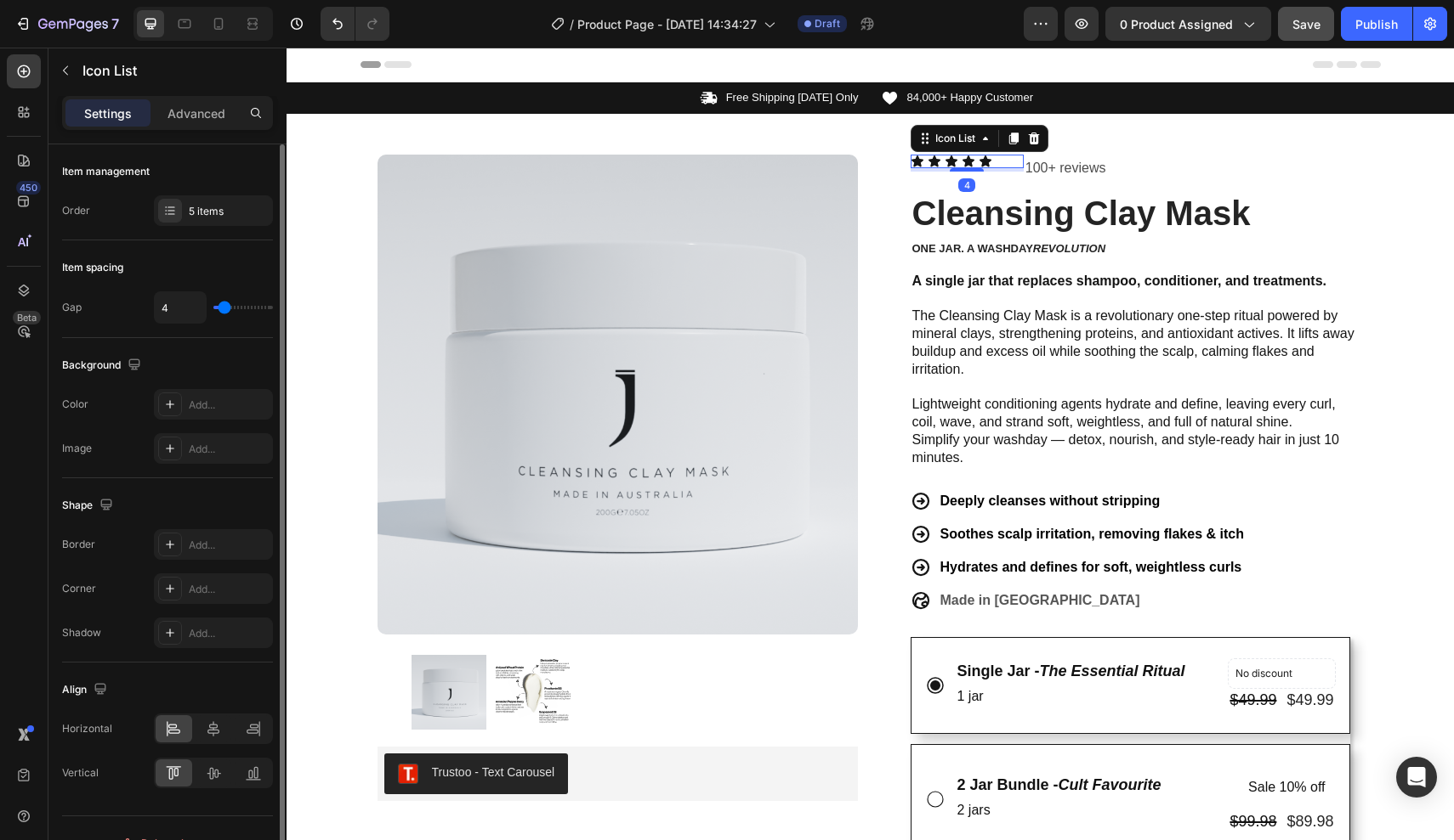
scroll to position [30, 0]
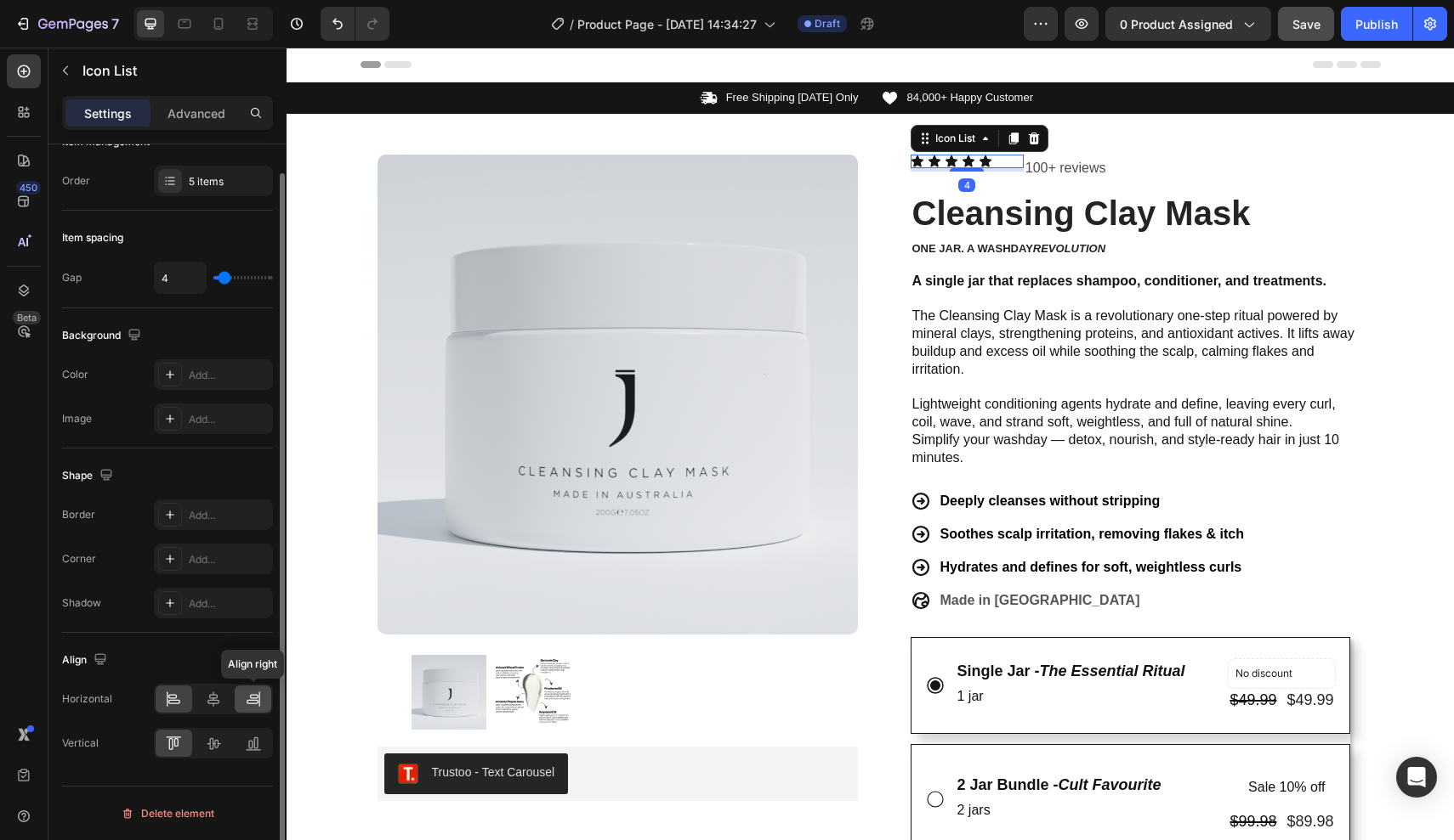
click at [256, 701] on icon at bounding box center [253, 699] width 17 height 17
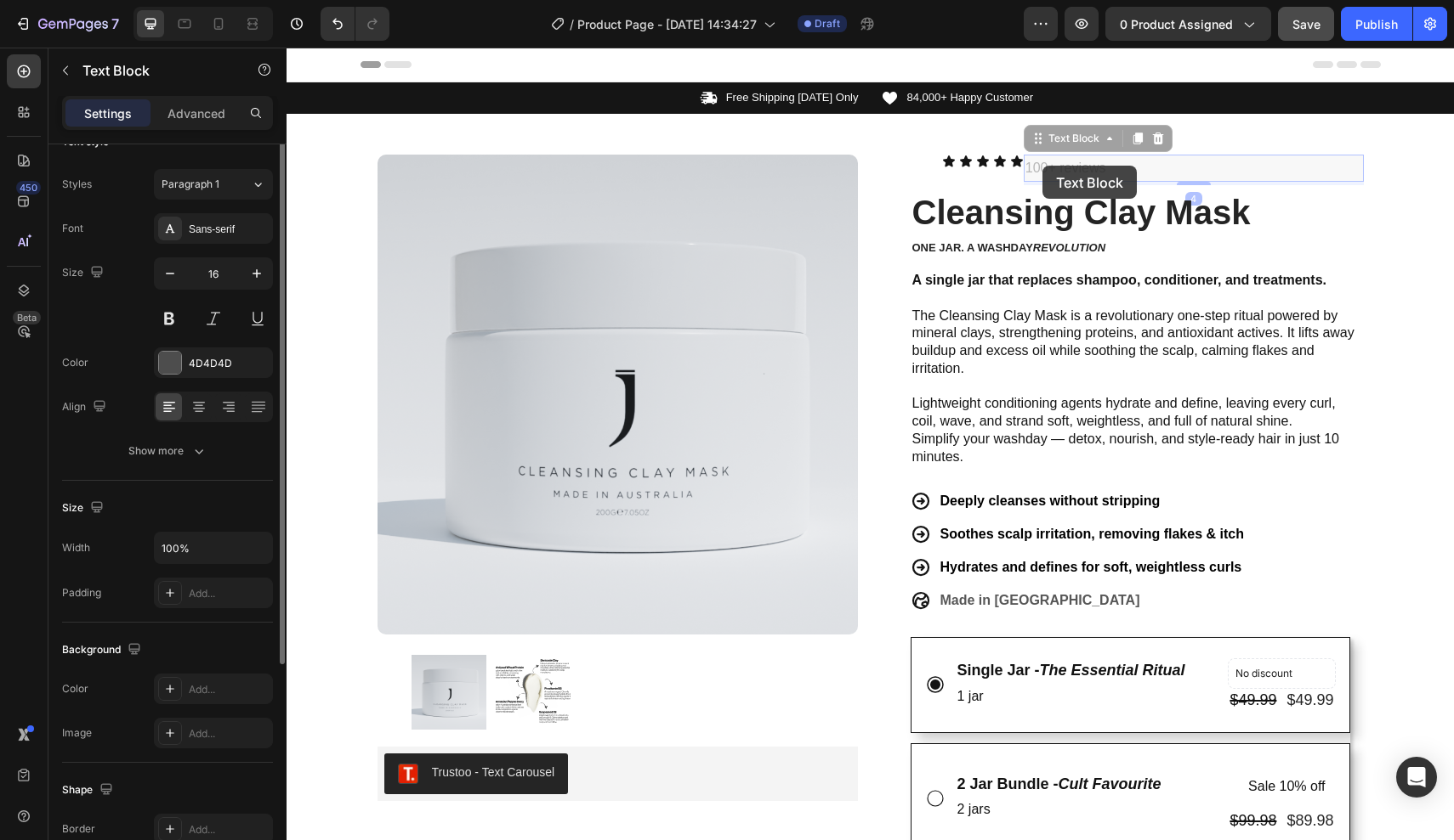
scroll to position [0, 0]
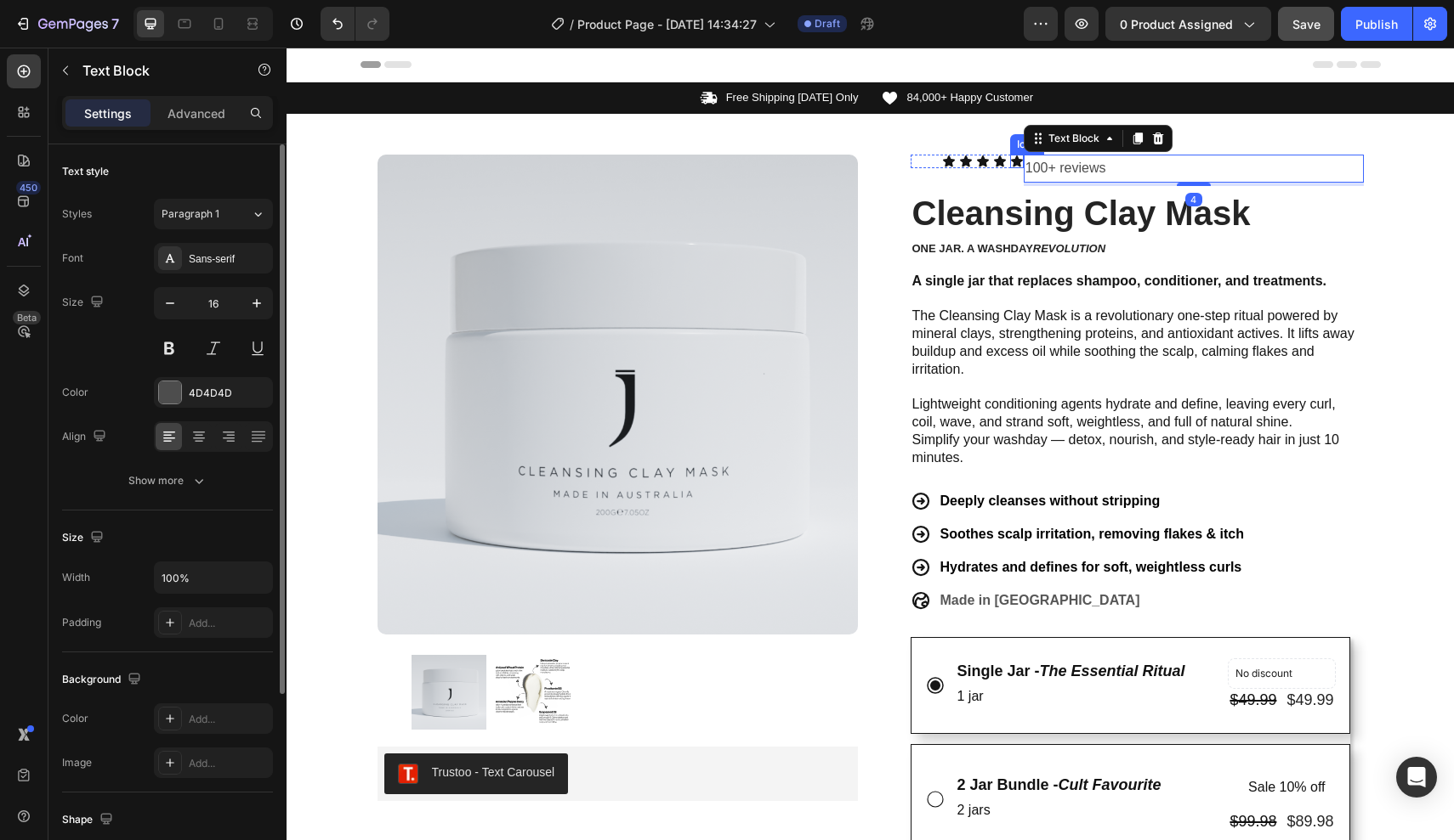
click at [1008, 162] on div "Icon Icon Icon Icon Icon" at bounding box center [967, 161] width 113 height 13
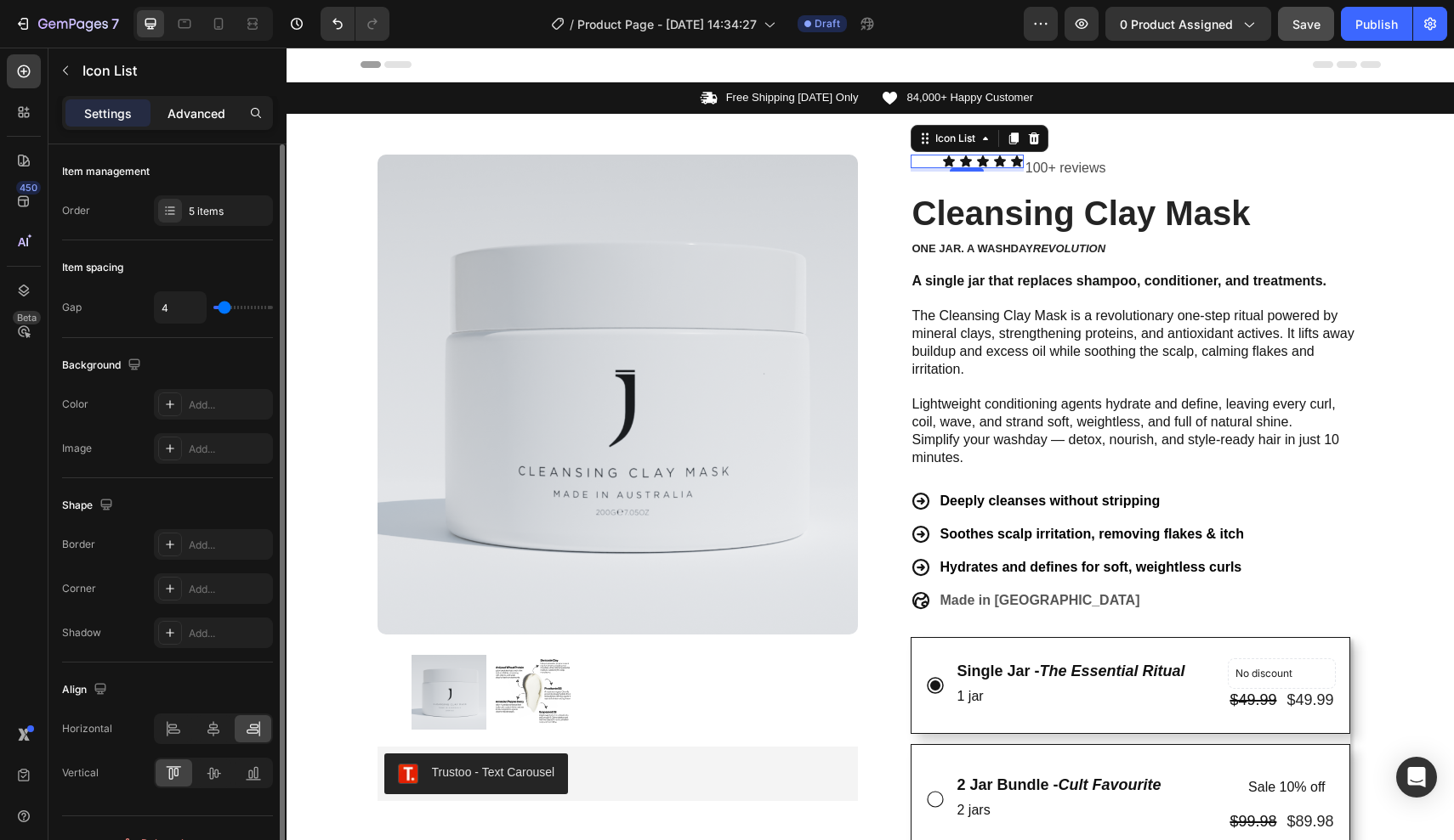
click at [194, 115] on p "Advanced" at bounding box center [196, 113] width 57 height 18
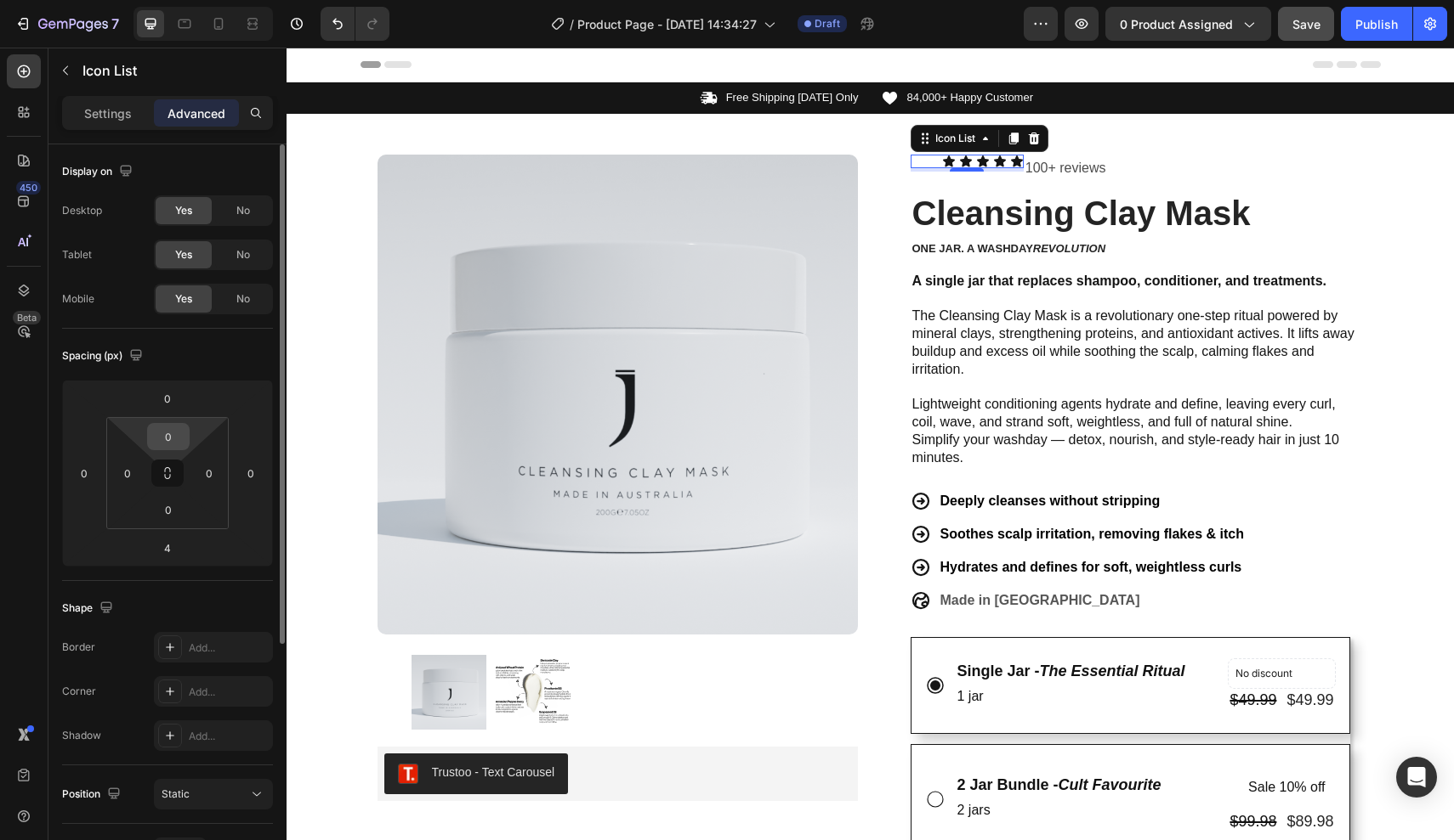
click at [173, 430] on input "0" at bounding box center [168, 436] width 34 height 25
type input "5"
type input "6"
type input "7"
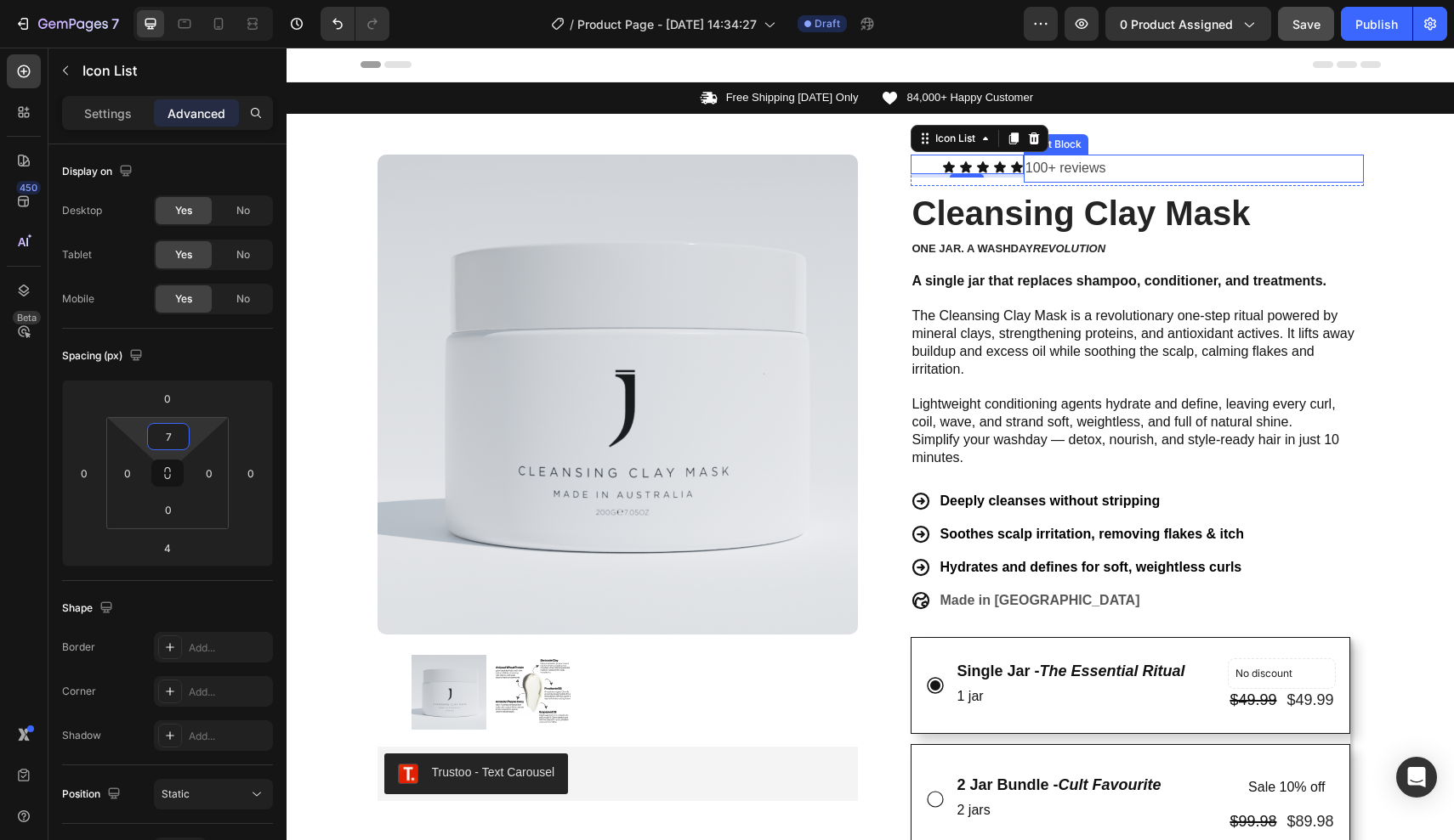
click at [1201, 161] on p "100+ reviews" at bounding box center [1193, 168] width 337 height 24
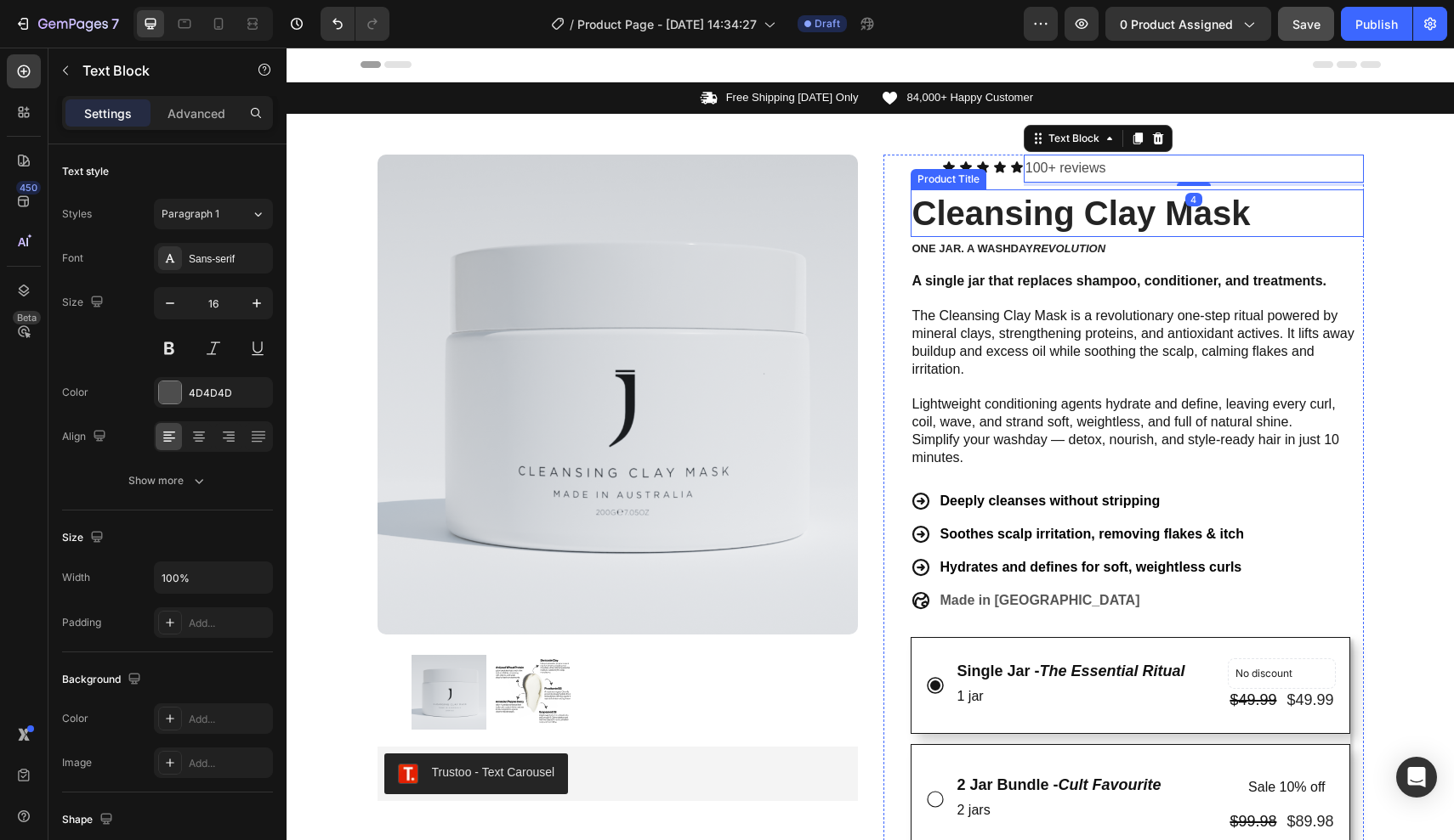
click at [978, 193] on h1 "Cleansing Clay Mask" at bounding box center [1136, 213] width 453 height 48
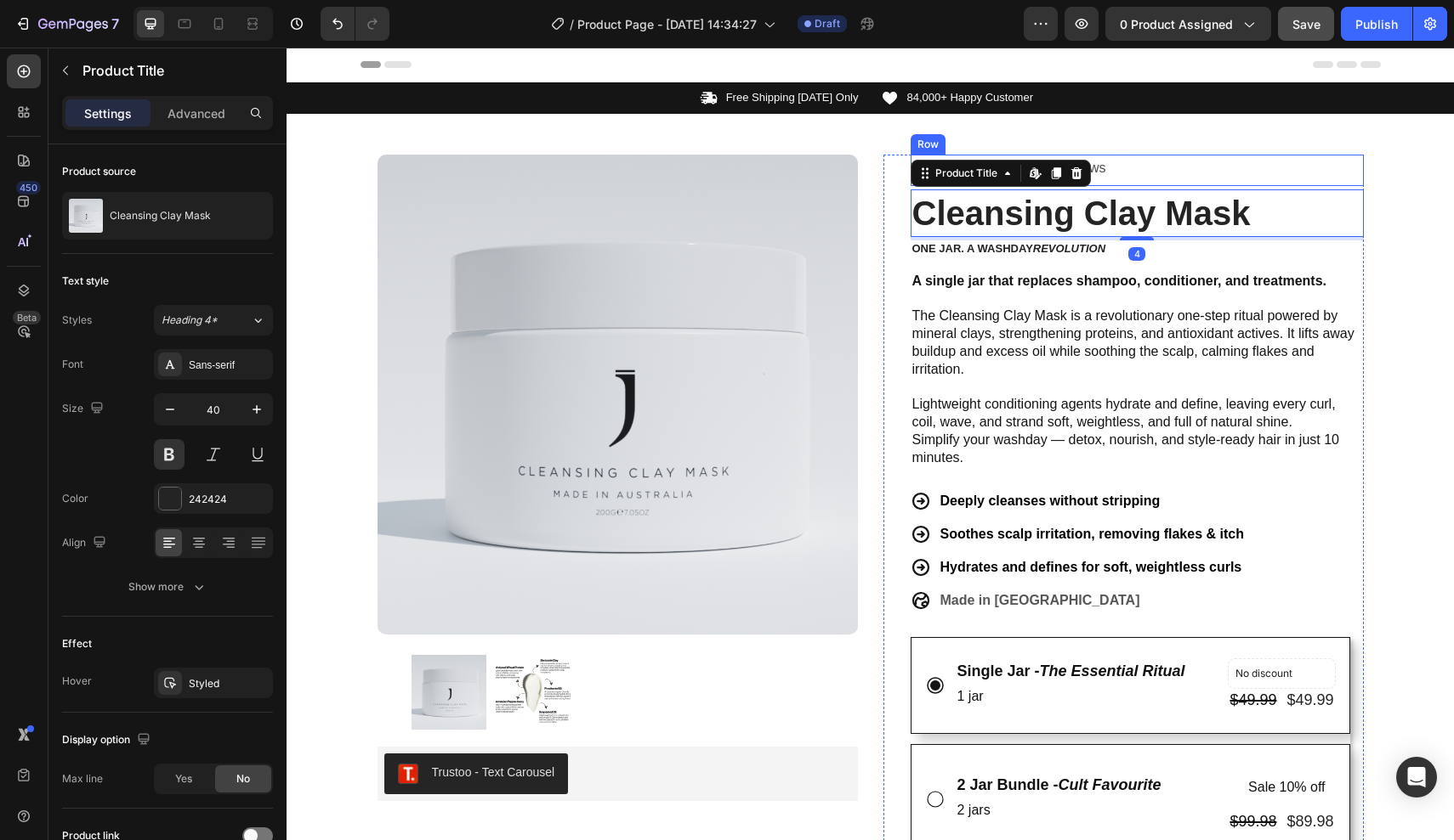
click at [884, 182] on div "Icon Icon Icon Icon Icon Icon List 100+ reviews Text Block Row Cleansing Clay M…" at bounding box center [1124, 801] width 480 height 1294
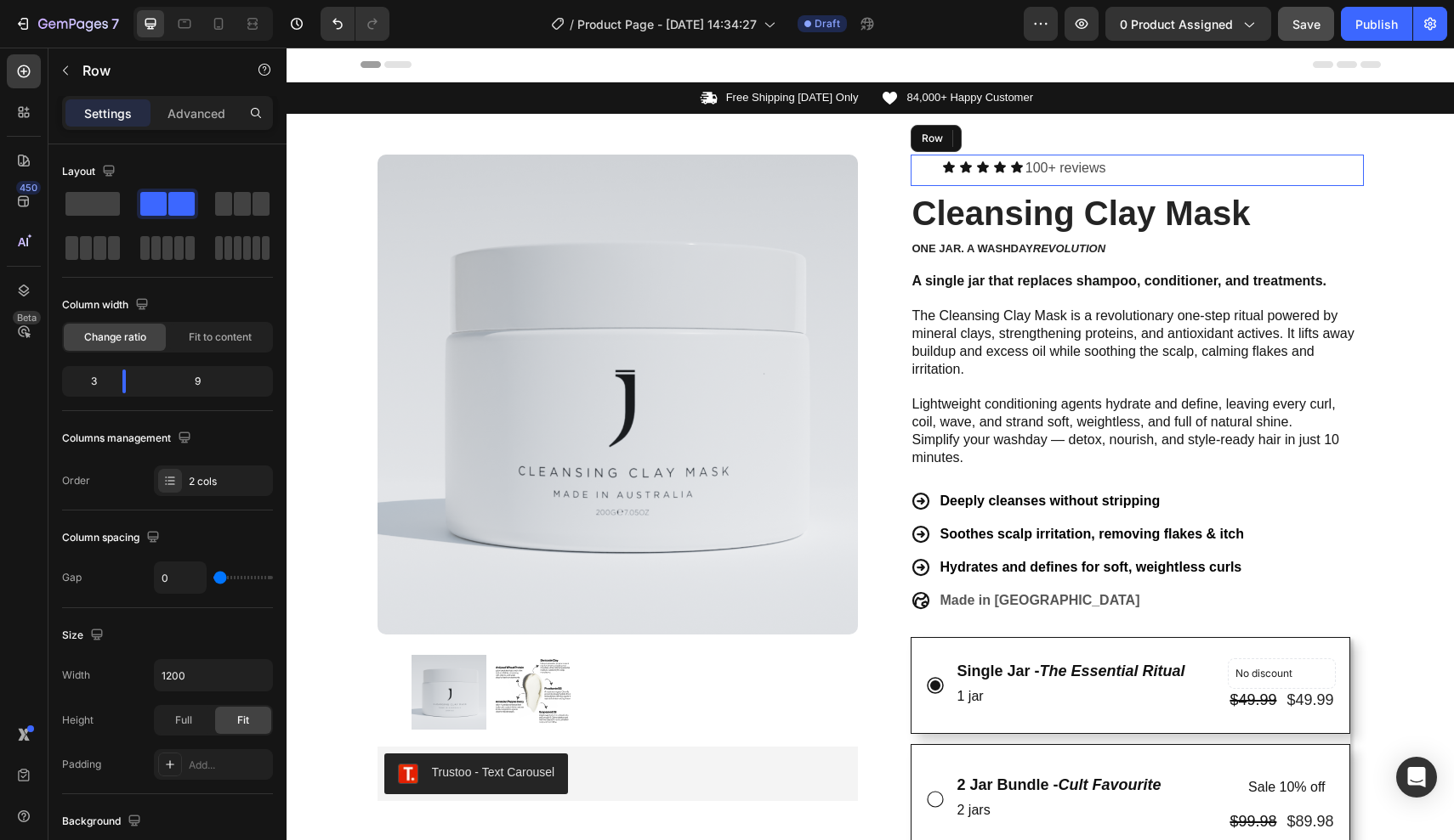
click at [953, 182] on div "Icon Icon Icon Icon Icon Icon List" at bounding box center [967, 169] width 113 height 31
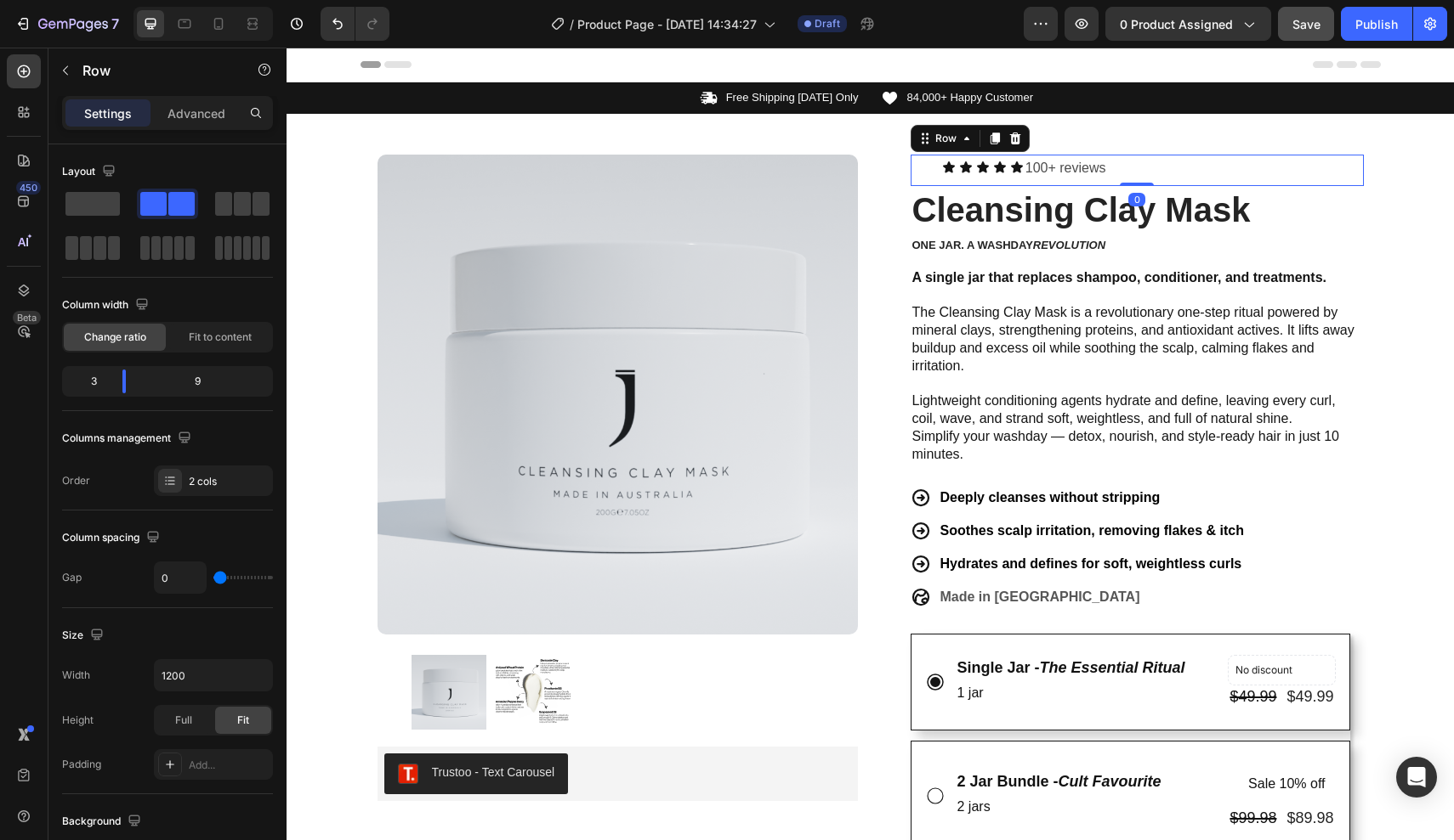
drag, startPoint x: 1147, startPoint y: 186, endPoint x: 1148, endPoint y: 175, distance: 11.0
click at [1148, 175] on div "Icon Icon Icon Icon Icon Icon List 100+ reviews Text Block Row 0" at bounding box center [1136, 169] width 453 height 31
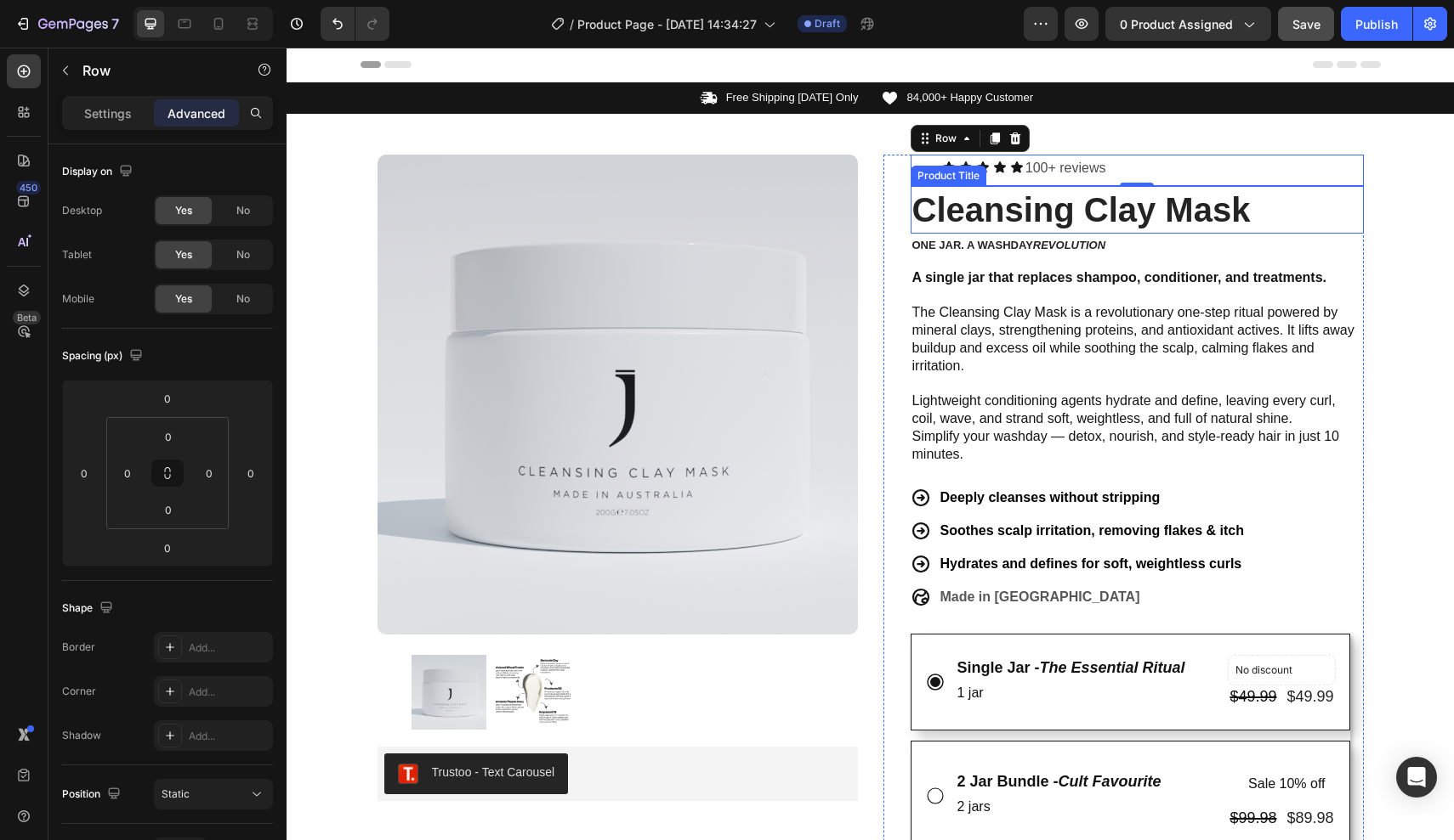
click at [1004, 192] on h1 "Cleansing Clay Mask" at bounding box center [1136, 210] width 453 height 48
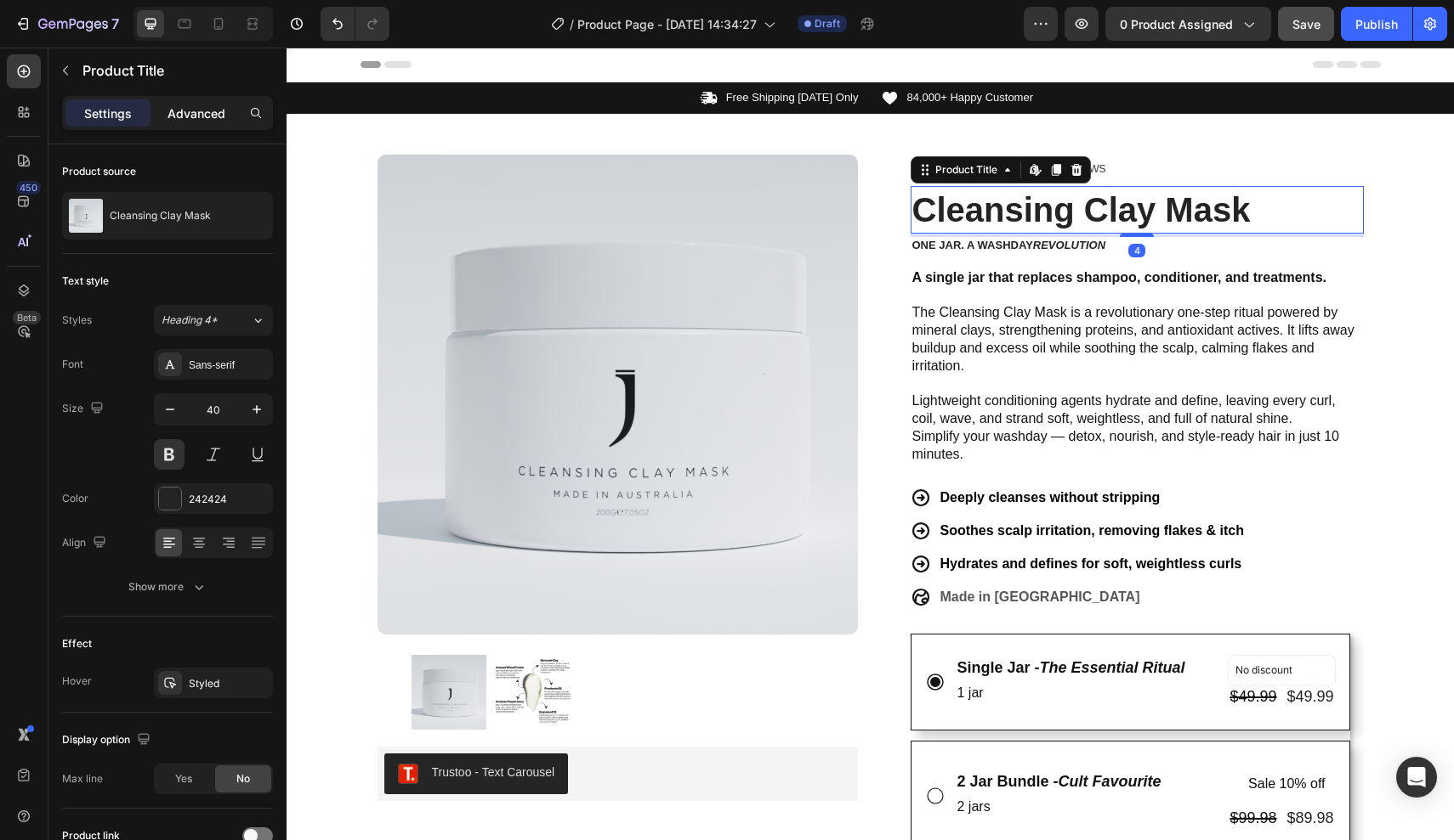
click at [209, 112] on p "Advanced" at bounding box center [196, 113] width 57 height 18
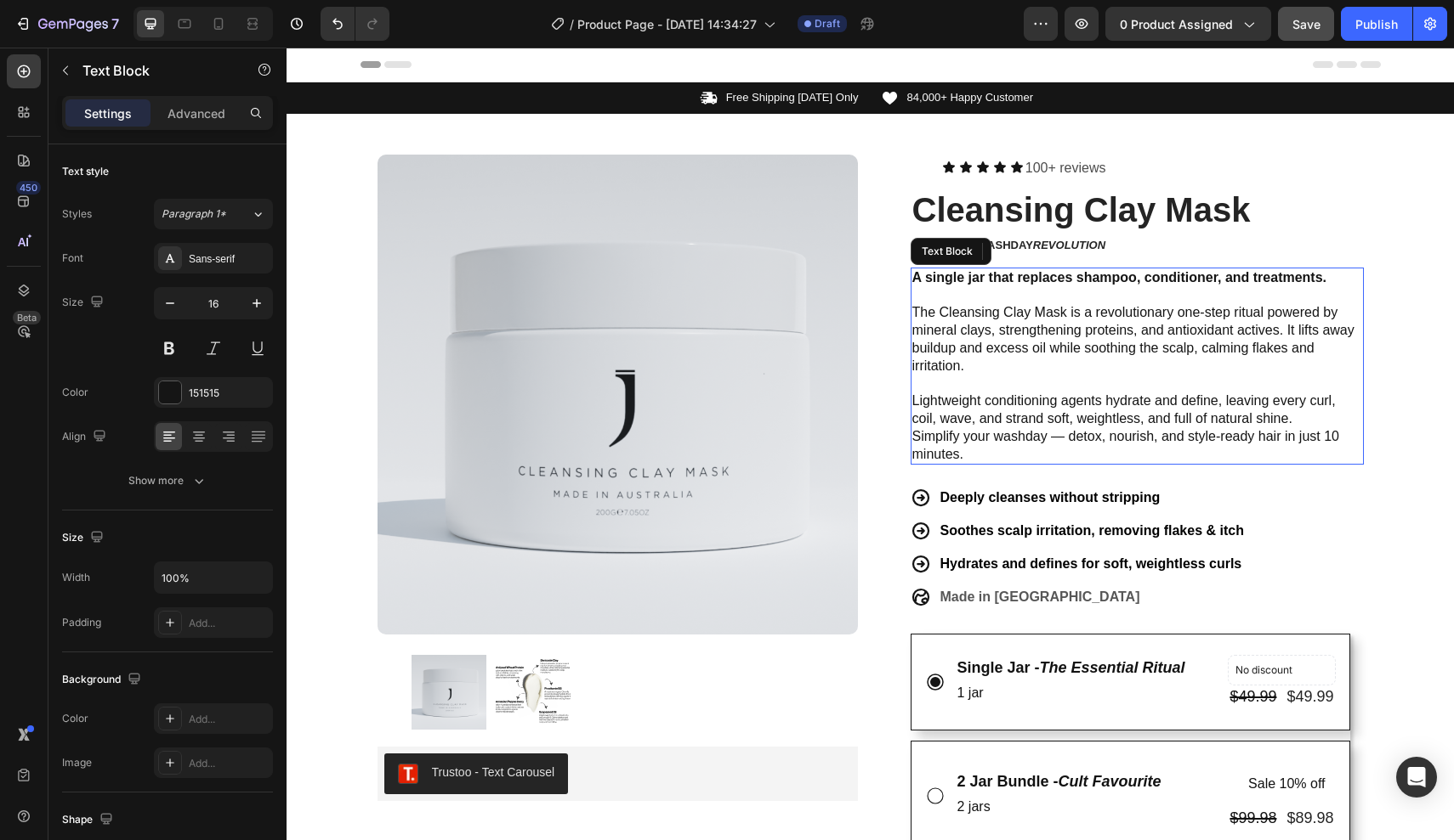
click at [1201, 292] on p "A single jar that replaces shampoo, conditioner, and treatments. The Cleansing …" at bounding box center [1137, 322] width 450 height 106
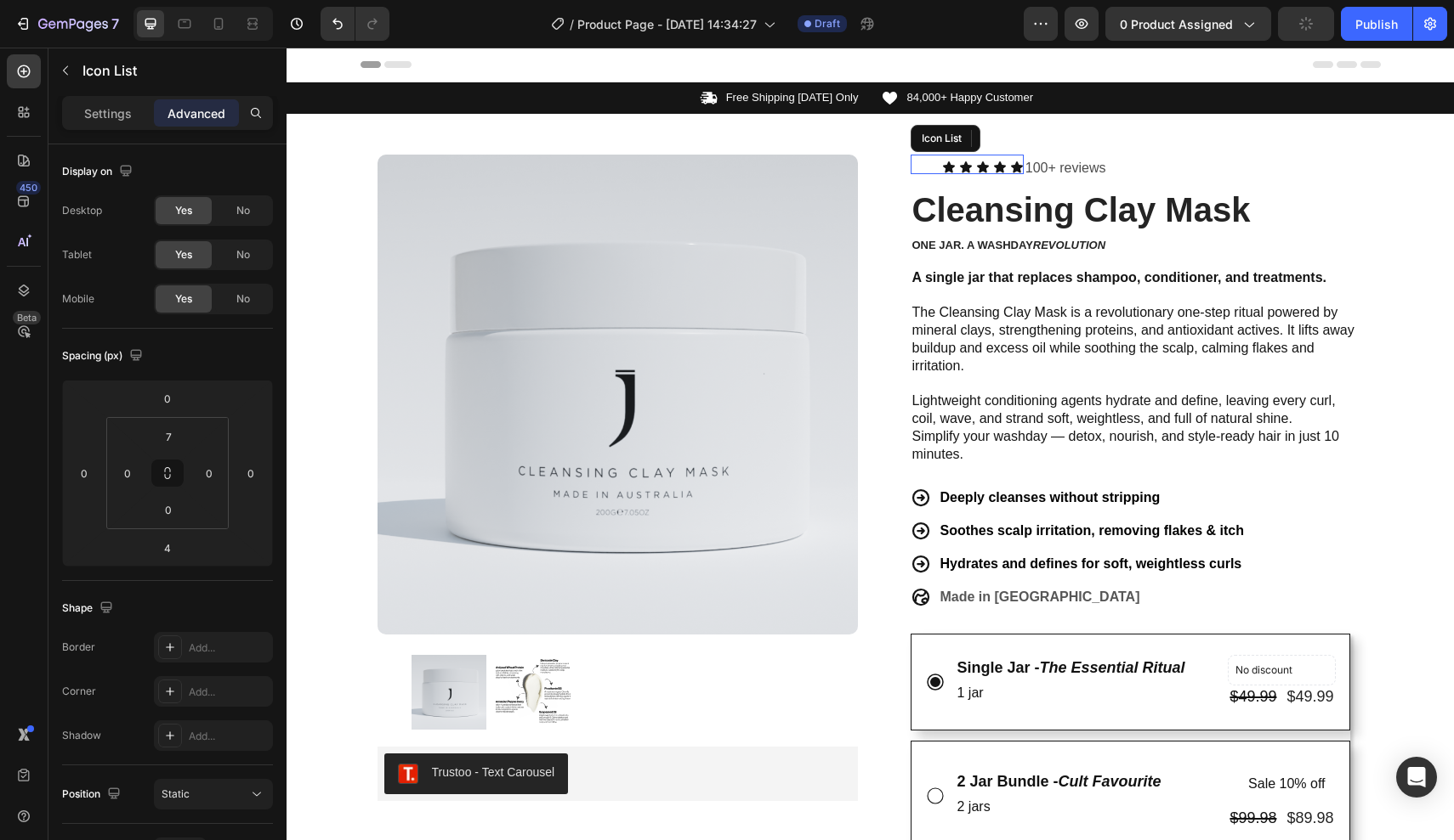
click at [928, 170] on div "Icon Icon Icon Icon Icon" at bounding box center [967, 167] width 113 height 13
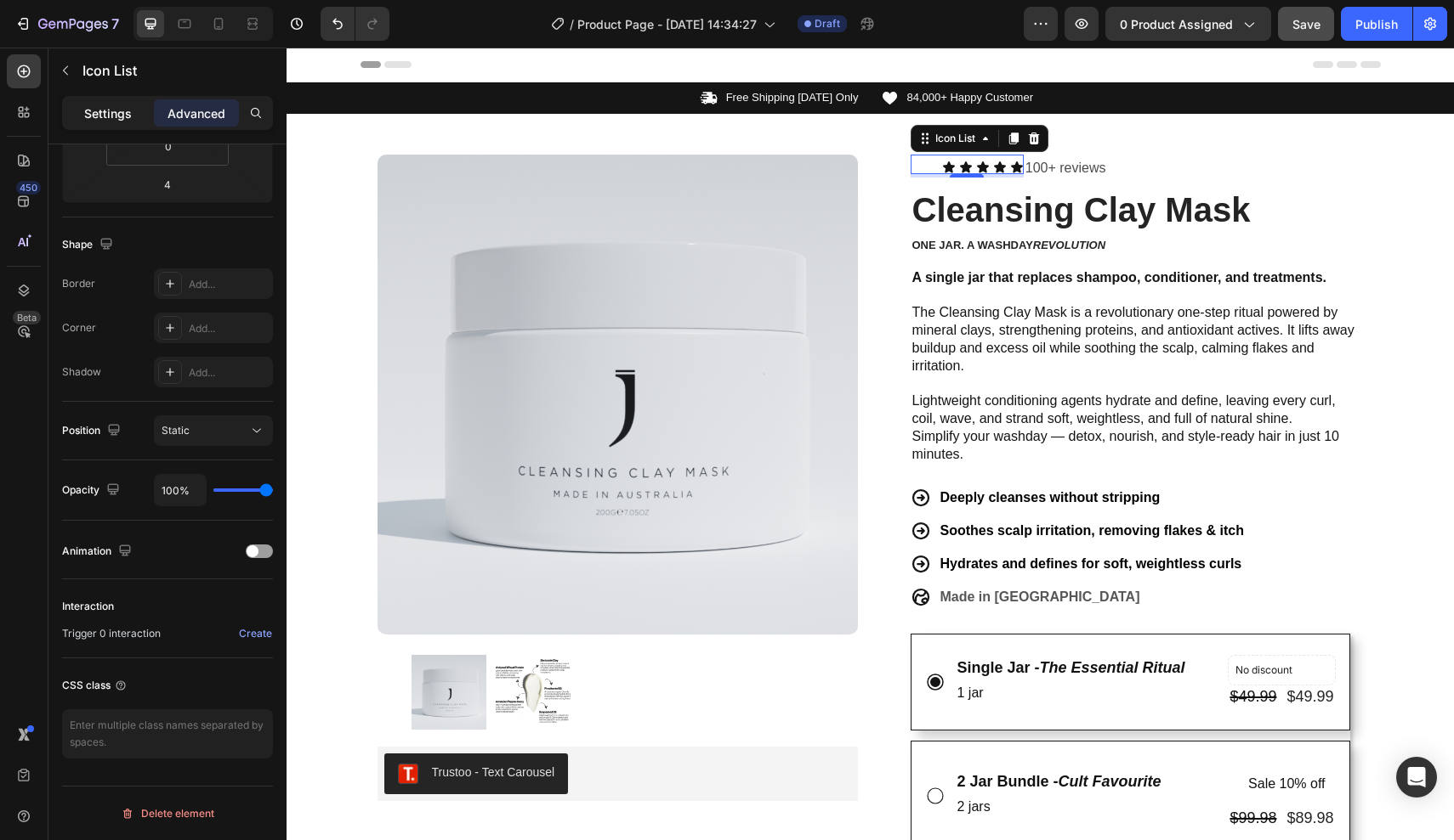
click at [110, 104] on p "Settings" at bounding box center [107, 113] width 48 height 18
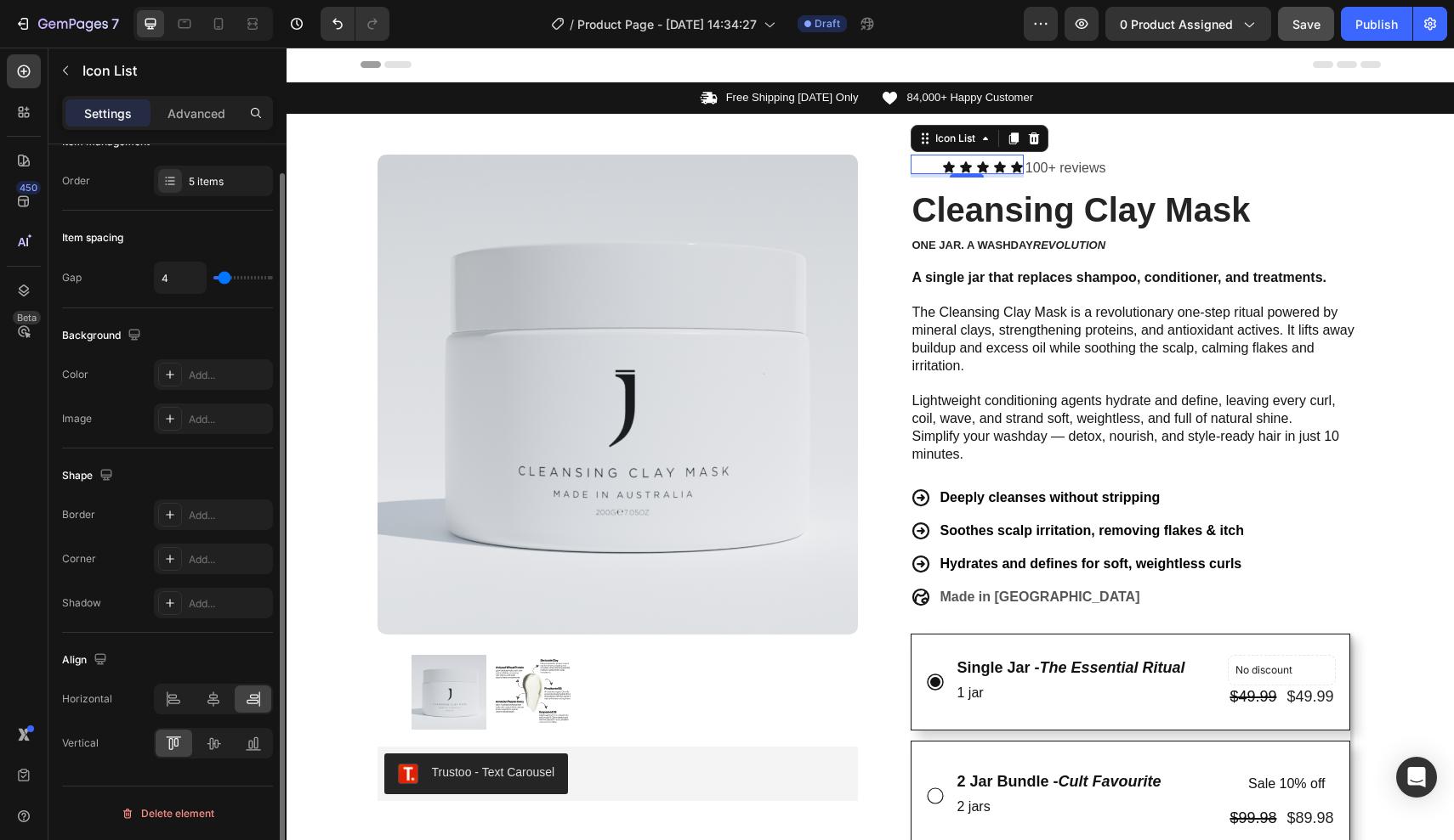
scroll to position [30, 0]
click at [173, 690] on div at bounding box center [173, 699] width 37 height 27
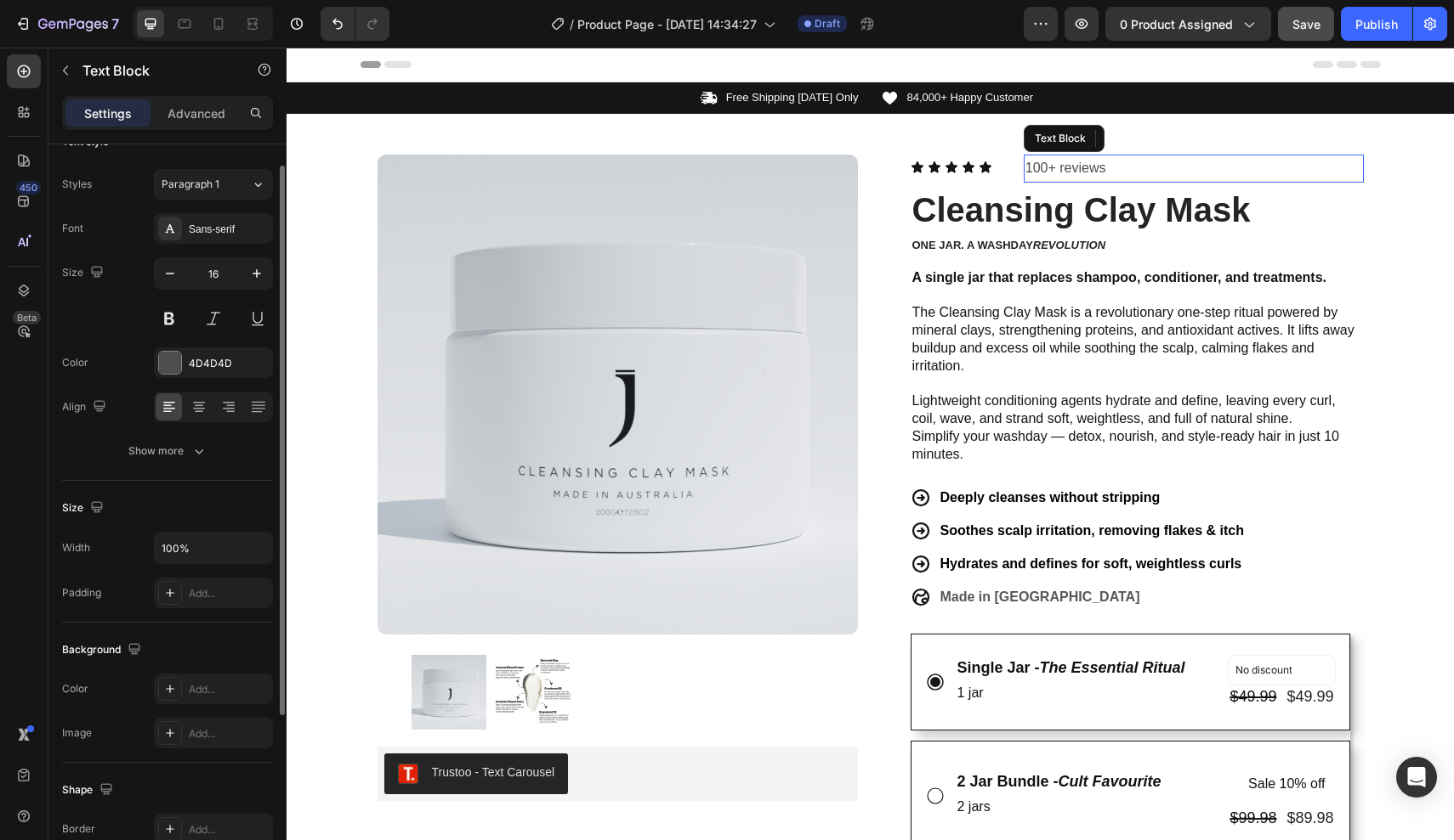
click at [1033, 166] on p "100+ reviews" at bounding box center [1193, 168] width 337 height 24
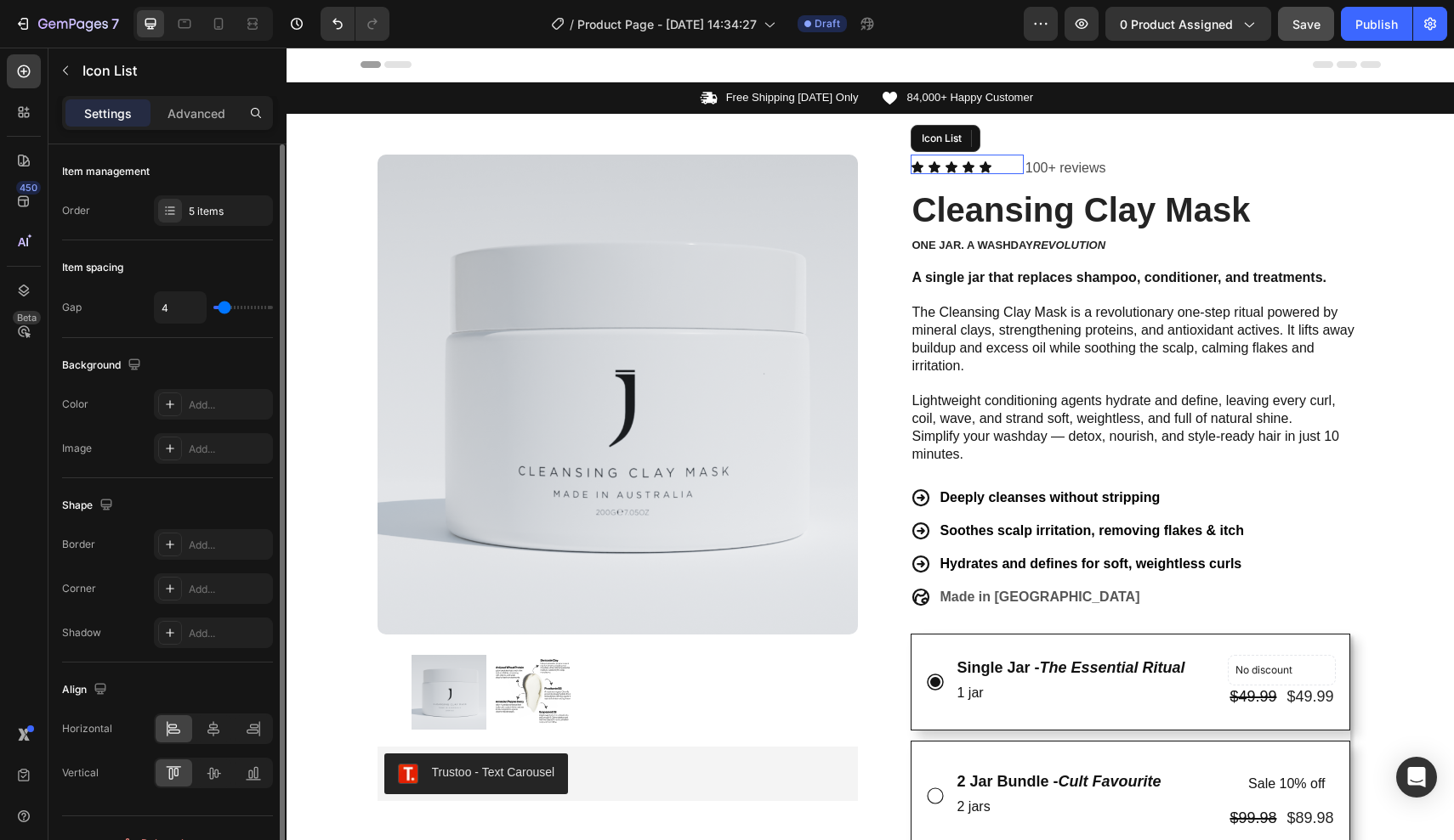
click at [1009, 167] on div "Icon Icon Icon Icon Icon" at bounding box center [967, 167] width 113 height 13
click at [1032, 166] on p "100+ reviews" at bounding box center [1193, 168] width 337 height 24
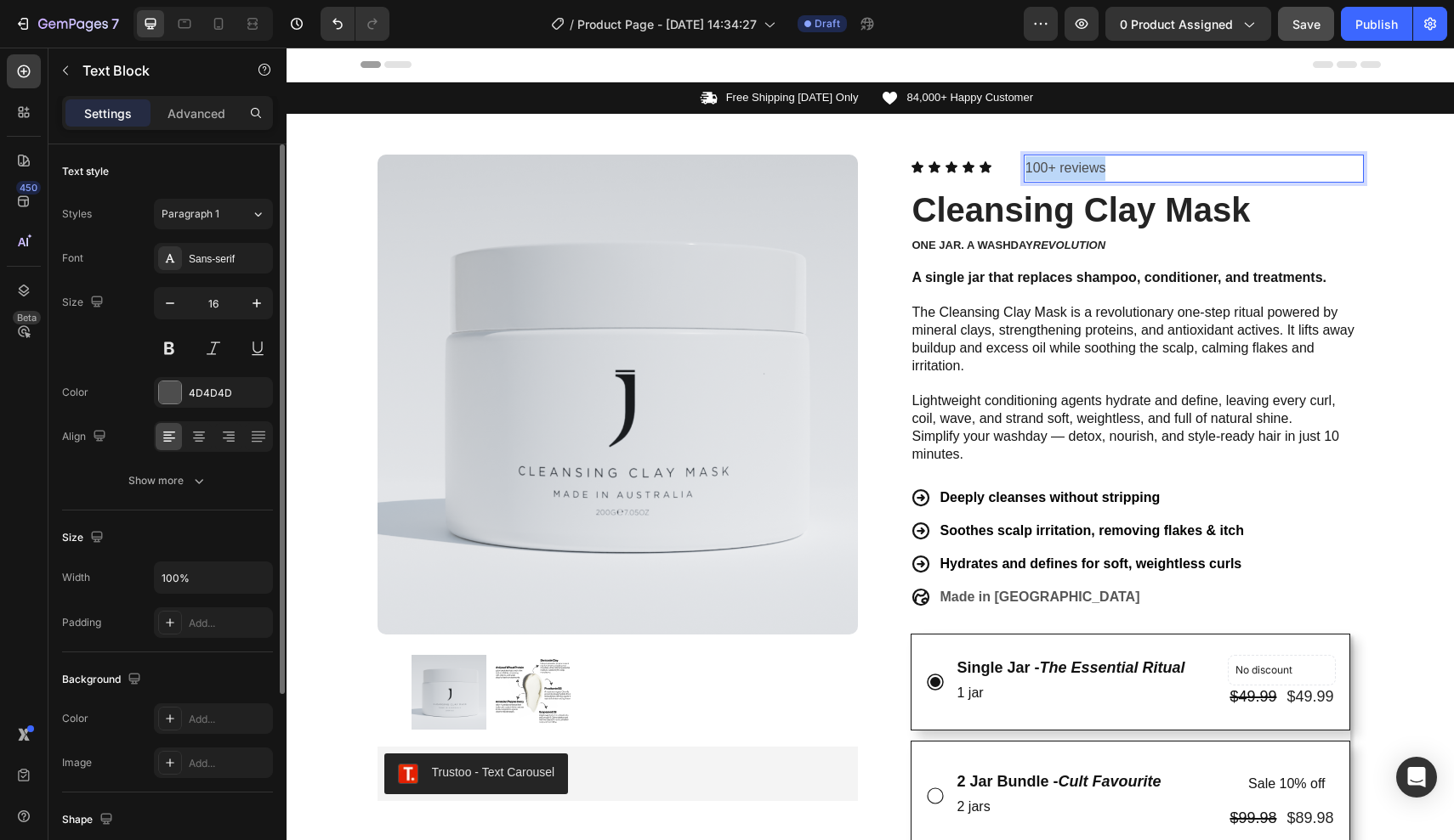
drag, startPoint x: 1028, startPoint y: 166, endPoint x: 1200, endPoint y: 166, distance: 172.0
click at [1200, 166] on p "100+ reviews" at bounding box center [1193, 168] width 337 height 24
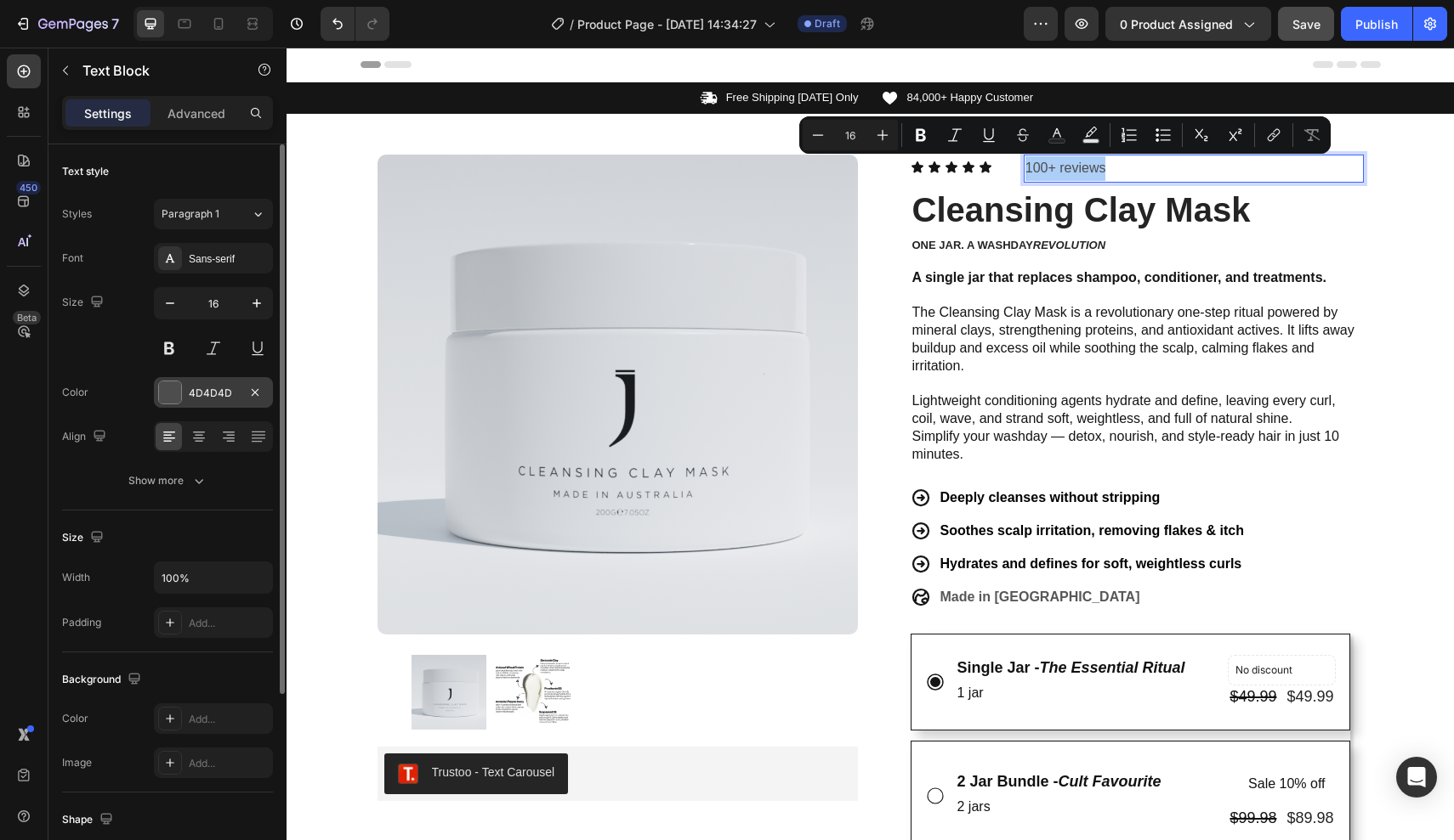
click at [198, 390] on div "4D4D4D" at bounding box center [214, 393] width 49 height 15
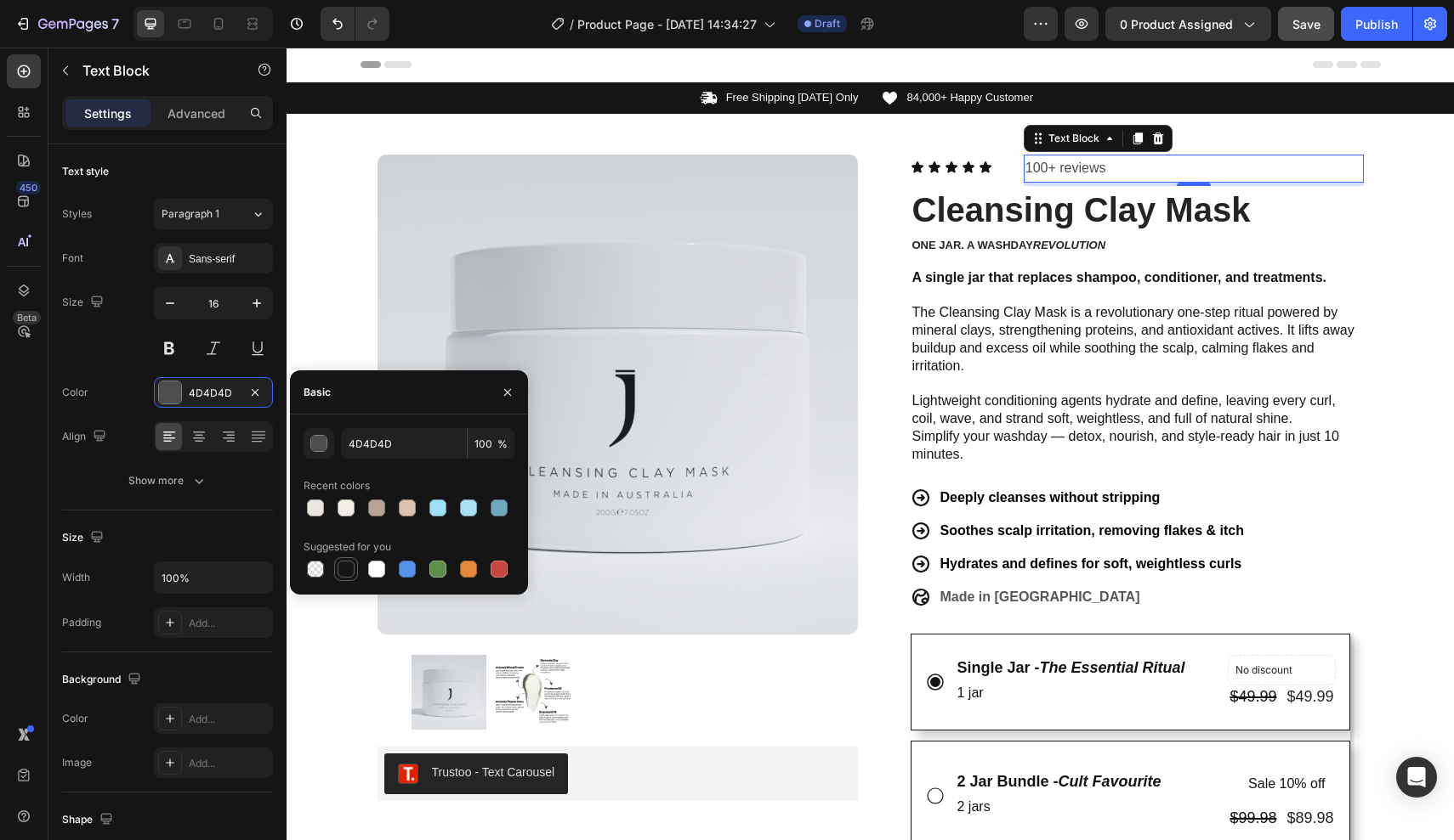
click at [341, 564] on div at bounding box center [346, 569] width 17 height 17
type input "151515"
click at [184, 345] on button at bounding box center [169, 348] width 31 height 31
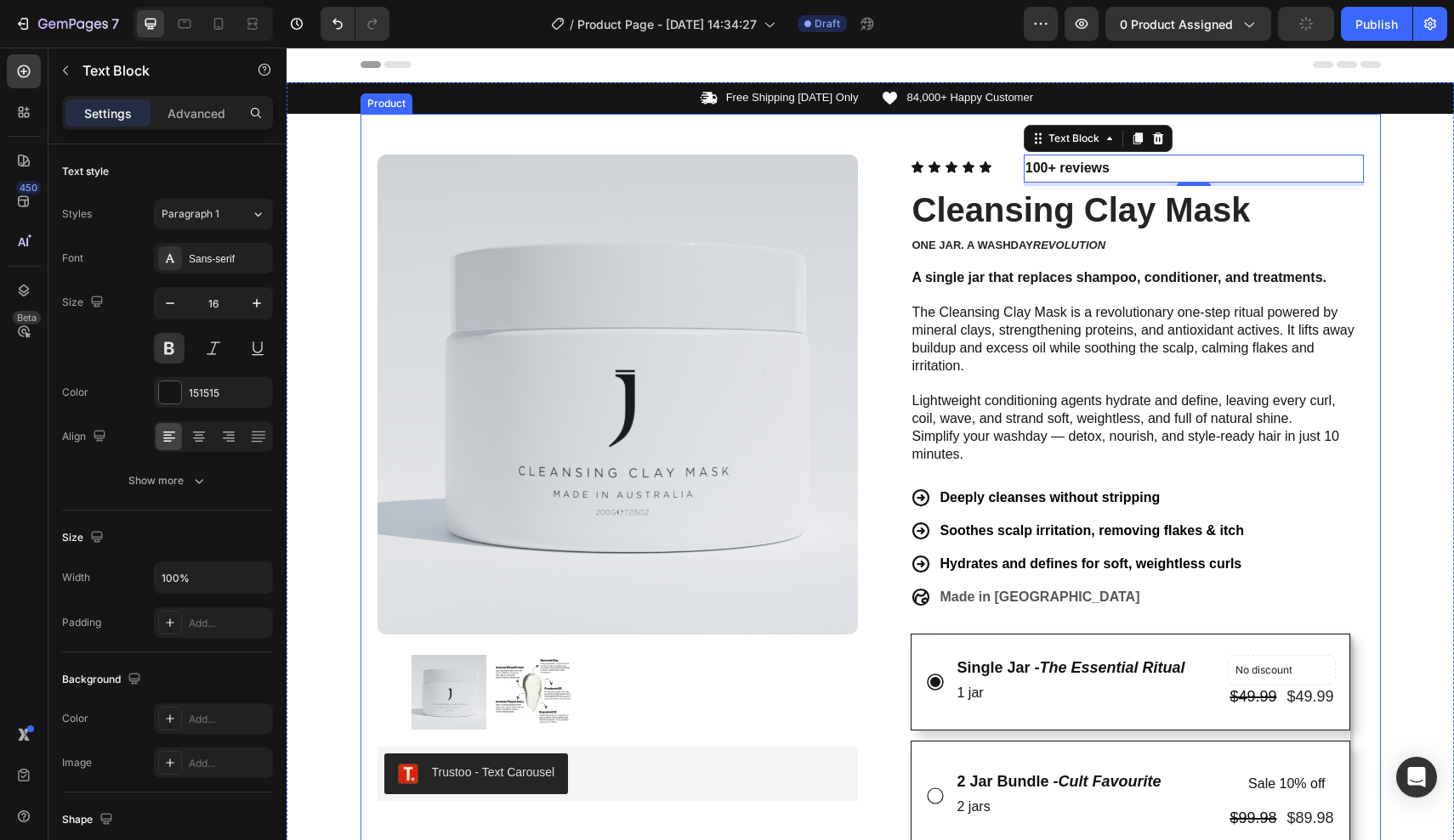
click at [1171, 151] on div "Product Images Trustoo - Text Carousel Trustoo Row Icon Icon Icon Icon Icon Ico…" at bounding box center [871, 788] width 1020 height 1349
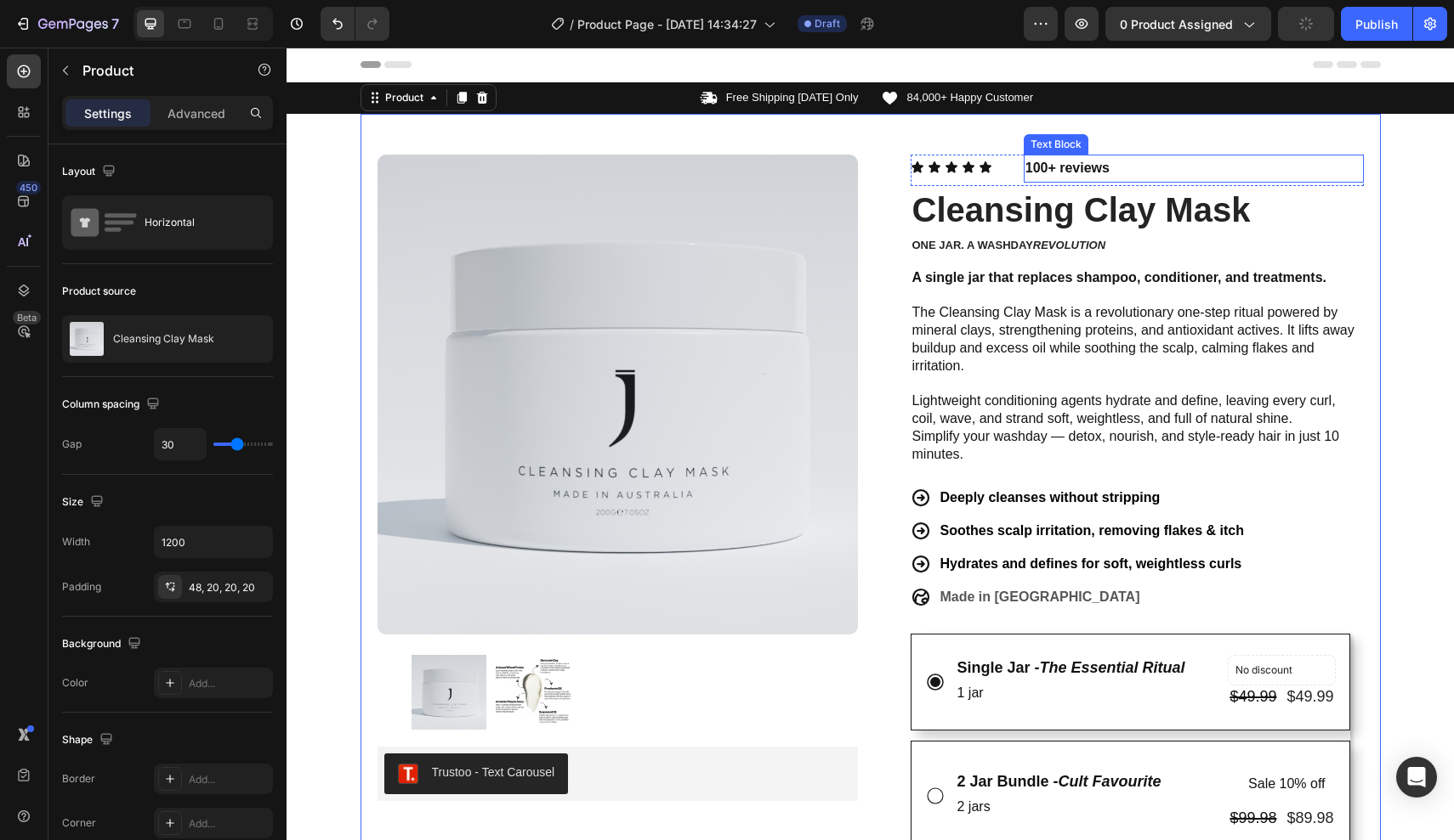
click at [1028, 157] on p "100+ reviews" at bounding box center [1193, 168] width 337 height 24
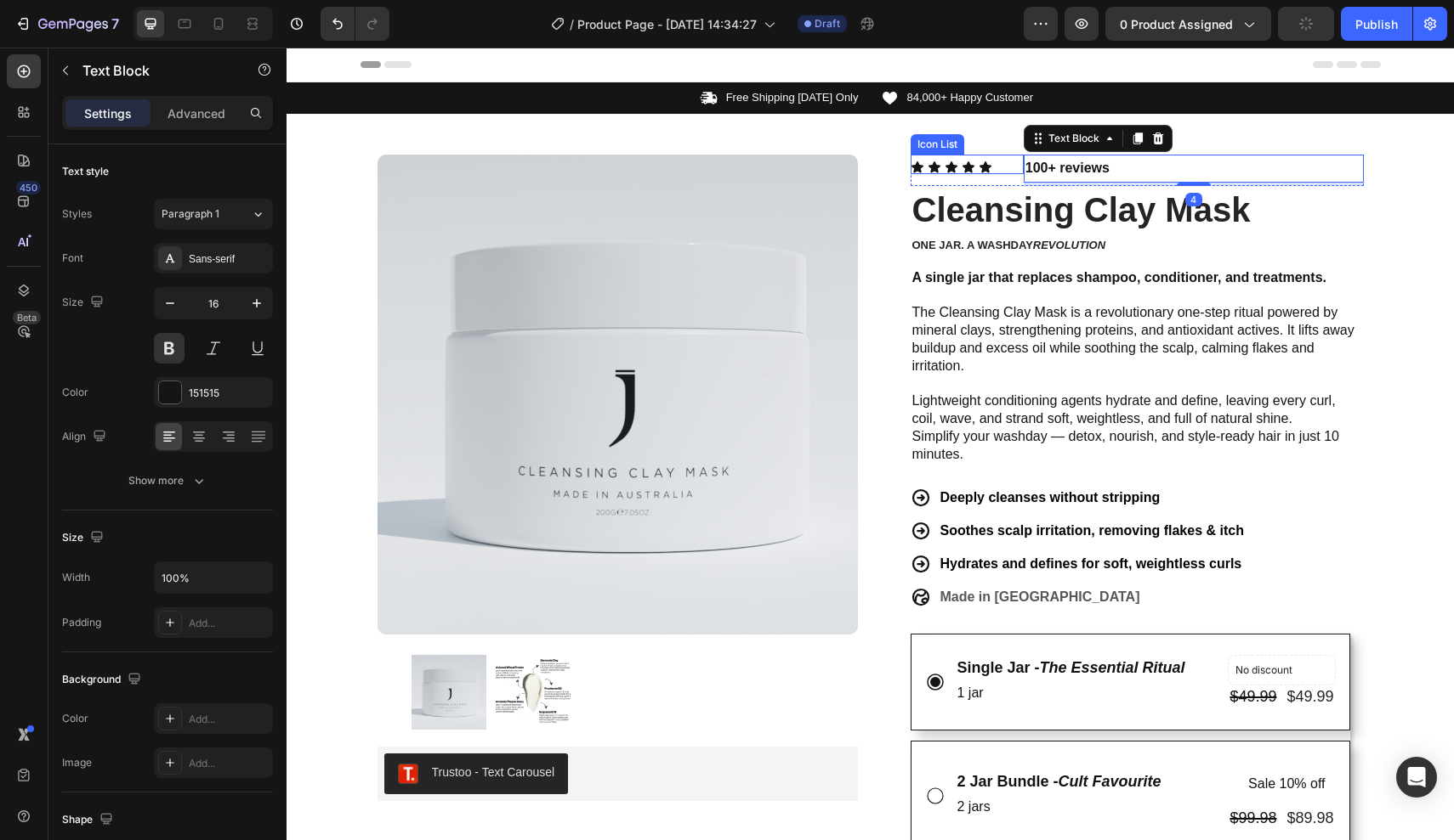
click at [1014, 165] on div "Icon Icon Icon Icon Icon" at bounding box center [967, 167] width 113 height 13
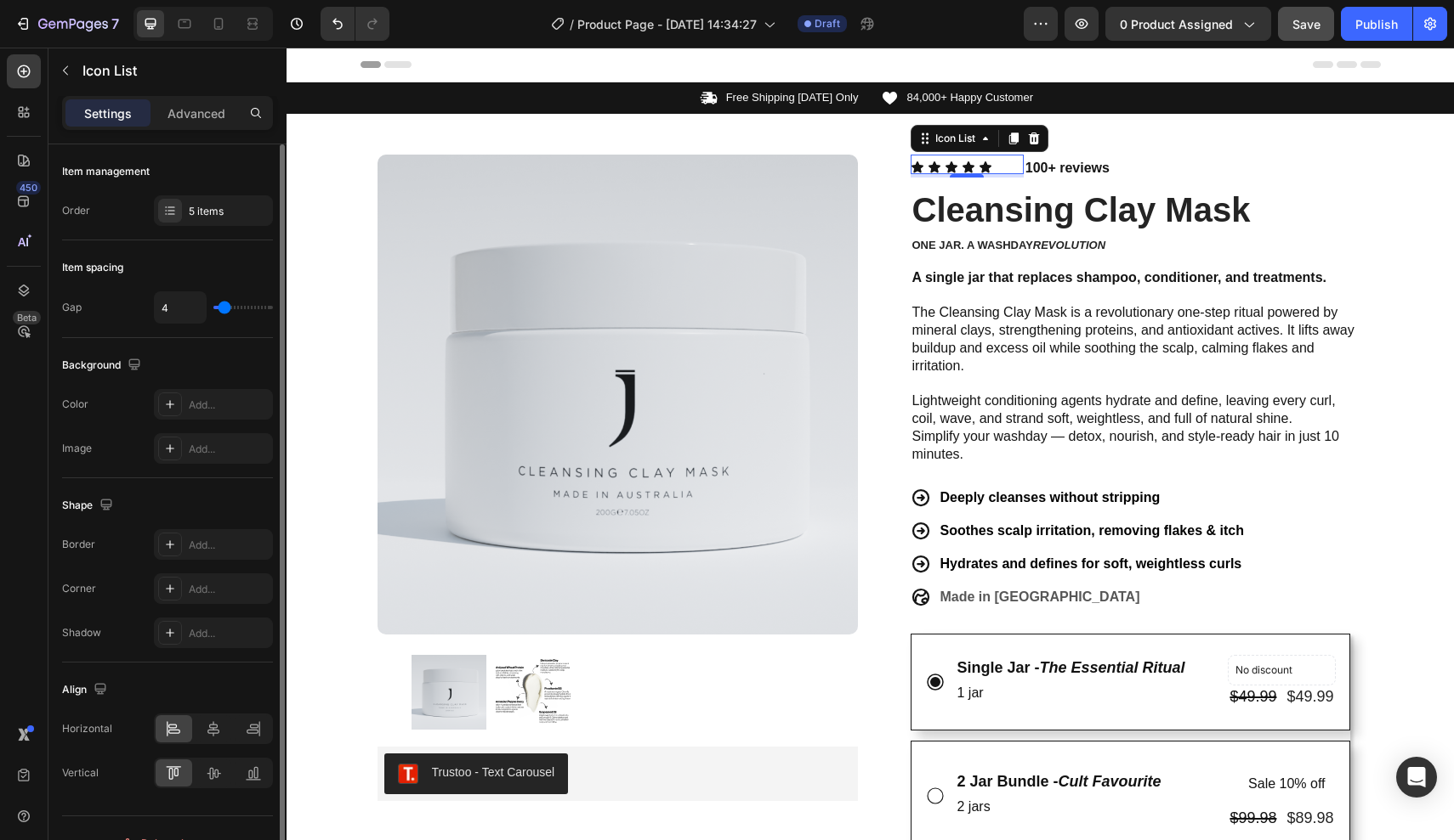
type input "0"
drag, startPoint x: 225, startPoint y: 309, endPoint x: 181, endPoint y: 309, distance: 44.0
type input "0"
click at [180, 309] on div "0" at bounding box center [214, 308] width 119 height 32
type input "1"
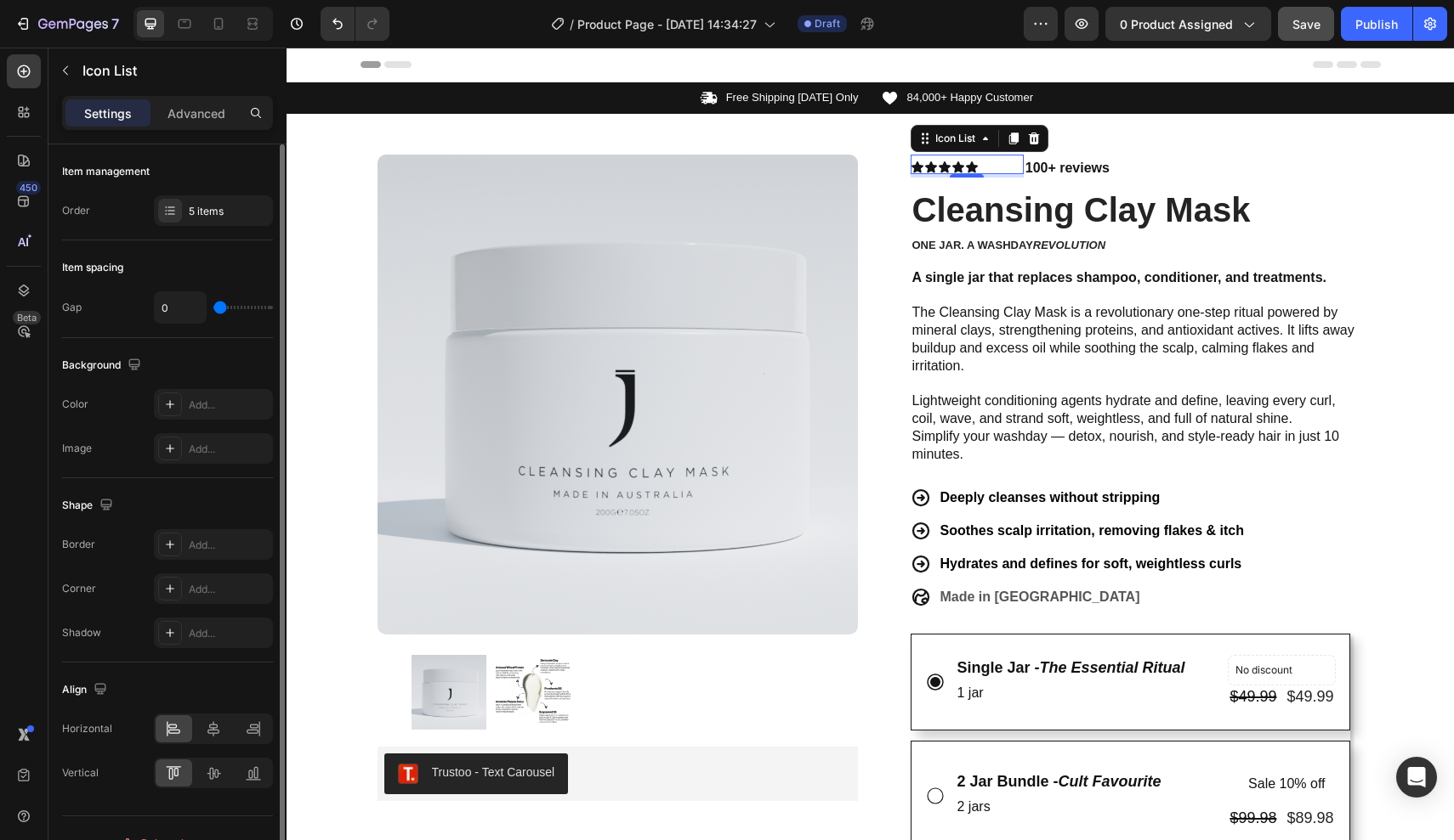
type input "1"
type input "2"
type input "3"
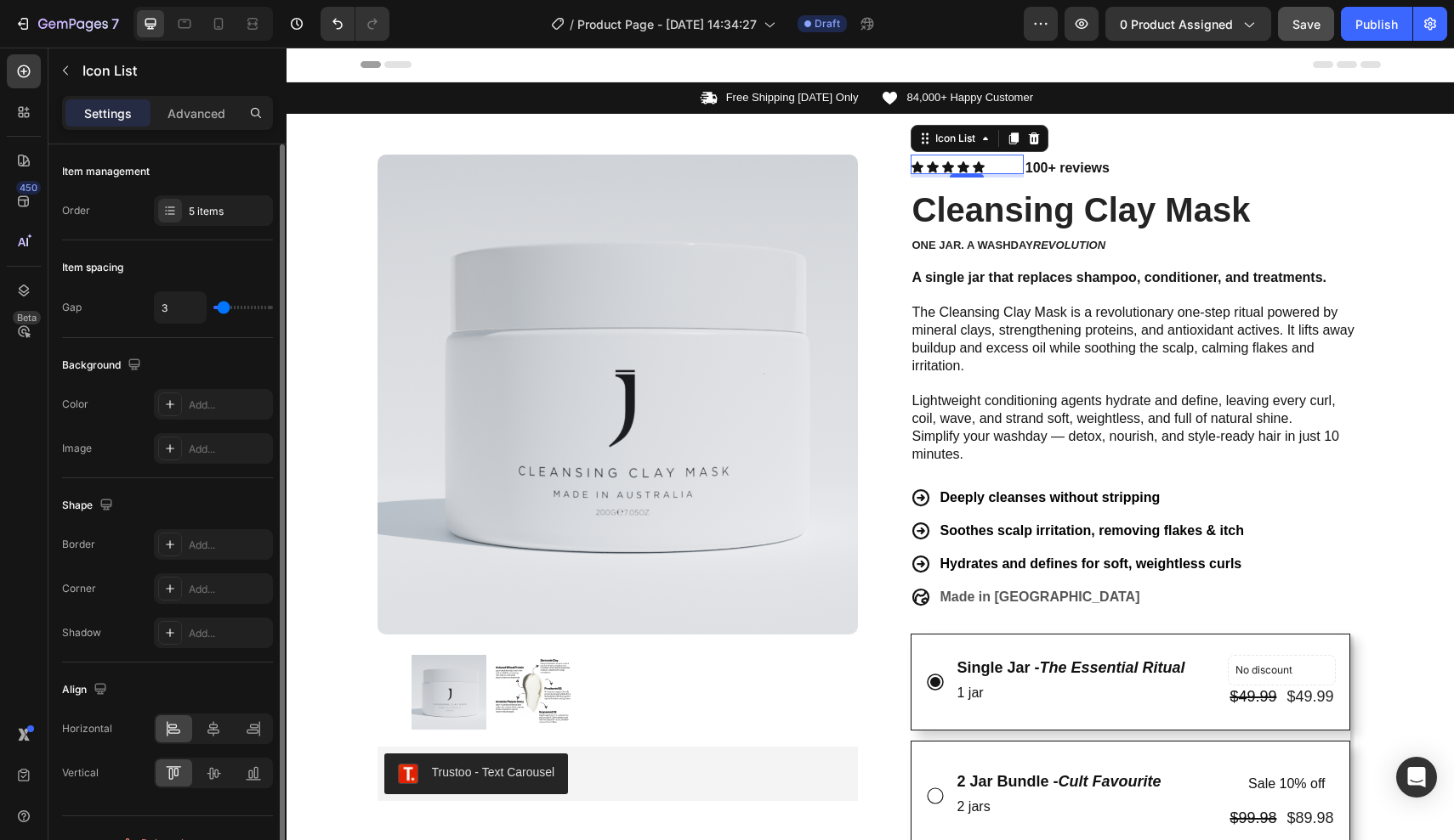
type input "4"
type input "5"
type input "6"
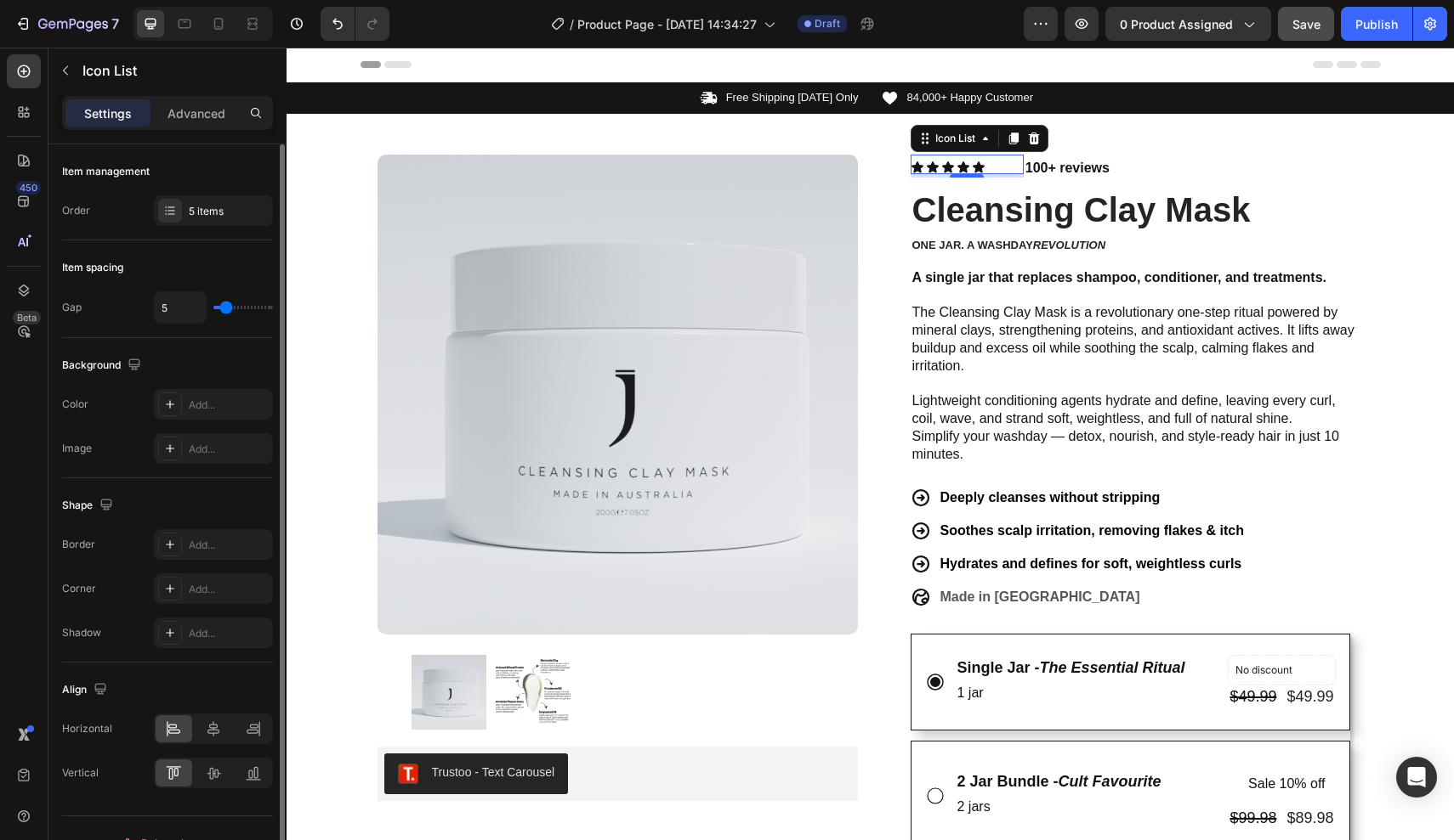
type input "6"
type input "7"
type input "8"
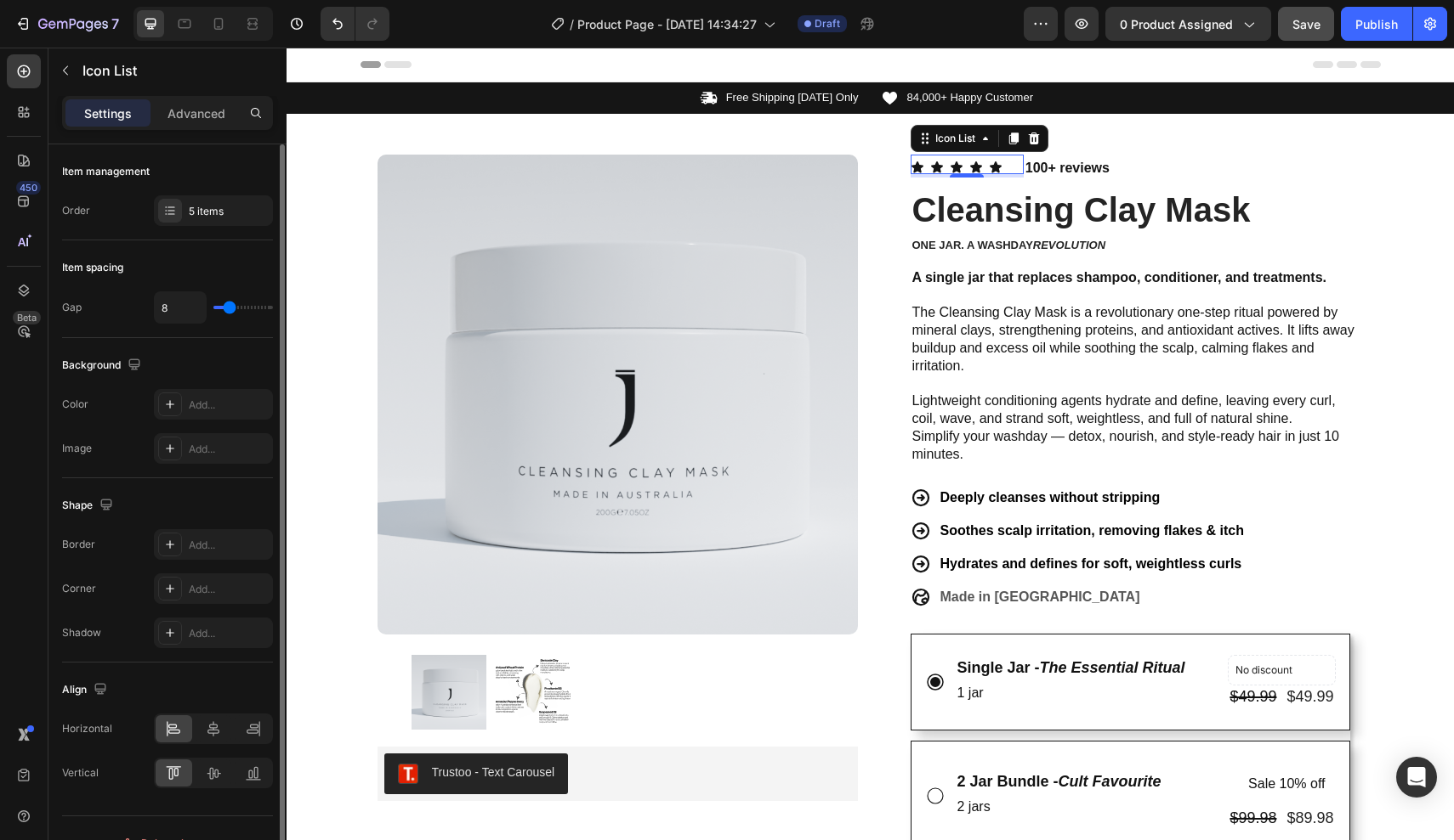
type input "9"
type input "10"
type input "11"
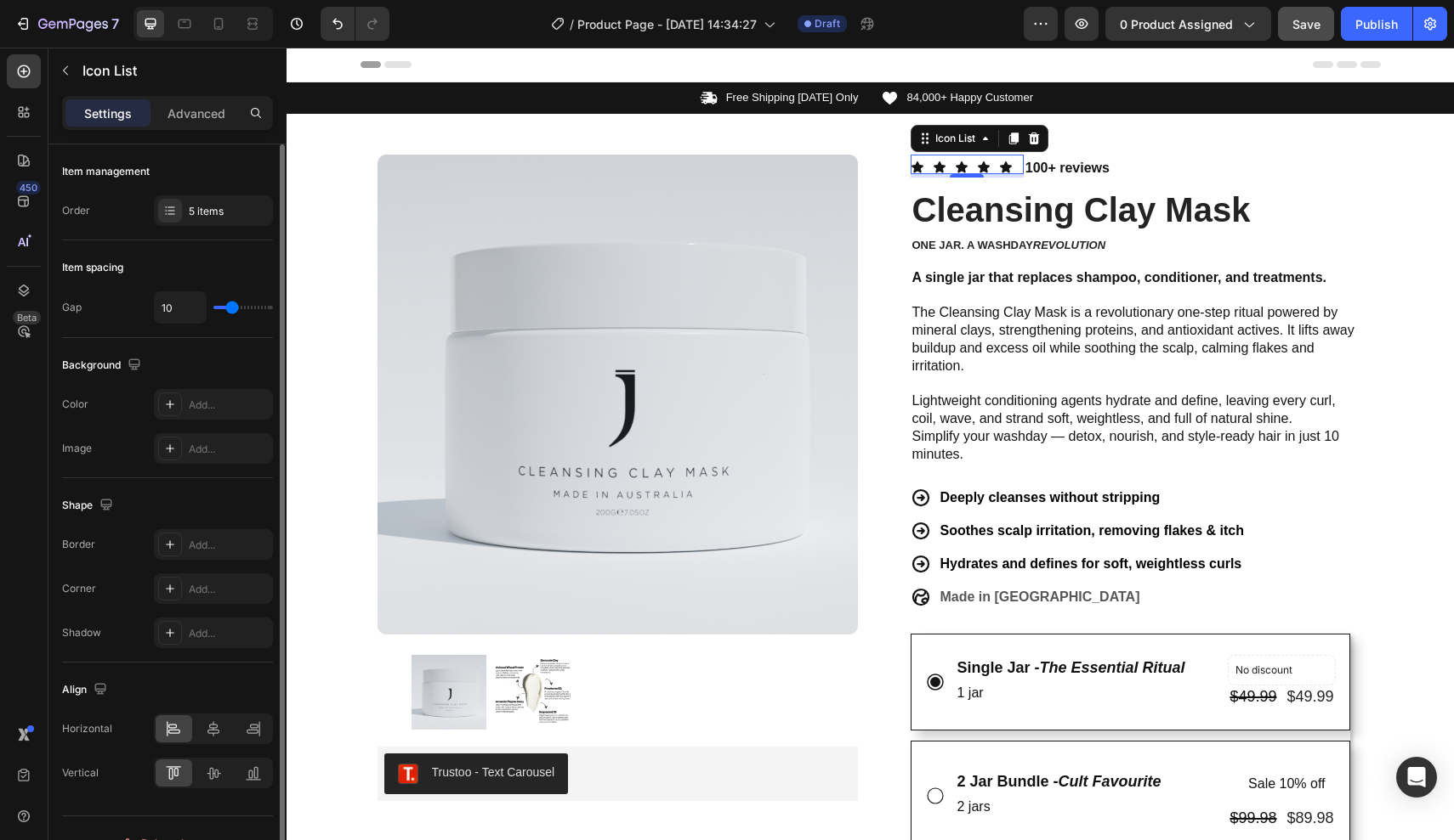
type input "11"
type input "12"
type input "13"
drag, startPoint x: 215, startPoint y: 306, endPoint x: 233, endPoint y: 306, distance: 18.0
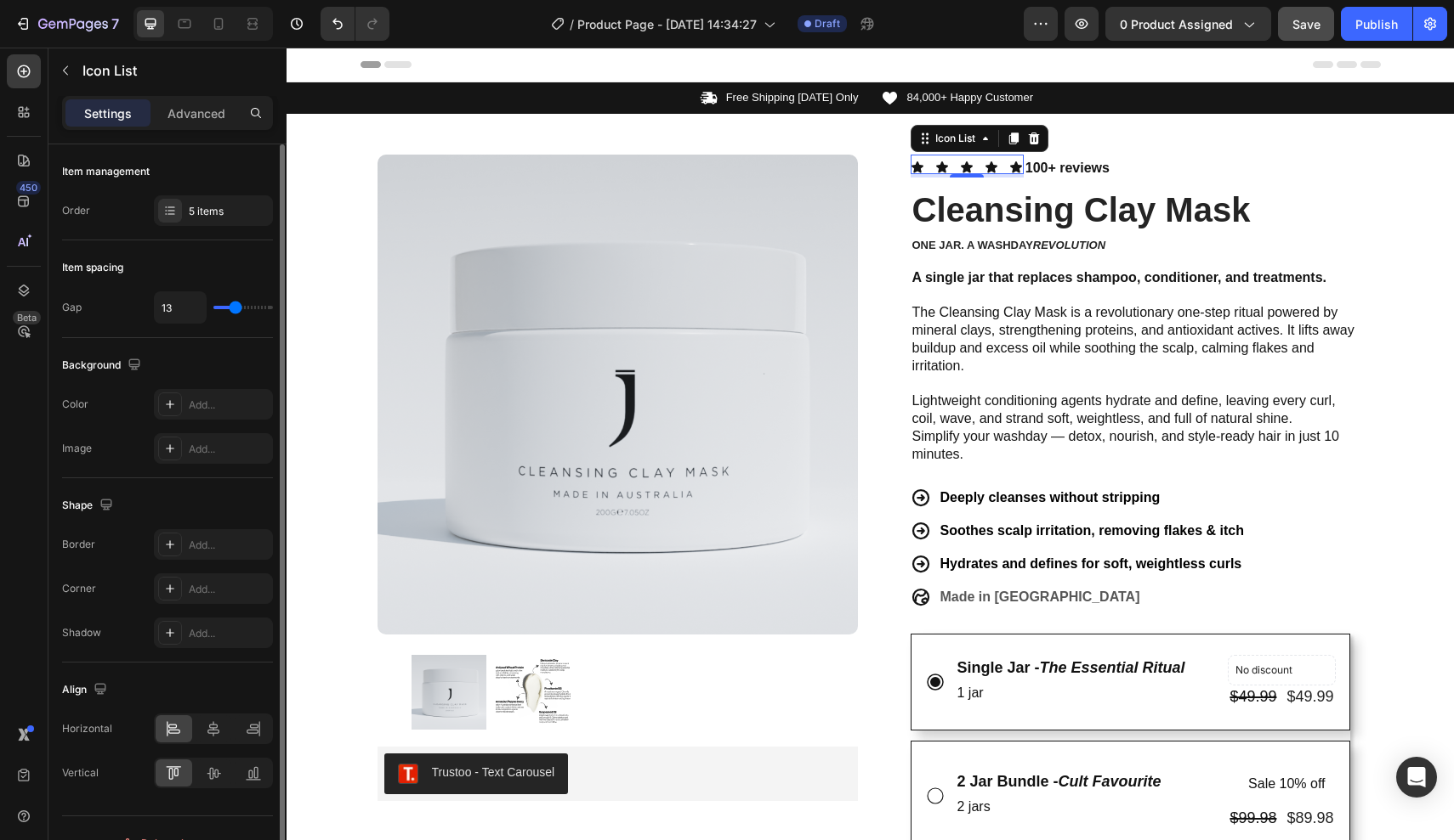
type input "13"
click at [233, 306] on input "range" at bounding box center [243, 308] width 59 height 4
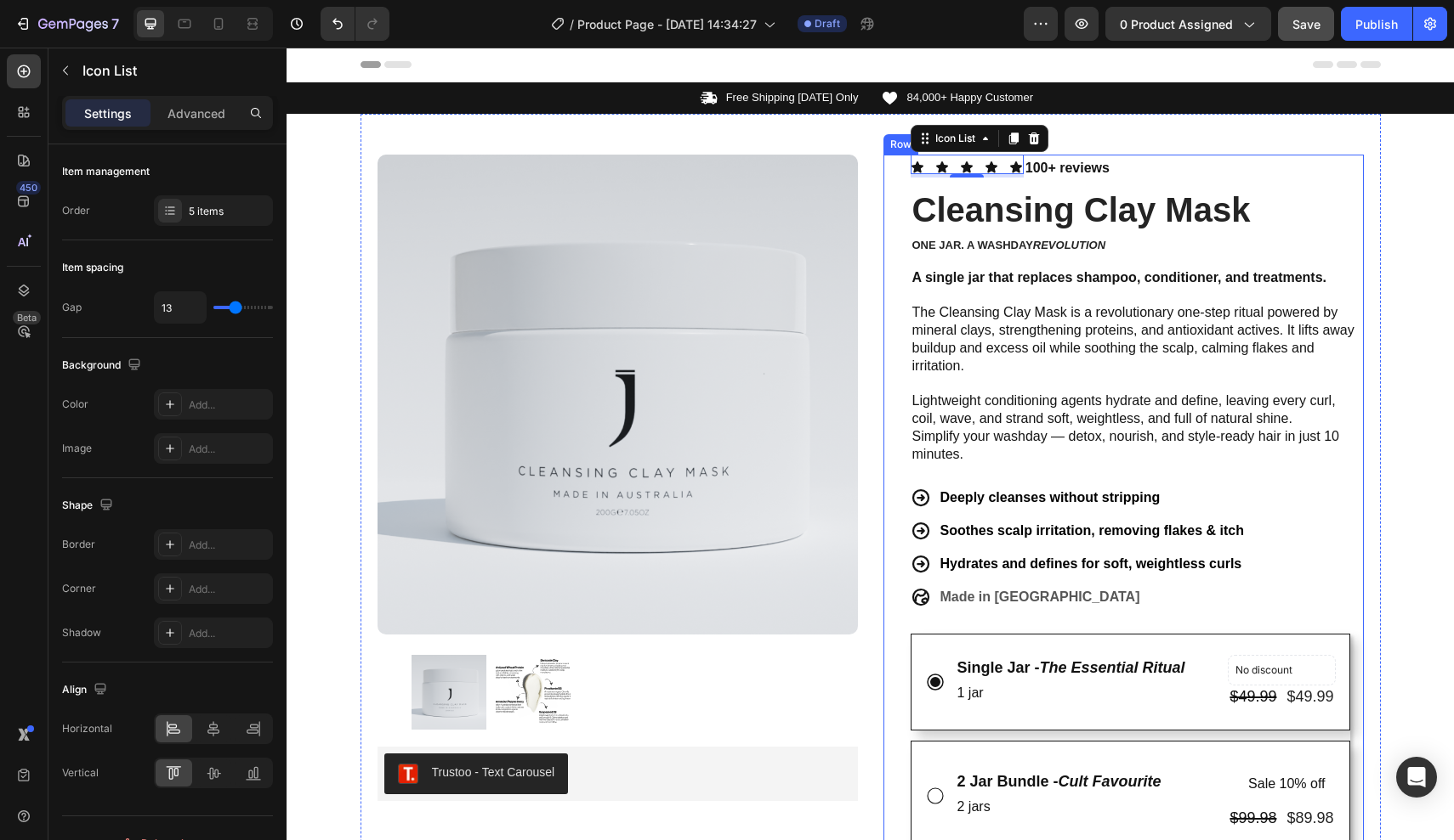
click at [919, 280] on strong "A single jar that replaces shampoo, conditioner, and treatments." at bounding box center [1119, 277] width 415 height 14
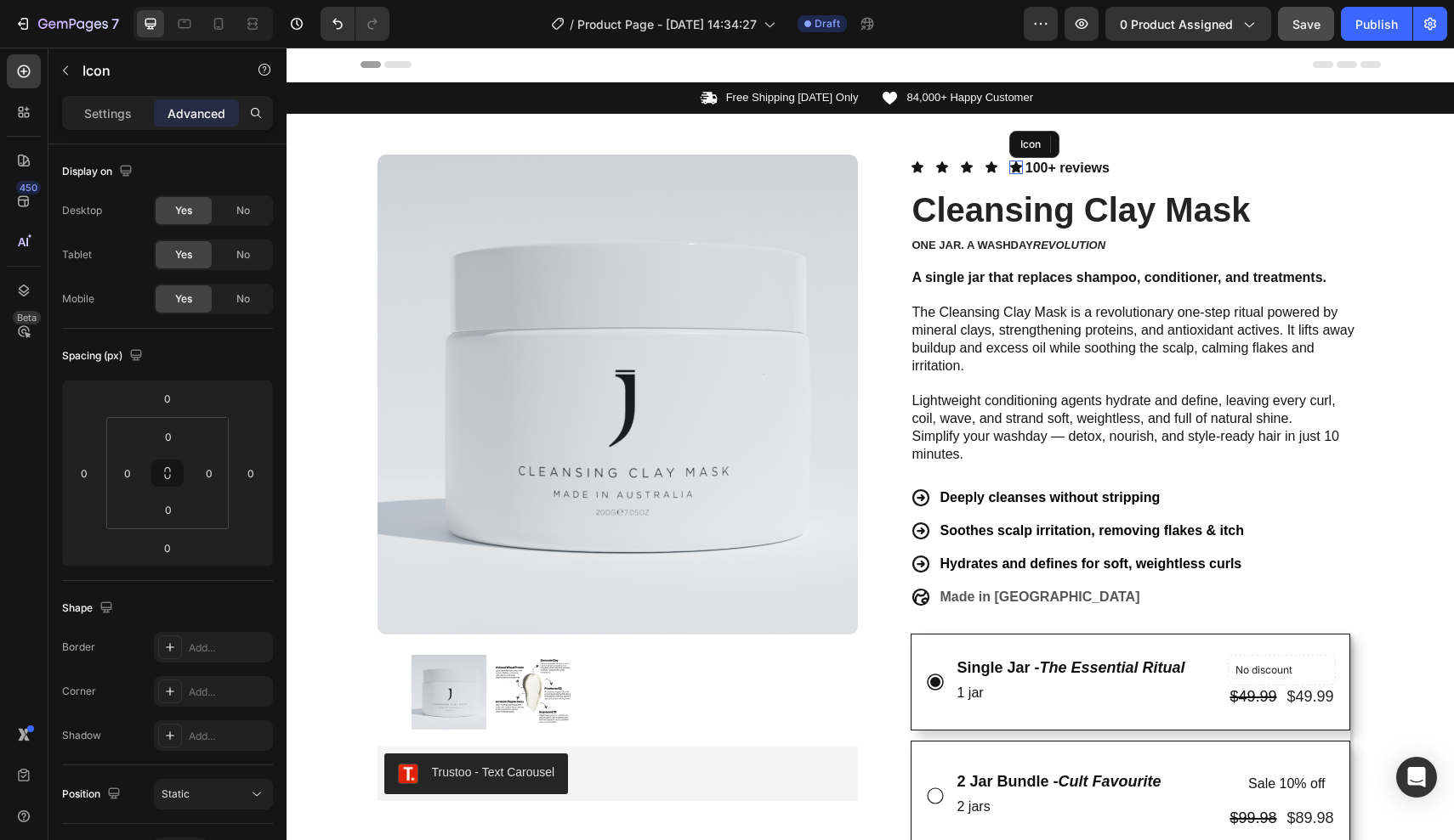
click at [1011, 163] on icon at bounding box center [1015, 167] width 13 height 13
click at [966, 168] on icon at bounding box center [967, 167] width 12 height 11
click at [955, 174] on div "Icon Icon Icon 0 Icon Icon Icon List" at bounding box center [967, 169] width 113 height 31
click at [923, 171] on icon at bounding box center [917, 167] width 13 height 13
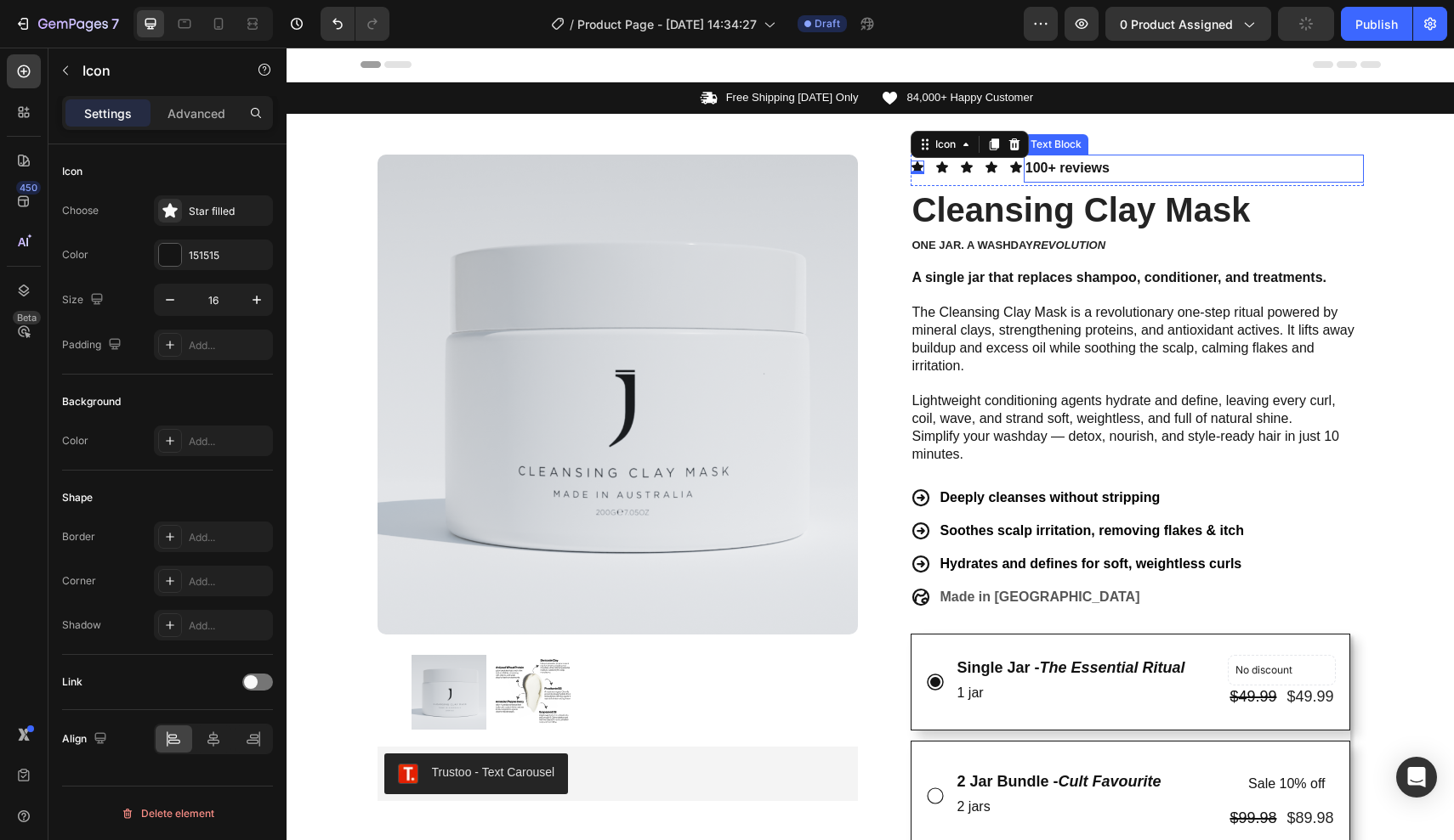
click at [1104, 177] on p "100+ reviews" at bounding box center [1193, 168] width 337 height 24
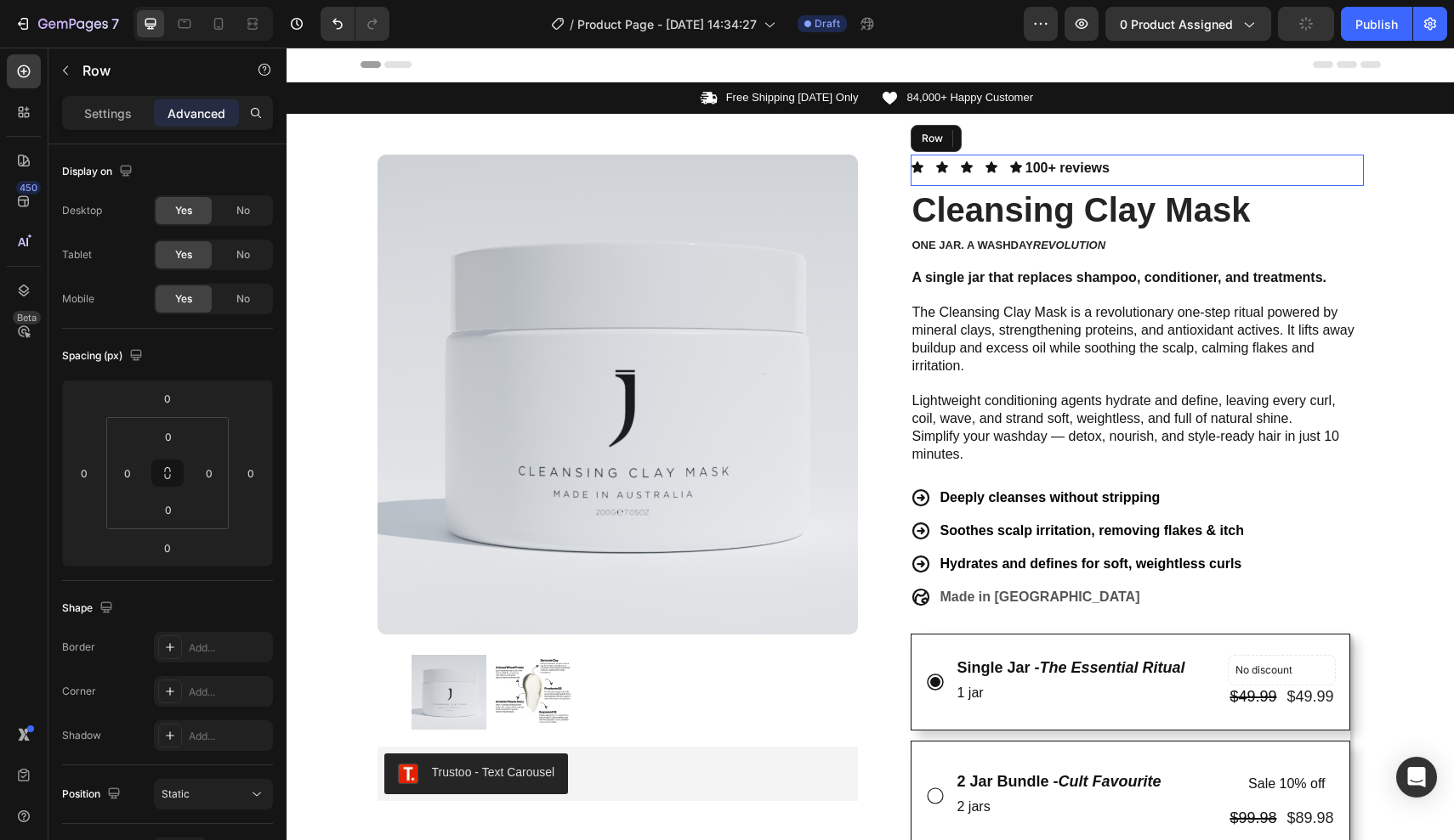
click at [991, 178] on div "Icon Icon Icon Icon Icon Icon List" at bounding box center [967, 169] width 113 height 31
click at [1015, 136] on icon at bounding box center [1015, 138] width 11 height 12
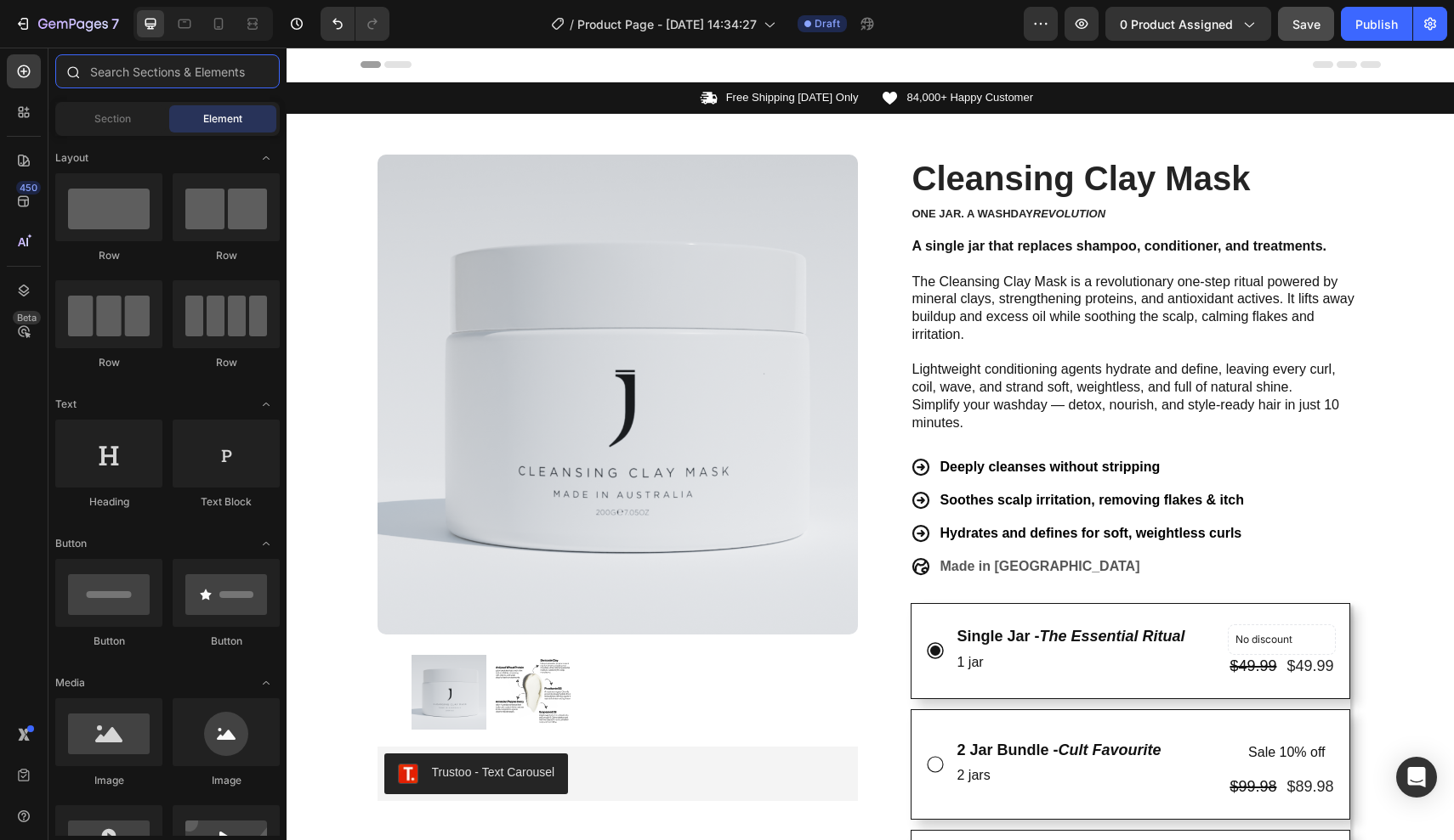
click at [140, 75] on input "text" at bounding box center [168, 71] width 224 height 34
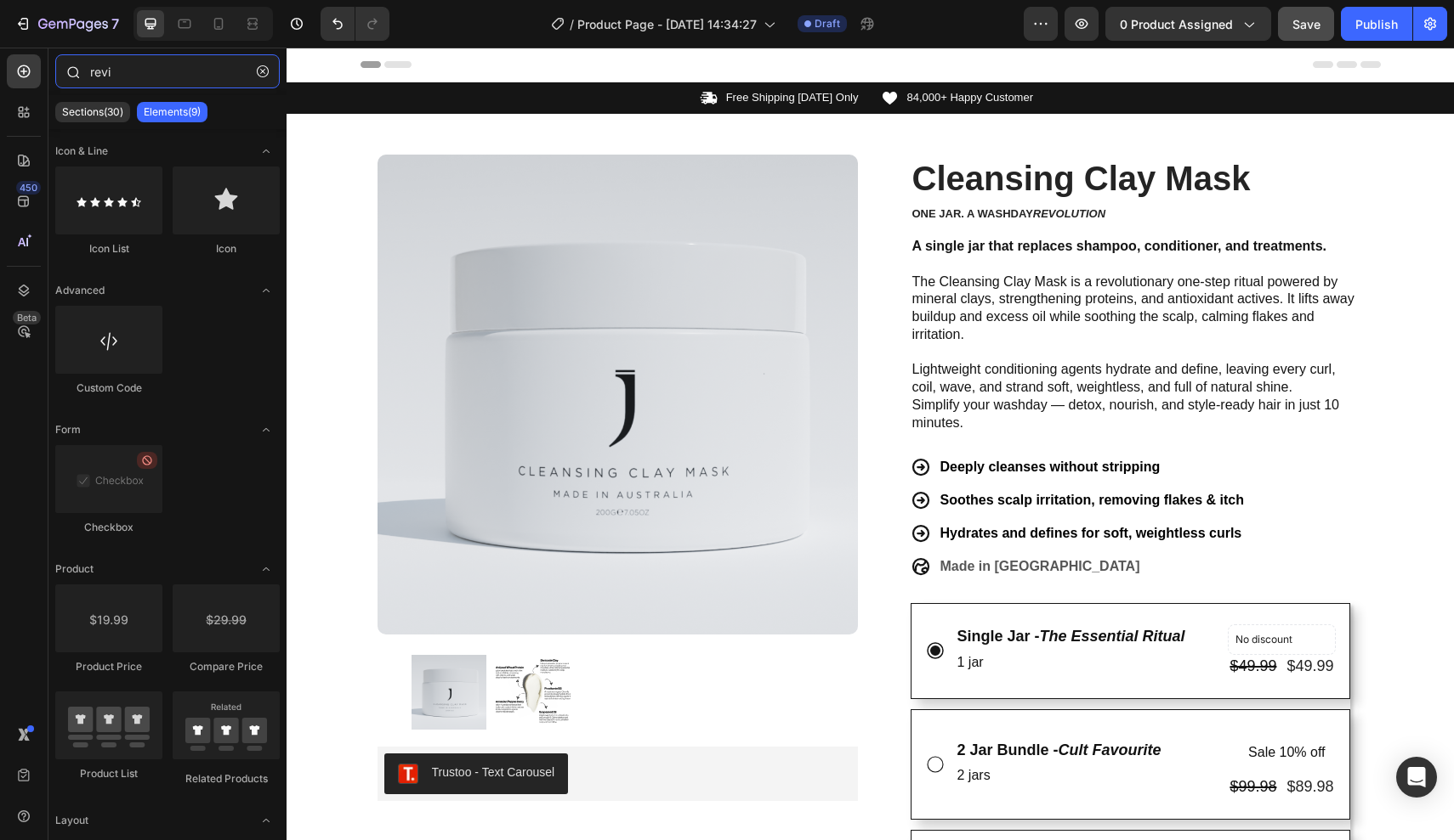
type input "revie"
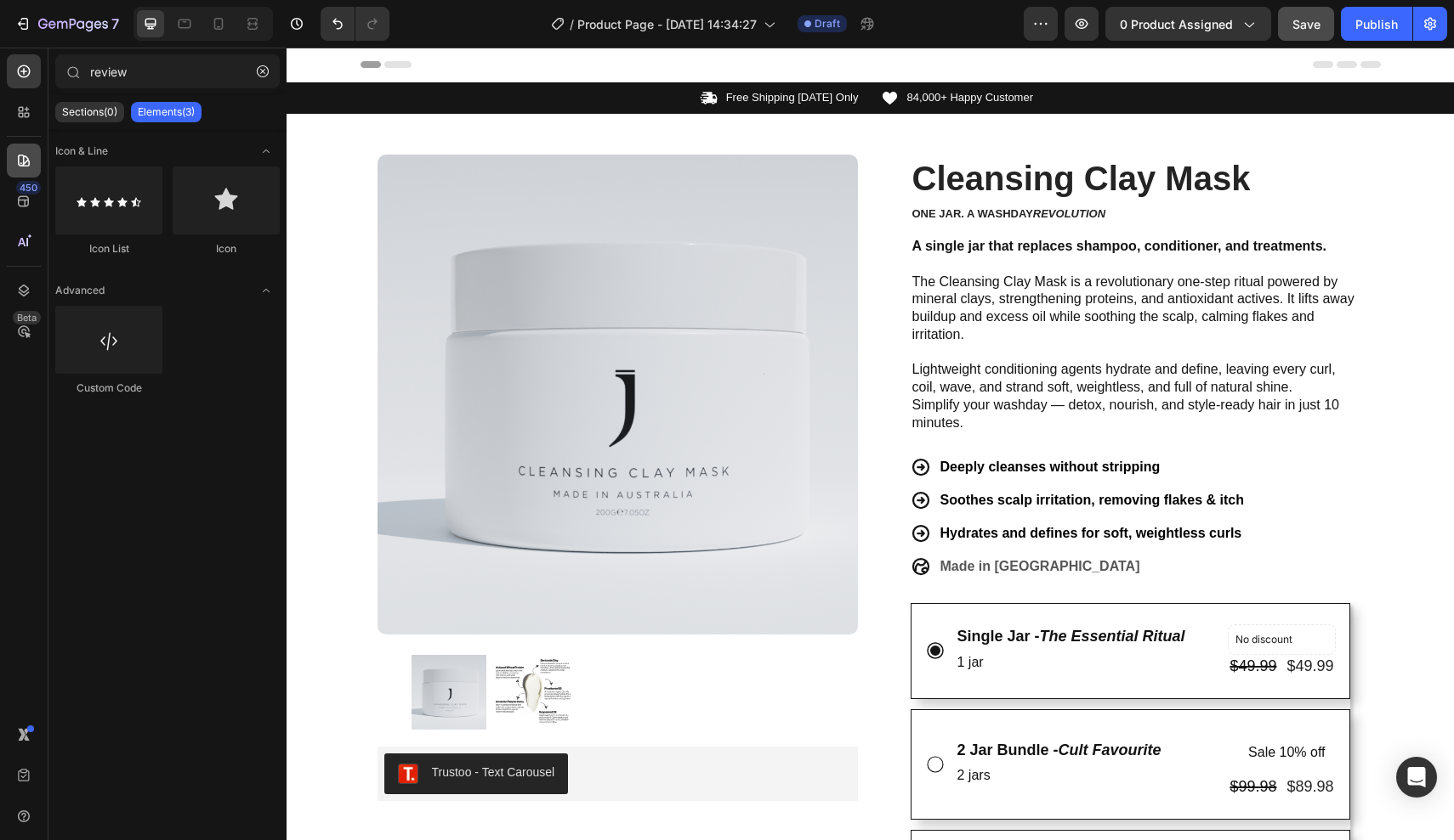
drag, startPoint x: 88, startPoint y: 101, endPoint x: 24, endPoint y: 166, distance: 91.2
click at [24, 166] on icon at bounding box center [24, 160] width 12 height 12
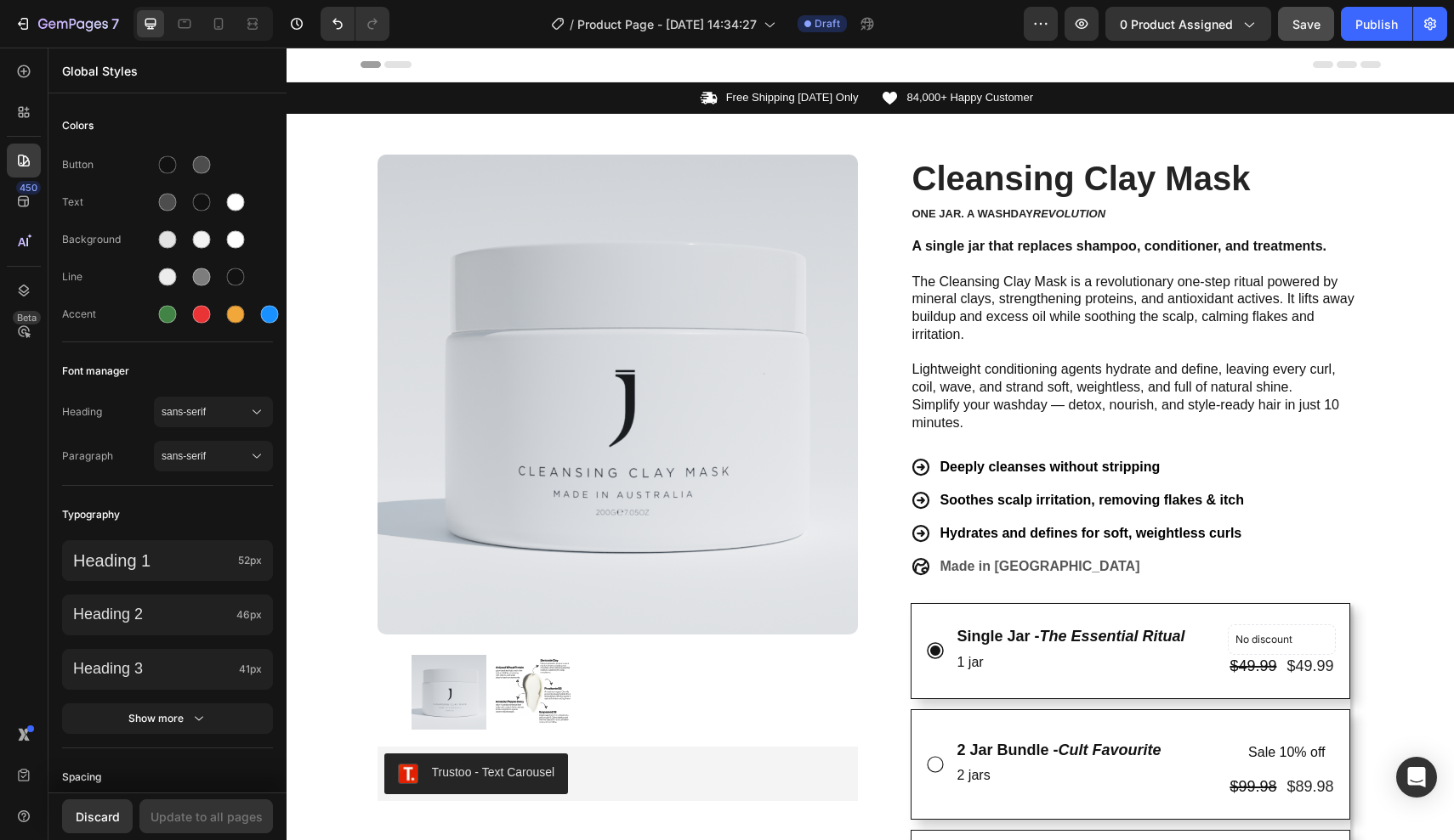
click at [3, 186] on div "450 Beta" at bounding box center [24, 444] width 48 height 793
click at [21, 203] on icon at bounding box center [24, 201] width 17 height 17
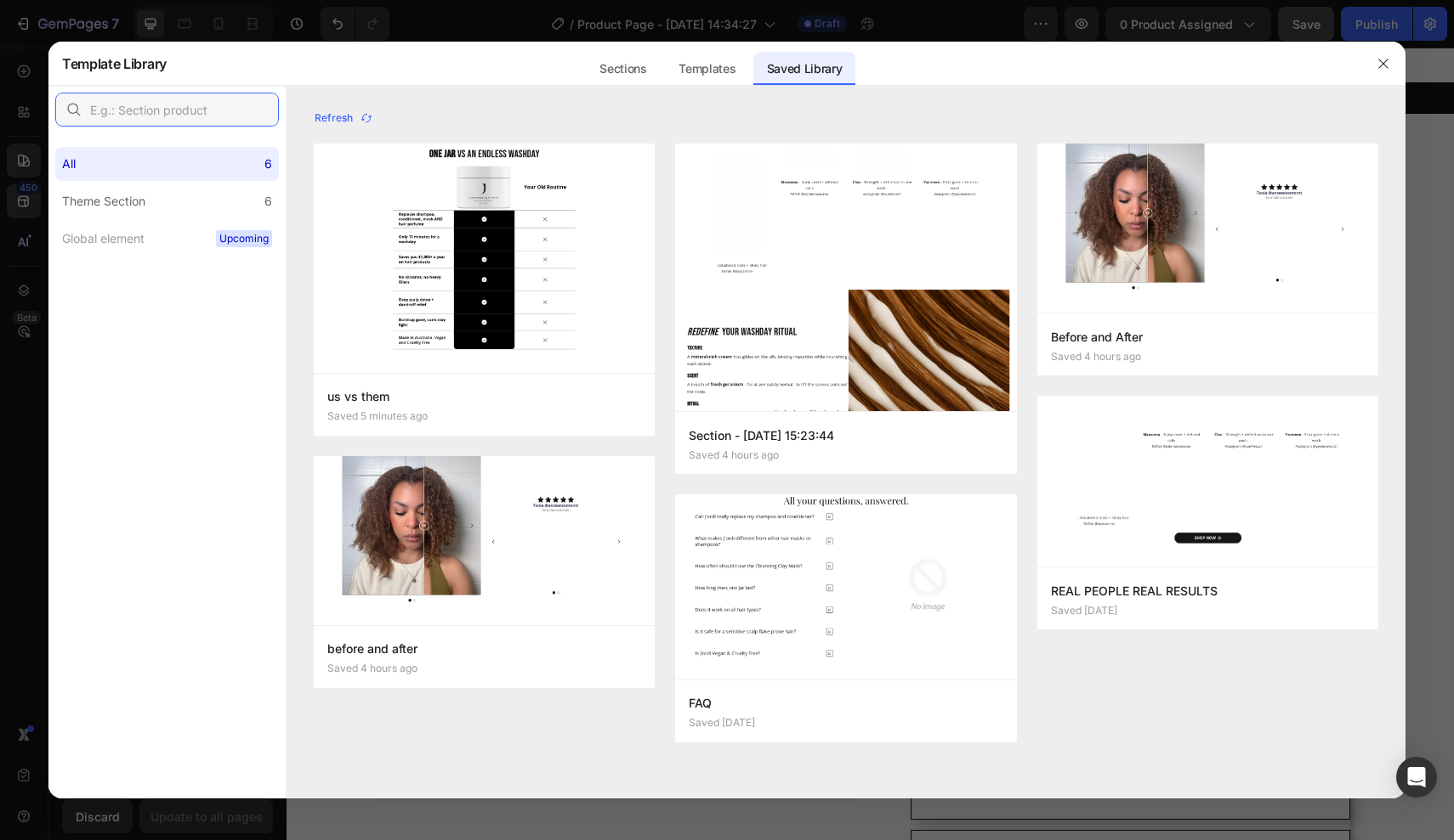
click at [202, 106] on input "text" at bounding box center [168, 109] width 224 height 34
click at [635, 58] on div "Sections" at bounding box center [622, 69] width 74 height 34
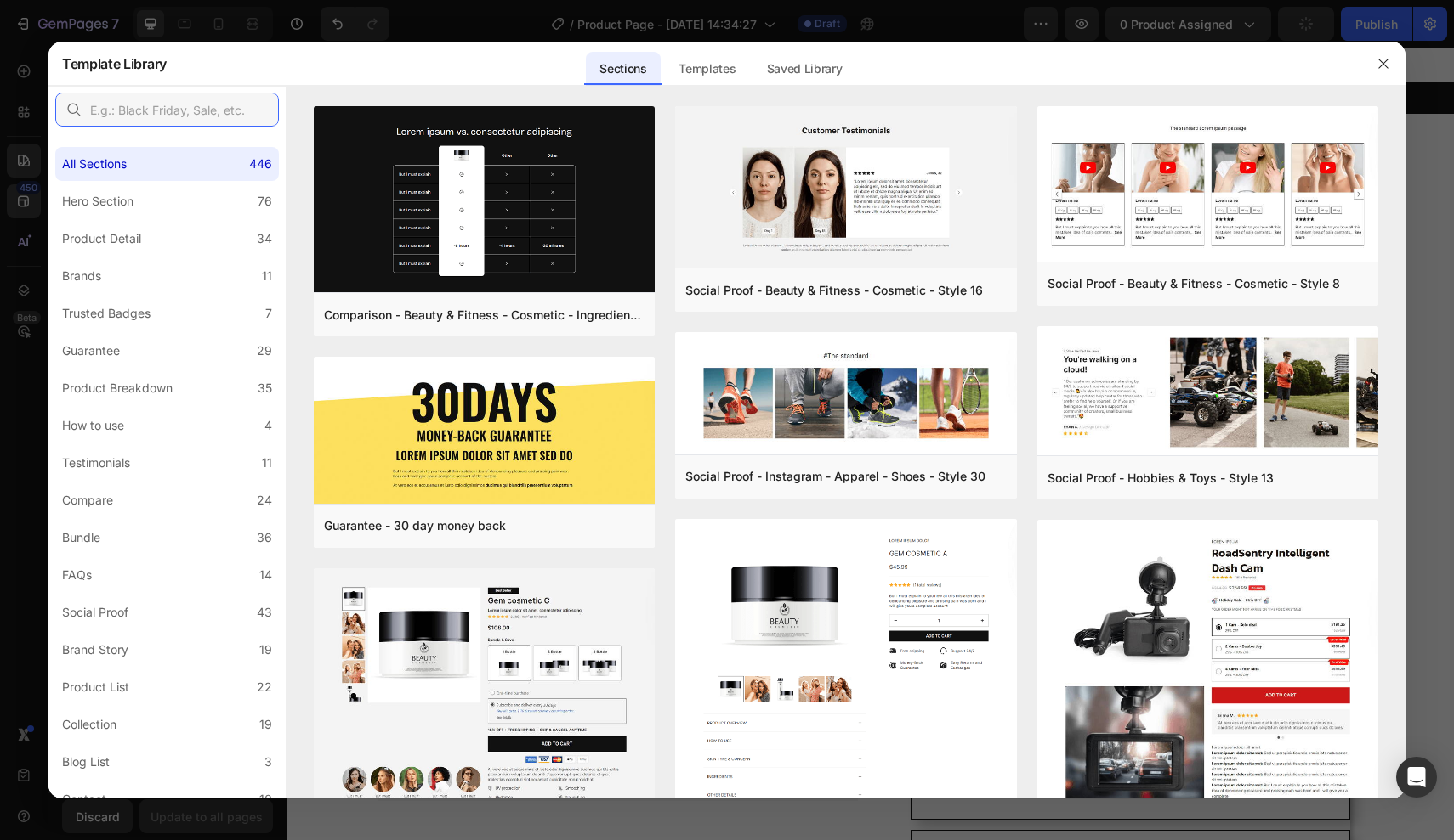
click at [183, 109] on input "text" at bounding box center [168, 109] width 224 height 34
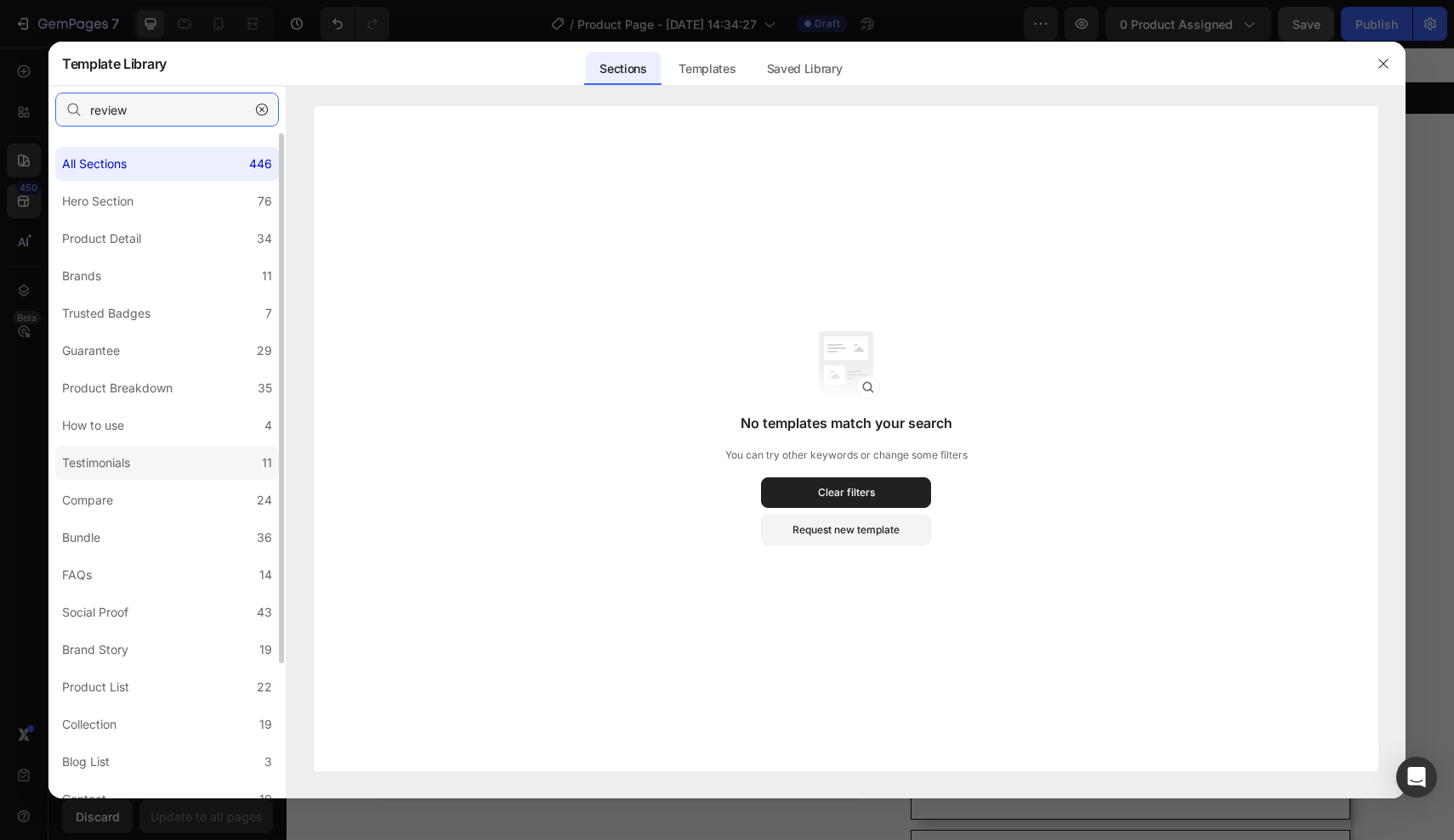
type input "review"
click at [111, 454] on div "Testimonials" at bounding box center [96, 463] width 68 height 21
click at [157, 458] on label "Testimonials 11" at bounding box center [168, 463] width 224 height 34
click at [168, 416] on label "How to use 4" at bounding box center [168, 426] width 224 height 34
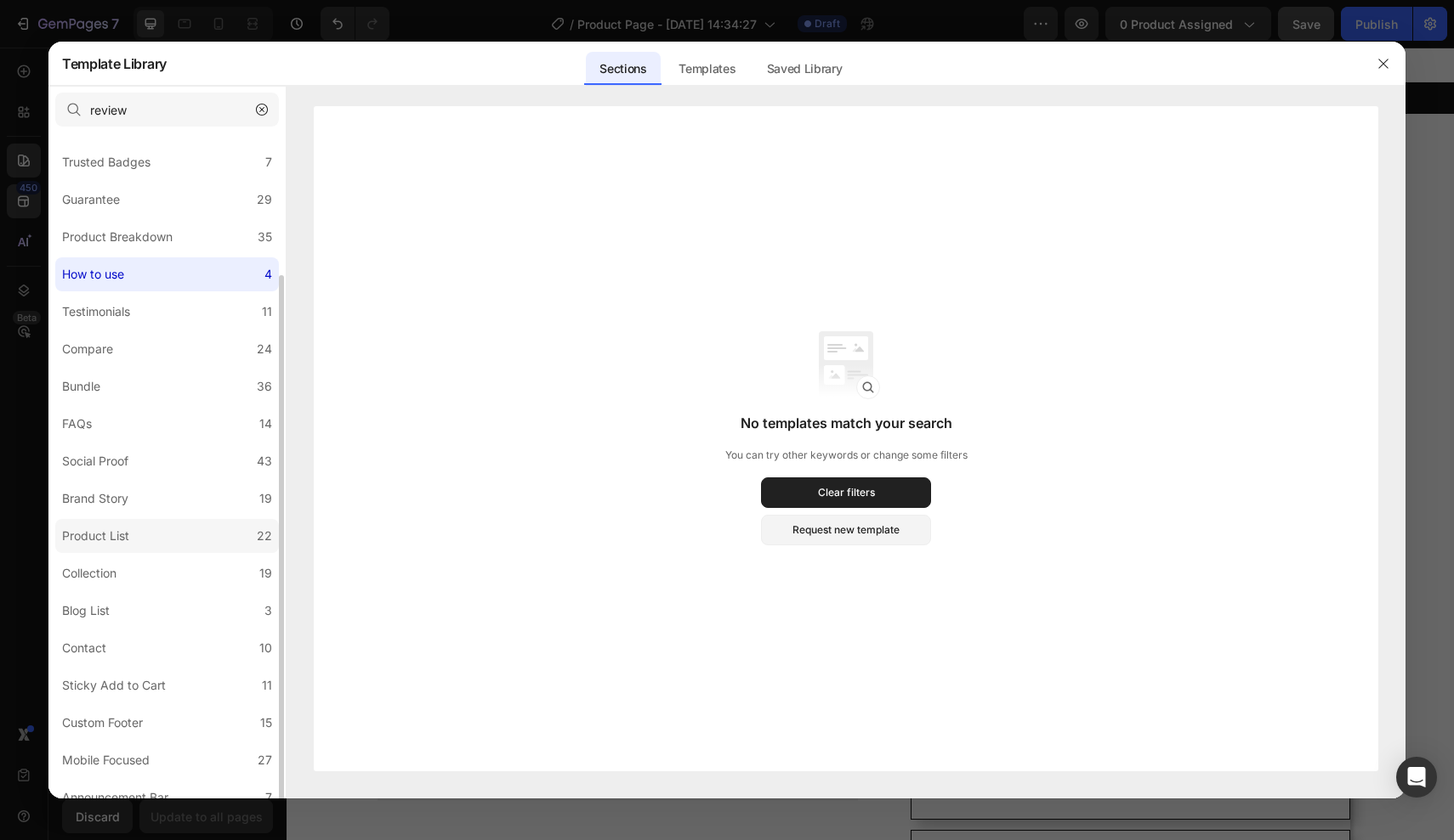
scroll to position [168, 0]
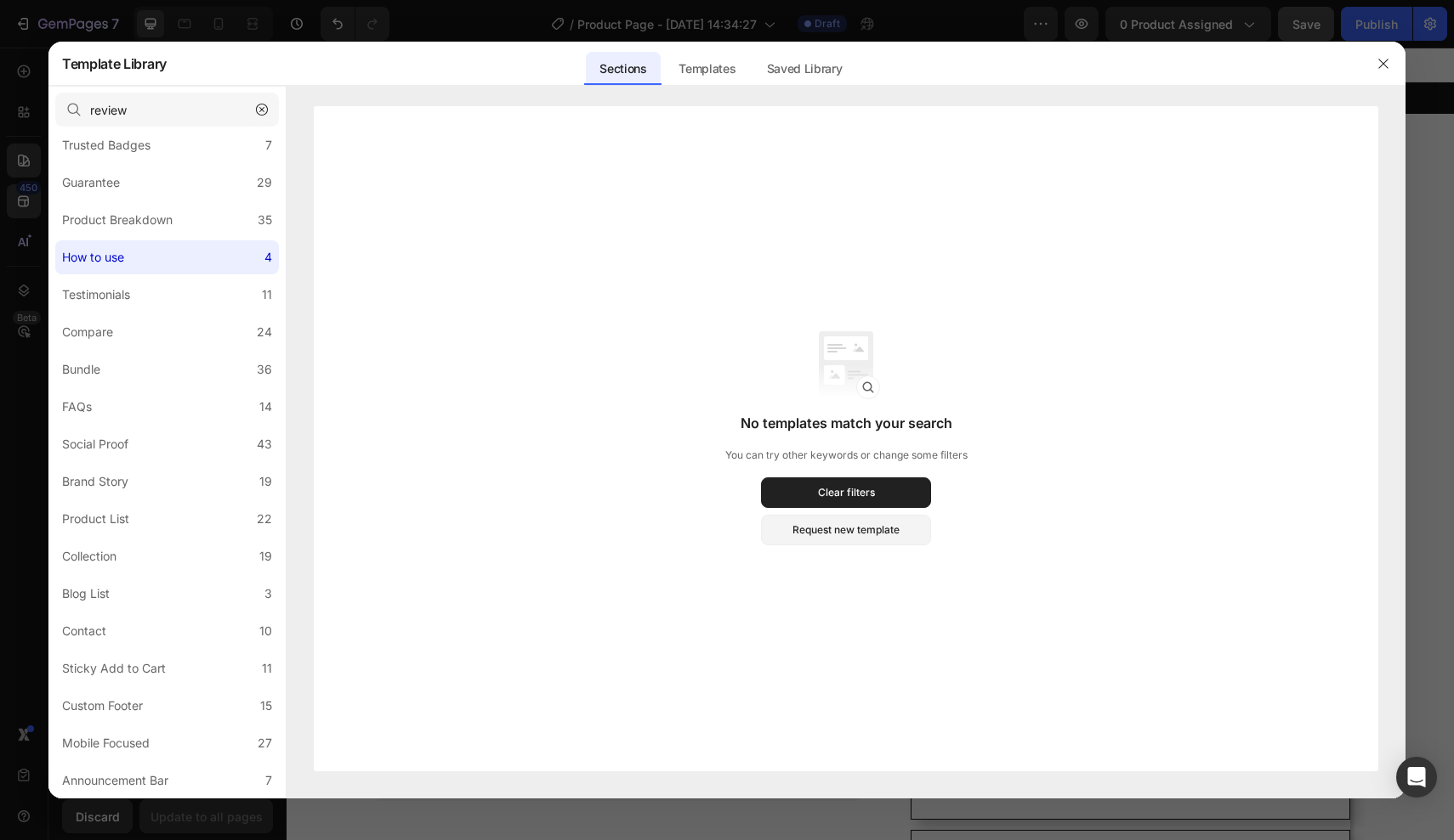
click at [265, 104] on icon "button" at bounding box center [262, 109] width 12 height 12
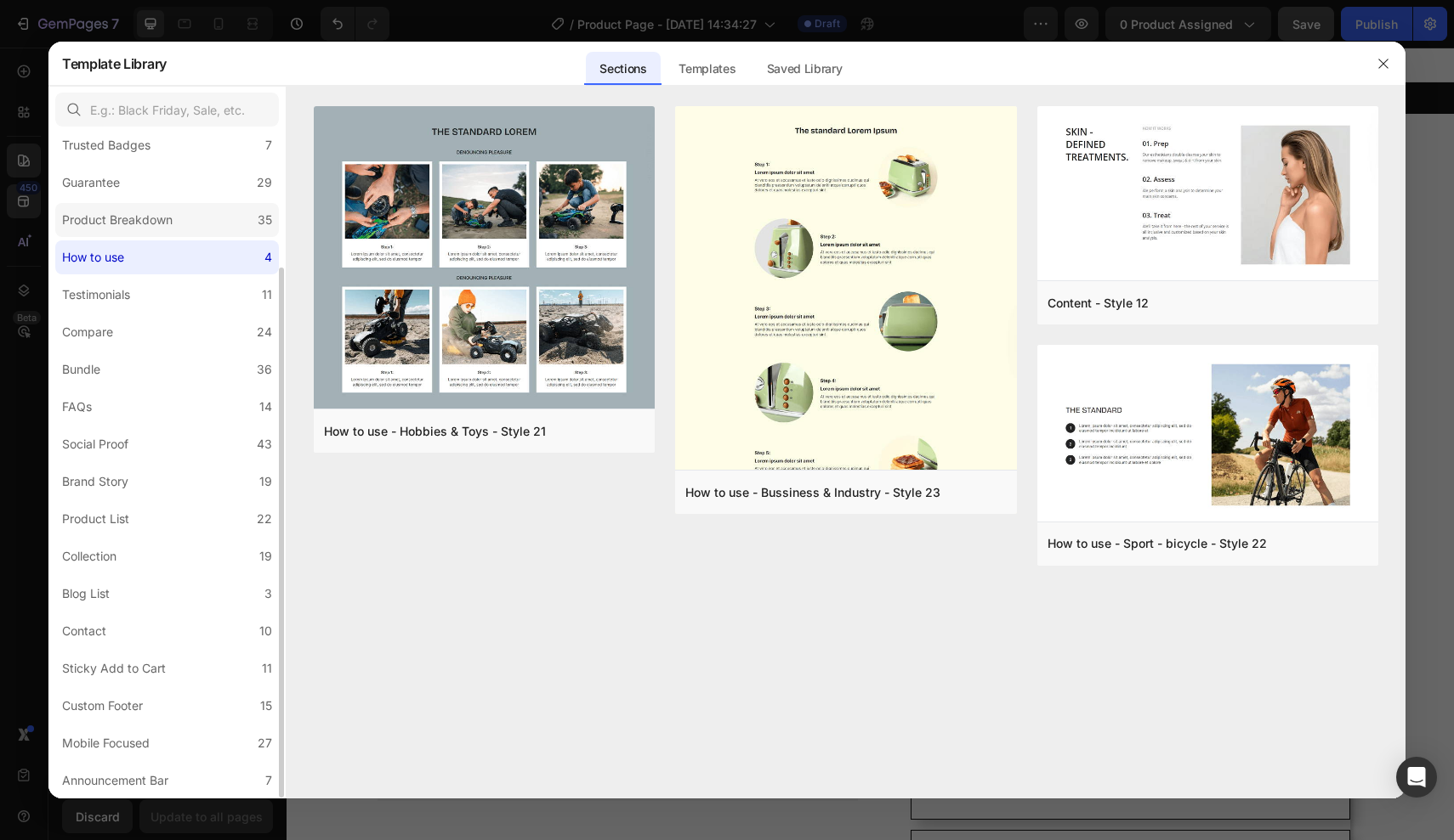
click at [173, 233] on label "Product Breakdown 35" at bounding box center [168, 220] width 224 height 34
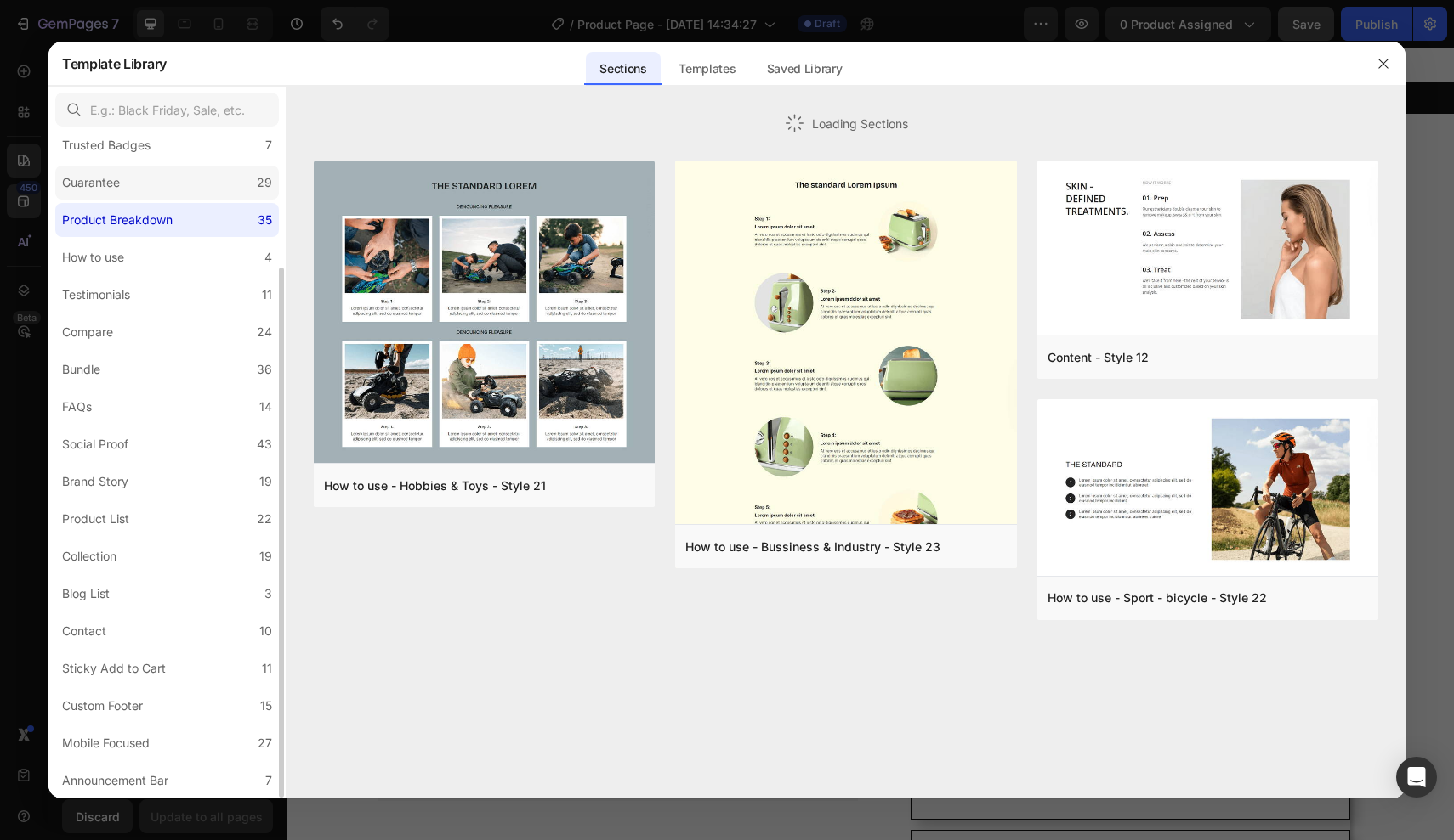
click at [176, 187] on label "Guarantee 29" at bounding box center [168, 182] width 224 height 34
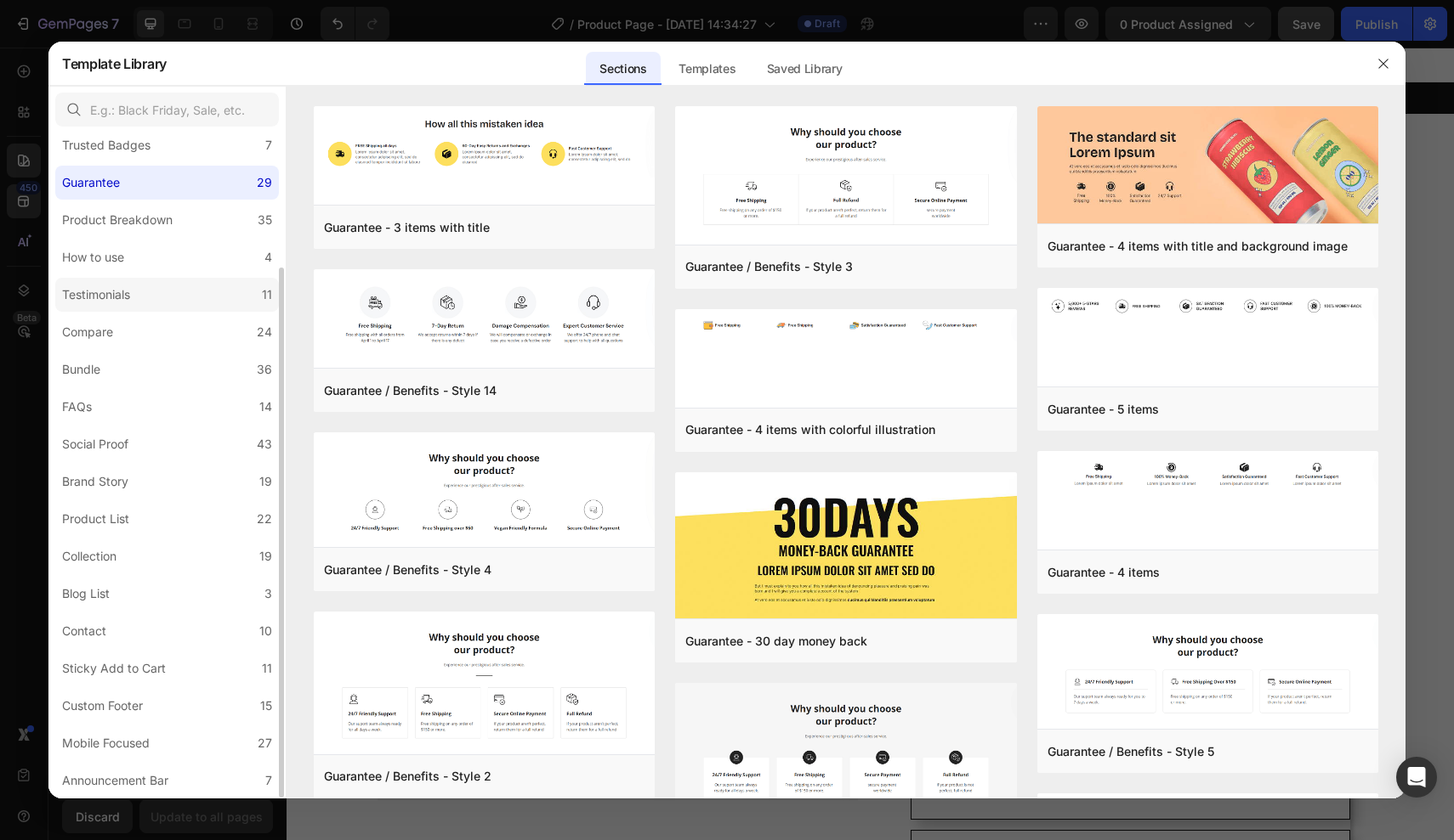
click at [146, 291] on label "Testimonials 11" at bounding box center [168, 294] width 224 height 34
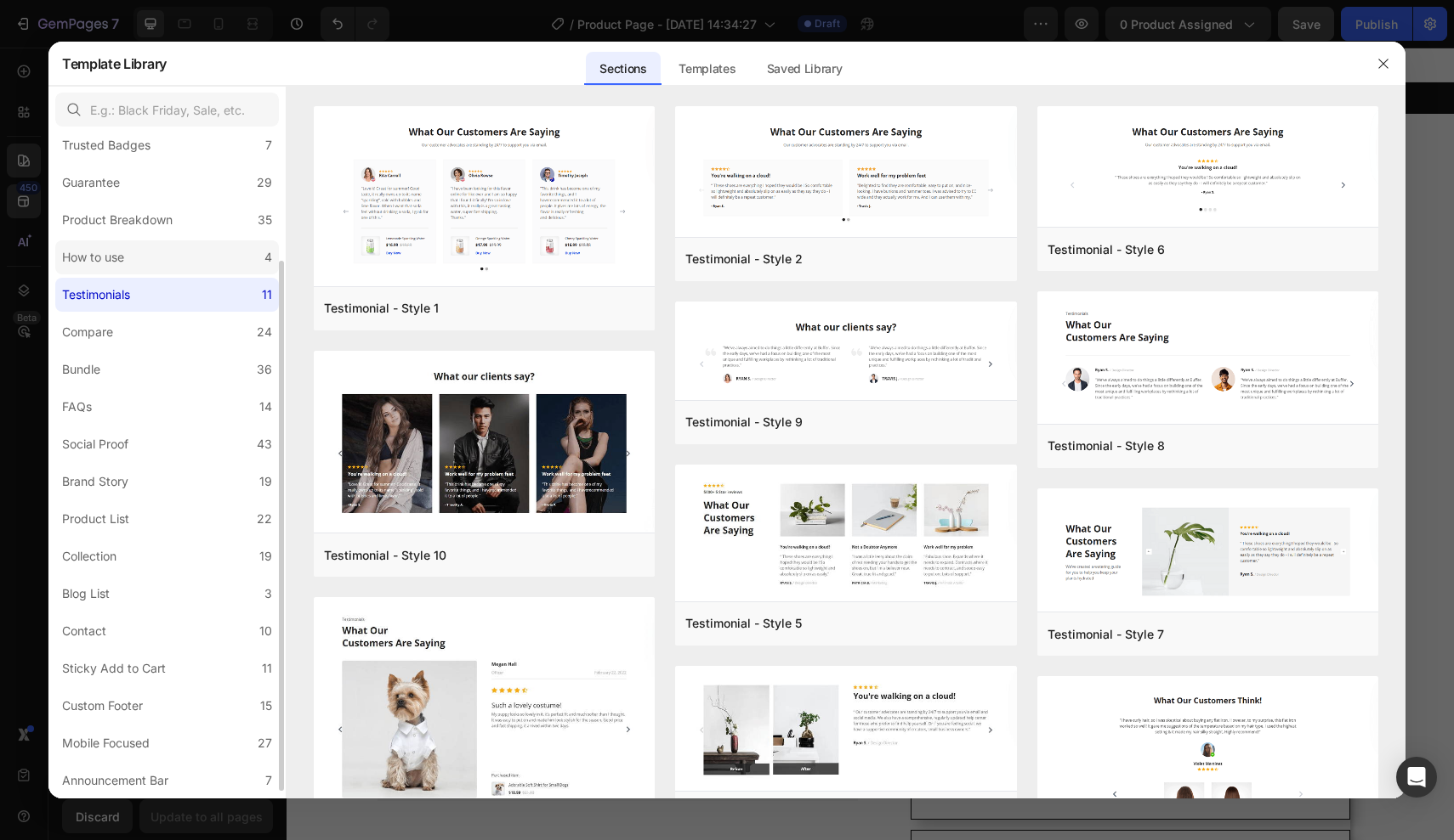
scroll to position [16, 0]
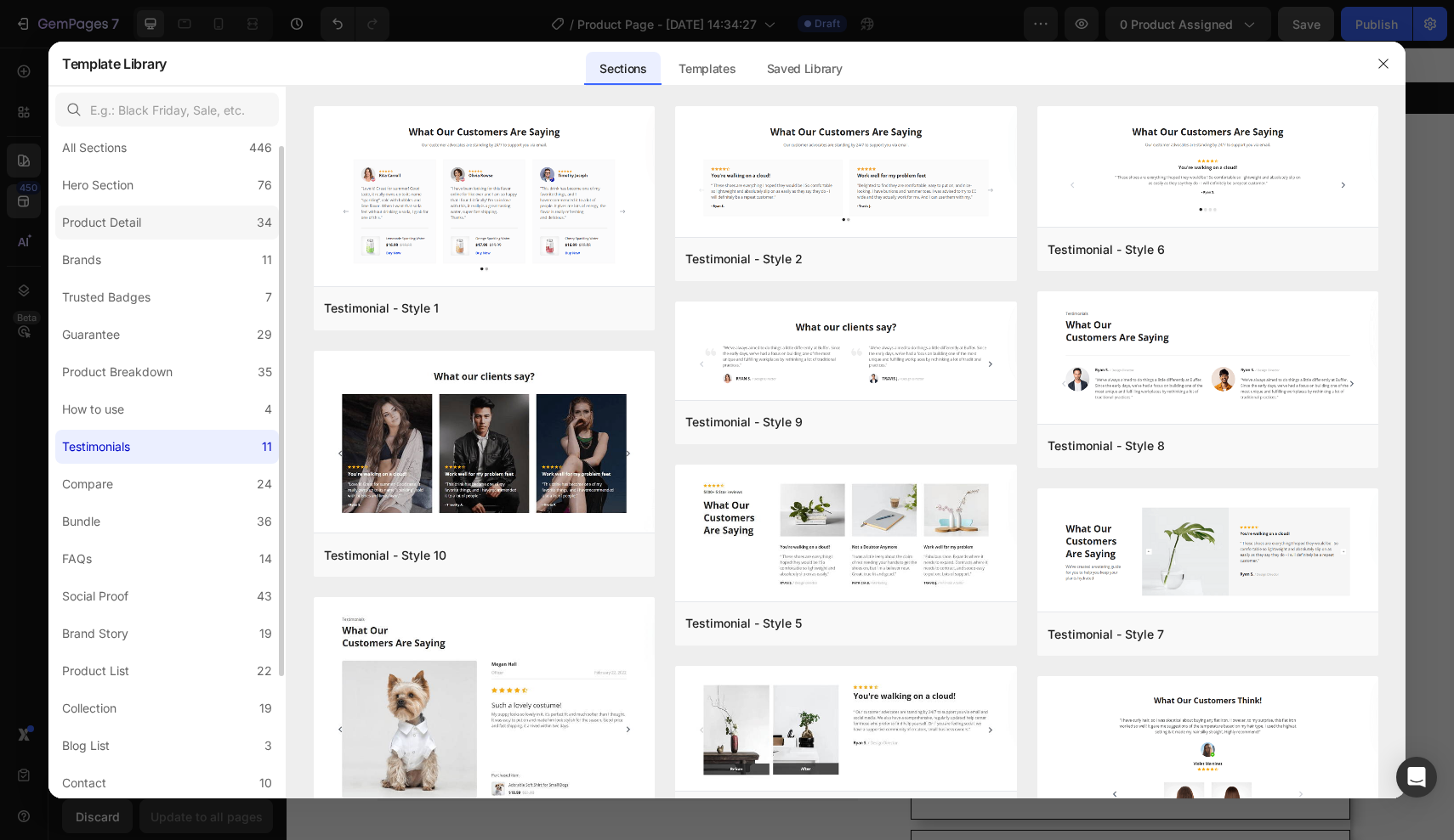
click at [168, 224] on label "Product Detail 34" at bounding box center [168, 223] width 224 height 34
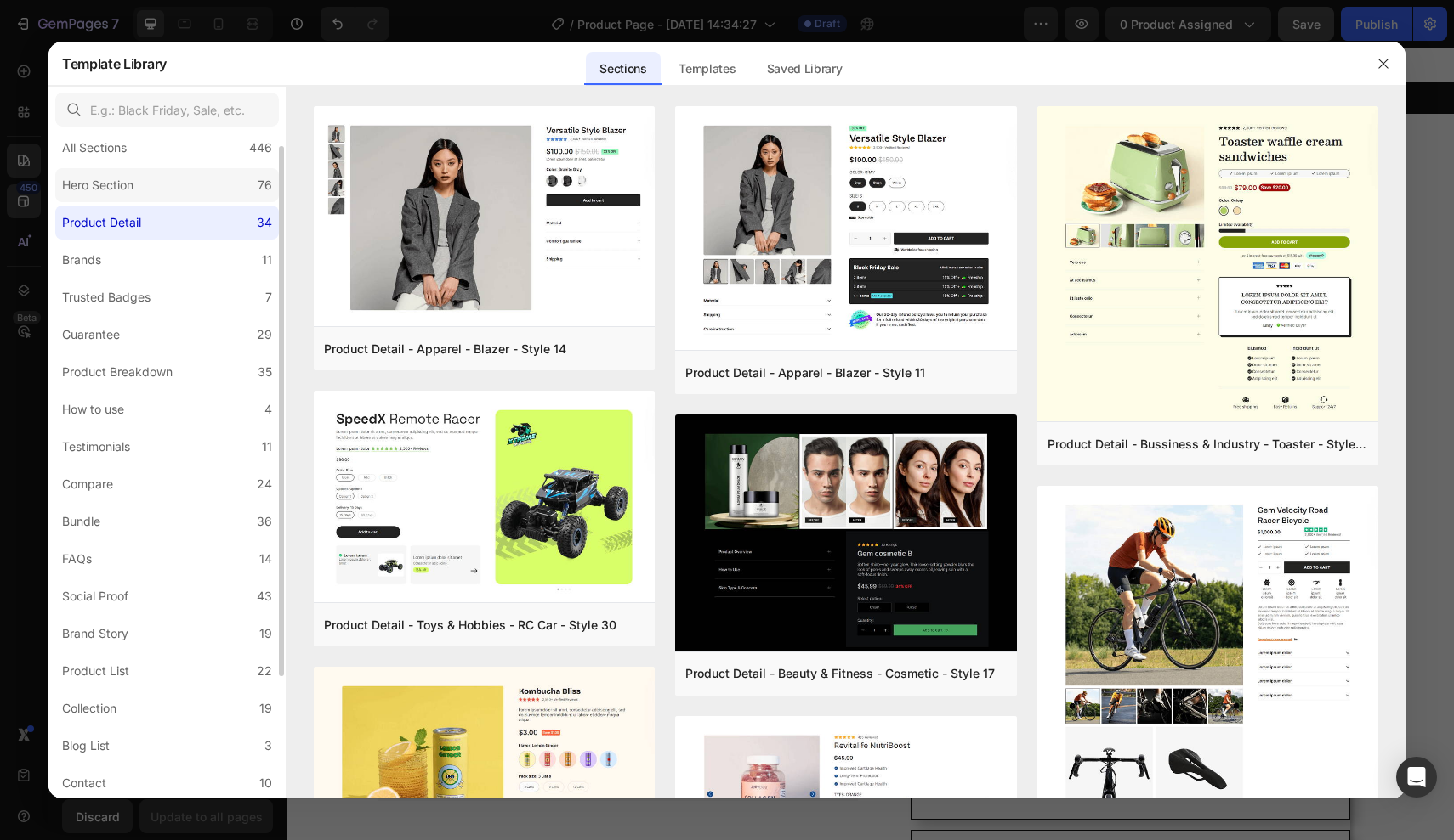
click at [169, 198] on label "Hero Section 76" at bounding box center [168, 185] width 224 height 34
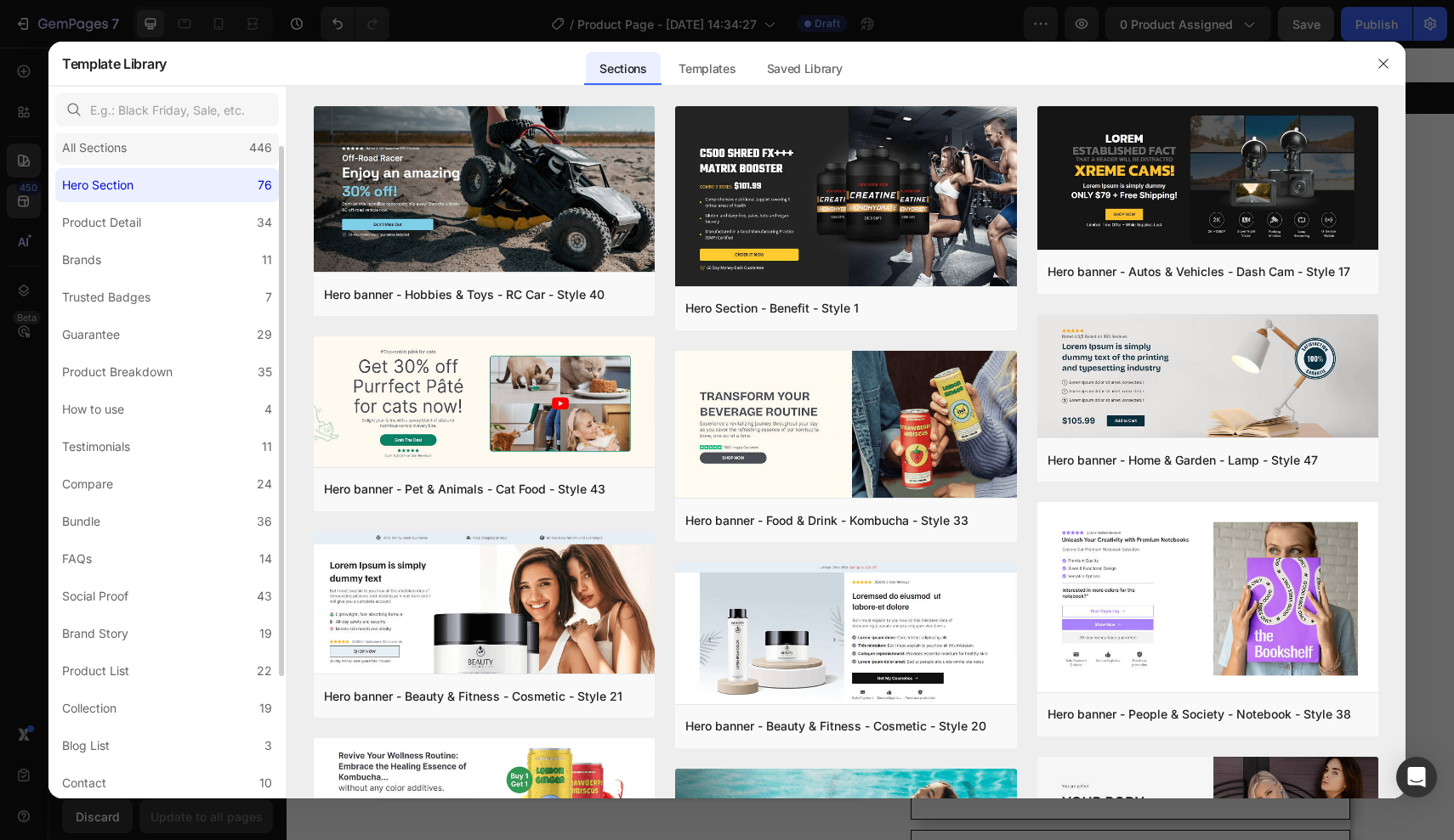
click at [175, 154] on div "All Sections 446" at bounding box center [168, 148] width 224 height 34
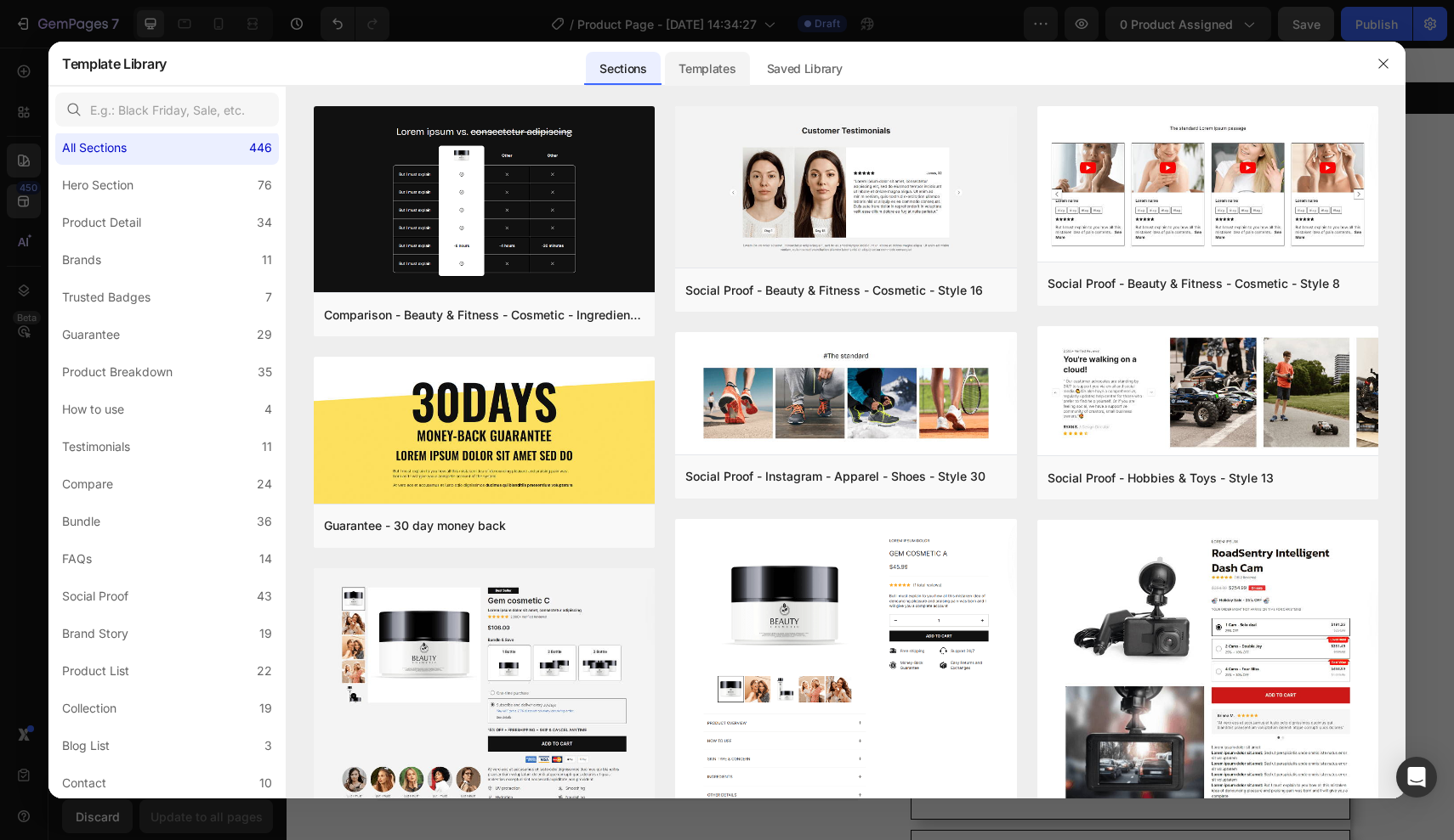
click at [707, 72] on div "Templates" at bounding box center [706, 69] width 84 height 34
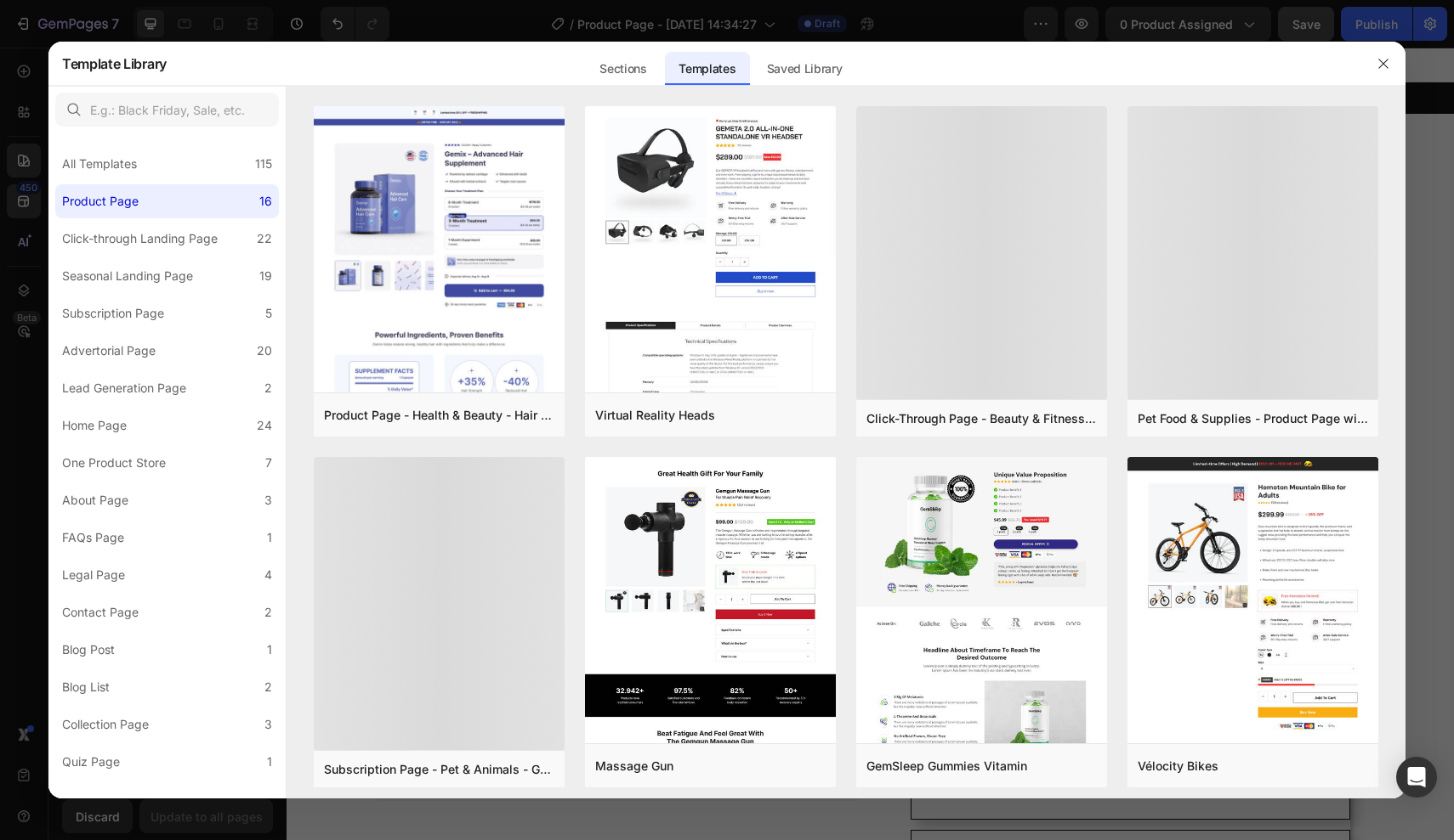
scroll to position [0, 0]
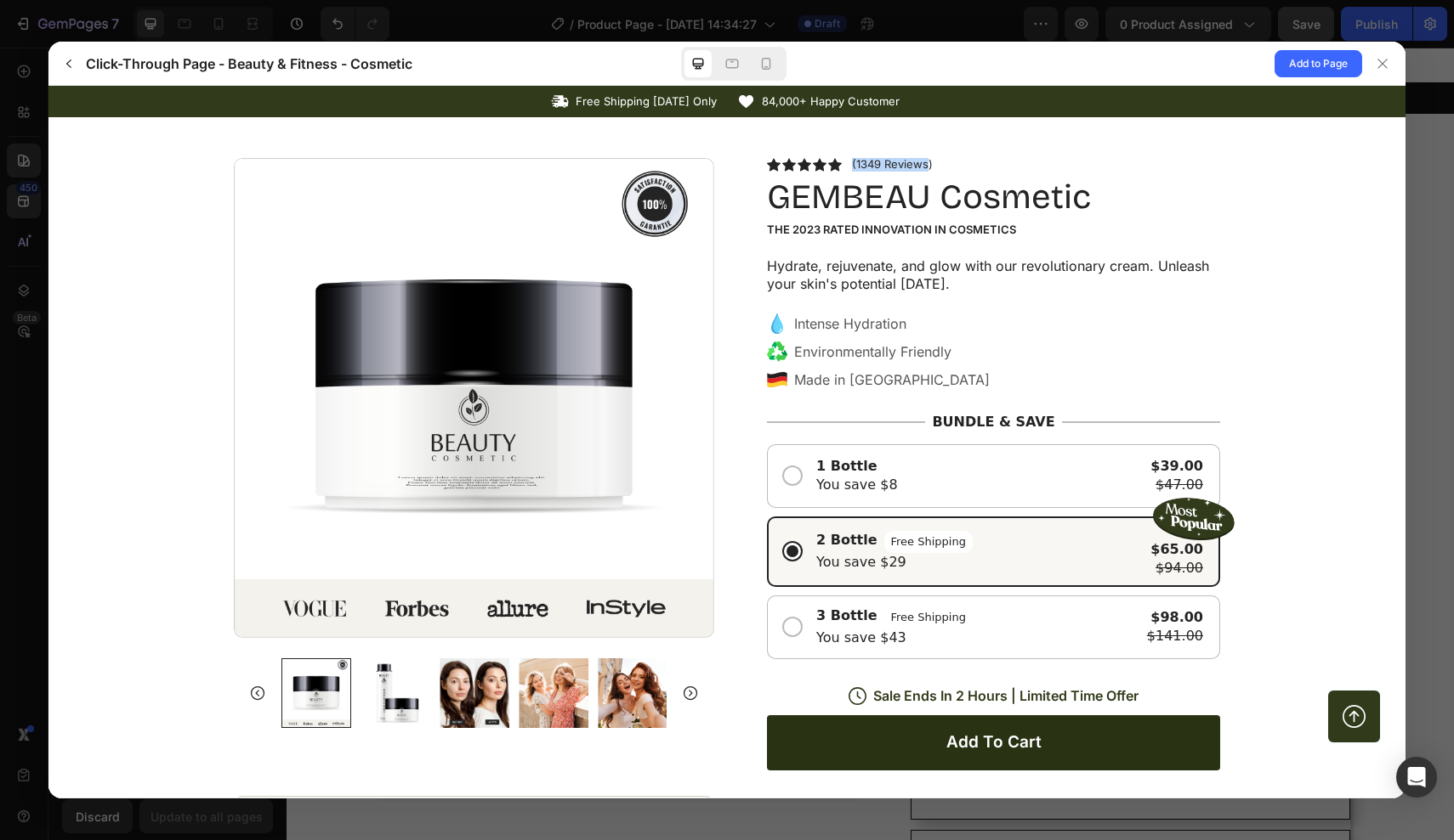
drag, startPoint x: 928, startPoint y: 163, endPoint x: 801, endPoint y: 162, distance: 127.0
click at [801, 162] on div "(1349 Reviews)" at bounding box center [993, 165] width 453 height 13
click at [762, 162] on div "(1349 Reviews) GEMBEAU Cosmetic The 2023 Rated Innovation in Cosmetics Hydrate,…" at bounding box center [980, 664] width 480 height 1013
drag, startPoint x: 762, startPoint y: 162, endPoint x: 948, endPoint y: 165, distance: 186.0
click at [948, 165] on div "(1349 Reviews) GEMBEAU Cosmetic The 2023 Rated Innovation in Cosmetics Hydrate,…" at bounding box center [980, 664] width 480 height 1013
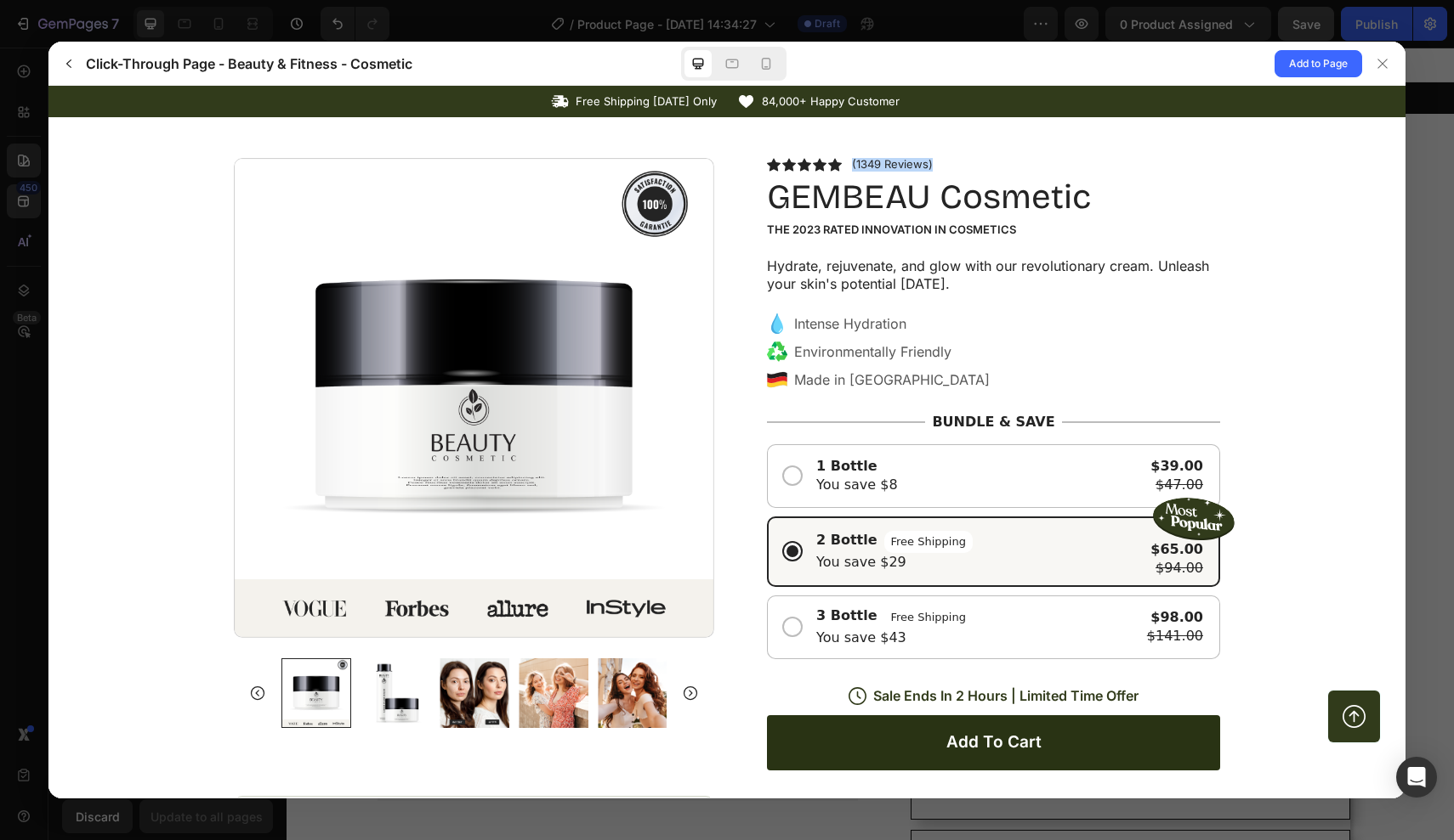
click at [948, 165] on div "(1349 Reviews)" at bounding box center [993, 165] width 453 height 13
click at [1388, 64] on icon at bounding box center [1382, 64] width 13 height 13
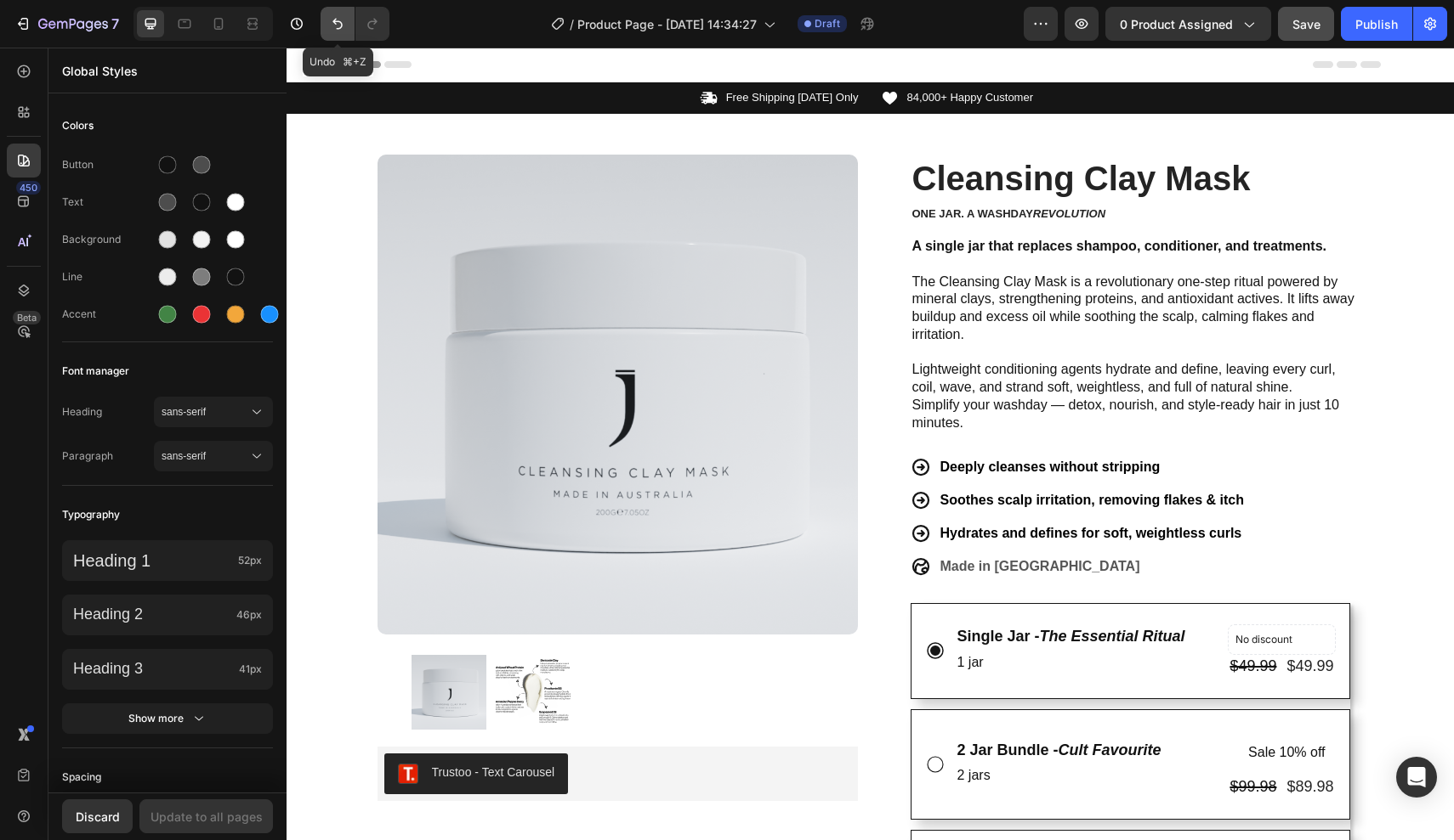
click at [334, 18] on icon "Undo/Redo" at bounding box center [338, 24] width 17 height 17
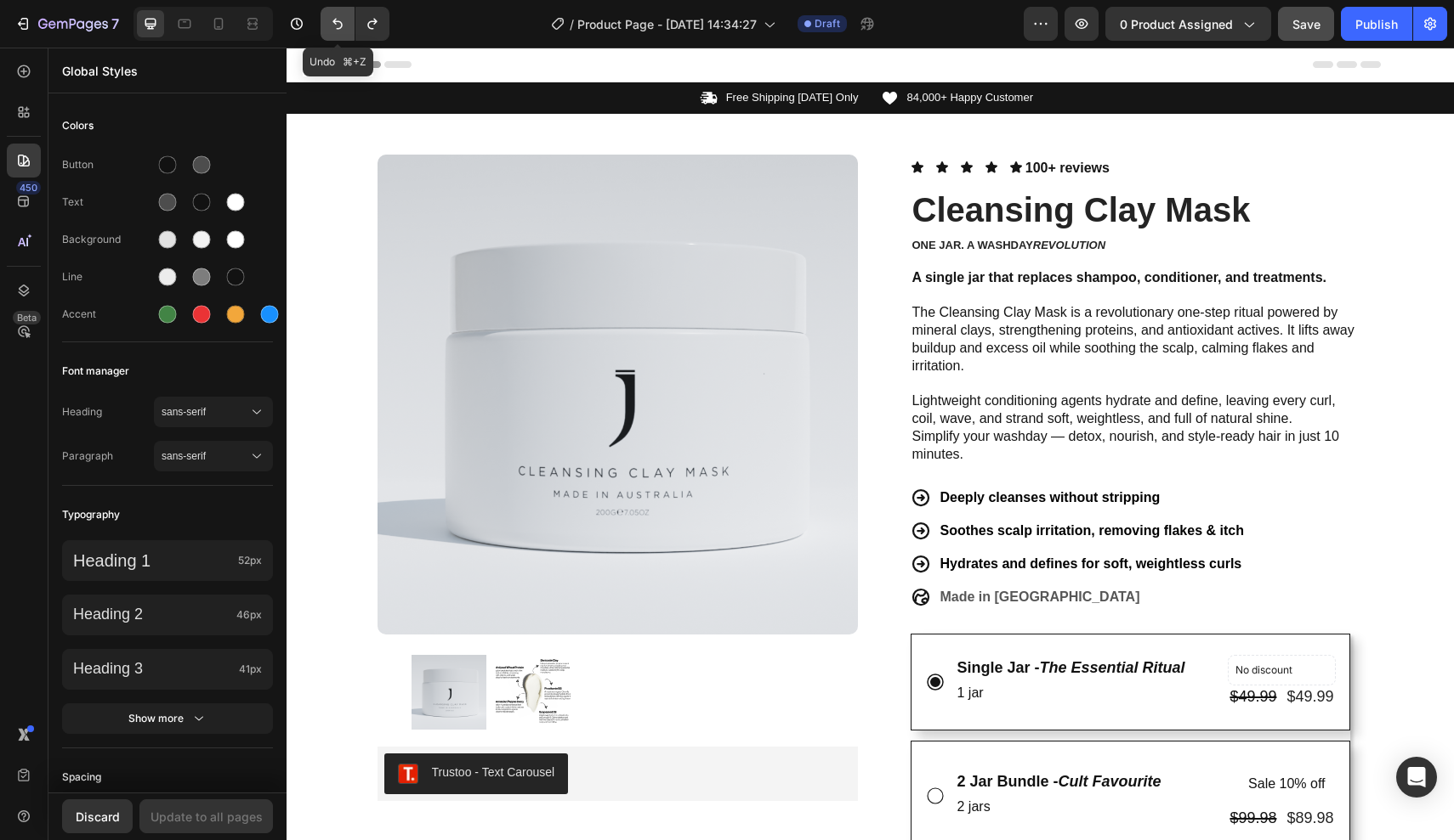
click at [334, 18] on icon "Undo/Redo" at bounding box center [338, 24] width 17 height 17
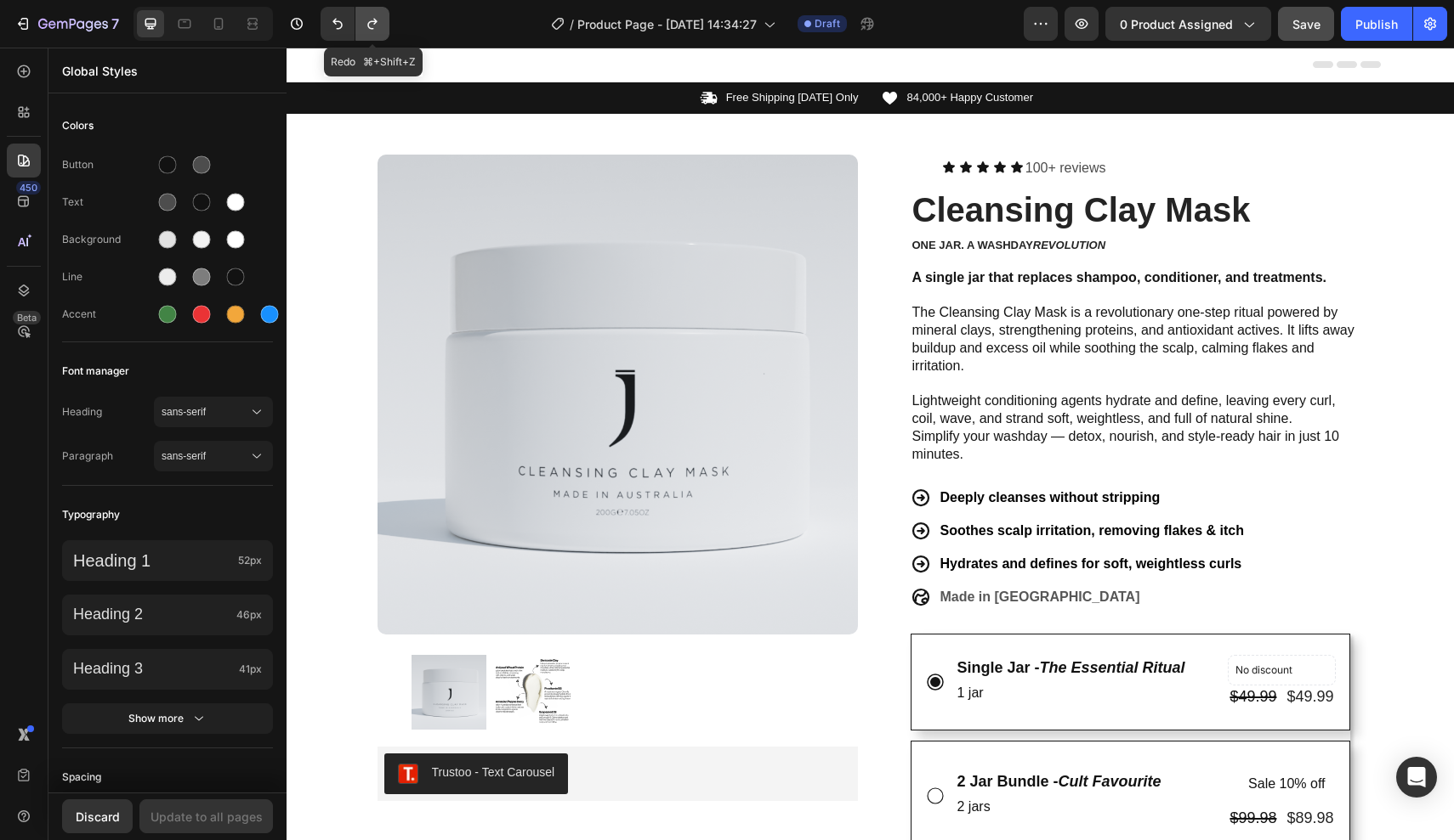
click at [367, 16] on icon "Undo/Redo" at bounding box center [373, 24] width 17 height 17
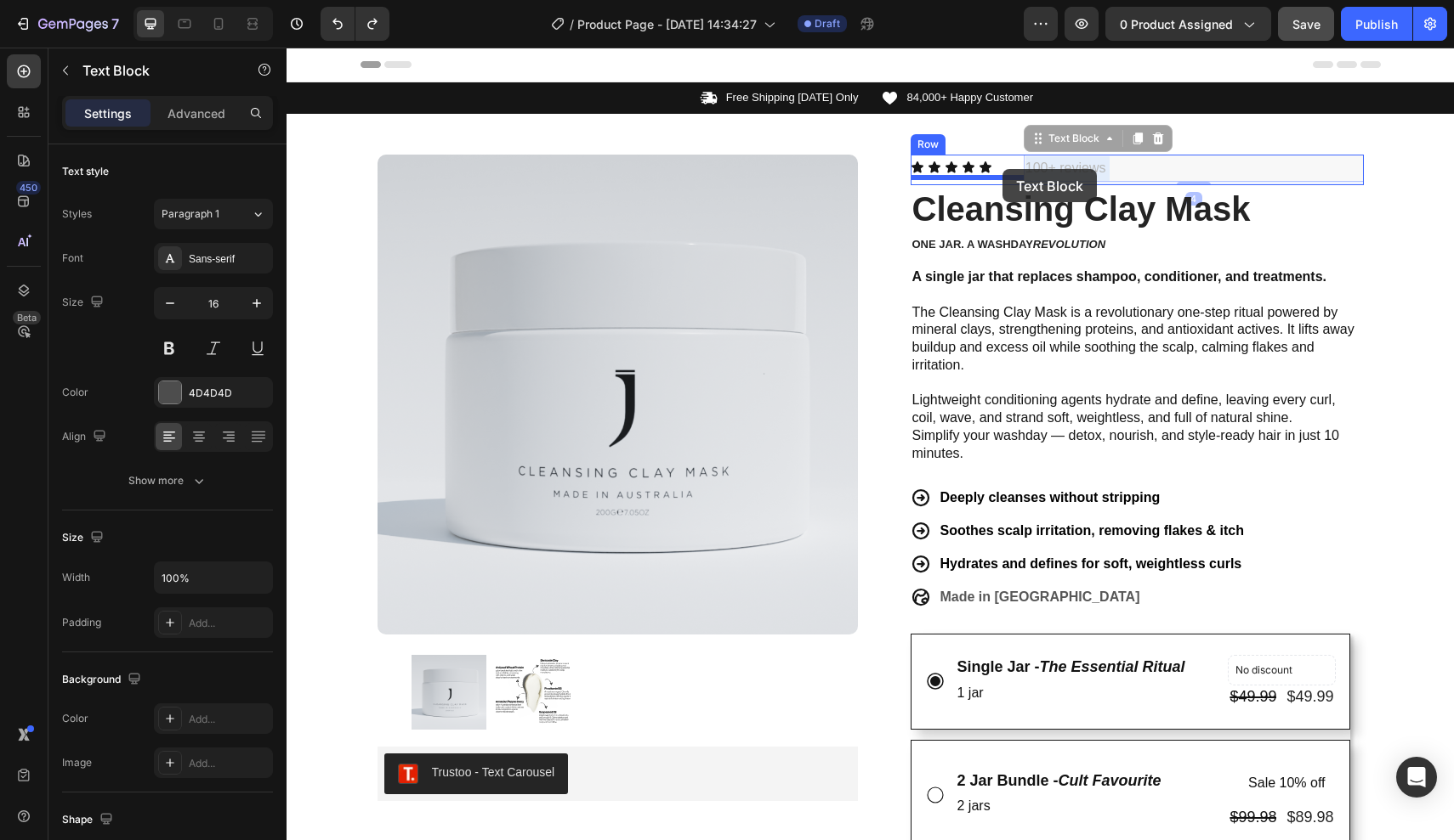
drag, startPoint x: 1043, startPoint y: 168, endPoint x: 1003, endPoint y: 169, distance: 40.0
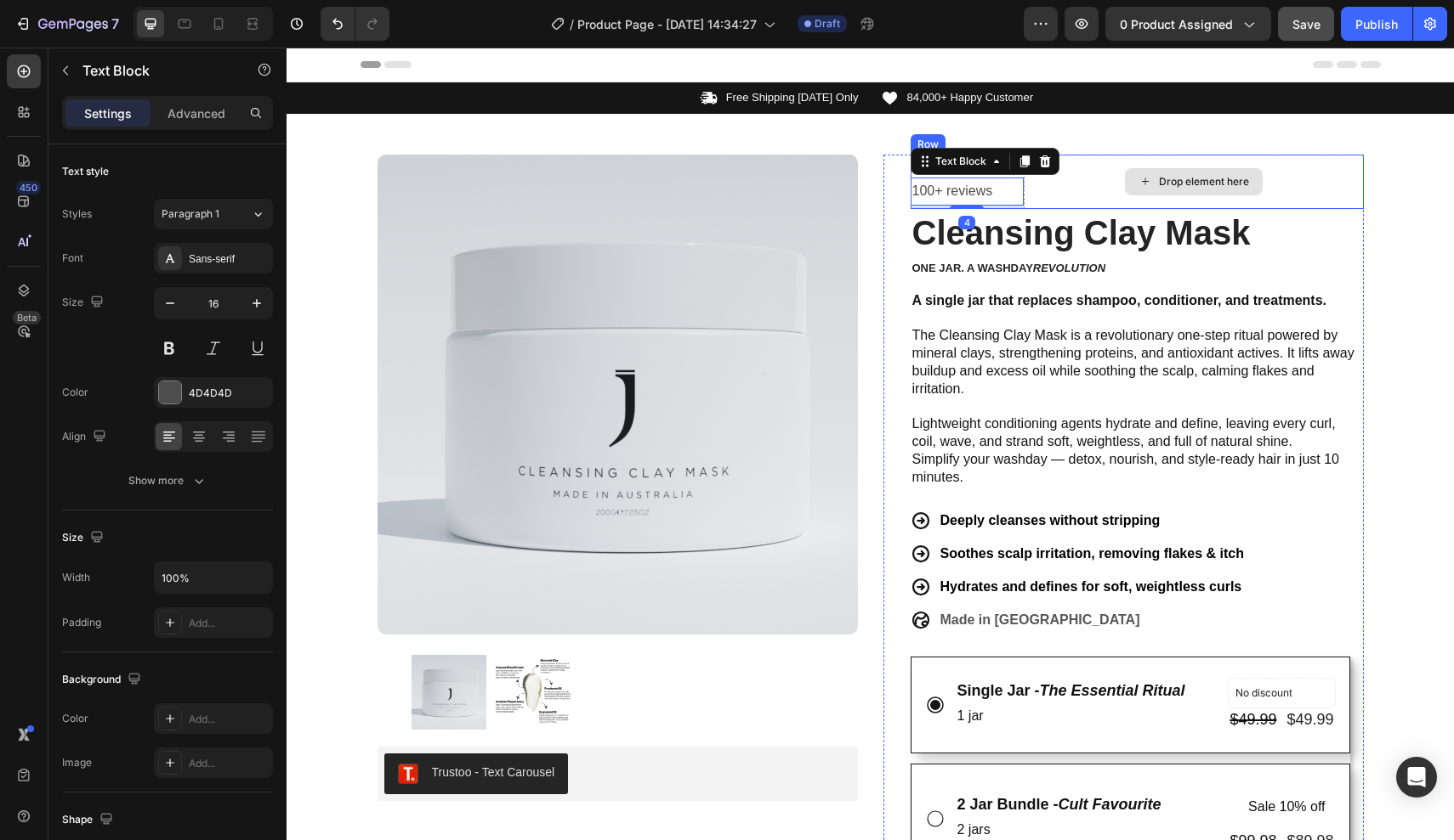
click at [1065, 191] on div "Drop element here" at bounding box center [1193, 182] width 340 height 55
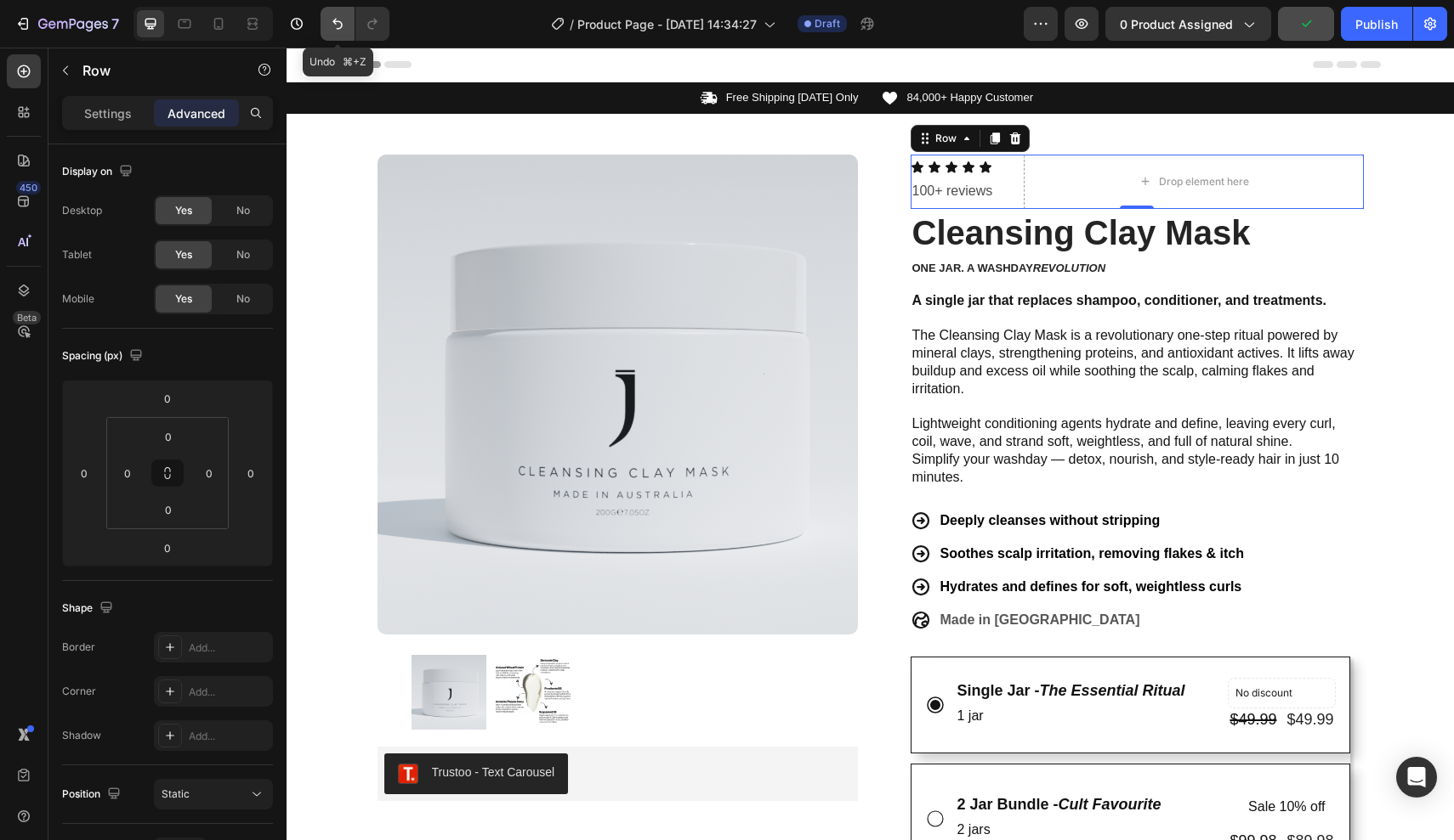
click at [331, 12] on button "Undo/Redo" at bounding box center [338, 24] width 34 height 34
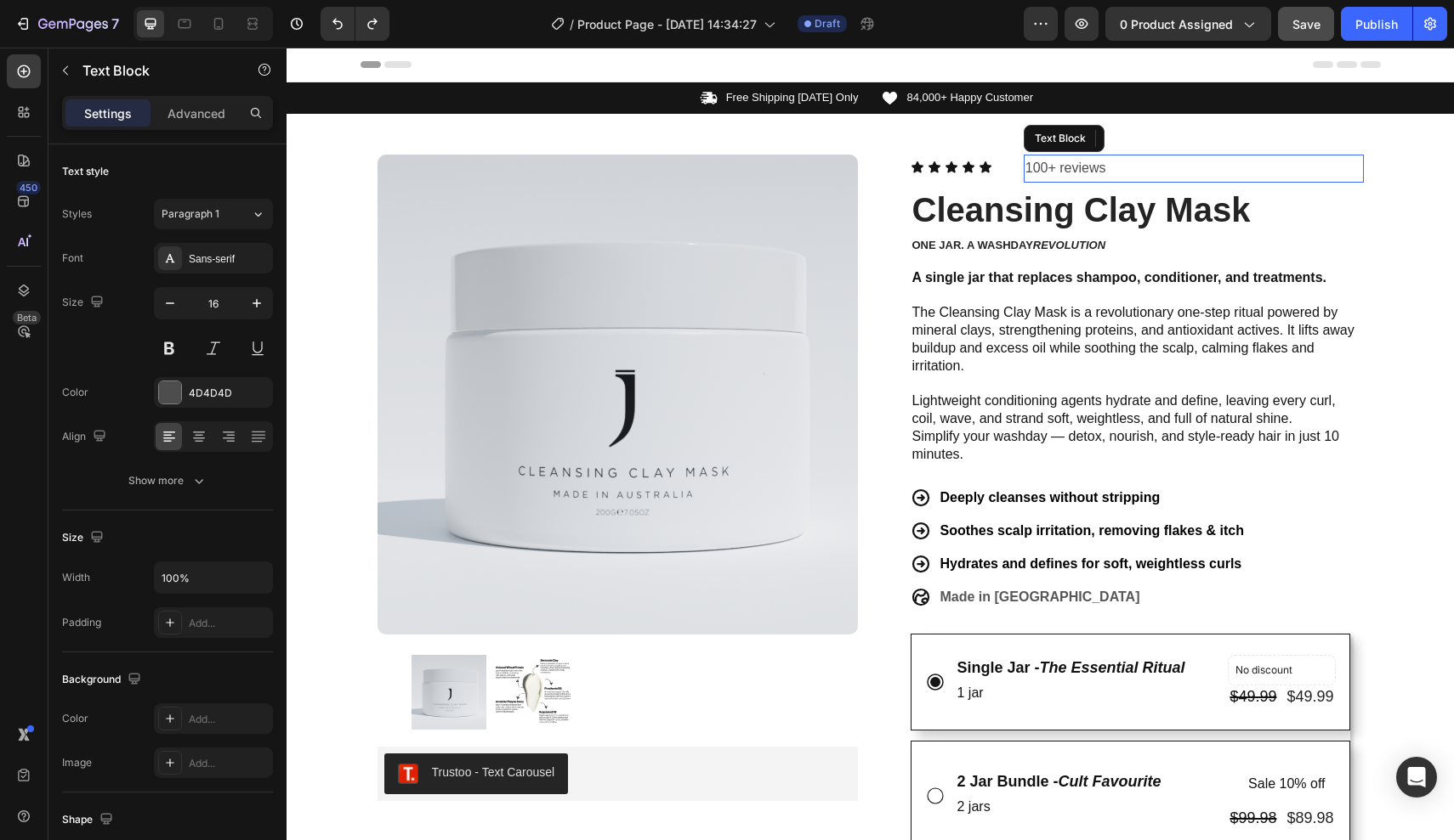
click at [1025, 171] on p "100+ reviews" at bounding box center [1193, 168] width 337 height 24
click at [1017, 171] on div "Icon Icon Icon Icon Icon" at bounding box center [967, 167] width 113 height 13
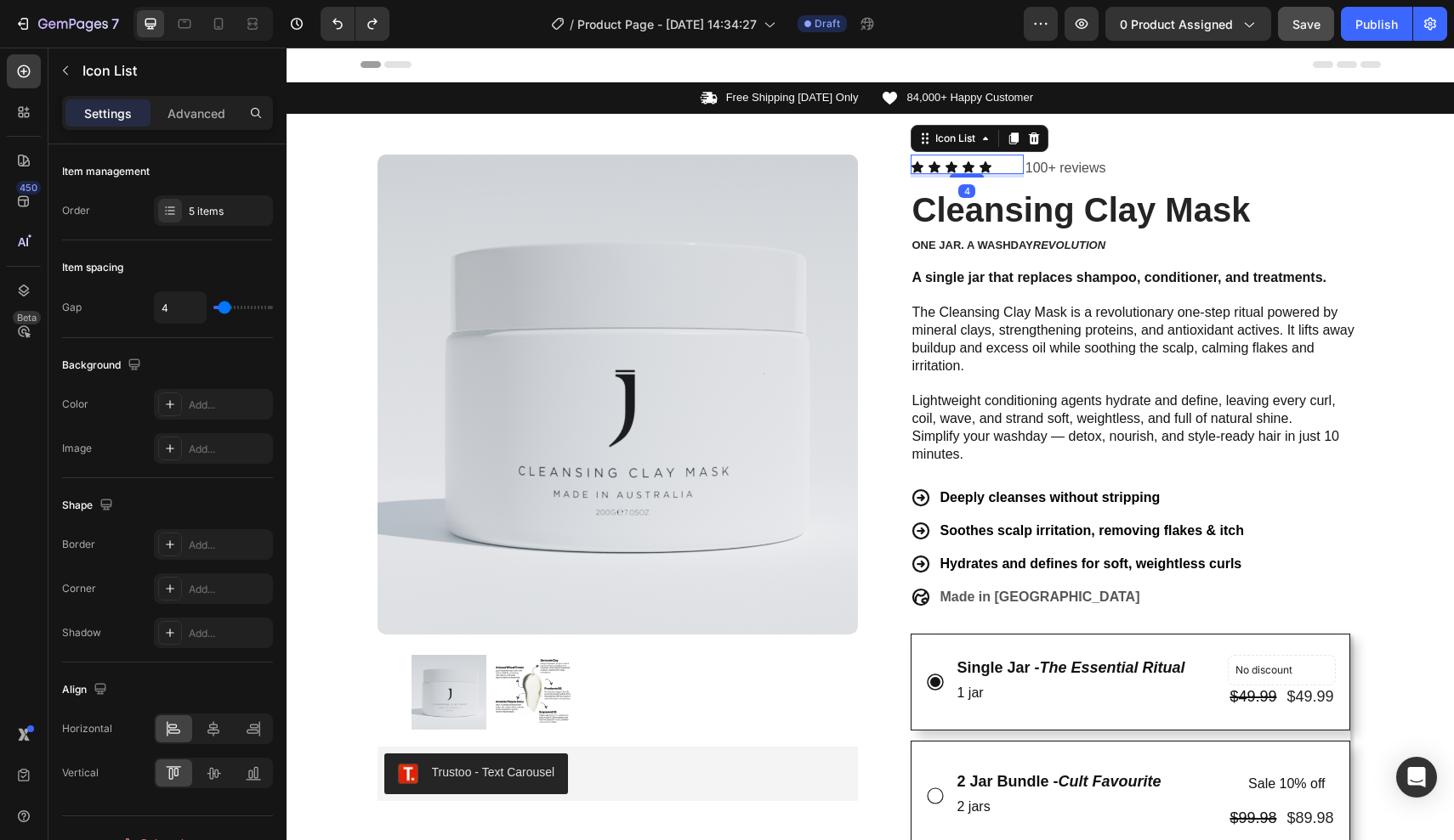
click at [1017, 168] on div "Icon Icon Icon Icon Icon" at bounding box center [967, 167] width 113 height 13
type input "2"
type input "0"
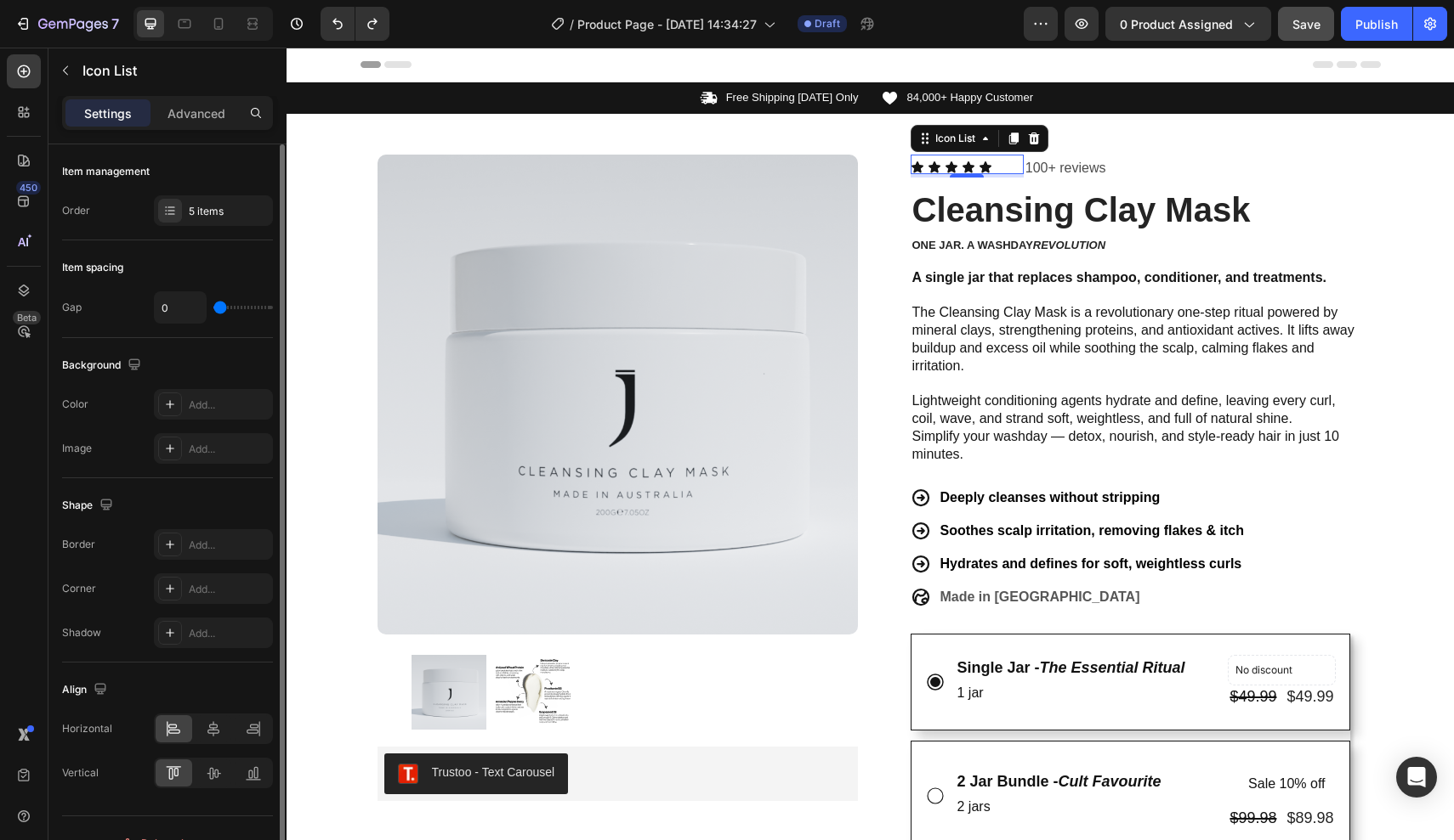
drag, startPoint x: 220, startPoint y: 309, endPoint x: 175, endPoint y: 309, distance: 45.0
type input "0"
click at [175, 309] on div "0" at bounding box center [214, 308] width 119 height 32
click at [187, 111] on p "Advanced" at bounding box center [196, 113] width 57 height 18
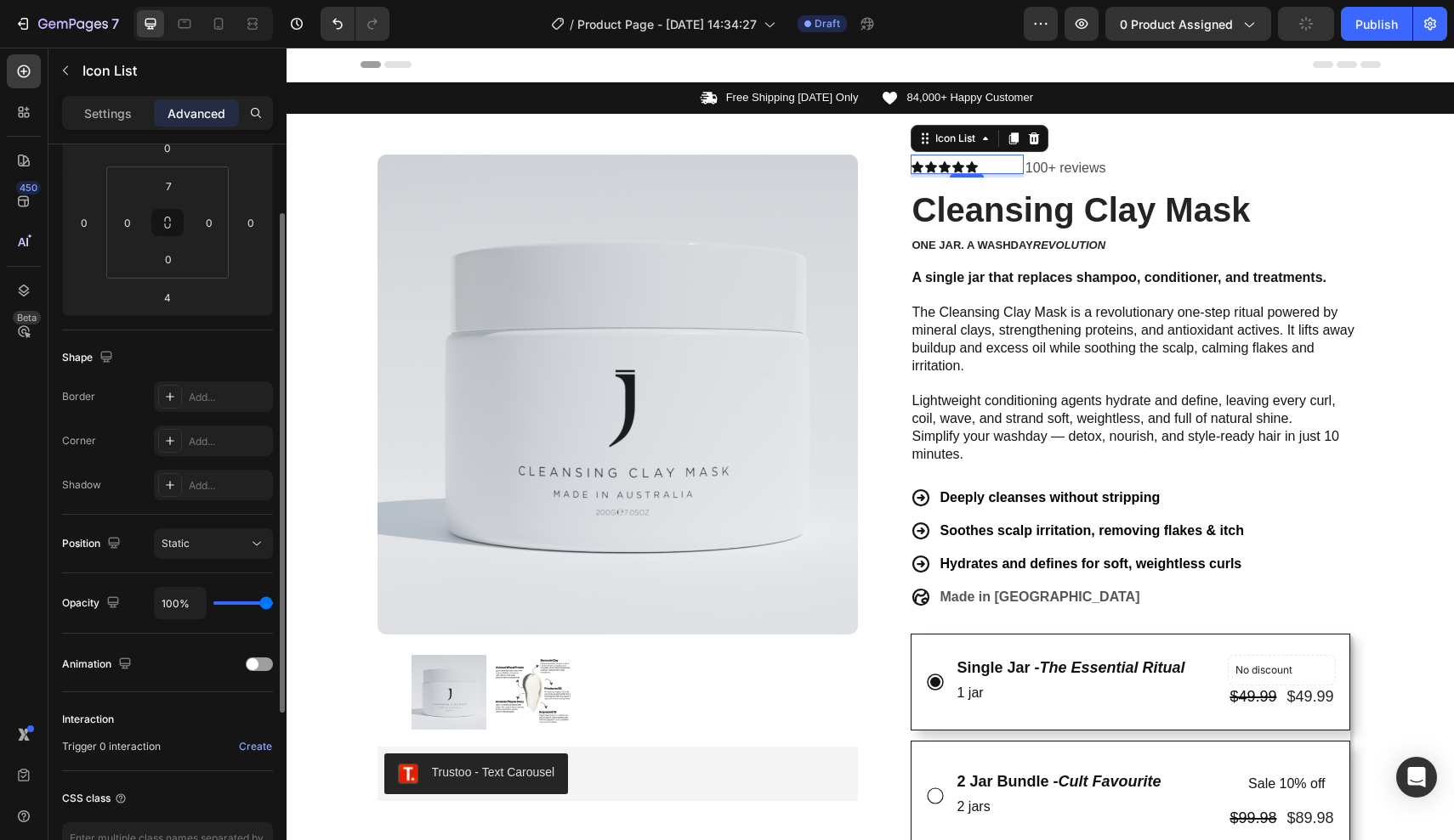
scroll to position [364, 0]
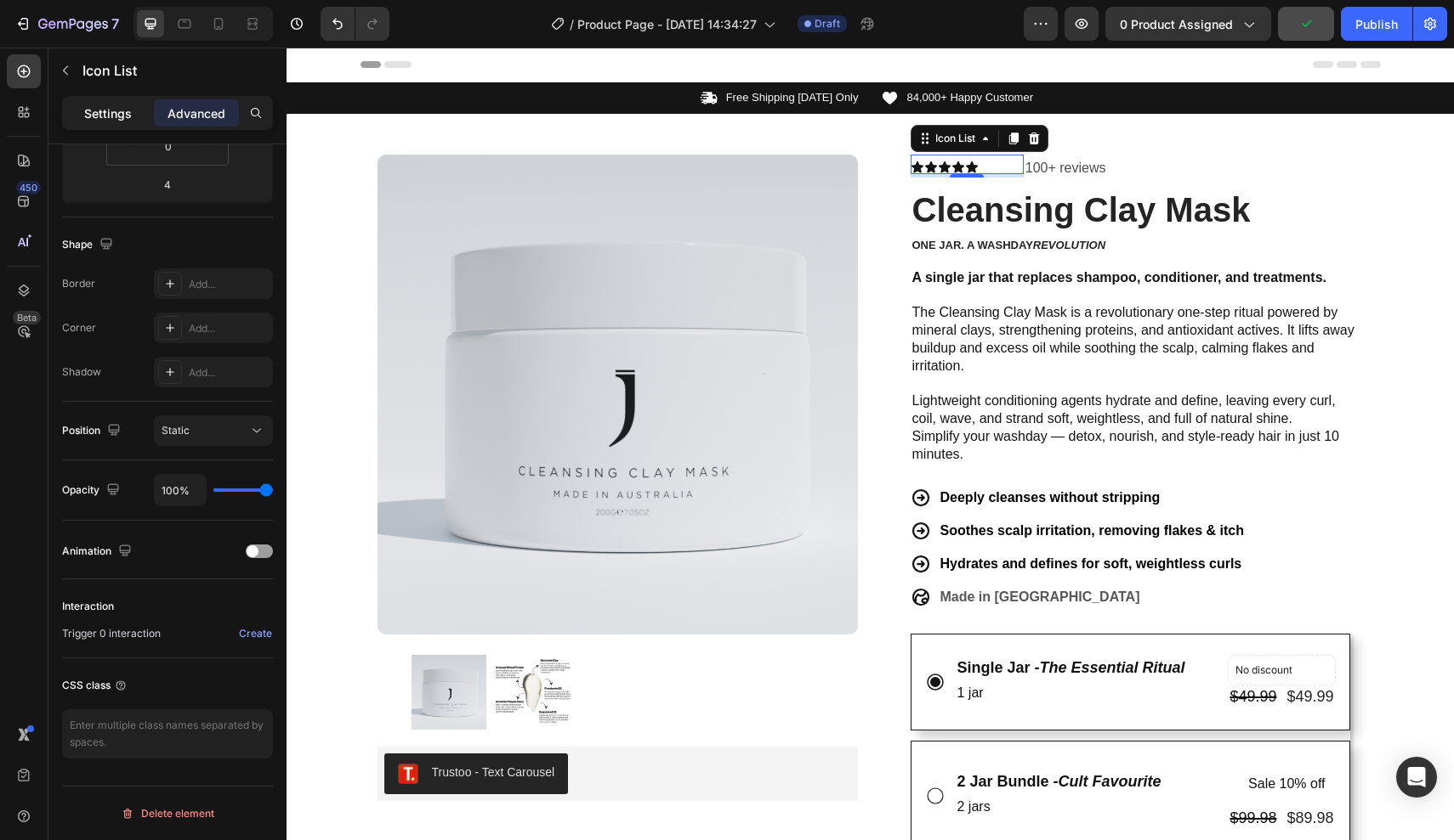
click at [120, 109] on p "Settings" at bounding box center [107, 113] width 48 height 18
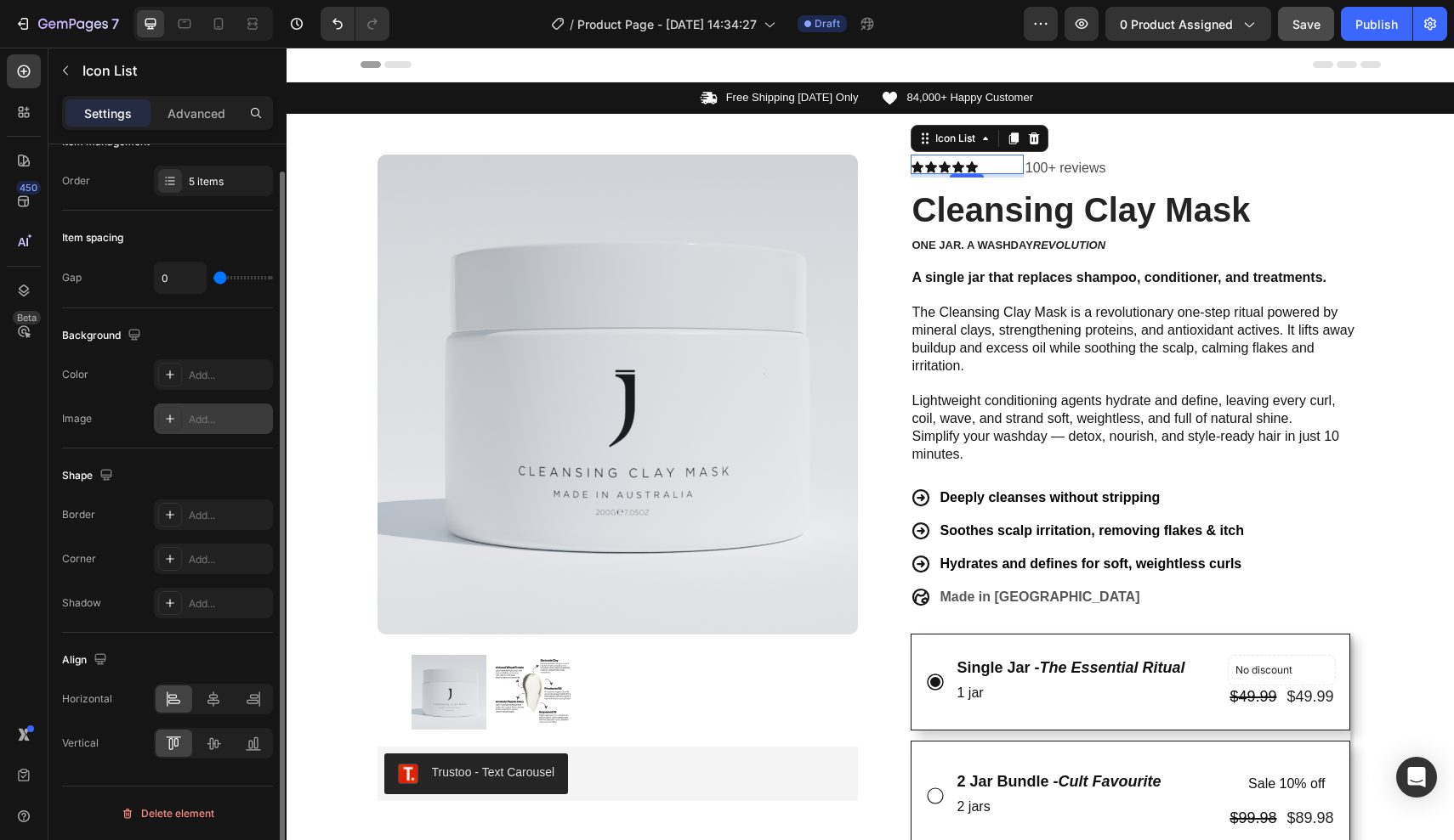
scroll to position [29, 0]
click at [211, 702] on icon at bounding box center [214, 700] width 17 height 17
click at [196, 702] on div at bounding box center [214, 700] width 37 height 27
click at [185, 701] on div at bounding box center [173, 700] width 37 height 27
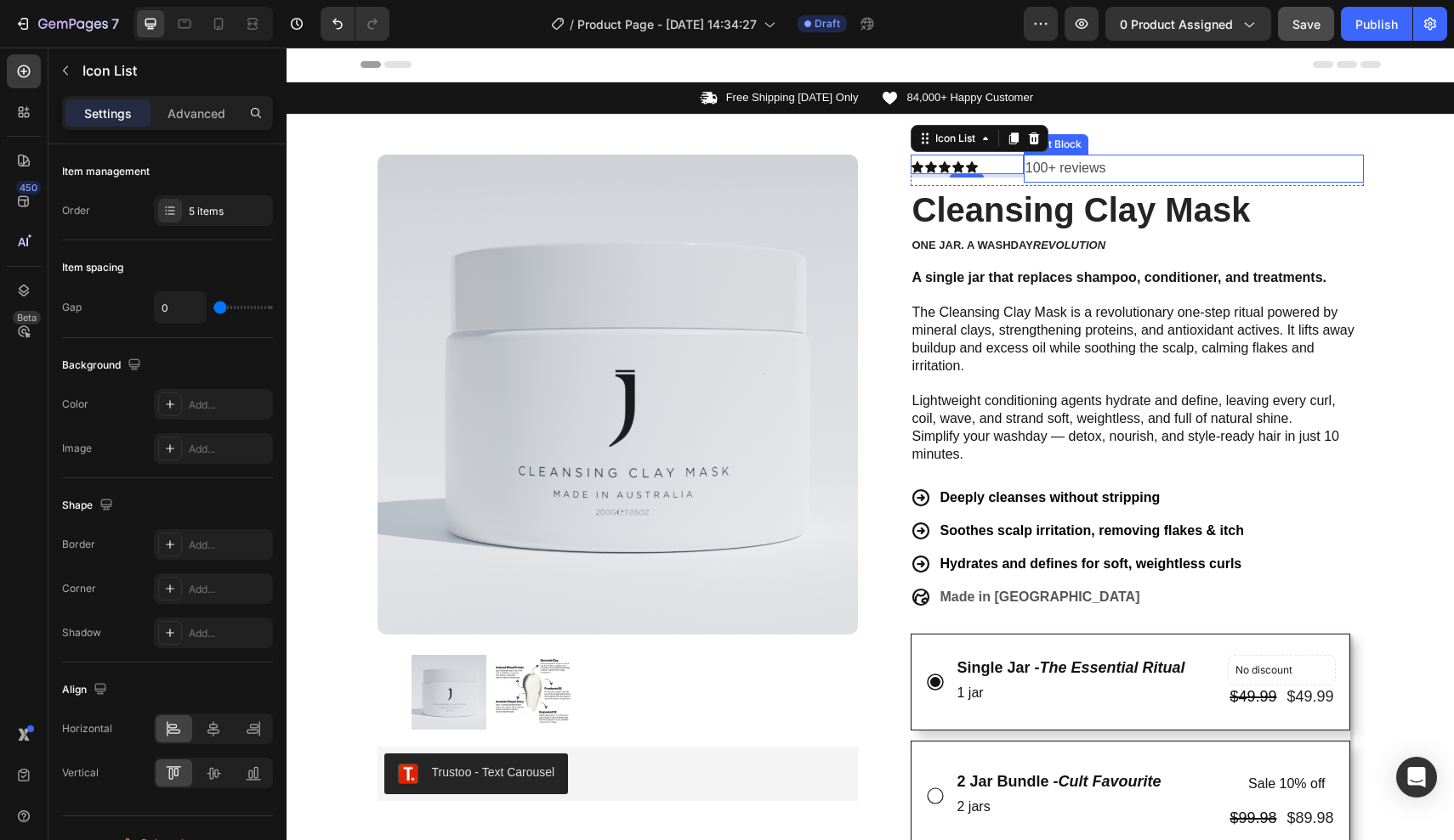
click at [1165, 162] on p "100+ reviews" at bounding box center [1193, 168] width 337 height 24
click at [1018, 157] on div "Icon Icon Icon Icon Icon Icon List 4" at bounding box center [967, 164] width 113 height 20
click at [1026, 154] on div "Product Images Trustoo - Text Carousel Trustoo Row Icon Icon Icon Icon Icon Ico…" at bounding box center [871, 788] width 1020 height 1349
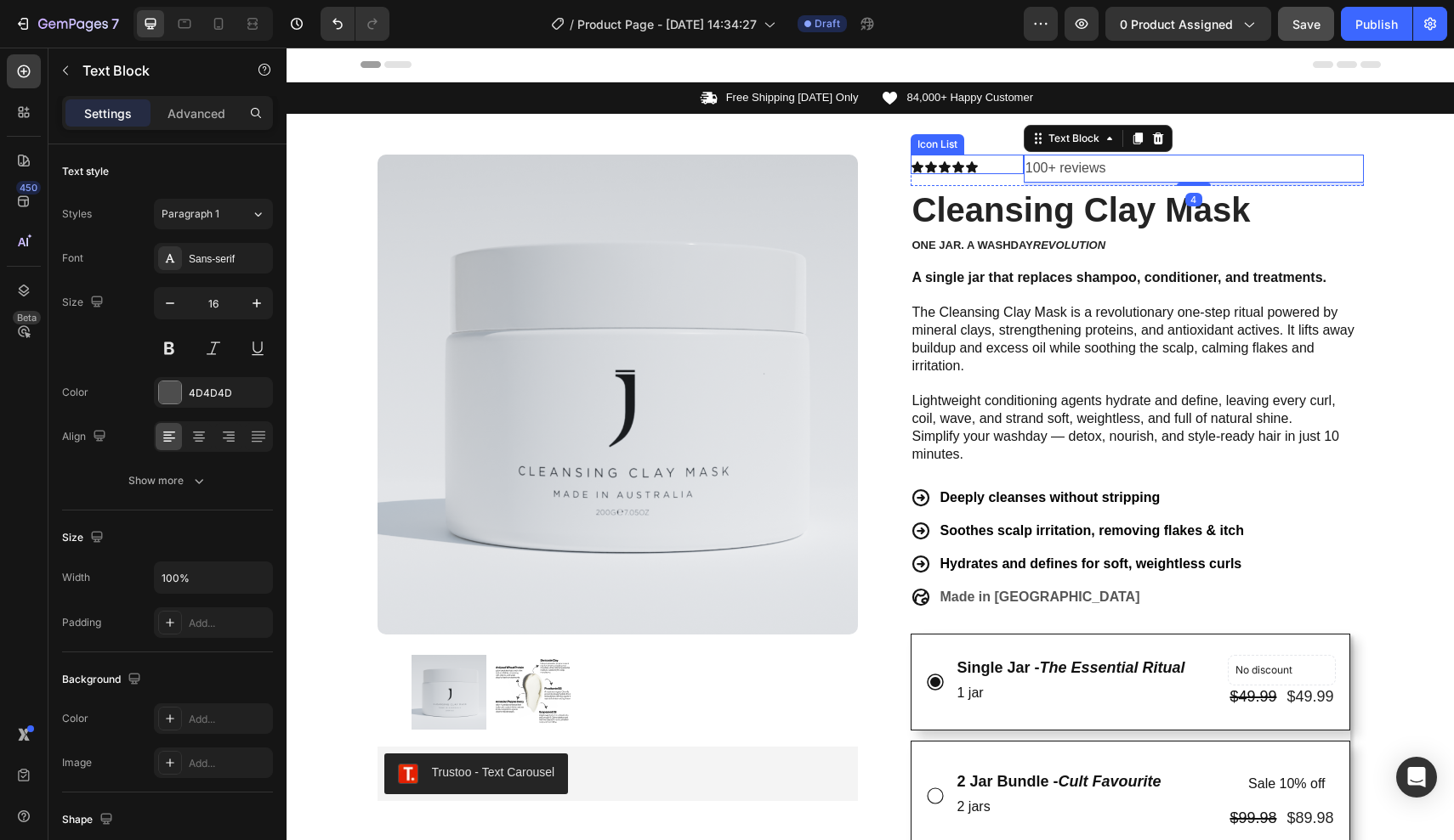
click at [1016, 182] on div "Icon Icon Icon Icon Icon Icon List" at bounding box center [967, 169] width 113 height 31
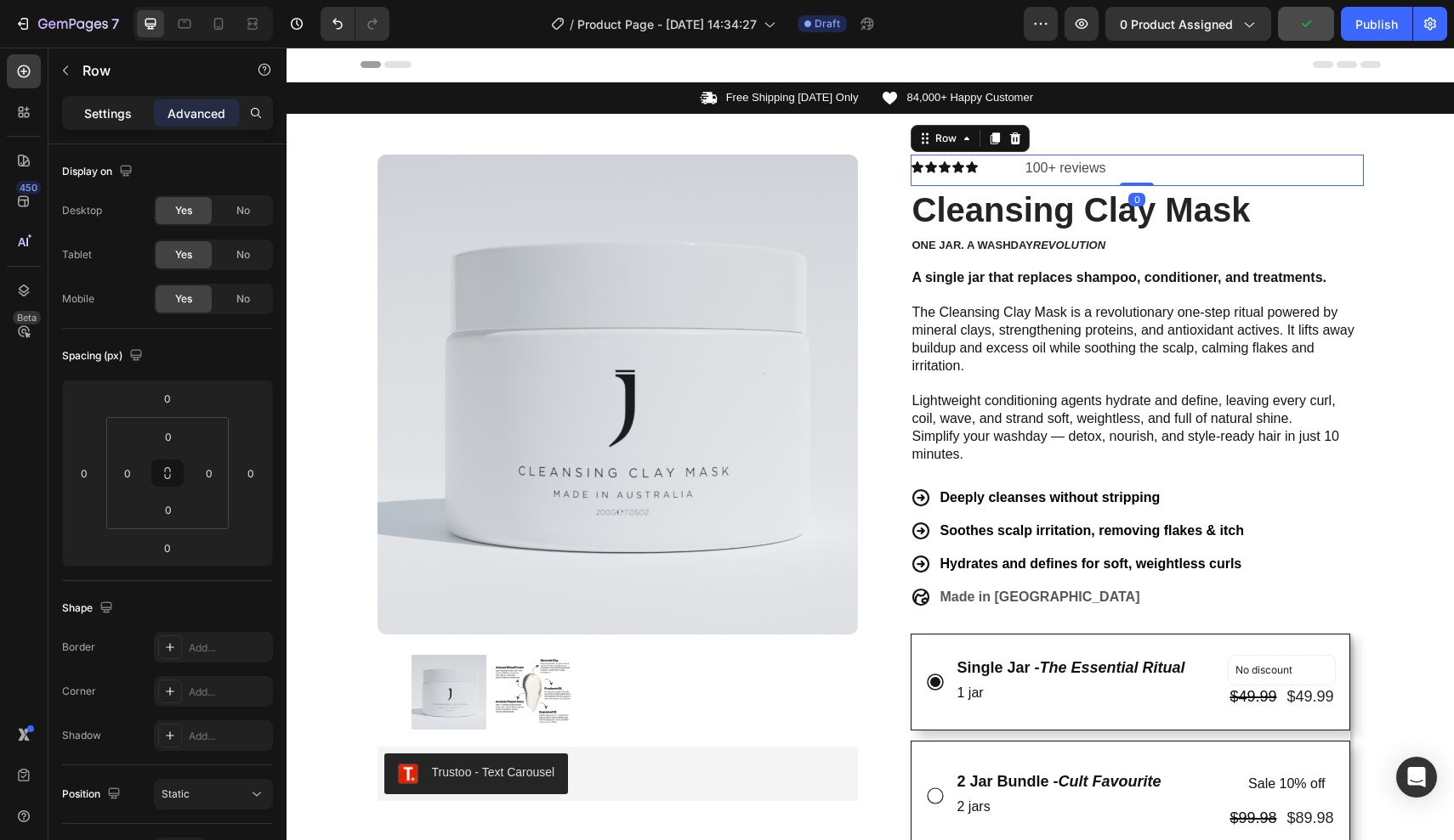
click at [88, 114] on p "Settings" at bounding box center [107, 113] width 48 height 18
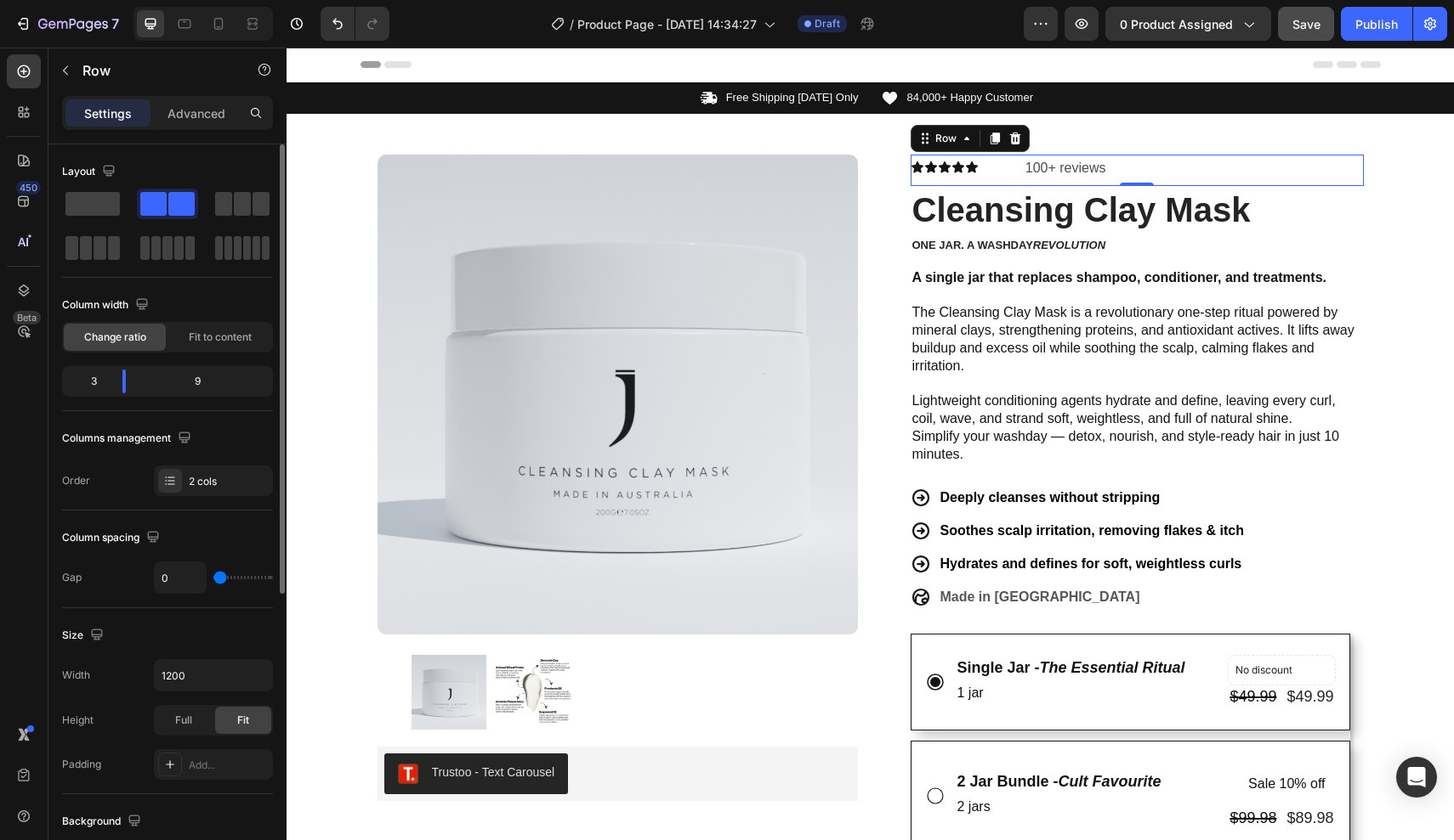
drag, startPoint x: 124, startPoint y: 394, endPoint x: 89, endPoint y: 392, distance: 35.1
click at [89, 392] on div "3 9" at bounding box center [168, 381] width 211 height 31
click at [101, 388] on div "3" at bounding box center [88, 381] width 43 height 24
click at [103, 385] on div "3" at bounding box center [88, 381] width 43 height 24
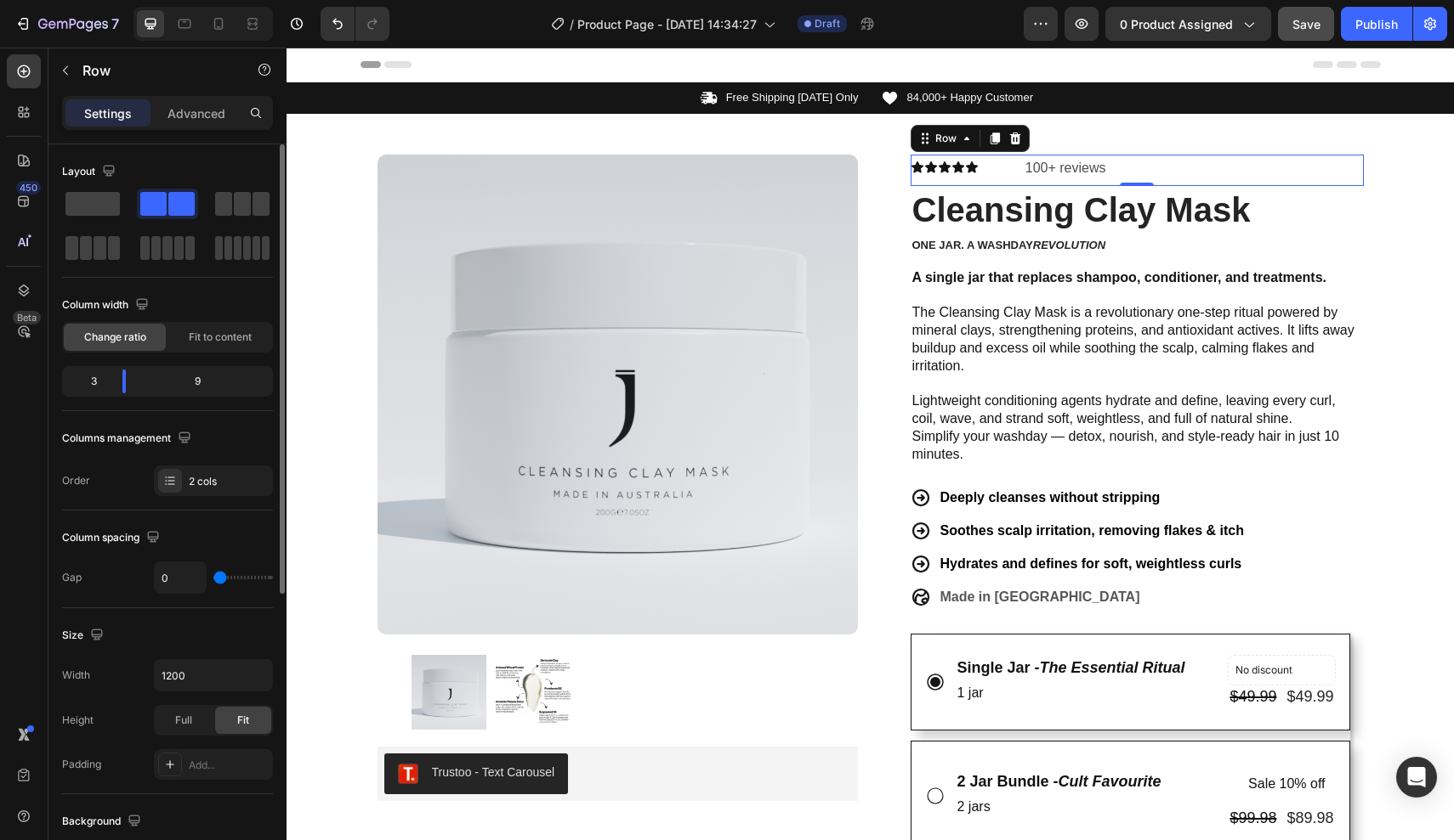
click at [104, 379] on div "3" at bounding box center [88, 381] width 43 height 24
drag, startPoint x: 95, startPoint y: 379, endPoint x: 166, endPoint y: 379, distance: 71.0
click at [166, 379] on div "3 9" at bounding box center [168, 381] width 211 height 31
click at [216, 338] on span "Fit to content" at bounding box center [220, 338] width 63 height 15
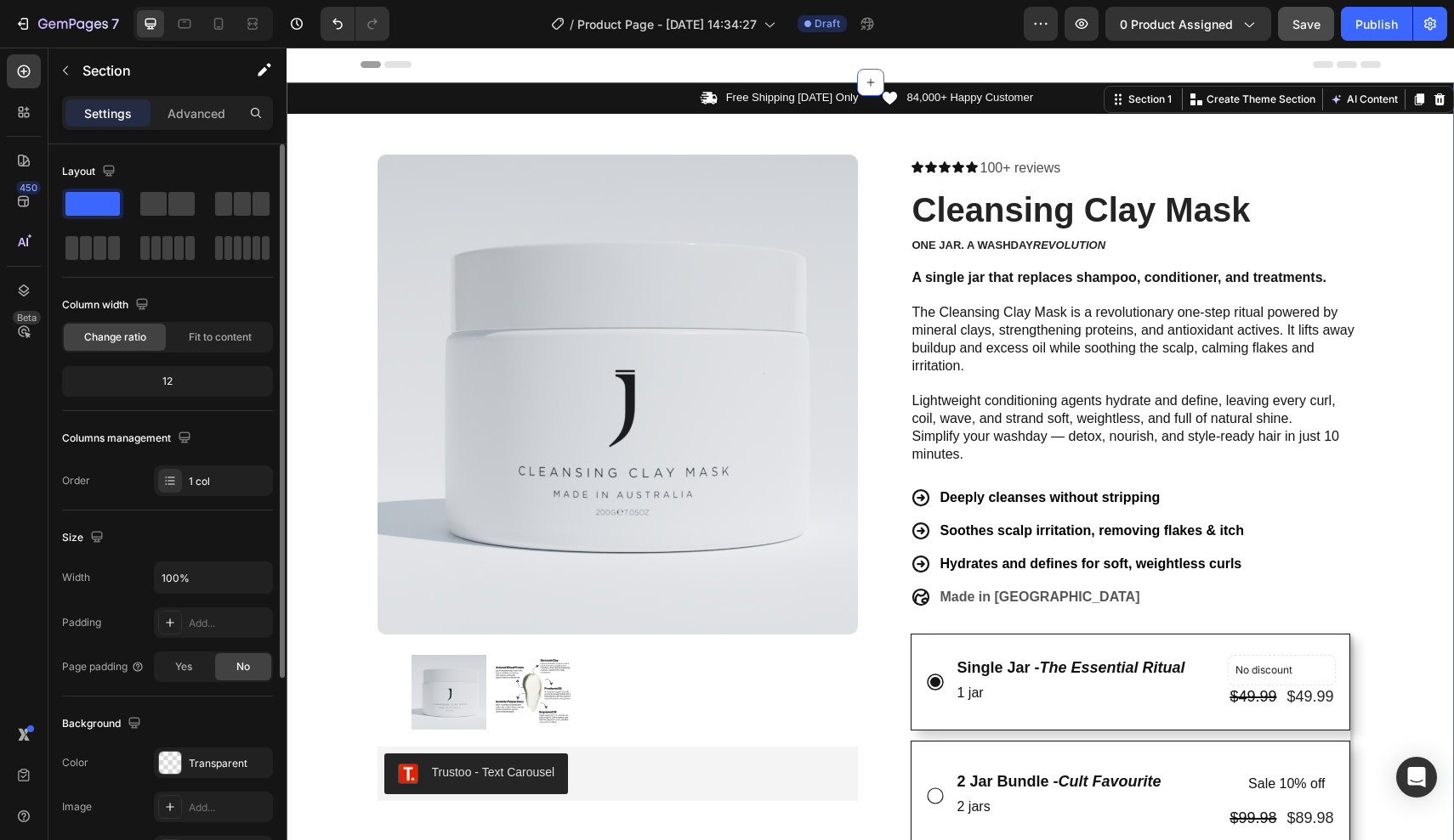
click at [1397, 222] on div "Icon Free Shipping Today Only Text Block Row Icon 84,000+ Happy Customer Text B…" at bounding box center [870, 782] width 1167 height 1398
click at [1016, 244] on p "one jar. a washday revolution" at bounding box center [1137, 246] width 450 height 14
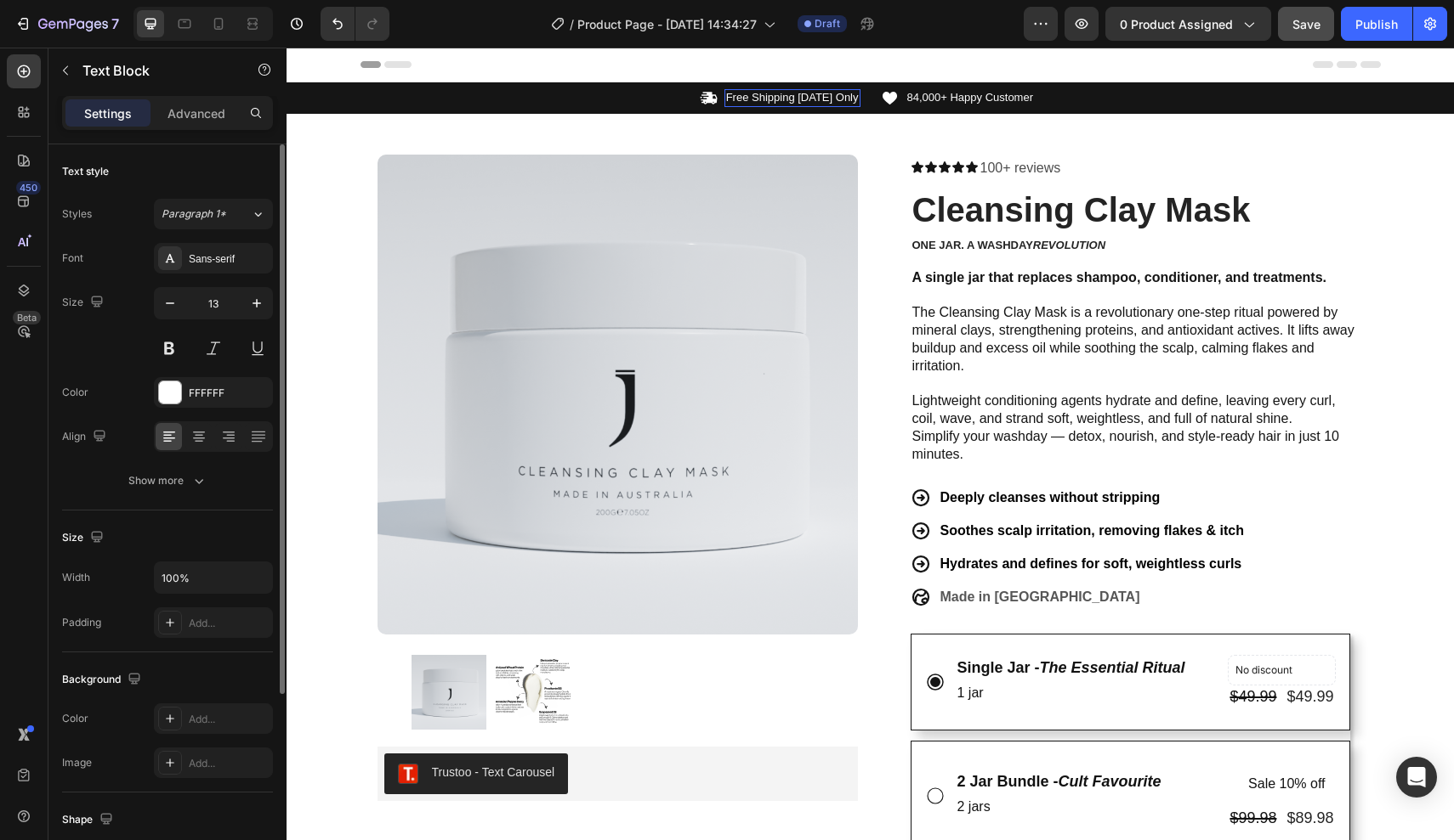
click at [823, 104] on p "Free Shipping Today Only" at bounding box center [791, 98] width 133 height 14
click at [838, 97] on p "Free Shipping Today Only" at bounding box center [791, 98] width 133 height 14
click at [808, 96] on p "Free Shipping Today Only" at bounding box center [791, 98] width 133 height 14
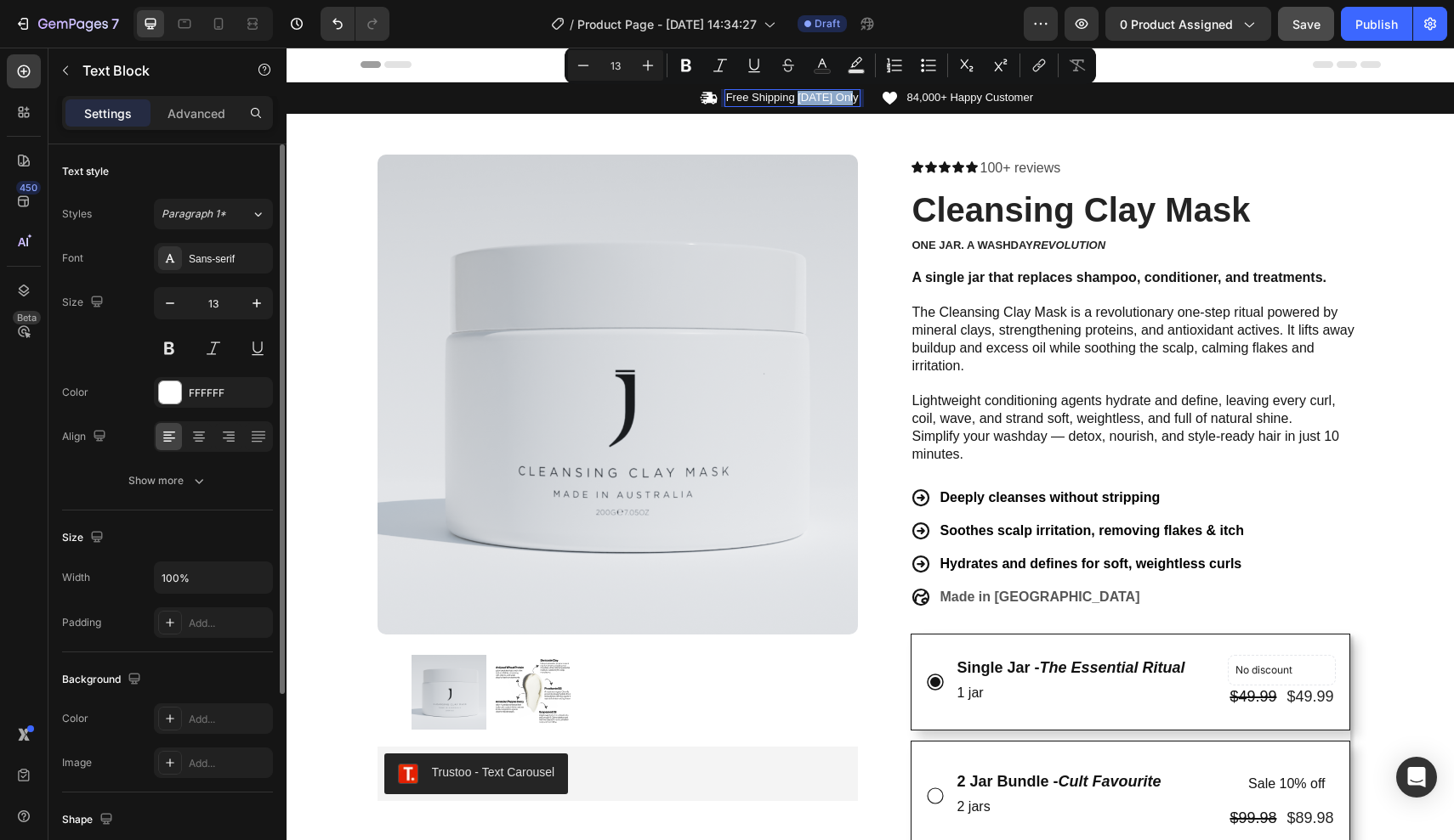
drag, startPoint x: 802, startPoint y: 96, endPoint x: 857, endPoint y: 97, distance: 55.0
click at [857, 97] on p "Free Shipping Today Only" at bounding box center [791, 98] width 133 height 14
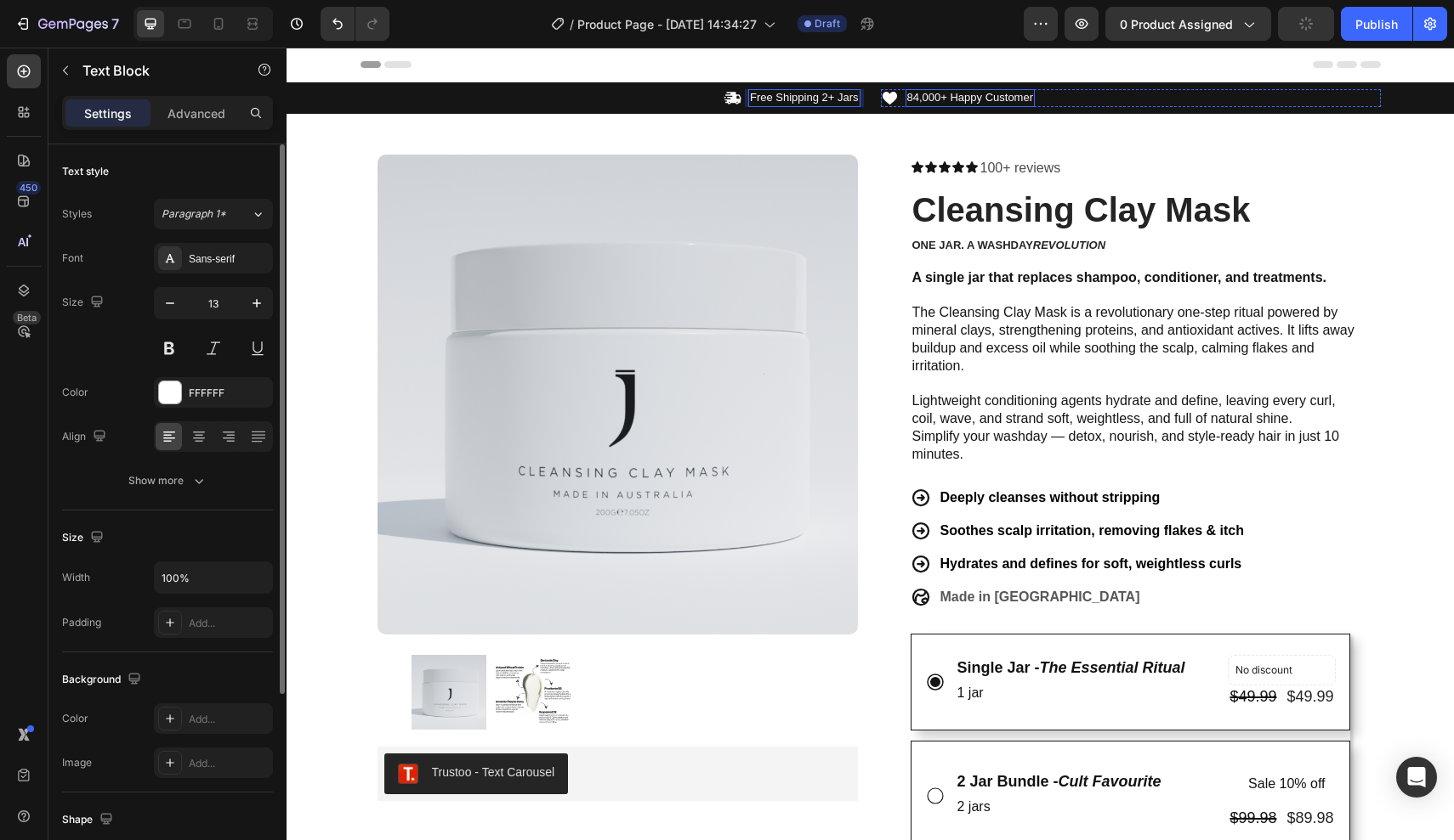
click at [989, 98] on p "84,000+ Happy Customer" at bounding box center [970, 98] width 127 height 14
click at [1012, 98] on p "84,000+ Happy Customer" at bounding box center [970, 98] width 127 height 14
drag, startPoint x: 1030, startPoint y: 98, endPoint x: 890, endPoint y: 97, distance: 140.0
click at [889, 97] on div "Icon 84,000+ Happy Customer Text Block 0 Row" at bounding box center [1130, 98] width 500 height 18
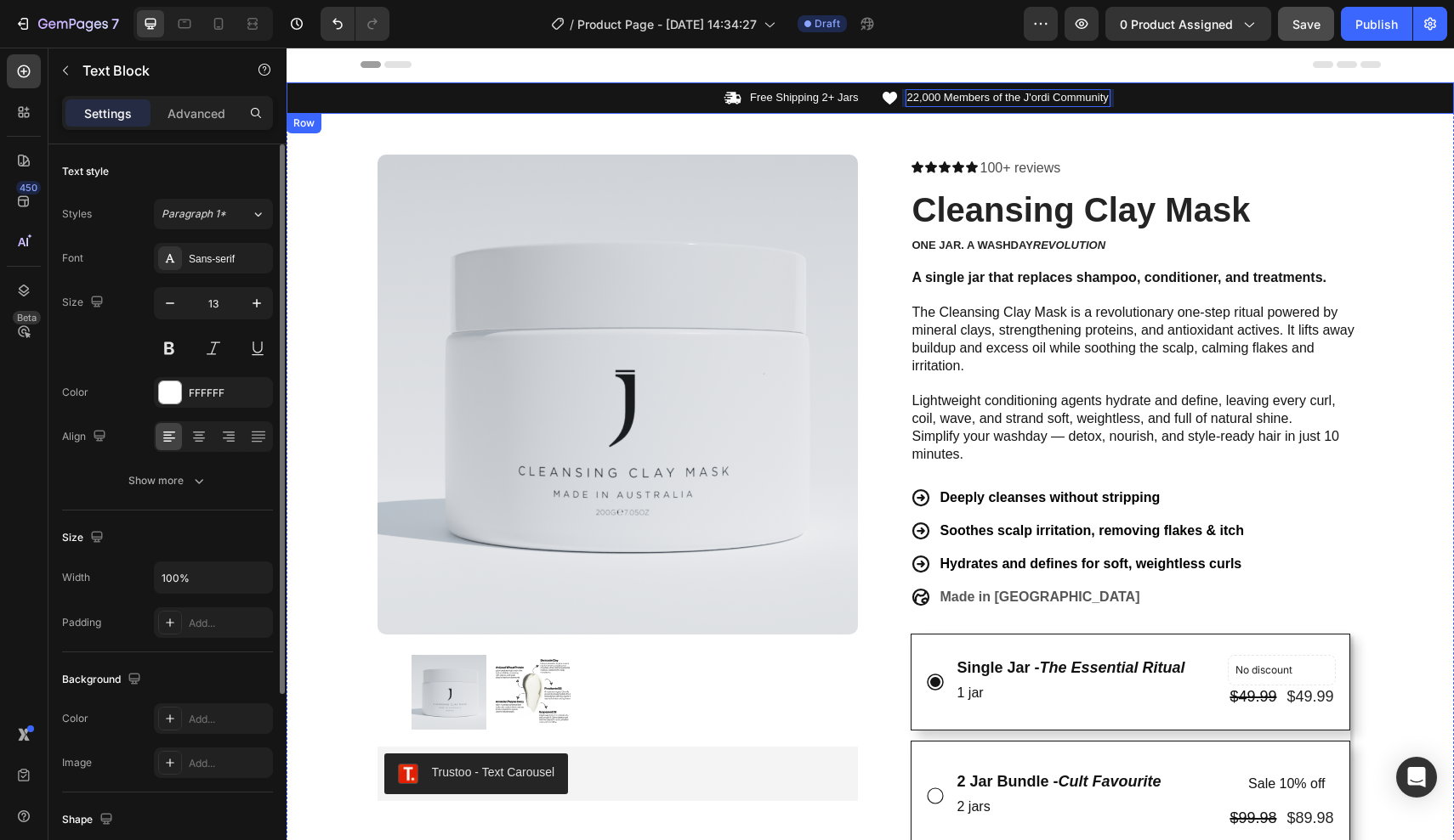
click at [936, 92] on p "22,000 Members of the J'ordi Community" at bounding box center [1008, 98] width 201 height 14
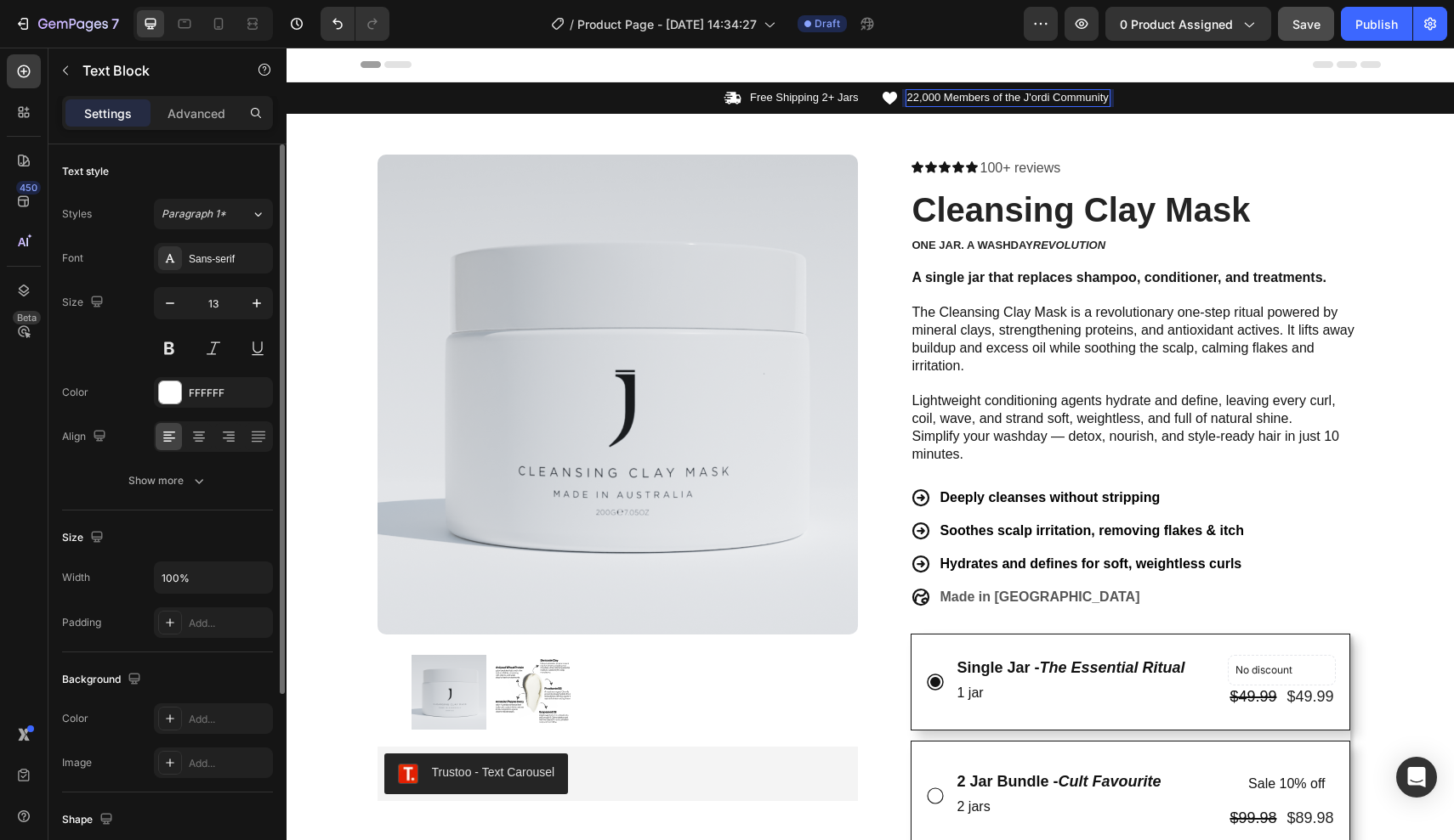
click at [940, 93] on p "22,000 Members of the J'ordi Community" at bounding box center [1008, 98] width 201 height 14
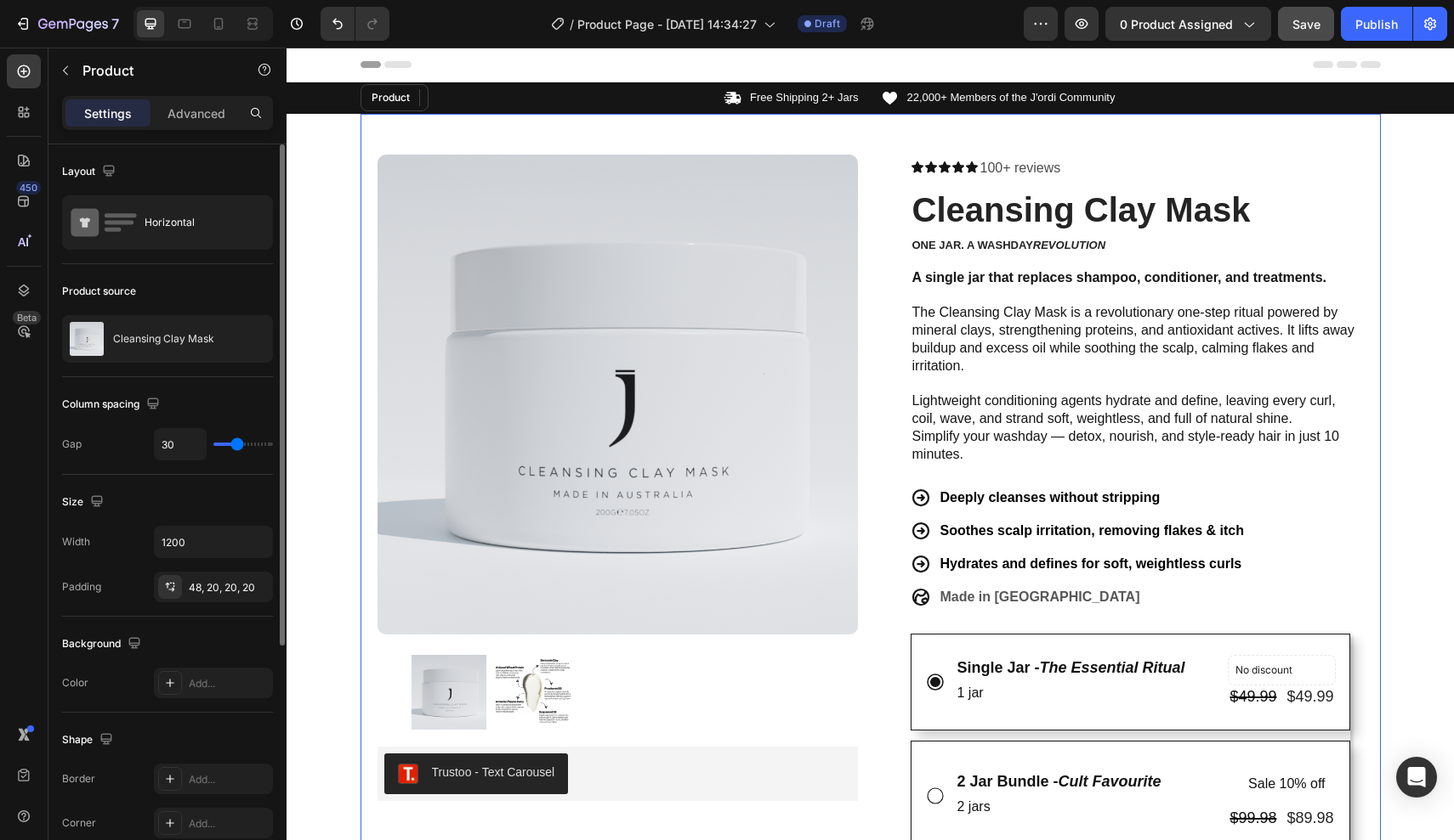
click at [1017, 135] on div "Product Images Trustoo - Text Carousel Trustoo Row Icon Icon Icon Icon Icon Ico…" at bounding box center [871, 788] width 1020 height 1349
click at [948, 100] on p "22,000+ Members of the J'ordi Community" at bounding box center [1011, 98] width 208 height 14
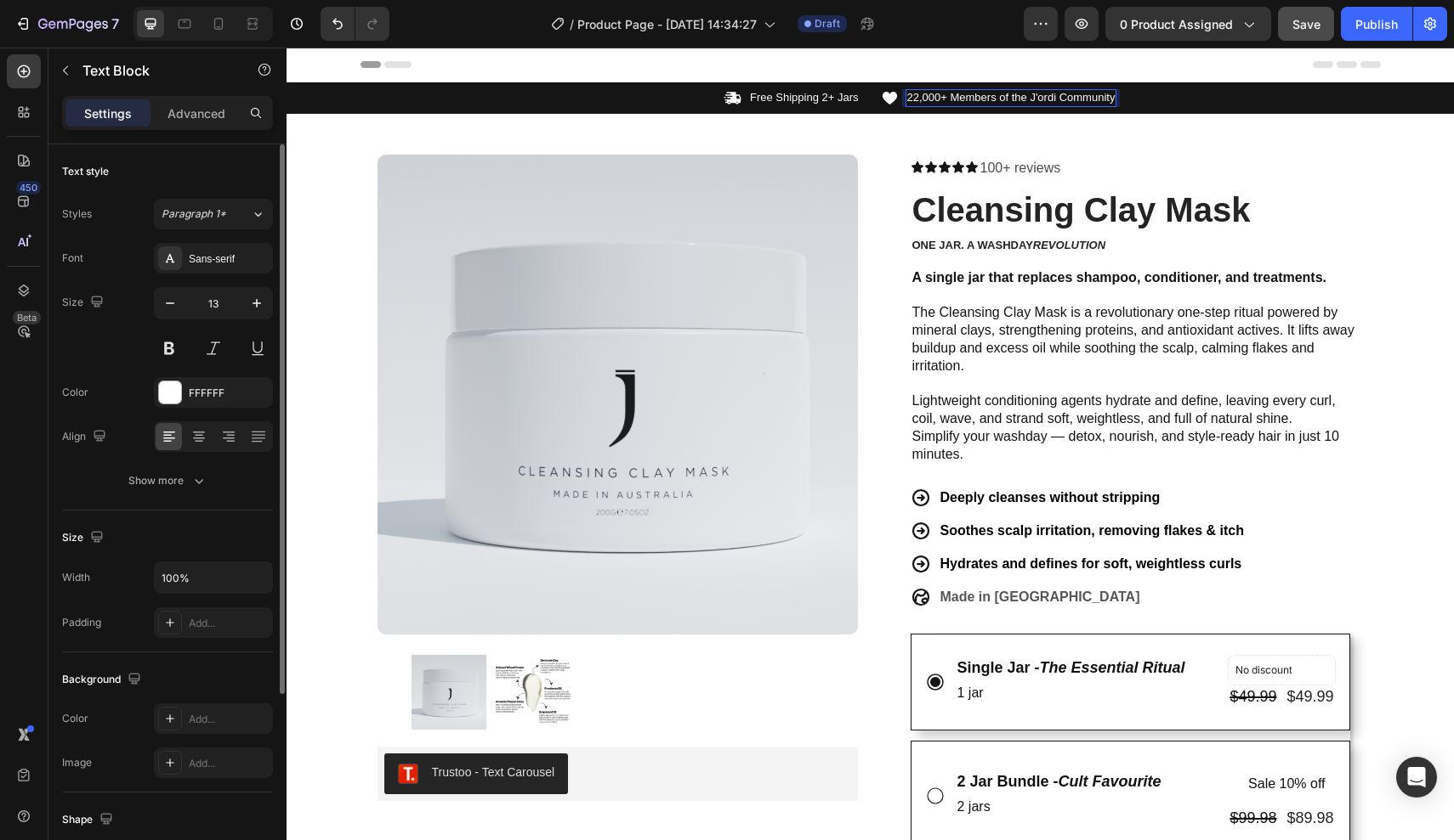
click at [952, 100] on p "22,000+ Members of the J'ordi Community" at bounding box center [1011, 98] width 208 height 14
click at [919, 91] on p "22,000+ Members of the J'ordi Community" at bounding box center [1011, 98] width 208 height 14
click at [918, 93] on p "22,000+ Members of the J'ordi Community" at bounding box center [1011, 98] width 208 height 14
click at [910, 96] on p "22,000+ Members of the J'ordi Community" at bounding box center [1011, 98] width 208 height 14
click at [903, 96] on div "Icon 22,000+ Members of the J'ordi Community Text Block Row" at bounding box center [1130, 98] width 500 height 18
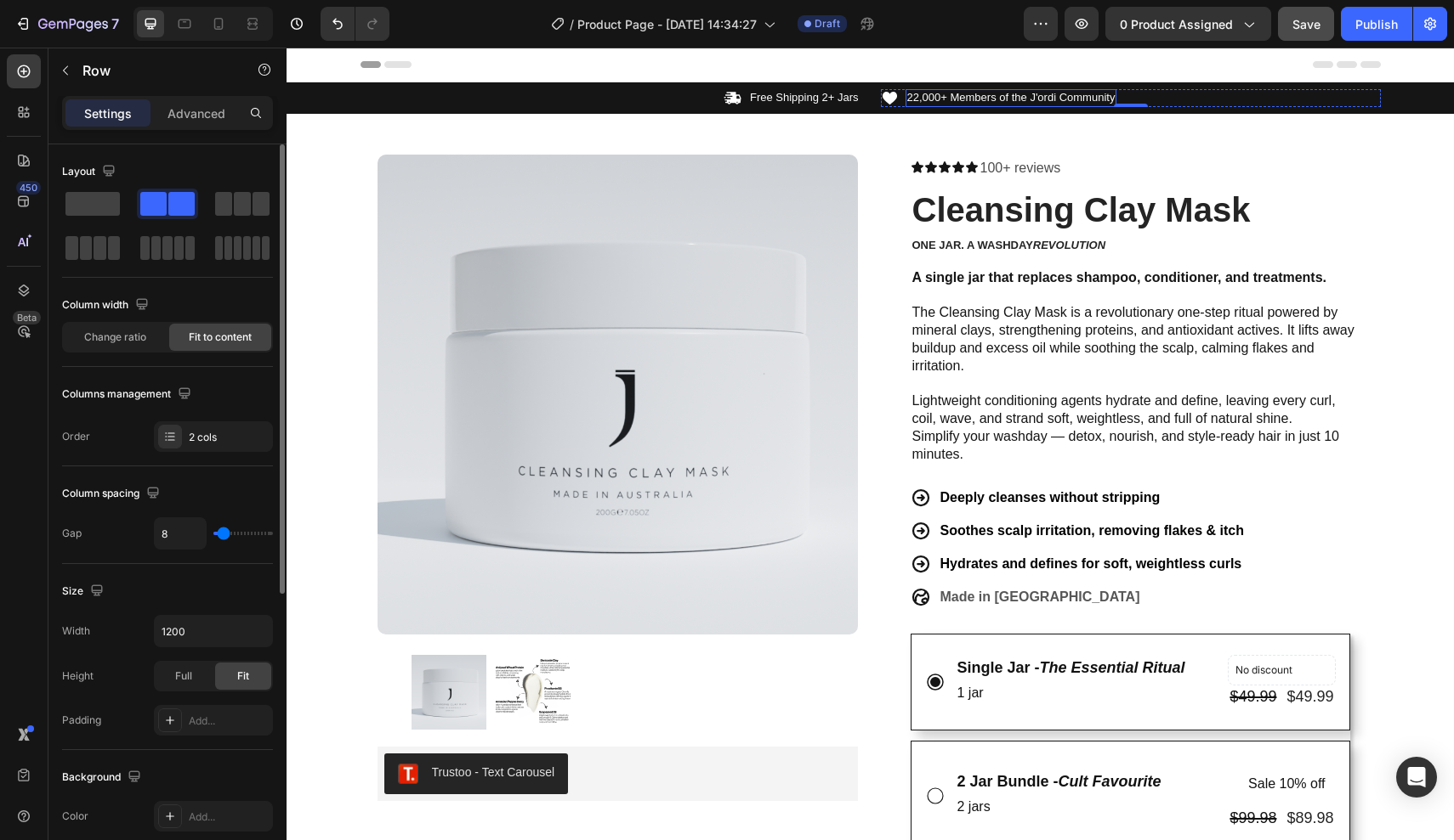
click at [941, 96] on p "22,000+ Members of the J'ordi Community" at bounding box center [1011, 98] width 208 height 14
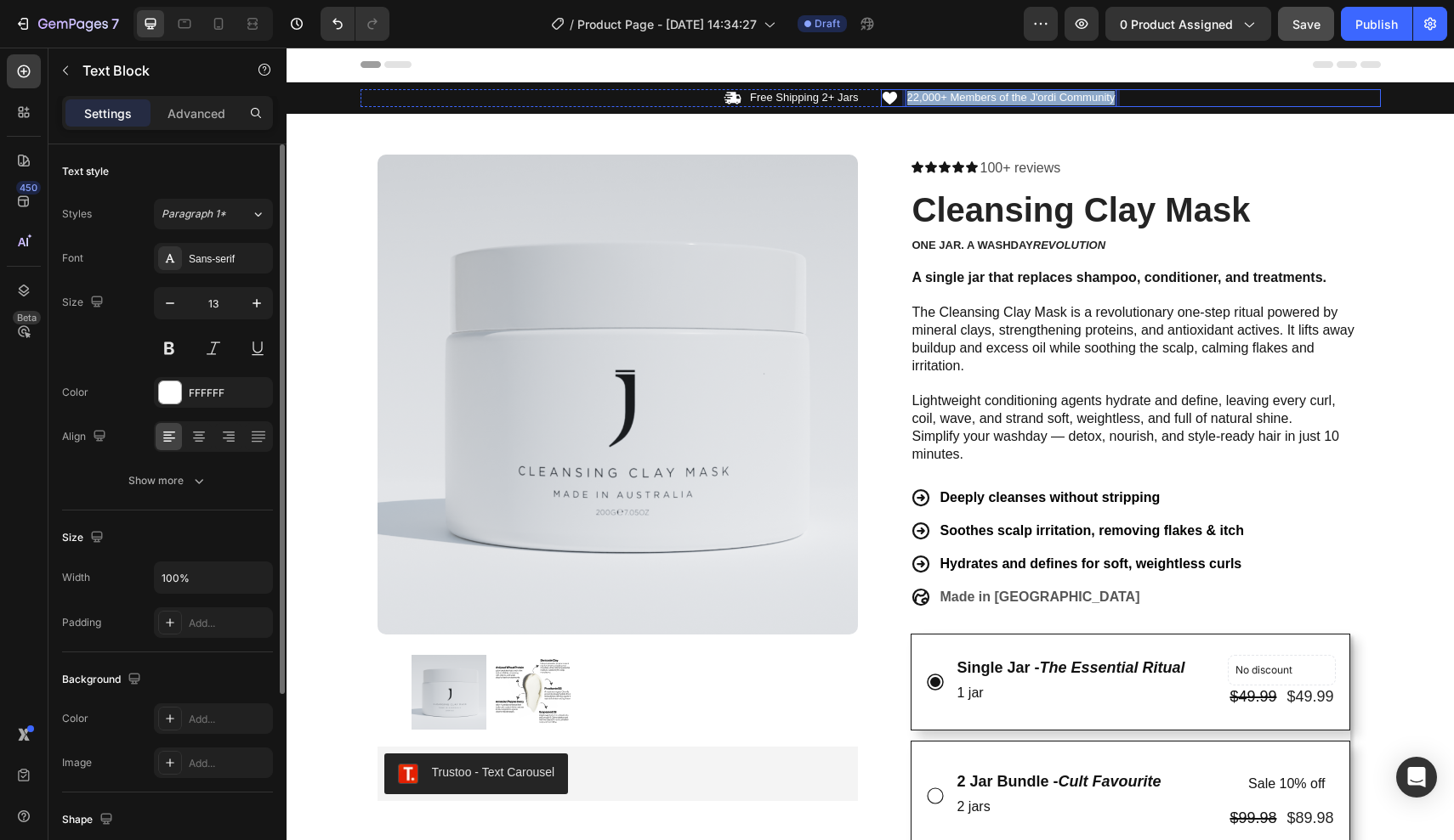
drag, startPoint x: 908, startPoint y: 98, endPoint x: 1173, endPoint y: 92, distance: 265.1
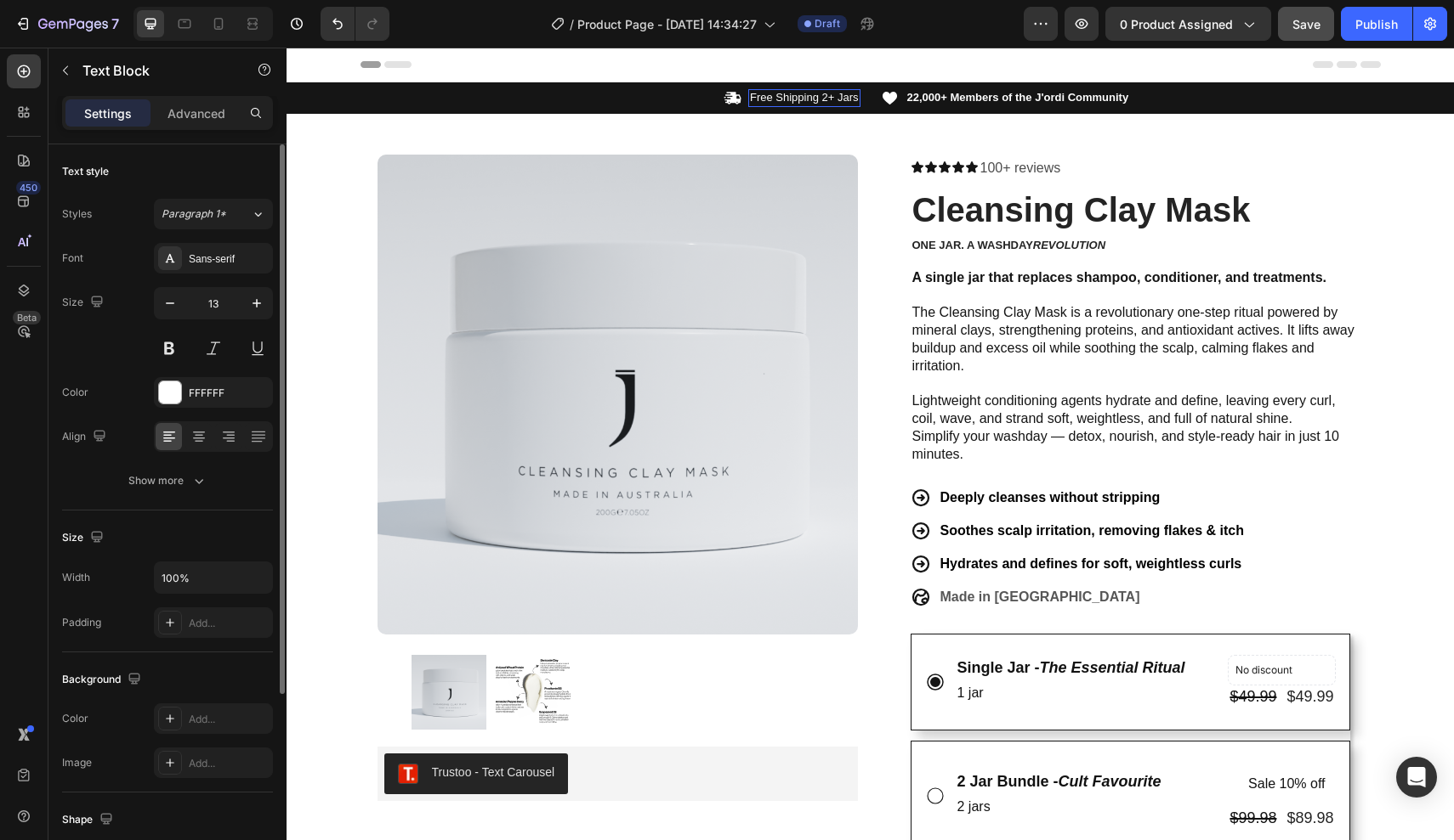
click at [753, 99] on p "Free Shipping 2+ Jars" at bounding box center [805, 98] width 109 height 14
drag, startPoint x: 753, startPoint y: 99, endPoint x: 831, endPoint y: 99, distance: 78.0
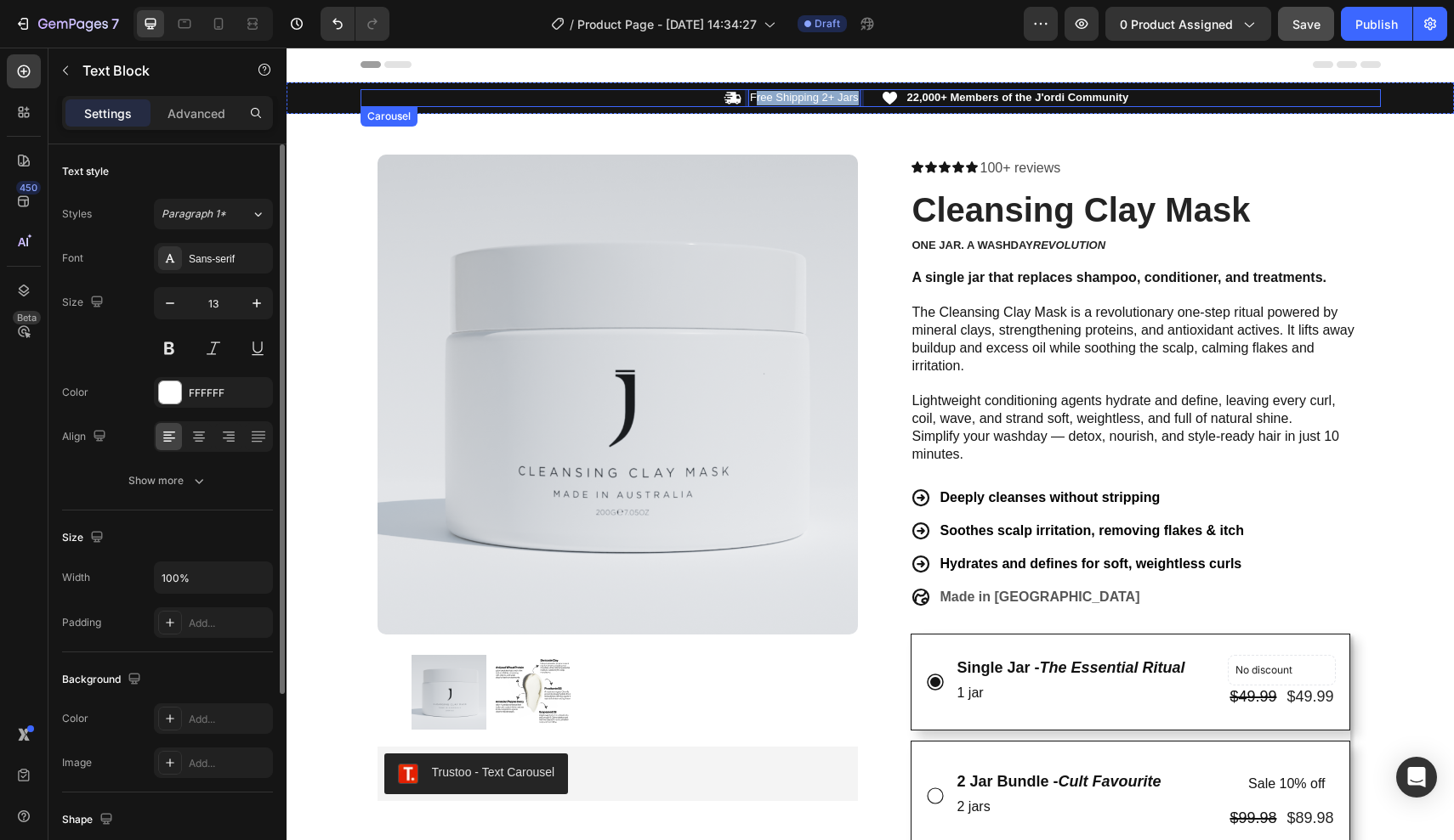
drag, startPoint x: 754, startPoint y: 99, endPoint x: 869, endPoint y: 99, distance: 115.0
click at [869, 99] on div "Icon Free Shipping 2+ Jars Text Block 0 Row Icon 22,000+ Members of the J'ordi …" at bounding box center [871, 98] width 1020 height 18
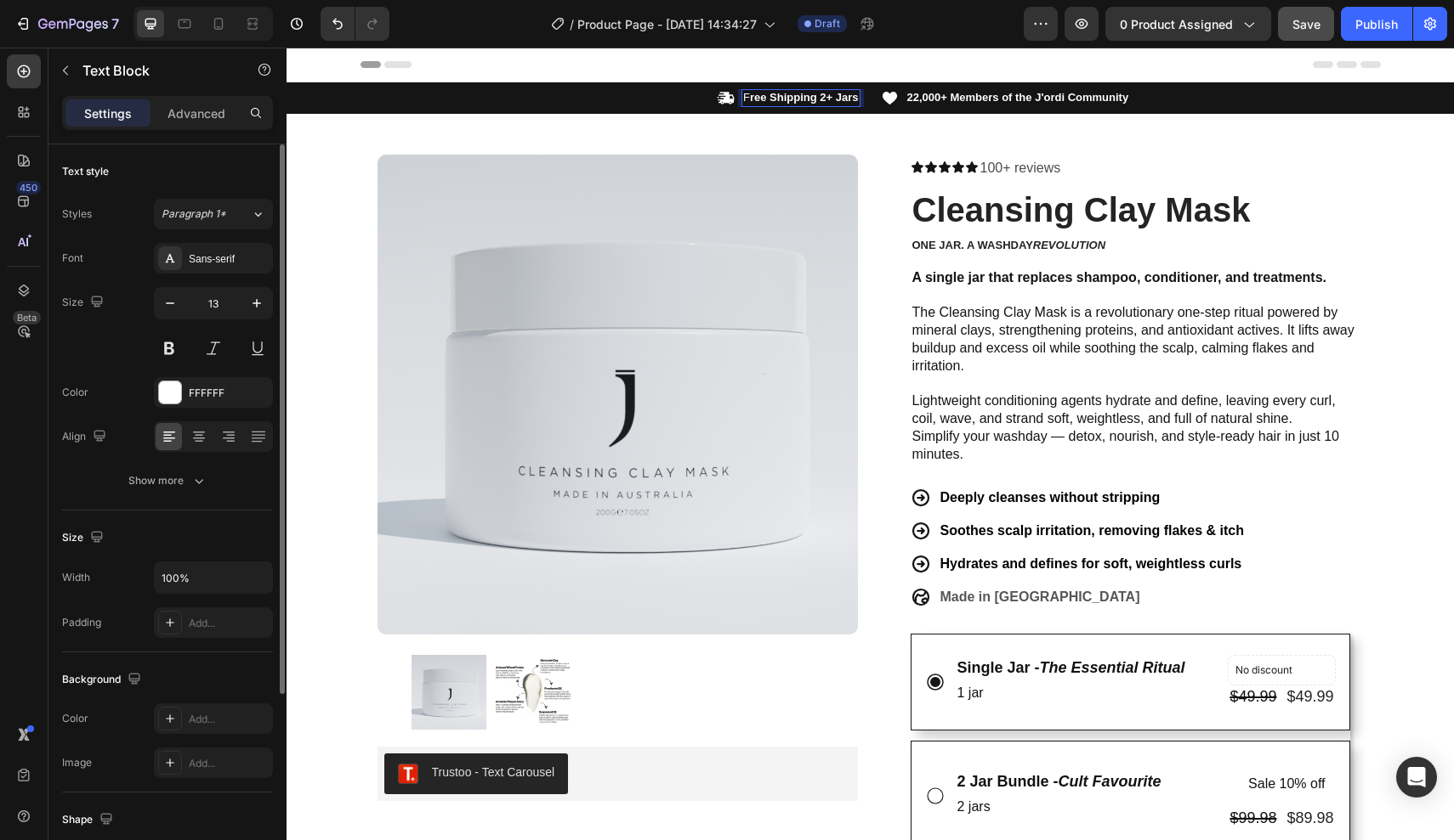
click at [750, 97] on strong "ree Shipping 2+ Jars" at bounding box center [805, 98] width 109 height 13
click at [819, 99] on strong "Free Shipping 2+ Jars" at bounding box center [801, 98] width 115 height 13
click at [856, 95] on strong "FREE SHIPPING ON 2+ Jars" at bounding box center [784, 98] width 146 height 13
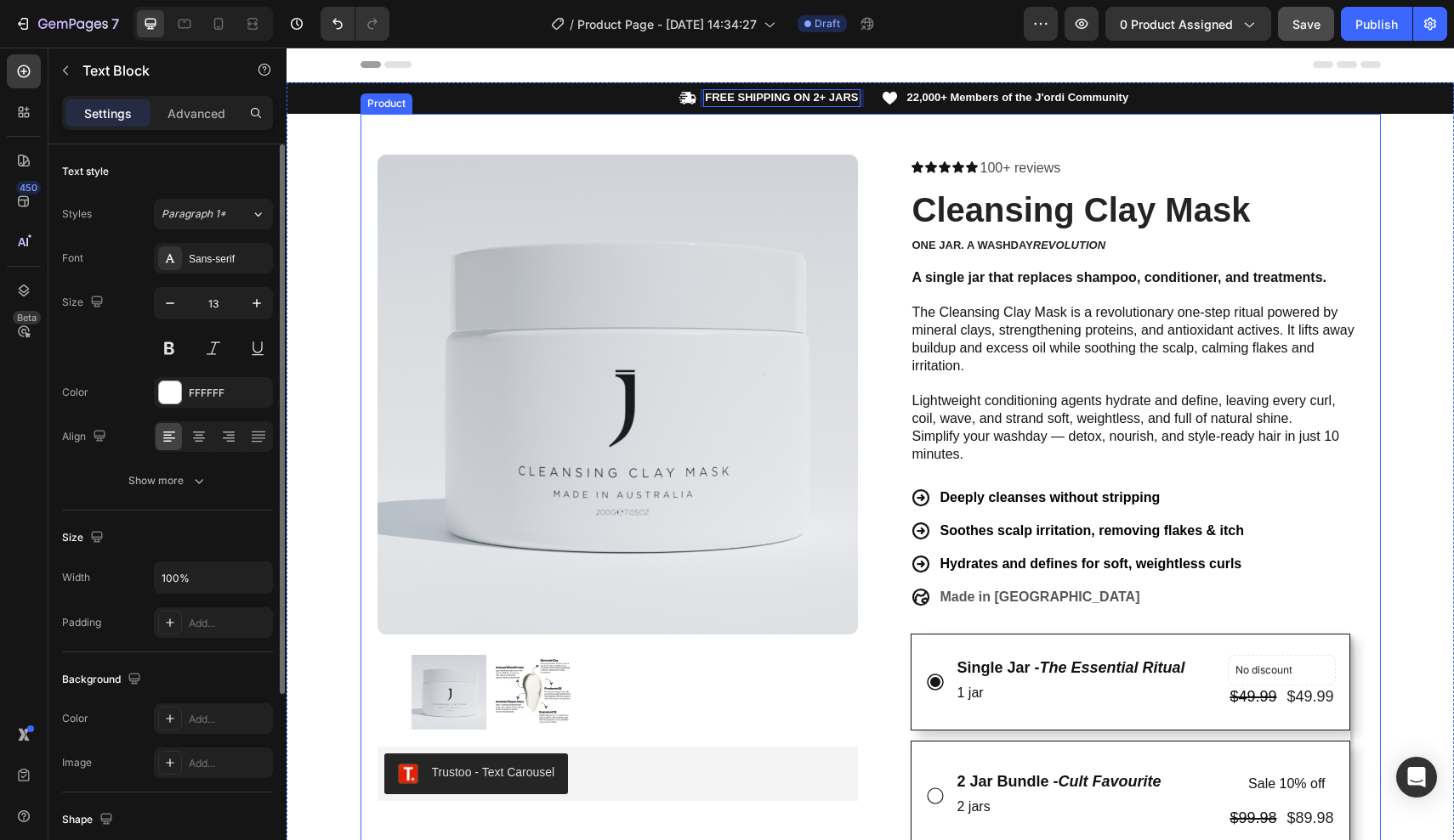
click at [890, 142] on div "Product Images Trustoo - Text Carousel Trustoo Row Icon Icon Icon Icon Icon Ico…" at bounding box center [871, 788] width 1020 height 1349
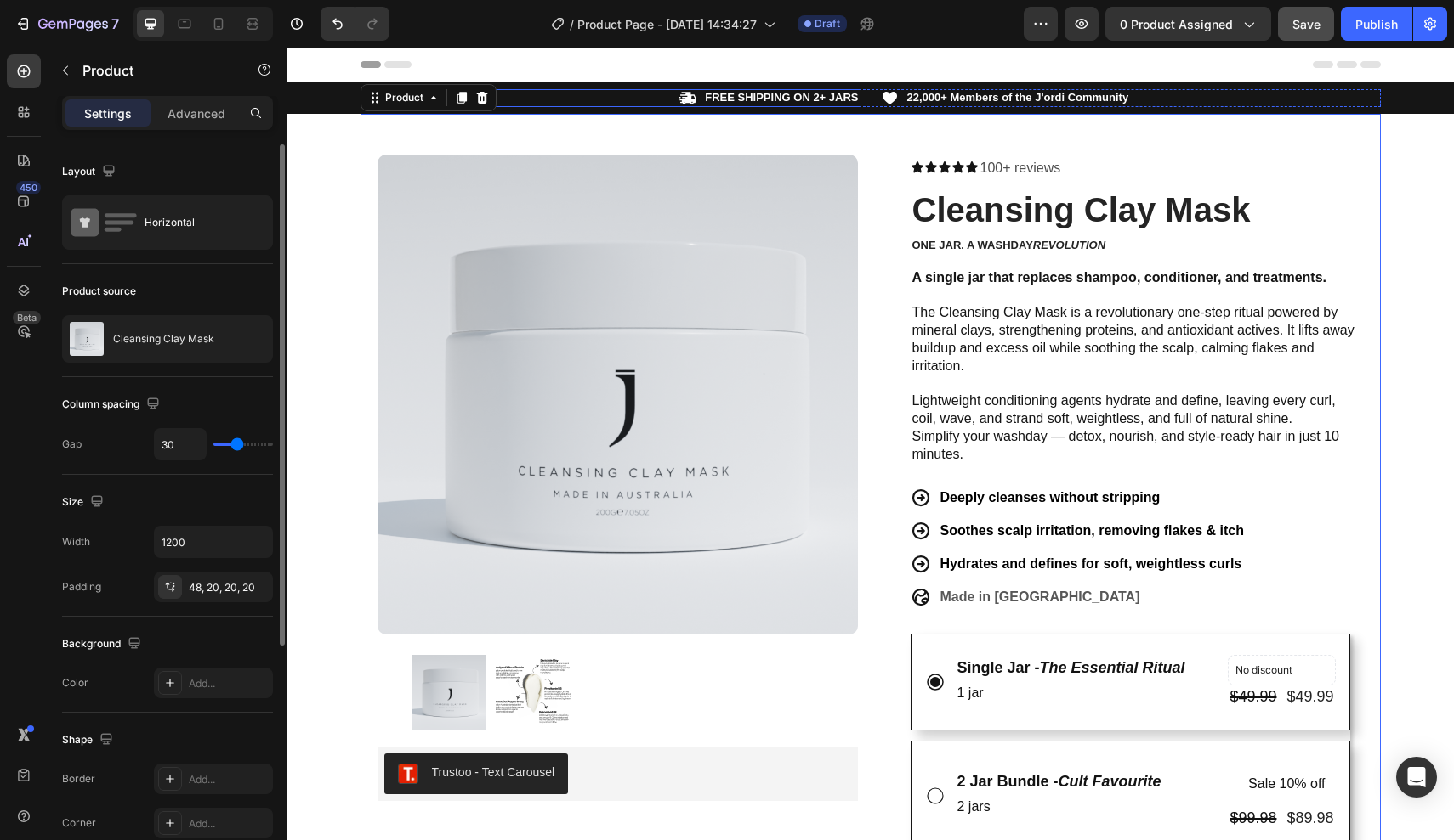
click at [628, 105] on div "Icon FREE SHIPPING ON 2+ JARS Text Block Row" at bounding box center [610, 98] width 500 height 18
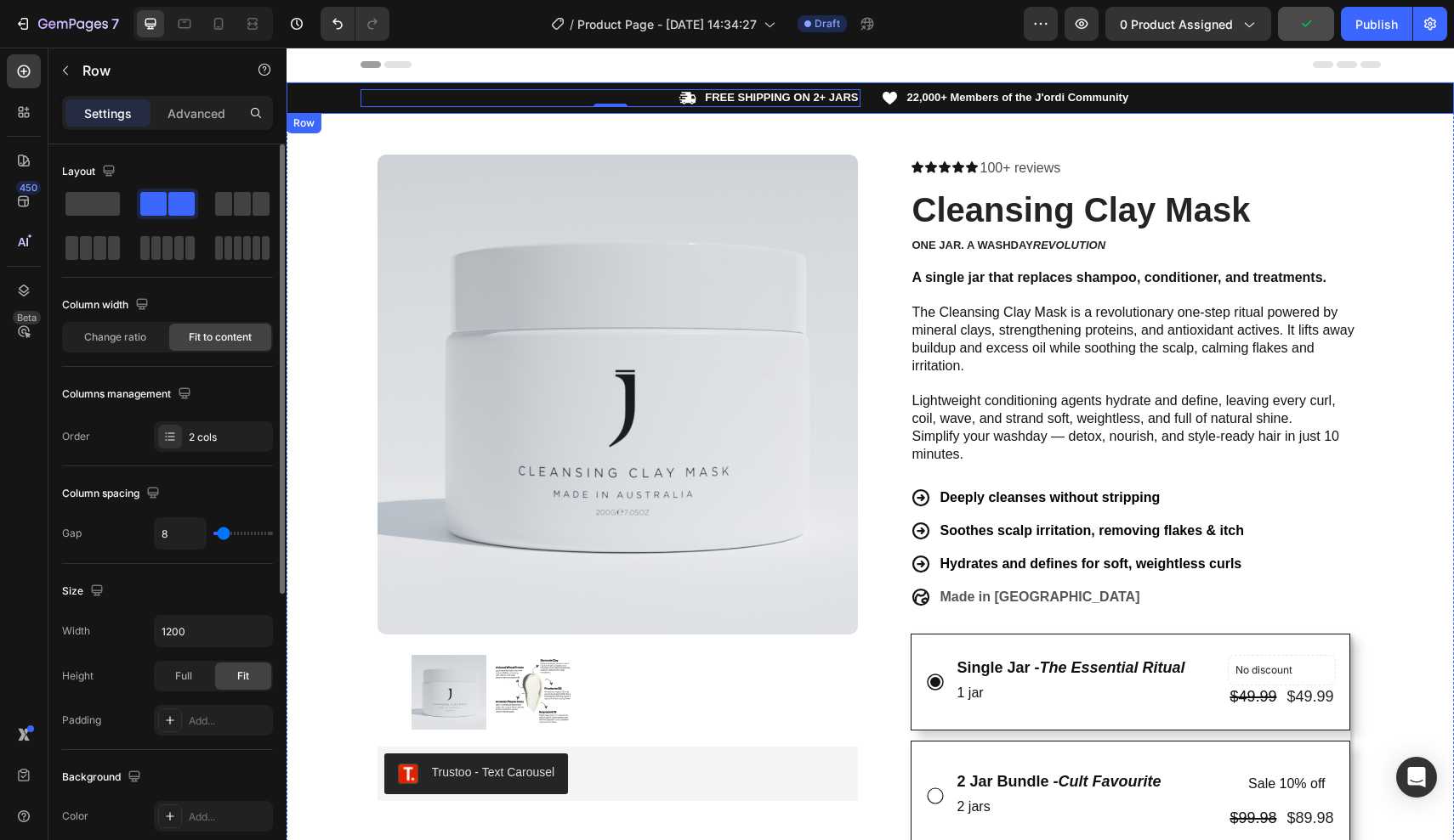
click at [707, 87] on div "Icon FREE SHIPPING ON 2+ JARS Text Block Row 0 Icon 22,000+ Members of the J'or…" at bounding box center [870, 98] width 1167 height 31
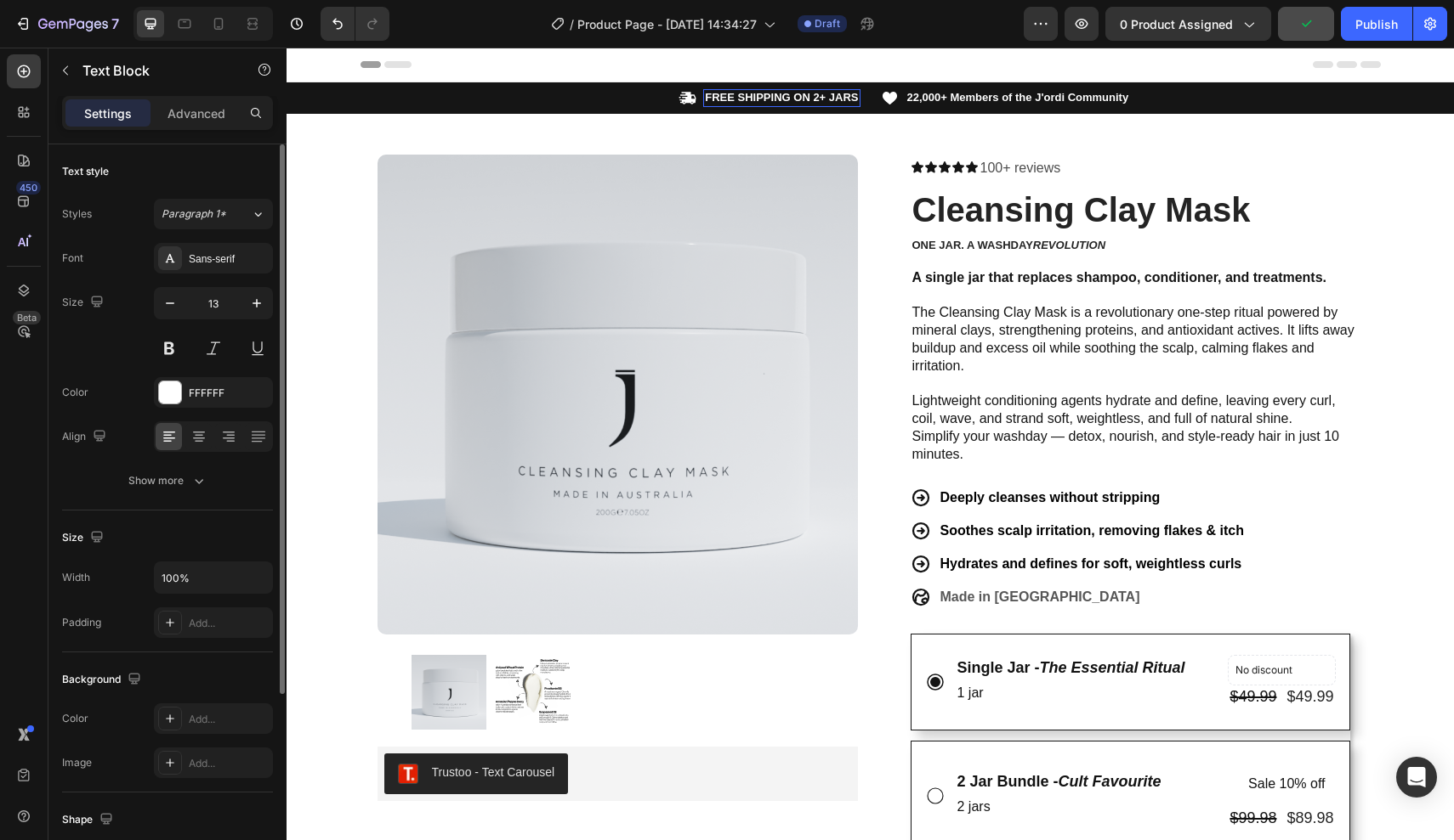
click at [715, 100] on strong "FREE SHIPPING ON 2+ JARS" at bounding box center [781, 98] width 153 height 13
click at [253, 305] on icon "button" at bounding box center [257, 303] width 17 height 17
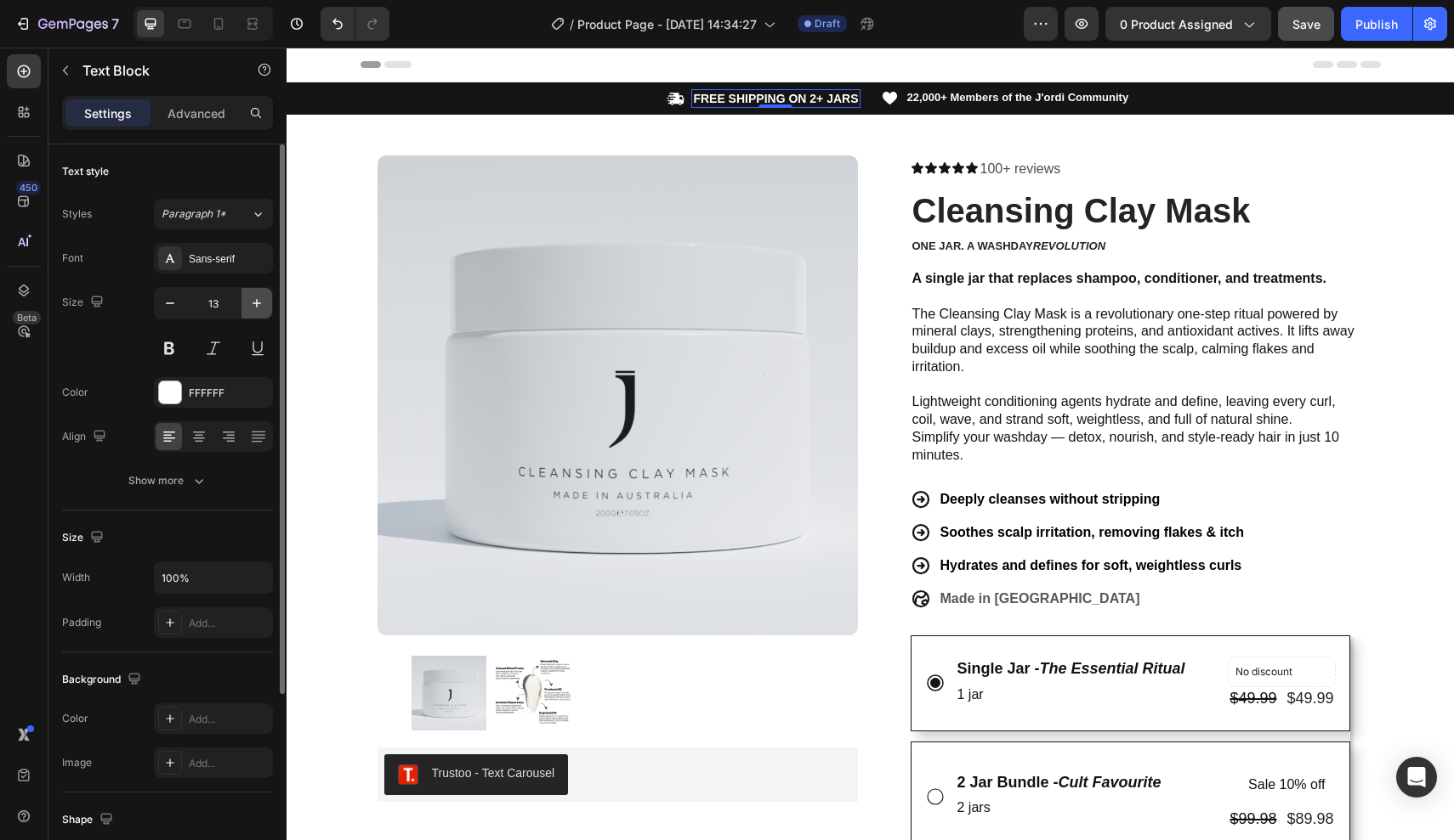
click at [253, 305] on icon "button" at bounding box center [257, 303] width 17 height 17
type input "15"
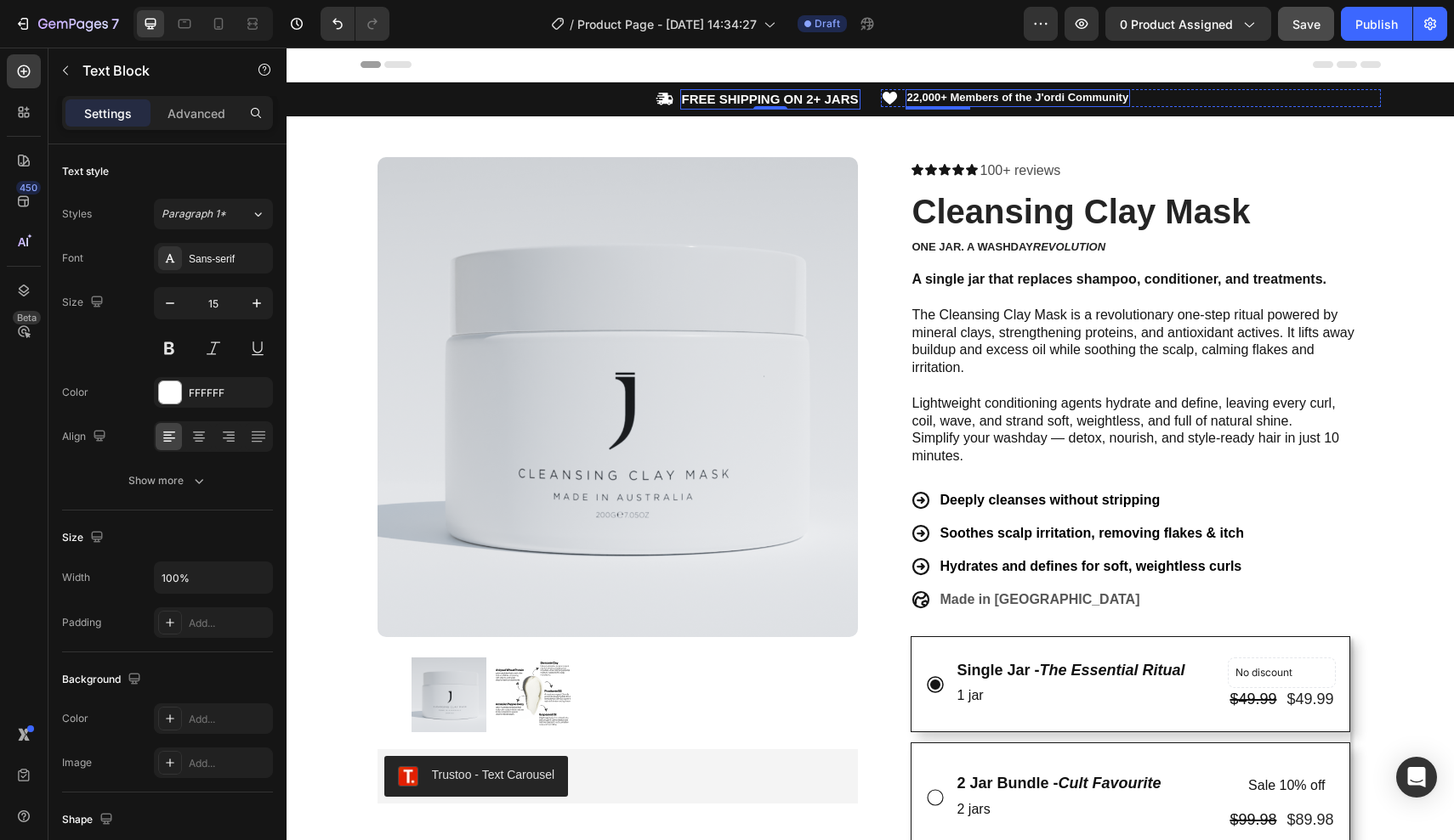
click at [937, 98] on strong "22,000+ Members of the J'ordi Community" at bounding box center [1018, 98] width 222 height 13
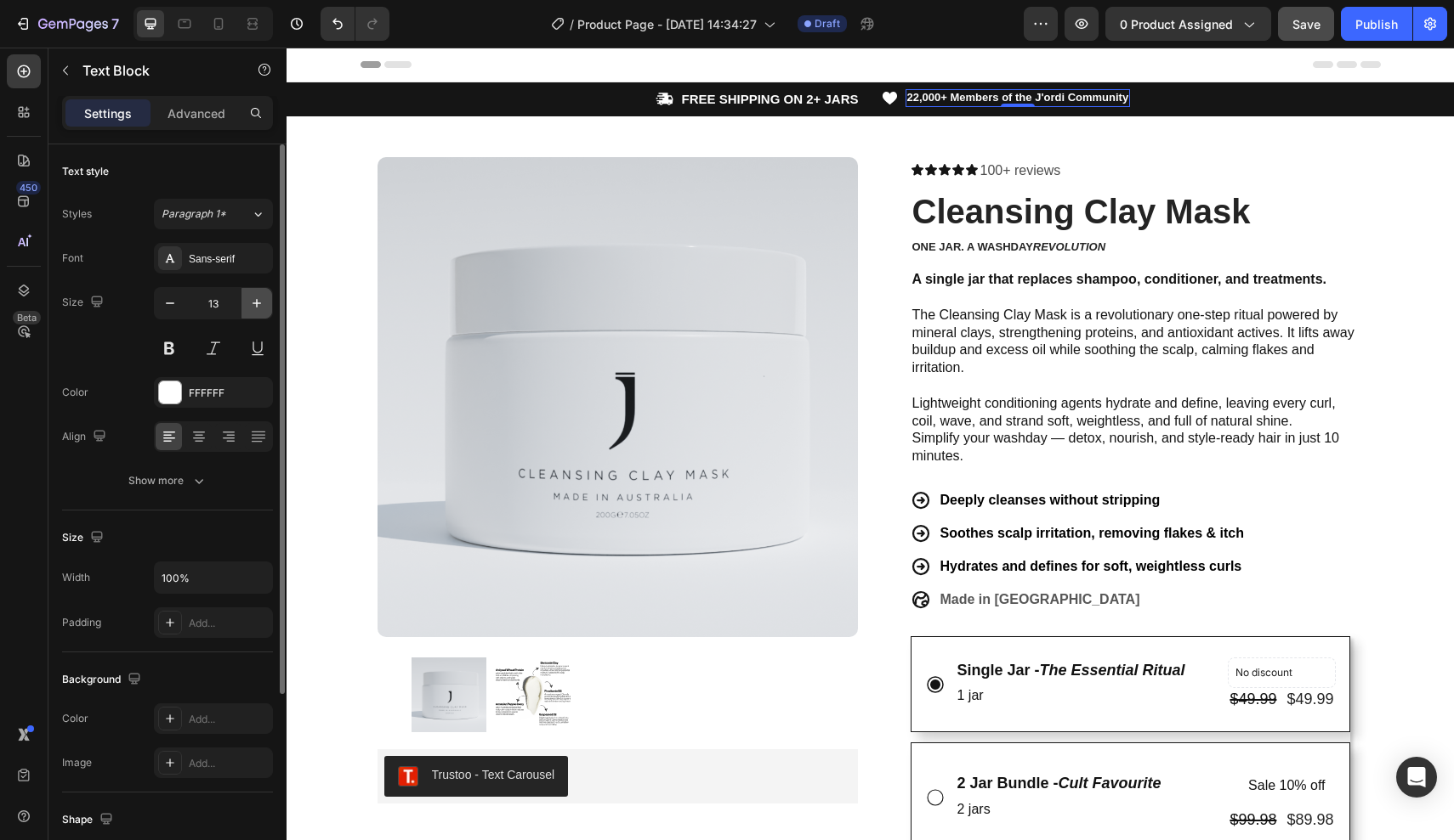
click at [261, 301] on icon "button" at bounding box center [257, 303] width 17 height 17
type input "16"
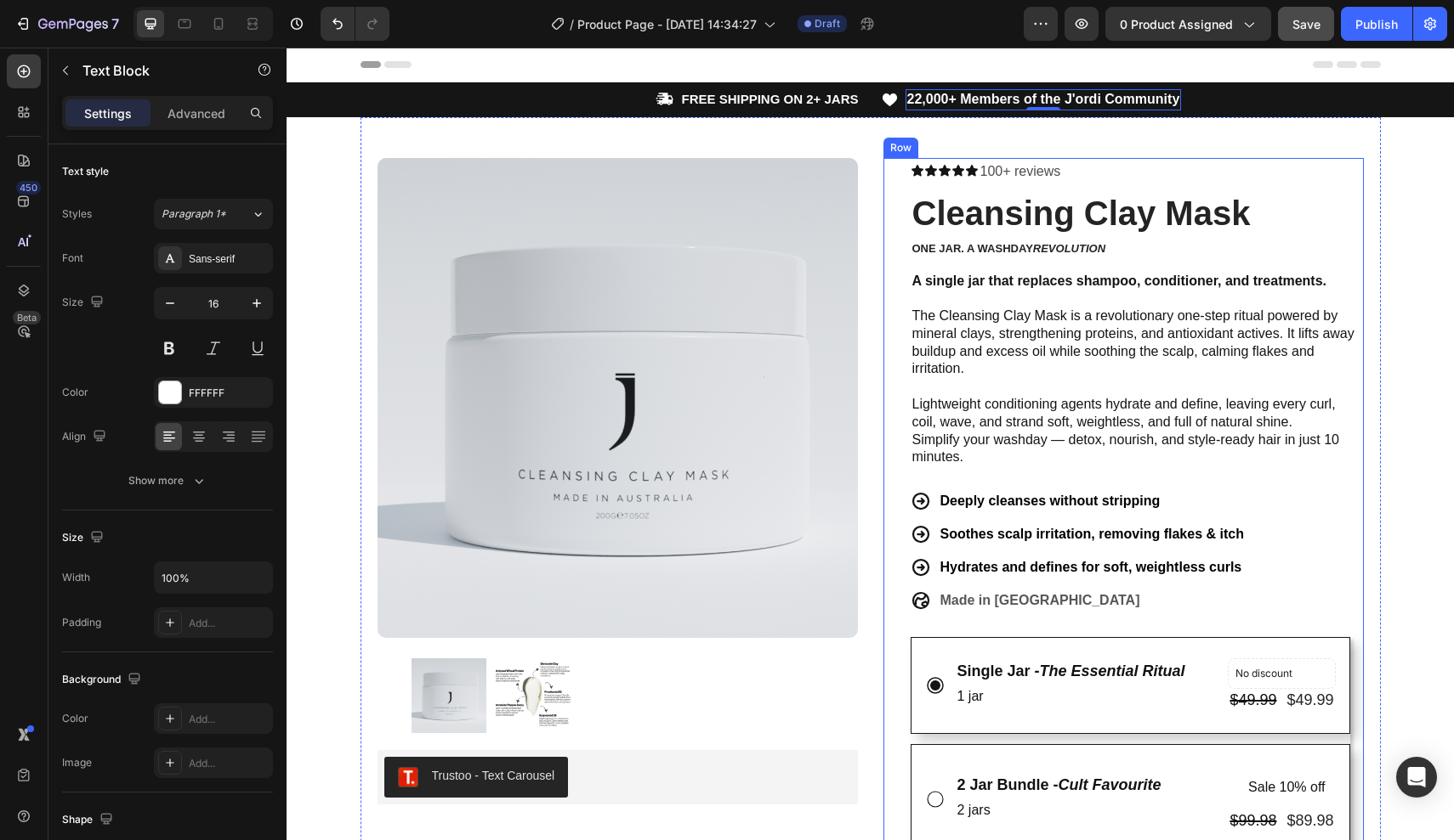
click at [919, 181] on div "Icon Icon Icon Icon Icon Icon List" at bounding box center [944, 173] width 68 height 31
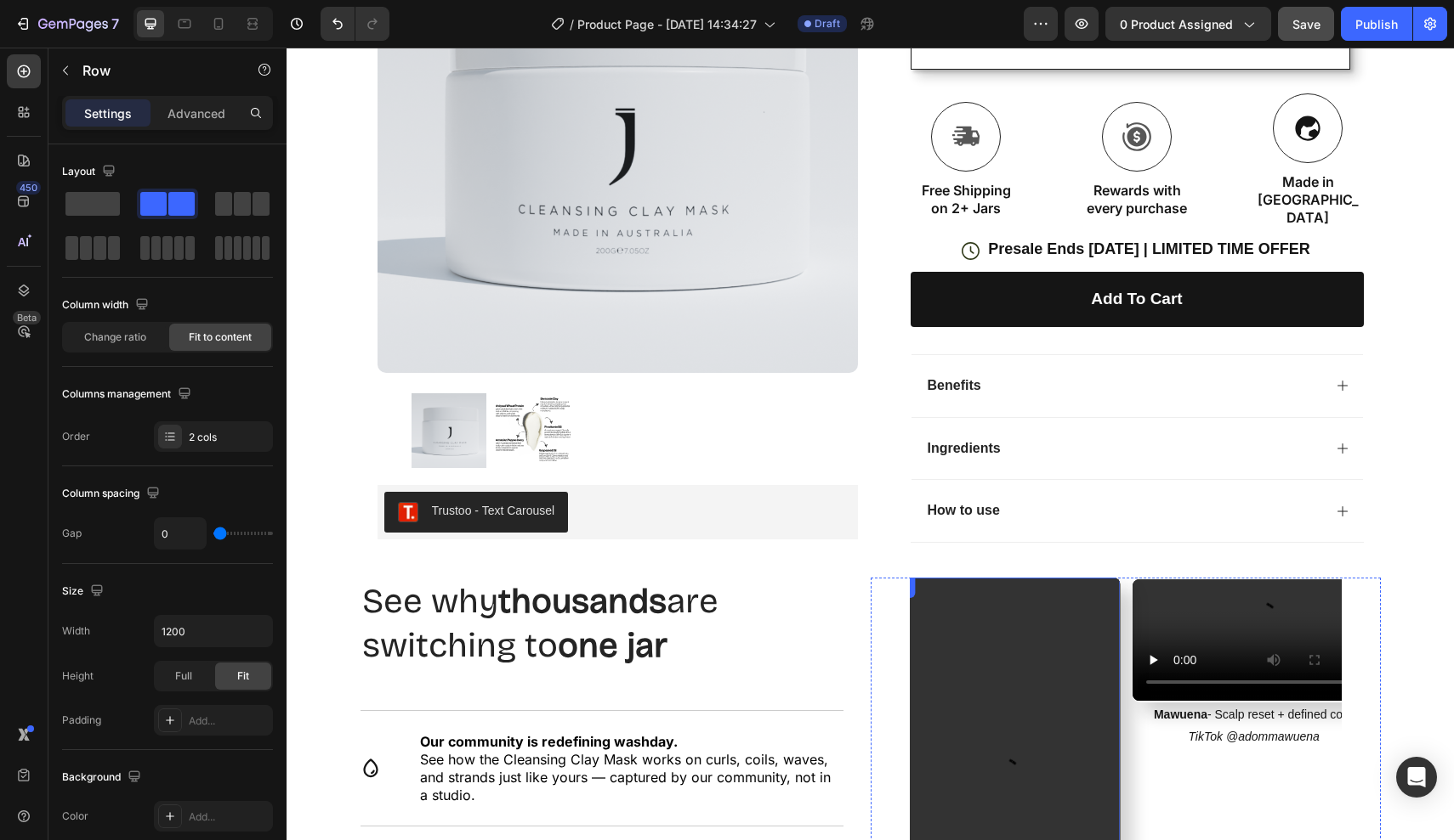
scroll to position [856, 0]
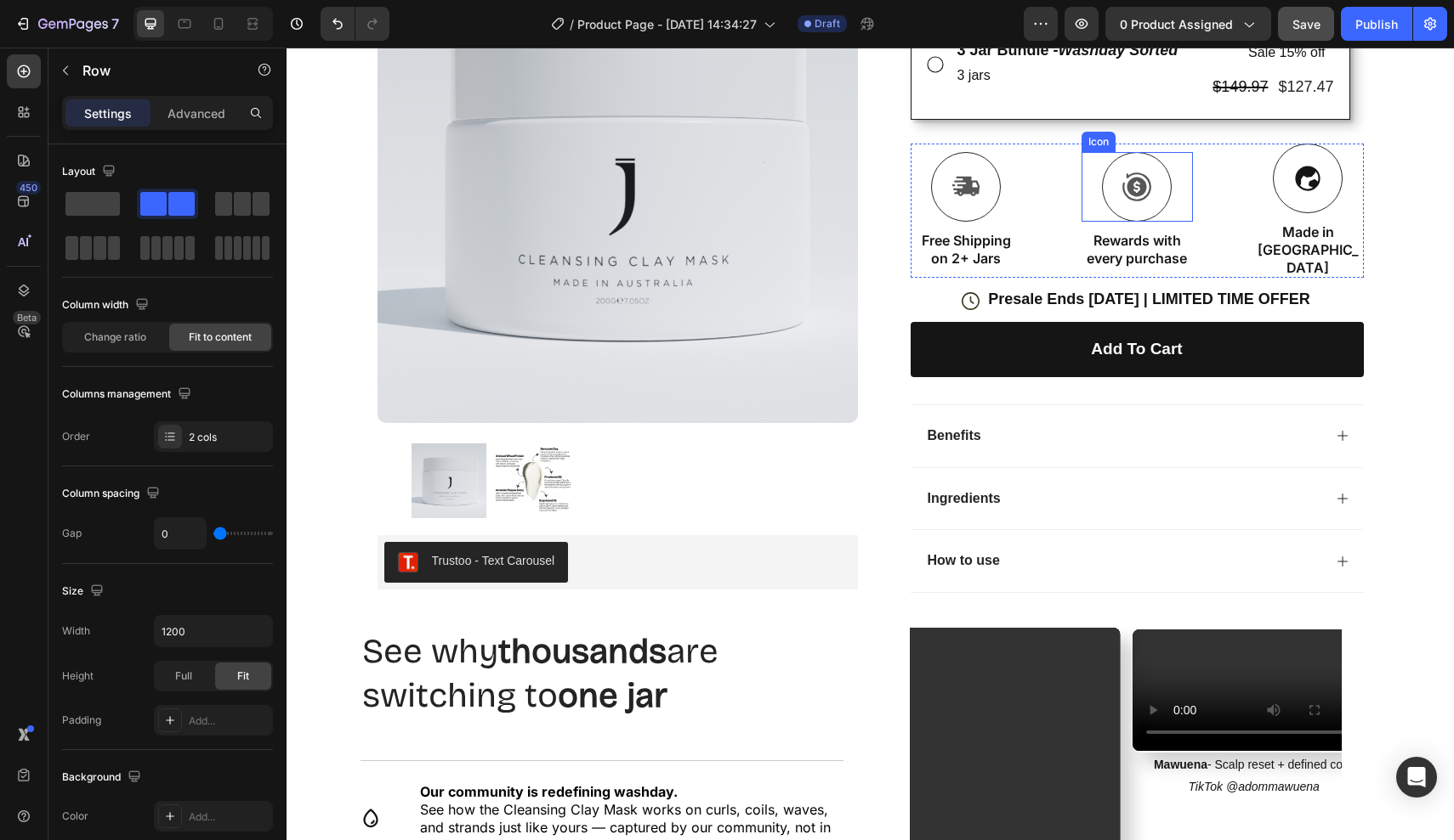
click at [1116, 163] on div at bounding box center [1137, 187] width 70 height 70
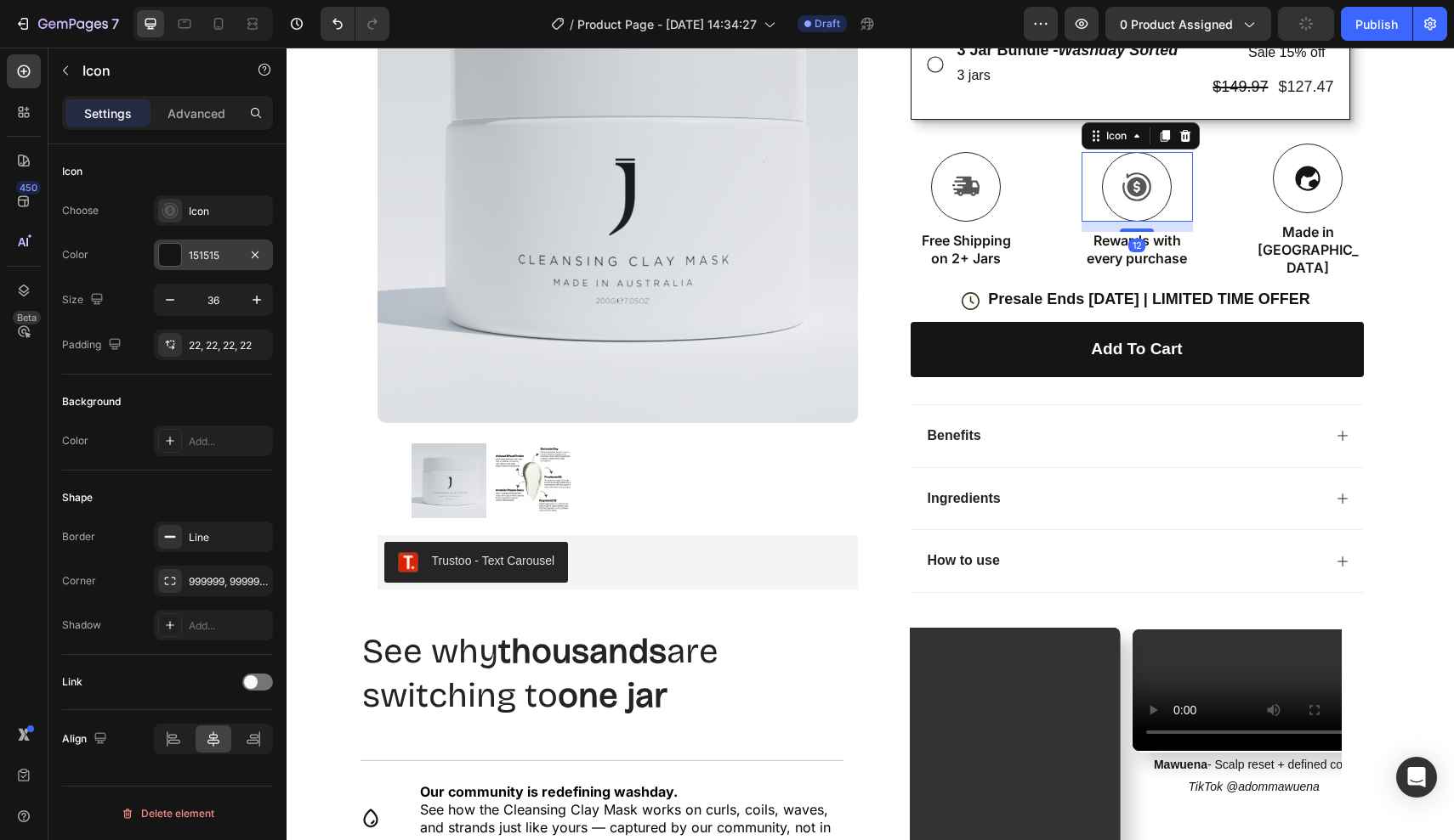
click at [216, 268] on div "151515" at bounding box center [214, 255] width 119 height 31
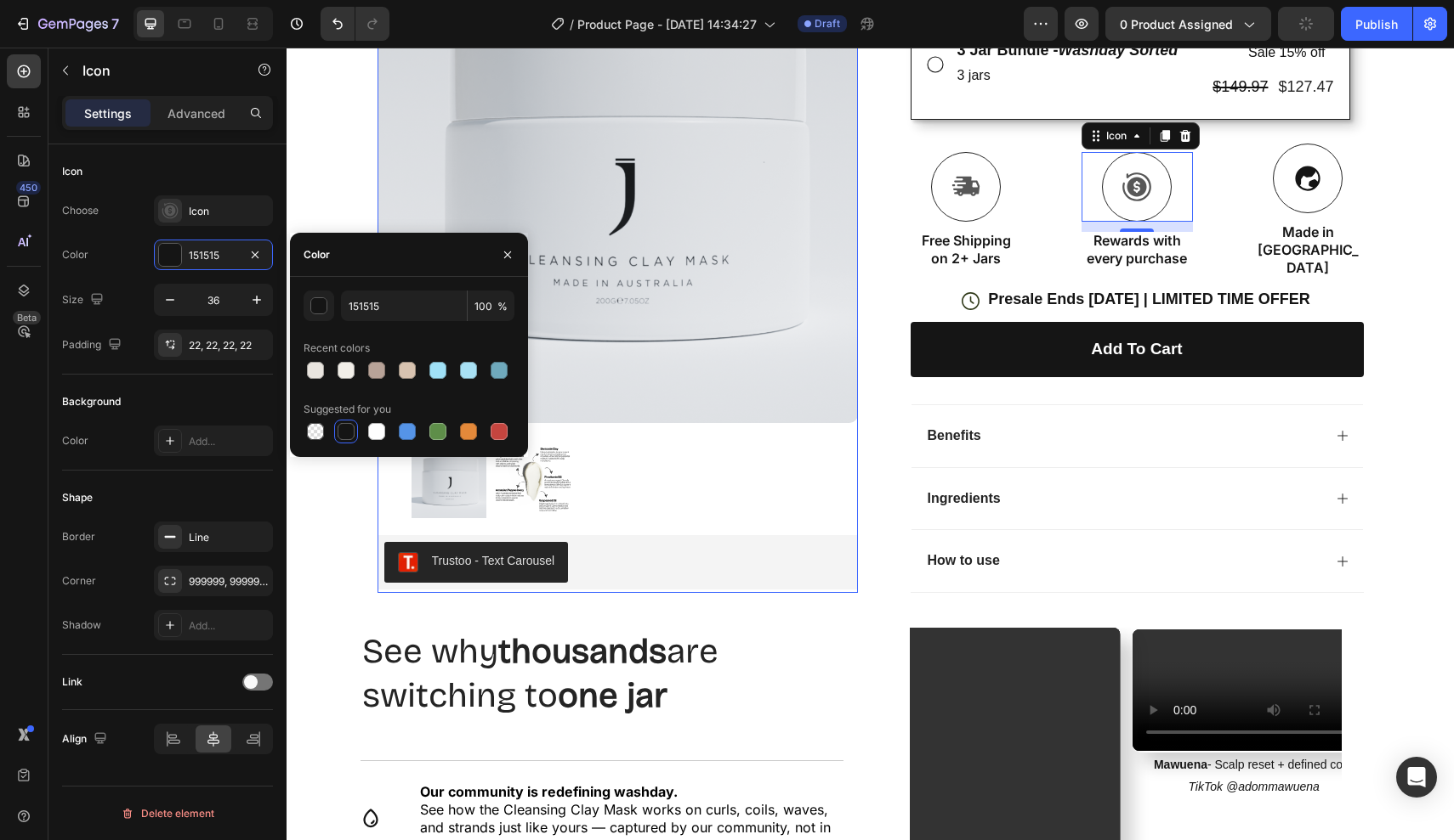
click at [629, 393] on div at bounding box center [617, 230] width 480 height 576
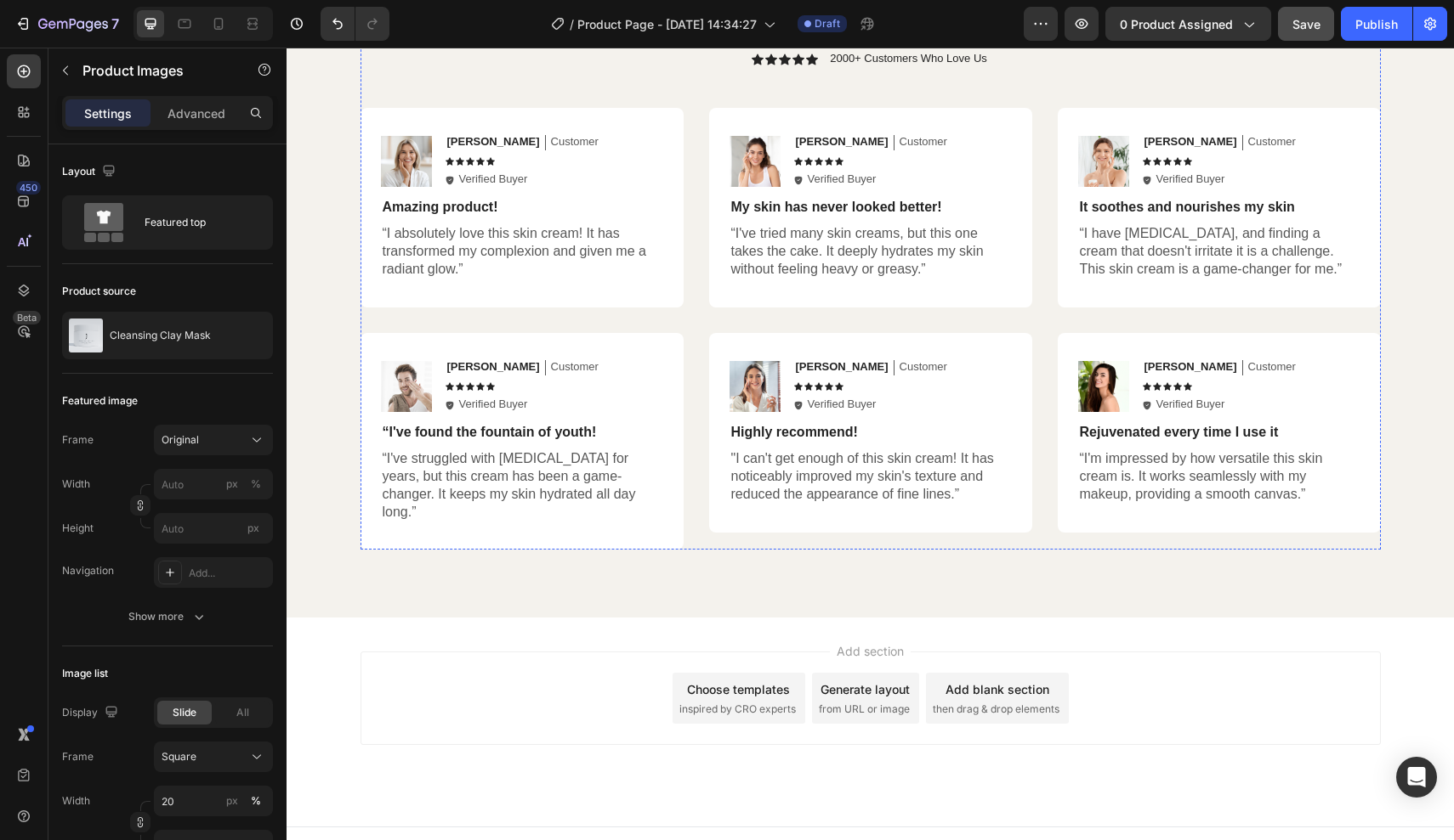
scroll to position [4008, 0]
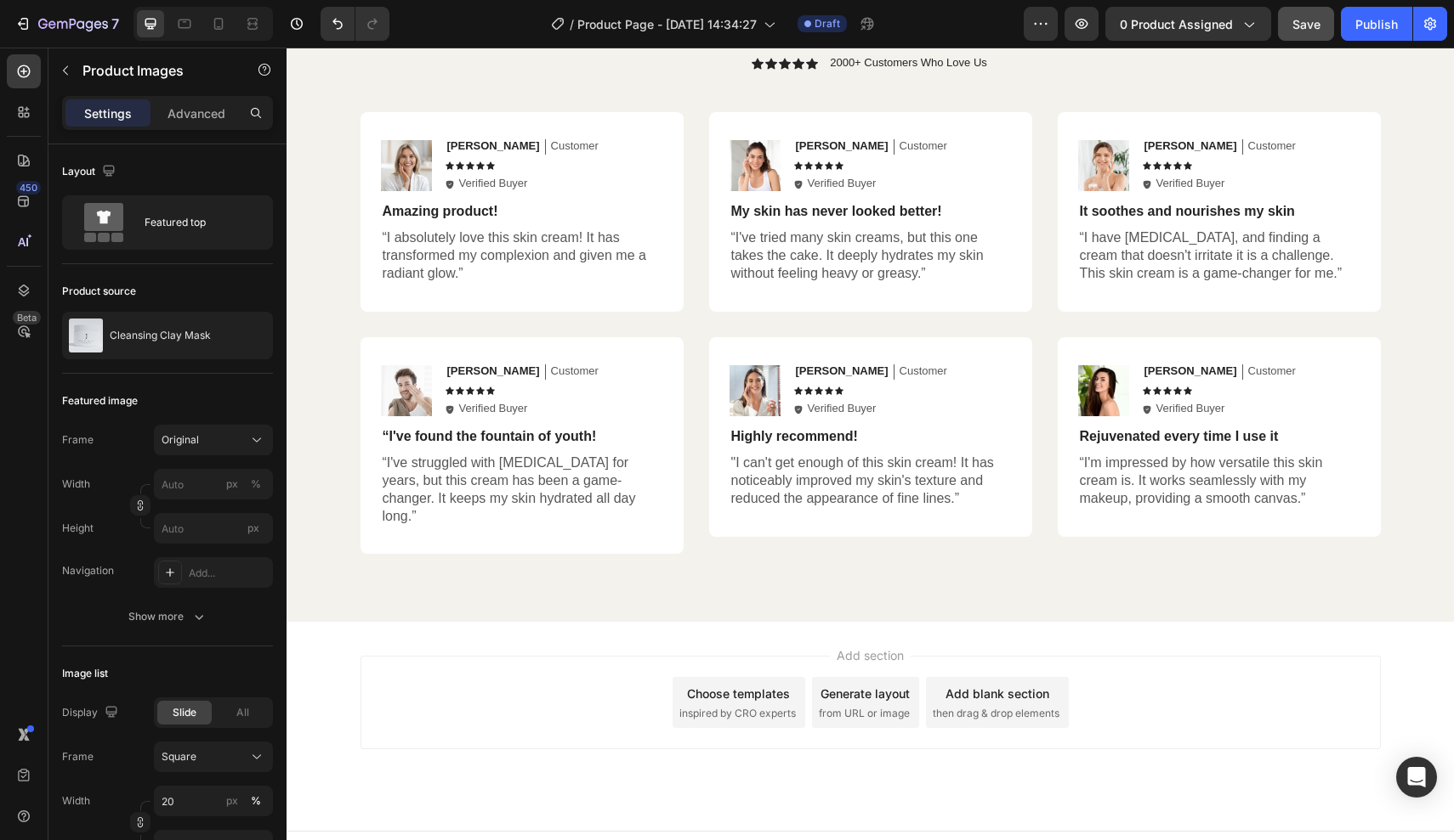
click at [747, 685] on div "Choose templates" at bounding box center [738, 693] width 103 height 18
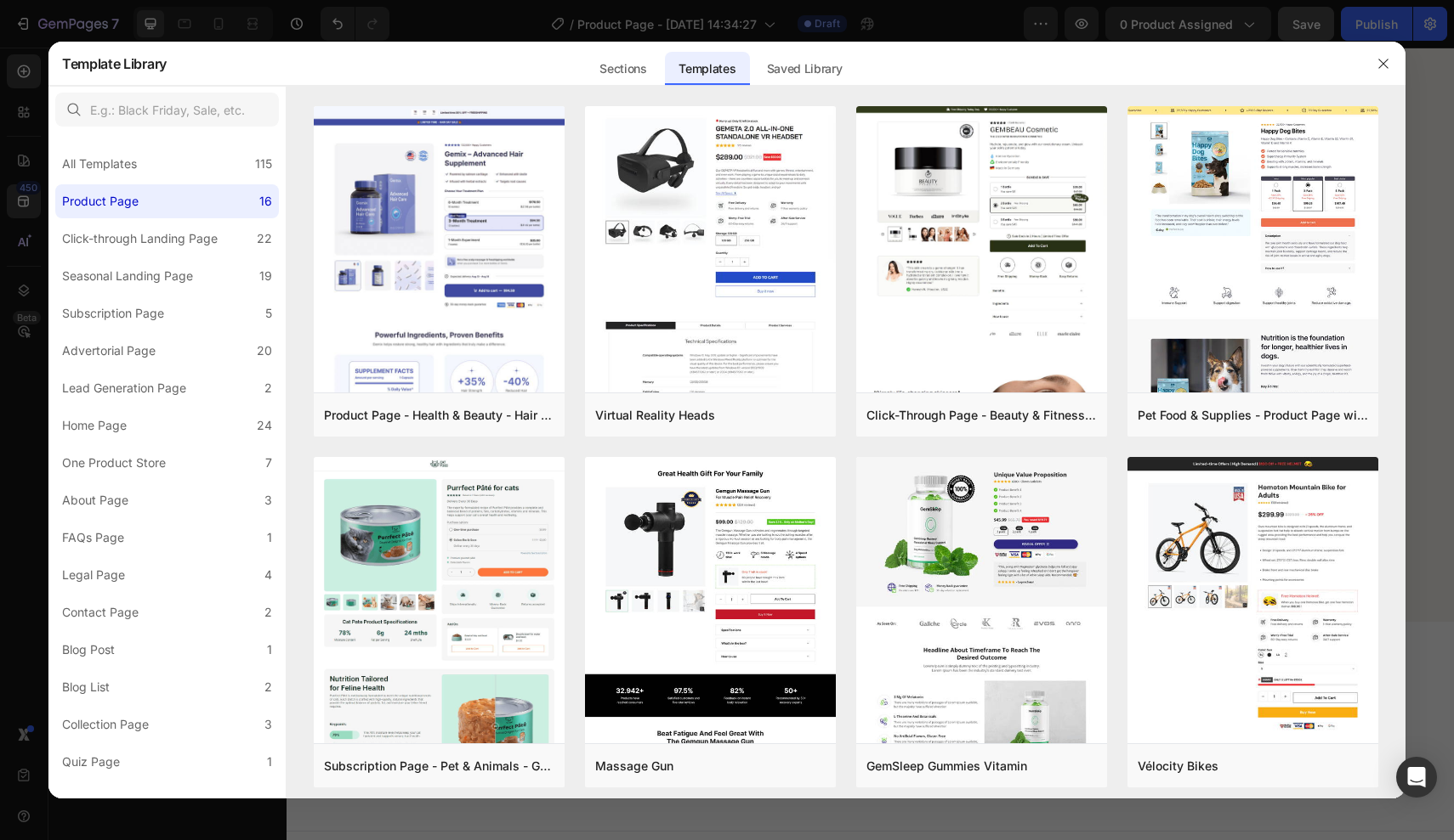
click at [679, 78] on div "Templates" at bounding box center [706, 69] width 84 height 34
click at [632, 75] on div "Sections" at bounding box center [622, 69] width 74 height 34
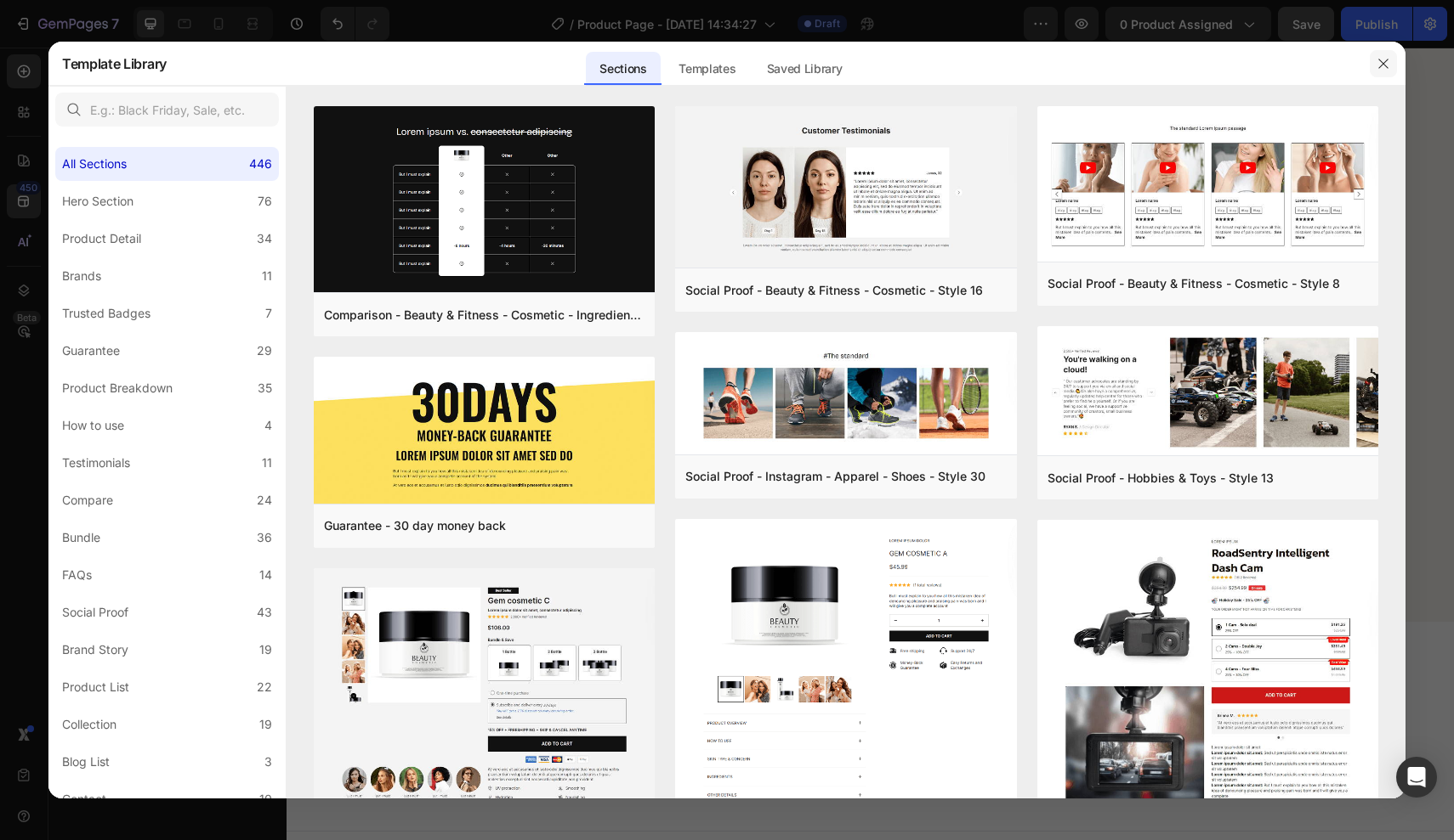
drag, startPoint x: 1386, startPoint y: 65, endPoint x: 1096, endPoint y: 17, distance: 293.9
click at [1386, 65] on icon "button" at bounding box center [1383, 64] width 13 height 13
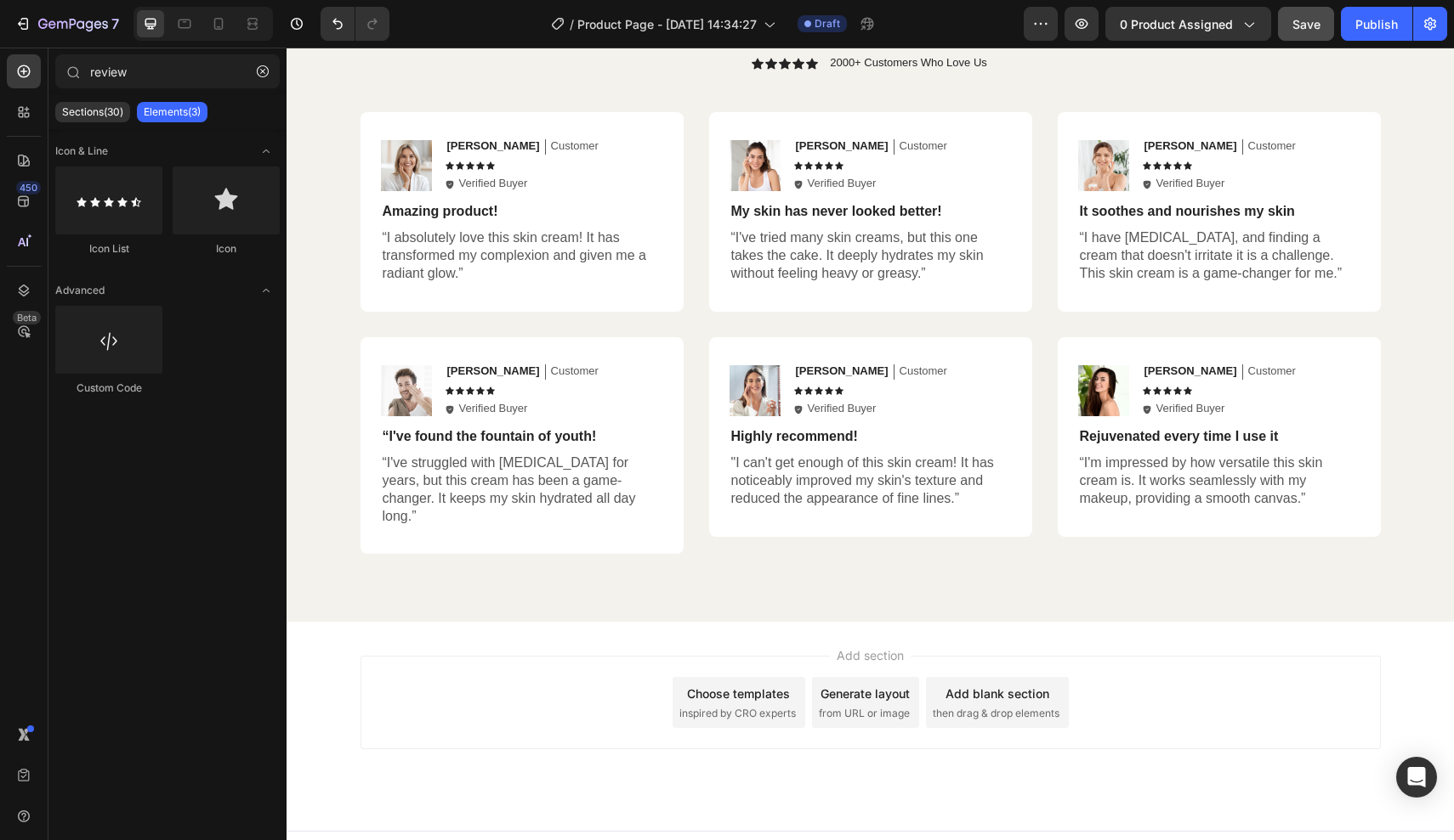
click at [967, 706] on span "then drag & drop elements" at bounding box center [996, 714] width 127 height 15
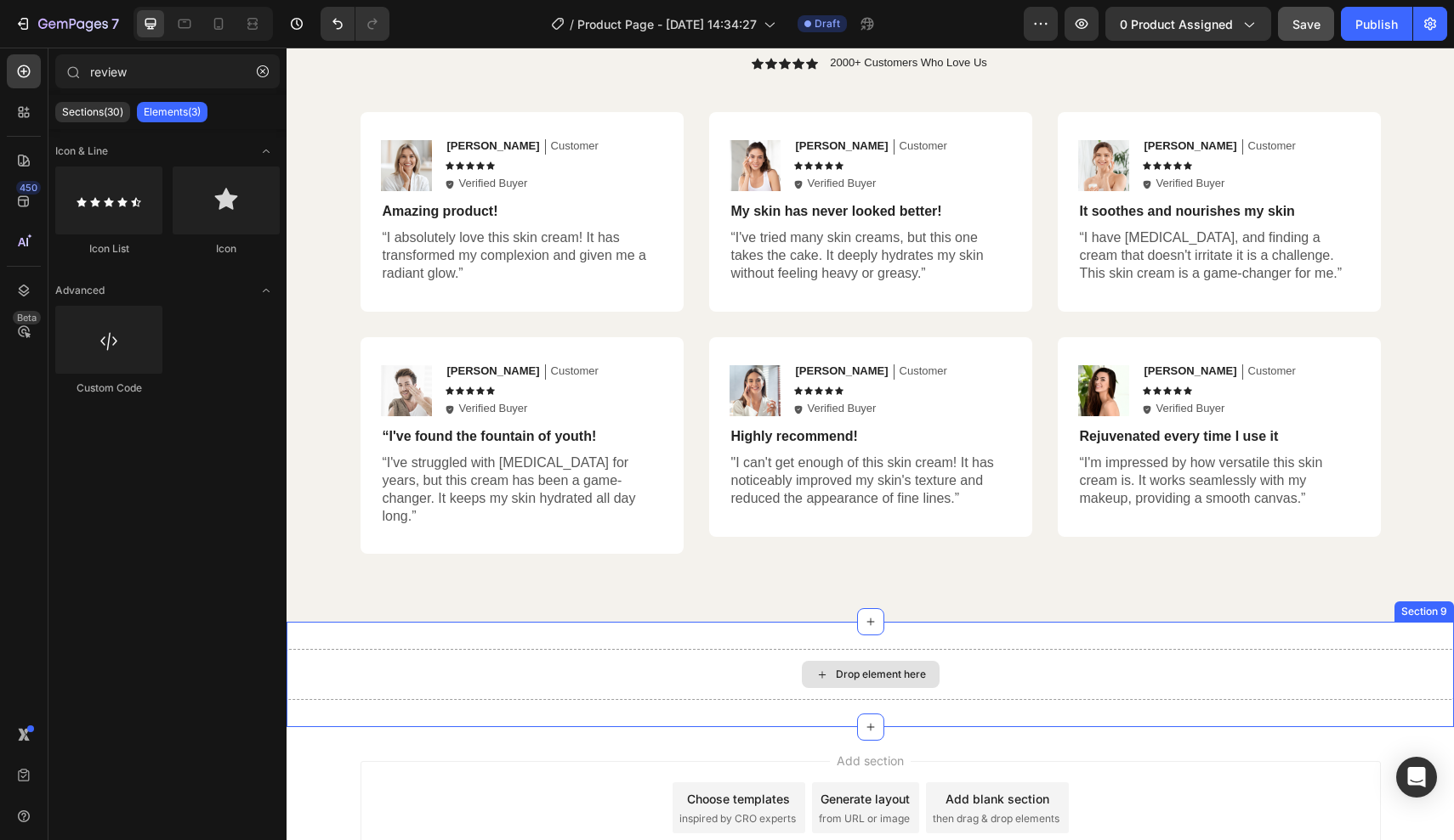
click at [710, 657] on div "Drop element here" at bounding box center [870, 674] width 1167 height 51
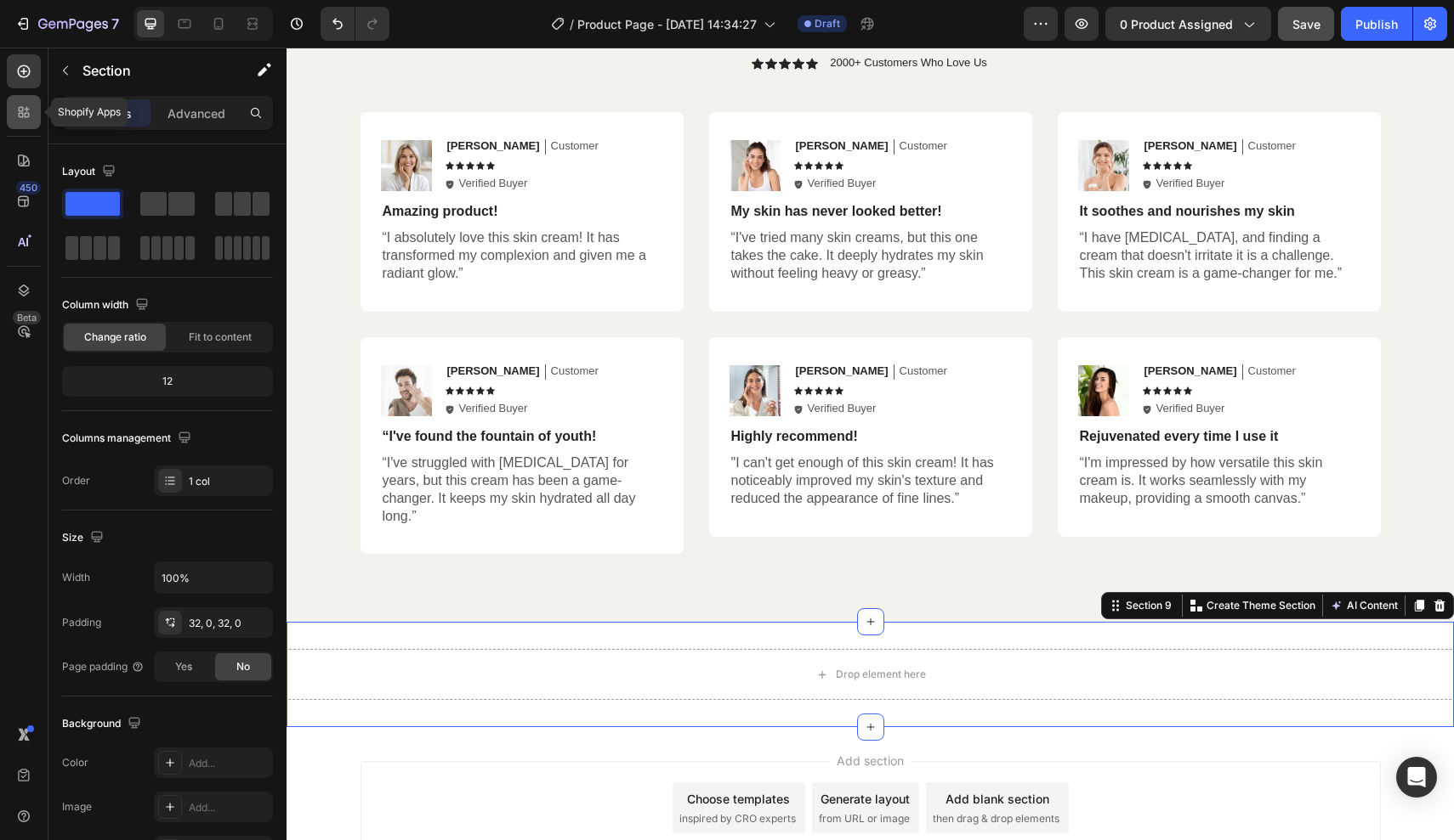
click at [20, 114] on icon at bounding box center [21, 115] width 5 height 5
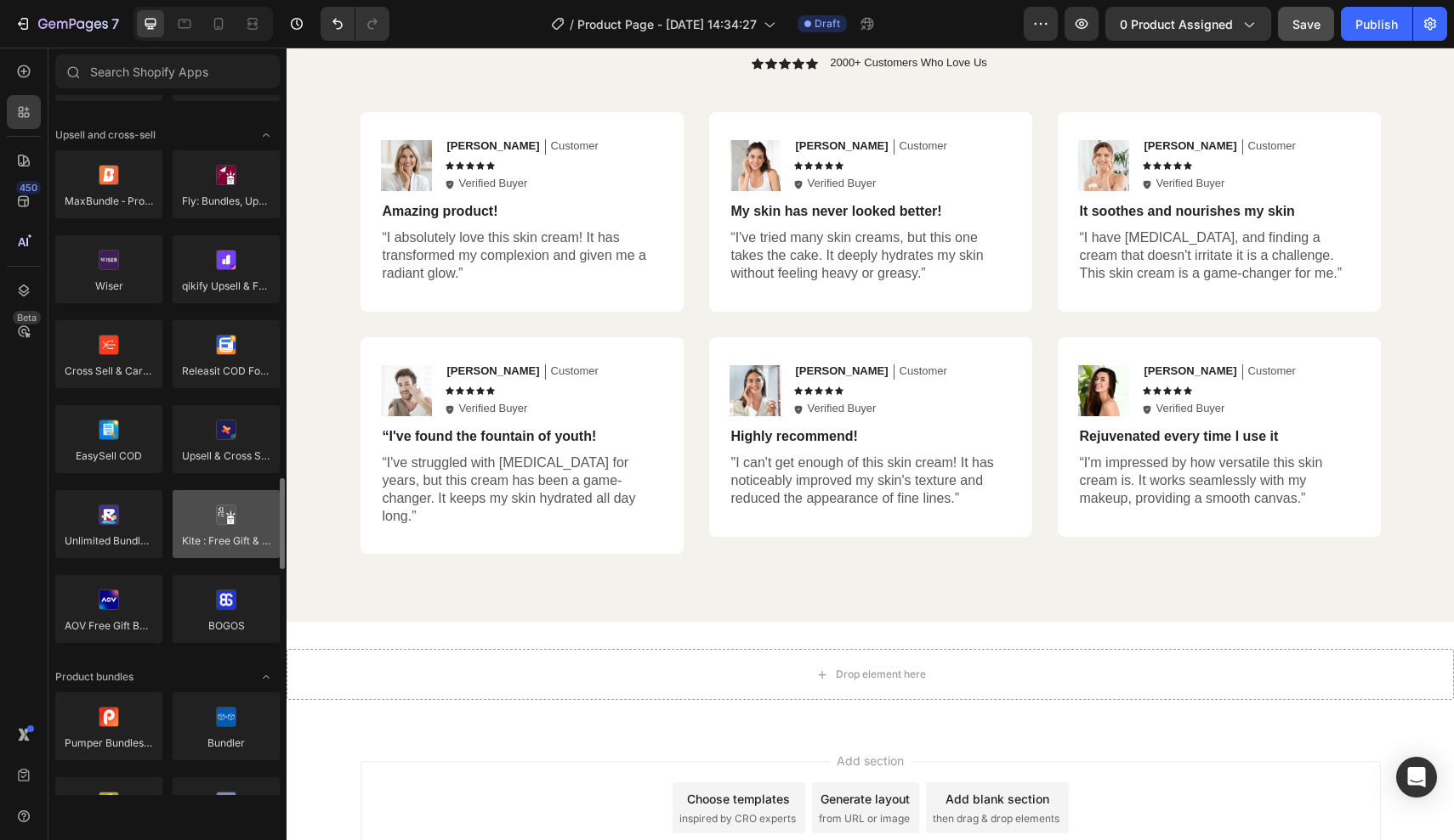
scroll to position [954, 0]
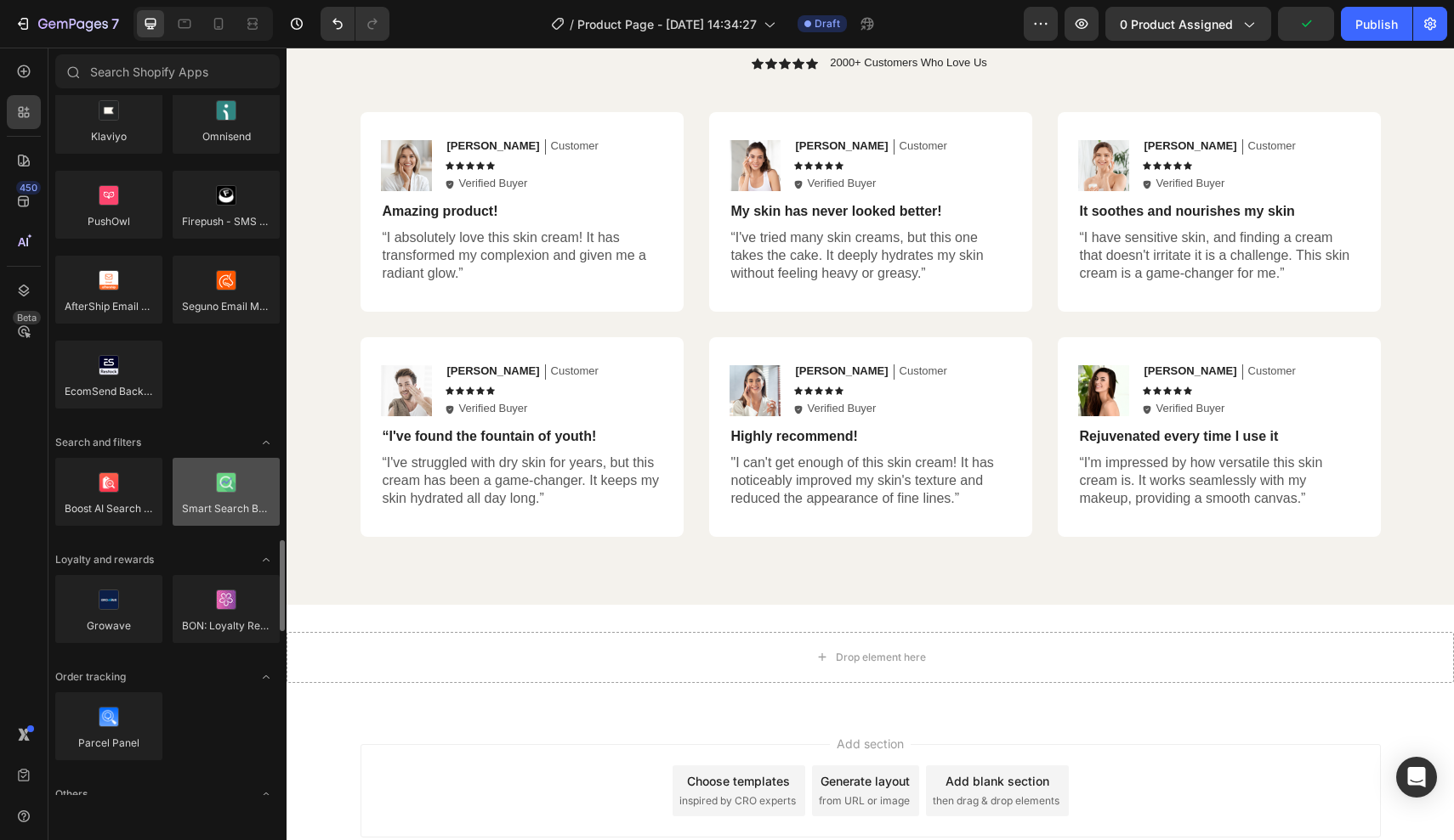
scroll to position [2908, 0]
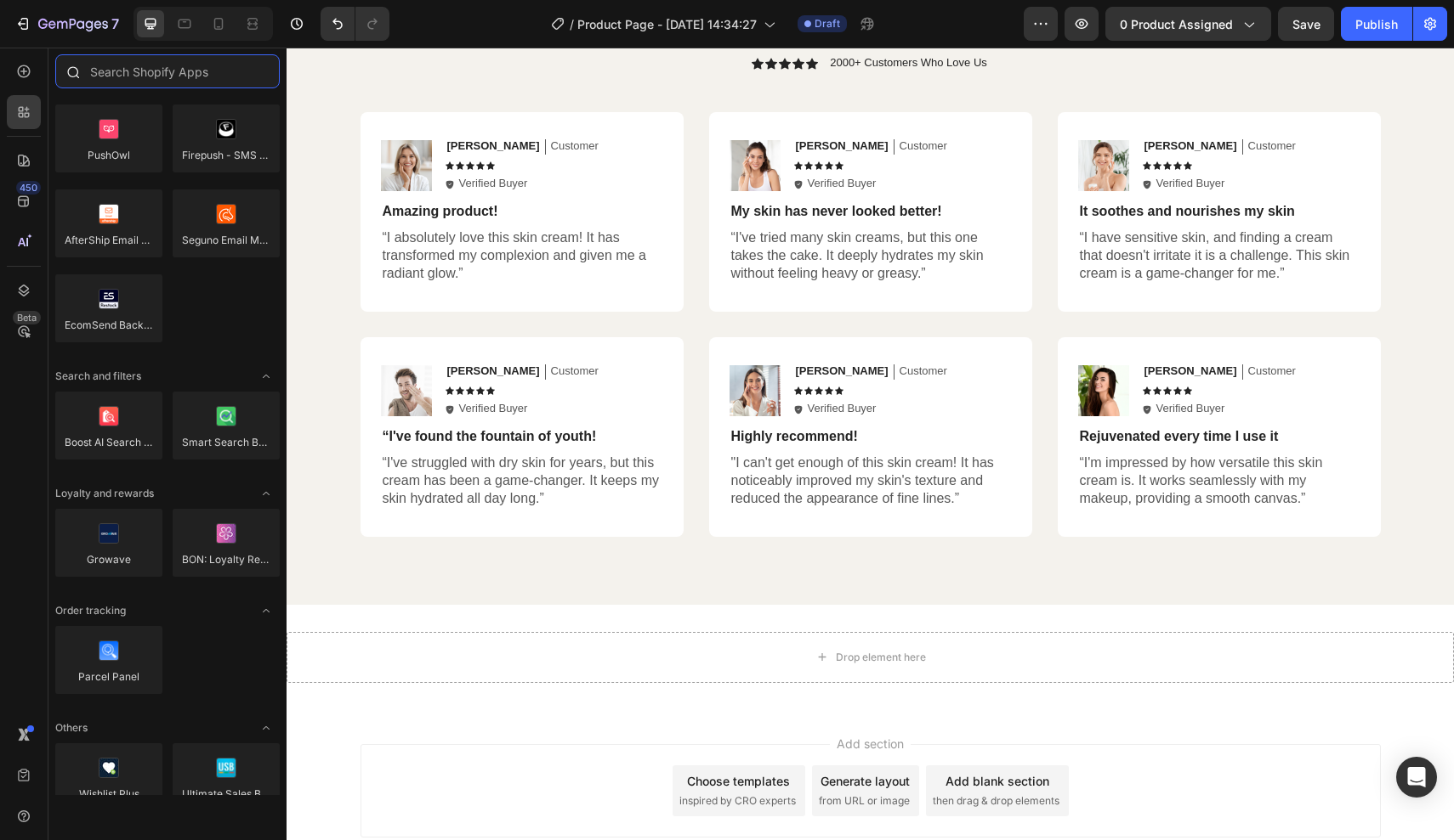
click at [187, 83] on input "text" at bounding box center [168, 71] width 224 height 34
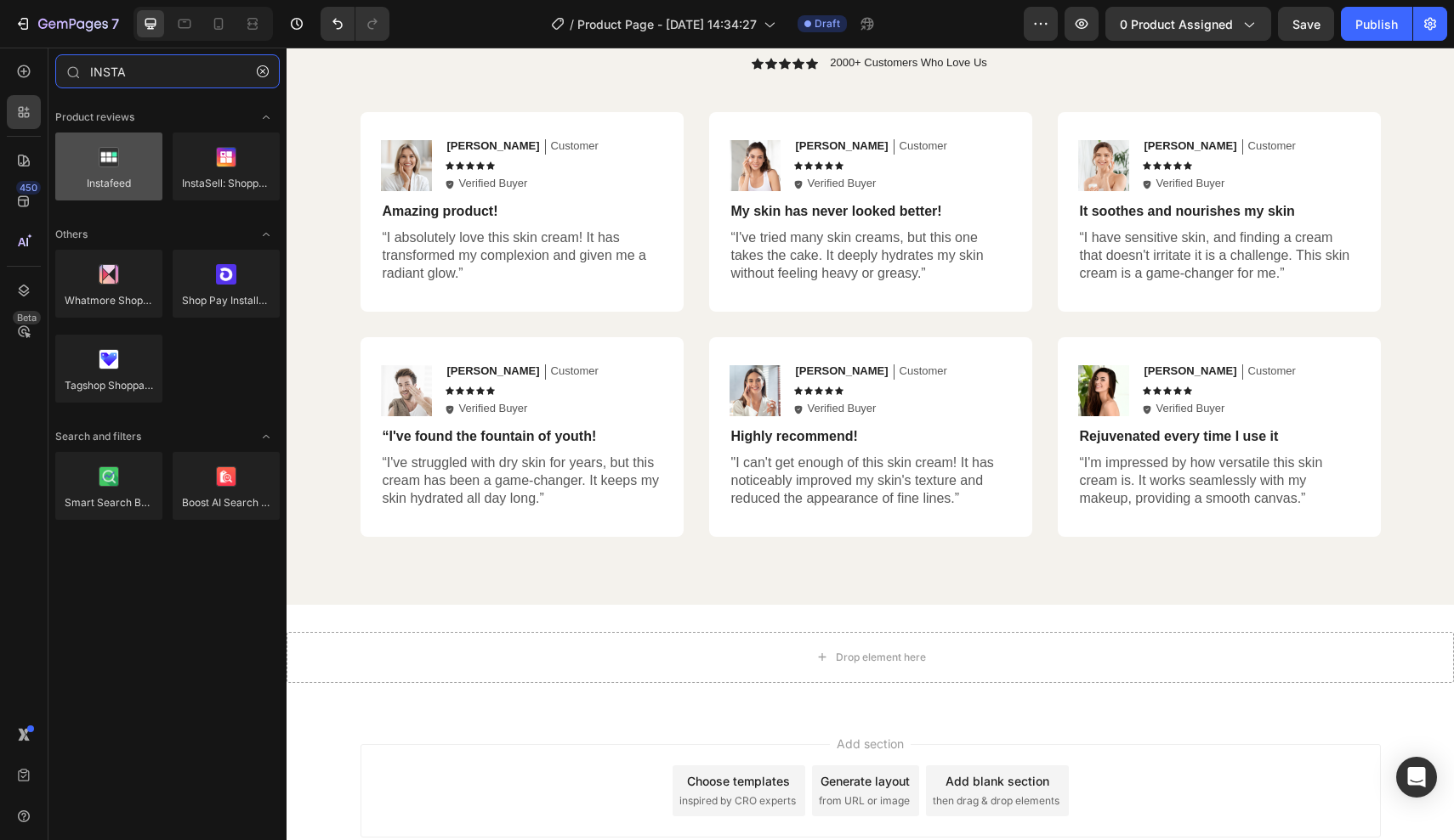
type input "INSTA"
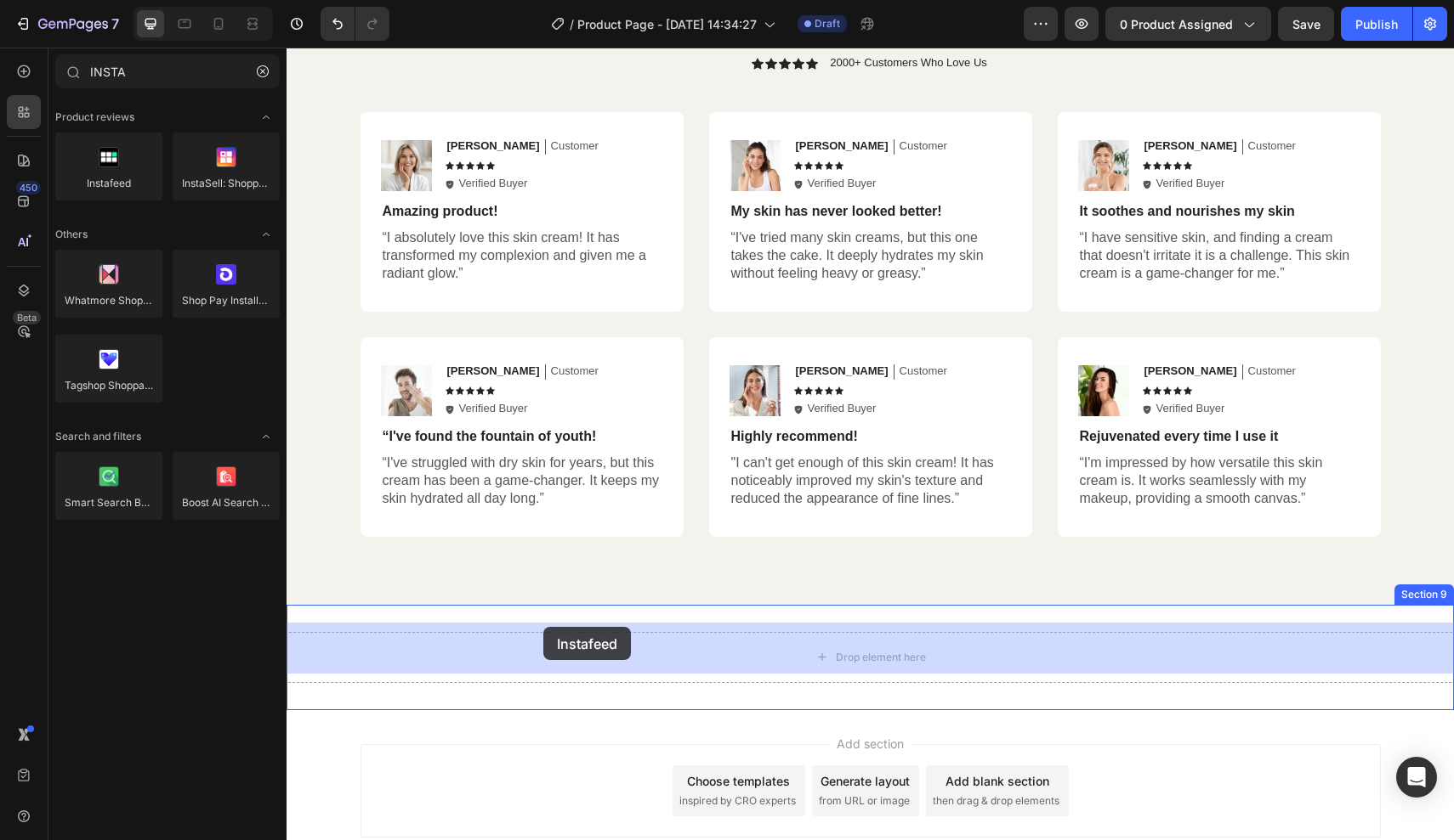
drag, startPoint x: 391, startPoint y: 209, endPoint x: 543, endPoint y: 627, distance: 444.8
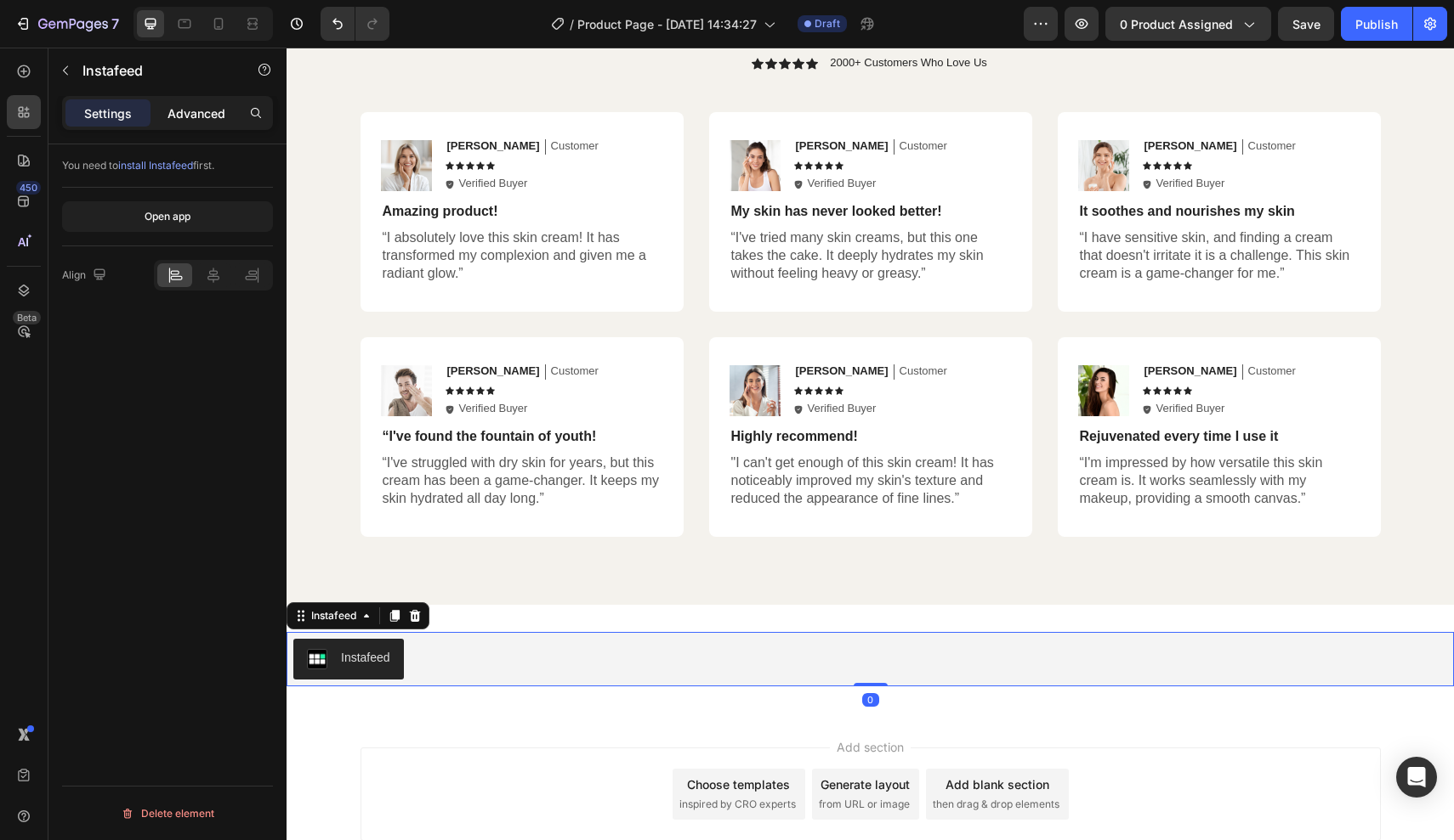
click at [224, 114] on p "Advanced" at bounding box center [196, 113] width 57 height 18
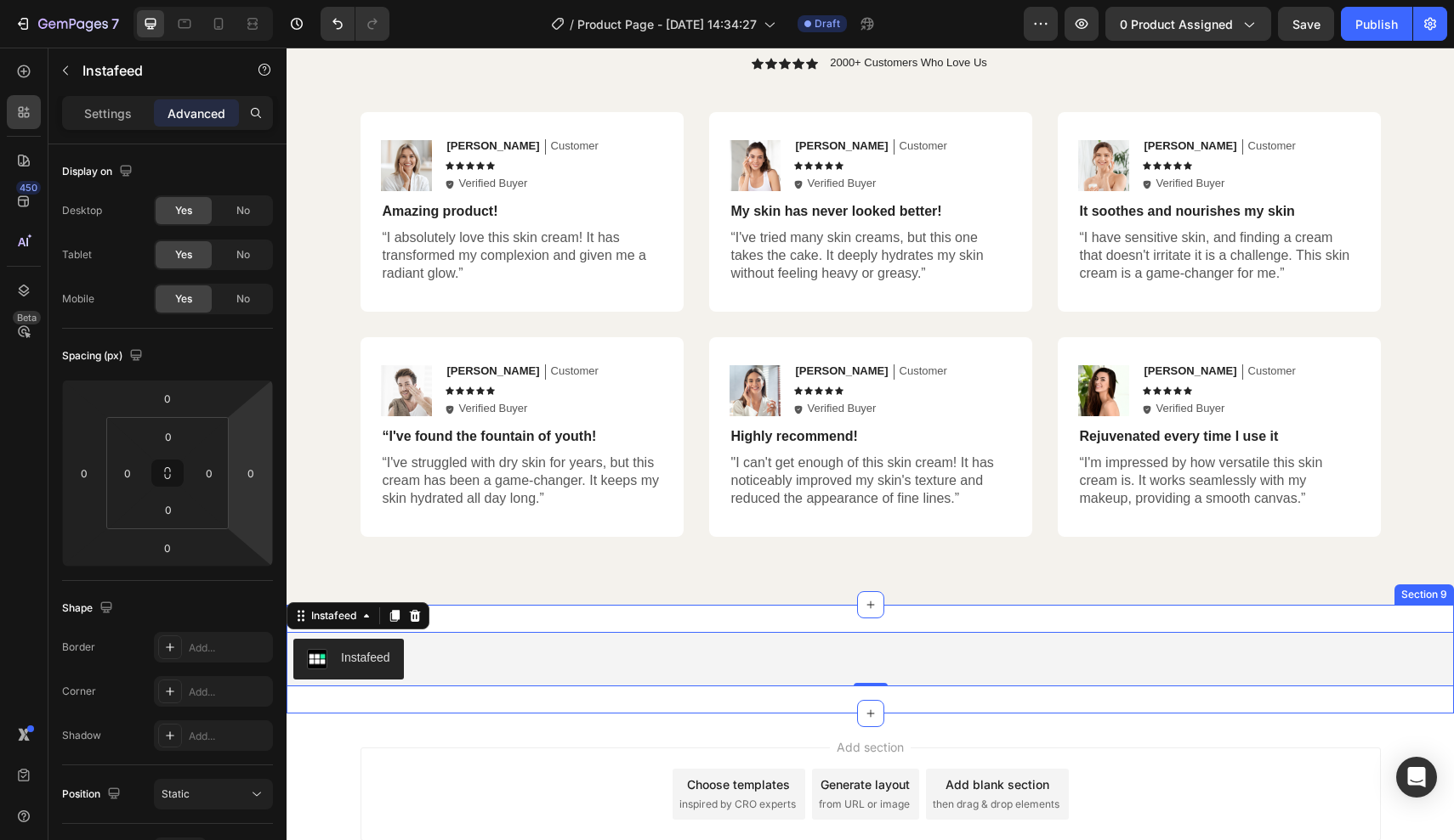
click at [533, 605] on div "Instafeed Instafeed 0 Section 9" at bounding box center [870, 659] width 1167 height 109
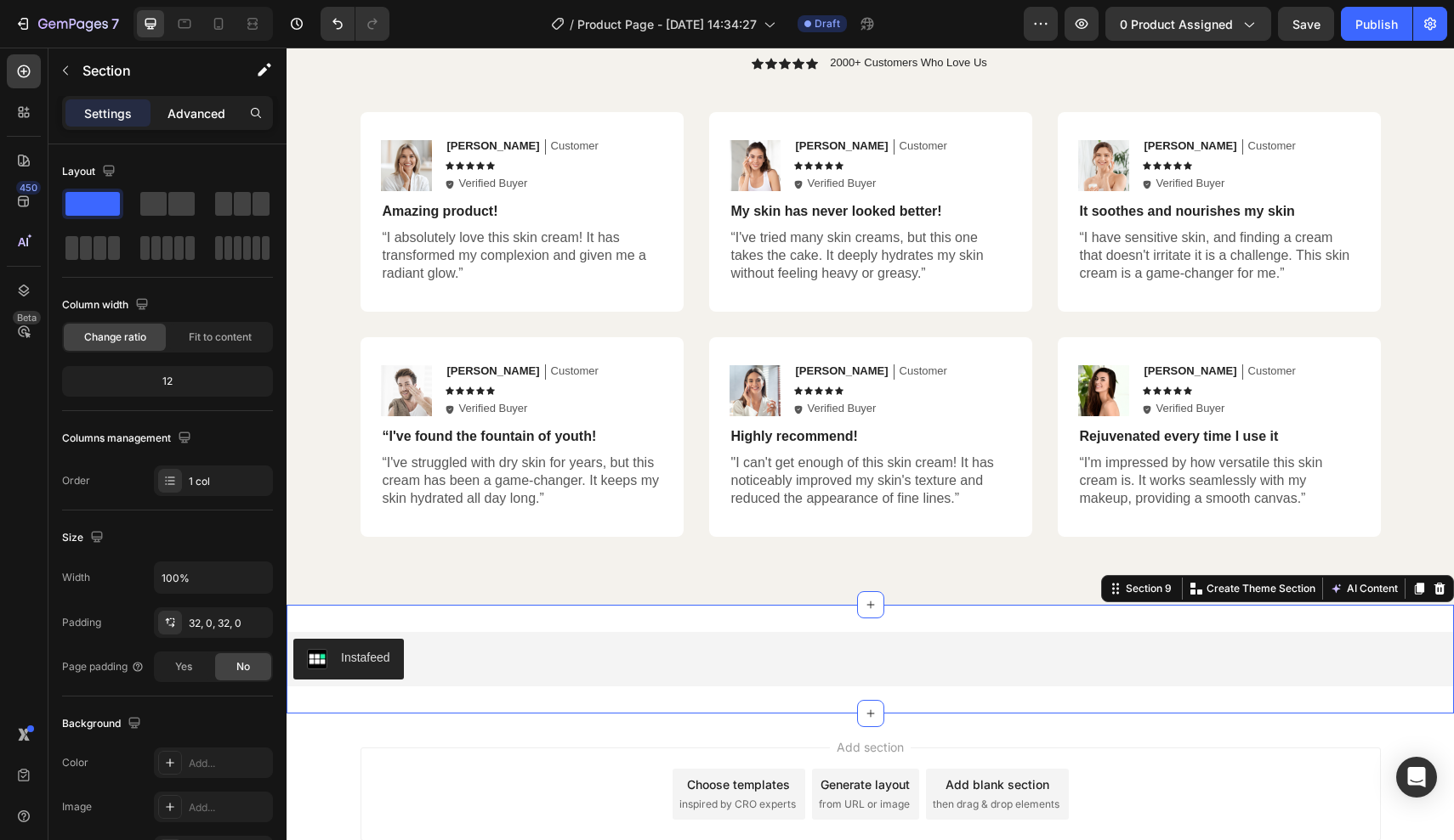
click at [224, 123] on div "Advanced" at bounding box center [197, 113] width 85 height 27
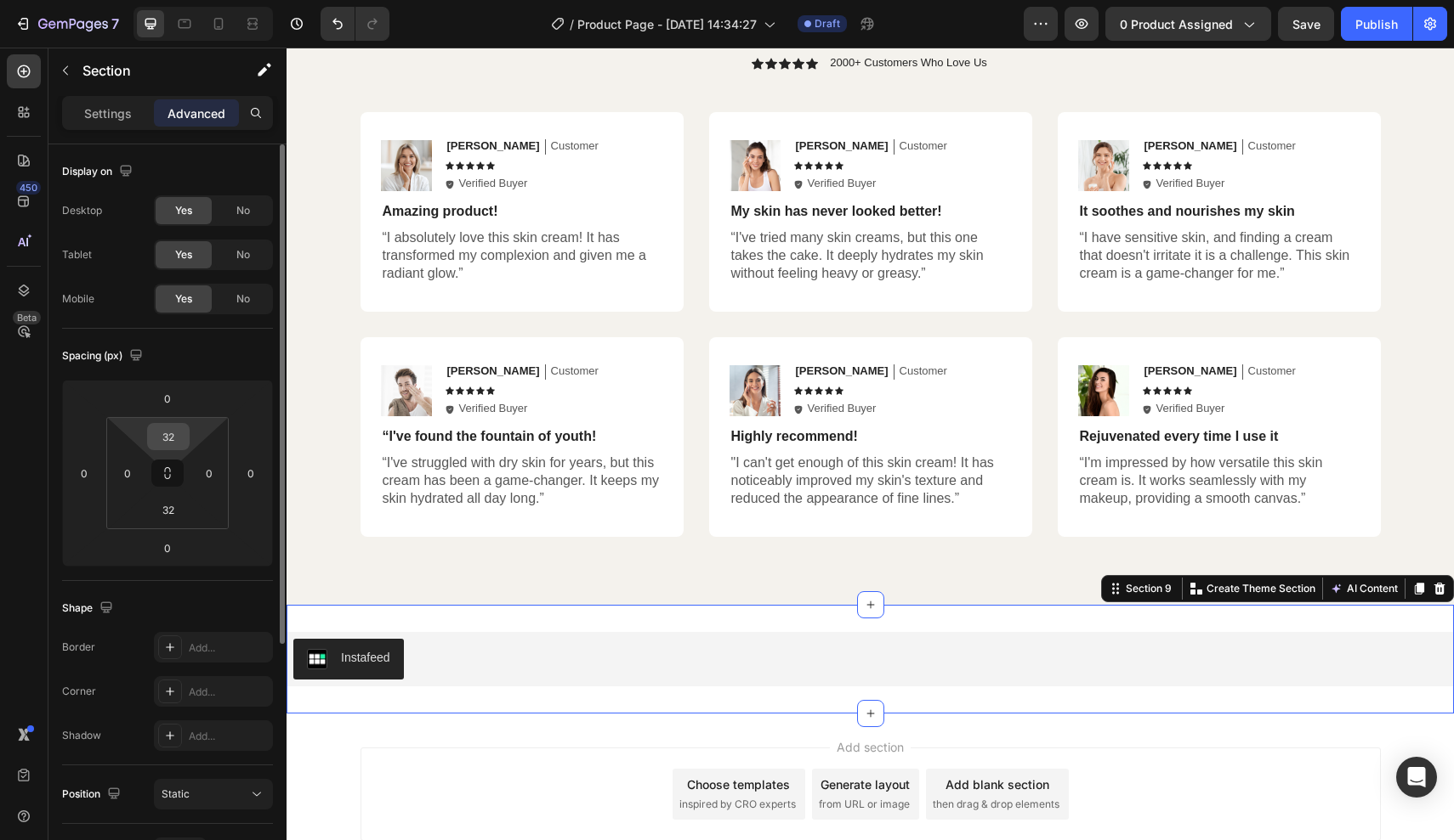
click at [181, 433] on input "32" at bounding box center [168, 436] width 34 height 25
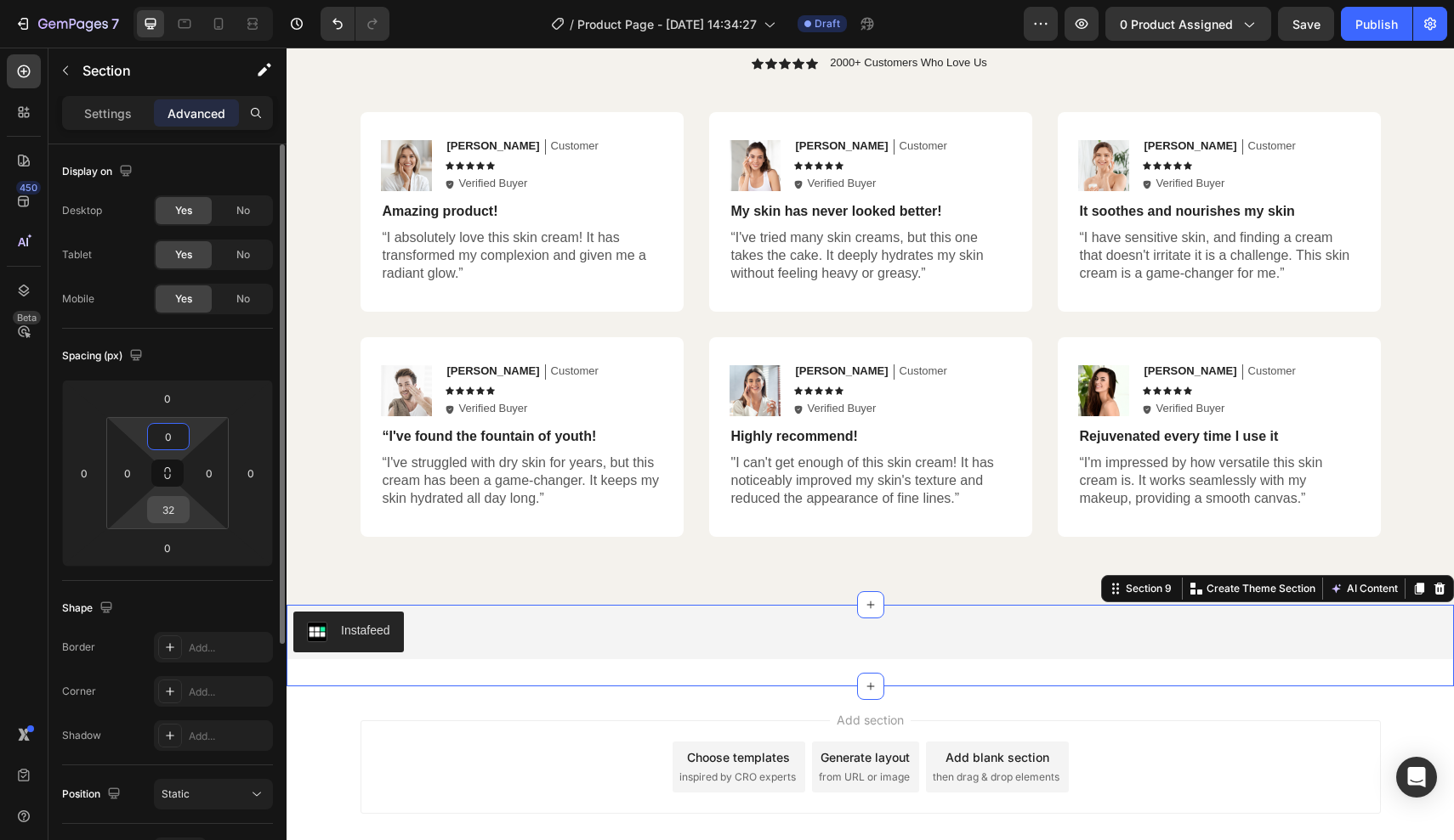
type input "0"
click at [175, 507] on input "32" at bounding box center [168, 509] width 34 height 25
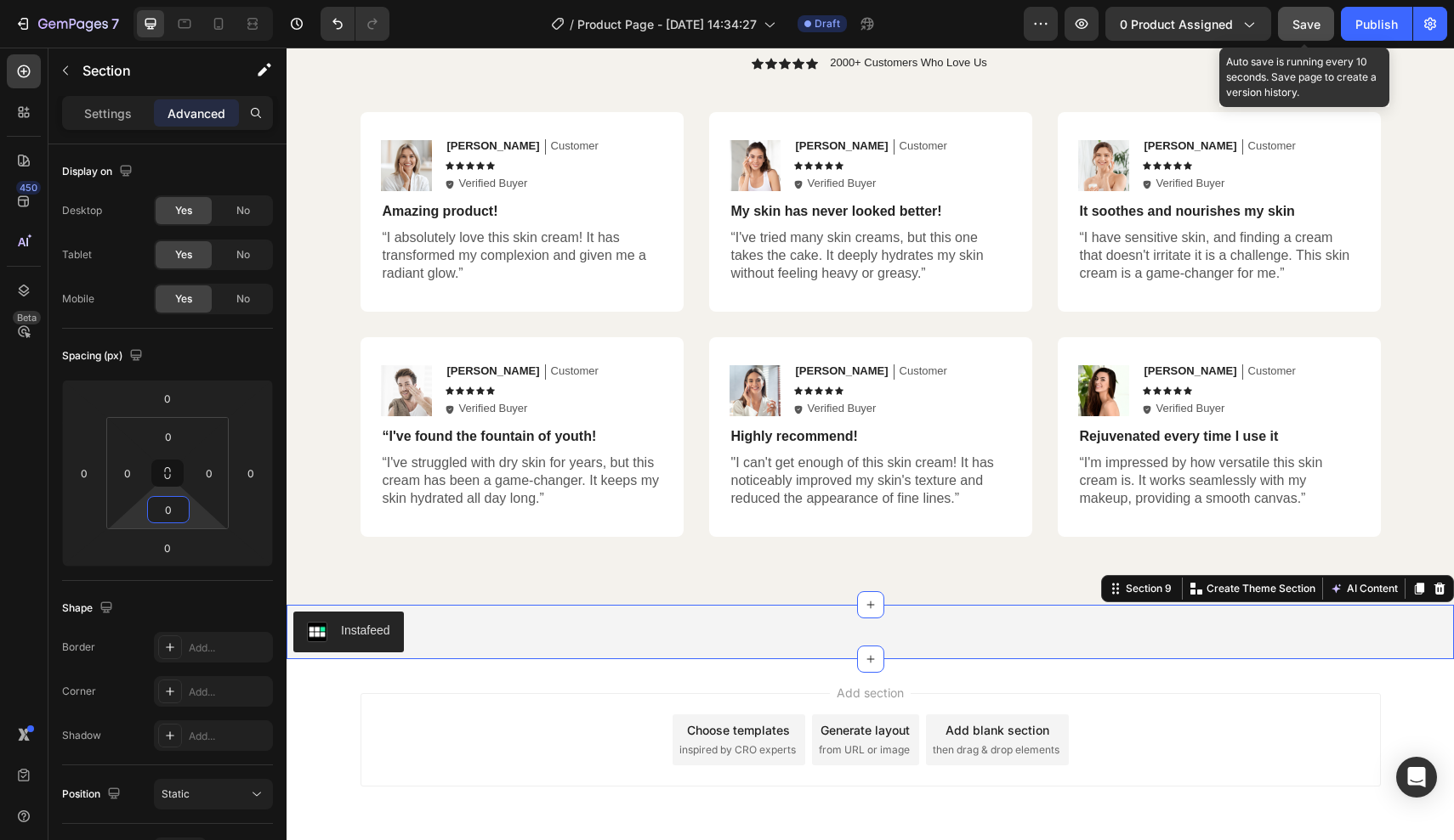
type input "0"
click at [1306, 23] on span "Save" at bounding box center [1306, 24] width 28 height 14
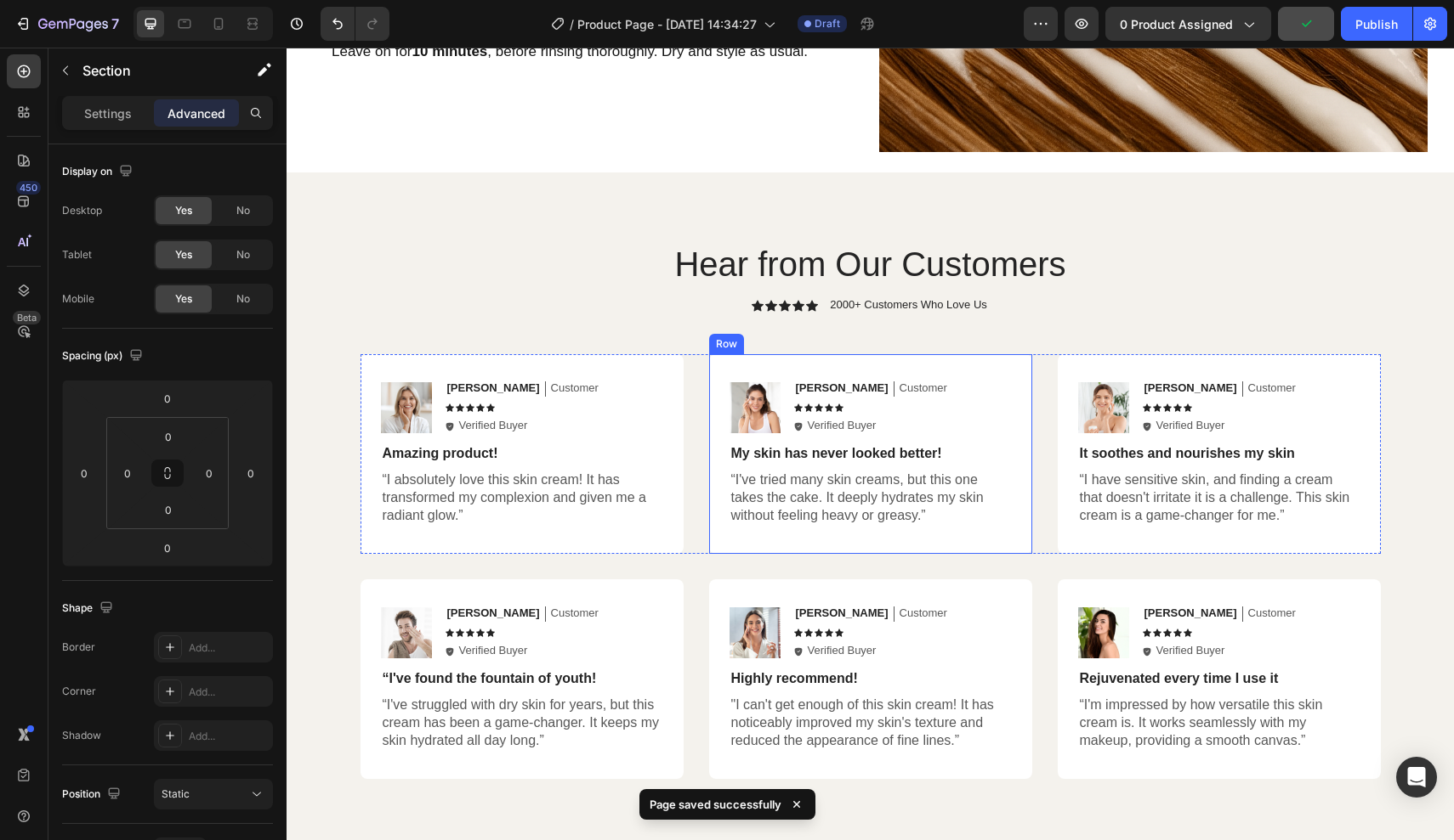
scroll to position [3763, 0]
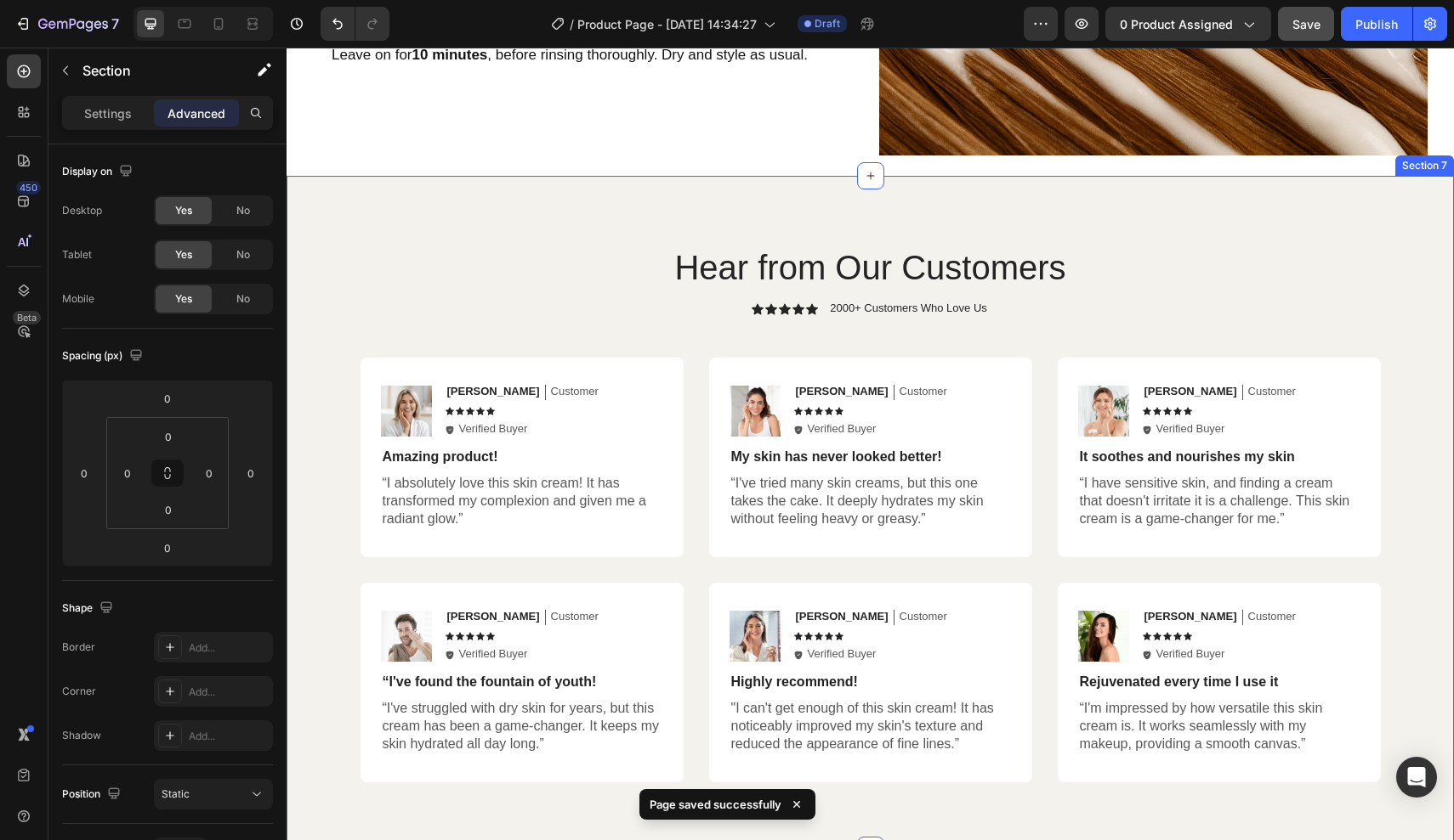
click at [465, 209] on div "Hear from Our Customers Heading Icon Icon Icon Icon Icon Icon List 2000+ Custom…" at bounding box center [870, 513] width 1167 height 674
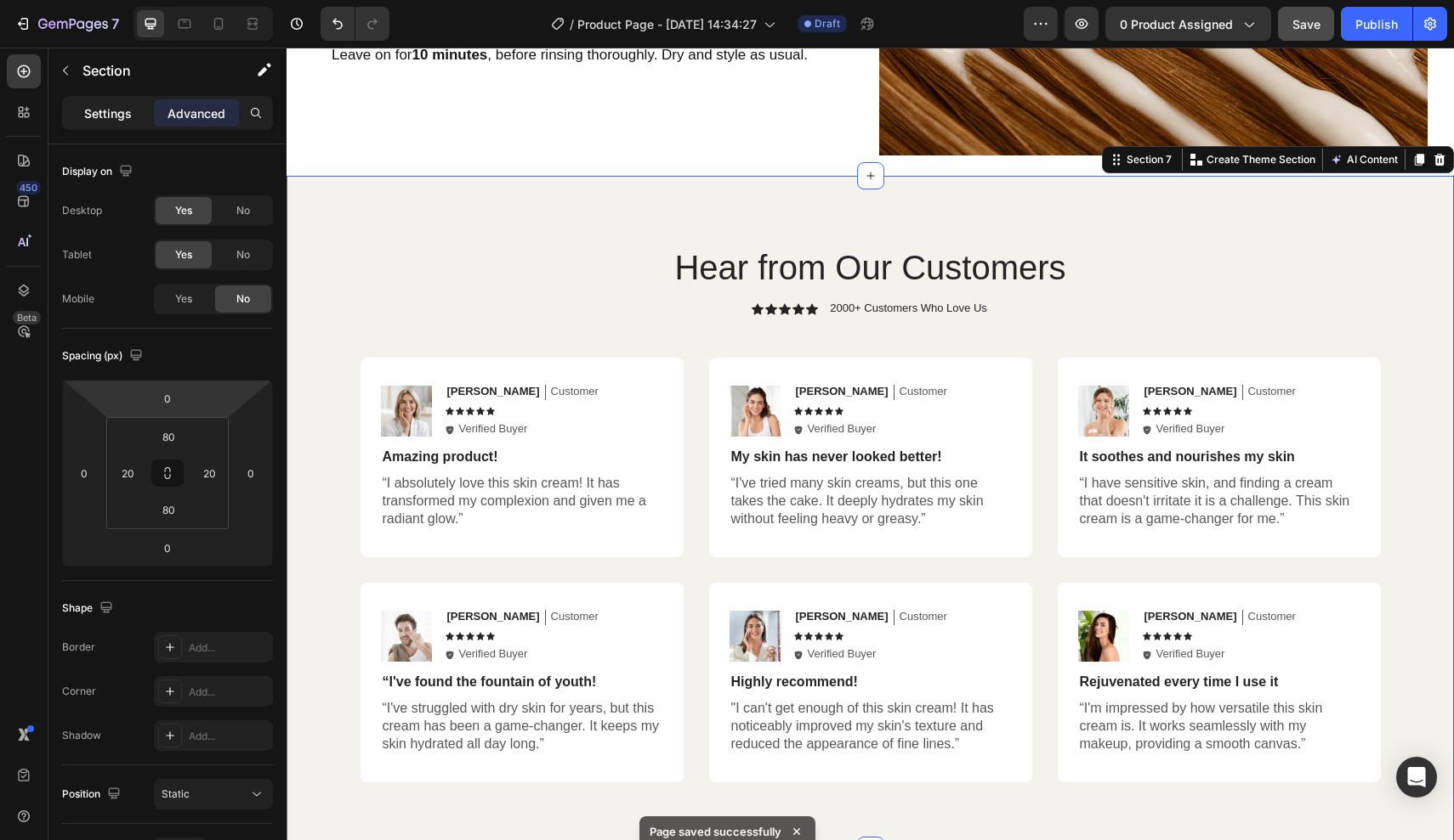
click at [96, 123] on div "Settings" at bounding box center [108, 113] width 85 height 27
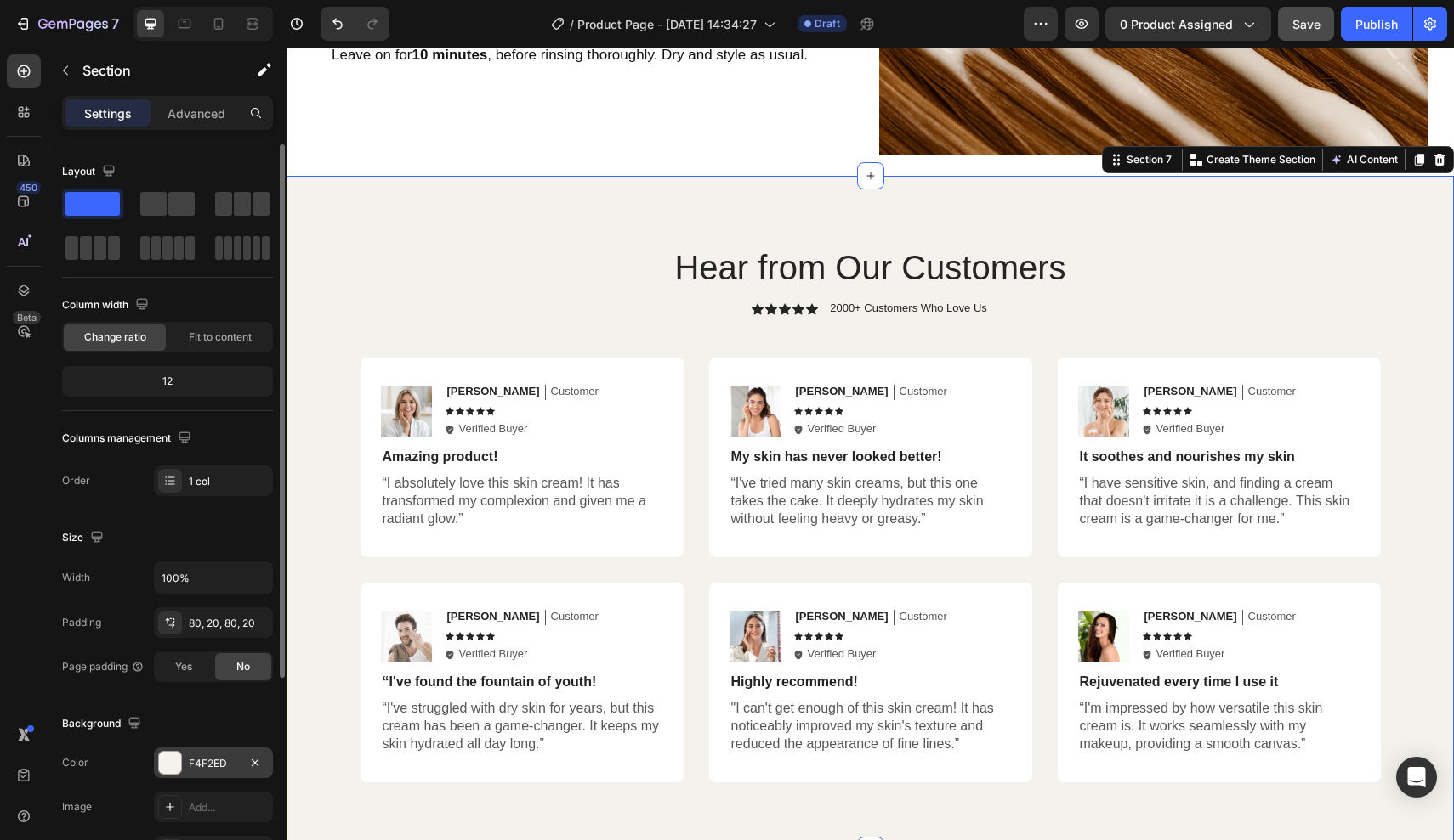
click at [176, 770] on div at bounding box center [169, 762] width 22 height 22
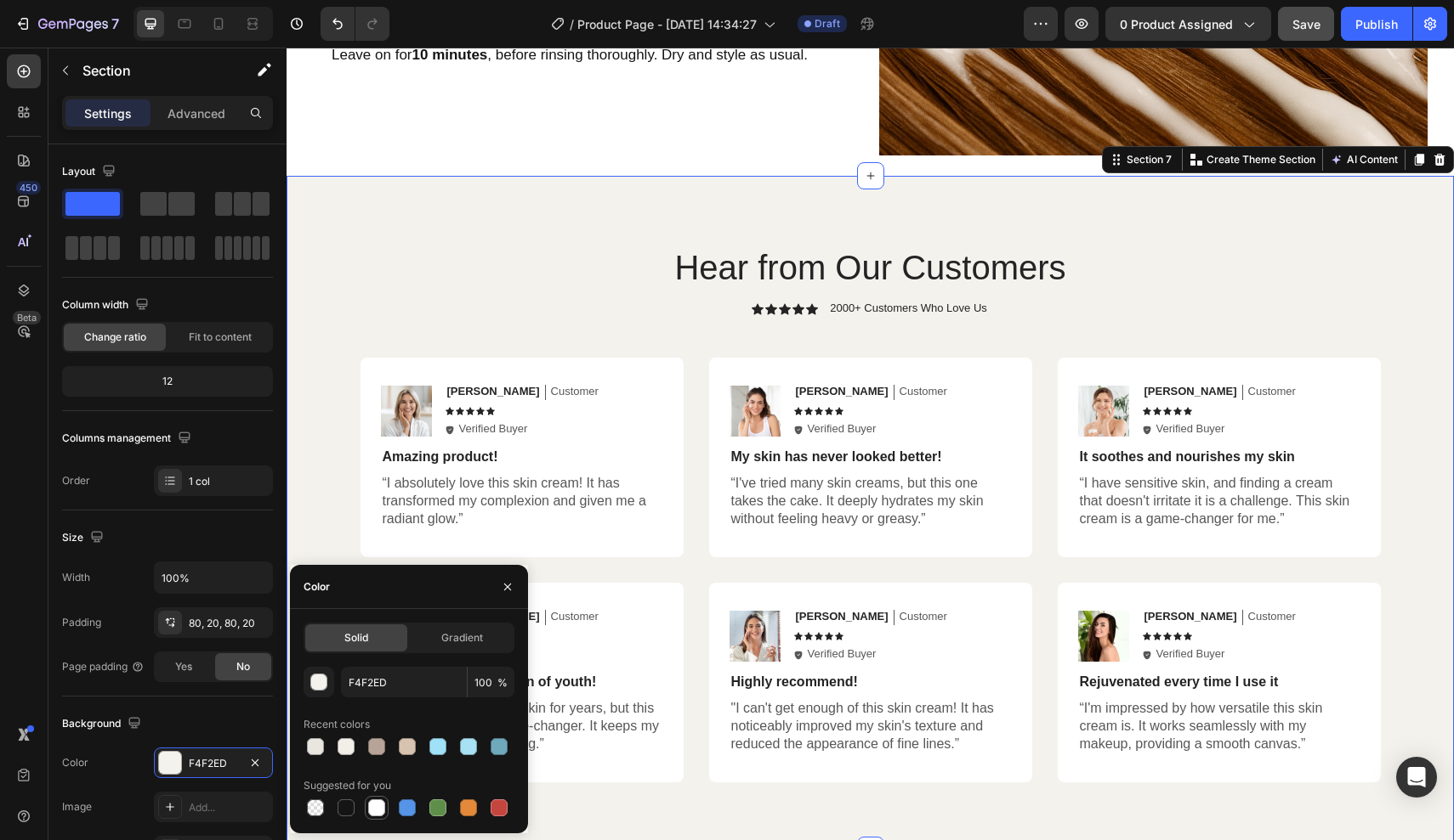
click at [375, 806] on div at bounding box center [376, 808] width 17 height 17
type input "FFFFFF"
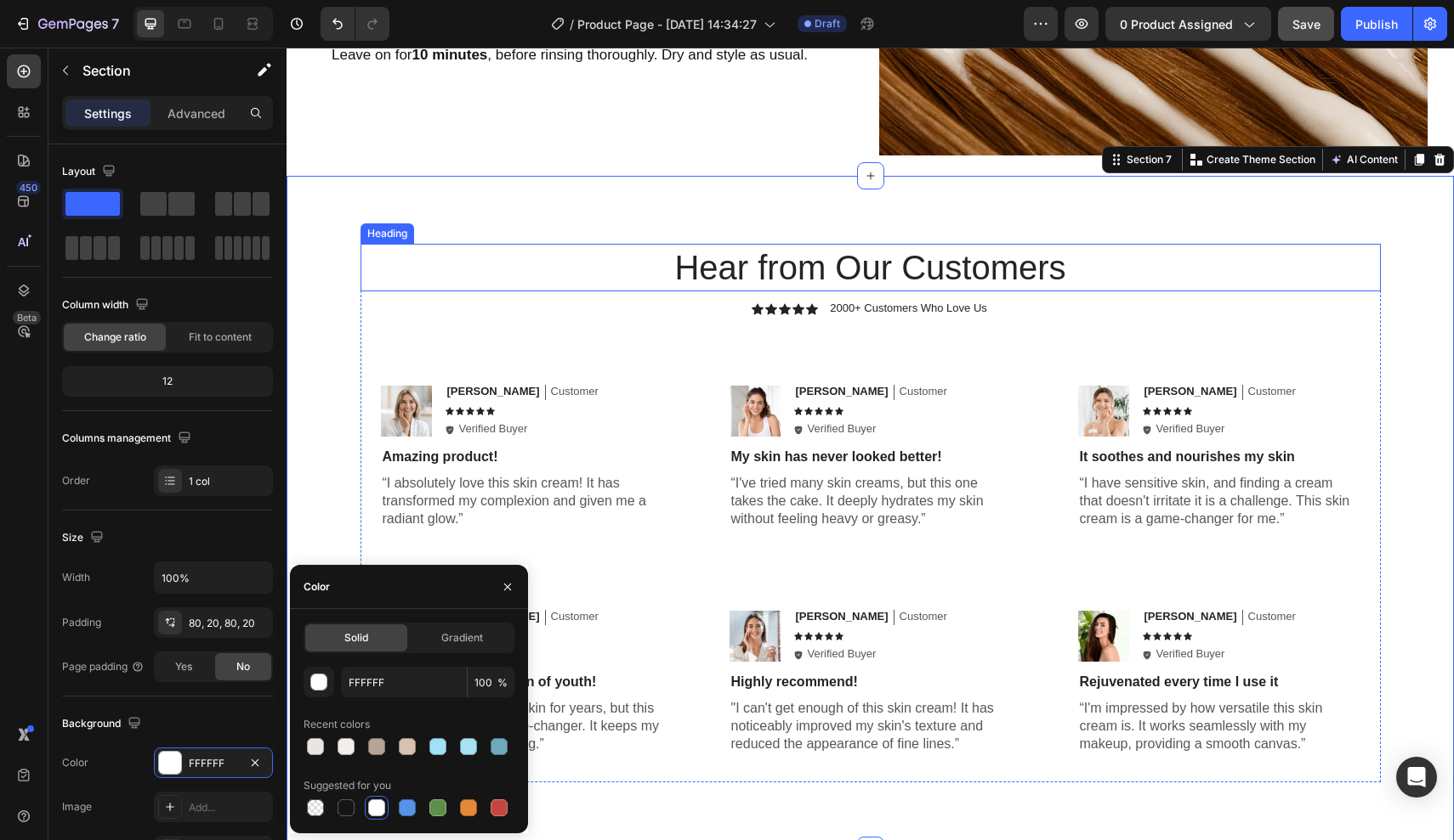
click at [509, 281] on h2 "Hear from Our Customers" at bounding box center [871, 267] width 1020 height 48
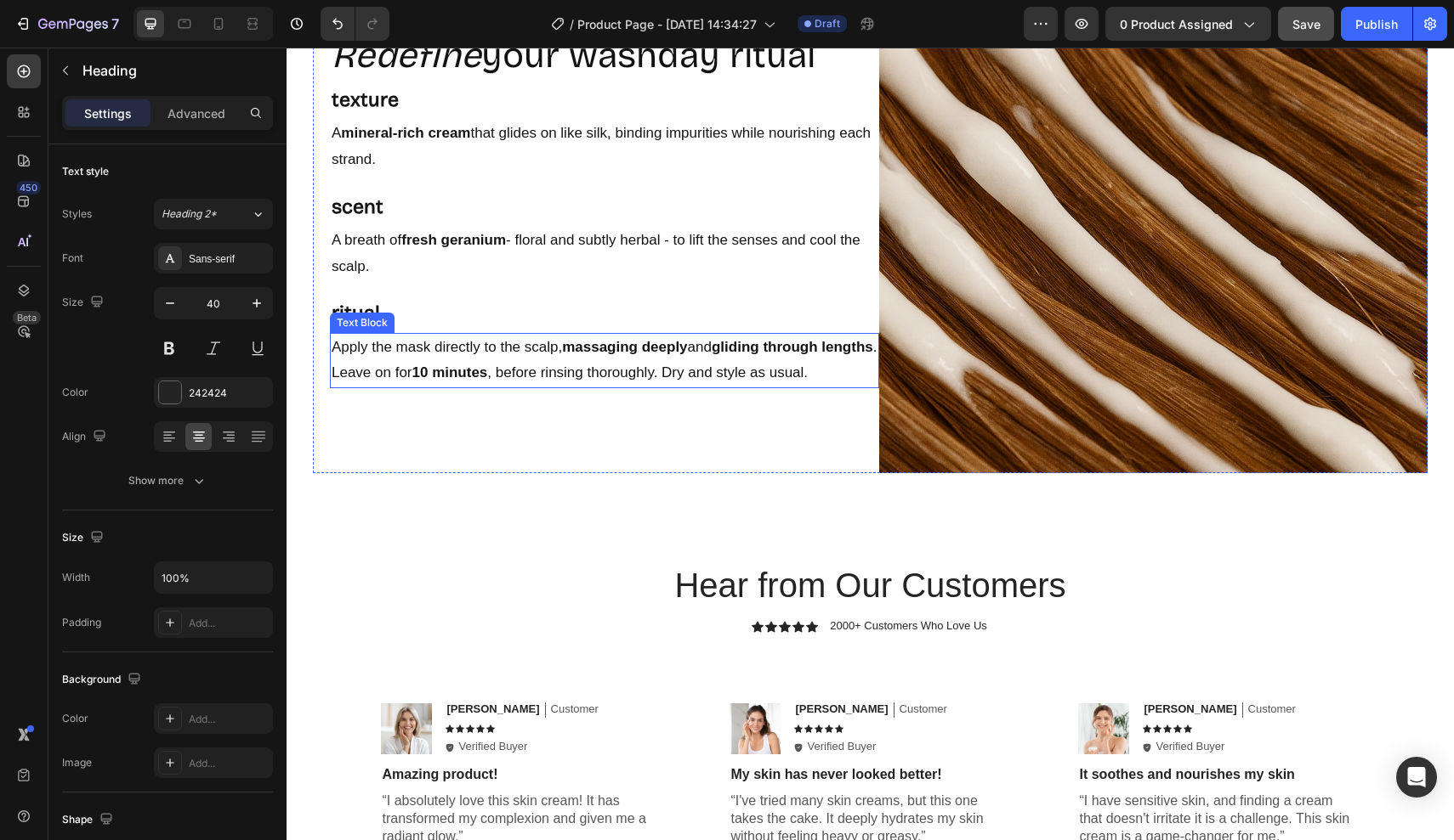
scroll to position [3584, 0]
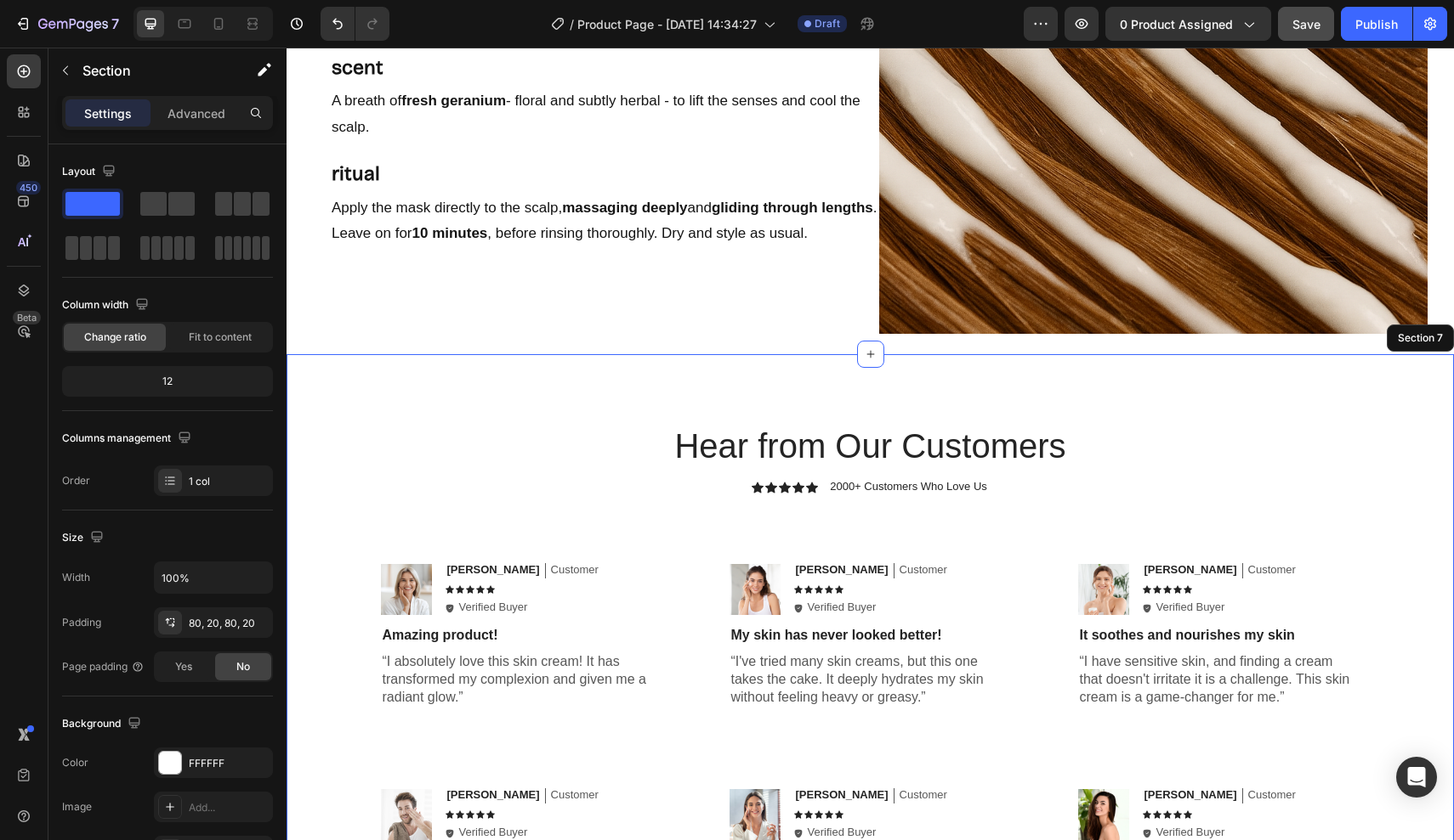
click at [370, 386] on div "Hear from Our Customers Heading Icon Icon Icon Icon Icon Icon List 2000+ Custom…" at bounding box center [870, 691] width 1167 height 674
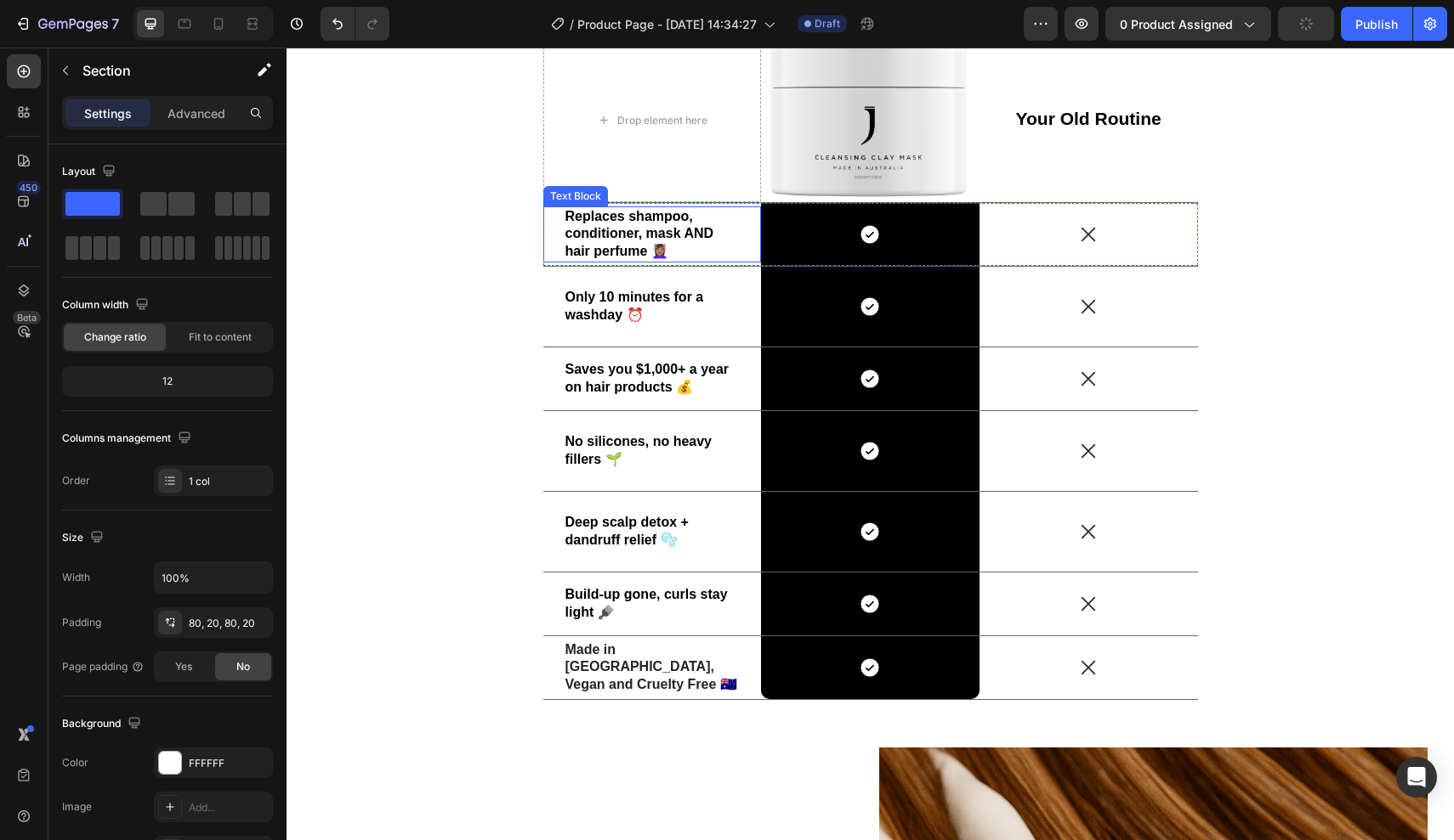
scroll to position [2446, 0]
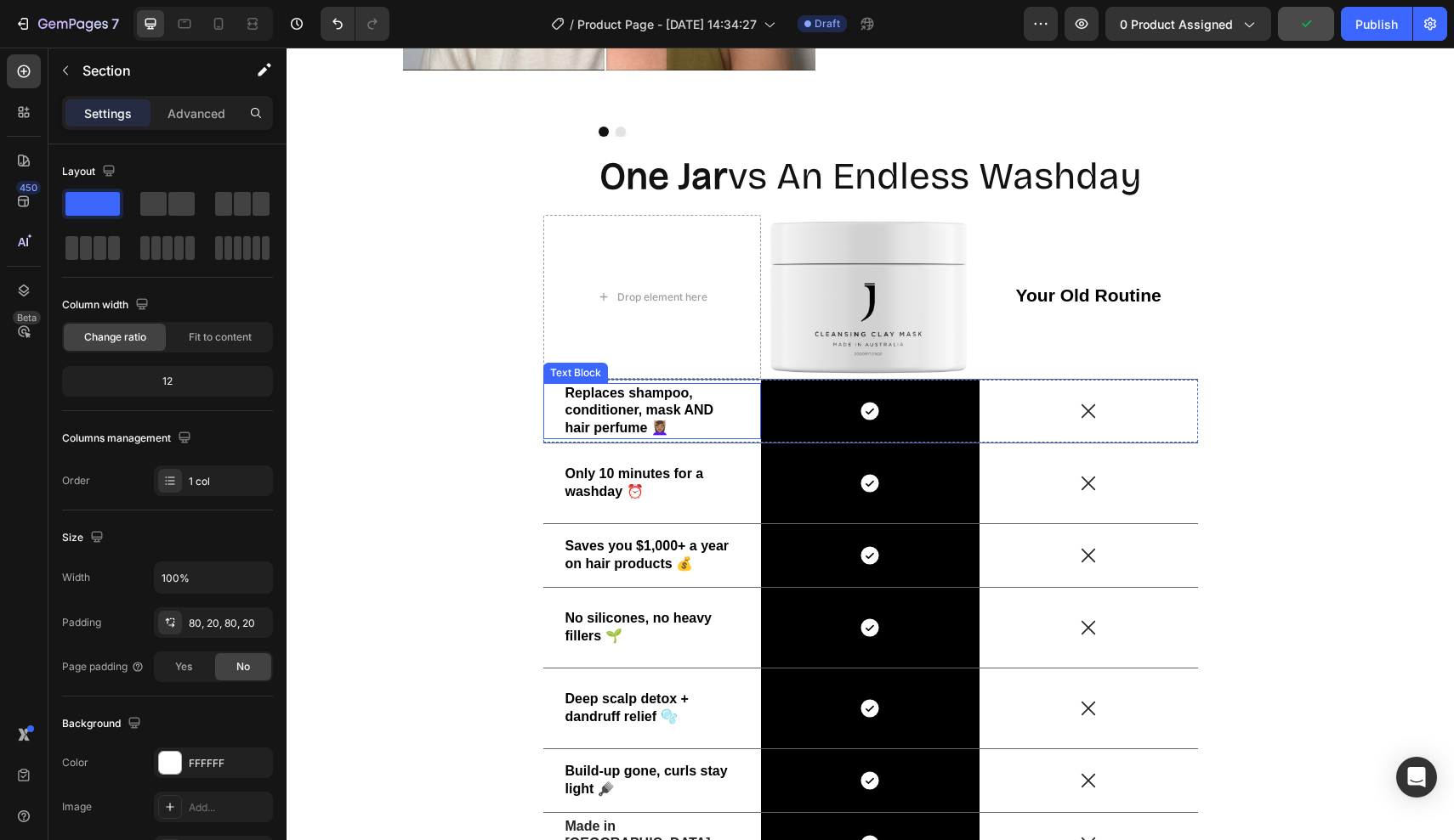
click at [594, 388] on strong "Replaces shampoo, conditioner, mask AND hair perfume 💆🏽‍♀️" at bounding box center [640, 410] width 149 height 50
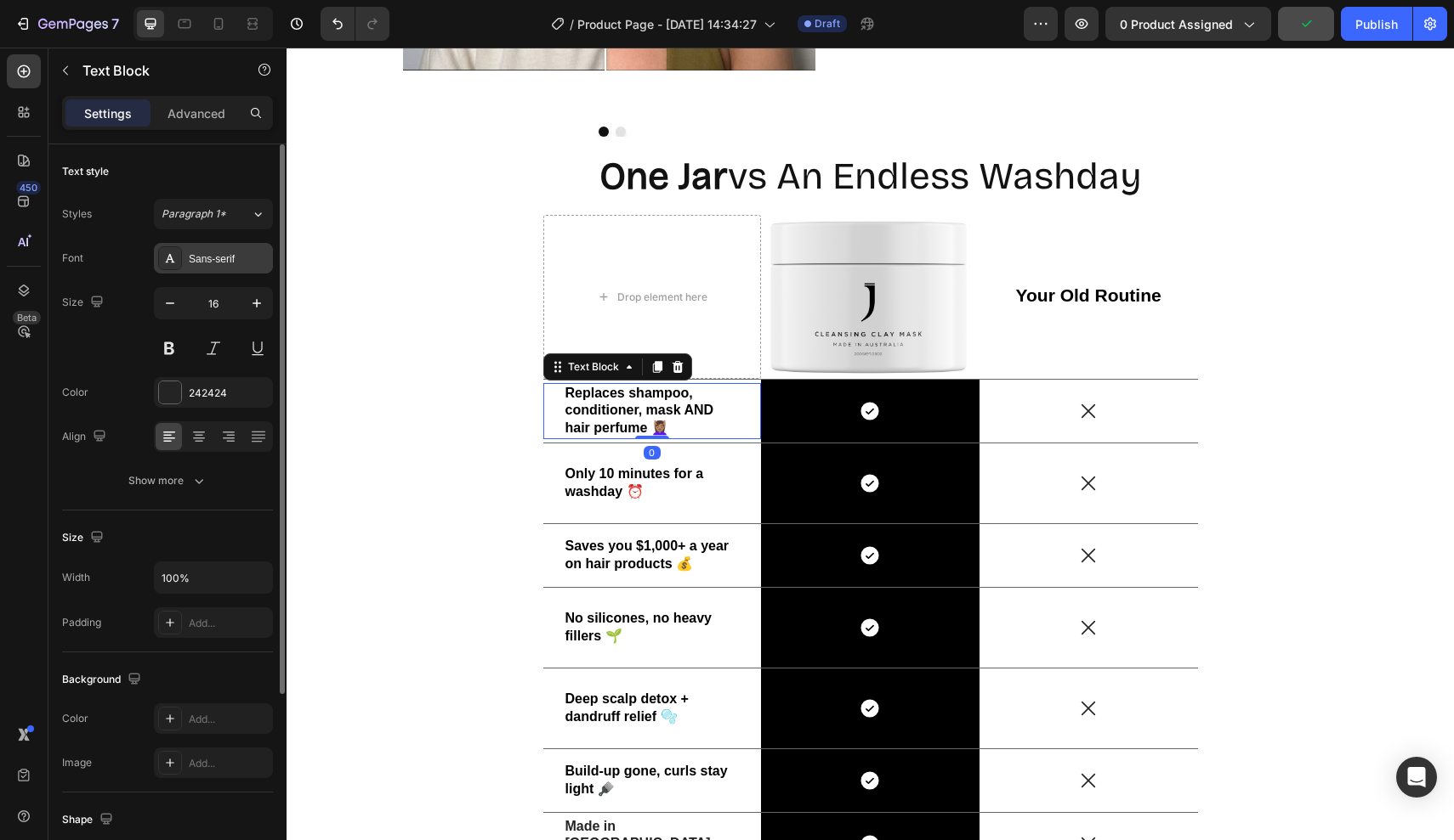
click at [205, 264] on div "Sans-serif" at bounding box center [229, 259] width 80 height 15
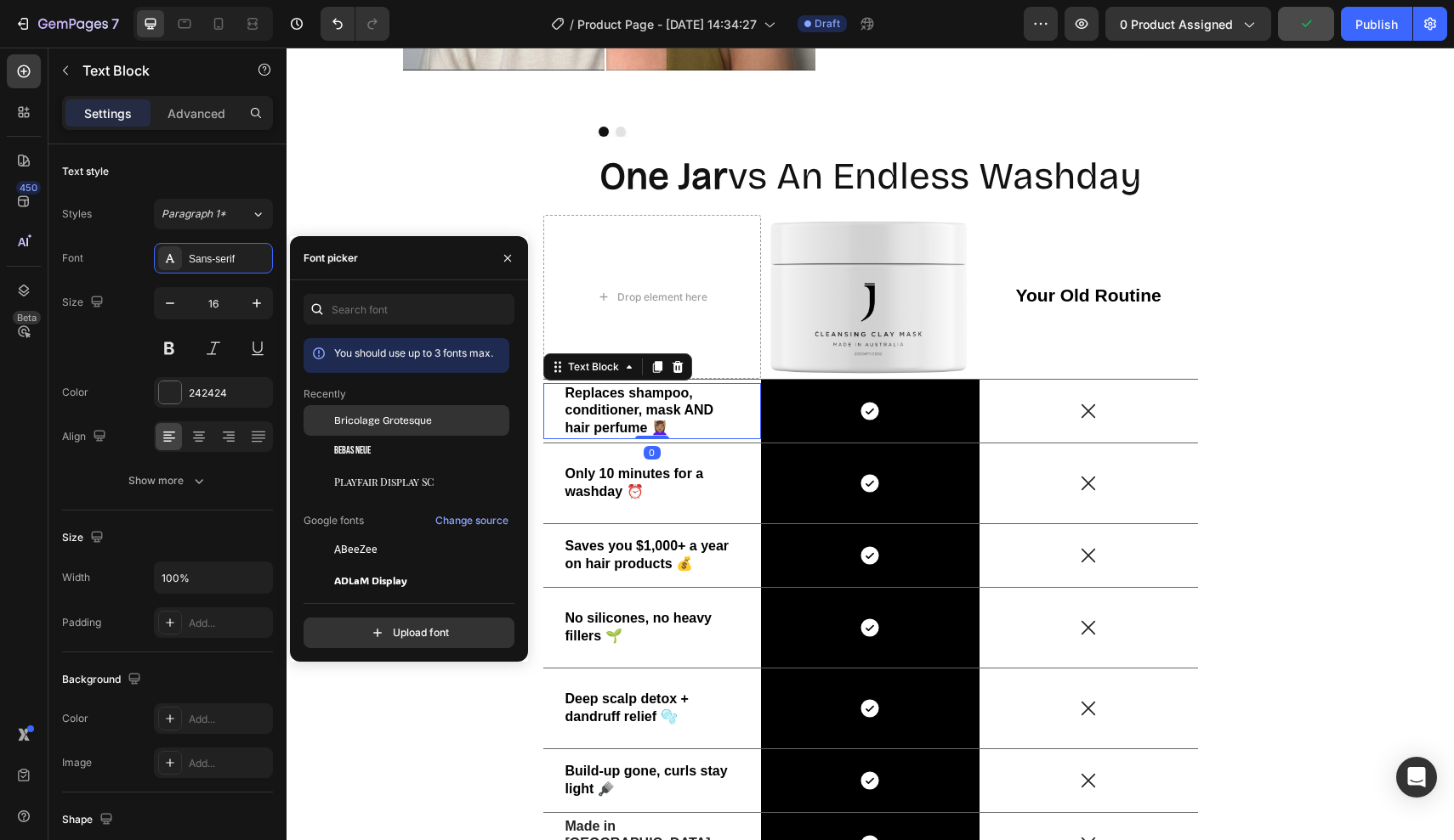
click at [334, 423] on span "Bricolage Grotesque" at bounding box center [383, 420] width 98 height 15
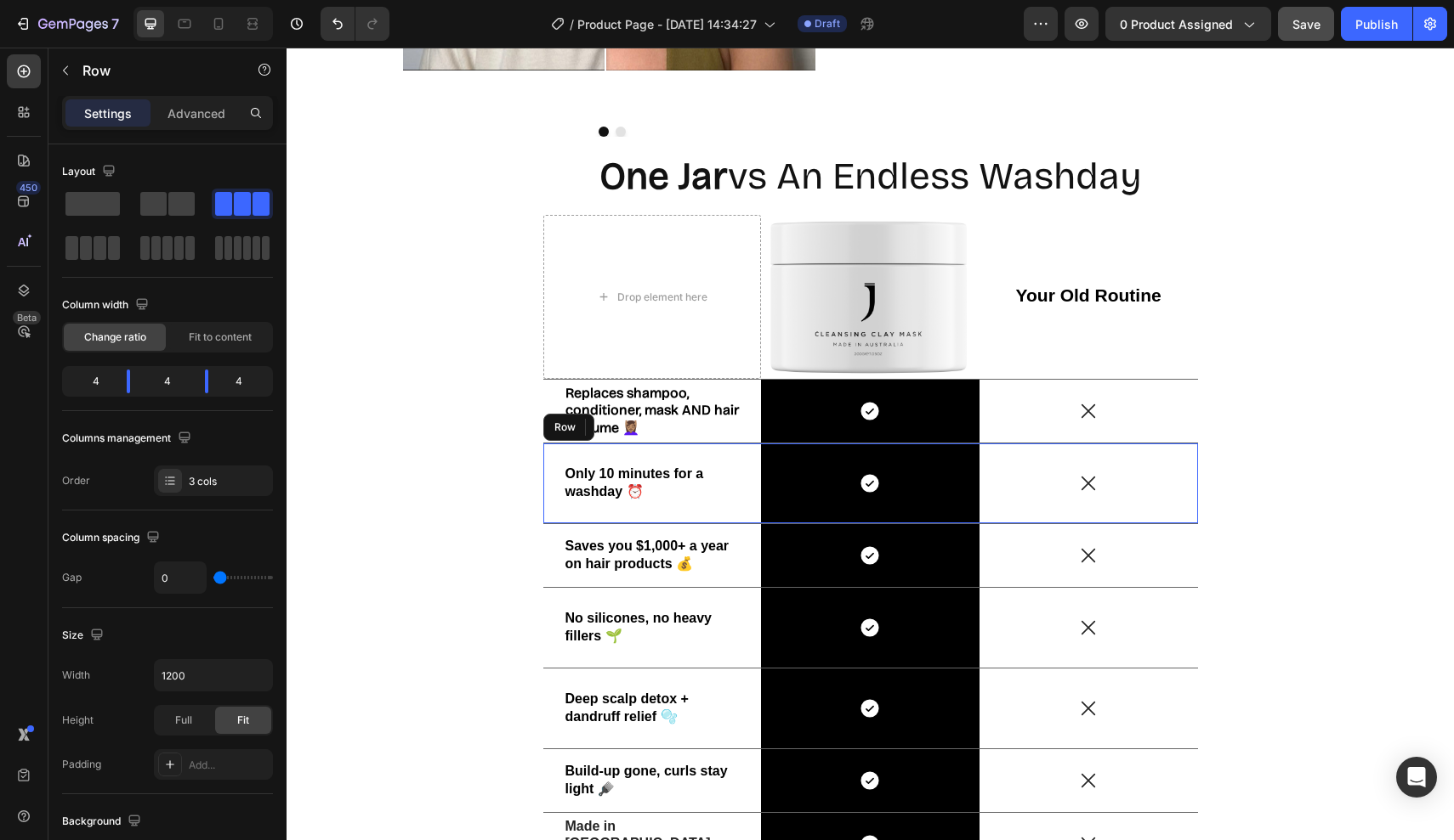
click at [618, 463] on div "Only 10 minutes for a washday ⏰ Text Block" at bounding box center [652, 483] width 218 height 80
click at [594, 486] on strong "Only 10 minutes for a washday ⏰" at bounding box center [634, 483] width 138 height 32
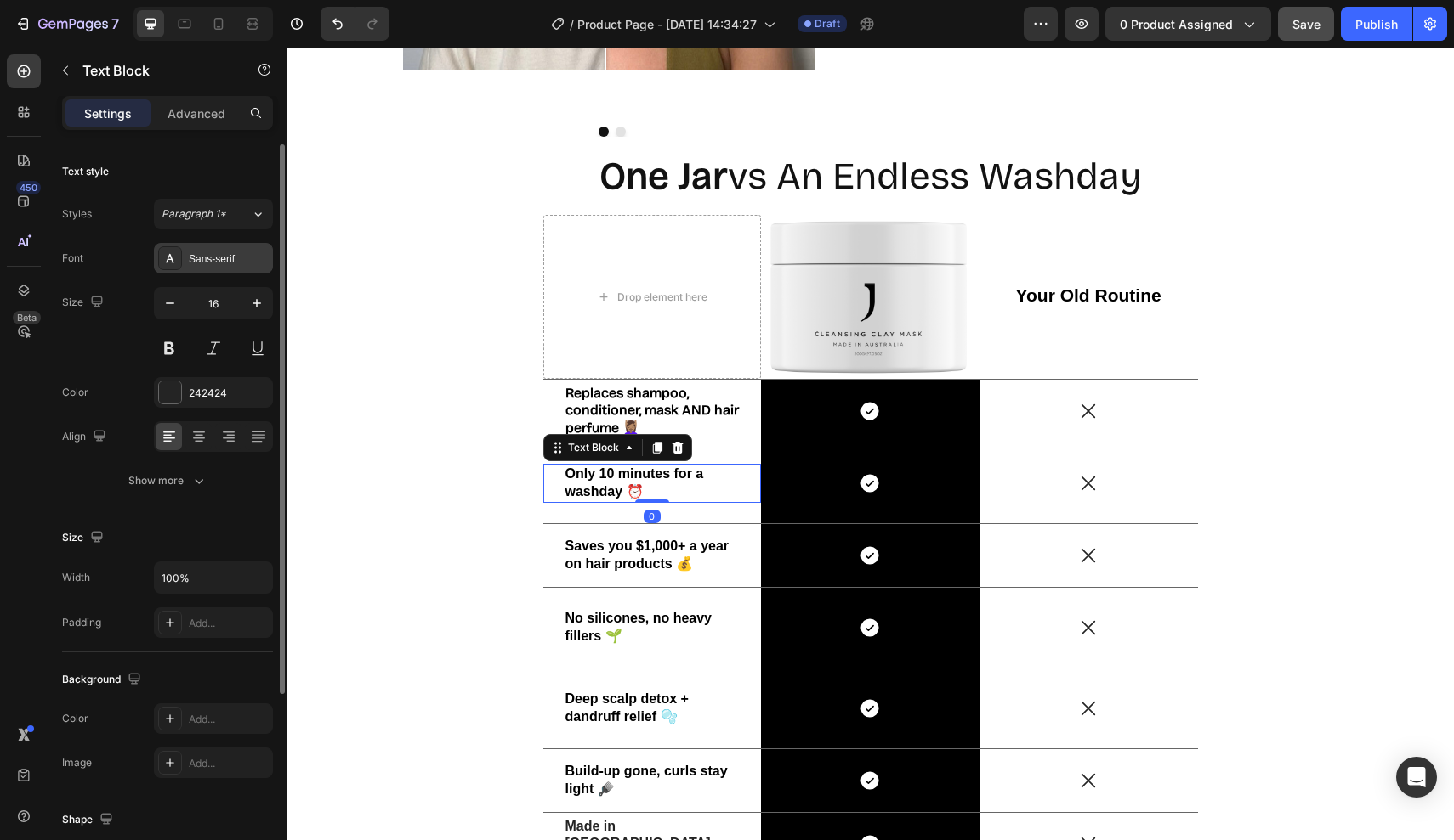
click at [202, 251] on div "Sans-serif" at bounding box center [229, 259] width 80 height 15
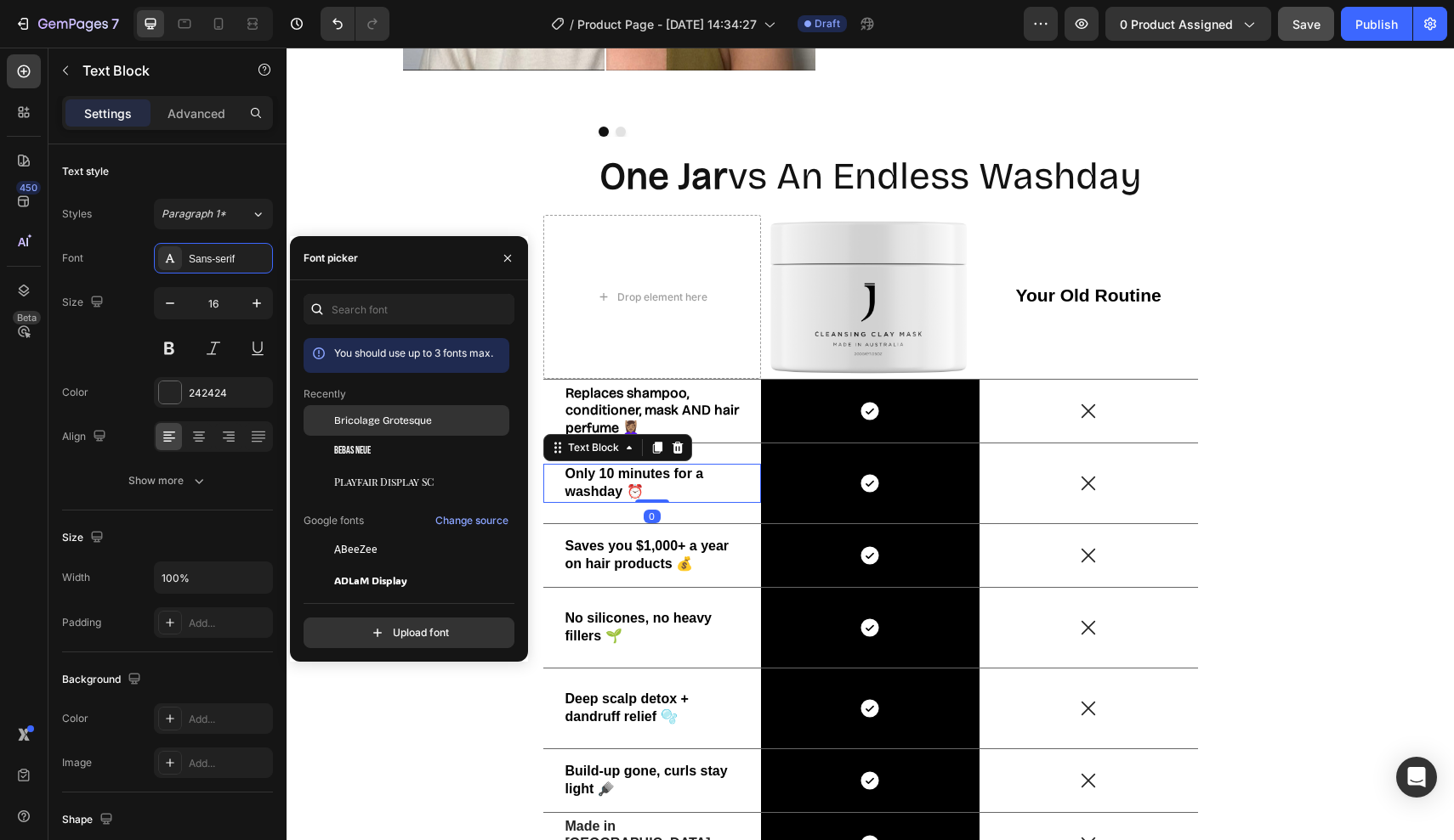
click at [355, 420] on span "Bricolage Grotesque" at bounding box center [383, 420] width 98 height 15
click at [623, 556] on strong "Saves you $1,000+ a year on hair products 💰" at bounding box center [647, 555] width 164 height 32
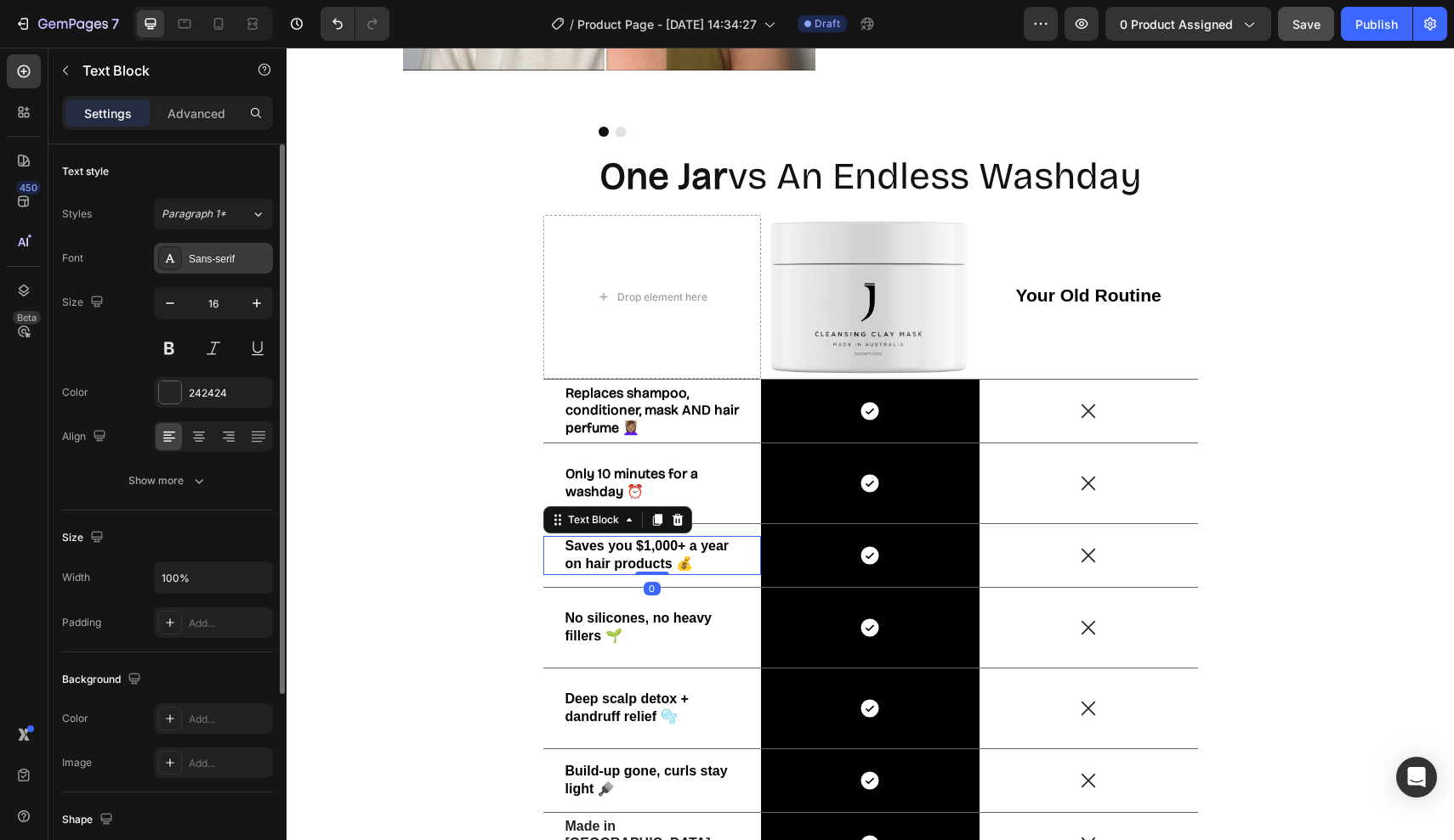
click at [216, 260] on div "Sans-serif" at bounding box center [229, 259] width 80 height 15
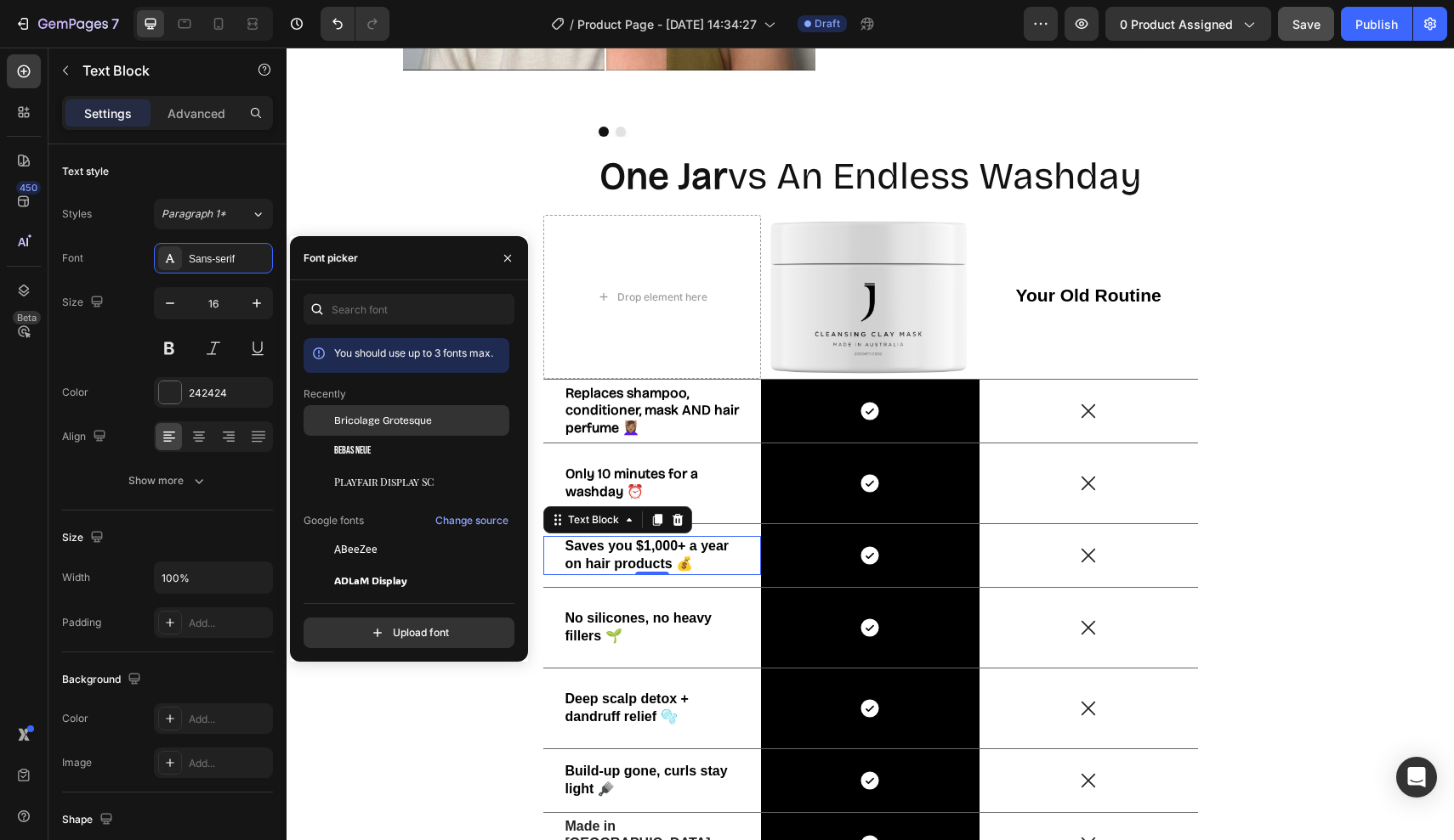
click at [357, 424] on span "Bricolage Grotesque" at bounding box center [383, 420] width 98 height 15
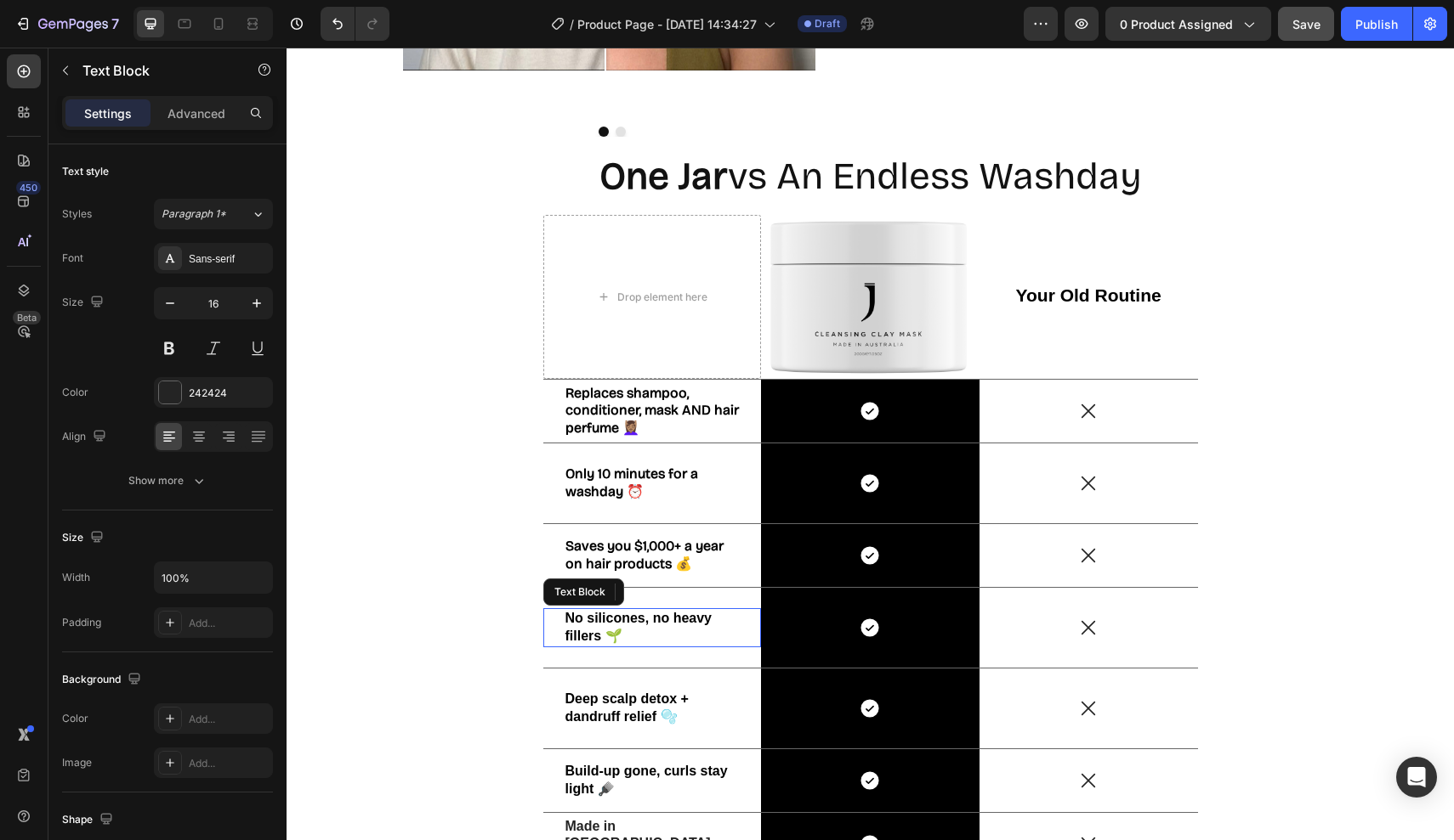
click at [613, 624] on strong "No silicones, no heavy fillers 🌱" at bounding box center [639, 627] width 147 height 32
click at [582, 616] on strong "No silicones, no heavy fillers 🌱" at bounding box center [639, 627] width 147 height 32
click at [580, 549] on strong "Saves you $1,000+ a year on hair products 💰" at bounding box center [645, 555] width 158 height 34
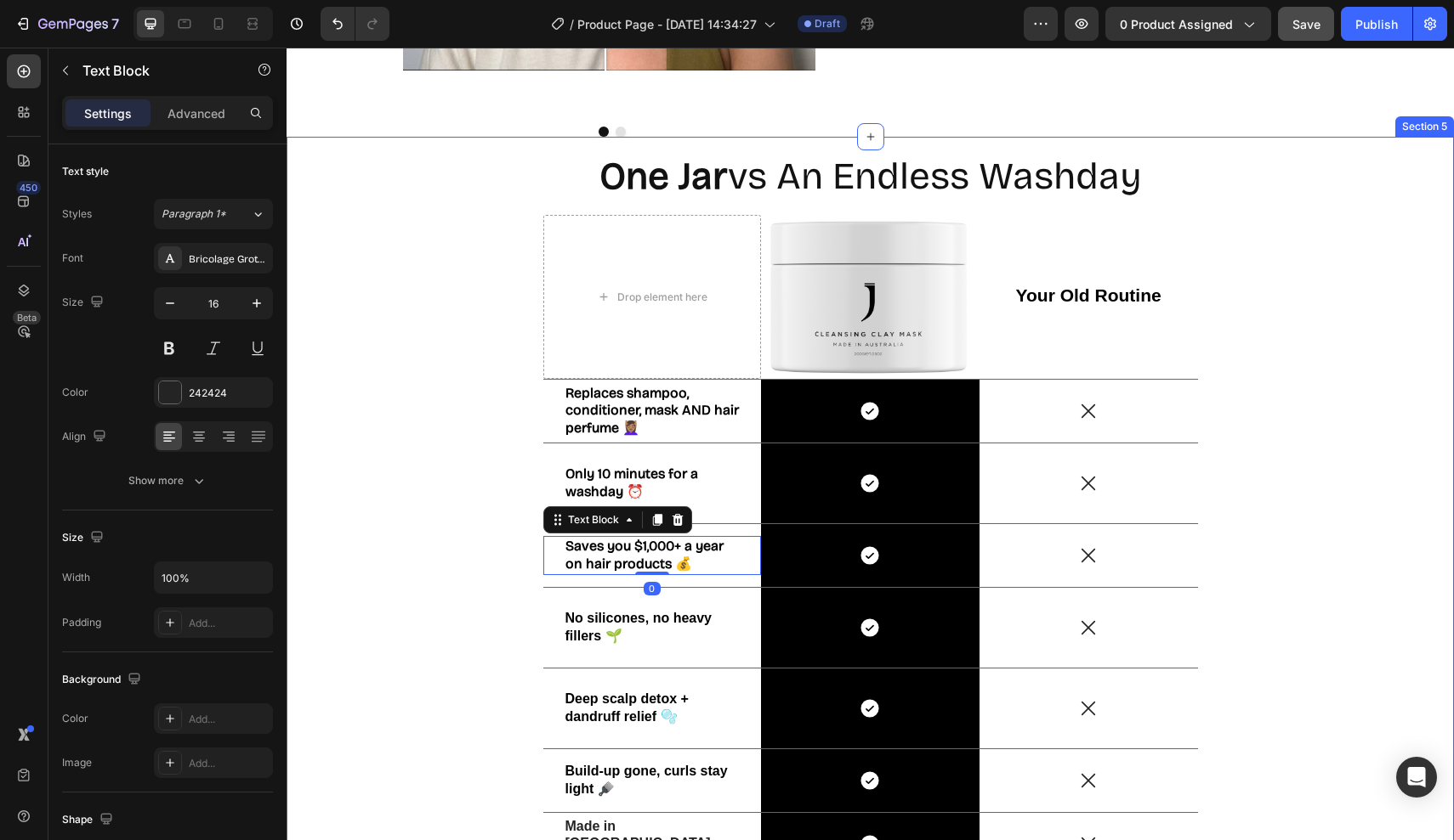
click at [523, 547] on div "One Jar vs An Endless Washday Heading Drop element here Image Your Old Routine …" at bounding box center [870, 522] width 1142 height 737
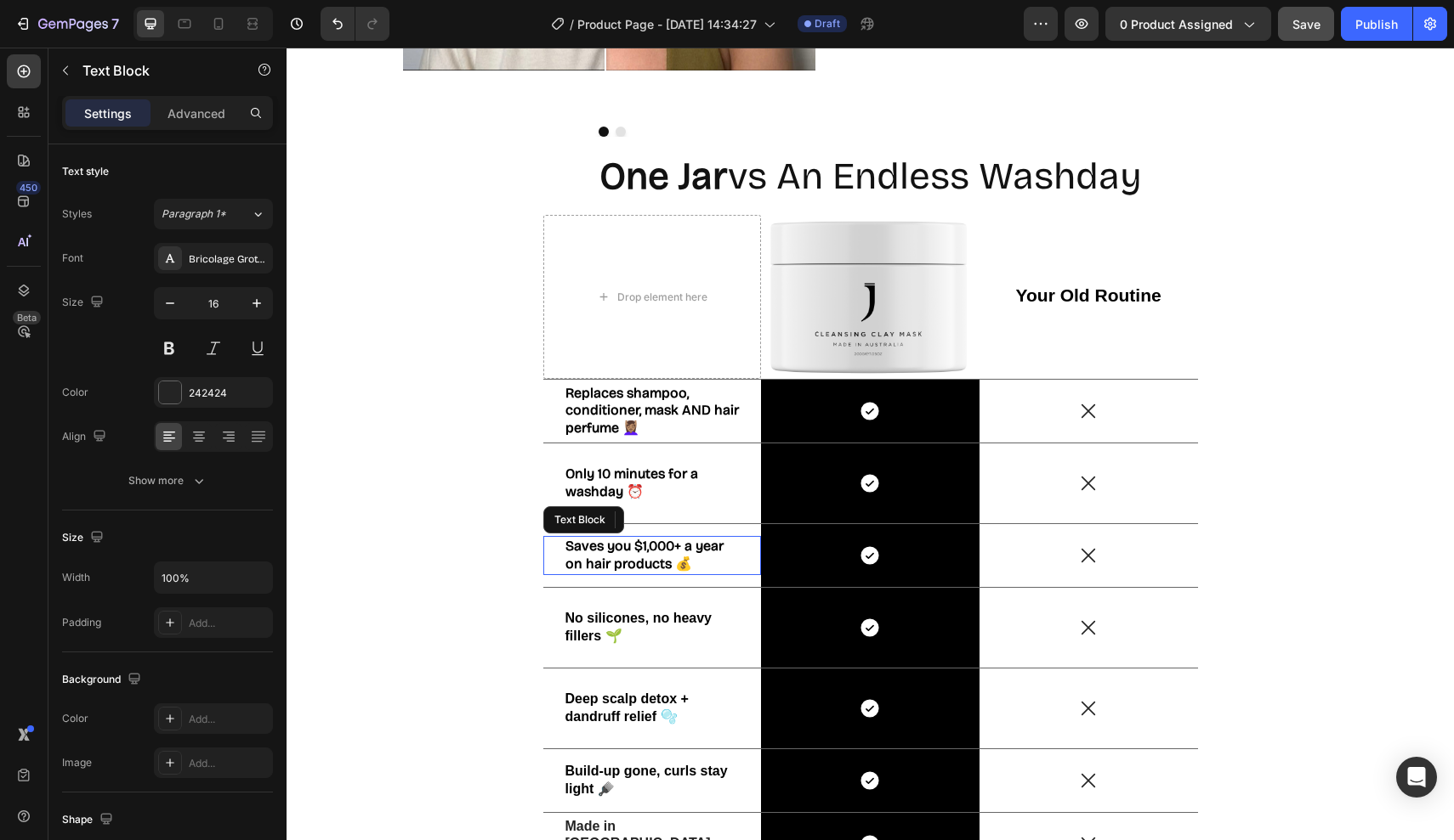
click at [583, 547] on strong "Saves you $1,000+ a year on hair products 💰" at bounding box center [645, 555] width 158 height 34
click at [589, 624] on strong "No silicones, no heavy fillers 🌱" at bounding box center [639, 627] width 147 height 32
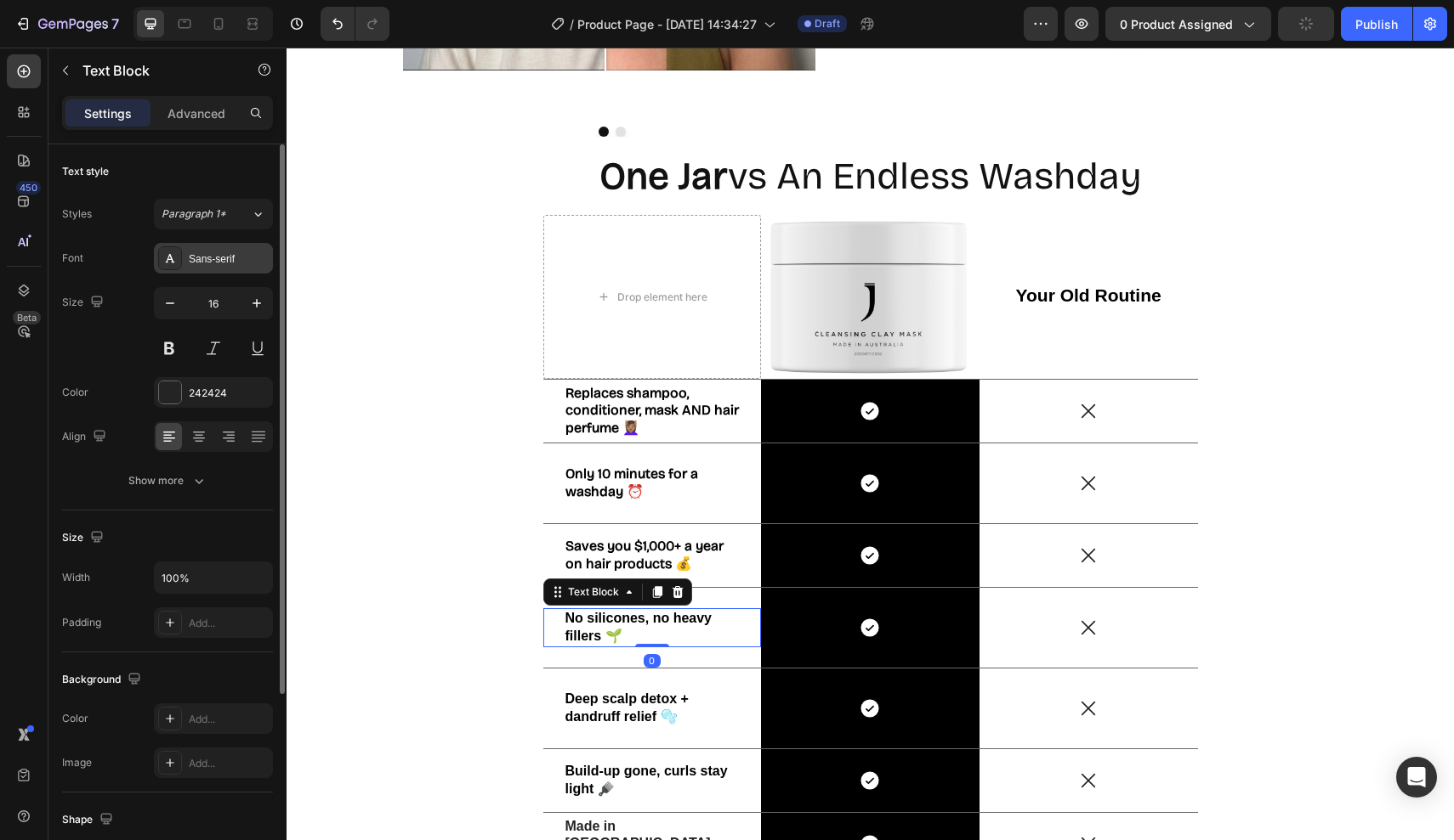
click at [226, 260] on div "Sans-serif" at bounding box center [229, 259] width 80 height 15
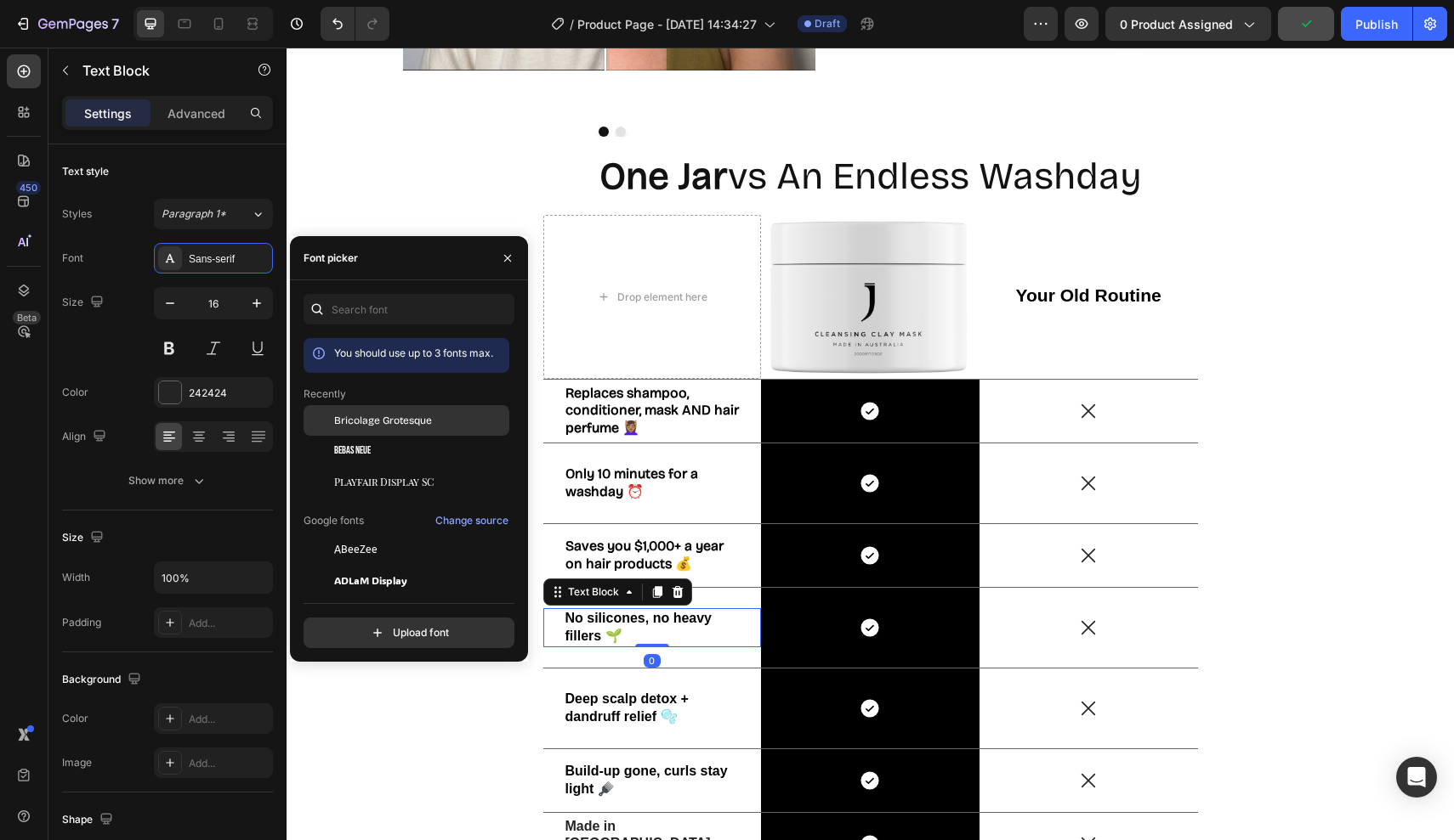
click at [345, 421] on span "Bricolage Grotesque" at bounding box center [383, 420] width 98 height 15
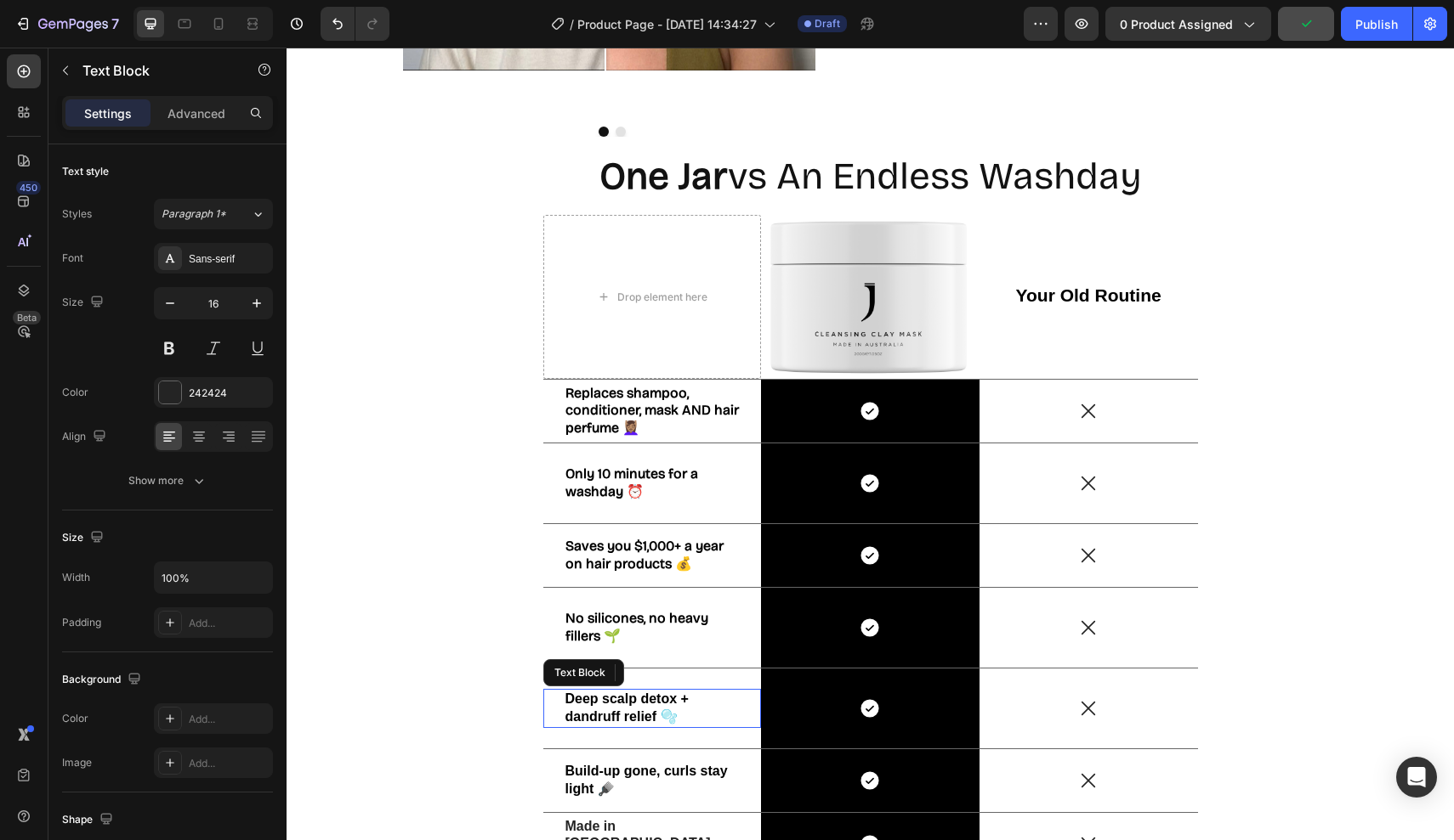
click at [585, 698] on strong "Deep scalp detox + dandruff relief 🫧" at bounding box center [627, 707] width 123 height 32
click at [200, 260] on div "Sans-serif" at bounding box center [229, 259] width 80 height 15
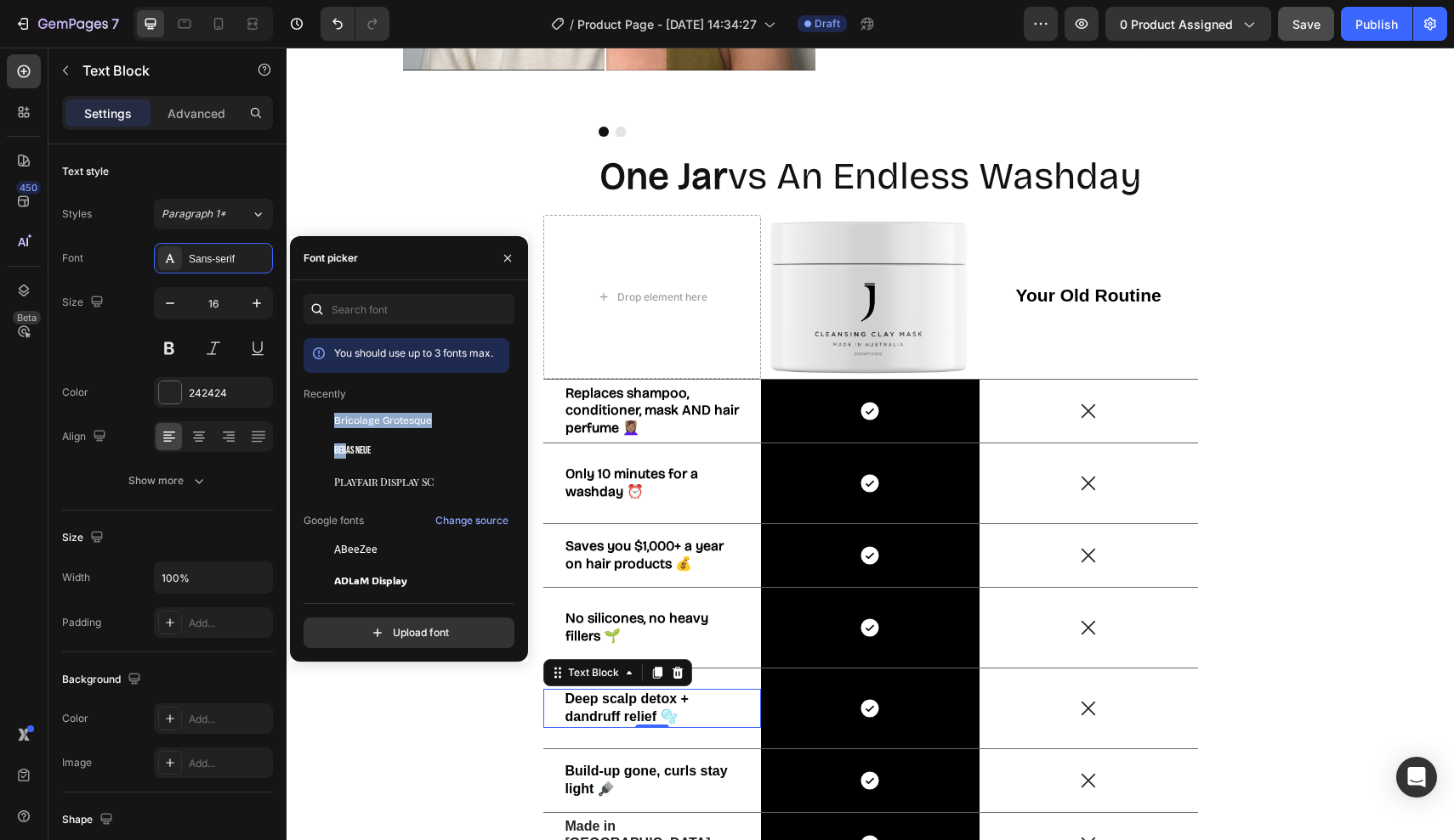
drag, startPoint x: 344, startPoint y: 448, endPoint x: 351, endPoint y: 400, distance: 48.5
click at [351, 425] on span "Bricolage Grotesque" at bounding box center [383, 420] width 98 height 15
click at [594, 777] on strong "Build-up gone, curls stay light 🪮" at bounding box center [647, 780] width 163 height 32
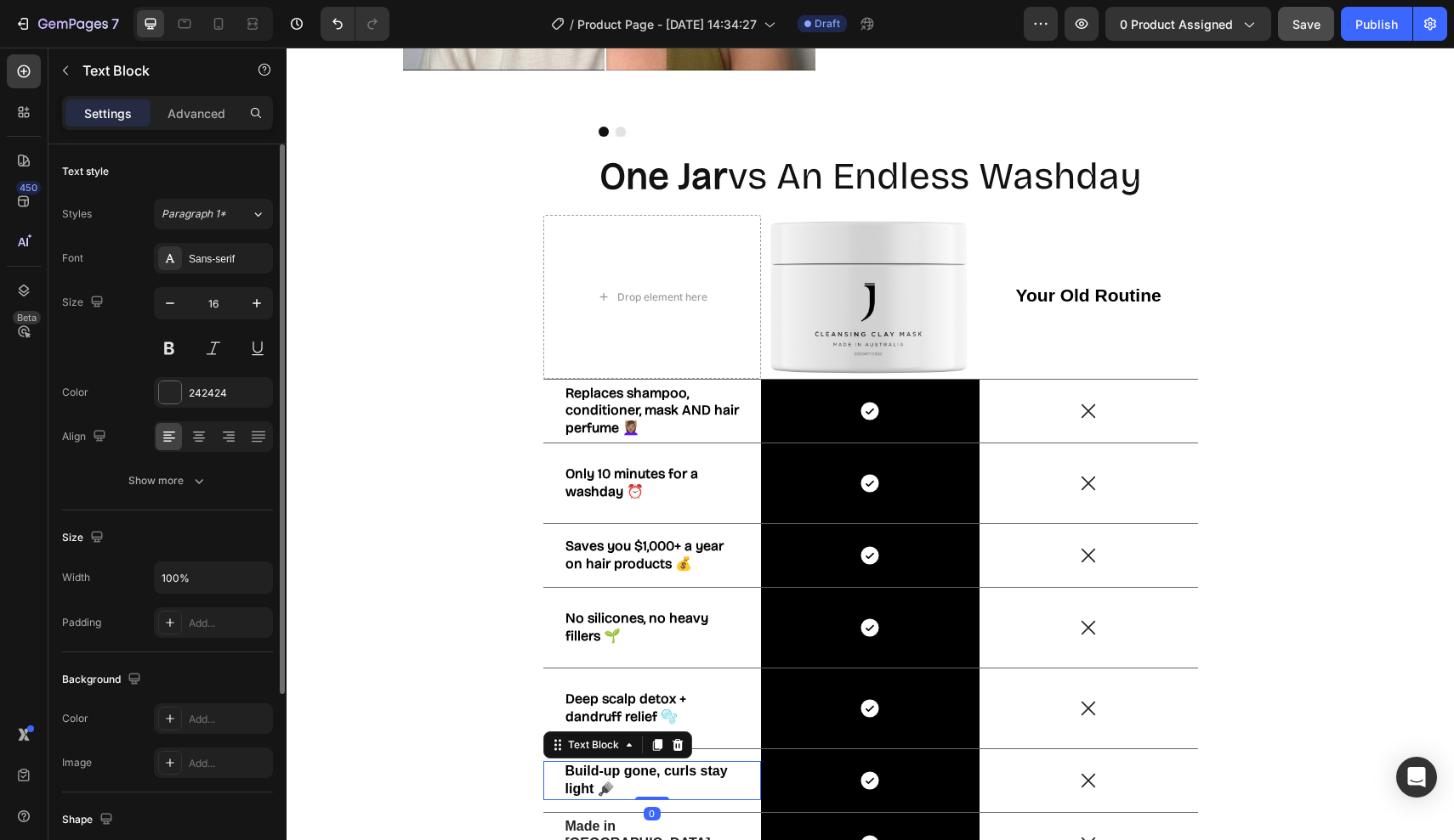
click at [200, 276] on div "Font Sans-serif Size 16 Color 242424 Align Show more" at bounding box center [168, 369] width 211 height 253
click at [206, 268] on div "Sans-serif" at bounding box center [214, 258] width 119 height 31
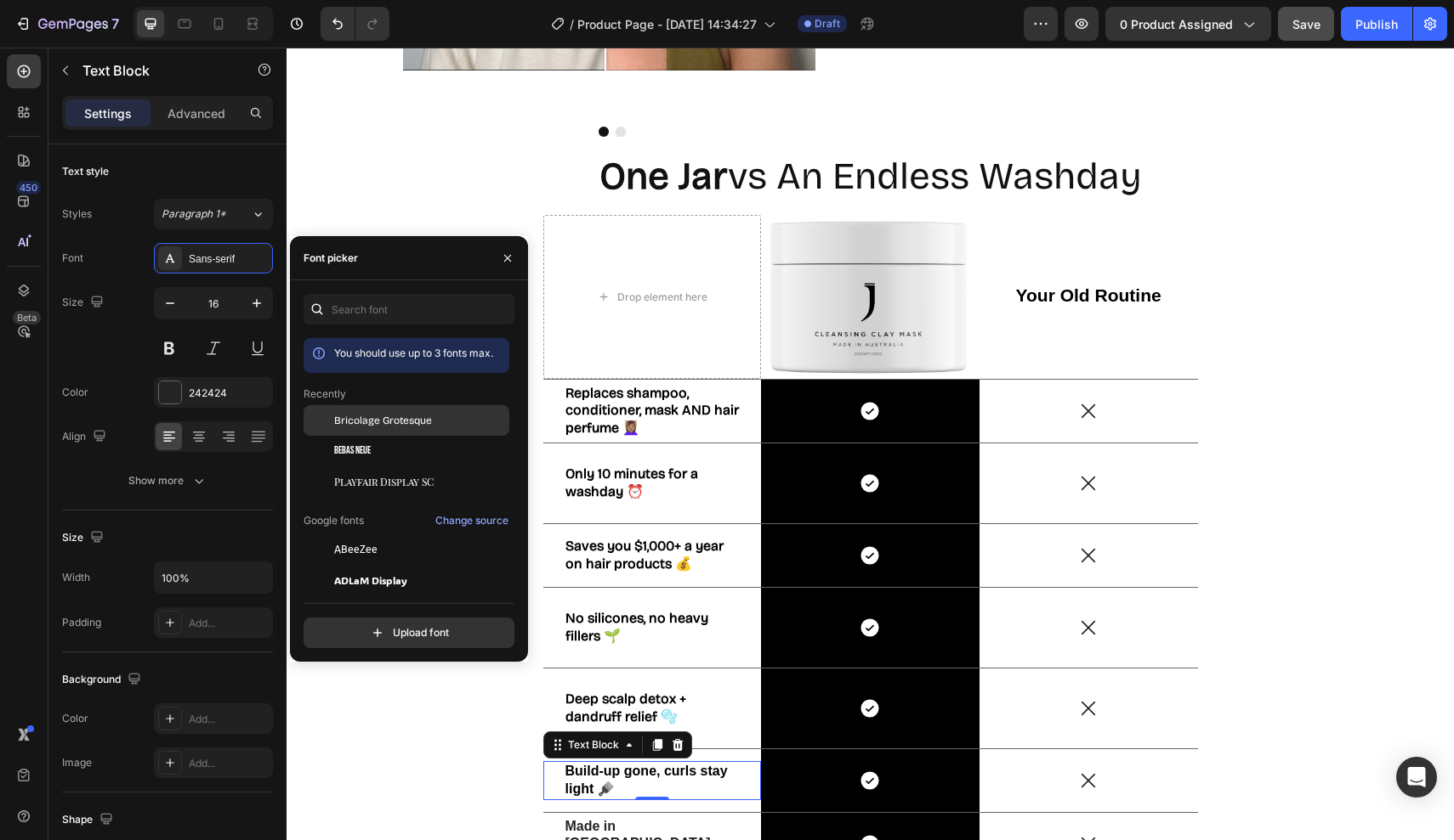
click at [344, 426] on span "Bricolage Grotesque" at bounding box center [383, 420] width 98 height 15
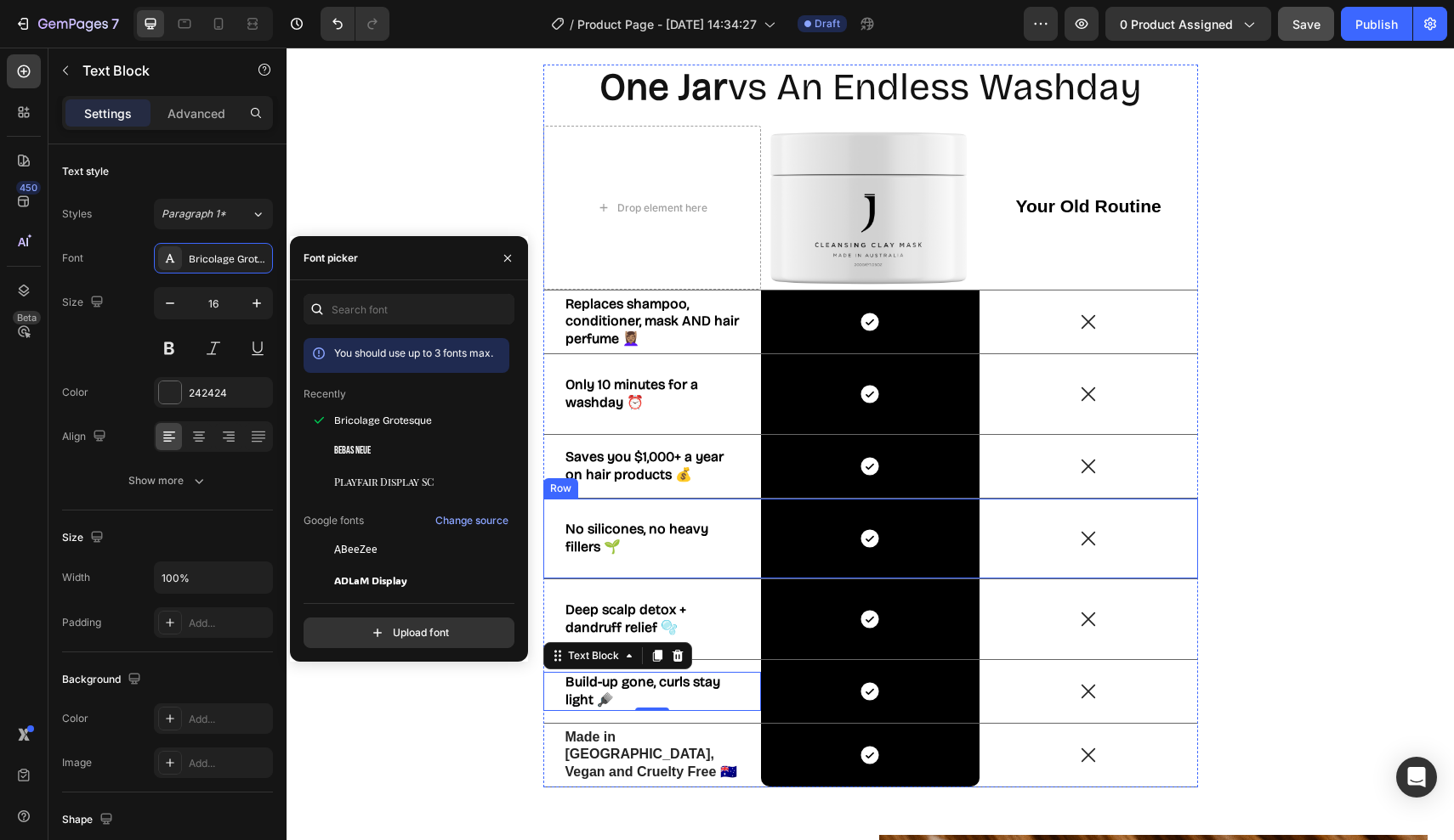
scroll to position [2755, 0]
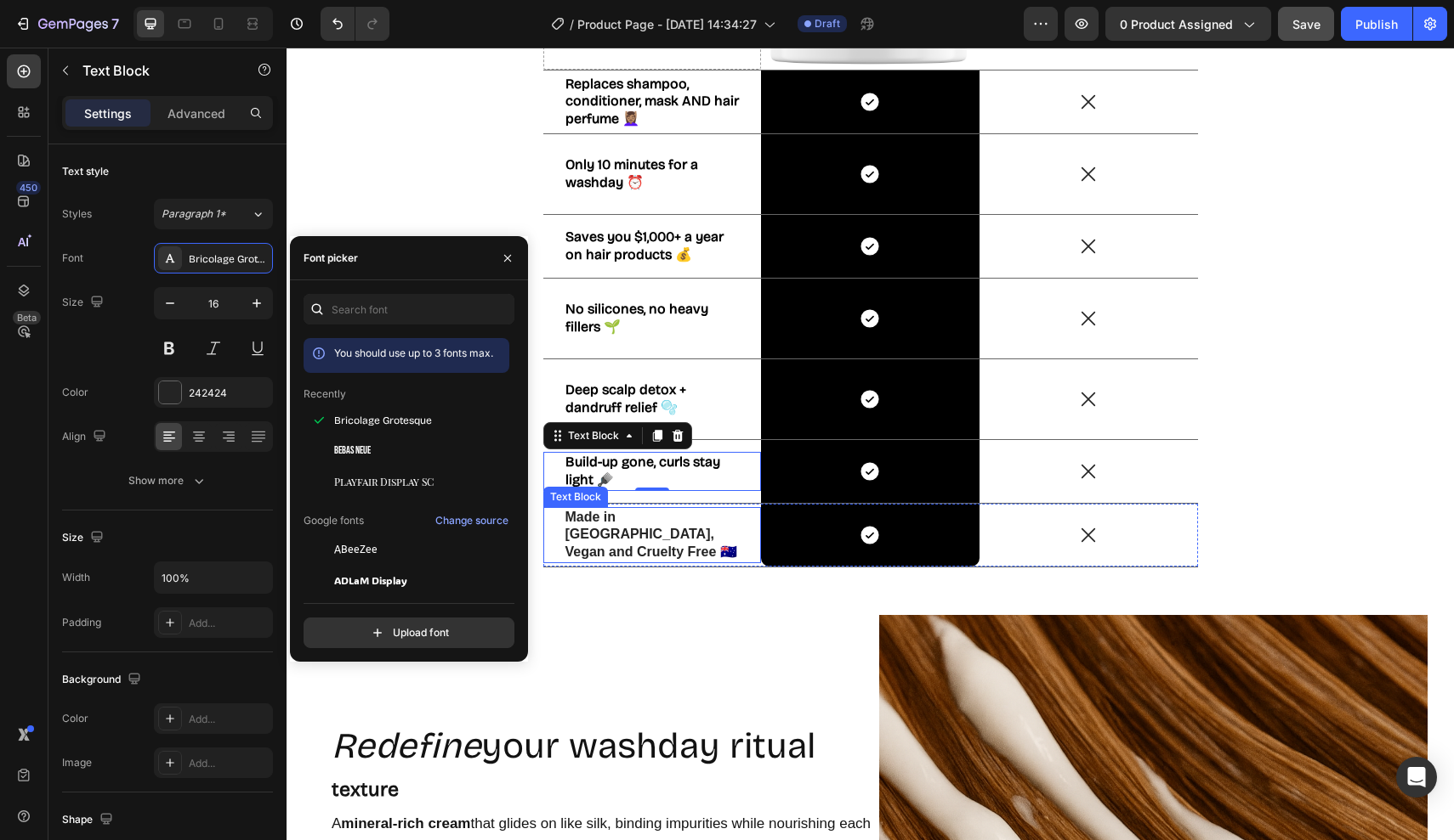
click at [585, 516] on div "Made in [GEOGRAPHIC_DATA], Vegan and Cruelty Free 🇦🇺" at bounding box center [652, 535] width 178 height 56
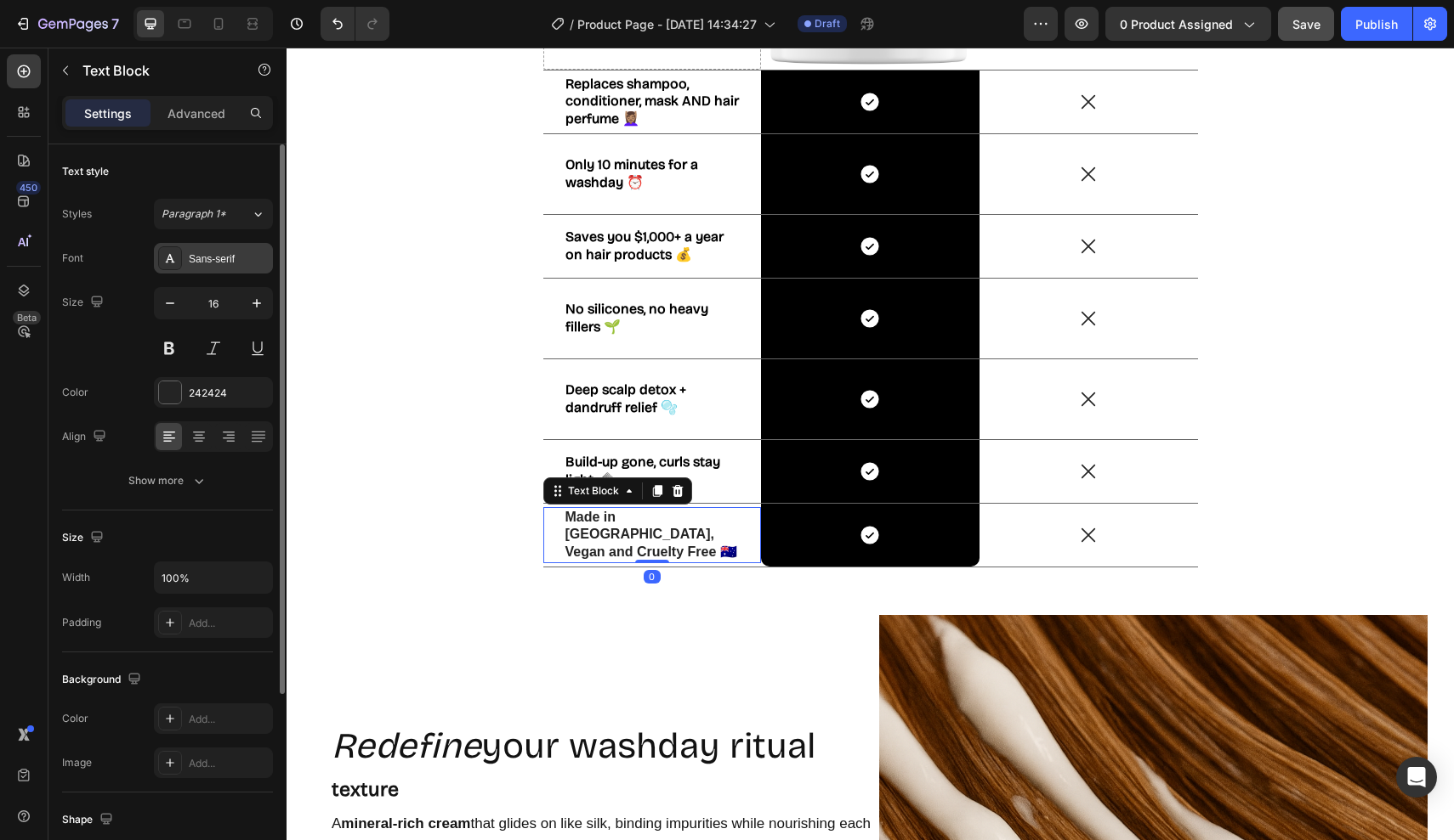
click at [197, 259] on div "Sans-serif" at bounding box center [229, 259] width 80 height 15
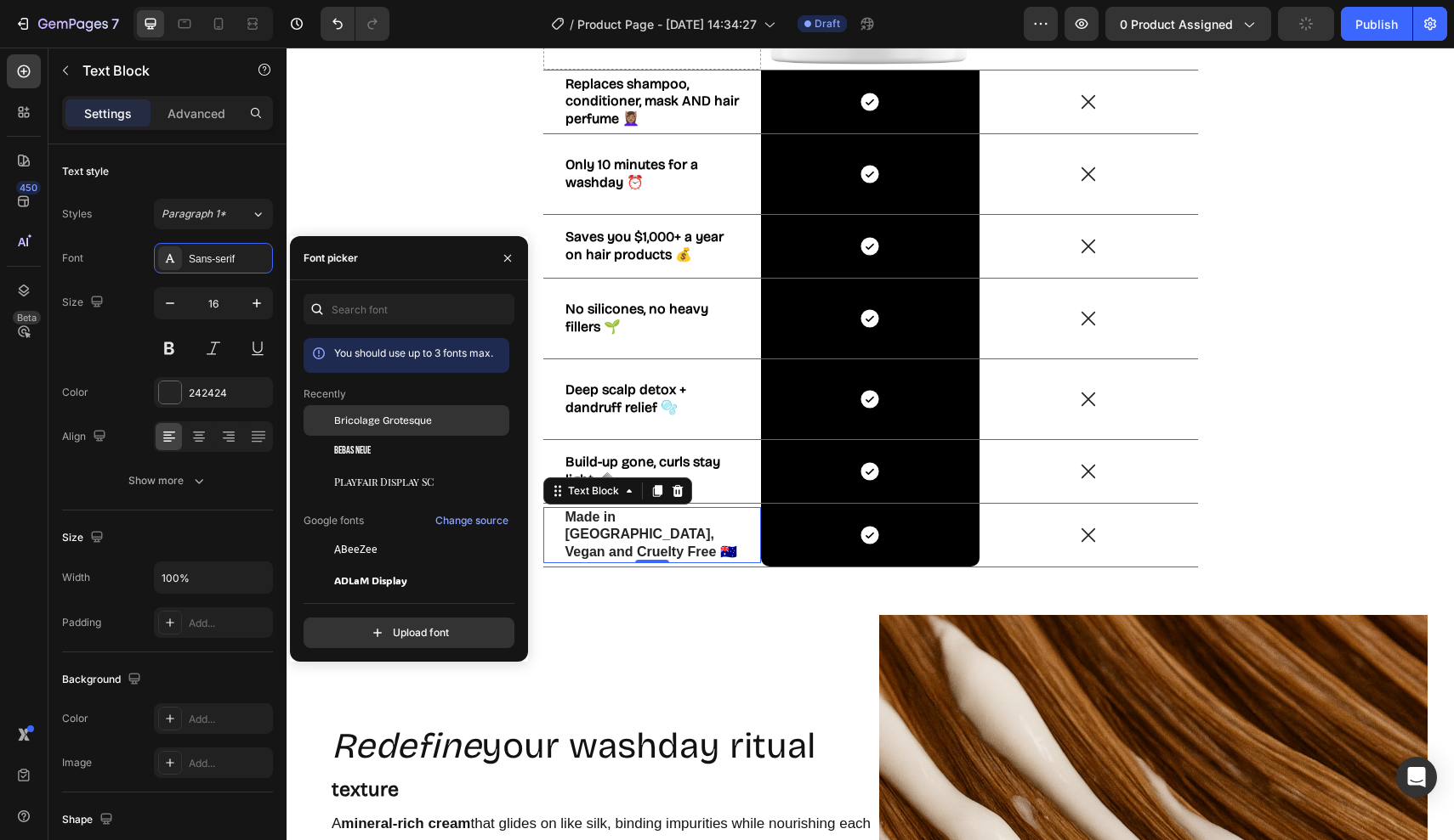
click at [351, 425] on span "Bricolage Grotesque" at bounding box center [383, 420] width 98 height 15
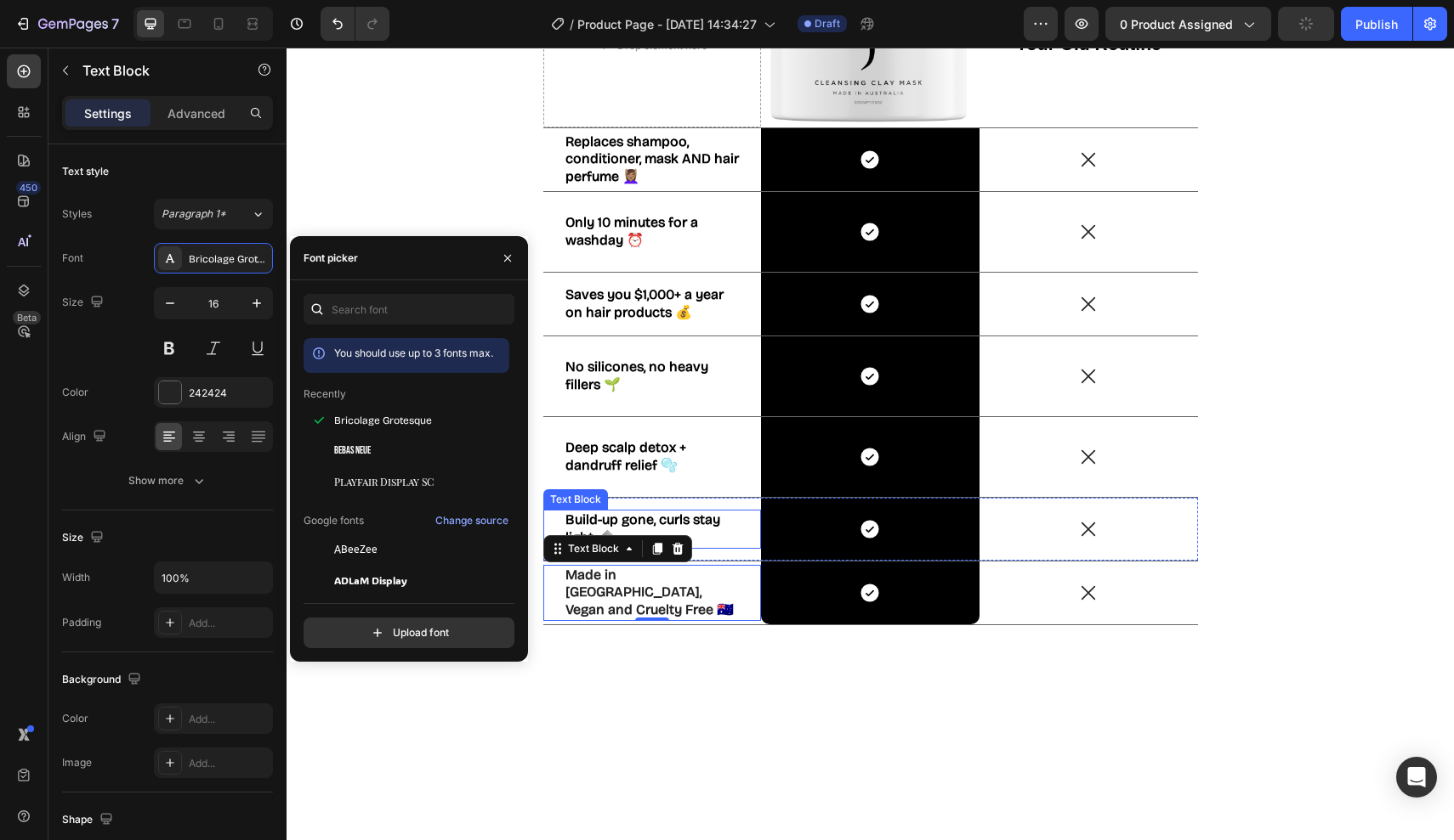
scroll to position [2510, 0]
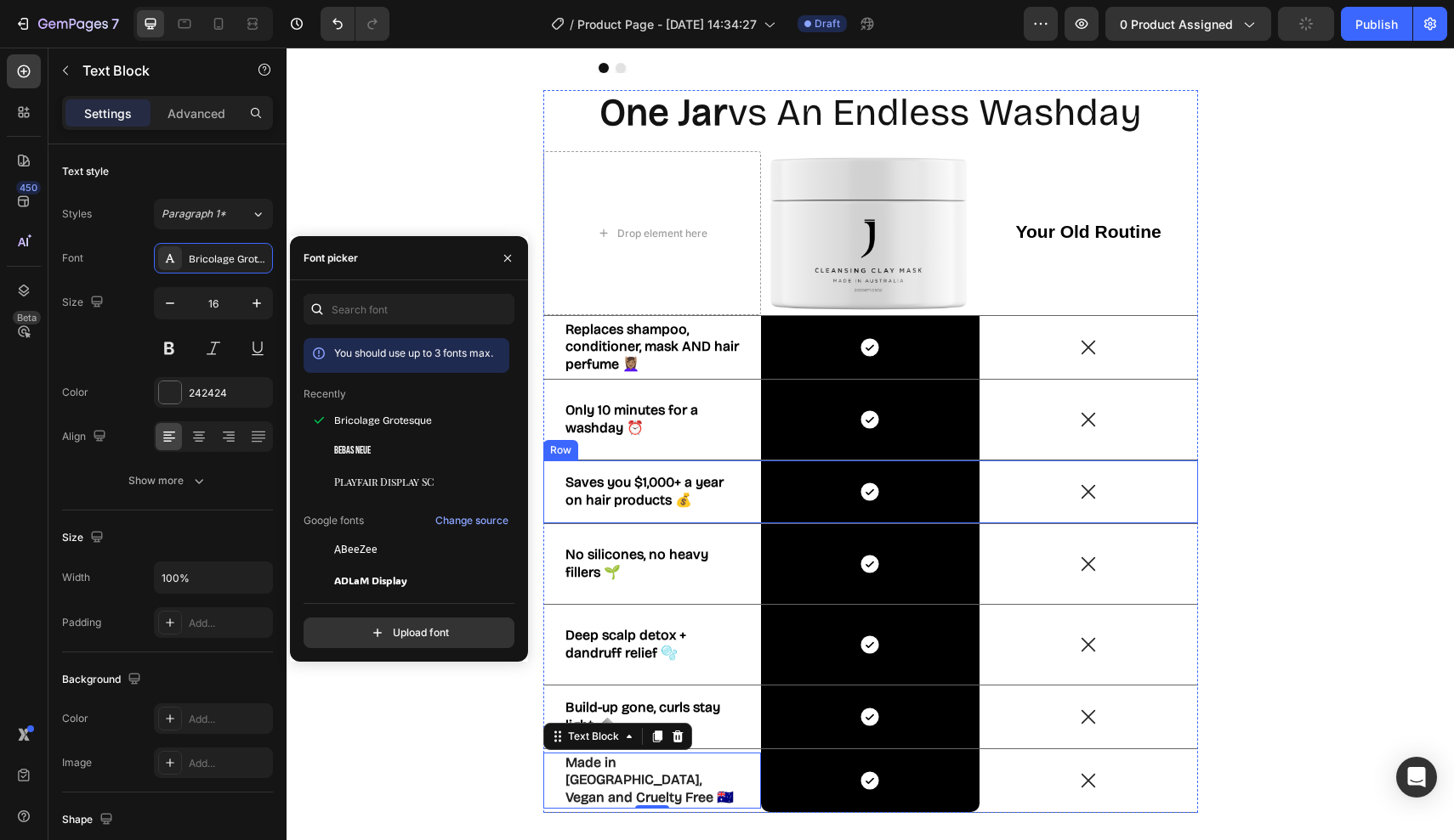
click at [664, 482] on strong "Saves you $1,000+ a year on hair products 💰" at bounding box center [645, 491] width 158 height 34
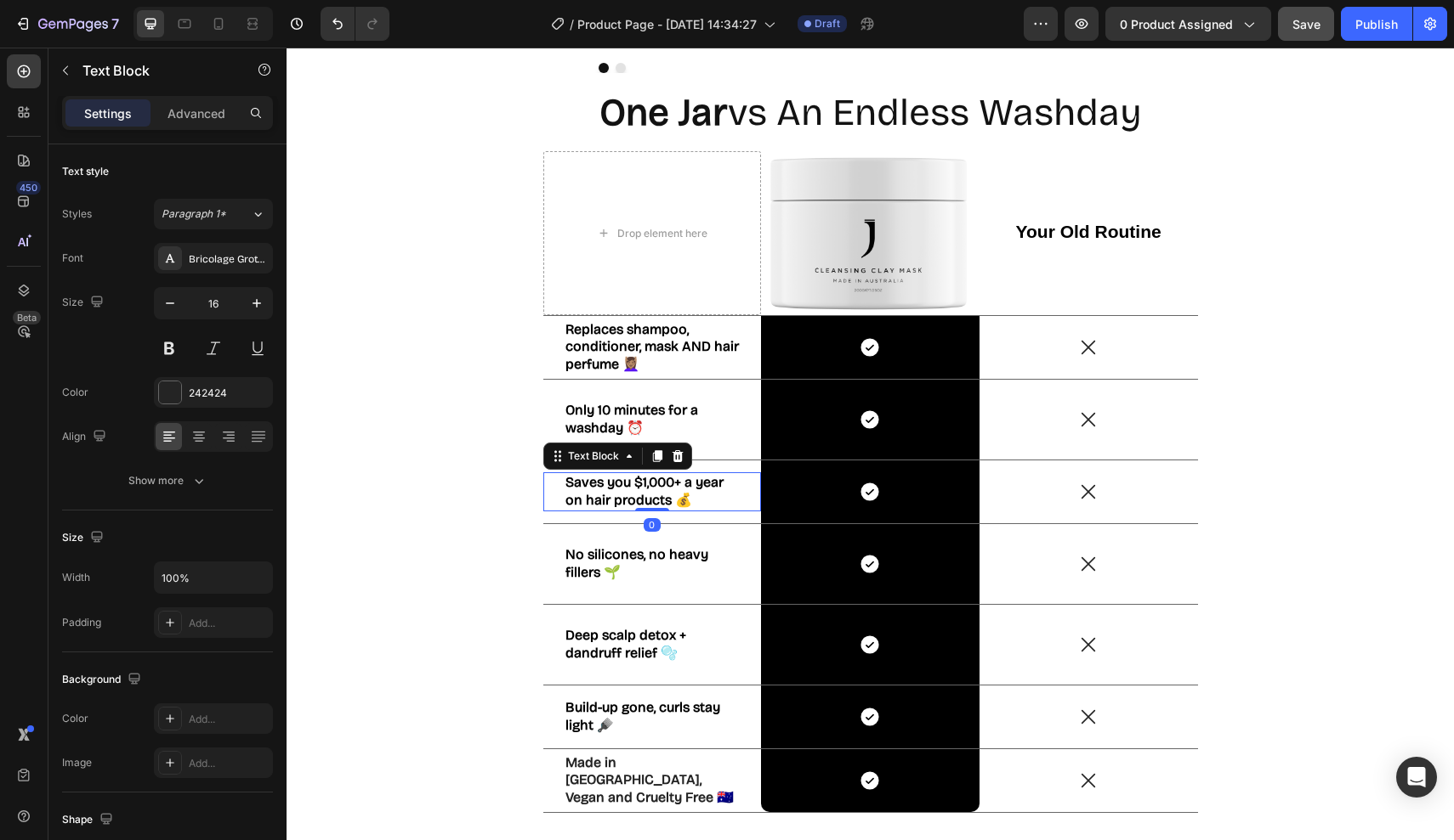
click at [636, 505] on strong "Saves you $1,000+ a year on hair products 💰" at bounding box center [645, 491] width 158 height 34
click at [638, 487] on strong "Saves you $1,000+ a year on hair products 💰" at bounding box center [645, 491] width 158 height 34
click at [586, 487] on strong "Saves you $1,000+ a year on hair products 💰" at bounding box center [645, 491] width 158 height 34
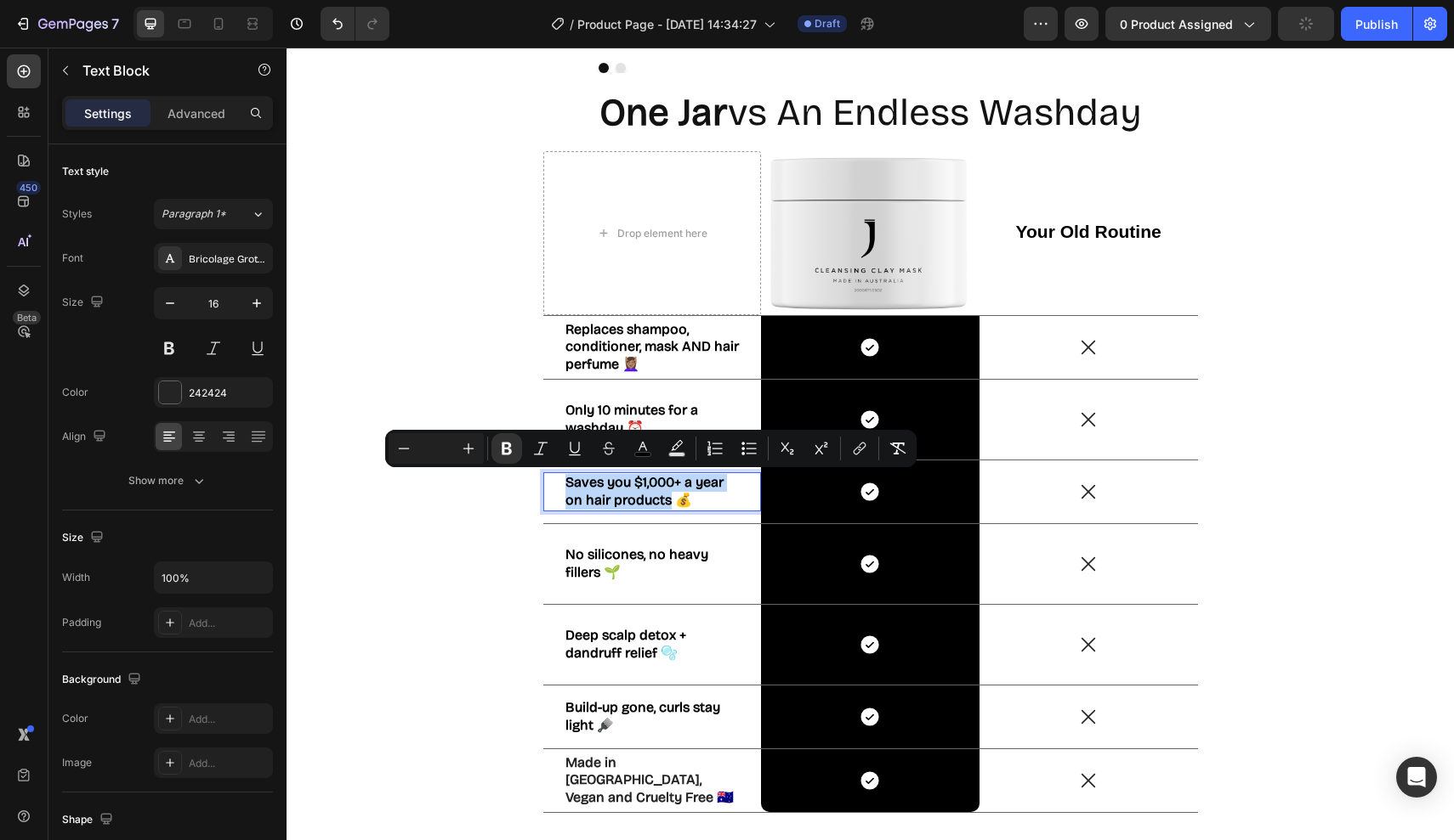
drag, startPoint x: 677, startPoint y: 497, endPoint x: 560, endPoint y: 479, distance: 118.4
click at [560, 479] on div "Saves you $1,000+ a year on hair products 💰 Text Block 0" at bounding box center [652, 492] width 218 height 40
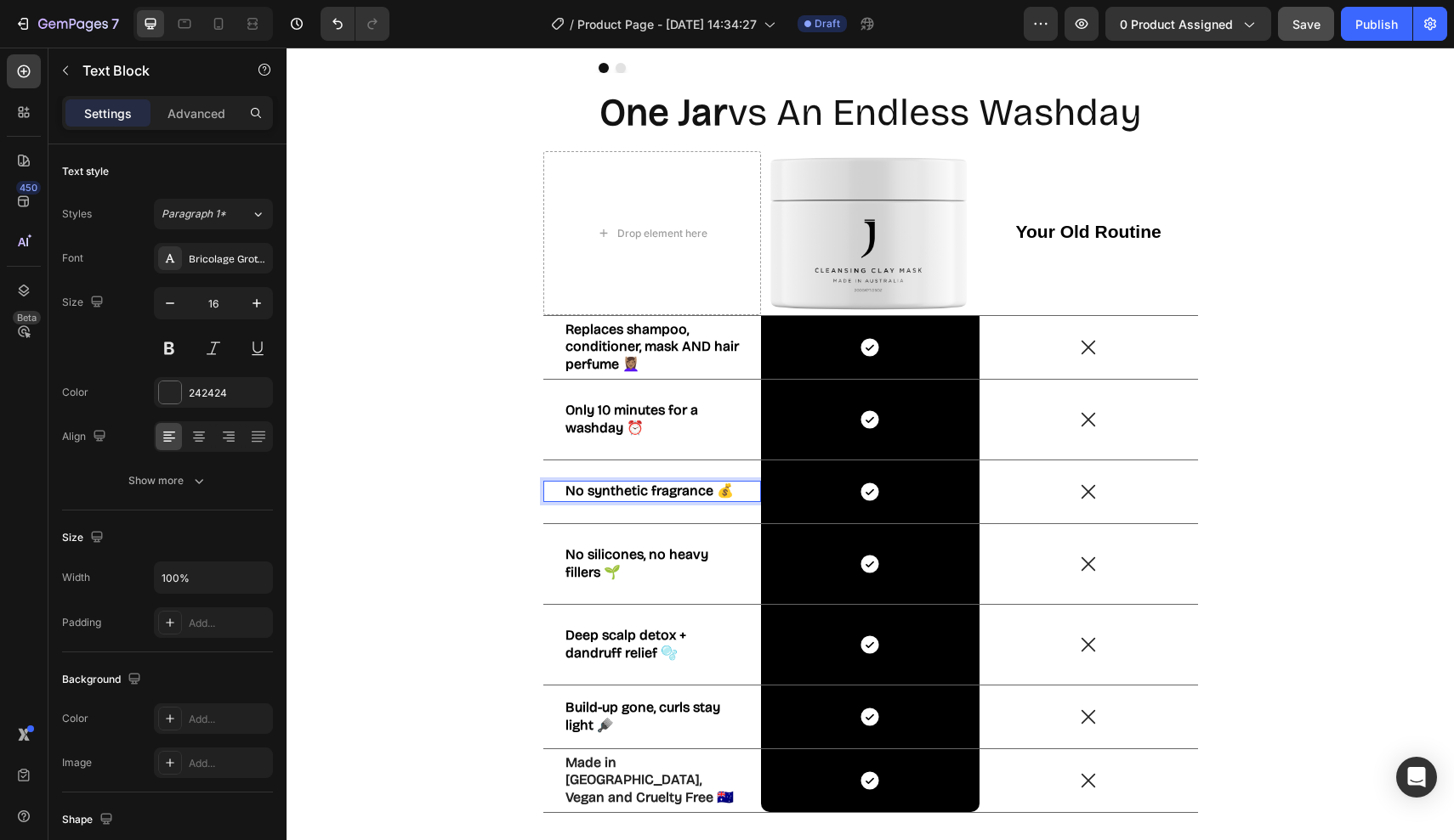
click at [592, 498] on p "No synthetic fragrance 💰" at bounding box center [652, 491] width 174 height 18
drag, startPoint x: 613, startPoint y: 495, endPoint x: 560, endPoint y: 495, distance: 53.0
click at [560, 495] on div "No synthetic fragrance ❌ Text Block 0" at bounding box center [652, 491] width 218 height 22
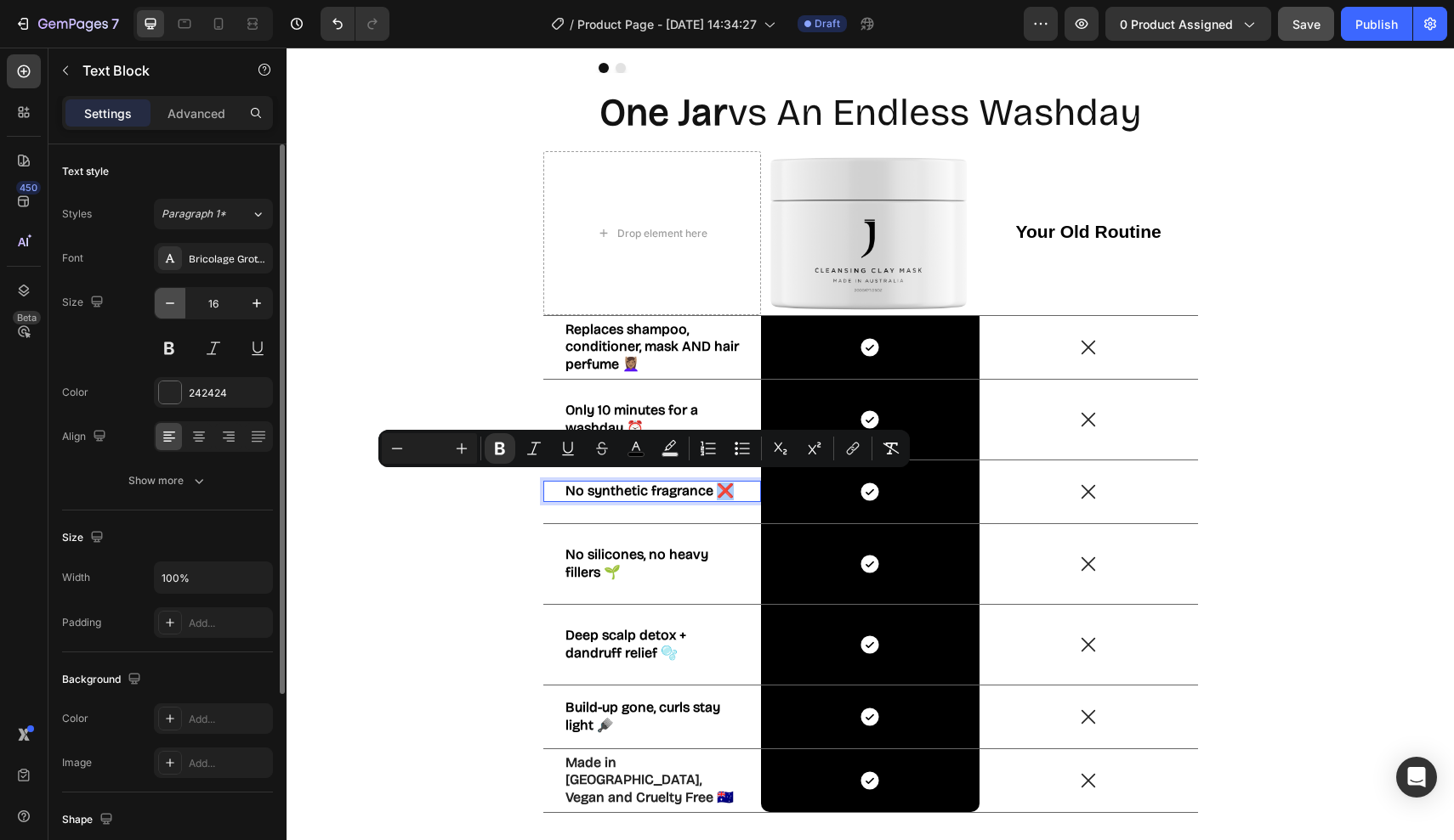
click at [172, 302] on icon "button" at bounding box center [170, 303] width 17 height 17
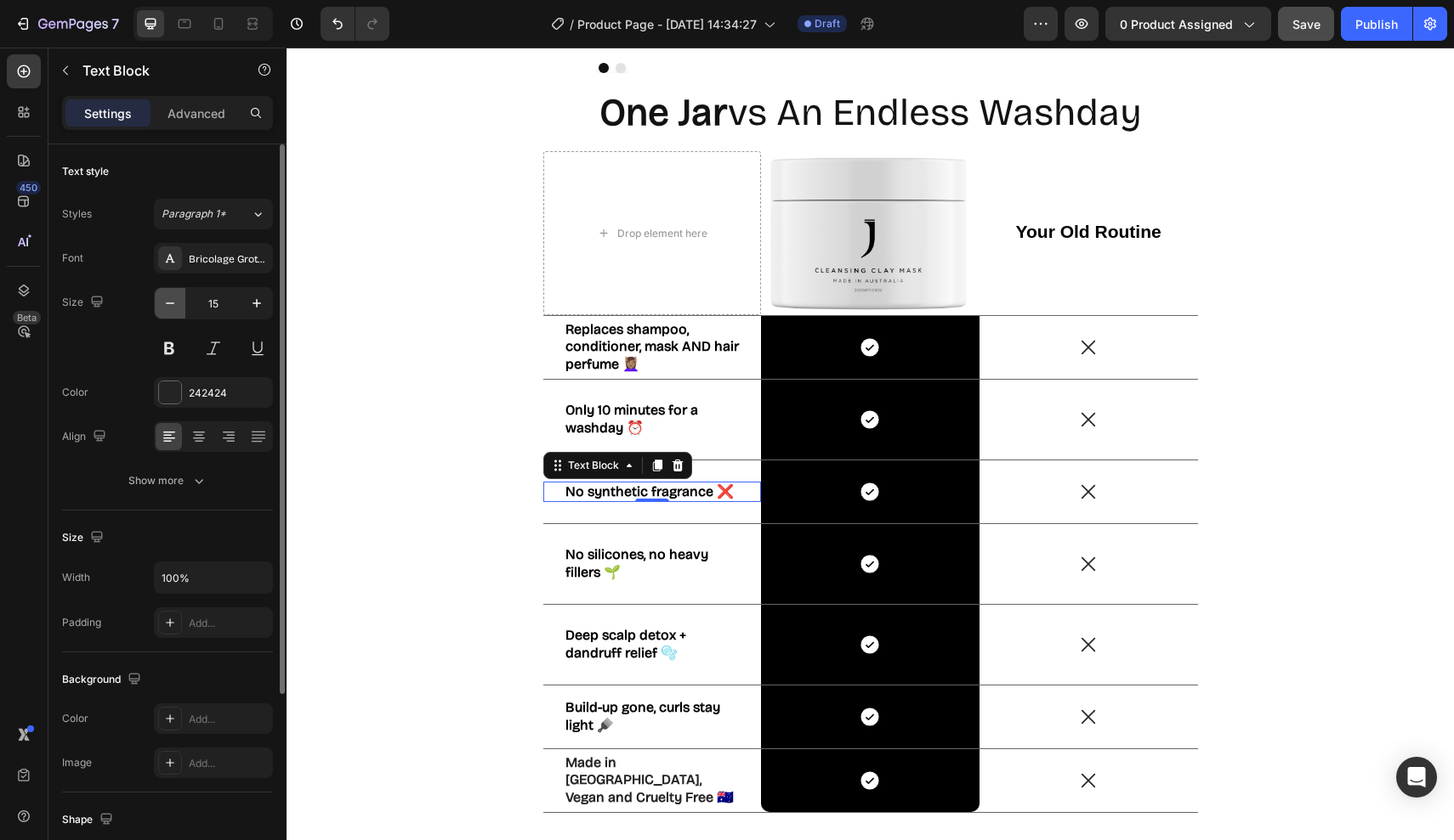
click at [172, 302] on icon "button" at bounding box center [170, 303] width 17 height 17
type input "14"
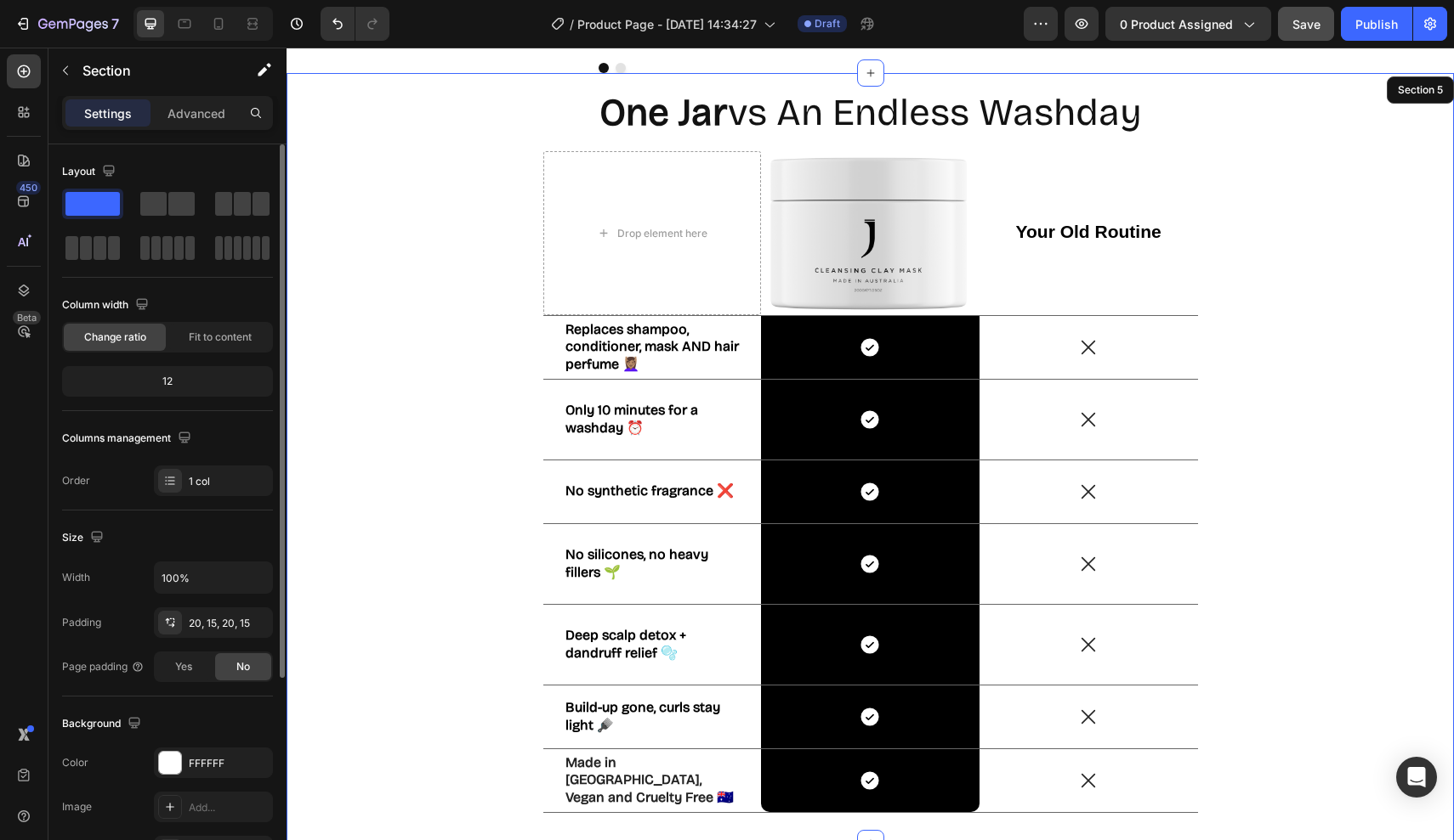
click at [533, 515] on div "One Jar vs An Endless Washday Heading Drop element here Image Your Old Routine …" at bounding box center [870, 458] width 1142 height 737
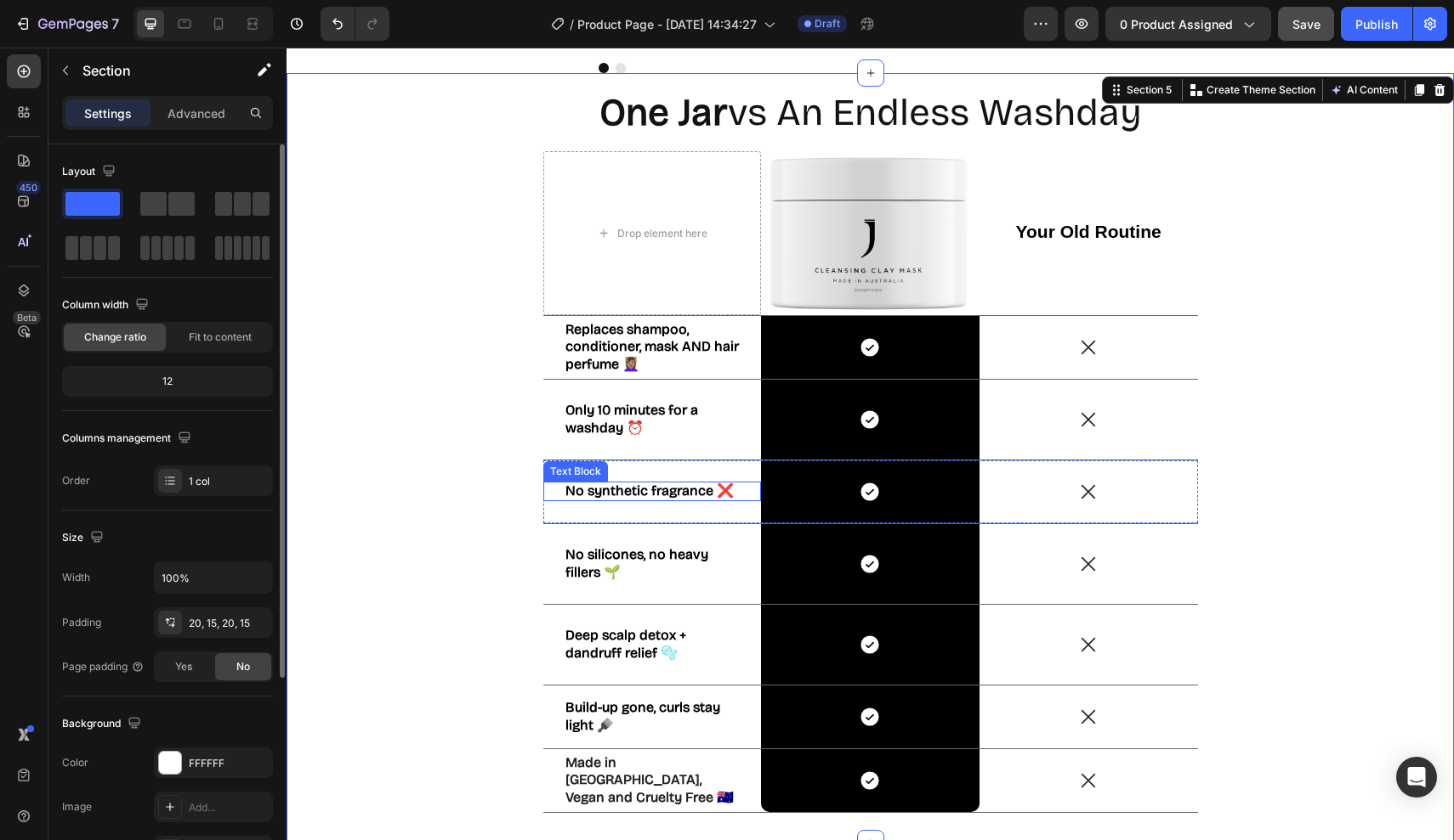
click at [564, 495] on div "No synthetic fragrance ❌" at bounding box center [652, 491] width 178 height 20
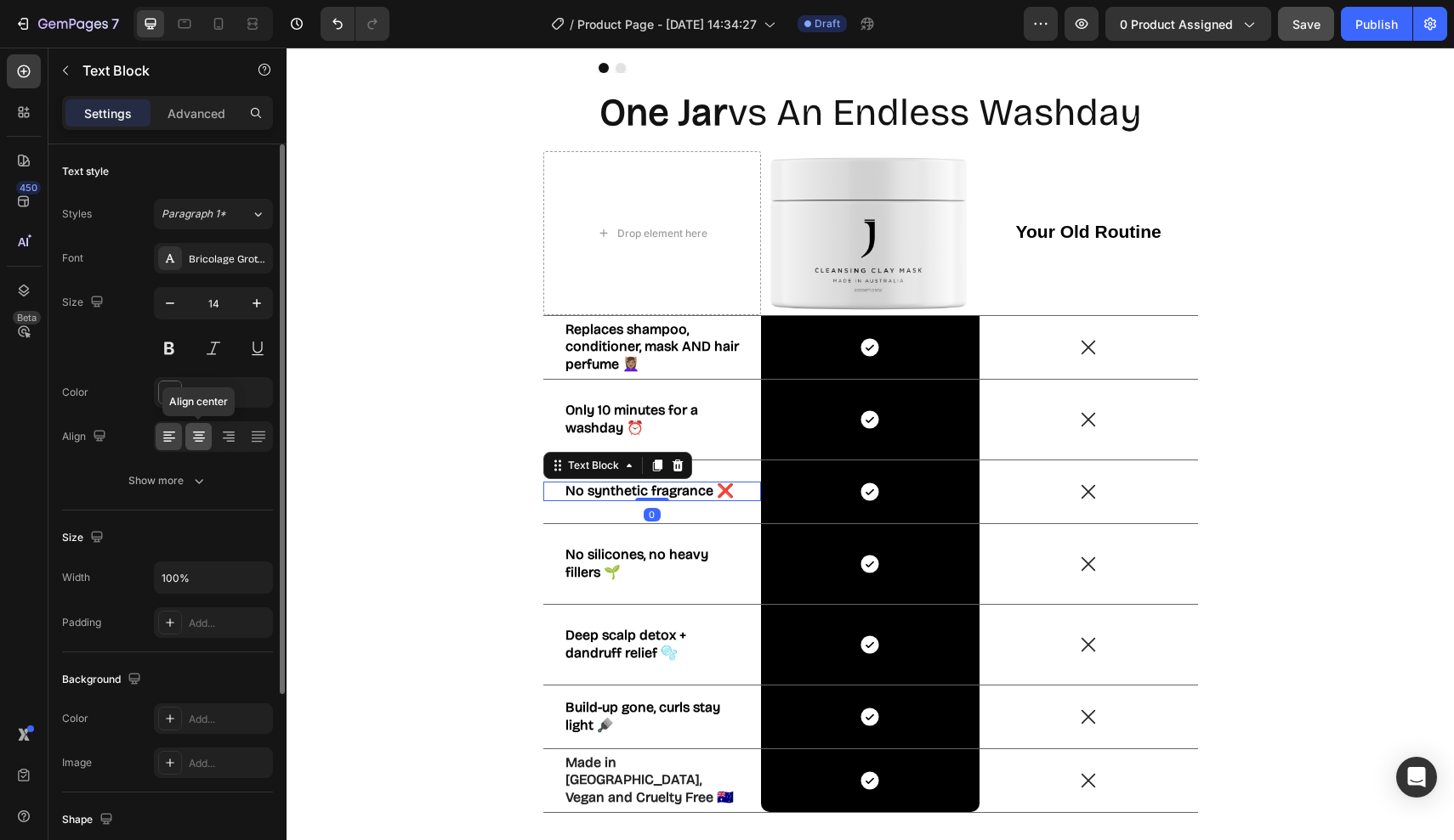
click at [200, 436] on icon at bounding box center [199, 436] width 8 height 2
click at [175, 439] on icon at bounding box center [169, 436] width 17 height 17
click at [239, 438] on div at bounding box center [229, 436] width 26 height 27
click at [206, 437] on icon at bounding box center [199, 436] width 17 height 17
click at [173, 428] on icon at bounding box center [169, 436] width 17 height 17
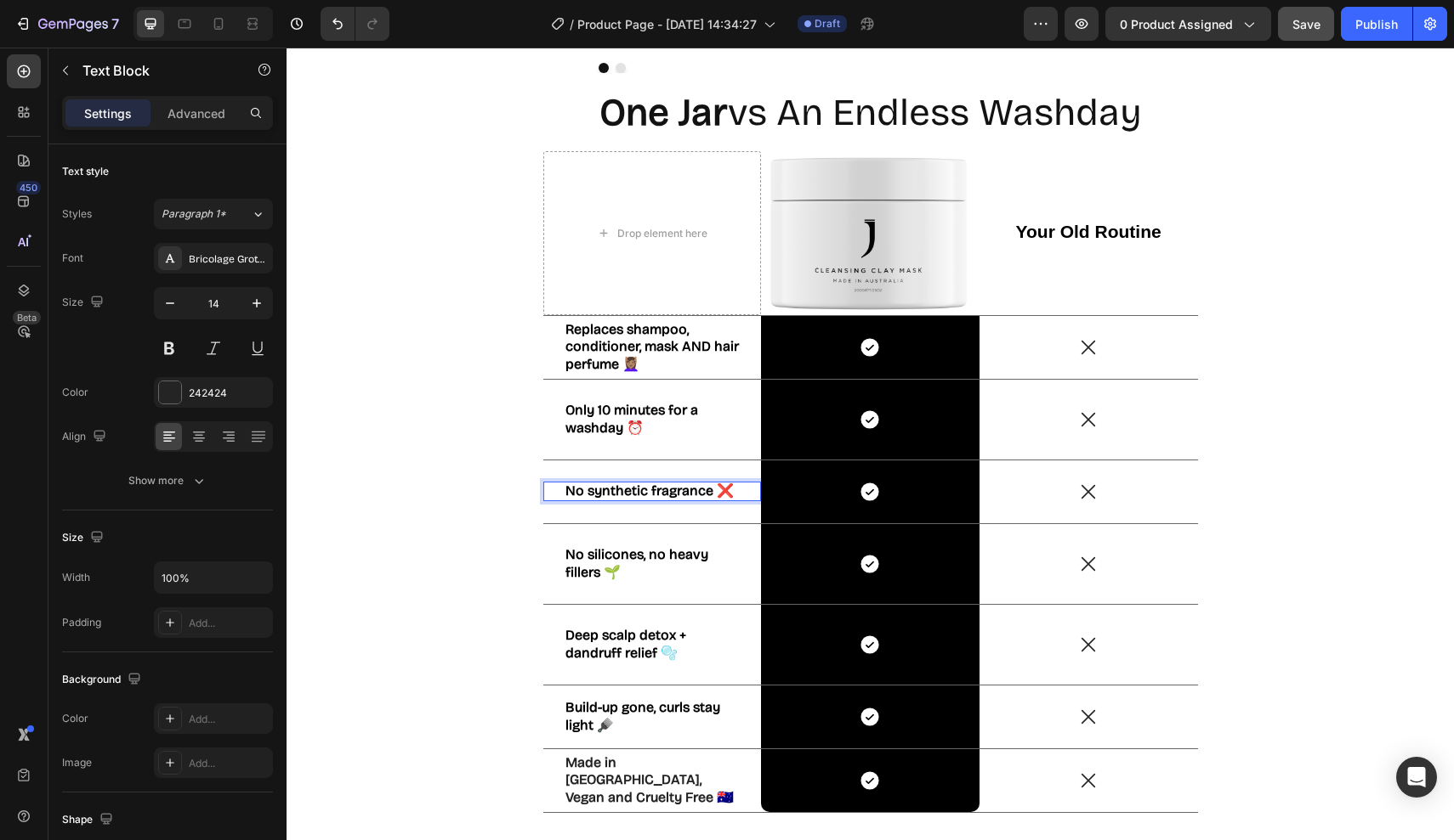
click at [566, 499] on strong "No synthetic fragrance ❌" at bounding box center [649, 490] width 168 height 16
click at [714, 483] on strong "No synthetic fragrance ❌" at bounding box center [649, 490] width 168 height 16
click at [718, 483] on strong "No synthetic fragrance ❌" at bounding box center [649, 490] width 168 height 16
click at [651, 480] on strong "No synthetic fragrances ❌" at bounding box center [643, 491] width 154 height 32
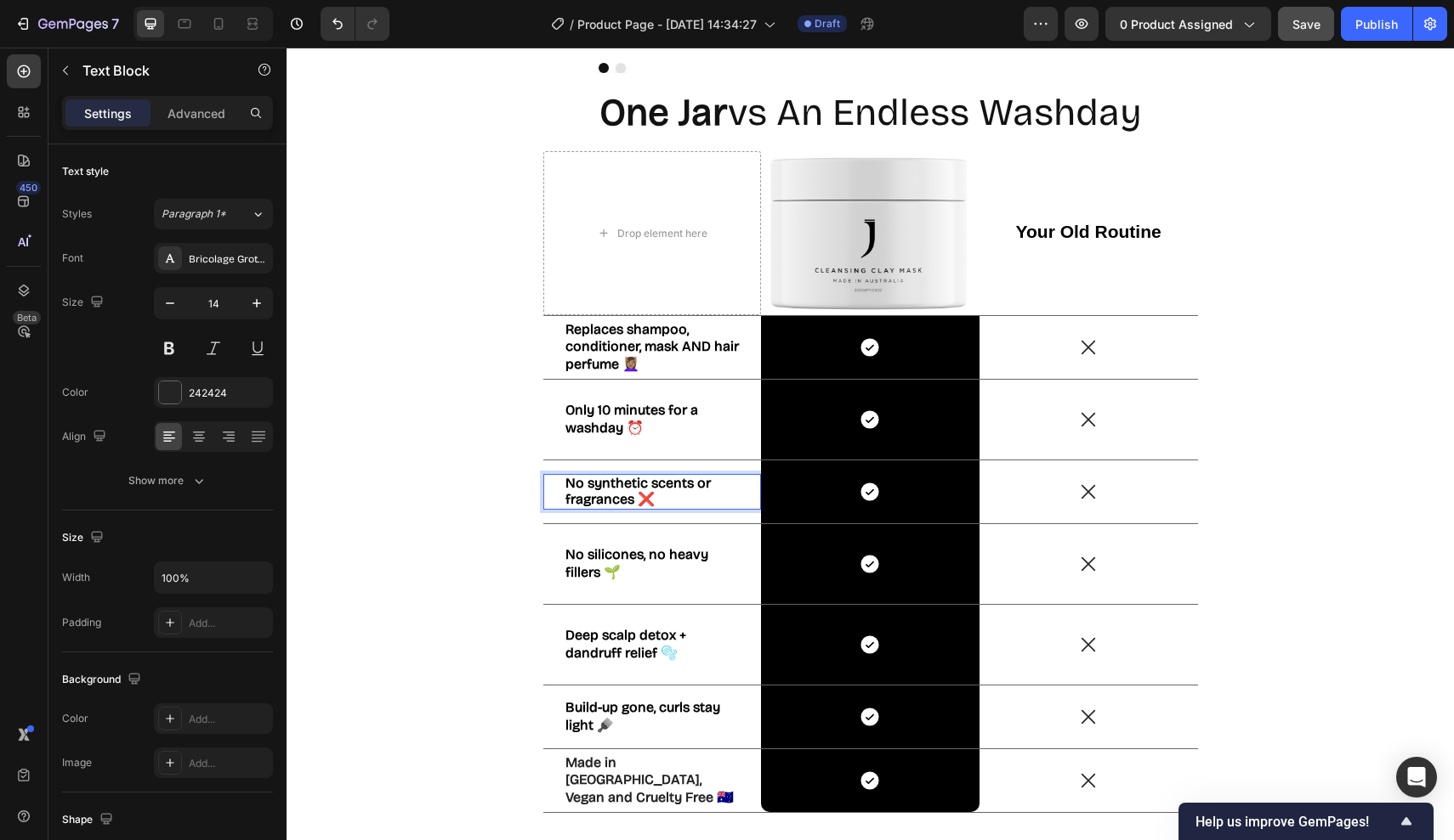
click at [575, 493] on strong "No synthetic scents or fragrances ❌" at bounding box center [638, 491] width 145 height 32
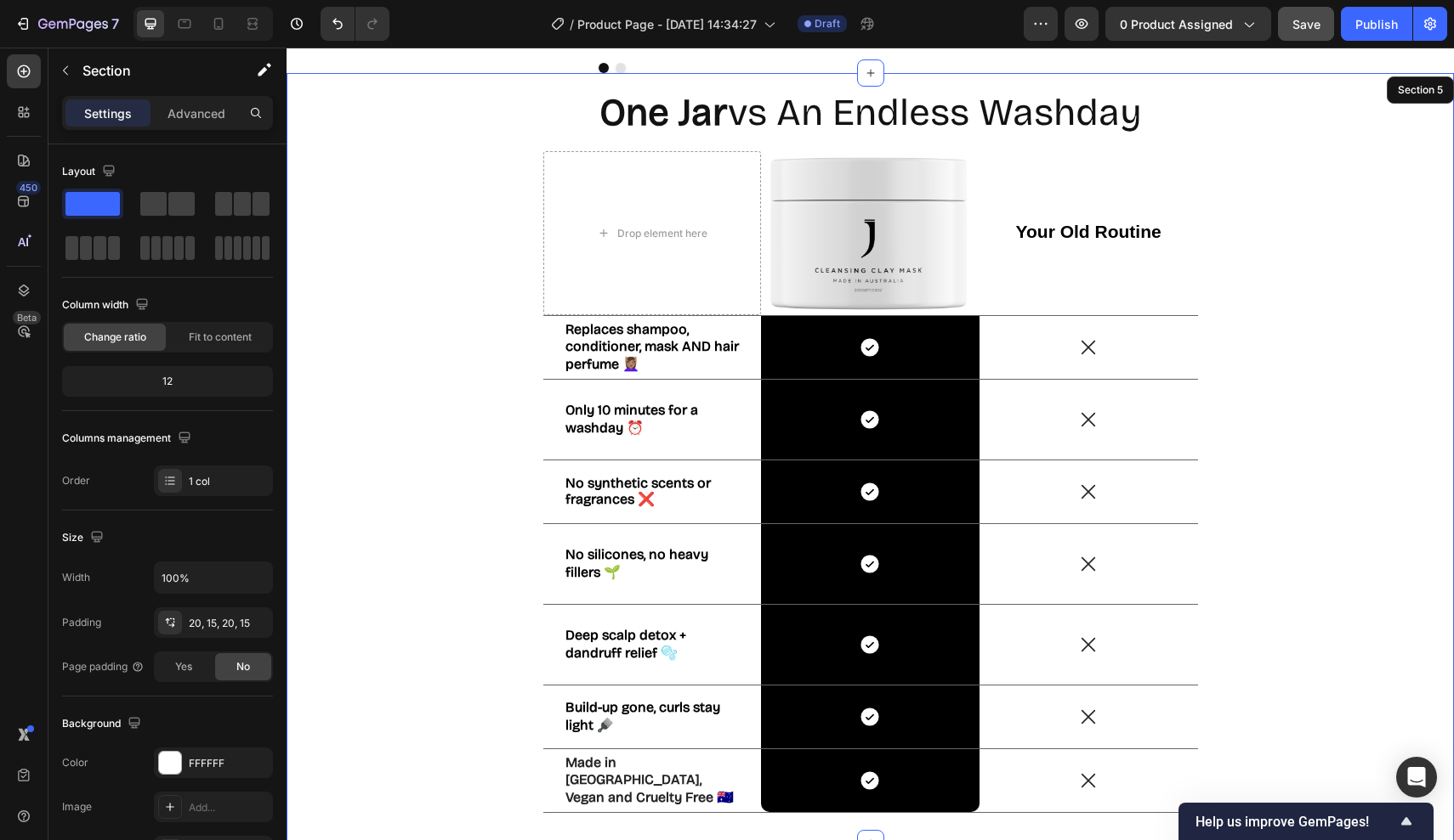
click at [489, 504] on div "One Jar vs An Endless Washday Heading Drop element here Image Your Old Routine …" at bounding box center [870, 458] width 1142 height 737
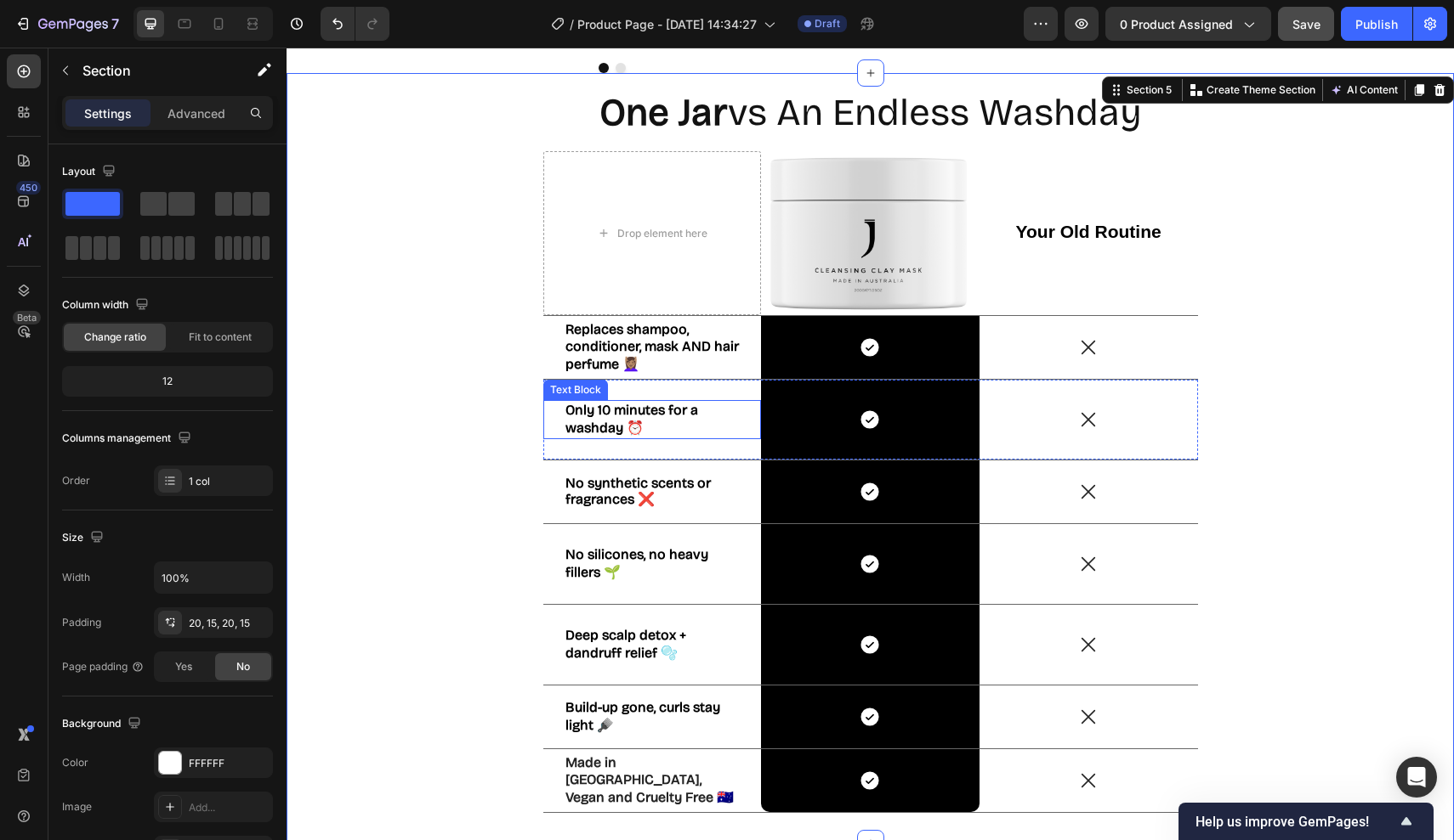
scroll to position [2793, 0]
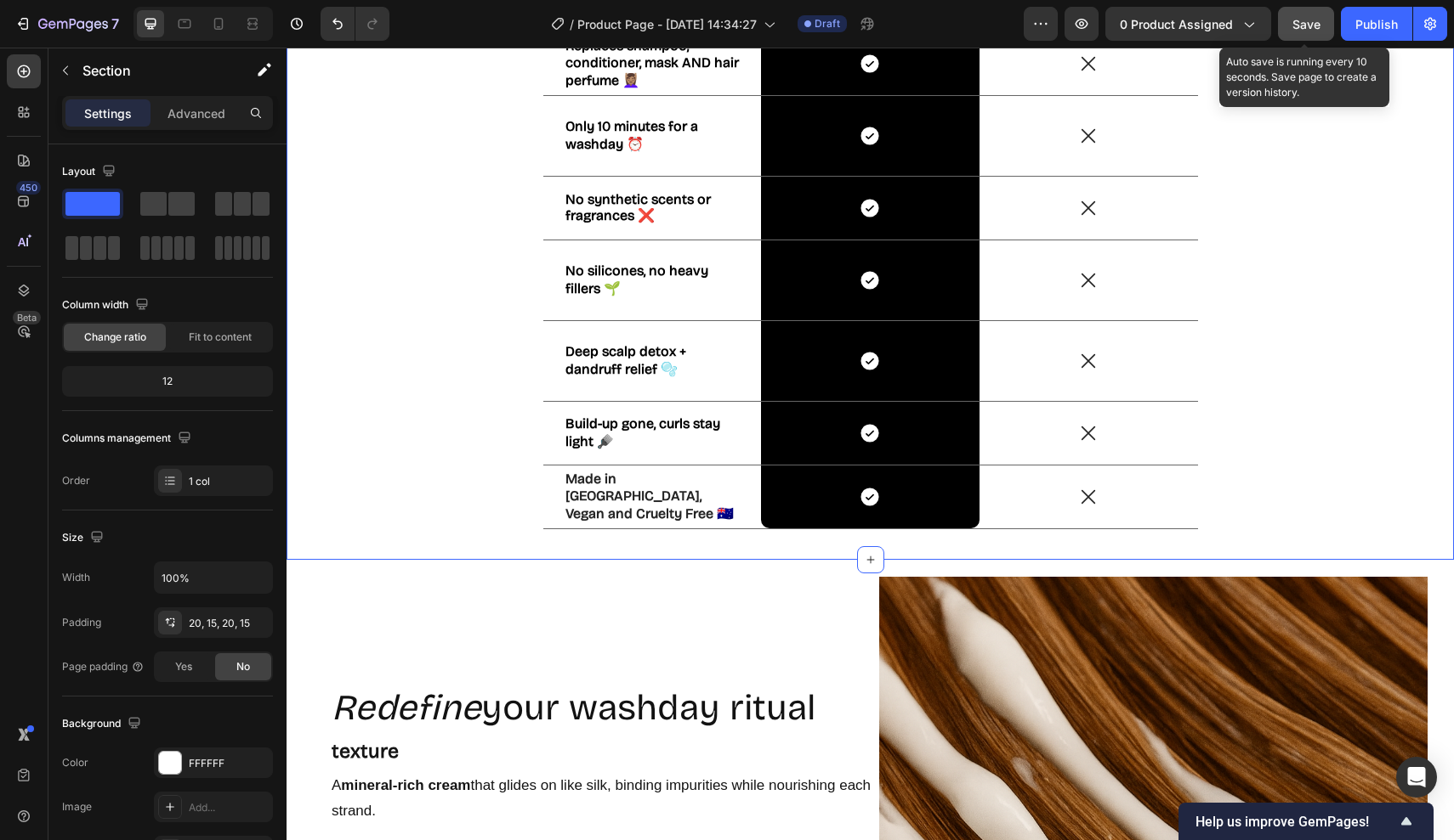
click at [1297, 15] on div "Save" at bounding box center [1306, 24] width 28 height 18
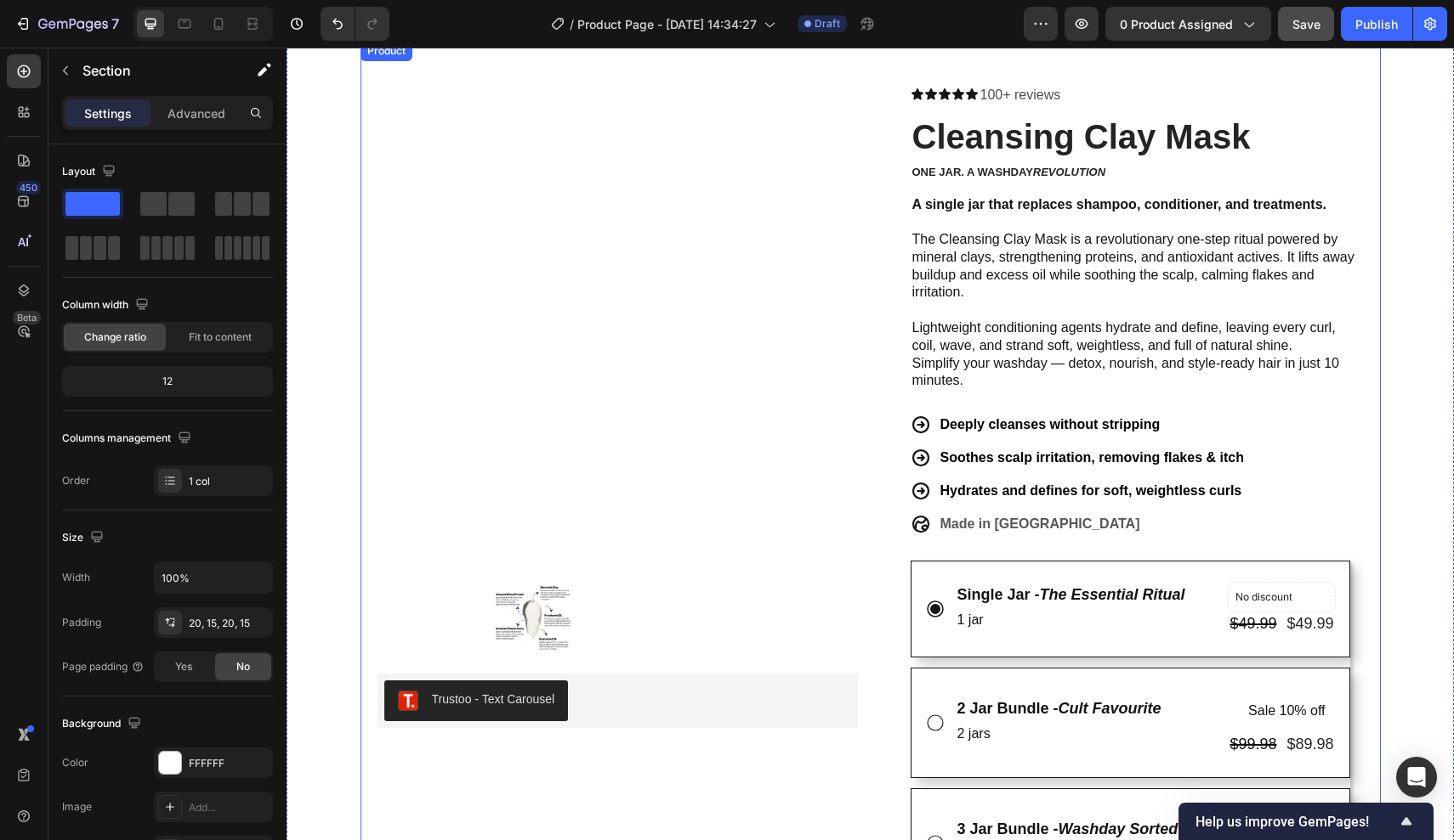
scroll to position [0, 0]
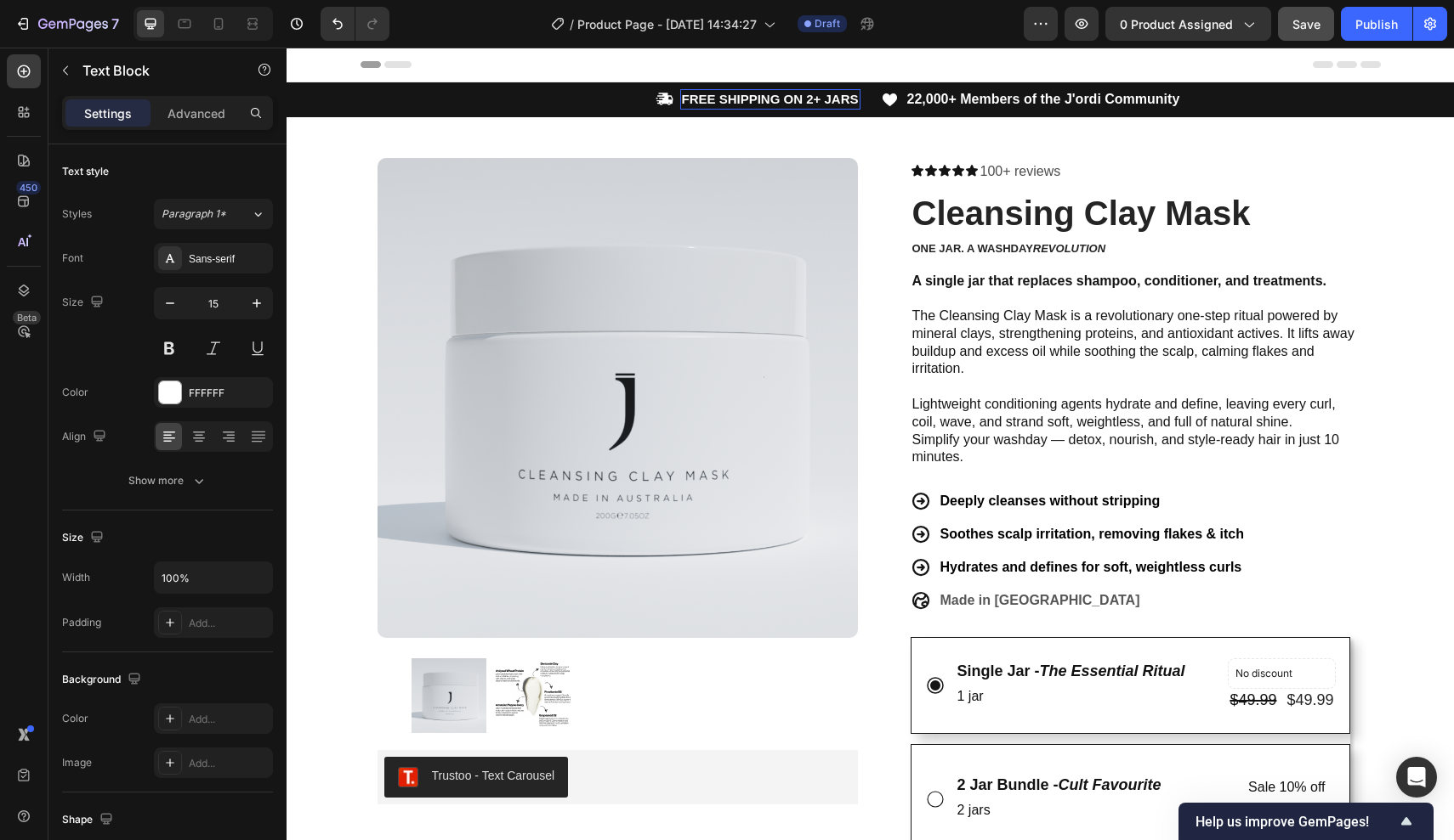
click at [721, 103] on strong "FREE SHIPPING ON 2+ JARS" at bounding box center [770, 99] width 177 height 14
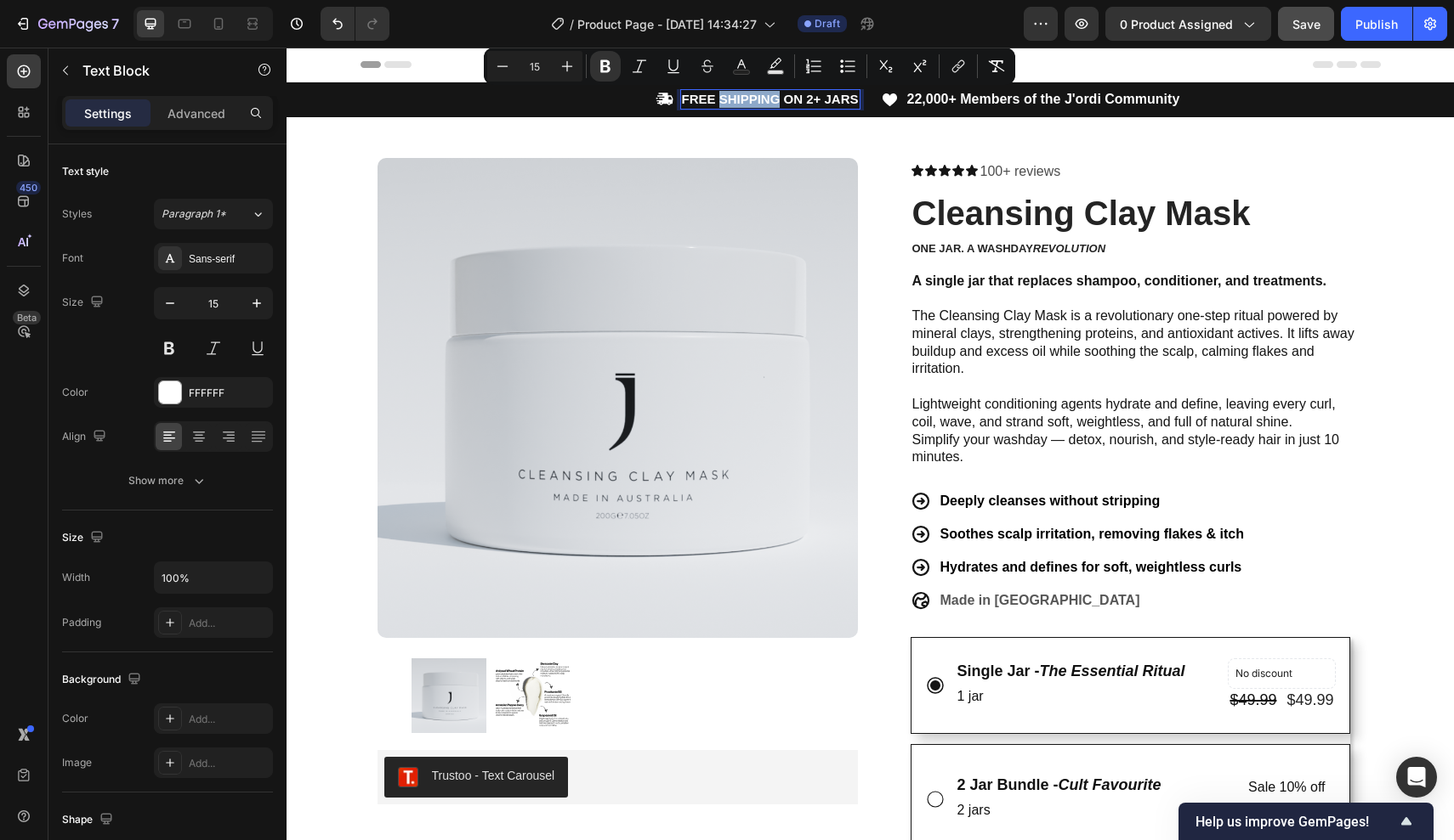
click at [721, 103] on strong "FREE SHIPPING ON 2+ JARS" at bounding box center [770, 99] width 177 height 14
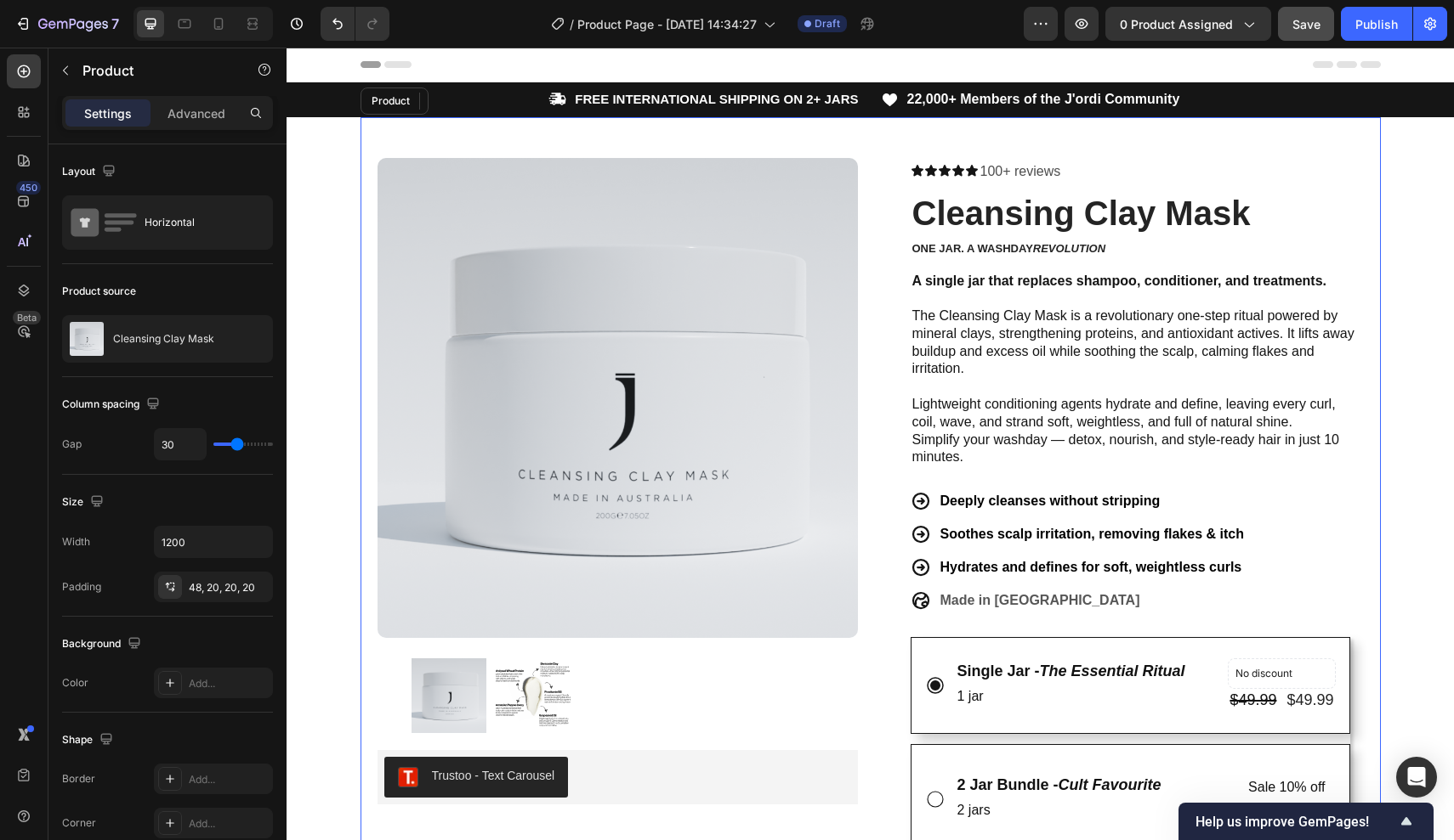
click at [877, 190] on div "Product Images Trustoo - Text Carousel Trustoo Row Icon Icon Icon Icon Icon Ico…" at bounding box center [871, 792] width 1020 height 1349
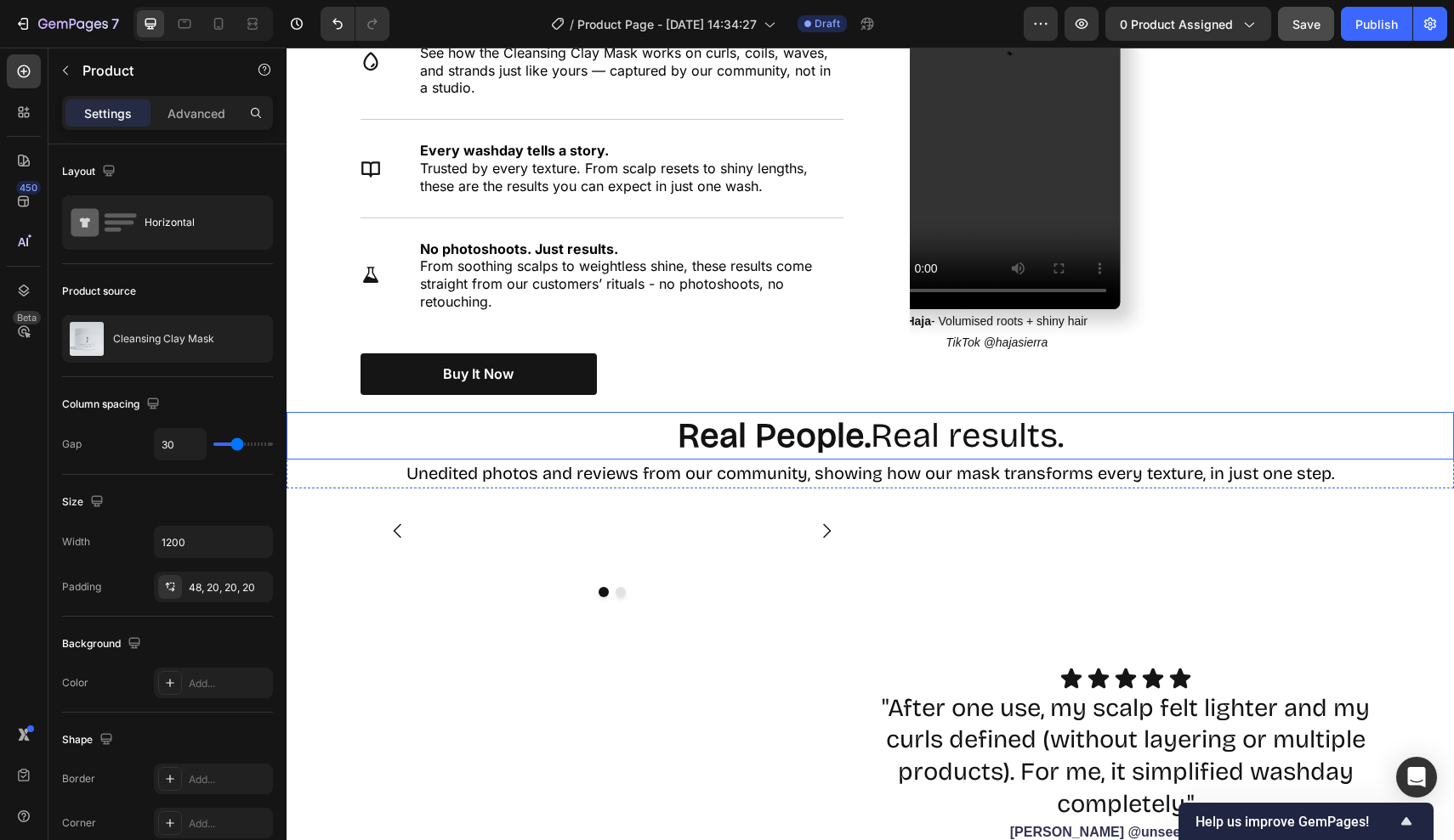
scroll to position [1581, 0]
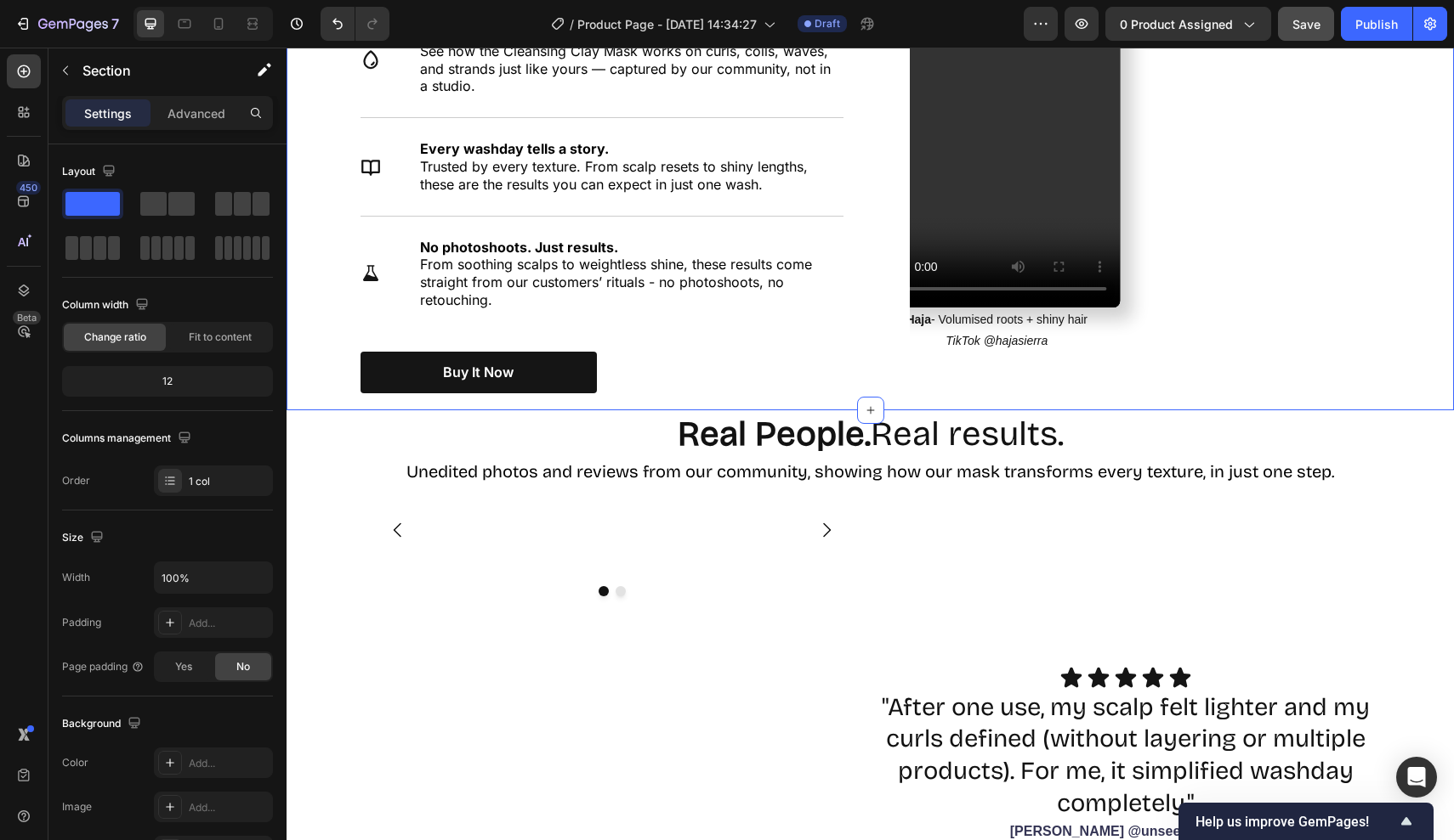
click at [703, 397] on div "Nourish, hydrate, and soften with our skin cream. Heading See why thousands are…" at bounding box center [870, 139] width 1167 height 541
click at [861, 397] on div at bounding box center [871, 410] width 27 height 27
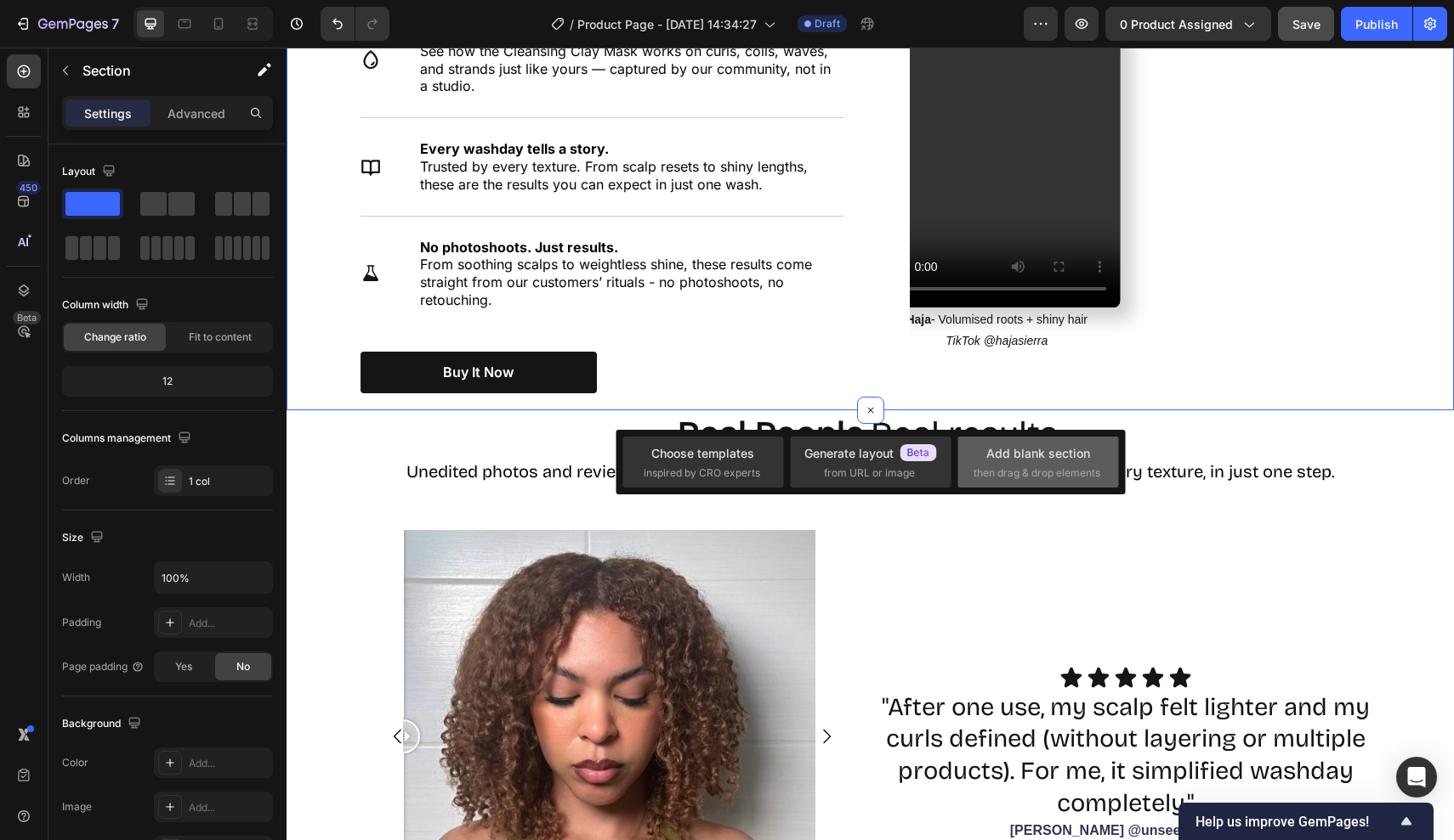
click at [999, 470] on span "then drag & drop elements" at bounding box center [1036, 473] width 127 height 15
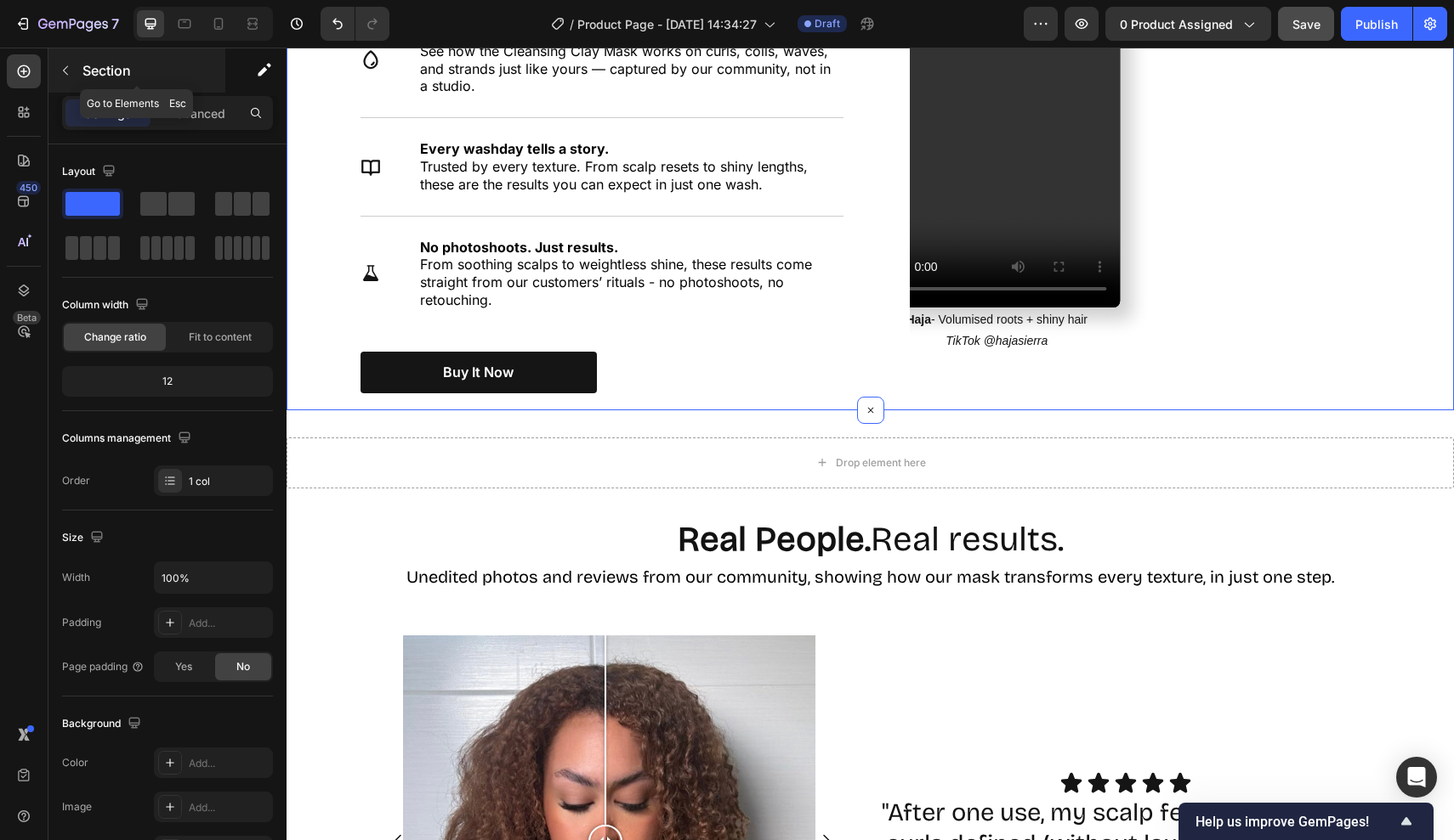
click at [74, 74] on button "button" at bounding box center [65, 71] width 27 height 27
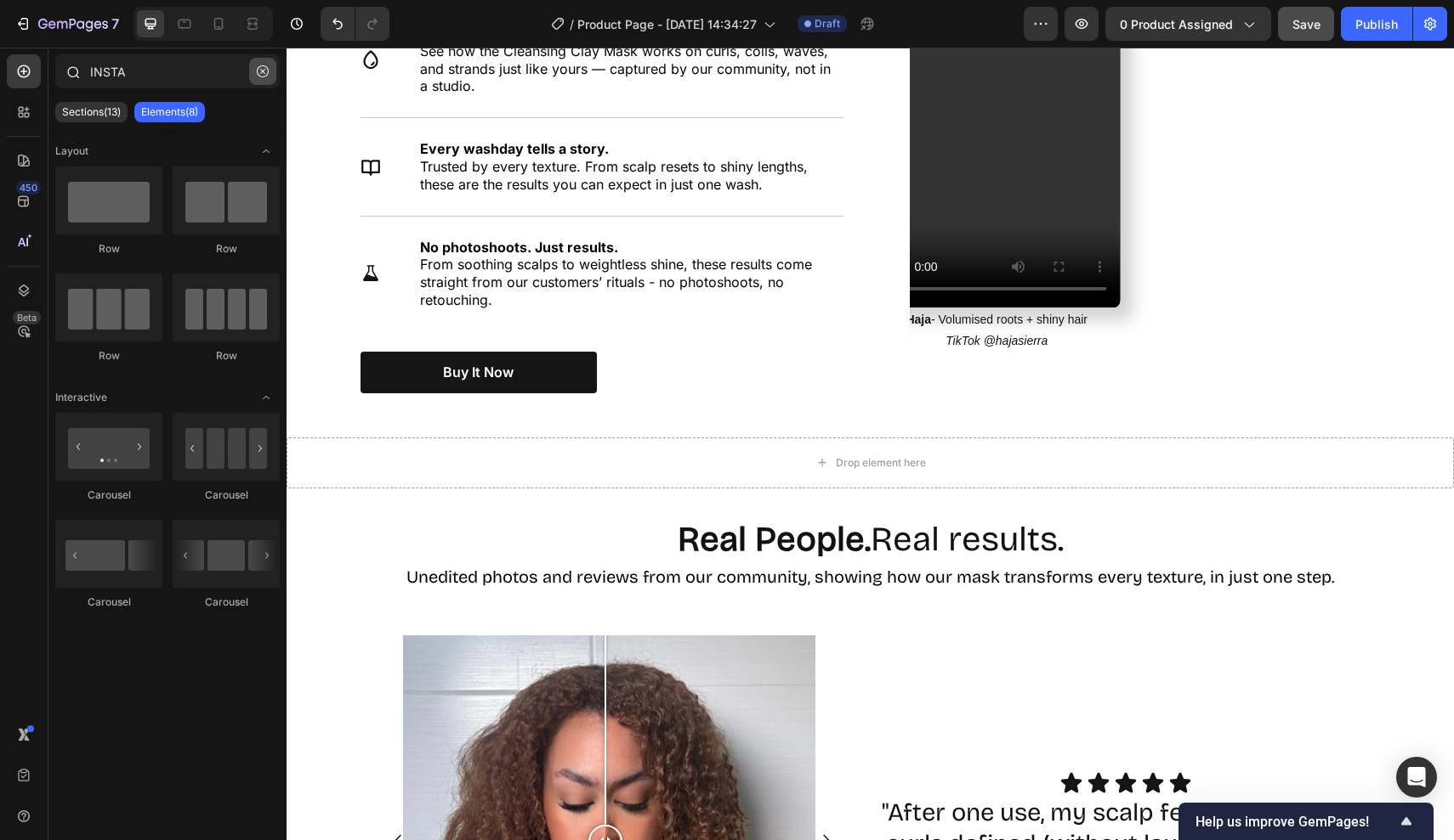
click at [267, 73] on icon "button" at bounding box center [263, 71] width 12 height 12
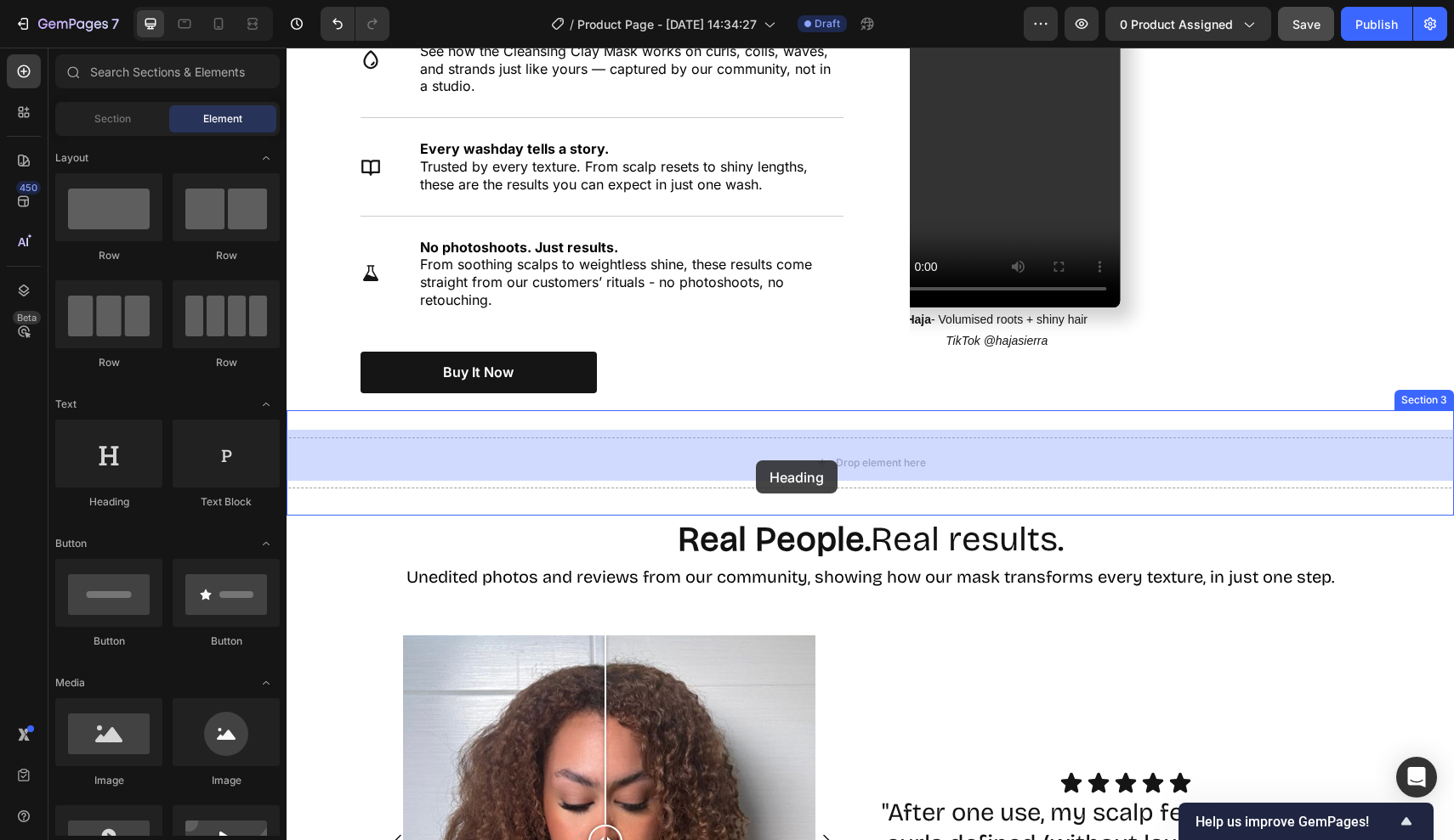
drag, startPoint x: 383, startPoint y: 522, endPoint x: 765, endPoint y: 448, distance: 389.1
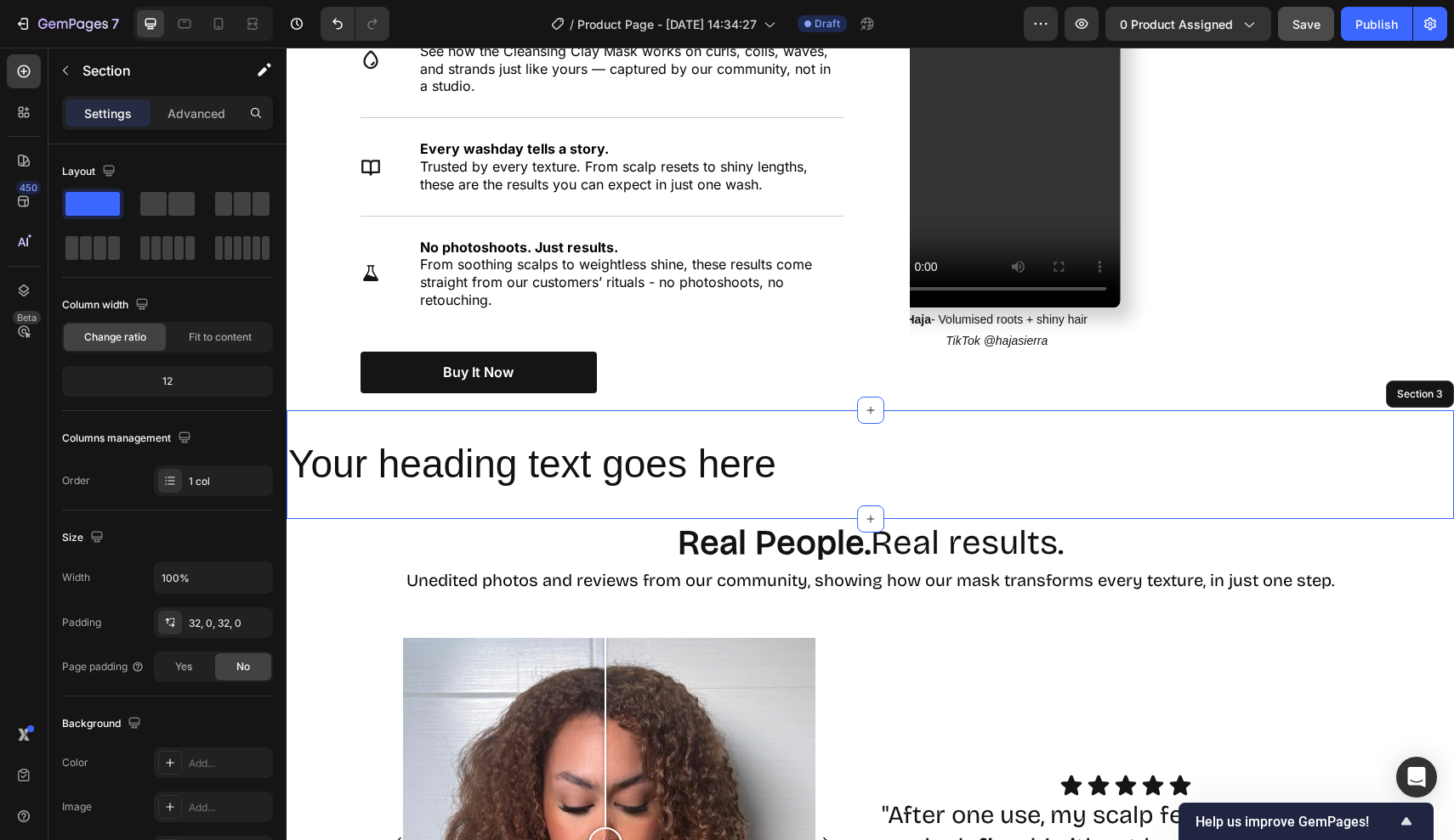
click at [517, 421] on div "Your heading text goes here Heading 0 Section 3" at bounding box center [870, 465] width 1167 height 109
click at [187, 104] on p "Advanced" at bounding box center [196, 113] width 57 height 18
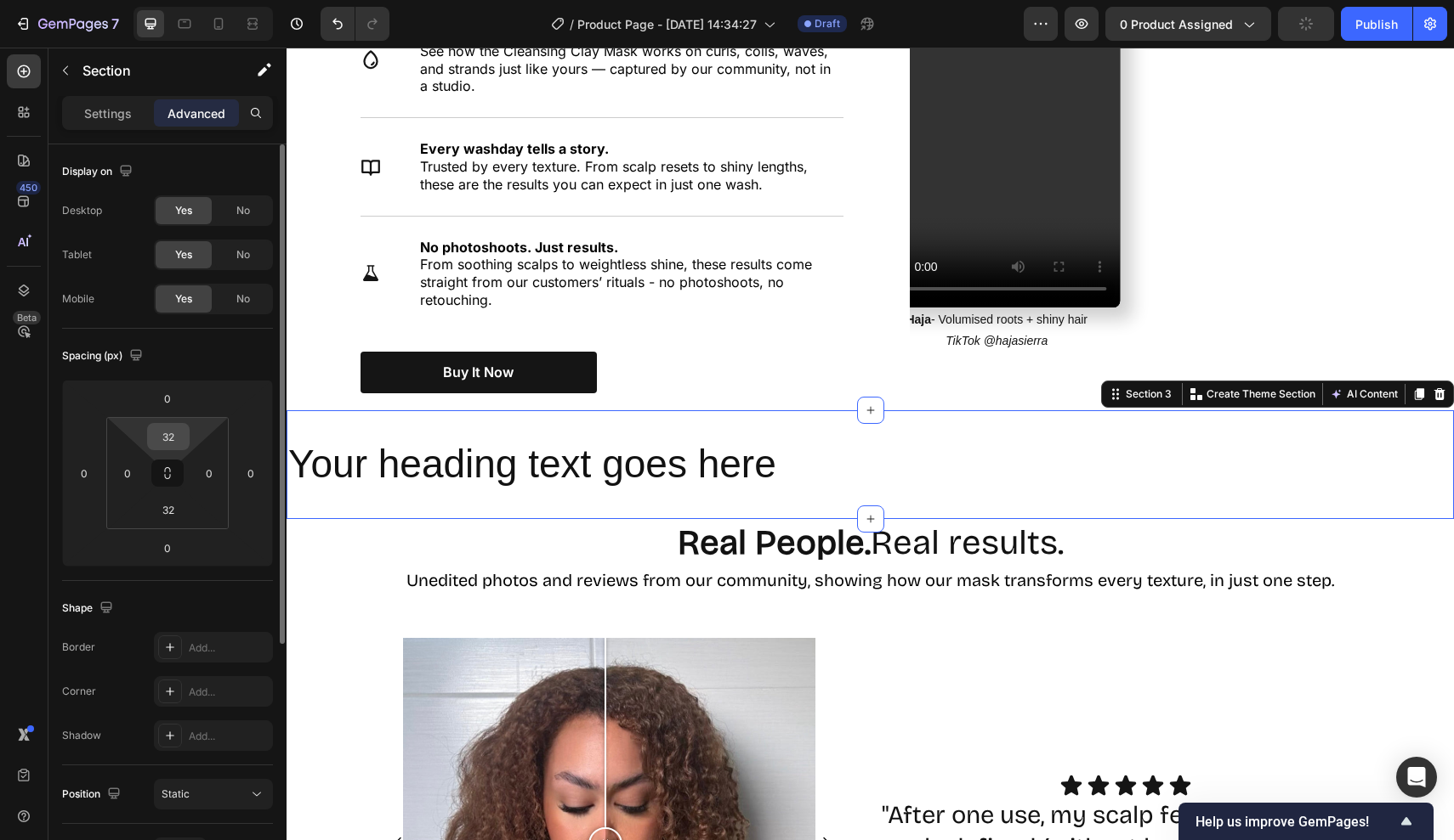
click at [189, 435] on div "32" at bounding box center [168, 436] width 42 height 27
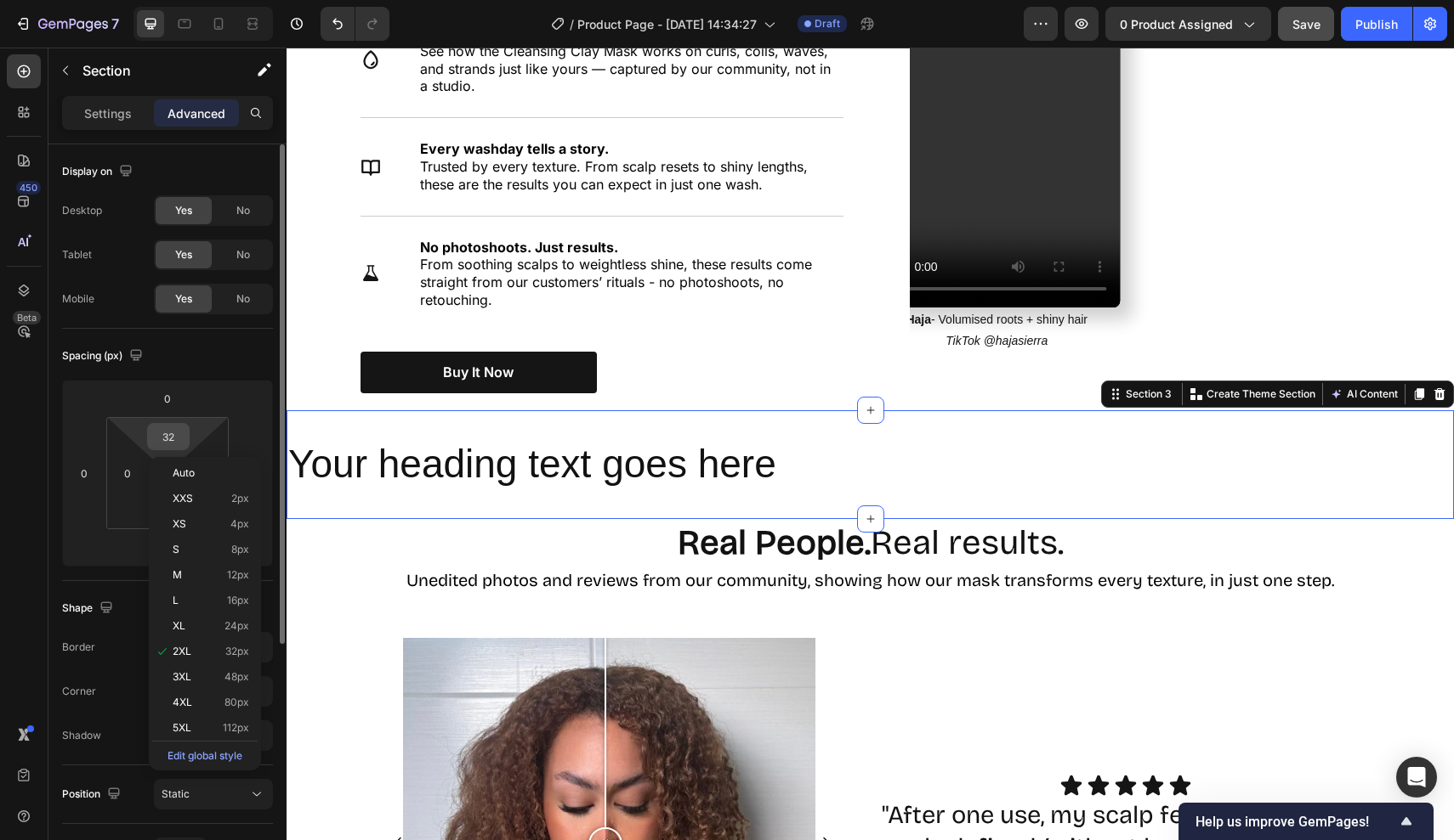
click at [172, 432] on input "32" at bounding box center [168, 436] width 34 height 25
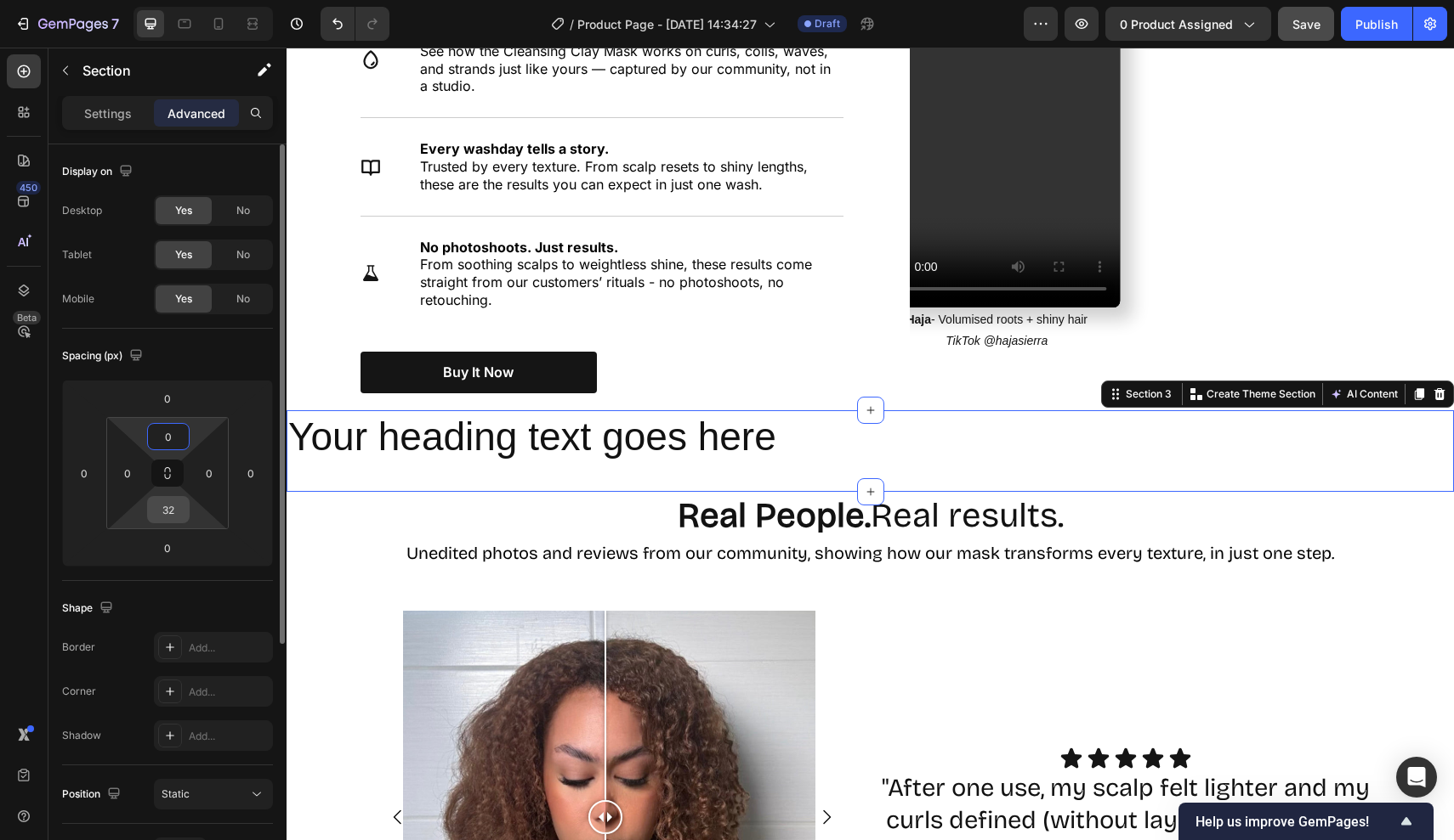
type input "0"
click at [178, 514] on input "32" at bounding box center [168, 509] width 34 height 25
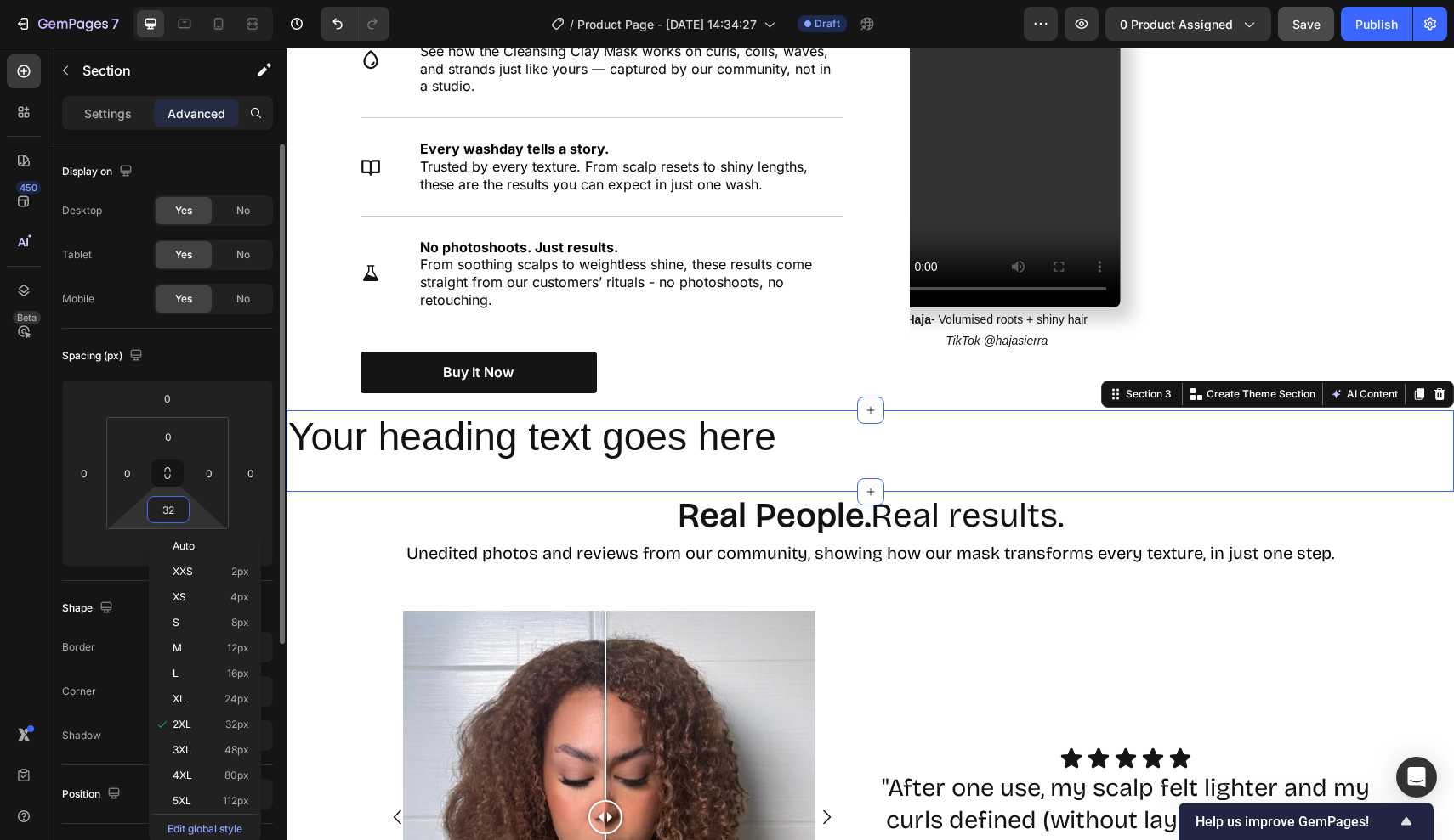
type input "0"
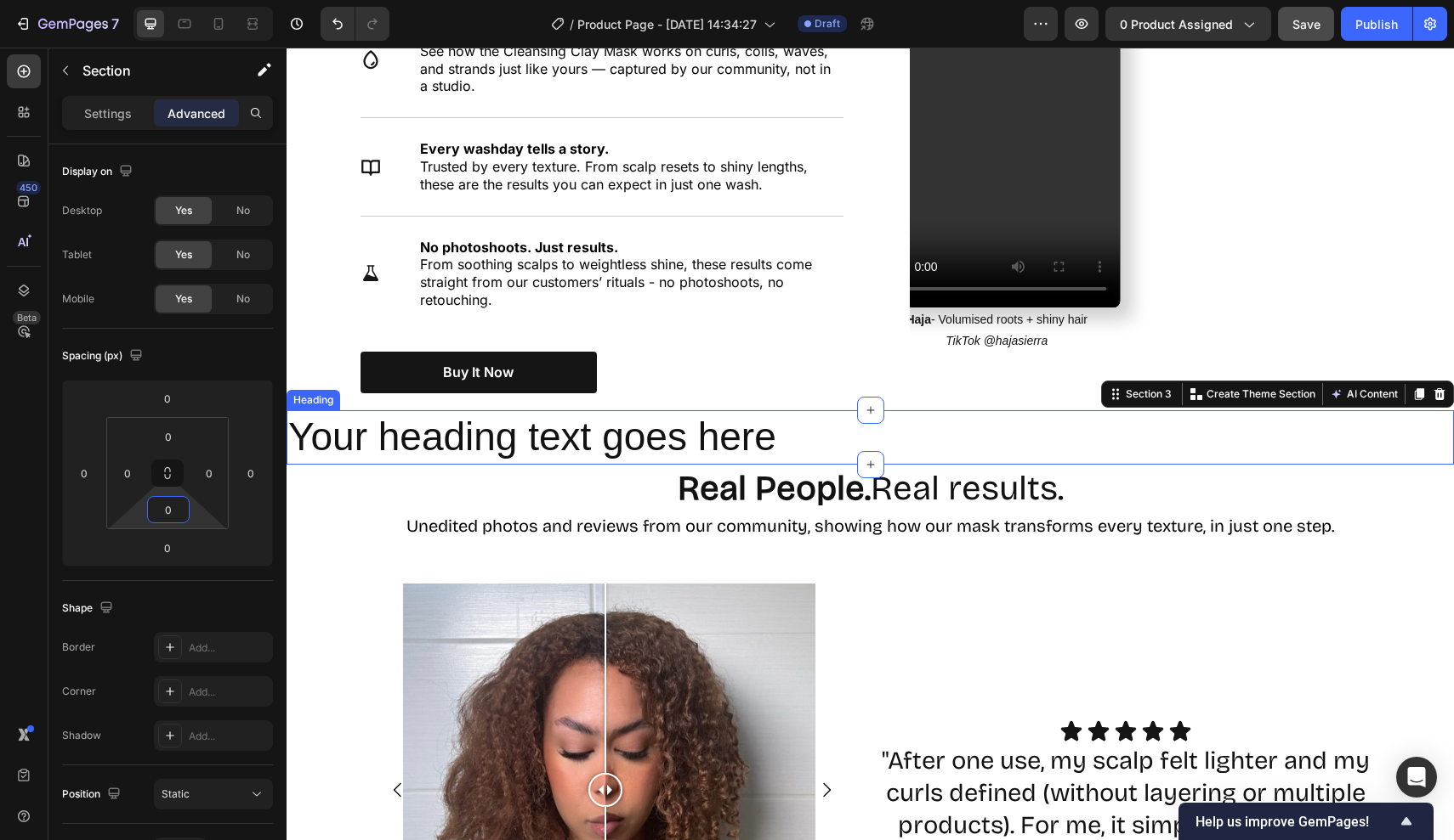
click at [638, 448] on h2 "Your heading text goes here" at bounding box center [870, 437] width 1167 height 55
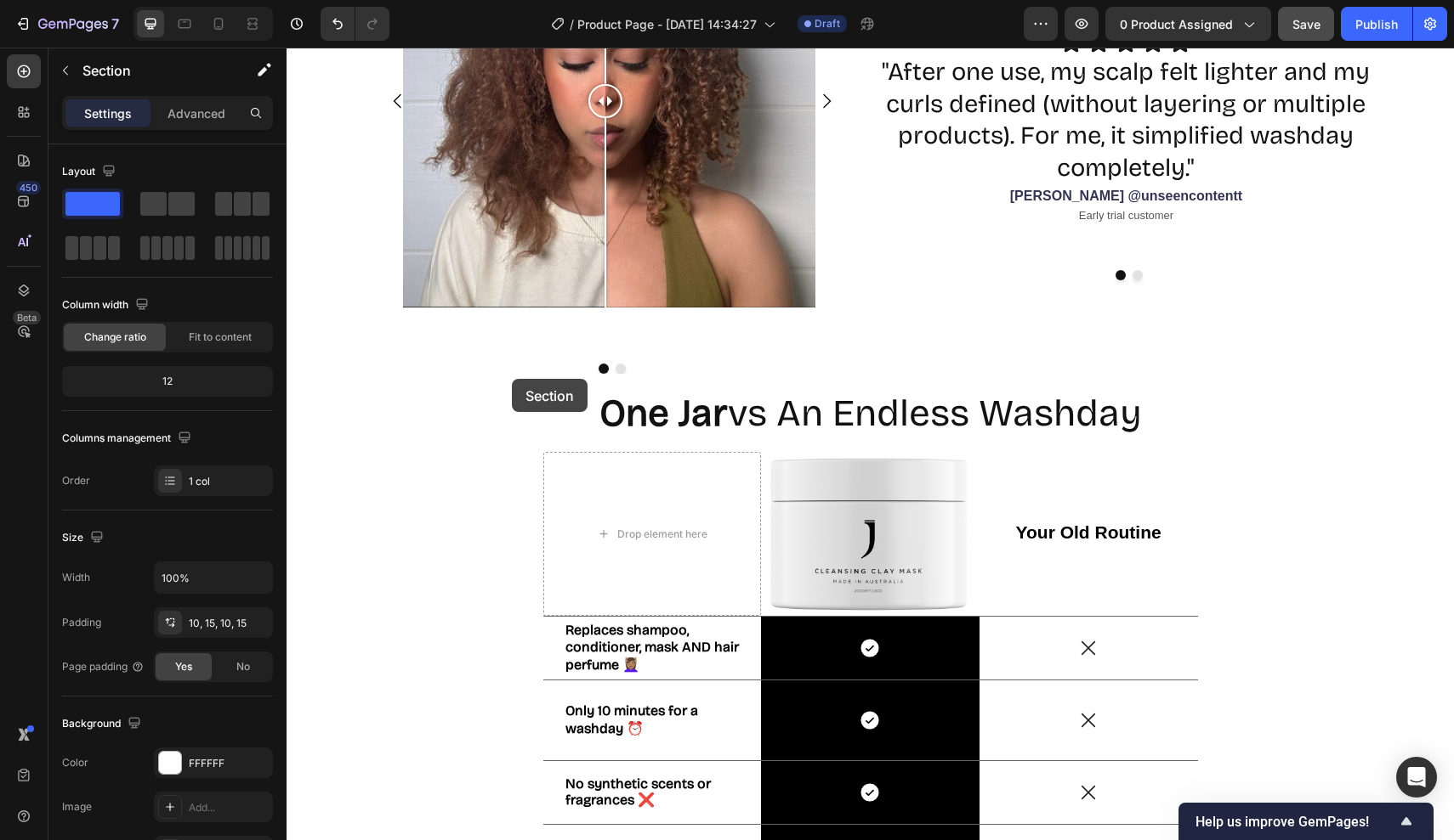
scroll to position [1898, 0]
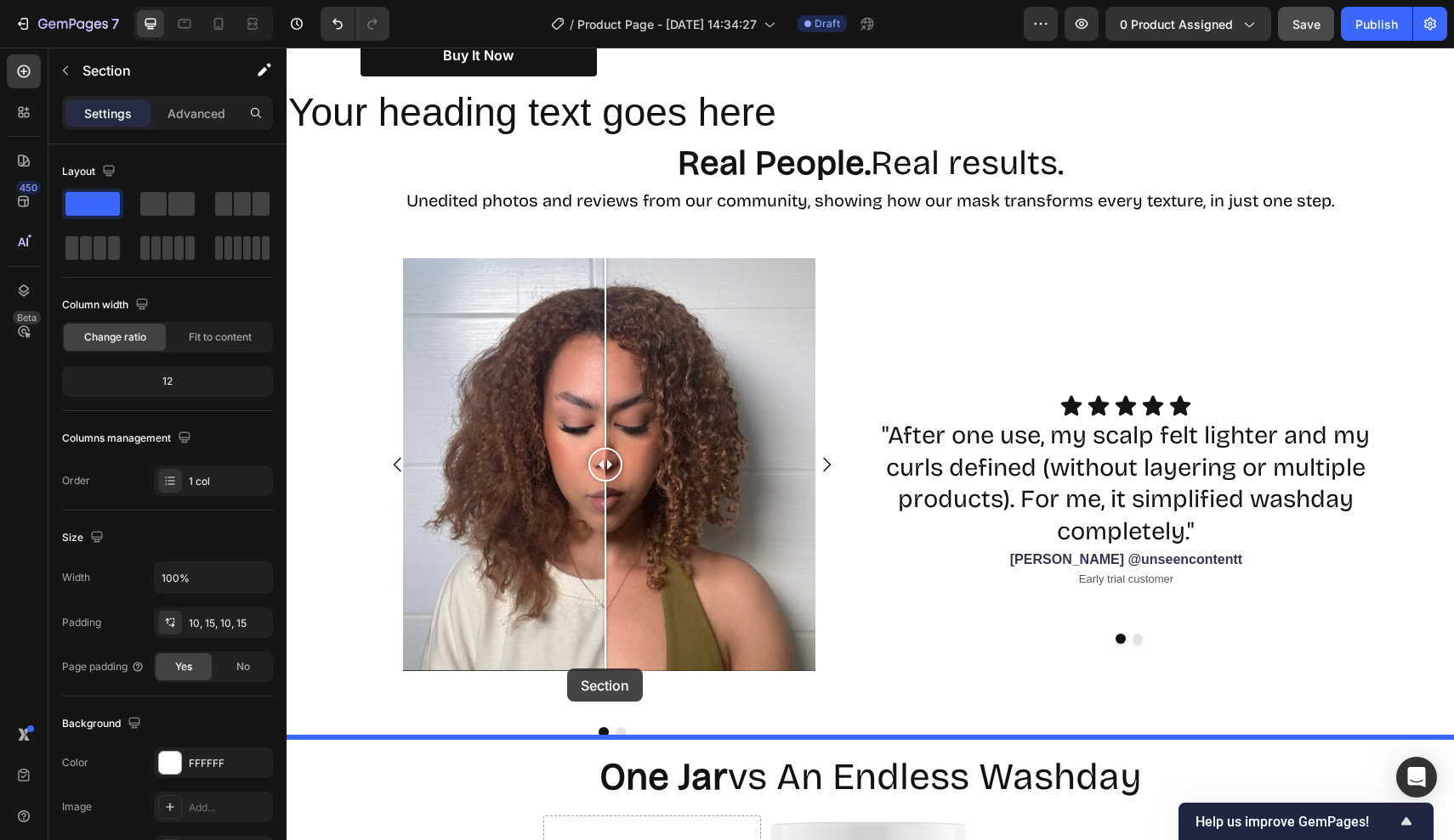
drag, startPoint x: 305, startPoint y: 235, endPoint x: 567, endPoint y: 671, distance: 508.7
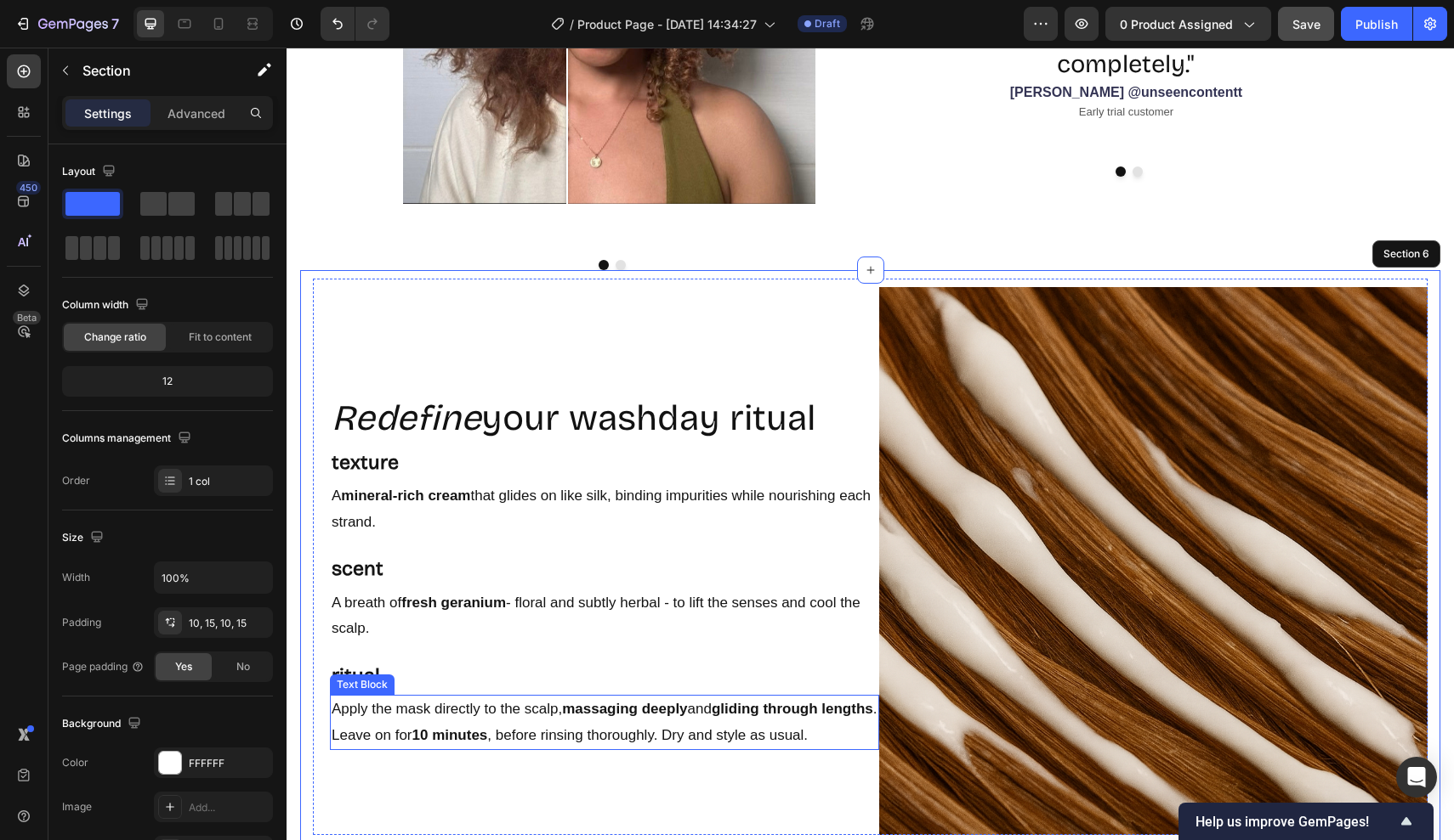
scroll to position [2512, 0]
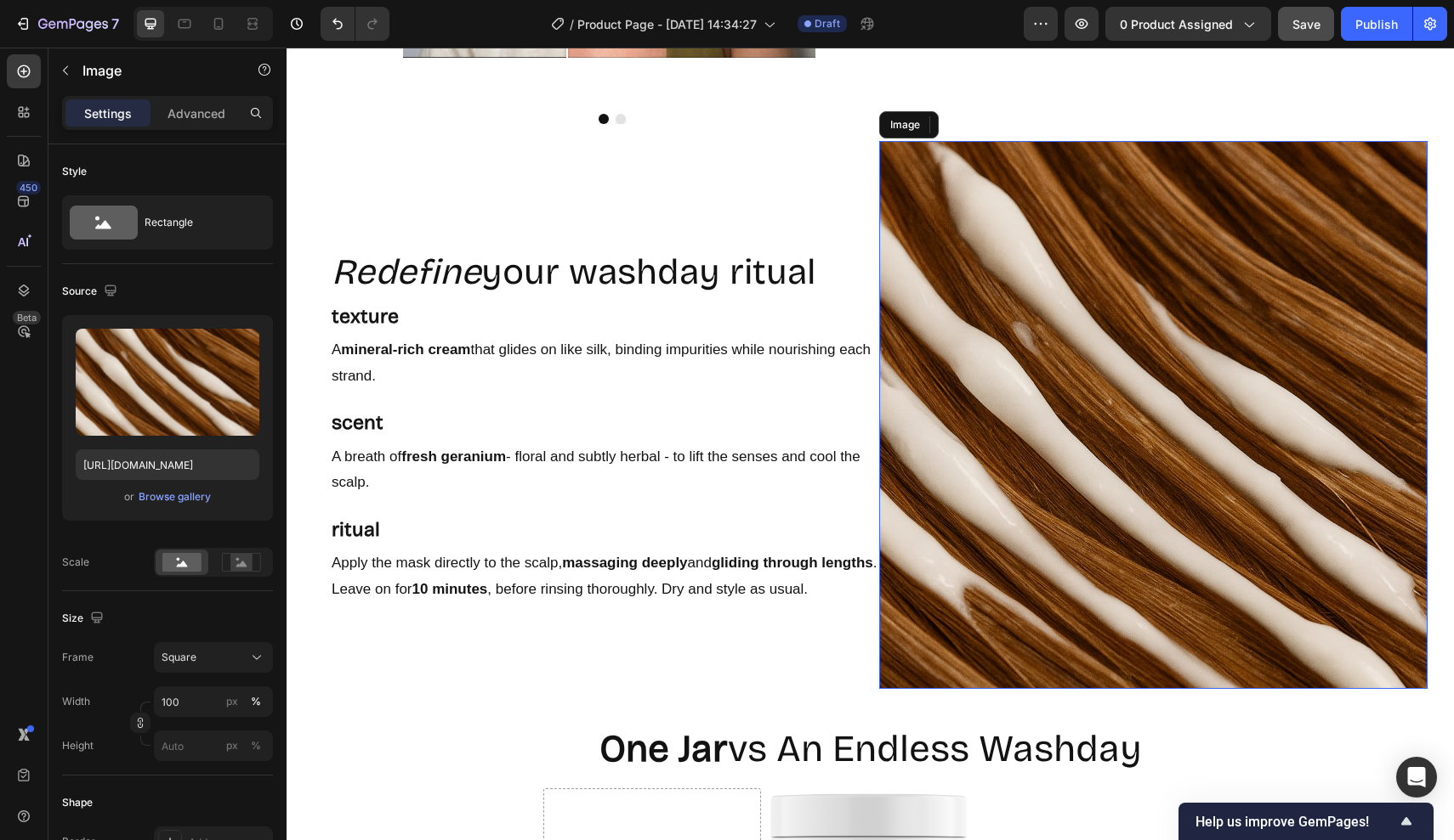
click at [1030, 523] on img at bounding box center [1154, 416] width 550 height 549
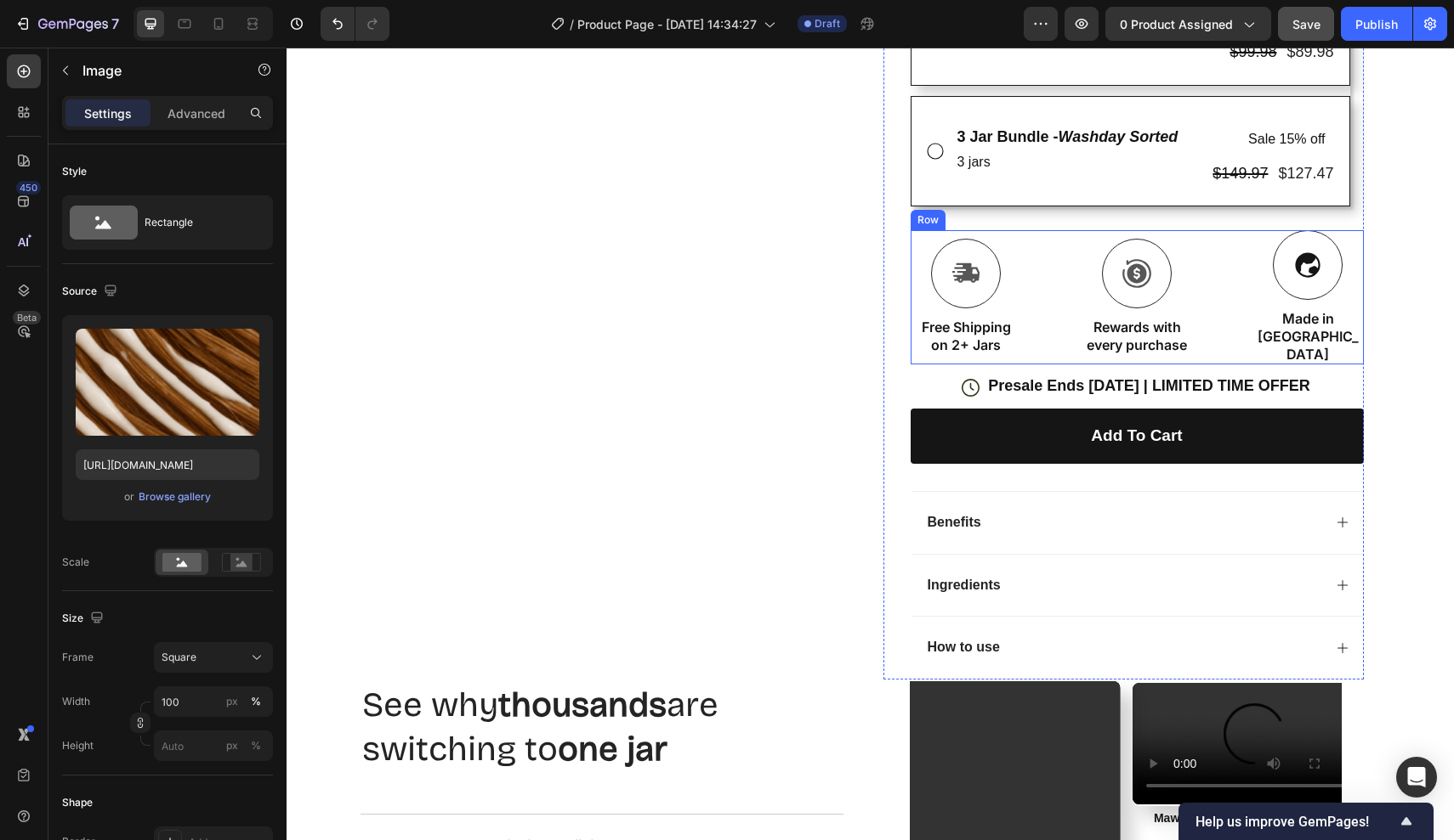
scroll to position [1483, 0]
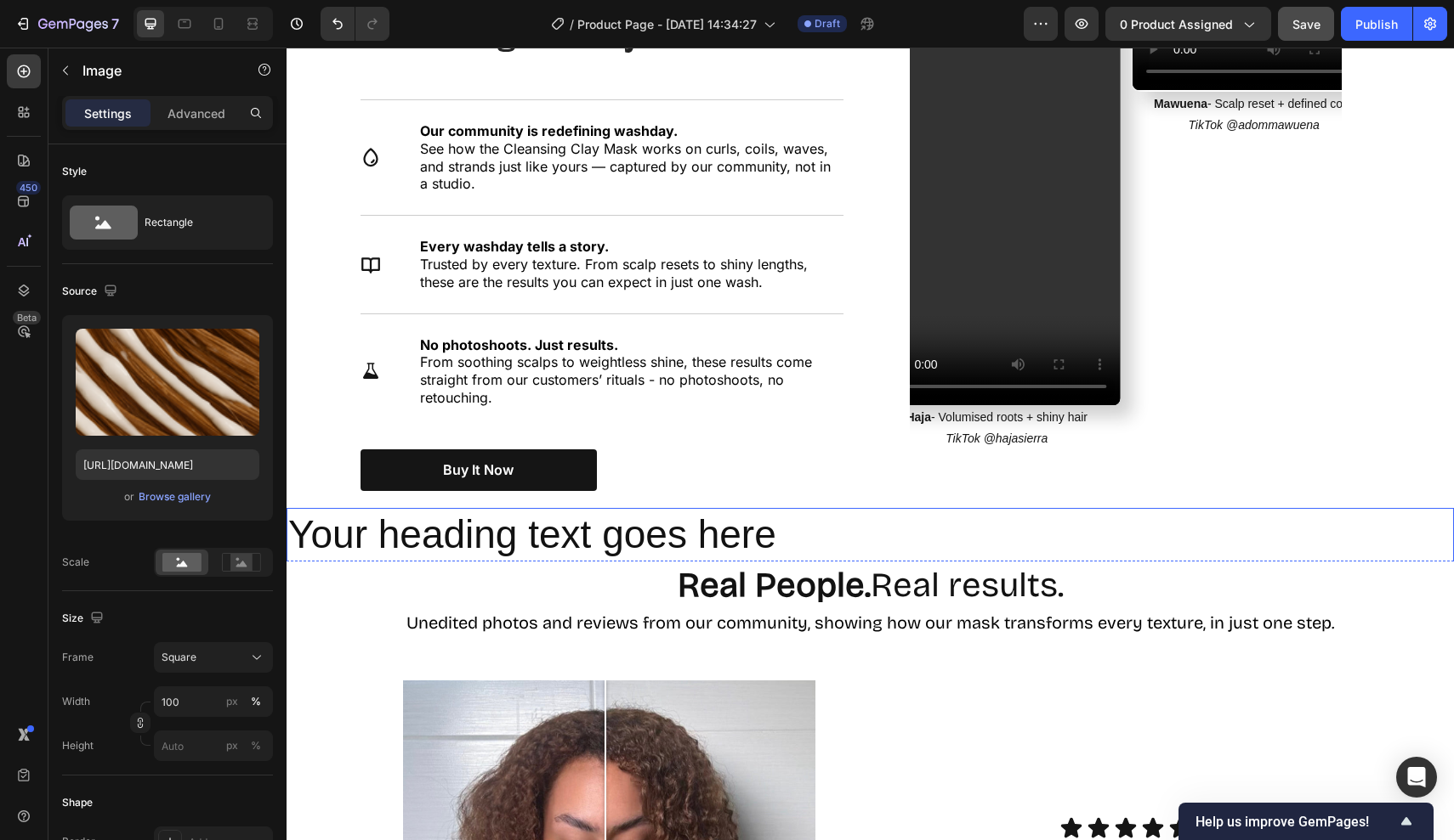
click at [755, 510] on h2 "Your heading text goes here" at bounding box center [870, 535] width 1167 height 55
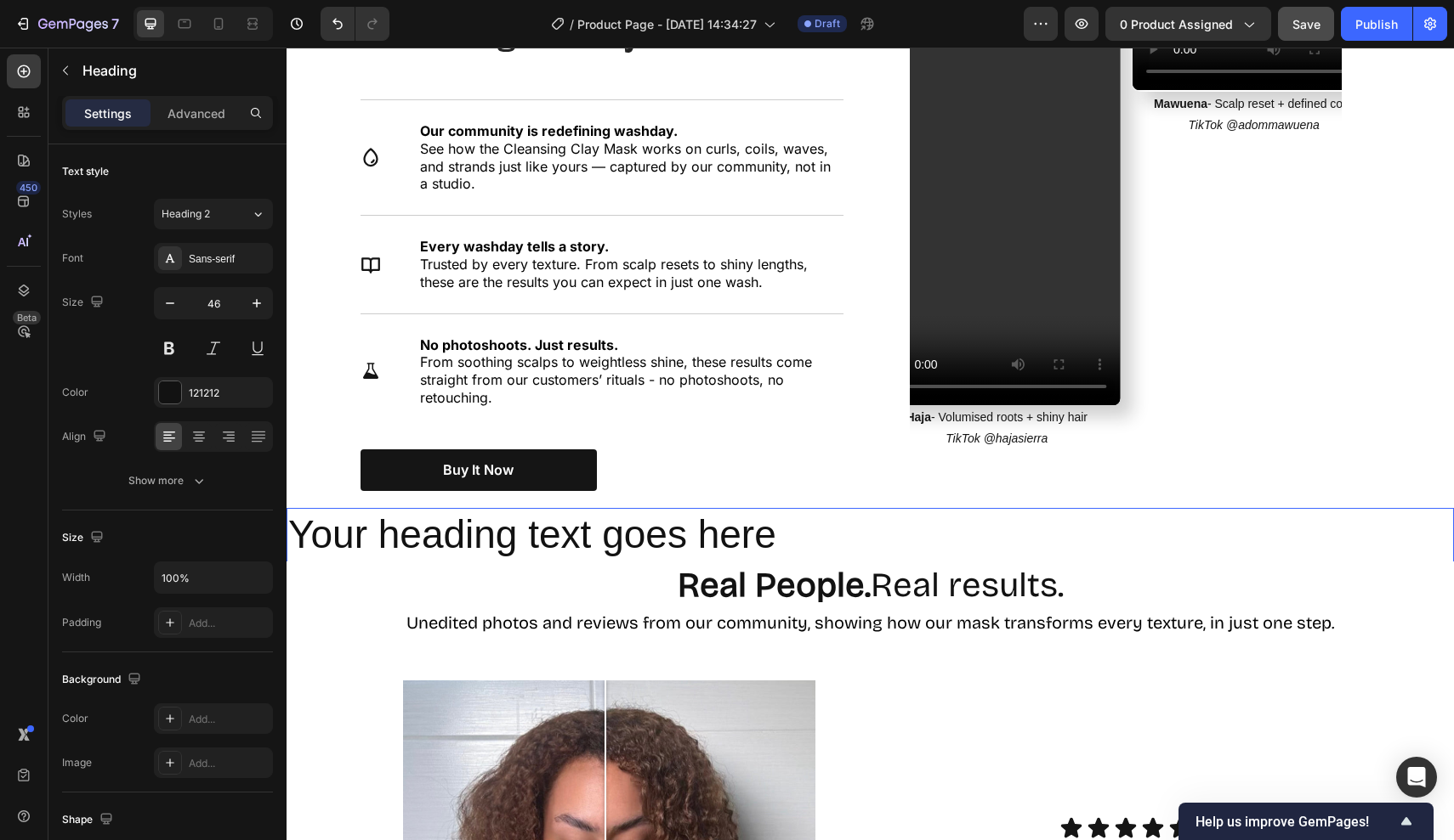
click at [795, 523] on h2 "Your heading text goes here" at bounding box center [870, 535] width 1167 height 55
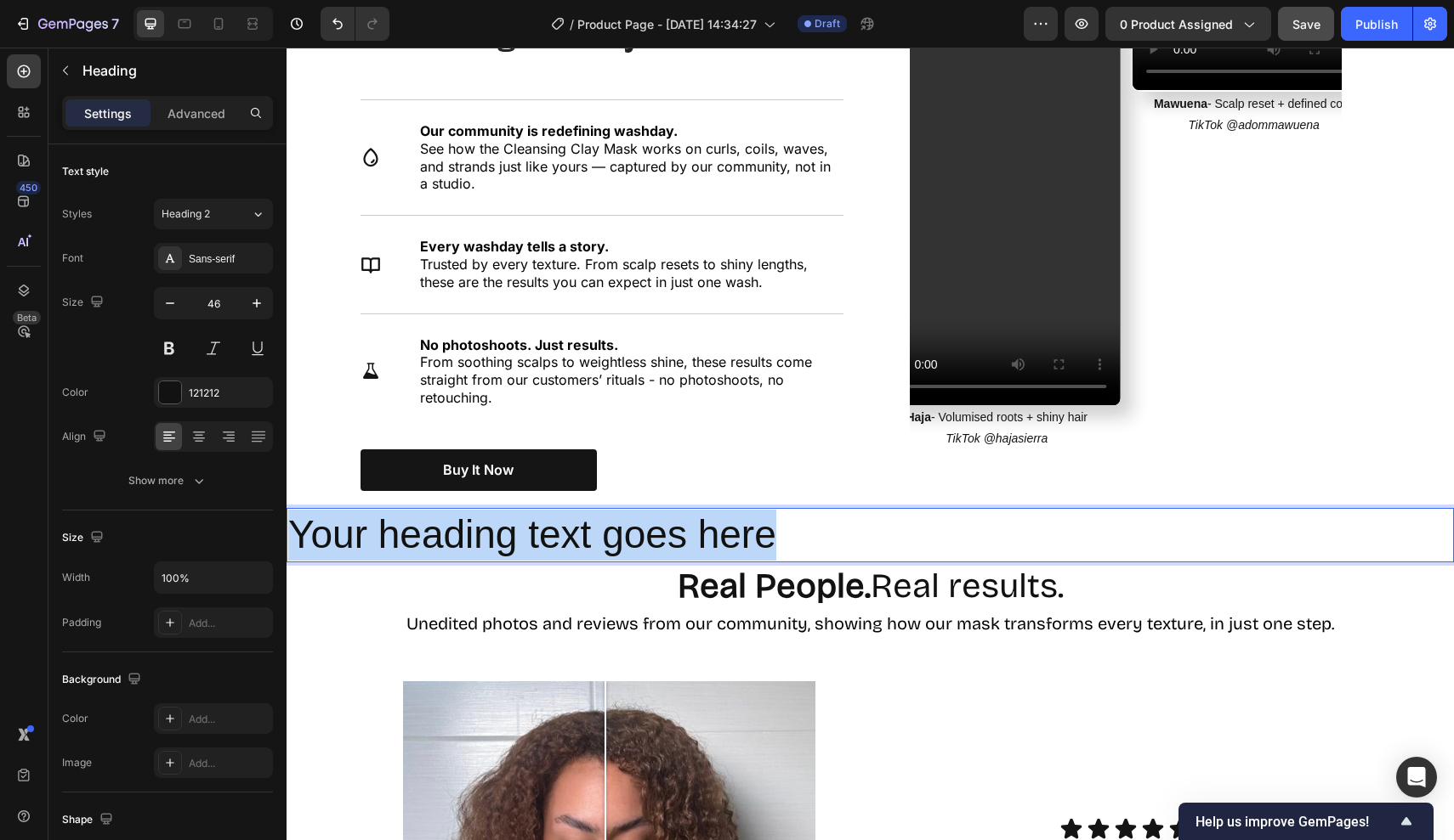
drag, startPoint x: 794, startPoint y: 523, endPoint x: 271, endPoint y: 523, distance: 523.0
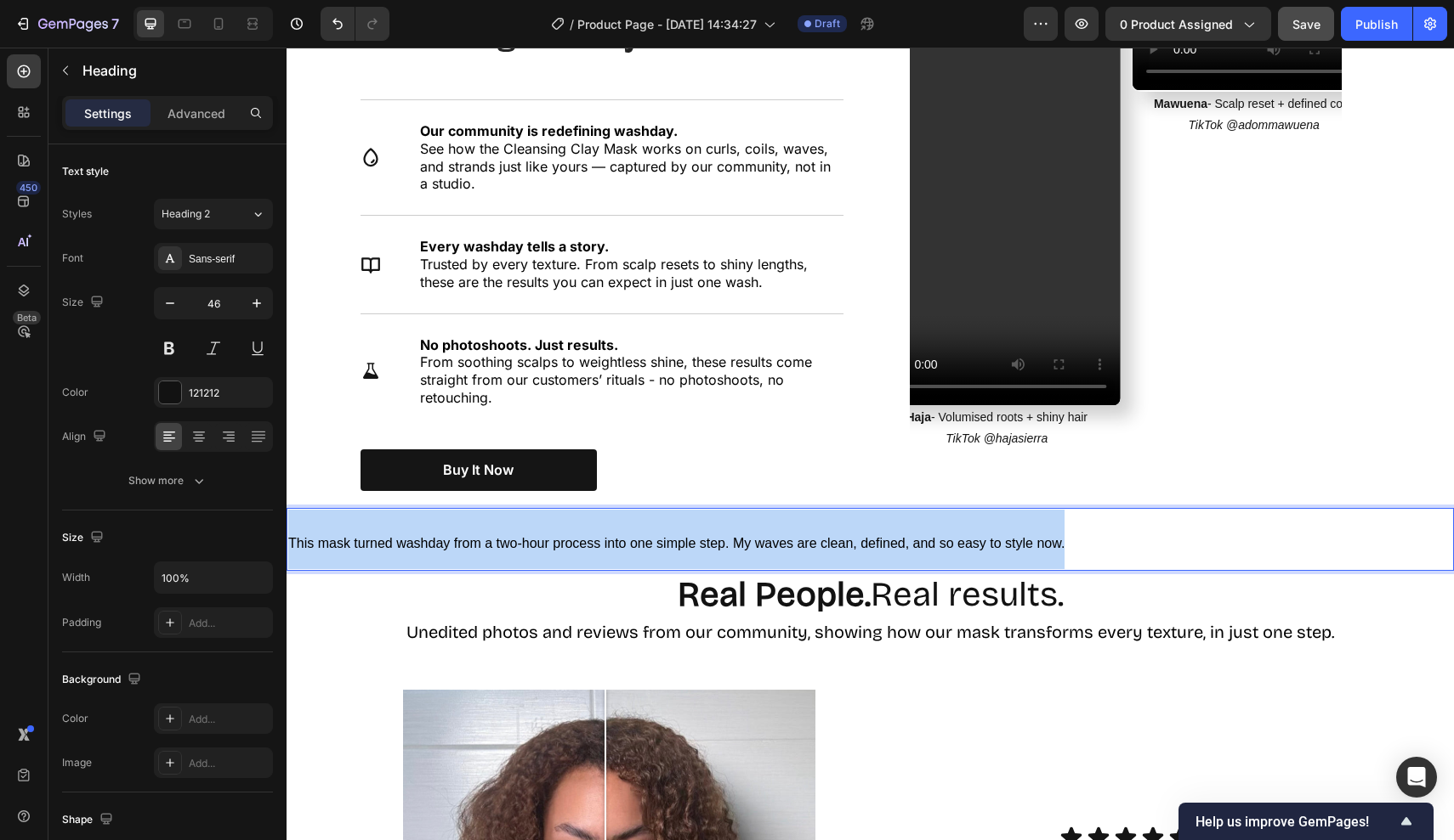
drag, startPoint x: 1122, startPoint y: 534, endPoint x: 223, endPoint y: 472, distance: 901.1
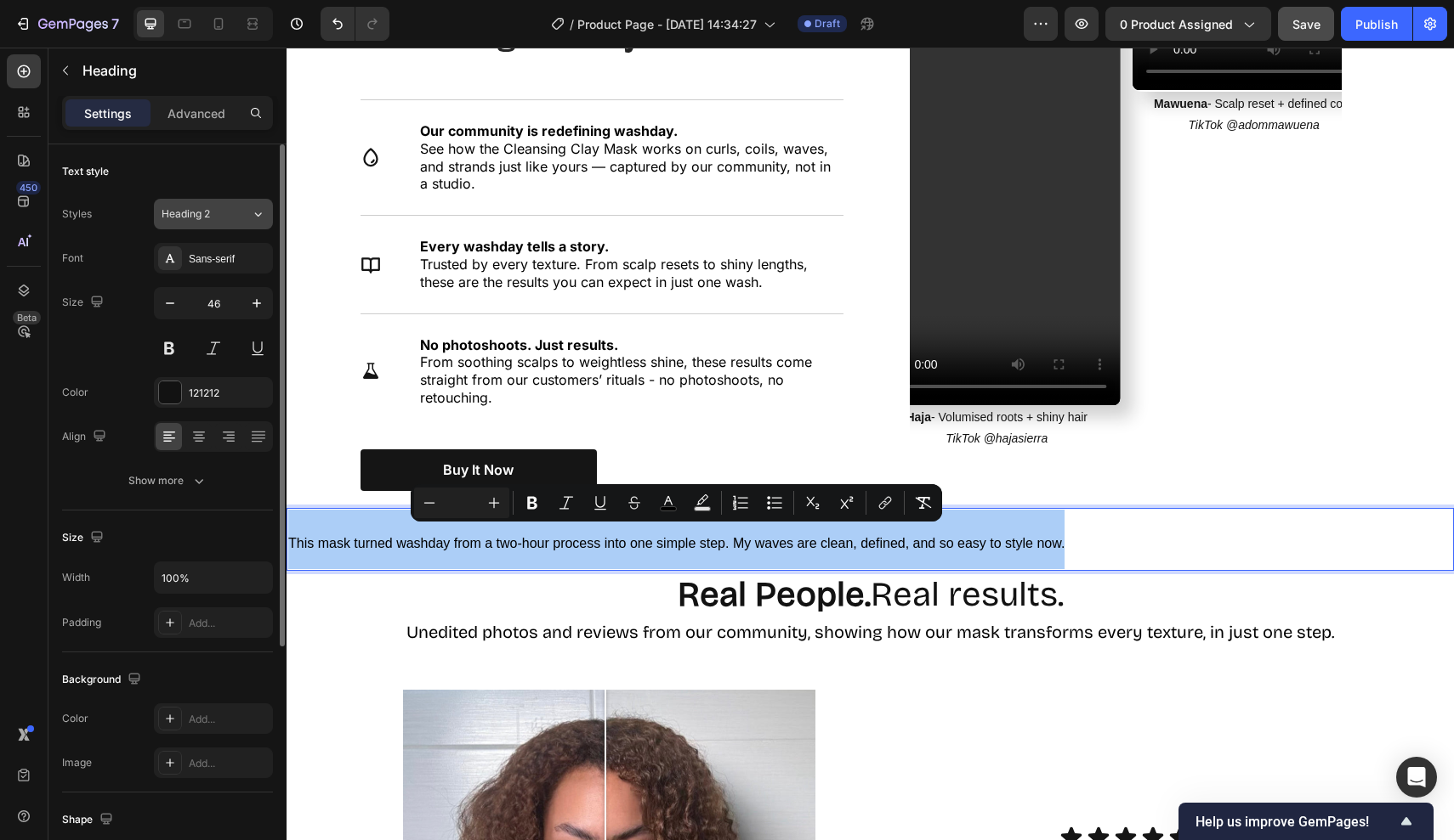
click at [232, 220] on div "Heading 2" at bounding box center [206, 214] width 89 height 15
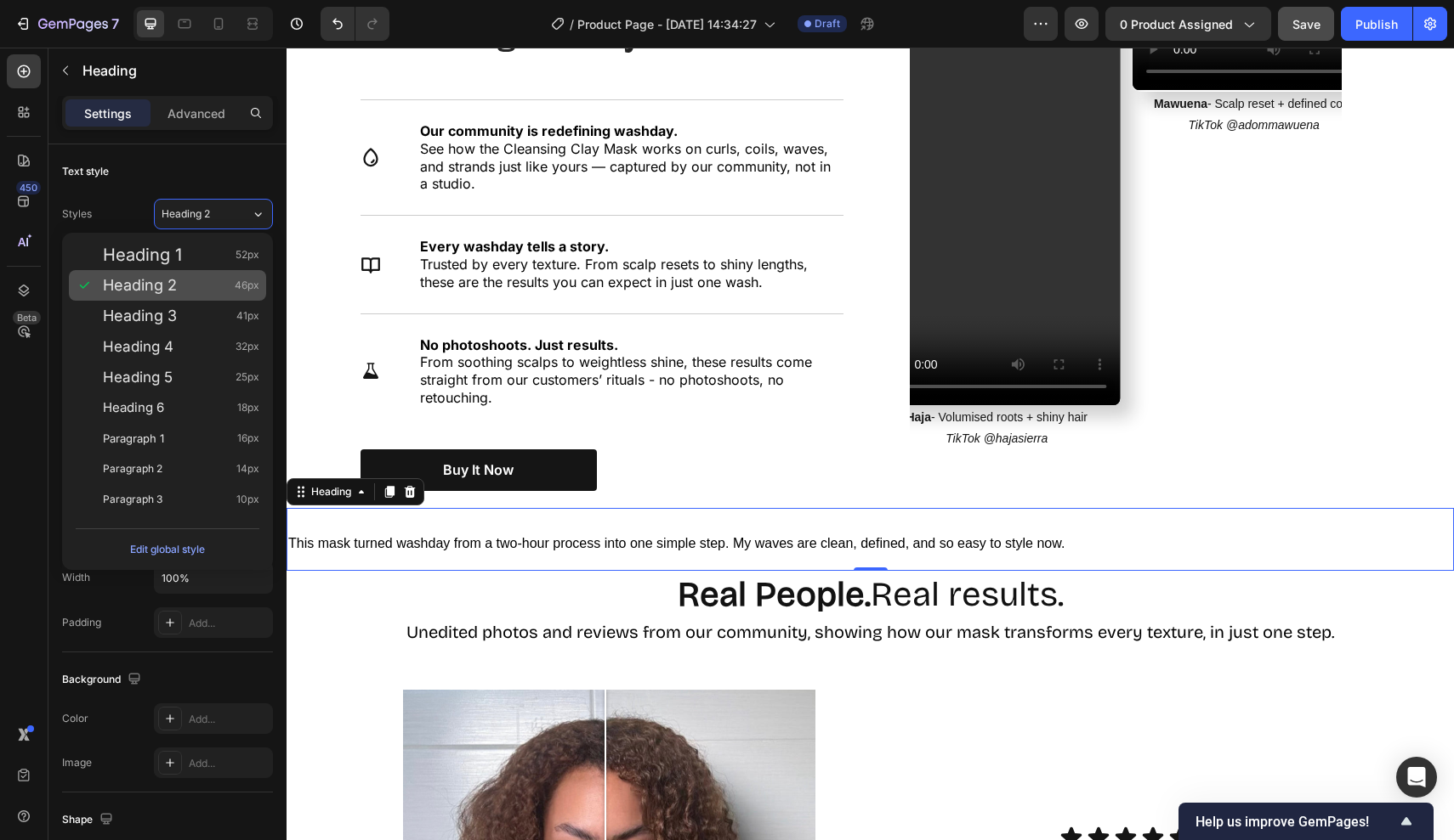
click at [226, 284] on div "Heading 2 46px" at bounding box center [181, 285] width 156 height 17
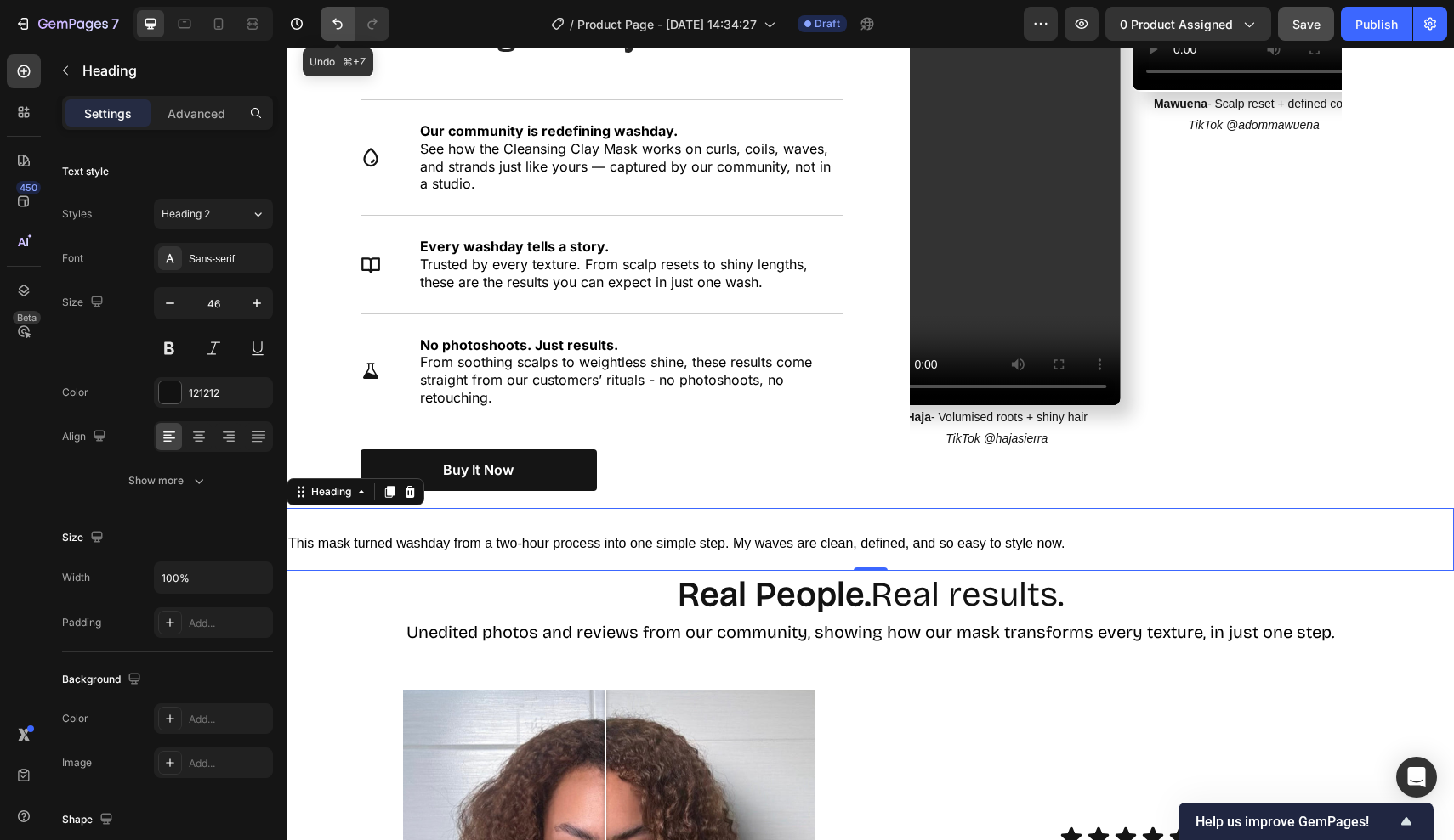
click at [338, 19] on icon "Undo/Redo" at bounding box center [338, 24] width 17 height 17
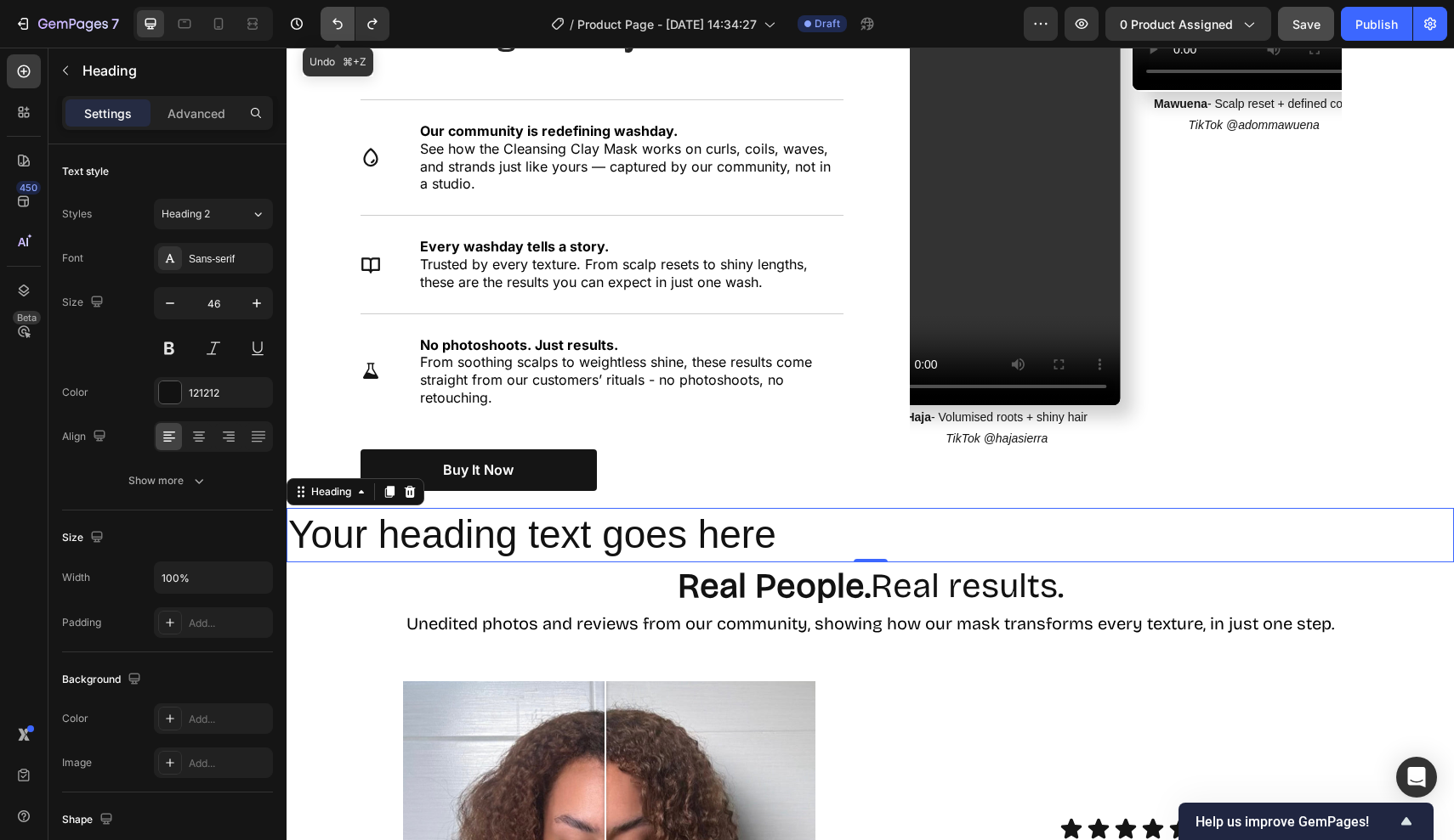
click at [338, 19] on icon "Undo/Redo" at bounding box center [338, 24] width 17 height 17
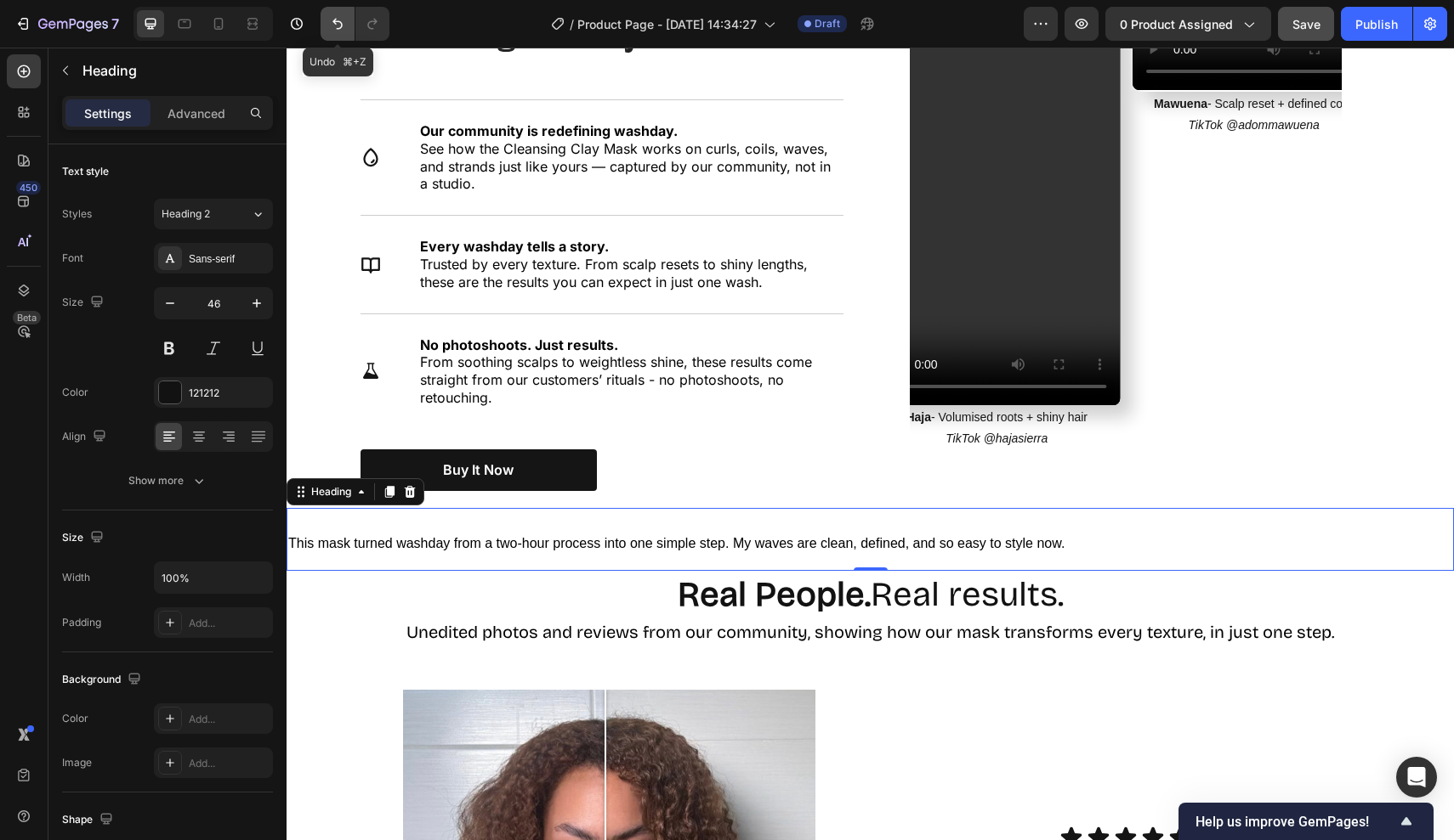
click at [344, 24] on icon "Undo/Redo" at bounding box center [338, 24] width 17 height 17
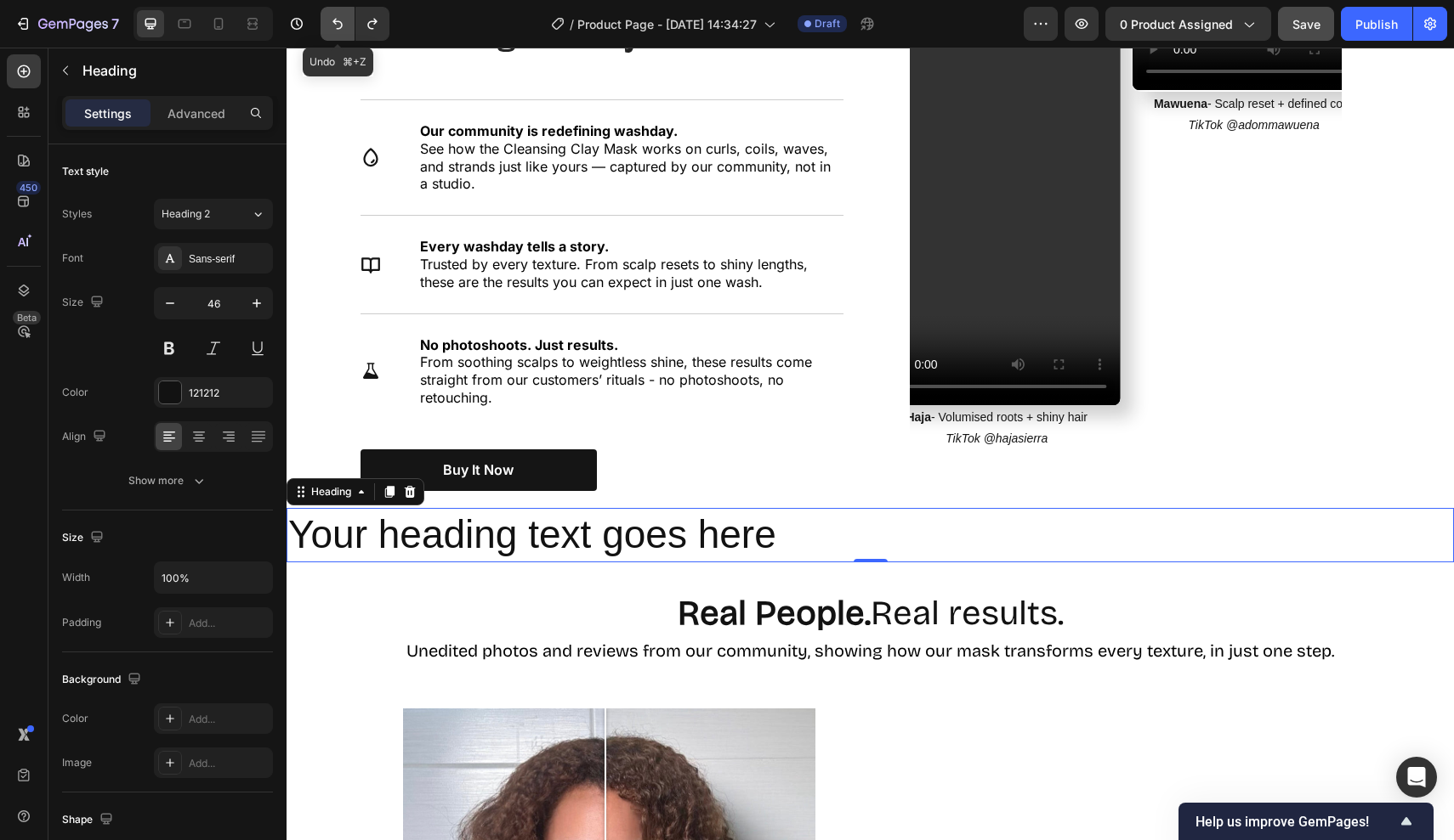
click at [344, 24] on icon "Undo/Redo" at bounding box center [338, 24] width 17 height 17
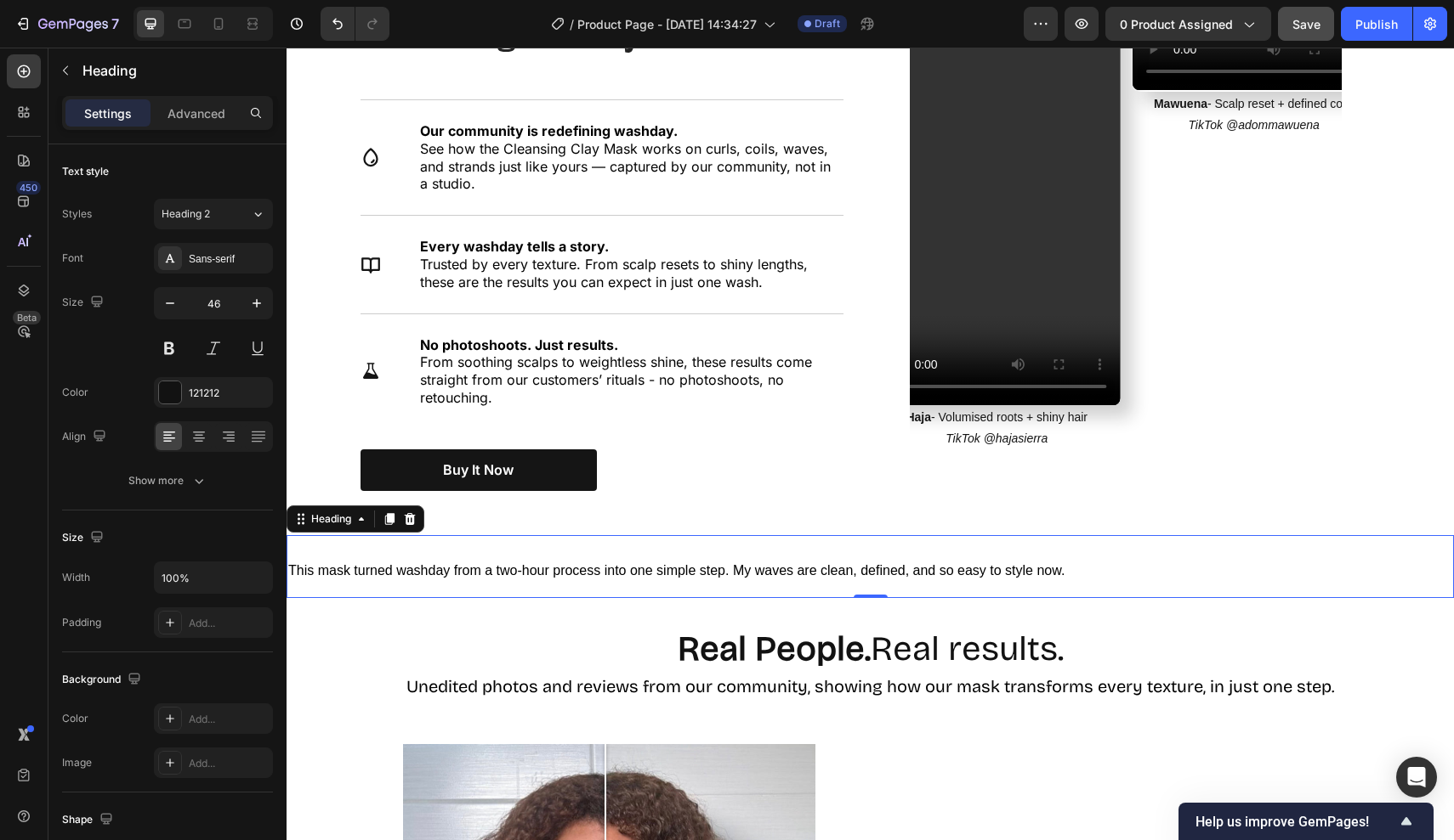
click at [519, 581] on h2 "This mask turned washday from a two-hour process into one simple step. My waves…" at bounding box center [870, 566] width 1167 height 63
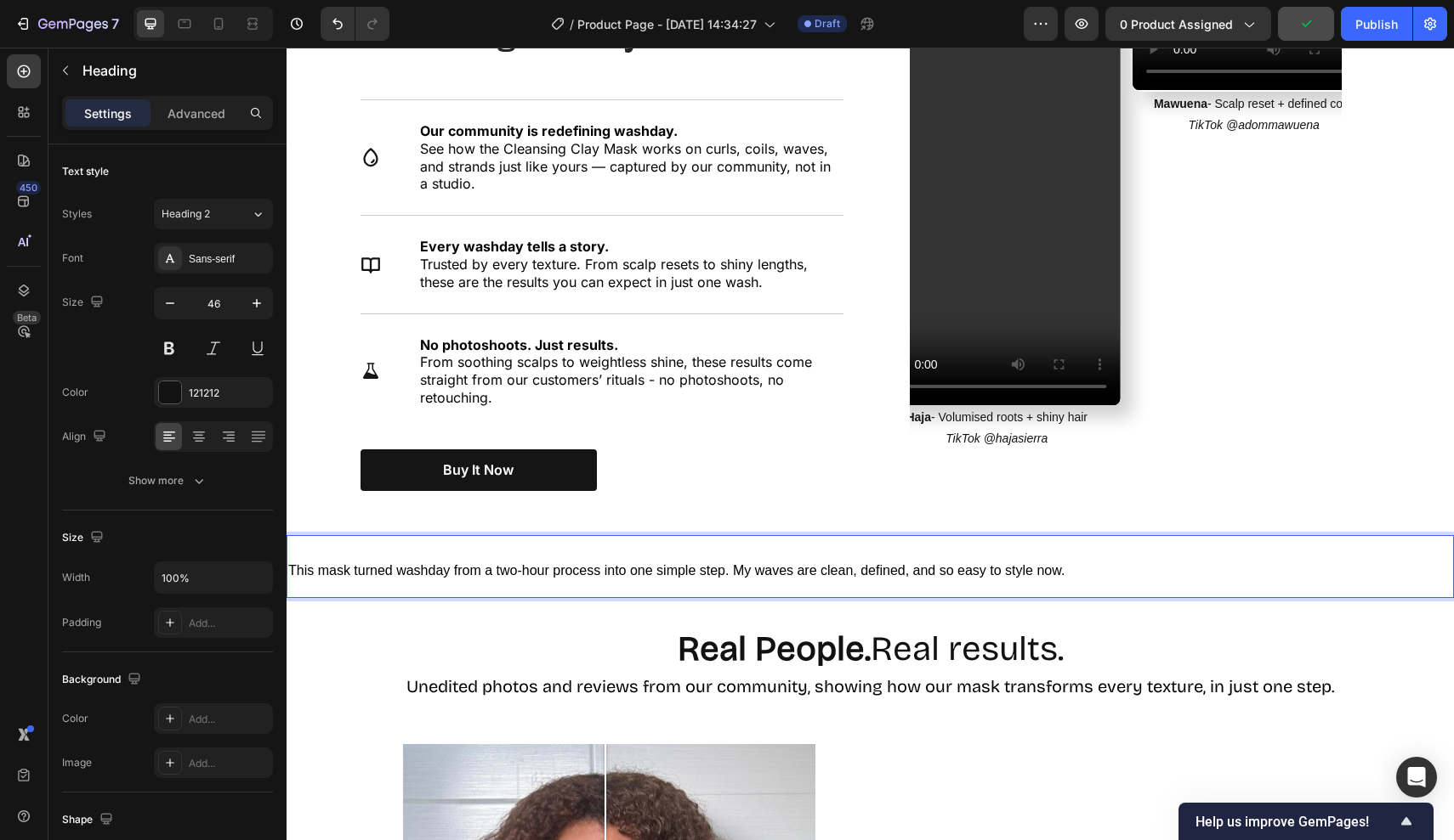
click at [445, 541] on p "This mask turned washday from a two-hour process into one simple step. My waves…" at bounding box center [870, 566] width 1164 height 59
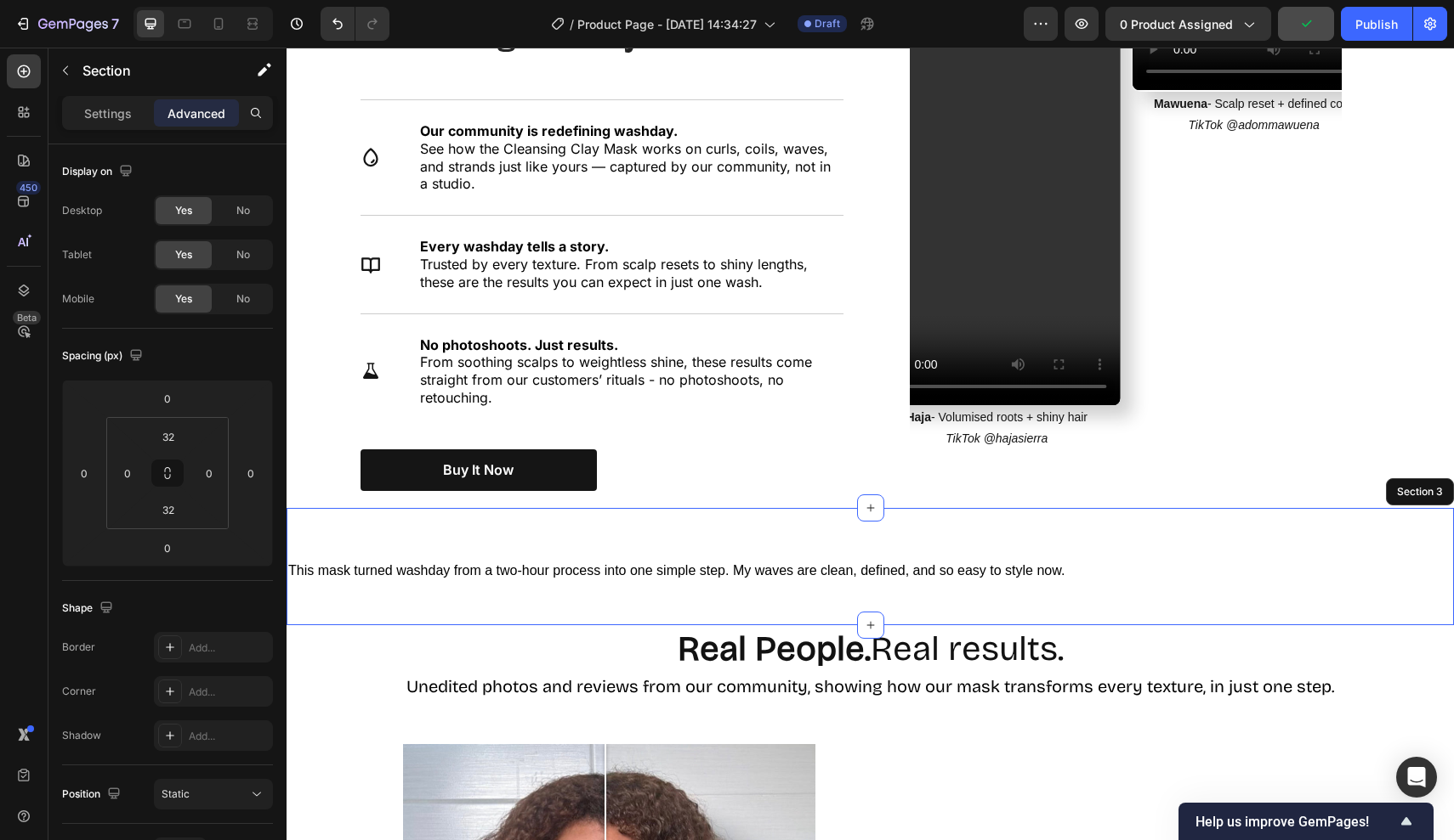
click at [426, 522] on div "⁠⁠⁠⁠⁠⁠⁠ This mask turned washday from a two-hour process into one simple step. …" at bounding box center [870, 566] width 1167 height 118
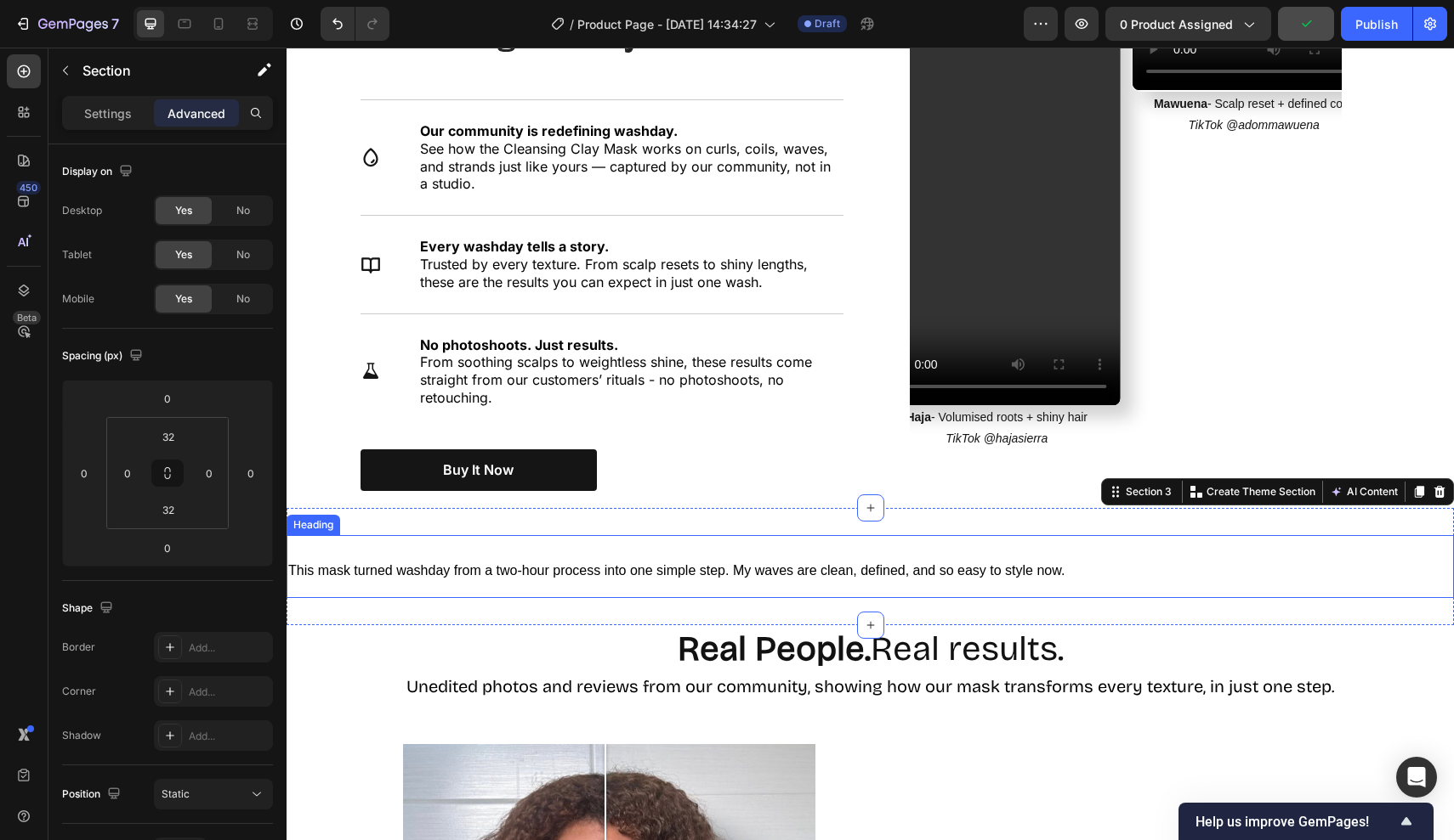
click at [423, 541] on p "⁠⁠⁠⁠⁠⁠⁠ This mask turned washday from a two-hour process into one simple step. …" at bounding box center [870, 566] width 1164 height 59
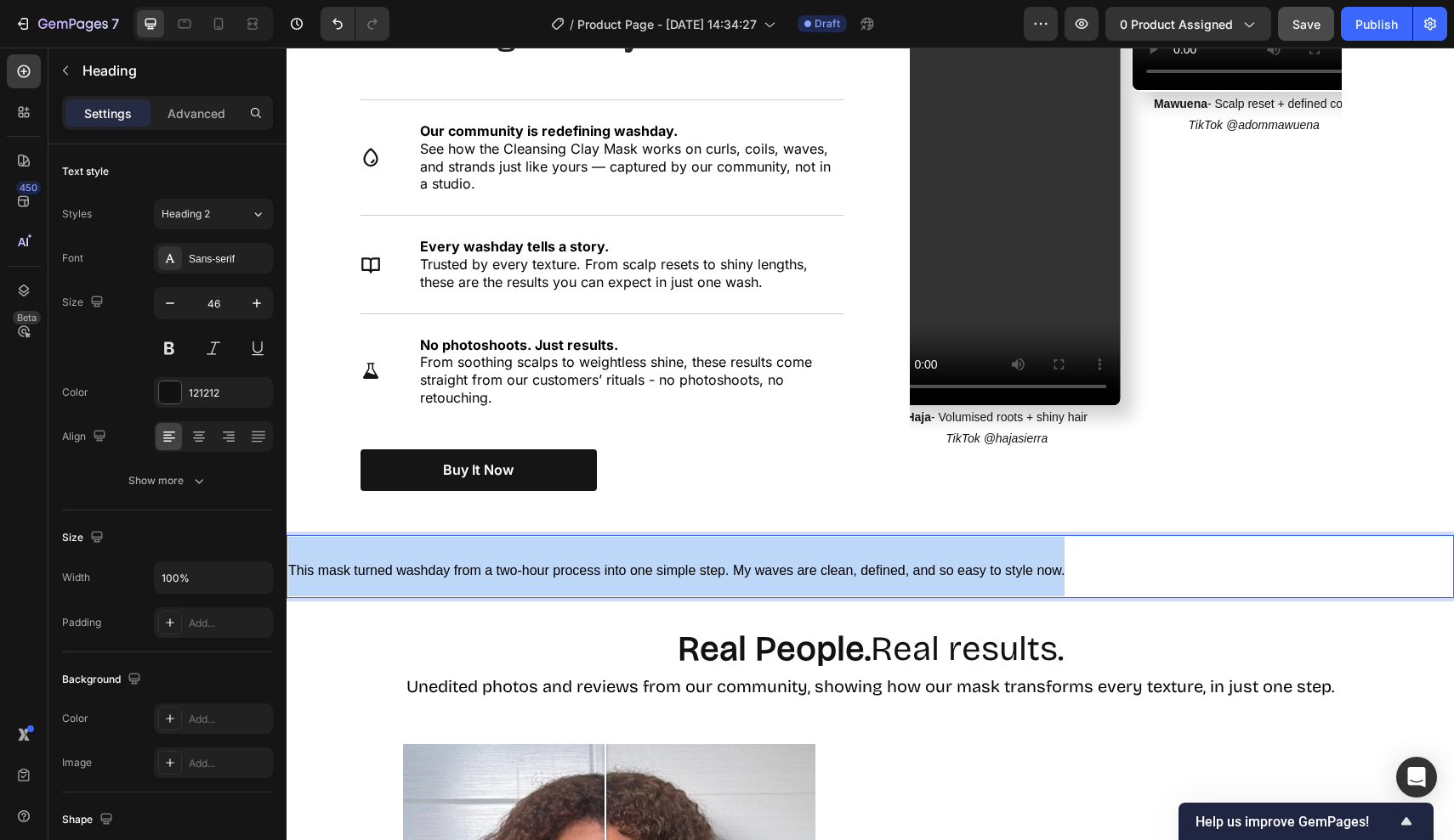
drag, startPoint x: 1081, startPoint y: 561, endPoint x: 0, endPoint y: 455, distance: 1086.2
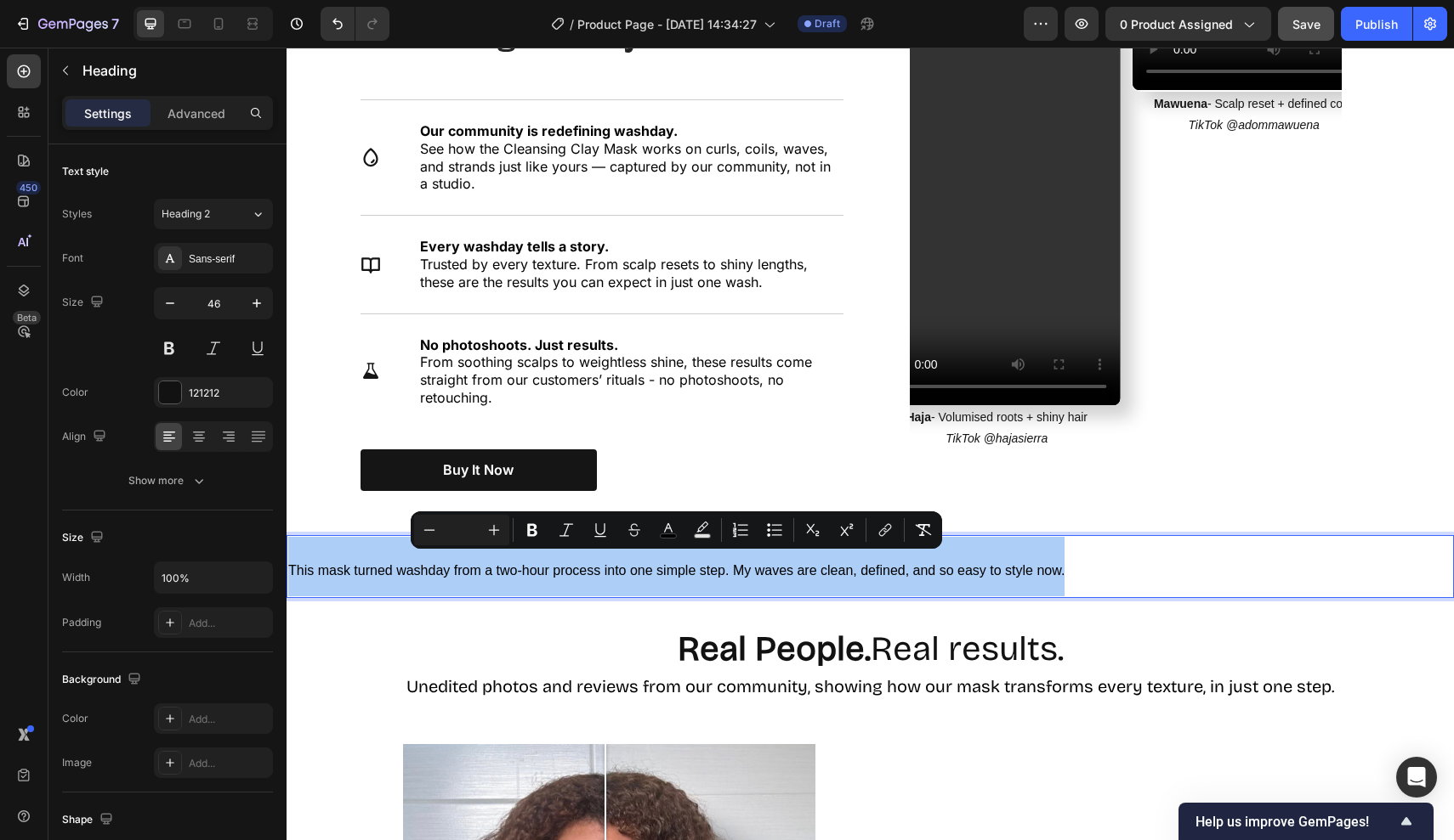
click at [474, 529] on input "Editor contextual toolbar" at bounding box center [461, 531] width 34 height 21
type input "45"
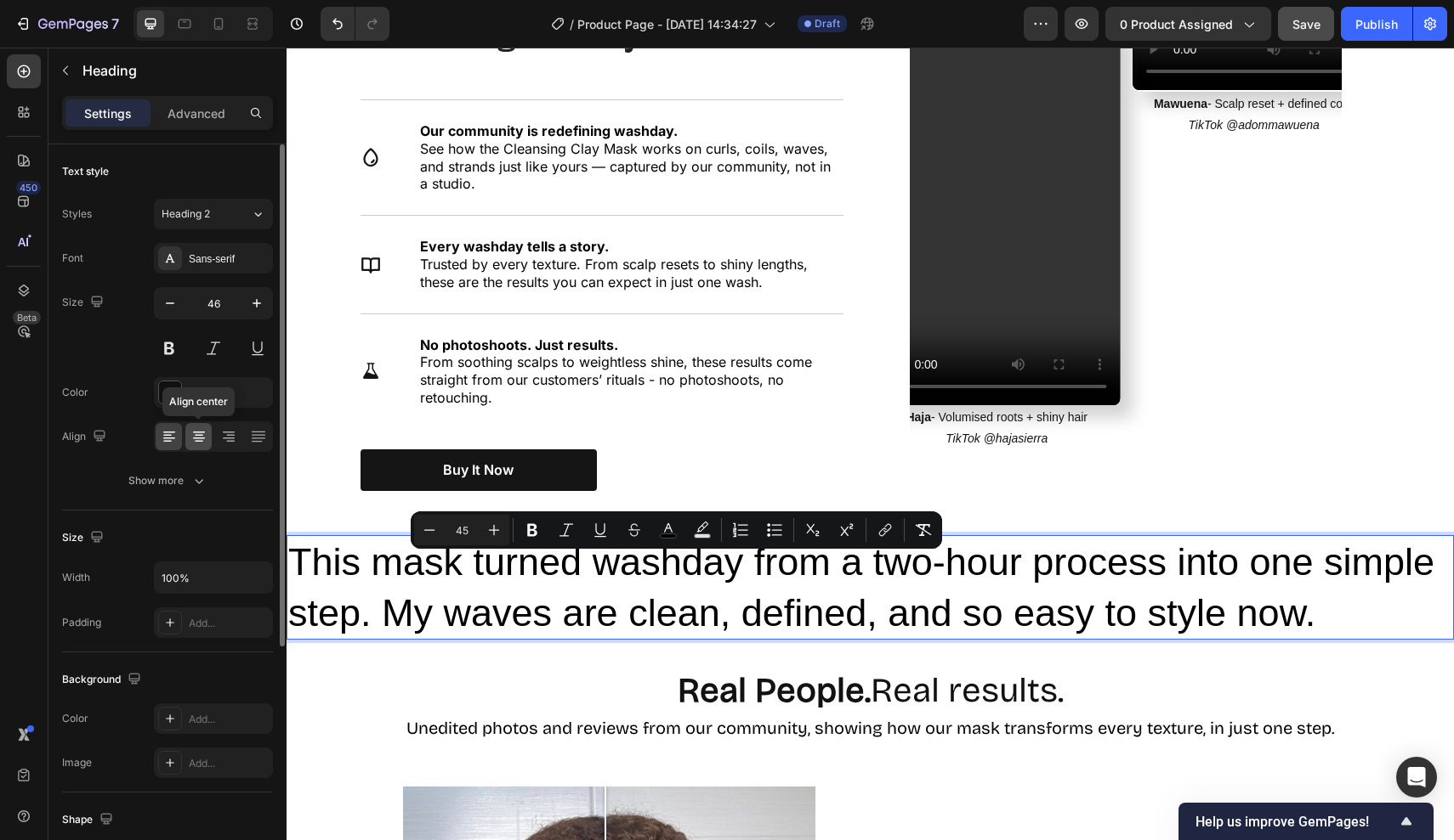
click at [201, 431] on icon at bounding box center [199, 436] width 17 height 17
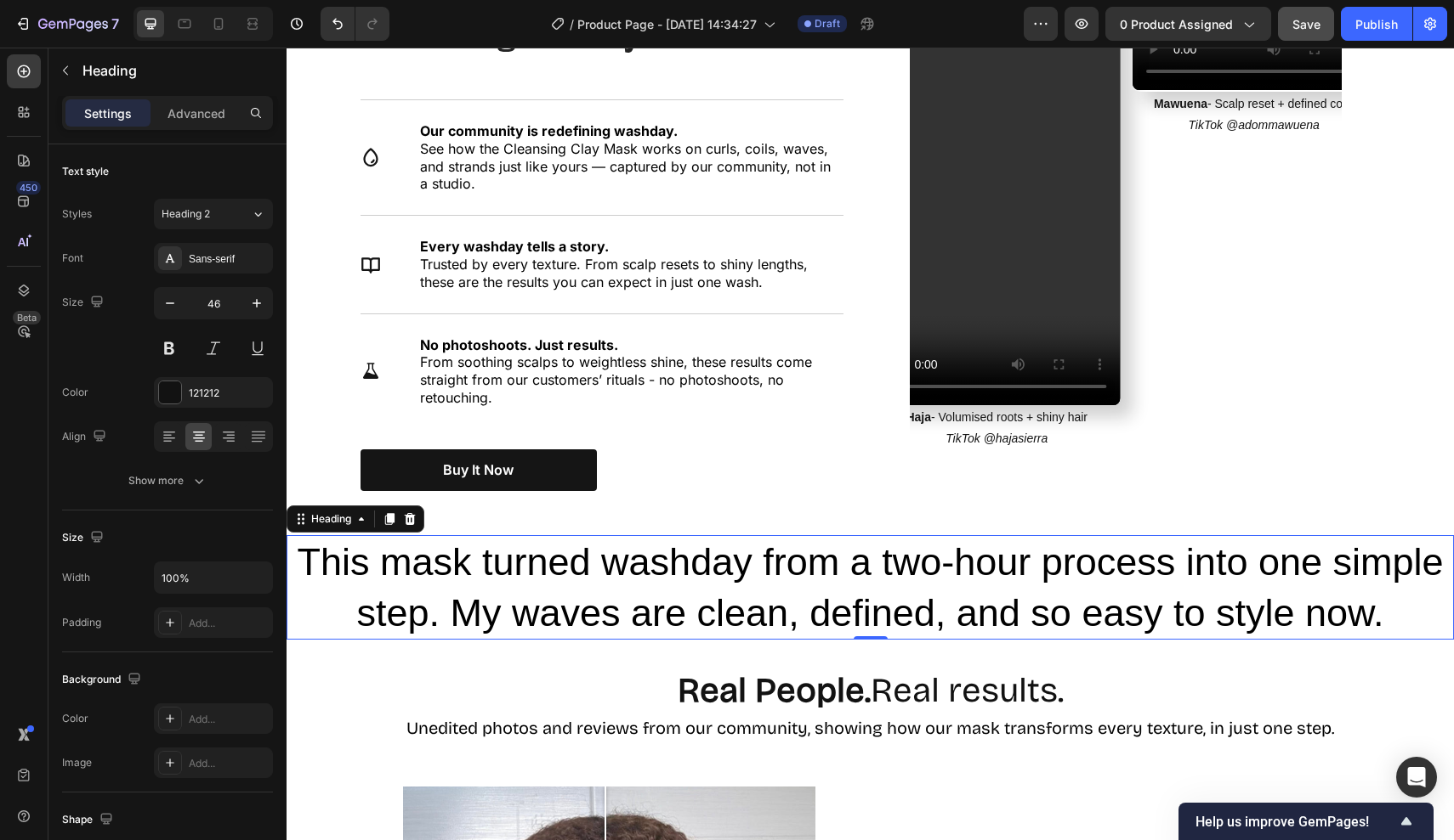
click at [366, 582] on span "This mask turned washday from a two-hour process into one simple step. My waves…" at bounding box center [870, 588] width 1146 height 94
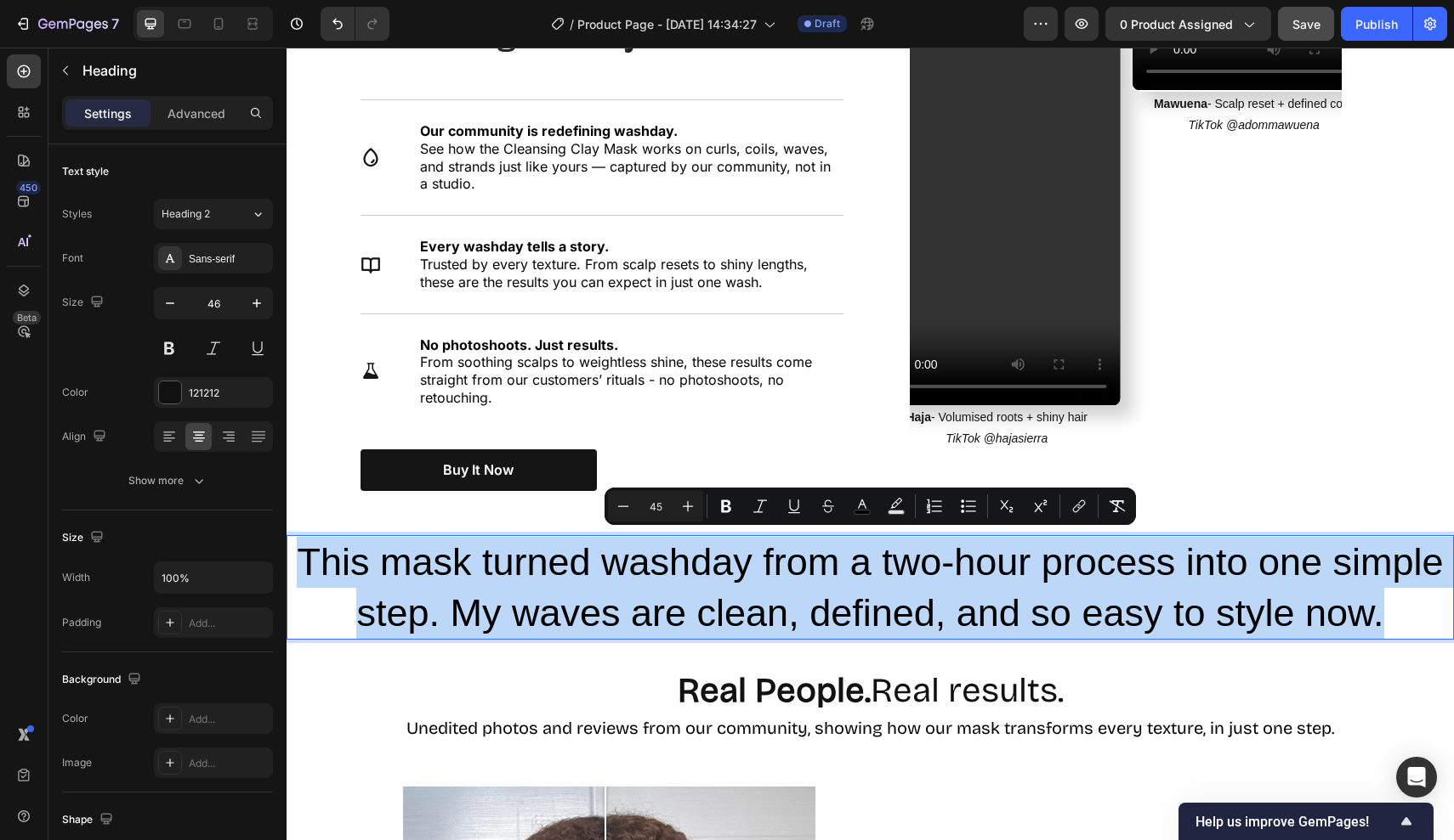
drag, startPoint x: 296, startPoint y: 547, endPoint x: 1453, endPoint y: 592, distance: 1157.9
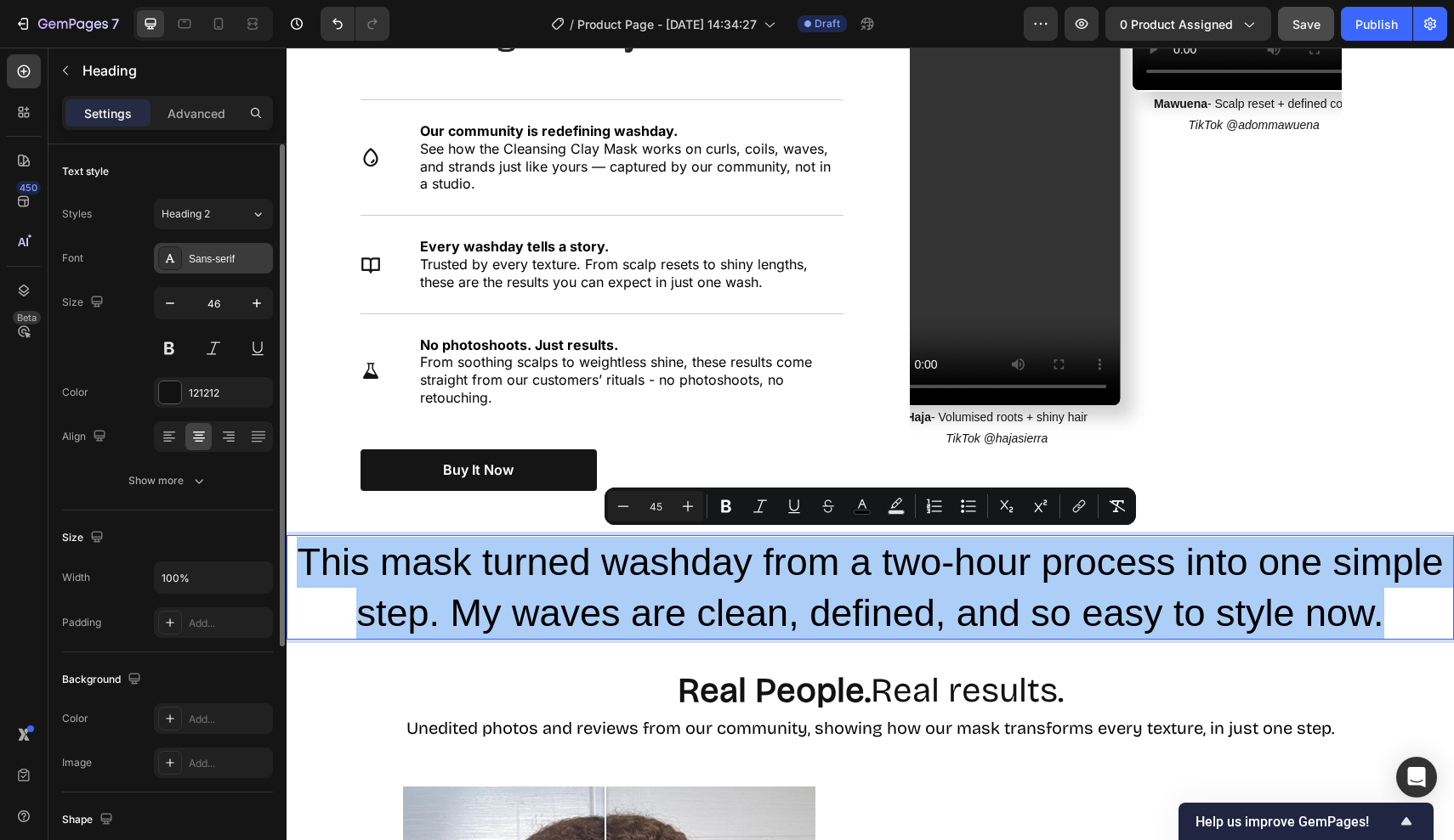
click at [219, 268] on div "Sans-serif" at bounding box center [214, 258] width 119 height 31
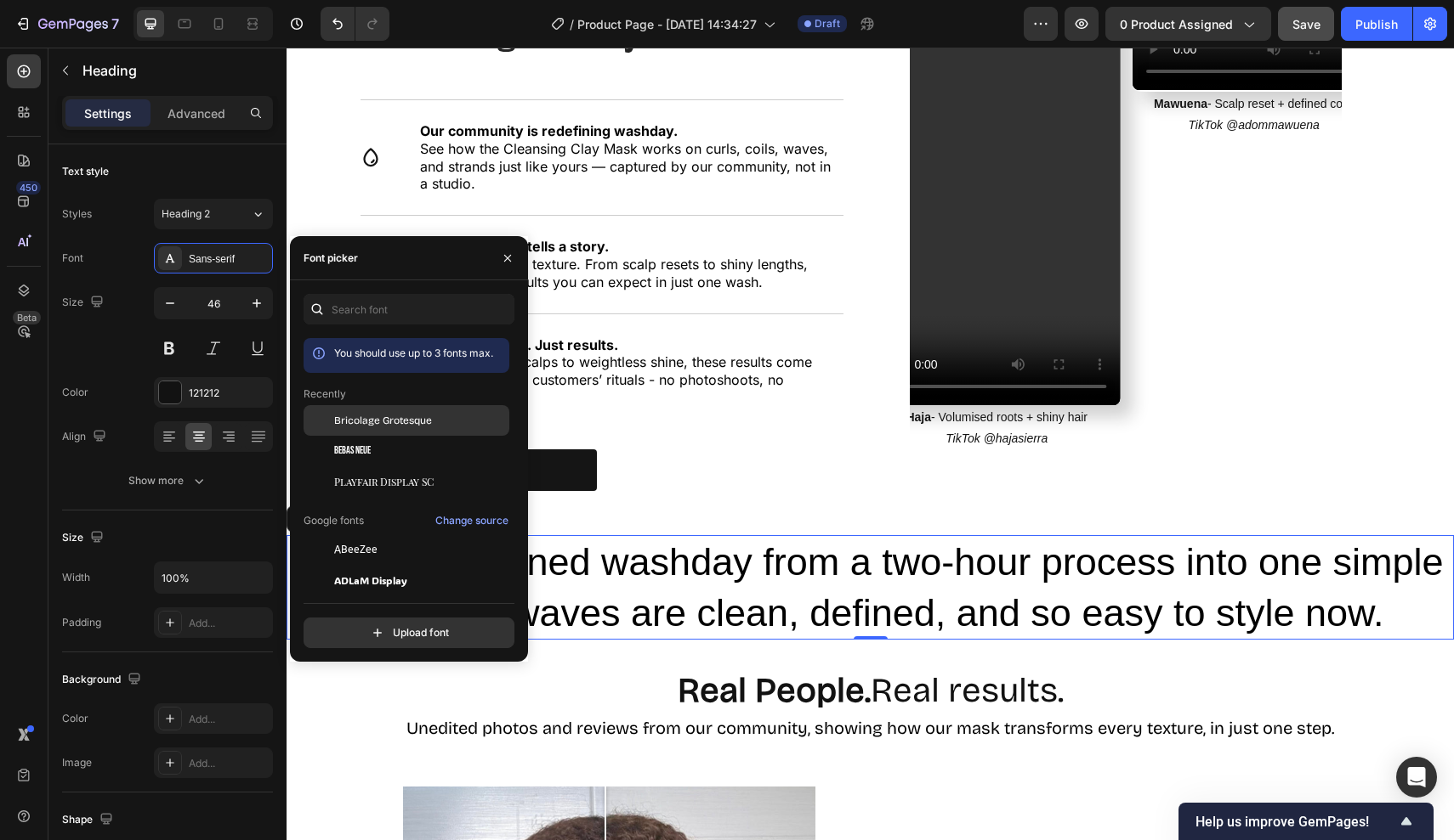
click at [344, 429] on div "Bricolage Grotesque" at bounding box center [406, 420] width 206 height 31
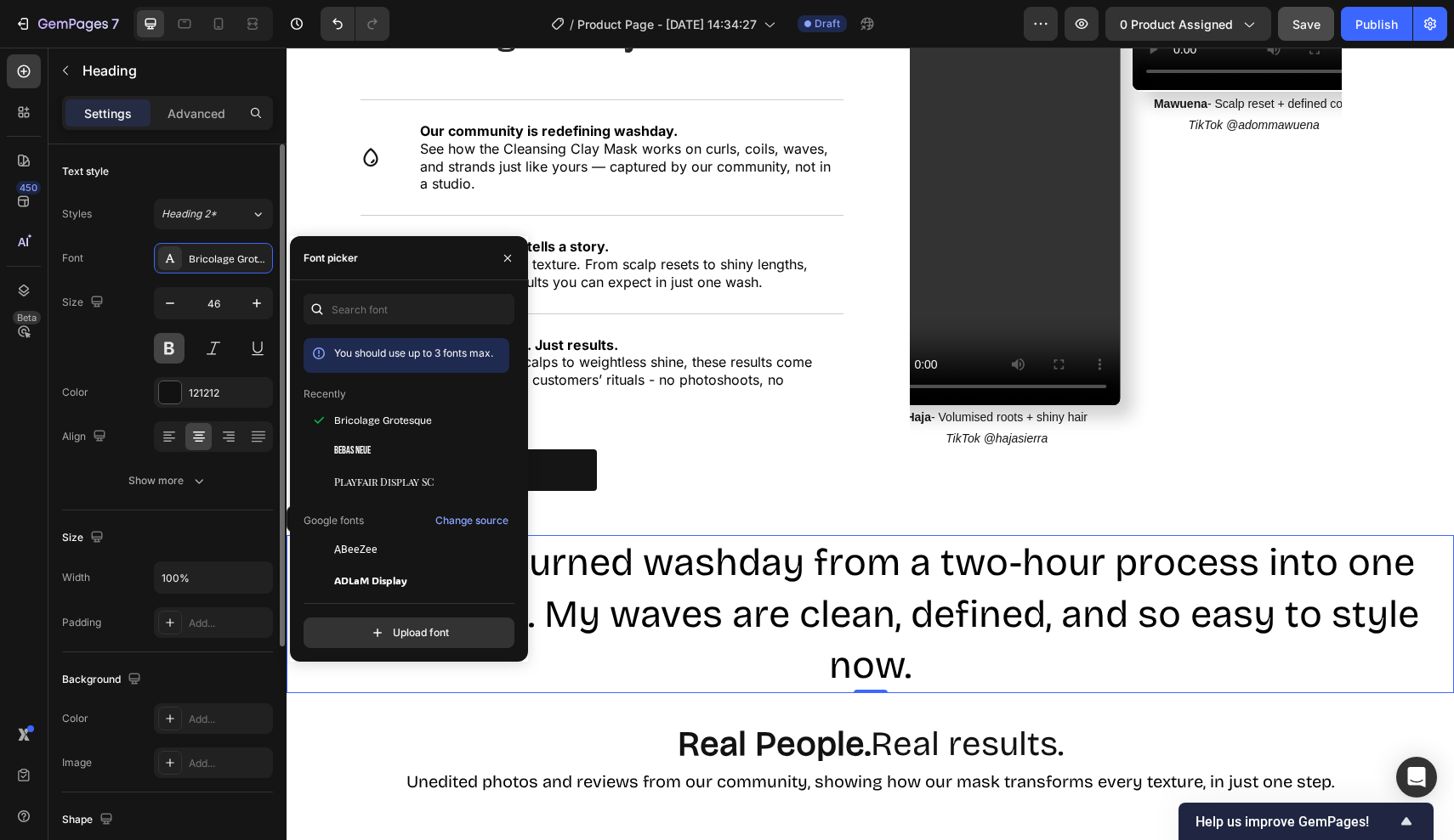
click at [166, 347] on button at bounding box center [169, 348] width 31 height 31
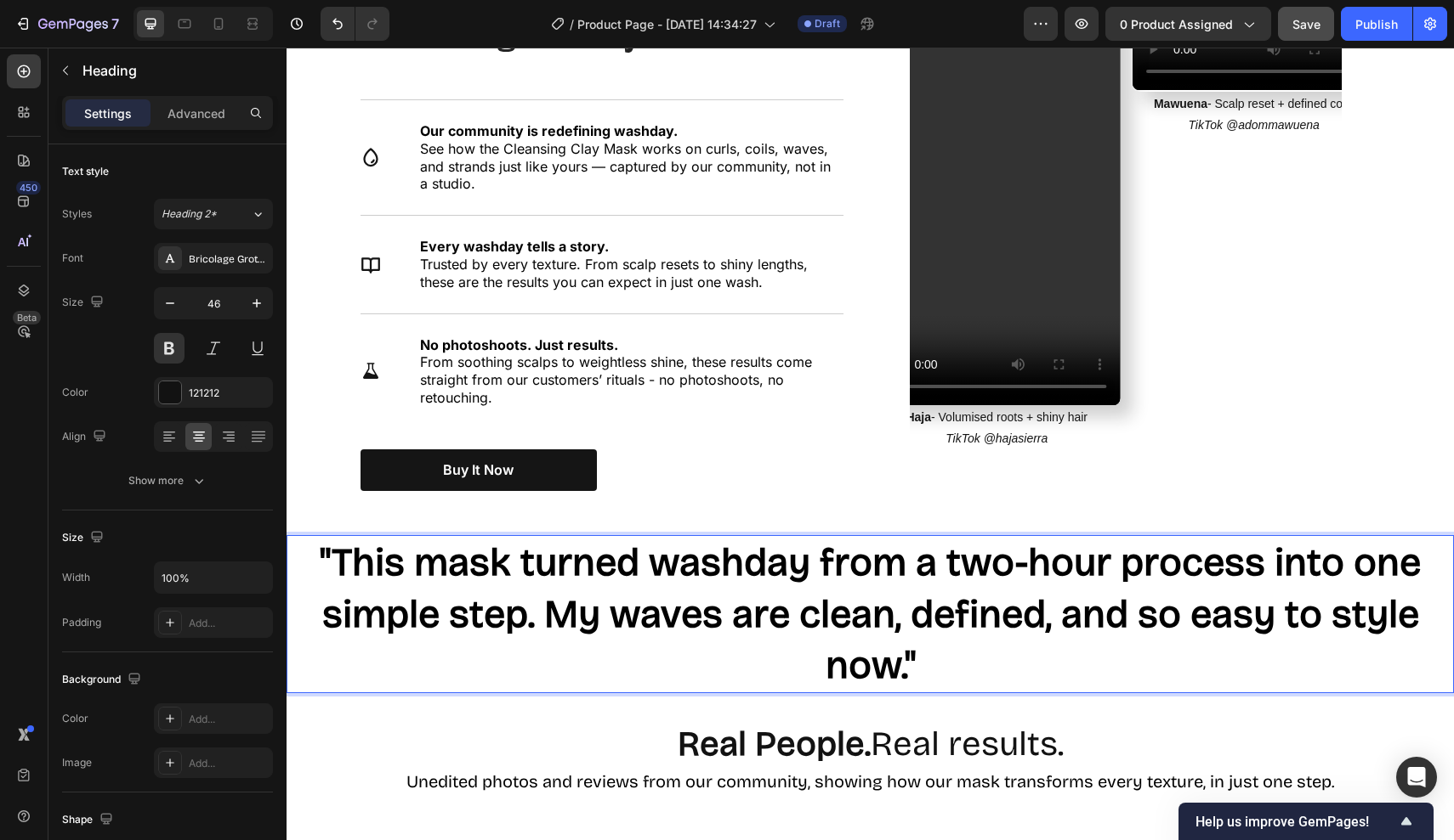
click at [973, 646] on p ""This mask turned washday from a two-hour process into one simple step. My wave…" at bounding box center [870, 614] width 1164 height 154
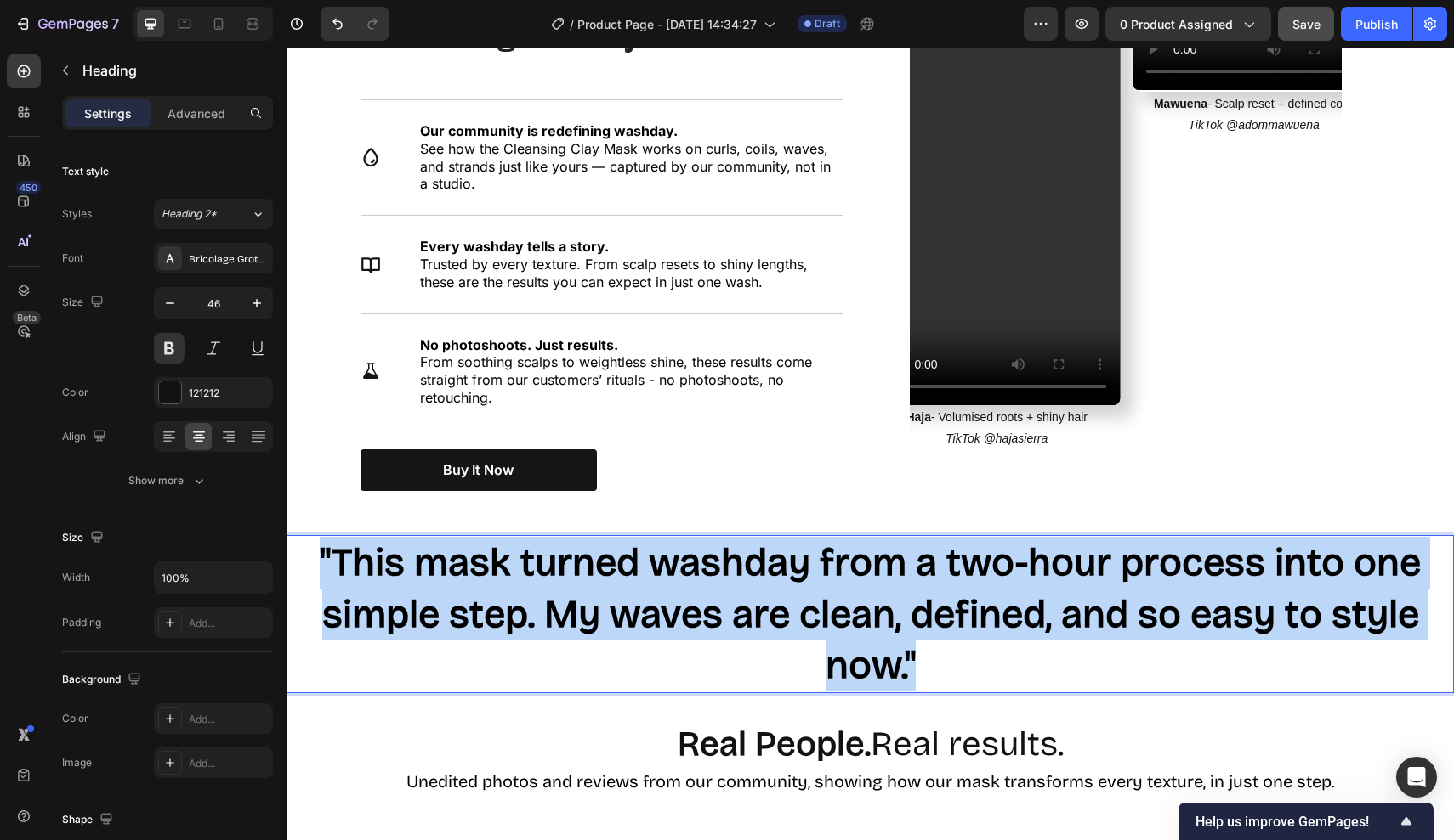
drag, startPoint x: 973, startPoint y: 646, endPoint x: 163, endPoint y: 440, distance: 835.8
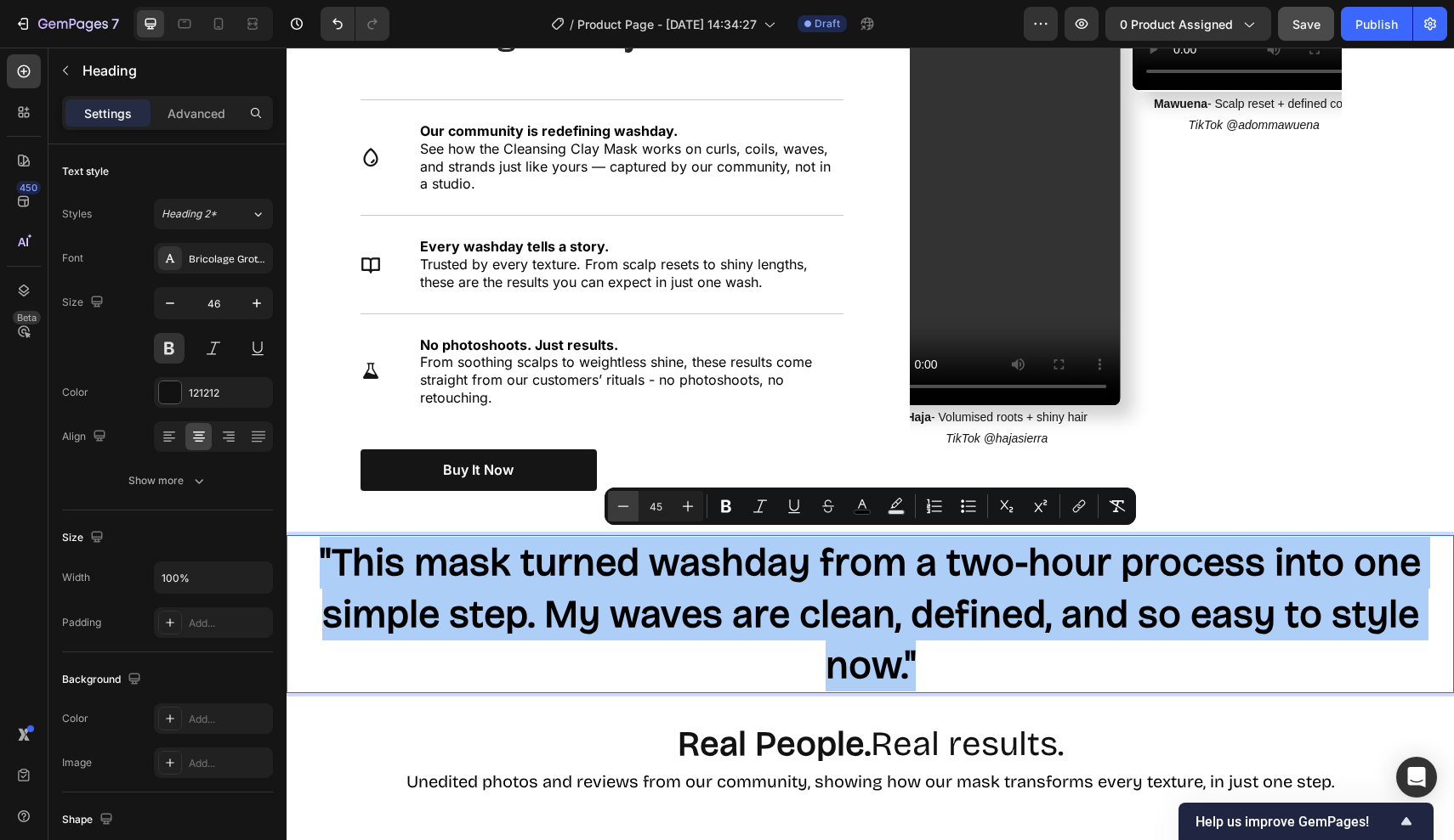
click at [620, 499] on icon "Editor contextual toolbar" at bounding box center [623, 506] width 17 height 17
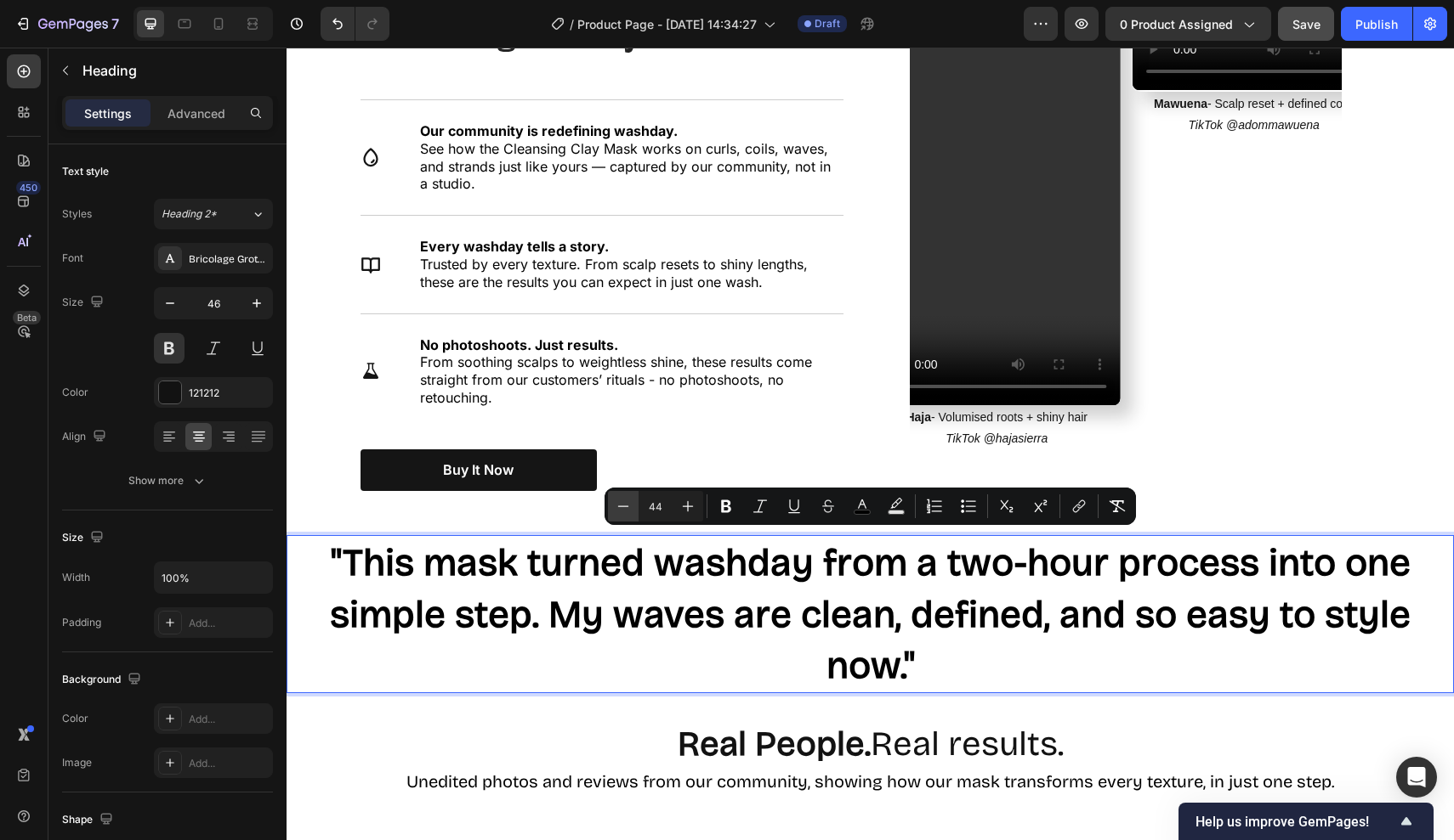
click at [620, 499] on icon "Editor contextual toolbar" at bounding box center [623, 506] width 17 height 17
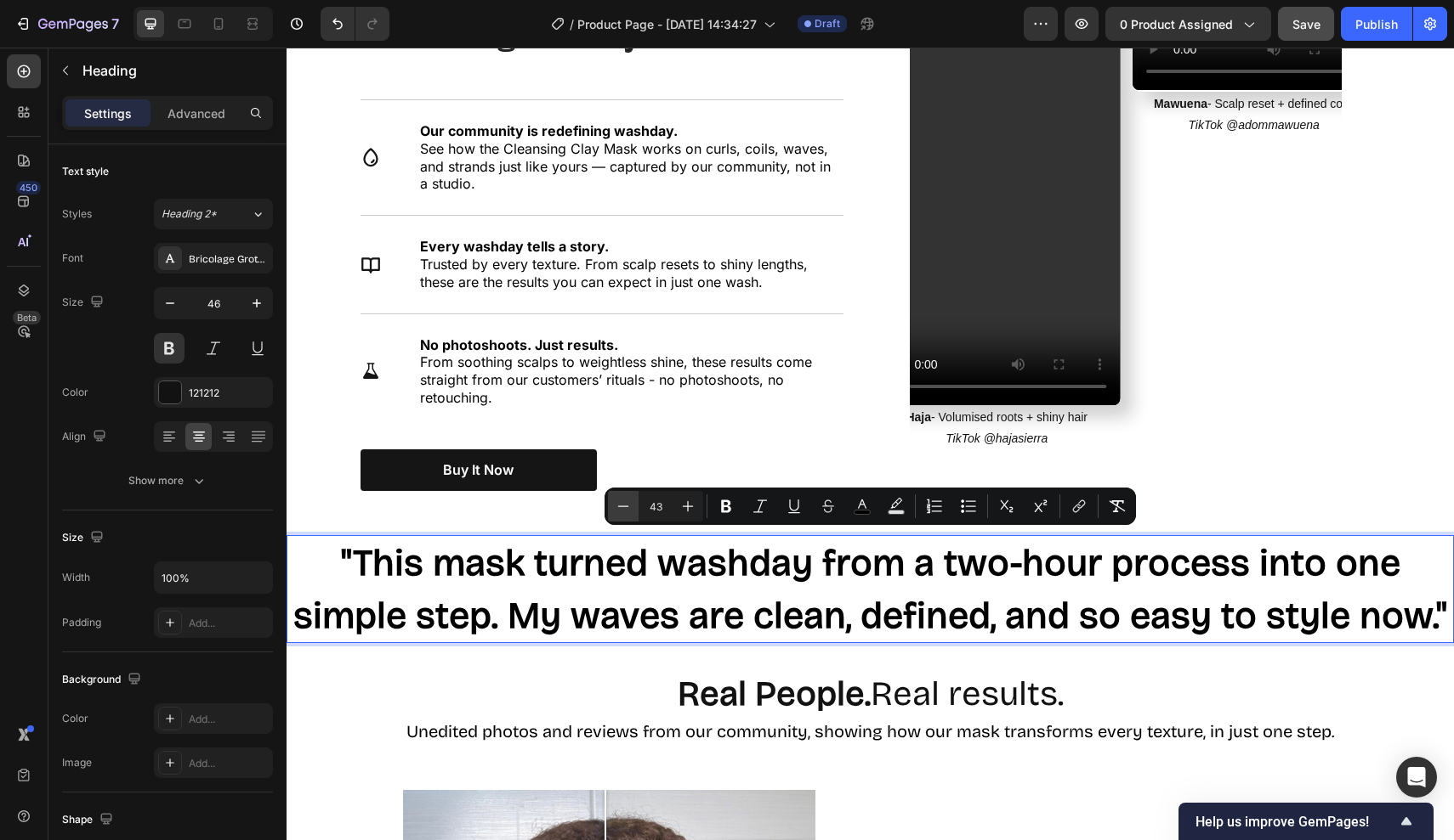
click at [620, 499] on icon "Editor contextual toolbar" at bounding box center [623, 506] width 17 height 17
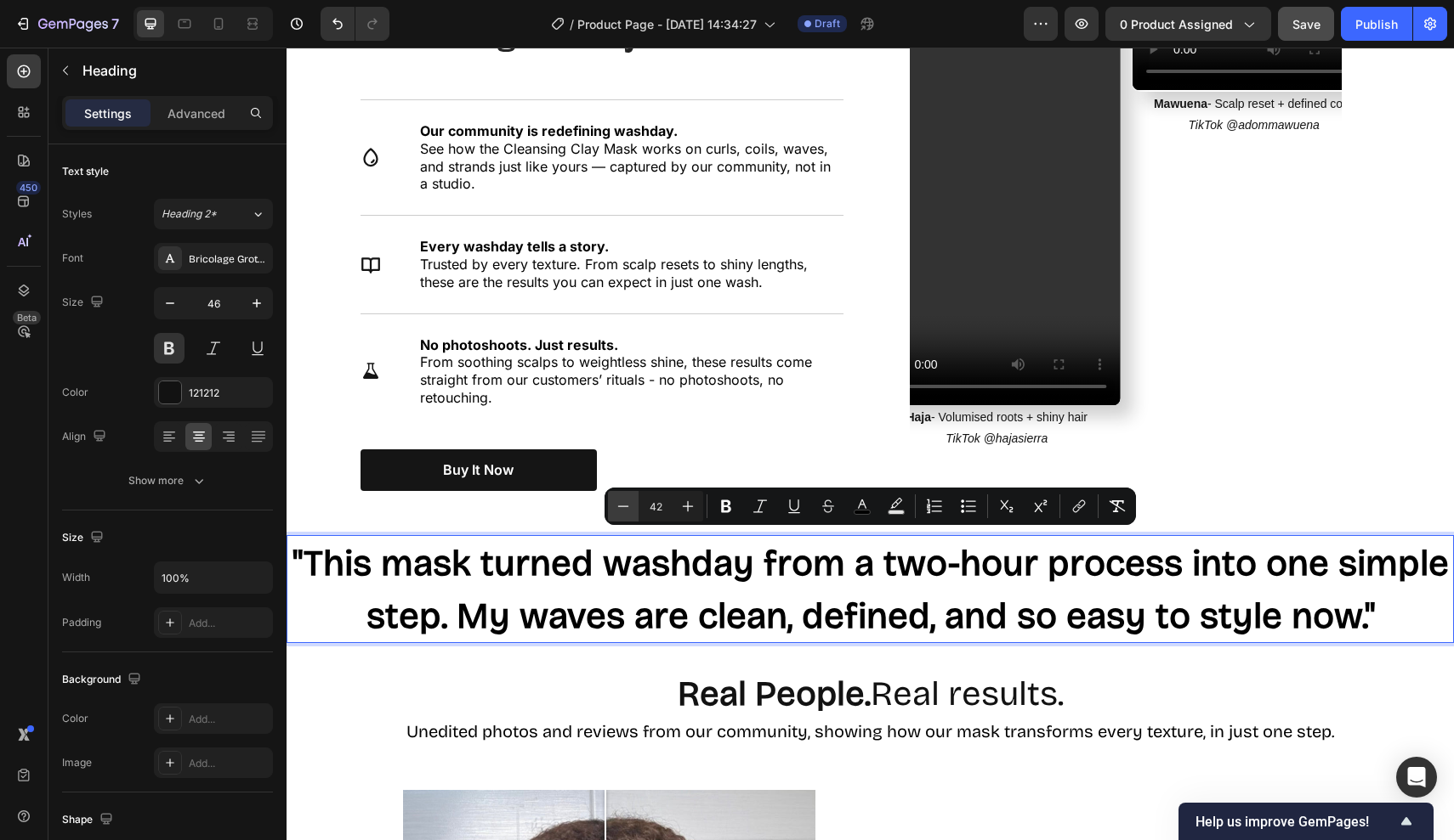
click at [620, 499] on icon "Editor contextual toolbar" at bounding box center [623, 506] width 17 height 17
type input "41"
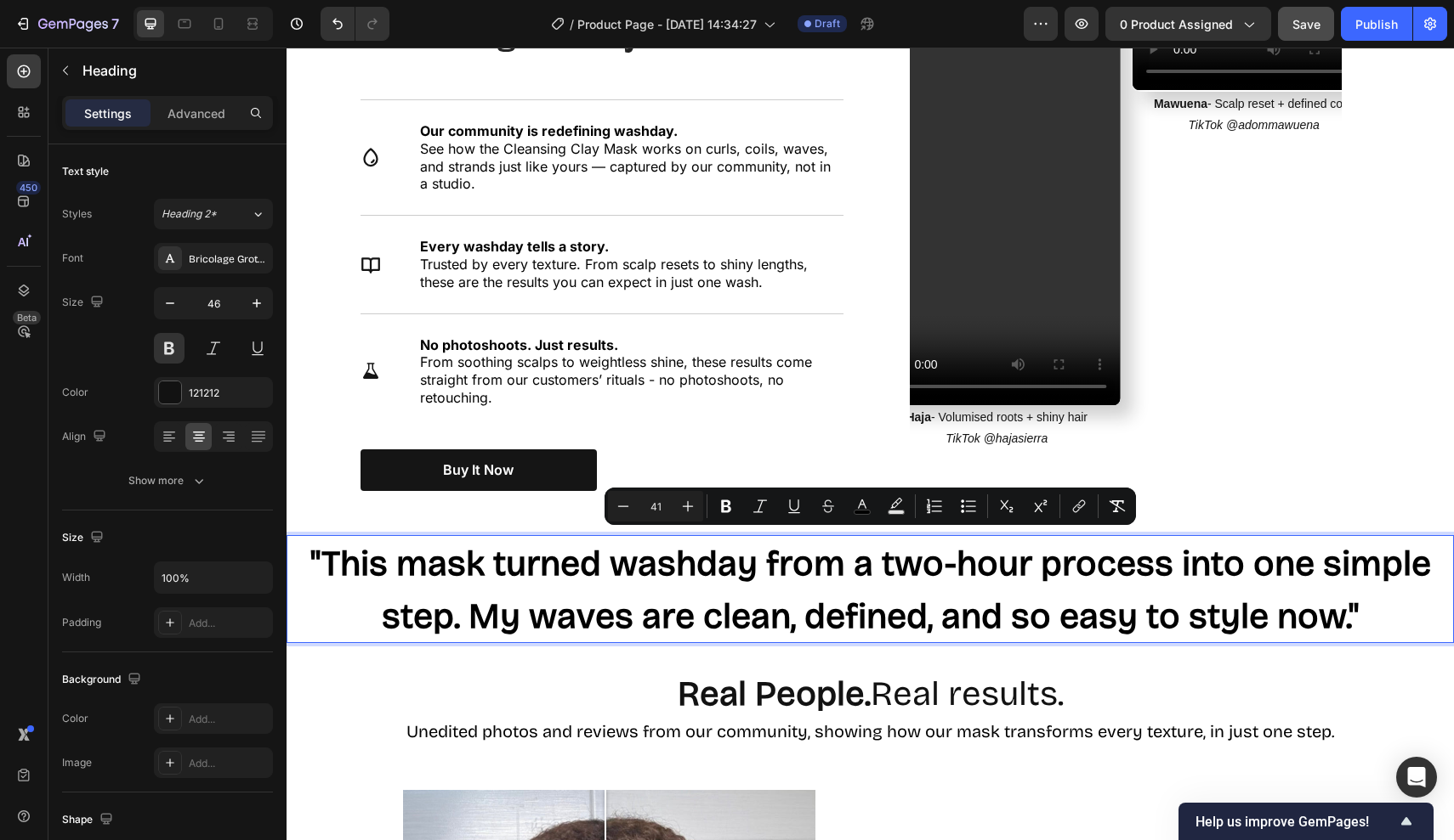
click at [302, 543] on p ""This mask turned washday from a two-hour process into one simple step. My wave…" at bounding box center [870, 590] width 1164 height 105
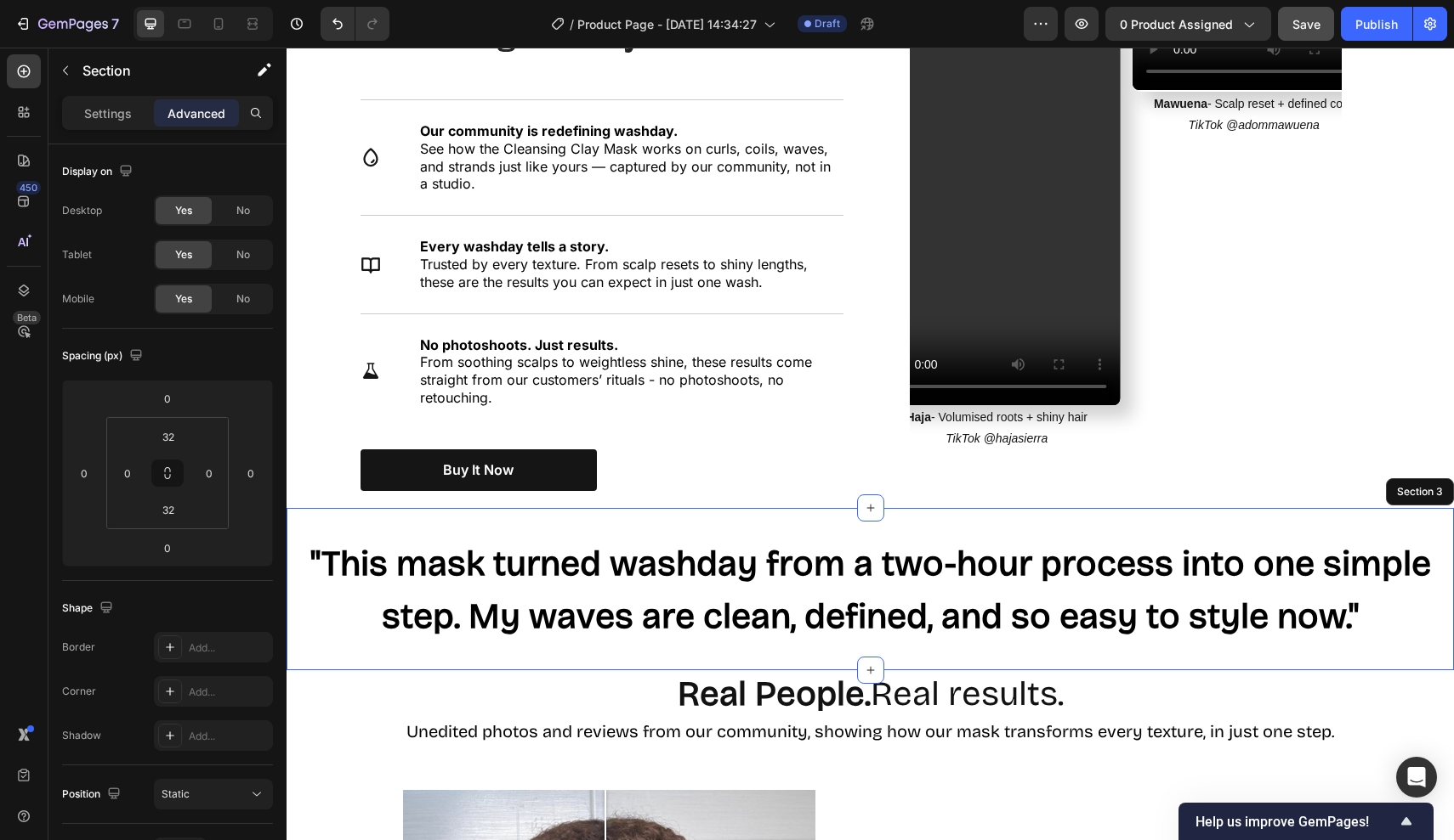
click at [330, 515] on div "⁠⁠⁠⁠⁠⁠⁠ "This mask turned washday from a two-hour process into one simple step.…" at bounding box center [870, 589] width 1167 height 163
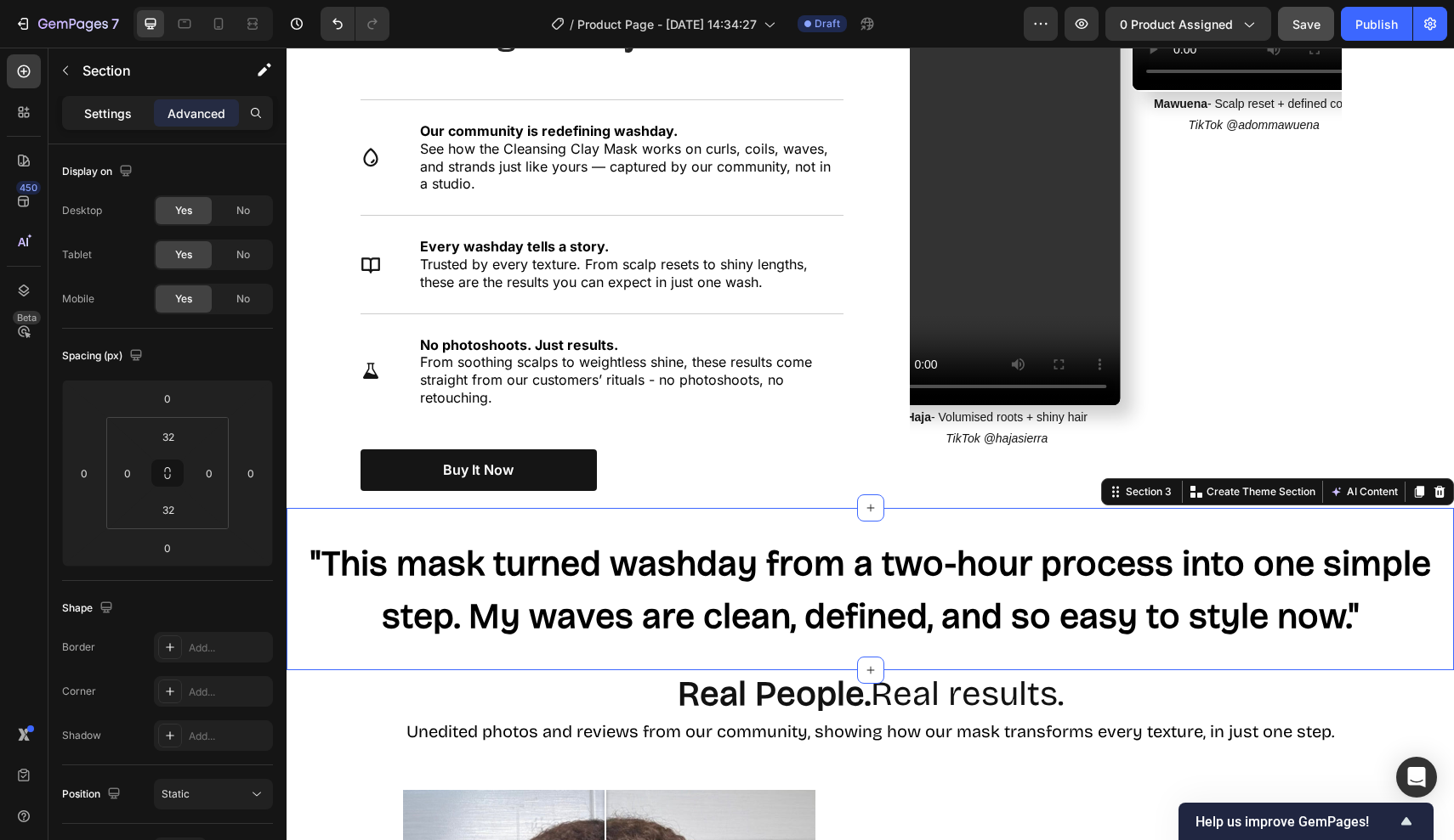
click at [128, 116] on p "Settings" at bounding box center [107, 113] width 48 height 18
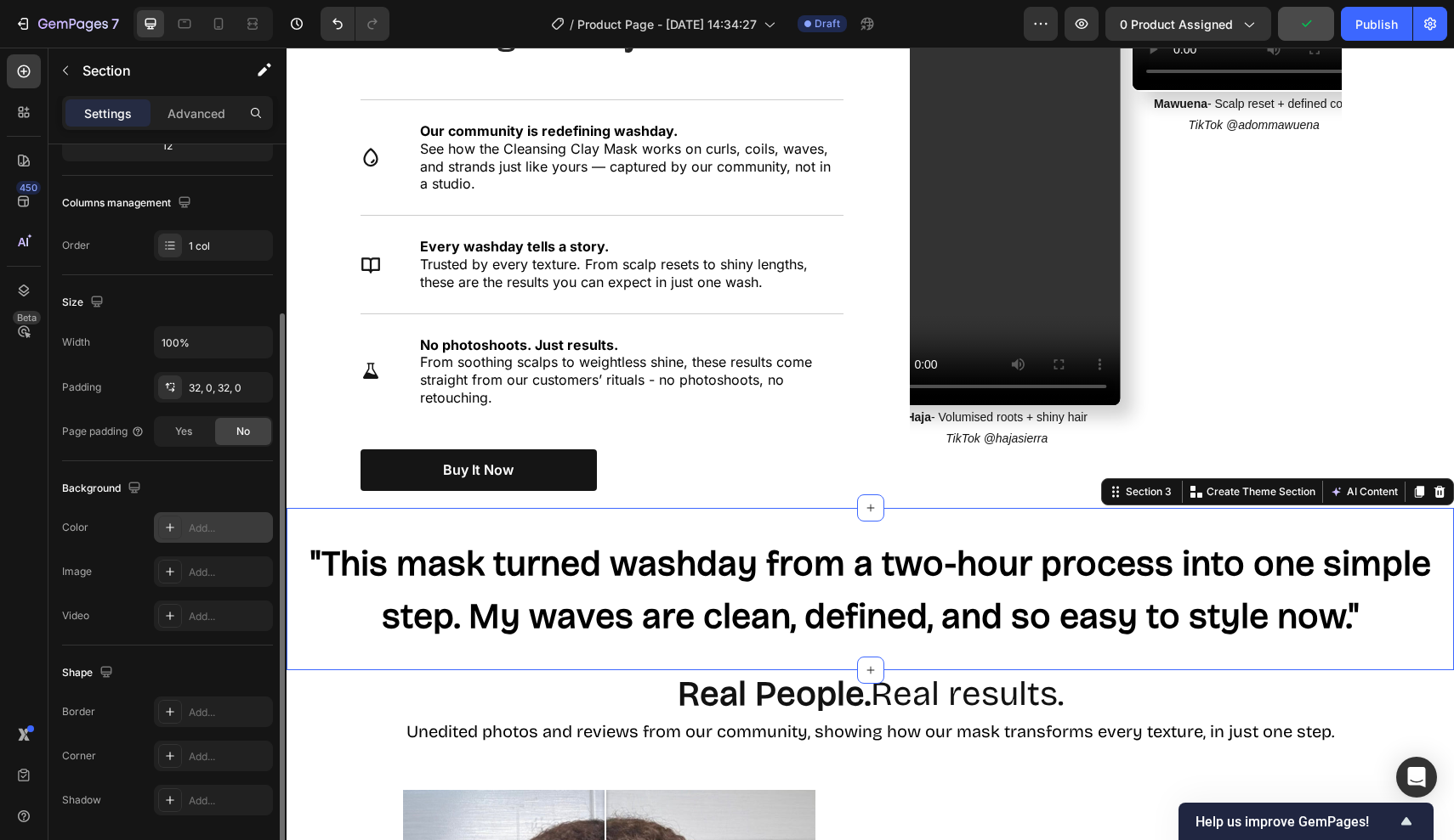
scroll to position [293, 0]
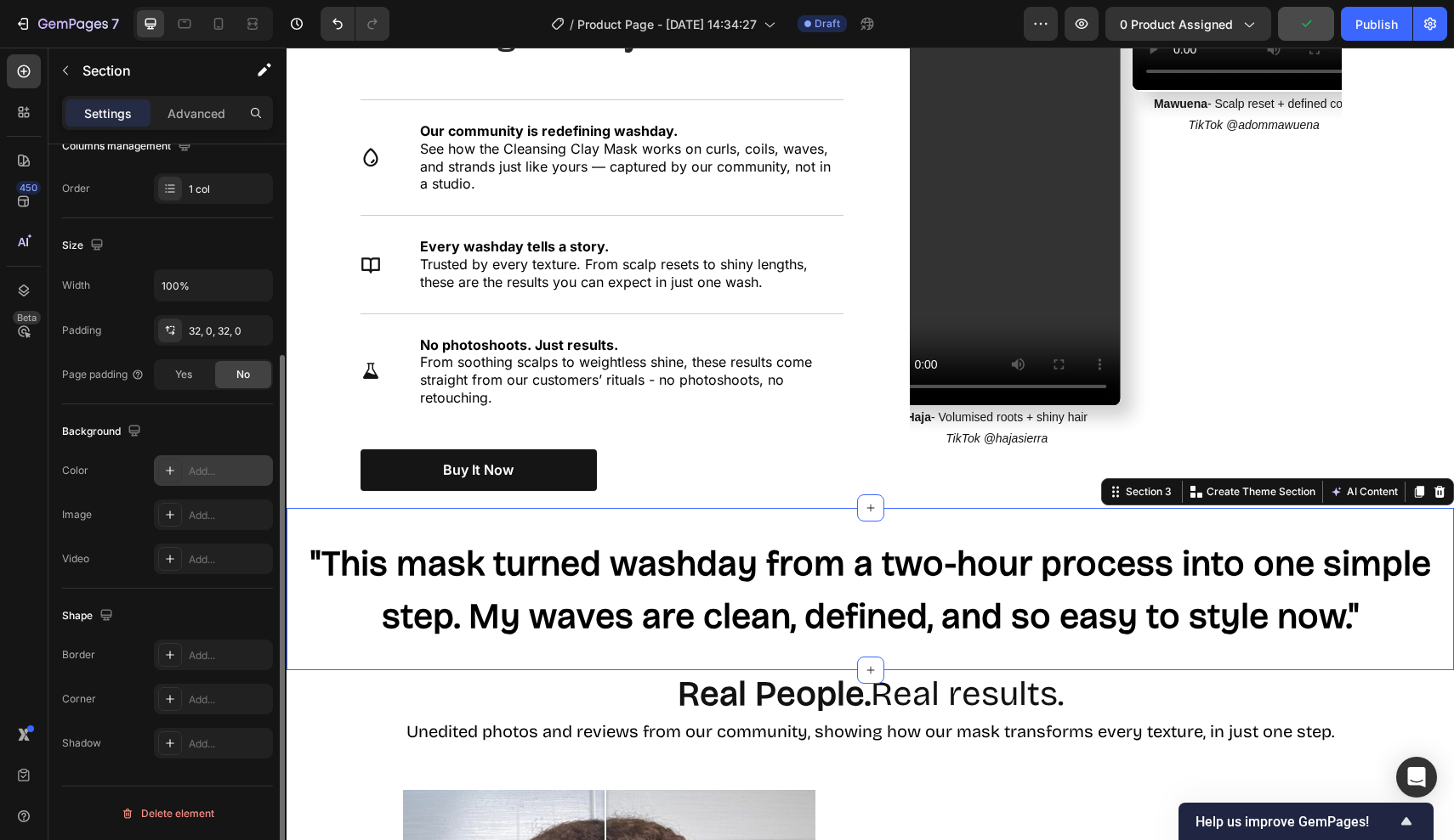
click at [175, 460] on div at bounding box center [169, 470] width 24 height 24
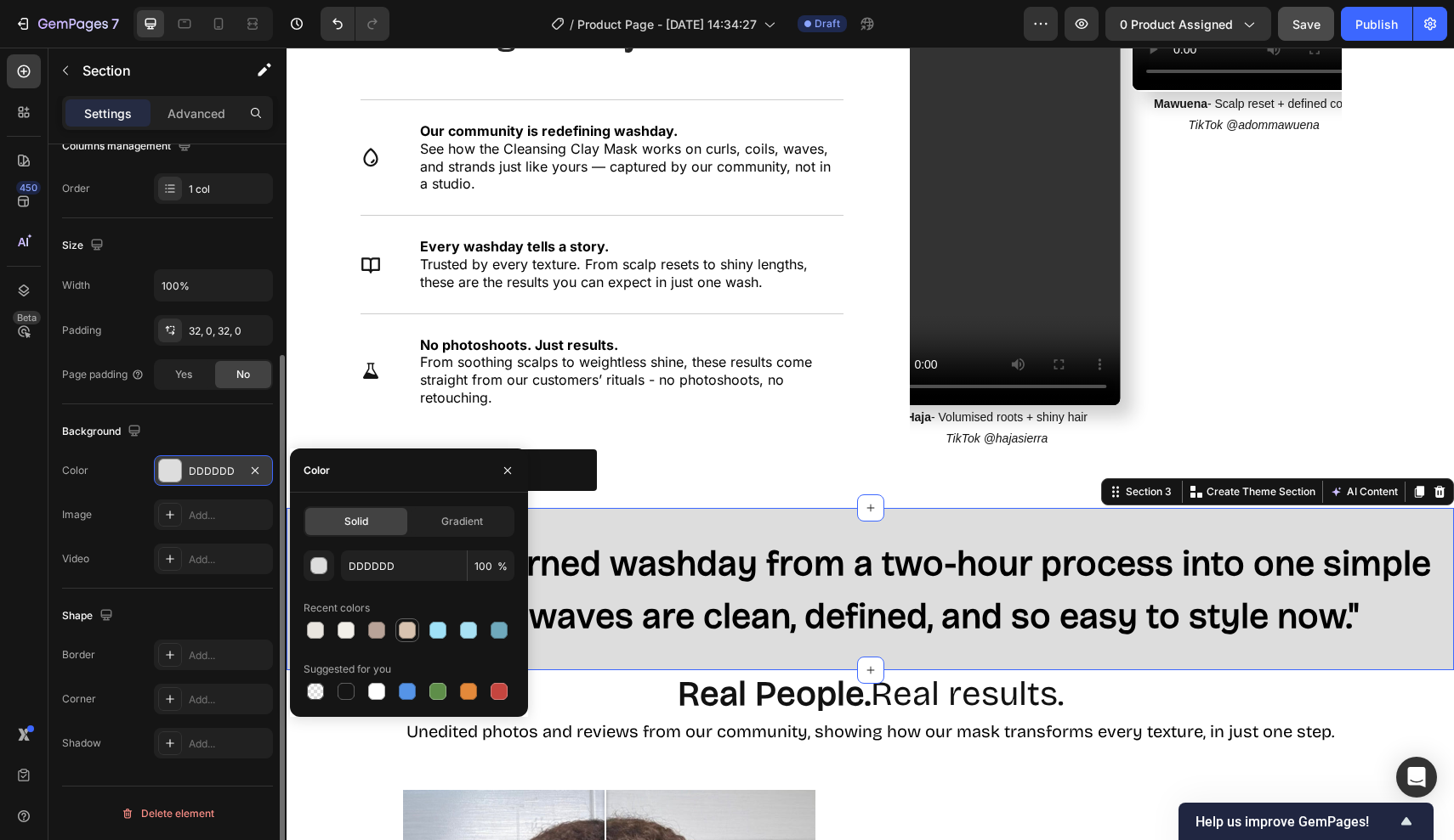
click at [401, 634] on div at bounding box center [407, 630] width 17 height 17
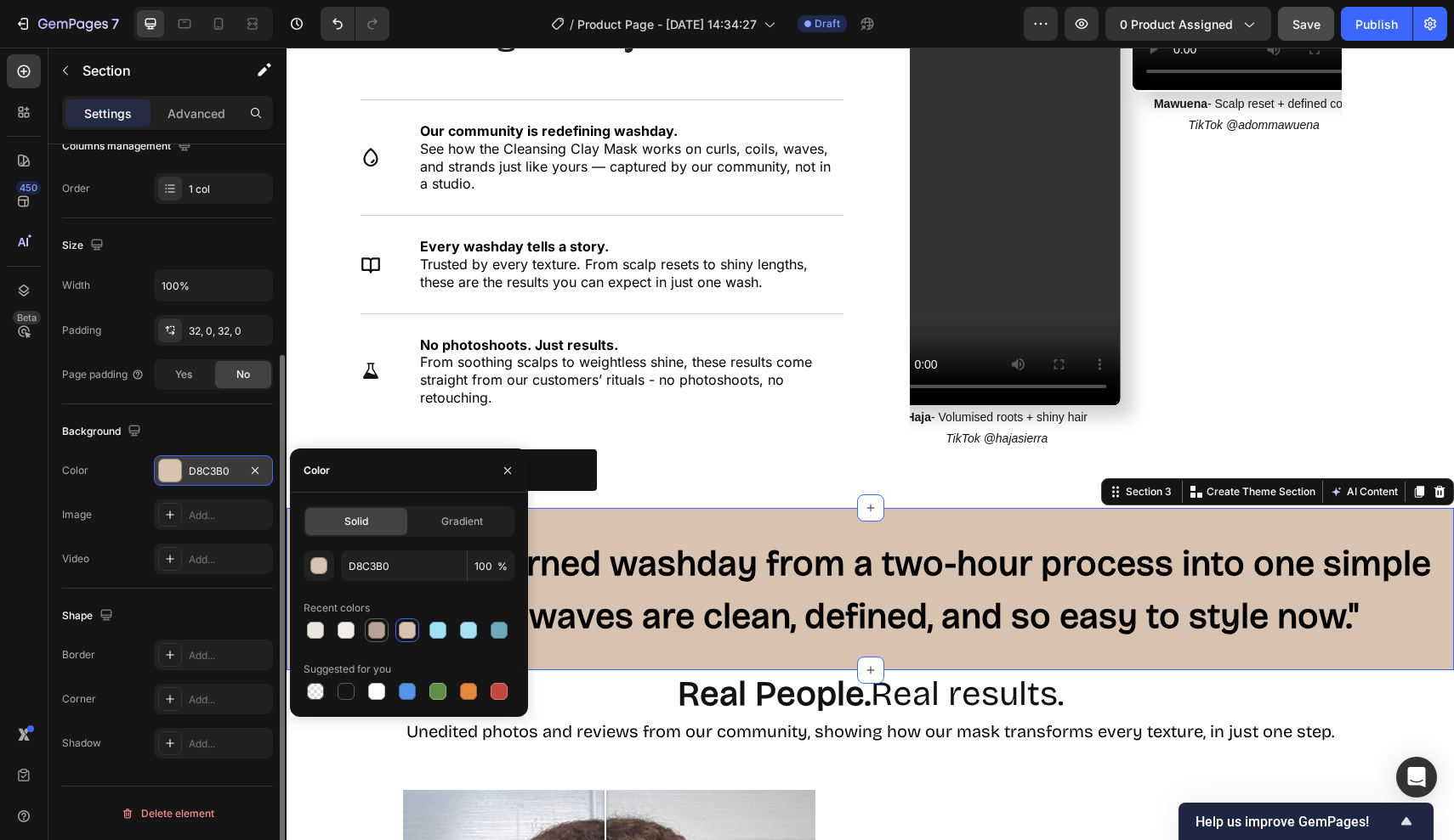
click at [383, 632] on div at bounding box center [376, 630] width 17 height 17
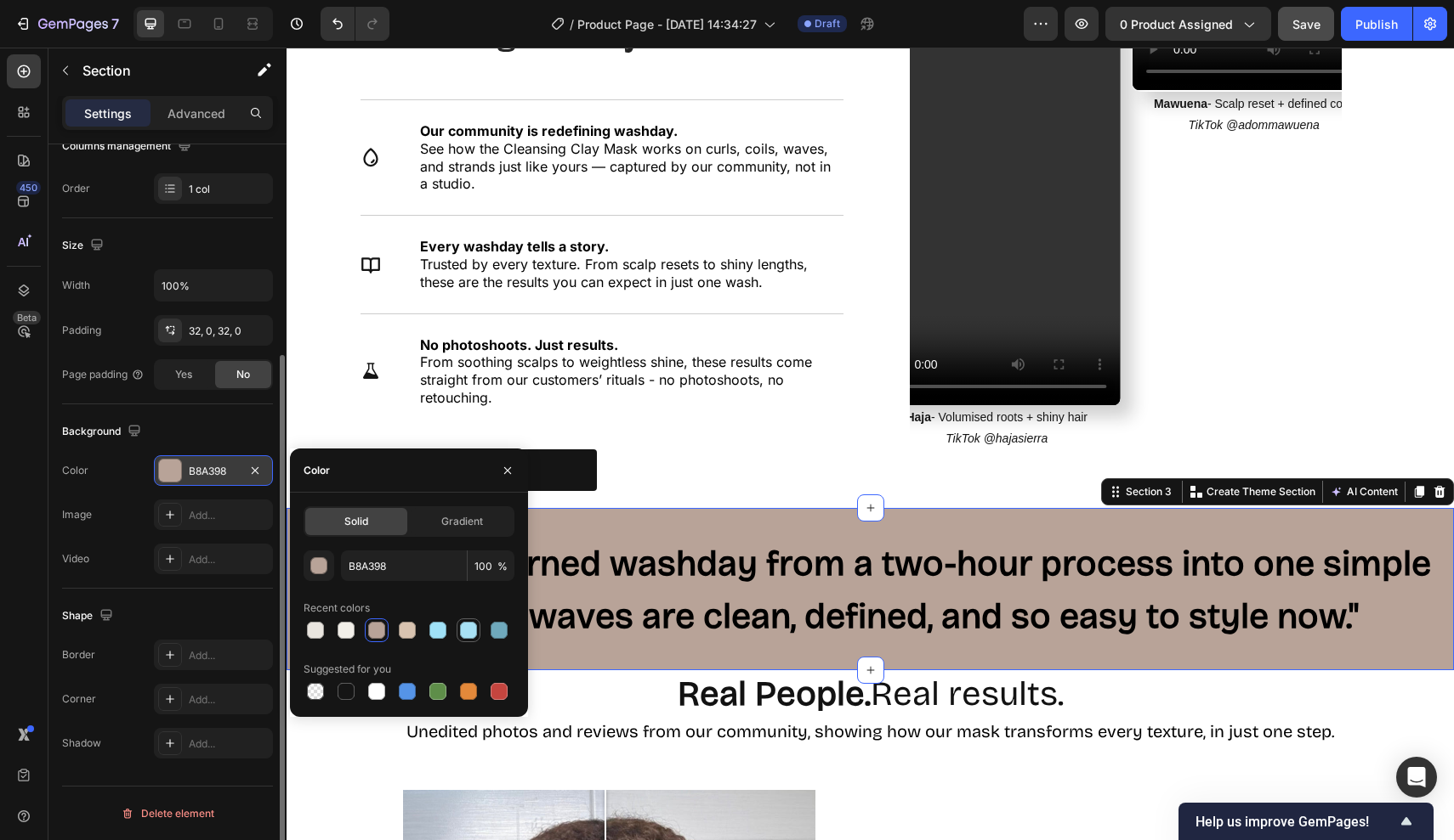
click at [470, 628] on div at bounding box center [469, 630] width 17 height 17
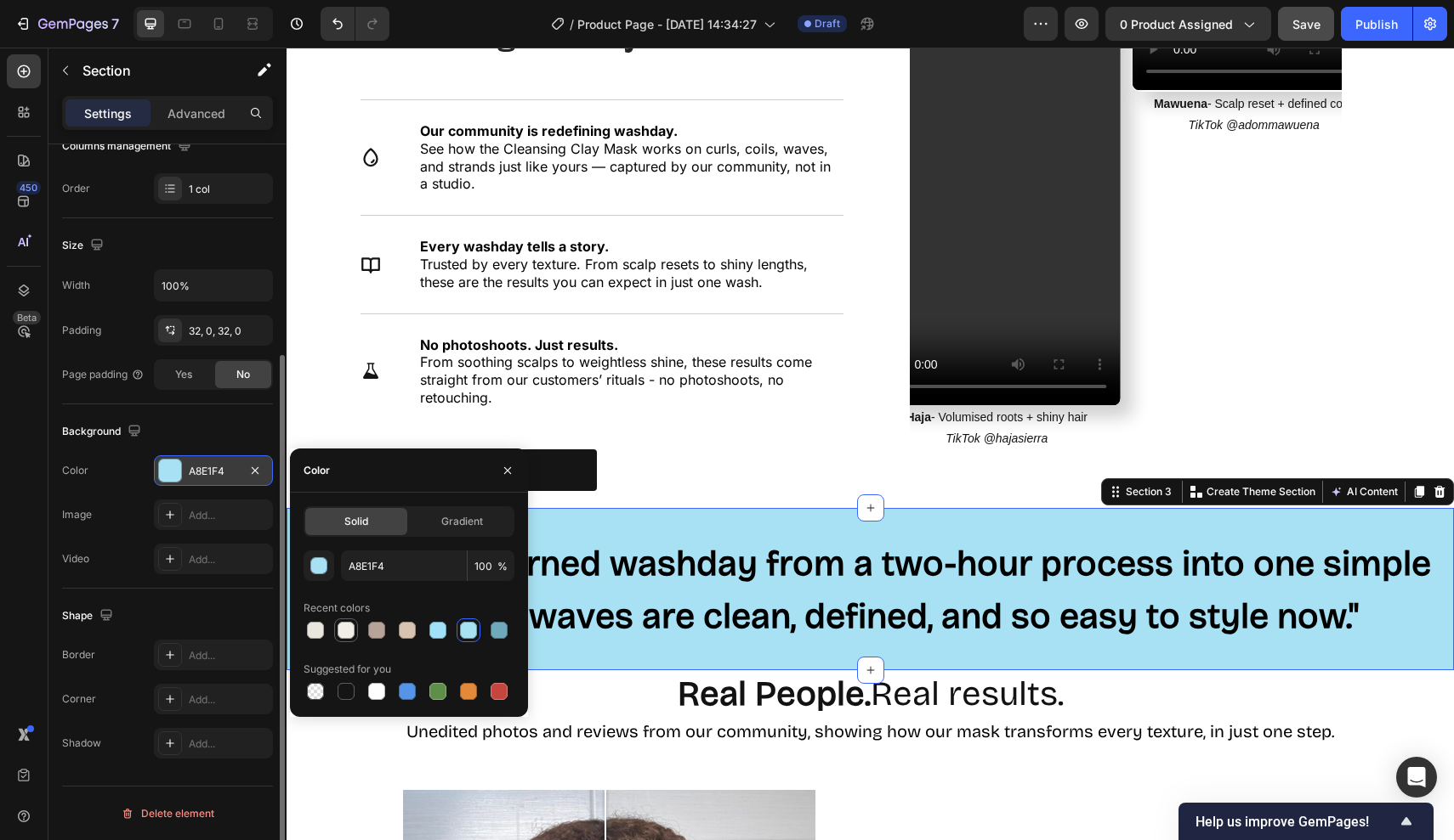
click at [346, 629] on div at bounding box center [346, 630] width 17 height 17
type input "F2EFE9"
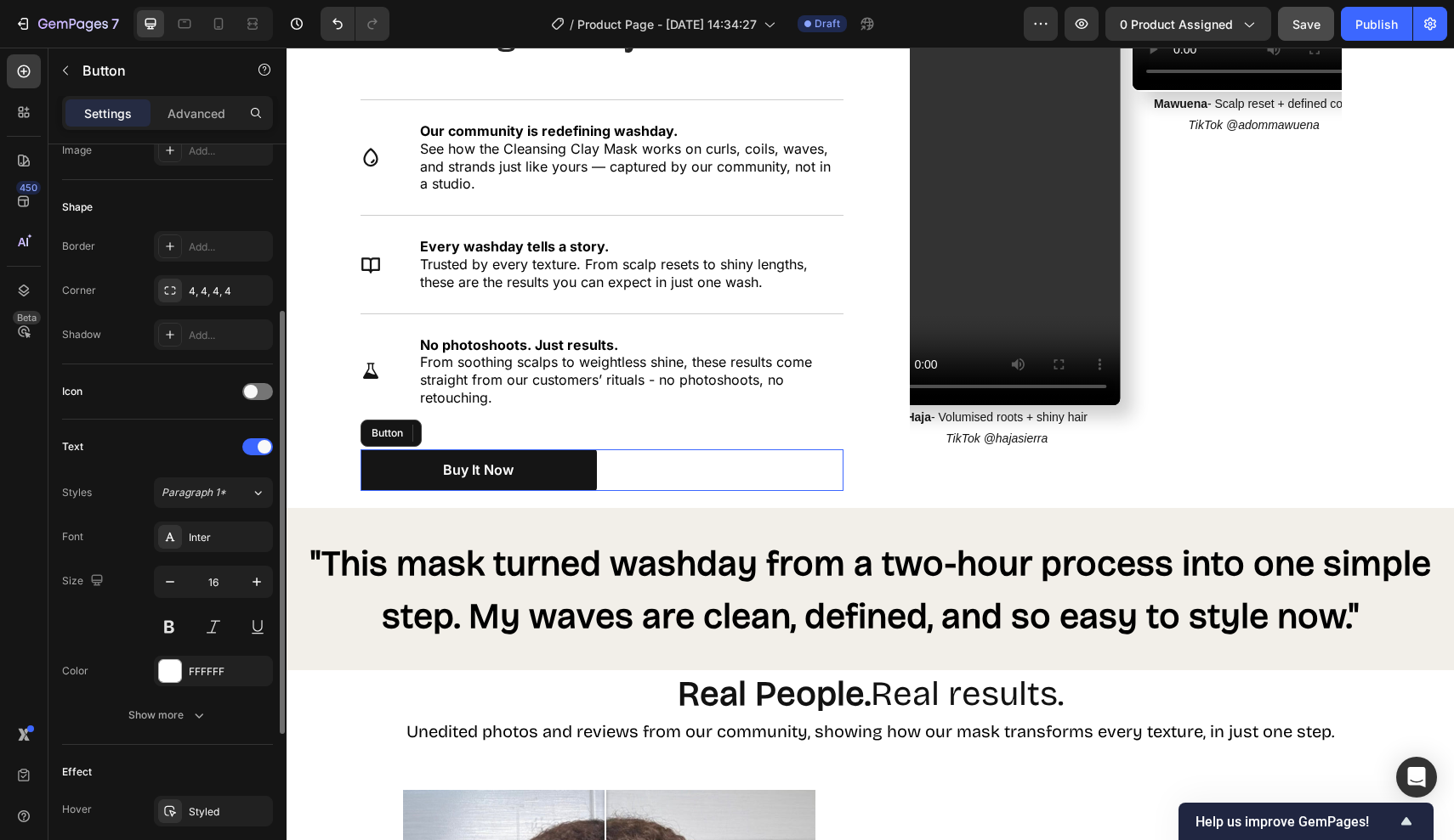
click at [692, 470] on div "Buy It Now Button" at bounding box center [601, 470] width 483 height 41
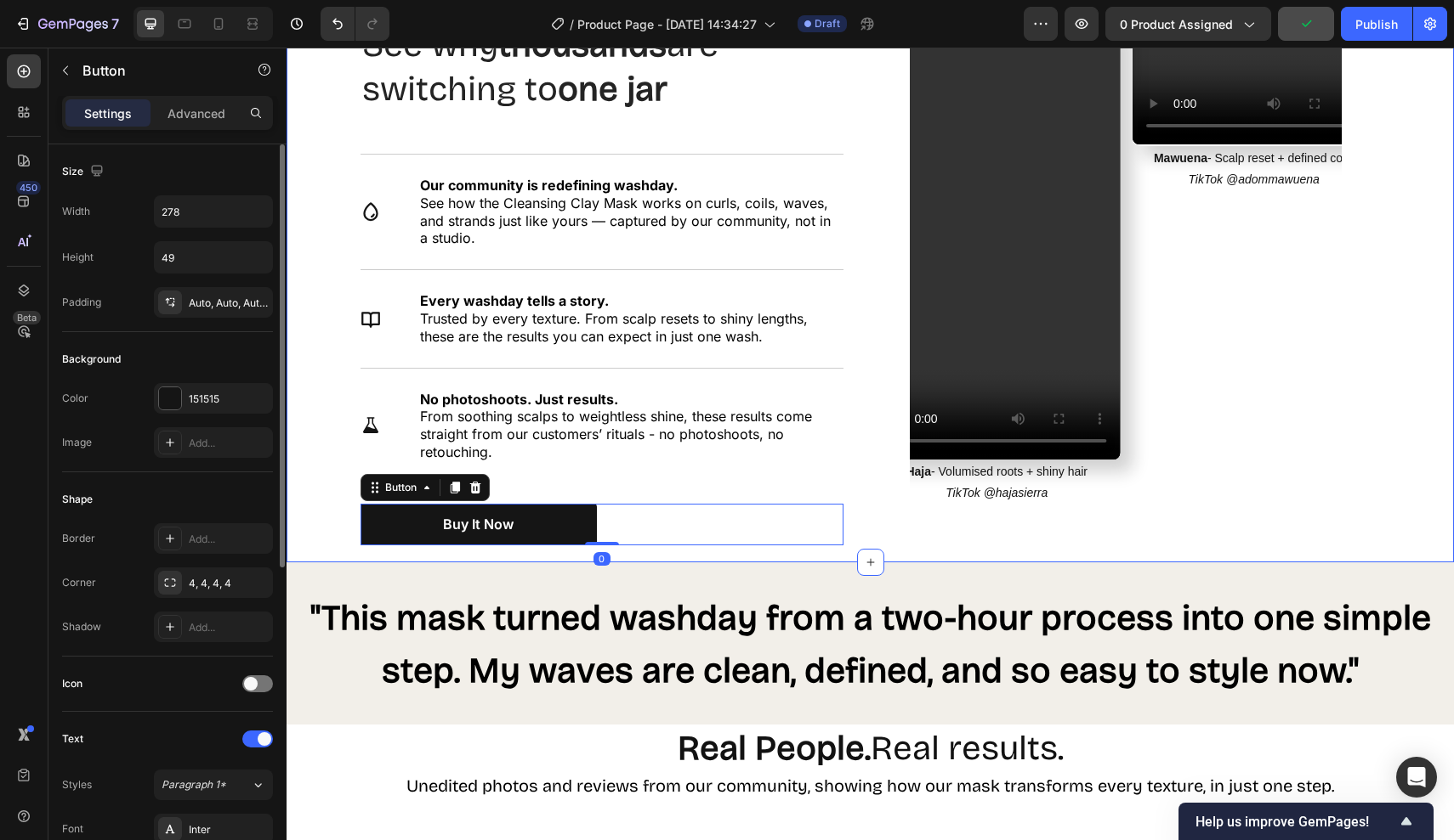
scroll to position [1473, 0]
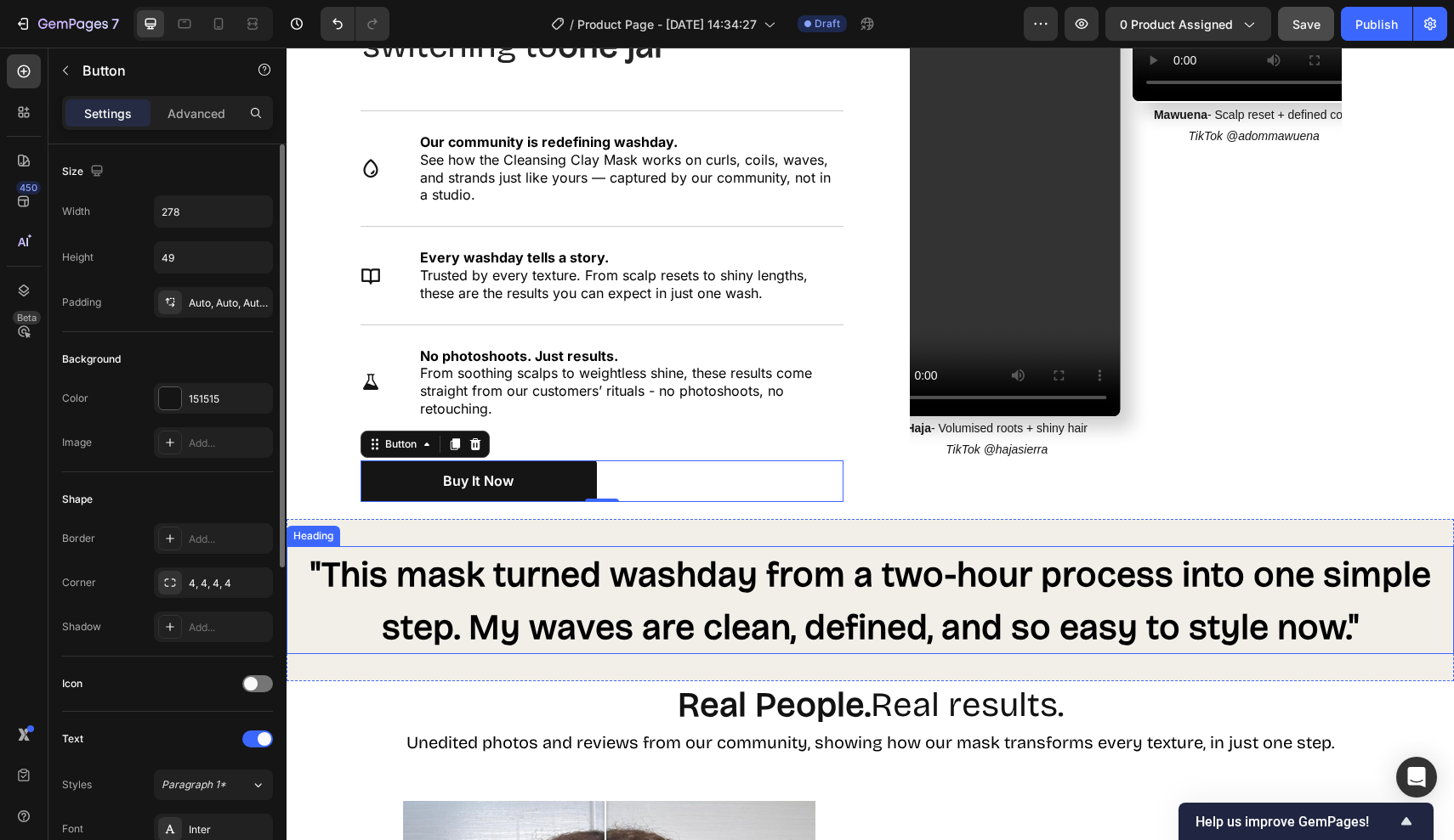
click at [523, 644] on h2 "⁠⁠⁠⁠⁠⁠⁠ "This mask turned washday from a two-hour process into one simple step.…" at bounding box center [870, 601] width 1167 height 109
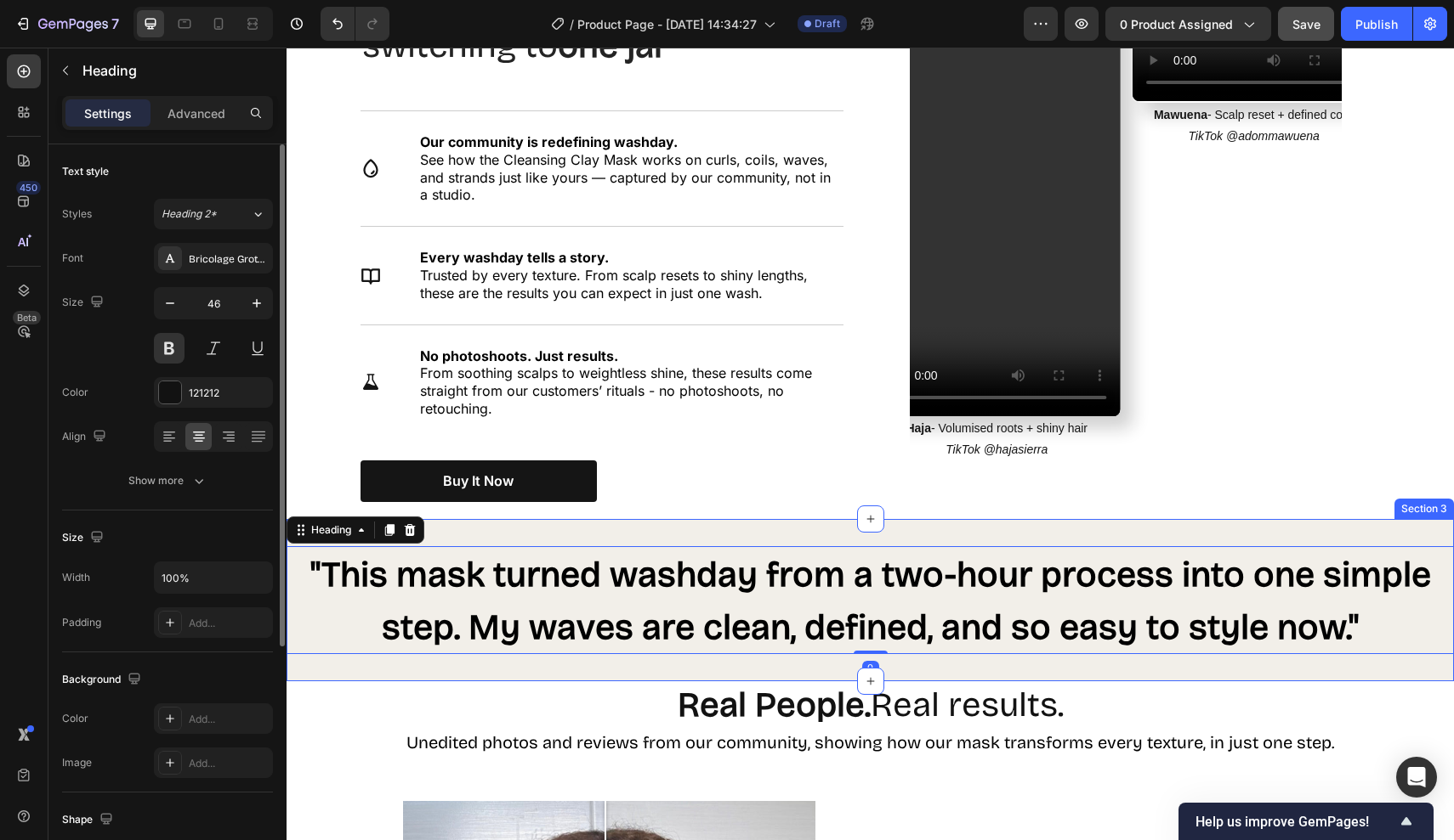
click at [497, 530] on div "⁠⁠⁠⁠⁠⁠⁠ "This mask turned washday from a two-hour process into one simple step.…" at bounding box center [870, 600] width 1167 height 163
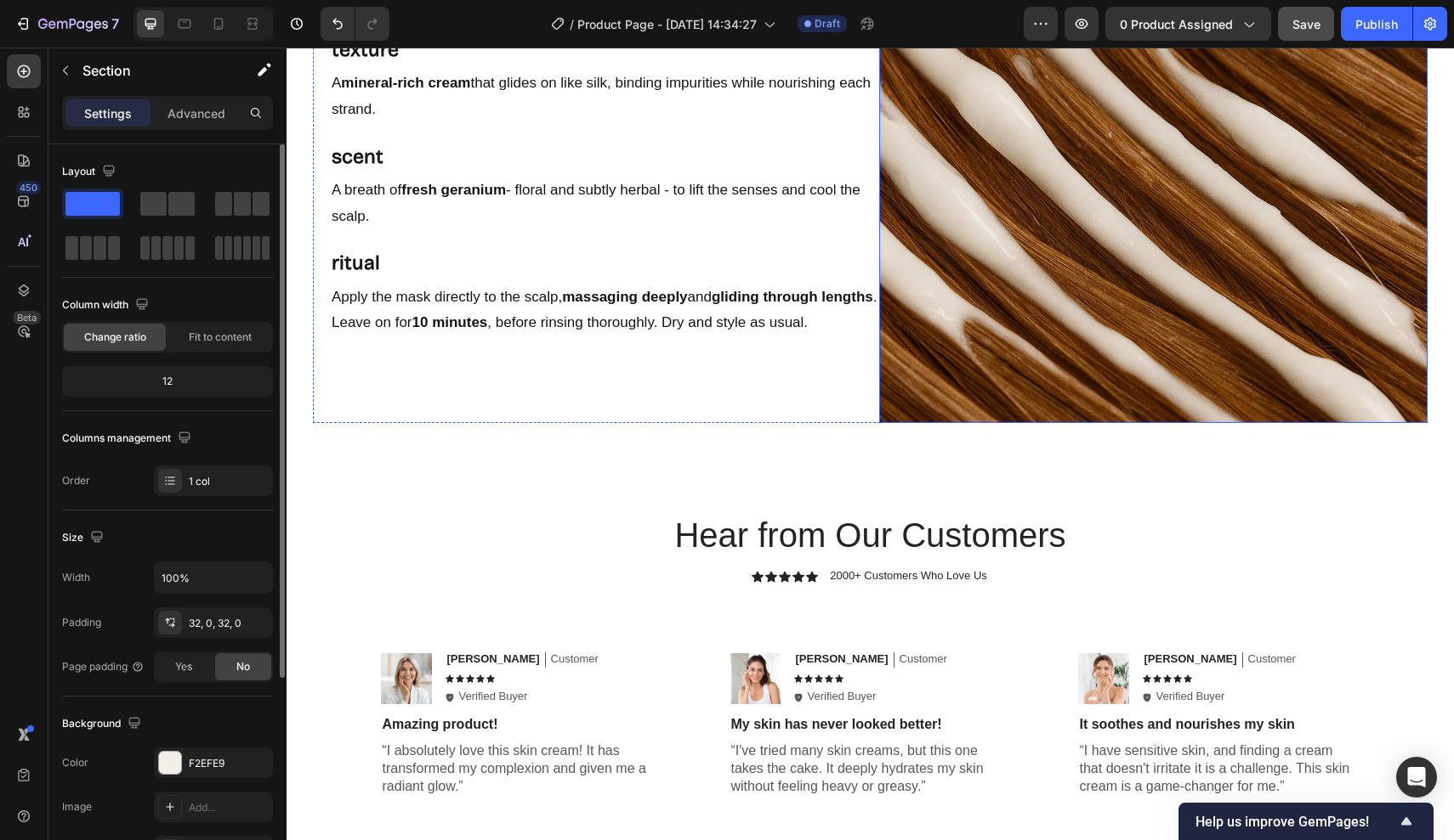
scroll to position [3668, 0]
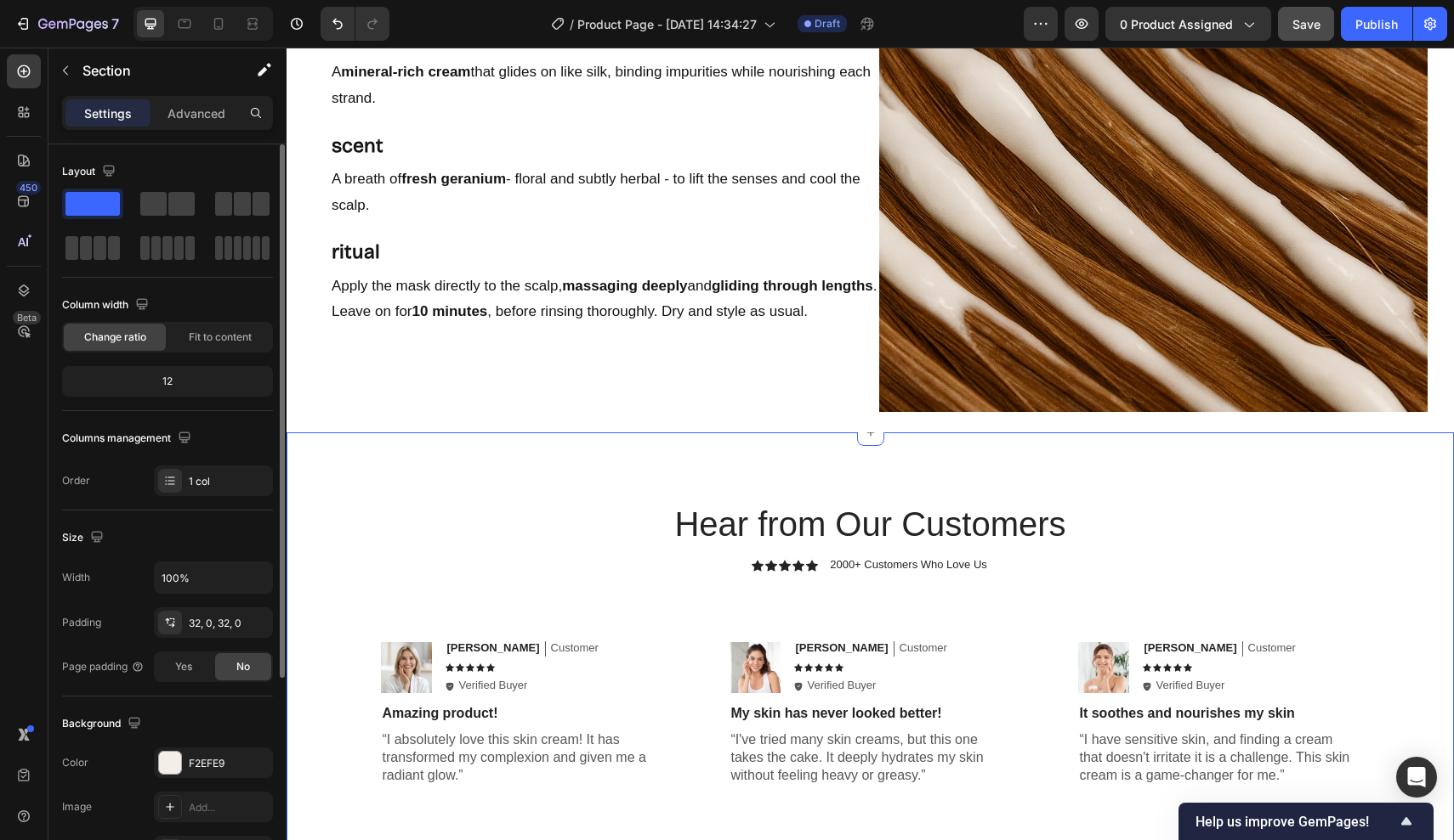
click at [726, 472] on div "Hear from Our Customers Heading Icon Icon Icon Icon Icon Icon List 2000+ Custom…" at bounding box center [870, 765] width 1167 height 665
click at [1442, 418] on icon at bounding box center [1440, 416] width 11 height 12
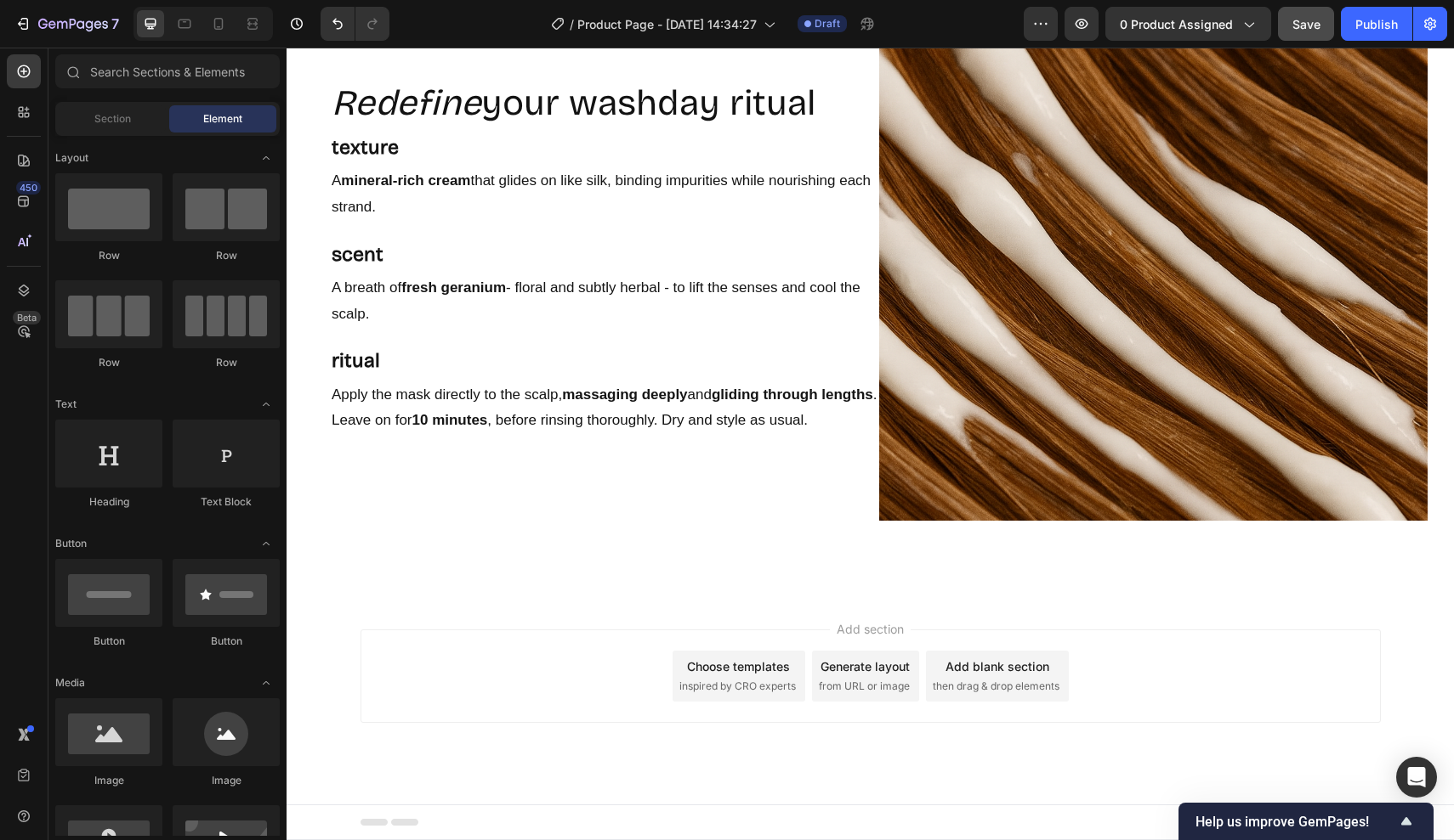
click at [856, 620] on span "Add section" at bounding box center [871, 628] width 81 height 18
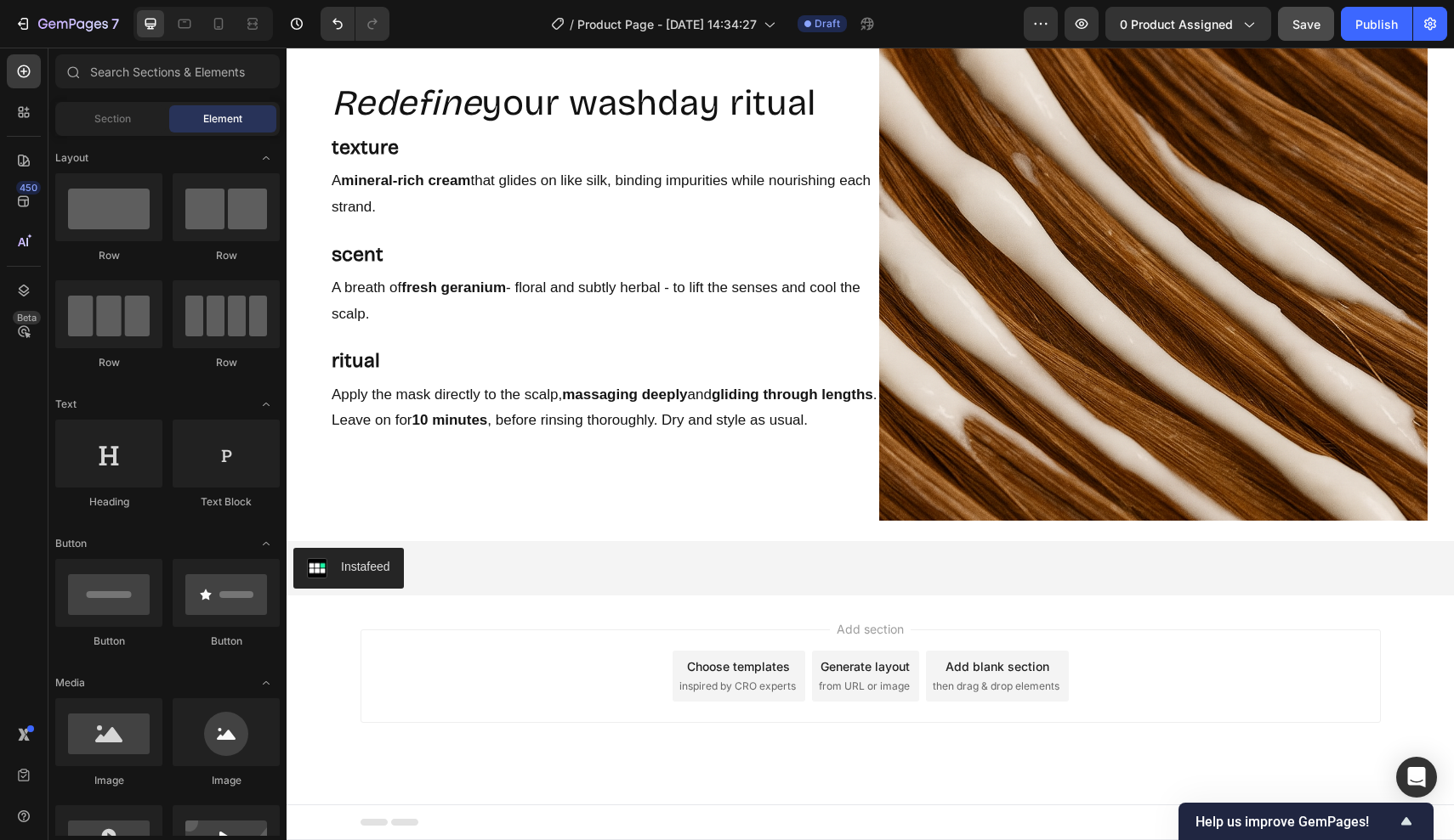
click at [959, 679] on span "then drag & drop elements" at bounding box center [996, 687] width 127 height 15
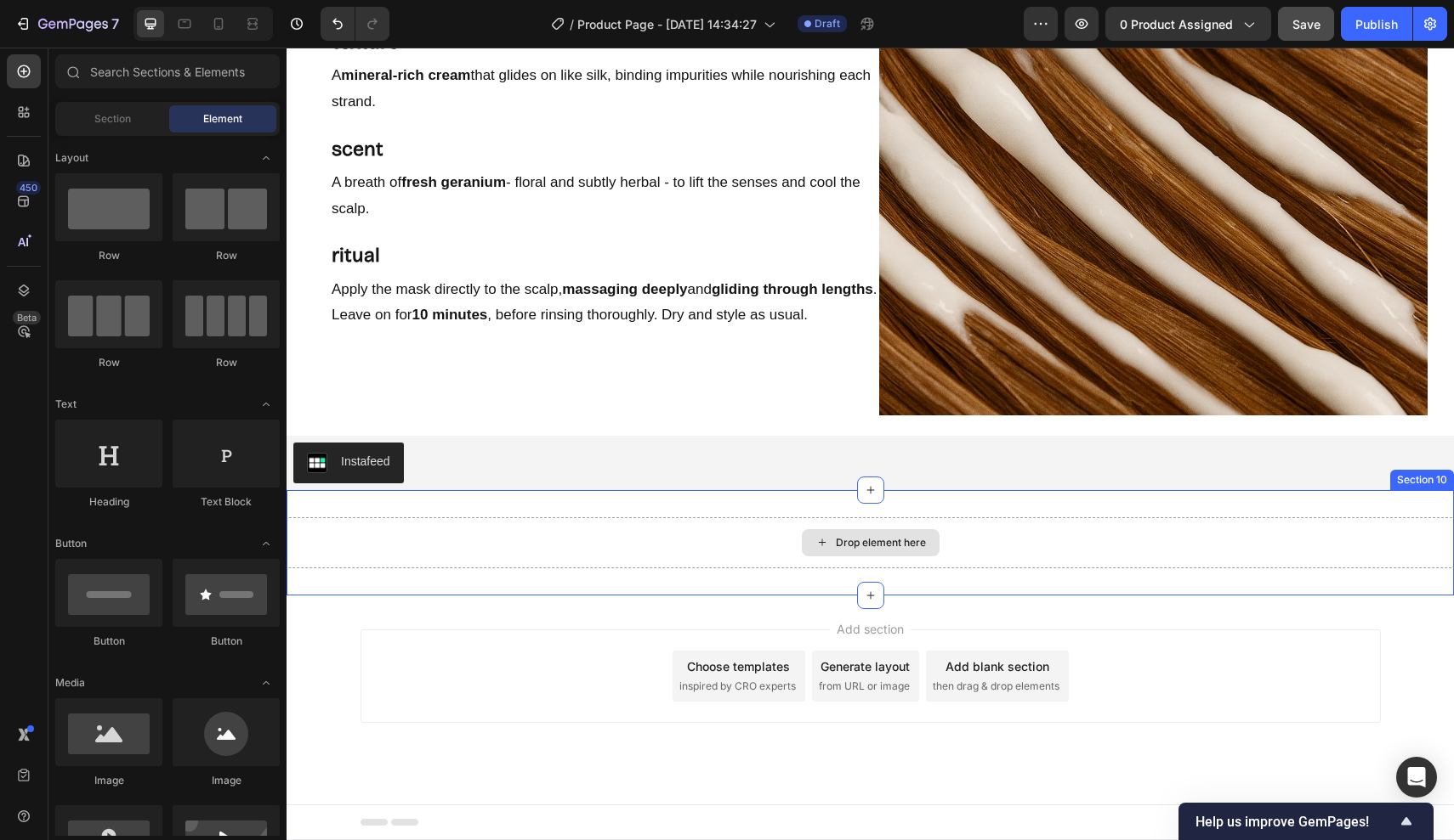
scroll to position [3664, 0]
click at [863, 531] on div "Drop element here" at bounding box center [871, 543] width 137 height 27
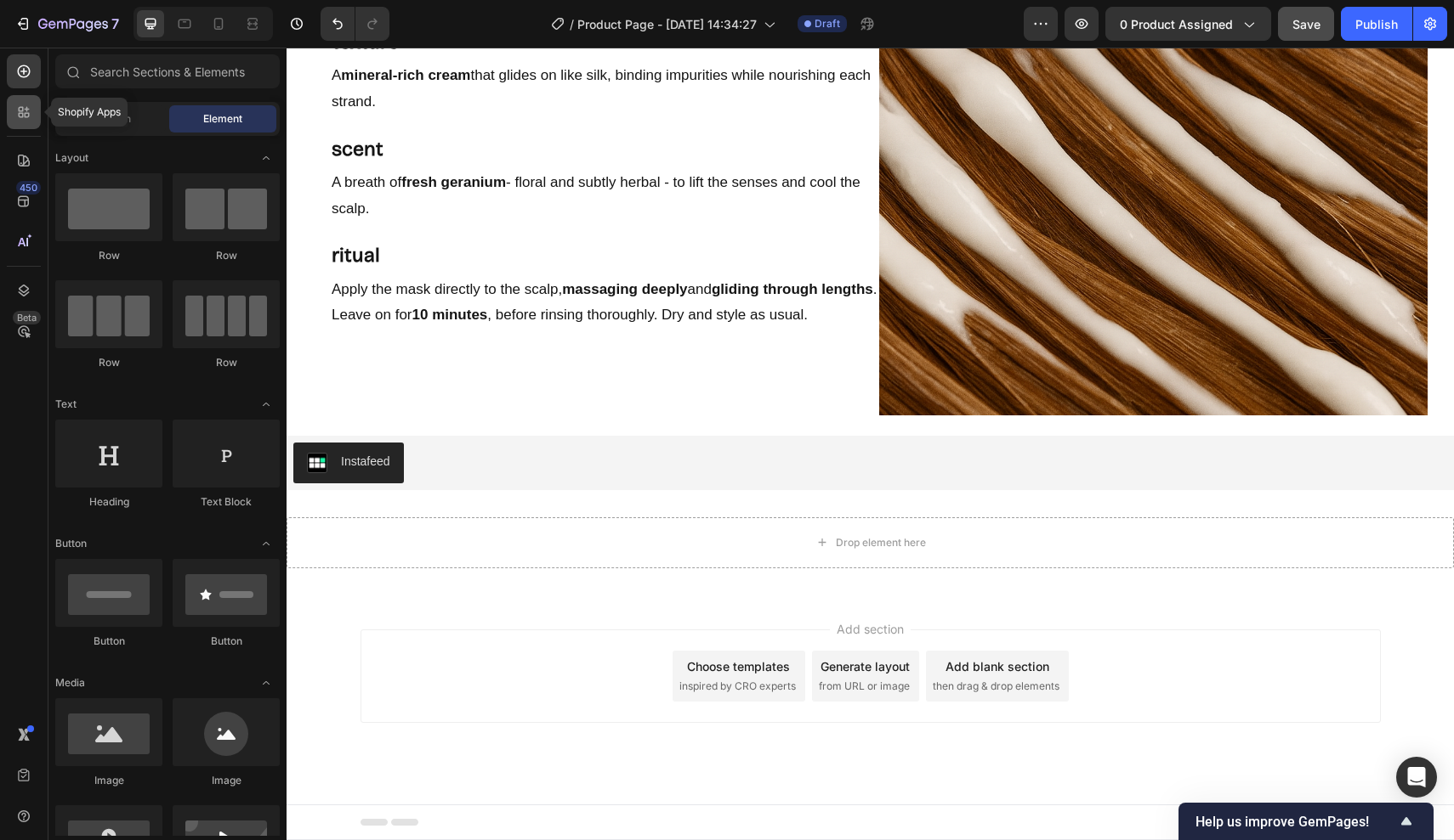
click at [28, 104] on icon at bounding box center [24, 112] width 17 height 17
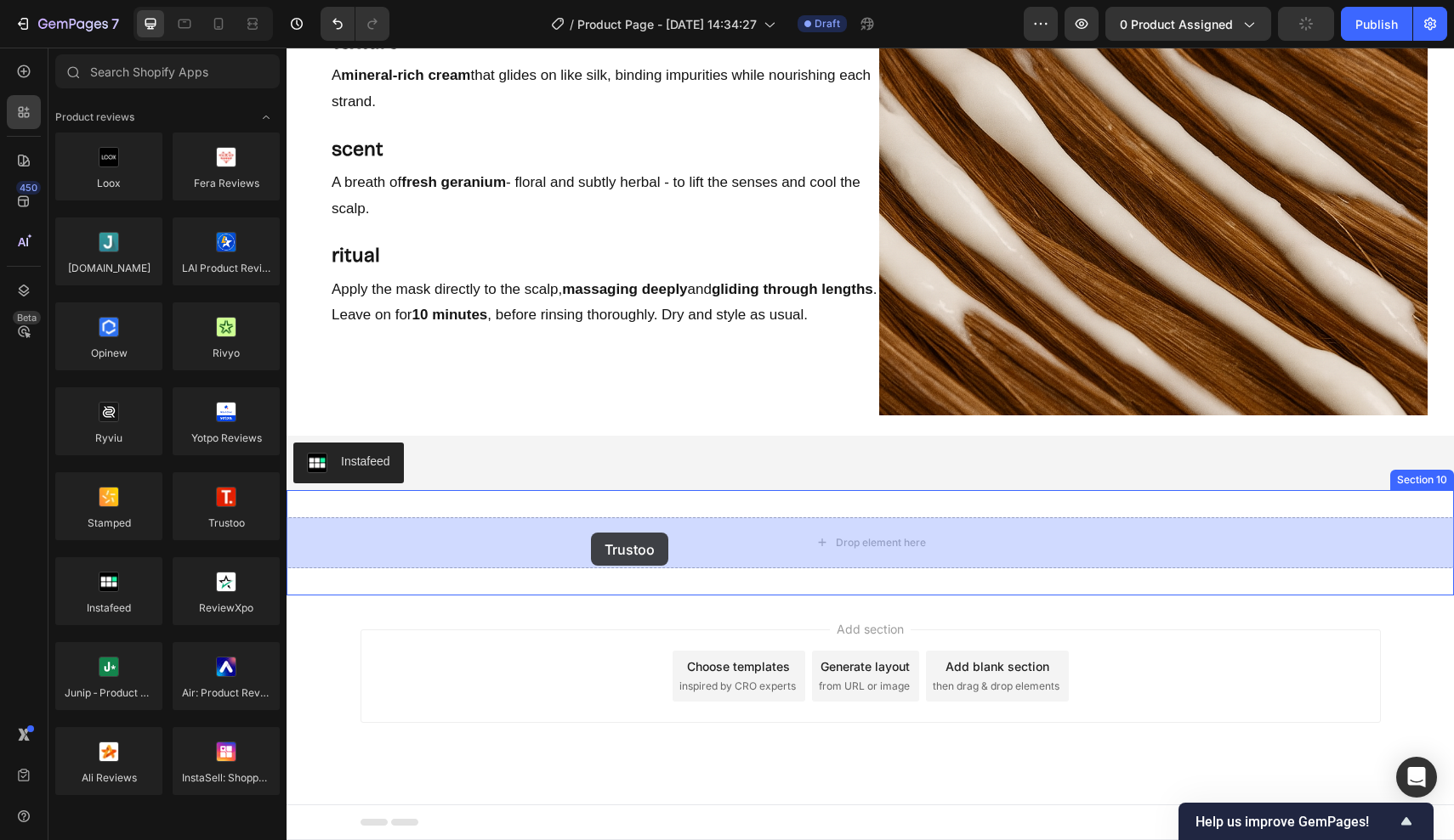
drag, startPoint x: 504, startPoint y: 538, endPoint x: 591, endPoint y: 532, distance: 87.2
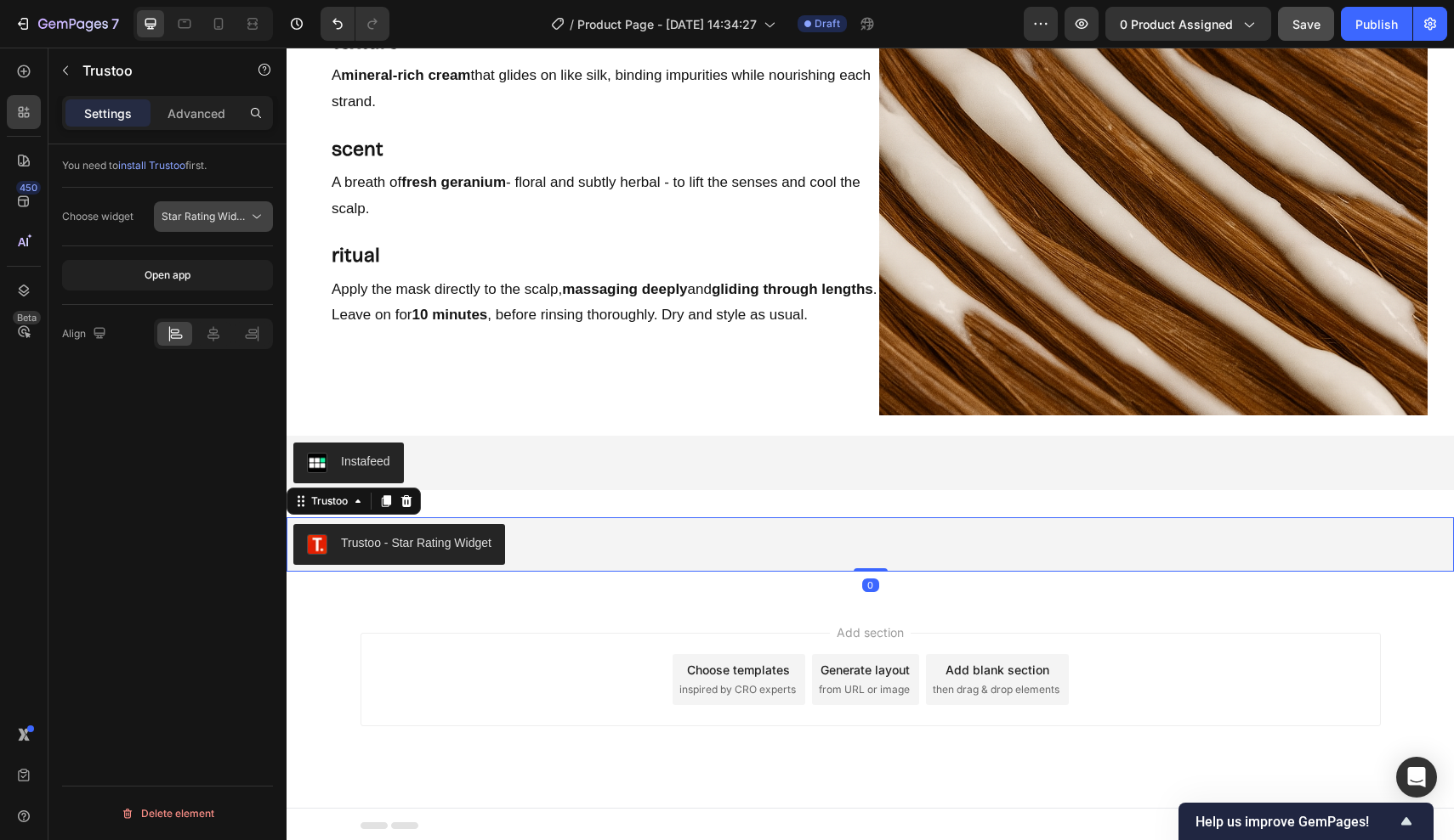
click at [222, 221] on span "Star Rating Widget" at bounding box center [207, 216] width 90 height 13
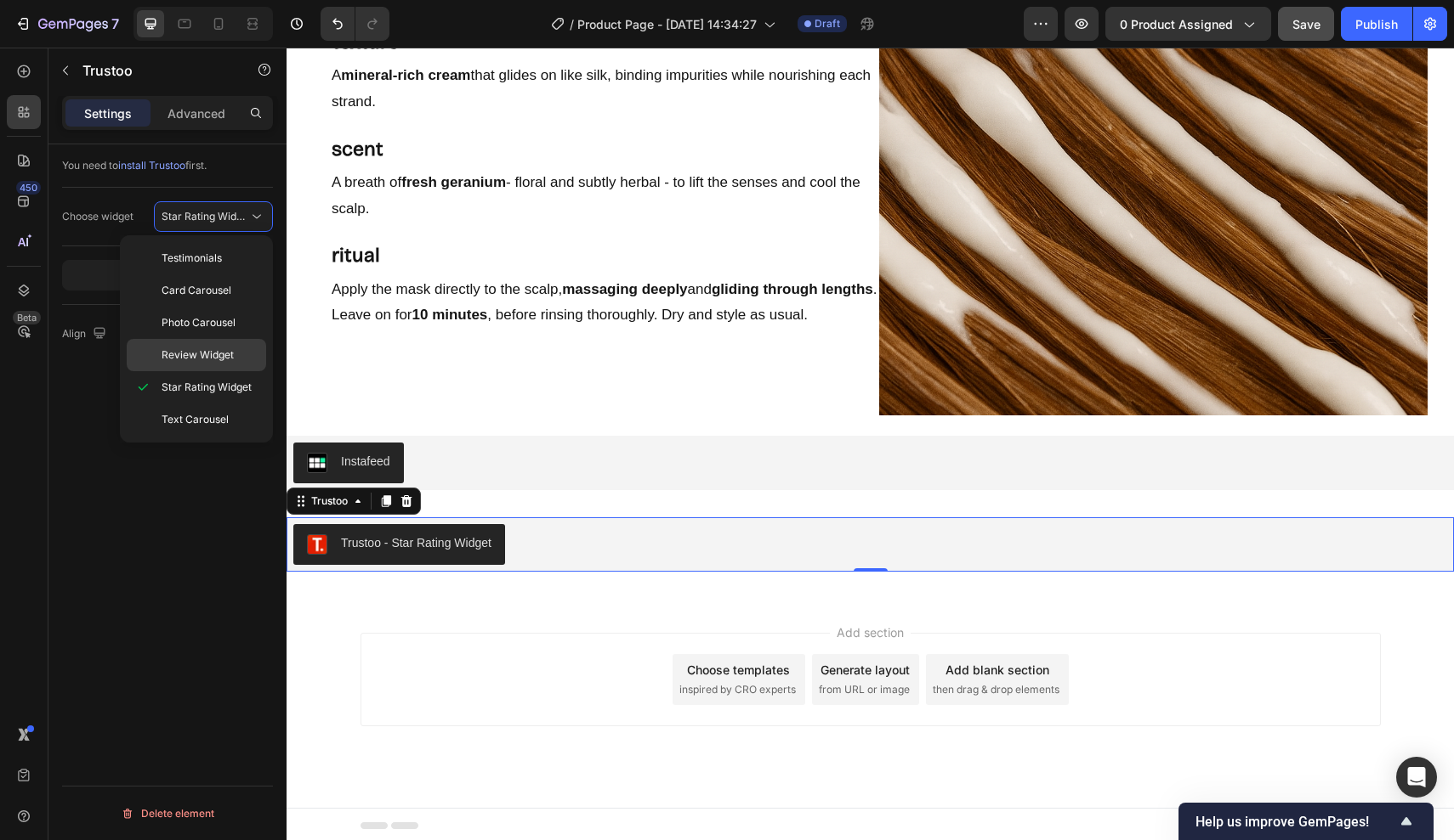
click at [218, 344] on div "Review Widget" at bounding box center [197, 355] width 139 height 32
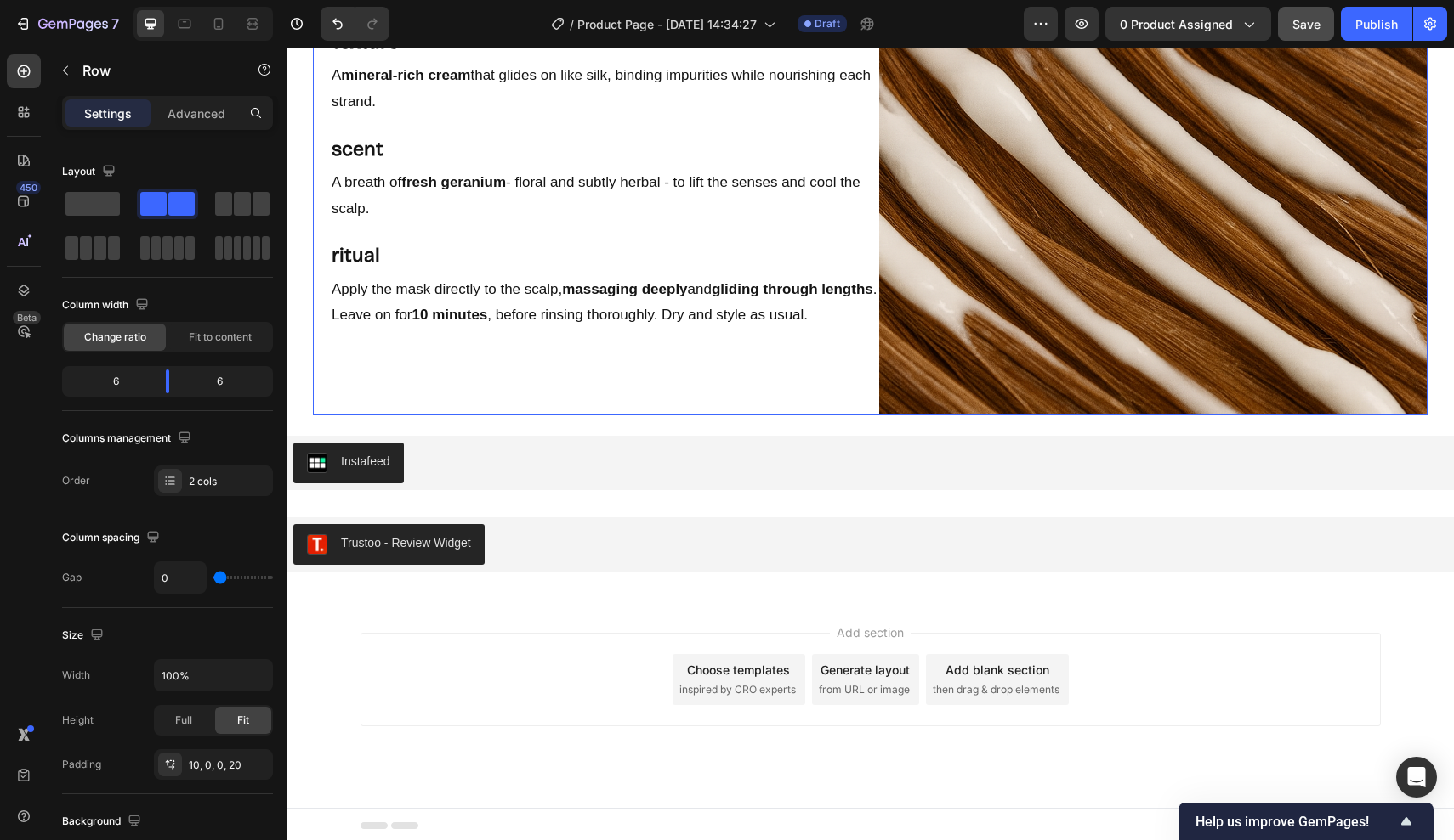
click at [567, 398] on div "Redefine your washday ritual Heading texture Text Block A mineral-rich cream th…" at bounding box center [605, 141] width 550 height 549
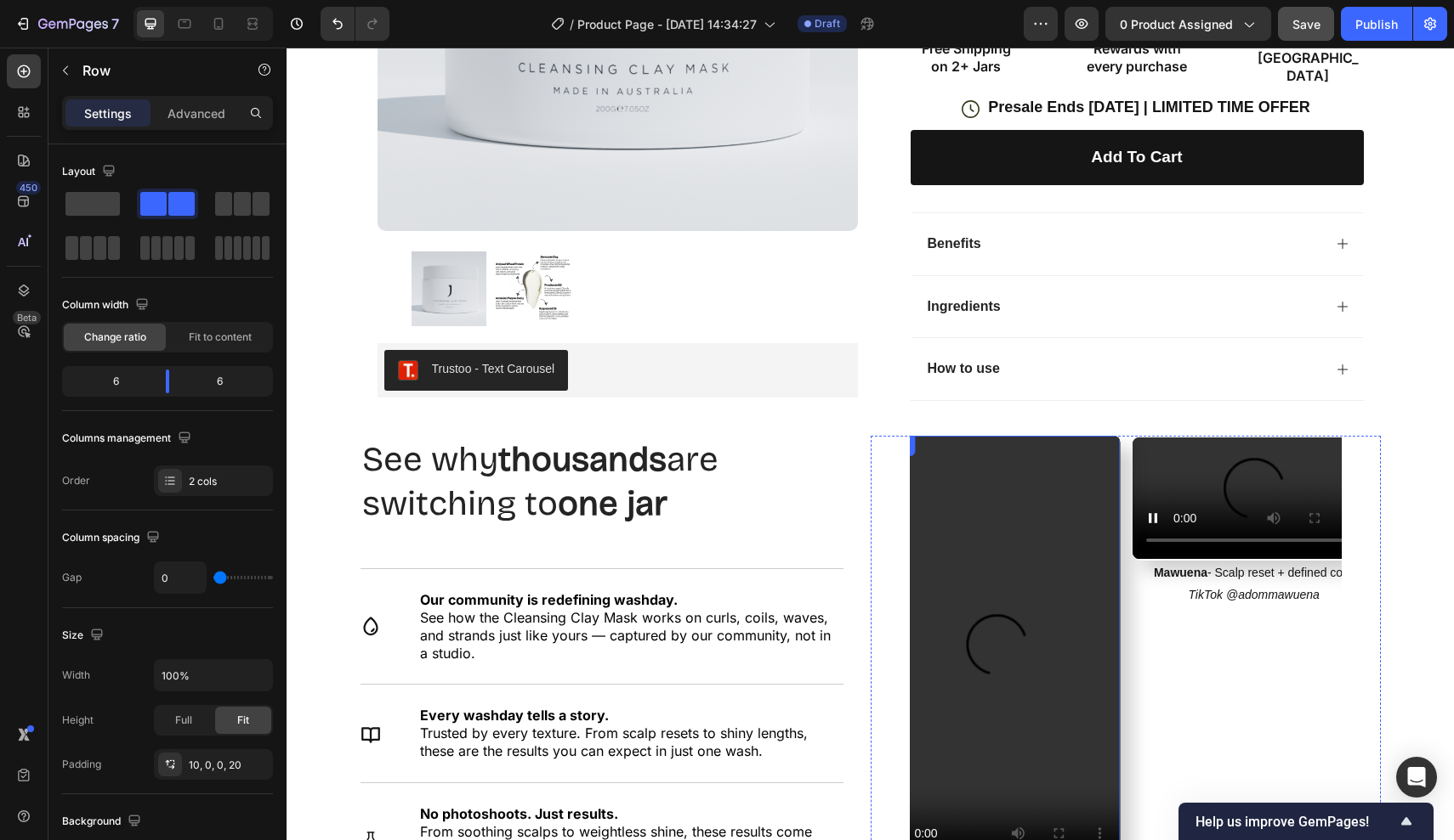
scroll to position [1756, 0]
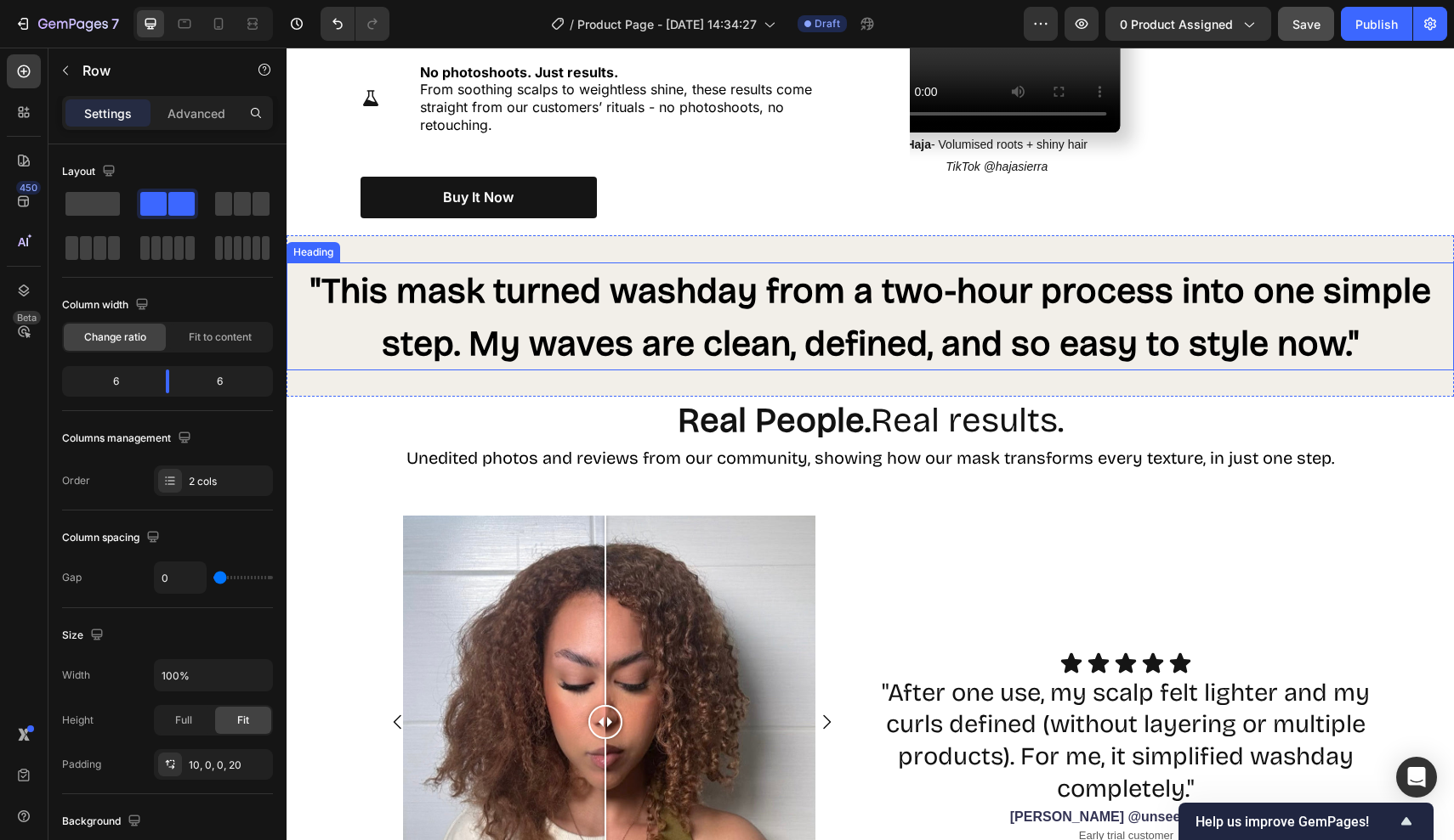
click at [975, 286] on span ""This mask turned washday from a two-hour process into one simple step. My wave…" at bounding box center [871, 317] width 1121 height 94
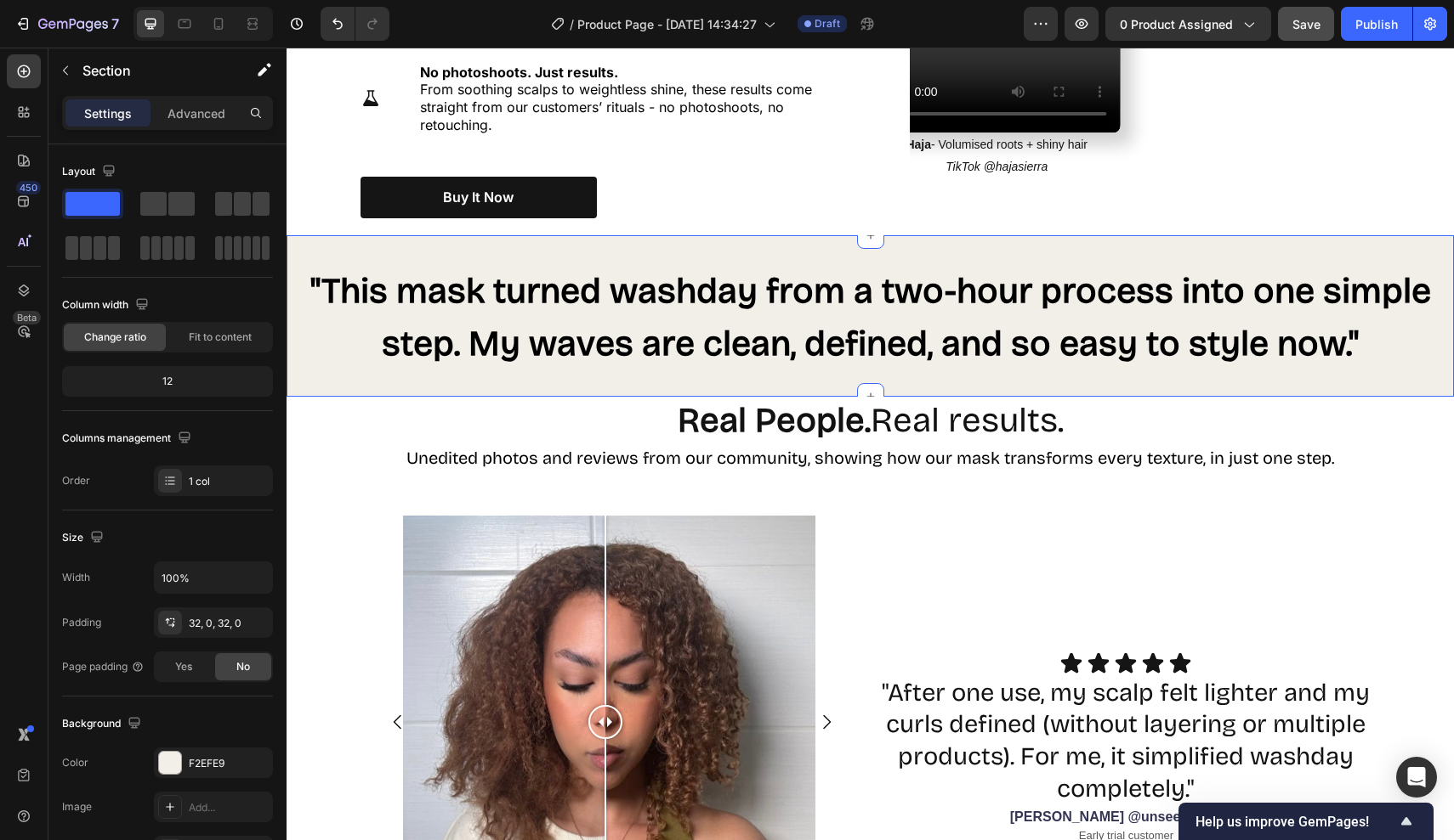
click at [813, 370] on div ""This mask turned washday from a two-hour process into one simple step. My wave…" at bounding box center [870, 316] width 1167 height 162
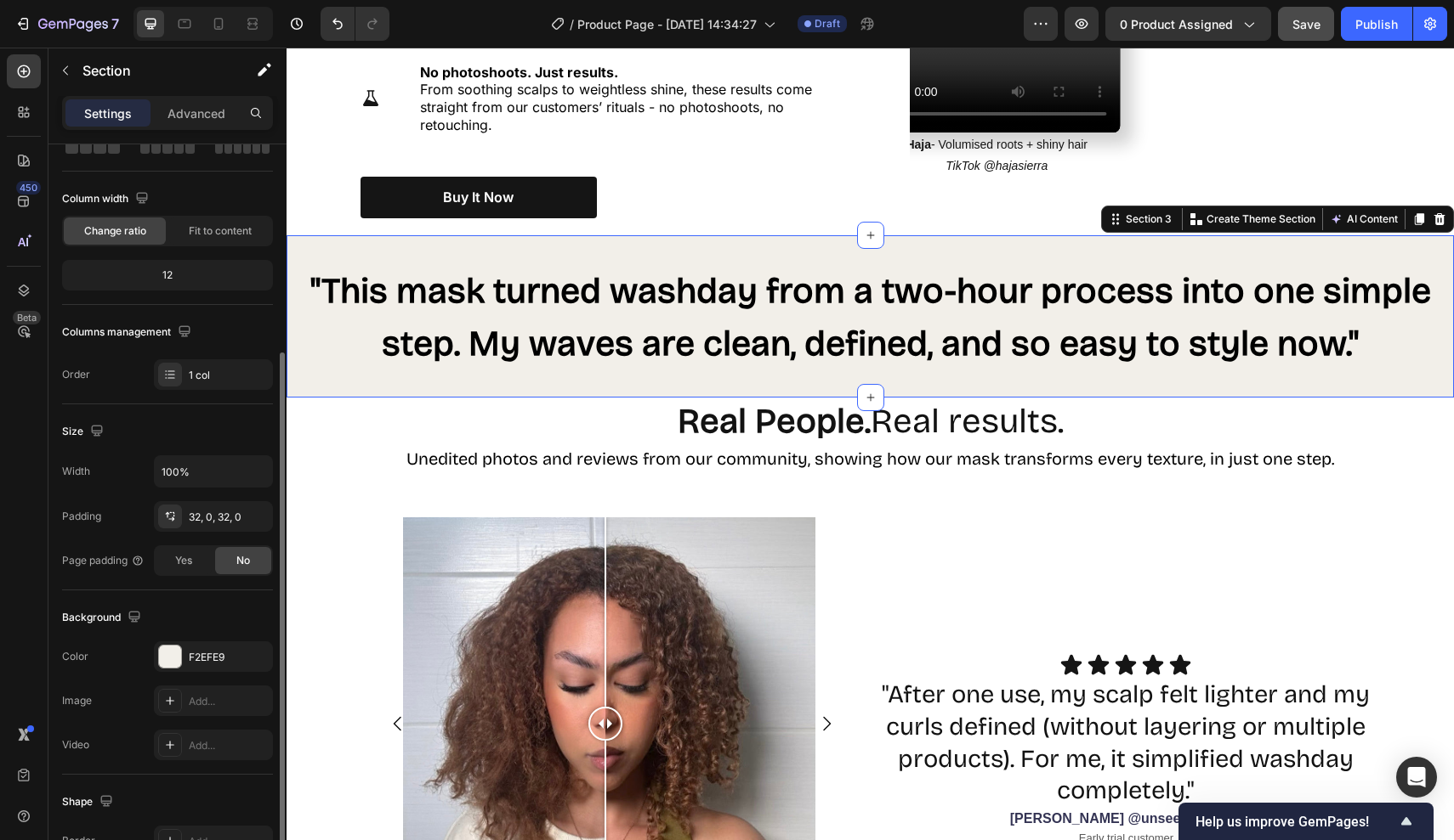
scroll to position [182, 0]
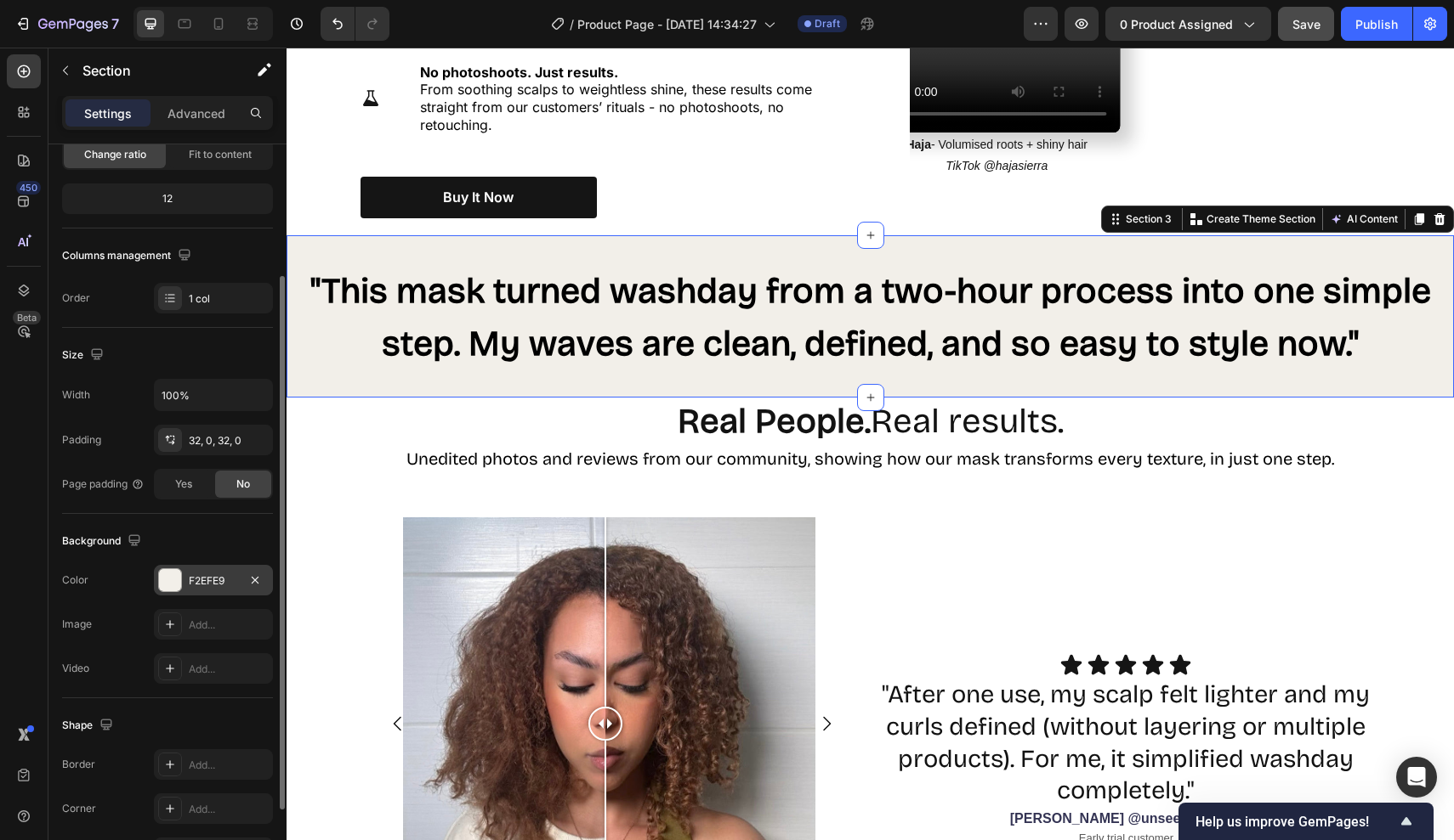
click at [226, 576] on div "F2EFE9" at bounding box center [214, 581] width 49 height 15
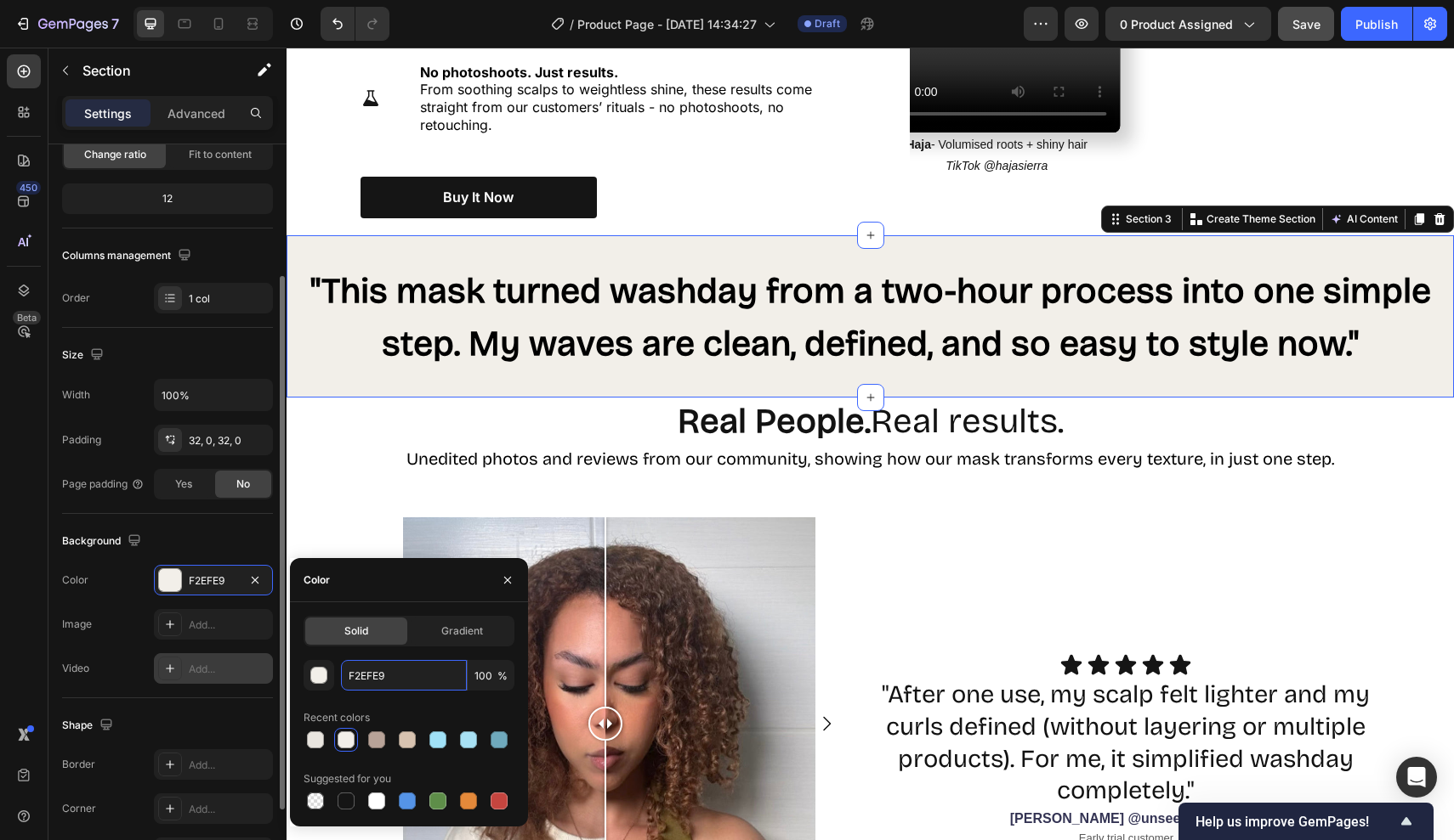
drag, startPoint x: 410, startPoint y: 673, endPoint x: 233, endPoint y: 673, distance: 177.0
click at [233, 673] on div "450 Beta Sections(30) Elements(84) Section Element Hero Section Product Detail …" at bounding box center [143, 444] width 286 height 793
paste input "4EFEA"
type input "F4EFEA"
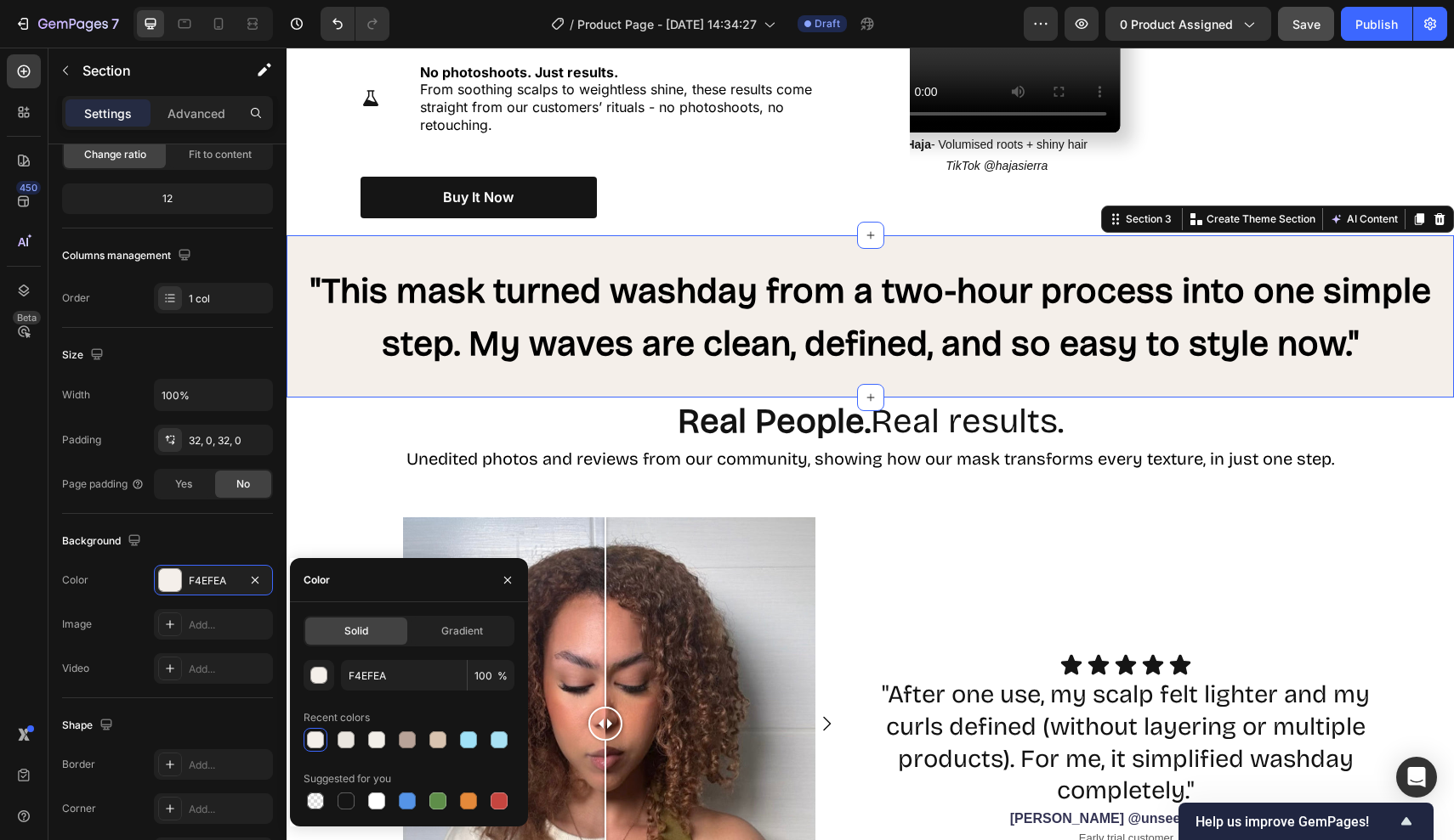
click at [432, 578] on div "Color" at bounding box center [408, 580] width 238 height 44
click at [505, 580] on icon "button" at bounding box center [507, 580] width 13 height 13
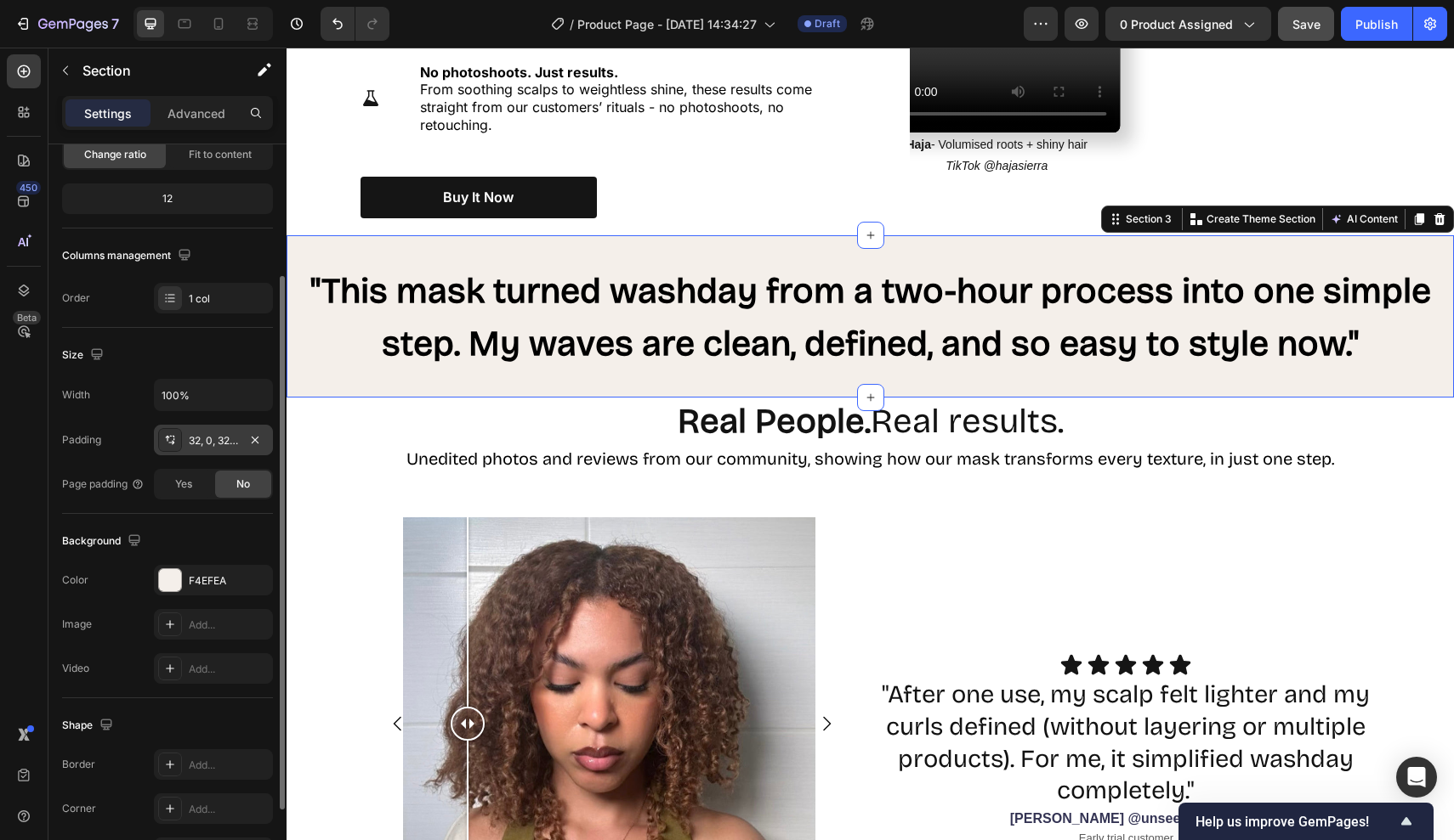
scroll to position [293, 0]
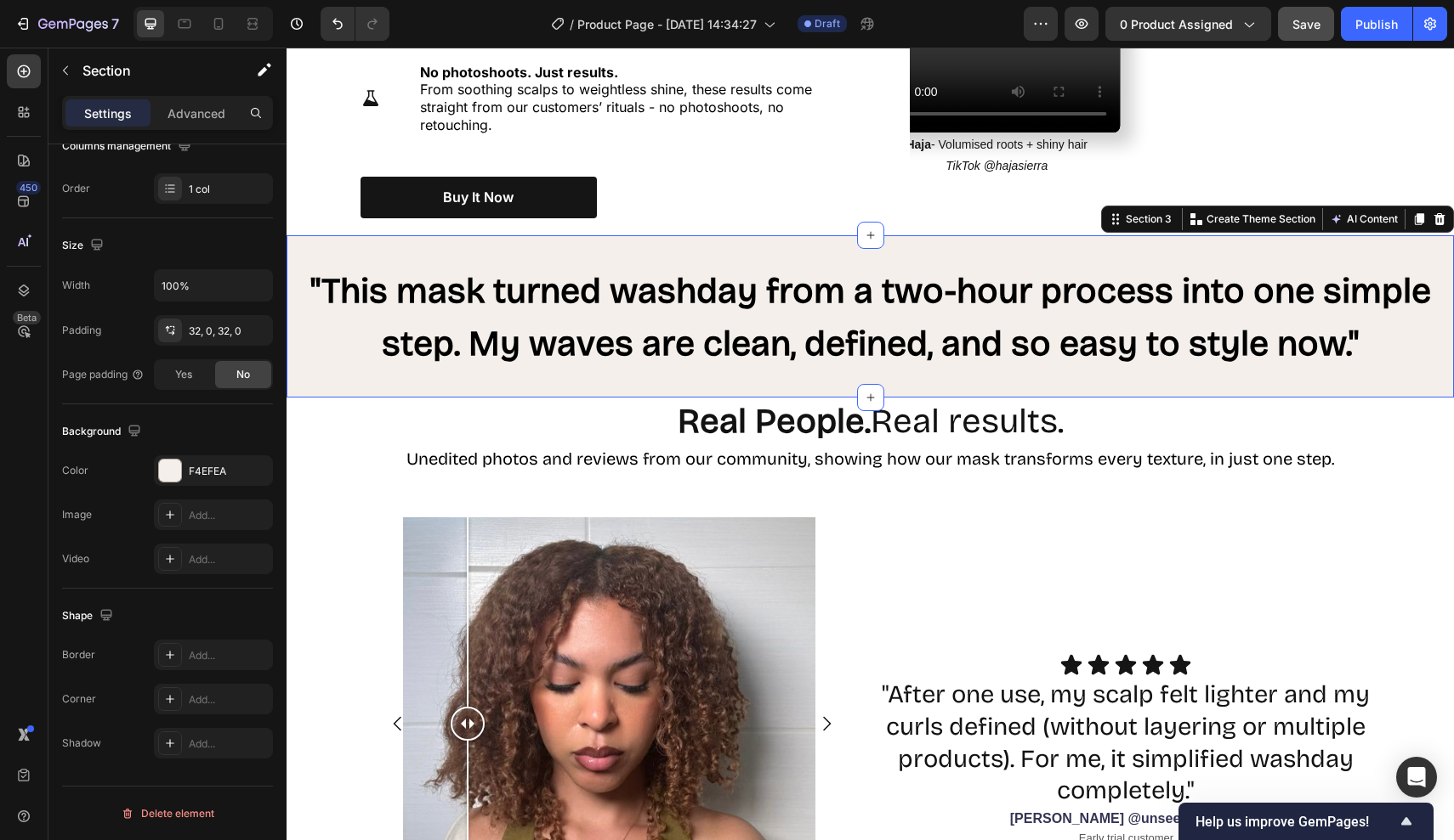
click at [413, 361] on h2 ""This mask turned washday from a two-hour process into one simple step. My wave…" at bounding box center [870, 317] width 1167 height 109
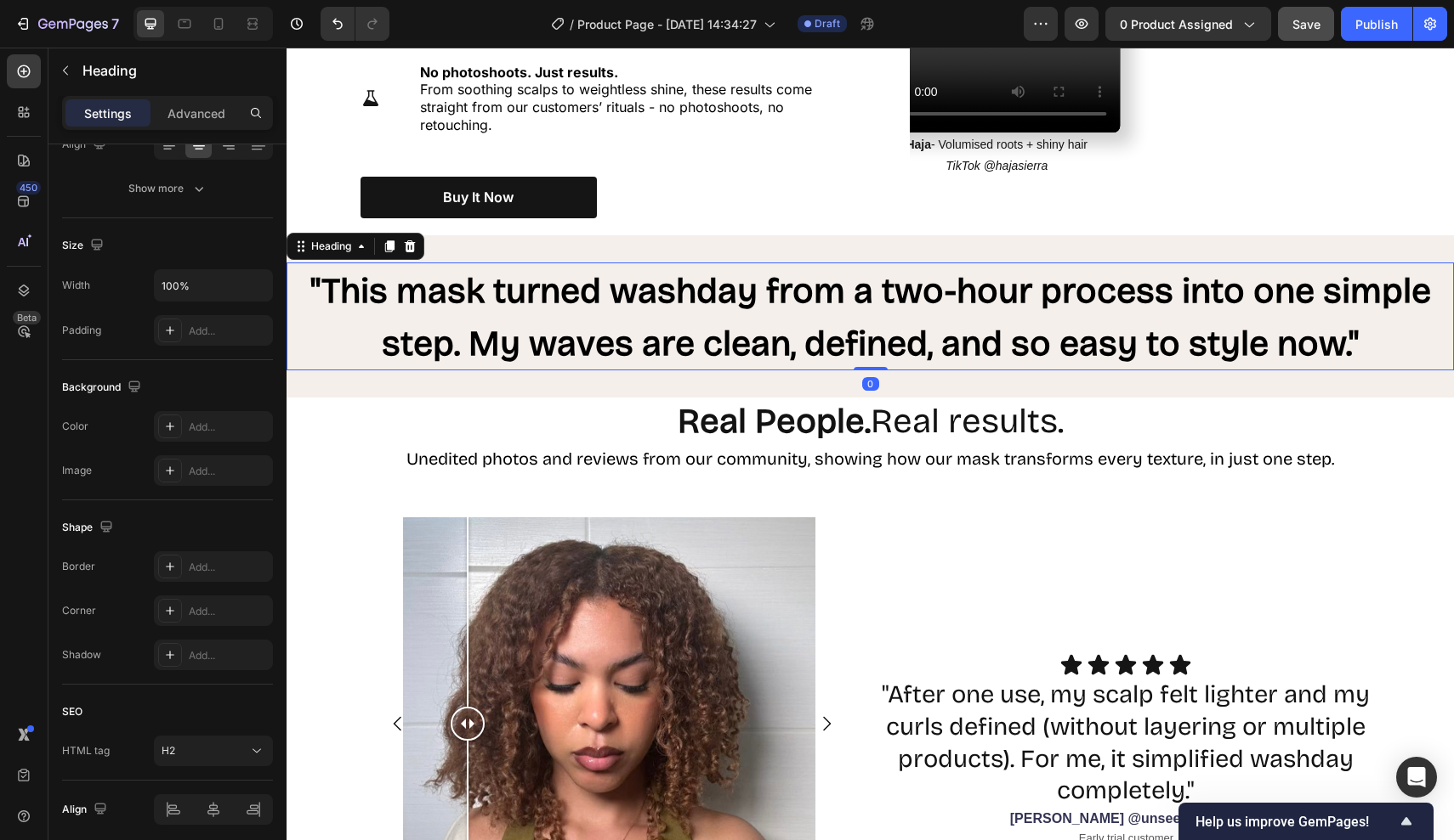
scroll to position [0, 0]
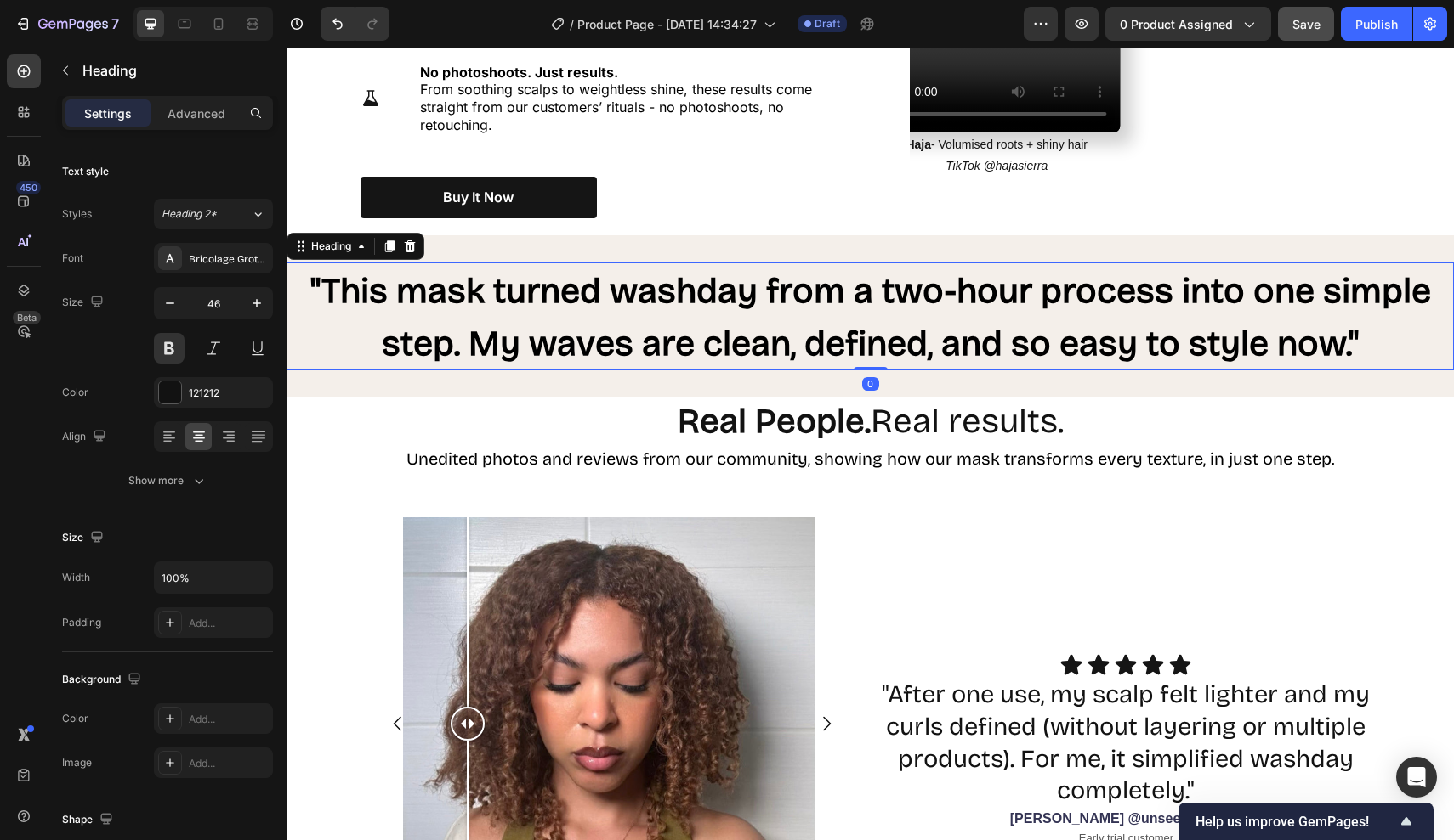
click at [413, 361] on h2 ""This mask turned washday from a two-hour process into one simple step. My wave…" at bounding box center [870, 317] width 1167 height 109
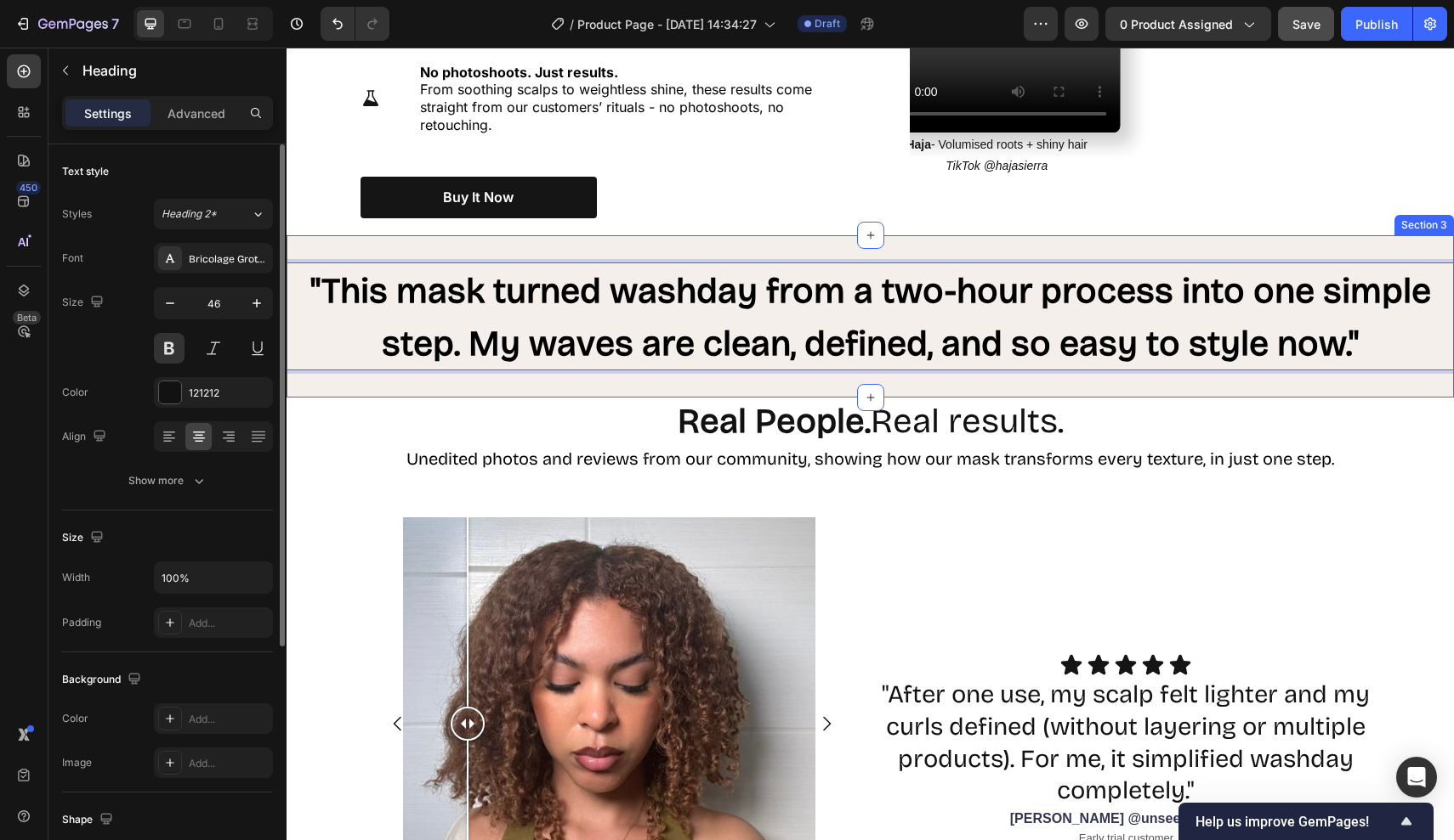
click at [405, 368] on div ""This mask turned washday from a two-hour process into one simple step. My wave…" at bounding box center [870, 316] width 1167 height 163
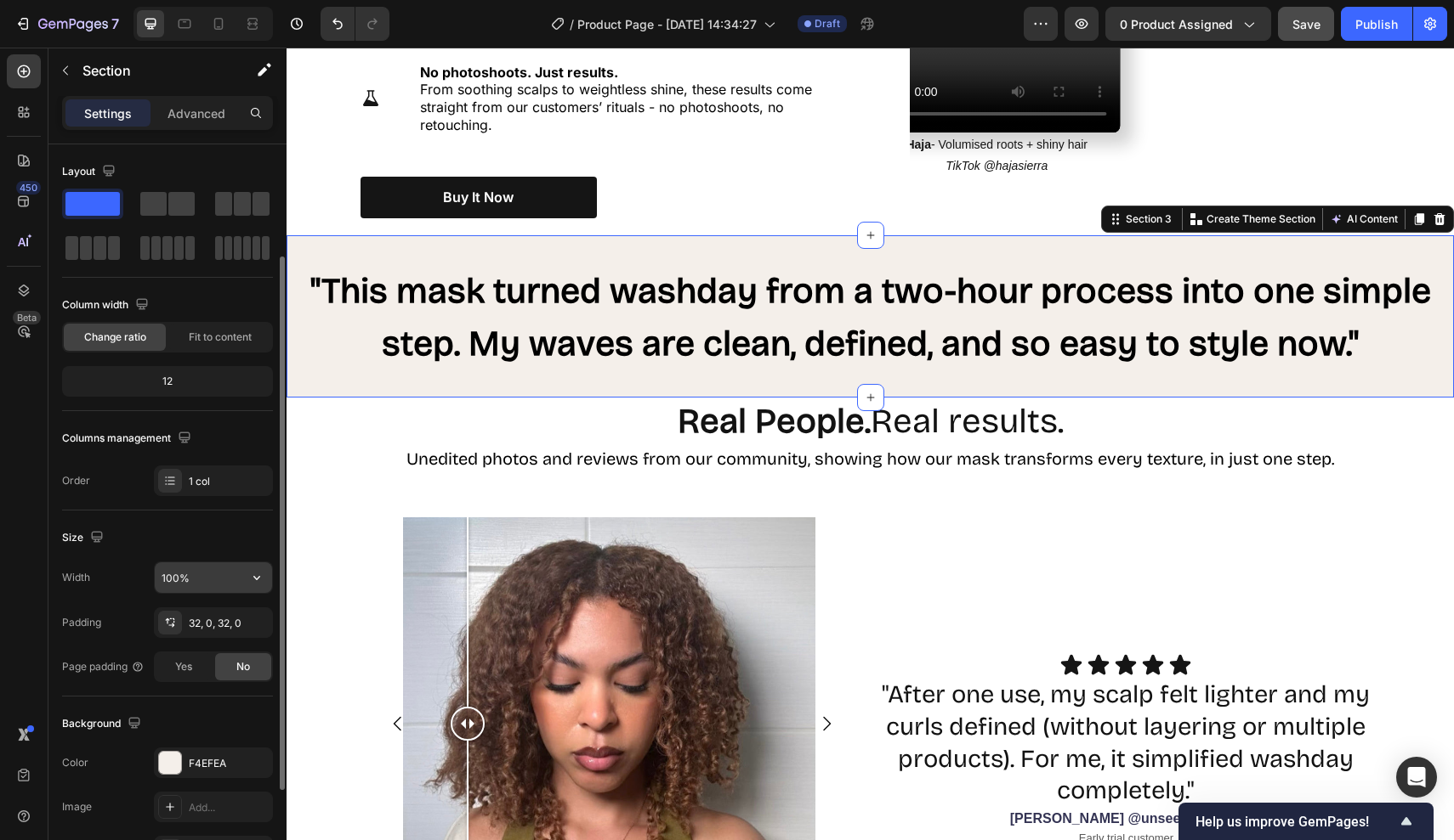
scroll to position [293, 0]
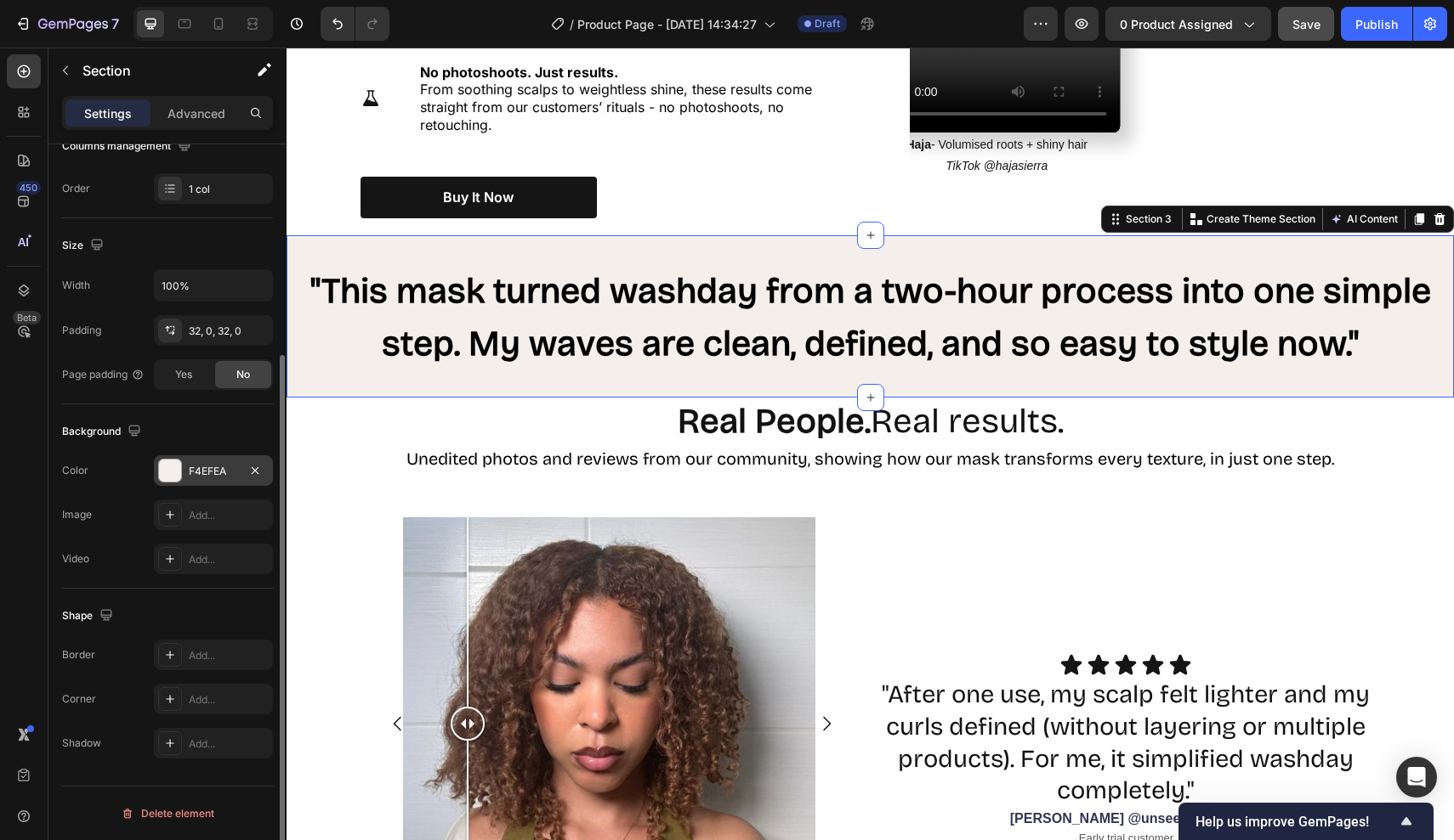
click at [212, 461] on div "F4EFEA" at bounding box center [214, 470] width 119 height 31
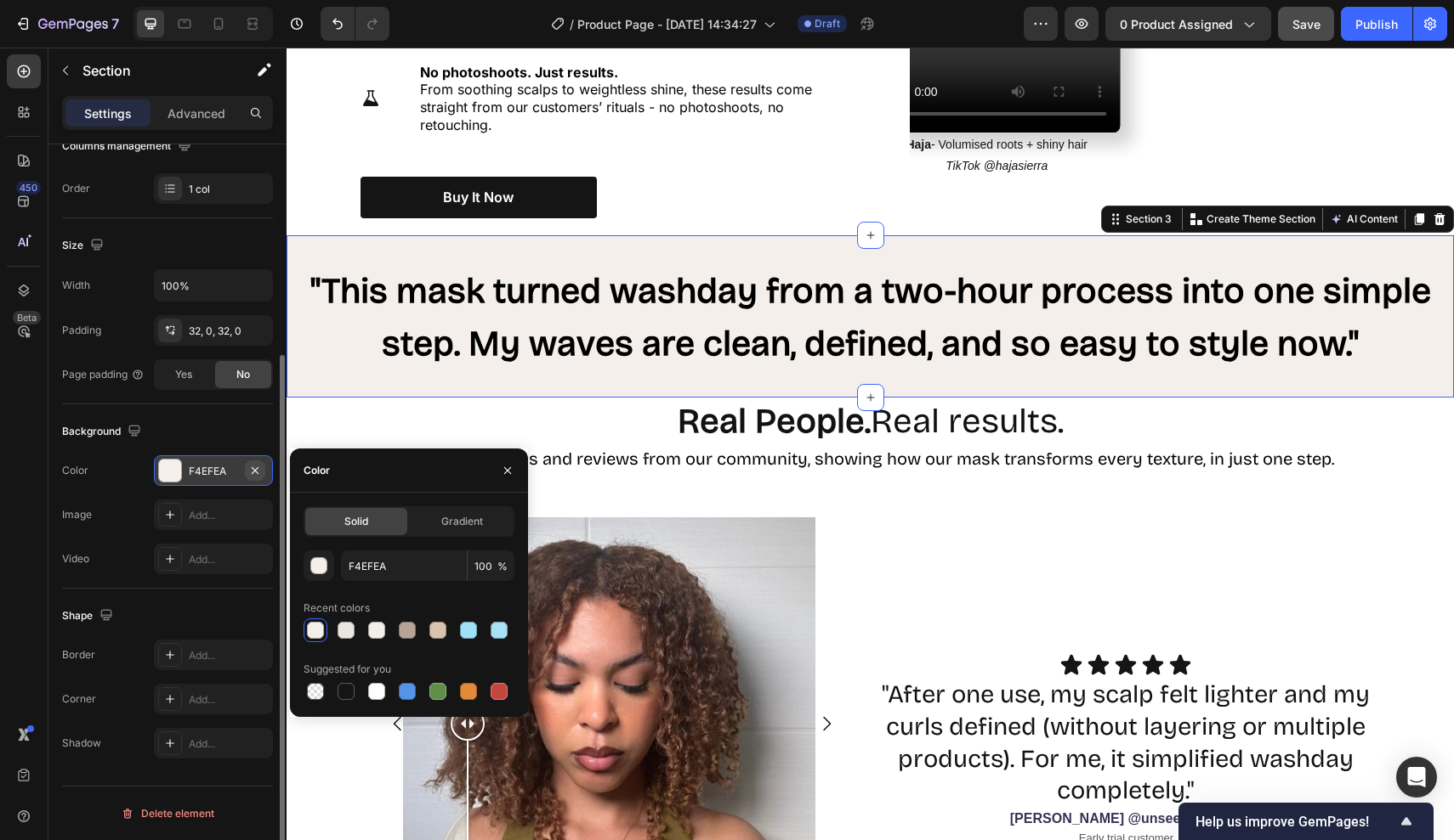
click at [258, 467] on icon "button" at bounding box center [255, 470] width 13 height 13
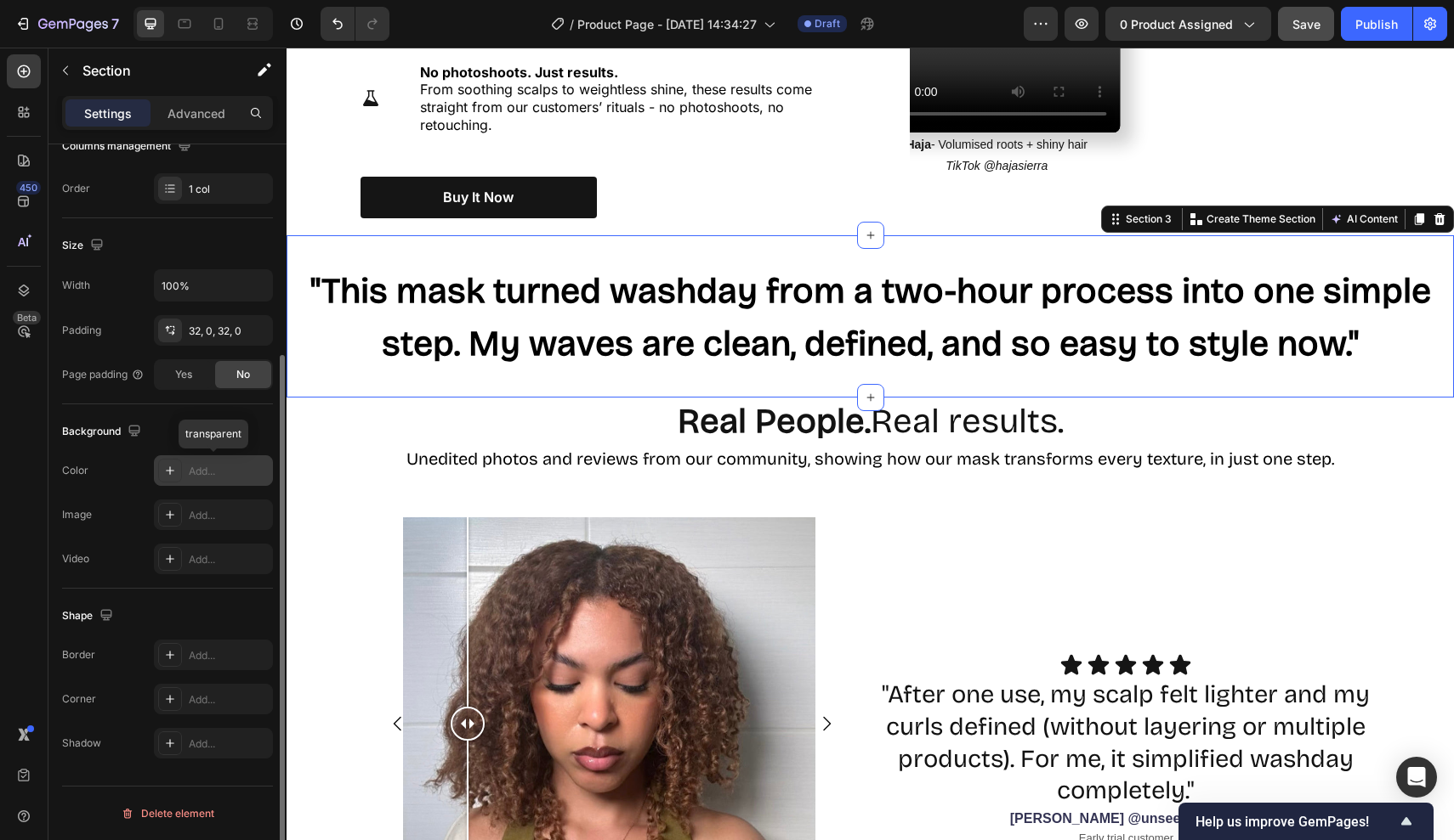
click at [205, 472] on div "Add..." at bounding box center [229, 471] width 80 height 15
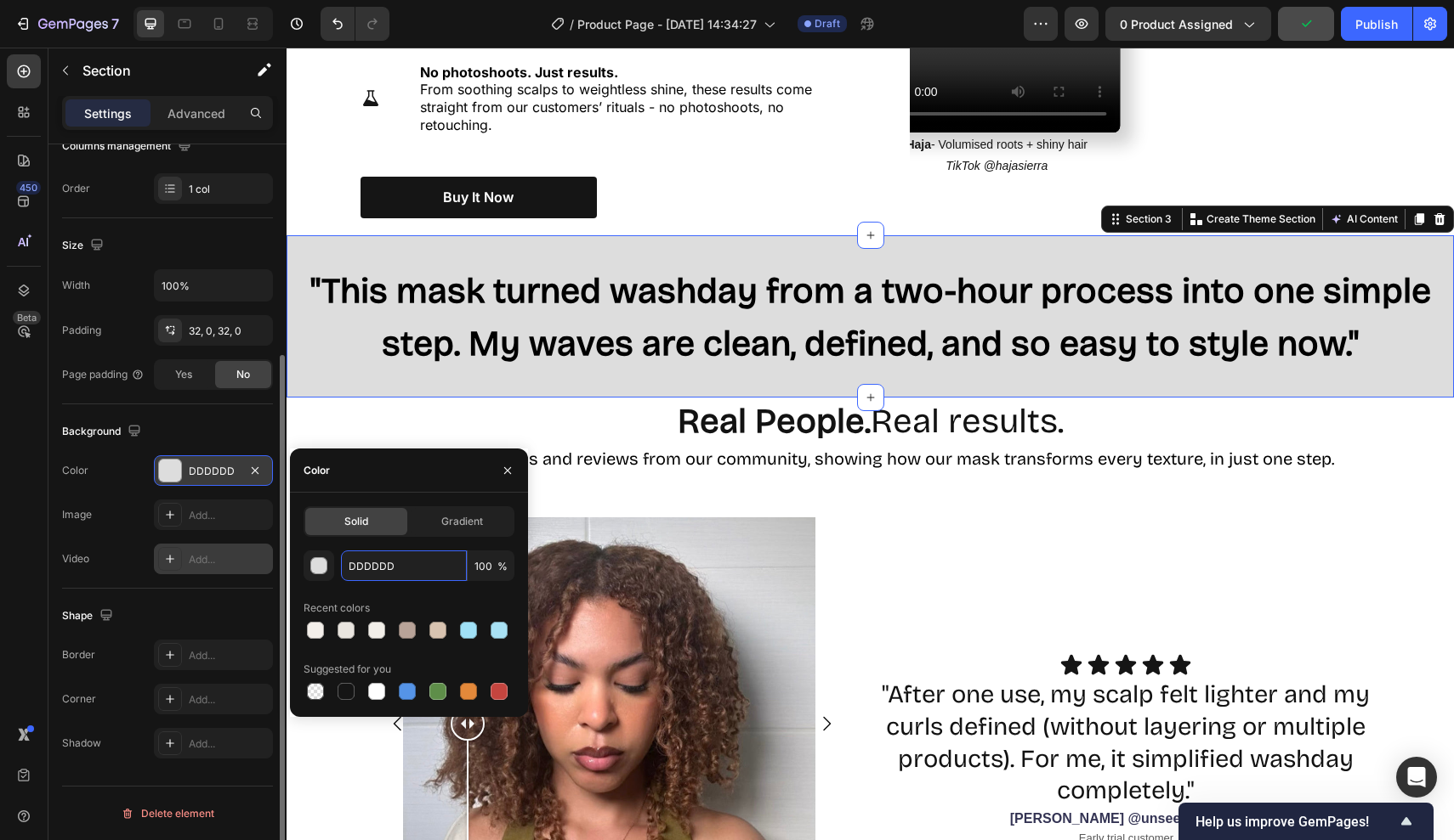
drag, startPoint x: 413, startPoint y: 566, endPoint x: 263, endPoint y: 566, distance: 150.0
click at [263, 566] on div "450 Beta Sections(30) Elements(84) Section Element Hero Section Product Detail …" at bounding box center [143, 444] width 286 height 793
paste input "F4EFEA"
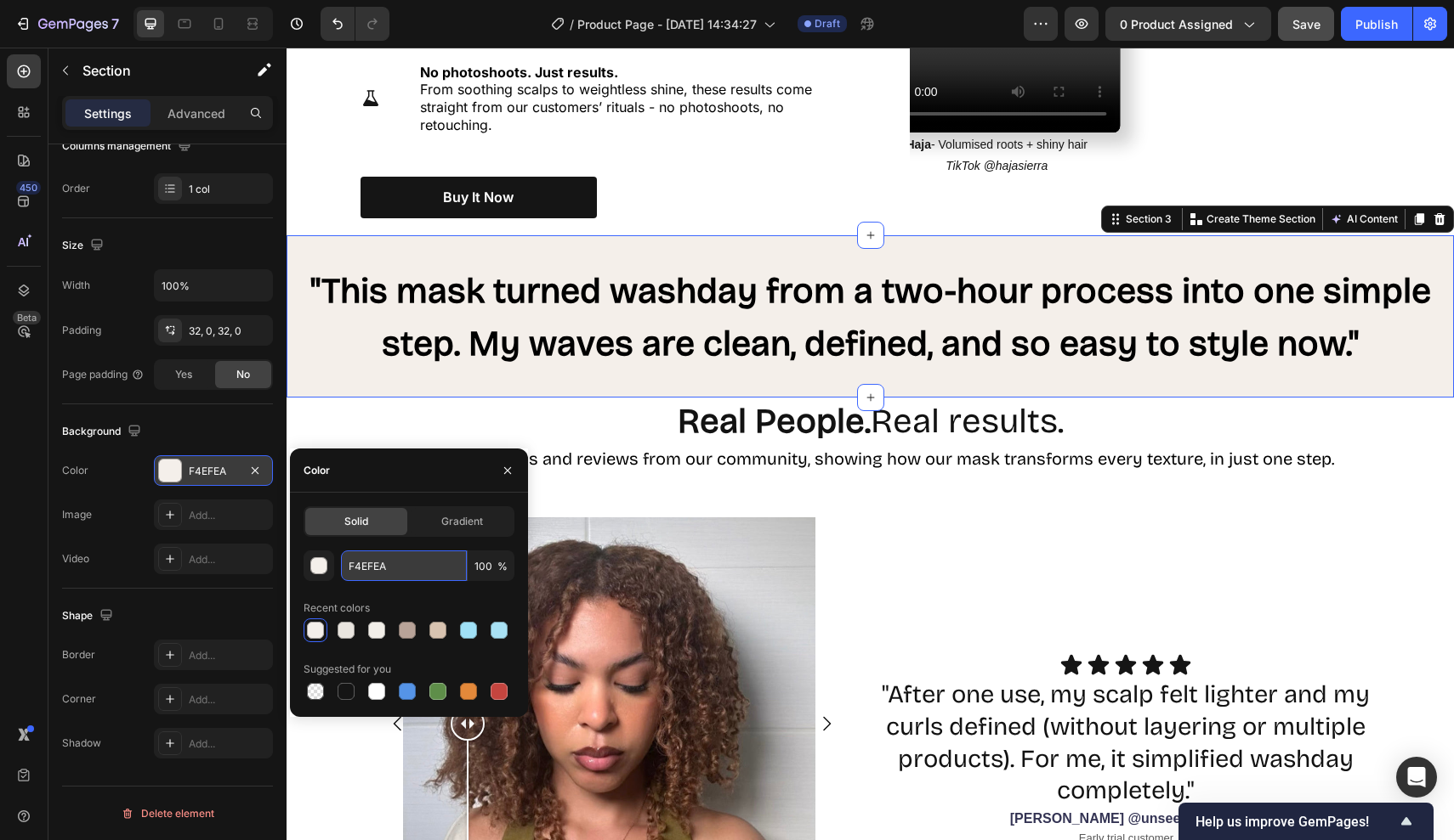
paste input "EDE7E3"
type input "EDE7E3"
click at [453, 479] on div "Color" at bounding box center [408, 470] width 238 height 44
click at [507, 470] on icon "button" at bounding box center [507, 469] width 7 height 7
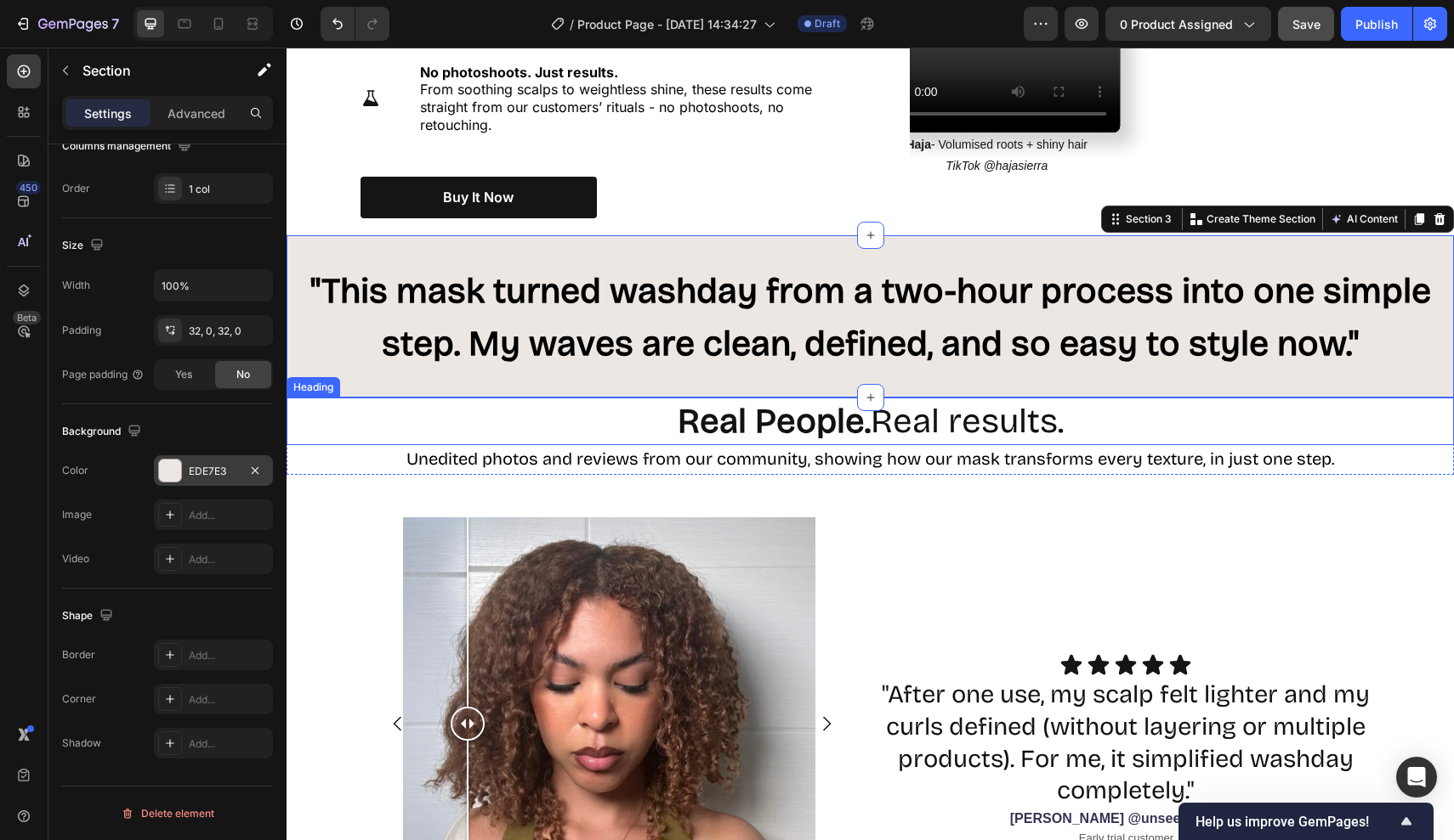
click at [575, 411] on h2 "Real People. Real results." at bounding box center [871, 421] width 1020 height 48
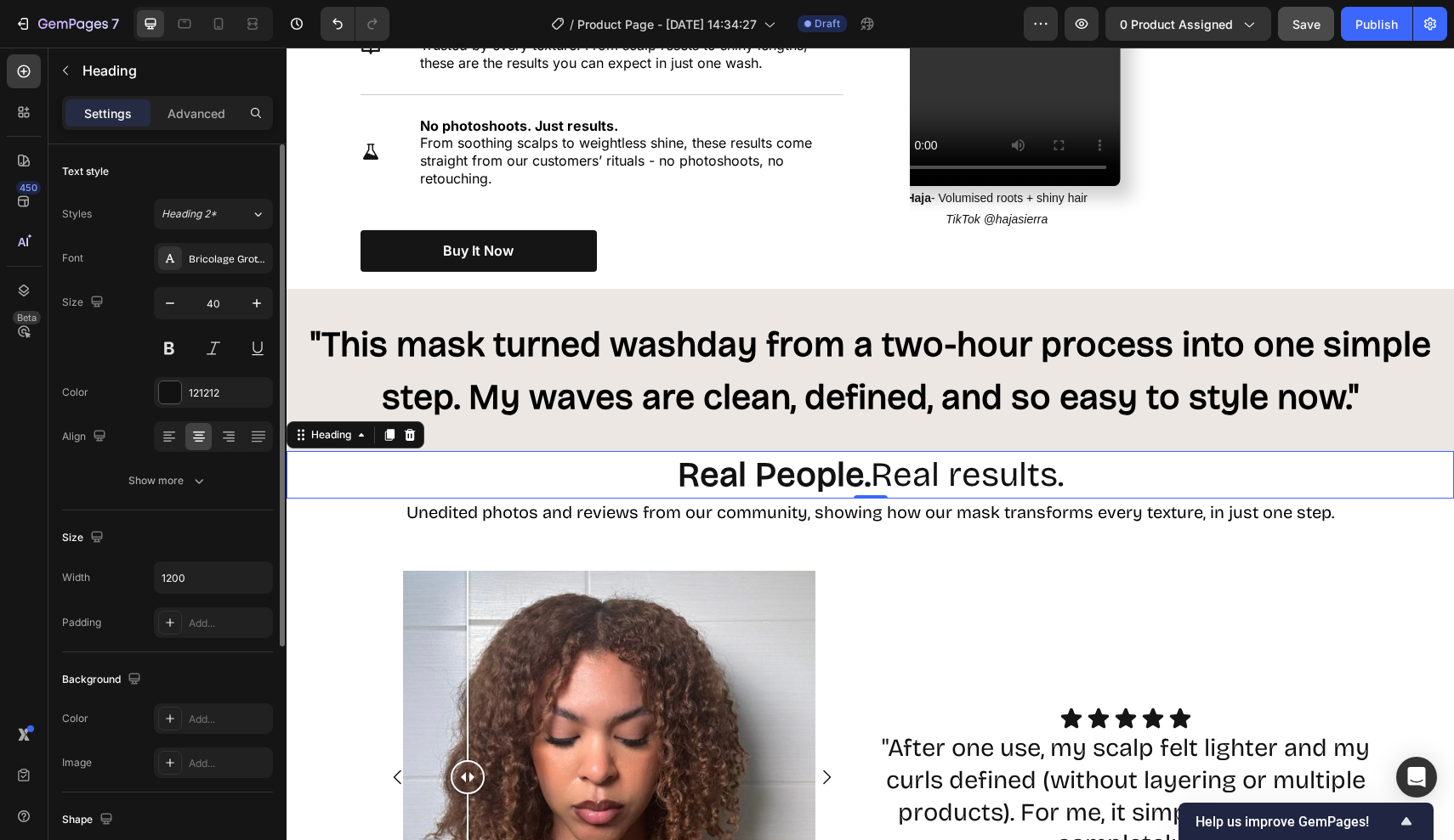
scroll to position [1702, 0]
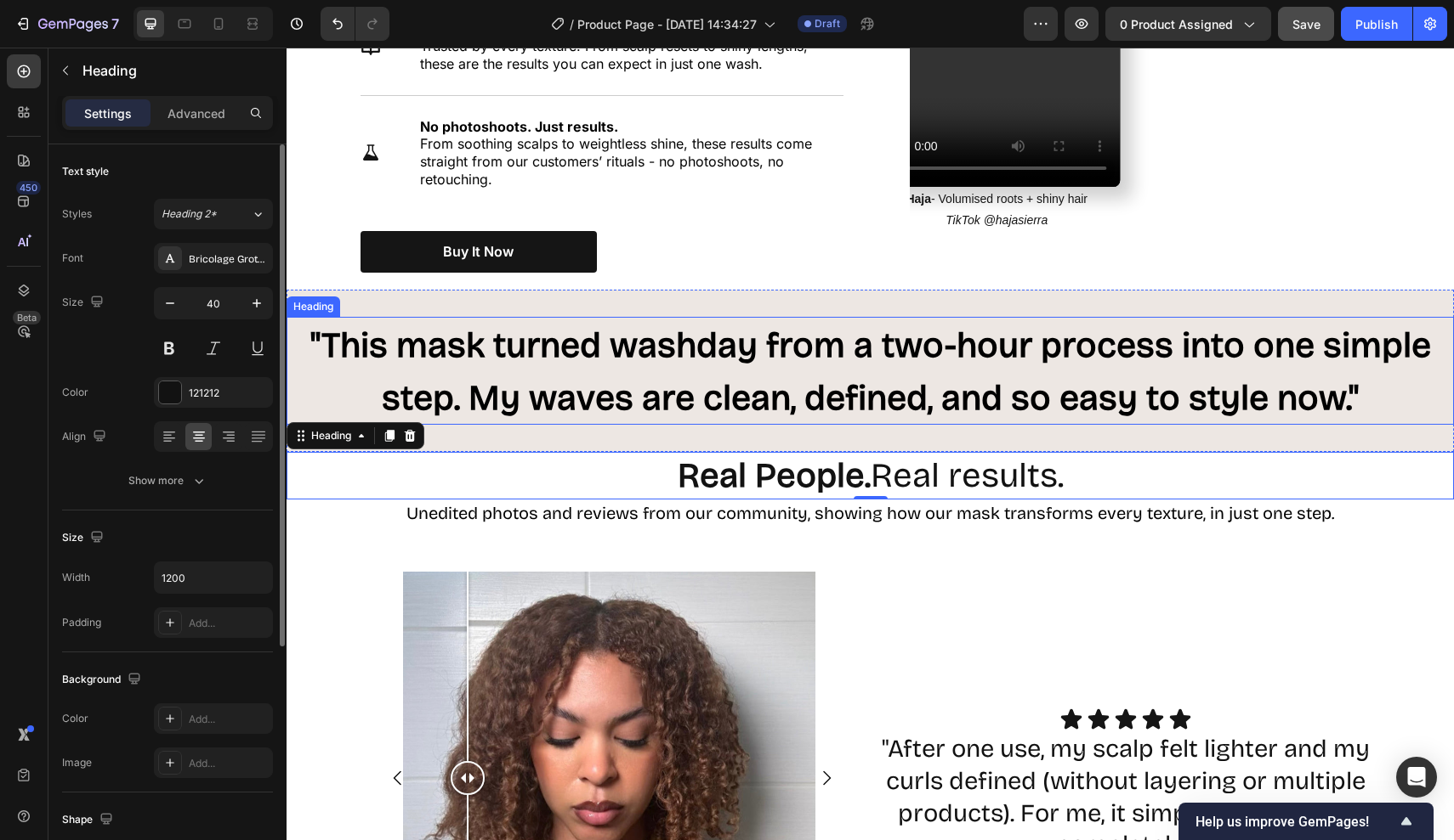
click at [580, 386] on span ""This mask turned washday from a two-hour process into one simple step. My wave…" at bounding box center [871, 372] width 1121 height 94
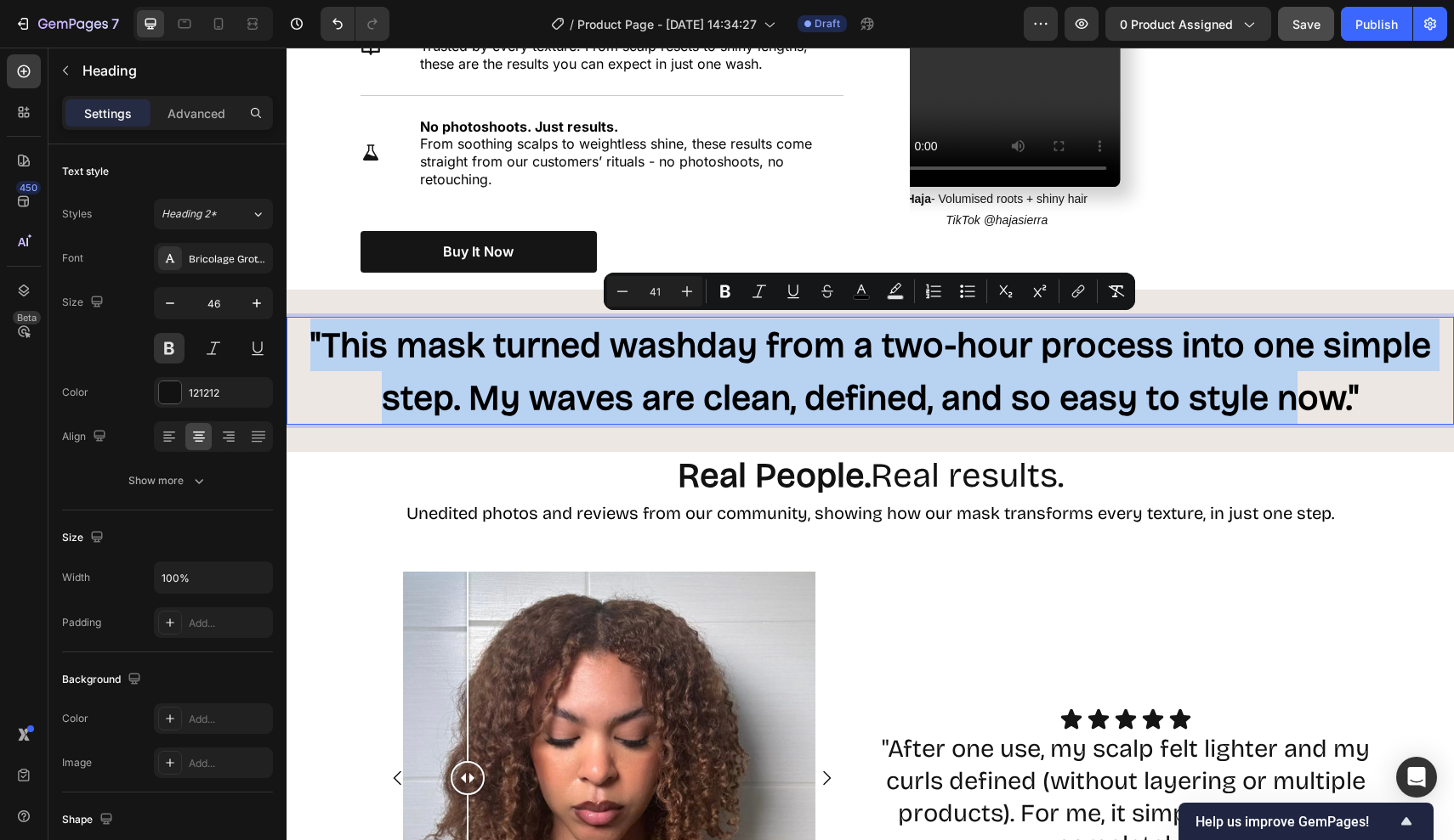
drag, startPoint x: 330, startPoint y: 330, endPoint x: 1385, endPoint y: 402, distance: 1057.5
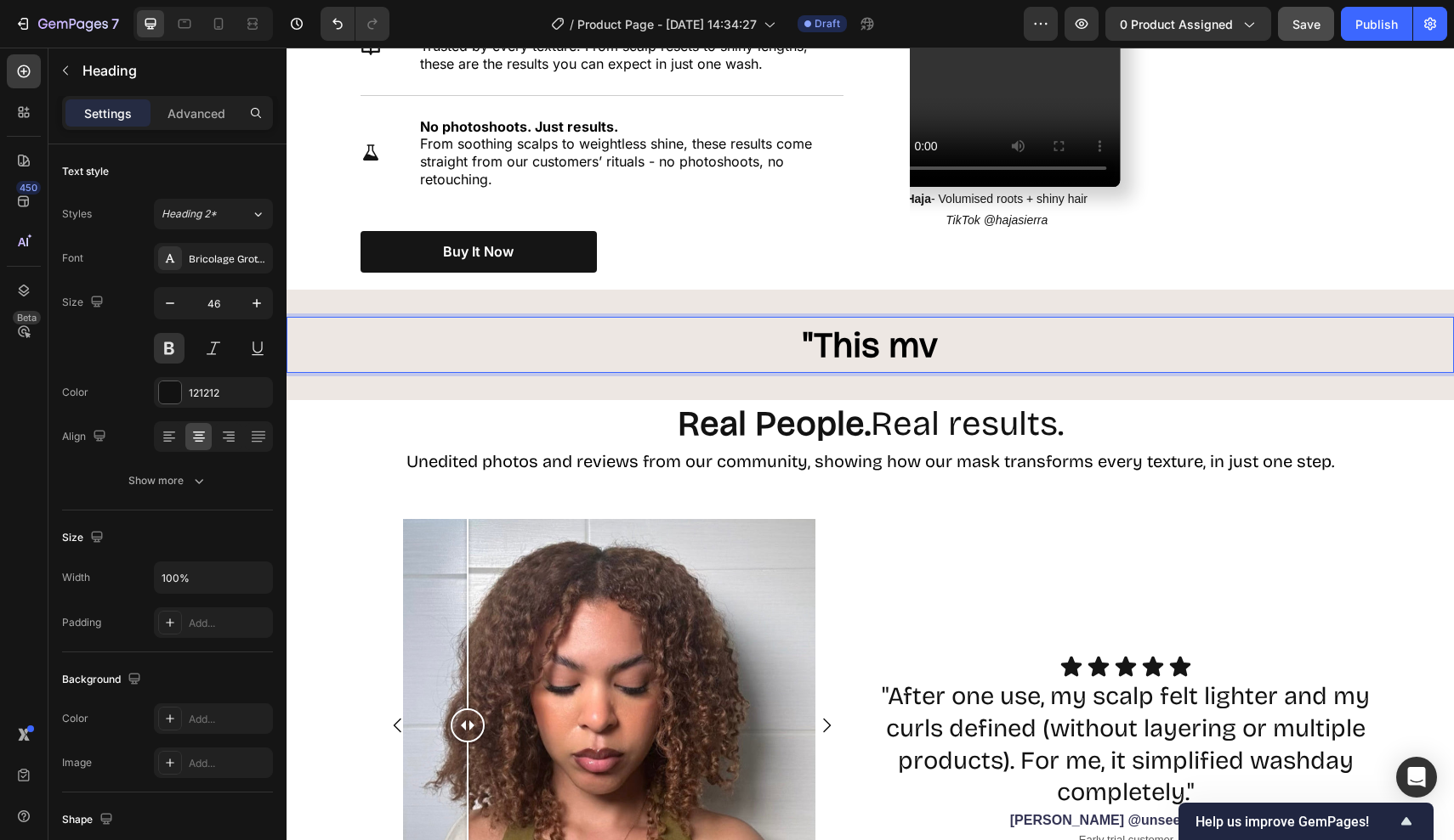
drag, startPoint x: 1449, startPoint y: 395, endPoint x: 494, endPoint y: 347, distance: 956.2
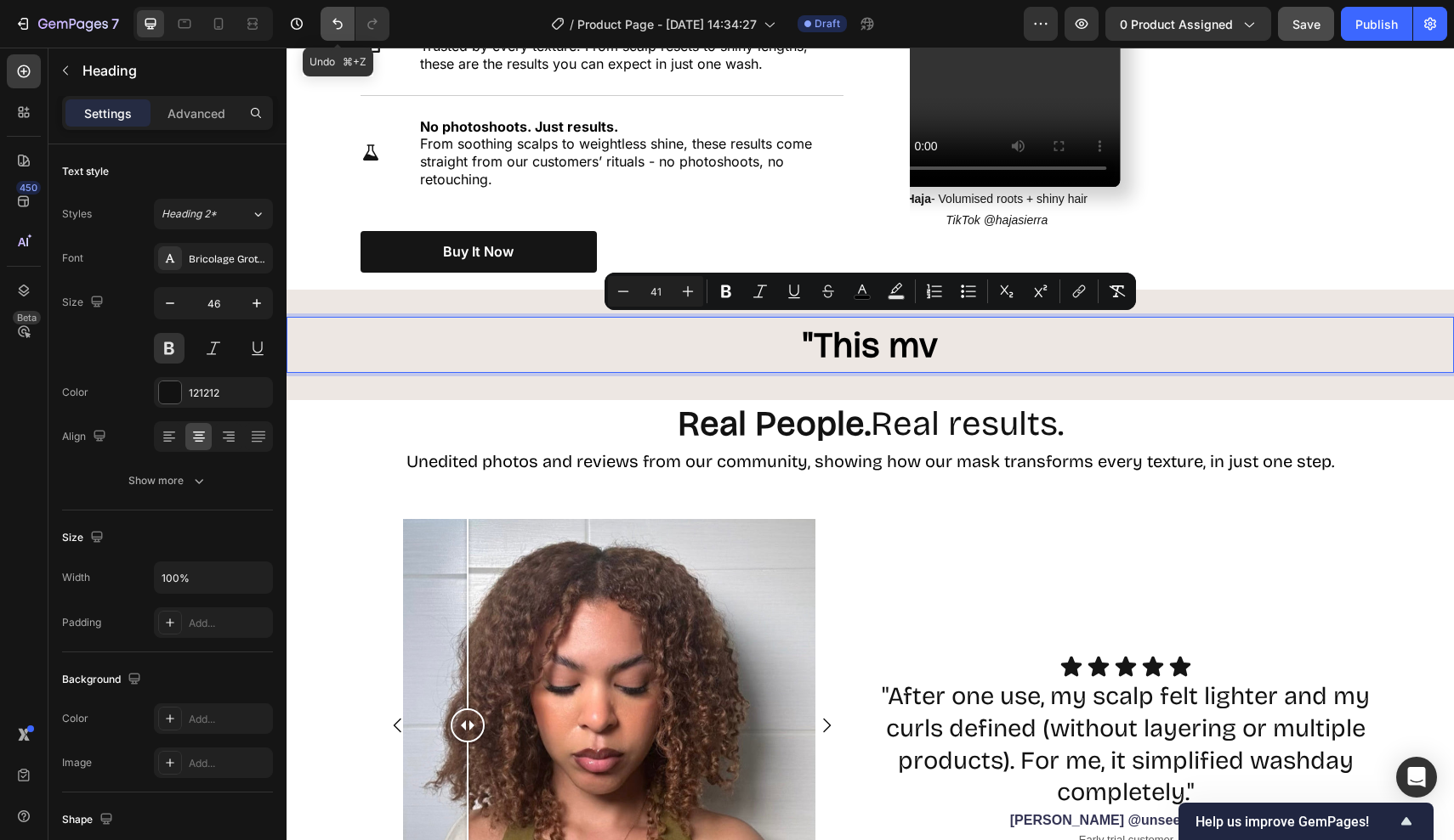
click at [334, 24] on icon "Undo/Redo" at bounding box center [338, 24] width 17 height 17
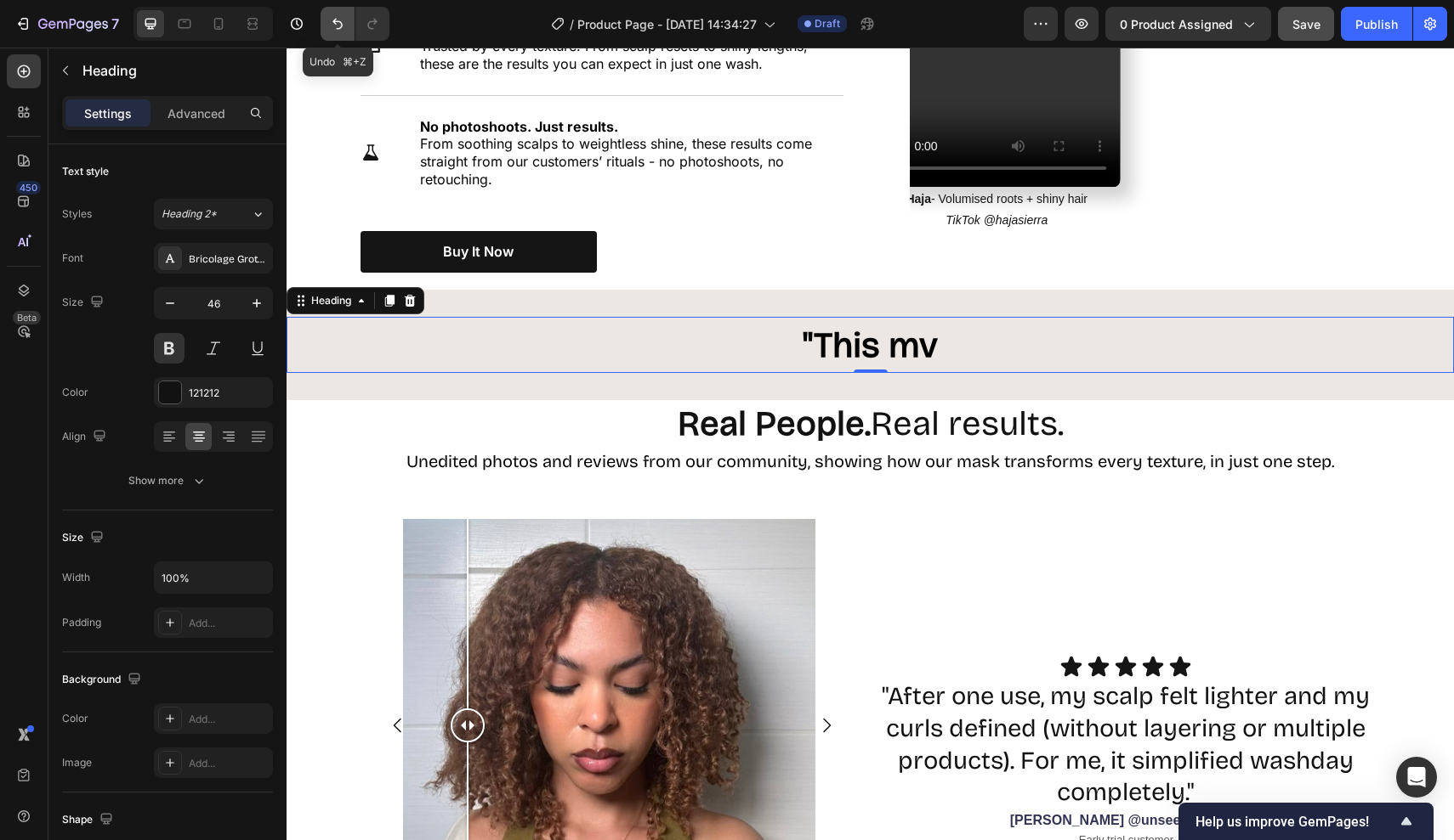
click at [339, 25] on icon "Undo/Redo" at bounding box center [338, 24] width 17 height 17
click at [951, 339] on h2 ""This mv" at bounding box center [870, 345] width 1167 height 56
click at [336, 24] on icon "Undo/Redo" at bounding box center [338, 24] width 17 height 17
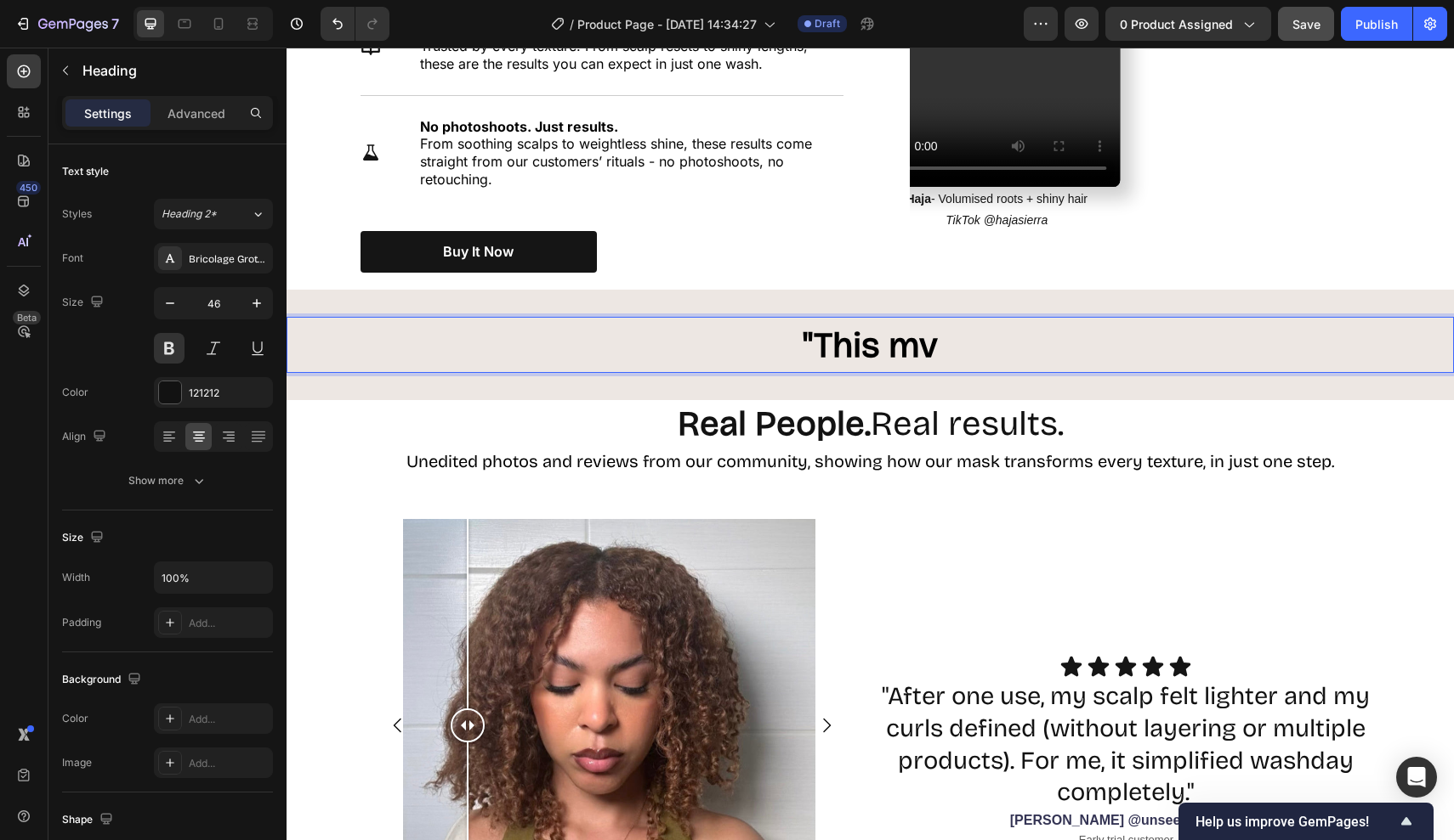
click at [937, 329] on span ""This mv" at bounding box center [871, 345] width 136 height 41
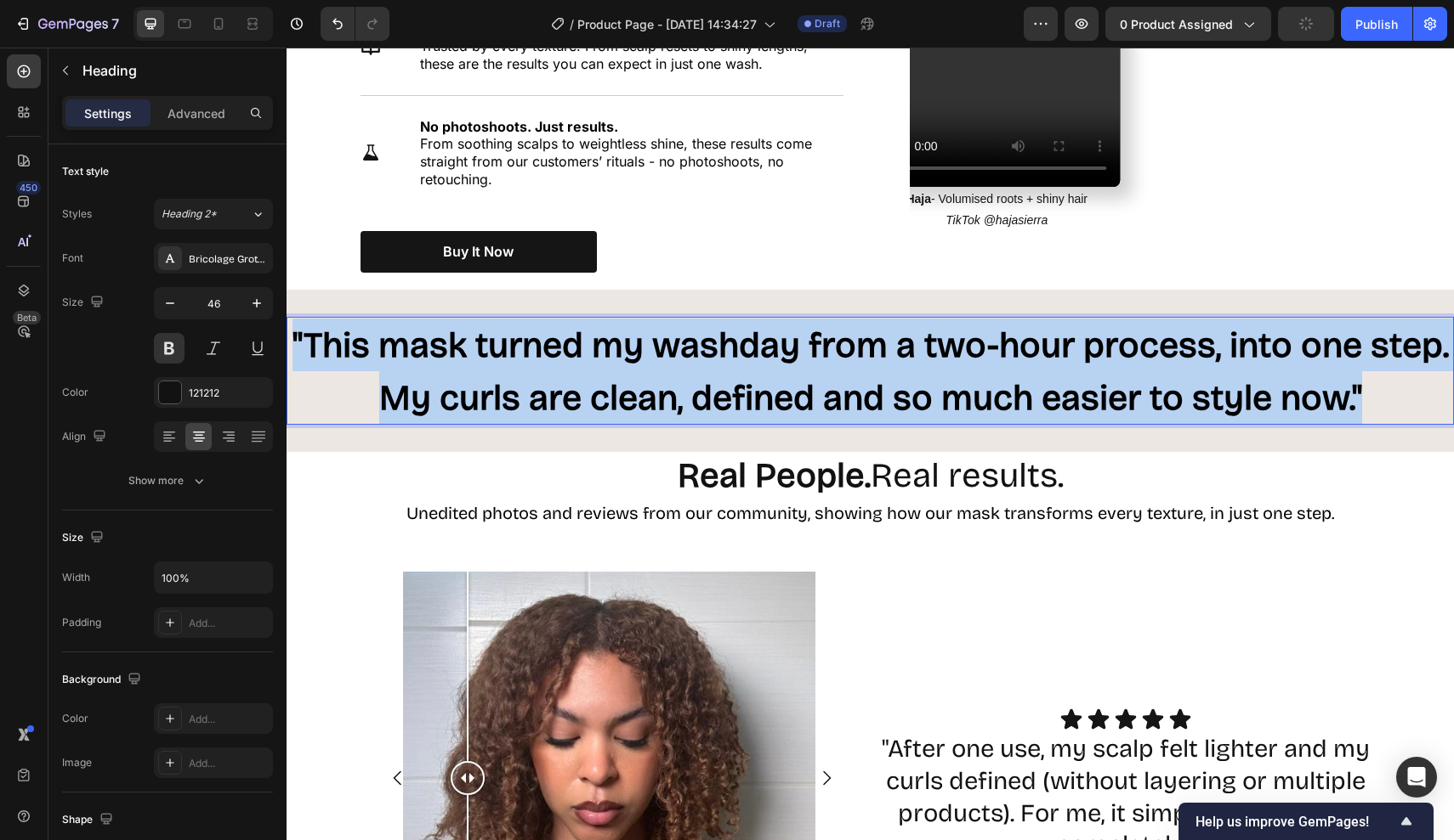
drag, startPoint x: 296, startPoint y: 328, endPoint x: 1442, endPoint y: 397, distance: 1148.1
click at [1442, 397] on p ""This mask turned my washday from a two-hour process, into one step. My curls a…" at bounding box center [870, 372] width 1164 height 105
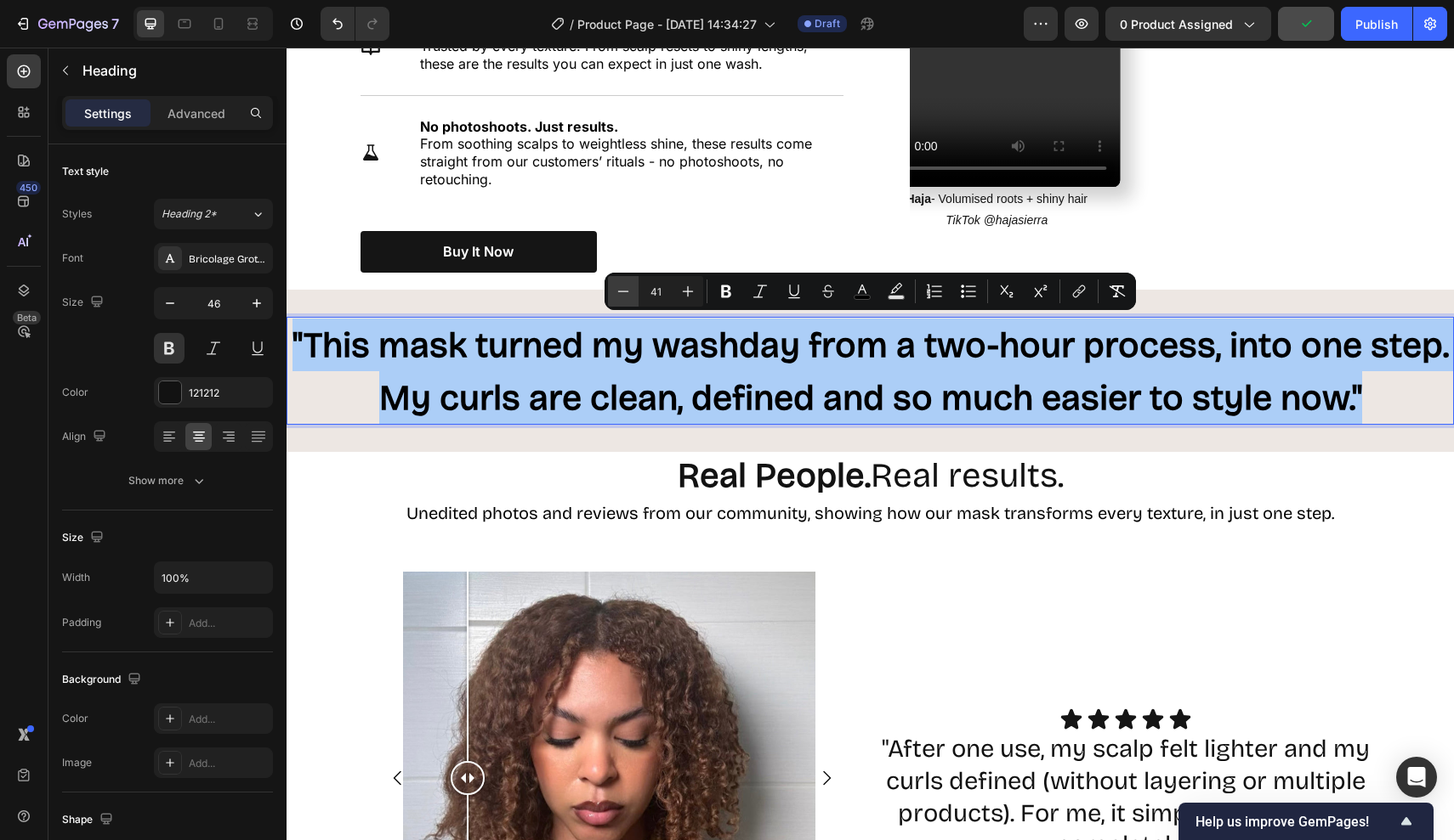
click at [632, 291] on button "Minus" at bounding box center [623, 292] width 31 height 31
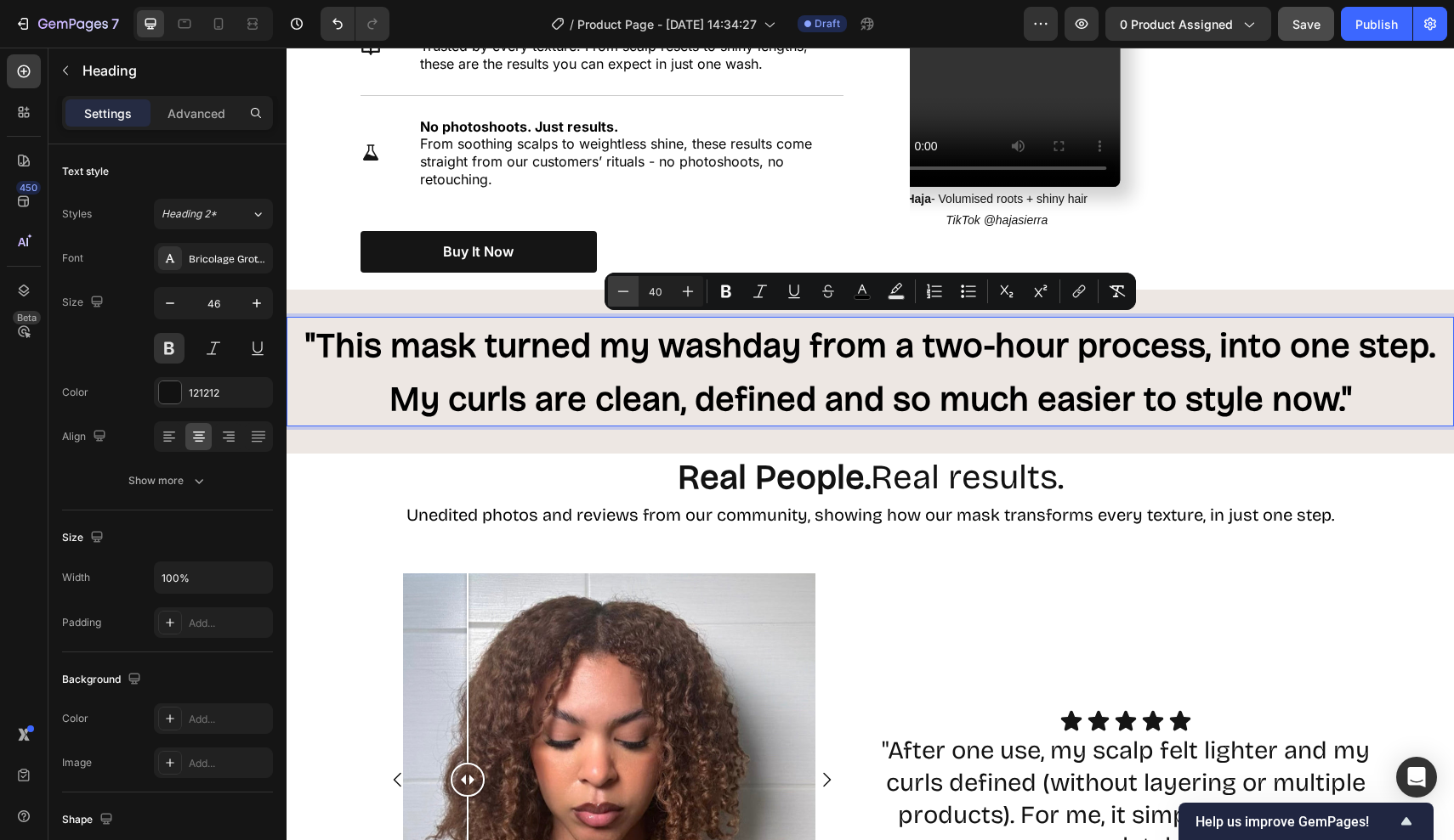
click at [632, 291] on button "Minus" at bounding box center [623, 292] width 31 height 31
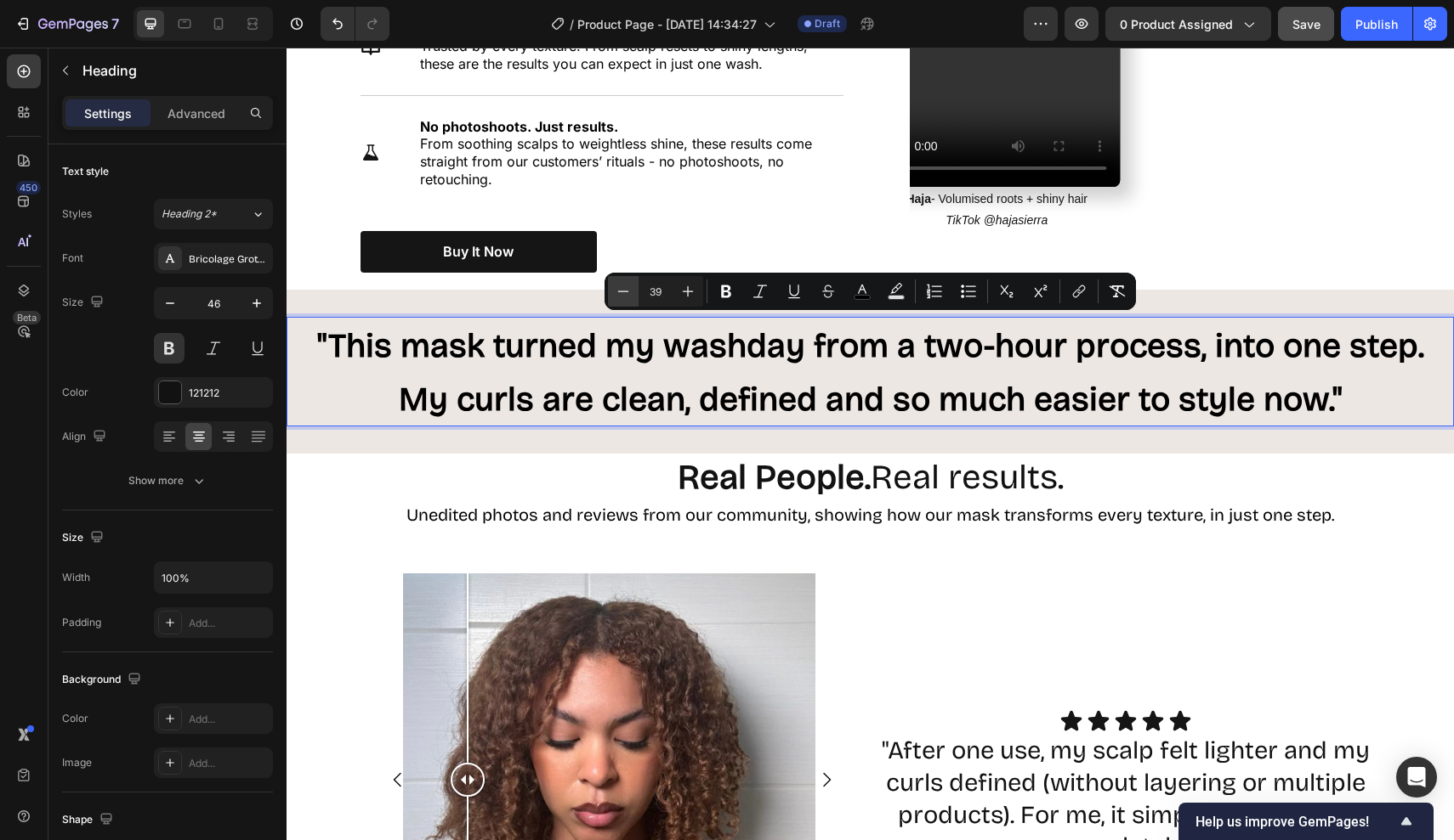
click at [632, 291] on button "Minus" at bounding box center [623, 292] width 31 height 31
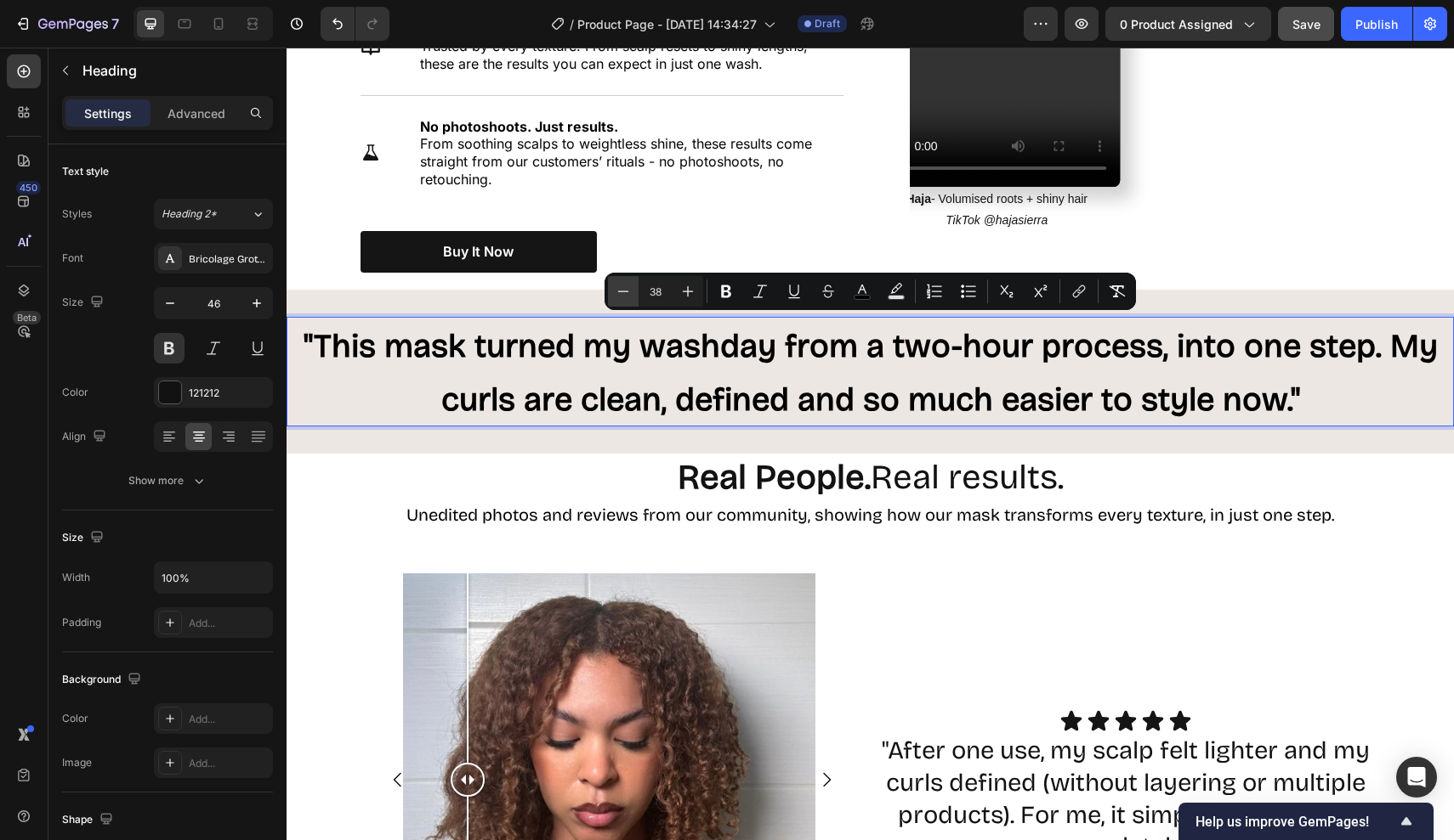
click at [632, 291] on button "Minus" at bounding box center [623, 292] width 31 height 31
type input "37"
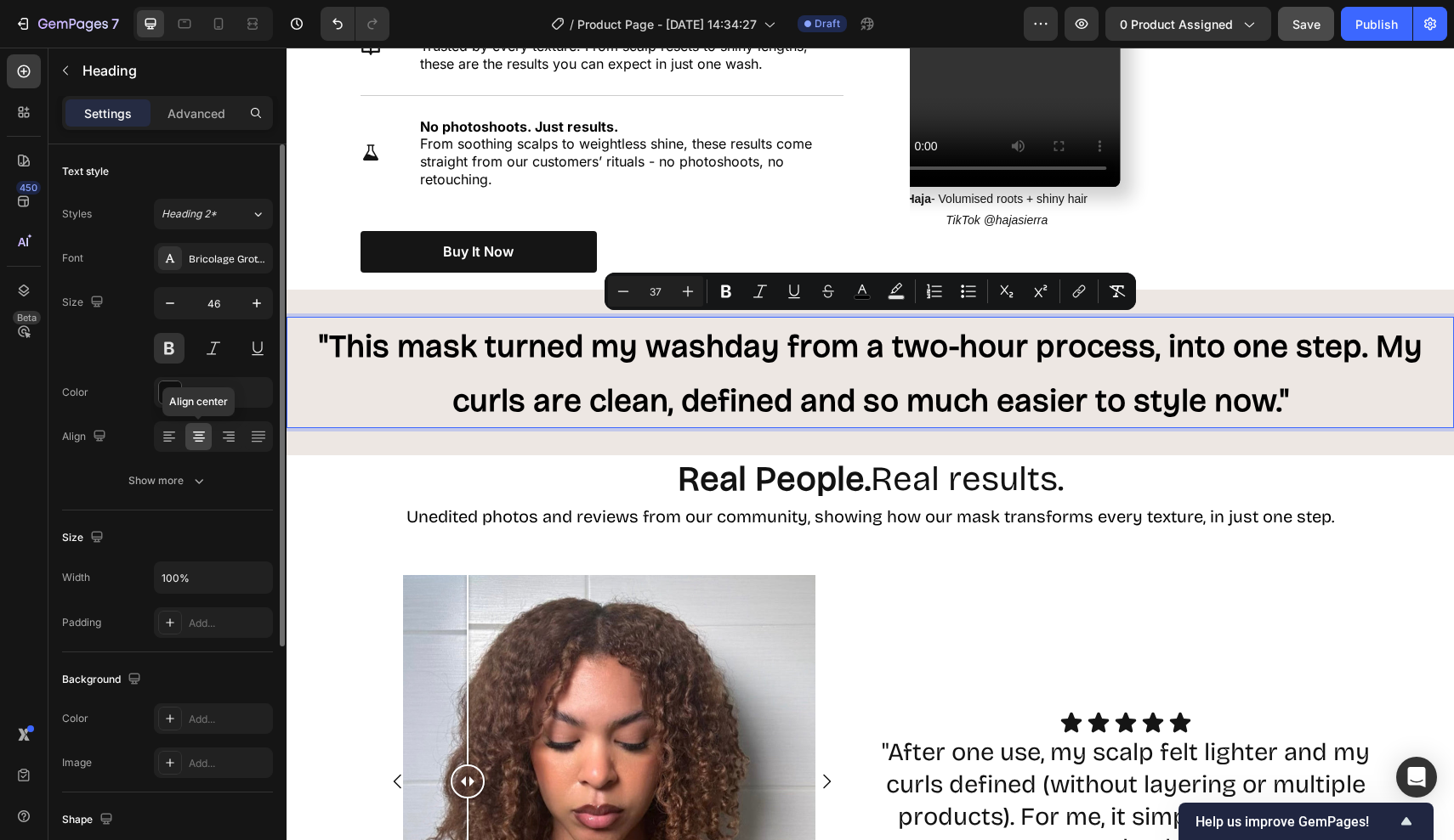
click at [200, 436] on icon at bounding box center [199, 436] width 8 height 2
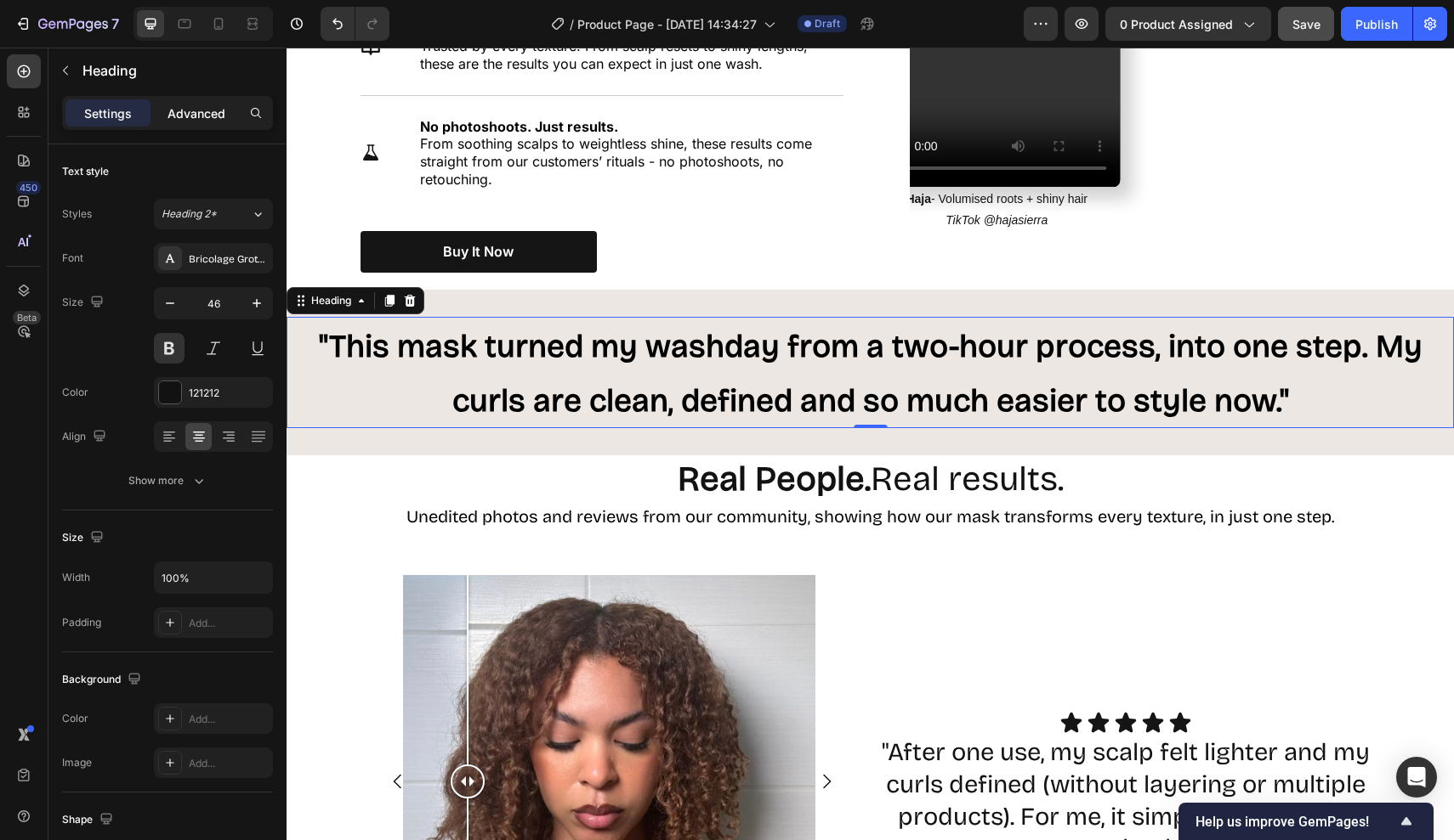
click at [222, 101] on div "Advanced" at bounding box center [197, 113] width 85 height 27
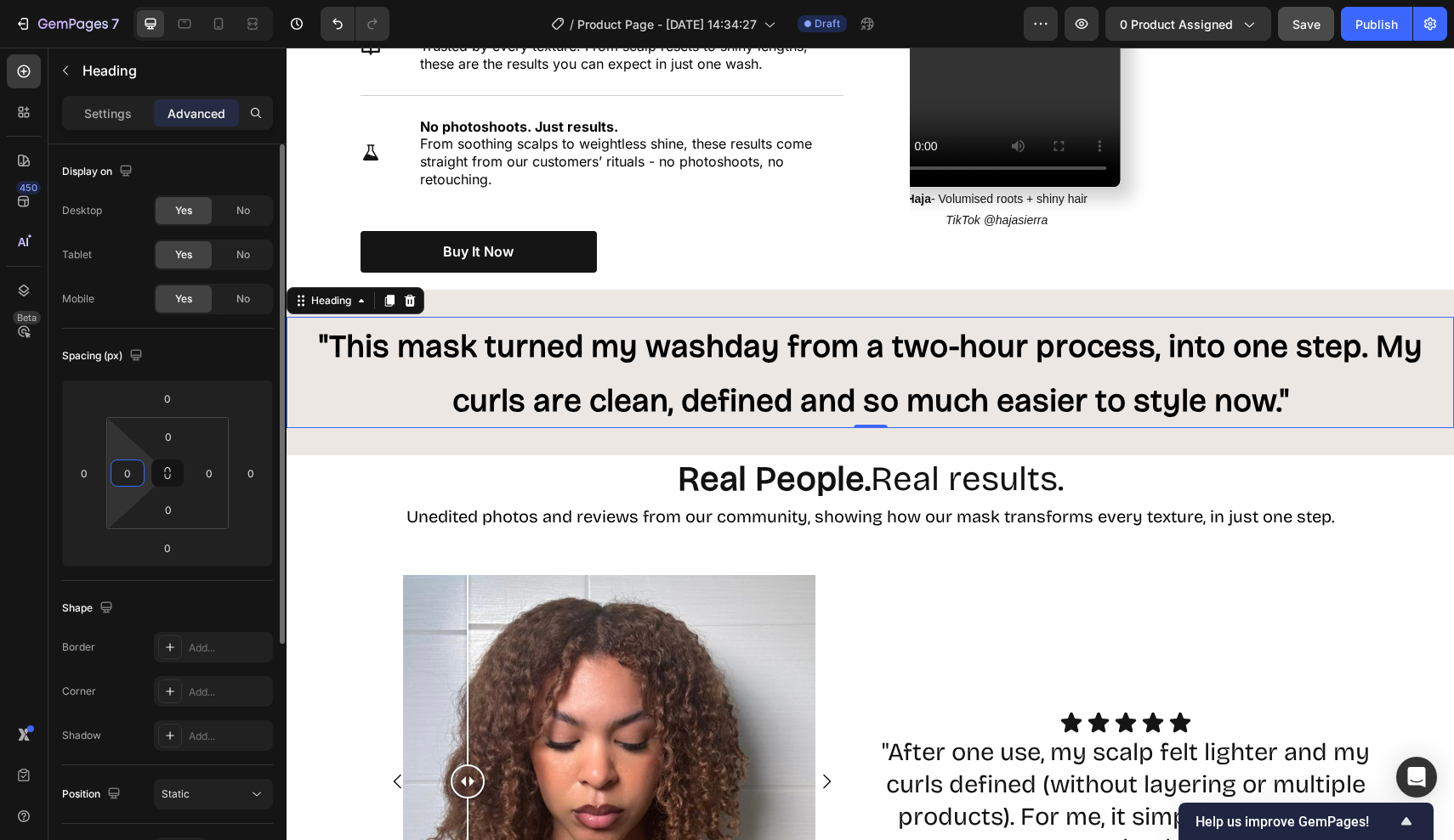
click at [135, 465] on input "0" at bounding box center [127, 473] width 25 height 25
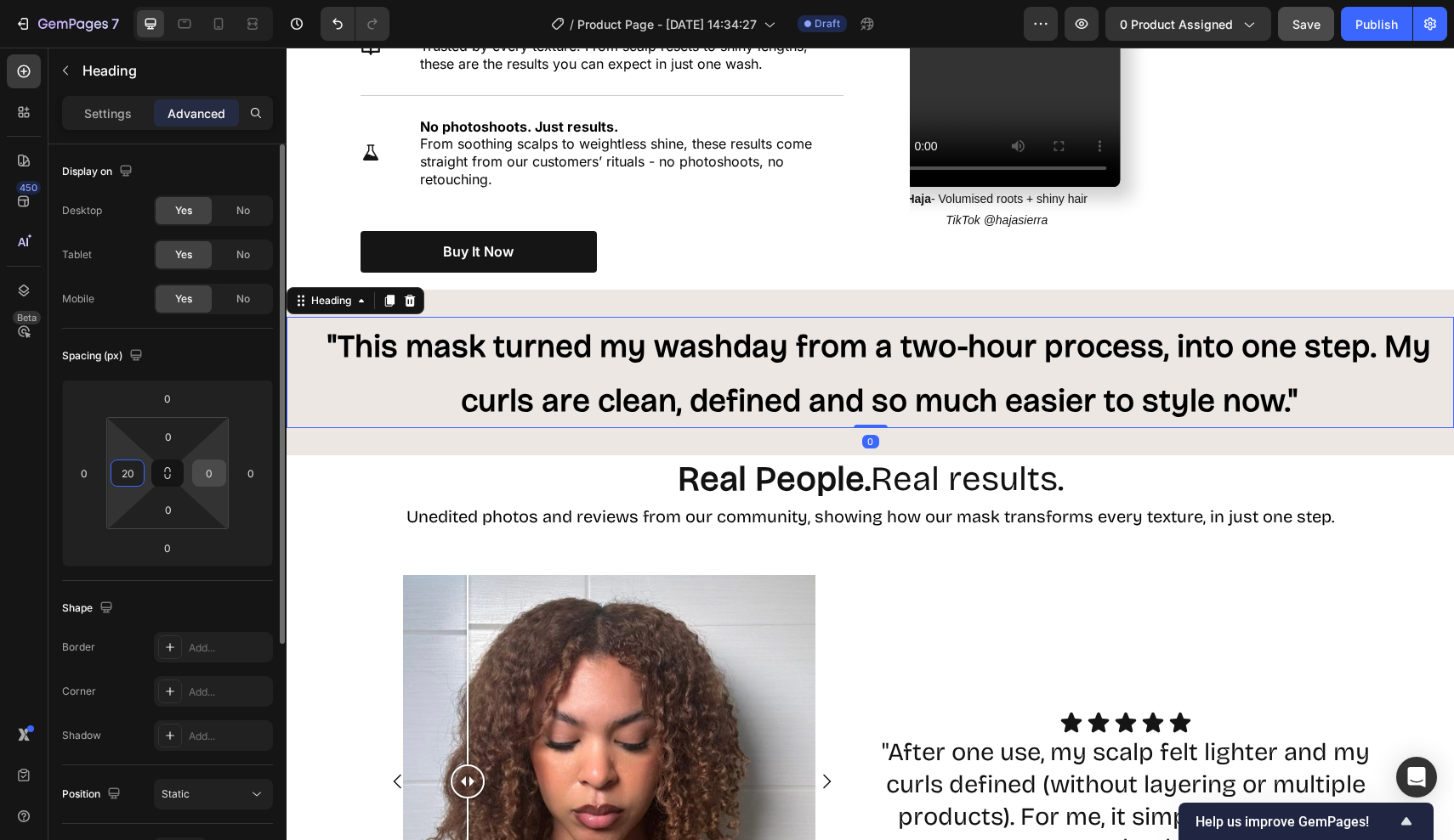
type input "20"
click at [217, 469] on input "0" at bounding box center [209, 473] width 25 height 25
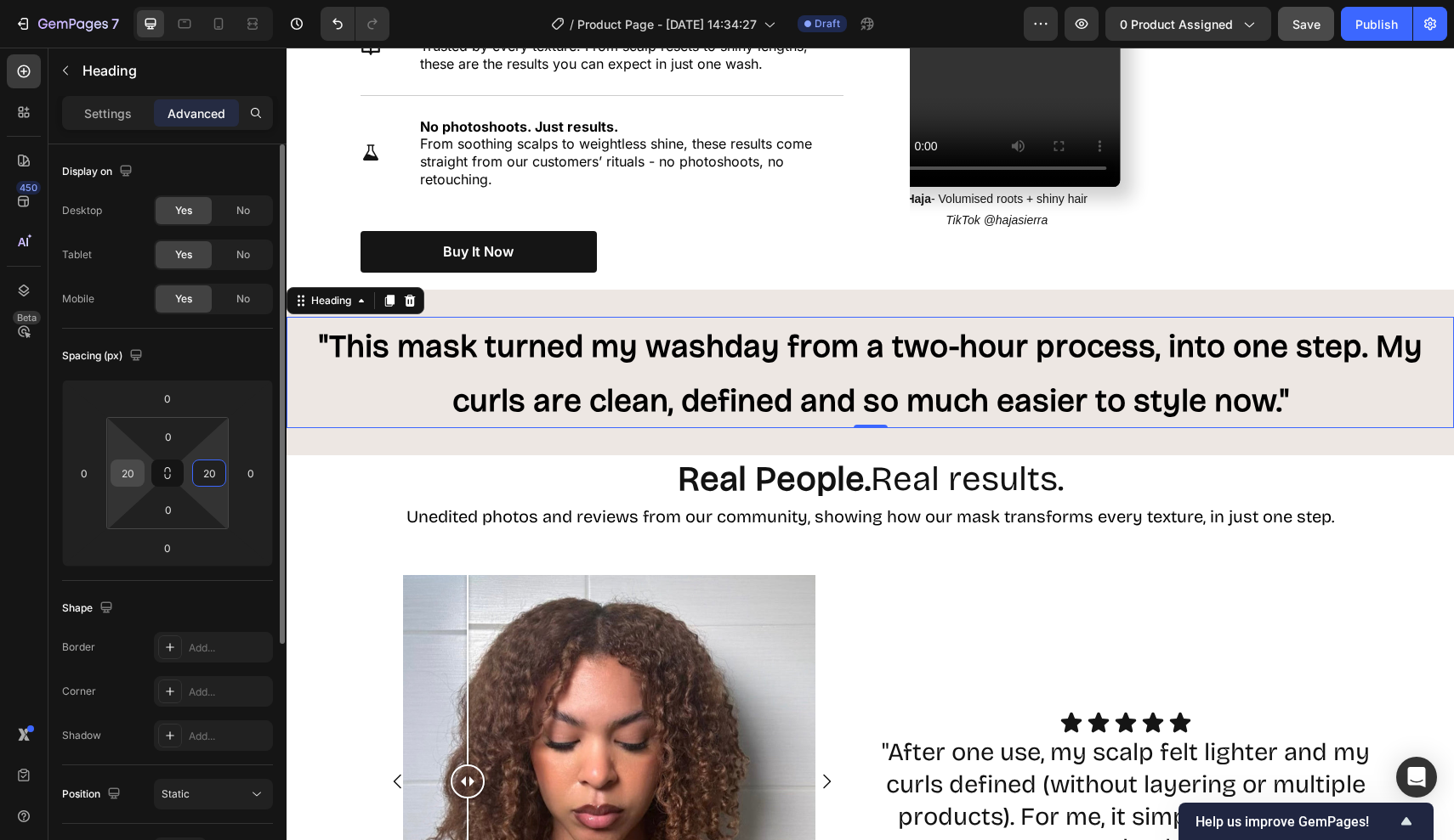
type input "20"
click at [141, 469] on div "20" at bounding box center [127, 473] width 34 height 27
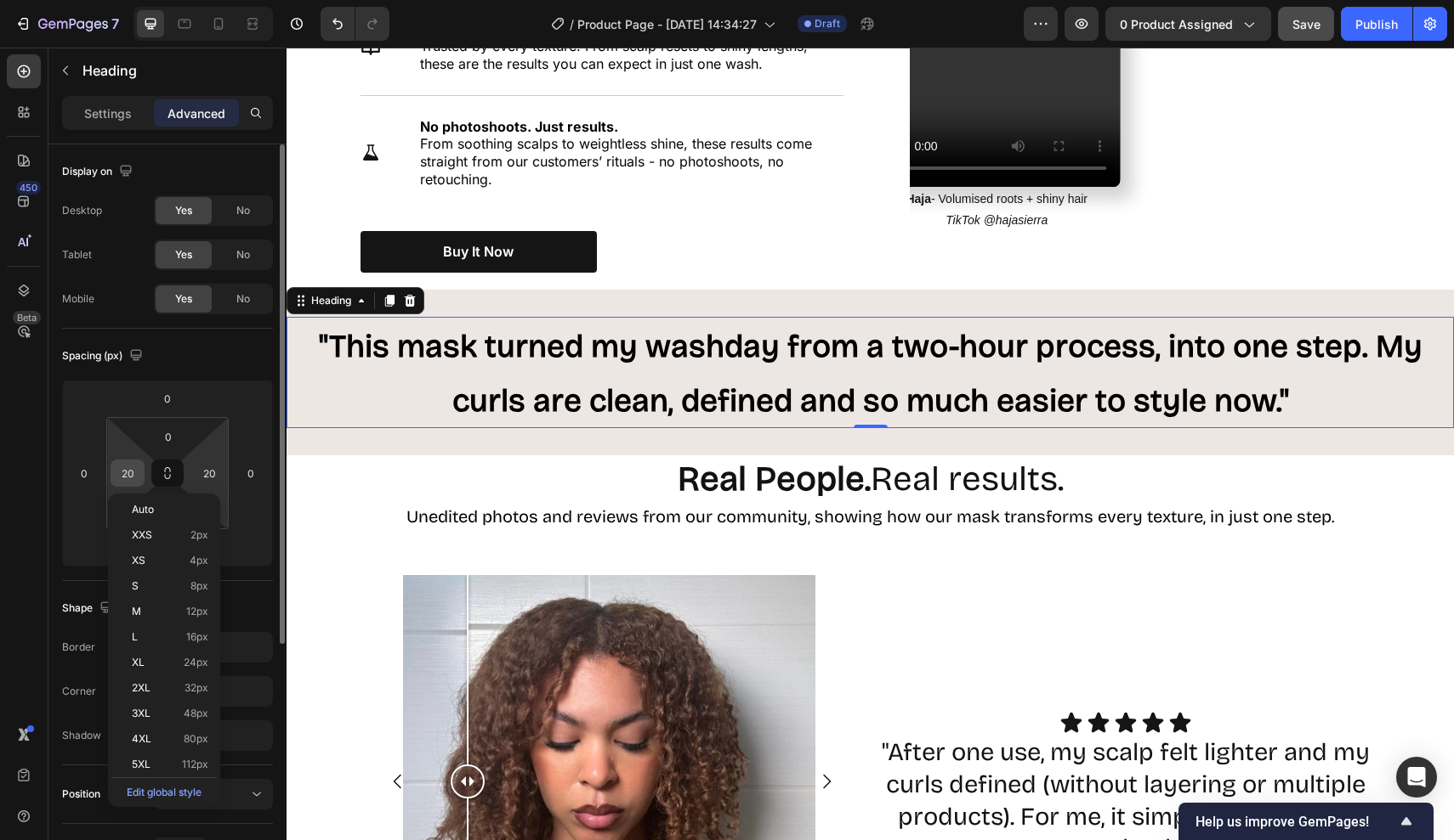
click at [136, 469] on input "20" at bounding box center [127, 473] width 25 height 25
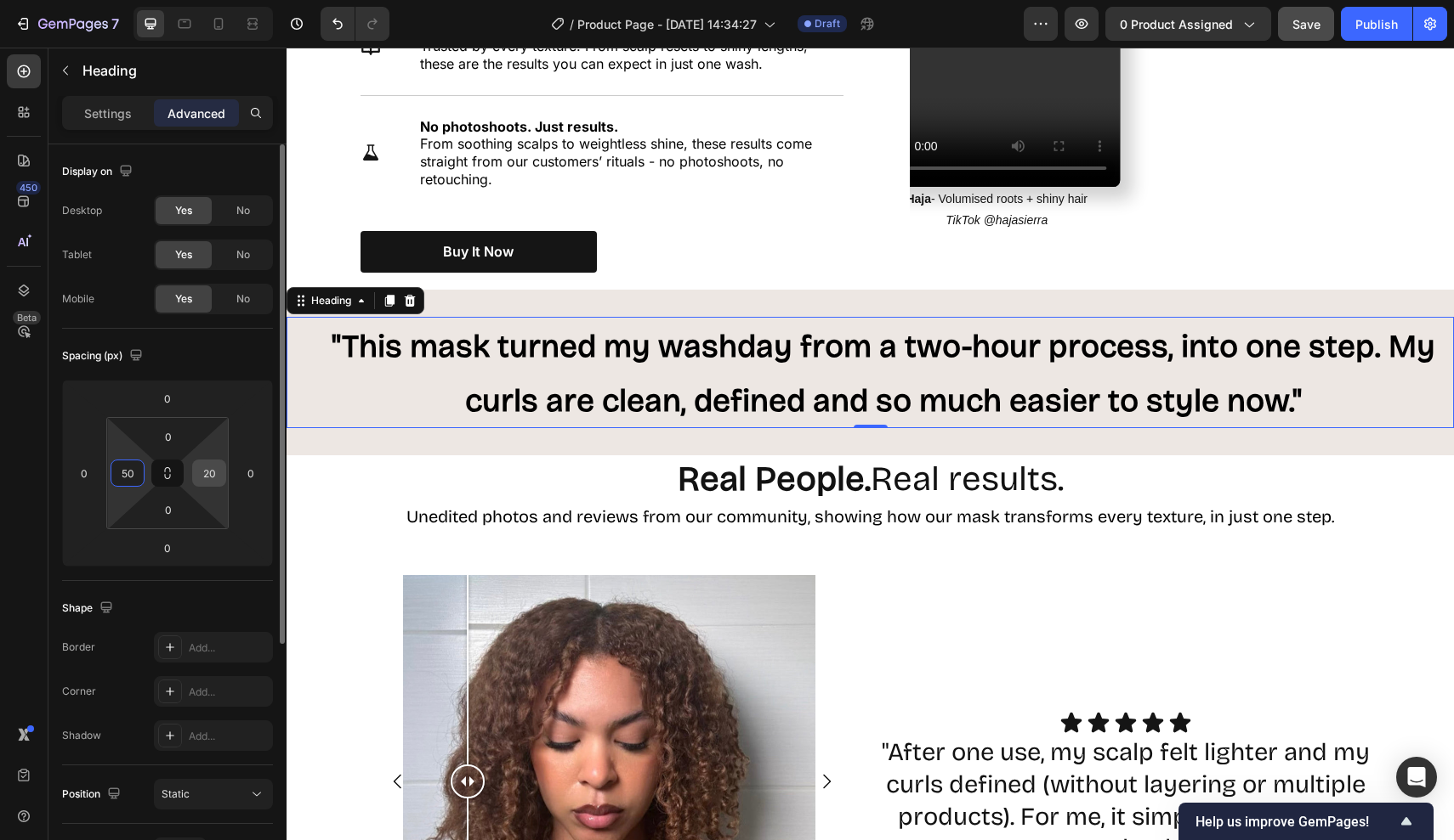
type input "50"
click at [219, 480] on input "20" at bounding box center [209, 473] width 25 height 25
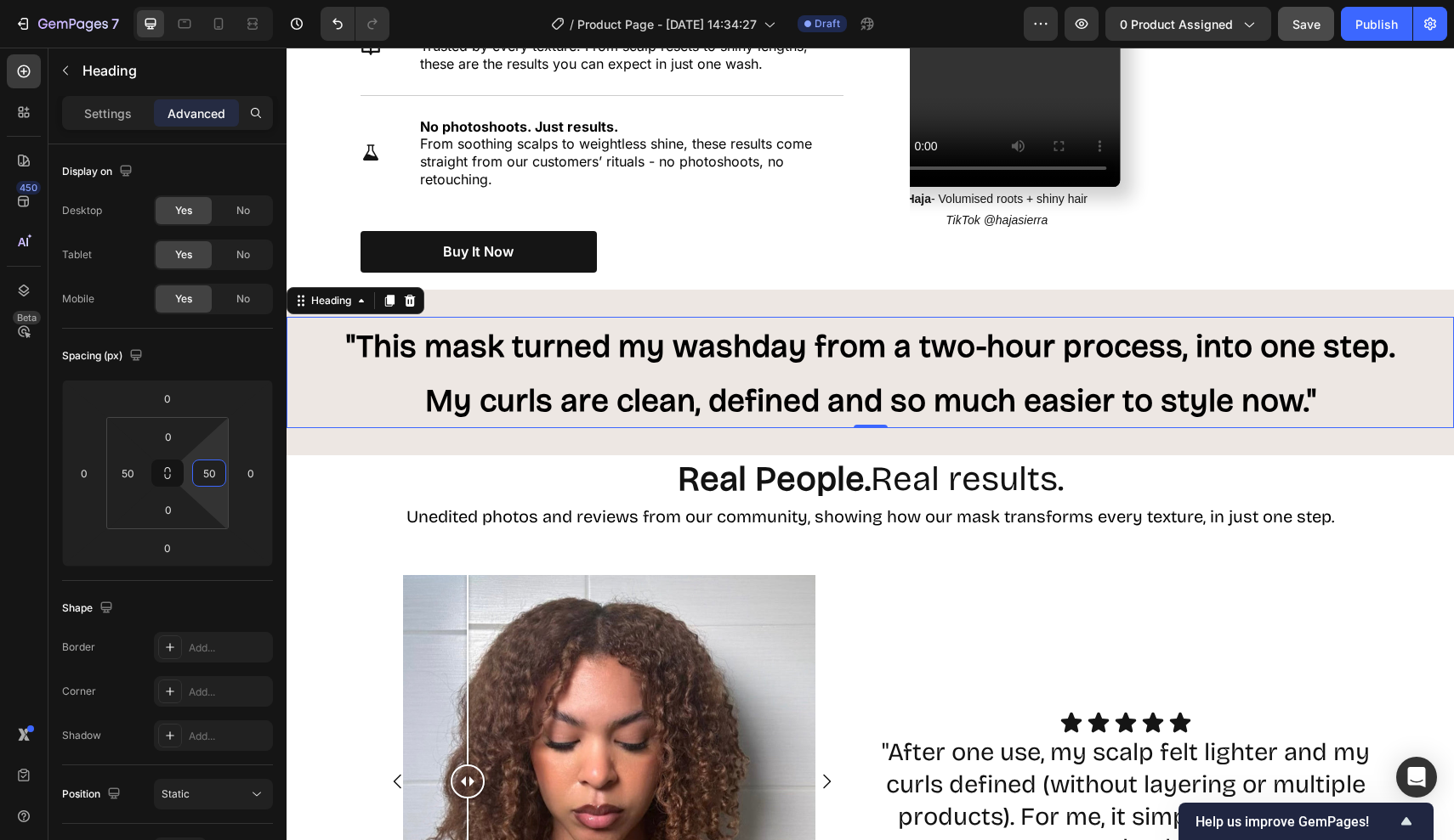
type input "50"
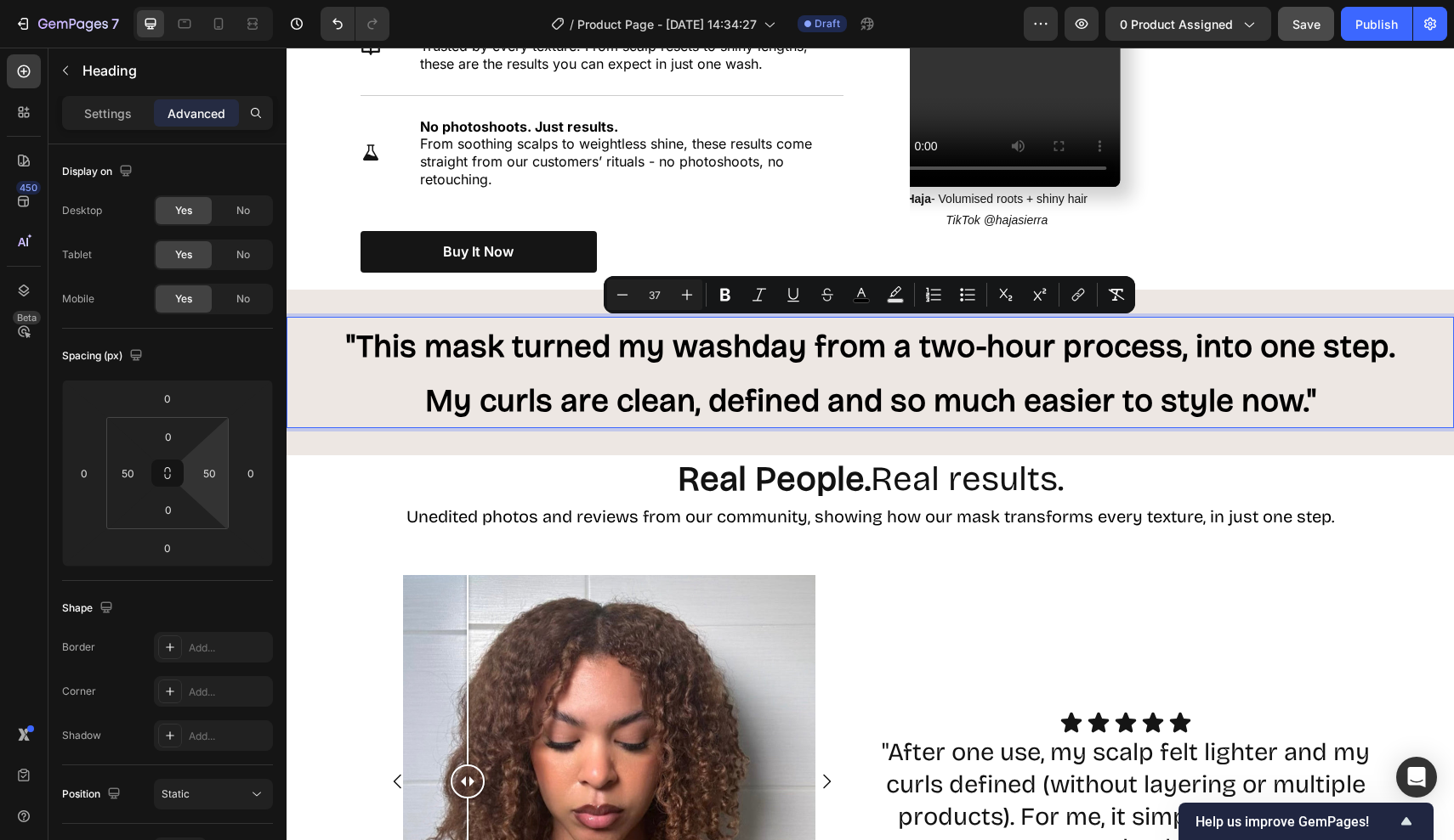
drag, startPoint x: 350, startPoint y: 331, endPoint x: 1453, endPoint y: 400, distance: 1105.2
click at [1453, 400] on div ""This mask turned my washday from a two-hour process, into one step. My curls a…" at bounding box center [870, 372] width 1167 height 112
click at [855, 294] on icon "Editor contextual toolbar" at bounding box center [861, 294] width 17 height 17
type input "000000"
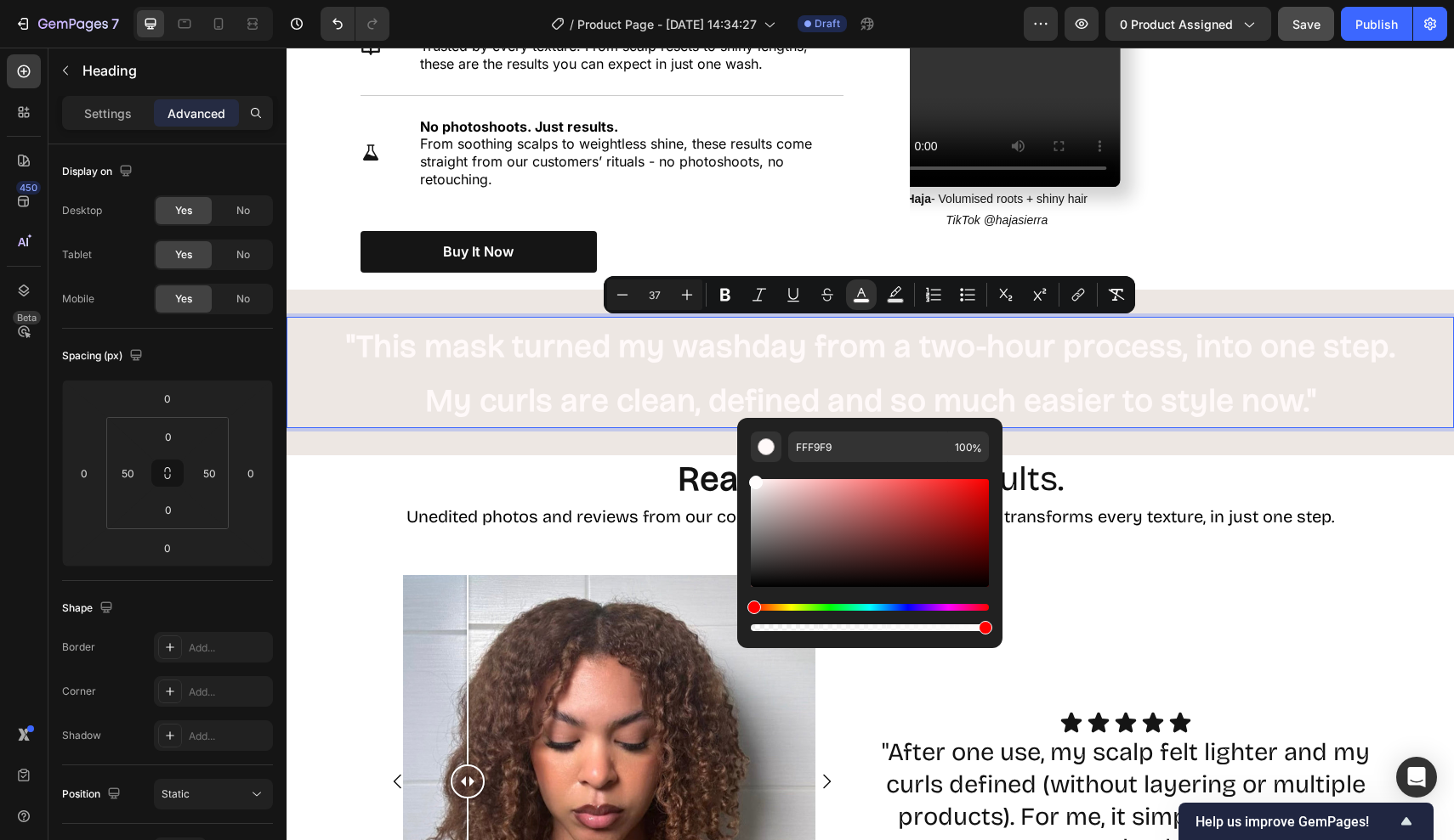
drag, startPoint x: 758, startPoint y: 584, endPoint x: 753, endPoint y: 421, distance: 163.1
click at [753, 421] on div "FFF9F9 100 %" at bounding box center [870, 526] width 265 height 216
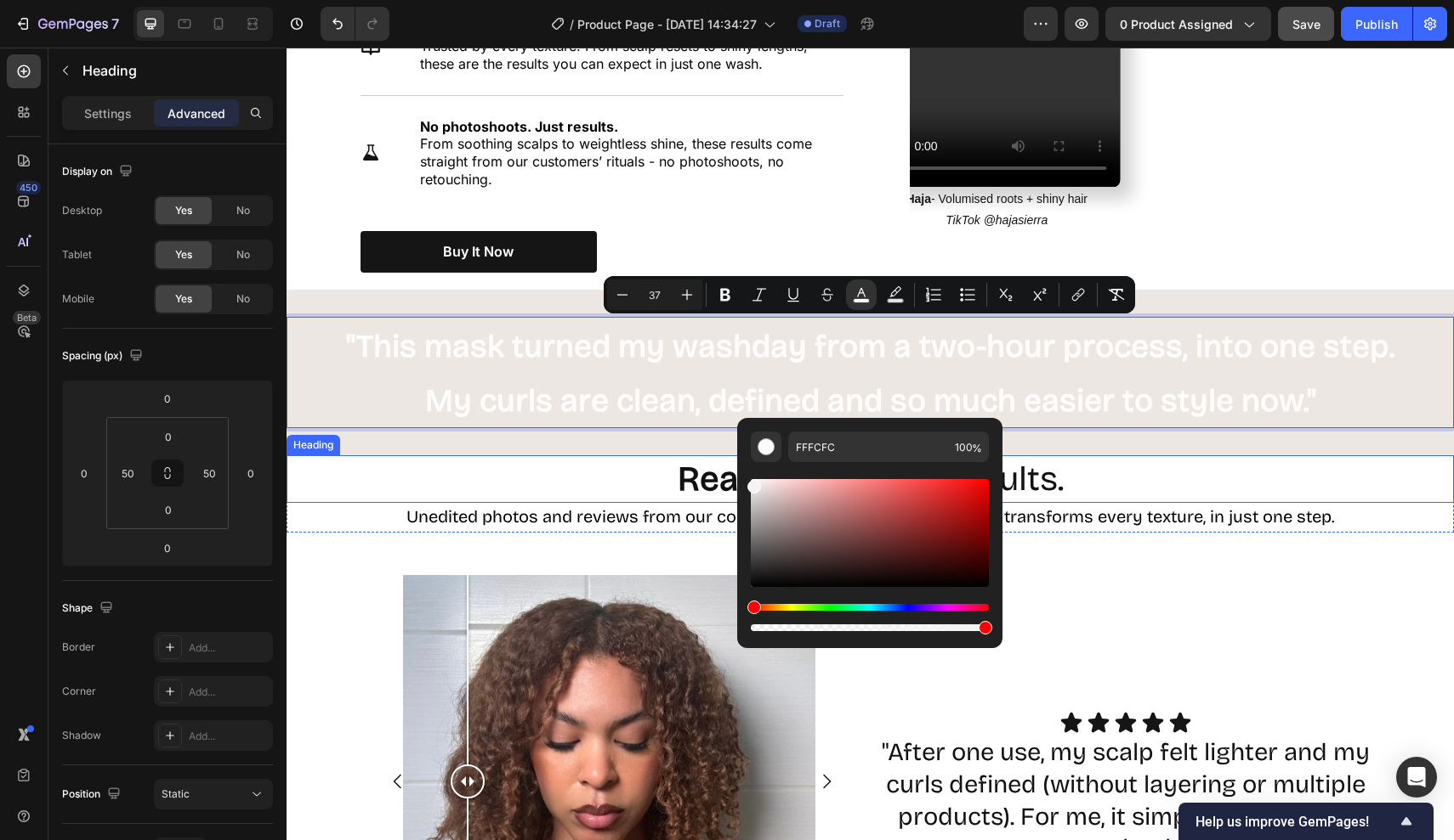
type input "F4F4F4"
drag, startPoint x: 1045, startPoint y: 531, endPoint x: 688, endPoint y: 475, distance: 361.4
click at [360, 294] on div ""This mask turned my washday from a two-hour process, into one step. My curls a…" at bounding box center [870, 372] width 1167 height 166
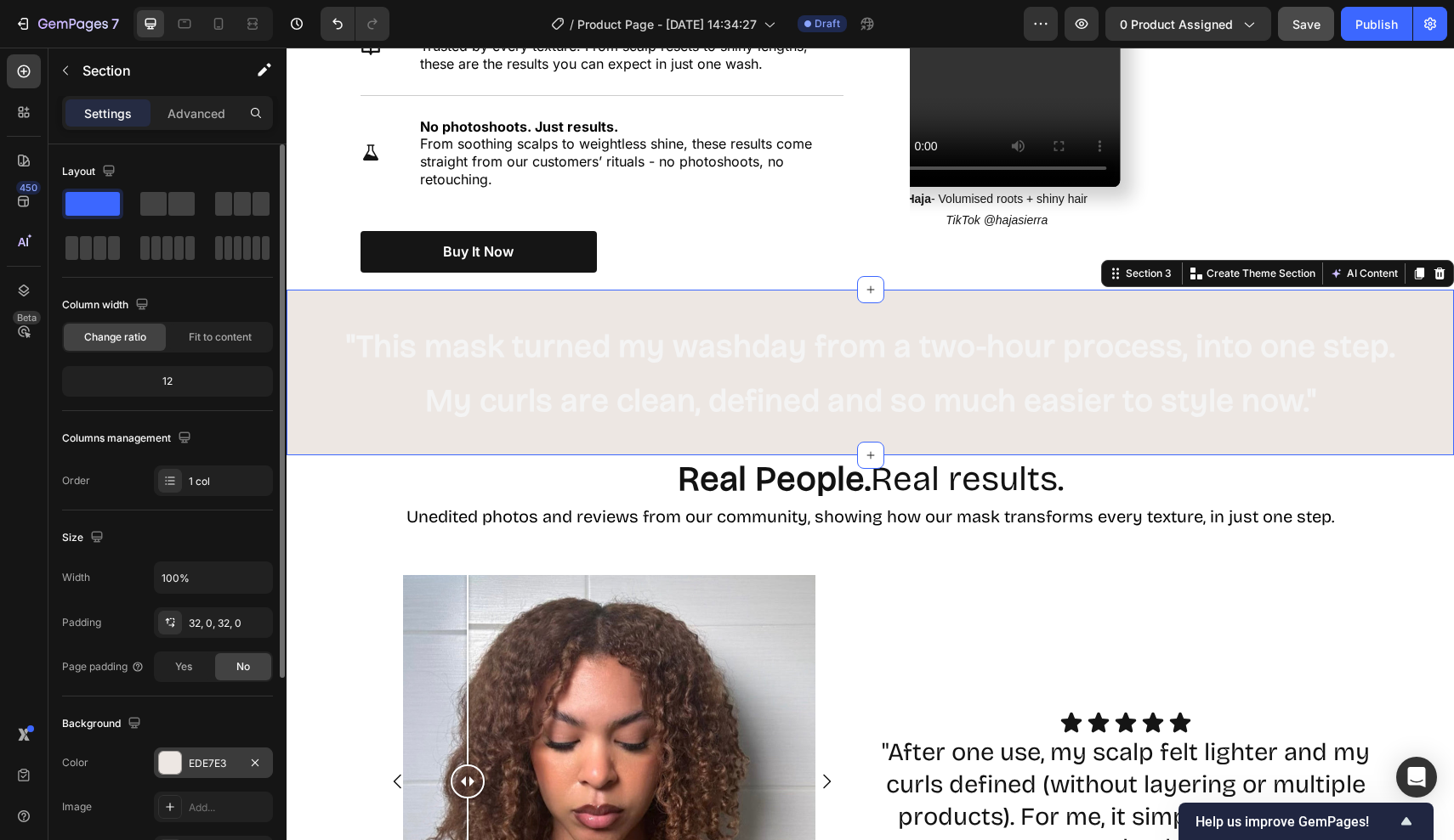
click at [215, 752] on div "EDE7E3" at bounding box center [214, 763] width 119 height 31
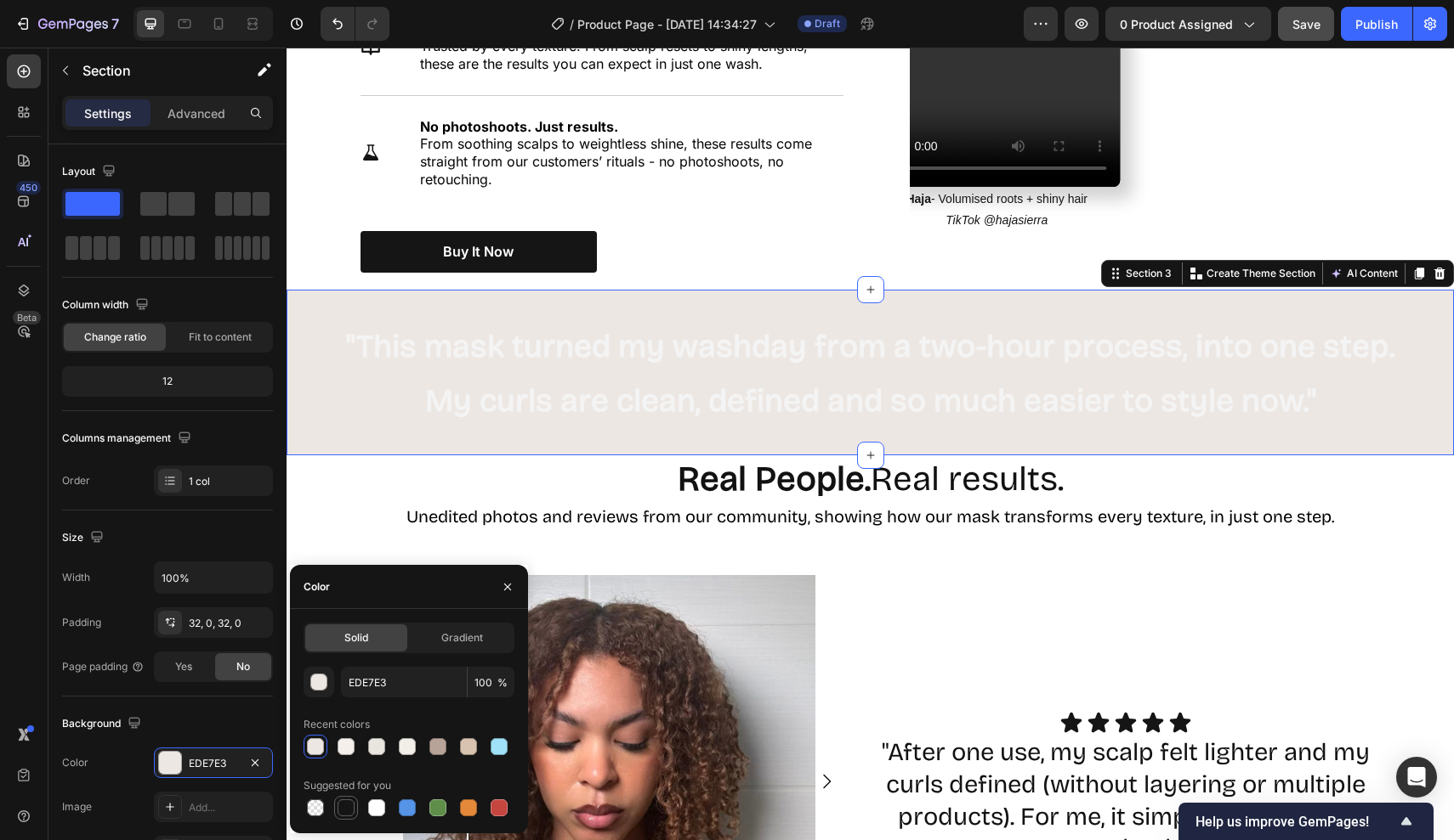
click at [343, 804] on div at bounding box center [346, 808] width 17 height 17
type input "151515"
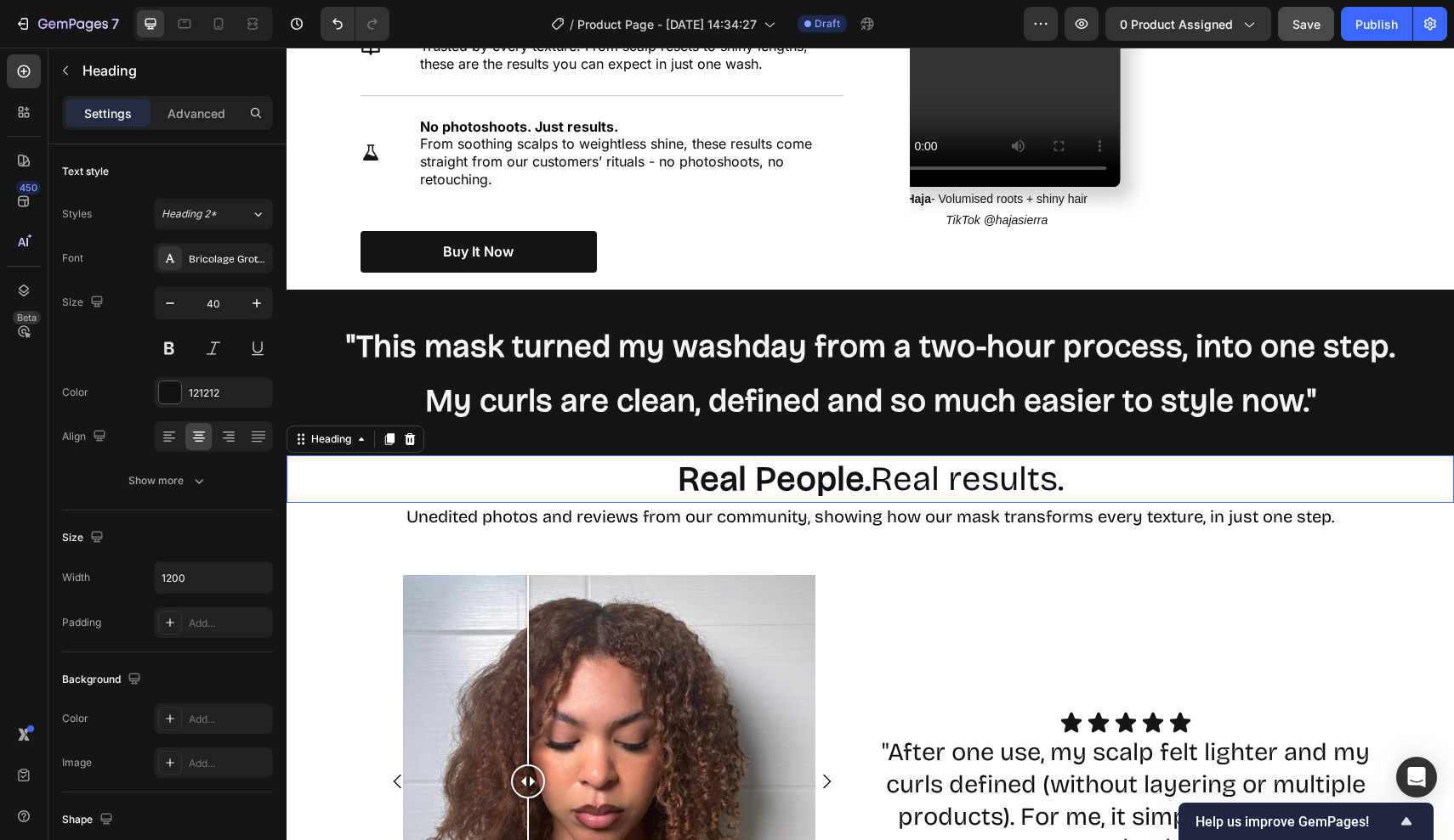
click at [563, 494] on h2 "Real People. Real results." at bounding box center [871, 479] width 1020 height 48
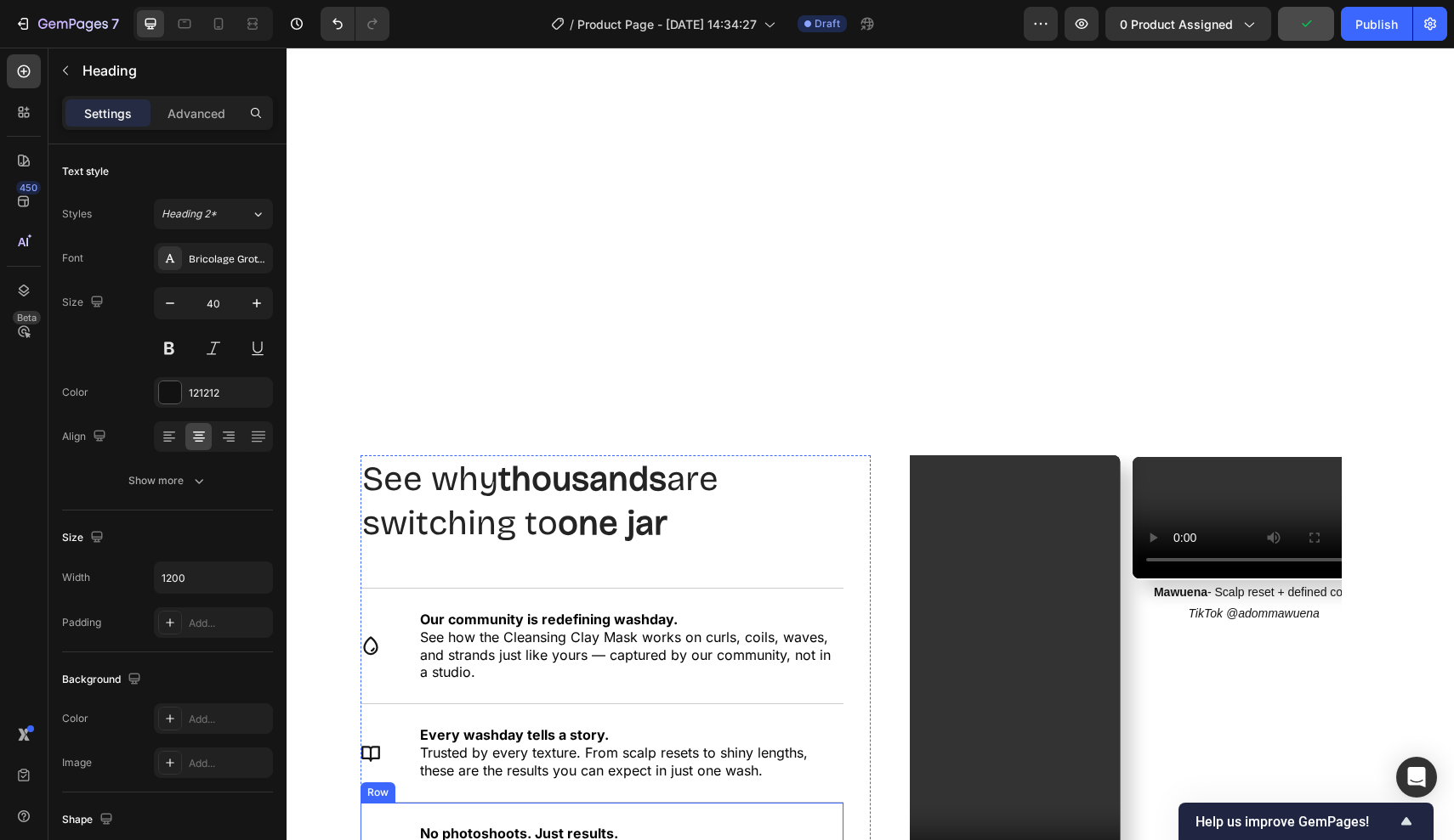
scroll to position [1456, 0]
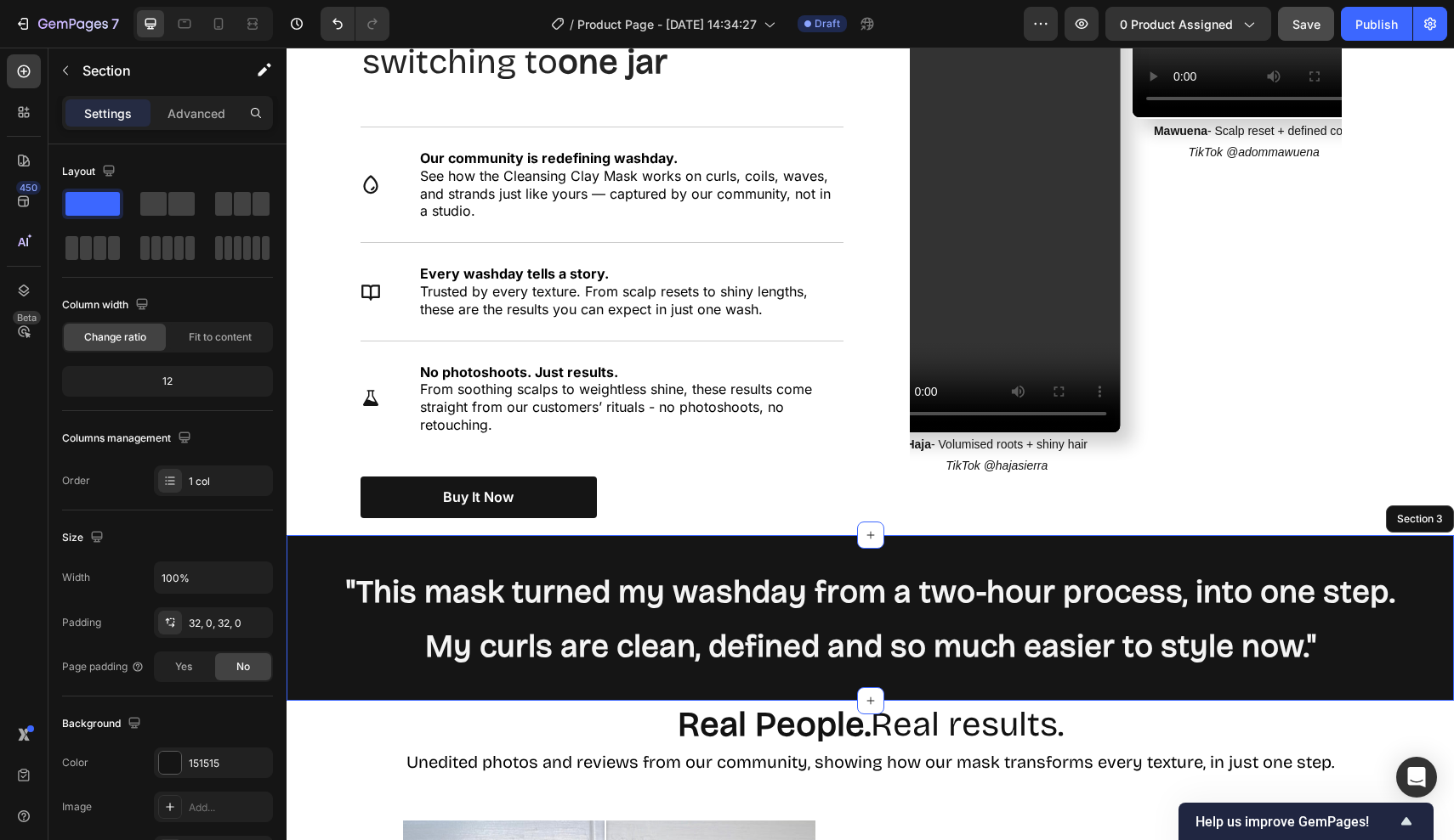
click at [356, 542] on div ""This mask turned my washday from a two-hour process, into one step. My curls a…" at bounding box center [870, 618] width 1167 height 166
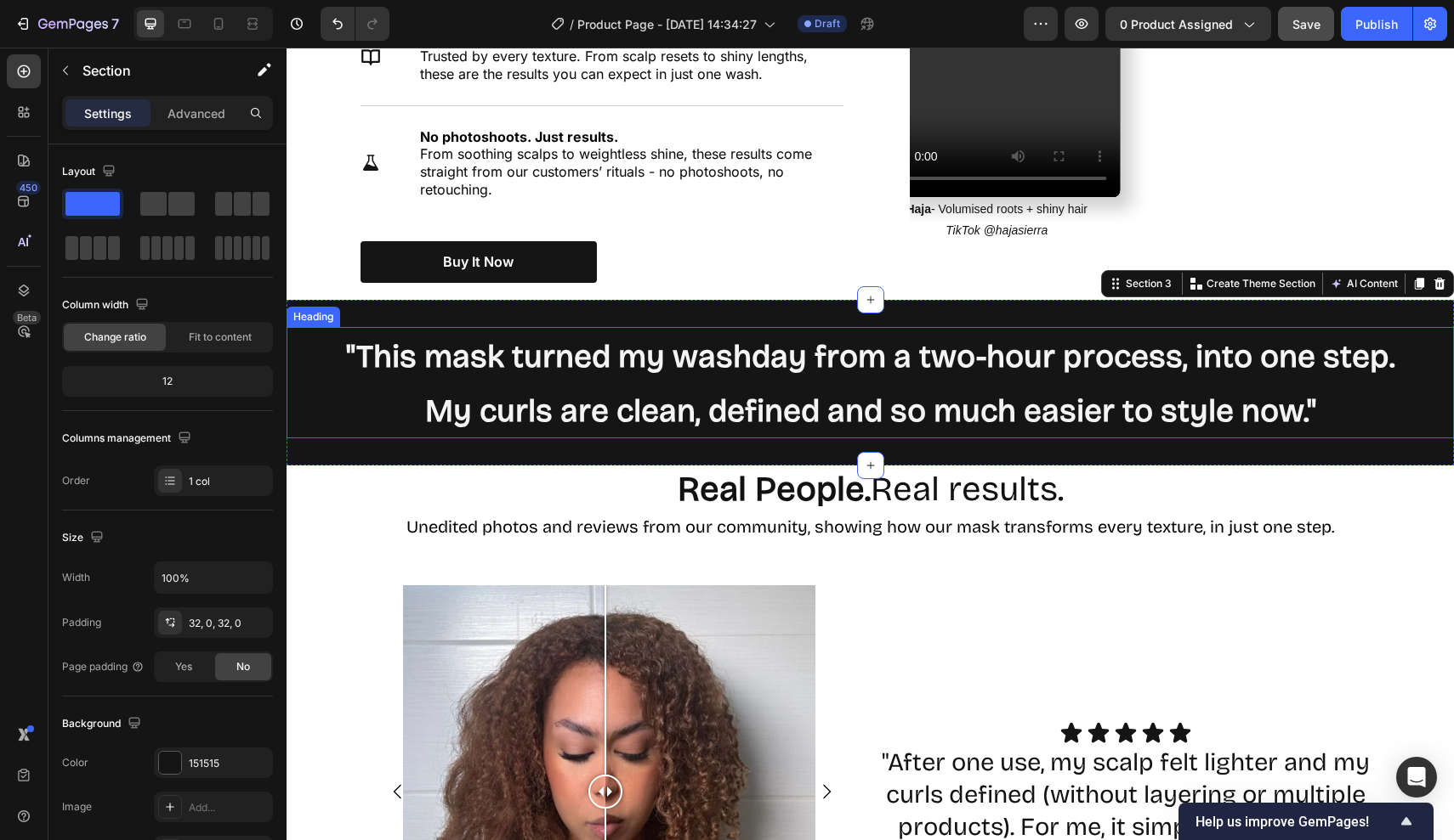
scroll to position [1690, 0]
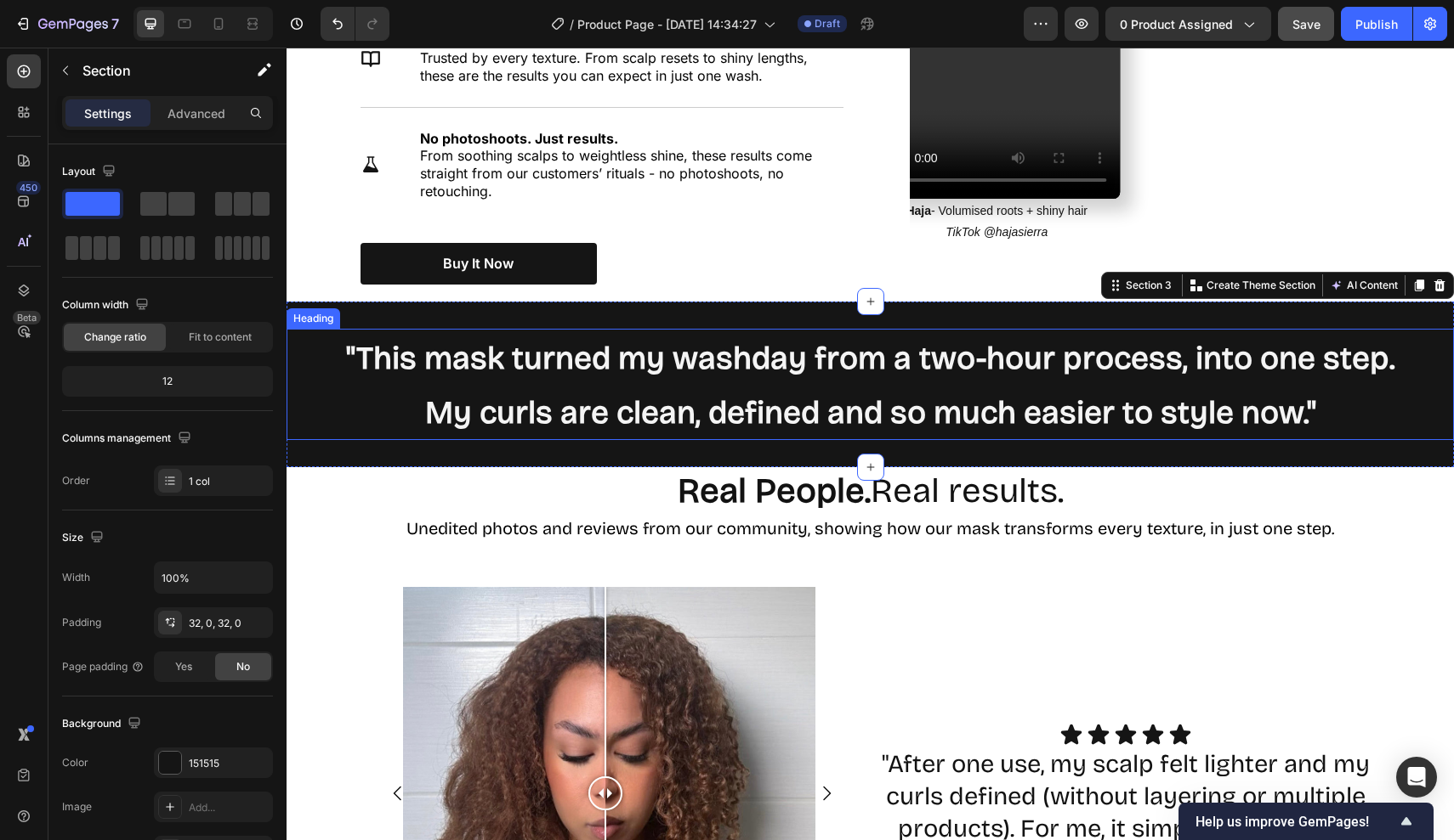
click at [972, 418] on span ""This mask turned my washday from a two-hour process, into one step. My curls a…" at bounding box center [871, 386] width 1049 height 92
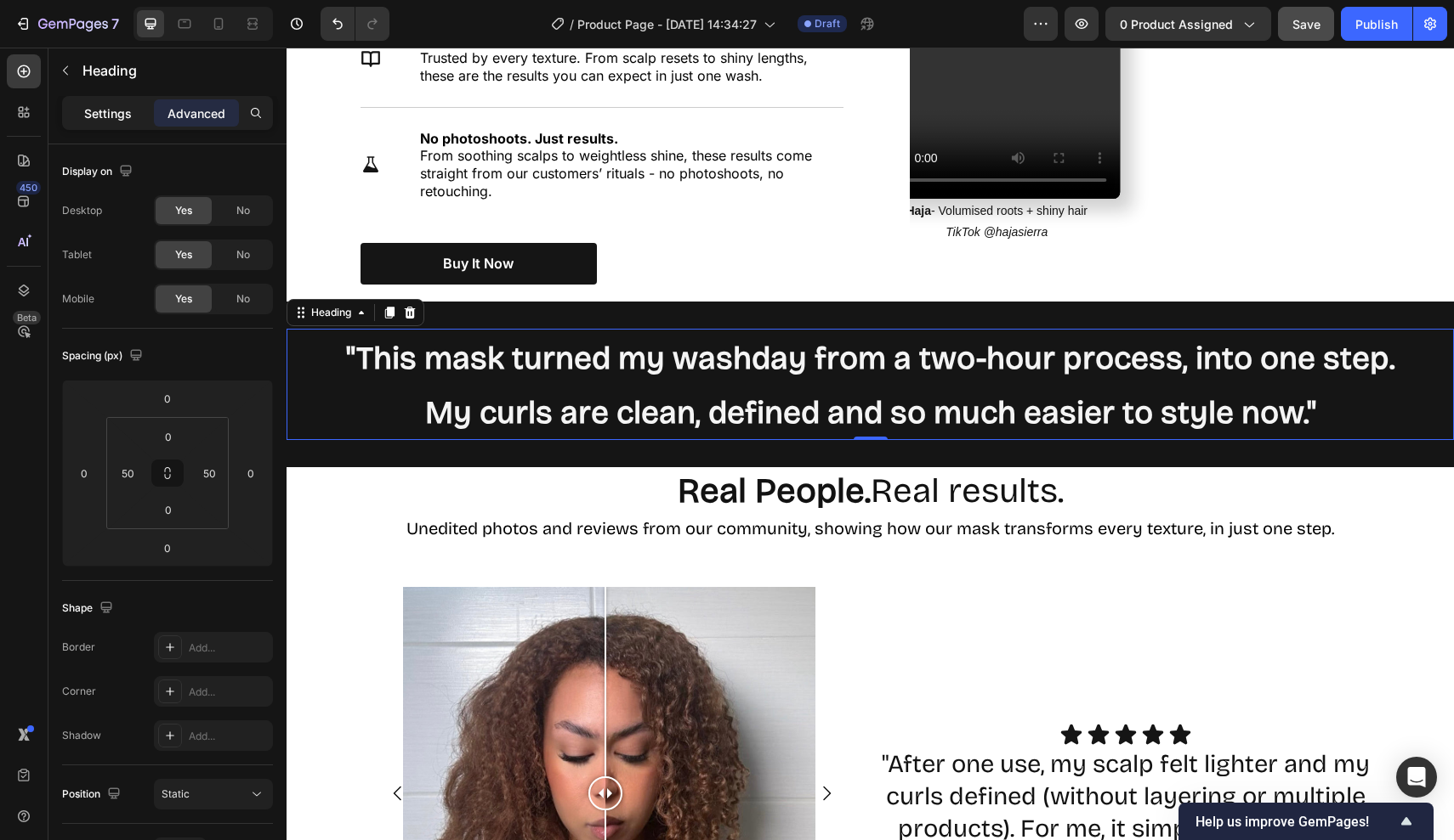
click at [126, 117] on p "Settings" at bounding box center [107, 113] width 48 height 18
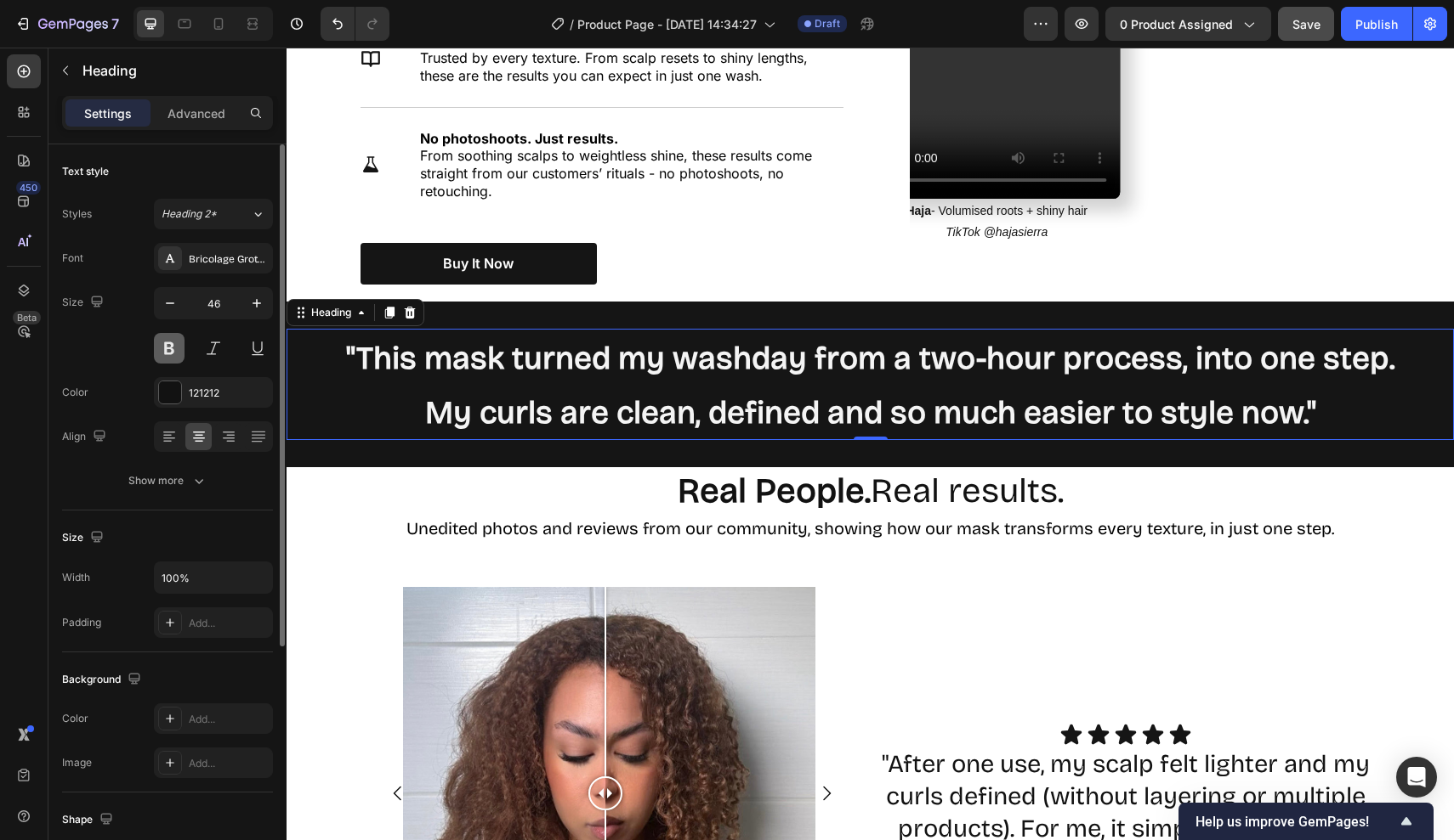
click at [176, 342] on button at bounding box center [169, 348] width 31 height 31
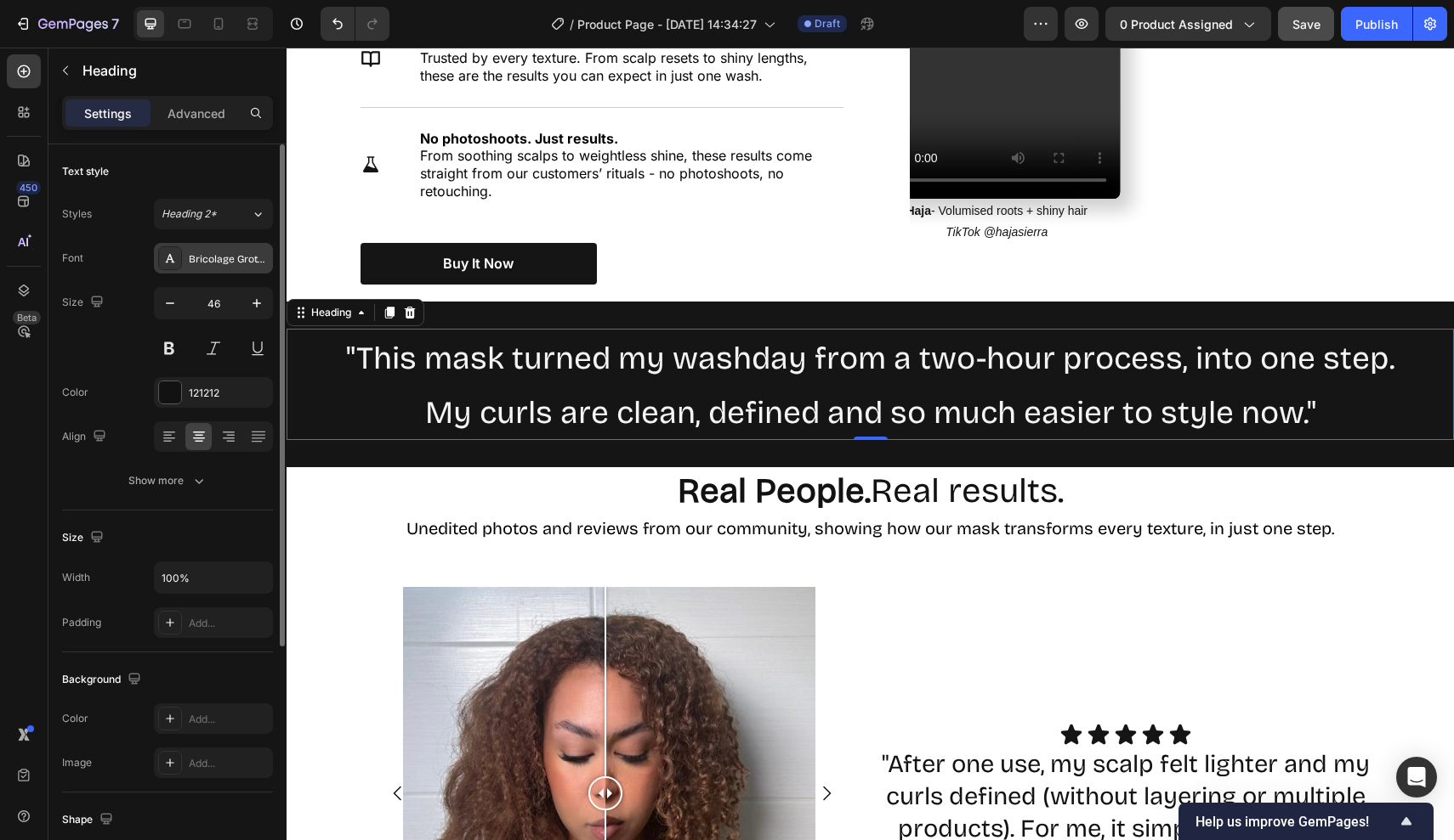
click at [237, 248] on div "Bricolage Grotesque" at bounding box center [214, 258] width 119 height 31
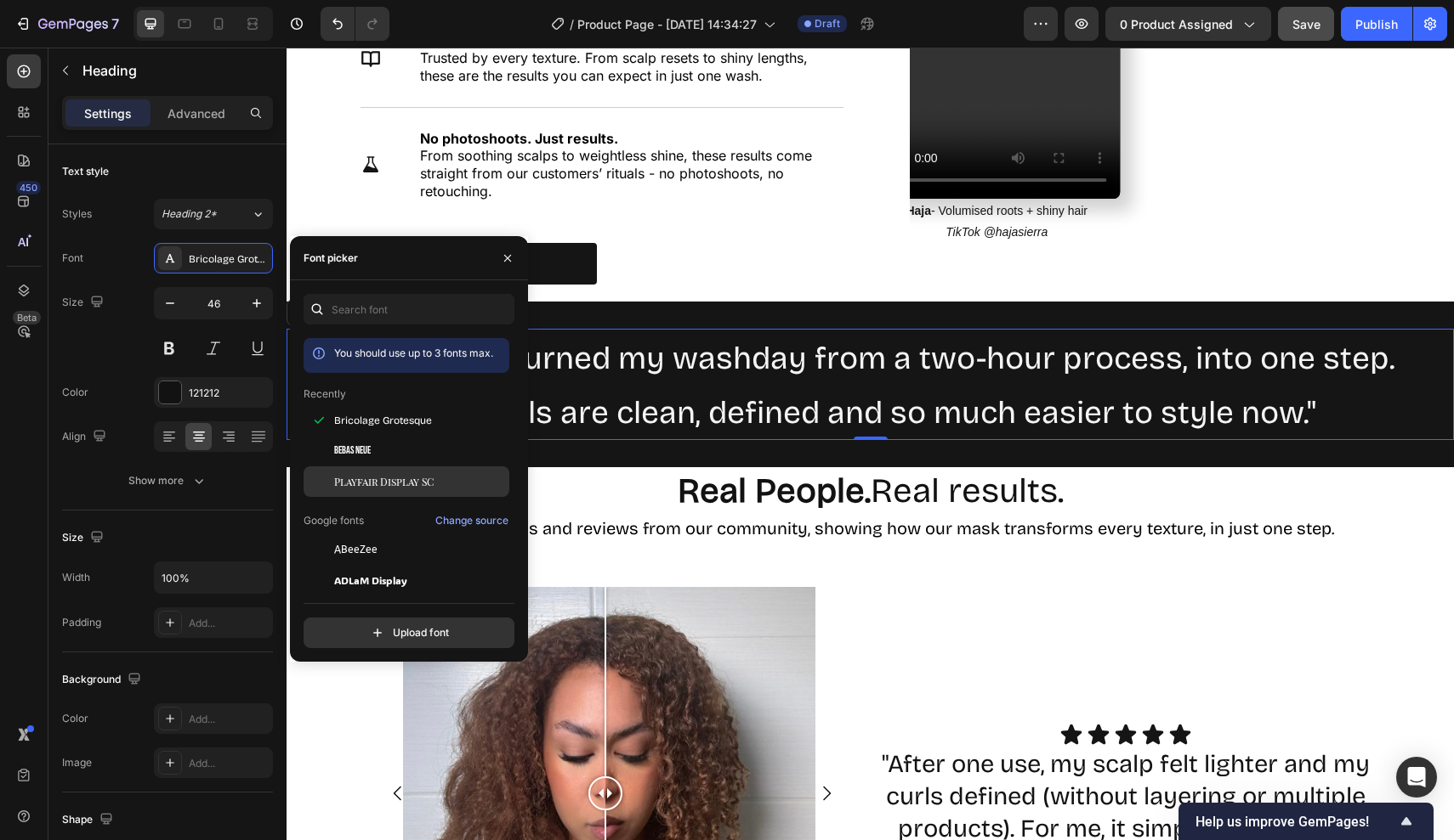
click at [355, 488] on span "Playfair Display SC" at bounding box center [384, 482] width 100 height 15
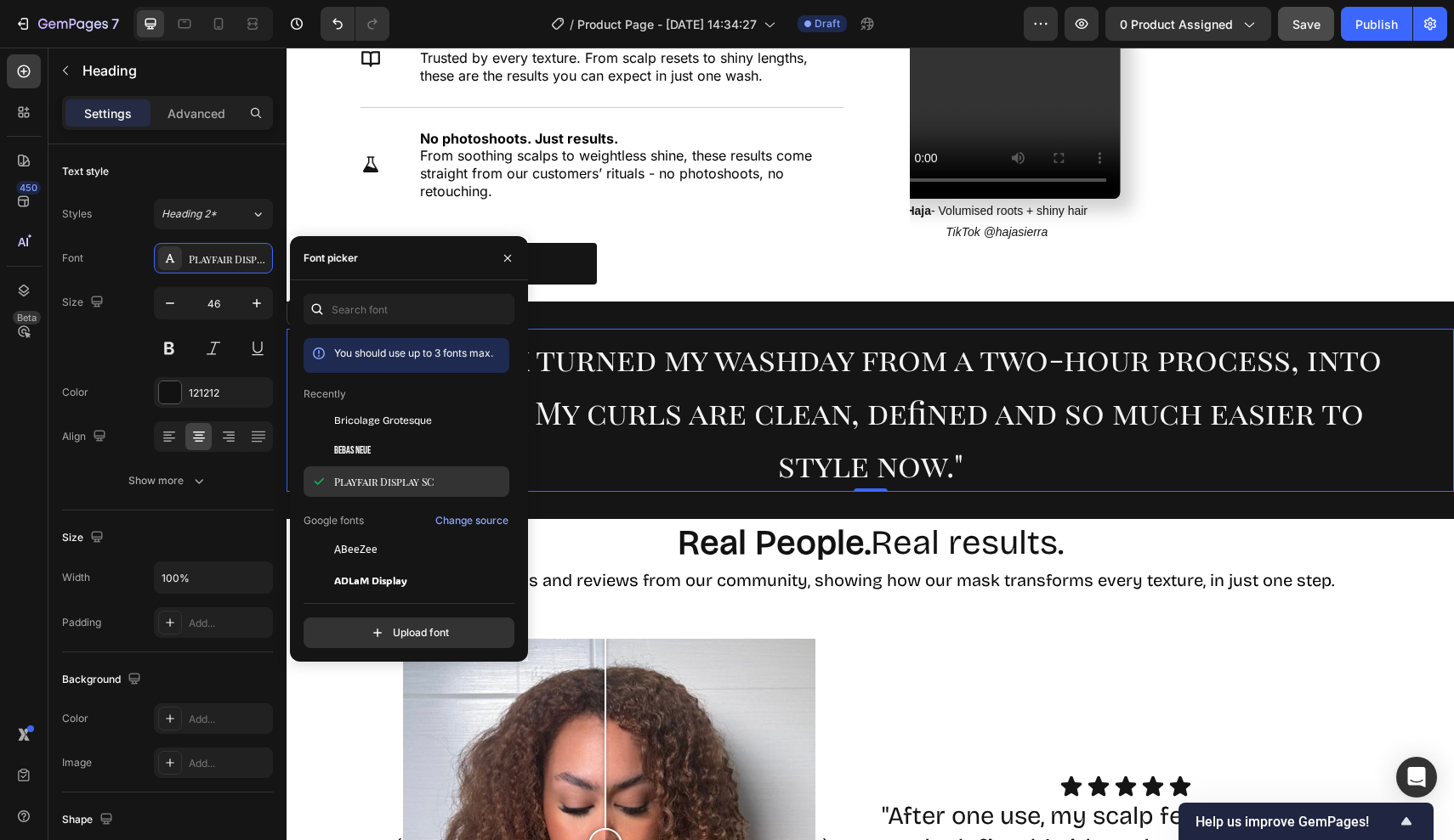
click at [355, 488] on span "Playfair Display SC" at bounding box center [384, 482] width 100 height 15
click at [386, 309] on input "text" at bounding box center [408, 309] width 211 height 31
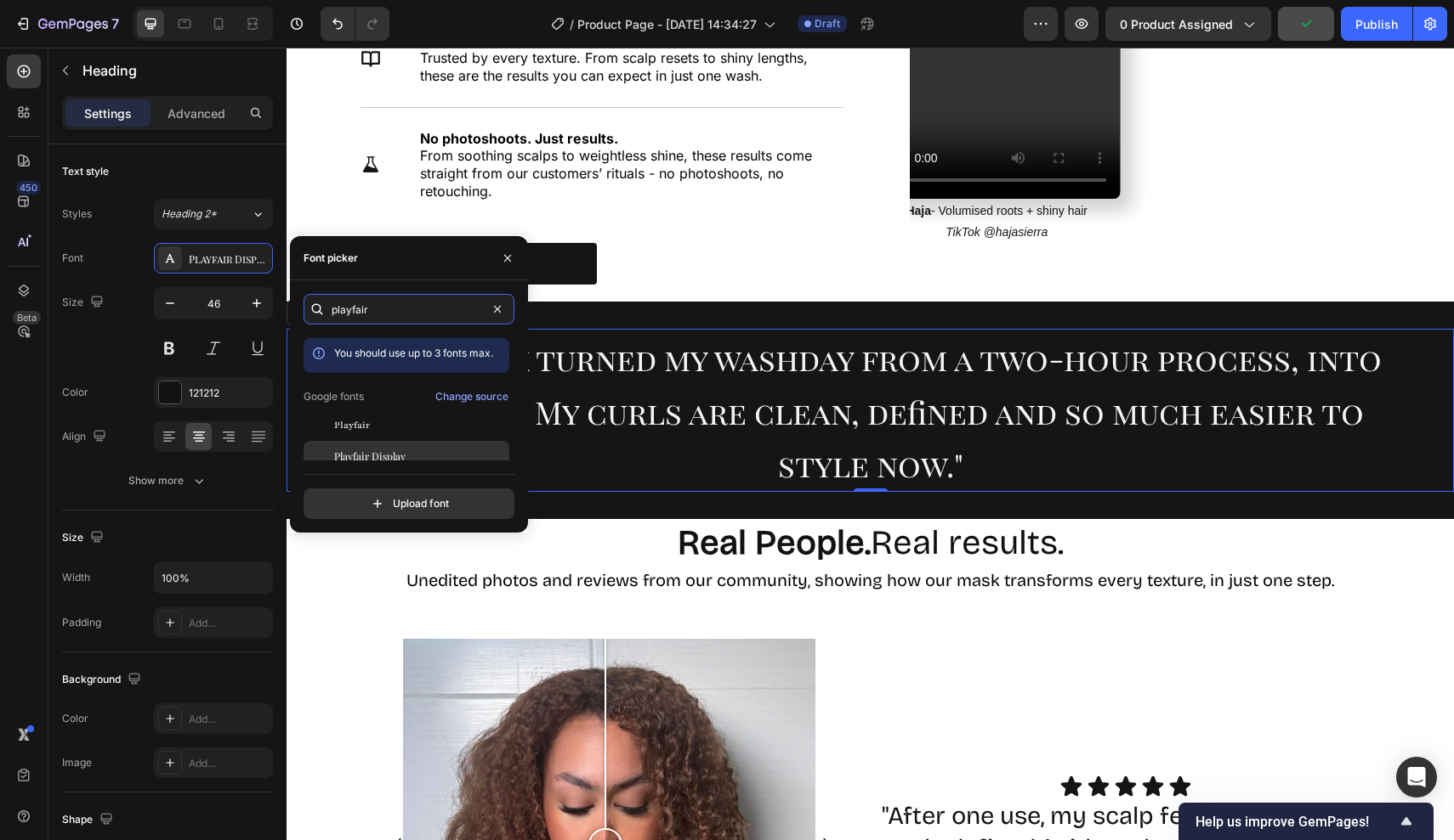
type input "playfair"
click at [398, 452] on span "Playfair Display" at bounding box center [370, 456] width 72 height 15
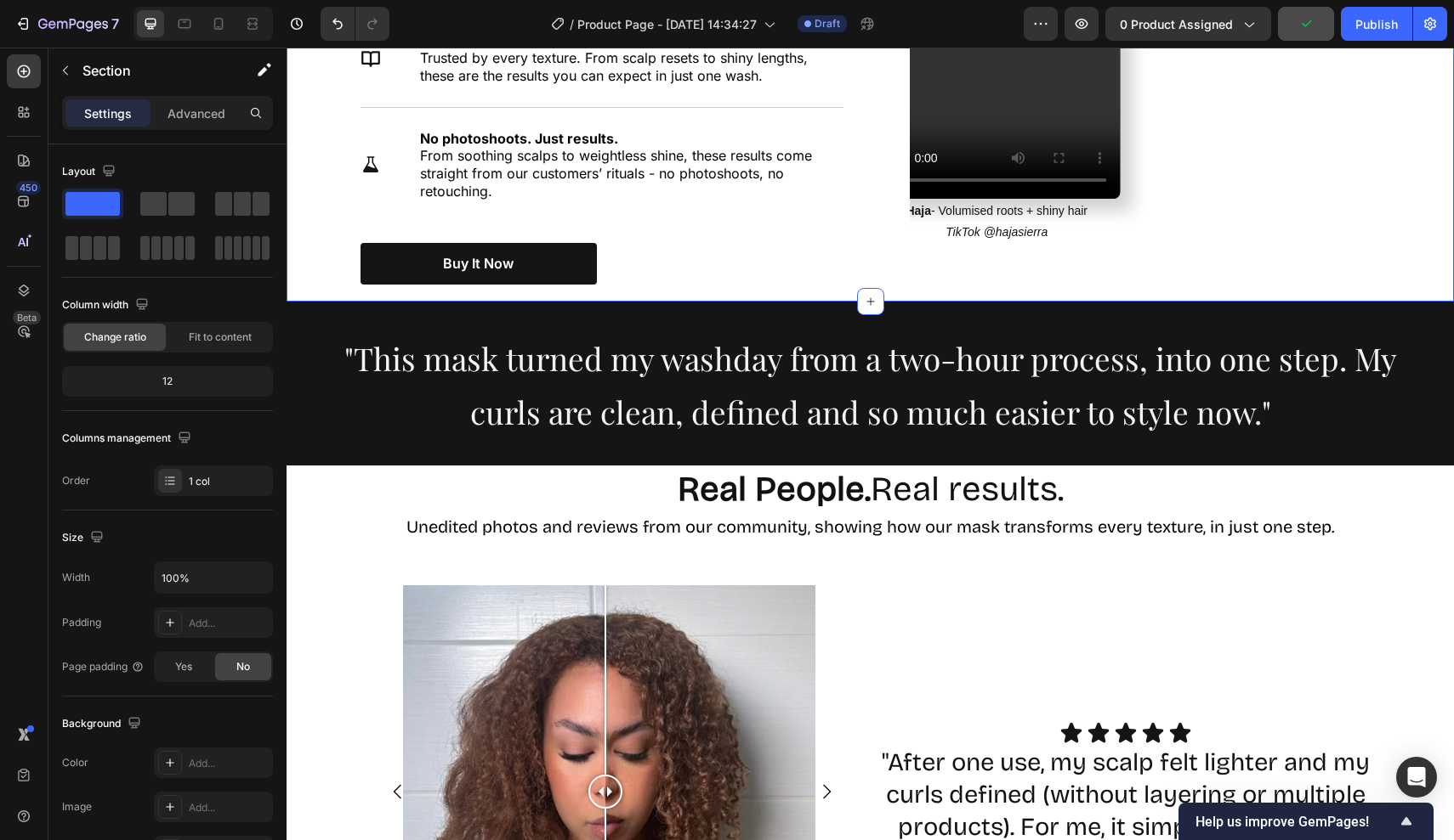
click at [999, 293] on div "Nourish, hydrate, and soften with our skin cream. Heading See why thousands are…" at bounding box center [870, 30] width 1167 height 541
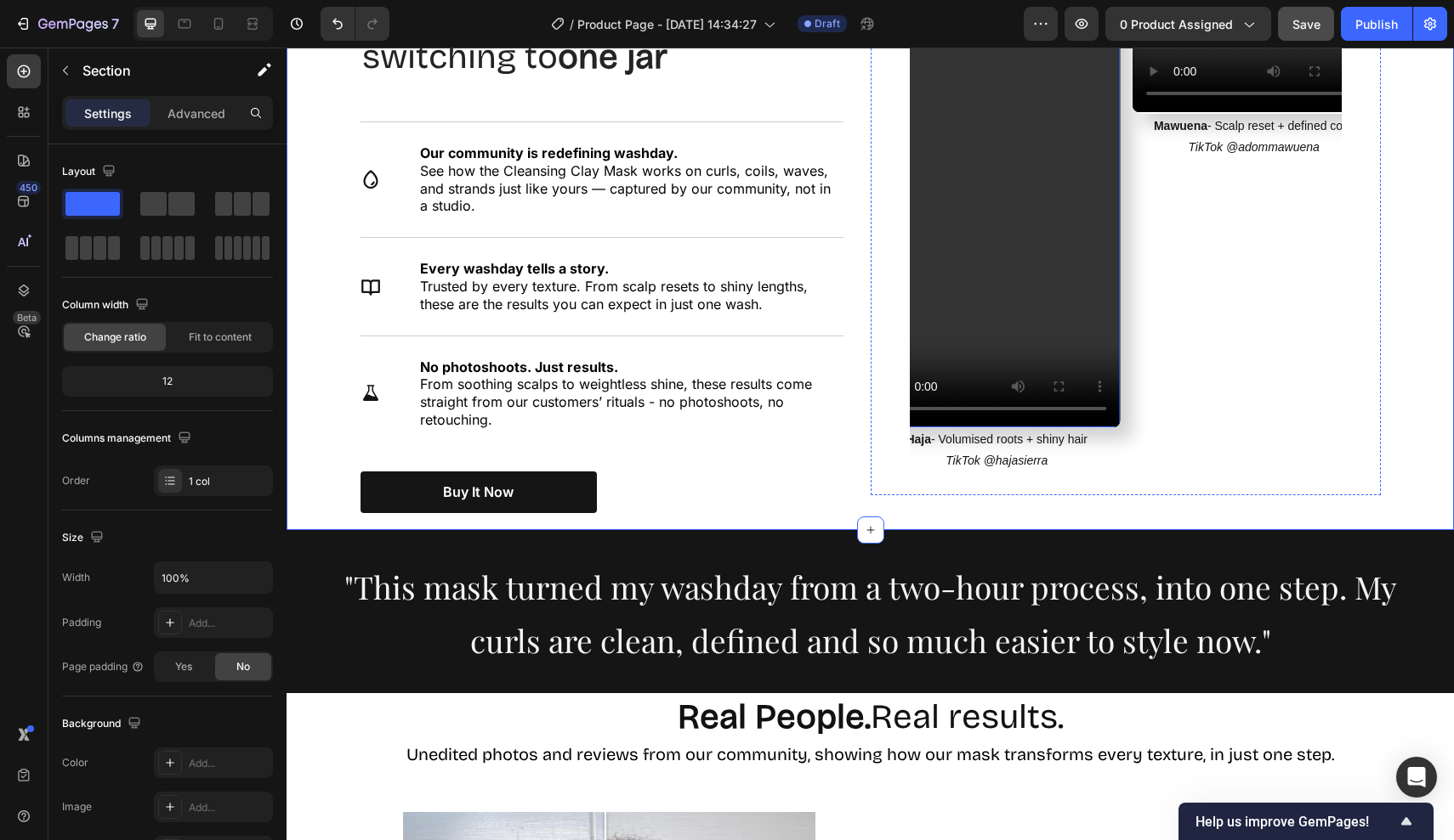
scroll to position [1672, 0]
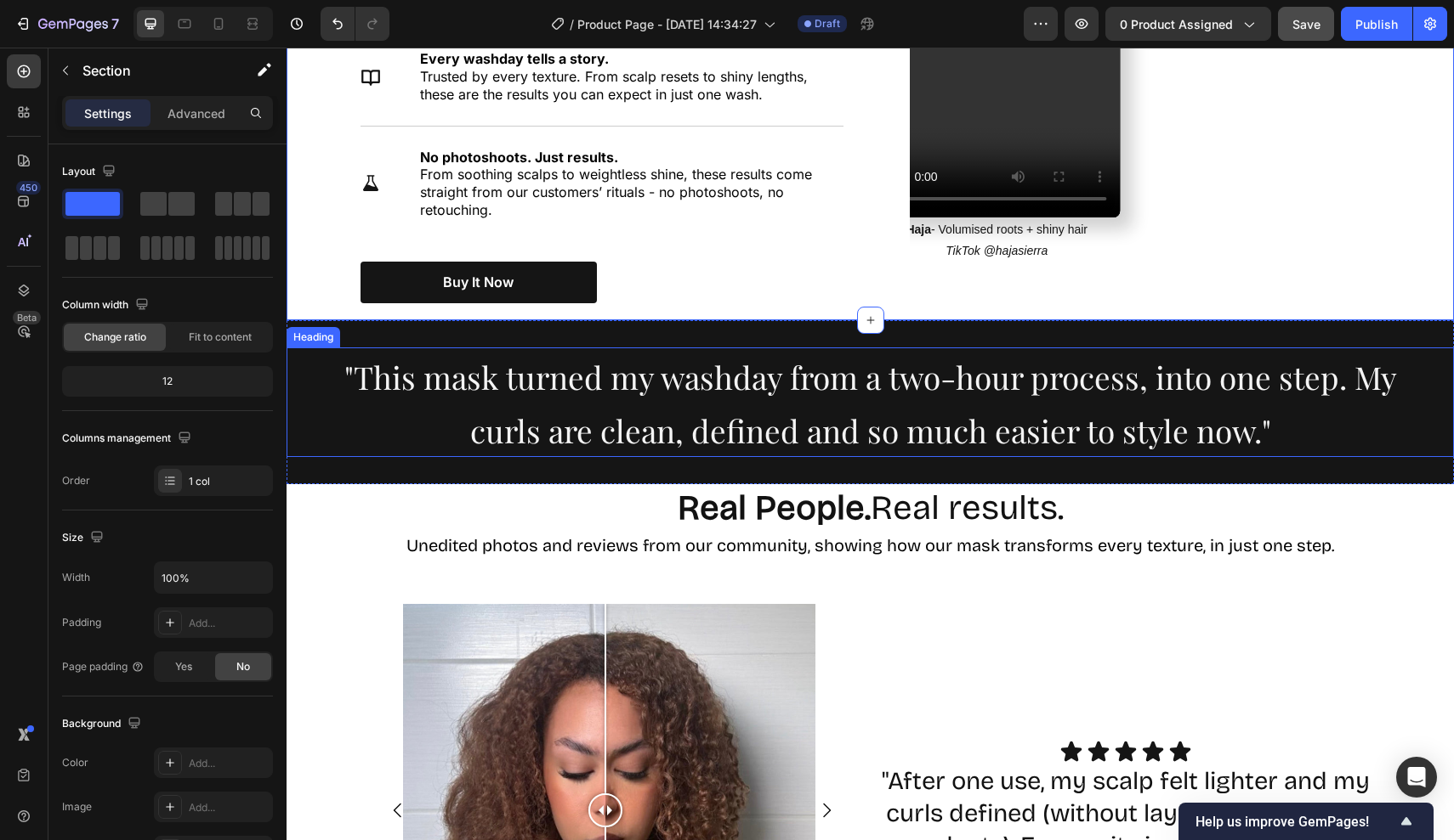
click at [355, 421] on h2 ""This mask turned my washday from a two-hour process, into one step. My curls a…" at bounding box center [871, 402] width 1082 height 110
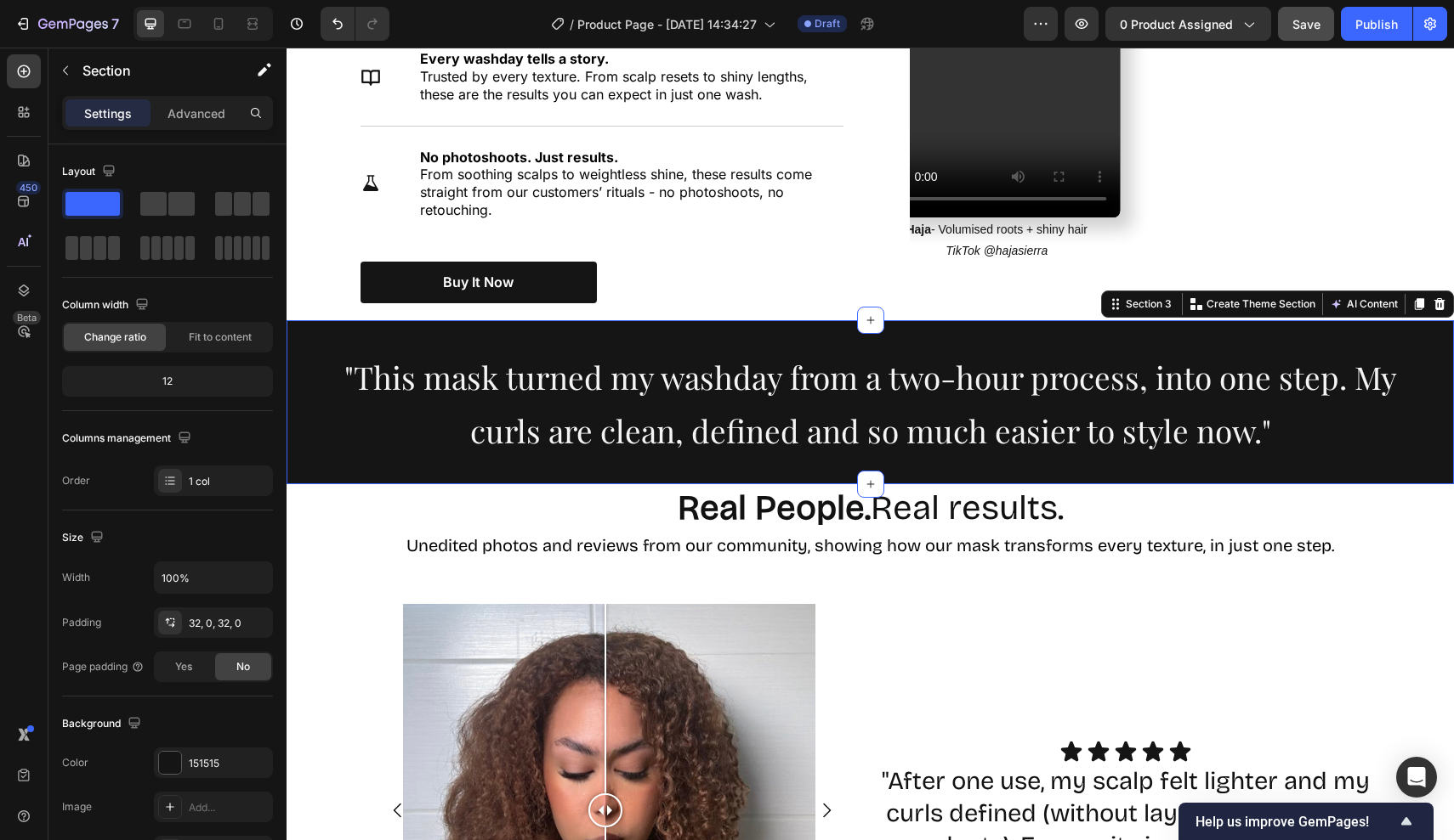
click at [330, 460] on div ""This mask turned my washday from a two-hour process, into one step. My curls a…" at bounding box center [870, 403] width 1167 height 165
click at [191, 763] on div "151515" at bounding box center [214, 764] width 49 height 15
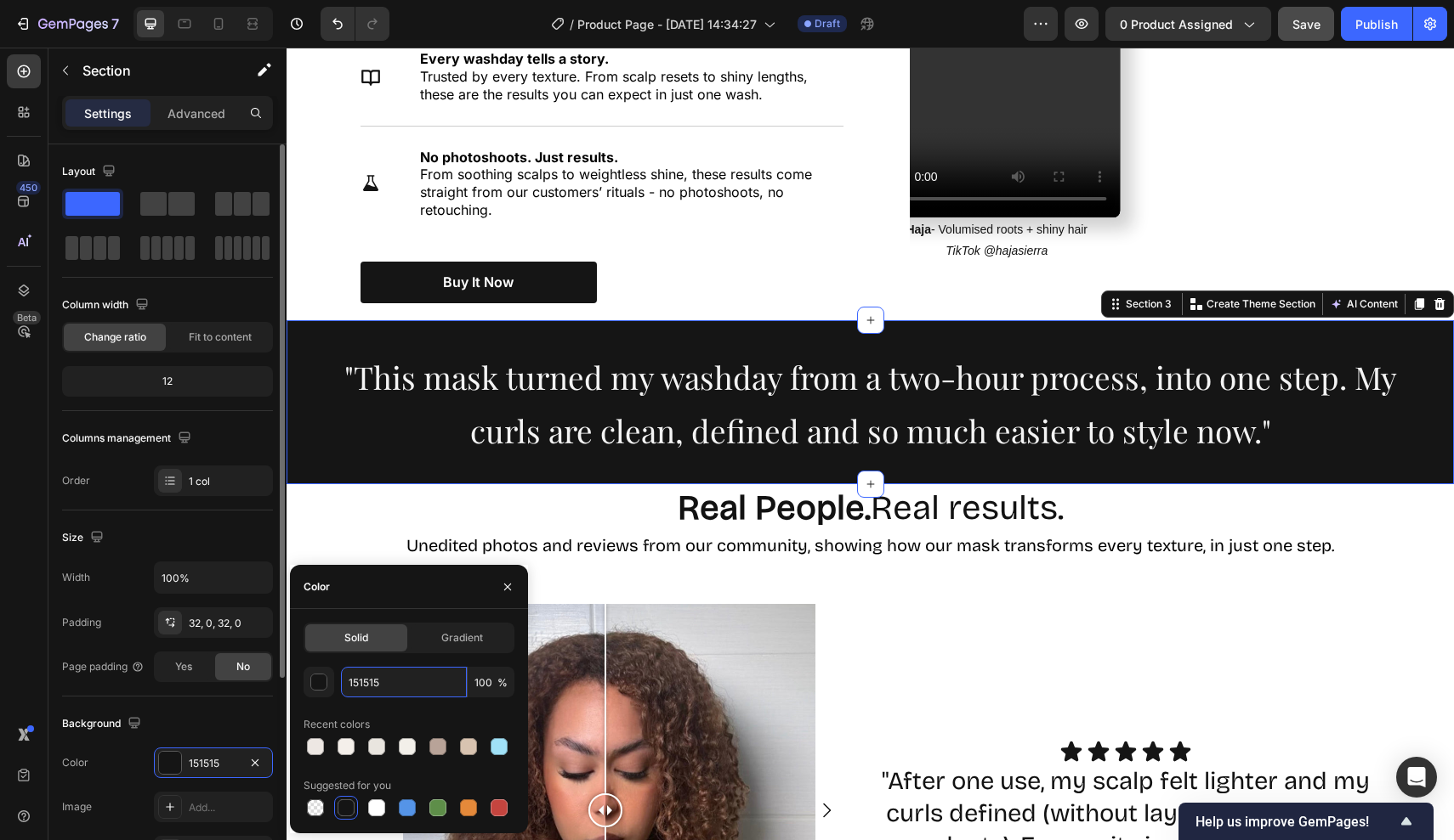
drag, startPoint x: 408, startPoint y: 678, endPoint x: 260, endPoint y: 678, distance: 148.0
click at [261, 678] on div "450 Beta Sections(30) Elements(84) Section Element Hero Section Product Detail …" at bounding box center [143, 444] width 286 height 793
paste input "#3B3A36"
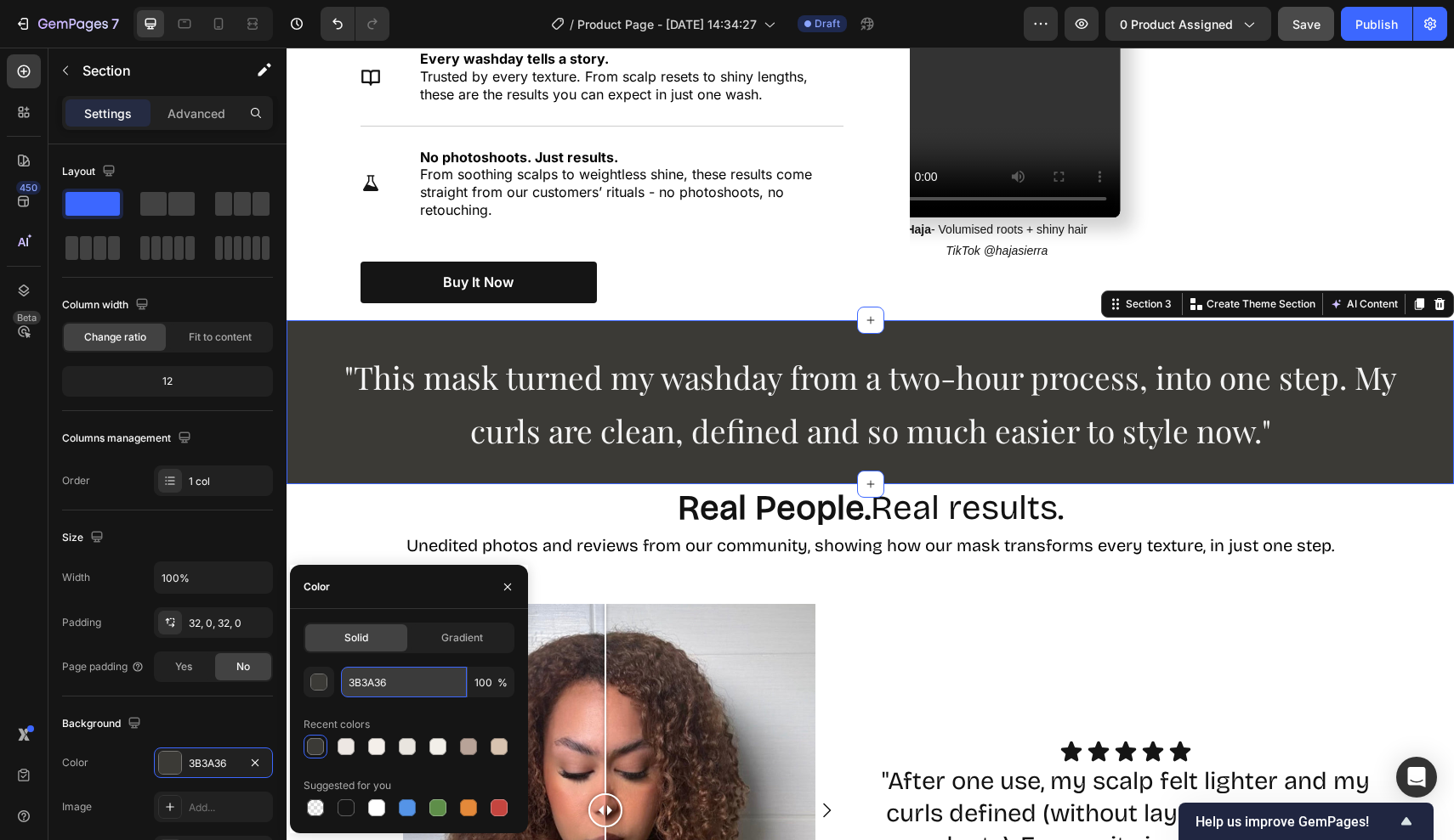
paste input "#2C3440"
type input "#2C3440"
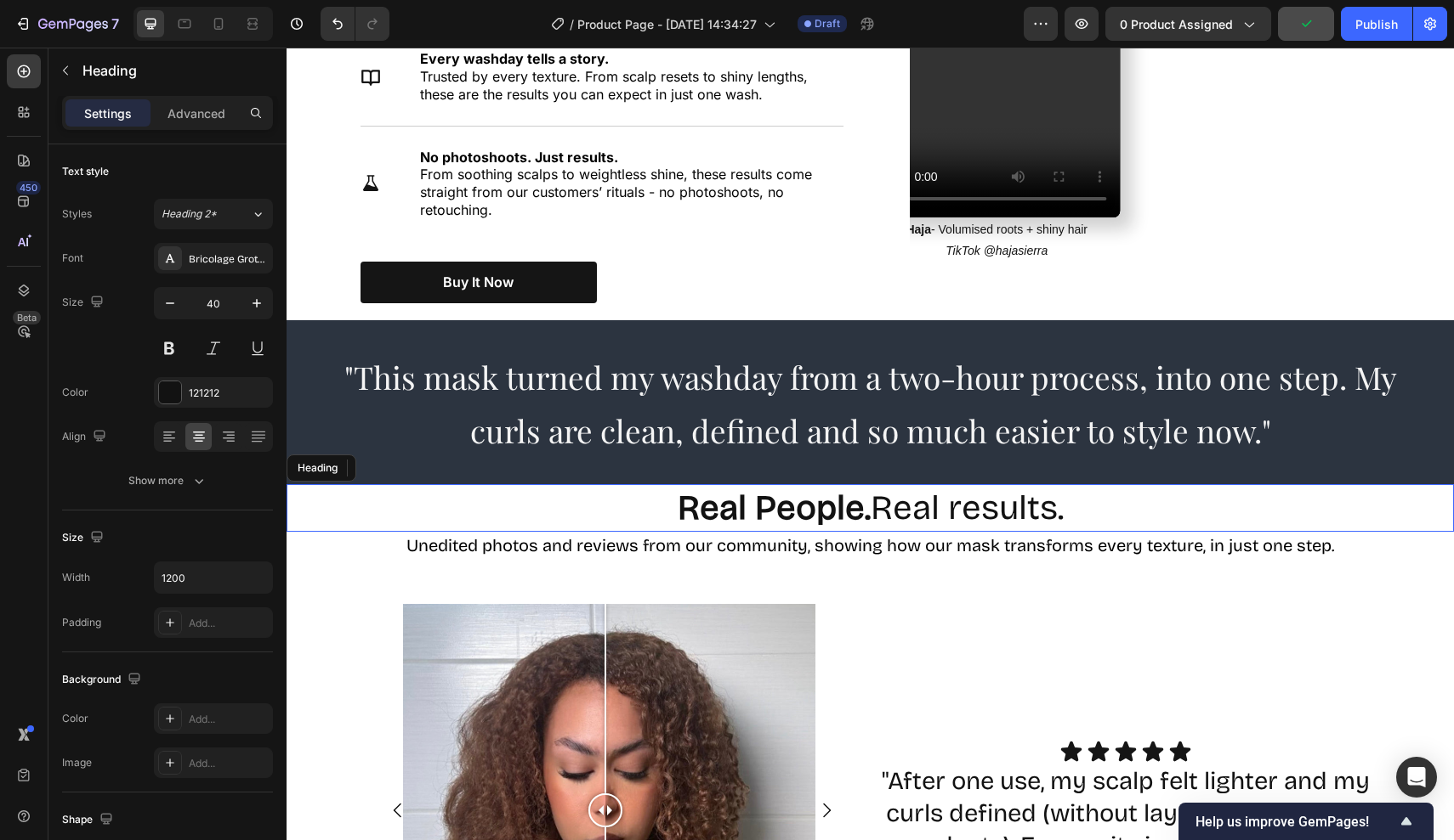
click at [898, 484] on h2 "Real People. Real results." at bounding box center [871, 508] width 1020 height 48
click at [910, 462] on div ""This mask turned my washday from a two-hour process, into one step. My curls a…" at bounding box center [870, 403] width 1167 height 165
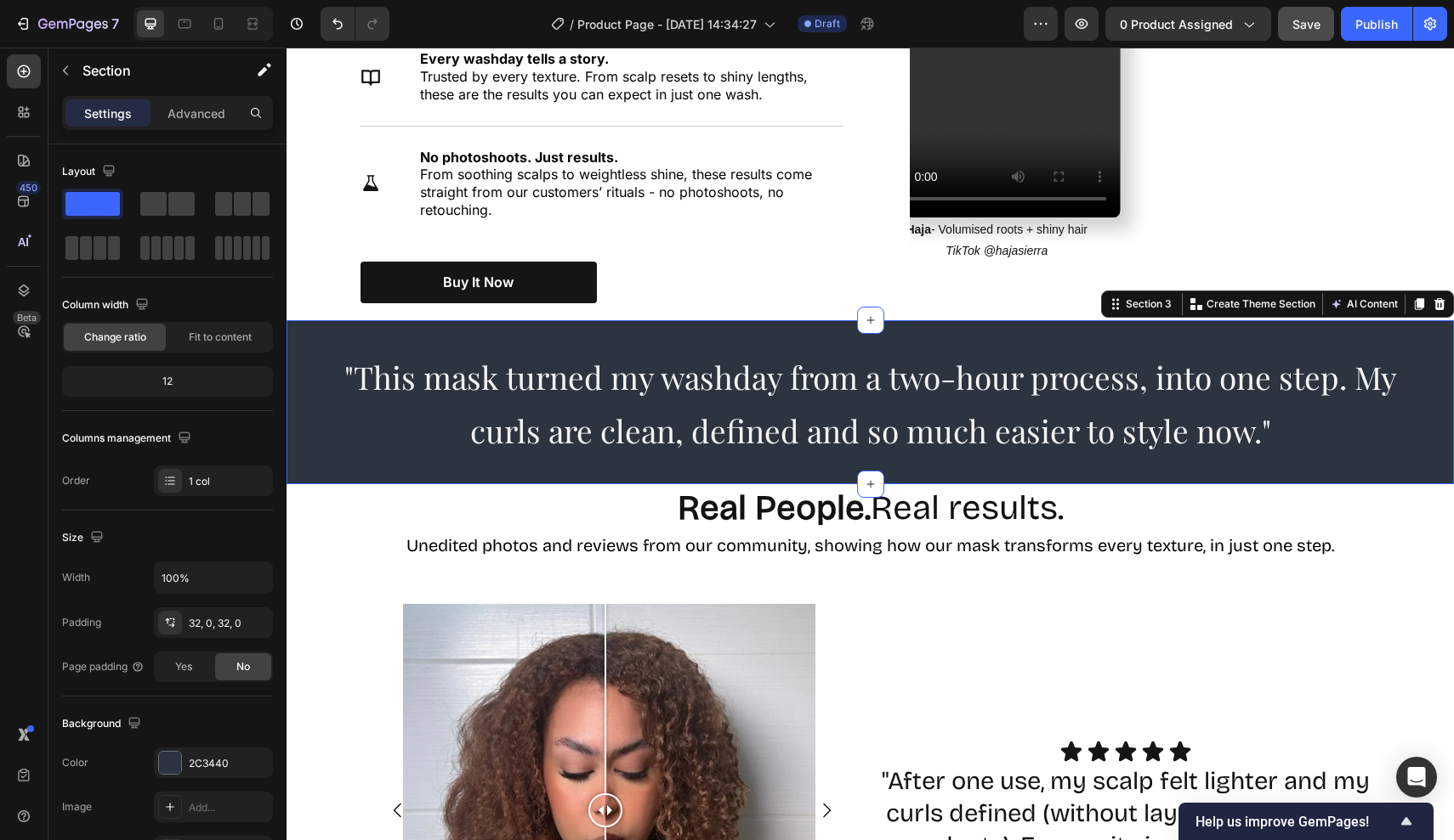
click at [905, 470] on div ""This mask turned my washday from a two-hour process, into one step. My curls a…" at bounding box center [870, 403] width 1167 height 165
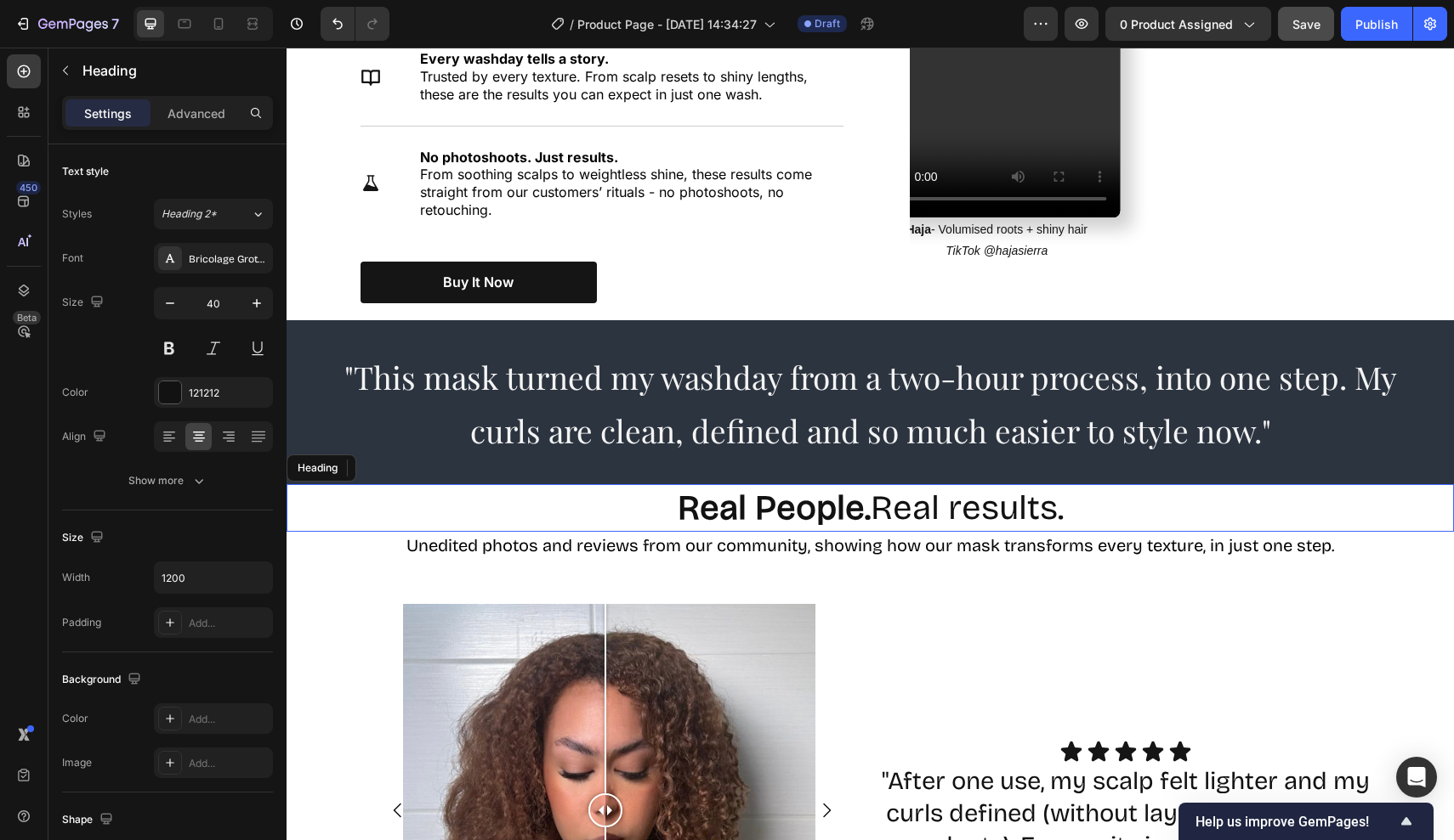
click at [761, 488] on strong "Real People." at bounding box center [774, 508] width 193 height 40
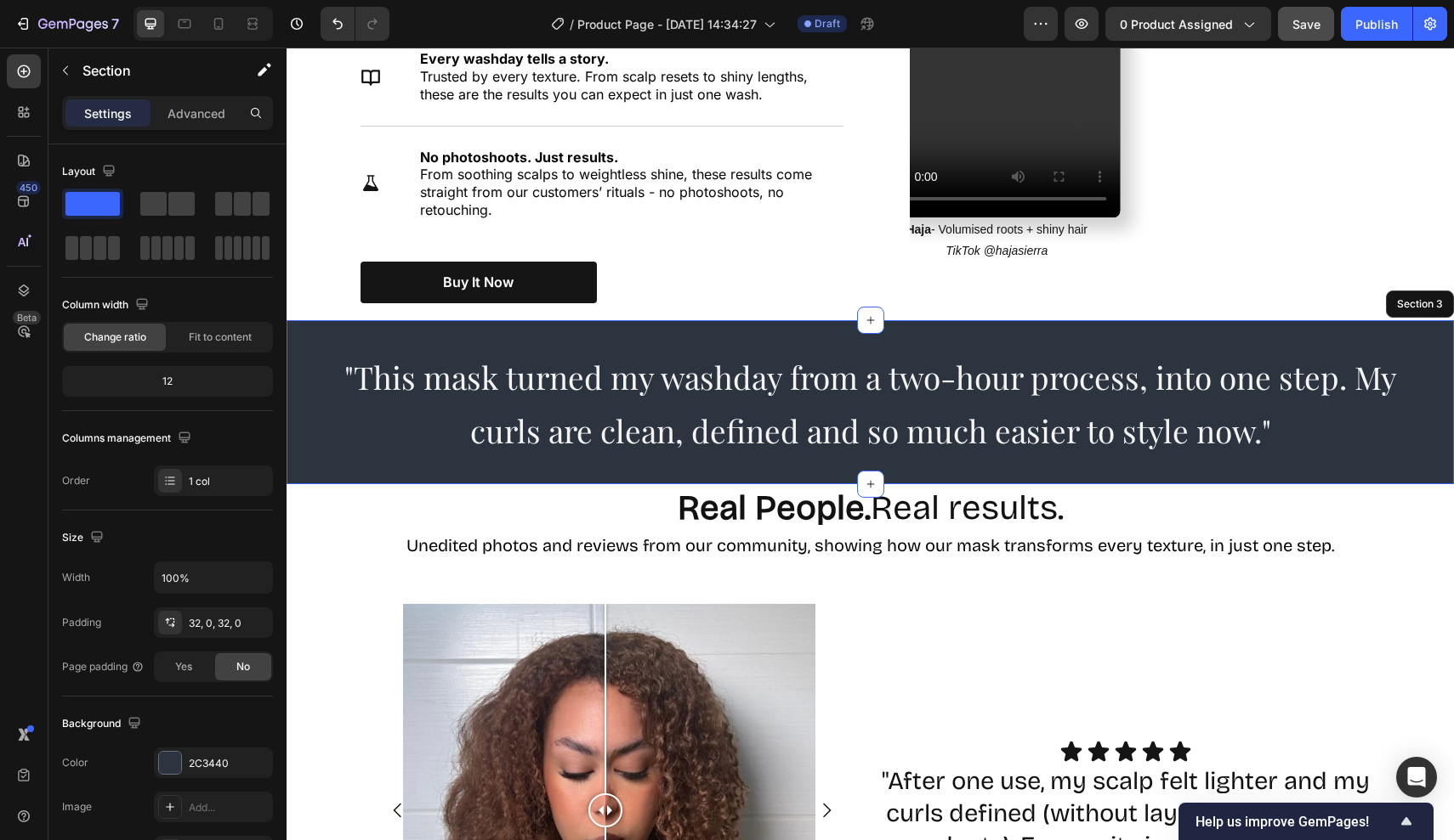
click at [749, 469] on div ""This mask turned my washday from a two-hour process, into one step. My curls a…" at bounding box center [870, 403] width 1167 height 165
click at [206, 113] on p "Advanced" at bounding box center [196, 113] width 57 height 18
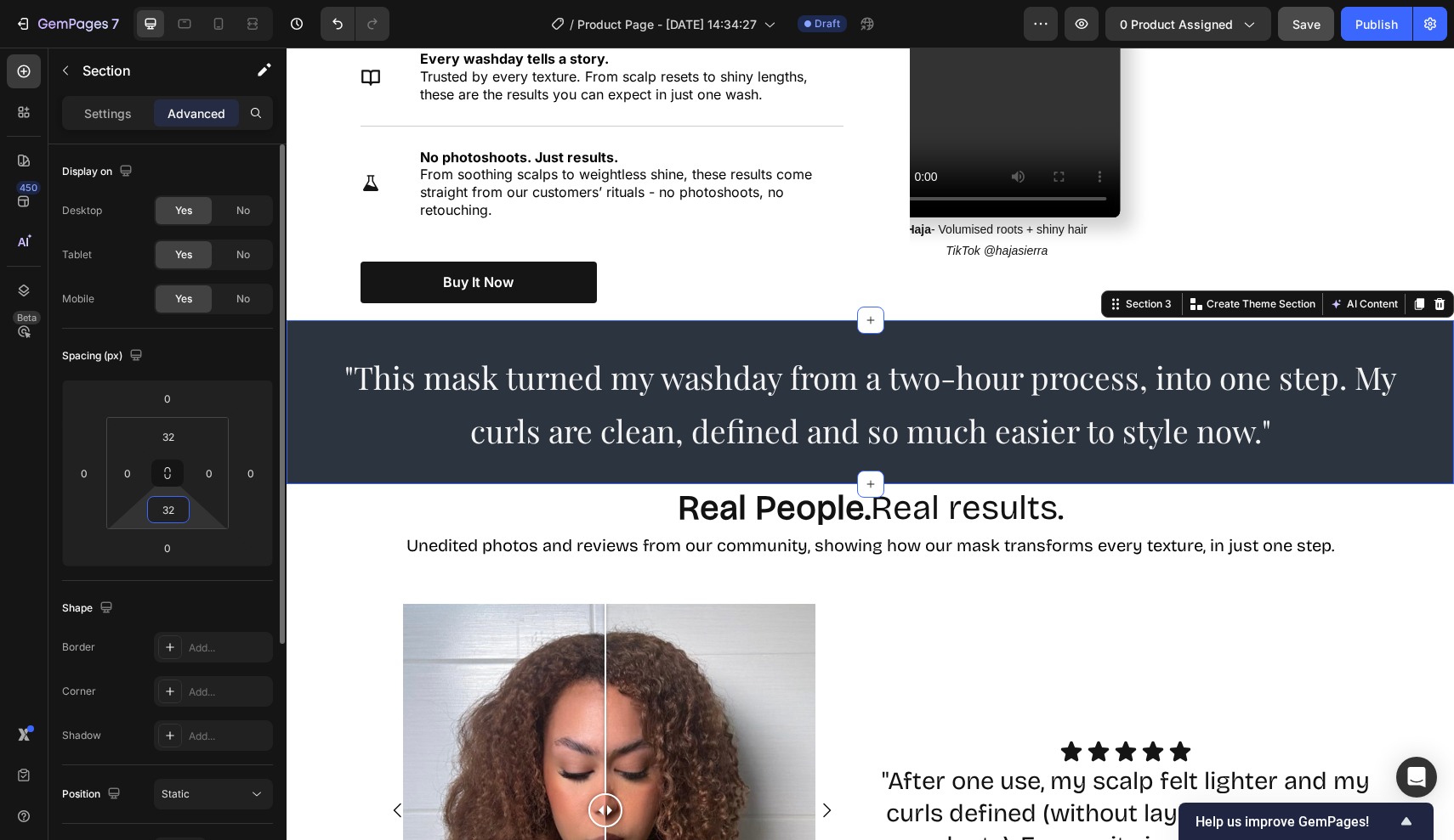
click at [177, 510] on input "32" at bounding box center [168, 509] width 34 height 25
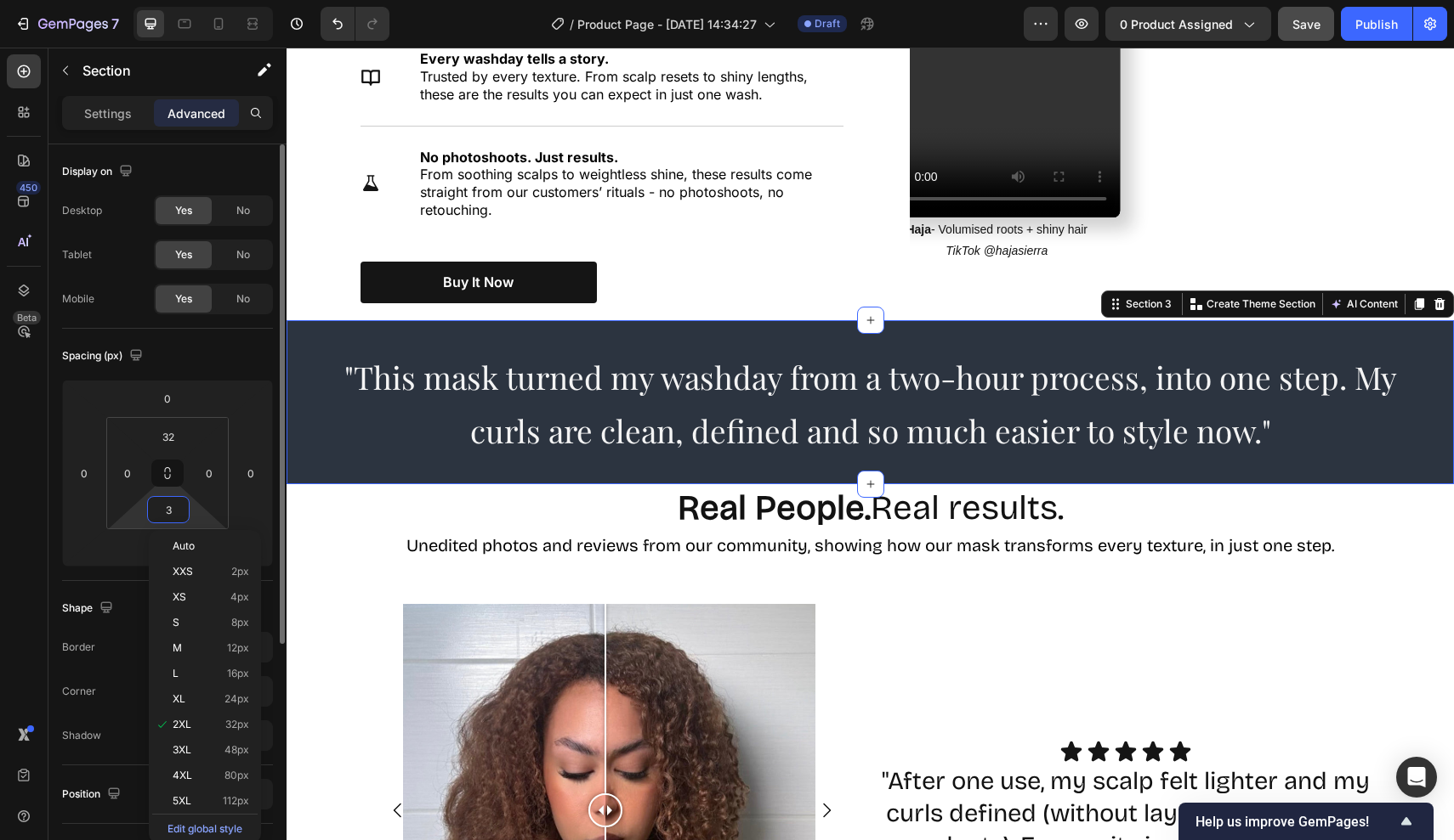
type input "35"
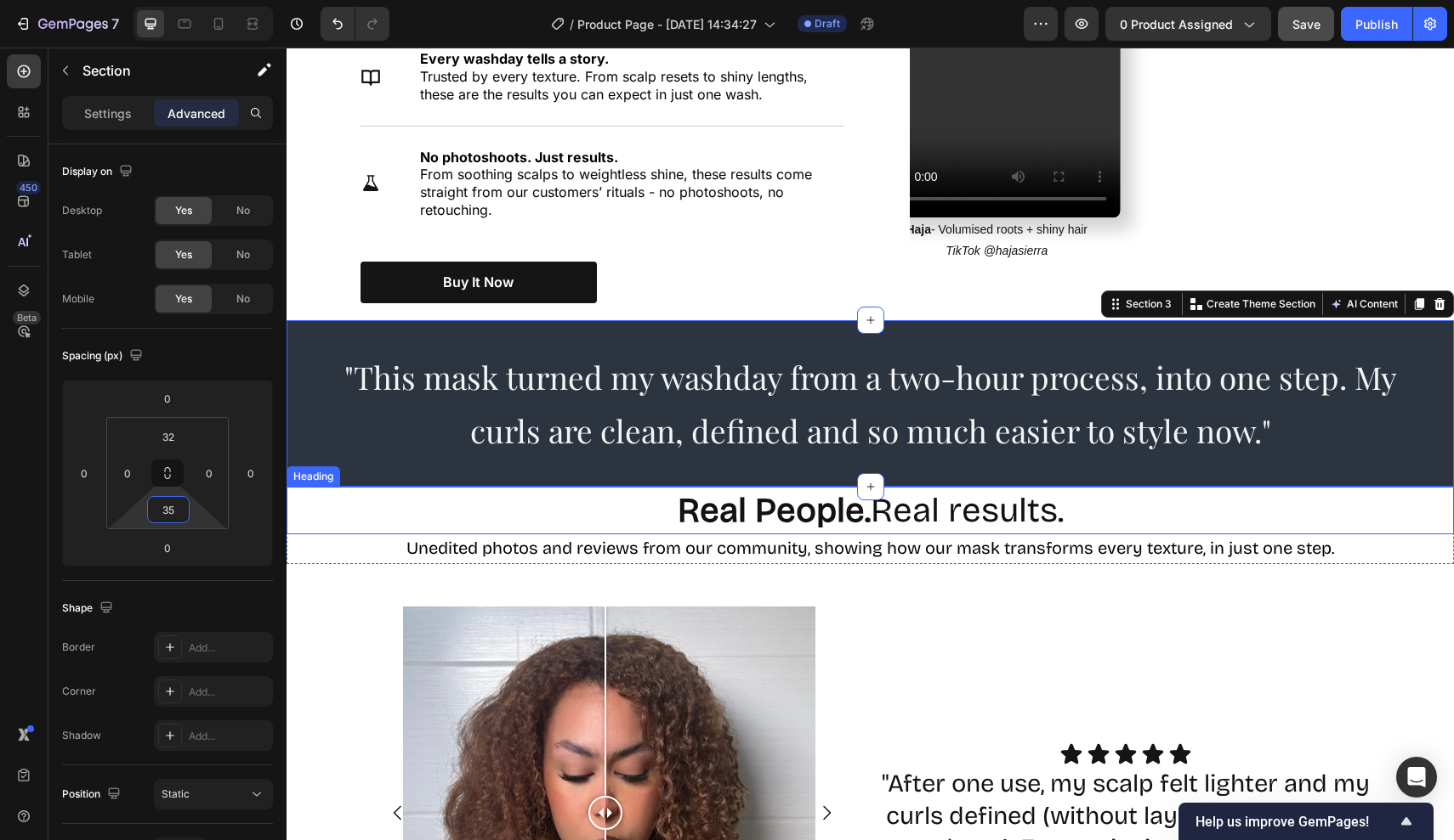
click at [592, 499] on h2 "Real People. Real results." at bounding box center [871, 511] width 1020 height 48
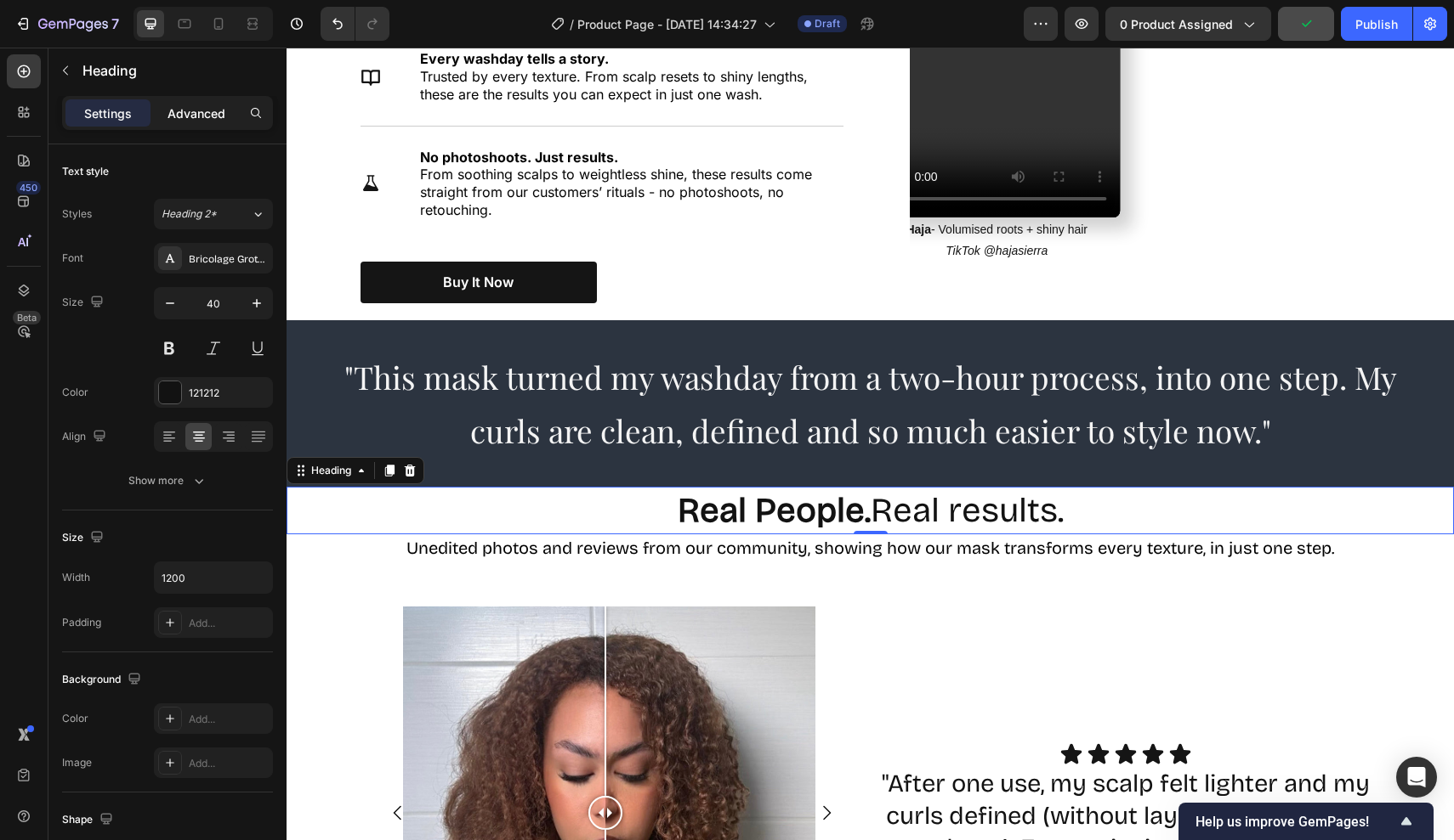
click at [208, 108] on p "Advanced" at bounding box center [196, 113] width 57 height 18
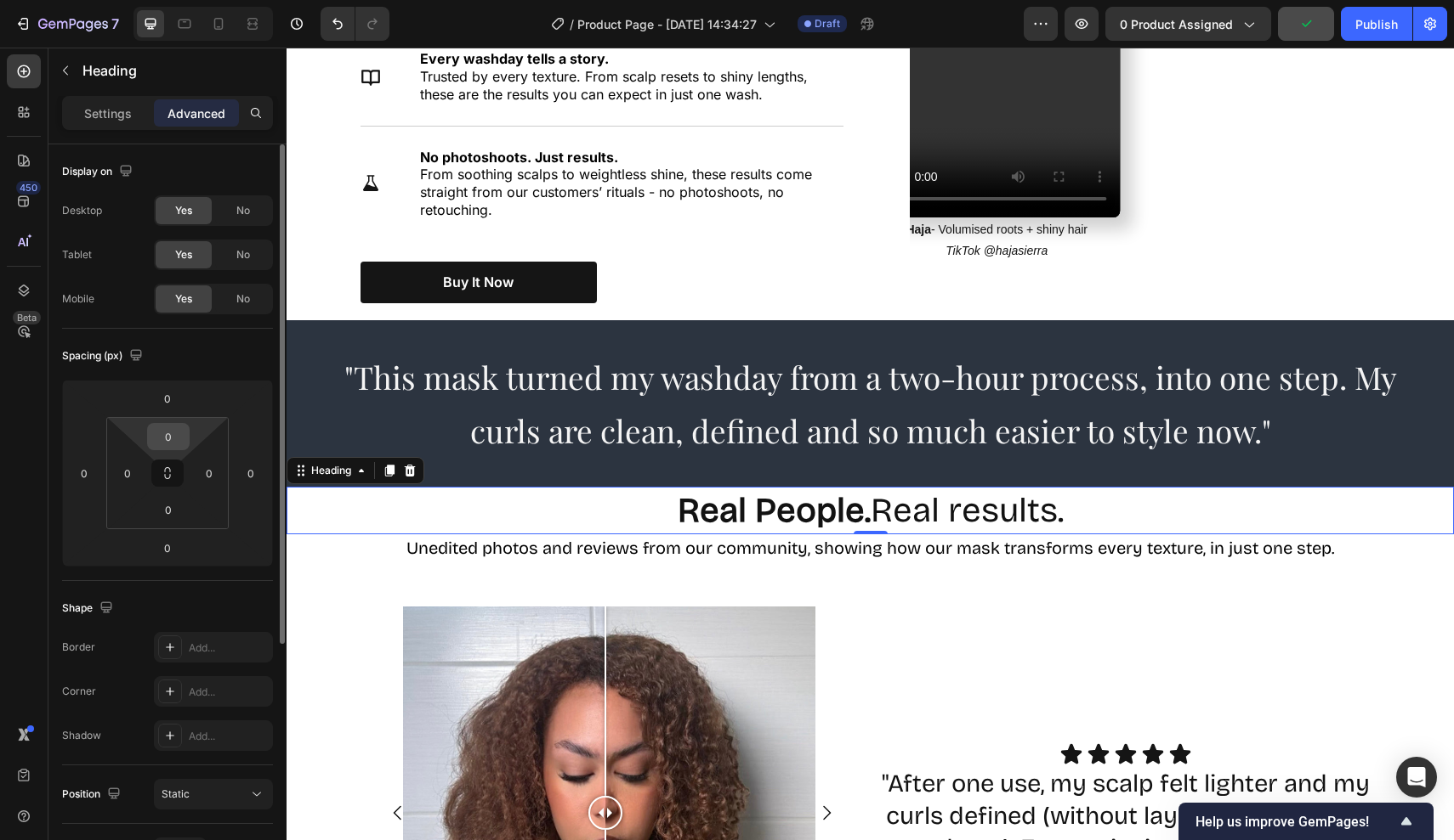
click at [176, 439] on input "0" at bounding box center [168, 436] width 34 height 25
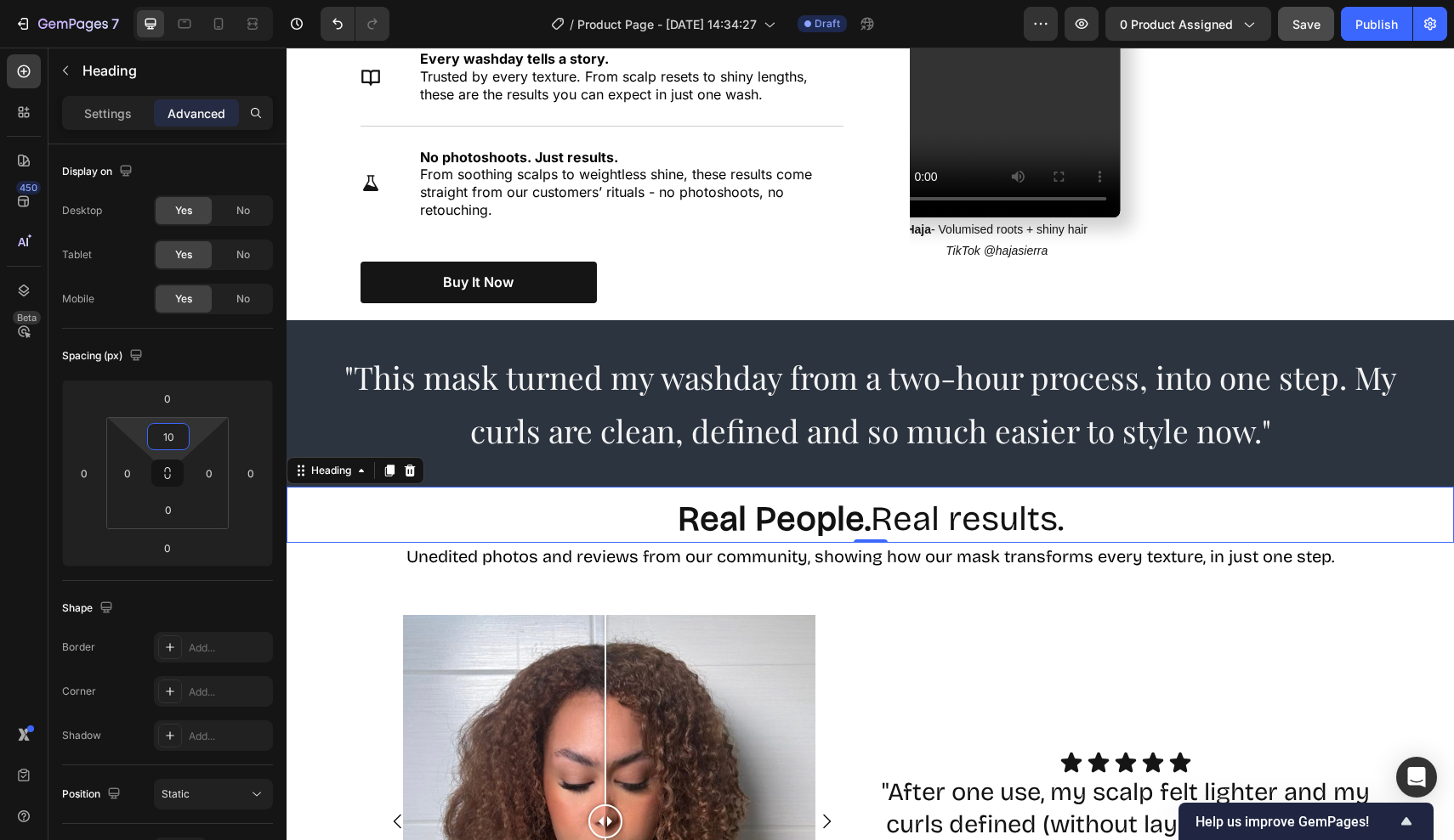
type input "10"
click at [568, 496] on h2 "Real People. Real results." at bounding box center [871, 519] width 1020 height 48
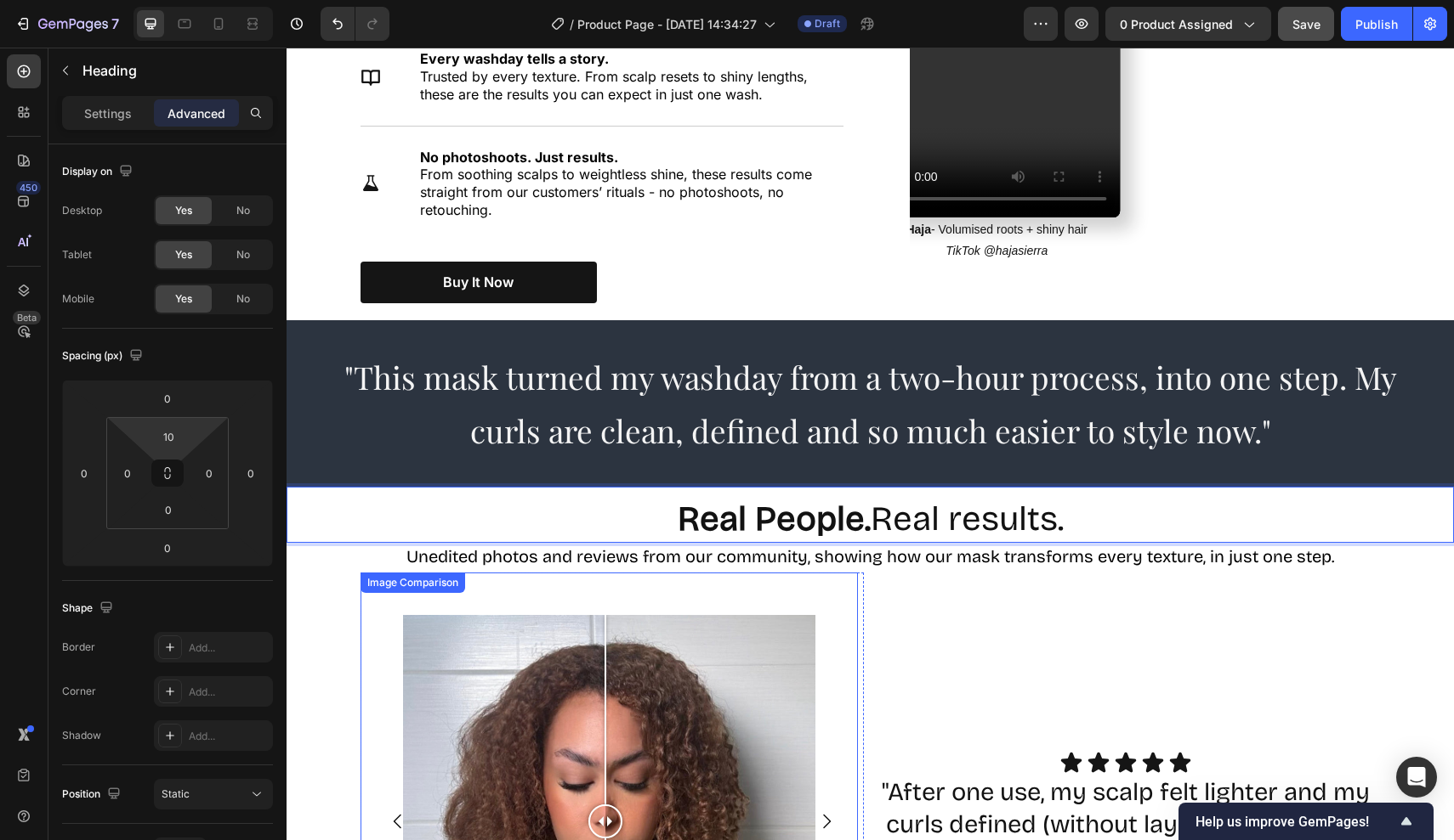
click at [778, 581] on div "Image Comparison" at bounding box center [609, 821] width 498 height 498
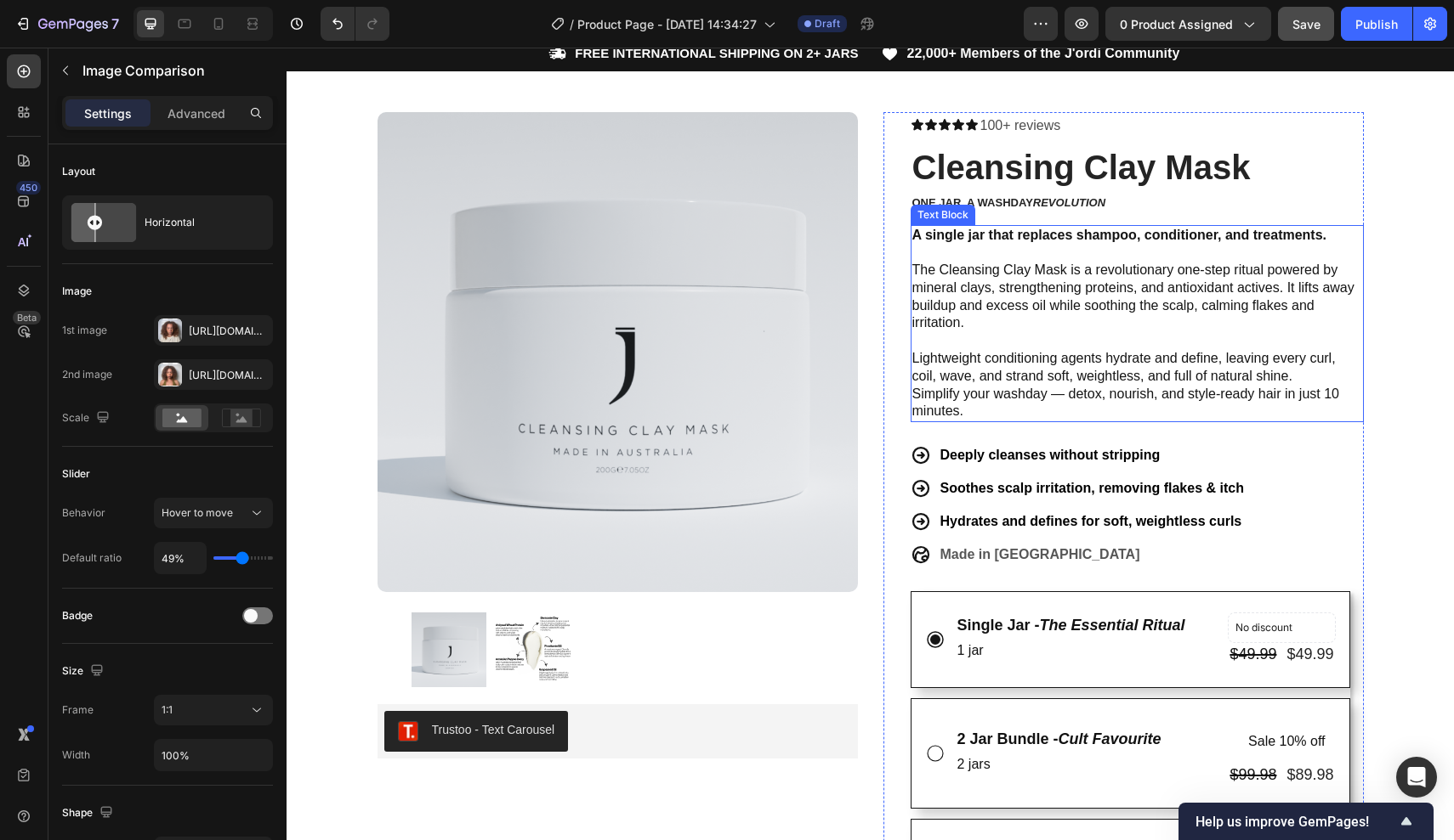
scroll to position [0, 0]
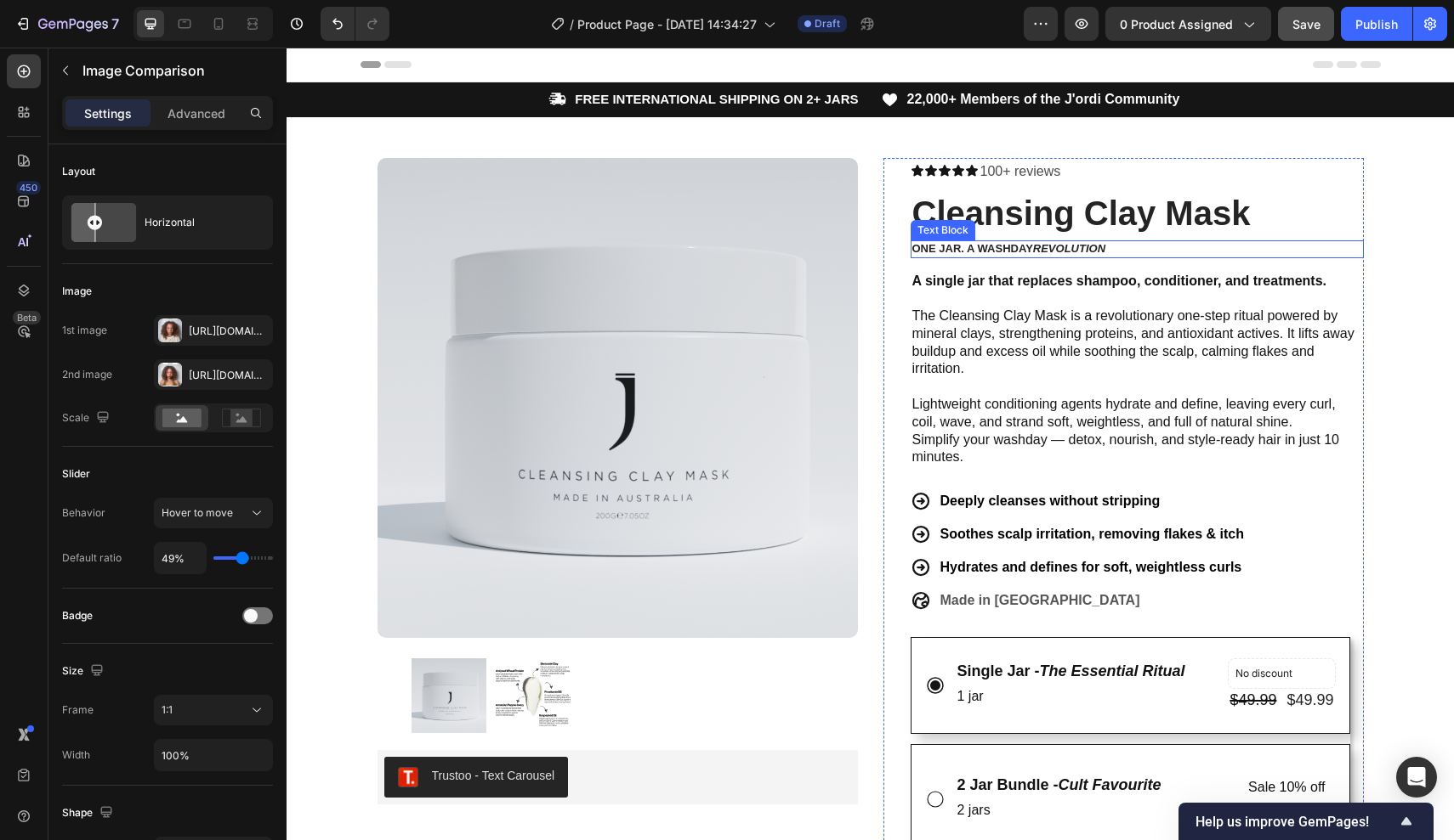
click at [1046, 242] on icon "revolution" at bounding box center [1069, 248] width 72 height 13
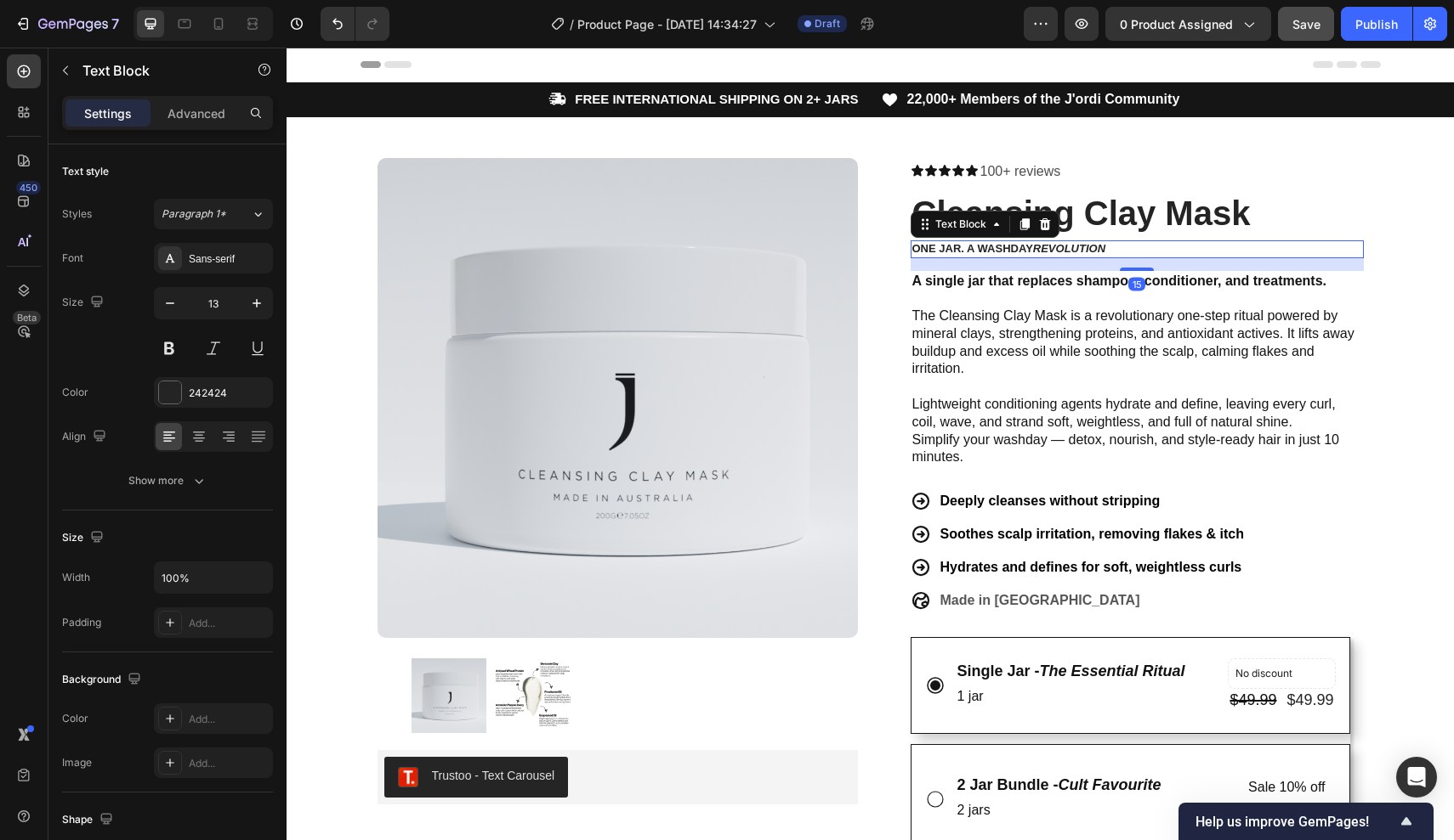
click at [1122, 242] on p "one jar. a washday revolution" at bounding box center [1137, 248] width 450 height 14
drag, startPoint x: 1122, startPoint y: 242, endPoint x: 740, endPoint y: 242, distance: 382.0
click at [741, 242] on div "Product Images Trustoo - Text Carousel Trustoo Row Icon Icon Icon Icon Icon Ico…" at bounding box center [871, 792] width 1020 height 1349
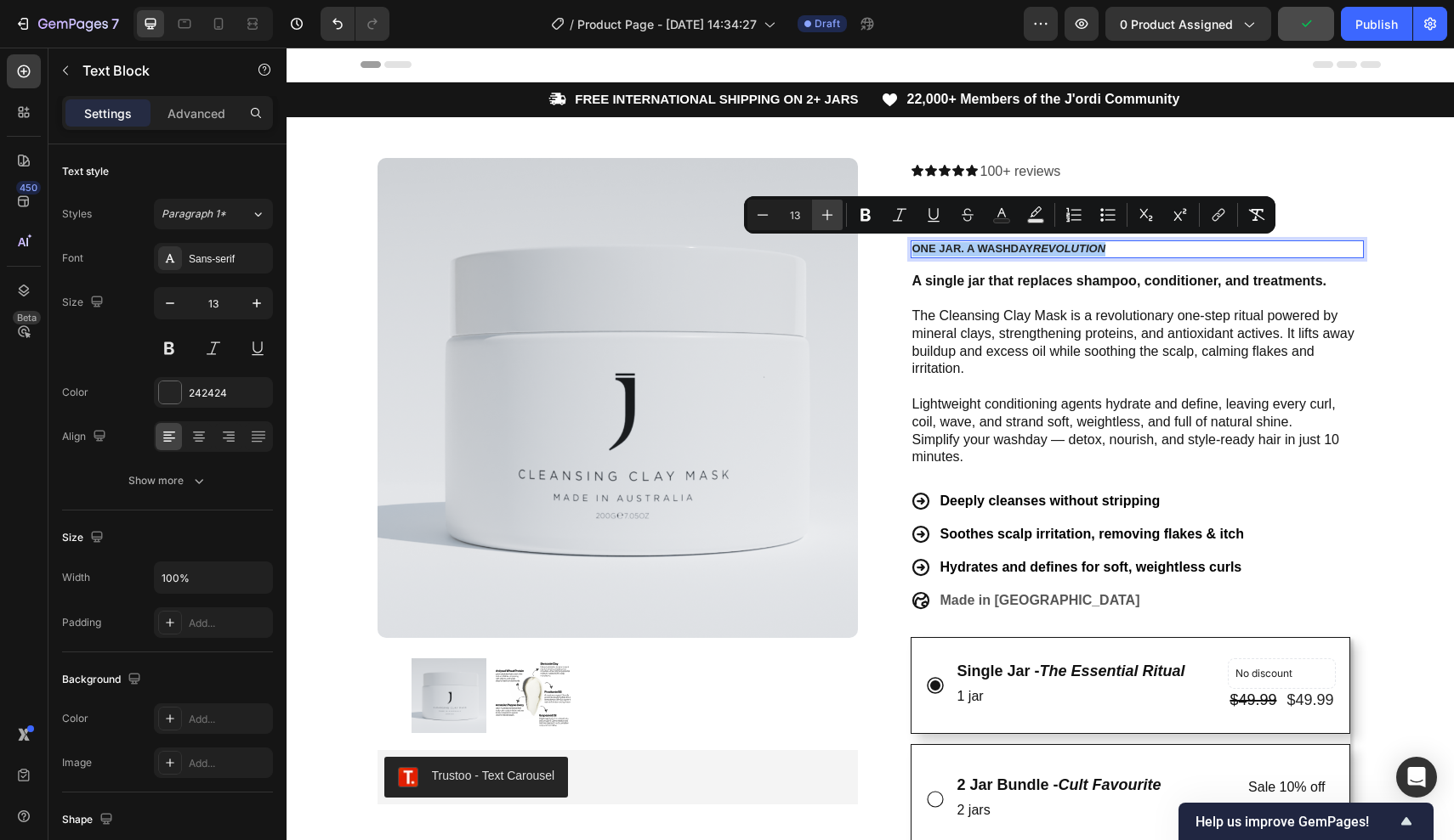
click at [830, 214] on icon "Editor contextual toolbar" at bounding box center [827, 215] width 17 height 17
type input "16"
click at [1040, 310] on p "A single jar that replaces shampoo, conditioner, and treatments. The Cleansing …" at bounding box center [1137, 326] width 450 height 106
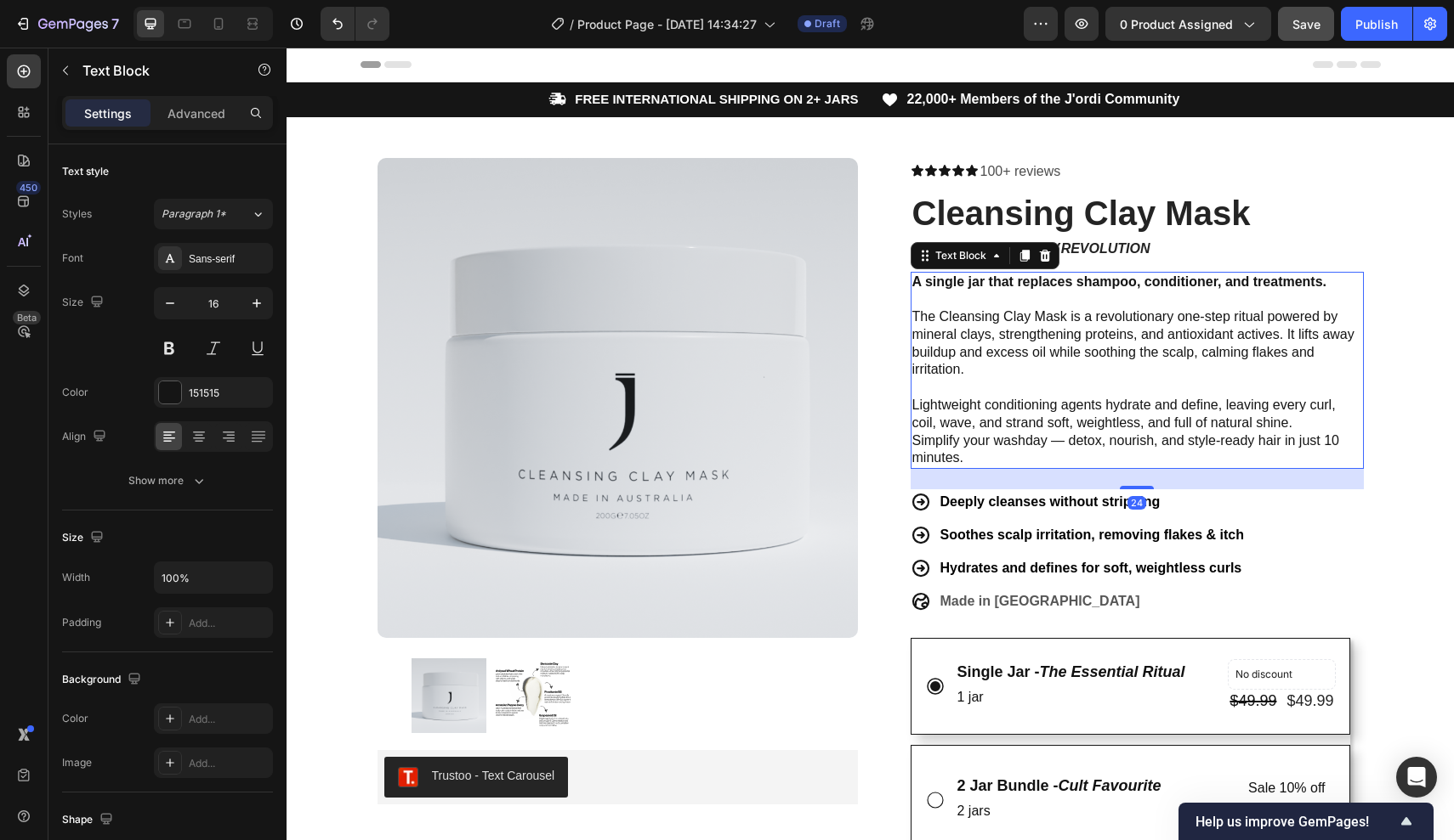
click at [1174, 303] on p "A single jar that replaces shampoo, conditioner, and treatments. The Cleansing …" at bounding box center [1137, 326] width 450 height 106
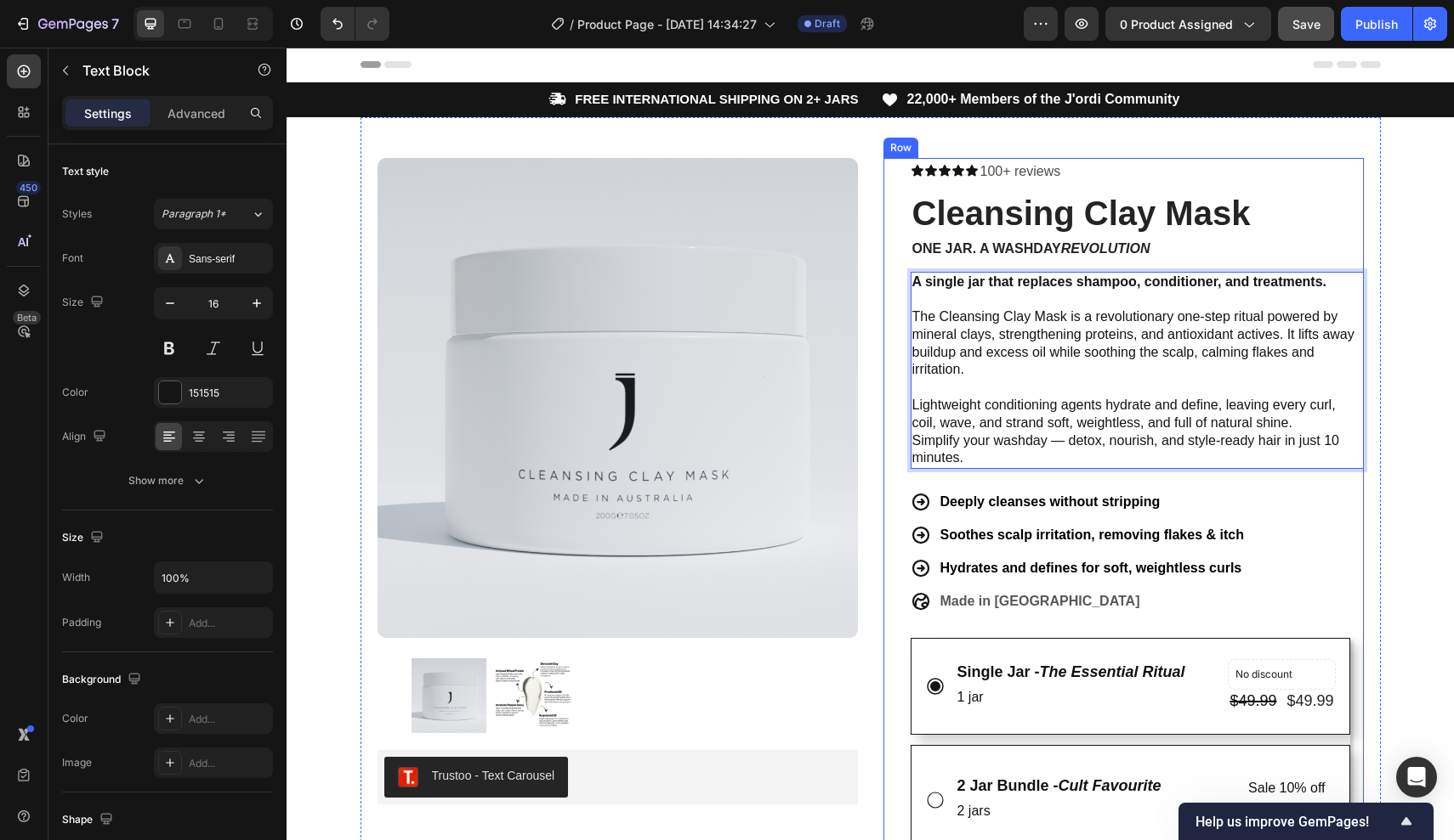
click at [1232, 257] on div "Icon Icon Icon Icon Icon Icon List 100+ reviews Text Block Row Cleansing Clay M…" at bounding box center [1136, 803] width 453 height 1292
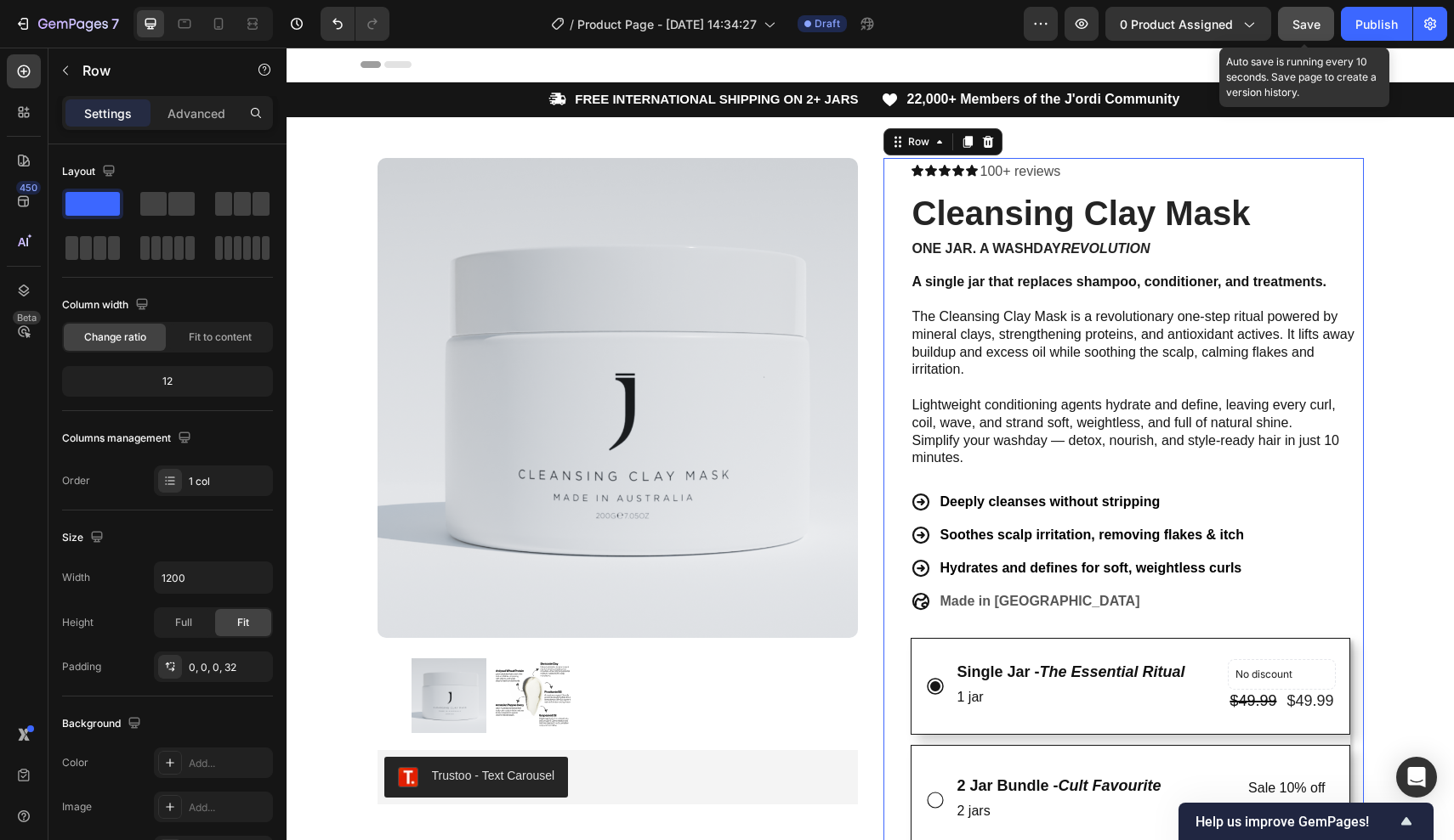
click at [1306, 31] on div "Save" at bounding box center [1306, 24] width 28 height 18
click at [229, 20] on div at bounding box center [218, 24] width 27 height 27
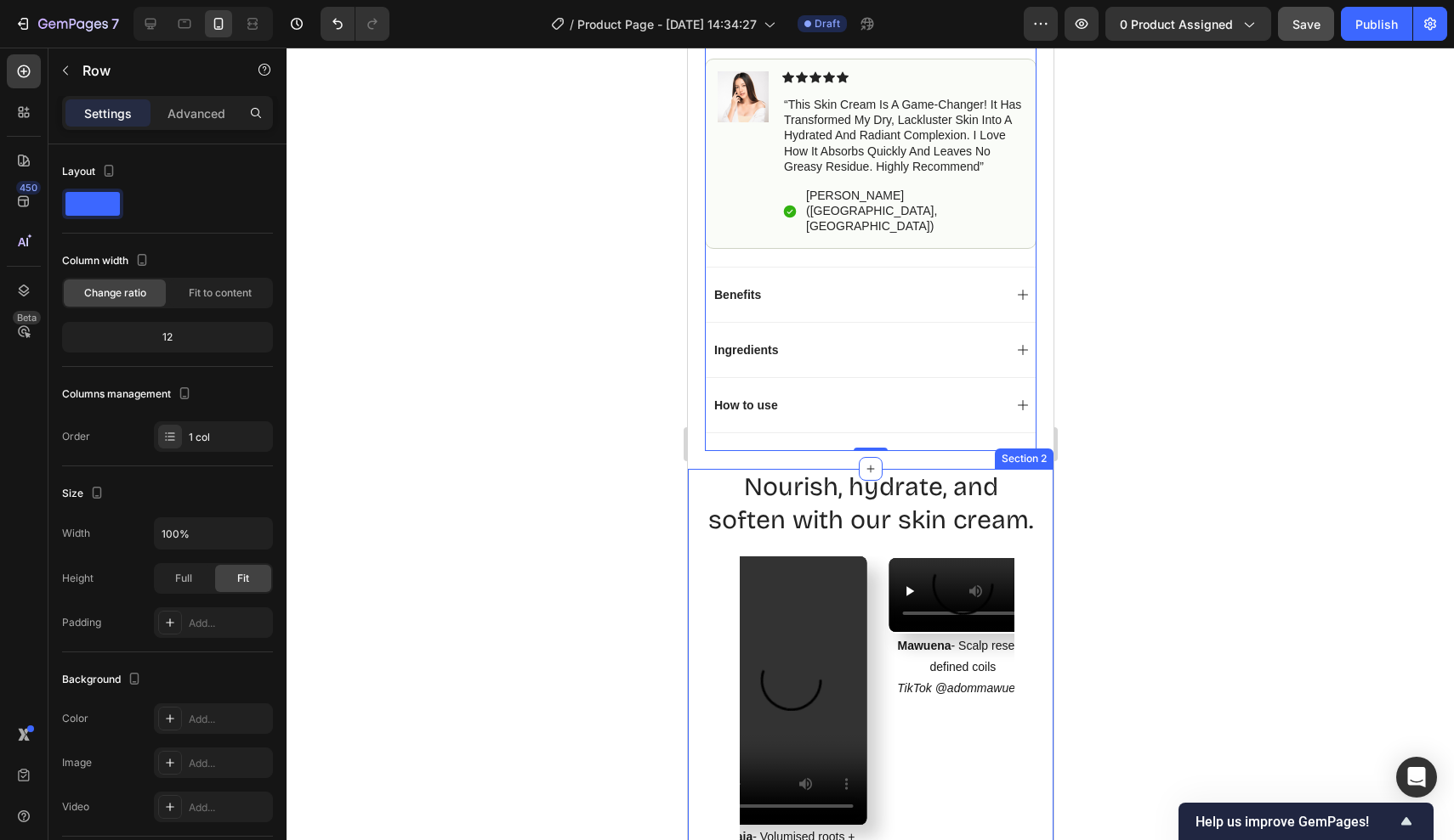
scroll to position [1003, 0]
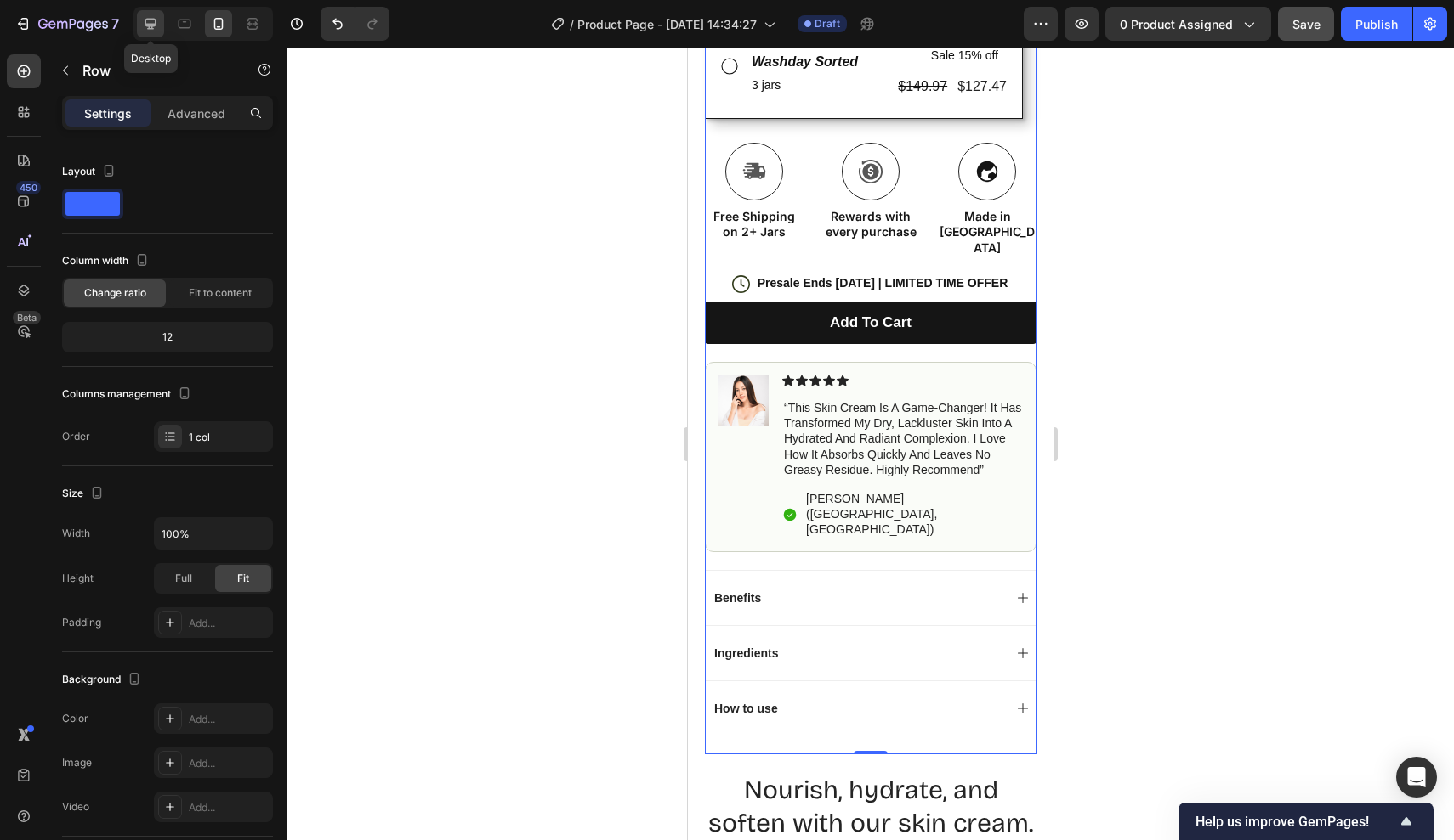
click at [152, 20] on icon at bounding box center [151, 24] width 11 height 11
type input "1200"
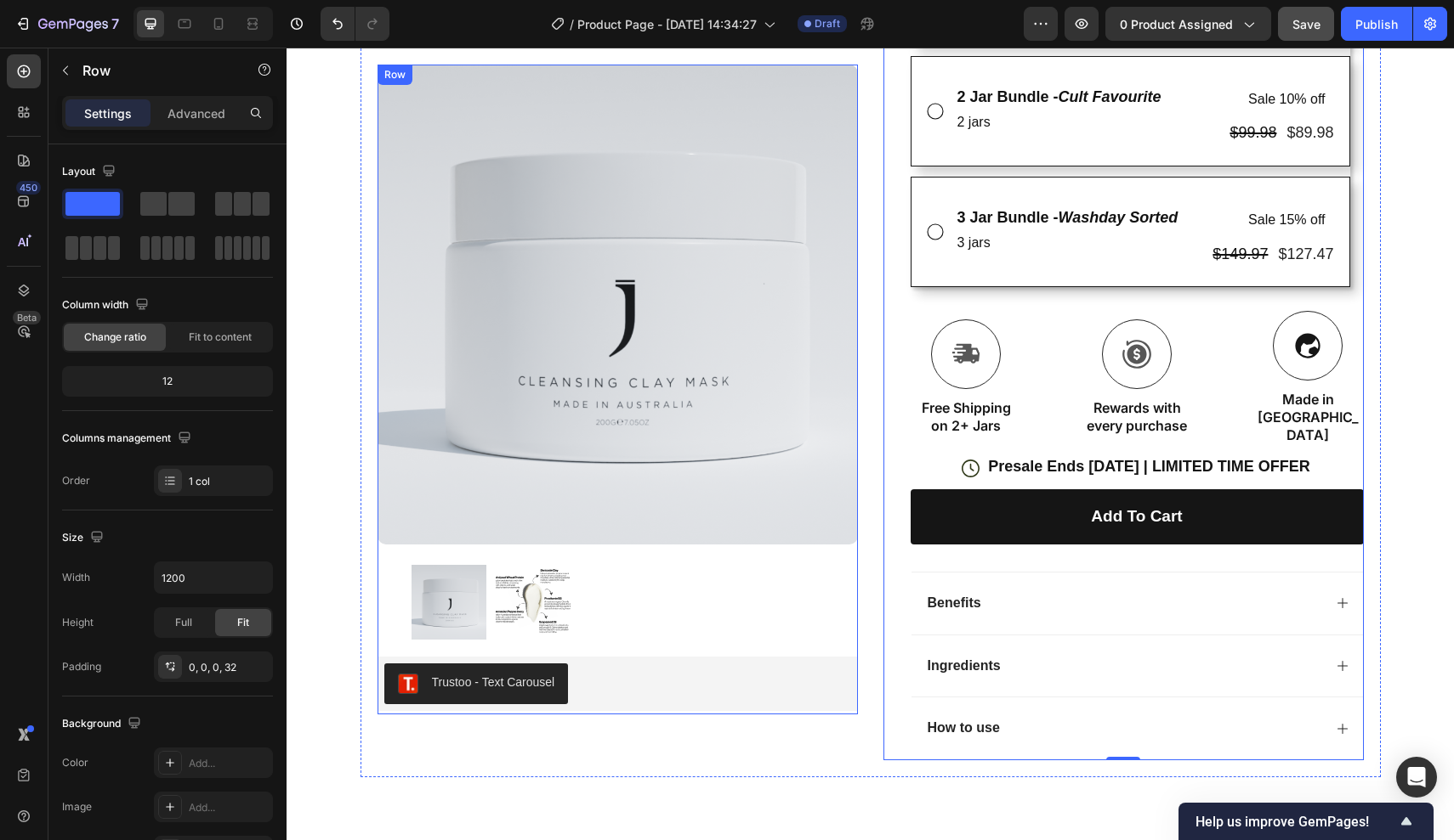
scroll to position [50, 0]
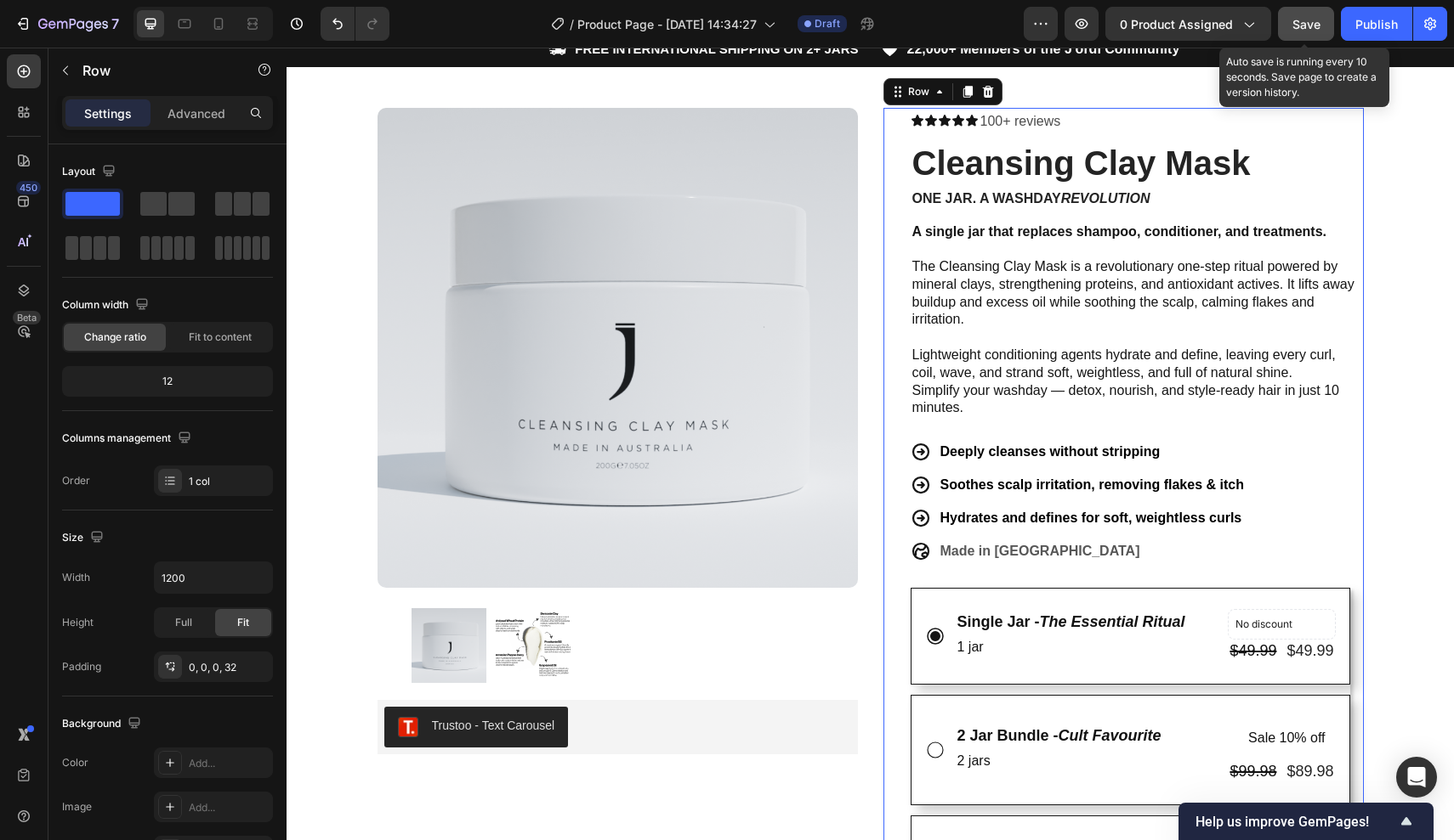
click at [1306, 31] on span "Save" at bounding box center [1306, 24] width 28 height 14
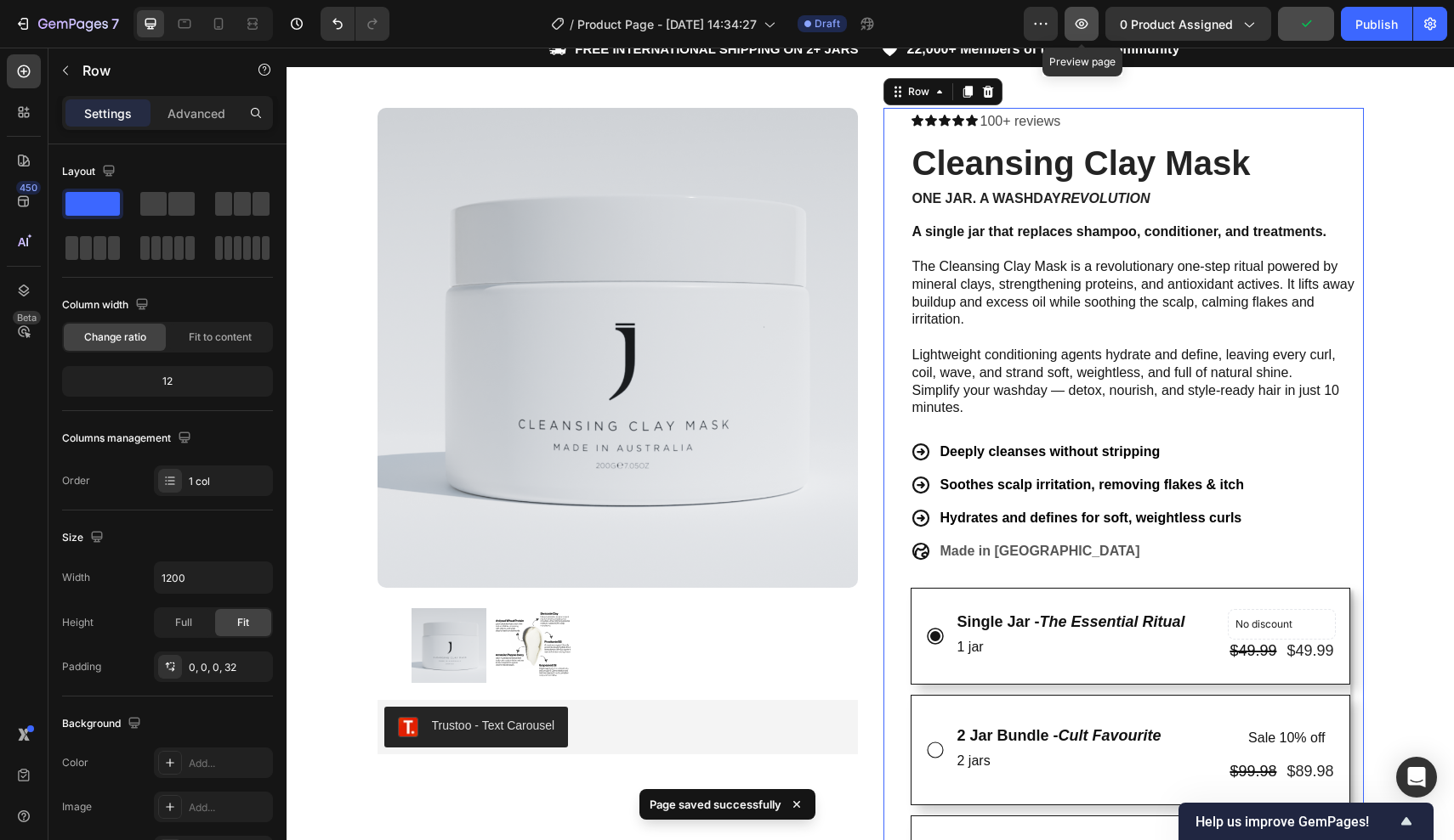
click at [1087, 26] on icon "button" at bounding box center [1082, 24] width 13 height 10
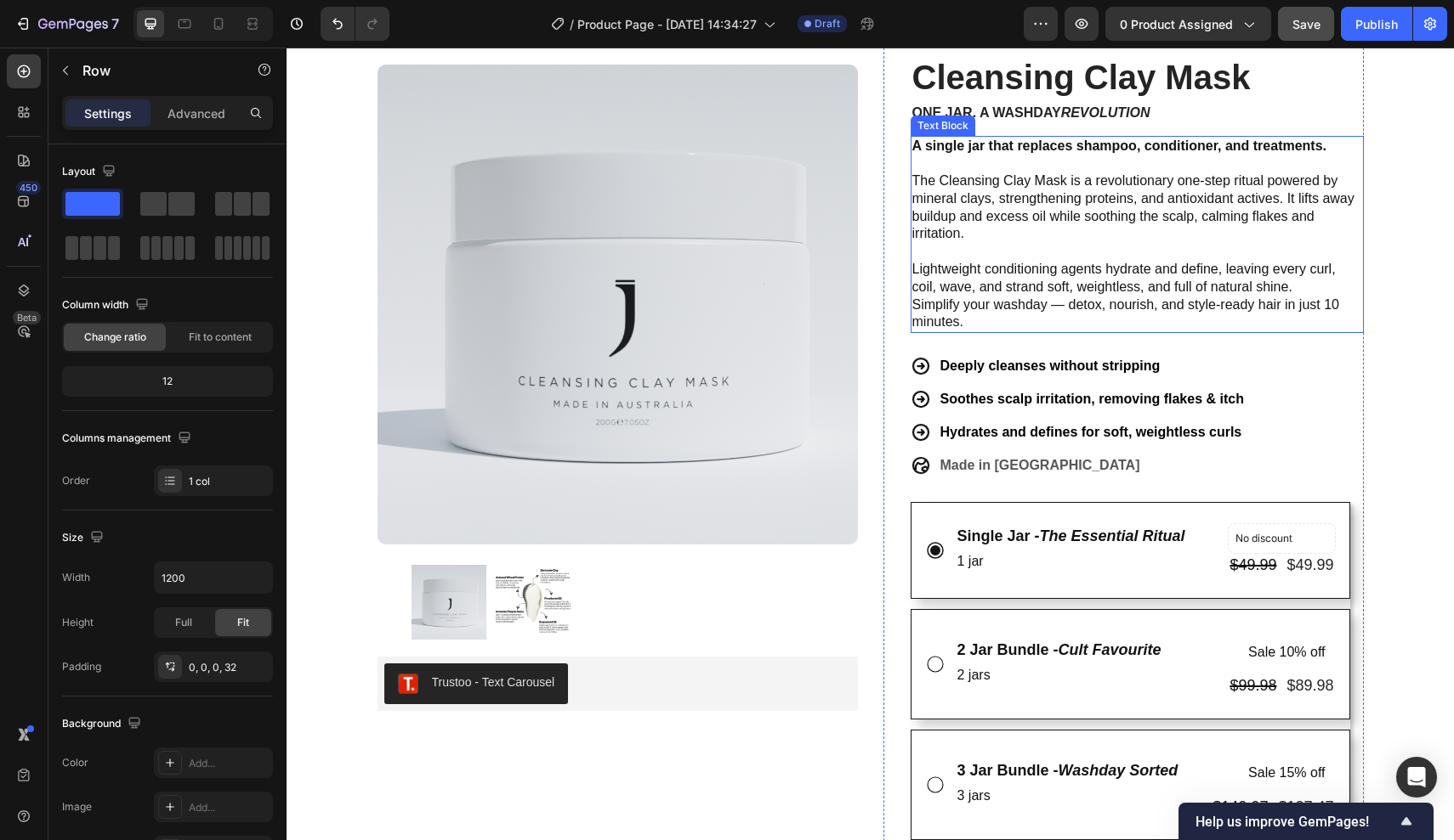
scroll to position [136, 0]
click at [1066, 14] on div "Preview 0 product assigned Save Publish" at bounding box center [1236, 24] width 423 height 34
click at [1079, 21] on icon "button" at bounding box center [1082, 24] width 13 height 10
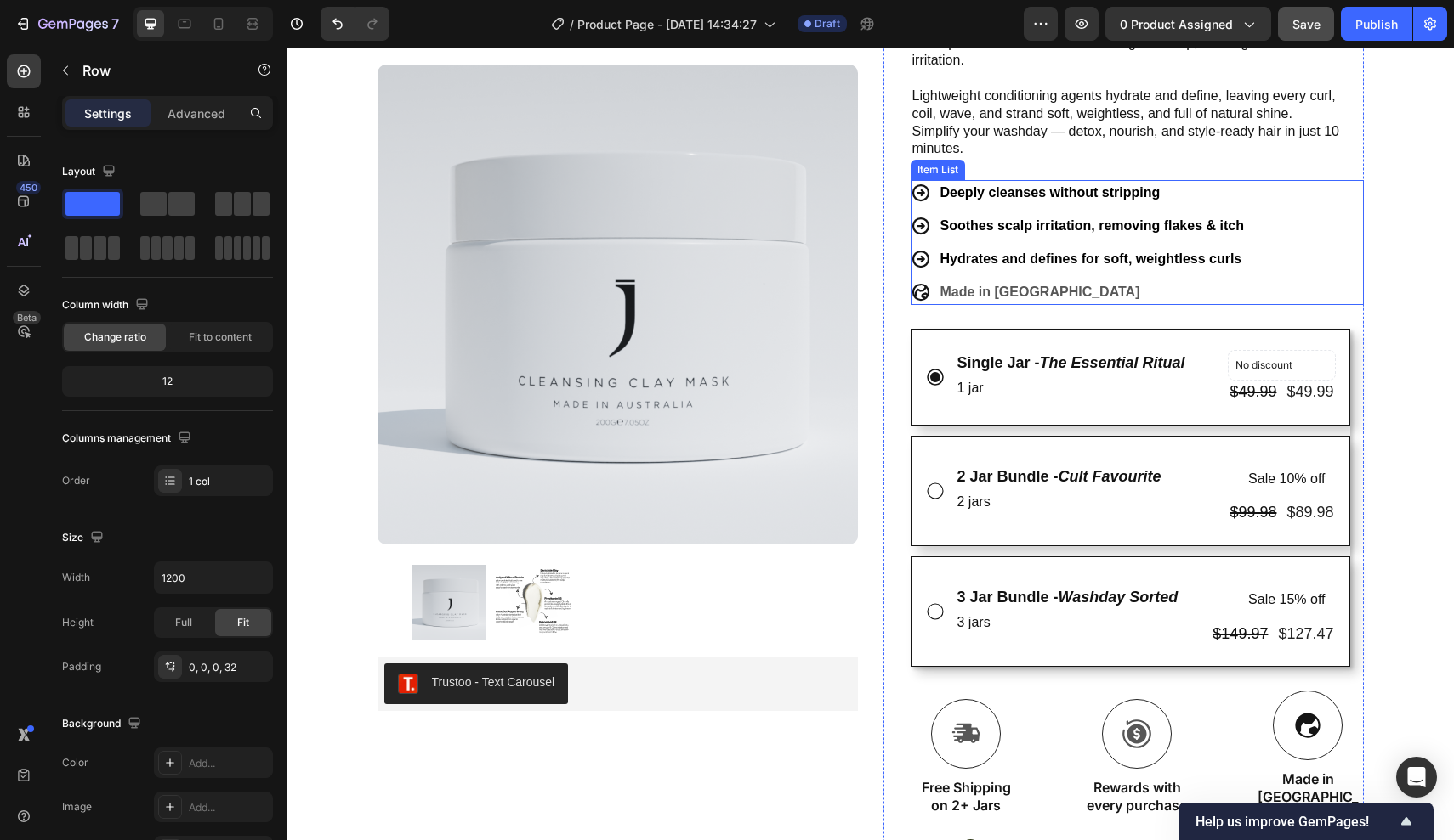
scroll to position [492, 0]
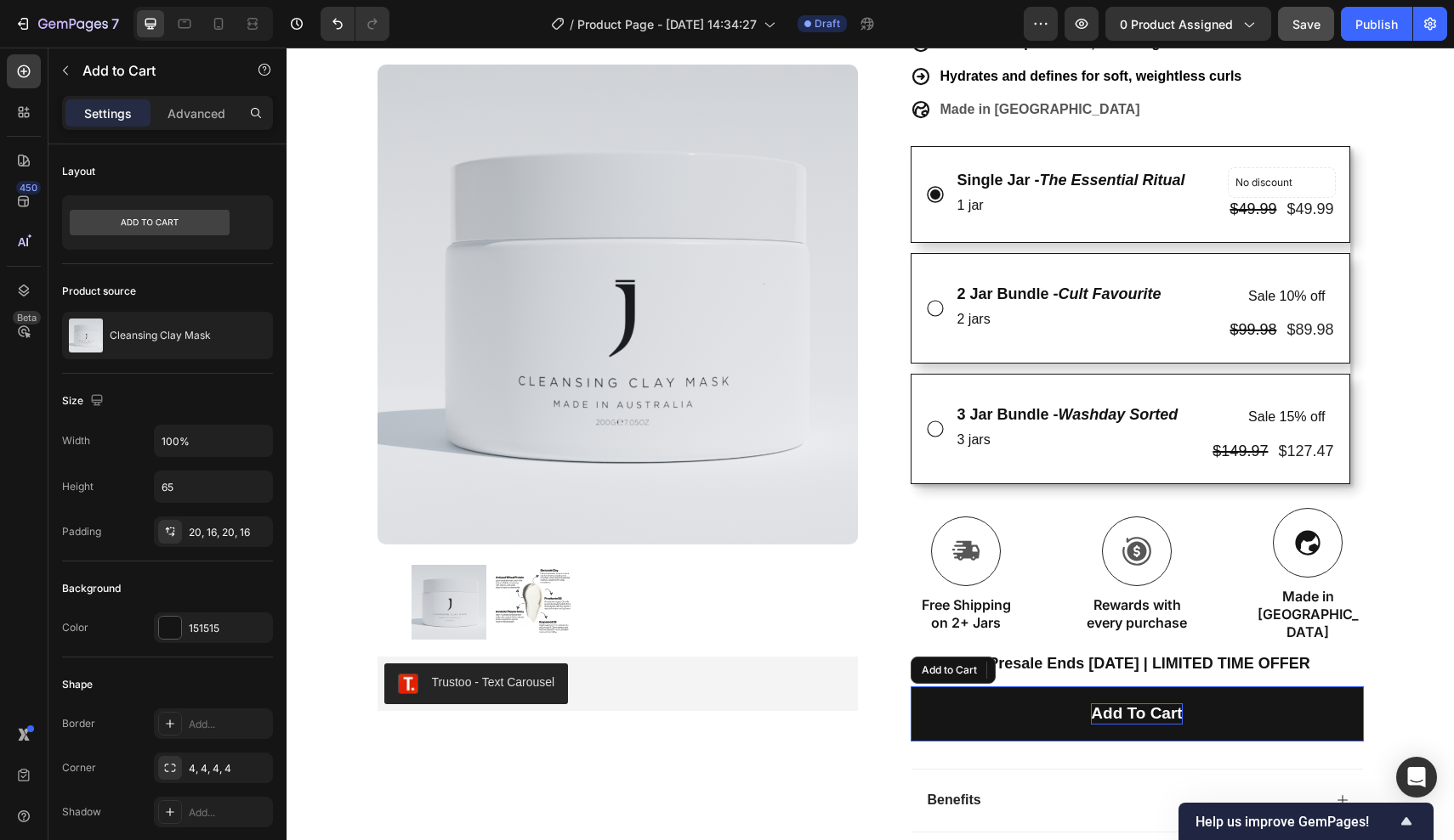
click at [1122, 704] on div "Add to cart" at bounding box center [1136, 714] width 91 height 22
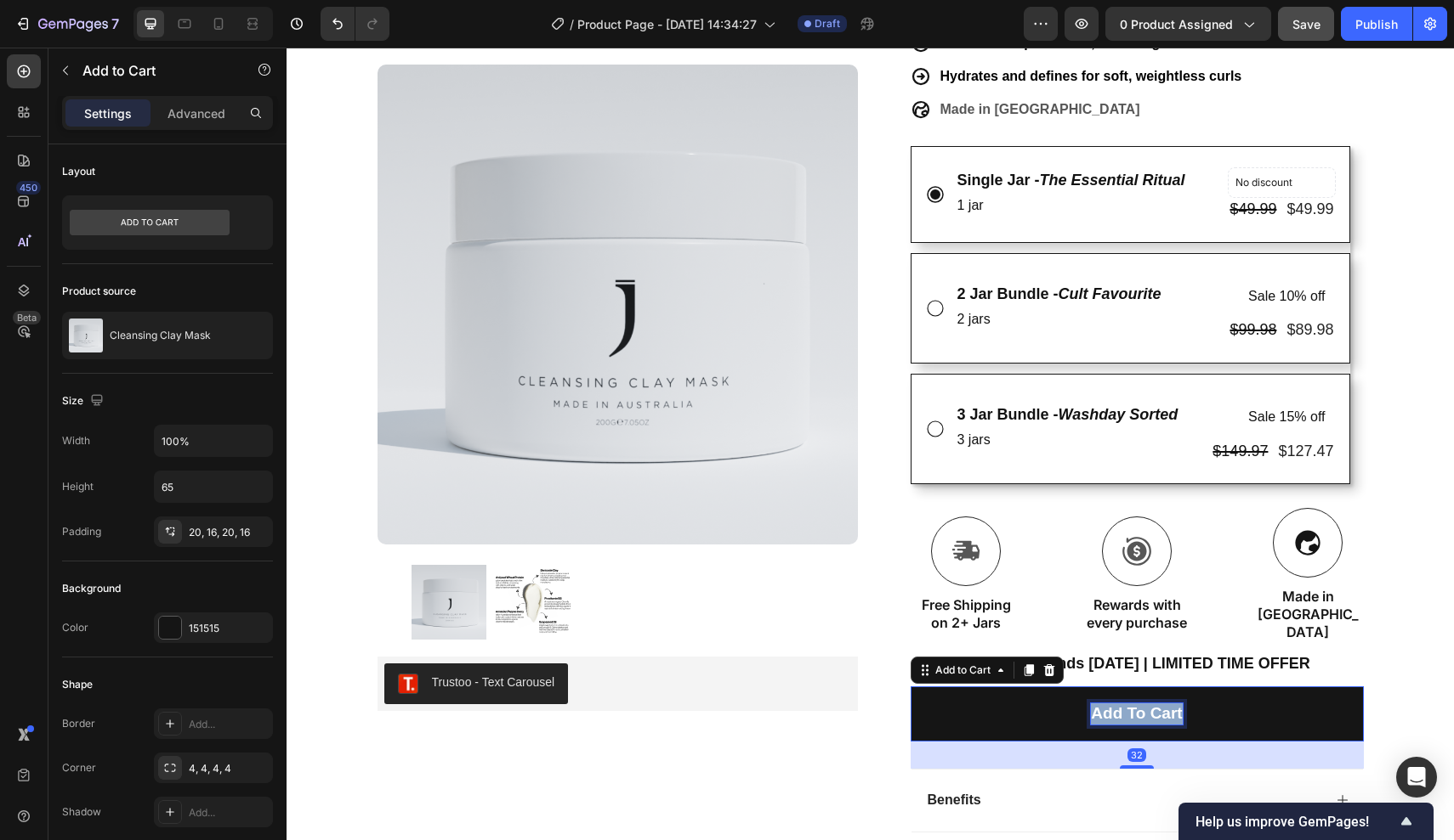
click at [1122, 704] on p "Add to cart" at bounding box center [1136, 714] width 91 height 22
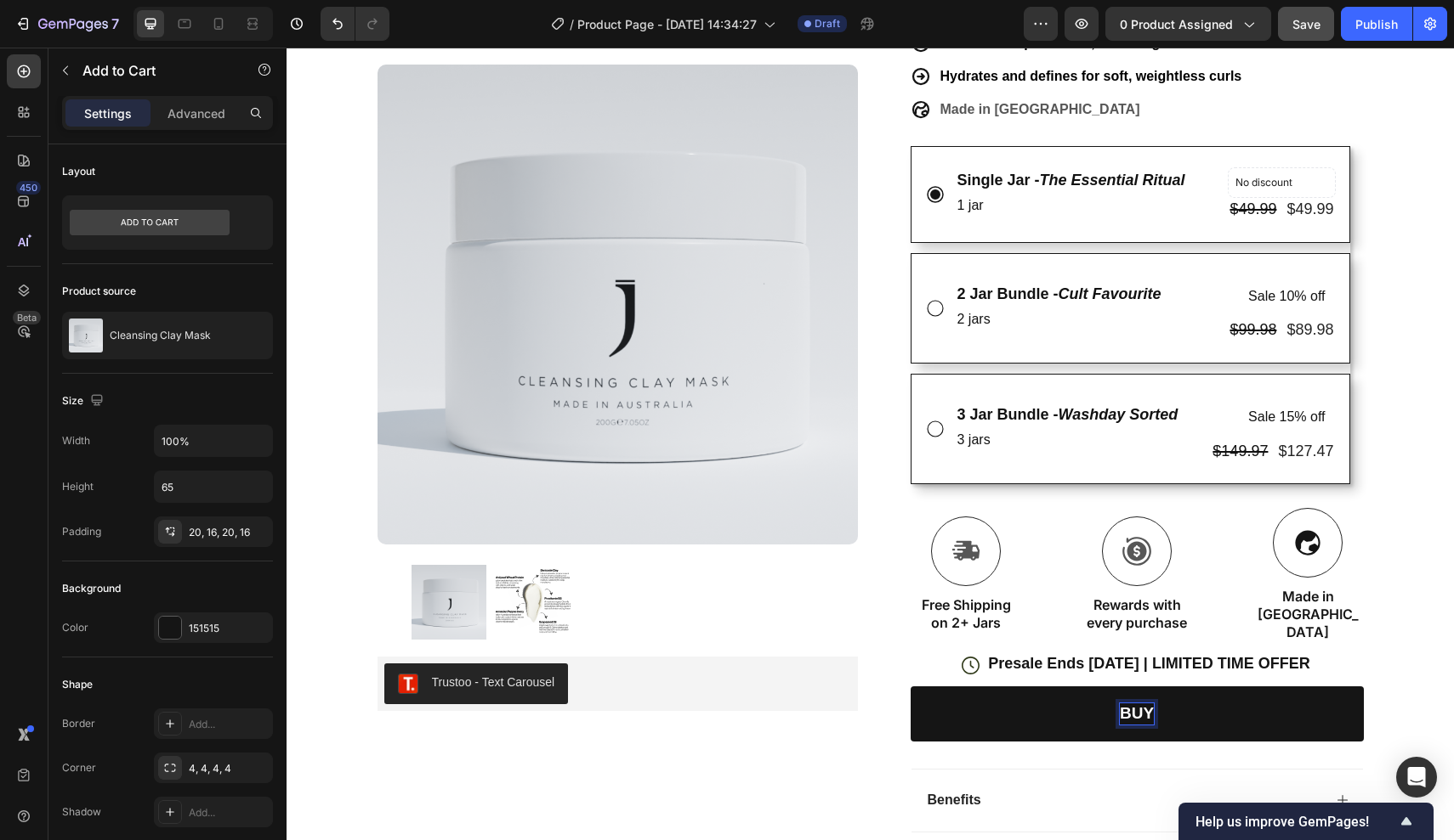
click at [1137, 687] on button "BUY" at bounding box center [1136, 714] width 453 height 55
click at [1248, 687] on button "BUY NOW" at bounding box center [1136, 714] width 453 height 55
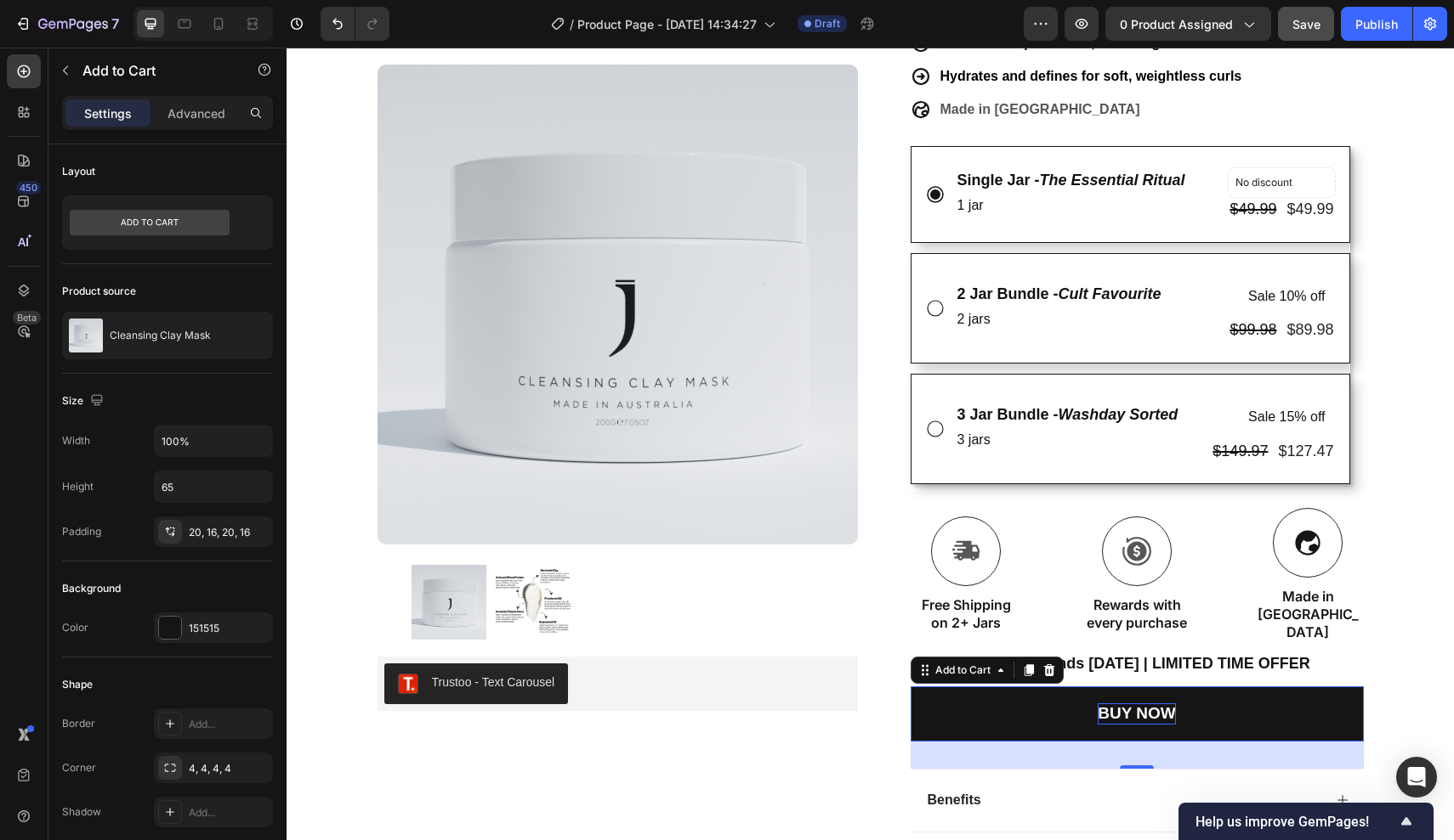
click at [1154, 704] on p "BUY NOW" at bounding box center [1136, 714] width 77 height 22
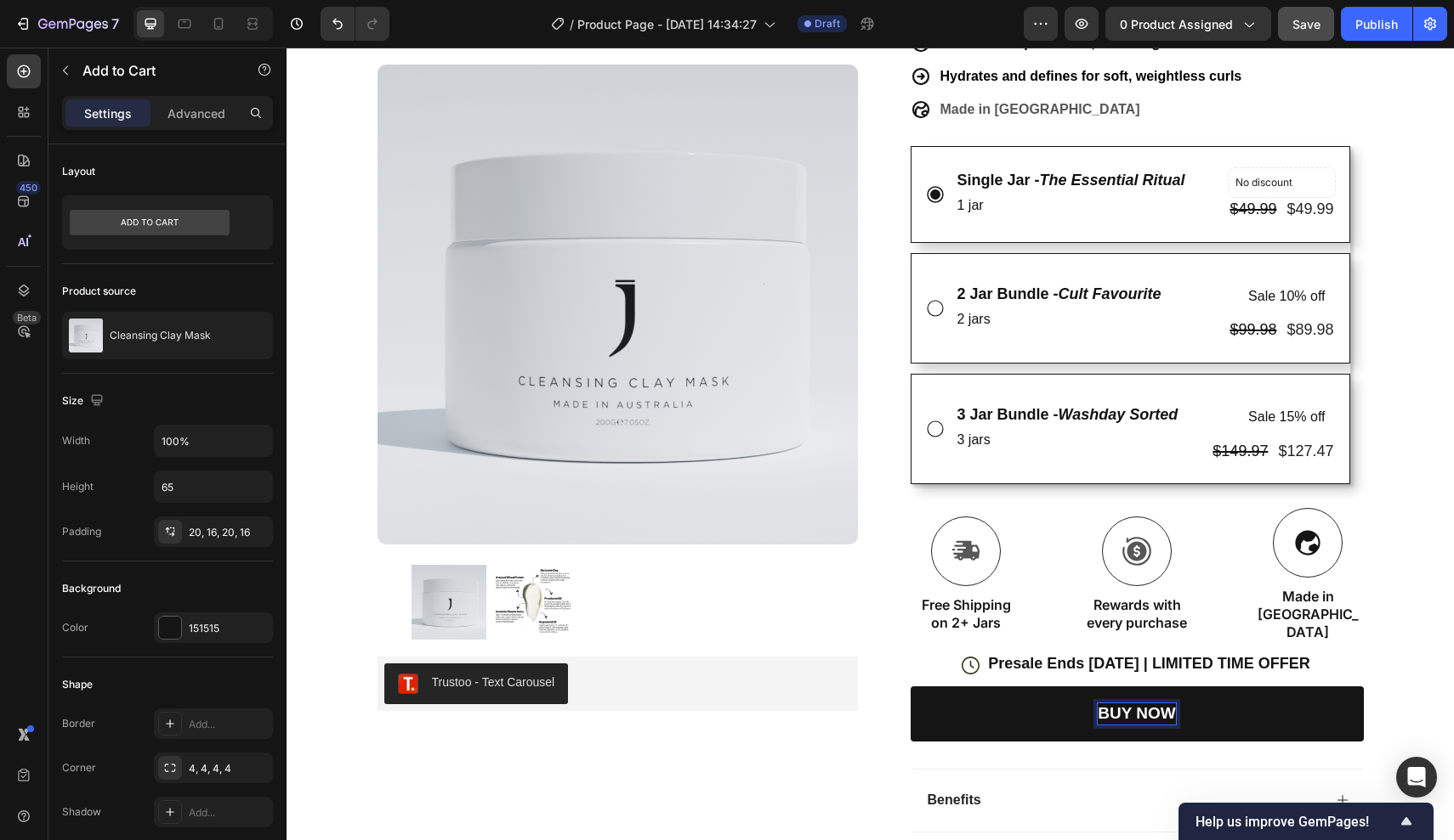
click at [992, 687] on button "BUY NOW" at bounding box center [1136, 714] width 453 height 55
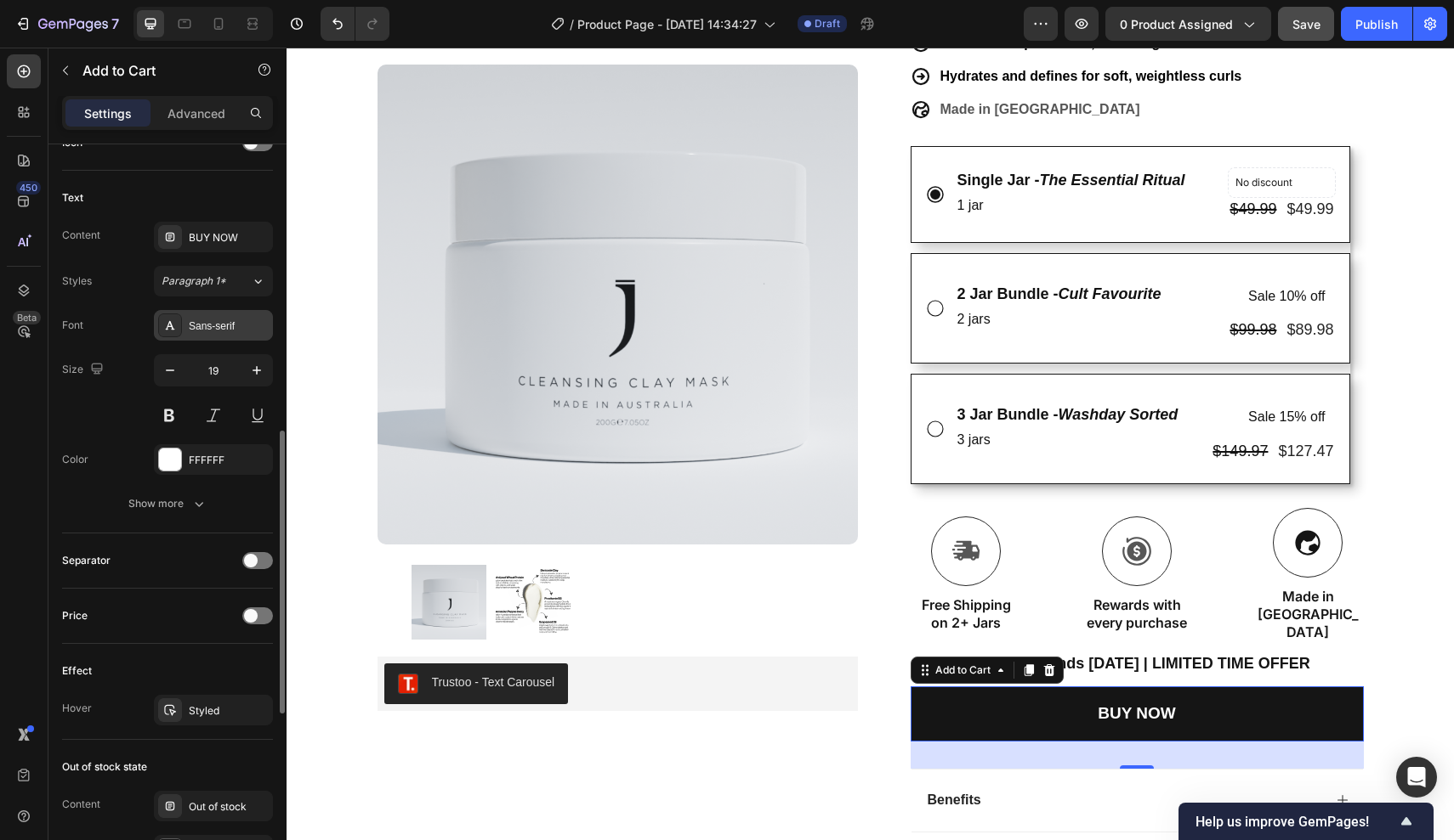
scroll to position [1209, 0]
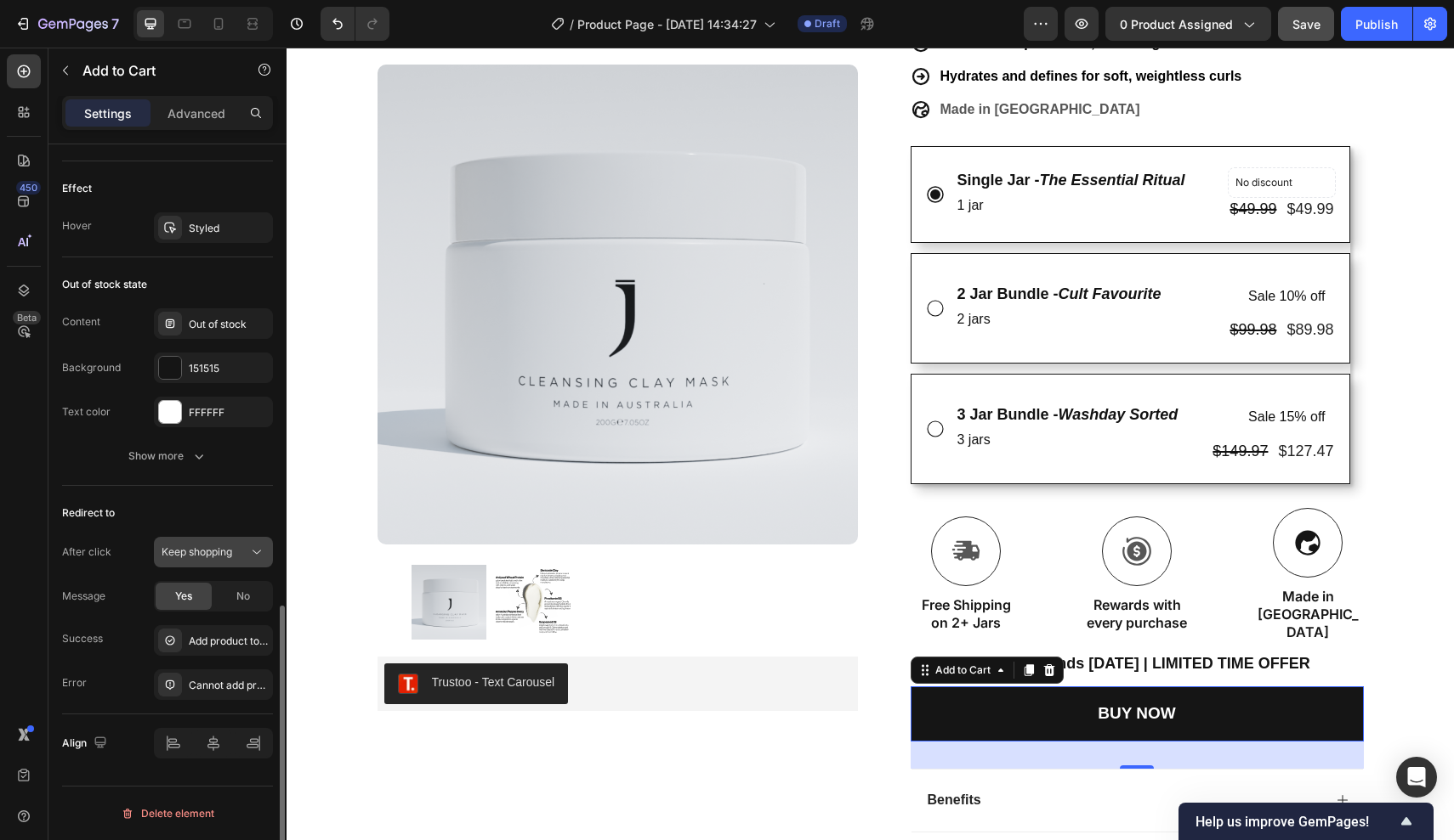
click at [214, 551] on span "Keep shopping" at bounding box center [197, 552] width 71 height 13
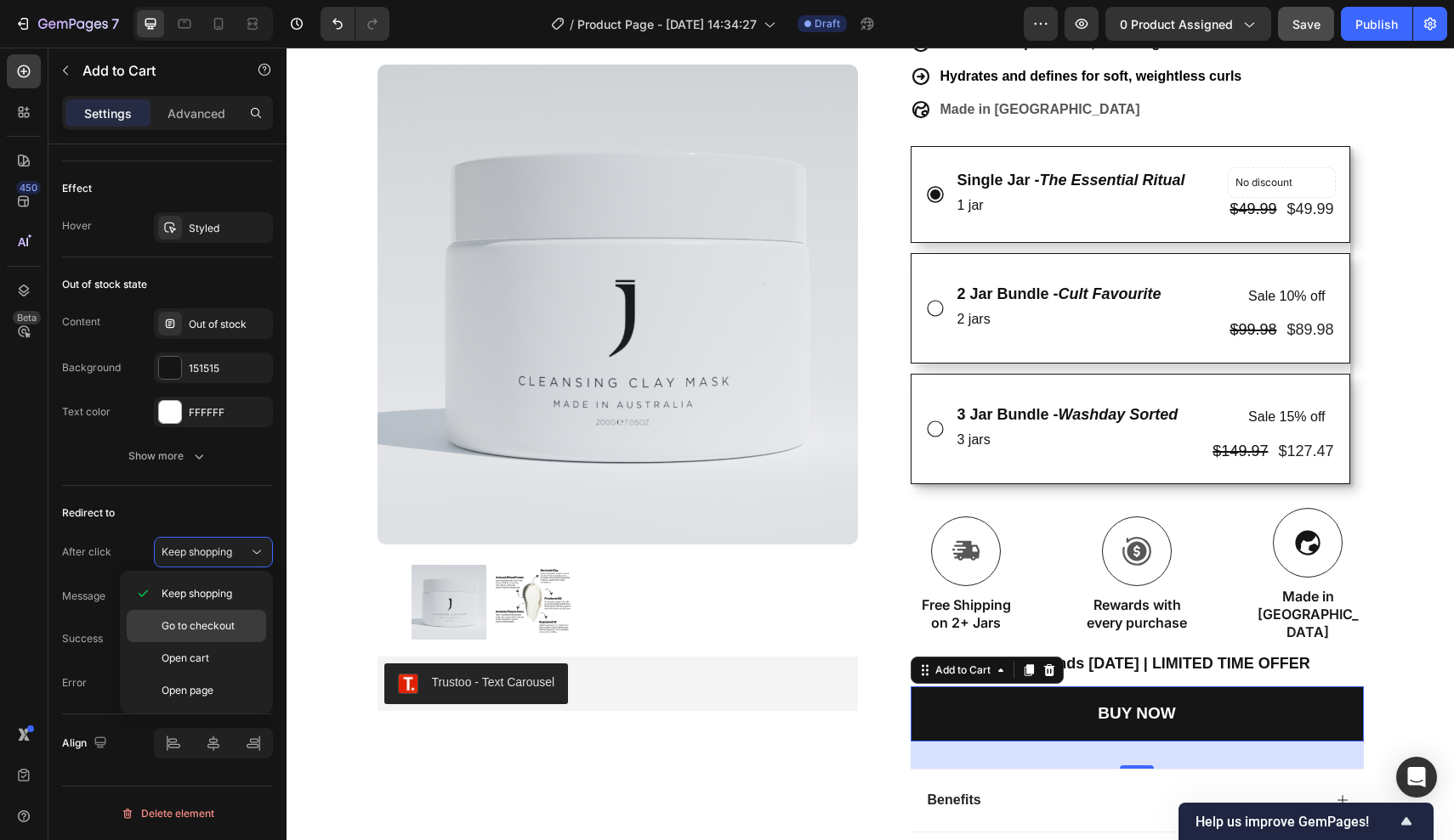
click at [206, 624] on span "Go to checkout" at bounding box center [199, 626] width 73 height 15
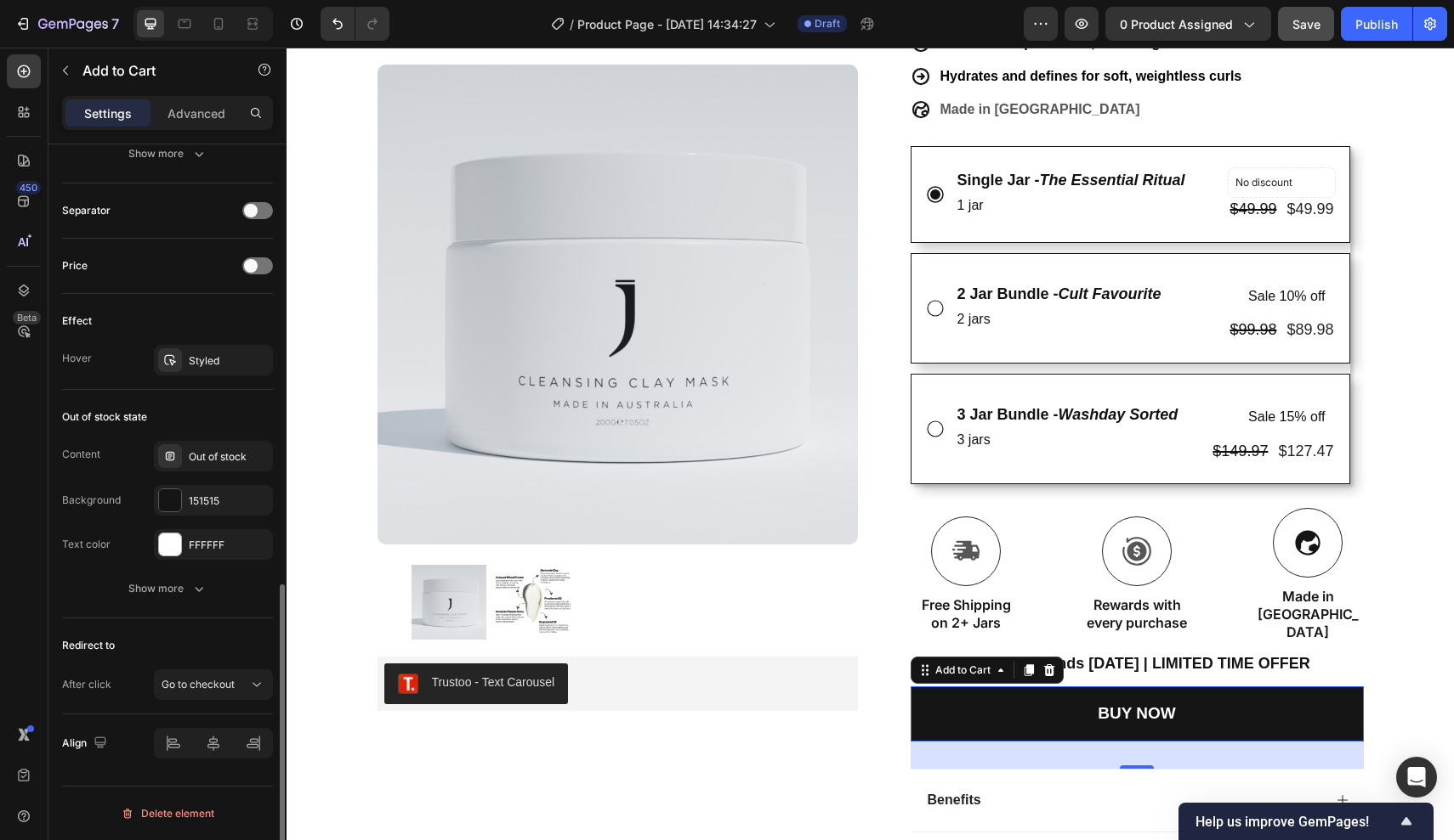
scroll to position [1077, 0]
click at [1079, 26] on icon "button" at bounding box center [1082, 24] width 13 height 10
